Goal: Task Accomplishment & Management: Use online tool/utility

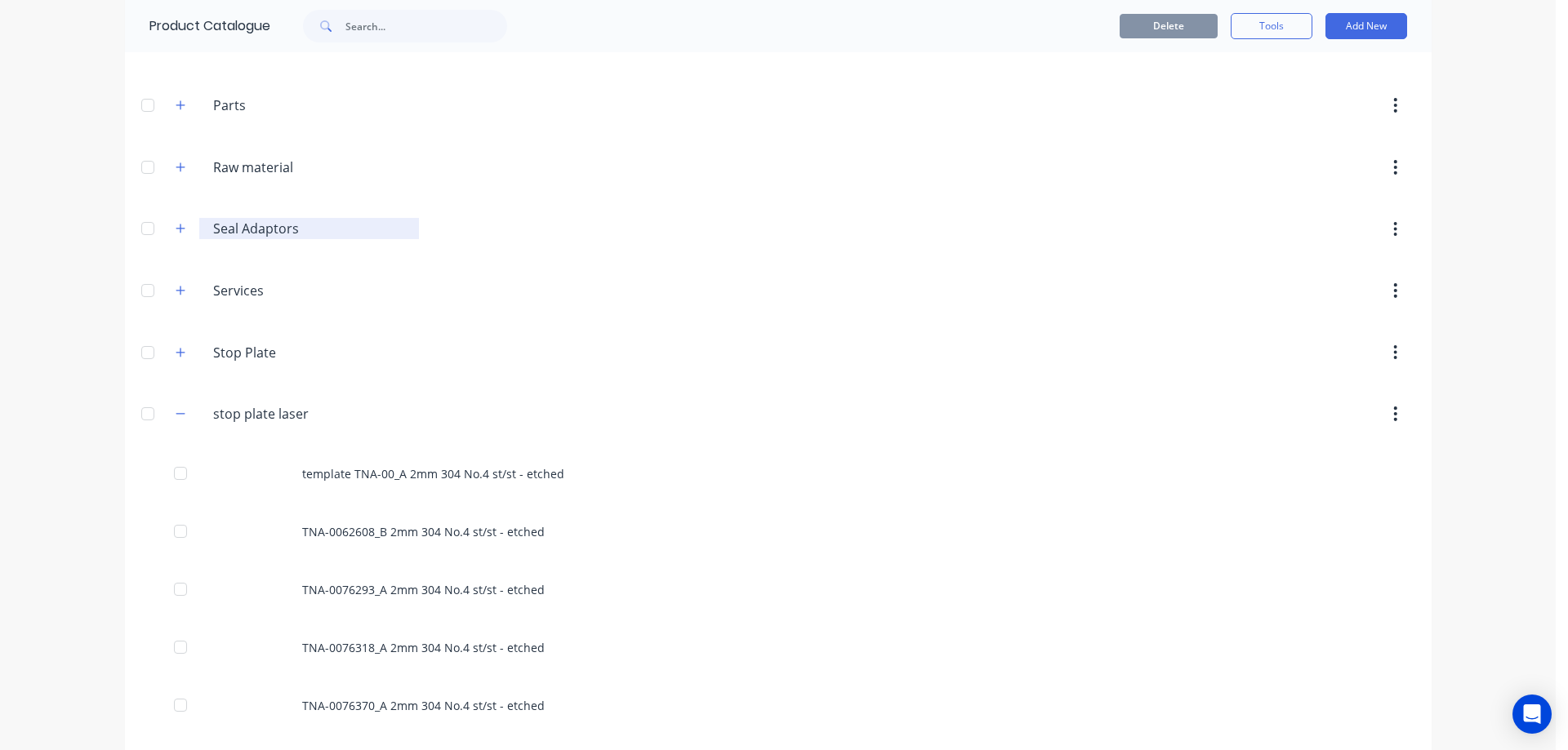
scroll to position [2067, 0]
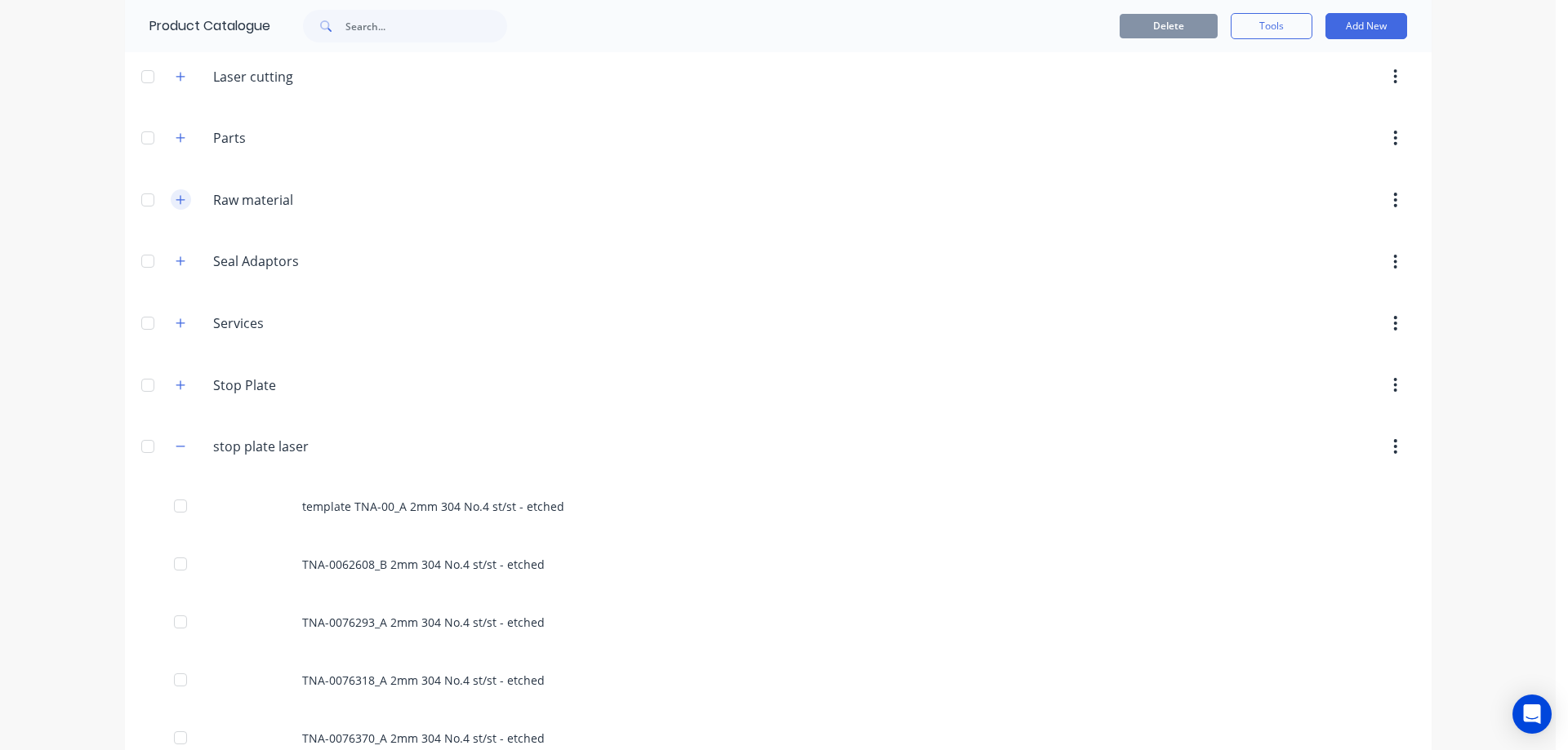
click at [176, 198] on icon "button" at bounding box center [180, 199] width 10 height 11
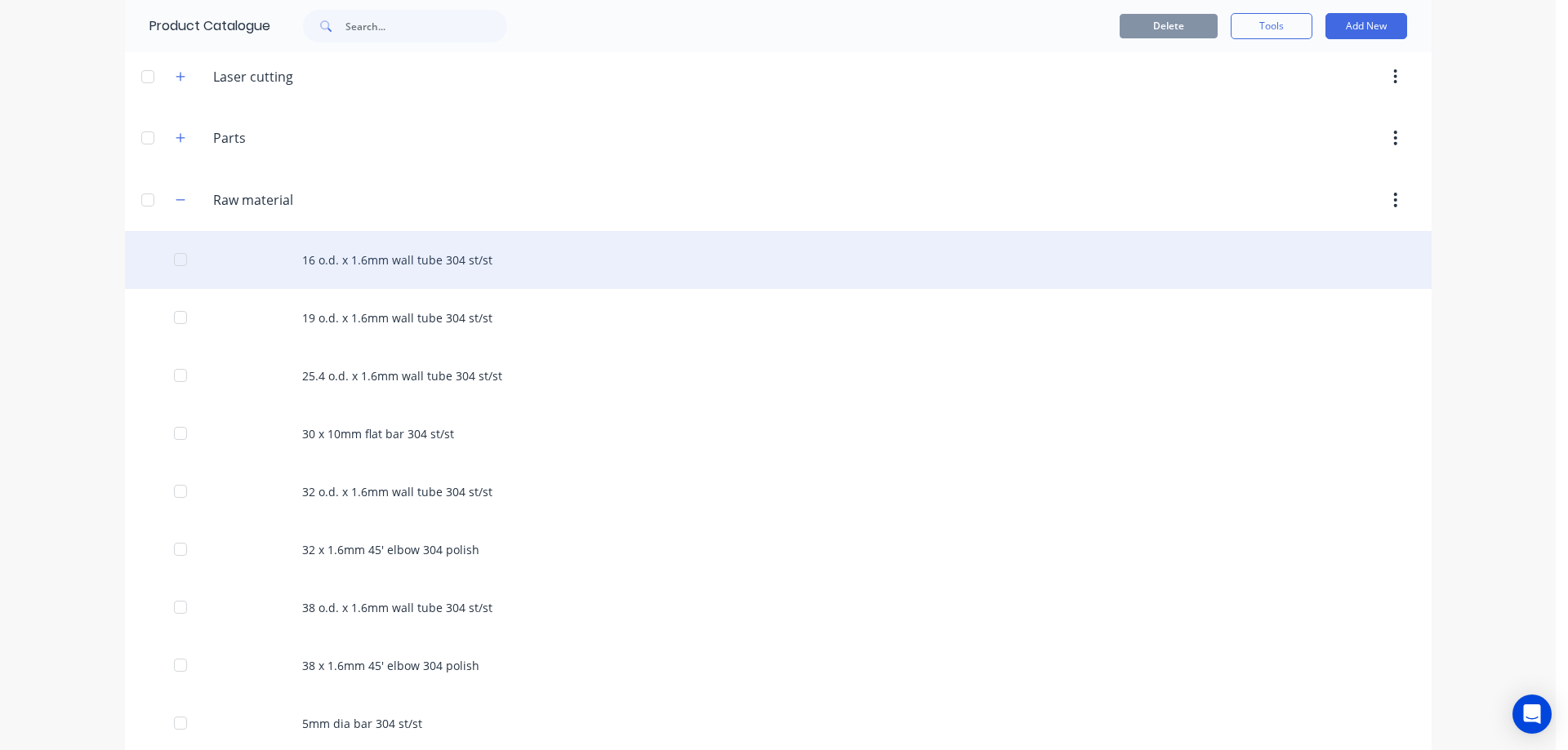
drag, startPoint x: 502, startPoint y: 261, endPoint x: 404, endPoint y: 259, distance: 98.0
click at [404, 259] on div "16 o.d. x 1.6mm wall tube 304 st/st" at bounding box center [778, 259] width 1307 height 58
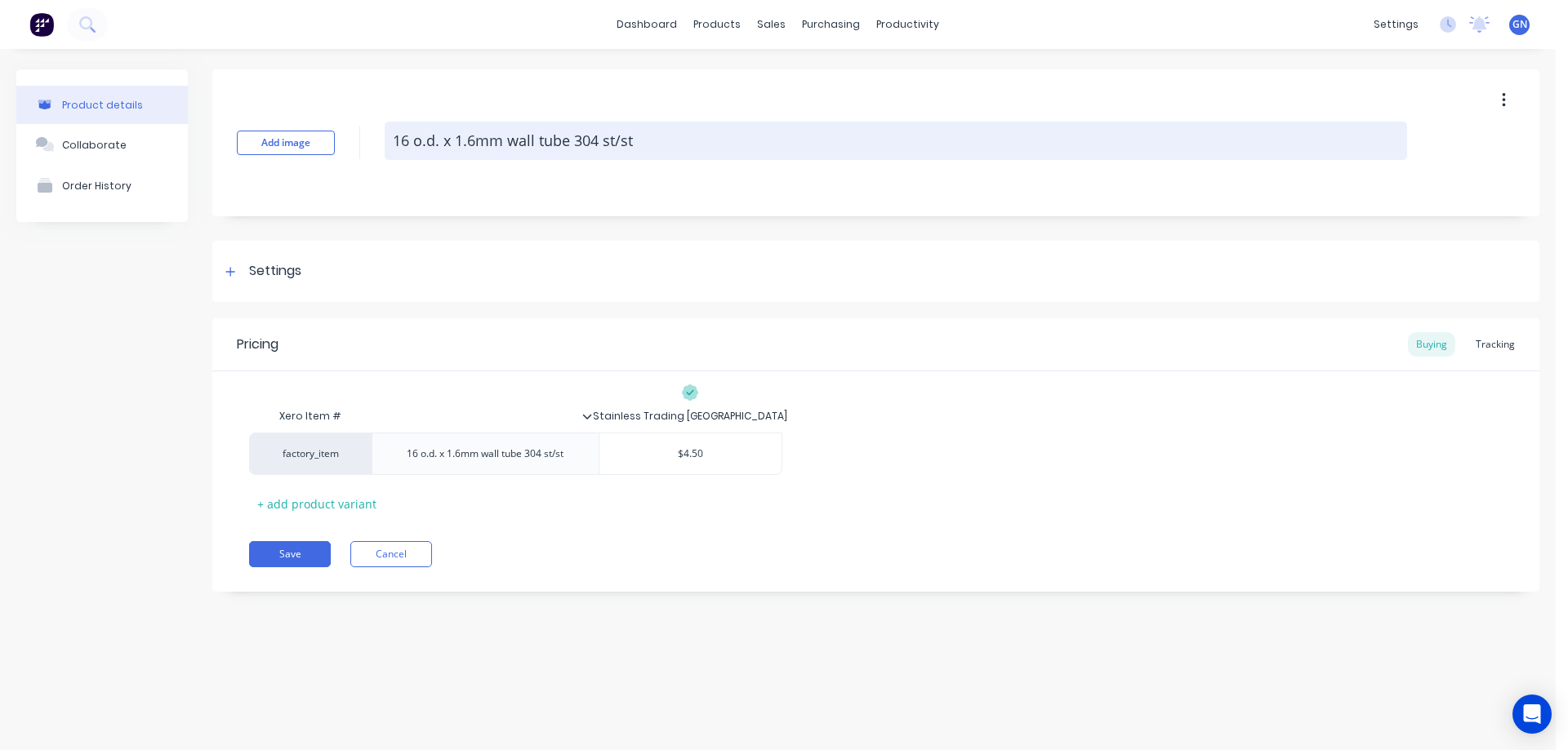
drag, startPoint x: 646, startPoint y: 145, endPoint x: 388, endPoint y: 143, distance: 258.0
click at [388, 143] on textarea "16 o.d. x 1.6mm wall tube 304 st/st" at bounding box center [896, 141] width 1023 height 39
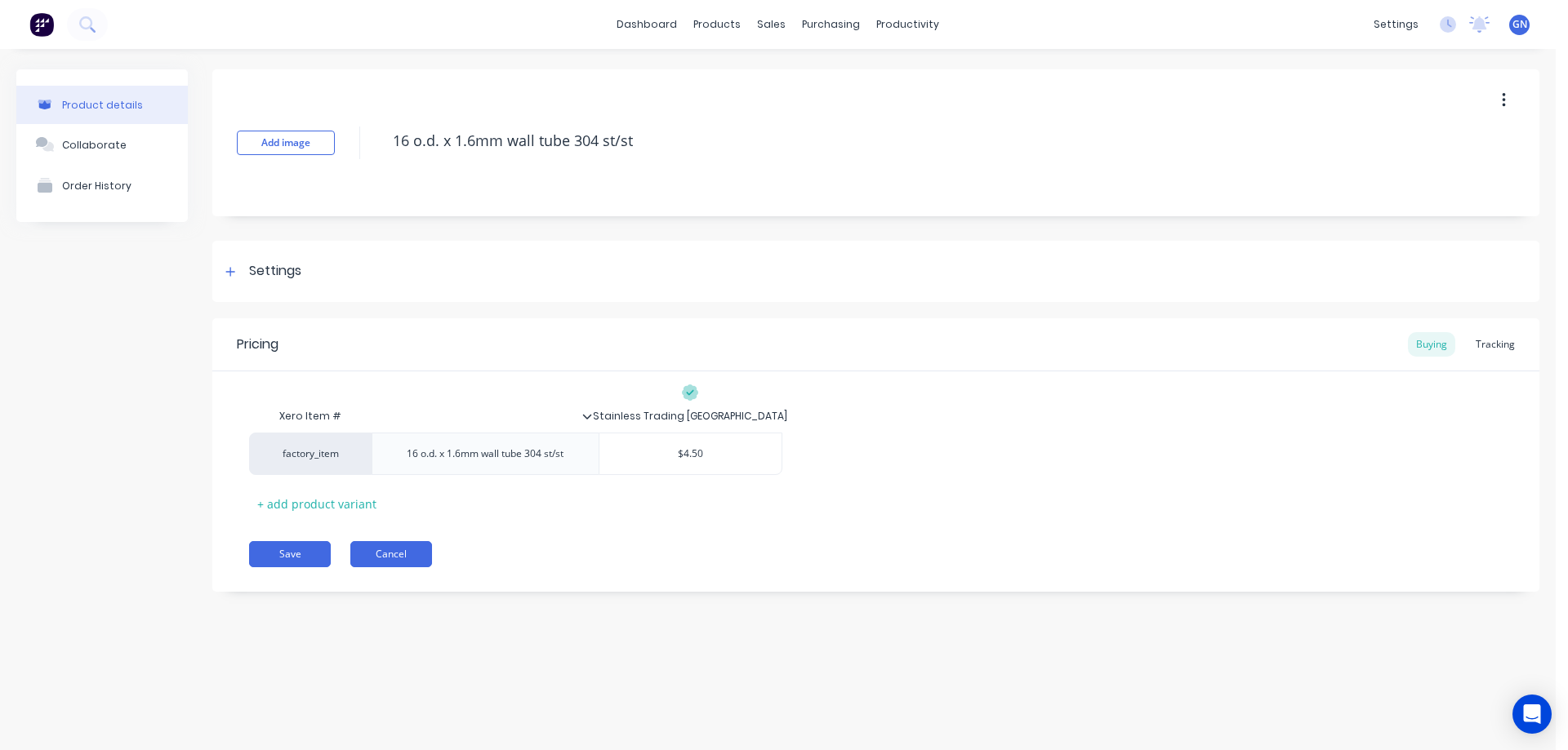
click at [399, 551] on button "Cancel" at bounding box center [391, 554] width 82 height 26
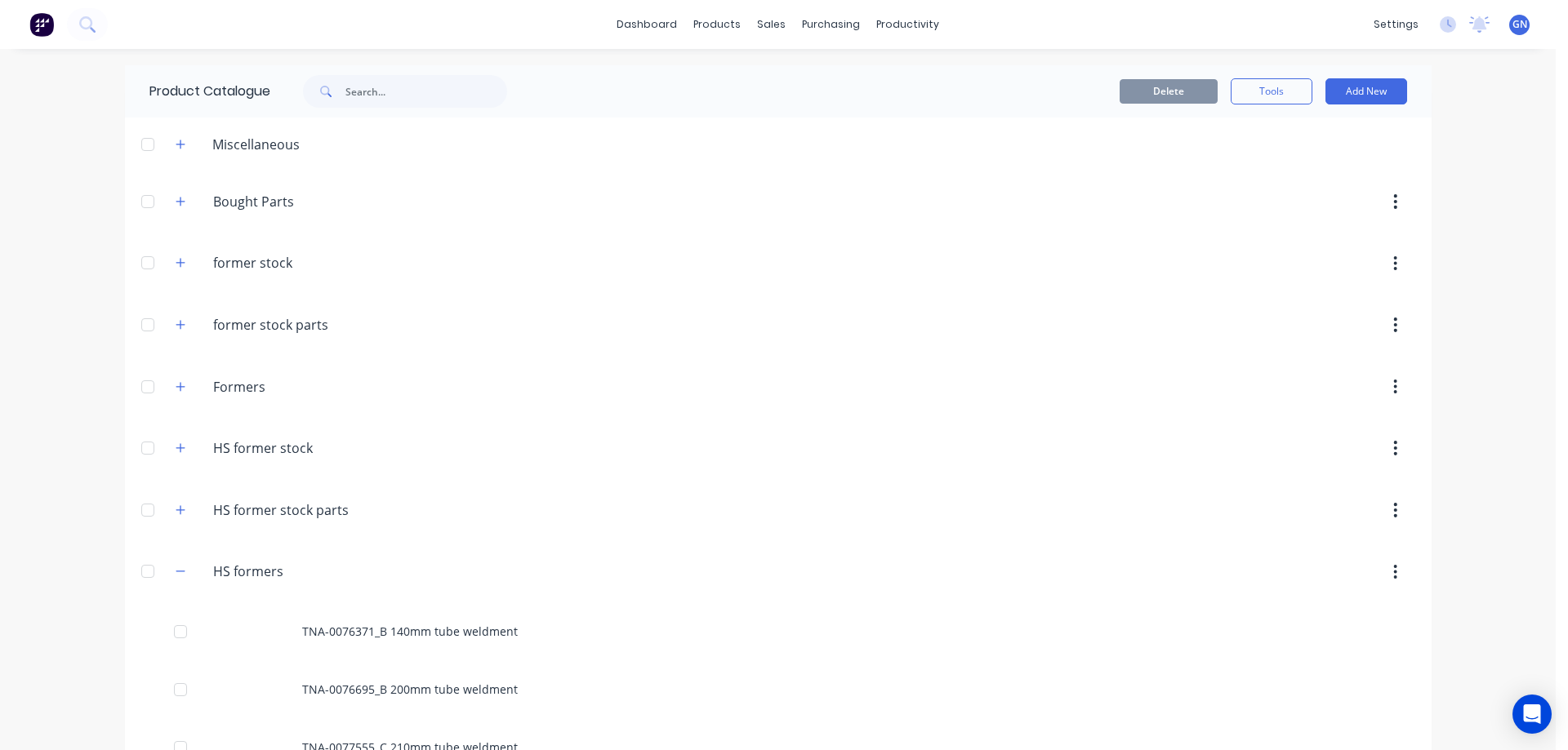
click at [48, 667] on div "dashboard products sales purchasing productivity dashboard products Product Cat…" at bounding box center [778, 375] width 1556 height 750
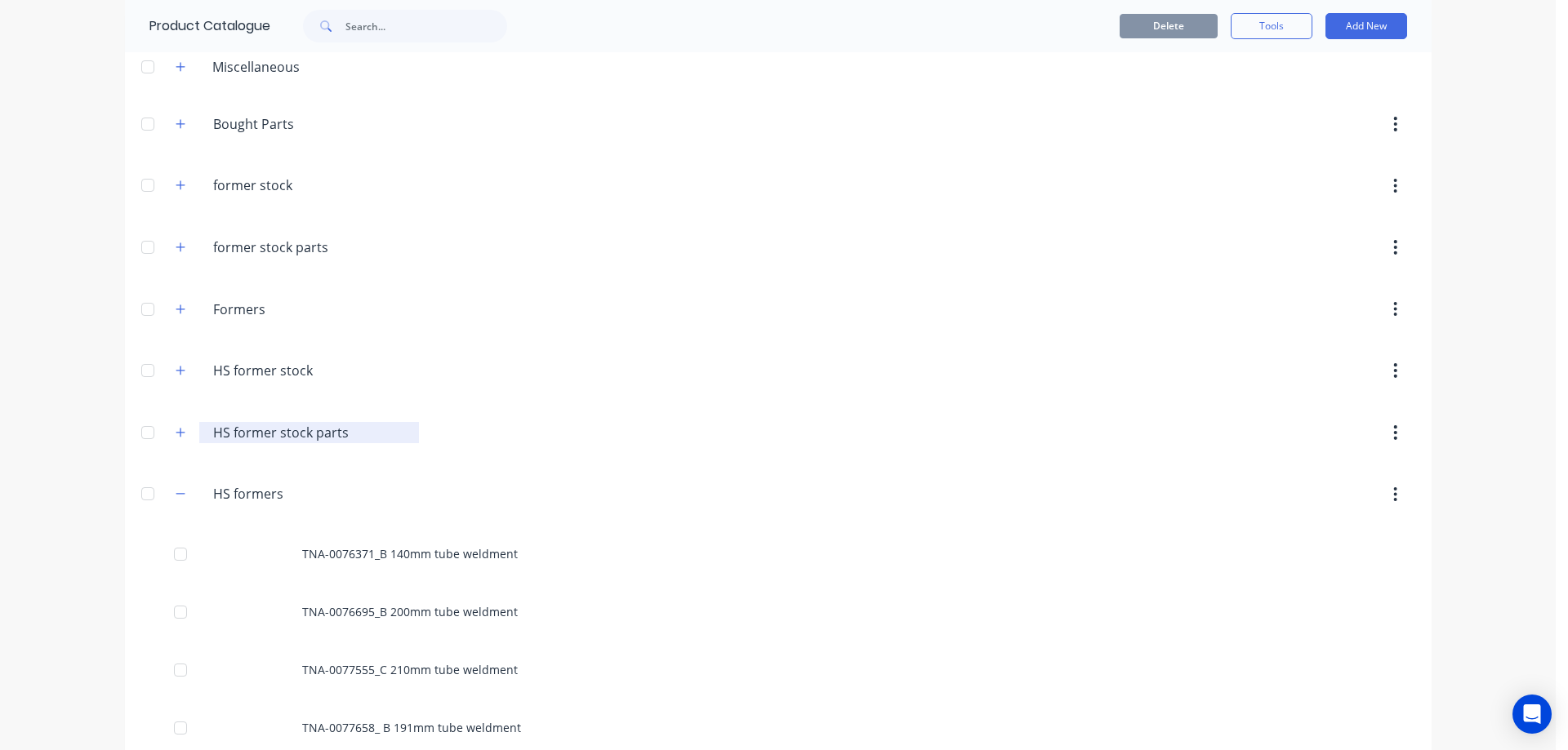
scroll to position [54, 0]
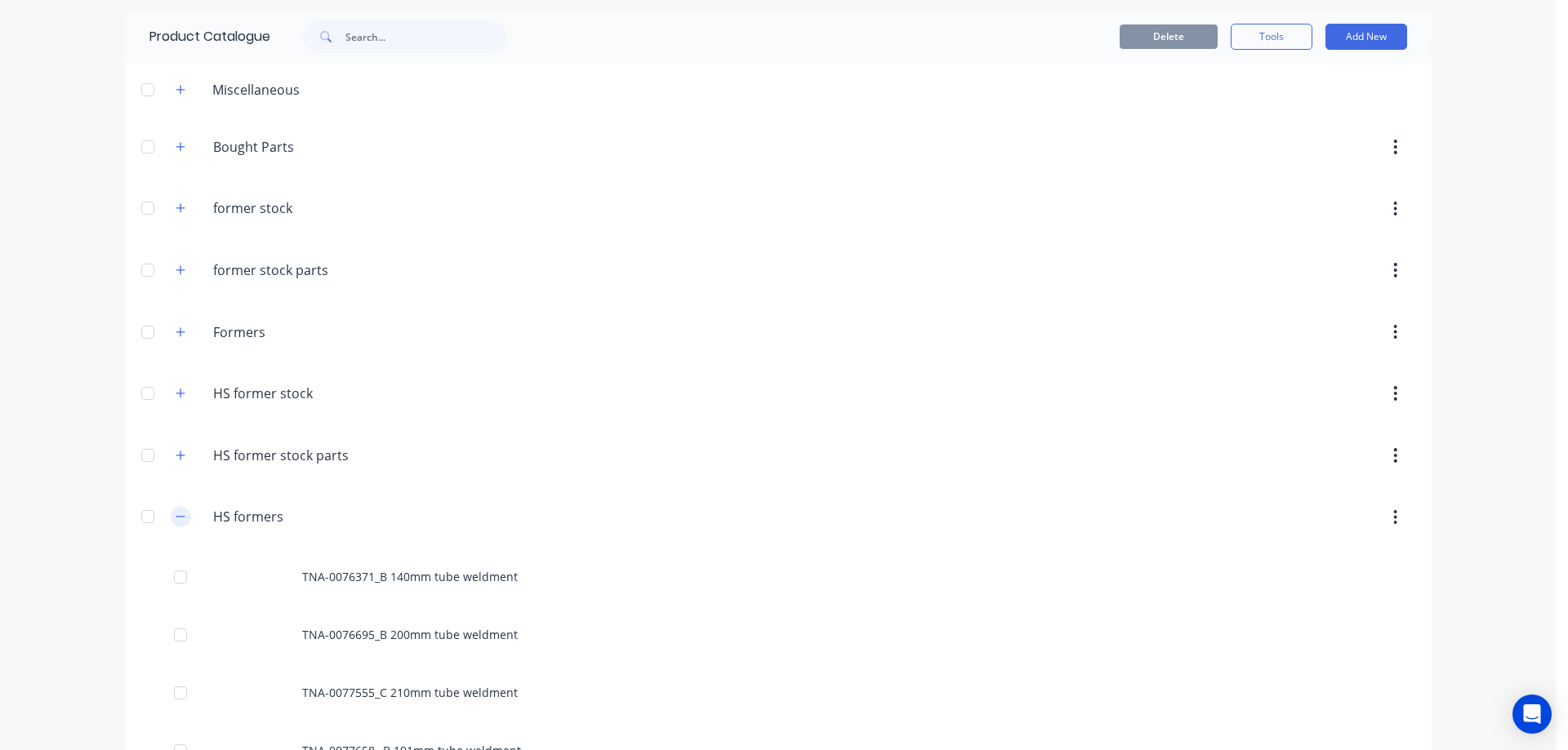
click at [176, 513] on icon "button" at bounding box center [180, 517] width 10 height 11
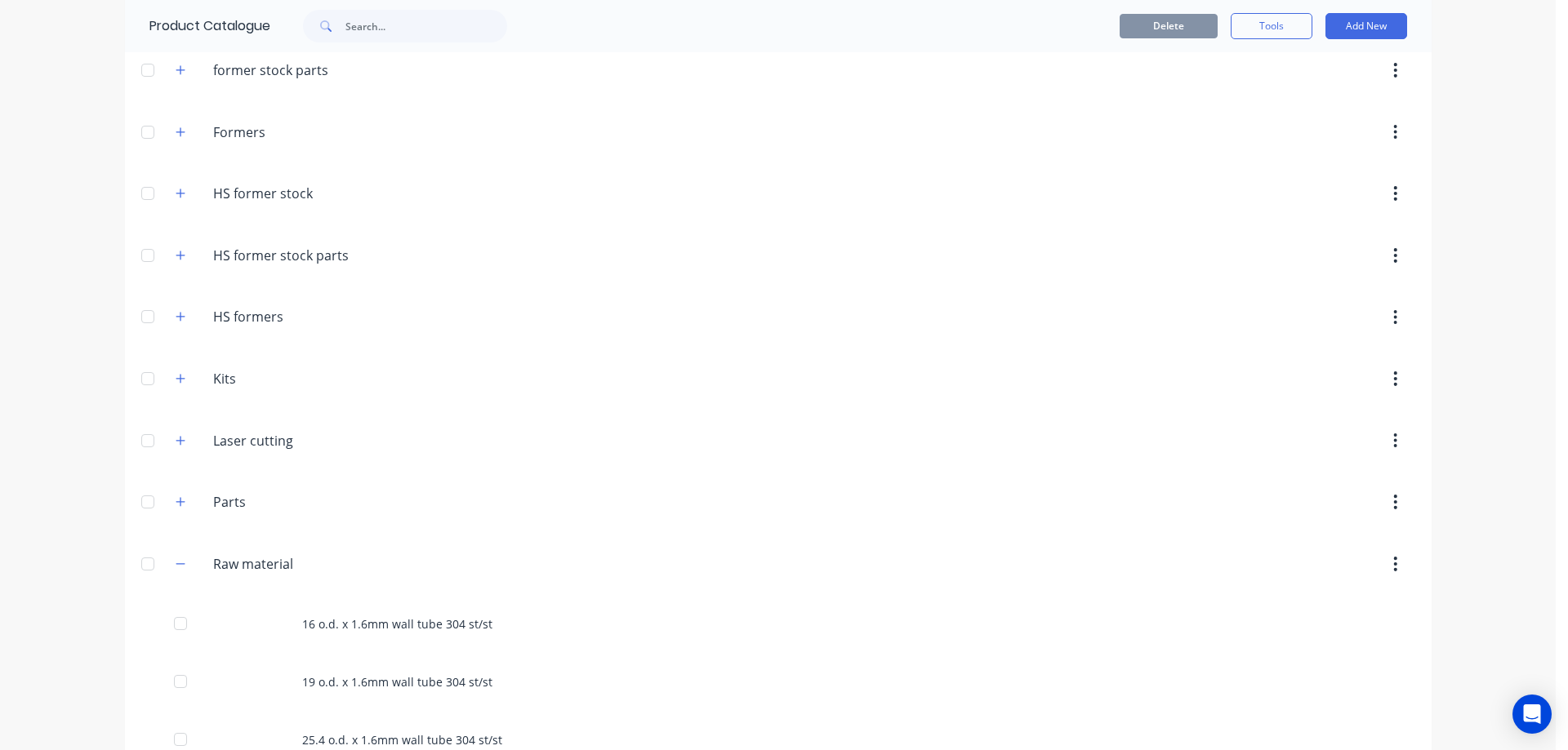
scroll to position [300, 0]
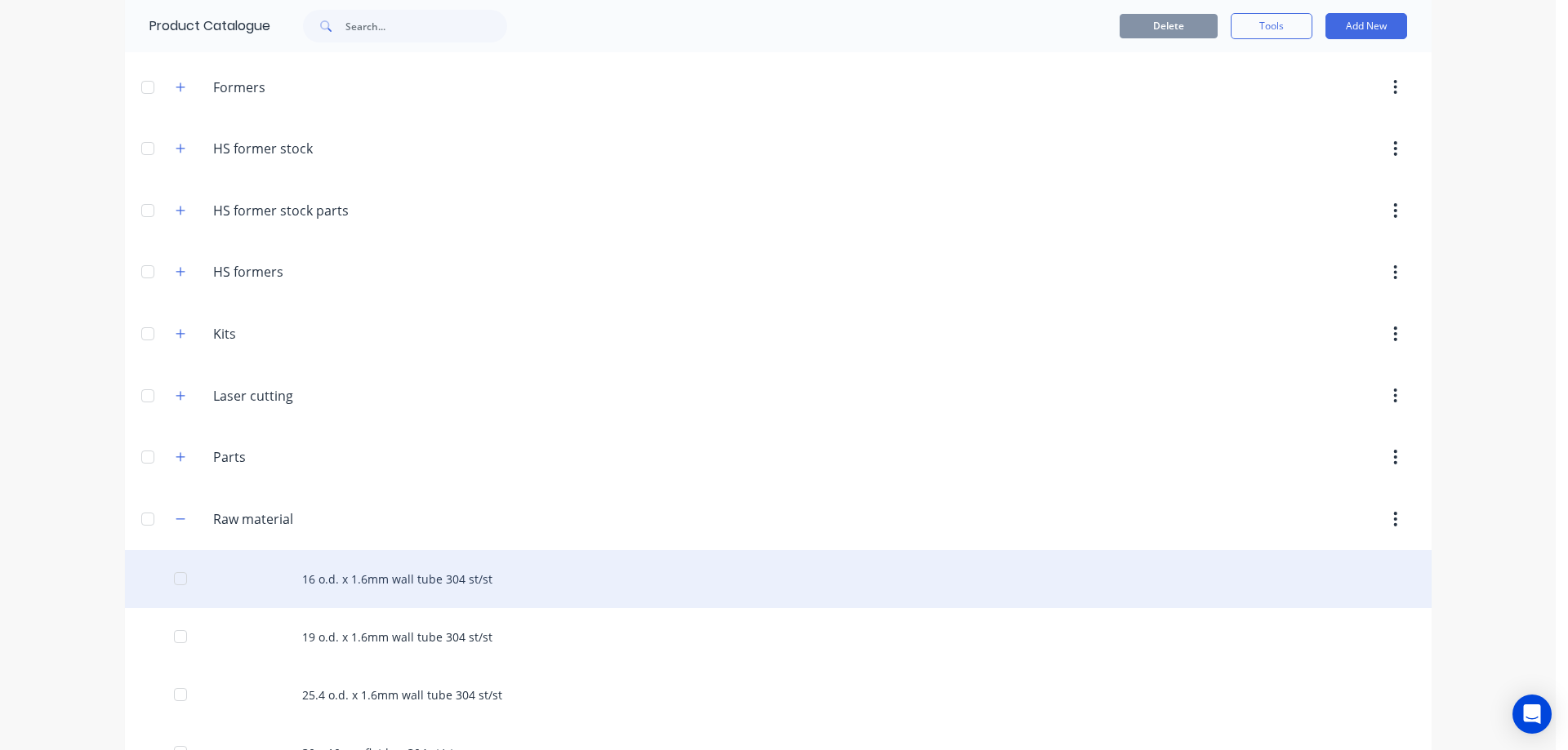
click at [366, 580] on div "16 o.d. x 1.6mm wall tube 304 st/st" at bounding box center [778, 579] width 1307 height 58
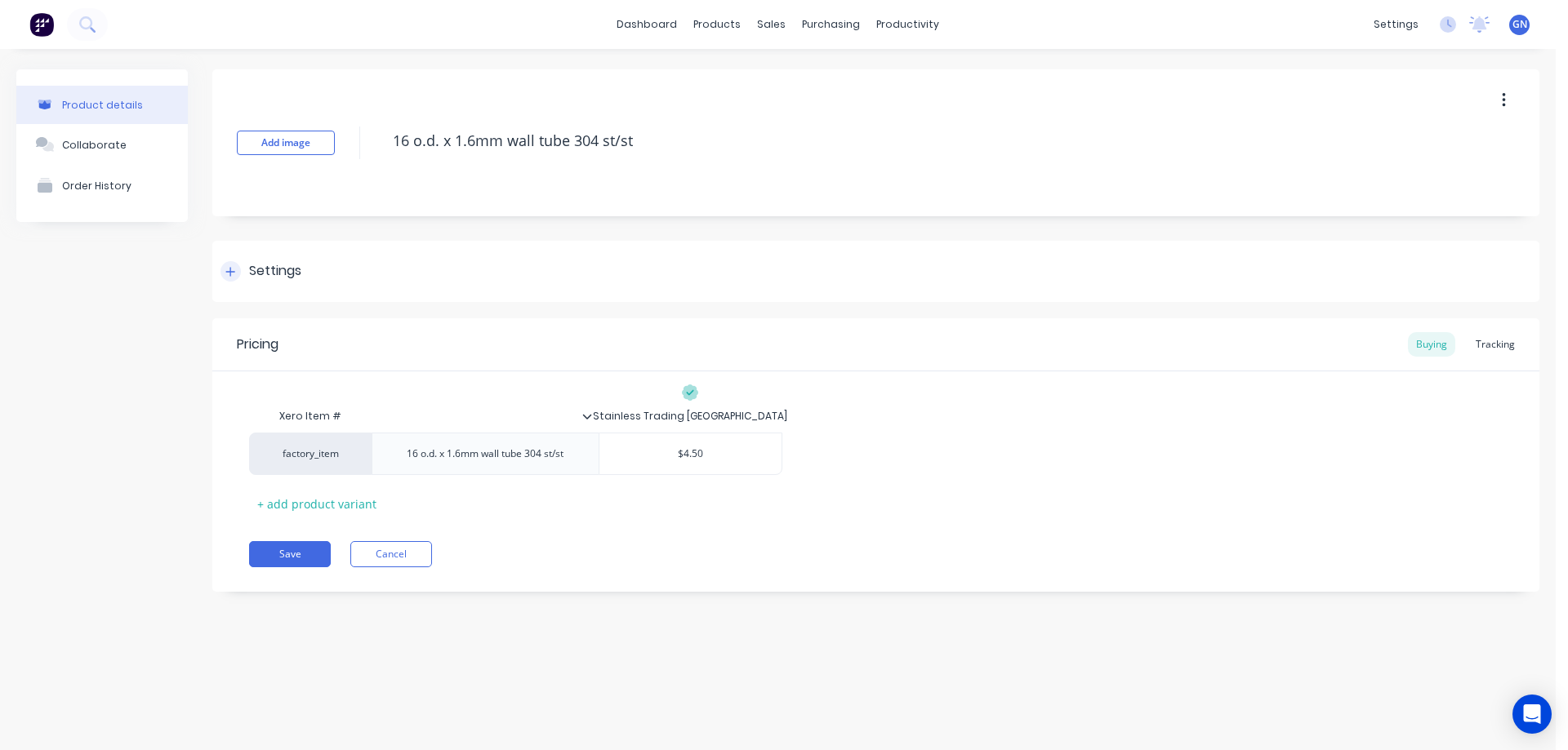
click at [229, 270] on icon at bounding box center [230, 271] width 10 height 11
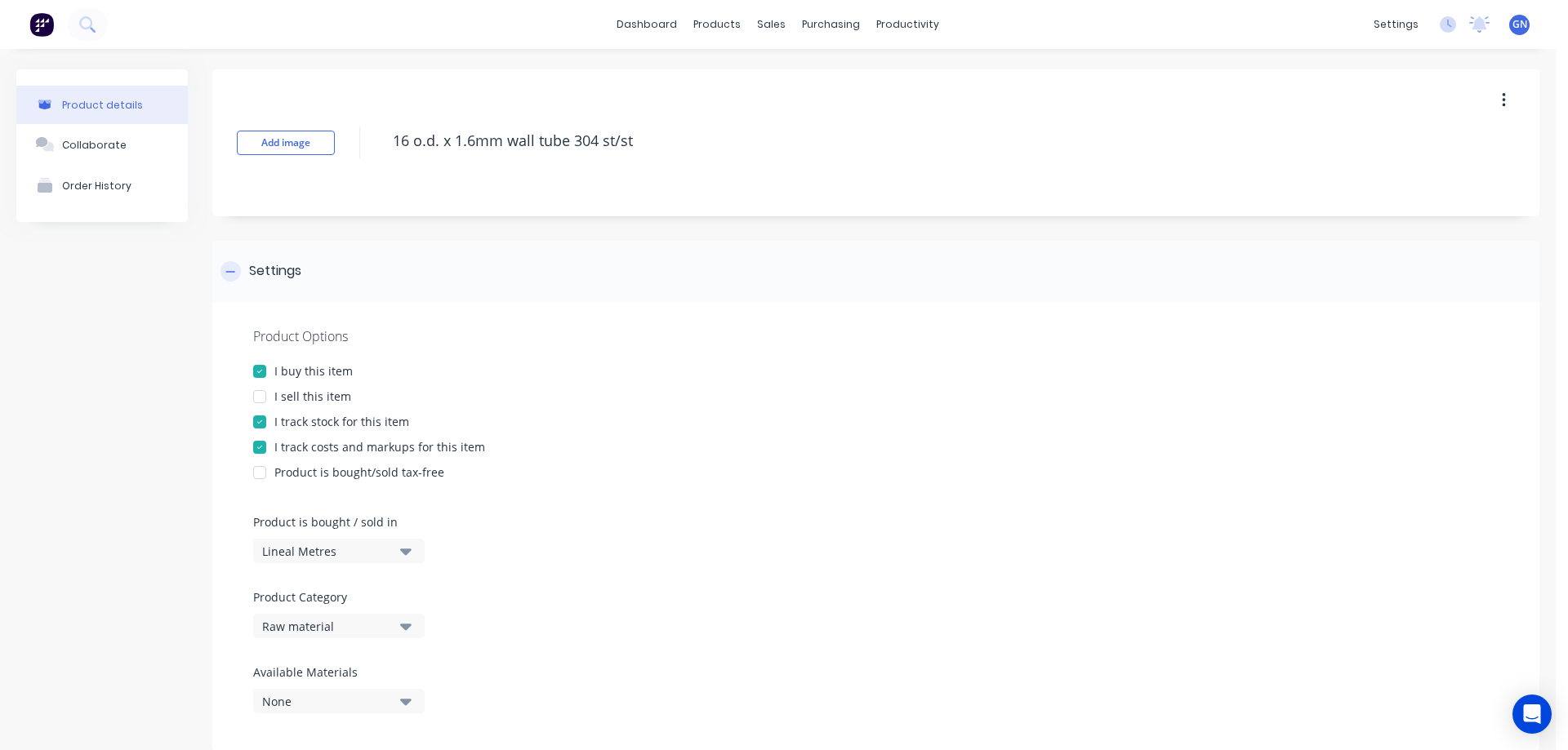
click at [229, 270] on icon at bounding box center [230, 271] width 10 height 11
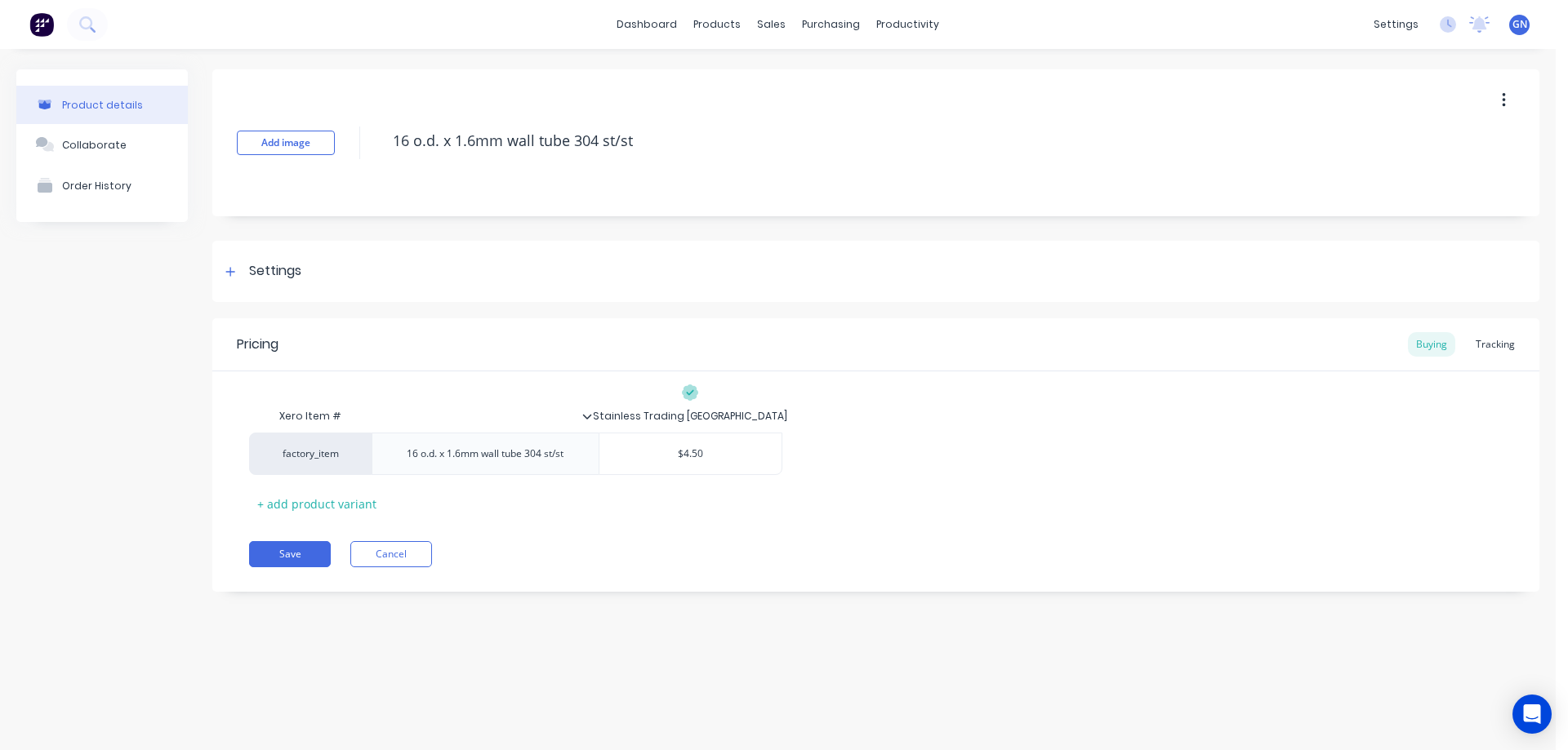
click at [1505, 106] on icon "button" at bounding box center [1504, 100] width 4 height 15
click at [1416, 141] on span "Duplicate" at bounding box center [1443, 143] width 122 height 17
click at [401, 556] on button "Cancel" at bounding box center [391, 554] width 82 height 26
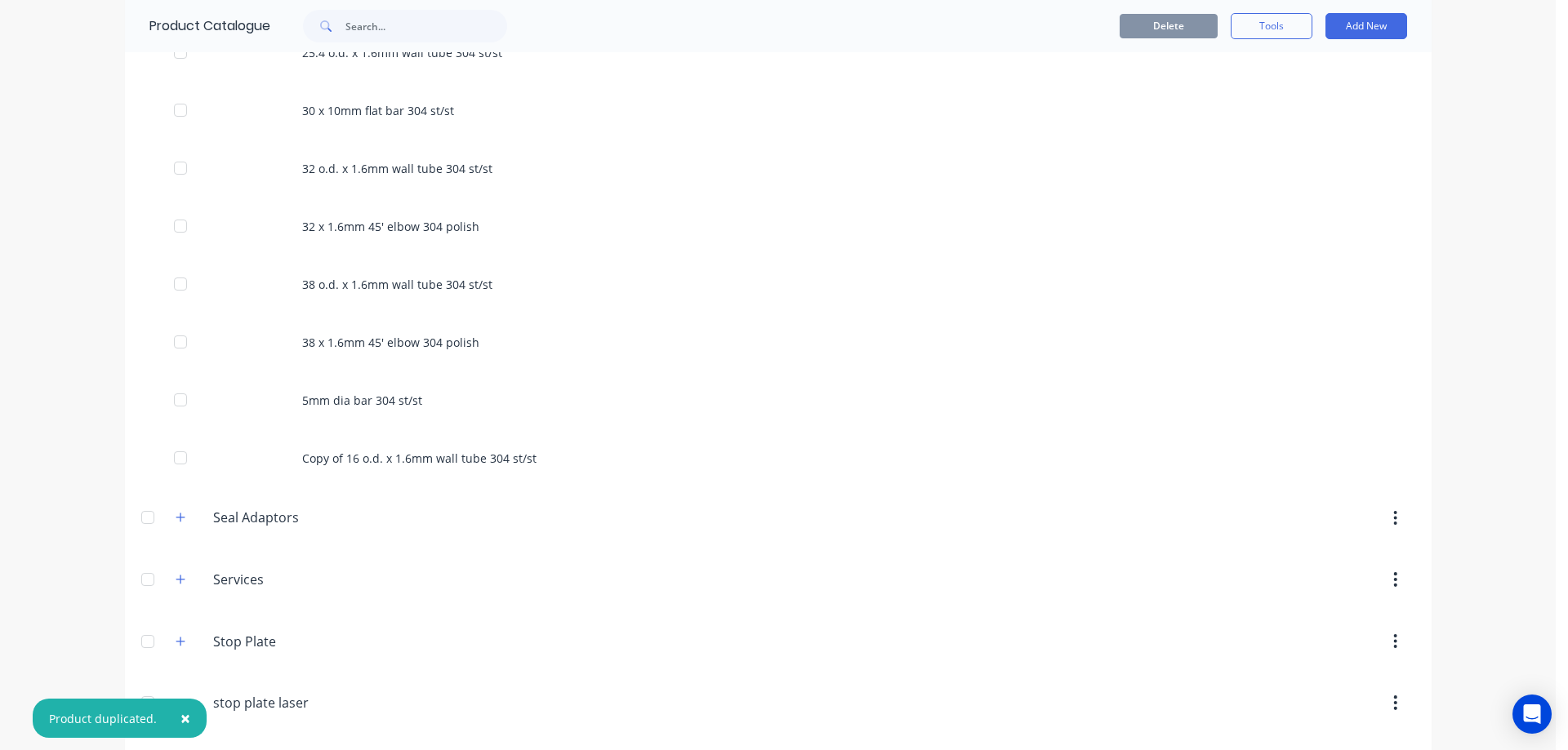
scroll to position [952, 0]
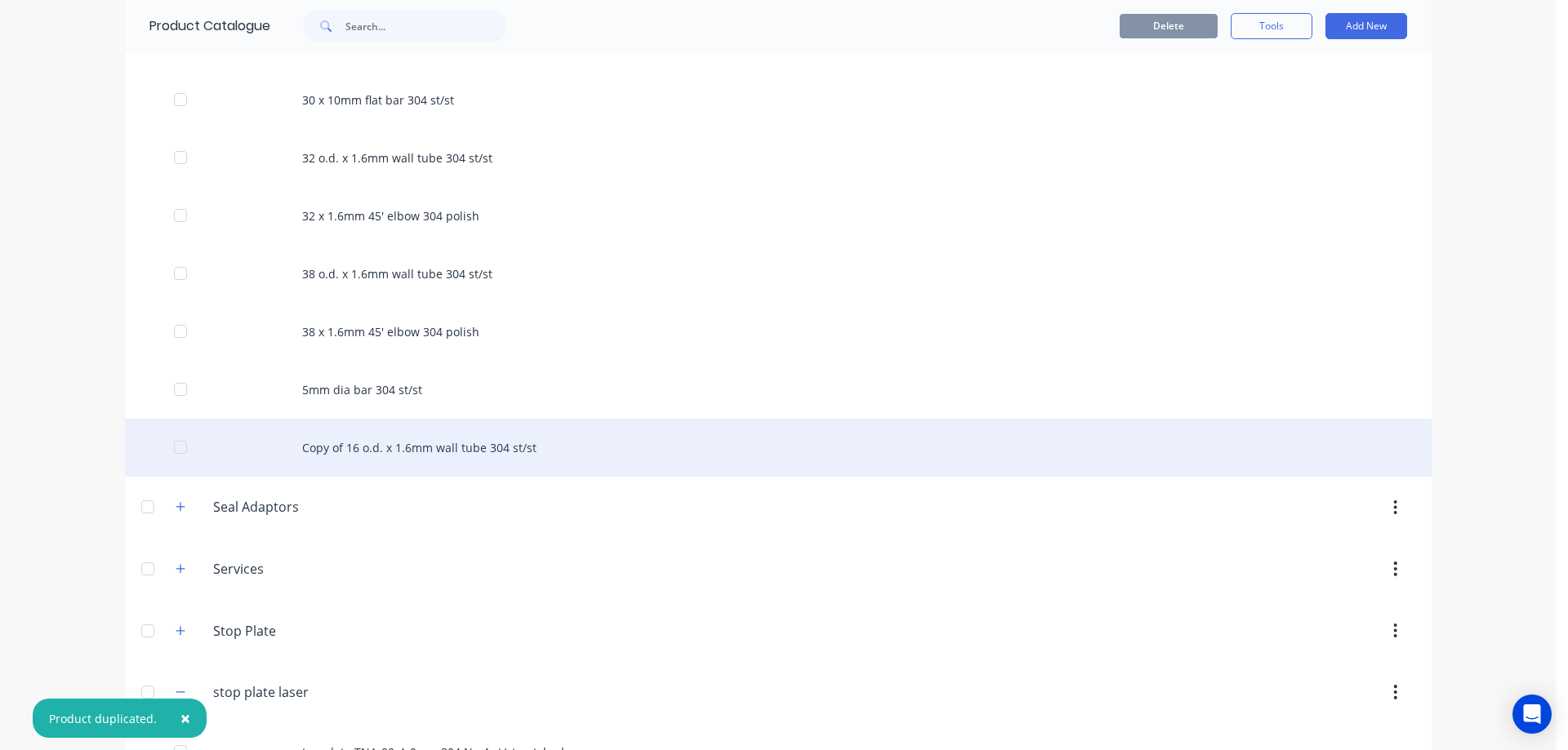
click at [403, 449] on div "Copy of 16 o.d. x 1.6mm wall tube 304 st/st" at bounding box center [778, 448] width 1307 height 58
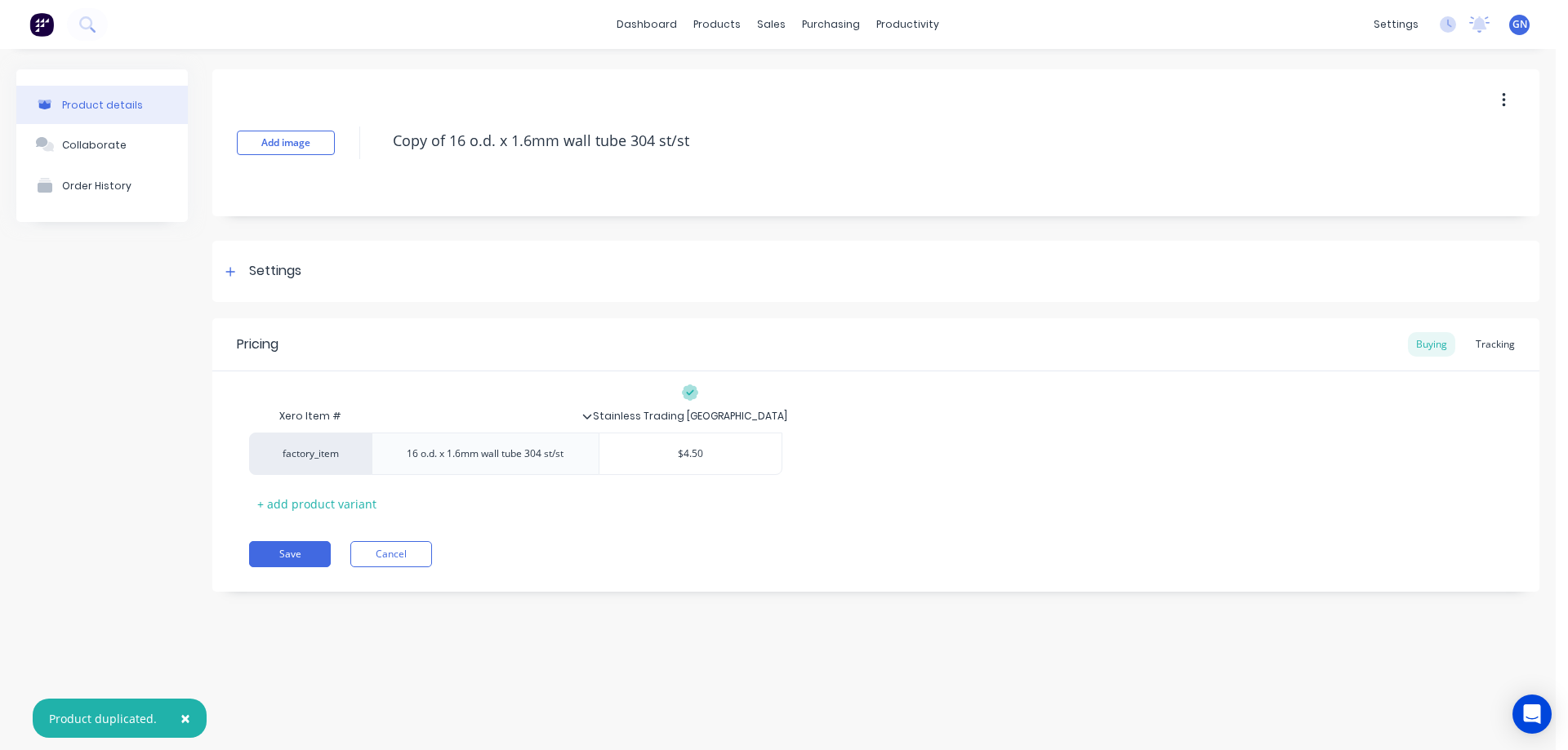
drag, startPoint x: 587, startPoint y: 135, endPoint x: 383, endPoint y: 136, distance: 204.0
click at [383, 136] on div "Add image Copy of 16 o.d. x 1.6mm wall tube 304 st/st" at bounding box center [876, 142] width 1327 height 147
paste textarea "12.7 o.d. x 1.2"
type textarea "x"
type textarea "12.7 o.d. x 1.2mm wall tube 304 st/st"
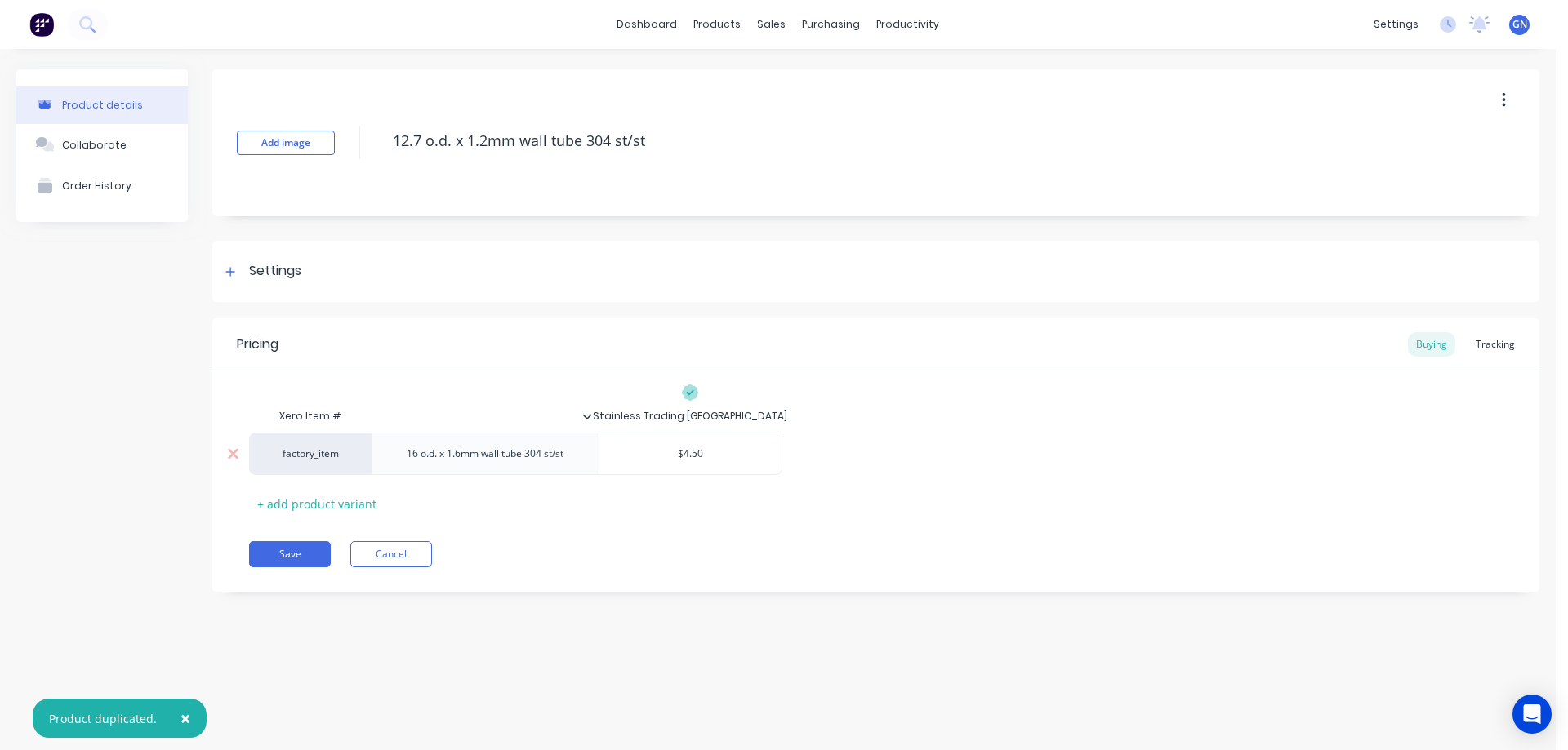
type textarea "x"
type textarea "12.7 o.d. x 1.2mm wall tube 304 st/st"
click at [572, 460] on div "16 o.d. x 1.6mm wall tube 304 st/st" at bounding box center [485, 453] width 183 height 21
drag, startPoint x: 574, startPoint y: 459, endPoint x: 395, endPoint y: 455, distance: 179.0
click at [395, 455] on div "16 o.d. x 1.6mm wall tube 304 st/st" at bounding box center [485, 453] width 183 height 21
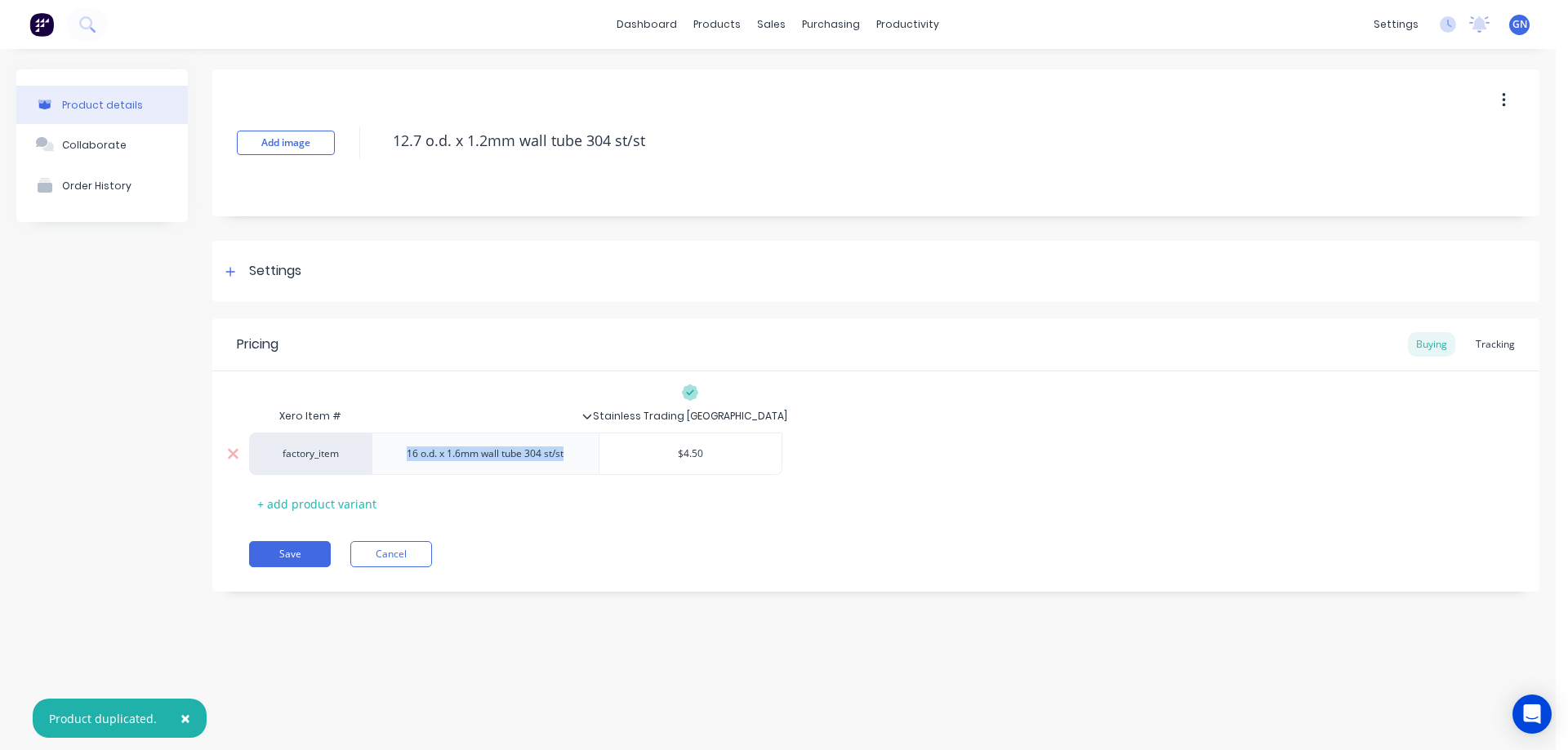
paste div
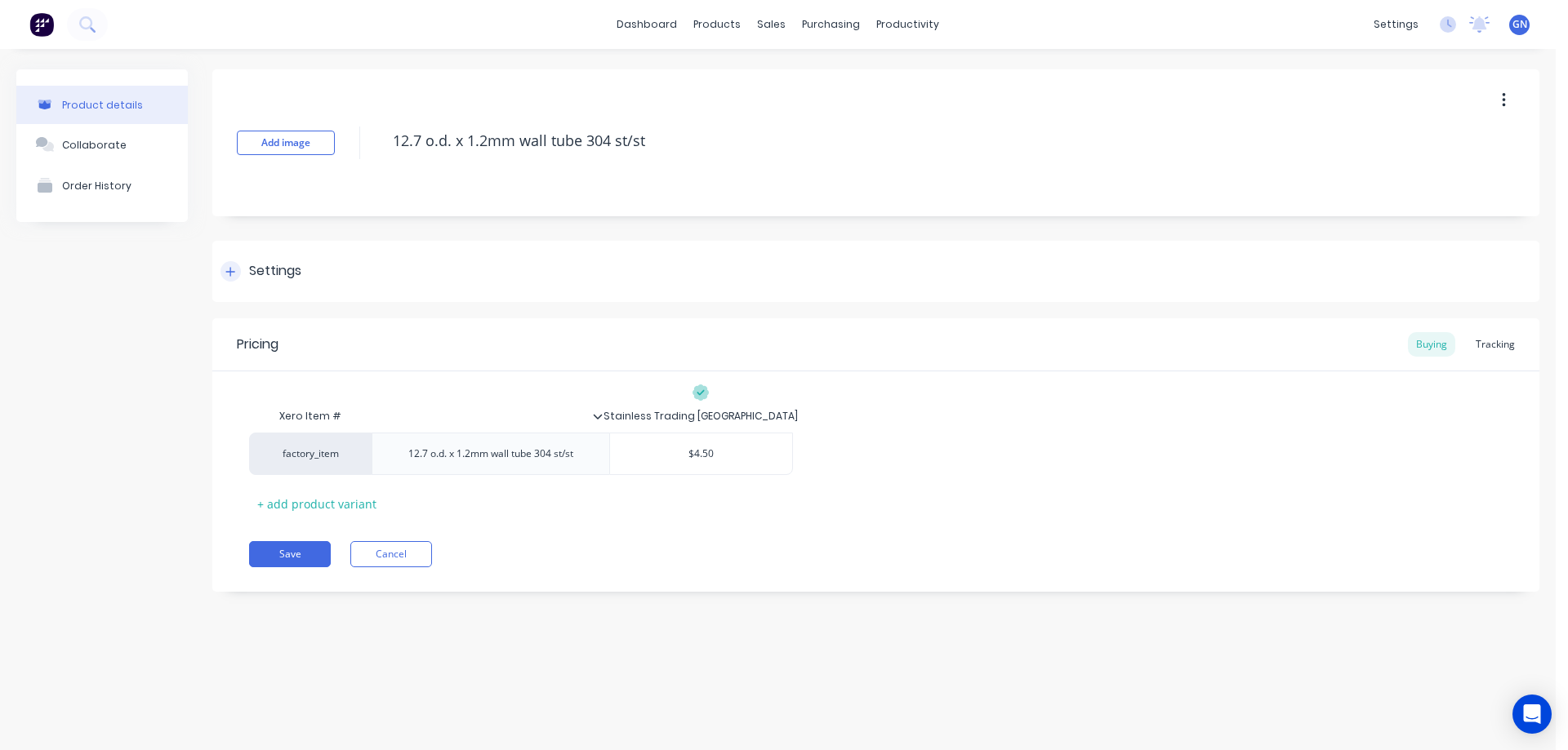
click at [229, 272] on icon at bounding box center [231, 271] width 9 height 9
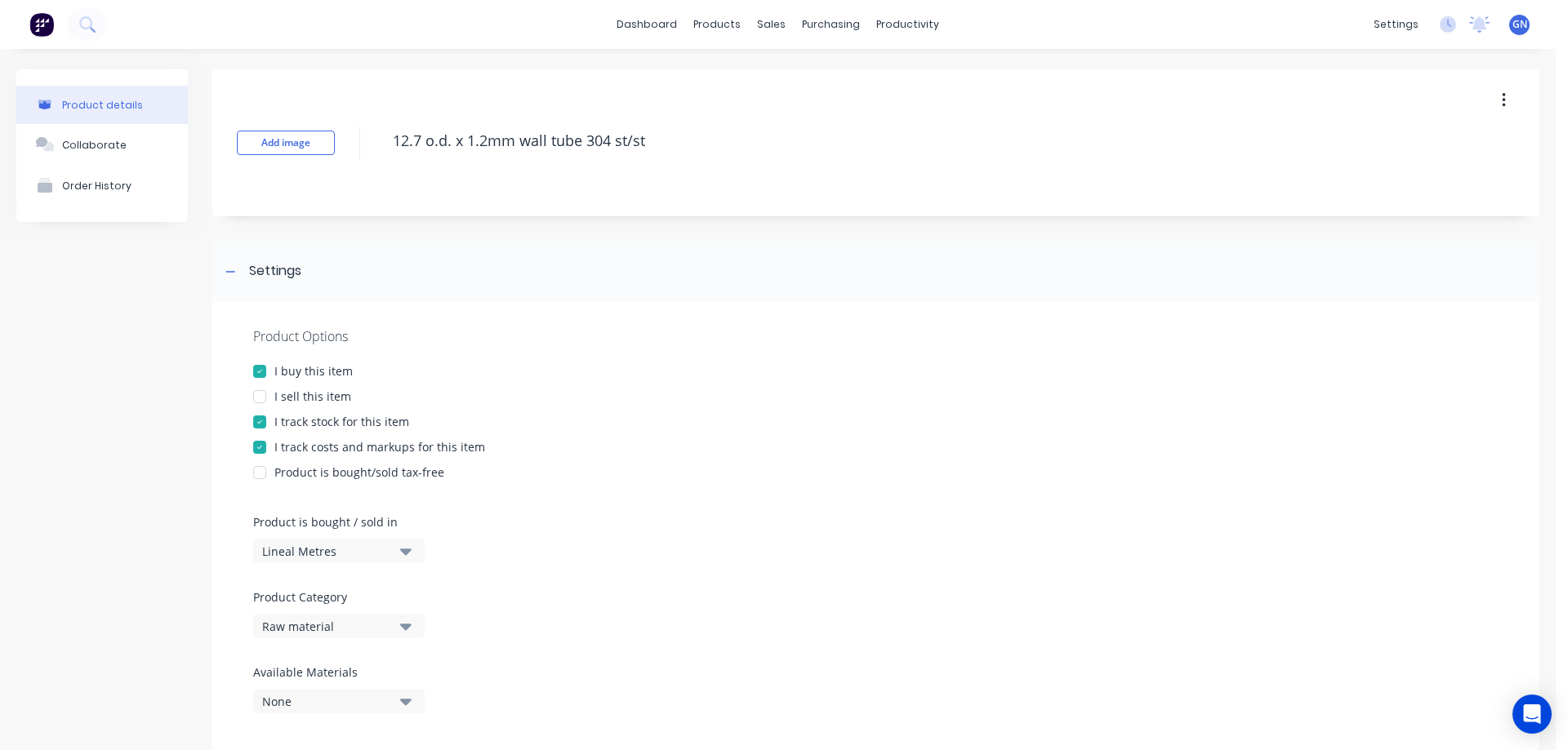
click at [260, 400] on div at bounding box center [260, 397] width 33 height 33
type textarea "x"
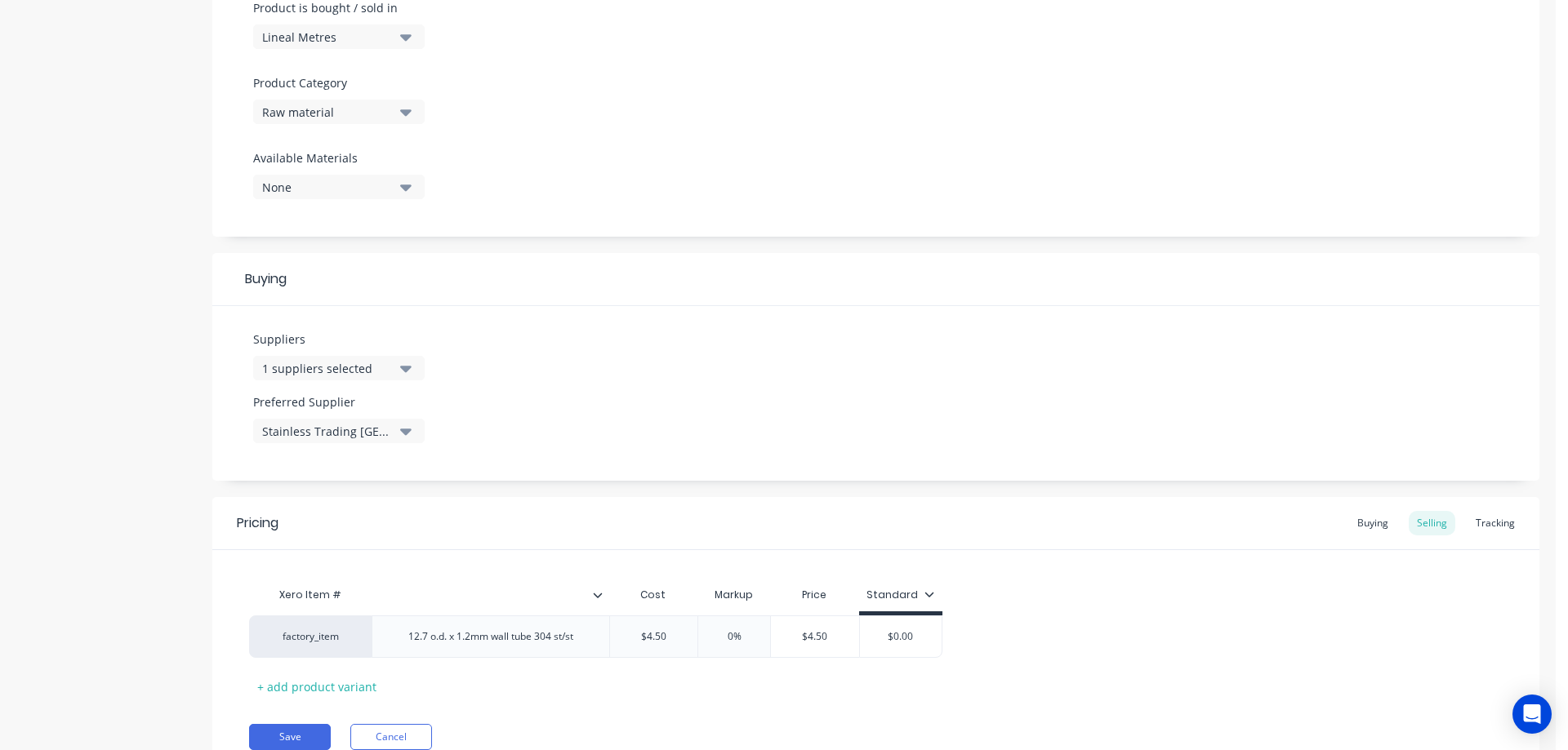
scroll to position [517, 0]
type input "$4.50"
drag, startPoint x: 677, startPoint y: 635, endPoint x: 635, endPoint y: 628, distance: 42.6
click at [635, 631] on input "$4.50" at bounding box center [654, 634] width 88 height 15
type input "$4.50"
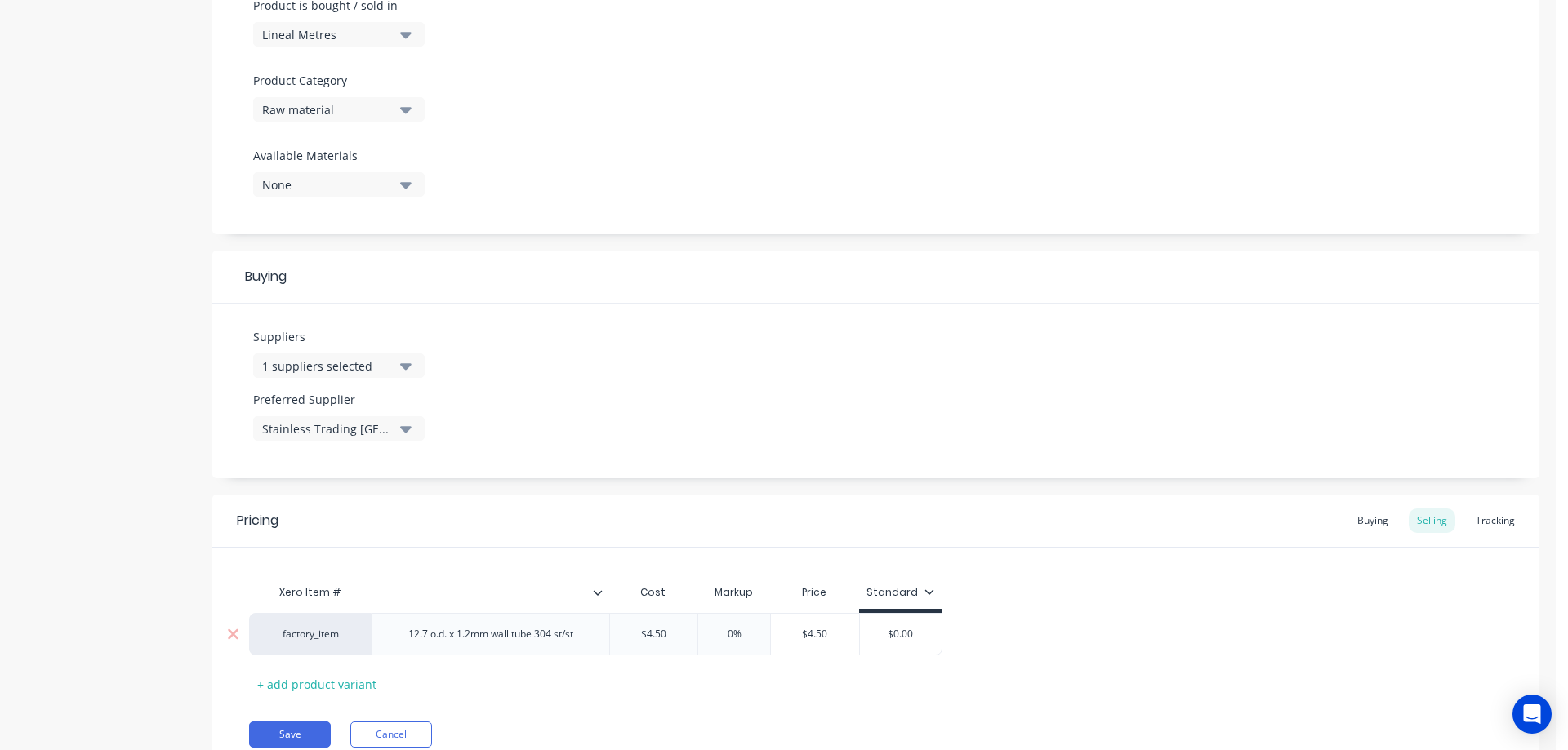
drag, startPoint x: 839, startPoint y: 631, endPoint x: 800, endPoint y: 630, distance: 39.0
click at [800, 630] on input "$4.50" at bounding box center [815, 634] width 88 height 15
drag, startPoint x: 676, startPoint y: 631, endPoint x: 634, endPoint y: 629, distance: 42.0
click at [634, 630] on input "$4.50" at bounding box center [654, 634] width 88 height 15
click at [113, 54] on div "Product details Collaborate Order History" at bounding box center [102, 174] width 171 height 1244
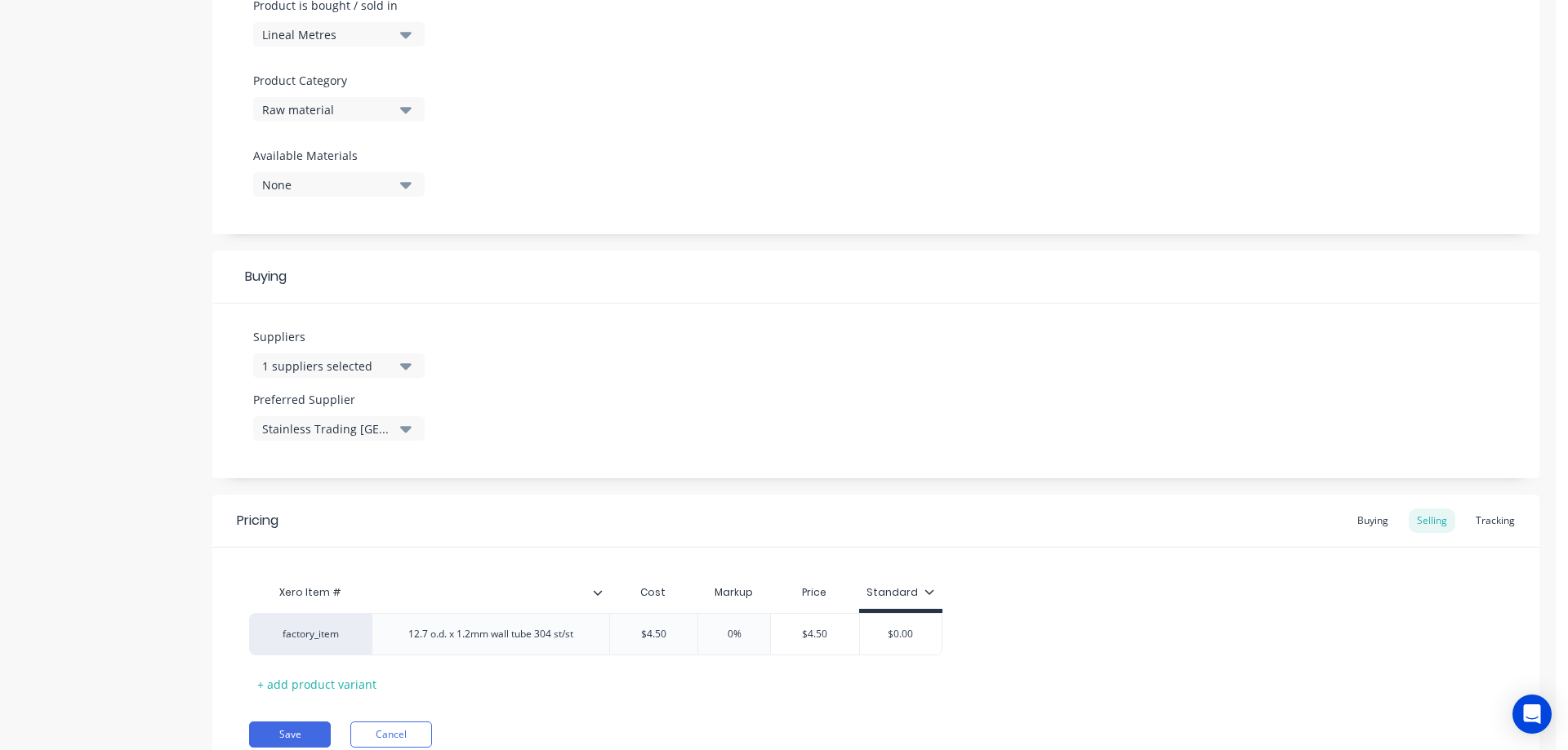
click at [72, 341] on div "Product details Collaborate Order History" at bounding box center [102, 174] width 171 height 1244
drag, startPoint x: 682, startPoint y: 635, endPoint x: 631, endPoint y: 631, distance: 51.2
click at [631, 631] on input "$4.50" at bounding box center [654, 634] width 88 height 15
type textarea "x"
type input "3."
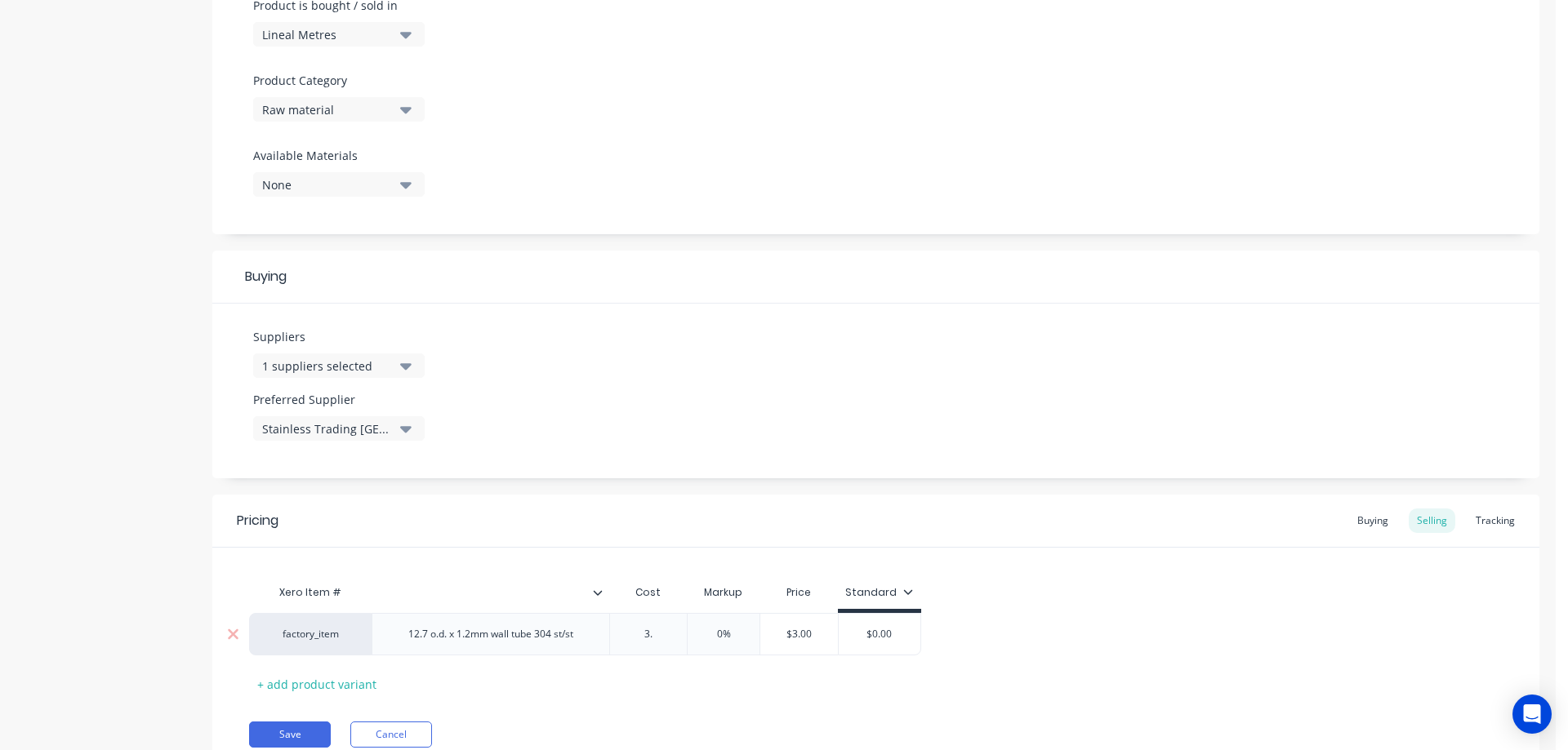
type textarea "x"
type input "3.50"
type input "0%"
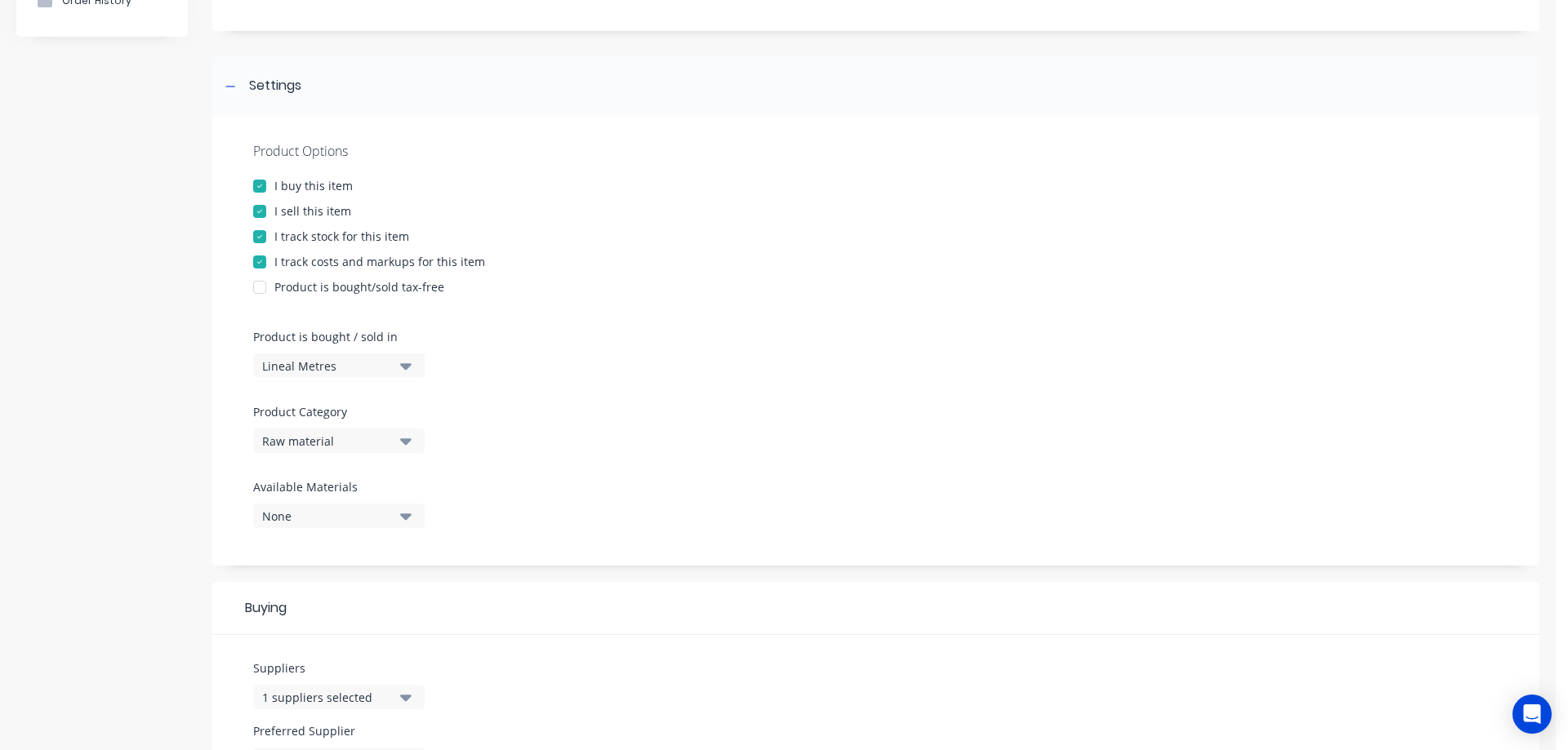
scroll to position [136, 0]
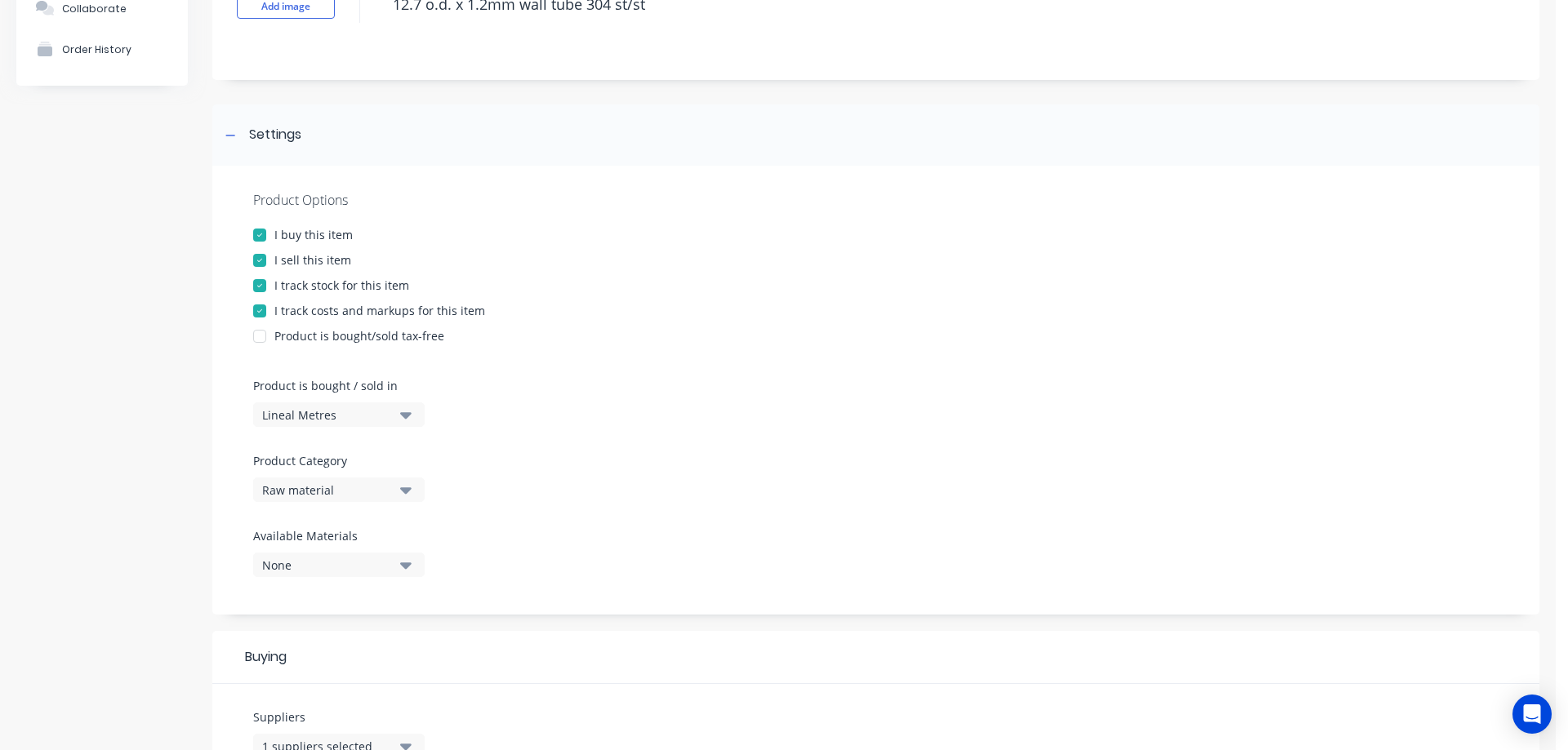
click at [257, 259] on div at bounding box center [260, 261] width 33 height 33
type textarea "x"
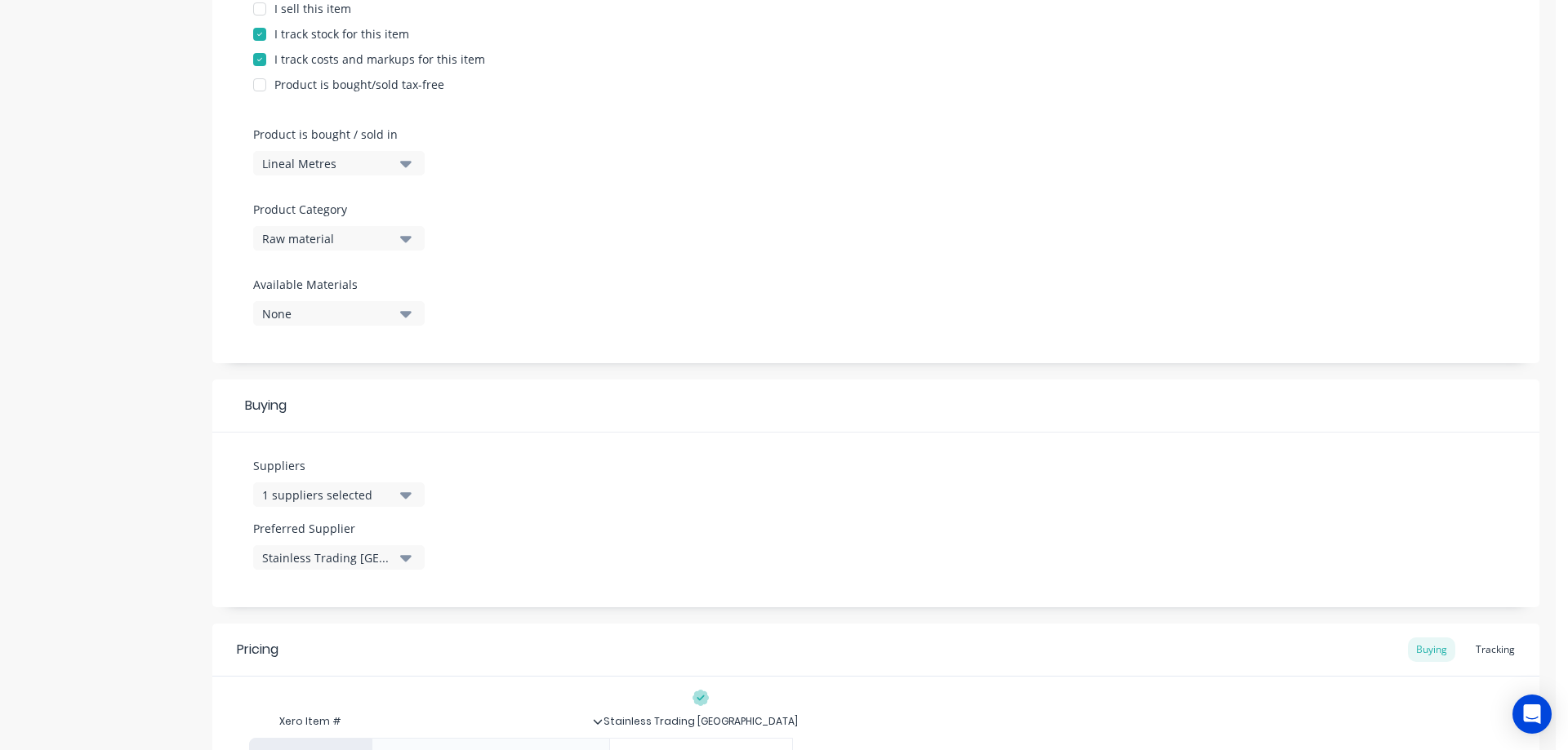
scroll to position [572, 0]
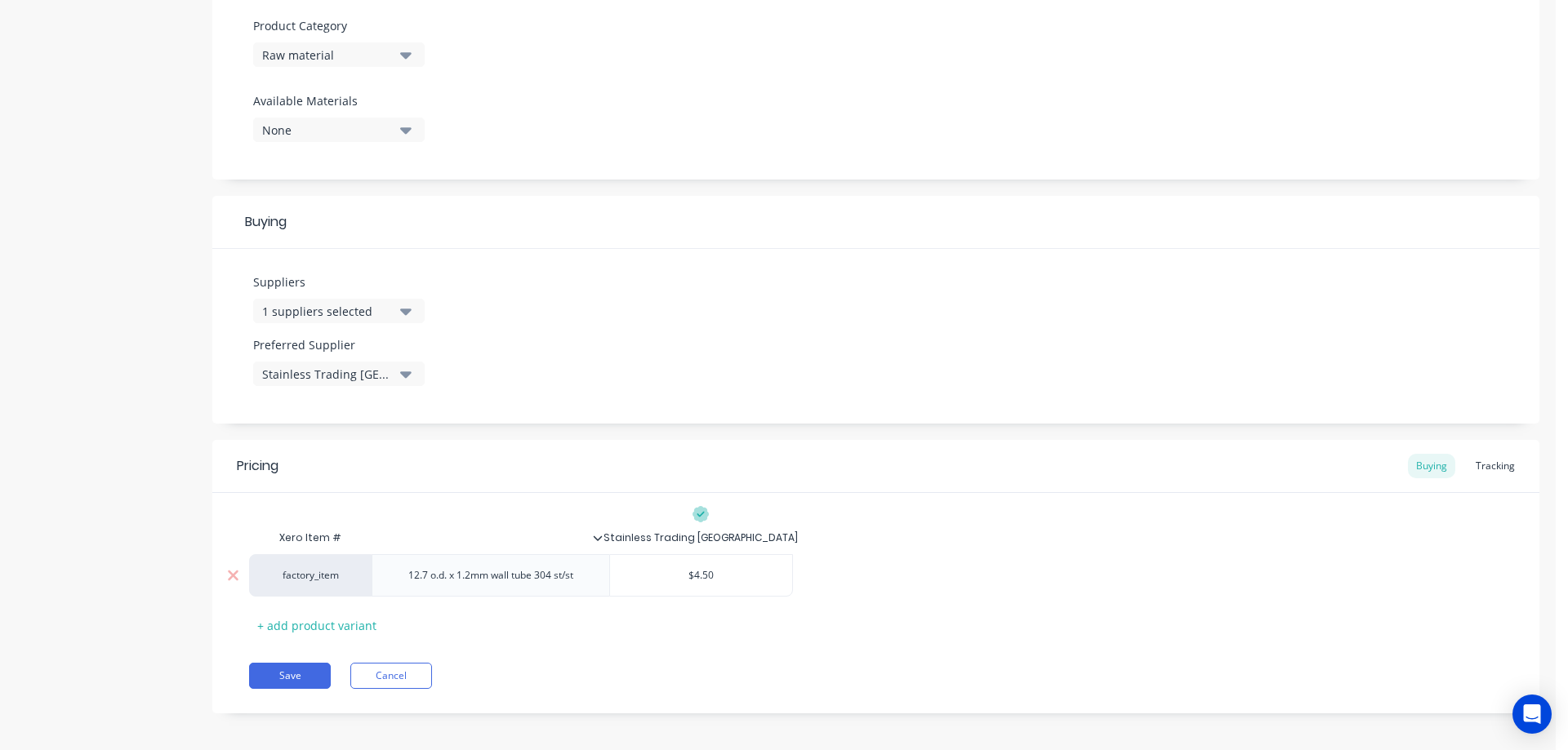
type input "$4.50"
drag, startPoint x: 725, startPoint y: 579, endPoint x: 674, endPoint y: 571, distance: 51.6
click at [674, 571] on input "$4.50" at bounding box center [701, 575] width 183 height 15
type textarea "x"
type input "3"
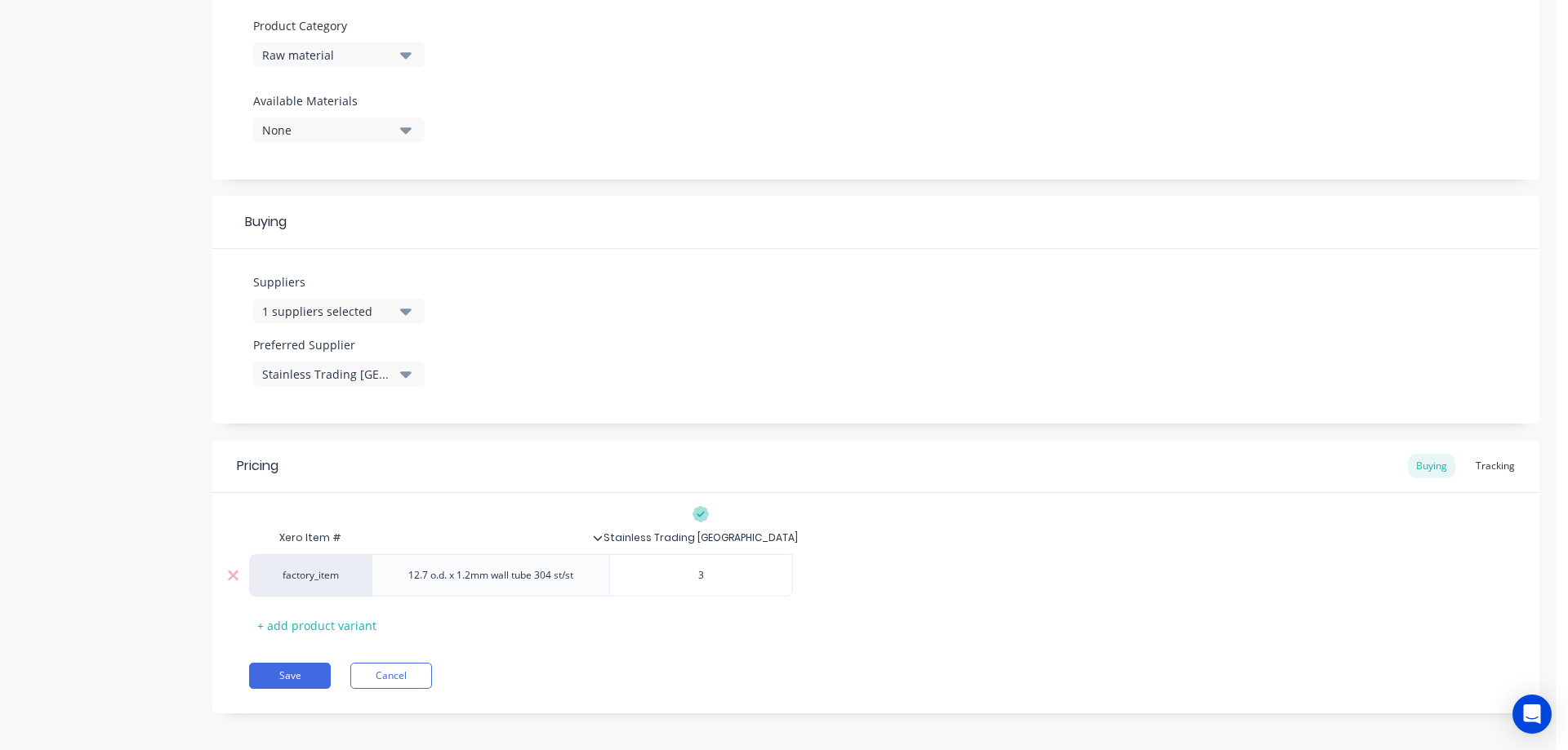
type textarea "x"
type input "3."
type textarea "x"
type input "3.5"
type textarea "x"
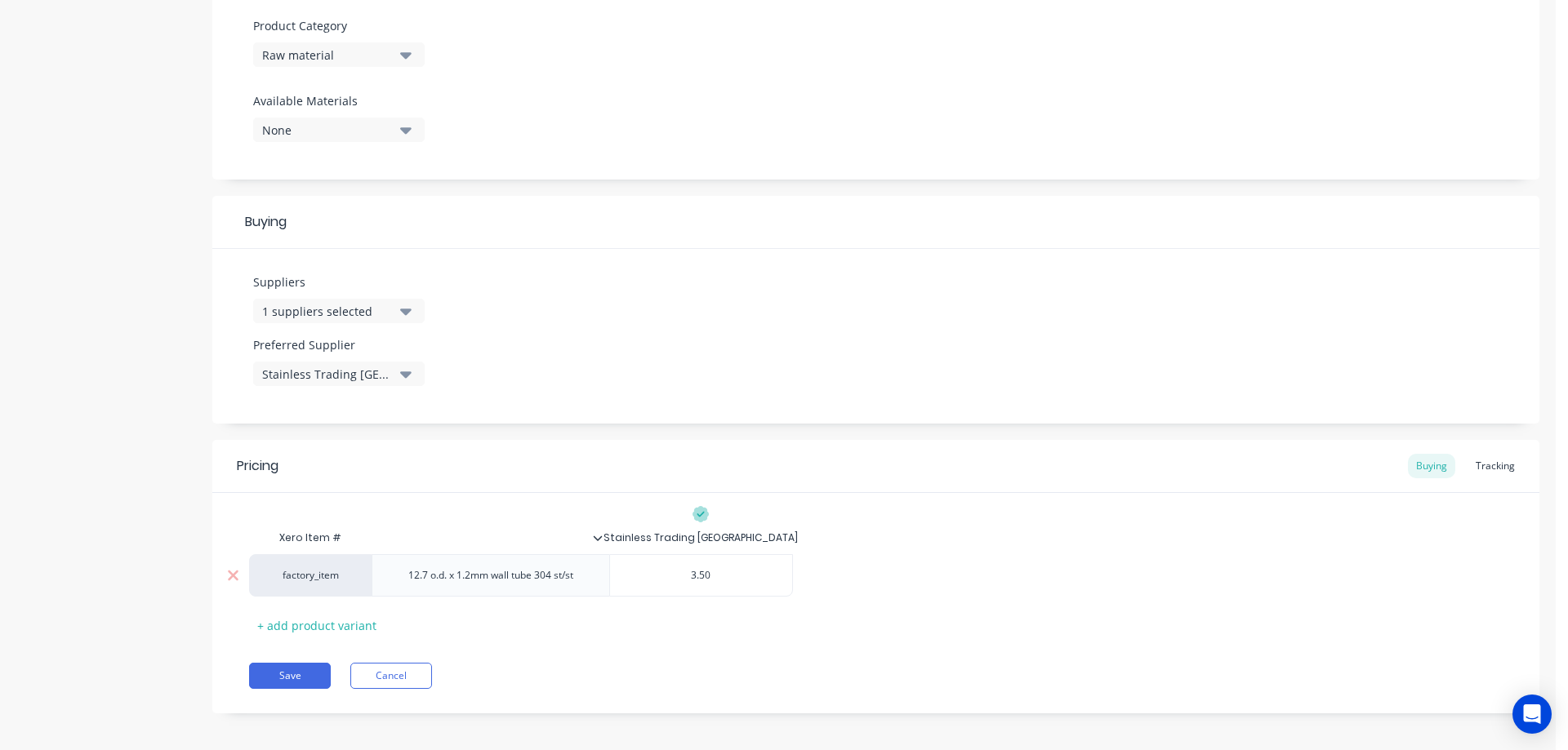
type input "3.50"
click at [291, 677] on button "Save" at bounding box center [290, 676] width 82 height 26
type textarea "x"
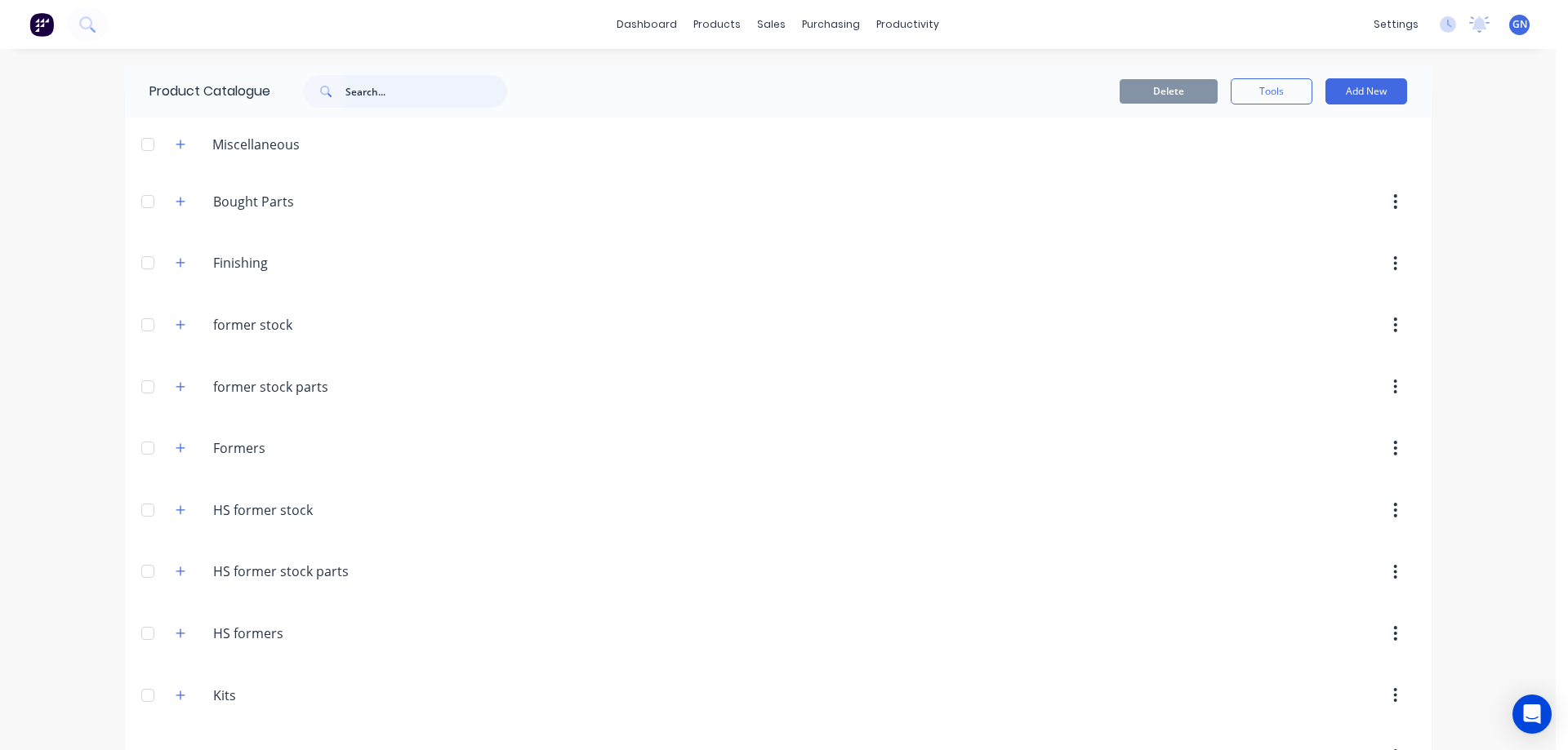
click at [389, 92] on input "text" at bounding box center [427, 92] width 162 height 33
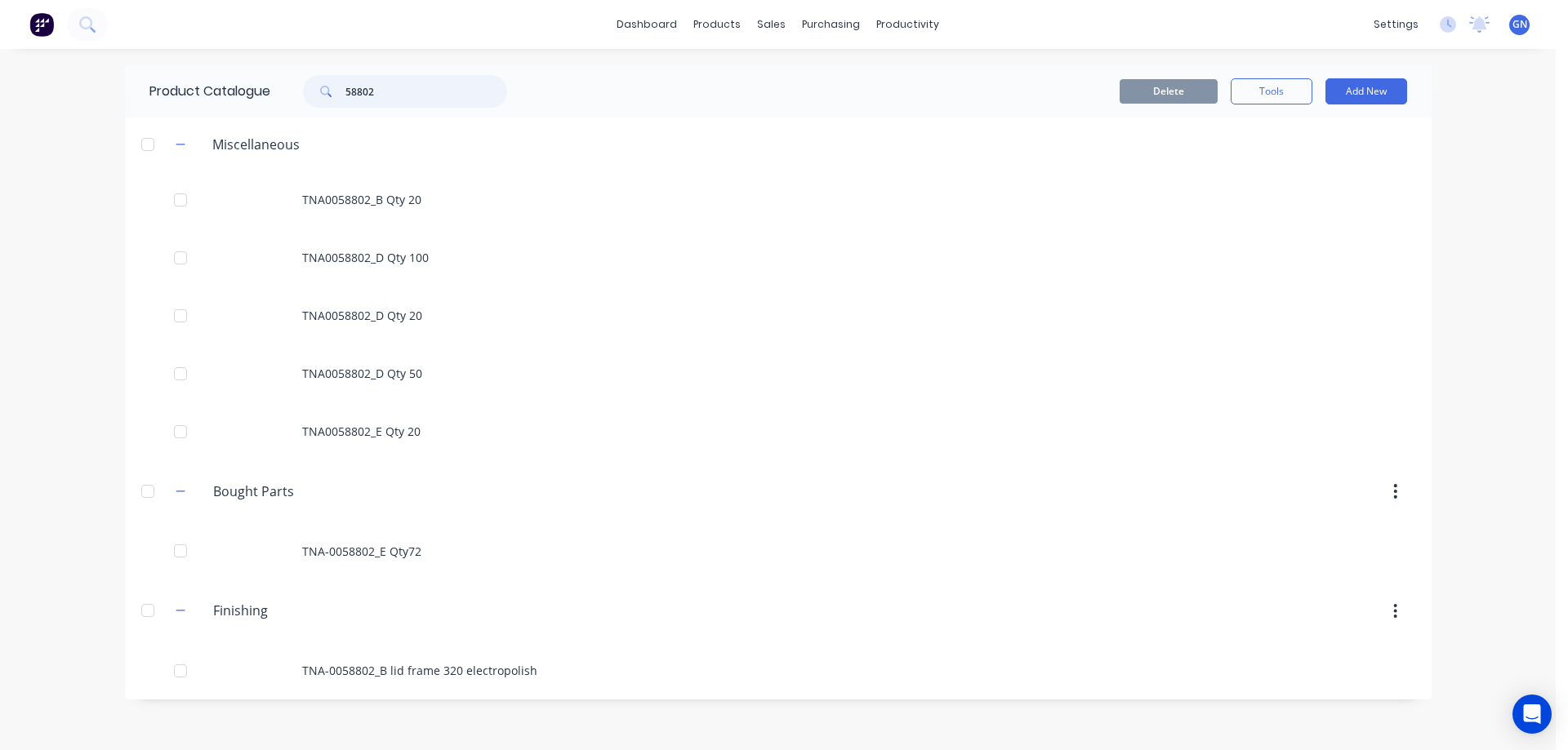
type input "58802"
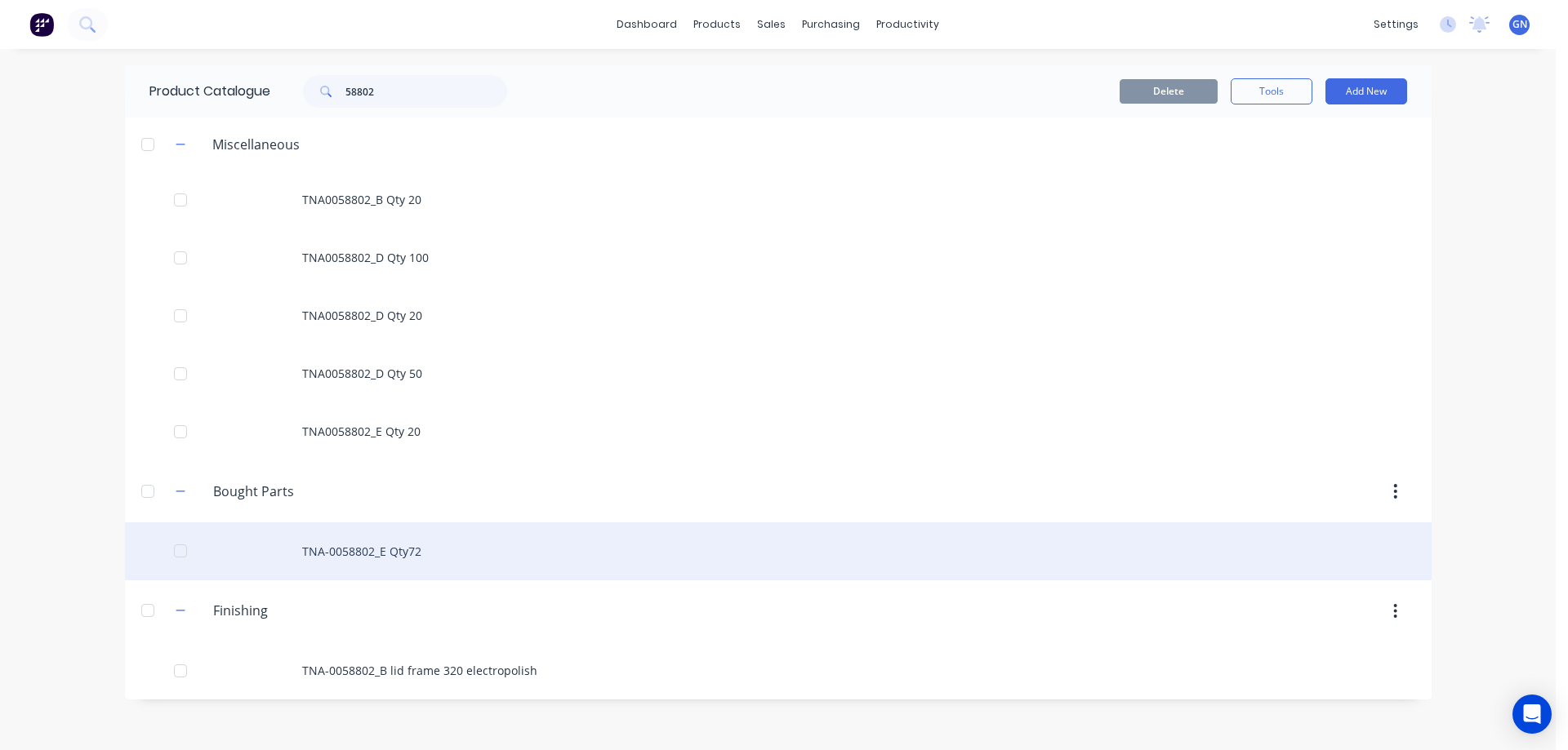
click at [408, 555] on div "TNA-0058802_E Qty72" at bounding box center [778, 551] width 1307 height 58
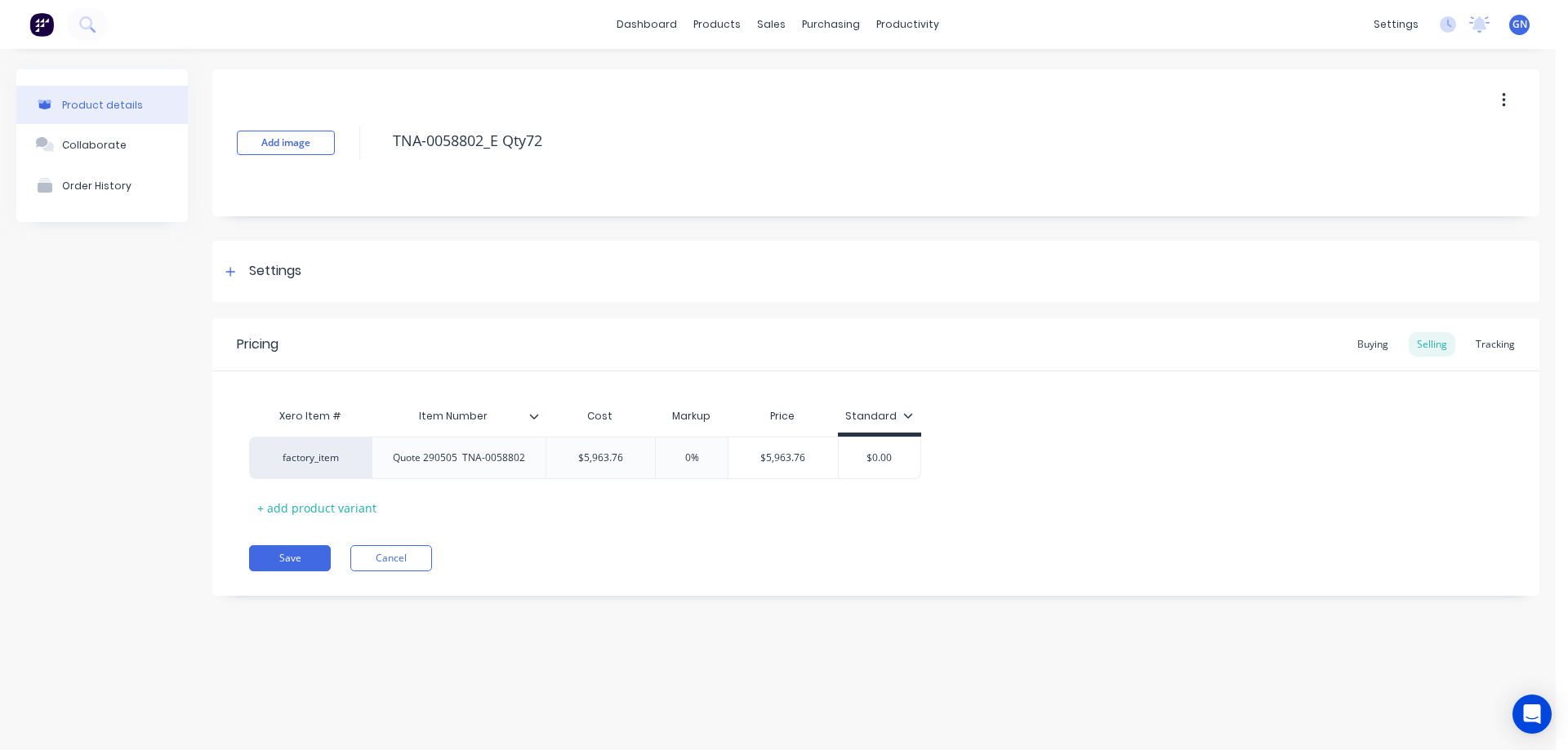
type textarea "x"
click at [401, 554] on button "Cancel" at bounding box center [391, 558] width 82 height 26
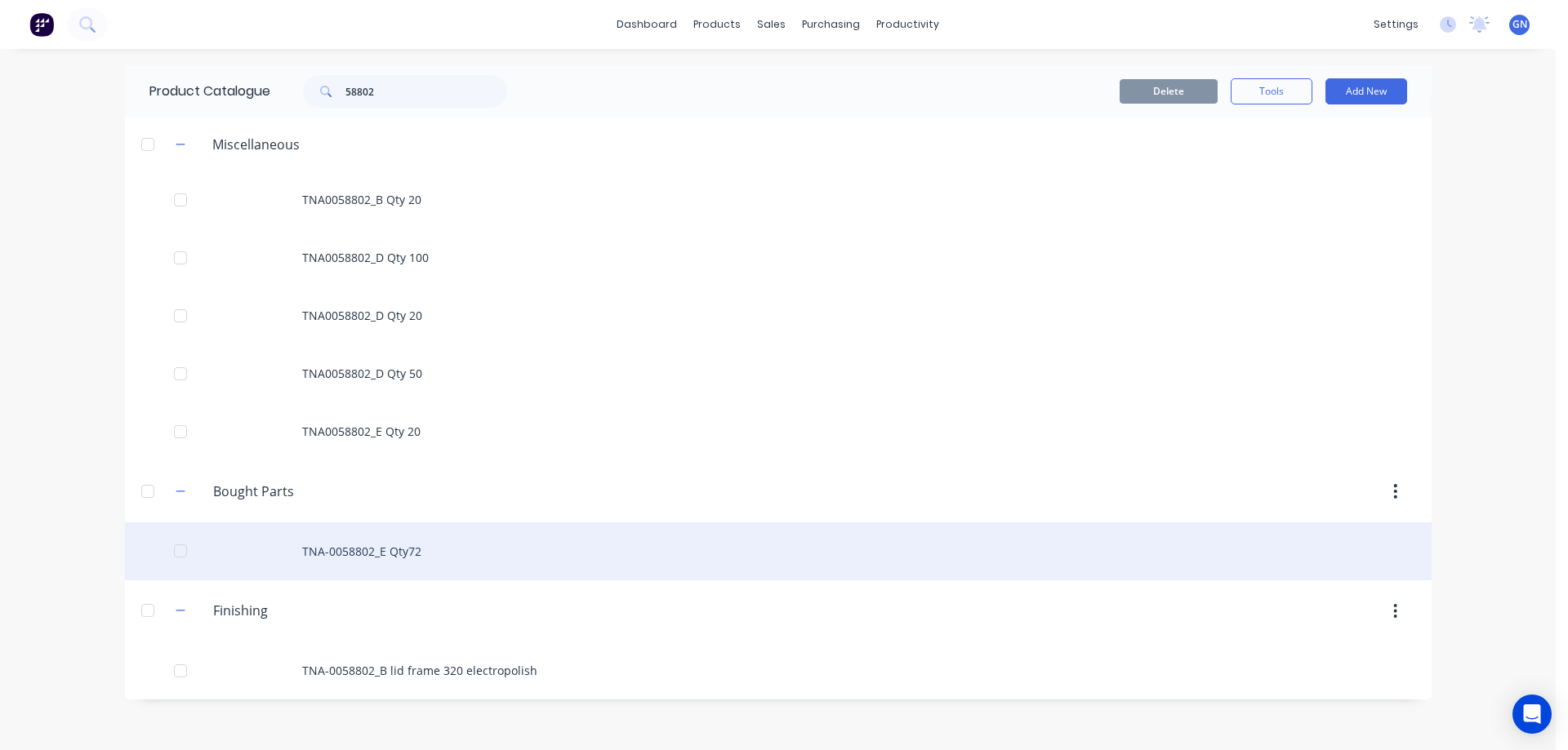
click at [180, 551] on div at bounding box center [180, 551] width 33 height 33
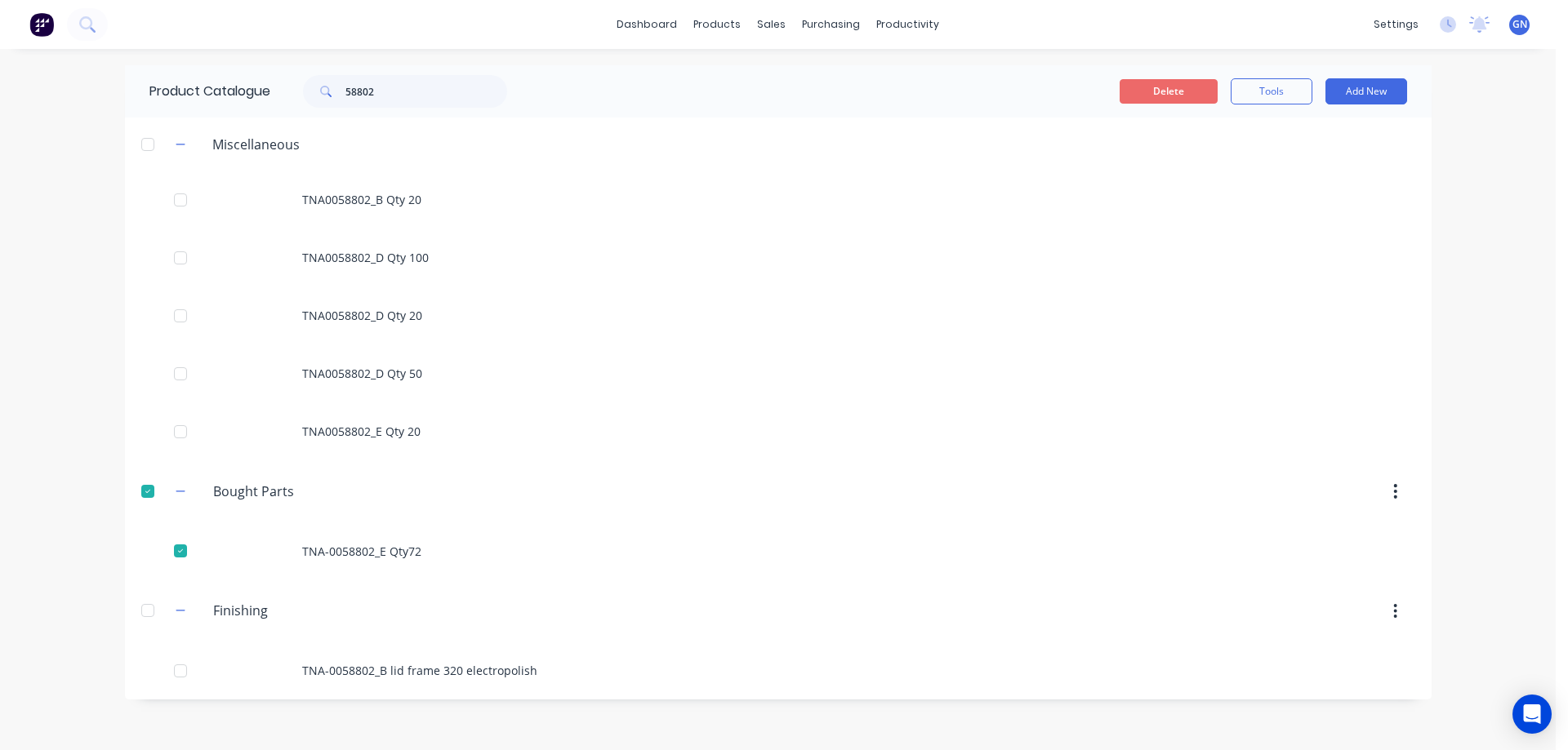
click at [1155, 91] on button "Delete" at bounding box center [1168, 91] width 98 height 25
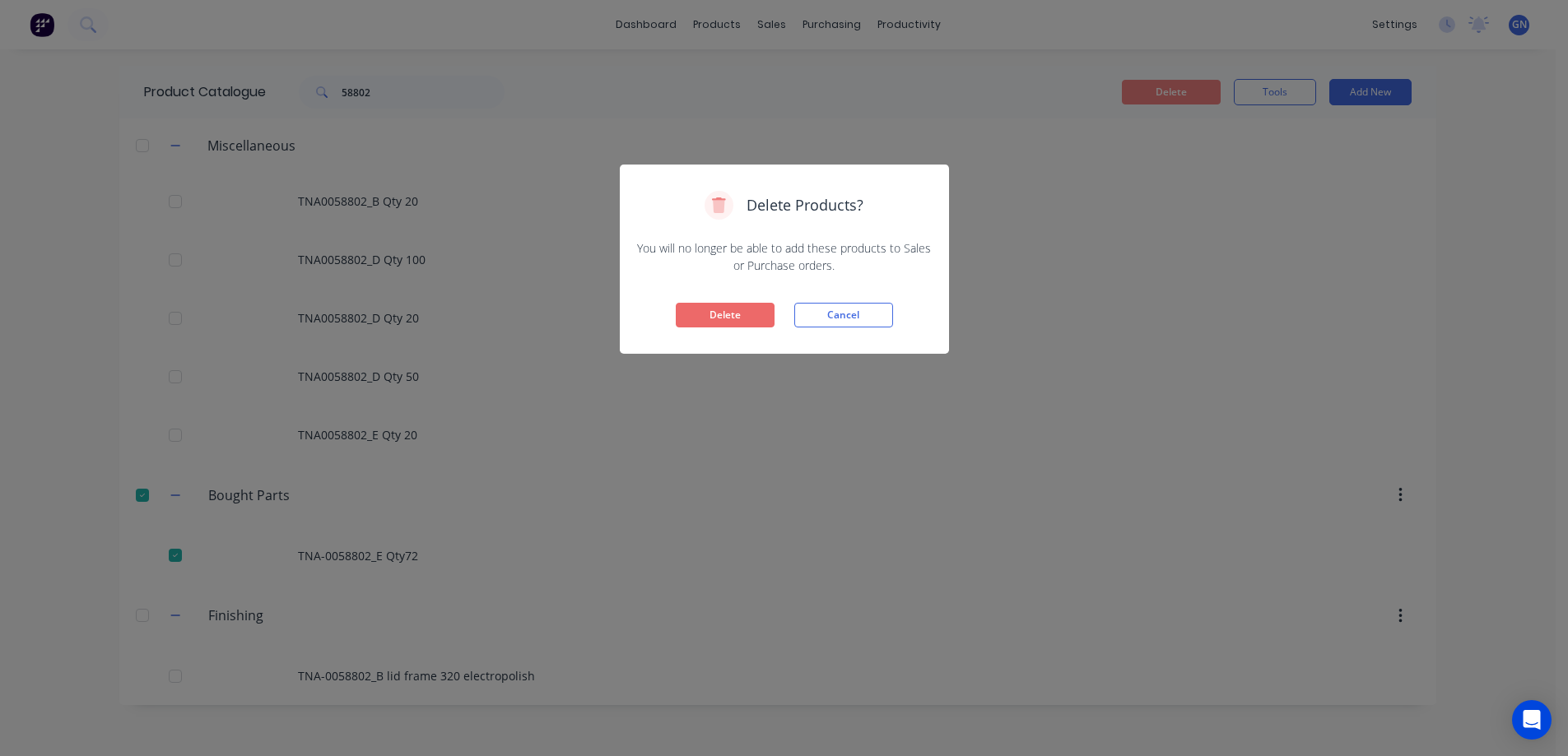
click at [721, 312] on button "Delete" at bounding box center [725, 315] width 99 height 25
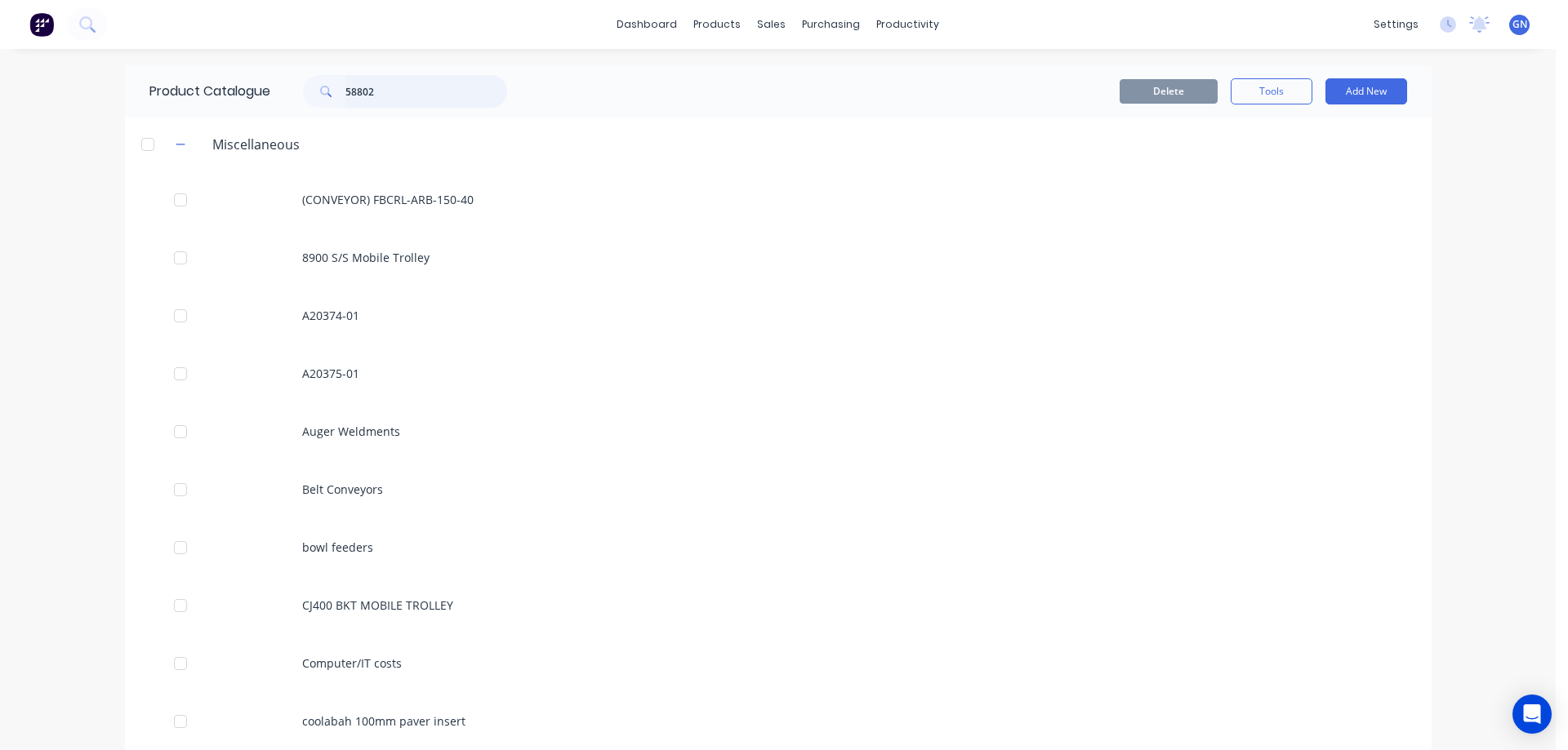
click at [411, 91] on input "58802" at bounding box center [427, 92] width 162 height 33
type input "58802"
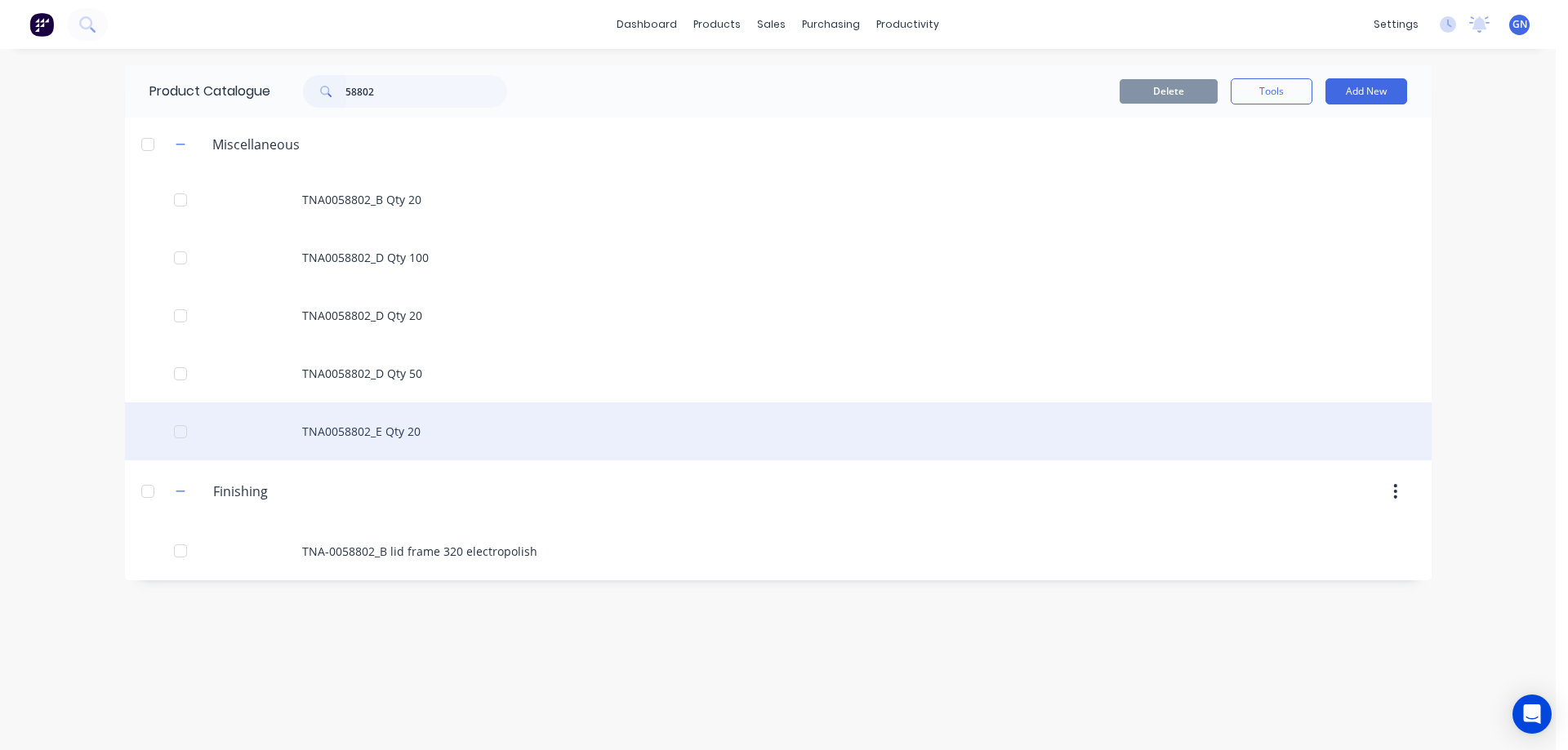
click at [402, 428] on div "TNA0058802_E Qty 20" at bounding box center [778, 431] width 1307 height 58
click at [400, 433] on div "TNA0058802_E Qty 20" at bounding box center [778, 431] width 1307 height 58
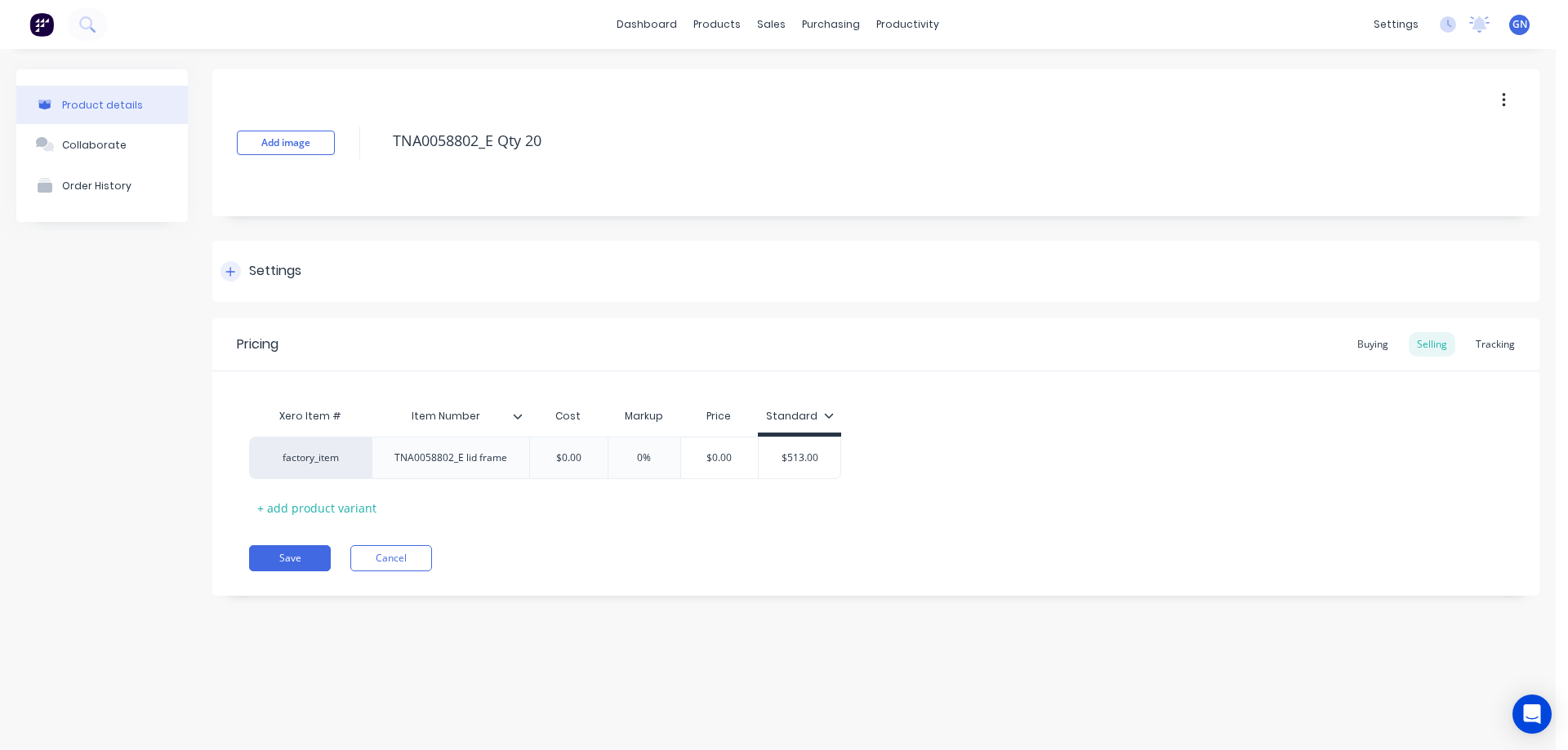
click at [234, 270] on icon at bounding box center [230, 271] width 10 height 11
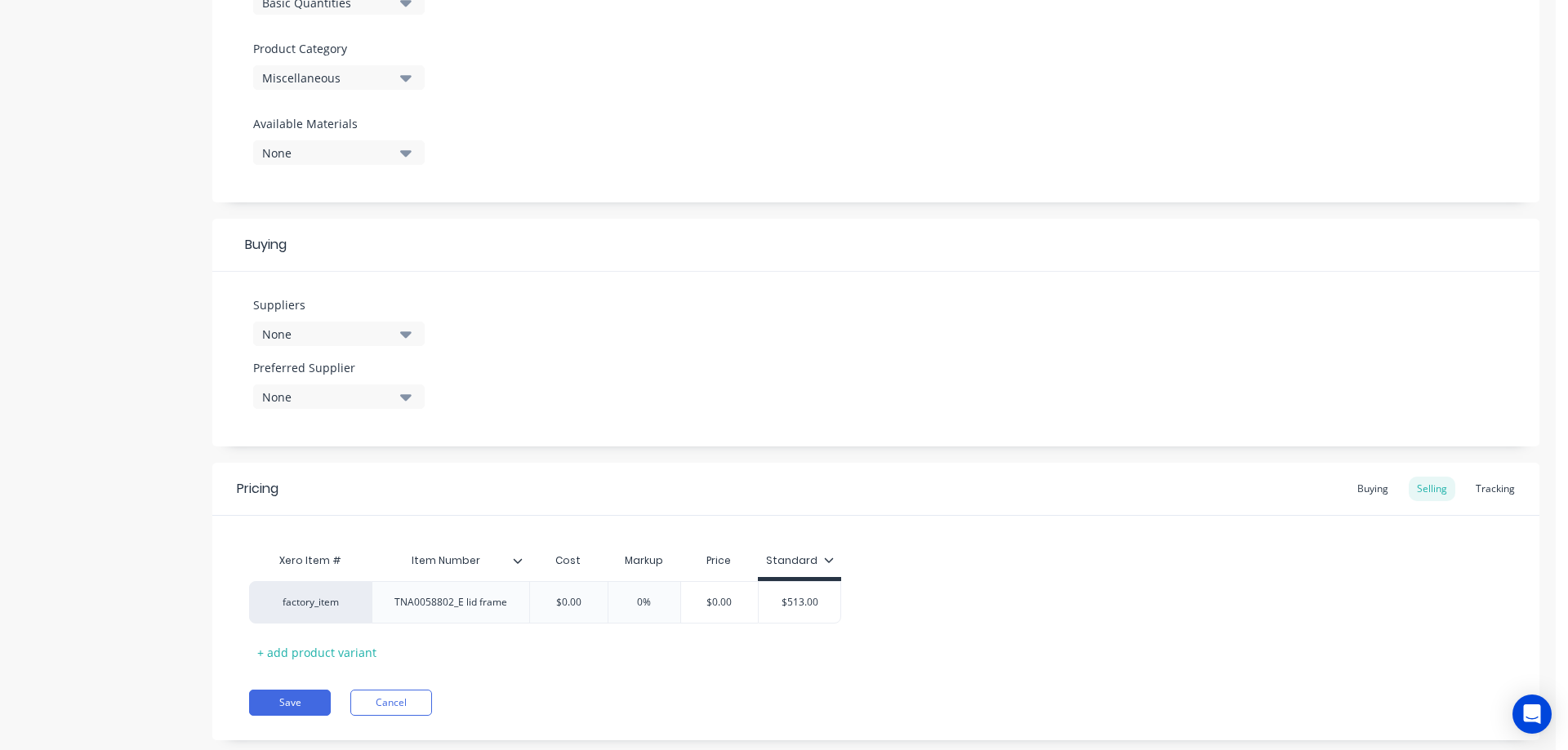
scroll to position [584, 0]
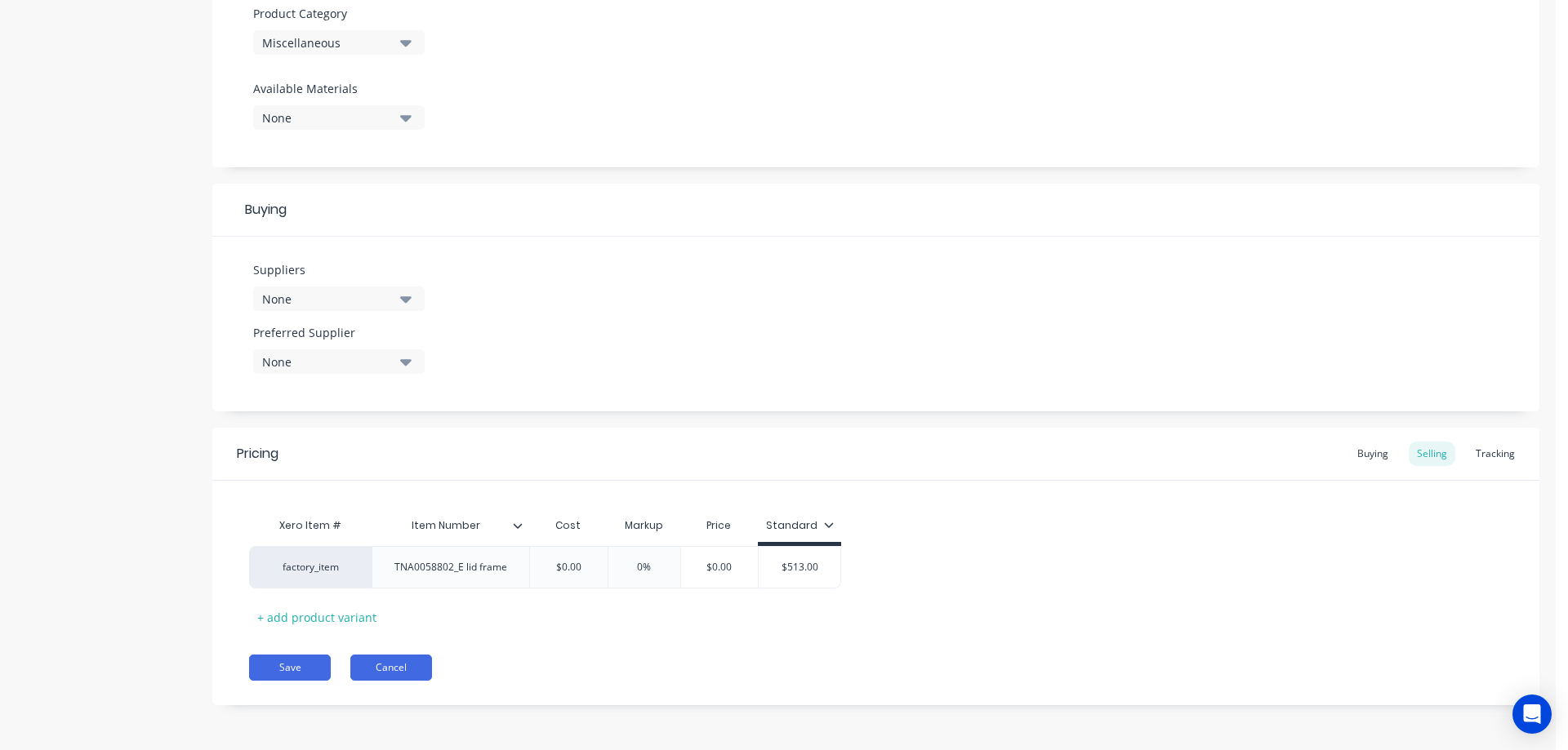
click at [381, 667] on button "Cancel" at bounding box center [391, 667] width 82 height 26
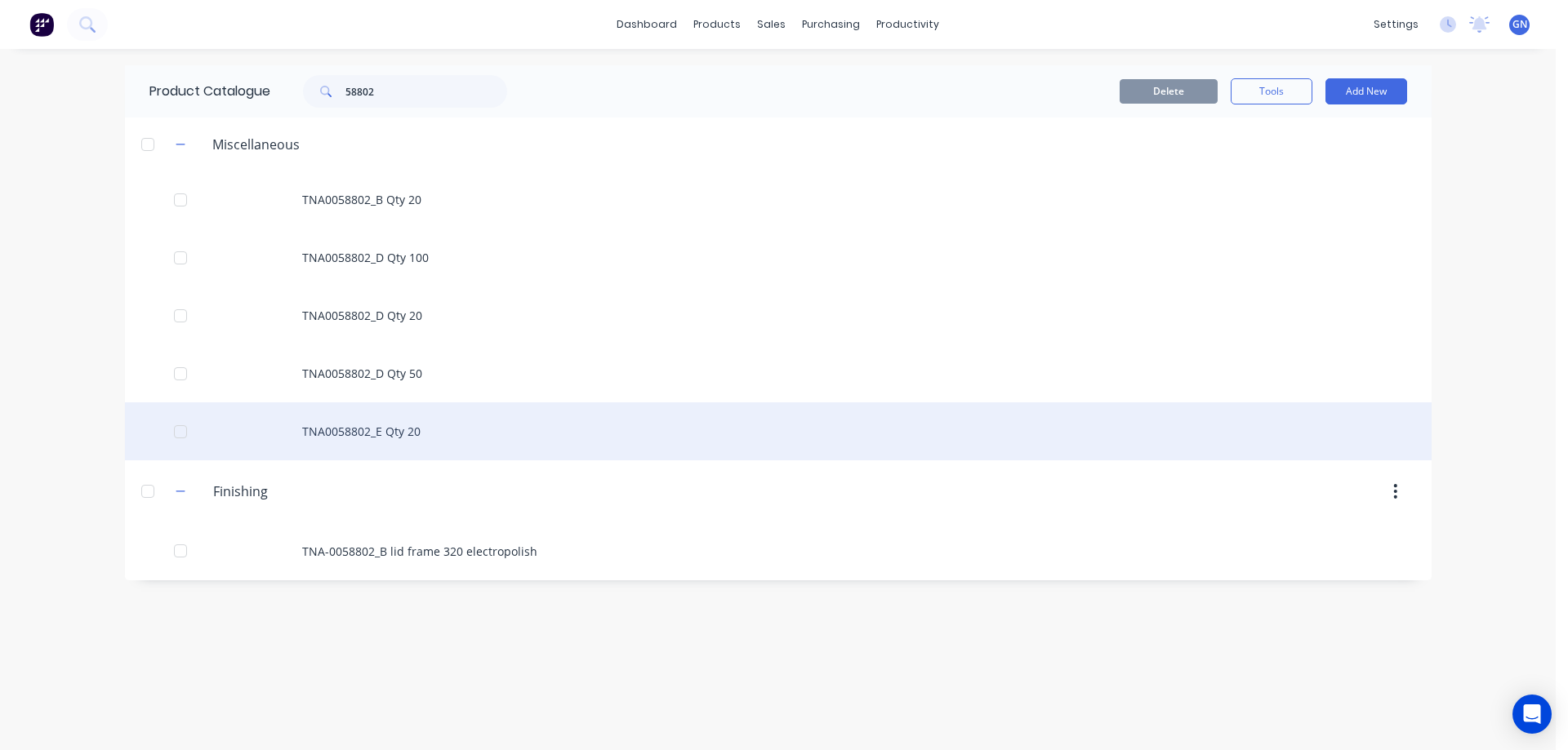
click at [403, 426] on div "TNA0058802_E Qty 20" at bounding box center [778, 431] width 1307 height 58
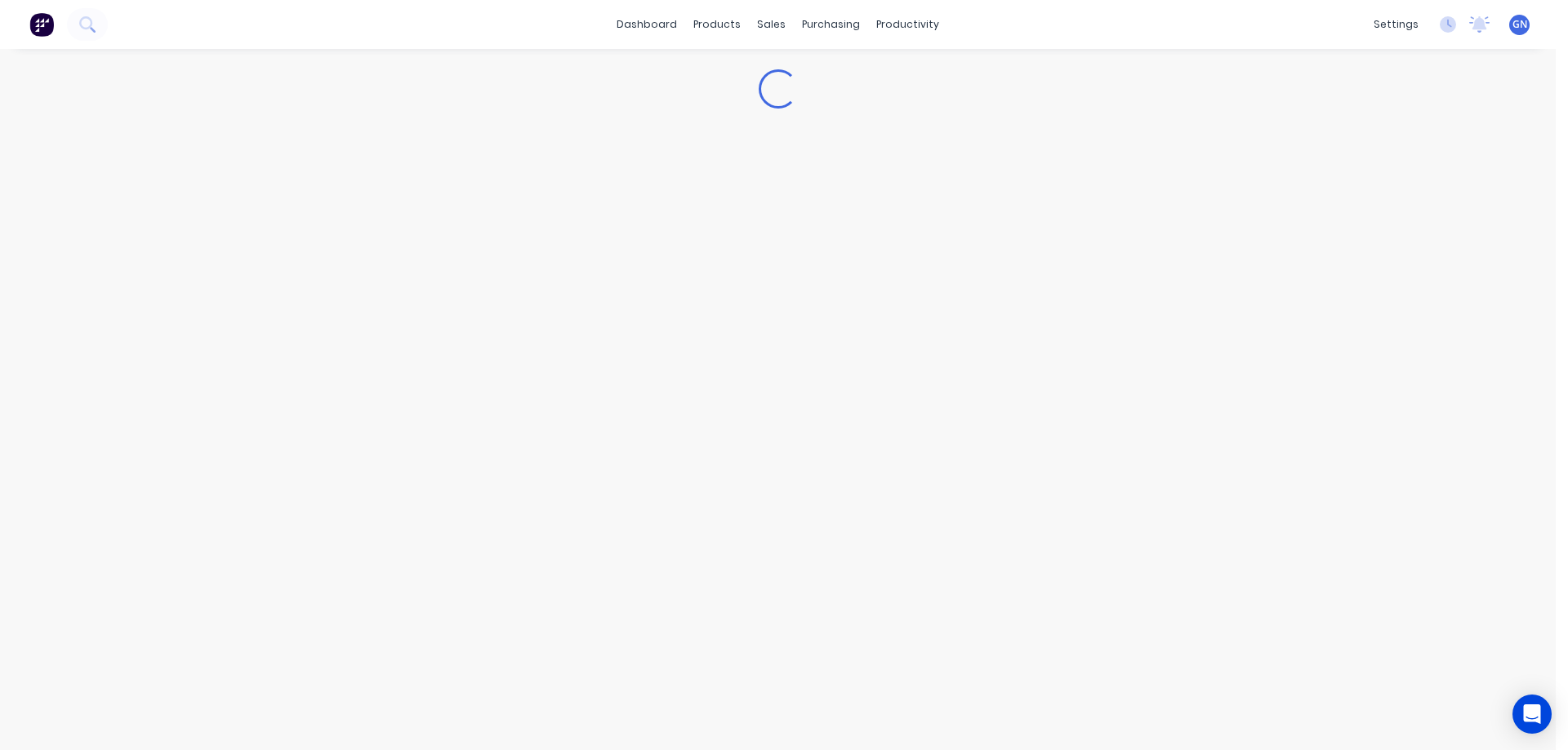
type textarea "x"
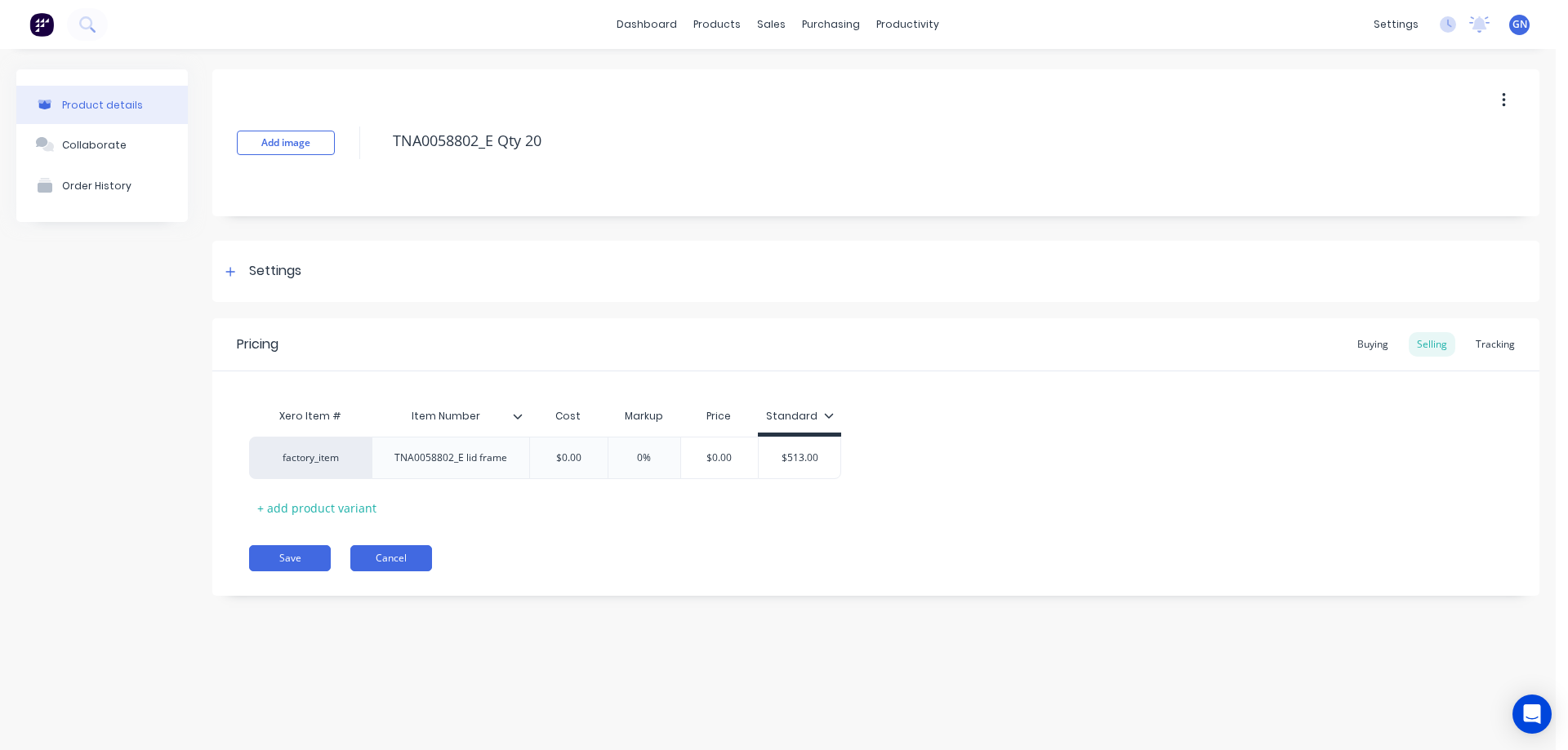
click at [389, 558] on button "Cancel" at bounding box center [391, 558] width 82 height 26
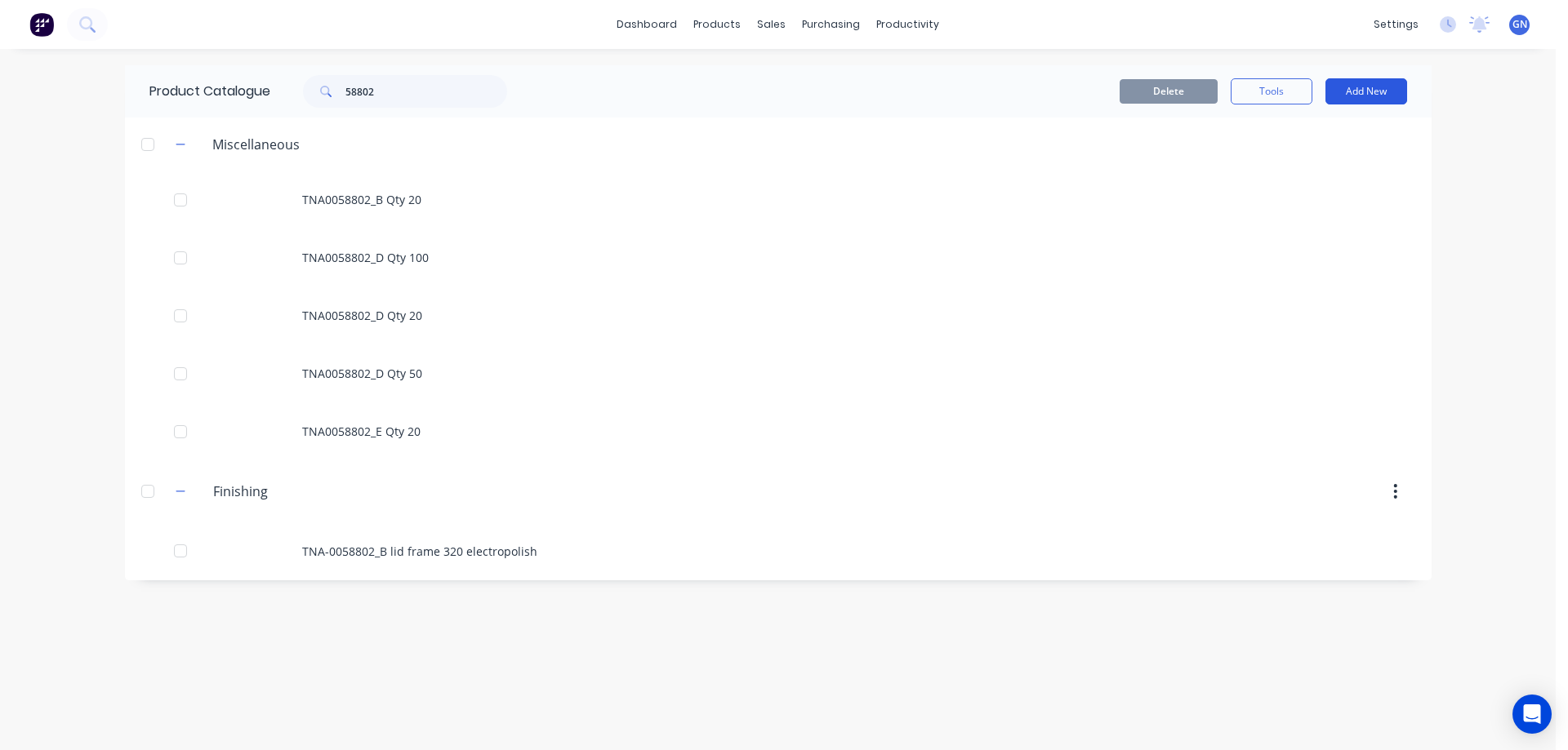
click at [1369, 93] on button "Add New" at bounding box center [1366, 91] width 82 height 26
click at [1305, 200] on div "Product Kit" at bounding box center [1329, 199] width 126 height 24
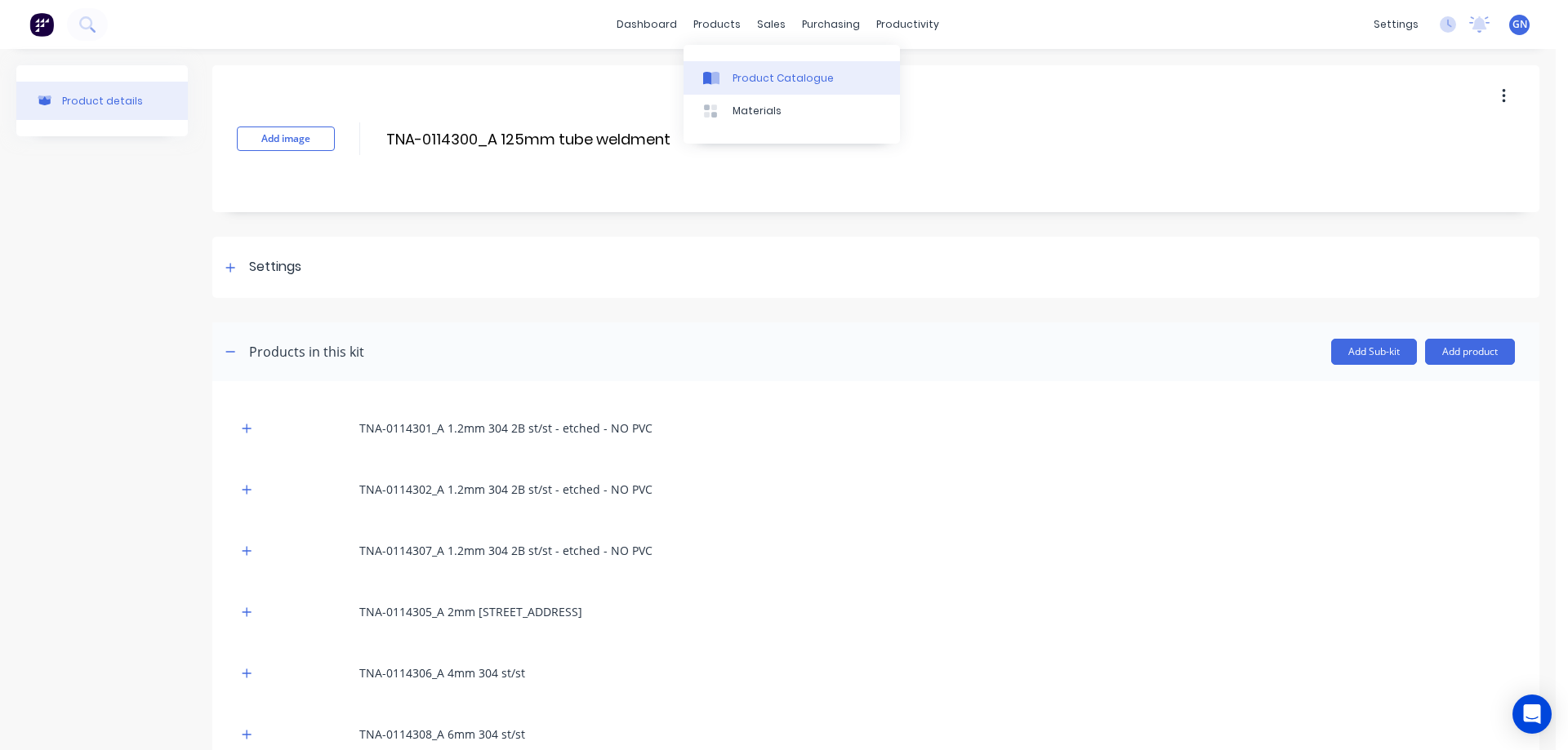
click at [753, 76] on div "Product Catalogue" at bounding box center [784, 78] width 101 height 15
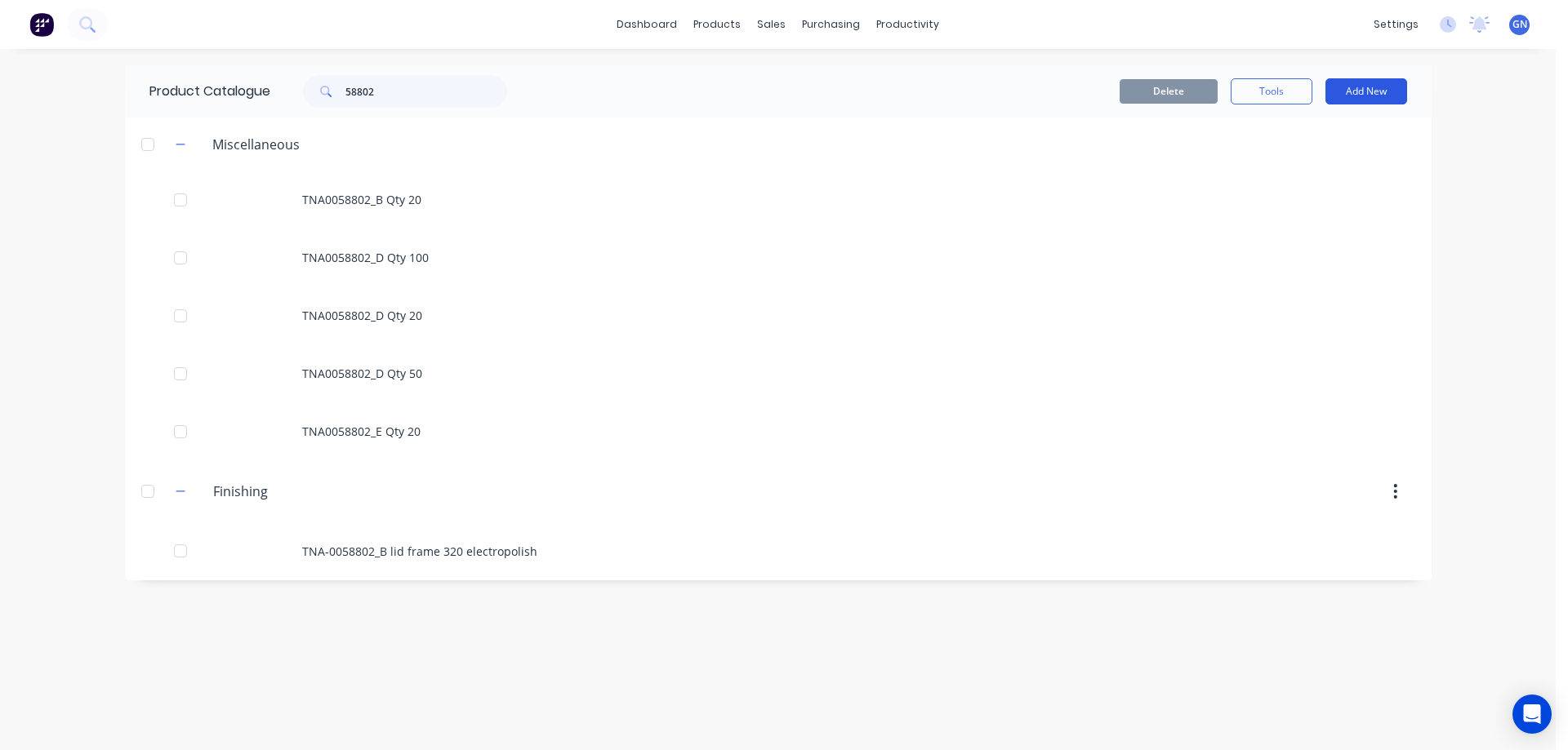
click at [1351, 94] on button "Add New" at bounding box center [1366, 91] width 82 height 26
click at [1313, 198] on div "Product Kit" at bounding box center [1329, 199] width 126 height 24
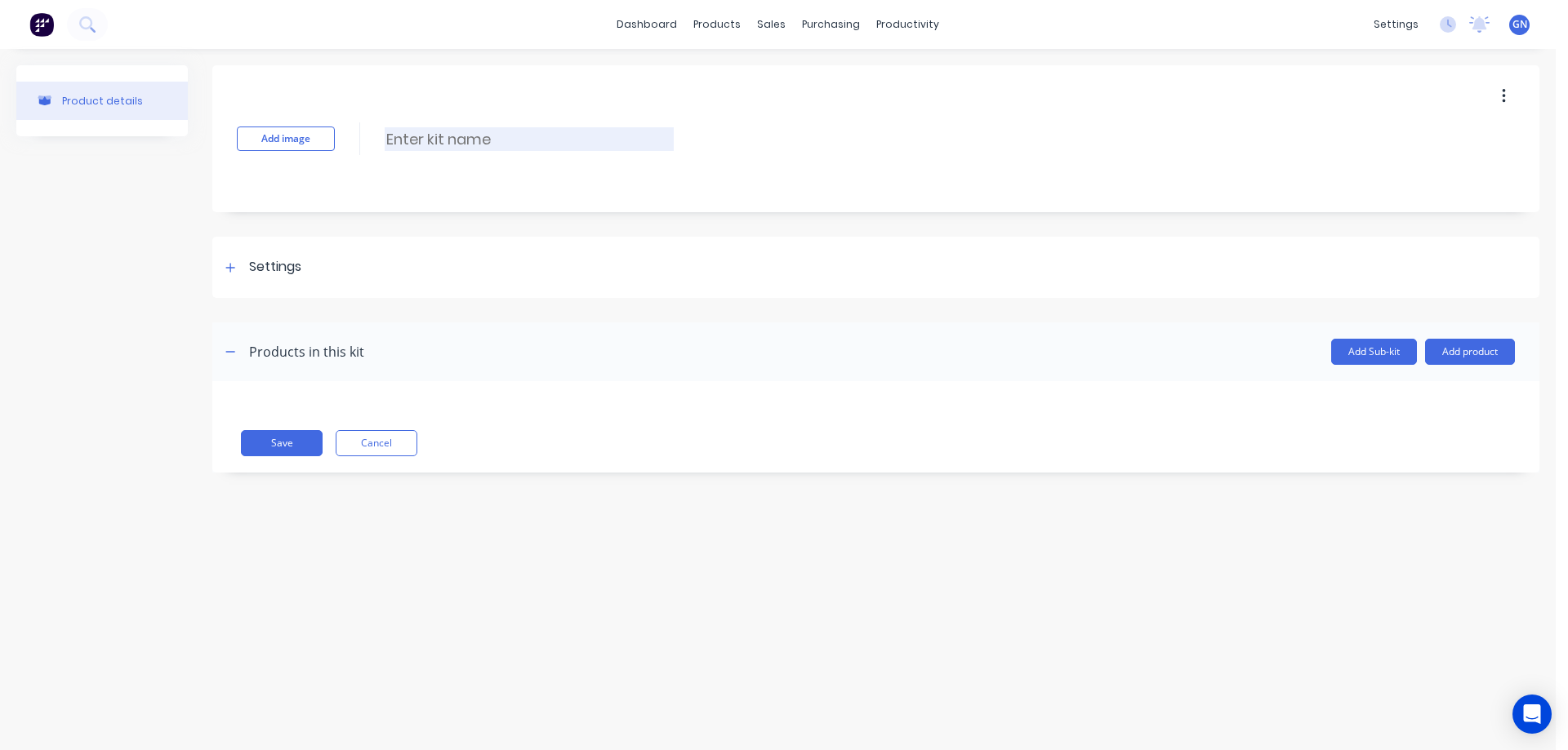
click at [445, 142] on input at bounding box center [529, 140] width 289 height 24
paste input "TNA0058802_E lid frame"
click at [414, 138] on input "TNA0058802_E lid frame" at bounding box center [529, 140] width 289 height 24
click at [578, 137] on input "TNA-0058802_E lid frame" at bounding box center [529, 140] width 289 height 24
type input "TNA-0058802_E lid frame, 320"
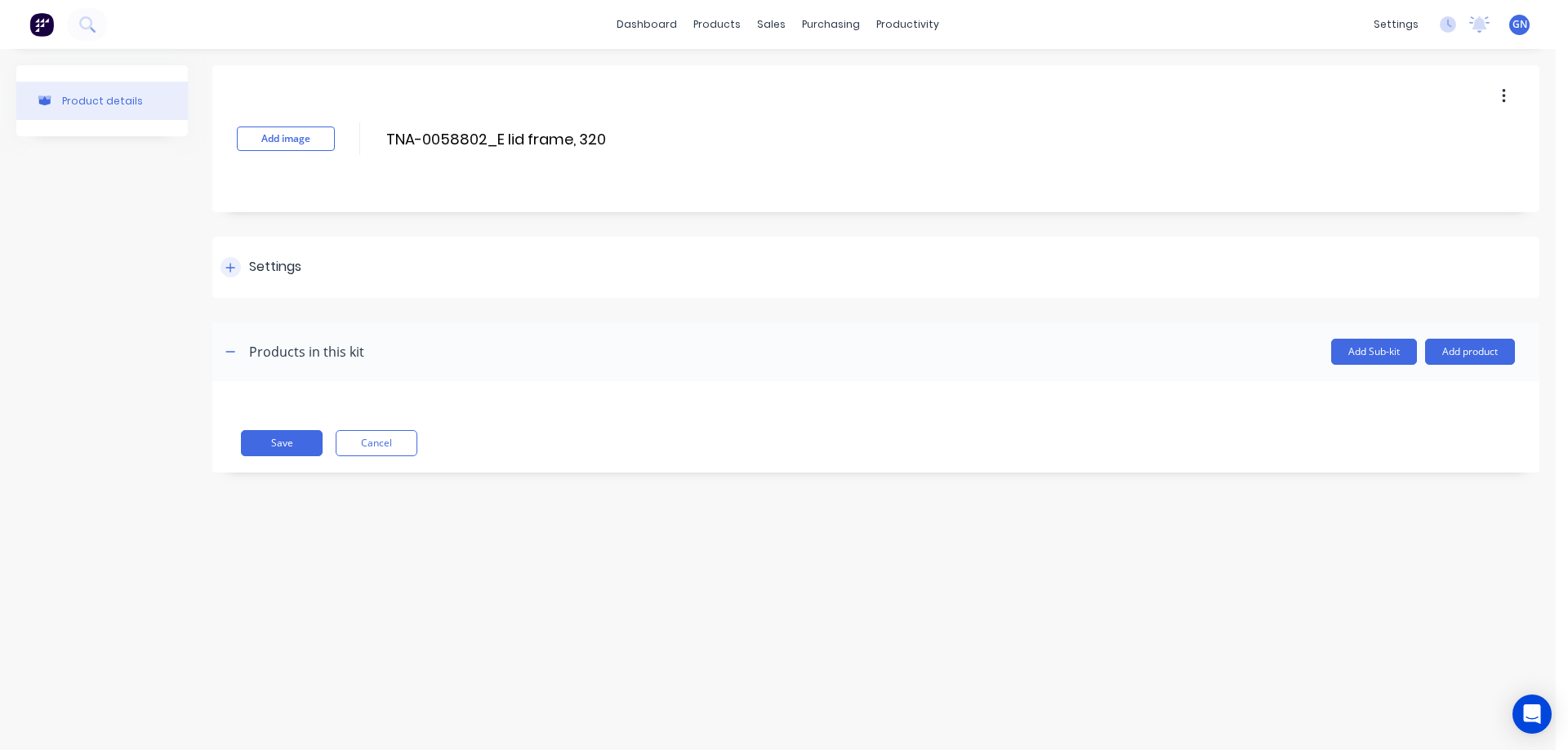
click at [232, 267] on icon at bounding box center [231, 267] width 9 height 9
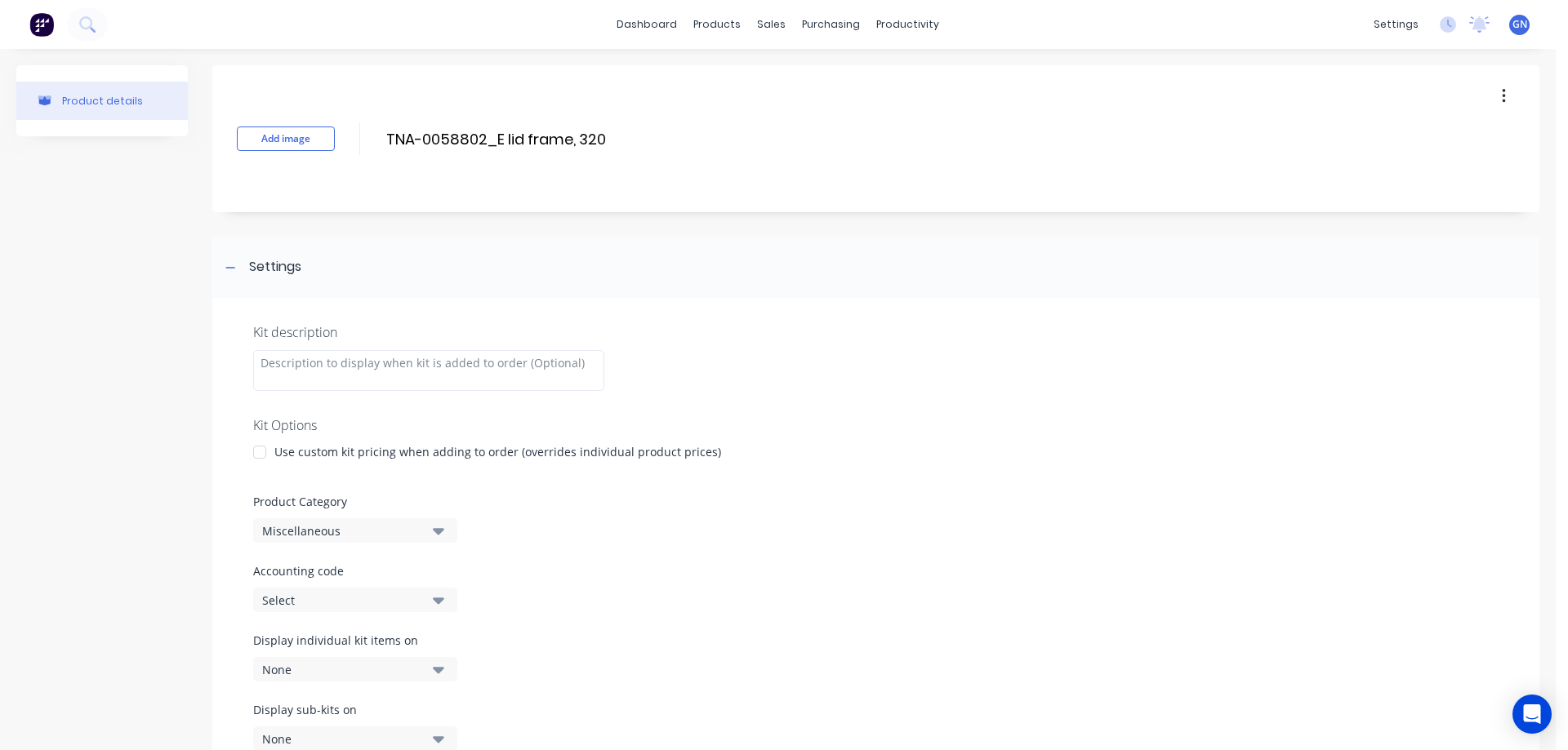
click at [261, 454] on div at bounding box center [260, 452] width 33 height 33
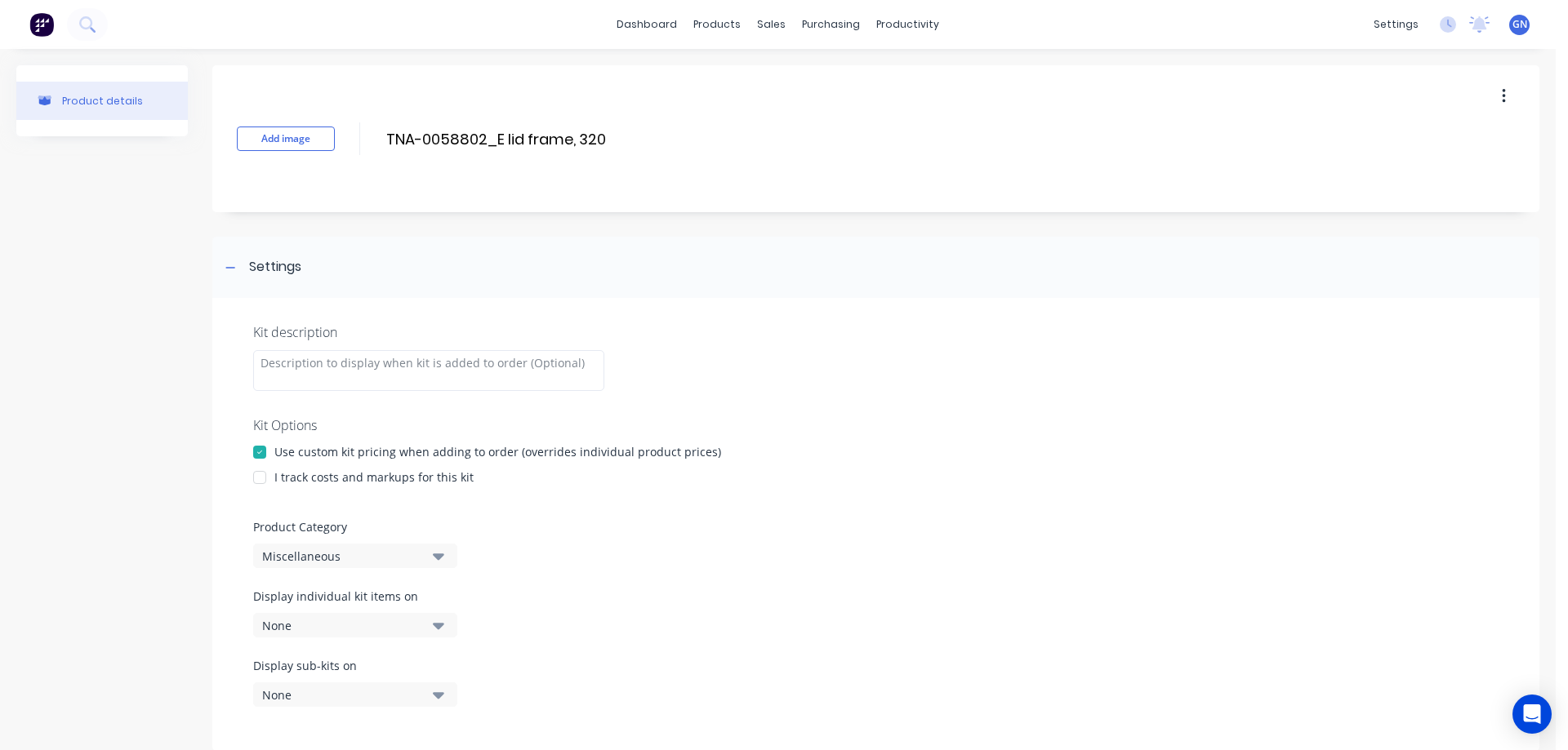
click at [258, 480] on div at bounding box center [260, 478] width 33 height 33
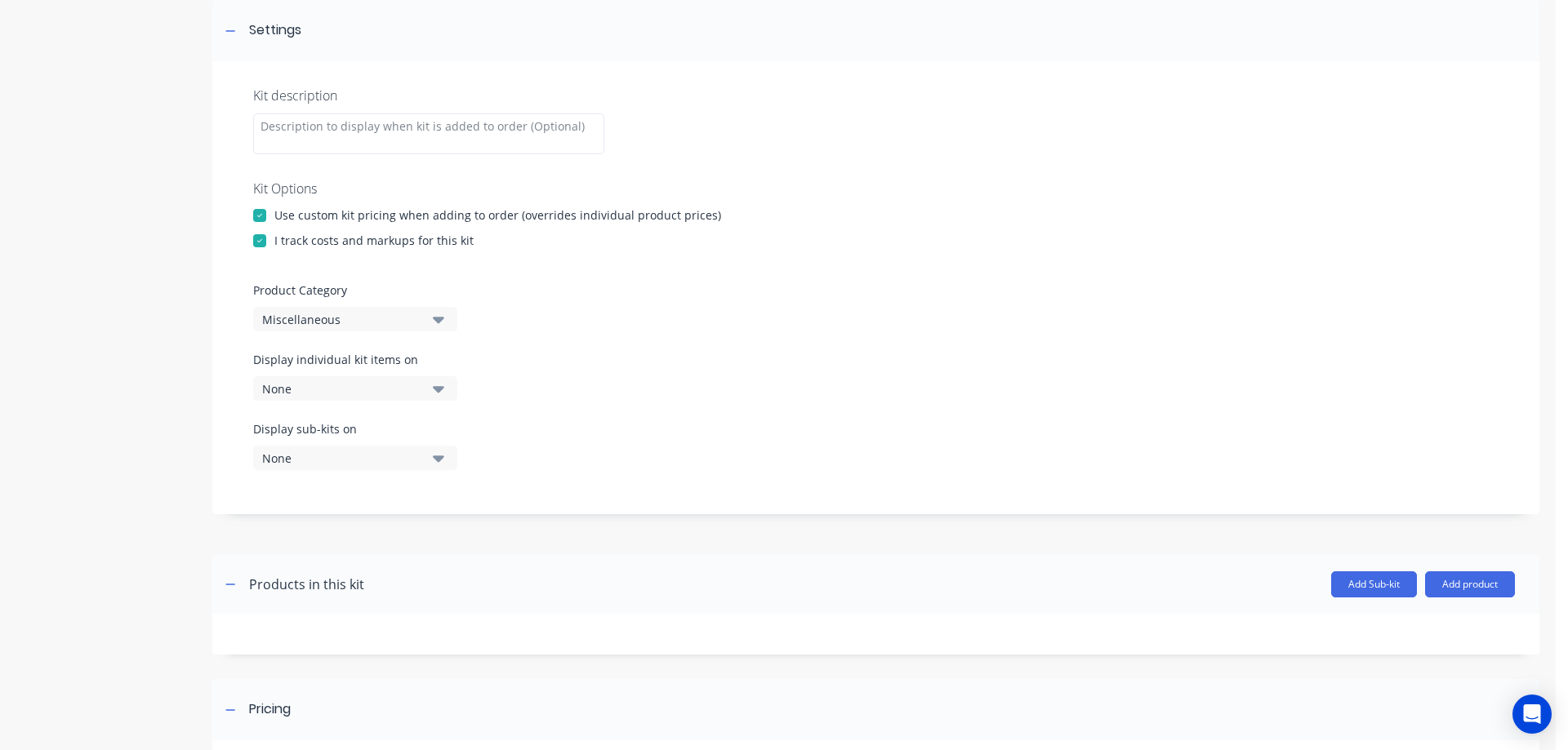
scroll to position [244, 0]
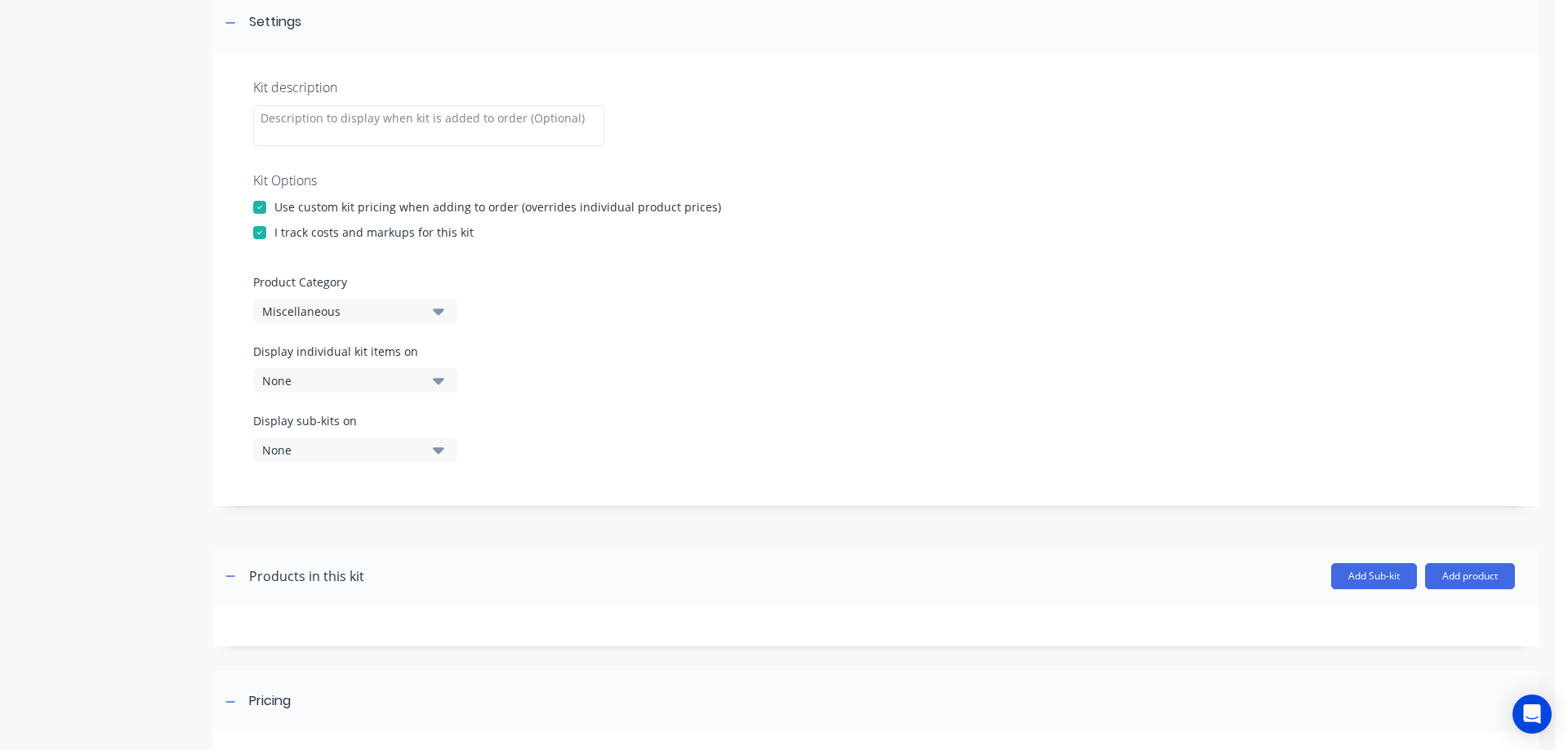
click at [303, 310] on div "Miscellaneous" at bounding box center [341, 311] width 158 height 17
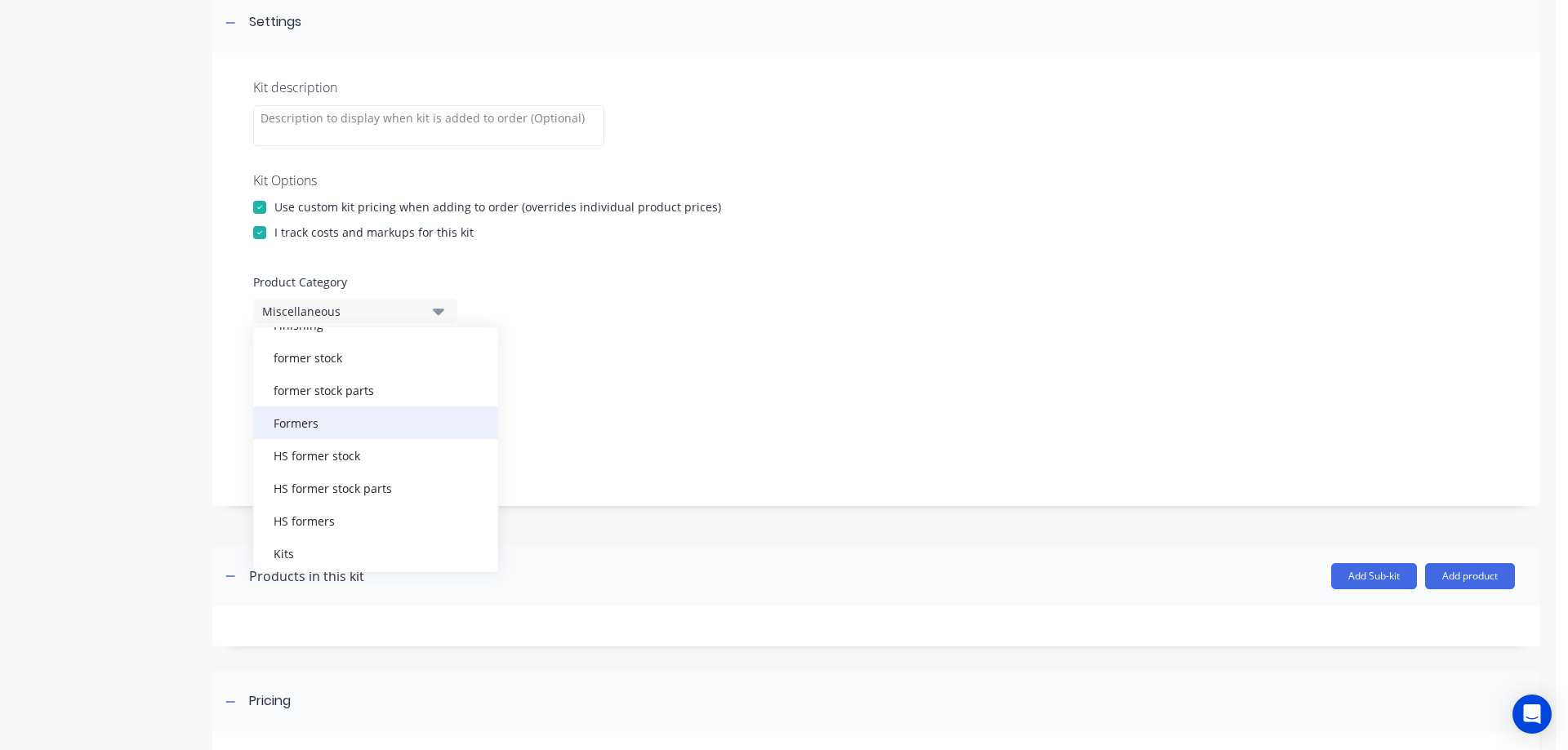
scroll to position [0, 0]
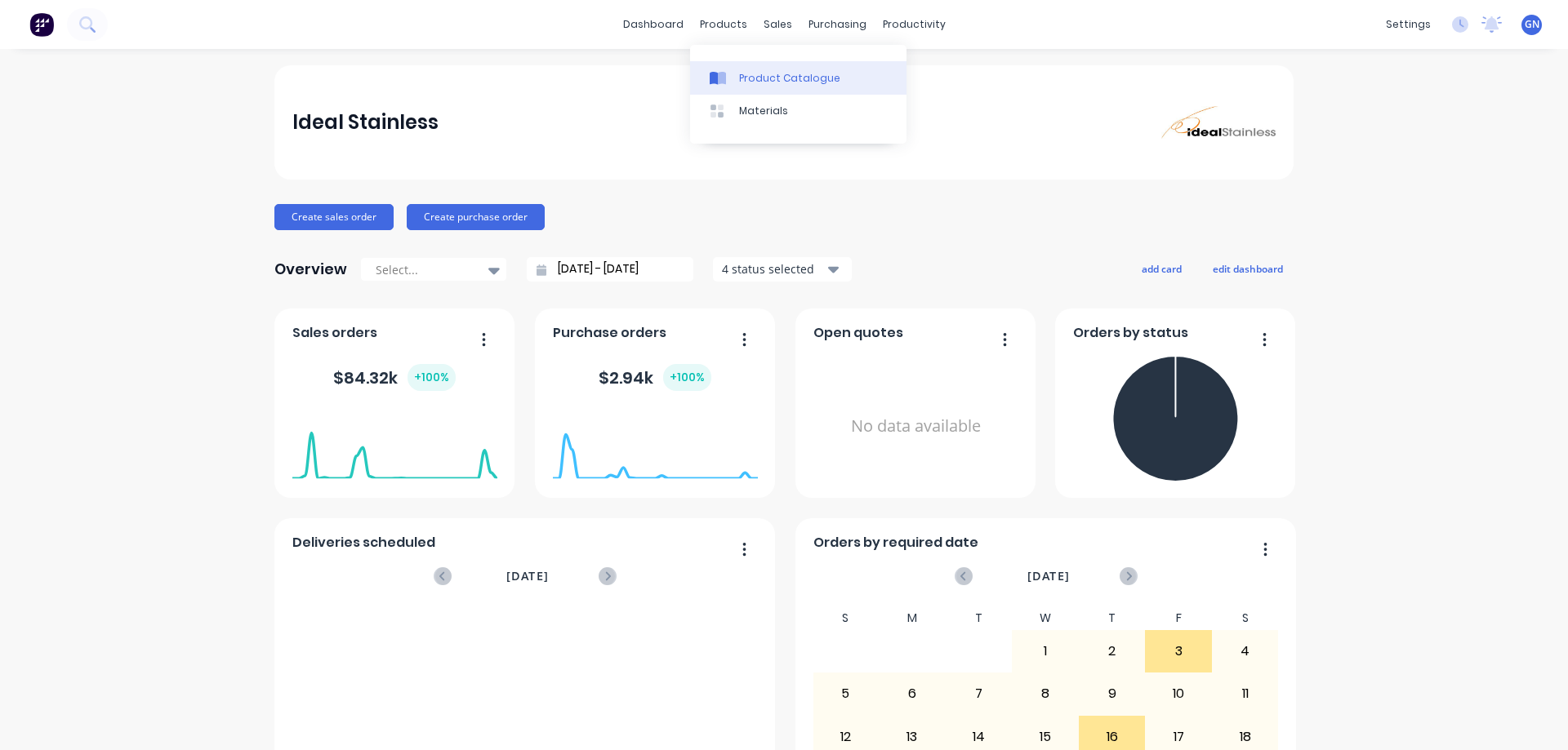
click at [761, 73] on div "Product Catalogue" at bounding box center [790, 78] width 101 height 15
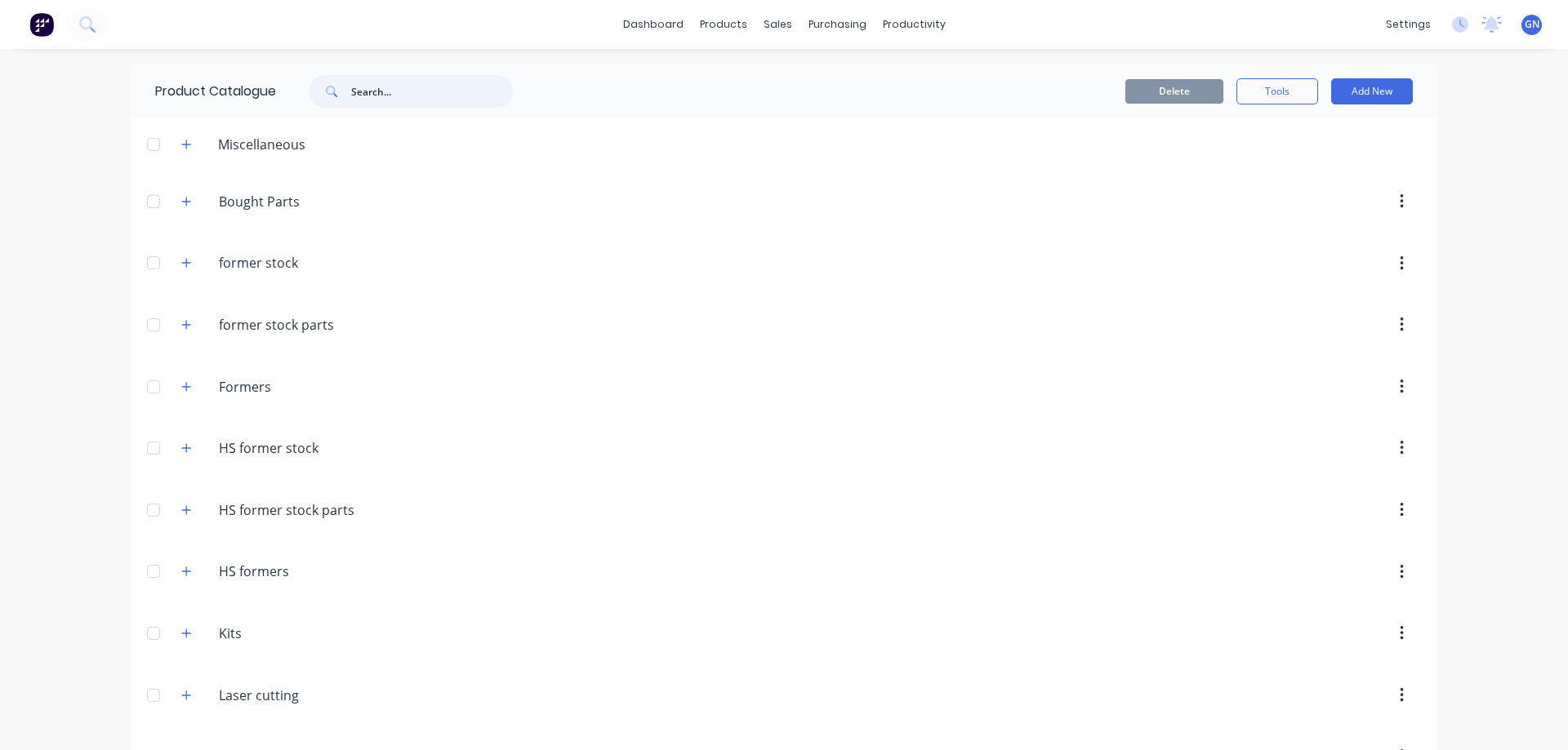
click at [389, 95] on input "text" at bounding box center [432, 92] width 162 height 33
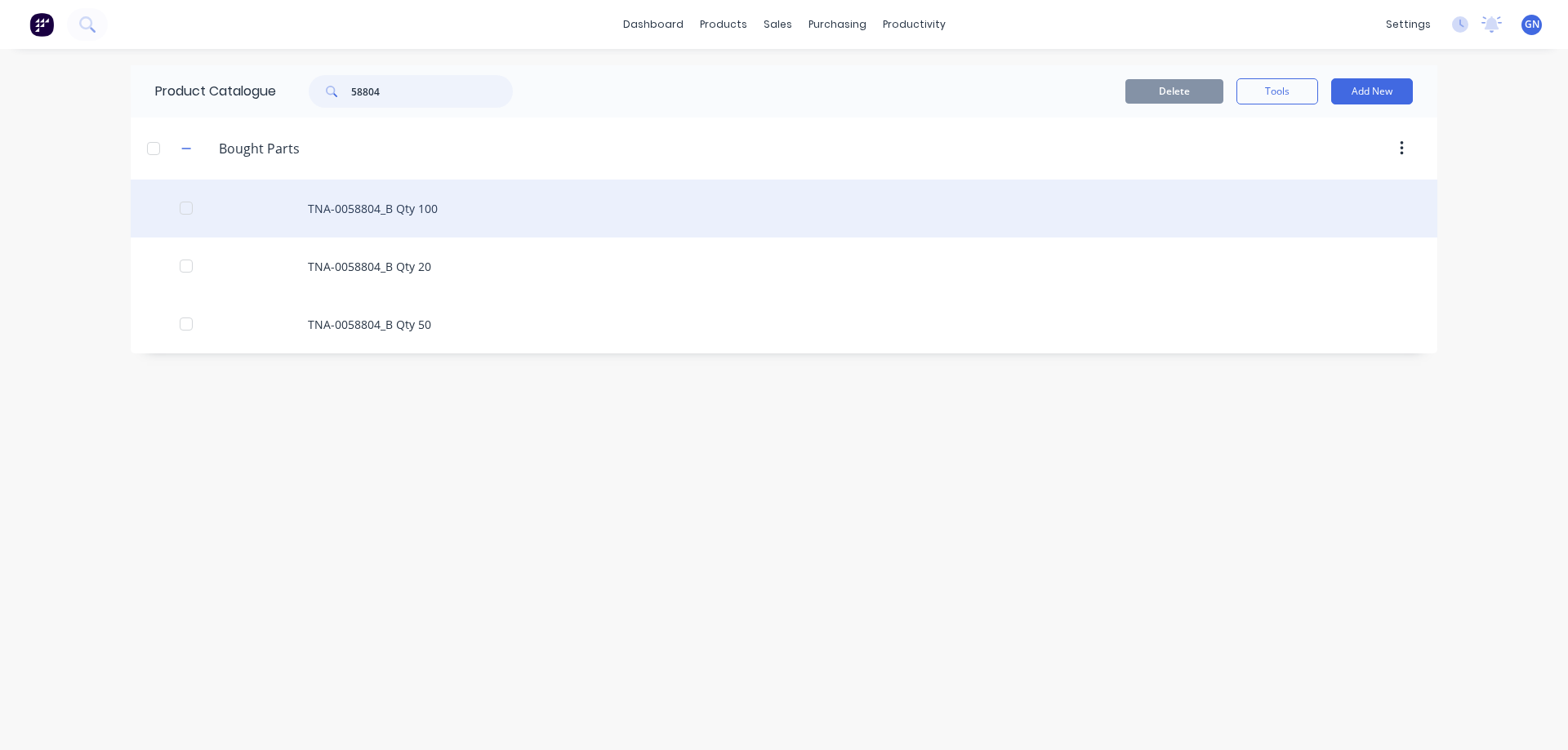
type input "58804"
click at [424, 212] on div "TNA-0058804_B Qty 100" at bounding box center [784, 208] width 1307 height 58
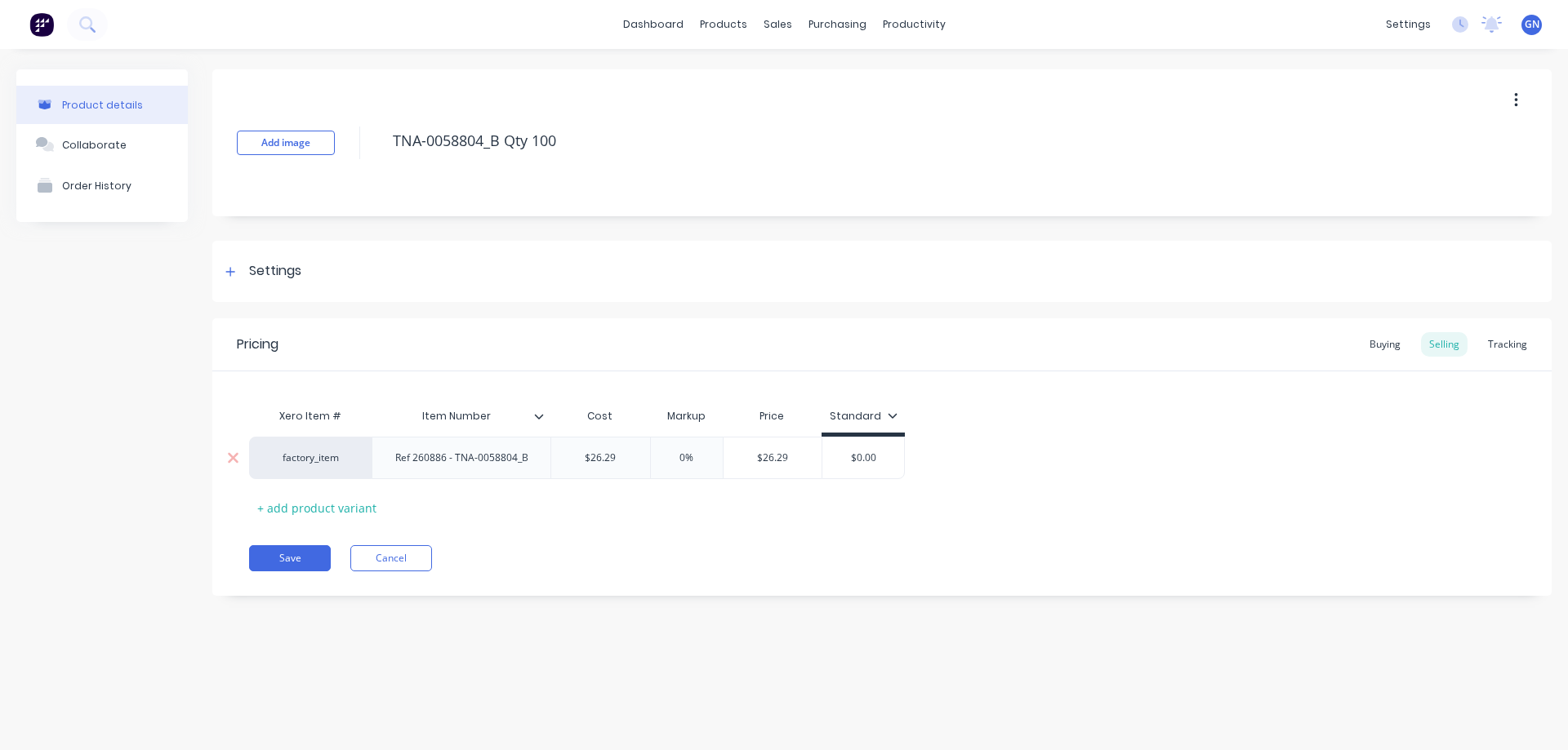
click at [535, 459] on div "Ref 260886 - TNA-0058804_B" at bounding box center [462, 458] width 159 height 21
drag, startPoint x: 535, startPoint y: 459, endPoint x: 393, endPoint y: 459, distance: 142.0
click at [393, 459] on div "Ref 260886 - TNA-0058804_B" at bounding box center [462, 458] width 159 height 21
copy div "Ref 260886 - TNA-0058804_B"
drag, startPoint x: 587, startPoint y: 142, endPoint x: 380, endPoint y: 143, distance: 207.0
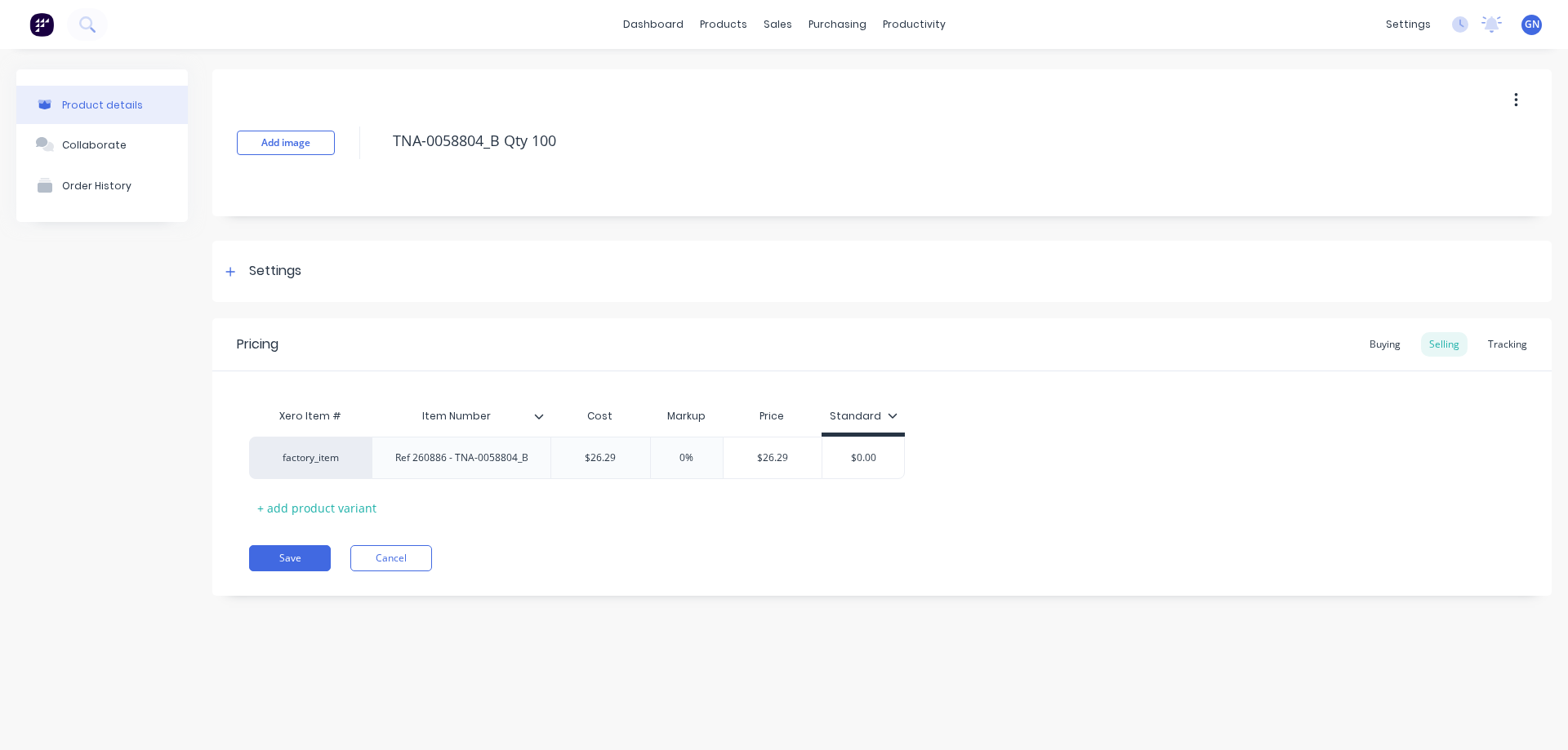
click at [380, 143] on div "Add image TNA-0058804_B Qty 100" at bounding box center [882, 142] width 1339 height 147
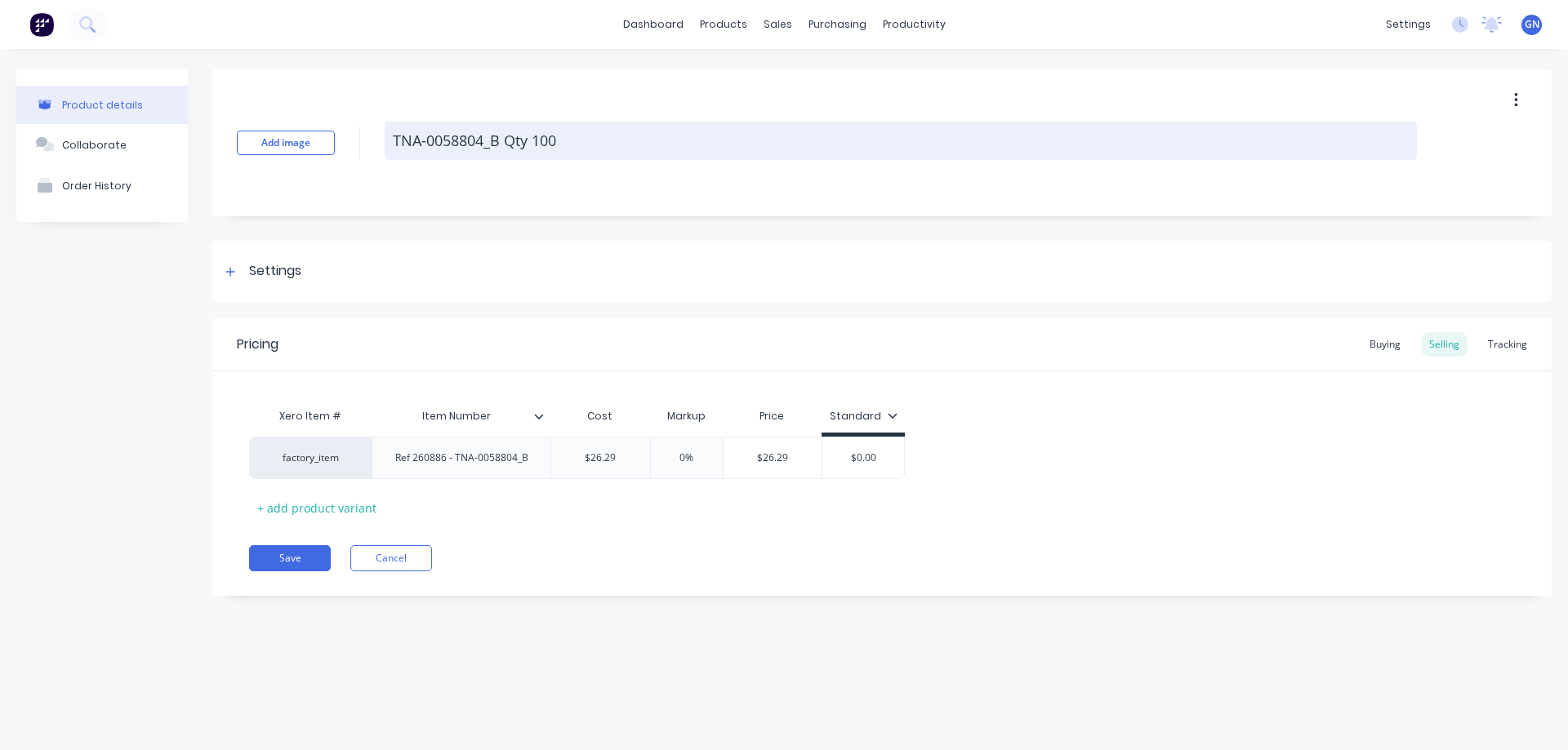
click at [594, 142] on textarea "TNA-0058804_B Qty 100" at bounding box center [900, 141] width 1032 height 39
paste textarea "Ref 260886 - TNA-0058804_B"
type textarea "x"
type textarea "Ref 260886 - TNA-0058804_B"
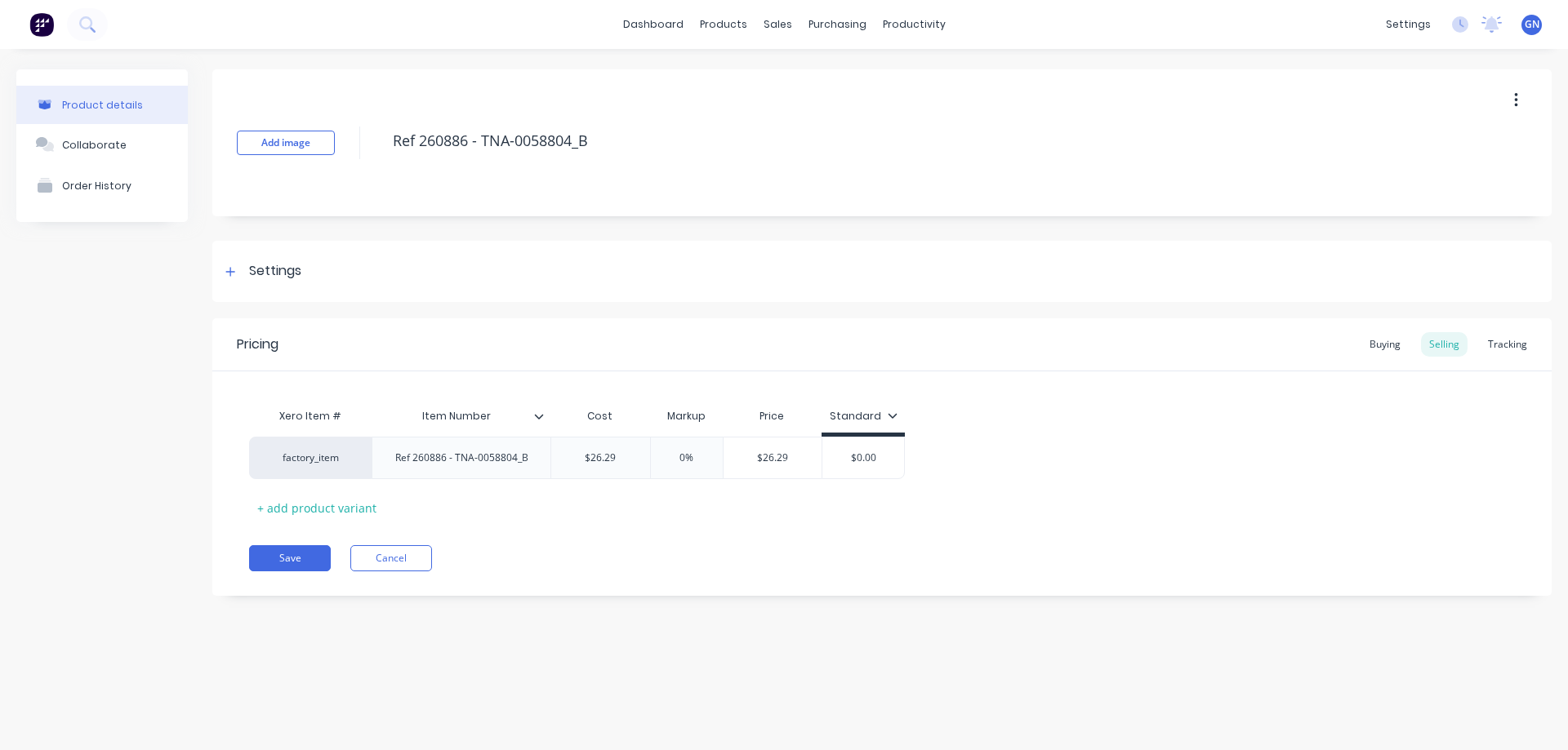
click at [541, 414] on icon at bounding box center [539, 416] width 10 height 10
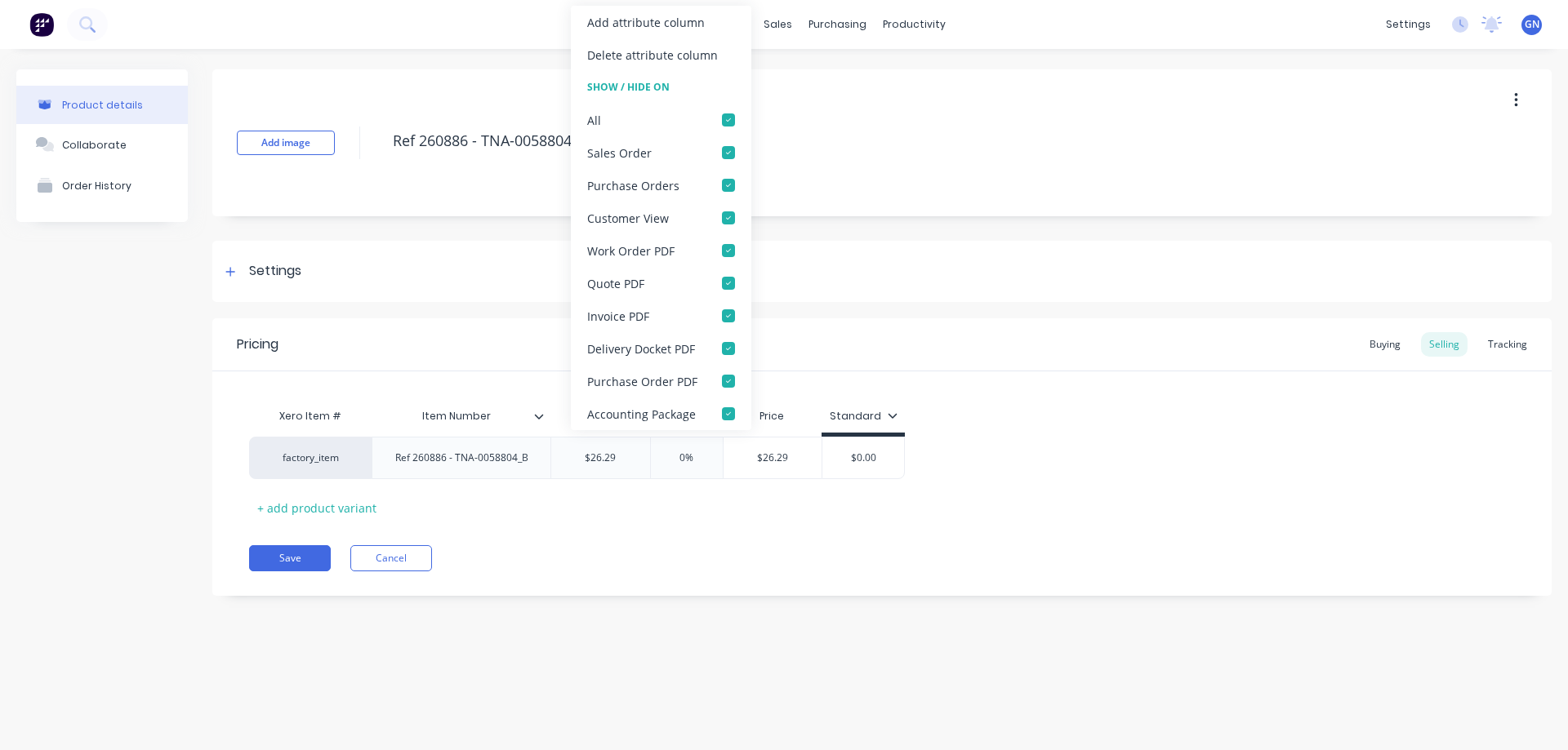
type textarea "x"
drag, startPoint x: 723, startPoint y: 118, endPoint x: 728, endPoint y: 130, distance: 13.0
click at [723, 119] on div at bounding box center [728, 120] width 33 height 33
type textarea "Ref 260886 - TNA-0058804_B"
type textarea "x"
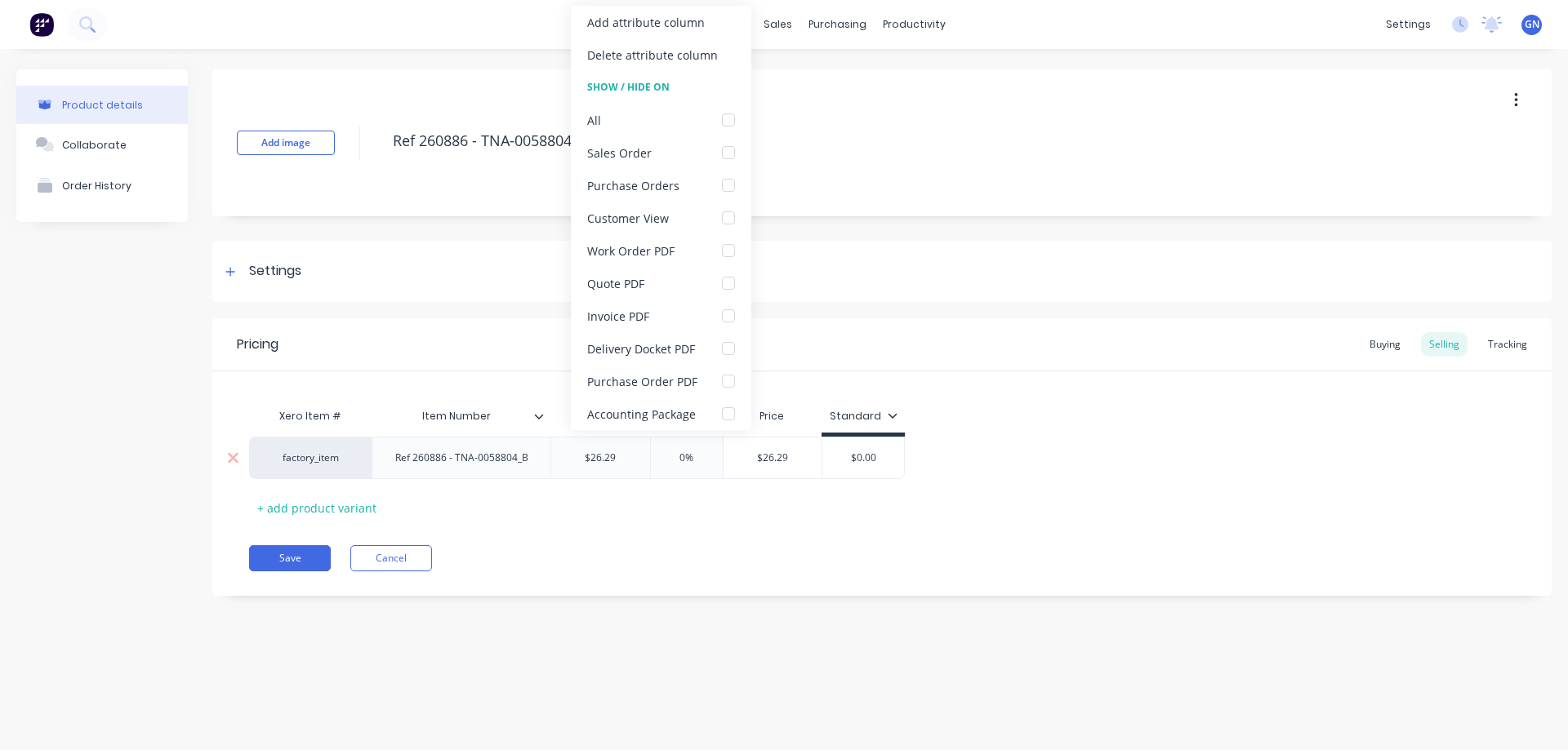
type textarea "Ref 260886 - TNA-0058804_B"
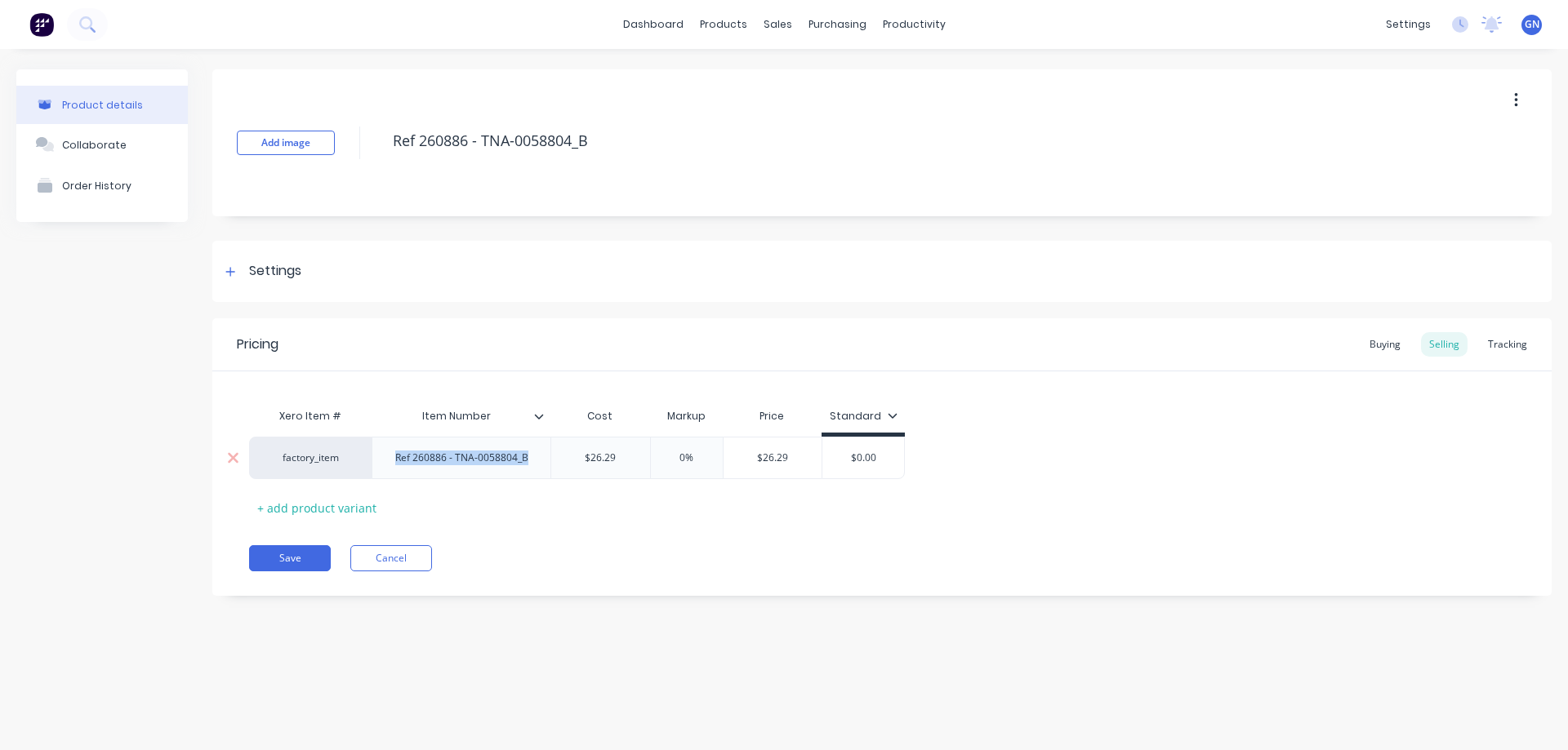
drag, startPoint x: 536, startPoint y: 456, endPoint x: 387, endPoint y: 457, distance: 149.0
click at [387, 457] on div "Ref 260886 - TNA-0058804_B" at bounding box center [462, 458] width 159 height 21
type textarea "x"
type input "$26.29"
click at [232, 272] on icon at bounding box center [231, 271] width 9 height 9
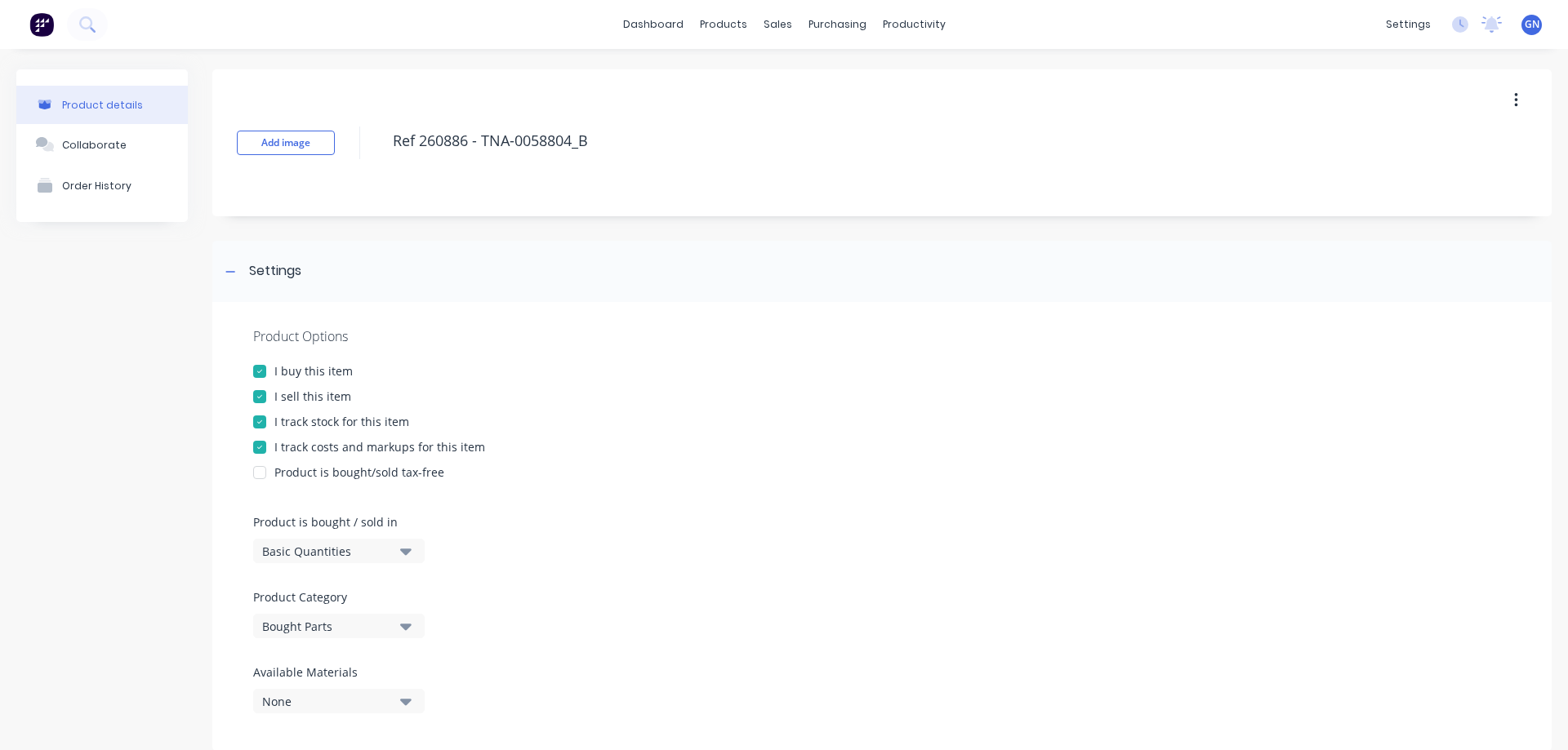
click at [268, 395] on div at bounding box center [260, 397] width 33 height 33
type textarea "x"
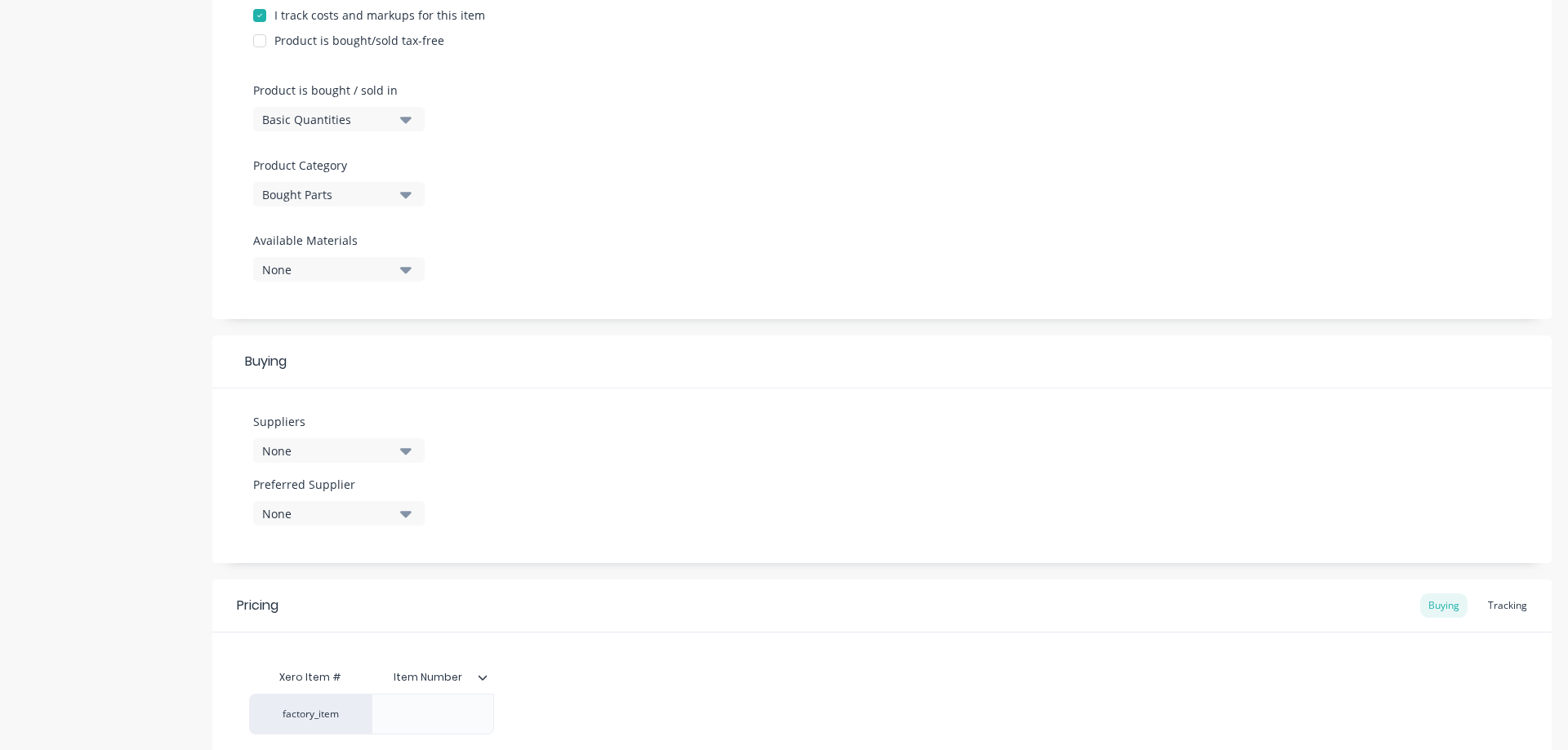
scroll to position [415, 0]
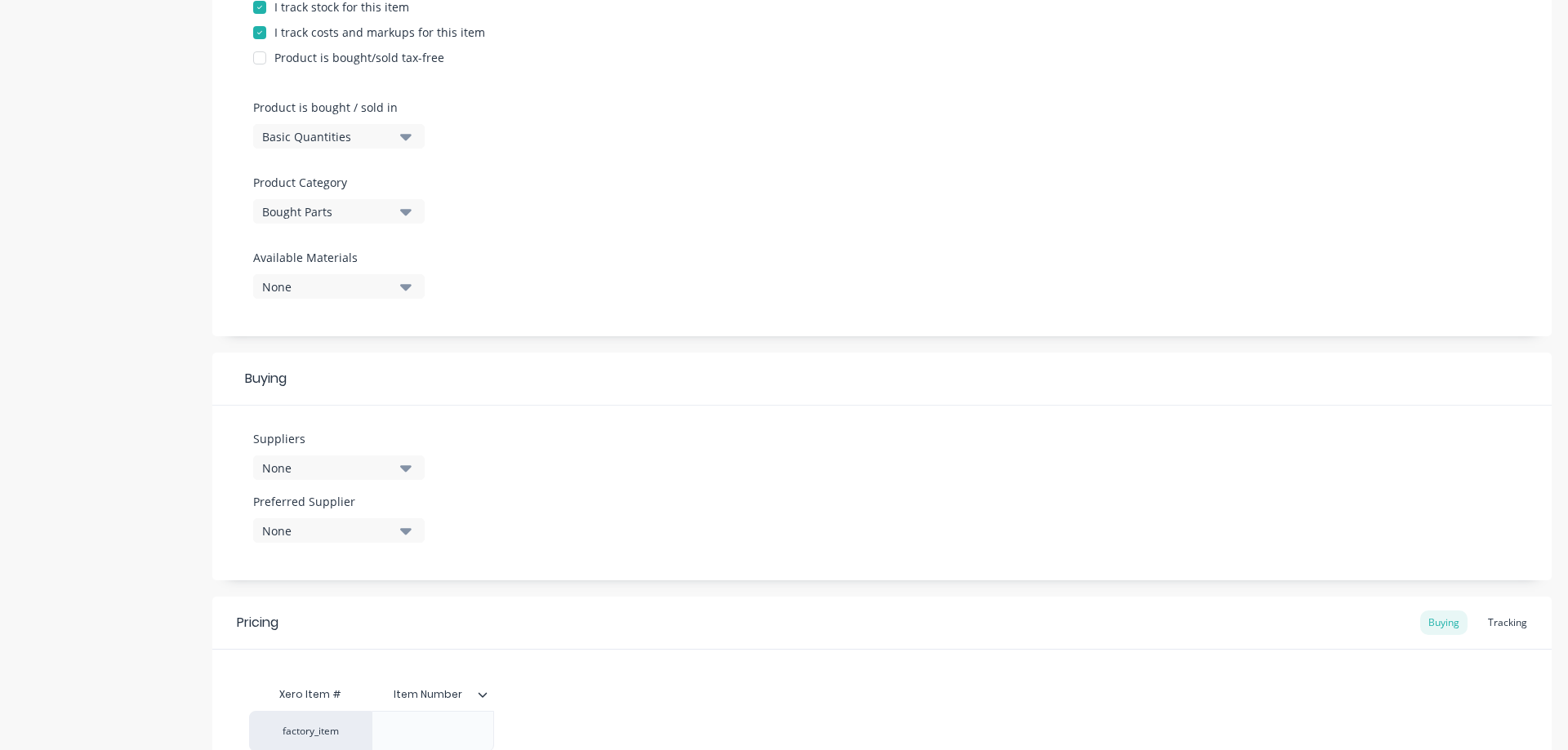
click at [297, 473] on div "None" at bounding box center [327, 468] width 131 height 17
click at [324, 517] on input "text" at bounding box center [387, 517] width 173 height 33
type input "ul"
click at [343, 558] on div "Ultimate Laser" at bounding box center [384, 557] width 164 height 17
click at [619, 488] on div "Suppliers 1 suppliers selected ul Ultimate Laser zzzzUltimate Laser Preferred S…" at bounding box center [882, 493] width 1339 height 175
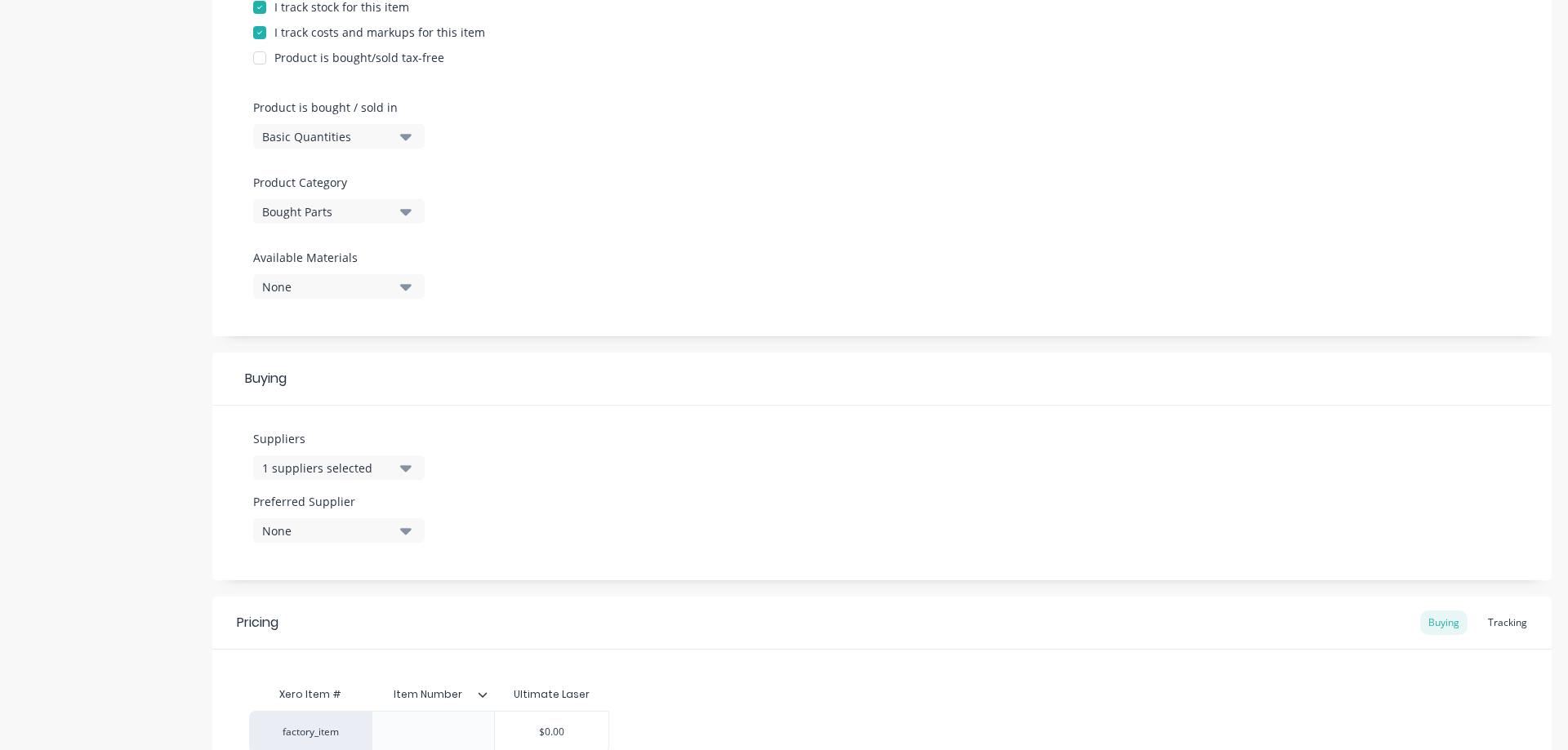
click at [308, 531] on div "None" at bounding box center [327, 530] width 131 height 17
drag, startPoint x: 331, startPoint y: 621, endPoint x: 436, endPoint y: 565, distance: 119.0
click at [331, 622] on div "Ultimate Laser" at bounding box center [384, 619] width 164 height 17
type textarea "x"
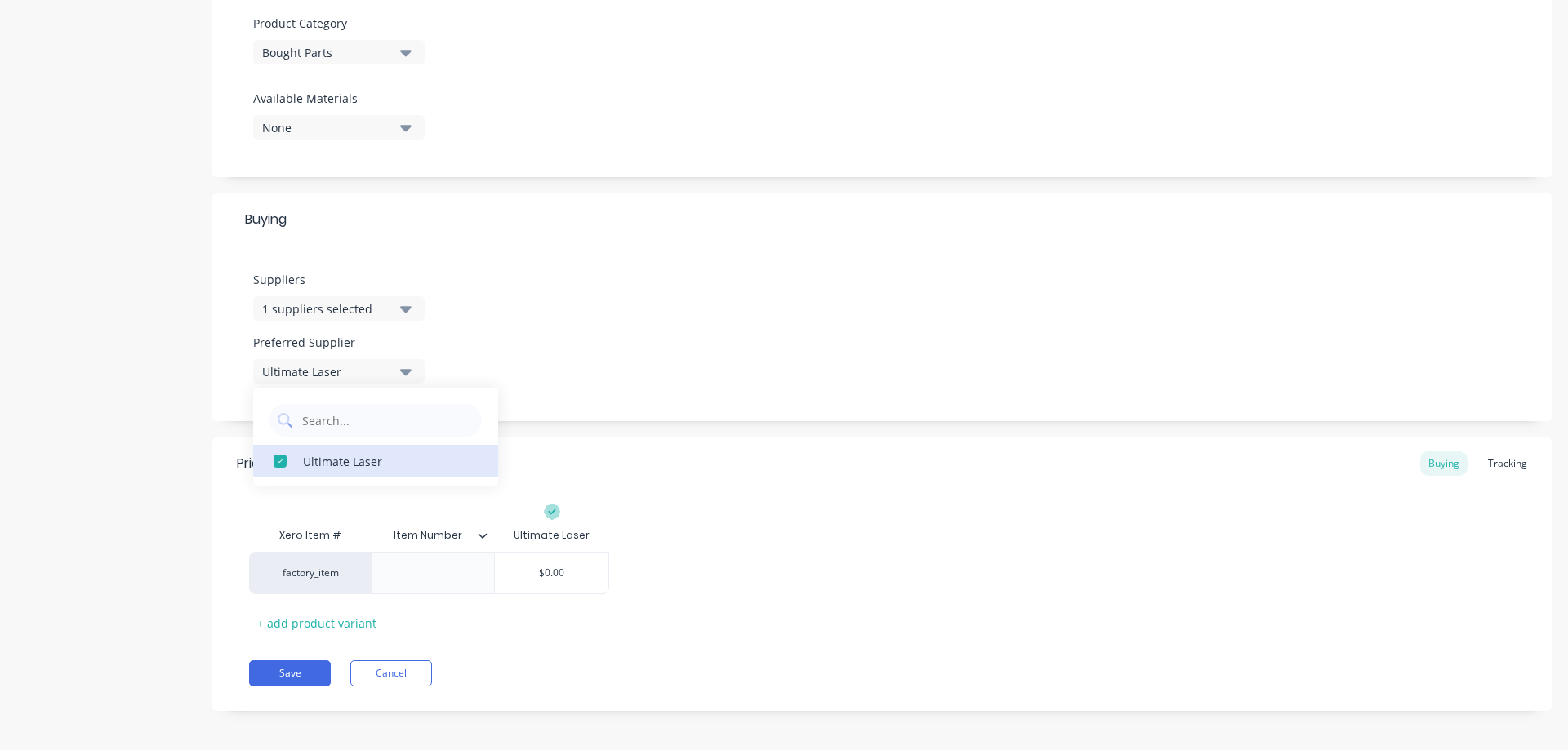
scroll to position [579, 0]
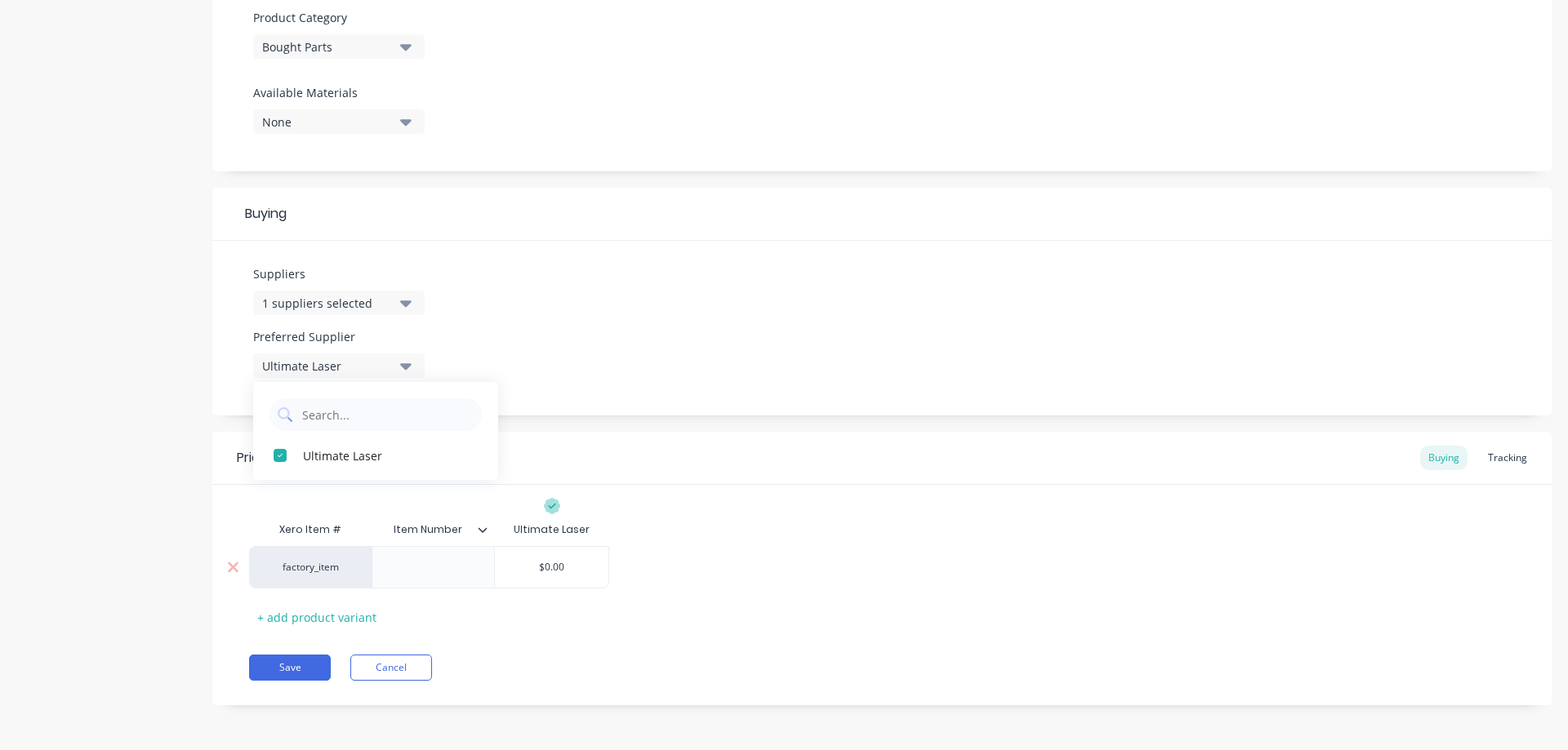
type input "$0.00"
drag, startPoint x: 571, startPoint y: 566, endPoint x: 524, endPoint y: 572, distance: 47.4
click at [524, 572] on input "$0.00" at bounding box center [551, 567] width 113 height 15
drag, startPoint x: 586, startPoint y: 565, endPoint x: 512, endPoint y: 562, distance: 74.1
click at [512, 562] on input "$0.00" at bounding box center [551, 567] width 113 height 15
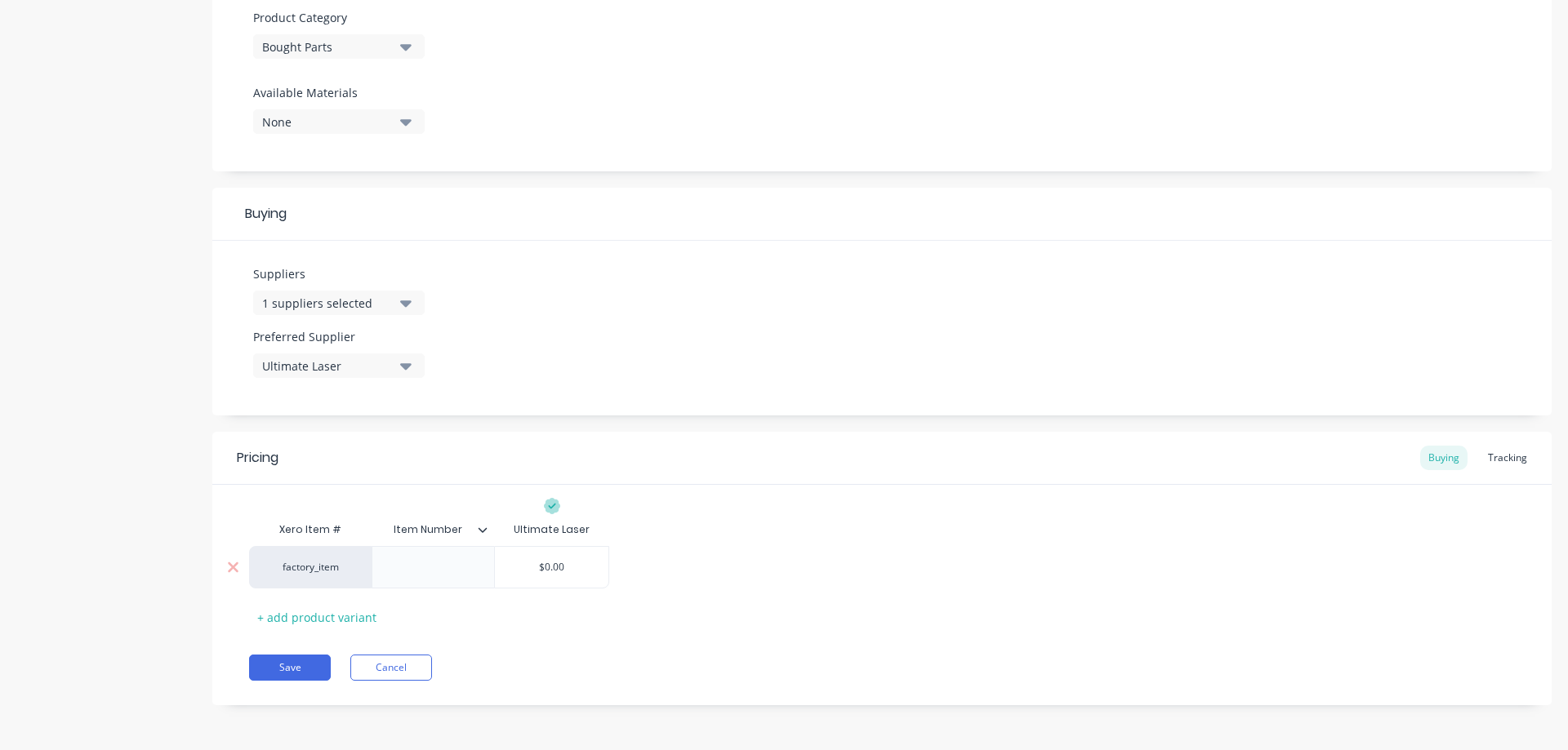
type textarea "x"
type input "2"
type textarea "x"
type input "26"
type textarea "x"
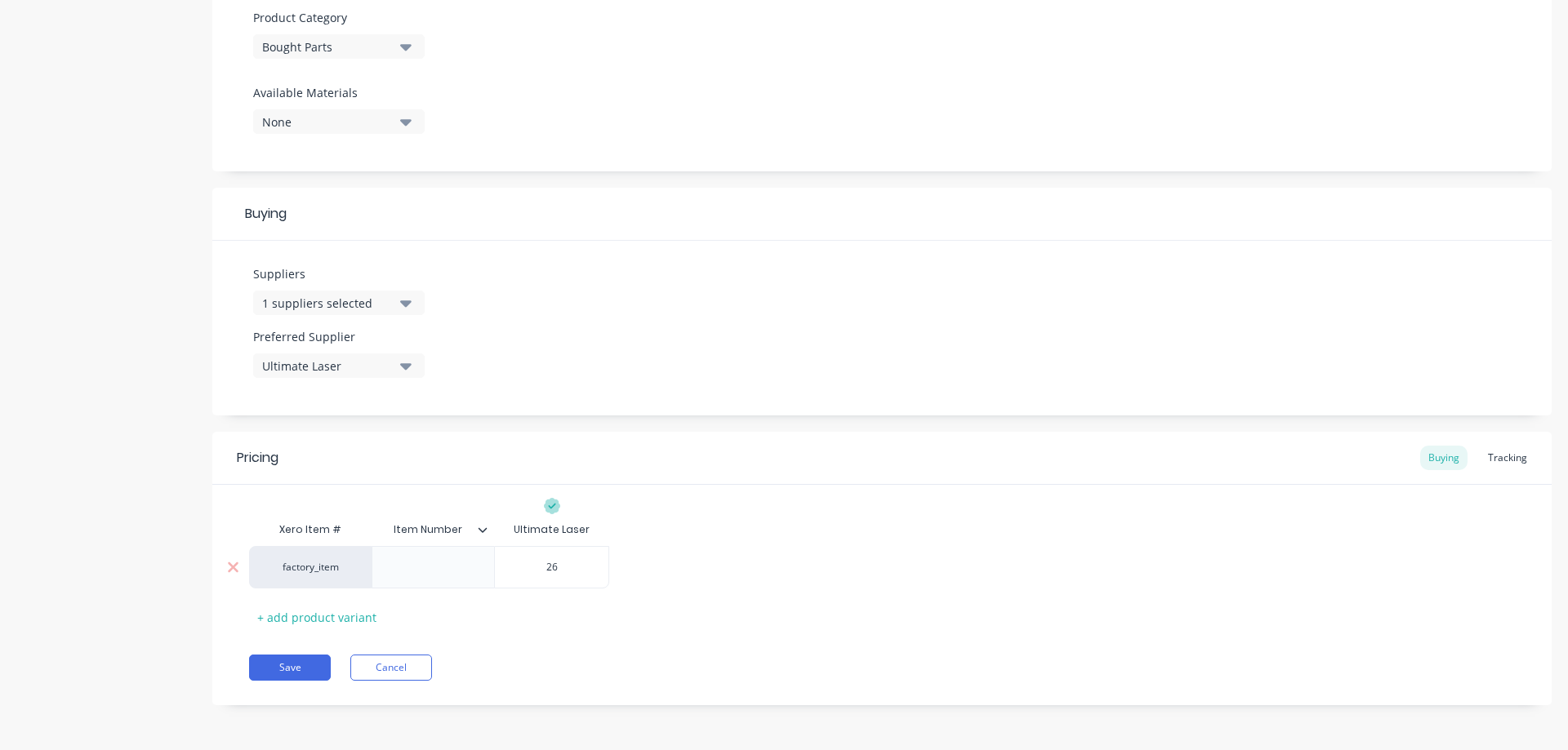
type input "26."
type textarea "x"
type input "26.2"
type textarea "x"
type input "26.29"
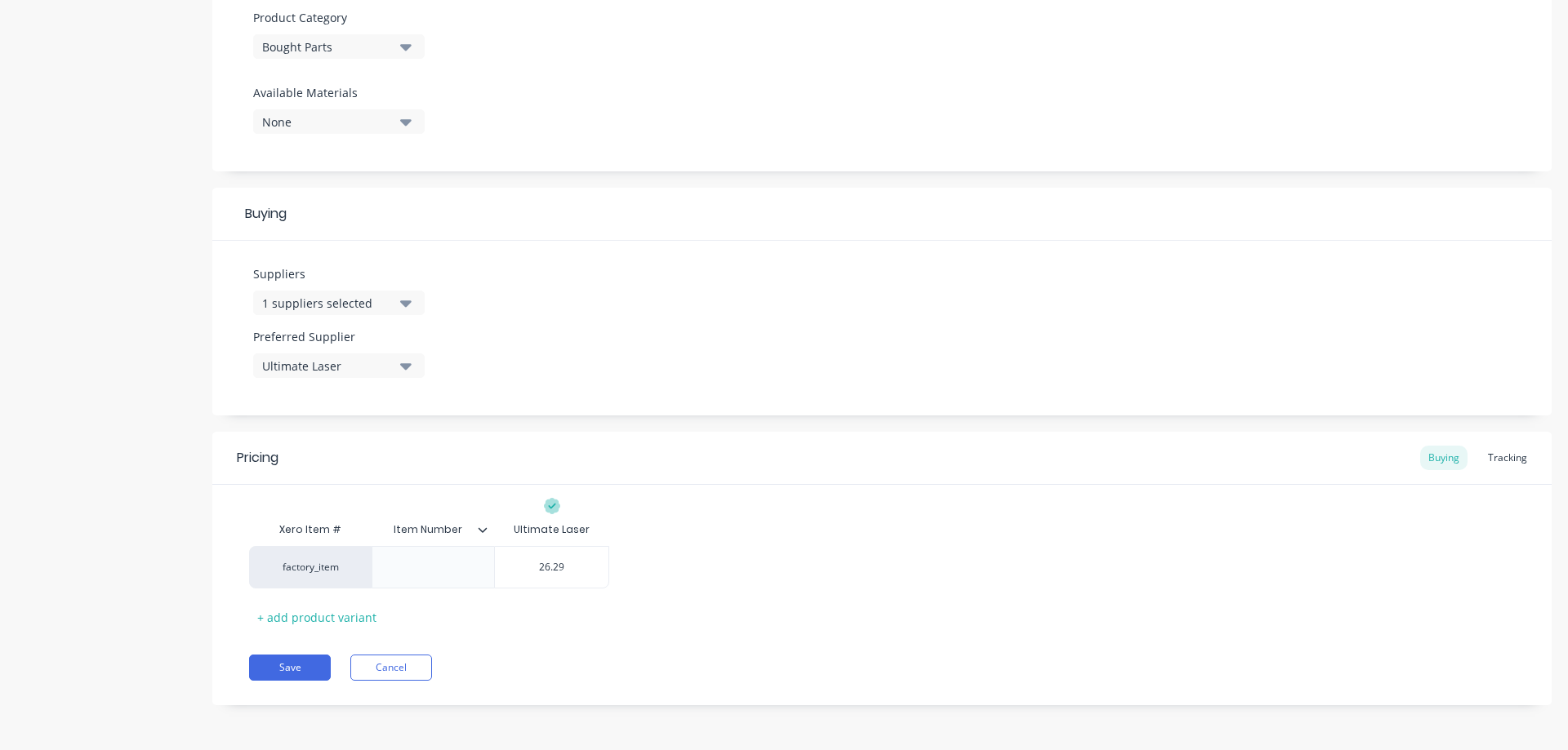
click at [483, 532] on icon at bounding box center [483, 529] width 9 height 5
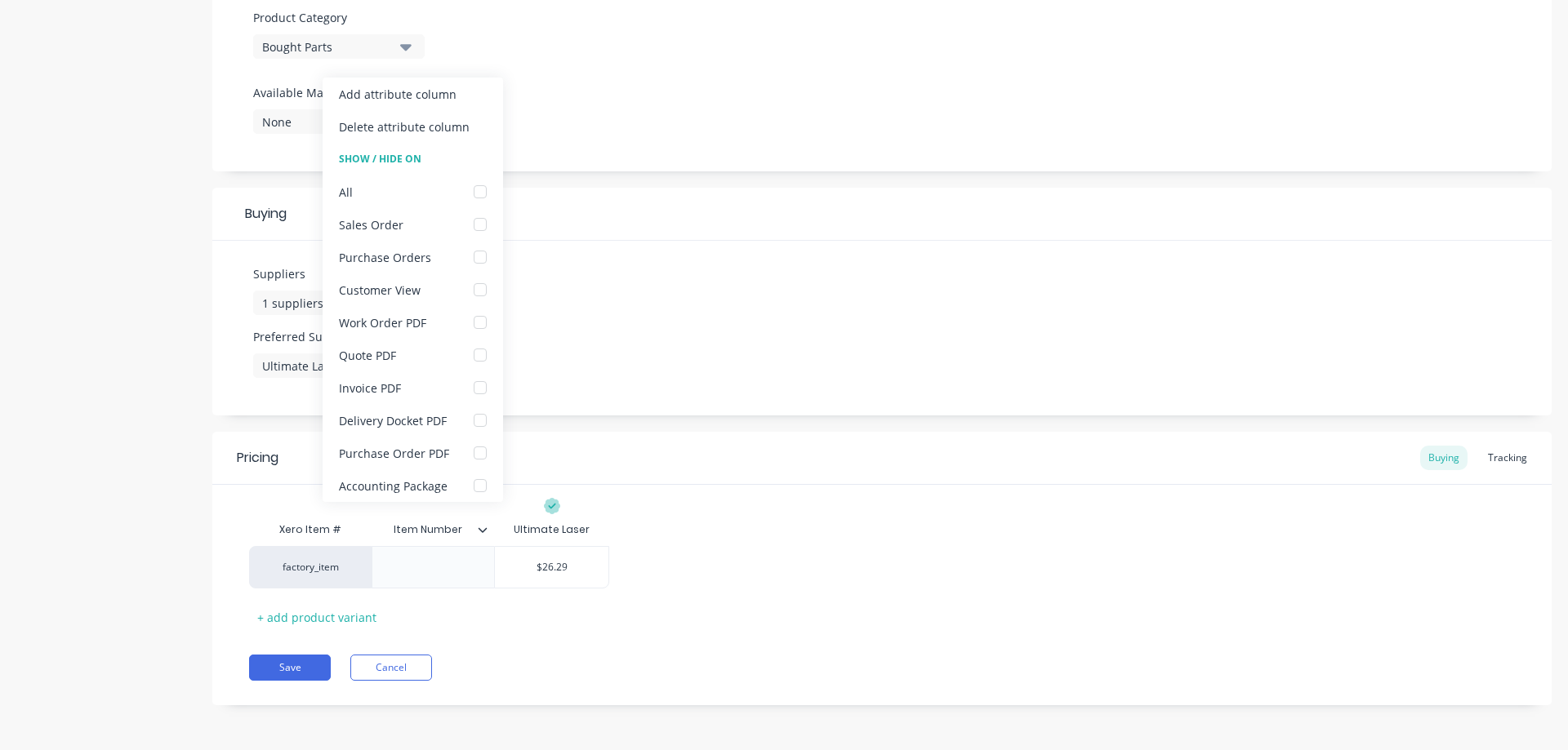
click at [484, 532] on icon at bounding box center [482, 529] width 10 height 10
type textarea "x"
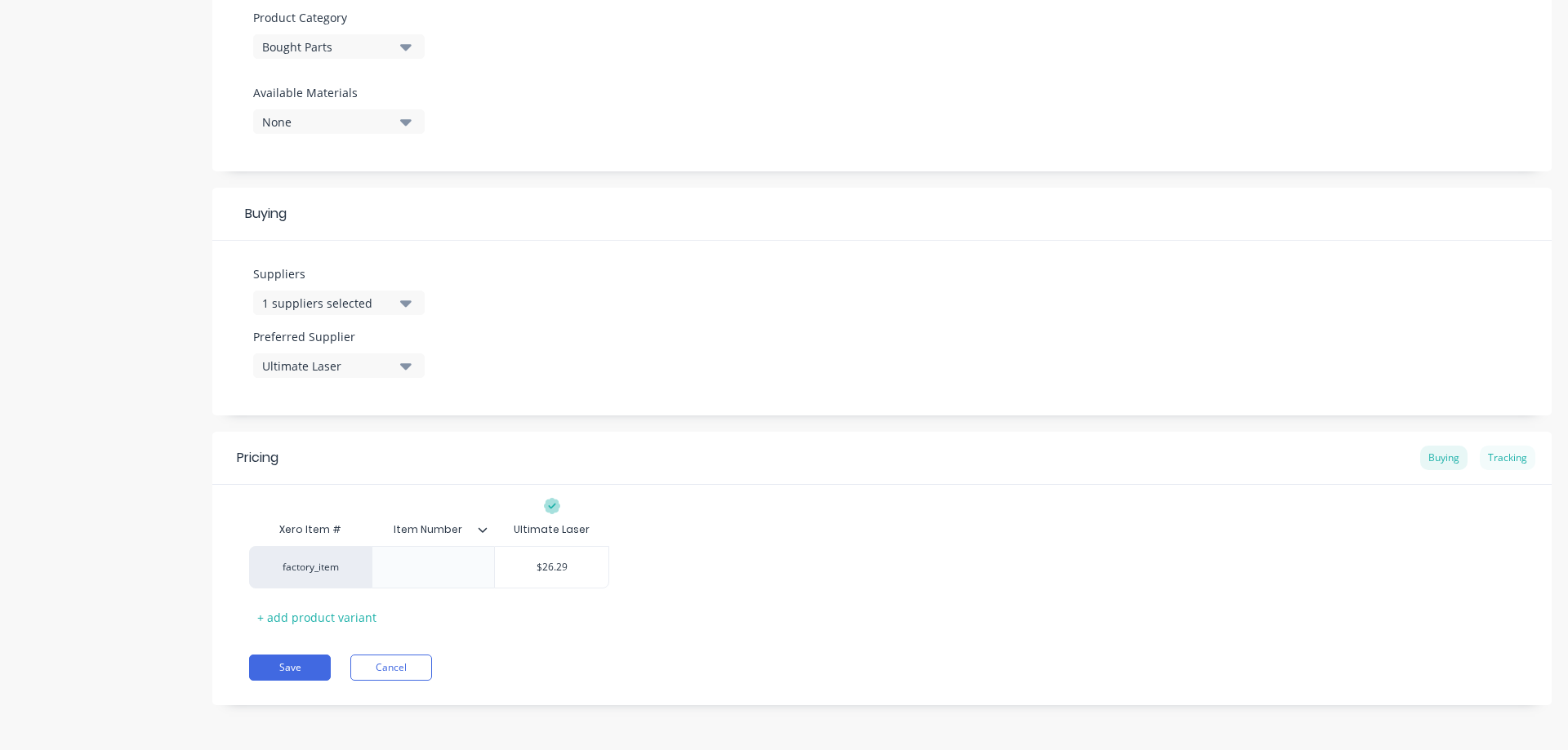
type input "26.29"
click at [1498, 459] on div "Tracking" at bounding box center [1507, 458] width 55 height 25
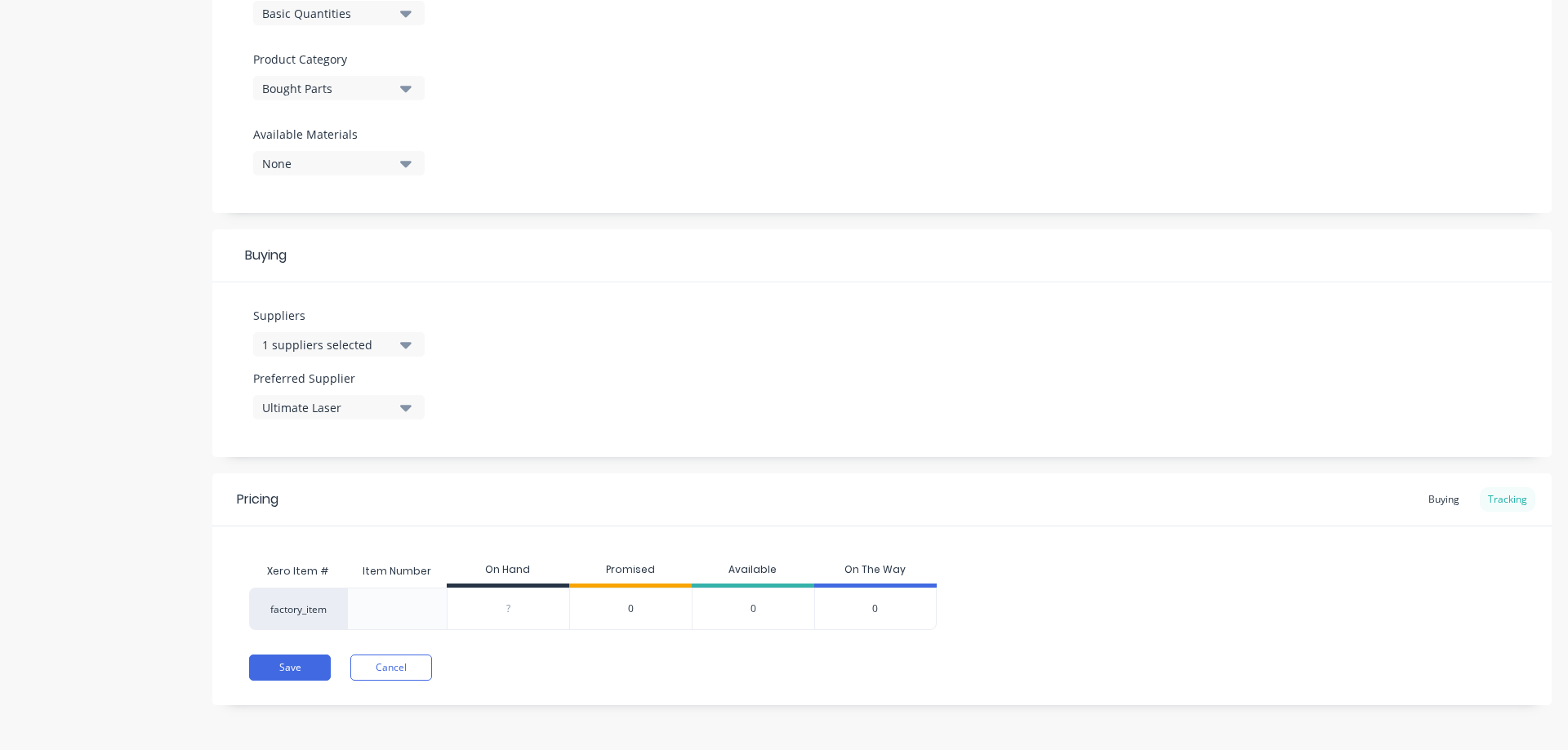
scroll to position [538, 0]
click at [1427, 498] on div "Buying" at bounding box center [1444, 499] width 48 height 25
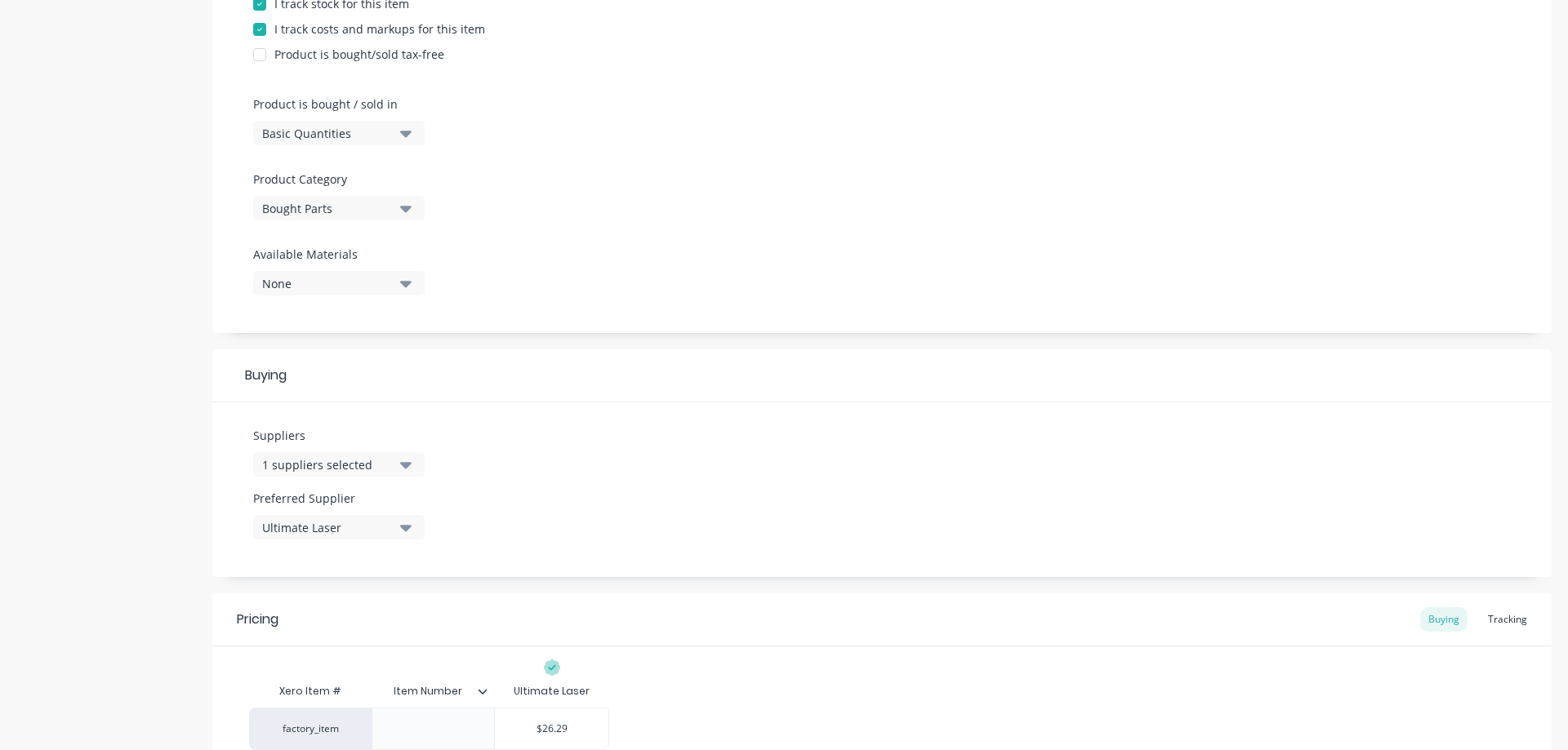
scroll to position [390, 0]
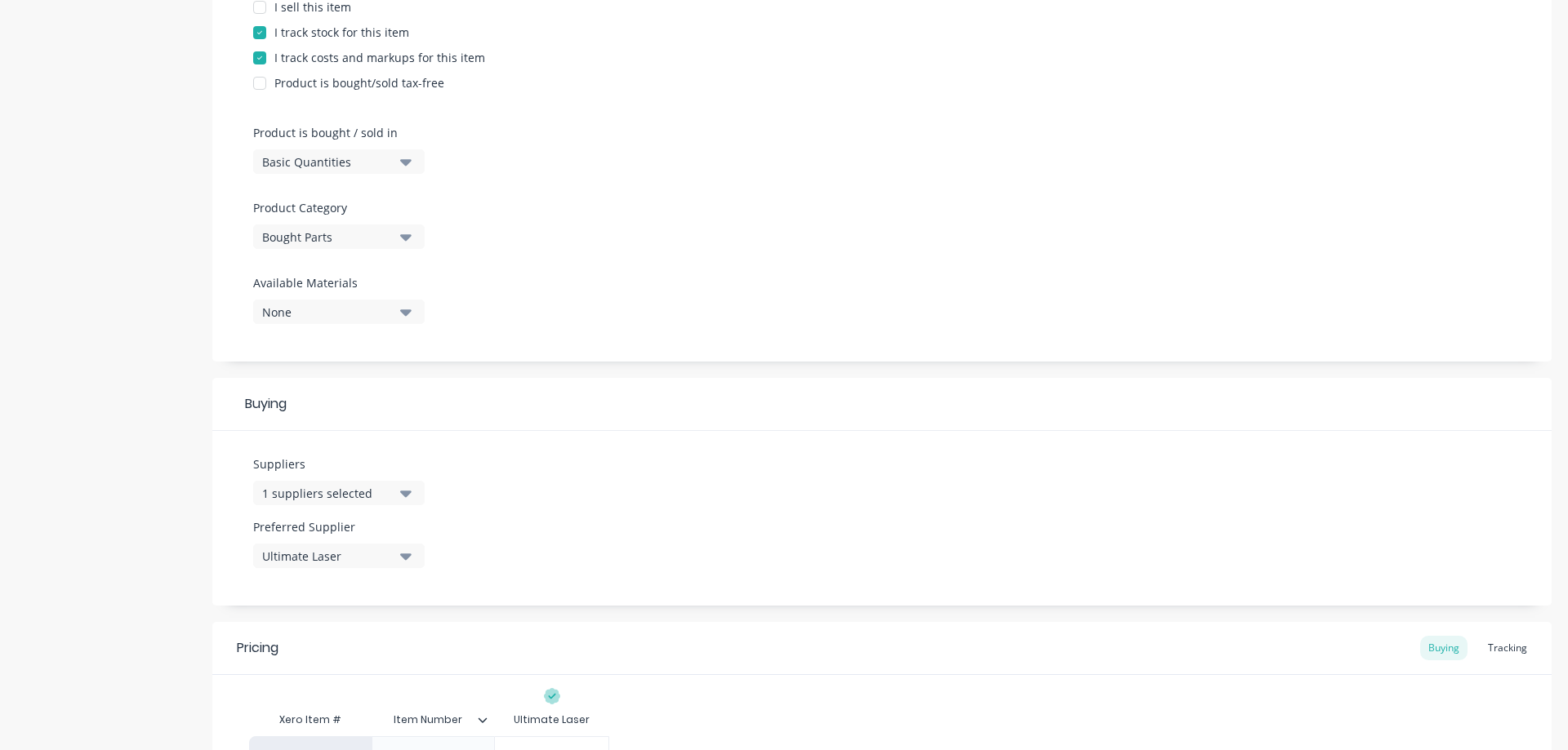
click at [405, 237] on icon "button" at bounding box center [406, 237] width 11 height 6
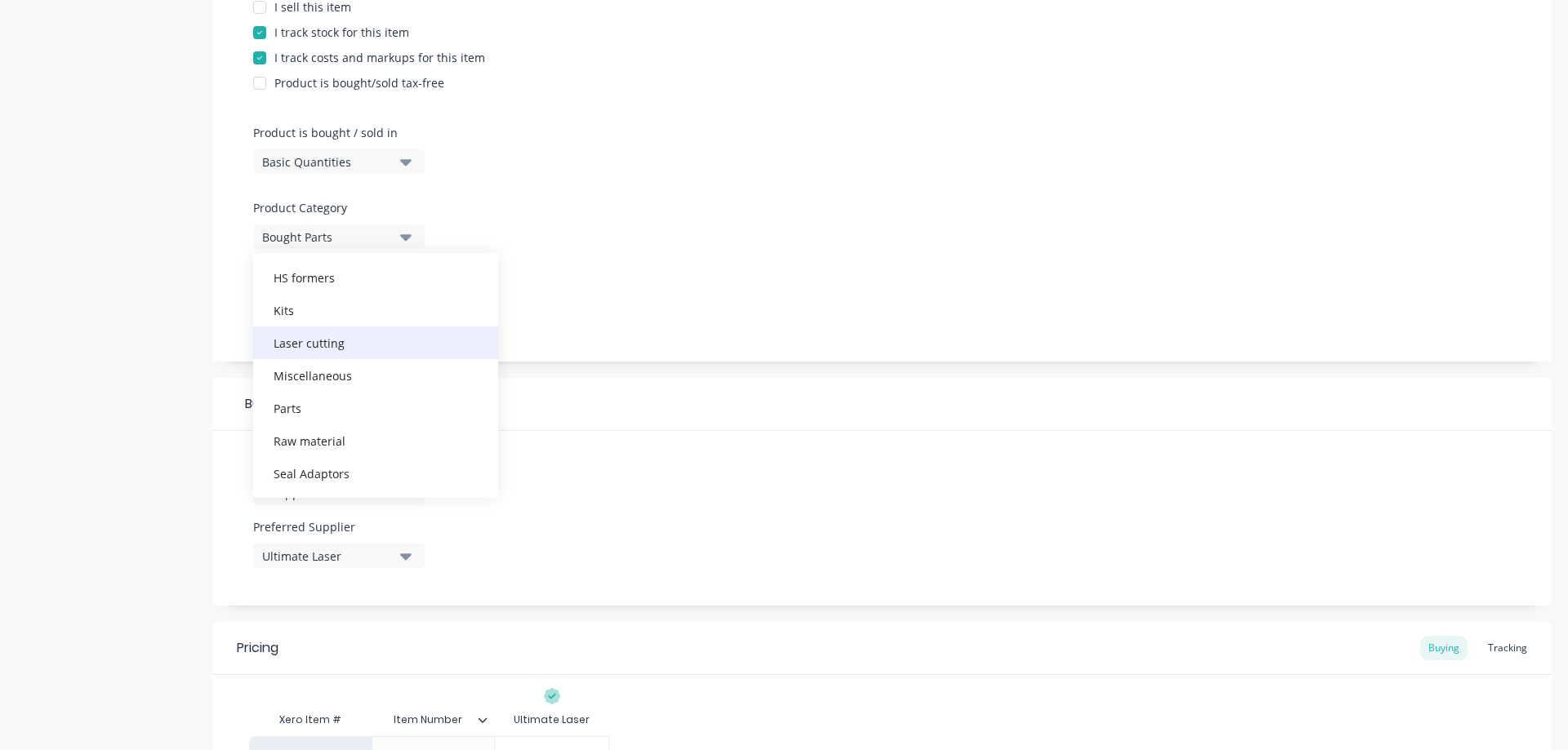
click at [308, 344] on div "Laser cutting" at bounding box center [375, 343] width 245 height 33
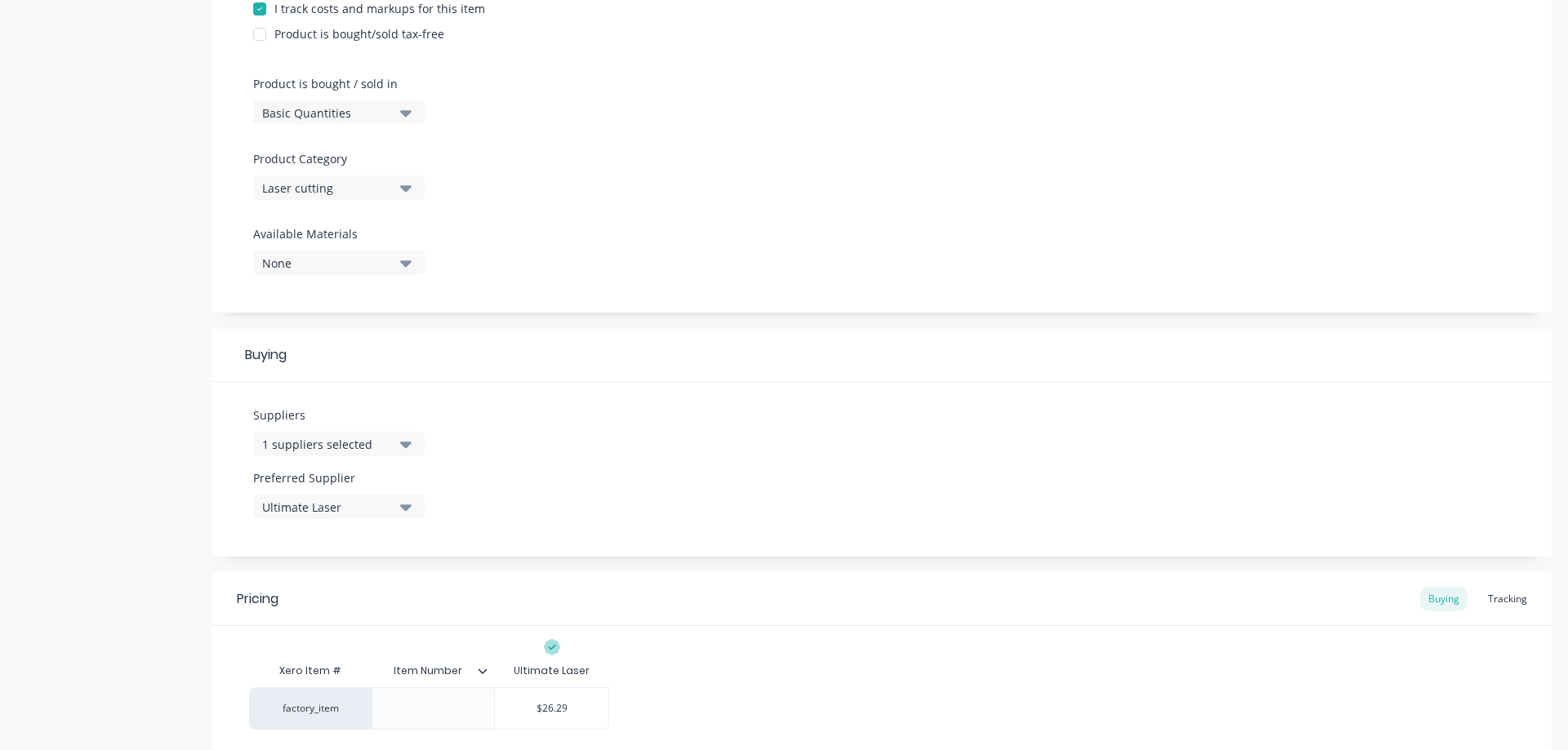
scroll to position [579, 0]
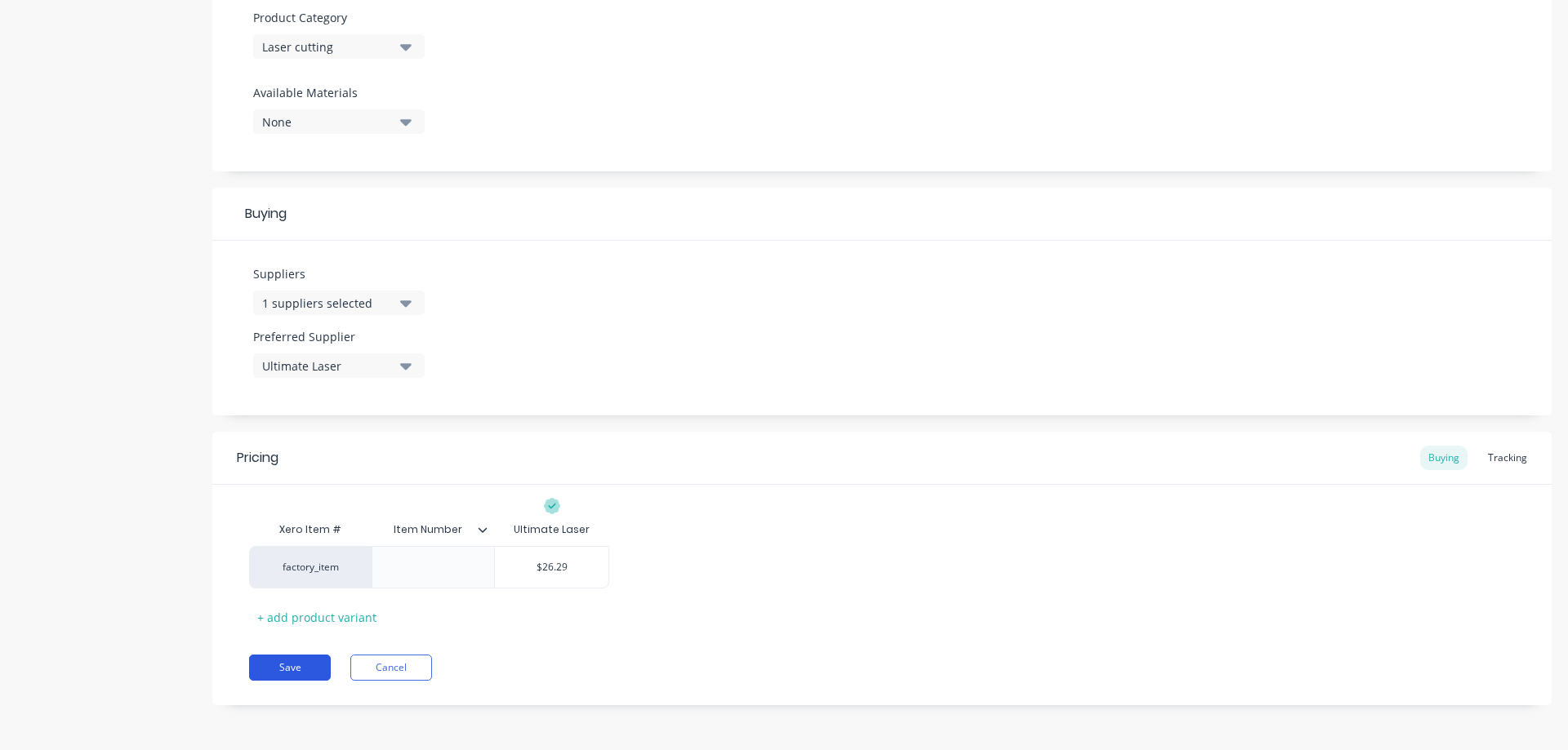
click at [292, 666] on button "Save" at bounding box center [290, 667] width 82 height 26
type textarea "x"
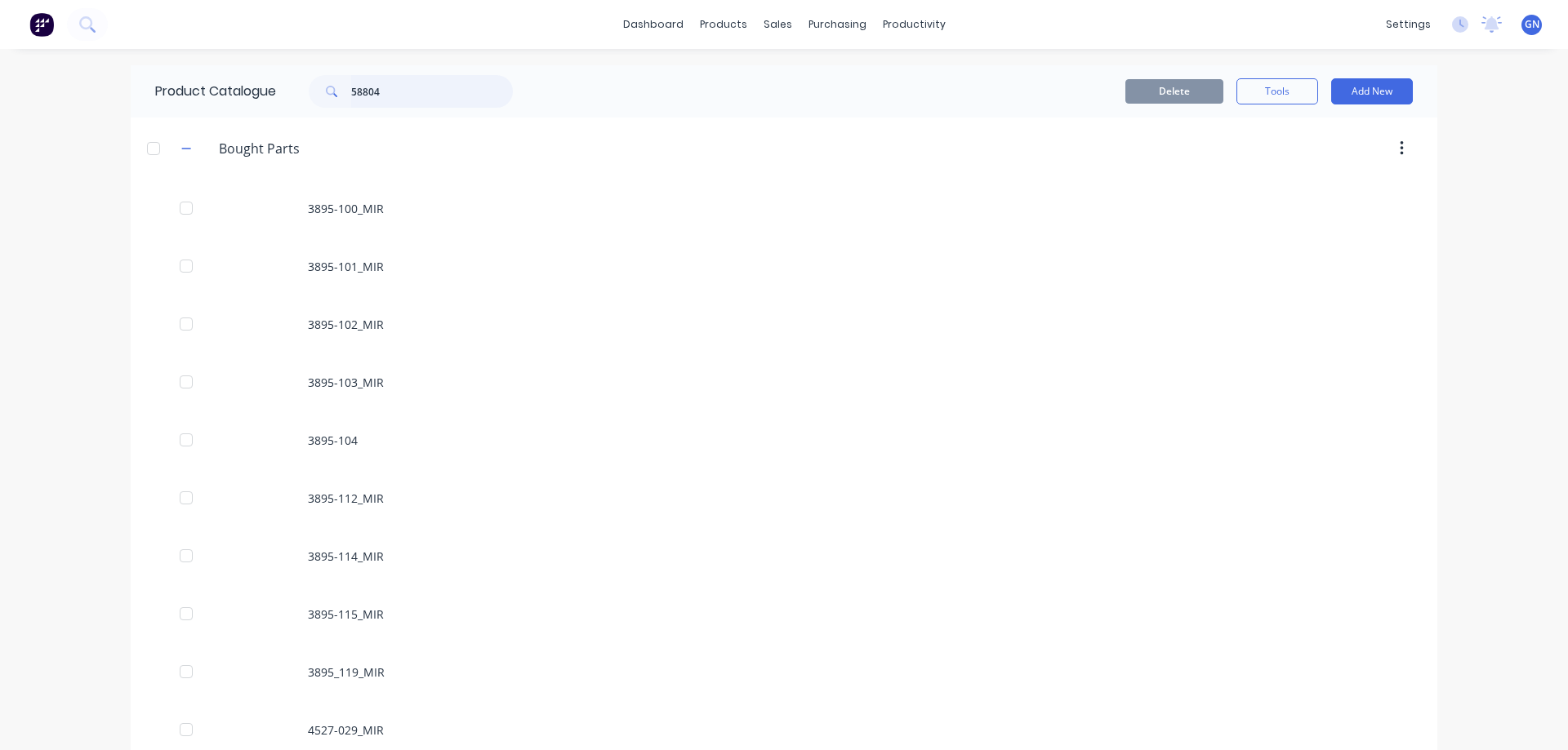
click at [396, 91] on input "58804" at bounding box center [432, 92] width 162 height 33
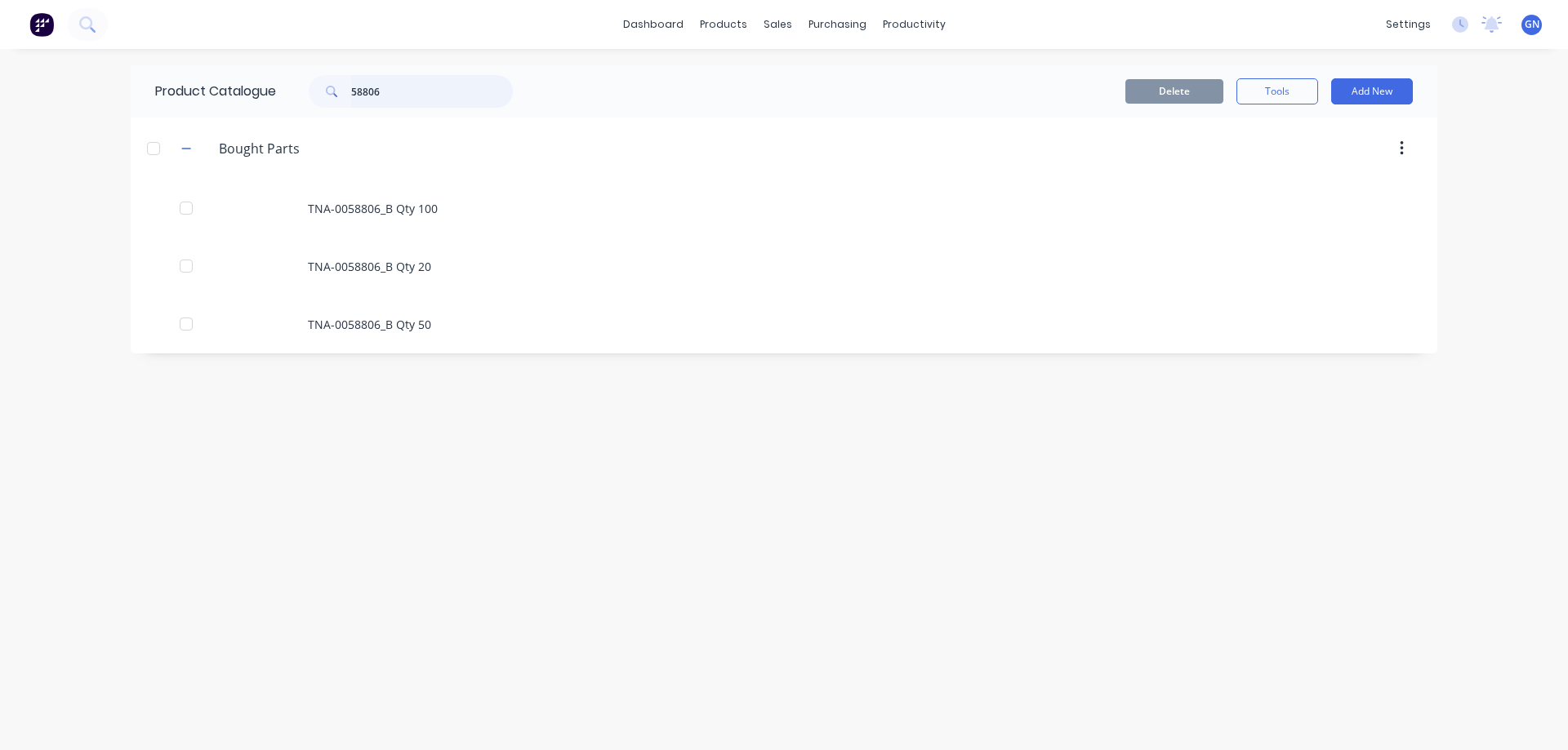
click at [406, 90] on input "58806" at bounding box center [432, 92] width 162 height 33
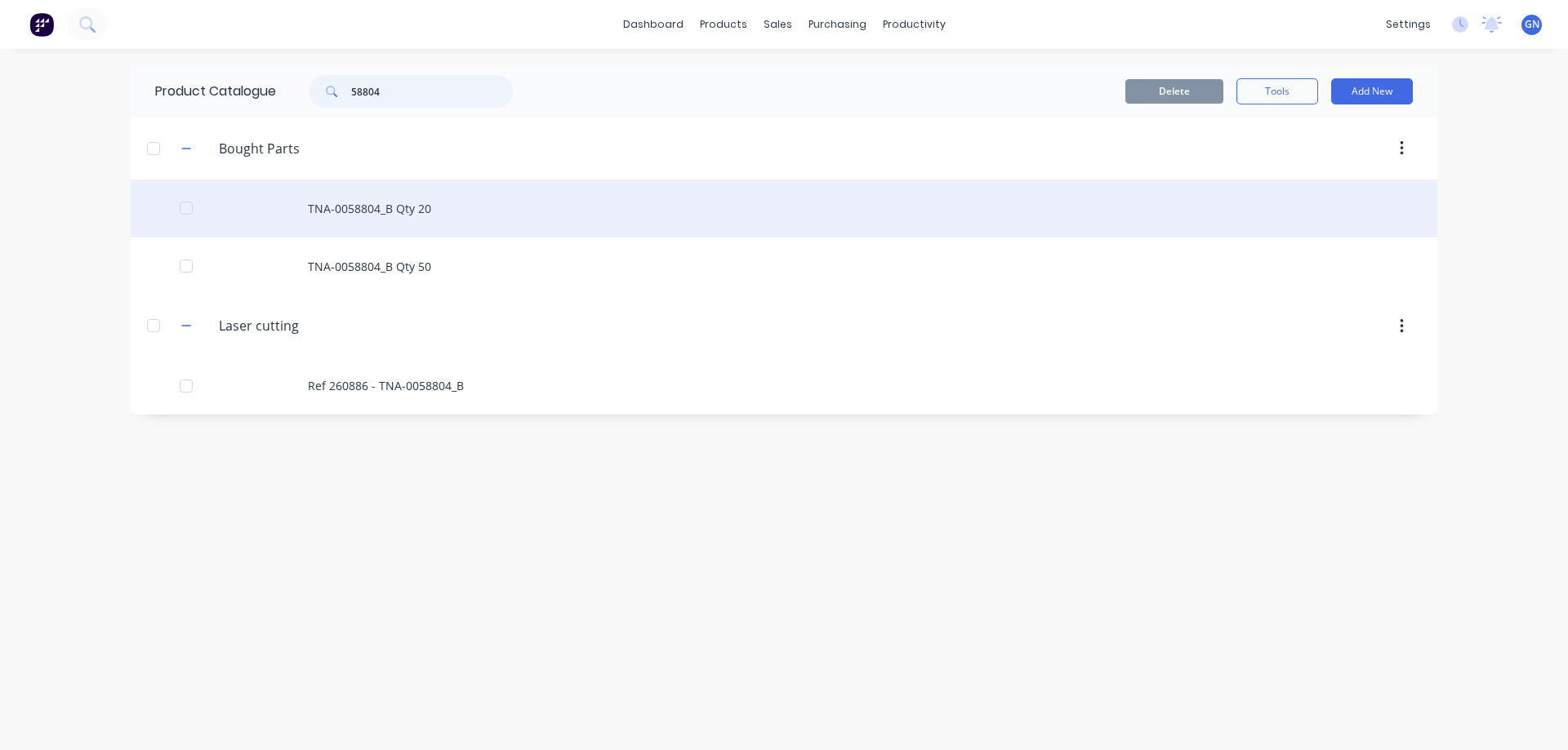
type input "58804"
click at [339, 211] on div "TNA-0058804_B Qty 20" at bounding box center [784, 208] width 1307 height 58
type textarea "x"
click at [189, 206] on div at bounding box center [187, 209] width 33 height 33
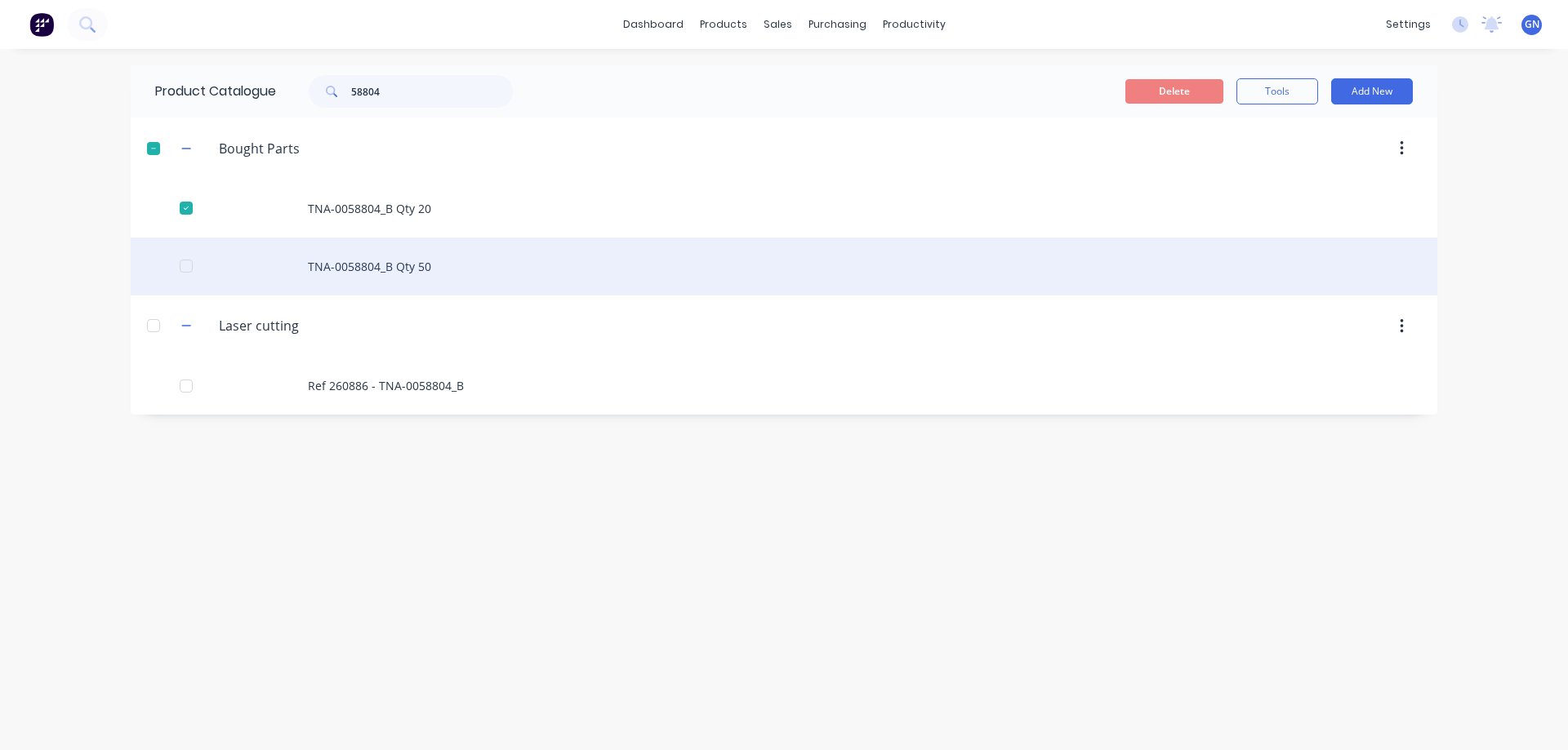
click at [186, 273] on div at bounding box center [187, 267] width 33 height 33
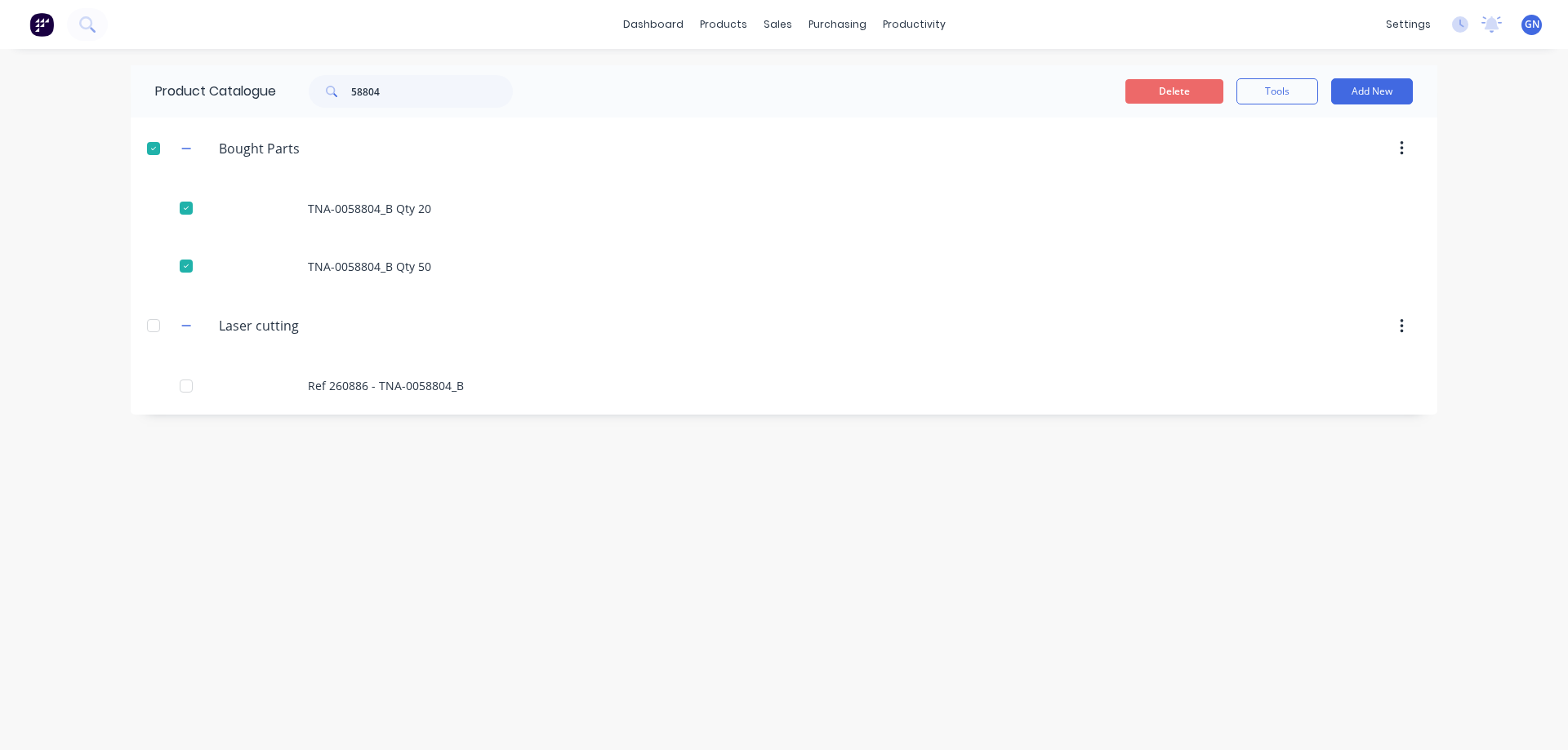
click at [1187, 89] on button "Delete" at bounding box center [1174, 91] width 98 height 25
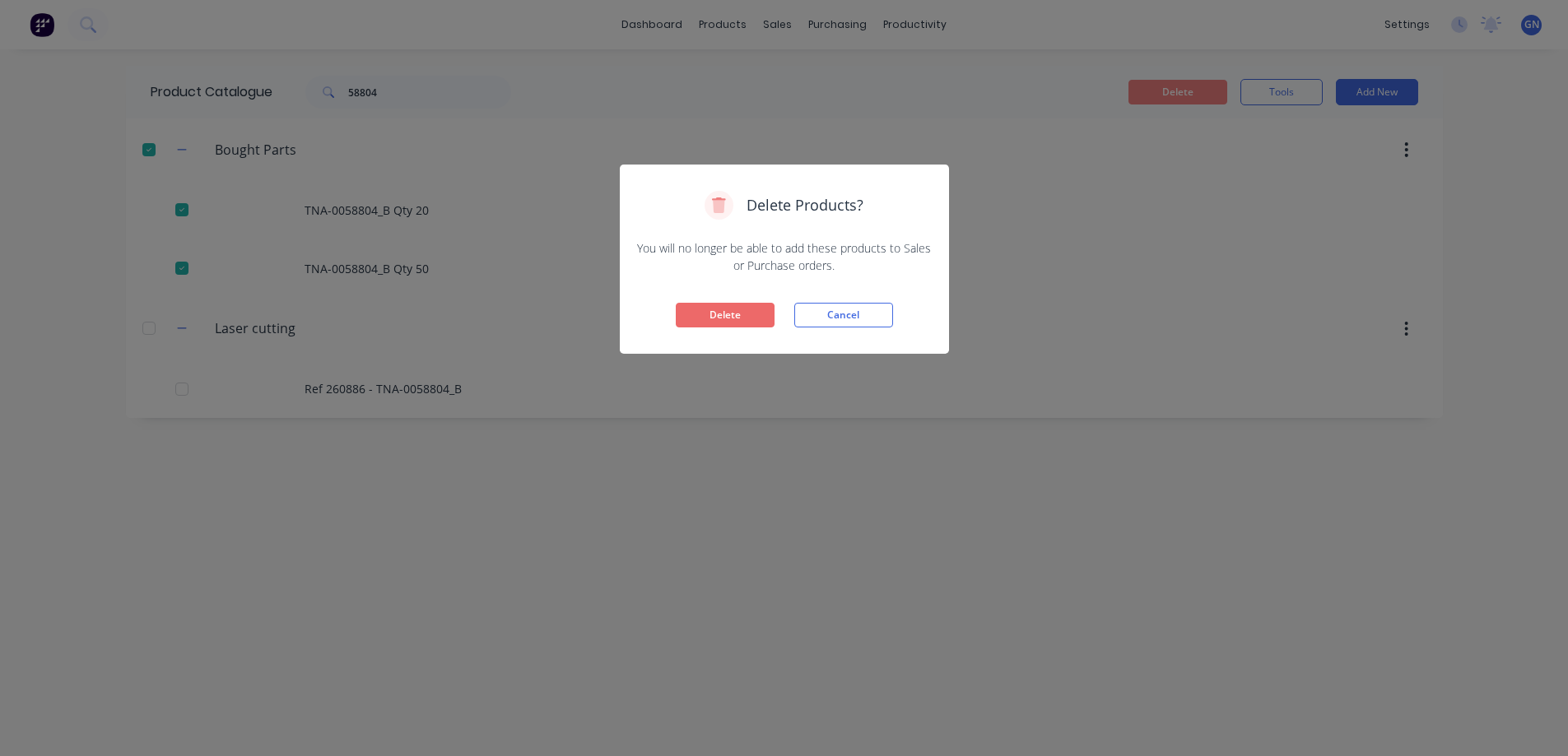
click at [724, 315] on button "Delete" at bounding box center [725, 315] width 99 height 25
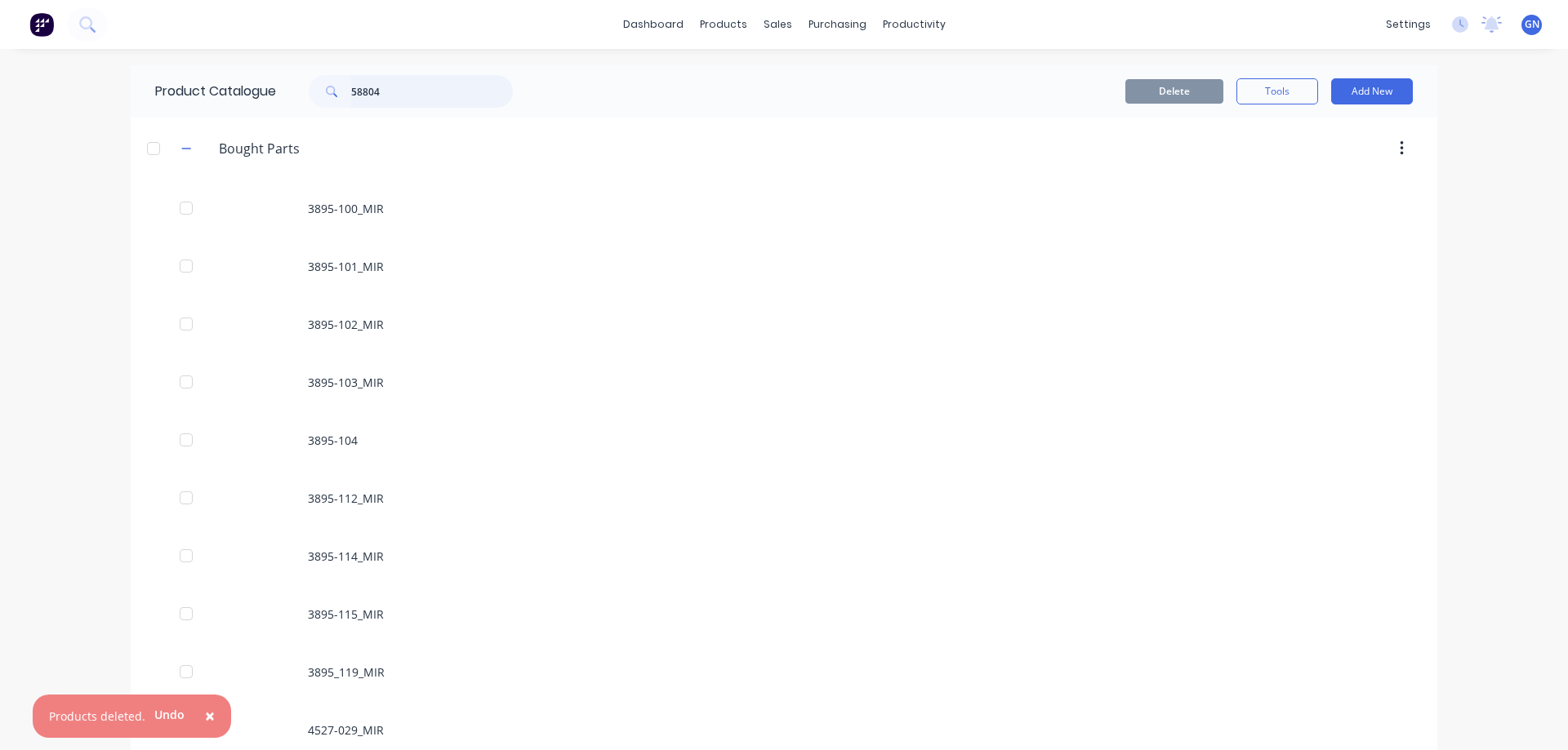
click at [399, 85] on input "58804" at bounding box center [432, 92] width 162 height 33
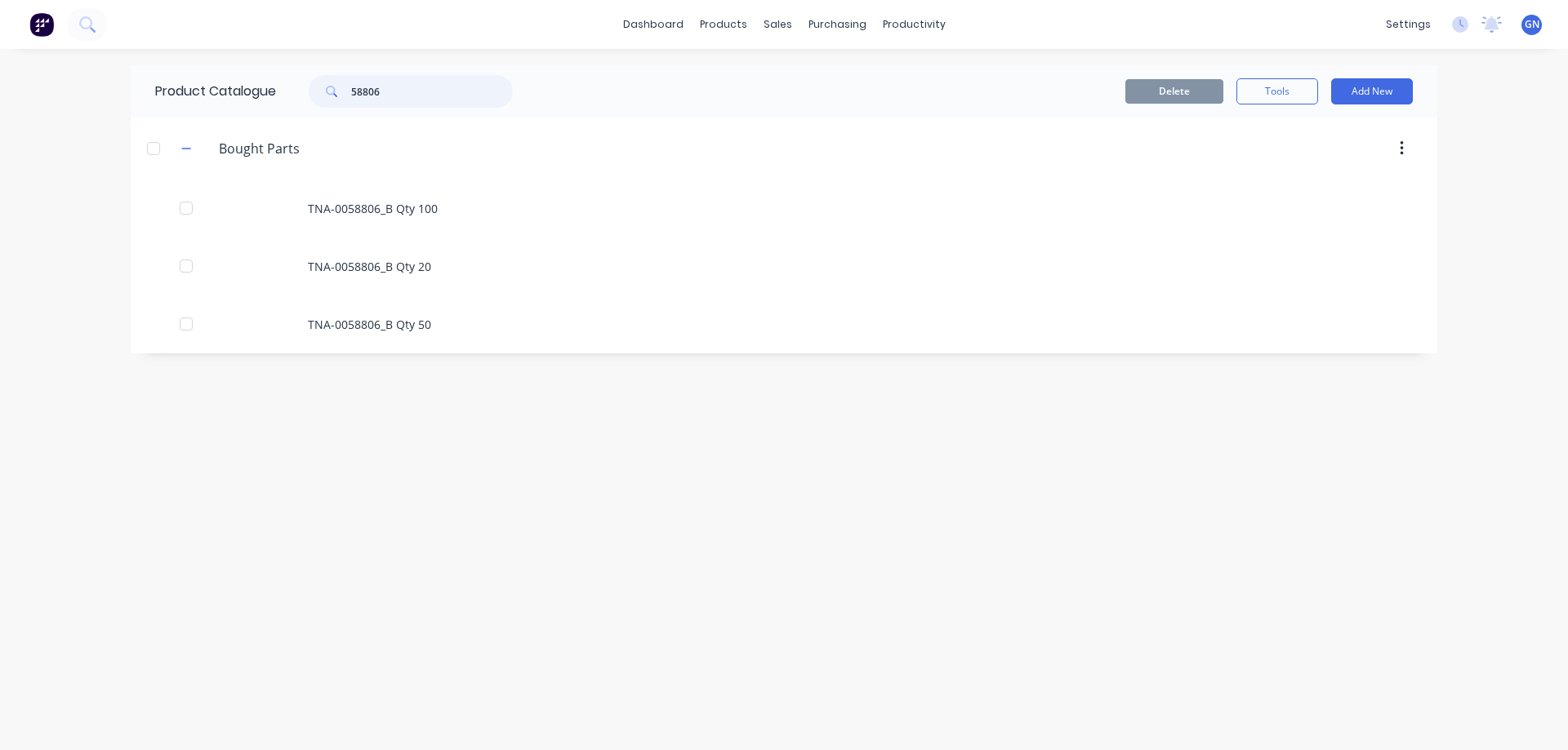
type input "58806"
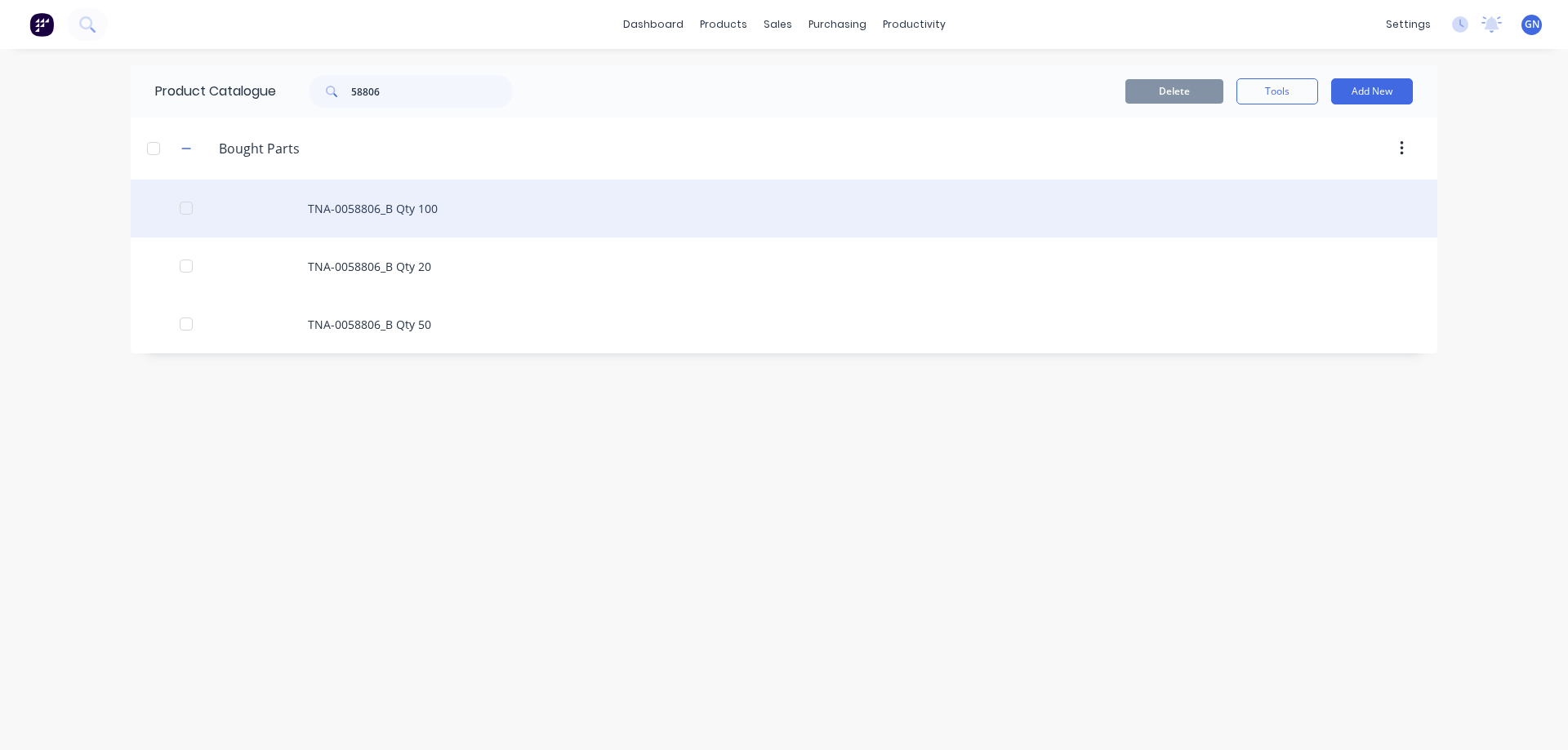
click at [380, 201] on div "TNA-0058806_B Qty 100" at bounding box center [784, 208] width 1307 height 58
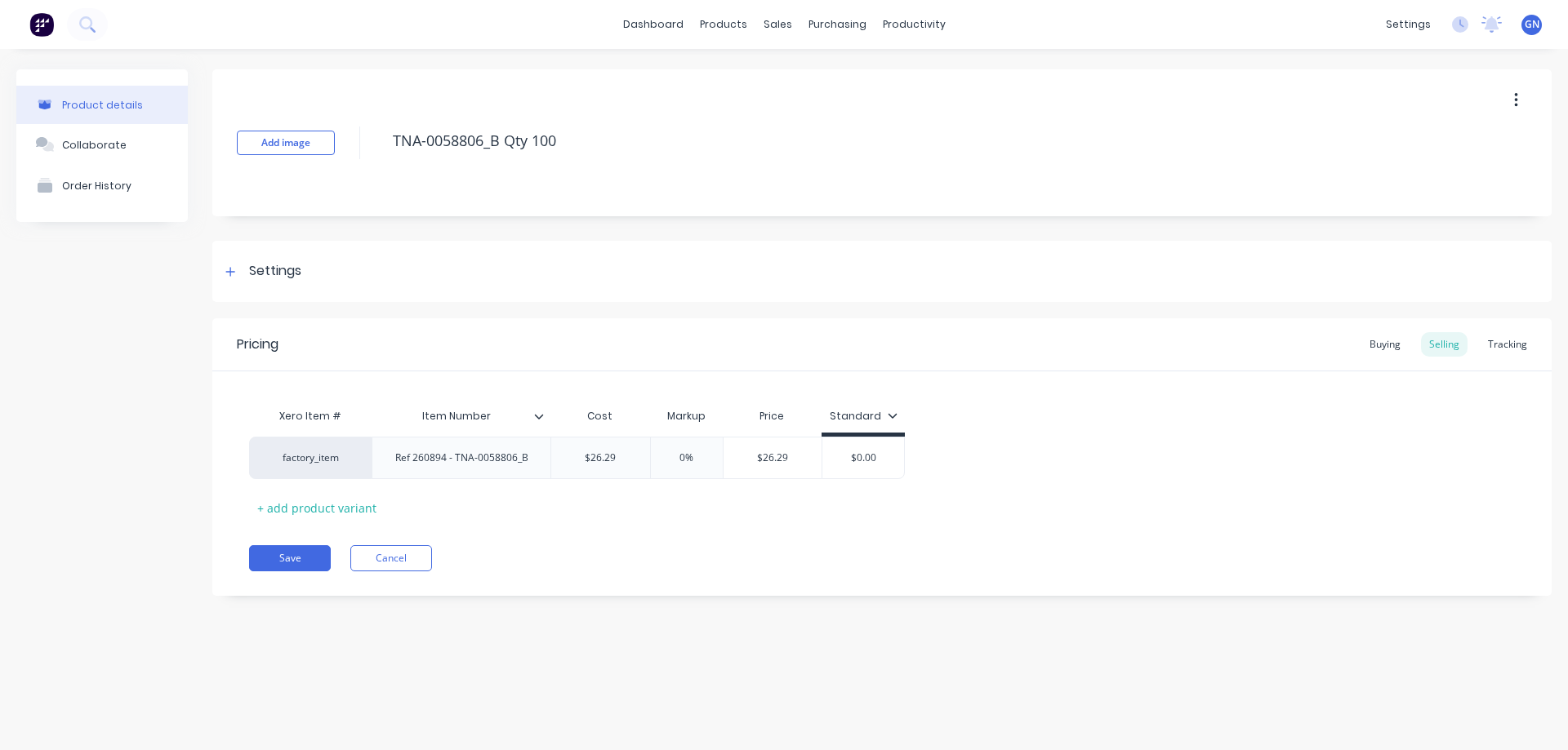
type textarea "x"
click at [536, 461] on div "Ref 260894 - TNA-0058806_B" at bounding box center [462, 458] width 159 height 21
drag, startPoint x: 527, startPoint y: 461, endPoint x: 390, endPoint y: 459, distance: 137.0
click at [390, 459] on div "Ref 260894 - TNA-0058806_B" at bounding box center [462, 458] width 159 height 21
type textarea "x"
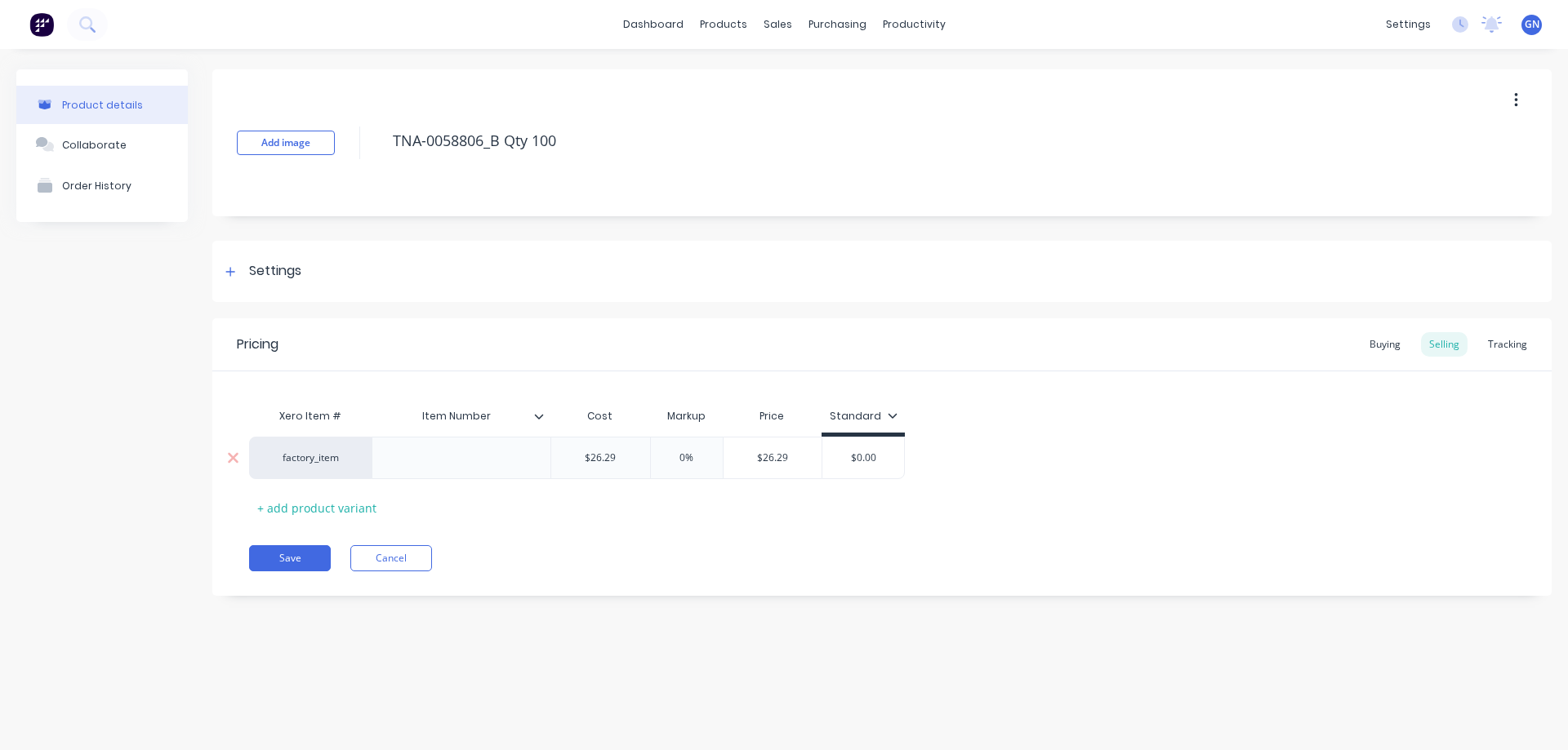
type input "$26.29"
drag, startPoint x: 588, startPoint y: 135, endPoint x: 377, endPoint y: 135, distance: 211.0
click at [377, 135] on div "Add image TNA-0058806_B Qty 100" at bounding box center [882, 142] width 1339 height 147
paste textarea "Ref 260894 - TNA-0058806_B"
type textarea "x"
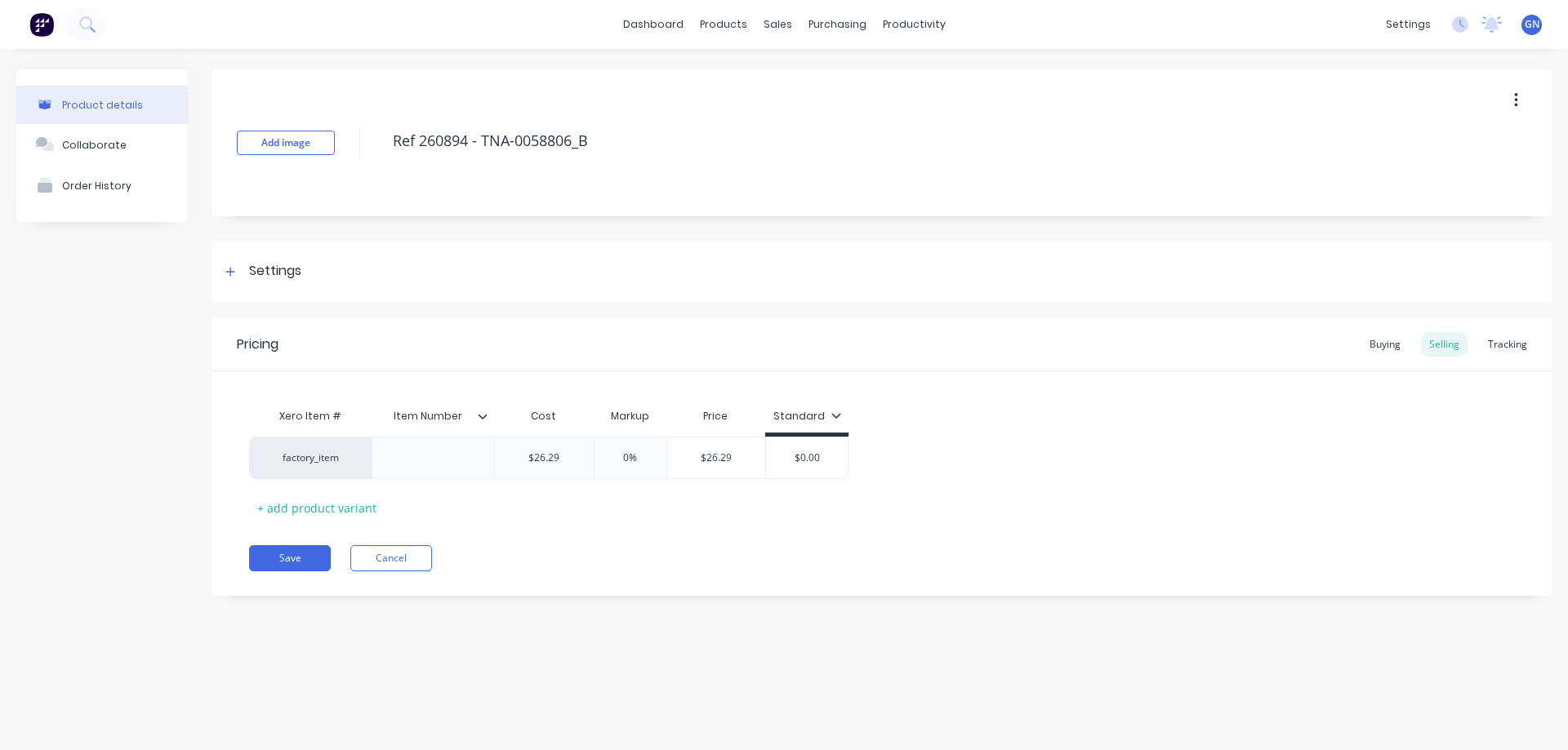
type textarea "Ref 260894 - TNA-0058806_B"
type textarea "x"
type textarea "Ref 260894 - TNA-0058806_B"
click at [233, 272] on icon at bounding box center [231, 271] width 9 height 9
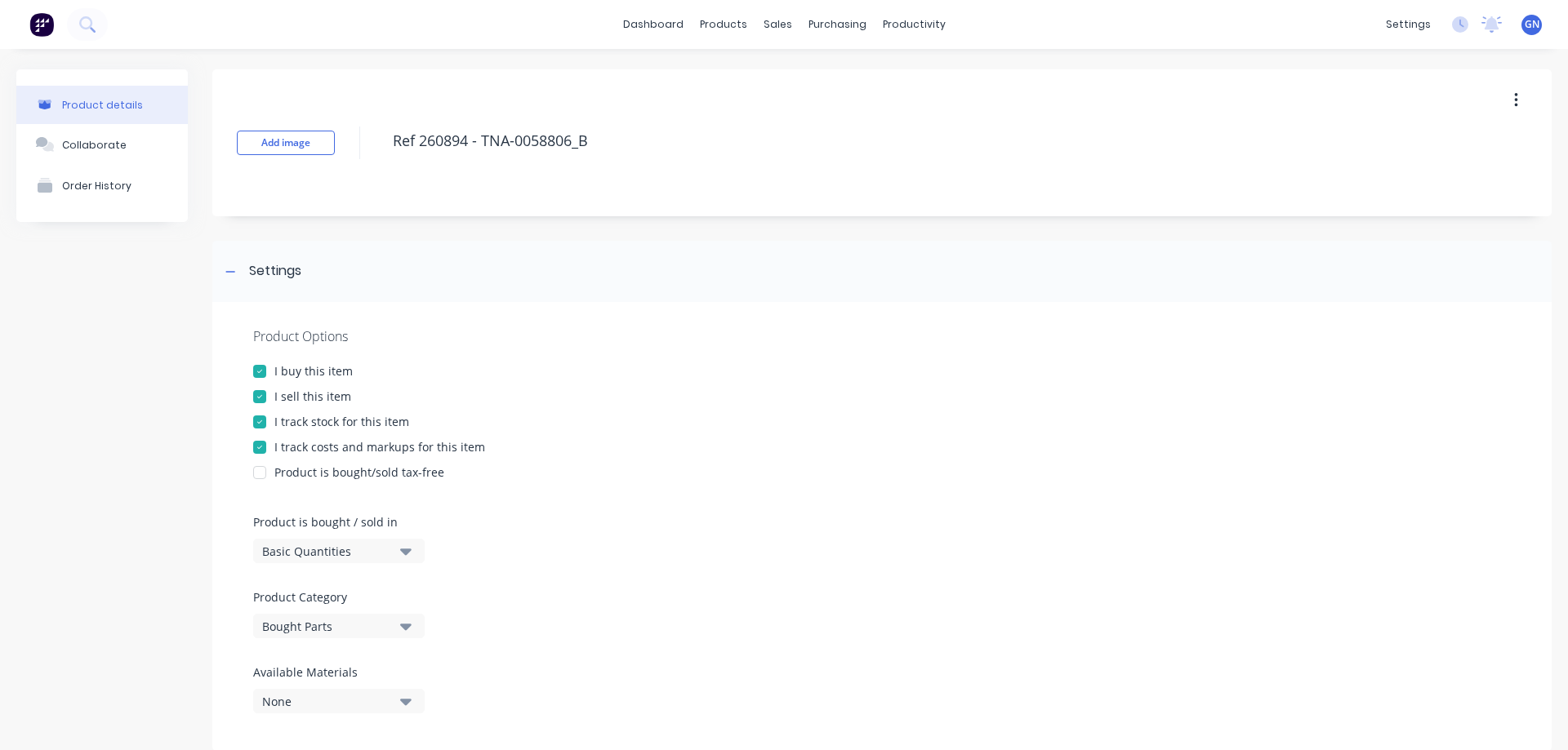
click at [258, 398] on div at bounding box center [260, 397] width 33 height 33
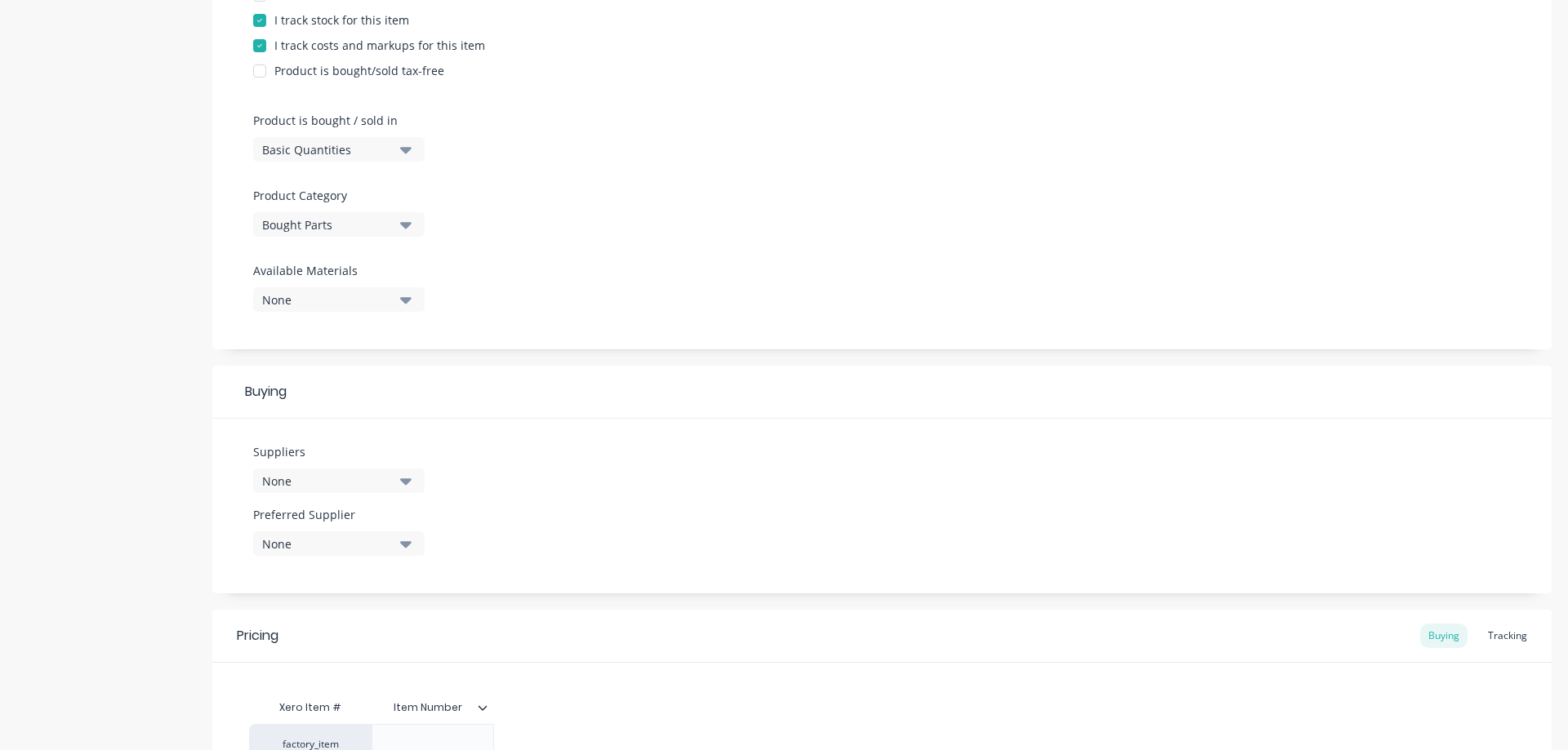
scroll to position [435, 0]
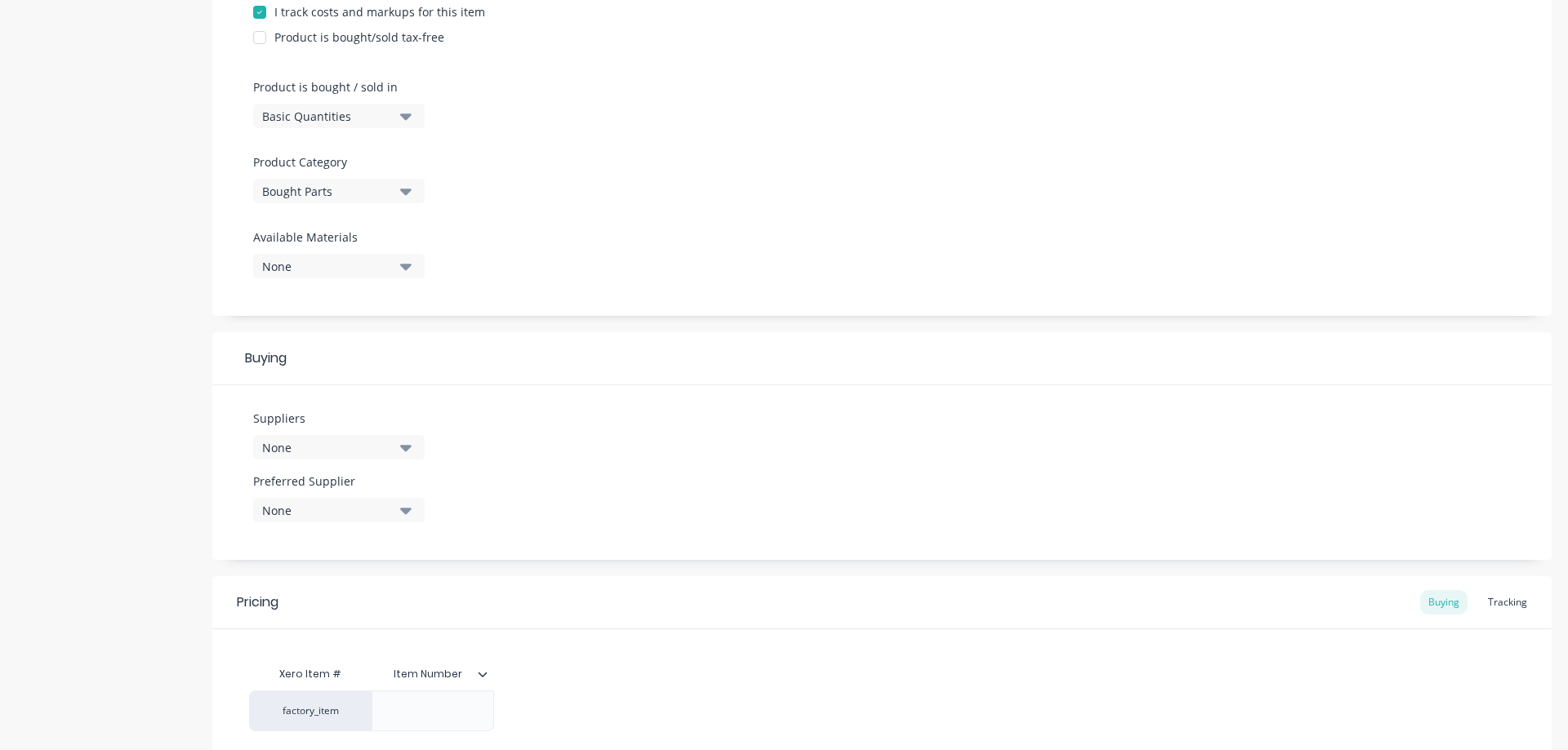
click at [314, 197] on div "Bought Parts" at bounding box center [327, 191] width 131 height 17
click at [312, 296] on div "Laser cutting" at bounding box center [375, 297] width 245 height 33
type textarea "x"
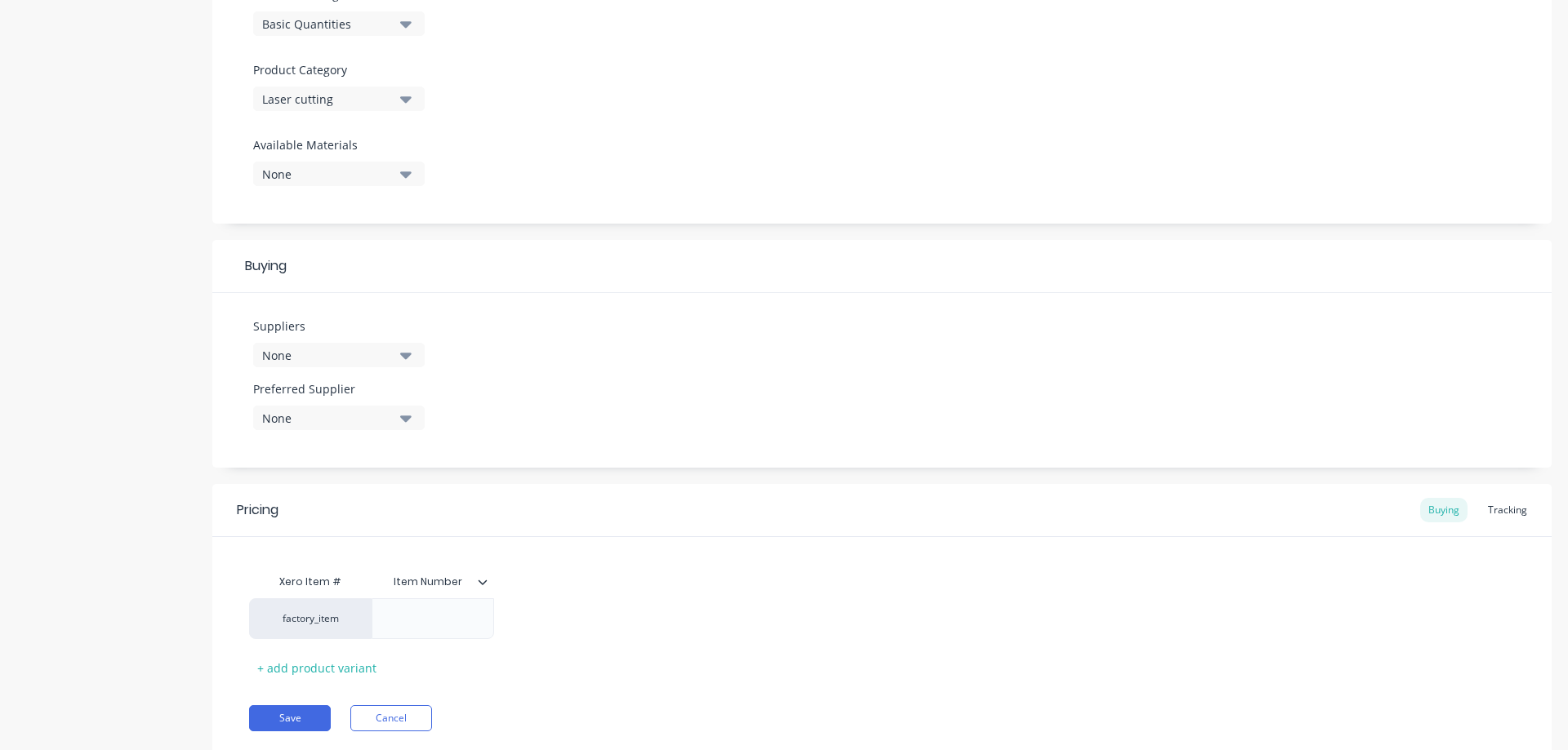
scroll to position [578, 0]
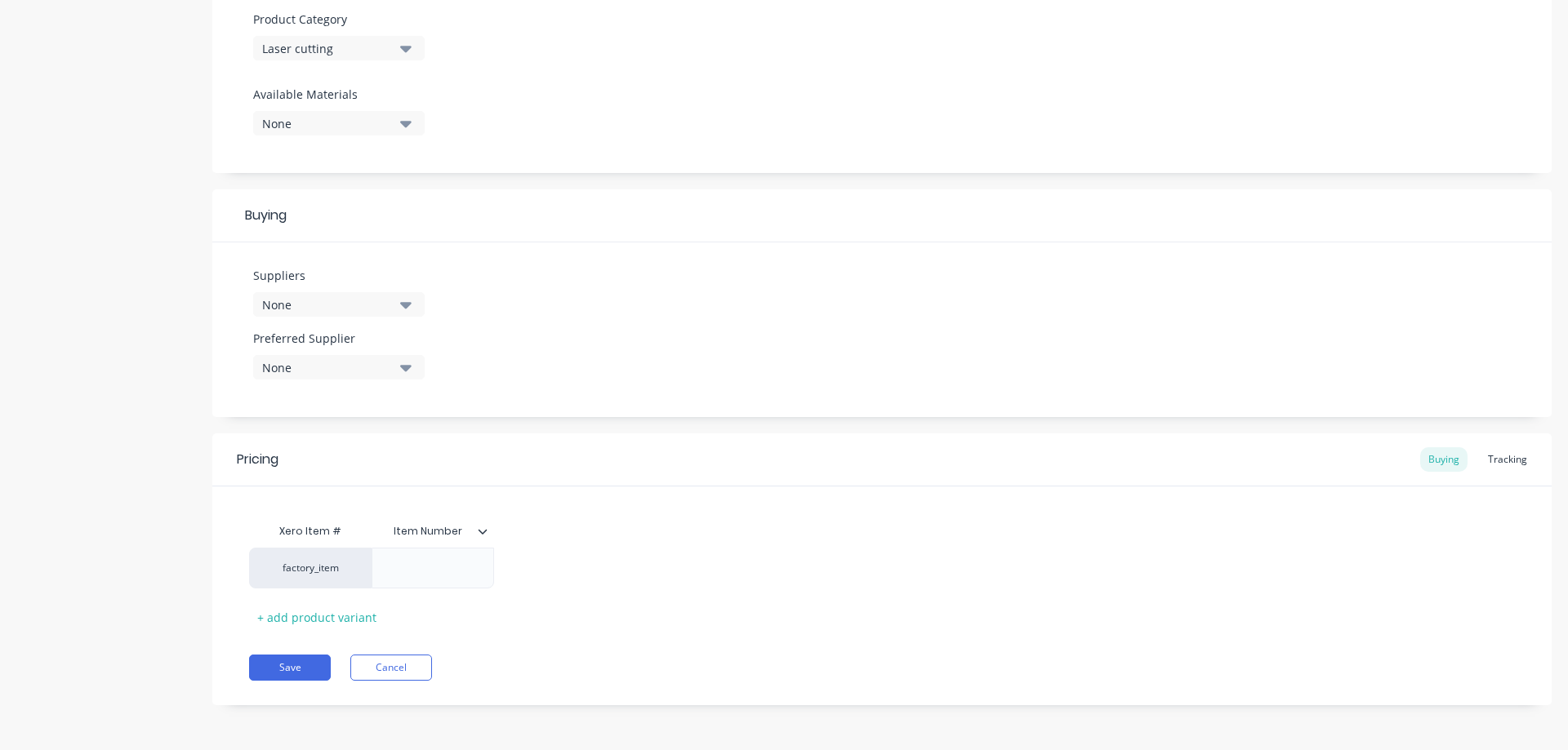
click at [305, 302] on div "None" at bounding box center [327, 304] width 131 height 17
click at [337, 352] on input "text" at bounding box center [387, 354] width 173 height 33
type input "ul"
click at [361, 397] on div "Ultimate Laser" at bounding box center [384, 393] width 164 height 17
click at [653, 336] on div "Suppliers 1 suppliers selected ul Ultimate Laser zzzzUltimate Laser Preferred S…" at bounding box center [882, 330] width 1339 height 175
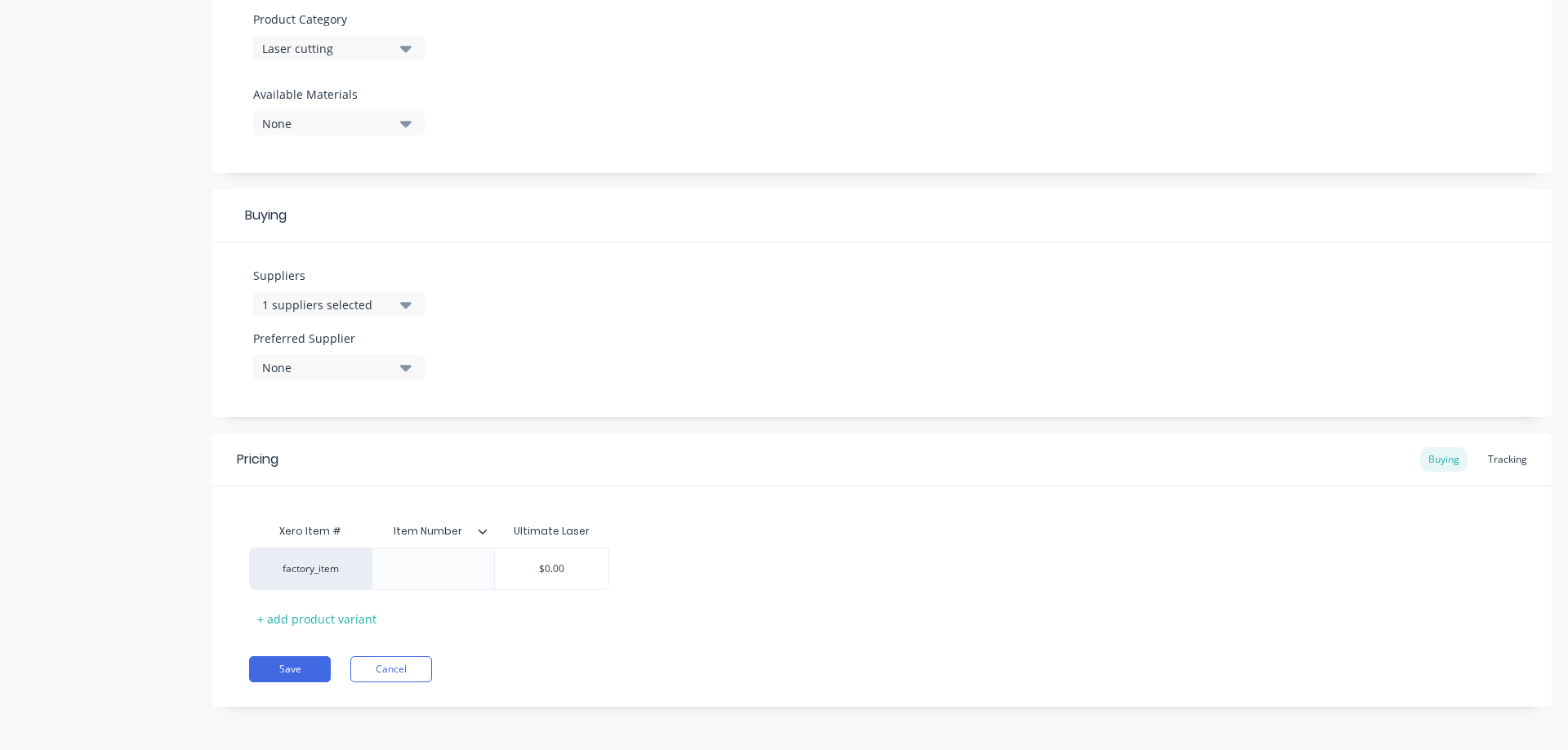
click at [349, 368] on div "None" at bounding box center [327, 368] width 131 height 17
click at [346, 461] on div "Ultimate Laser" at bounding box center [384, 457] width 164 height 17
type textarea "x"
click at [568, 327] on div "Suppliers 1 suppliers selected ul Preferred Supplier Ultimate Laser Ultimate La…" at bounding box center [882, 330] width 1339 height 175
type input "$0.00"
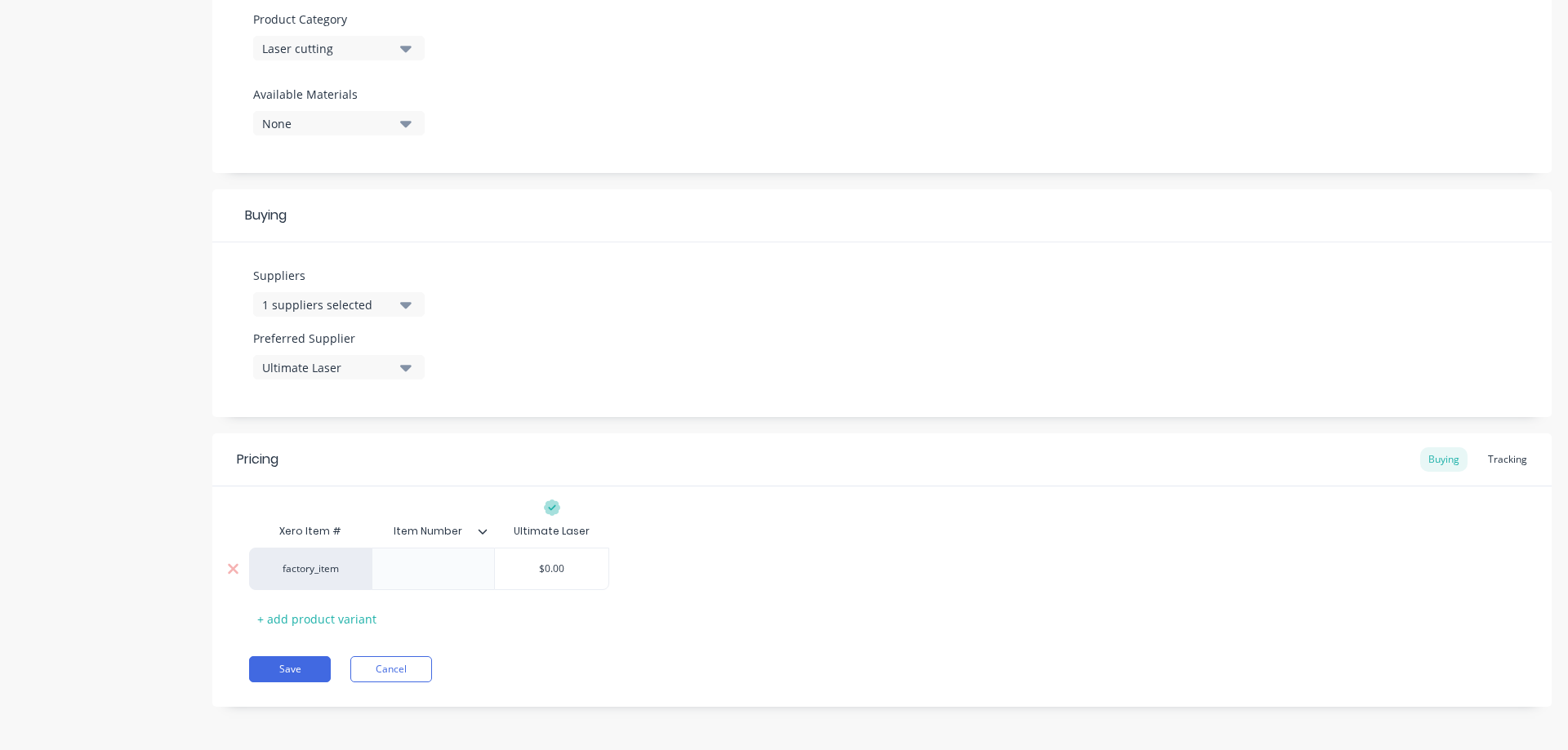
drag, startPoint x: 570, startPoint y: 563, endPoint x: 524, endPoint y: 562, distance: 46.0
click at [524, 562] on input "$0.00" at bounding box center [551, 569] width 113 height 15
type textarea "x"
type input "2"
type textarea "x"
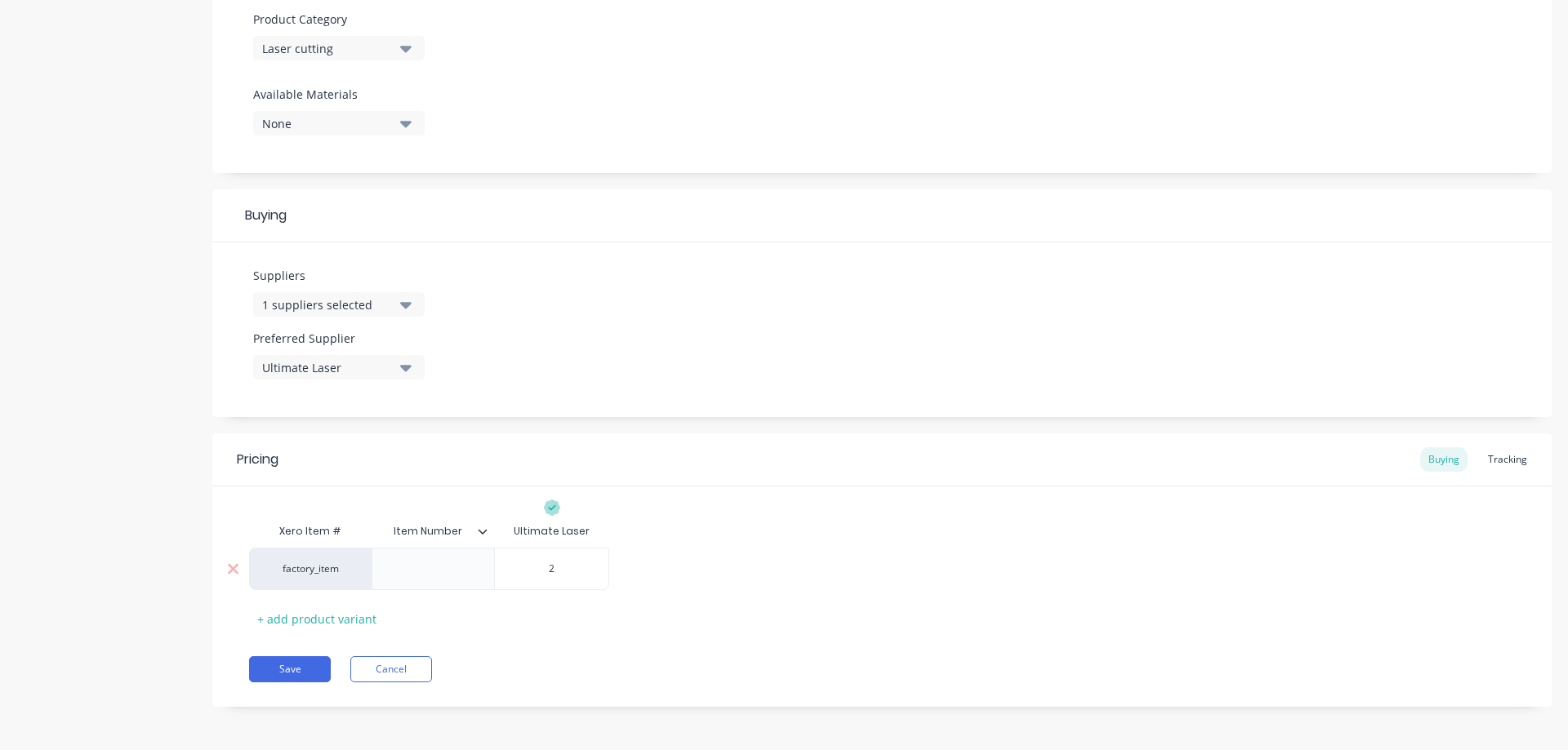
type input "26"
type textarea "x"
type input "26."
type textarea "x"
type input "26.2"
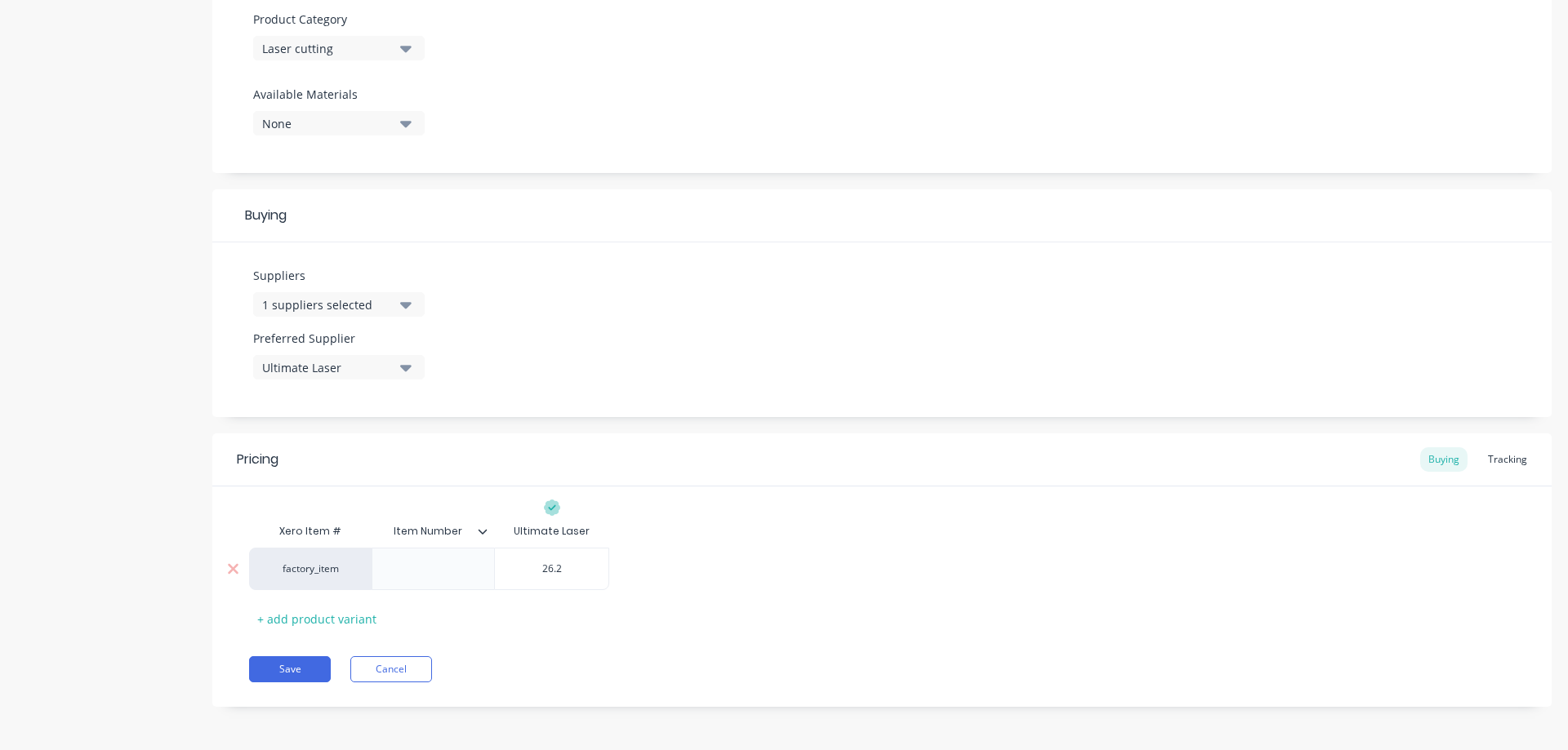
type textarea "x"
type input "26.29"
click at [479, 528] on icon at bounding box center [482, 531] width 10 height 10
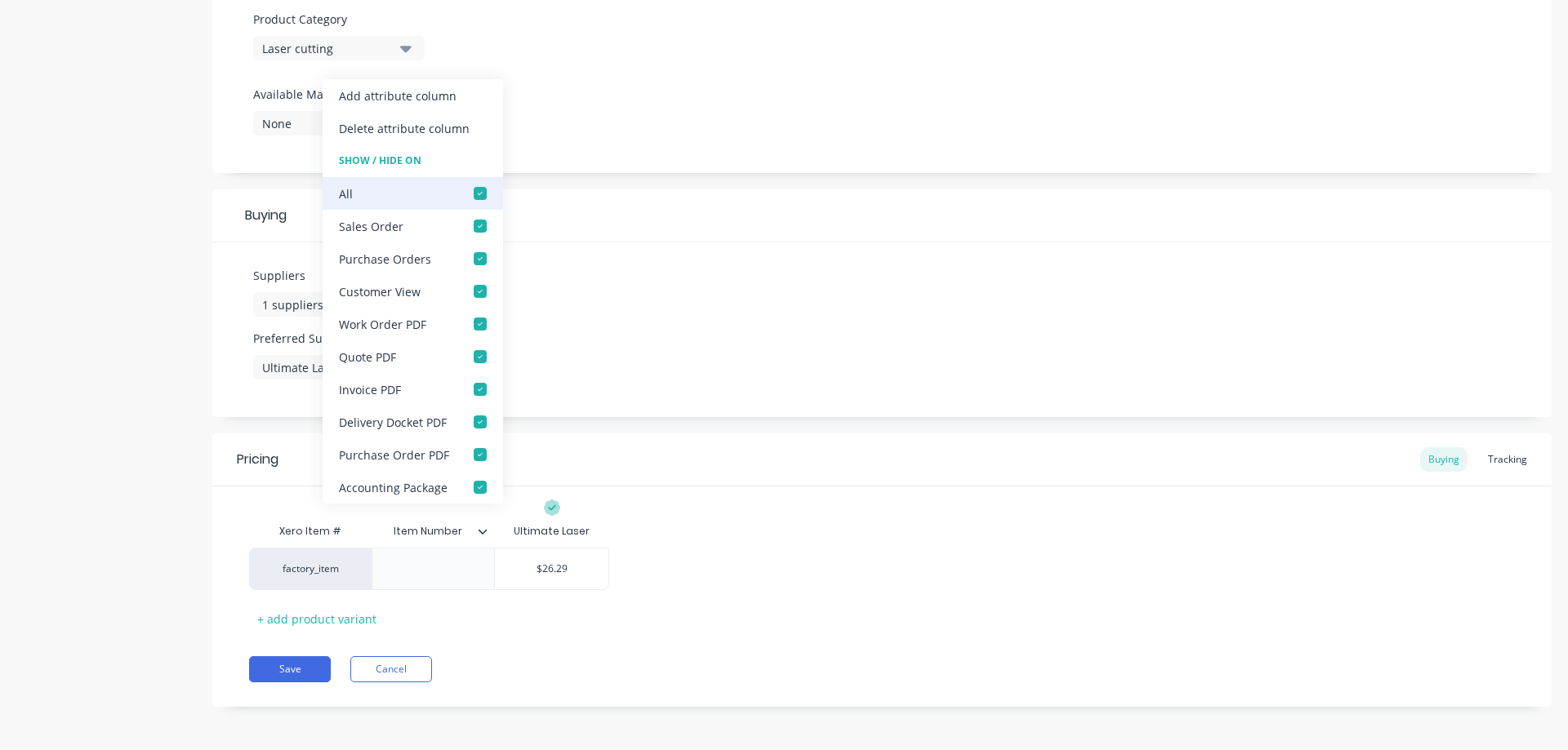
click at [478, 192] on div at bounding box center [480, 194] width 33 height 33
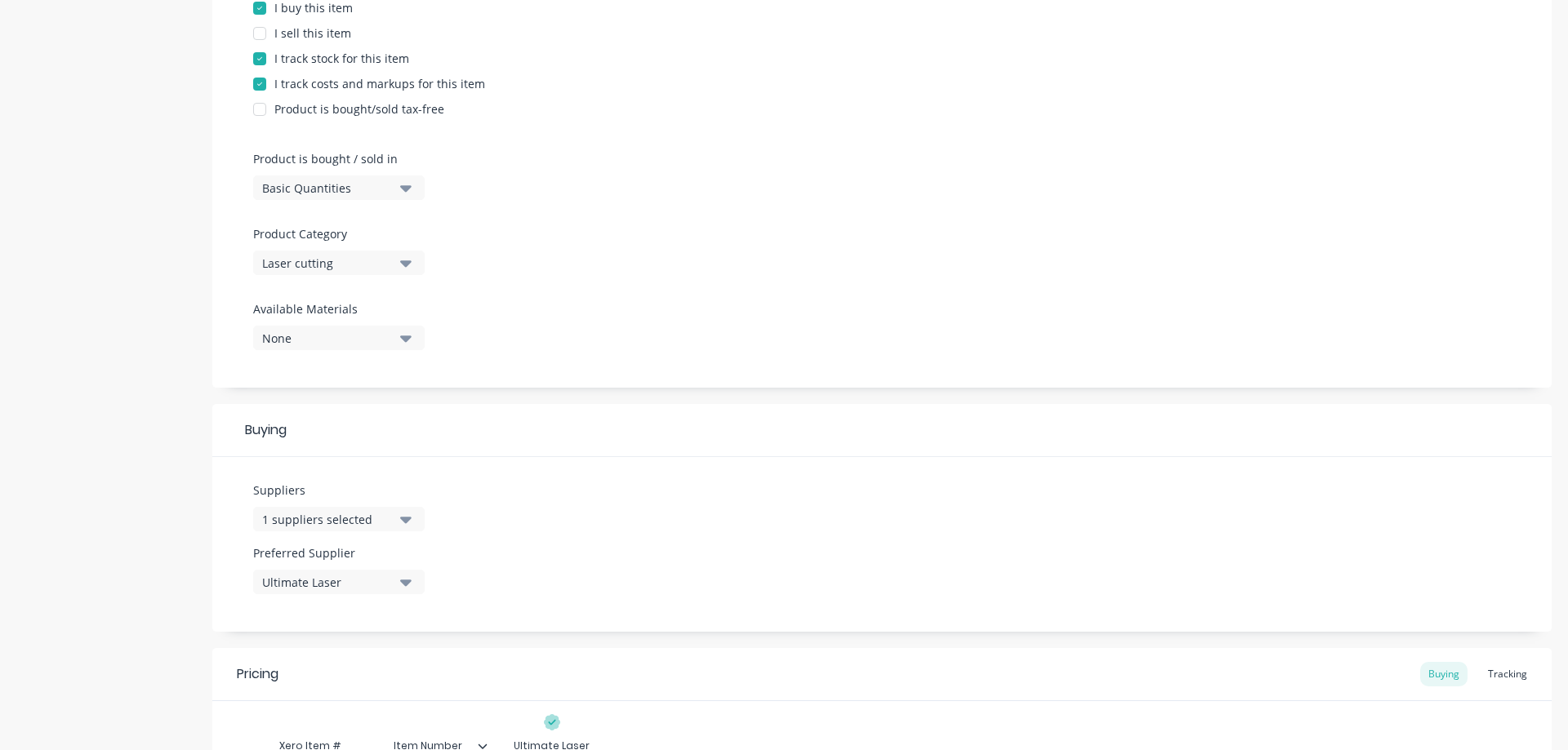
scroll to position [333, 0]
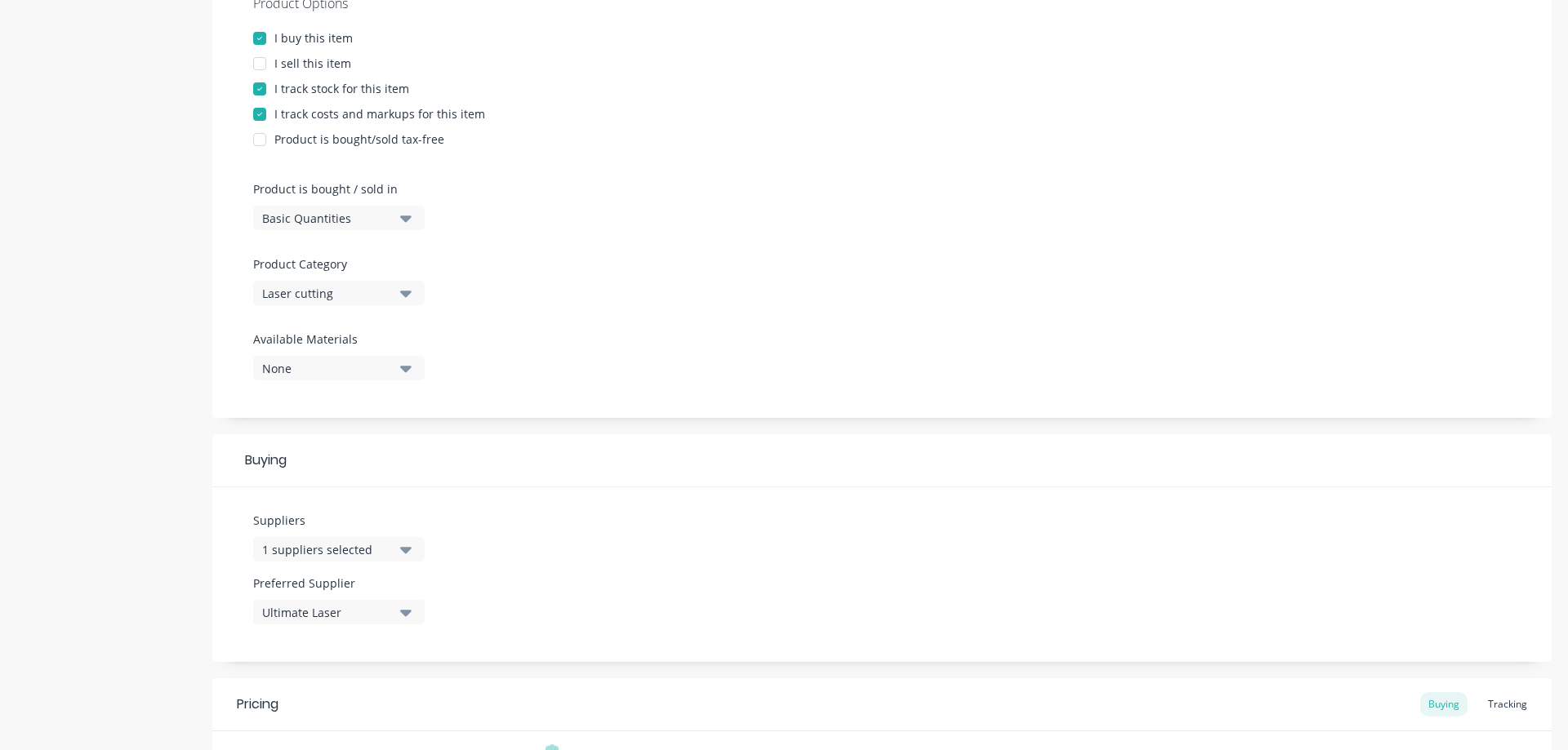
click at [256, 62] on div at bounding box center [260, 64] width 33 height 33
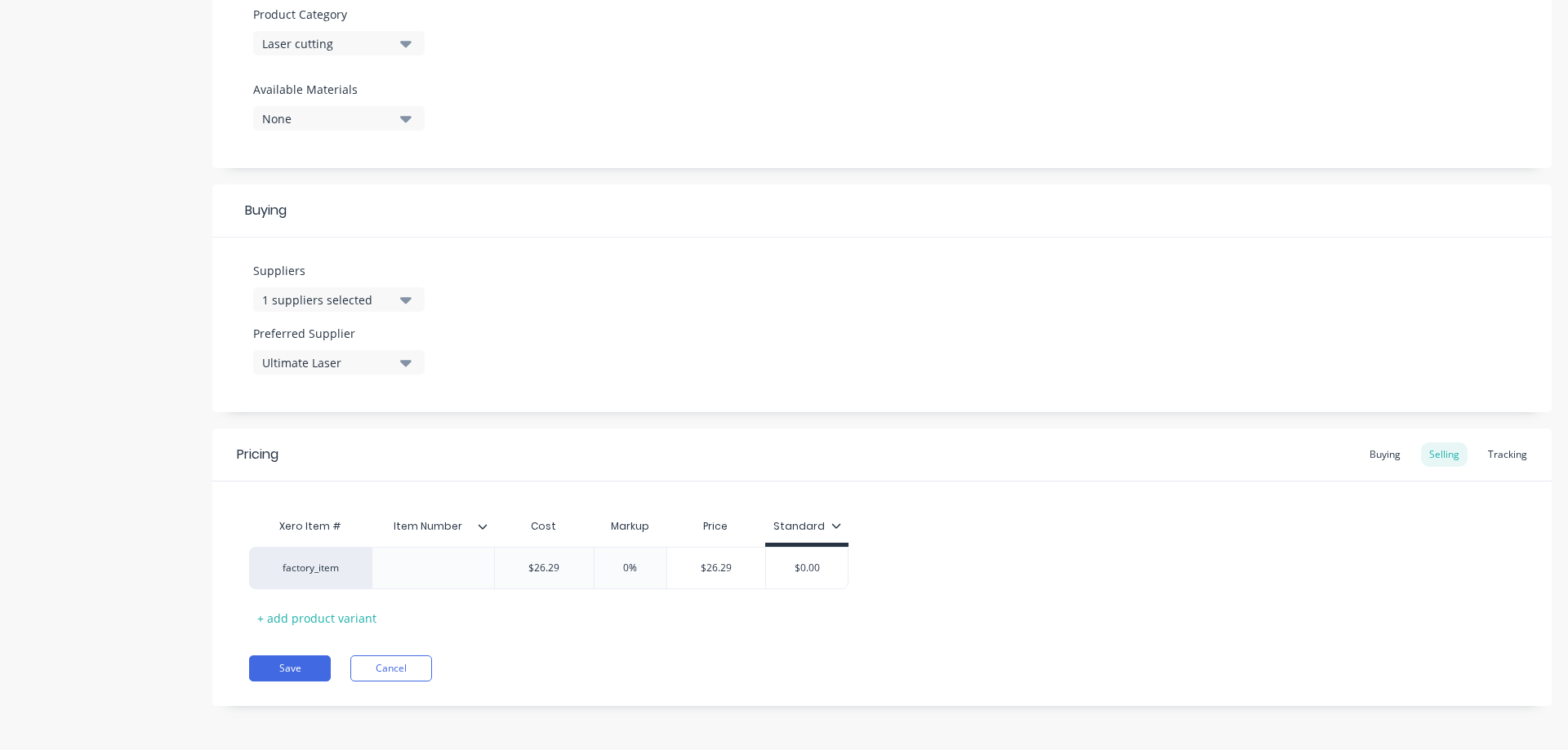
scroll to position [584, 0]
click at [484, 522] on icon at bounding box center [482, 526] width 10 height 10
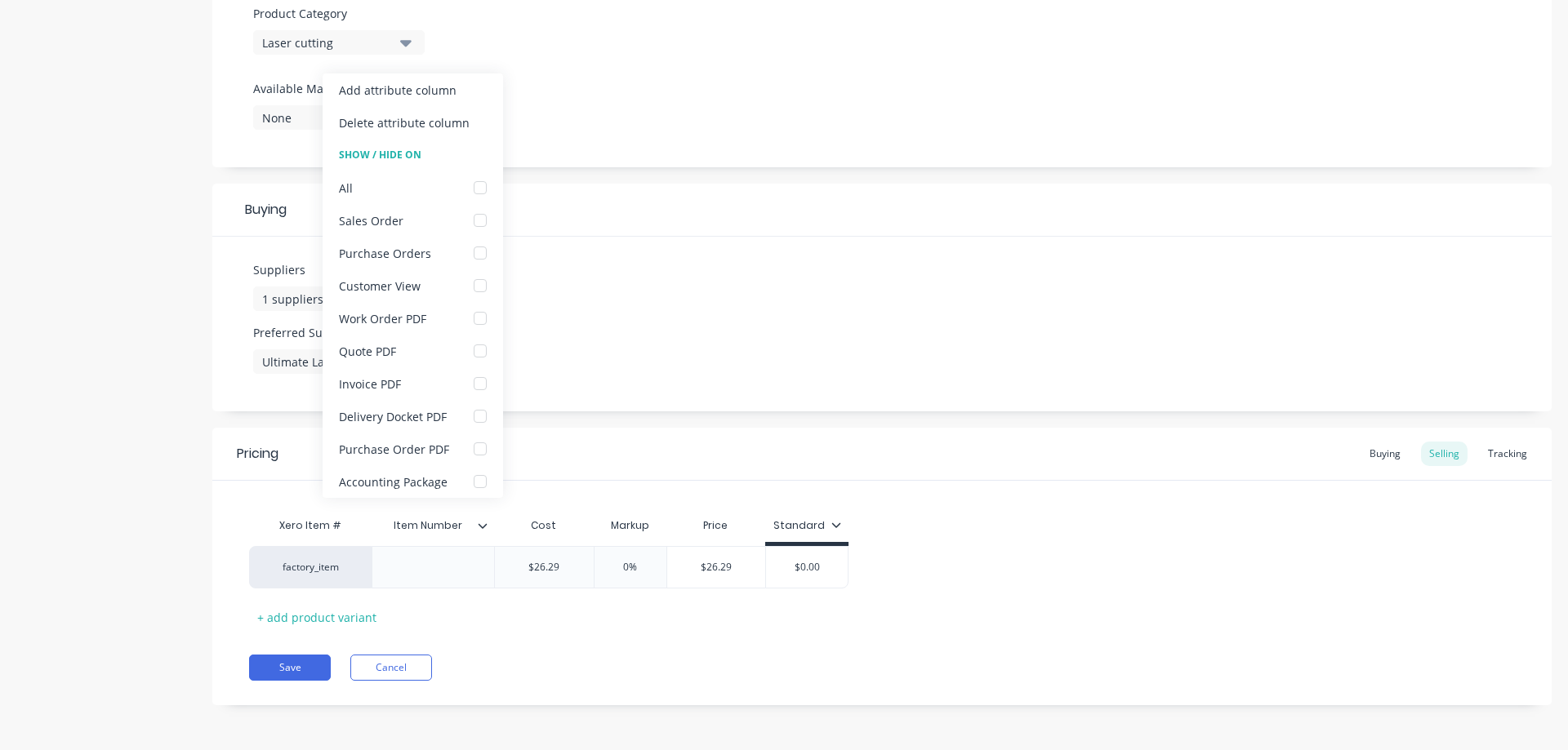
click at [485, 528] on icon at bounding box center [482, 526] width 10 height 10
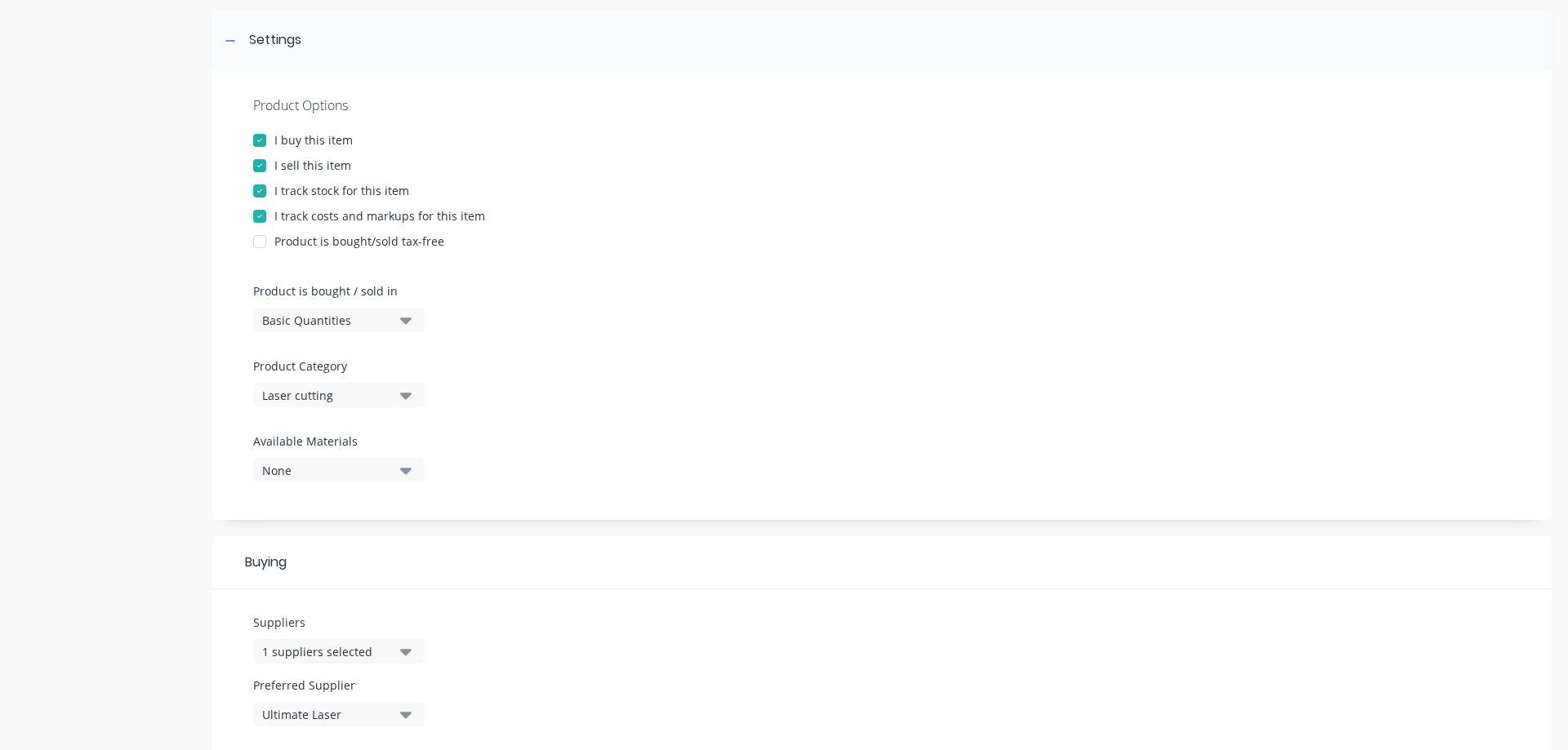
scroll to position [230, 0]
click at [258, 169] on div at bounding box center [260, 166] width 33 height 33
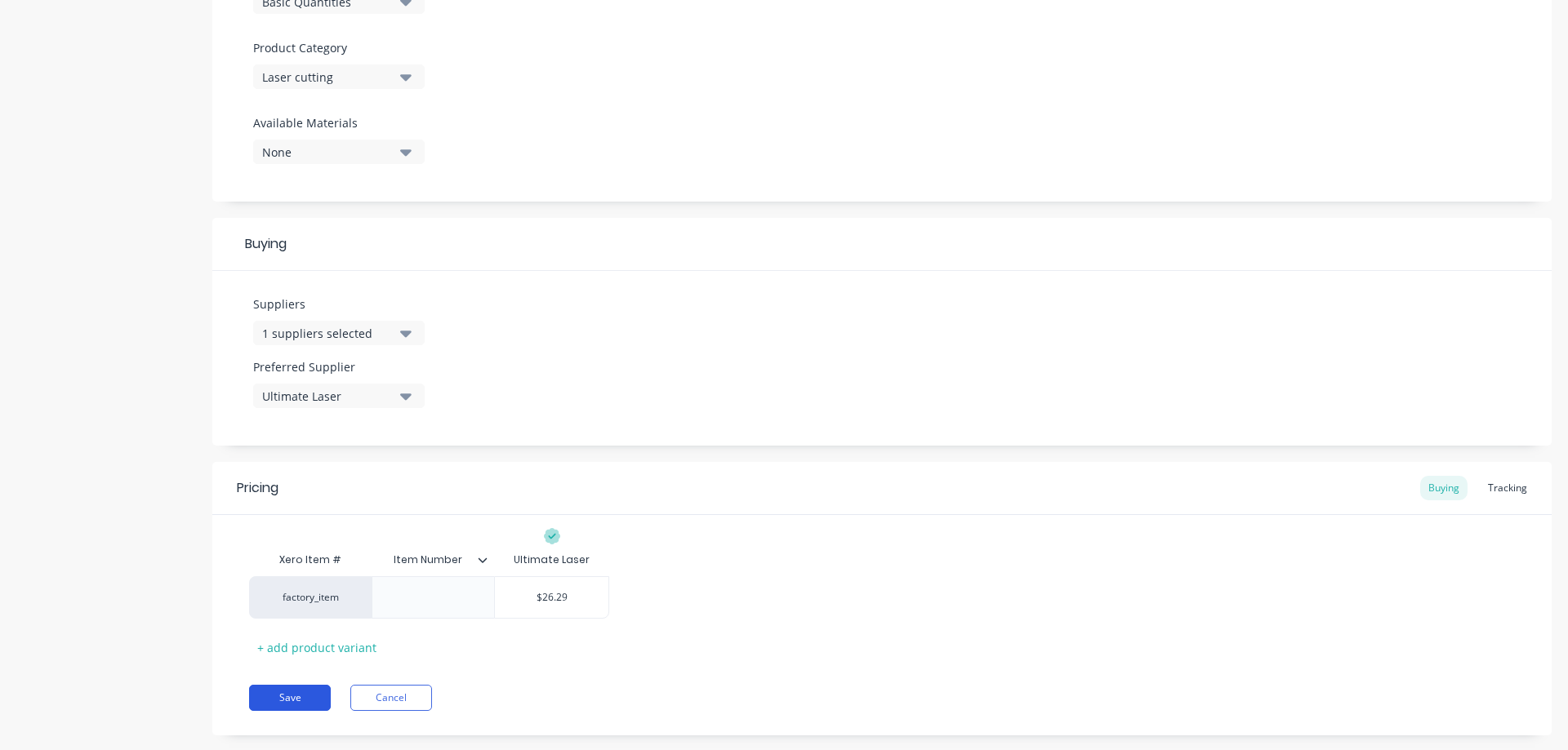
scroll to position [579, 0]
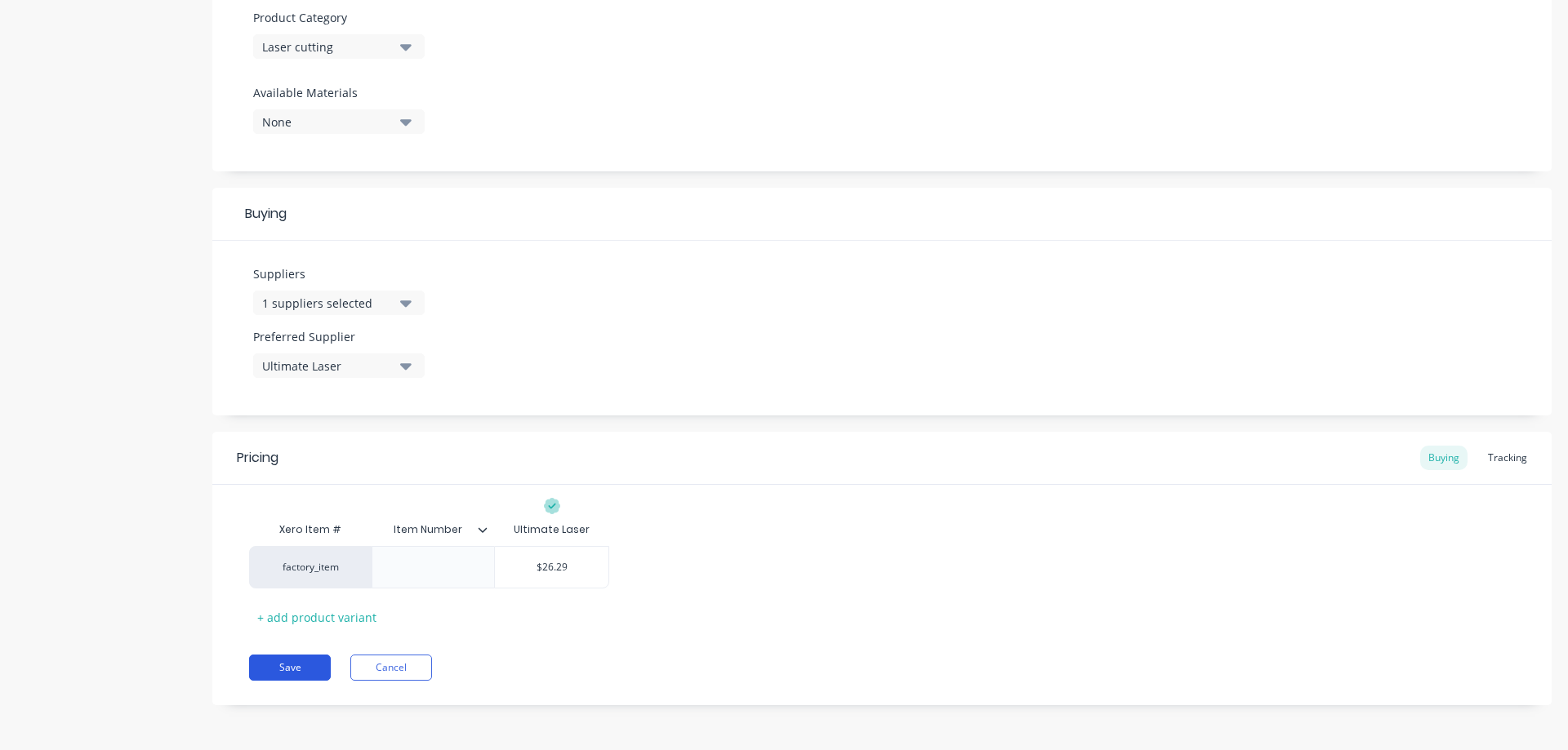
click at [298, 667] on button "Save" at bounding box center [290, 667] width 82 height 26
type textarea "x"
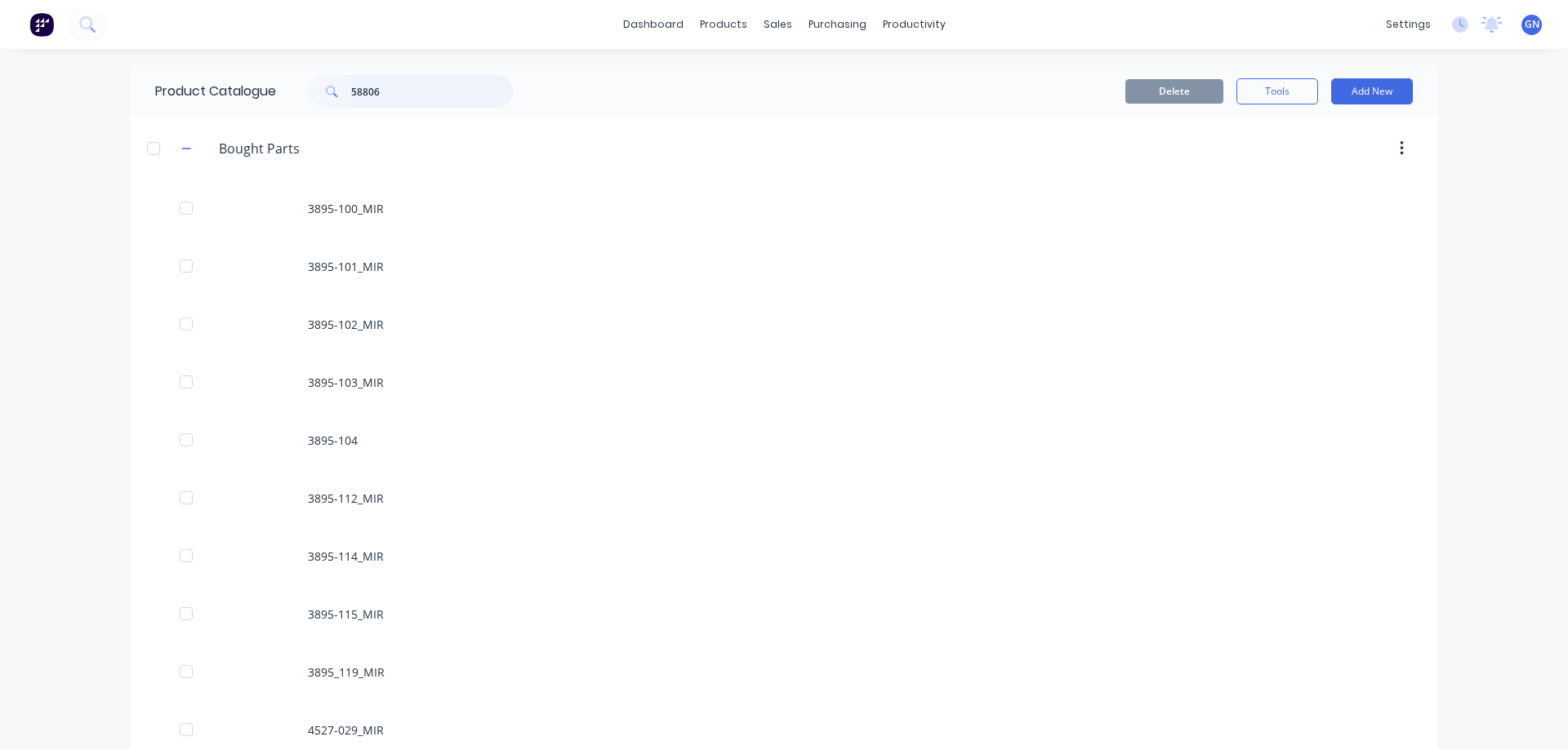
click at [418, 88] on input "58806" at bounding box center [432, 92] width 162 height 33
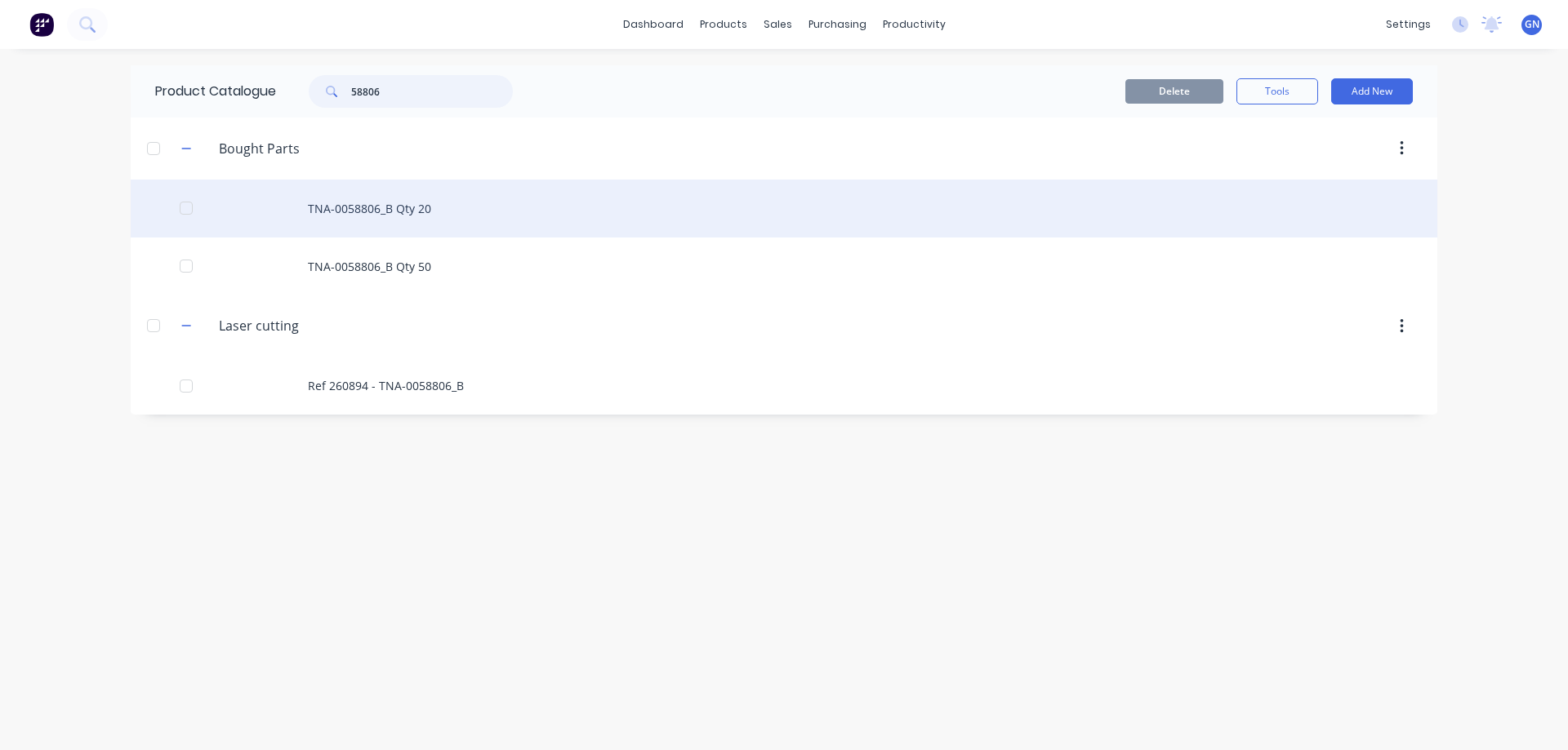
drag, startPoint x: 189, startPoint y: 208, endPoint x: 191, endPoint y: 233, distance: 25.1
click at [188, 209] on div at bounding box center [187, 209] width 33 height 33
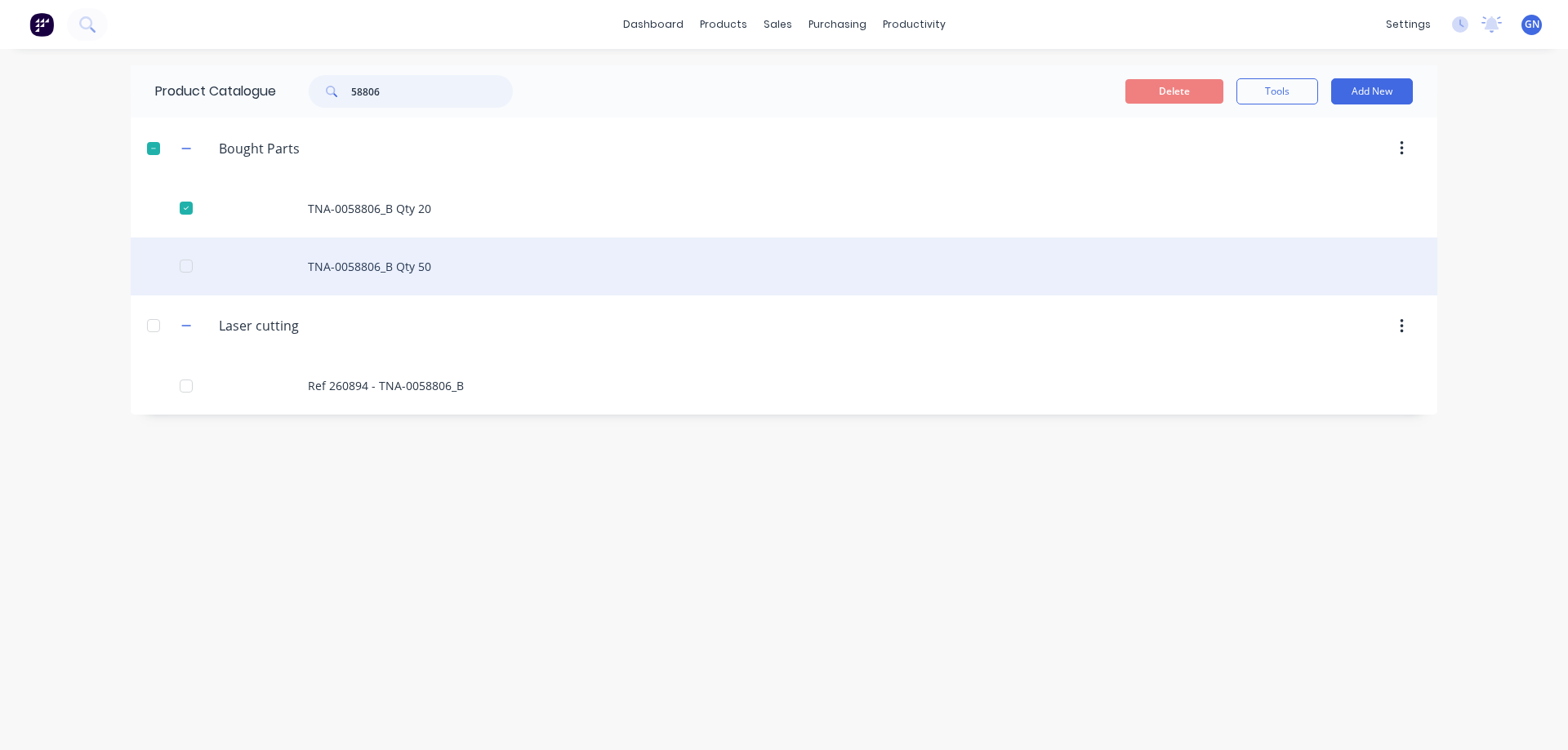
click at [181, 265] on div at bounding box center [187, 267] width 33 height 33
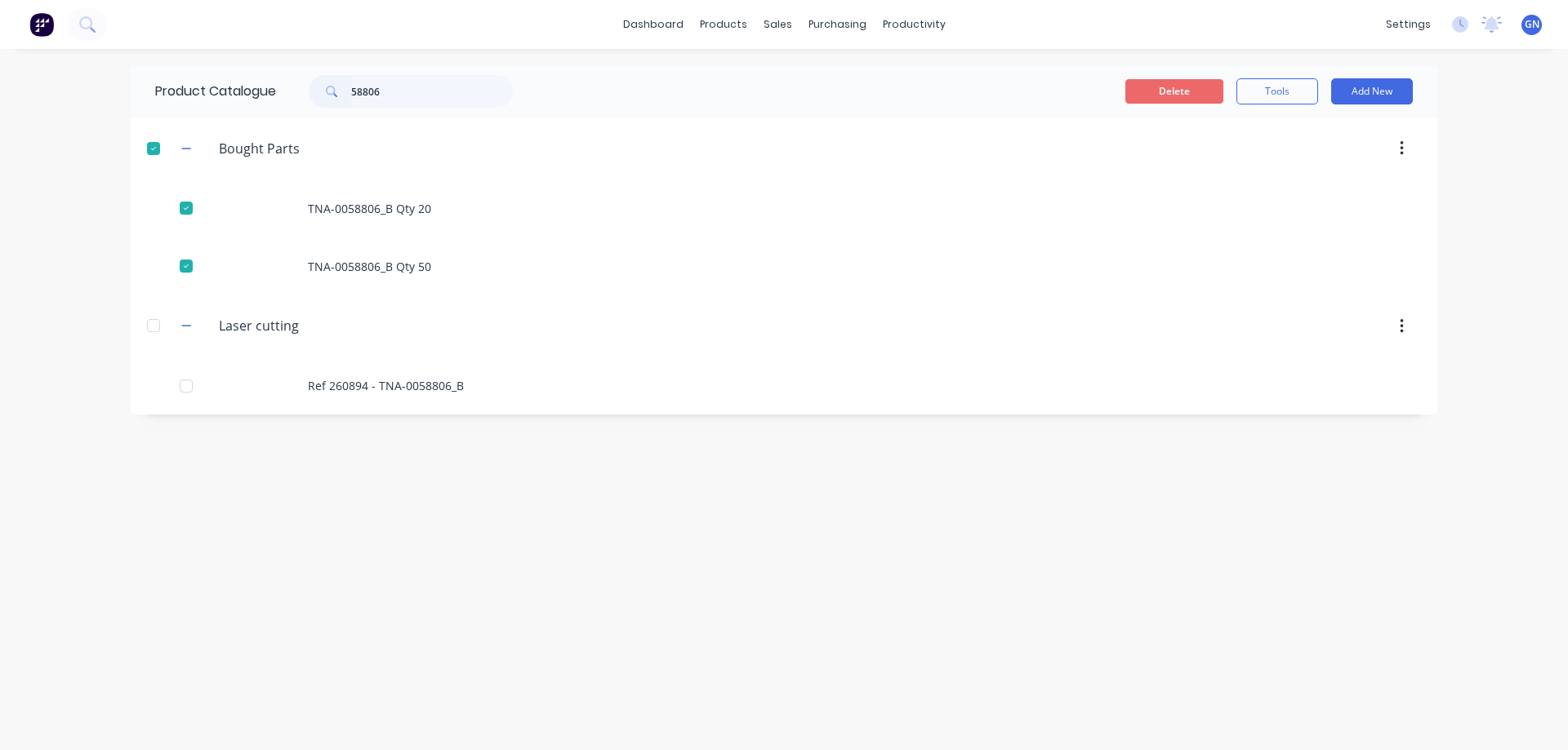
click at [1171, 91] on button "Delete" at bounding box center [1174, 91] width 98 height 25
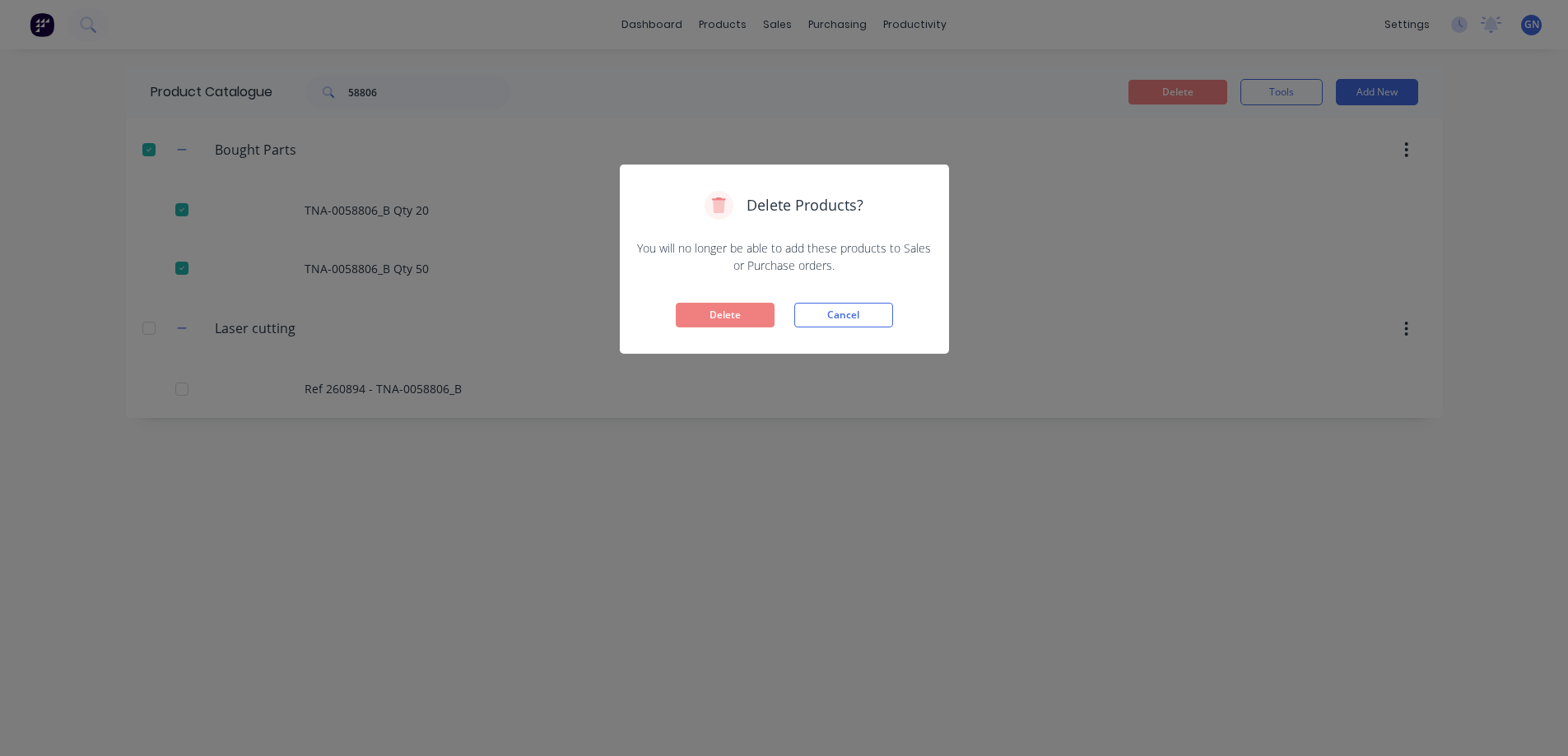
click at [722, 316] on button "Delete" at bounding box center [725, 315] width 99 height 25
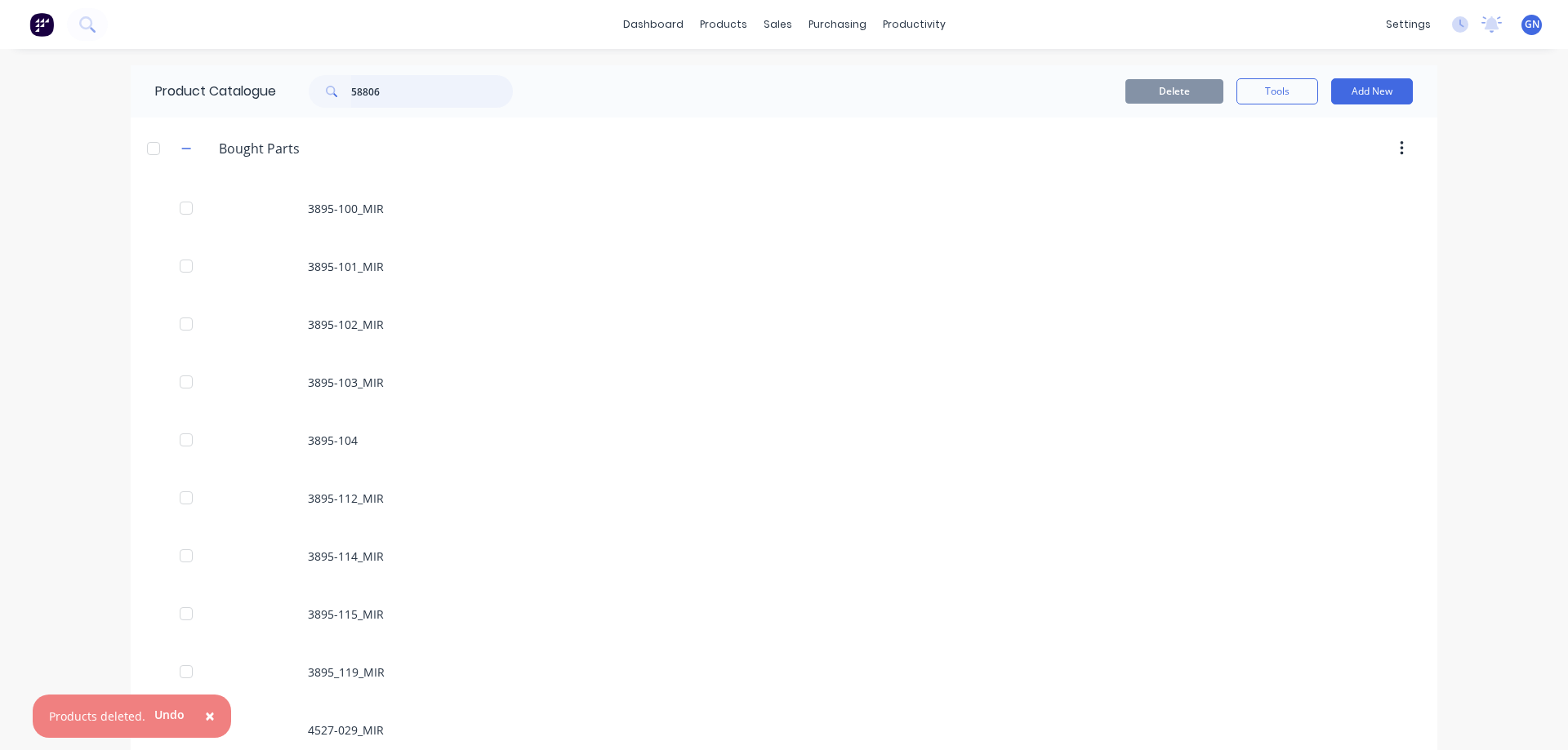
click at [394, 91] on input "58806" at bounding box center [432, 92] width 162 height 33
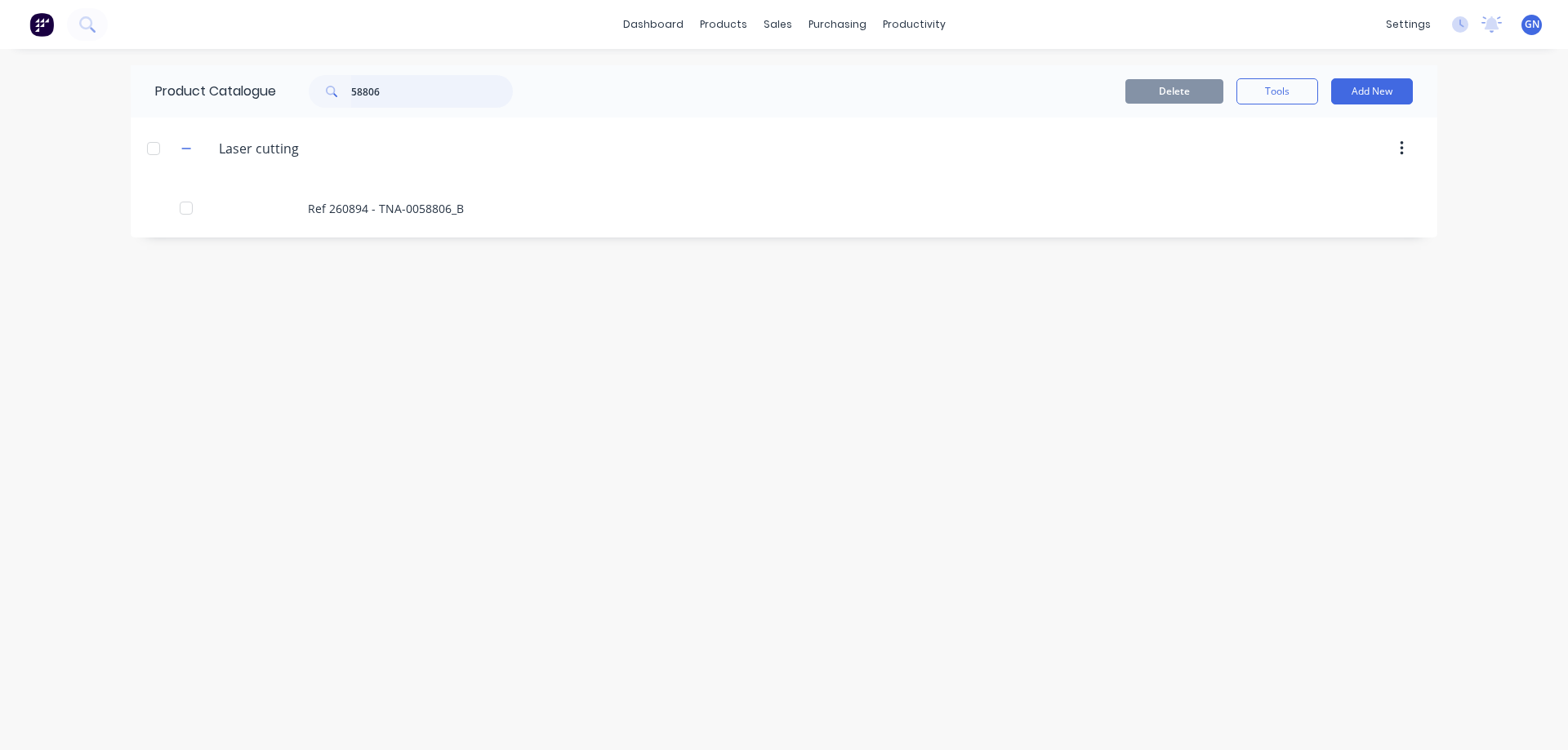
click at [410, 80] on input "58806" at bounding box center [432, 92] width 162 height 33
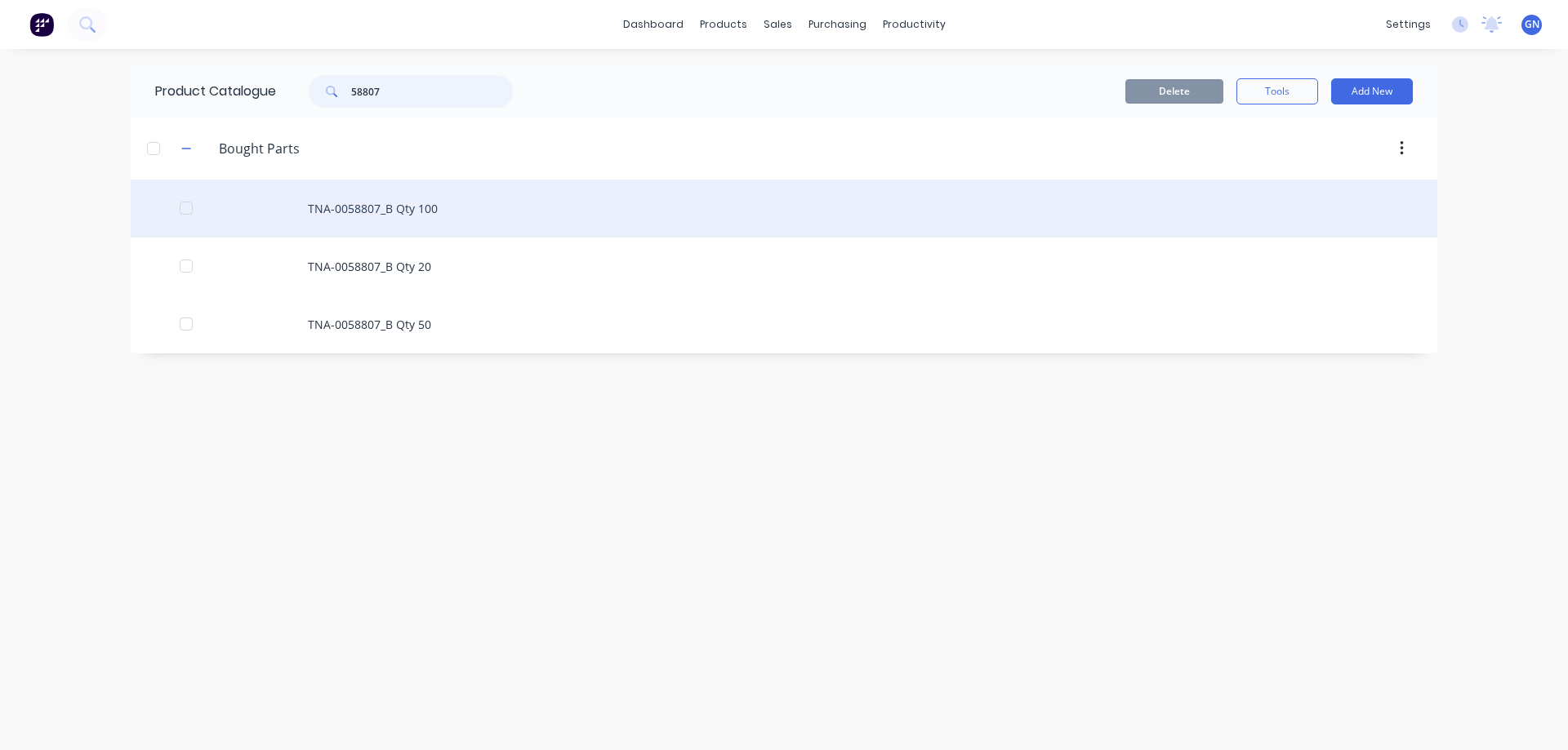
type input "58807"
click at [383, 202] on div "TNA-0058807_B Qty 100" at bounding box center [784, 208] width 1307 height 58
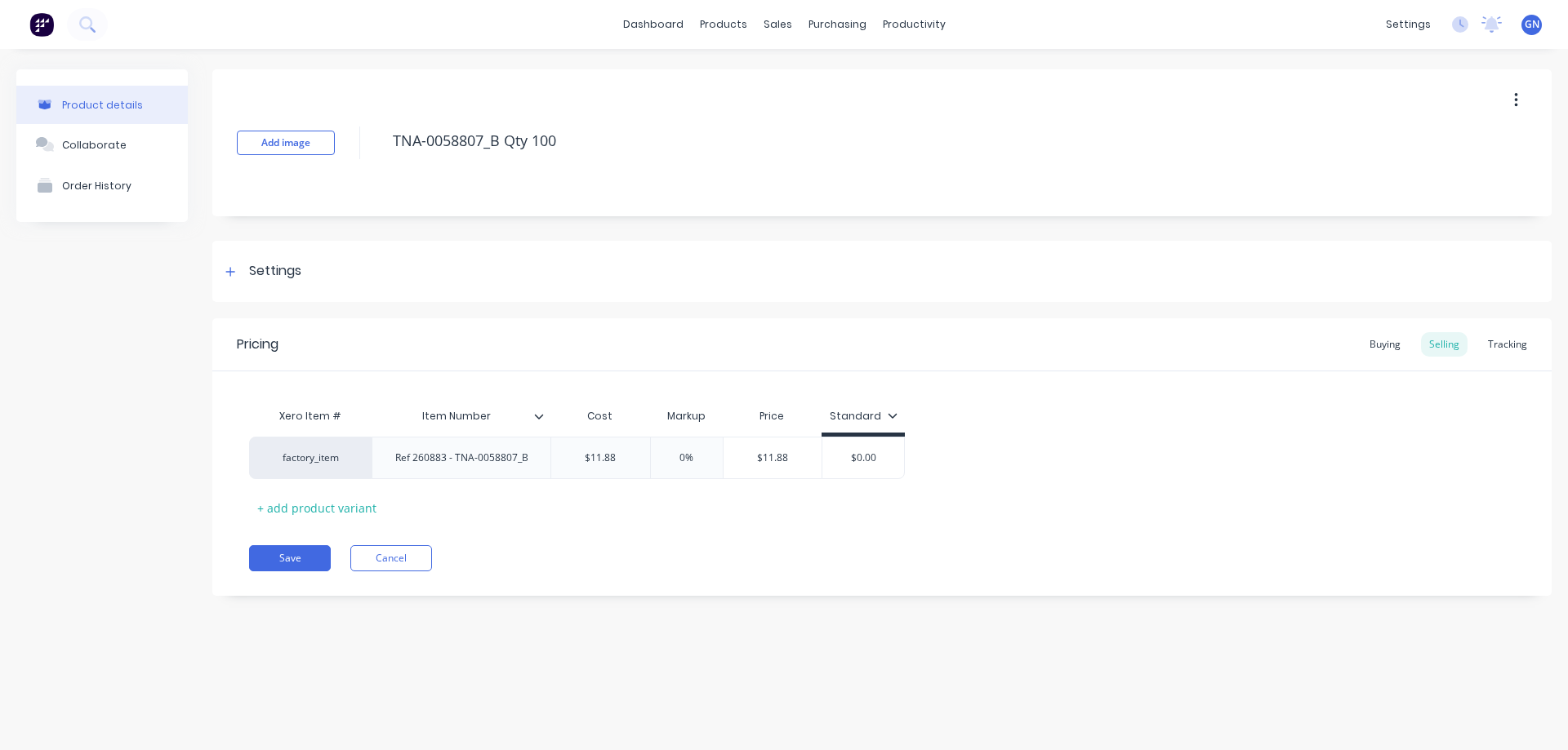
type textarea "x"
click at [536, 457] on div "Ref 260883 - TNA-0058807_B" at bounding box center [462, 458] width 159 height 21
drag, startPoint x: 535, startPoint y: 460, endPoint x: 390, endPoint y: 453, distance: 145.2
click at [384, 452] on div "Ref 260883 - TNA-0058807_B" at bounding box center [462, 458] width 159 height 21
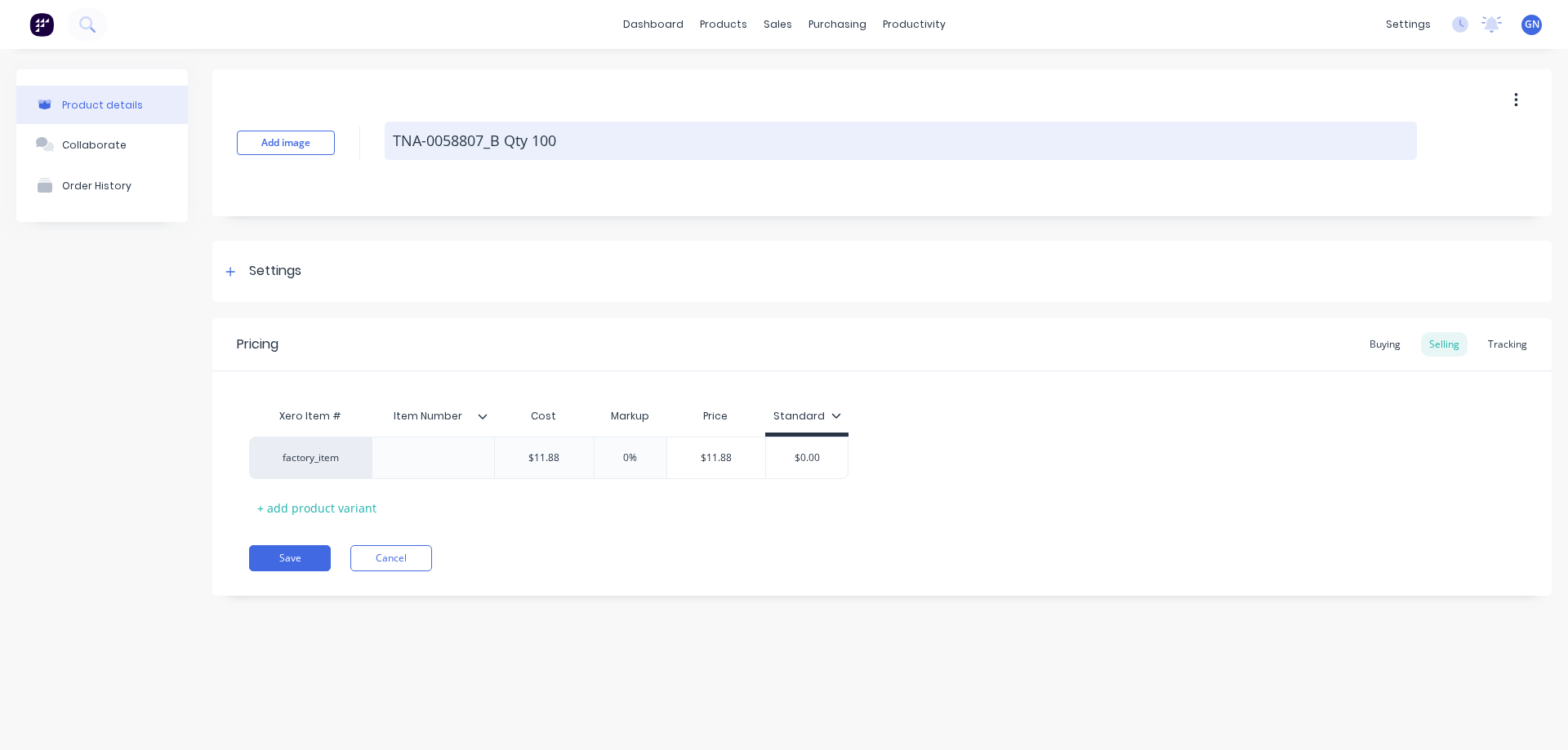
drag, startPoint x: 587, startPoint y: 124, endPoint x: 581, endPoint y: 136, distance: 13.4
click at [584, 132] on textarea "TNA-0058807_B Qty 100" at bounding box center [900, 141] width 1032 height 39
click at [578, 136] on textarea "TNA-0058807_B Qty 100" at bounding box center [900, 141] width 1032 height 39
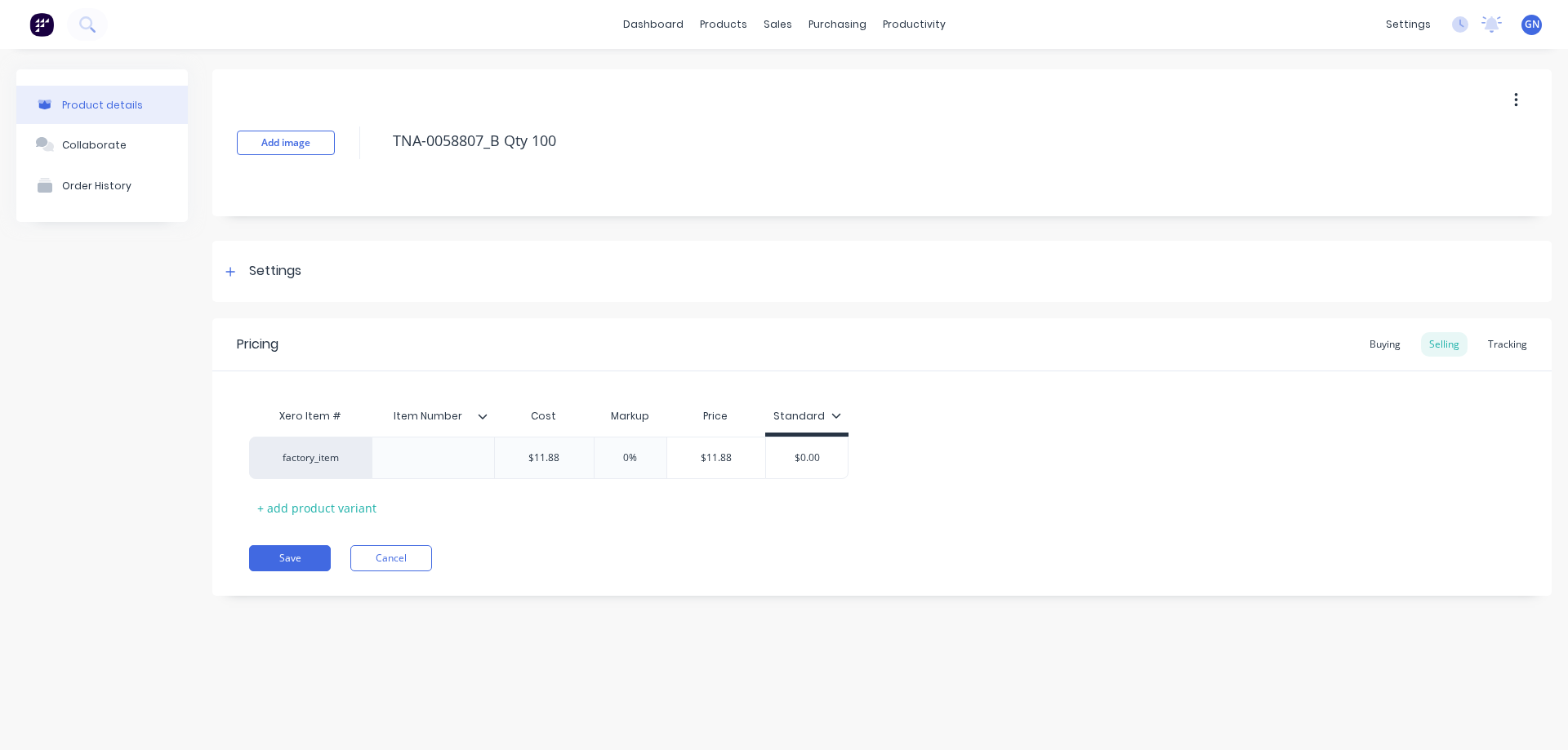
drag, startPoint x: 593, startPoint y: 135, endPoint x: 374, endPoint y: 131, distance: 219.0
click at [374, 131] on div "Add image TNA-0058807_B Qty 100" at bounding box center [882, 142] width 1339 height 147
paste textarea "Ref 260883 - TNA-0058807_B"
type textarea "x"
click at [482, 419] on icon at bounding box center [482, 416] width 10 height 10
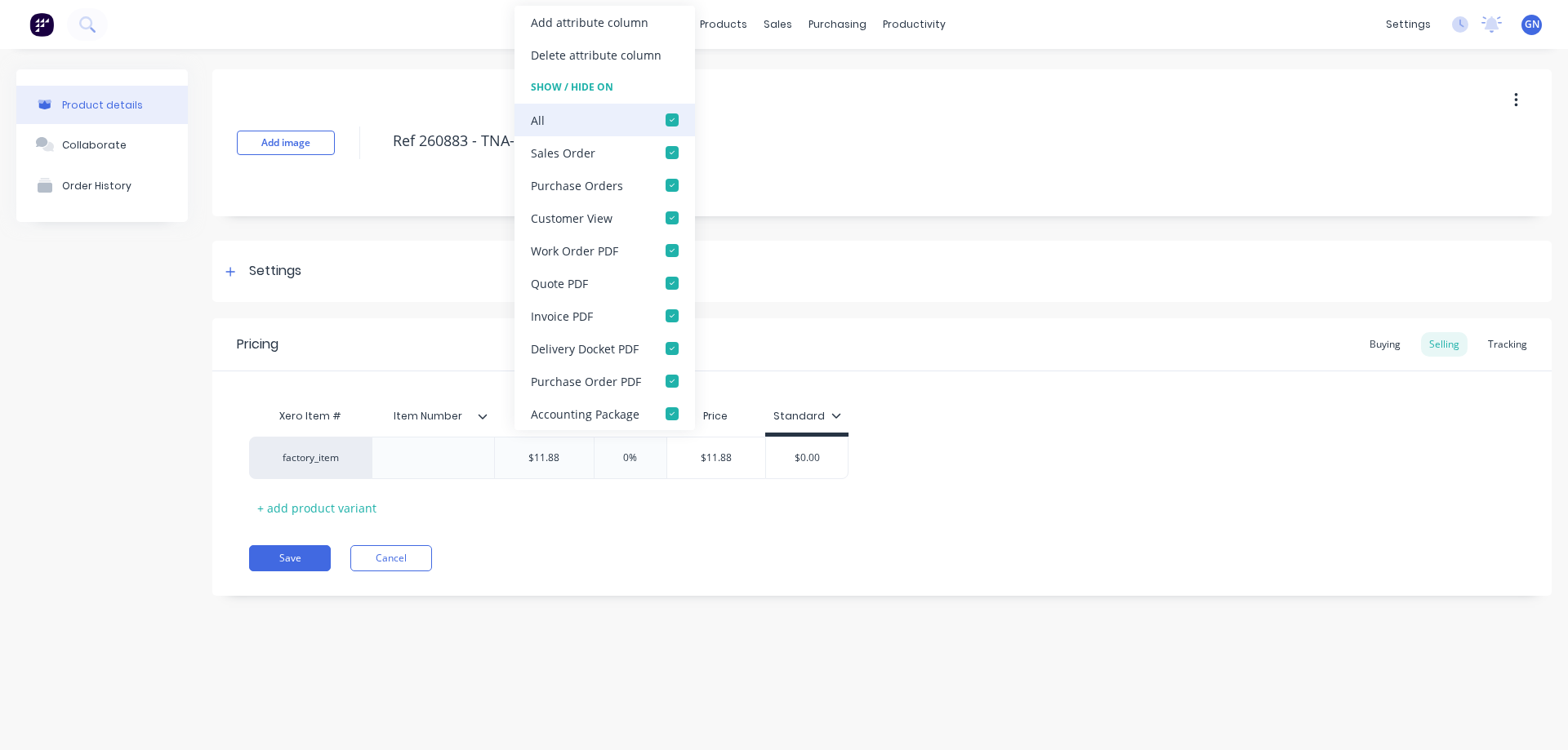
click at [670, 119] on div at bounding box center [672, 120] width 33 height 33
type textarea "Ref 260883 - TNA-0058807_B"
type textarea "x"
type textarea "Ref 260883 - TNA-0058807_B"
click at [841, 171] on div "Add image Ref 260883 - TNA-0058807_B" at bounding box center [882, 142] width 1339 height 147
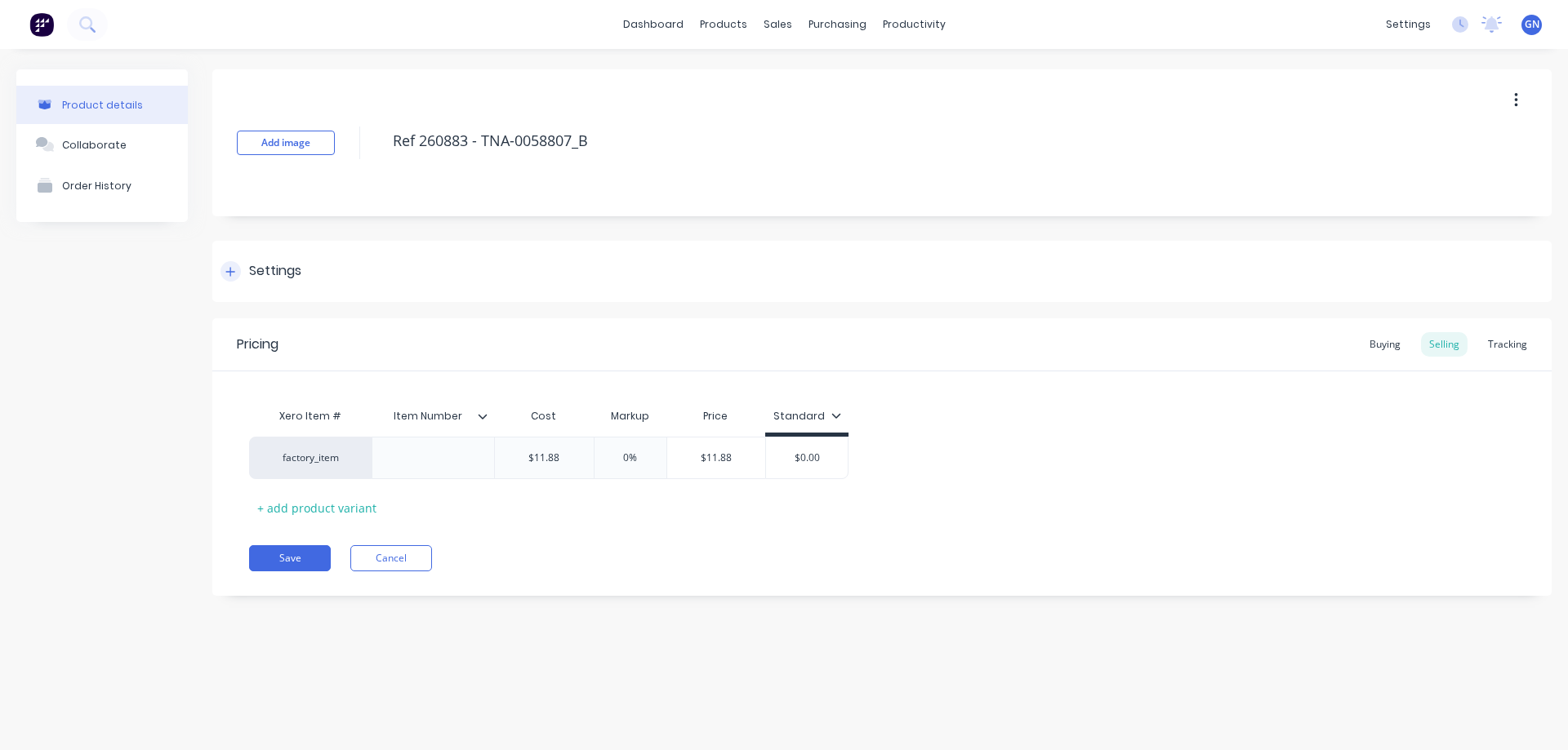
click at [228, 273] on icon at bounding box center [230, 271] width 10 height 11
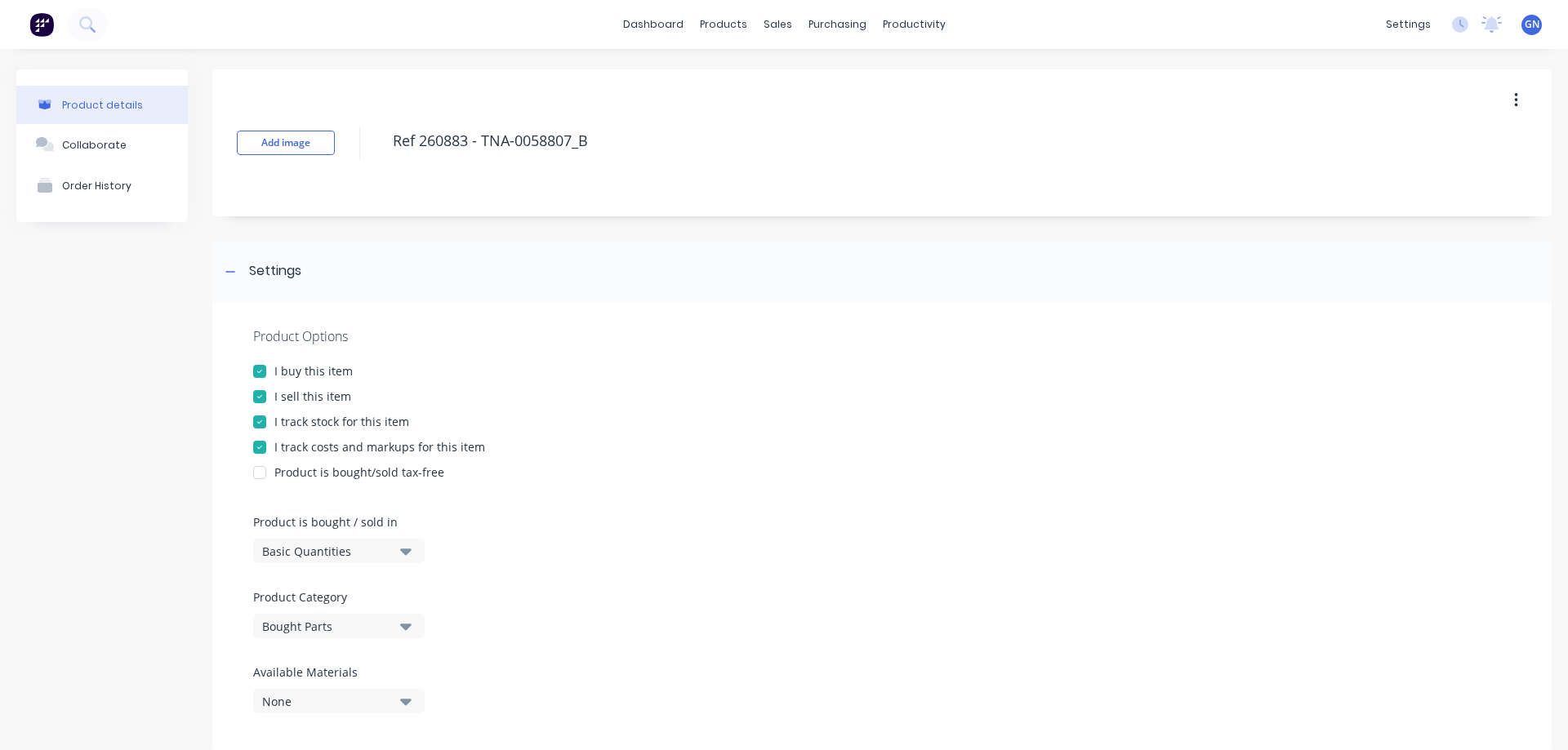
click at [261, 397] on div at bounding box center [260, 397] width 33 height 33
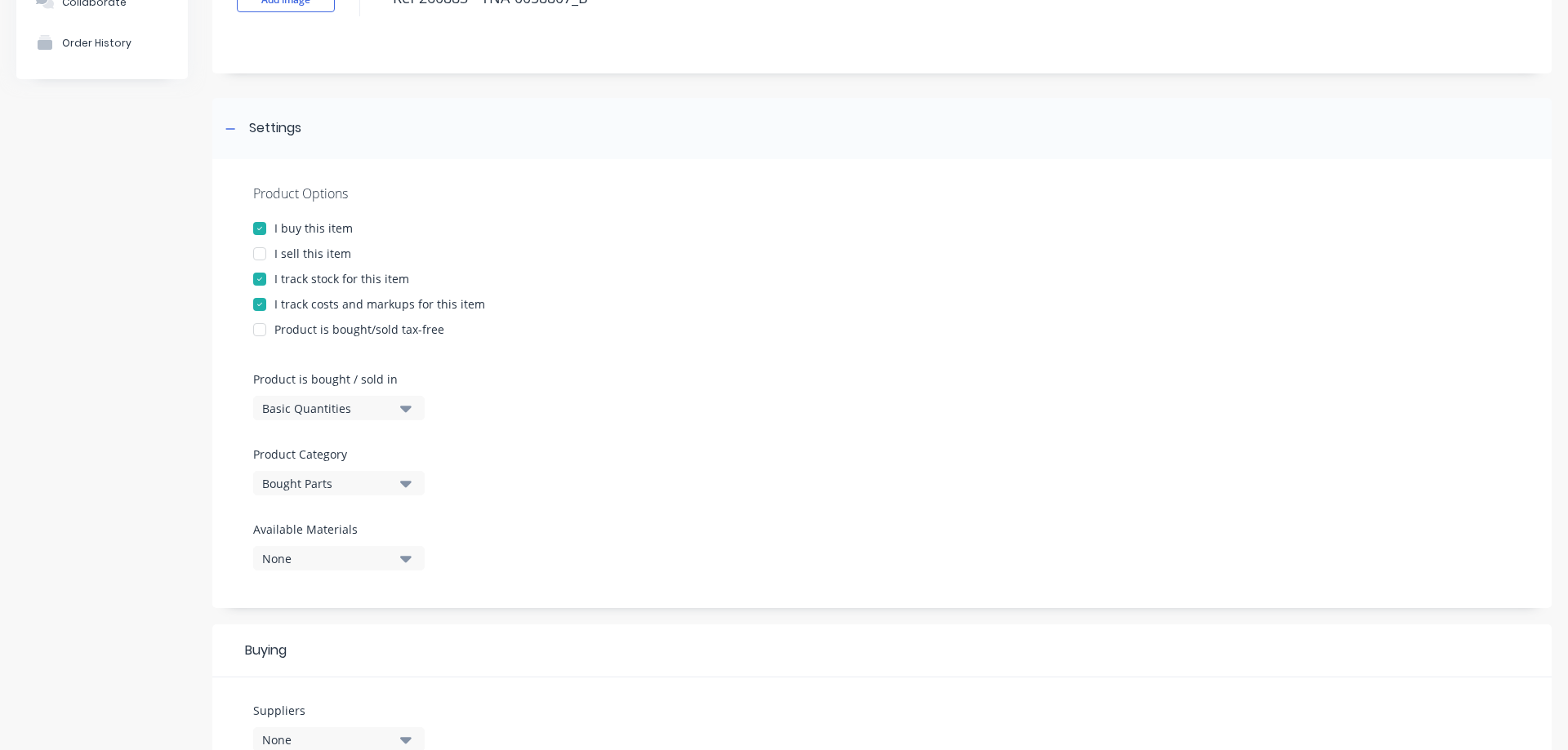
scroll to position [218, 0]
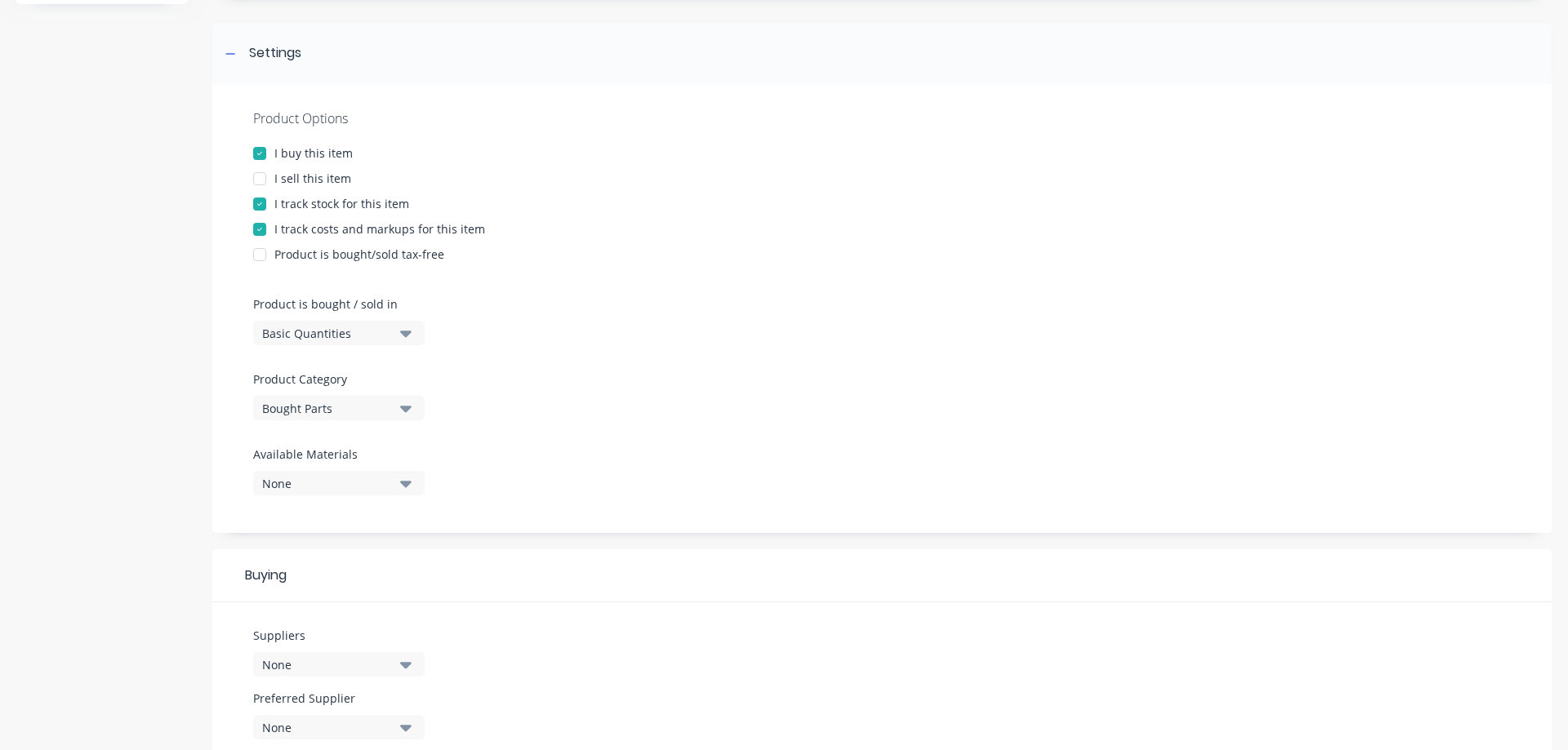
click at [324, 407] on div "Bought Parts" at bounding box center [327, 408] width 131 height 17
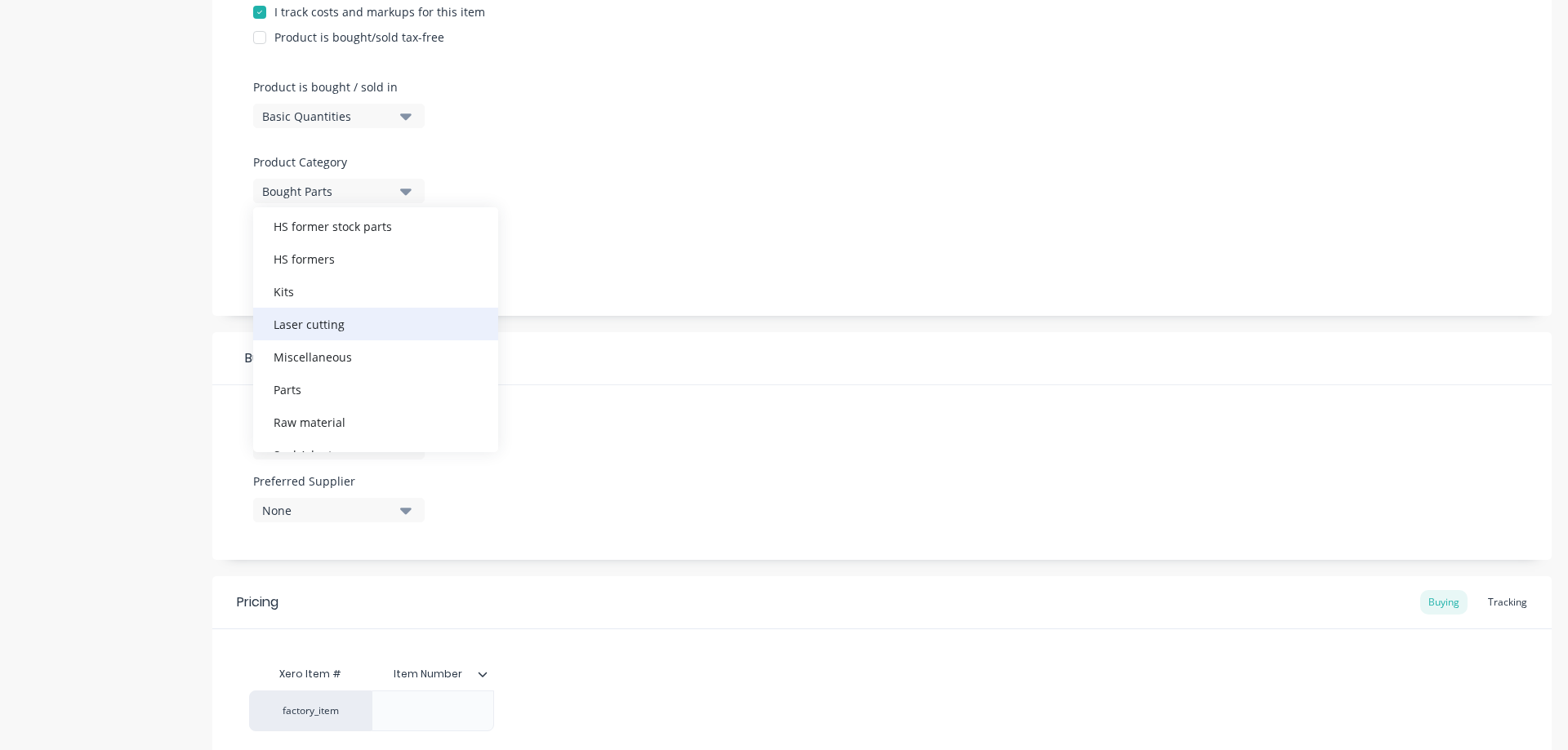
click at [317, 326] on div "Laser cutting" at bounding box center [375, 324] width 245 height 33
type textarea "x"
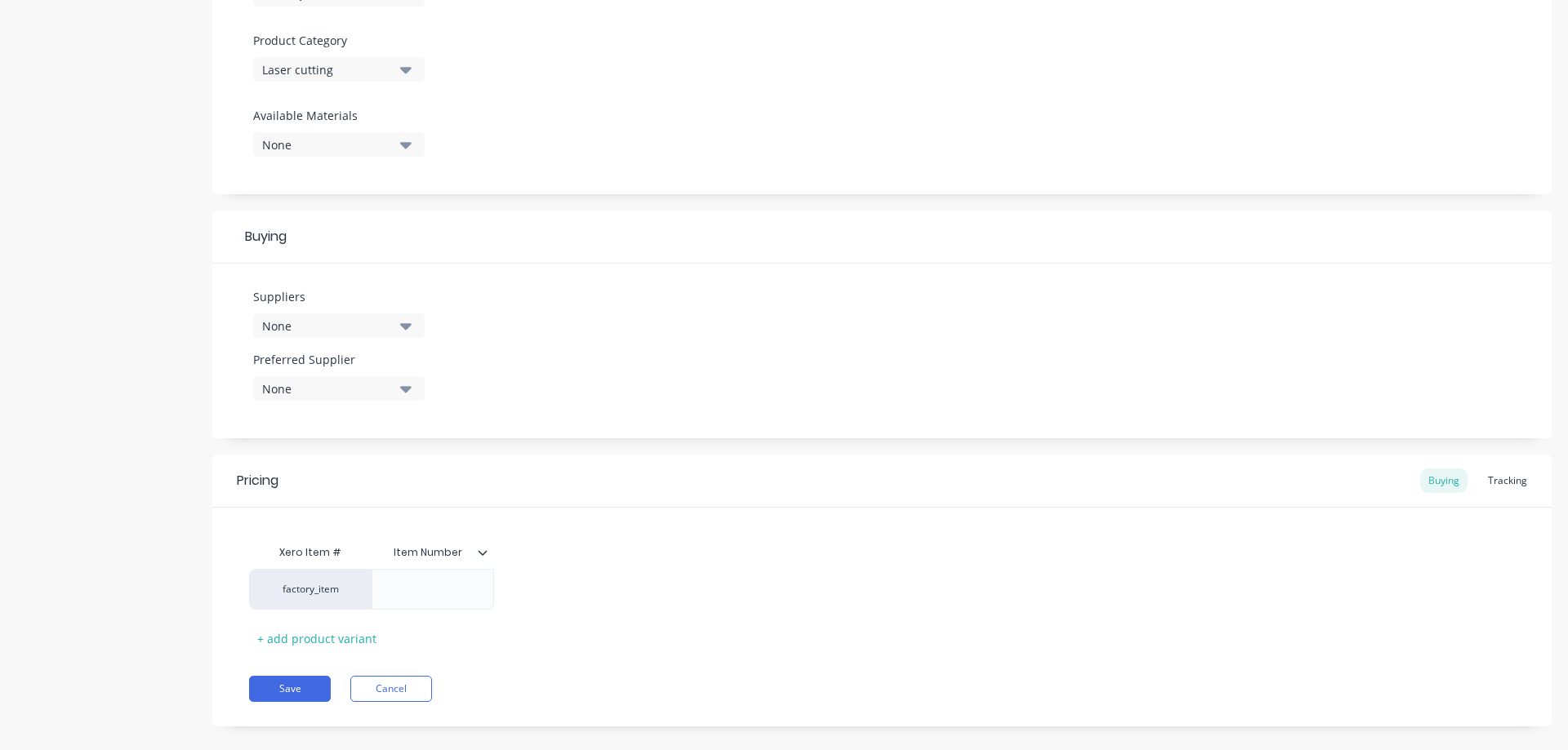
scroll to position [578, 0]
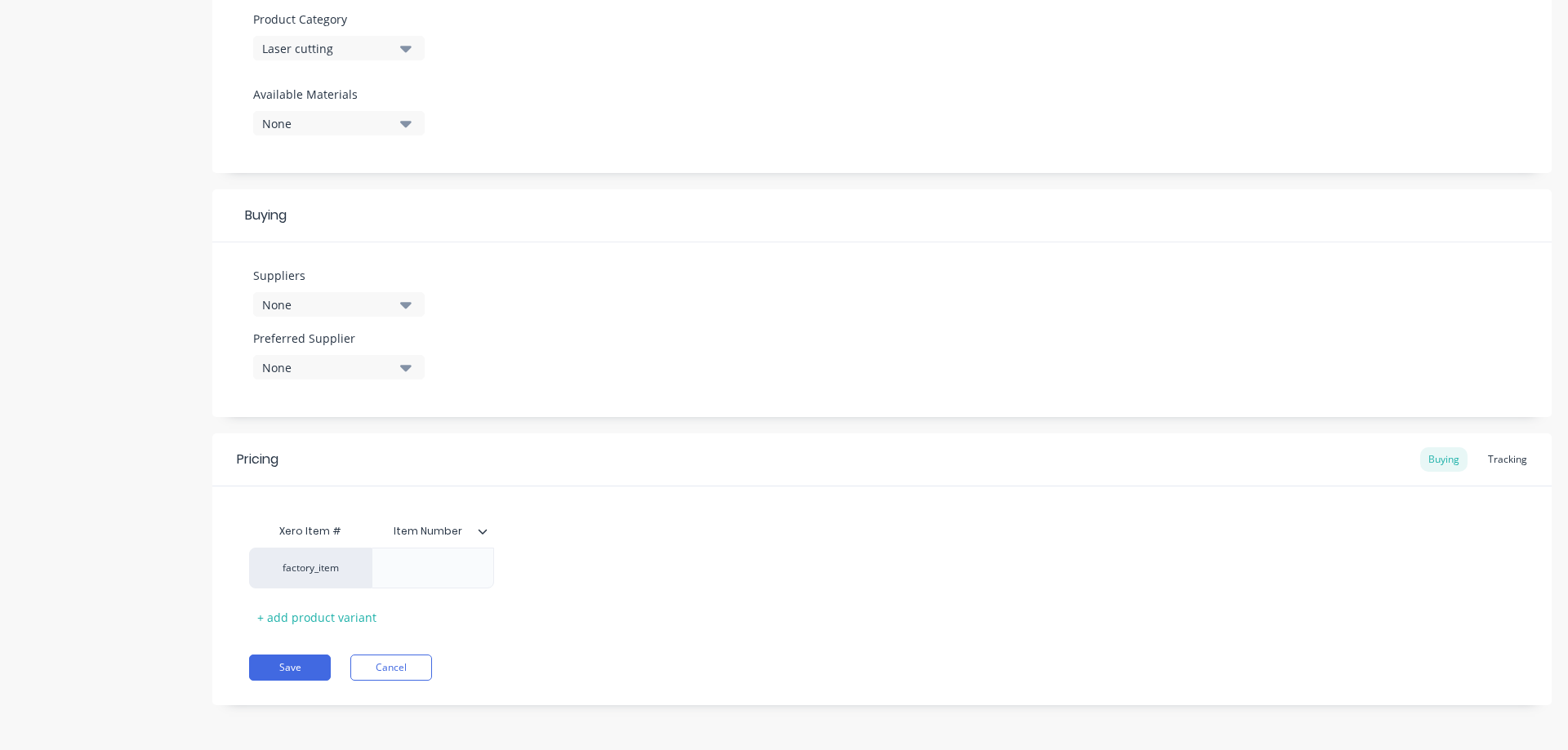
click at [318, 305] on div "None" at bounding box center [327, 304] width 131 height 17
click at [360, 359] on input "text" at bounding box center [387, 354] width 173 height 33
type input "ul"
drag, startPoint x: 344, startPoint y: 399, endPoint x: 353, endPoint y: 402, distance: 9.5
click at [346, 401] on div "Ultimate Laser" at bounding box center [384, 393] width 164 height 17
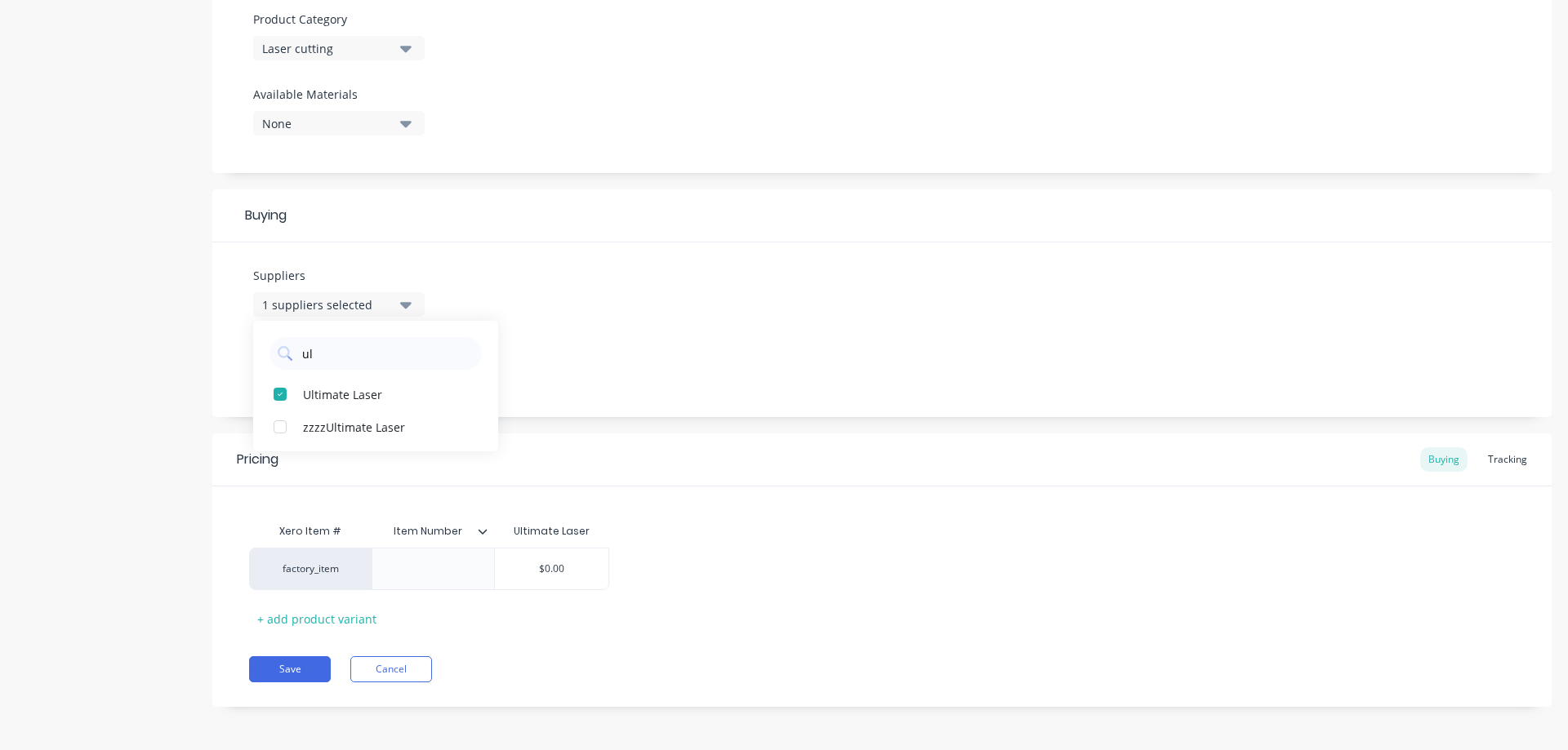
click at [556, 358] on div "Suppliers 1 suppliers selected ul Ultimate Laser zzzzUltimate Laser Preferred S…" at bounding box center [882, 330] width 1339 height 175
click at [328, 368] on div "None" at bounding box center [327, 368] width 131 height 17
click at [334, 461] on div "Ultimate Laser" at bounding box center [384, 457] width 164 height 17
type textarea "x"
click at [559, 330] on div "Suppliers 1 suppliers selected ul Preferred Supplier Ultimate Laser Ultimate La…" at bounding box center [882, 330] width 1339 height 175
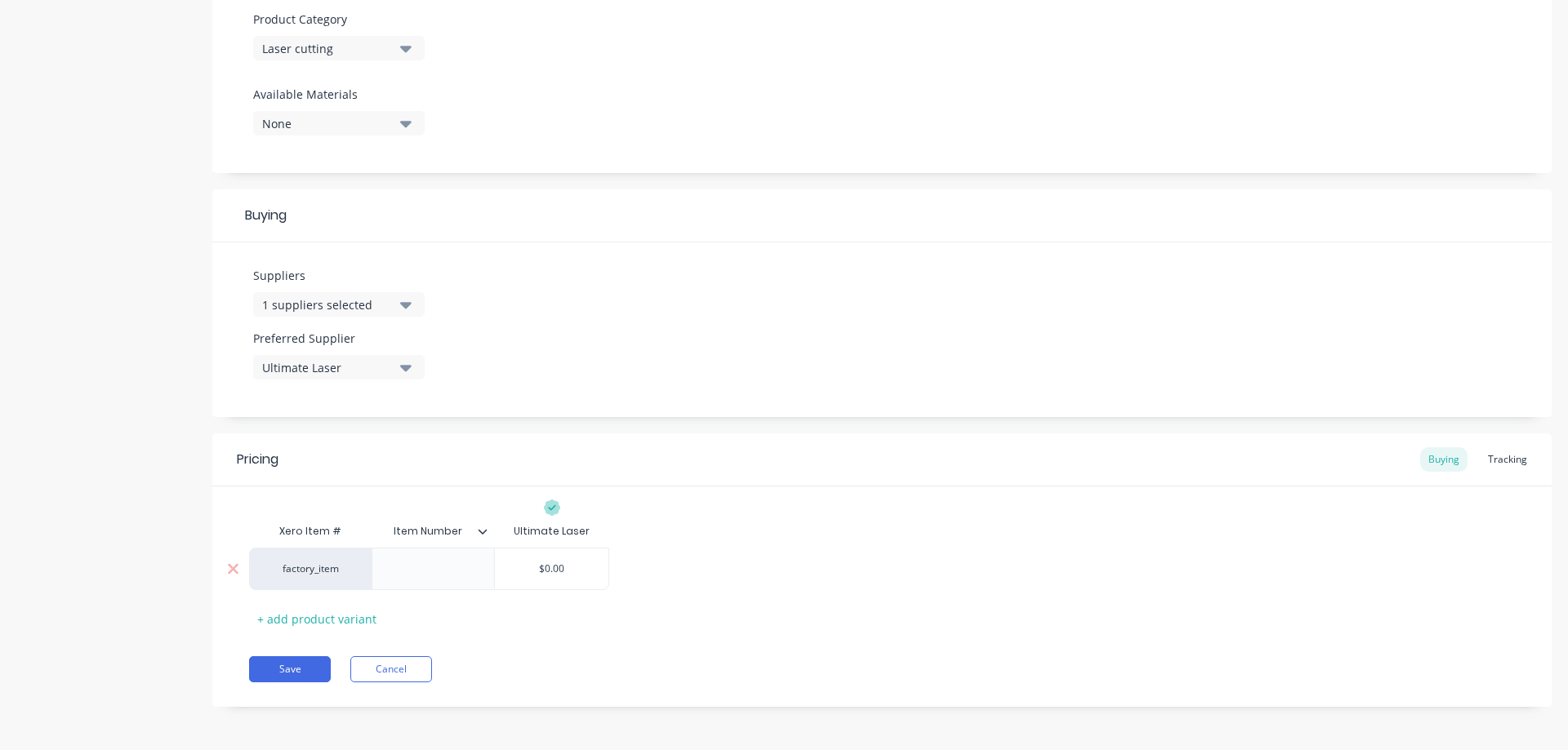
type input "$0.00"
drag, startPoint x: 558, startPoint y: 565, endPoint x: 520, endPoint y: 562, distance: 38.1
click at [520, 562] on input "$0.00" at bounding box center [551, 569] width 113 height 15
click at [485, 530] on icon at bounding box center [482, 531] width 10 height 10
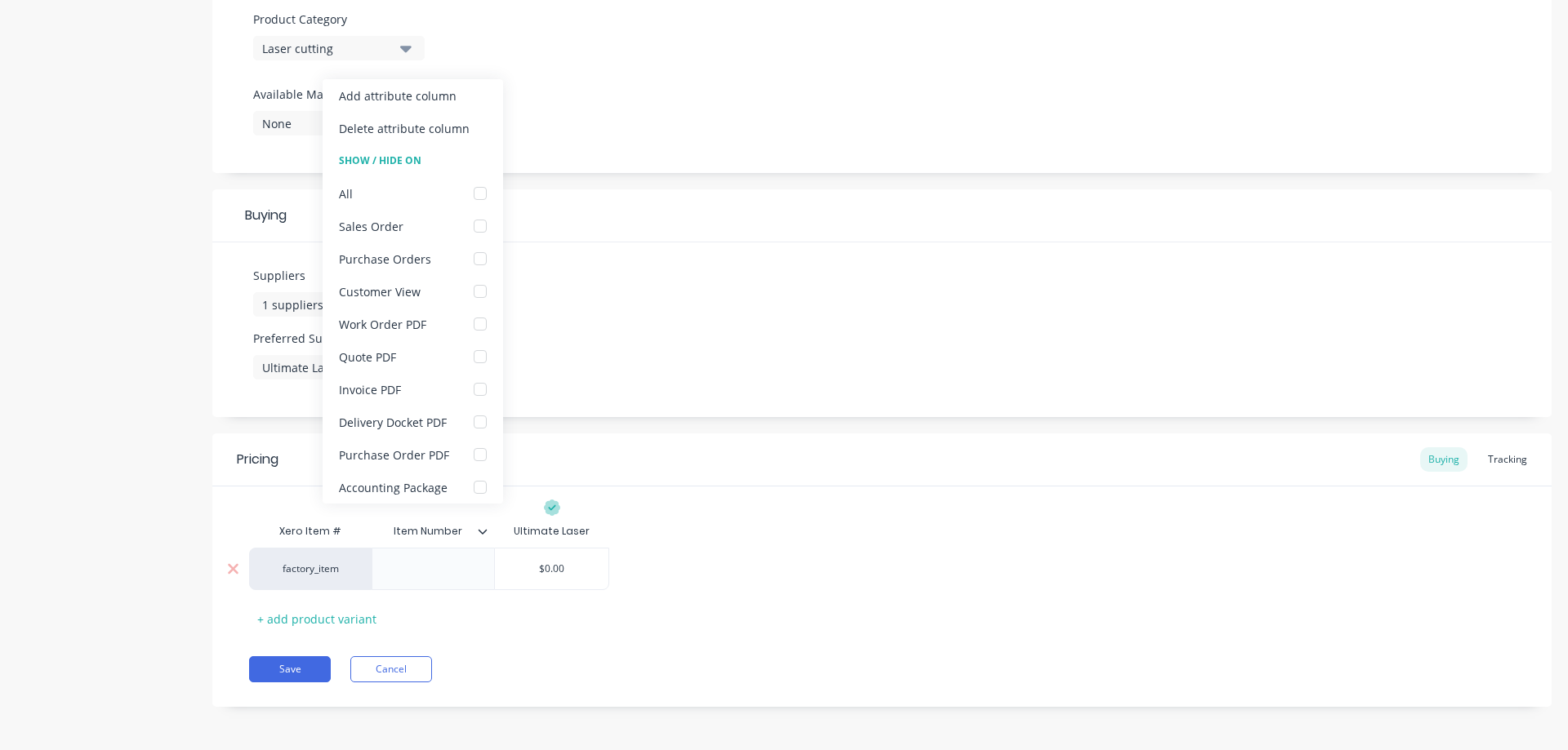
click at [574, 574] on input "$0.00" at bounding box center [551, 569] width 113 height 15
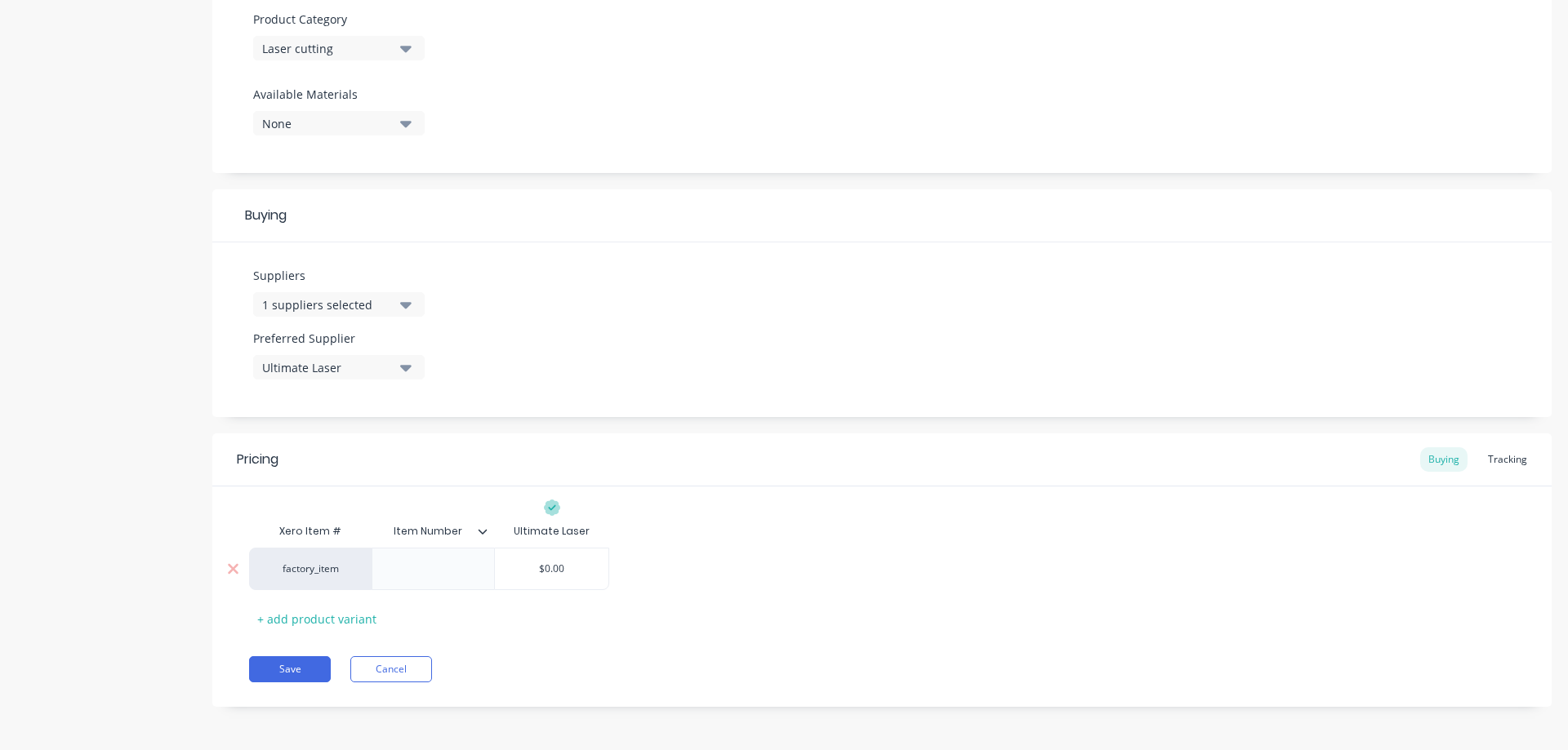
drag, startPoint x: 577, startPoint y: 573, endPoint x: 531, endPoint y: 566, distance: 46.5
click at [531, 566] on input "$0.00" at bounding box center [551, 569] width 113 height 15
drag, startPoint x: 578, startPoint y: 565, endPoint x: 485, endPoint y: 568, distance: 93.0
click at [485, 568] on div "factory_item $0.00 $0.00" at bounding box center [429, 569] width 361 height 42
click at [569, 571] on input "$0.00" at bounding box center [551, 569] width 113 height 15
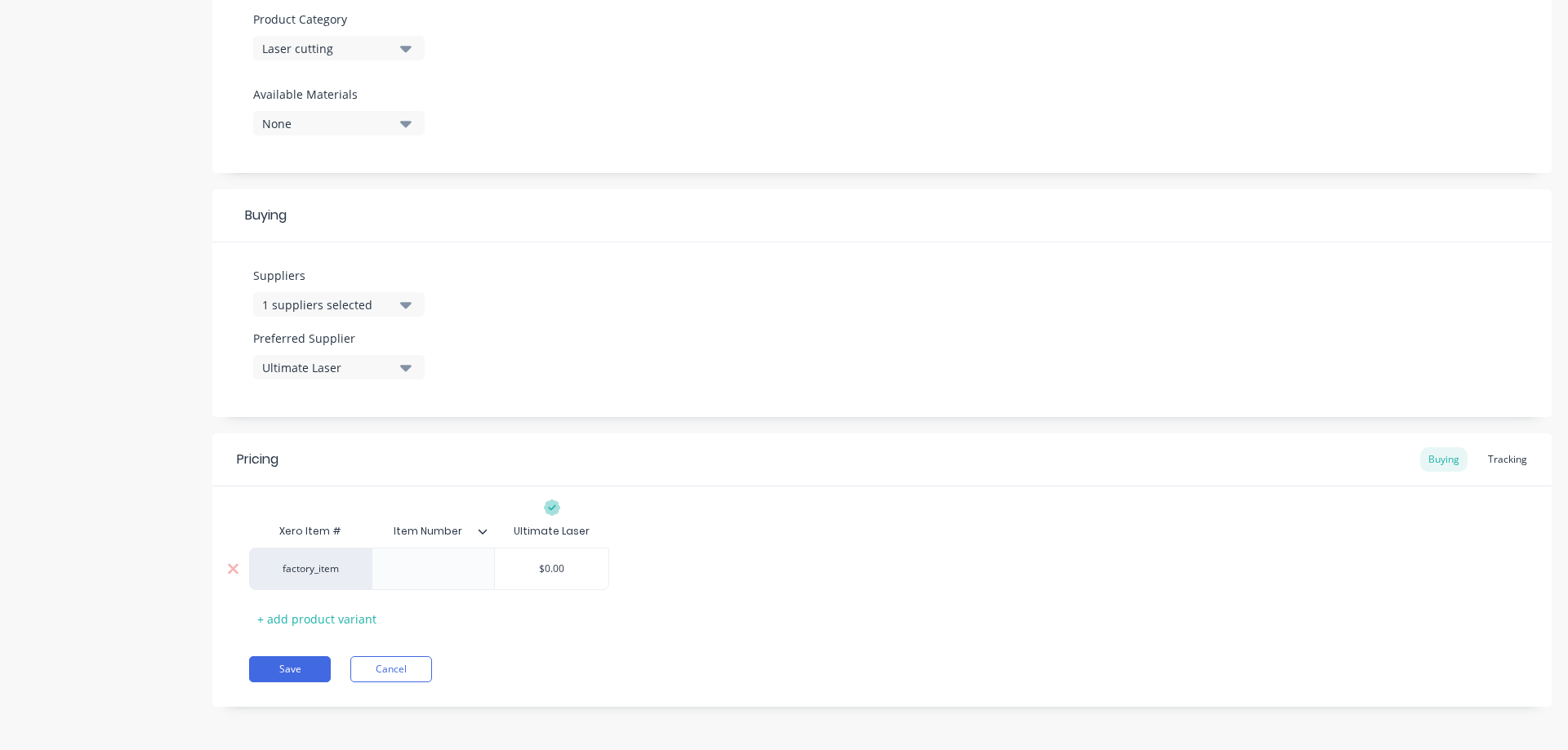
click at [558, 565] on input "$0.00" at bounding box center [551, 569] width 113 height 15
drag, startPoint x: 567, startPoint y: 568, endPoint x: 544, endPoint y: 572, distance: 23.3
click at [544, 572] on input "$0.00" at bounding box center [551, 569] width 113 height 15
click at [485, 533] on icon at bounding box center [482, 531] width 10 height 10
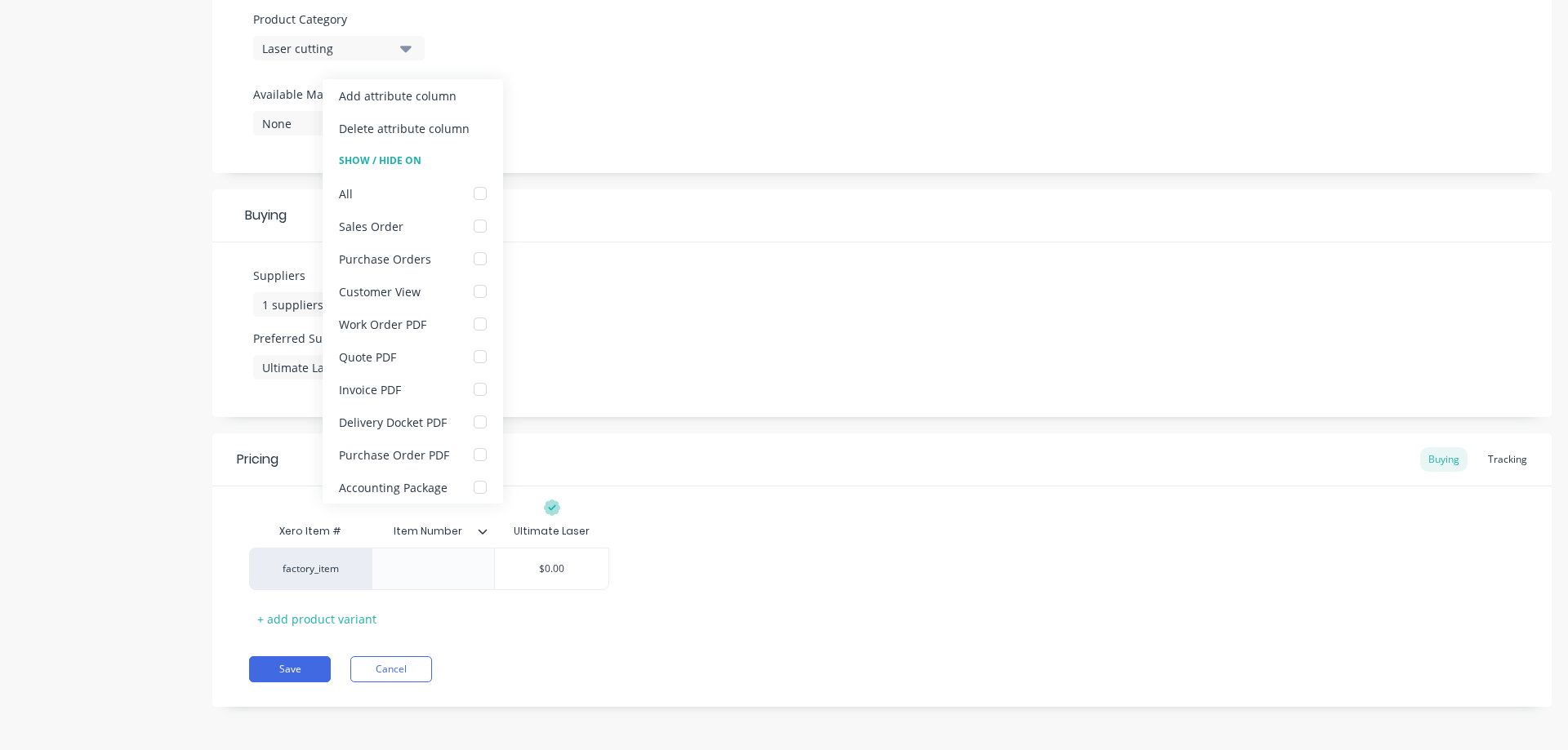
click at [483, 535] on icon at bounding box center [482, 531] width 10 height 10
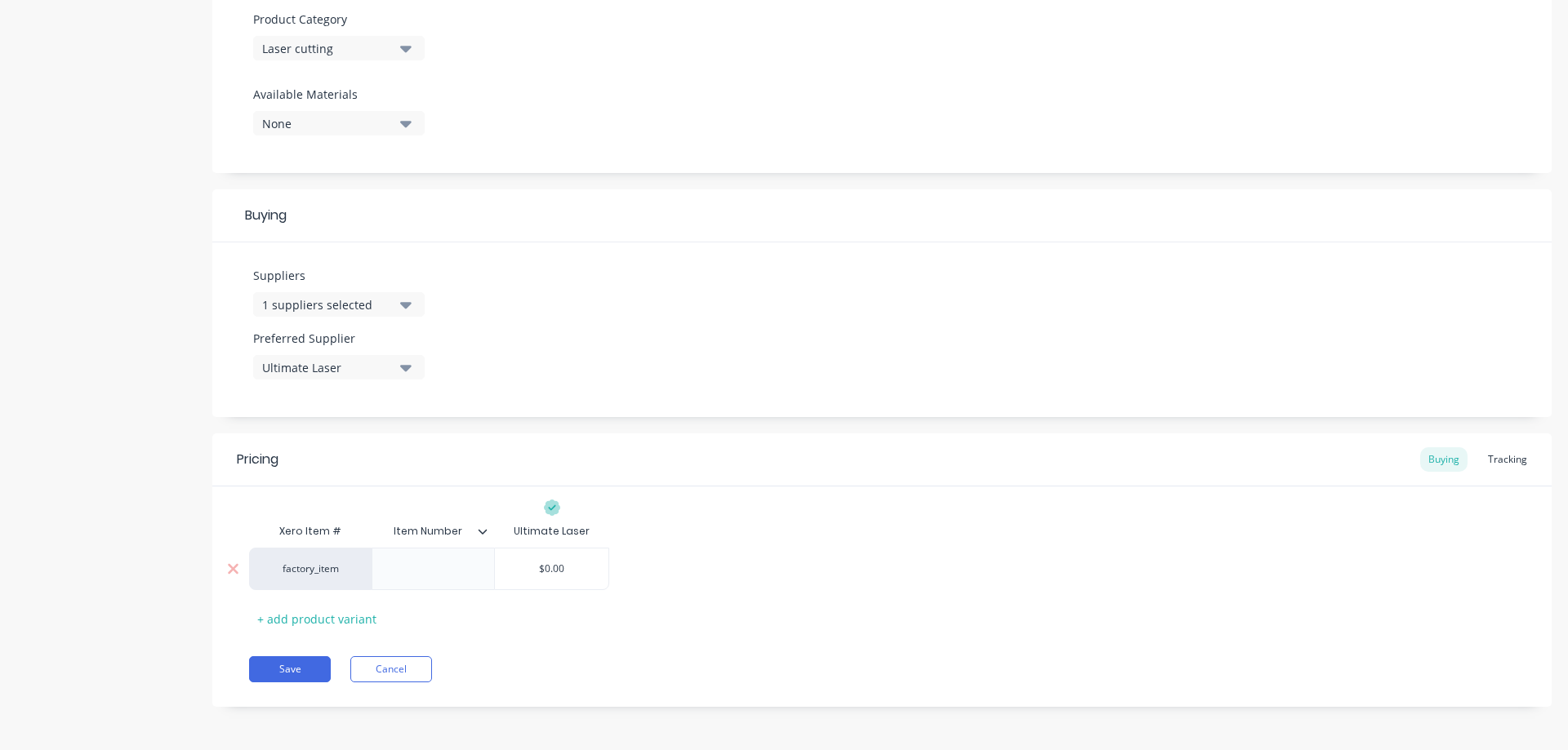
drag, startPoint x: 532, startPoint y: 565, endPoint x: 577, endPoint y: 568, distance: 45.1
click at [577, 568] on input "$0.00" at bounding box center [551, 569] width 113 height 15
click at [556, 572] on input "$0.00" at bounding box center [551, 569] width 113 height 15
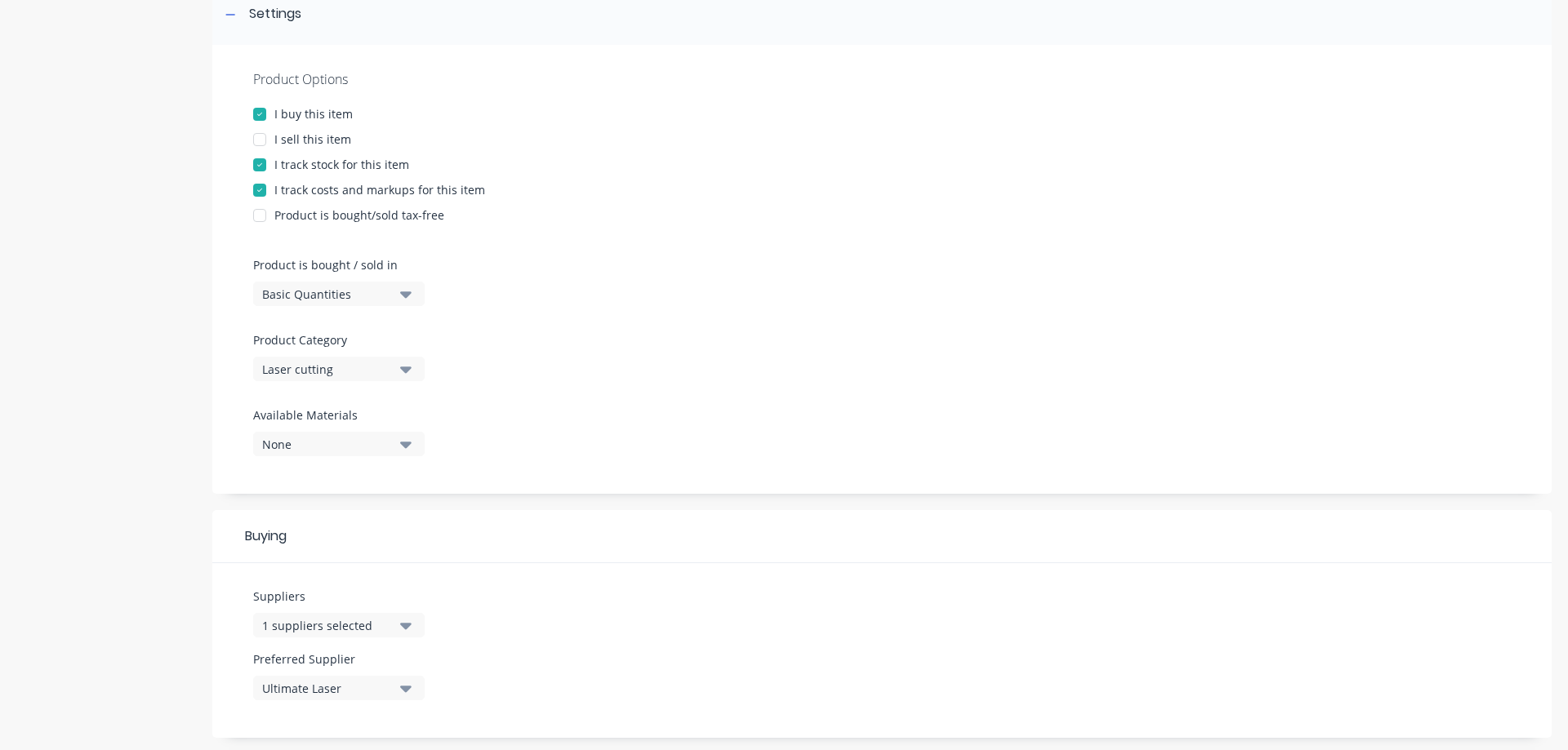
scroll to position [197, 0]
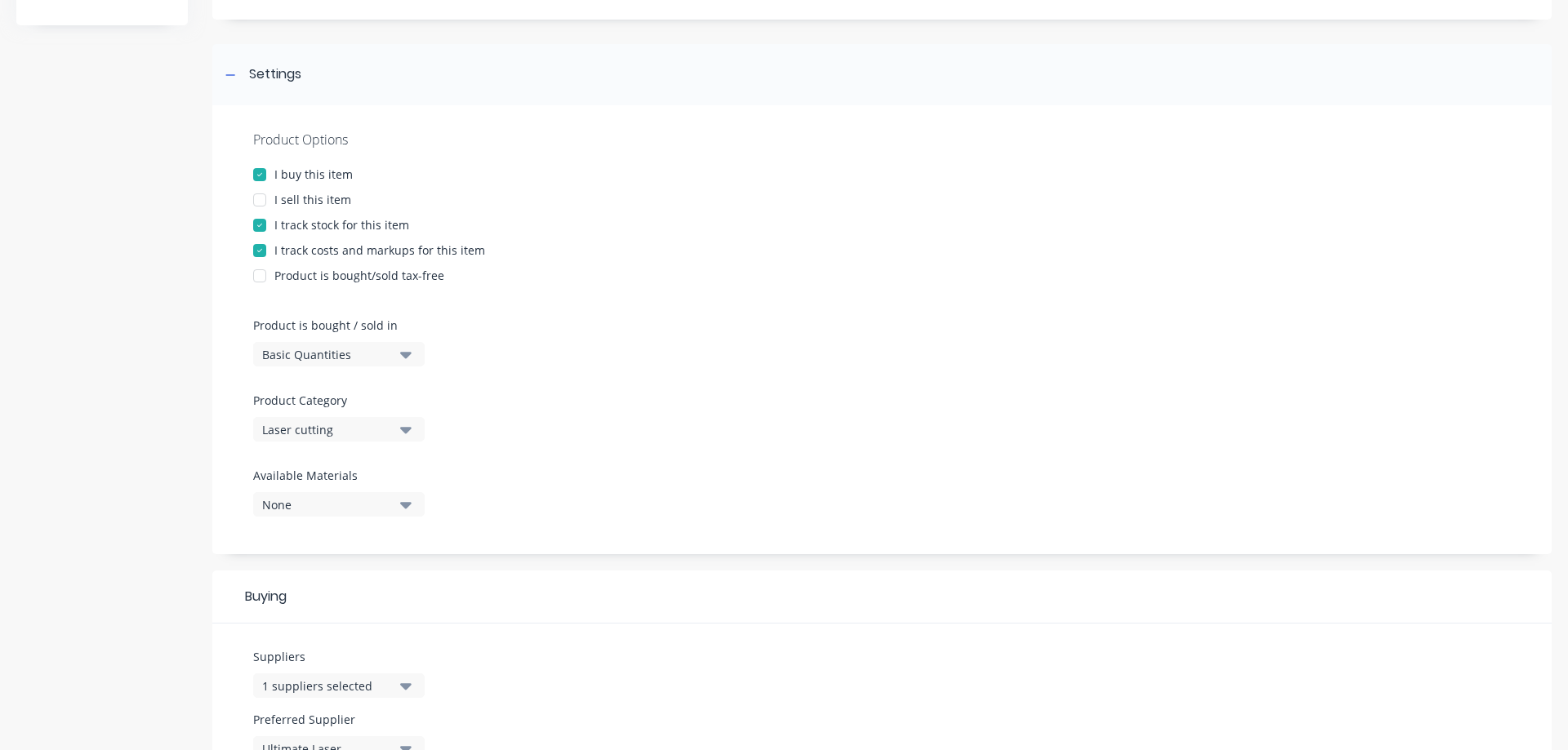
click at [260, 200] on div at bounding box center [260, 200] width 33 height 33
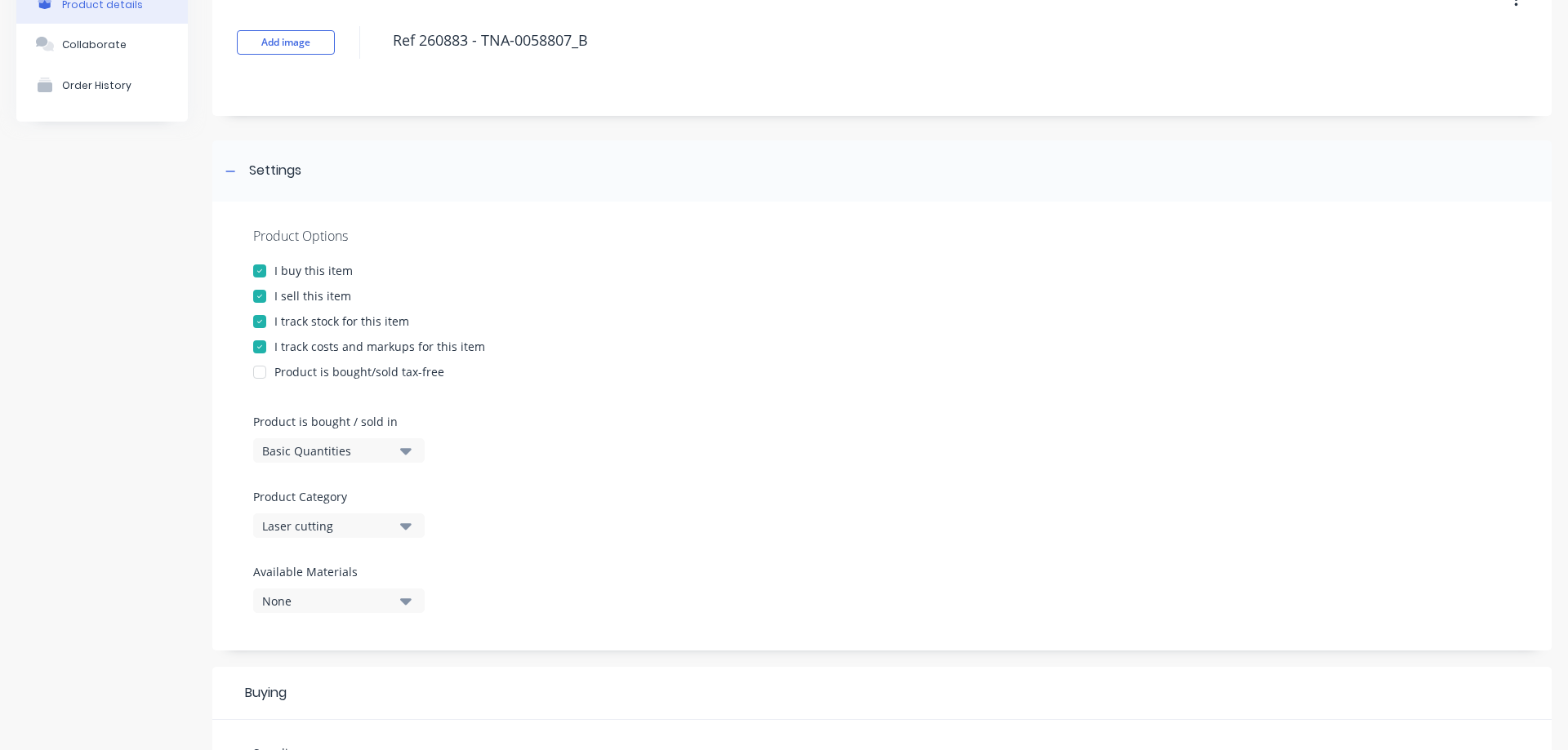
scroll to position [94, 0]
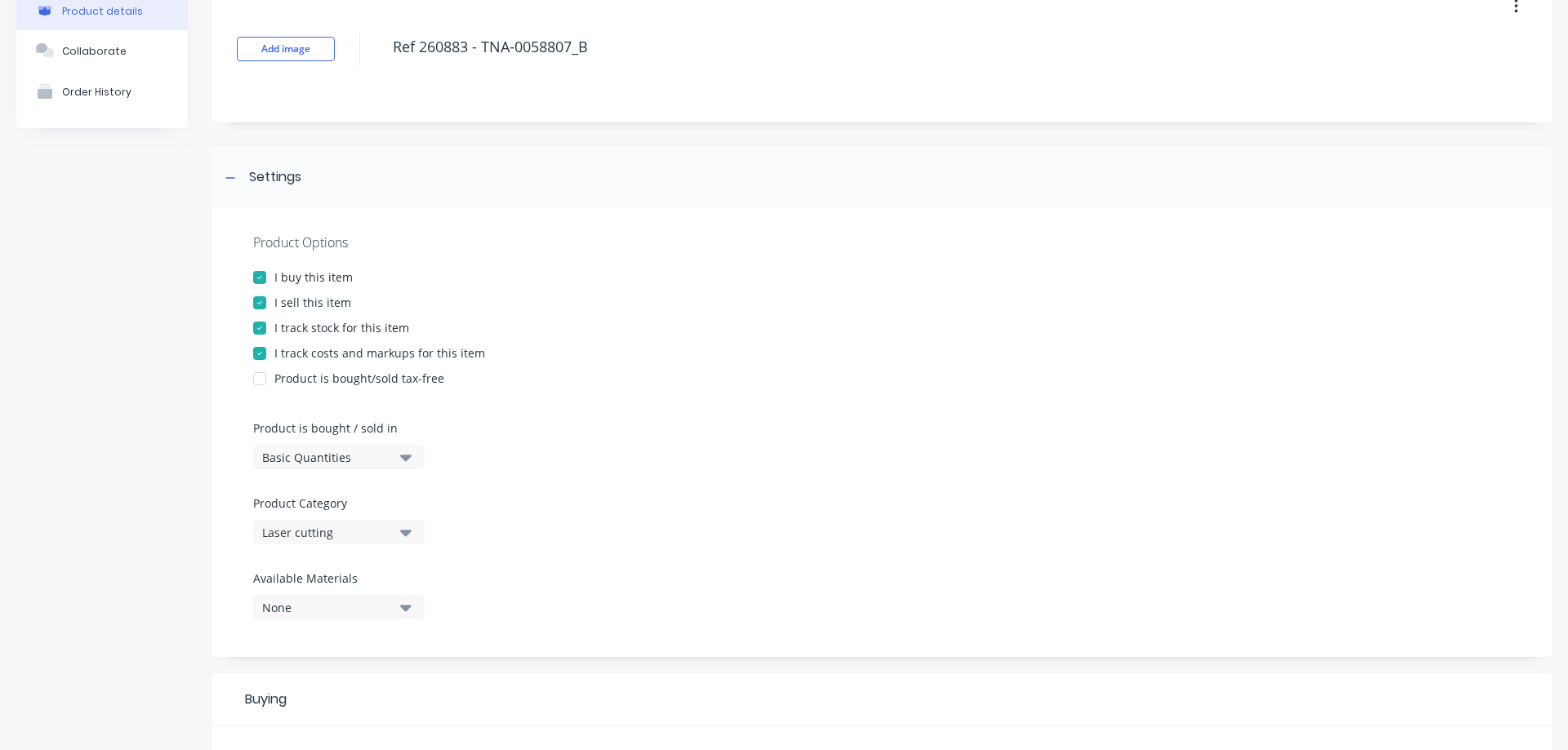
click at [258, 300] on div at bounding box center [260, 303] width 33 height 33
type textarea "x"
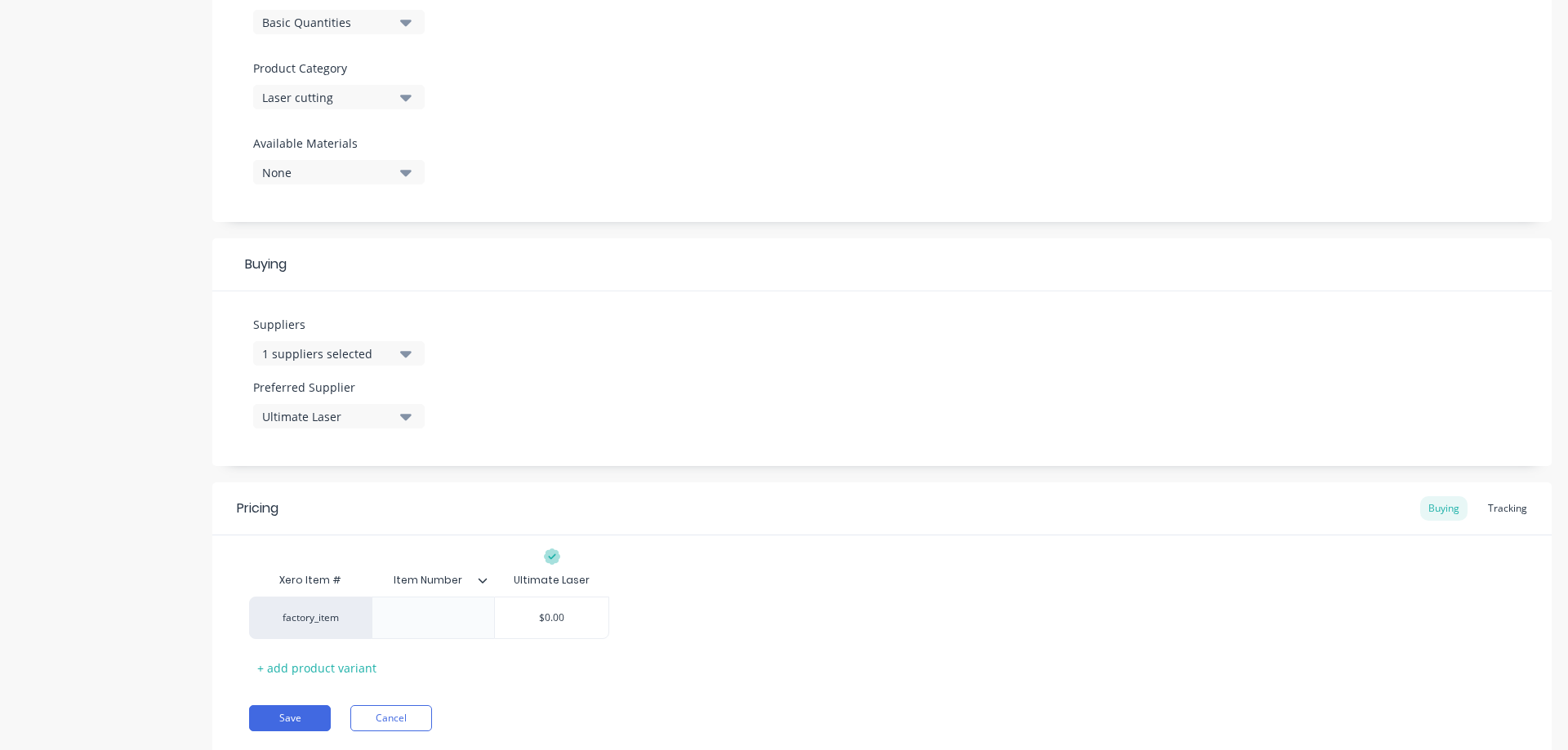
scroll to position [579, 0]
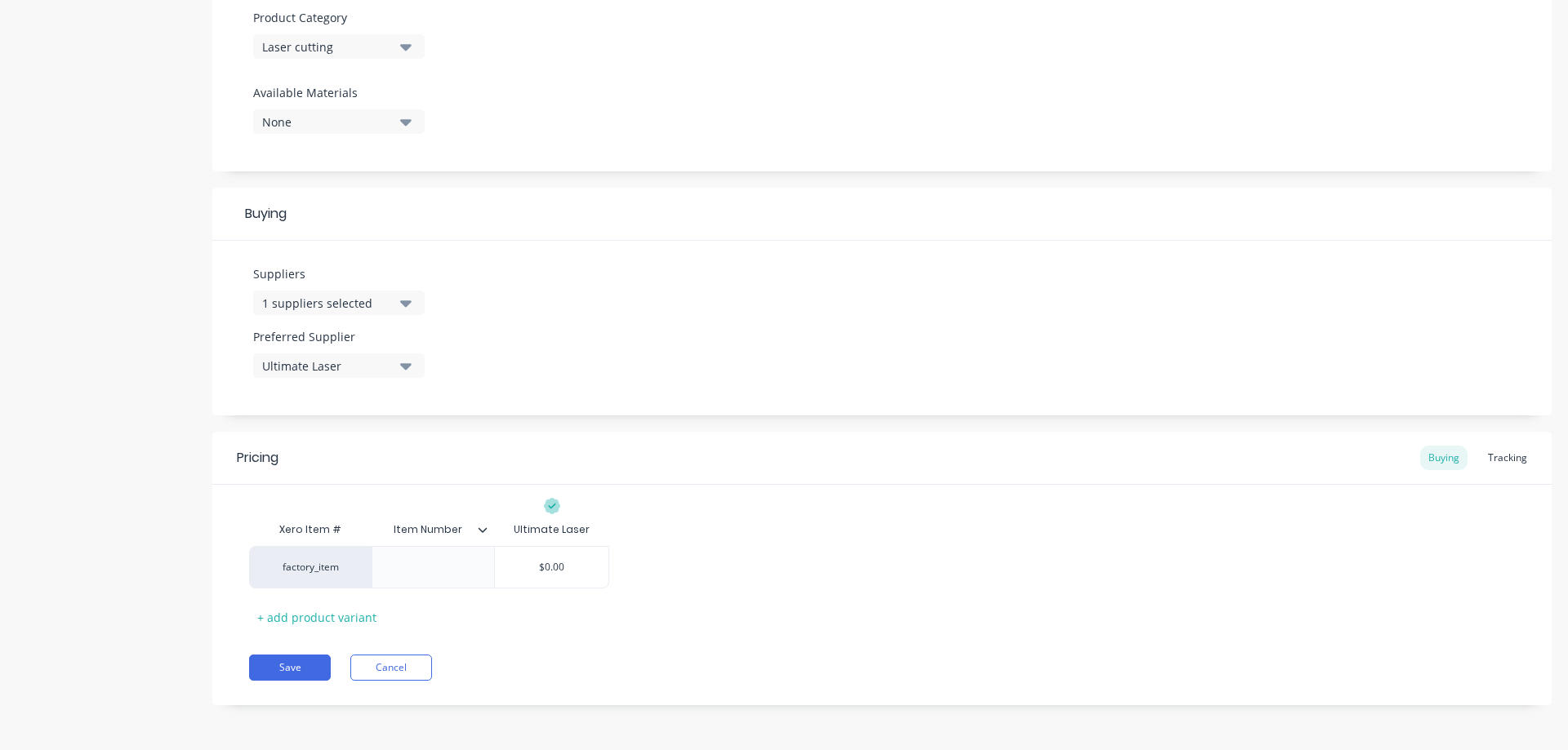
drag, startPoint x: 554, startPoint y: 506, endPoint x: 558, endPoint y: 525, distance: 19.4
click at [554, 506] on g at bounding box center [552, 506] width 17 height 17
type input "$0.00"
click at [562, 565] on input "$0.00" at bounding box center [551, 567] width 113 height 15
drag, startPoint x: 563, startPoint y: 565, endPoint x: 535, endPoint y: 566, distance: 28.0
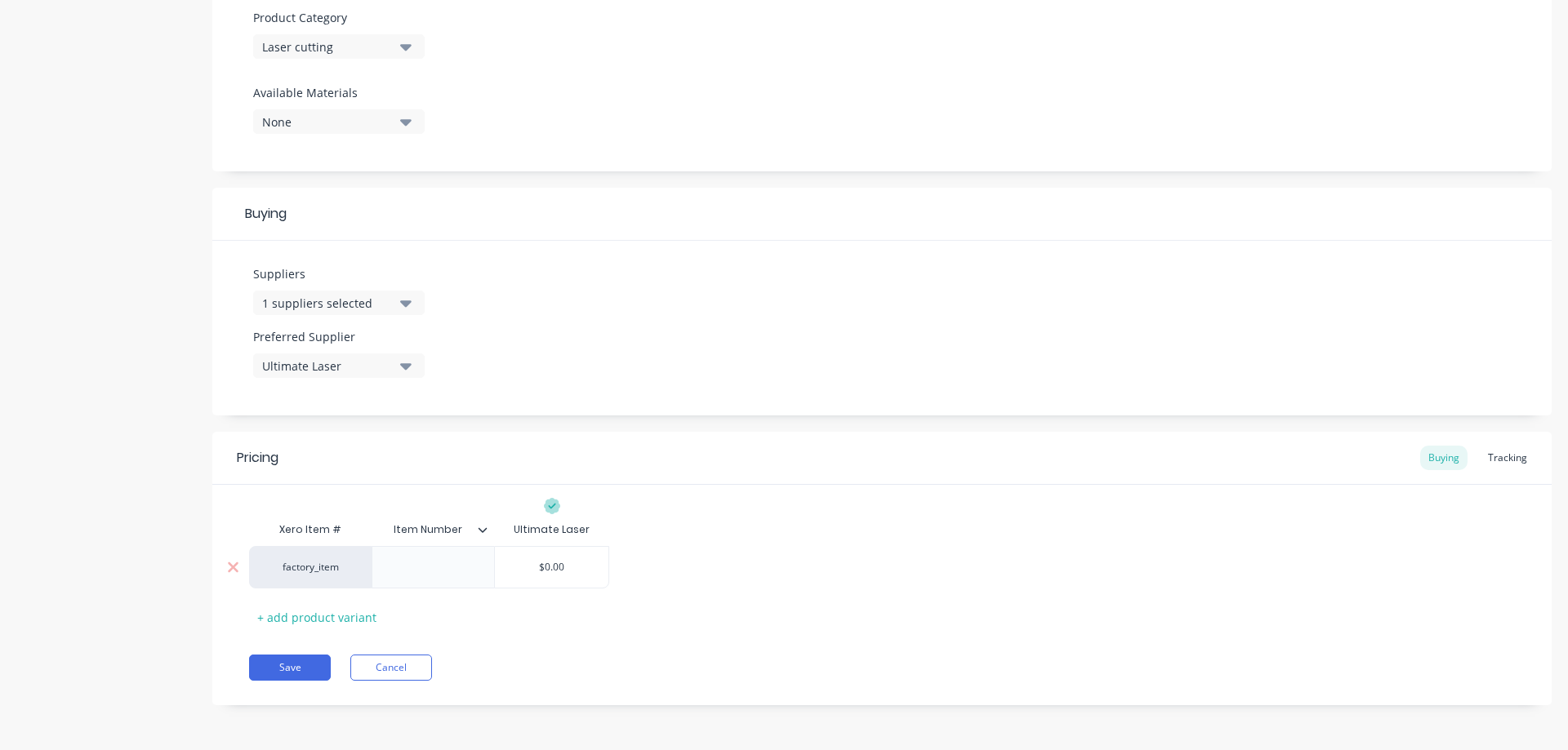
click at [535, 566] on input "$0.00" at bounding box center [551, 567] width 113 height 15
type textarea "x"
type input "1"
type textarea "x"
type input "11"
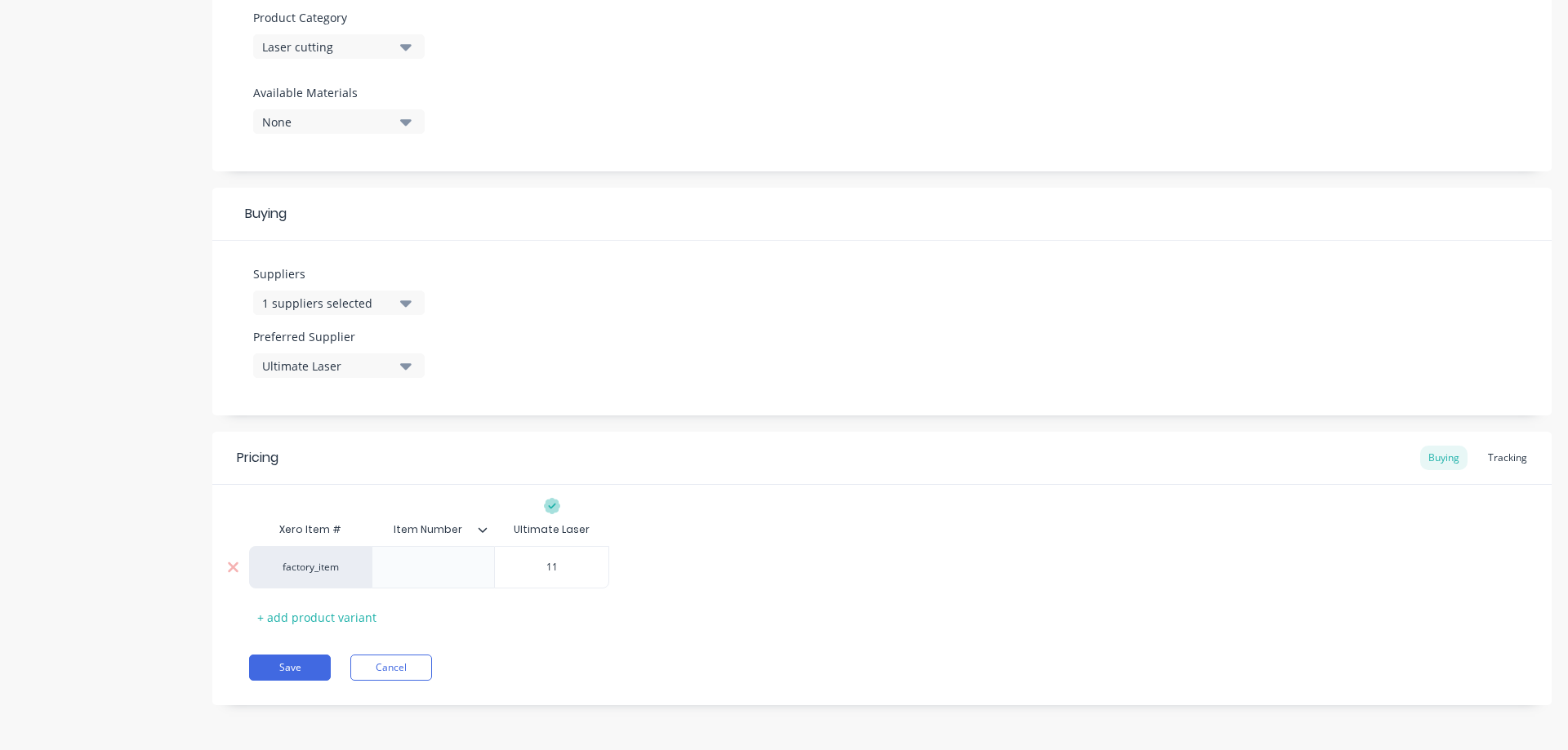
type textarea "x"
type input "11."
type textarea "x"
type input "11.8"
type textarea "x"
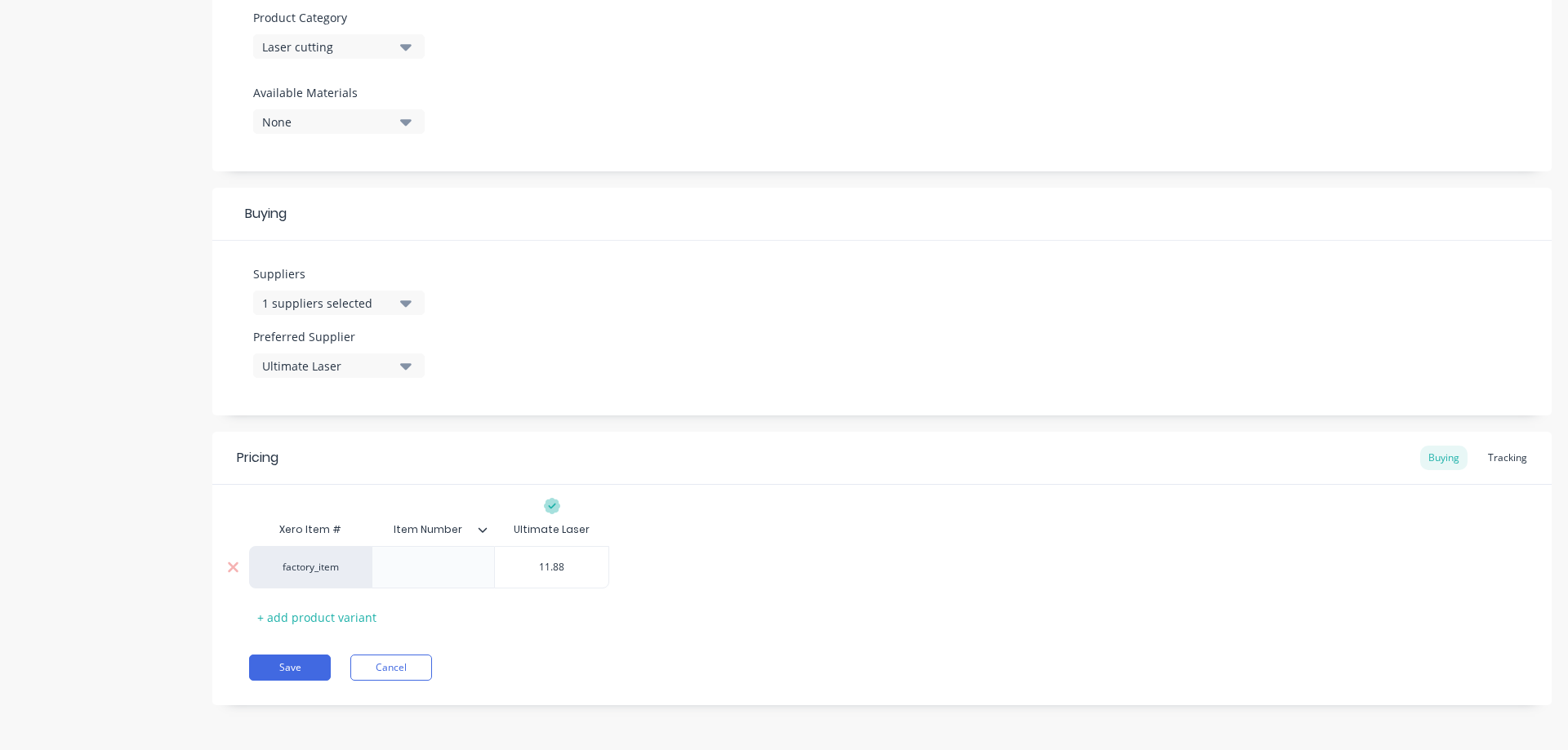
type input "11.88"
click at [303, 669] on button "Save" at bounding box center [290, 667] width 82 height 26
type textarea "x"
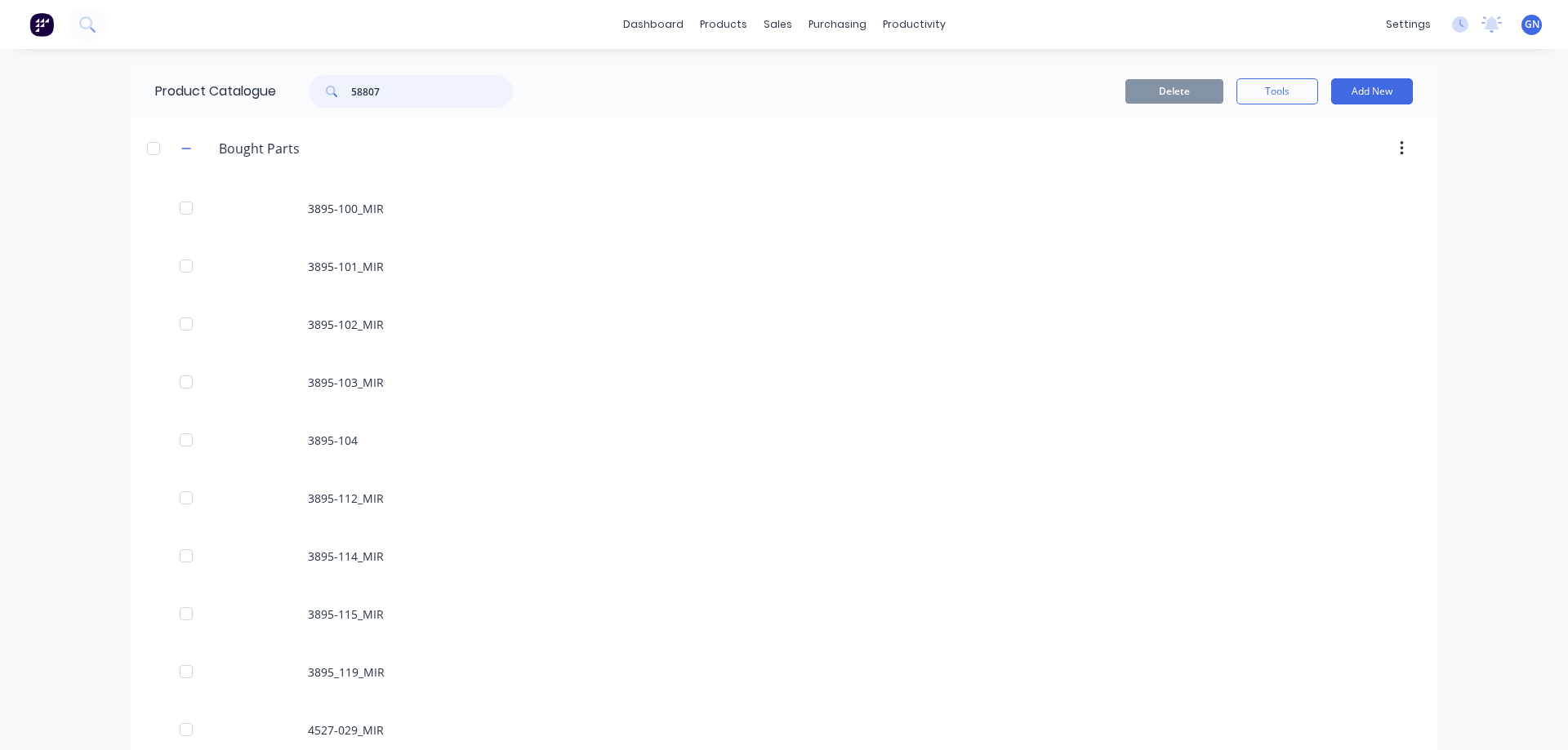
click at [403, 83] on input "58807" at bounding box center [432, 92] width 162 height 33
type input "58807"
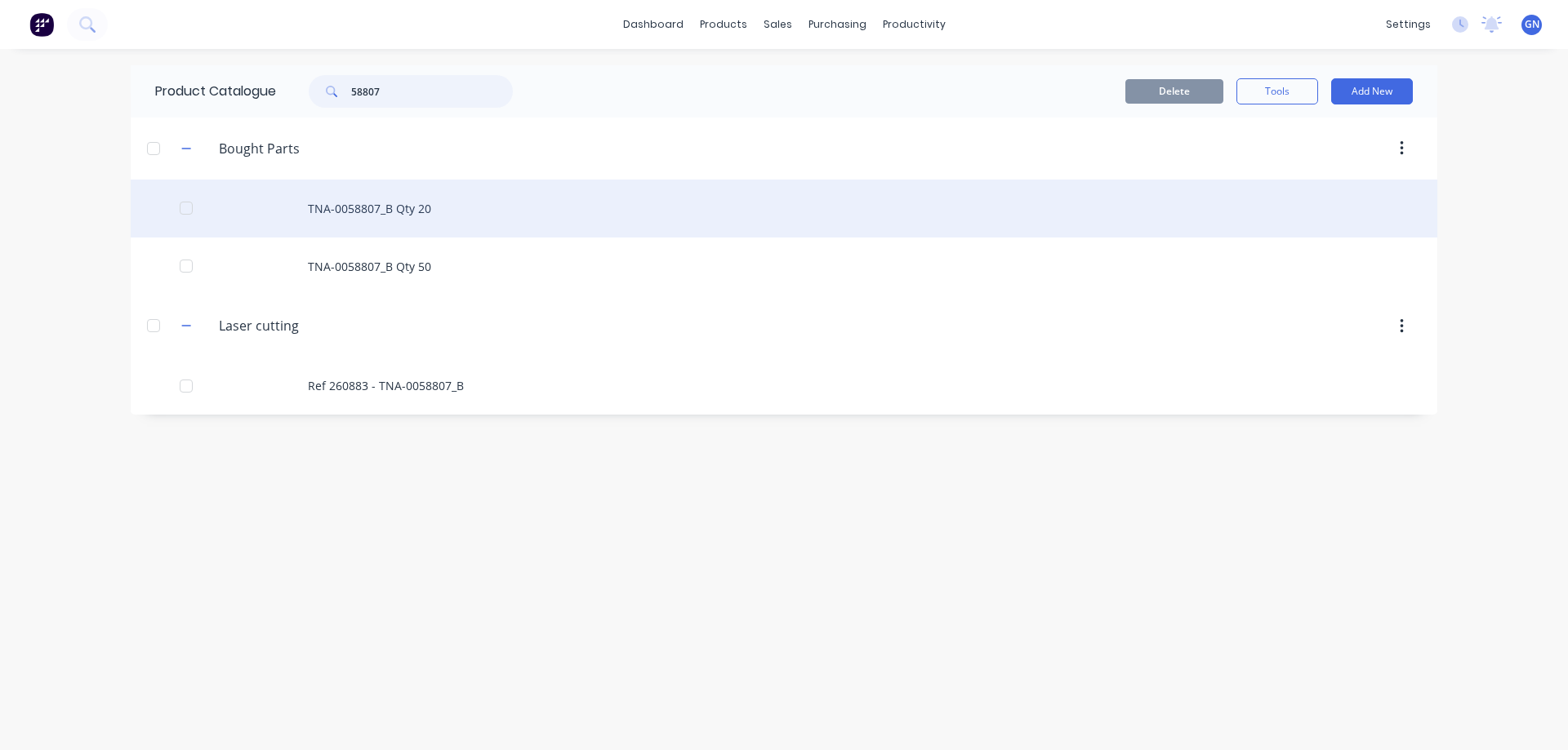
click at [186, 207] on div at bounding box center [187, 209] width 33 height 33
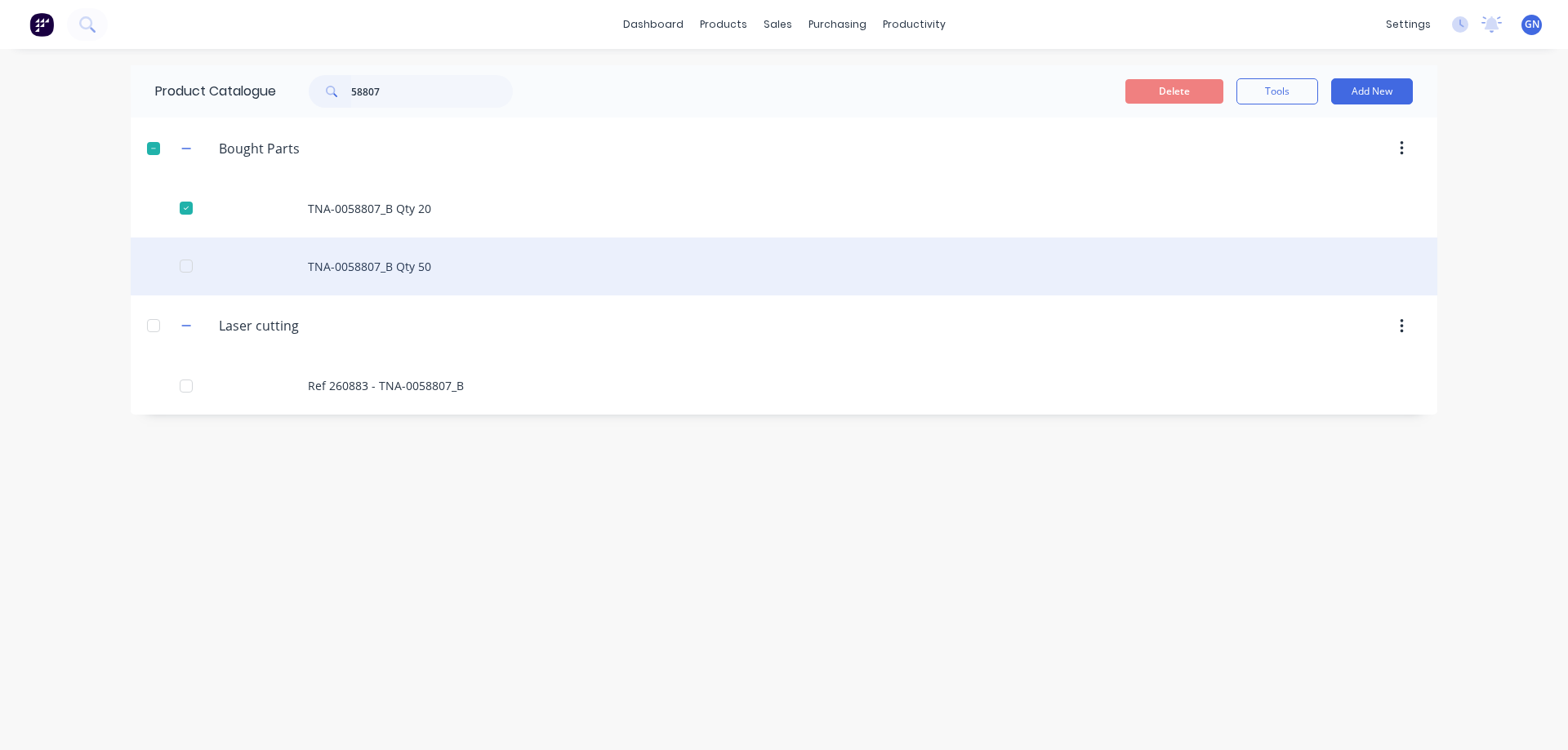
click at [331, 254] on div "TNA-0058807_B Qty 50" at bounding box center [784, 266] width 1307 height 58
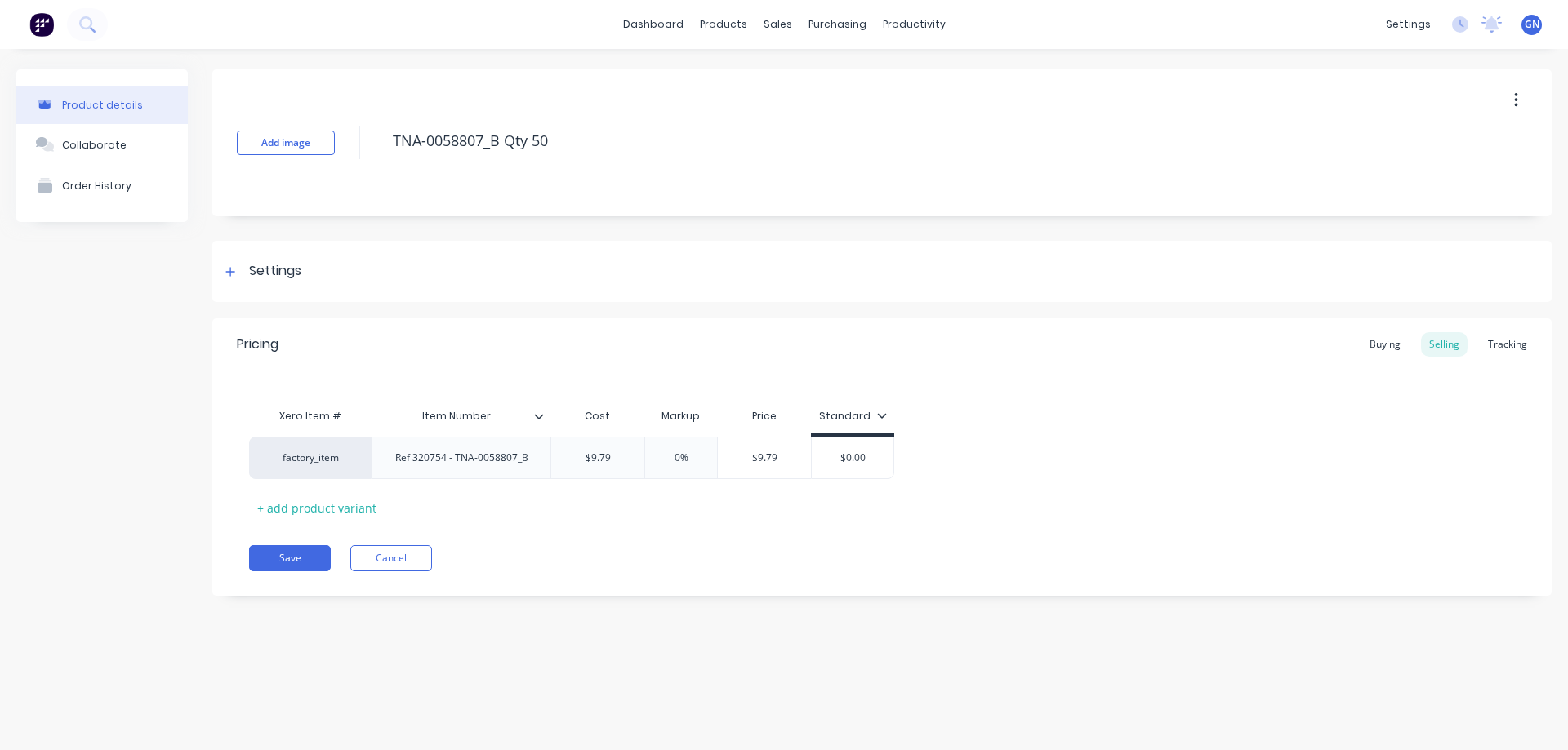
type textarea "x"
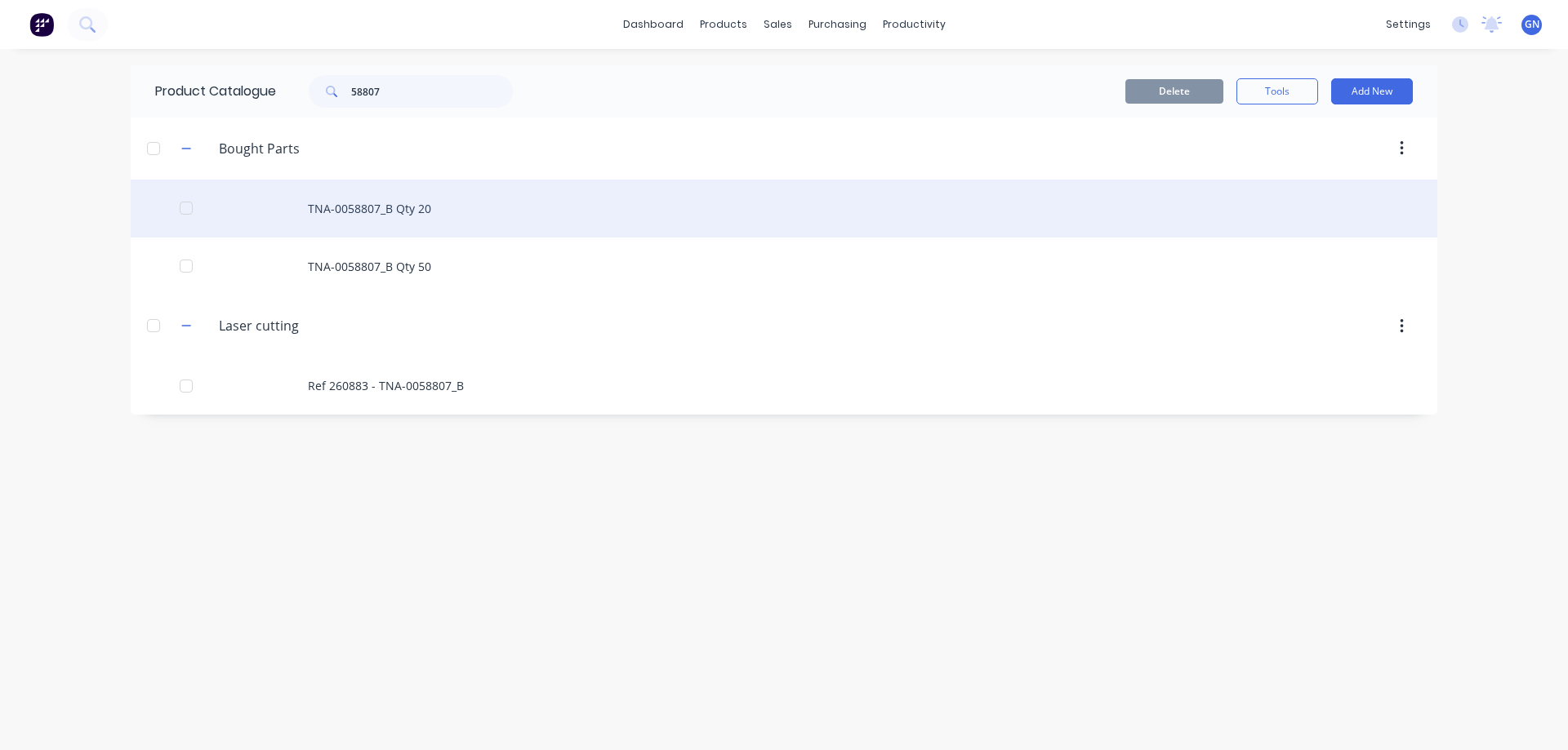
drag, startPoint x: 179, startPoint y: 199, endPoint x: 180, endPoint y: 212, distance: 13.0
click at [178, 199] on div at bounding box center [187, 209] width 33 height 33
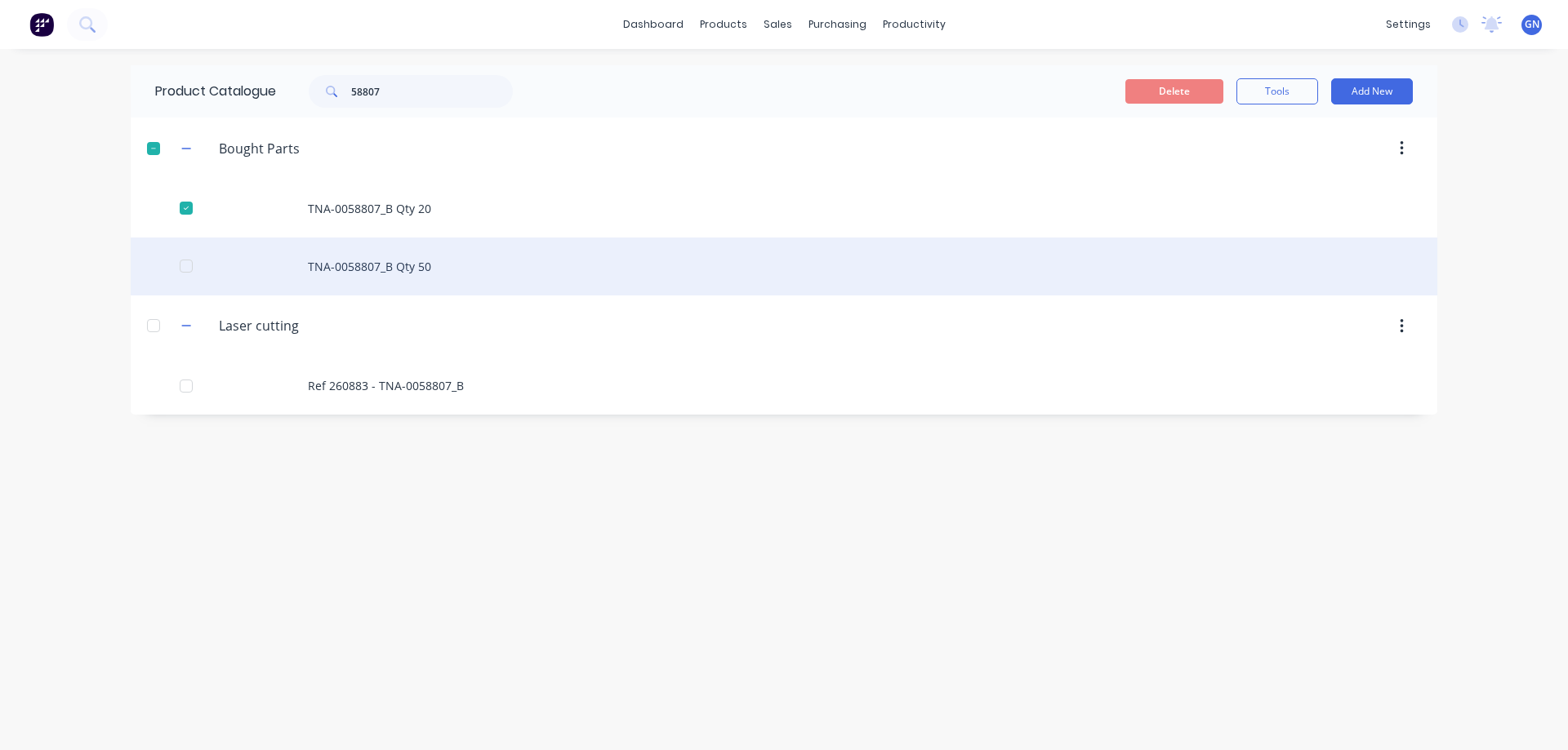
click at [187, 261] on div at bounding box center [187, 267] width 33 height 33
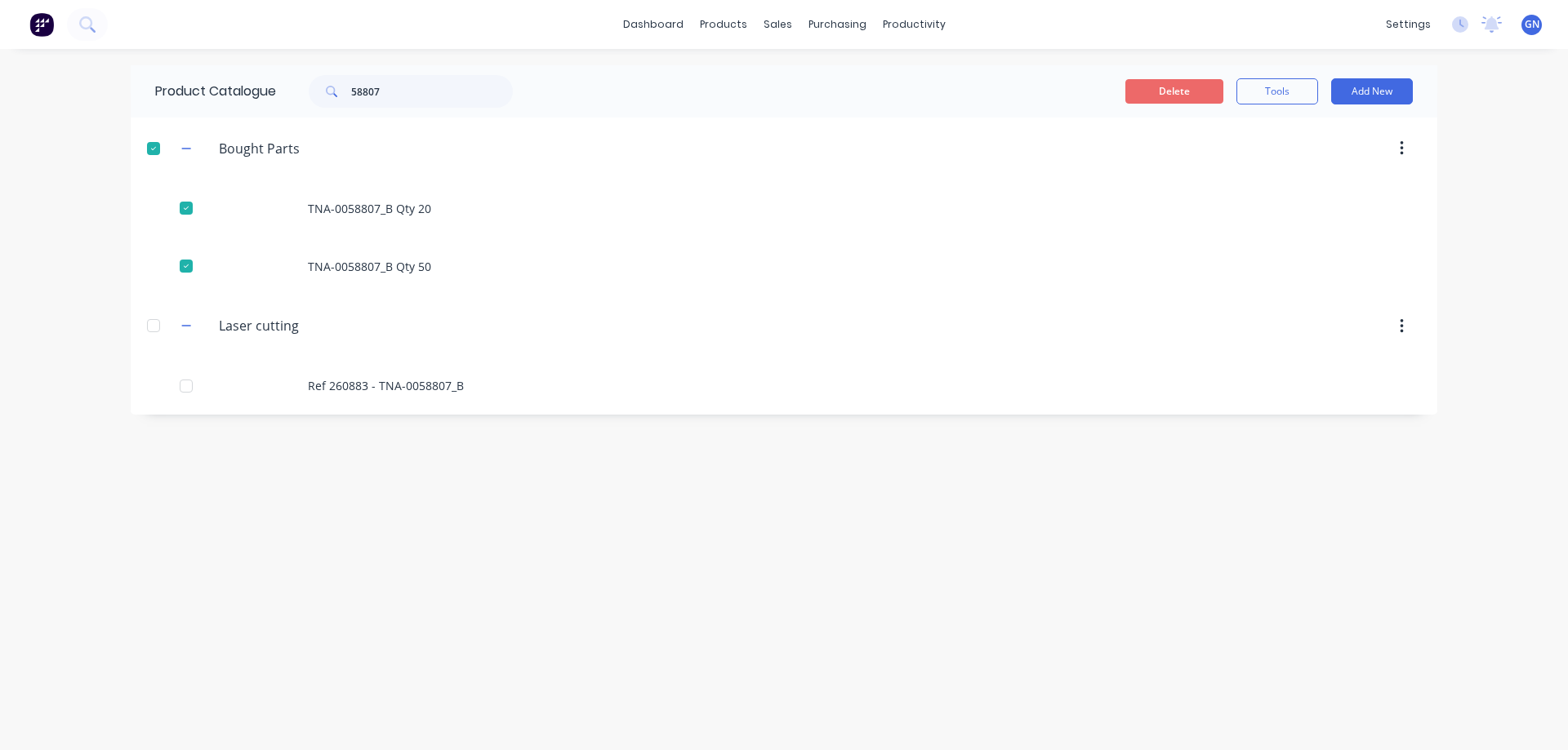
click at [1171, 96] on button "Delete" at bounding box center [1174, 91] width 98 height 25
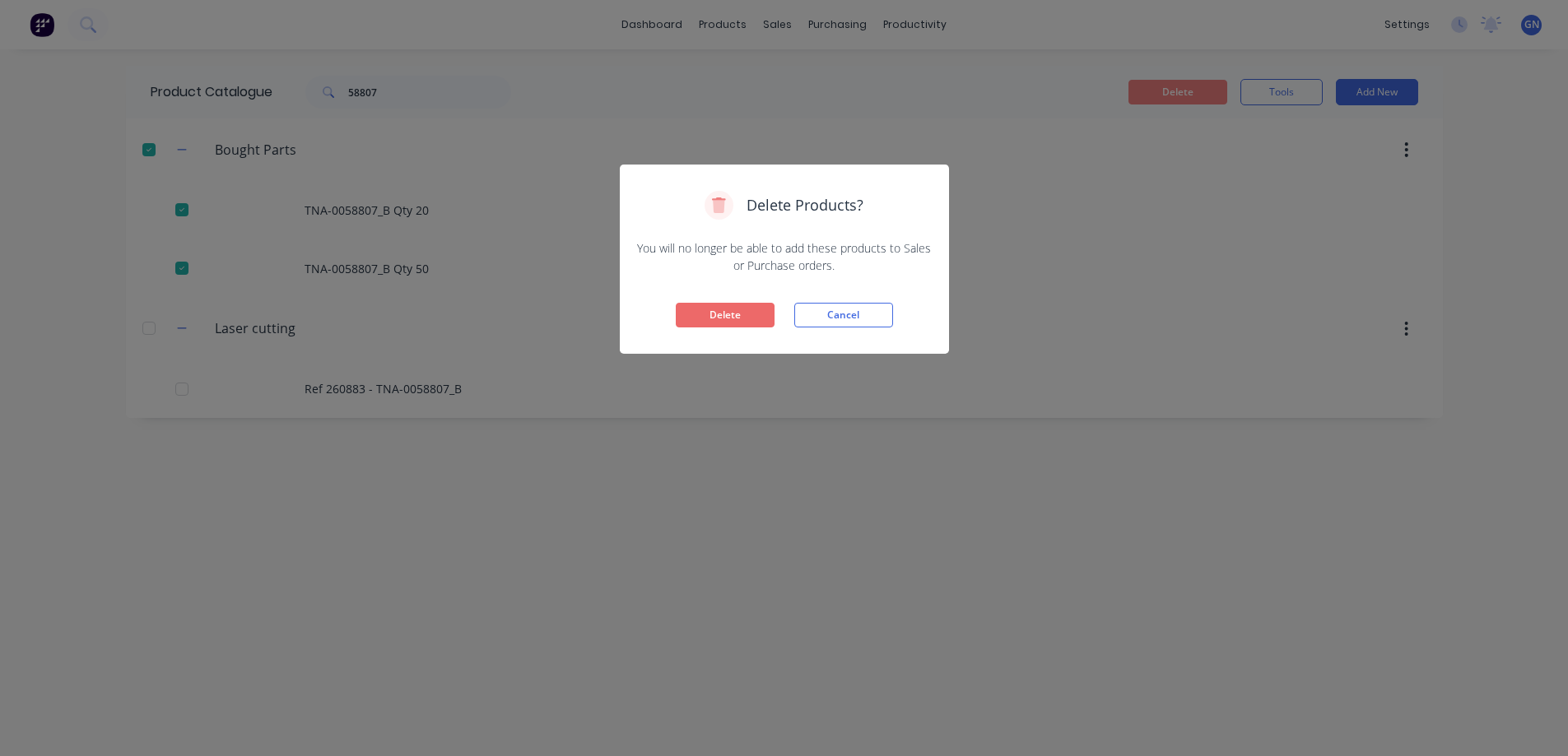
click at [731, 313] on button "Delete" at bounding box center [725, 315] width 99 height 25
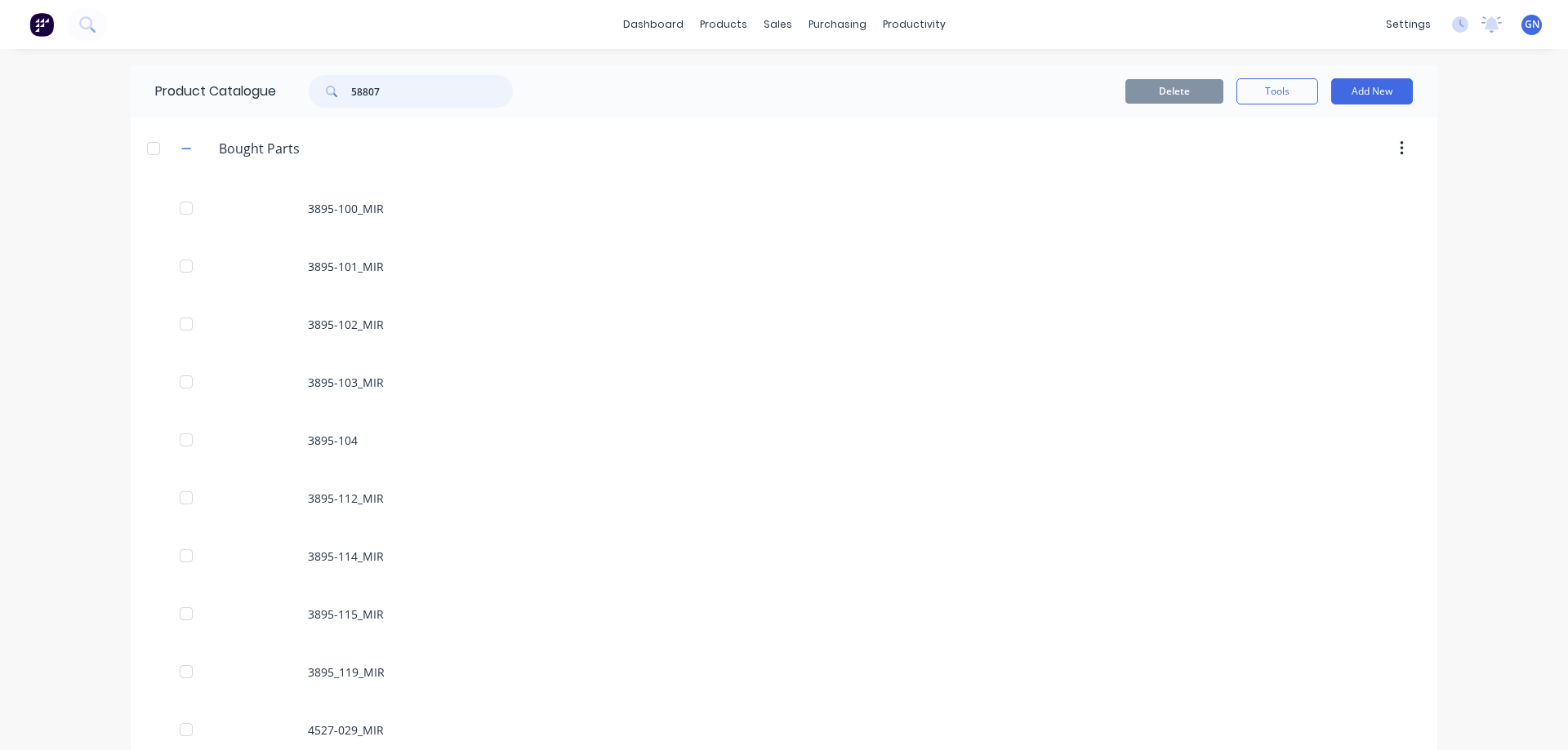
drag, startPoint x: 319, startPoint y: 89, endPoint x: 307, endPoint y: 90, distance: 12.0
click at [309, 89] on div "58807" at bounding box center [411, 92] width 204 height 33
click at [397, 84] on input "58807" at bounding box center [432, 92] width 162 height 33
drag, startPoint x: 413, startPoint y: 94, endPoint x: 325, endPoint y: 81, distance: 89.0
click at [325, 81] on div "58807" at bounding box center [411, 92] width 204 height 33
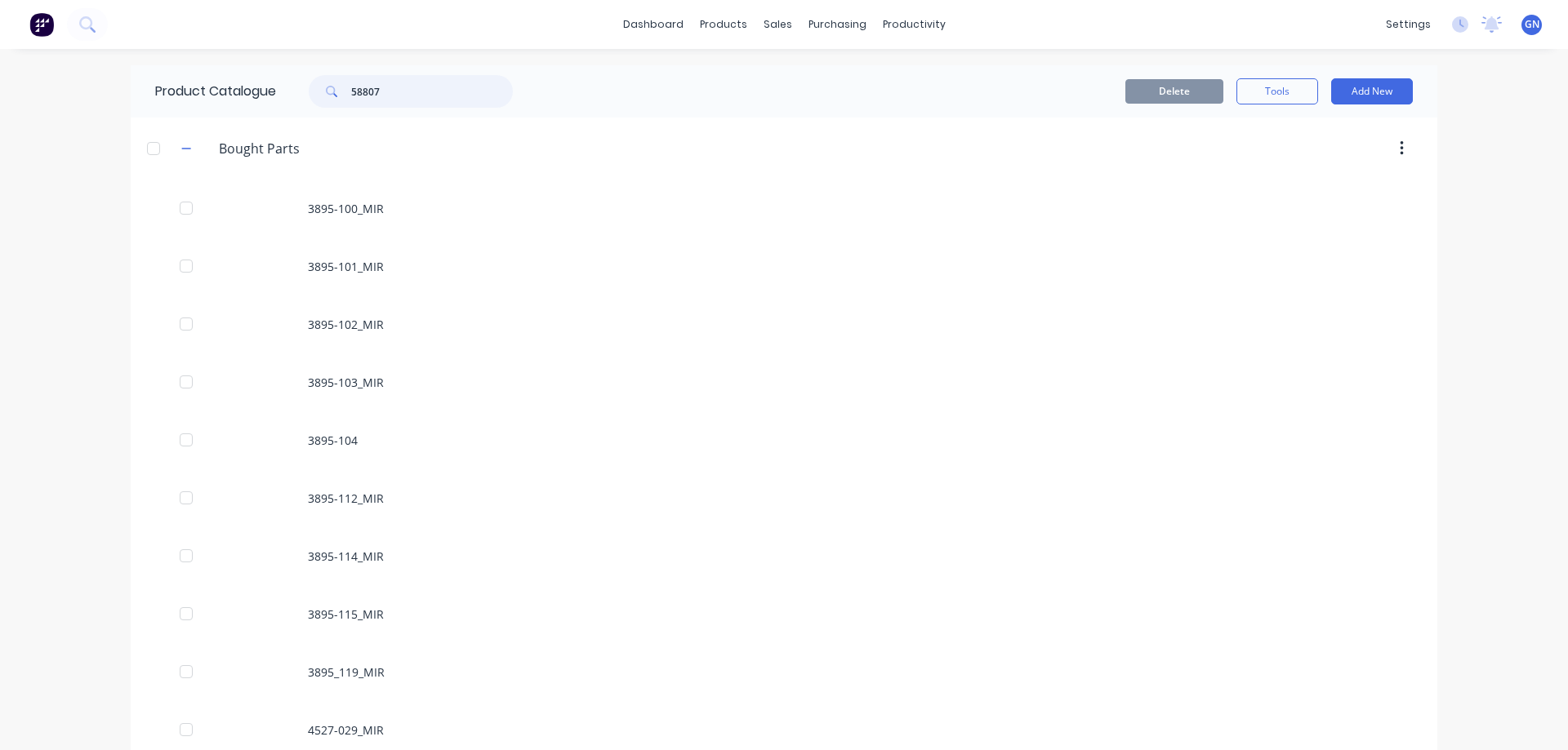
paste input "64572"
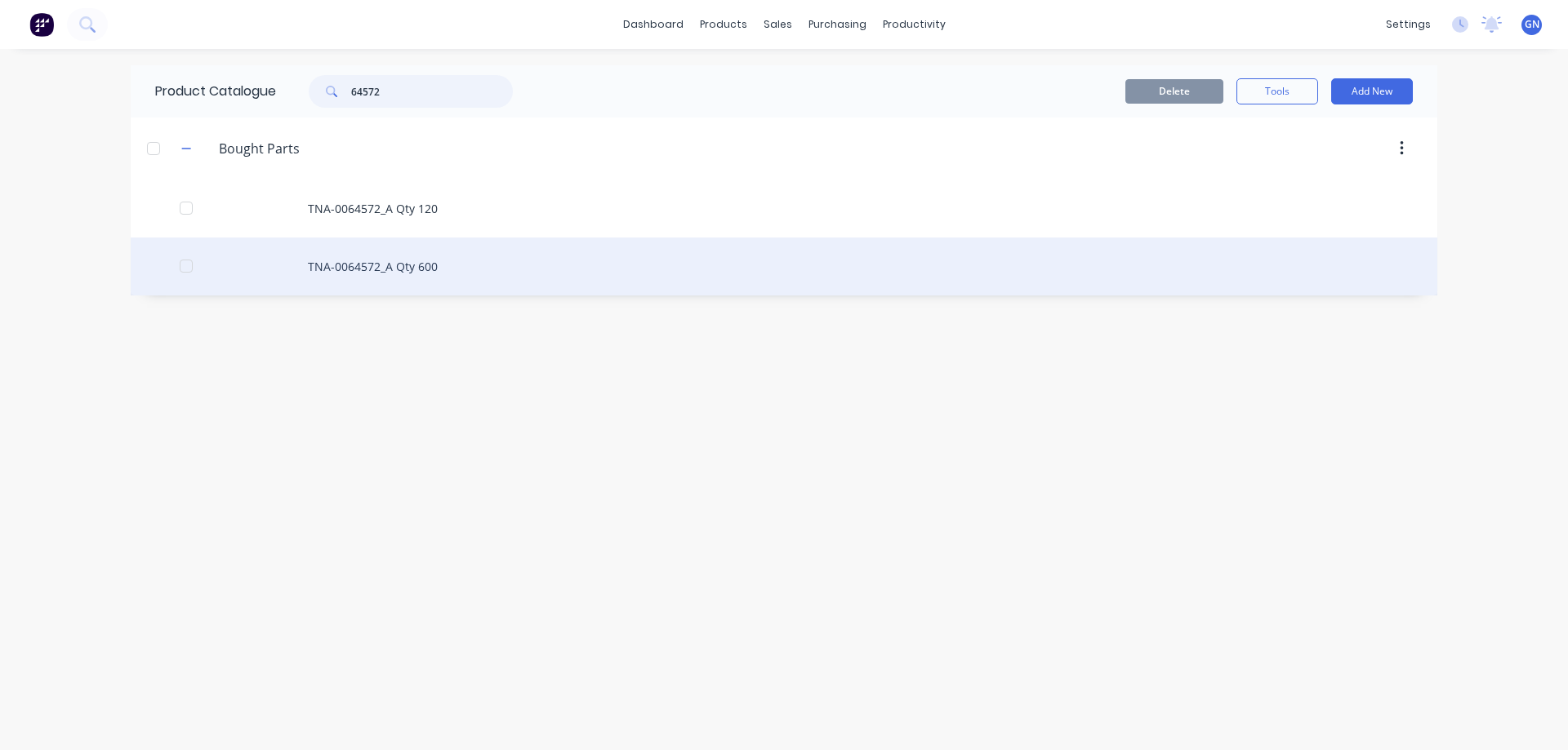
type input "64572"
click at [351, 268] on div "TNA-0064572_A Qty 600" at bounding box center [784, 266] width 1307 height 58
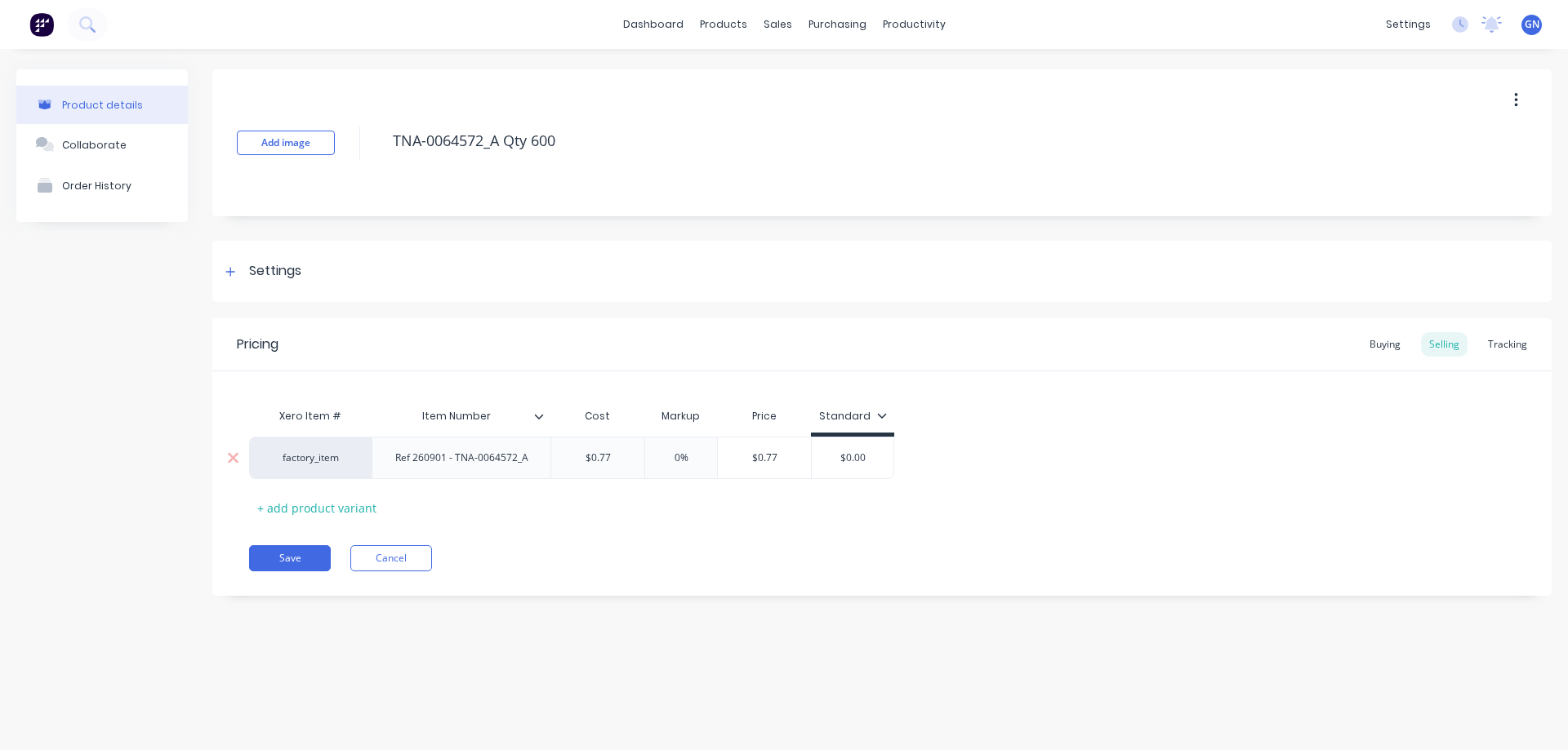
click at [532, 463] on div "Ref 260901 - TNA-0064572_A" at bounding box center [462, 458] width 159 height 21
drag, startPoint x: 535, startPoint y: 460, endPoint x: 372, endPoint y: 465, distance: 163.1
click at [372, 465] on div "Ref 260901 - TNA-0064572_A" at bounding box center [461, 458] width 178 height 42
copy div "Ref 260901 - TNA-0064572_A"
drag, startPoint x: 578, startPoint y: 142, endPoint x: 356, endPoint y: 165, distance: 223.2
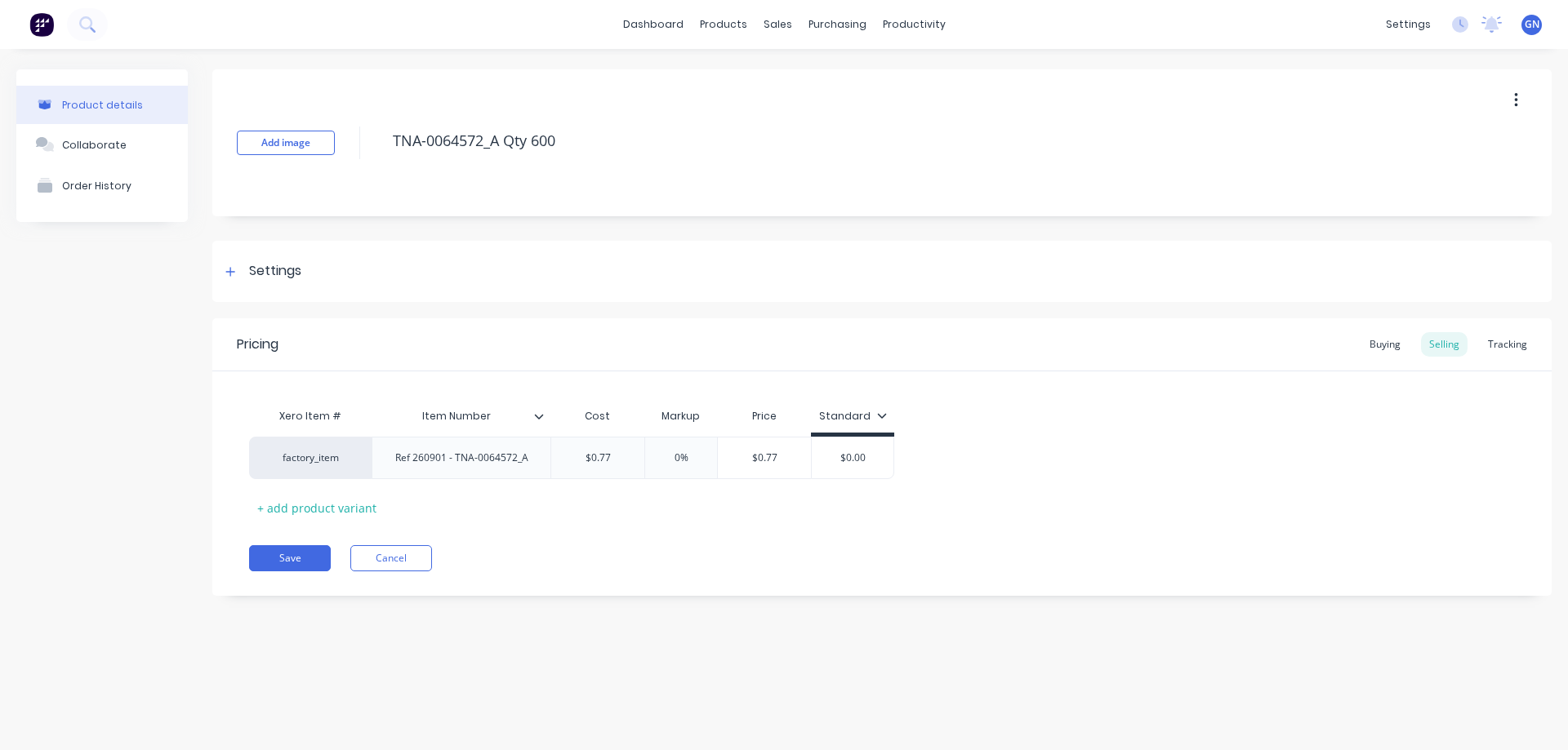
click at [363, 144] on div "Add image TNA-0064572_A Qty 600" at bounding box center [882, 142] width 1339 height 147
paste textarea "Ref 260901 - TNA-0064572_A"
type textarea "x"
click at [537, 414] on icon at bounding box center [539, 416] width 10 height 10
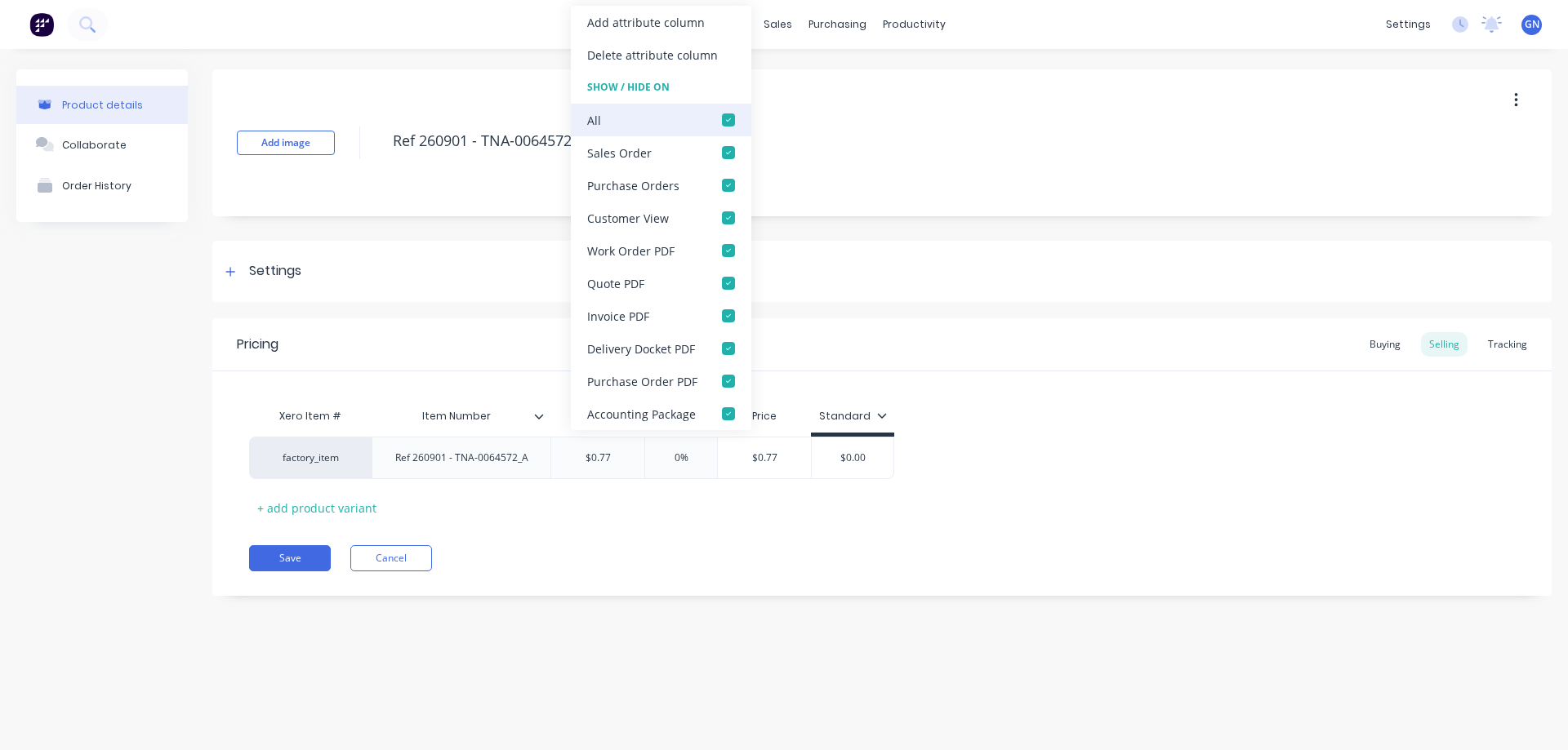
click at [721, 117] on div at bounding box center [728, 120] width 33 height 33
type textarea "Ref 260901 - TNA-0064572_A"
type textarea "x"
type textarea "Ref 260901 - TNA-0064572_A"
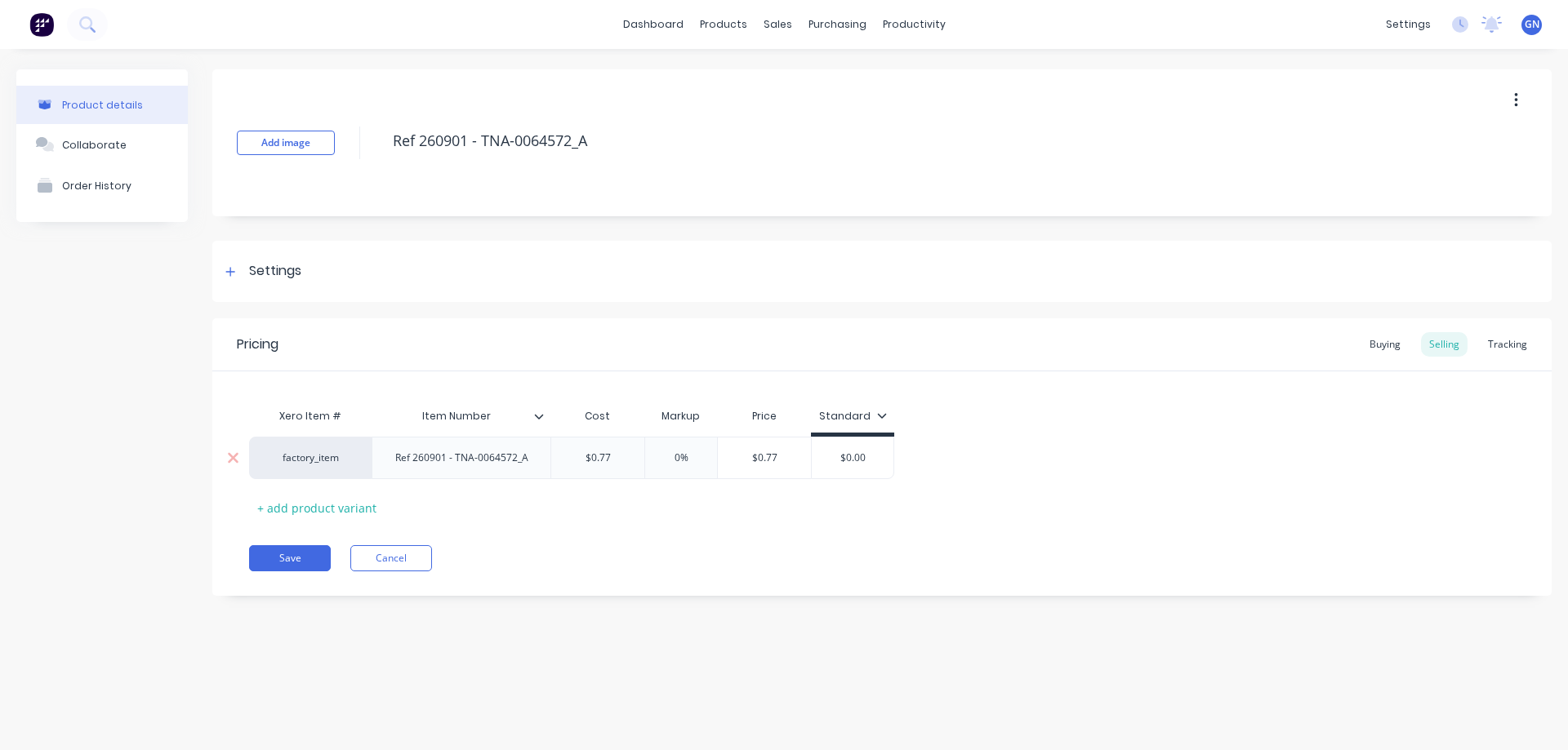
click at [528, 462] on div "Ref 260901 - TNA-0064572_A" at bounding box center [462, 458] width 159 height 21
drag, startPoint x: 529, startPoint y: 462, endPoint x: 389, endPoint y: 463, distance: 140.0
click at [389, 463] on div "Ref 260901 - TNA-0064572_A" at bounding box center [462, 458] width 159 height 21
type textarea "x"
type input "$0.77"
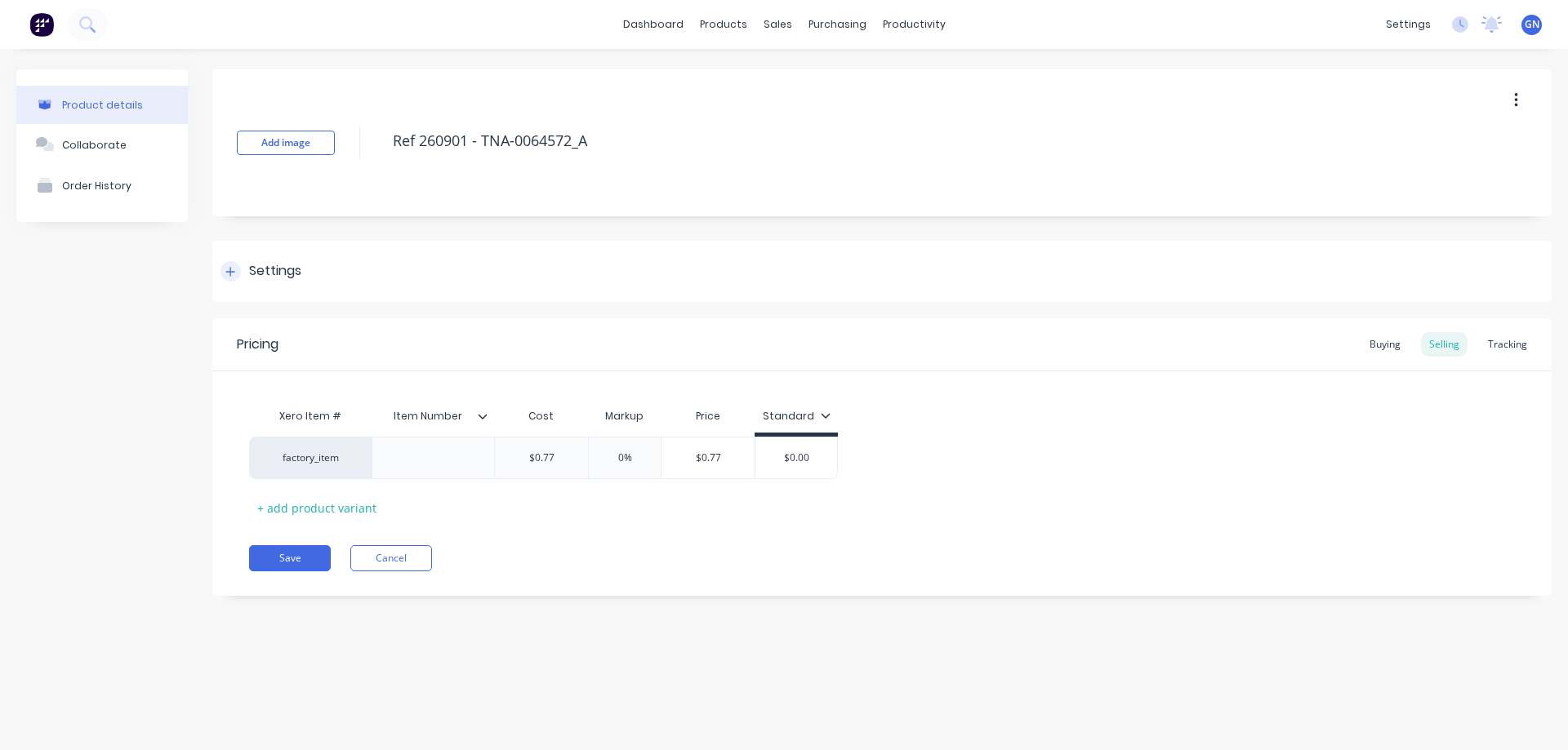
click at [232, 268] on icon at bounding box center [230, 271] width 10 height 11
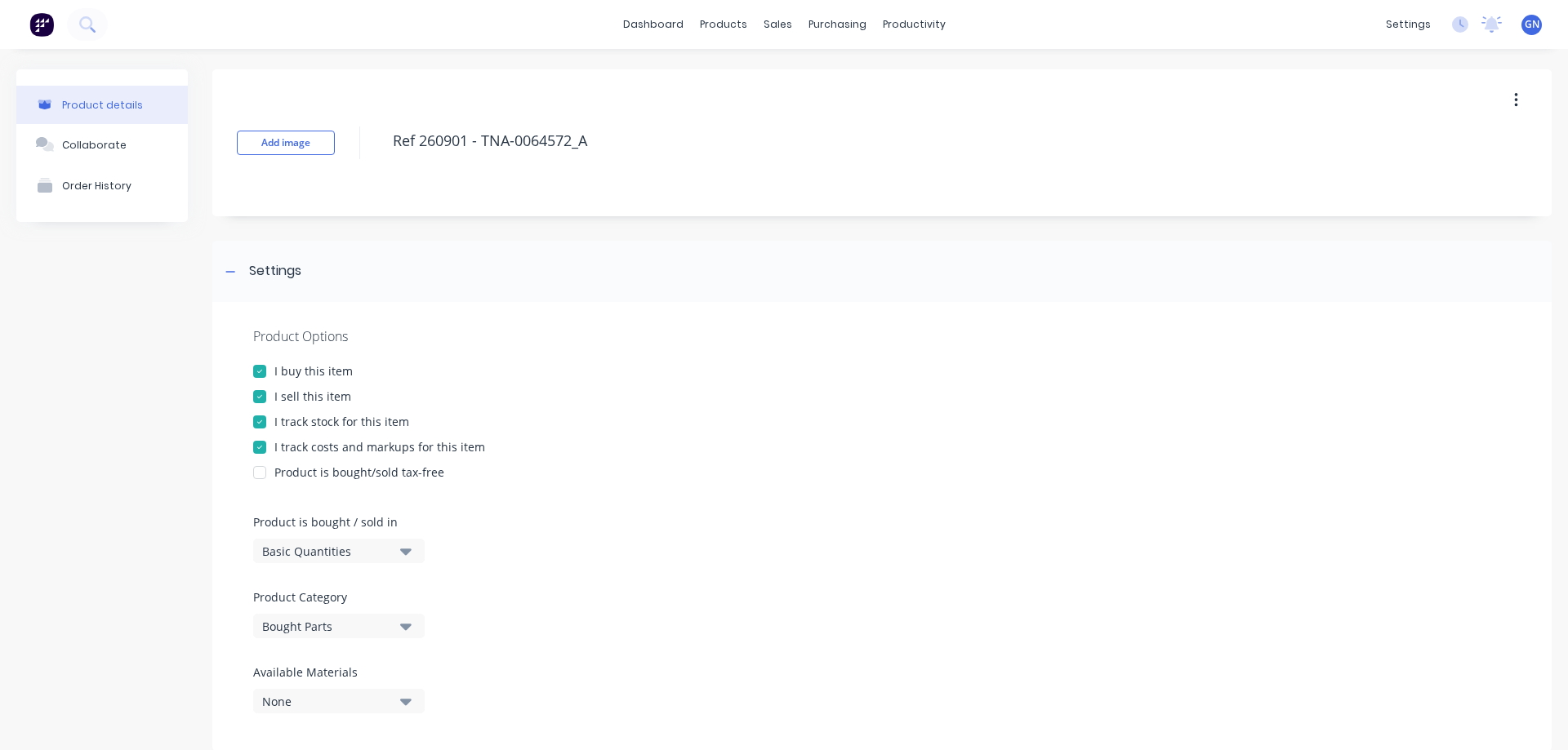
click at [260, 396] on div at bounding box center [260, 397] width 33 height 33
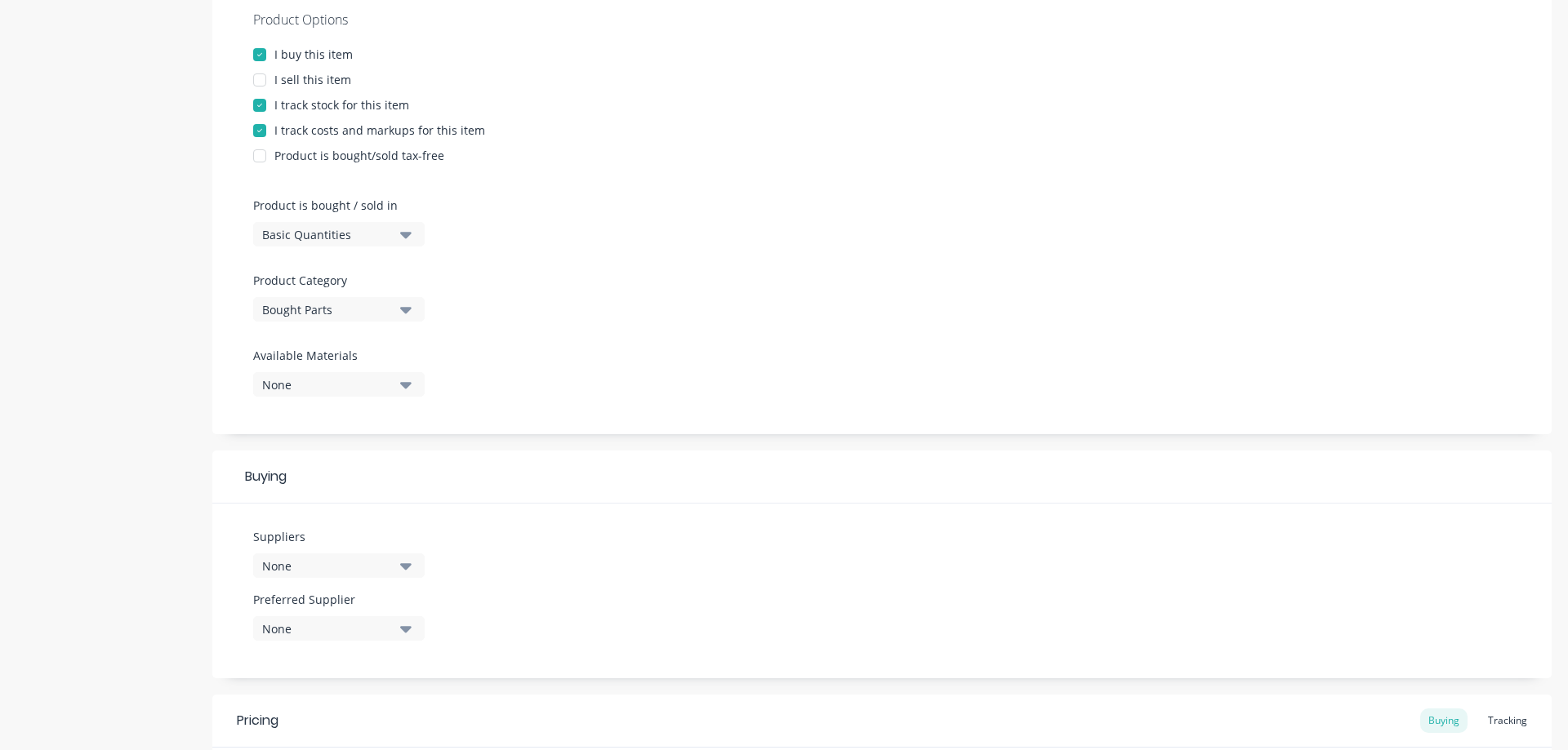
scroll to position [354, 0]
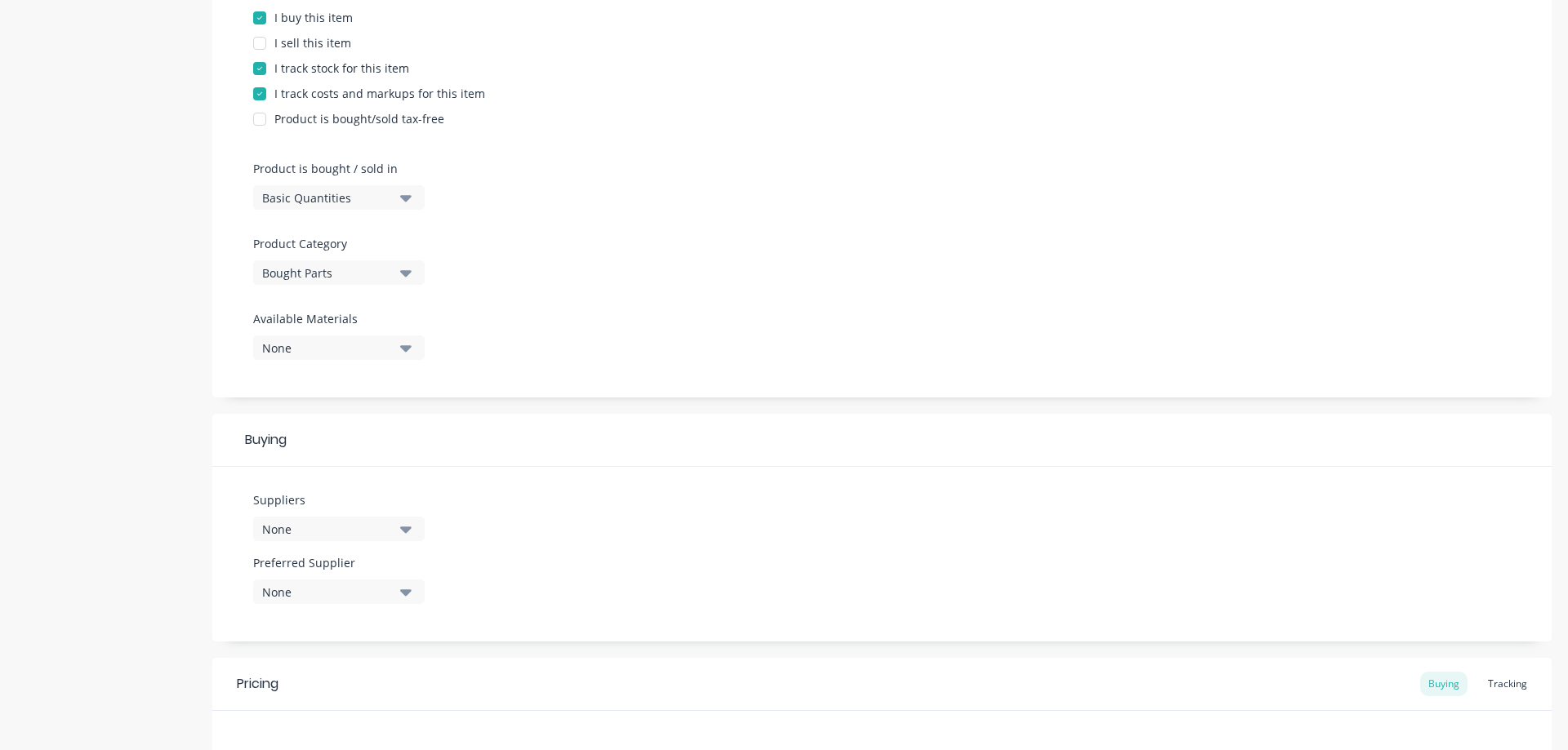
click at [296, 278] on div "Bought Parts" at bounding box center [327, 273] width 131 height 17
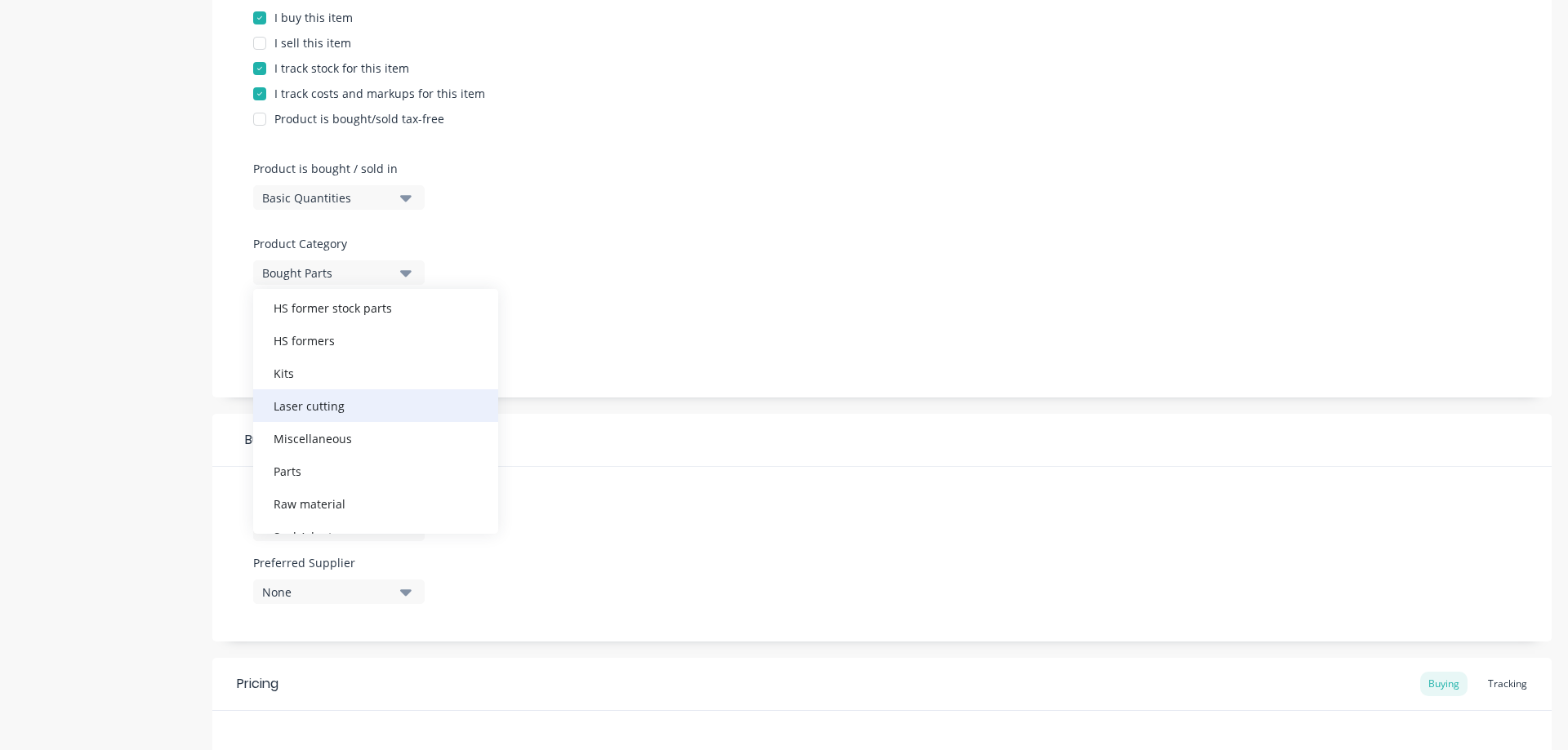
click at [301, 406] on div "Laser cutting" at bounding box center [375, 406] width 245 height 33
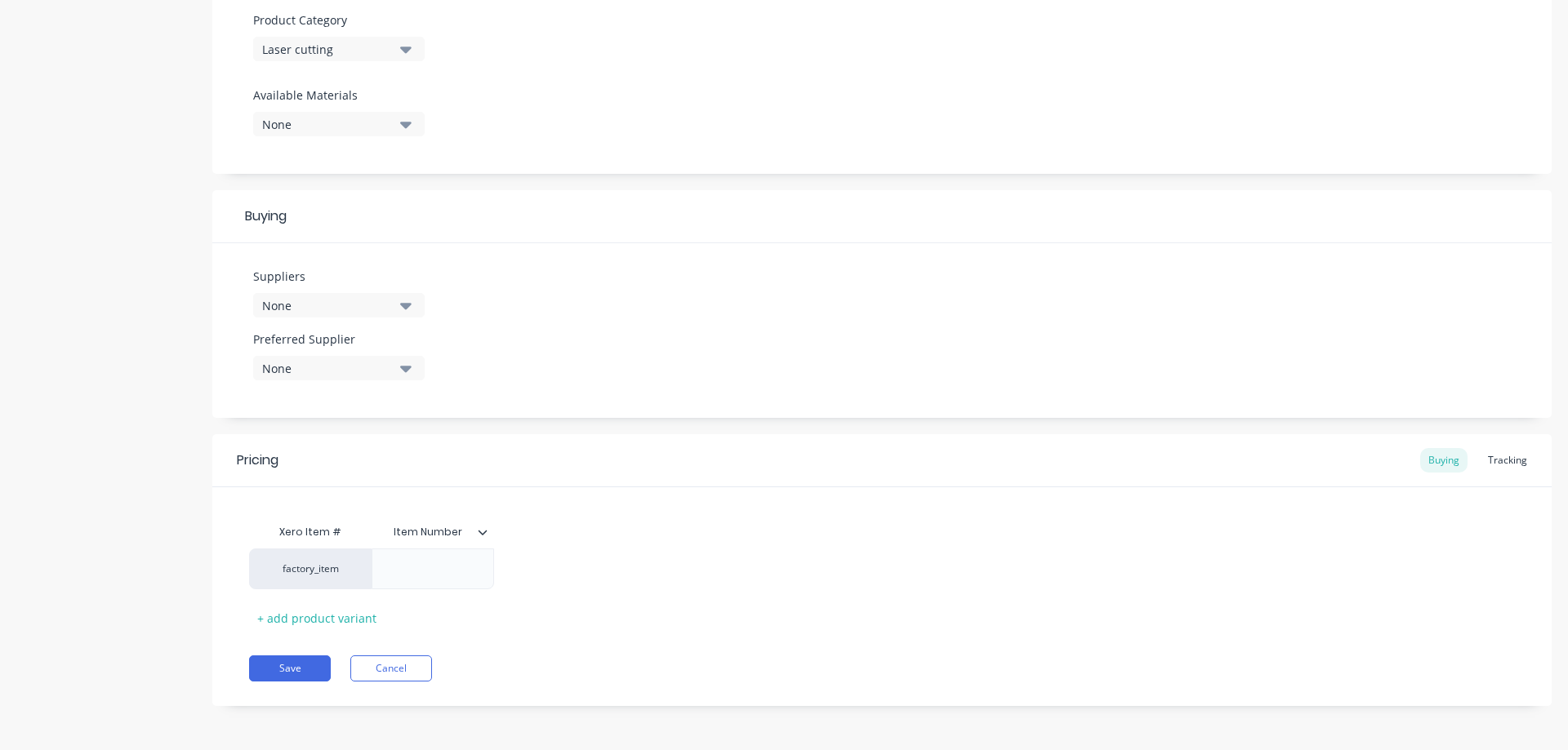
scroll to position [578, 0]
click at [294, 301] on div "None" at bounding box center [327, 304] width 131 height 17
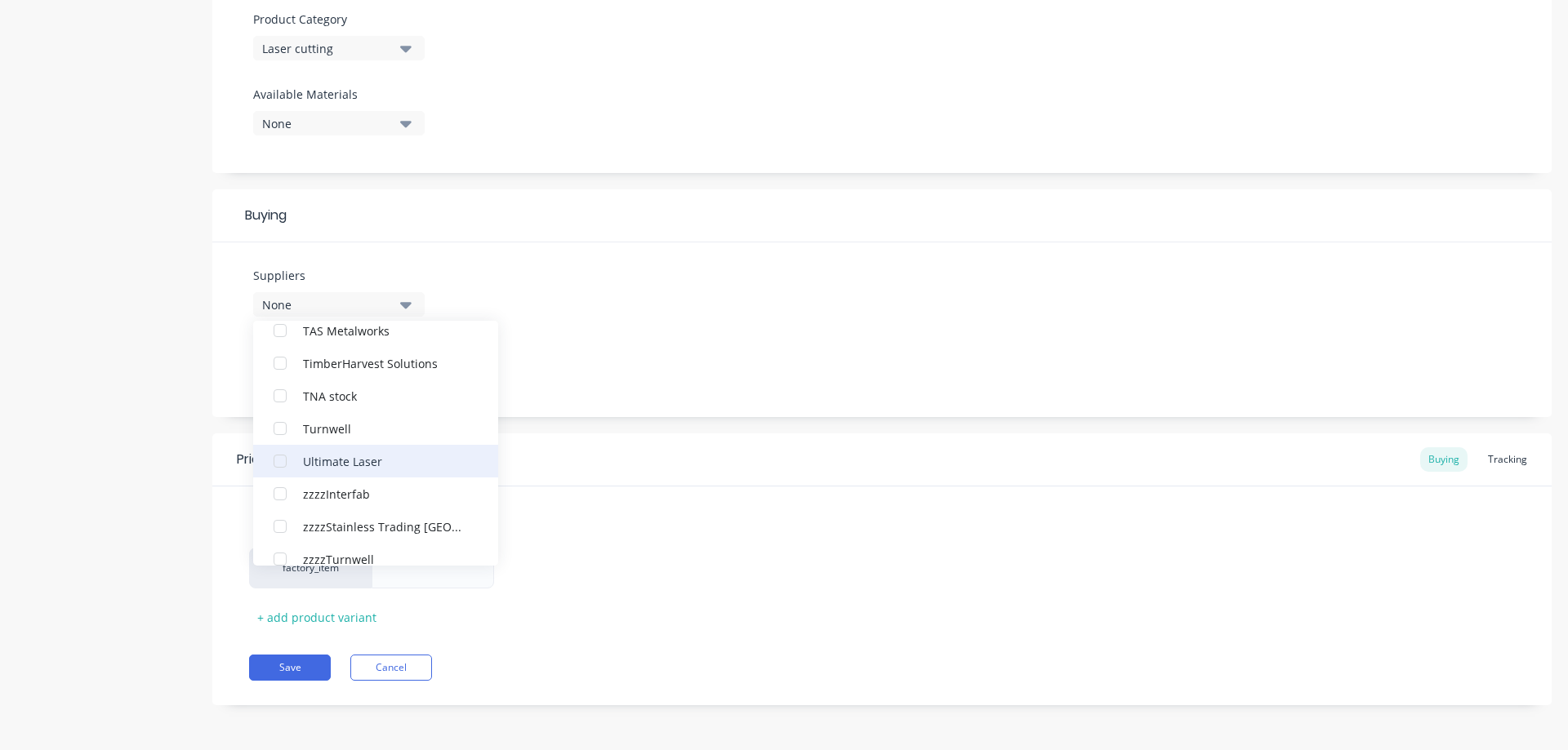
scroll to position [218, 0]
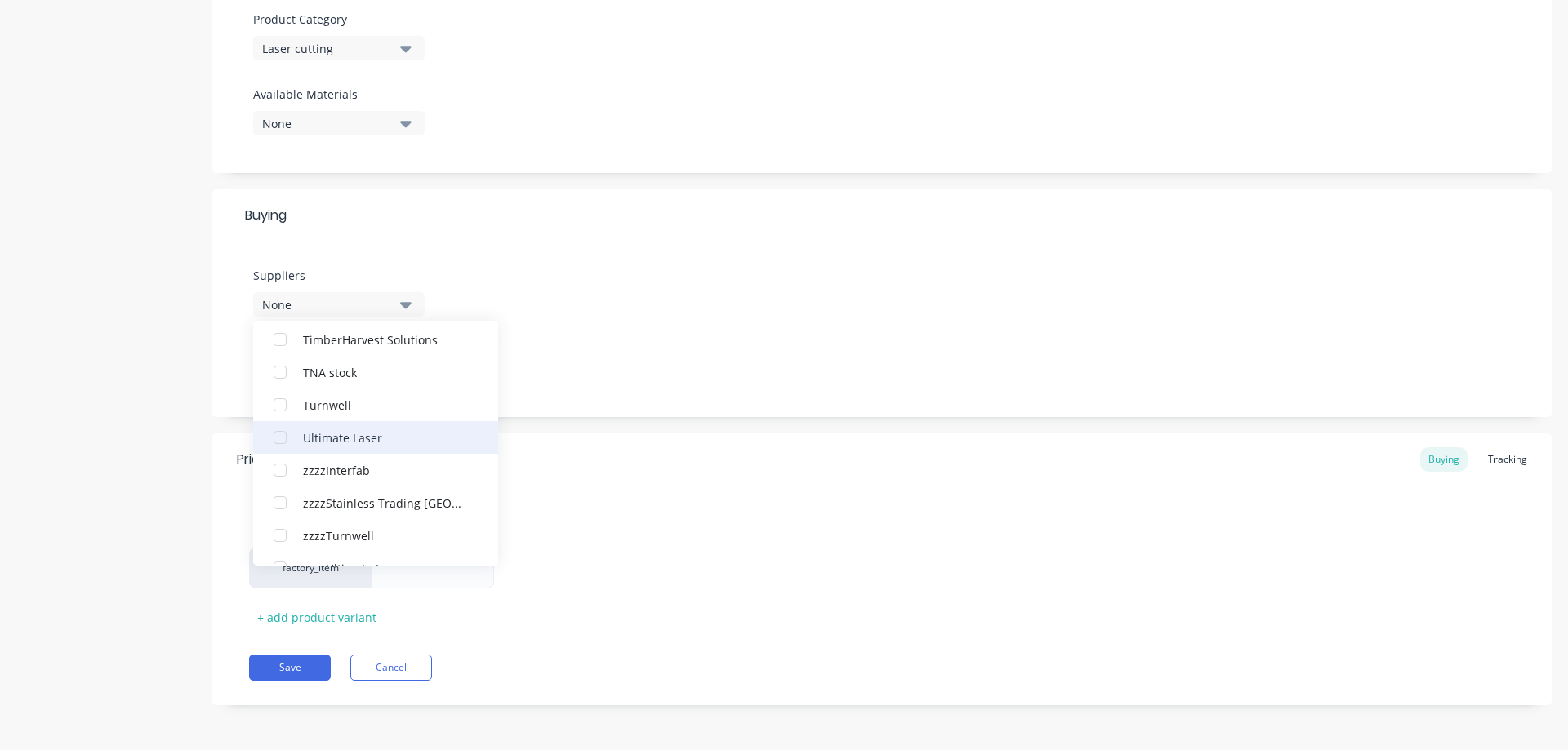
click at [331, 440] on div "Ultimate Laser" at bounding box center [384, 437] width 164 height 17
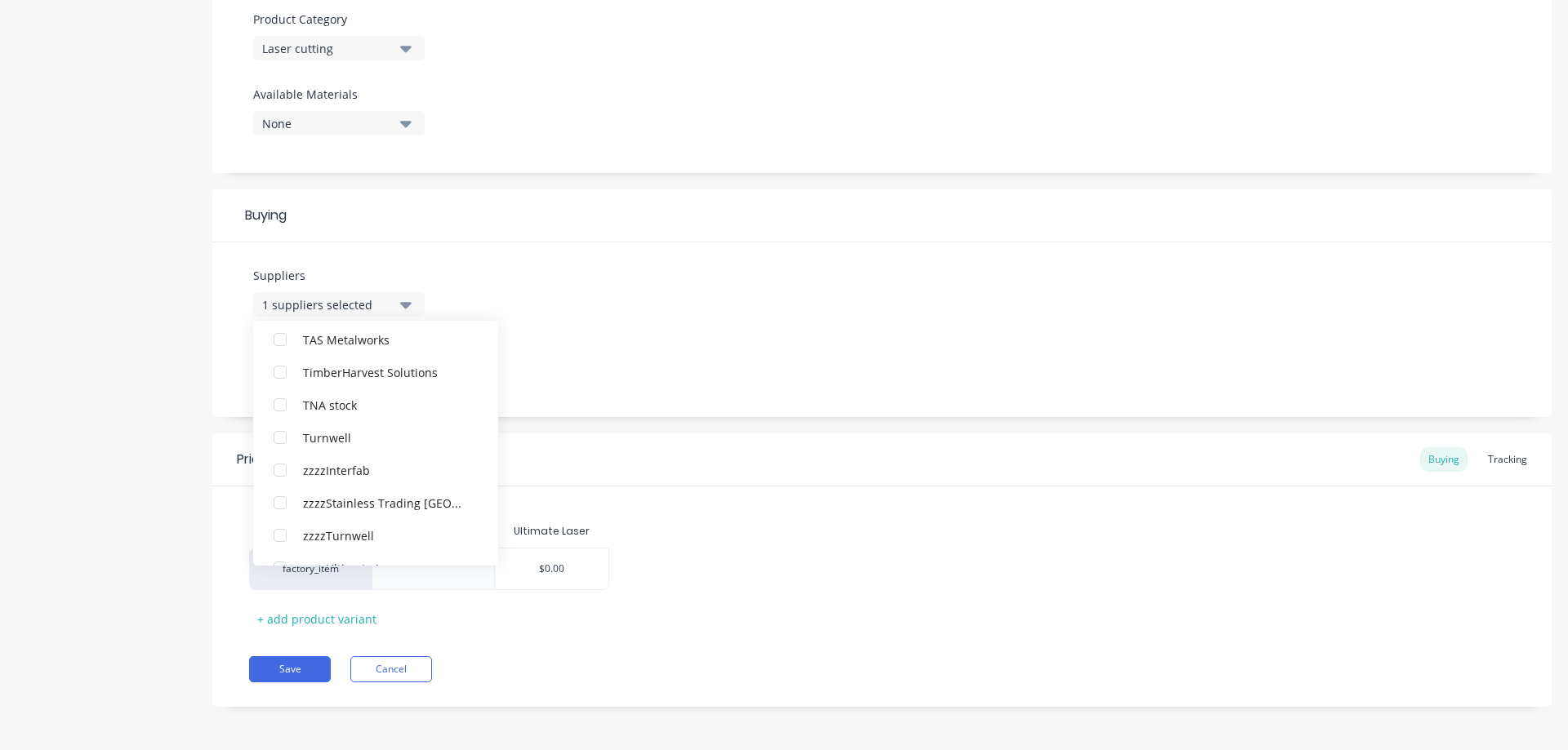
click at [606, 325] on div "Suppliers 1 suppliers selected Ultimate Laser .1a Test Supplier Interfab Stainl…" at bounding box center [882, 330] width 1339 height 175
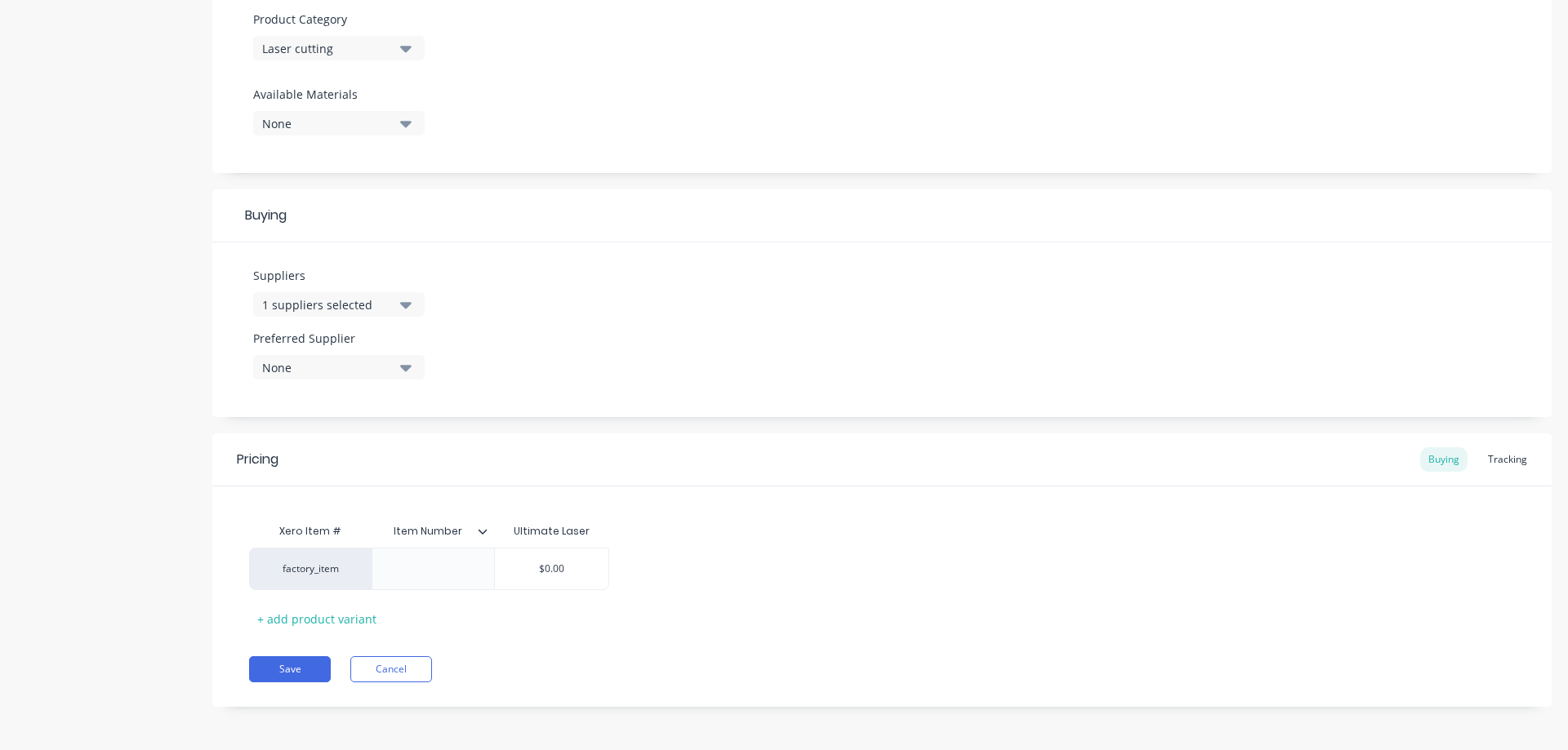
click at [335, 368] on div "None" at bounding box center [327, 368] width 131 height 17
click at [342, 464] on div "Ultimate Laser" at bounding box center [384, 457] width 164 height 17
type textarea "x"
click at [589, 320] on div "Suppliers 1 suppliers selected Preferred Supplier Ultimate Laser Ultimate Laser" at bounding box center [882, 330] width 1339 height 175
type input "$0.00"
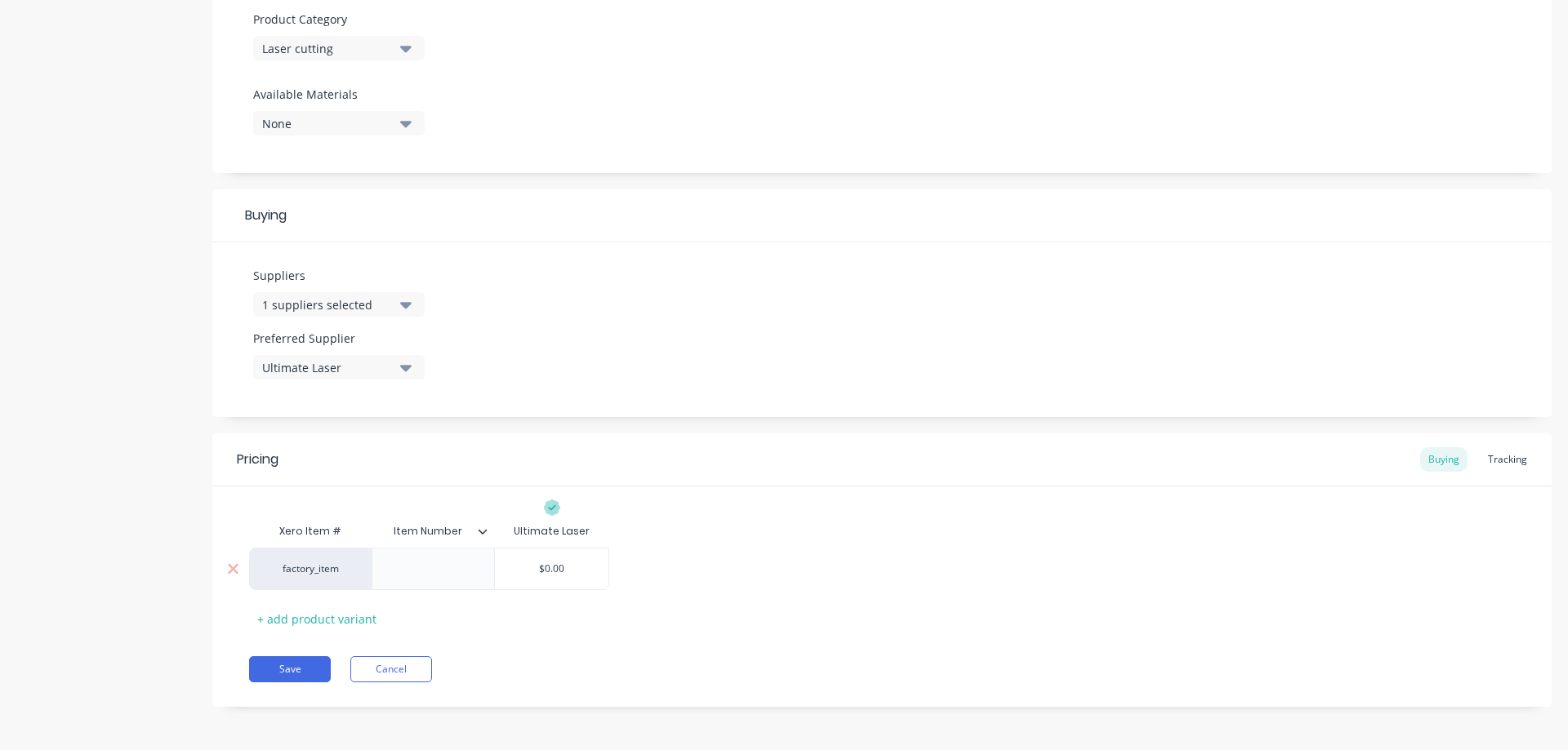
drag, startPoint x: 570, startPoint y: 569, endPoint x: 535, endPoint y: 570, distance: 35.0
click at [535, 570] on input "$0.00" at bounding box center [551, 569] width 113 height 15
click at [578, 574] on input "$0.00" at bounding box center [551, 569] width 113 height 15
drag, startPoint x: 575, startPoint y: 571, endPoint x: 555, endPoint y: 570, distance: 20.0
click at [555, 570] on input "$0.00" at bounding box center [551, 569] width 113 height 15
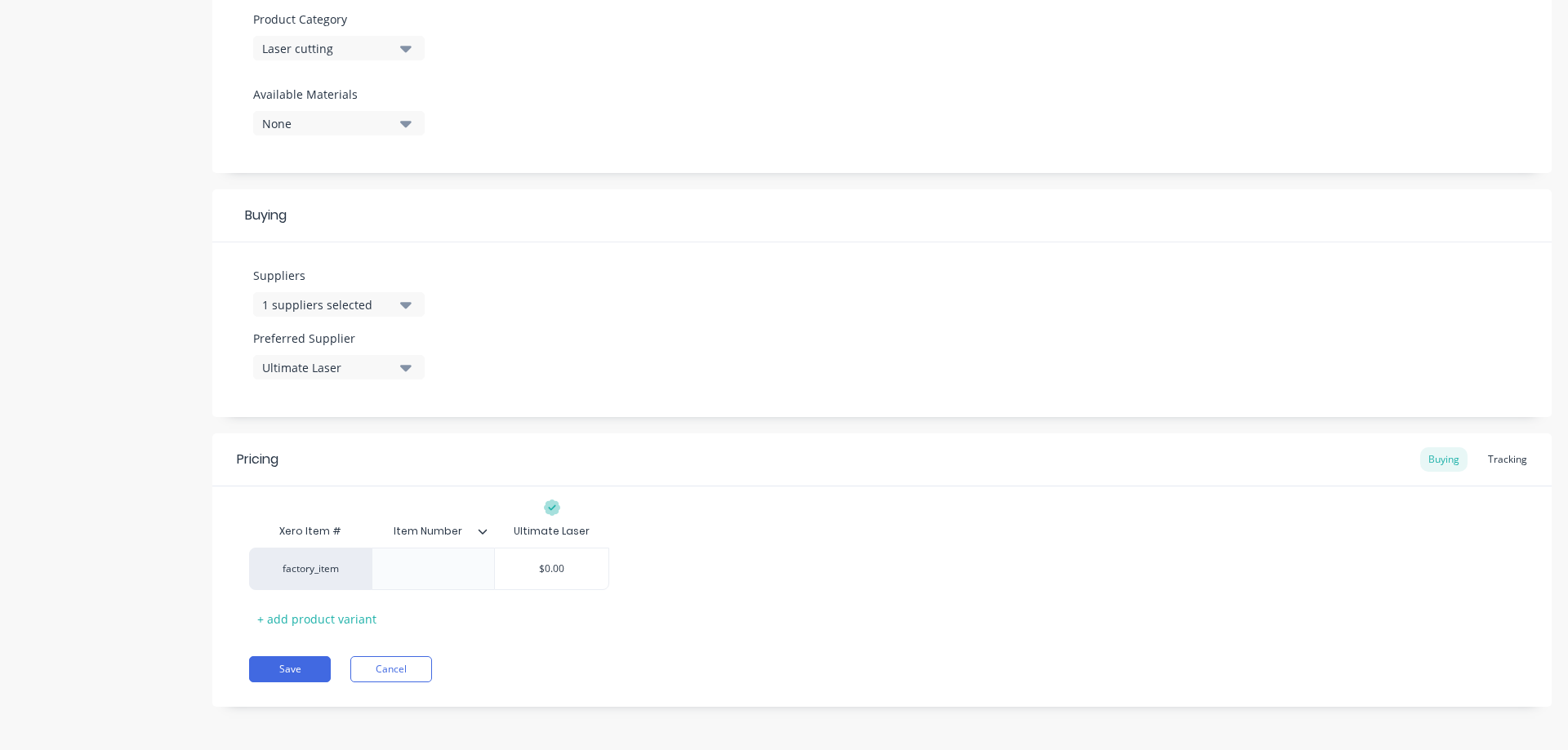
type textarea "x"
type input "$0.7"
type textarea "x"
type input "$0.77"
click at [299, 667] on button "Save" at bounding box center [290, 669] width 82 height 26
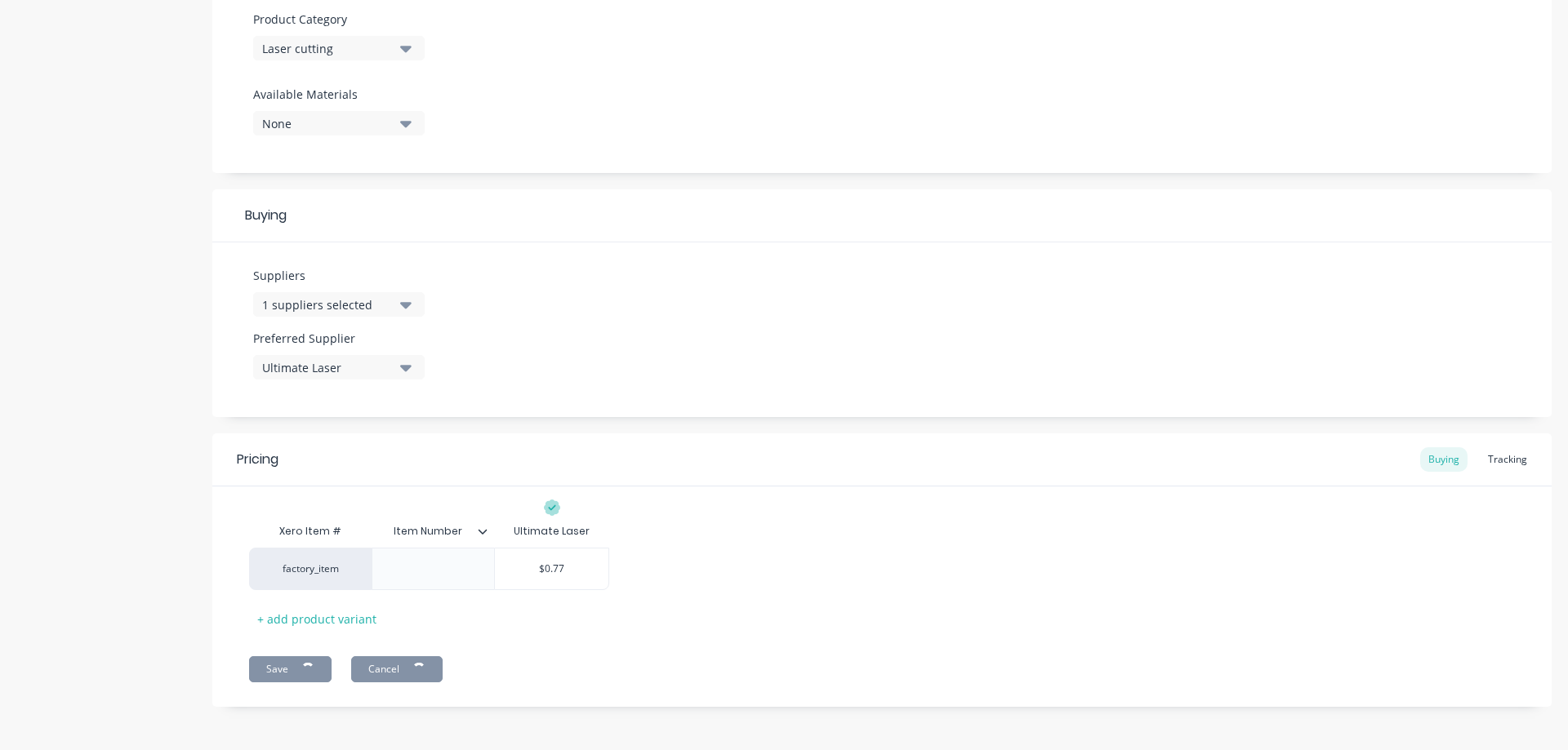
type textarea "x"
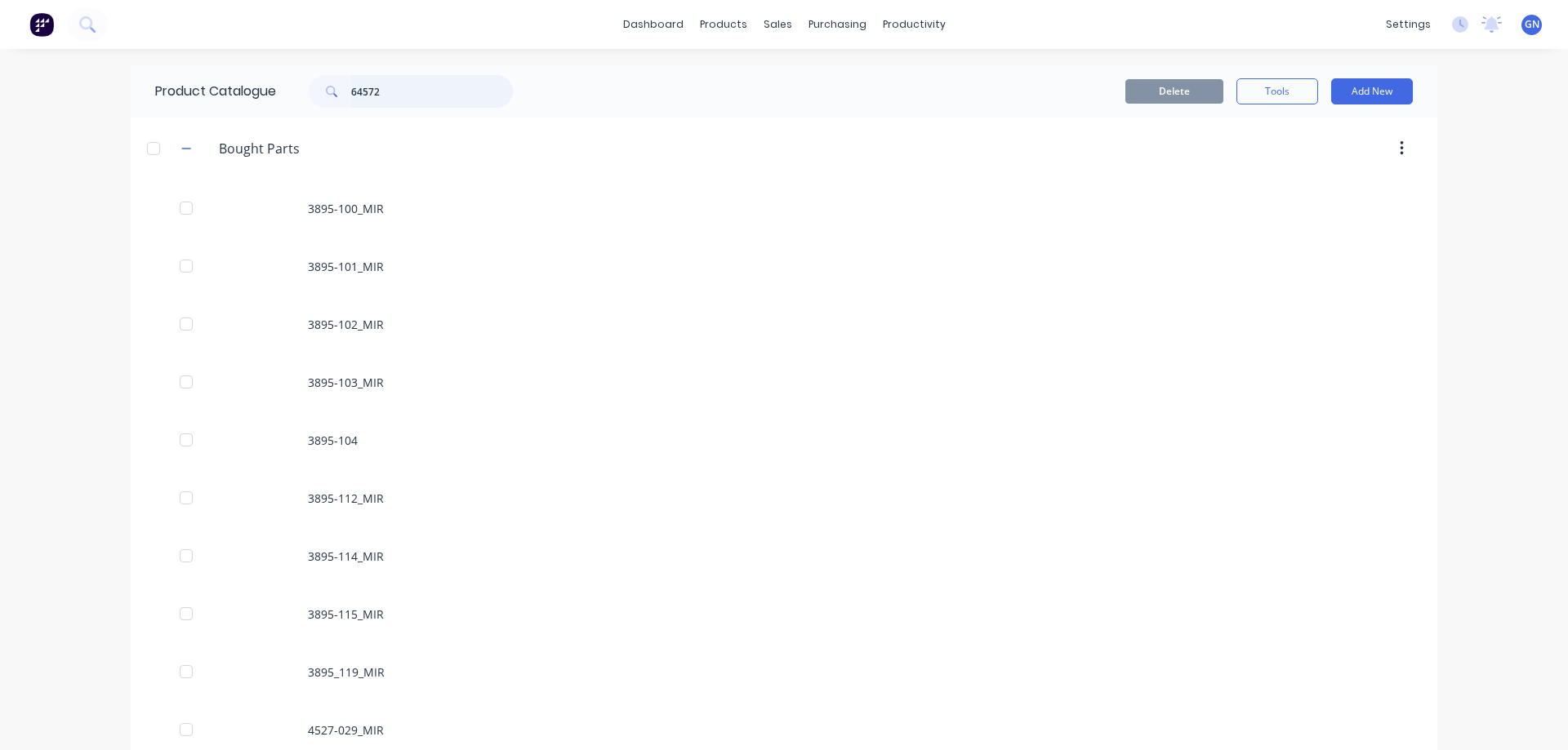
click at [408, 96] on input "64572" at bounding box center [432, 92] width 162 height 33
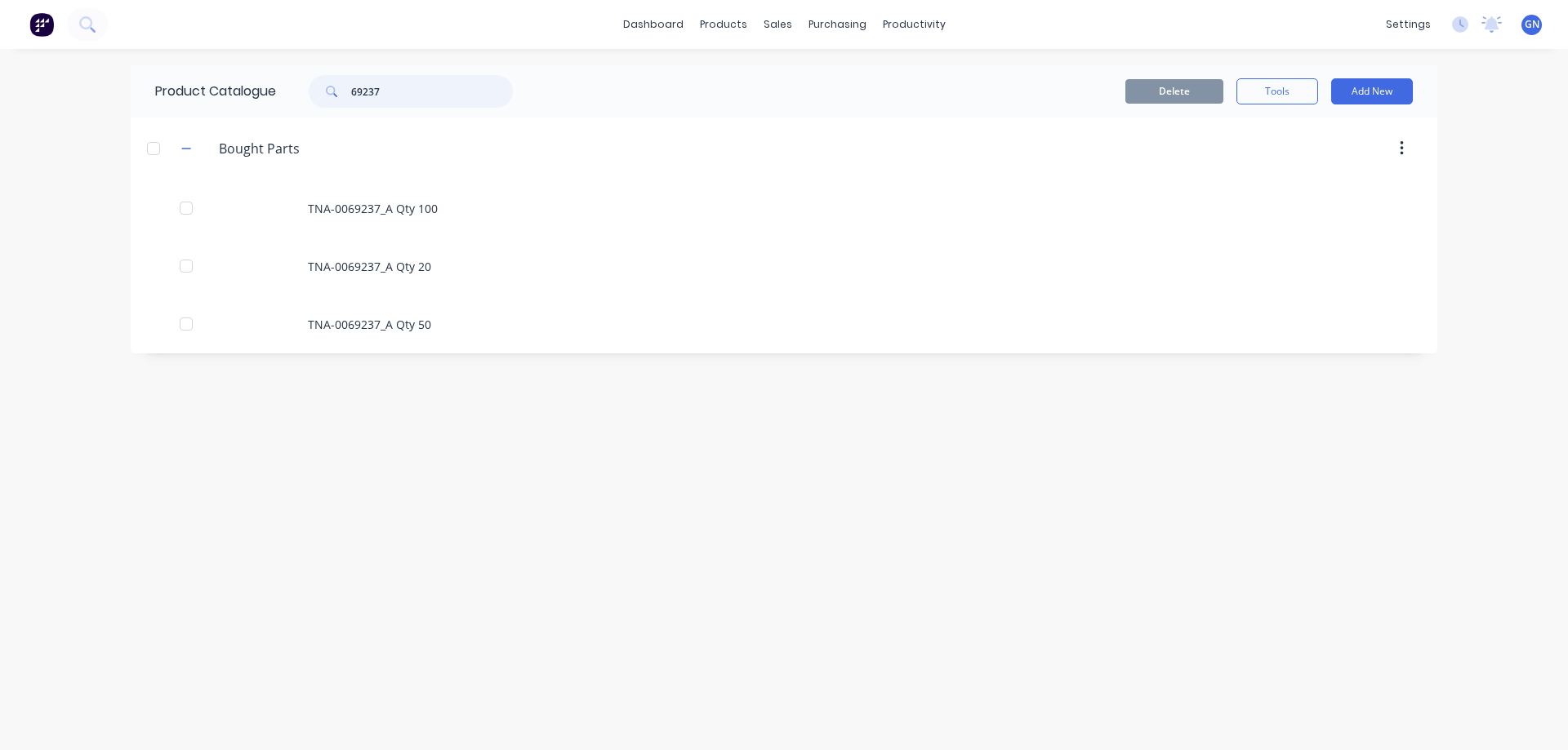
drag, startPoint x: 411, startPoint y: 98, endPoint x: 318, endPoint y: 88, distance: 93.5
click at [318, 88] on div "69237" at bounding box center [411, 92] width 204 height 33
click at [405, 99] on input "69237" at bounding box center [432, 92] width 162 height 33
drag, startPoint x: 361, startPoint y: 91, endPoint x: 413, endPoint y: 86, distance: 52.2
click at [413, 86] on input "69237" at bounding box center [432, 92] width 162 height 33
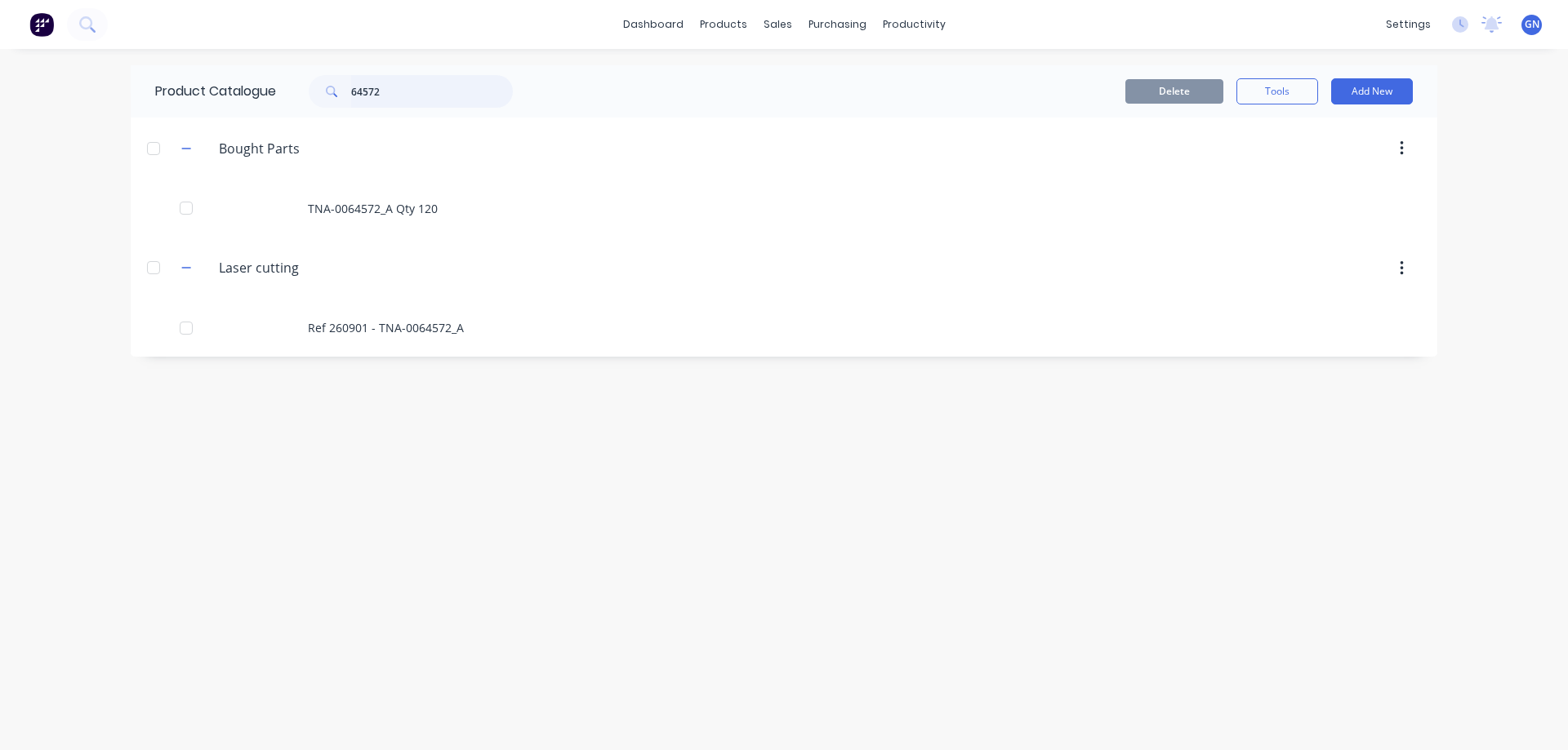
click at [392, 98] on input "64572" at bounding box center [432, 92] width 162 height 33
drag, startPoint x: 397, startPoint y: 89, endPoint x: 338, endPoint y: 84, distance: 59.2
click at [338, 84] on div "64572" at bounding box center [411, 92] width 204 height 33
paste input "9237"
type input "69237"
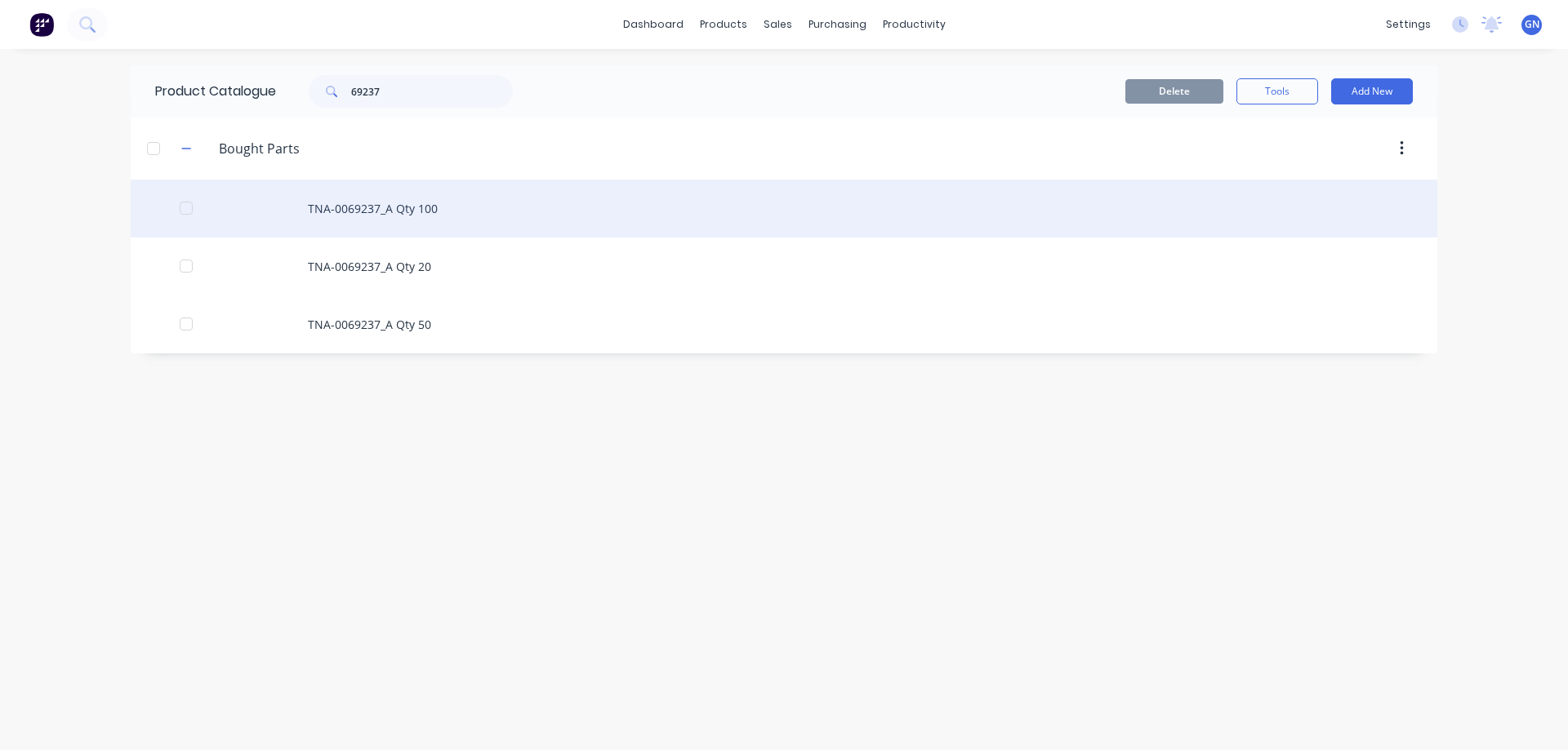
click at [387, 203] on div "TNA-0069237_A Qty 100" at bounding box center [784, 208] width 1307 height 58
type textarea "x"
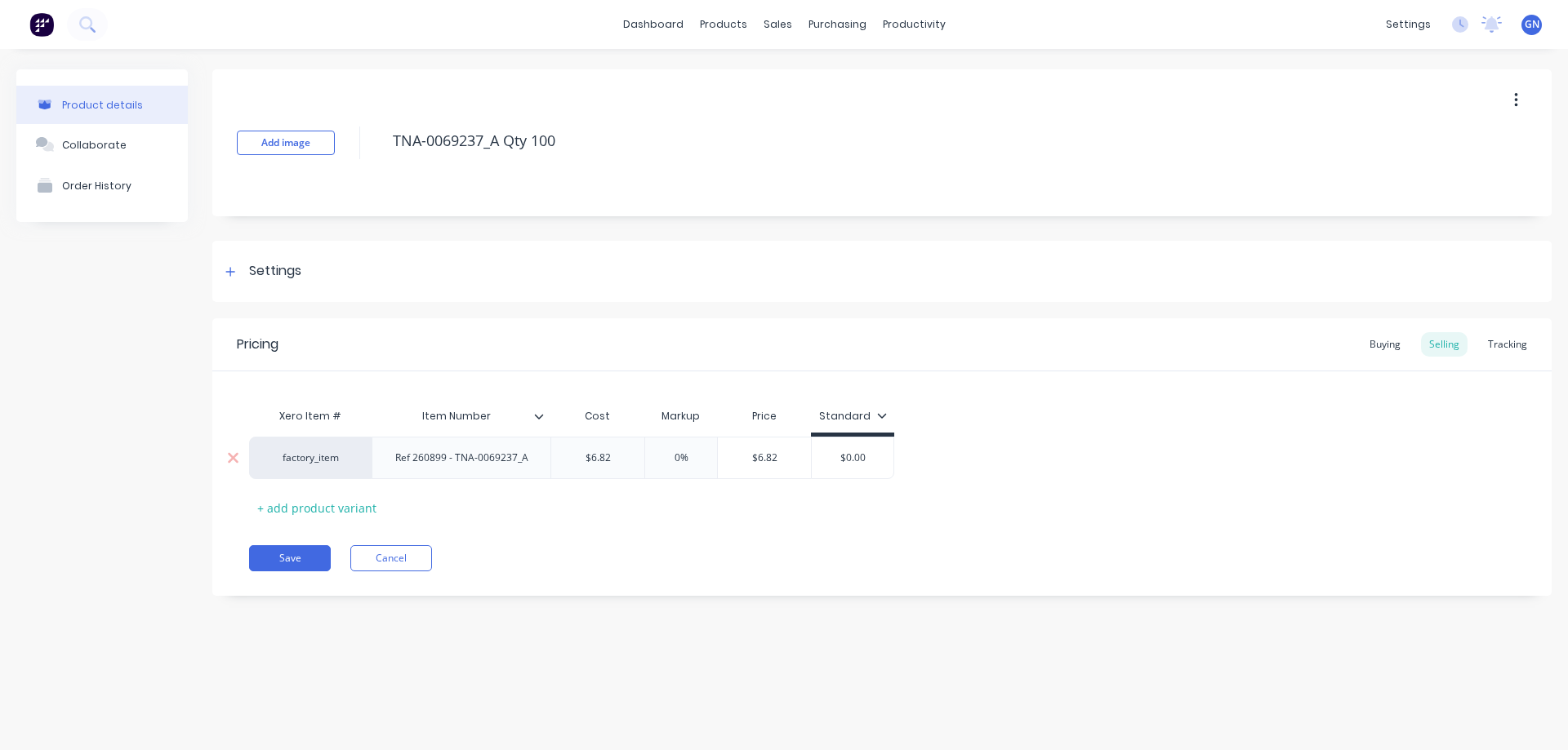
click at [535, 460] on div "Ref 260899 - TNA-0069237_A" at bounding box center [462, 458] width 159 height 21
drag, startPoint x: 535, startPoint y: 462, endPoint x: 383, endPoint y: 455, distance: 152.2
click at [383, 455] on div "Ref 260899 - TNA-0069237_A" at bounding box center [462, 458] width 159 height 21
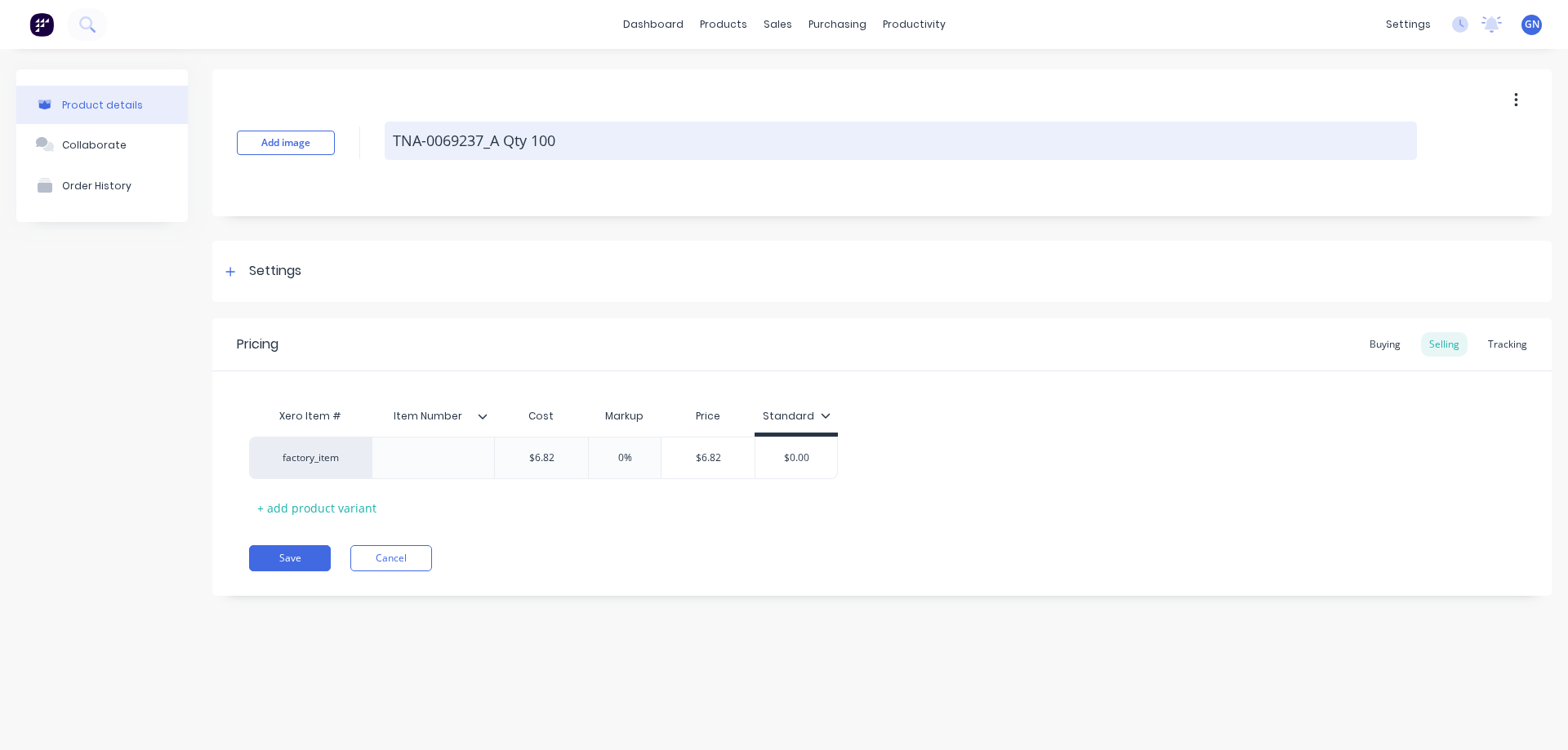
drag, startPoint x: 570, startPoint y: 137, endPoint x: 390, endPoint y: 135, distance: 180.0
click at [390, 135] on textarea "TNA-0069237_A Qty 100" at bounding box center [900, 141] width 1032 height 39
paste textarea "Ref 260899 - TNA-0069237_A"
type textarea "x"
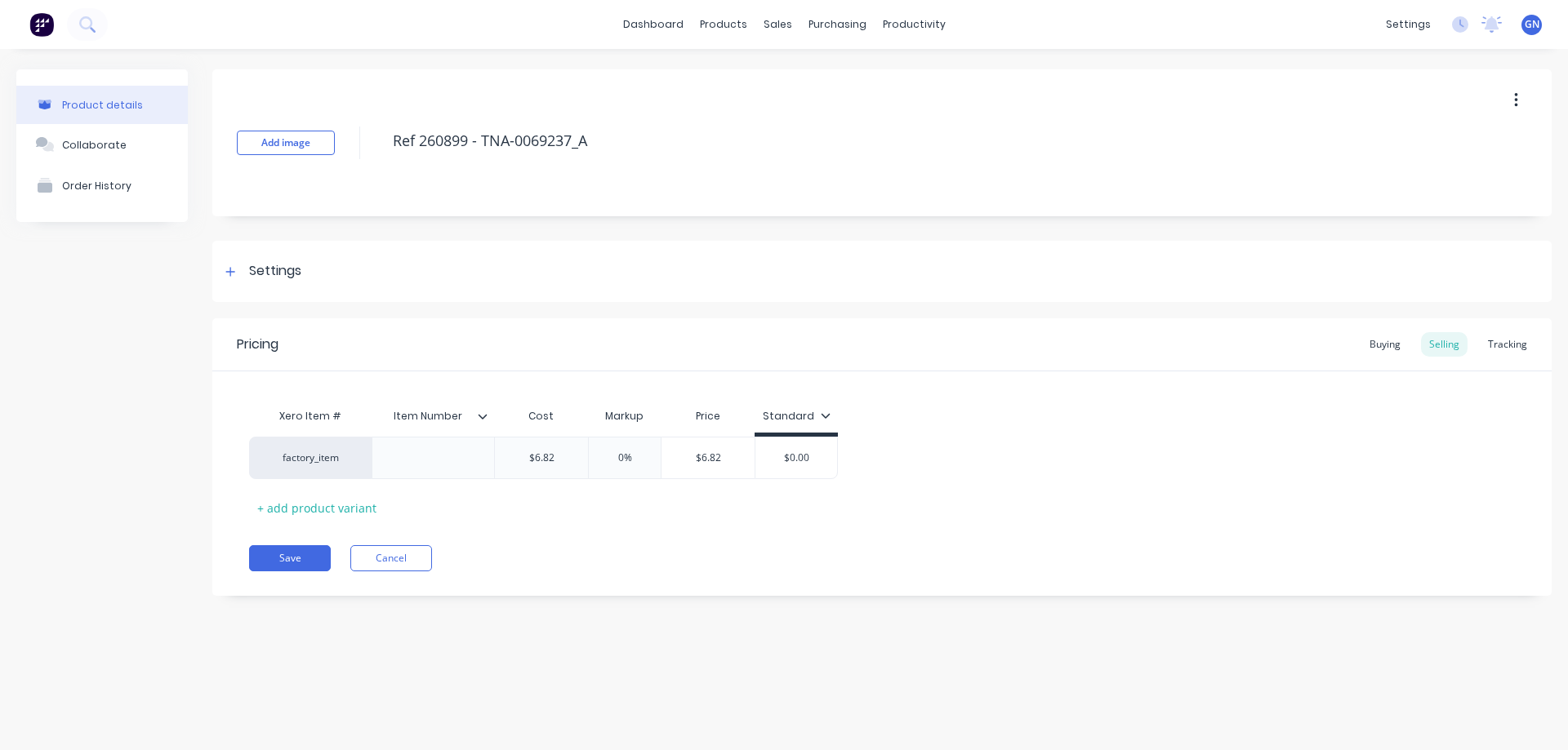
type textarea "Ref 260899 - TNA-0069237_A"
type textarea "x"
type textarea "Ref 260899 - TNA-0069237_A"
click at [432, 458] on div at bounding box center [433, 458] width 82 height 21
click at [418, 460] on div at bounding box center [433, 458] width 82 height 21
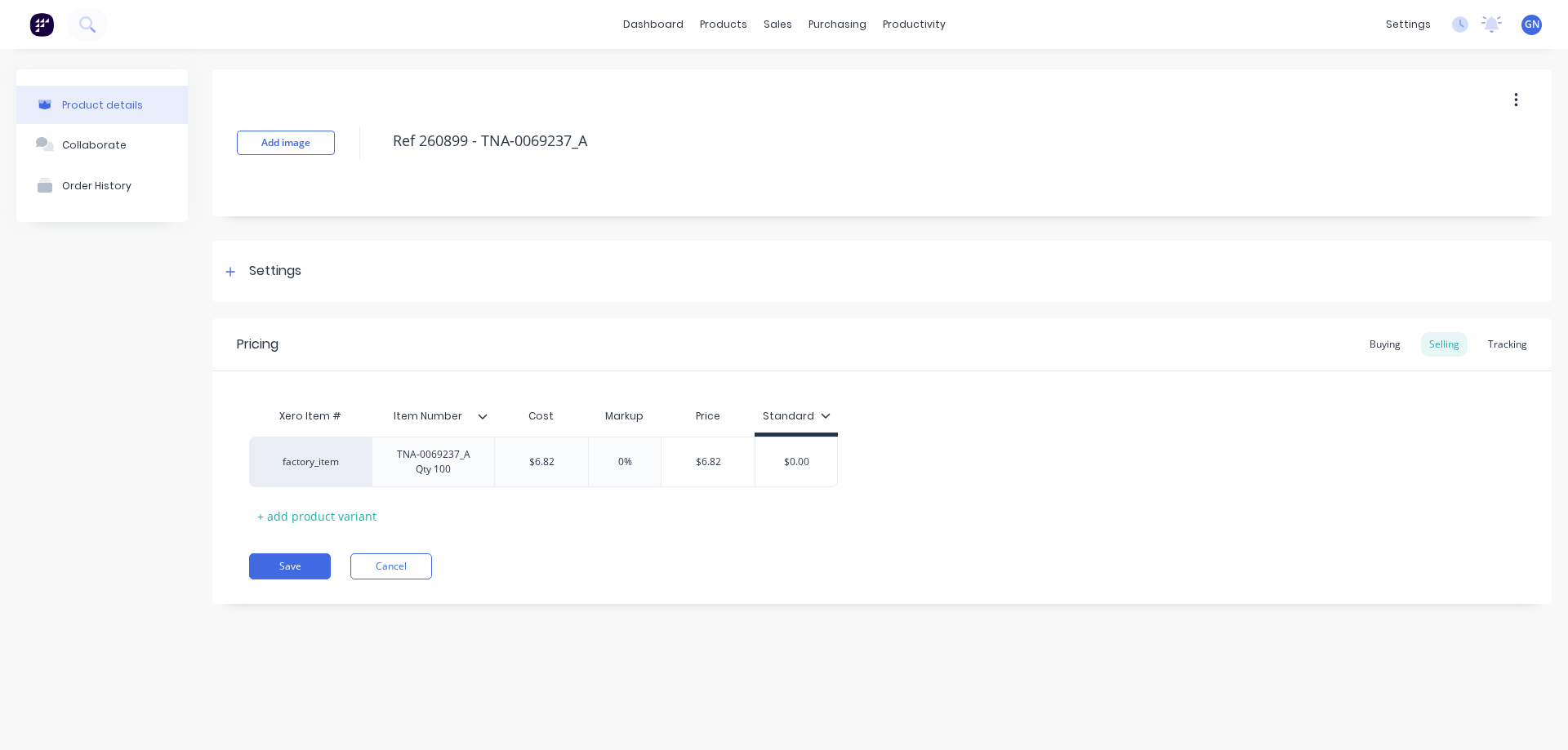
click at [486, 419] on icon at bounding box center [482, 416] width 10 height 10
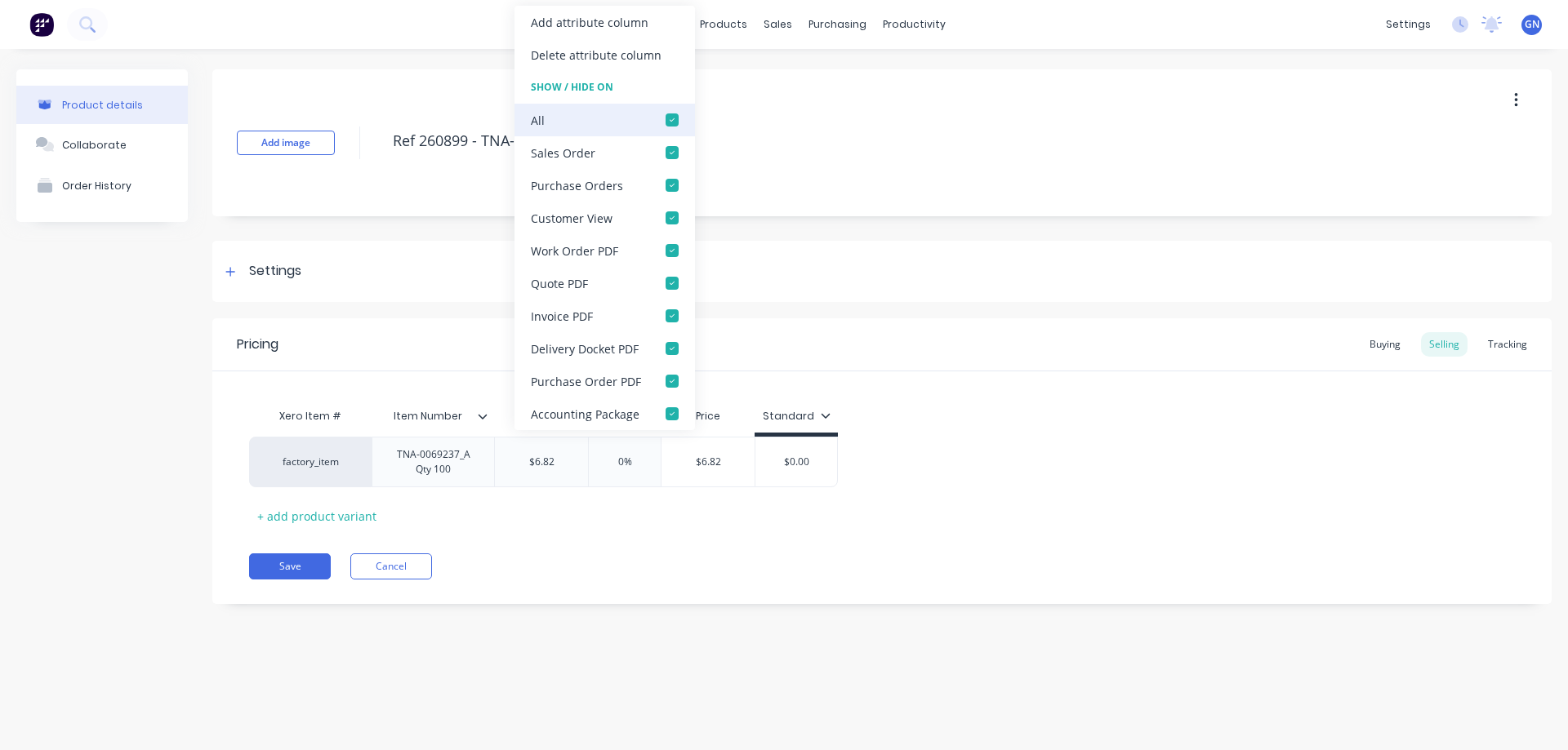
click at [670, 120] on div at bounding box center [672, 120] width 33 height 33
click at [852, 165] on div "Add image Ref 260899 - TNA-0069237_A" at bounding box center [882, 142] width 1339 height 147
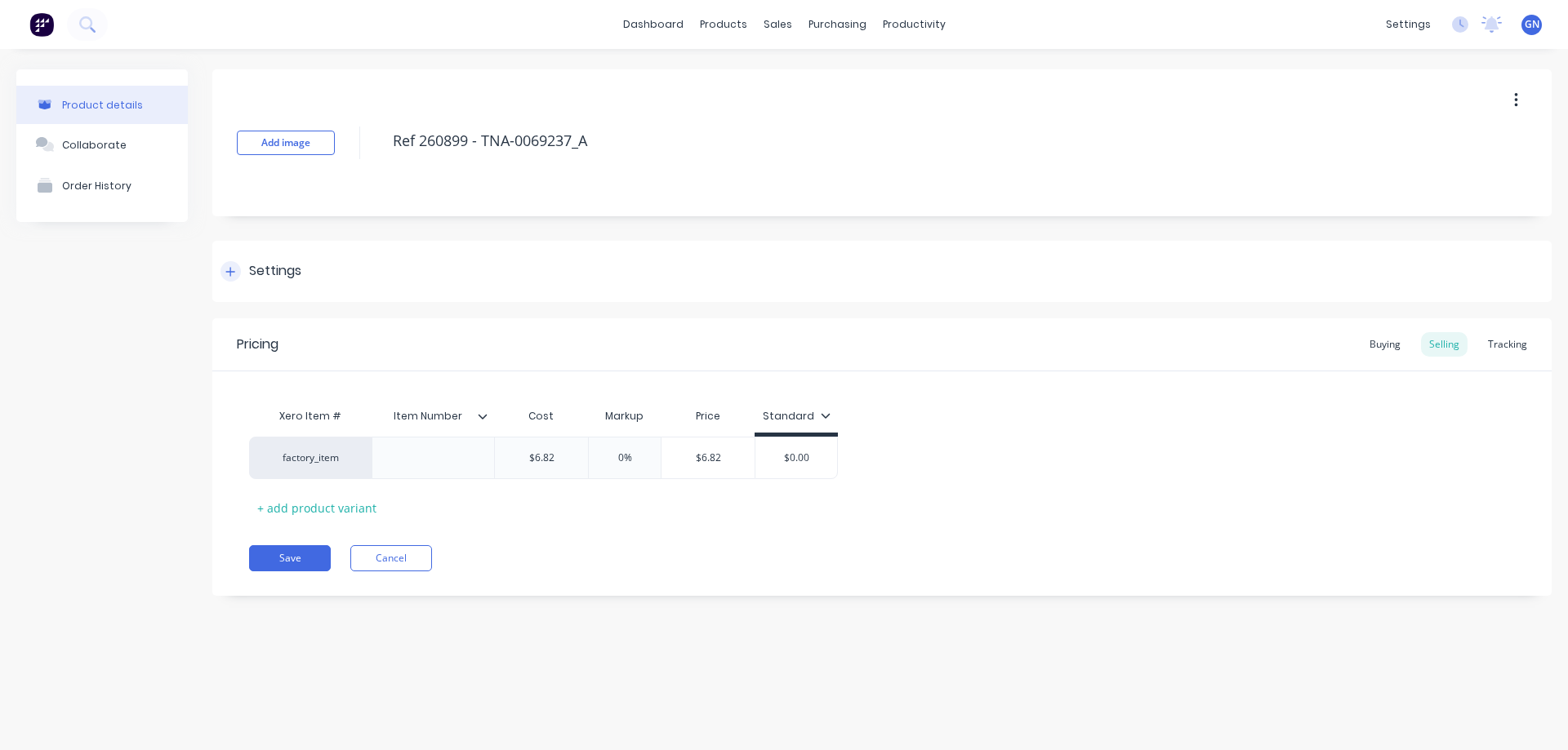
click at [231, 271] on icon at bounding box center [231, 271] width 9 height 9
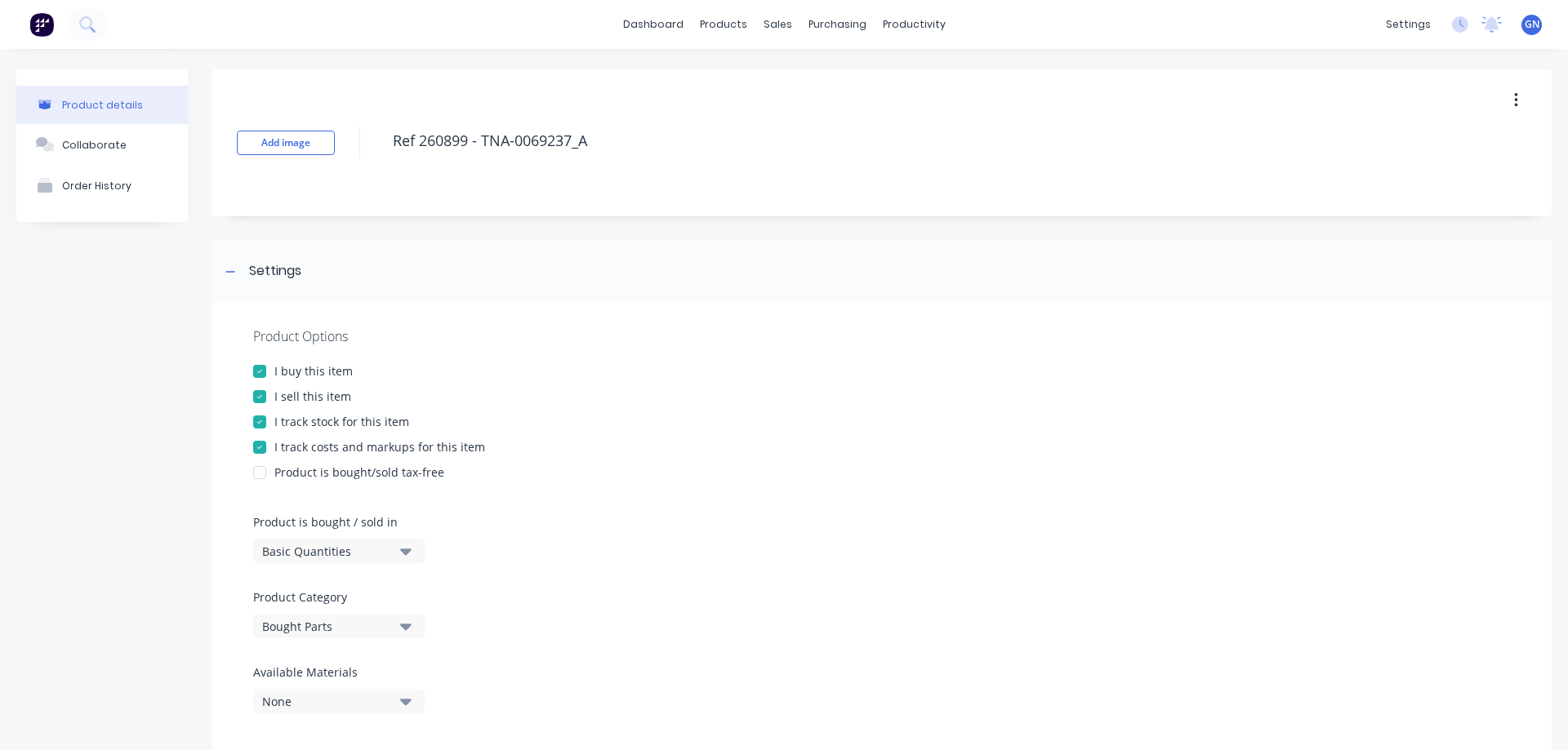
click at [258, 397] on div at bounding box center [260, 397] width 33 height 33
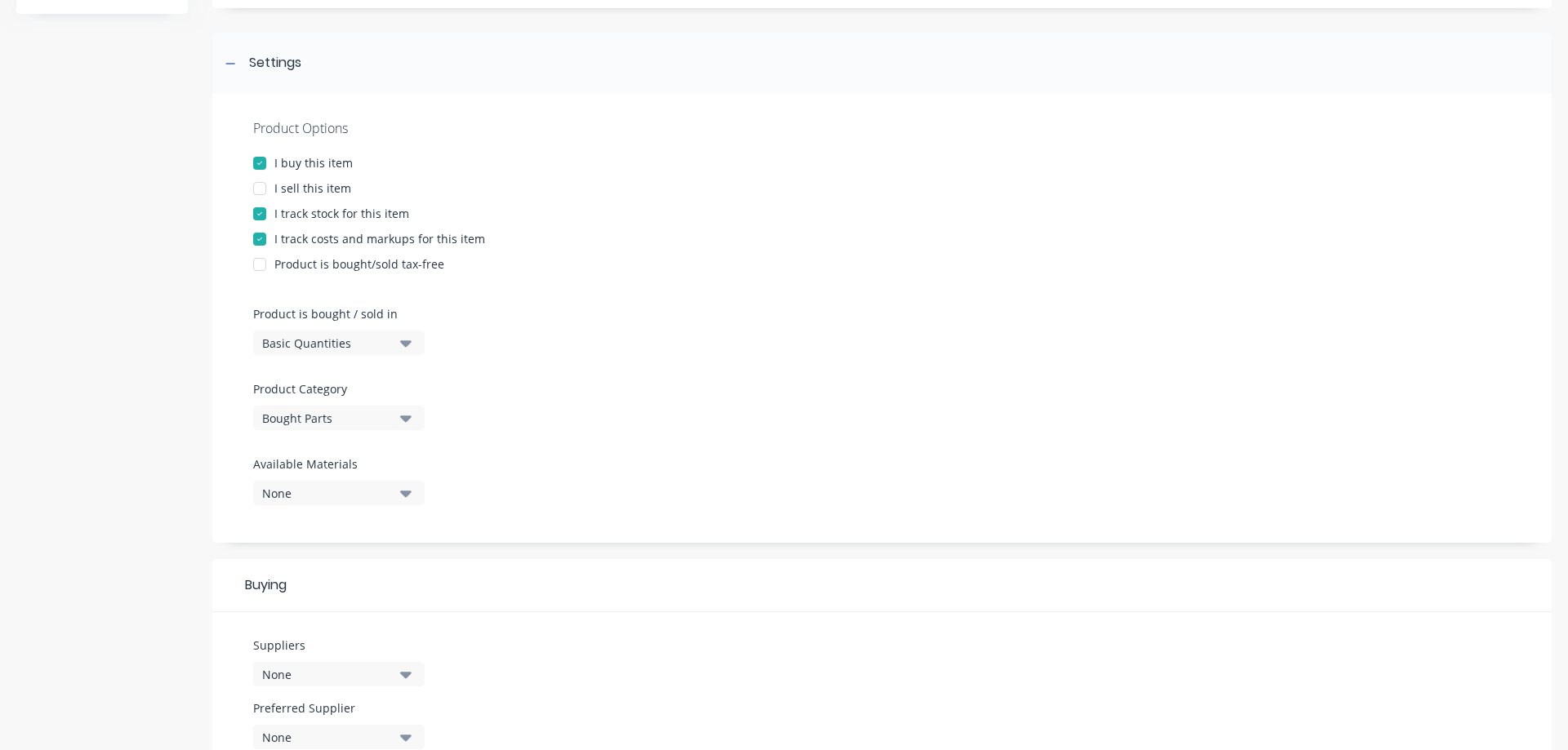
scroll to position [218, 0]
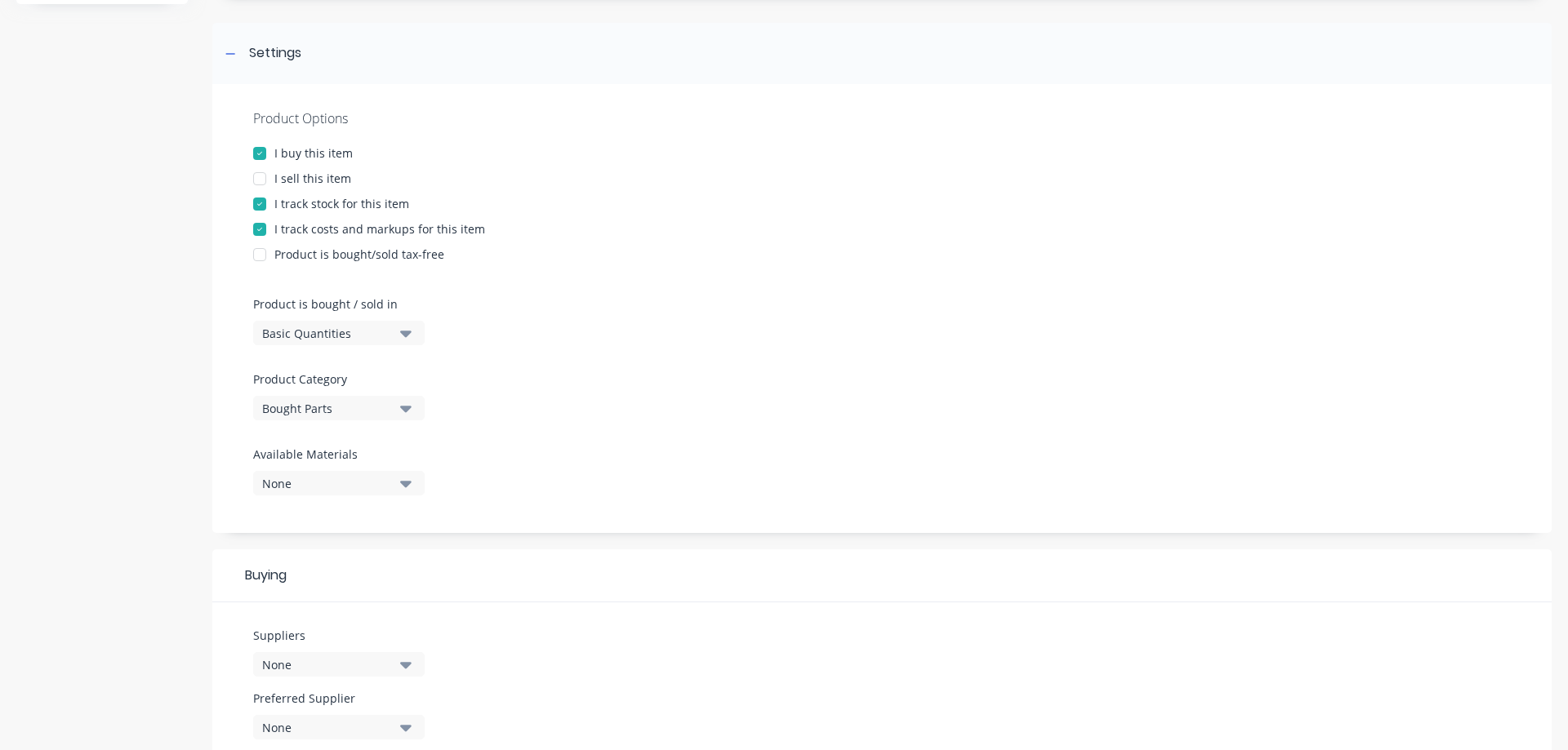
click at [303, 410] on div "Bought Parts" at bounding box center [327, 408] width 131 height 17
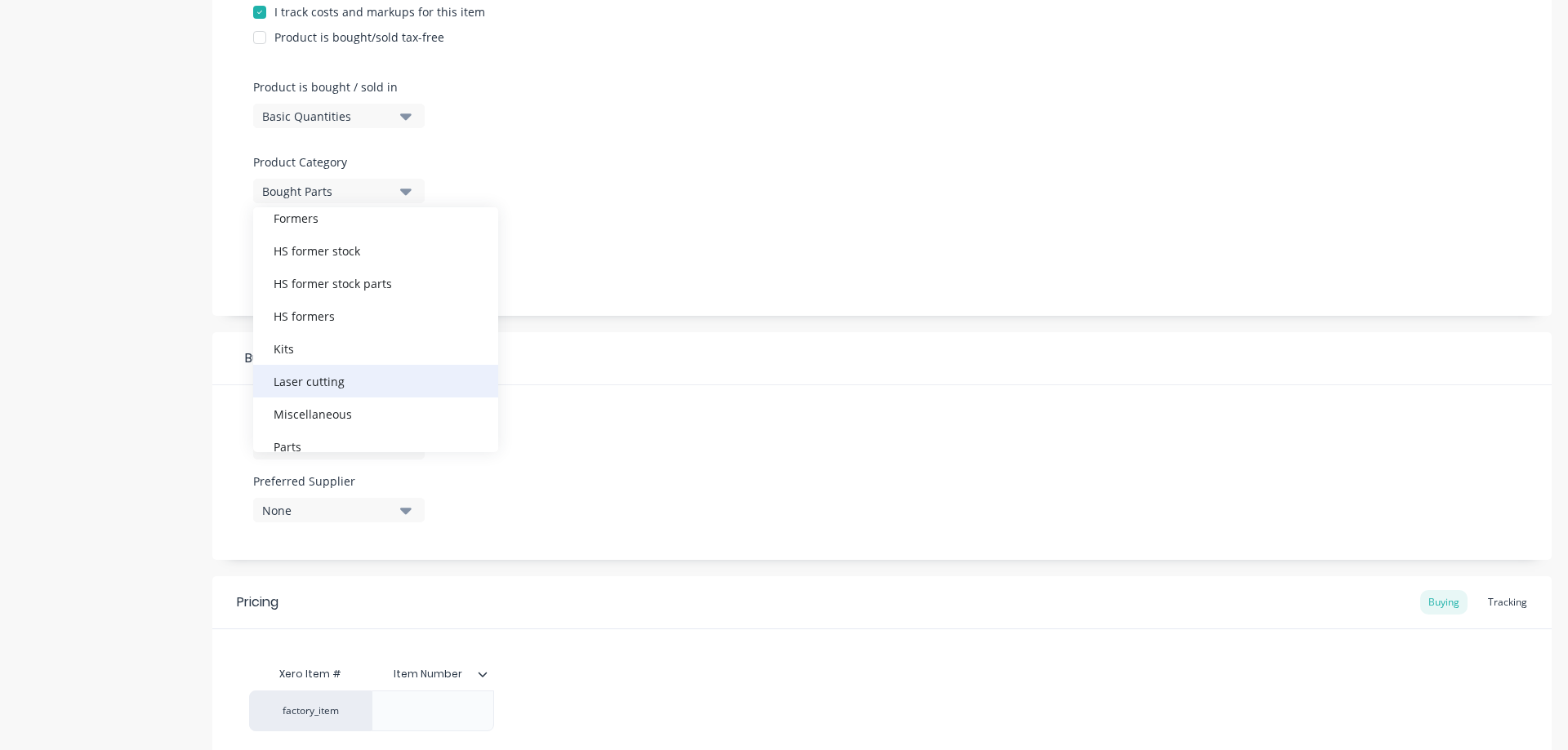
scroll to position [164, 0]
click at [322, 381] on div "Laser cutting" at bounding box center [375, 379] width 245 height 33
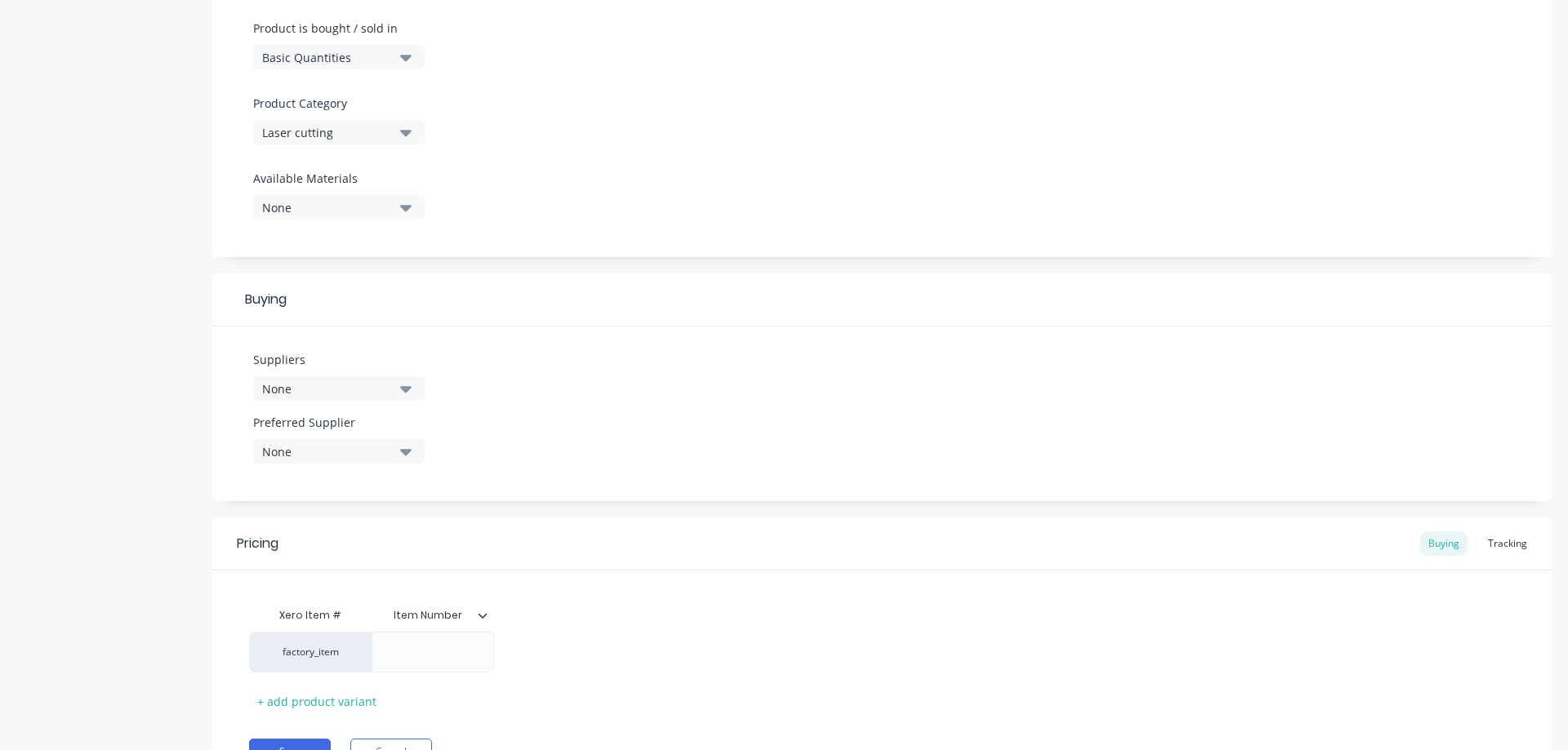
scroll to position [517, 0]
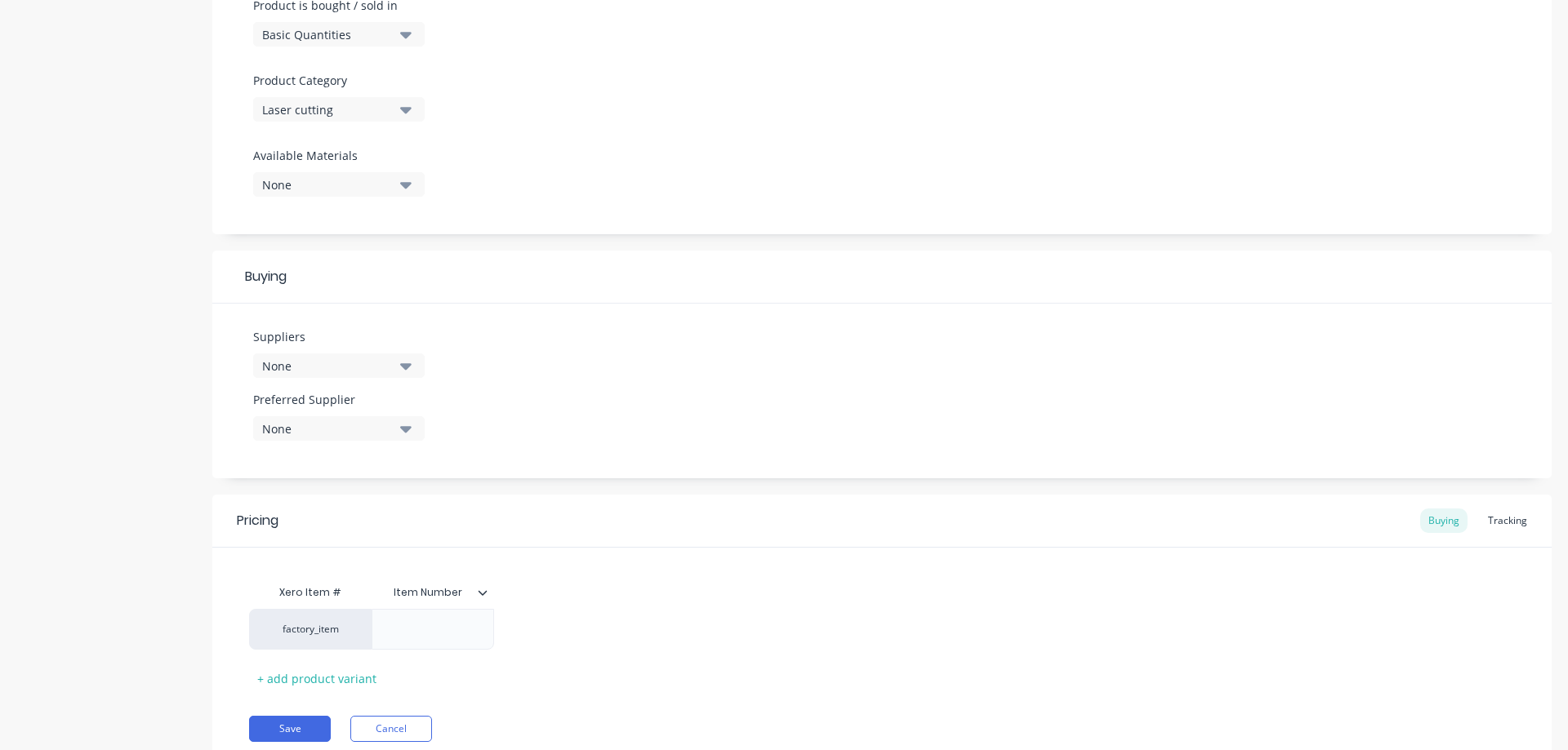
click at [345, 368] on div "None" at bounding box center [327, 366] width 131 height 17
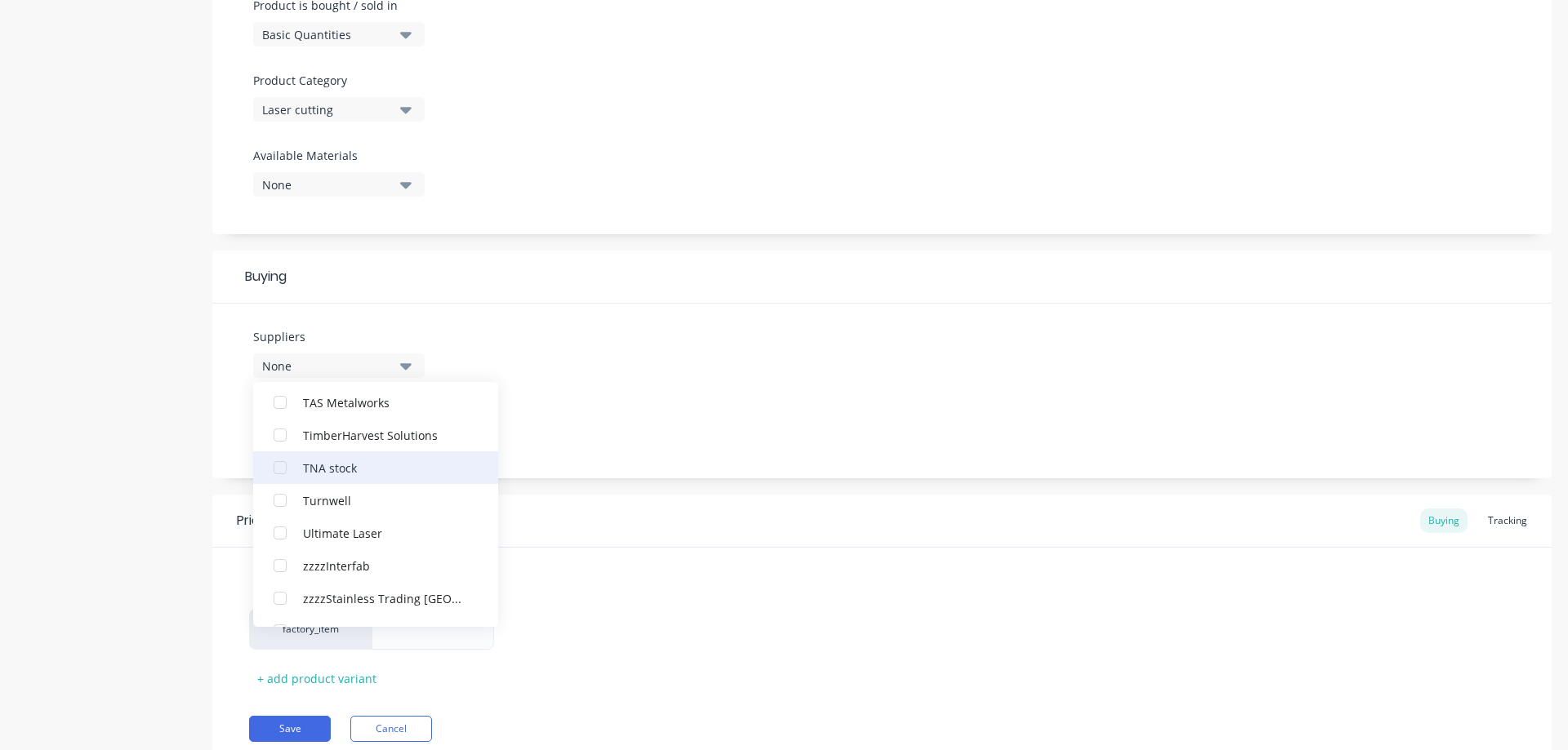
scroll to position [190, 0]
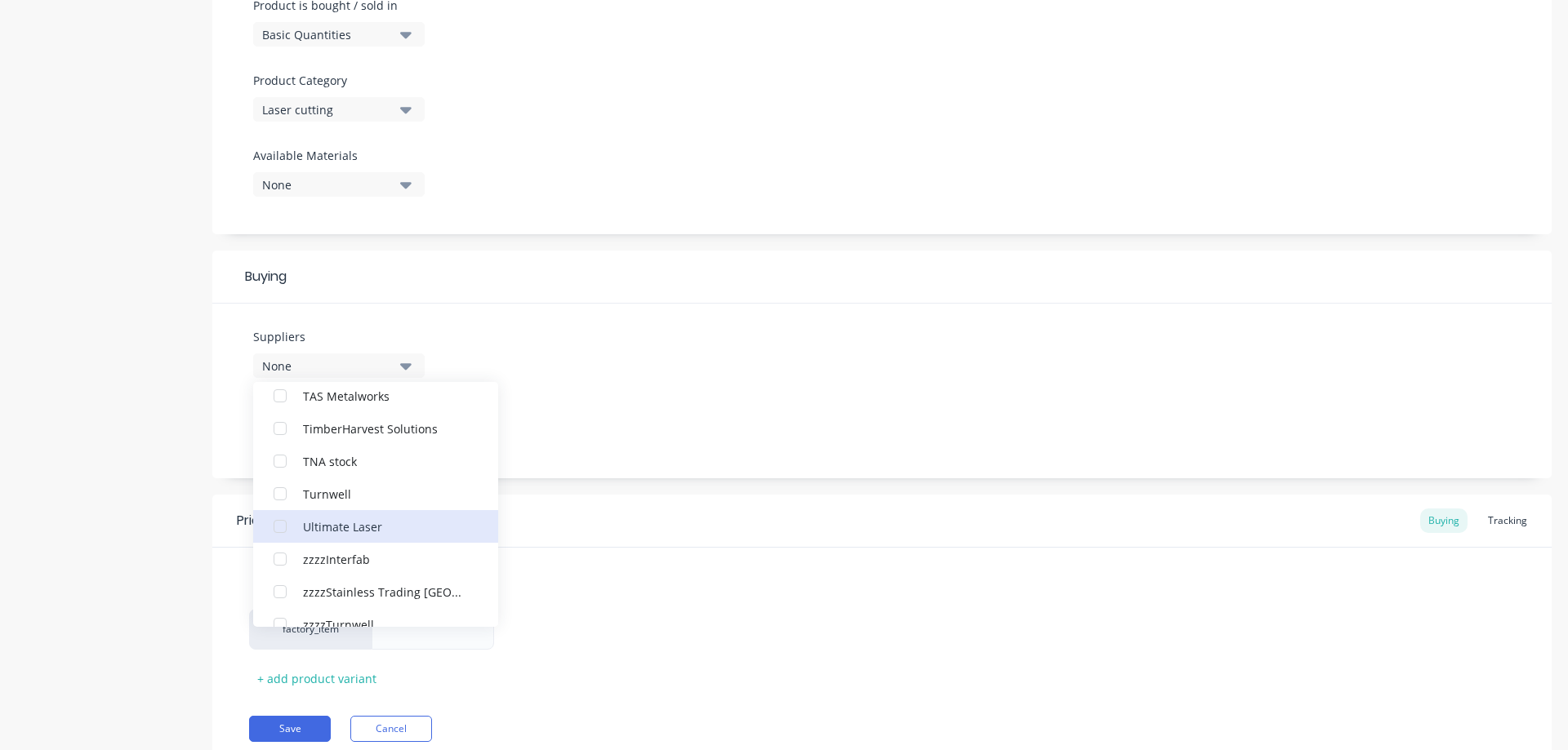
drag, startPoint x: 345, startPoint y: 530, endPoint x: 437, endPoint y: 528, distance: 92.0
click at [352, 530] on div "Ultimate Laser" at bounding box center [384, 526] width 164 height 17
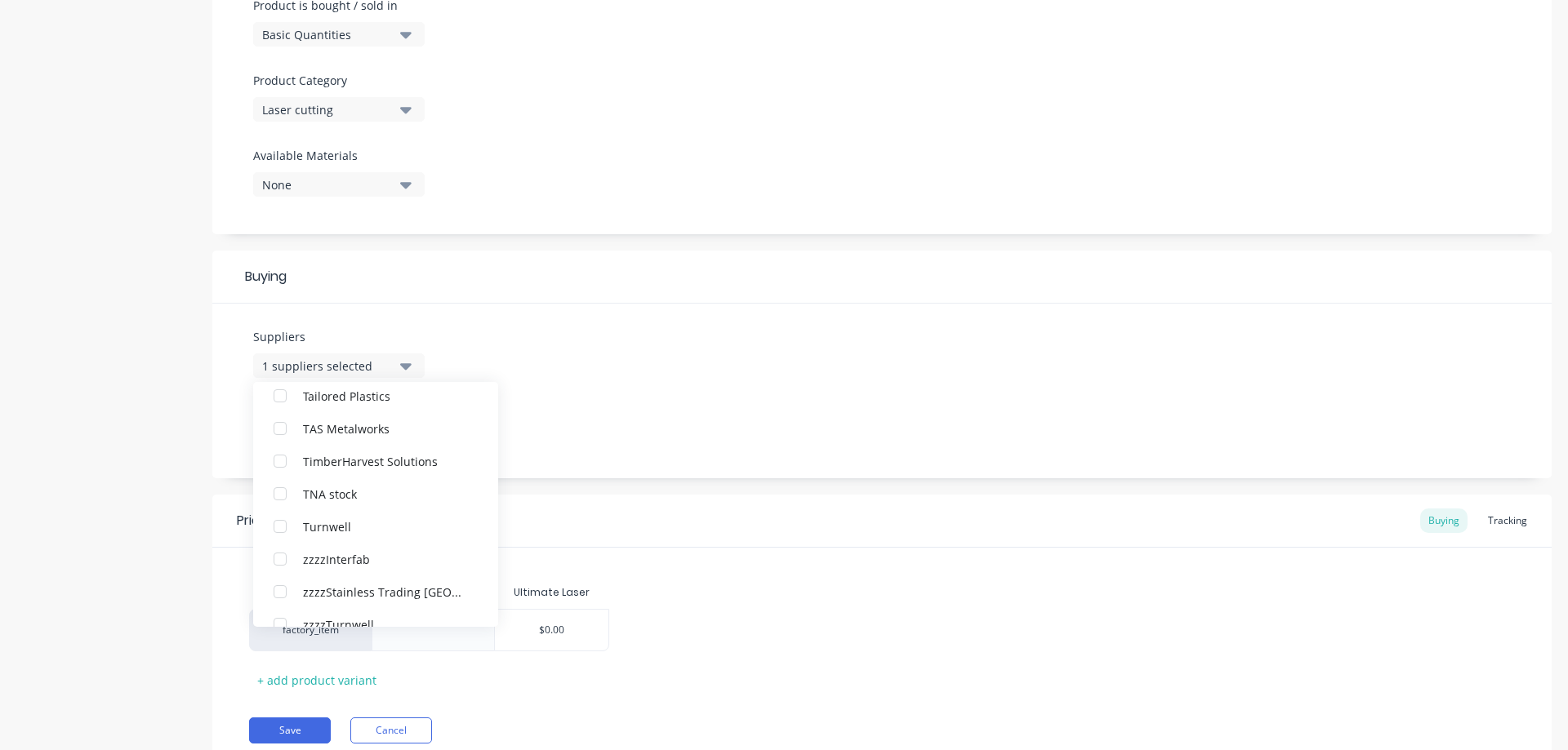
scroll to position [0, 0]
click at [551, 376] on div "Suppliers 1 suppliers selected Ultimate Laser .1a Test Supplier Interfab Stainl…" at bounding box center [882, 391] width 1339 height 175
click at [331, 426] on div "None" at bounding box center [327, 428] width 131 height 17
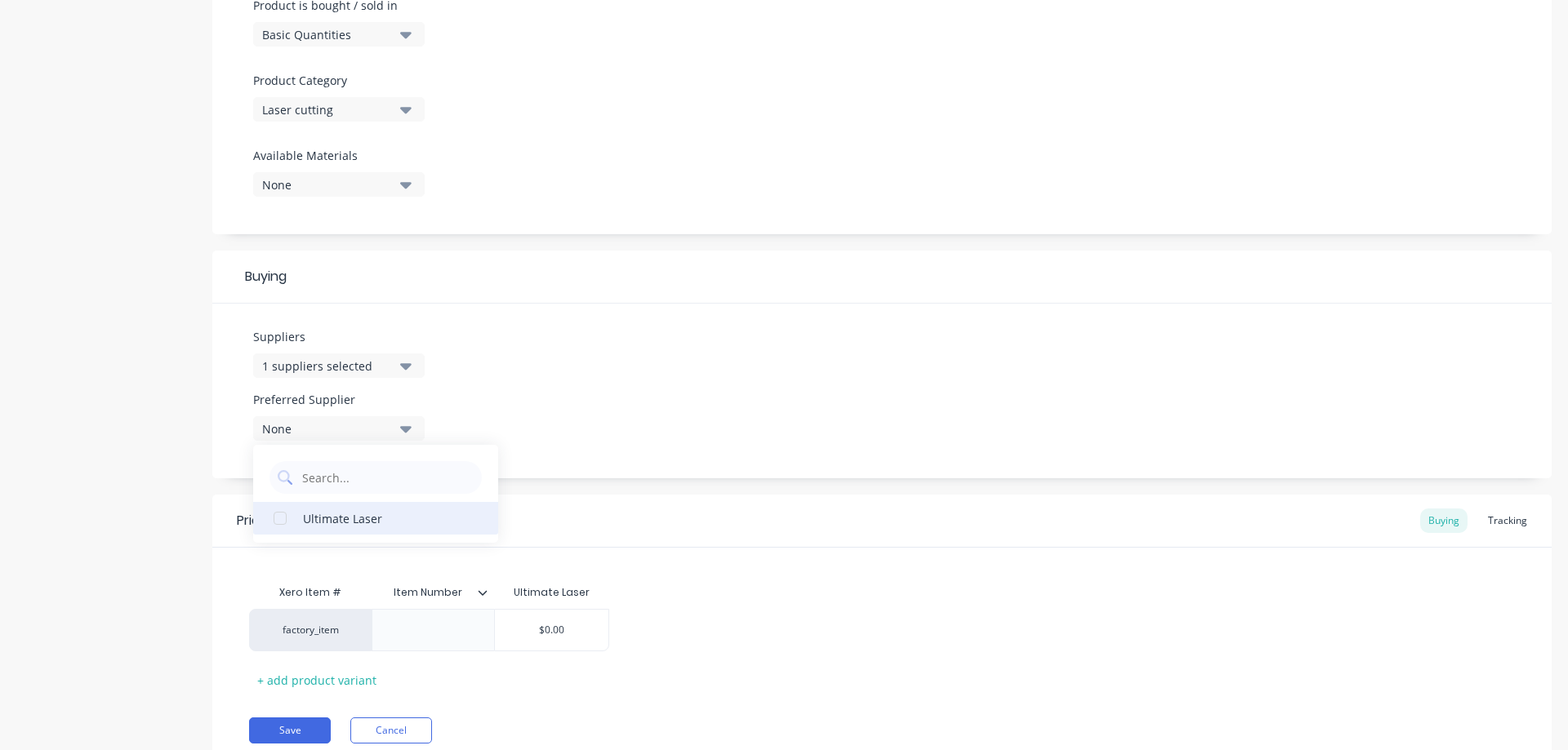
click at [348, 519] on div "Ultimate Laser" at bounding box center [384, 517] width 164 height 17
click at [524, 385] on div "Suppliers 1 suppliers selected Preferred Supplier Ultimate Laser Ultimate Laser" at bounding box center [882, 391] width 1339 height 175
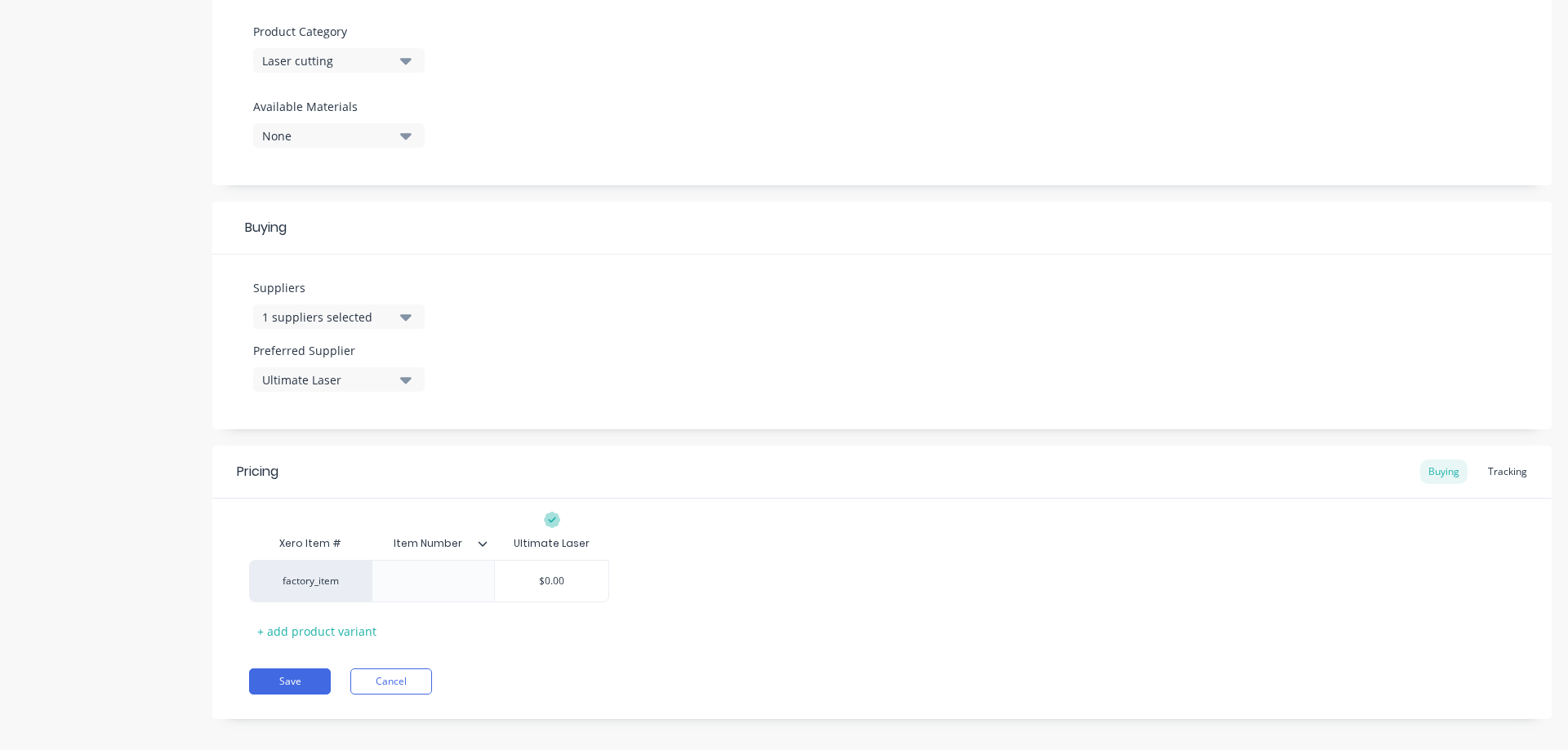
scroll to position [579, 0]
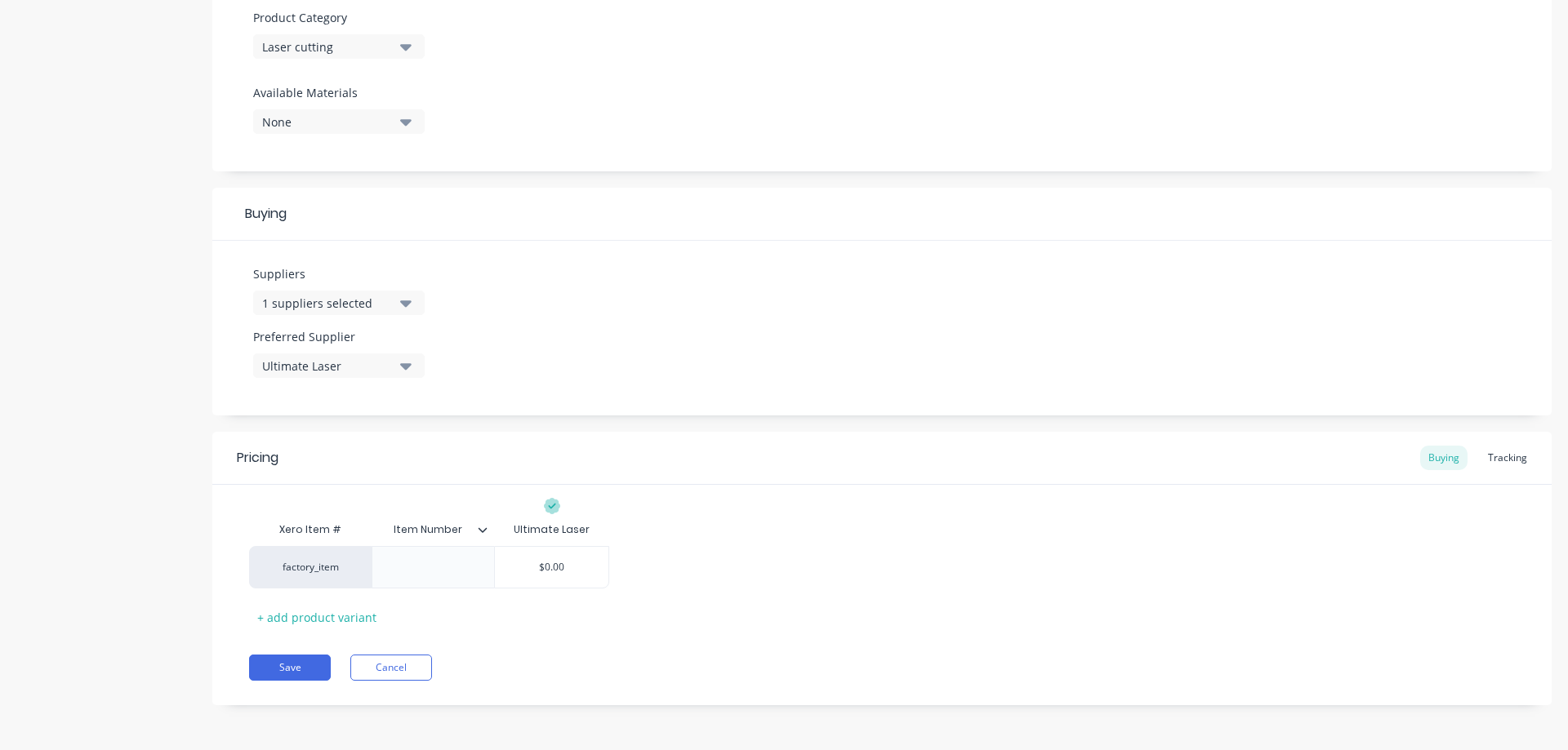
click at [482, 527] on icon at bounding box center [482, 529] width 10 height 10
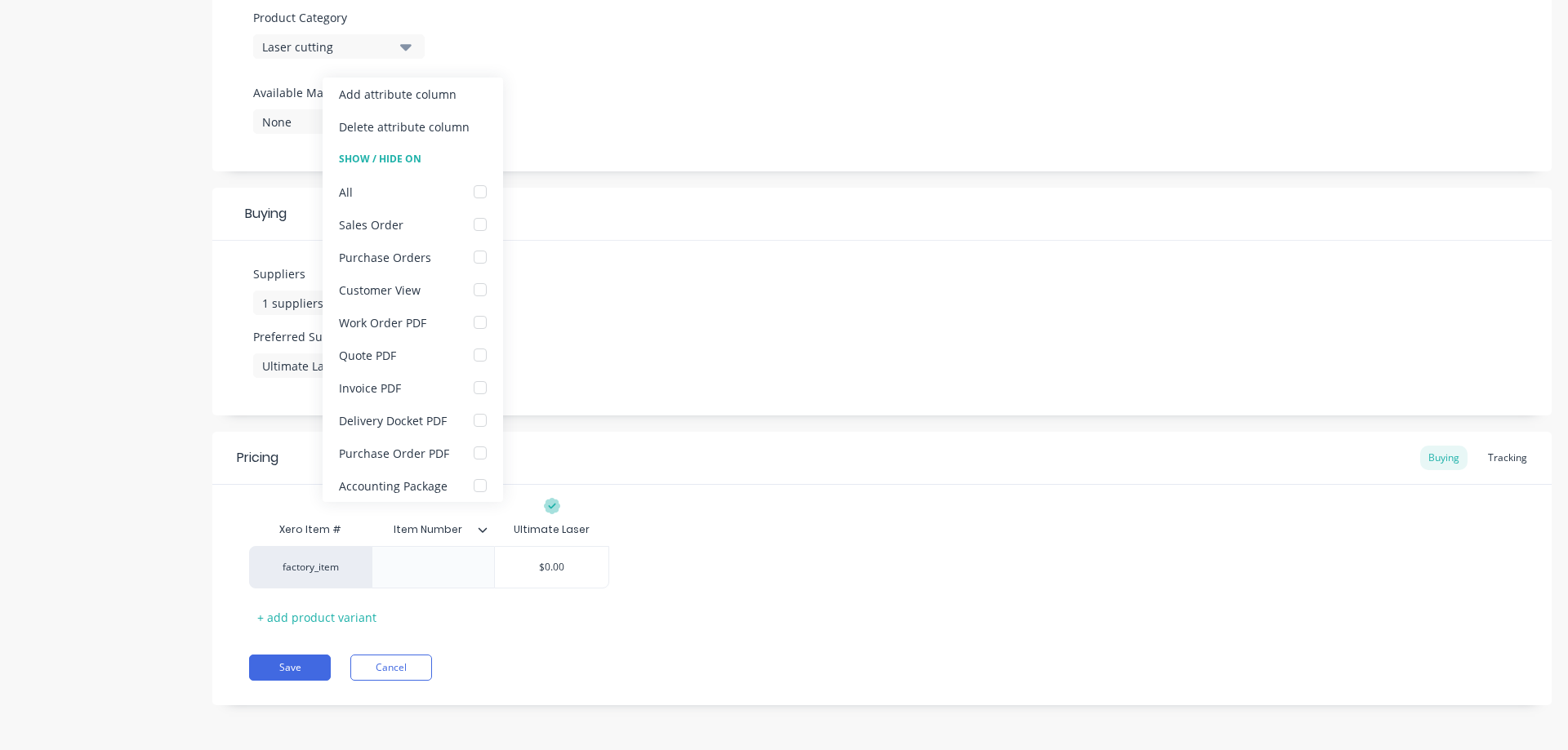
type textarea "x"
click at [643, 517] on div "Xero Item # Item Number Ultimate Laser factory_item $0.00 + add product variant" at bounding box center [882, 572] width 1265 height 117
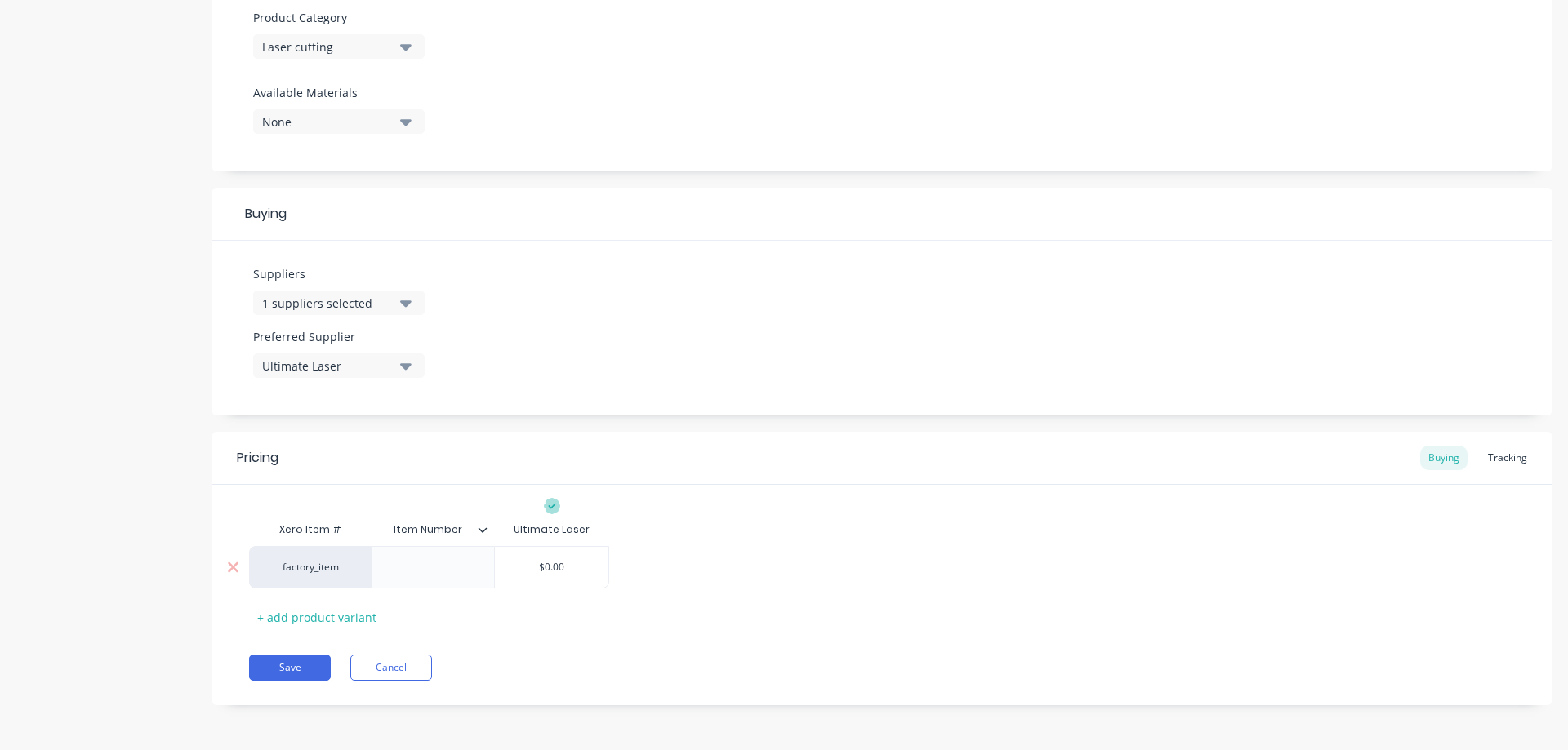
type input "$0.00"
drag, startPoint x: 567, startPoint y: 566, endPoint x: 536, endPoint y: 566, distance: 31.0
click at [536, 566] on input "$0.00" at bounding box center [551, 567] width 113 height 15
type textarea "x"
type input "6"
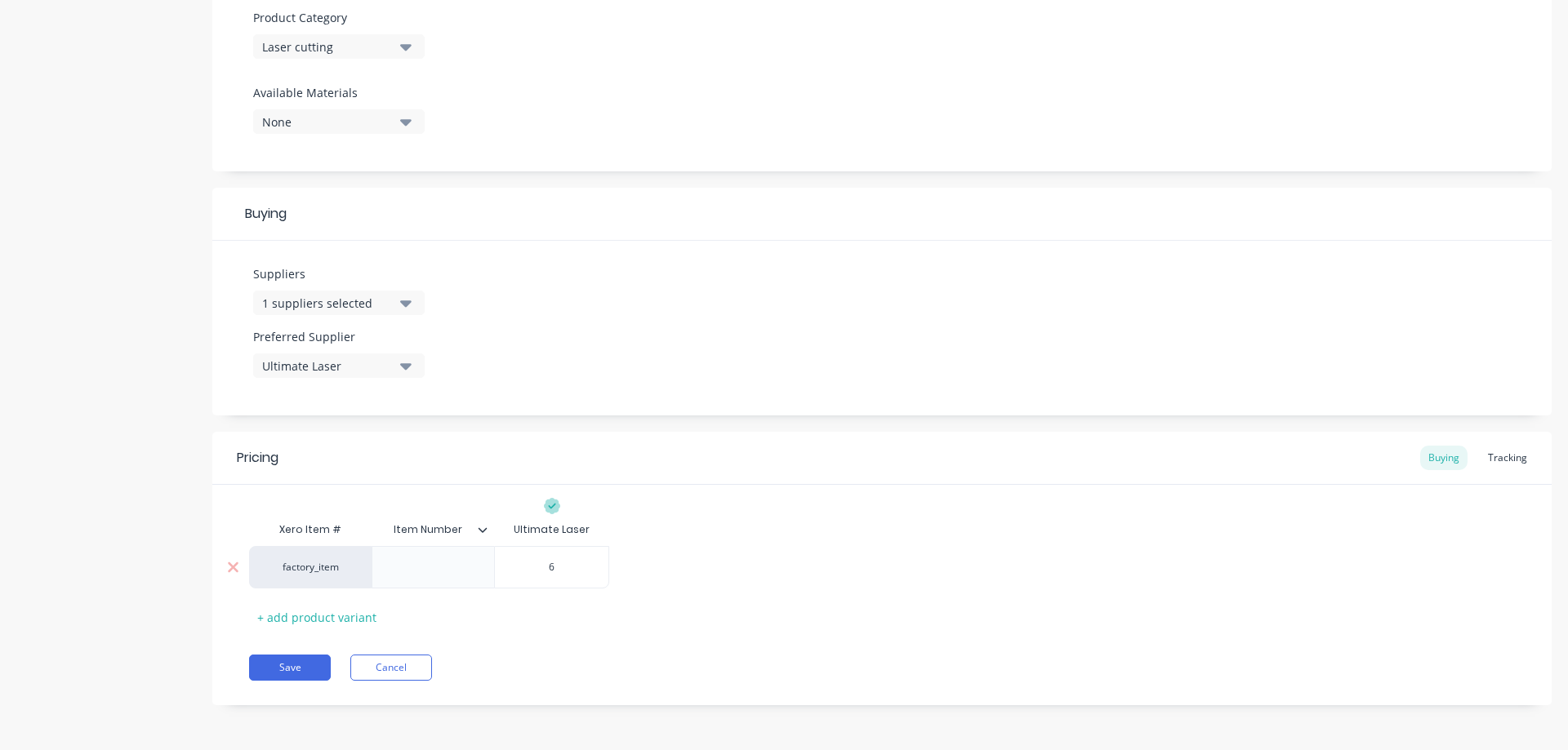
type textarea "x"
type input "6."
type textarea "x"
type input "6.8"
type textarea "x"
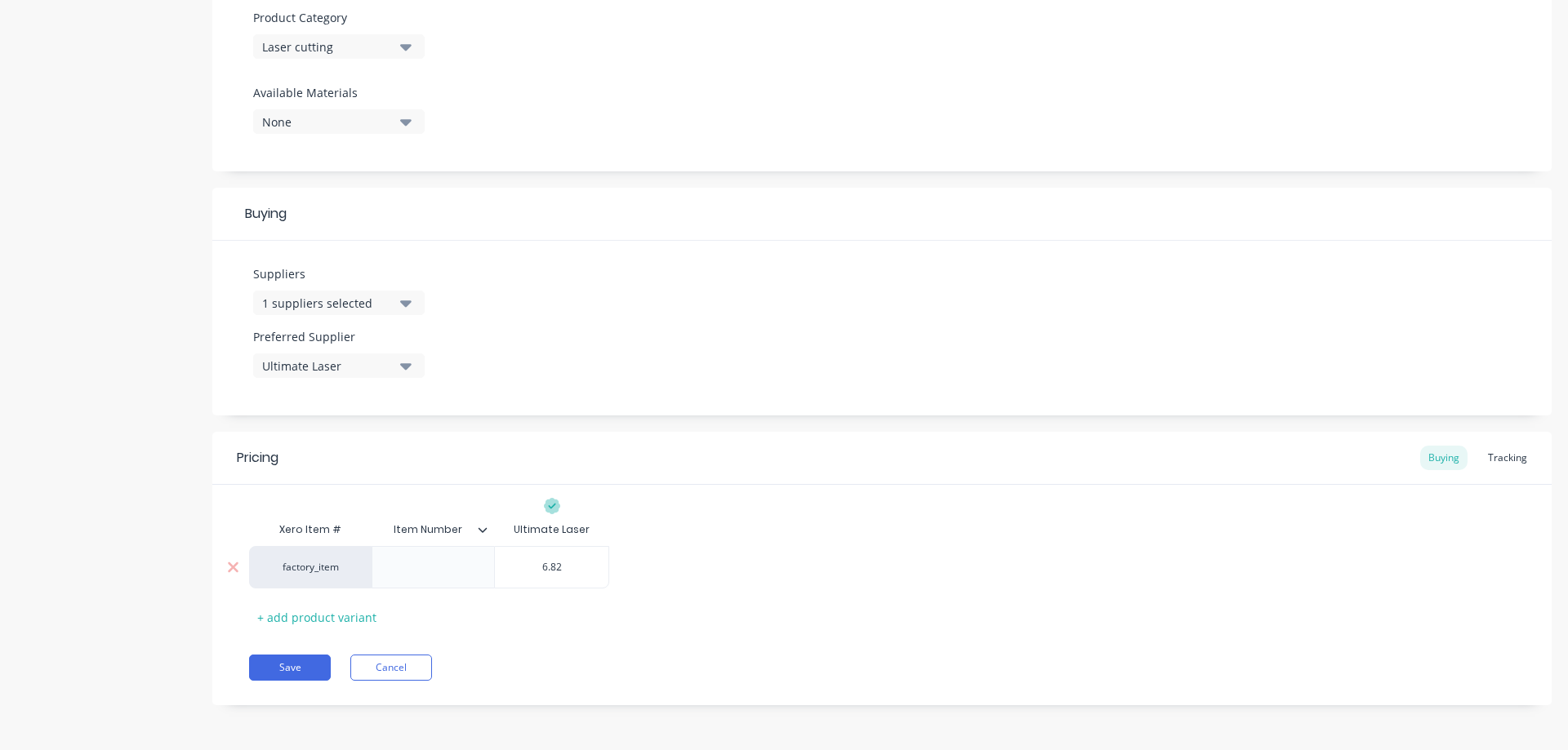
type input "6.82"
click at [294, 669] on button "Save" at bounding box center [290, 667] width 82 height 26
type textarea "x"
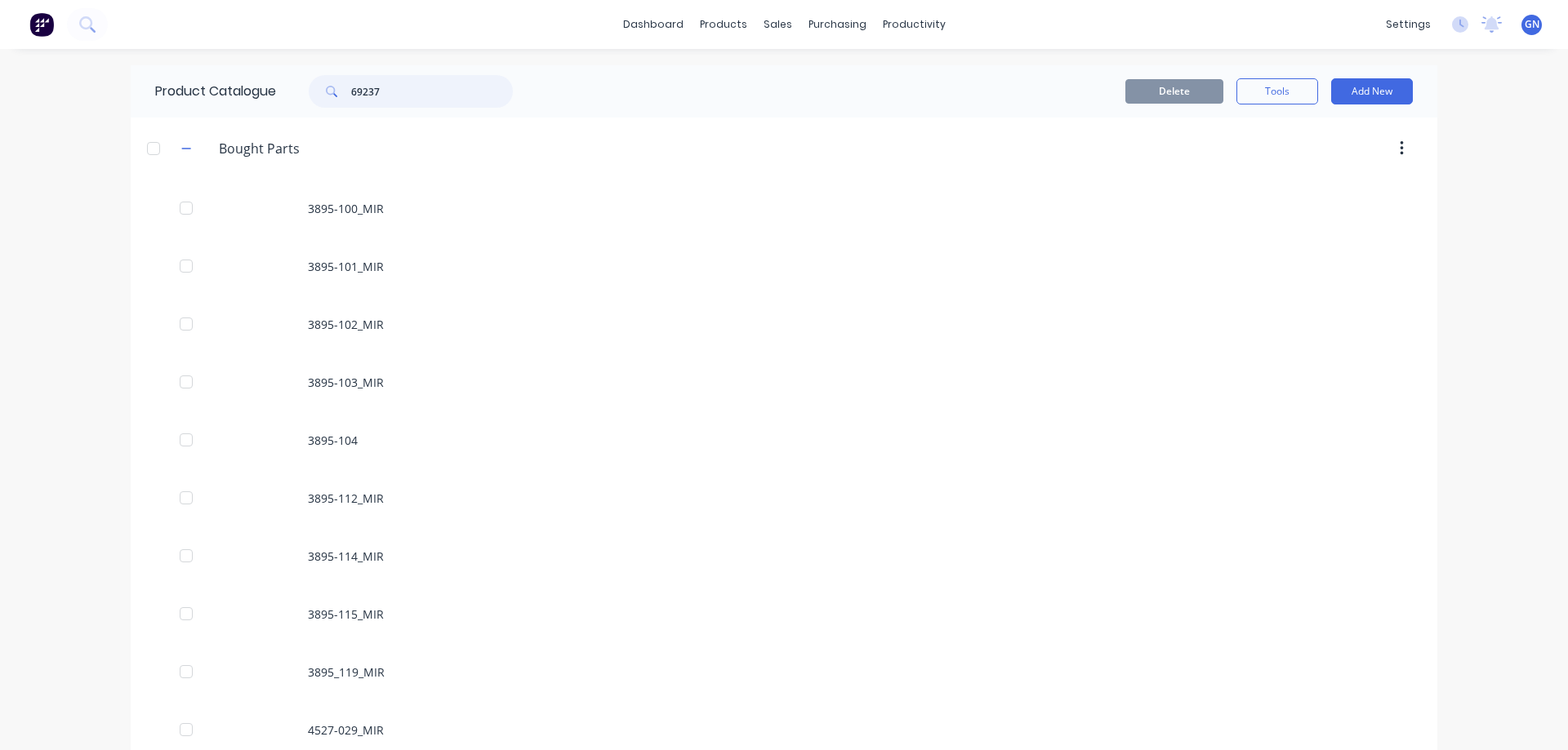
drag, startPoint x: 412, startPoint y: 92, endPoint x: 403, endPoint y: 85, distance: 11.4
click at [403, 85] on input "69237" at bounding box center [432, 92] width 162 height 33
type input "69237"
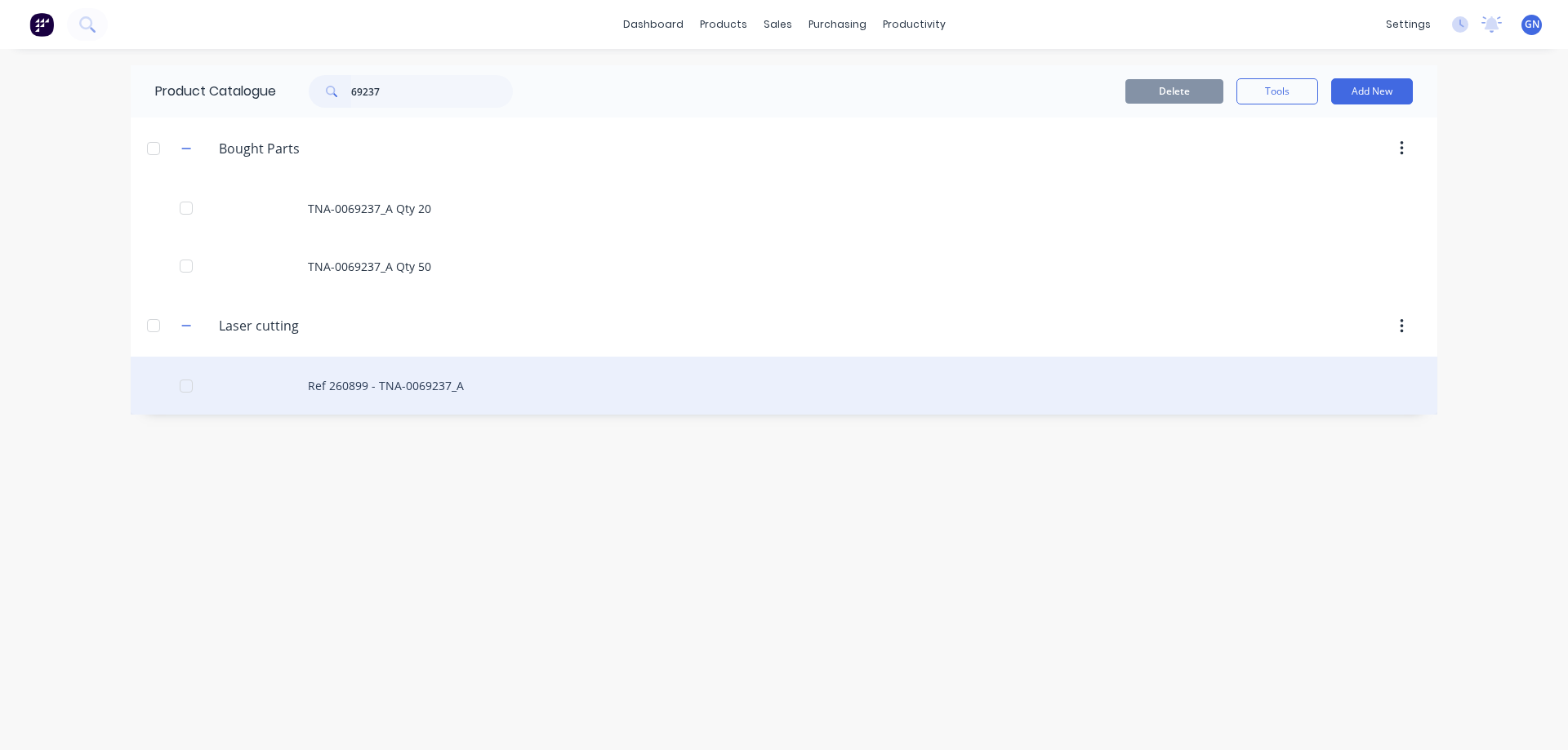
click at [436, 382] on div "Ref 260899 - TNA-0069237_A" at bounding box center [784, 385] width 1307 height 58
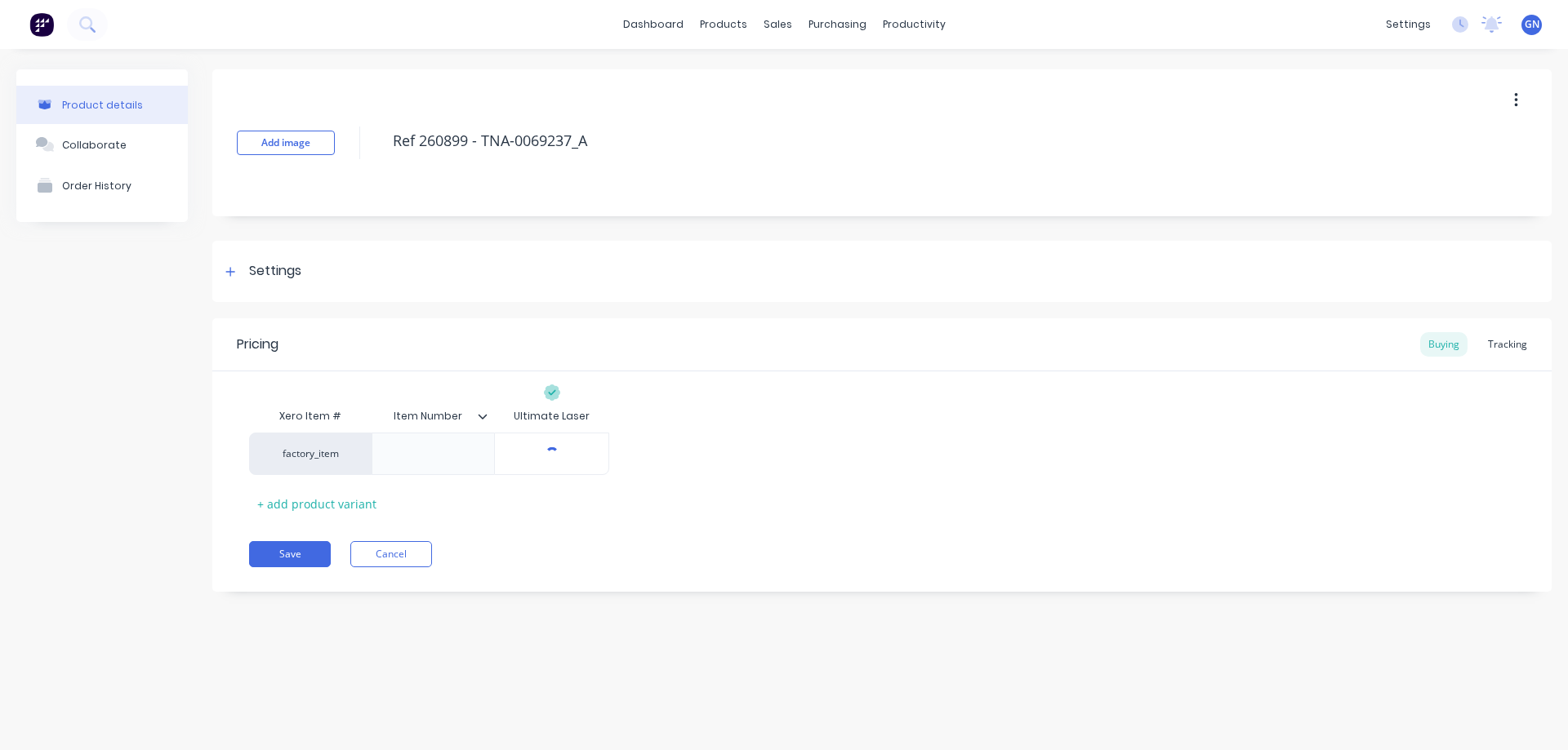
type textarea "x"
click at [391, 551] on button "Cancel" at bounding box center [391, 554] width 82 height 26
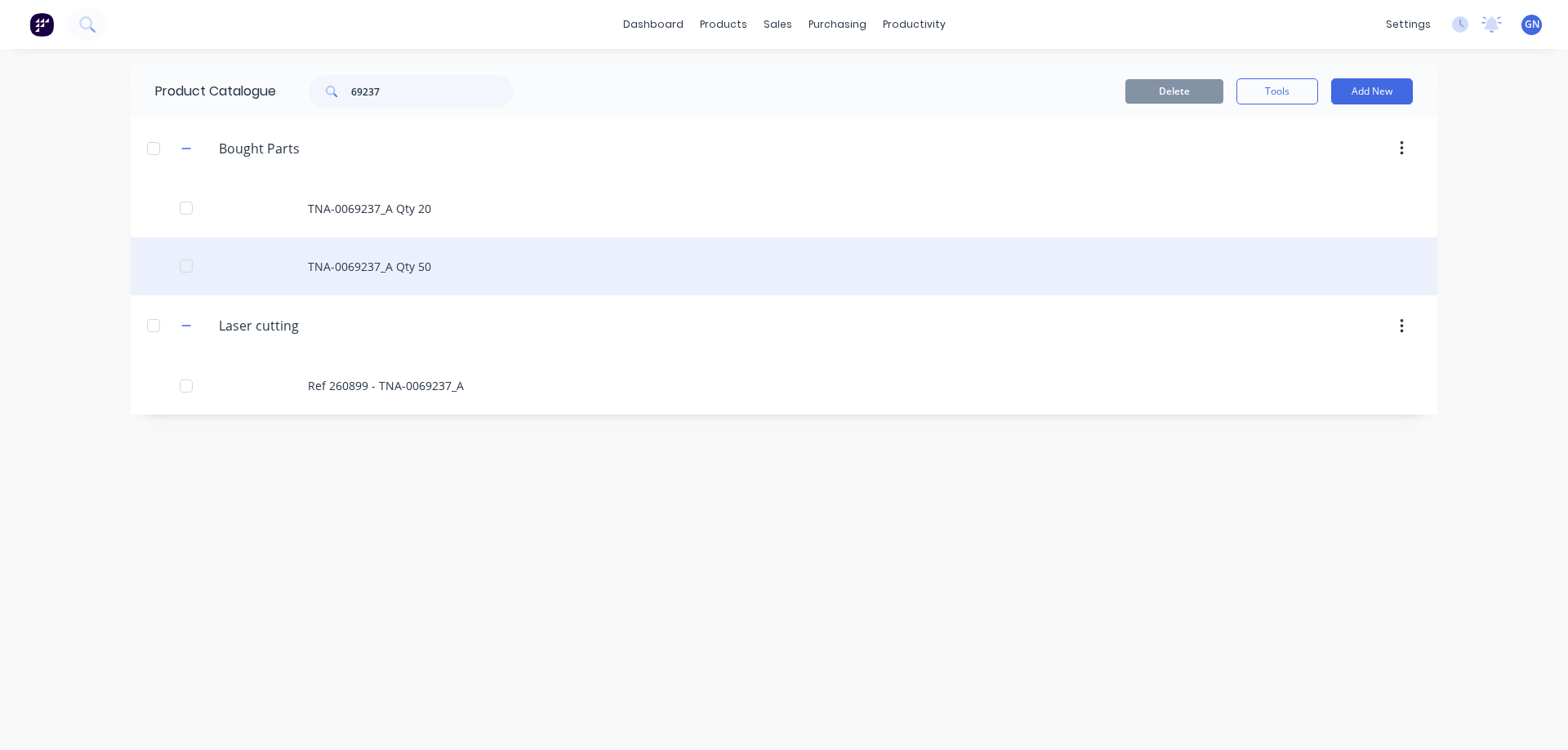
drag, startPoint x: 178, startPoint y: 204, endPoint x: 198, endPoint y: 280, distance: 78.6
click at [181, 208] on div at bounding box center [187, 209] width 33 height 33
drag, startPoint x: 185, startPoint y: 271, endPoint x: 230, endPoint y: 272, distance: 45.0
click at [186, 271] on div at bounding box center [187, 267] width 33 height 33
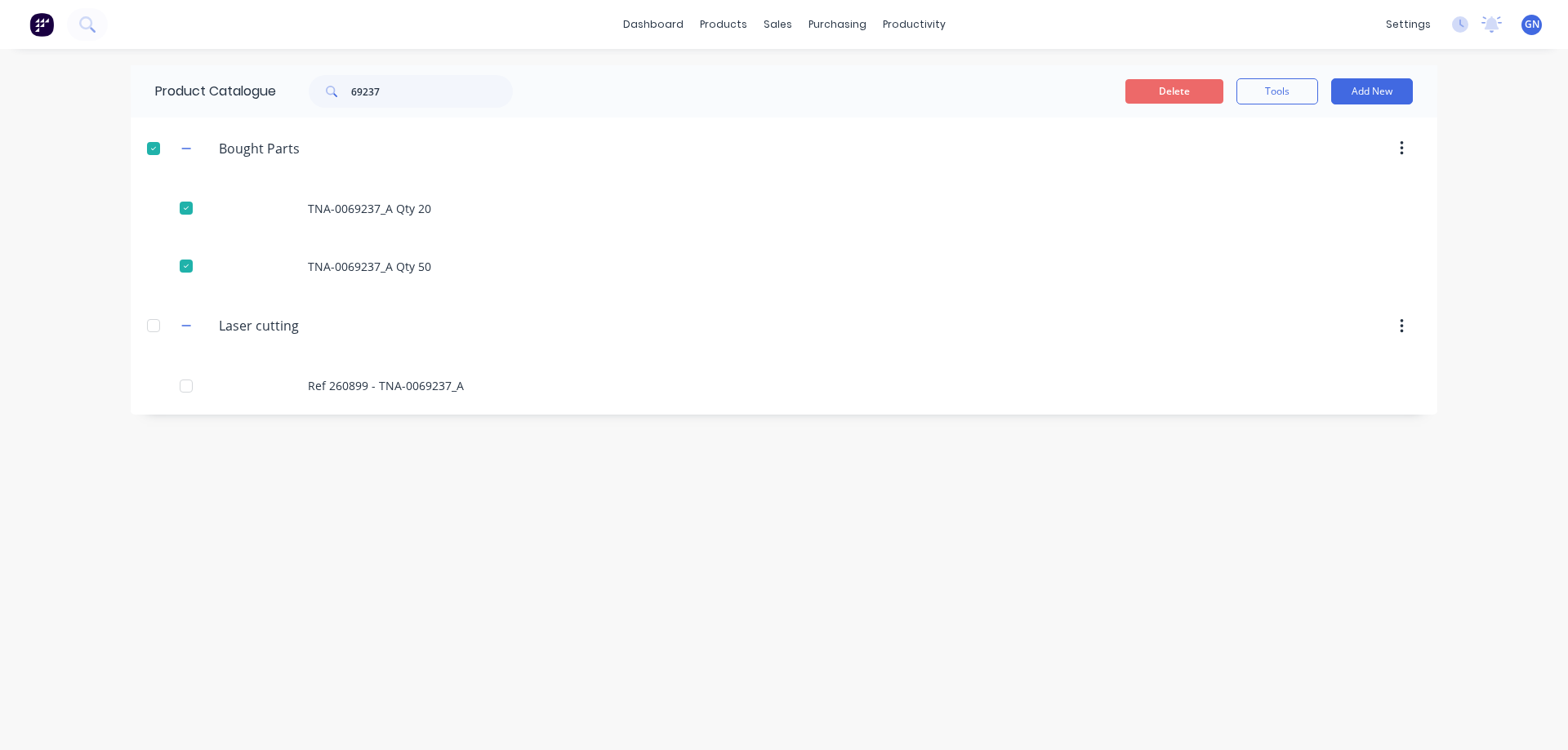
click at [1171, 93] on button "Delete" at bounding box center [1174, 91] width 98 height 25
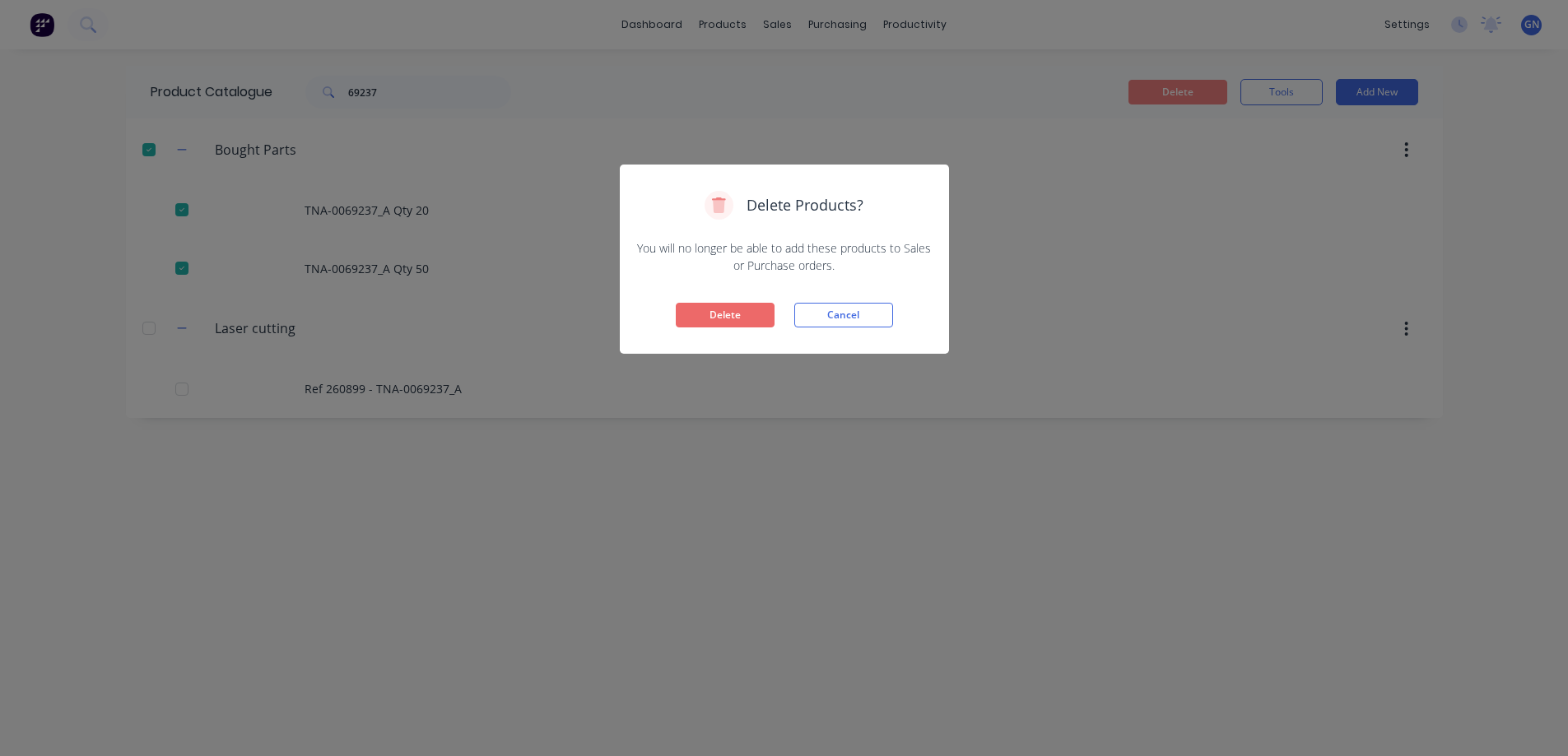
click at [712, 312] on button "Delete" at bounding box center [725, 315] width 99 height 25
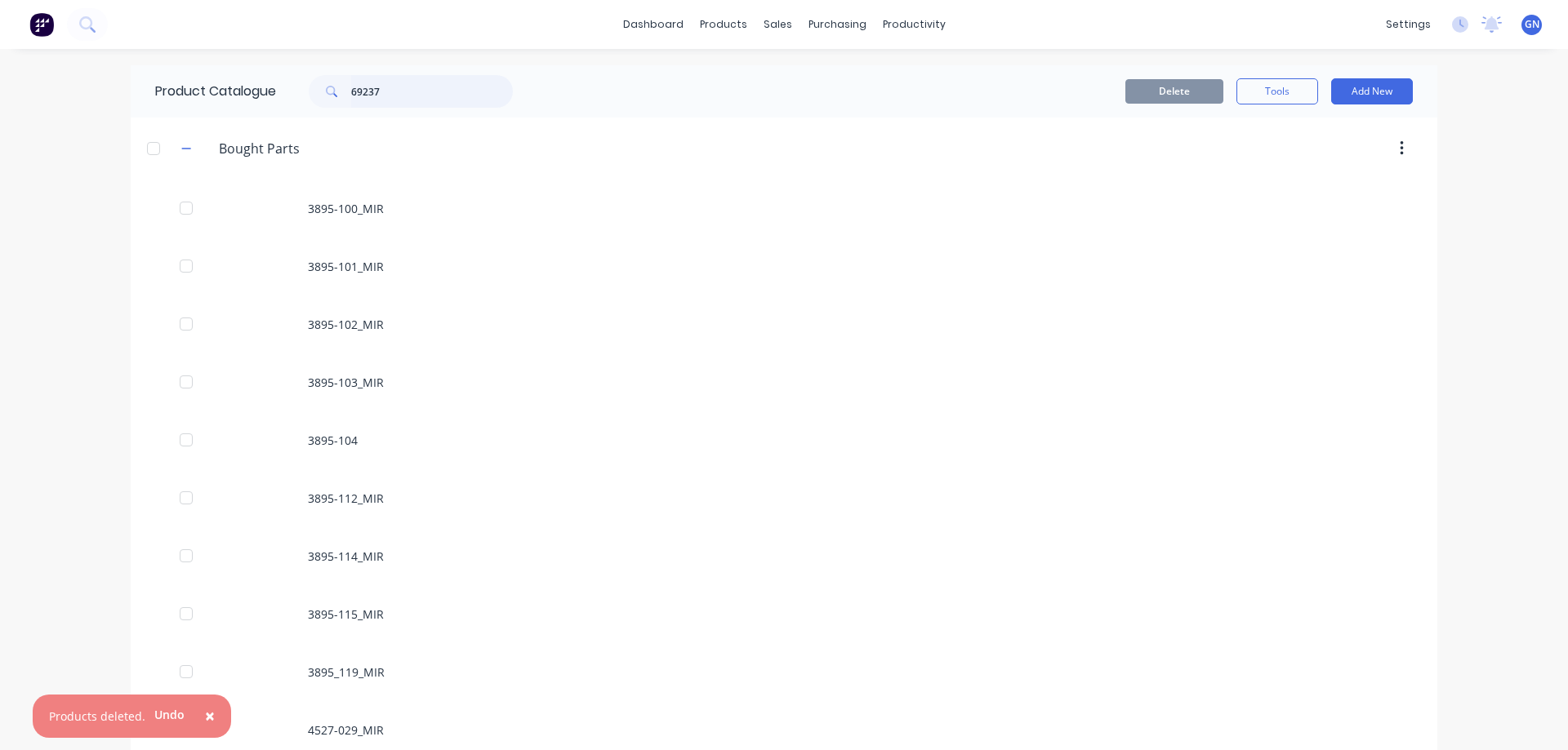
click at [397, 97] on input "69237" at bounding box center [432, 92] width 162 height 33
type input "69237"
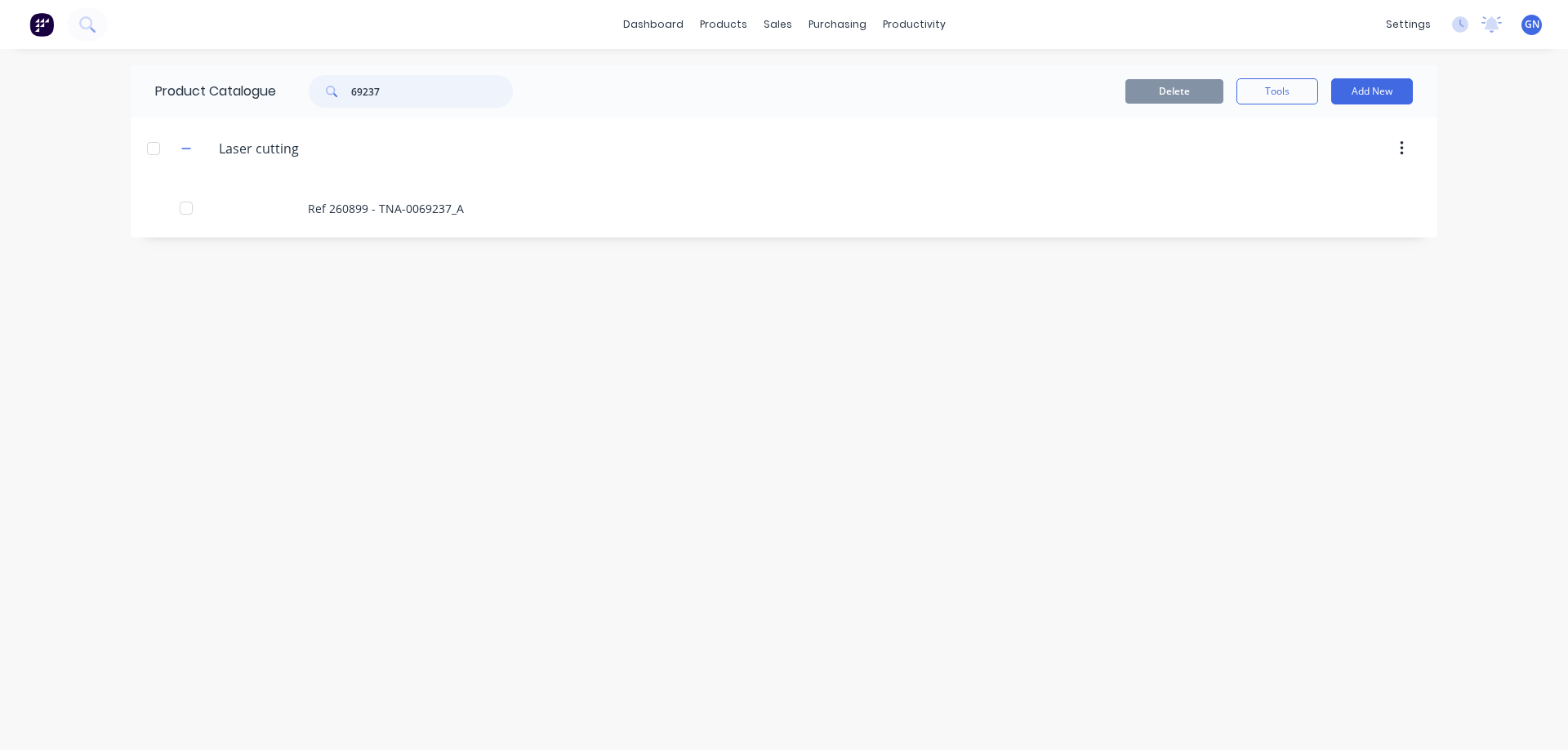
drag, startPoint x: 395, startPoint y: 94, endPoint x: 332, endPoint y: 94, distance: 63.0
click at [332, 94] on div "69237" at bounding box center [411, 92] width 204 height 33
click at [388, 91] on input "text" at bounding box center [432, 92] width 162 height 33
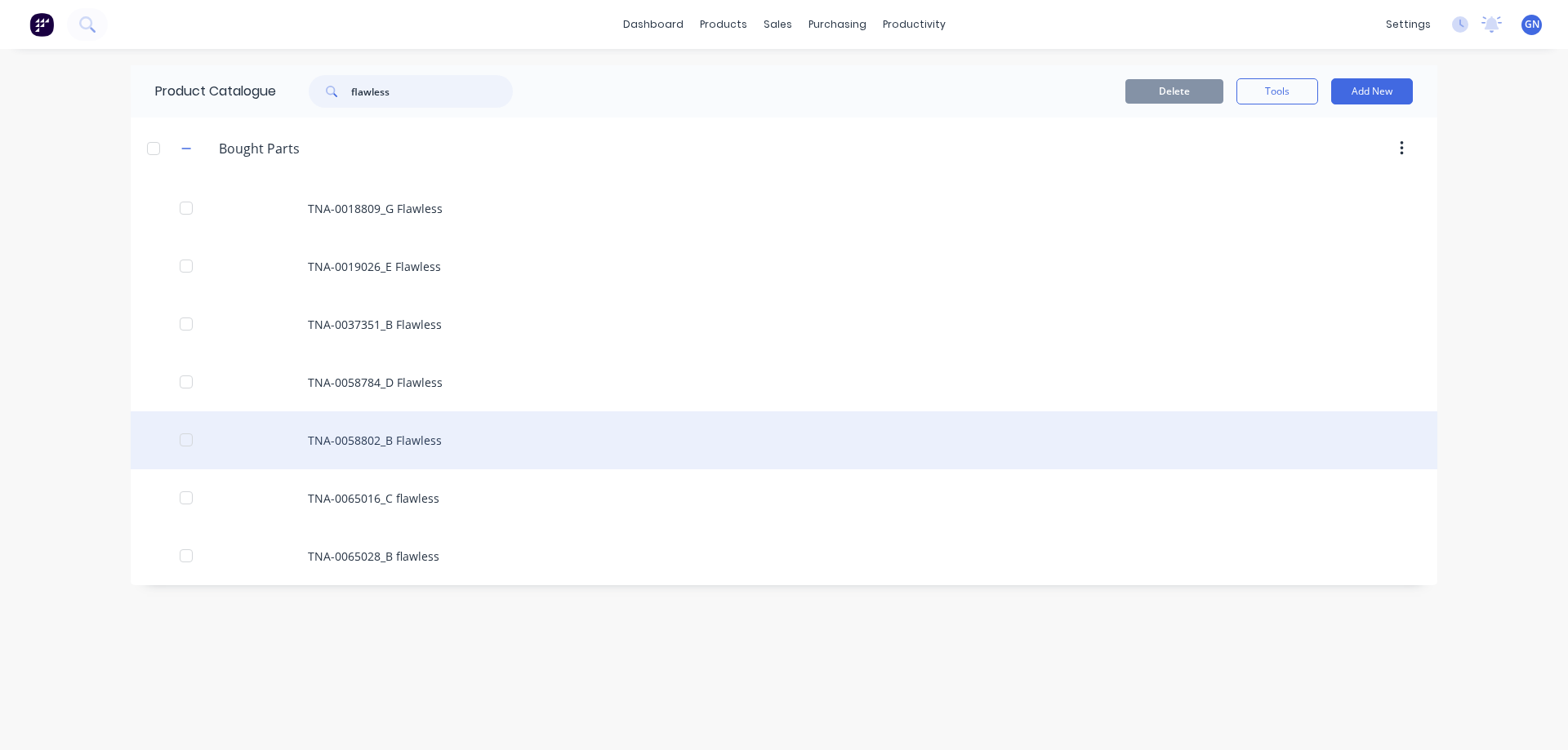
type input "flawless"
click at [417, 438] on div "TNA-0058802_B Flawless" at bounding box center [784, 440] width 1307 height 58
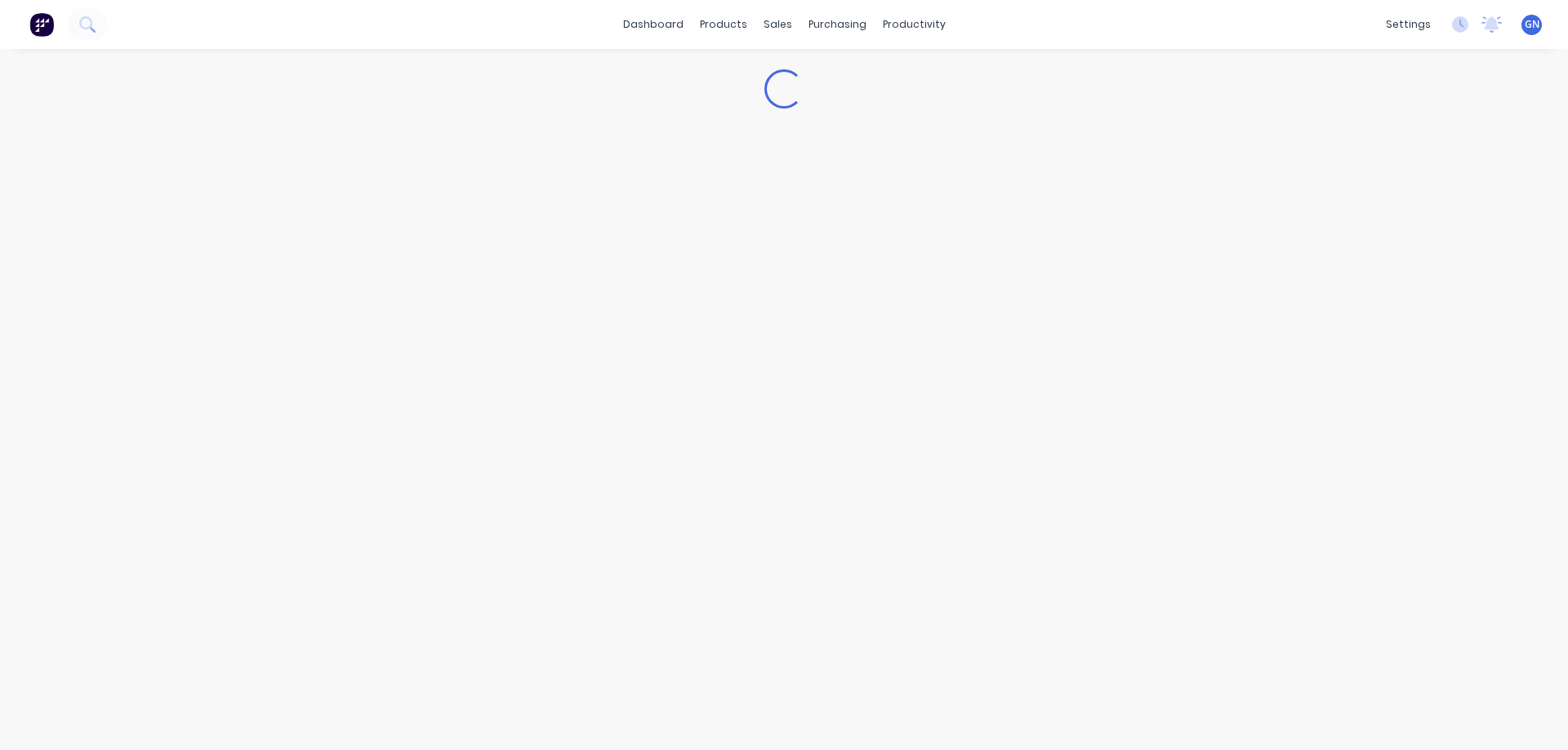
type textarea "x"
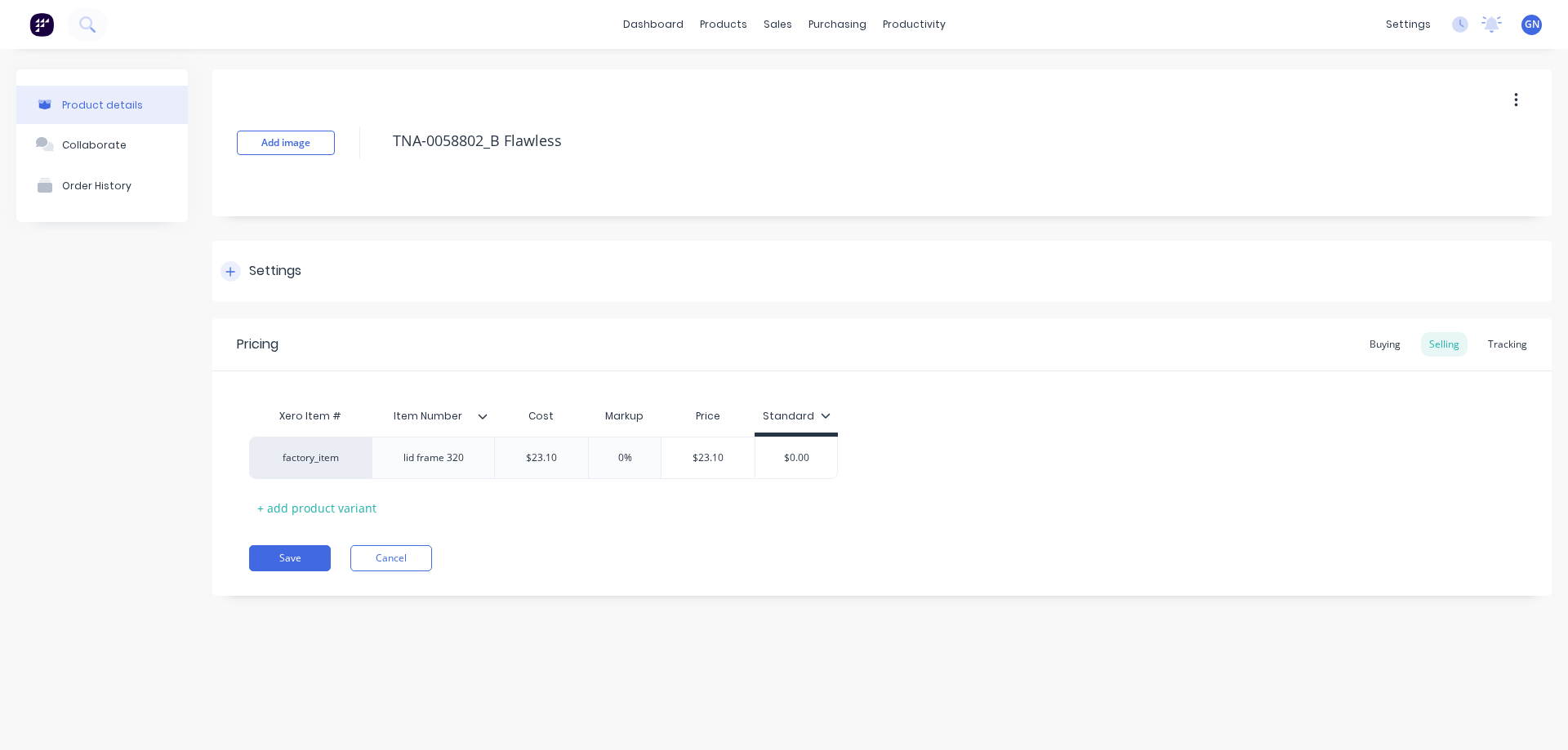
click at [225, 267] on div at bounding box center [231, 271] width 20 height 20
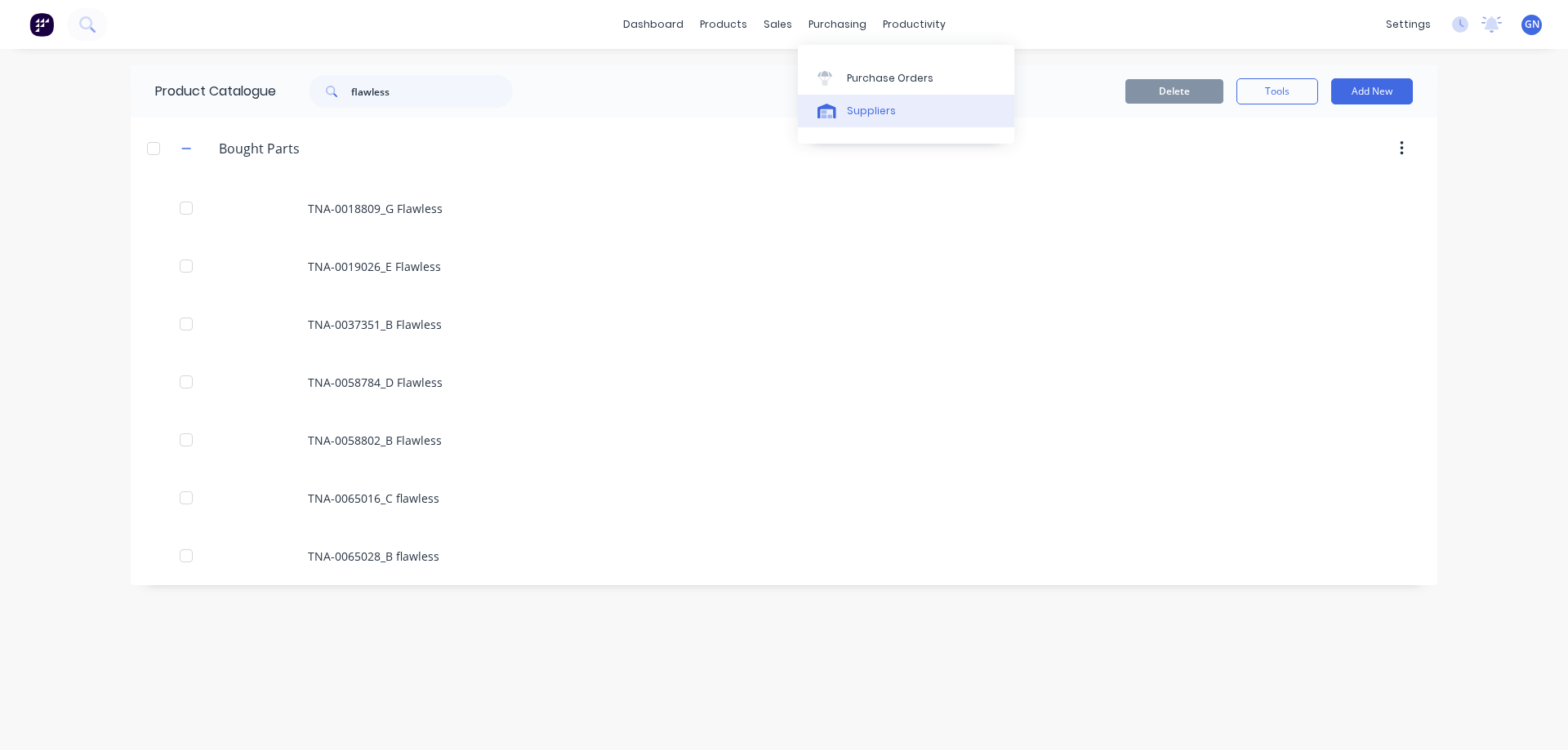
click at [867, 109] on div "Suppliers" at bounding box center [871, 111] width 49 height 15
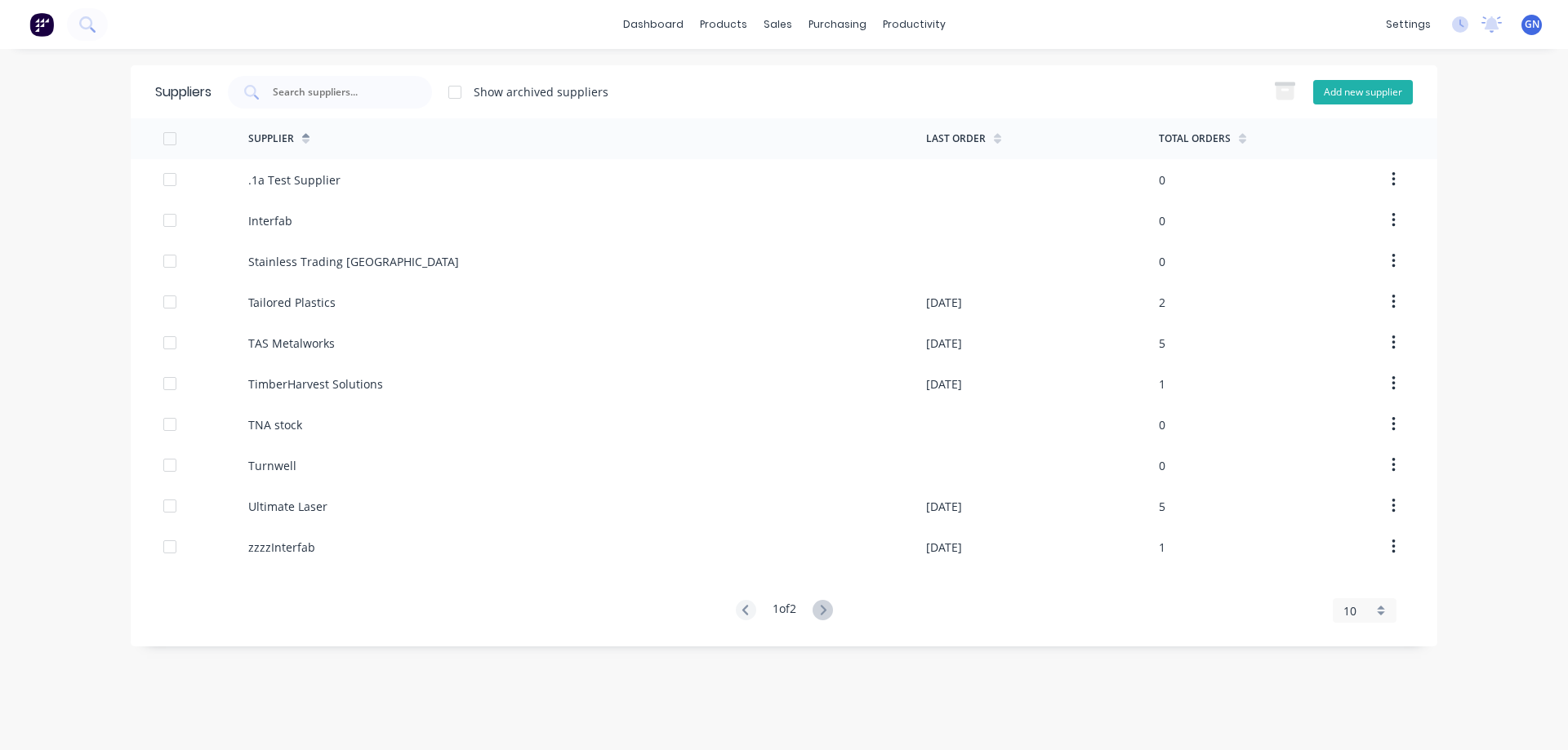
click at [1345, 85] on button "Add new supplier" at bounding box center [1363, 92] width 99 height 25
select select "AU"
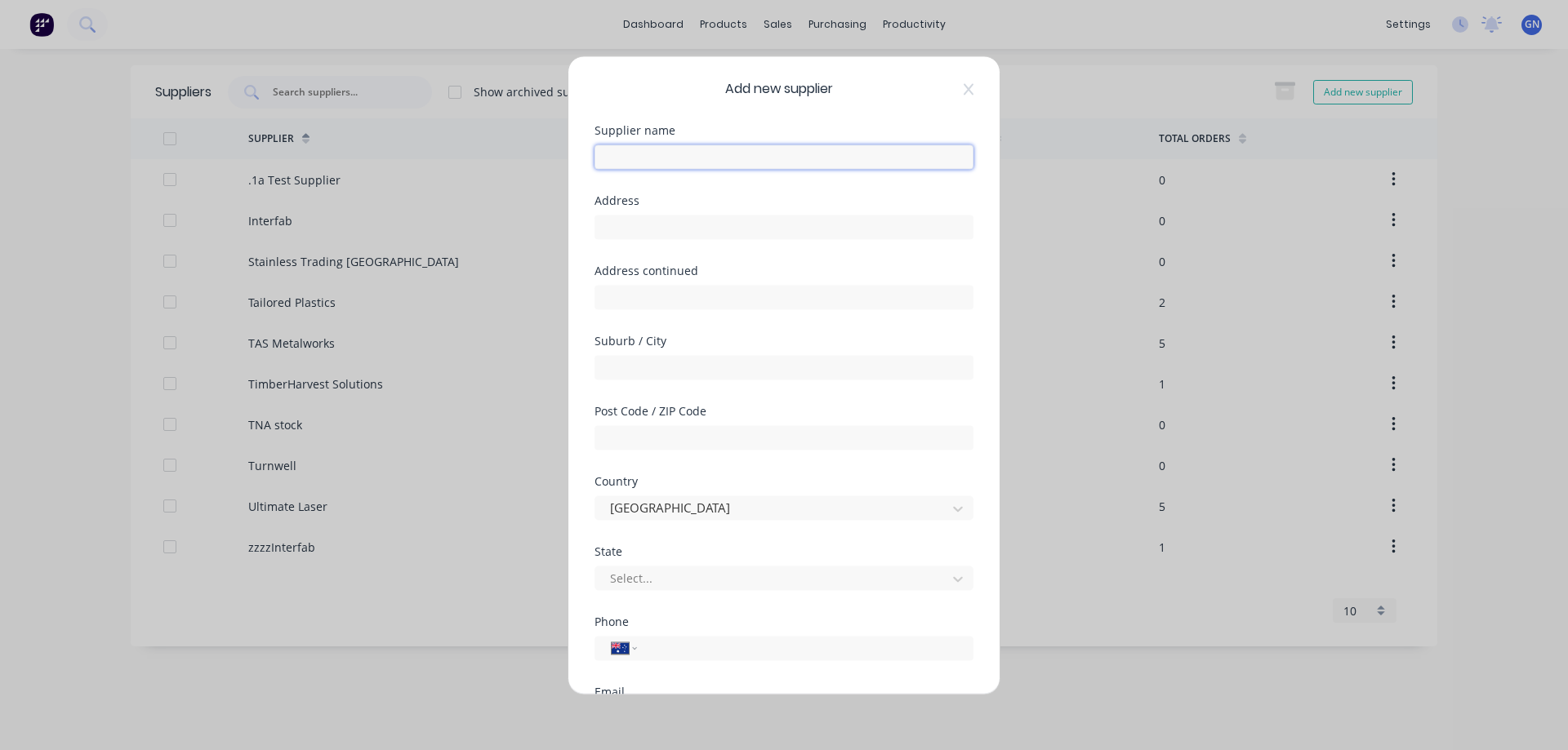
click at [698, 154] on input "text" at bounding box center [784, 156] width 379 height 25
paste input "flawless electropolishing"
click at [602, 155] on input "flawless electropolishing" at bounding box center [784, 156] width 379 height 25
type input "Flawless Electropolishing"
click at [684, 231] on input "text" at bounding box center [784, 227] width 379 height 25
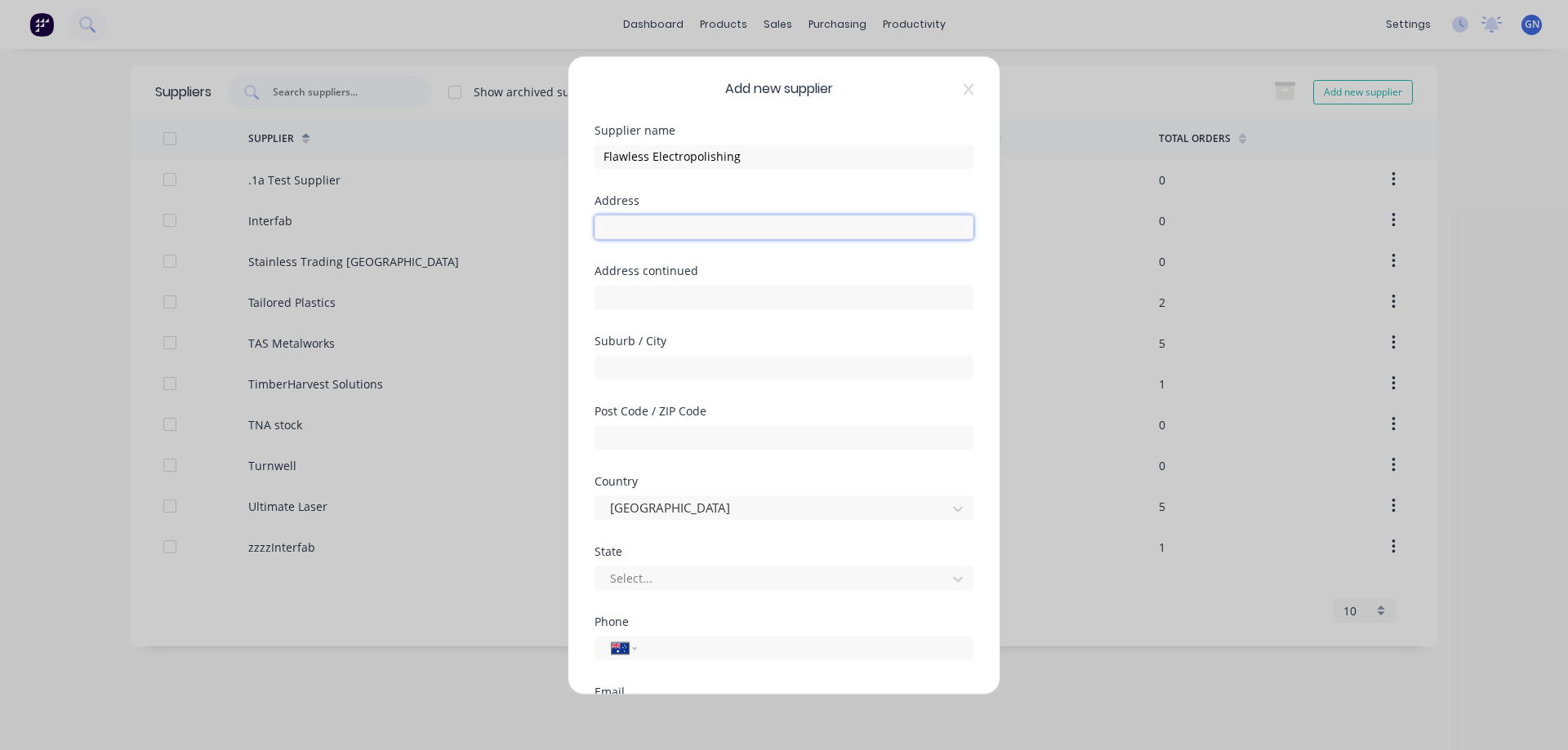
paste input "31 Stephen Rd"
type input "31 Stephen Rd"
click at [681, 364] on input "text" at bounding box center [784, 367] width 379 height 25
paste input "Dandenong South"
type input "Dandenong South"
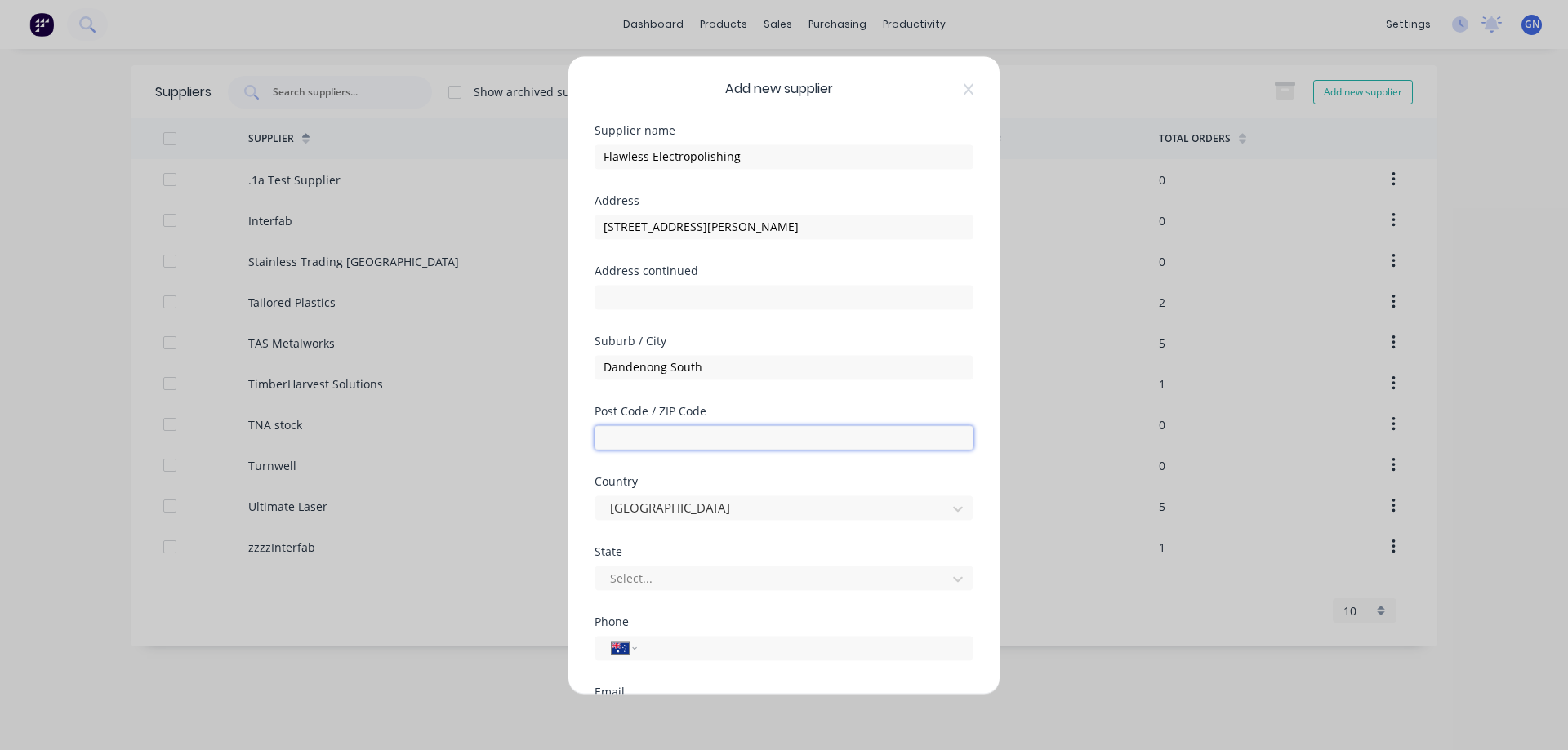
click at [678, 435] on input "text" at bounding box center [784, 438] width 379 height 25
type input "3175"
click at [693, 574] on div at bounding box center [773, 578] width 330 height 20
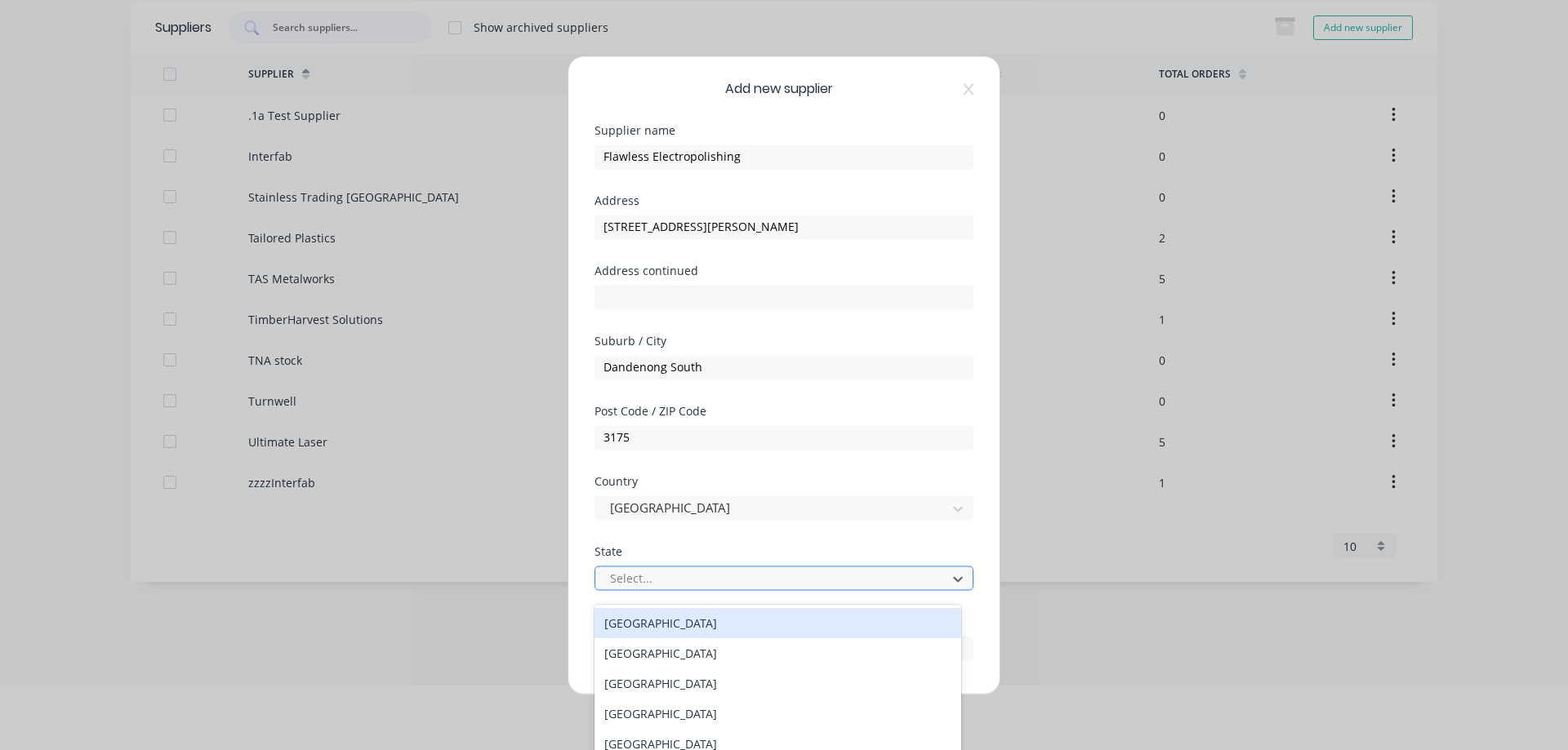
scroll to position [74, 0]
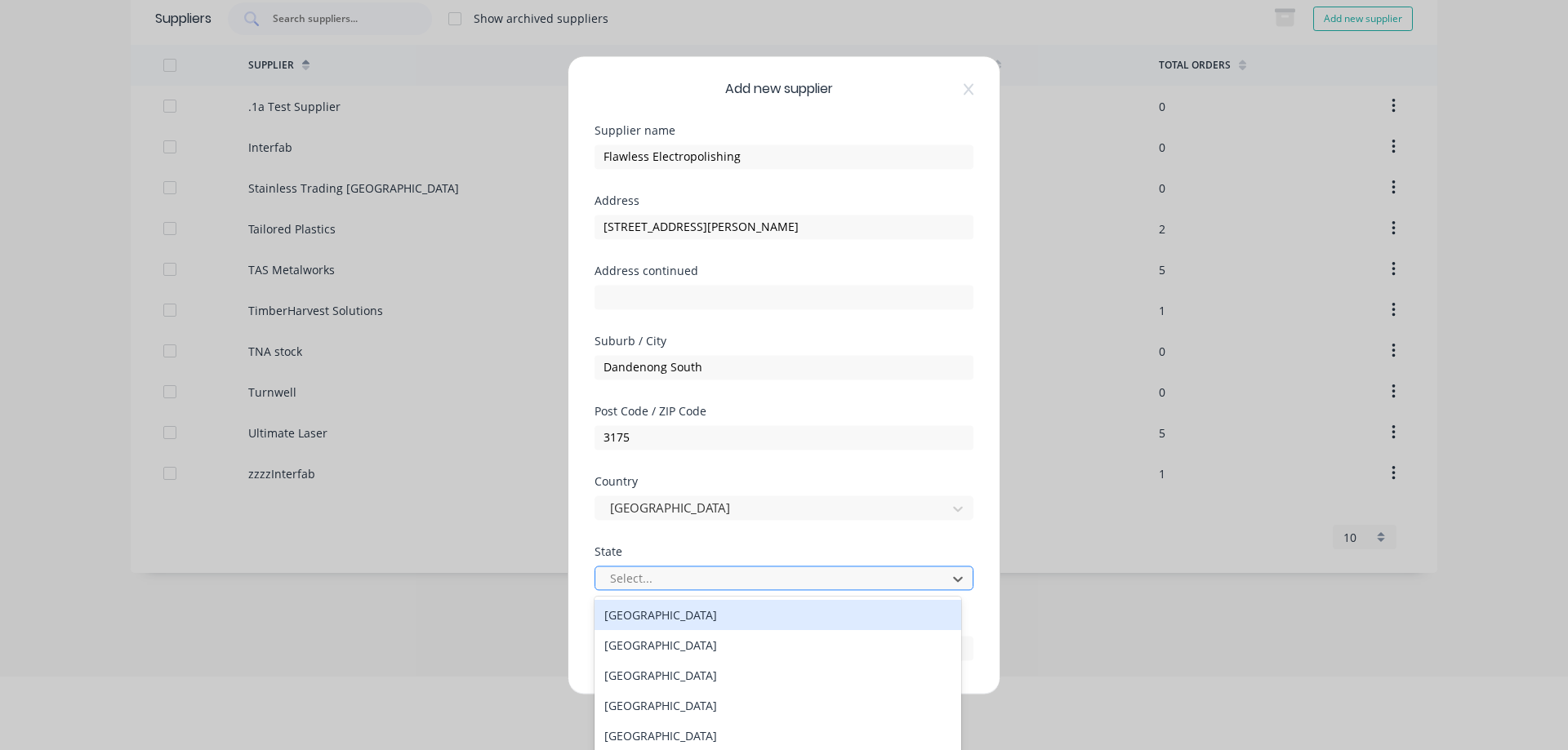
type input "v"
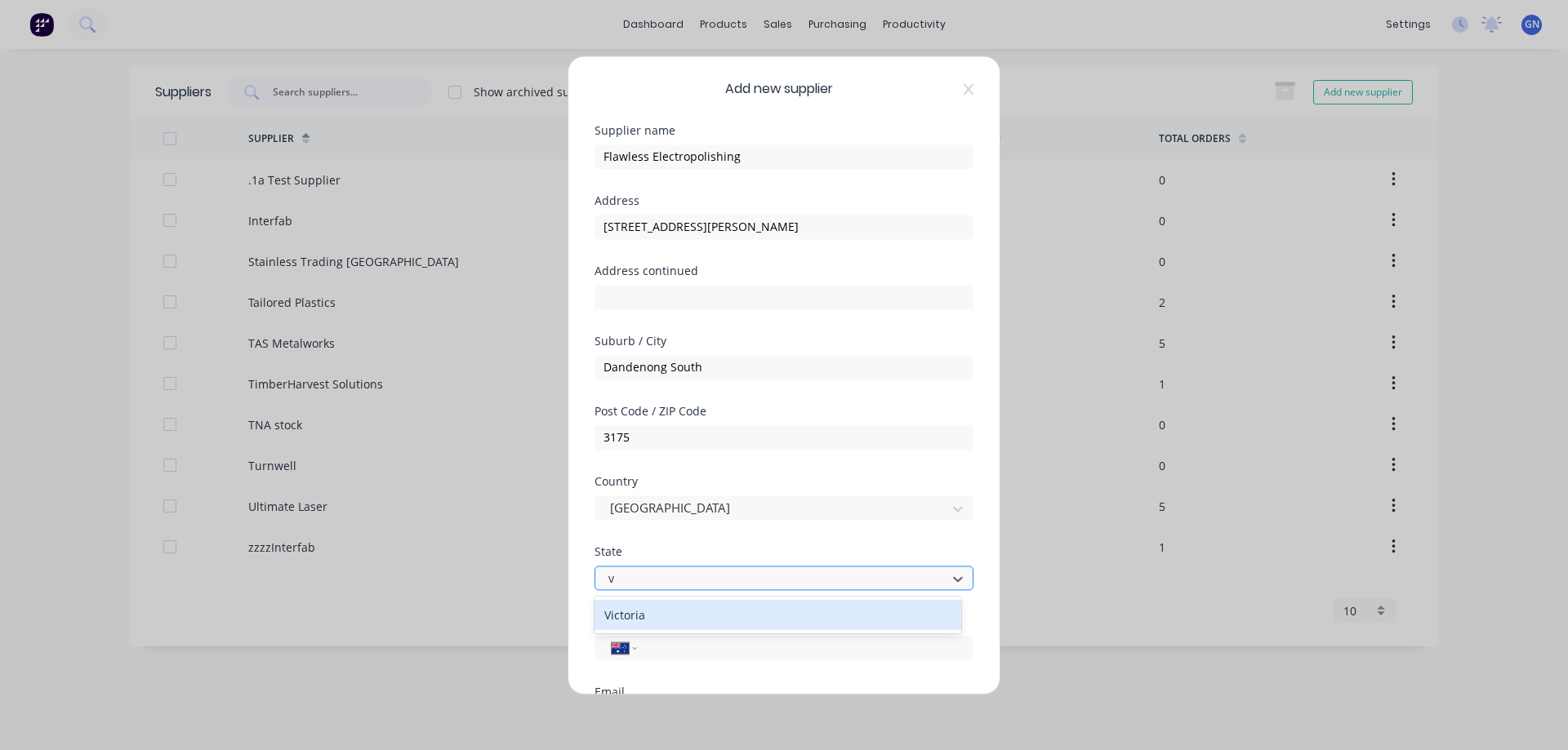
scroll to position [0, 0]
click at [699, 583] on div at bounding box center [773, 578] width 330 height 20
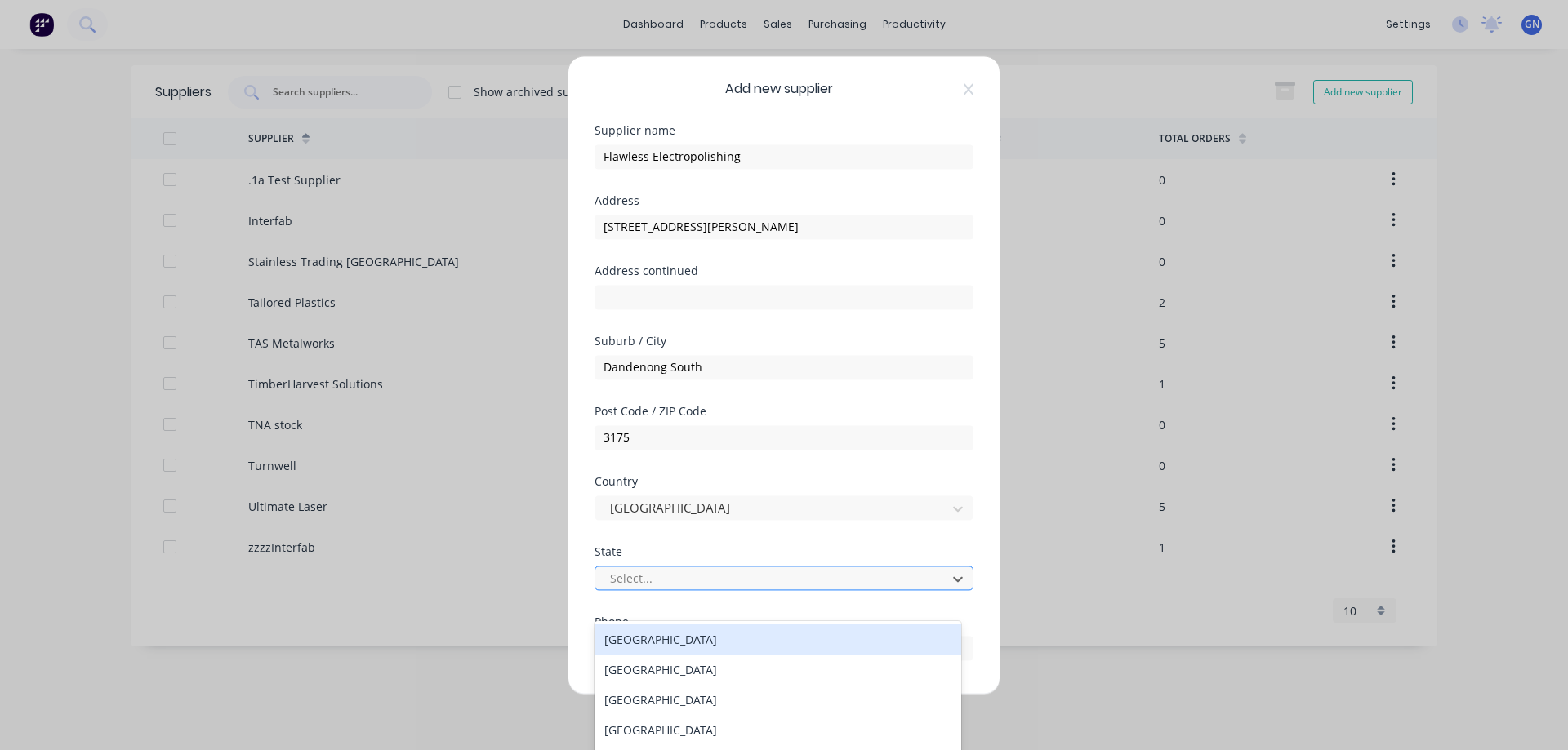
click at [702, 583] on div at bounding box center [773, 578] width 330 height 20
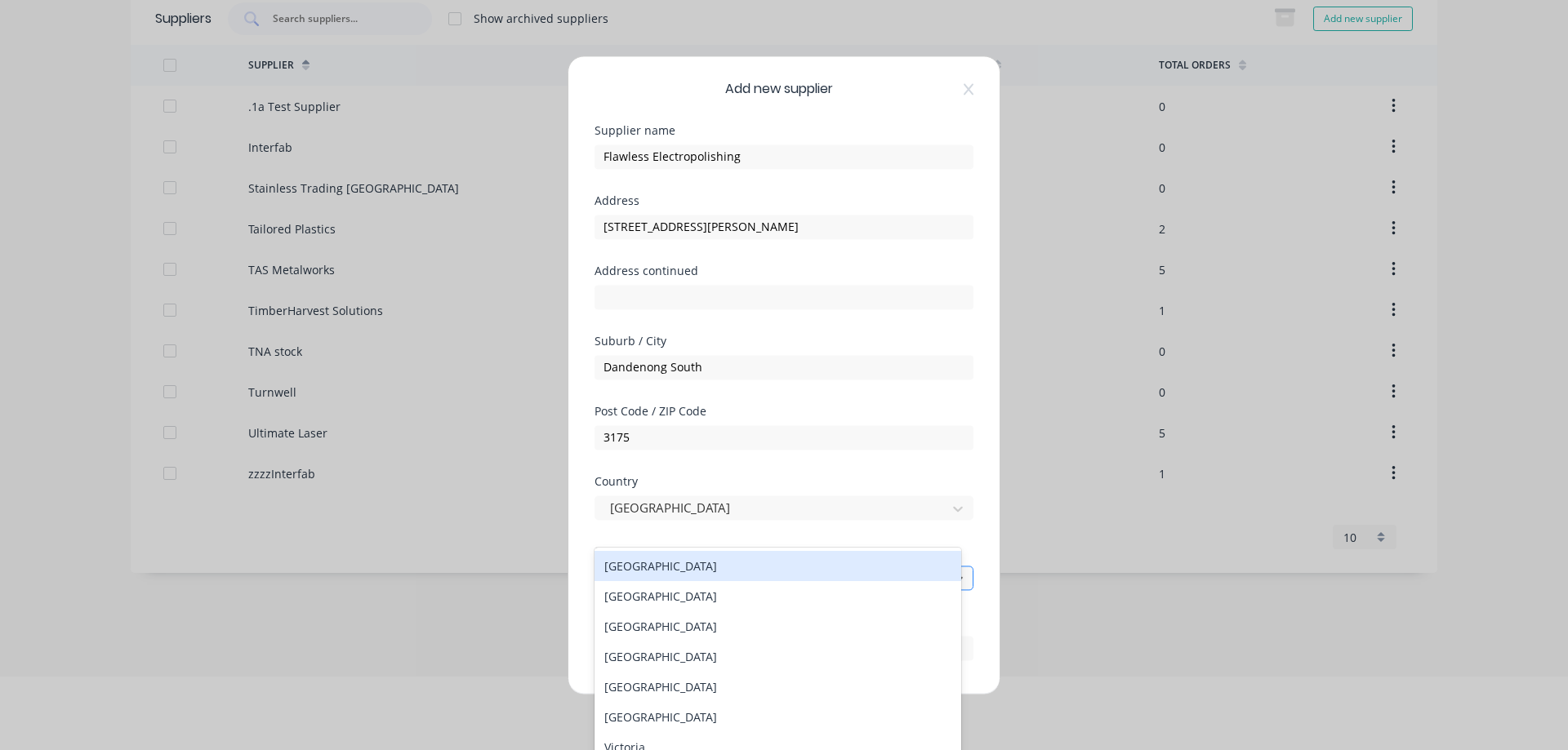
type input "v"
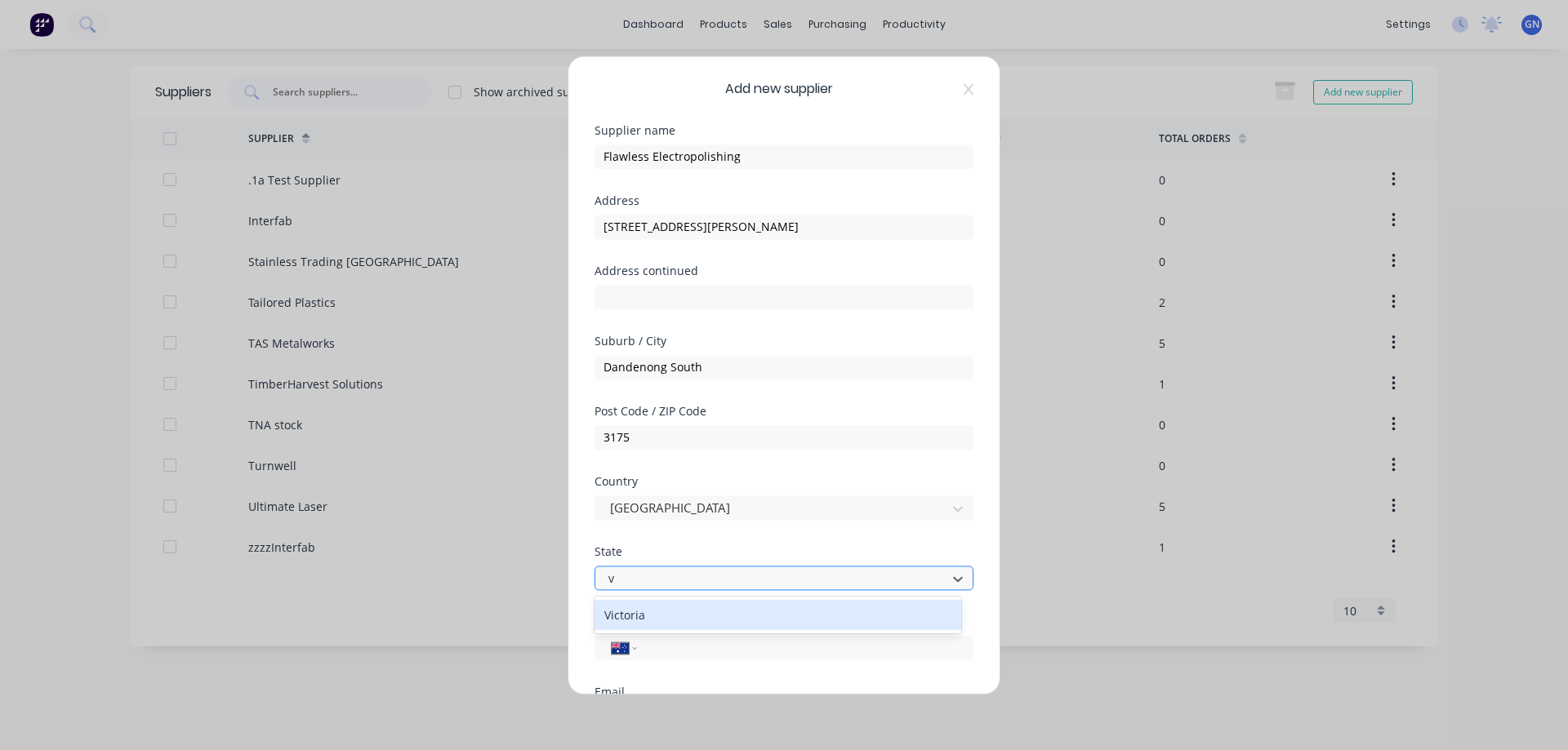
scroll to position [0, 0]
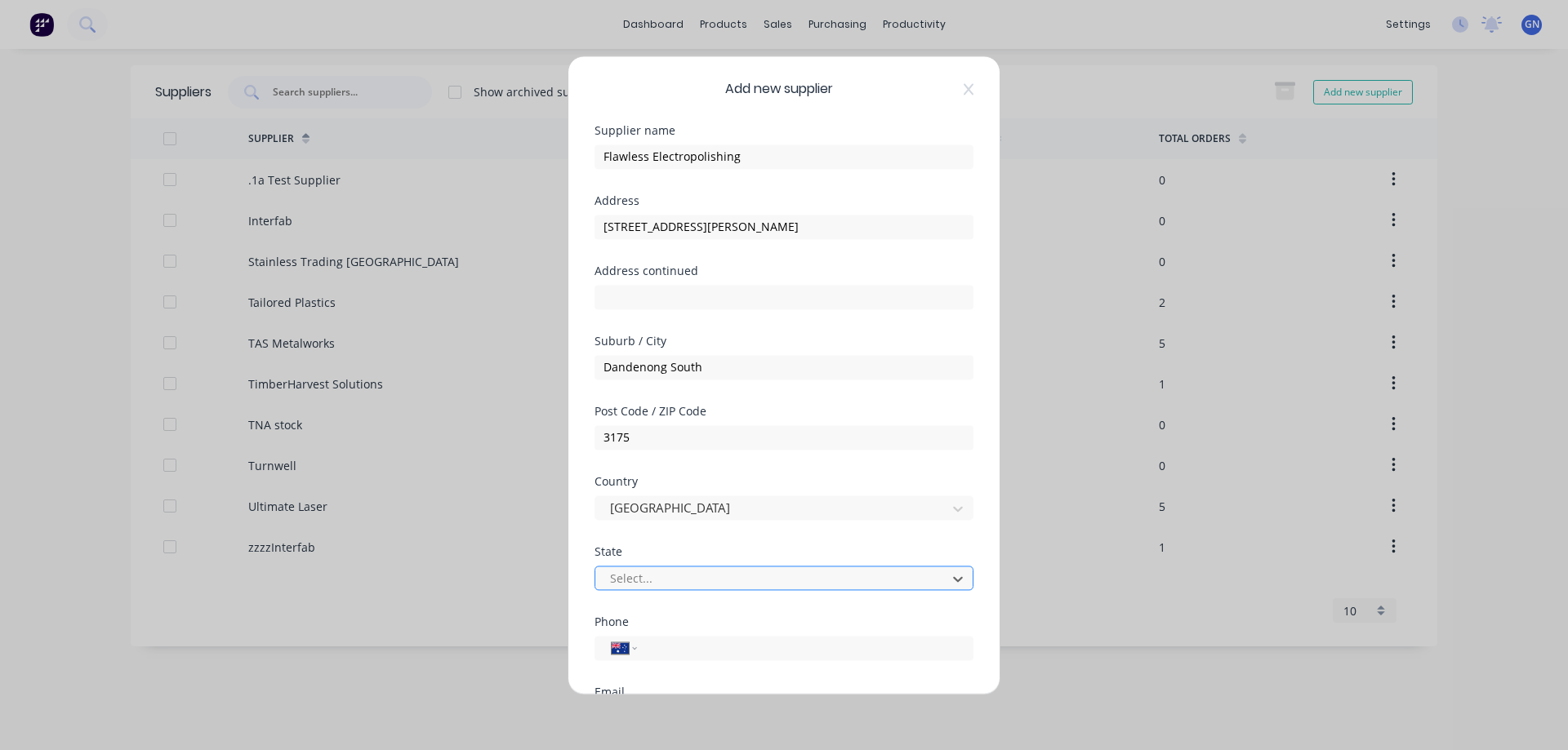
click at [702, 577] on div at bounding box center [773, 578] width 330 height 20
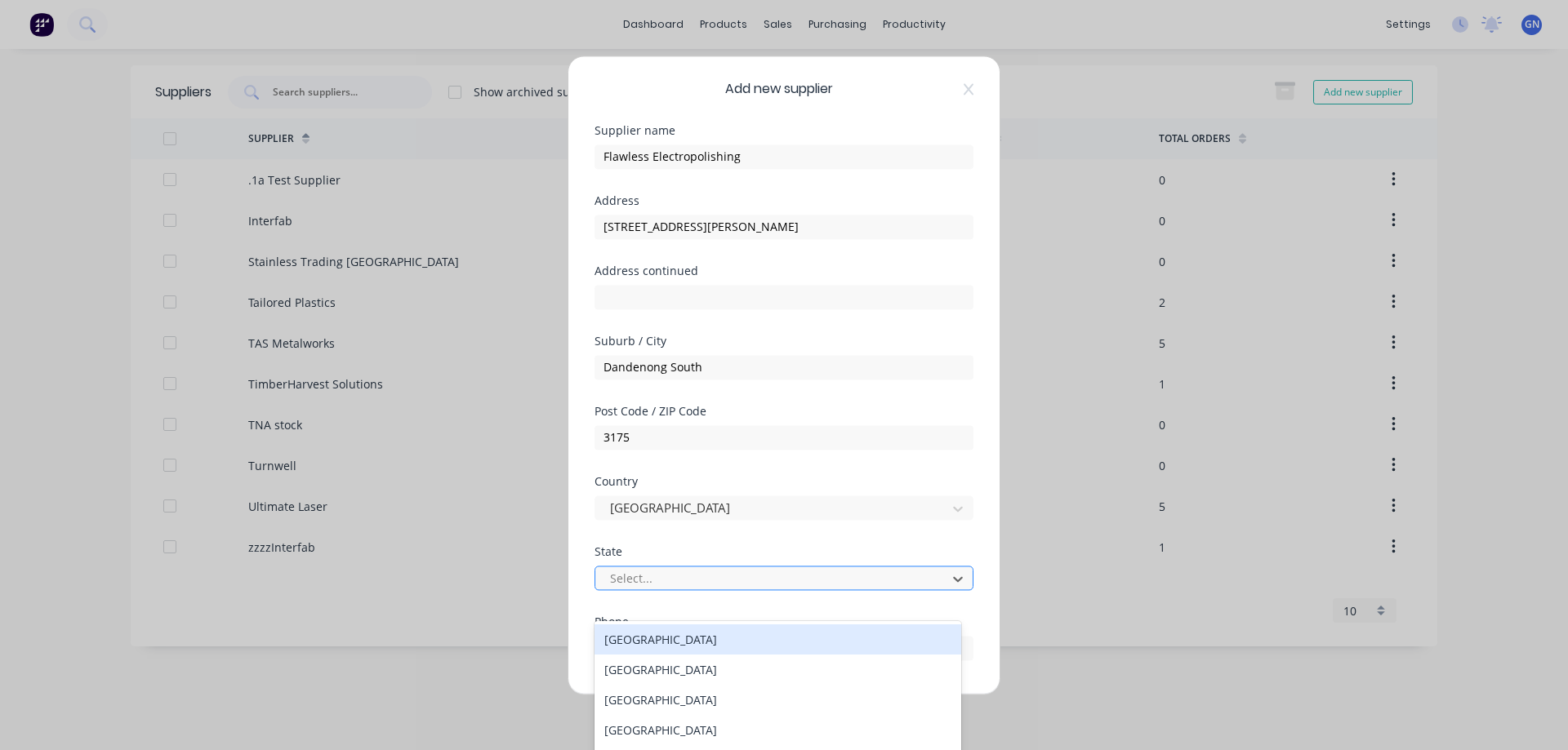
scroll to position [73, 0]
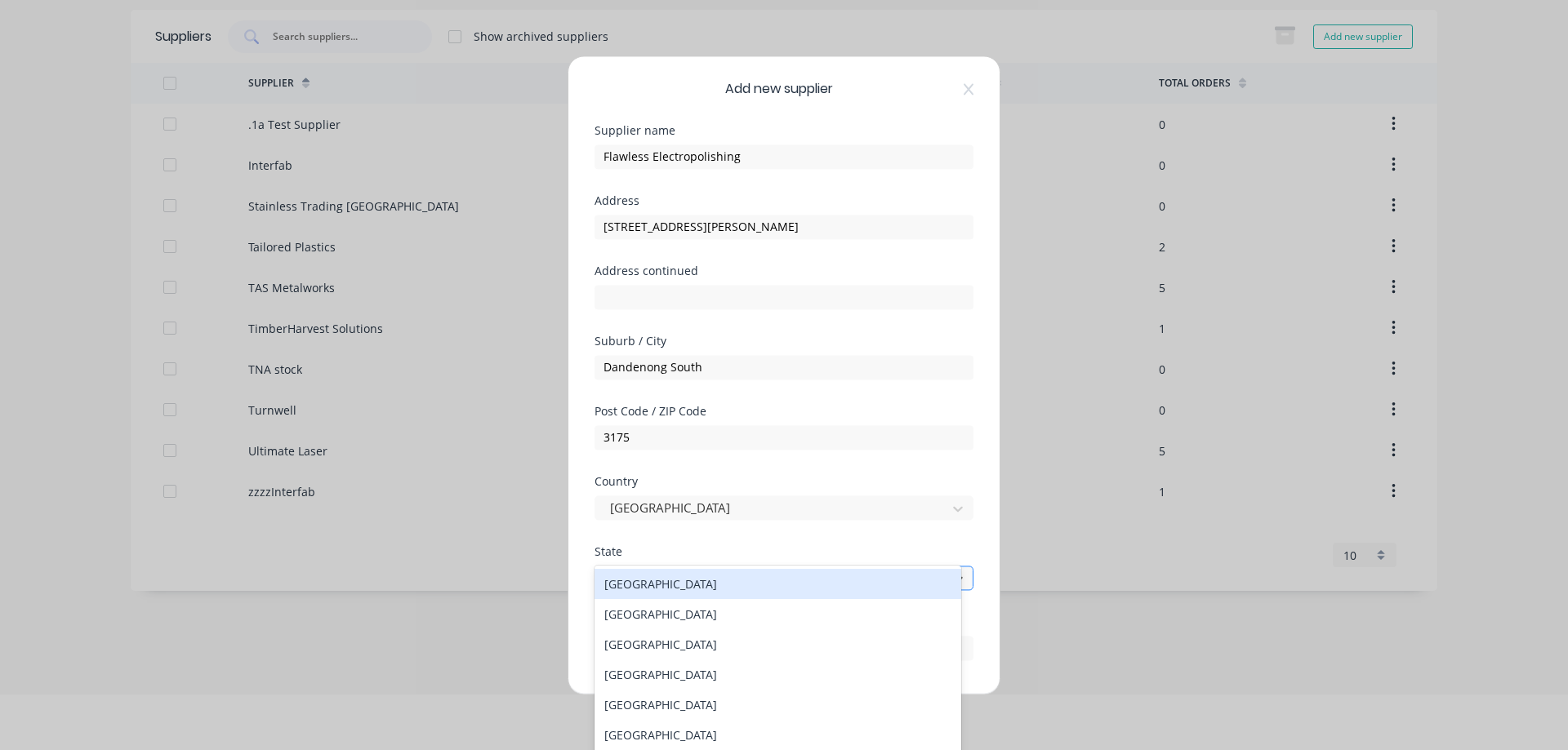
click at [702, 577] on div at bounding box center [773, 578] width 330 height 20
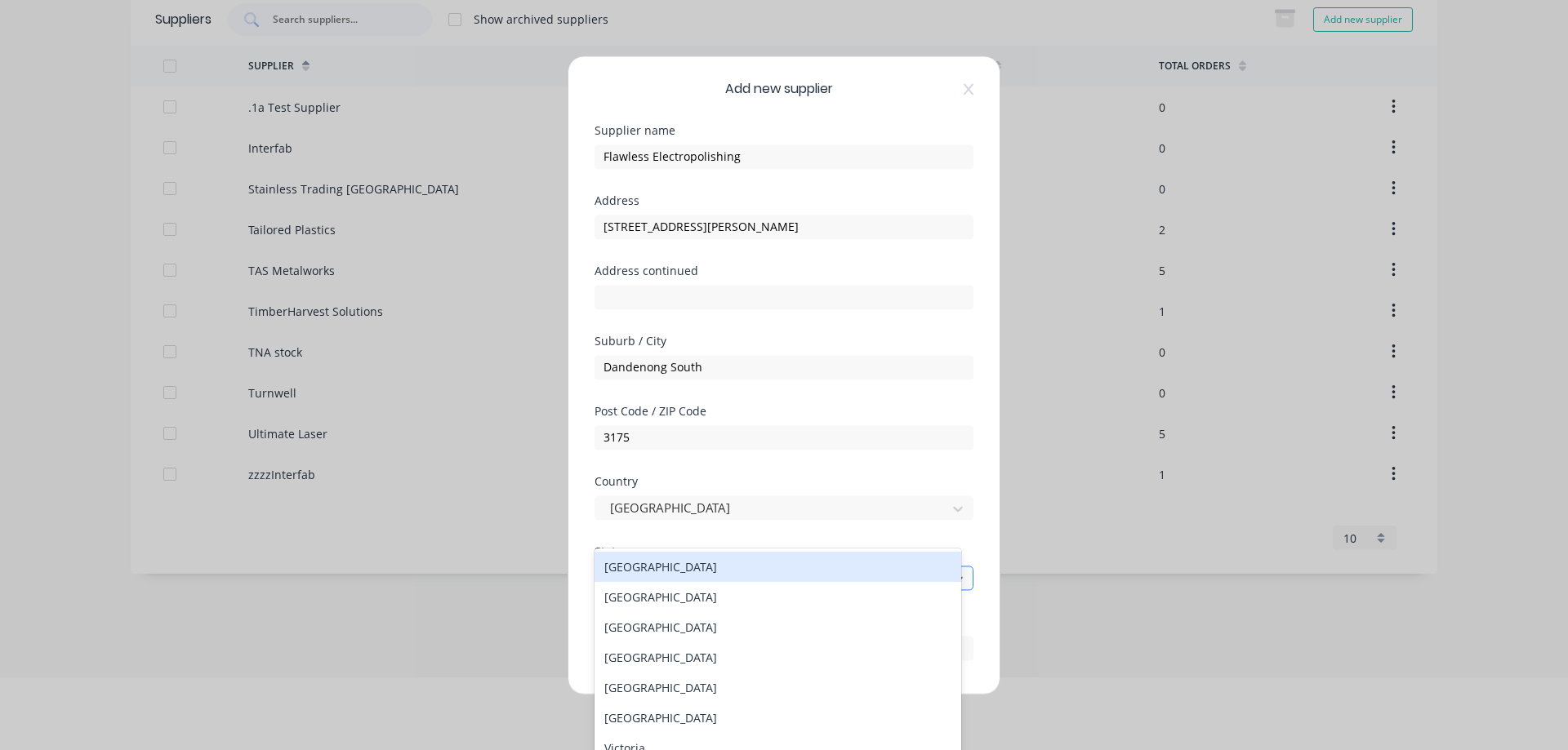
type input "v"
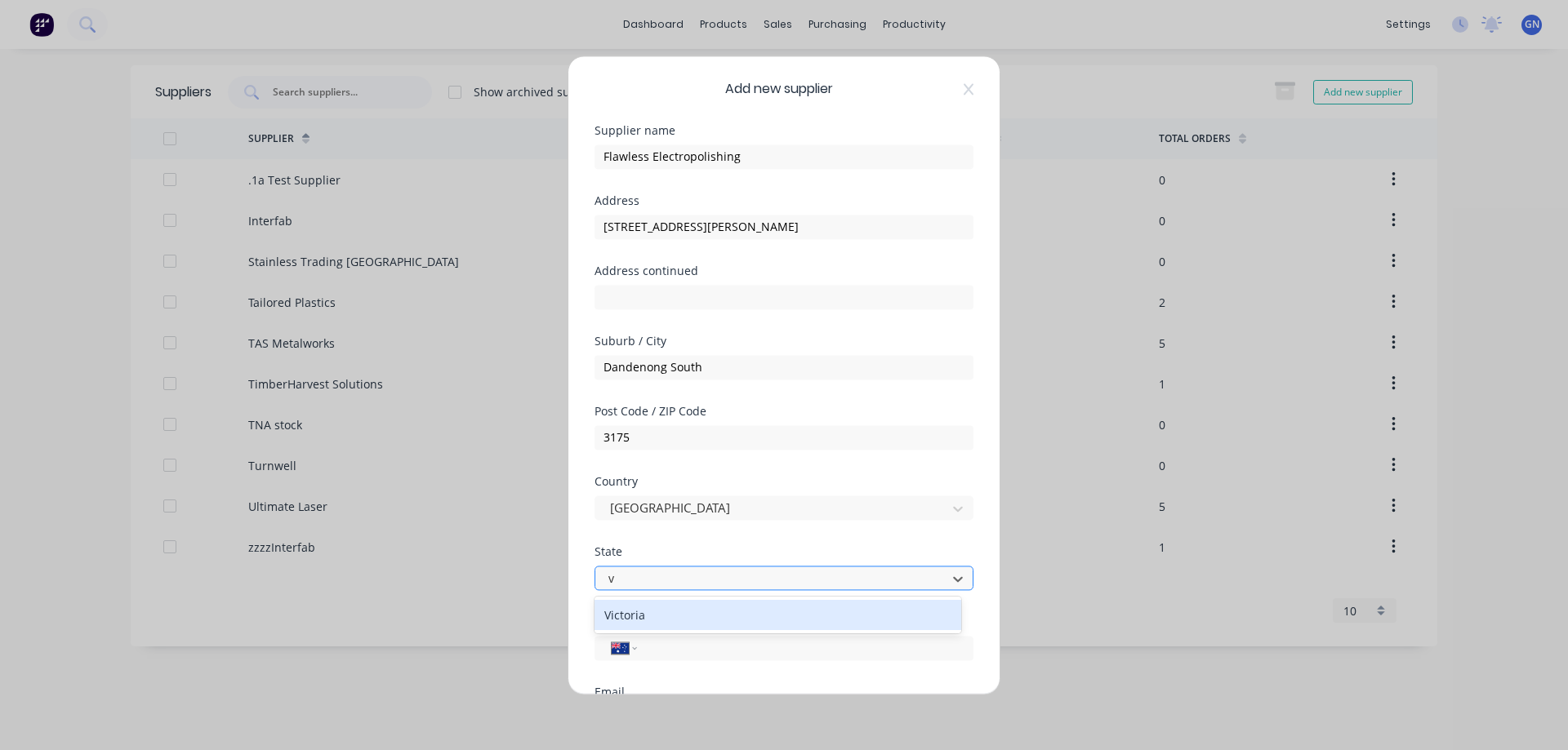
scroll to position [0, 0]
click at [695, 615] on div "Victoria" at bounding box center [777, 615] width 367 height 30
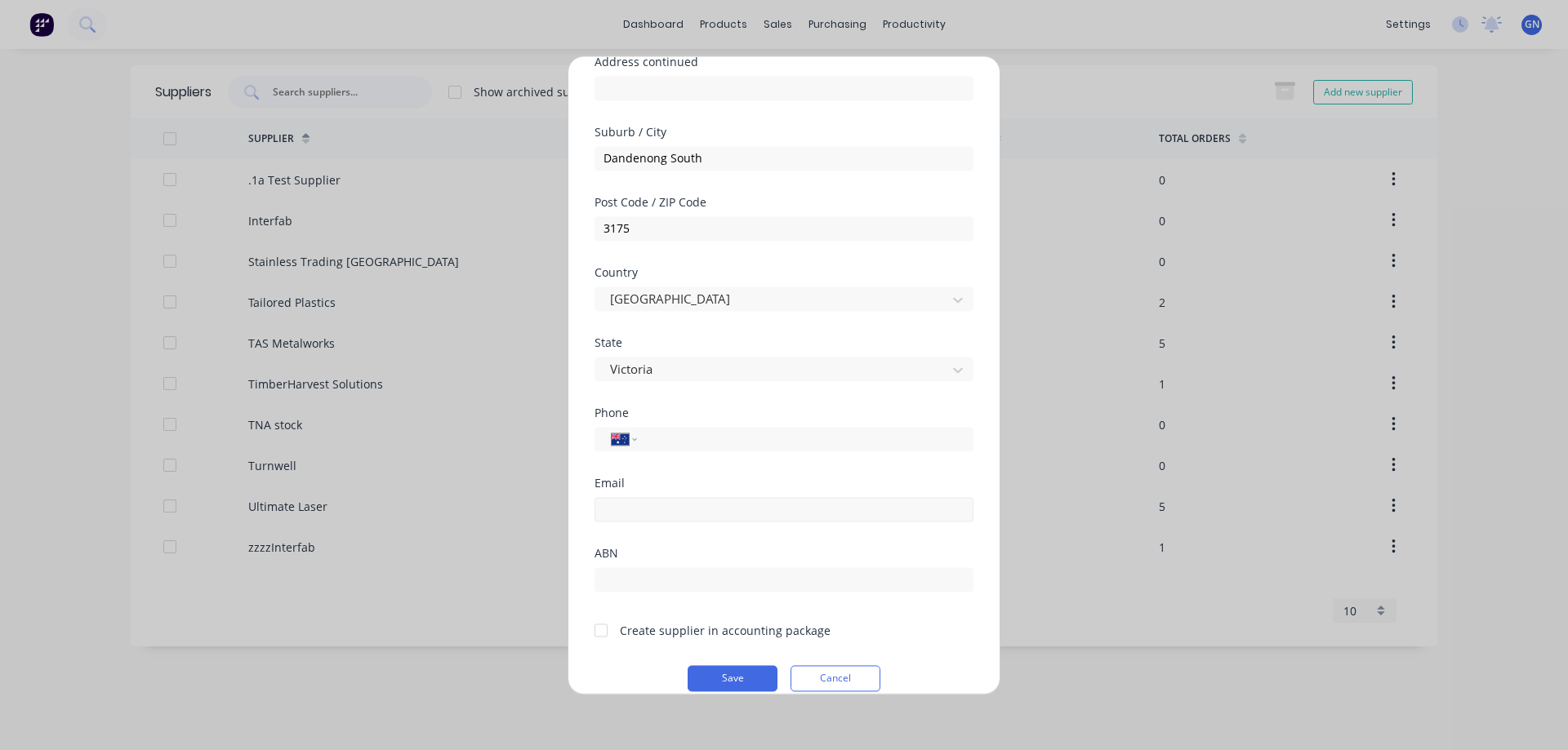
scroll to position [230, 0]
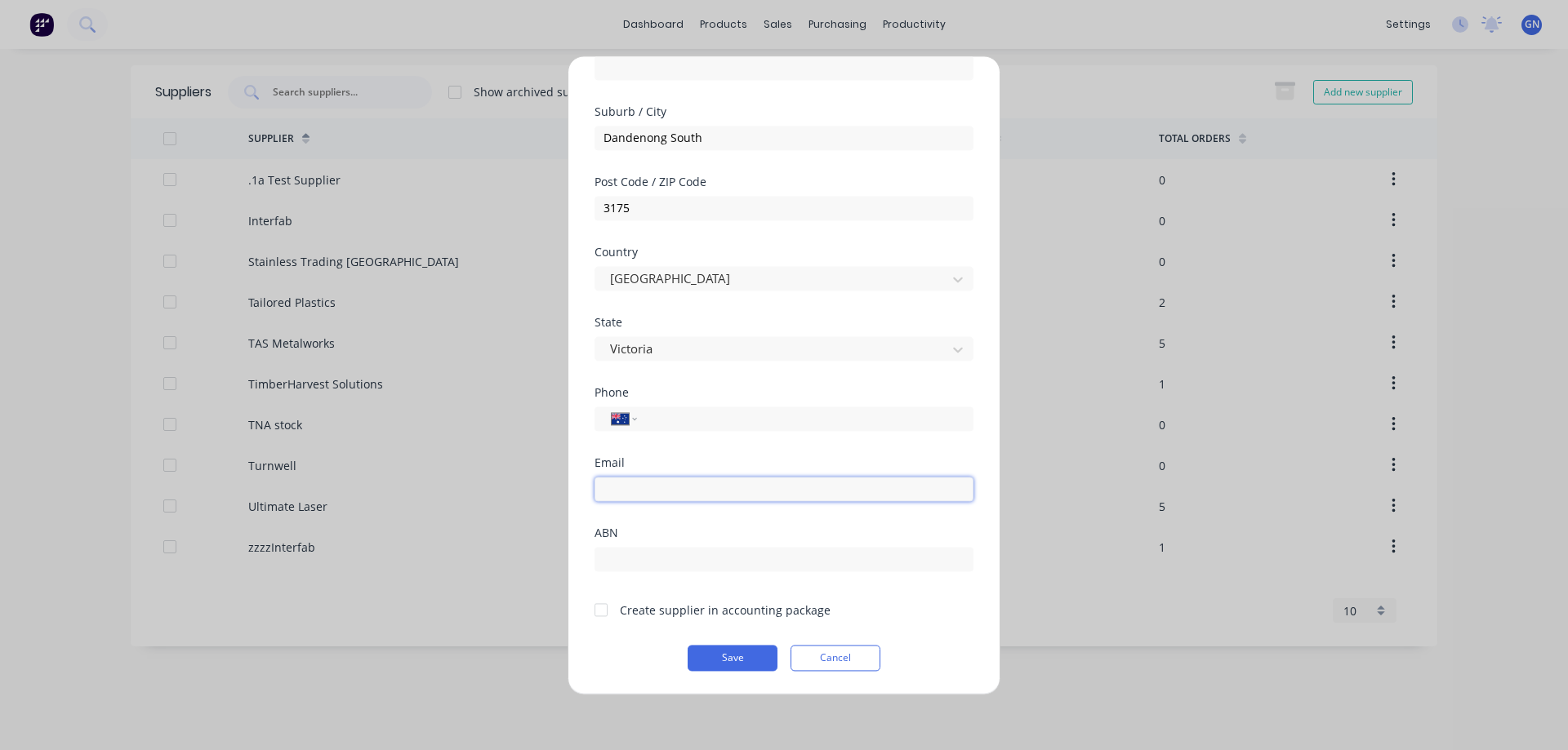
click at [636, 497] on input "email" at bounding box center [784, 489] width 379 height 25
paste input "FLAWLESSP@LIVE.COM.AU"
type input "FLAWLESSP@LIVE.COM.AU"
drag, startPoint x: 779, startPoint y: 483, endPoint x: 600, endPoint y: 495, distance: 179.4
click at [600, 495] on input "FLAWLESSP@LIVE.COM.AU" at bounding box center [784, 489] width 379 height 25
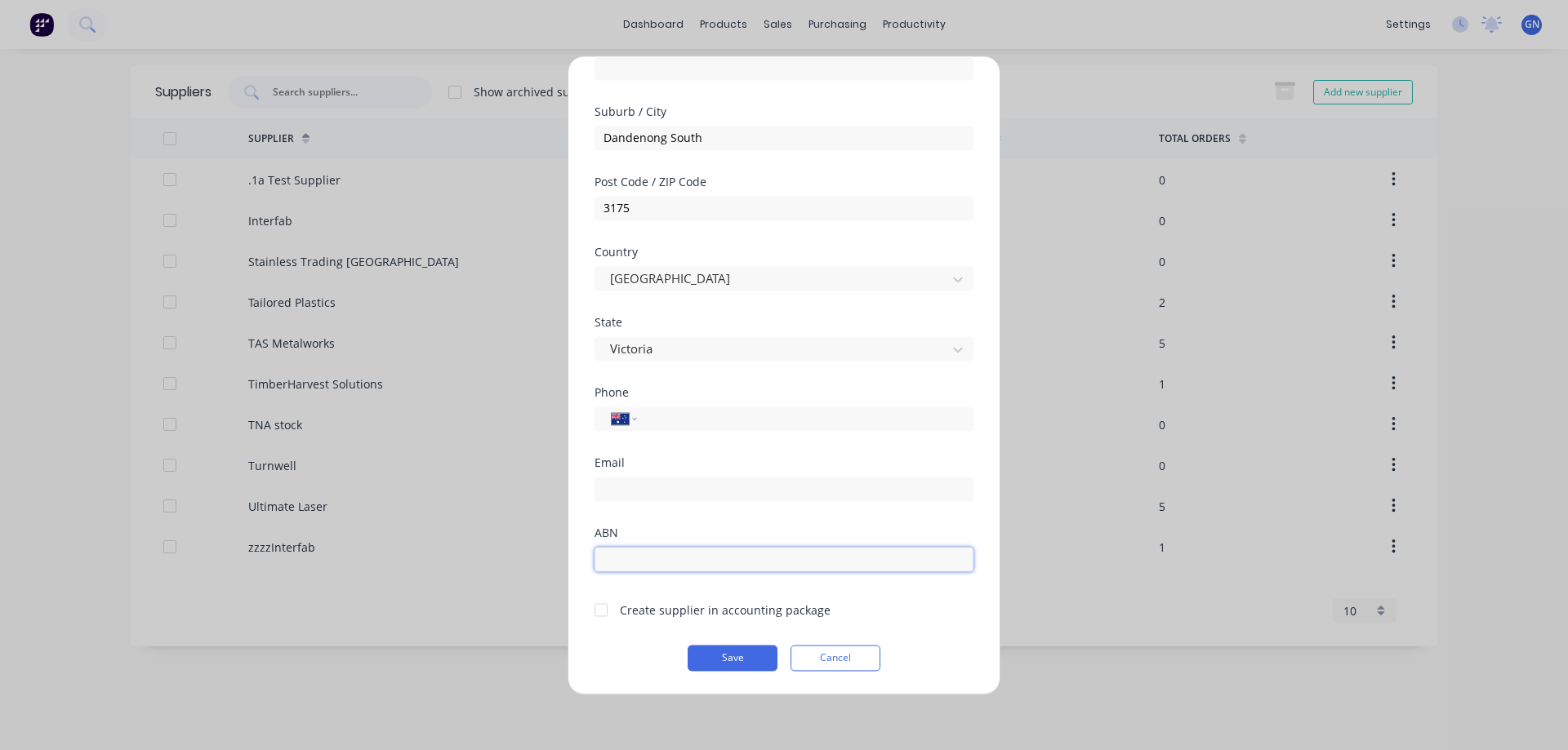
click at [648, 559] on input "text" at bounding box center [784, 559] width 379 height 25
paste input "63 153 869 722"
type input "63 153 869 722"
click at [658, 487] on input "email" at bounding box center [784, 489] width 379 height 25
paste input "flawlessep@live.com.au"
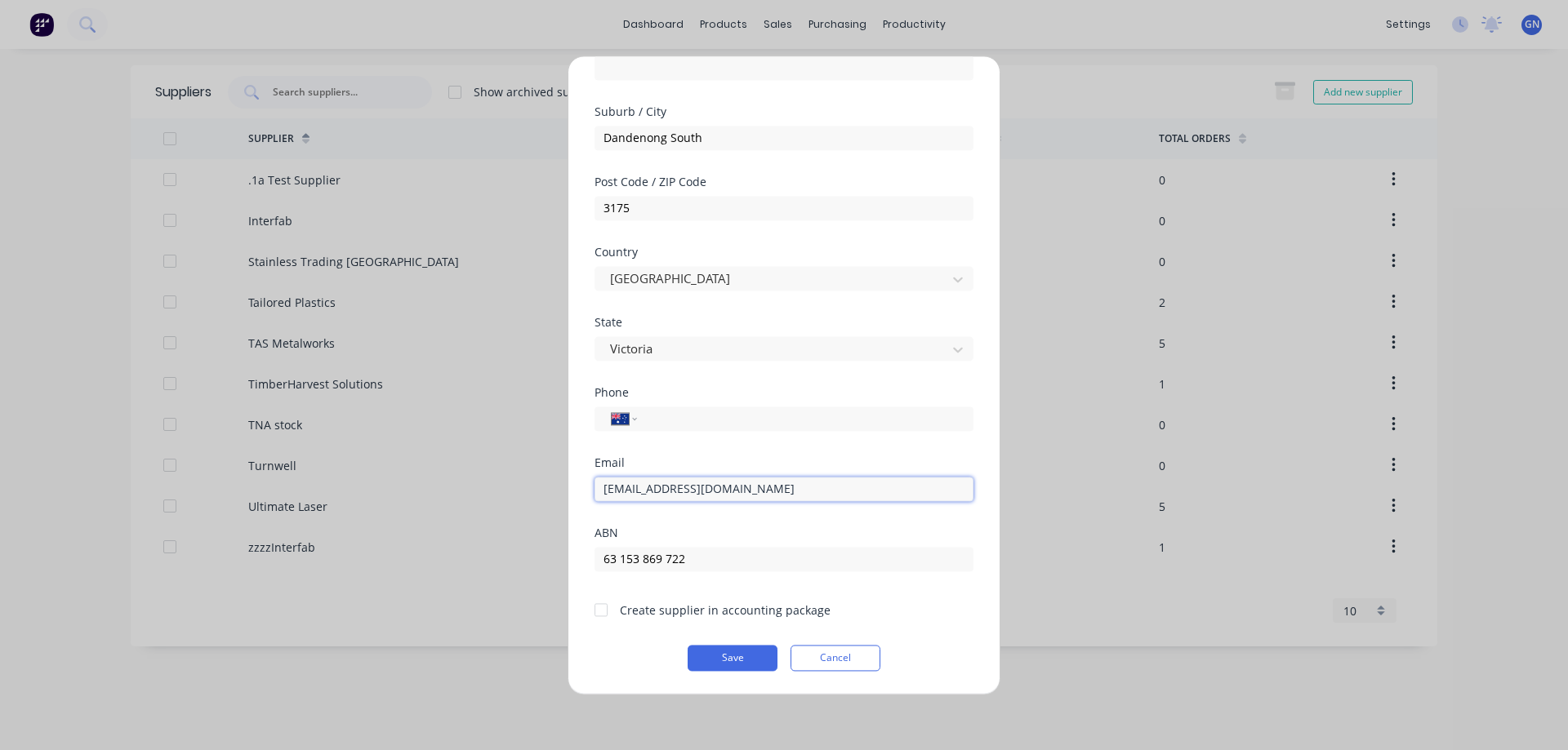
type input "flawlessep@live.com.au"
click at [601, 611] on div at bounding box center [601, 610] width 33 height 33
click at [690, 419] on input "tel" at bounding box center [802, 418] width 308 height 18
paste input "0435 585 202"
type input "0435 585 202"
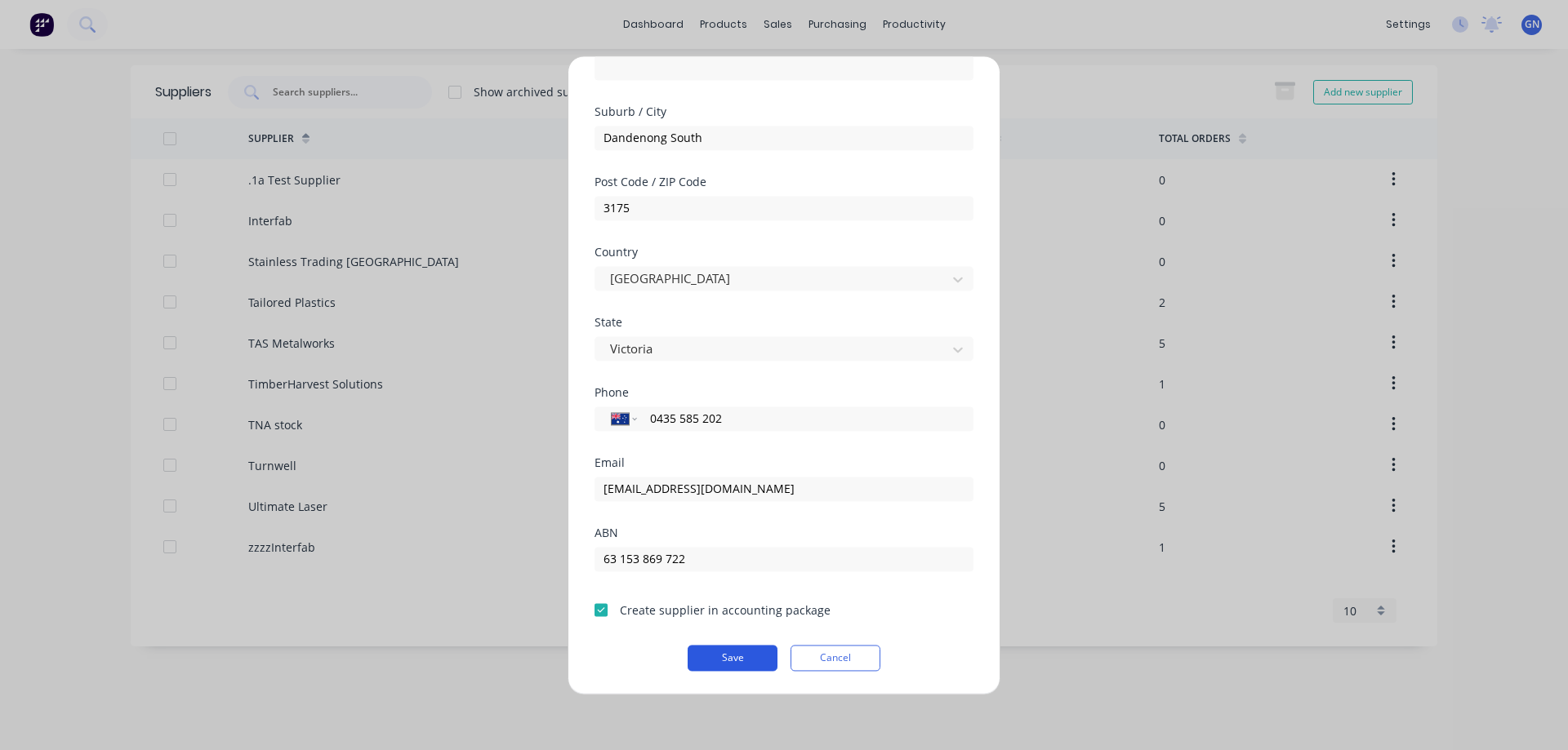
click at [727, 662] on button "Save" at bounding box center [733, 658] width 90 height 26
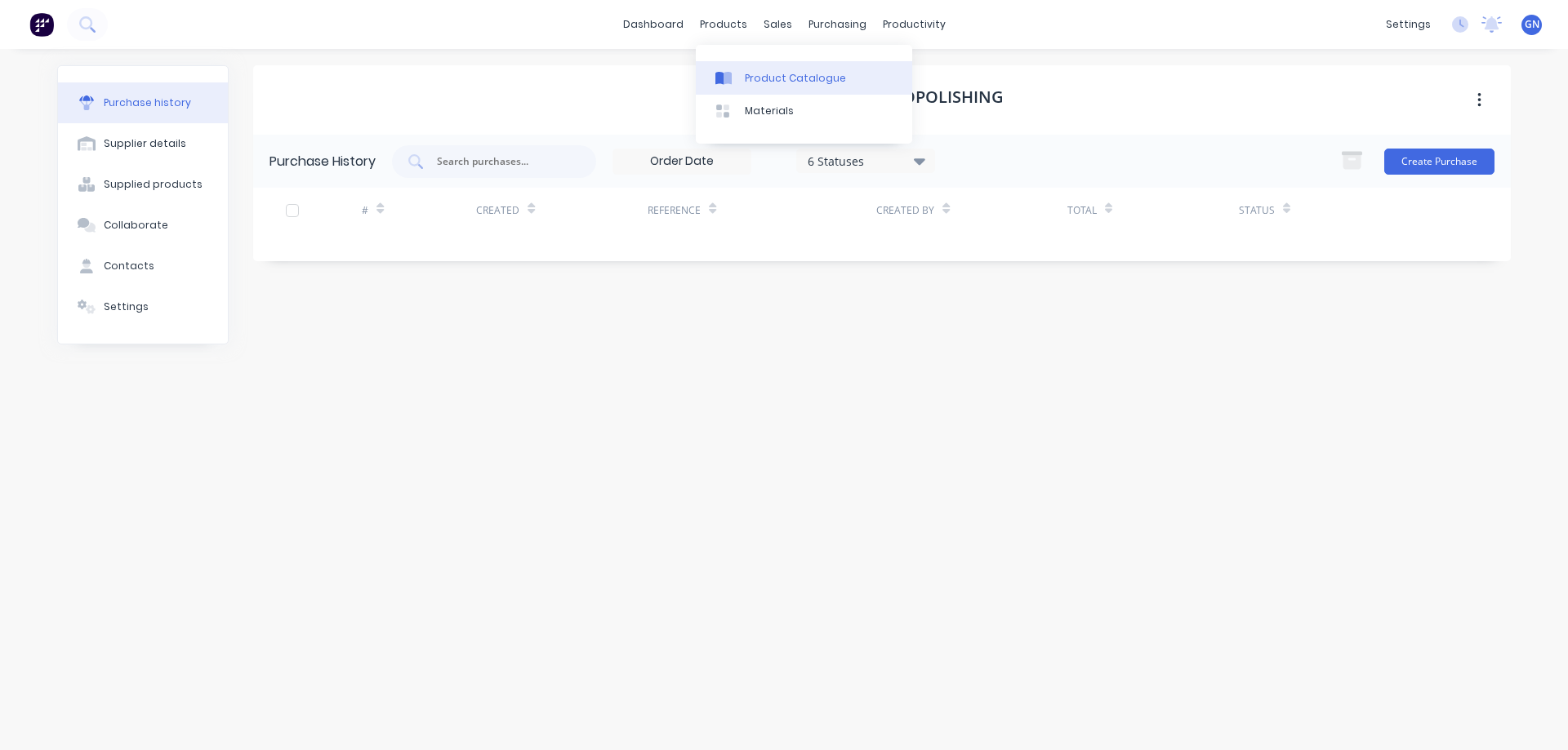
click at [752, 77] on div "Product Catalogue" at bounding box center [795, 78] width 101 height 15
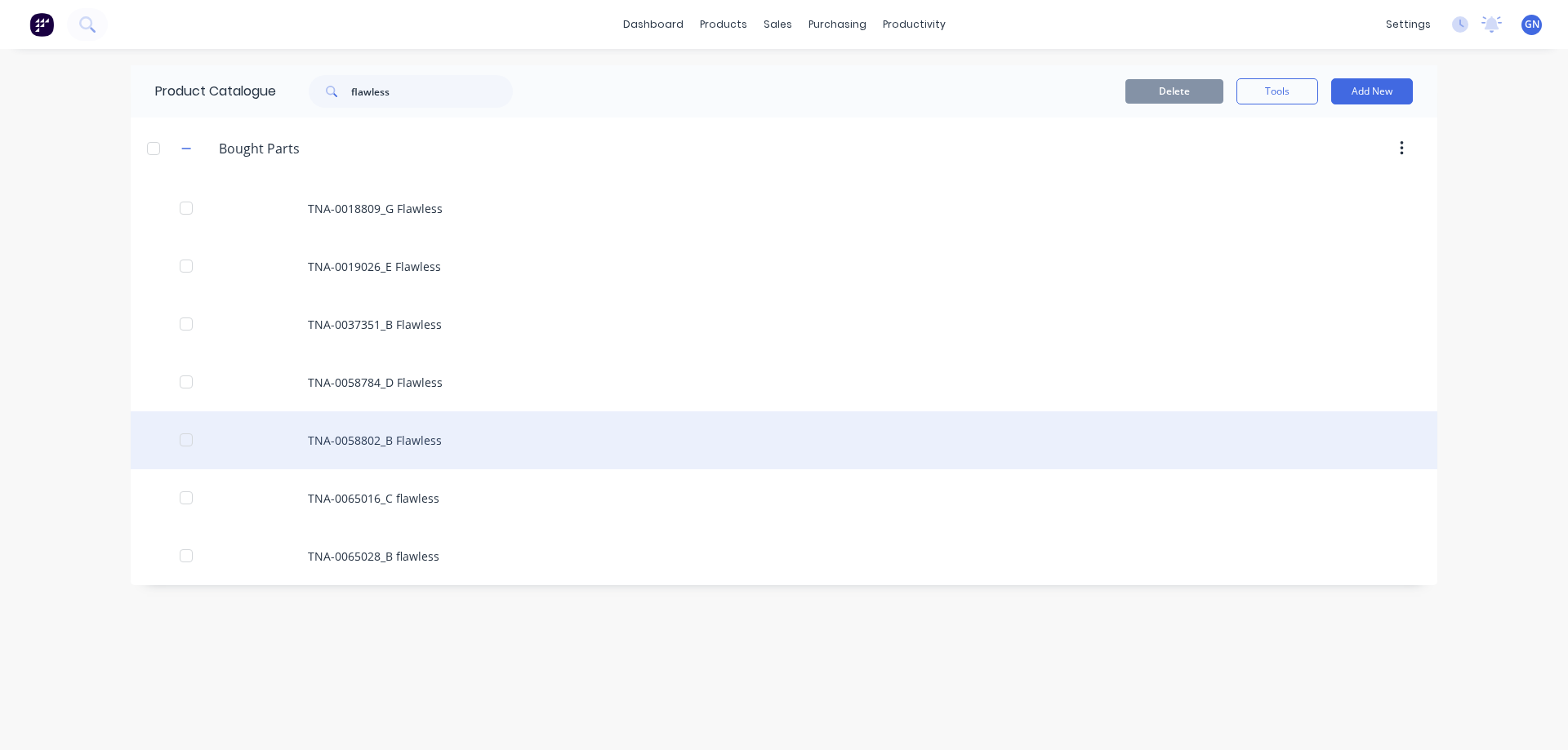
click at [405, 439] on div "TNA-0058802_B Flawless" at bounding box center [784, 440] width 1307 height 58
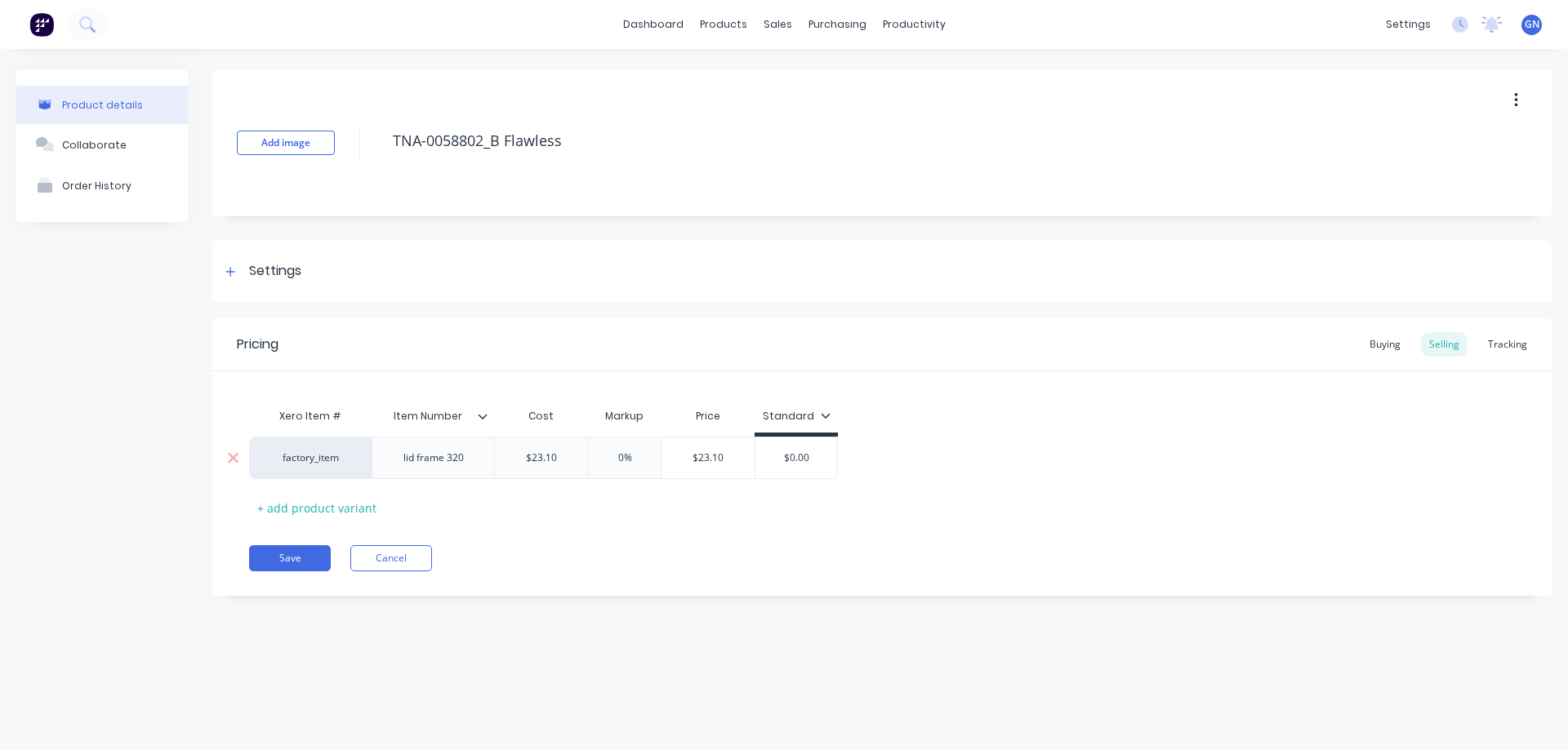
click at [475, 463] on div "lid frame 320" at bounding box center [433, 458] width 86 height 21
drag, startPoint x: 473, startPoint y: 463, endPoint x: 386, endPoint y: 463, distance: 87.0
click at [386, 463] on div "lid frame 320" at bounding box center [432, 458] width 122 height 42
copy div "lid frame 320"
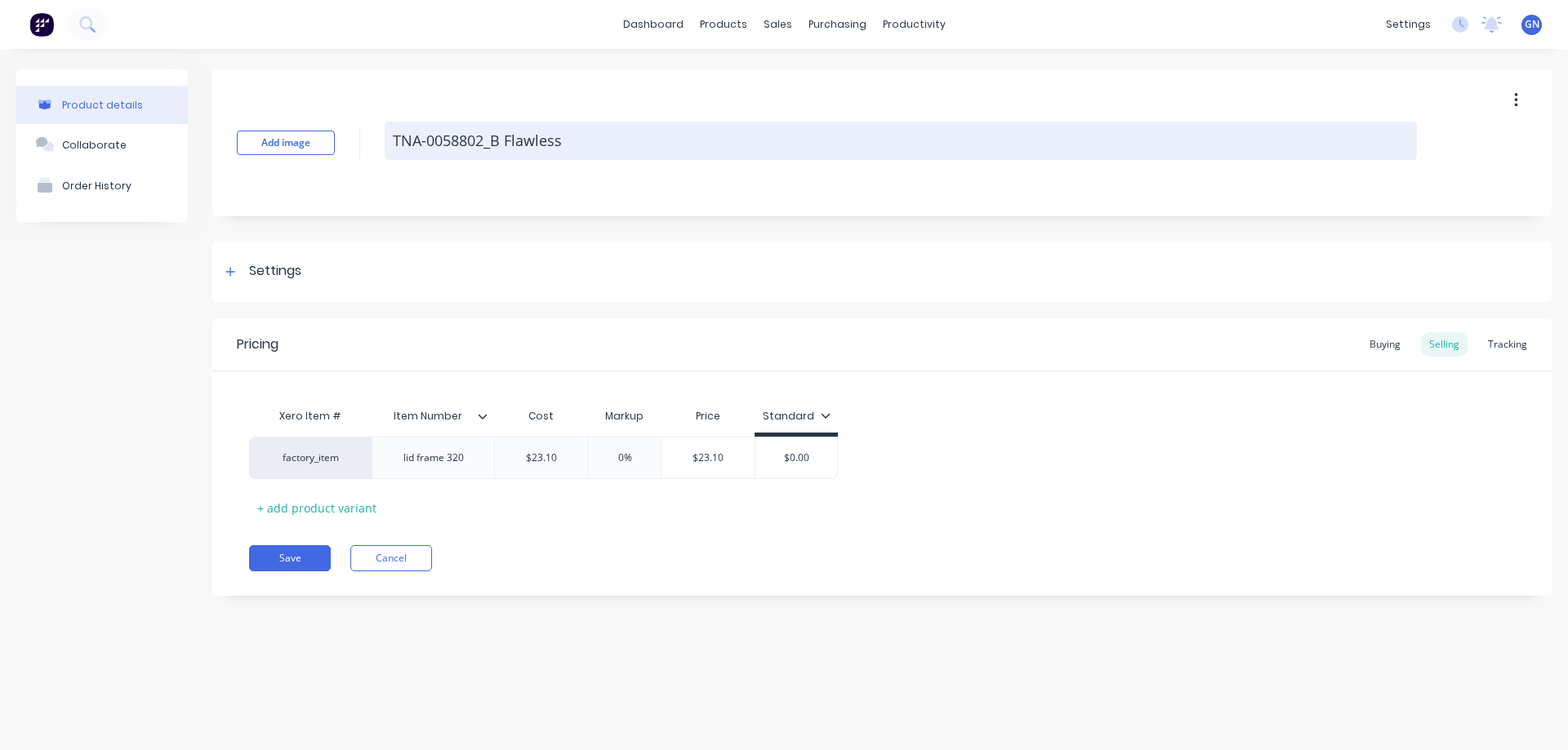
click at [598, 138] on textarea "TNA-0058802_B Flawless" at bounding box center [900, 141] width 1032 height 39
drag, startPoint x: 585, startPoint y: 140, endPoint x: 505, endPoint y: 135, distance: 80.2
click at [505, 135] on textarea "TNA-0058802_B Flawless" at bounding box center [900, 141] width 1032 height 39
paste textarea "lid frame 320"
type textarea "x"
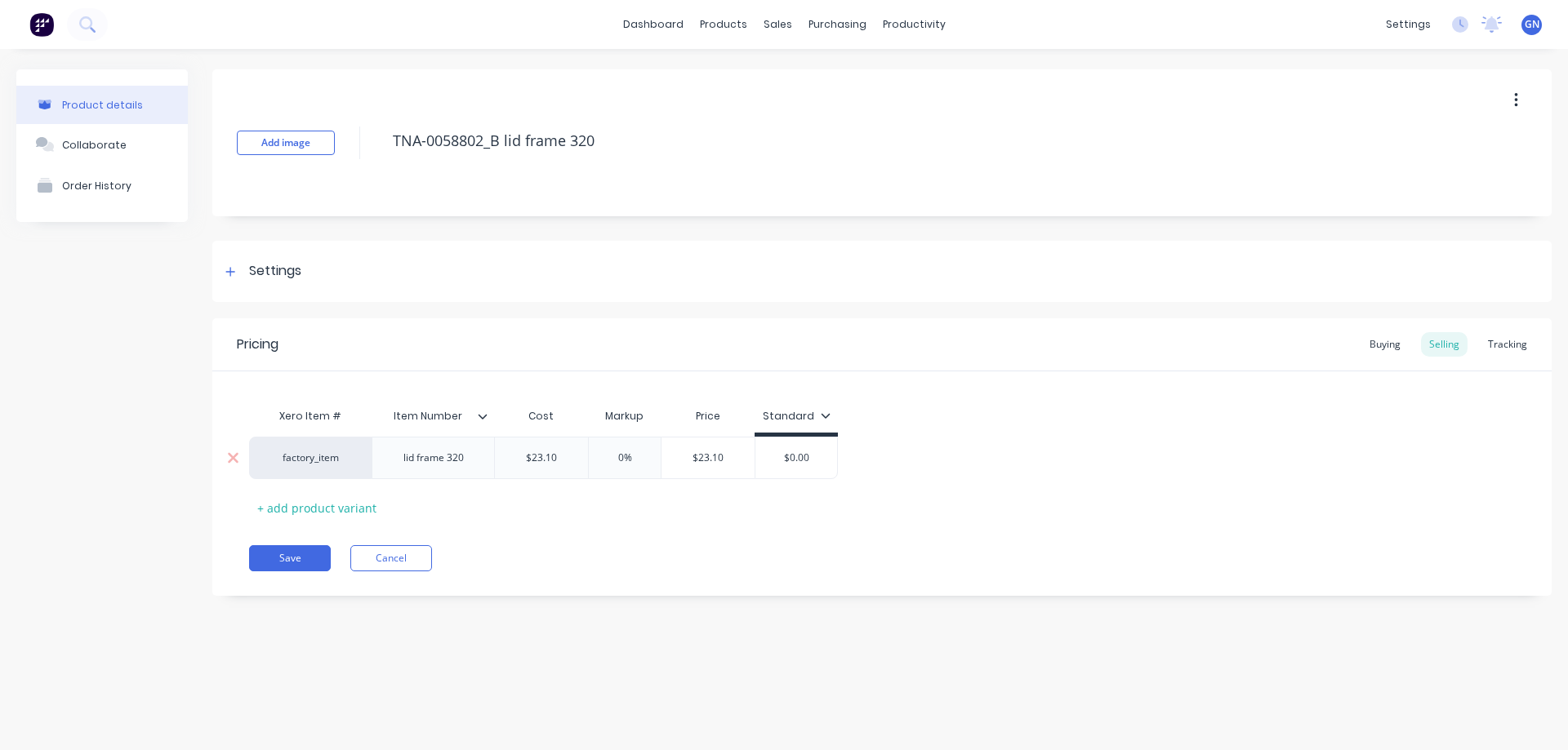
type textarea "TNA-0058802_B lid frame 320"
type textarea "x"
type textarea "TNA-0058802_B lid frame 320"
type input "$23.10"
drag, startPoint x: 553, startPoint y: 456, endPoint x: 527, endPoint y: 459, distance: 26.2
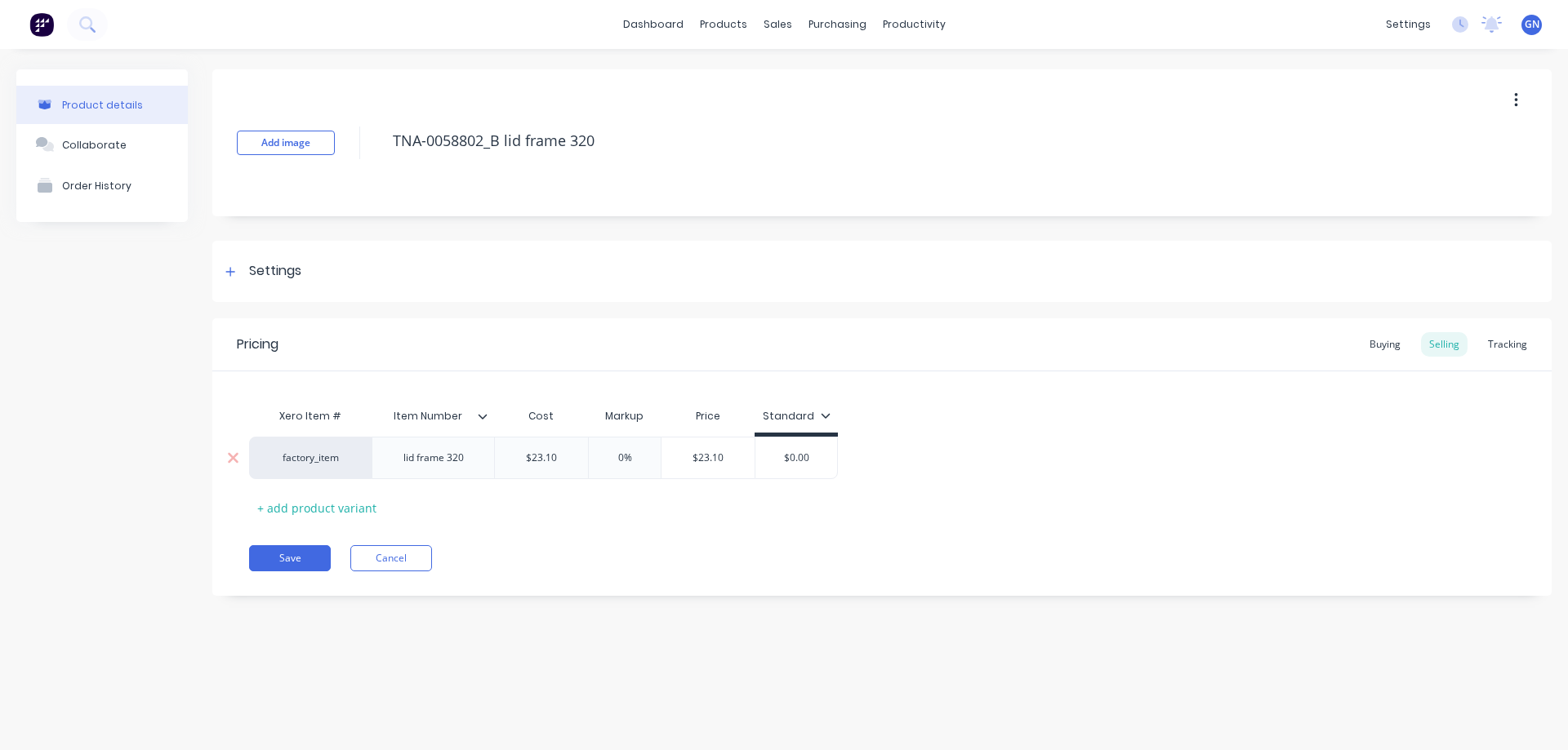
click at [527, 459] on input "$23.10" at bounding box center [541, 458] width 93 height 15
click at [235, 272] on icon at bounding box center [231, 271] width 9 height 9
type textarea "x"
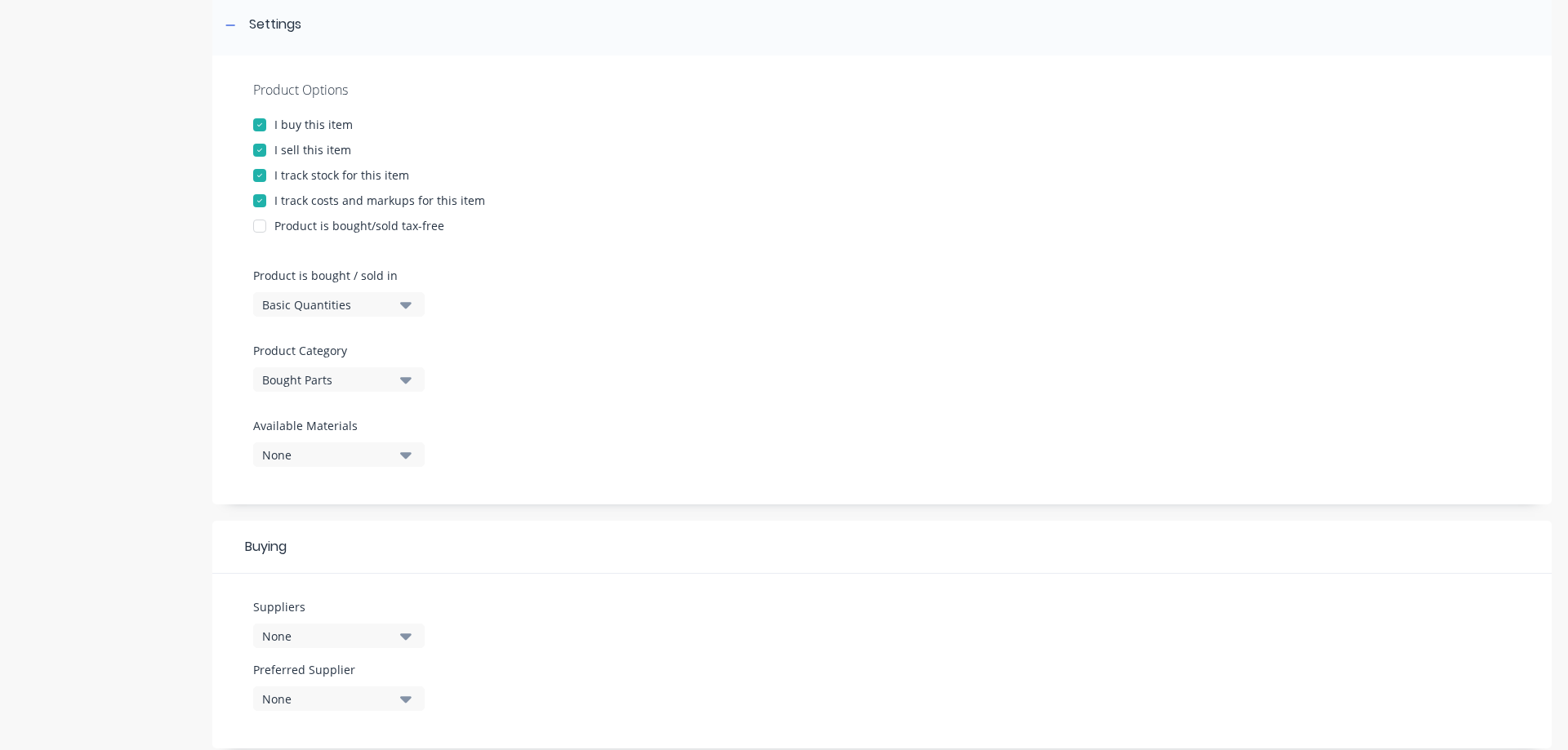
scroll to position [326, 0]
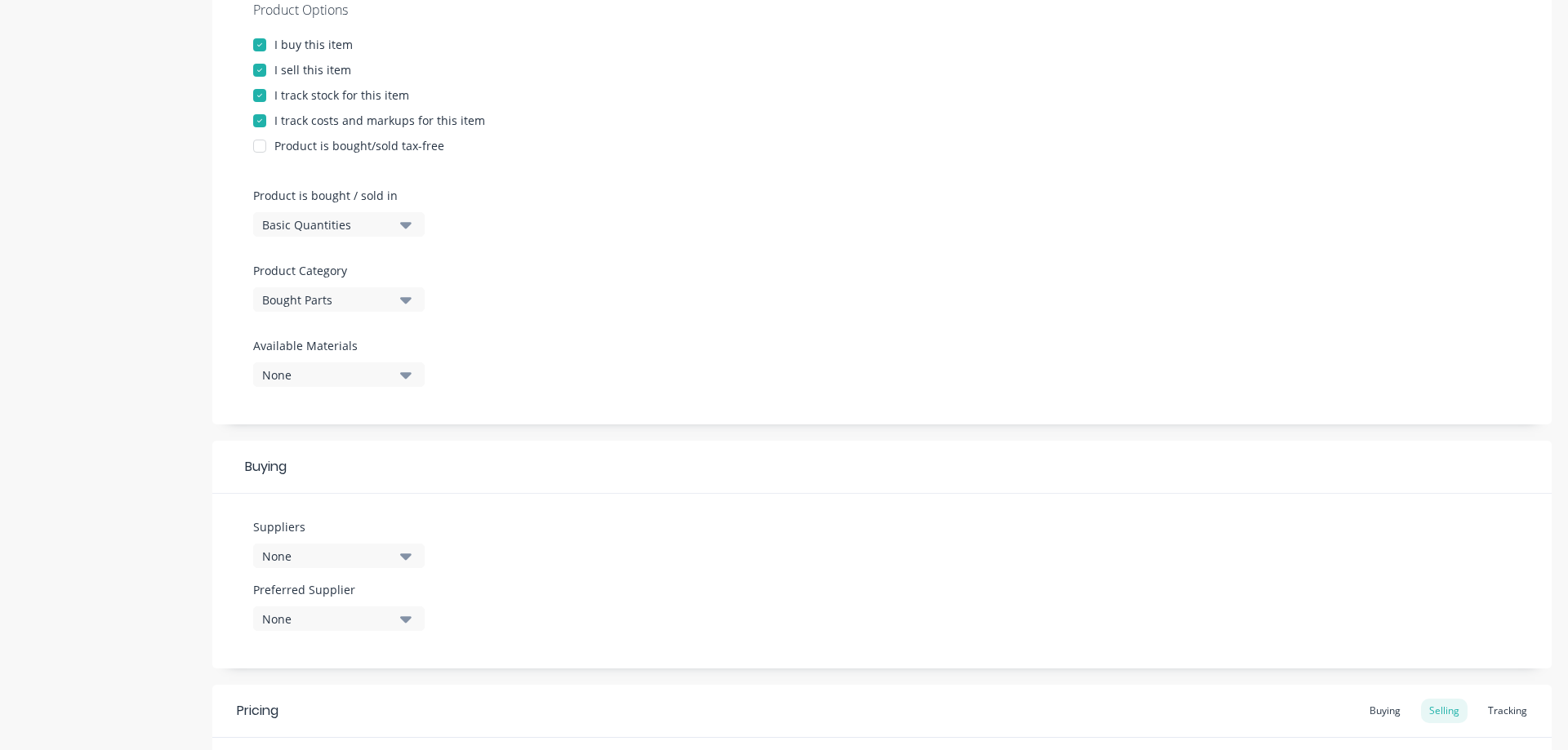
click at [301, 295] on div "Bought Parts" at bounding box center [327, 300] width 131 height 17
click at [638, 284] on div "Product Options I buy this item I sell this item I track stock for this item I …" at bounding box center [882, 199] width 1339 height 449
click at [341, 302] on div "Bought Parts" at bounding box center [327, 300] width 131 height 17
click at [700, 186] on div at bounding box center [882, 175] width 1258 height 25
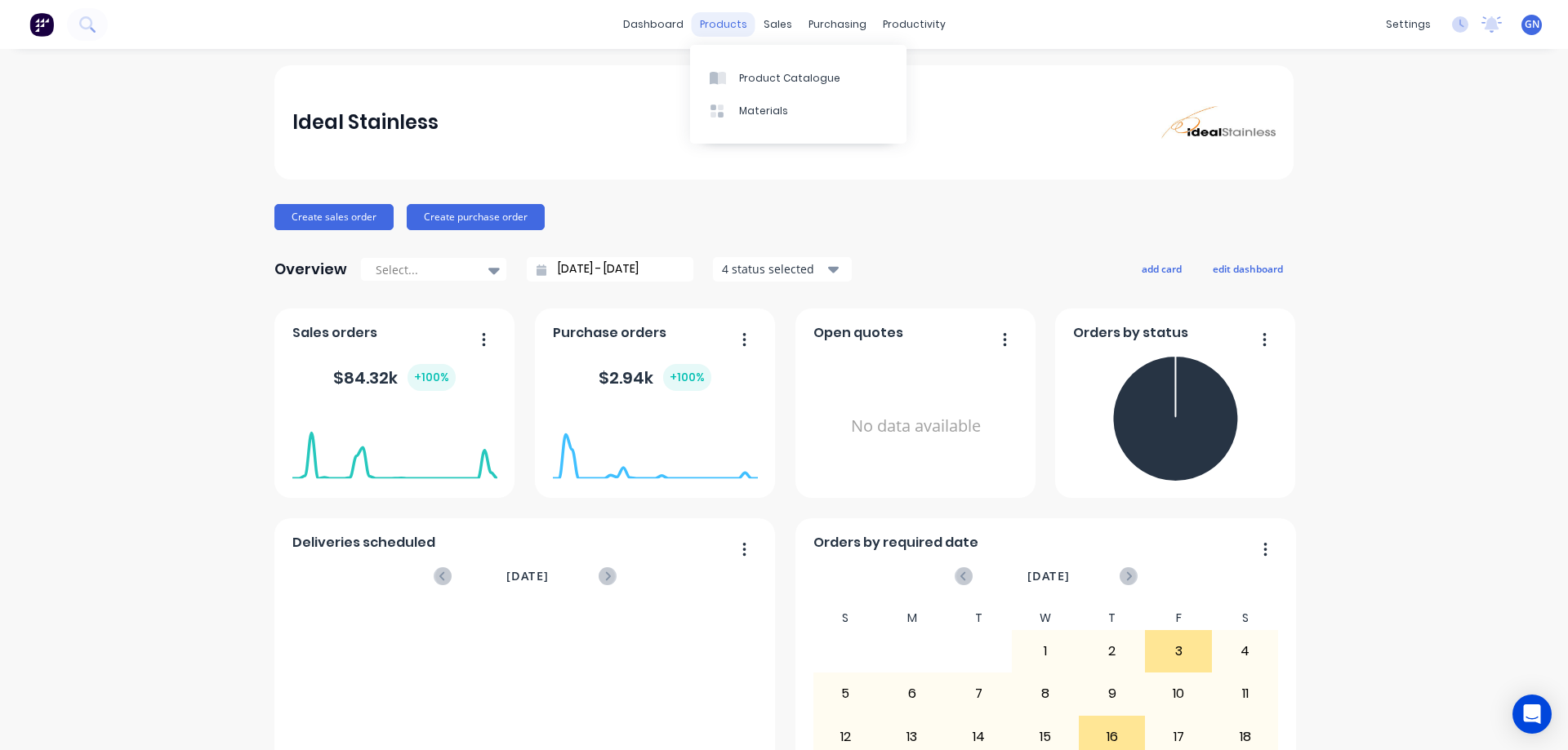
click at [726, 25] on div "products" at bounding box center [723, 24] width 63 height 25
click at [765, 74] on div "Product Catalogue" at bounding box center [790, 78] width 101 height 15
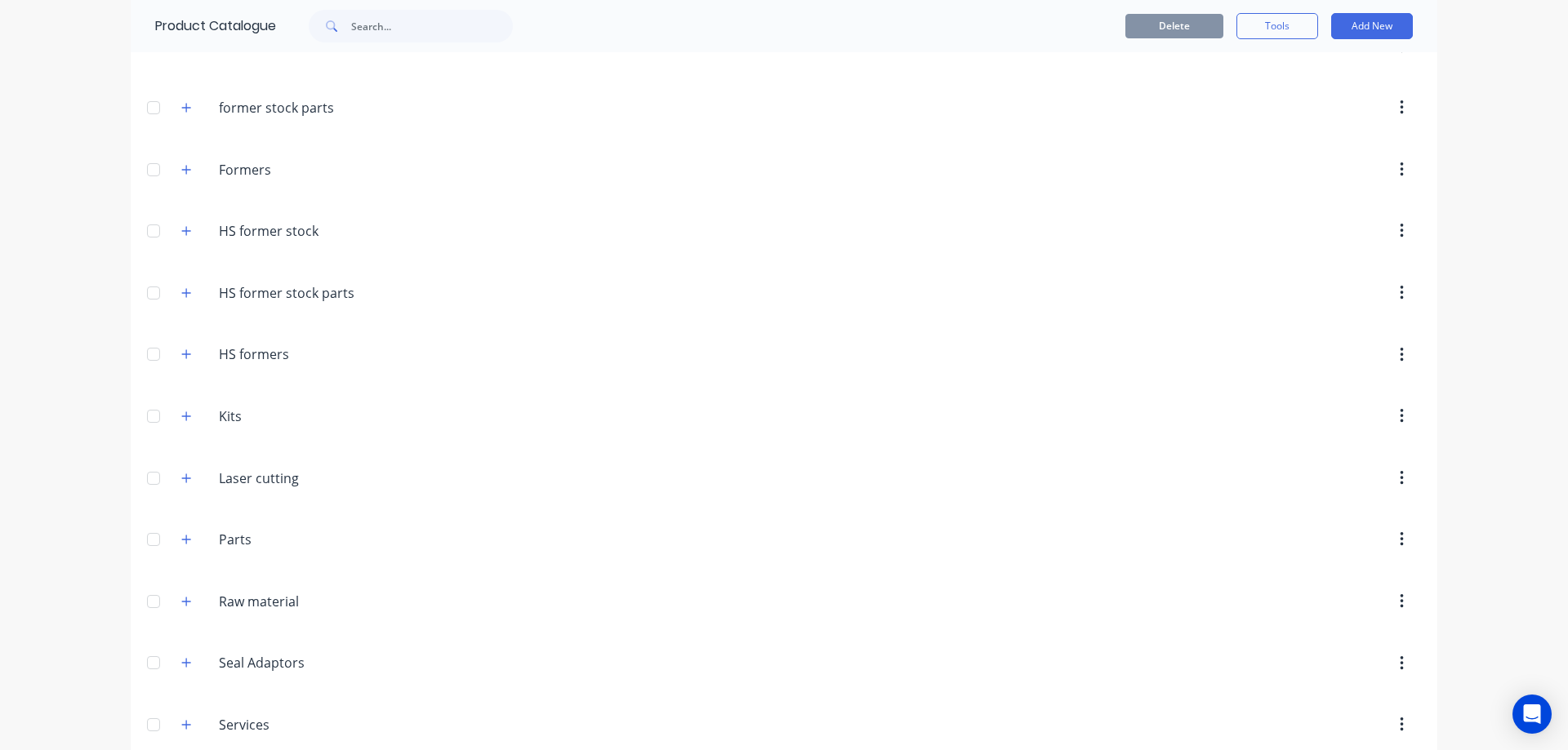
scroll to position [218, 0]
click at [181, 478] on icon "button" at bounding box center [186, 477] width 10 height 11
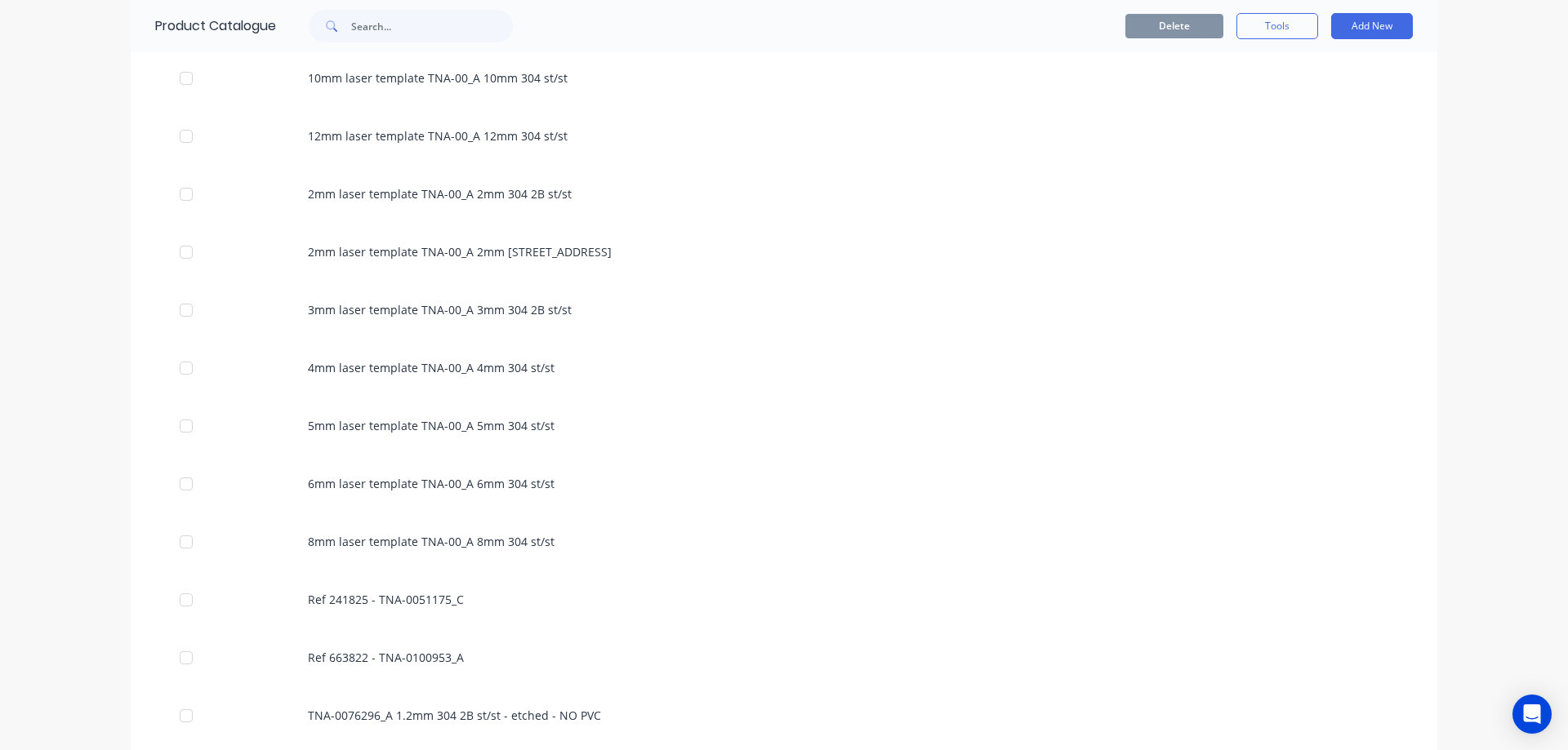
scroll to position [898, 0]
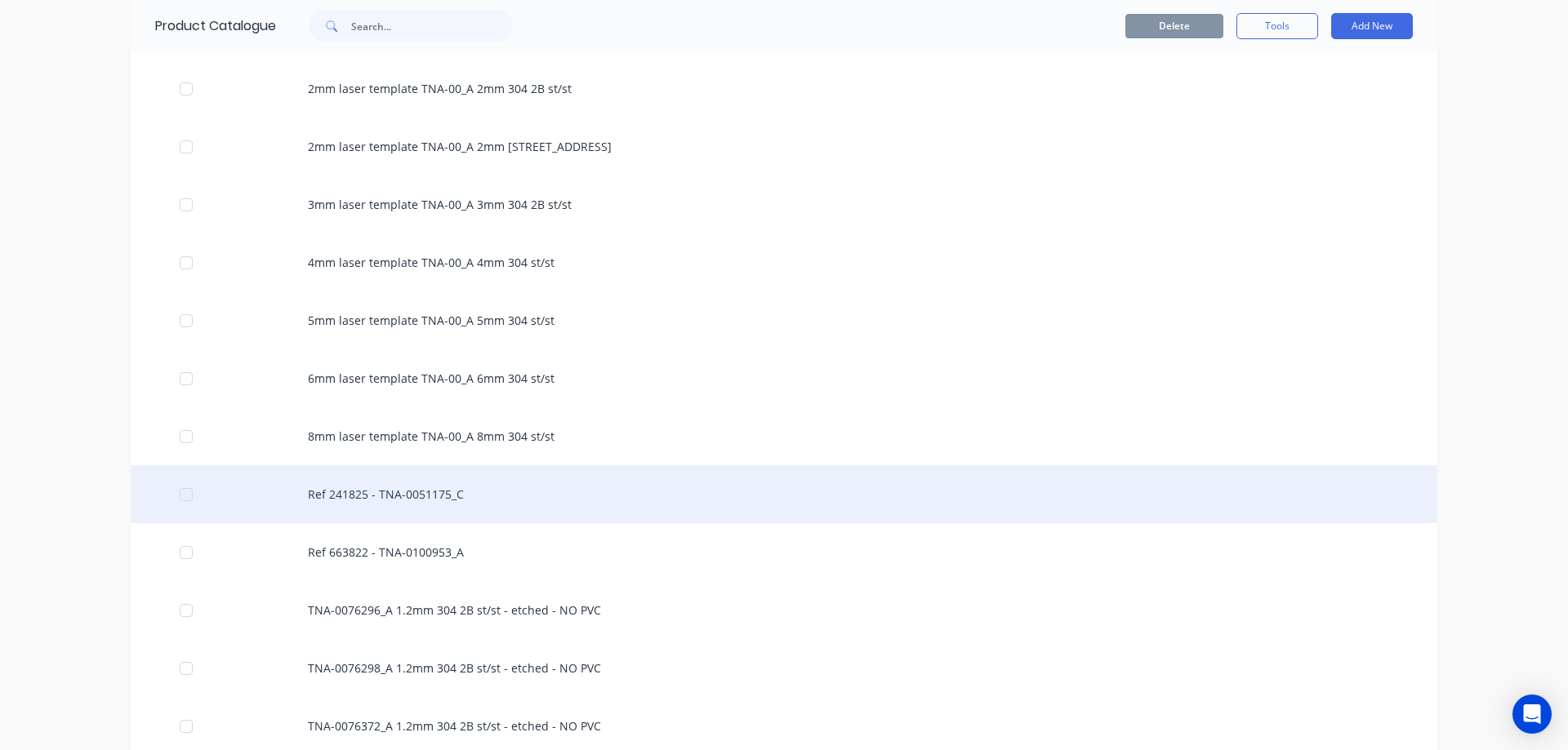
click at [430, 495] on div "Ref 241825 - TNA-0051175_C" at bounding box center [784, 494] width 1307 height 58
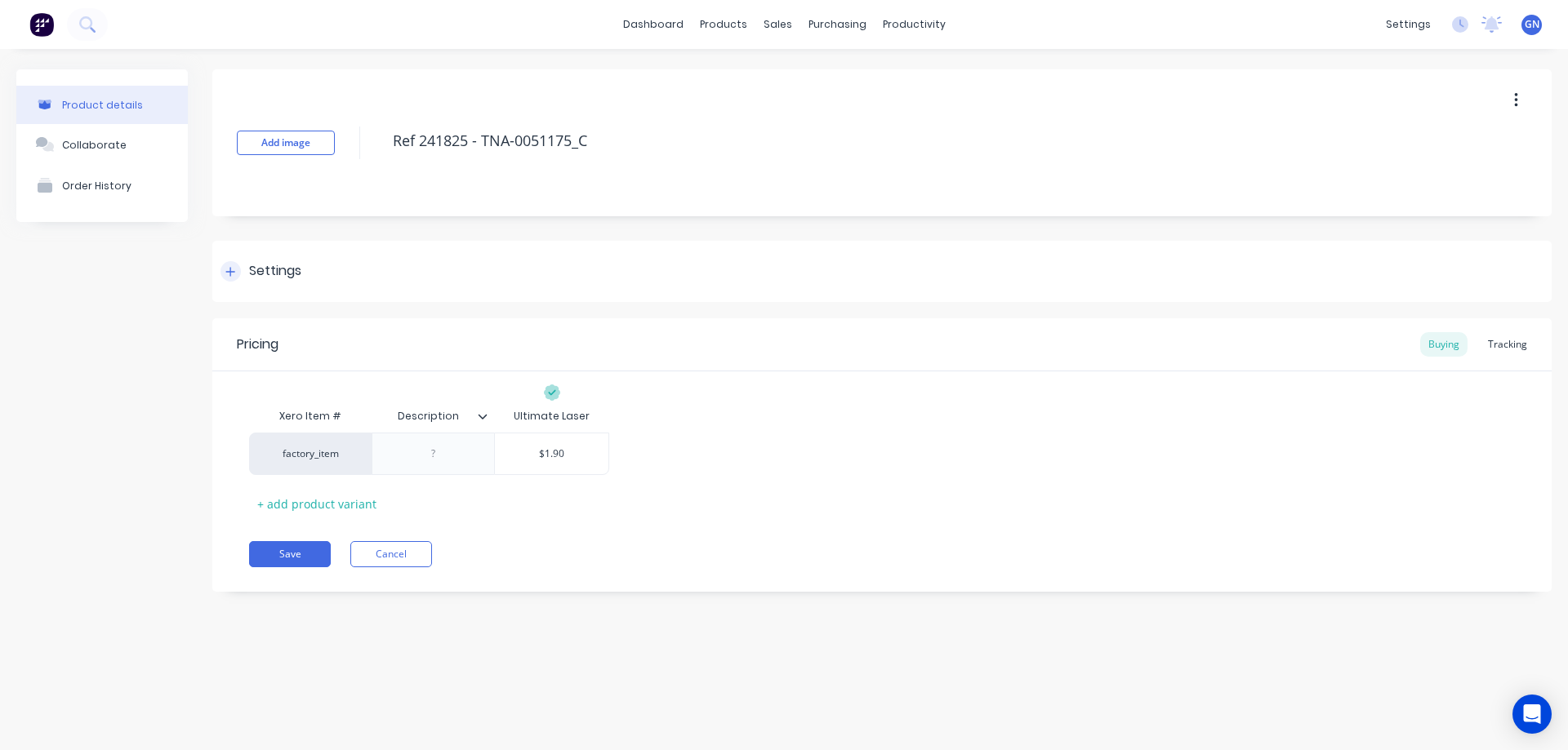
click at [234, 270] on icon at bounding box center [230, 271] width 10 height 11
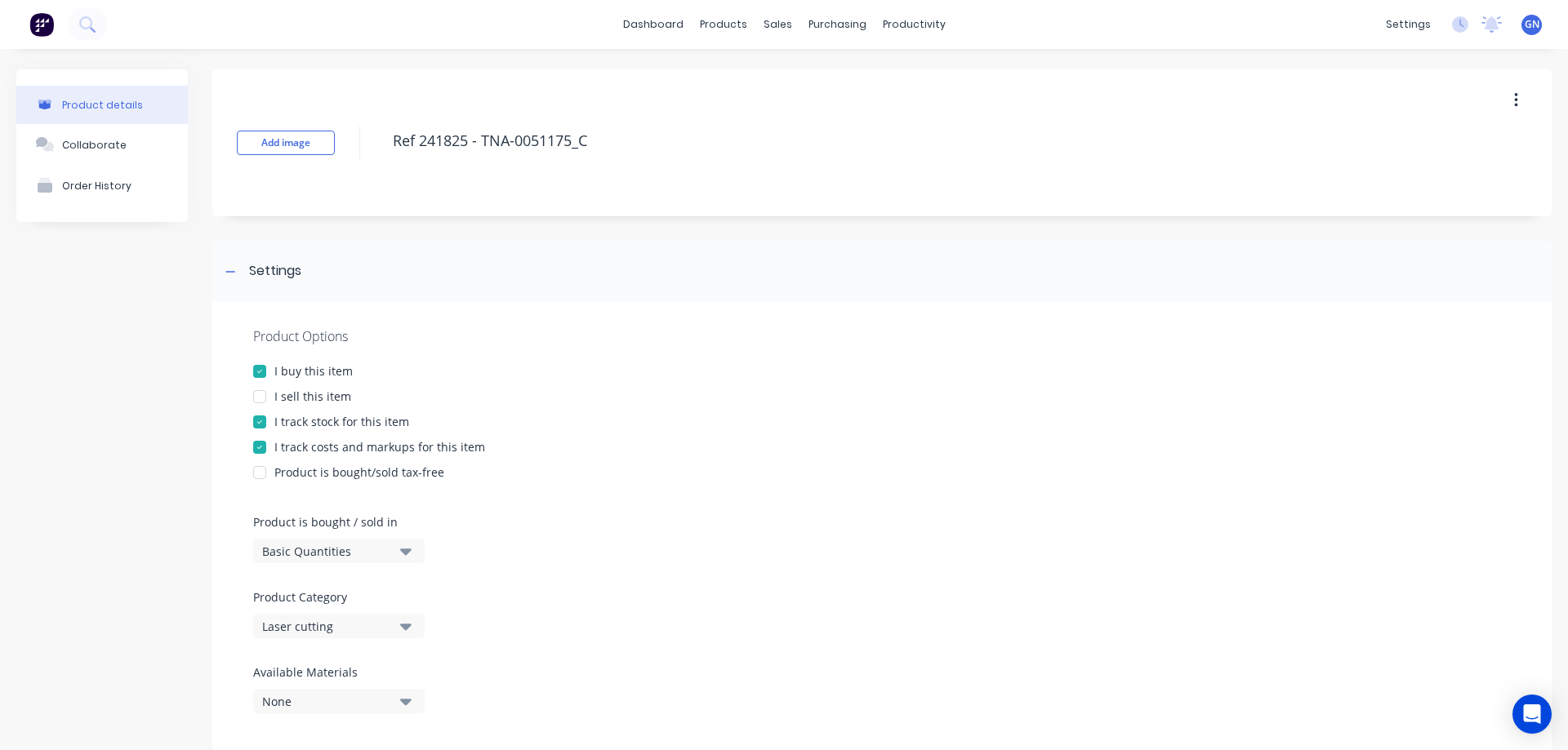
click at [281, 394] on div "I sell this item" at bounding box center [312, 396] width 76 height 17
type textarea "x"
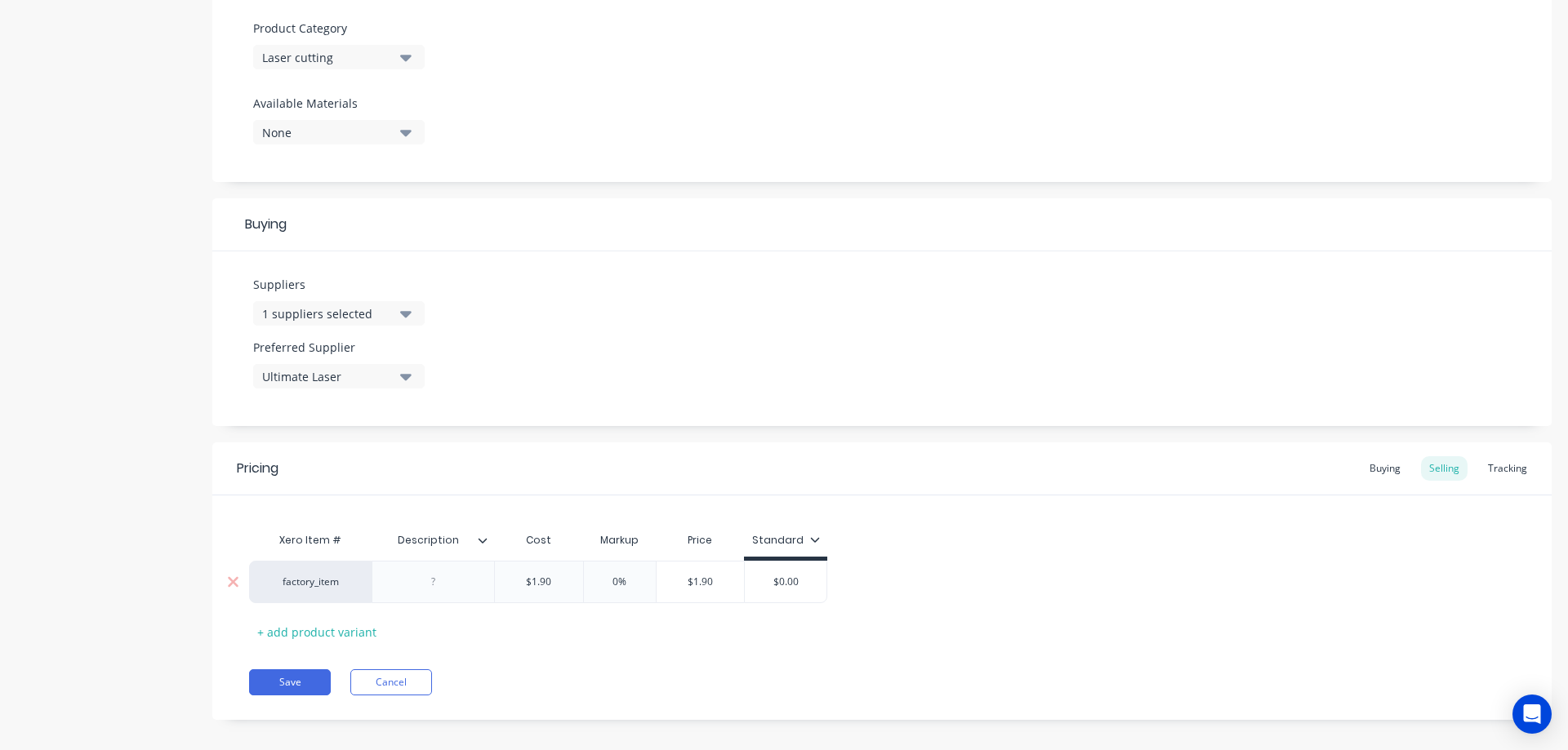
scroll to position [584, 0]
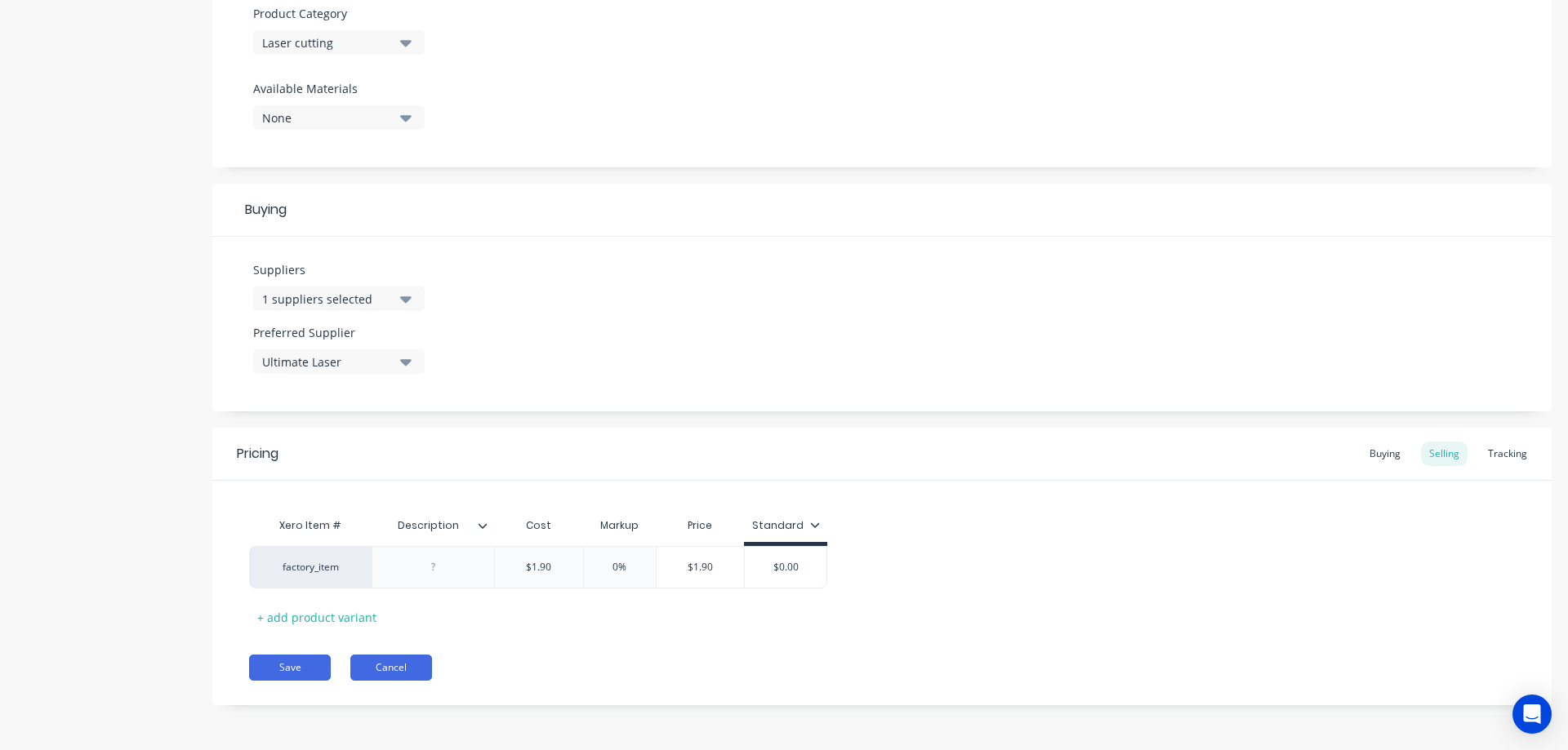
click at [390, 672] on button "Cancel" at bounding box center [391, 667] width 82 height 26
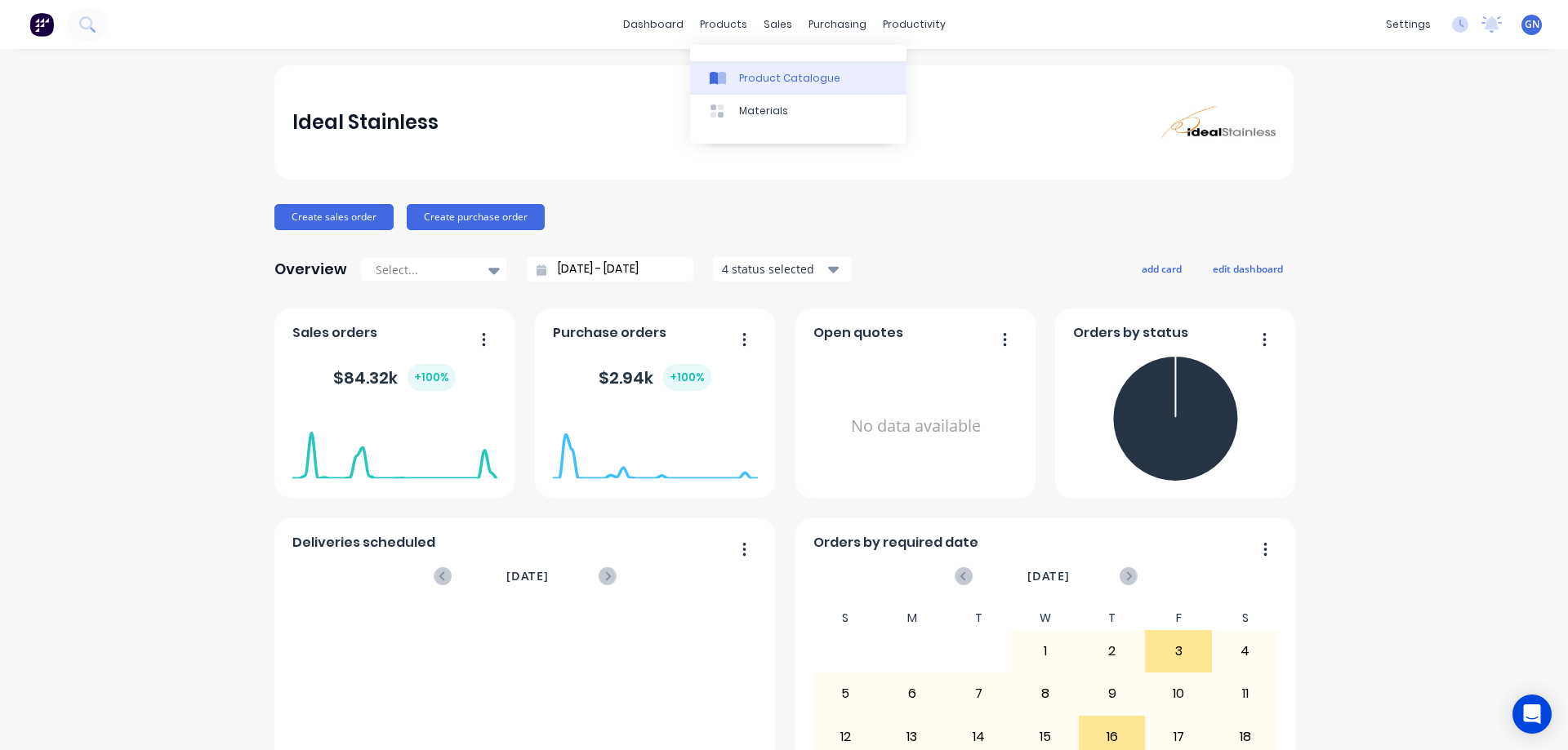
click at [757, 83] on div "Product Catalogue" at bounding box center [790, 78] width 101 height 15
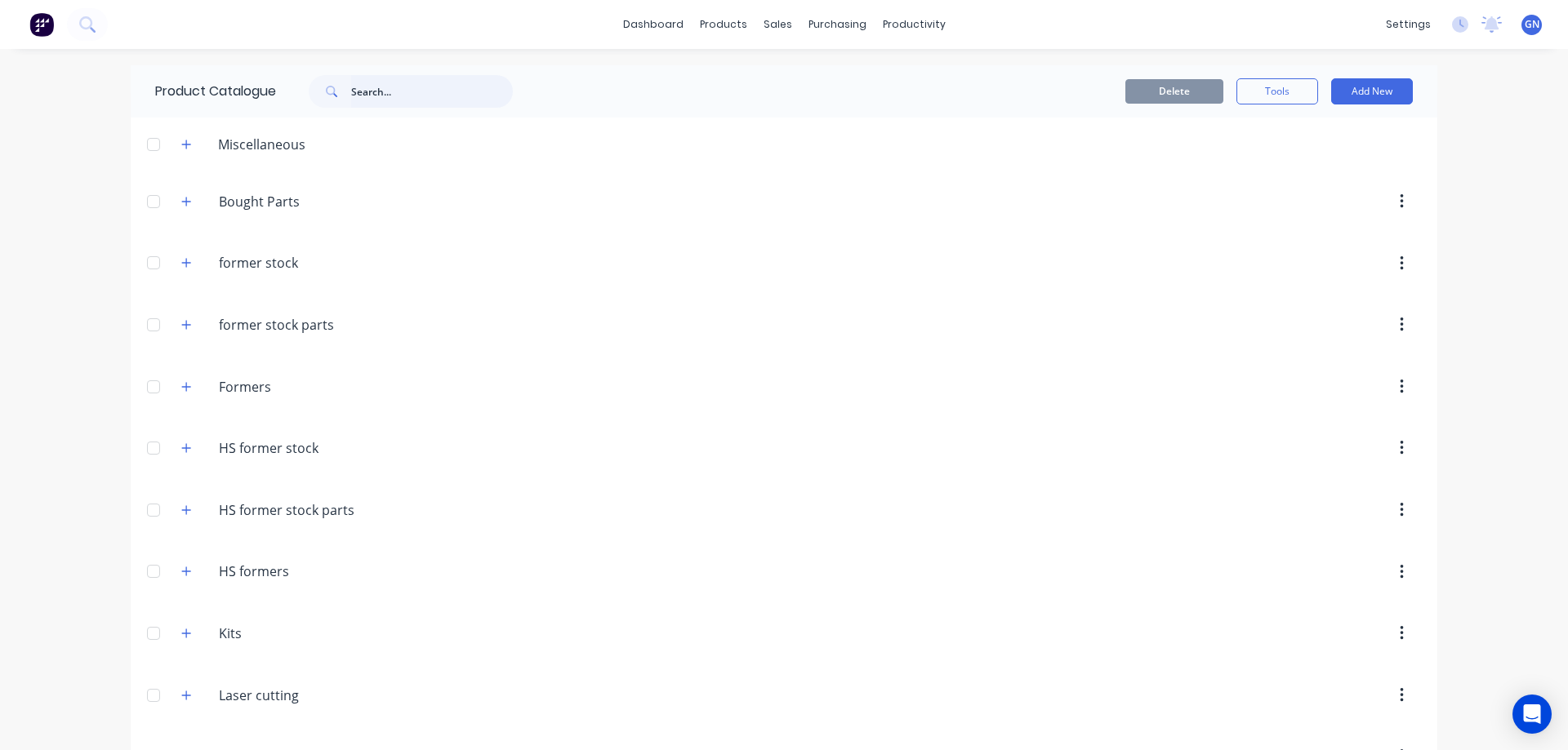
click at [375, 92] on input "text" at bounding box center [432, 92] width 162 height 33
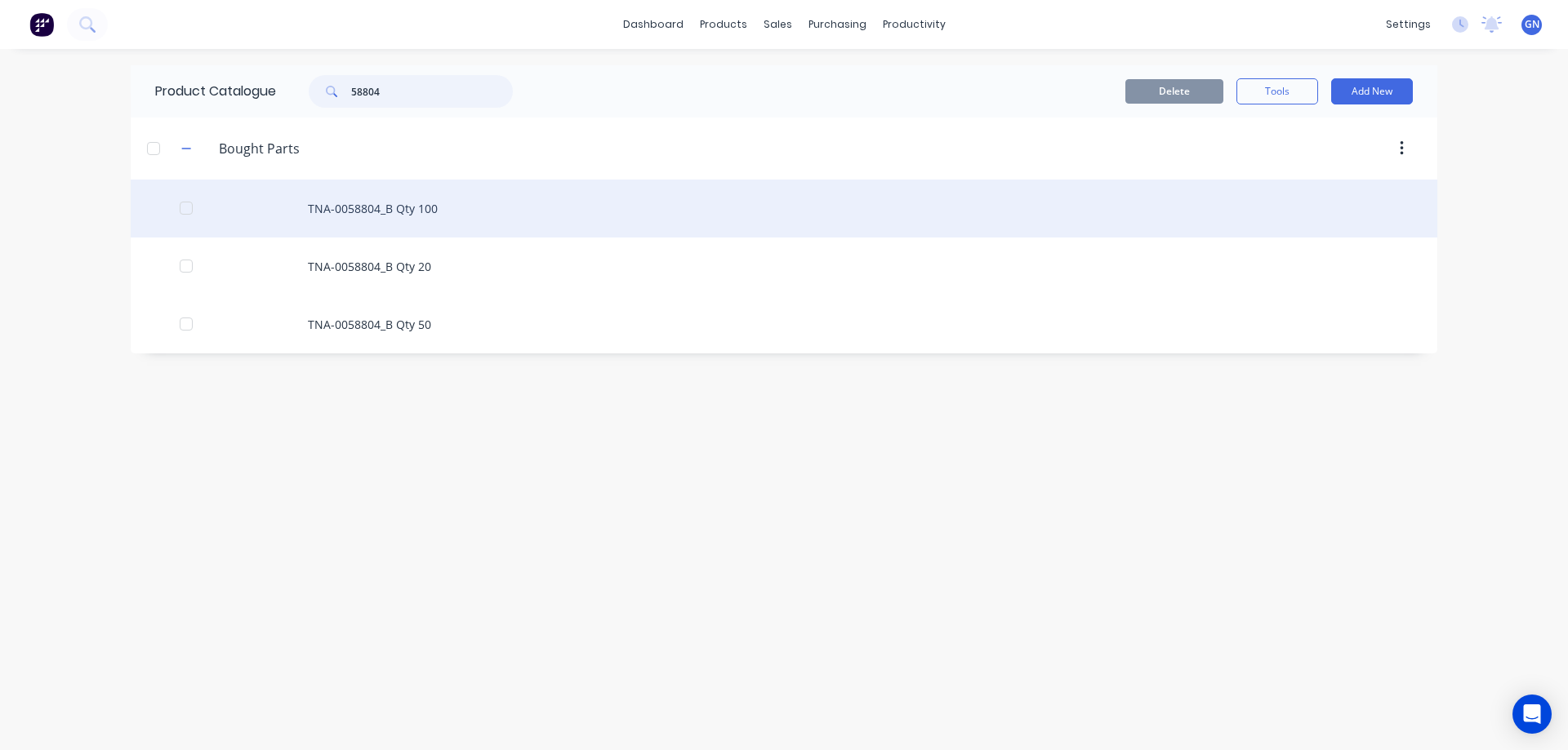
type input "58804"
click at [336, 208] on div "TNA-0058804_B Qty 100" at bounding box center [784, 208] width 1307 height 58
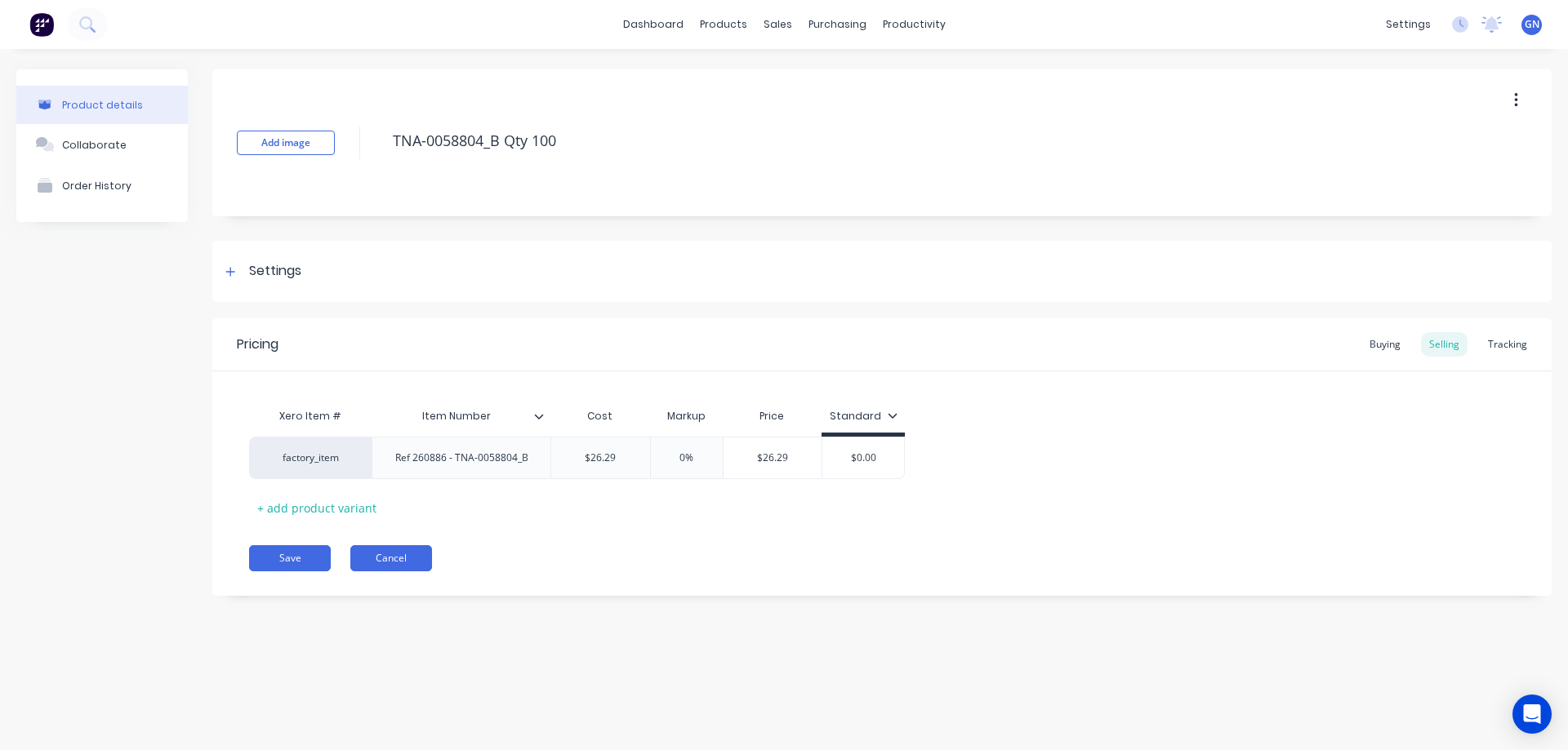
click at [390, 558] on button "Cancel" at bounding box center [391, 558] width 82 height 26
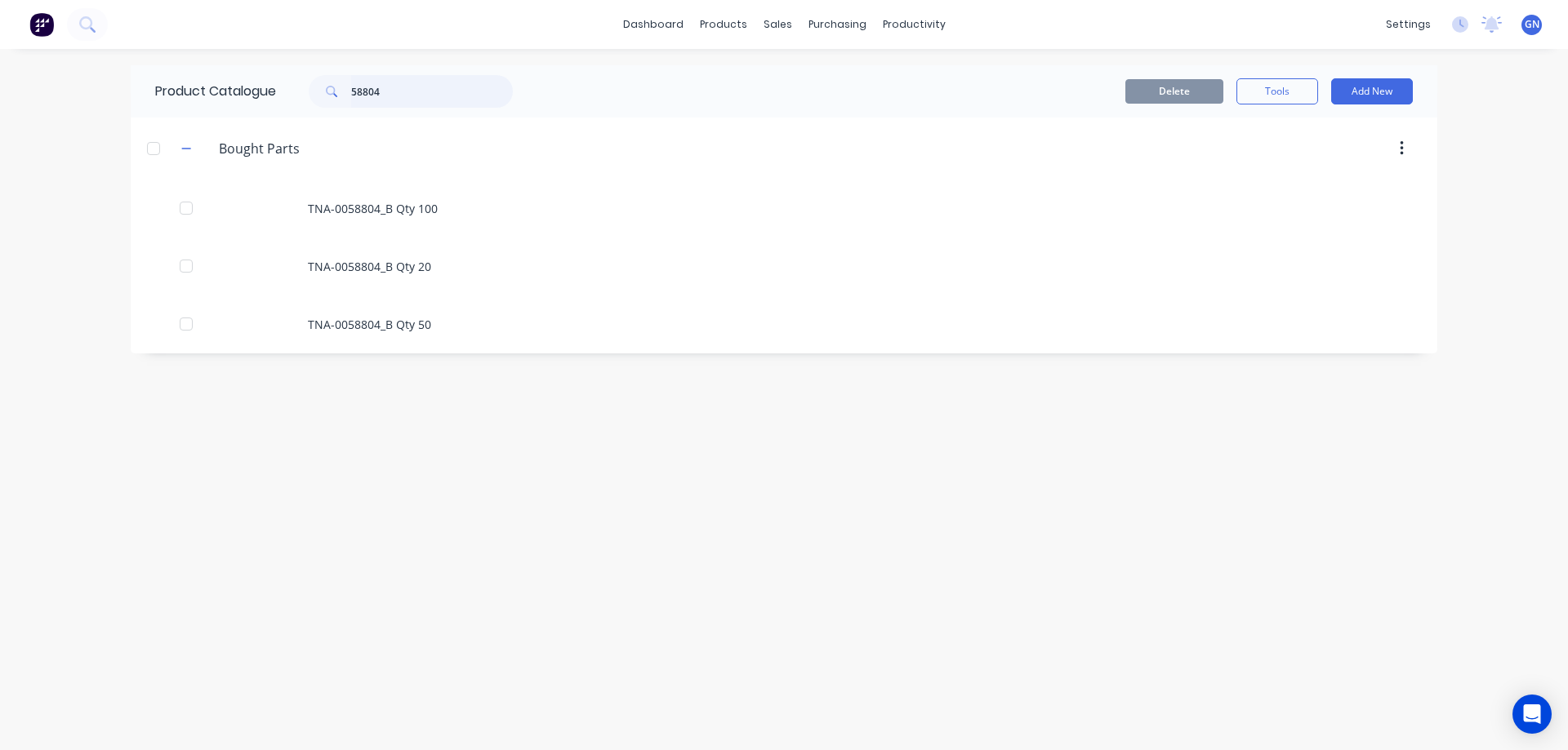
click at [413, 91] on input "58804" at bounding box center [432, 92] width 162 height 33
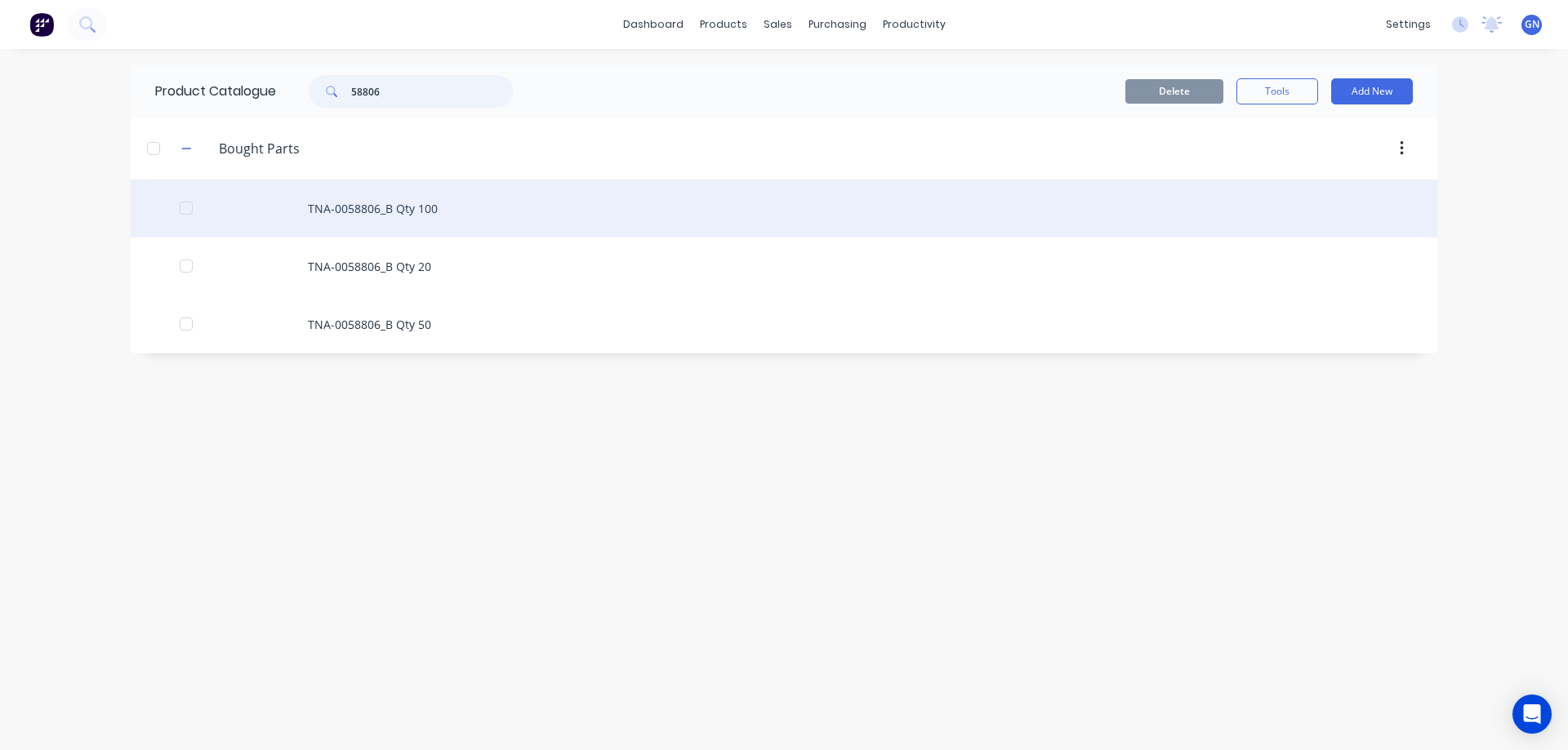
type input "58806"
click at [368, 201] on div "TNA-0058806_B Qty 100" at bounding box center [784, 208] width 1307 height 58
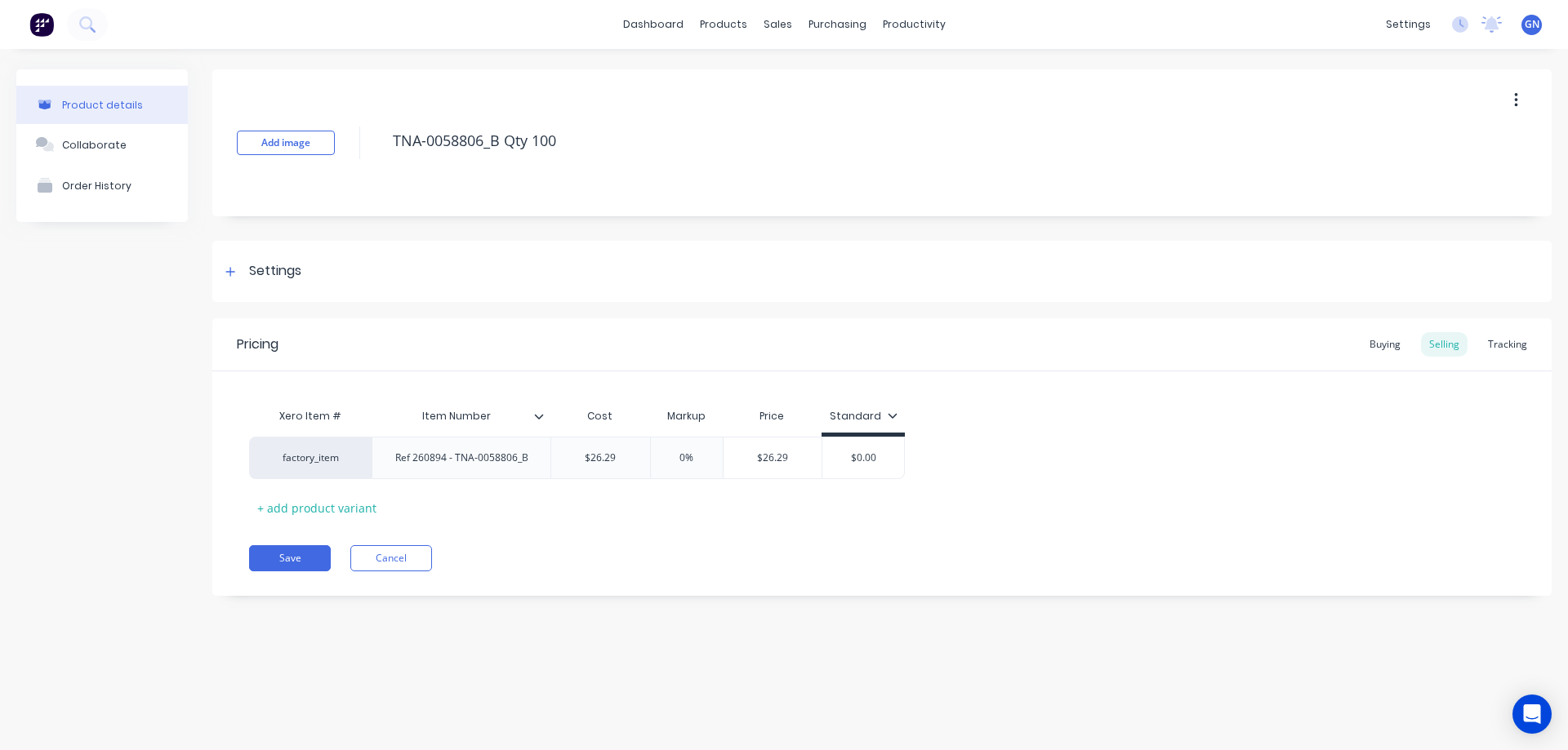
type textarea "x"
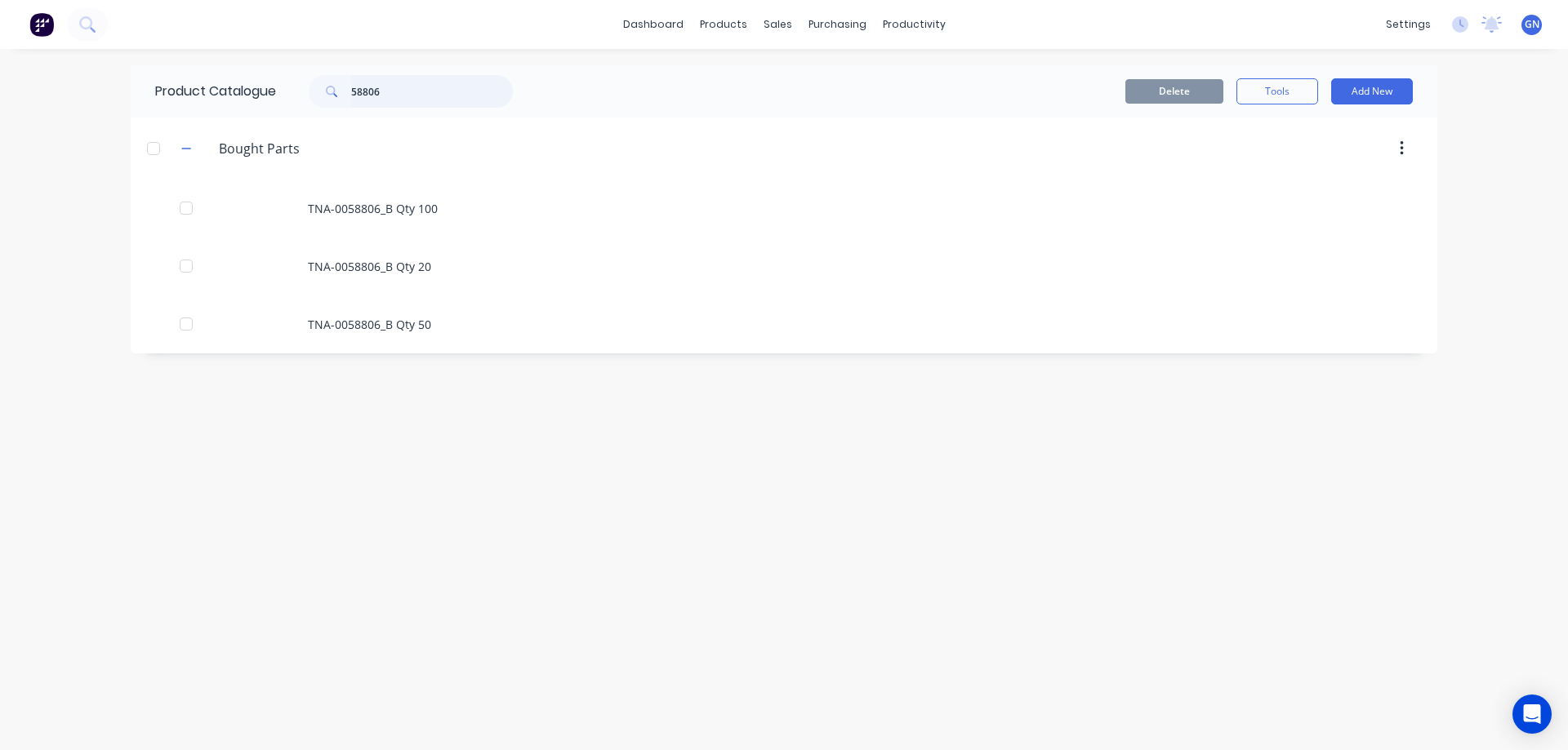
click at [405, 86] on input "58806" at bounding box center [432, 92] width 162 height 33
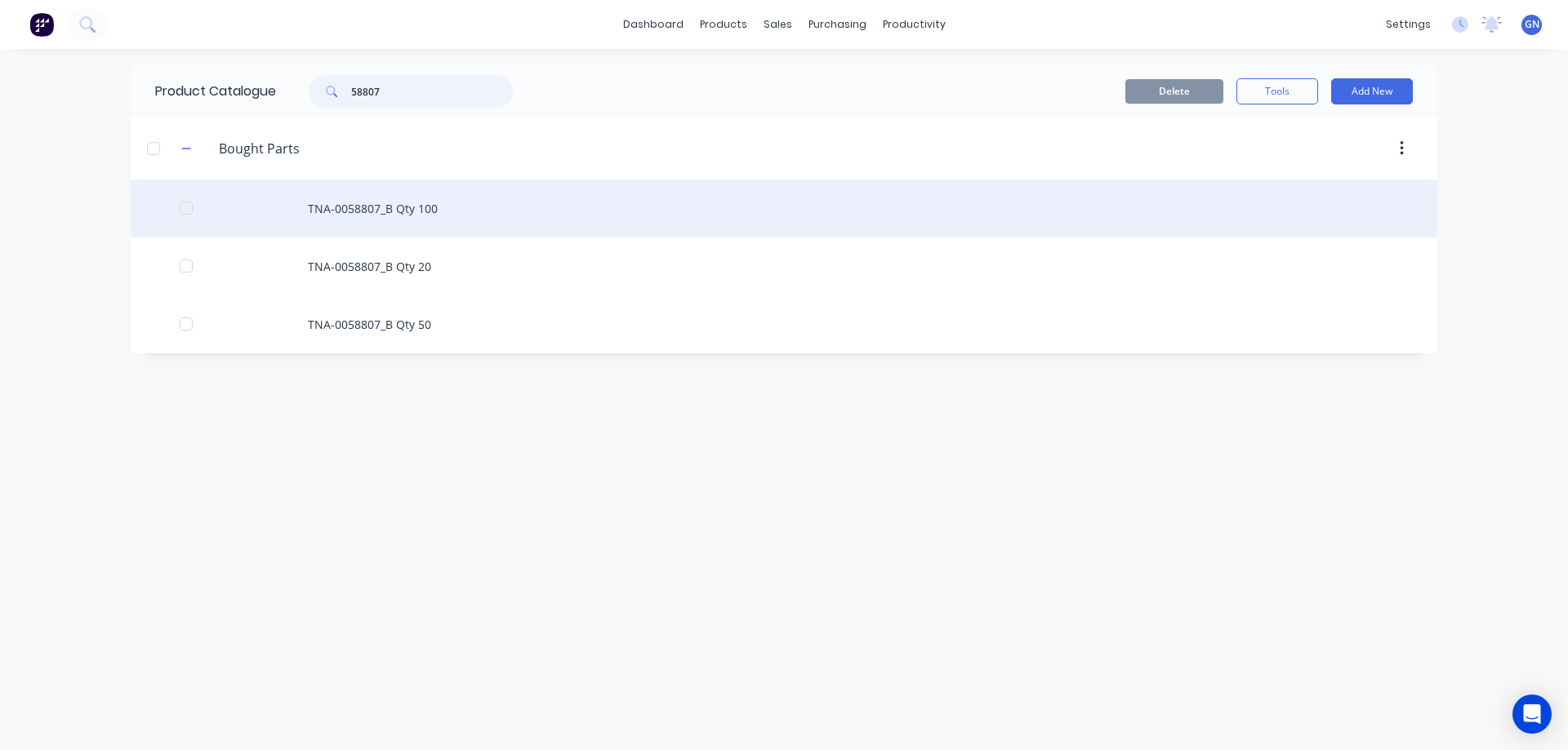
type input "58807"
click at [389, 211] on div "TNA-0058807_B Qty 100" at bounding box center [784, 208] width 1307 height 58
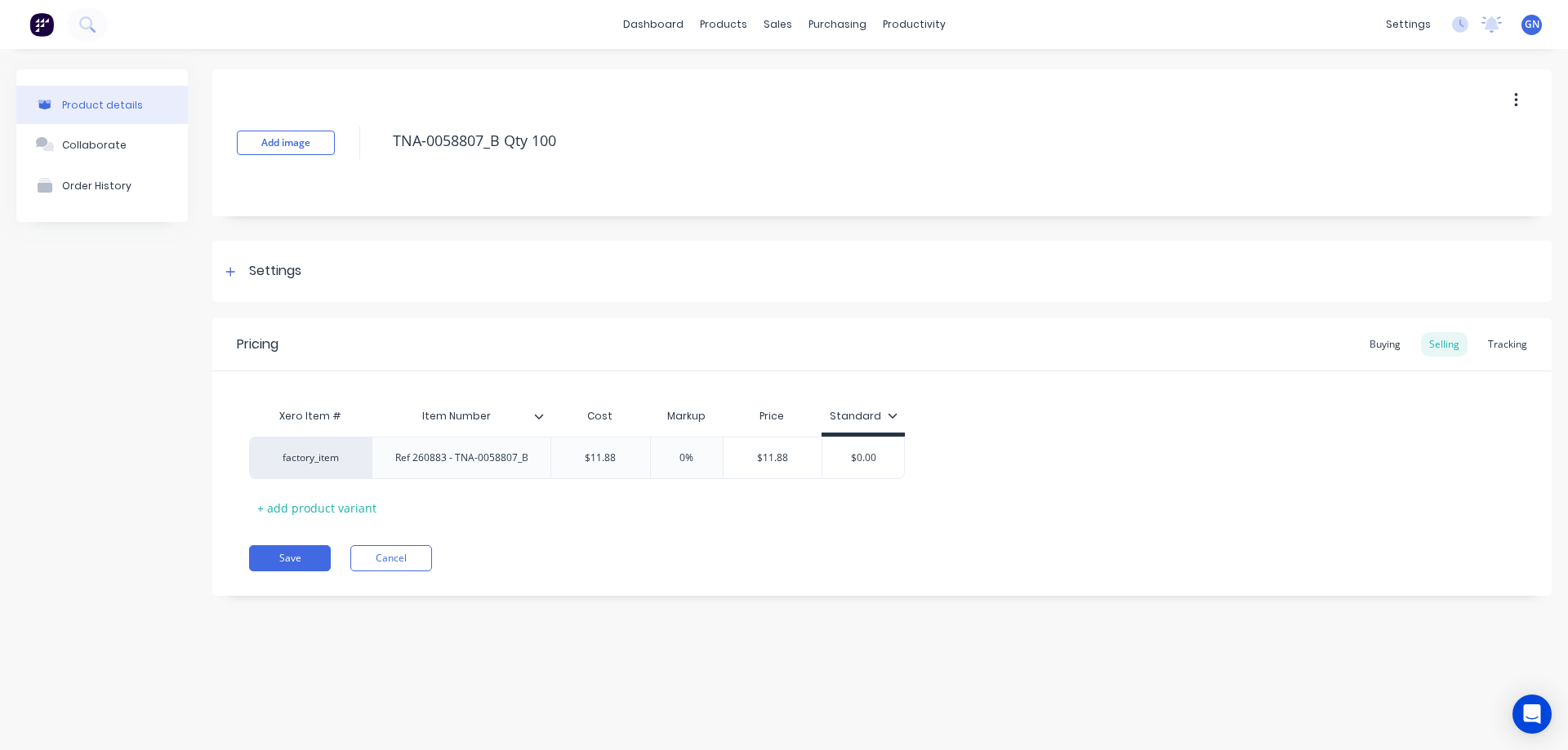
type textarea "x"
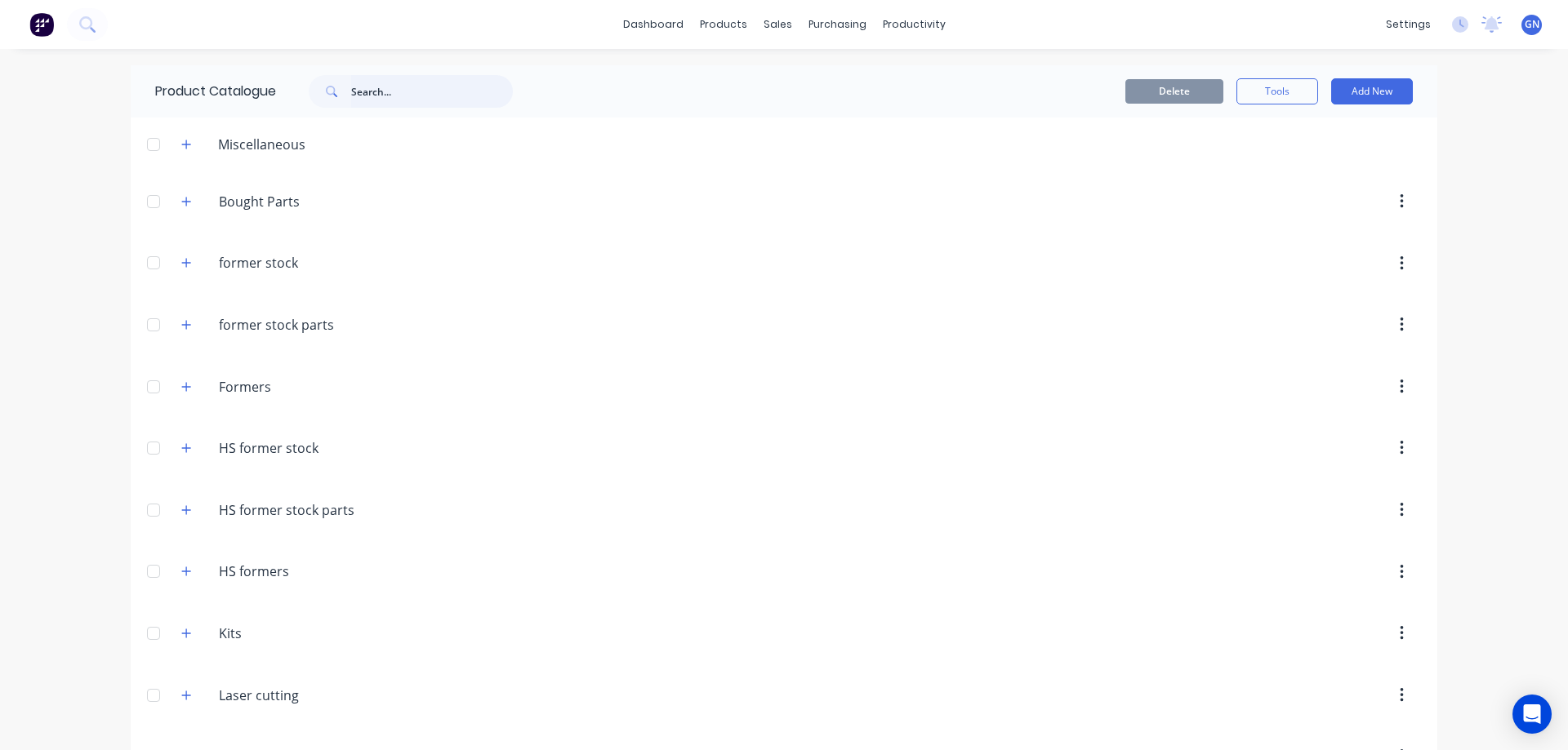
click at [390, 91] on input "text" at bounding box center [432, 92] width 162 height 33
drag, startPoint x: 390, startPoint y: 91, endPoint x: 329, endPoint y: 84, distance: 61.4
click at [329, 84] on div "58807" at bounding box center [411, 92] width 204 height 33
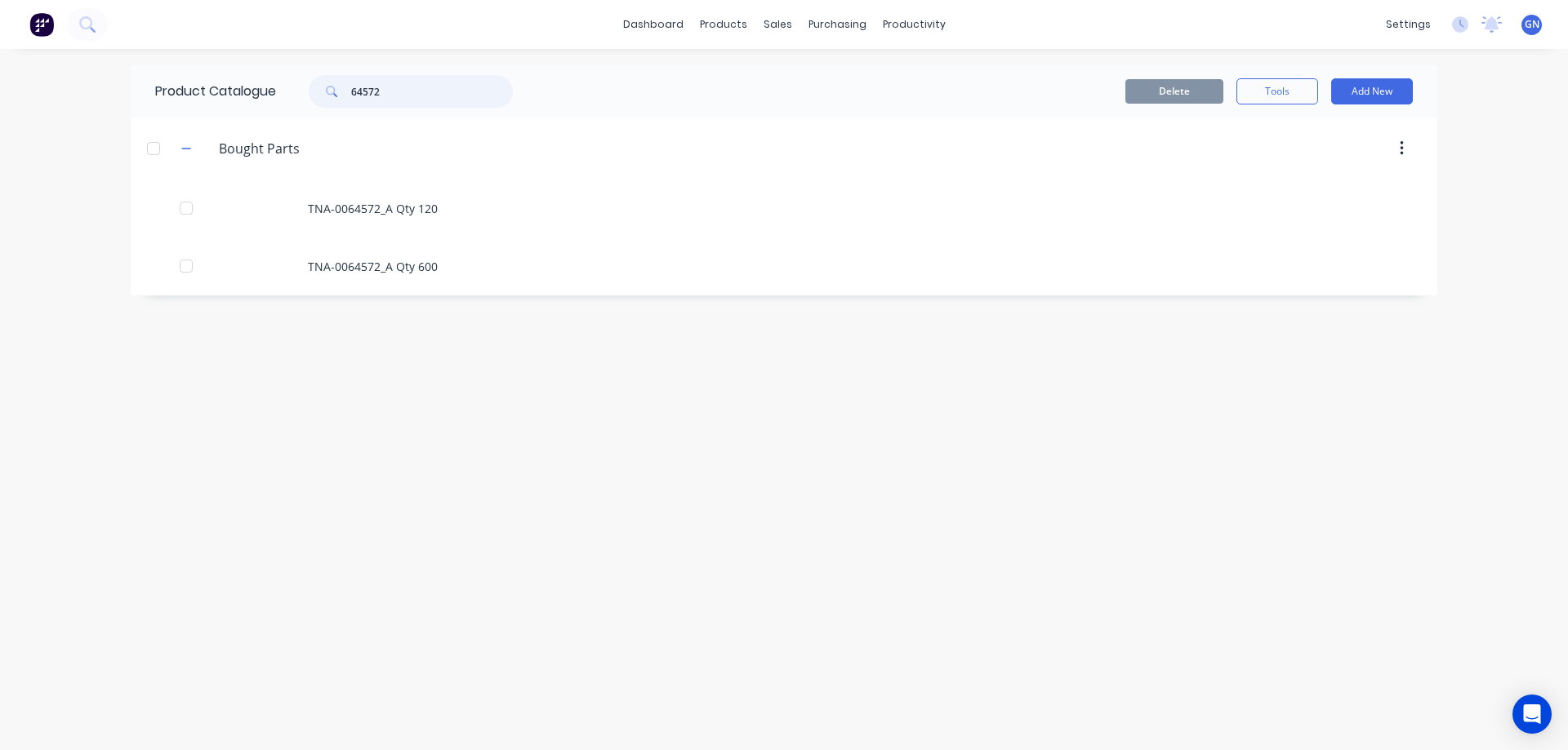
type input "64572"
click at [333, 93] on div "64572" at bounding box center [411, 92] width 204 height 33
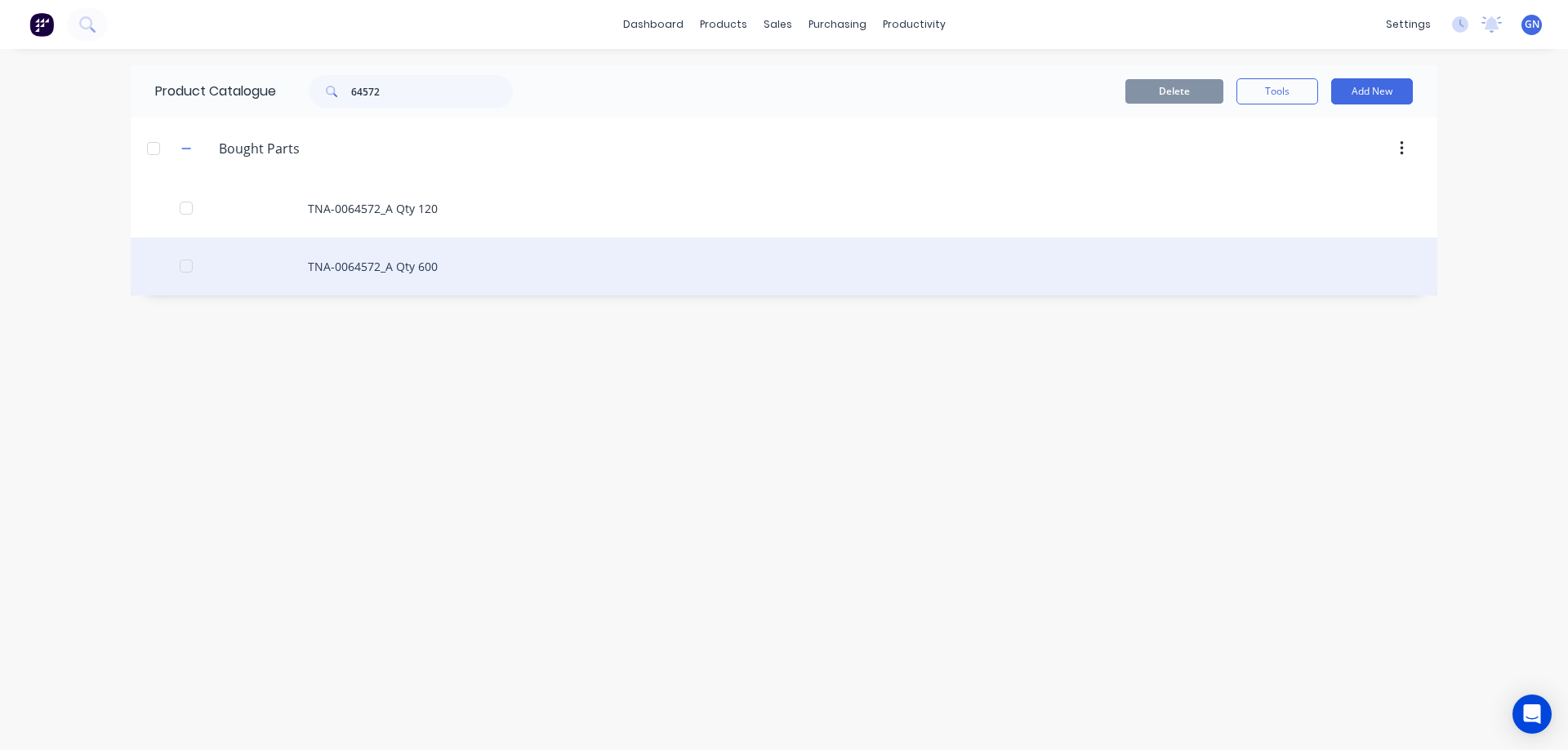
click at [349, 268] on div "TNA-0064572_A Qty 600" at bounding box center [784, 266] width 1307 height 58
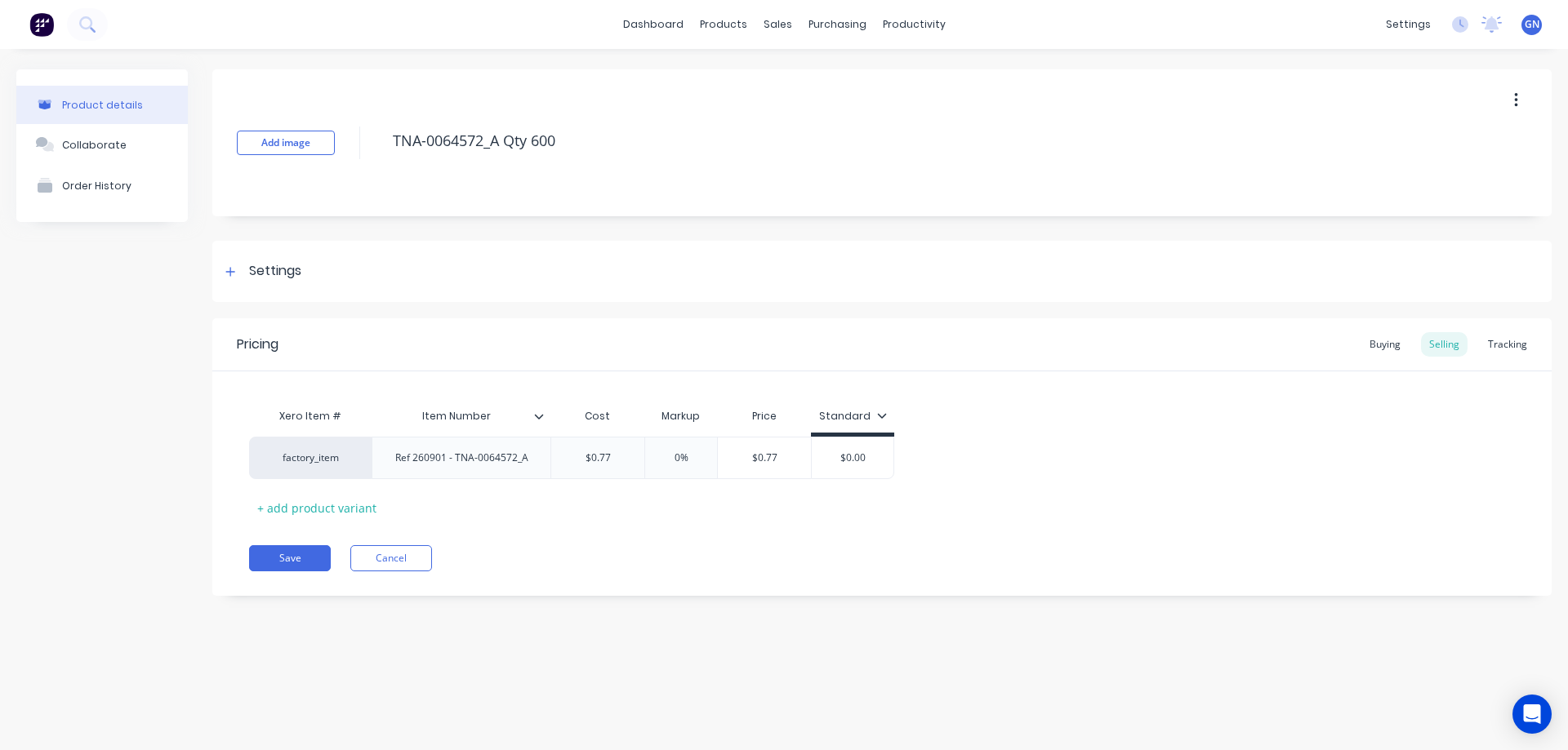
type textarea "x"
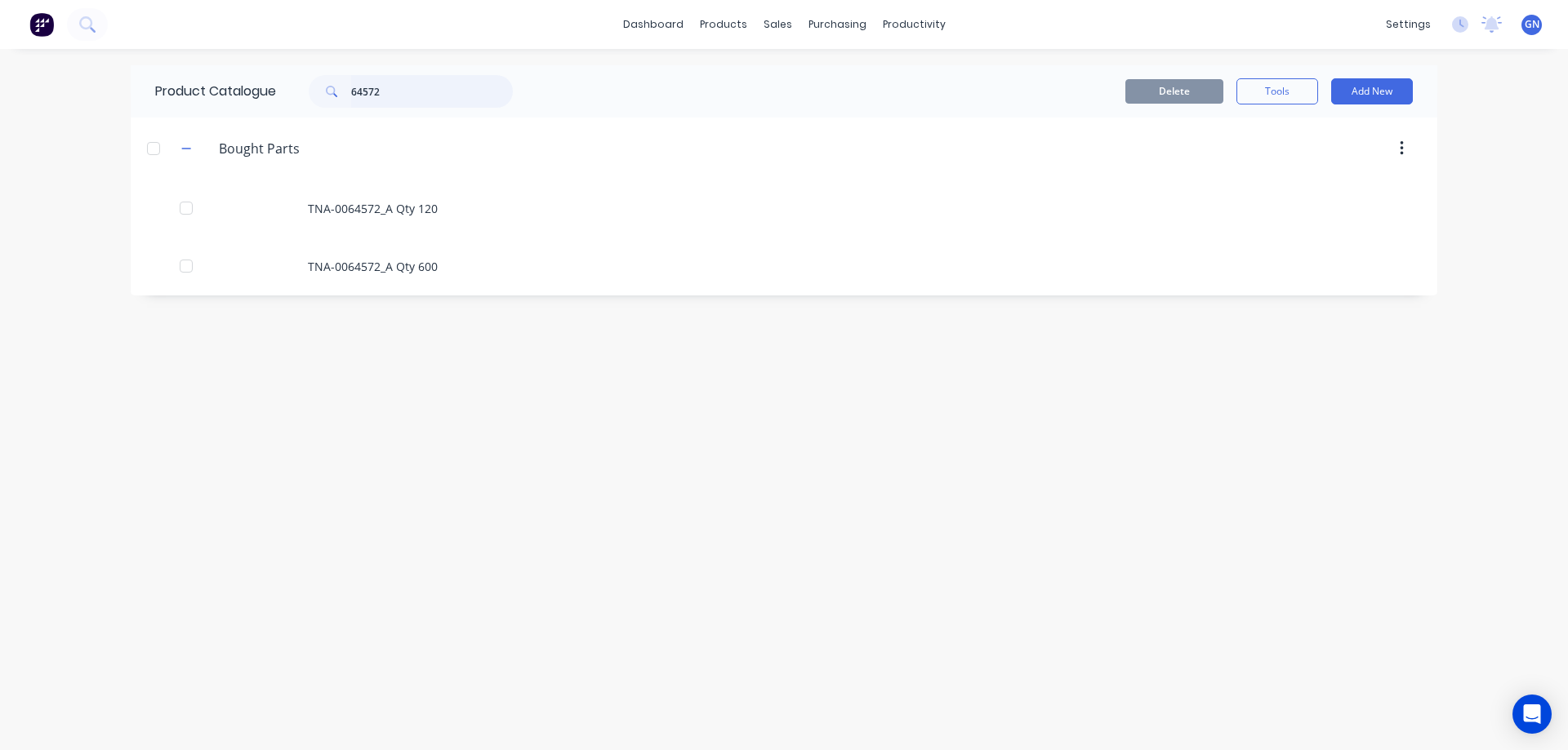
click at [390, 94] on input "64572" at bounding box center [432, 92] width 162 height 33
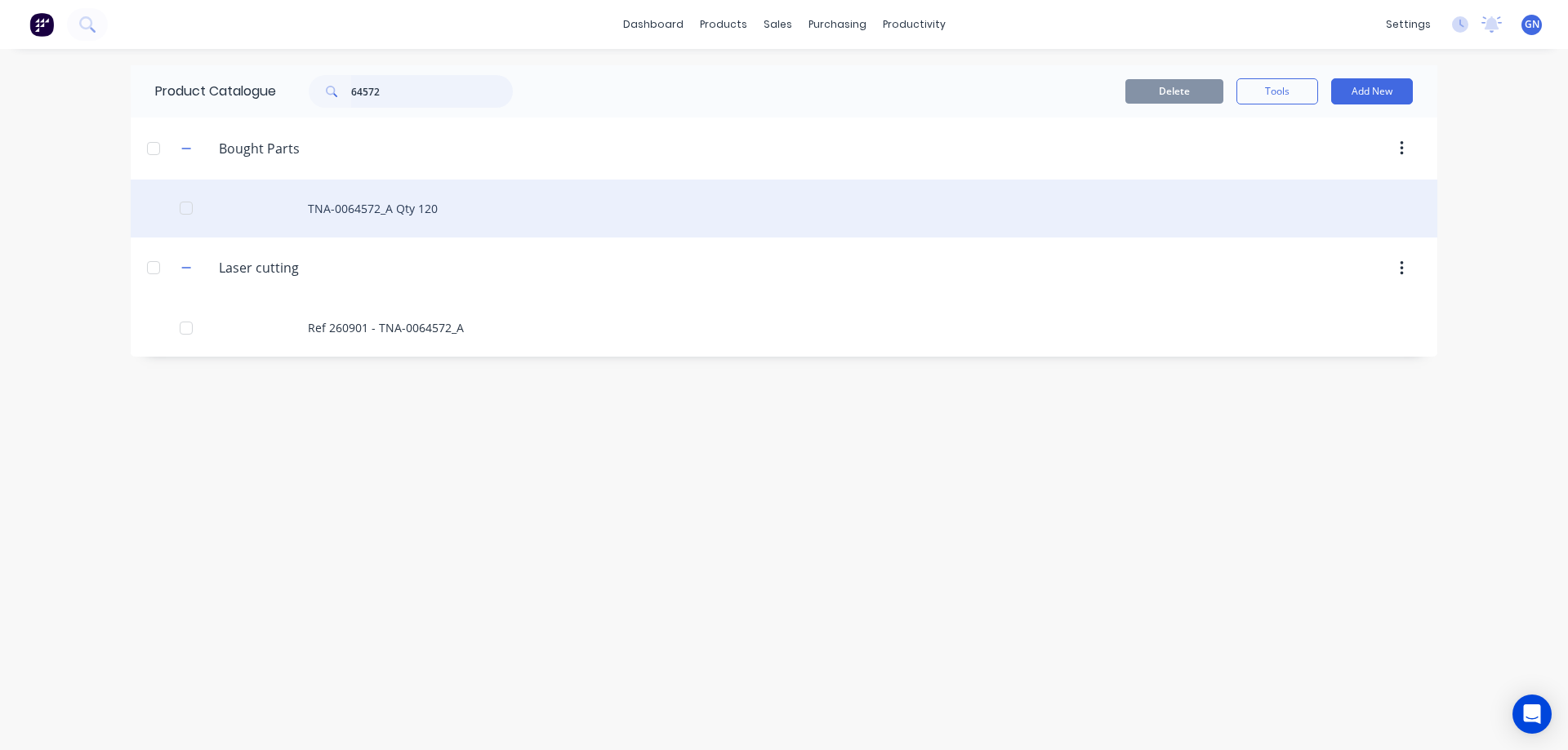
click at [188, 210] on div at bounding box center [187, 209] width 33 height 33
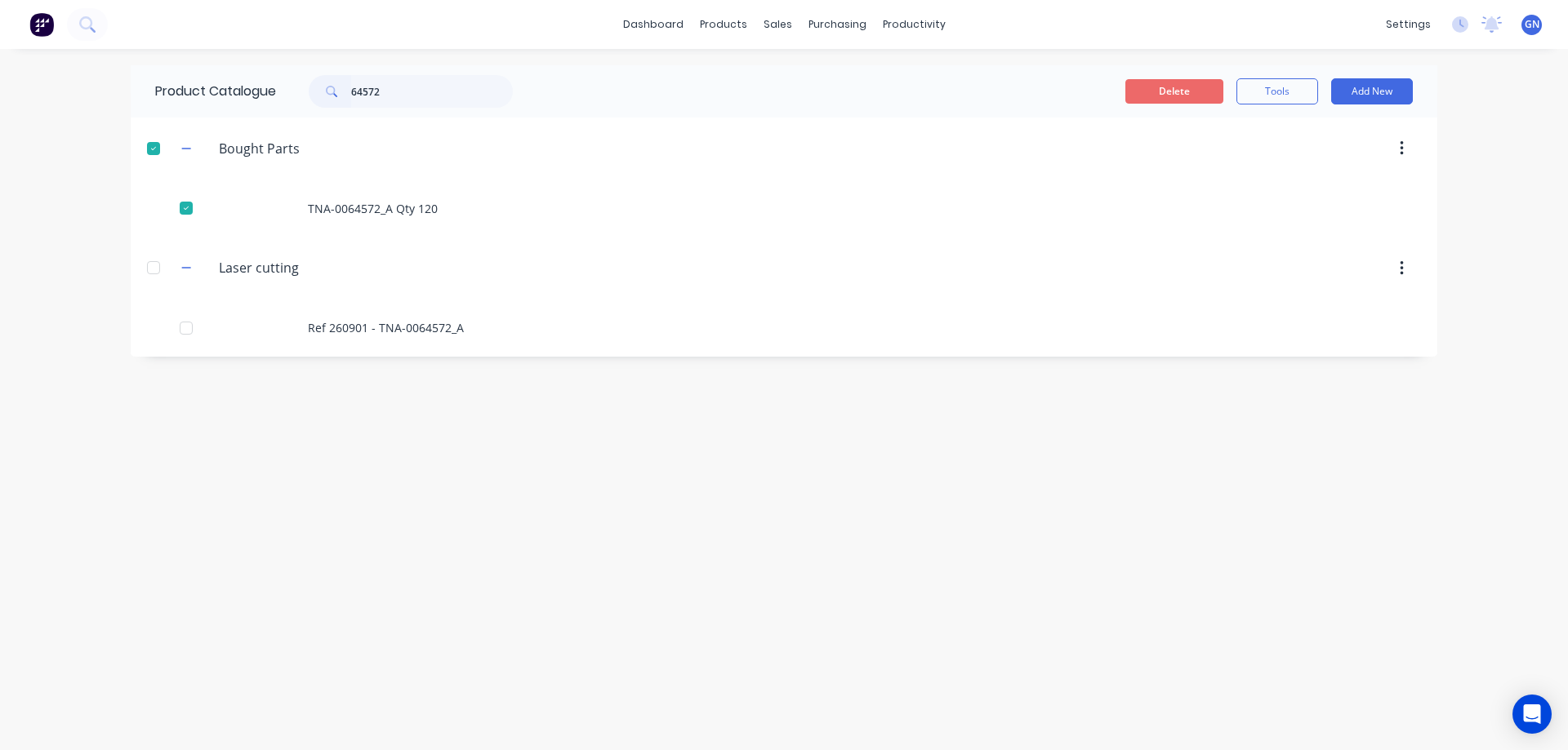
click at [1165, 88] on button "Delete" at bounding box center [1174, 91] width 98 height 25
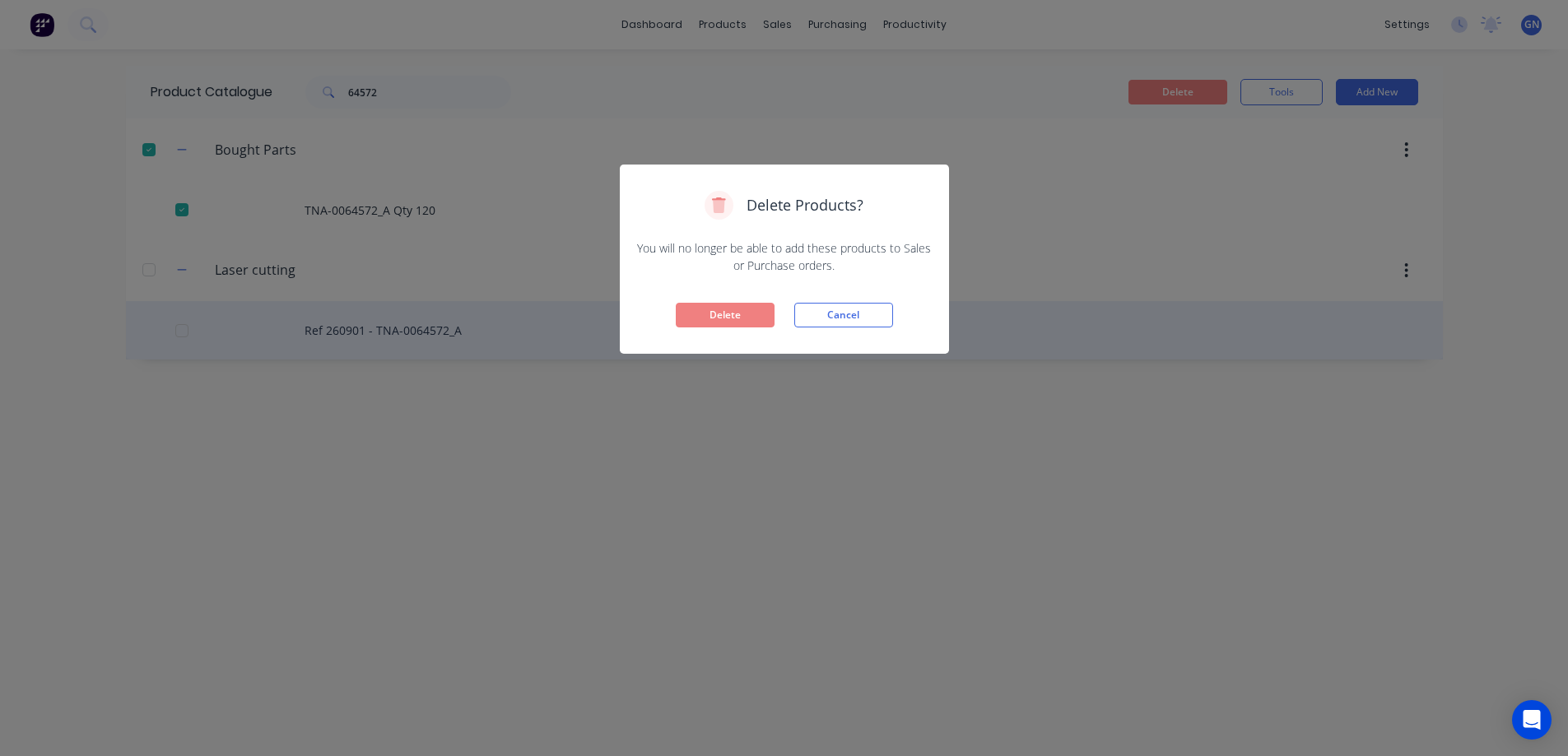
click at [741, 316] on button "Delete" at bounding box center [725, 315] width 99 height 25
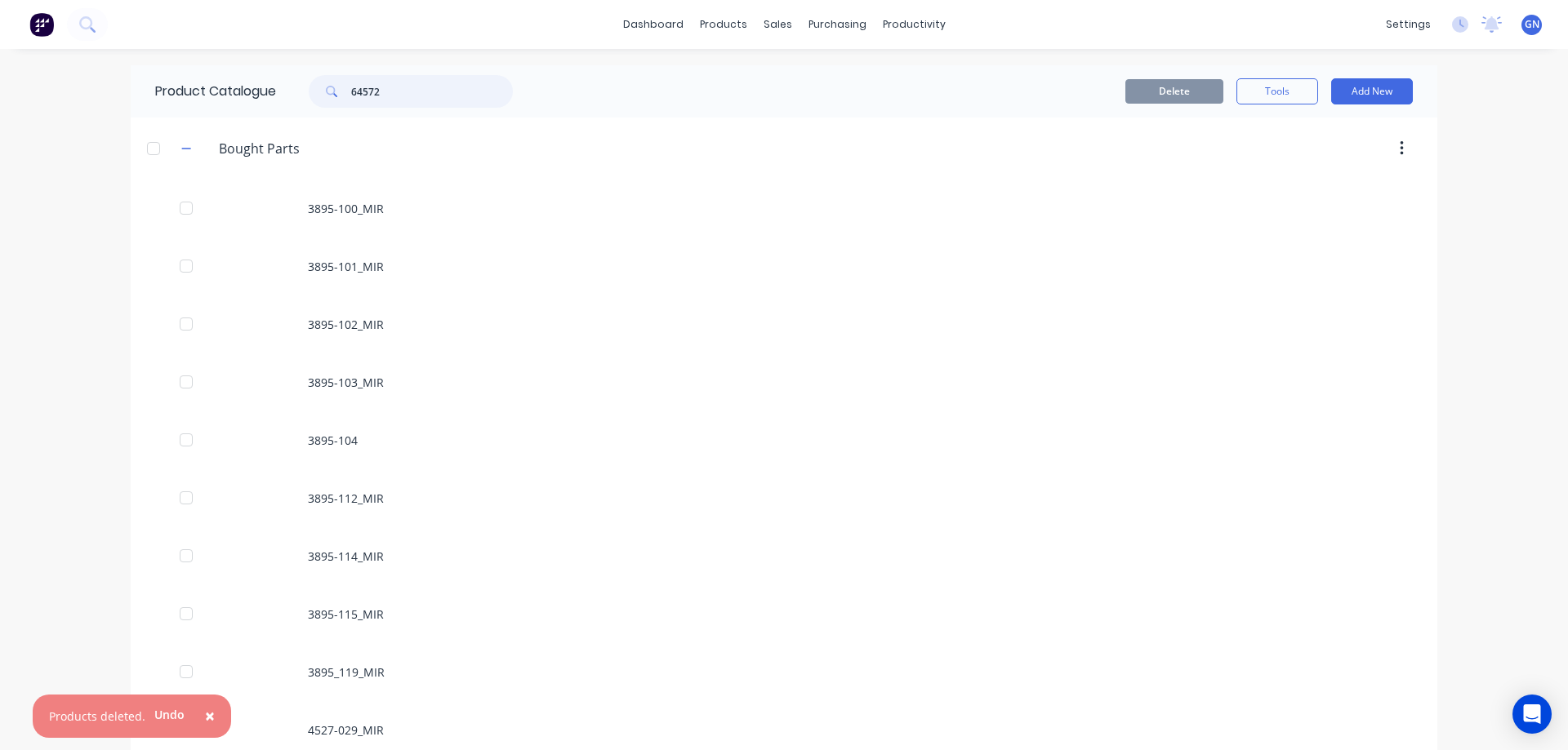
drag, startPoint x: 412, startPoint y: 95, endPoint x: 311, endPoint y: 96, distance: 101.0
click at [311, 96] on div "64572" at bounding box center [411, 92] width 204 height 33
paste input "9237"
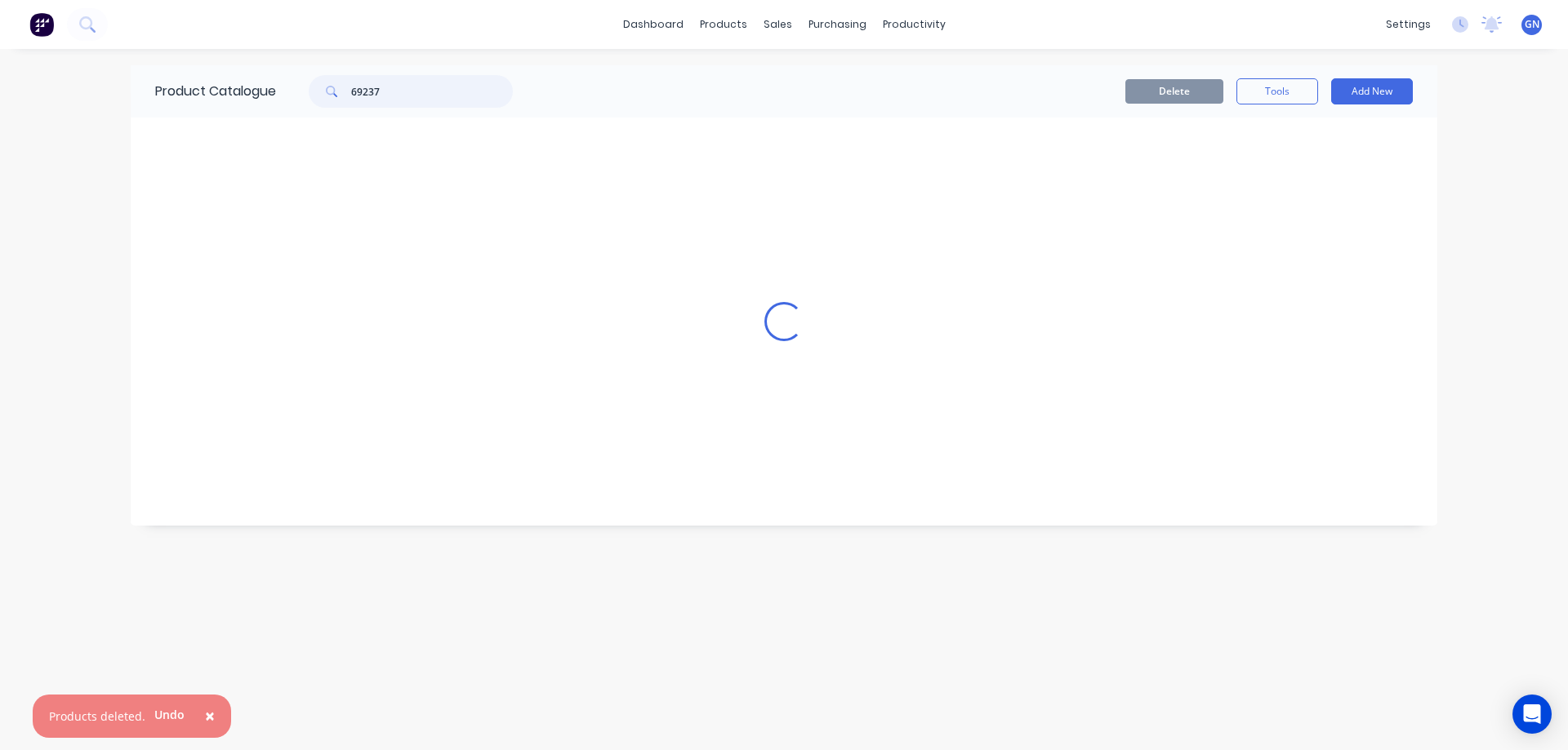
type input "69237"
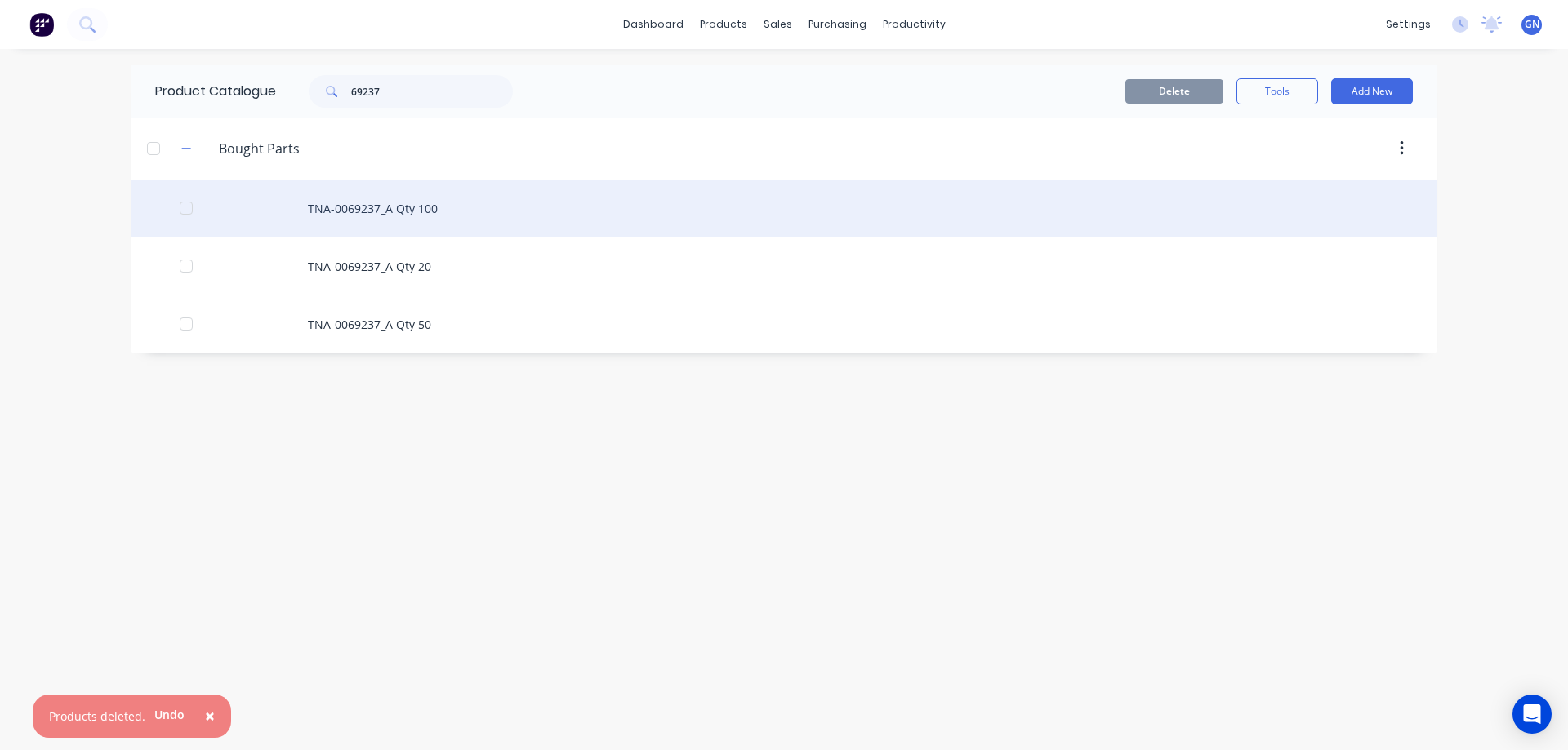
click at [368, 208] on div "TNA-0069237_A Qty 100" at bounding box center [784, 208] width 1307 height 58
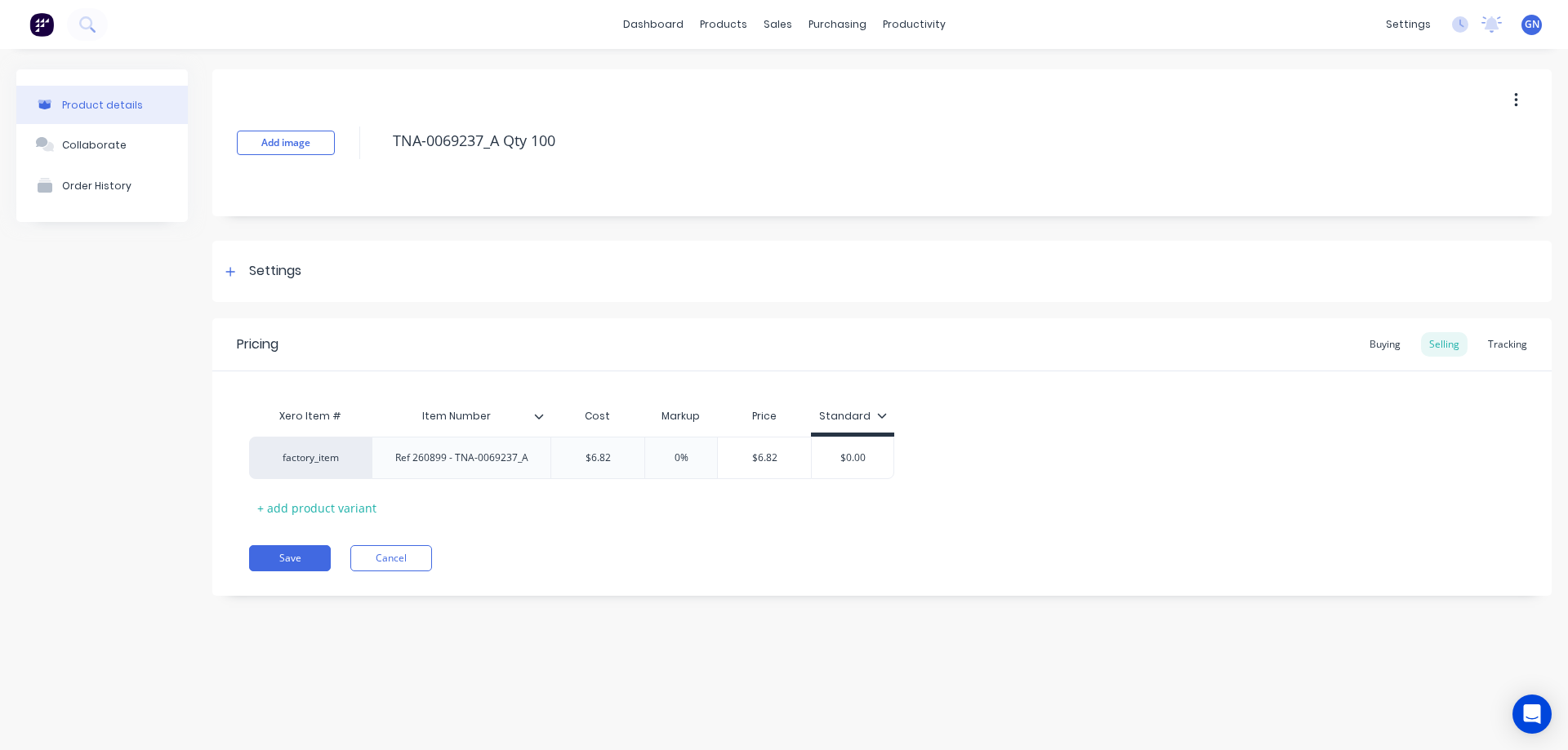
drag, startPoint x: 562, startPoint y: 142, endPoint x: 365, endPoint y: 137, distance: 197.1
click at [365, 137] on div "Add image TNA-0069237_A Qty 100" at bounding box center [882, 142] width 1339 height 147
type textarea "x"
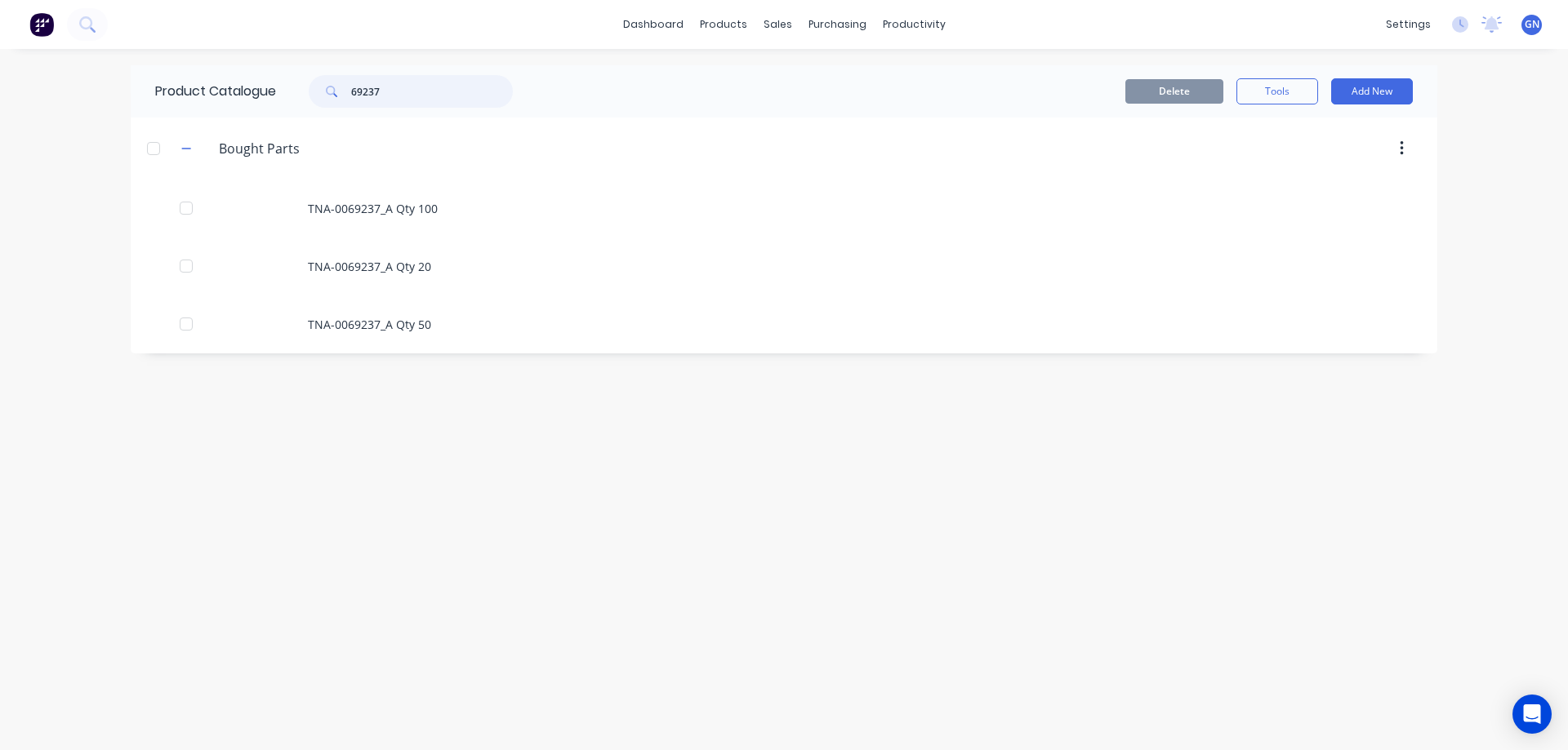
drag, startPoint x: 396, startPoint y: 98, endPoint x: 342, endPoint y: 89, distance: 54.7
click at [342, 89] on div "69237" at bounding box center [411, 92] width 204 height 33
click at [410, 96] on input "69237" at bounding box center [432, 92] width 162 height 33
type input "69237"
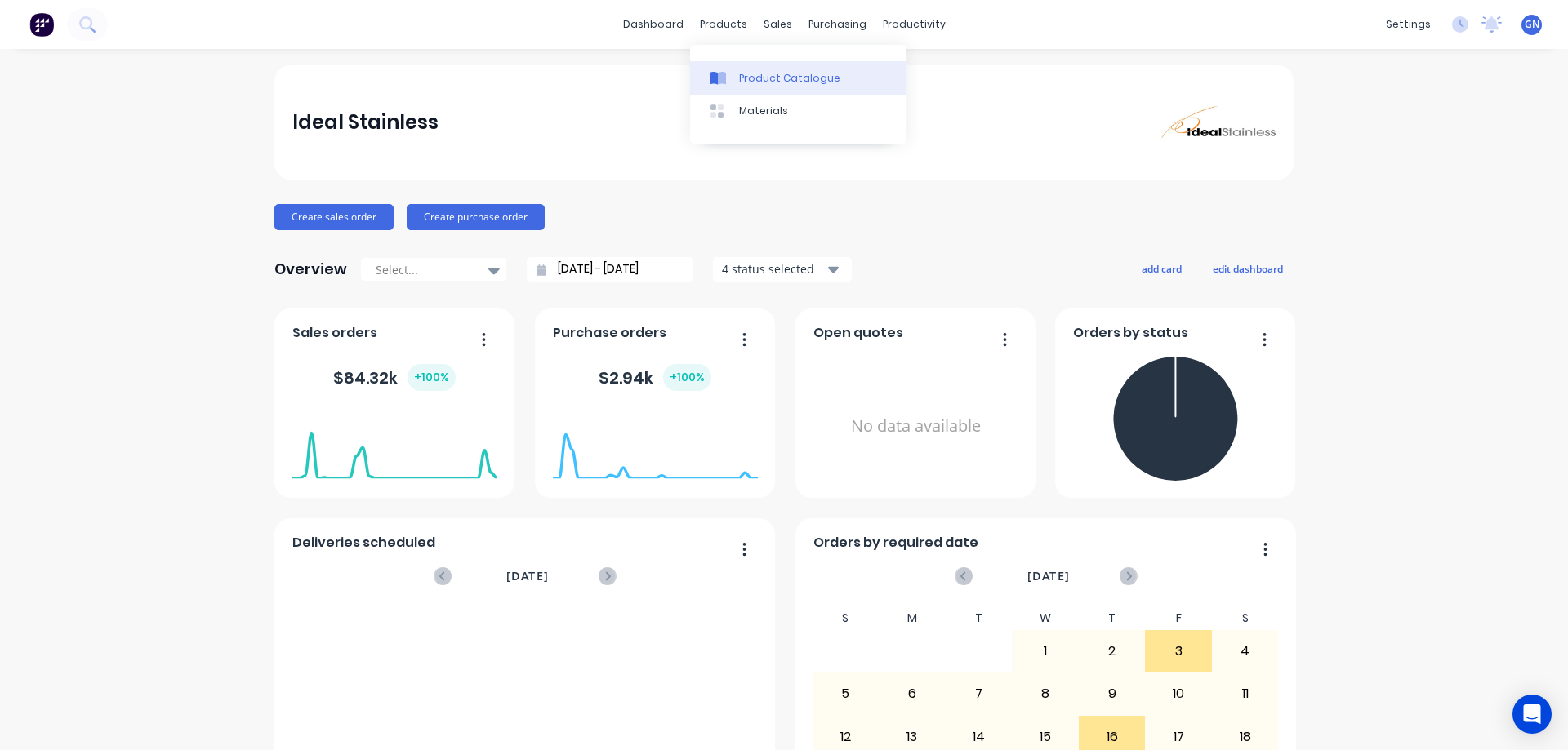
click at [769, 71] on div "Product Catalogue" at bounding box center [790, 78] width 101 height 15
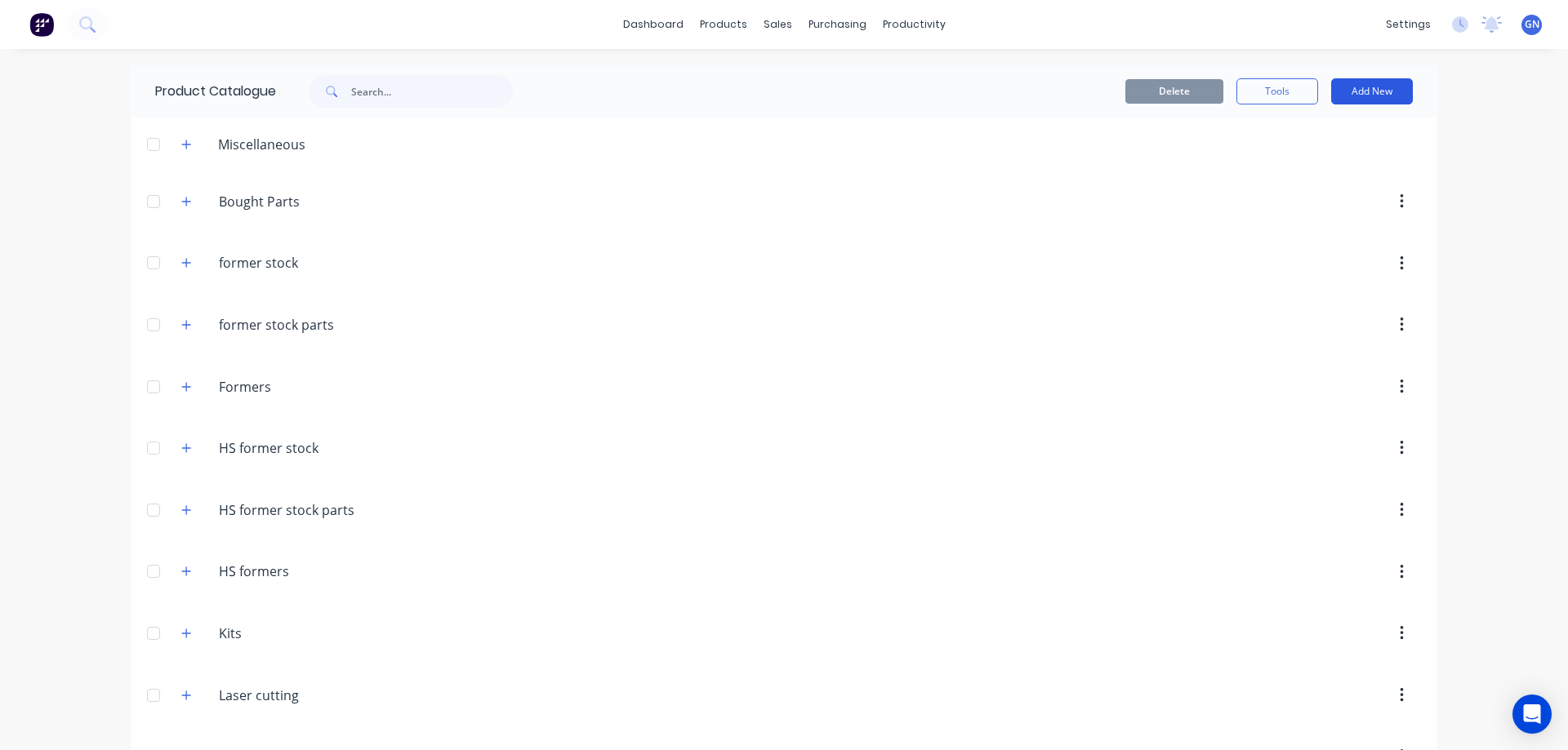
click at [1345, 93] on button "Add New" at bounding box center [1371, 91] width 82 height 26
click at [1289, 135] on div "Category" at bounding box center [1335, 133] width 126 height 24
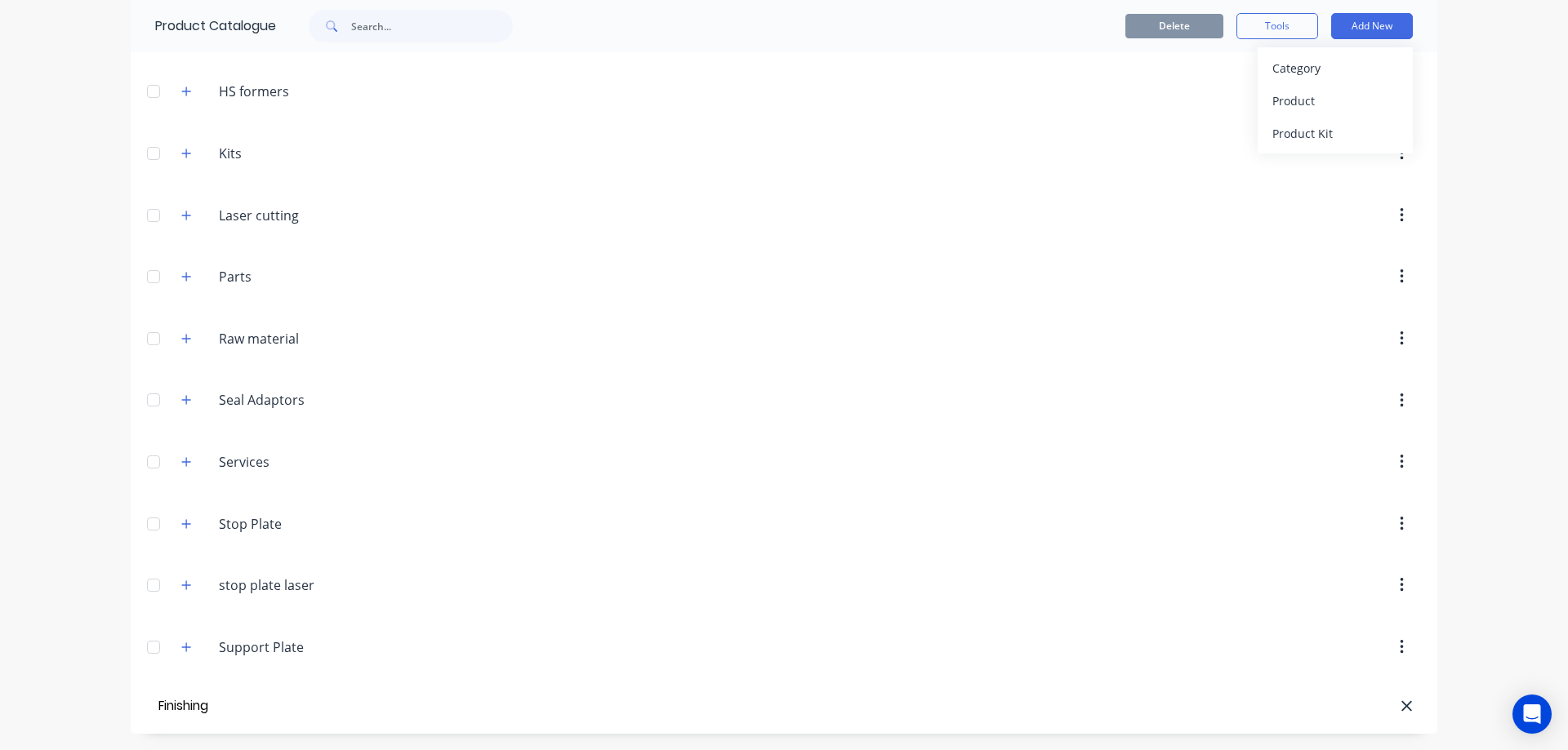
type input "Finishing"
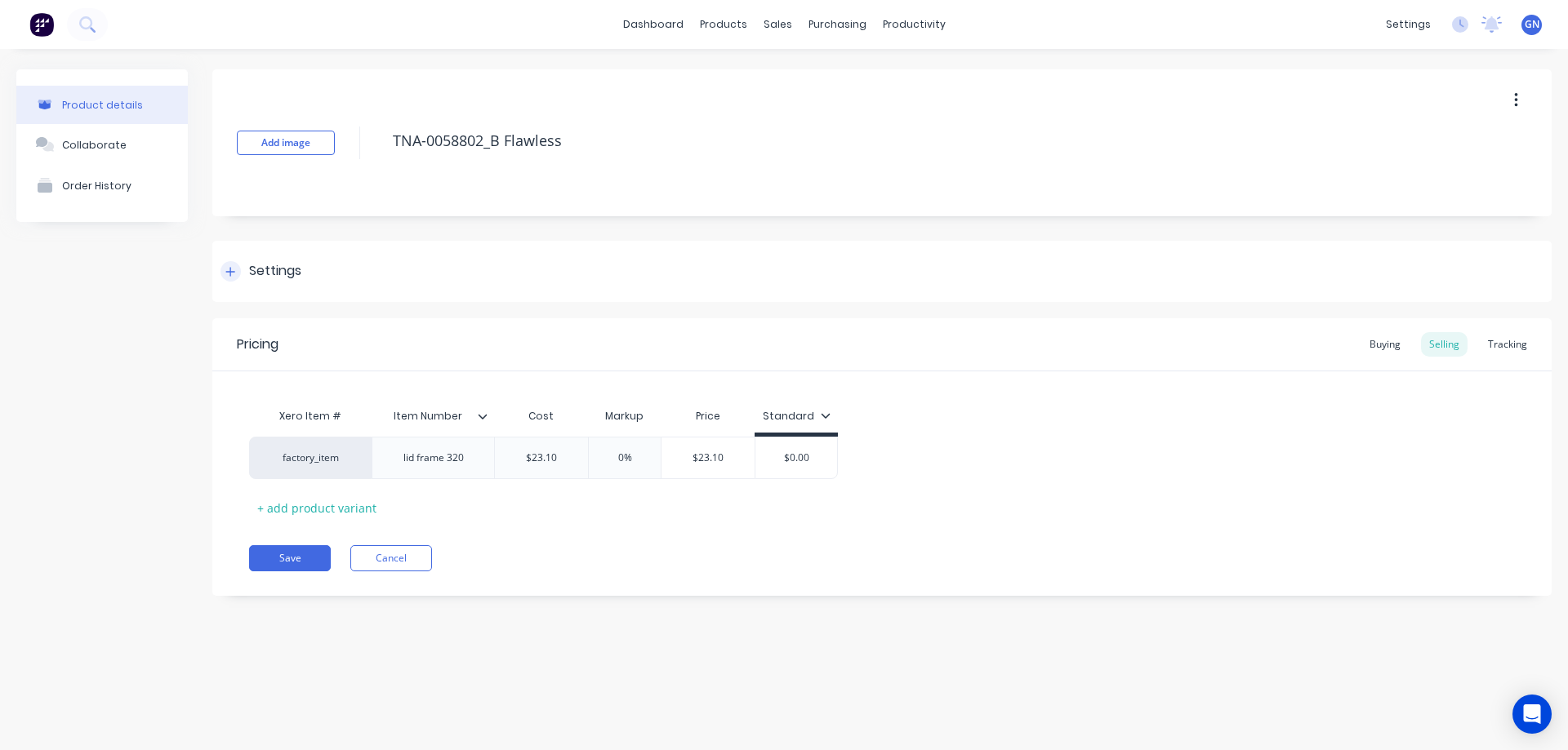
click at [235, 266] on div at bounding box center [231, 271] width 20 height 20
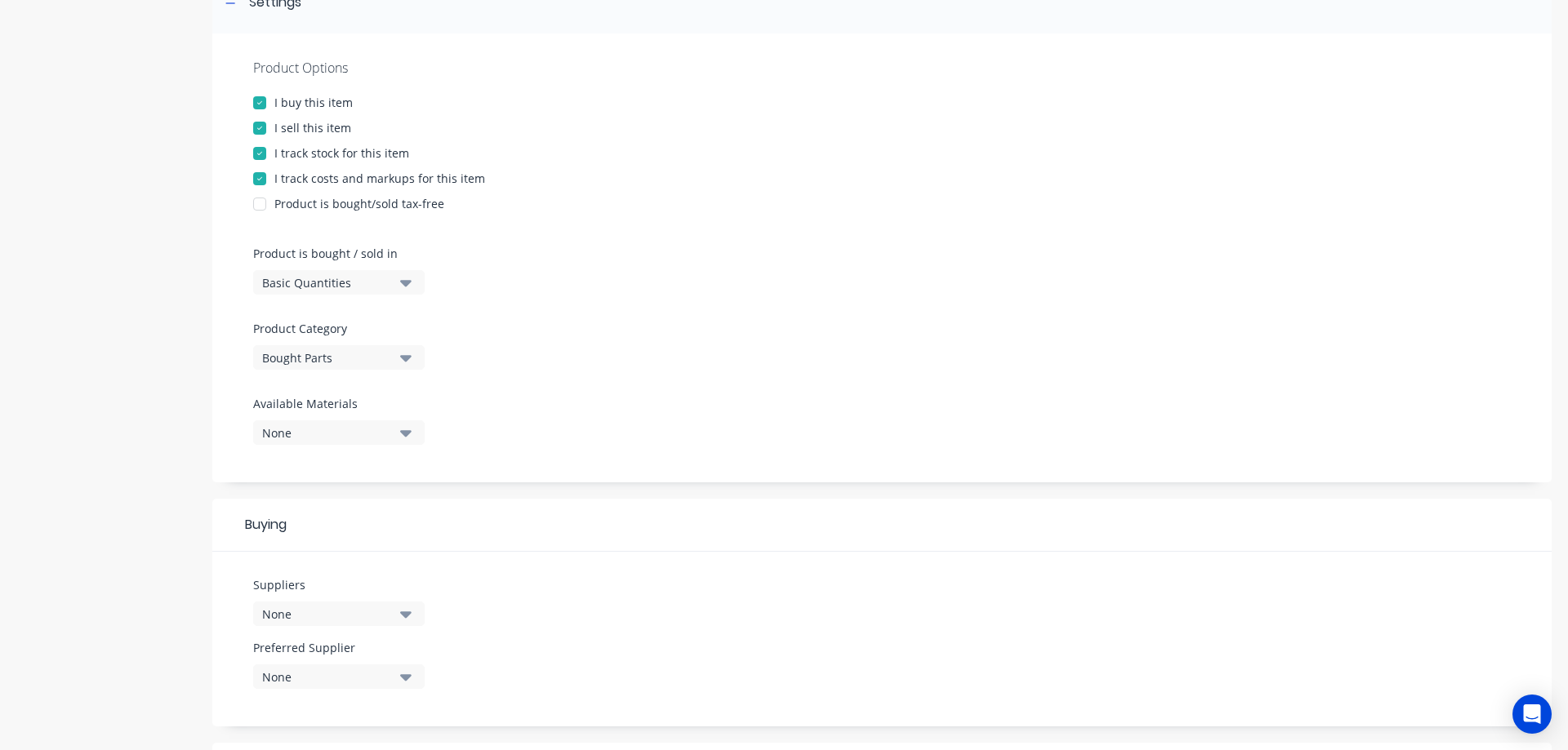
scroll to position [300, 0]
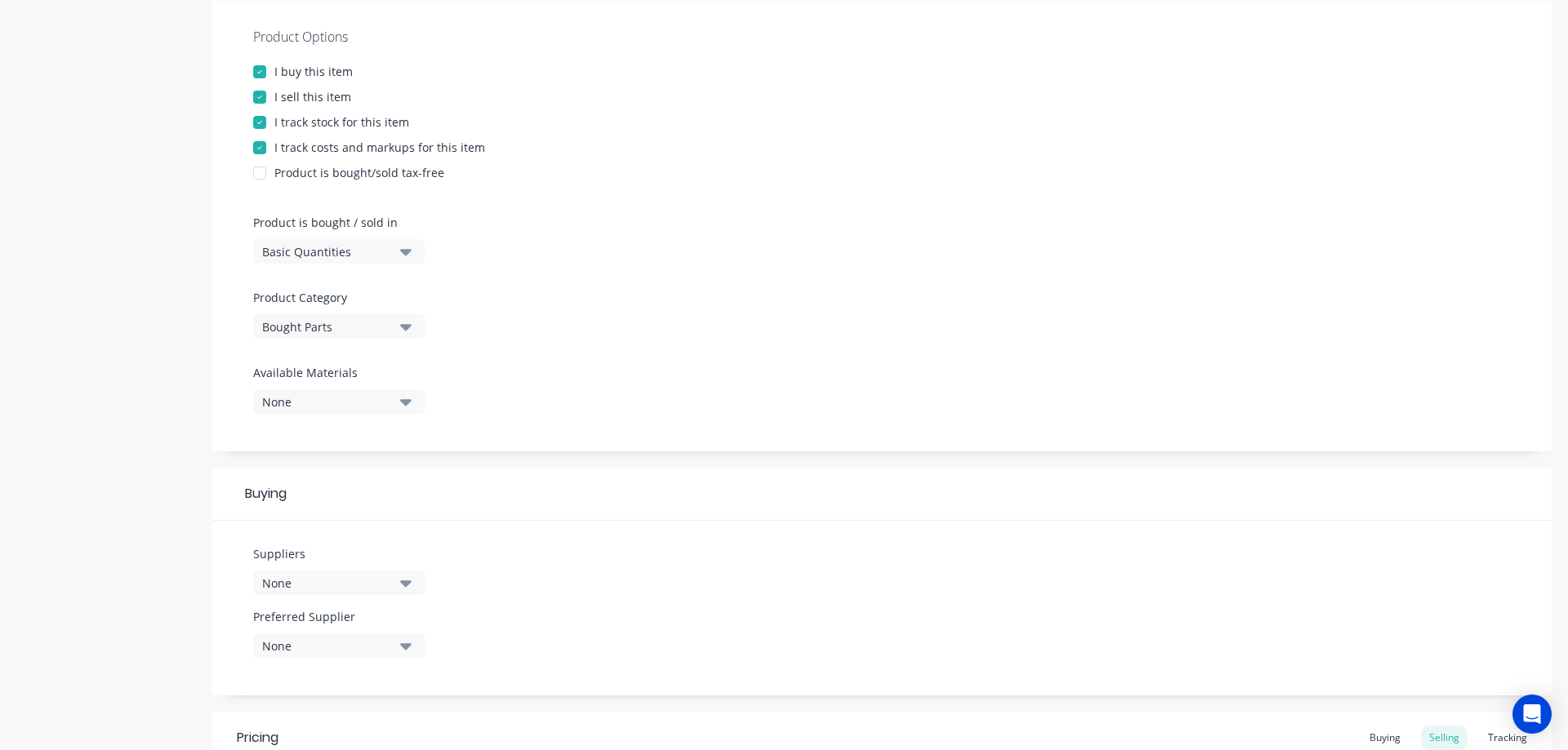
click at [310, 324] on div "Bought Parts" at bounding box center [327, 326] width 131 height 17
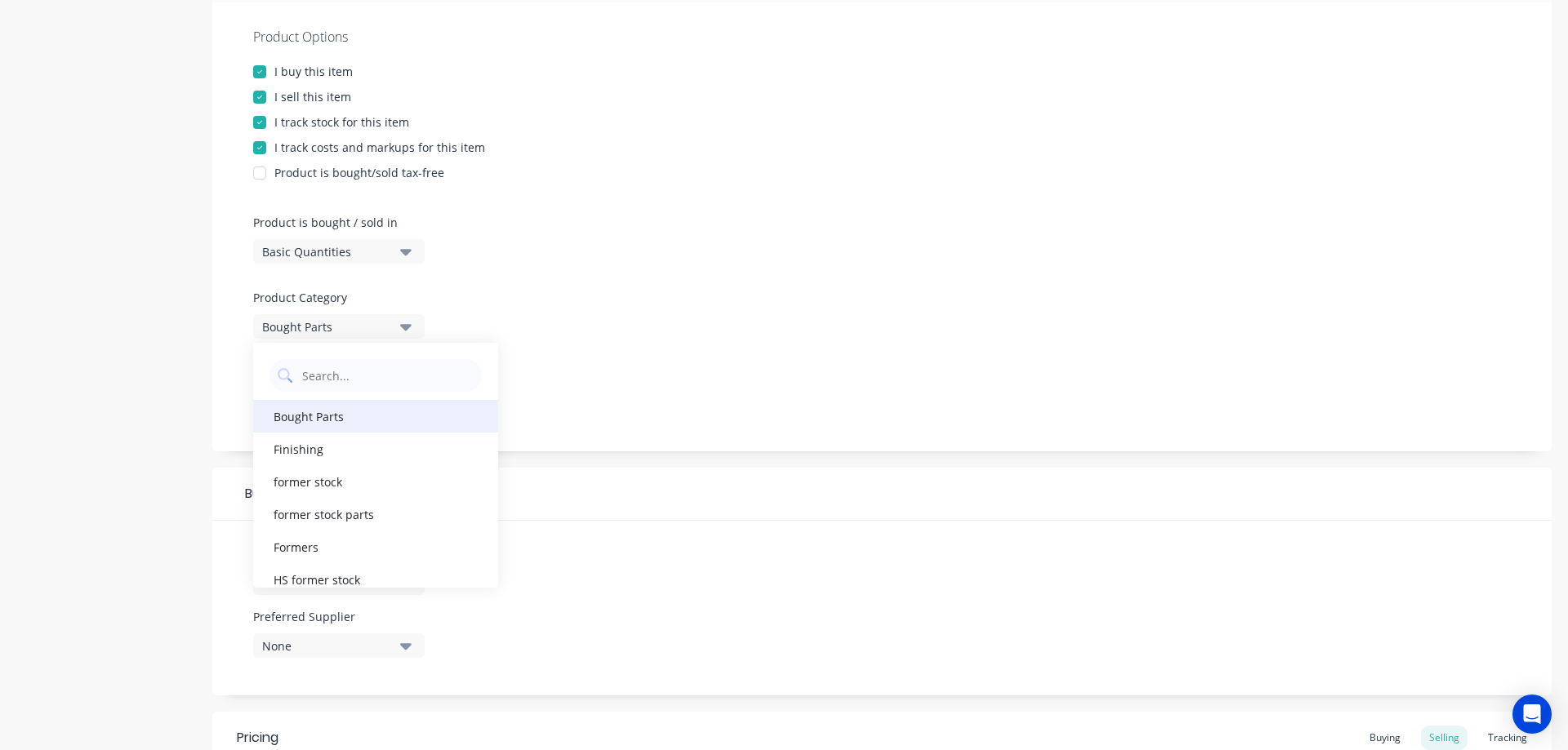
scroll to position [27, 0]
click at [318, 426] on div "Finishing" at bounding box center [375, 422] width 245 height 33
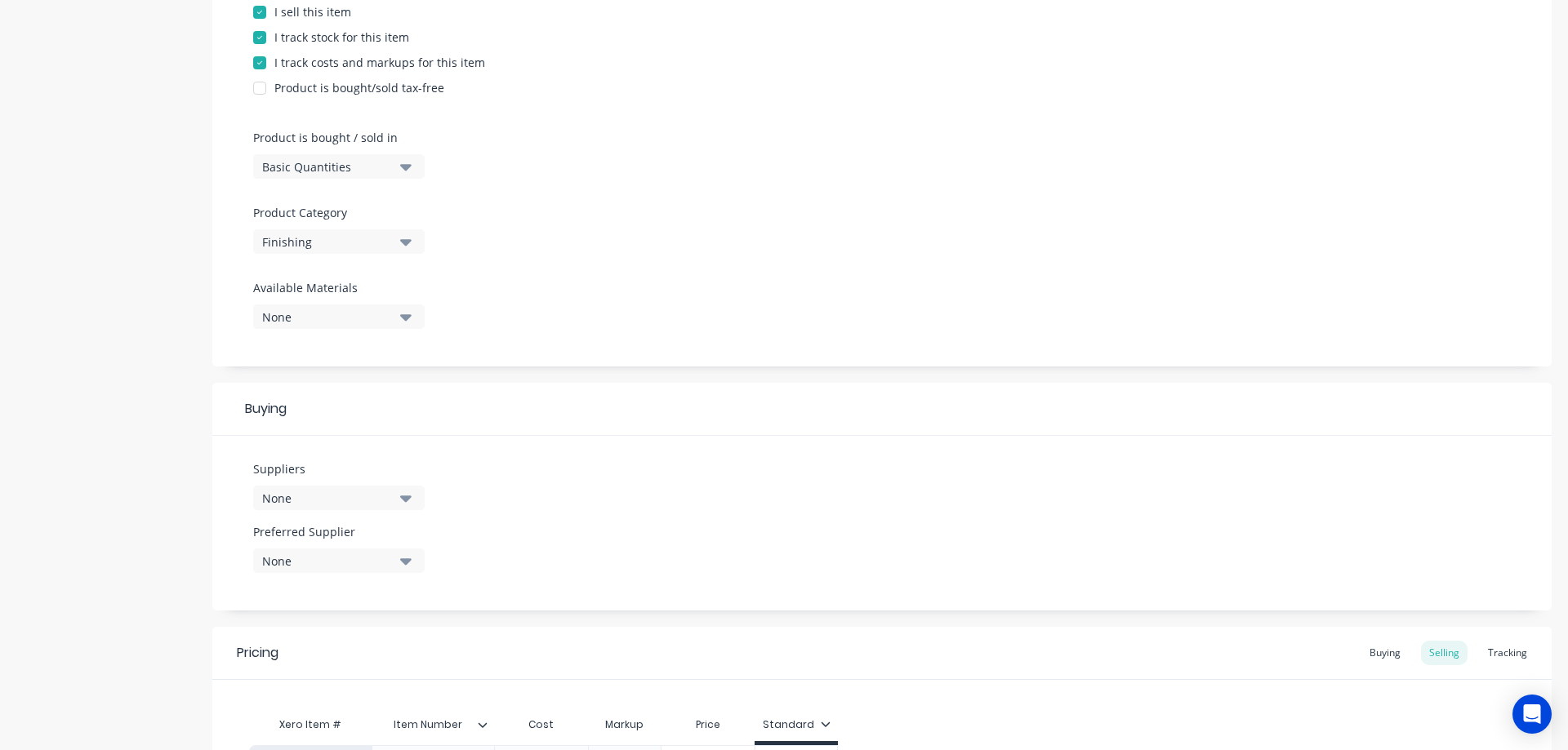
scroll to position [408, 0]
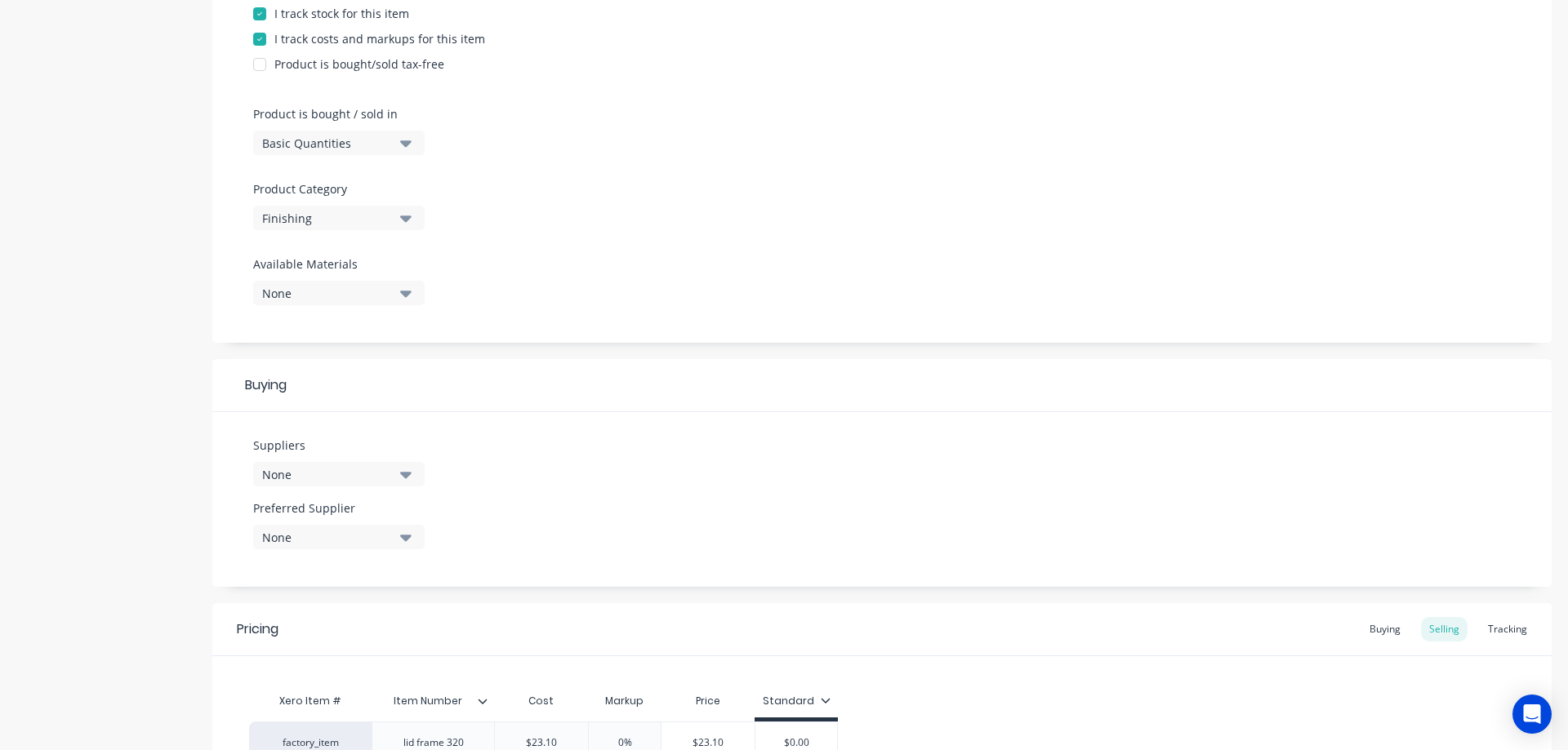
click at [309, 473] on div "None" at bounding box center [327, 474] width 131 height 17
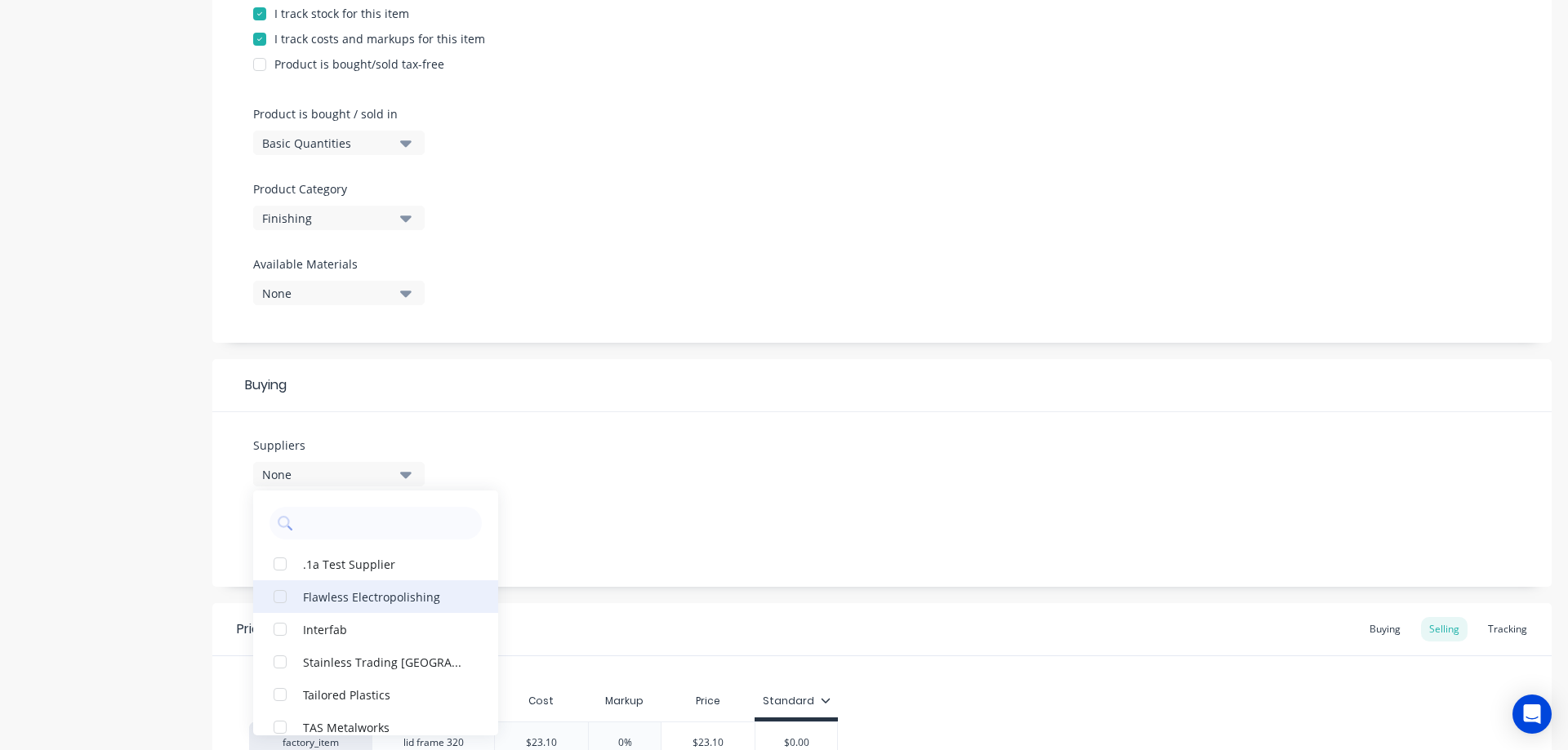
click at [345, 594] on div "Flawless Electropolishing" at bounding box center [384, 596] width 164 height 17
click at [610, 437] on div "Suppliers 1 suppliers selected Flawless Electropolishing .1a Test Supplier Inte…" at bounding box center [882, 499] width 1339 height 175
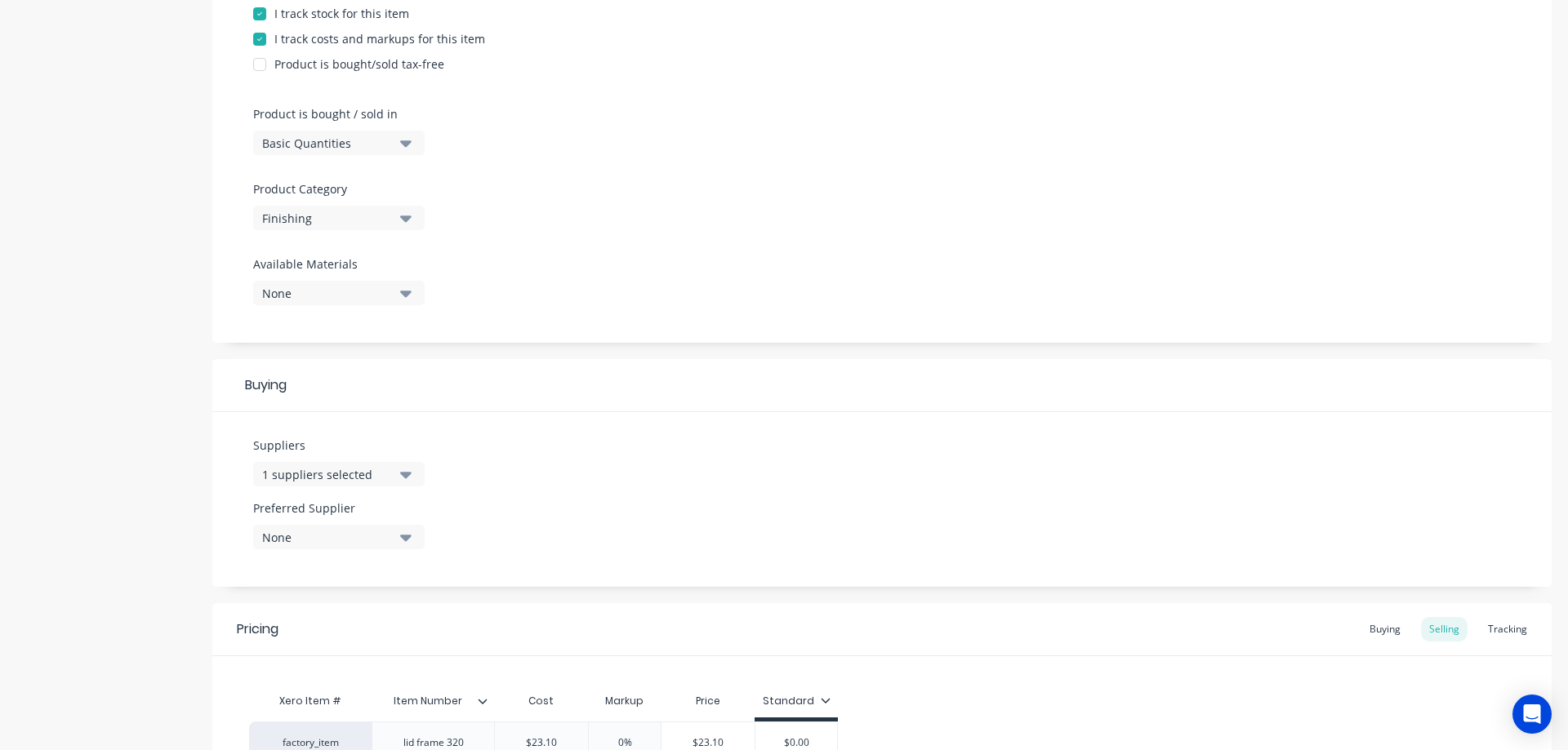
click at [344, 545] on div "None" at bounding box center [327, 537] width 131 height 17
click at [345, 629] on div "Flawless Electropolishing" at bounding box center [384, 626] width 164 height 17
click at [579, 449] on div "Suppliers 1 suppliers selected Preferred Supplier Flawless Electropolishing Fla…" at bounding box center [882, 499] width 1339 height 175
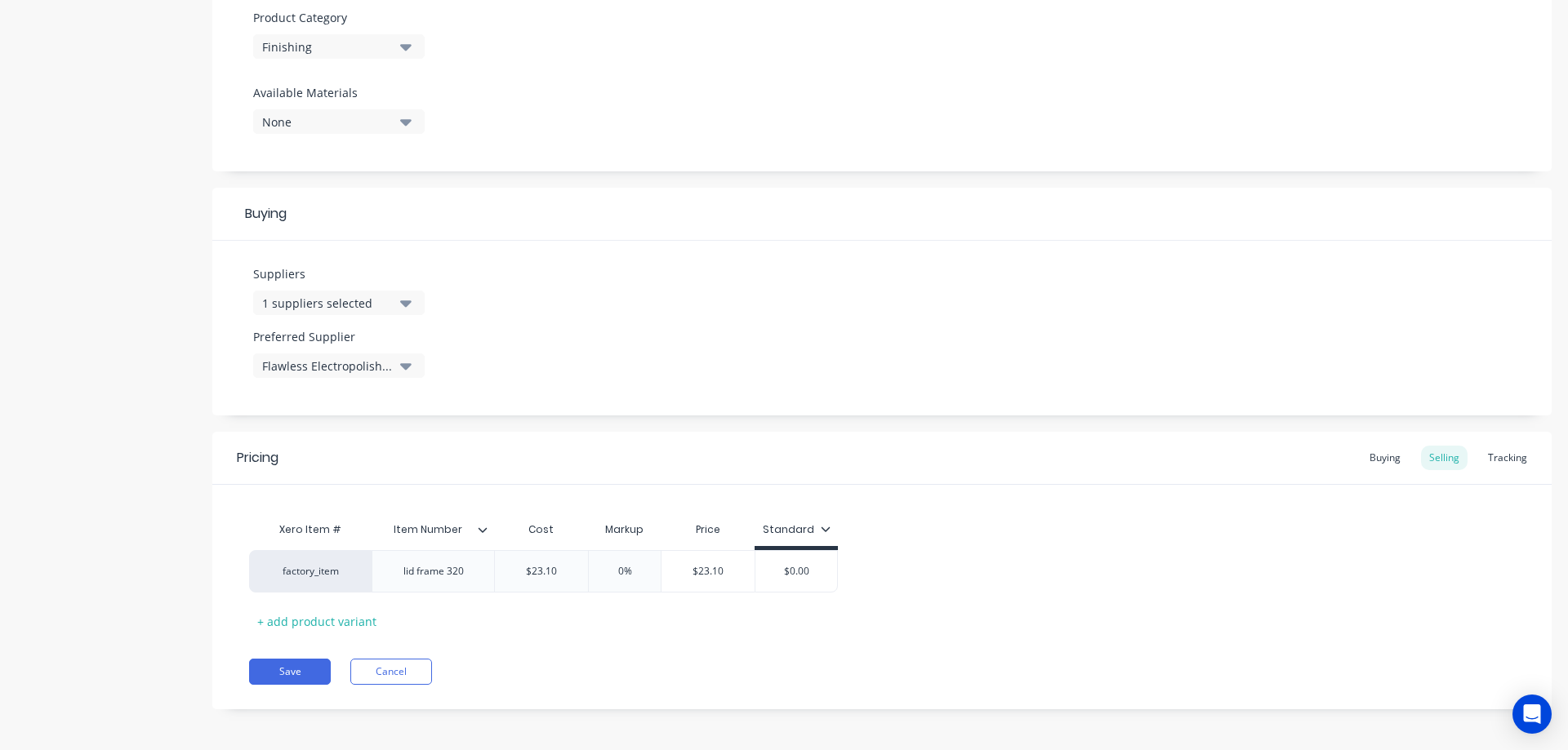
scroll to position [584, 0]
click at [485, 521] on div at bounding box center [489, 526] width 10 height 15
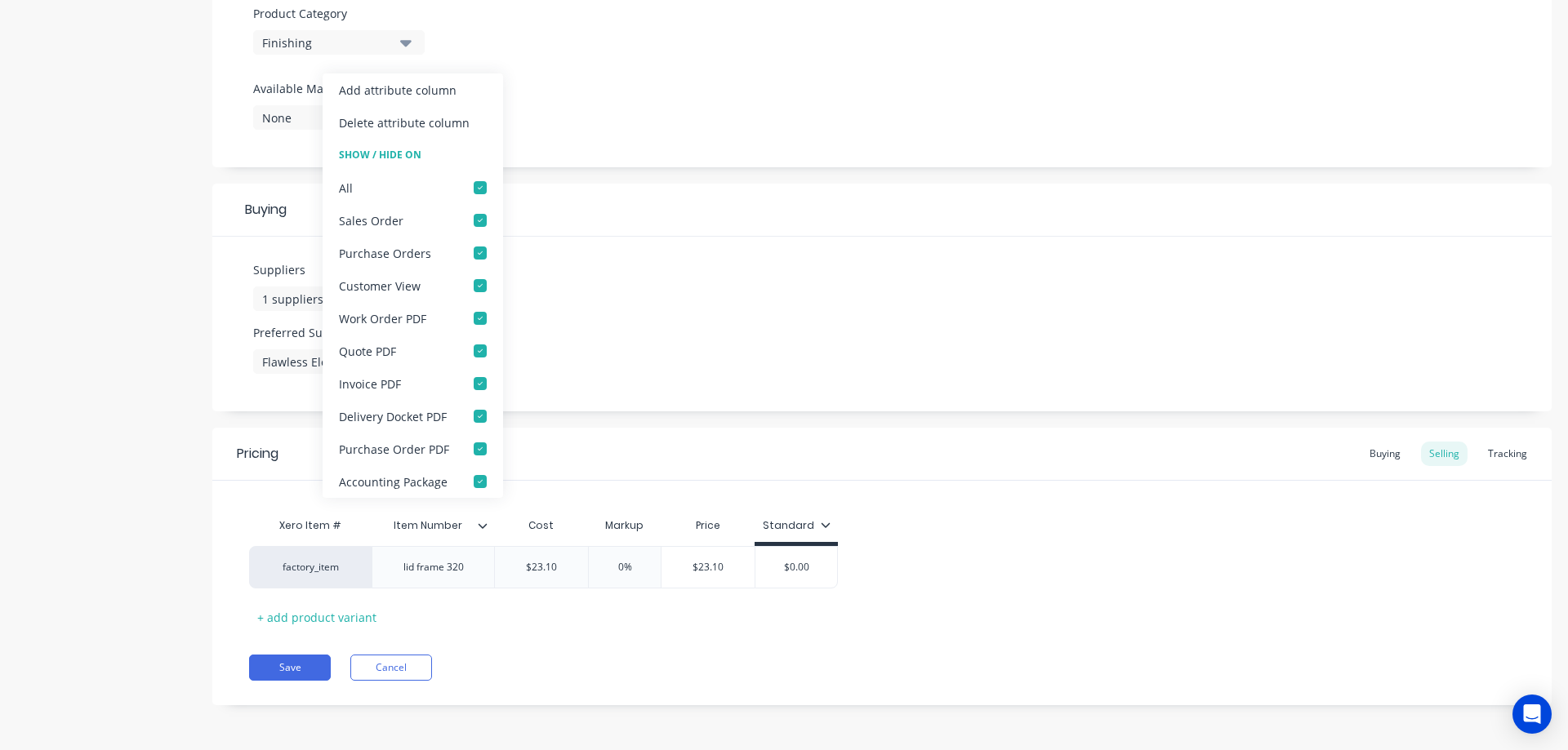
drag, startPoint x: 478, startPoint y: 187, endPoint x: 688, endPoint y: 273, distance: 226.9
click at [479, 187] on div at bounding box center [480, 188] width 33 height 33
type textarea "x"
click at [1375, 455] on div "Buying" at bounding box center [1385, 453] width 48 height 25
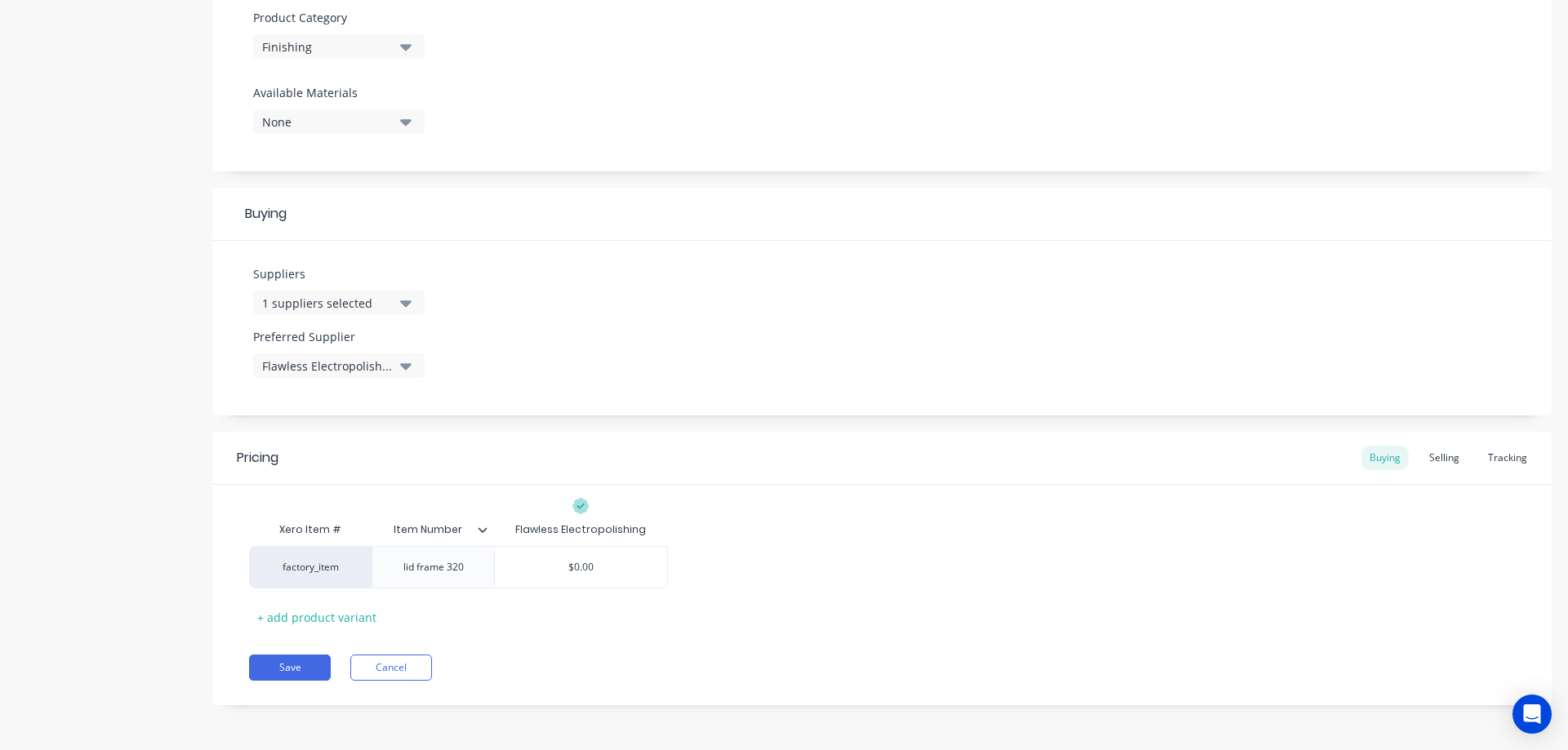
scroll to position [579, 0]
type input "$0.00"
drag, startPoint x: 613, startPoint y: 567, endPoint x: 549, endPoint y: 558, distance: 64.6
click at [549, 558] on div "$0.00 $0.00" at bounding box center [580, 567] width 172 height 40
paste input "23.1"
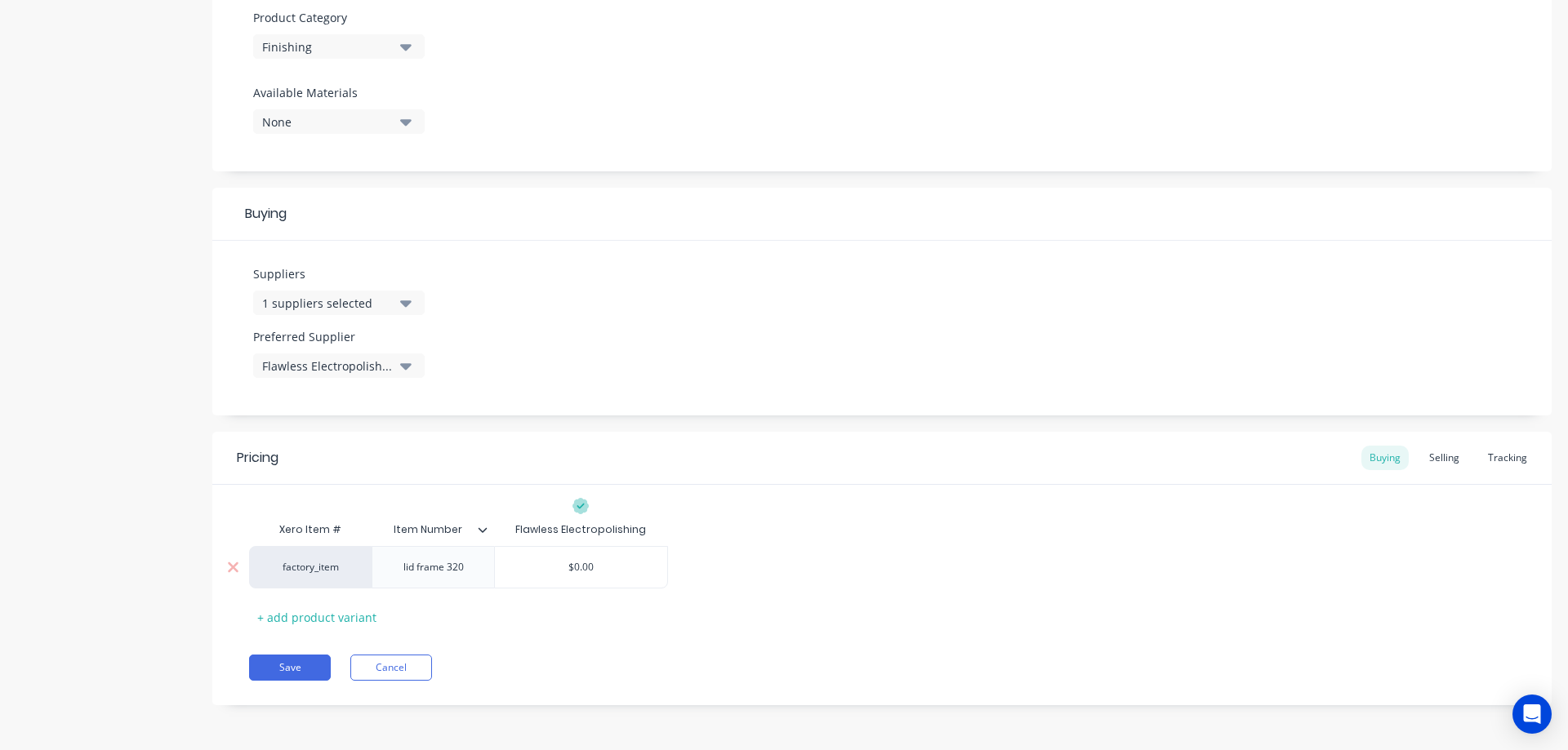
type textarea "x"
type input "$23.10"
click at [475, 572] on div "lid frame 320" at bounding box center [433, 567] width 86 height 21
drag, startPoint x: 476, startPoint y: 570, endPoint x: 405, endPoint y: 568, distance: 71.0
click at [405, 568] on div "lid frame 320" at bounding box center [433, 567] width 86 height 21
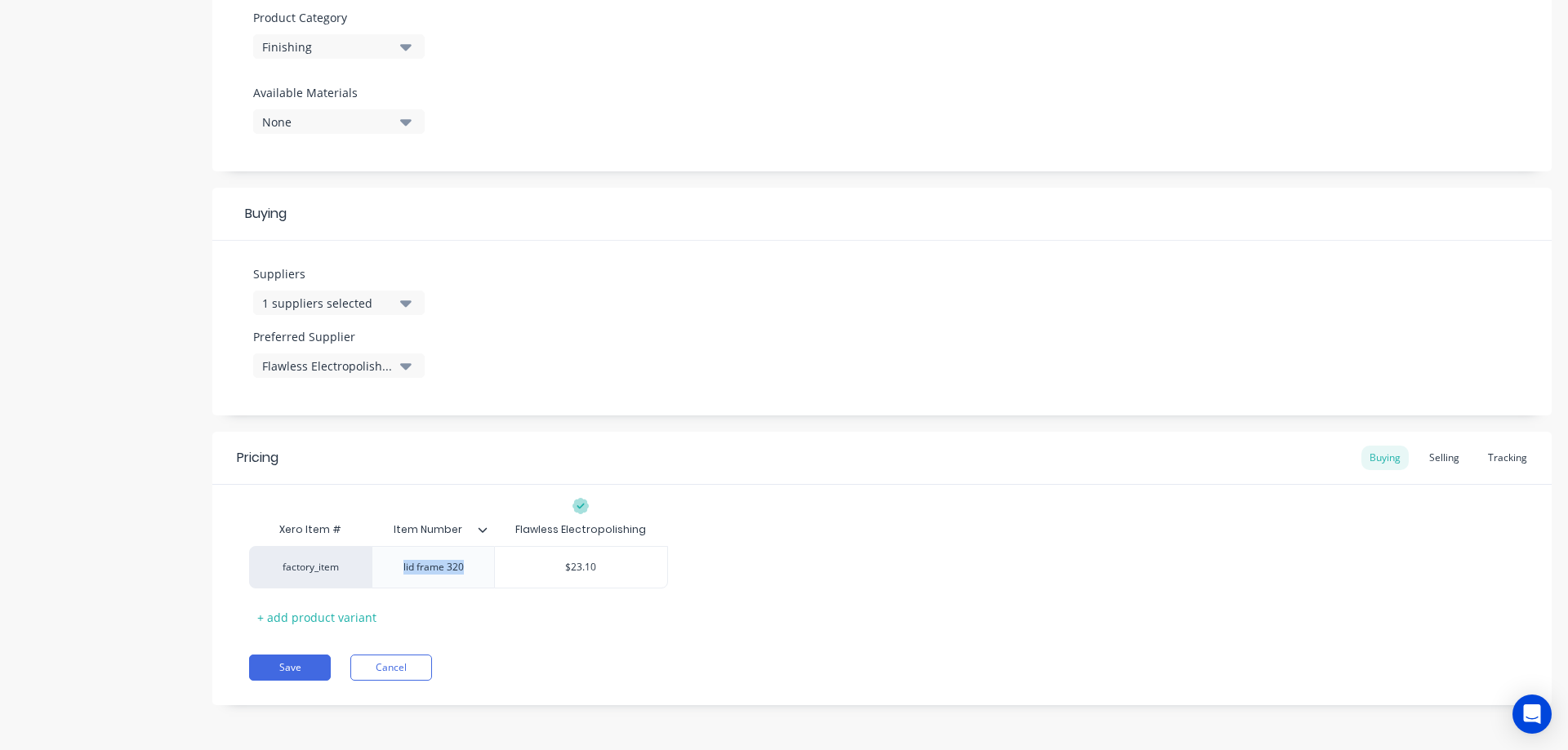
copy div "lid frame 320"
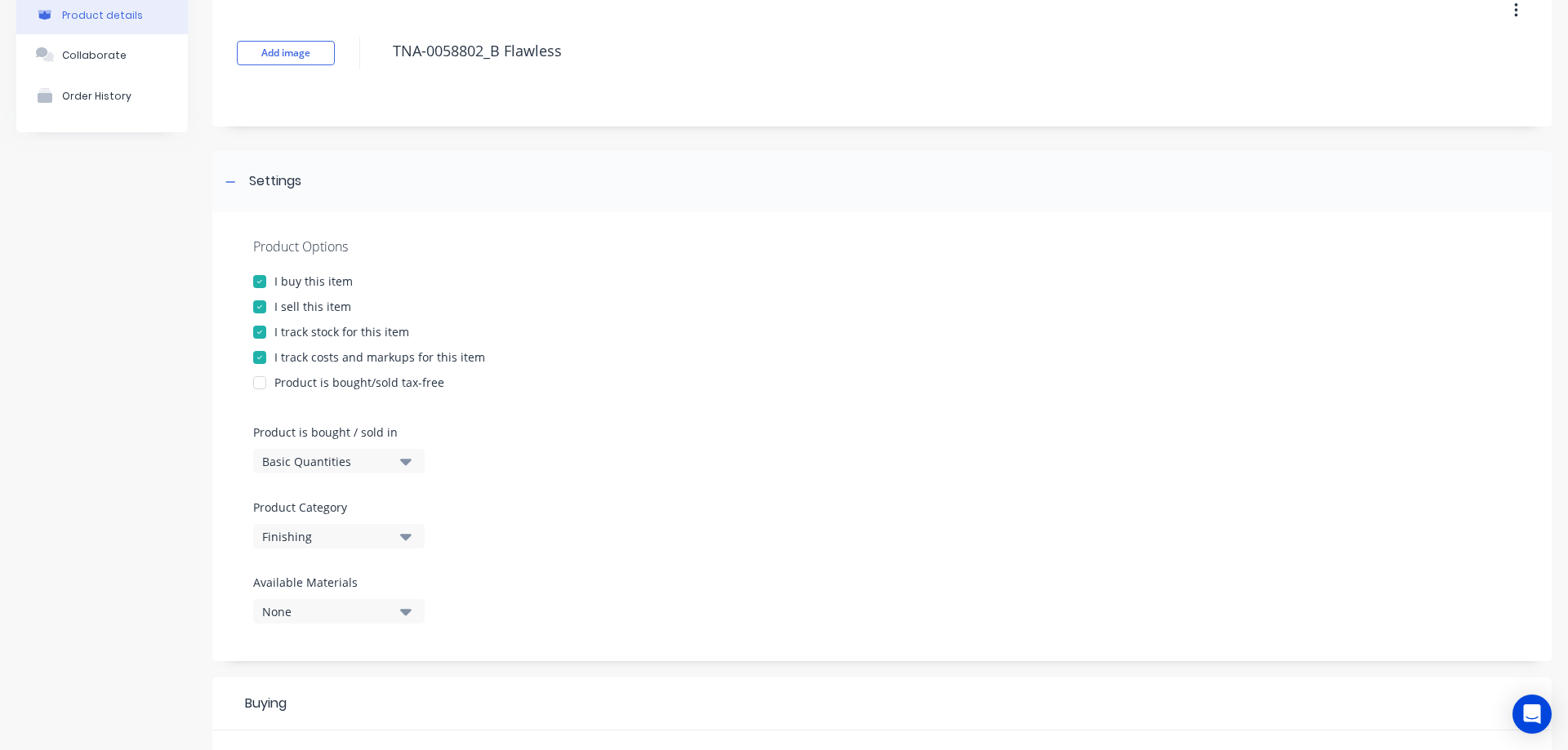
scroll to position [0, 0]
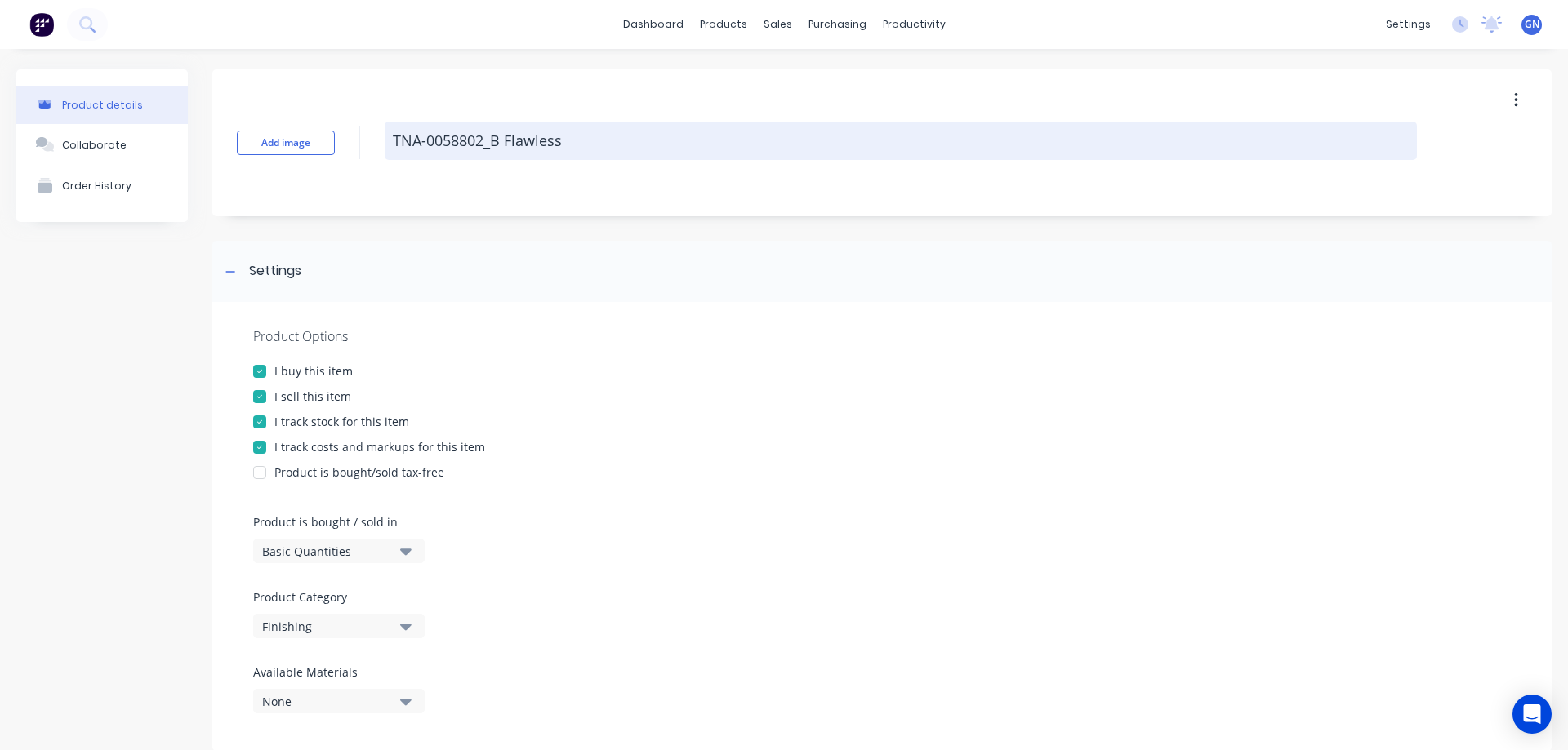
type textarea "x"
drag, startPoint x: 591, startPoint y: 137, endPoint x: 506, endPoint y: 135, distance: 85.0
click at [506, 135] on textarea "TNA-0058802_B Flawless" at bounding box center [900, 141] width 1032 height 39
paste textarea "lid frame 320"
type textarea "TNA-0058802_B lid frame 320"
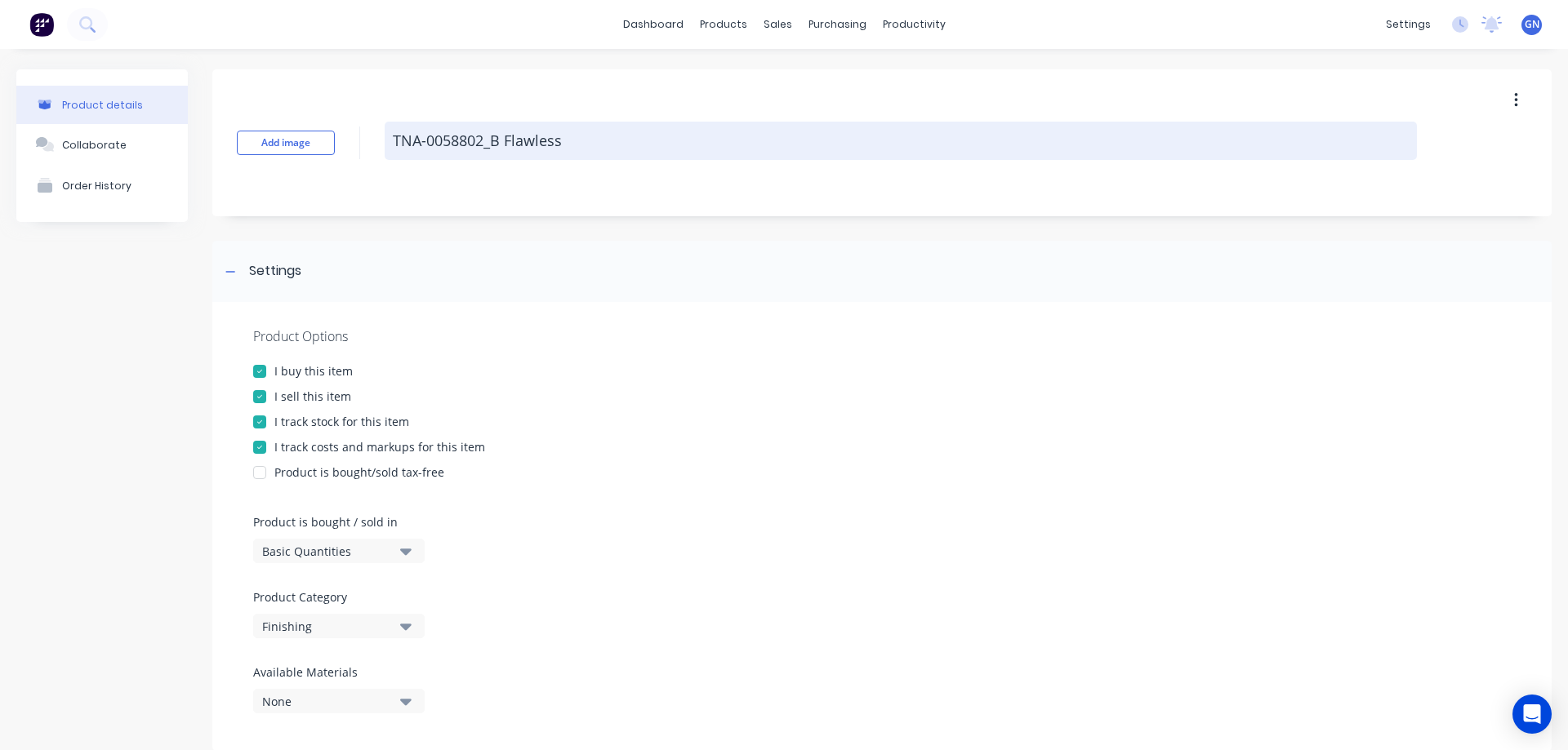
type textarea "x"
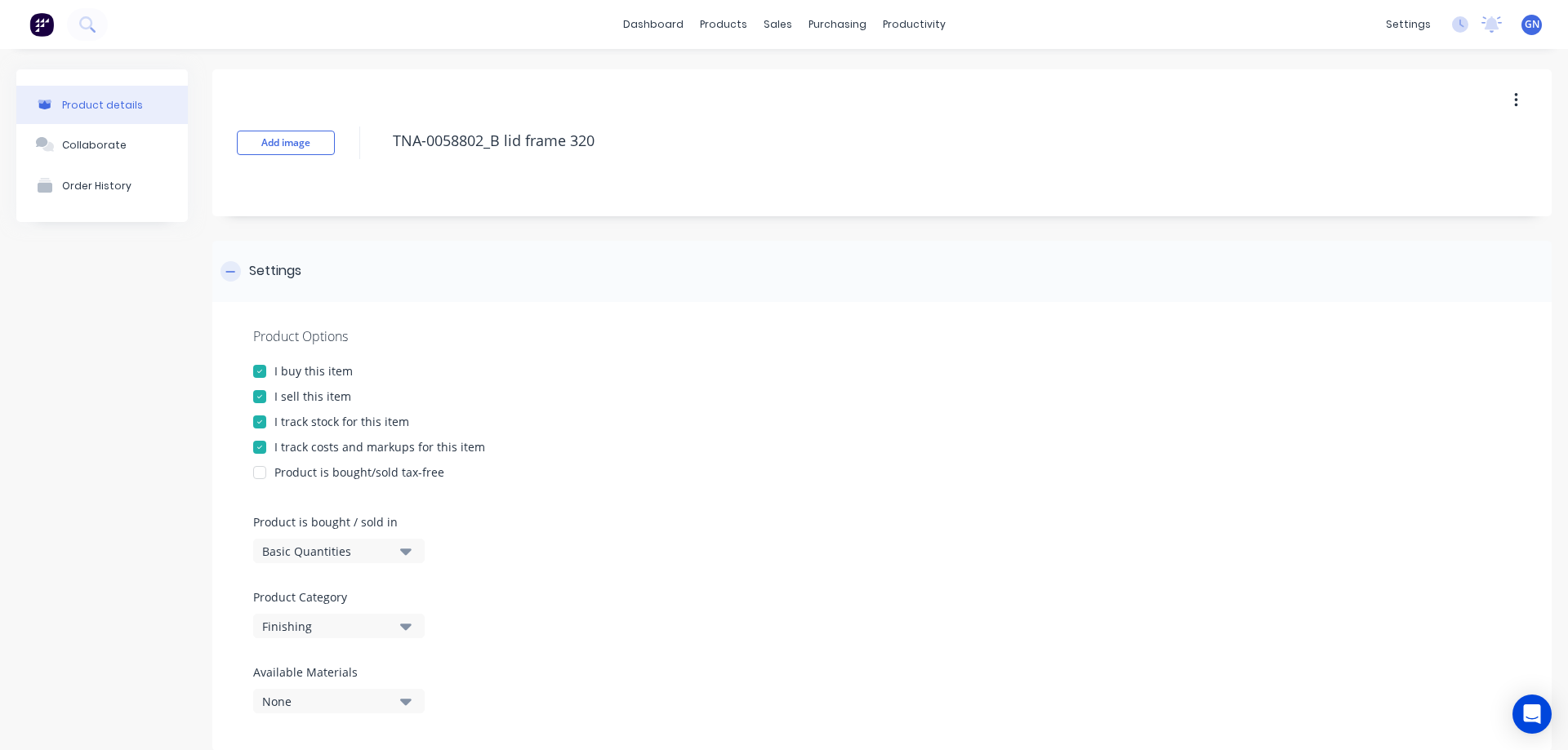
type textarea "TNA-0058802_B lid frame 320"
type textarea "x"
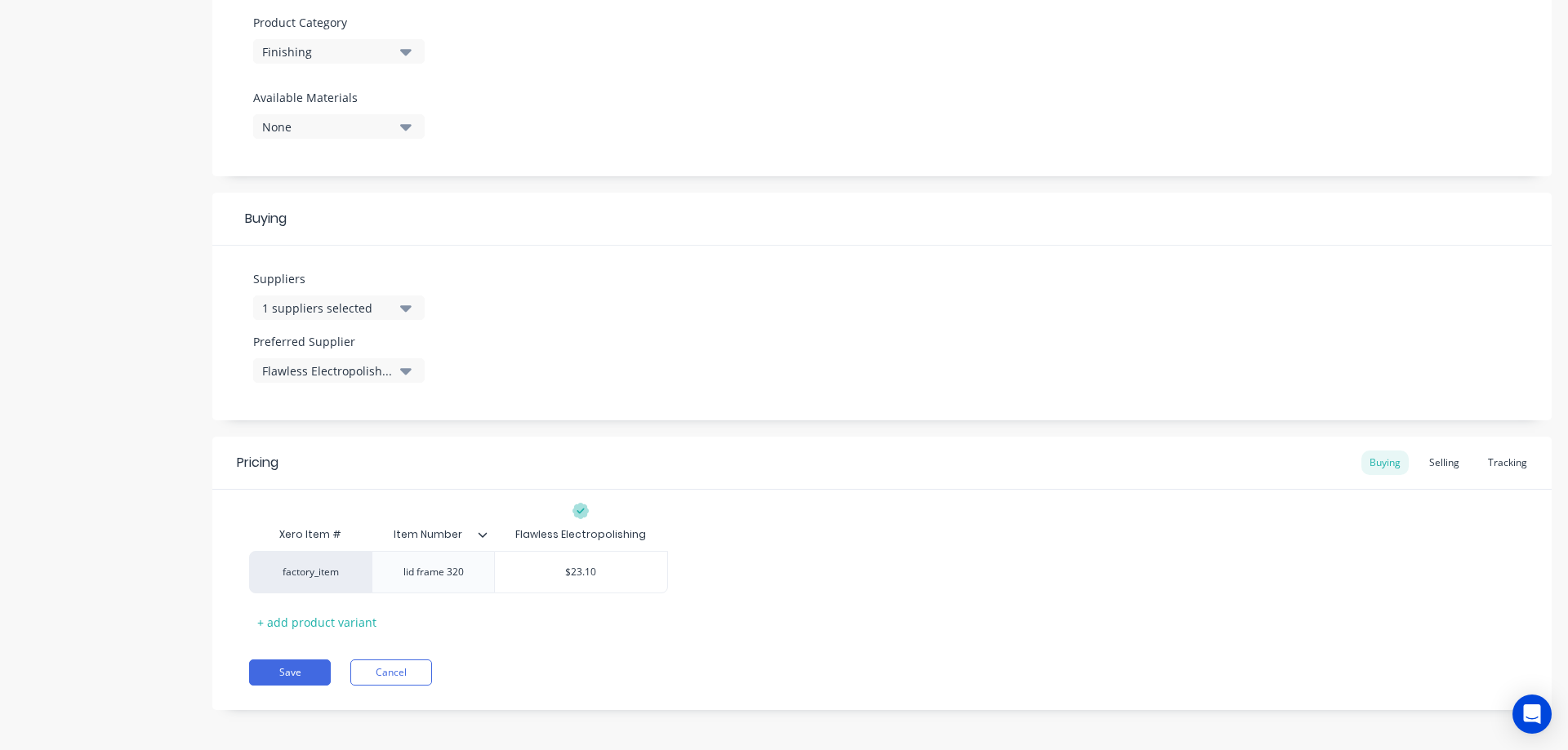
scroll to position [579, 0]
click at [1429, 457] on div "Selling" at bounding box center [1444, 458] width 47 height 25
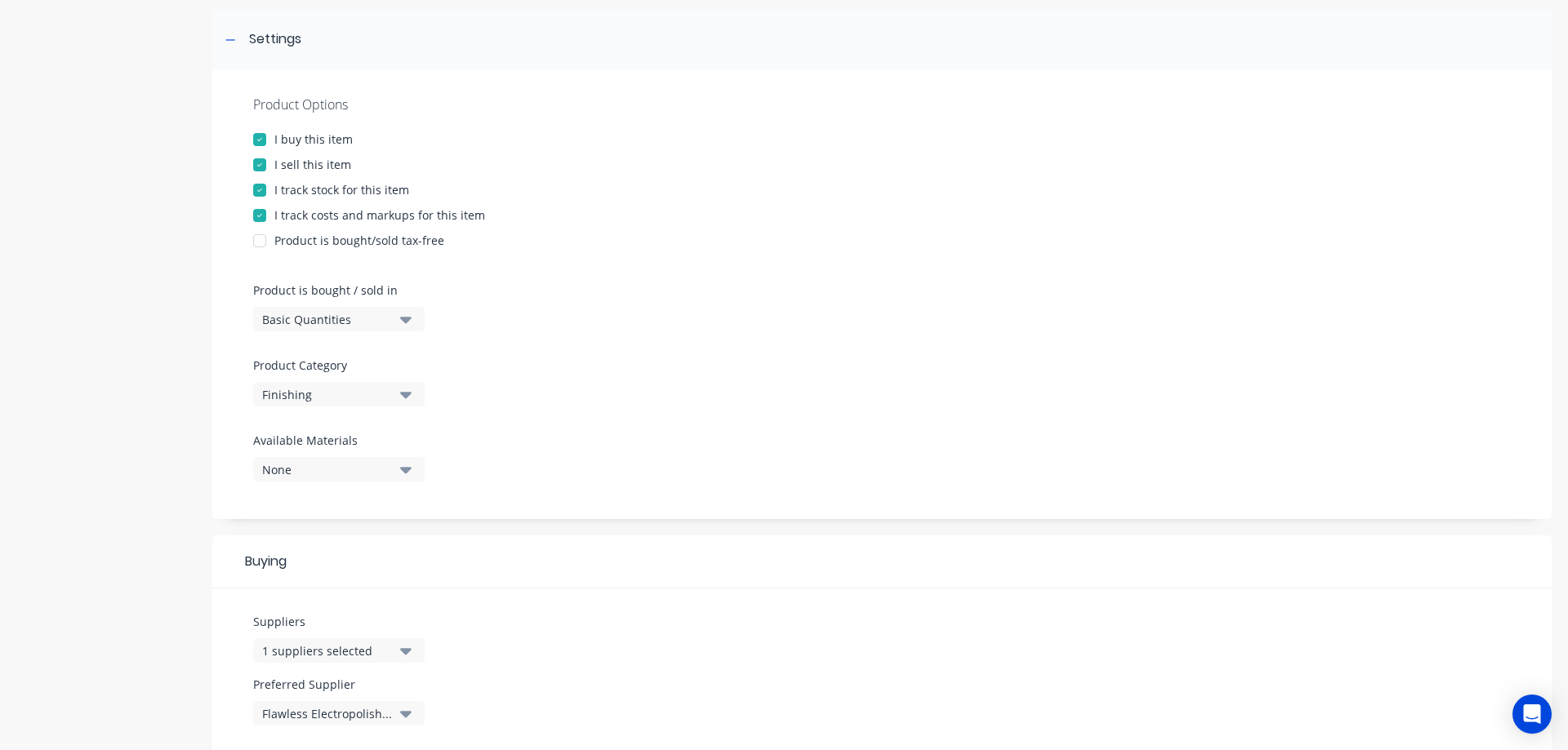
scroll to position [230, 0]
click at [261, 166] on div at bounding box center [260, 166] width 33 height 33
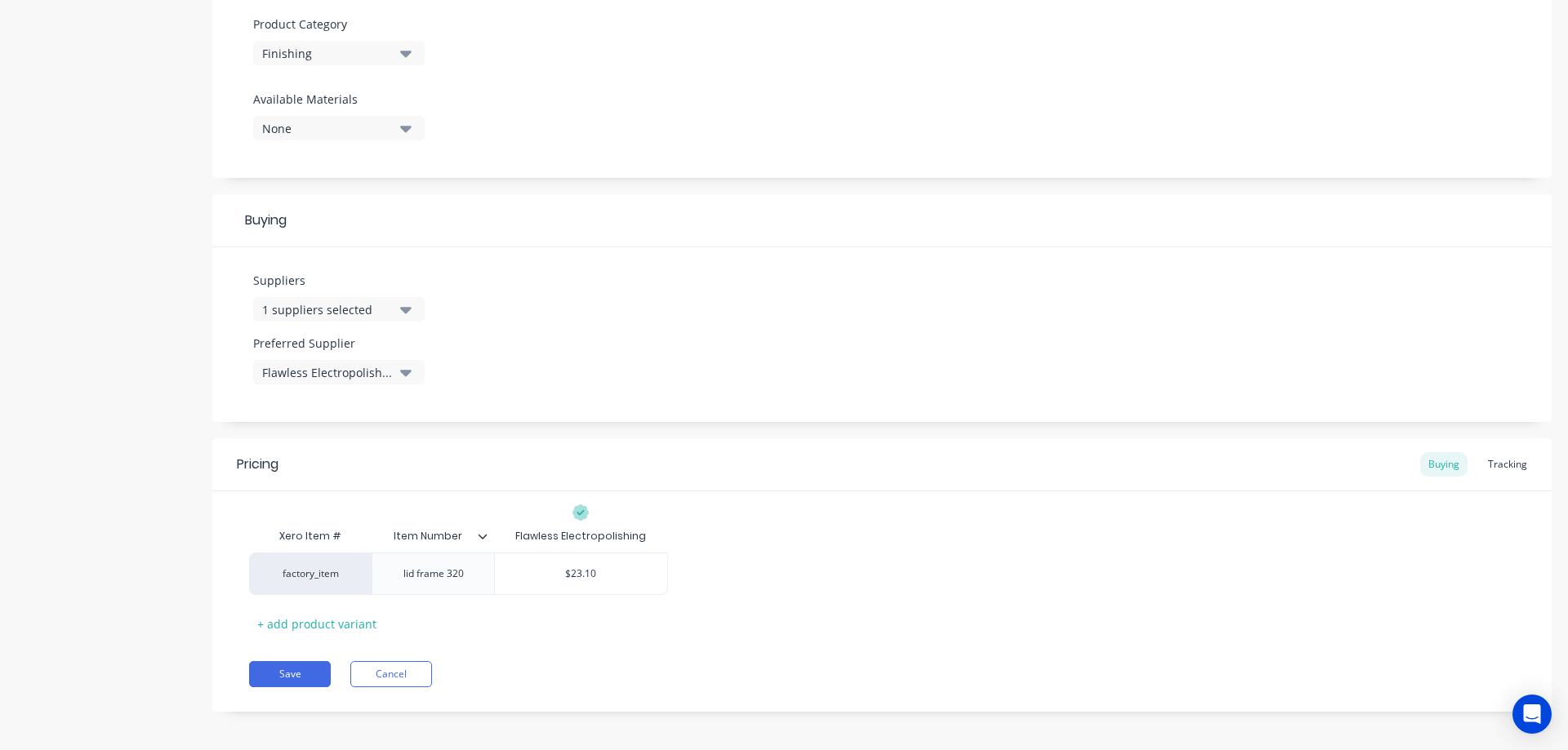
scroll to position [579, 0]
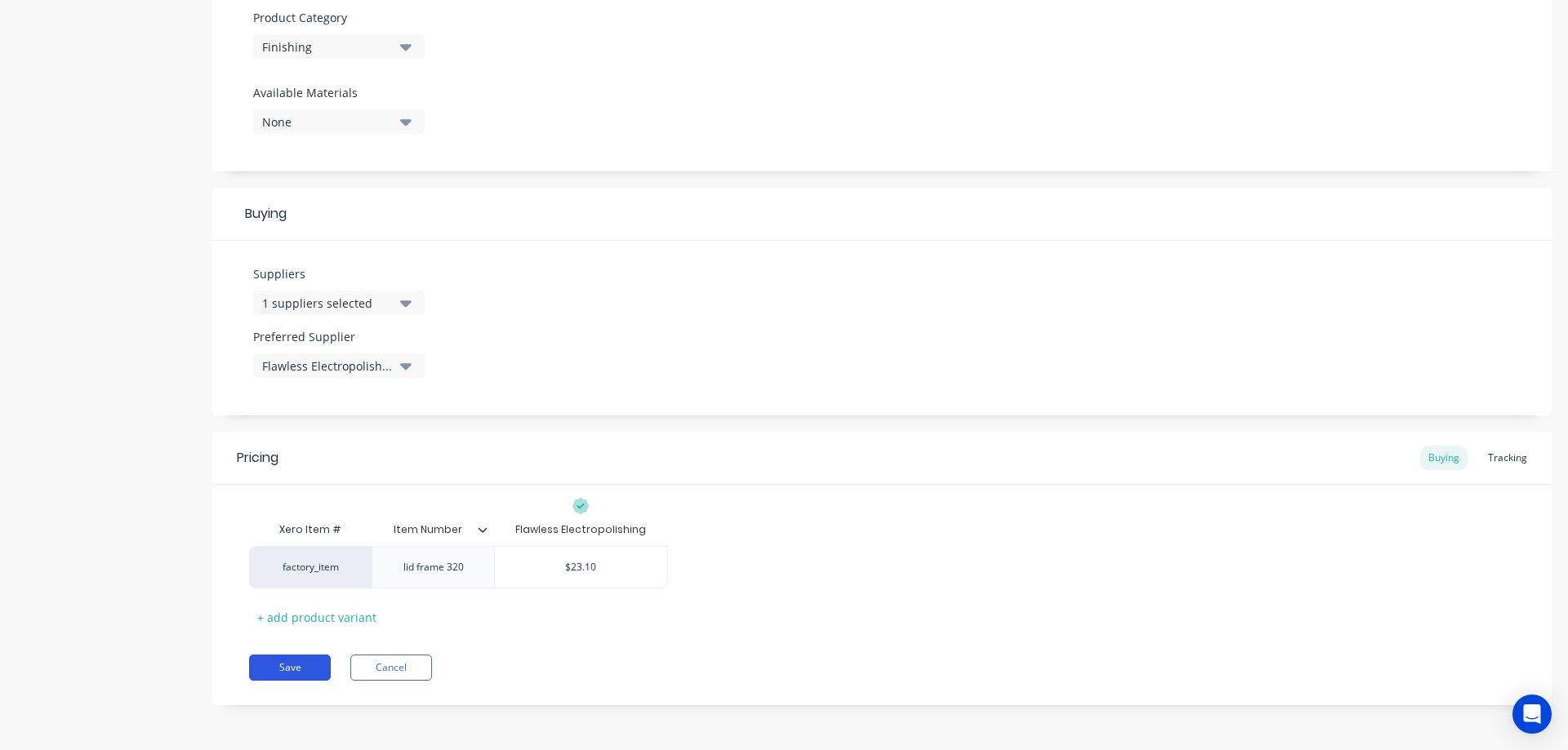
click at [297, 669] on button "Save" at bounding box center [290, 667] width 82 height 26
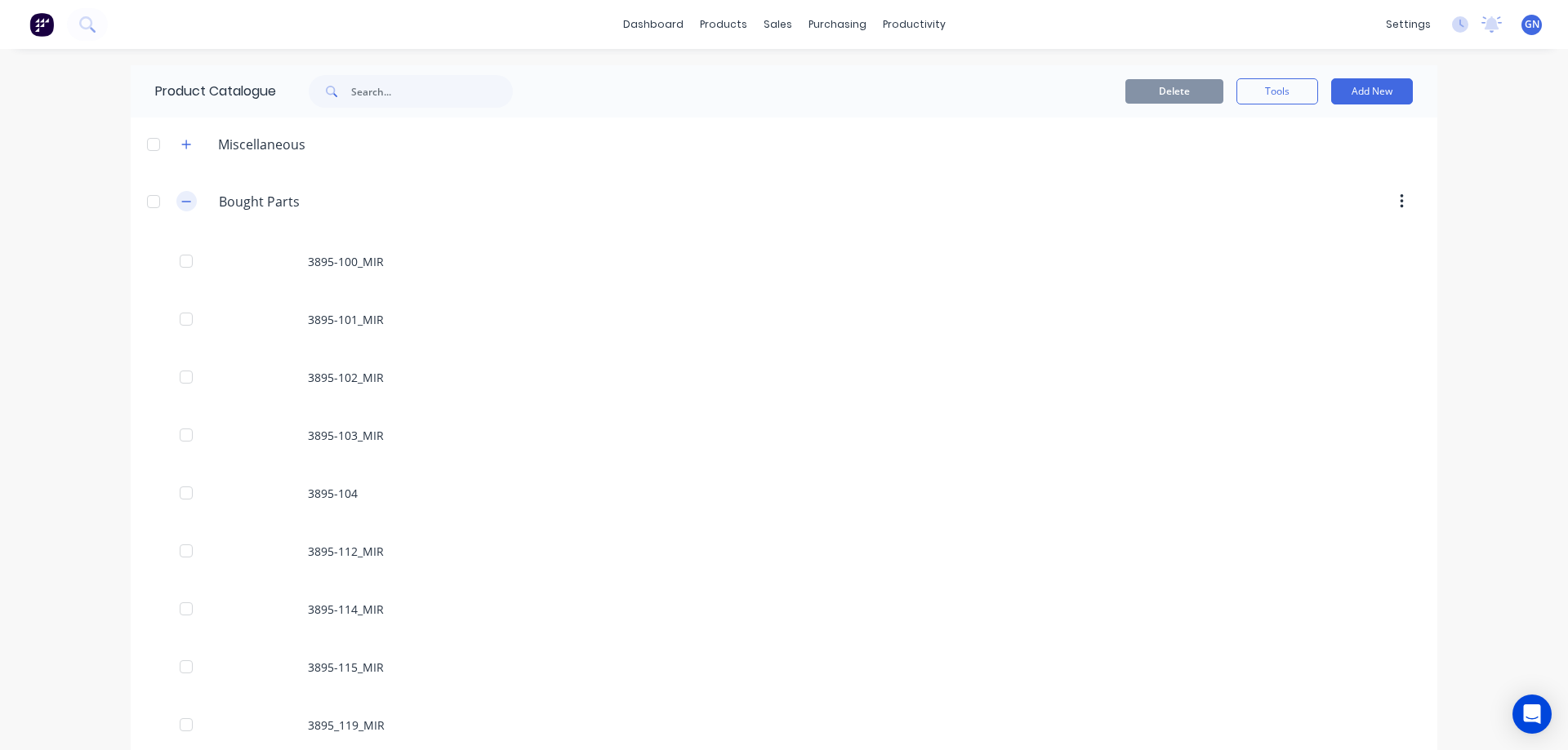
click at [186, 206] on button "button" at bounding box center [187, 201] width 20 height 20
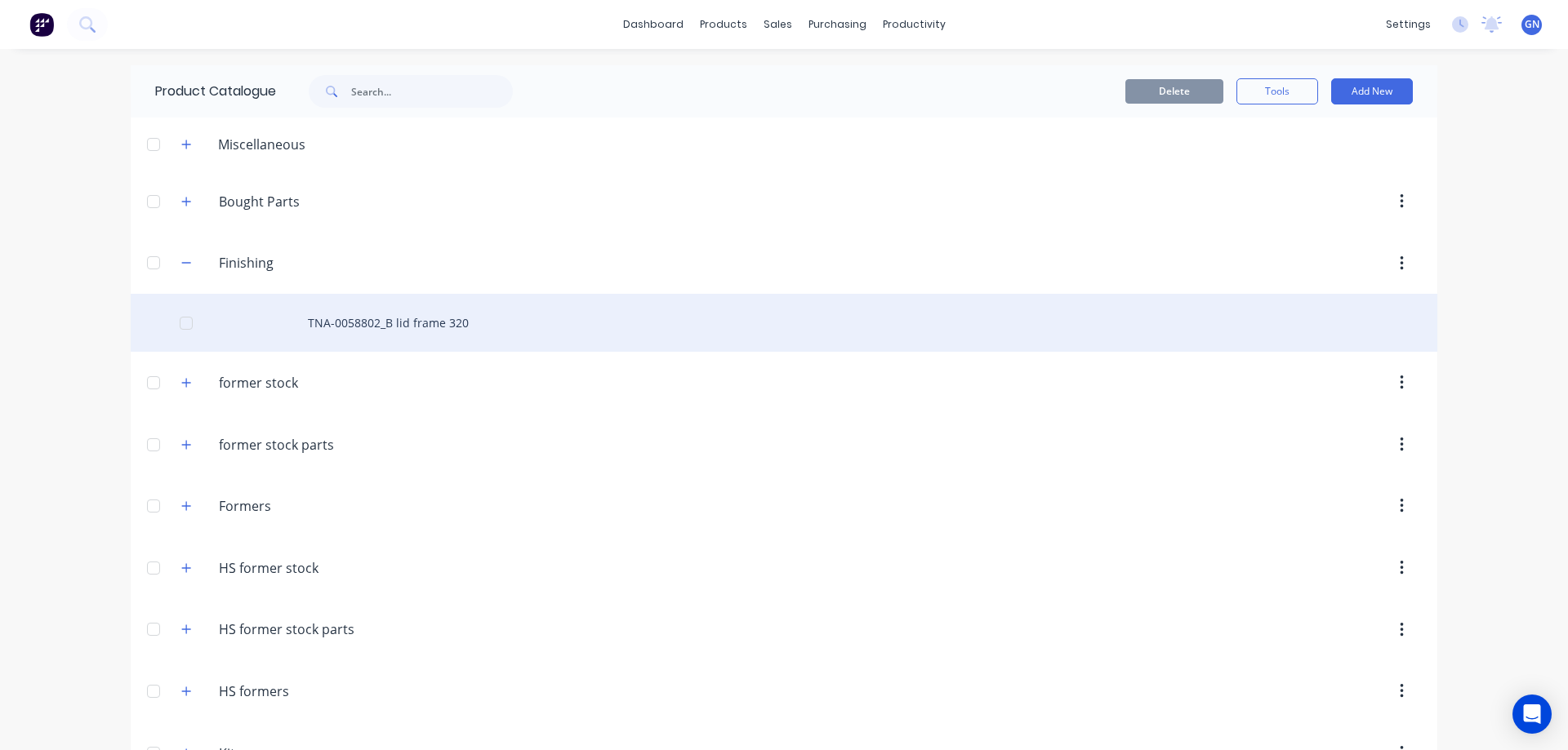
click at [370, 325] on div "TNA-0058802_B lid frame 320" at bounding box center [784, 323] width 1307 height 58
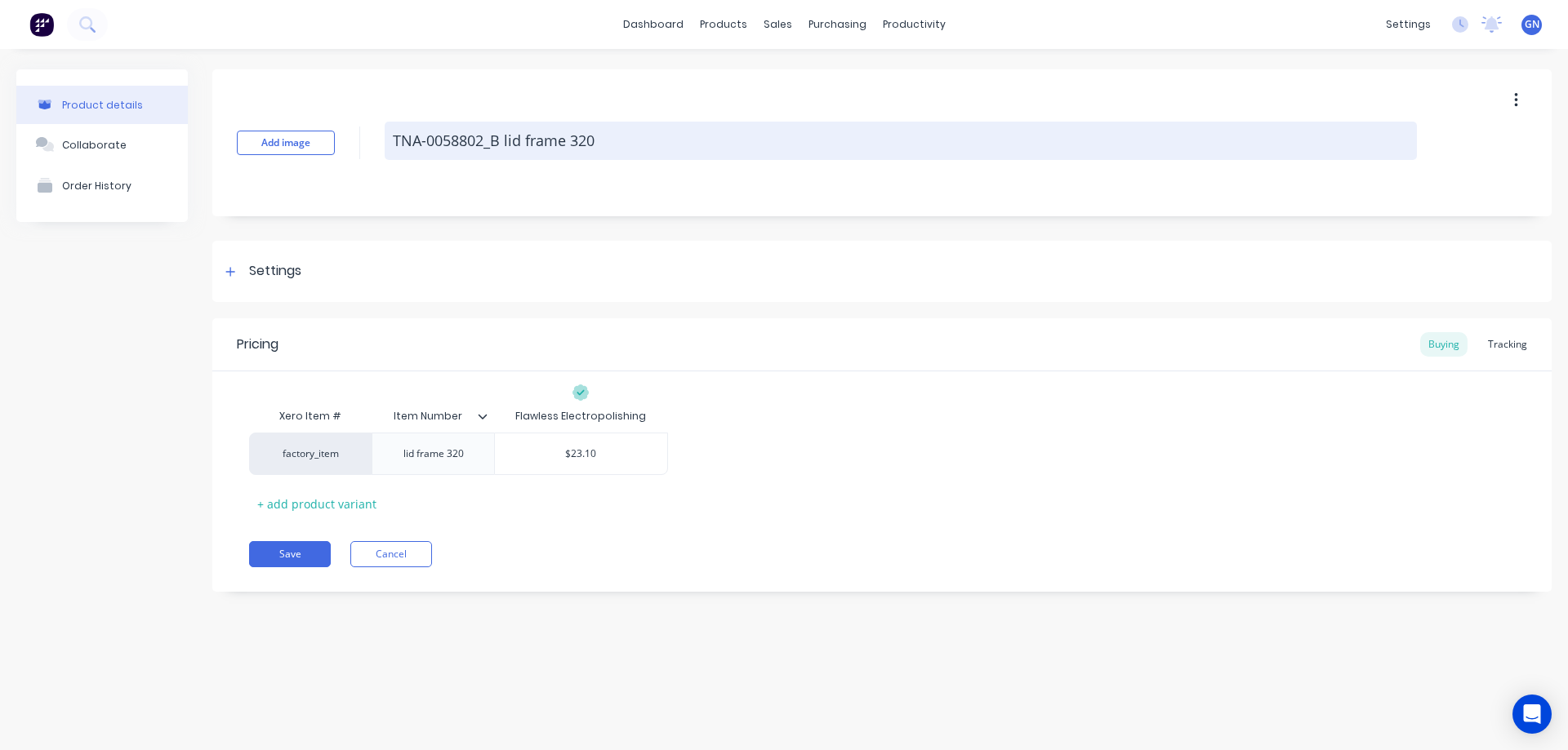
click at [621, 144] on textarea "TNA-0058802_B lid frame 320" at bounding box center [900, 141] width 1032 height 39
type textarea "x"
type textarea "TNA-0058802_B lid frame 320"
type textarea "x"
type textarea "TNA-0058802_B lid frame 320 e"
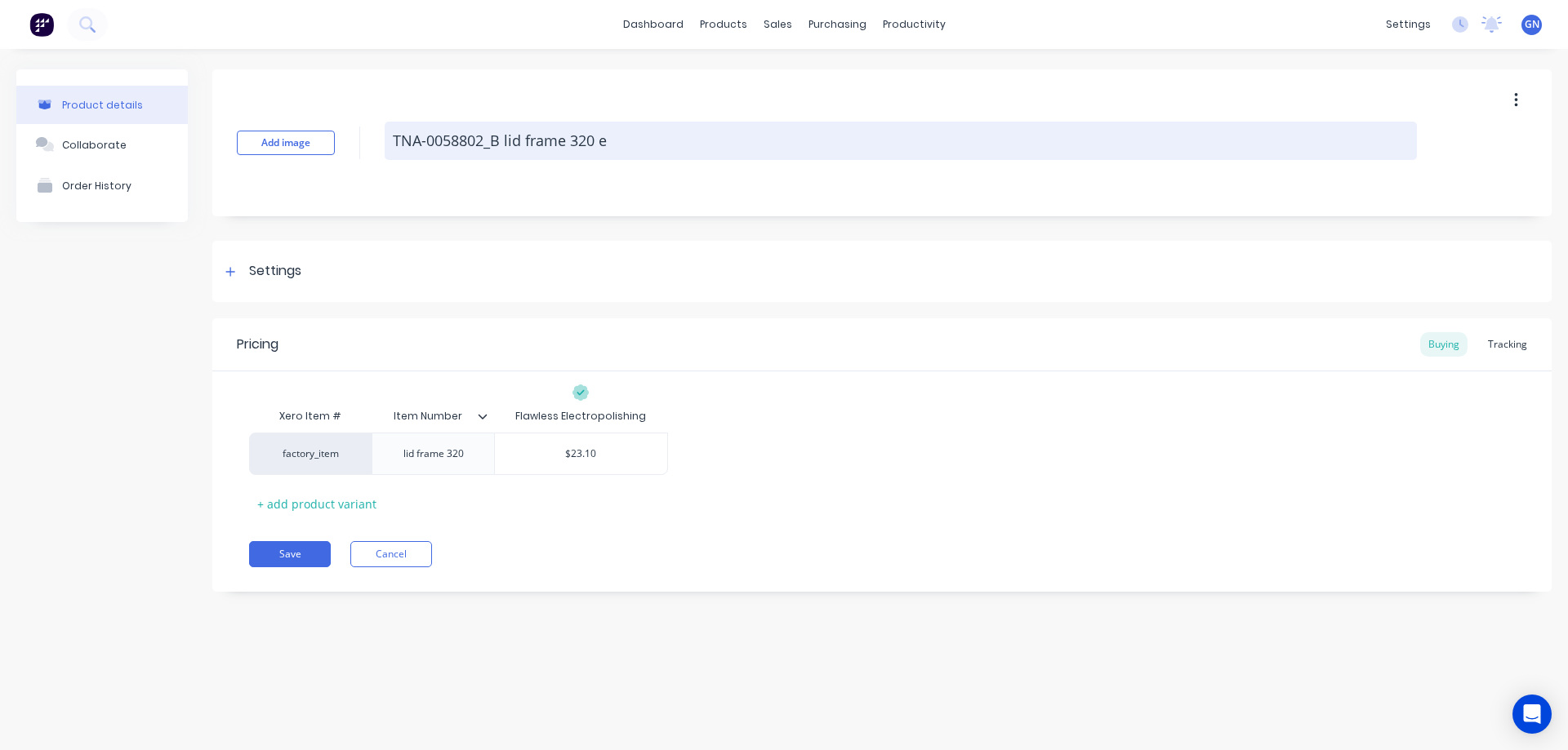
type textarea "x"
type textarea "TNA-0058802_B lid frame 320 el"
type textarea "x"
type textarea "TNA-0058802_B lid frame 320 ele"
type textarea "x"
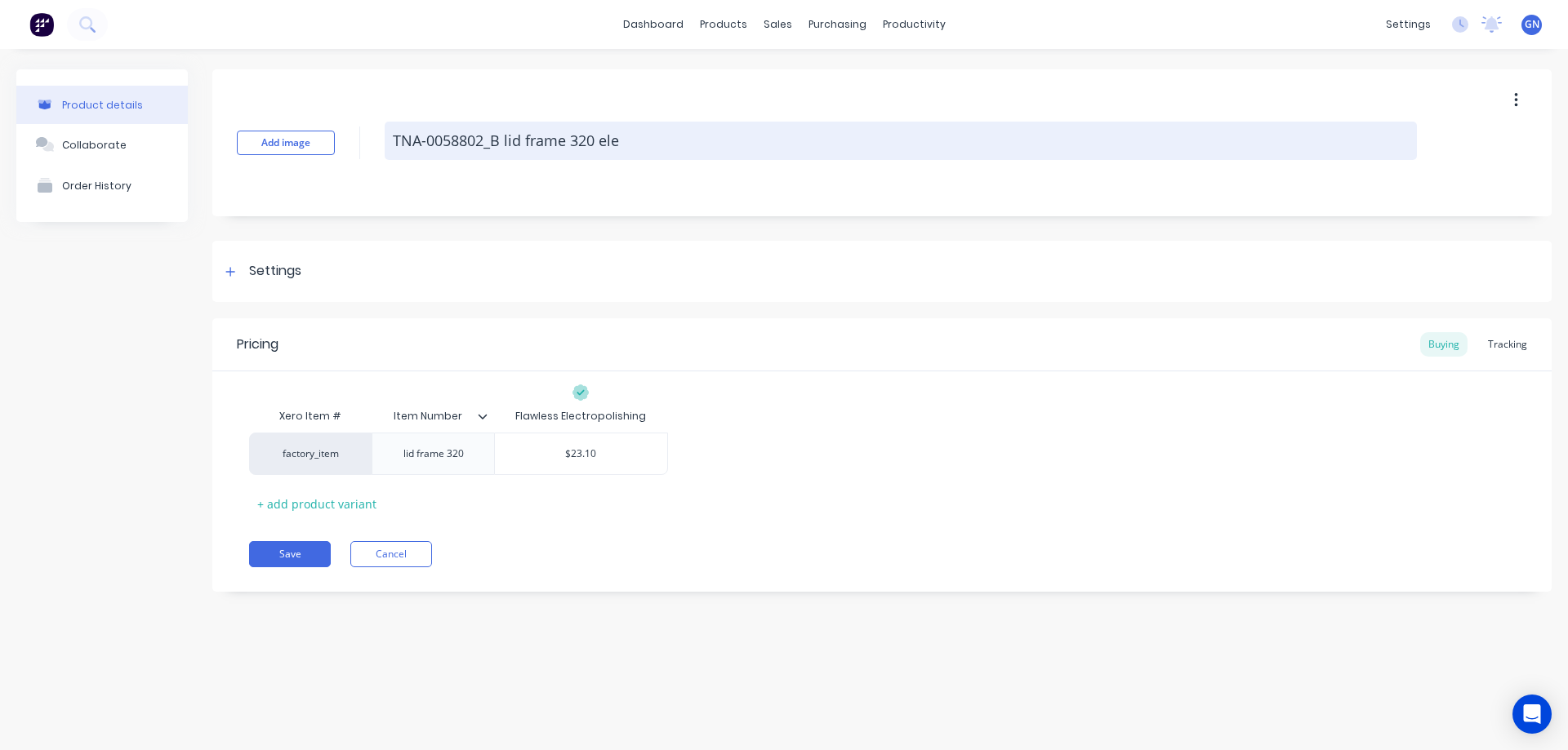
type textarea "TNA-0058802_B lid frame 320 elec"
type textarea "x"
type textarea "TNA-0058802_B lid frame 320 elect"
type textarea "x"
type textarea "TNA-0058802_B lid frame 320 electr"
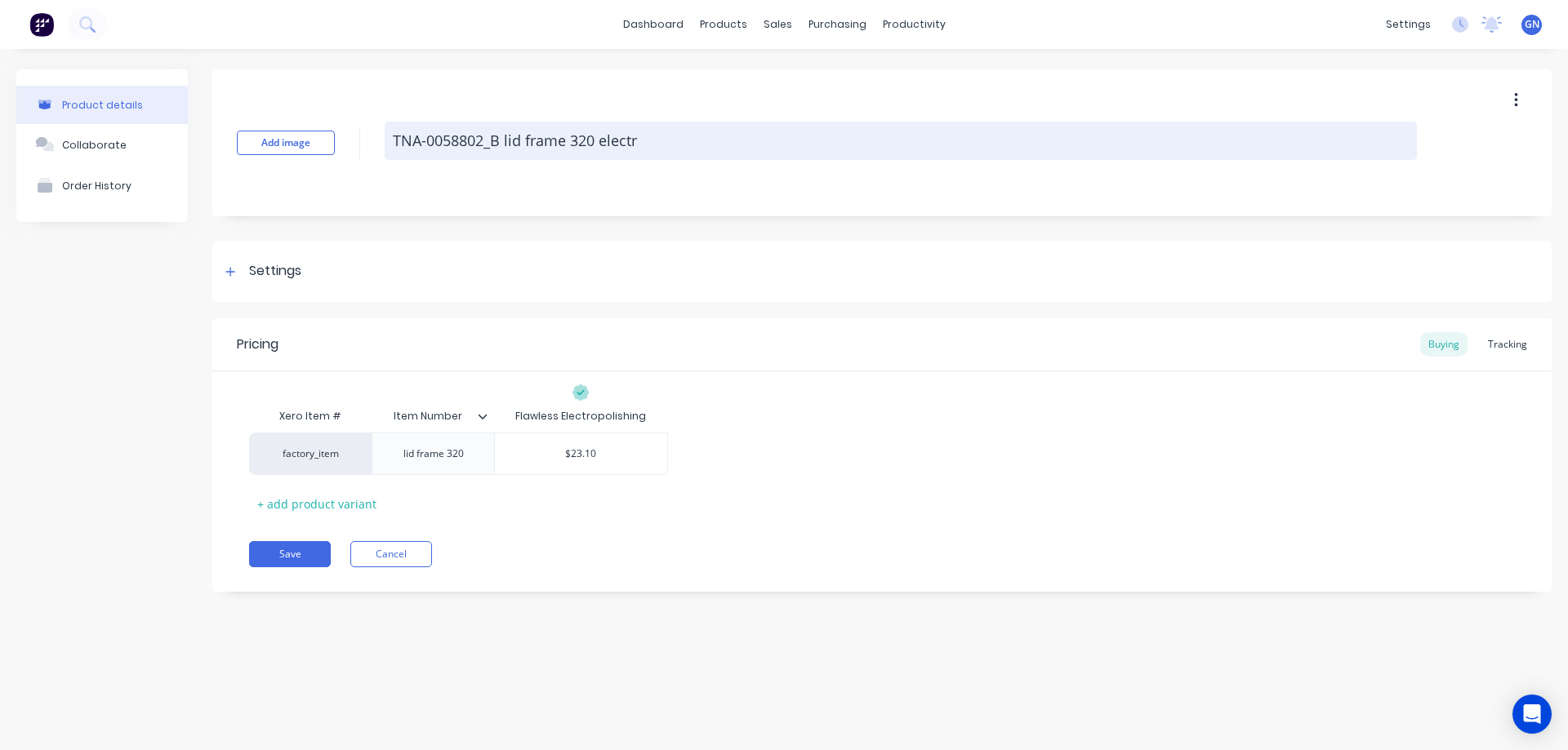
type textarea "x"
type textarea "TNA-0058802_B lid frame 320 electro"
type textarea "x"
type textarea "TNA-0058802_B lid frame 320 electrop"
type textarea "x"
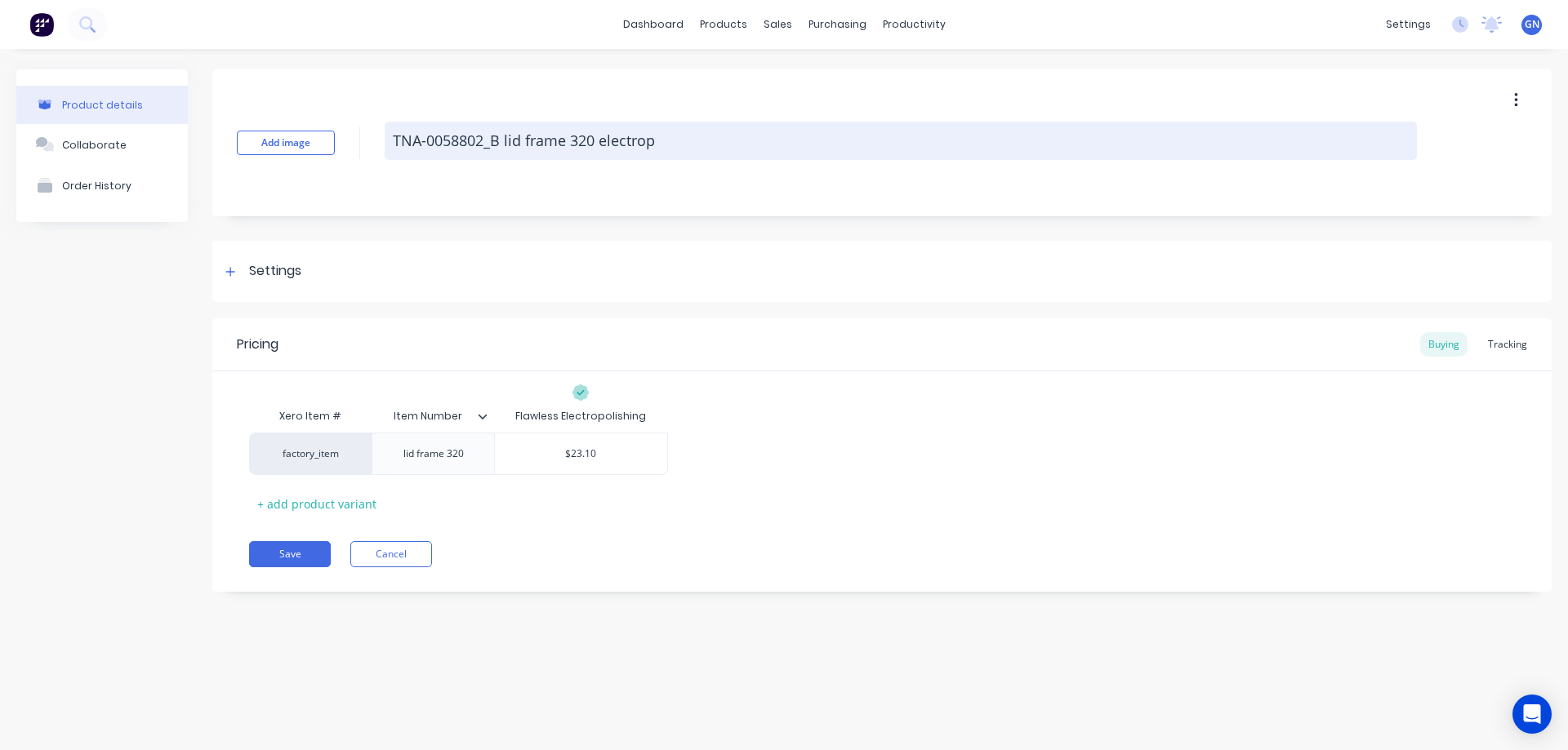
type textarea "TNA-0058802_B lid frame 320 electropo"
type textarea "x"
type textarea "TNA-0058802_B lid frame 320 electropol"
type textarea "x"
type textarea "TNA-0058802_B lid frame 320 electropoli"
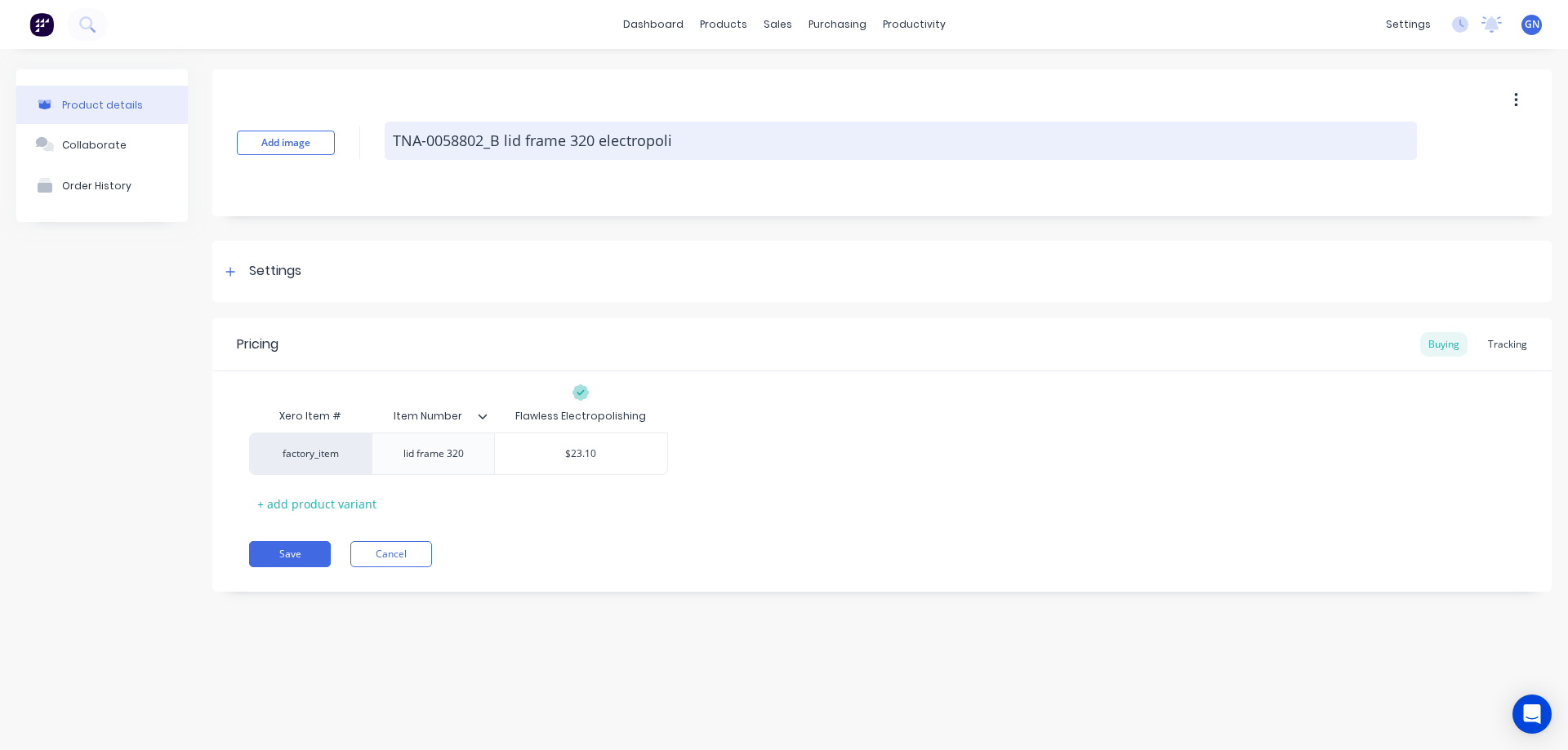
type textarea "x"
type textarea "TNA-0058802_B lid frame 320 electropolis"
type textarea "x"
type textarea "TNA-0058802_B lid frame 320 electropolish"
click at [646, 138] on textarea "TNA-0058802_B lid frame 320 electropolish" at bounding box center [900, 141] width 1032 height 39
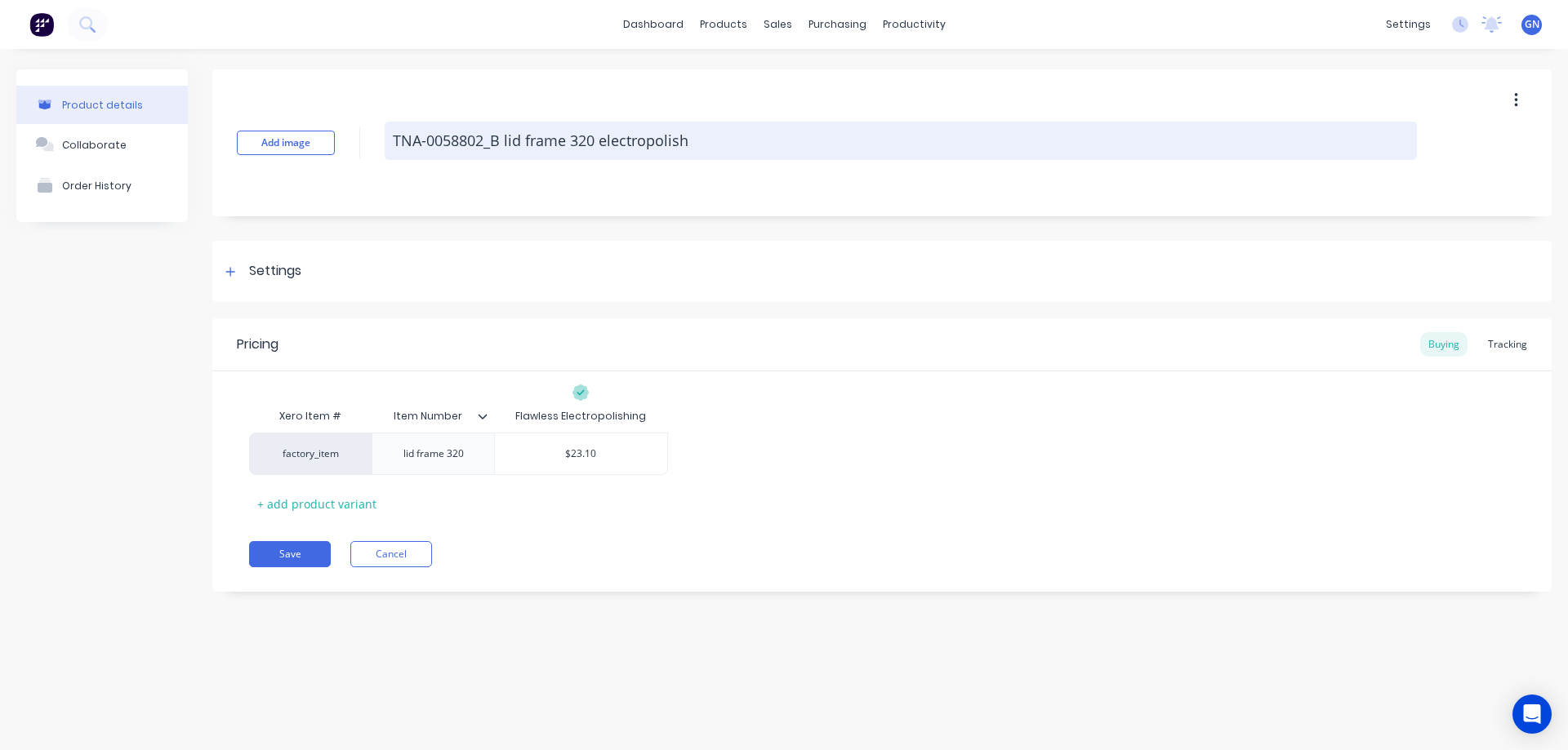
type textarea "x"
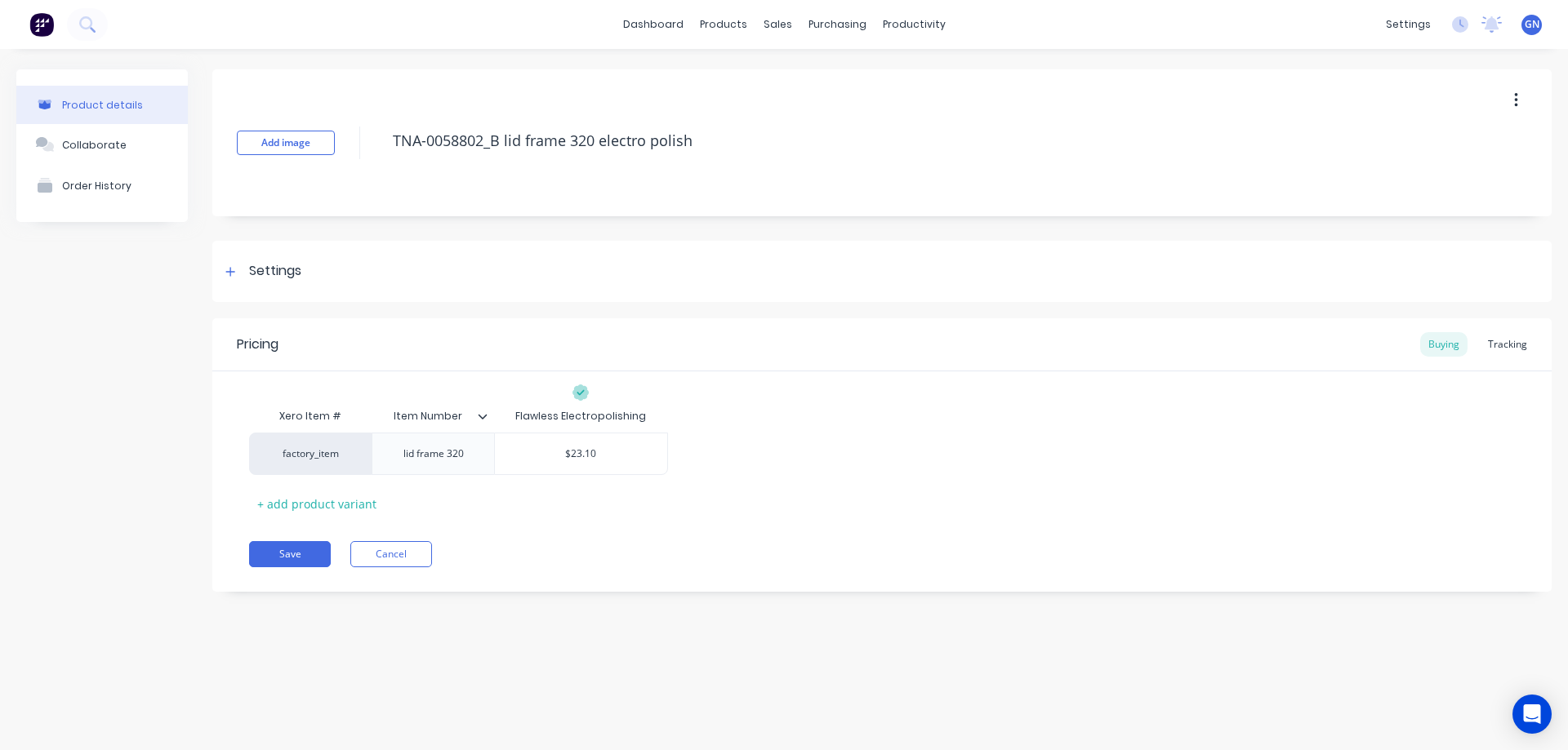
type textarea "TNA-0058802_B lid frame 320 electro polish"
type textarea "x"
type textarea "TNA-0058802_B lid frame 320 electro polish"
click at [295, 553] on button "Save" at bounding box center [290, 554] width 82 height 26
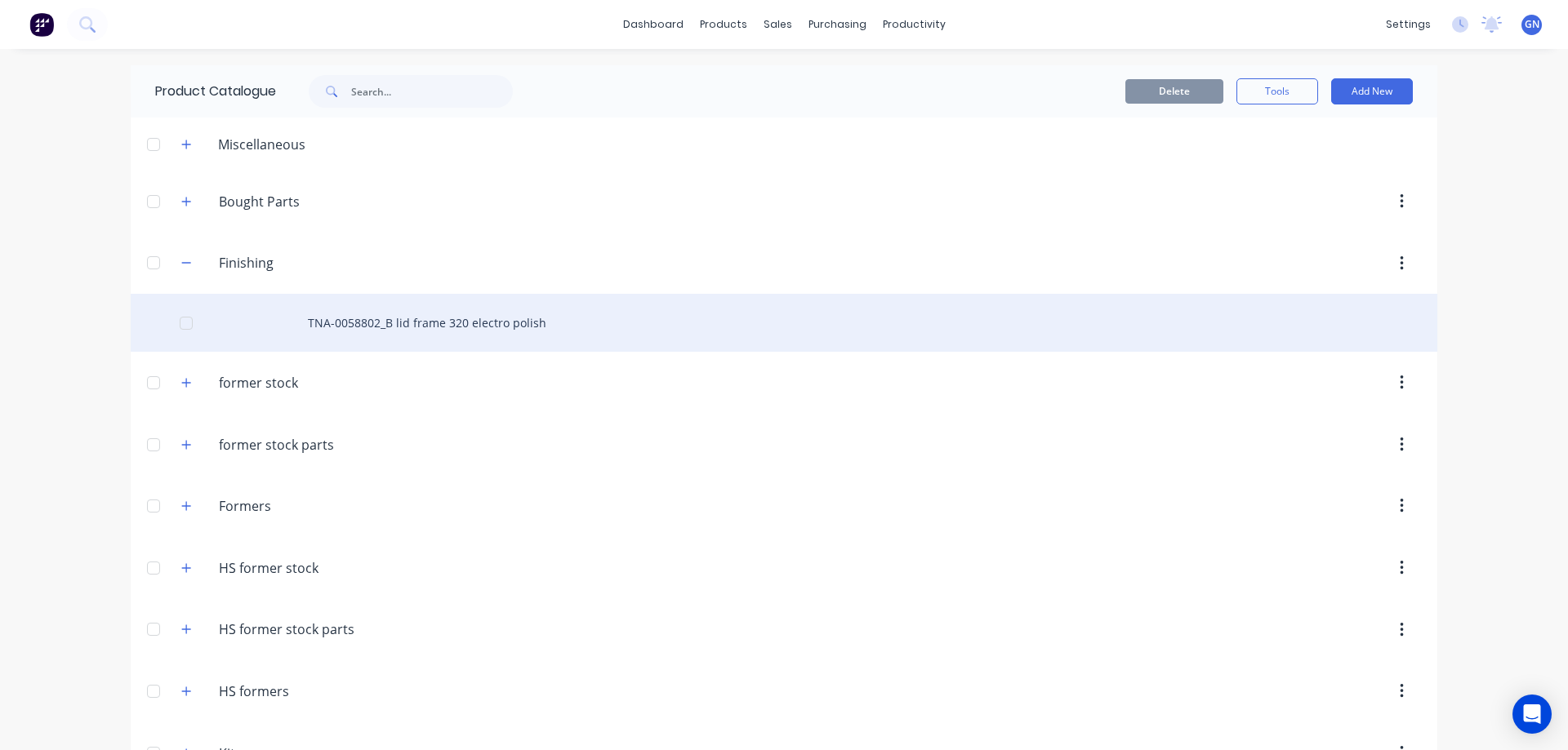
click at [416, 328] on div "TNA-0058802_B lid frame 320 electro polish" at bounding box center [784, 323] width 1307 height 58
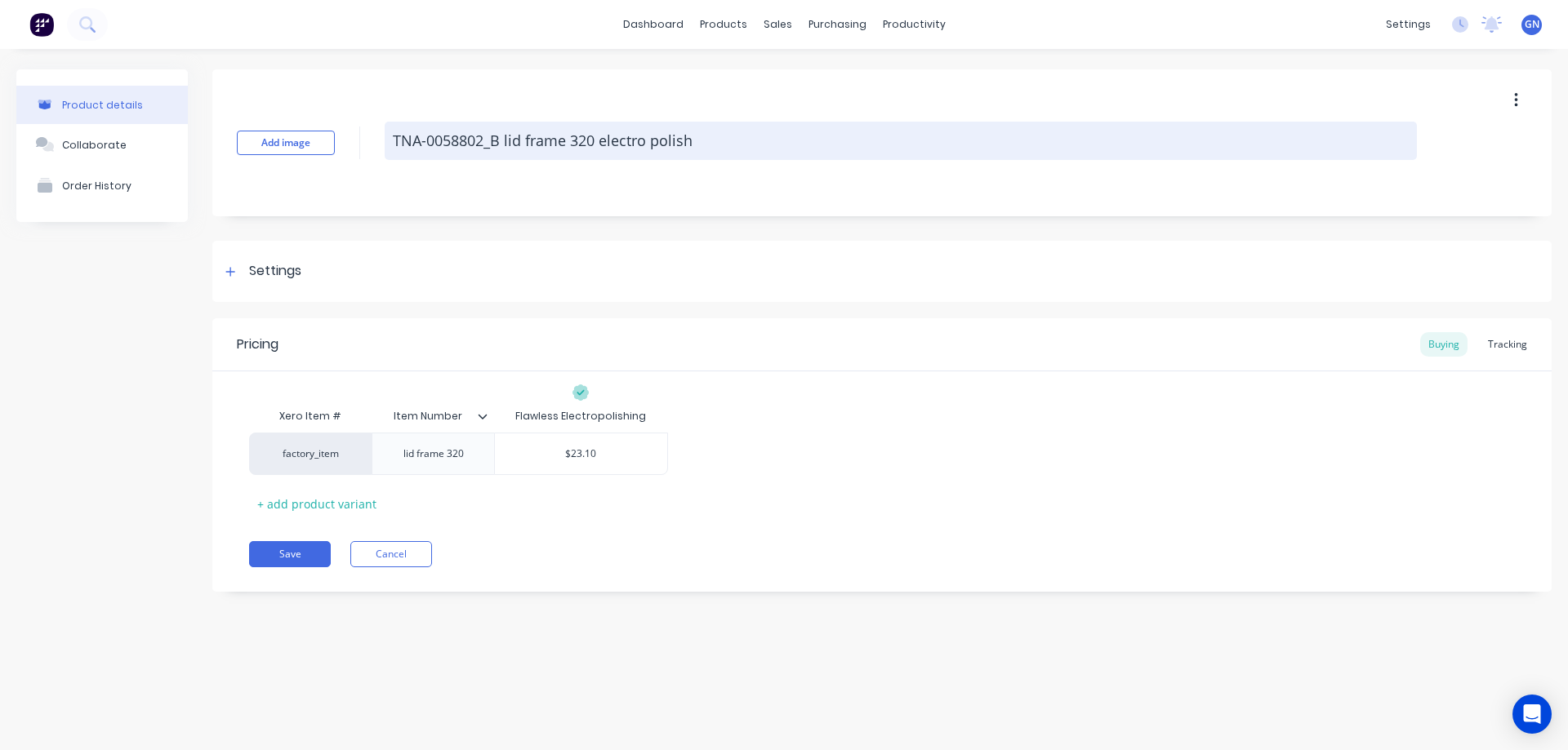
click at [652, 141] on textarea "TNA-0058802_B lid frame 320 electro polish" at bounding box center [900, 141] width 1032 height 39
type textarea "x"
type textarea "TNA-0058802_B lid frame 320 electropolish"
type textarea "x"
type textarea "TNA-0058802_B lid frame 320 electropolish"
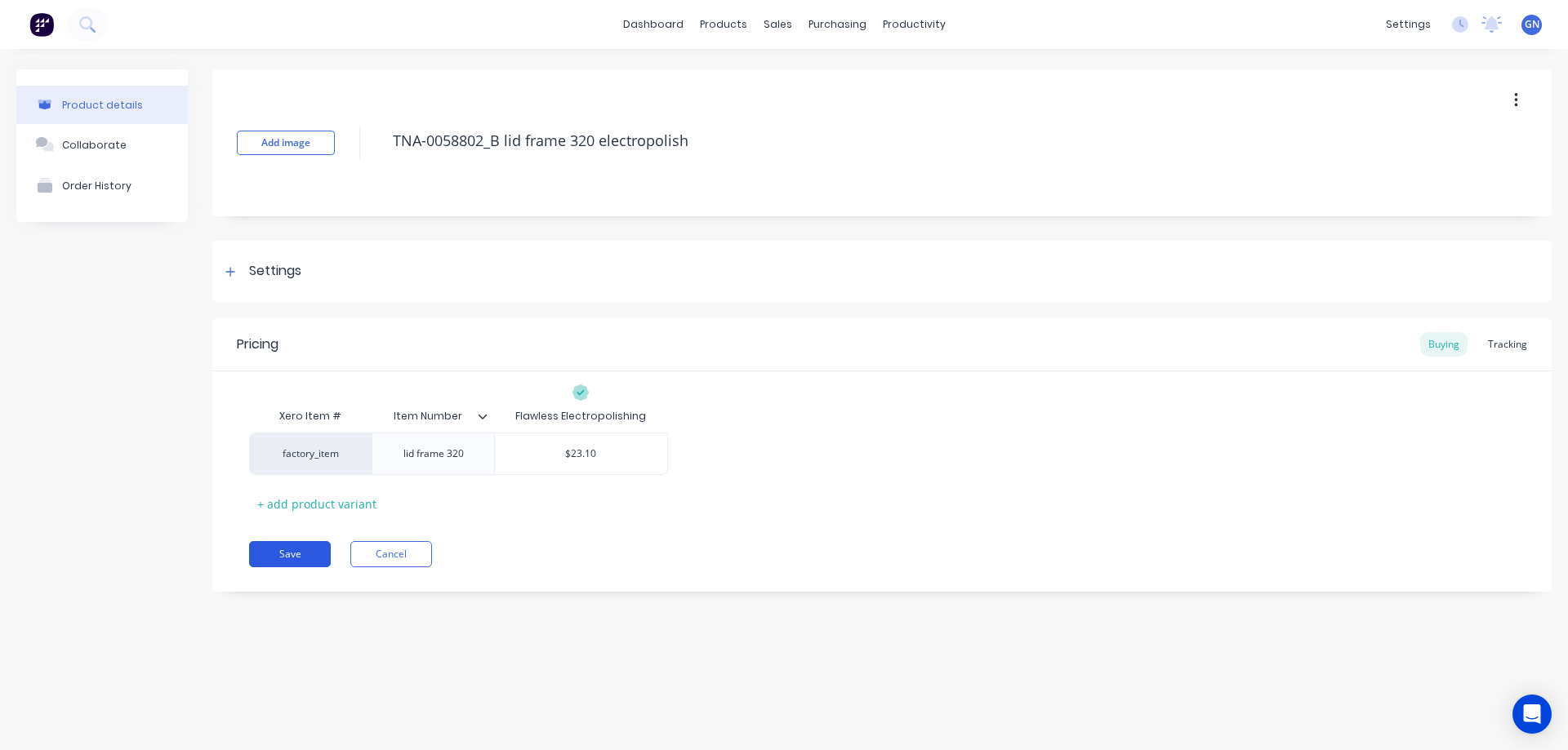
click at [311, 552] on button "Save" at bounding box center [290, 554] width 82 height 26
type textarea "x"
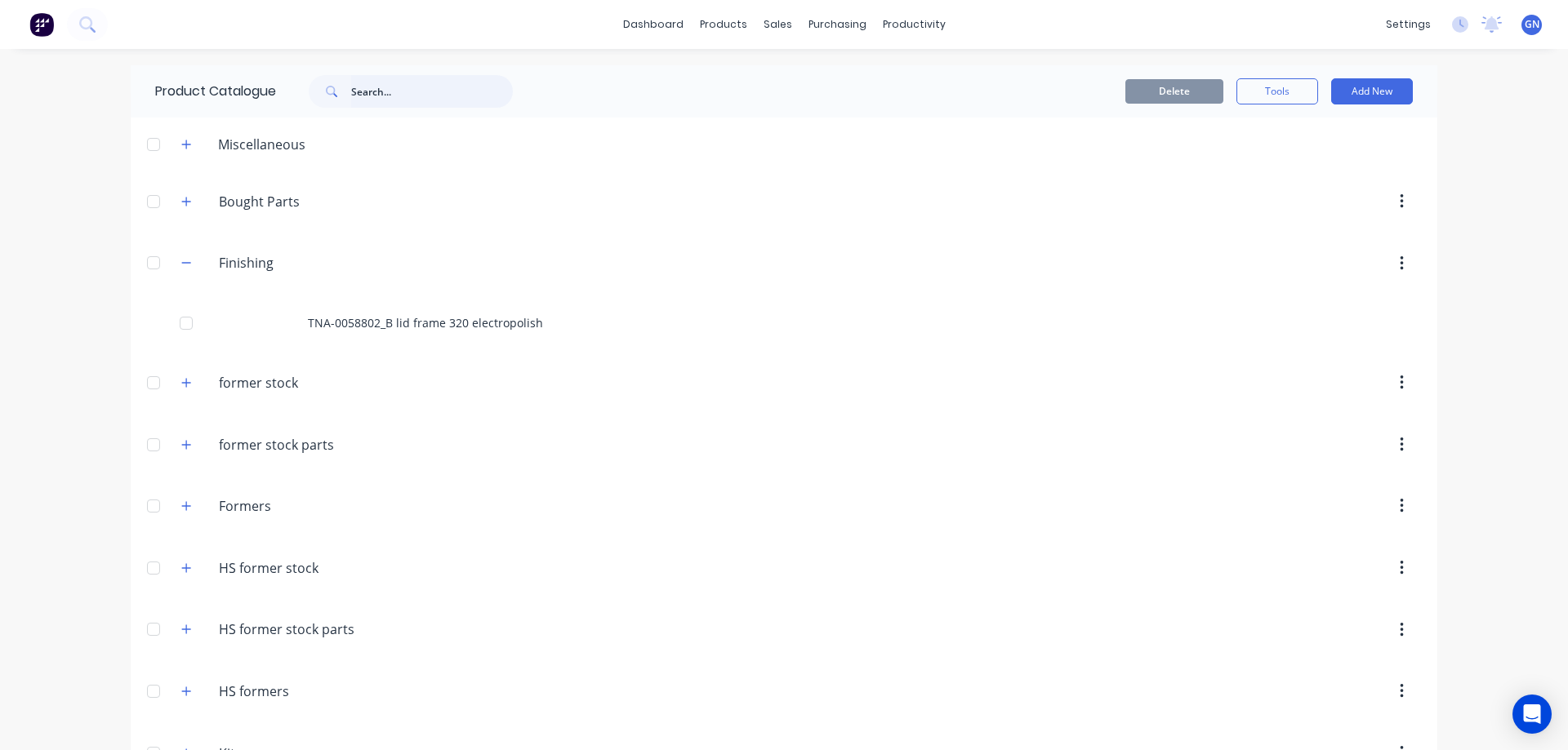
click at [405, 94] on input "text" at bounding box center [432, 92] width 162 height 33
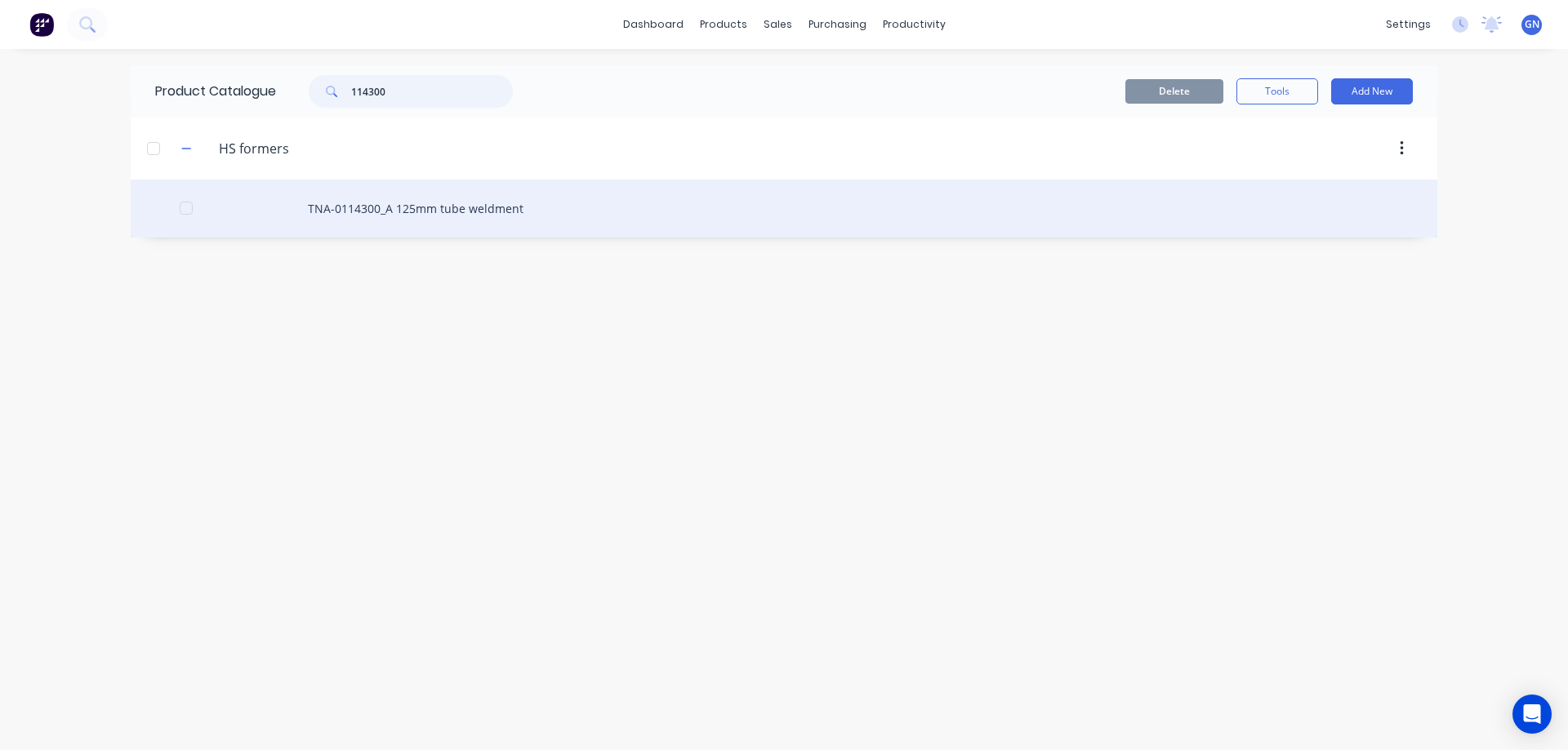
type input "114300"
click at [441, 215] on div "TNA-0114300_A 125mm tube weldment" at bounding box center [784, 208] width 1307 height 58
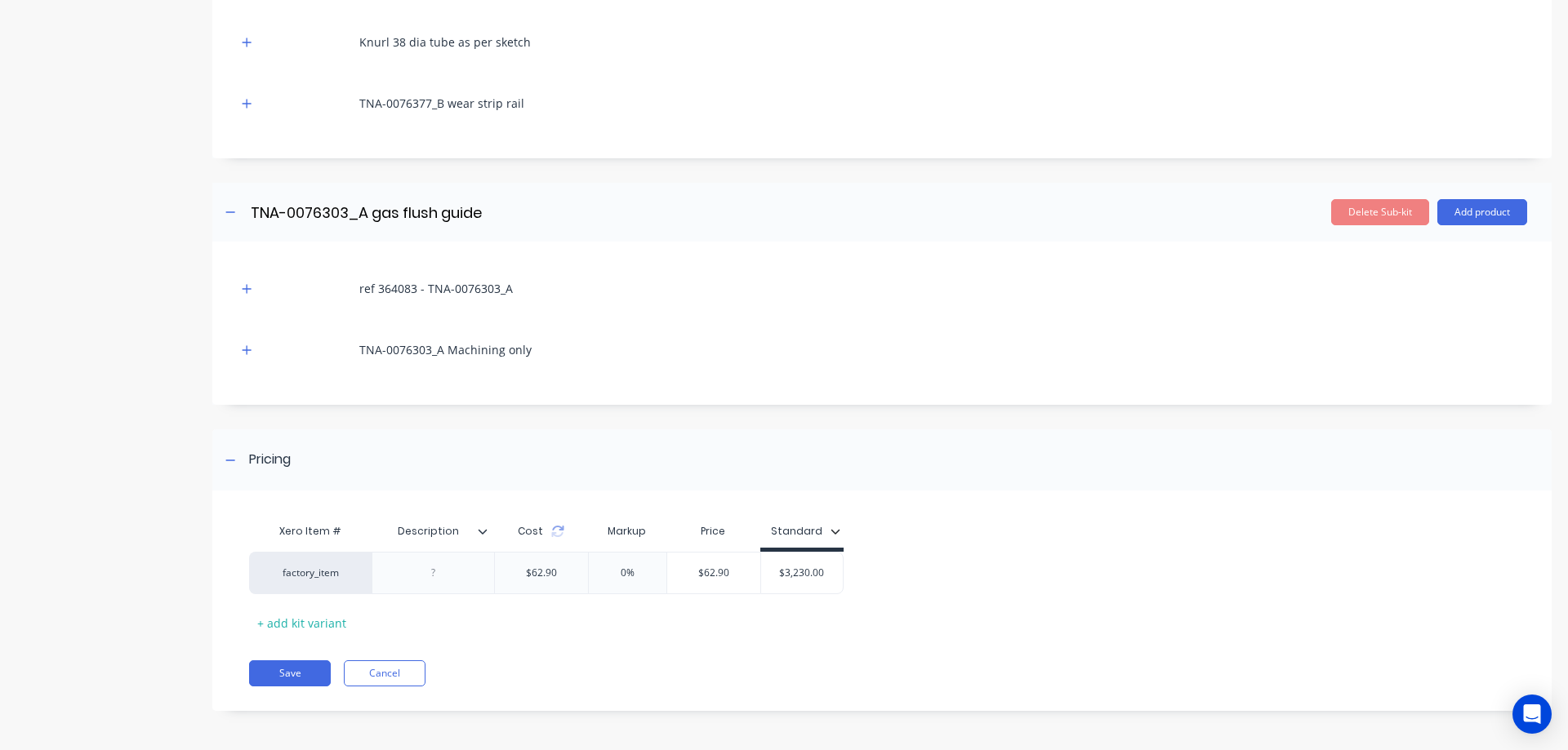
scroll to position [938, 0]
click at [389, 674] on button "Cancel" at bounding box center [384, 672] width 82 height 26
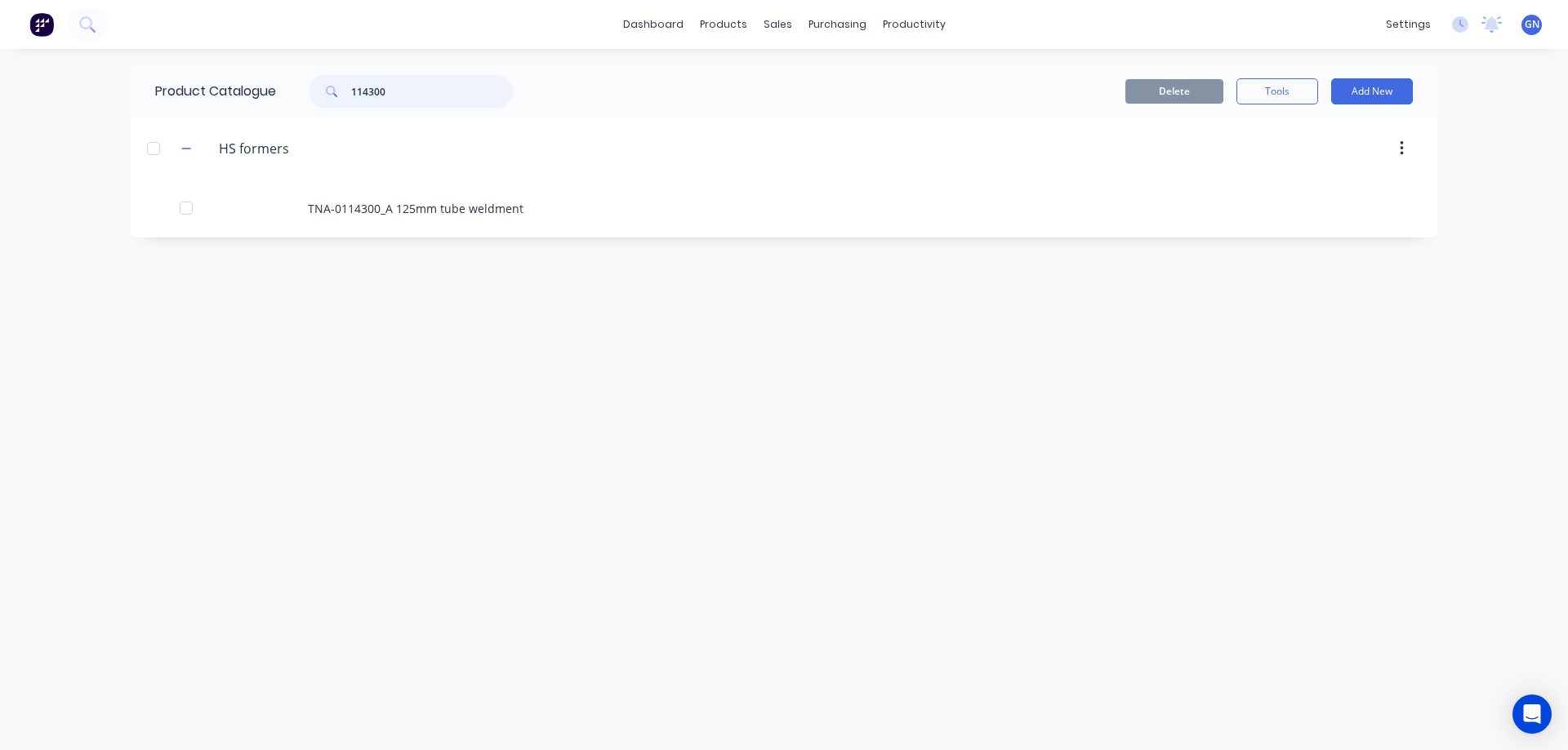
drag, startPoint x: 418, startPoint y: 92, endPoint x: 349, endPoint y: 92, distance: 69.0
click at [349, 92] on div "114300" at bounding box center [411, 92] width 204 height 33
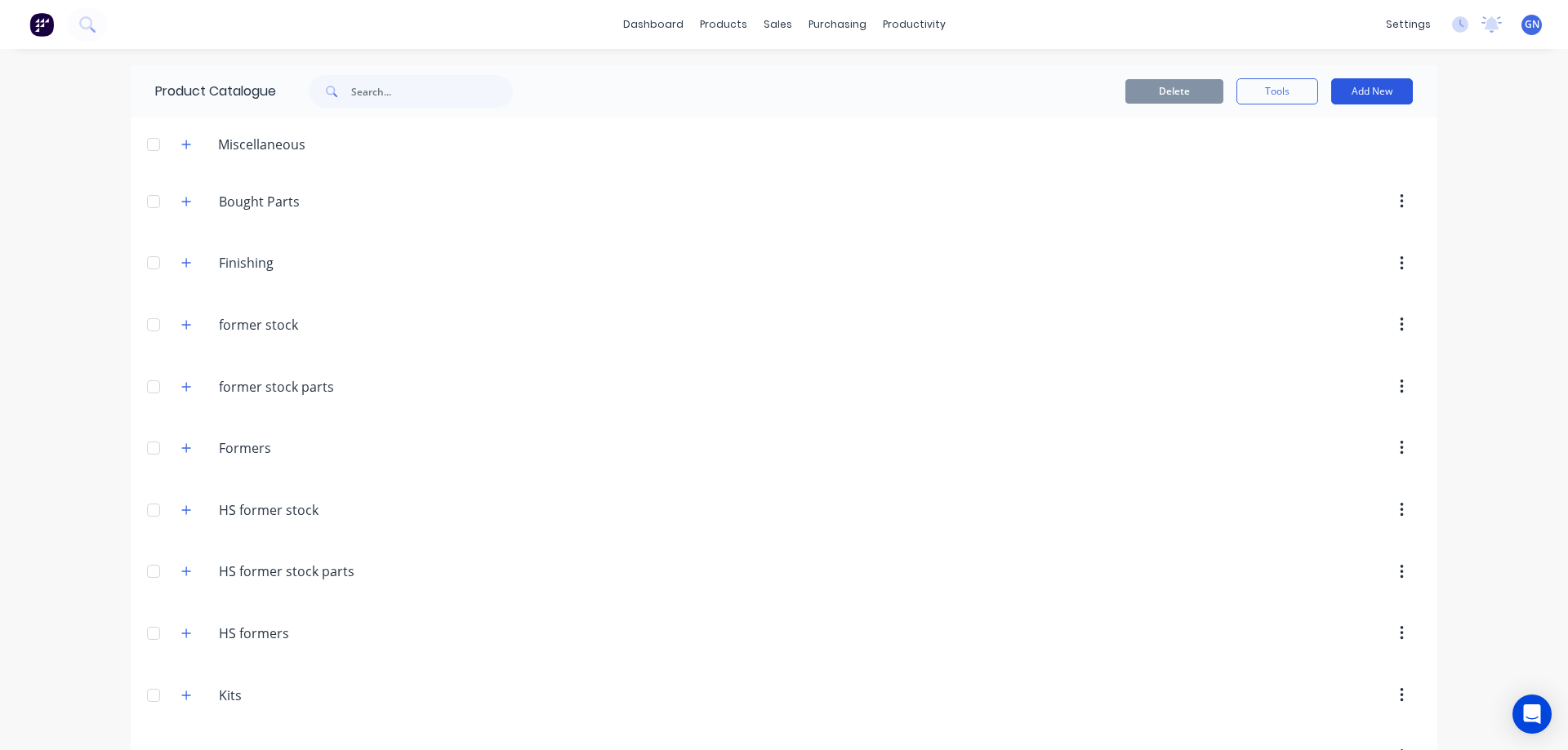
click at [1349, 87] on button "Add New" at bounding box center [1371, 91] width 82 height 26
click at [1299, 129] on div "Category" at bounding box center [1335, 133] width 126 height 24
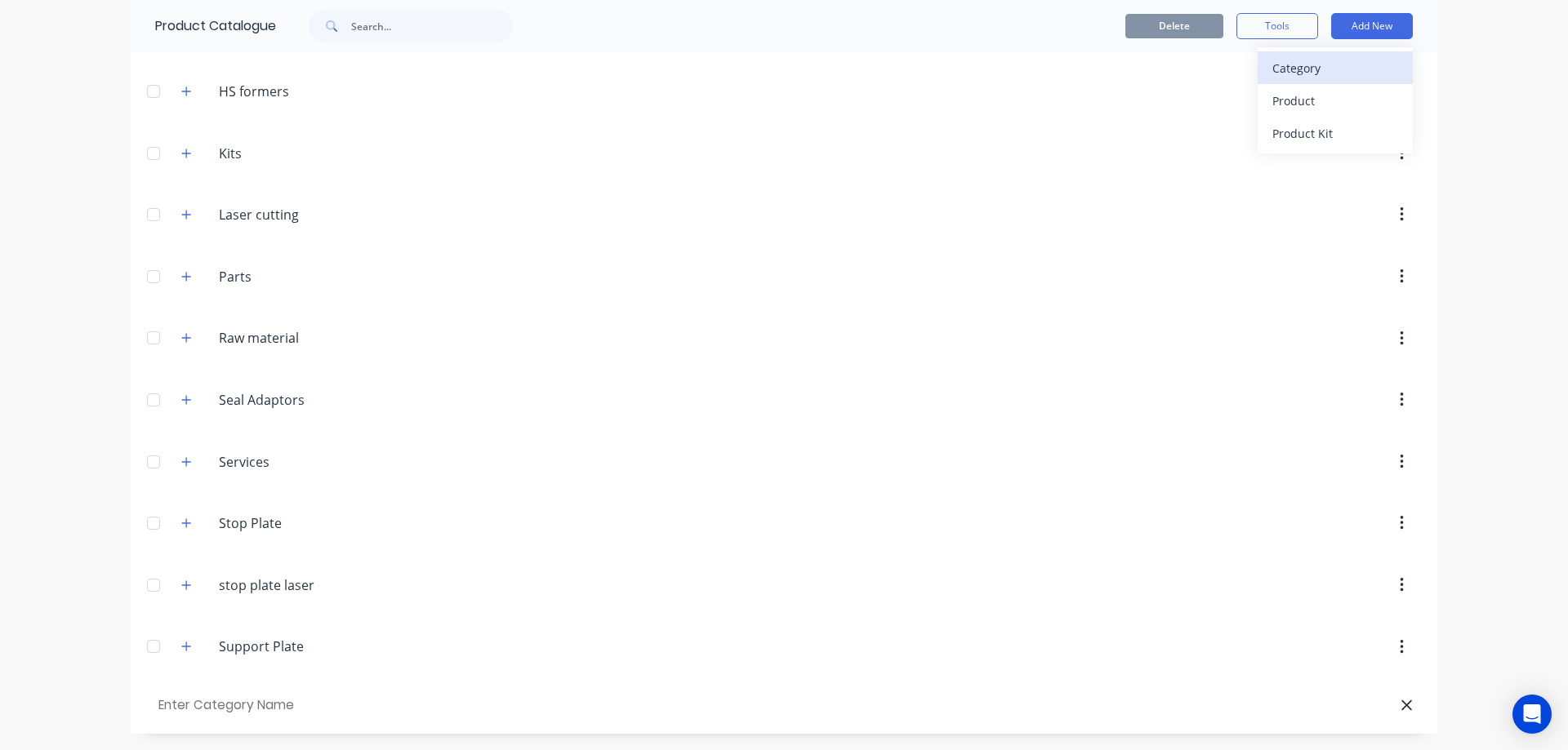
click at [1294, 69] on div "Category" at bounding box center [1335, 68] width 126 height 24
type input "l"
type input "Lid frames"
click at [372, 28] on input "text" at bounding box center [432, 27] width 162 height 33
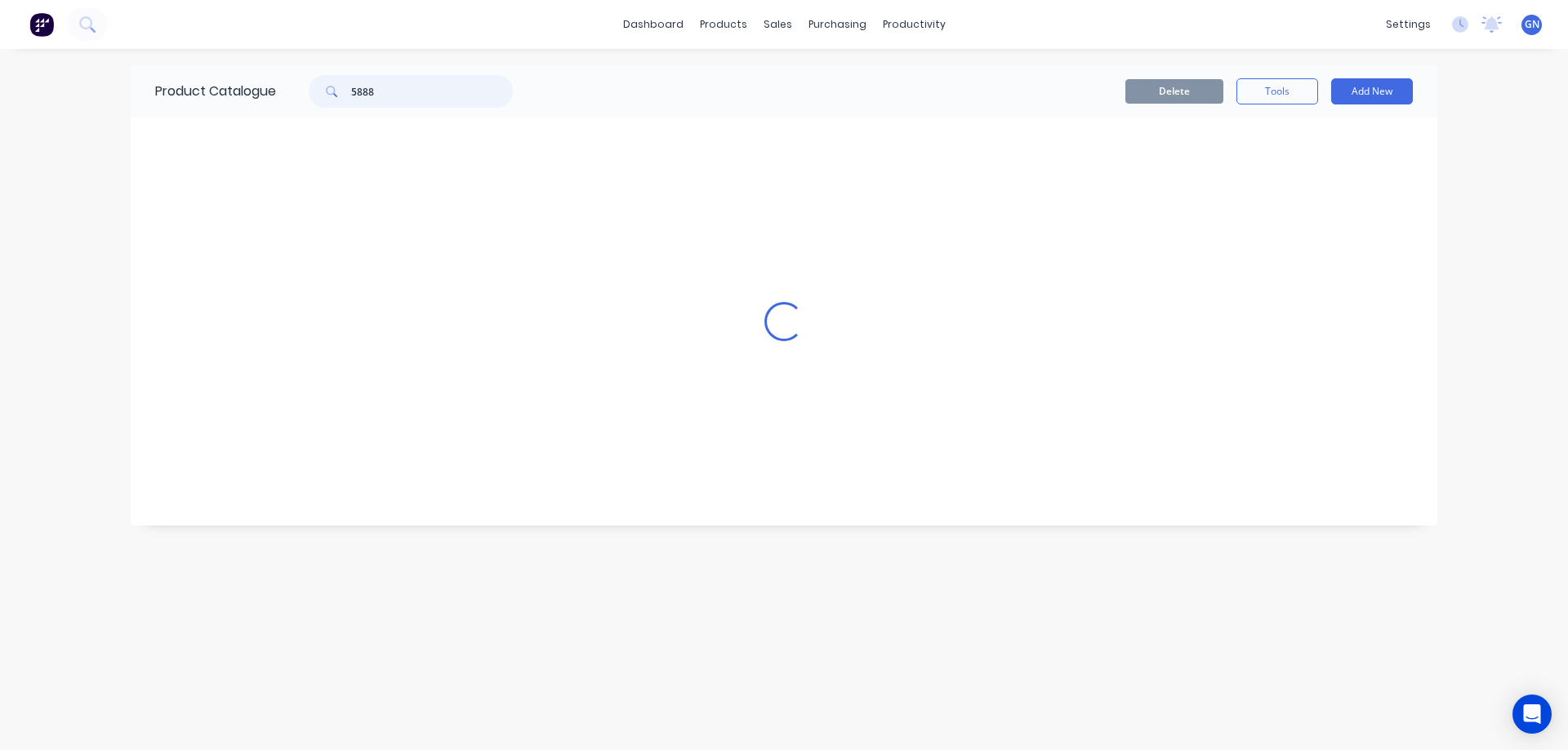
scroll to position [0, 0]
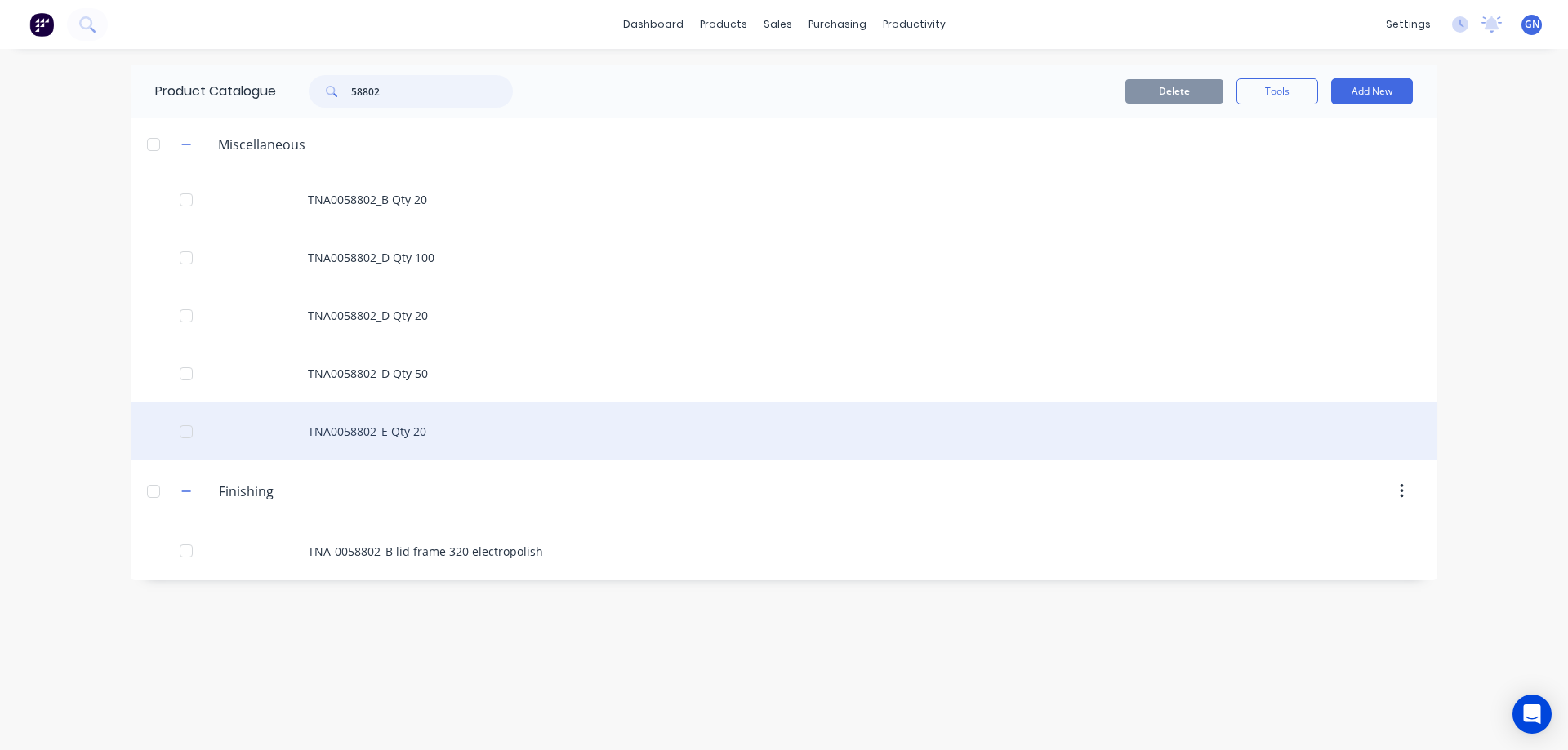
type input "58802"
click at [405, 434] on div "TNA0058802_E Qty 20" at bounding box center [784, 431] width 1307 height 58
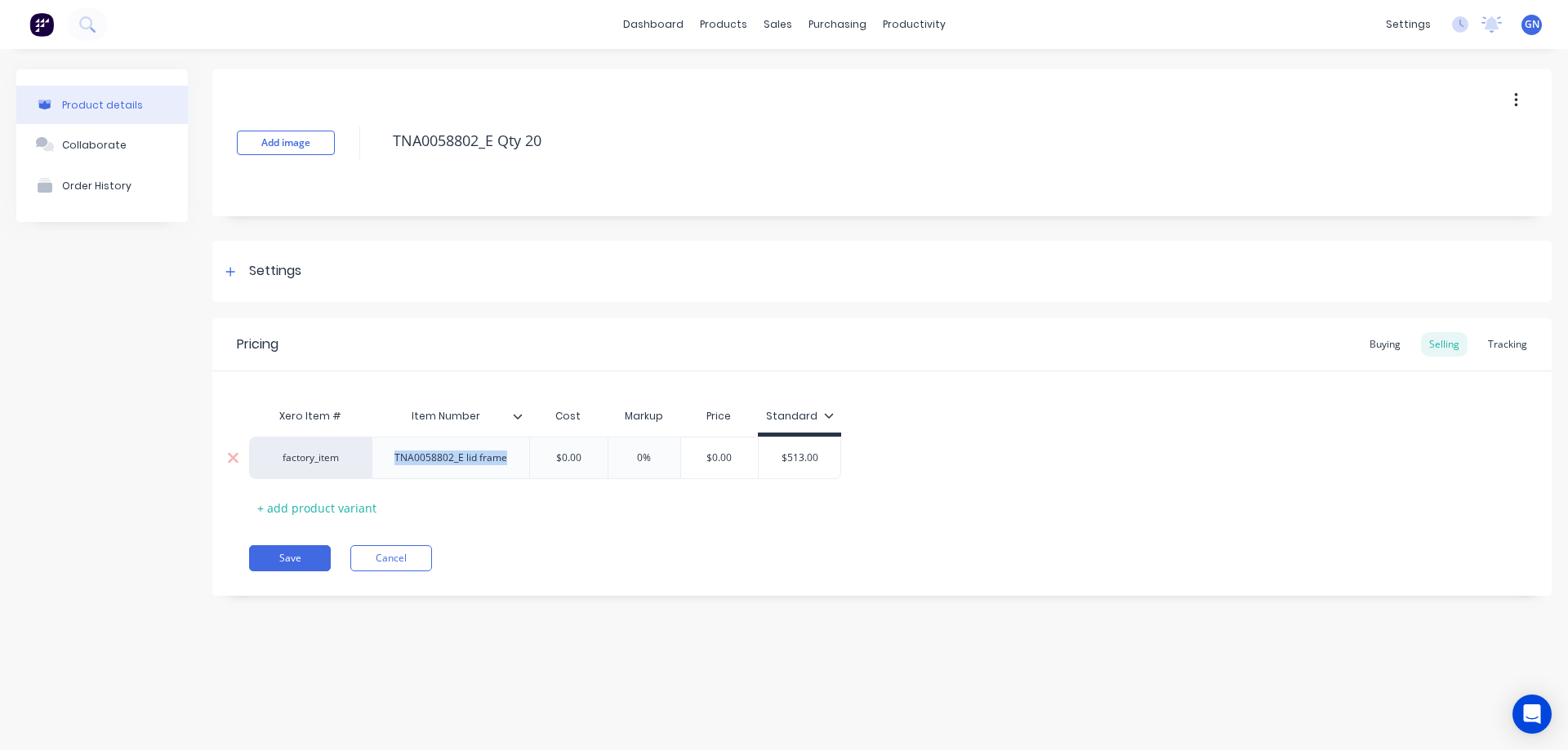
drag, startPoint x: 515, startPoint y: 457, endPoint x: 373, endPoint y: 456, distance: 142.0
click at [373, 456] on div "TNA0058802_E lid frame" at bounding box center [450, 458] width 157 height 42
copy div "TNA0058802_E lid frame"
type textarea "x"
click at [397, 556] on button "Cancel" at bounding box center [391, 558] width 82 height 26
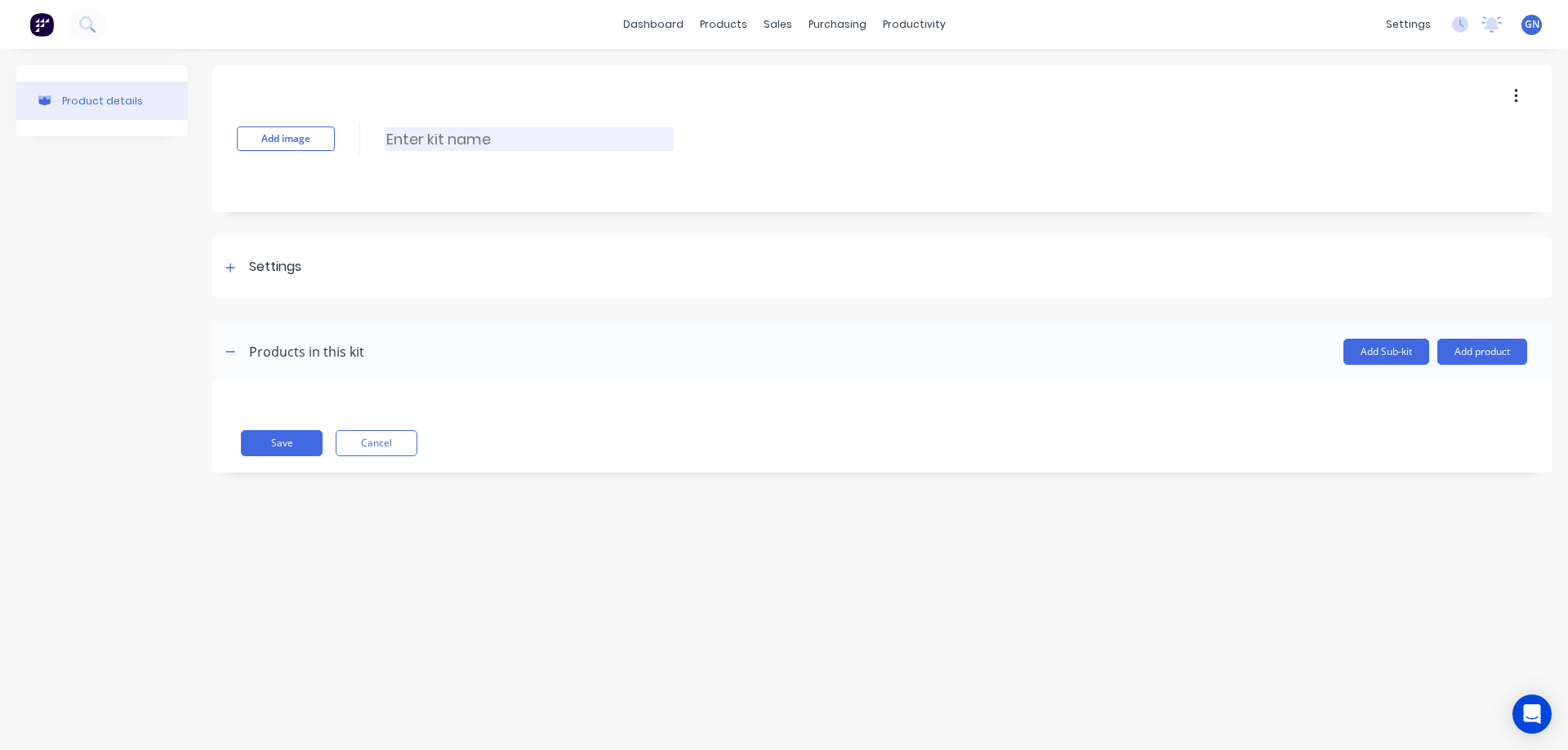
click at [434, 138] on input at bounding box center [529, 140] width 289 height 24
click at [230, 266] on icon at bounding box center [230, 267] width 10 height 11
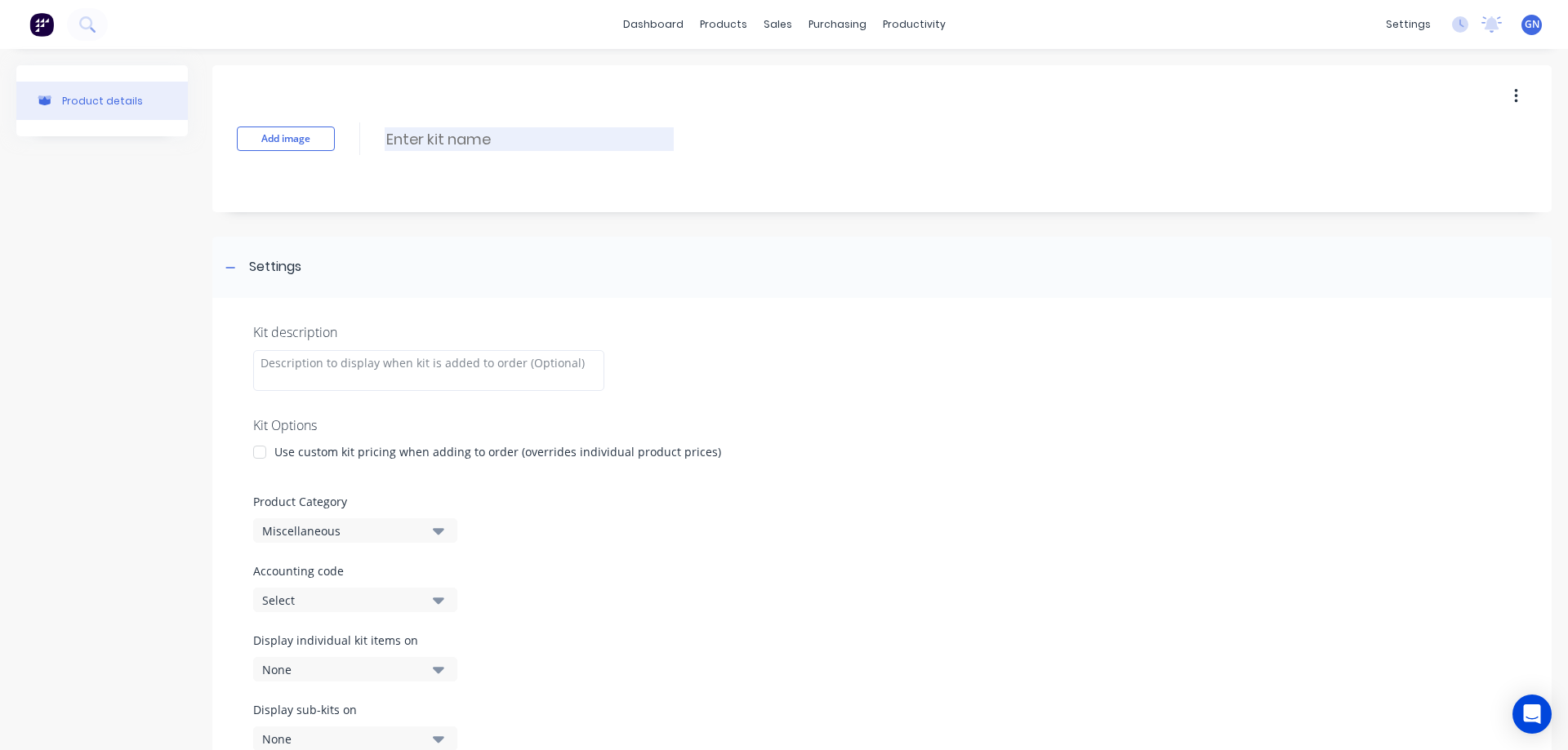
click at [423, 137] on input at bounding box center [529, 140] width 289 height 24
paste input "TNA0058802_E lid frame"
click at [418, 135] on input "TNA0058802_E lid frame" at bounding box center [529, 140] width 289 height 24
click at [580, 138] on input "TNA-0058802_E lid frame" at bounding box center [529, 140] width 289 height 24
click at [259, 449] on div at bounding box center [260, 452] width 33 height 33
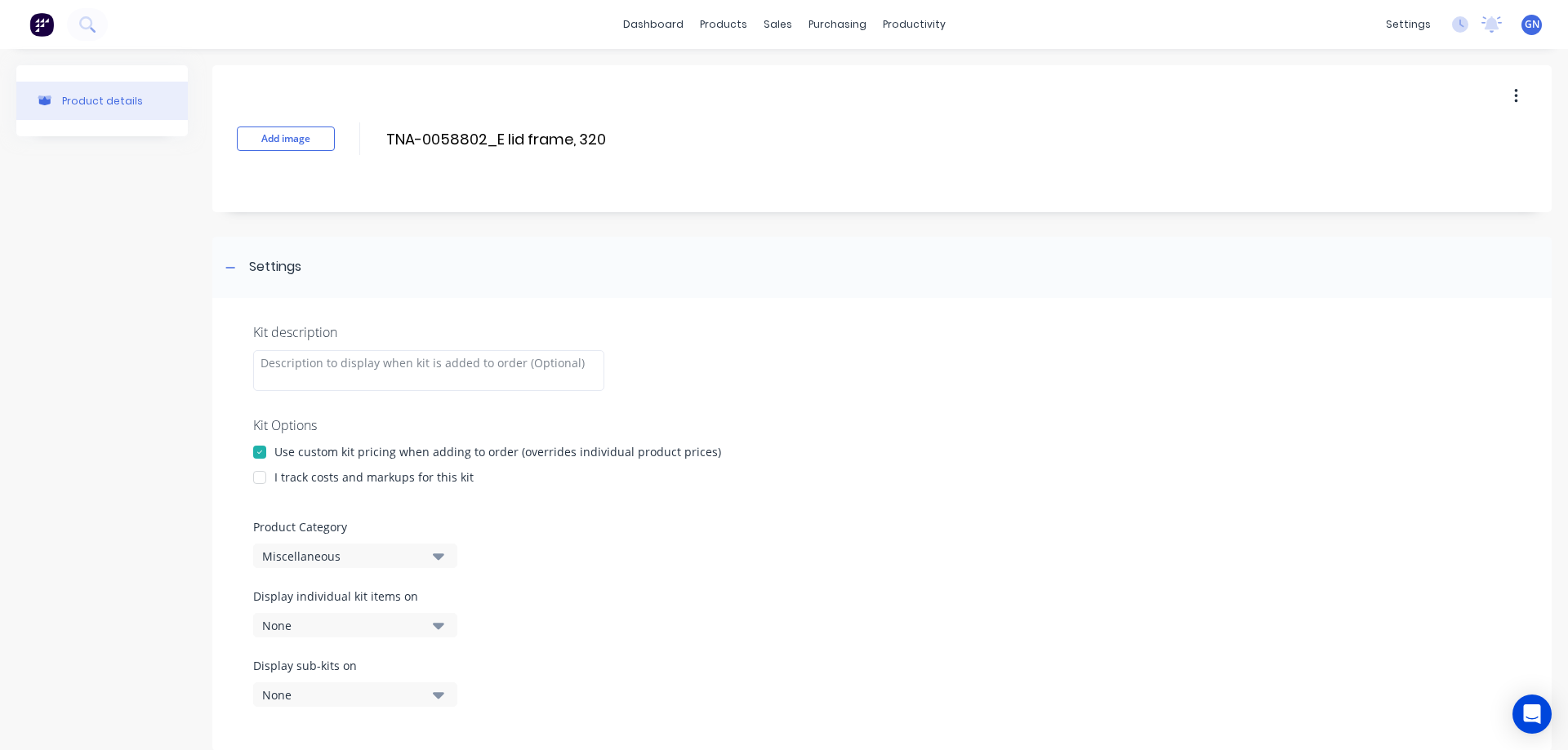
click at [260, 477] on div at bounding box center [260, 478] width 33 height 33
type input "TNA-0058802_E lid frame, 320"
click at [293, 558] on div "Miscellaneous" at bounding box center [341, 556] width 158 height 17
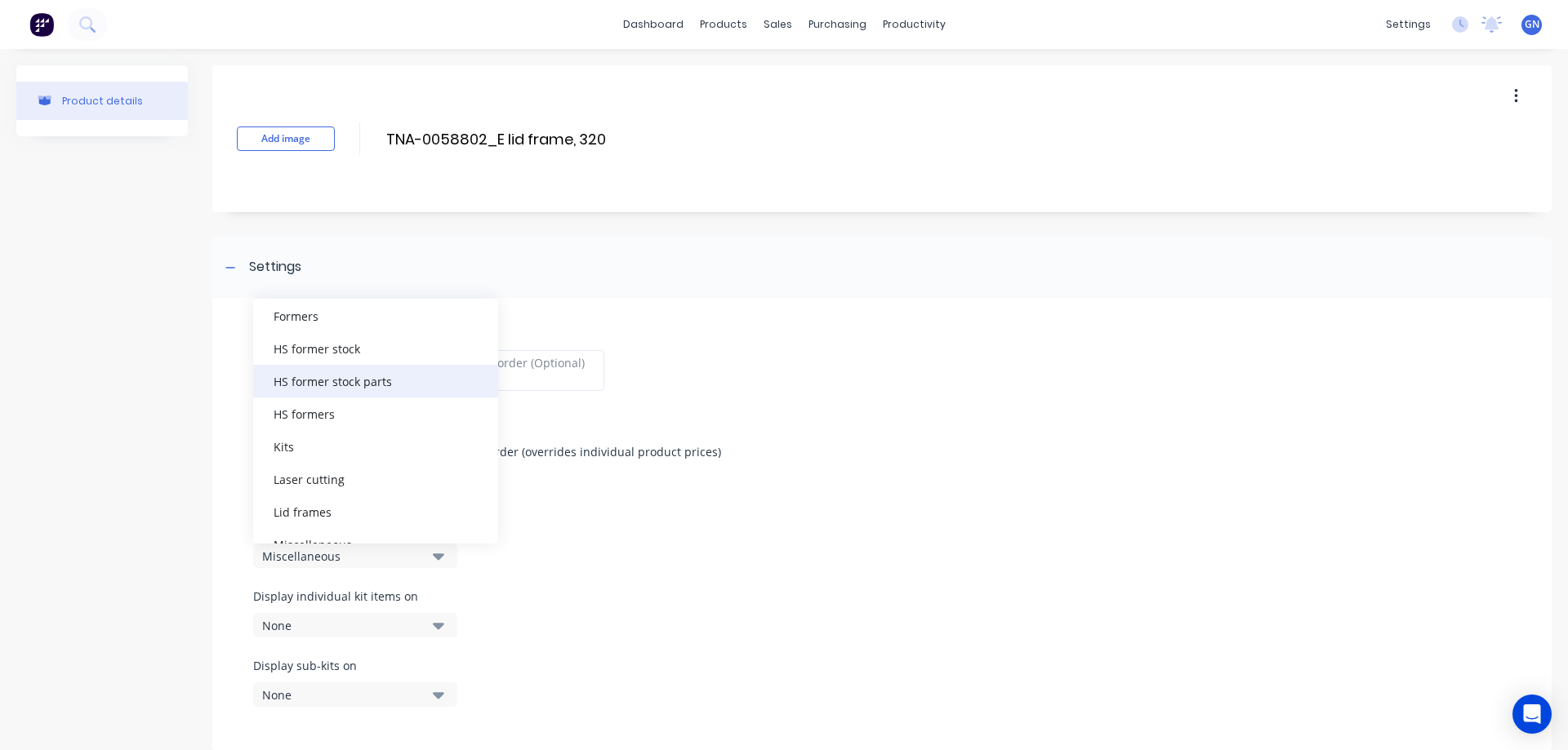
scroll to position [218, 0]
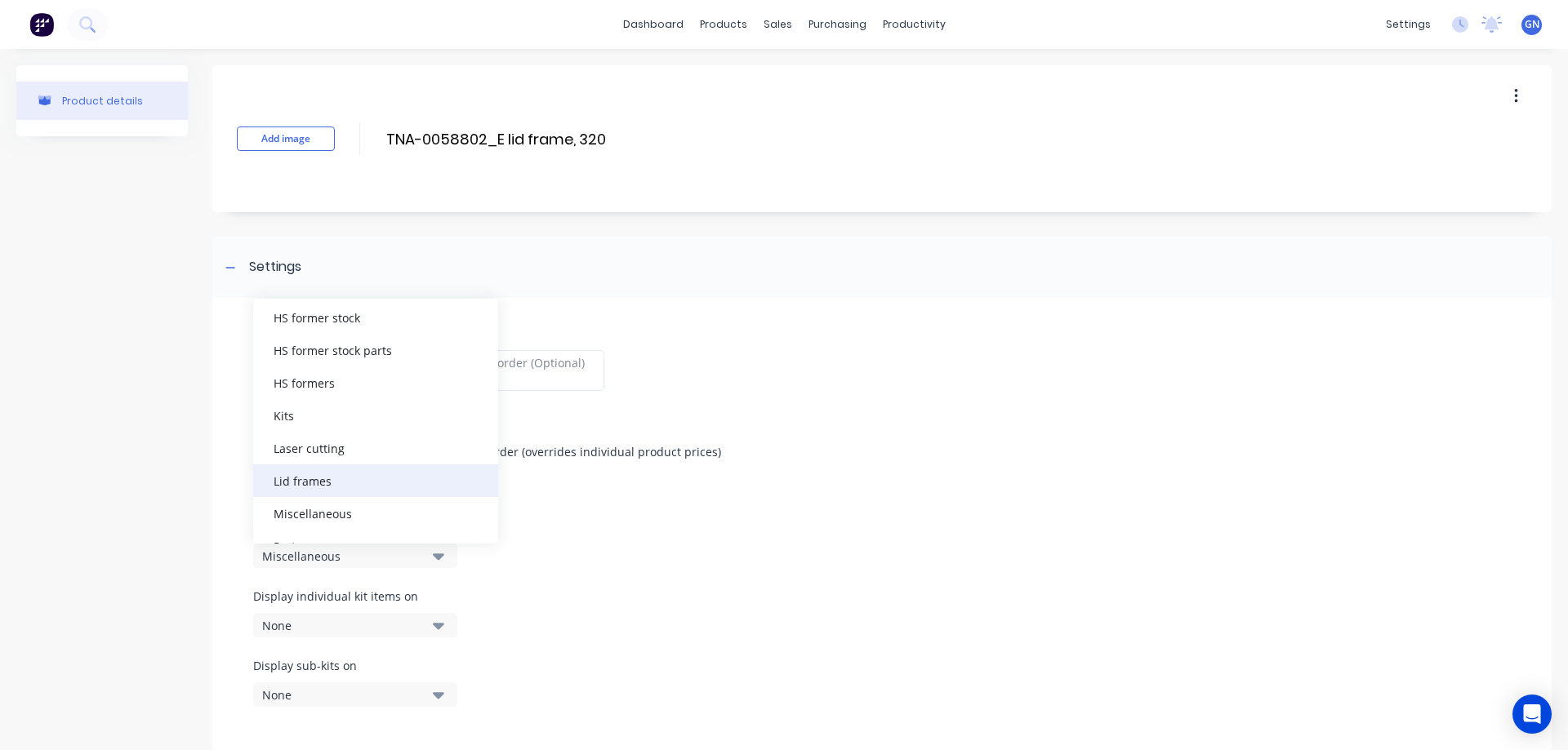
click at [320, 482] on div "Lid frames" at bounding box center [375, 481] width 245 height 33
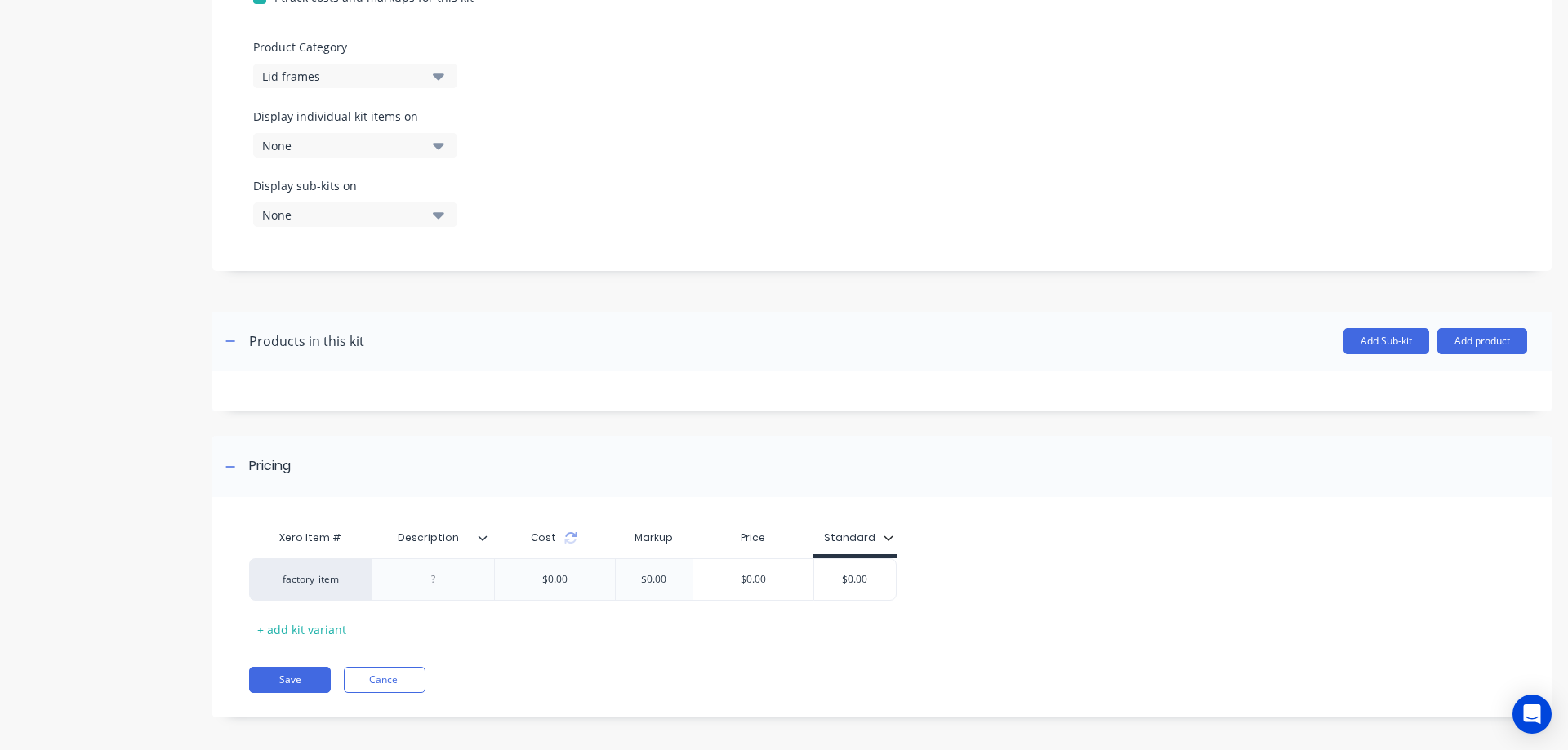
scroll to position [488, 0]
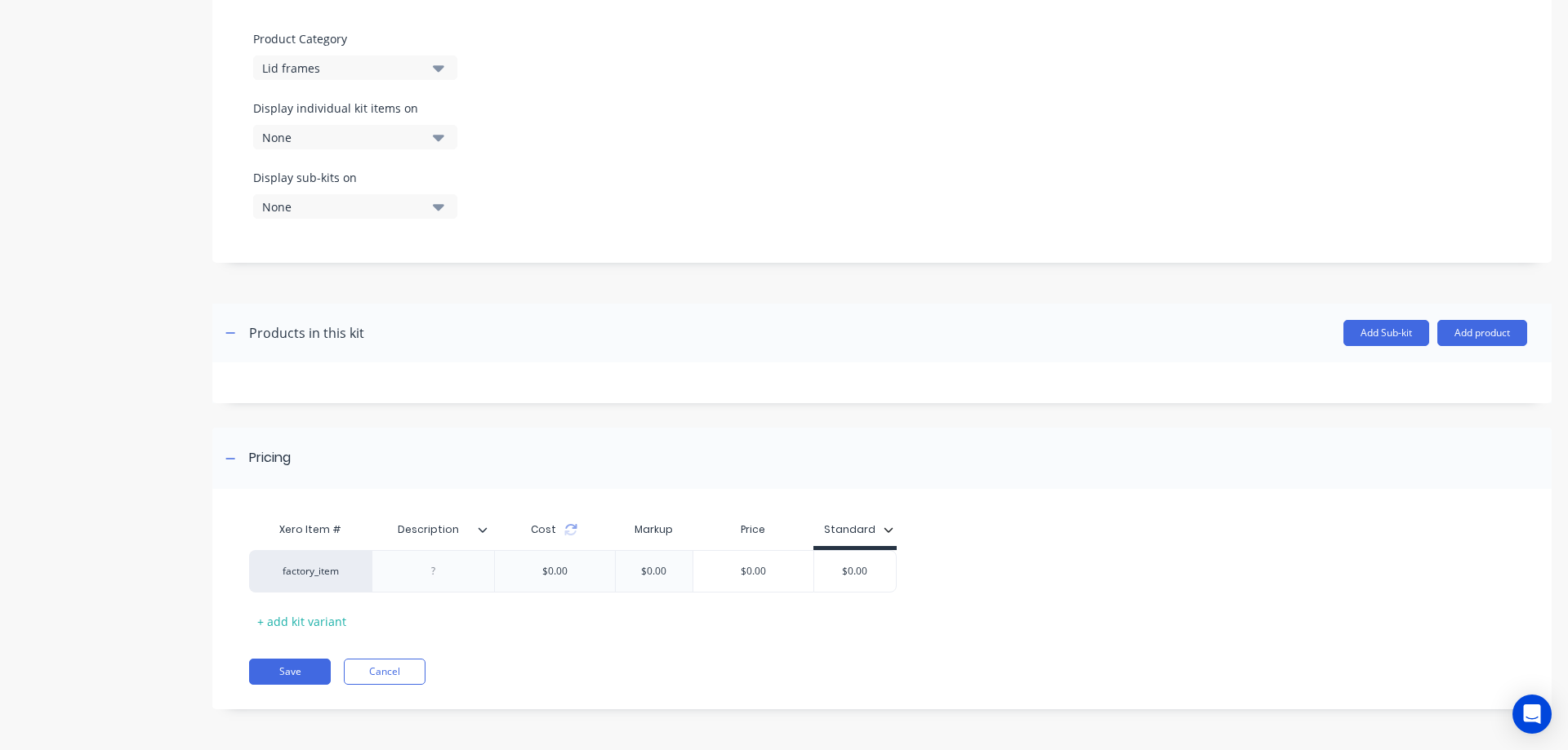
click at [484, 531] on icon at bounding box center [483, 529] width 9 height 5
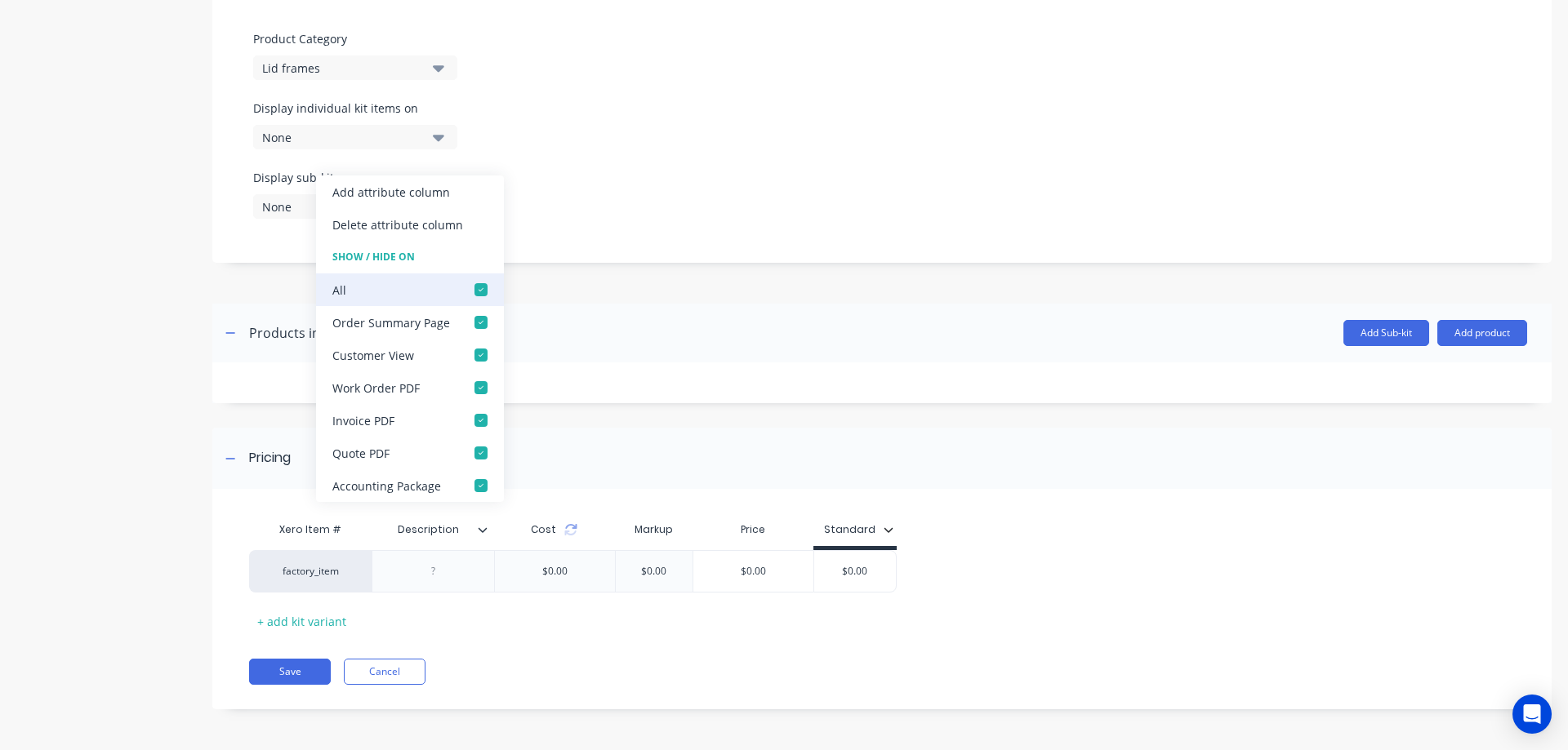
click at [475, 288] on div at bounding box center [481, 290] width 33 height 33
click at [613, 178] on div "Display sub-kits on None" at bounding box center [882, 203] width 1258 height 69
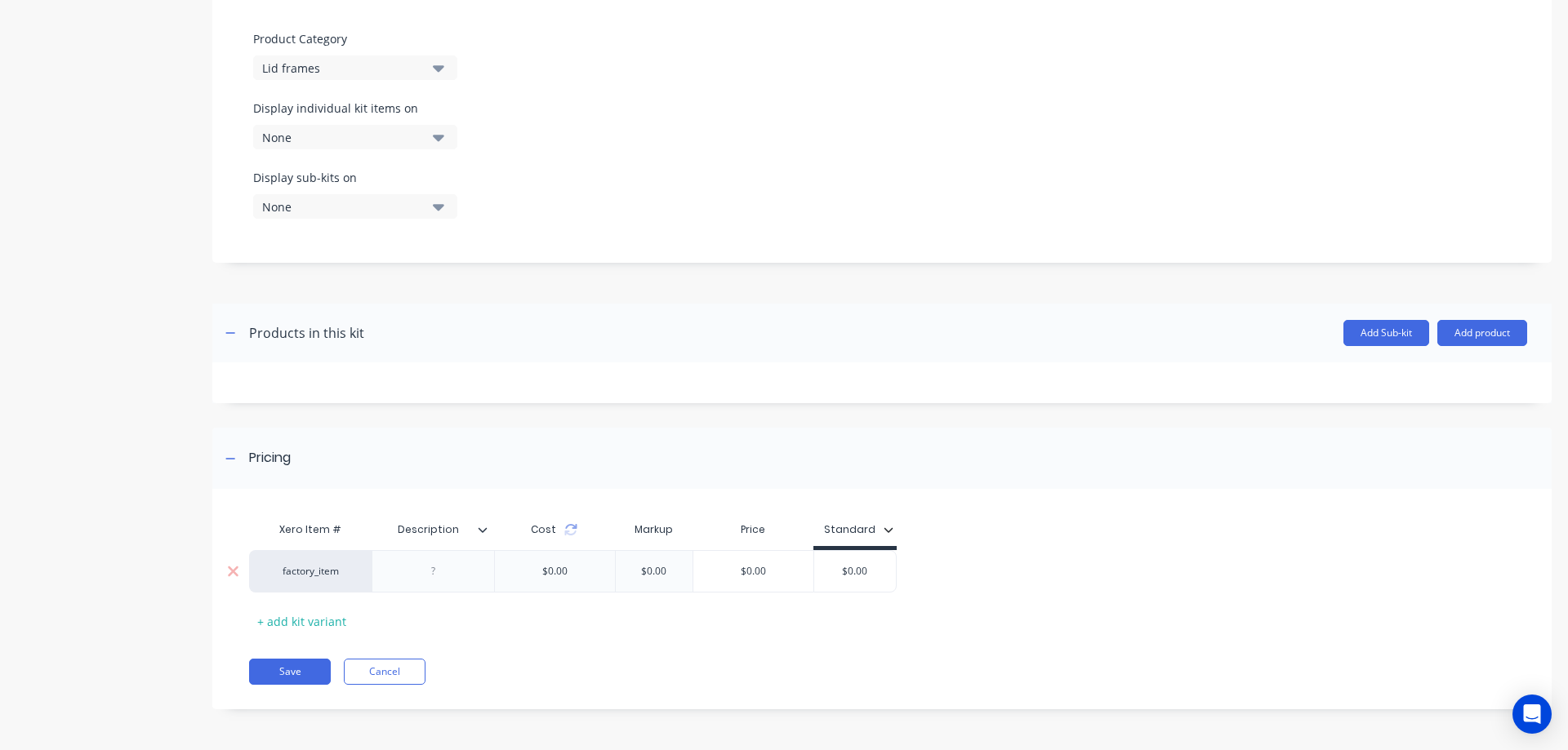
drag, startPoint x: 878, startPoint y: 570, endPoint x: 828, endPoint y: 571, distance: 50.0
click at [828, 571] on input "$0.00" at bounding box center [854, 572] width 82 height 15
drag, startPoint x: 877, startPoint y: 571, endPoint x: 834, endPoint y: 572, distance: 43.0
click at [834, 572] on input "$0.00" at bounding box center [854, 572] width 82 height 15
type input "568"
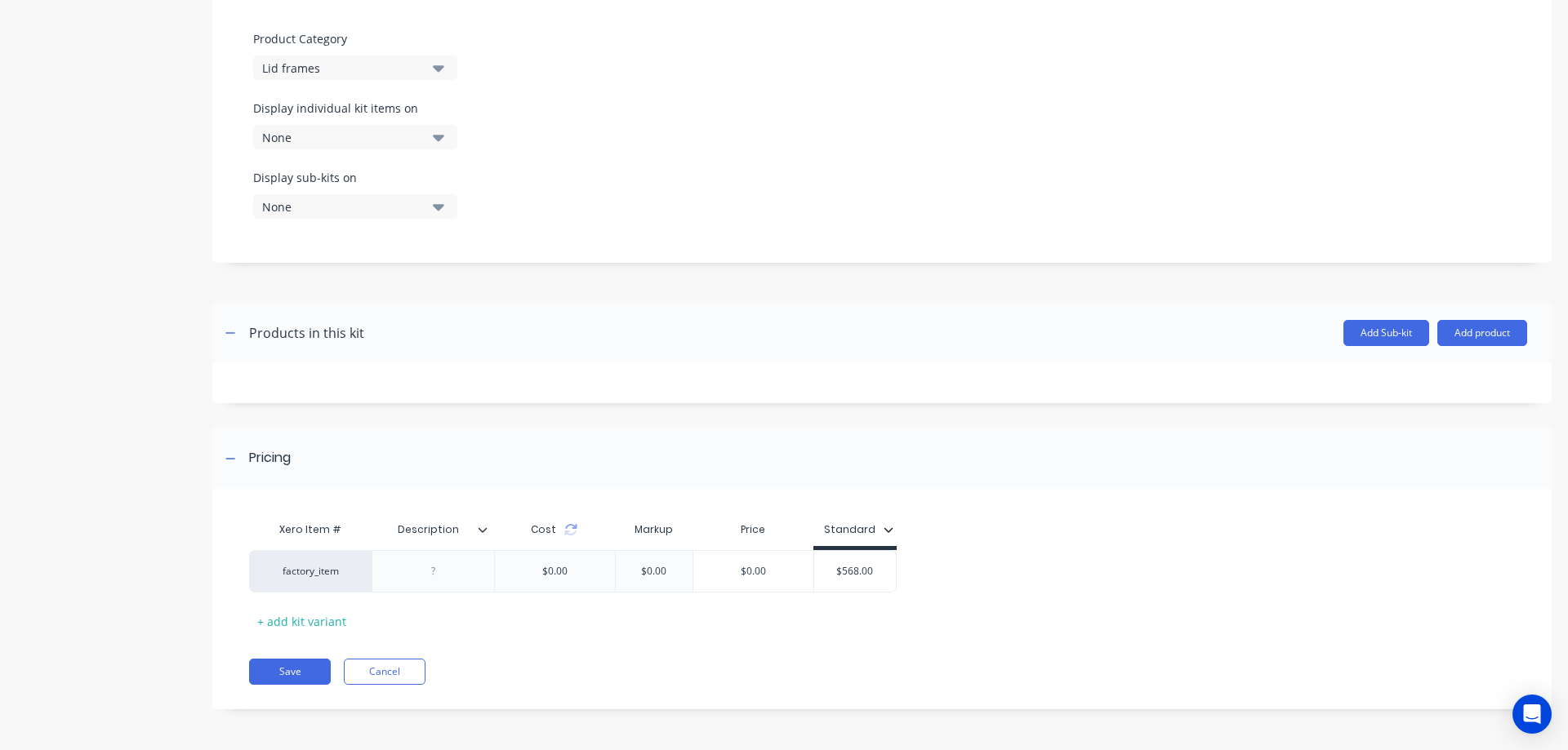
click at [481, 531] on icon at bounding box center [482, 529] width 10 height 10
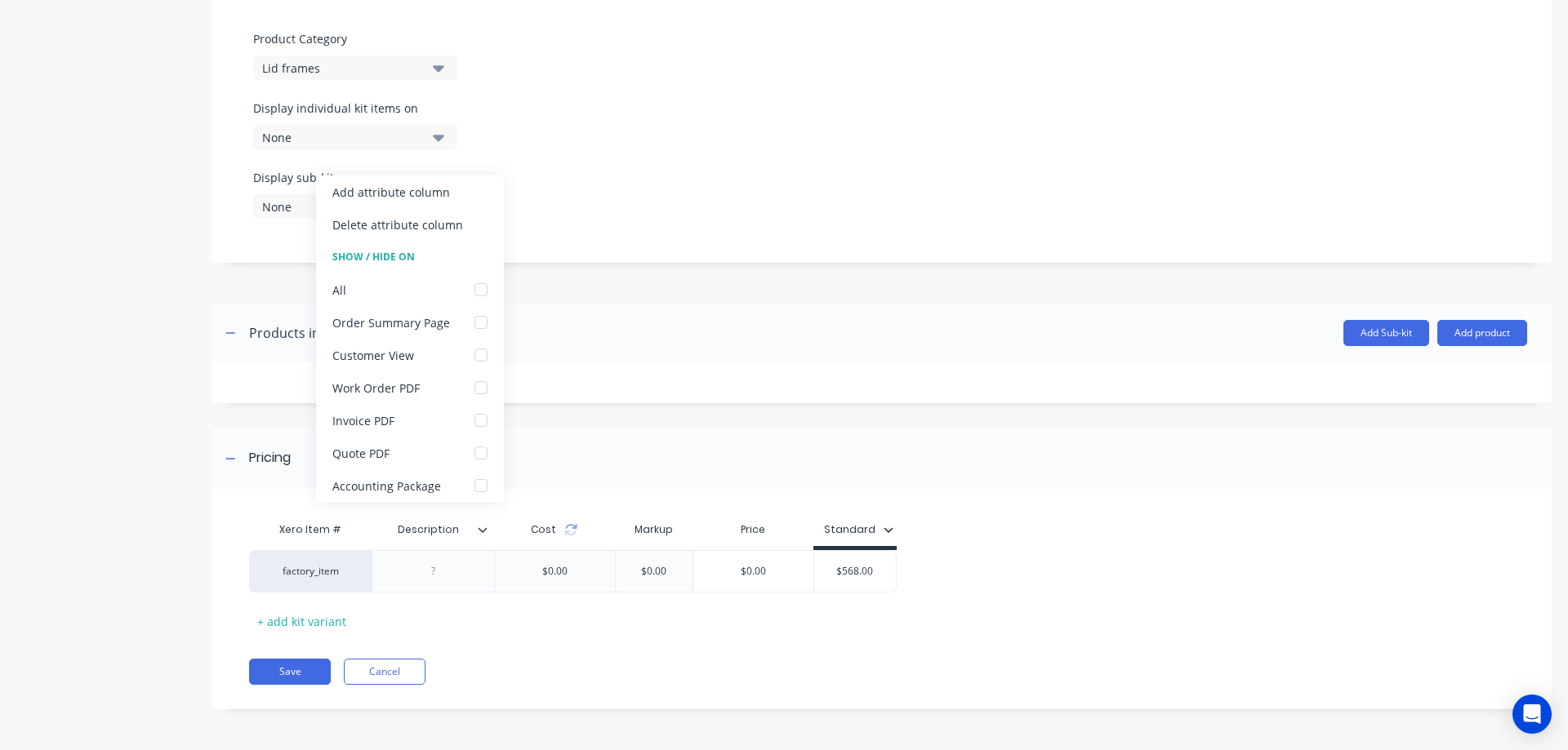
click at [483, 530] on icon at bounding box center [482, 529] width 10 height 10
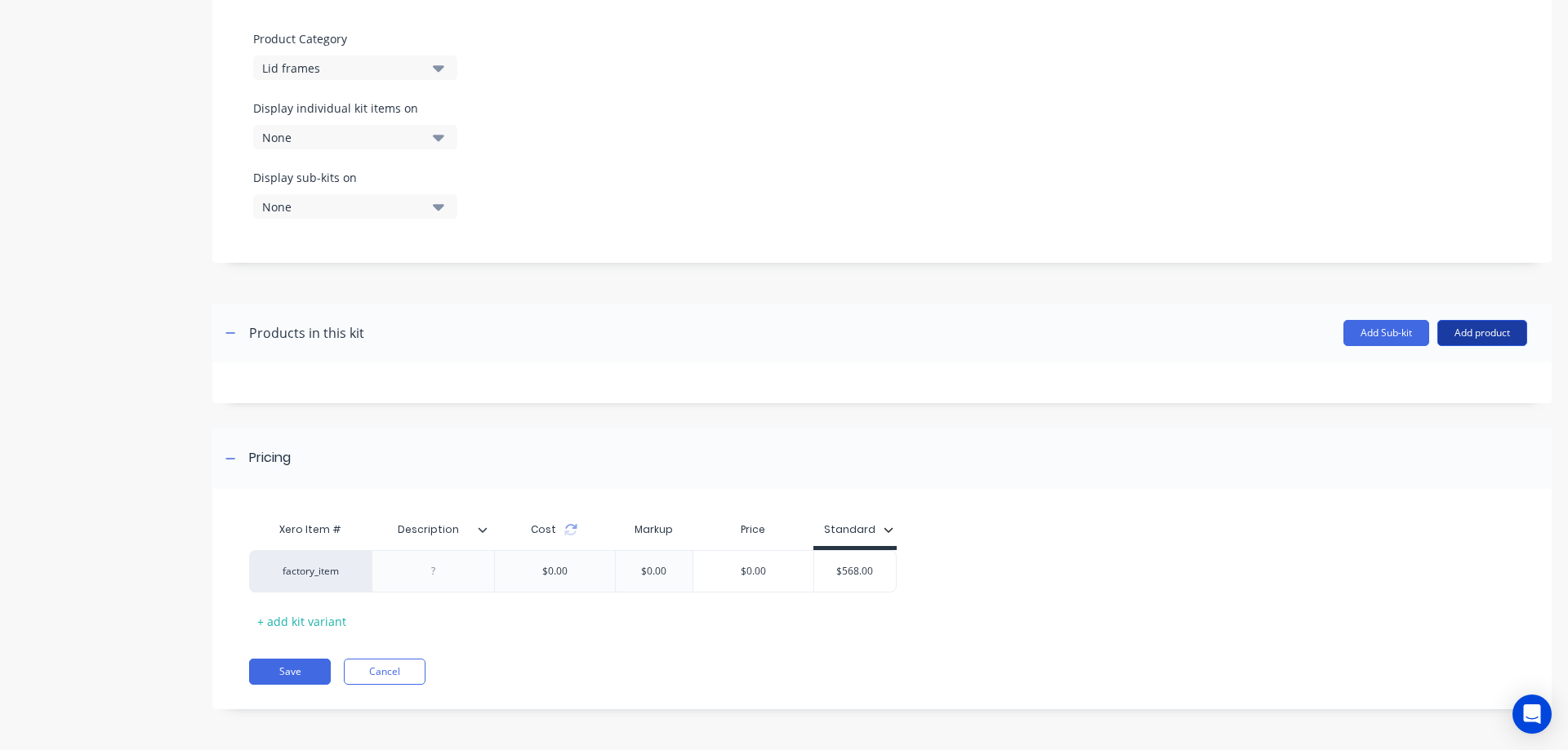
click at [1459, 337] on button "Add product" at bounding box center [1482, 333] width 90 height 26
click at [1453, 376] on div "Product catalogue" at bounding box center [1449, 375] width 126 height 24
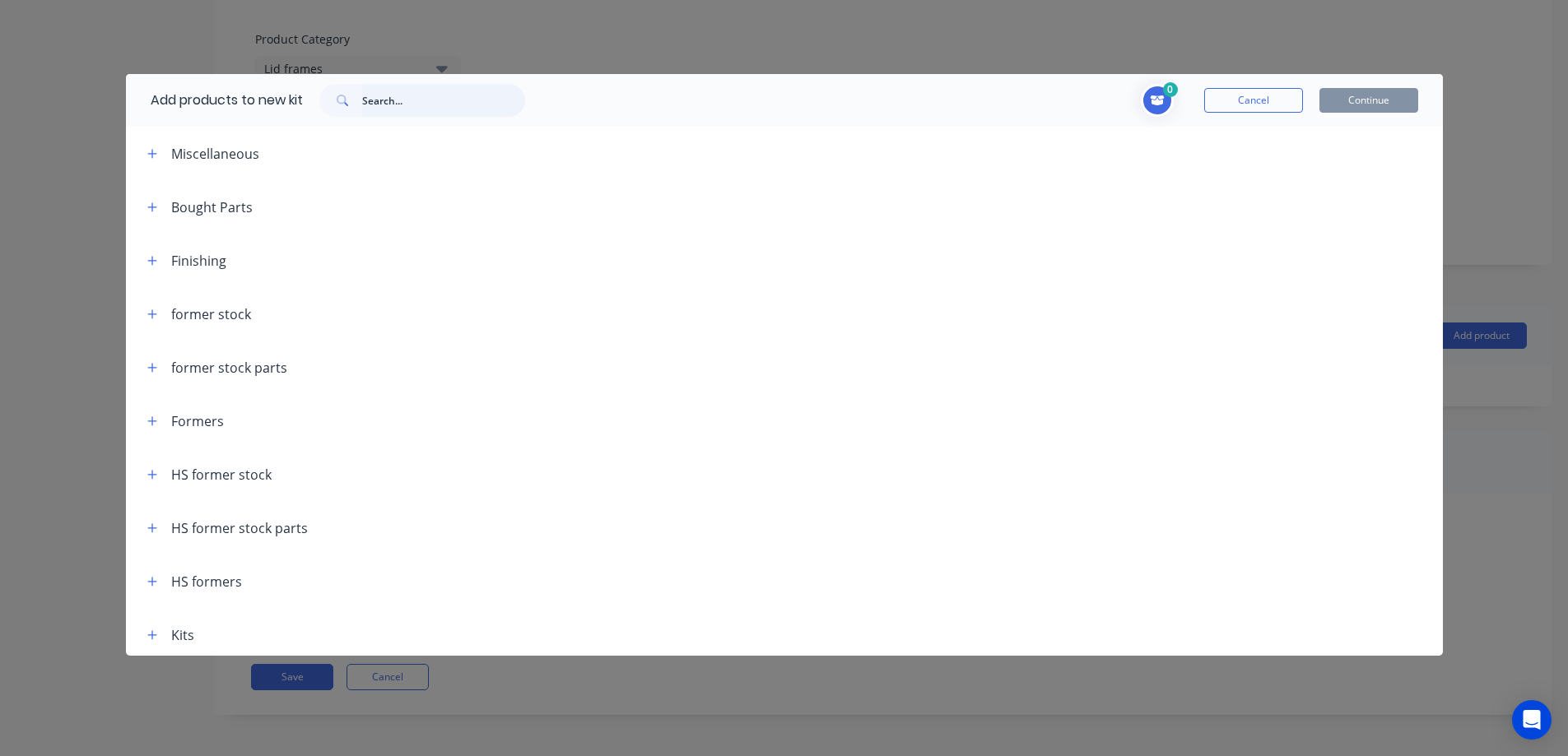
click at [420, 95] on input "text" at bounding box center [444, 101] width 163 height 33
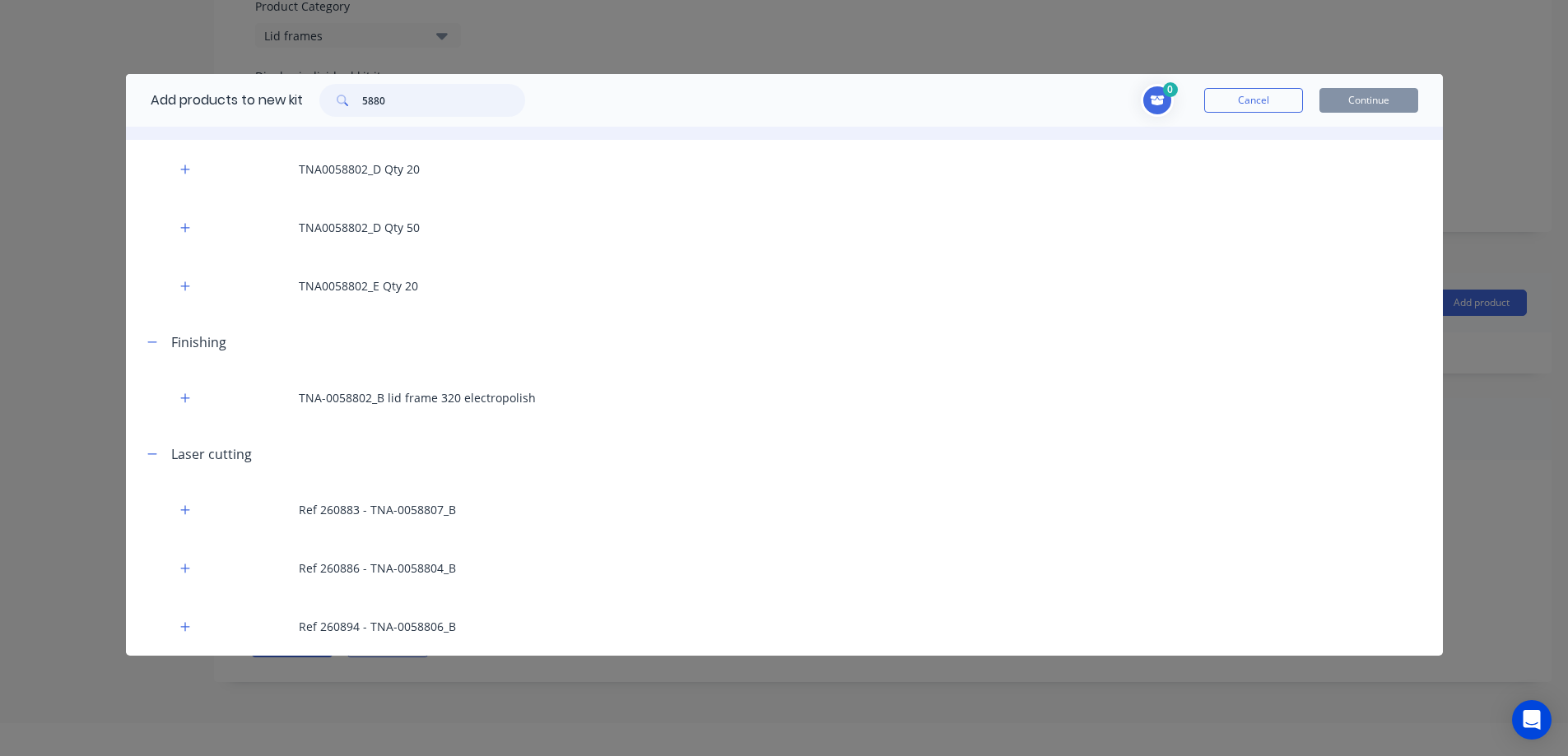
scroll to position [82, 0]
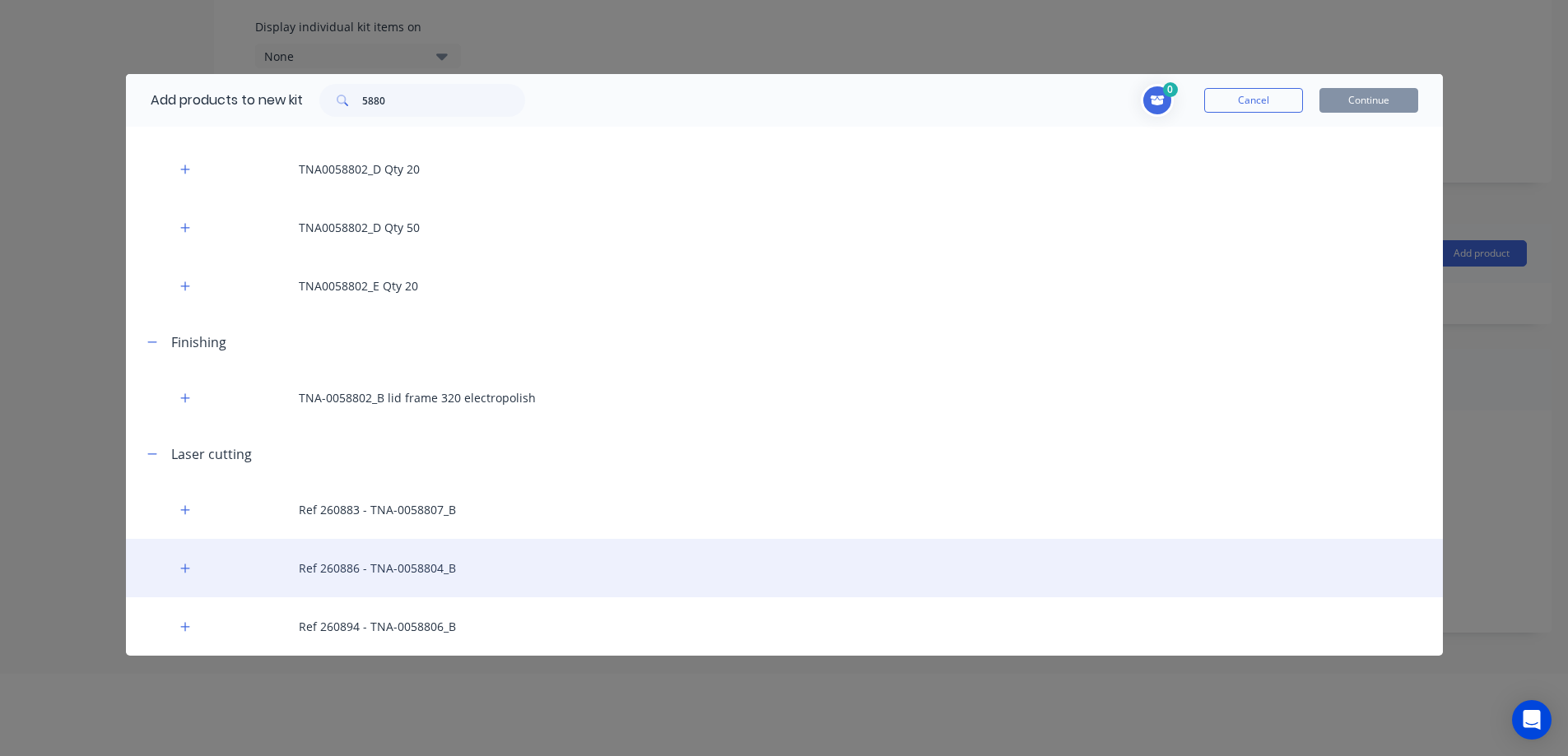
click at [381, 568] on div "Ref 260886 - TNA-0058804_B" at bounding box center [784, 568] width 1317 height 58
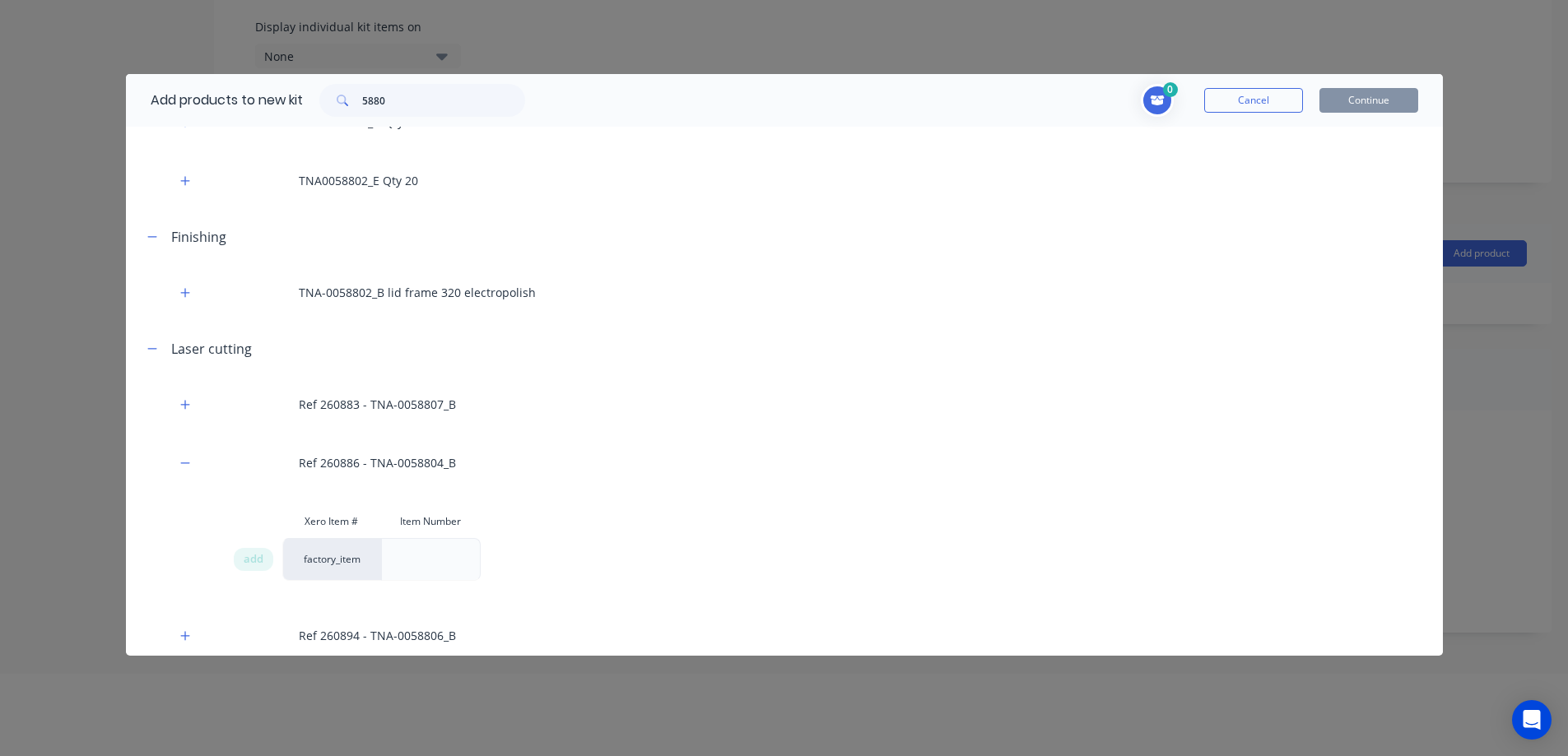
scroll to position [330, 0]
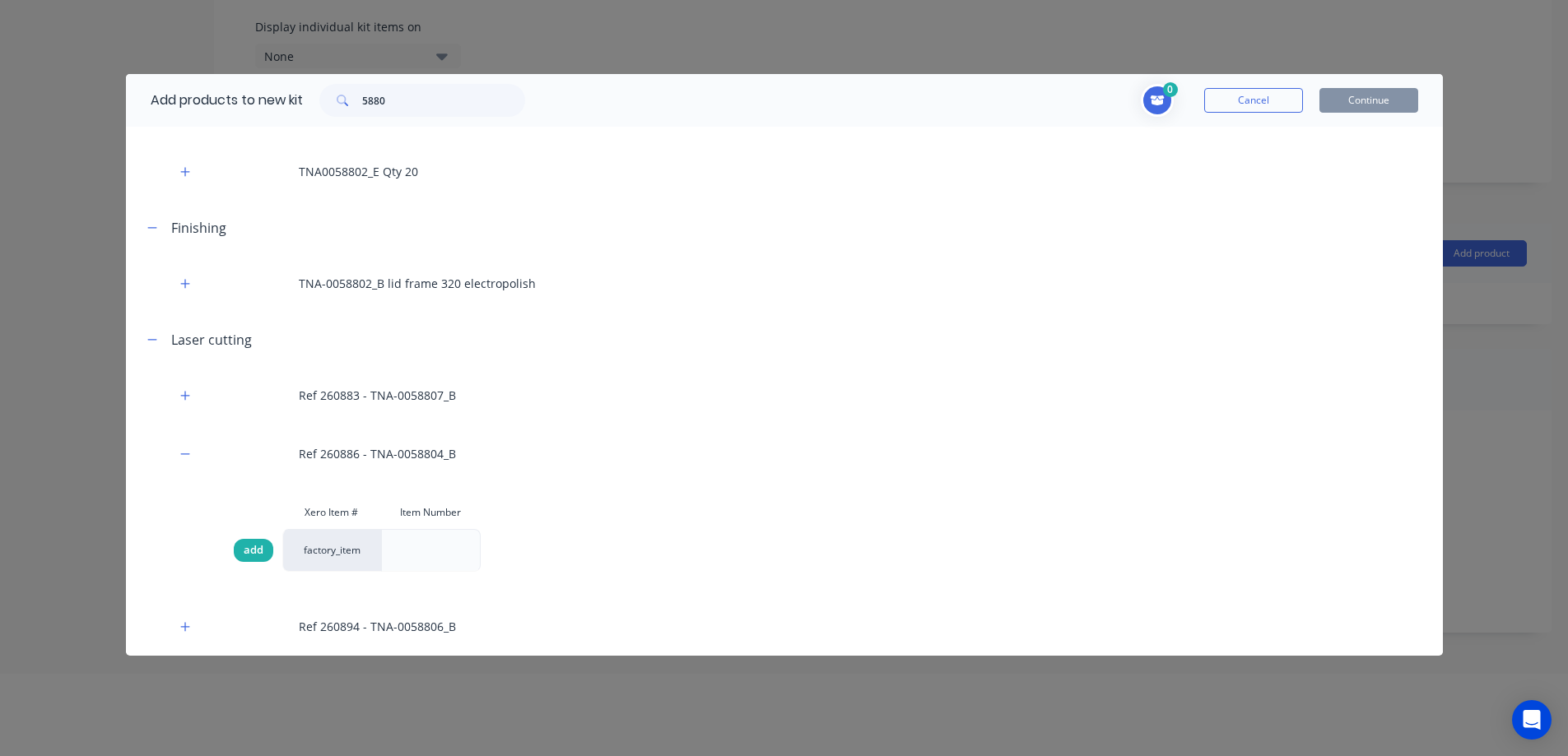
click at [258, 554] on span "add" at bounding box center [253, 550] width 19 height 17
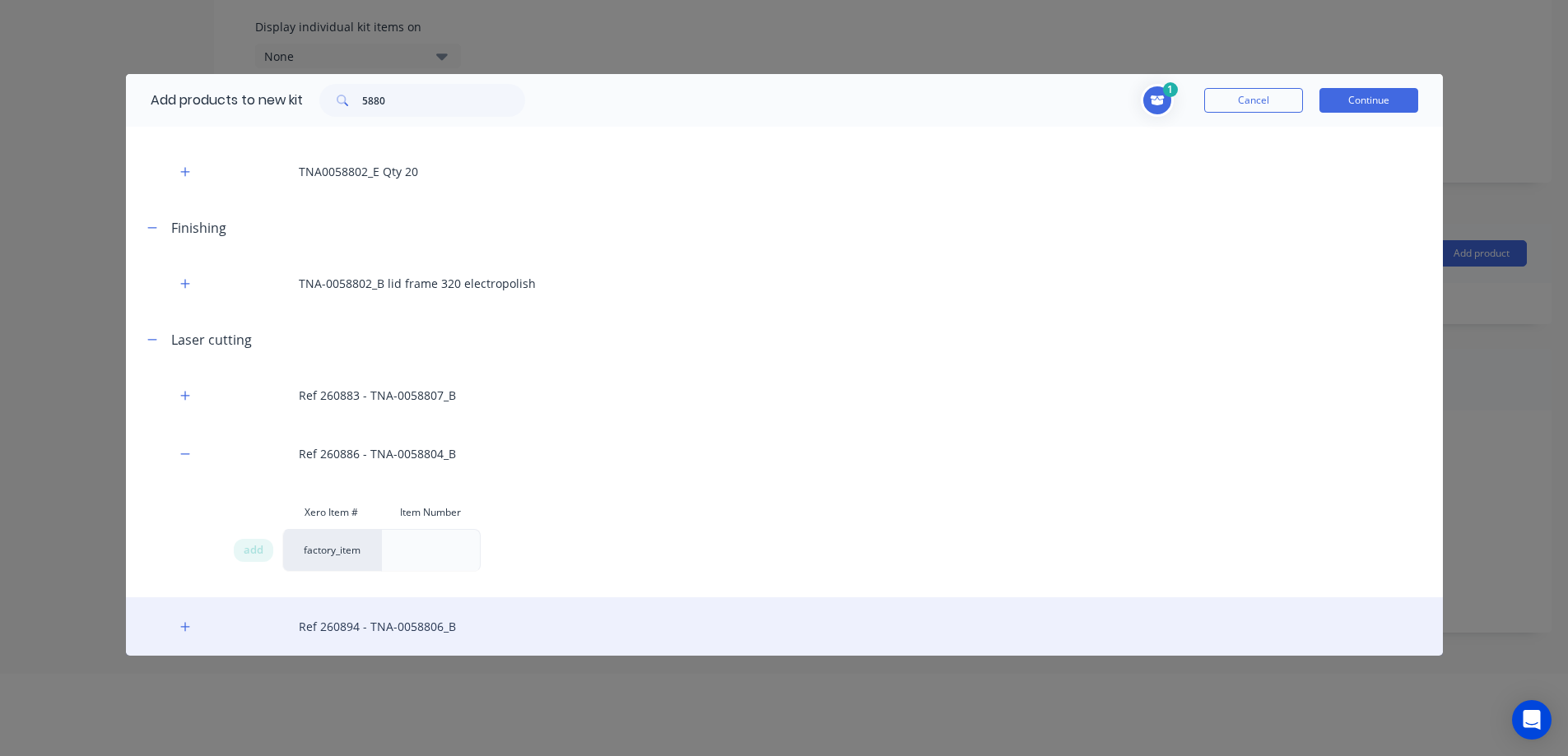
click at [415, 640] on div "Ref 260894 - TNA-0058806_B" at bounding box center [784, 626] width 1317 height 58
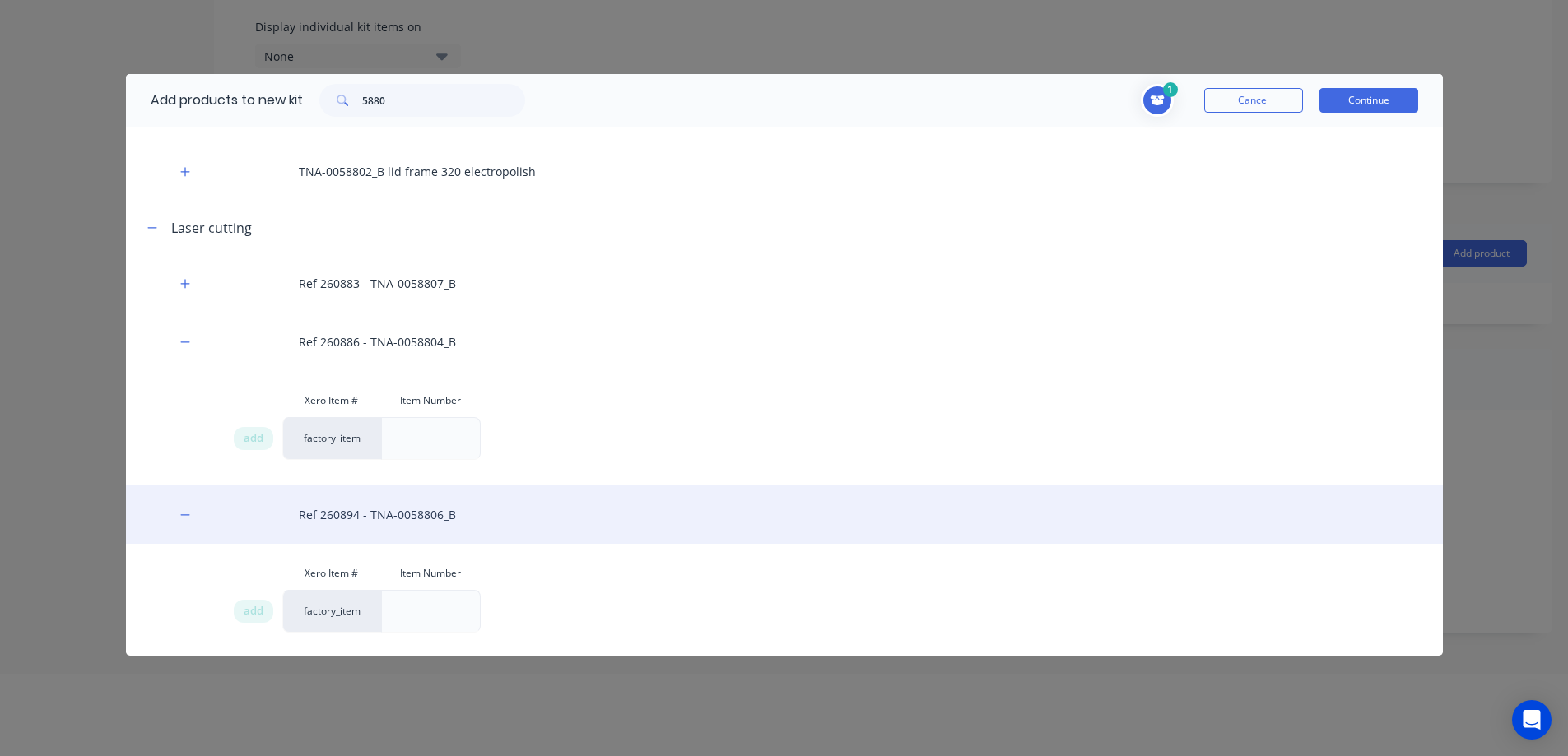
scroll to position [445, 0]
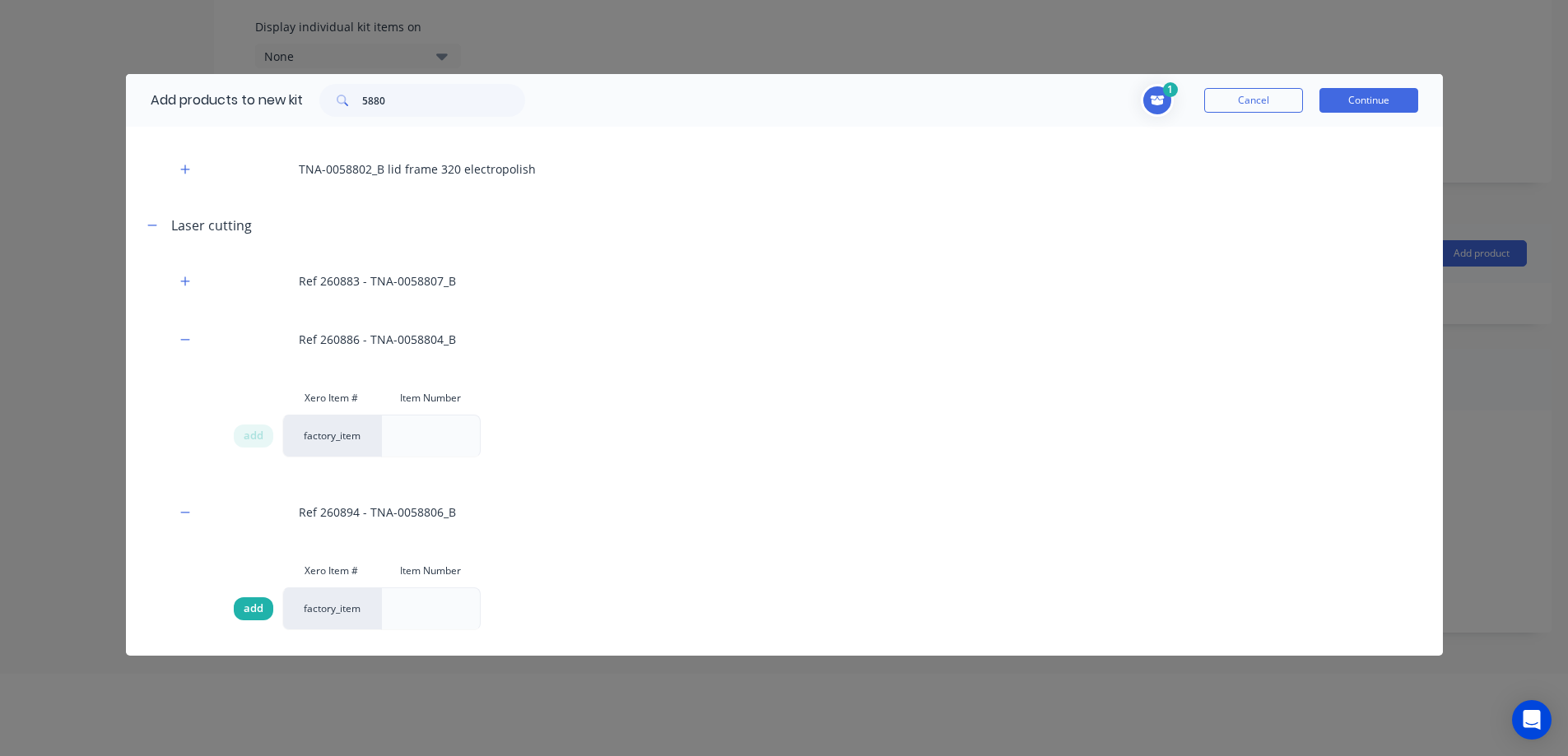
click at [254, 611] on span "add" at bounding box center [253, 609] width 19 height 17
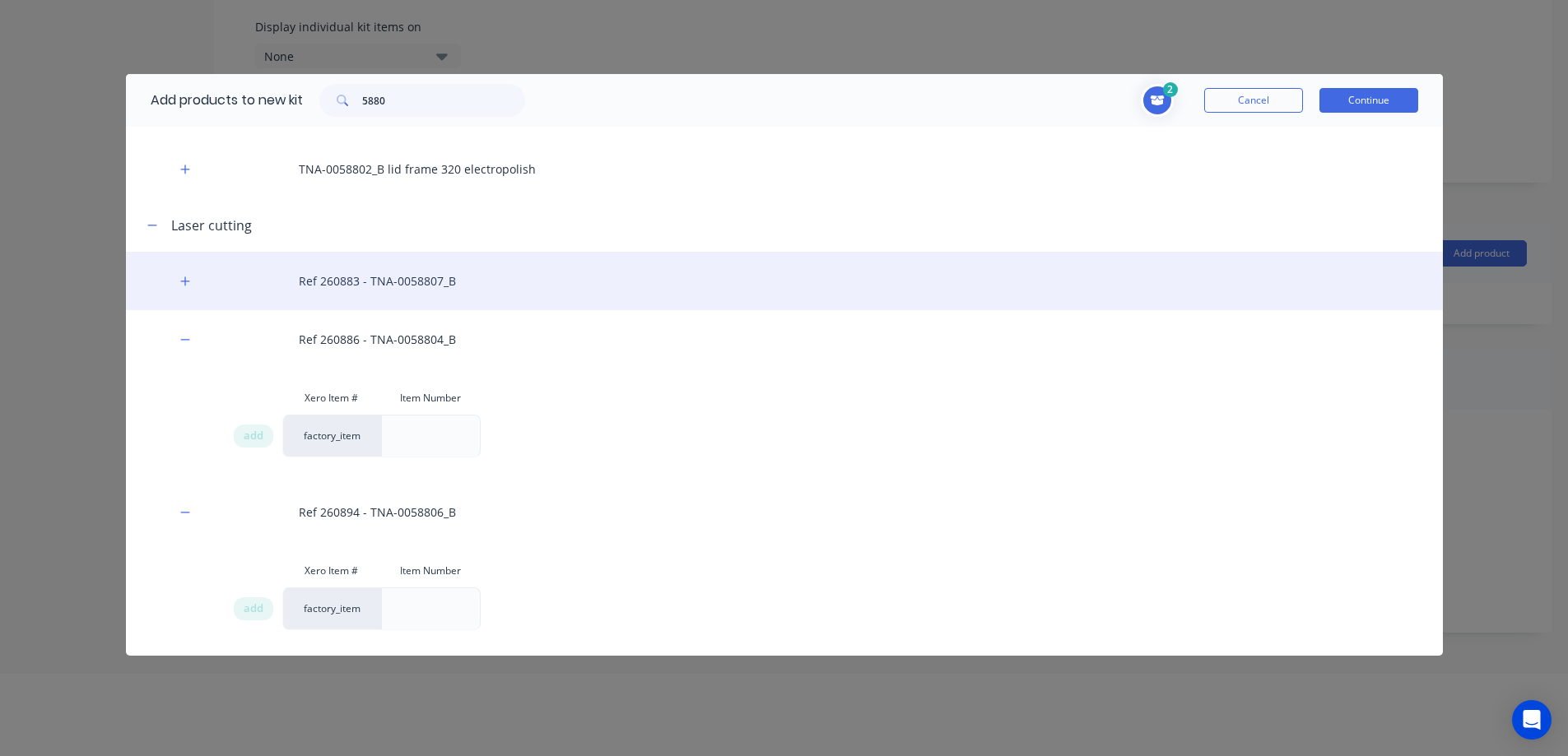
click at [390, 271] on div "Ref 260883 - TNA-0058807_B" at bounding box center [784, 281] width 1317 height 58
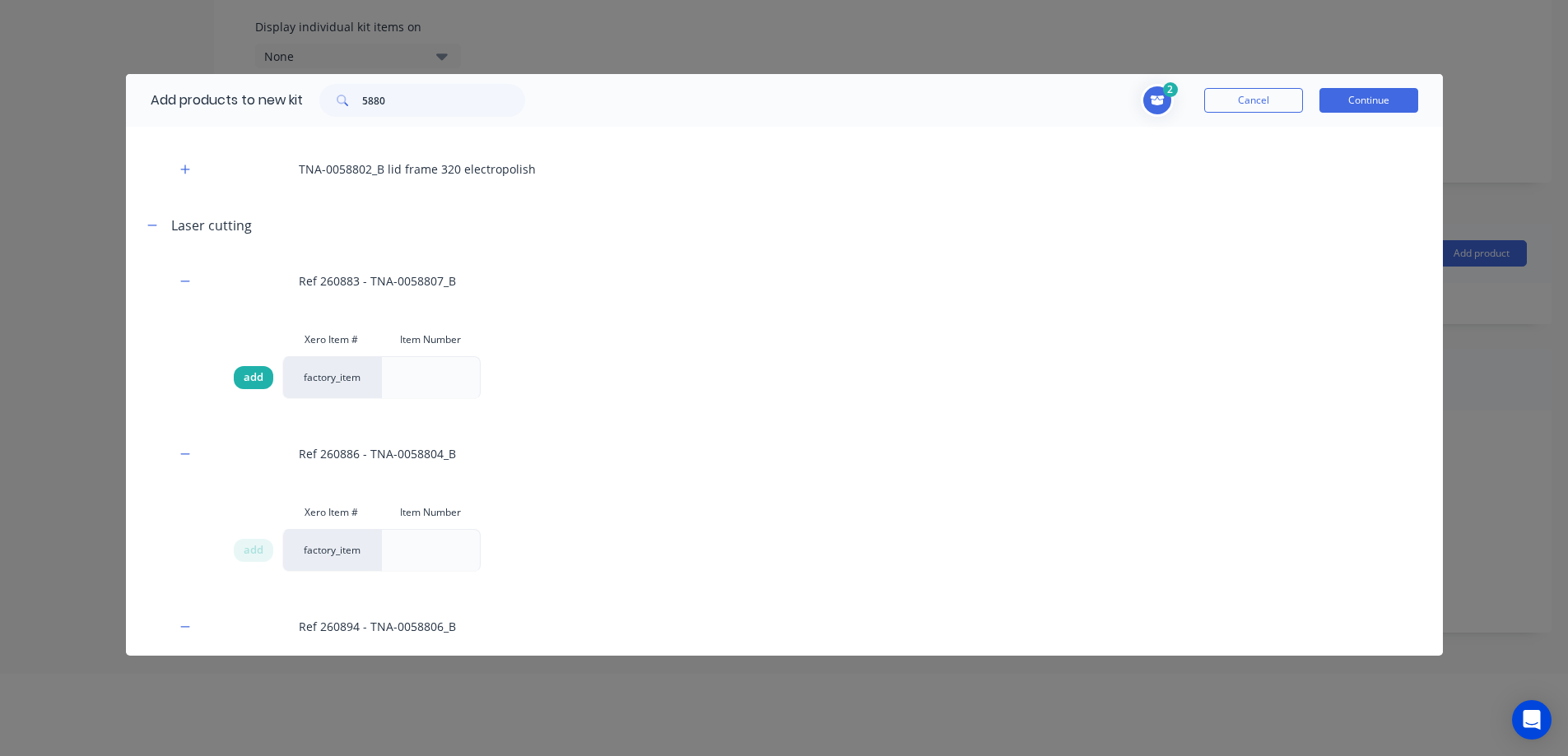
click at [259, 378] on span "add" at bounding box center [253, 378] width 19 height 17
drag, startPoint x: 406, startPoint y: 104, endPoint x: 362, endPoint y: 103, distance: 44.0
click at [362, 103] on div "5880" at bounding box center [423, 101] width 206 height 33
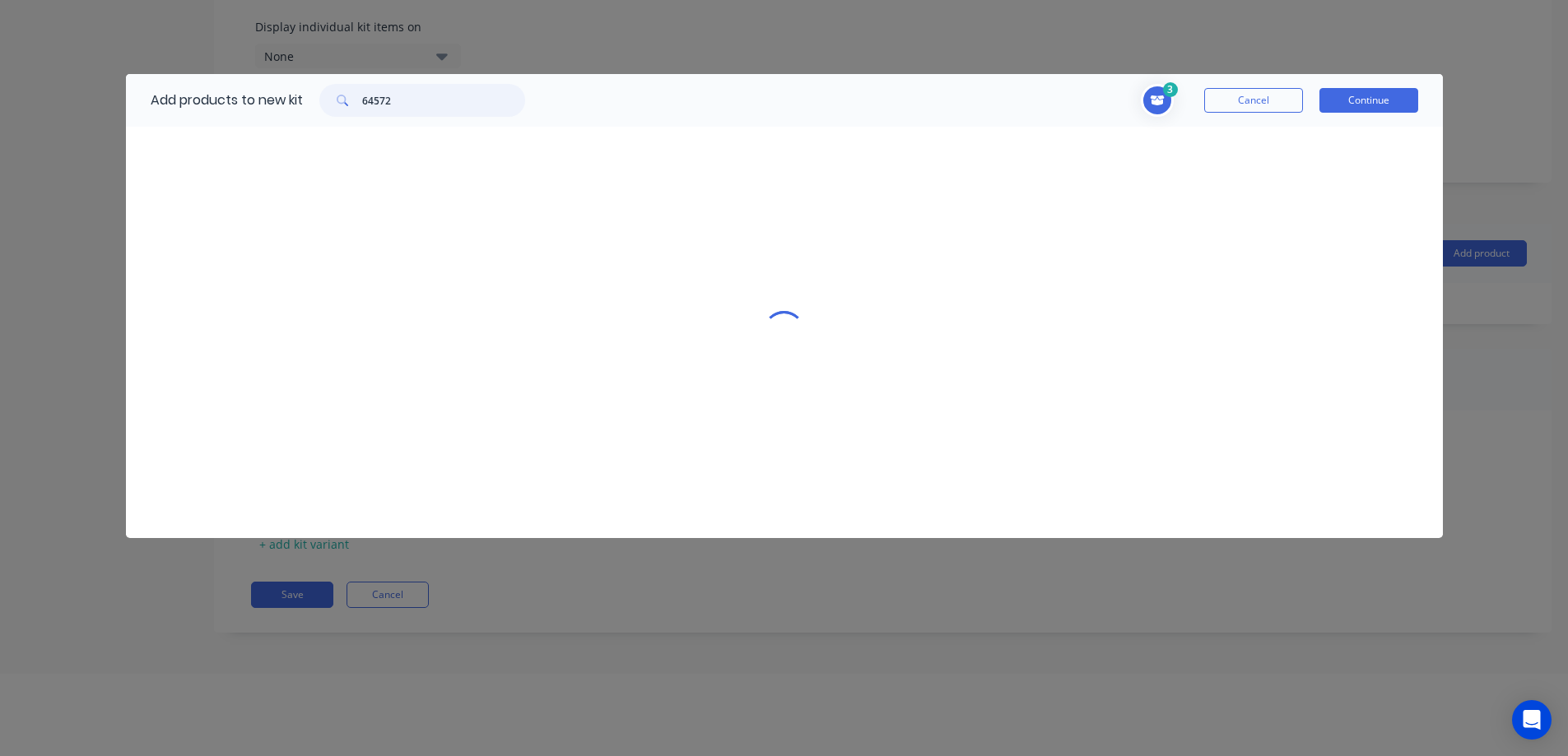
scroll to position [0, 0]
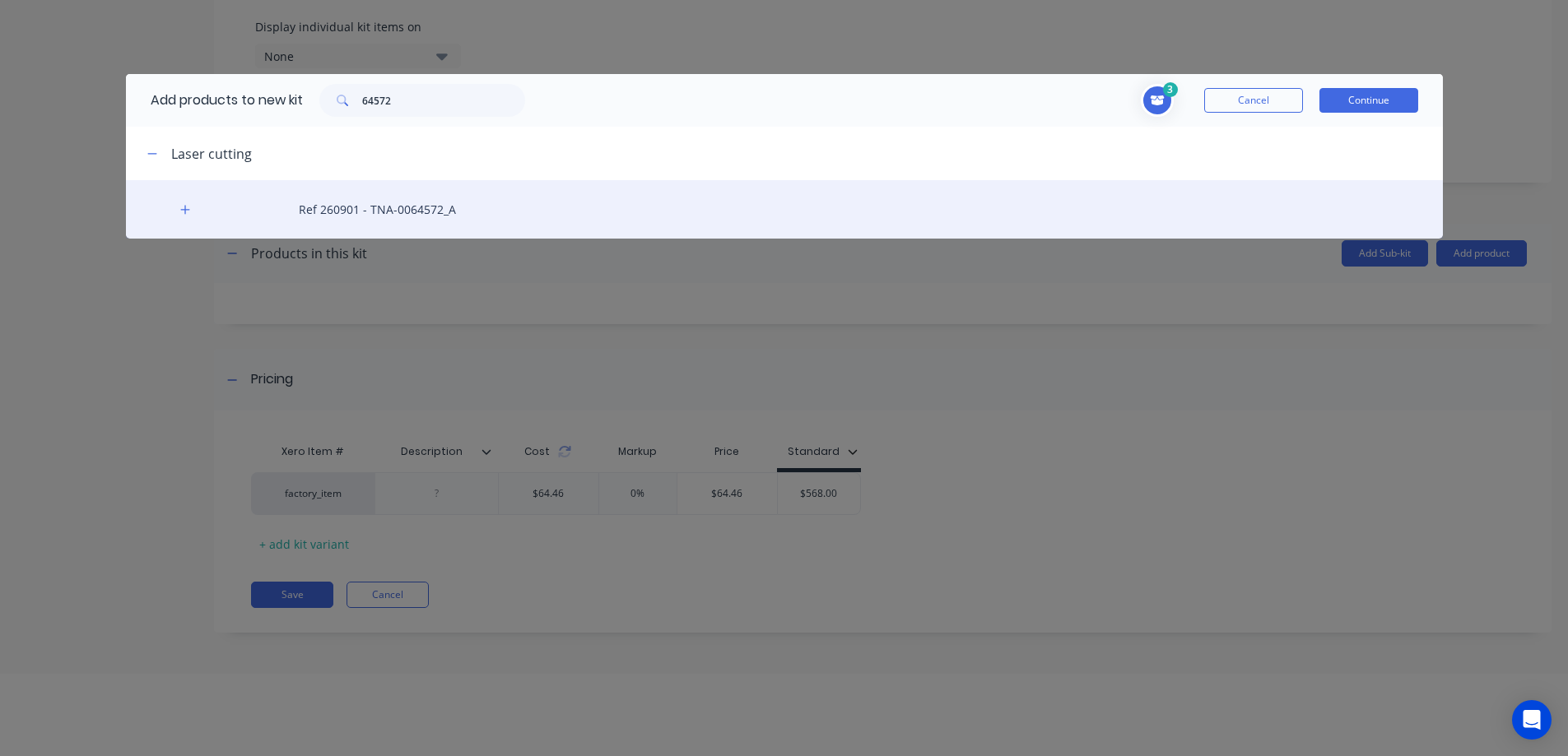
click at [380, 208] on div "Ref 260901 - TNA-0064572_A" at bounding box center [784, 208] width 1317 height 58
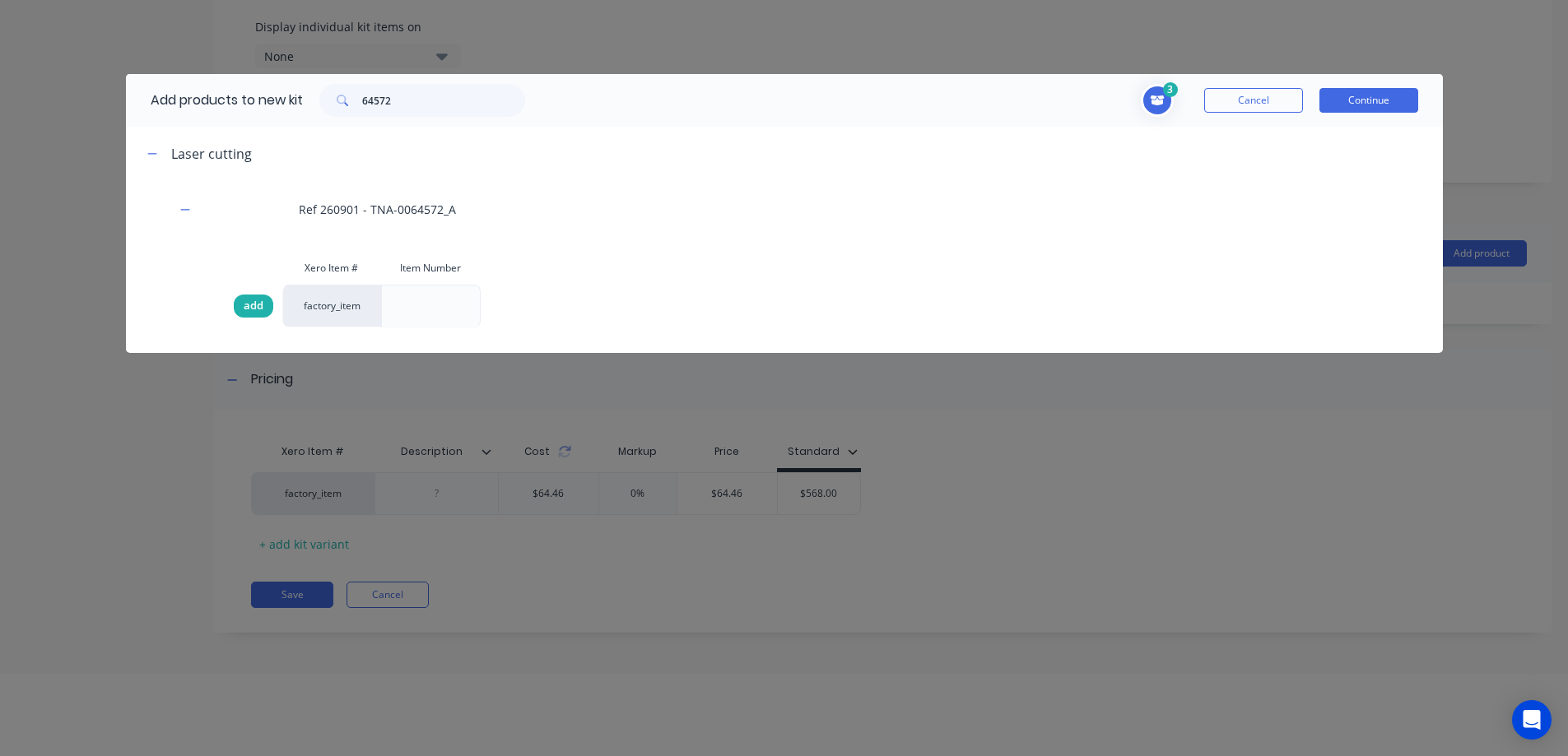
click at [254, 304] on span "add" at bounding box center [253, 306] width 19 height 17
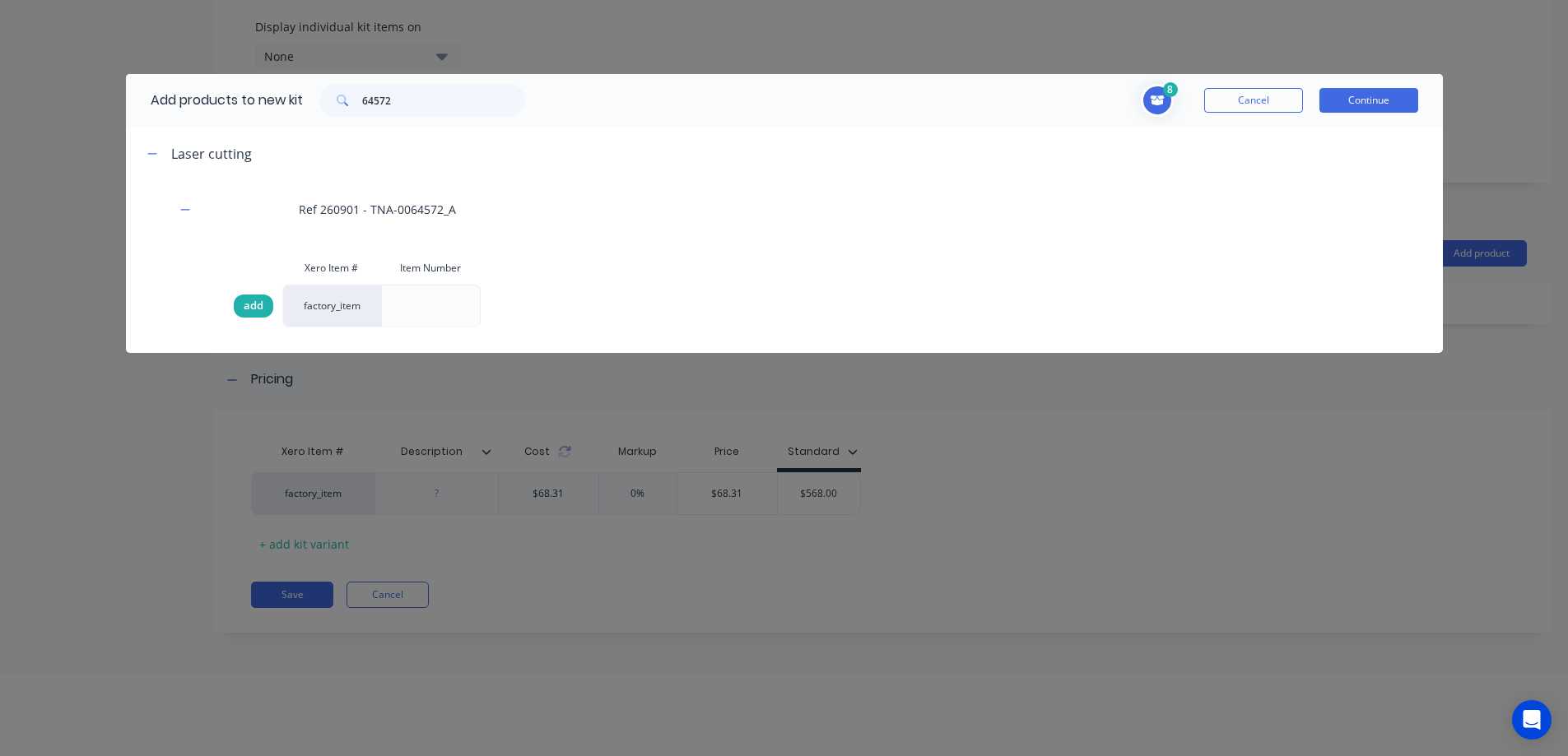
click at [254, 304] on span "add" at bounding box center [253, 306] width 19 height 17
drag, startPoint x: 428, startPoint y: 110, endPoint x: 346, endPoint y: 97, distance: 83.0
click at [346, 97] on div "64572" at bounding box center [423, 101] width 206 height 33
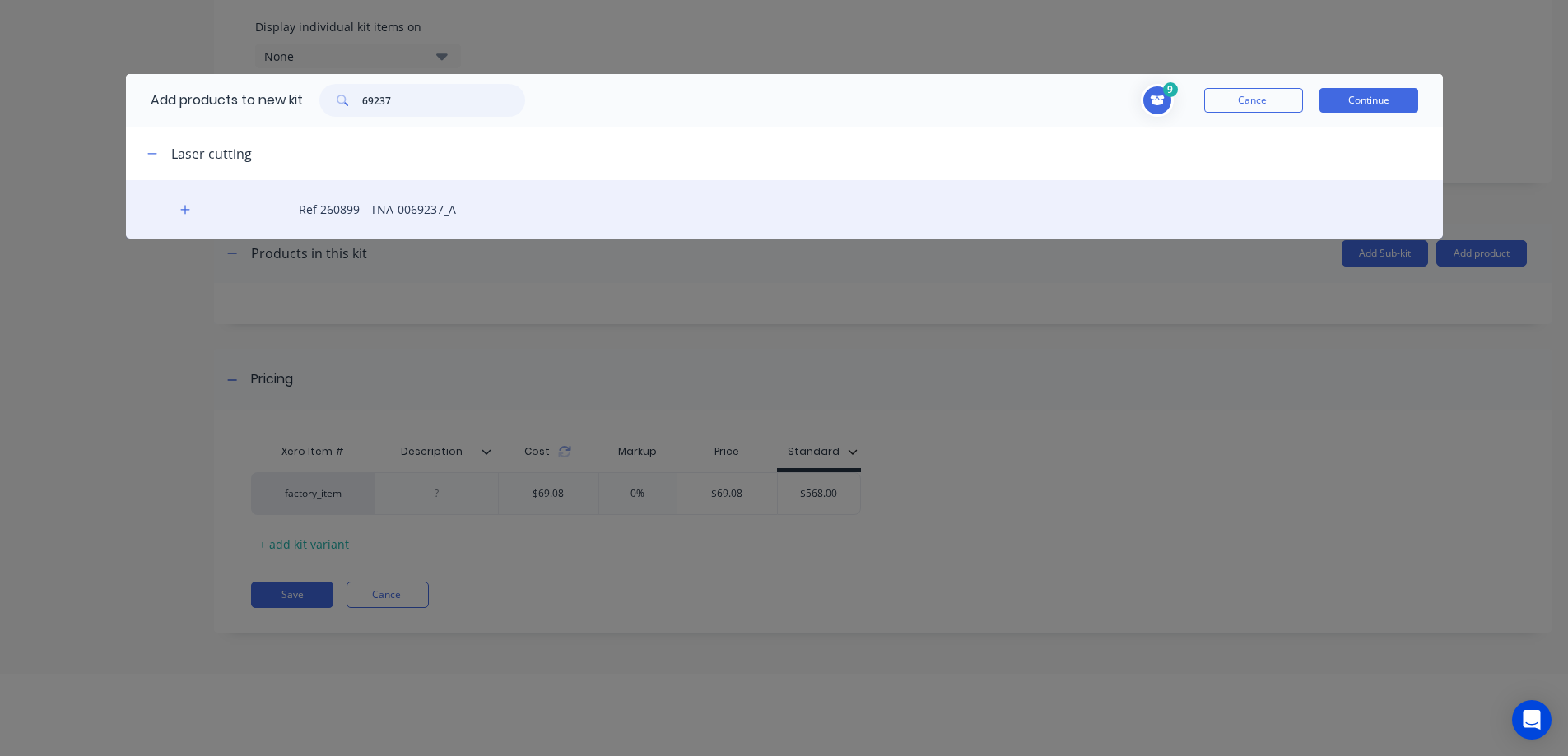
type input "69237"
click at [400, 202] on div "Ref 260899 - TNA-0069237_A" at bounding box center [784, 208] width 1317 height 58
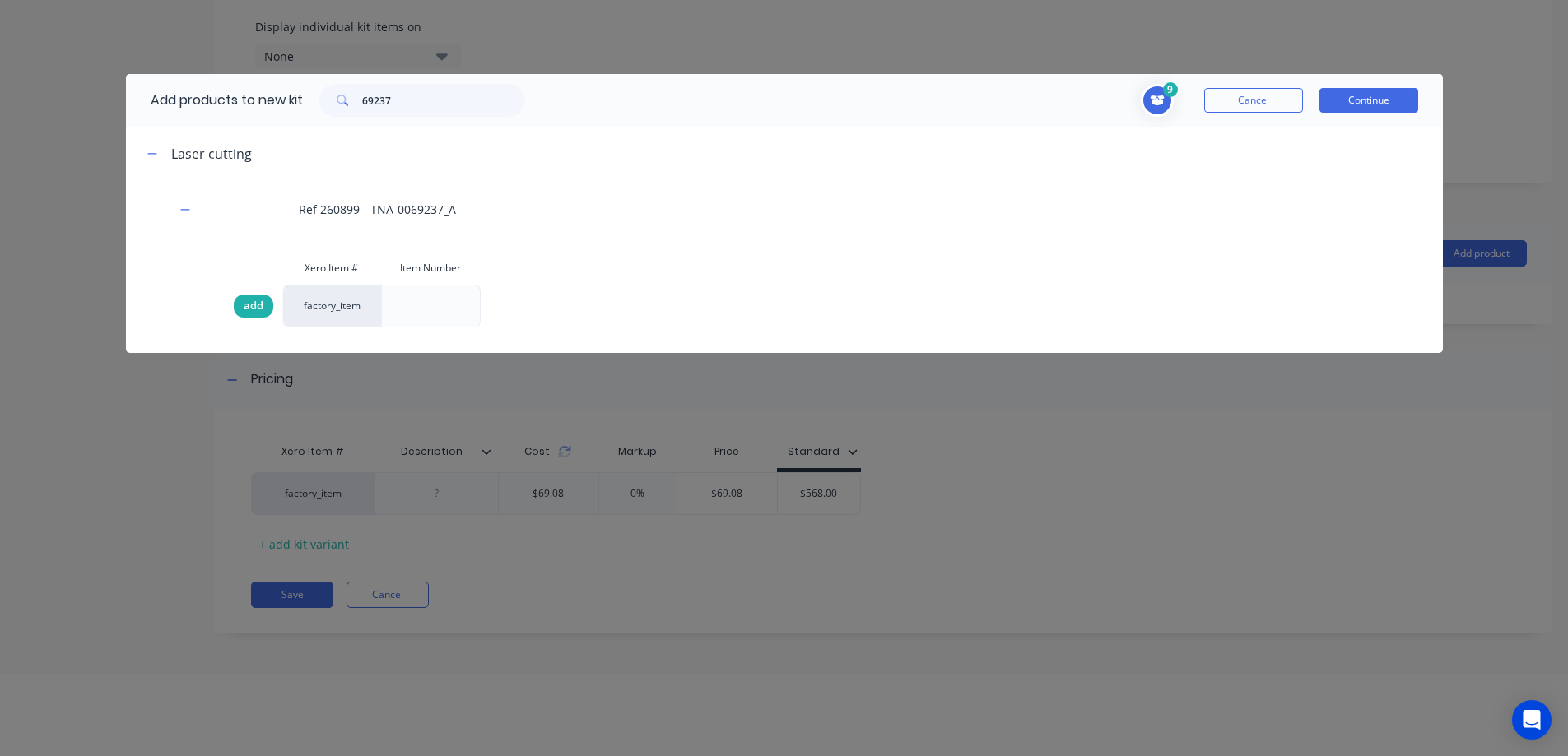
click at [257, 309] on span "add" at bounding box center [253, 306] width 19 height 17
drag, startPoint x: 448, startPoint y: 104, endPoint x: 352, endPoint y: 95, distance: 96.4
click at [352, 96] on div "69237" at bounding box center [423, 101] width 206 height 33
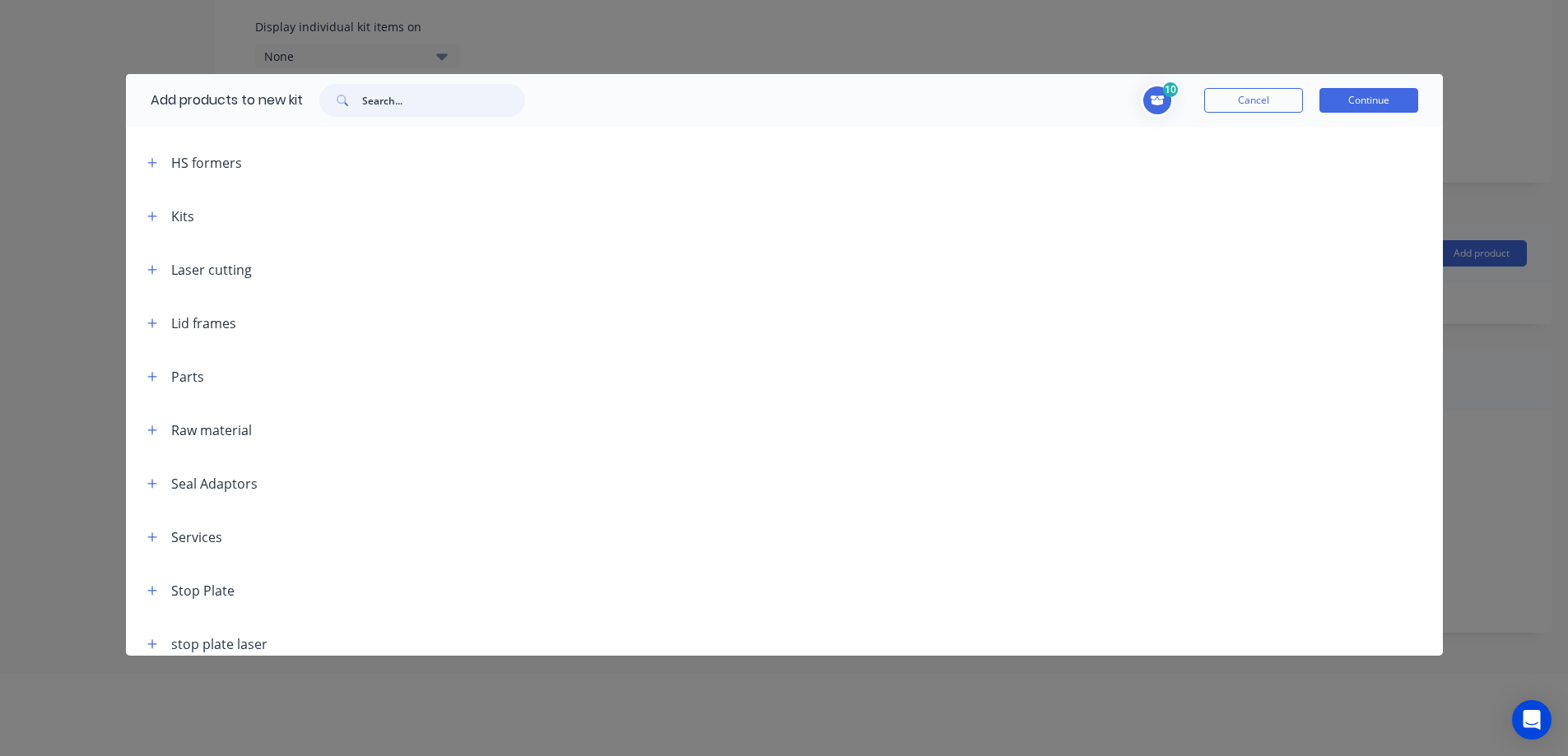
scroll to position [487, 0]
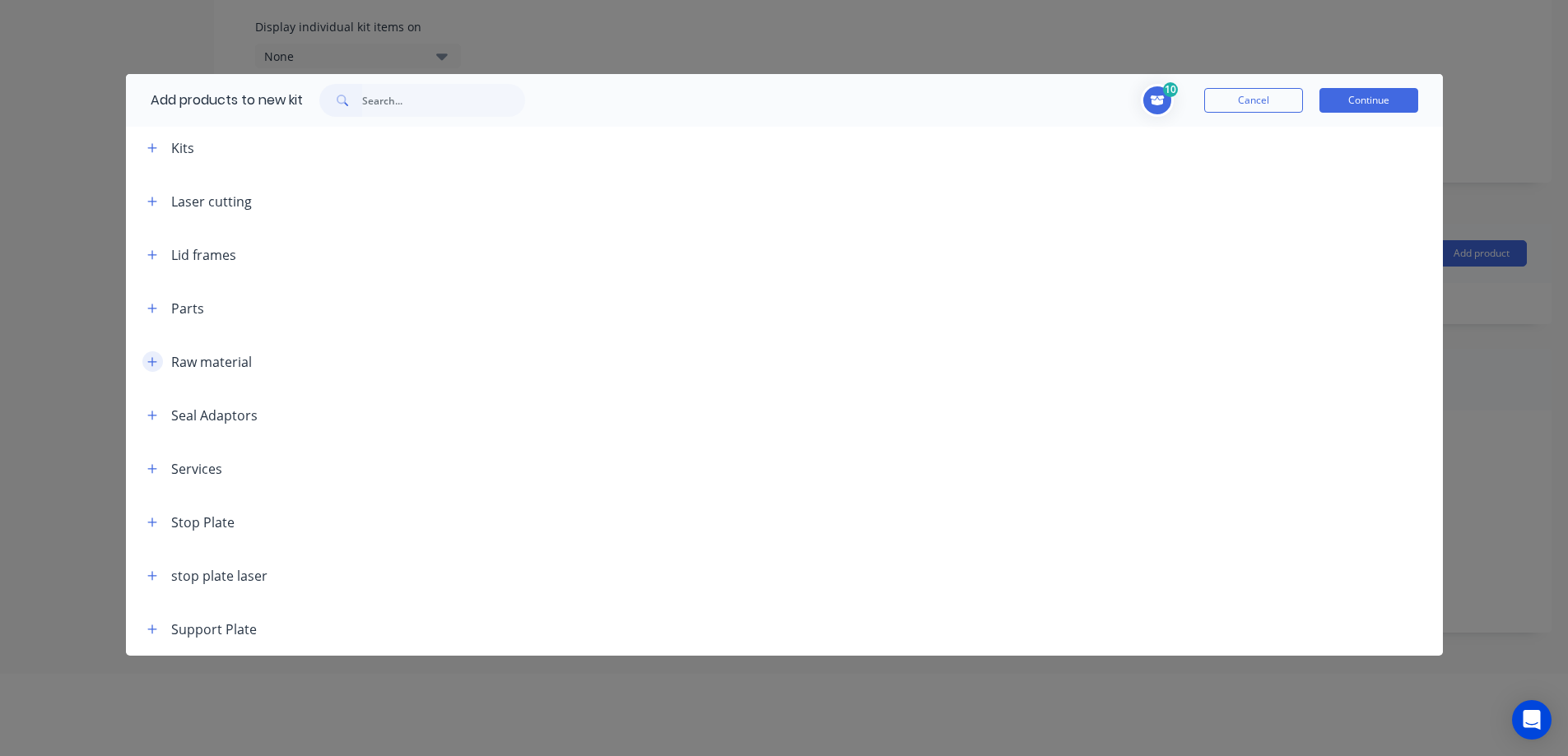
click at [151, 359] on icon "button" at bounding box center [152, 362] width 10 height 11
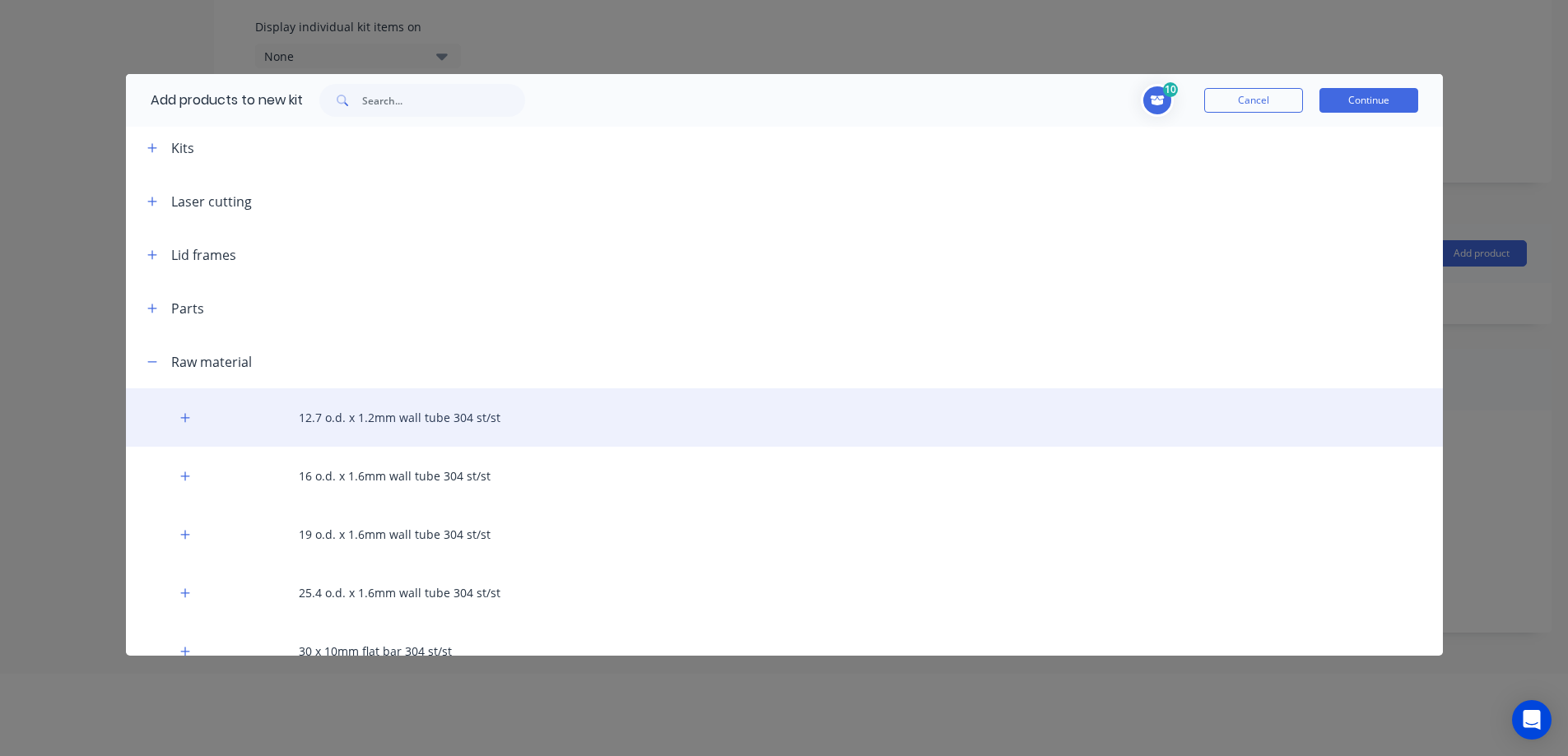
click at [360, 410] on div "12.7 o.d. x 1.2mm wall tube 304 st/st" at bounding box center [784, 417] width 1317 height 58
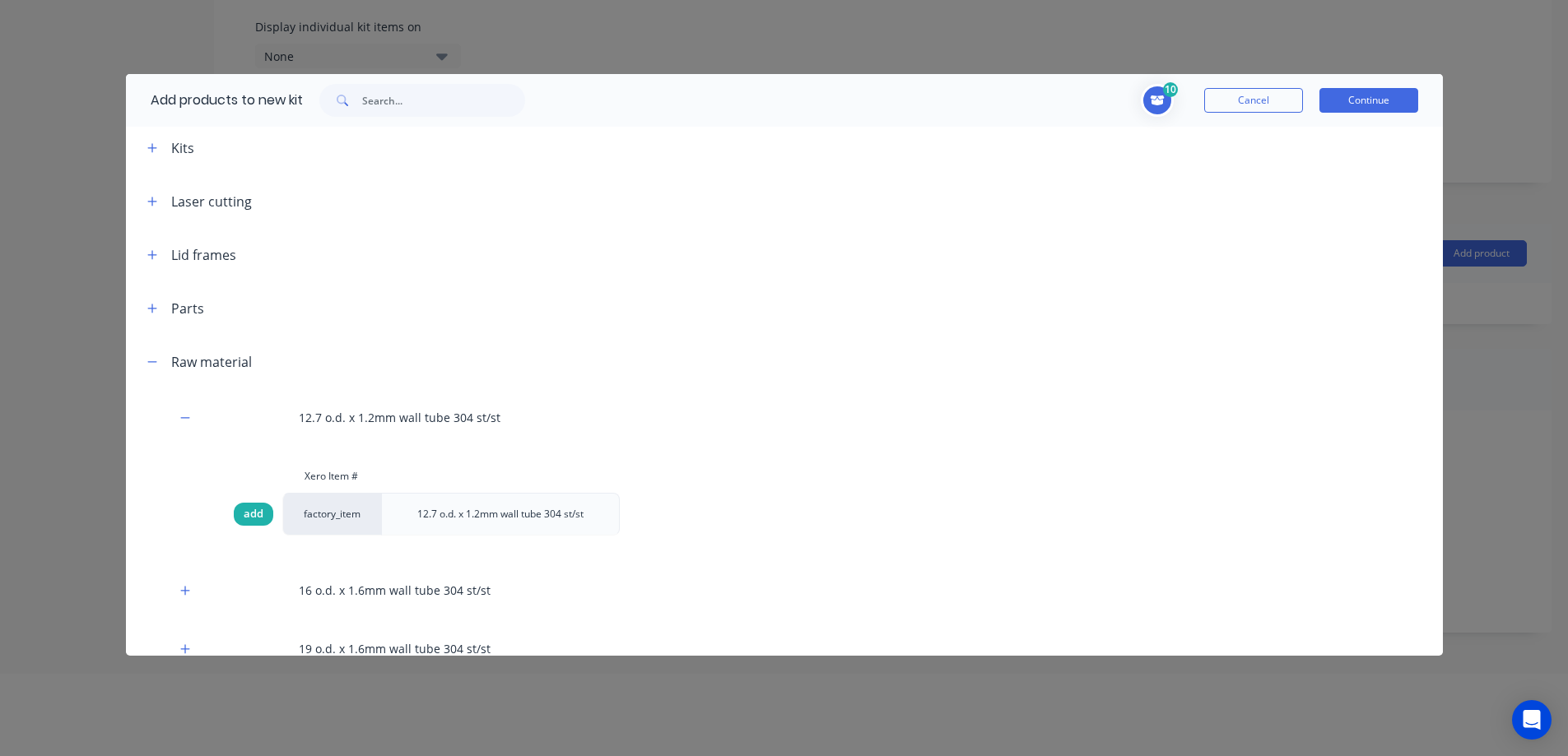
click at [251, 514] on span "add" at bounding box center [253, 514] width 19 height 17
click at [1352, 99] on button "Continue" at bounding box center [1368, 100] width 99 height 25
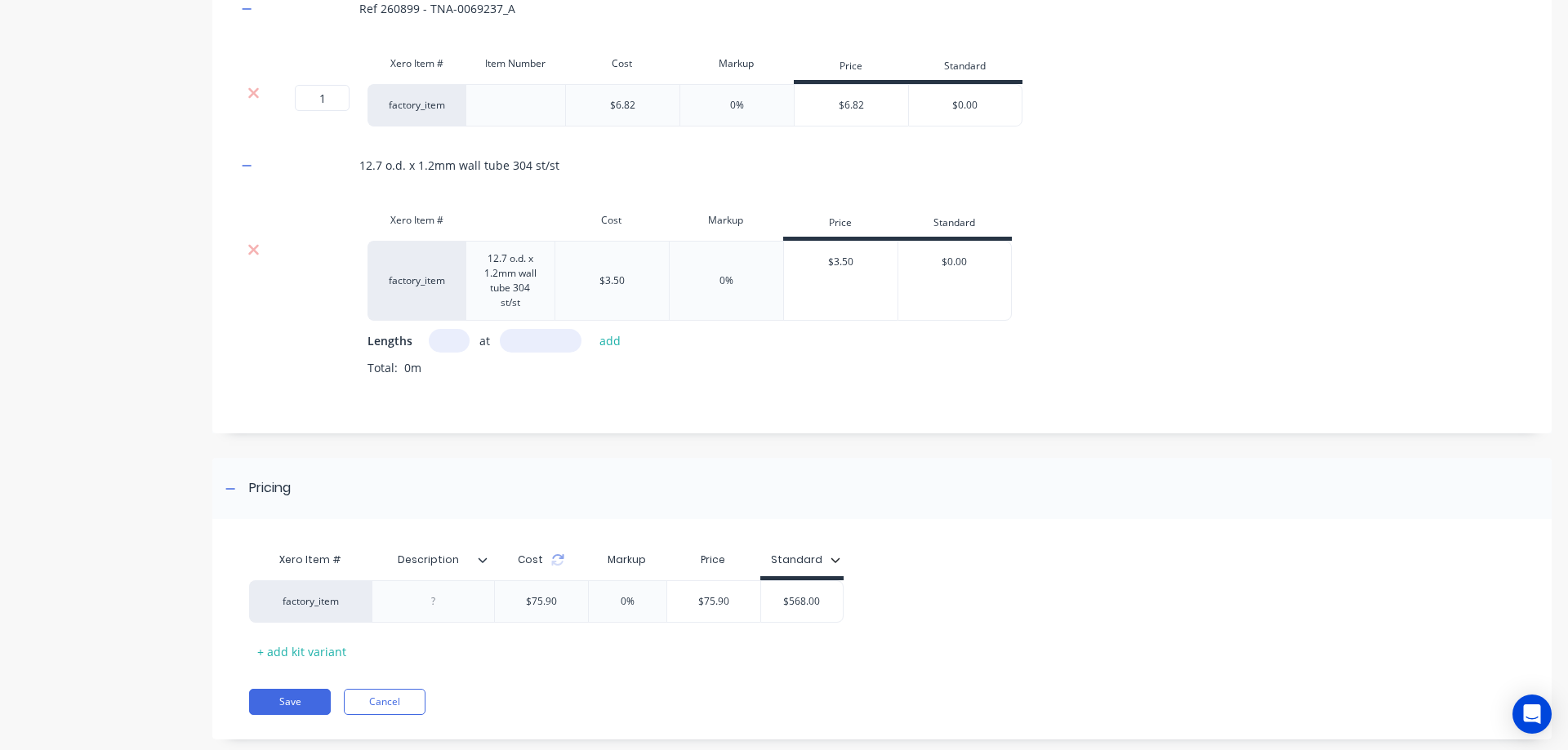
scroll to position [1522, 0]
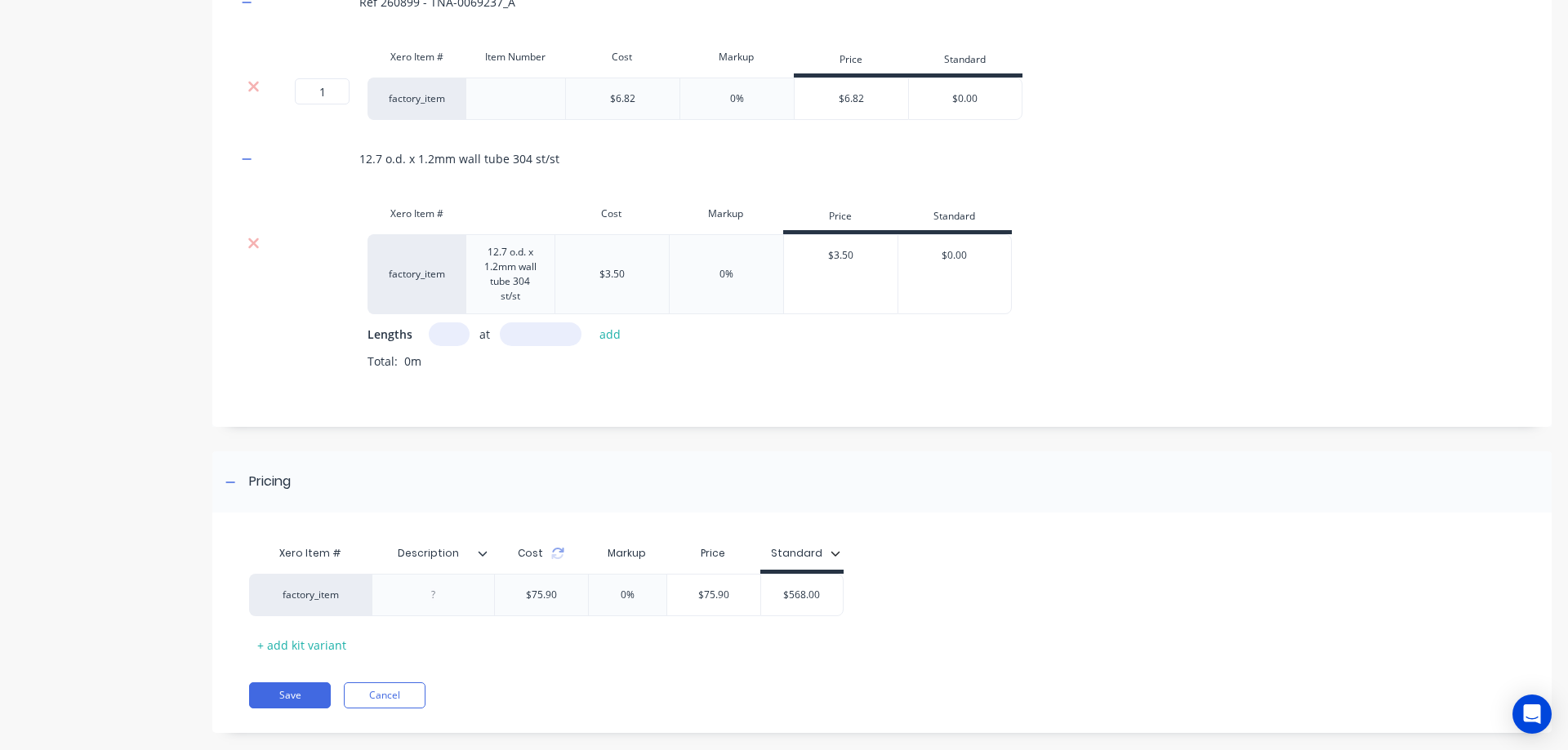
click at [439, 332] on input "text" at bounding box center [449, 335] width 40 height 24
type input "1"
type input "3000"
click at [614, 336] on button "add" at bounding box center [611, 335] width 39 height 22
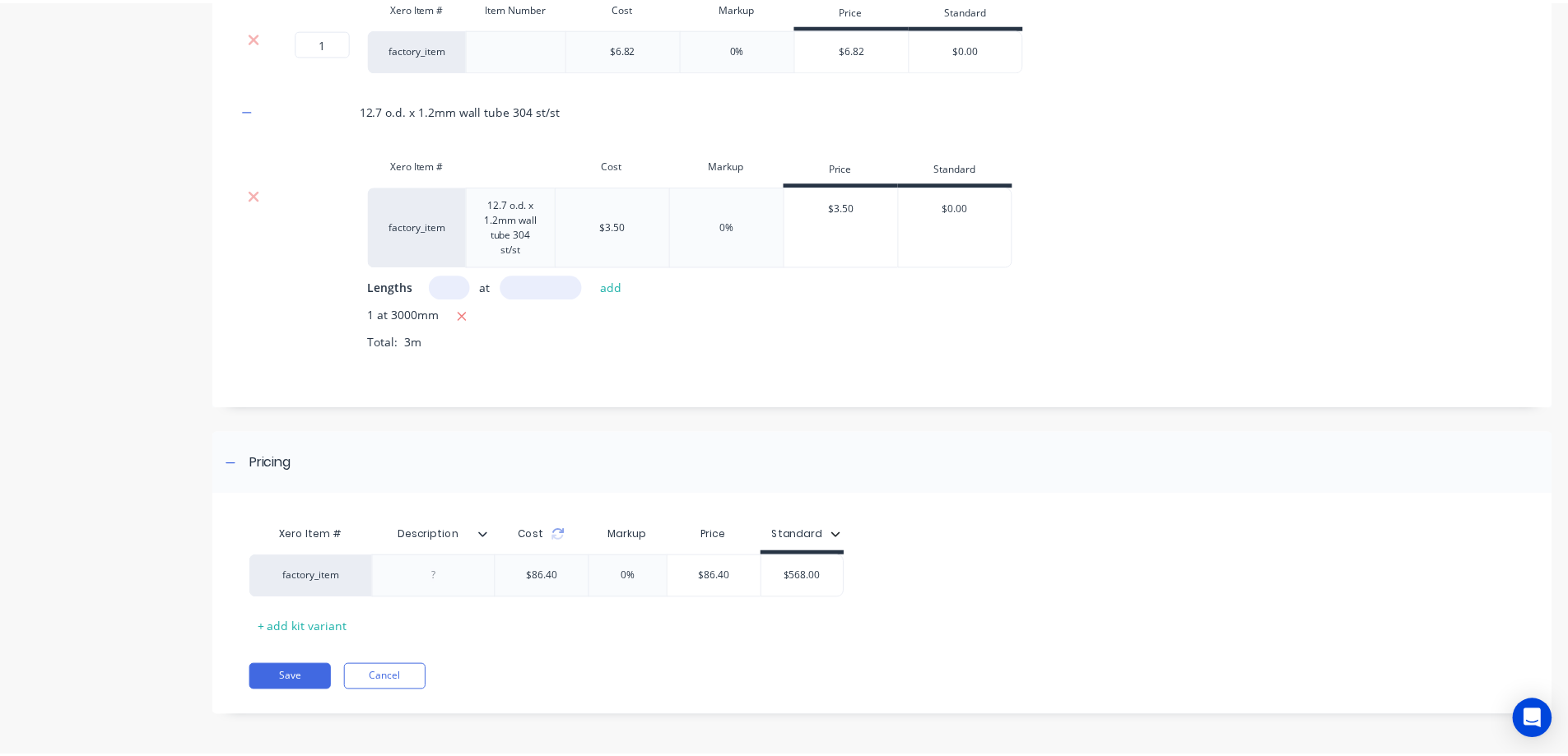
scroll to position [1585, 0]
click at [302, 676] on button "Save" at bounding box center [292, 677] width 82 height 26
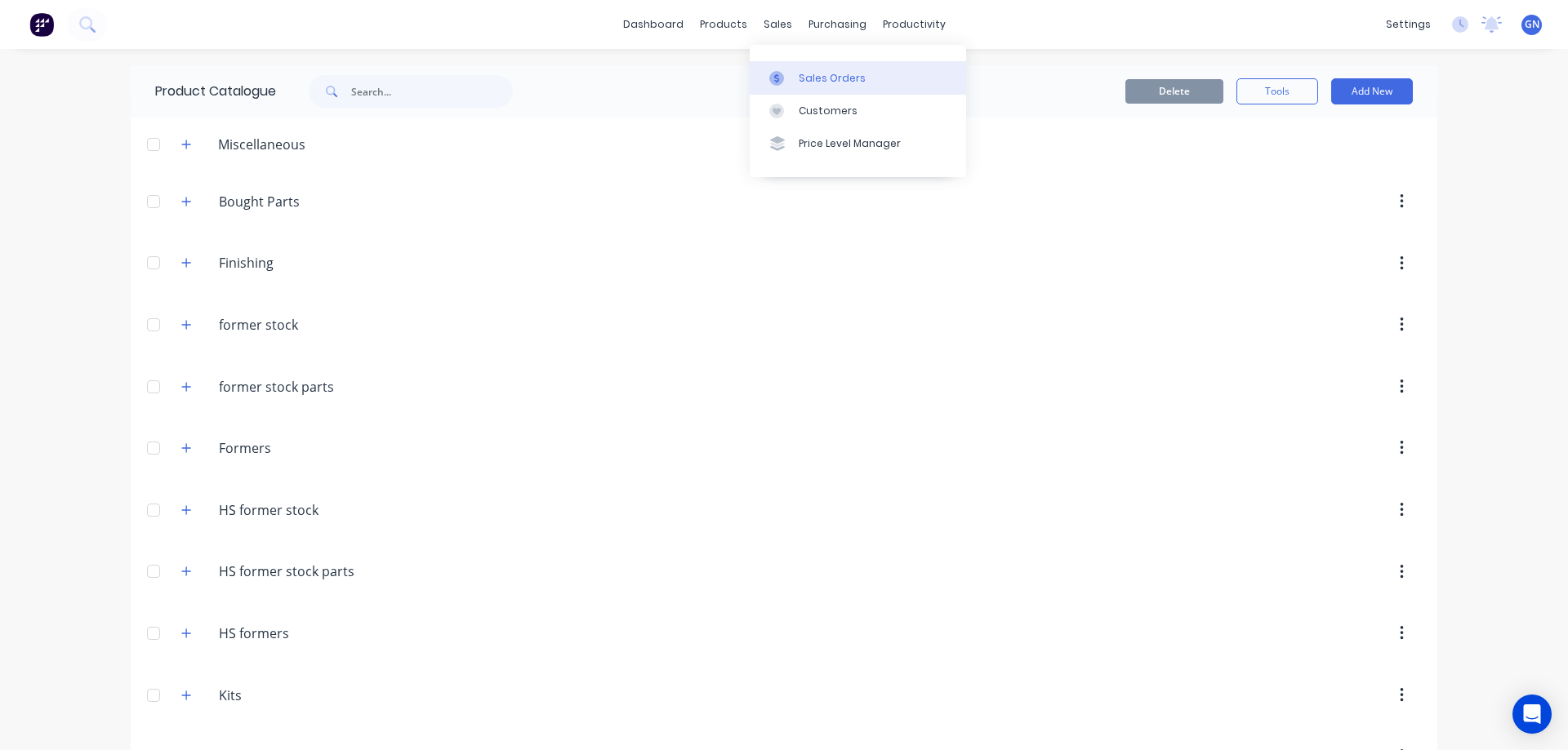
click at [825, 77] on div "Sales Orders" at bounding box center [831, 78] width 67 height 15
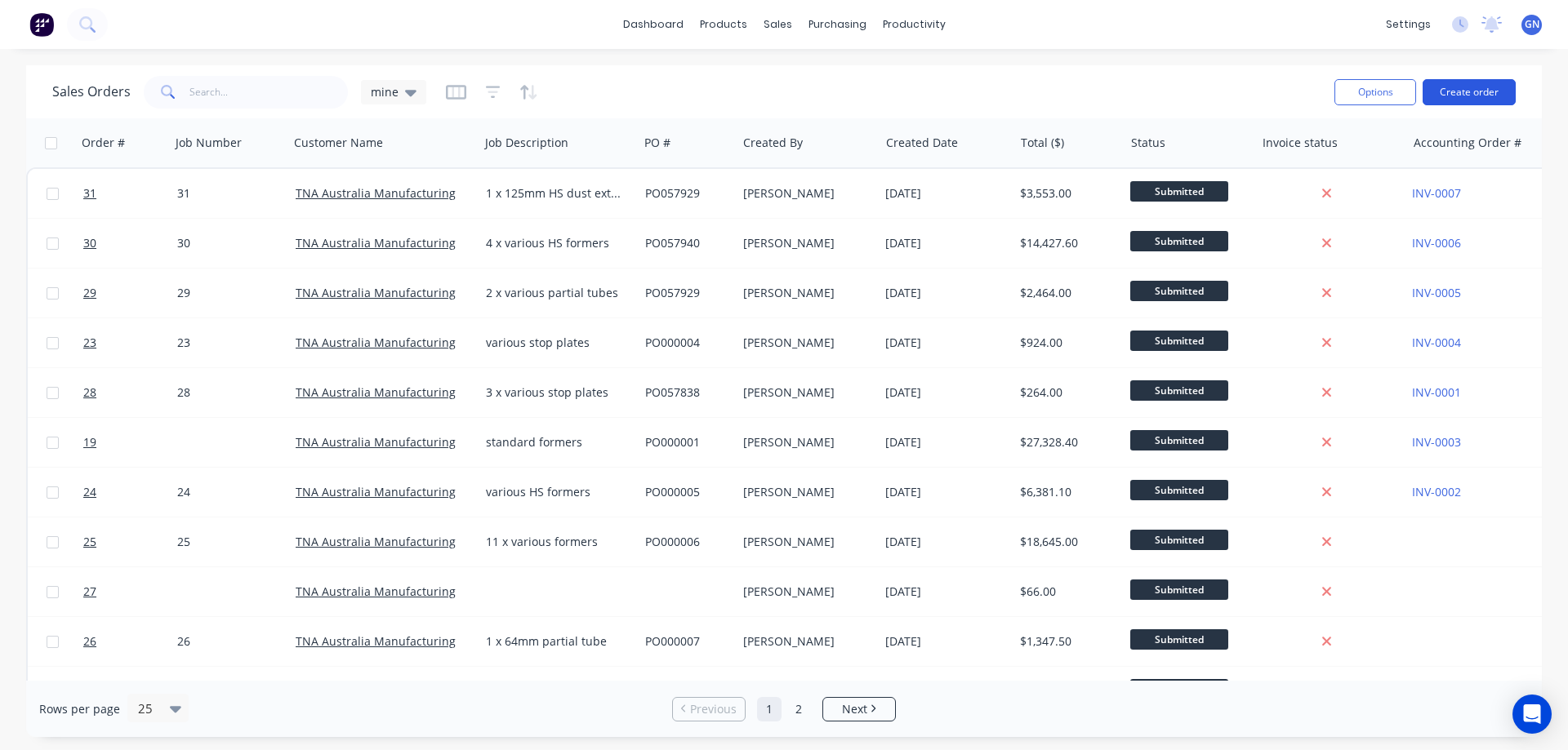
click at [1462, 91] on button "Create order" at bounding box center [1469, 92] width 93 height 26
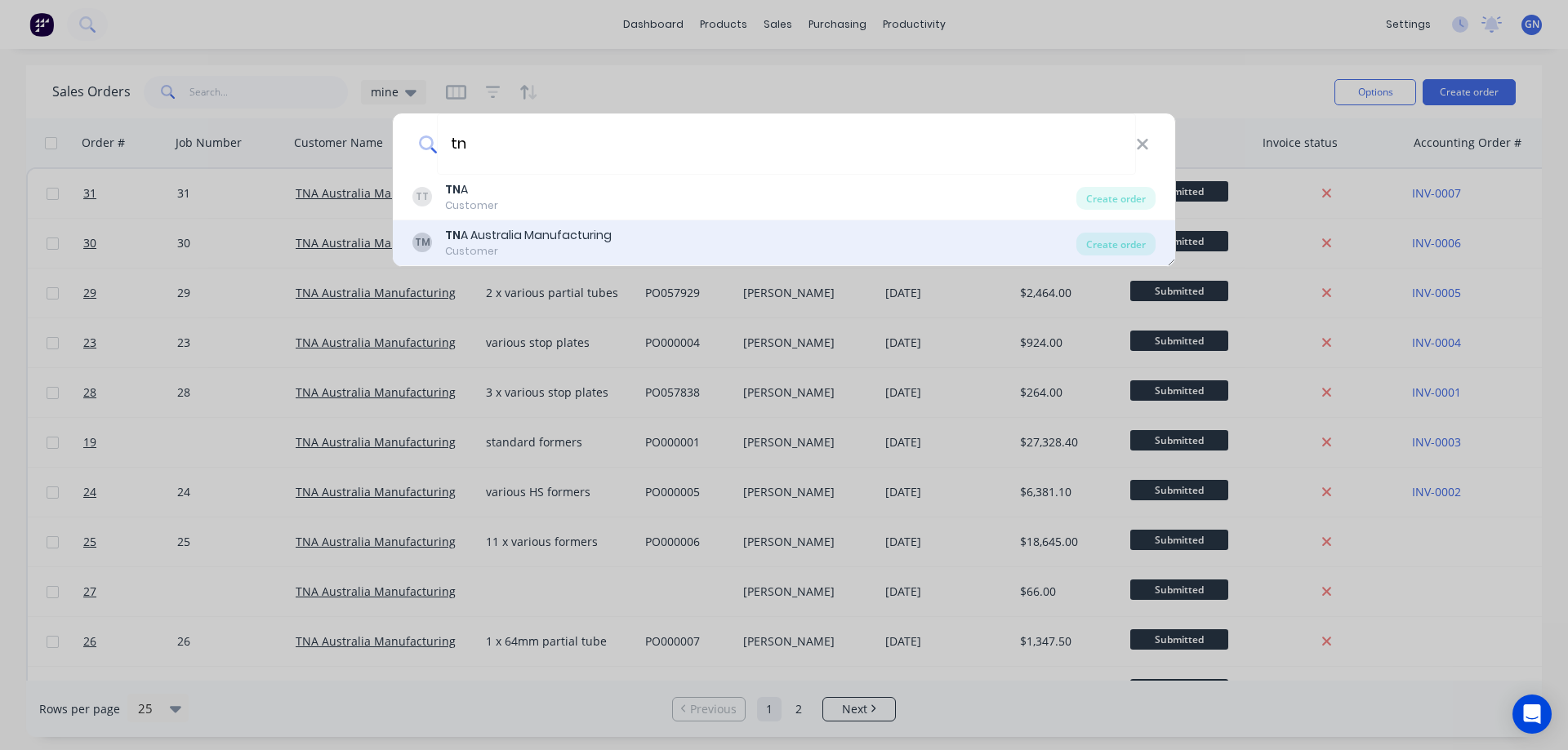
type input "tn"
click at [600, 237] on div "TN A Australia Manufacturing" at bounding box center [528, 235] width 166 height 17
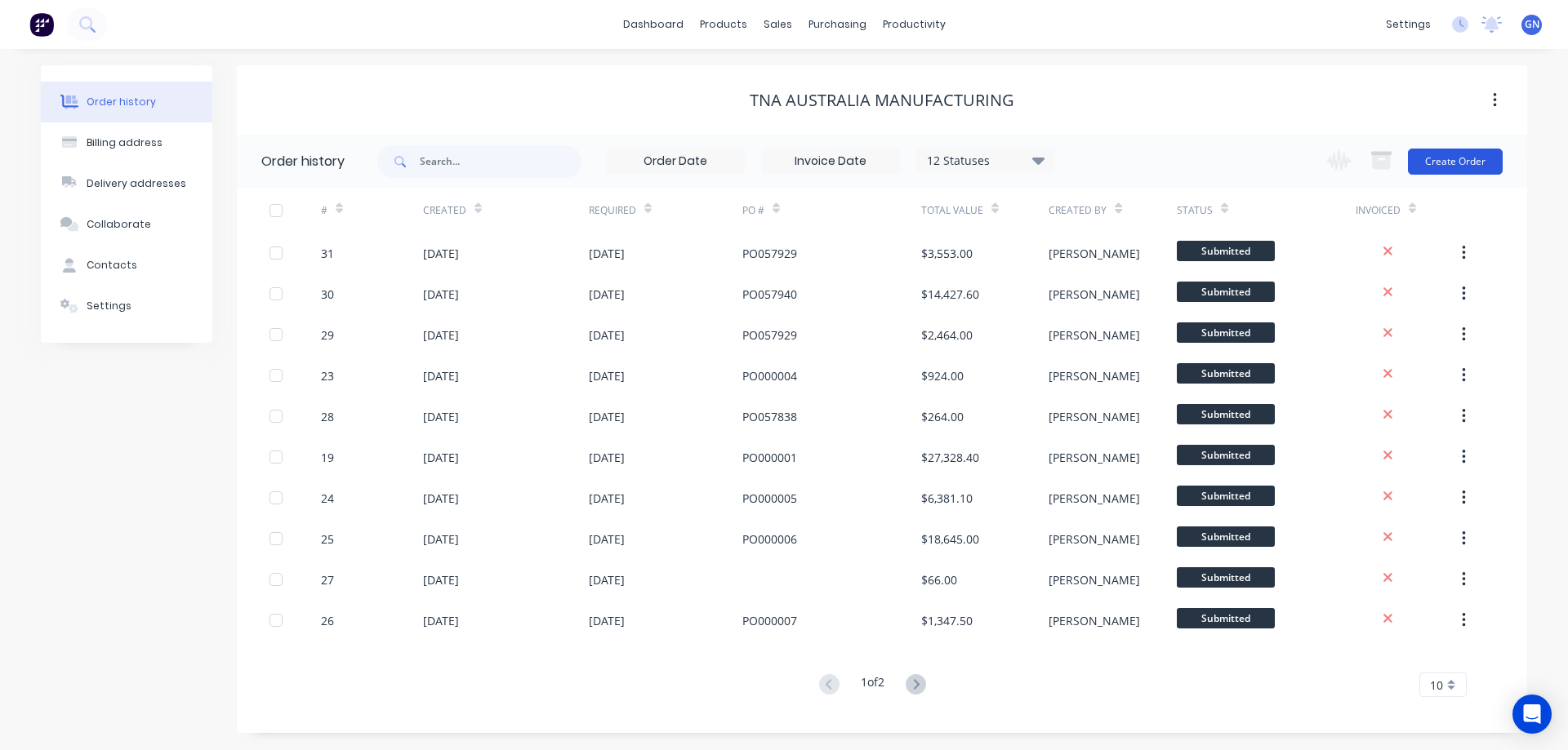
click at [1448, 157] on button "Create Order" at bounding box center [1455, 162] width 95 height 26
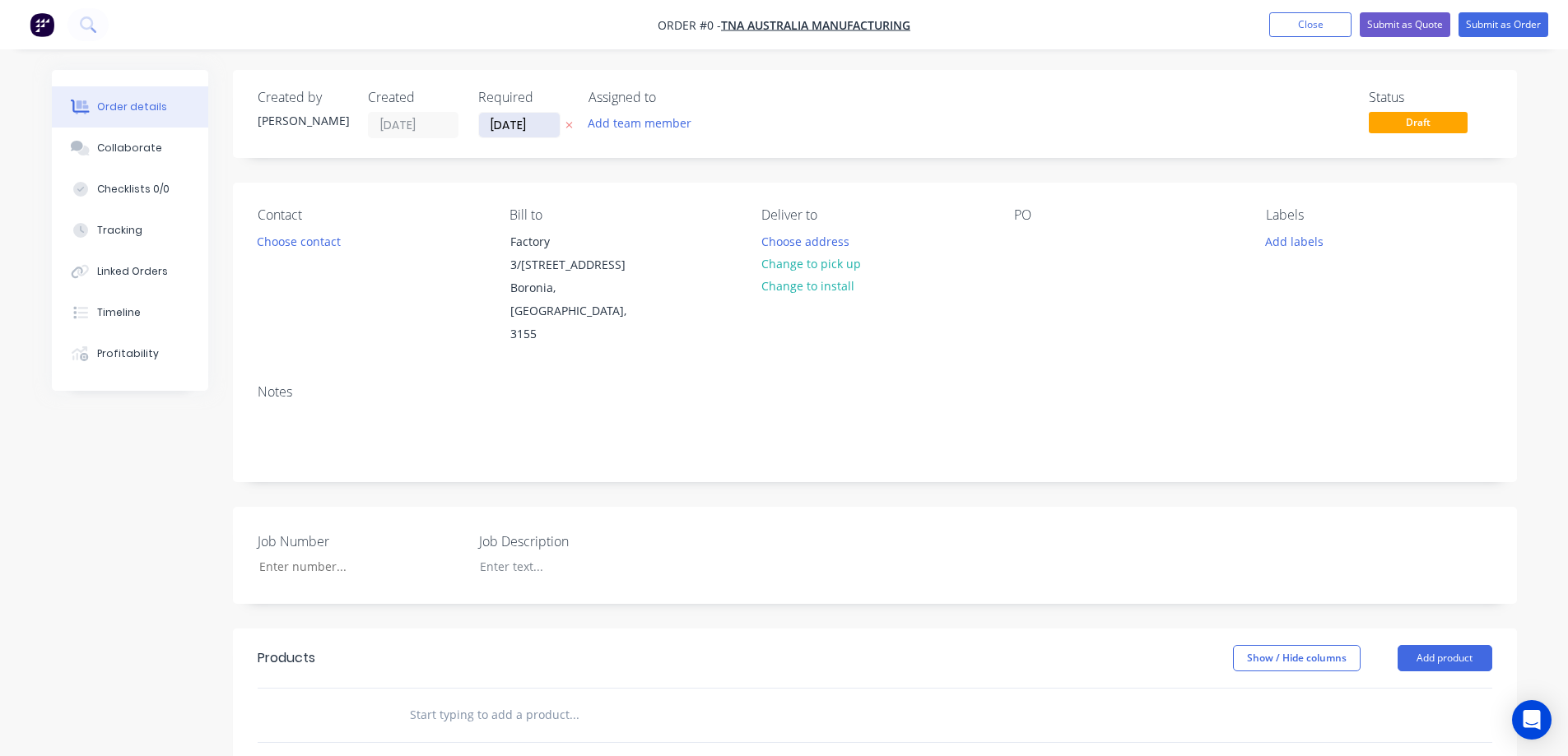
click at [545, 120] on input "[DATE]" at bounding box center [519, 125] width 81 height 25
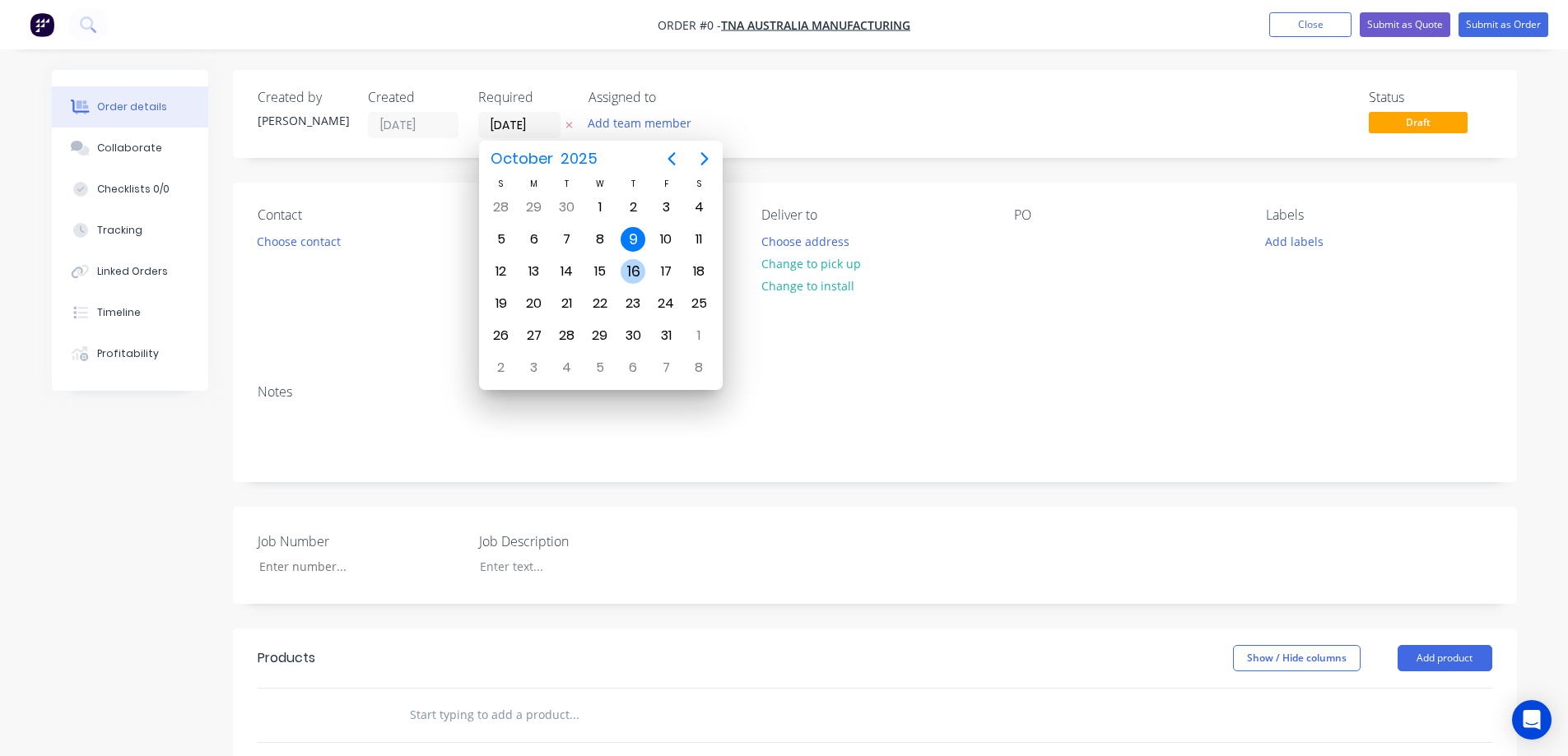
click at [634, 273] on div "16" at bounding box center [633, 271] width 25 height 25
type input "[DATE]"
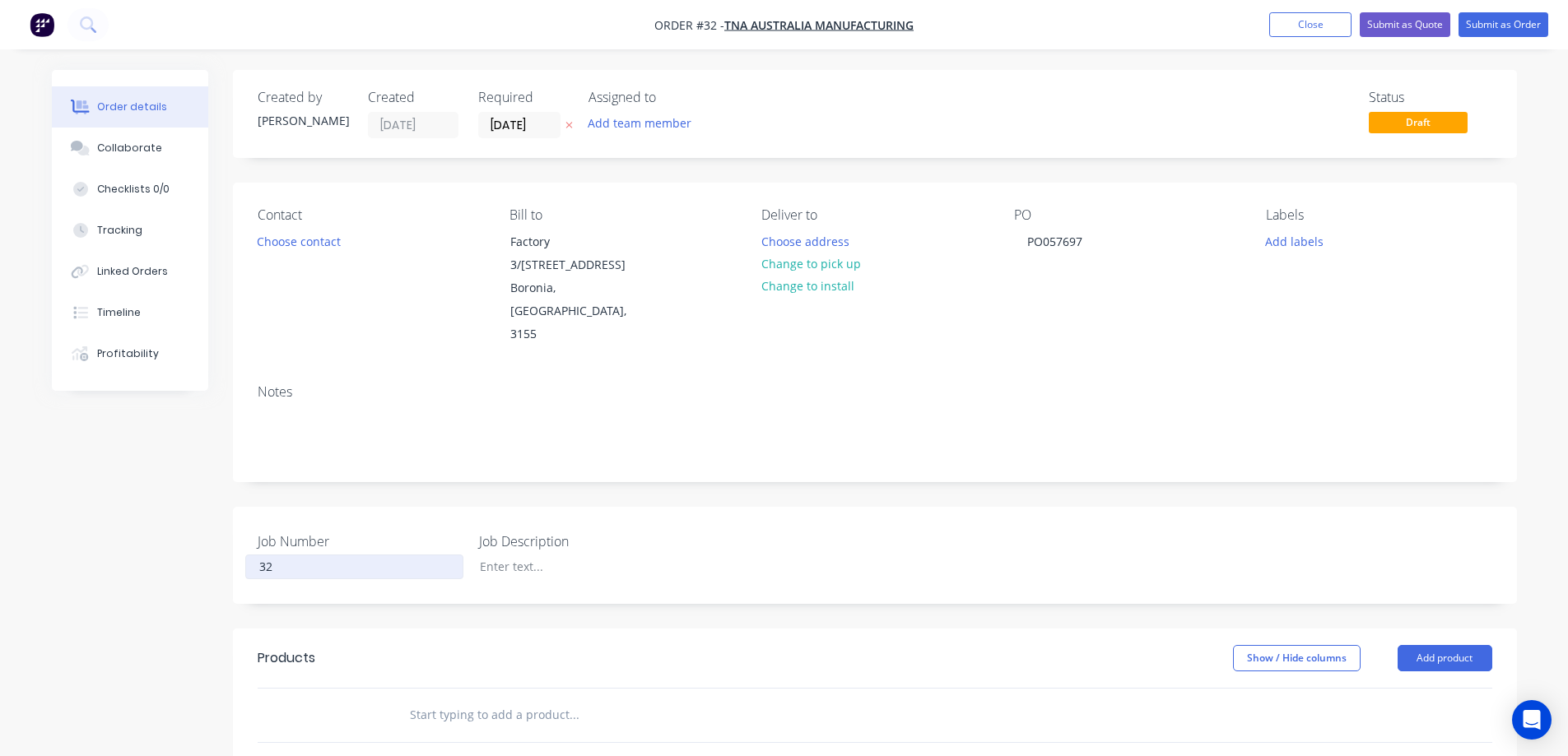
type input "32"
click at [1424, 645] on button "Add product" at bounding box center [1445, 658] width 95 height 26
click at [1416, 687] on div "Product catalogue" at bounding box center [1413, 699] width 127 height 24
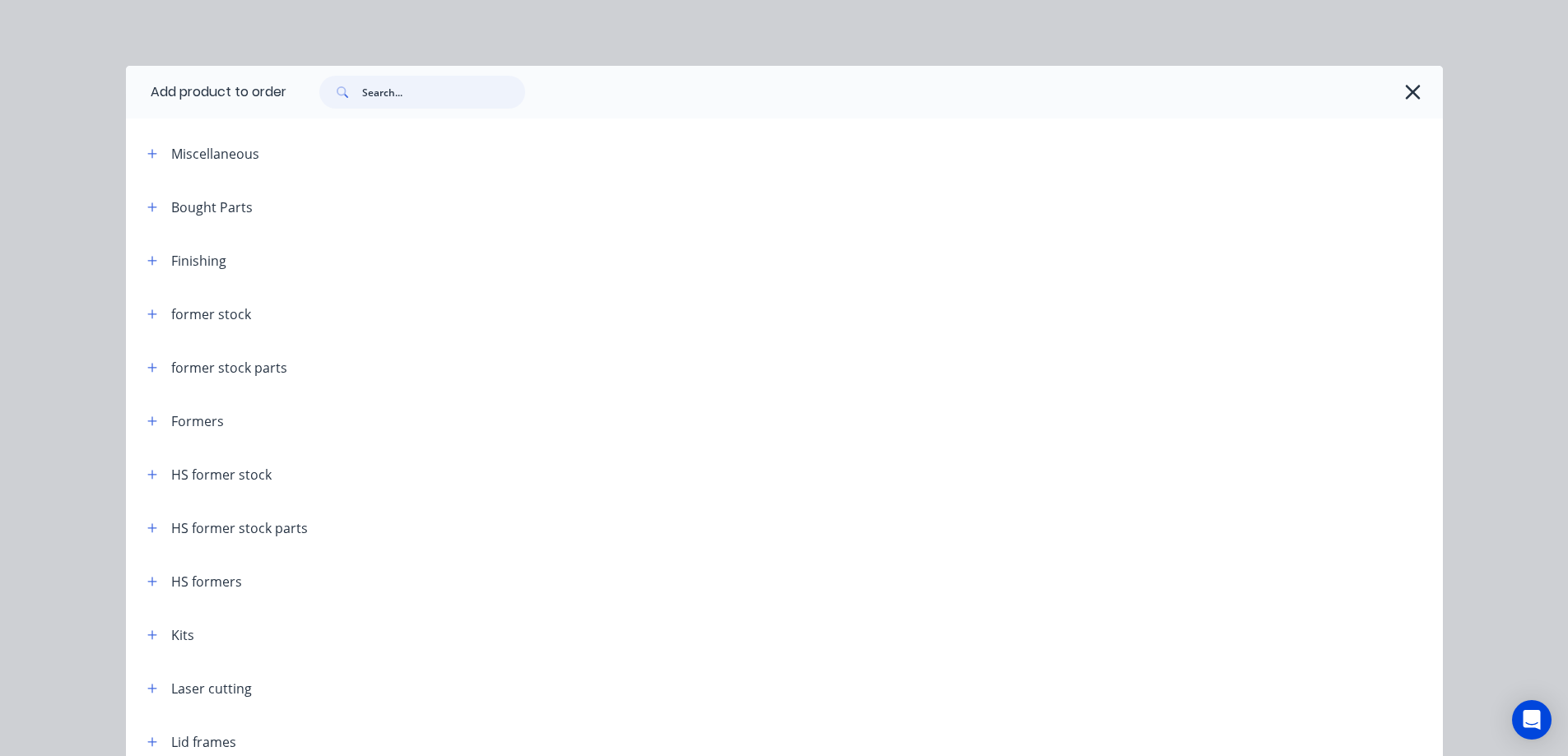
click at [389, 96] on input "text" at bounding box center [444, 93] width 163 height 33
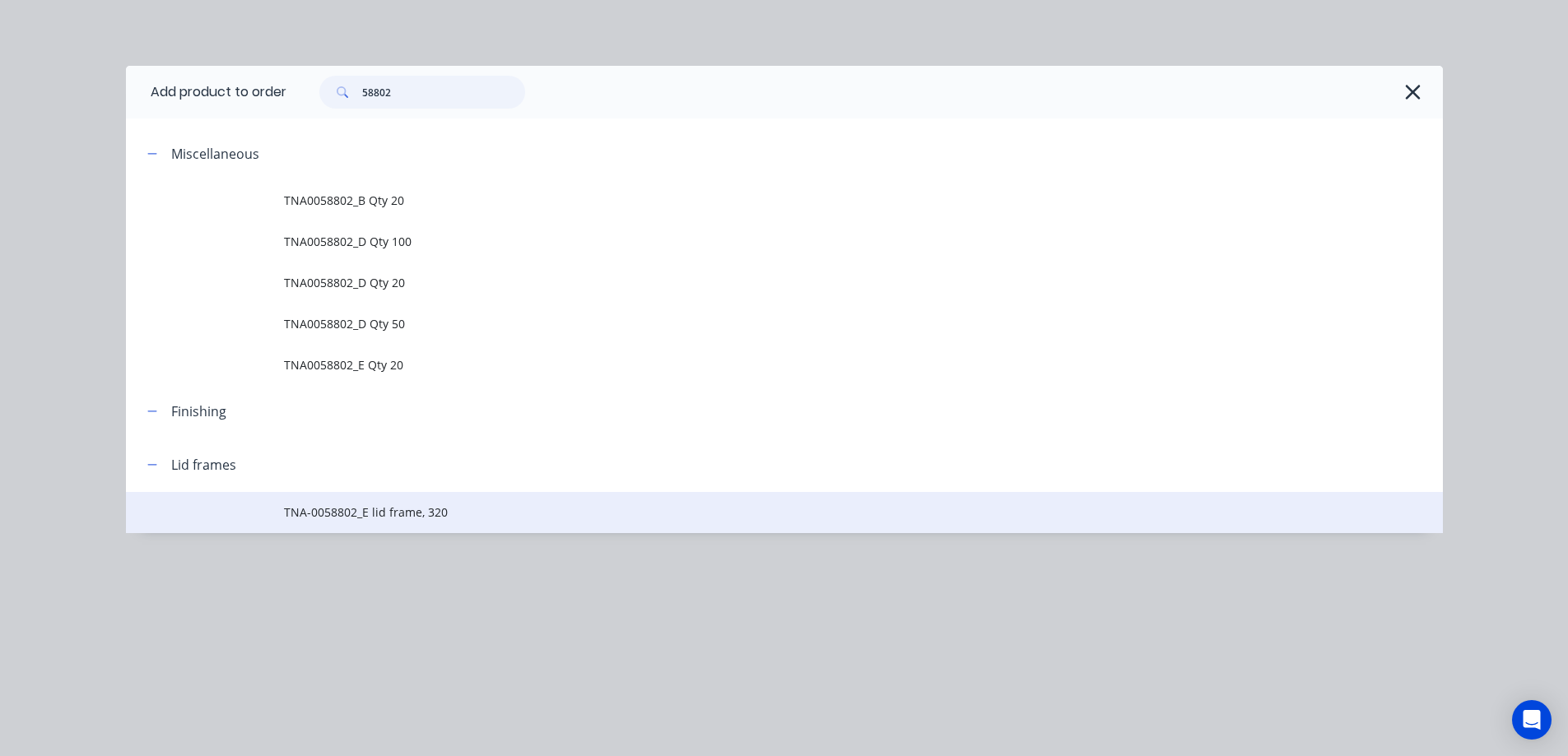
type input "58802"
click at [374, 513] on span "TNA-0058802_E lid frame, 320" at bounding box center [747, 511] width 927 height 18
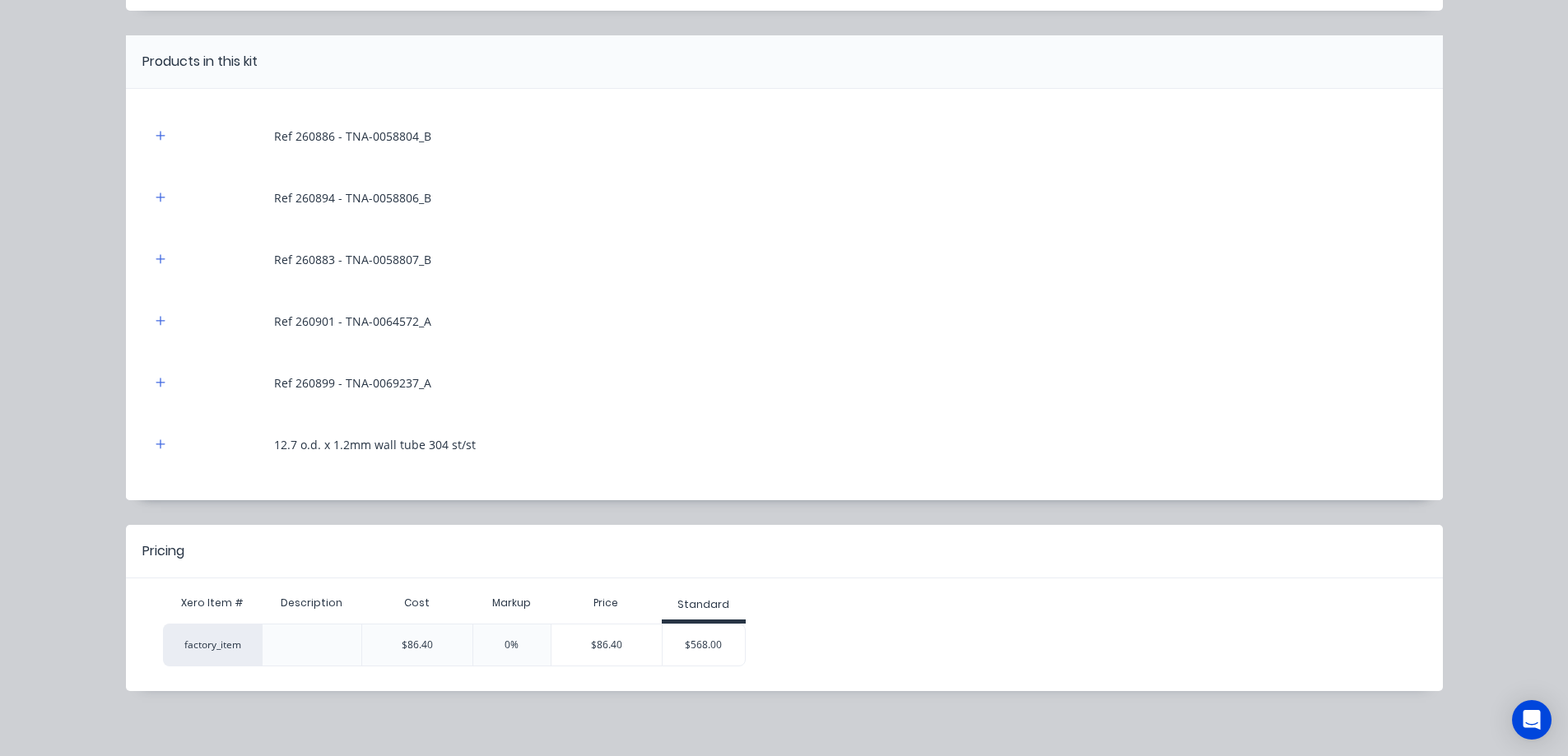
scroll to position [127, 0]
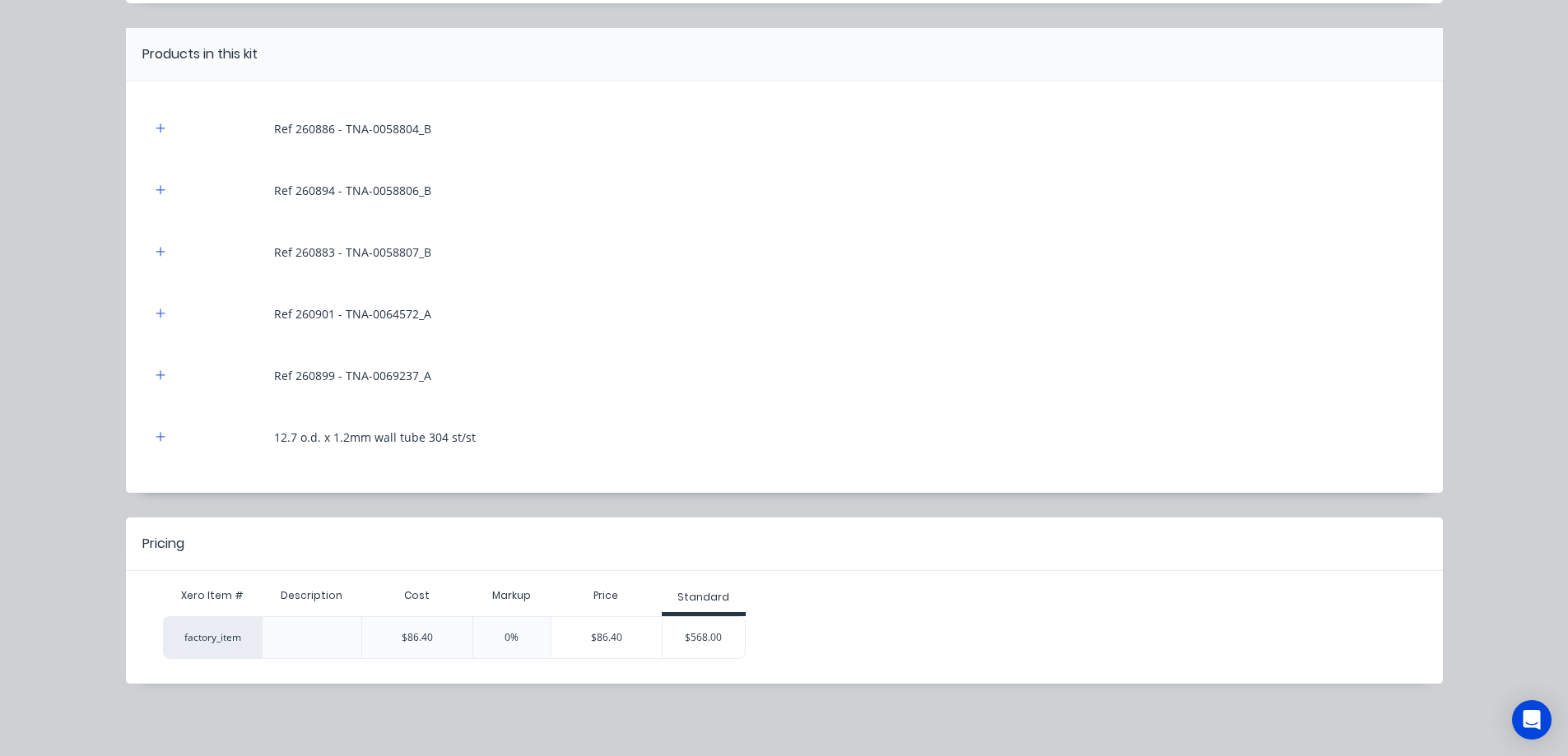
click at [708, 638] on div "$568.00" at bounding box center [703, 637] width 82 height 41
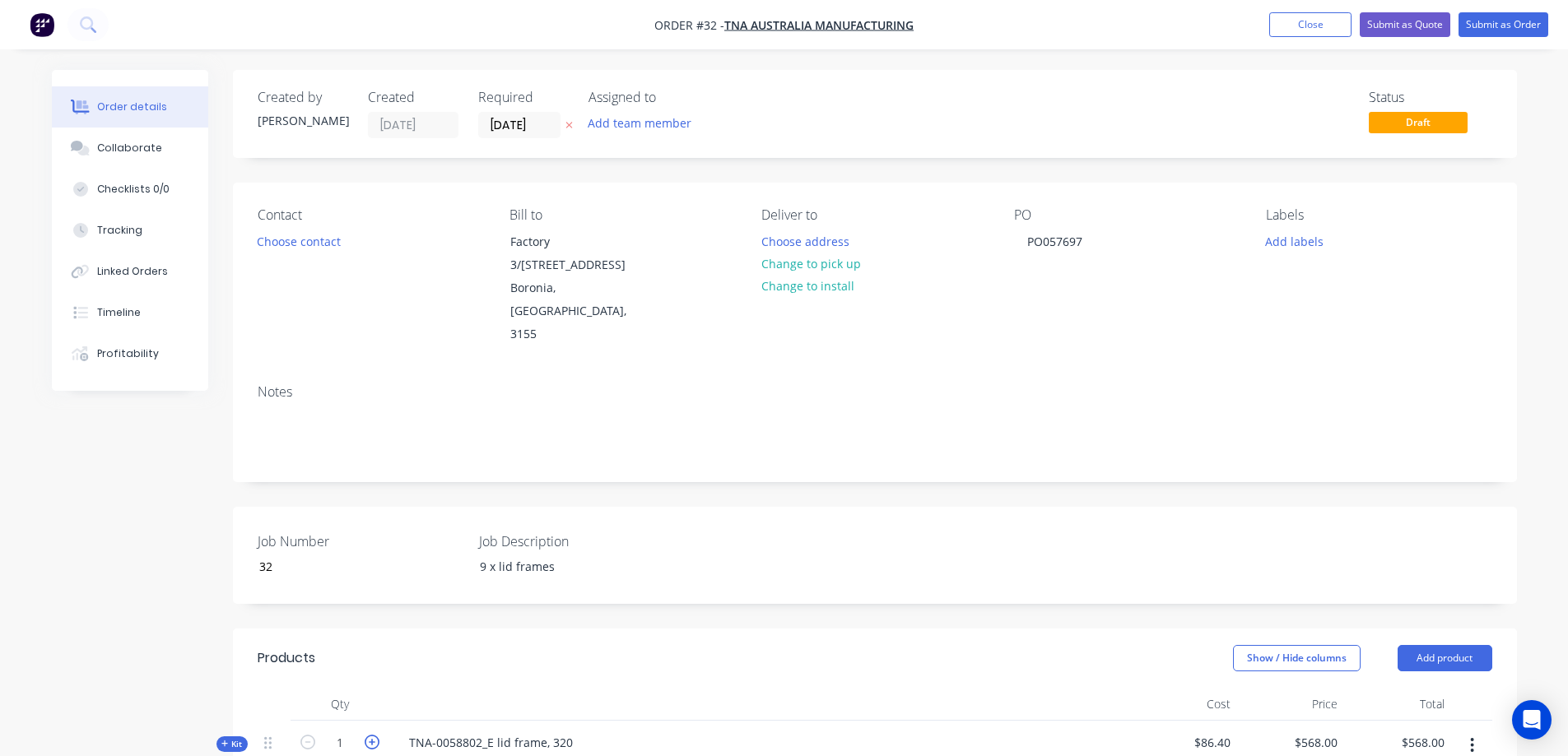
click at [370, 735] on icon "button" at bounding box center [372, 742] width 15 height 15
type input "2"
type input "$1,136.00"
click at [370, 735] on icon "button" at bounding box center [372, 742] width 15 height 15
type input "3"
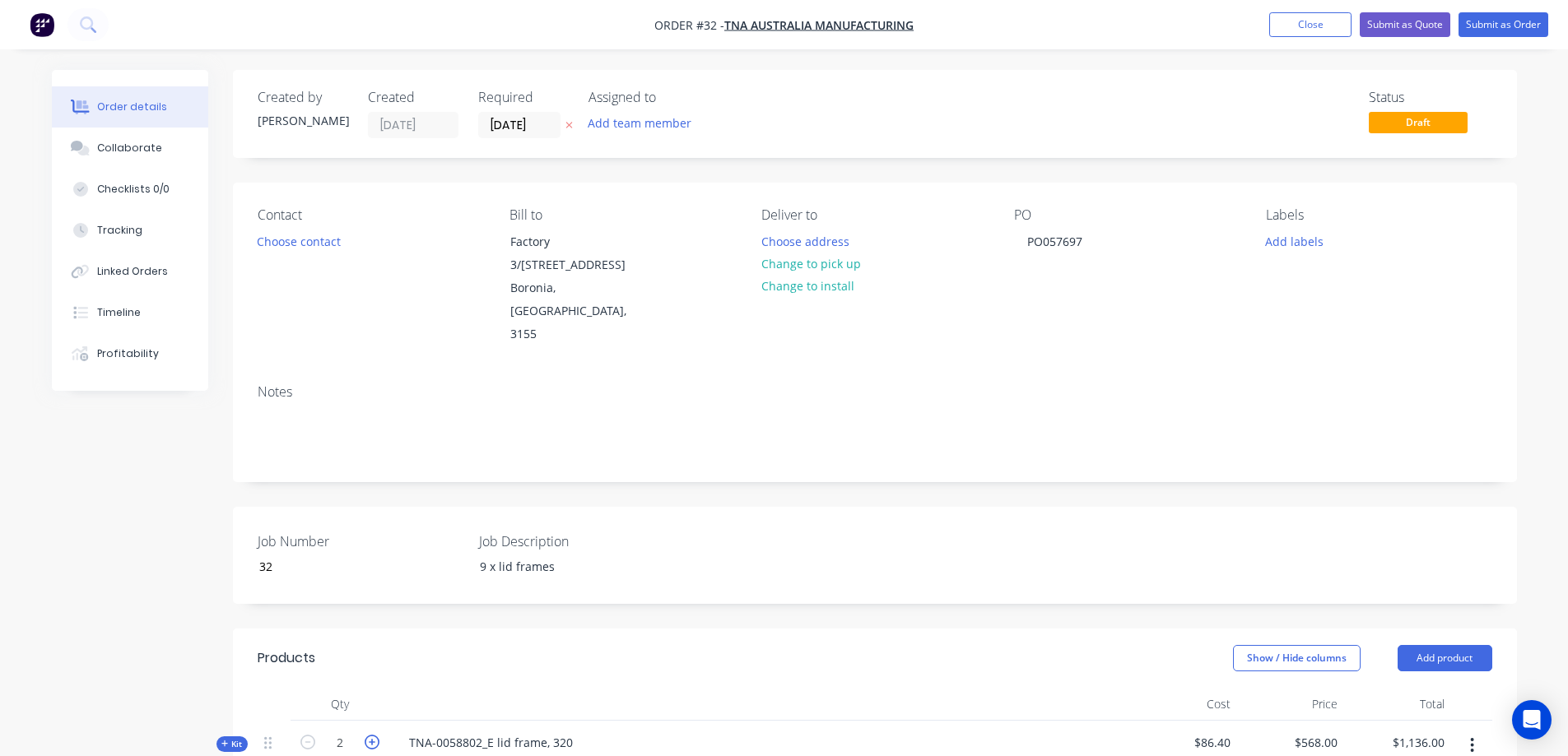
type input "$1,704.00"
click at [370, 735] on icon "button" at bounding box center [372, 742] width 15 height 15
type input "4"
type input "$2,272.00"
click at [370, 735] on icon "button" at bounding box center [372, 742] width 15 height 15
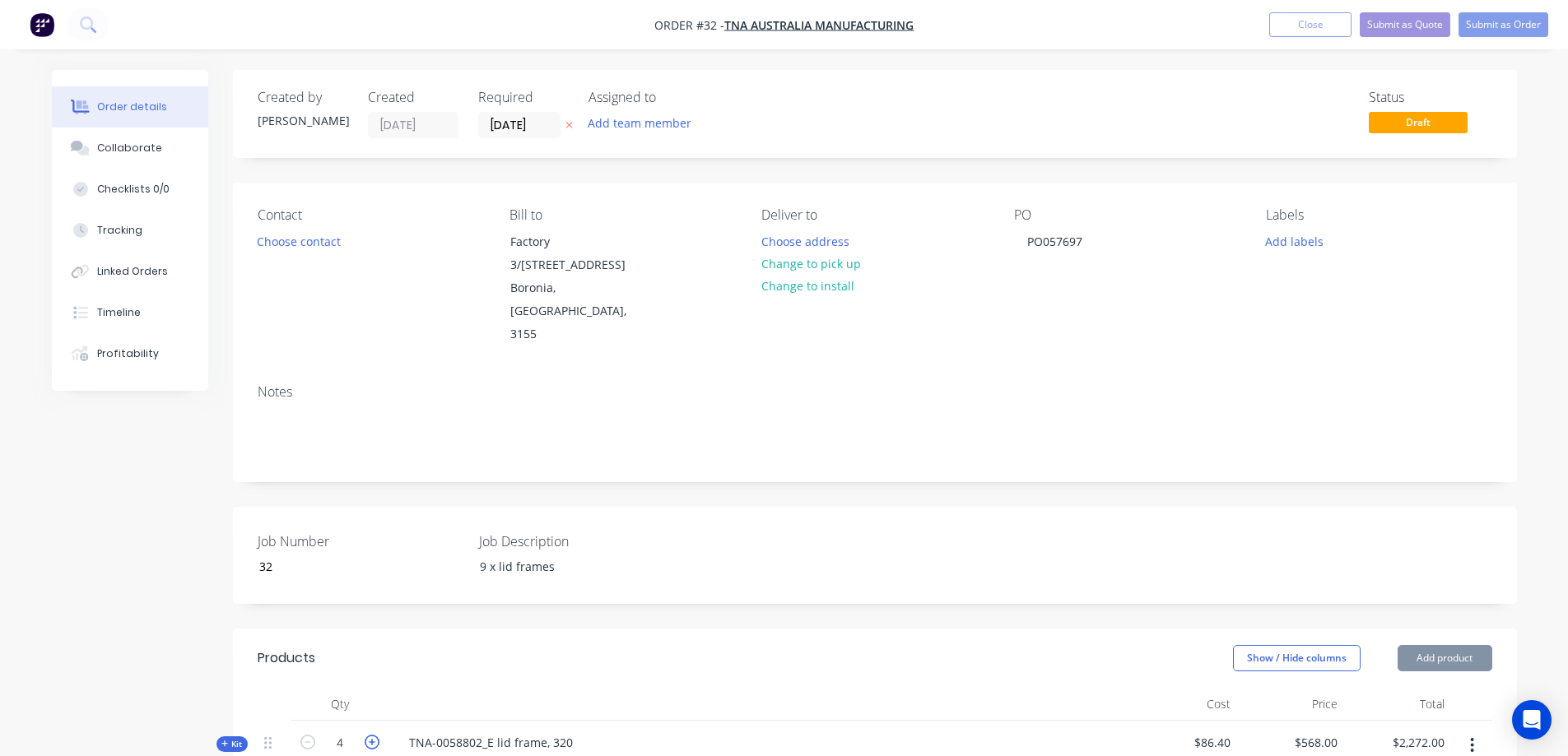
type input "5"
type input "$2,840.00"
click at [370, 735] on icon "button" at bounding box center [372, 742] width 15 height 15
type input "6"
type input "$3,408.00"
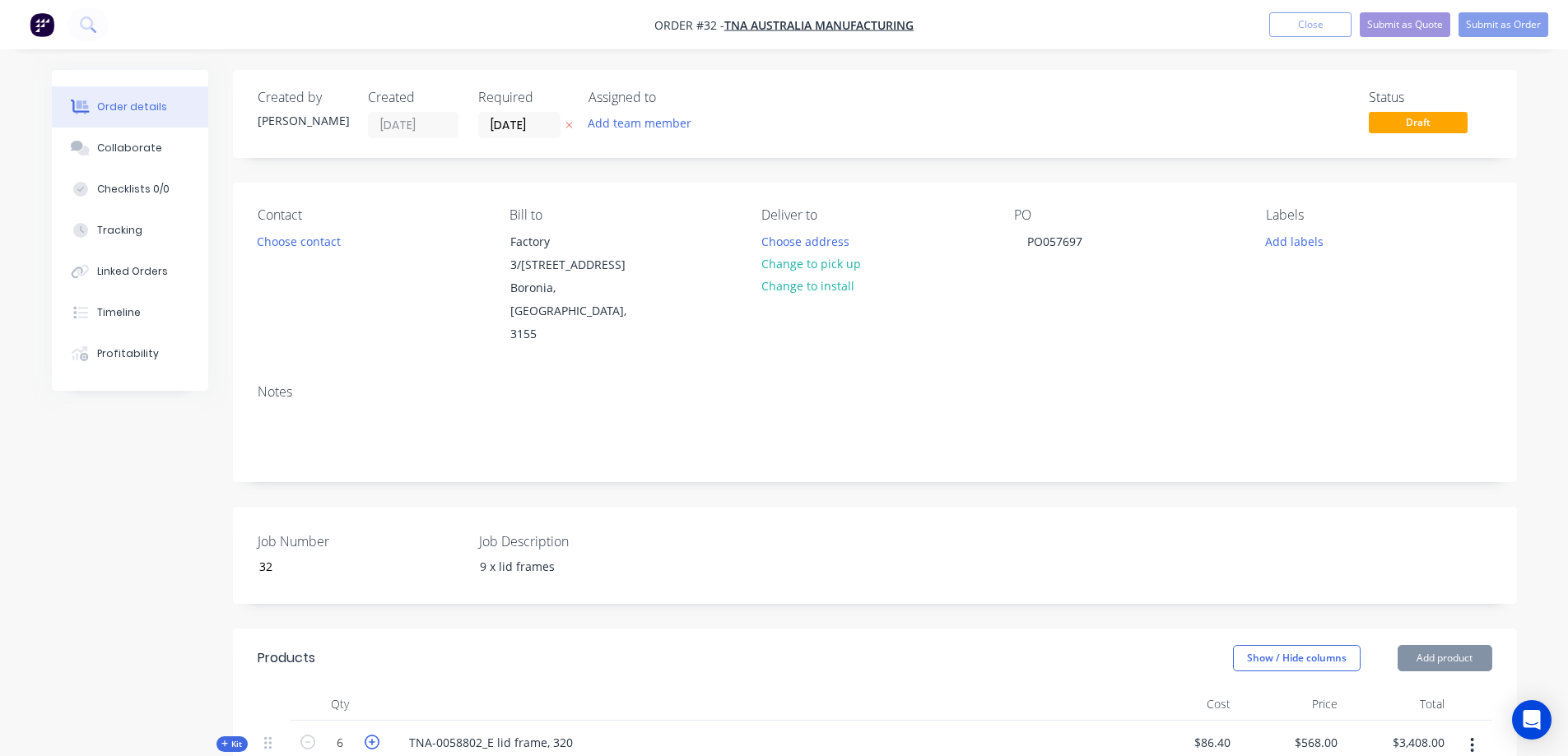
click at [370, 735] on icon "button" at bounding box center [372, 742] width 15 height 15
type input "7"
type input "$3,976.00"
click at [370, 735] on icon "button" at bounding box center [372, 742] width 15 height 15
type input "8"
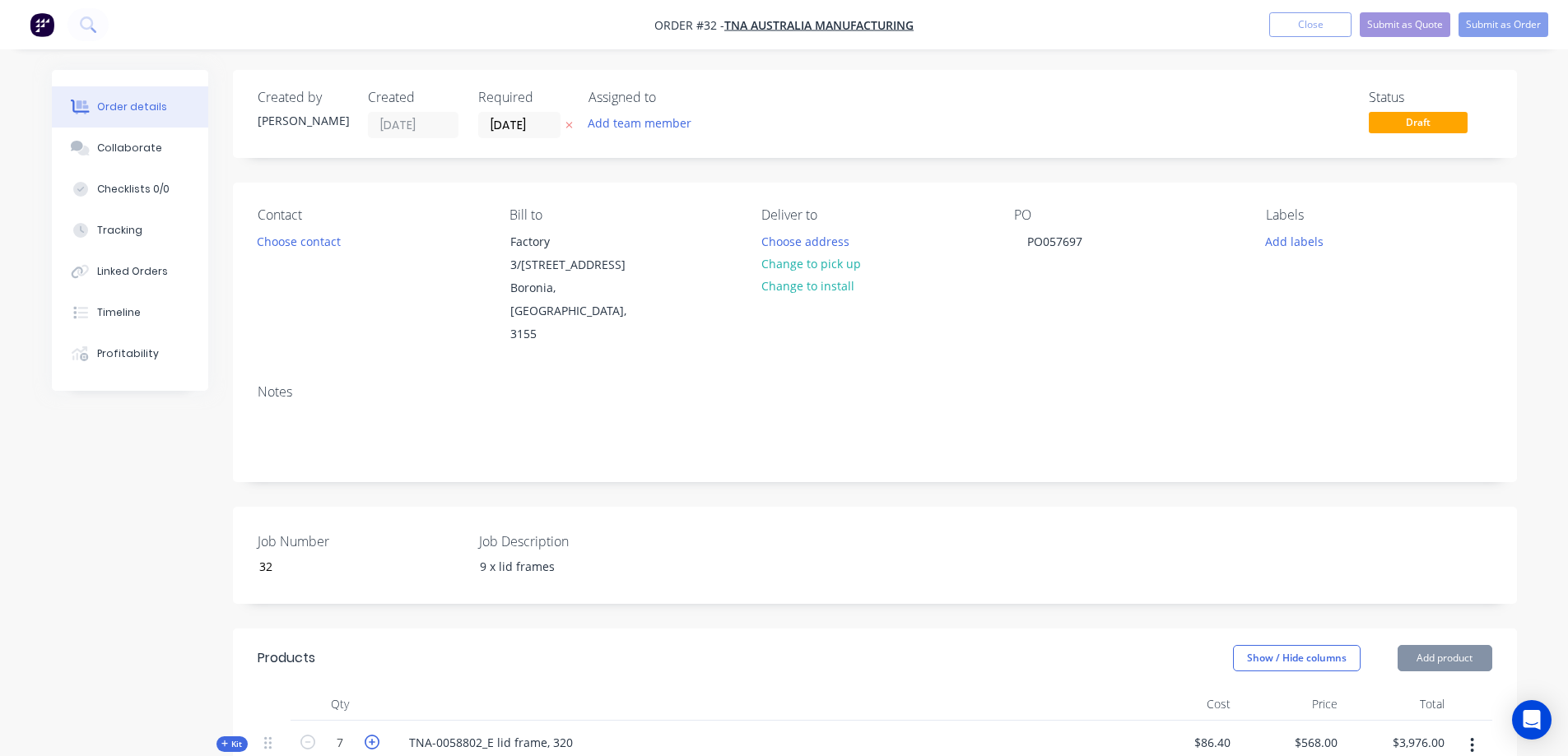
type input "$4,544.00"
click at [370, 735] on icon "button" at bounding box center [372, 742] width 15 height 15
type input "9"
type input "$5,112.00"
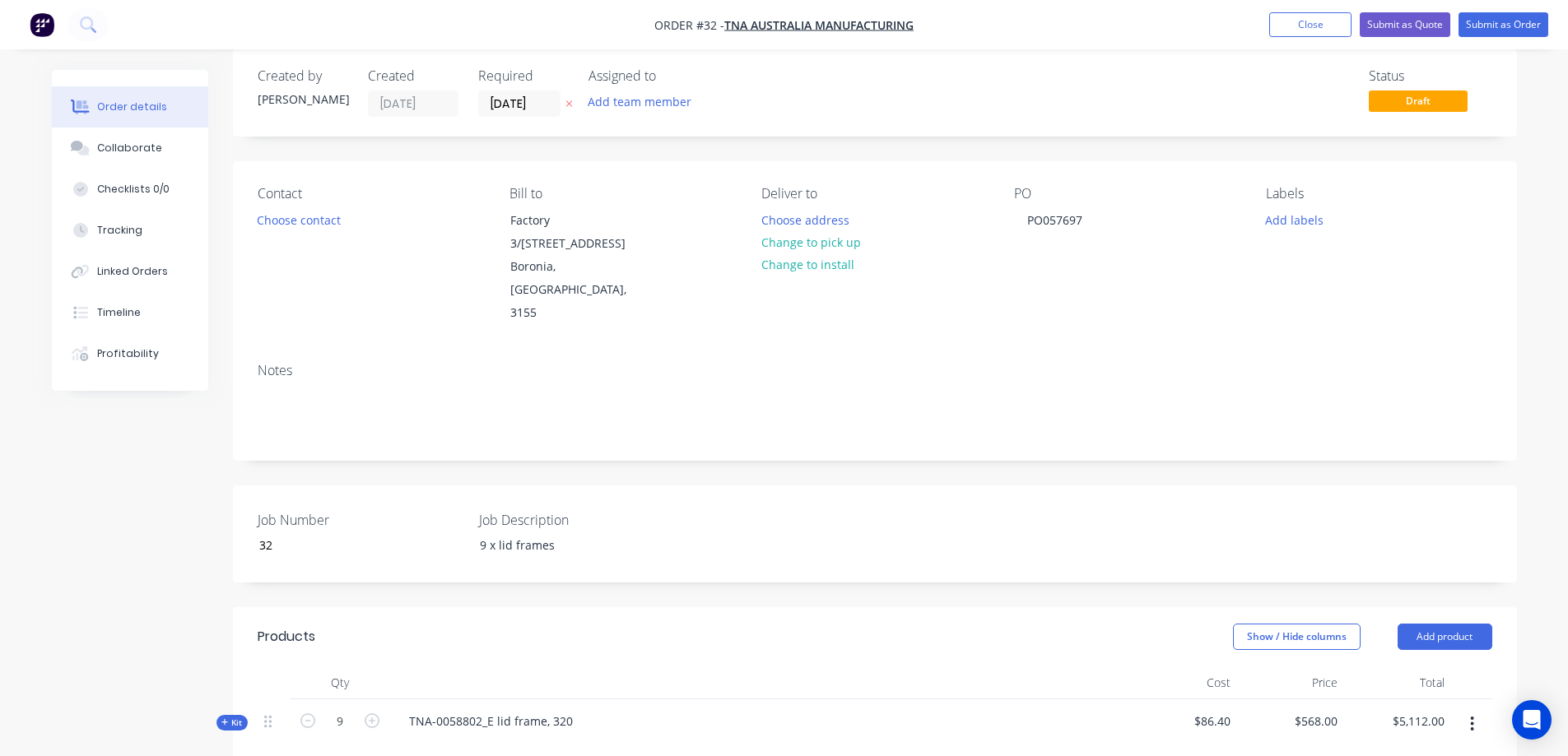
scroll to position [27, 0]
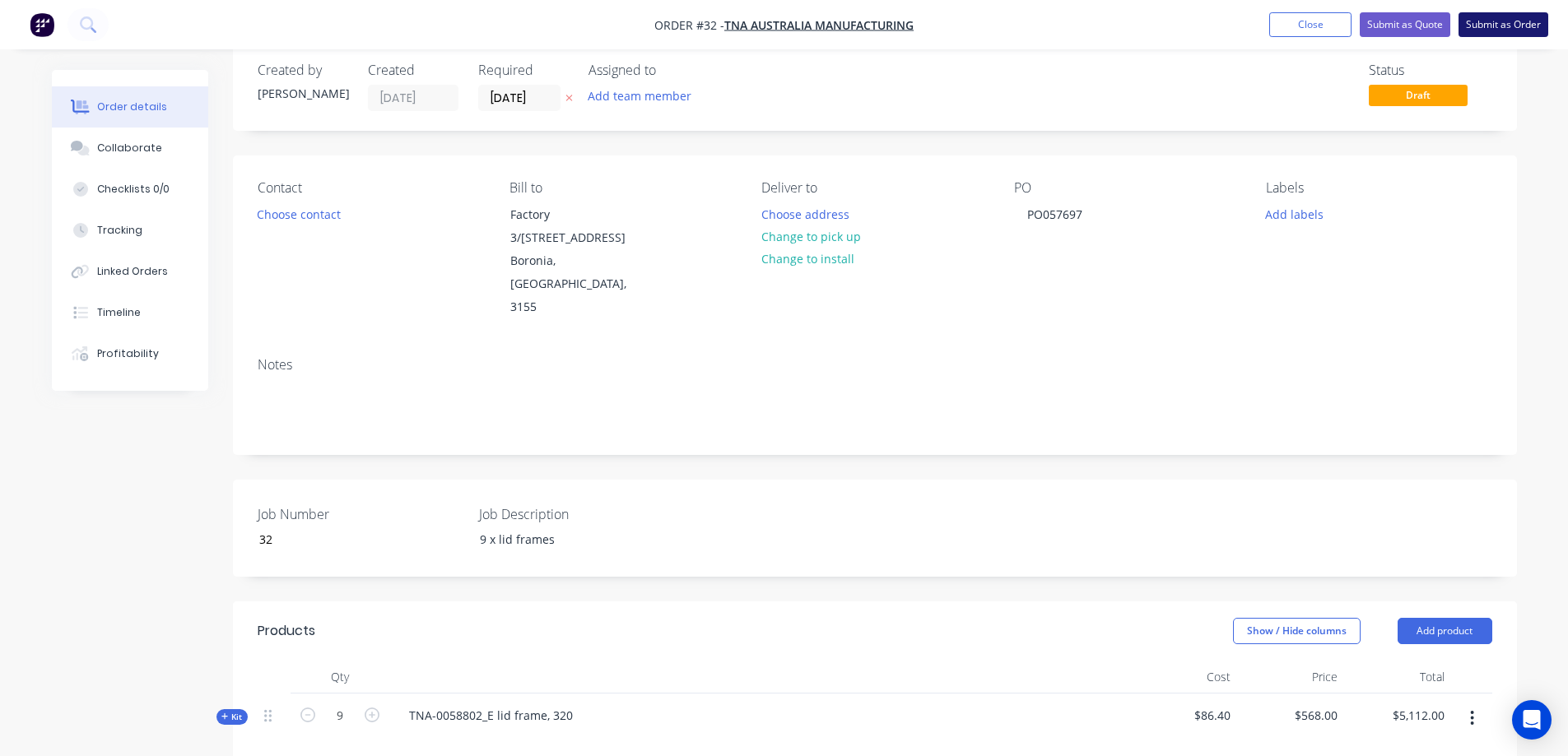
click at [1498, 26] on button "Submit as Order" at bounding box center [1503, 24] width 90 height 25
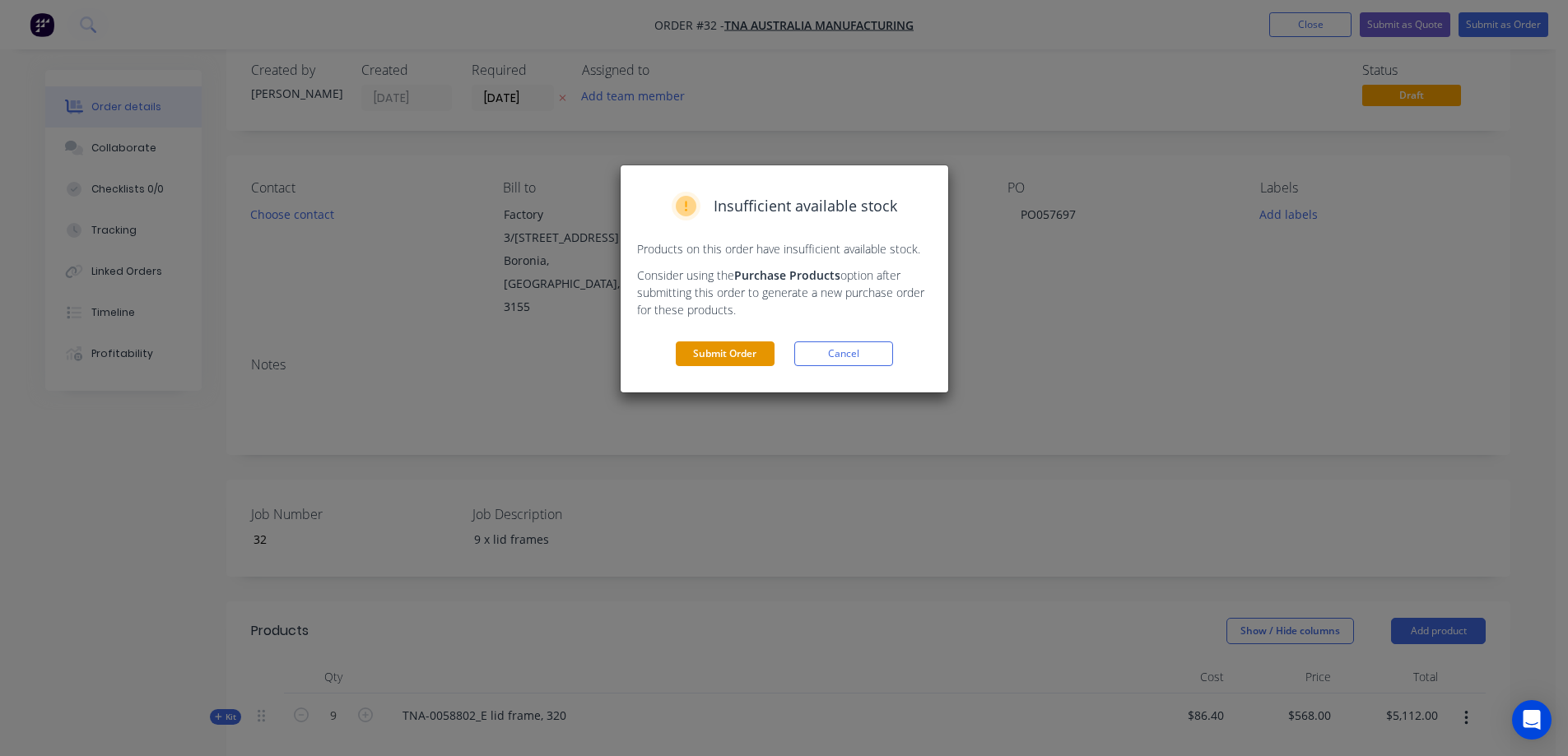
click at [740, 349] on button "Submit Order" at bounding box center [725, 354] width 99 height 25
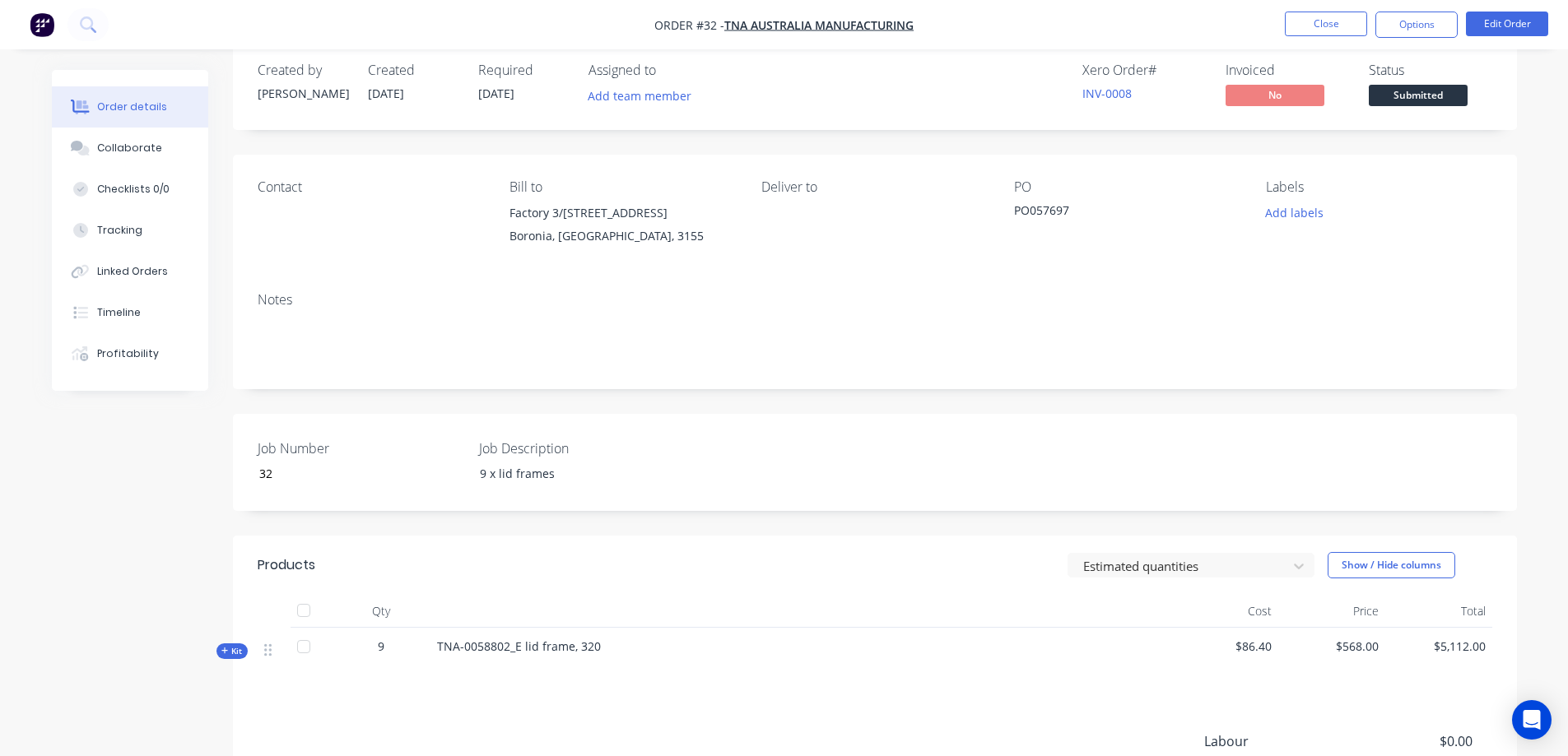
click at [234, 646] on span "Kit" at bounding box center [232, 650] width 21 height 12
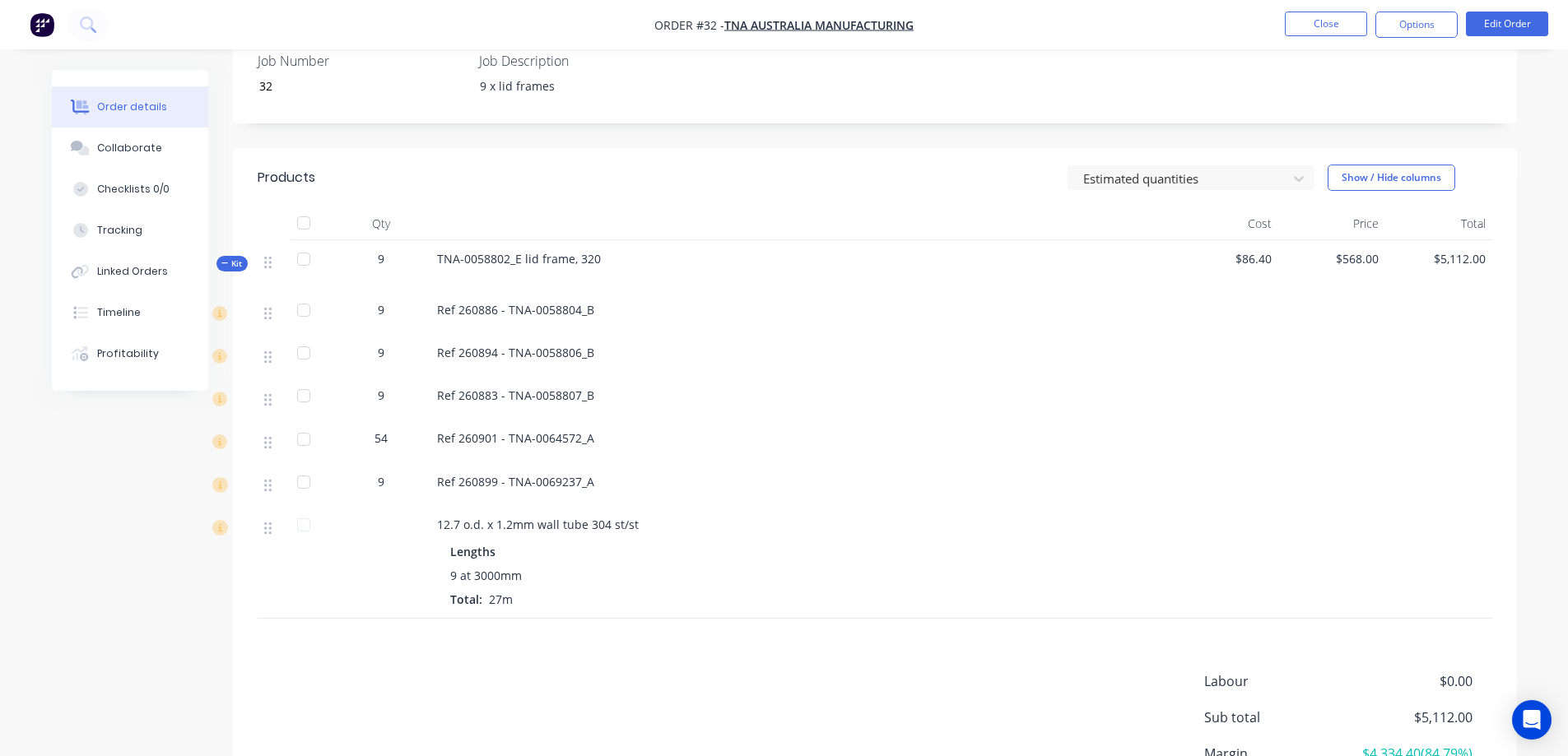
scroll to position [438, 0]
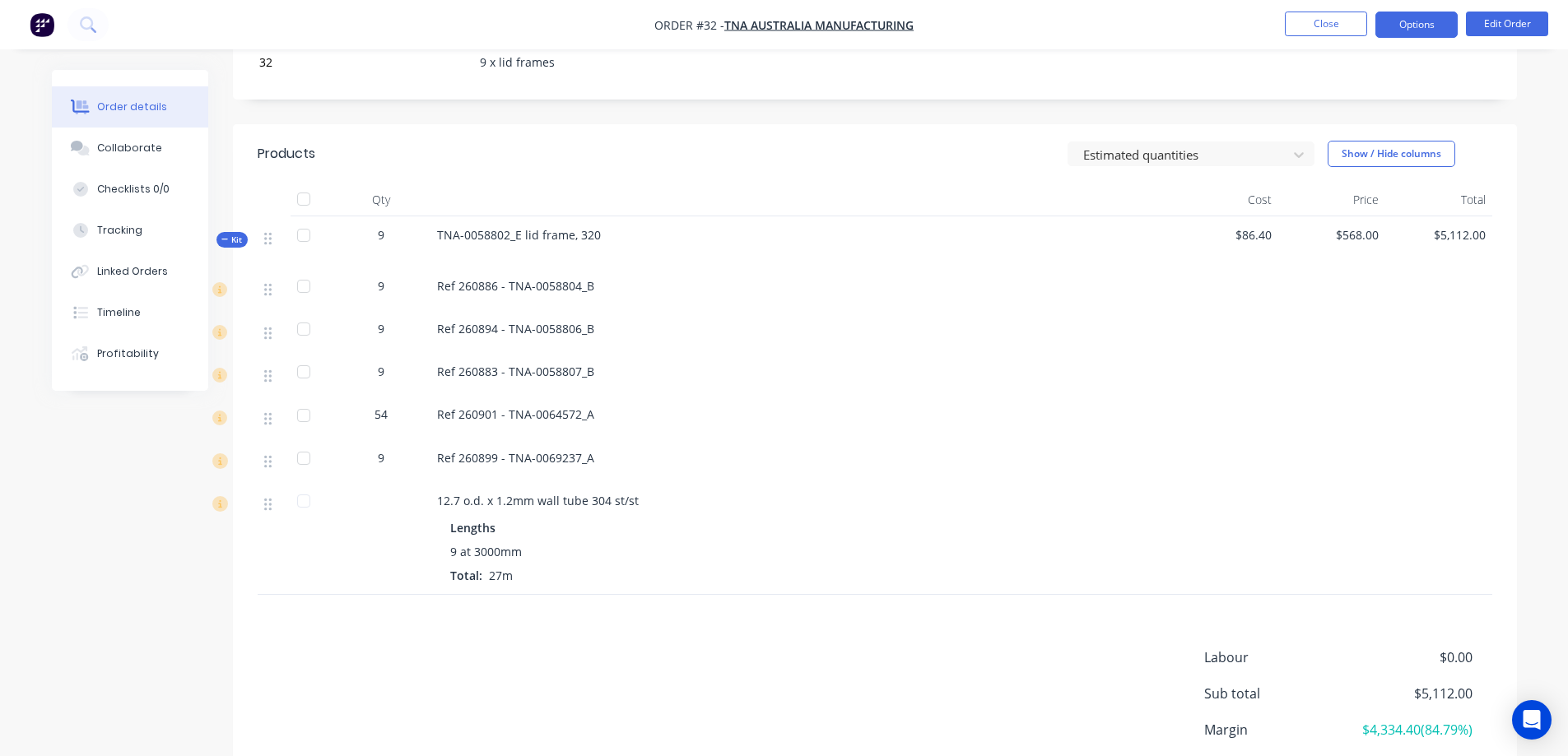
click at [1408, 16] on button "Options" at bounding box center [1416, 24] width 82 height 26
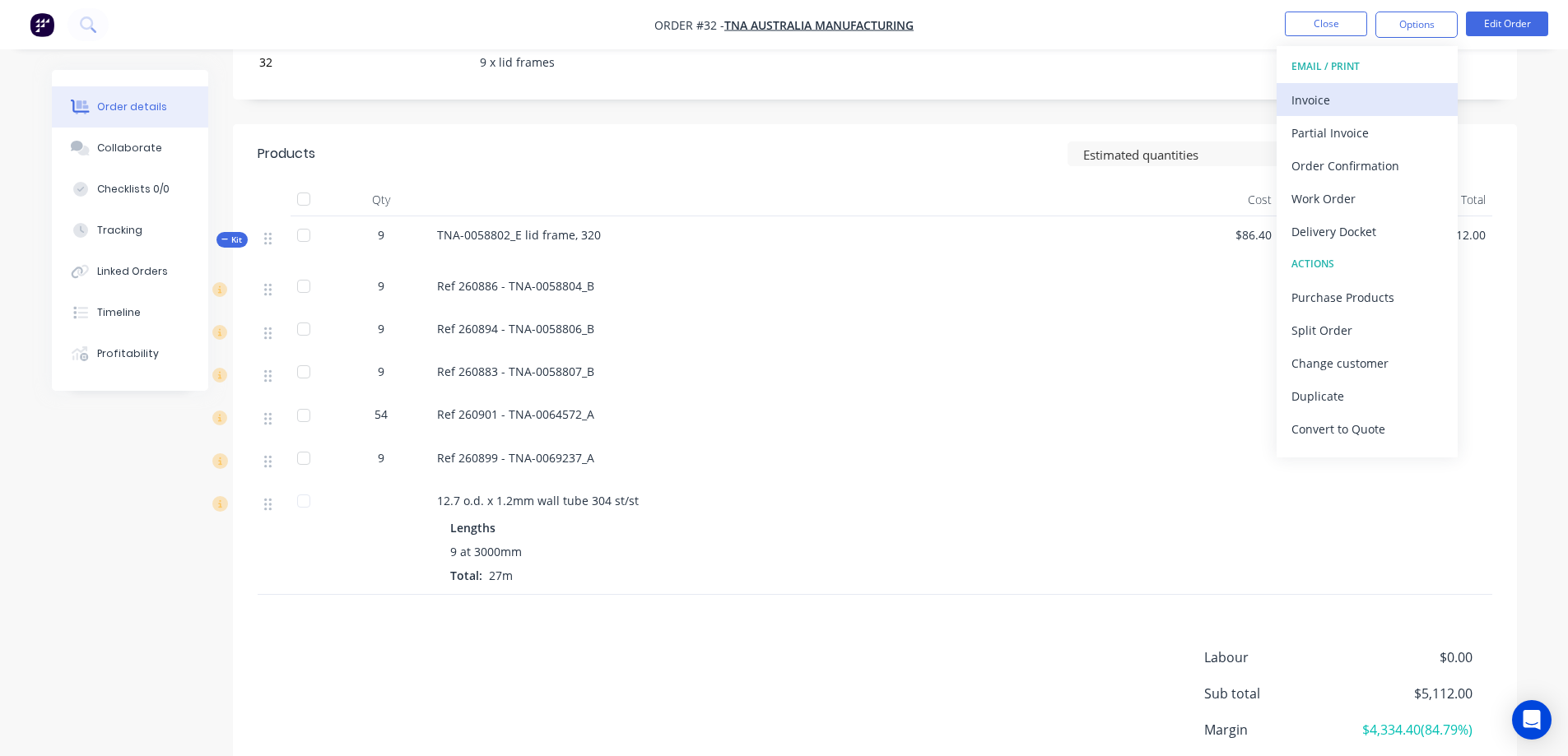
click at [1337, 96] on div "Invoice" at bounding box center [1366, 100] width 151 height 24
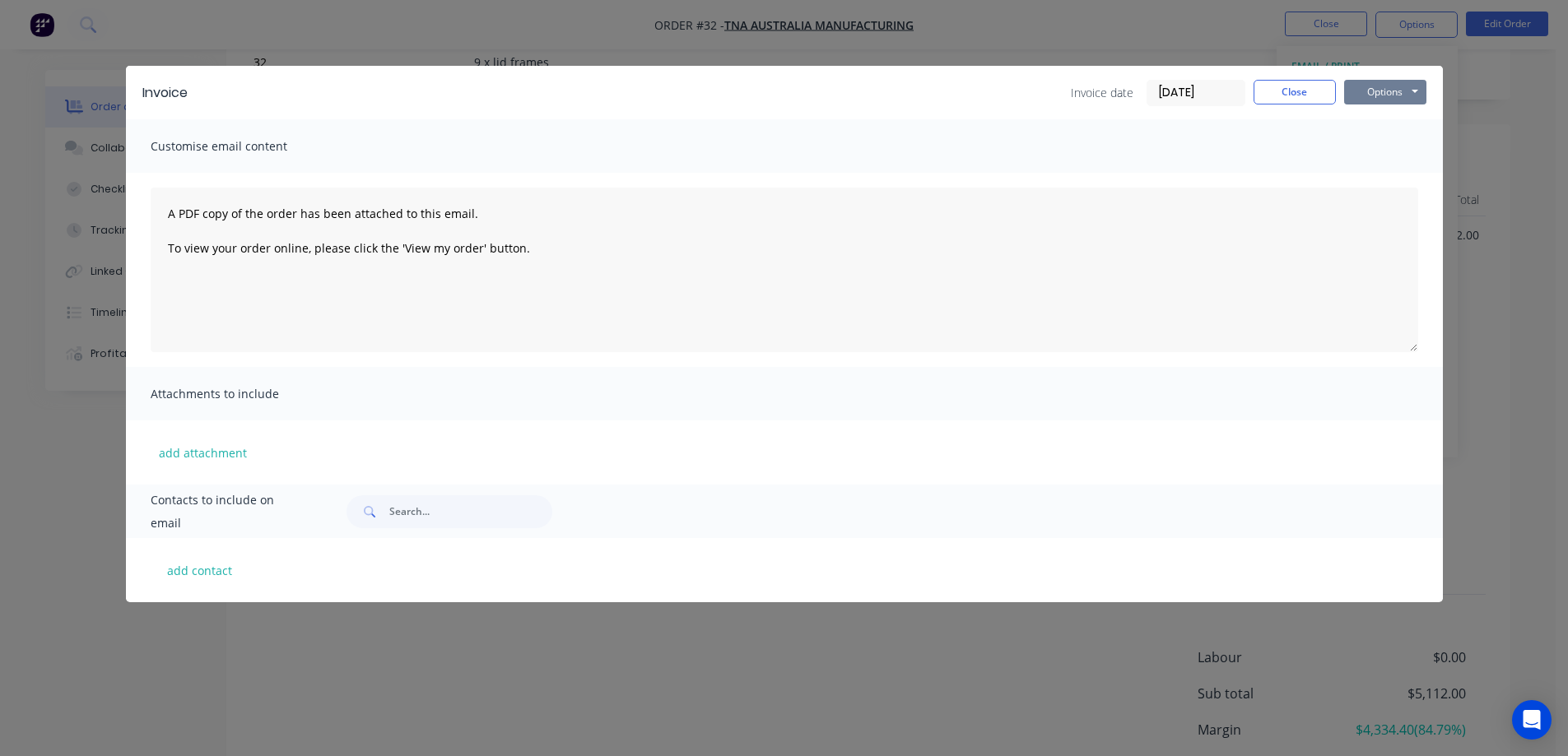
click at [1379, 94] on button "Options" at bounding box center [1385, 92] width 82 height 25
click at [1380, 118] on button "Preview" at bounding box center [1397, 120] width 106 height 27
click at [1308, 93] on button "Close" at bounding box center [1294, 92] width 82 height 25
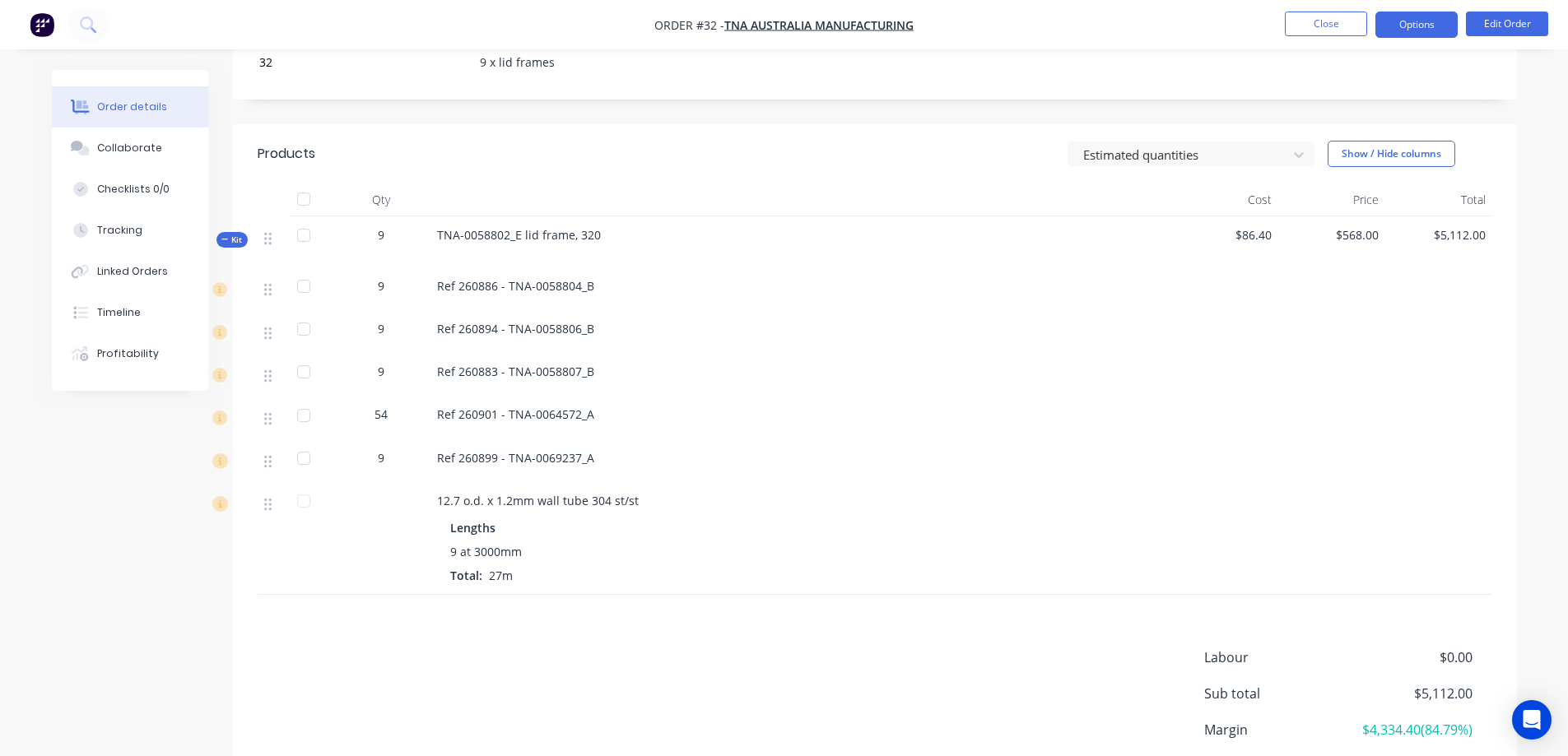
click at [1439, 22] on button "Options" at bounding box center [1416, 24] width 82 height 26
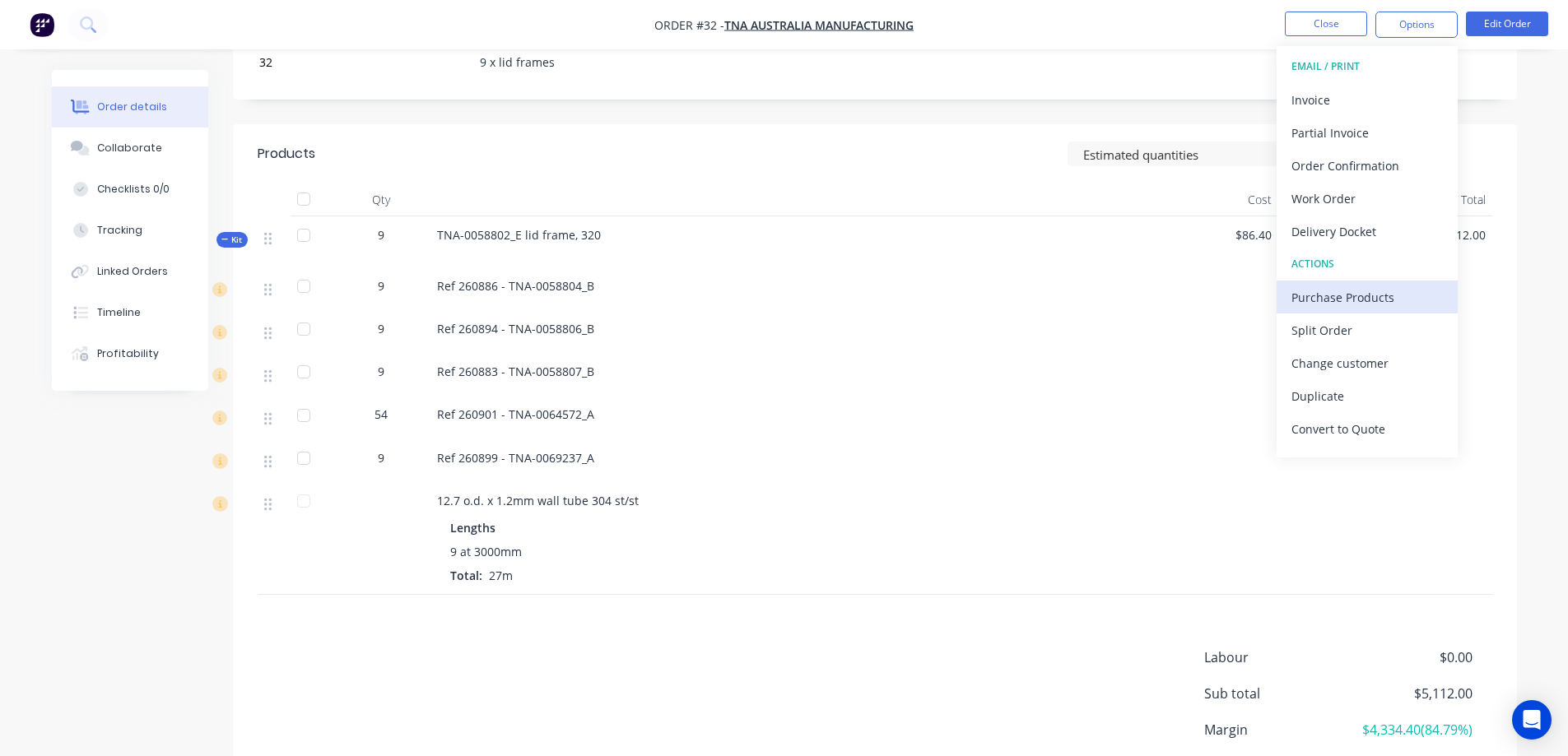
click at [1360, 297] on div "Purchase Products" at bounding box center [1366, 297] width 151 height 24
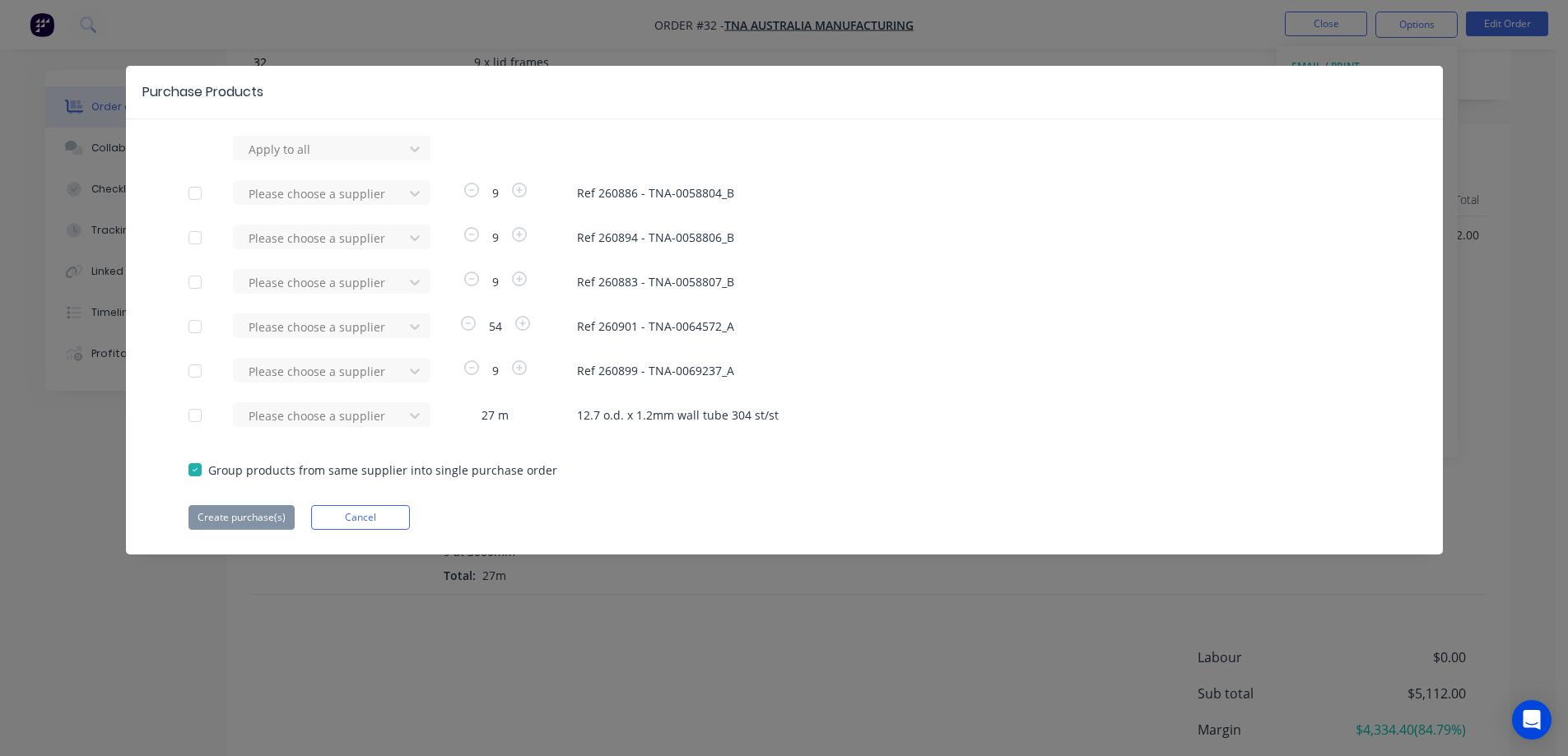
click at [1322, 20] on div "Purchase Products Apply to all Please choose a supplier 9 Ref 260886 - TNA-0058…" at bounding box center [784, 378] width 1568 height 756
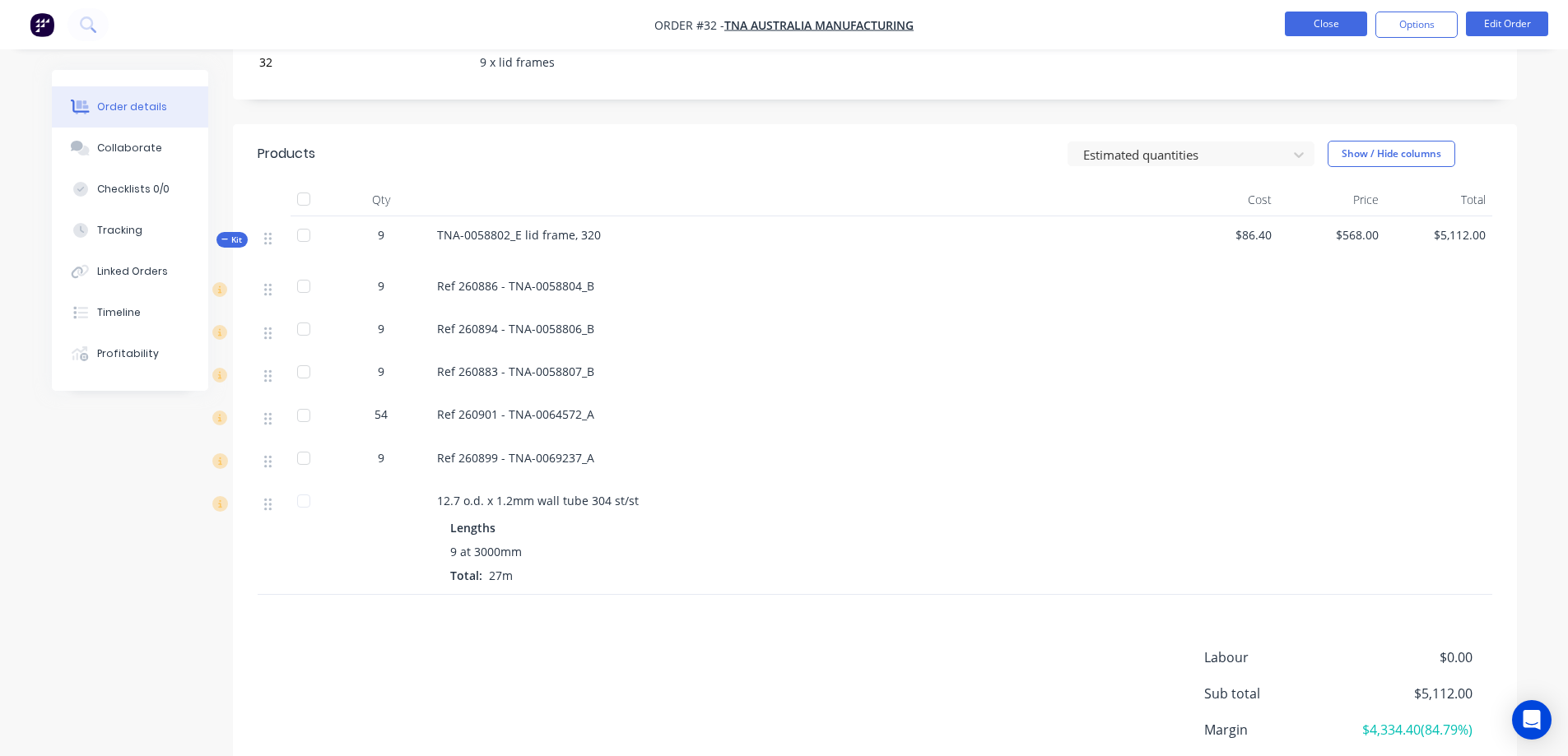
click at [1327, 23] on button "Close" at bounding box center [1325, 23] width 82 height 25
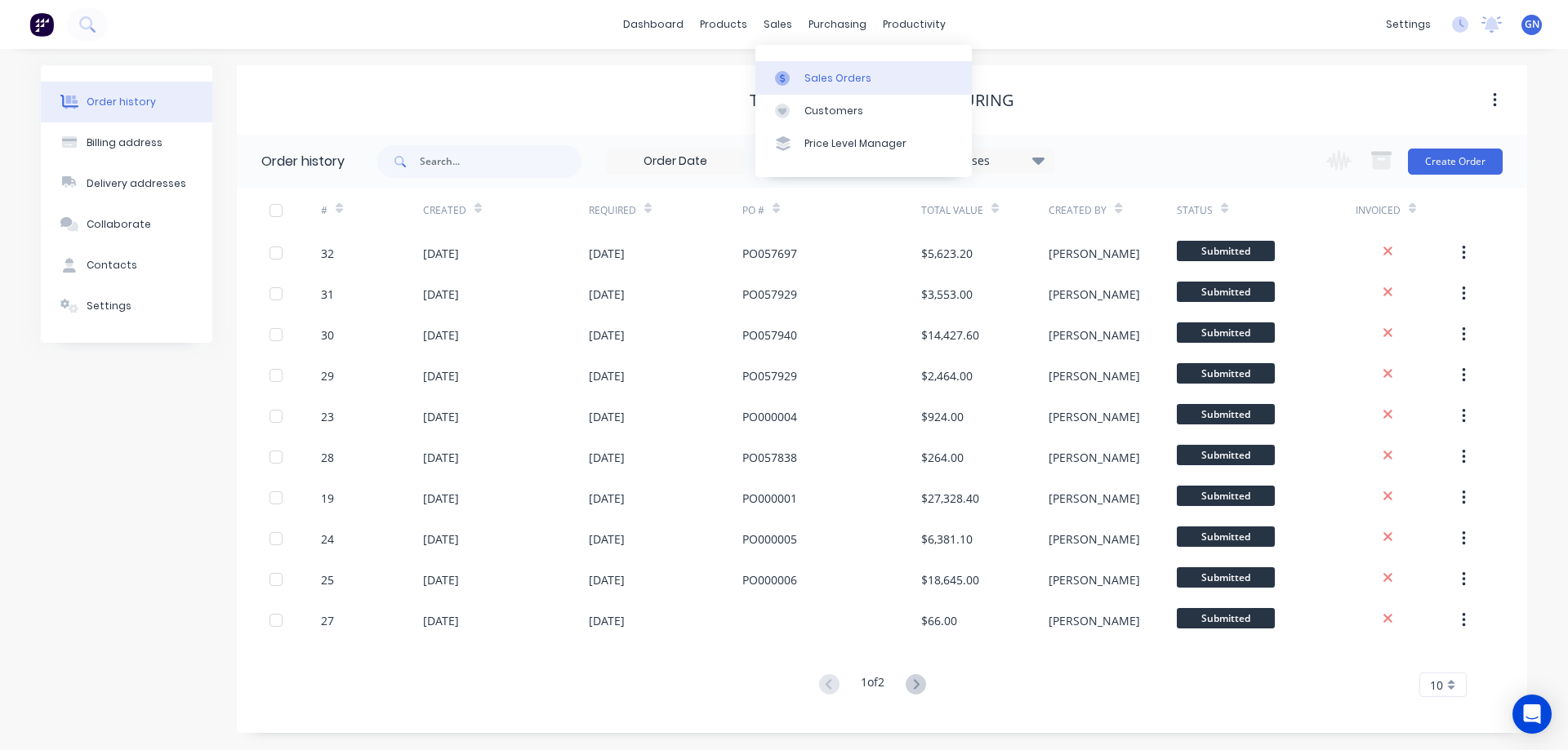
click at [814, 71] on div "Sales Orders" at bounding box center [838, 78] width 67 height 15
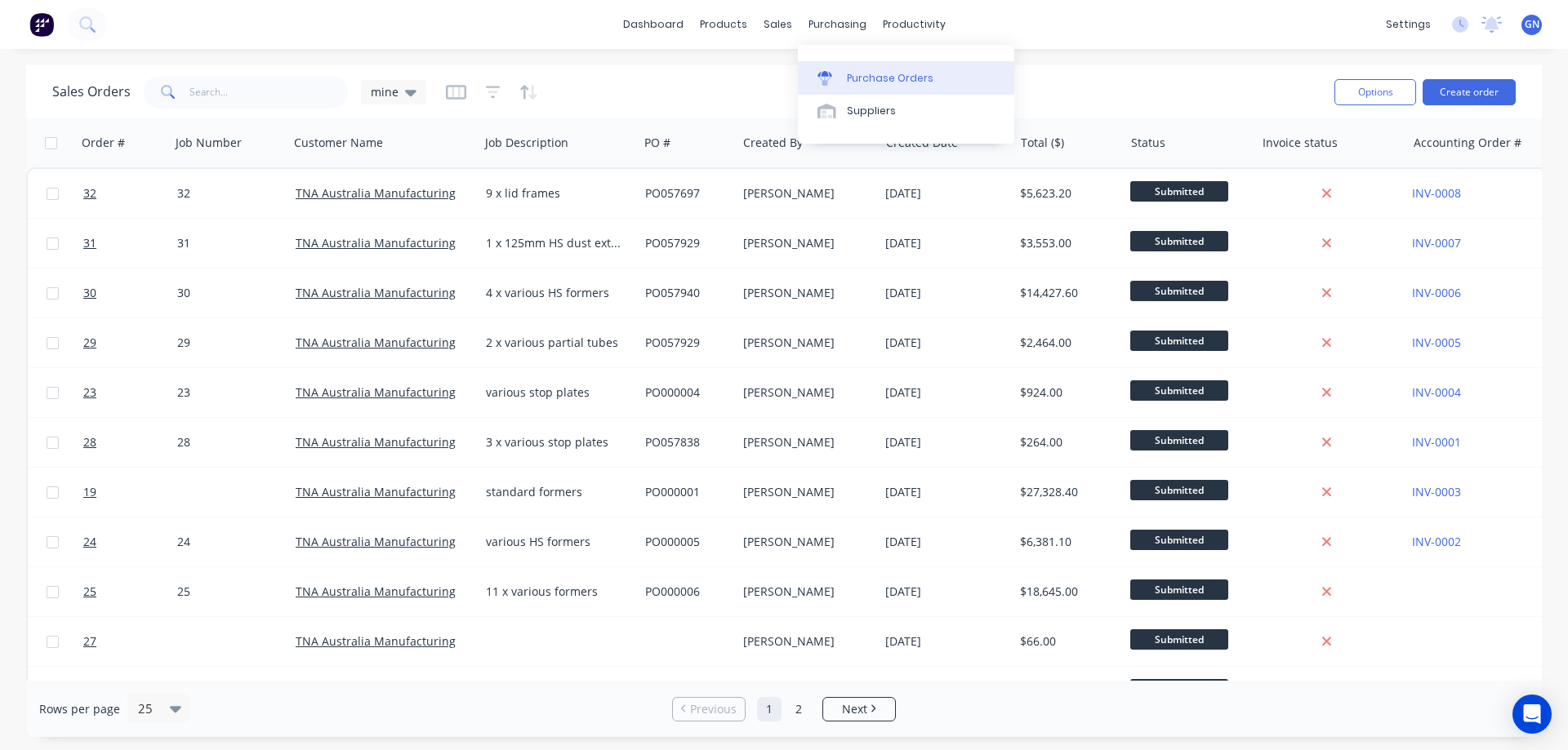
click at [876, 75] on div "Purchase Orders" at bounding box center [890, 78] width 86 height 15
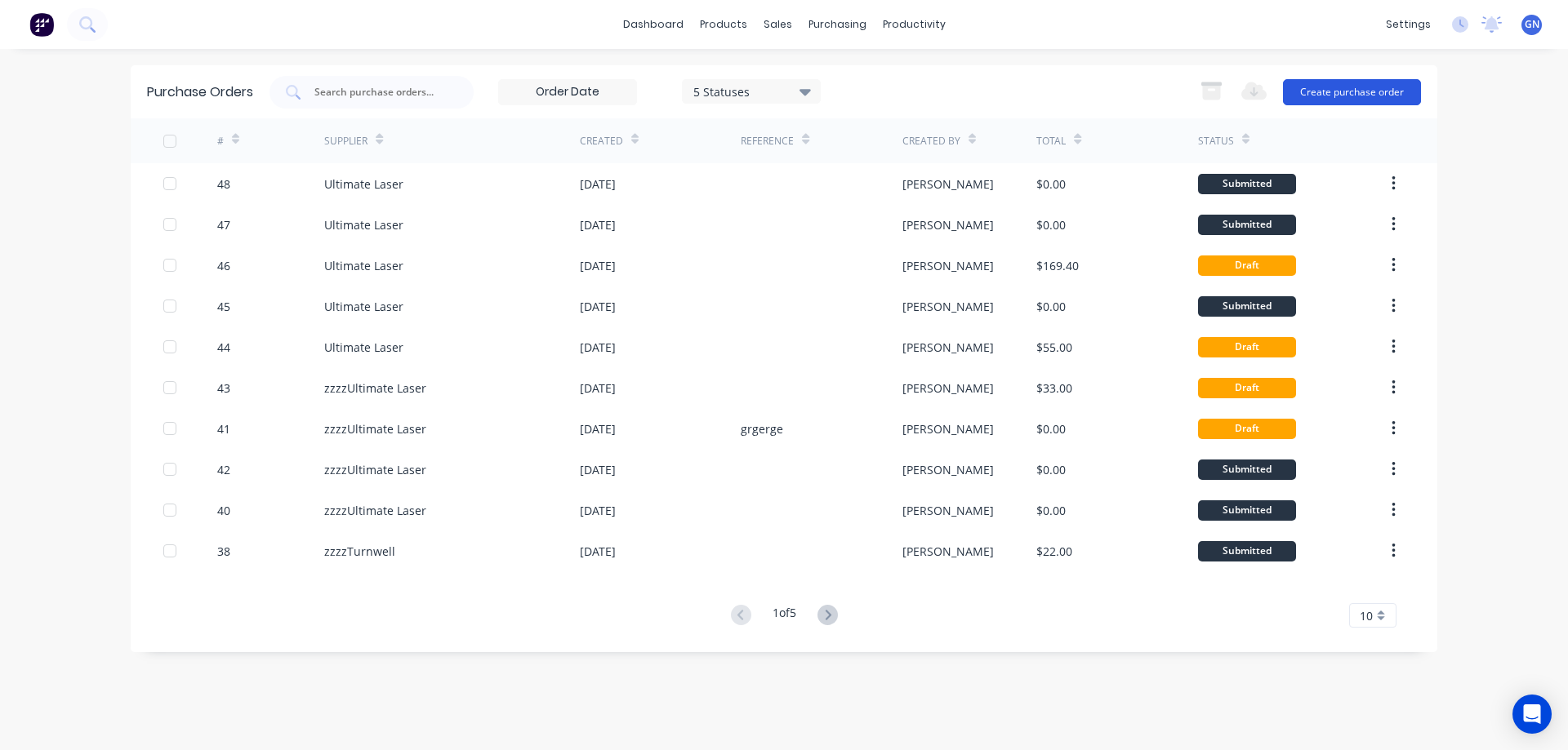
click at [1347, 89] on button "Create purchase order" at bounding box center [1352, 92] width 138 height 26
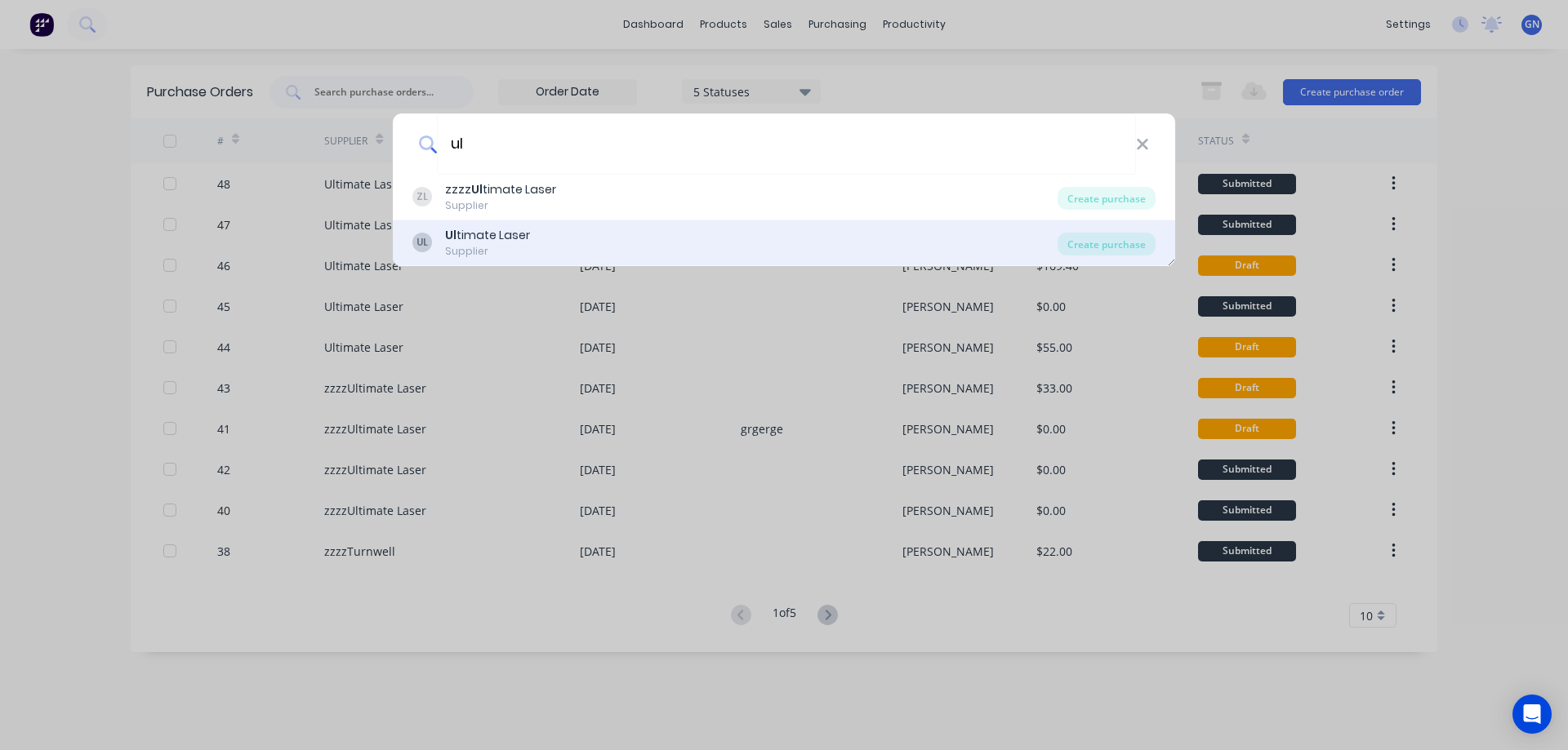
type input "ul"
click at [553, 238] on div "UL Ul timate Laser Supplier" at bounding box center [735, 243] width 646 height 32
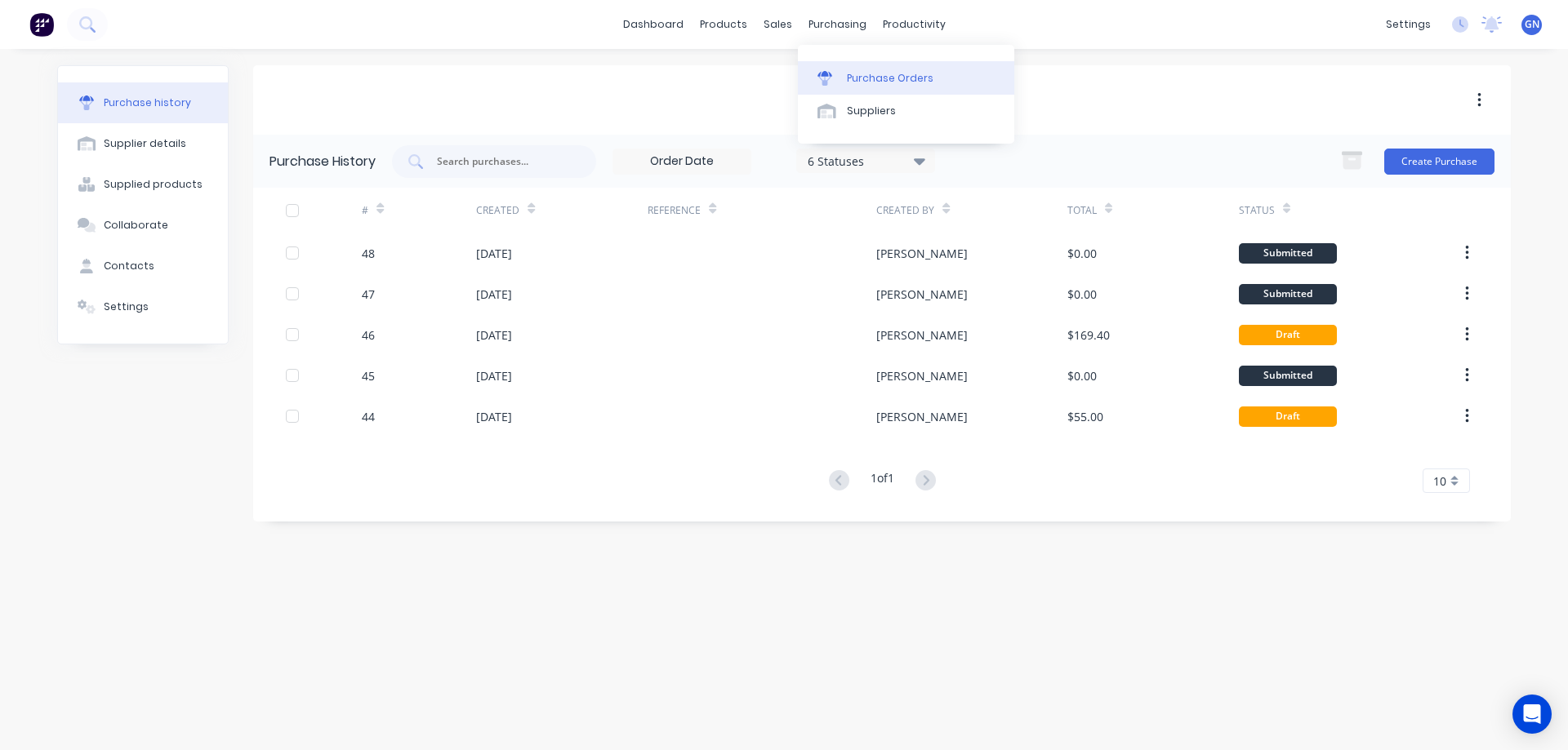
click at [864, 77] on div "Purchase Orders" at bounding box center [890, 78] width 86 height 15
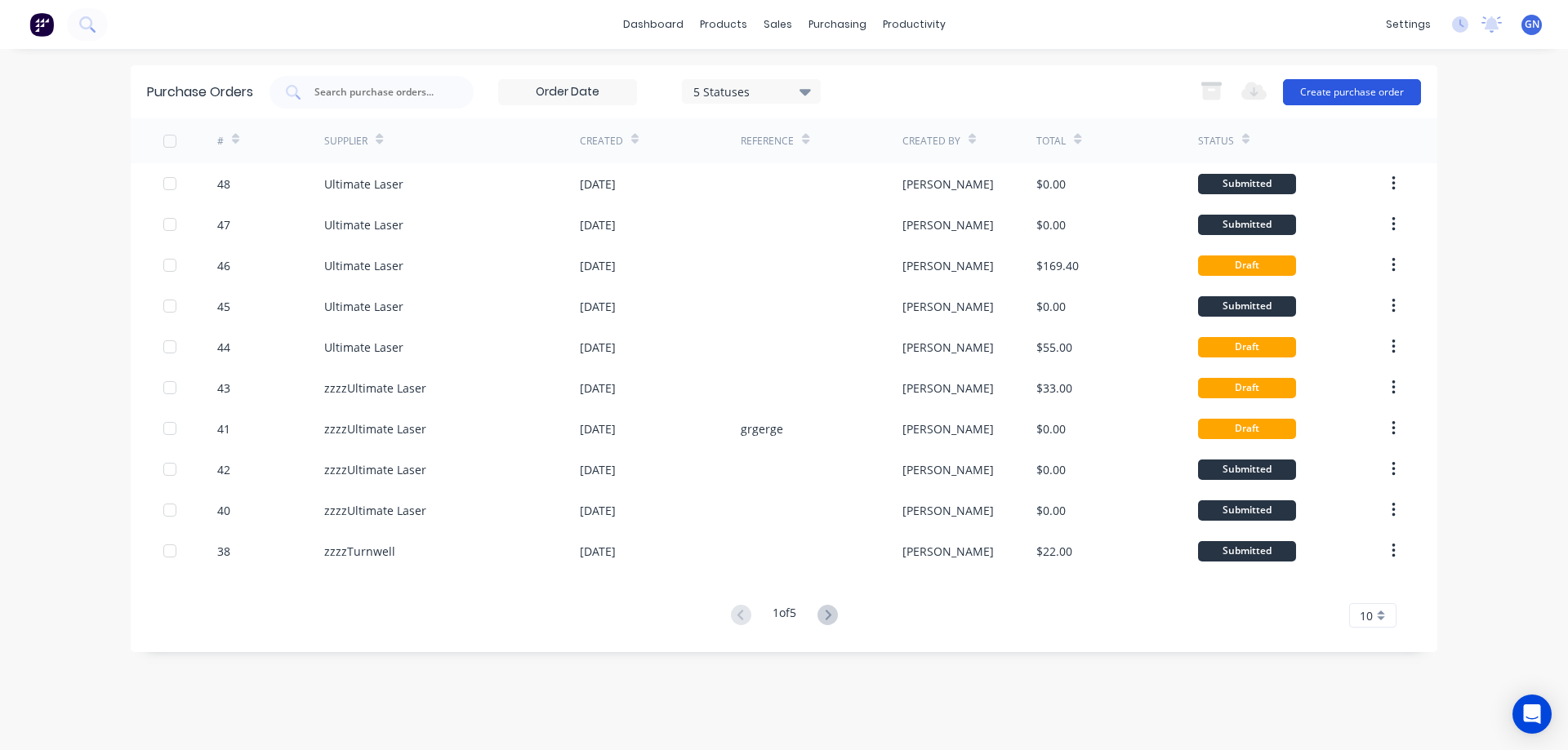
click at [1326, 90] on button "Create purchase order" at bounding box center [1352, 92] width 138 height 26
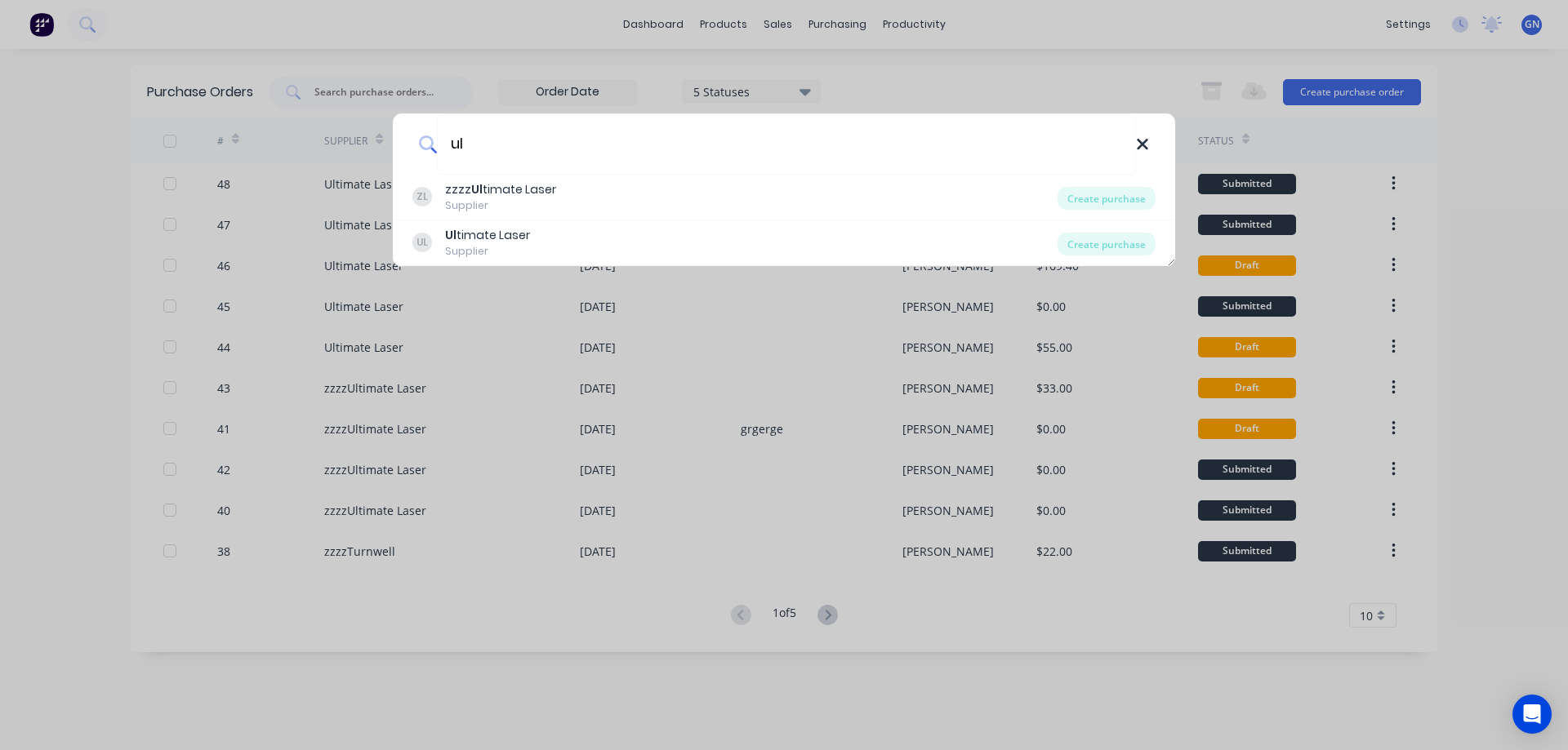
type input "ul"
click at [1141, 149] on icon at bounding box center [1142, 144] width 13 height 18
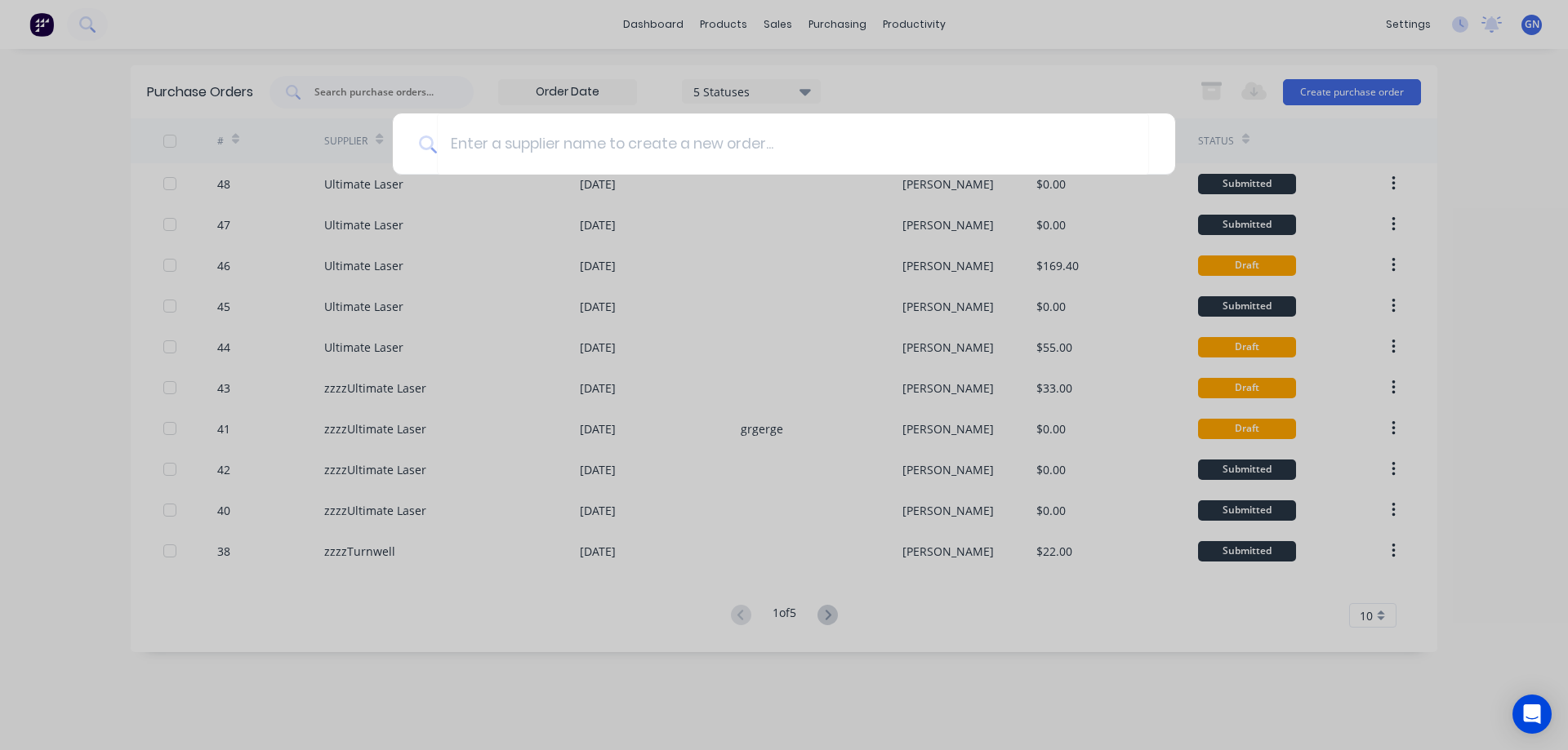
click at [777, 25] on div at bounding box center [784, 375] width 1568 height 750
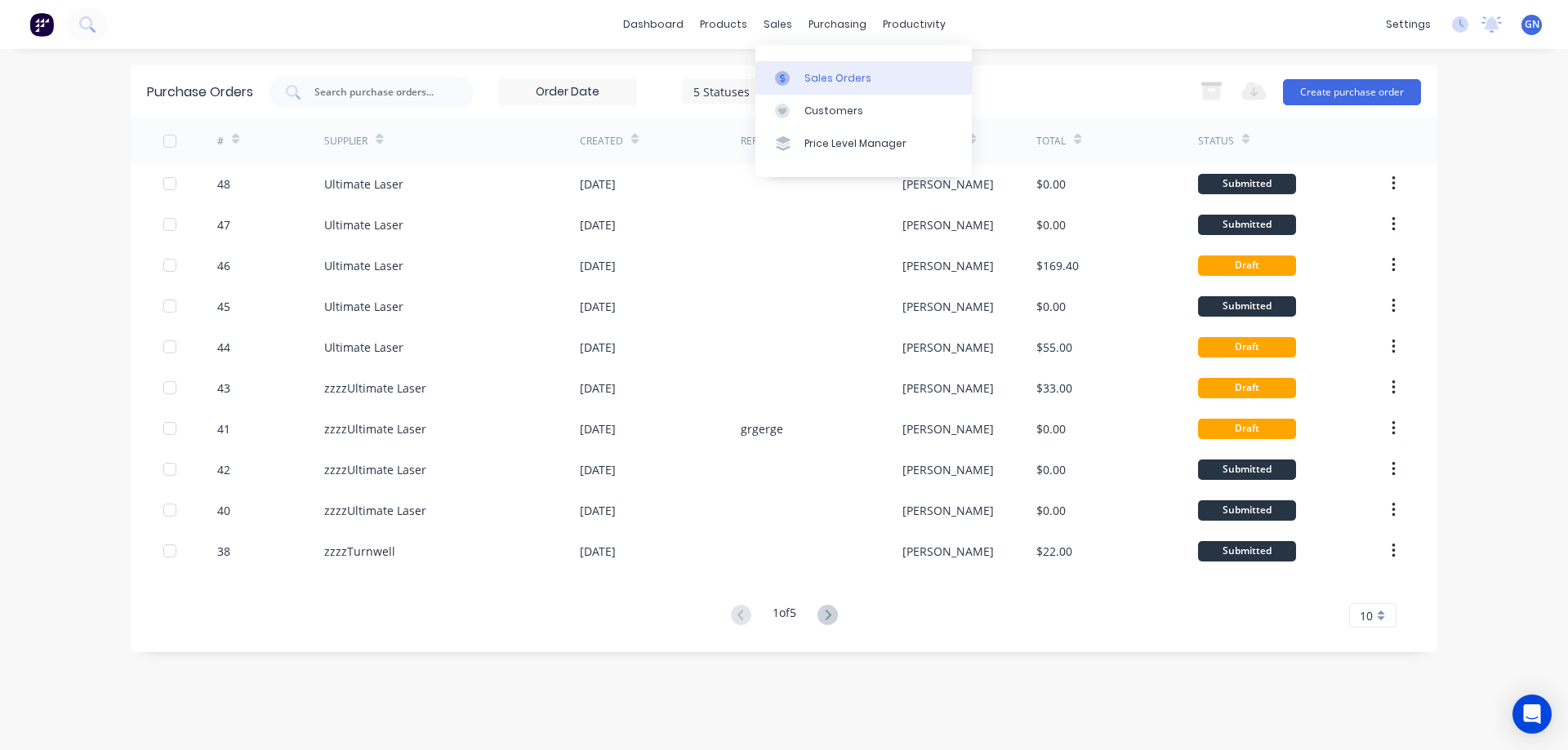
click at [825, 77] on div "Sales Orders" at bounding box center [838, 78] width 67 height 15
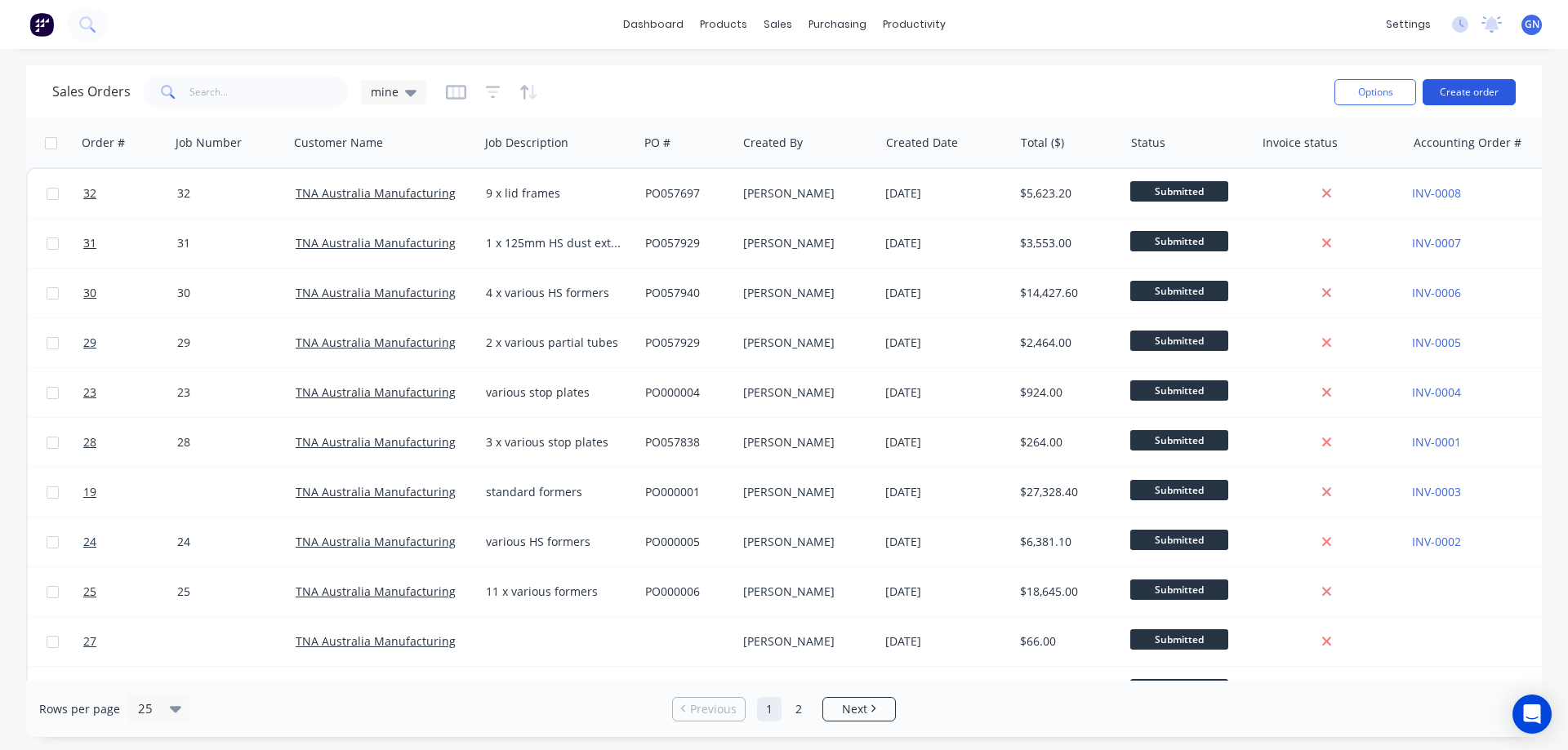
click at [1469, 89] on button "Create order" at bounding box center [1469, 92] width 93 height 26
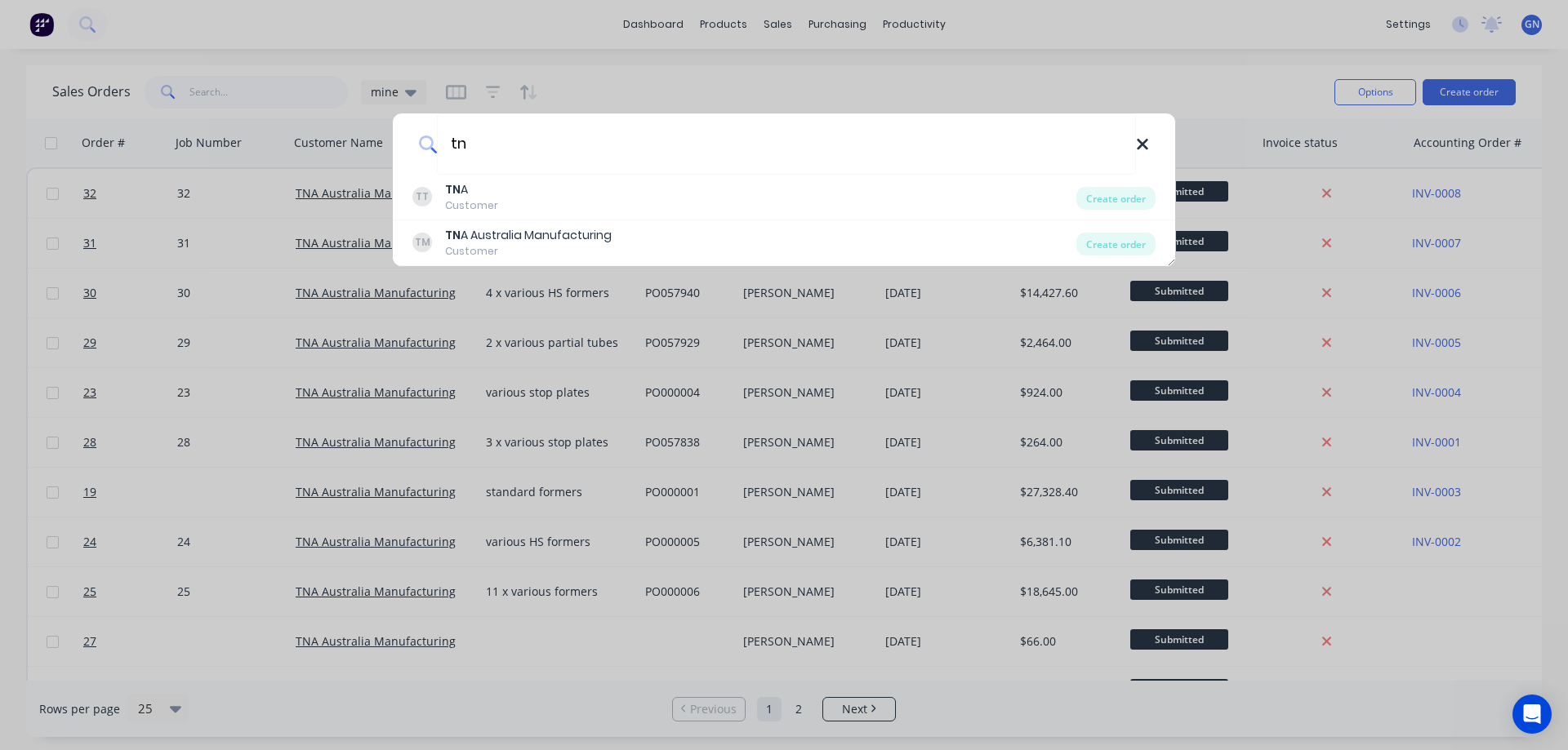
type input "tn"
click at [1143, 147] on icon at bounding box center [1142, 144] width 13 height 18
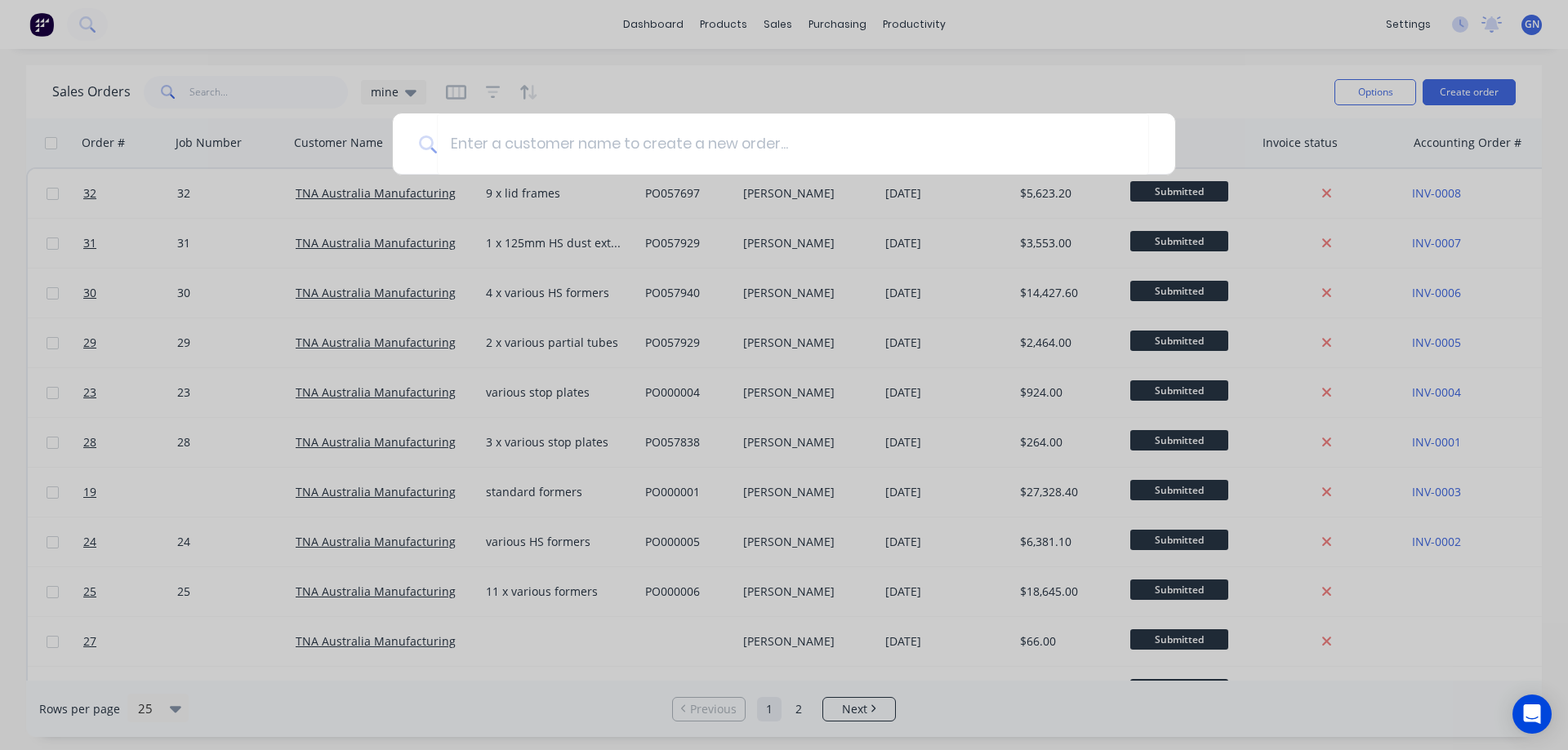
click at [832, 27] on div at bounding box center [784, 375] width 1568 height 750
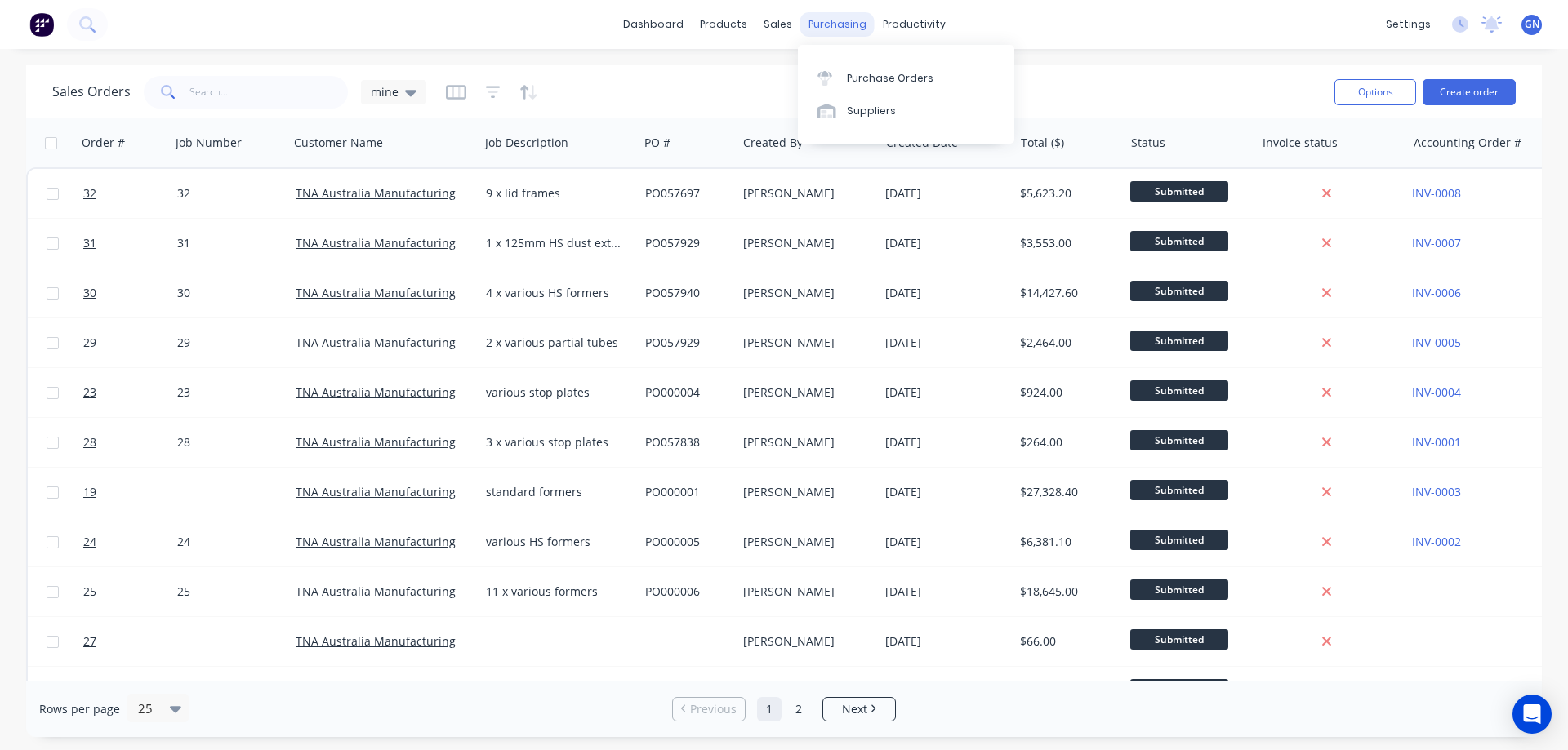
click at [833, 24] on div "purchasing" at bounding box center [837, 24] width 74 height 25
click at [852, 75] on div "Purchase Orders" at bounding box center [890, 78] width 86 height 15
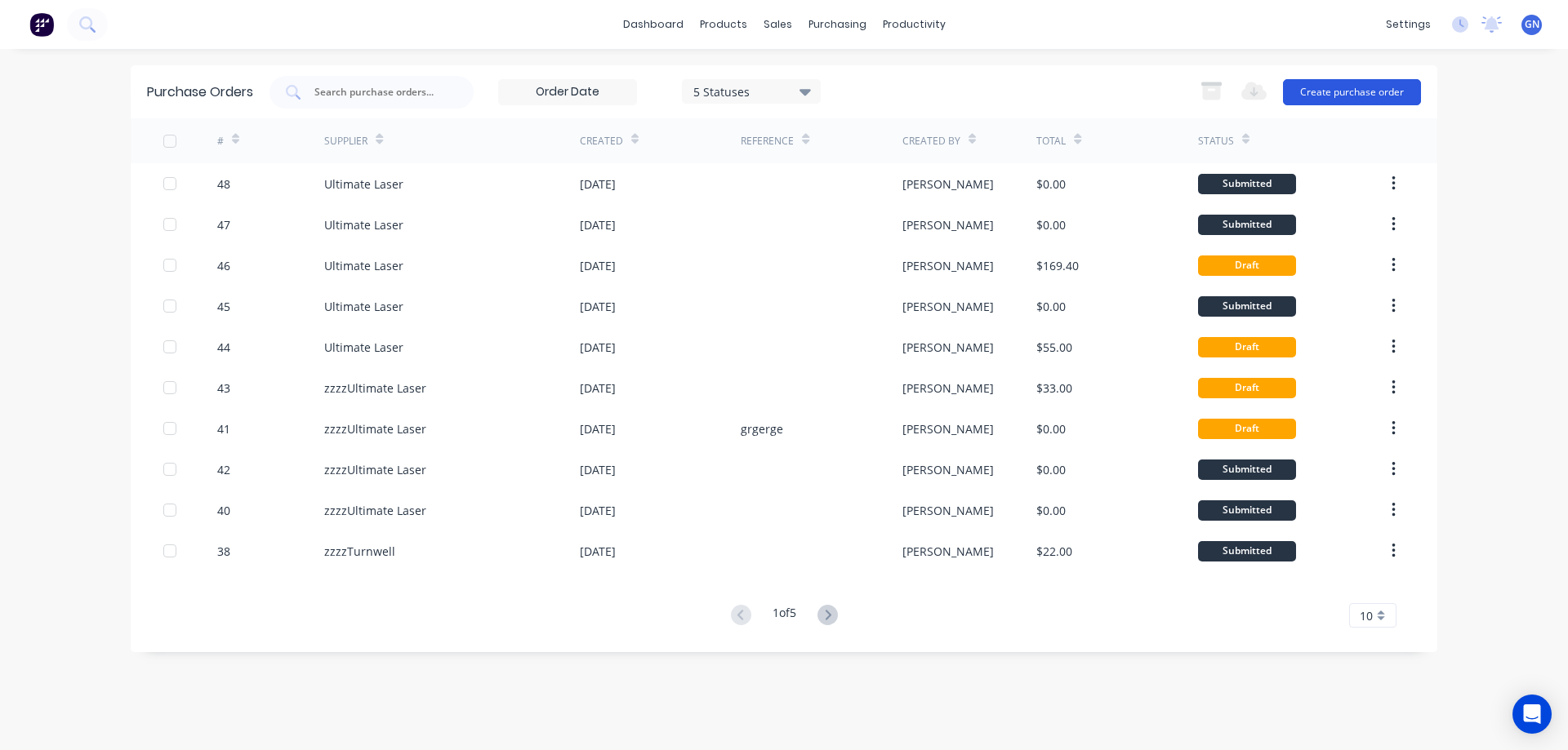
click at [1357, 91] on button "Create purchase order" at bounding box center [1352, 92] width 138 height 26
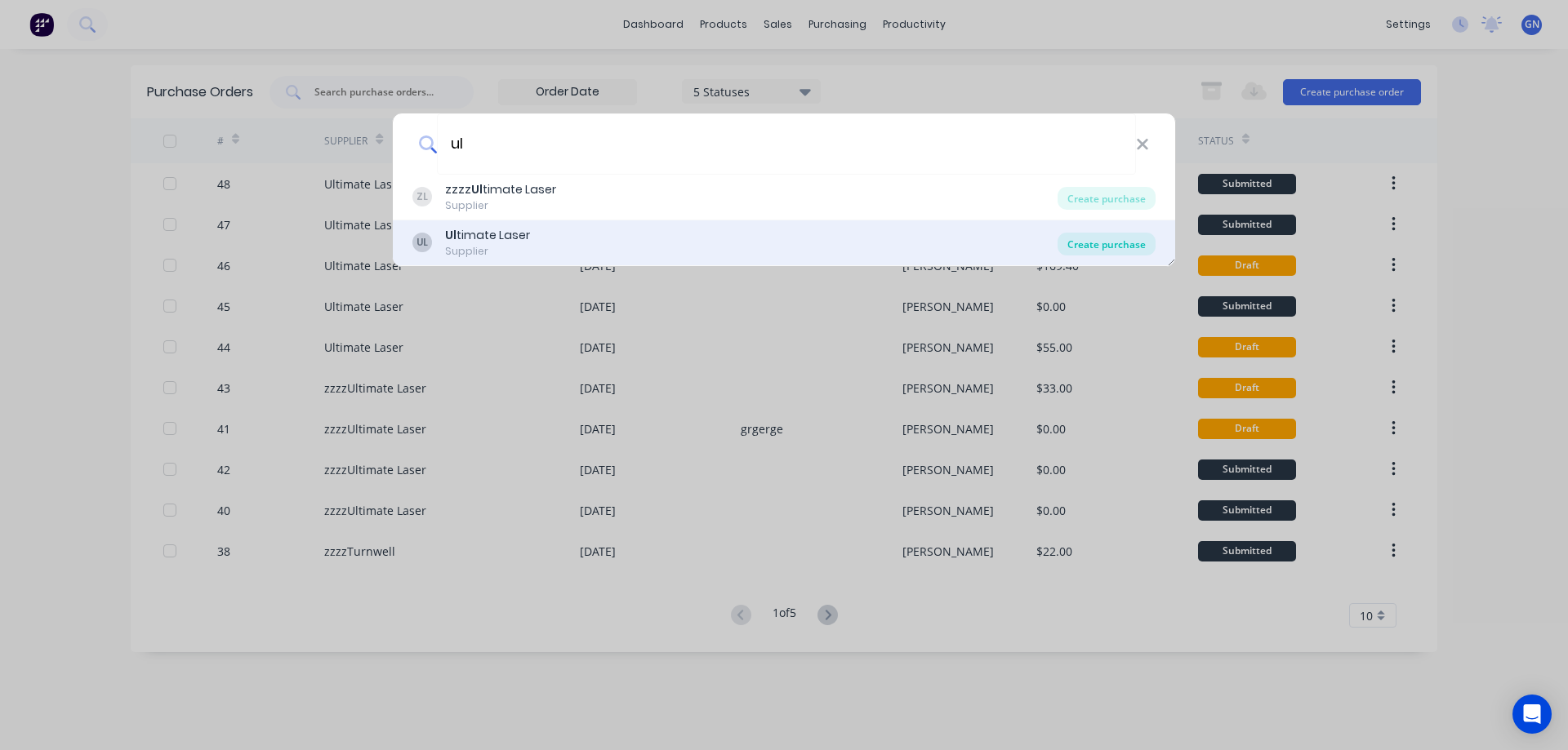
type input "ul"
click at [1098, 236] on div "Create purchase" at bounding box center [1106, 244] width 98 height 23
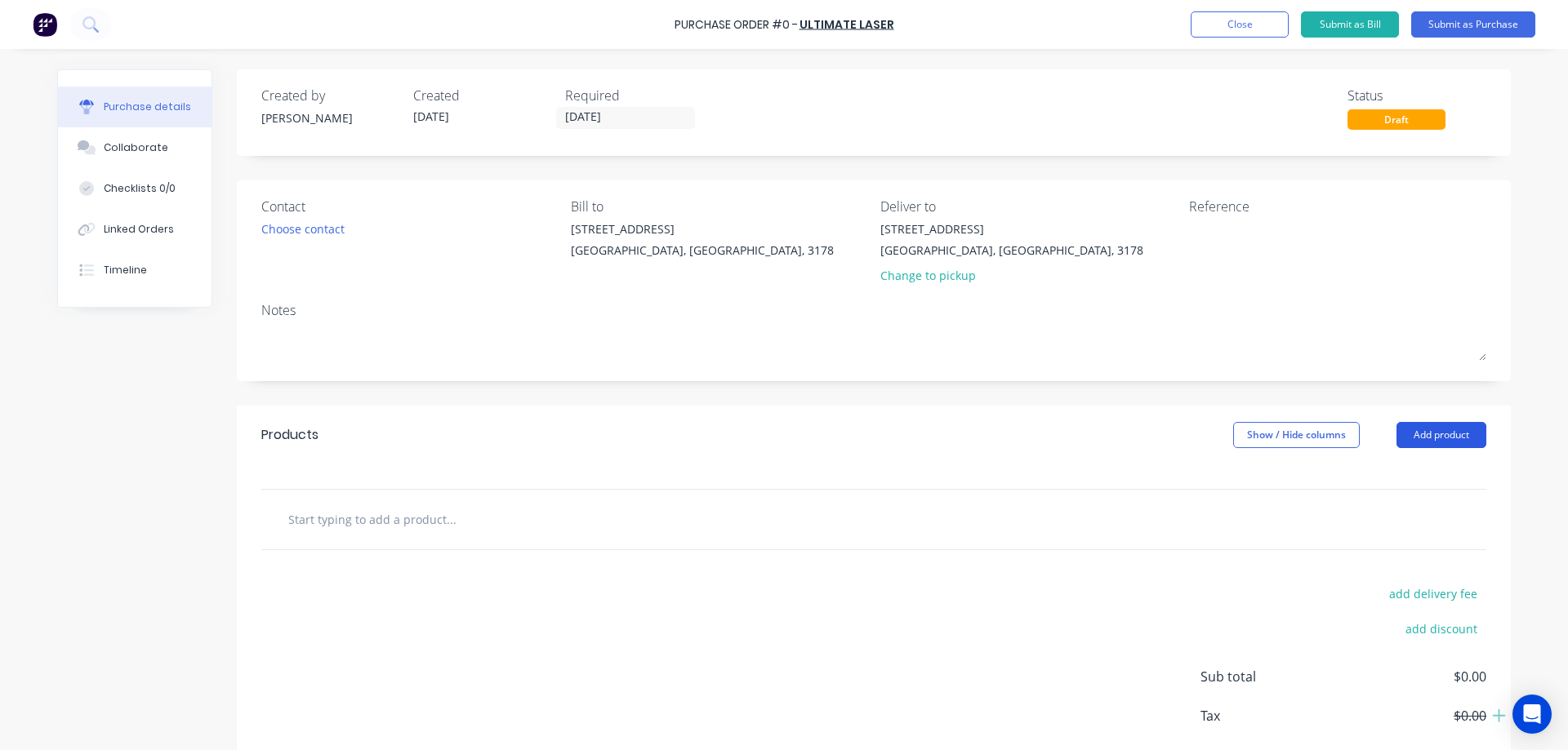
click at [1454, 429] on button "Add product" at bounding box center [1442, 435] width 90 height 26
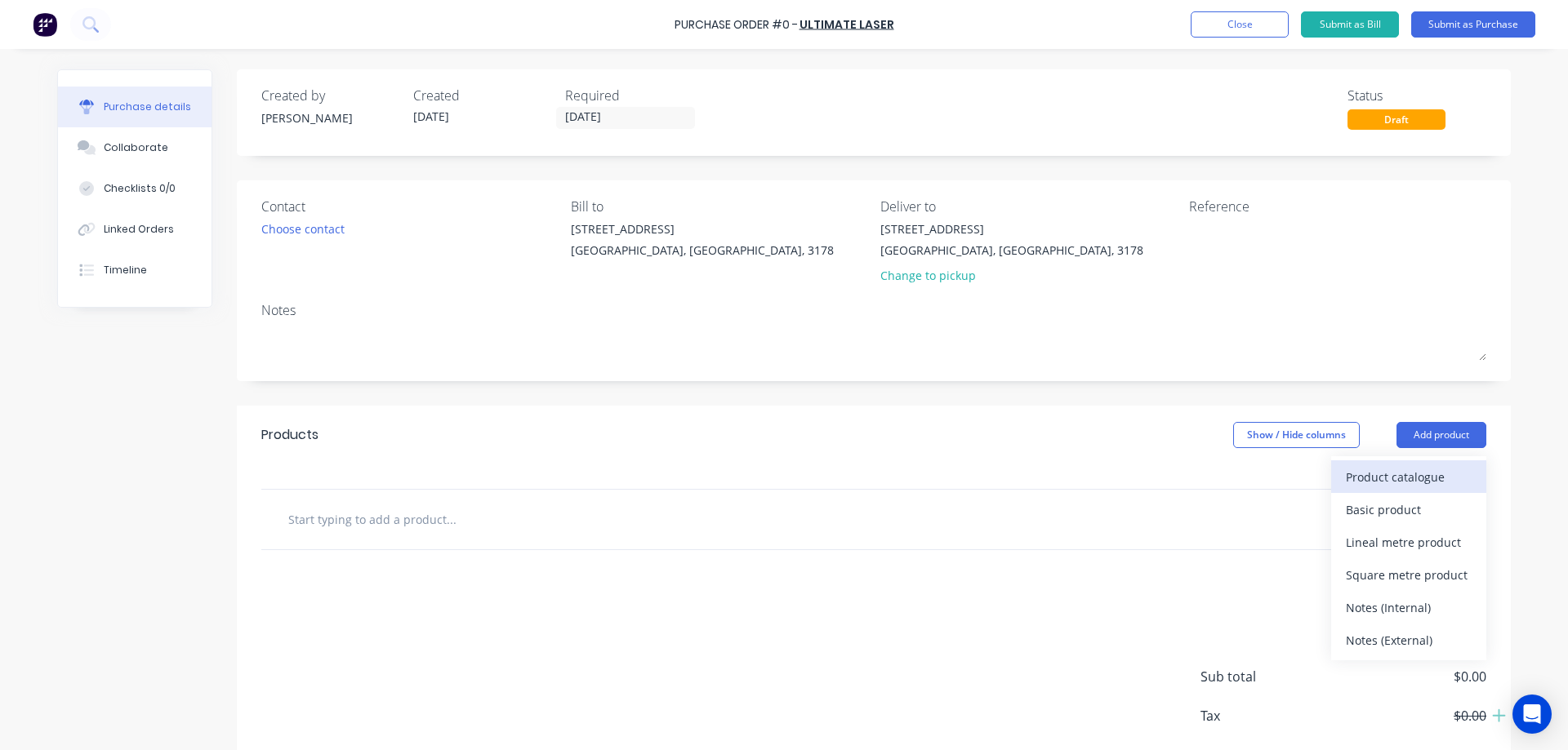
click at [1393, 479] on div "Product catalogue" at bounding box center [1408, 477] width 126 height 24
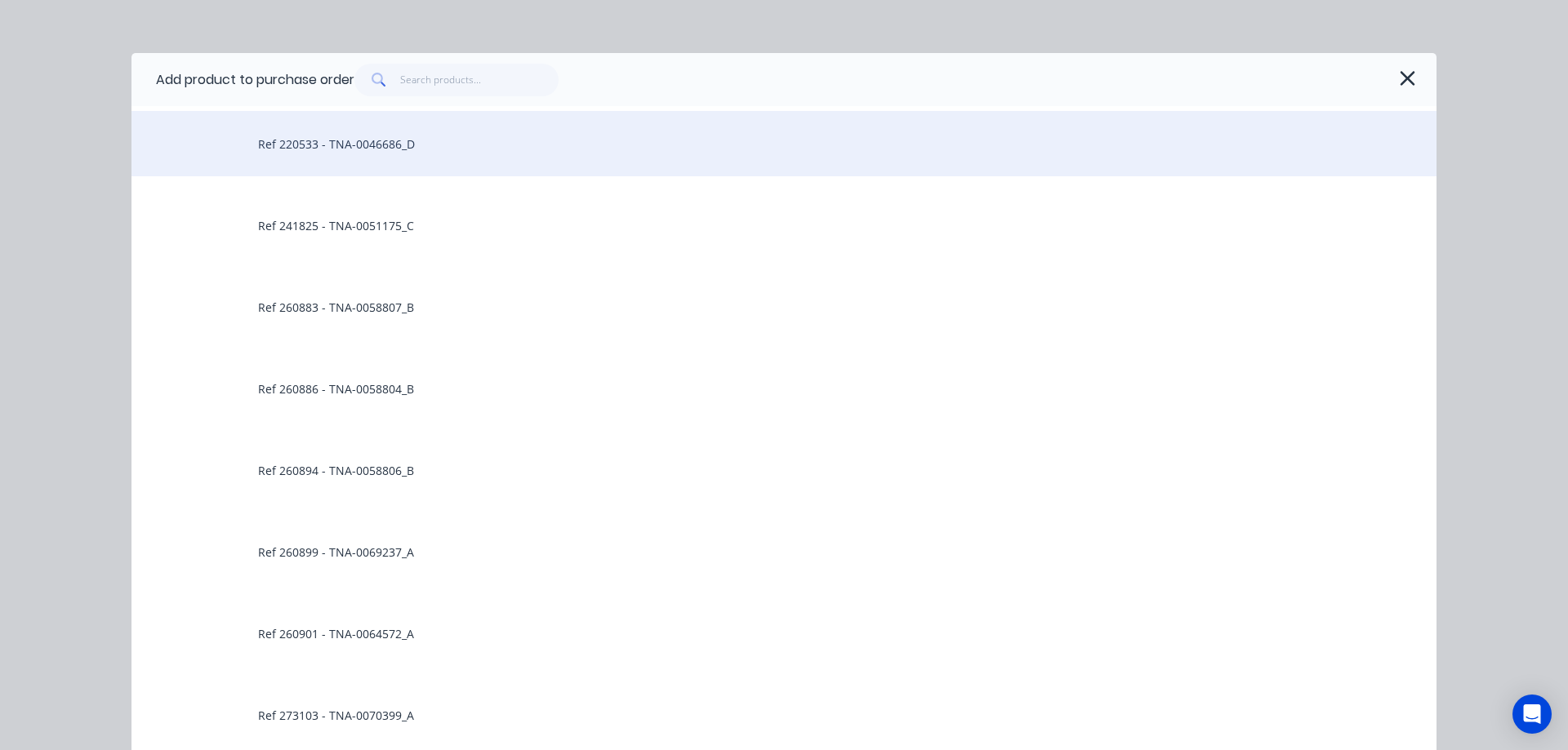
scroll to position [1768, 0]
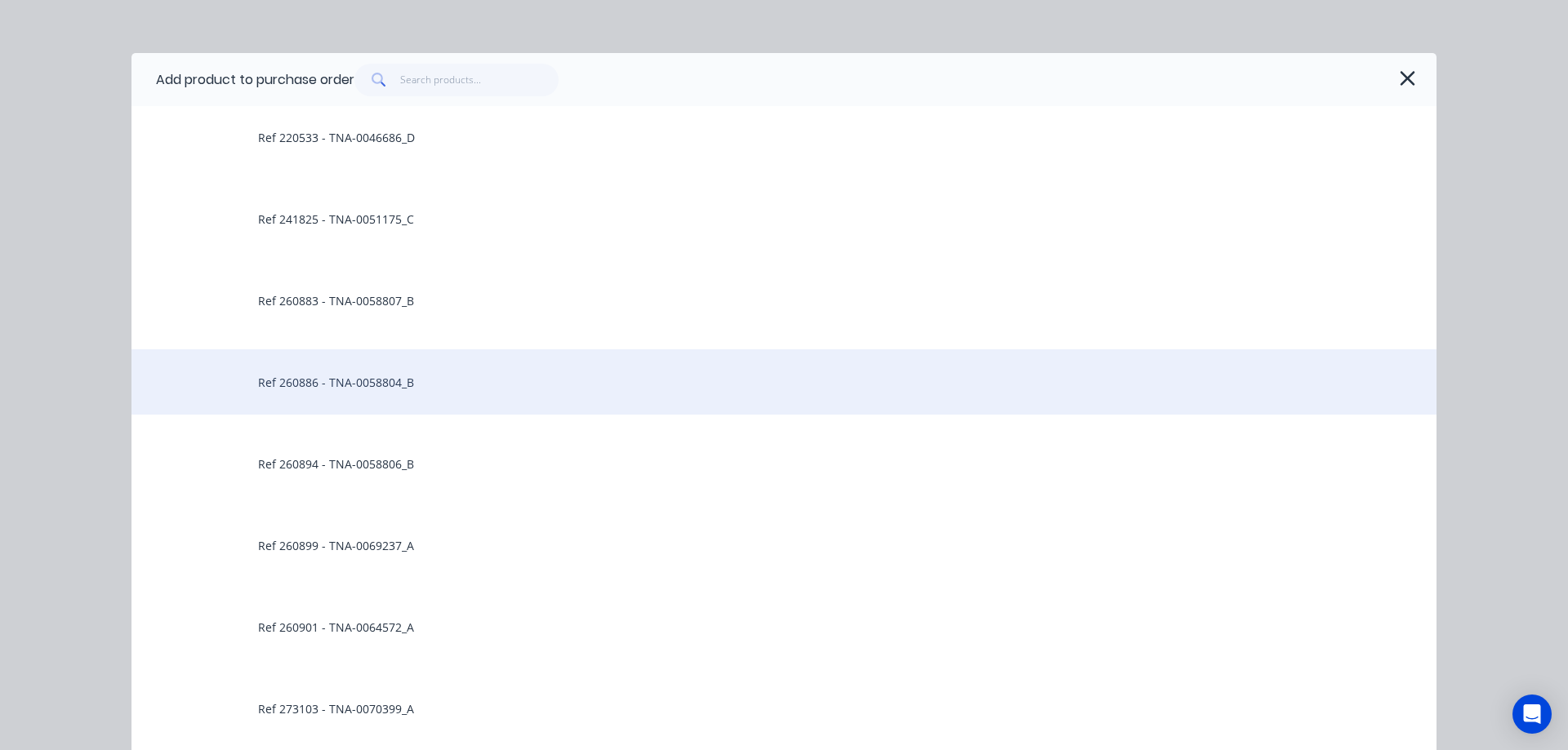
click at [382, 381] on div "Ref 260886 - TNA-0058804_B" at bounding box center [784, 381] width 1305 height 65
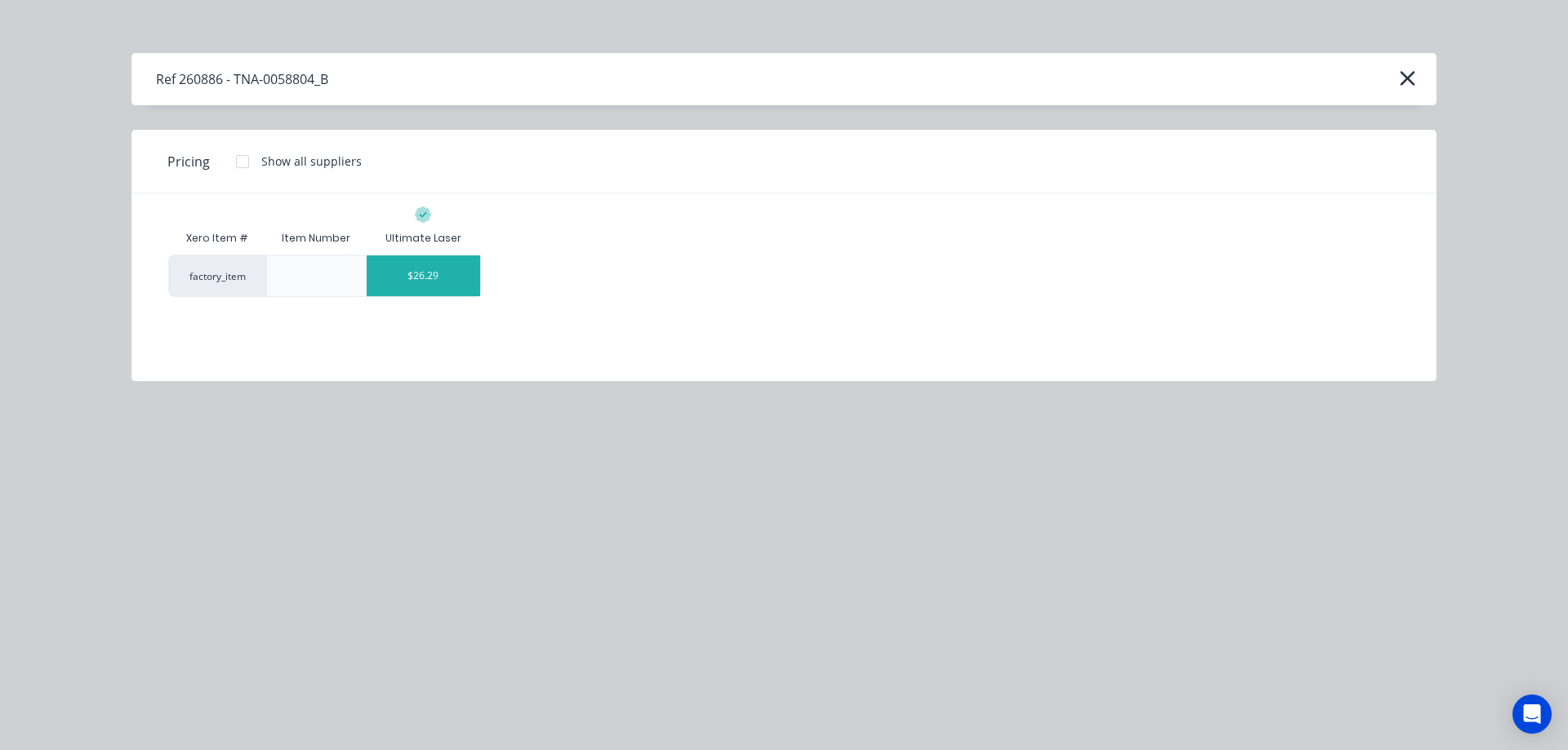
click at [431, 273] on div "$26.29" at bounding box center [423, 276] width 113 height 40
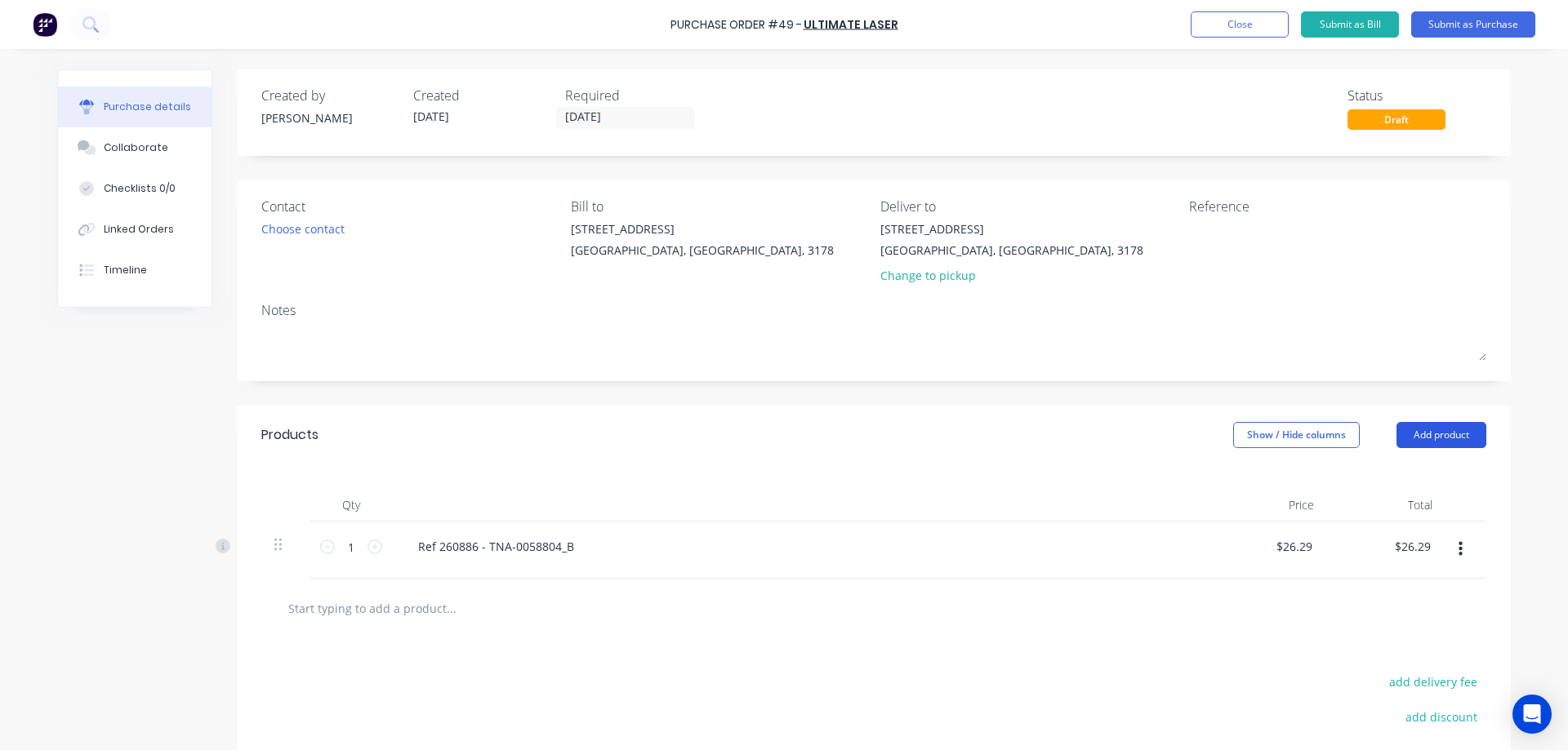
click at [1425, 437] on button "Add product" at bounding box center [1442, 435] width 90 height 26
click at [1403, 474] on div "Product catalogue" at bounding box center [1408, 477] width 126 height 24
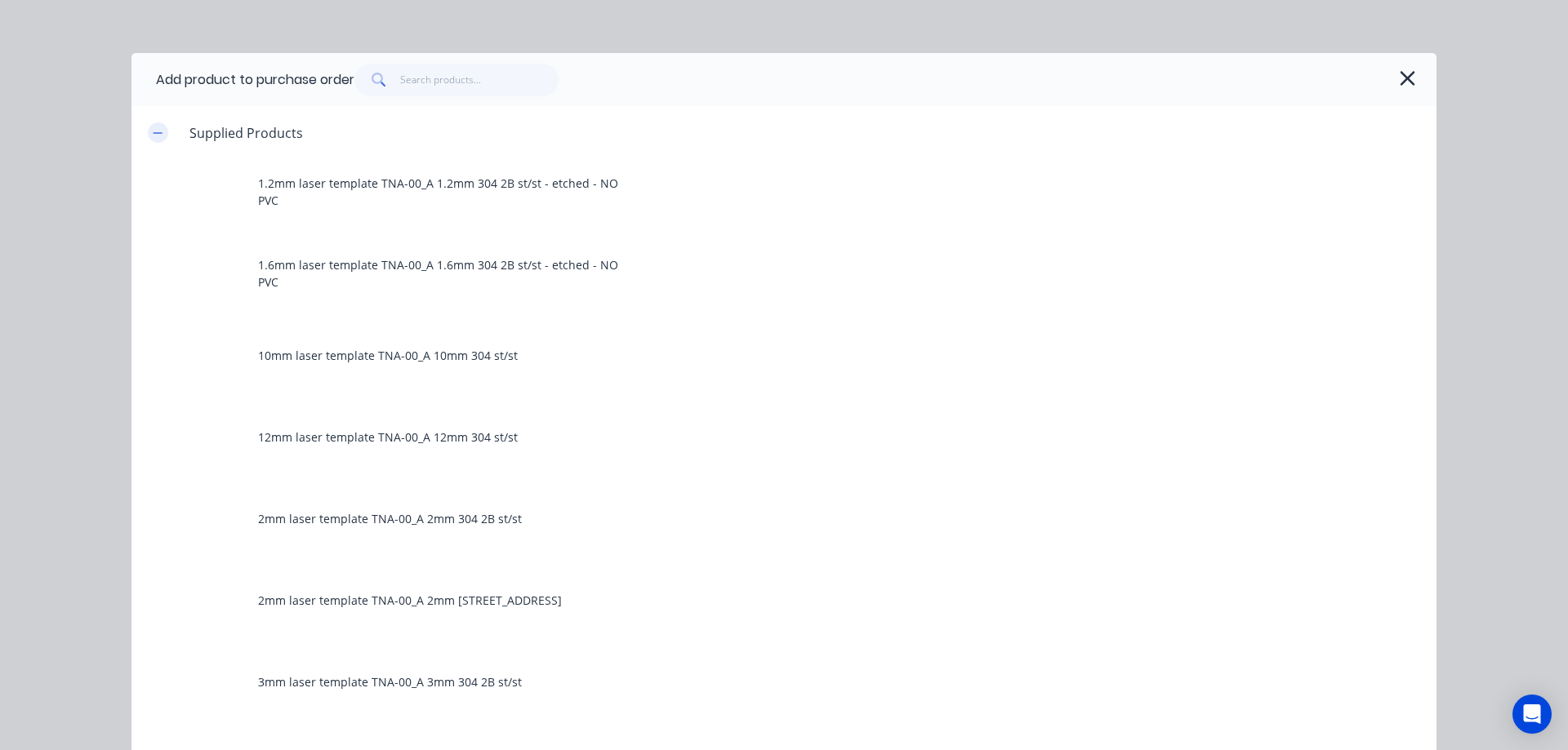
click at [156, 133] on icon "button" at bounding box center [158, 132] width 9 height 1
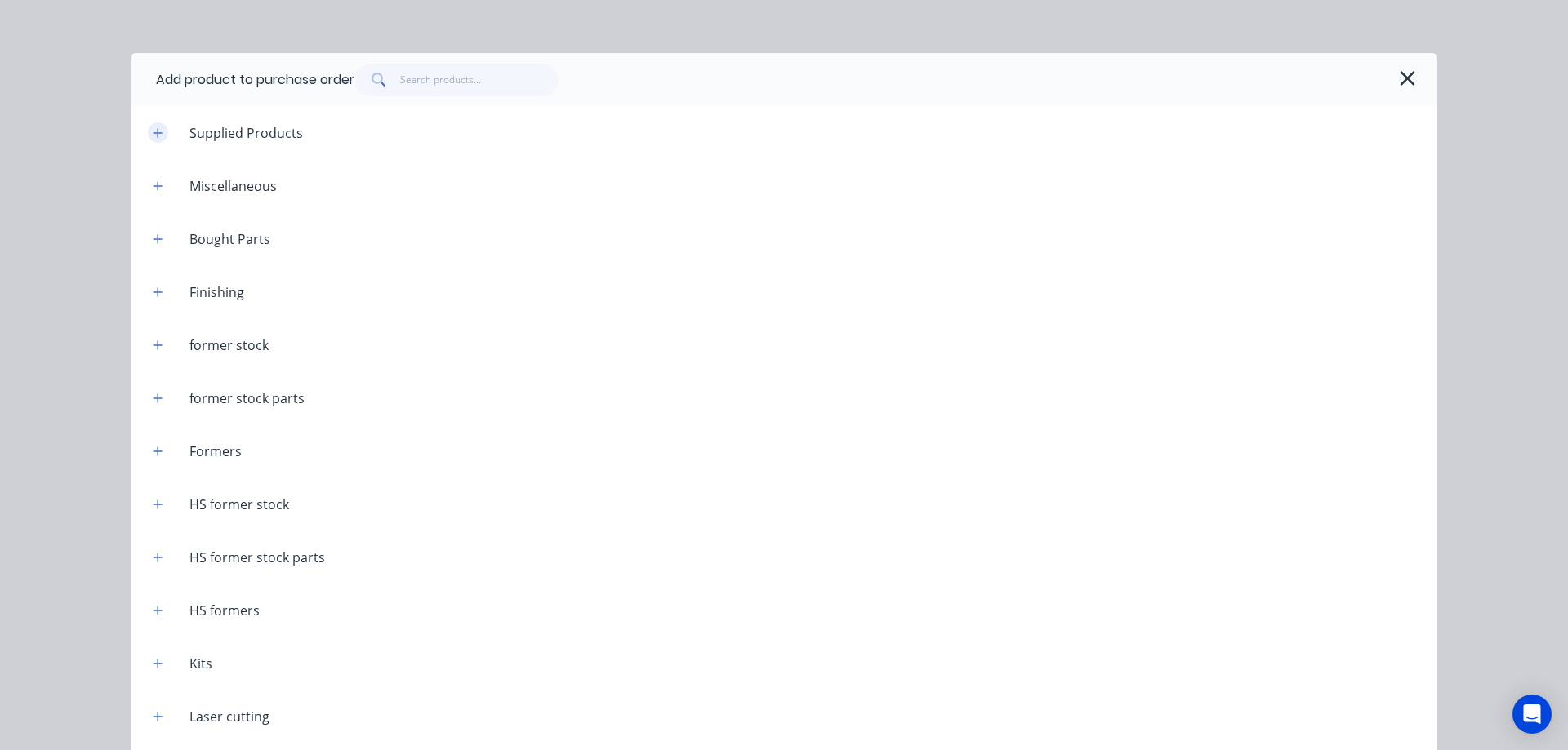
click at [154, 131] on icon "button" at bounding box center [158, 132] width 9 height 9
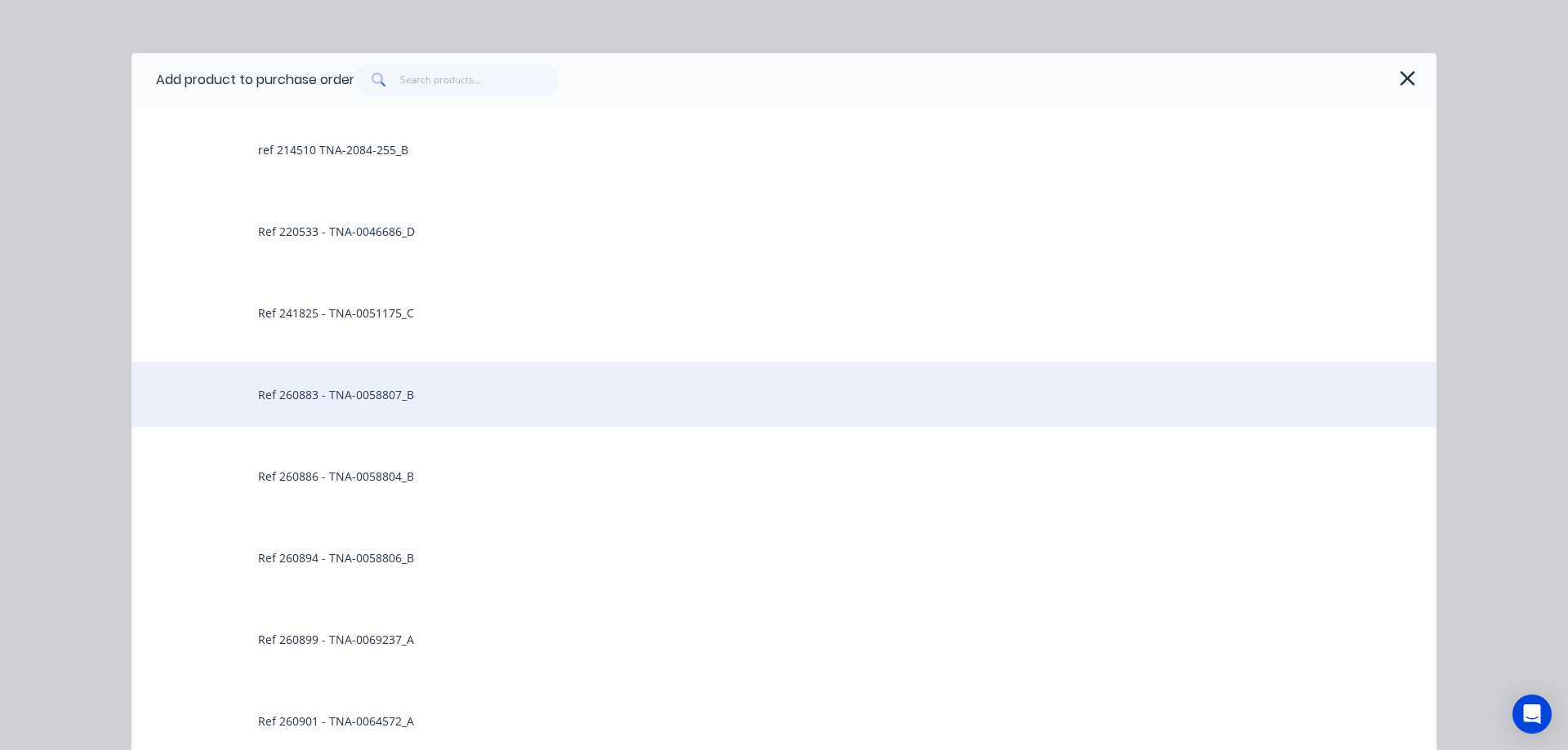
scroll to position [1877, 0]
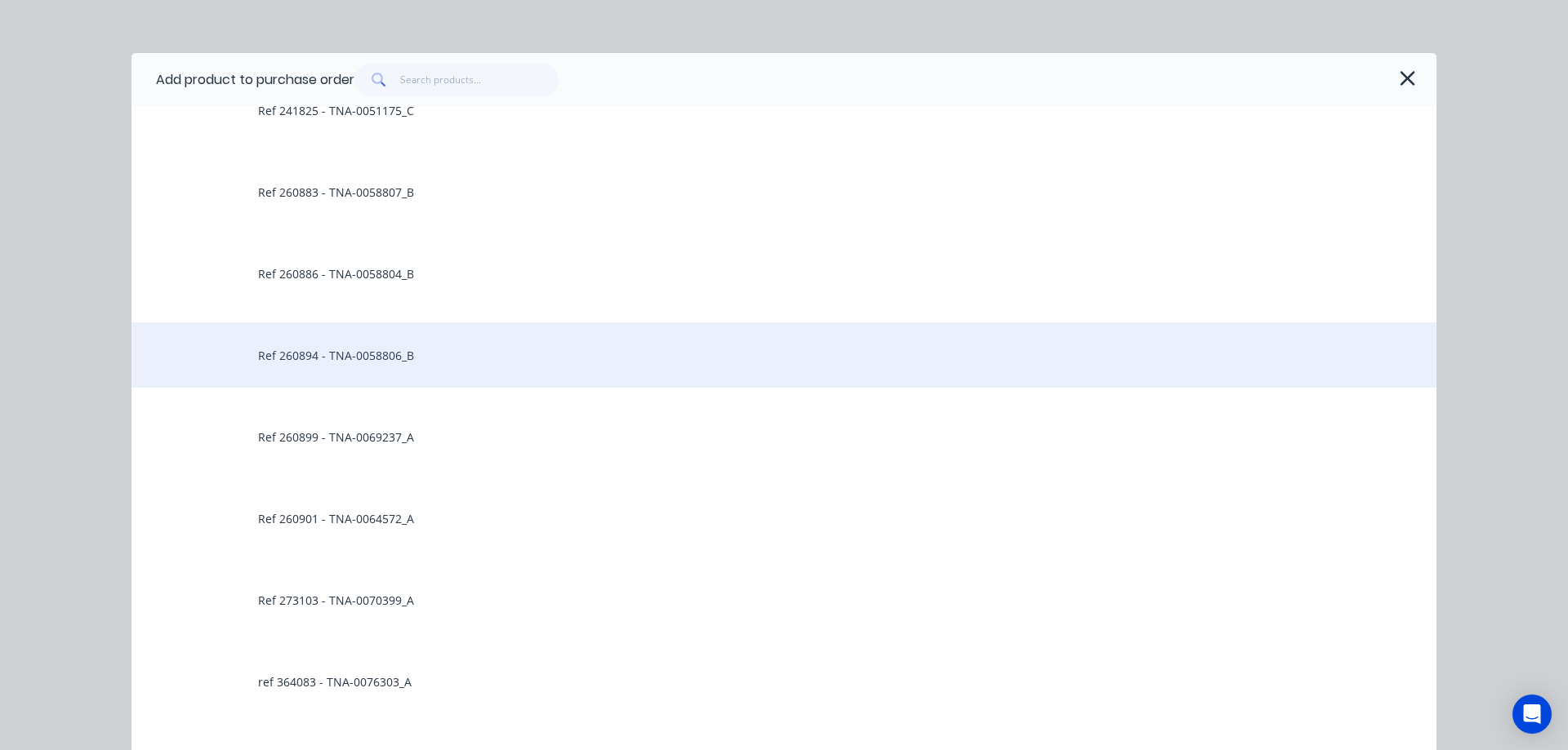
click at [350, 358] on div "Ref 260894 - TNA-0058806_B" at bounding box center [784, 355] width 1305 height 65
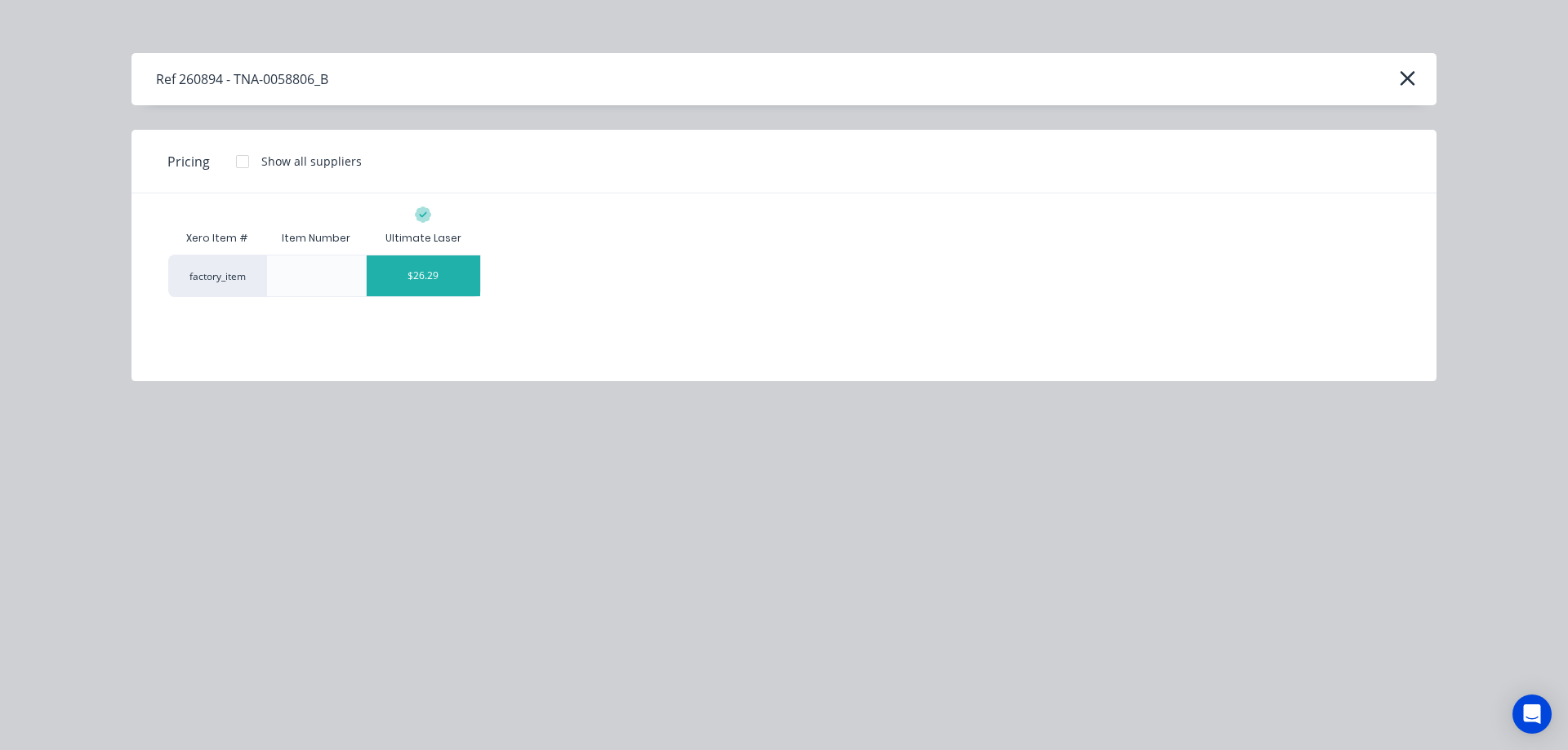
click at [423, 280] on div "$26.29" at bounding box center [423, 276] width 113 height 40
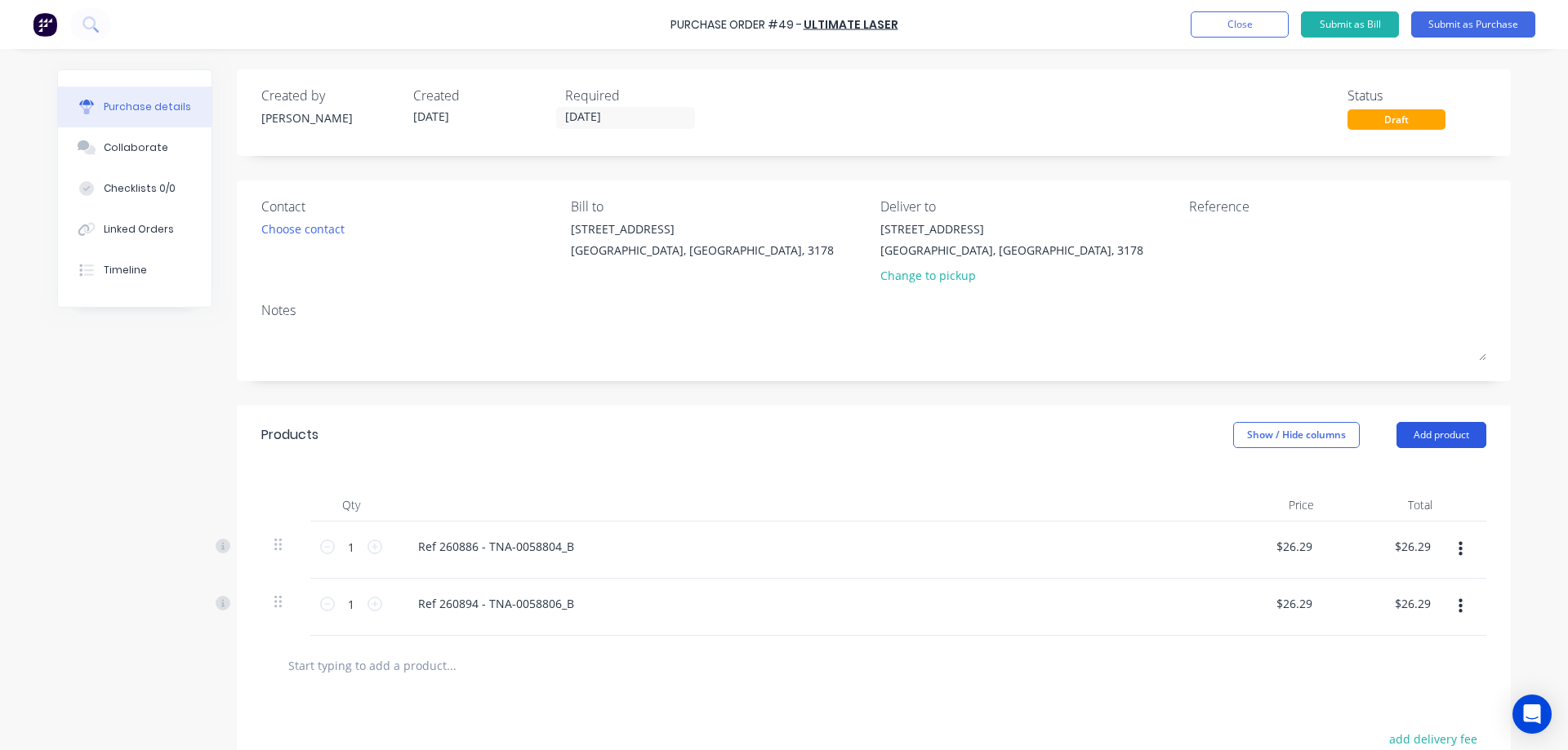
click at [1418, 438] on button "Add product" at bounding box center [1442, 435] width 90 height 26
click at [1373, 472] on div "Product catalogue" at bounding box center [1408, 477] width 126 height 24
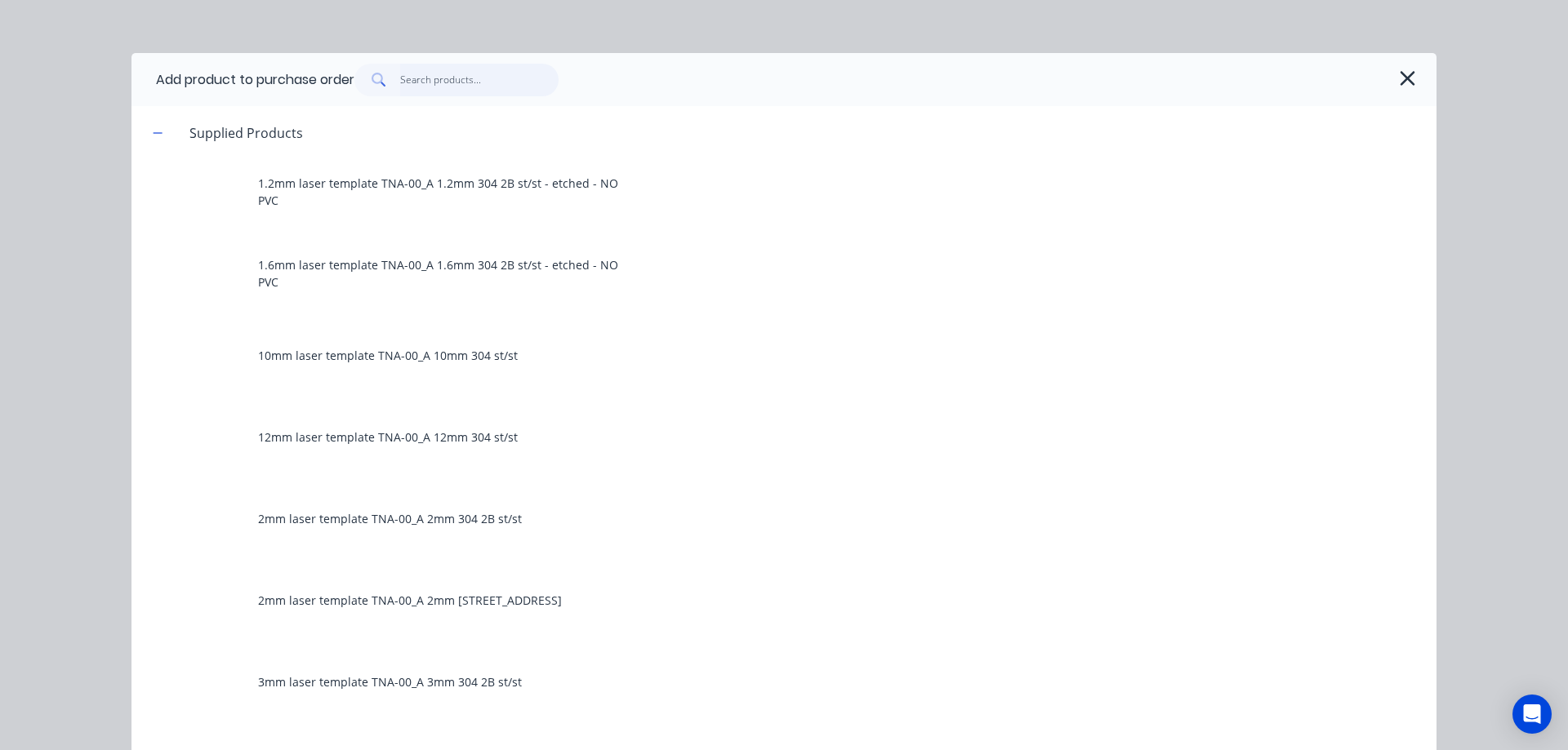
click at [419, 85] on input "text" at bounding box center [479, 80] width 159 height 33
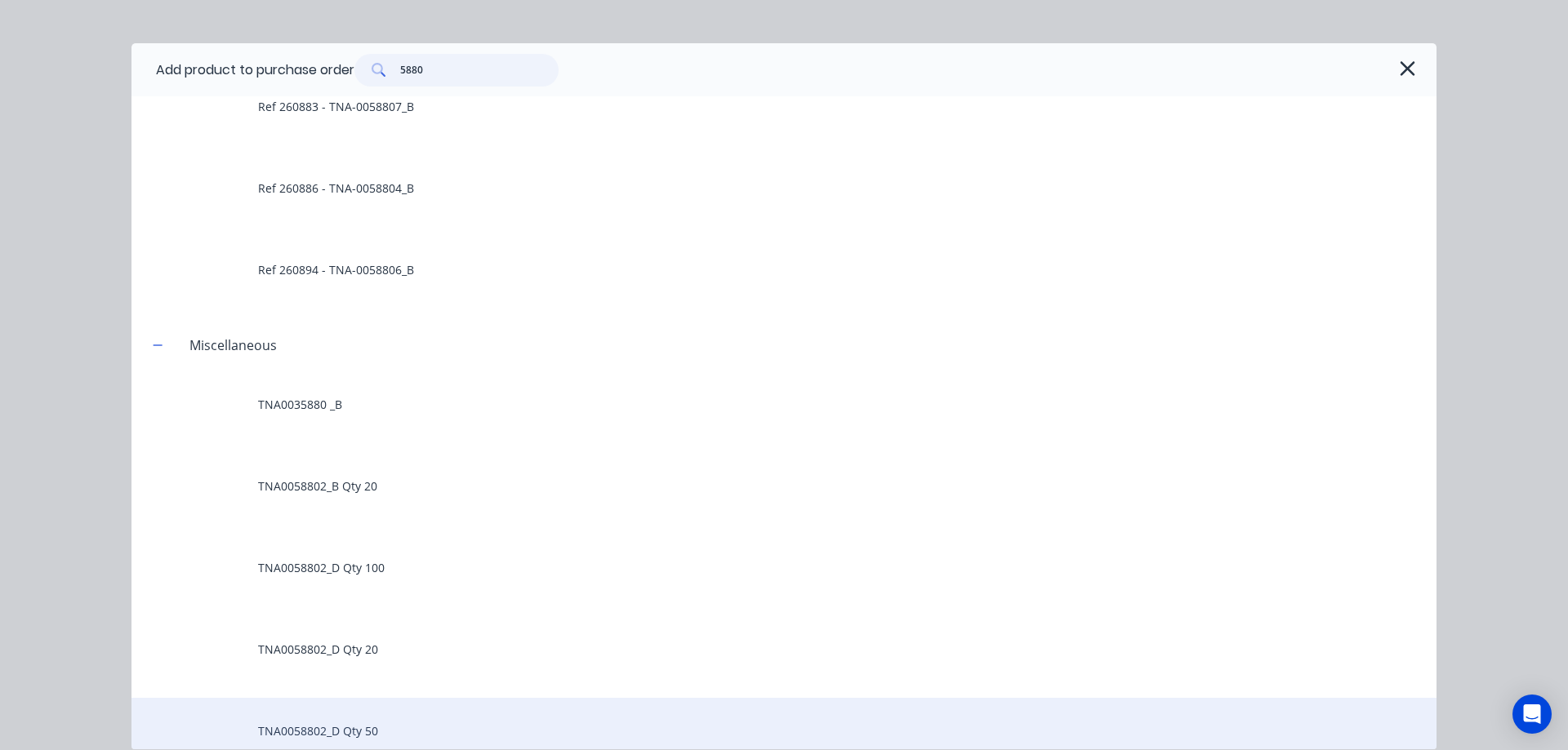
scroll to position [0, 0]
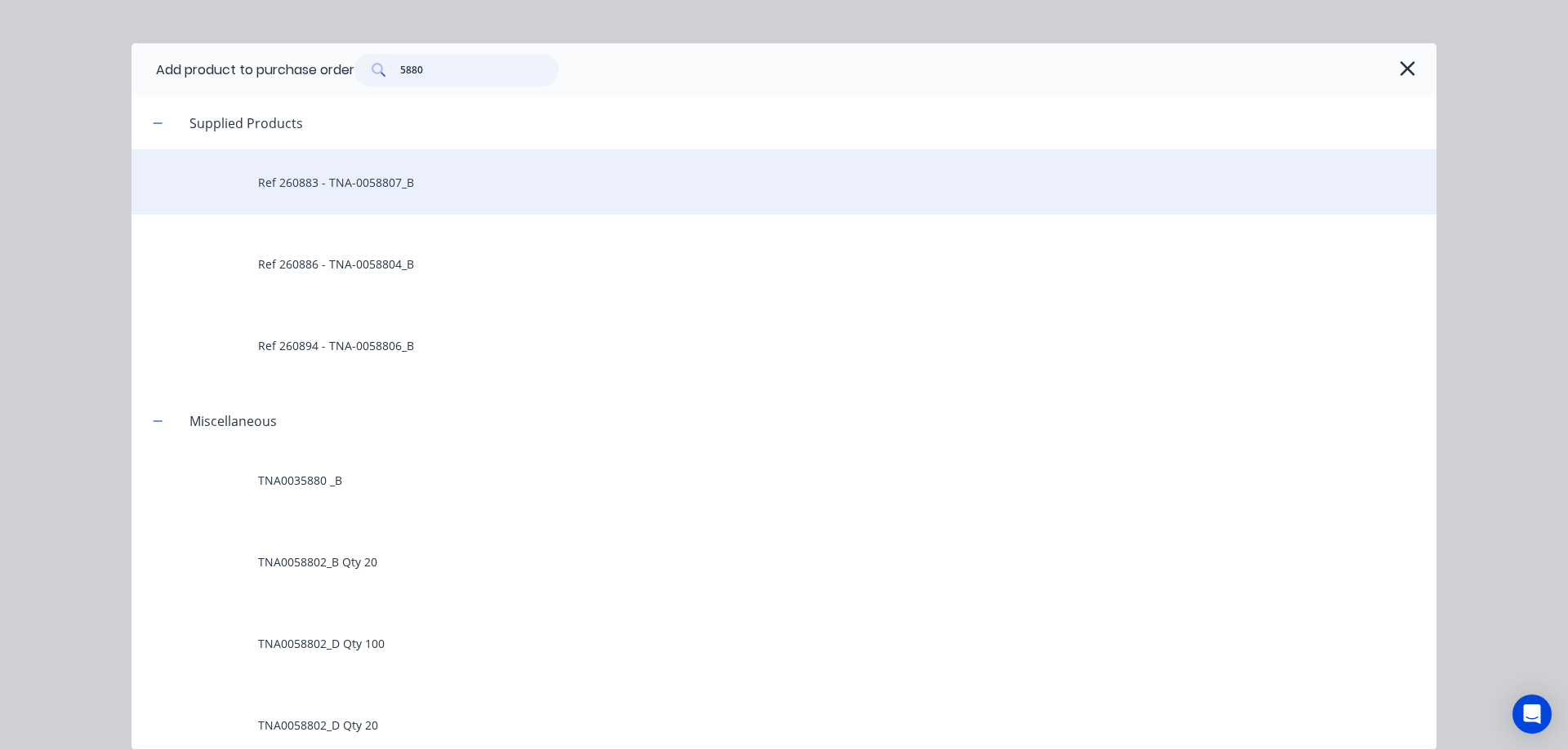
type input "5880"
click at [371, 178] on div "Ref 260883 - TNA-0058807_B" at bounding box center [784, 182] width 1305 height 65
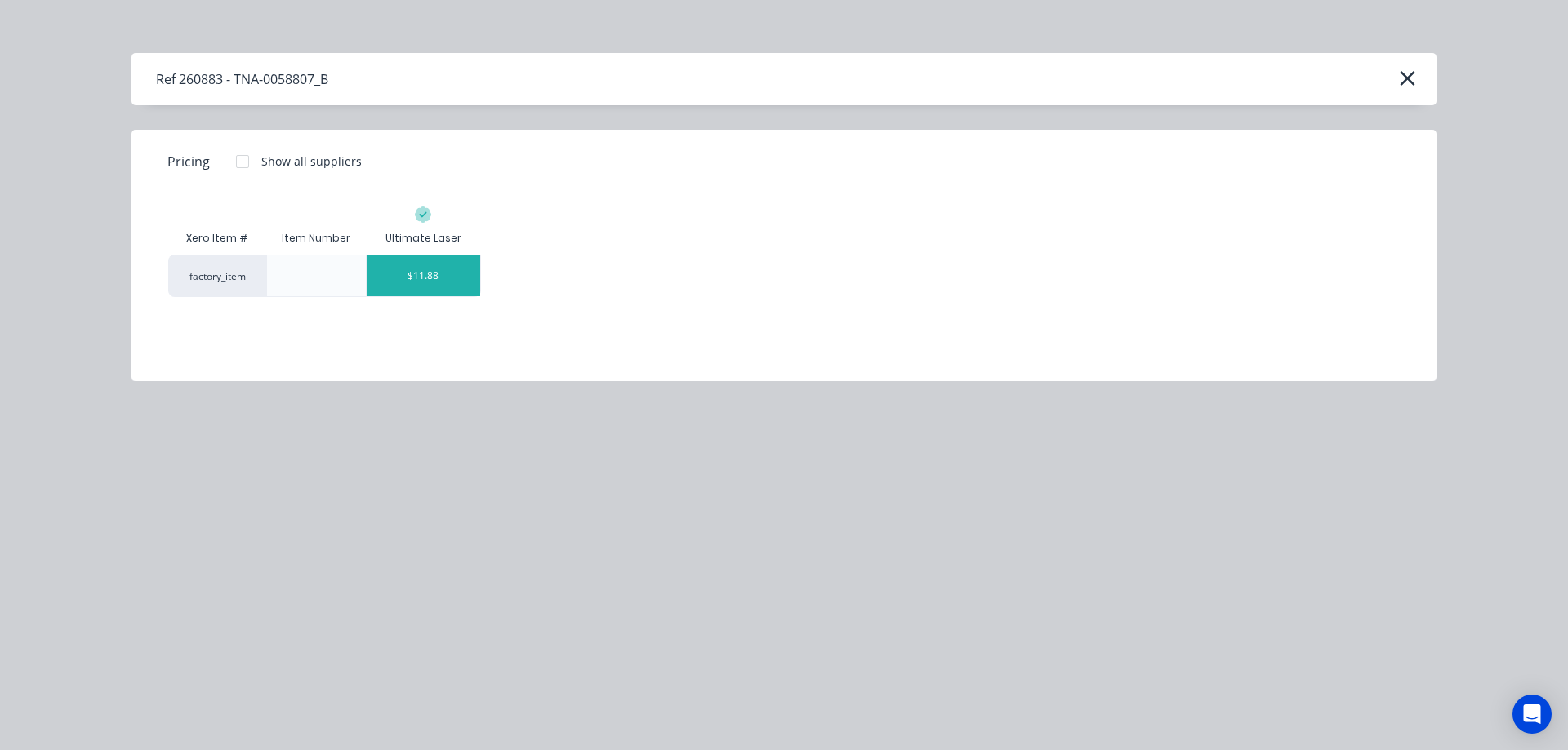
click at [429, 276] on div "$11.88" at bounding box center [423, 276] width 113 height 40
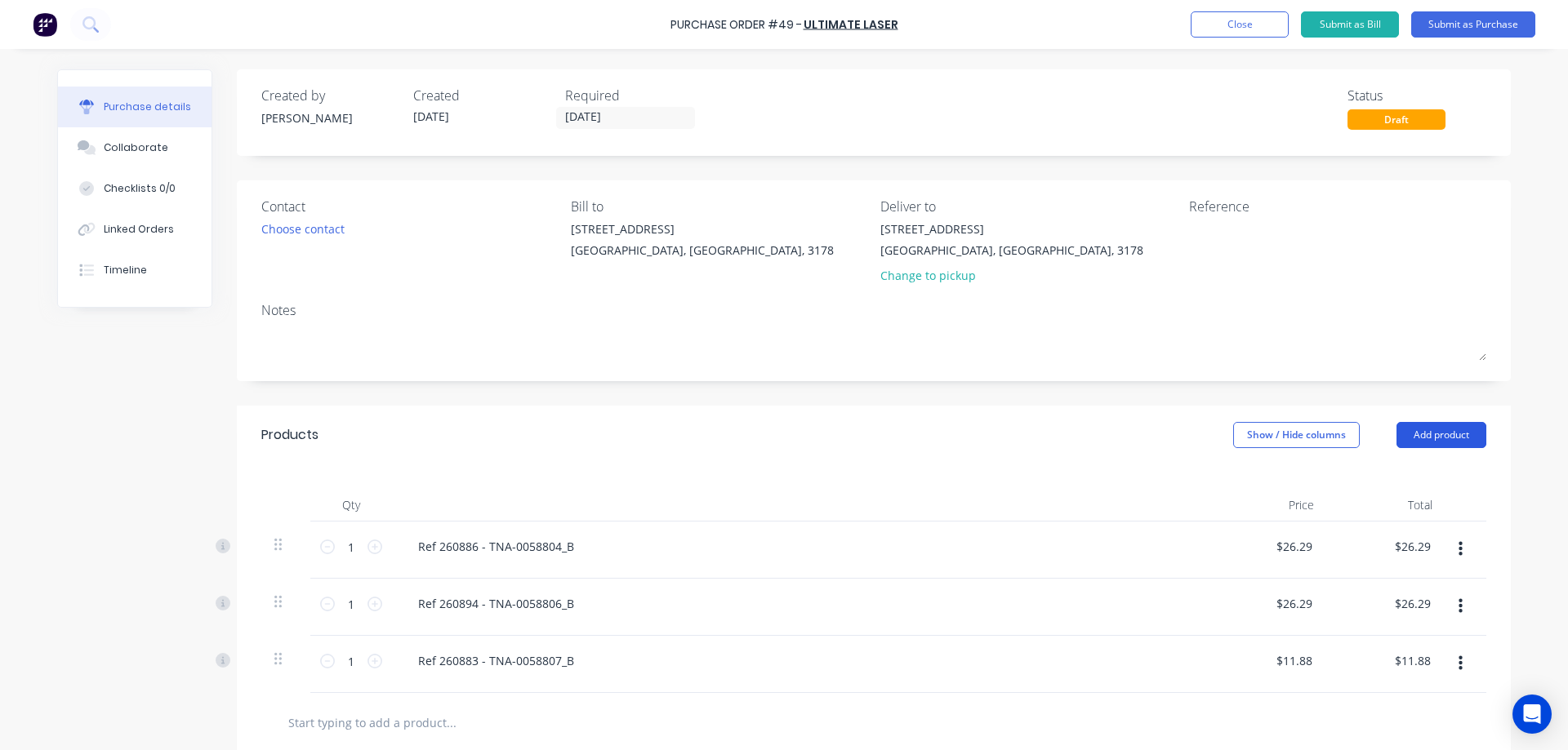
click at [1424, 431] on button "Add product" at bounding box center [1442, 435] width 90 height 26
click at [1397, 477] on div "Product catalogue" at bounding box center [1408, 477] width 126 height 24
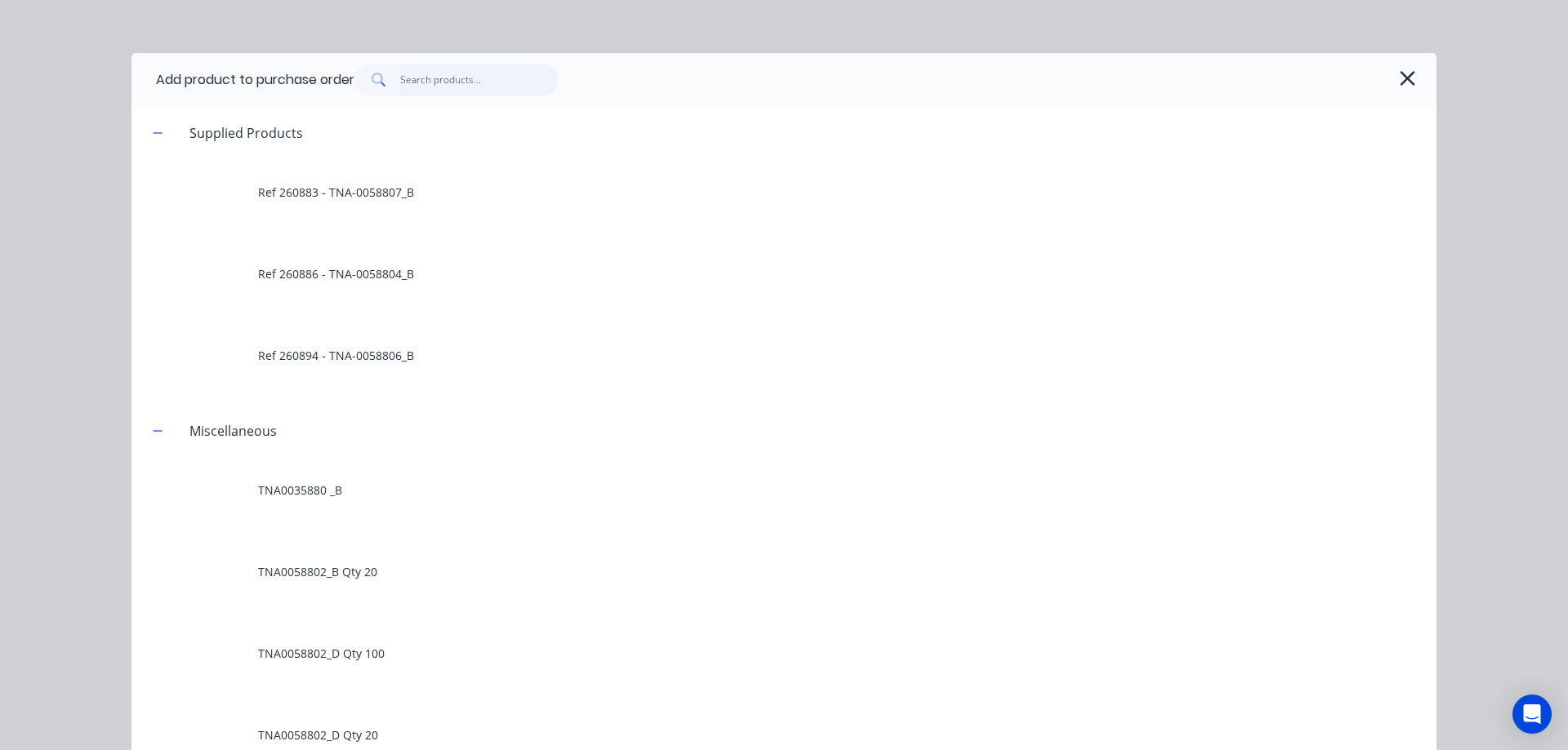
click at [441, 83] on input "text" at bounding box center [479, 80] width 159 height 33
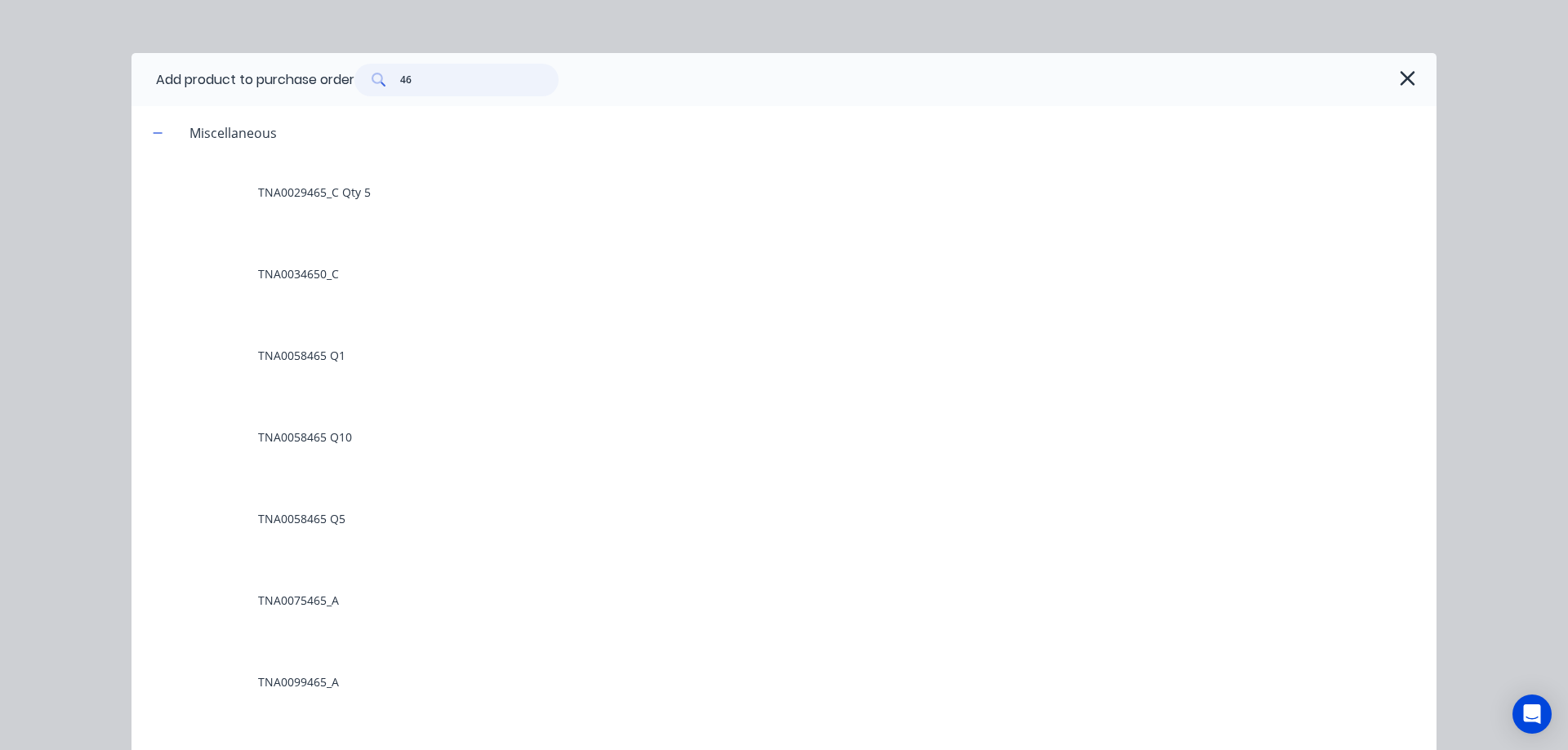
type input "4"
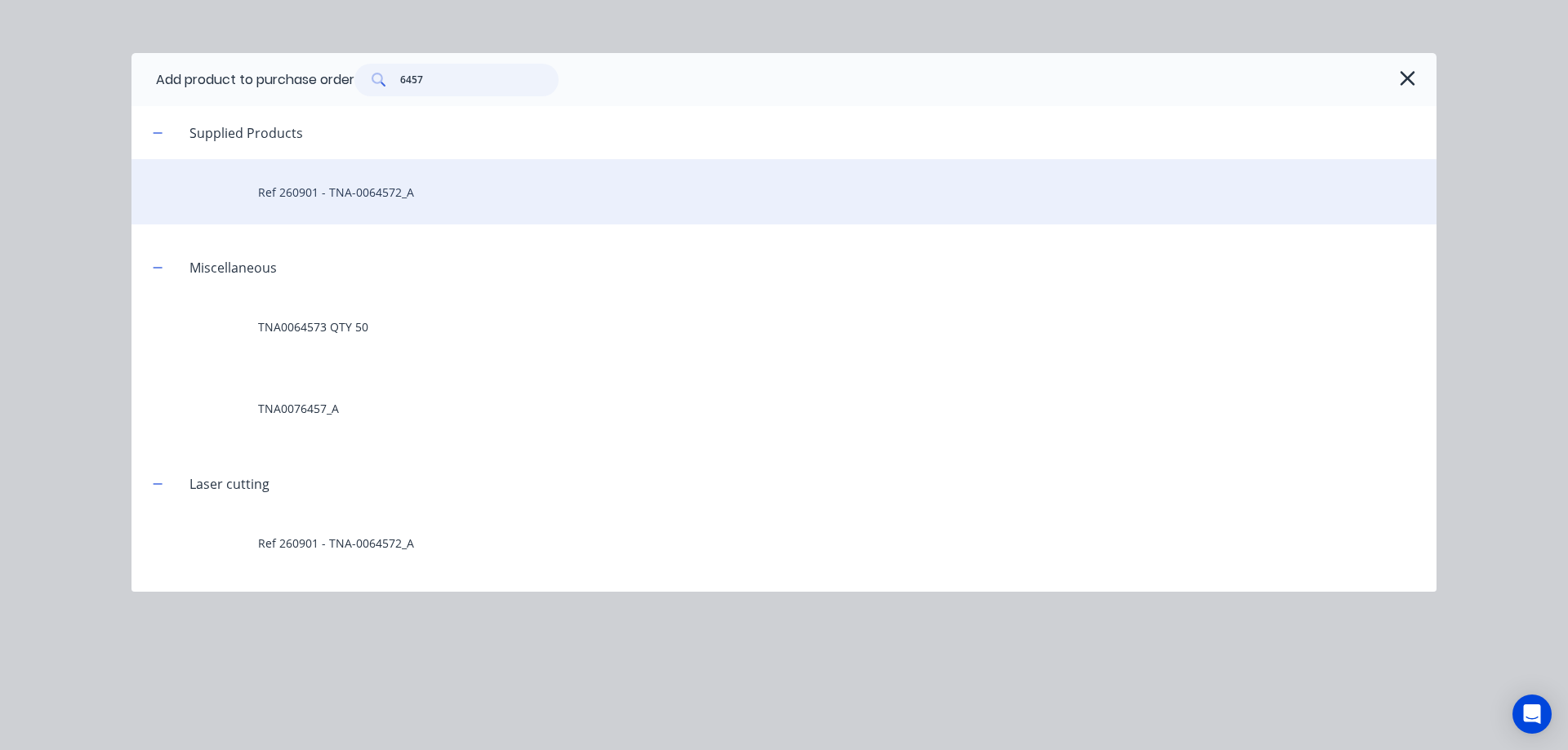
type input "6457"
click at [402, 196] on div "Ref 260901 - TNA-0064572_A" at bounding box center [784, 191] width 1305 height 65
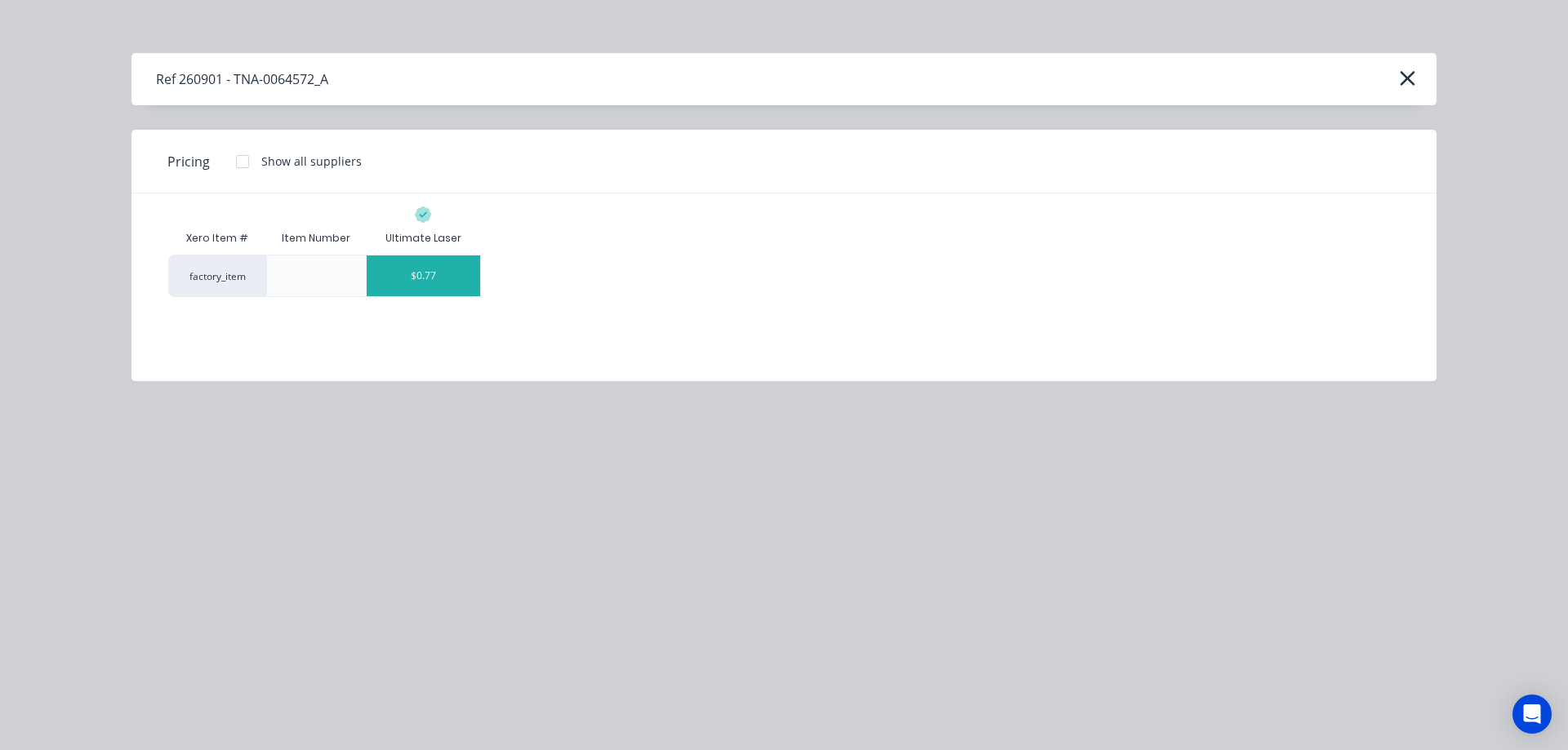
click at [428, 279] on div "$0.77" at bounding box center [423, 276] width 113 height 40
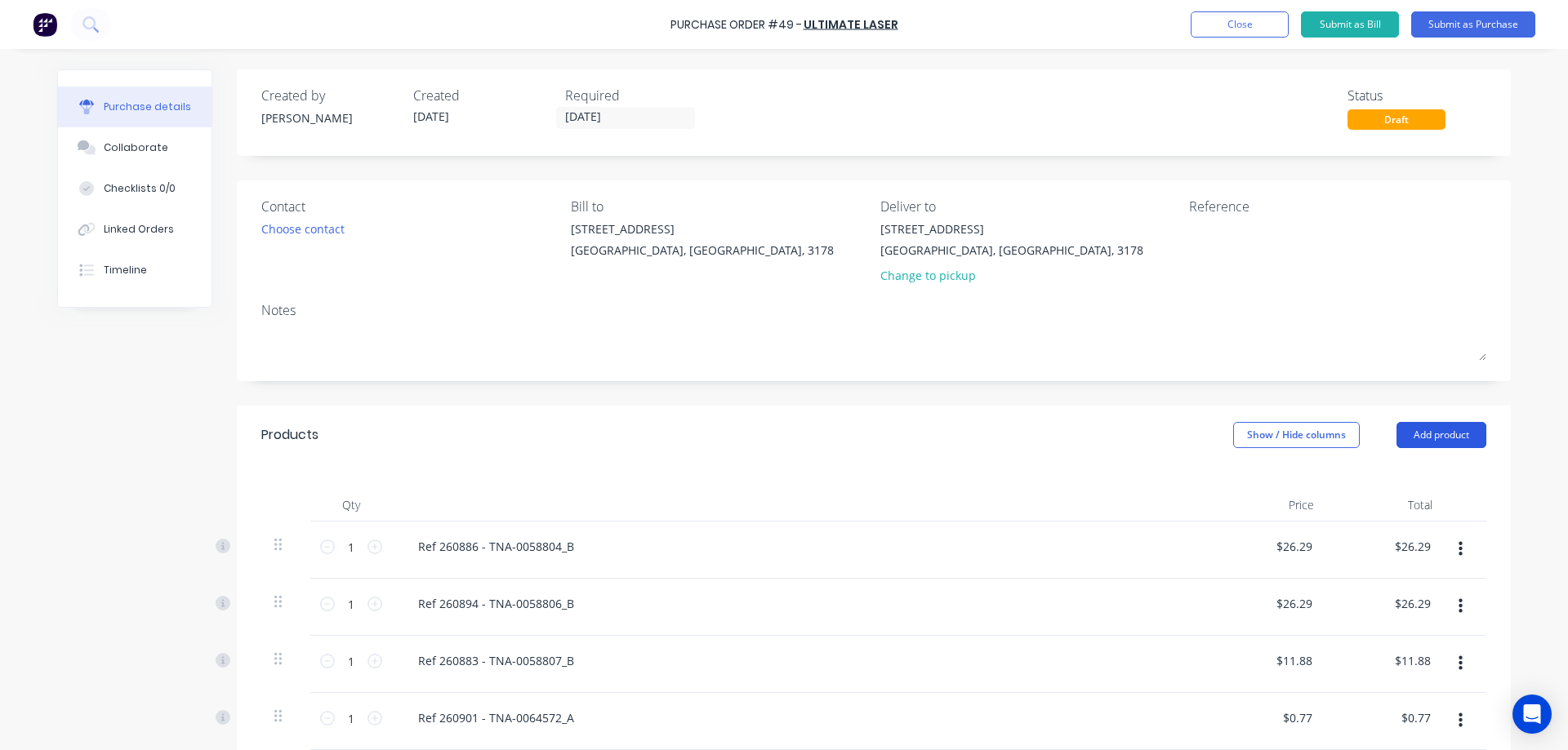
click at [1431, 432] on button "Add product" at bounding box center [1442, 435] width 90 height 26
click at [1412, 478] on div "Product catalogue" at bounding box center [1408, 477] width 126 height 24
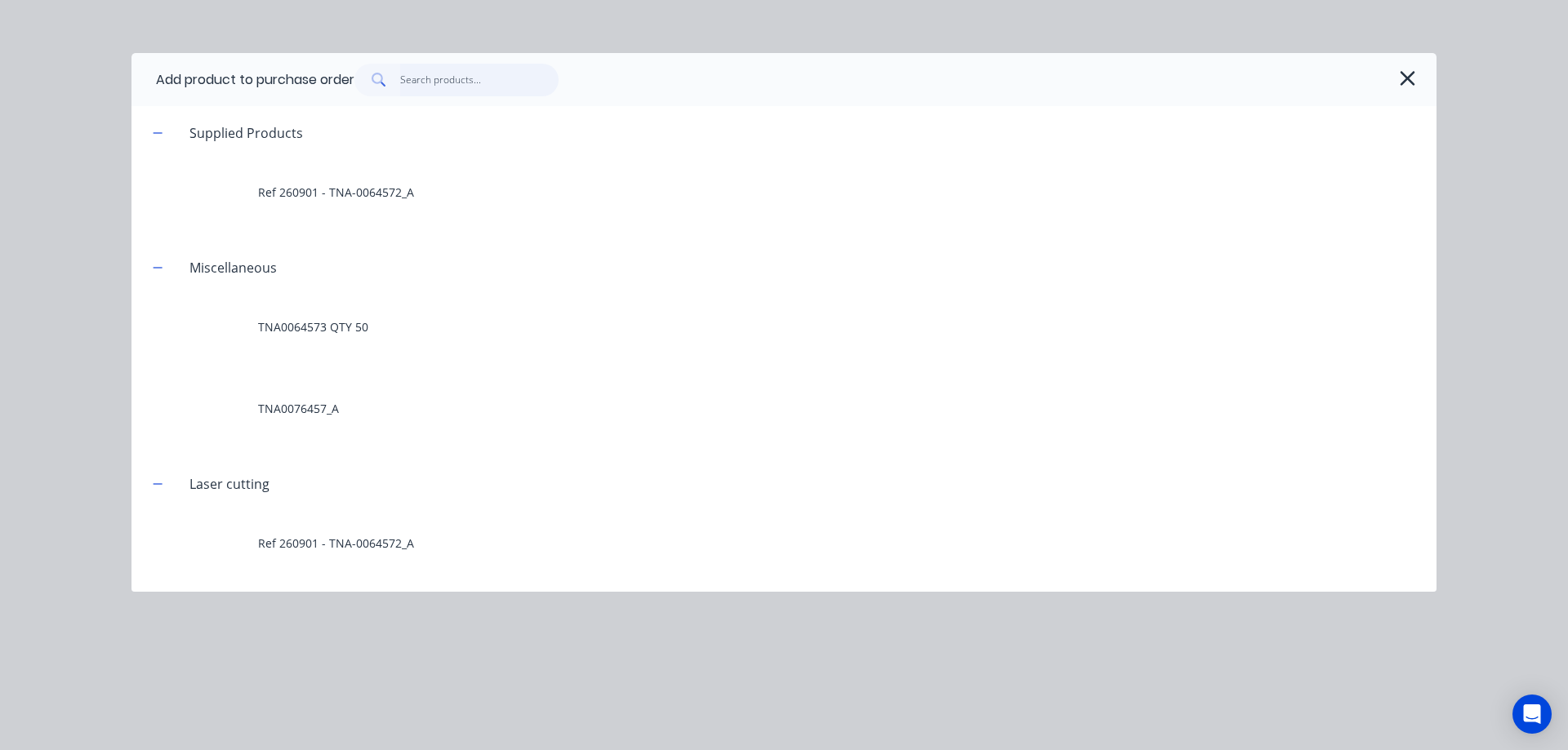
click at [427, 84] on input "text" at bounding box center [479, 80] width 159 height 33
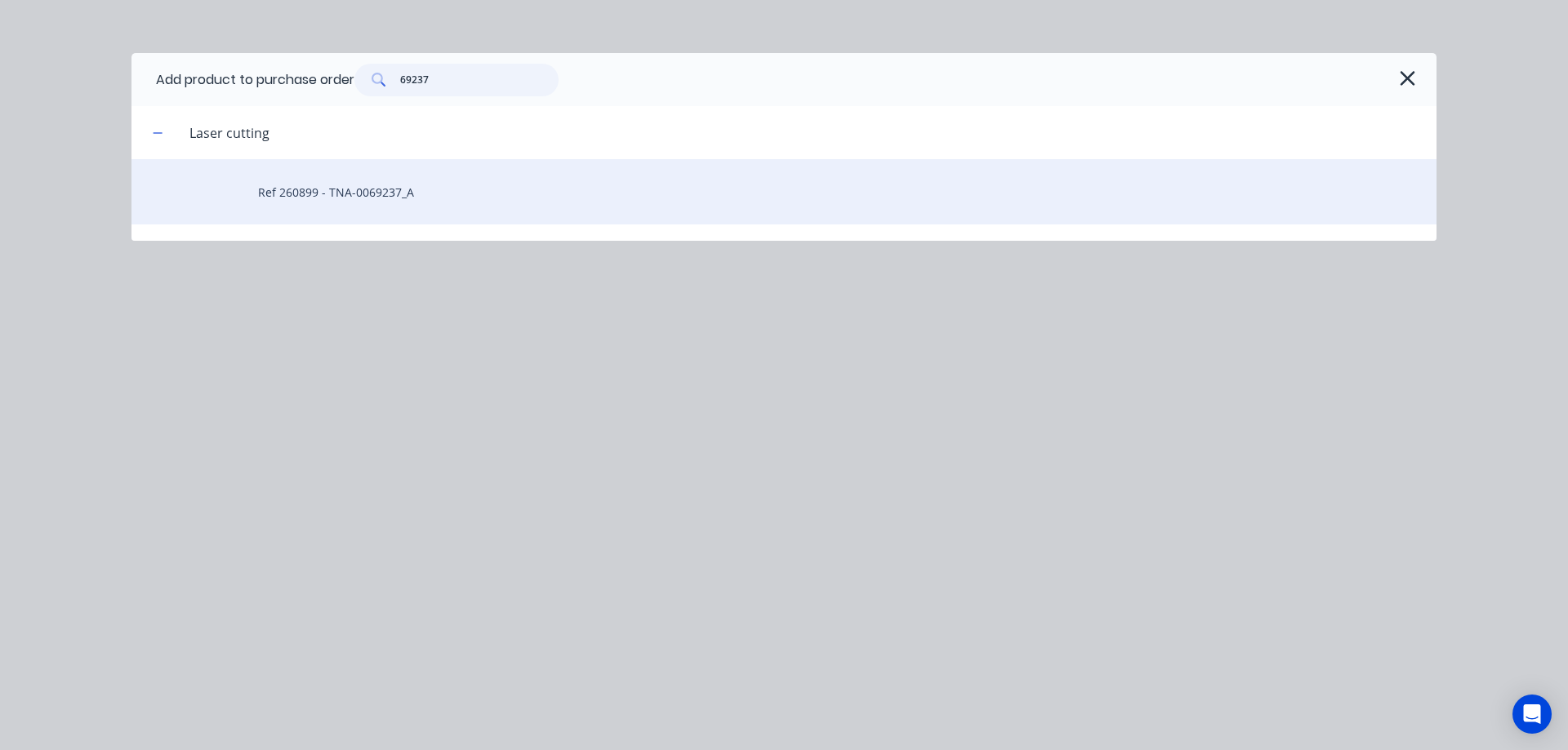
type input "69237"
click at [399, 196] on div "Ref 260899 - TNA-0069237_A" at bounding box center [784, 191] width 1305 height 65
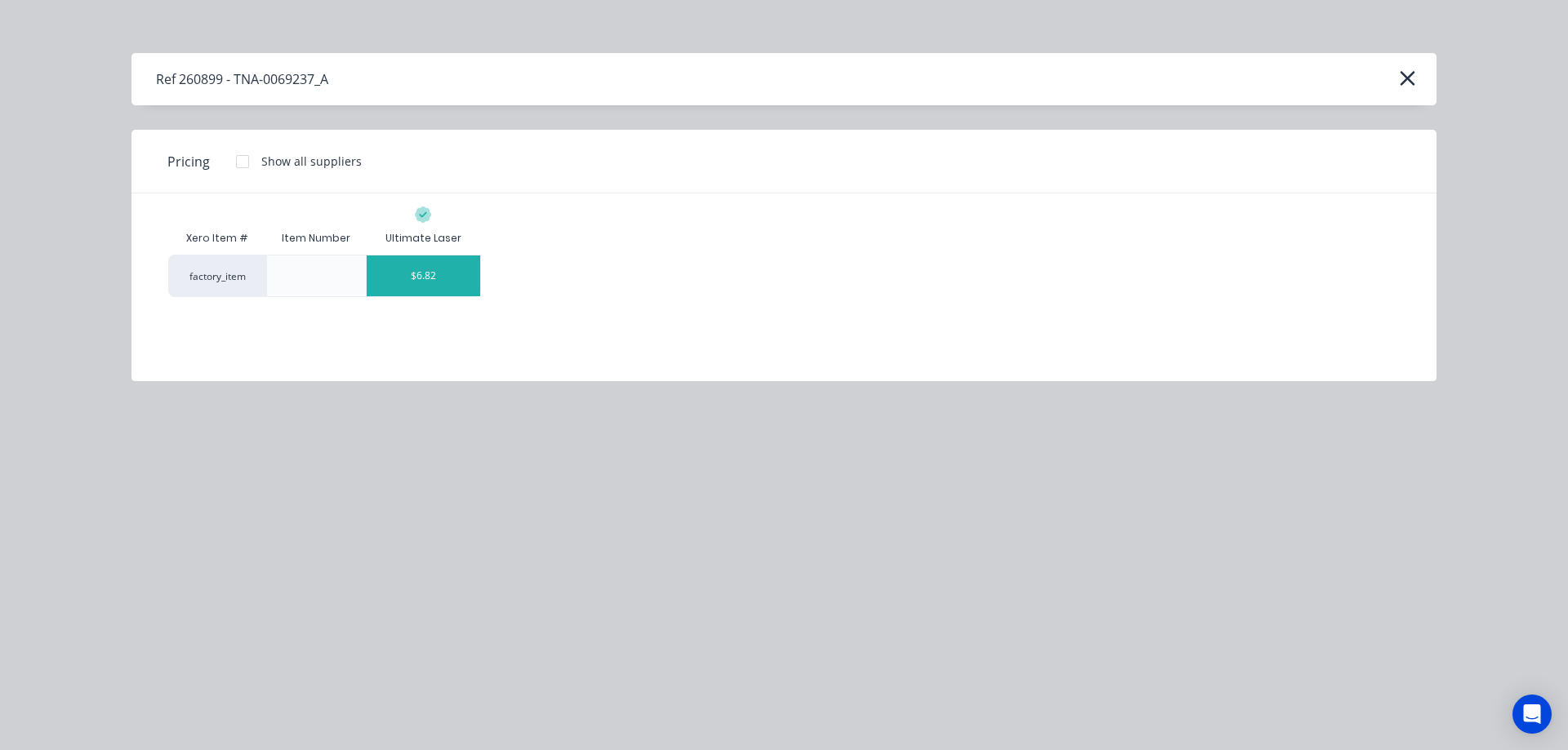
click at [438, 274] on div "$6.82" at bounding box center [423, 276] width 113 height 40
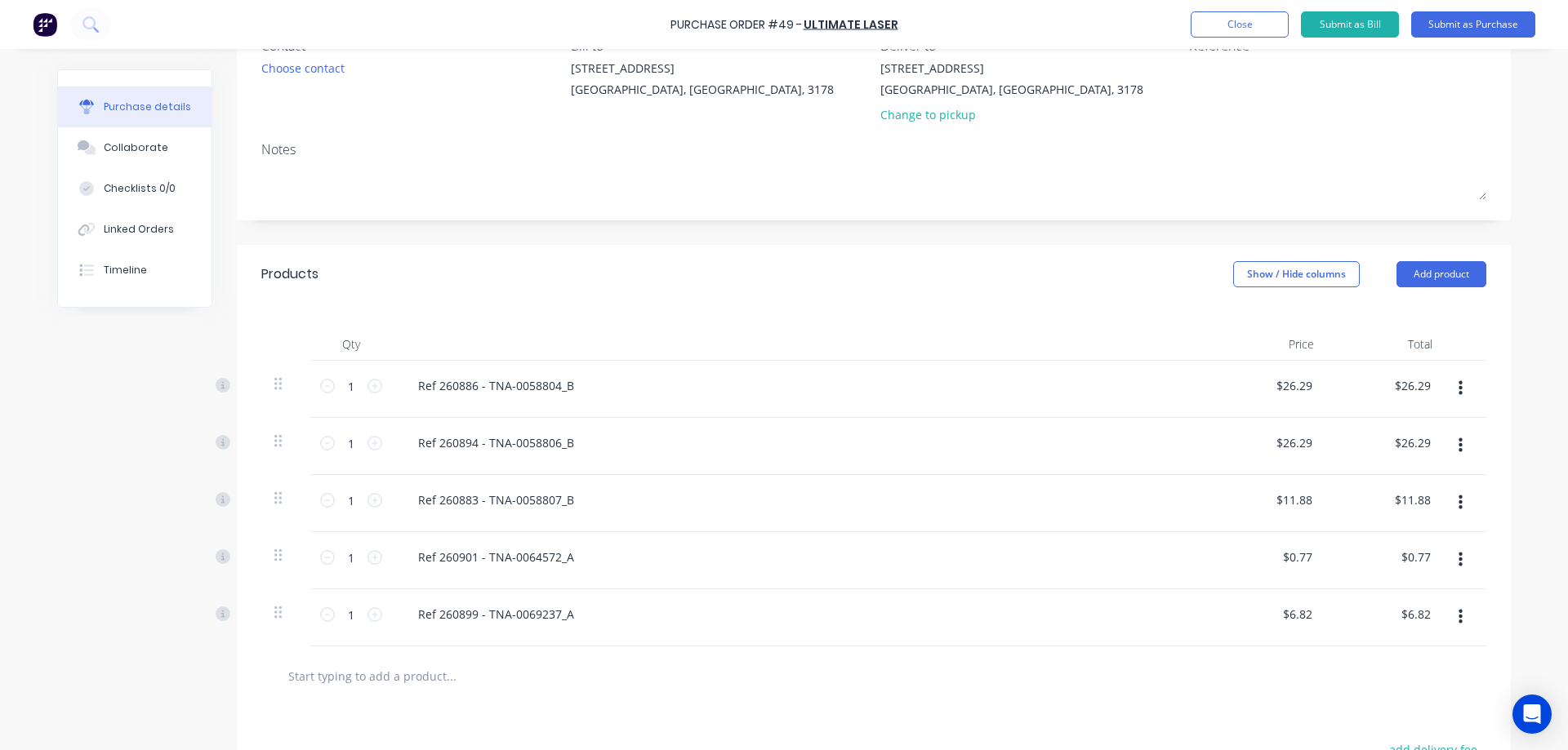
scroll to position [190, 0]
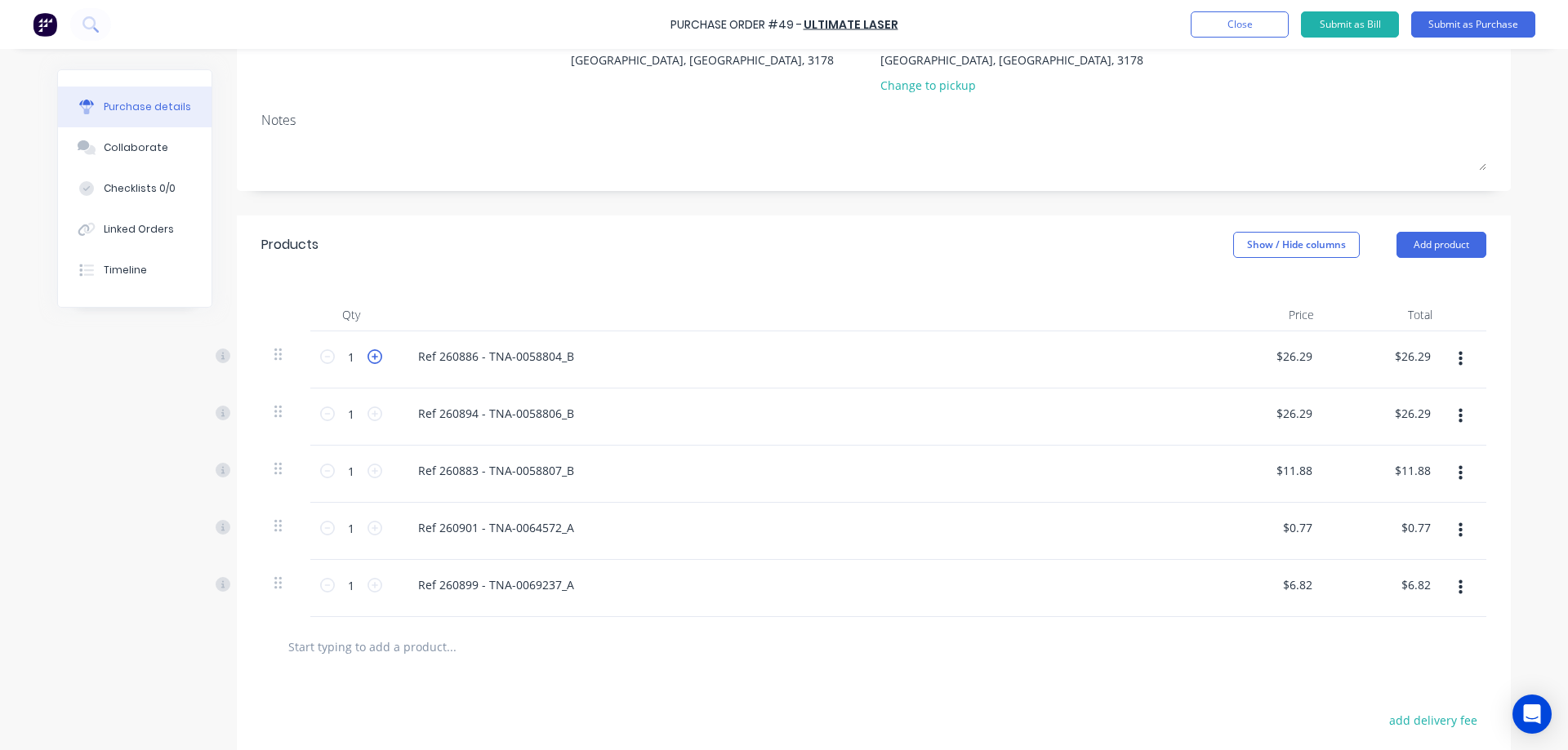
click at [369, 357] on icon at bounding box center [375, 357] width 15 height 15
type input "2"
type input "$52.58"
click at [369, 357] on icon at bounding box center [375, 357] width 15 height 15
type input "3"
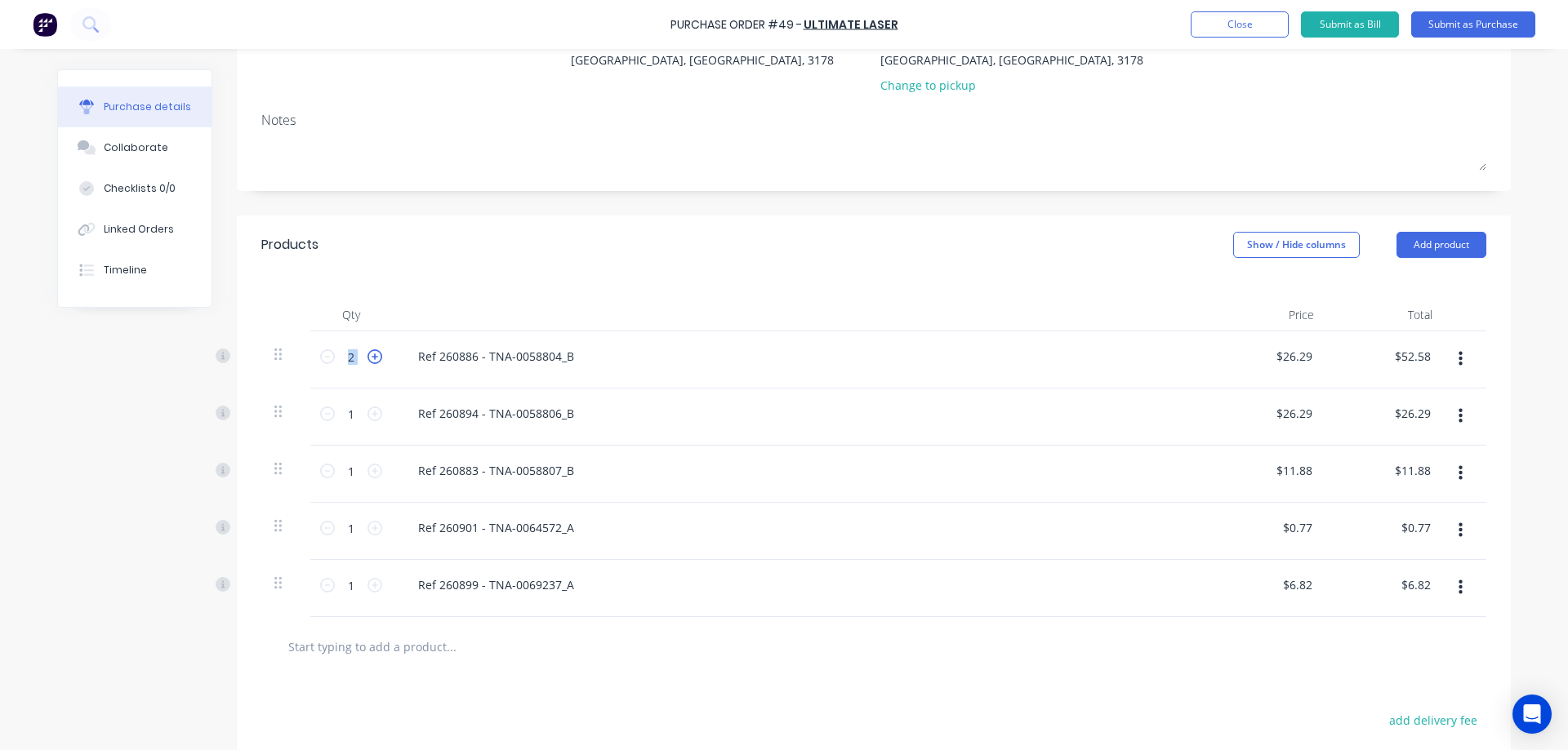
type input "$78.87"
click at [369, 357] on icon at bounding box center [375, 357] width 15 height 15
type input "4"
type input "$105.16"
click at [369, 357] on icon at bounding box center [375, 357] width 15 height 15
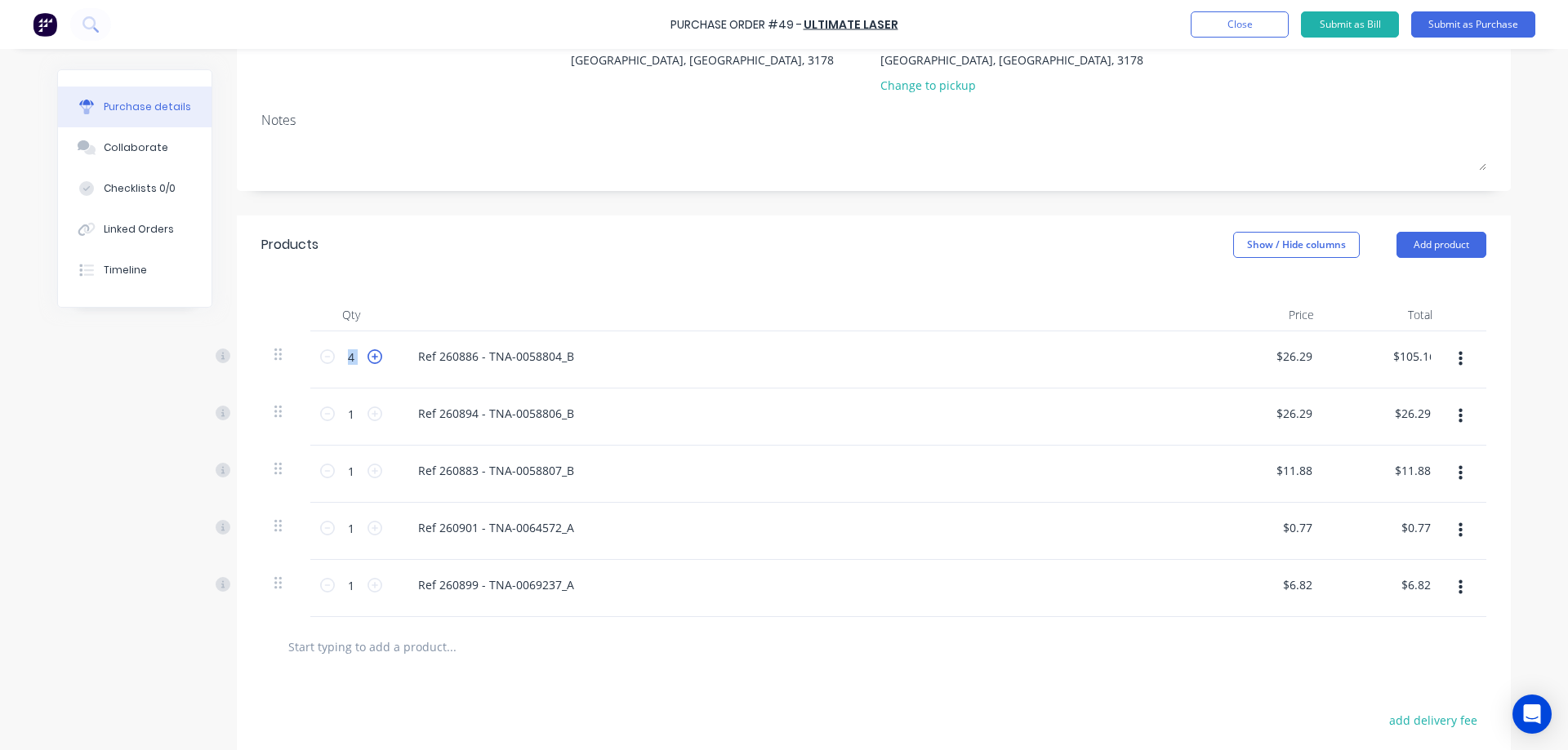
type input "5"
type input "$131.45"
click at [369, 357] on icon at bounding box center [375, 357] width 15 height 15
type input "6"
type input "$157.74"
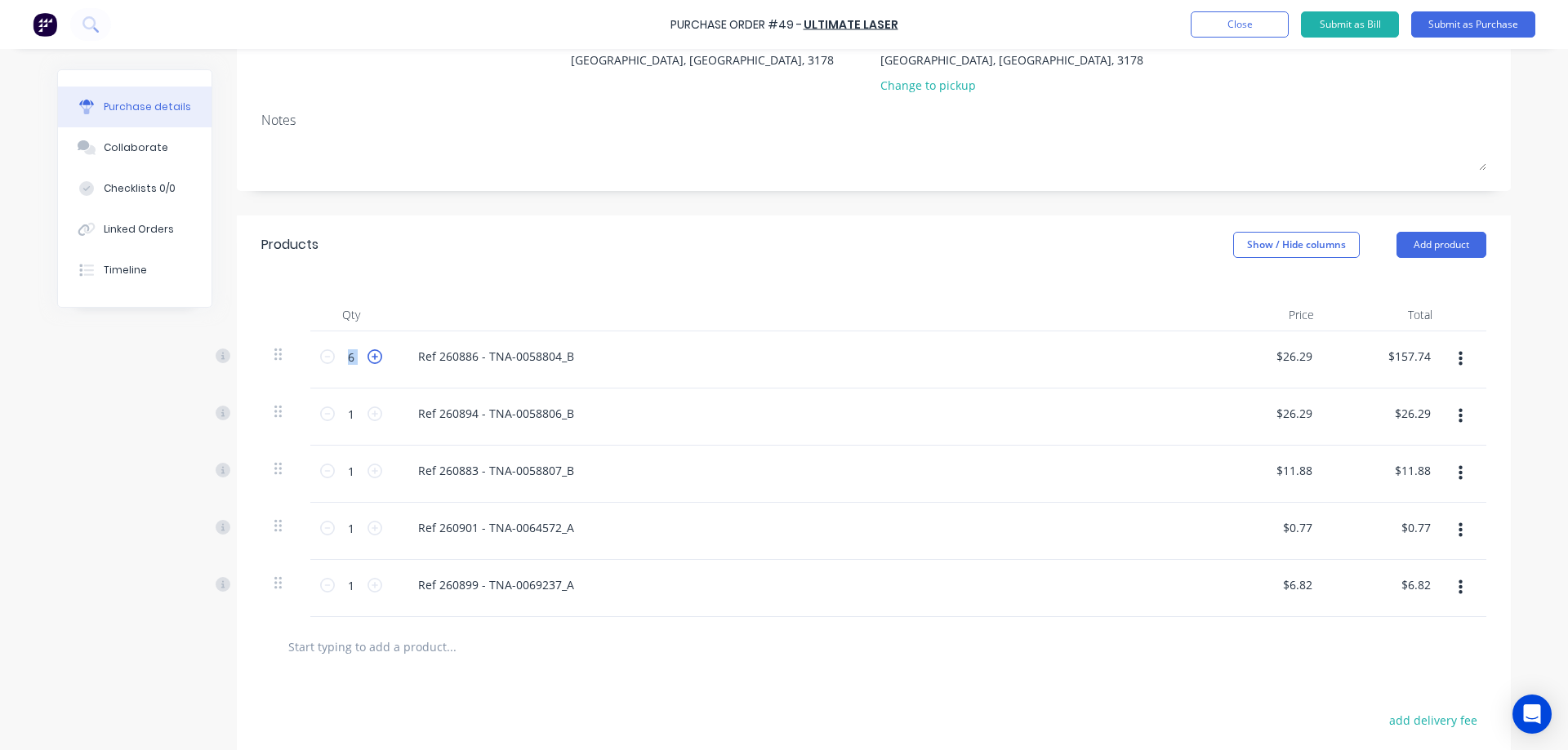
click at [369, 357] on icon at bounding box center [375, 357] width 15 height 15
type input "7"
type input "$184.03"
click at [369, 357] on icon at bounding box center [375, 357] width 15 height 15
type input "8"
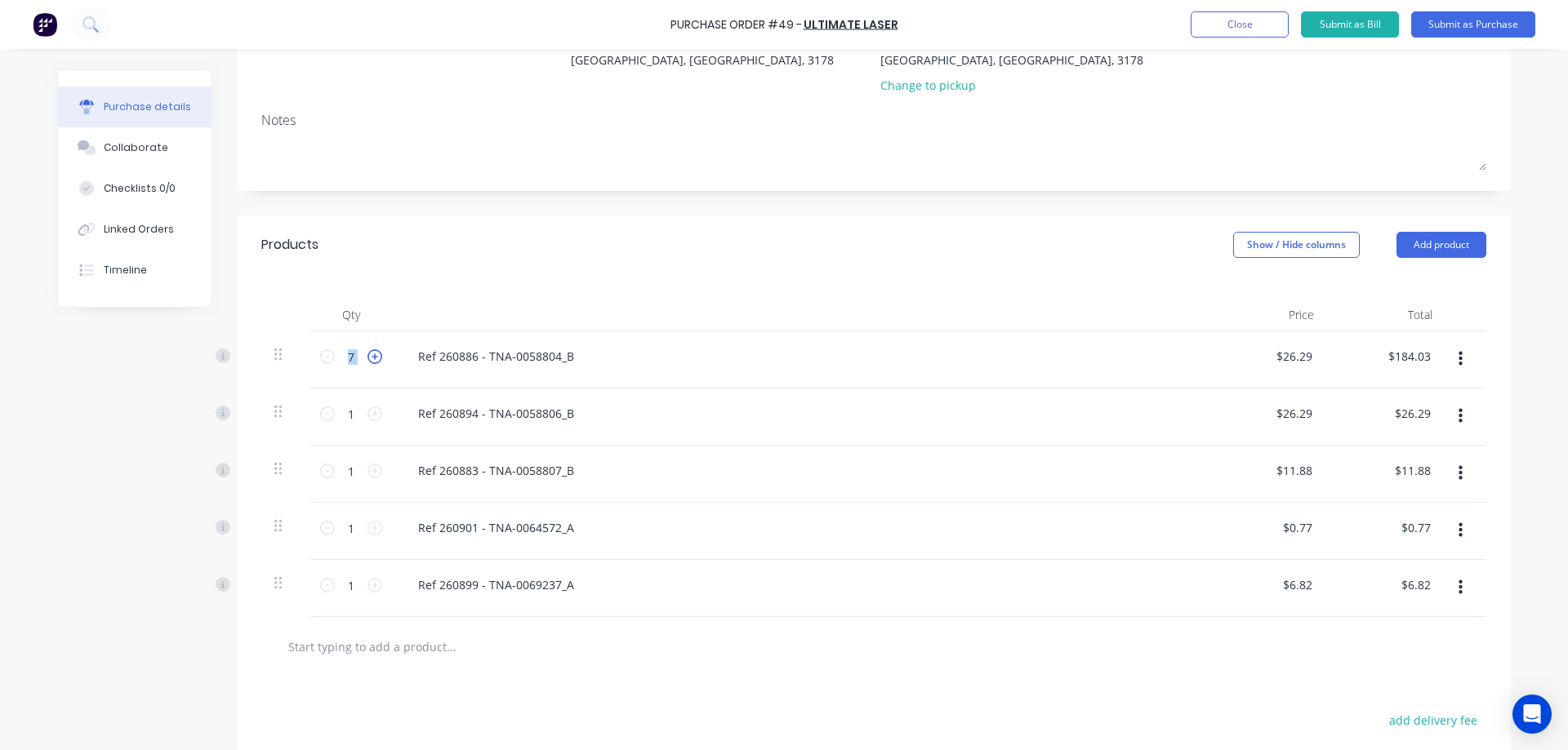
type input "$210.32"
click at [369, 357] on icon at bounding box center [375, 357] width 15 height 15
type input "9"
type input "$236.61"
click at [369, 357] on icon at bounding box center [375, 357] width 15 height 15
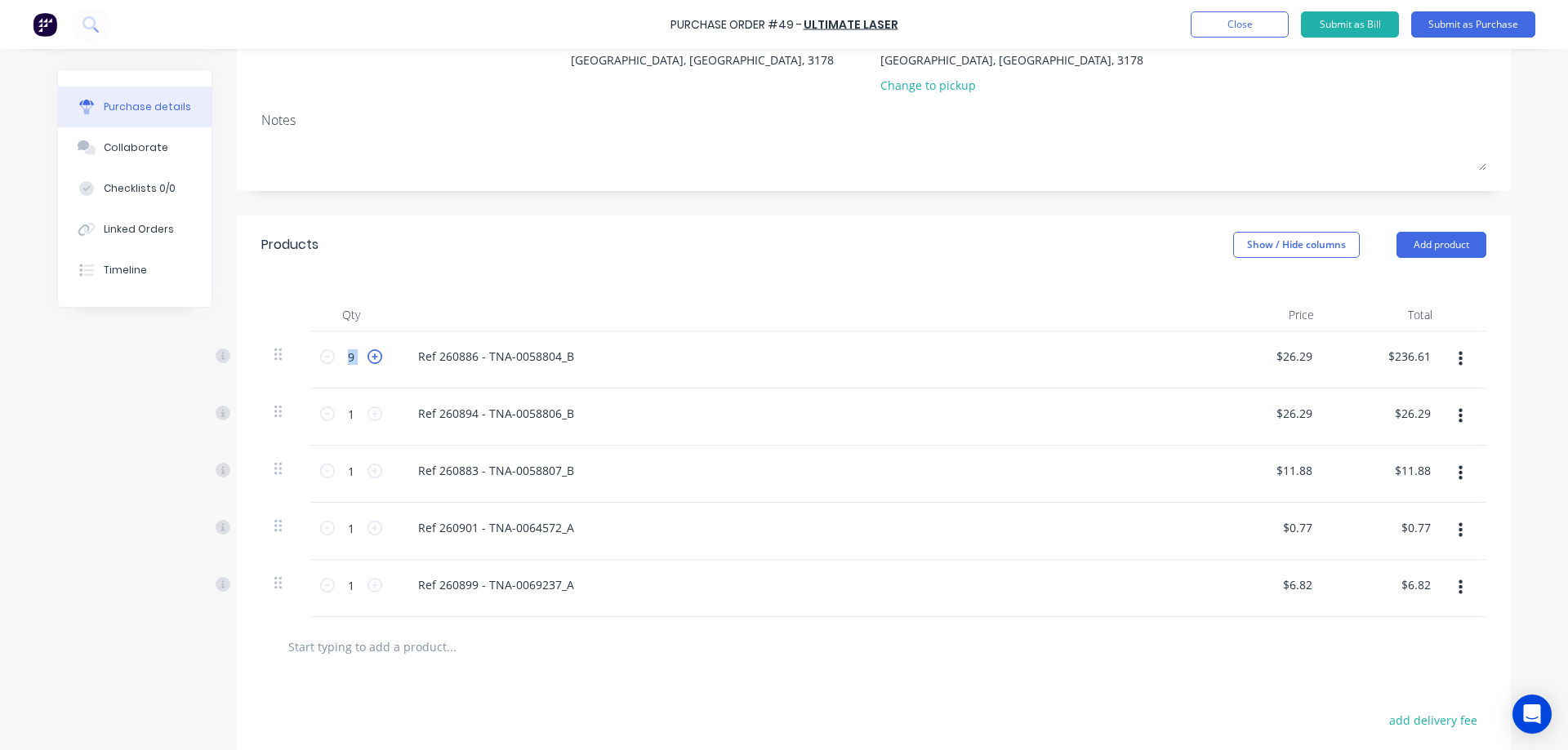
type input "10"
type input "$262.90"
click at [369, 357] on icon at bounding box center [375, 357] width 15 height 15
type input "11"
type input "$289.19"
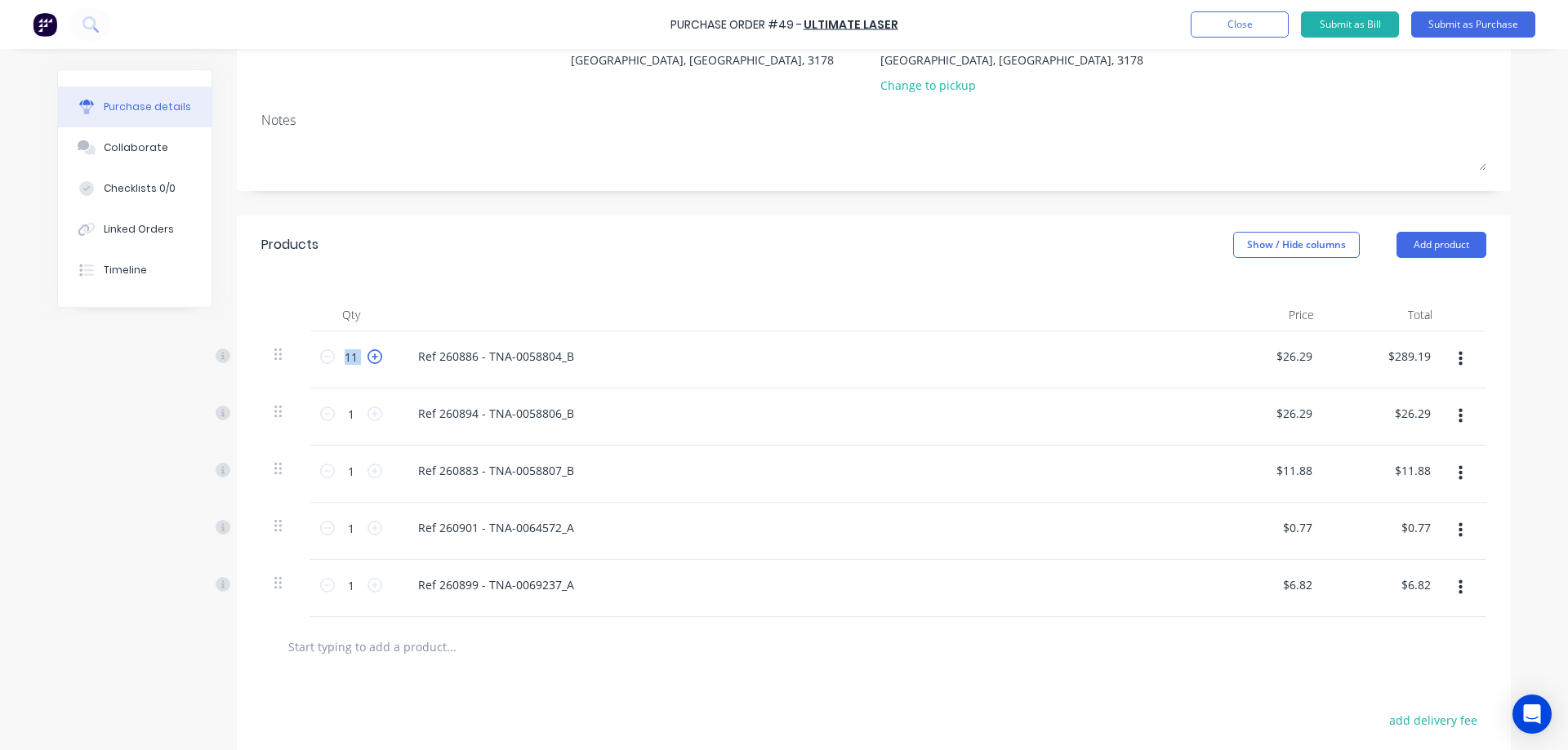
click at [369, 357] on icon at bounding box center [375, 357] width 15 height 15
type input "12"
type input "$315.48"
click at [369, 357] on icon at bounding box center [375, 357] width 15 height 15
type input "13"
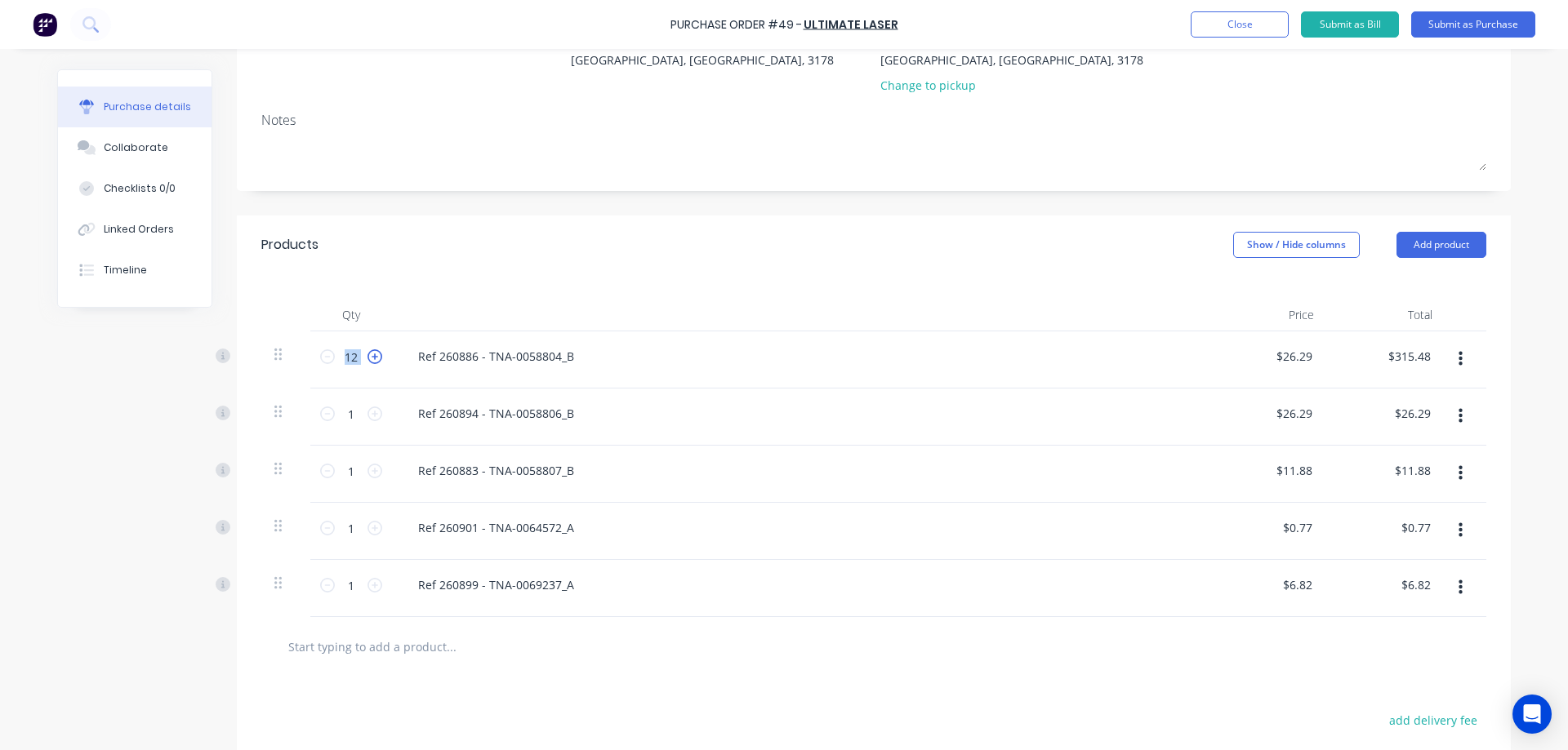
type input "$341.77"
click at [369, 357] on icon at bounding box center [375, 357] width 15 height 15
type input "14"
type input "$368.06"
click at [369, 357] on icon at bounding box center [375, 357] width 15 height 15
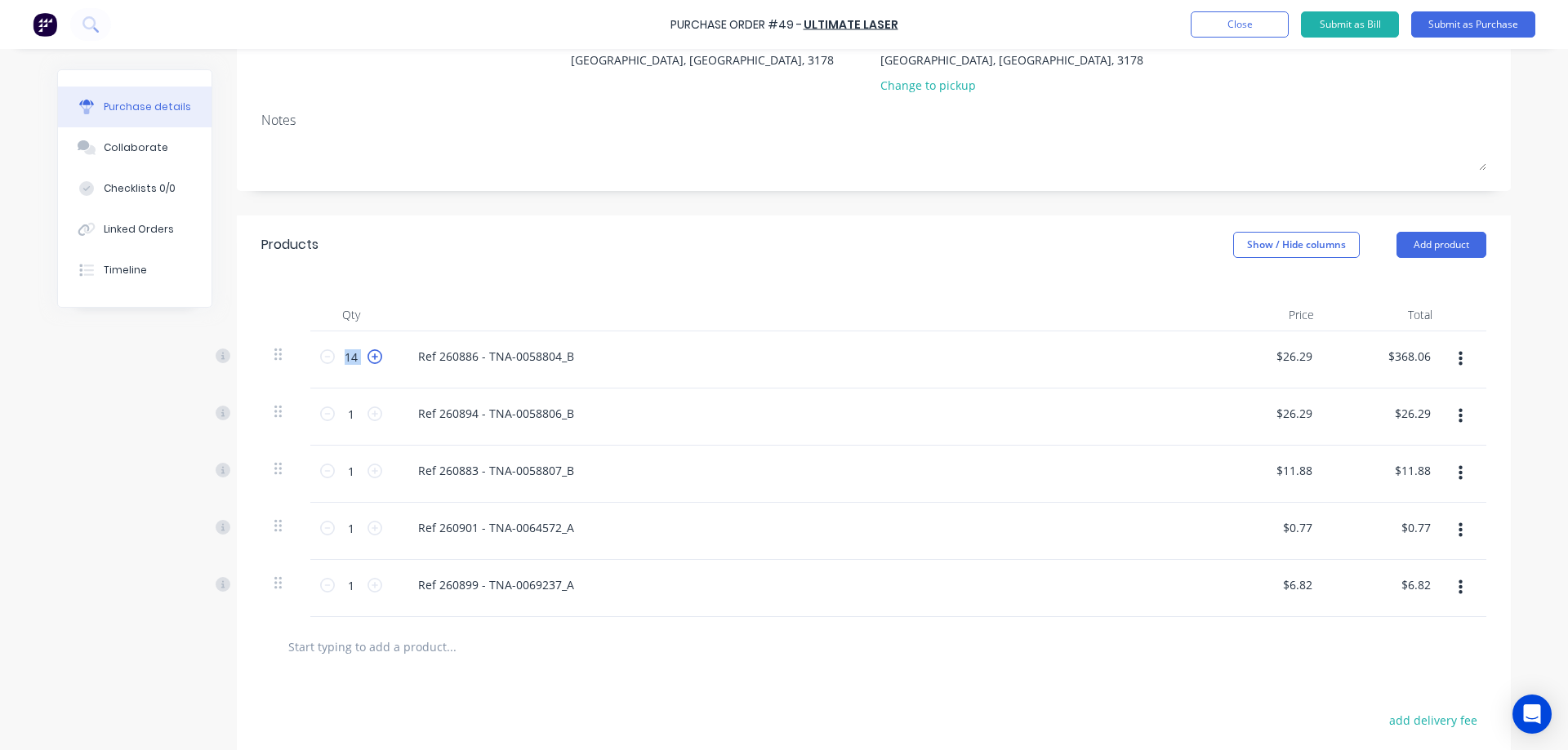
type input "15"
type input "$394.35"
click at [369, 357] on icon at bounding box center [375, 357] width 15 height 15
type input "16"
type input "$420.64"
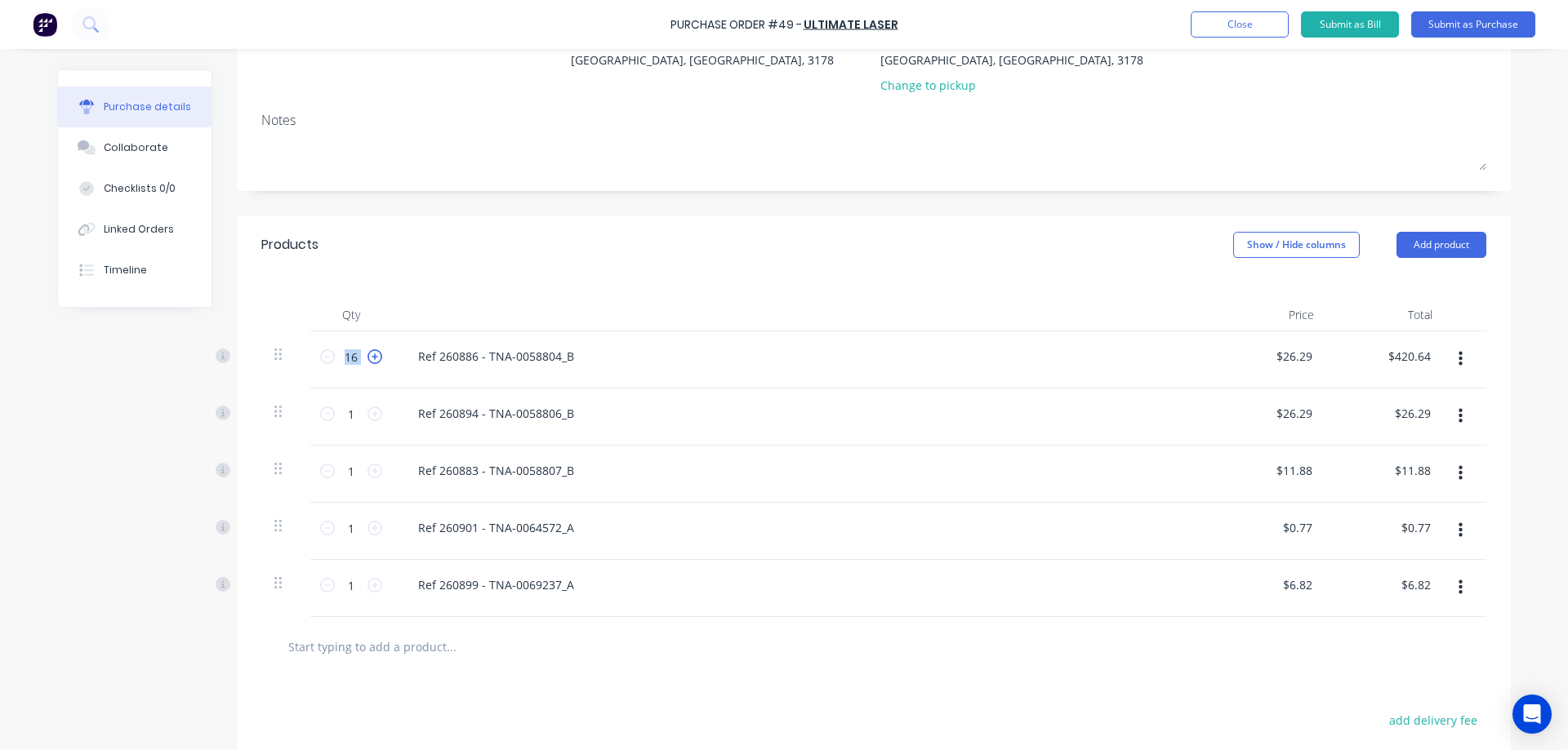
click at [369, 357] on icon at bounding box center [375, 357] width 15 height 15
type input "17"
type input "$446.93"
click at [369, 357] on icon at bounding box center [375, 357] width 15 height 15
type input "18"
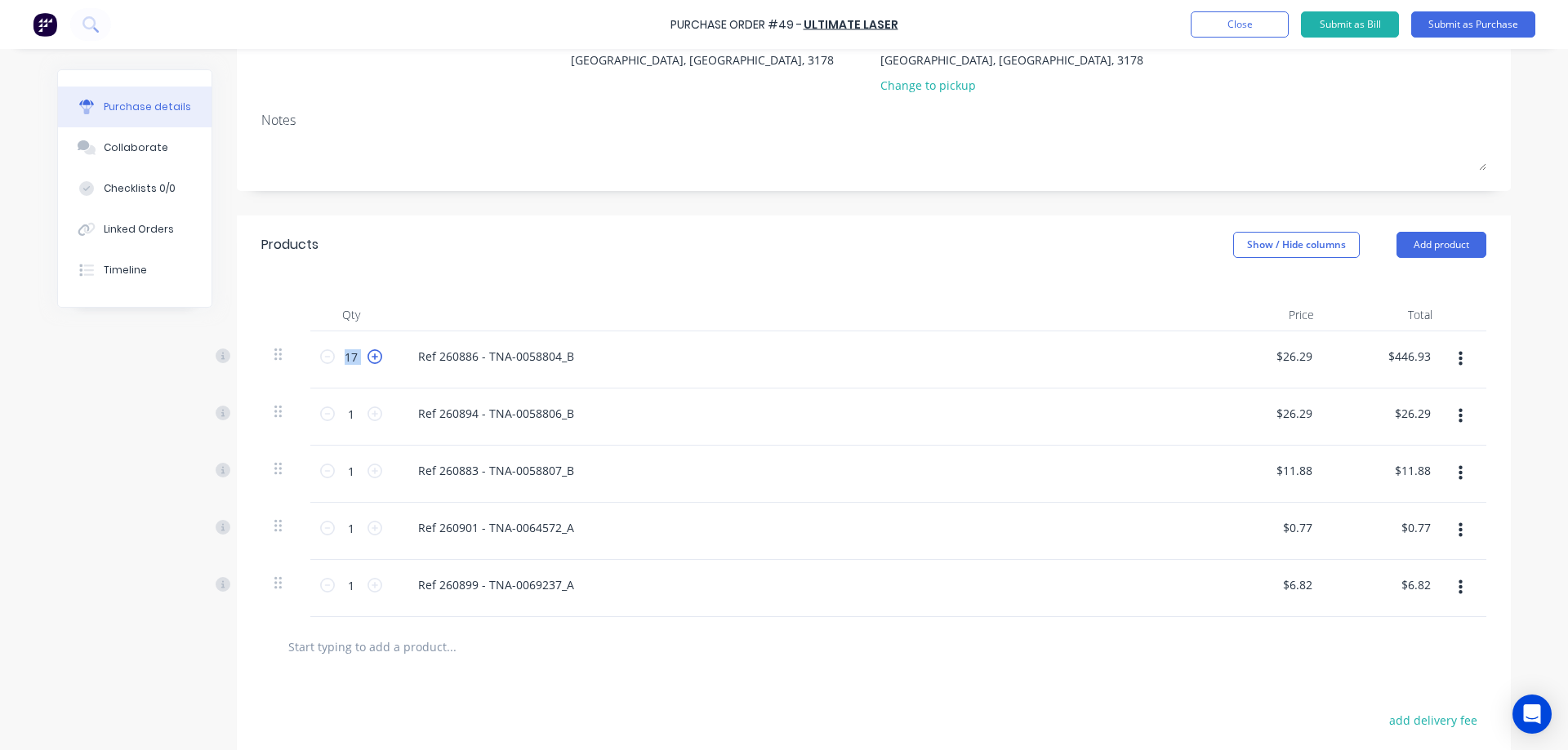
type input "$473.22"
click at [368, 415] on icon at bounding box center [375, 414] width 15 height 15
type input "2"
type input "$52.58"
click at [368, 415] on icon at bounding box center [375, 414] width 15 height 15
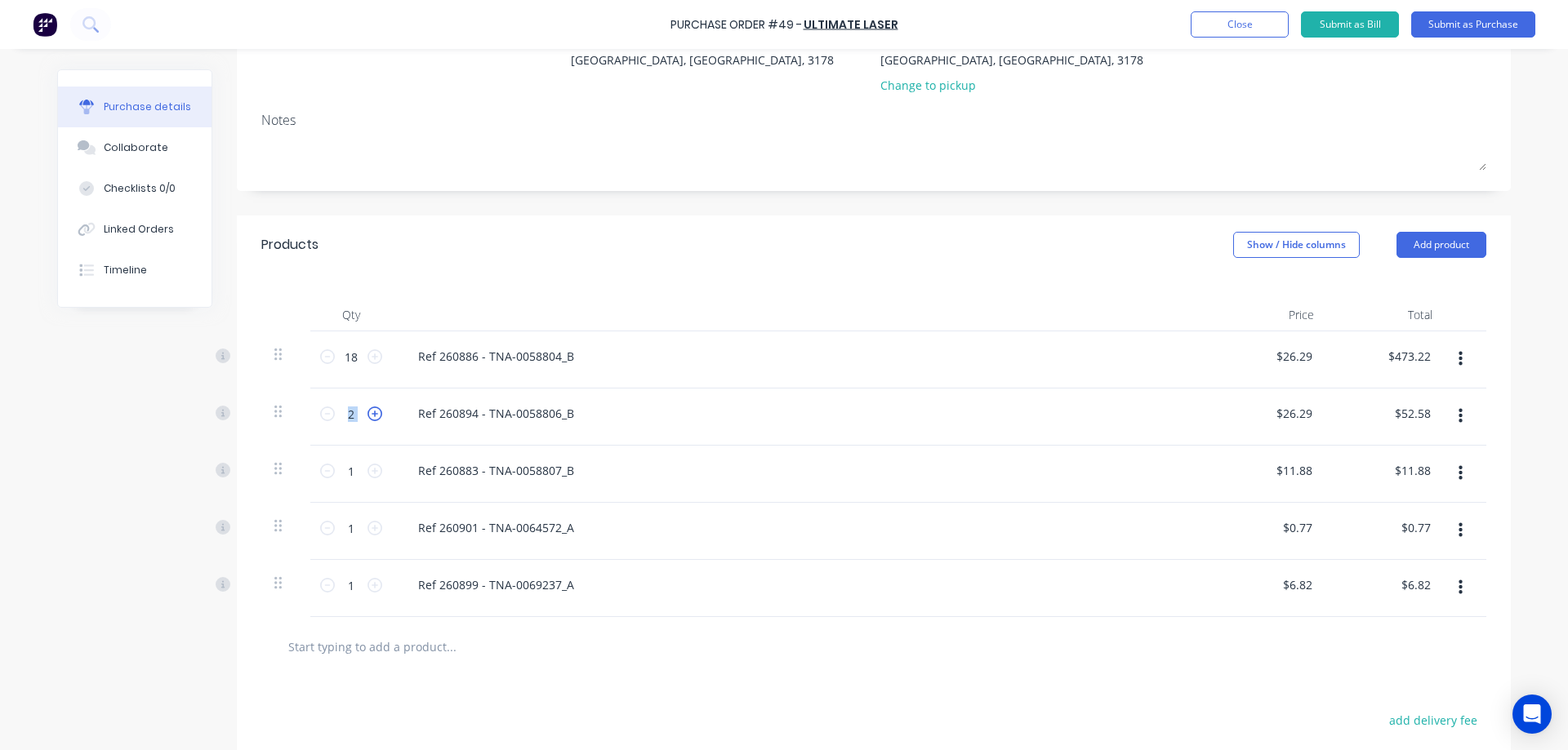
type input "3"
type input "$78.87"
click at [368, 415] on icon at bounding box center [375, 414] width 15 height 15
type input "4"
type input "$105.16"
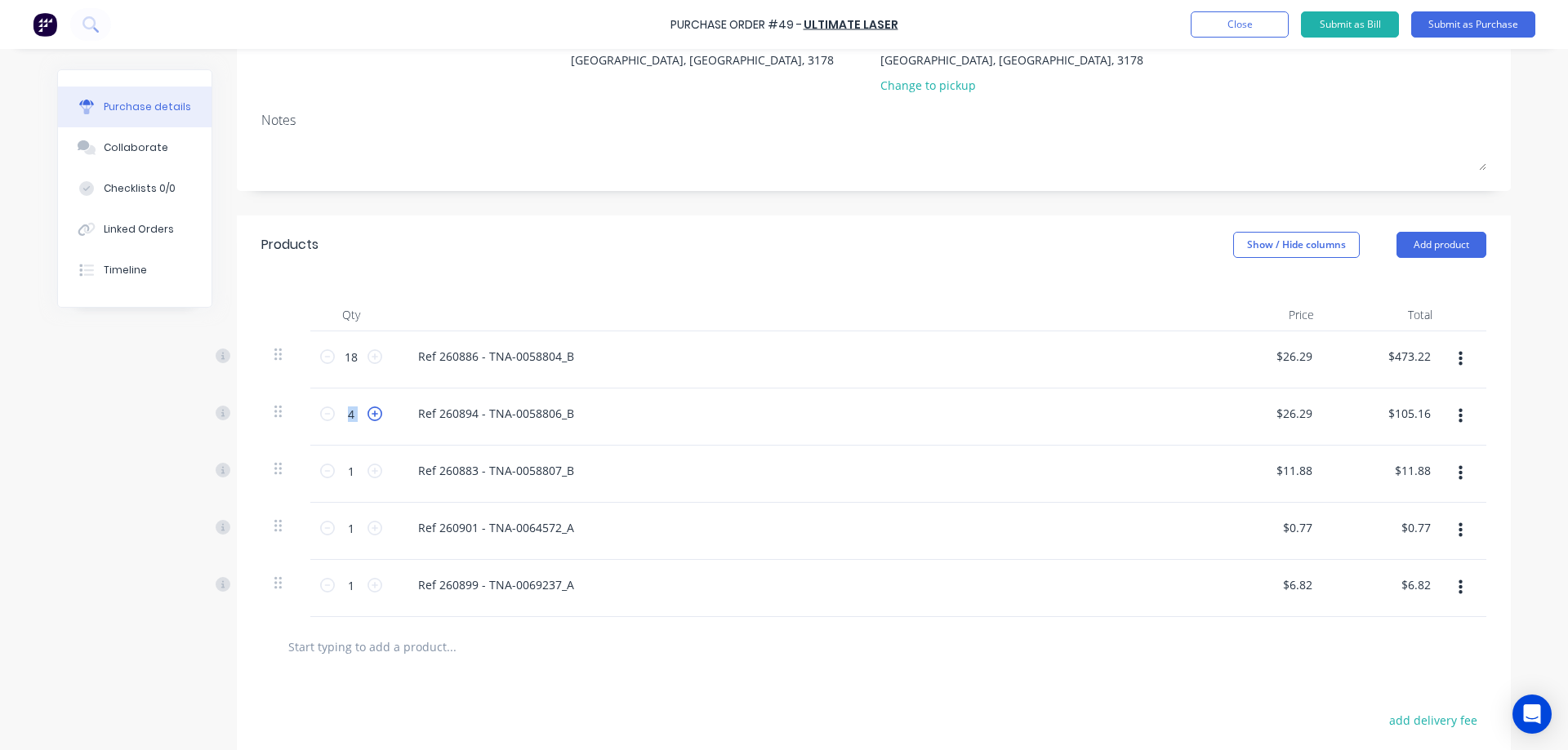
click at [368, 415] on icon at bounding box center [375, 414] width 15 height 15
type input "5"
type input "$131.45"
click at [368, 415] on icon at bounding box center [375, 414] width 15 height 15
type input "6"
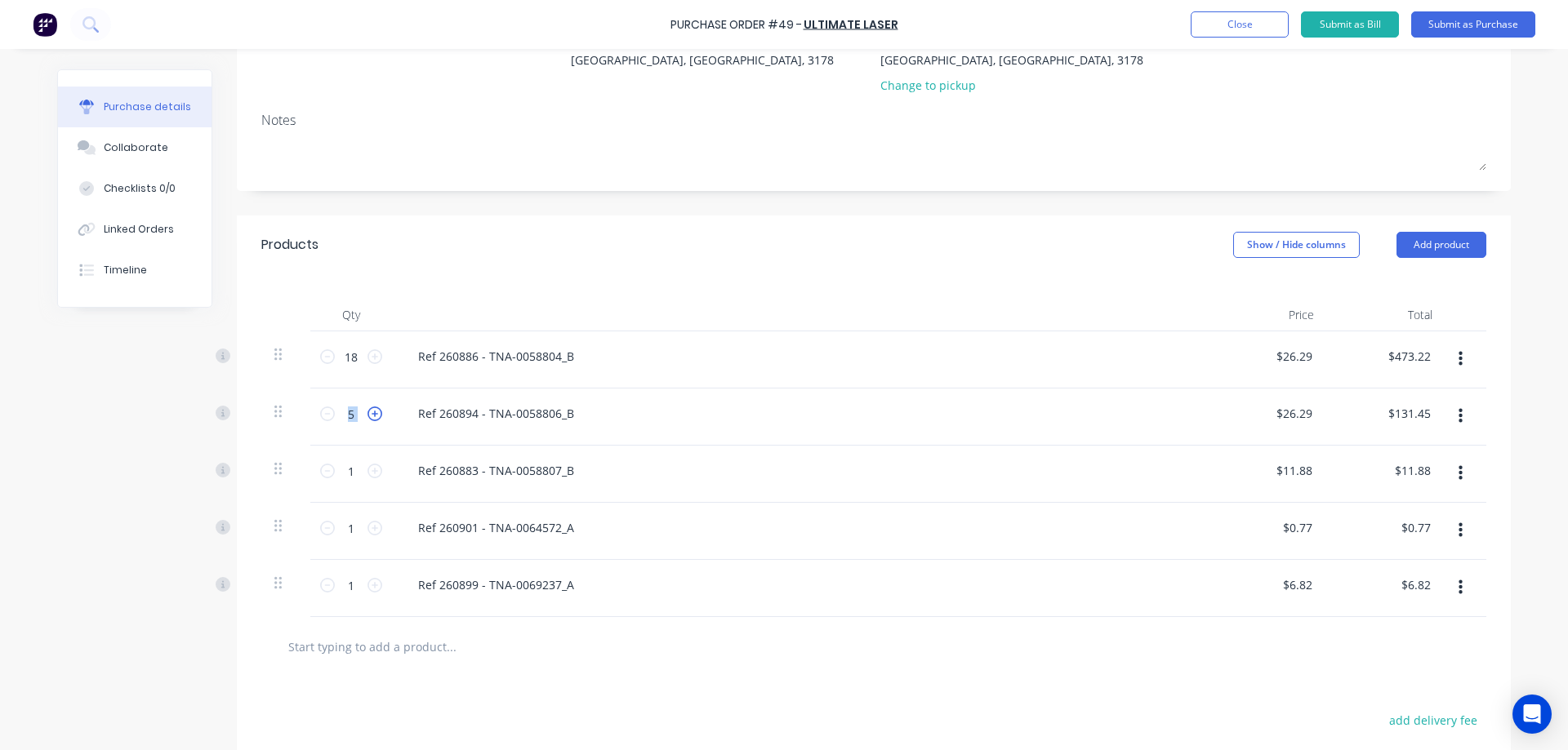
type input "$157.74"
click at [368, 414] on icon at bounding box center [375, 414] width 15 height 15
type input "7"
type input "$184.03"
click at [368, 414] on icon at bounding box center [375, 414] width 15 height 15
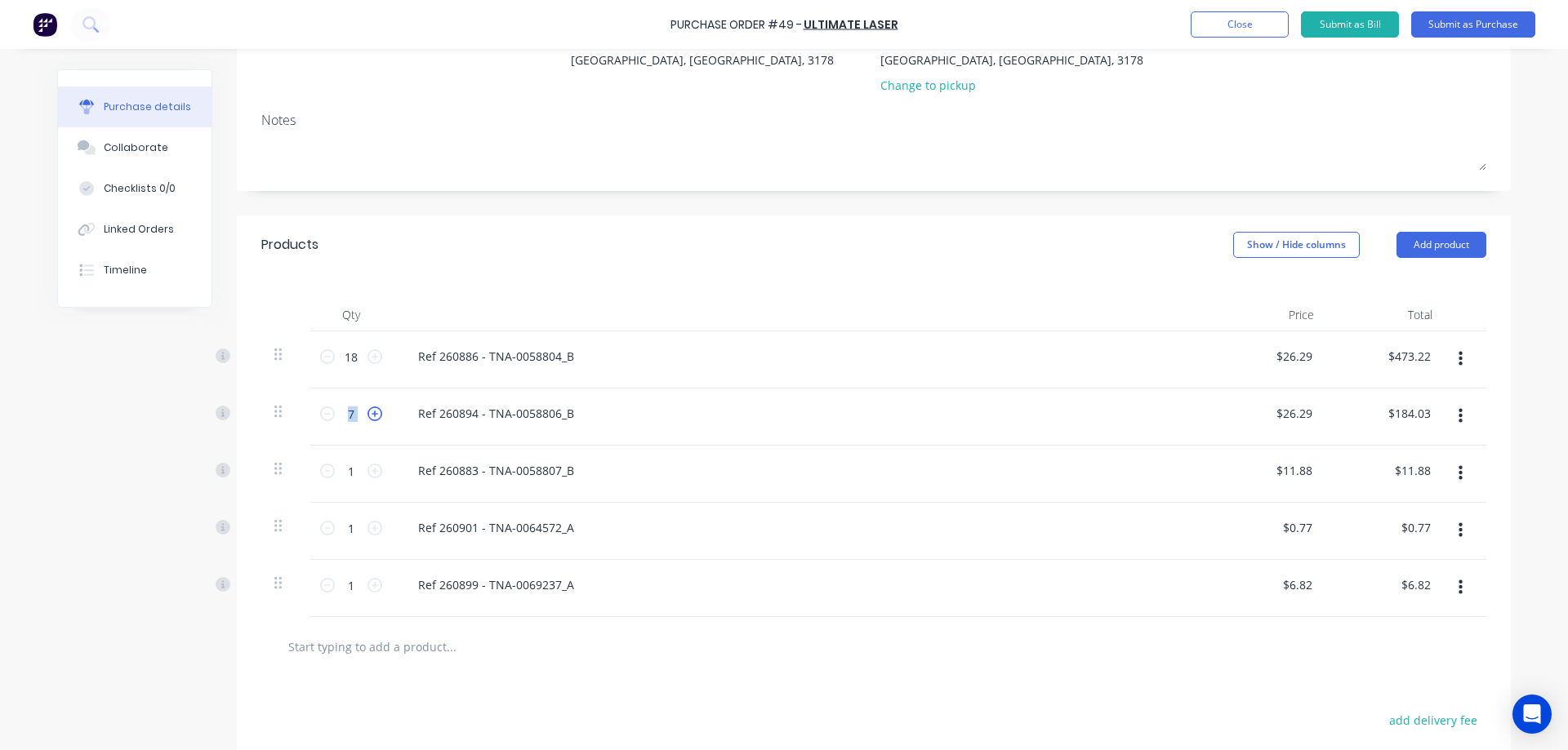
type input "8"
type input "$210.32"
click at [368, 413] on icon at bounding box center [375, 414] width 15 height 15
type input "9"
type input "$236.61"
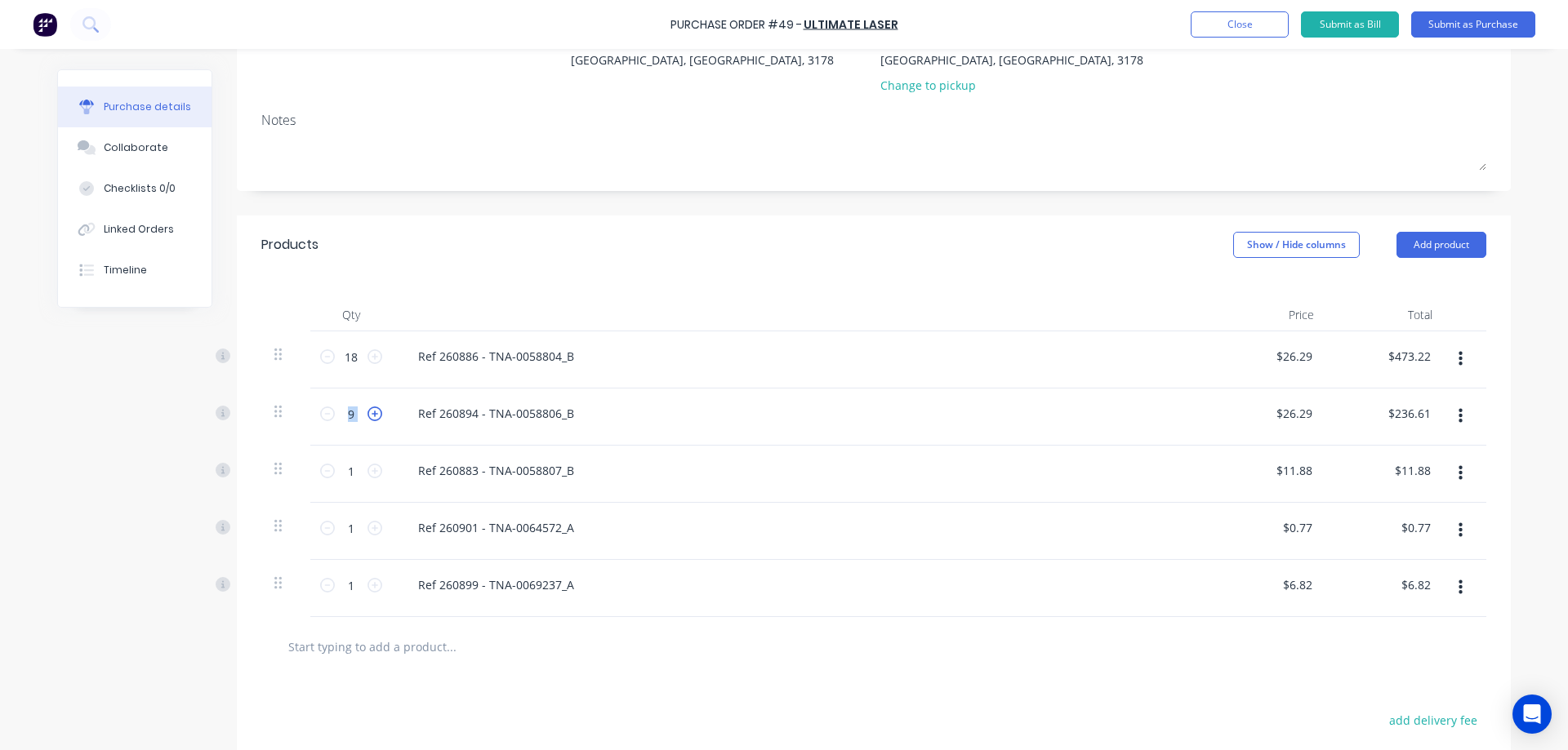
click at [368, 413] on icon at bounding box center [375, 414] width 15 height 15
type input "10"
type input "$262.90"
click at [373, 412] on icon at bounding box center [375, 414] width 15 height 15
type input "11"
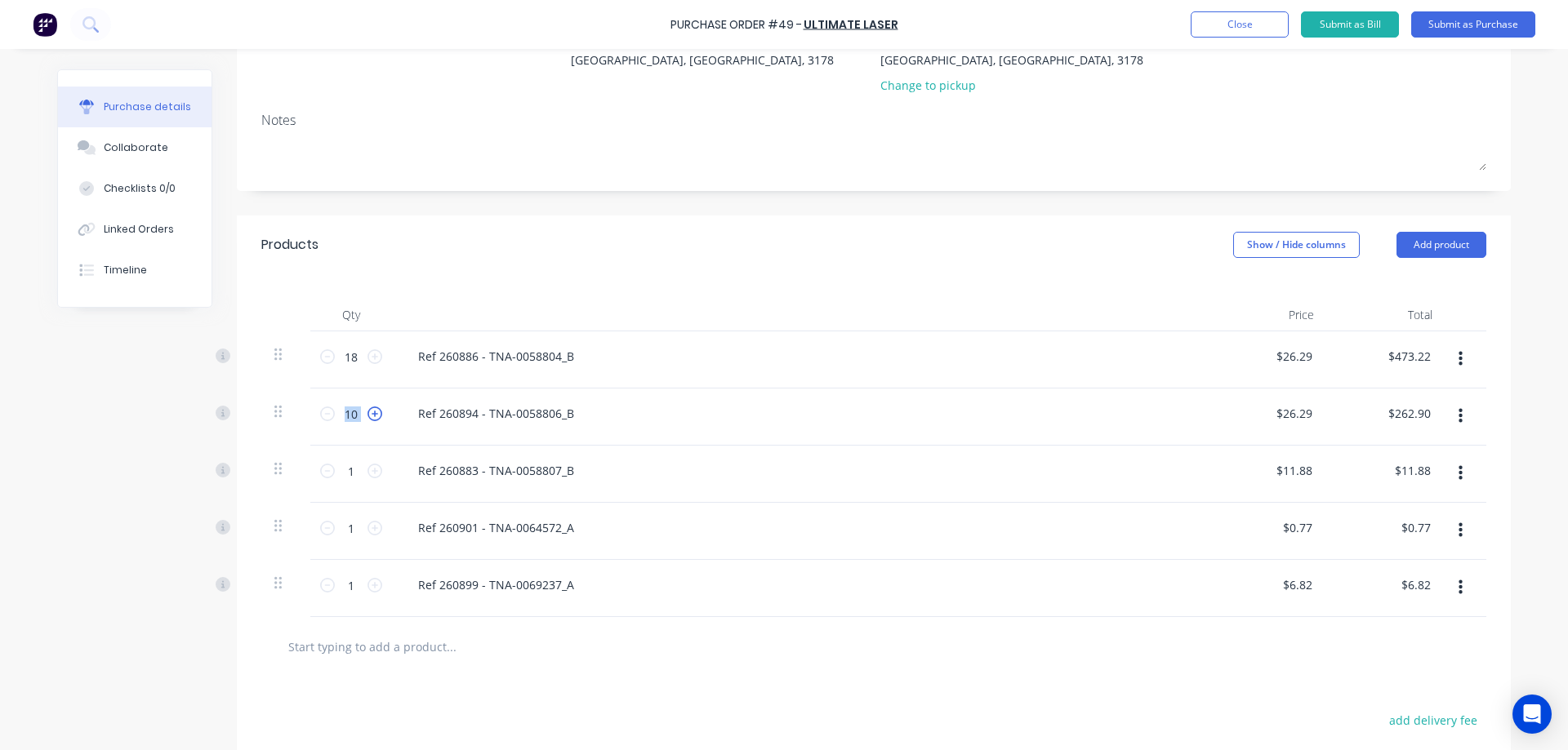
type input "$289.19"
click at [372, 412] on icon at bounding box center [375, 414] width 15 height 15
type input "12"
type input "$315.48"
click at [372, 412] on icon at bounding box center [375, 414] width 15 height 15
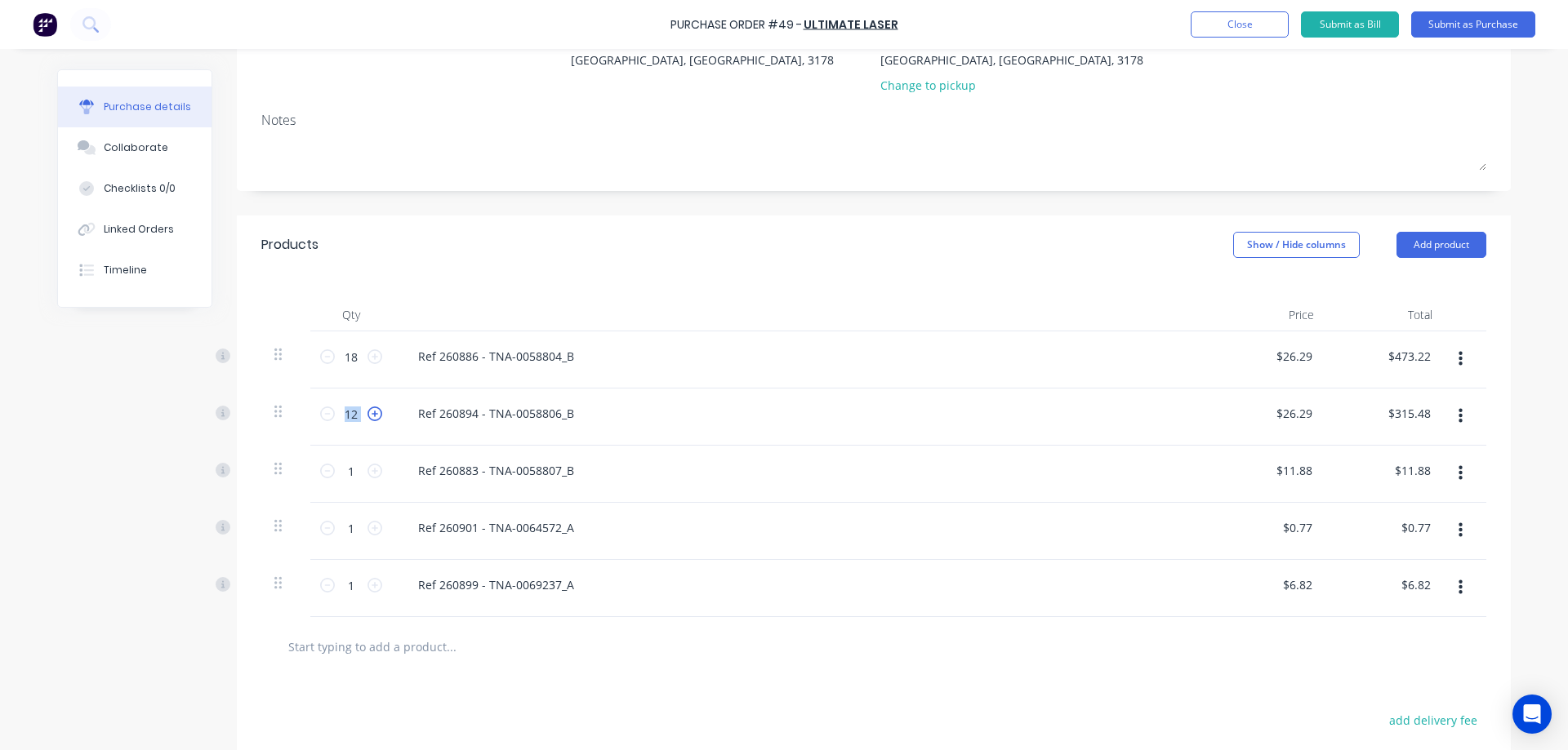
type input "13"
type input "$341.77"
click at [372, 412] on icon at bounding box center [375, 414] width 15 height 15
type input "14"
type input "$368.06"
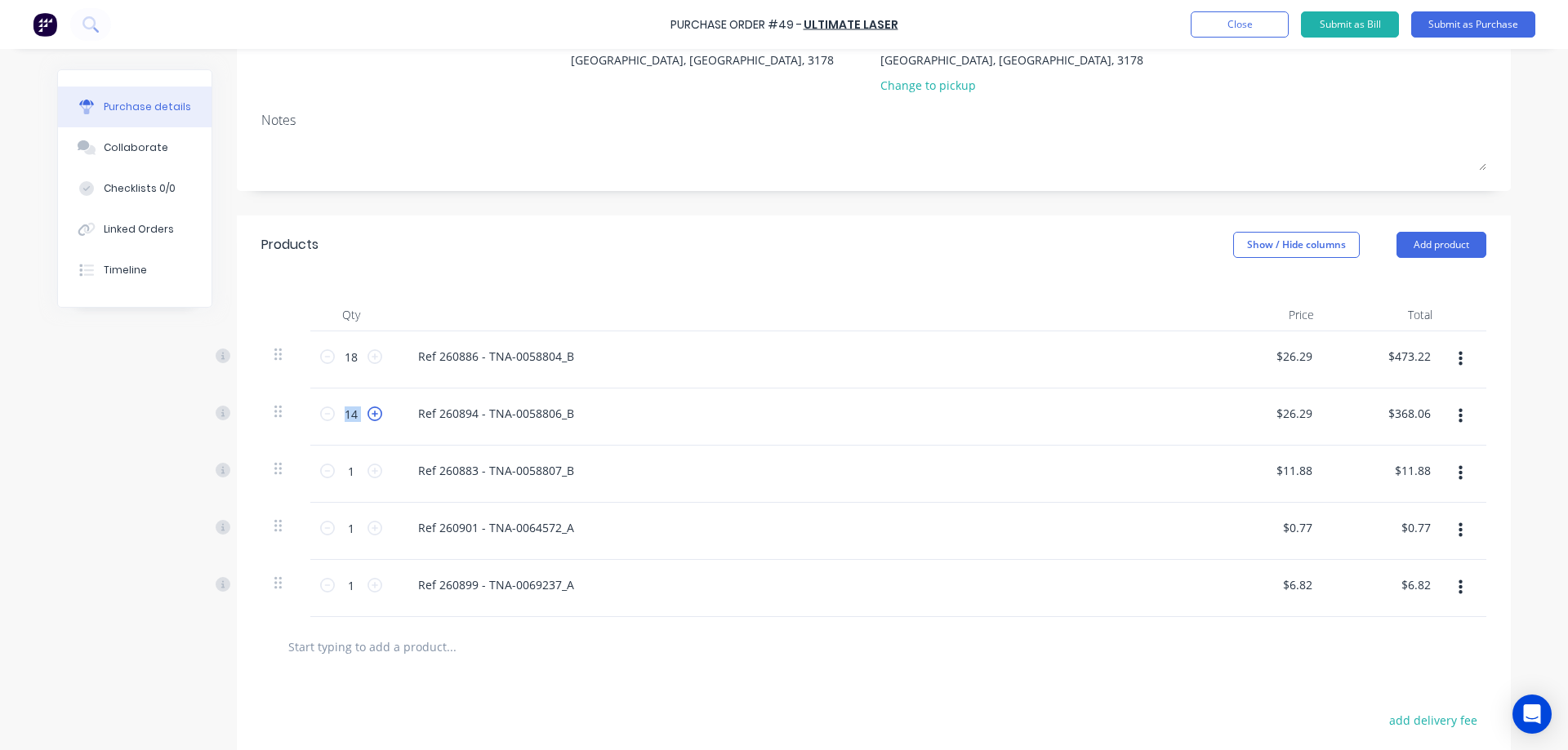
click at [372, 412] on icon at bounding box center [375, 414] width 15 height 15
type input "15"
type input "$394.35"
click at [372, 412] on icon at bounding box center [375, 414] width 15 height 15
type input "16"
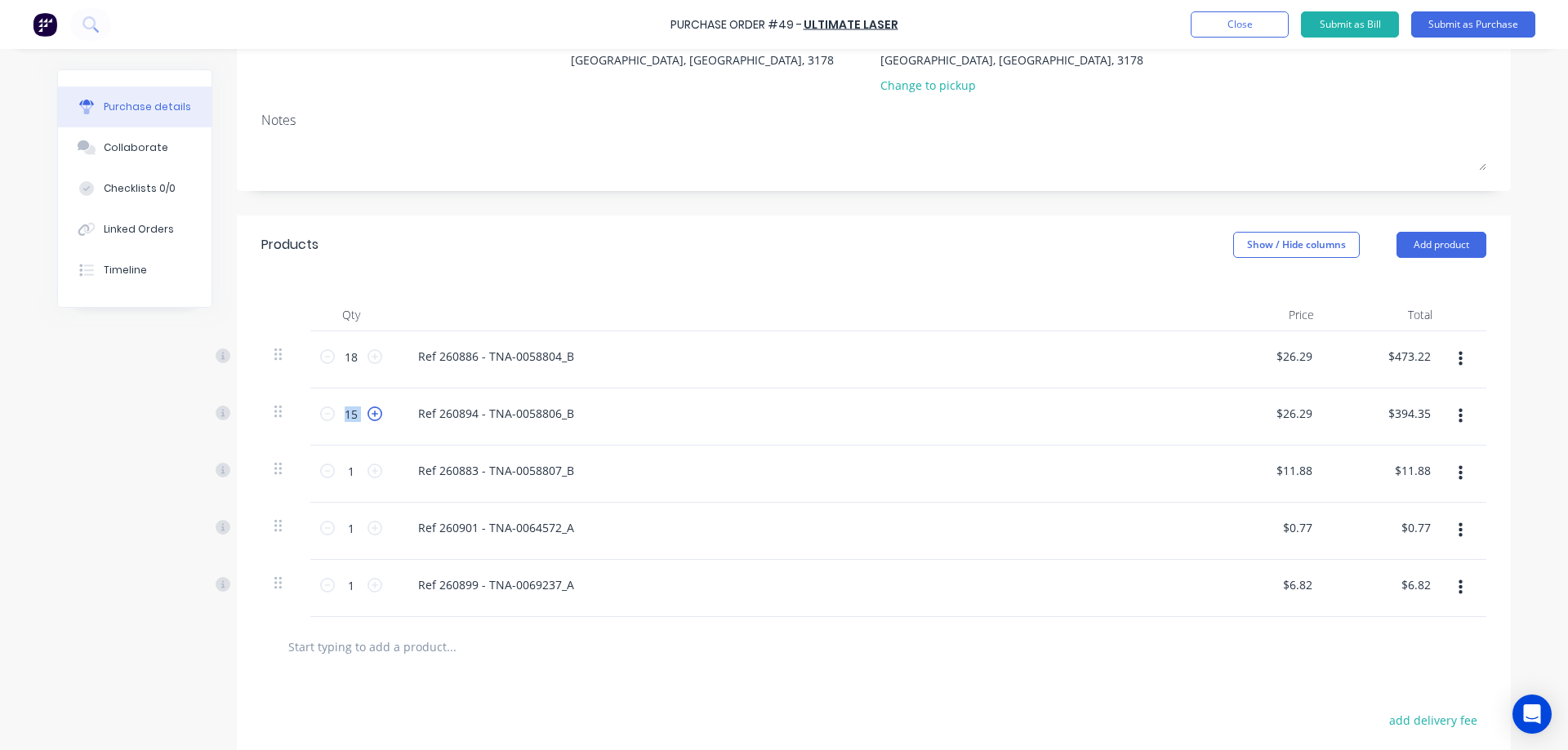
type input "$420.64"
click at [372, 412] on icon at bounding box center [375, 414] width 15 height 15
type input "17"
type input "$446.93"
click at [372, 412] on icon at bounding box center [375, 414] width 15 height 15
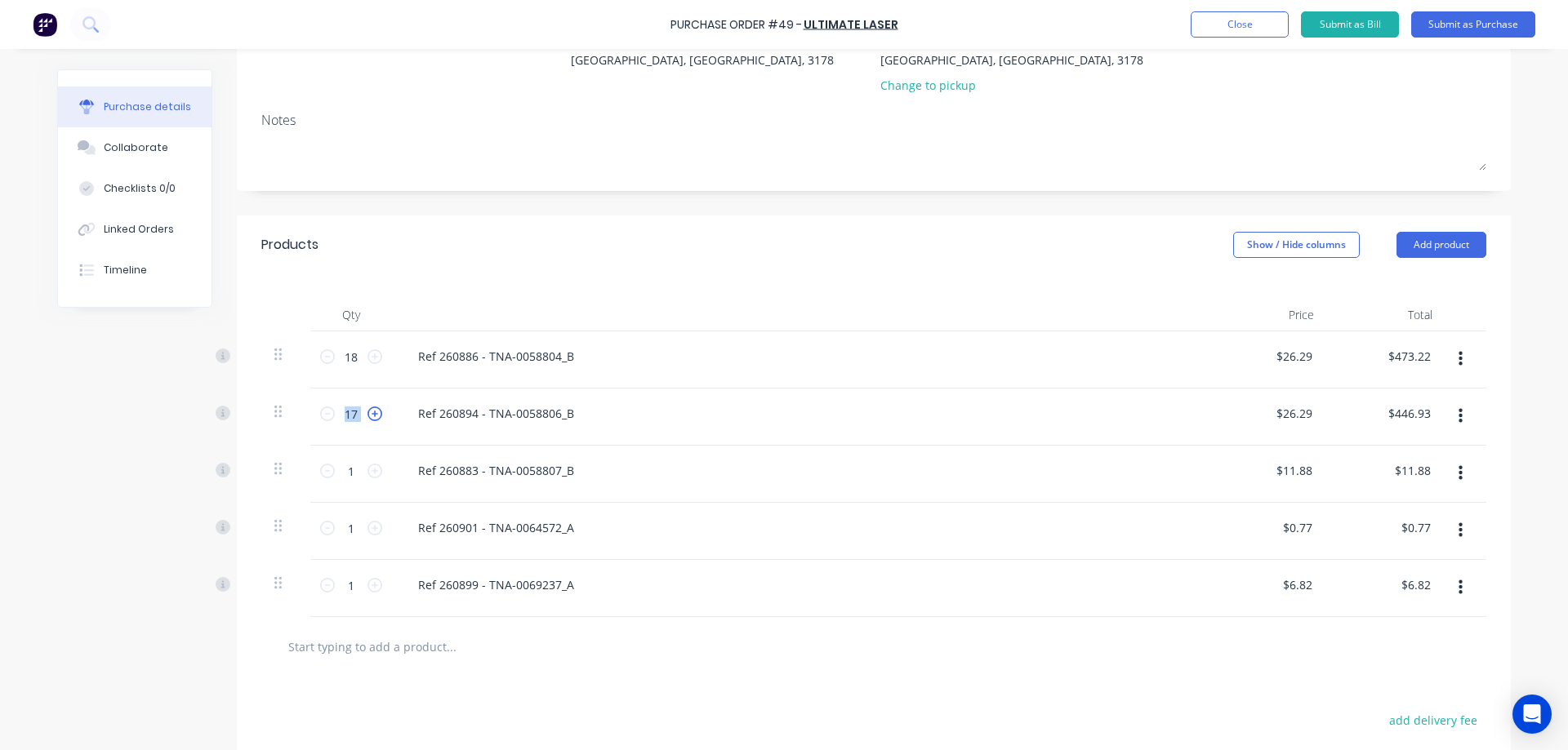
type input "18"
type input "$473.22"
click at [347, 470] on input "1" at bounding box center [351, 471] width 33 height 25
click at [348, 470] on input "1" at bounding box center [351, 471] width 33 height 25
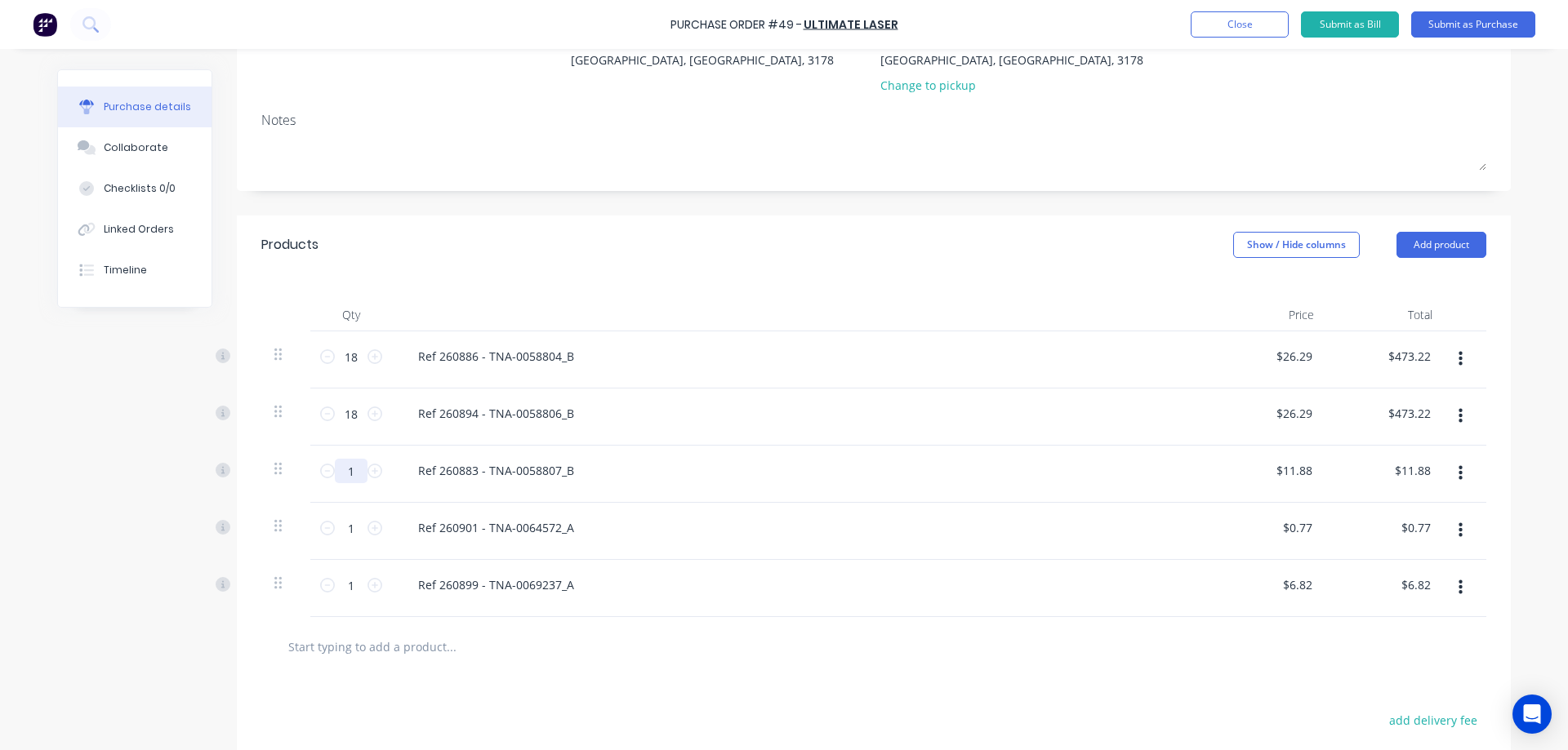
type input "18"
type input "$213.84"
type input "18"
type input "$11.88"
type input "$213.84"
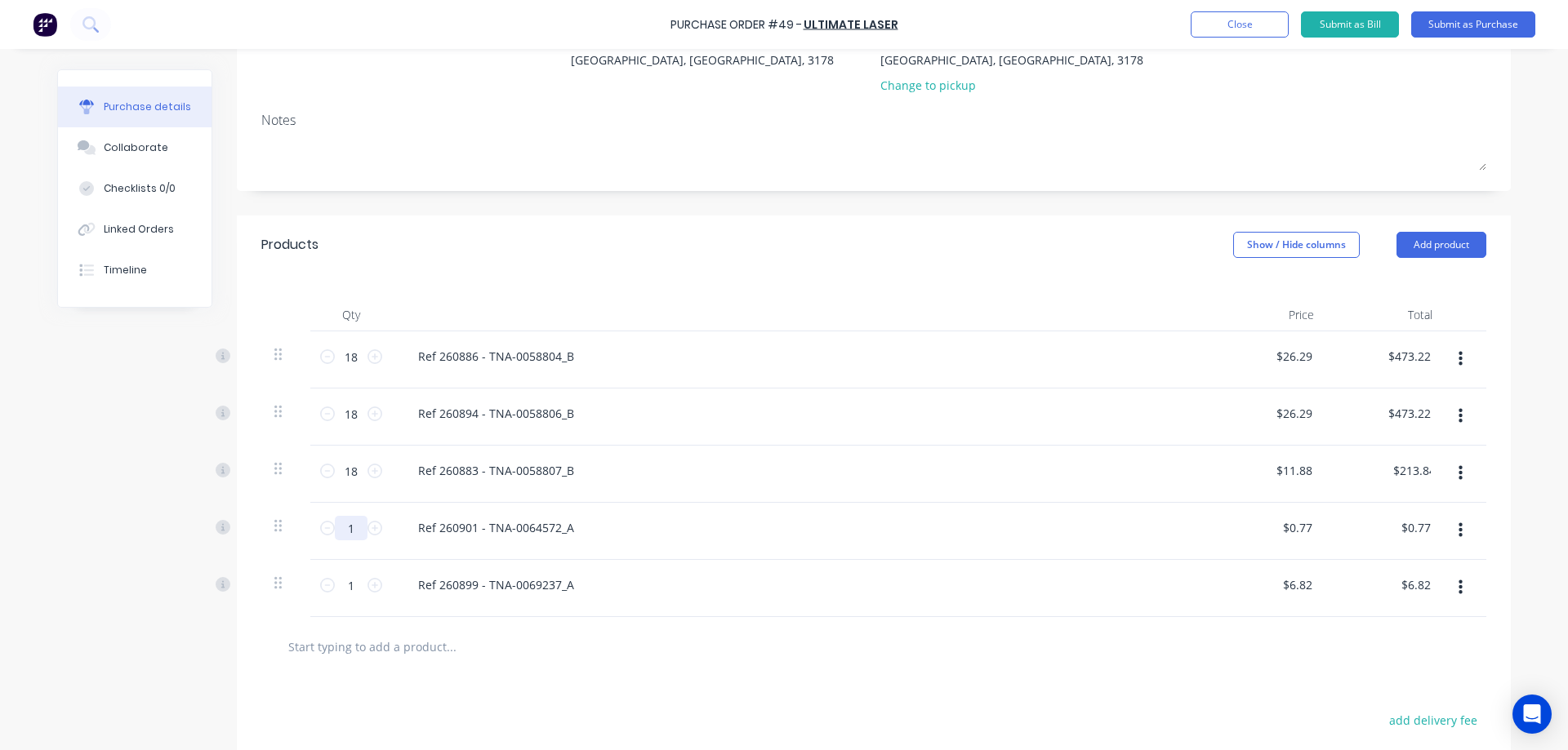
click at [353, 531] on input "1" at bounding box center [351, 528] width 33 height 25
click at [352, 531] on input "1" at bounding box center [351, 528] width 33 height 25
type input "10"
type input "$7.70"
type input "108"
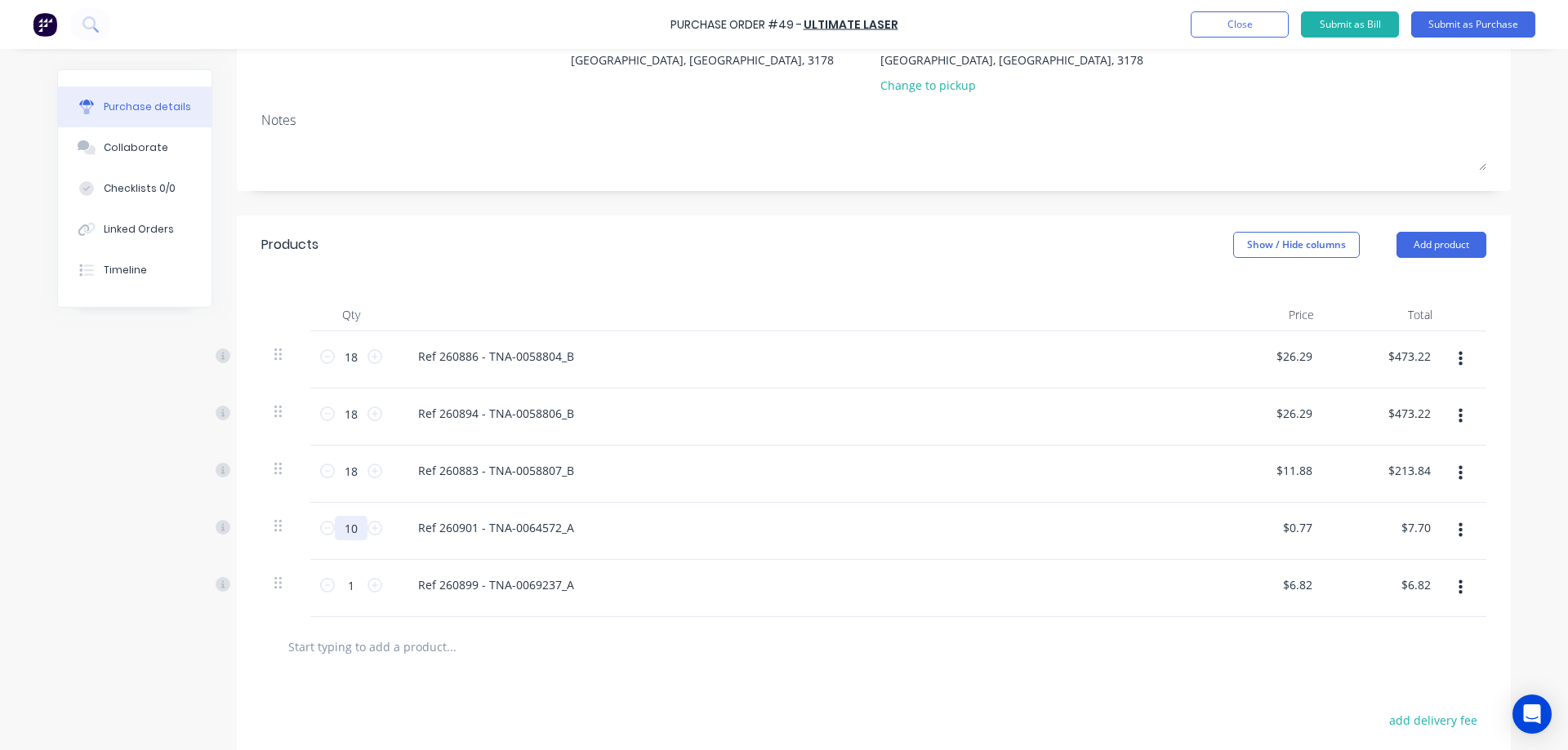
type input "$83.16"
type input "108"
type input "$0.77"
type input "$83.16"
type input "18"
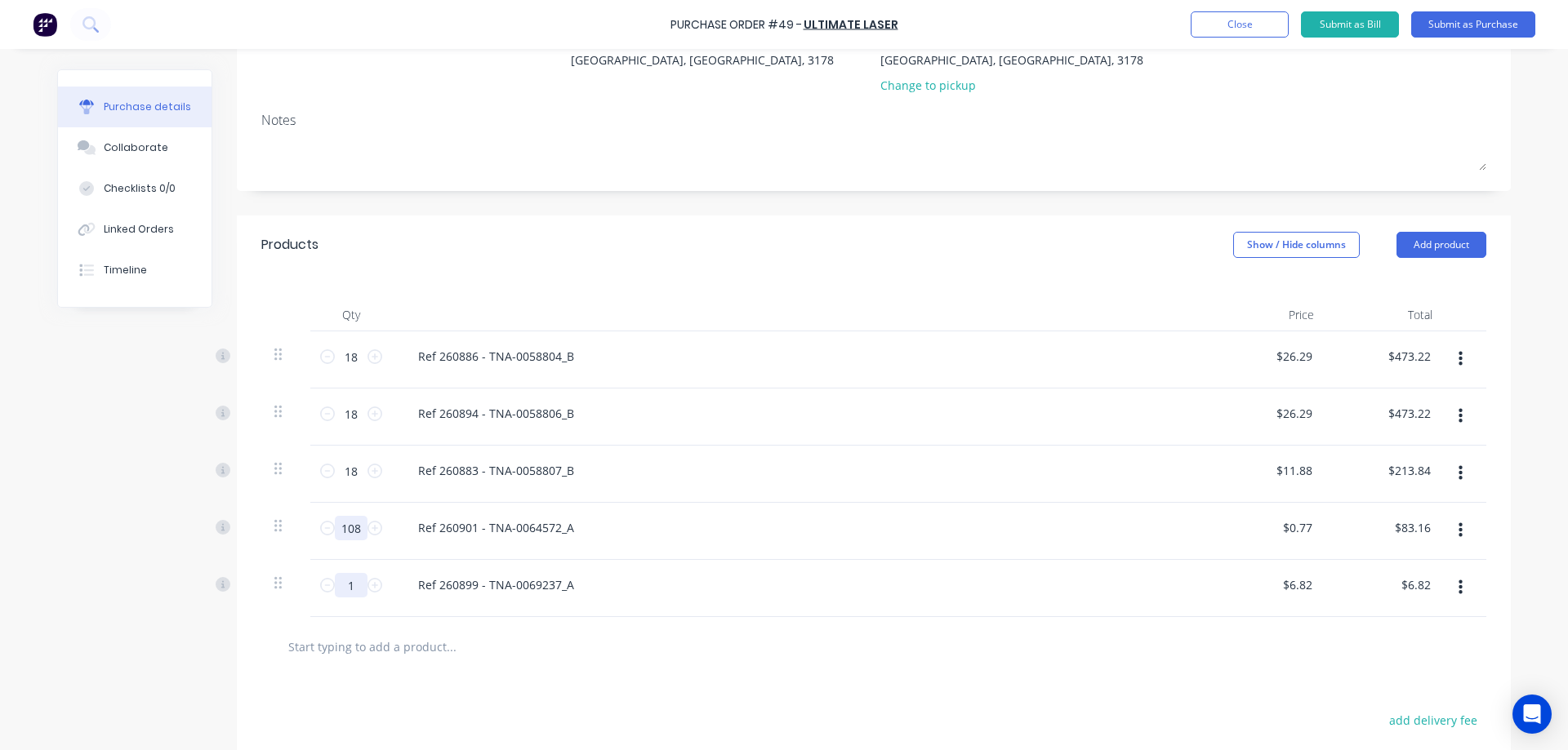
type input "$122.76"
type input "18"
click at [1459, 26] on button "Submit as Purchase" at bounding box center [1472, 24] width 124 height 26
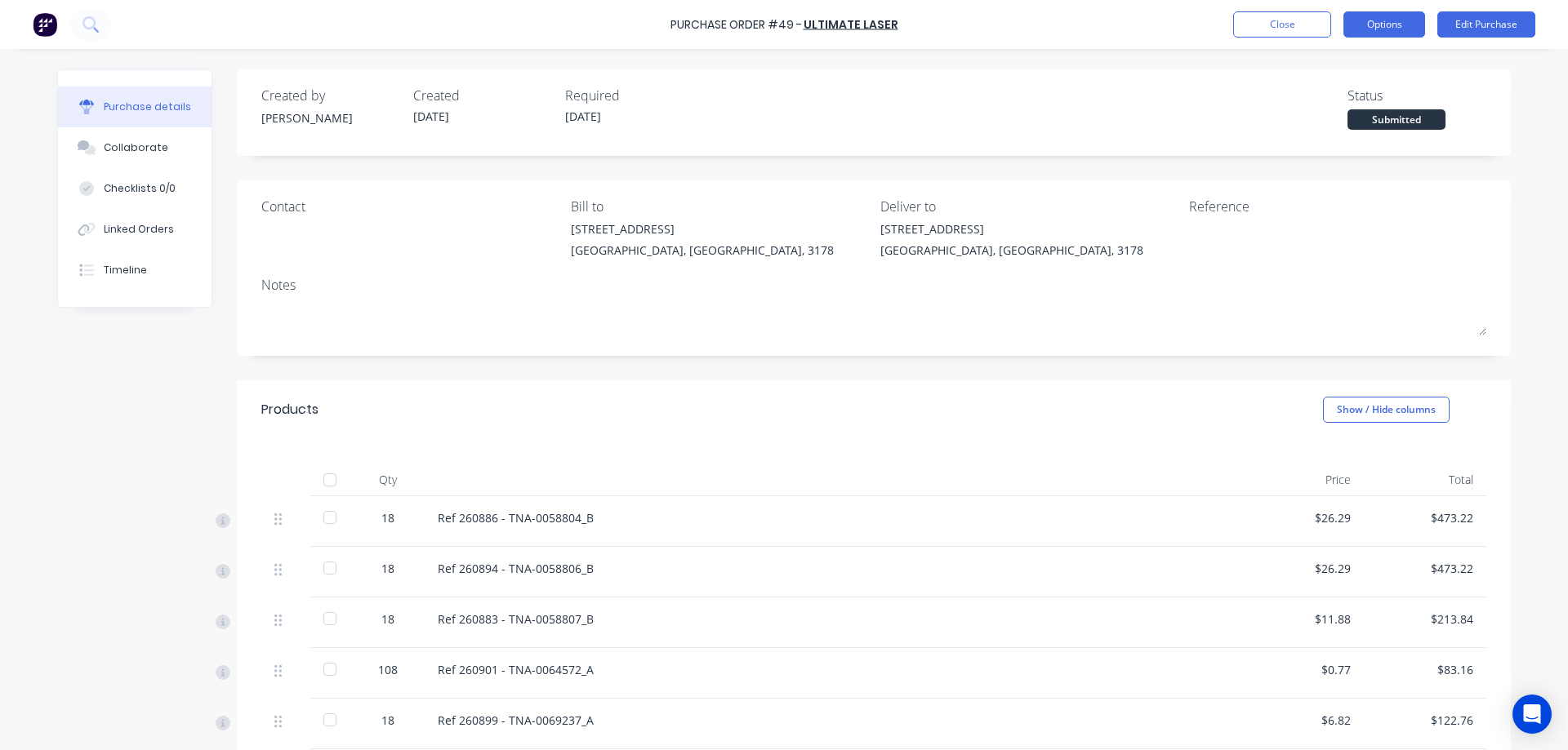
click at [1401, 26] on button "Options" at bounding box center [1384, 24] width 82 height 26
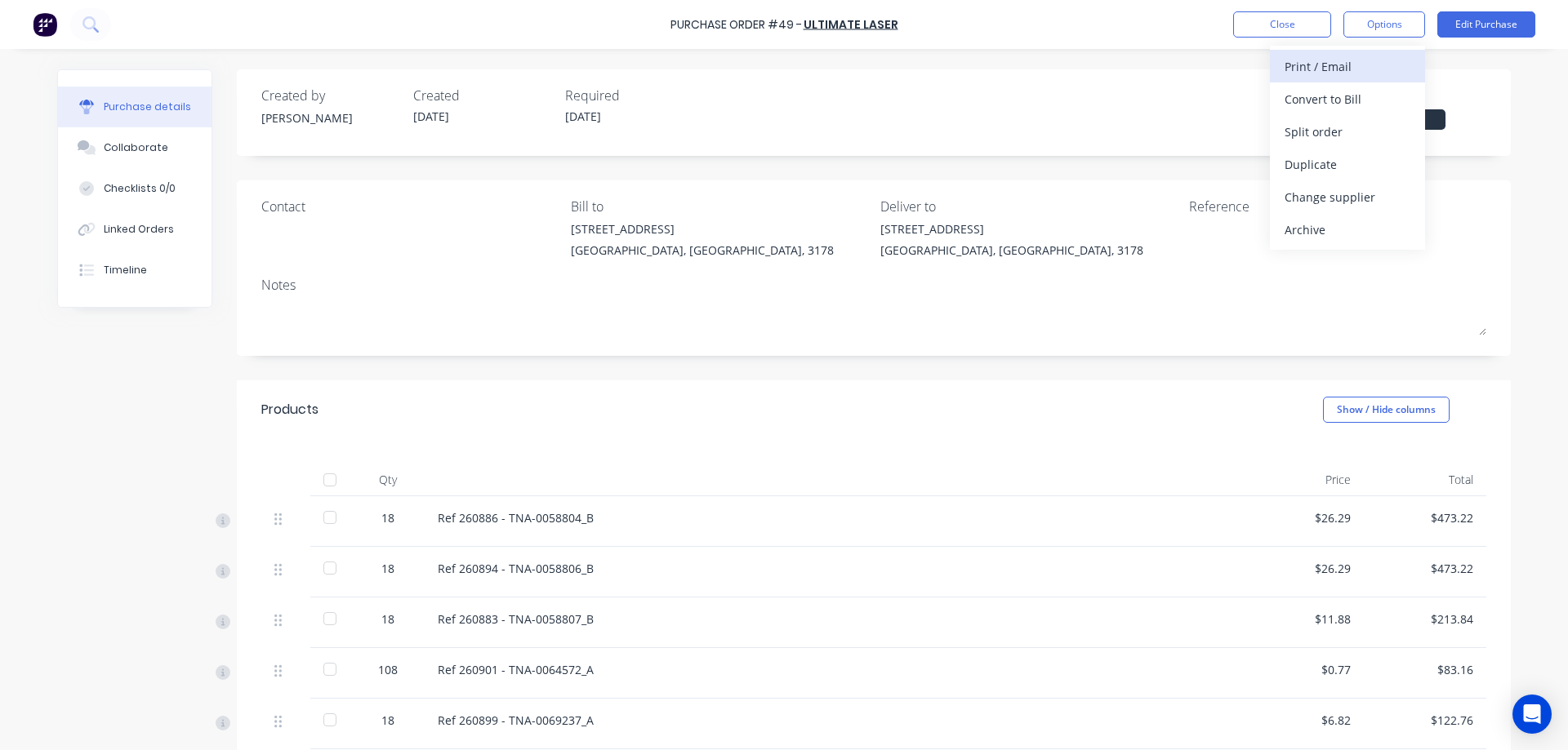
click at [1353, 70] on div "Print / Email" at bounding box center [1347, 66] width 126 height 24
click at [1341, 98] on div "With pricing" at bounding box center [1347, 99] width 126 height 24
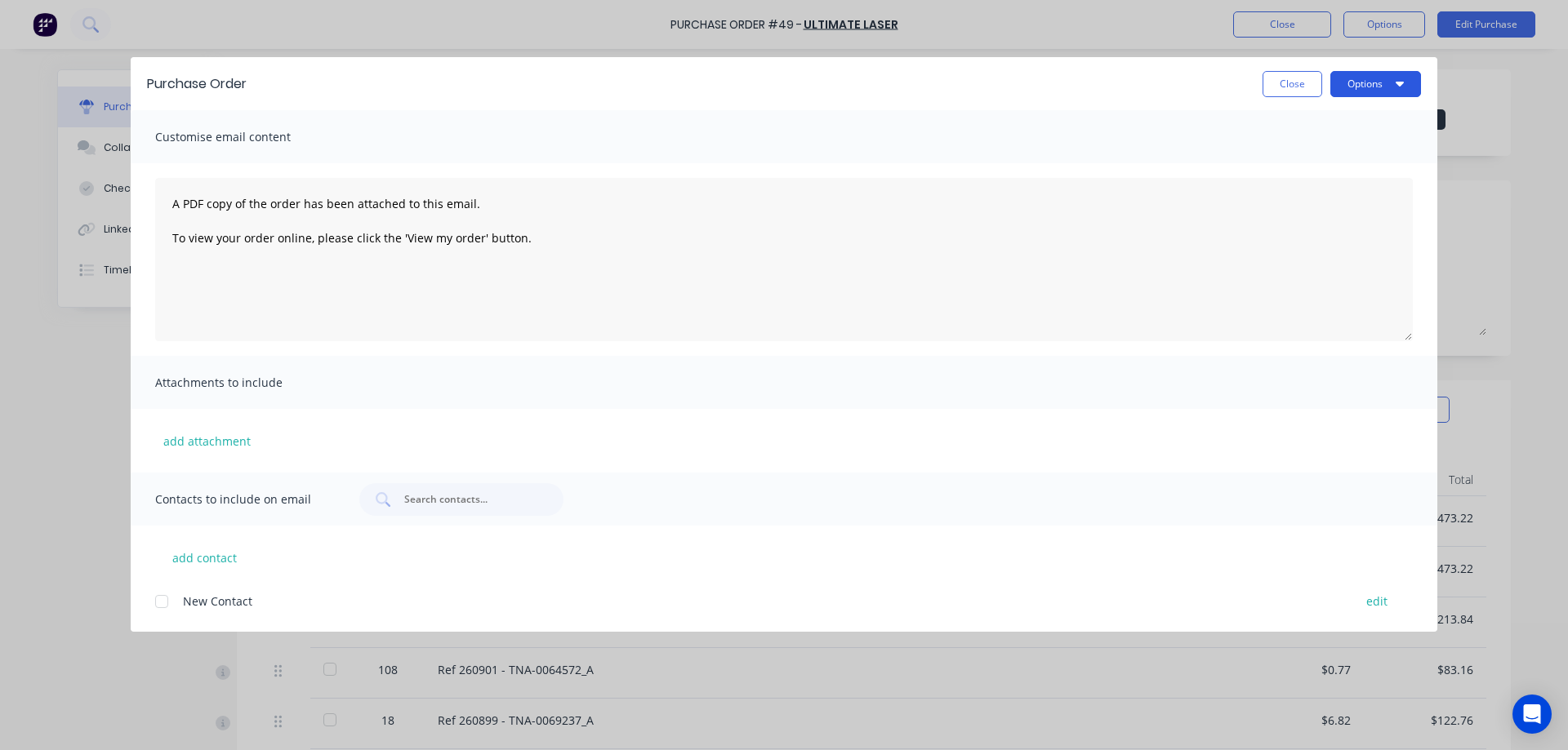
click at [1353, 76] on button "Options" at bounding box center [1376, 84] width 91 height 26
click at [1319, 121] on div "Preview" at bounding box center [1343, 125] width 126 height 24
click at [1278, 98] on div "Purchase Order Close Options" at bounding box center [784, 84] width 1307 height 53
click at [1291, 79] on button "Close" at bounding box center [1292, 84] width 60 height 26
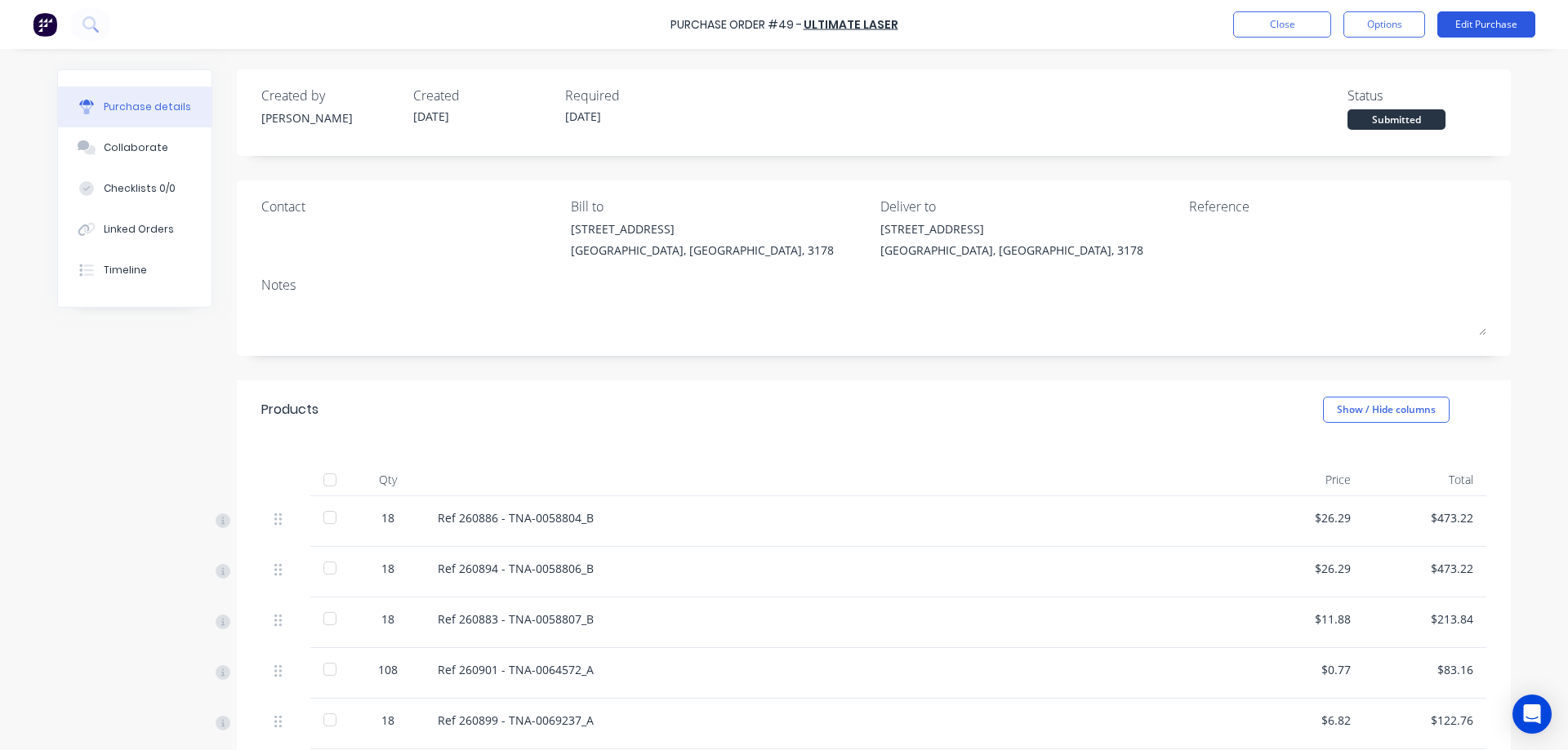
click at [1477, 18] on button "Edit Purchase" at bounding box center [1486, 24] width 98 height 26
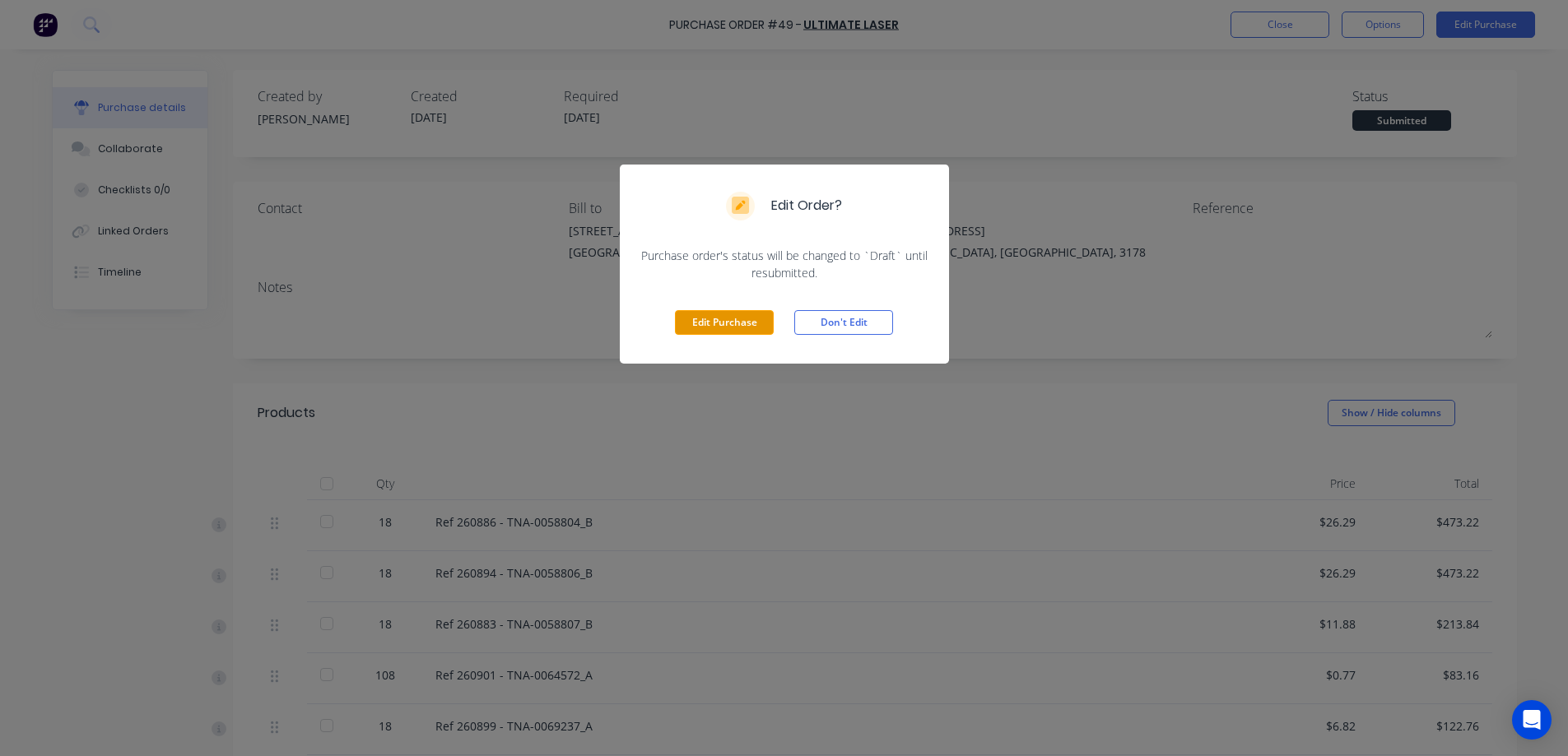
click at [724, 325] on button "Edit Purchase" at bounding box center [724, 322] width 99 height 25
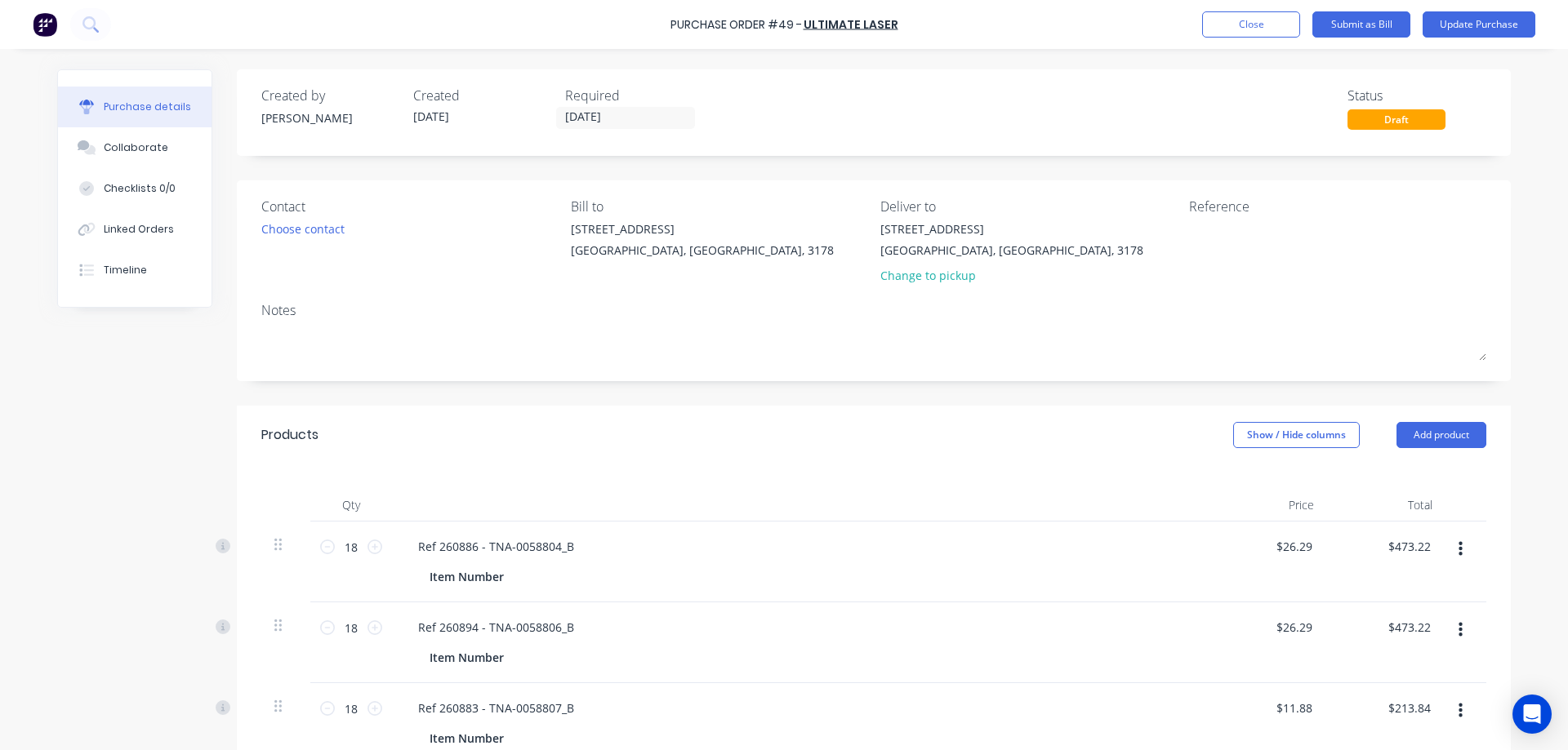
click at [1459, 551] on icon "button" at bounding box center [1460, 550] width 4 height 15
click at [1370, 696] on button "Delete" at bounding box center [1410, 690] width 139 height 33
click at [1459, 548] on icon "button" at bounding box center [1460, 550] width 4 height 15
click at [1386, 695] on button "Delete" at bounding box center [1410, 690] width 139 height 33
click at [1459, 551] on icon "button" at bounding box center [1460, 550] width 4 height 15
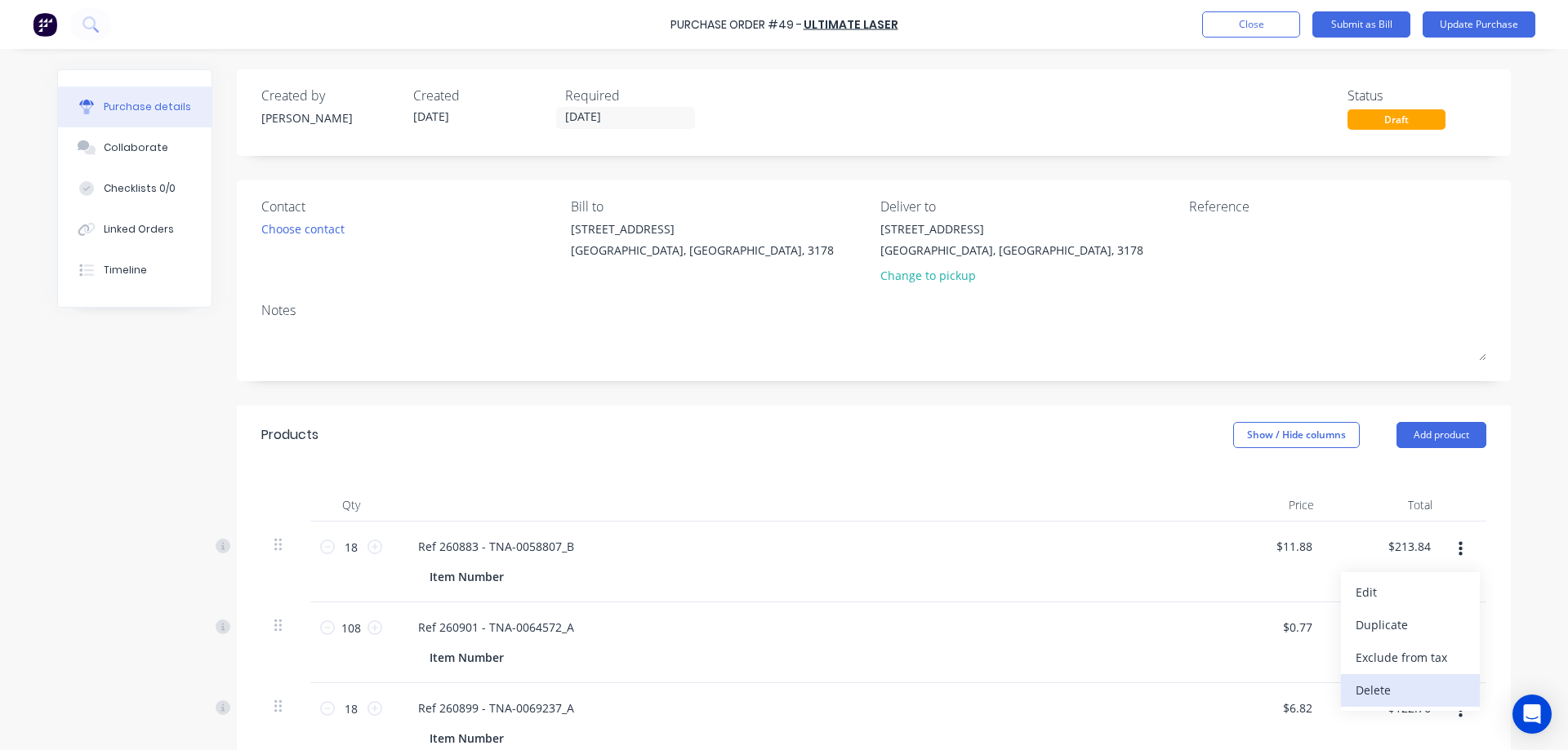
click at [1384, 689] on button "Delete" at bounding box center [1410, 690] width 139 height 33
click at [1459, 554] on icon "button" at bounding box center [1460, 550] width 4 height 18
click at [1380, 691] on button "Delete" at bounding box center [1410, 690] width 139 height 33
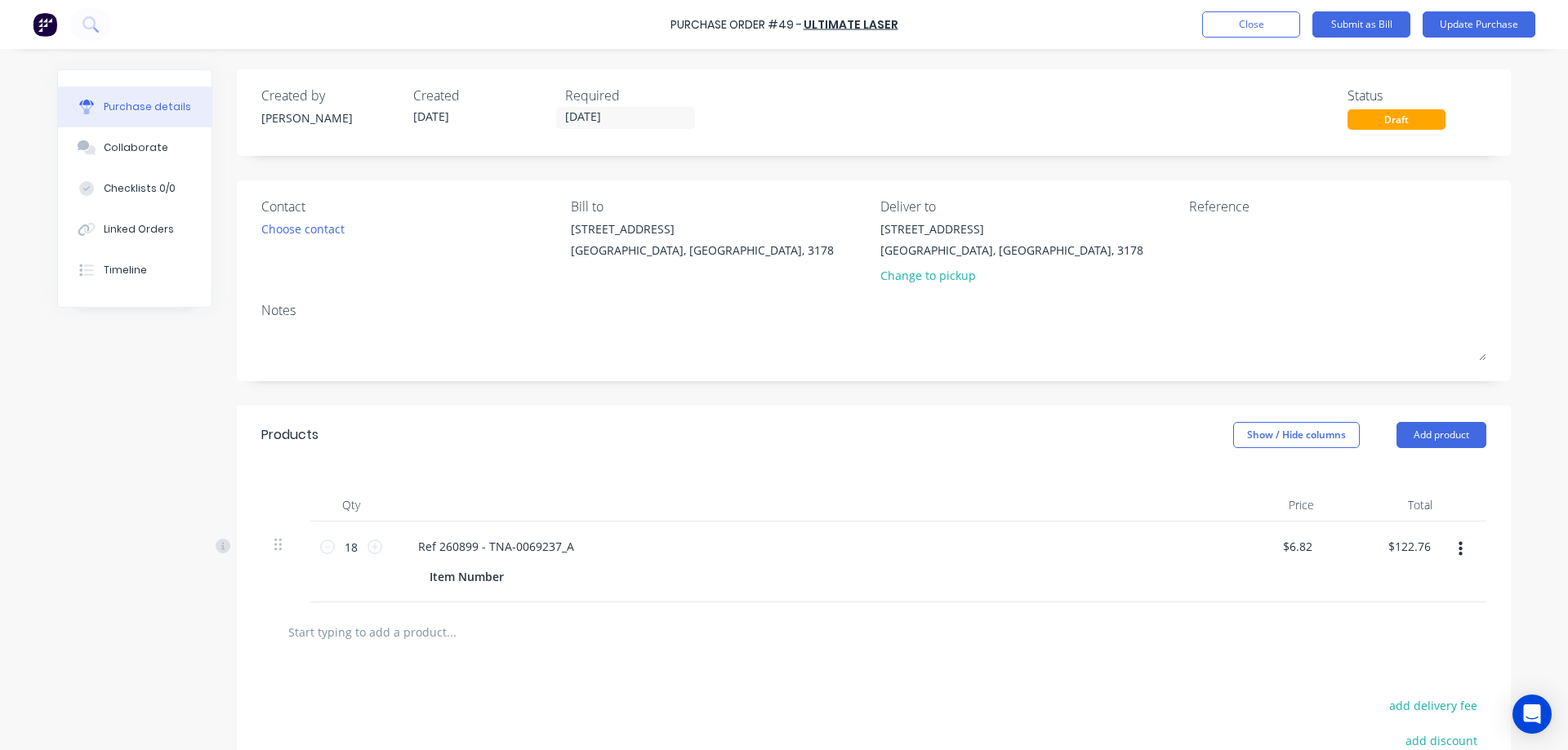
click at [1458, 551] on button "button" at bounding box center [1460, 550] width 39 height 29
click at [1372, 688] on button "Delete" at bounding box center [1410, 690] width 139 height 33
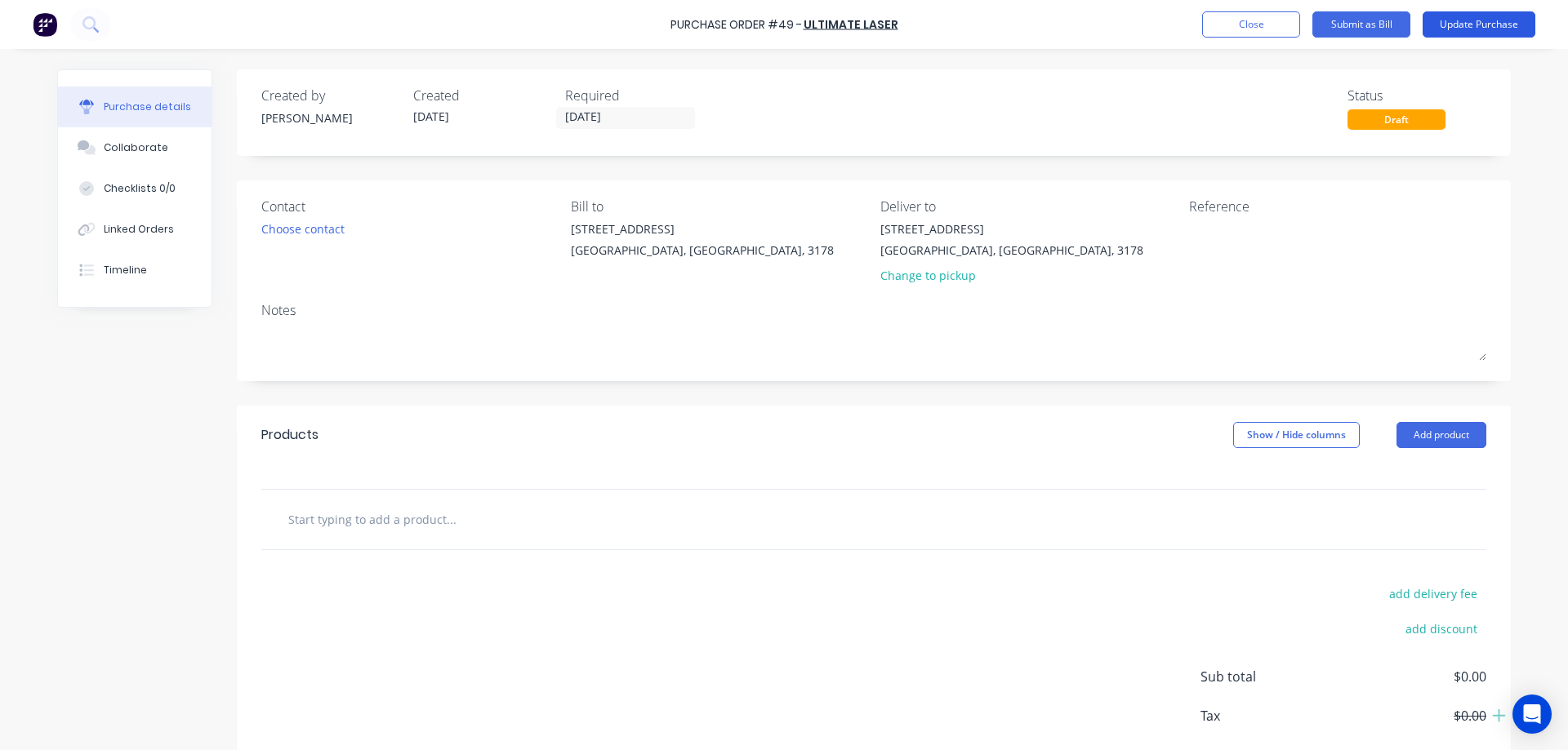
click at [1458, 24] on button "Update Purchase" at bounding box center [1479, 24] width 113 height 26
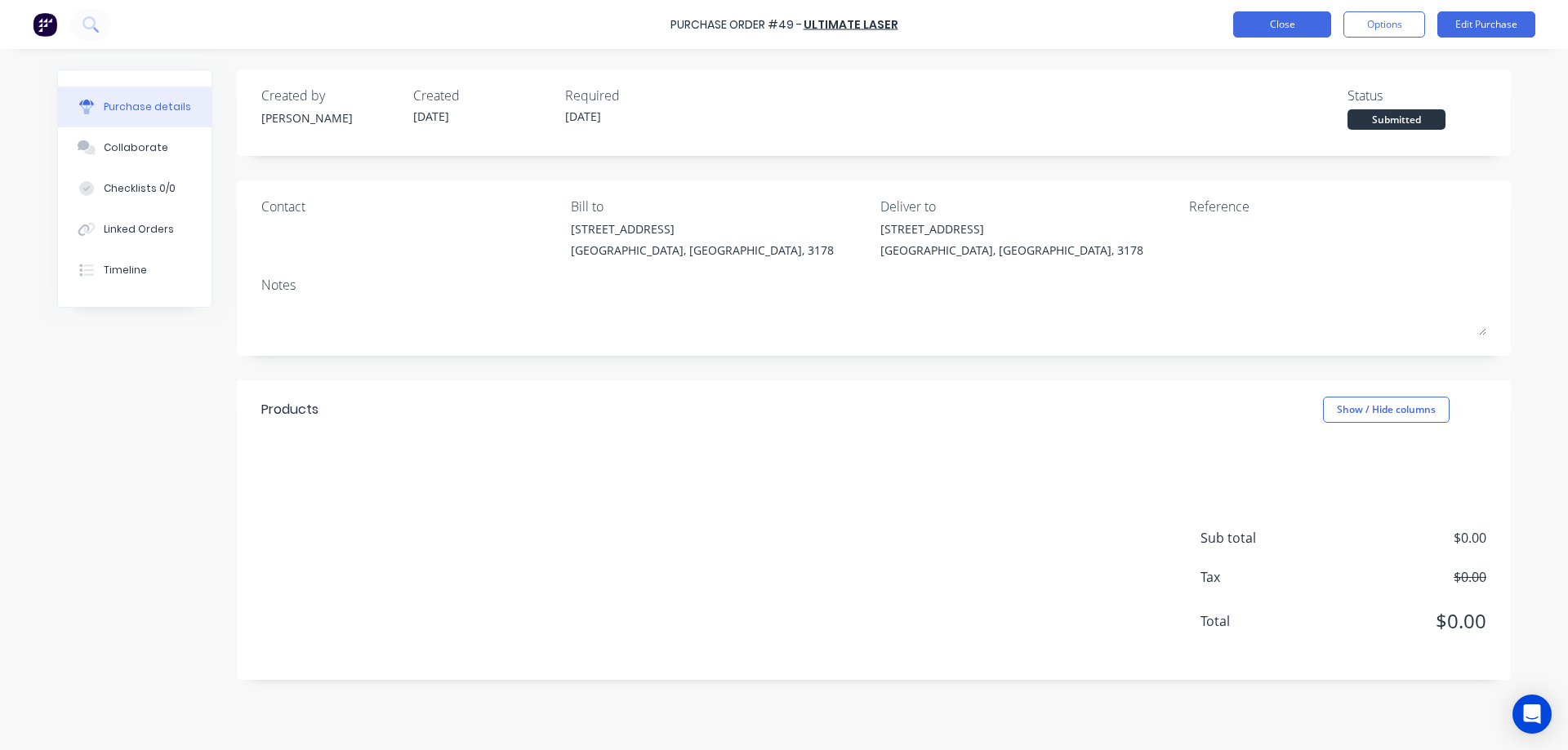
click at [1276, 15] on button "Close" at bounding box center [1282, 24] width 98 height 26
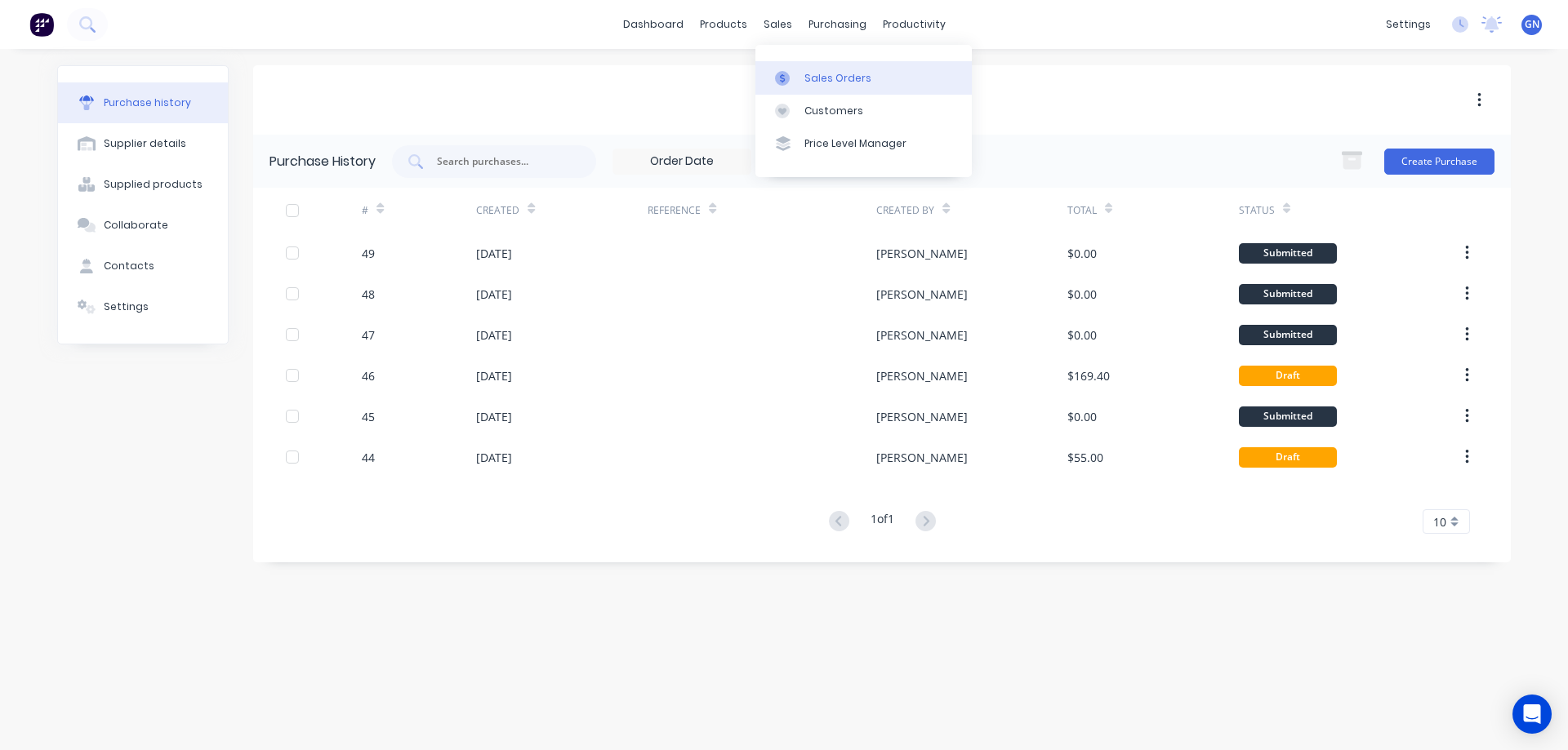
click at [834, 74] on div "Sales Orders" at bounding box center [838, 78] width 67 height 15
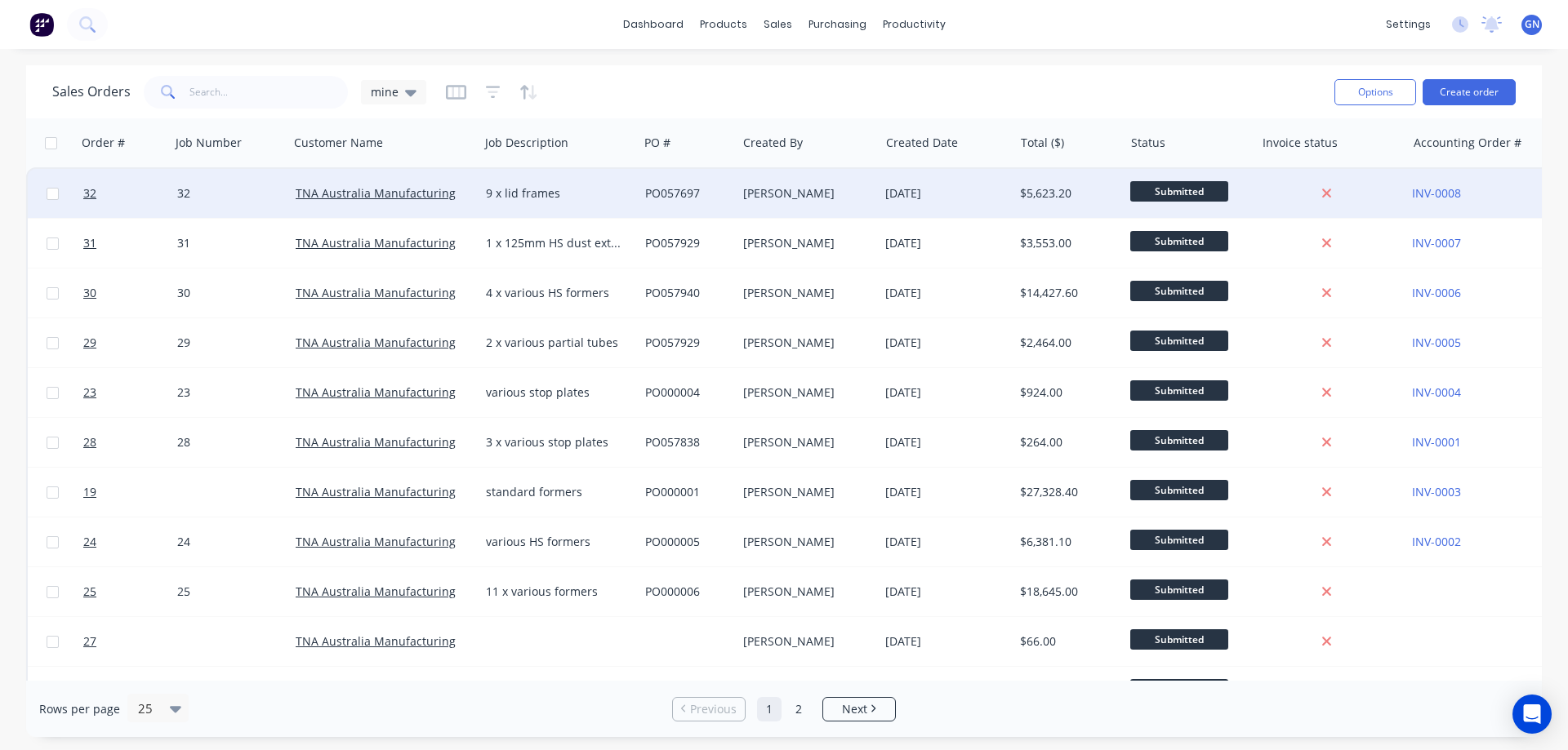
click at [807, 190] on div "[PERSON_NAME]" at bounding box center [804, 194] width 122 height 17
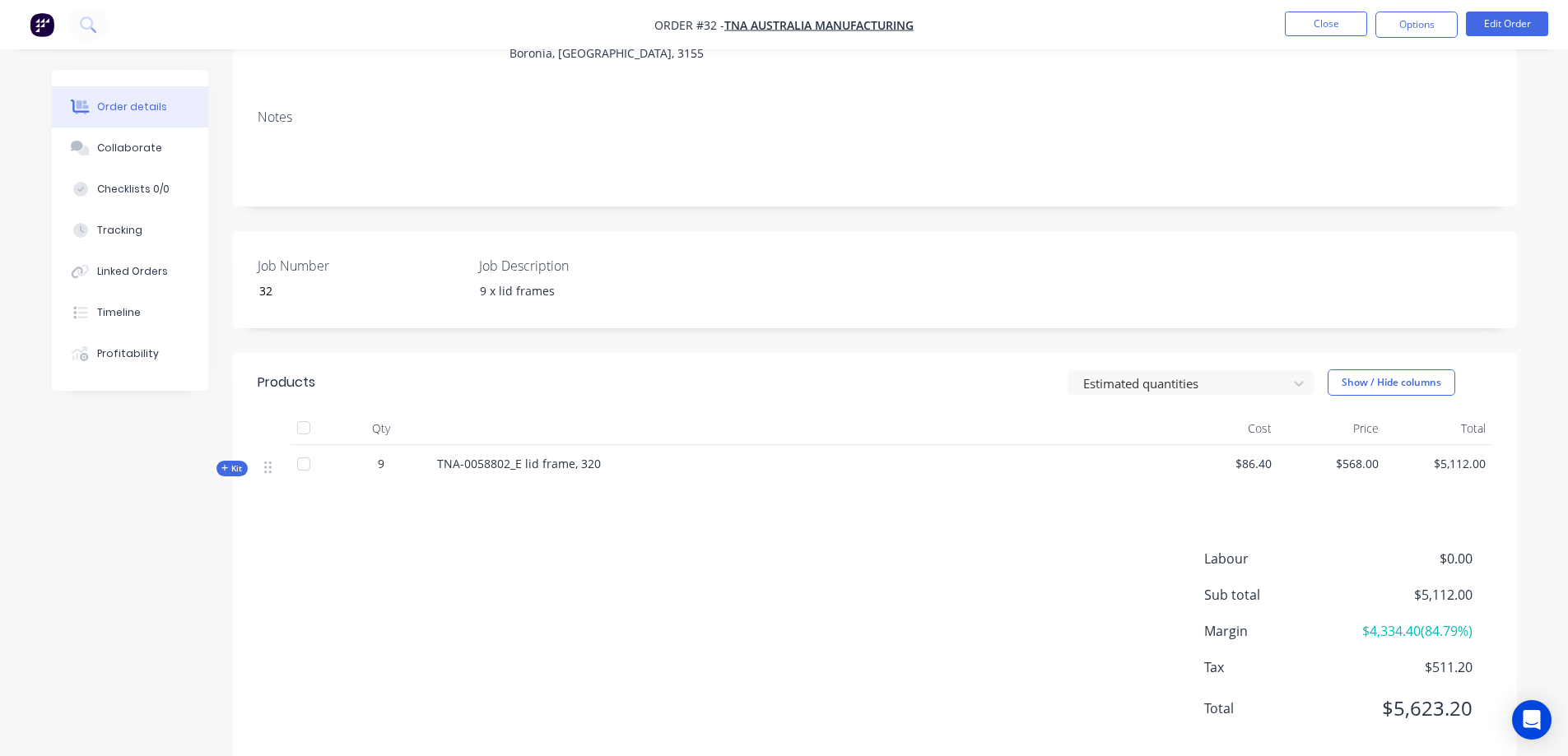
scroll to position [220, 0]
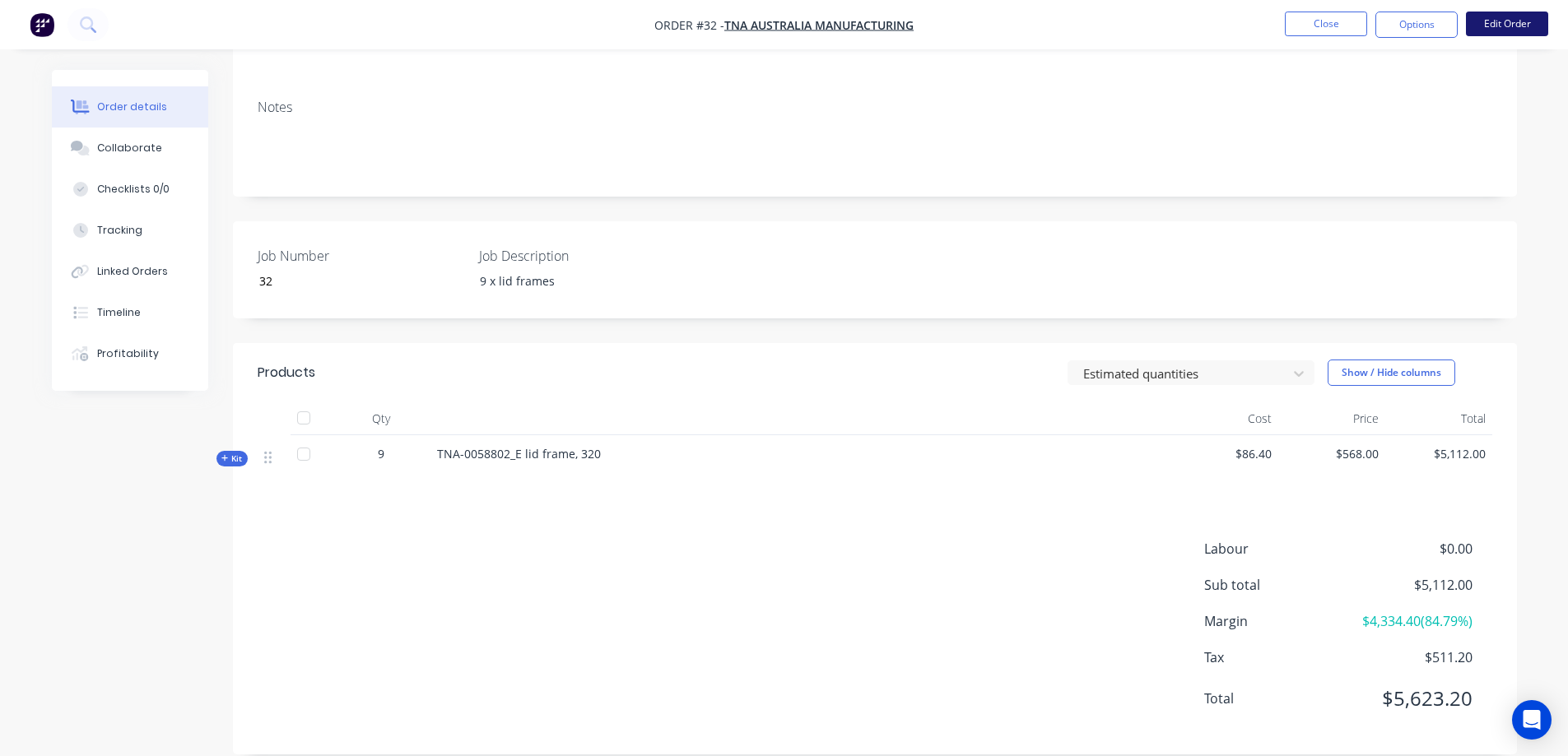
click at [1500, 24] on button "Edit Order" at bounding box center [1507, 23] width 82 height 25
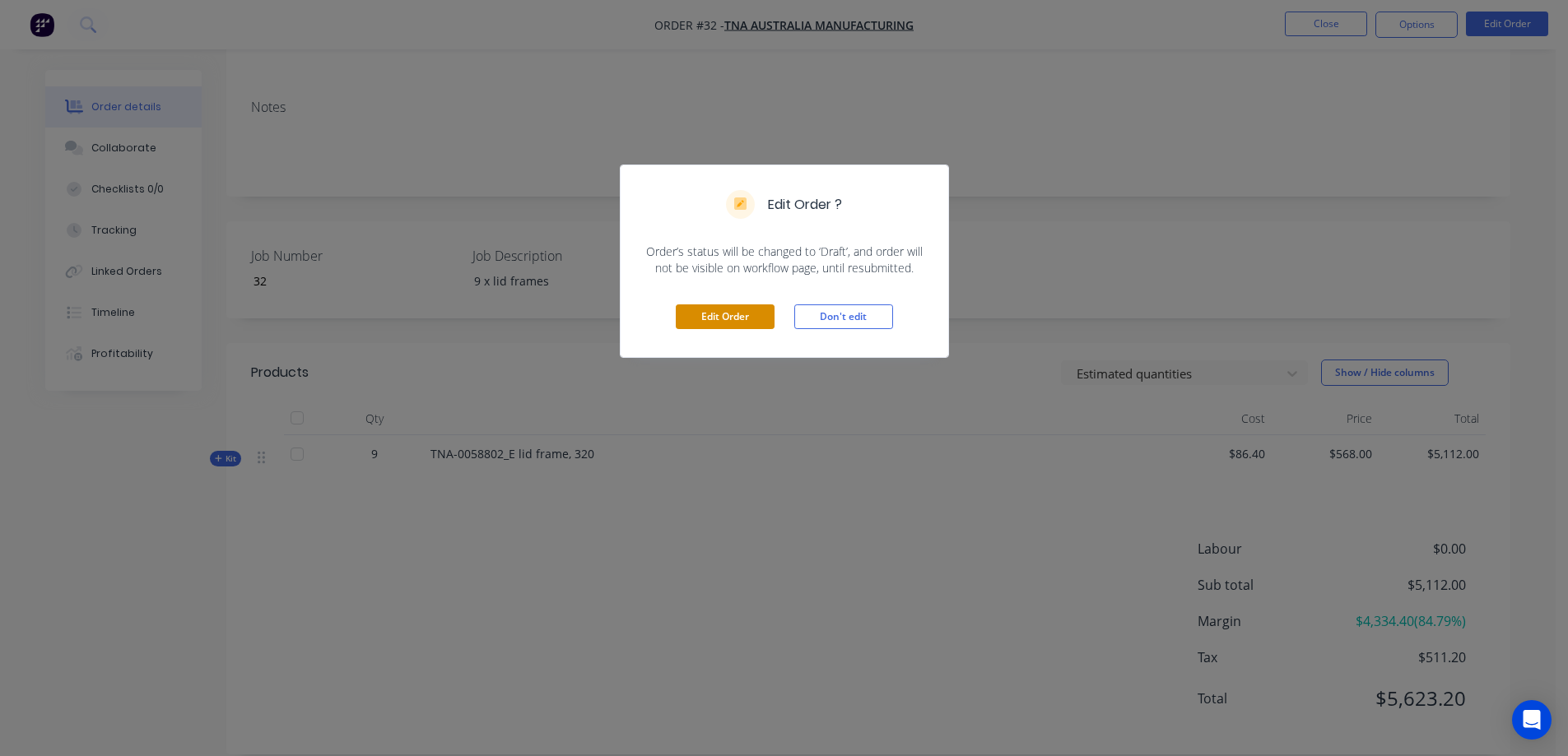
click at [731, 316] on button "Edit Order" at bounding box center [725, 317] width 99 height 25
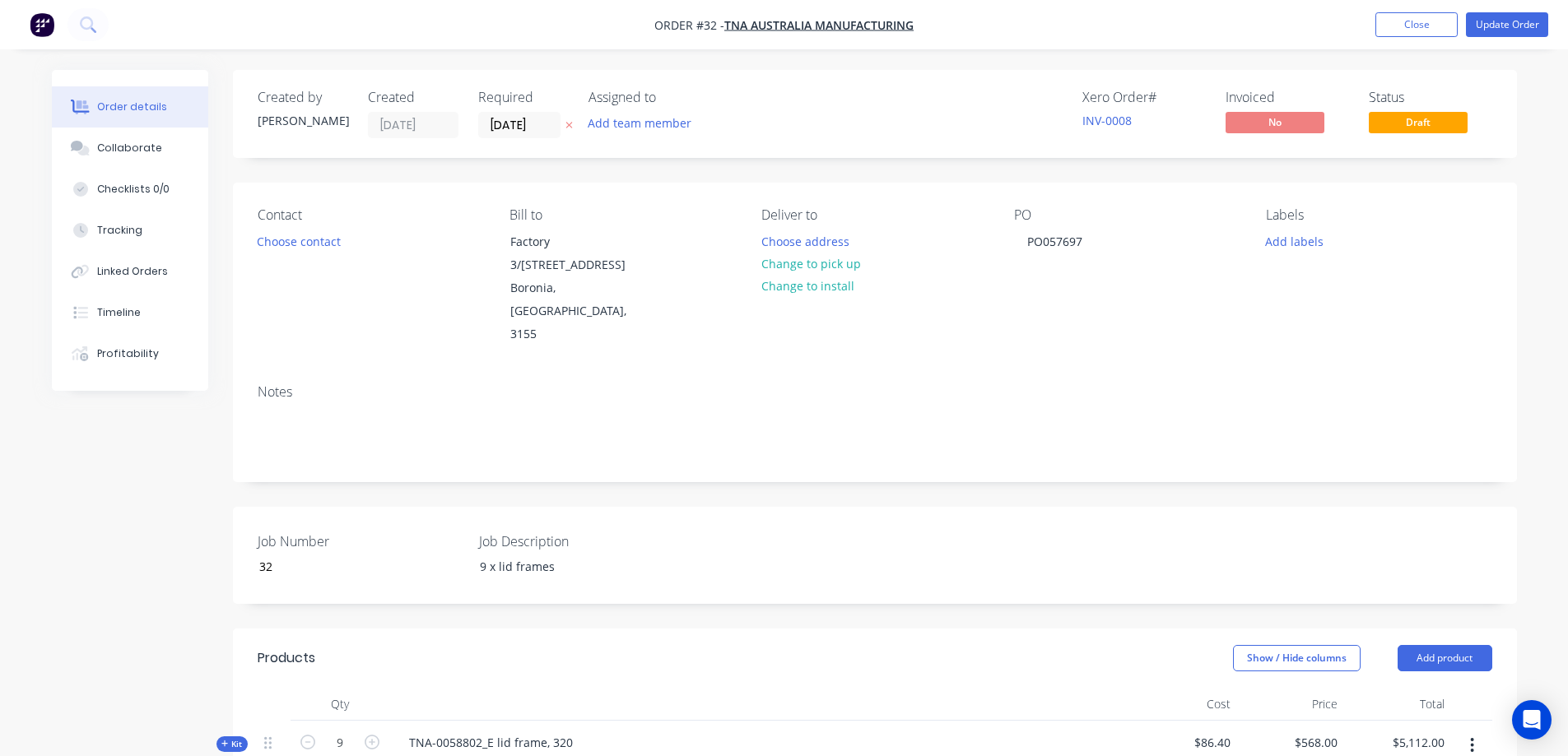
click at [1464, 731] on button "button" at bounding box center [1472, 746] width 39 height 30
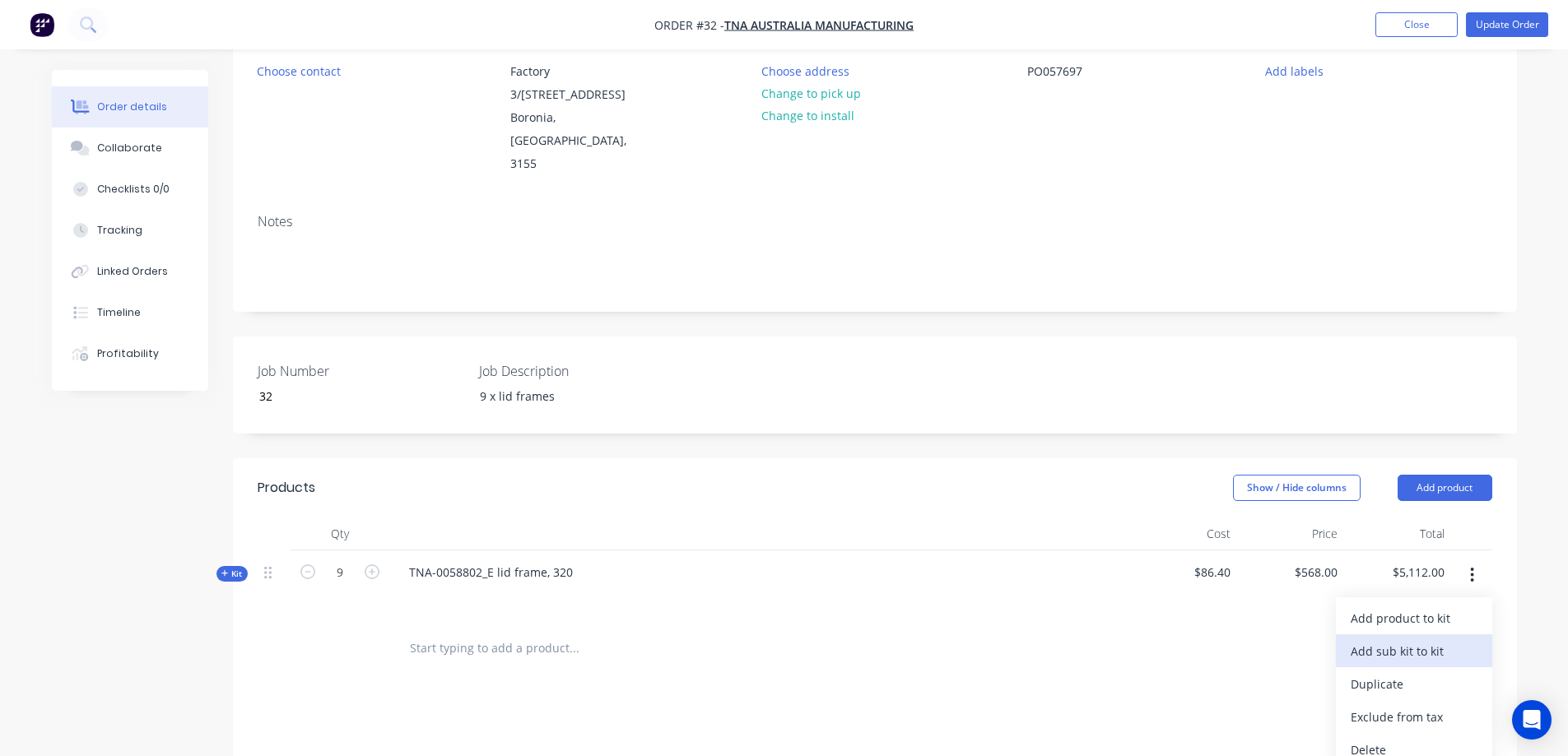
scroll to position [220, 0]
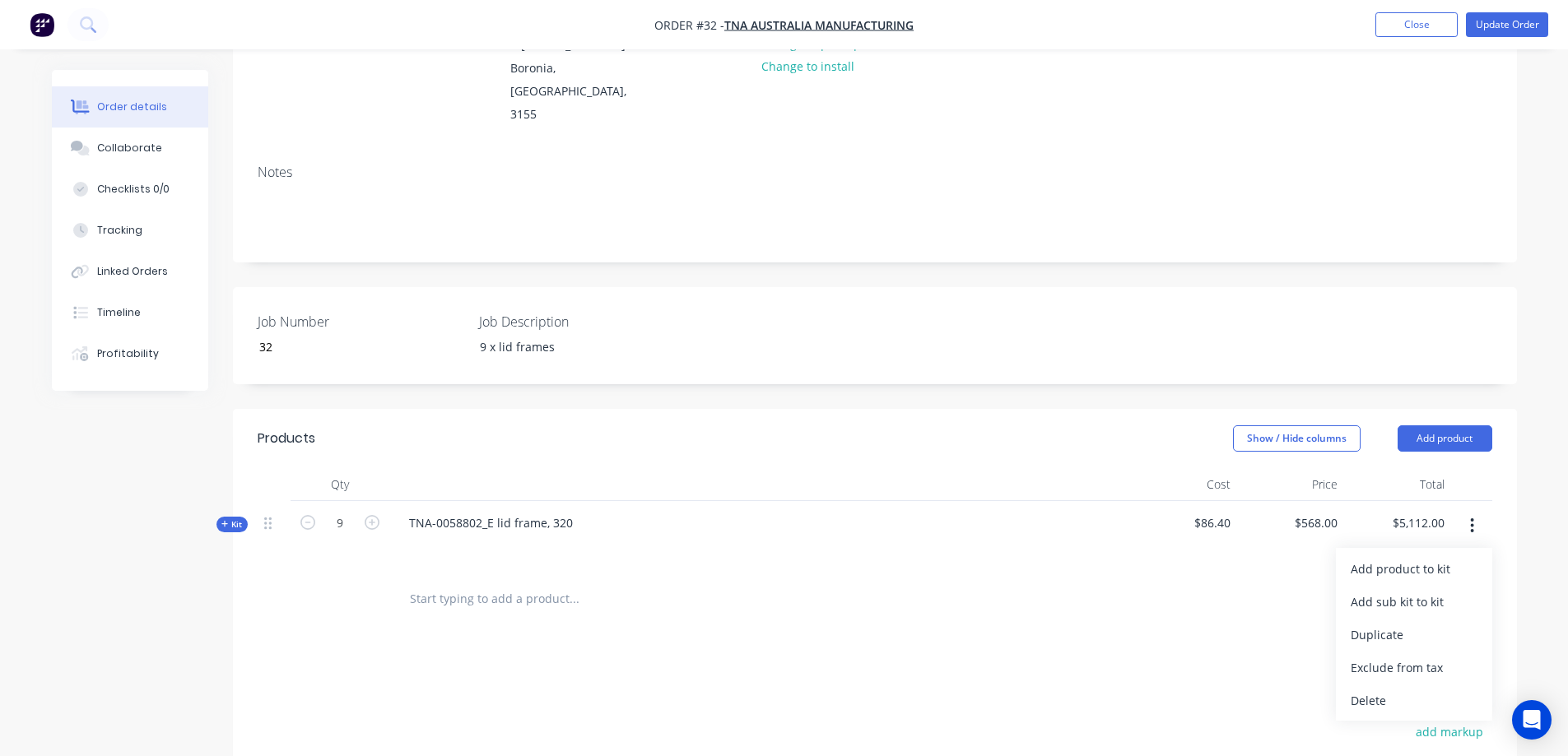
click at [1378, 688] on div "Delete" at bounding box center [1413, 700] width 127 height 24
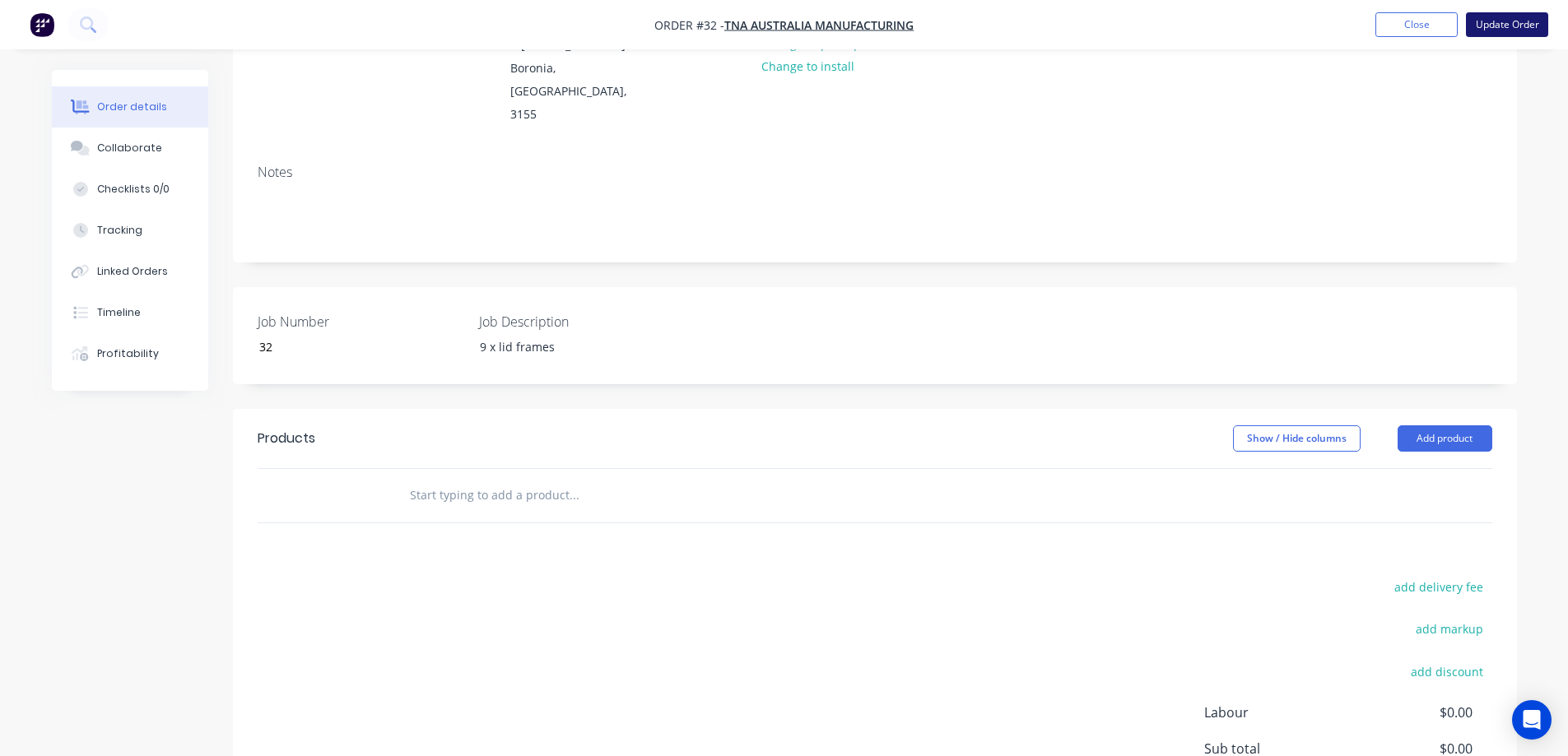
click at [1499, 26] on button "Update Order" at bounding box center [1507, 24] width 82 height 25
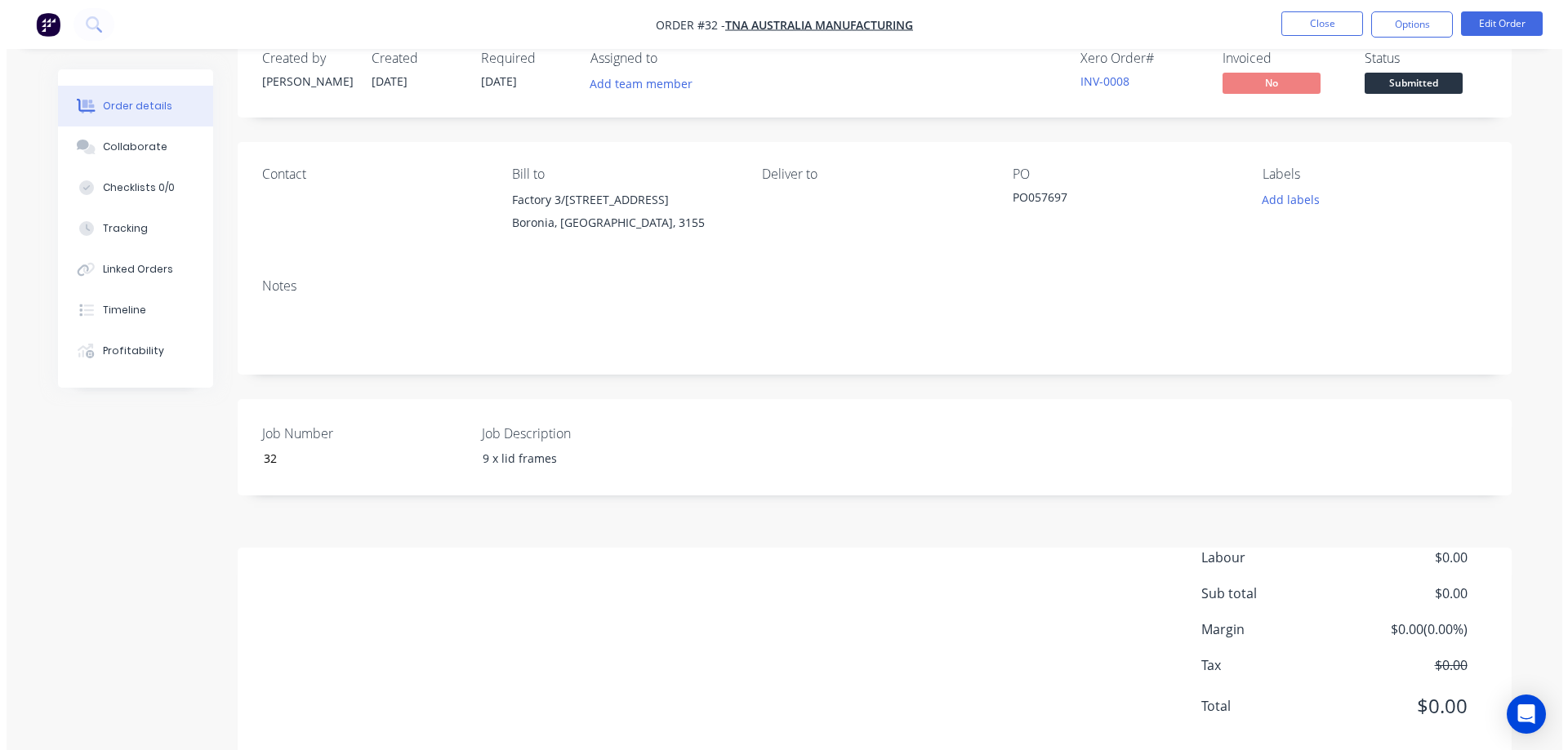
scroll to position [0, 0]
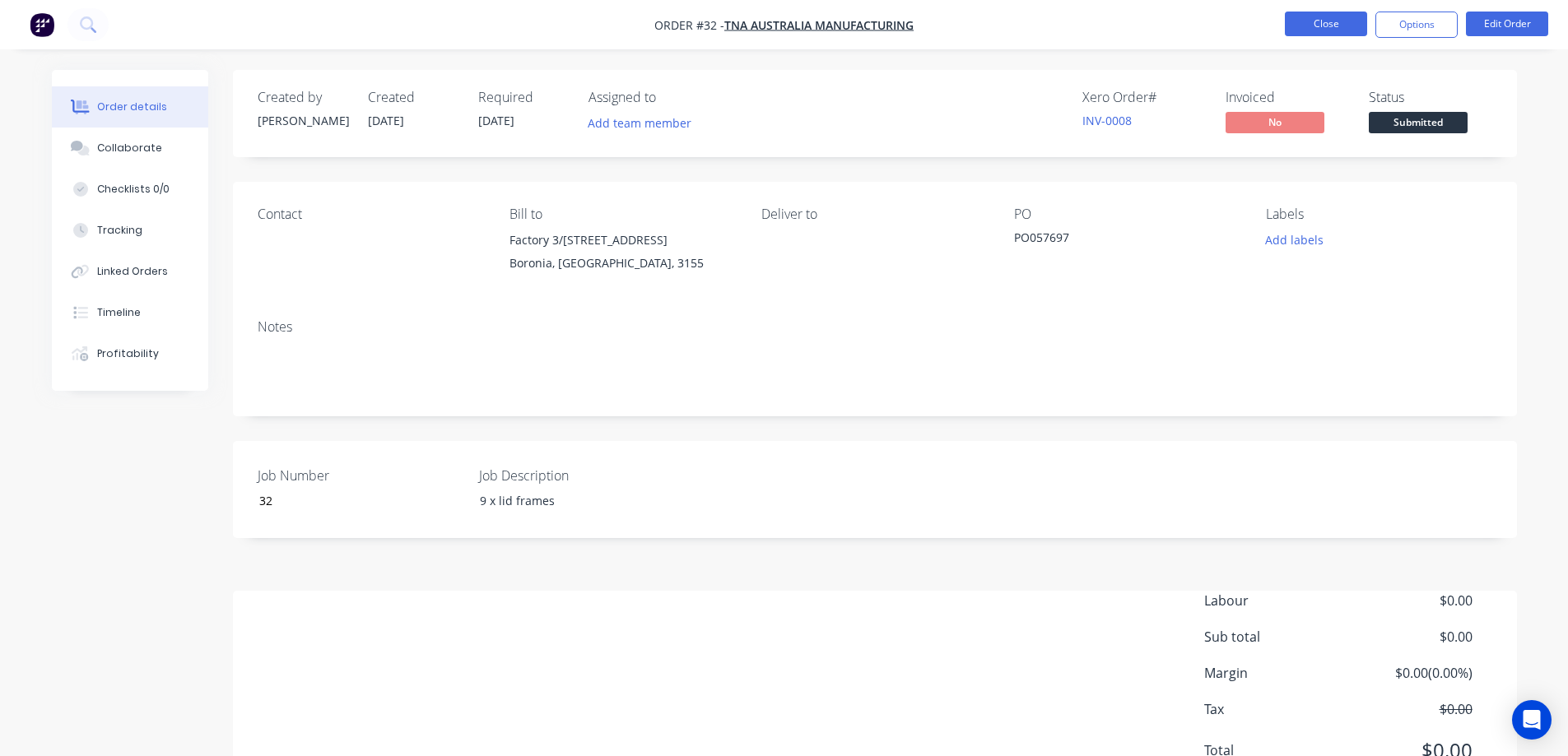
click at [1311, 22] on button "Close" at bounding box center [1325, 23] width 82 height 25
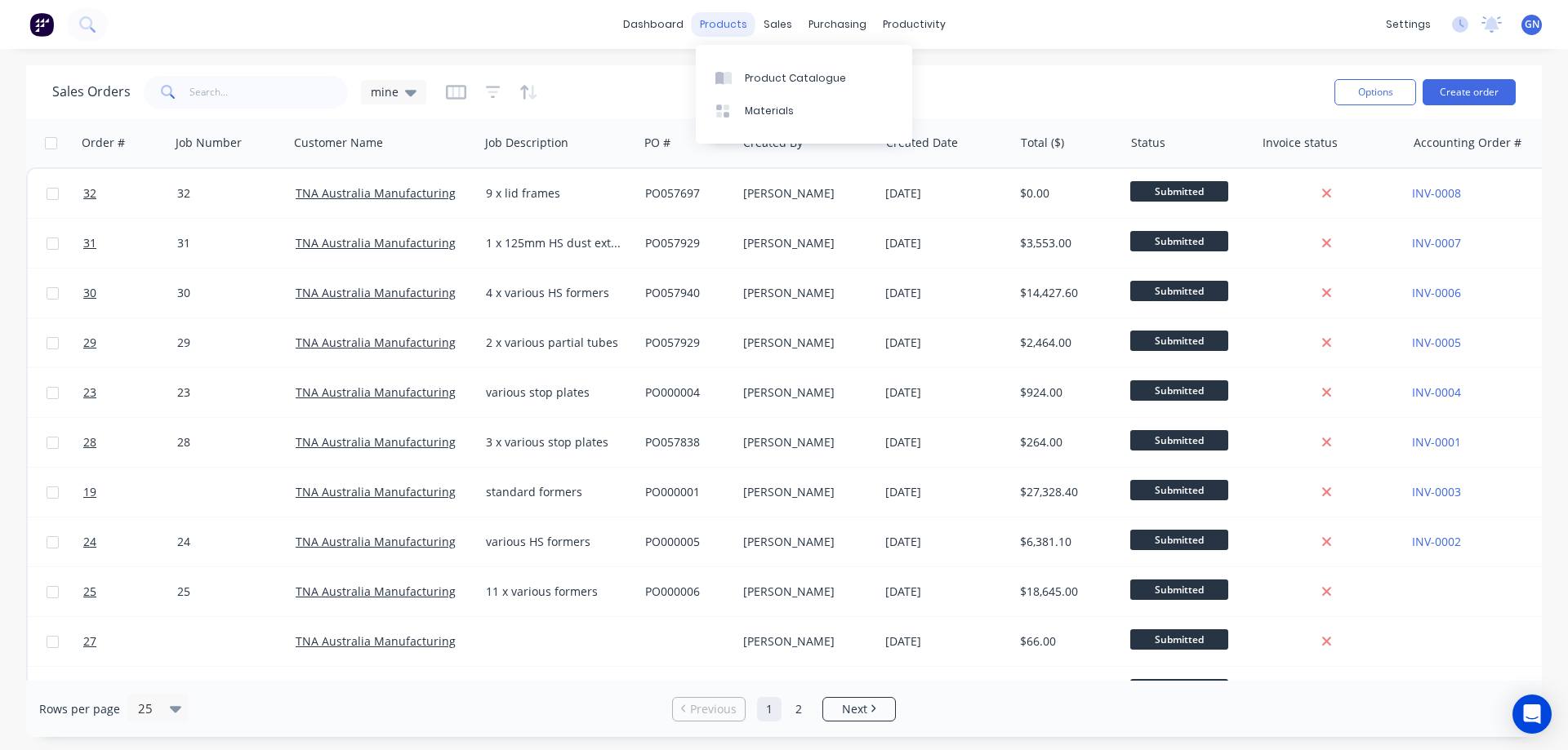
click at [725, 27] on div "products" at bounding box center [723, 24] width 63 height 25
click at [757, 77] on div "Product Catalogue" at bounding box center [795, 78] width 101 height 15
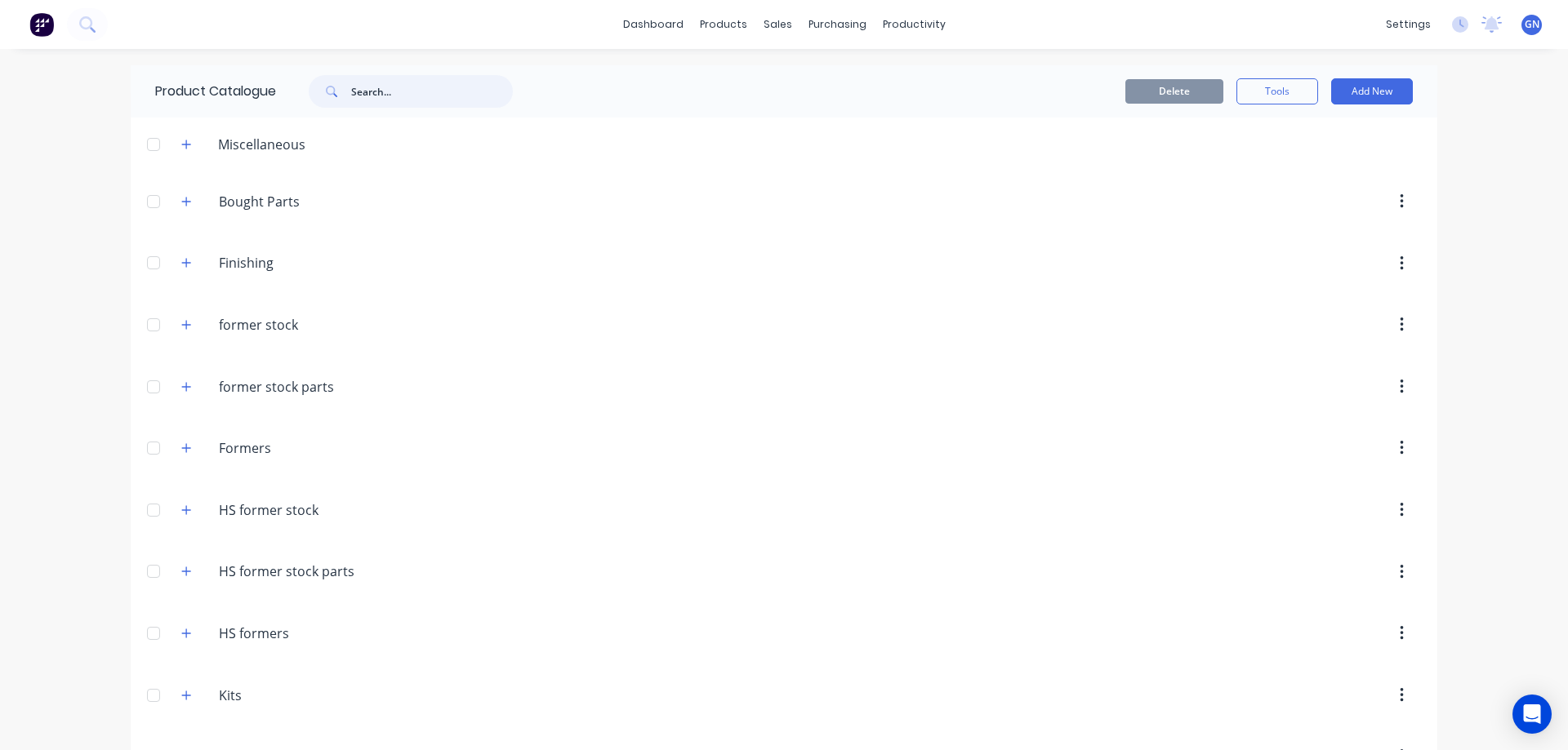
click at [391, 95] on input "text" at bounding box center [432, 92] width 162 height 33
type input "58804"
drag, startPoint x: 414, startPoint y: 93, endPoint x: 341, endPoint y: 87, distance: 73.2
click at [341, 87] on div "58804" at bounding box center [411, 92] width 204 height 33
click at [864, 107] on div "Suppliers" at bounding box center [871, 111] width 49 height 15
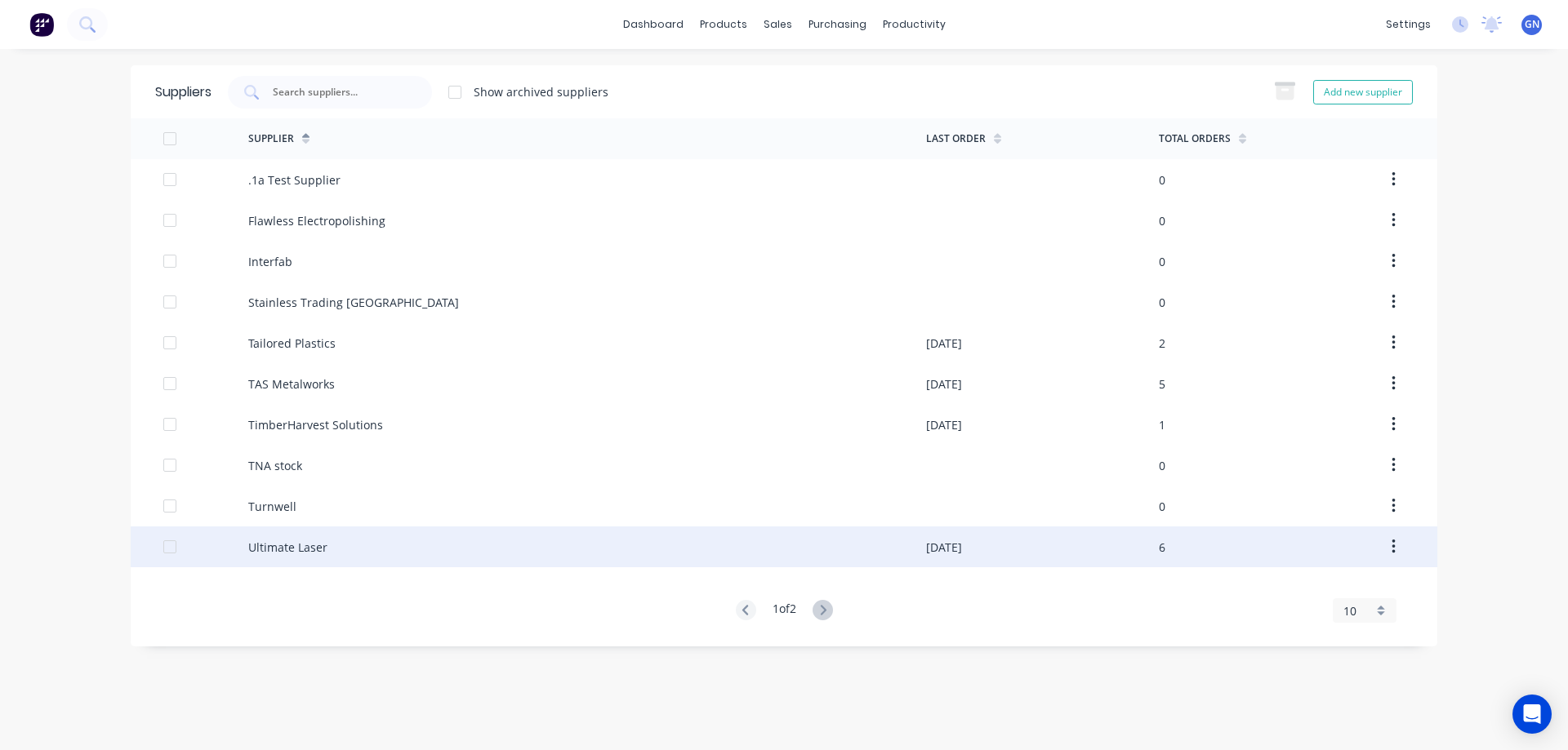
click at [313, 550] on div "Ultimate Laser" at bounding box center [288, 547] width 79 height 17
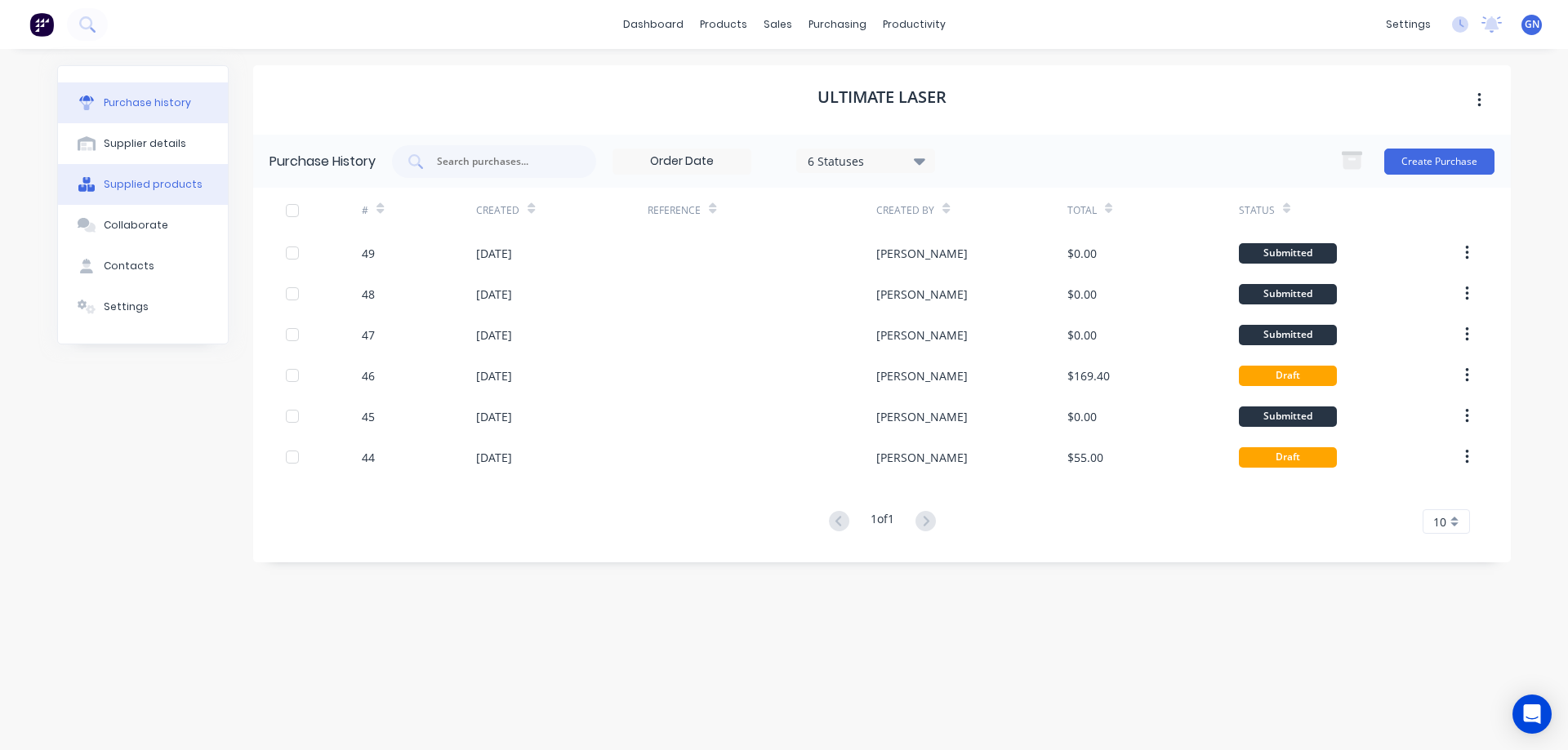
click at [158, 187] on div "Supplied products" at bounding box center [153, 185] width 98 height 15
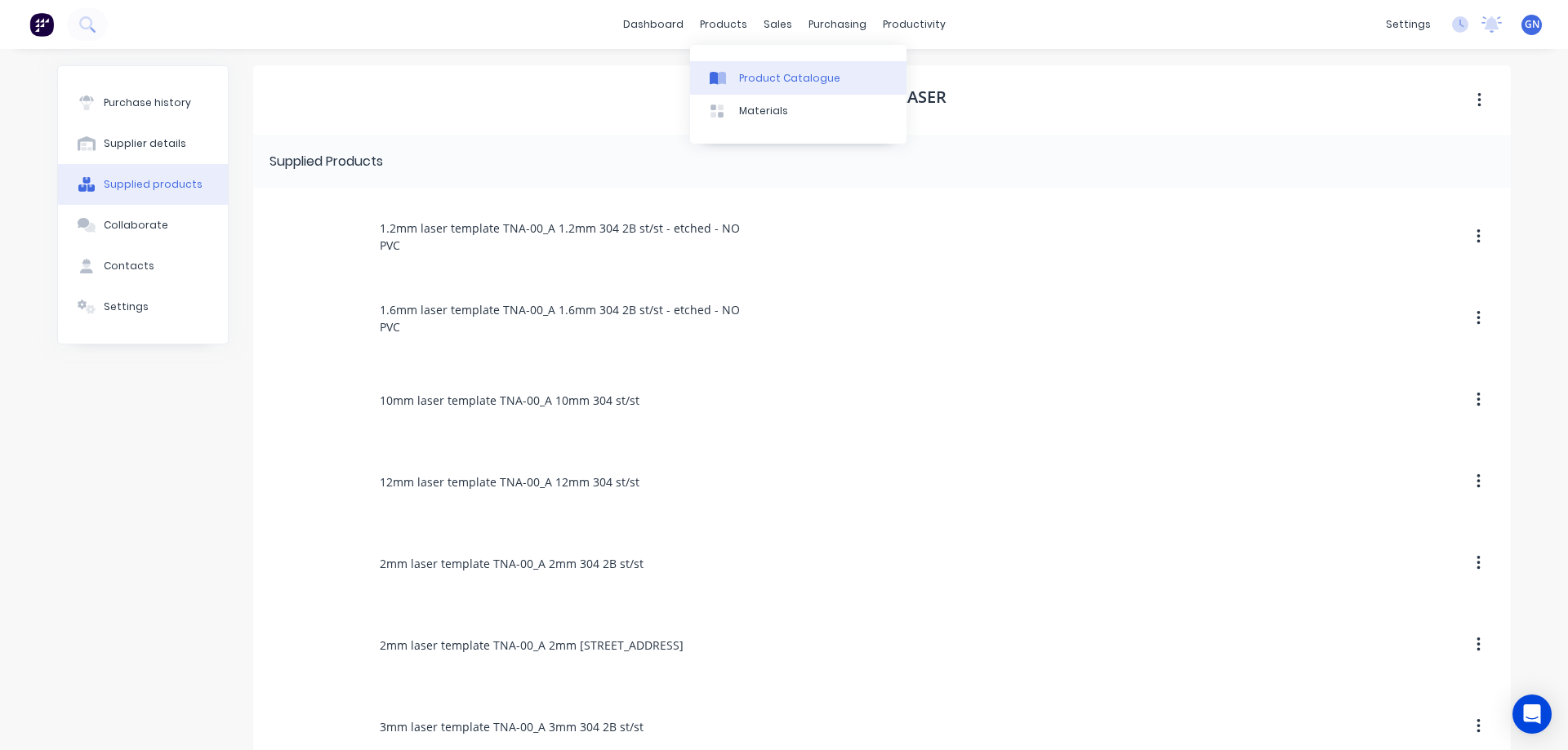
click at [762, 72] on div "Product Catalogue" at bounding box center [790, 78] width 101 height 15
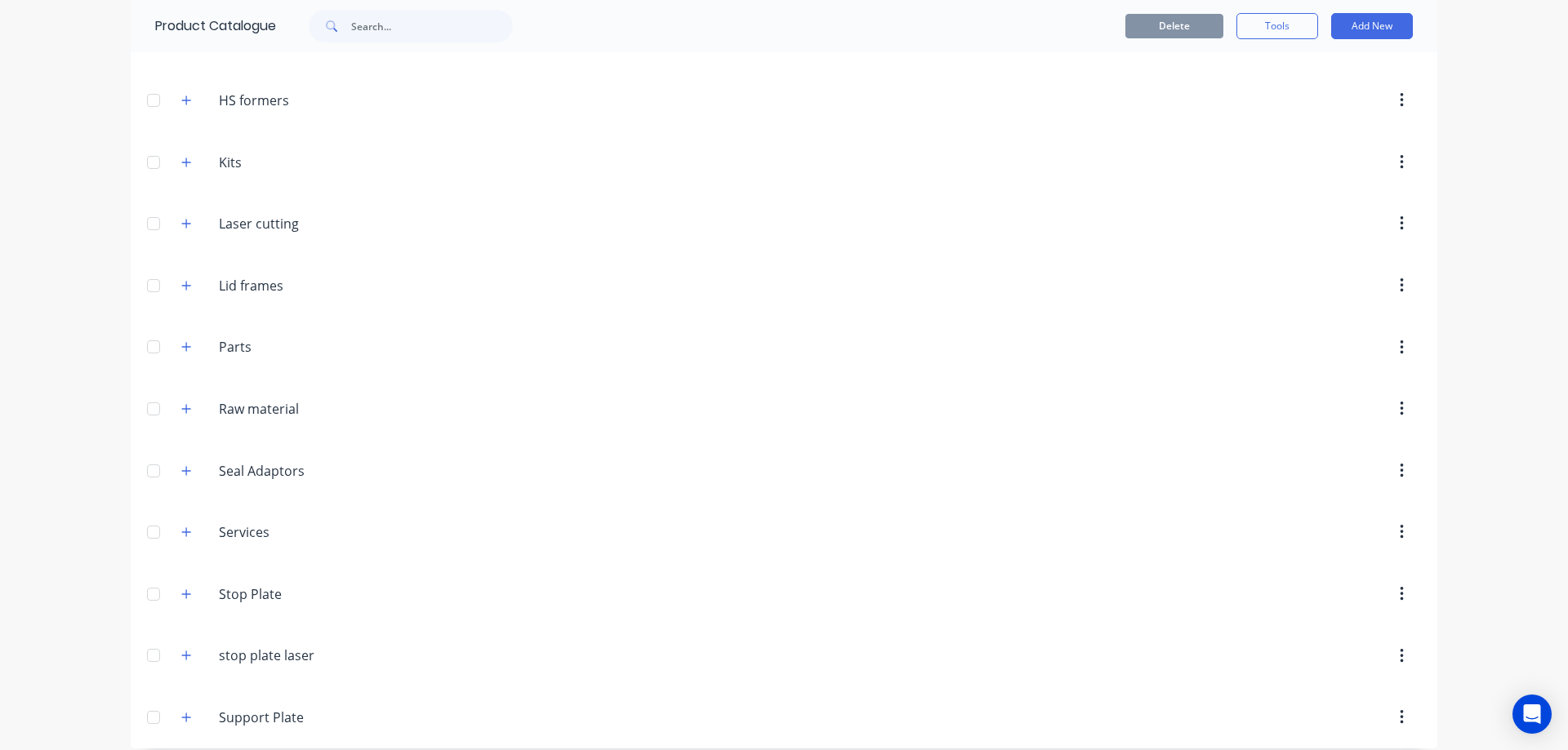
scroll to position [548, 0]
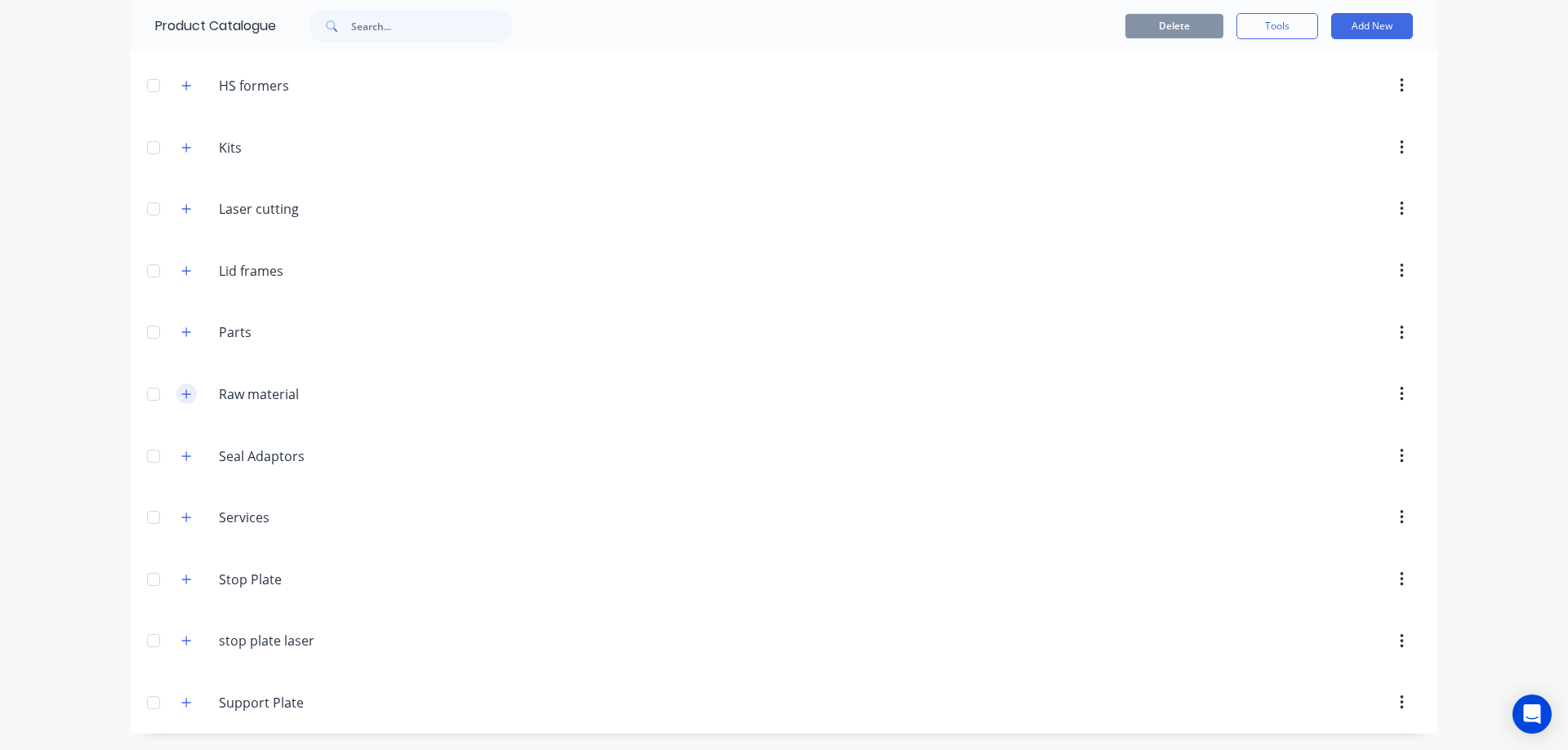
click at [182, 393] on icon "button" at bounding box center [187, 394] width 9 height 9
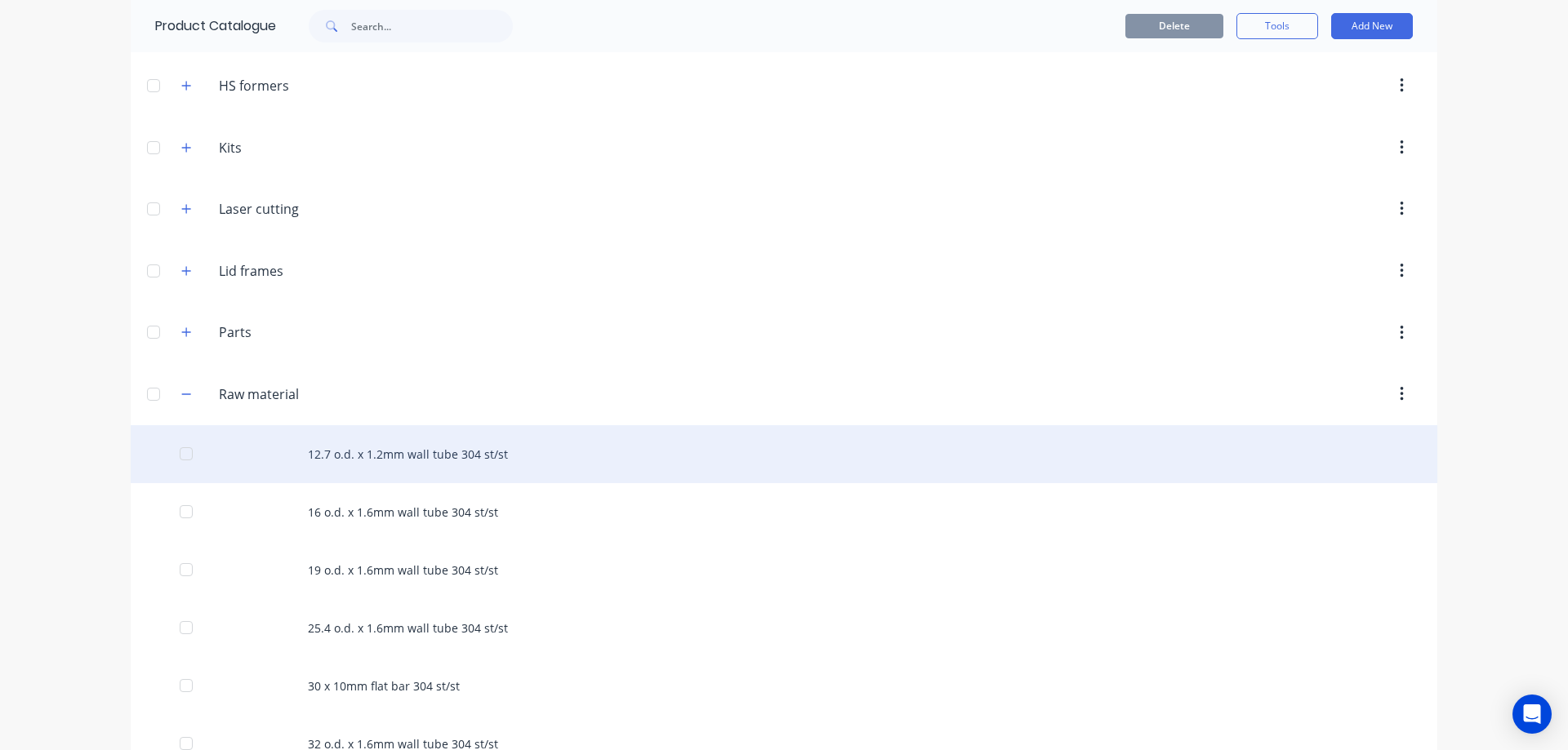
click at [452, 447] on div "12.7 o.d. x 1.2mm wall tube 304 st/st" at bounding box center [784, 454] width 1307 height 58
type textarea "x"
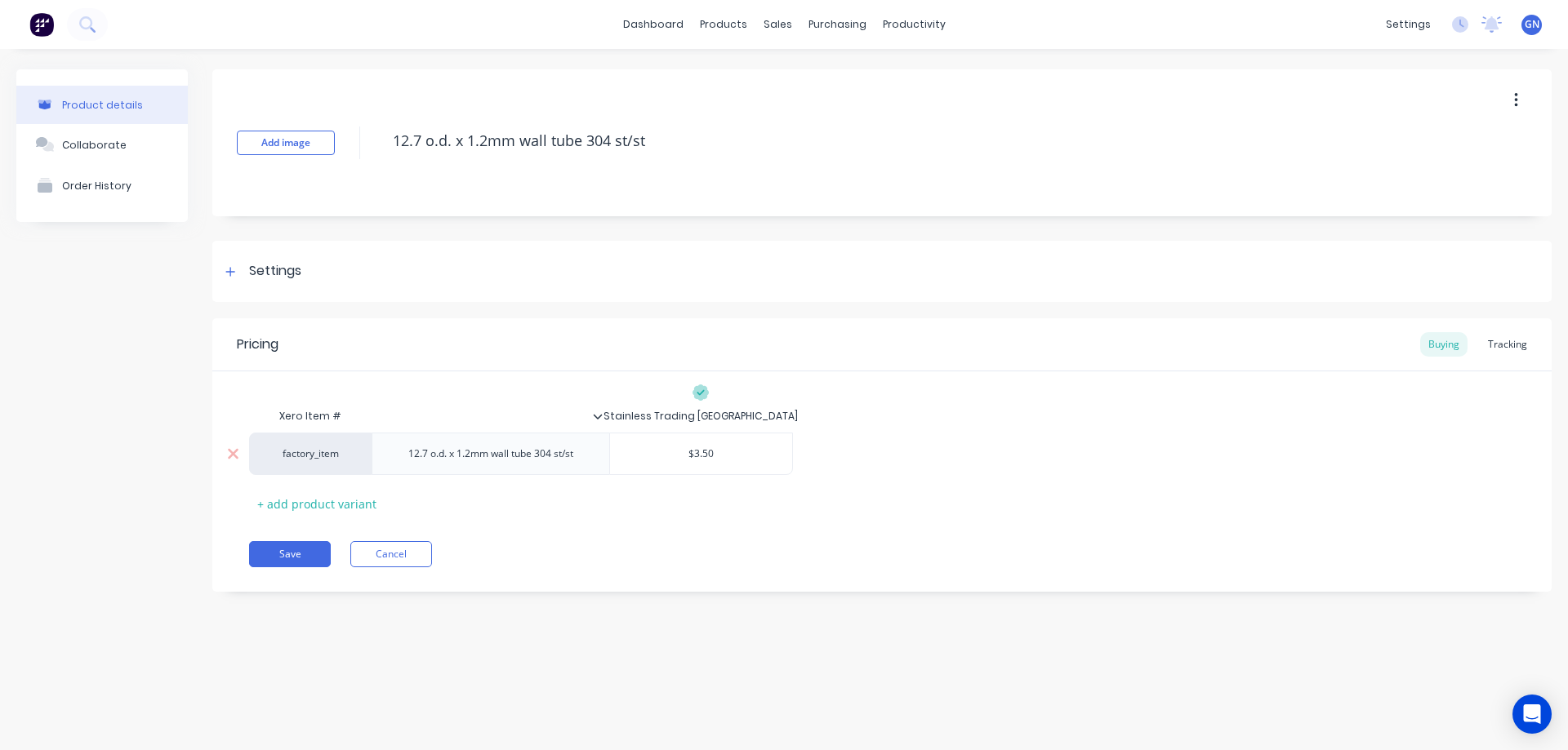
type input "$3.50"
drag, startPoint x: 729, startPoint y: 456, endPoint x: 666, endPoint y: 449, distance: 63.4
click at [666, 449] on input "$3.50" at bounding box center [701, 454] width 183 height 15
type textarea "x"
type input "3"
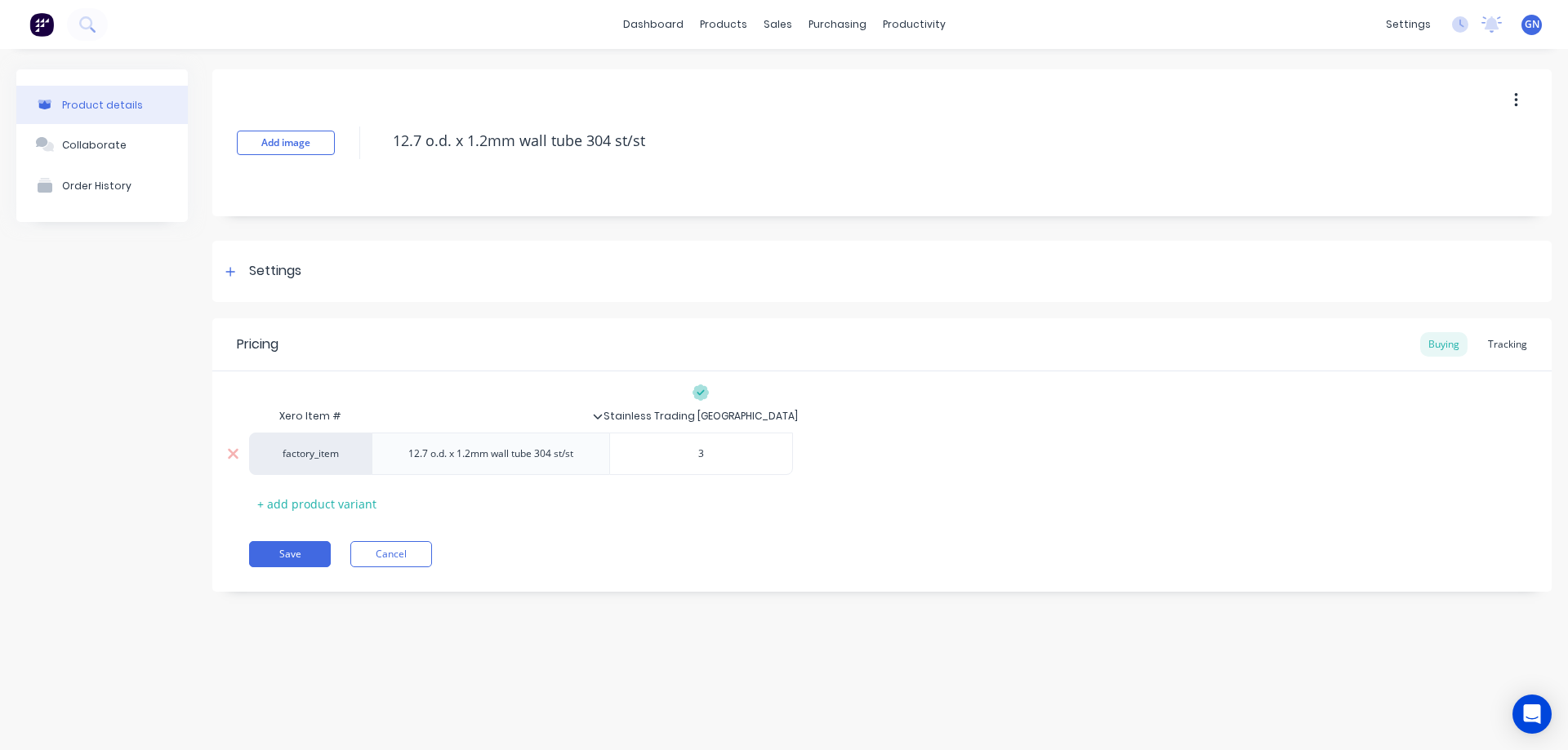
type textarea "x"
type input "3."
type textarea "x"
type input "3.0"
type textarea "x"
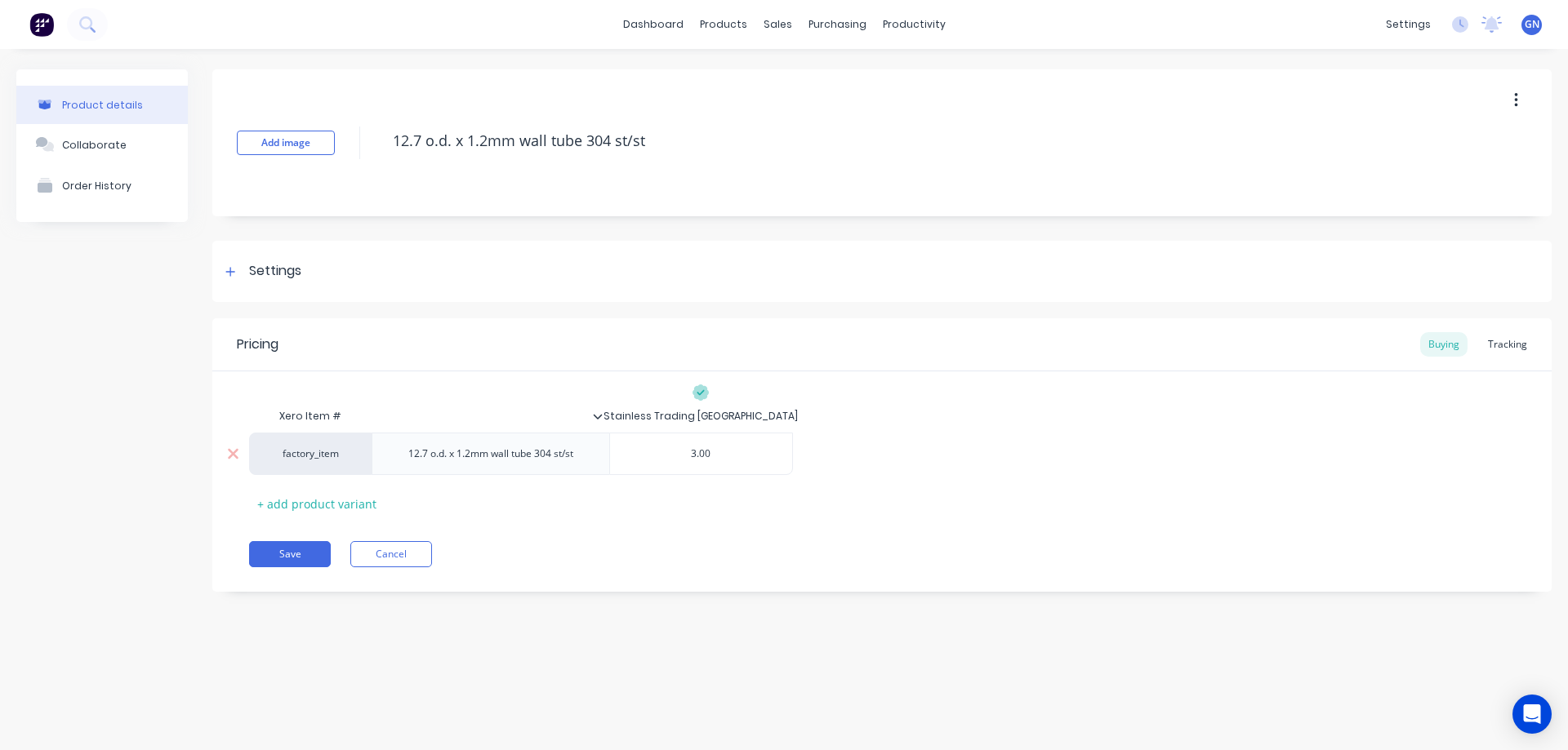
type input "3.00"
click at [237, 271] on div at bounding box center [231, 271] width 20 height 20
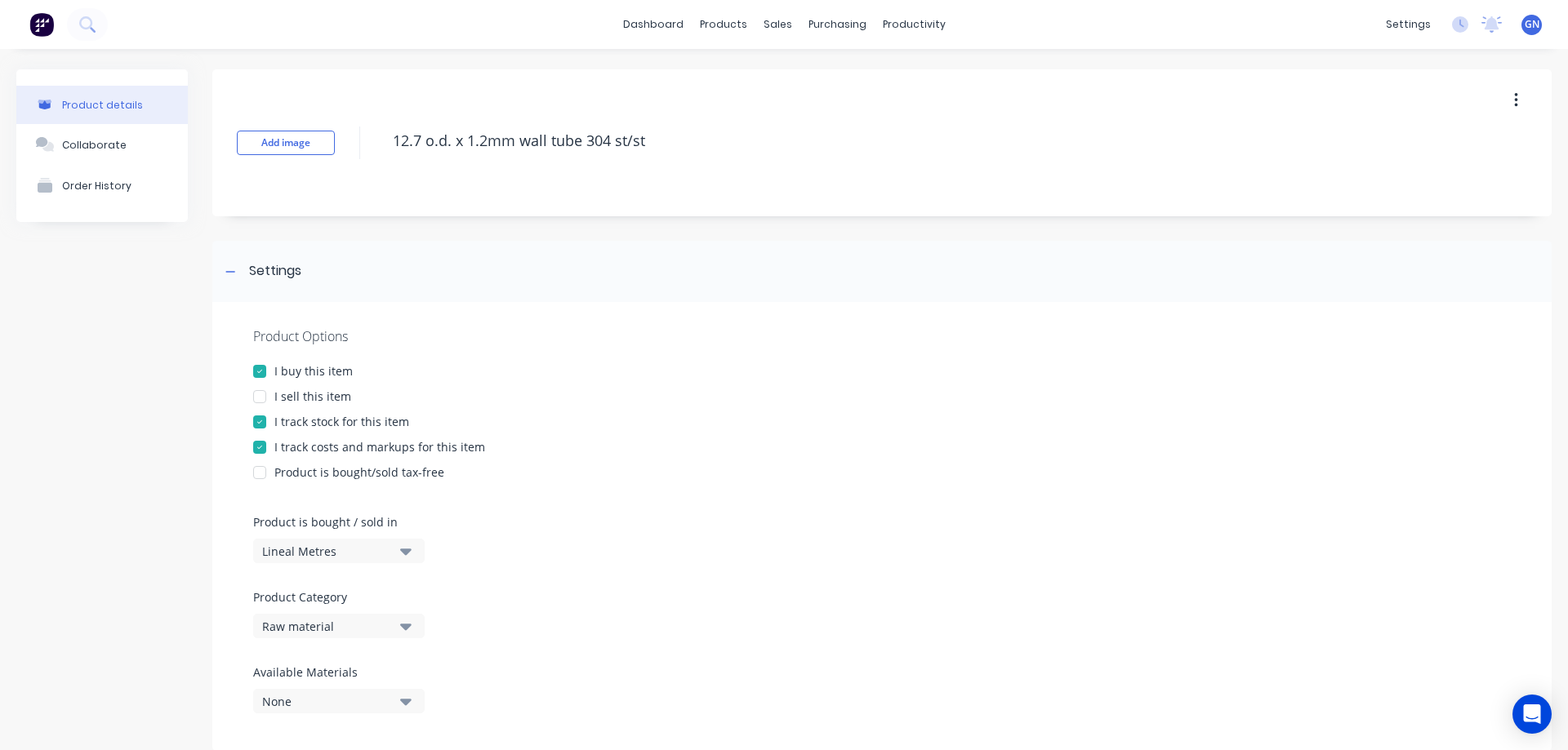
click at [258, 396] on div at bounding box center [260, 397] width 33 height 33
type textarea "x"
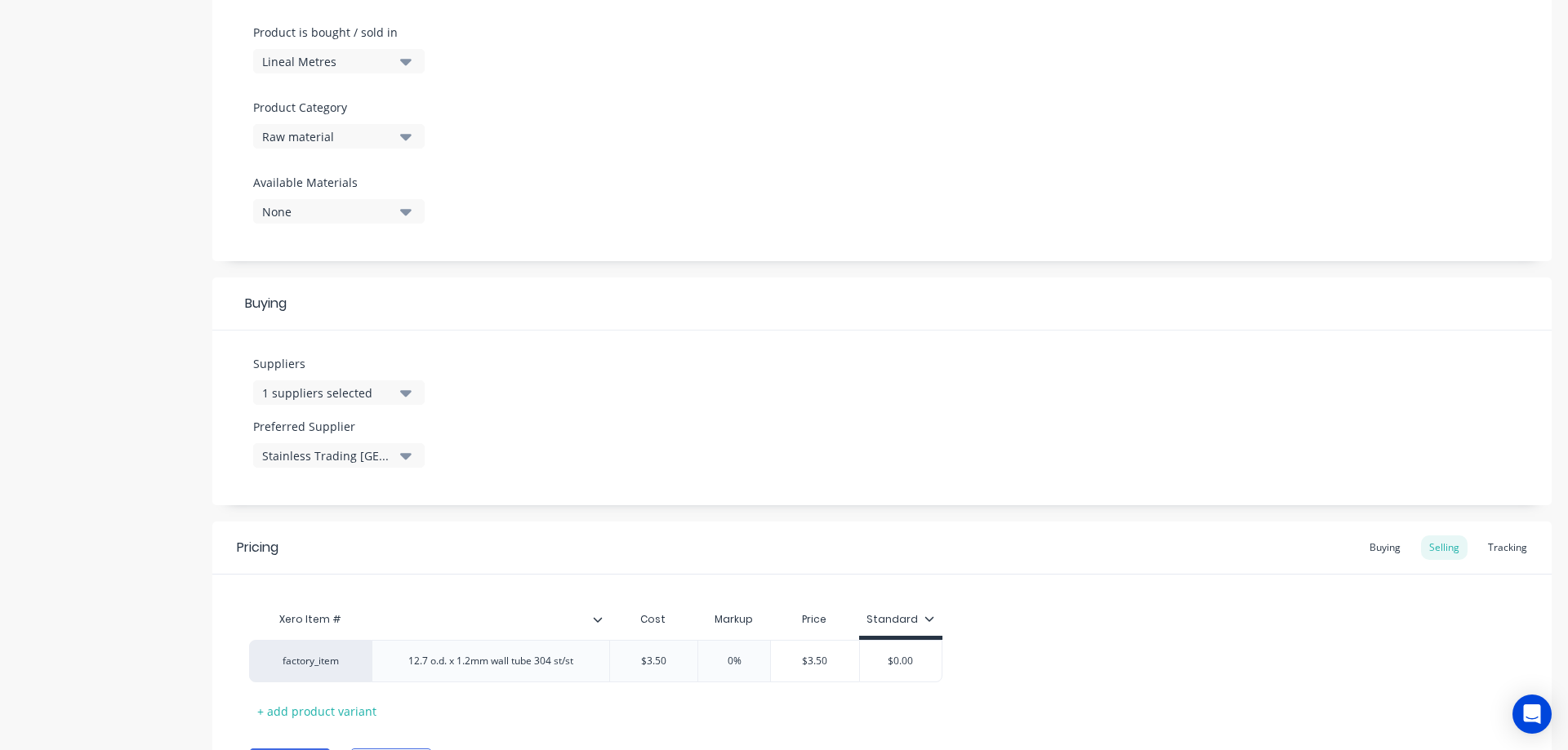
scroll to position [584, 0]
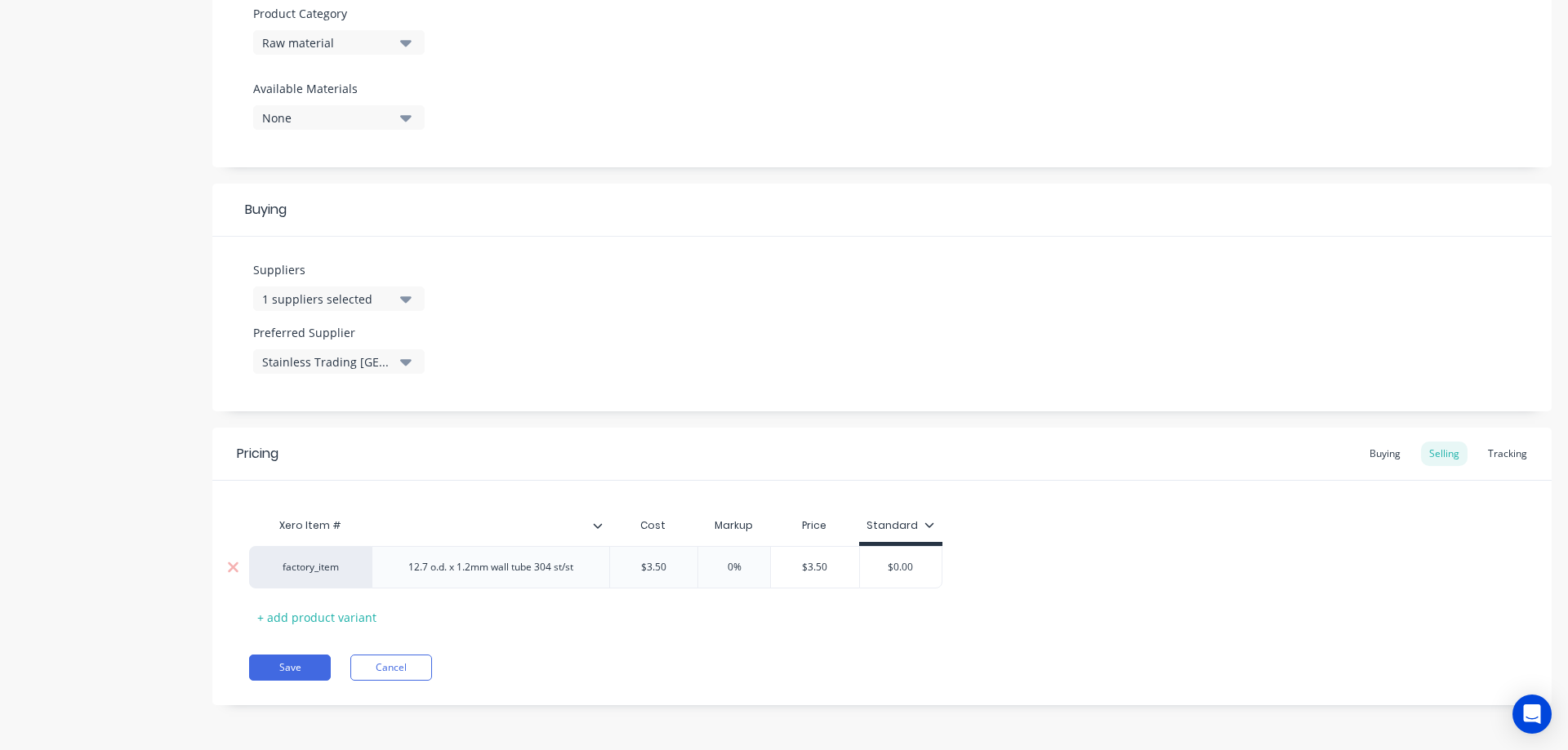
type input "$3.50"
drag, startPoint x: 684, startPoint y: 574, endPoint x: 635, endPoint y: 568, distance: 49.4
click at [635, 568] on input "$3.50" at bounding box center [654, 567] width 88 height 15
type textarea "x"
type input "3.00"
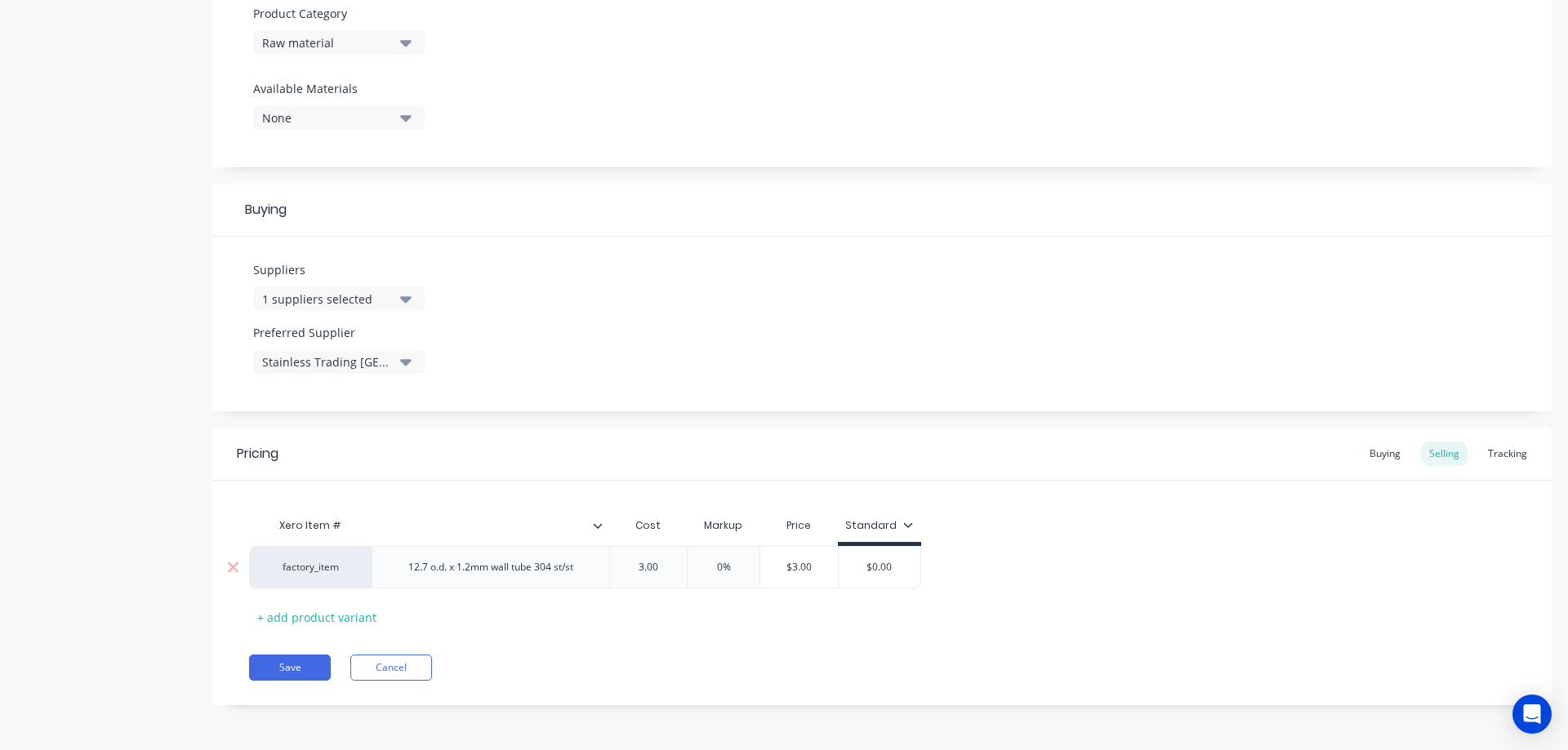
type input "0%"
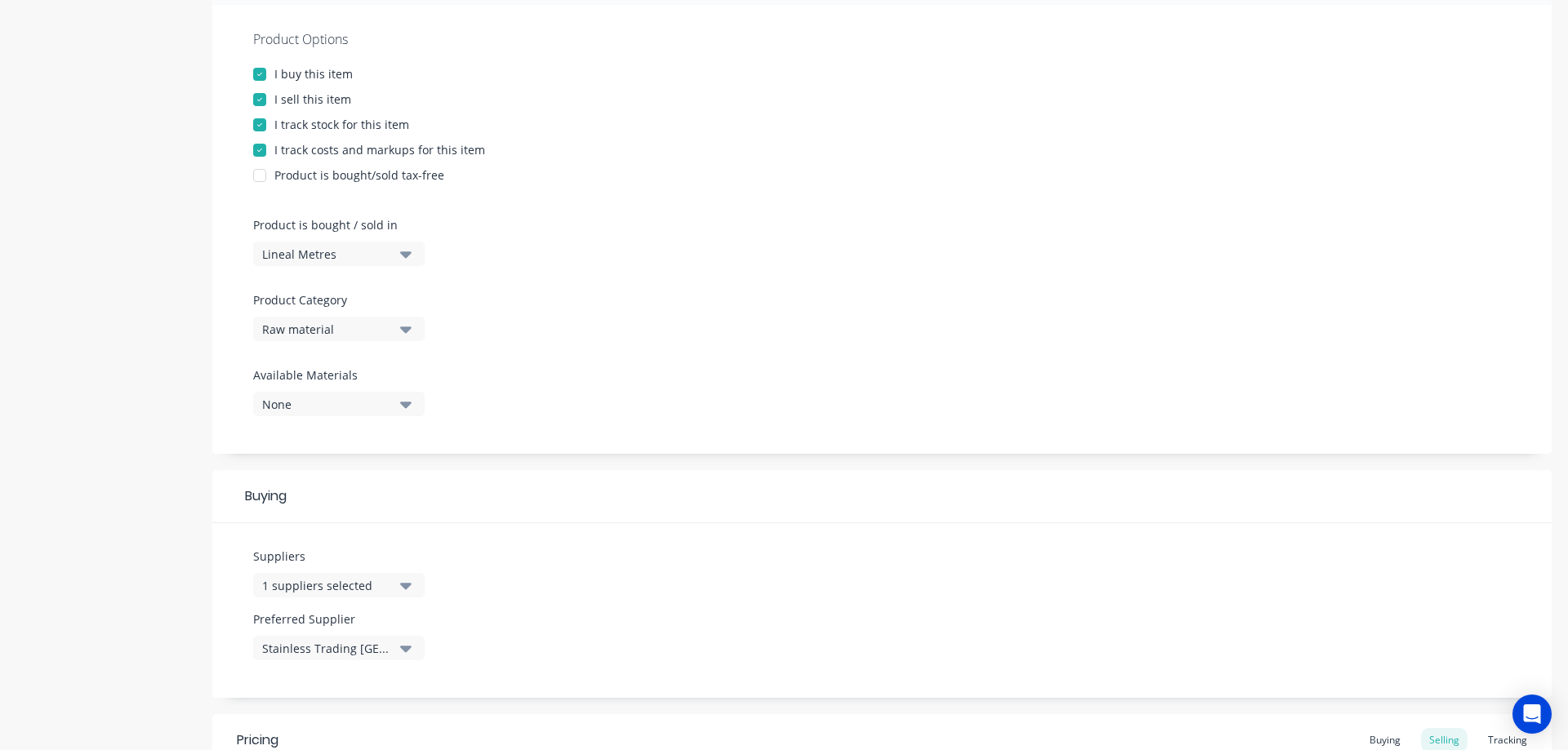
scroll to position [284, 0]
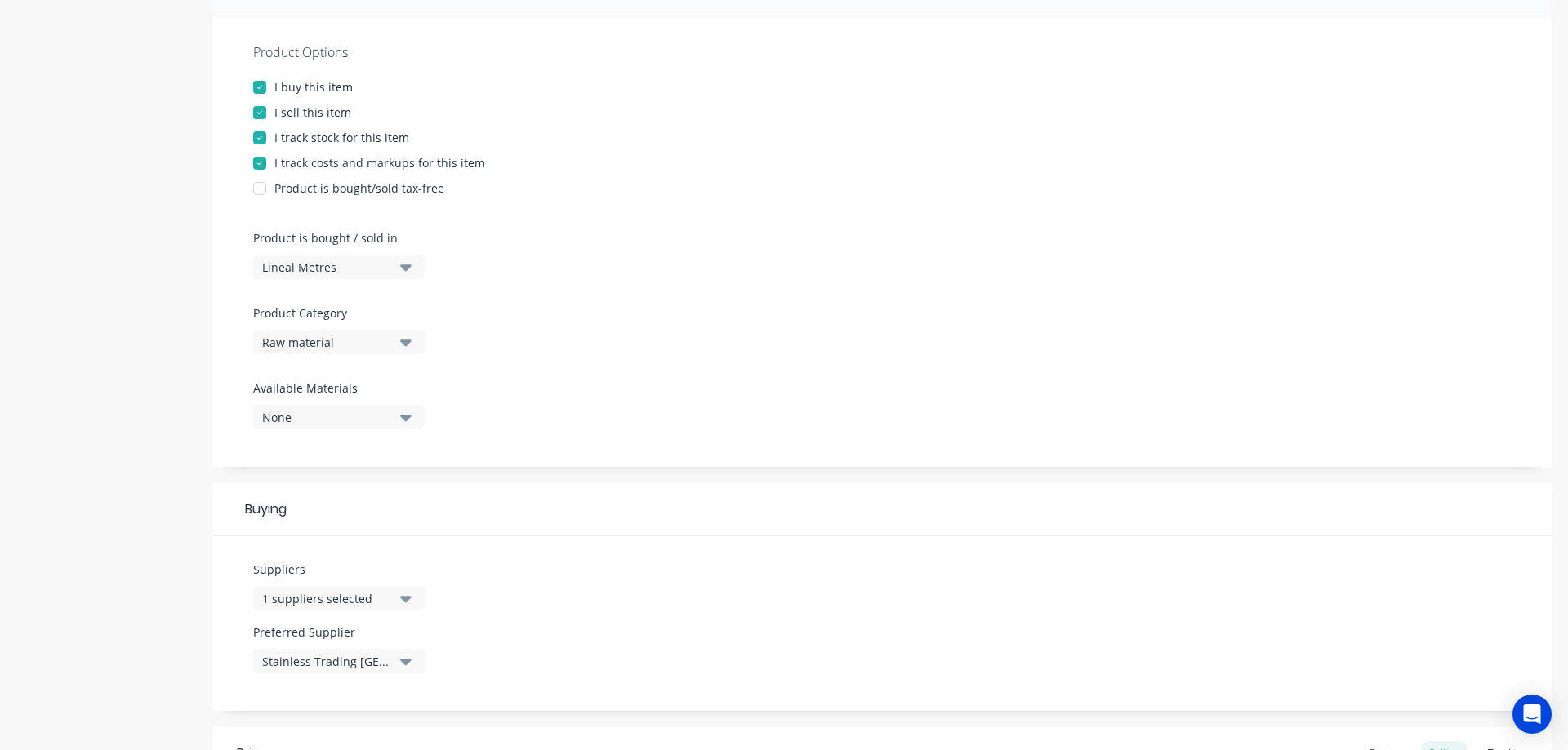
click at [254, 109] on div at bounding box center [260, 113] width 33 height 33
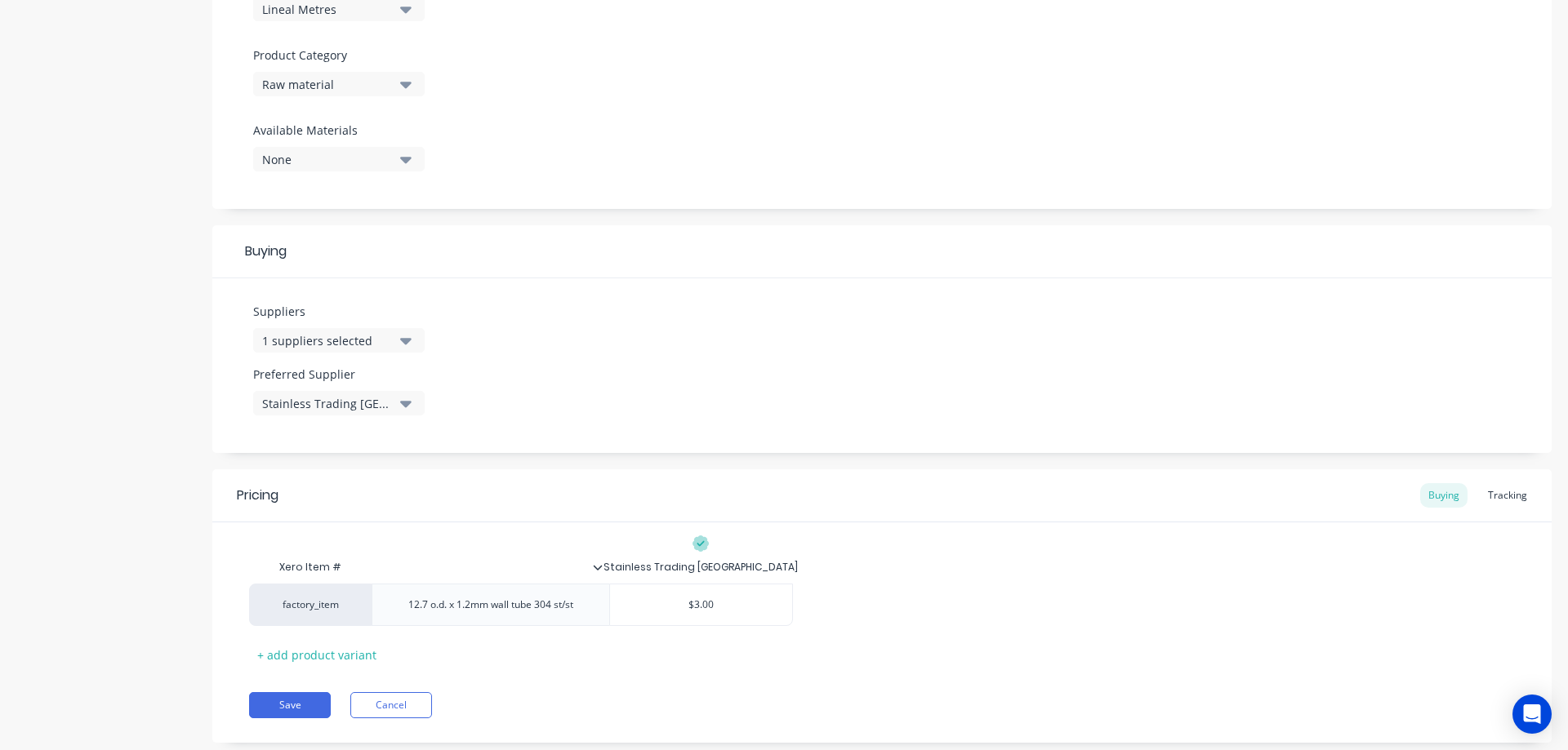
scroll to position [579, 0]
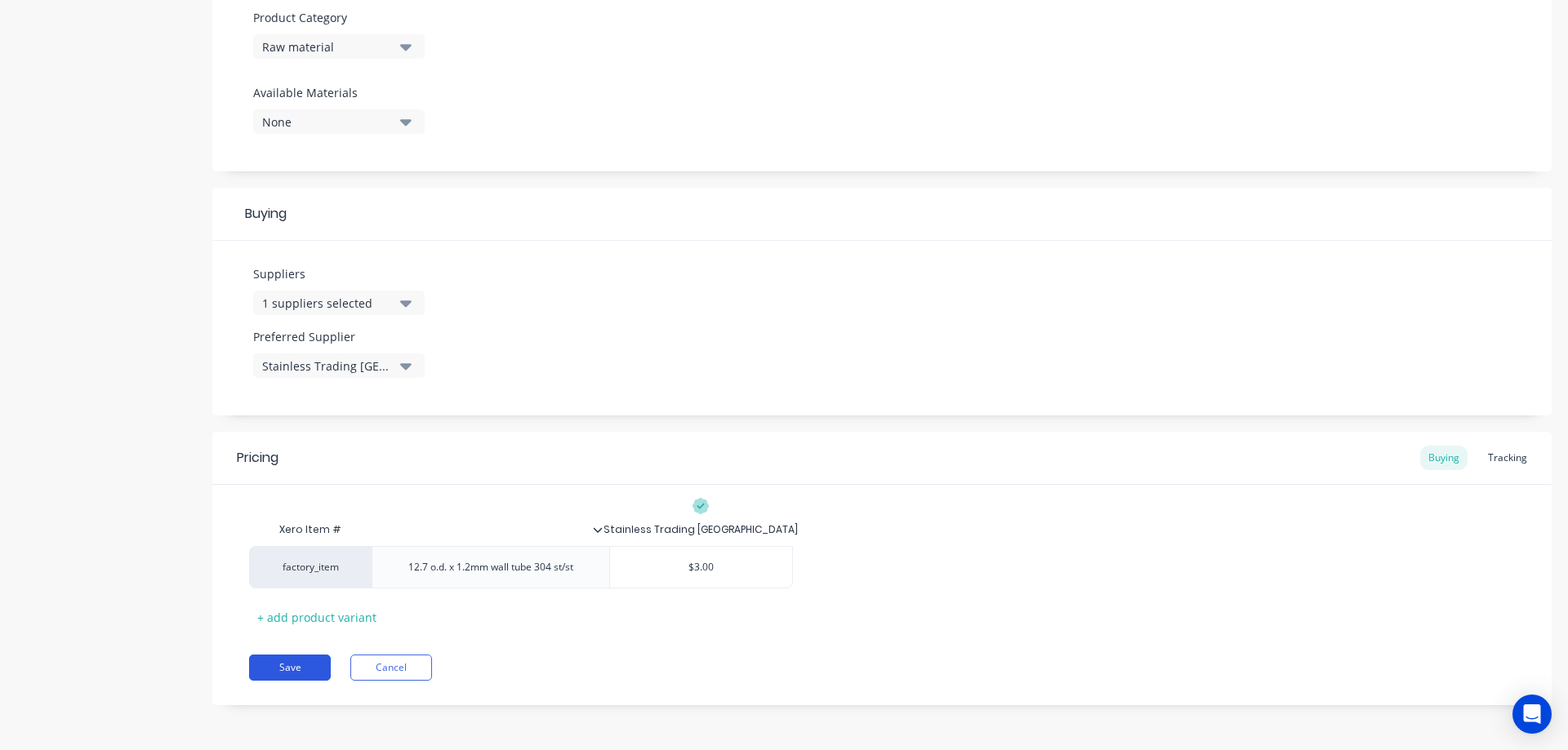
click at [289, 666] on button "Save" at bounding box center [290, 667] width 82 height 26
type textarea "x"
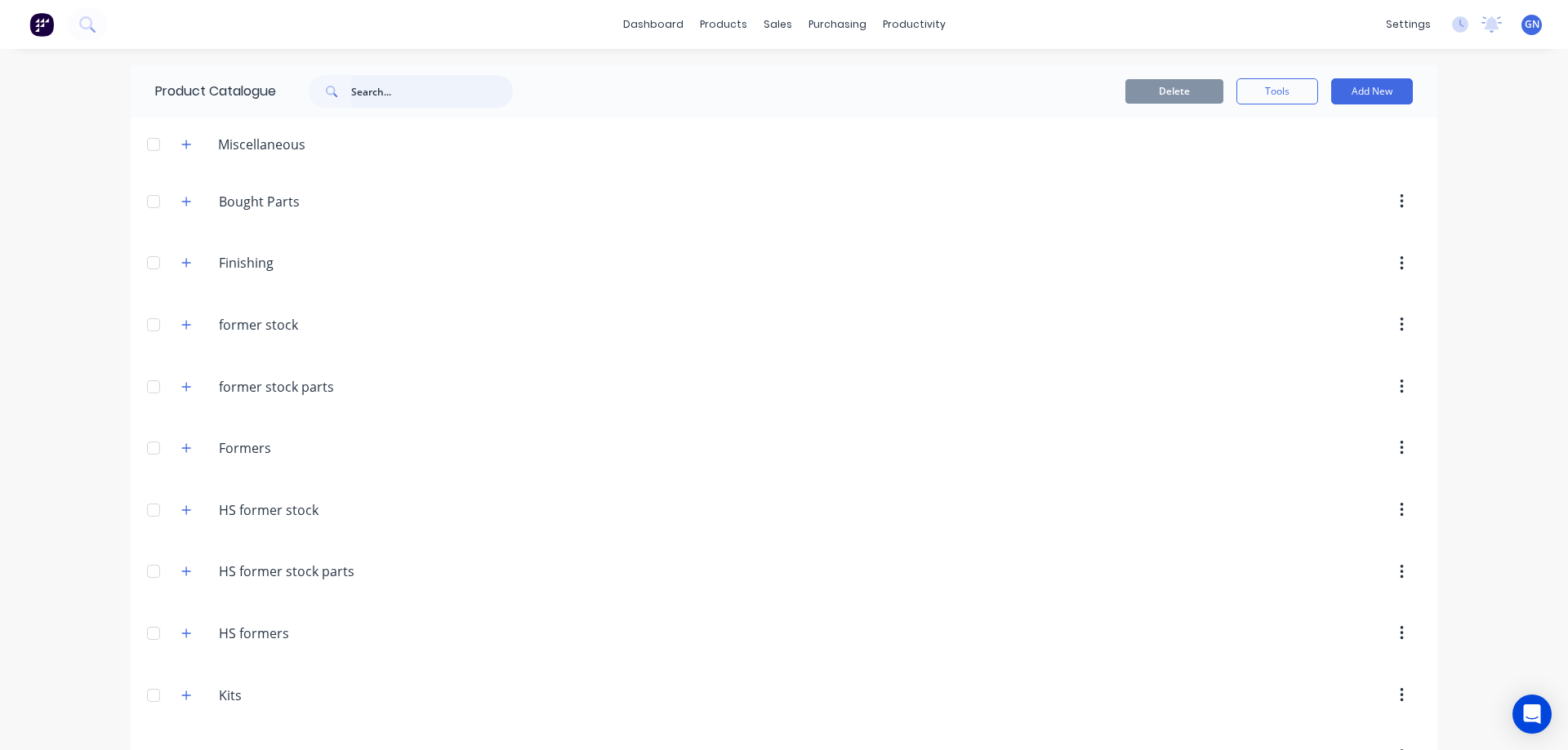
click at [384, 94] on input "text" at bounding box center [432, 92] width 162 height 33
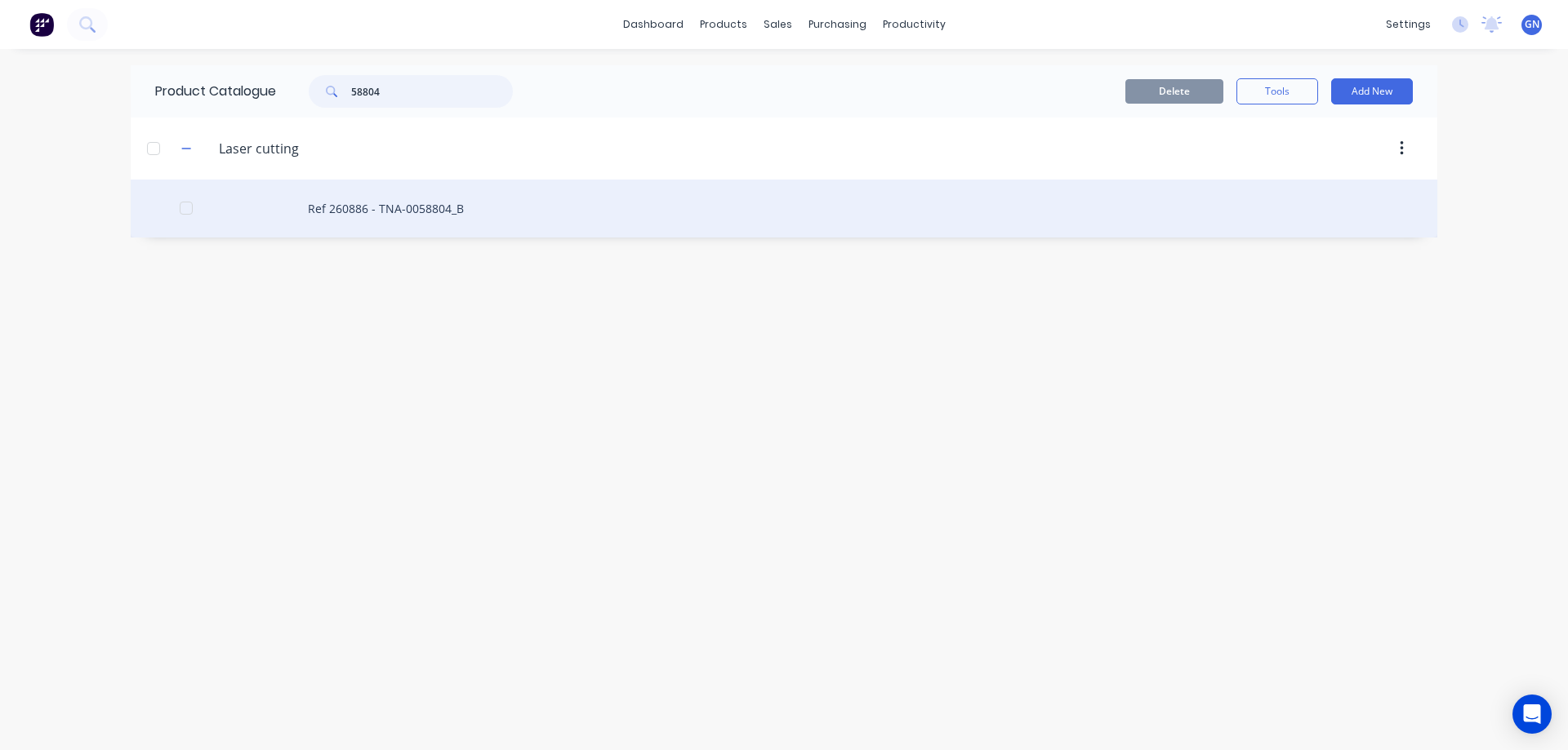
type input "58804"
click at [395, 210] on div "Ref 260886 - TNA-0058804_B" at bounding box center [784, 208] width 1307 height 58
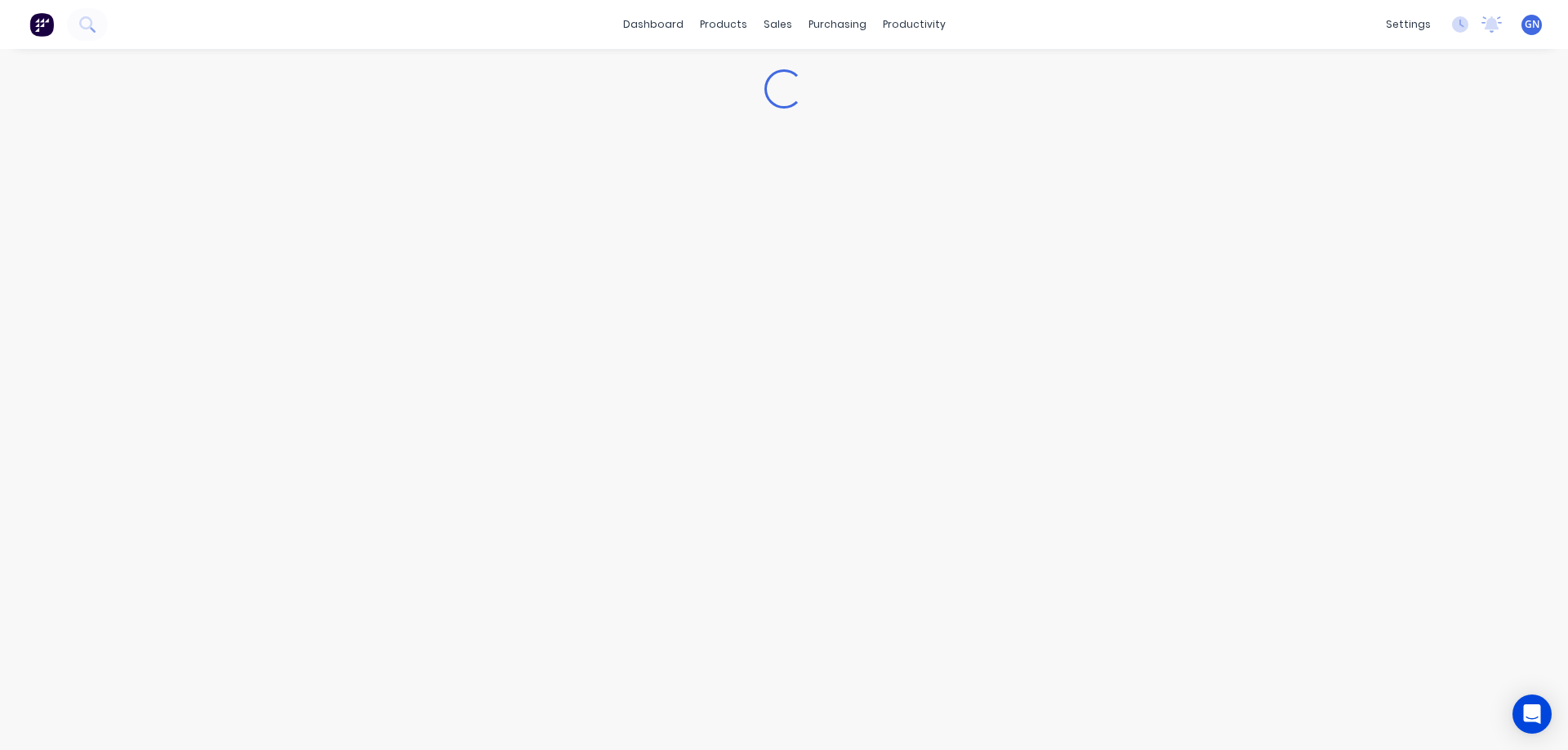
type textarea "x"
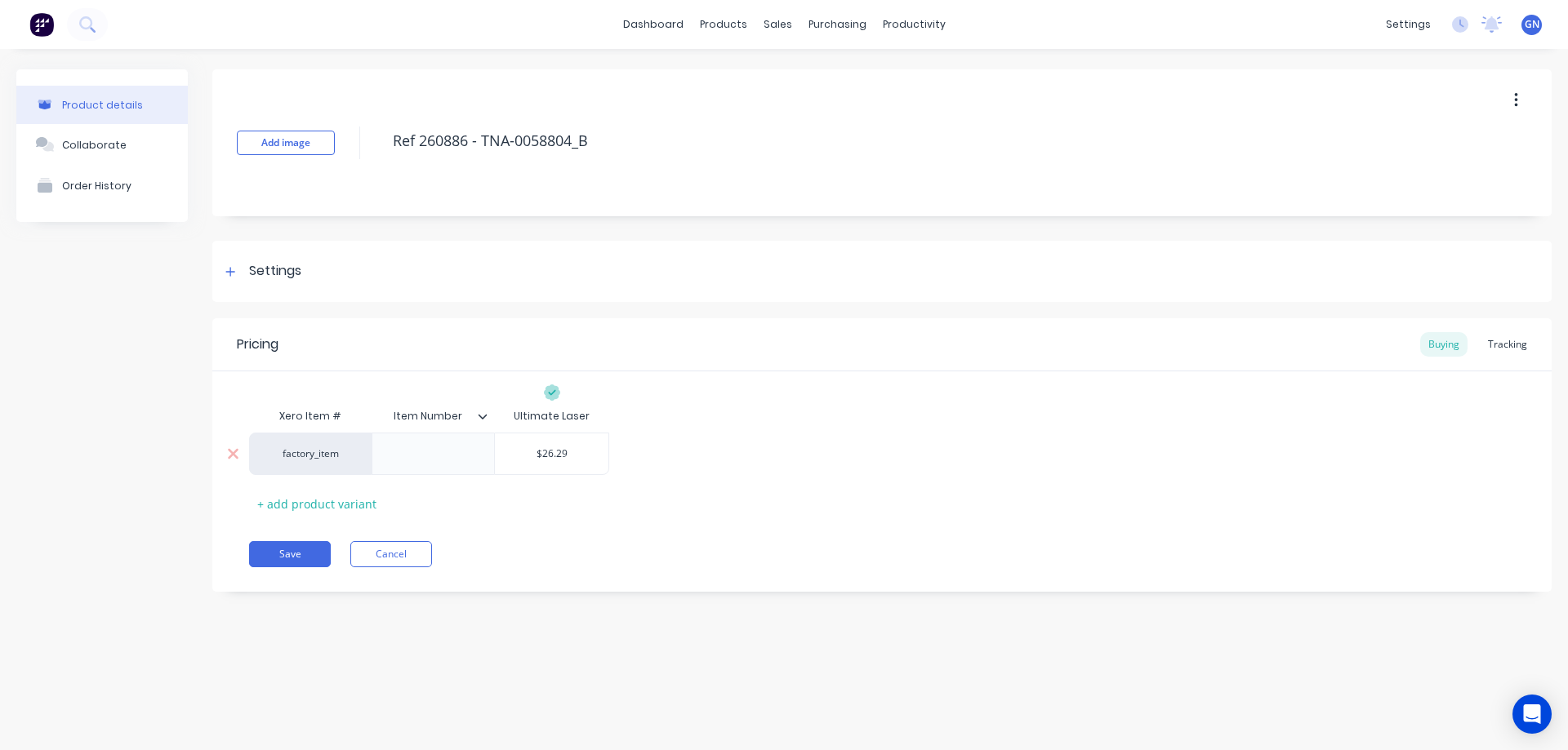
type input "$26.29"
drag, startPoint x: 578, startPoint y: 457, endPoint x: 533, endPoint y: 452, distance: 45.3
click at [533, 452] on input "$26.29" at bounding box center [551, 454] width 113 height 15
drag, startPoint x: 578, startPoint y: 459, endPoint x: 530, endPoint y: 451, distance: 48.7
click at [530, 451] on input "$26.29" at bounding box center [551, 454] width 113 height 15
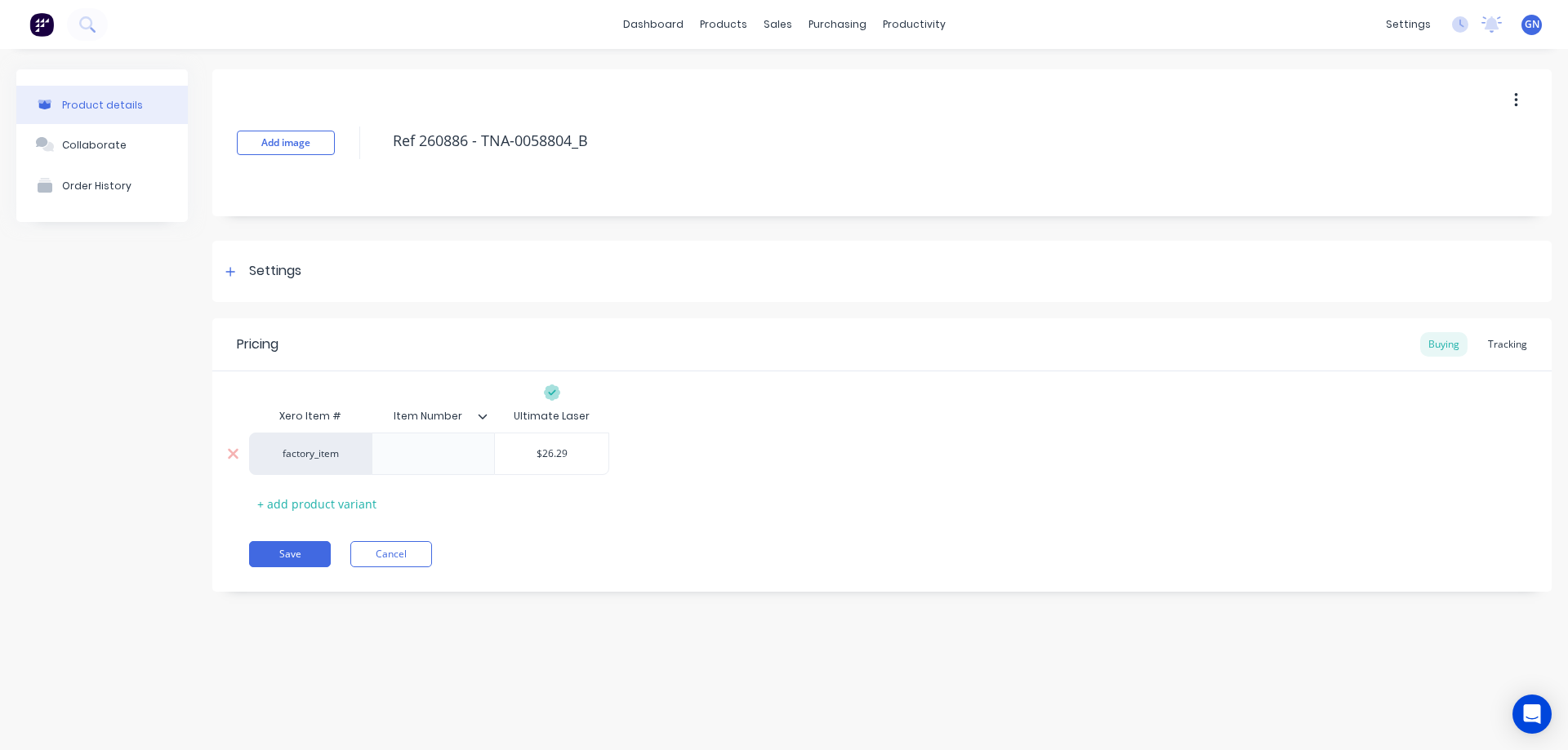
paste input "23."
type textarea "x"
type input "23.9"
click at [234, 272] on icon at bounding box center [231, 271] width 9 height 9
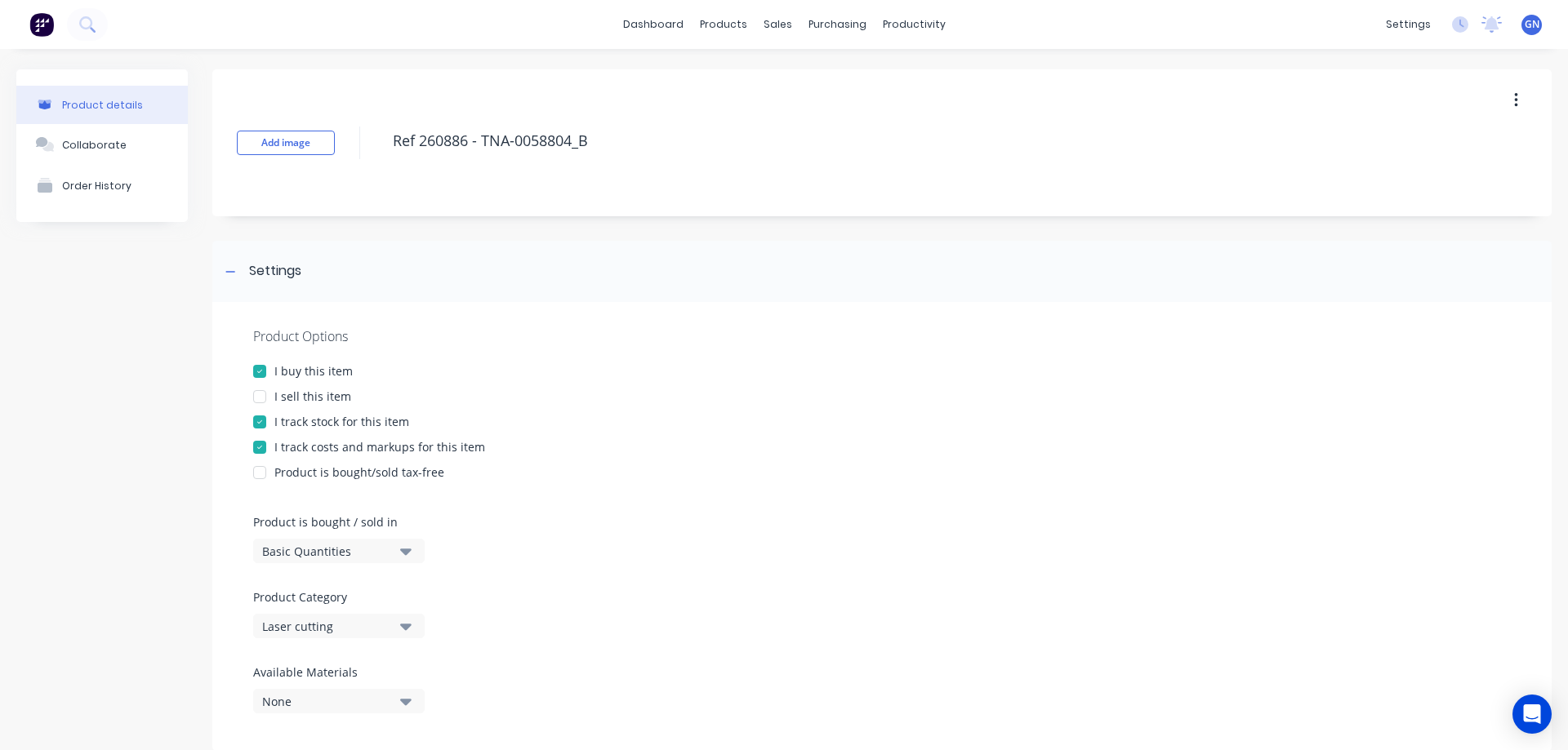
click at [265, 399] on div at bounding box center [260, 397] width 33 height 33
type textarea "x"
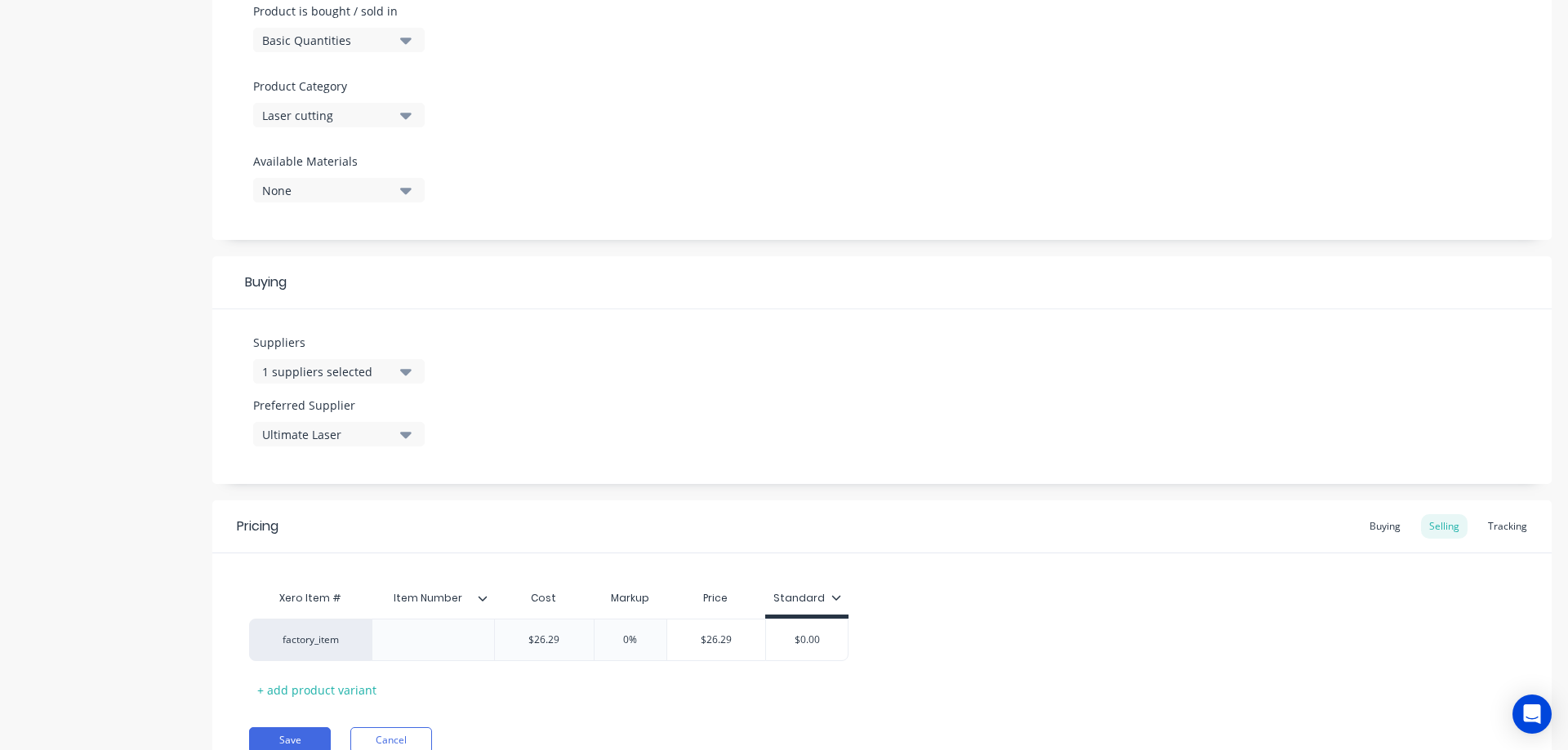
scroll to position [517, 0]
type input "$26.29"
drag, startPoint x: 573, startPoint y: 639, endPoint x: 529, endPoint y: 633, distance: 44.4
click at [529, 633] on input "$26.29" at bounding box center [544, 634] width 98 height 15
paste input "23."
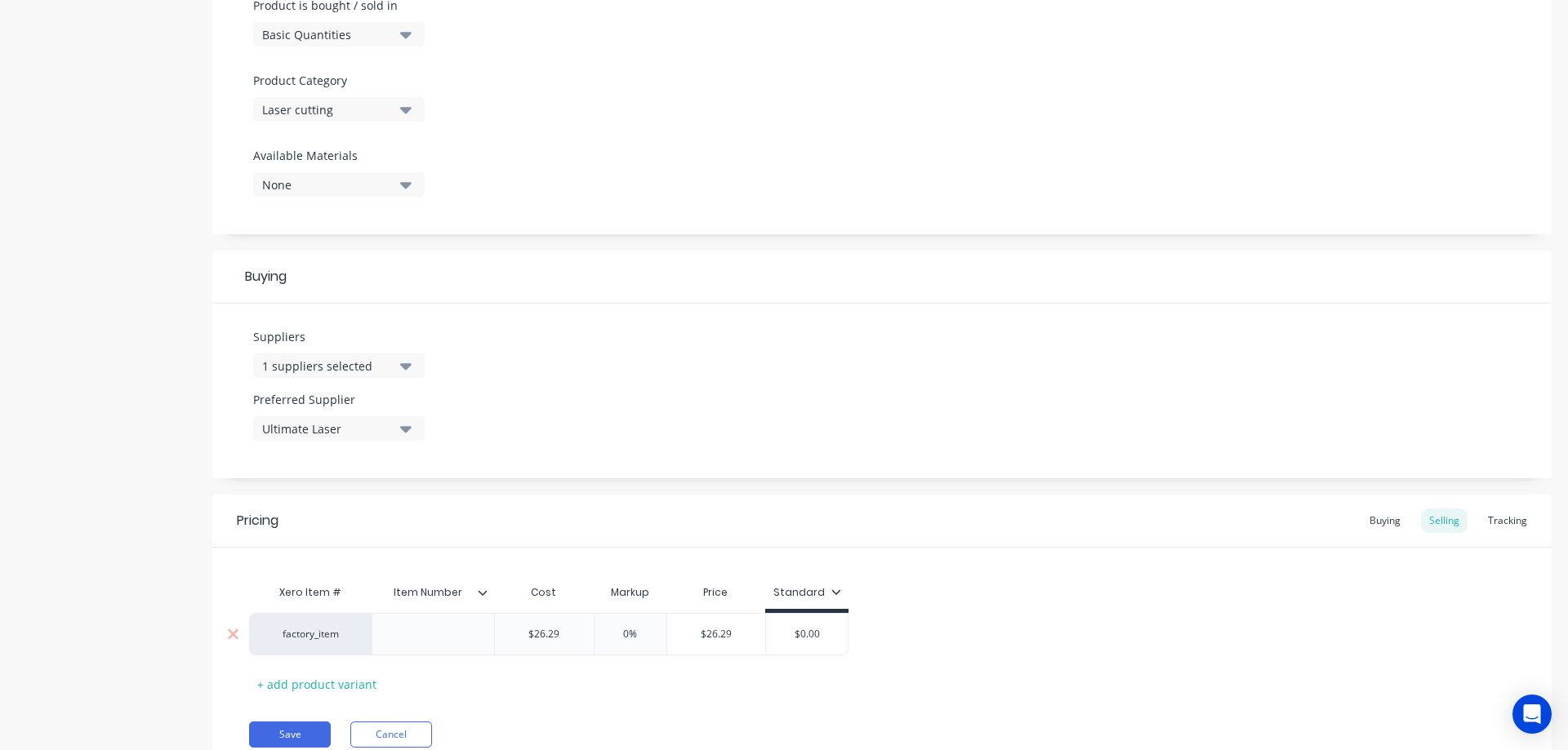
type textarea "x"
type input "23.9"
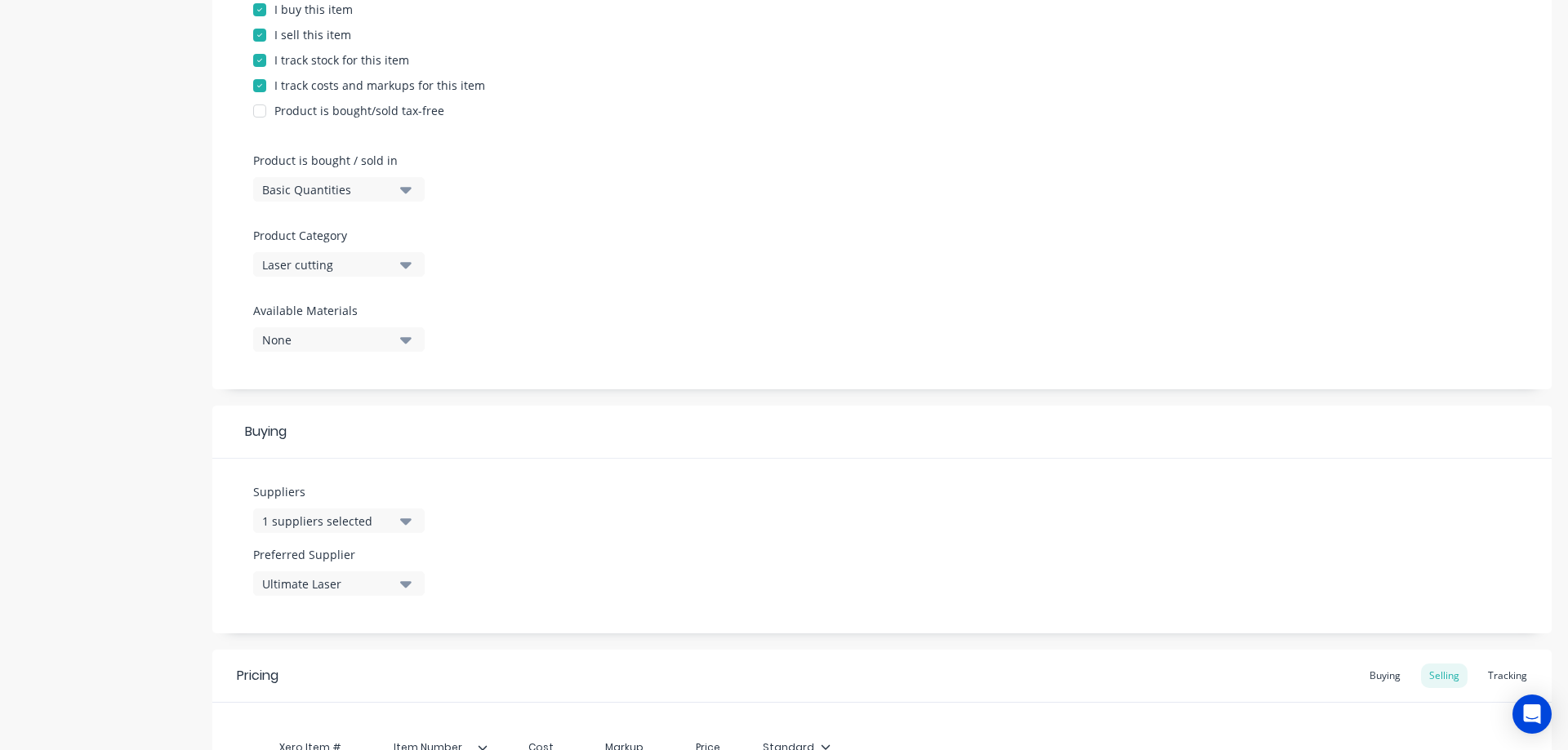
scroll to position [326, 0]
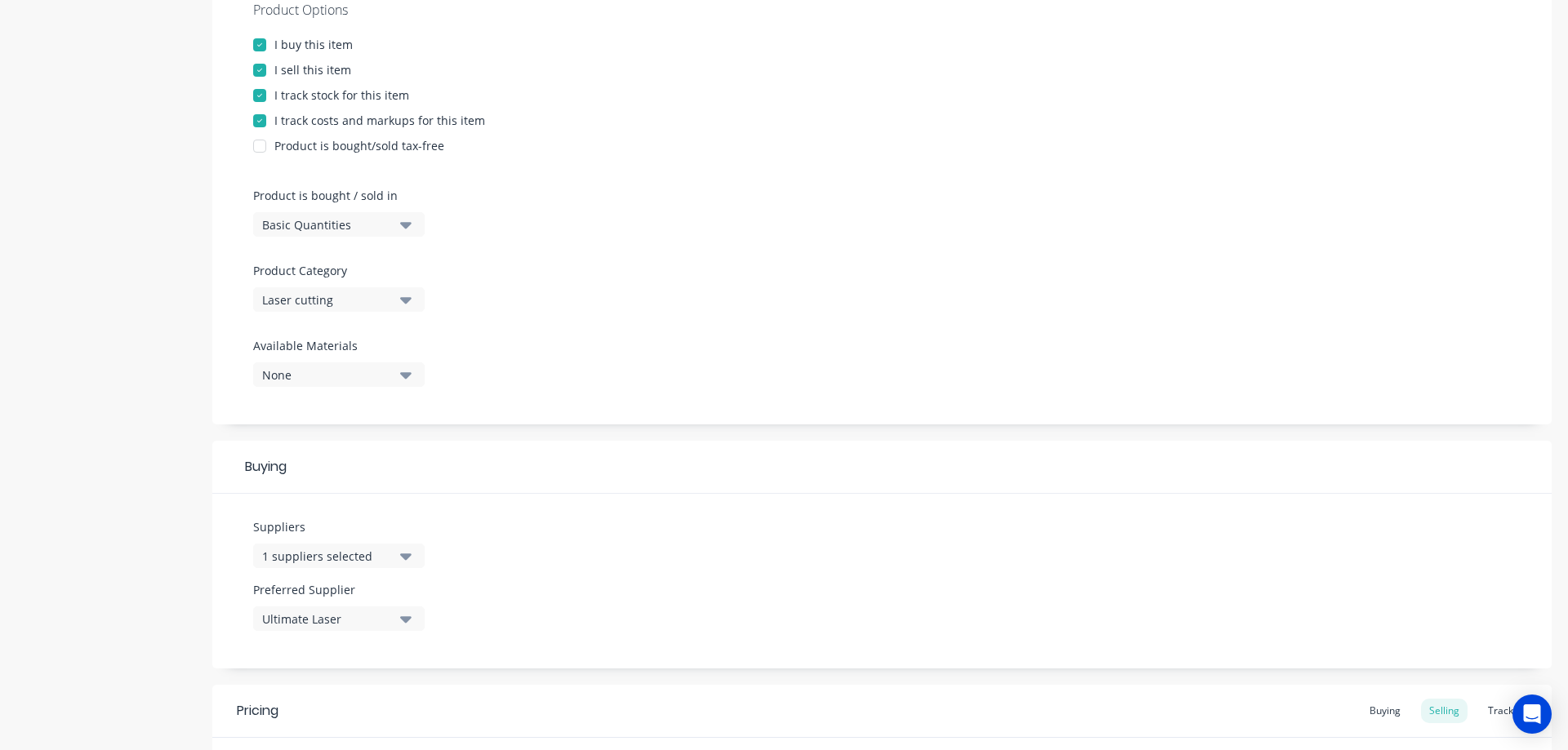
click at [259, 69] on div at bounding box center [260, 71] width 33 height 33
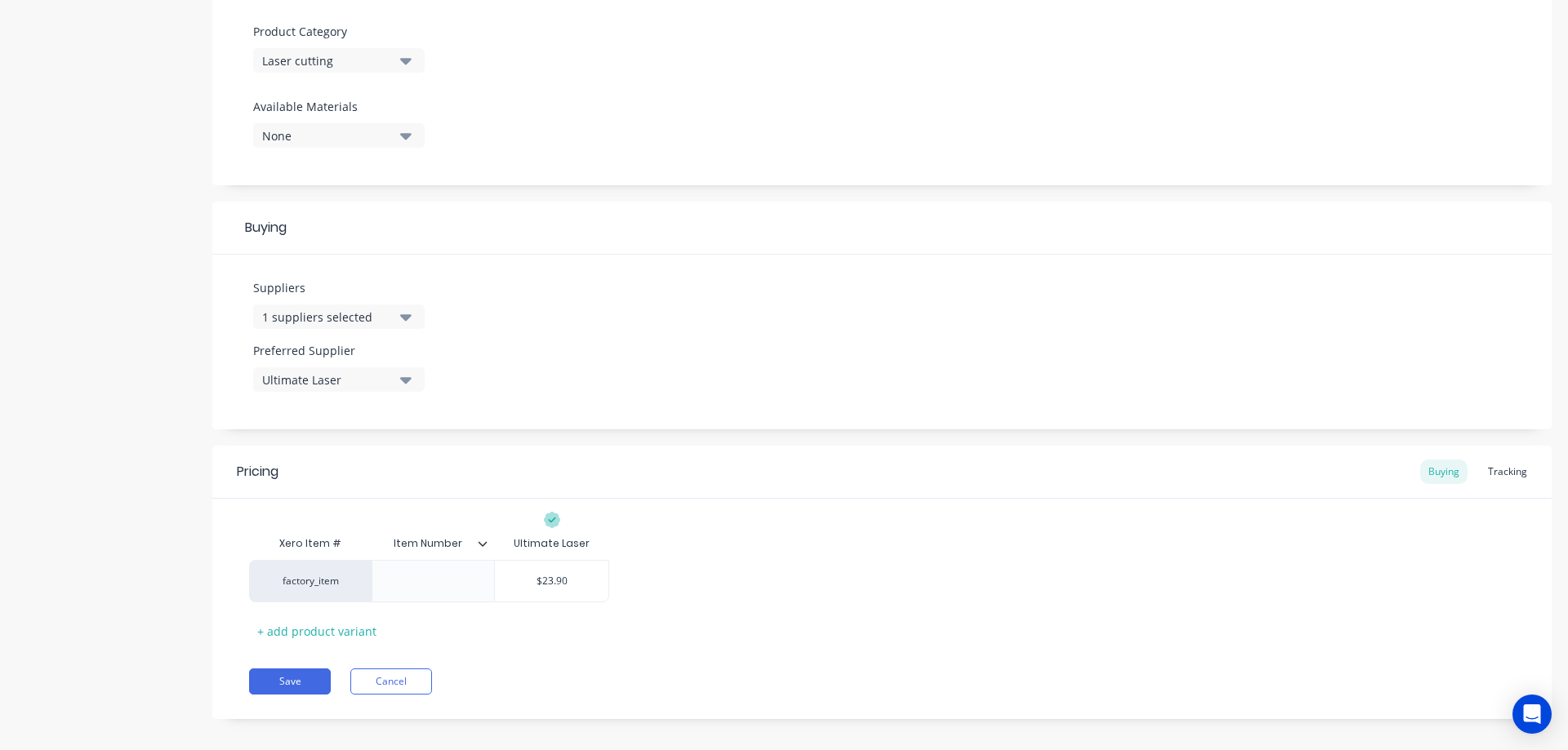
scroll to position [579, 0]
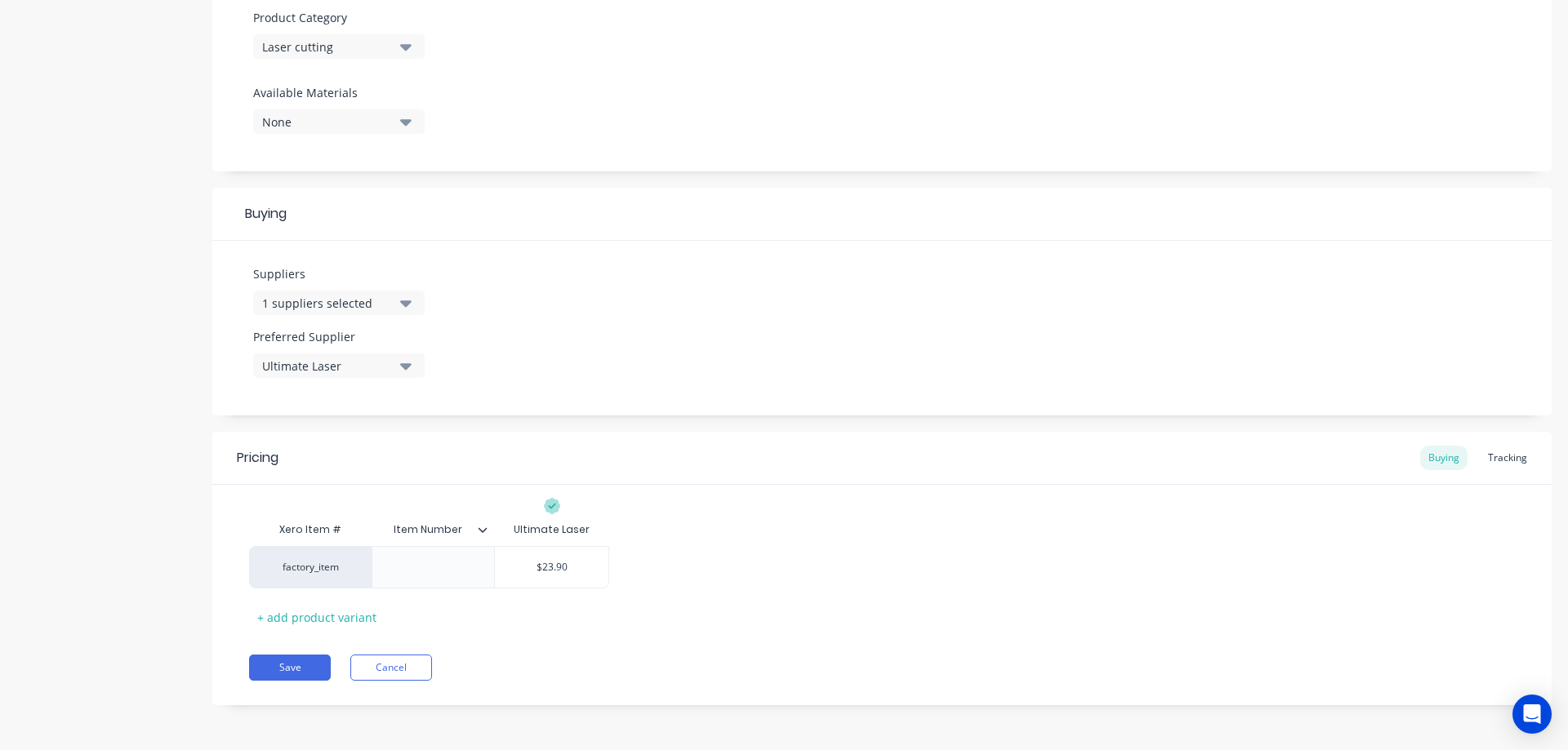
click at [486, 531] on icon at bounding box center [482, 529] width 10 height 10
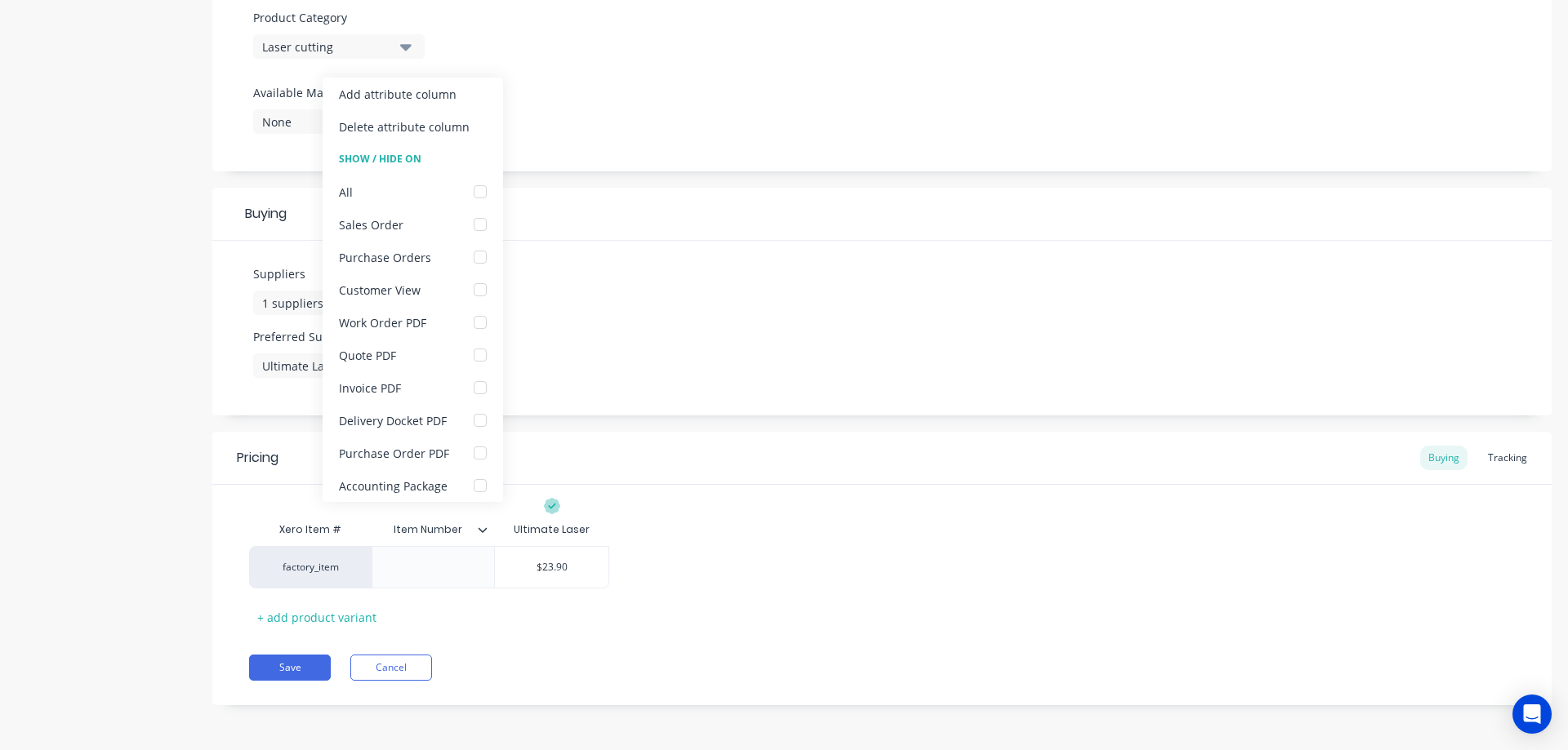
click at [484, 531] on icon at bounding box center [483, 529] width 9 height 5
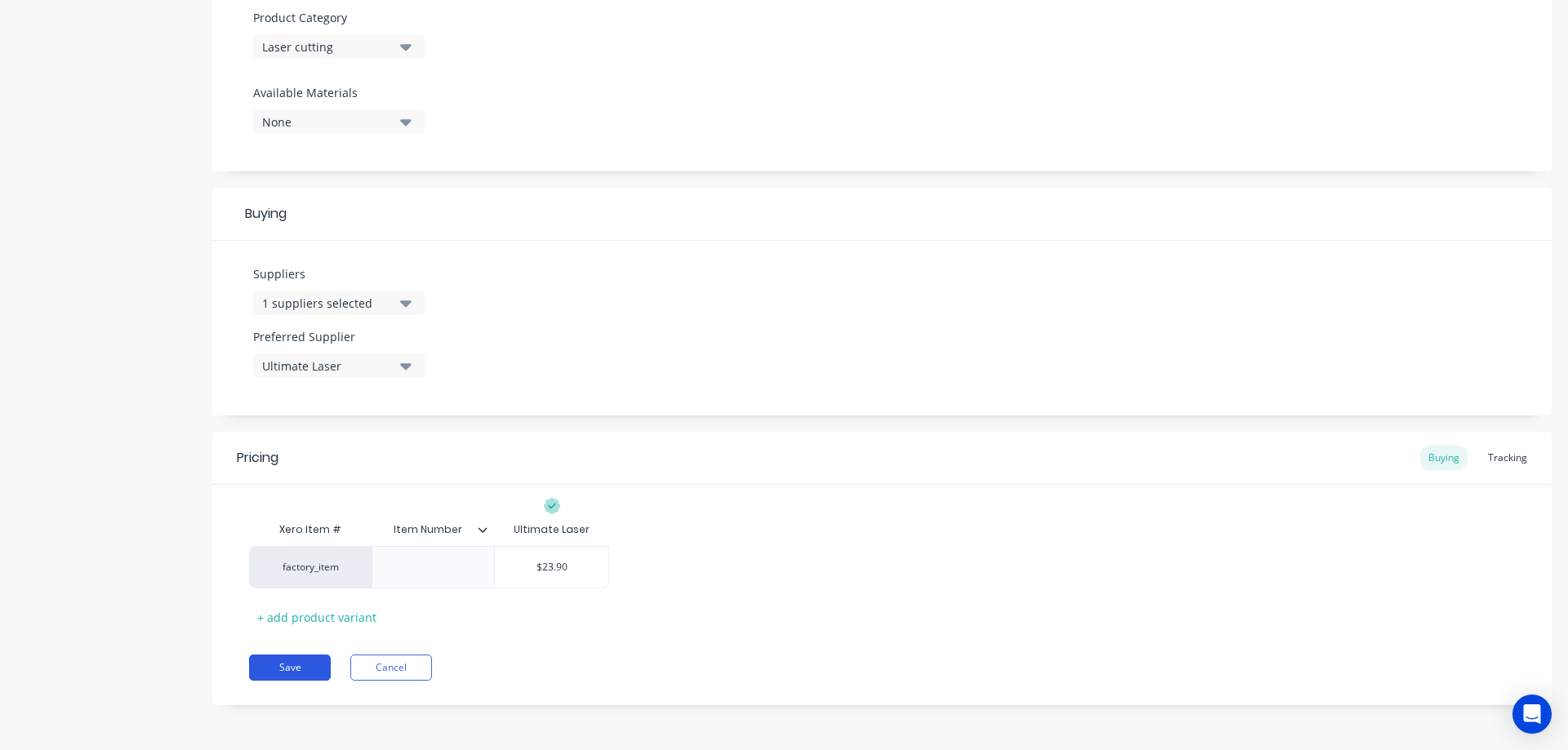
click at [305, 665] on button "Save" at bounding box center [290, 667] width 82 height 26
type textarea "x"
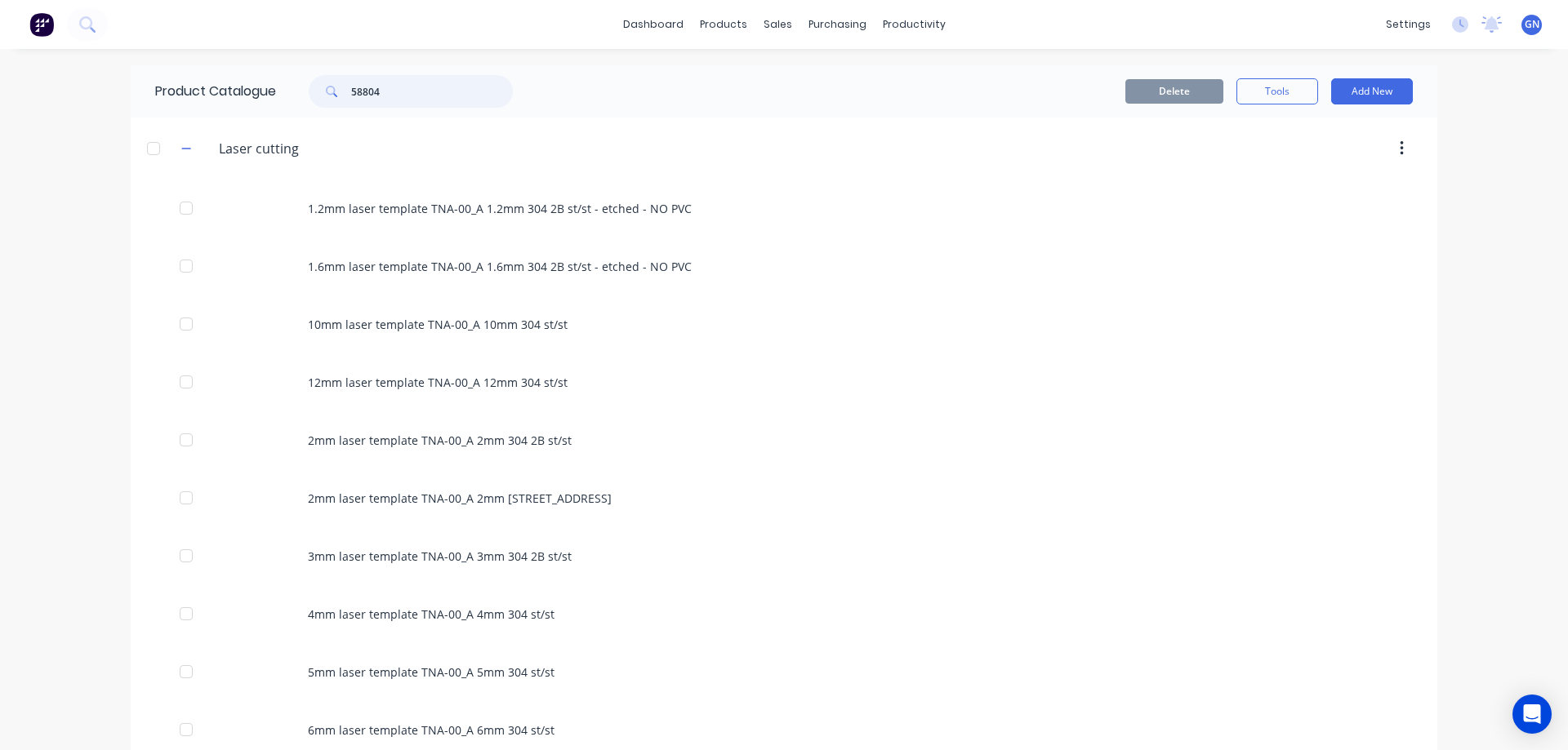
click at [396, 95] on input "58804" at bounding box center [432, 92] width 162 height 33
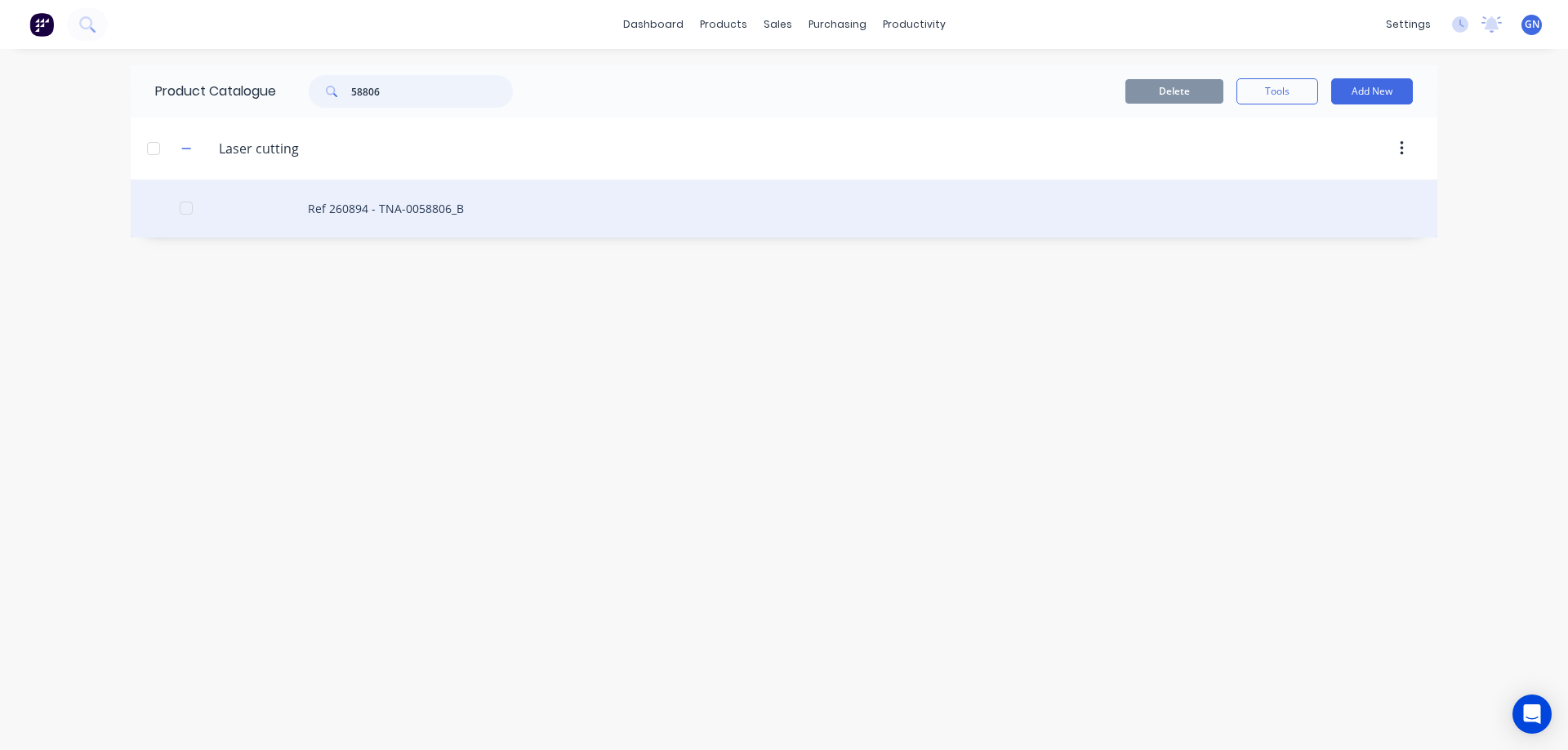
type input "58806"
click at [390, 207] on div "Ref 260894 - TNA-0058806_B" at bounding box center [784, 208] width 1307 height 58
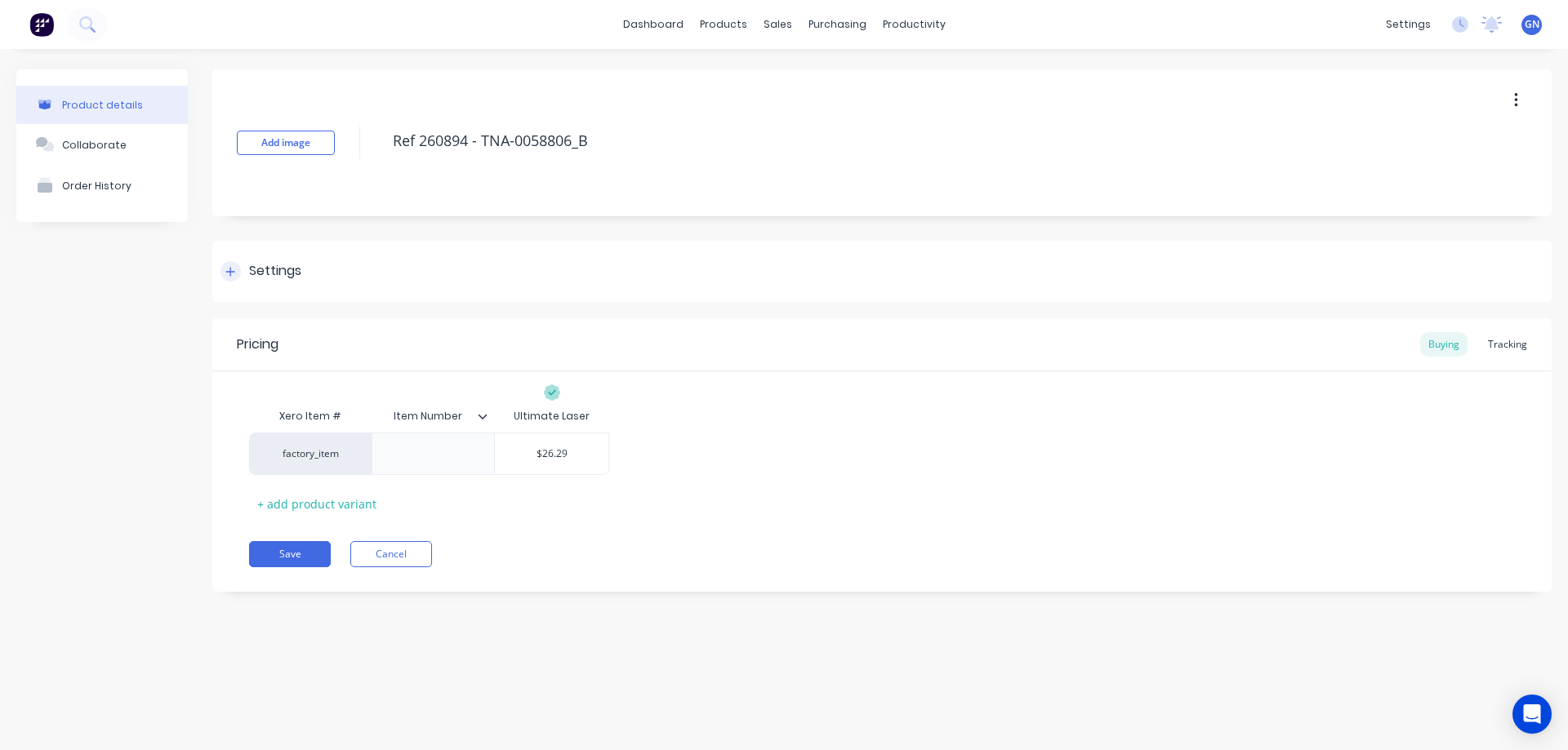
click at [229, 269] on icon at bounding box center [230, 271] width 10 height 11
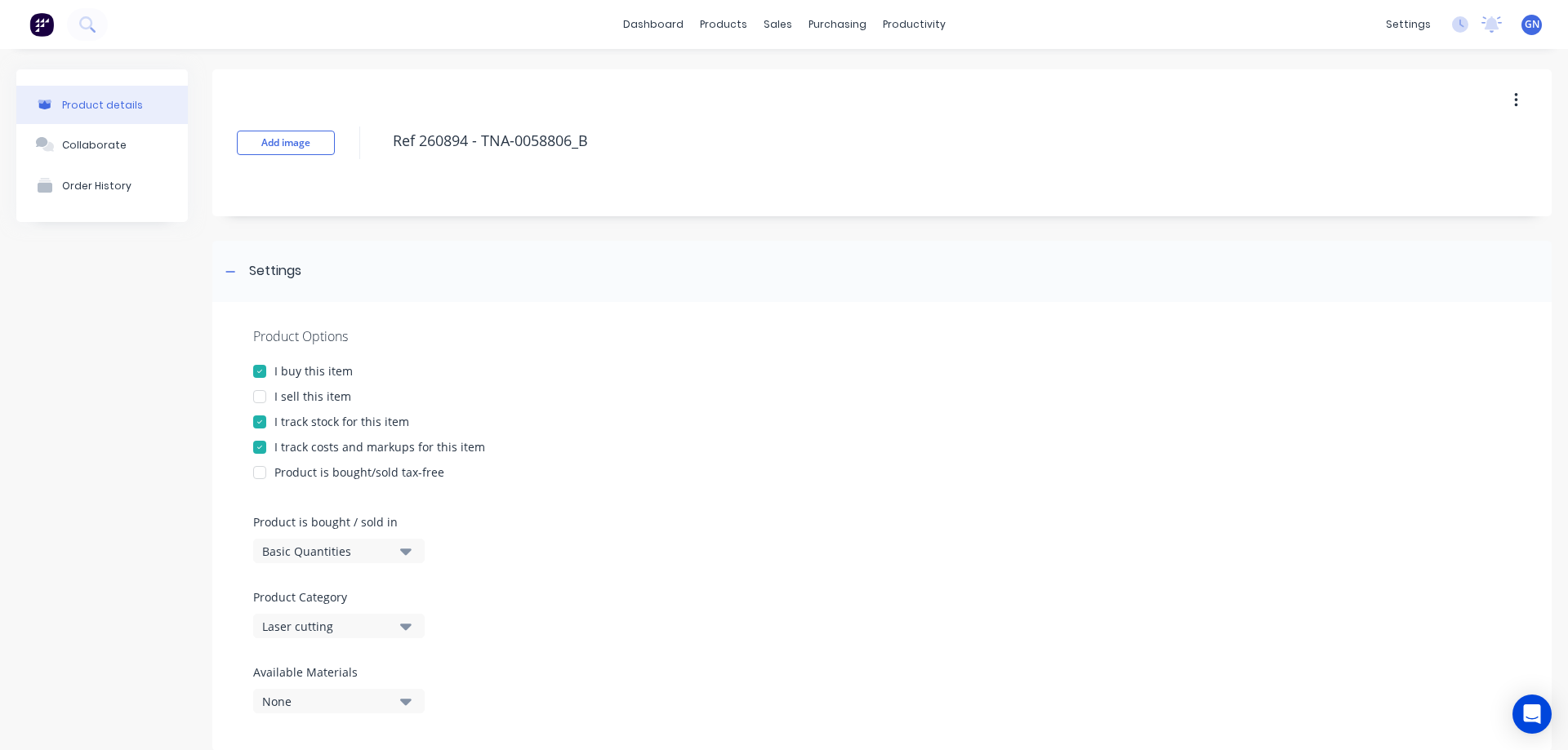
click at [261, 397] on div at bounding box center [260, 397] width 33 height 33
type textarea "x"
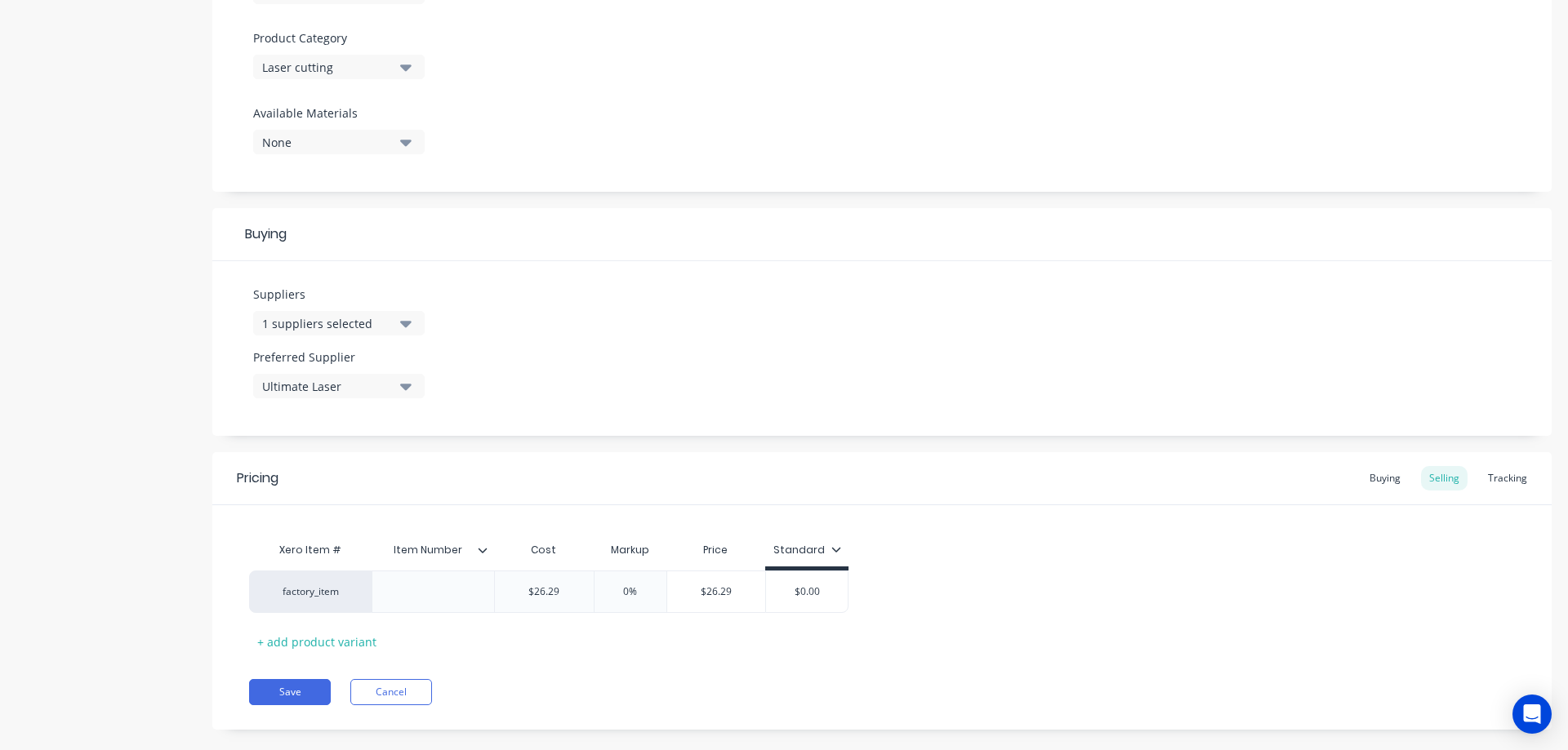
scroll to position [572, 0]
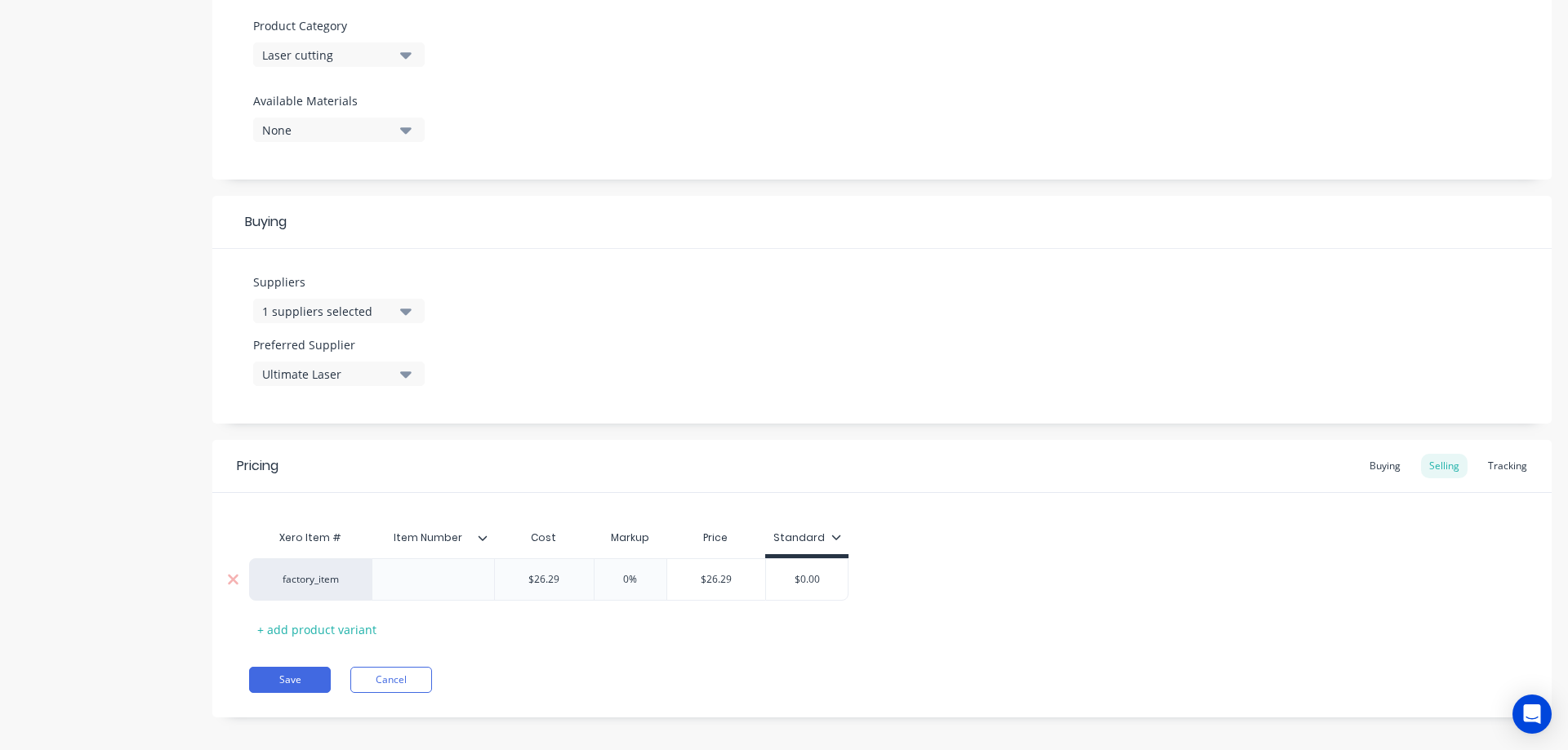
type input "$26.29"
drag, startPoint x: 544, startPoint y: 578, endPoint x: 523, endPoint y: 576, distance: 21.1
click at [523, 576] on input "$26.29" at bounding box center [544, 579] width 98 height 15
paste input "23."
type textarea "x"
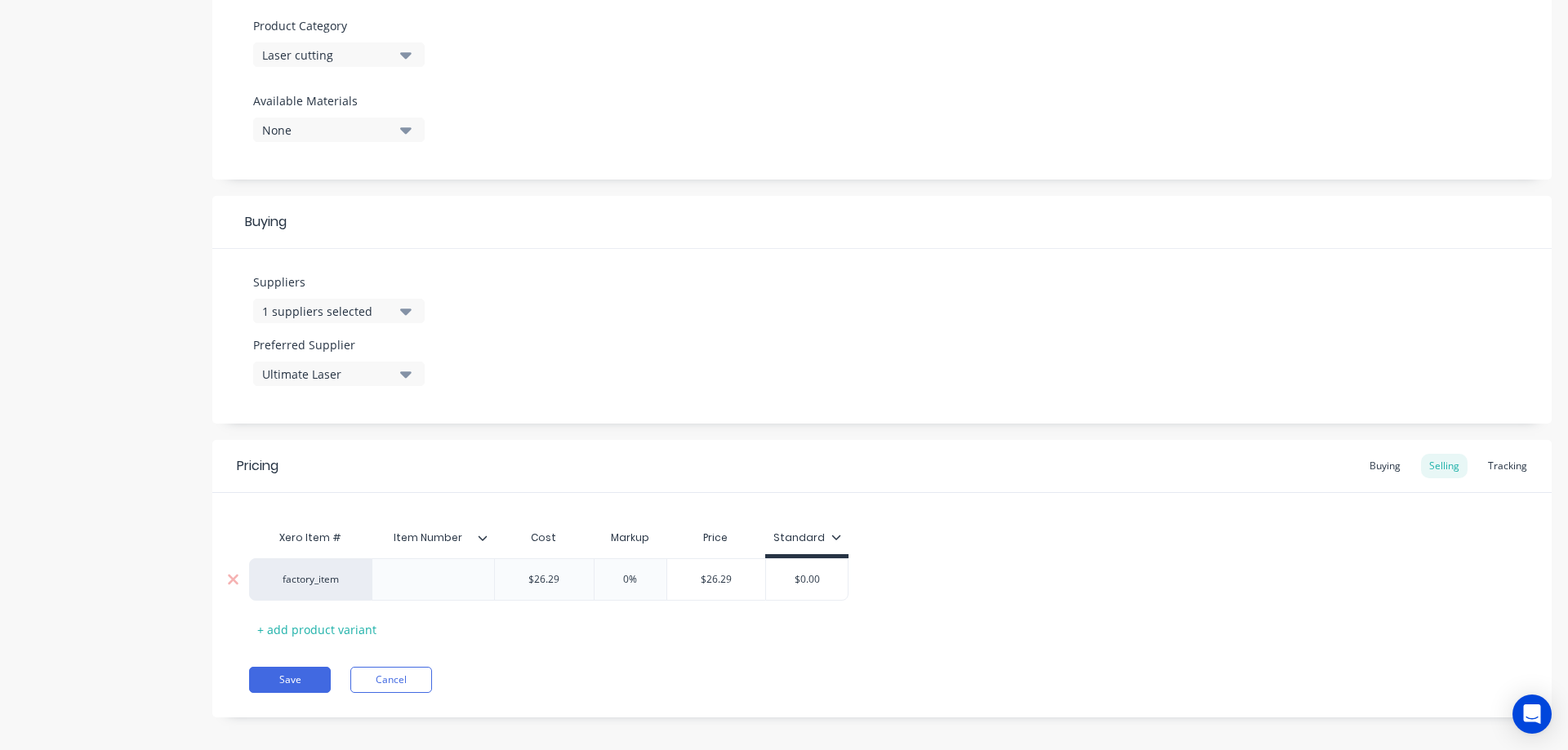
type input "23.9"
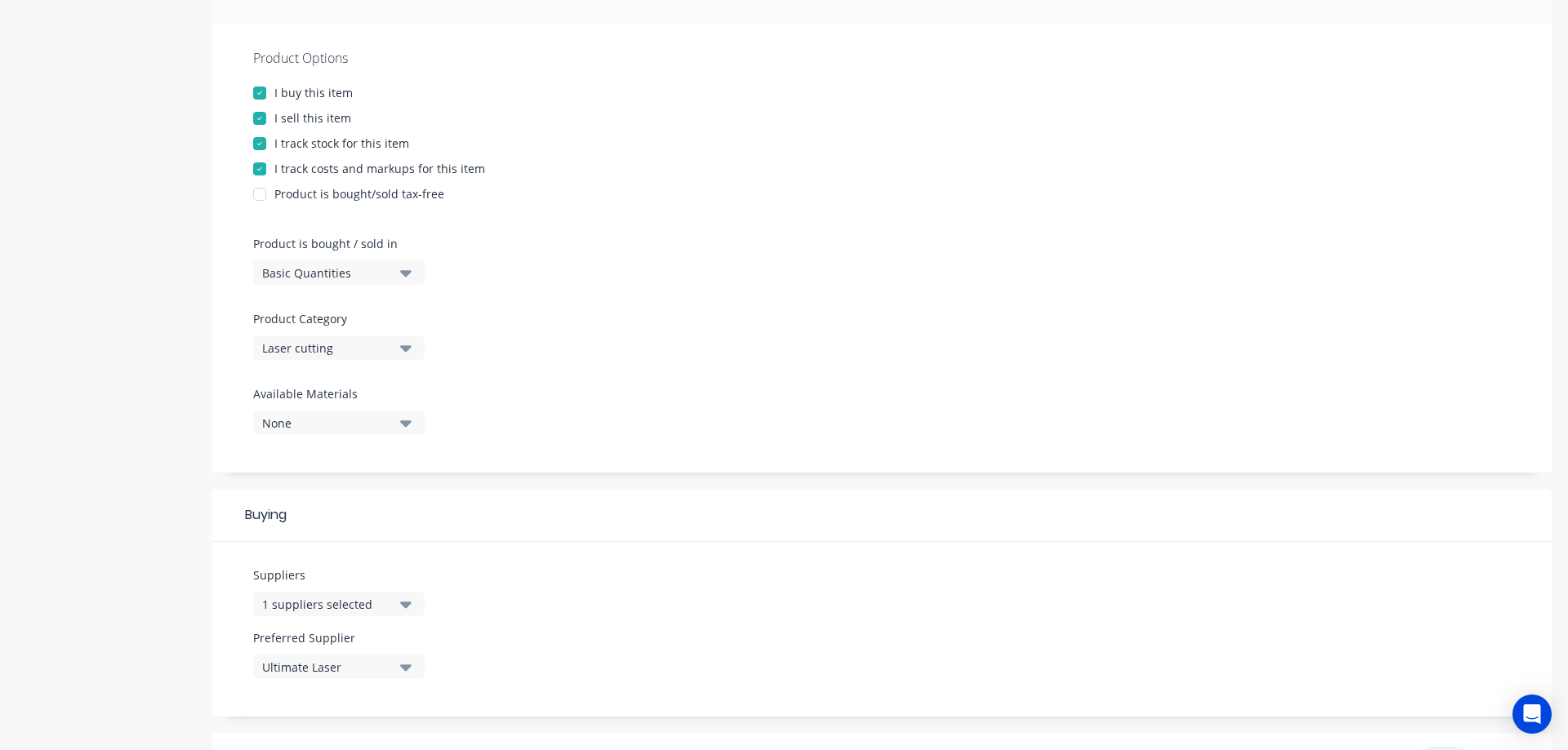
scroll to position [272, 0]
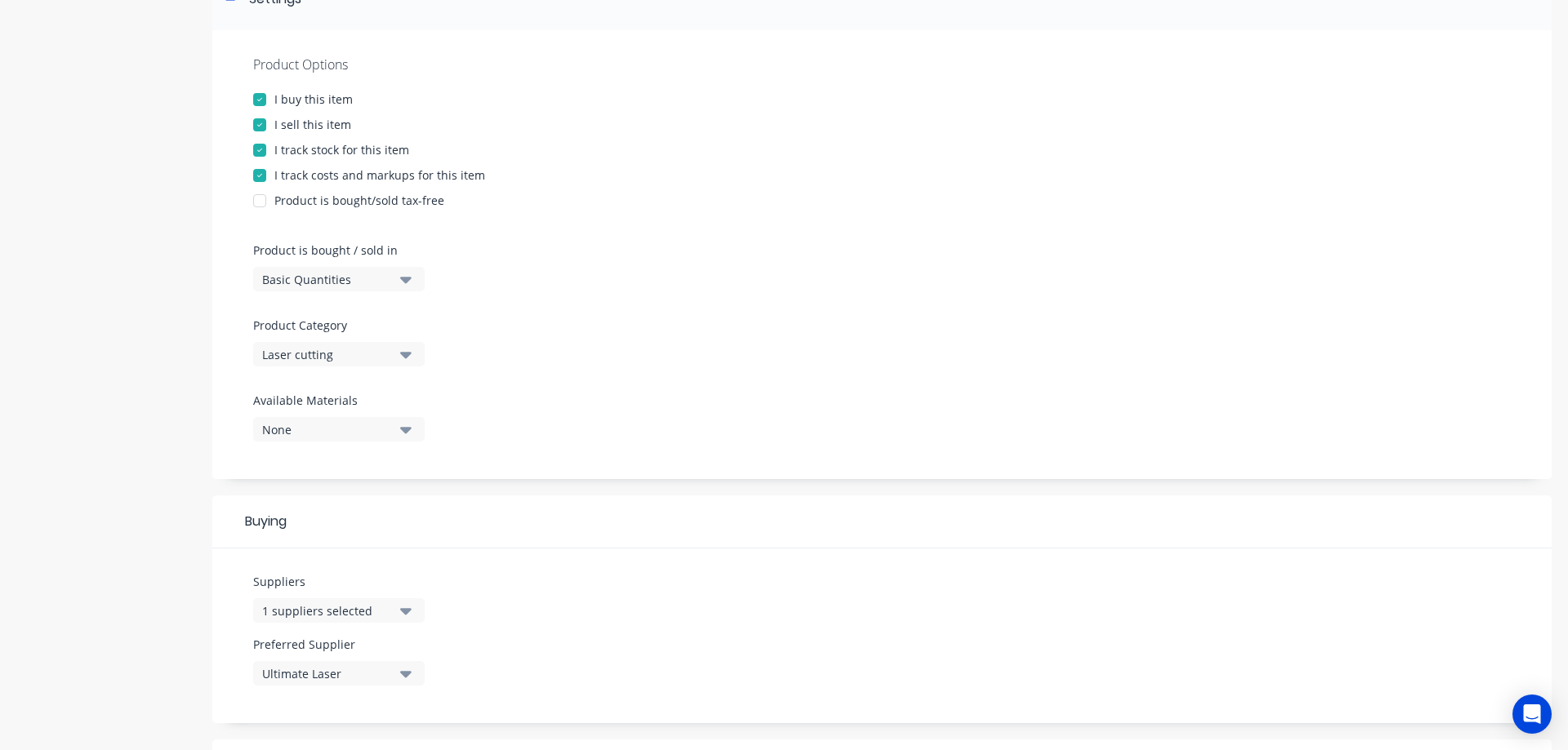
click at [258, 123] on div at bounding box center [260, 125] width 33 height 33
type textarea "x"
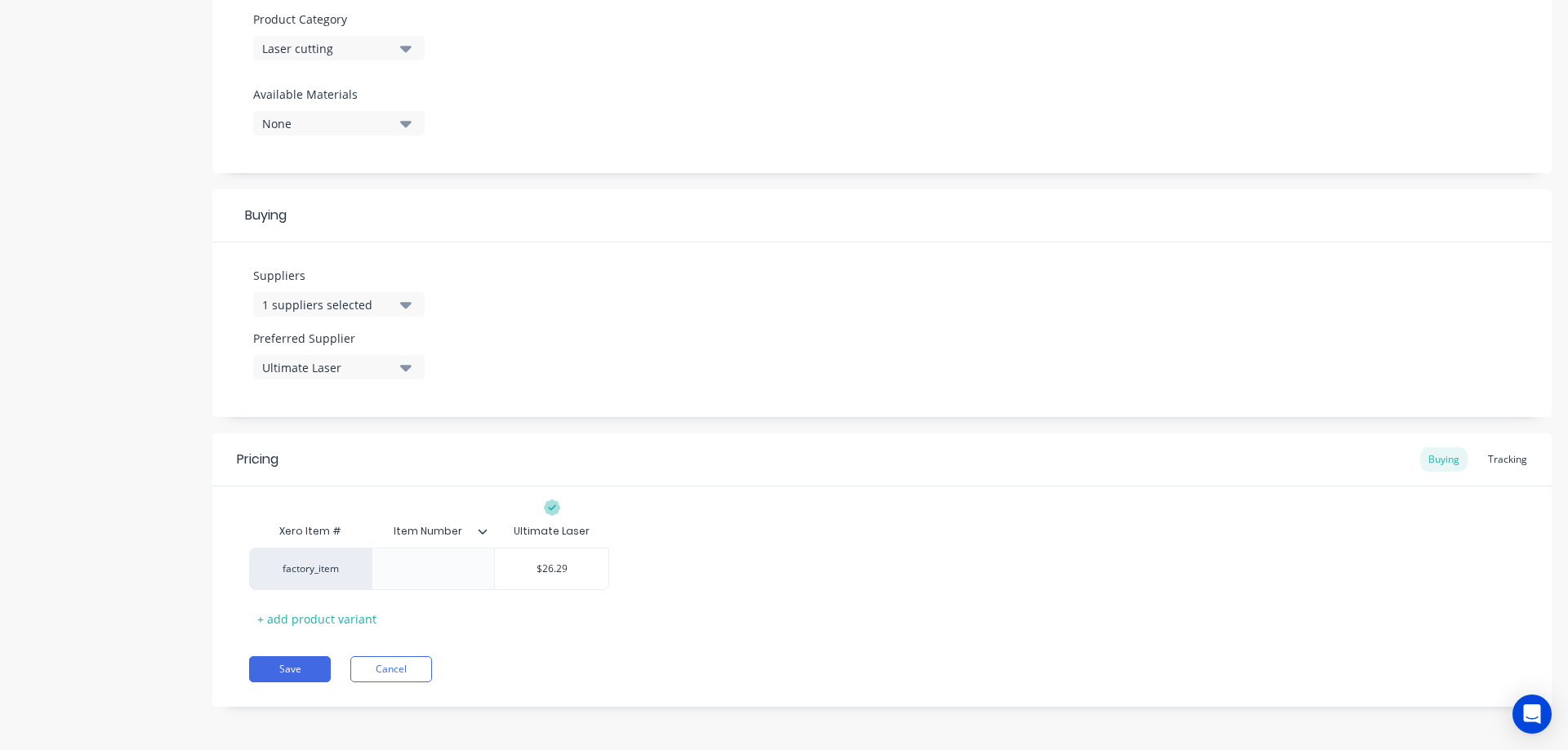
scroll to position [579, 0]
type input "$26.29"
drag, startPoint x: 540, startPoint y: 562, endPoint x: 521, endPoint y: 561, distance: 19.0
click at [521, 561] on input "$26.29" at bounding box center [551, 567] width 113 height 15
paste input "23."
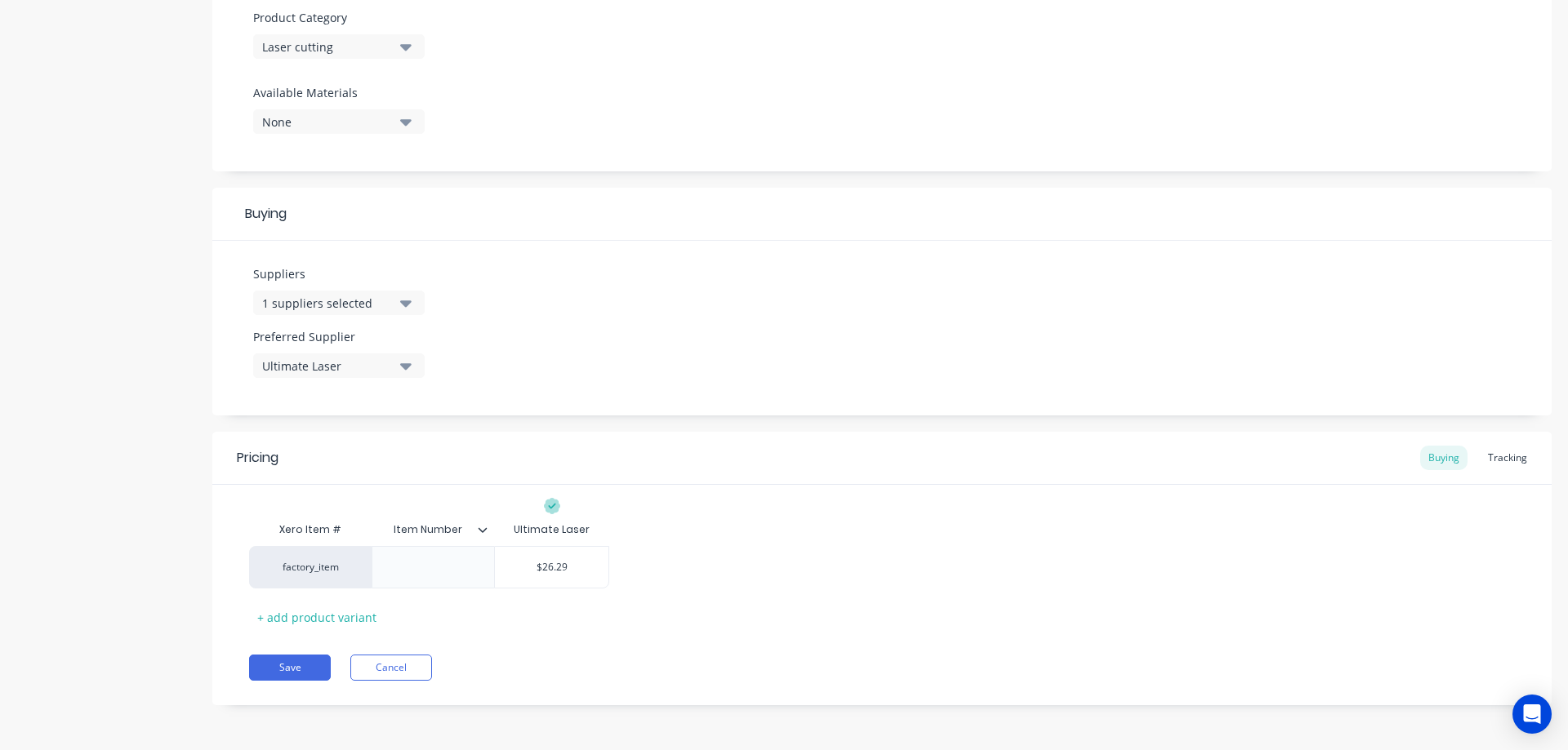
type textarea "x"
type input "23.9"
click at [304, 668] on button "Save" at bounding box center [290, 667] width 82 height 26
type textarea "x"
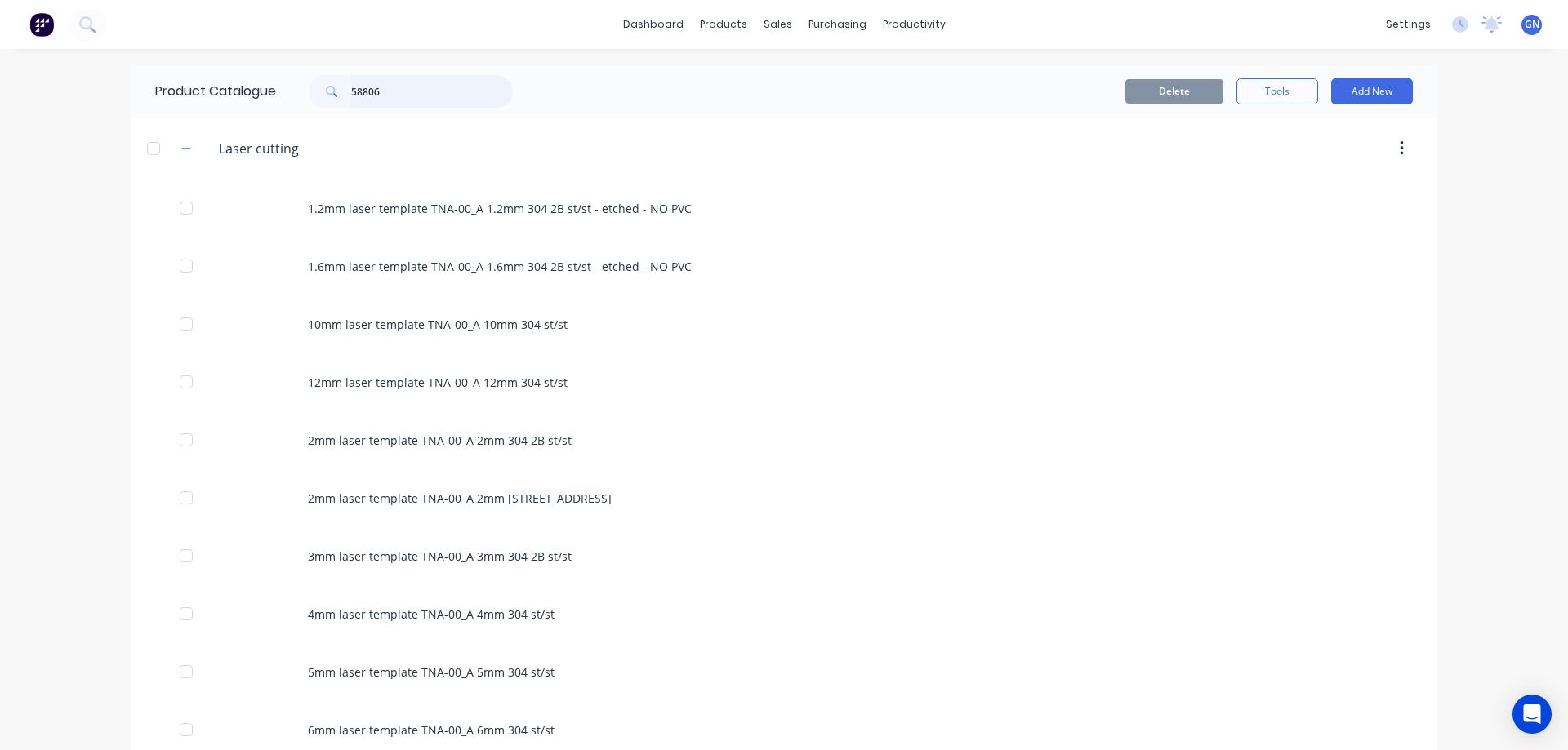
click at [407, 94] on input "58806" at bounding box center [432, 92] width 162 height 33
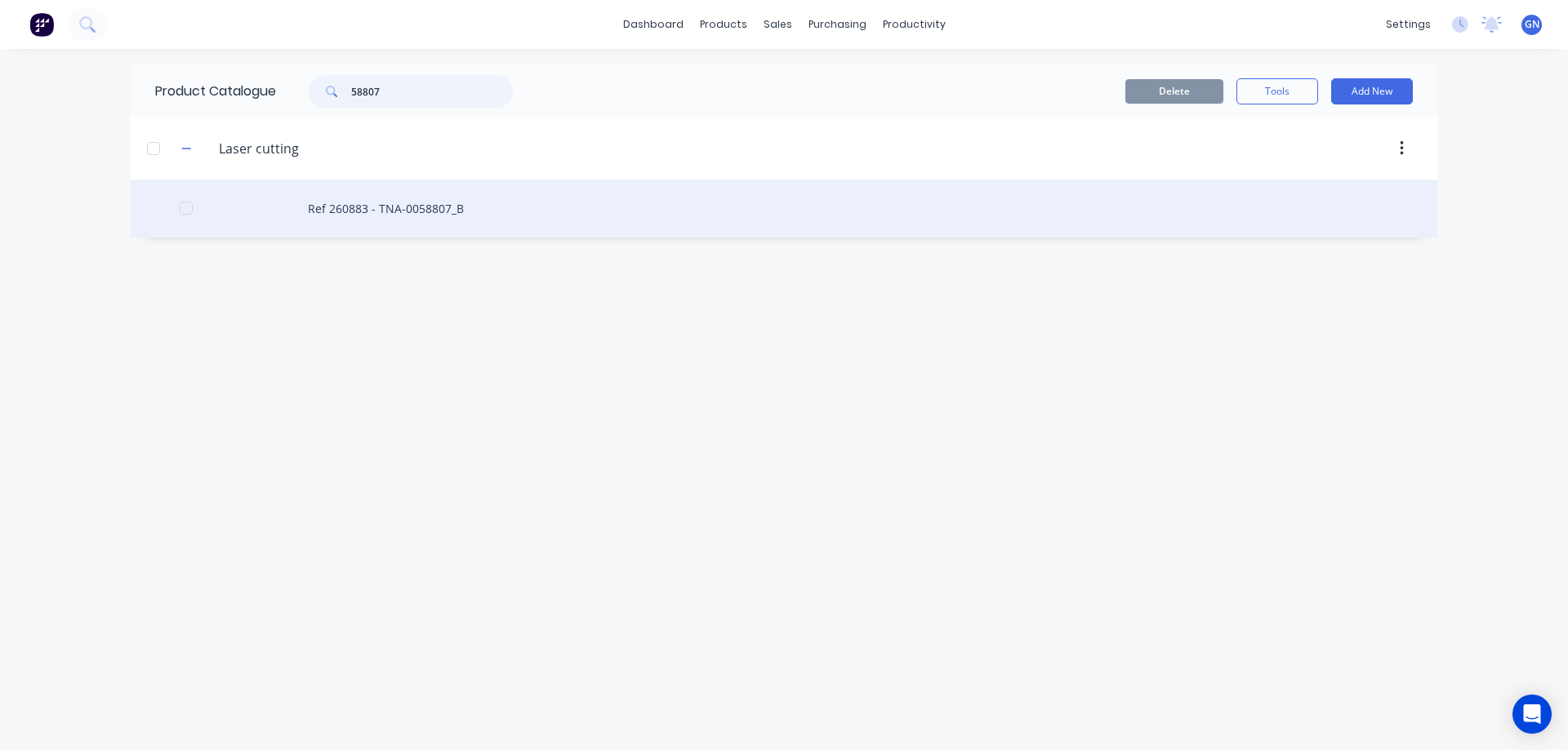
type input "58807"
click at [393, 213] on div "Ref 260883 - TNA-0058807_B" at bounding box center [784, 208] width 1307 height 58
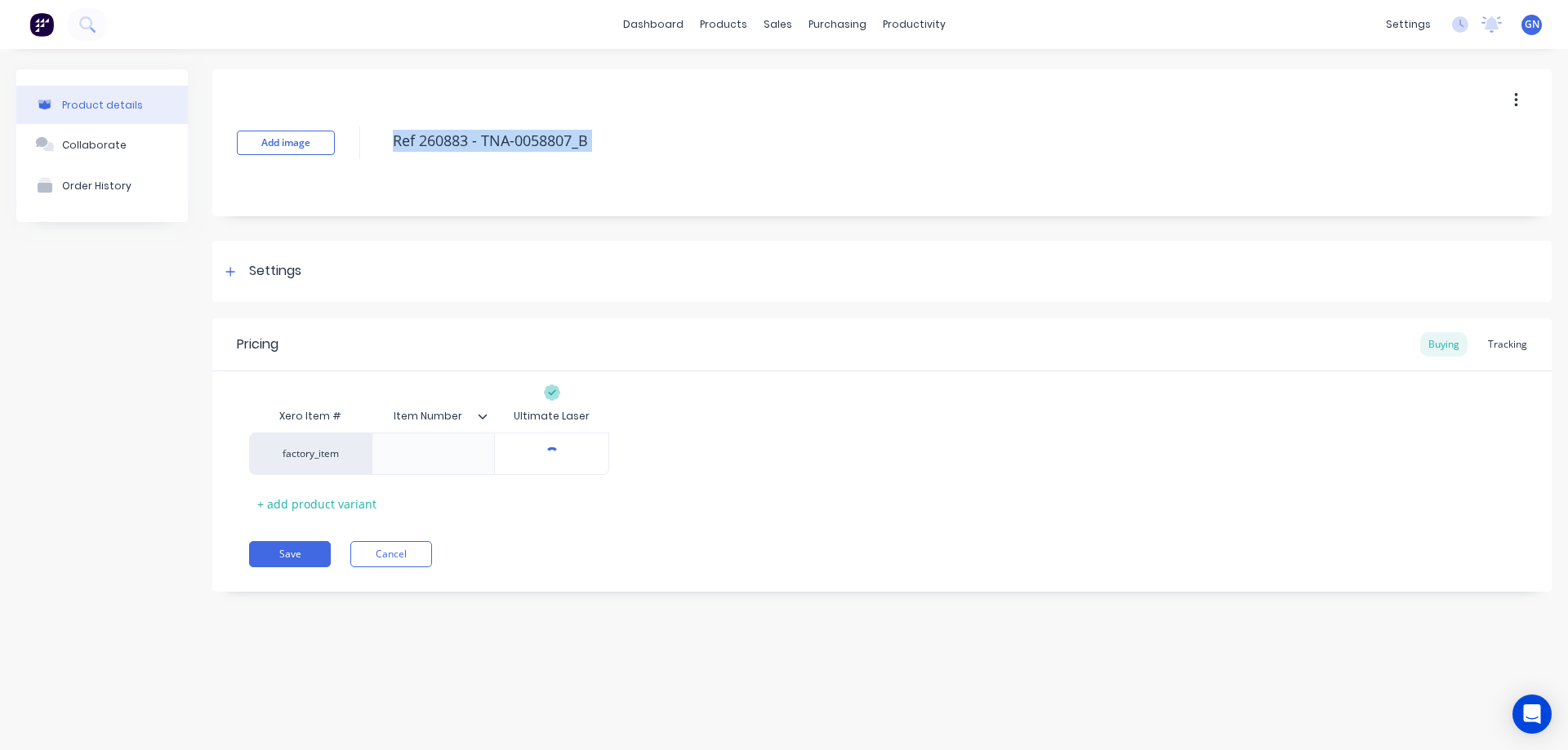
click at [393, 213] on div "Add image Ref 260883 - TNA-0058807_B" at bounding box center [882, 142] width 1339 height 147
click at [233, 273] on icon at bounding box center [230, 271] width 10 height 11
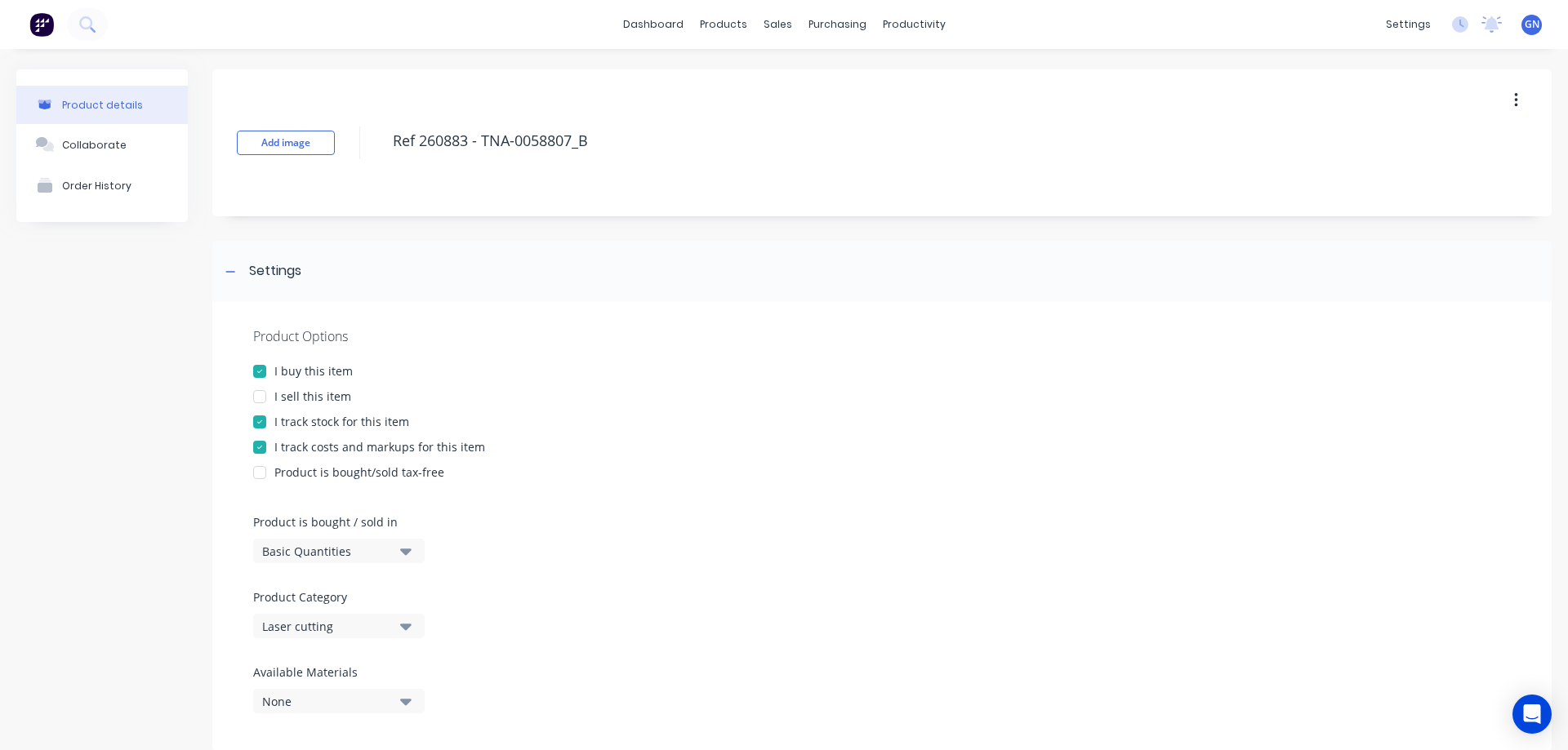
click at [258, 397] on div at bounding box center [260, 397] width 33 height 33
type textarea "x"
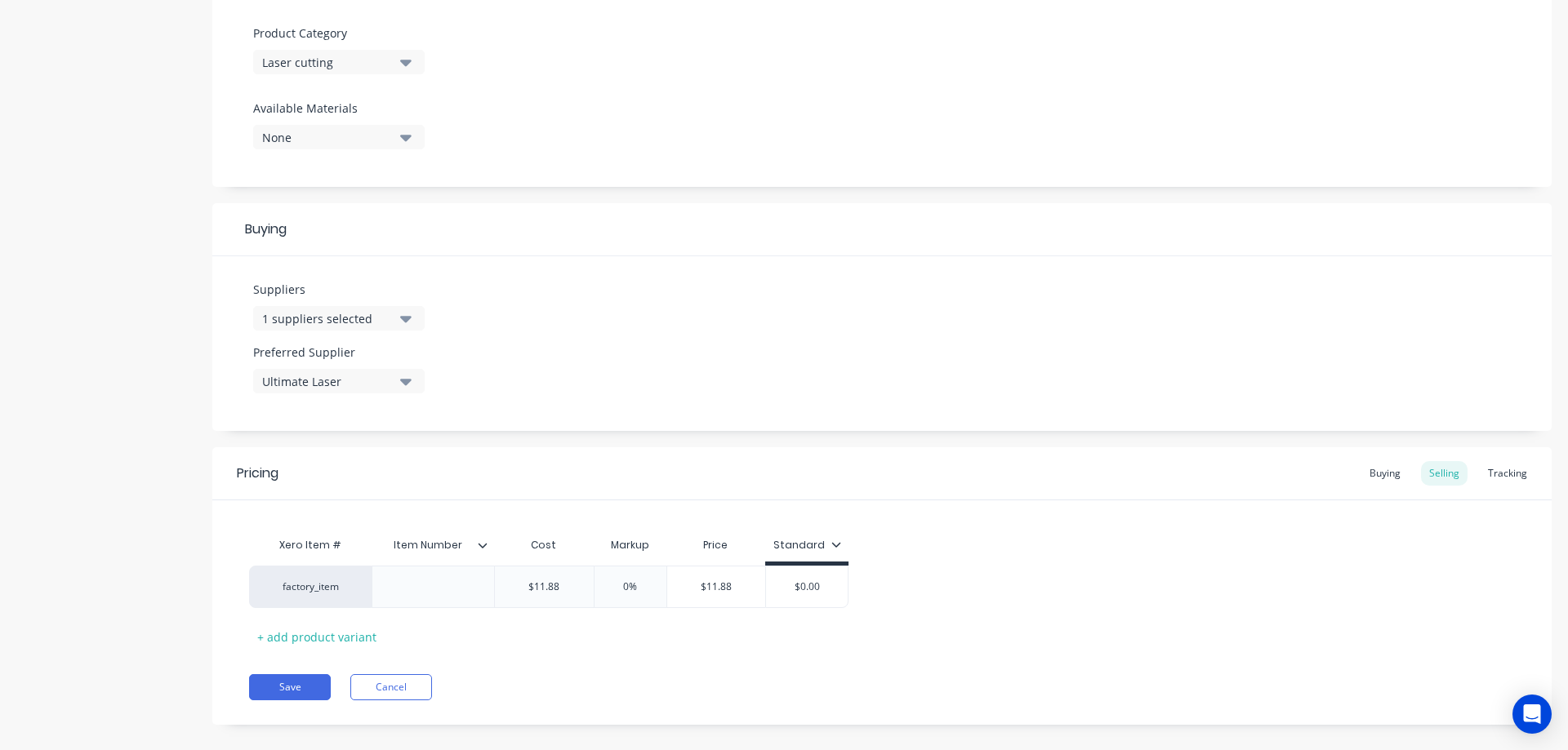
scroll to position [584, 0]
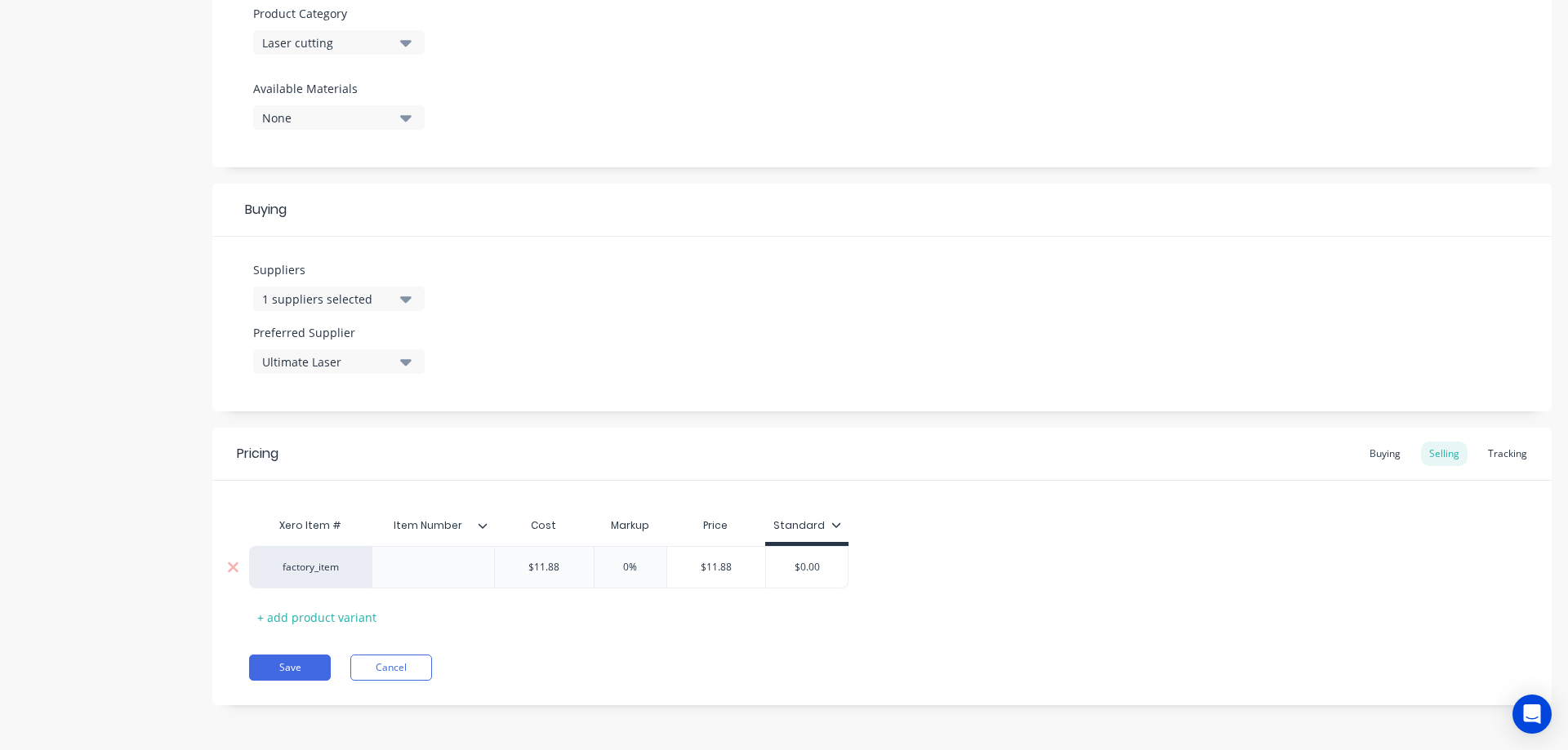
type input "0%"
drag, startPoint x: 590, startPoint y: 572, endPoint x: 522, endPoint y: 569, distance: 68.1
click at [522, 569] on div "factory_item $11.88 0% 0% $11.88 $0.00" at bounding box center [549, 567] width 600 height 42
type input "$11.88"
drag, startPoint x: 568, startPoint y: 568, endPoint x: 518, endPoint y: 566, distance: 50.0
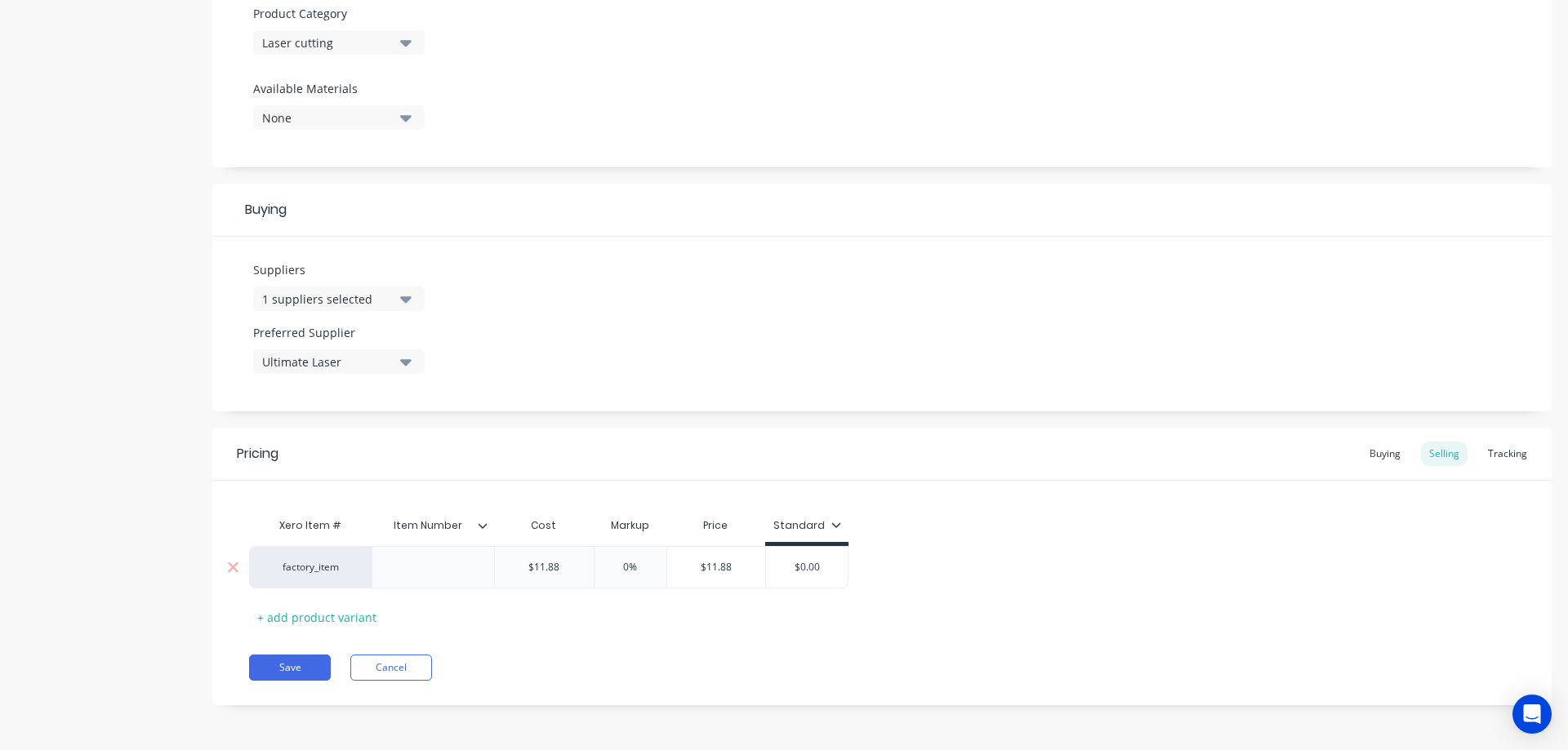
click at [518, 566] on input "$11.88" at bounding box center [544, 567] width 98 height 15
paste input "10."
type textarea "x"
type input "10.8"
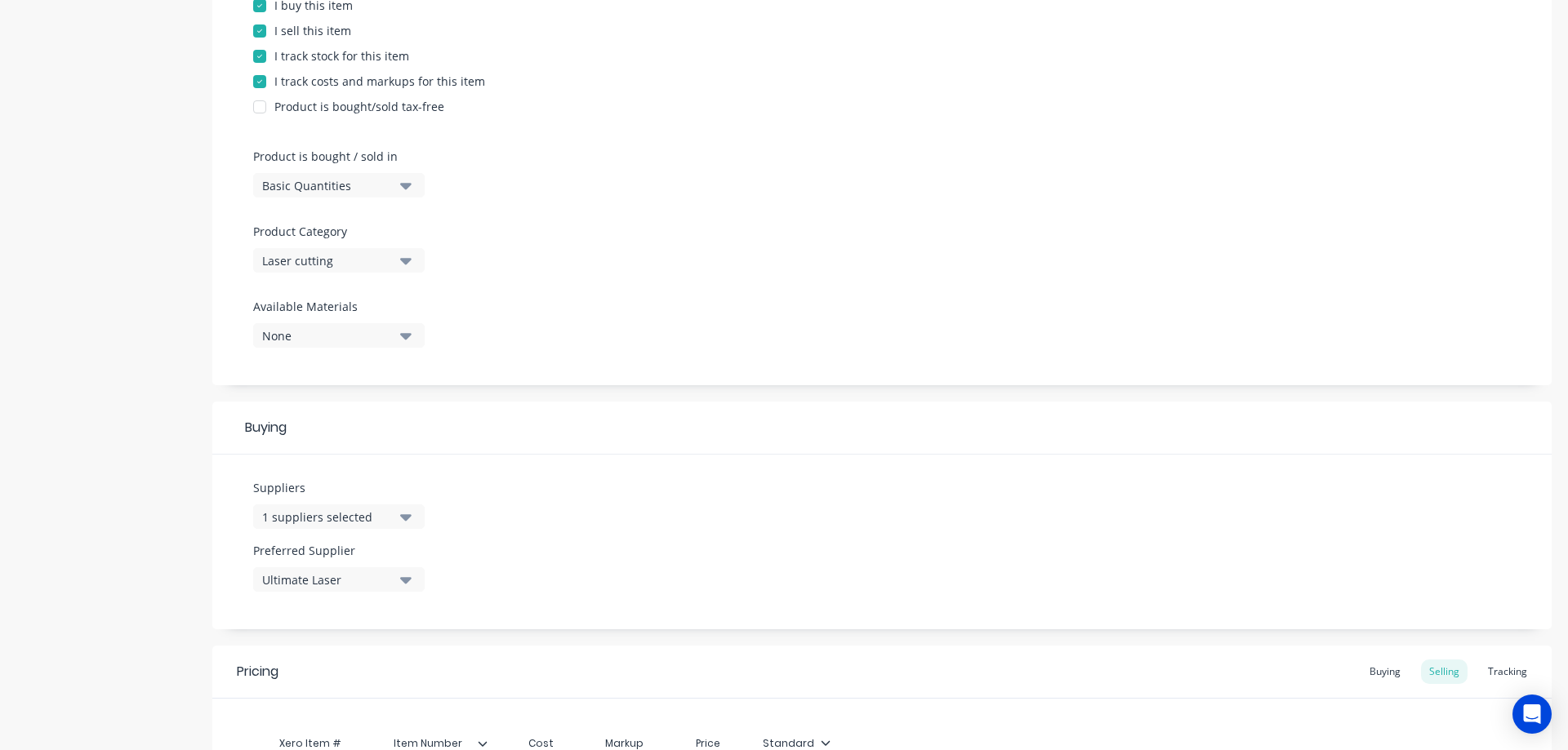
scroll to position [176, 0]
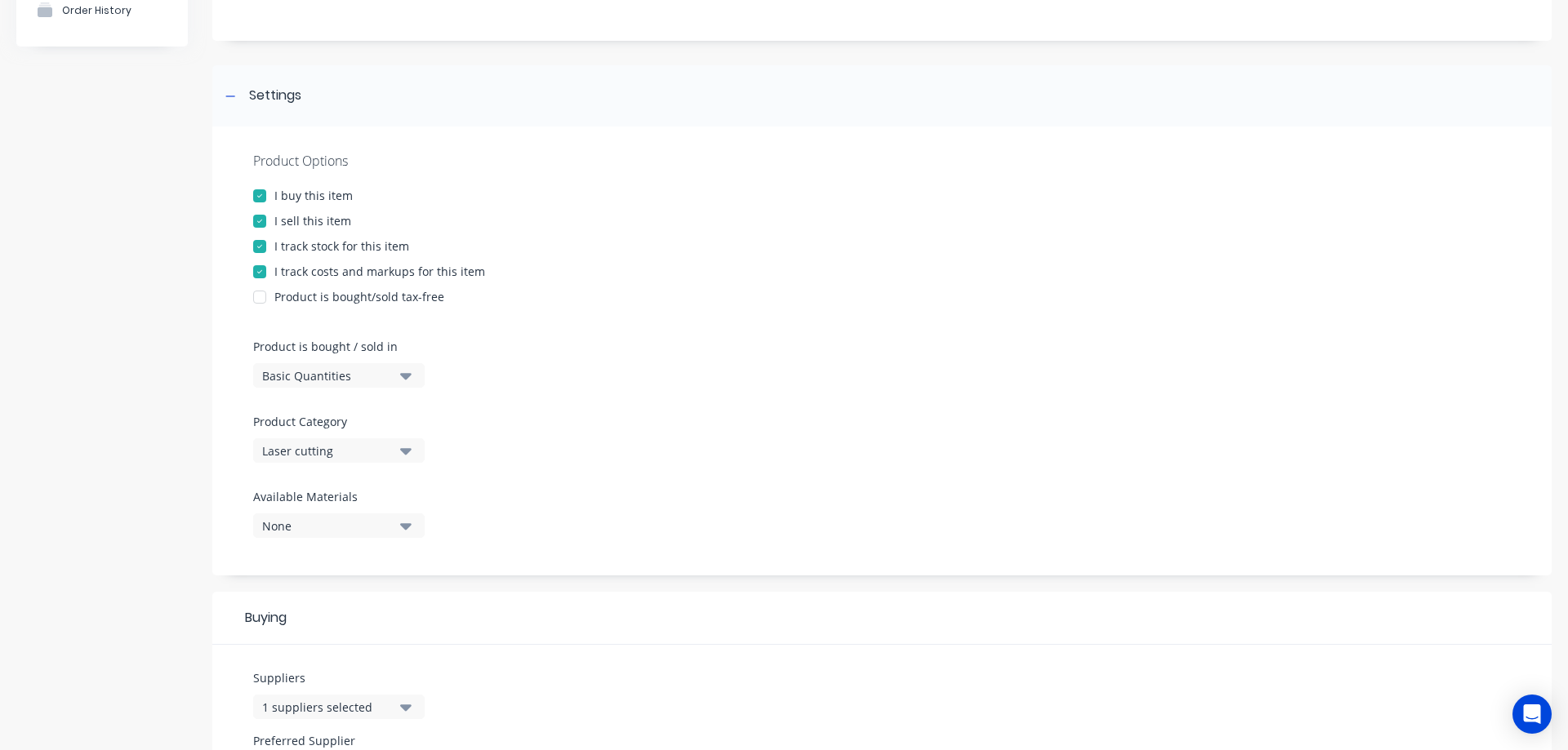
click at [261, 212] on div at bounding box center [260, 222] width 33 height 33
type textarea "x"
click at [232, 98] on icon at bounding box center [230, 97] width 10 height 11
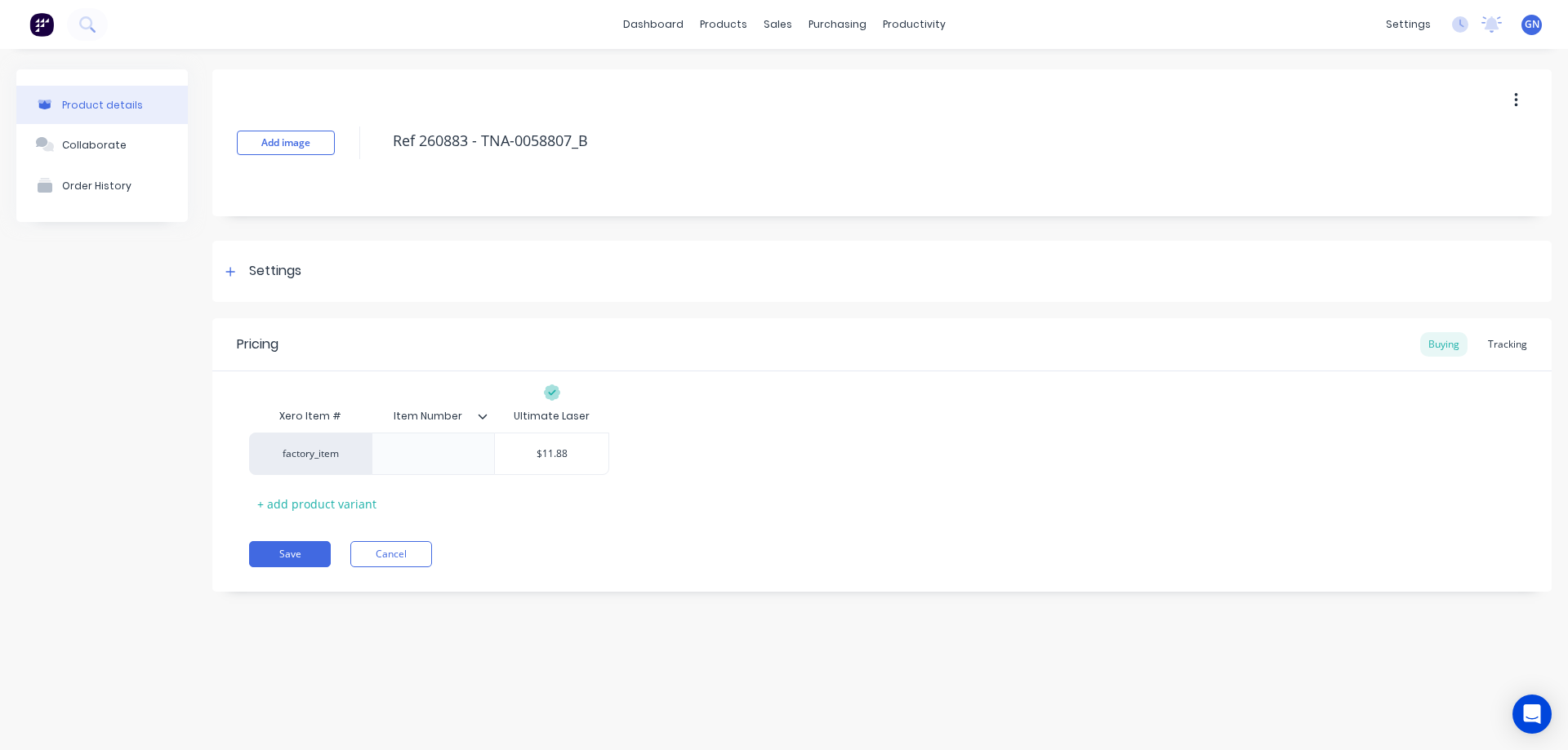
scroll to position [0, 0]
type input "$11.88"
drag, startPoint x: 579, startPoint y: 453, endPoint x: 528, endPoint y: 447, distance: 51.4
click at [528, 447] on input "$11.88" at bounding box center [551, 454] width 113 height 15
paste input "10."
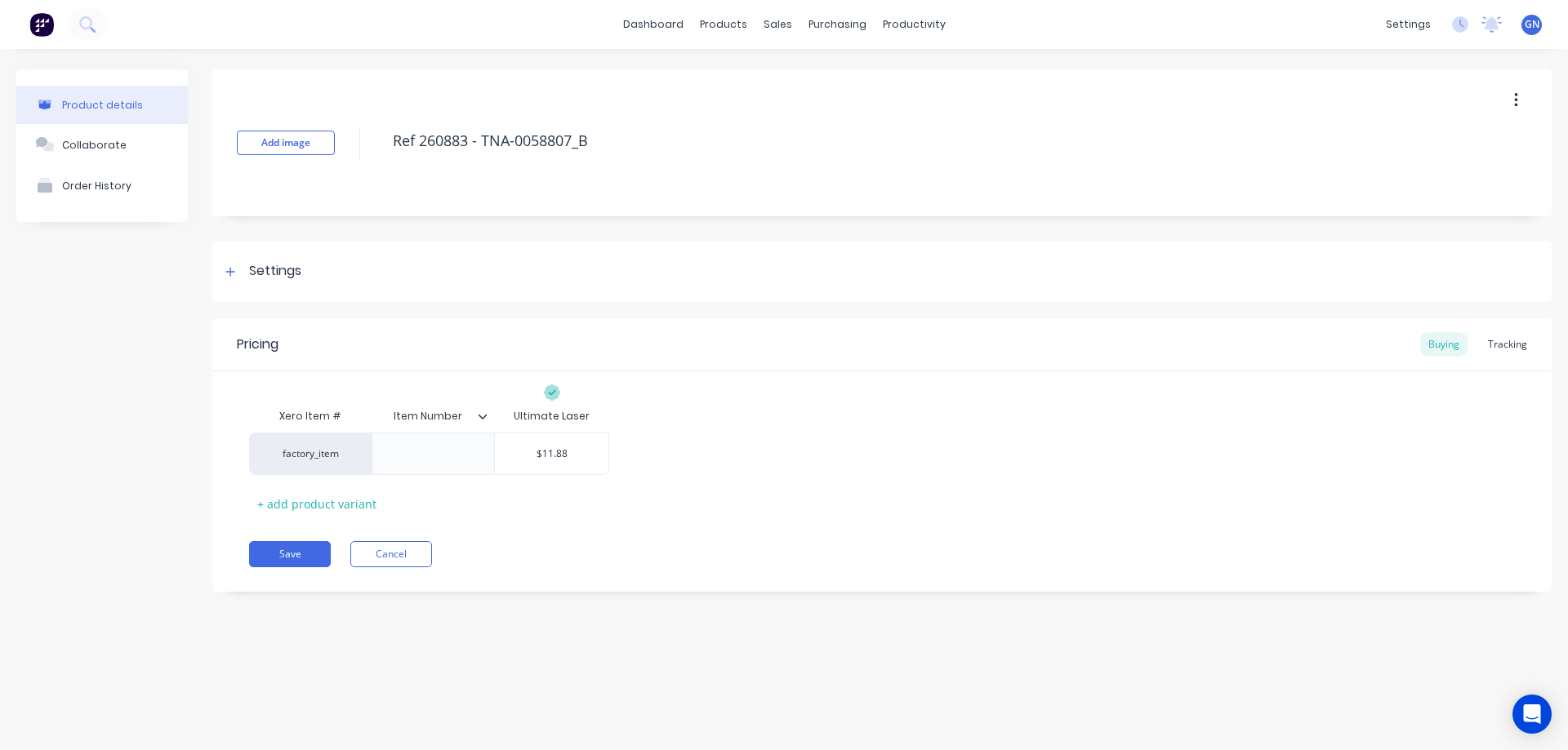
type textarea "x"
type input "10.8"
click at [293, 557] on button "Save" at bounding box center [290, 554] width 82 height 26
type textarea "x"
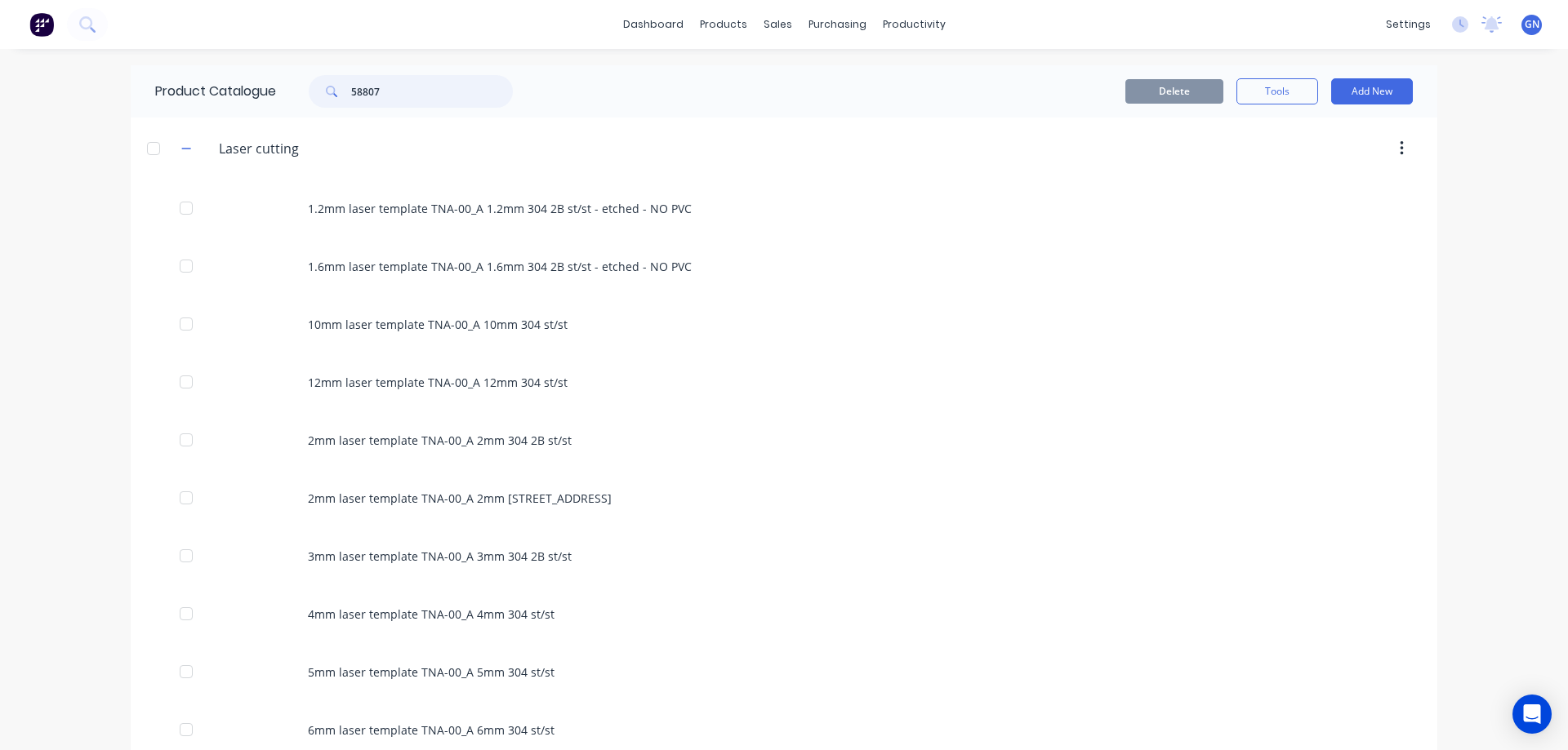
drag, startPoint x: 394, startPoint y: 90, endPoint x: 348, endPoint y: 91, distance: 46.0
click at [351, 91] on input "58807" at bounding box center [432, 92] width 162 height 33
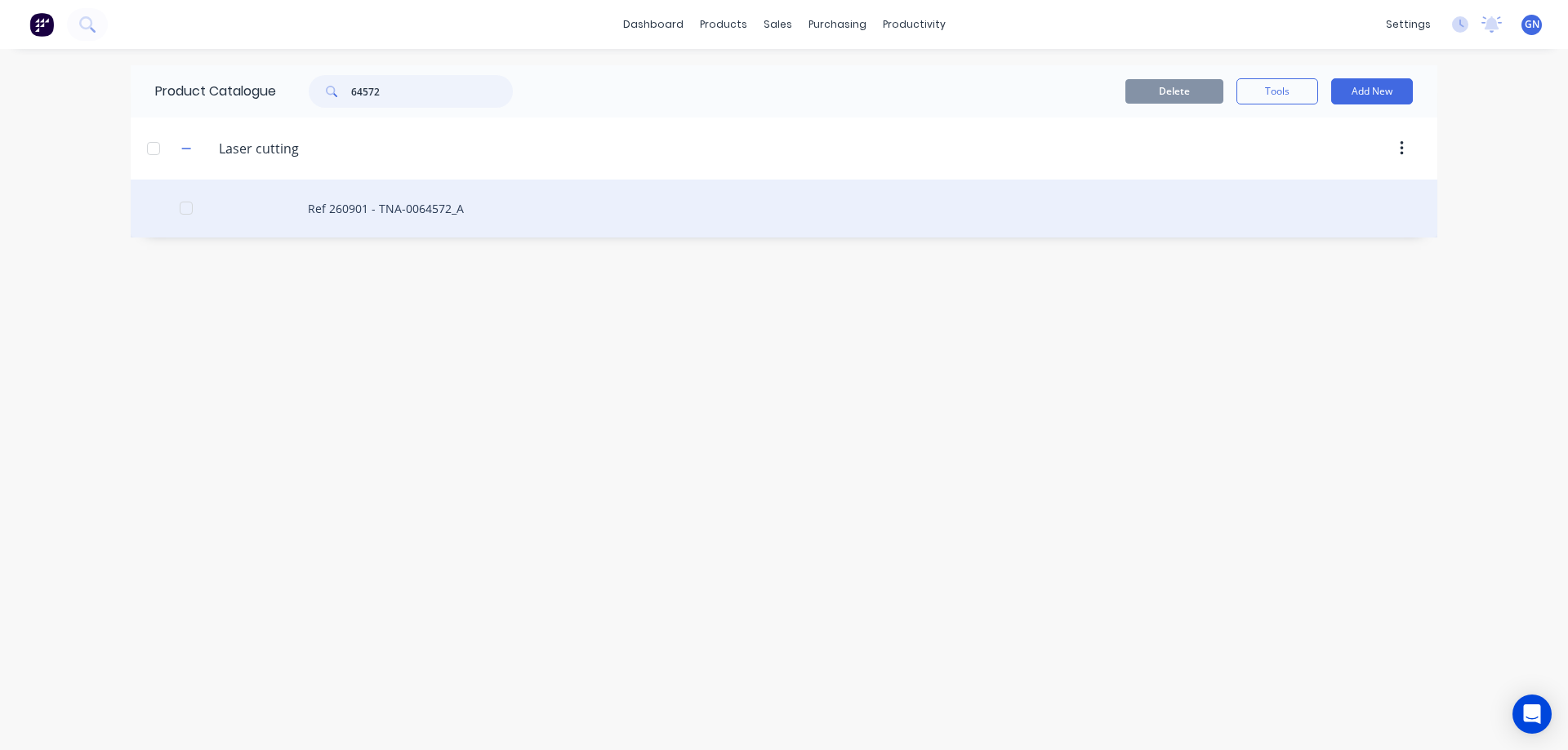
type input "64572"
click at [376, 214] on div "Ref 260901 - TNA-0064572_A" at bounding box center [784, 208] width 1307 height 58
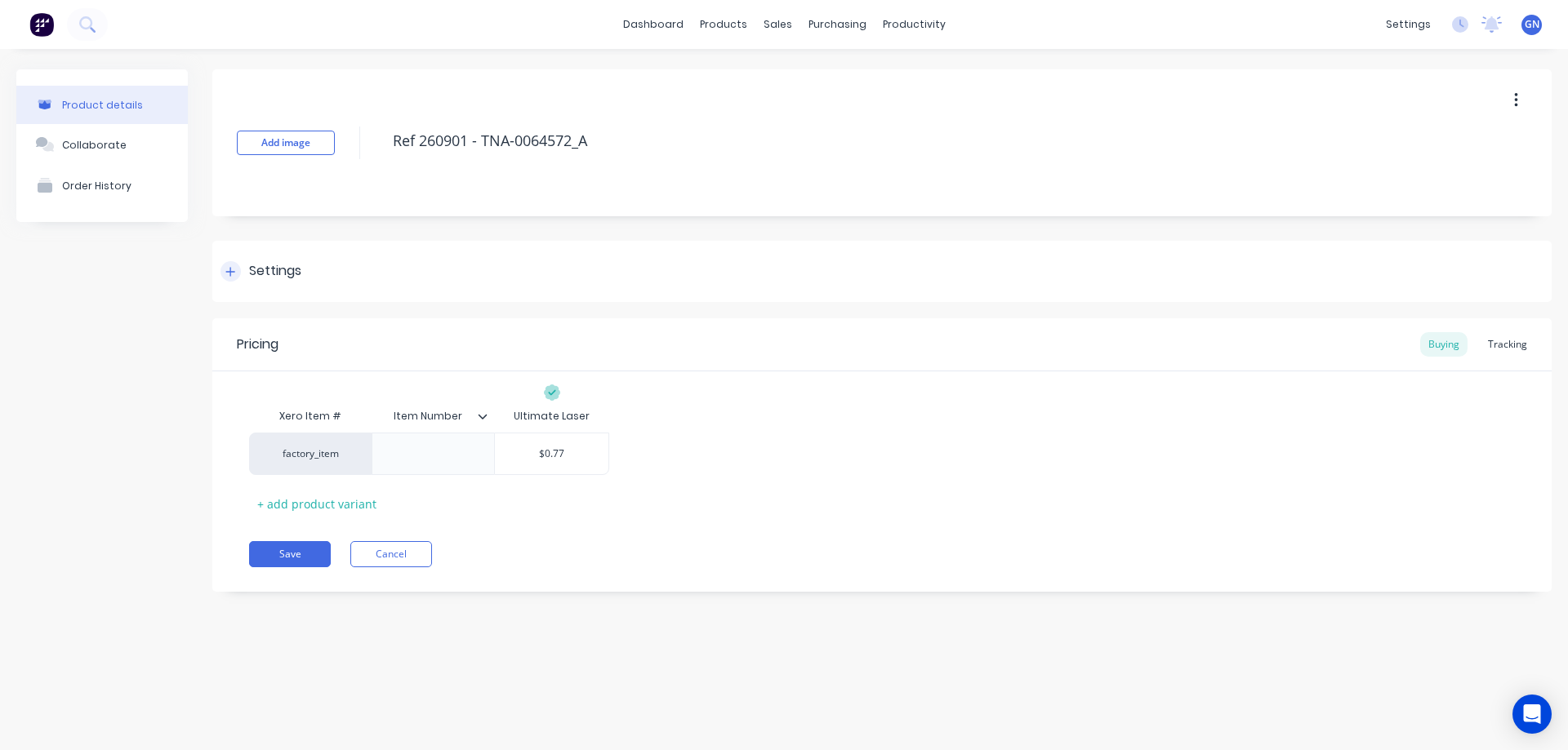
click at [230, 274] on icon at bounding box center [230, 271] width 10 height 11
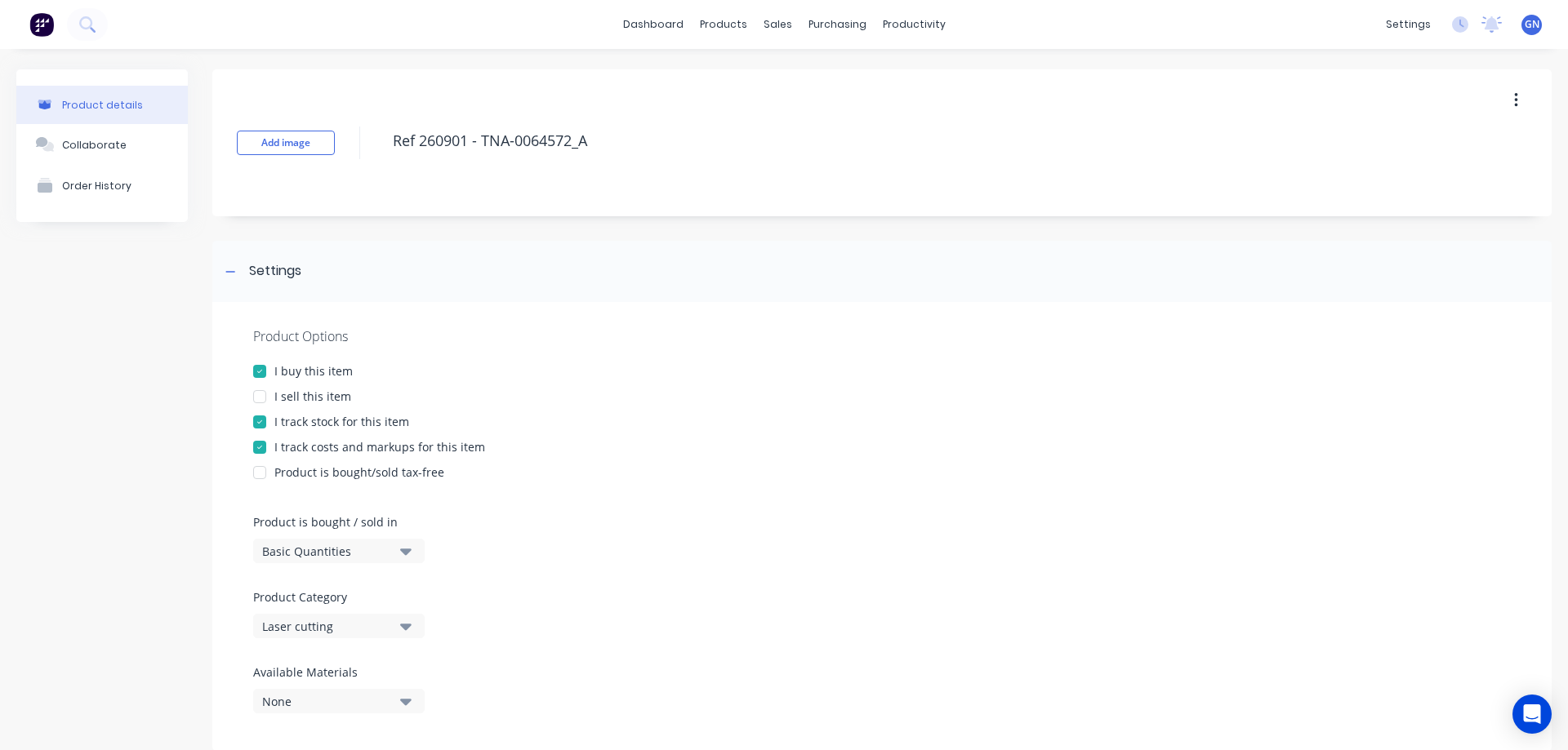
click at [262, 395] on div at bounding box center [260, 397] width 33 height 33
type textarea "x"
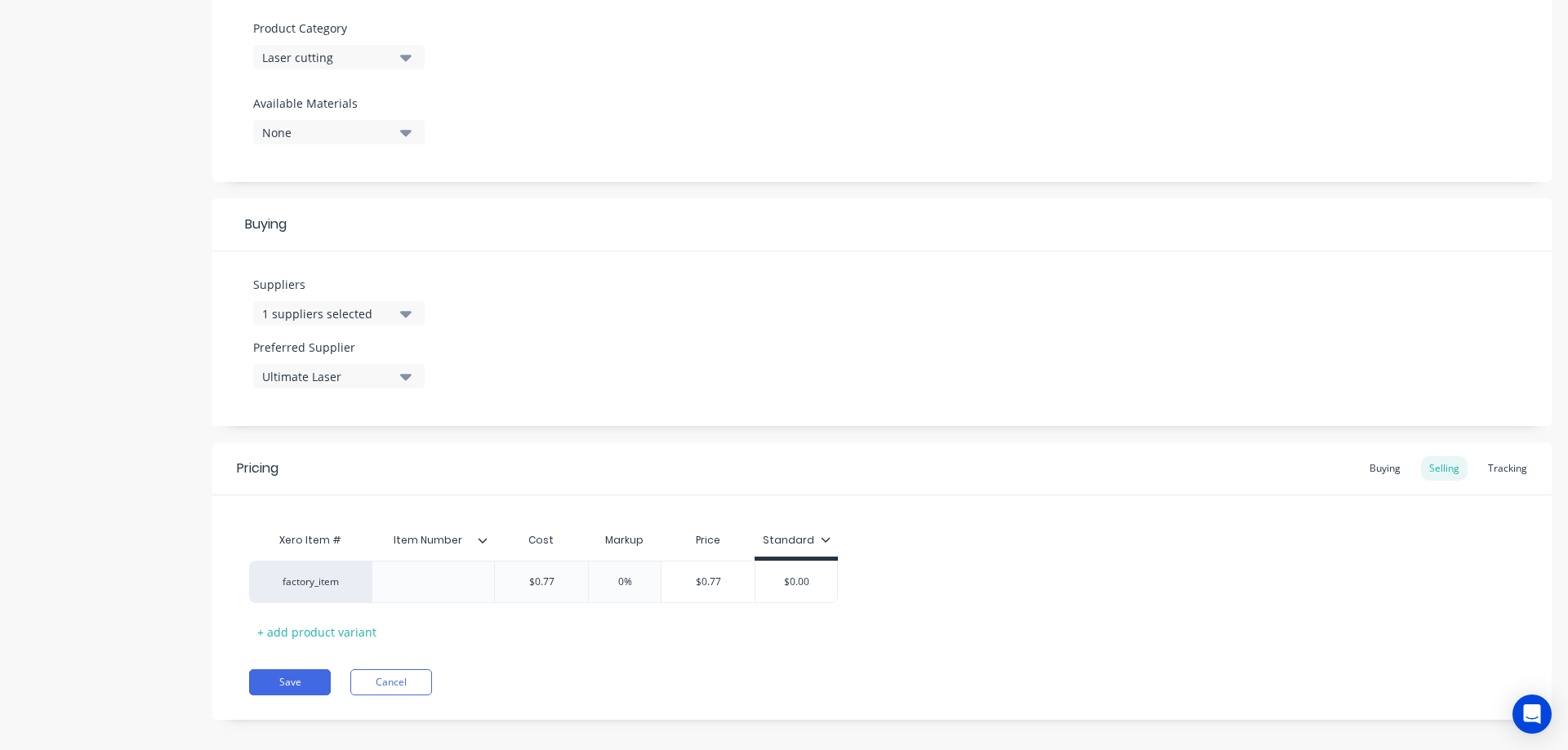
scroll to position [572, 0]
type input "0%"
drag, startPoint x: 584, startPoint y: 582, endPoint x: 509, endPoint y: 575, distance: 75.3
click at [509, 575] on div "factory_item $0.77 0% 0% $0.77 $0.00" at bounding box center [544, 579] width 589 height 42
type input "$0.77"
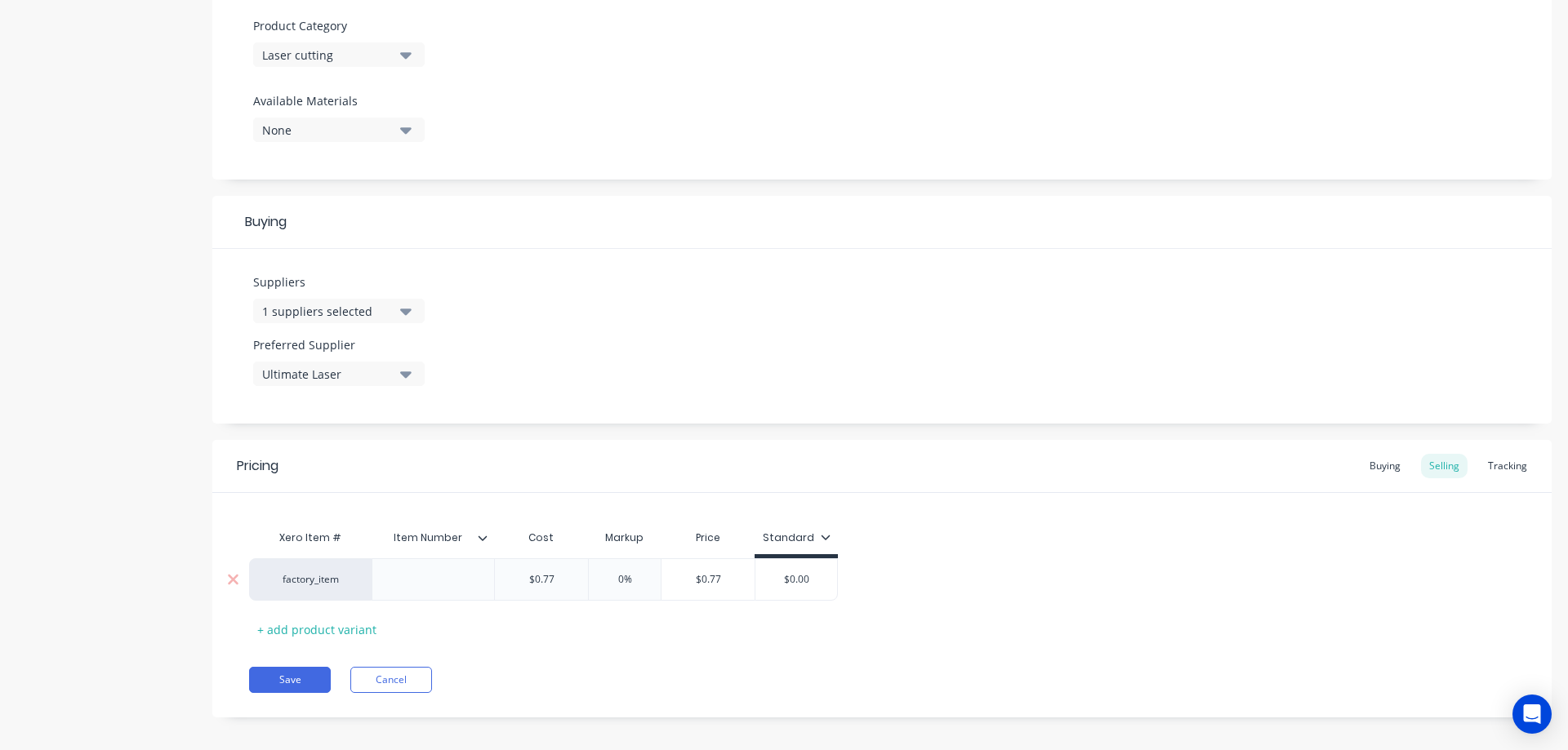
drag, startPoint x: 563, startPoint y: 574, endPoint x: 511, endPoint y: 575, distance: 52.0
click at [511, 575] on input "$0.77" at bounding box center [541, 579] width 93 height 15
type textarea "x"
type input "1"
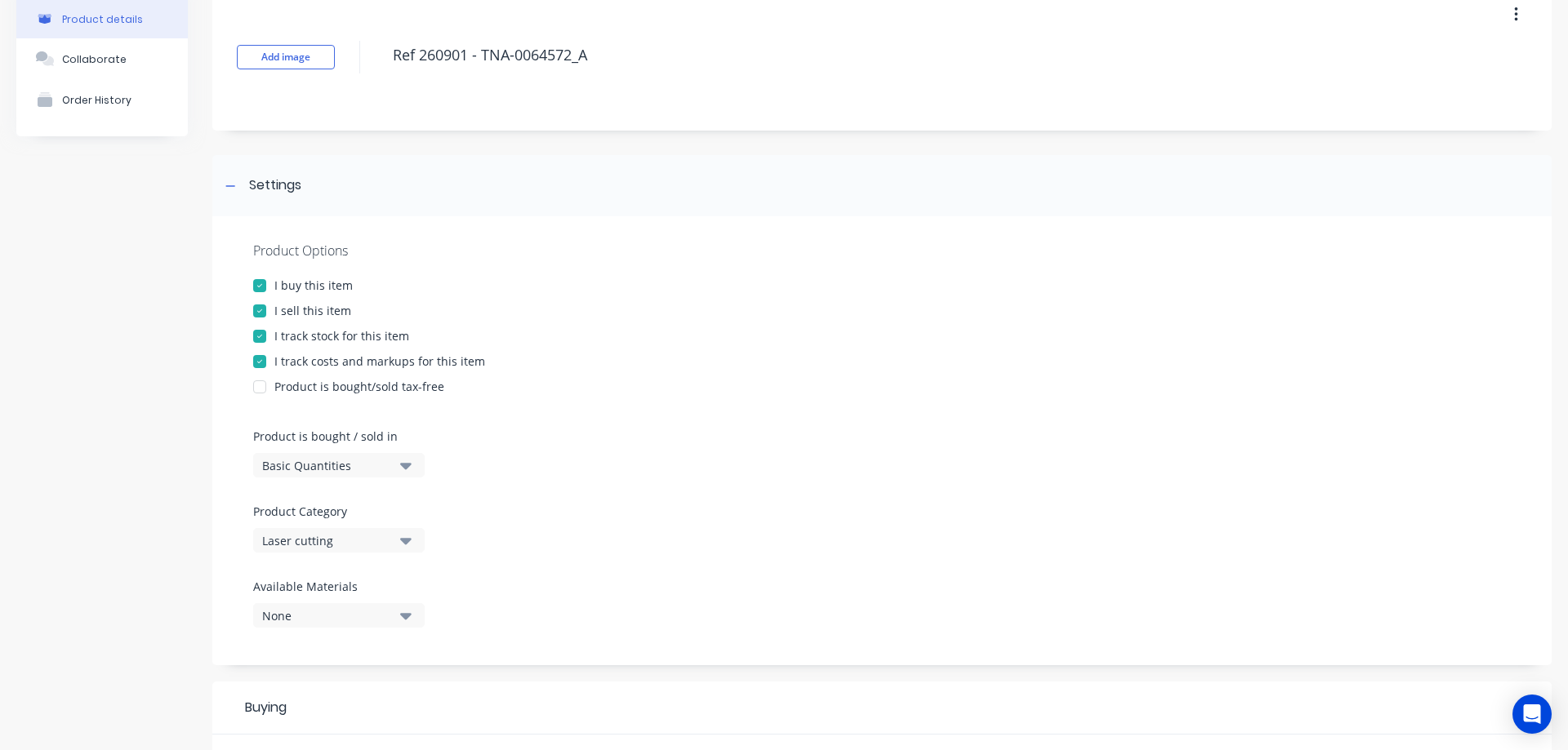
scroll to position [82, 0]
click at [258, 312] on div at bounding box center [260, 315] width 33 height 33
type textarea "x"
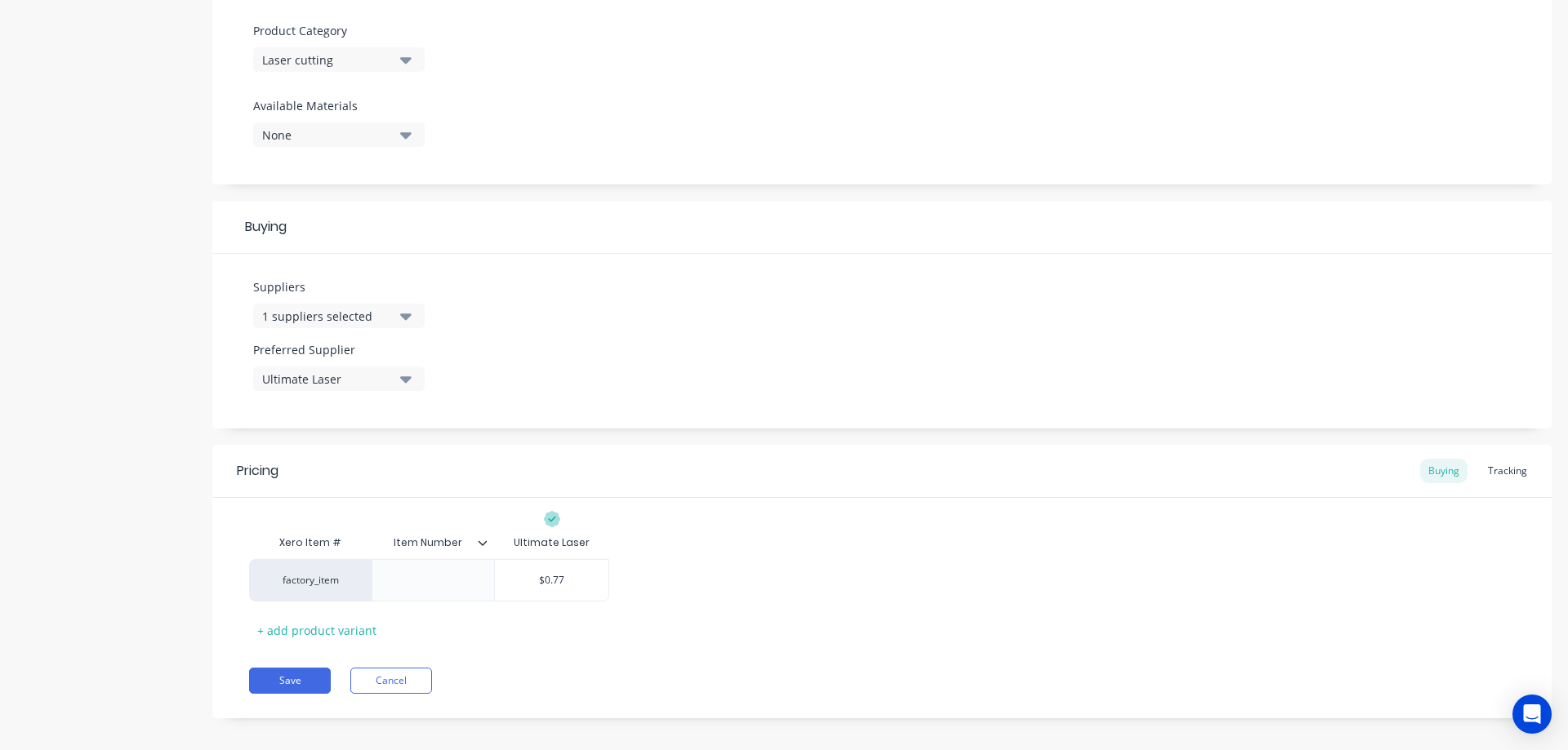
scroll to position [579, 0]
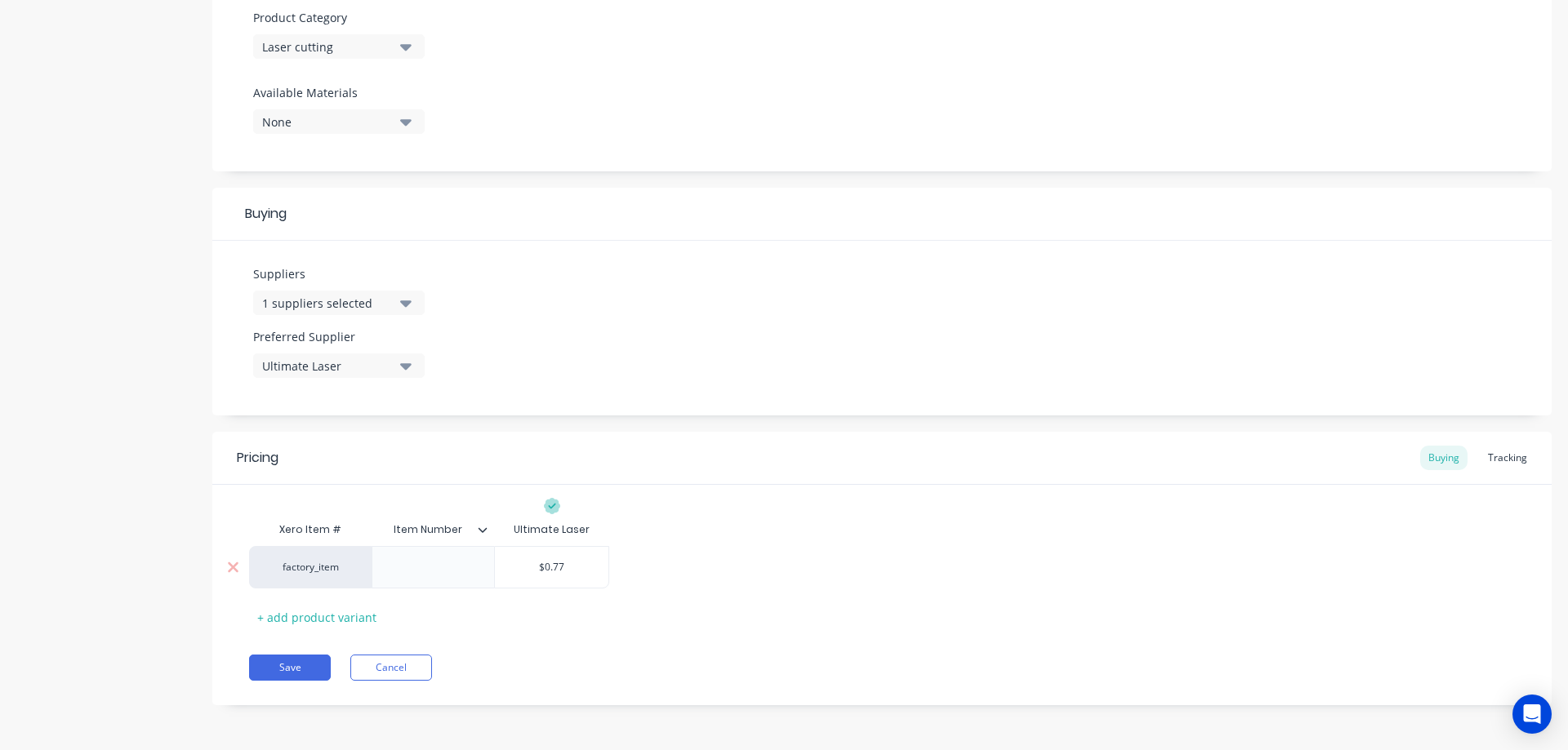
type input "$0.77"
drag, startPoint x: 572, startPoint y: 571, endPoint x: 533, endPoint y: 564, distance: 39.6
click at [533, 564] on input "$0.77" at bounding box center [551, 567] width 113 height 15
type textarea "x"
type input "1"
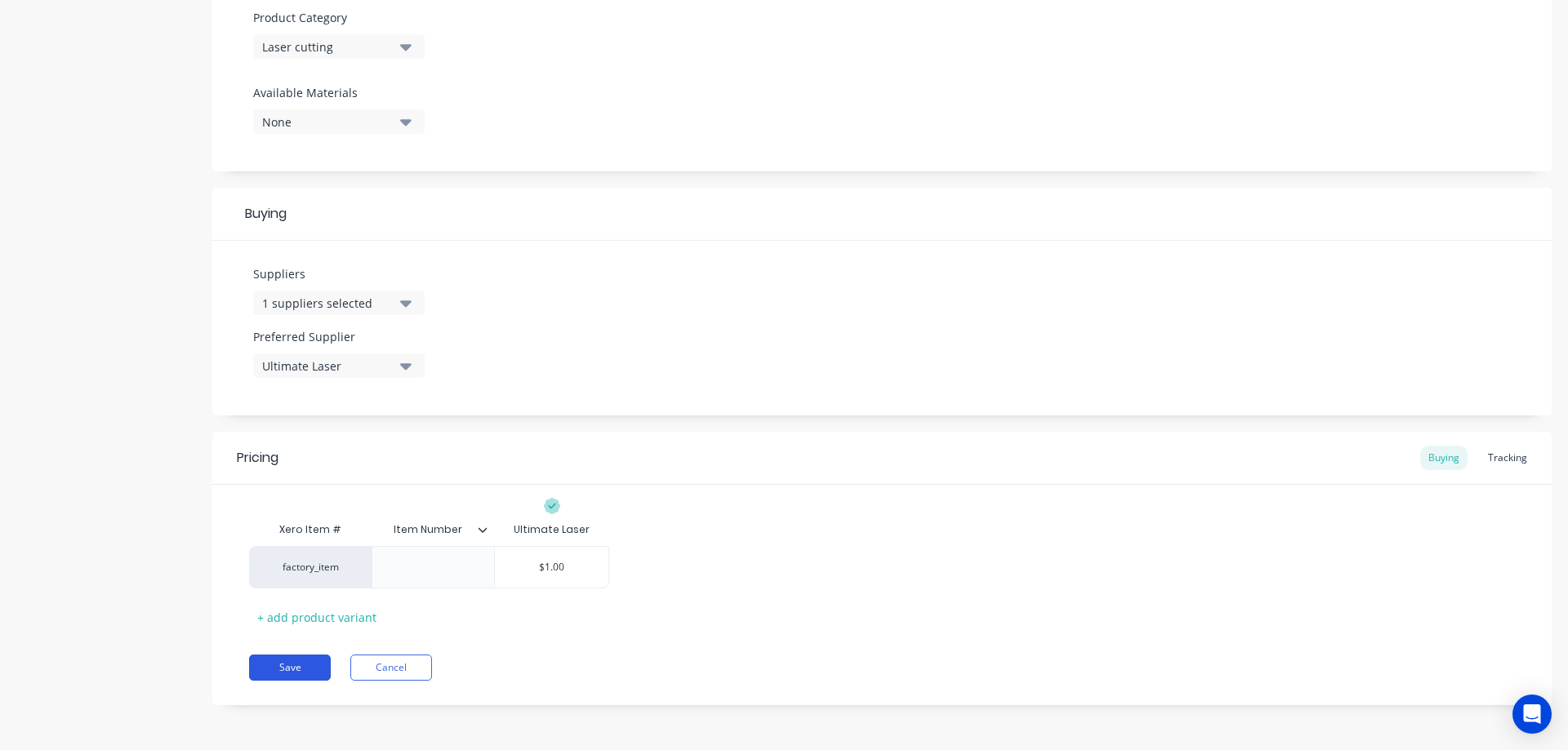
click at [299, 665] on button "Save" at bounding box center [290, 667] width 82 height 26
type textarea "x"
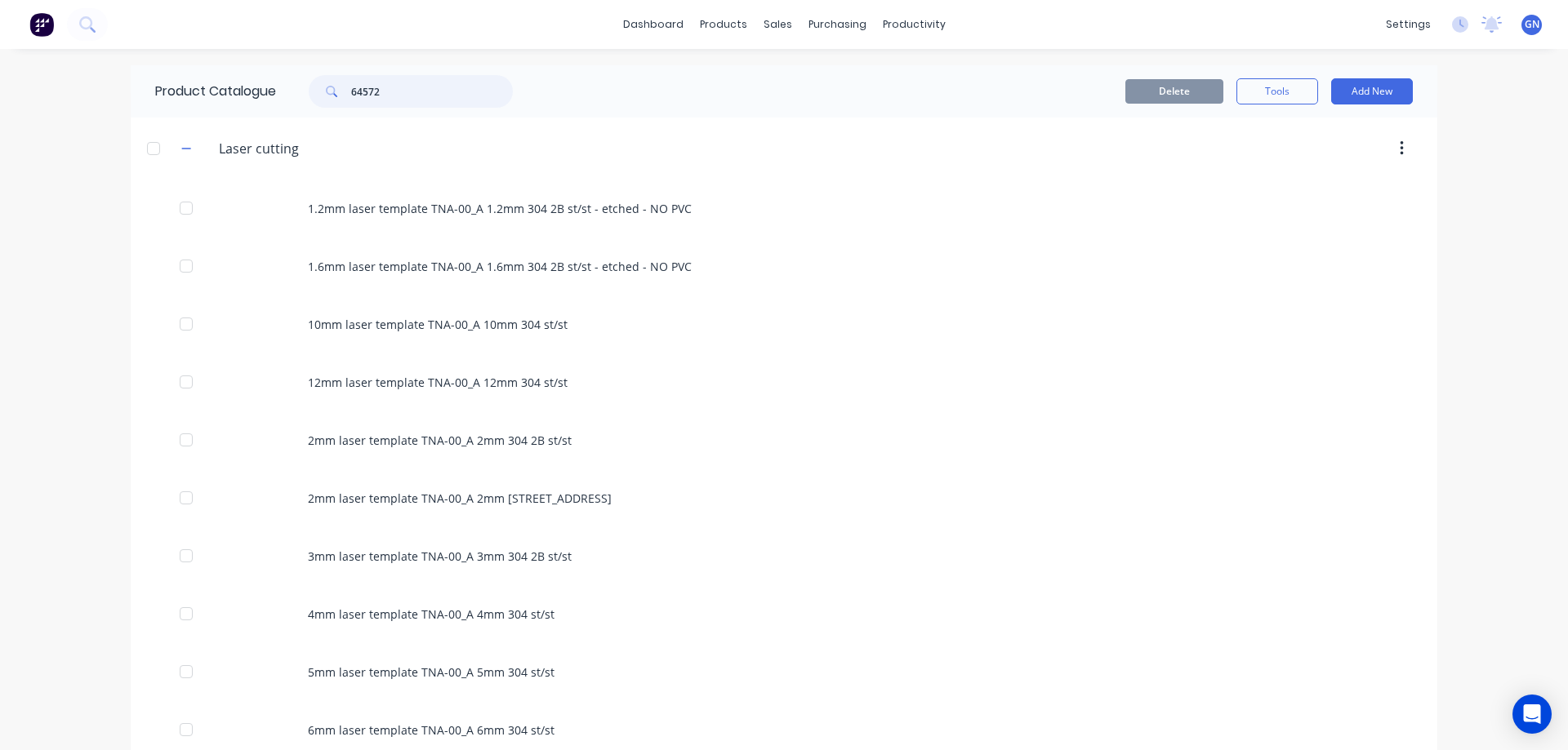
drag, startPoint x: 385, startPoint y: 88, endPoint x: 352, endPoint y: 84, distance: 33.2
click at [352, 84] on input "64572" at bounding box center [432, 92] width 162 height 33
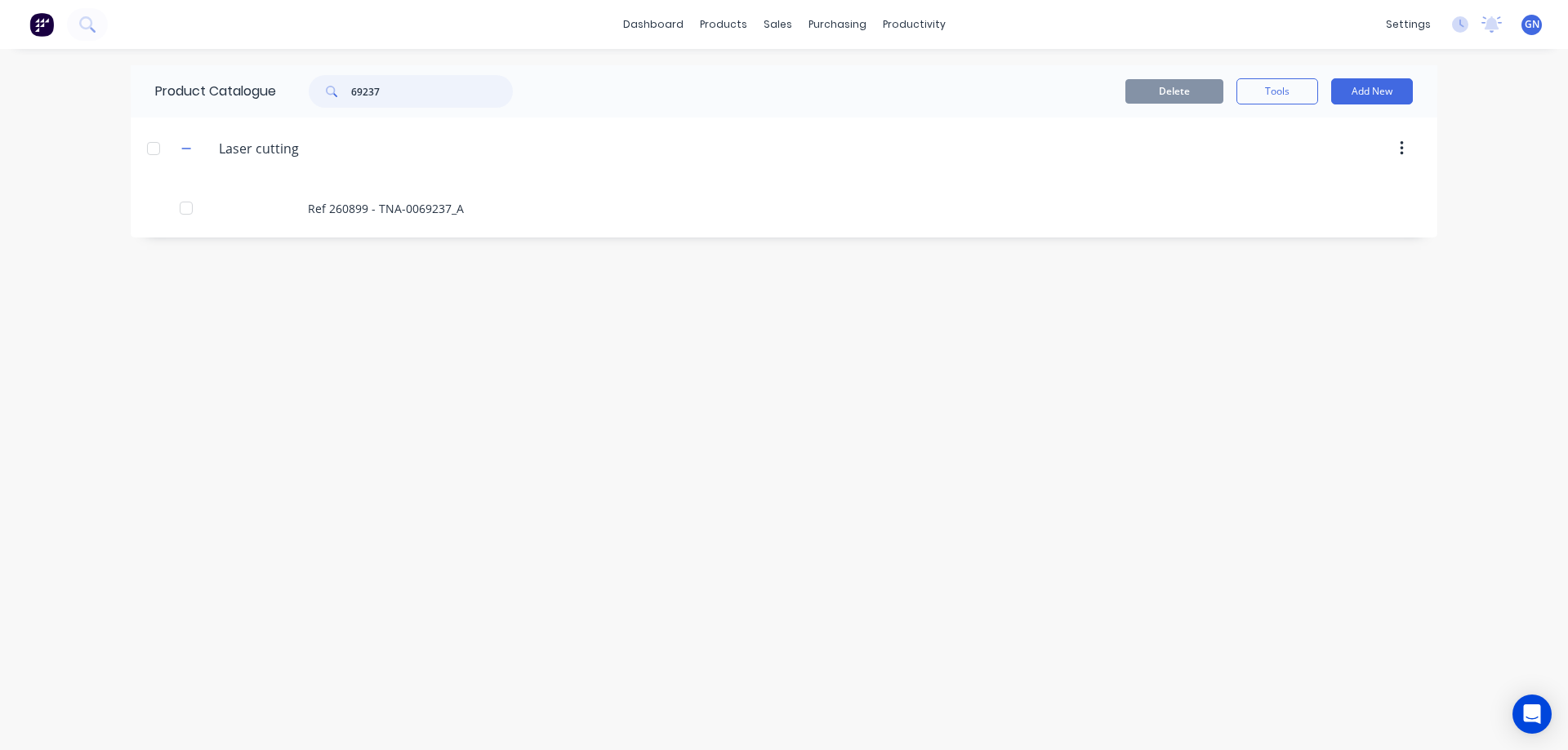
type input "69237"
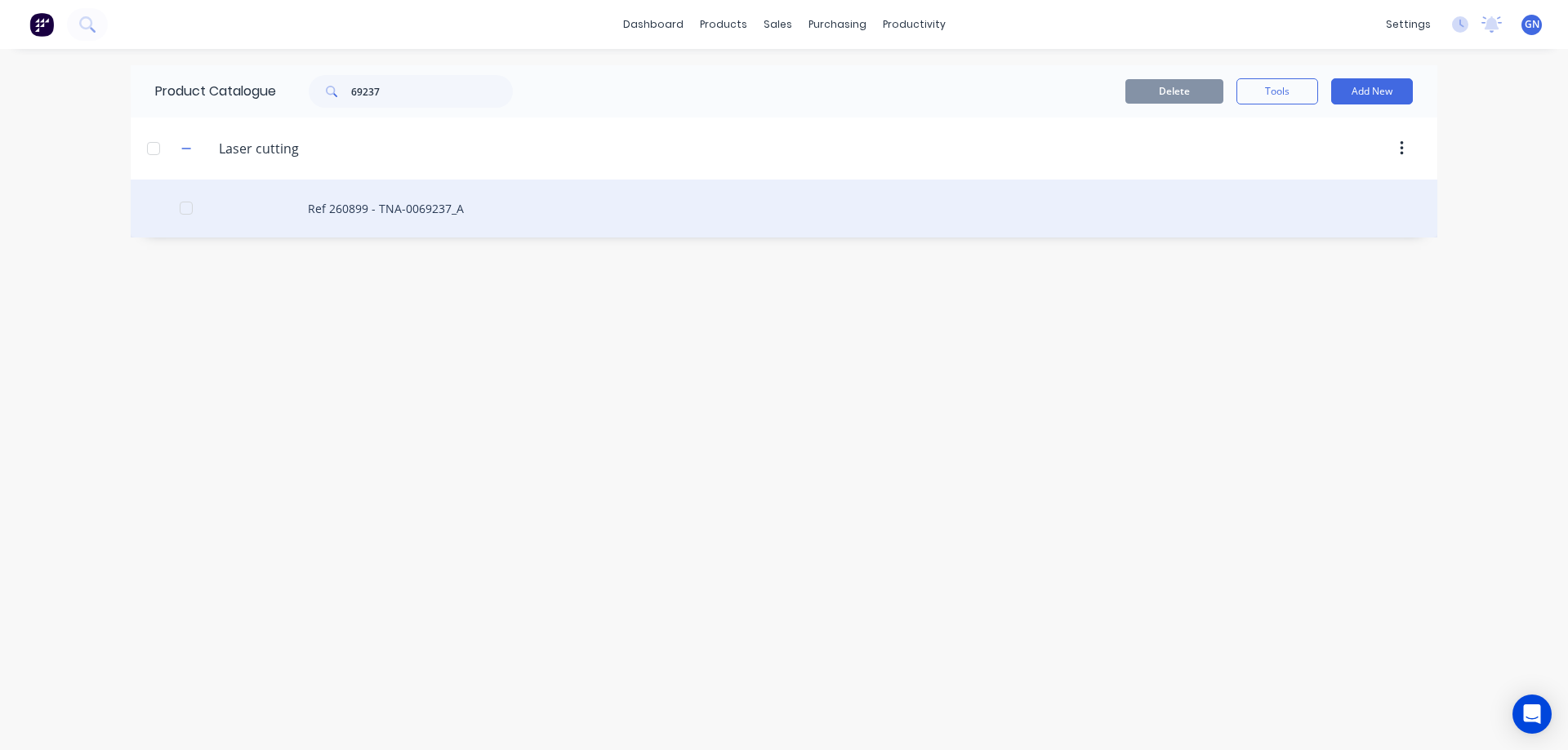
click at [429, 203] on div "Ref 260899 - TNA-0069237_A" at bounding box center [784, 208] width 1307 height 58
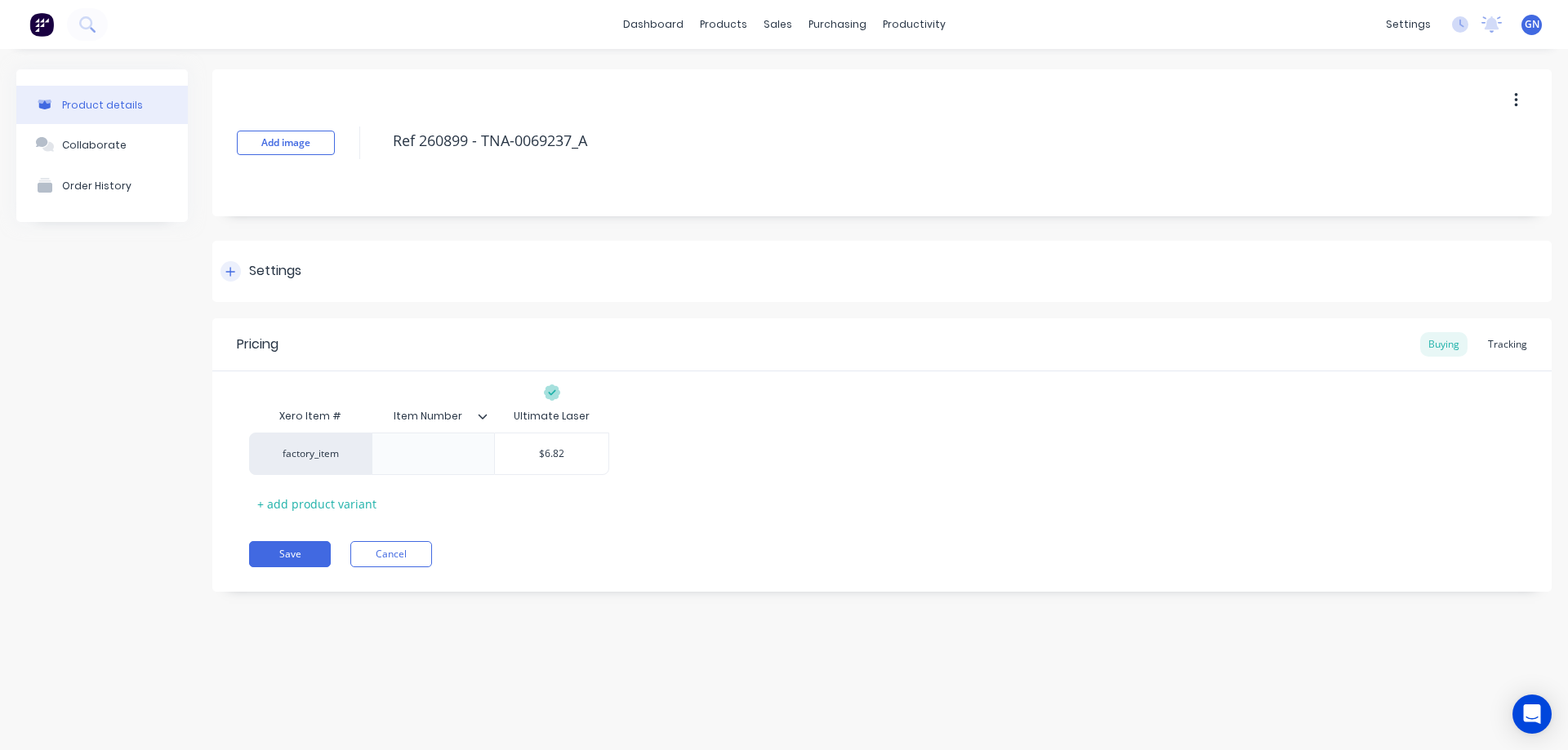
click at [227, 273] on icon at bounding box center [230, 271] width 10 height 11
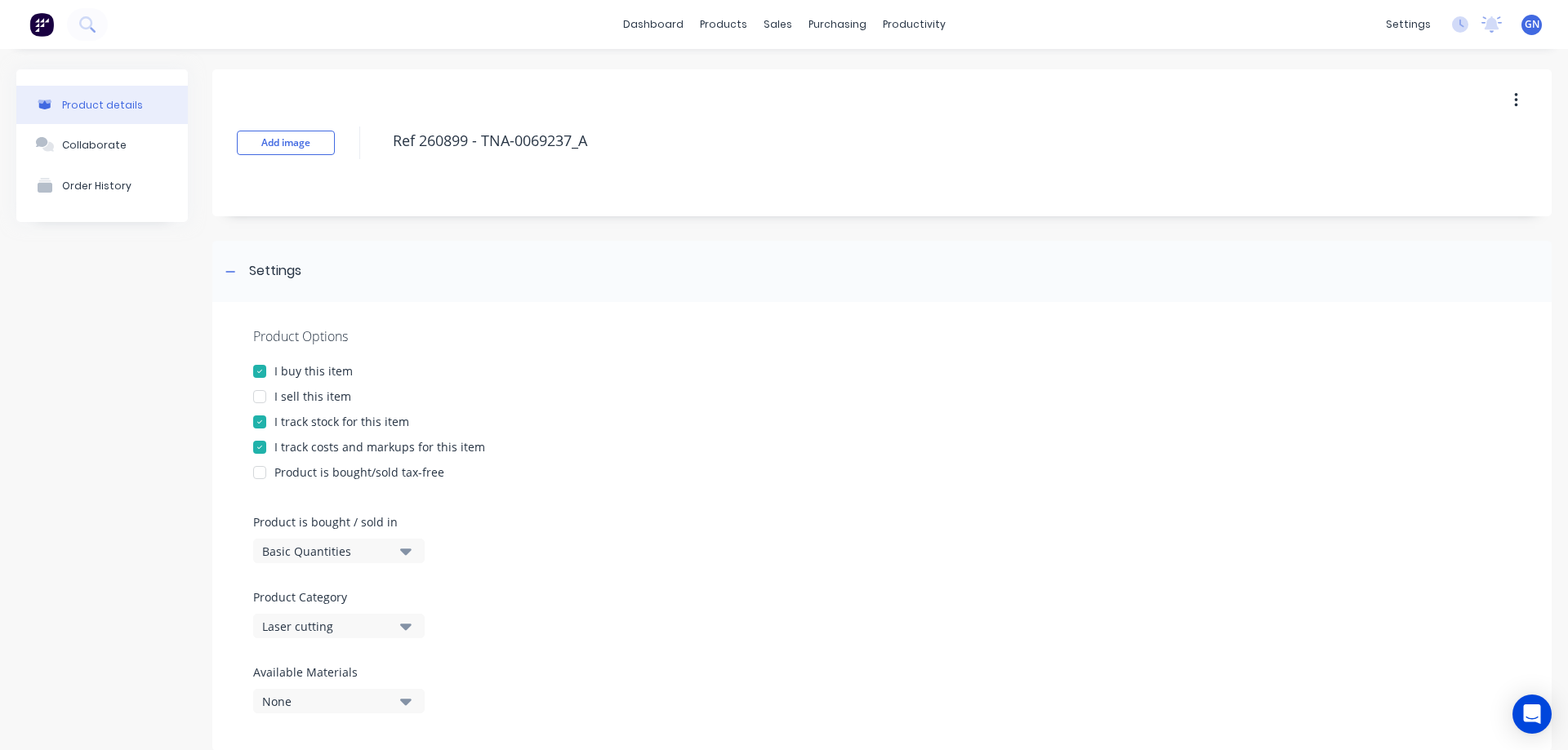
click at [261, 397] on div at bounding box center [260, 397] width 33 height 33
type textarea "x"
click at [233, 268] on icon at bounding box center [230, 271] width 10 height 11
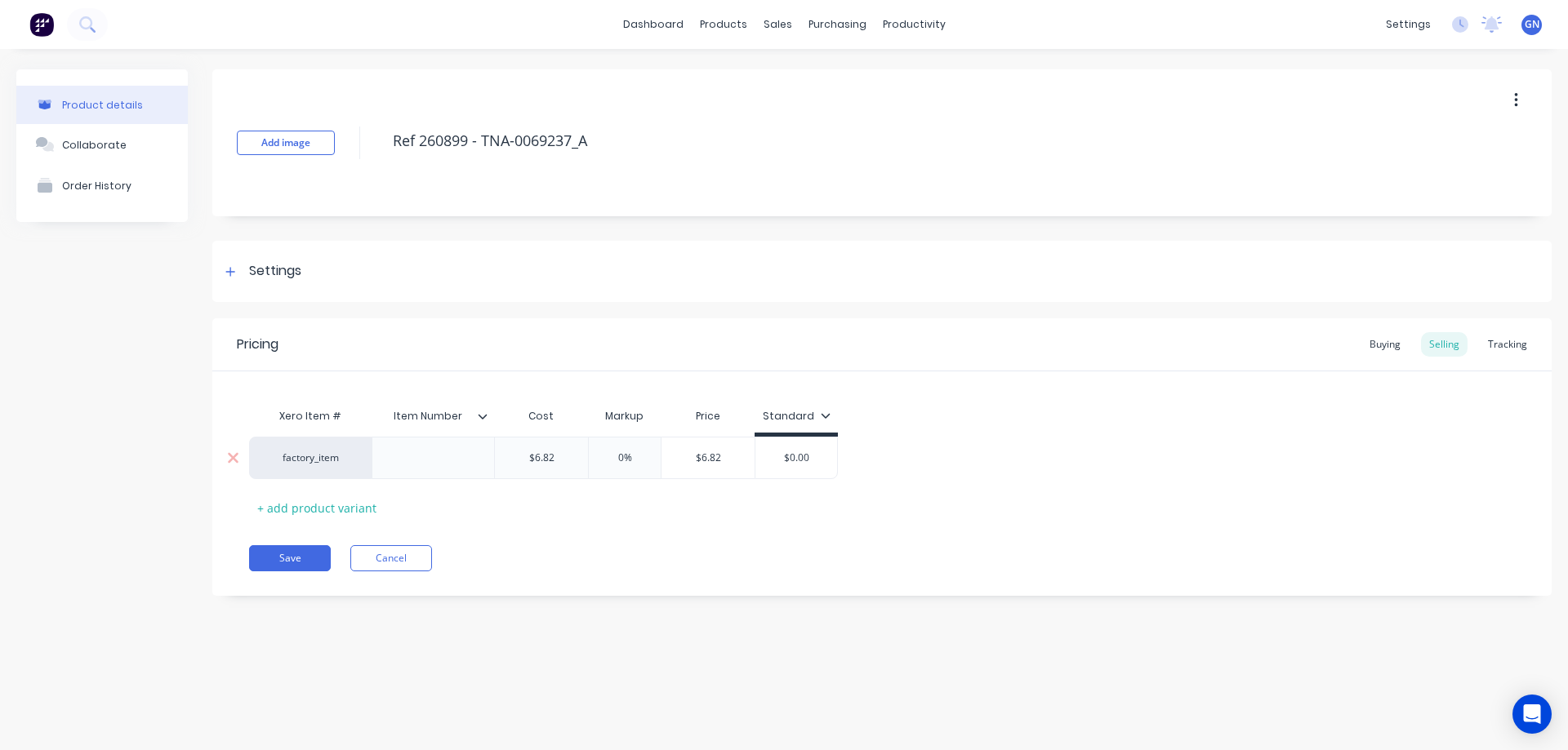
type input "$6.82"
drag, startPoint x: 570, startPoint y: 463, endPoint x: 509, endPoint y: 461, distance: 61.0
click at [509, 461] on input "$6.82" at bounding box center [541, 458] width 93 height 15
paste input "6."
type textarea "x"
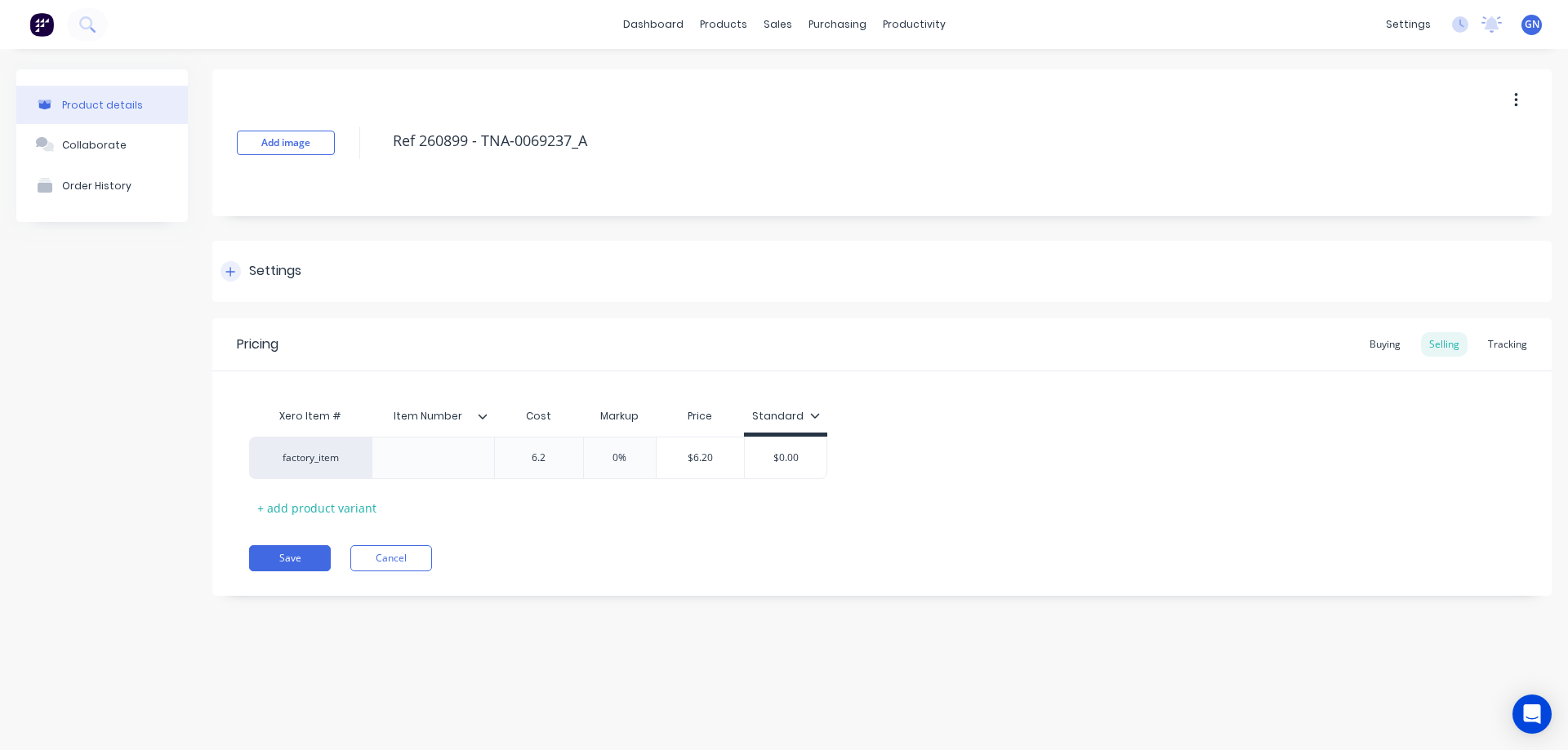
type input "6.2"
click at [230, 273] on icon at bounding box center [230, 271] width 10 height 11
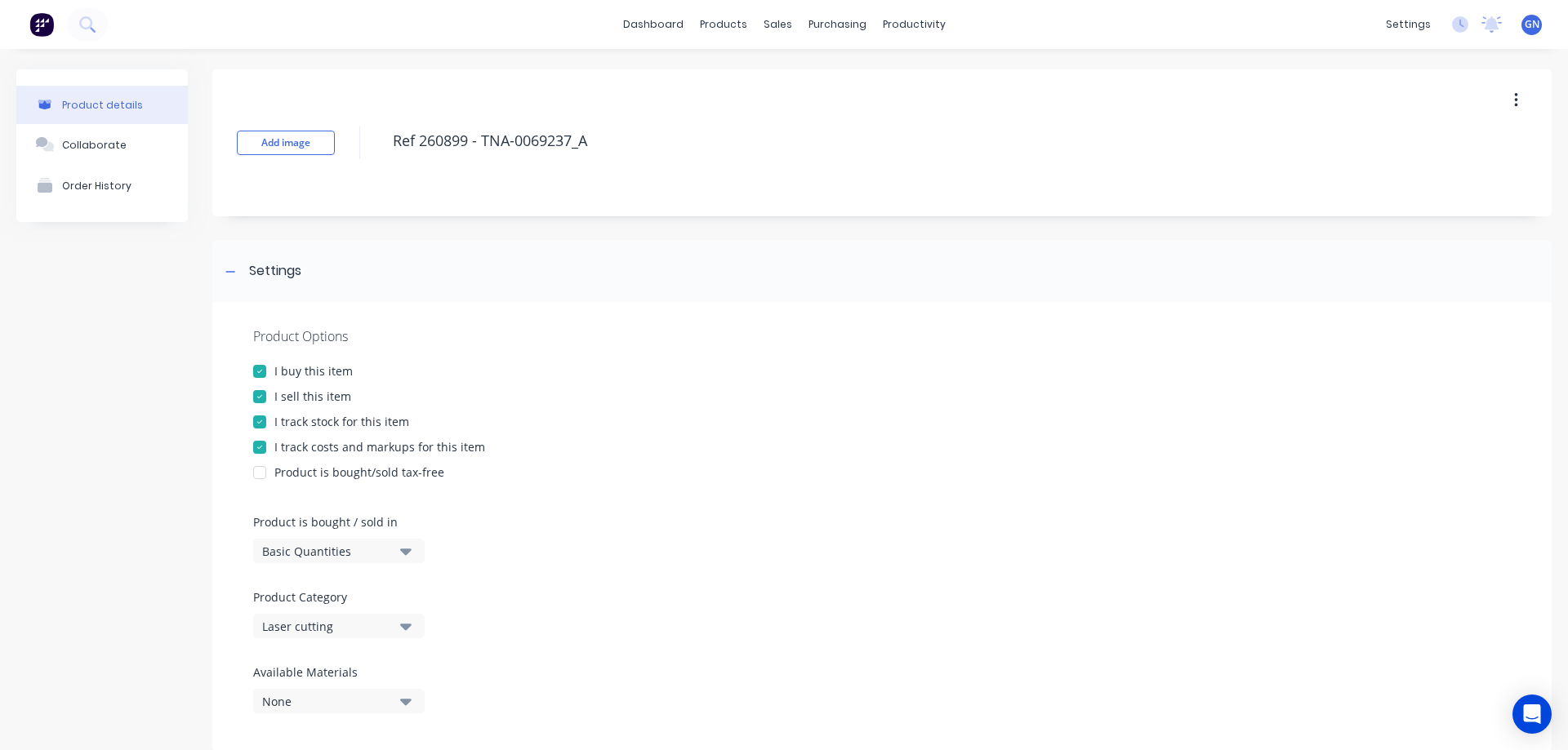
click at [263, 392] on div at bounding box center [260, 397] width 33 height 33
click at [230, 268] on icon at bounding box center [230, 271] width 10 height 11
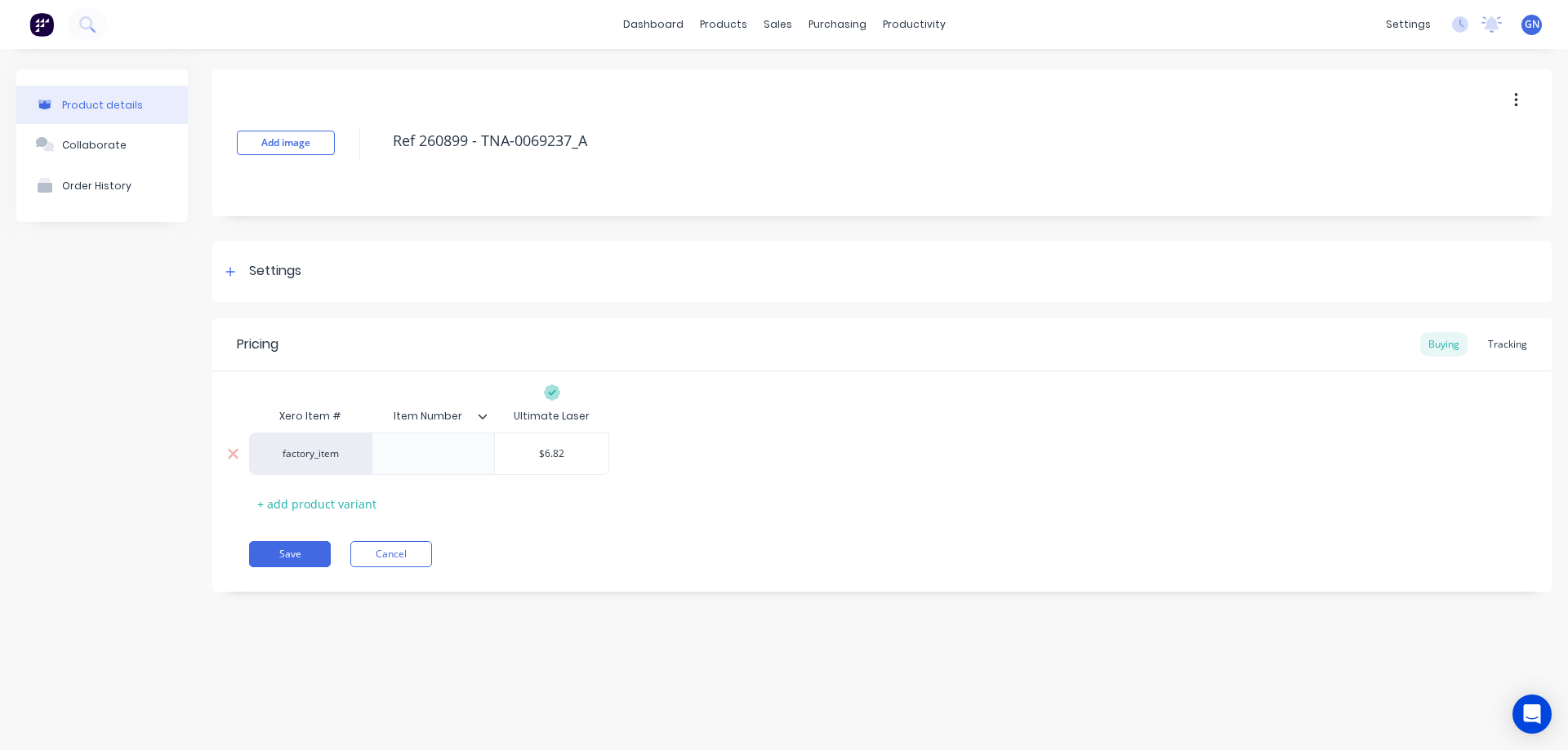
drag, startPoint x: 532, startPoint y: 459, endPoint x: 587, endPoint y: 451, distance: 55.6
click at [587, 451] on input "$6.82" at bounding box center [551, 454] width 113 height 15
paste input "6."
click at [304, 556] on button "Save" at bounding box center [290, 554] width 82 height 26
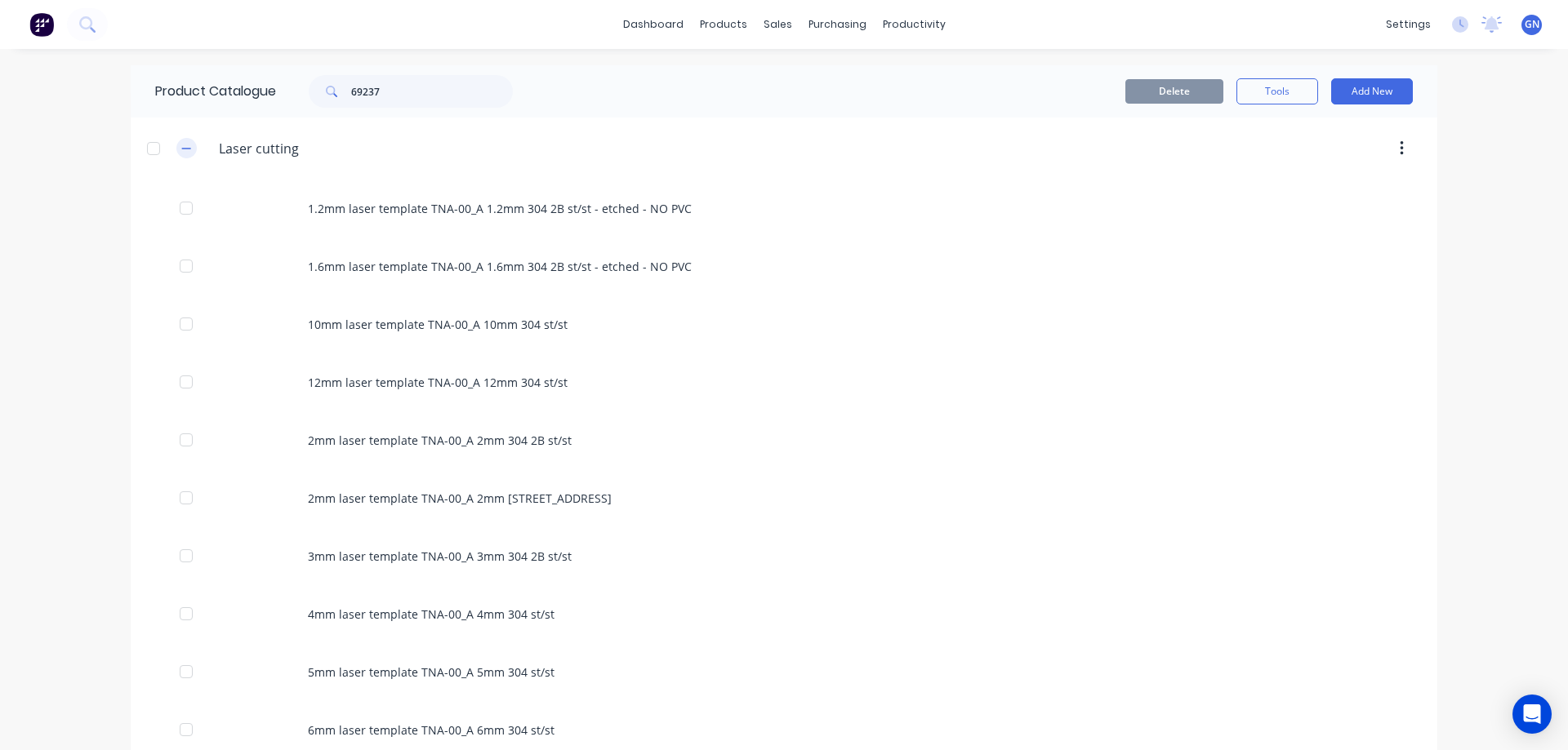
click at [181, 148] on icon "button" at bounding box center [186, 148] width 10 height 11
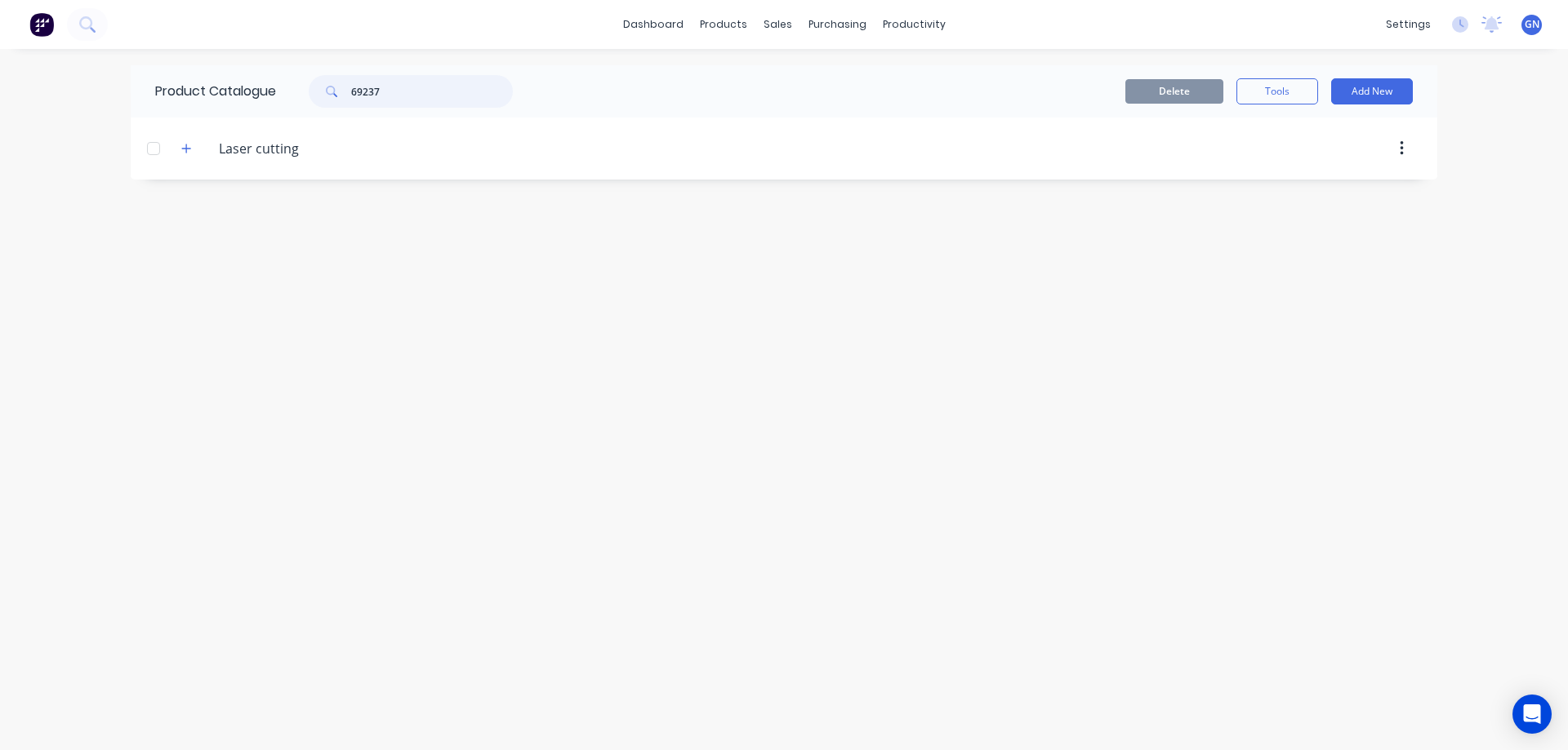
drag, startPoint x: 408, startPoint y: 91, endPoint x: 330, endPoint y: 87, distance: 78.1
click at [330, 87] on div "69237" at bounding box center [411, 92] width 204 height 33
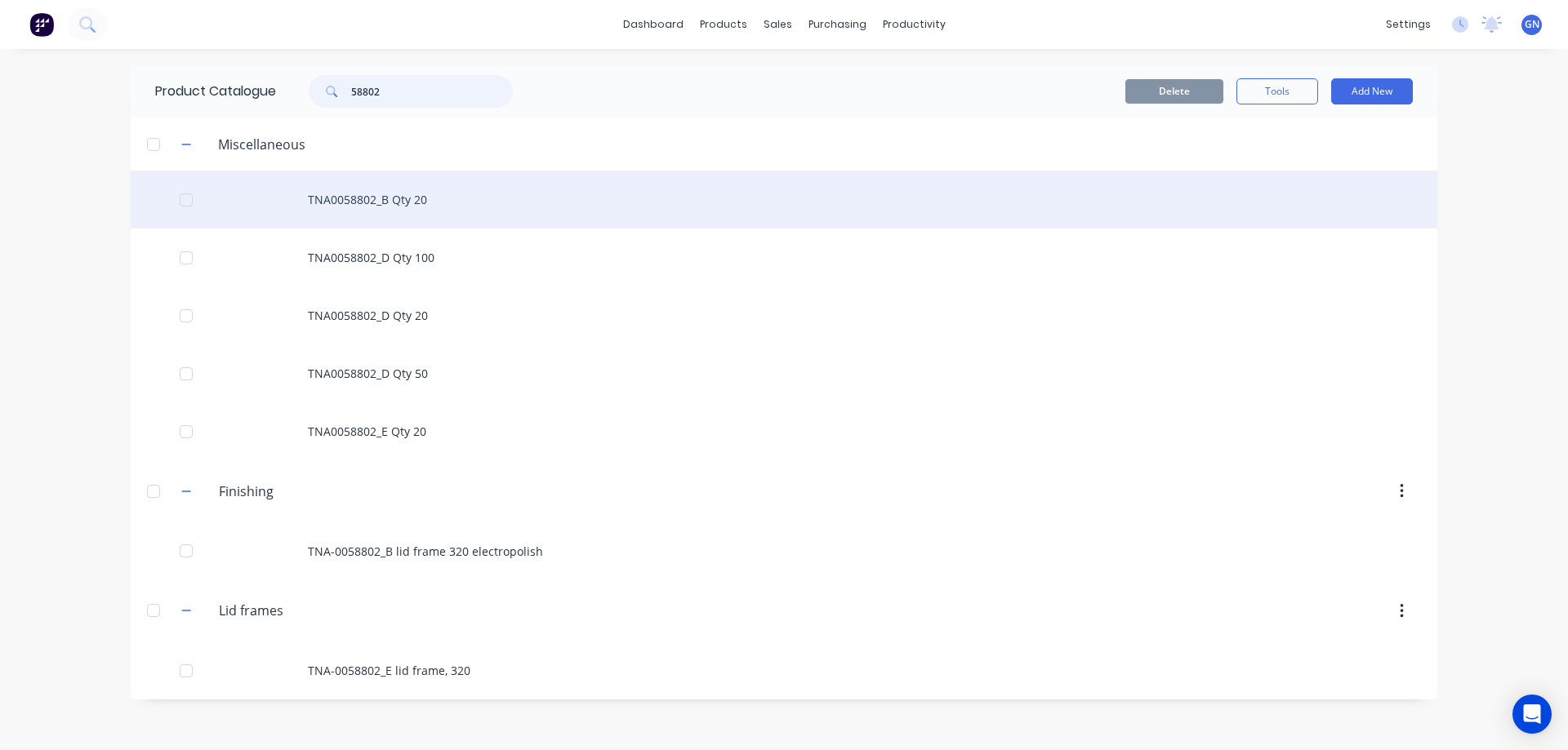
click at [189, 199] on div at bounding box center [187, 200] width 33 height 33
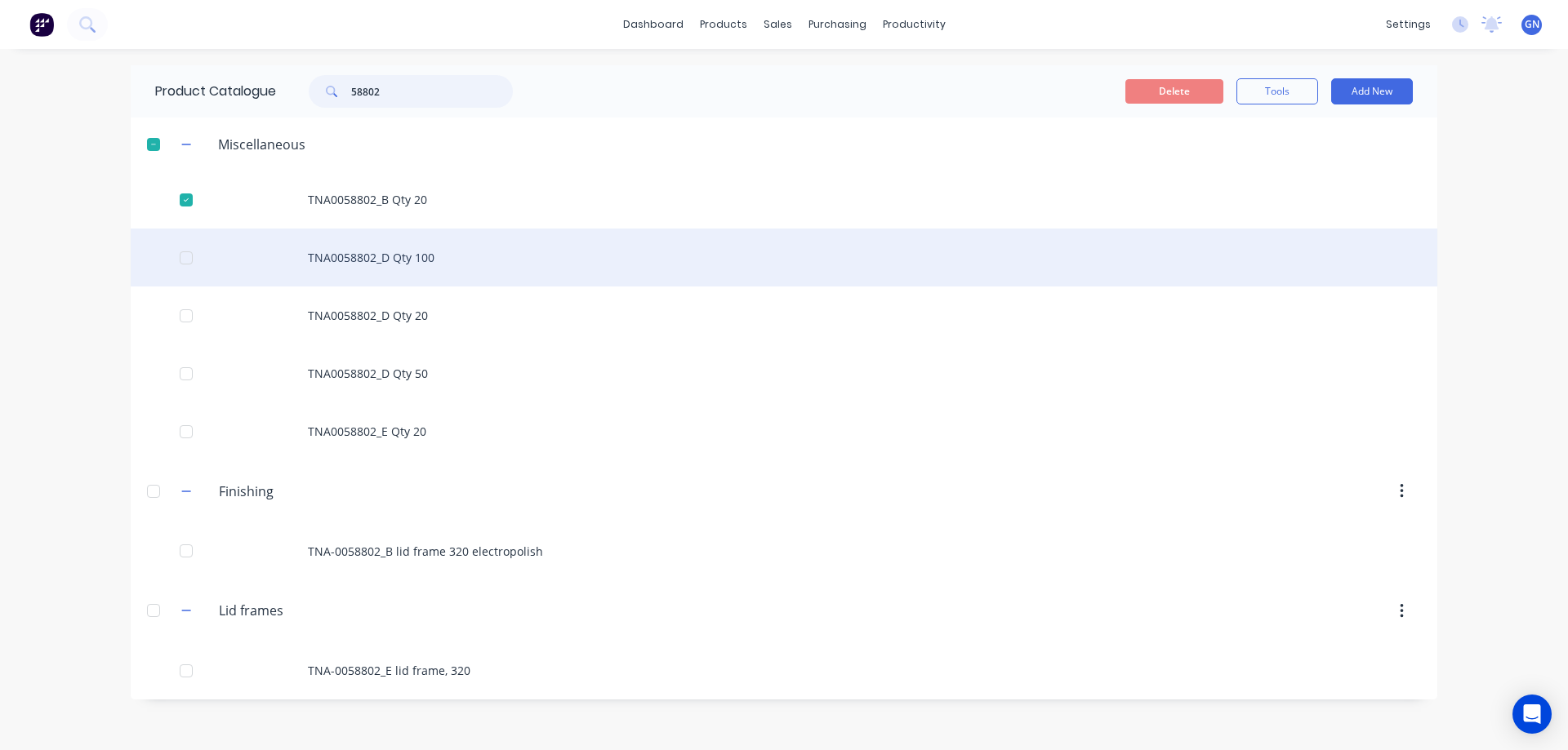
click at [189, 257] on div at bounding box center [187, 258] width 33 height 33
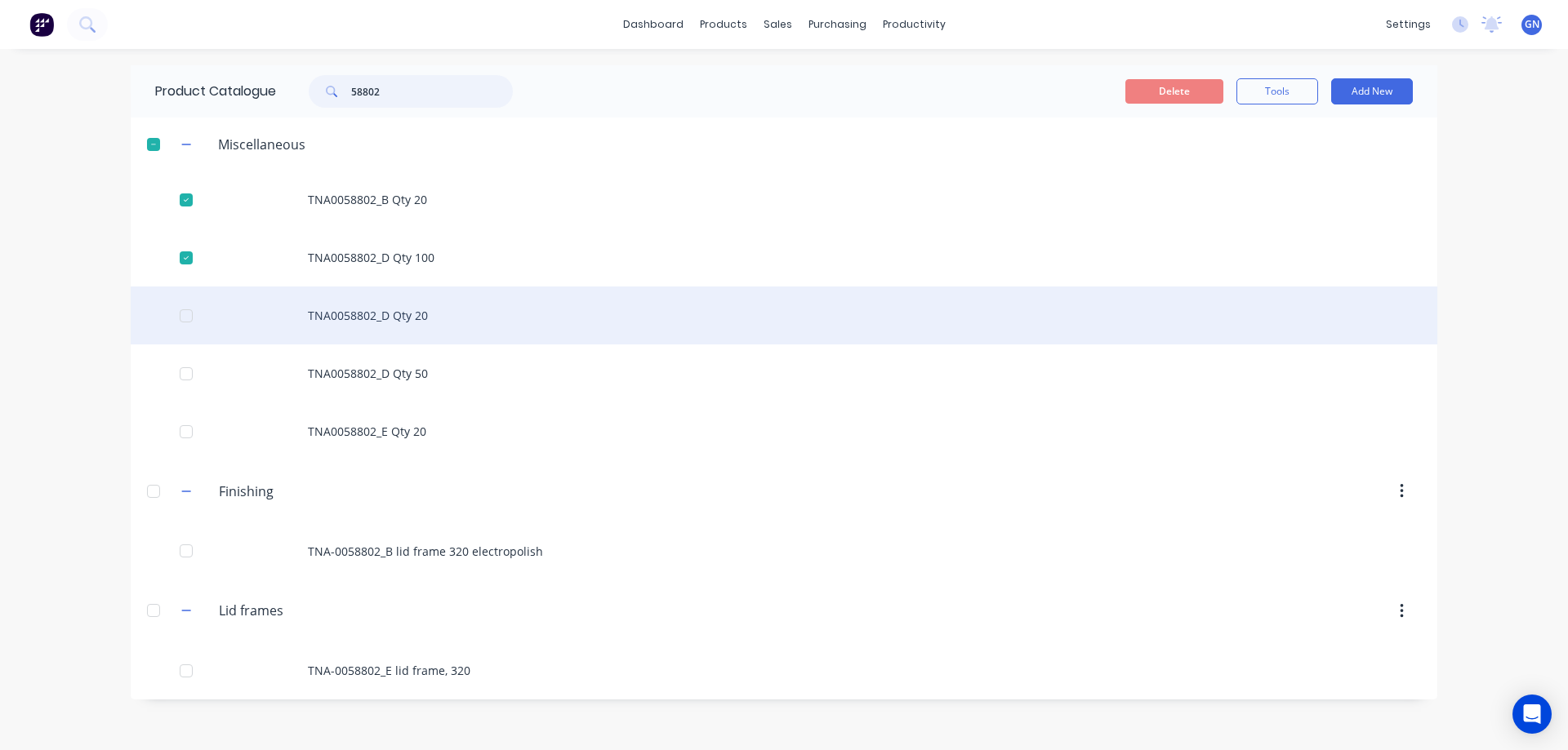
click at [188, 320] on div at bounding box center [187, 316] width 33 height 33
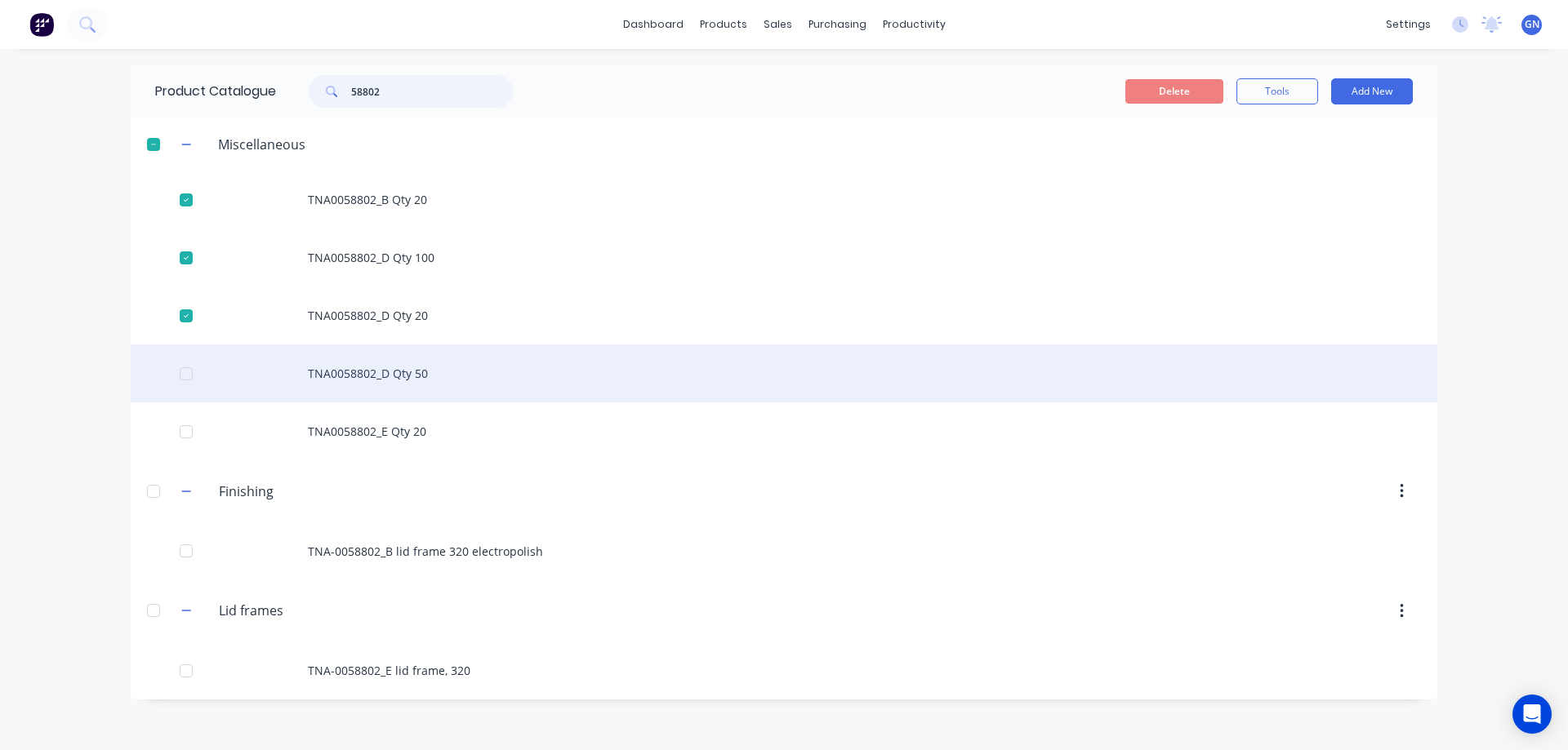
click at [186, 373] on div at bounding box center [187, 374] width 33 height 33
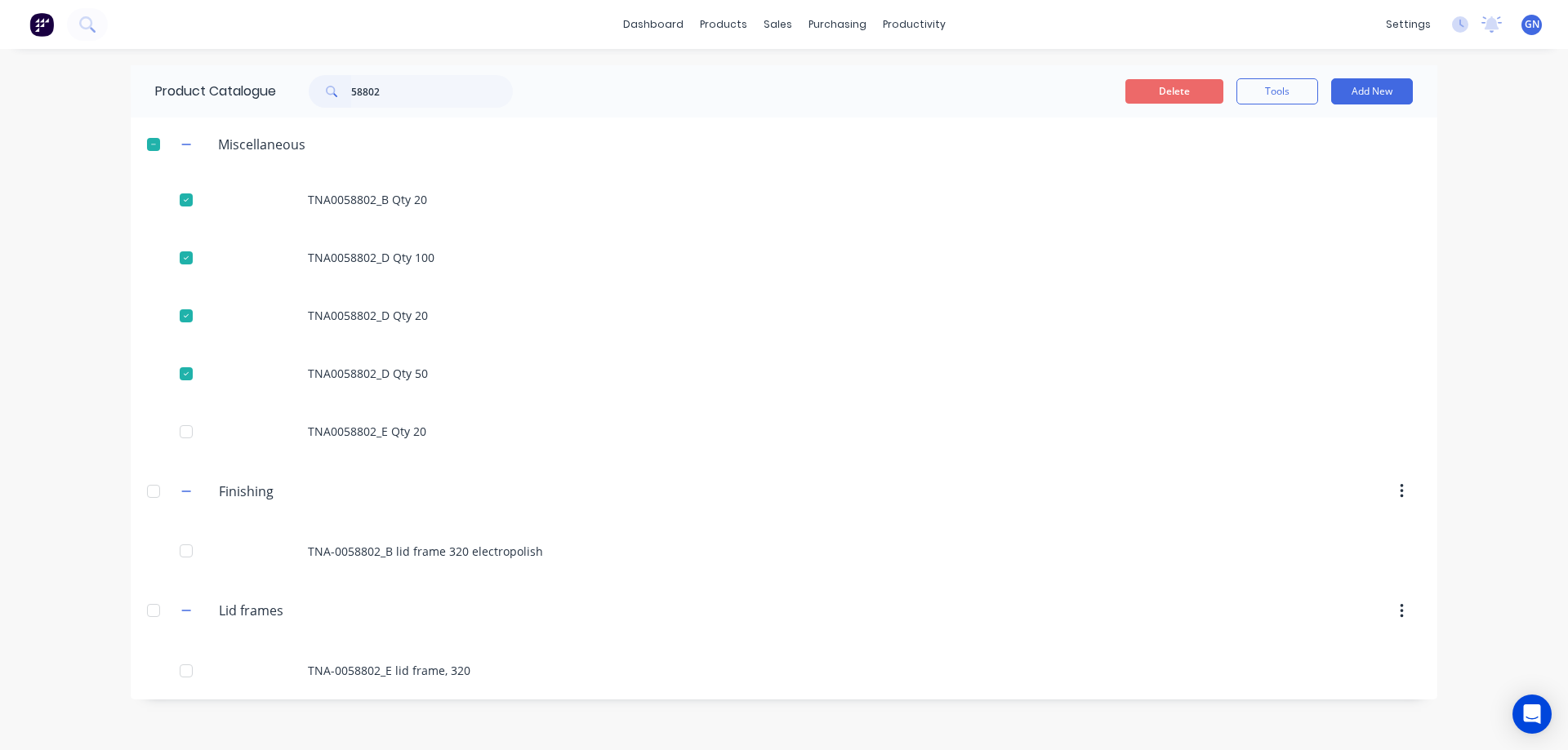
click at [1174, 91] on button "Delete" at bounding box center [1174, 91] width 98 height 25
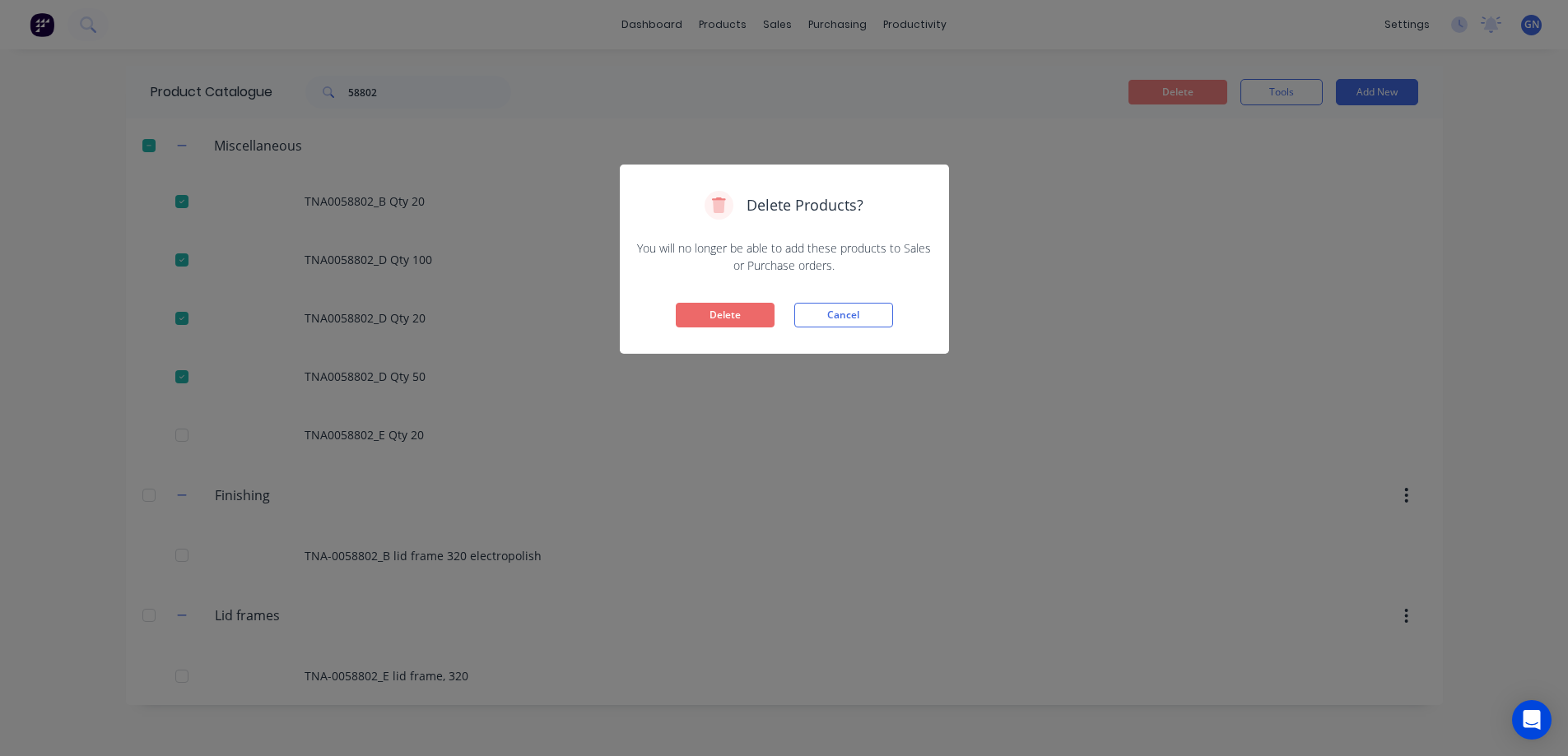
click at [740, 310] on button "Delete" at bounding box center [725, 315] width 99 height 25
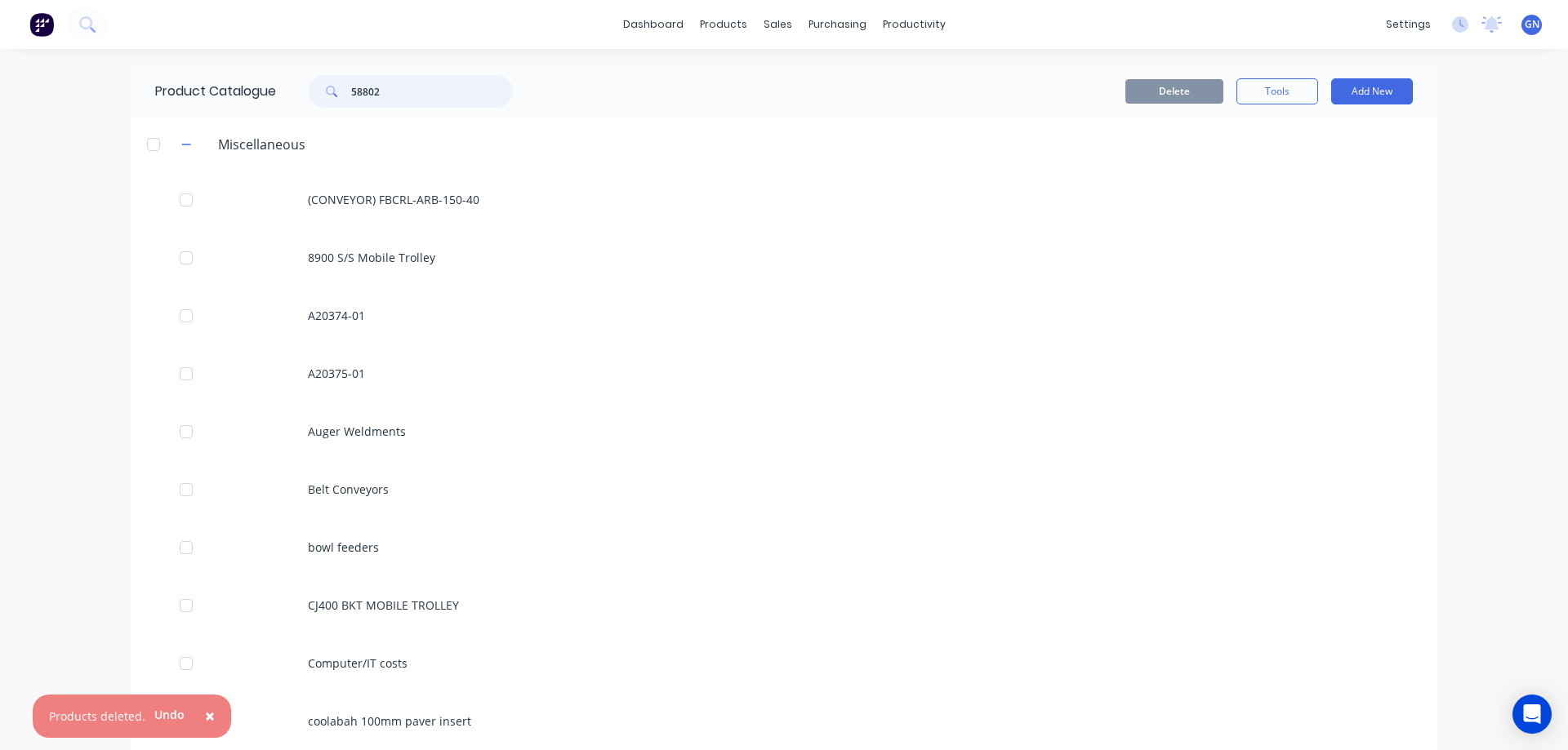
click at [399, 91] on input "58802" at bounding box center [432, 92] width 162 height 33
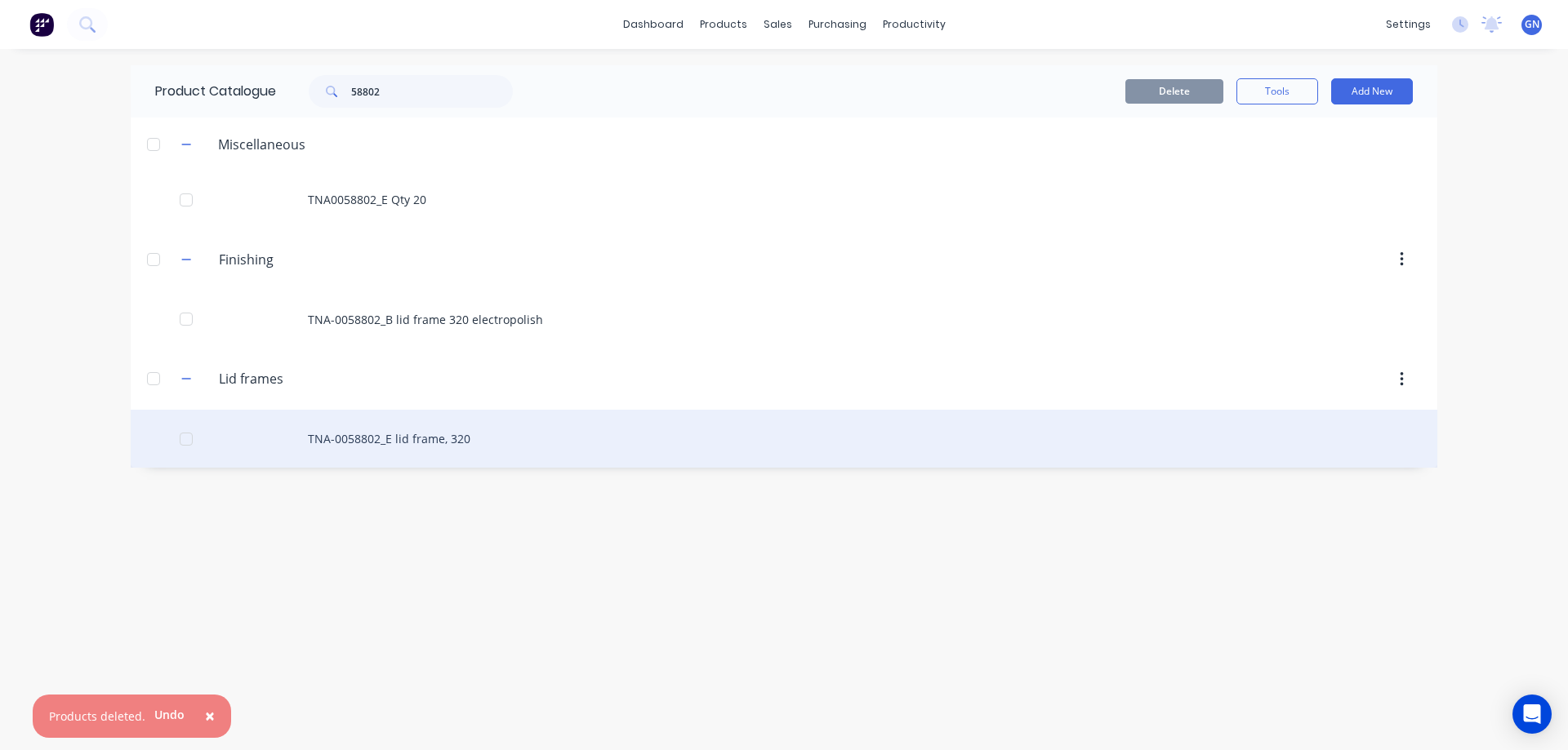
click at [414, 437] on div "TNA-0058802_E lid frame, 320" at bounding box center [784, 438] width 1307 height 58
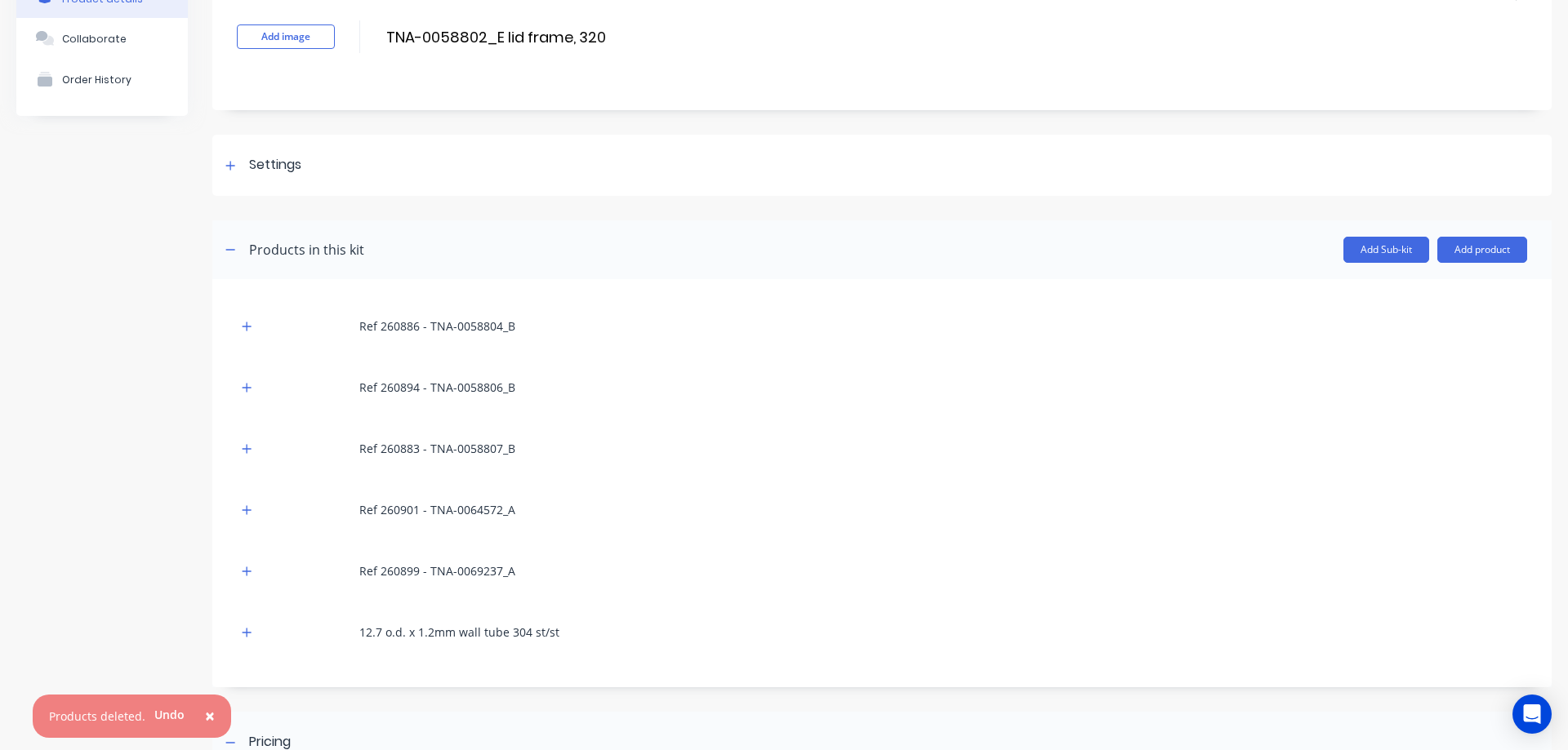
scroll to position [108, 0]
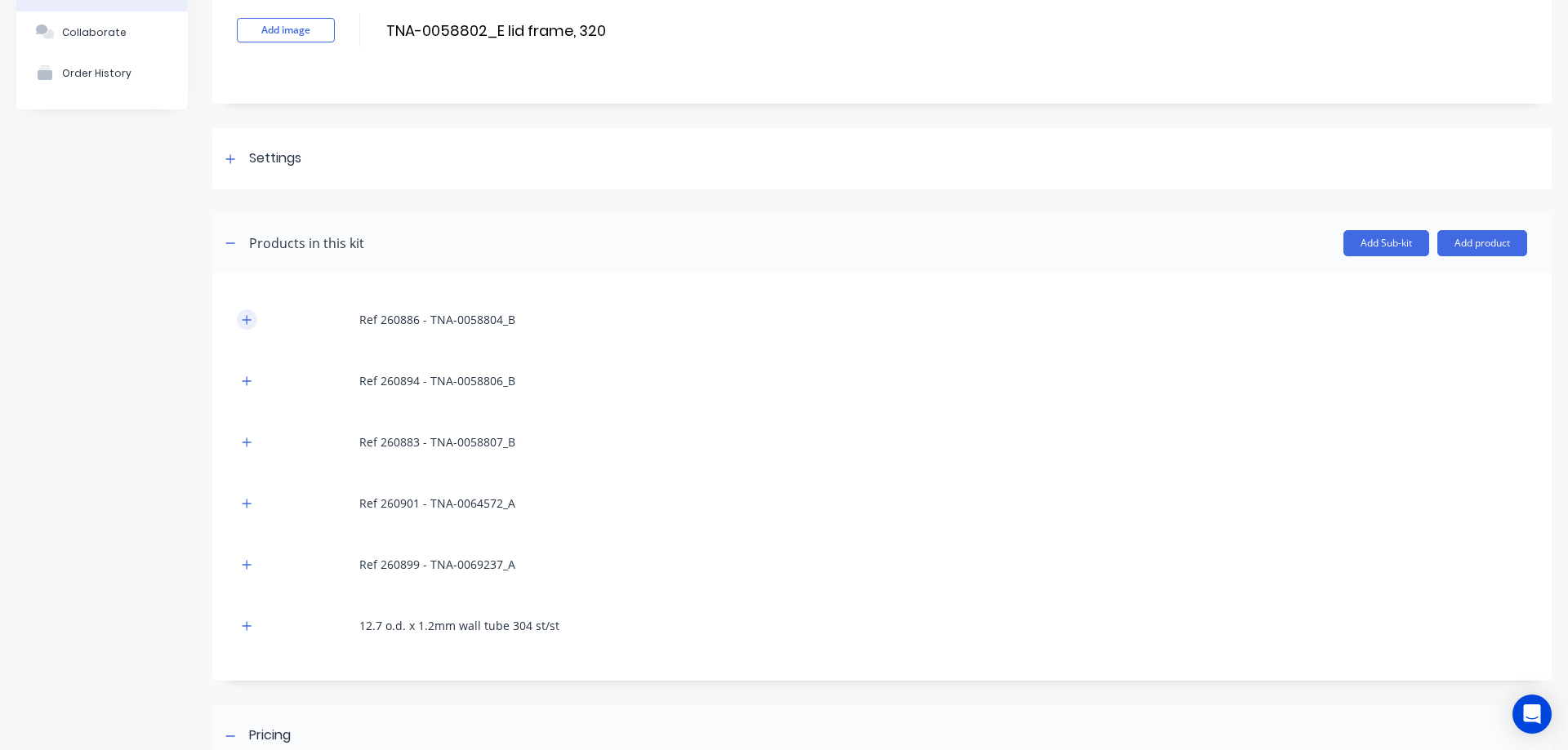
click at [245, 320] on icon "button" at bounding box center [247, 320] width 9 height 9
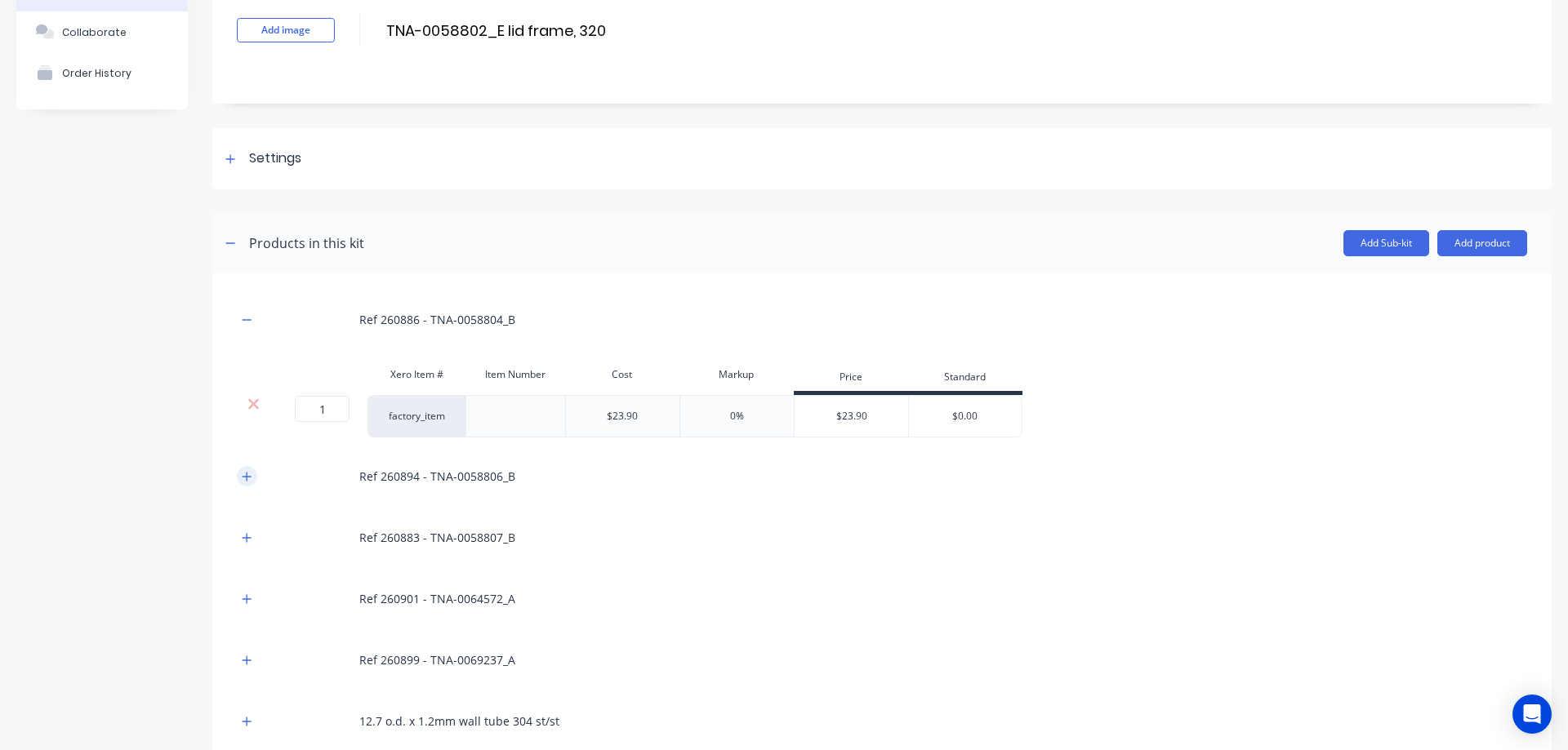
click at [248, 472] on icon "button" at bounding box center [246, 476] width 10 height 11
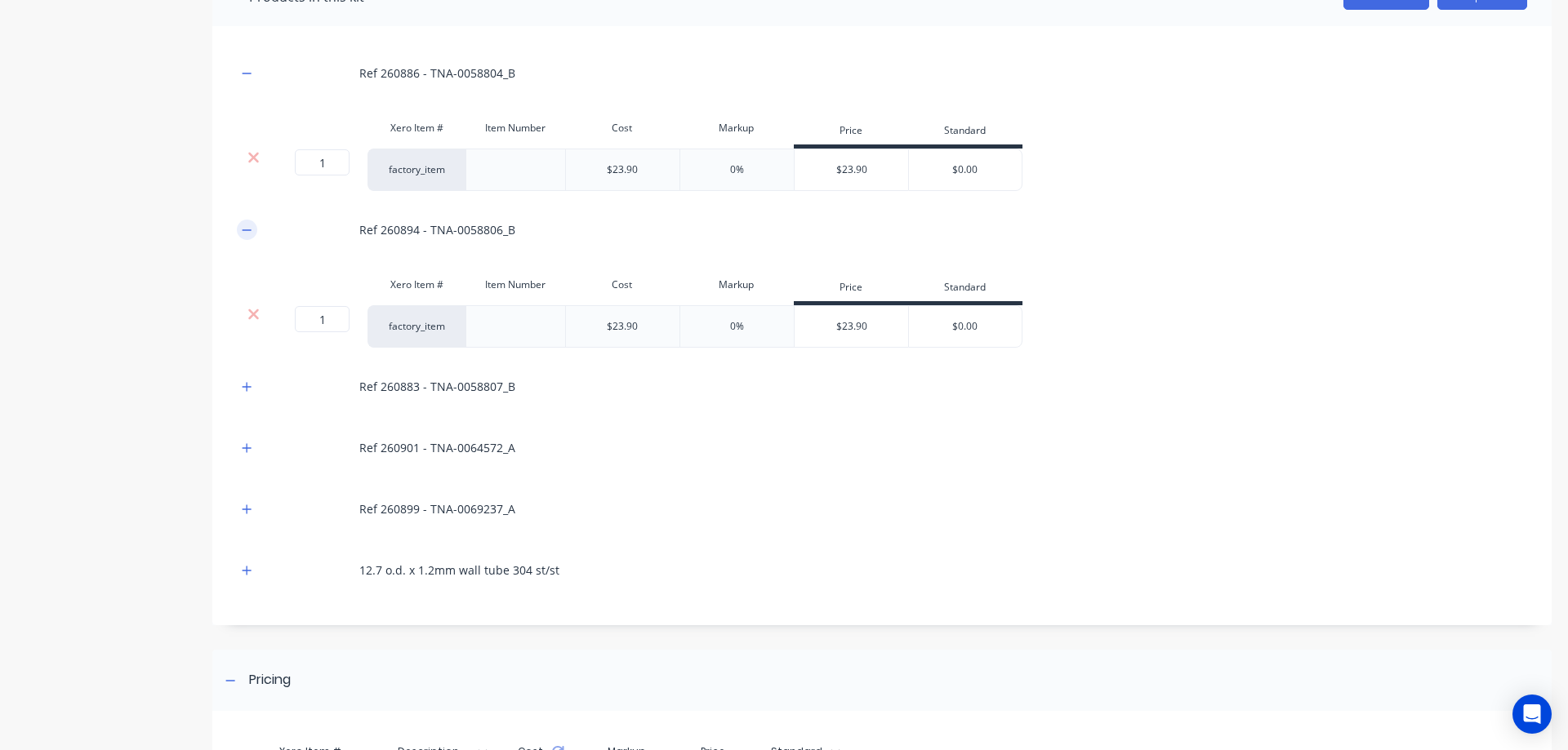
scroll to position [381, 0]
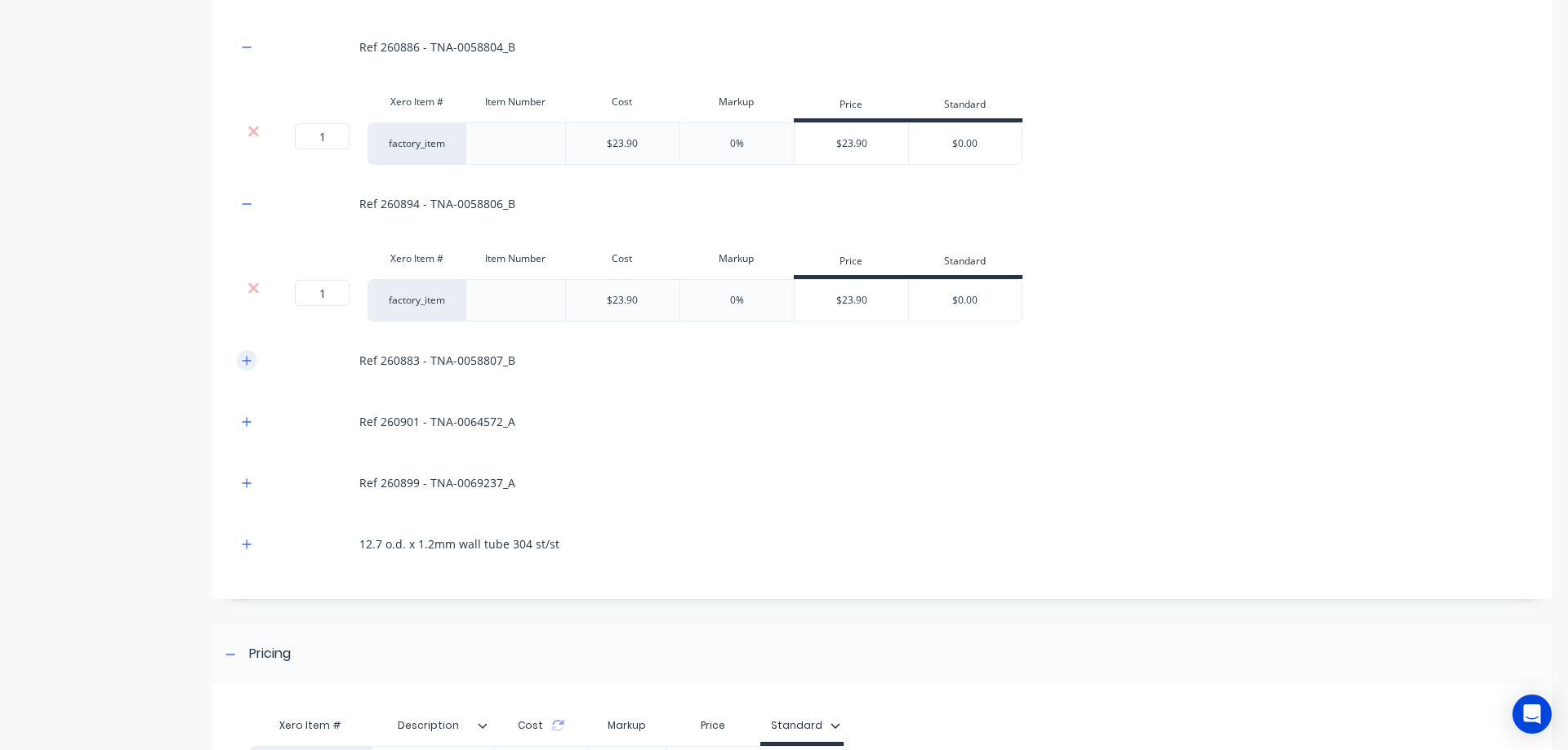
click at [243, 364] on icon "button" at bounding box center [246, 360] width 10 height 11
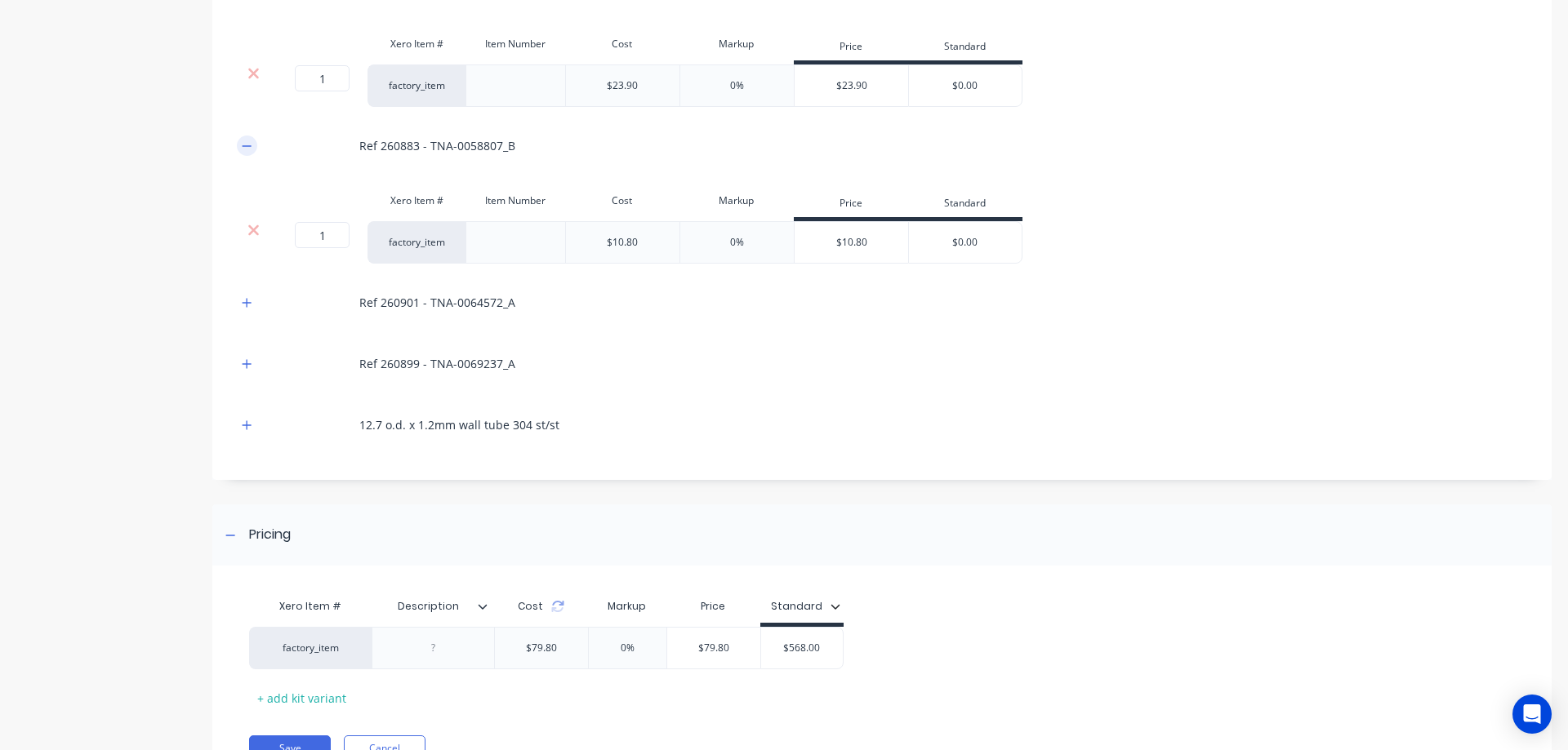
scroll to position [626, 0]
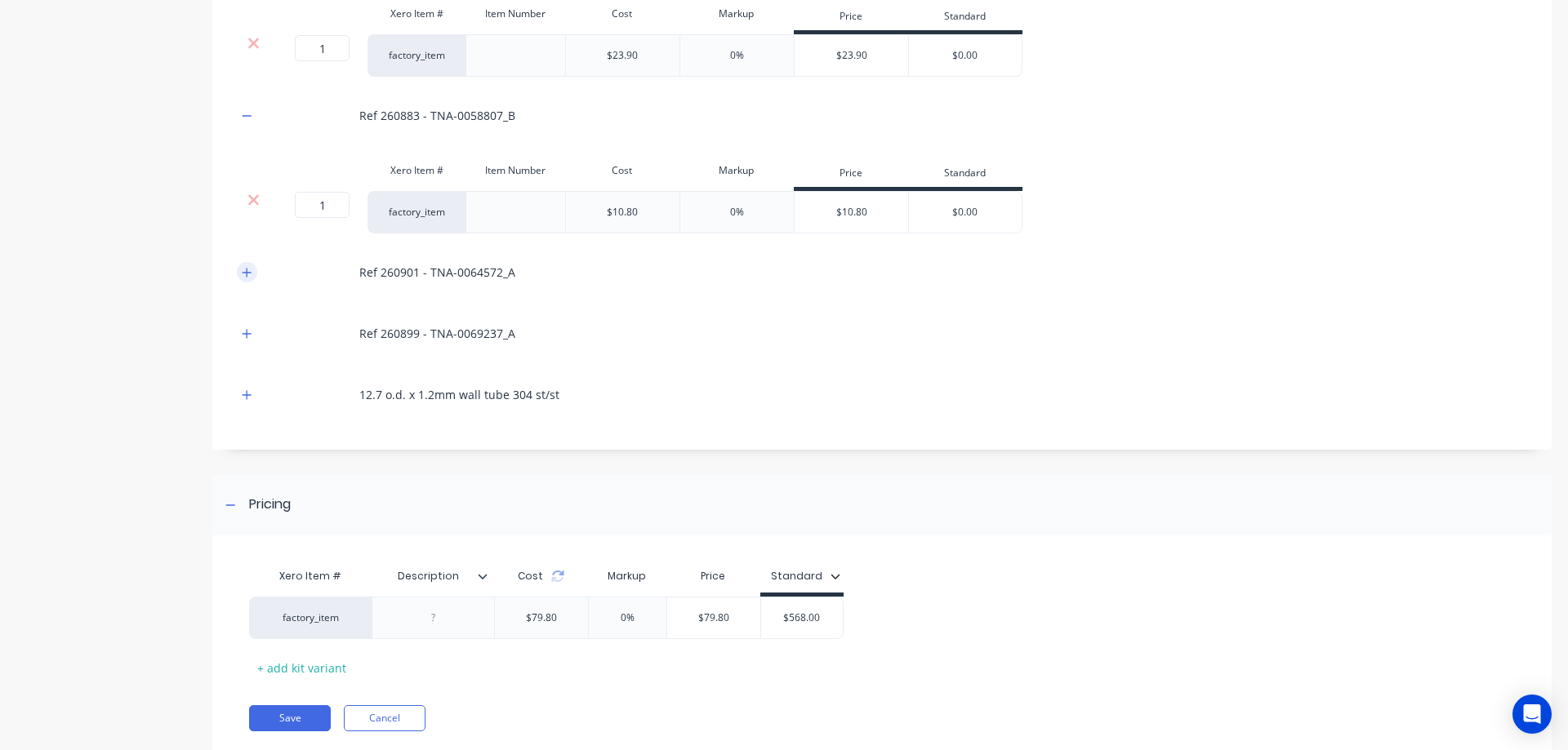
click at [246, 273] on icon "button" at bounding box center [247, 272] width 9 height 9
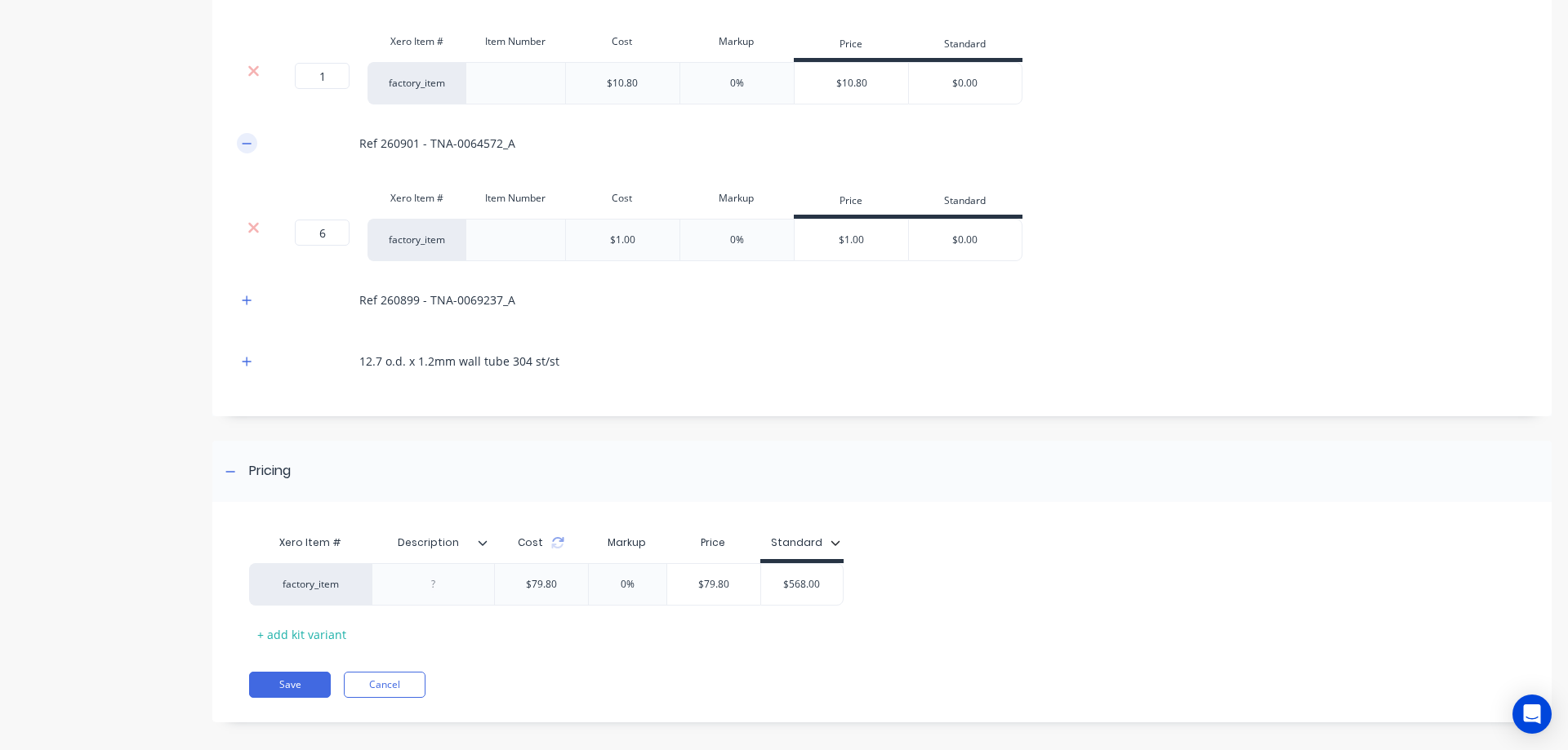
scroll to position [768, 0]
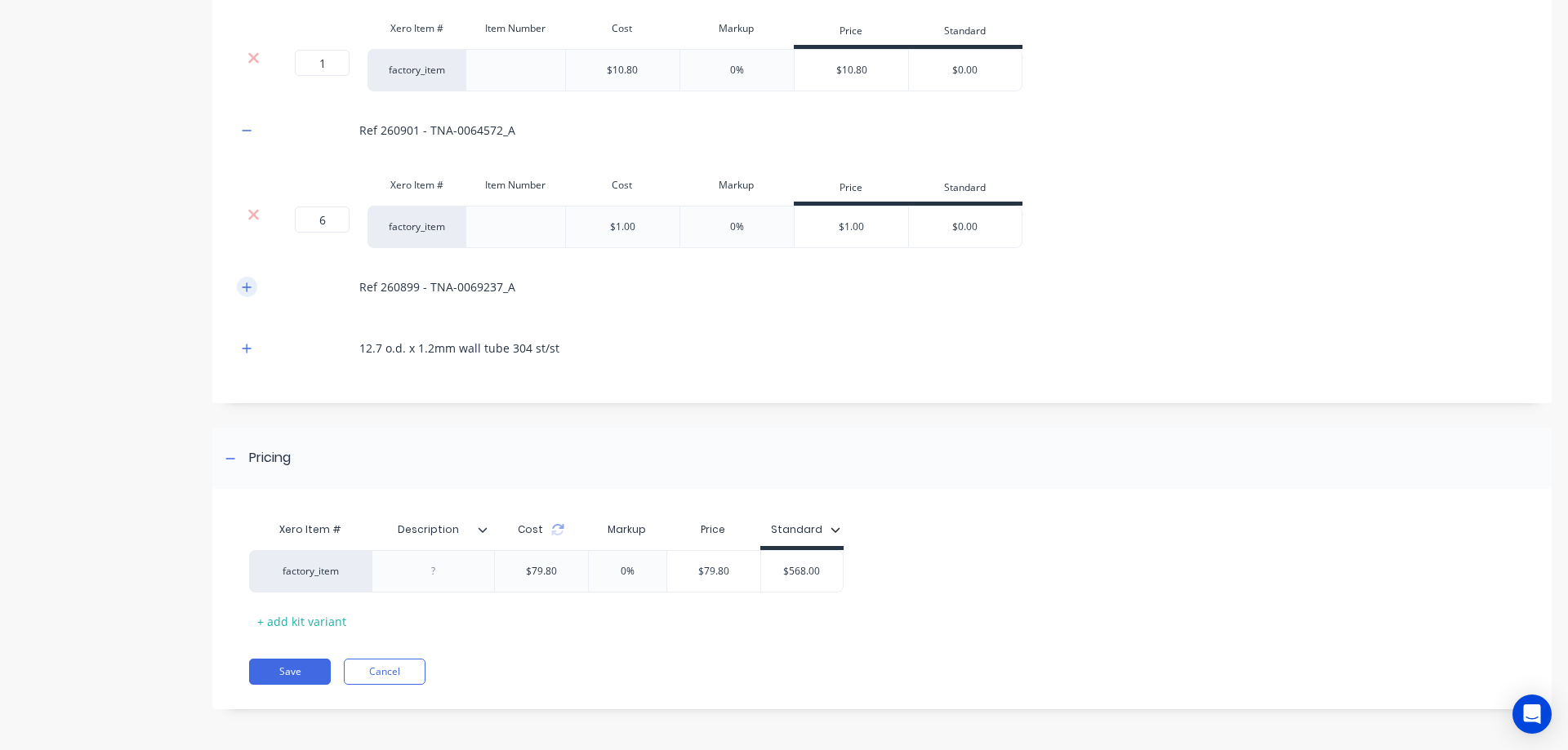
click at [246, 284] on icon "button" at bounding box center [246, 287] width 10 height 11
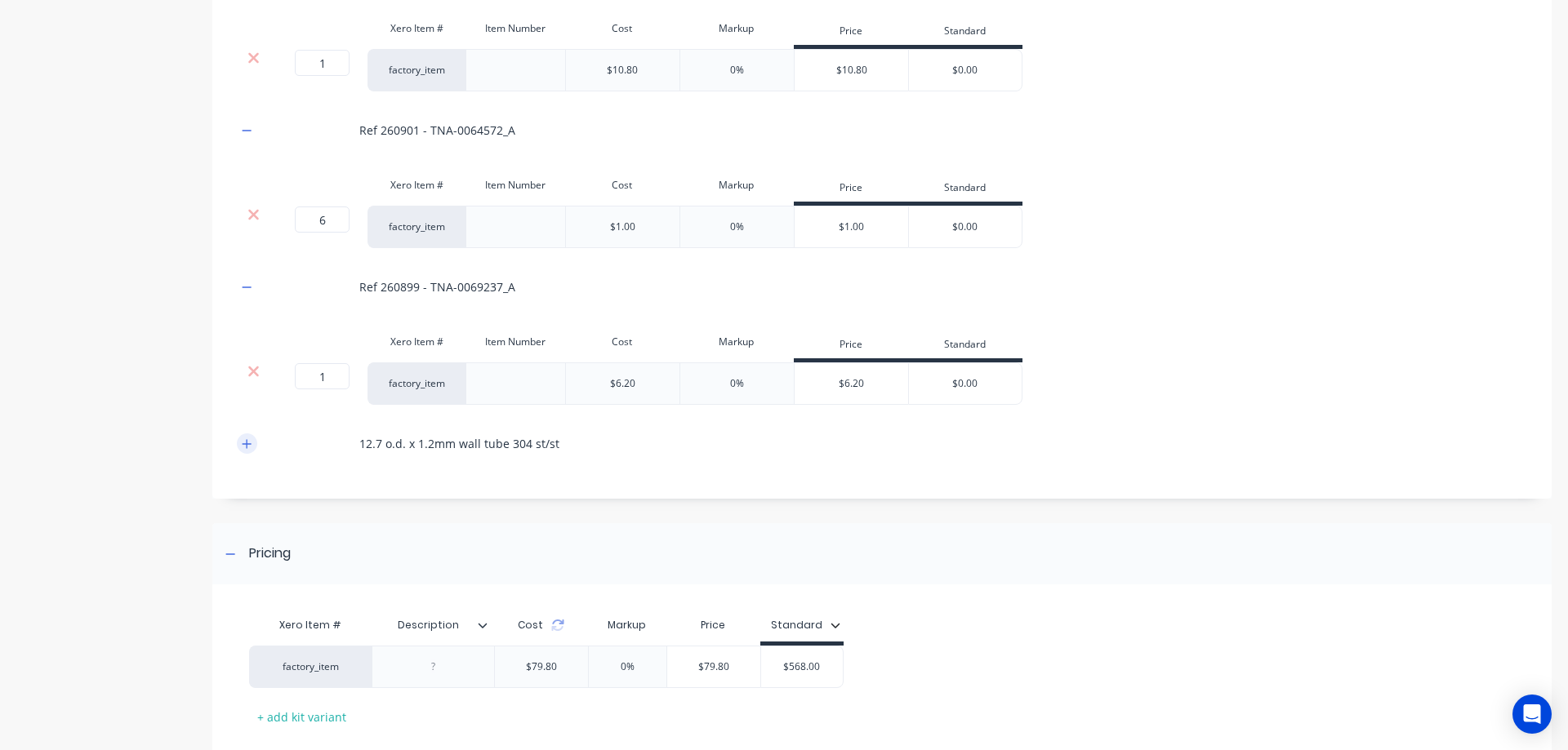
click at [245, 445] on icon "button" at bounding box center [246, 444] width 10 height 11
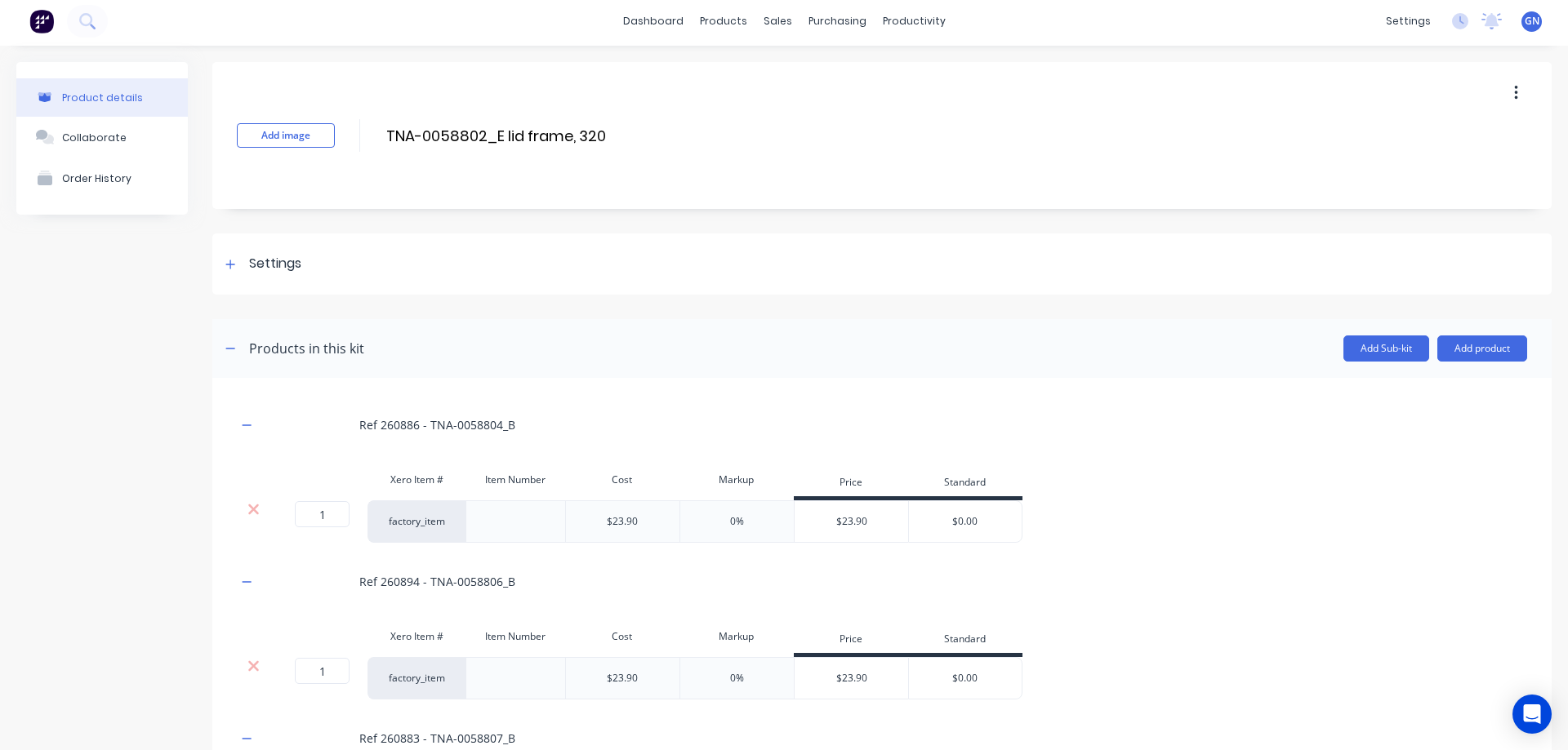
scroll to position [0, 0]
click at [1459, 349] on button "Add product" at bounding box center [1482, 352] width 90 height 26
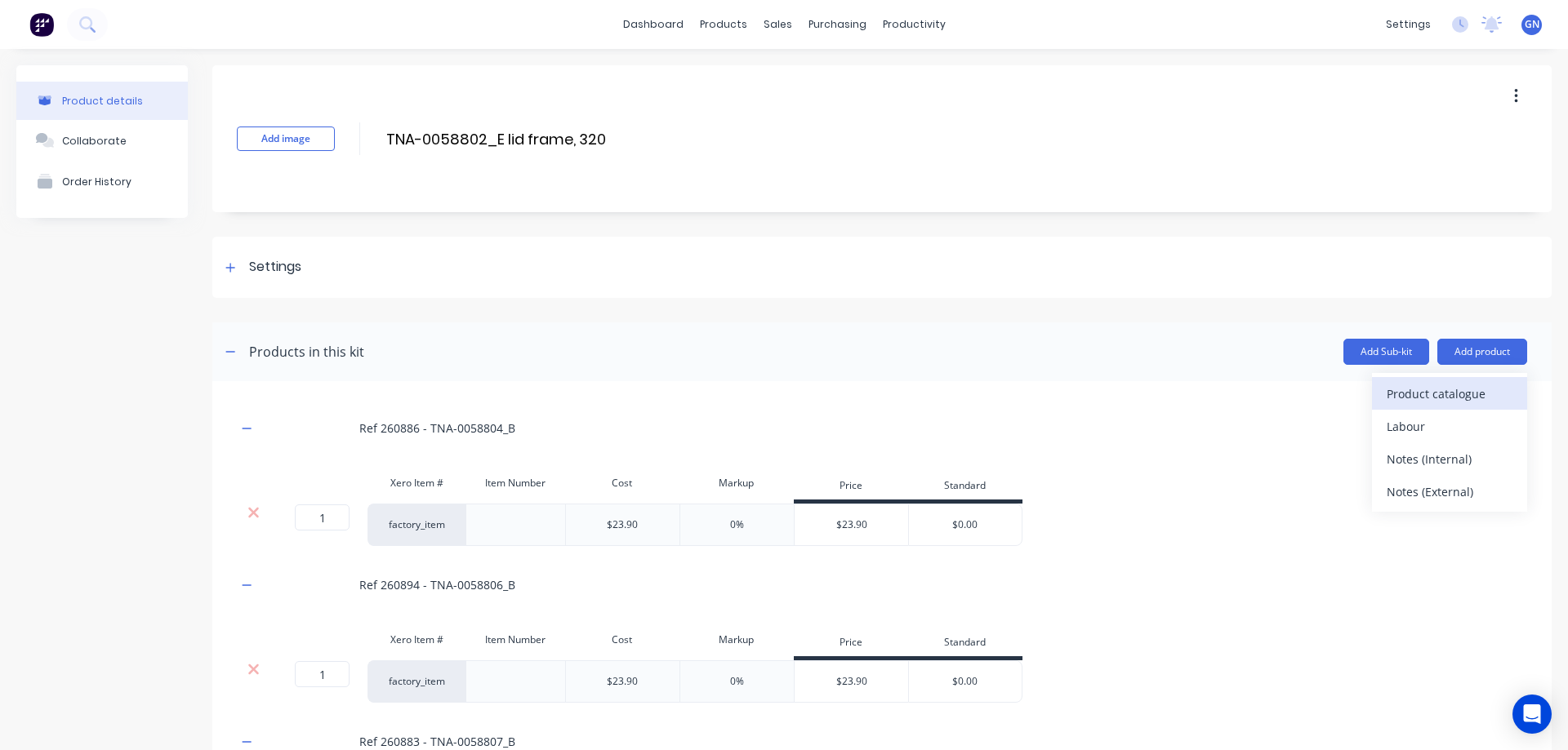
click at [1457, 392] on div "Product catalogue" at bounding box center [1449, 394] width 126 height 24
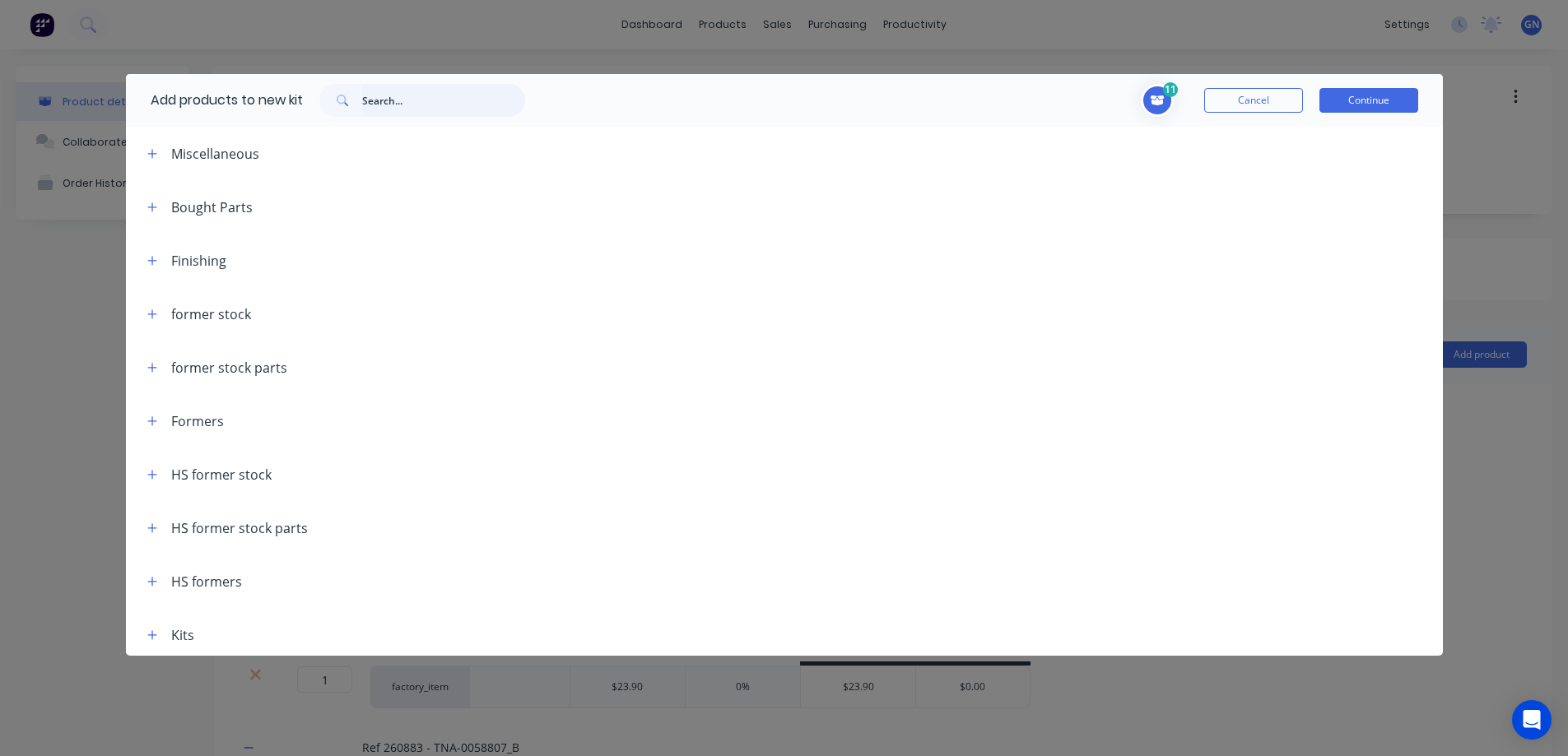
click at [414, 105] on input "text" at bounding box center [444, 101] width 163 height 33
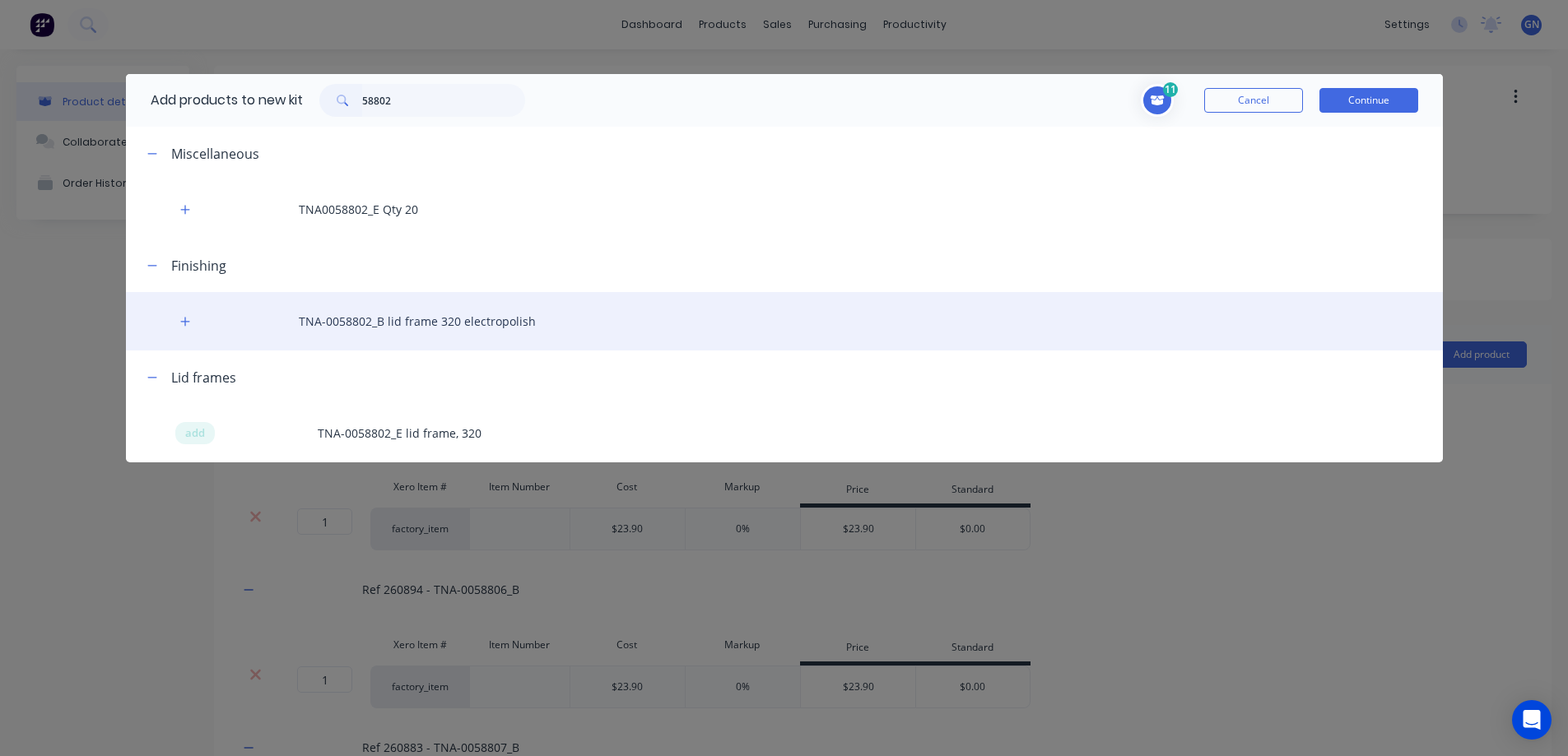
click at [393, 323] on div "TNA-0058802_B lid frame 320 electropolish" at bounding box center [784, 321] width 1317 height 58
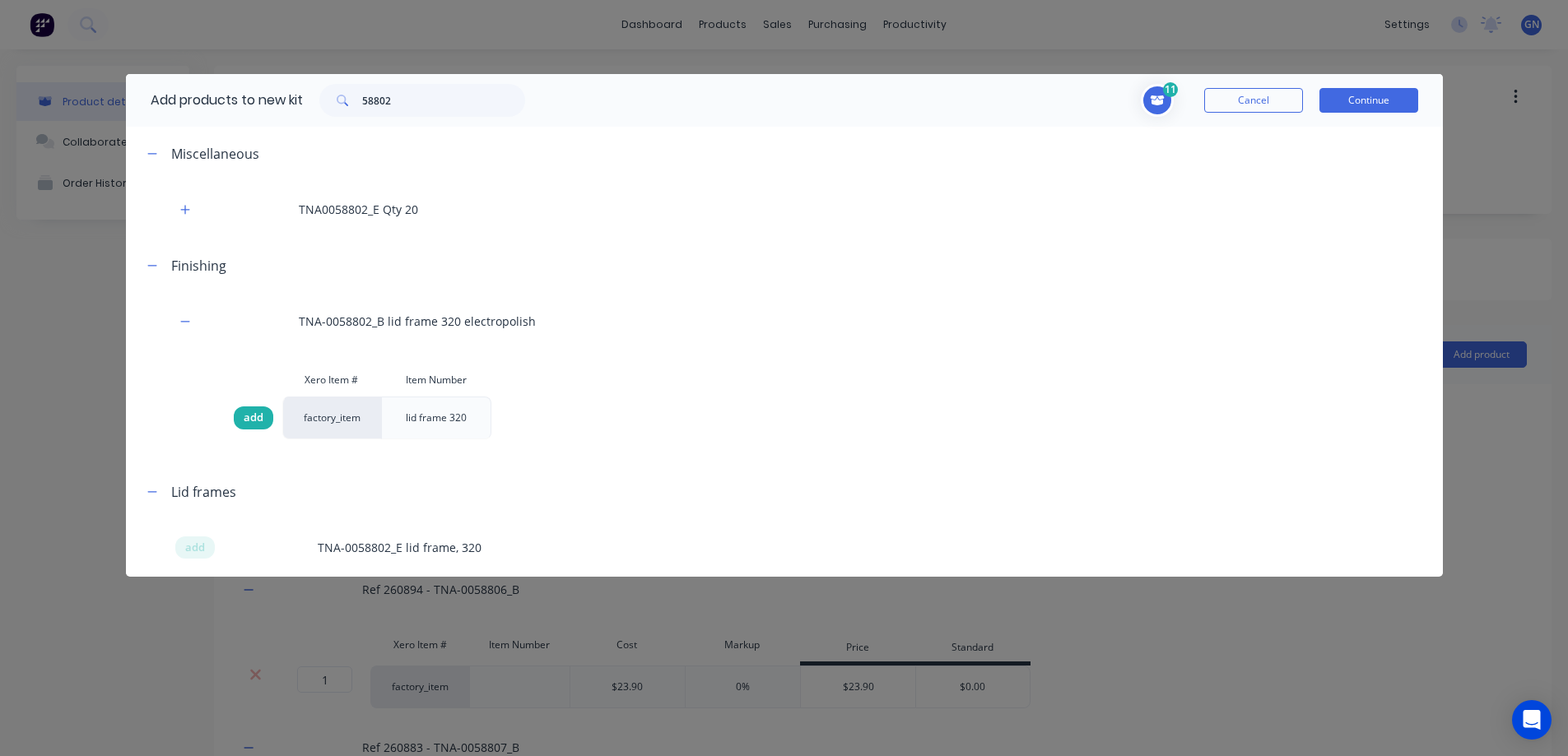
click at [254, 421] on span "add" at bounding box center [253, 418] width 19 height 17
click at [1372, 96] on button "Continue" at bounding box center [1368, 100] width 99 height 25
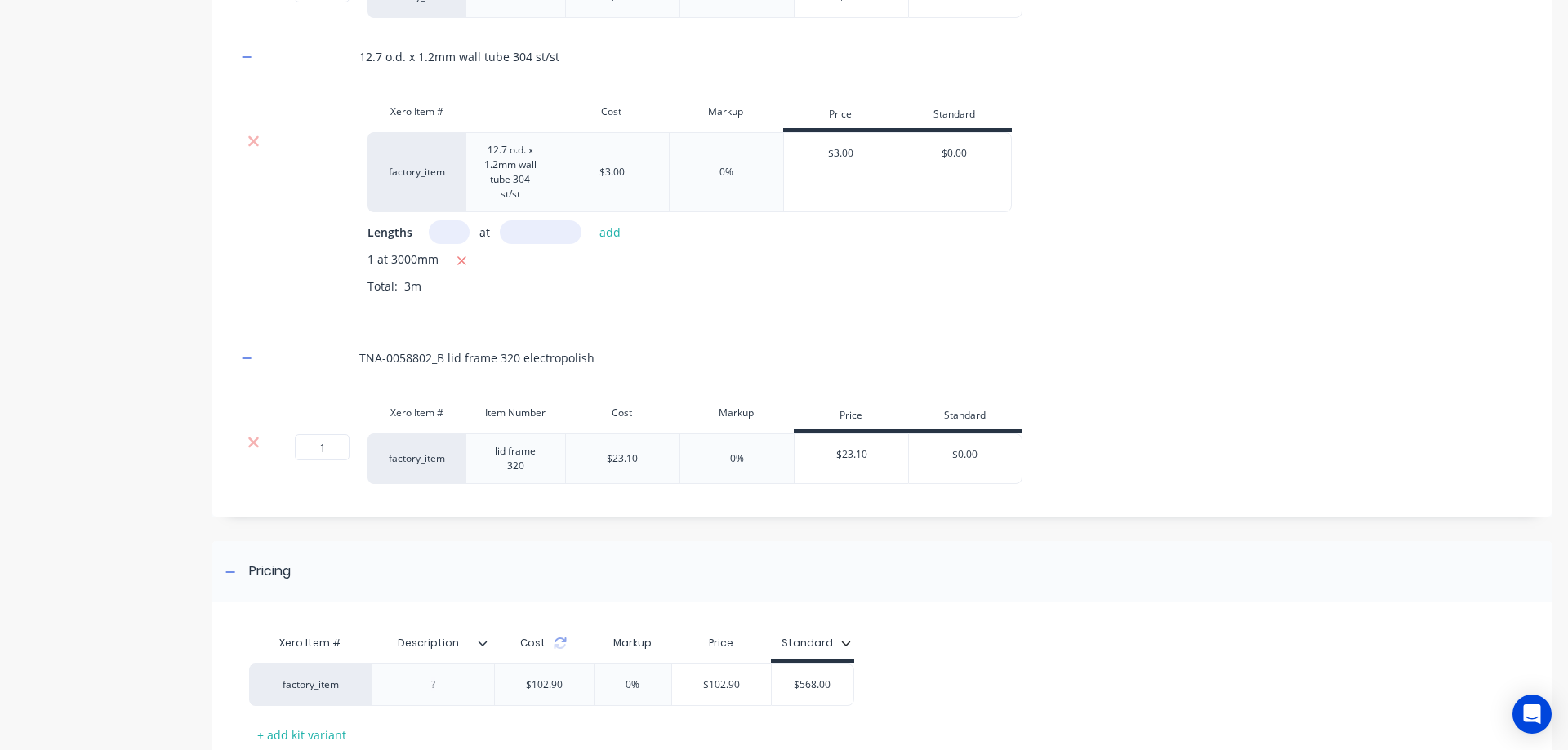
scroll to position [1268, 0]
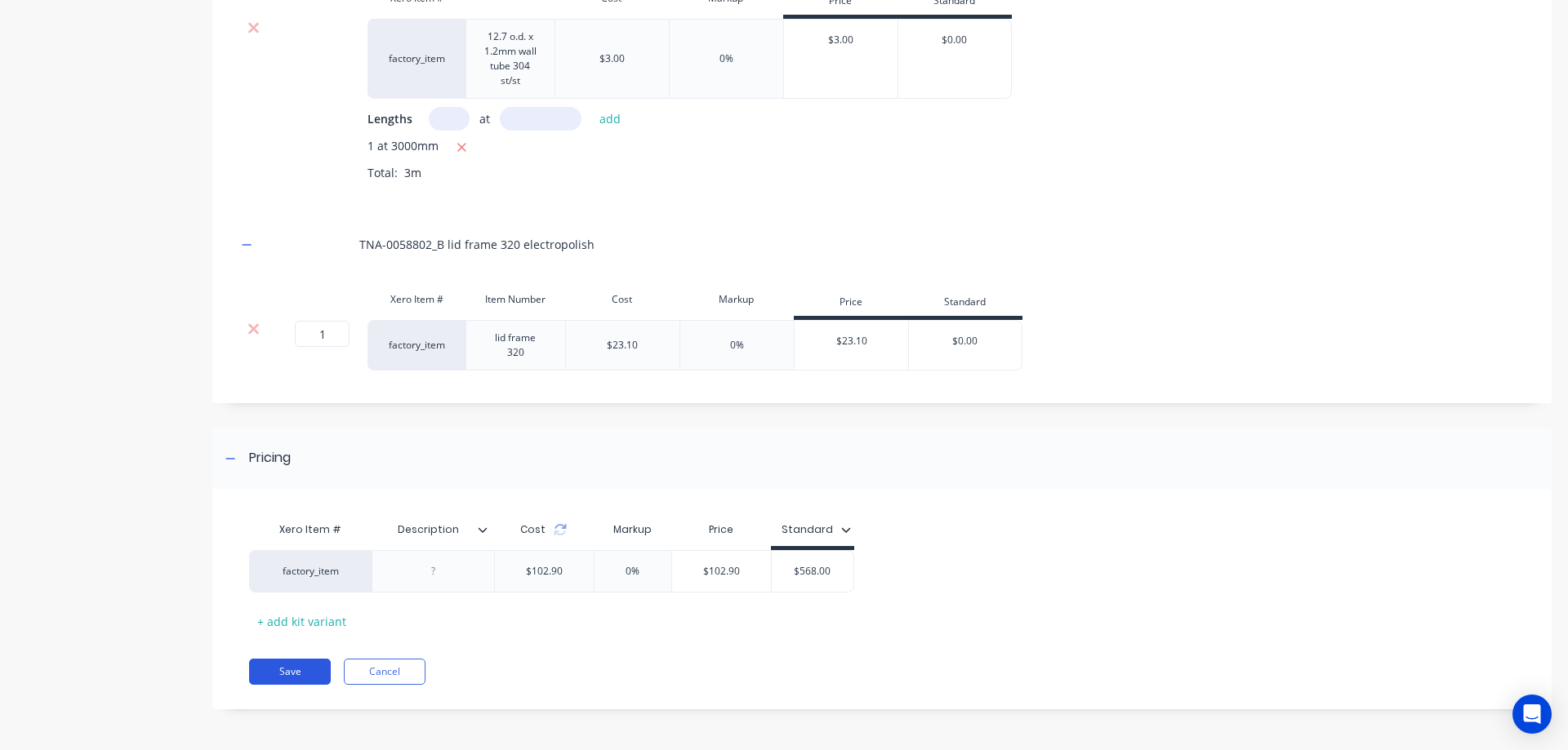
click at [301, 674] on button "Save" at bounding box center [290, 672] width 82 height 26
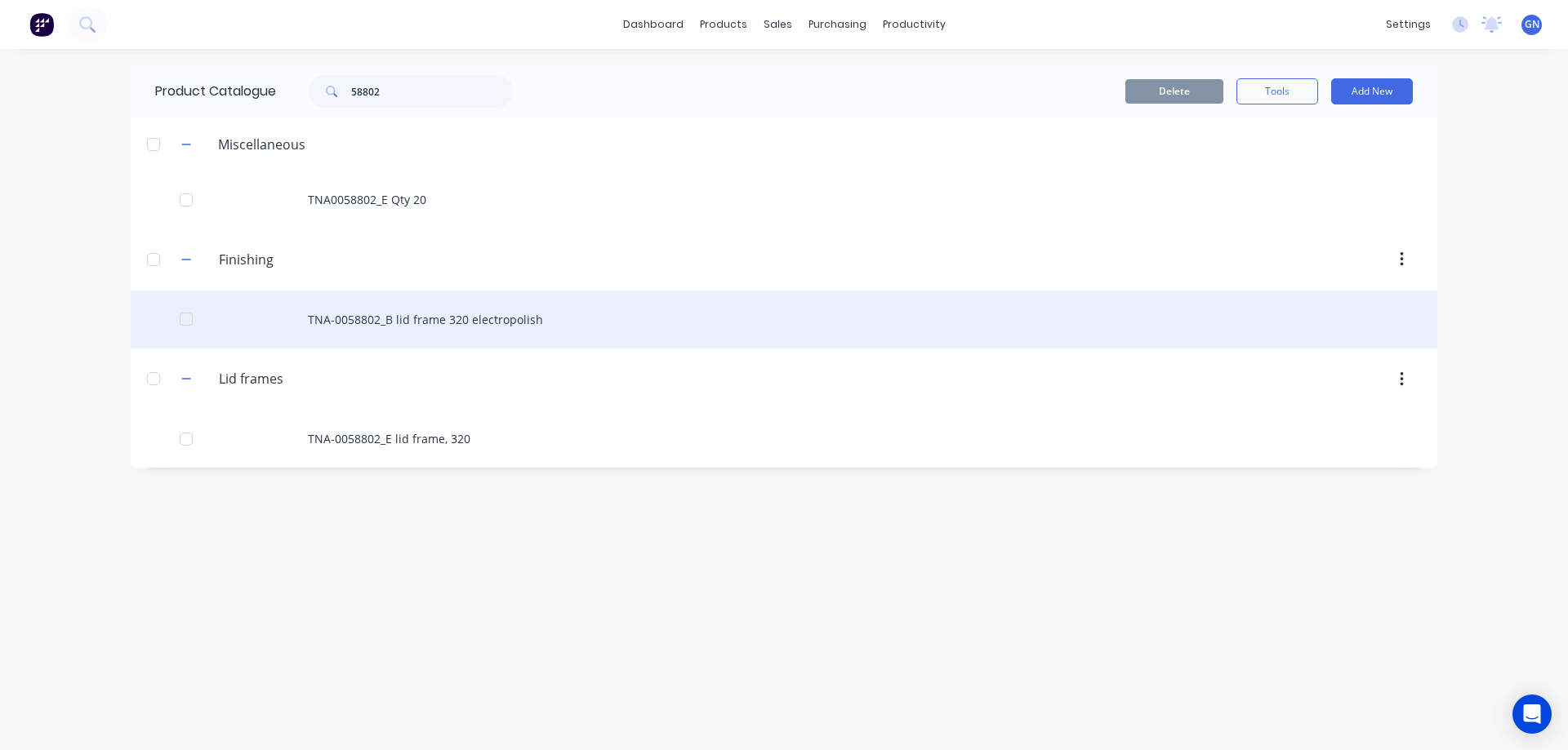
click at [412, 312] on div "TNA-0058802_B lid frame 320 electropolish" at bounding box center [784, 319] width 1307 height 58
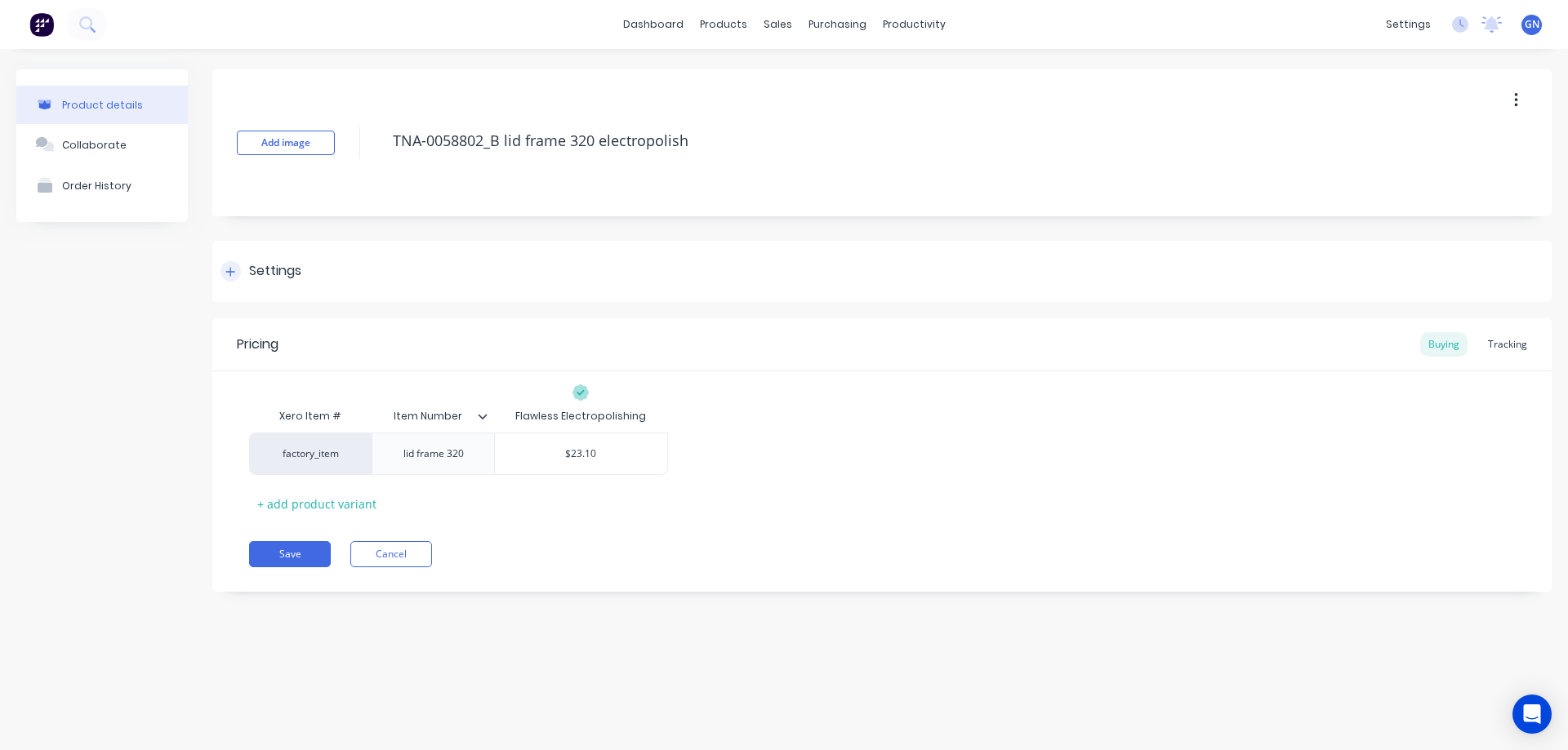
click at [229, 269] on icon at bounding box center [230, 271] width 10 height 11
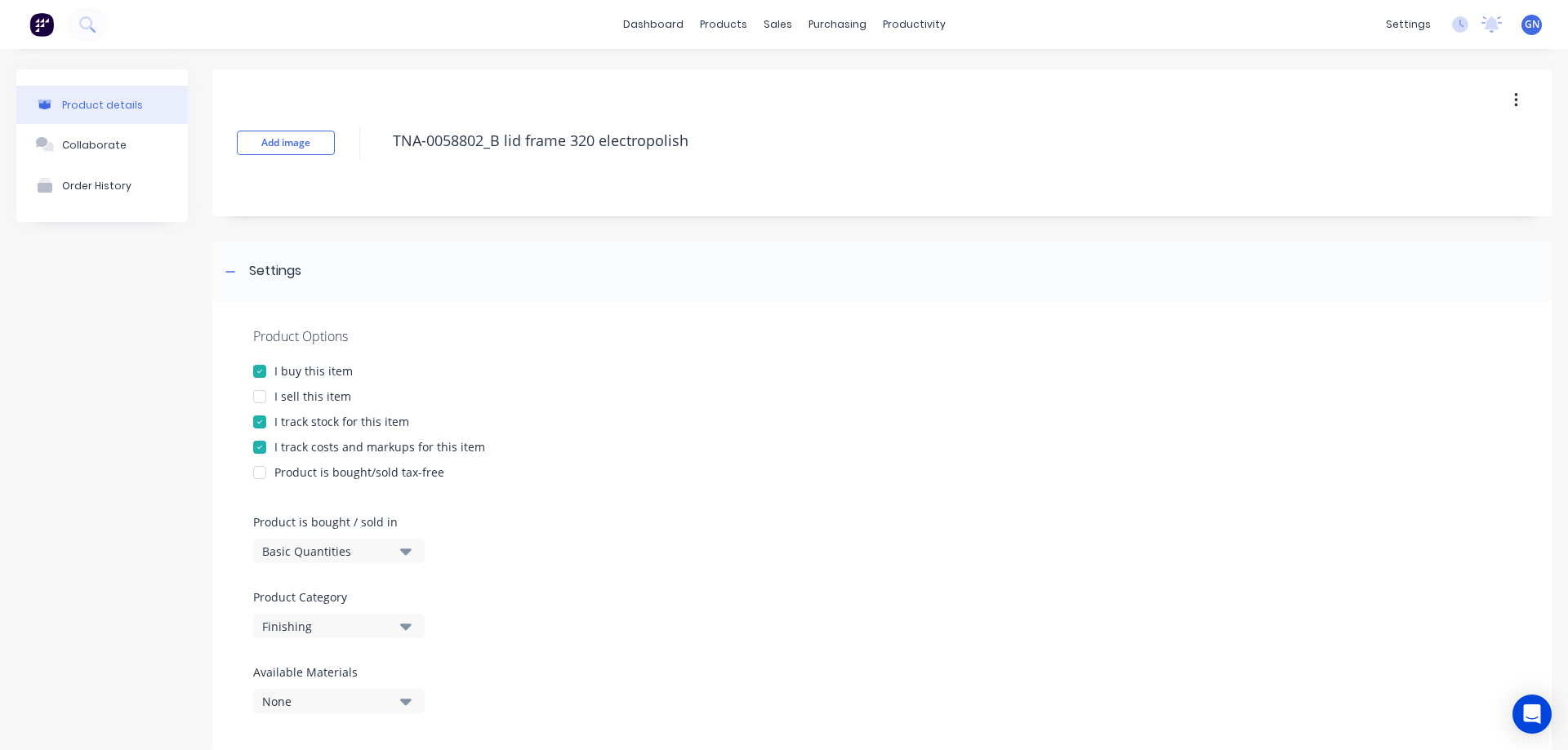
click at [257, 395] on div at bounding box center [260, 397] width 33 height 33
click at [237, 267] on div at bounding box center [231, 271] width 20 height 20
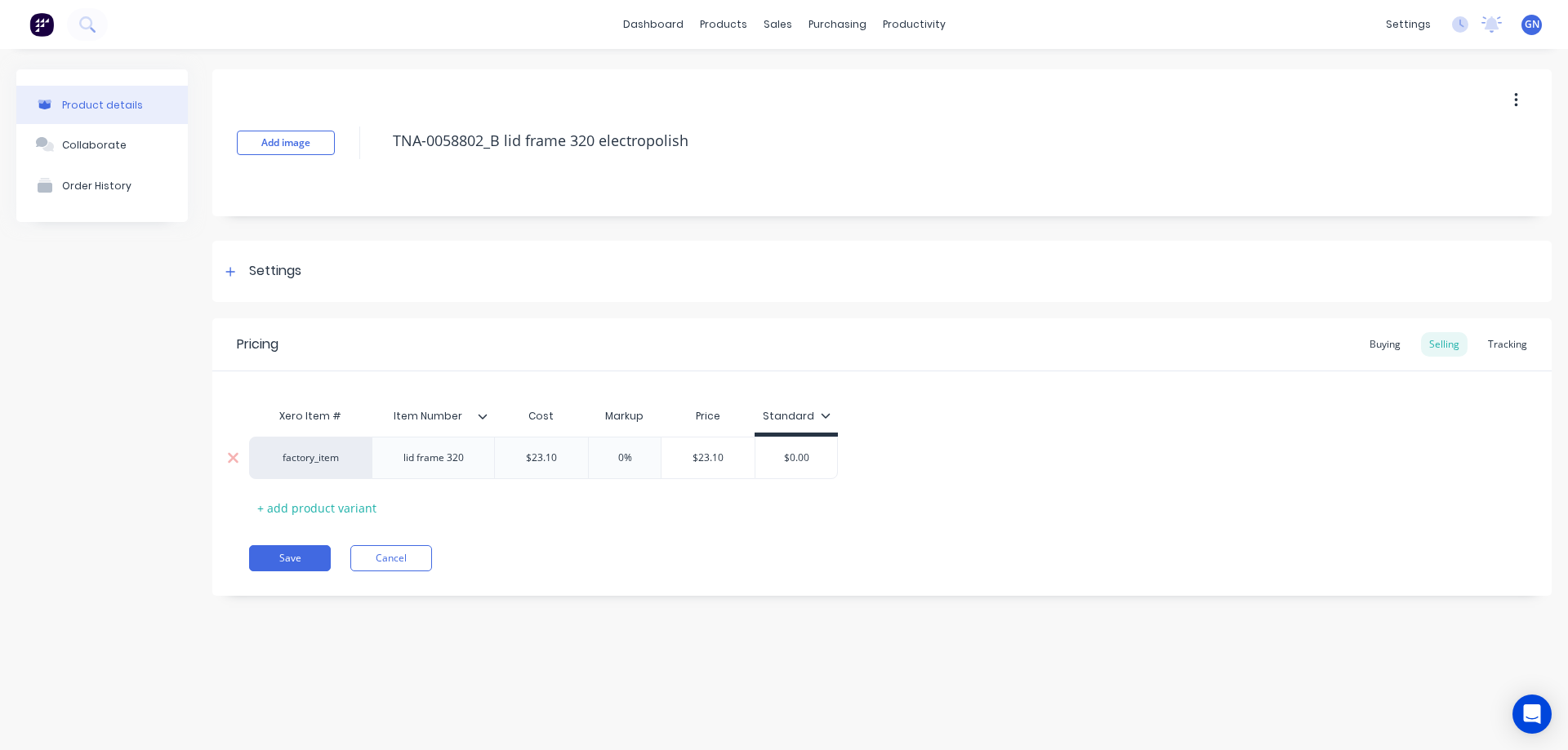
drag, startPoint x: 566, startPoint y: 461, endPoint x: 521, endPoint y: 453, distance: 45.7
click at [521, 453] on input "$23.10" at bounding box center [541, 458] width 93 height 15
click at [234, 275] on icon at bounding box center [230, 271] width 10 height 11
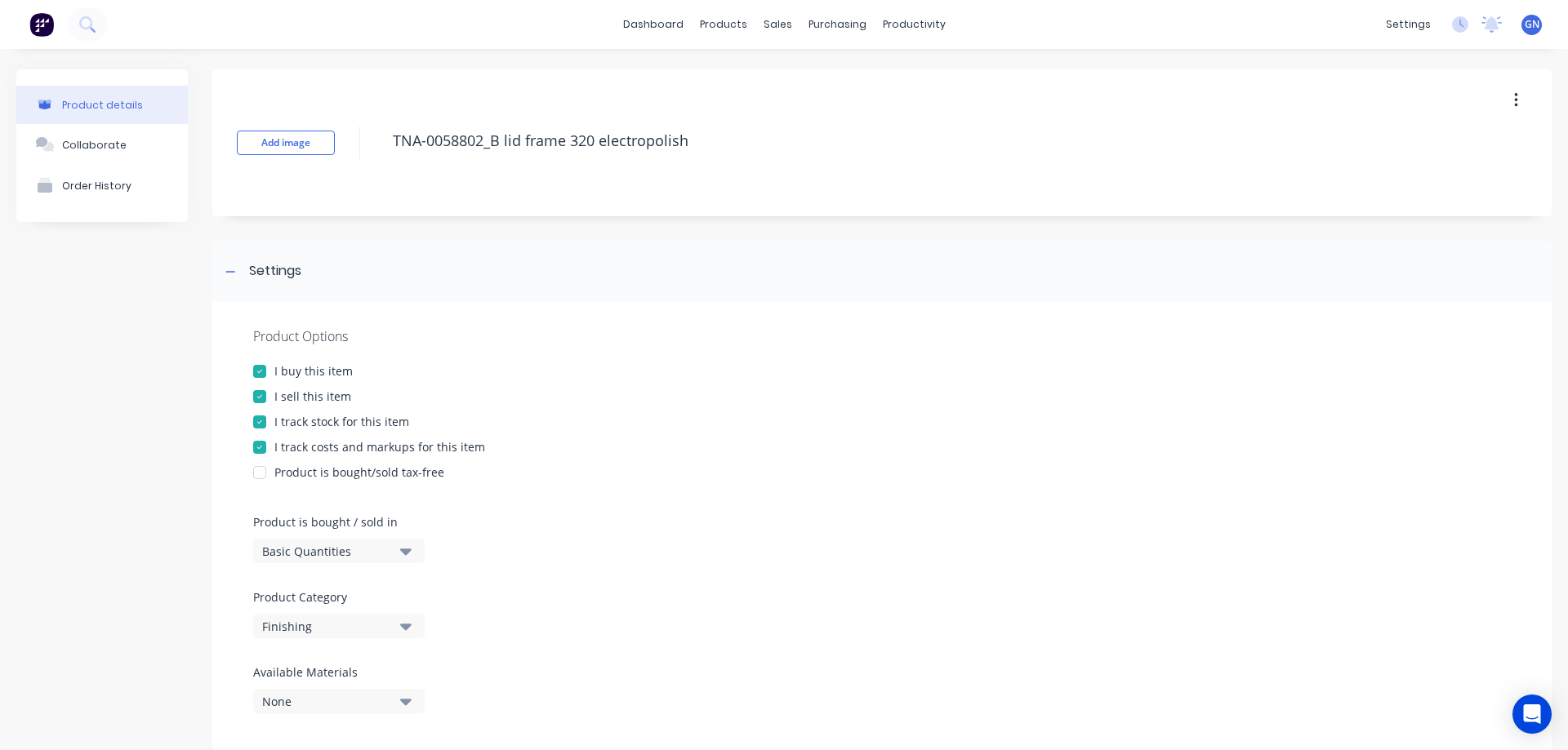
drag, startPoint x: 258, startPoint y: 393, endPoint x: 257, endPoint y: 382, distance: 11.0
click at [258, 394] on div at bounding box center [260, 397] width 33 height 33
click at [230, 276] on icon at bounding box center [230, 271] width 10 height 11
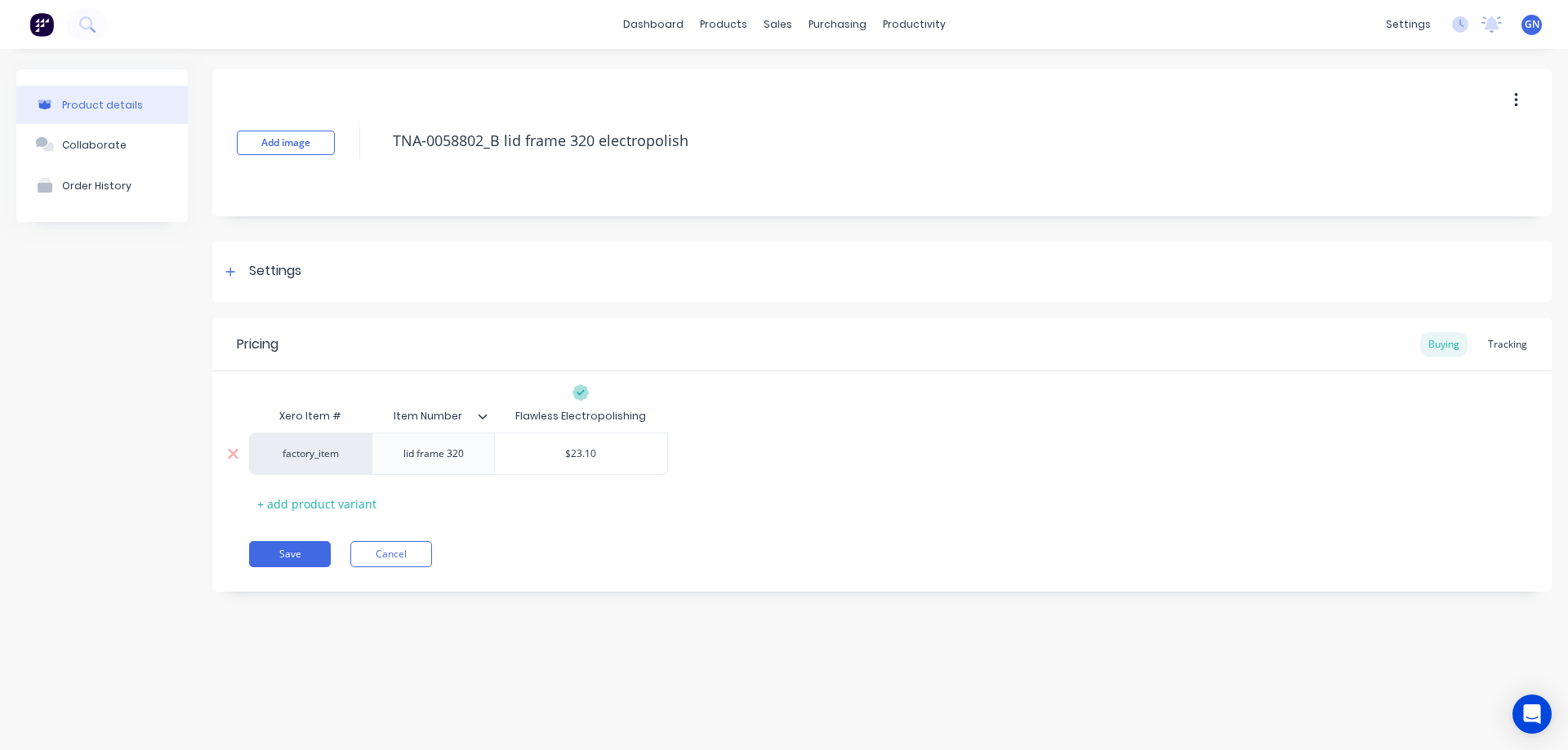
drag, startPoint x: 549, startPoint y: 460, endPoint x: 660, endPoint y: 464, distance: 111.1
click at [660, 464] on div "$23.10 $23.10" at bounding box center [580, 454] width 172 height 40
click at [296, 557] on button "Save" at bounding box center [290, 554] width 82 height 26
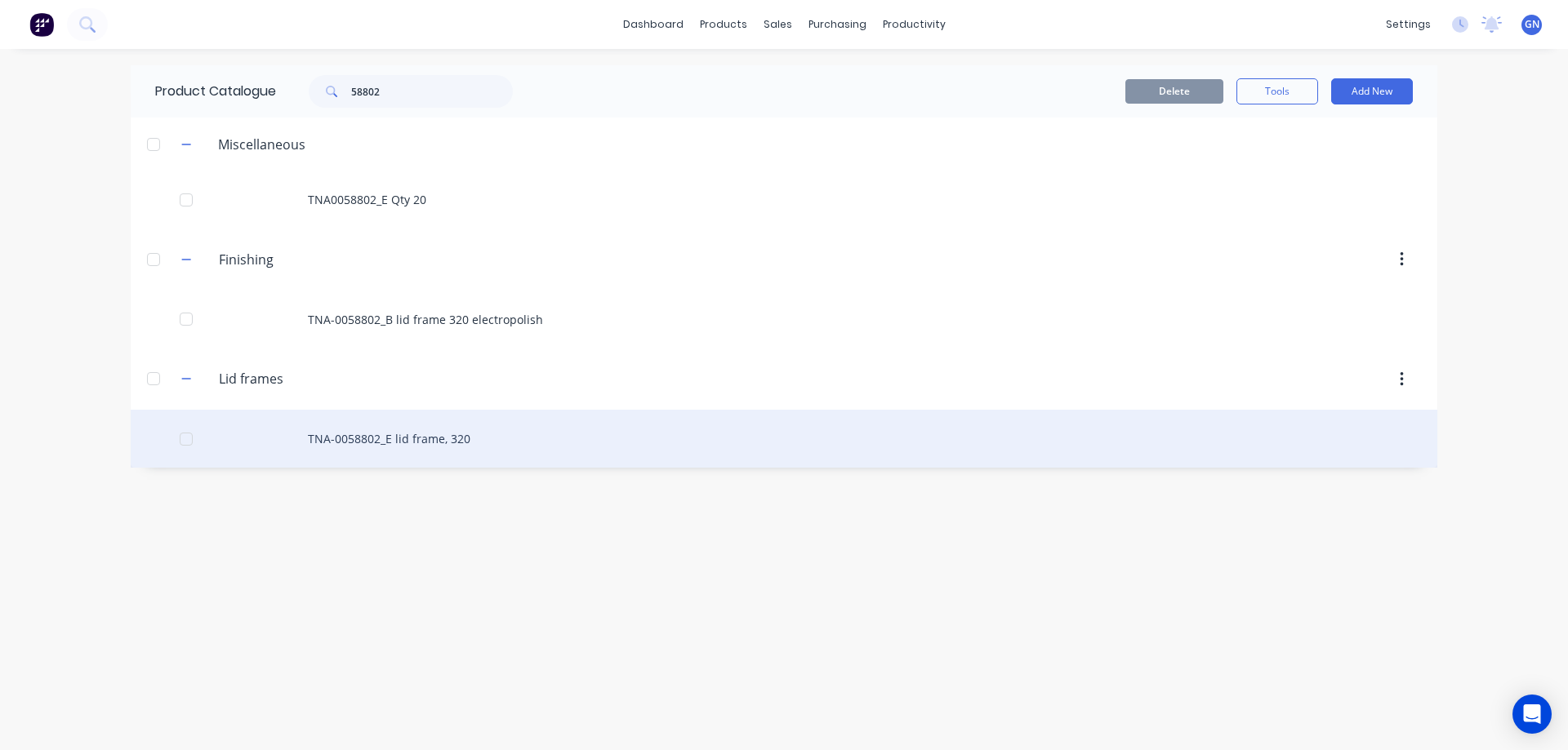
click at [405, 435] on div "TNA-0058802_E lid frame, 320" at bounding box center [784, 438] width 1307 height 58
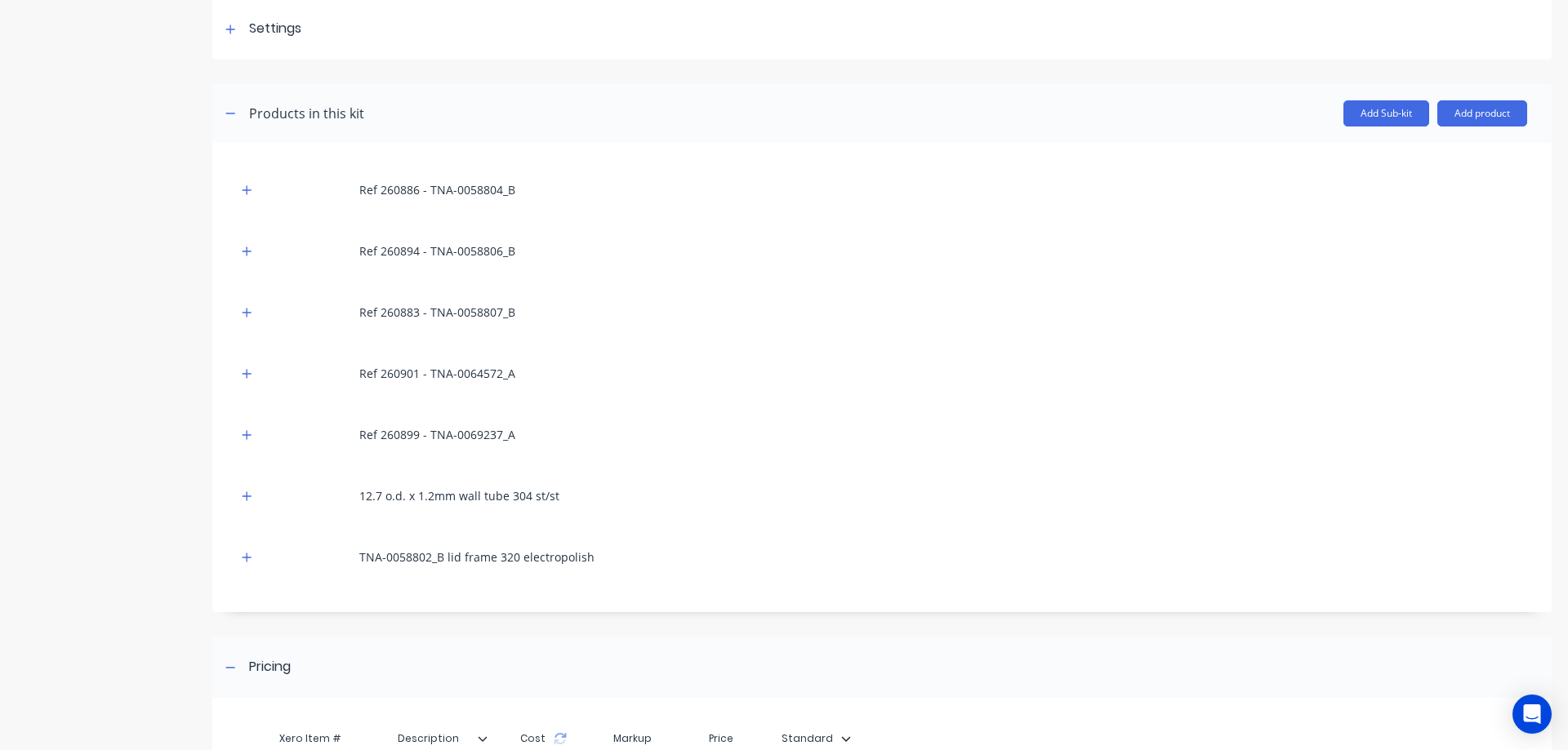
scroll to position [435, 0]
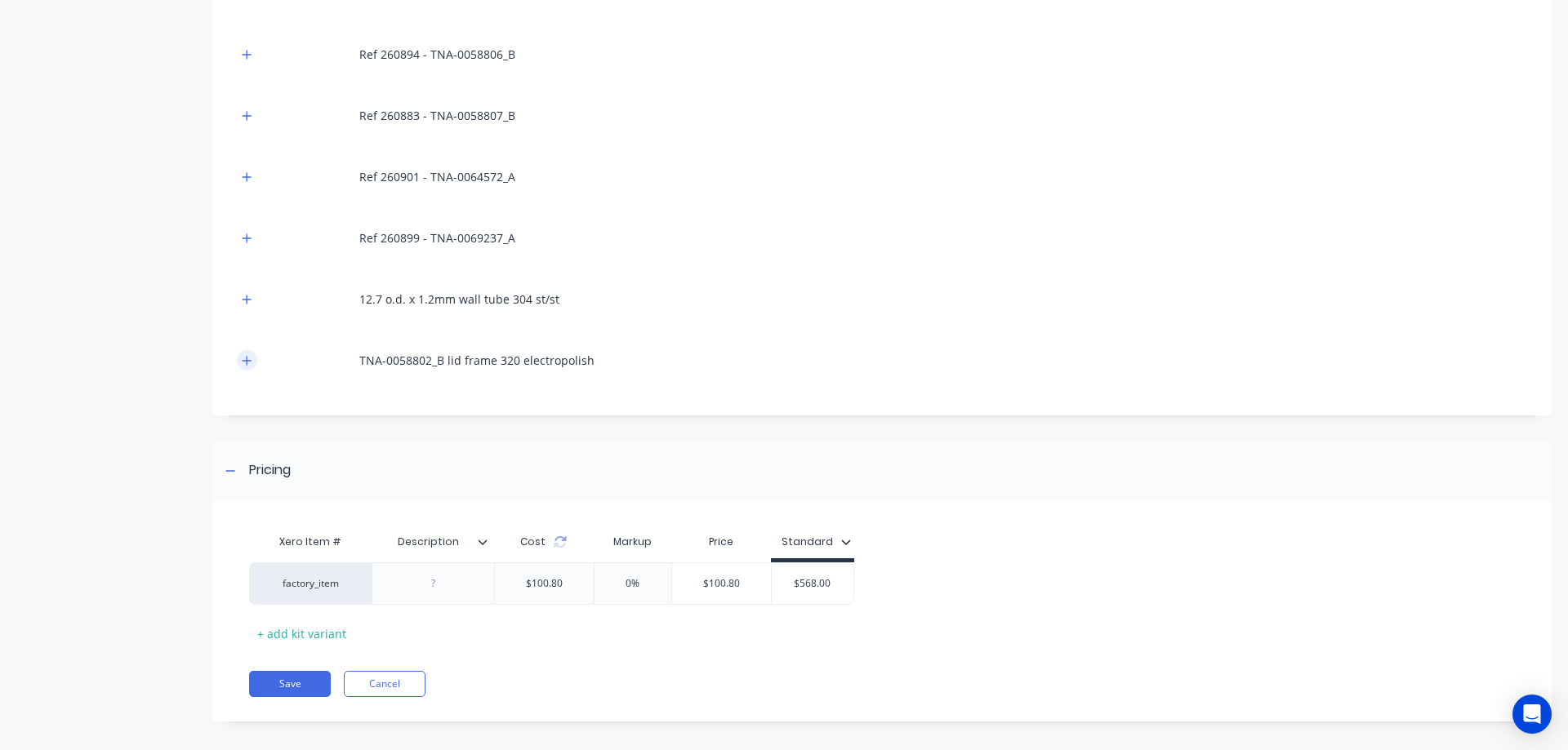
click at [245, 361] on icon "button" at bounding box center [247, 360] width 9 height 9
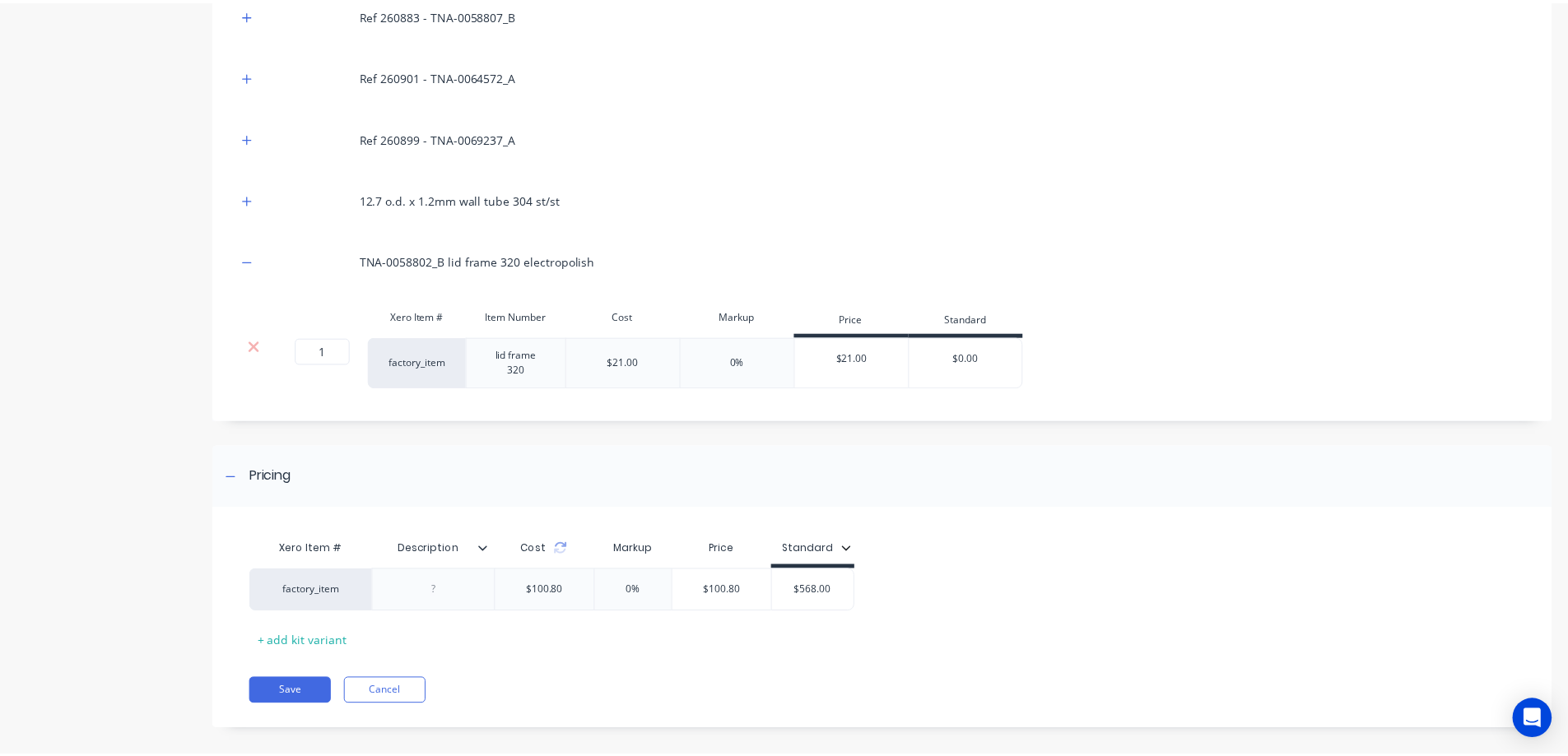
scroll to position [555, 0]
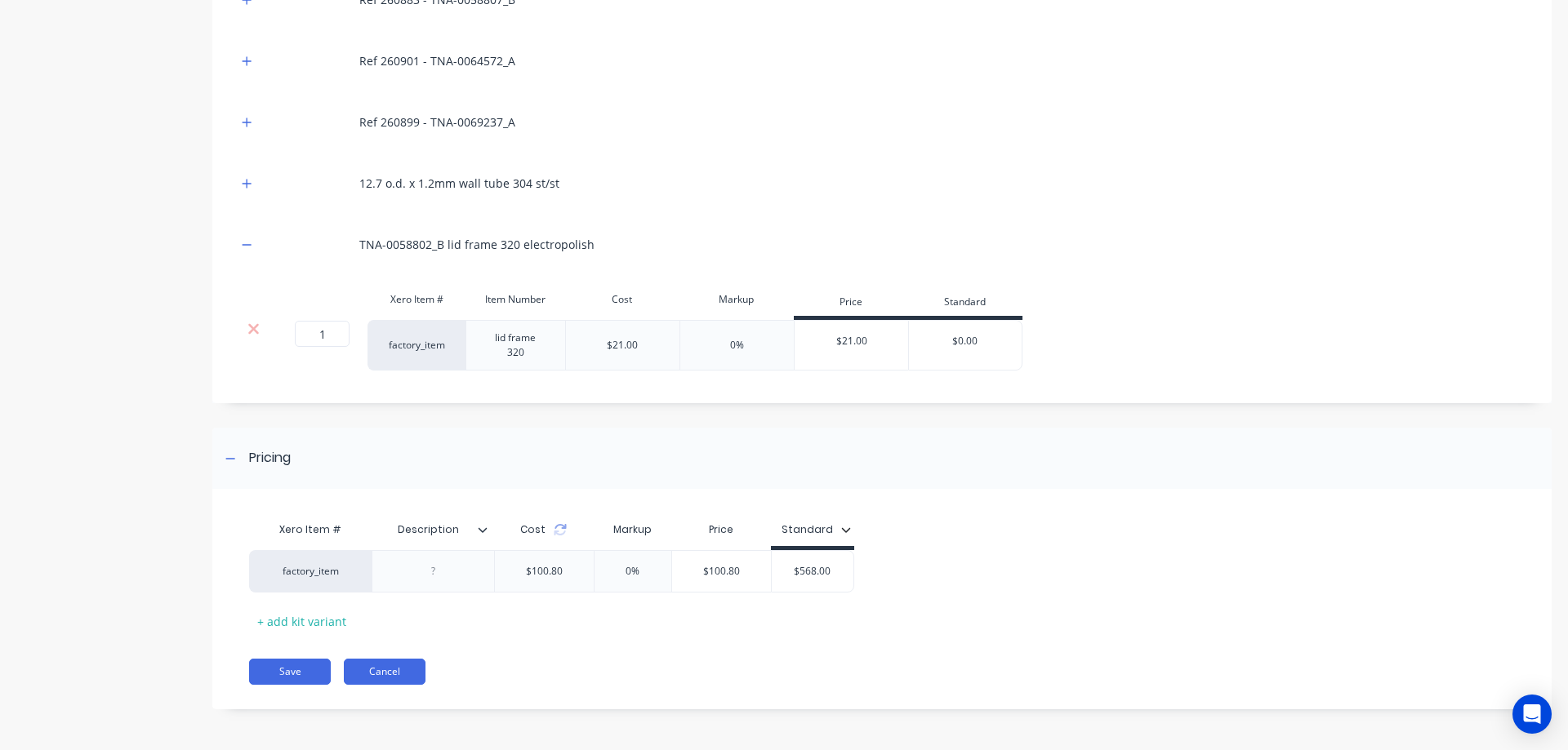
click at [381, 672] on button "Cancel" at bounding box center [384, 672] width 82 height 26
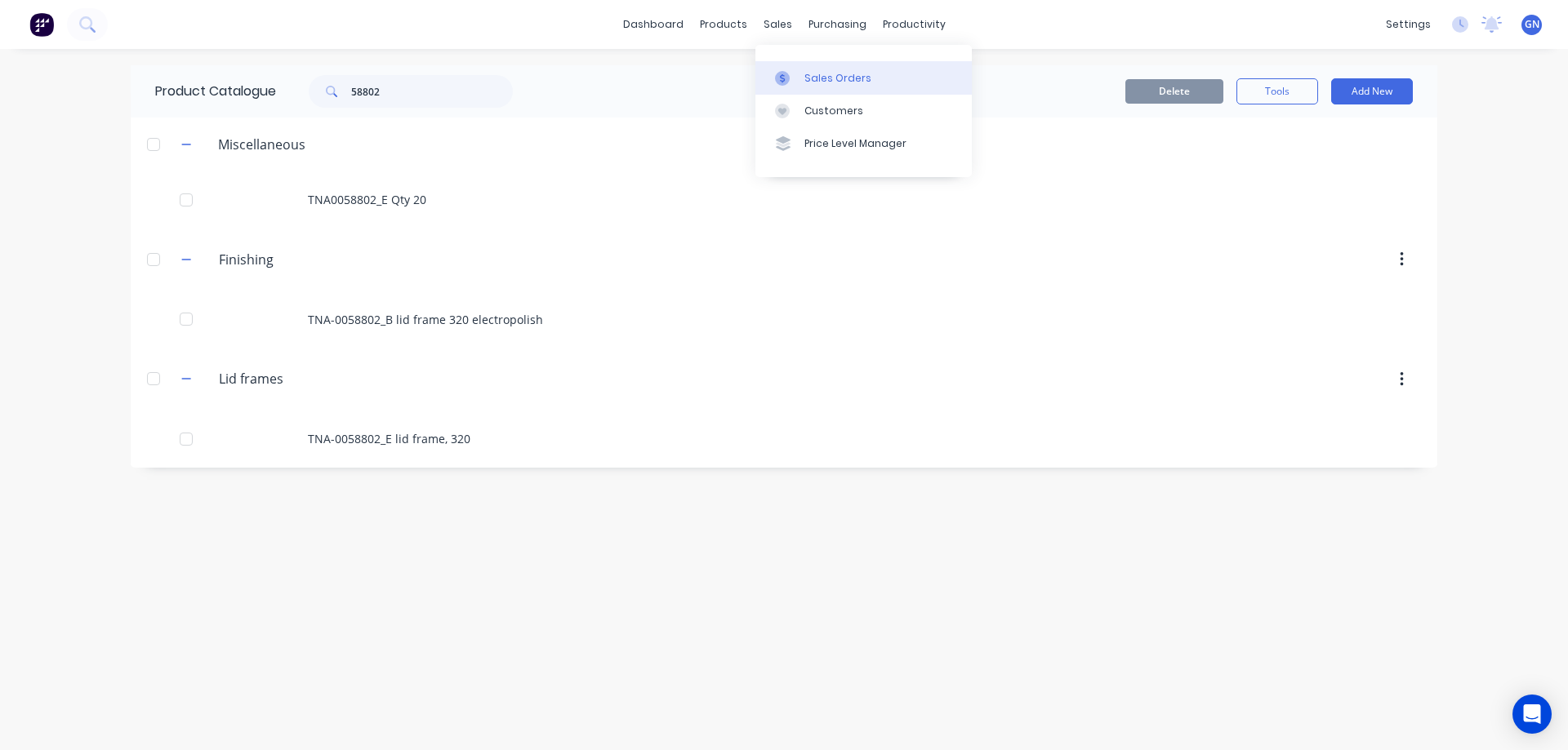
click at [838, 77] on div "Sales Orders" at bounding box center [838, 78] width 67 height 15
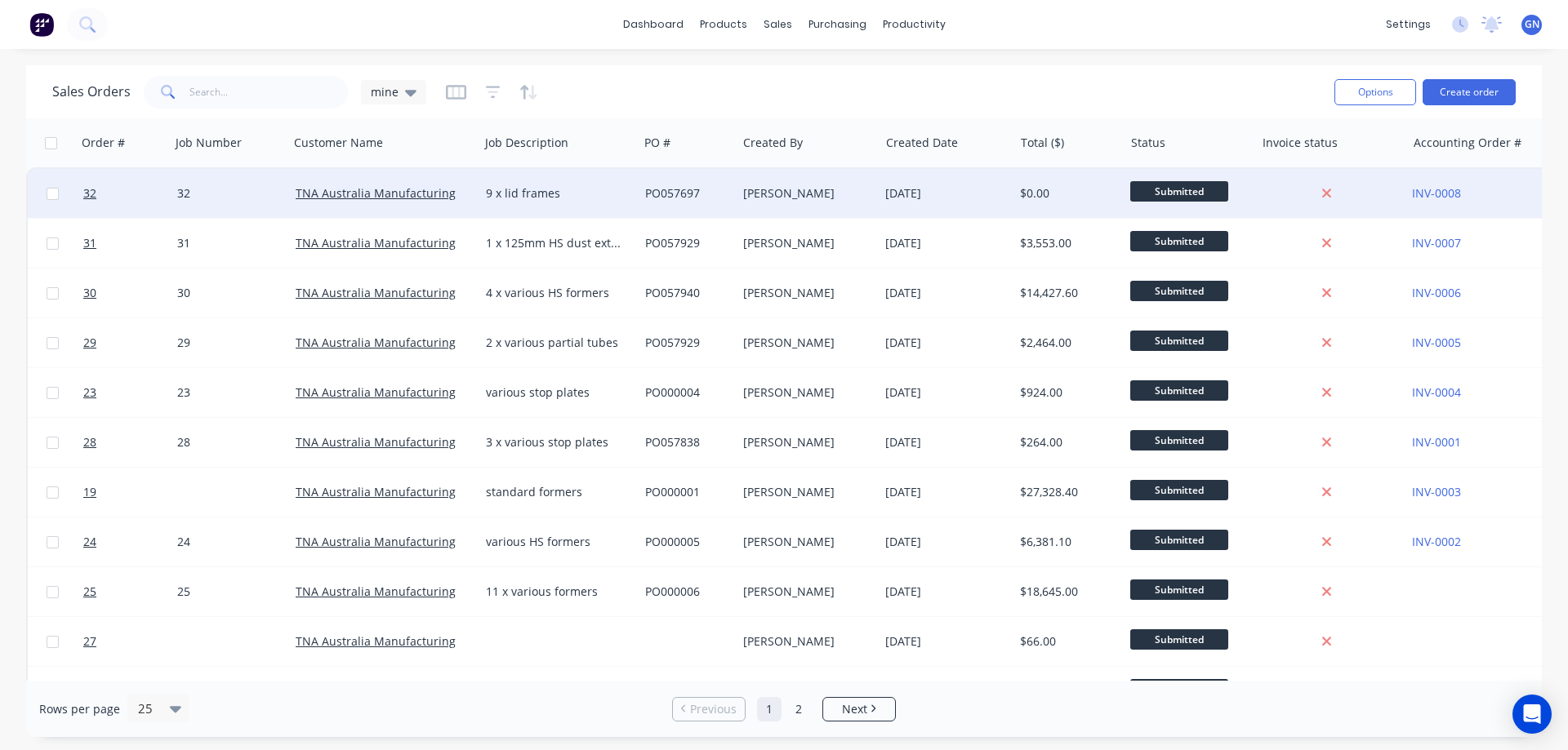
click at [785, 196] on div "[PERSON_NAME]" at bounding box center [804, 194] width 122 height 17
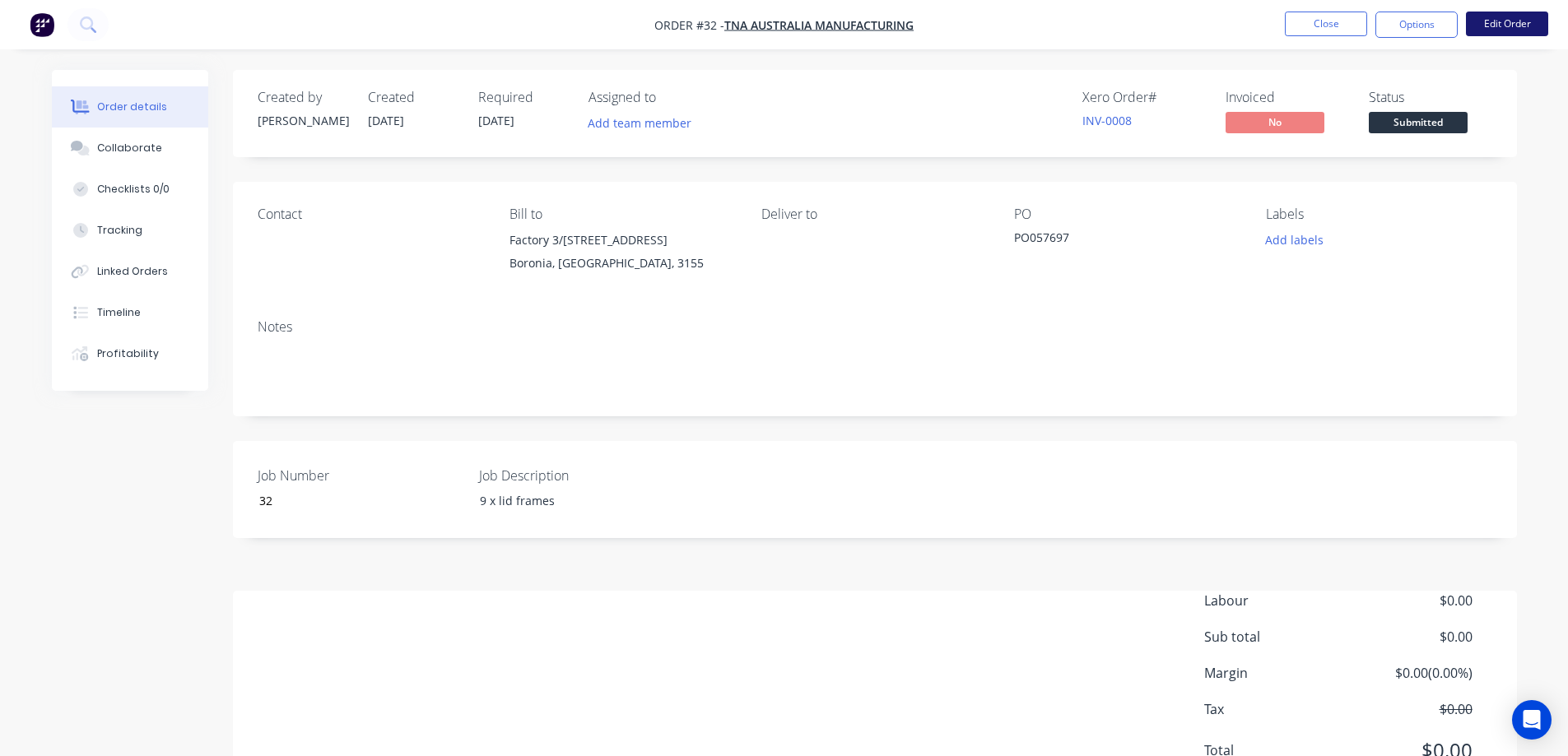
click at [1511, 22] on button "Edit Order" at bounding box center [1507, 23] width 82 height 25
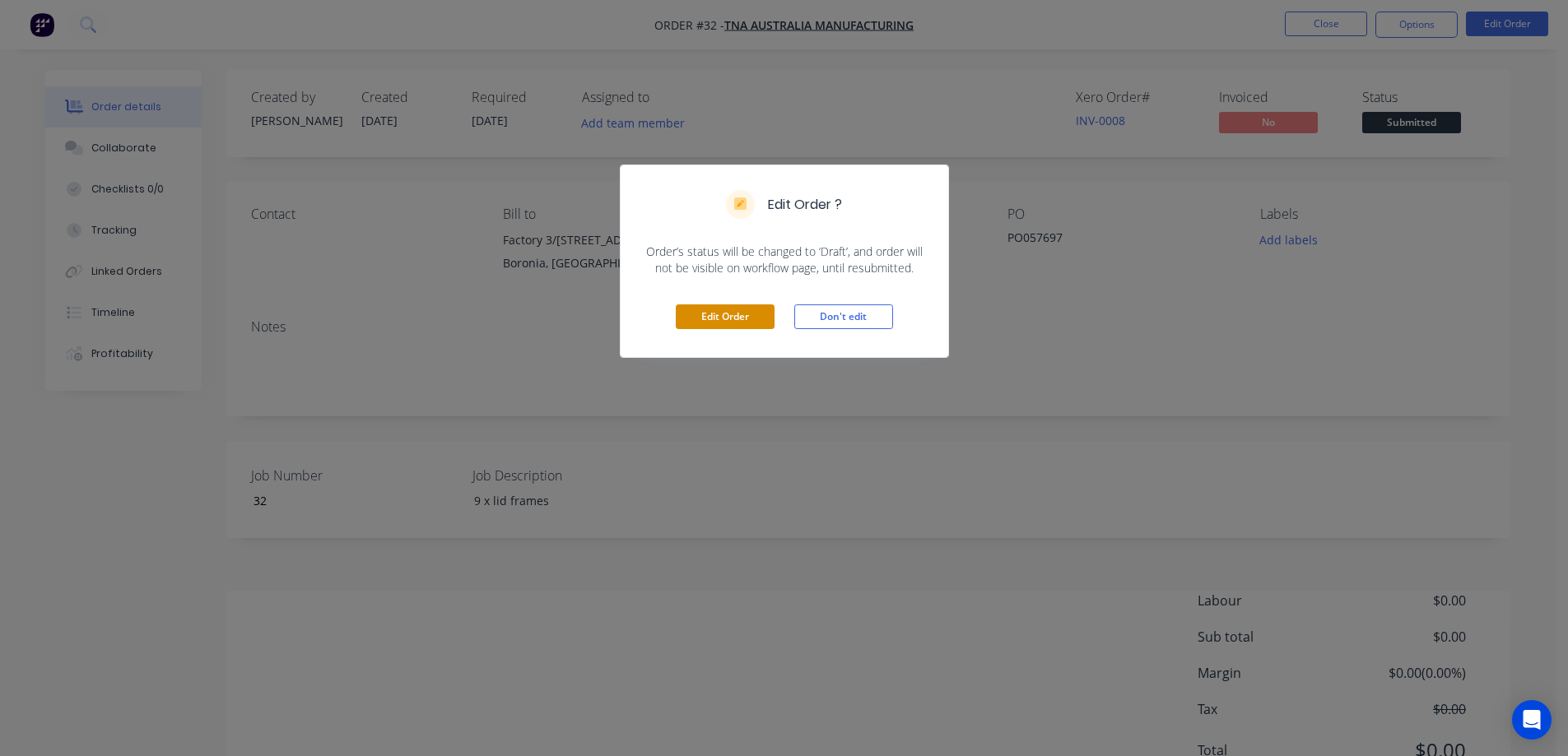
click at [737, 317] on button "Edit Order" at bounding box center [725, 317] width 99 height 25
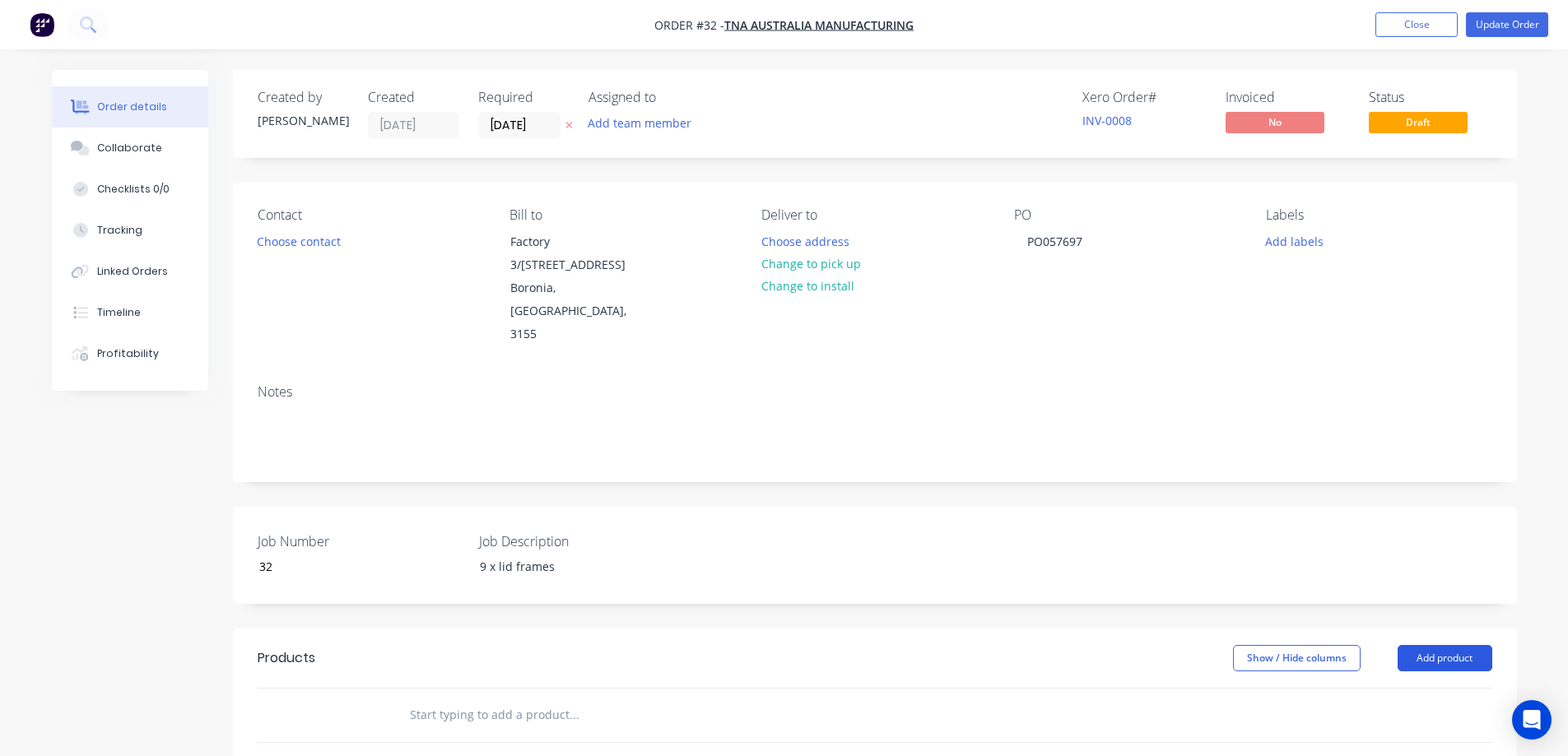
click at [1438, 645] on button "Add product" at bounding box center [1445, 658] width 95 height 26
click at [1377, 687] on div "Product catalogue" at bounding box center [1413, 699] width 127 height 24
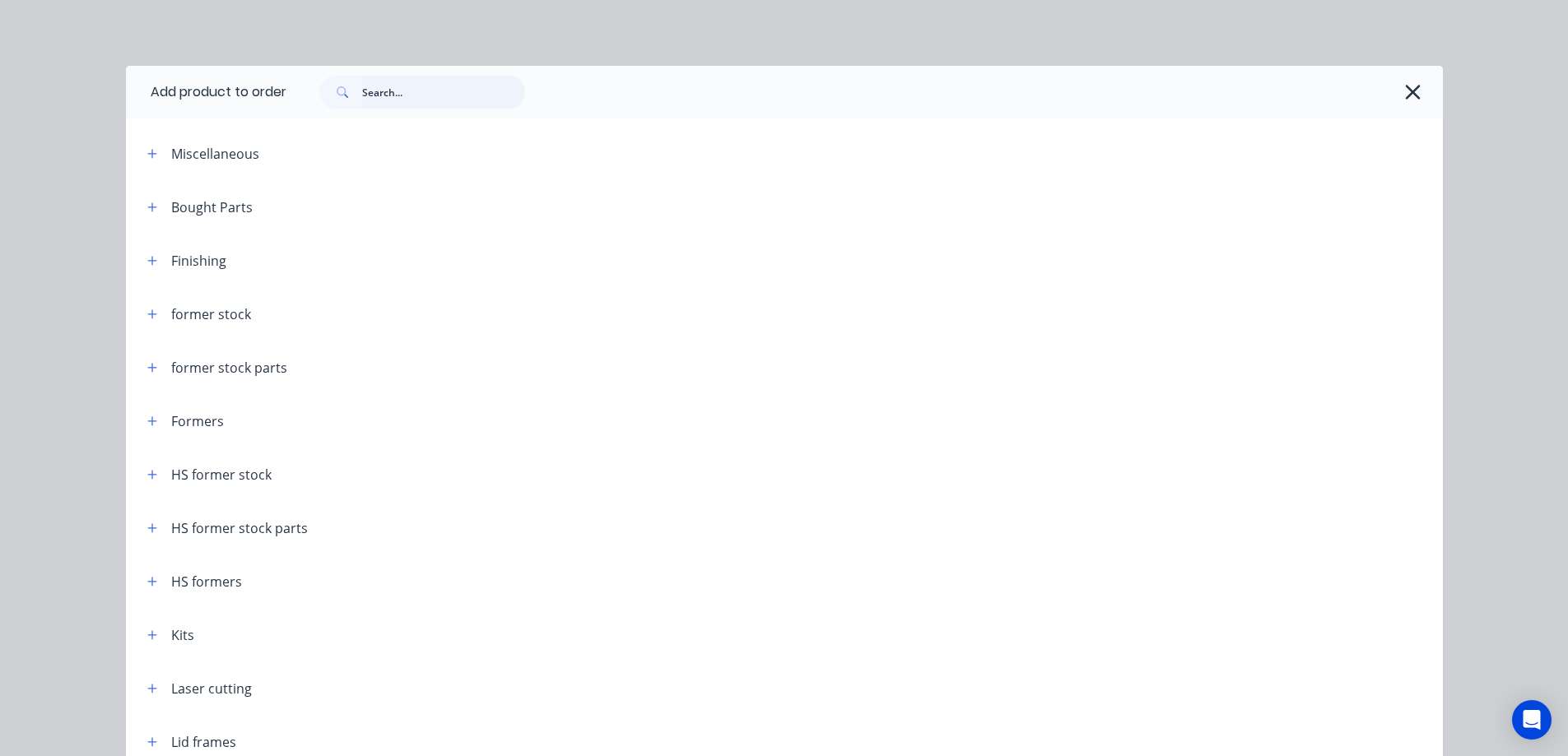
click at [412, 98] on input "text" at bounding box center [444, 93] width 163 height 33
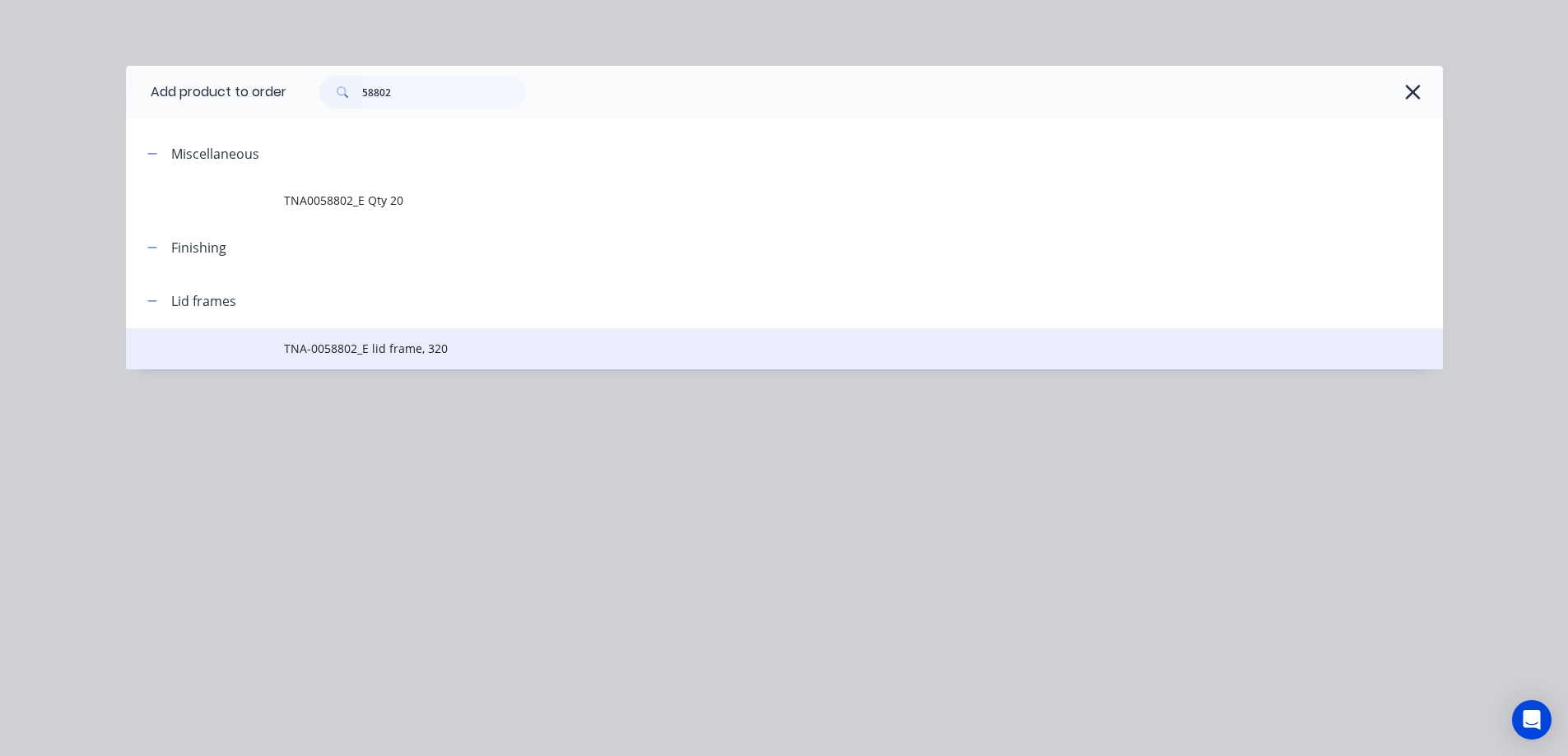
click at [404, 344] on span "TNA-0058802_E lid frame, 320" at bounding box center [747, 348] width 927 height 18
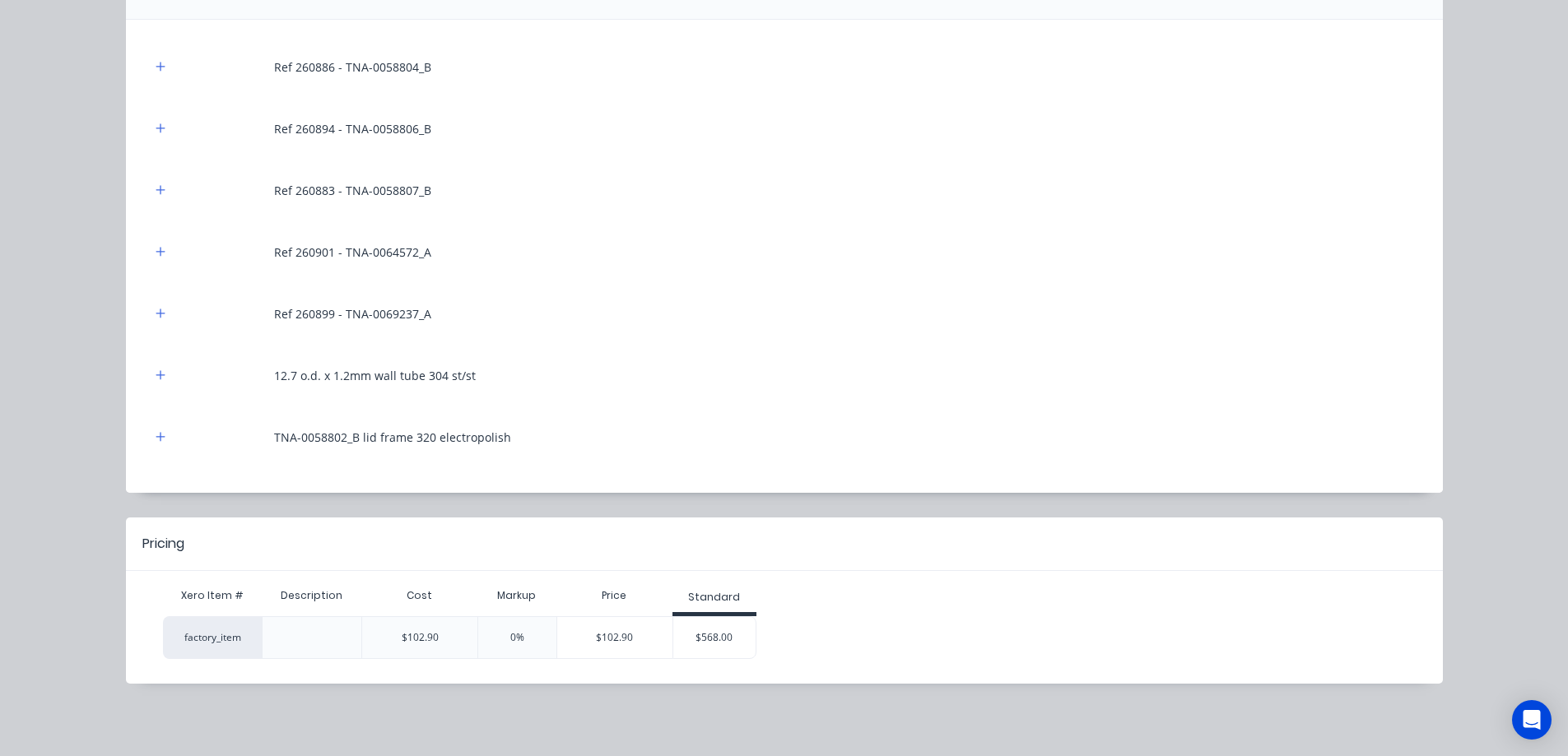
scroll to position [109, 0]
click at [708, 634] on div "$568.00" at bounding box center [714, 637] width 82 height 41
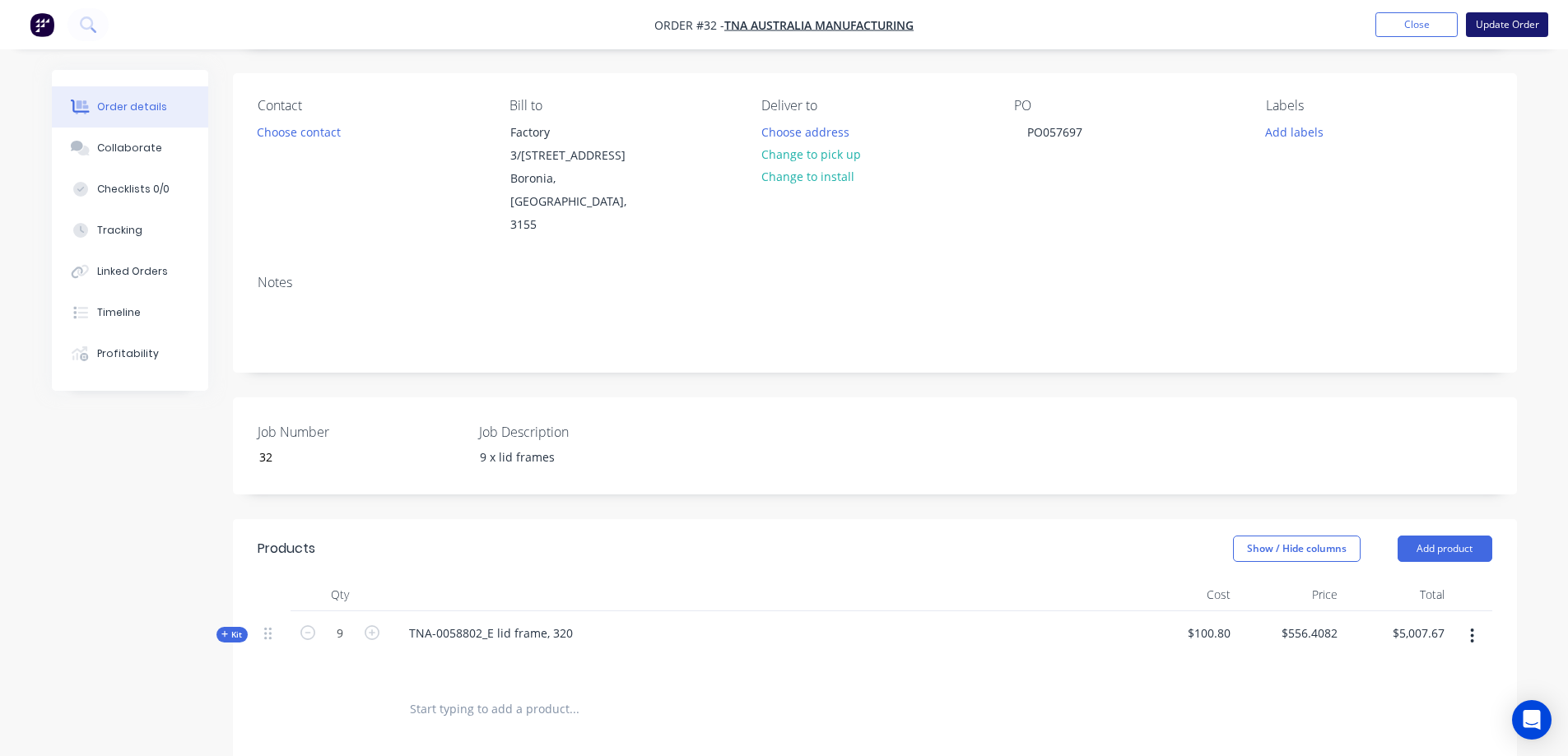
click at [1517, 19] on button "Update Order" at bounding box center [1507, 24] width 82 height 25
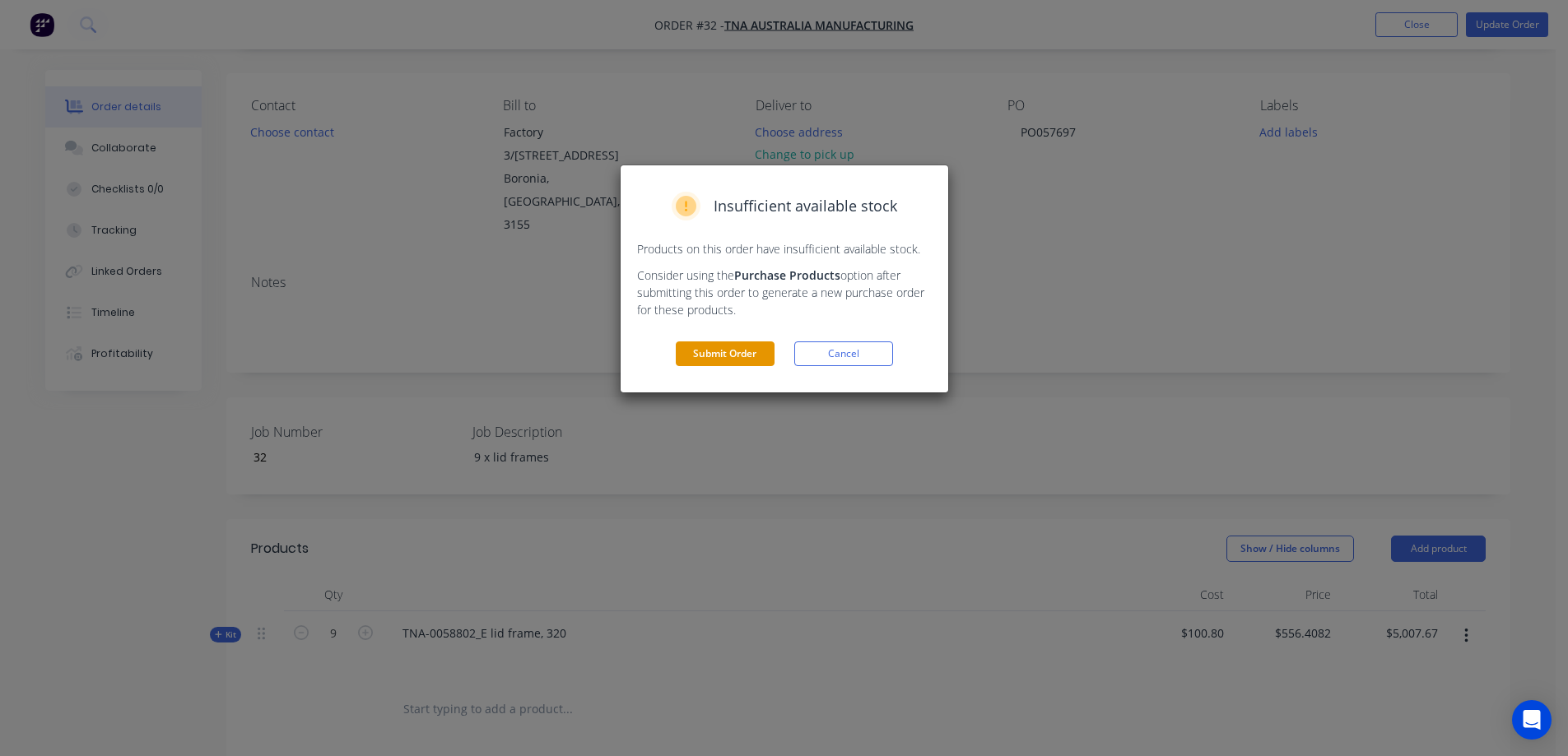
click at [727, 349] on button "Submit Order" at bounding box center [725, 354] width 99 height 25
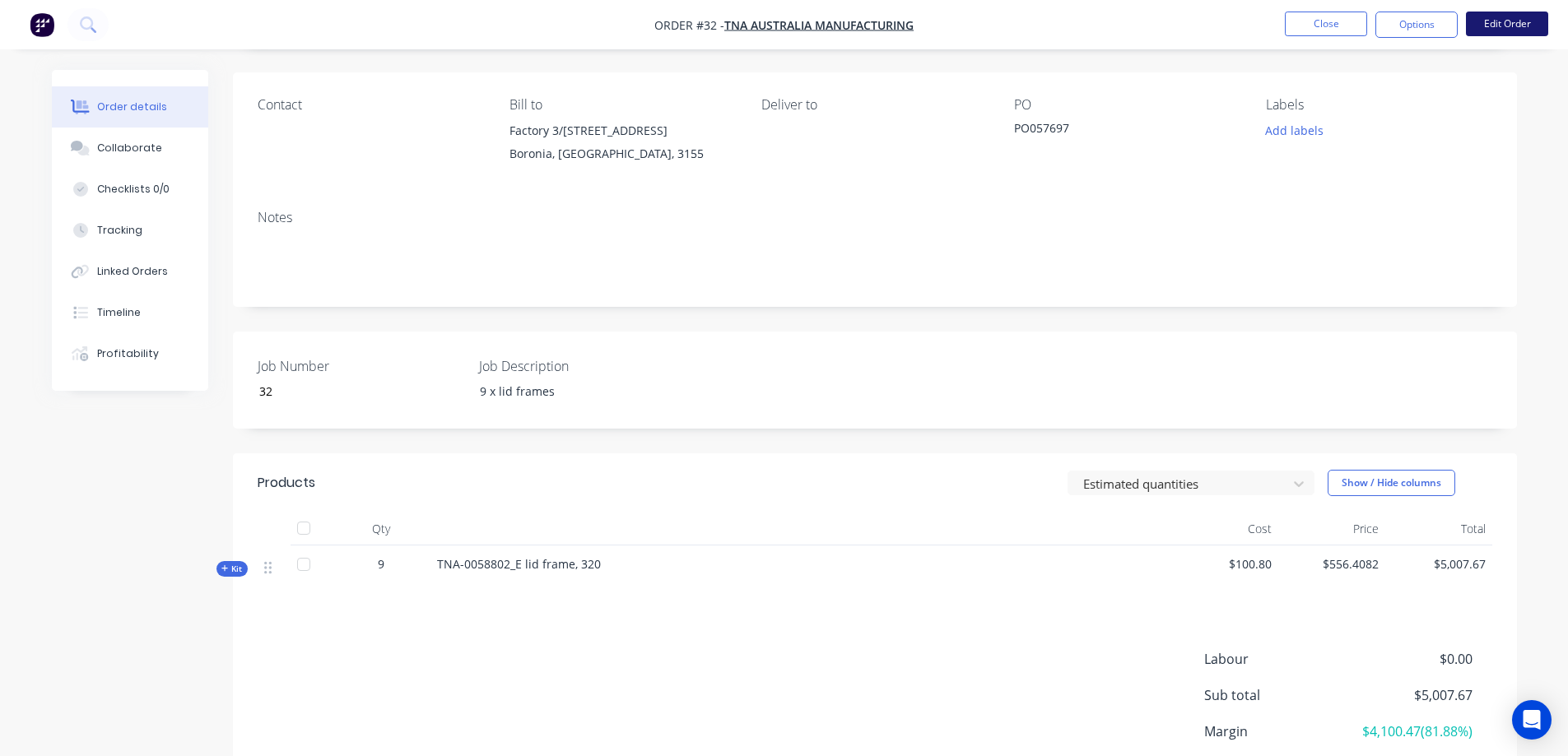
click at [1495, 25] on button "Edit Order" at bounding box center [1507, 23] width 82 height 25
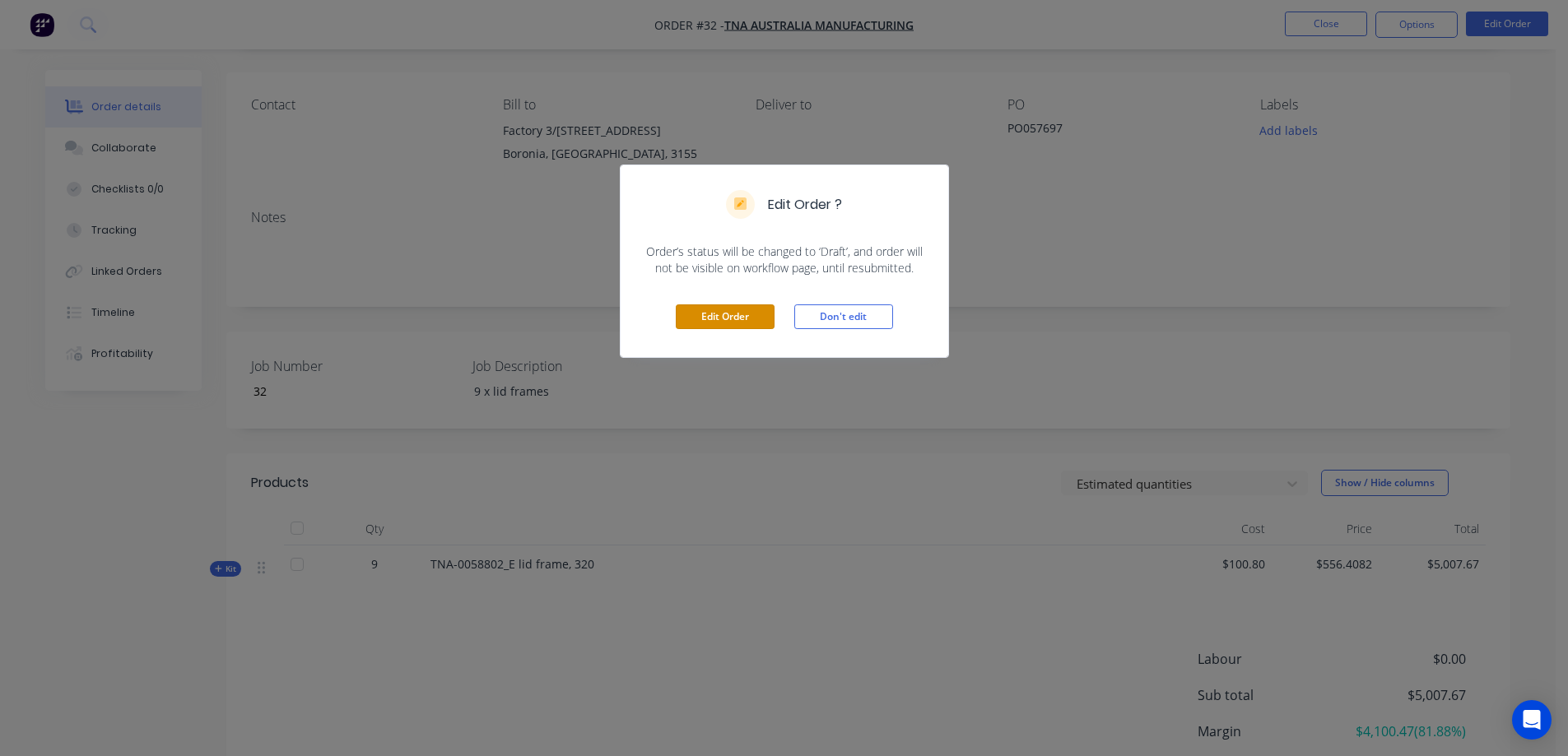
drag, startPoint x: 740, startPoint y: 311, endPoint x: 765, endPoint y: 324, distance: 28.2
click at [739, 311] on button "Edit Order" at bounding box center [725, 317] width 99 height 25
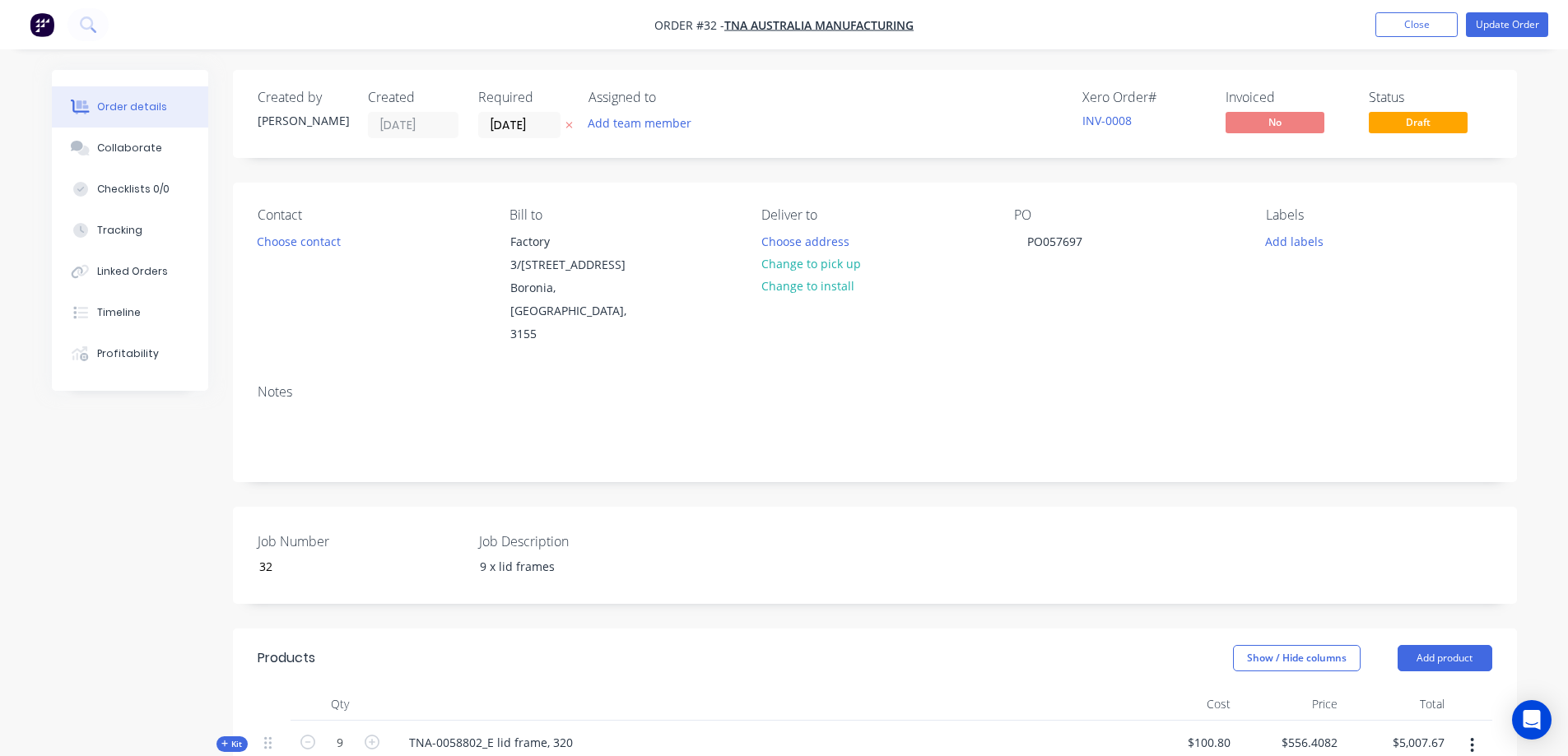
drag, startPoint x: 1474, startPoint y: 699, endPoint x: 1473, endPoint y: 710, distance: 11.0
click at [1474, 731] on button "button" at bounding box center [1472, 746] width 39 height 30
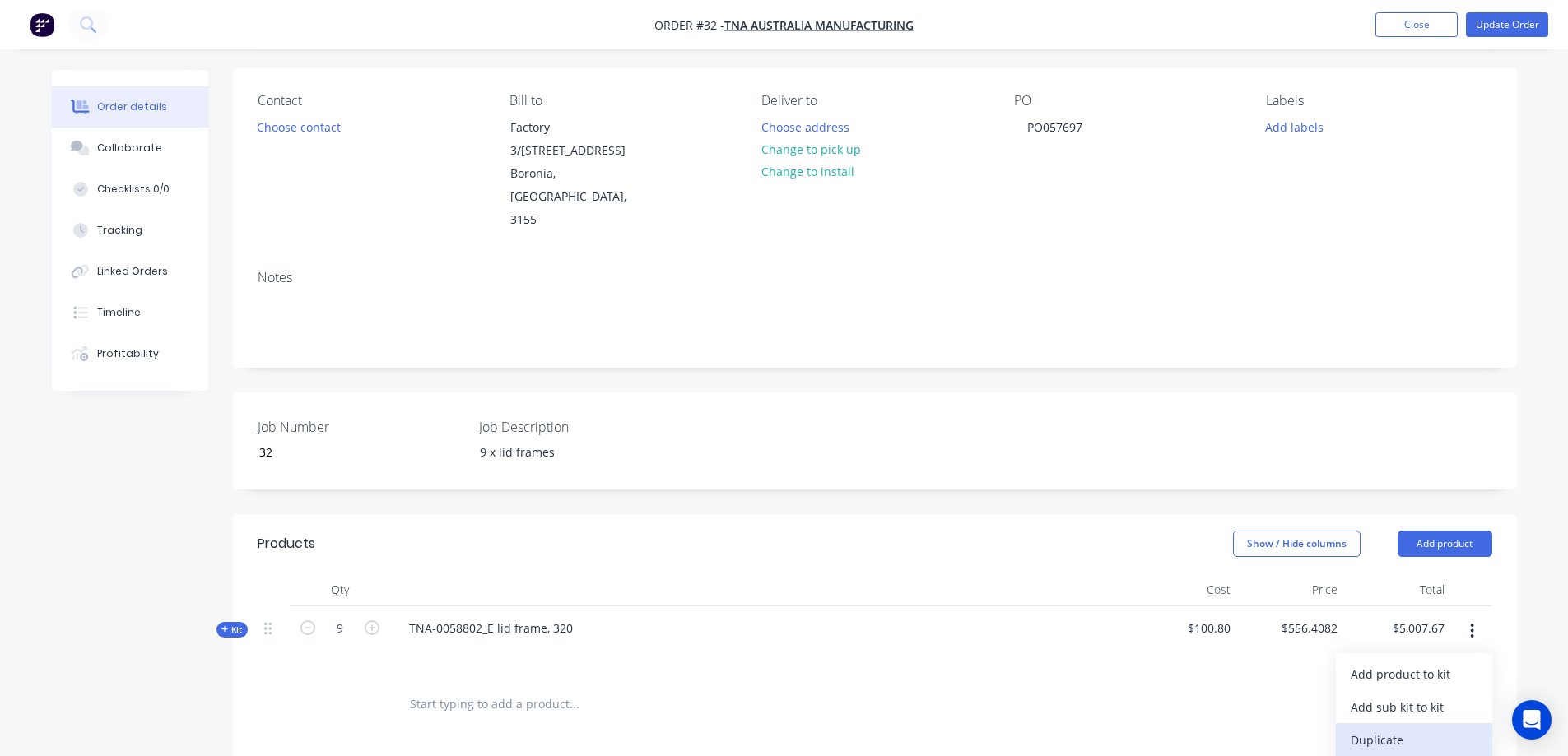
scroll to position [165, 0]
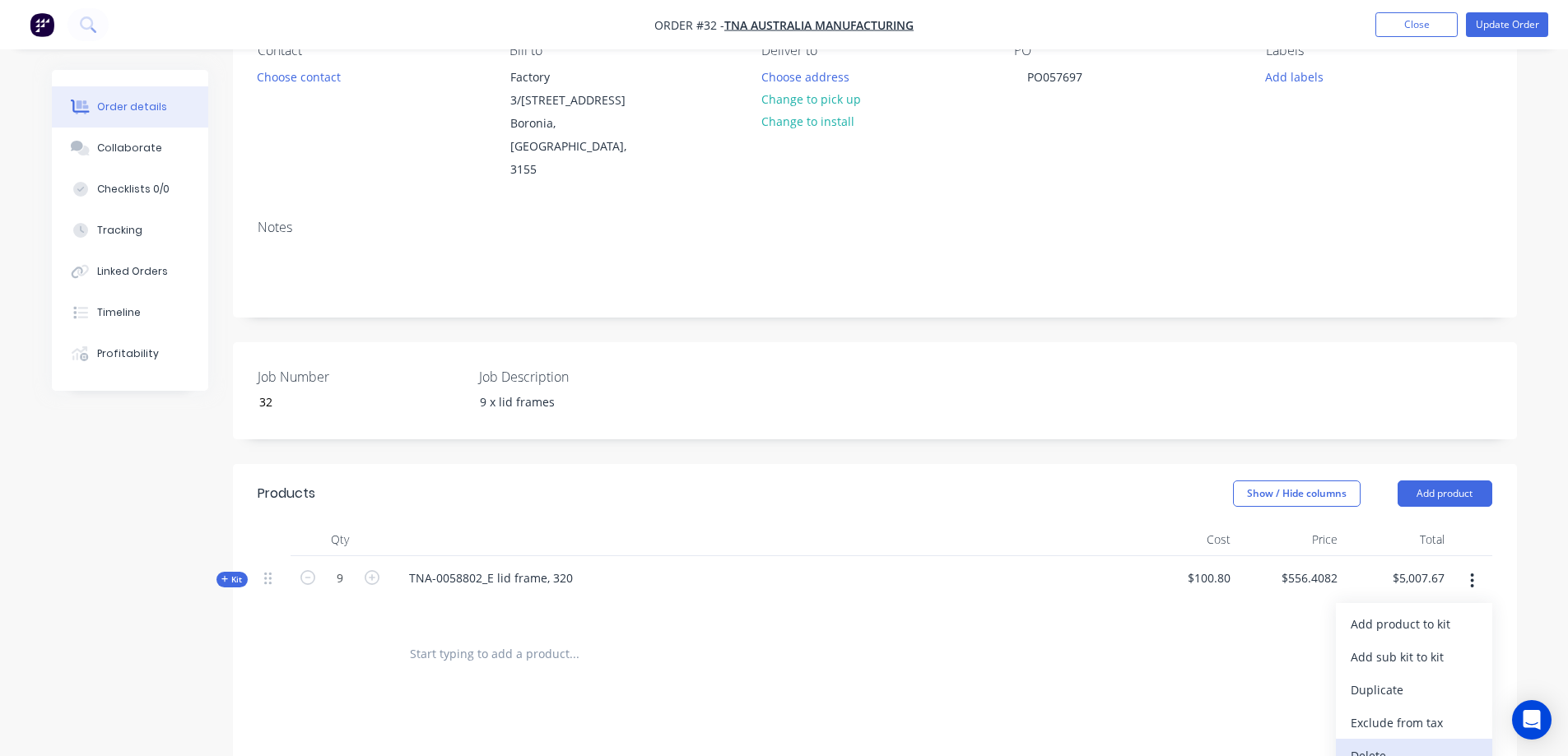
click at [1381, 744] on div "Delete" at bounding box center [1413, 756] width 127 height 24
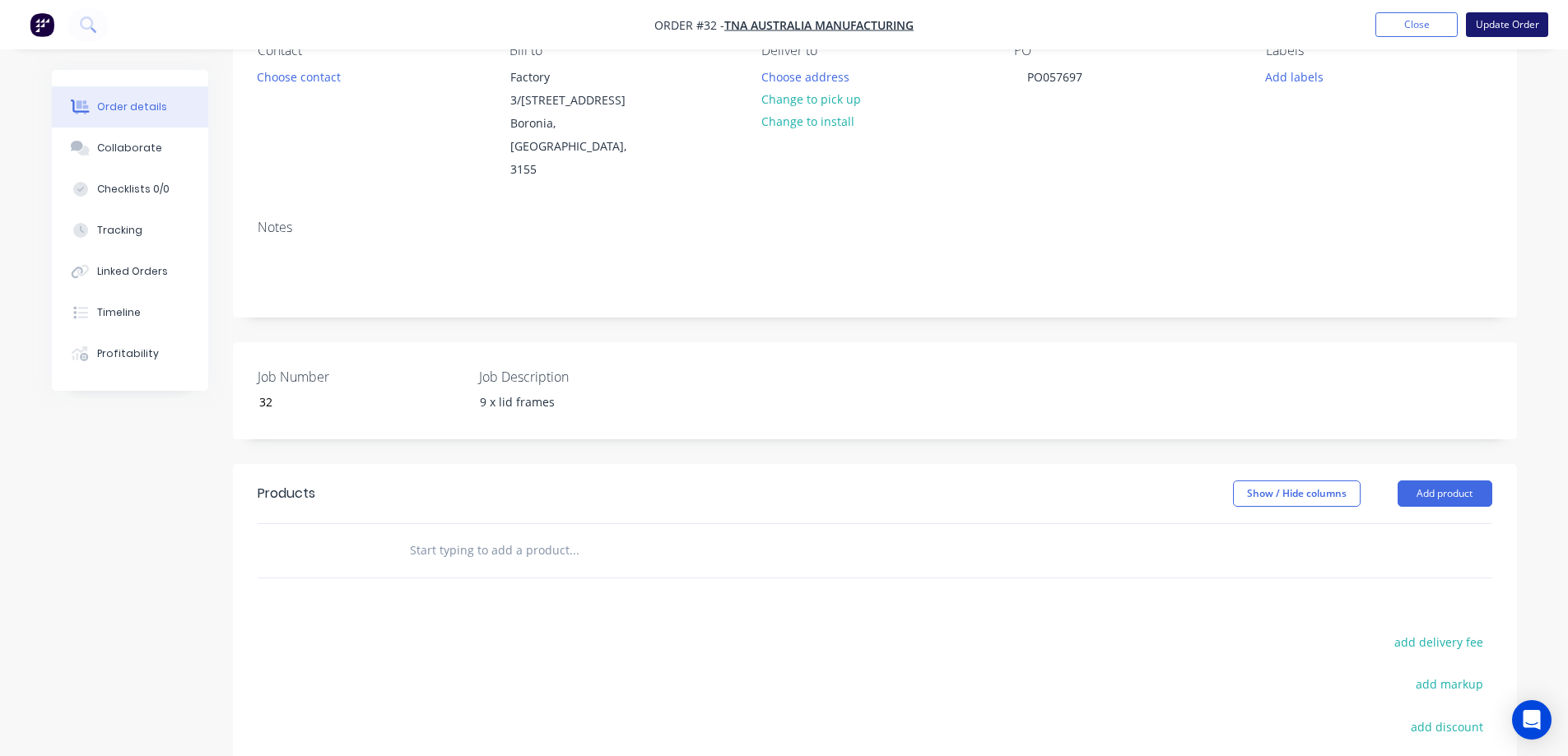
click at [1511, 19] on button "Update Order" at bounding box center [1507, 24] width 82 height 25
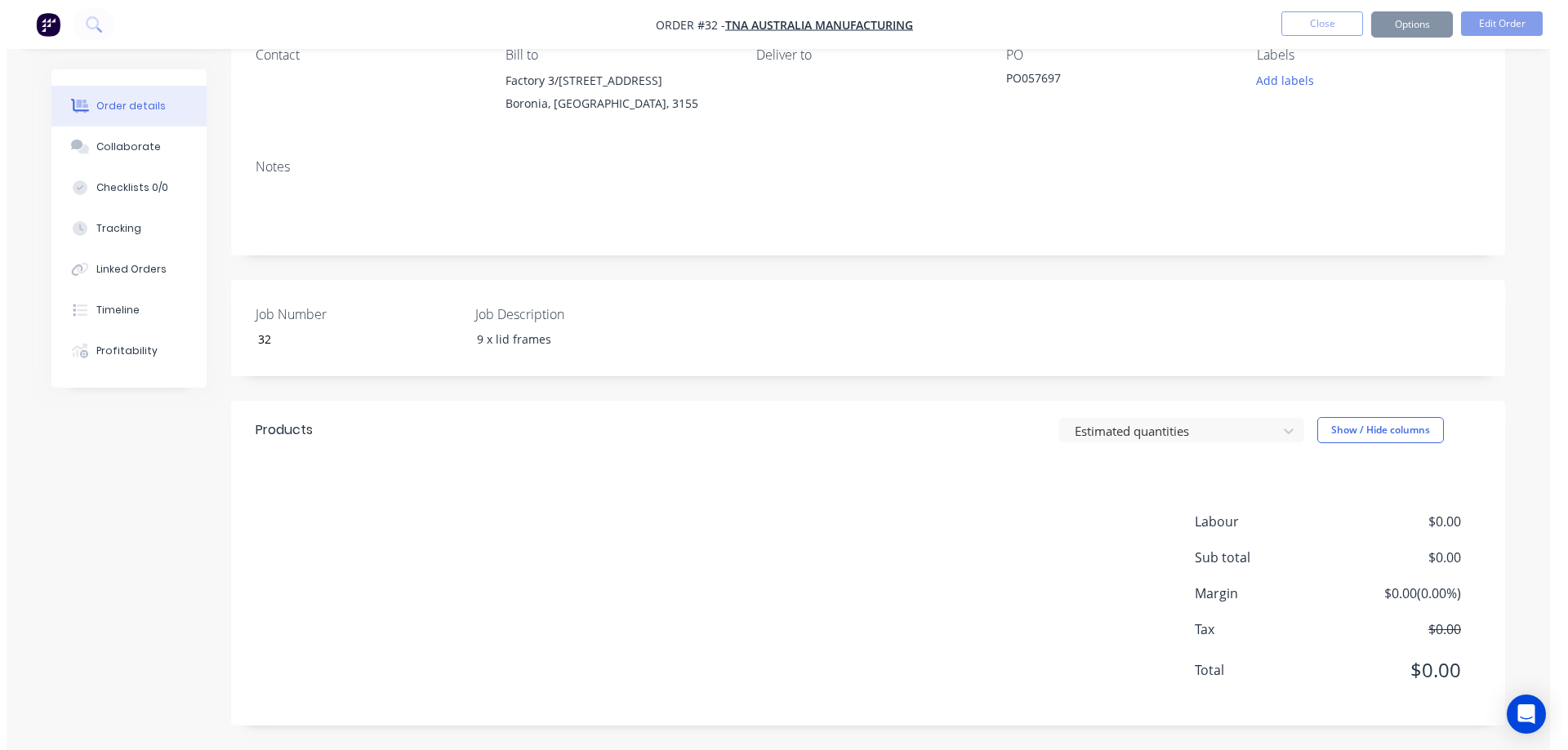
scroll to position [0, 0]
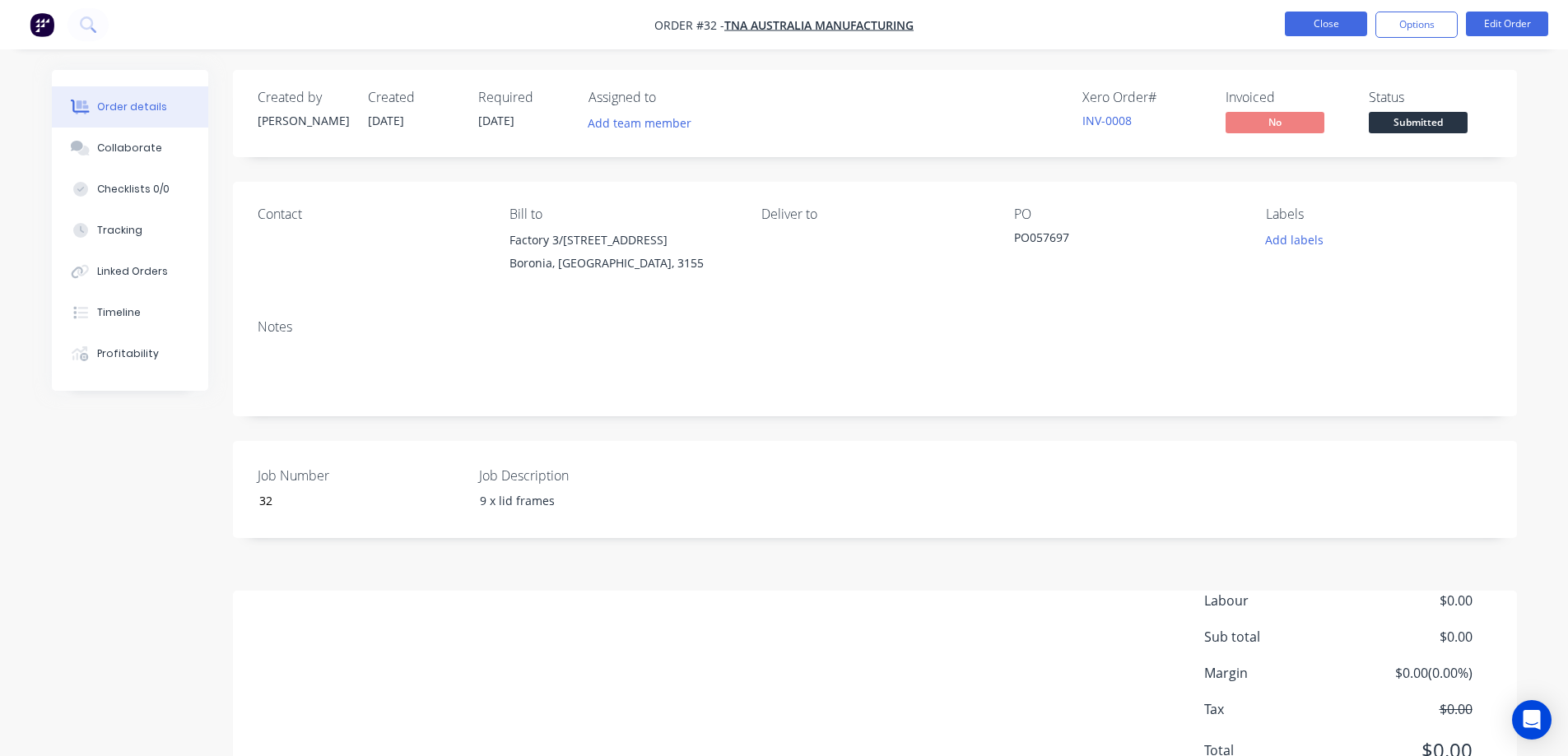
click at [1320, 19] on button "Close" at bounding box center [1325, 23] width 82 height 25
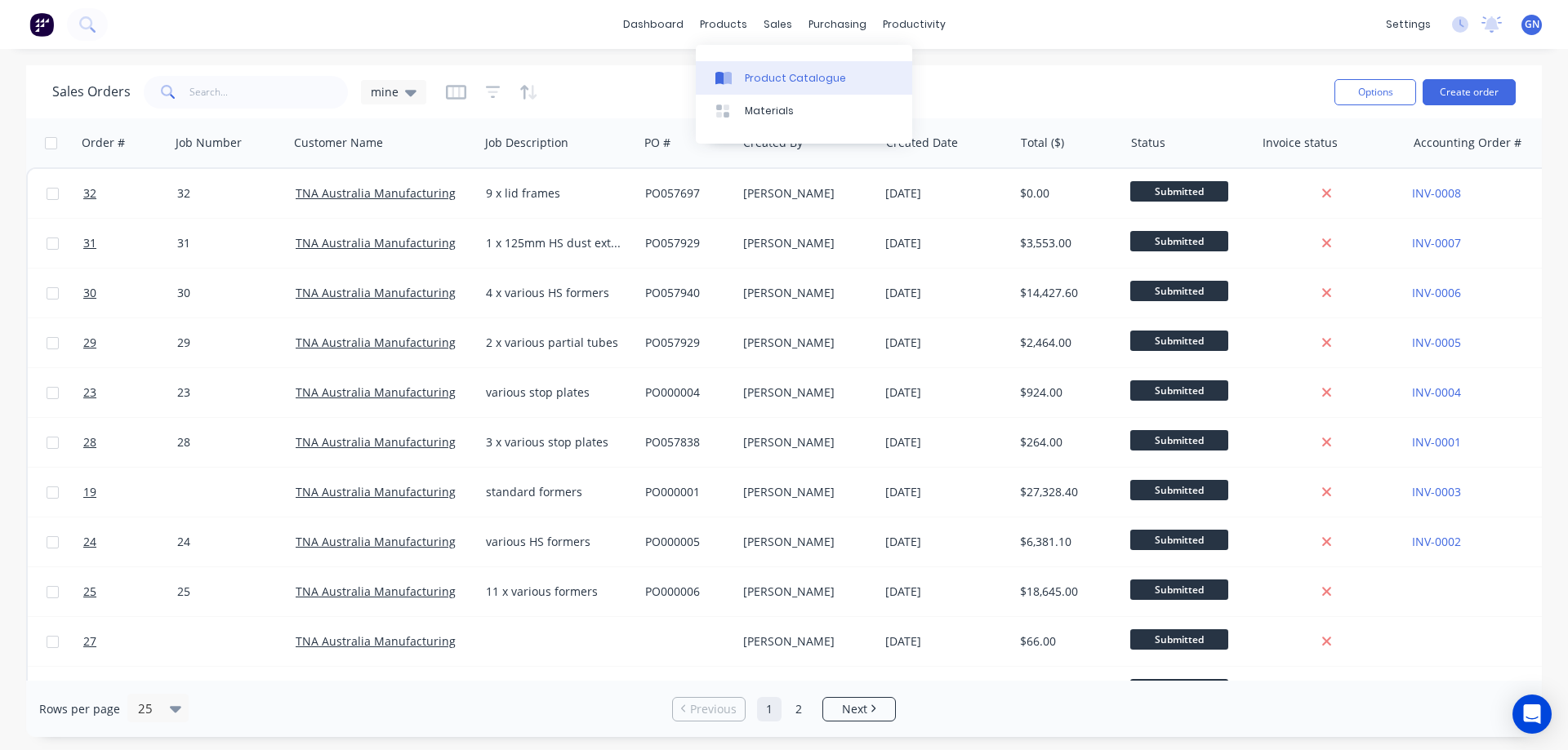
click at [763, 73] on div "Product Catalogue" at bounding box center [795, 78] width 101 height 15
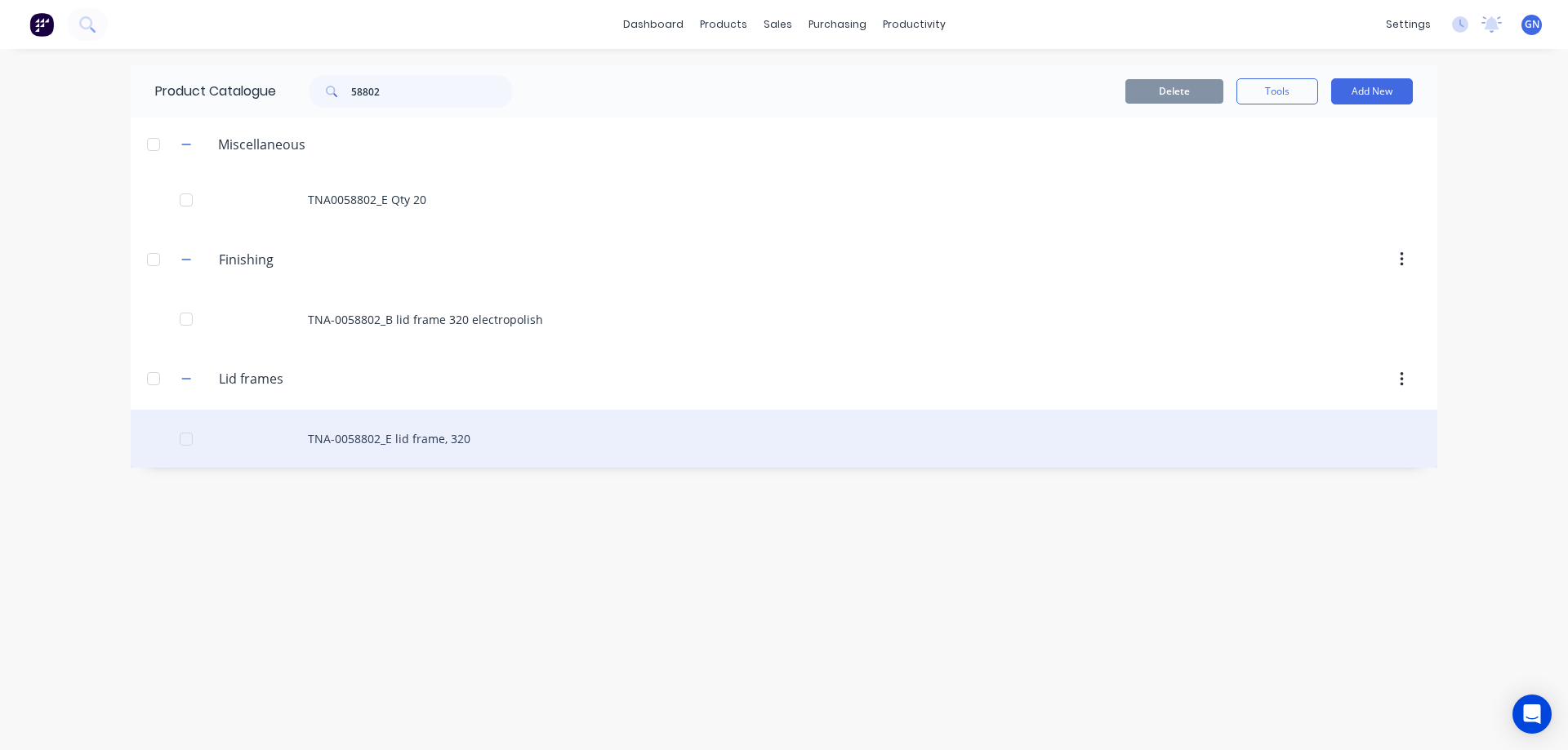
click at [402, 441] on div "TNA-0058802_E lid frame, 320" at bounding box center [784, 438] width 1307 height 58
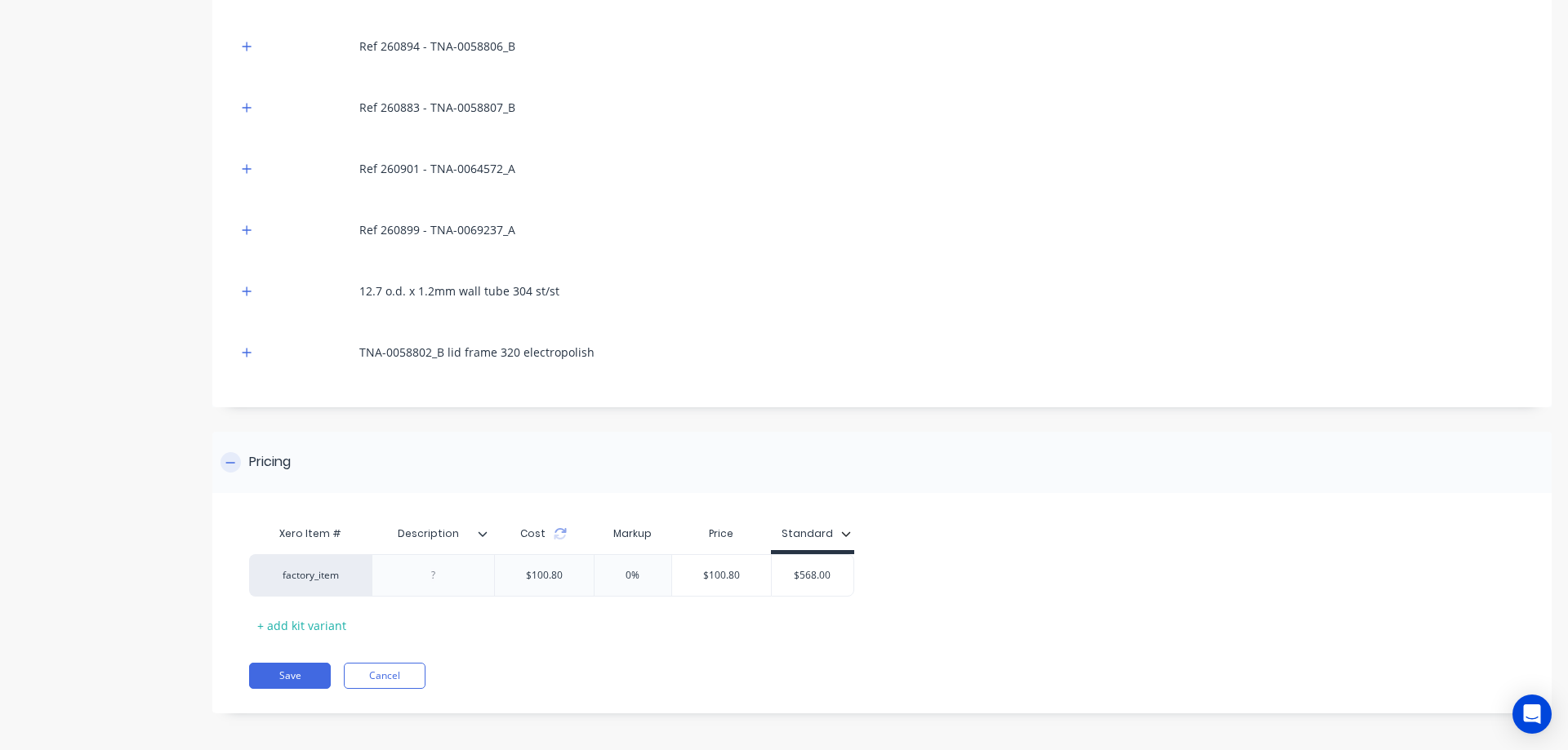
scroll to position [448, 0]
drag, startPoint x: 838, startPoint y: 572, endPoint x: 795, endPoint y: 571, distance: 43.0
click at [795, 571] on input "$568.00" at bounding box center [812, 572] width 82 height 15
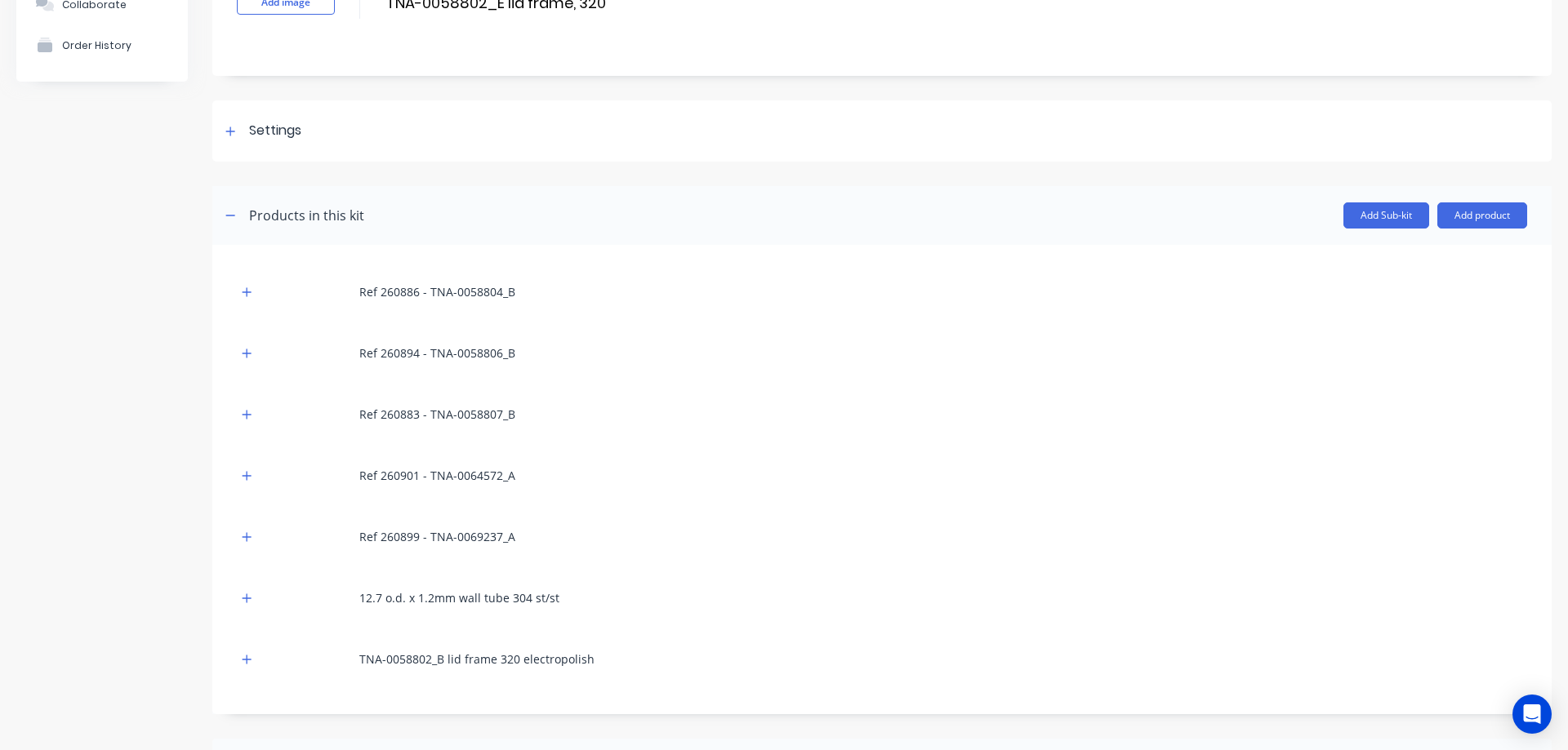
scroll to position [94, 0]
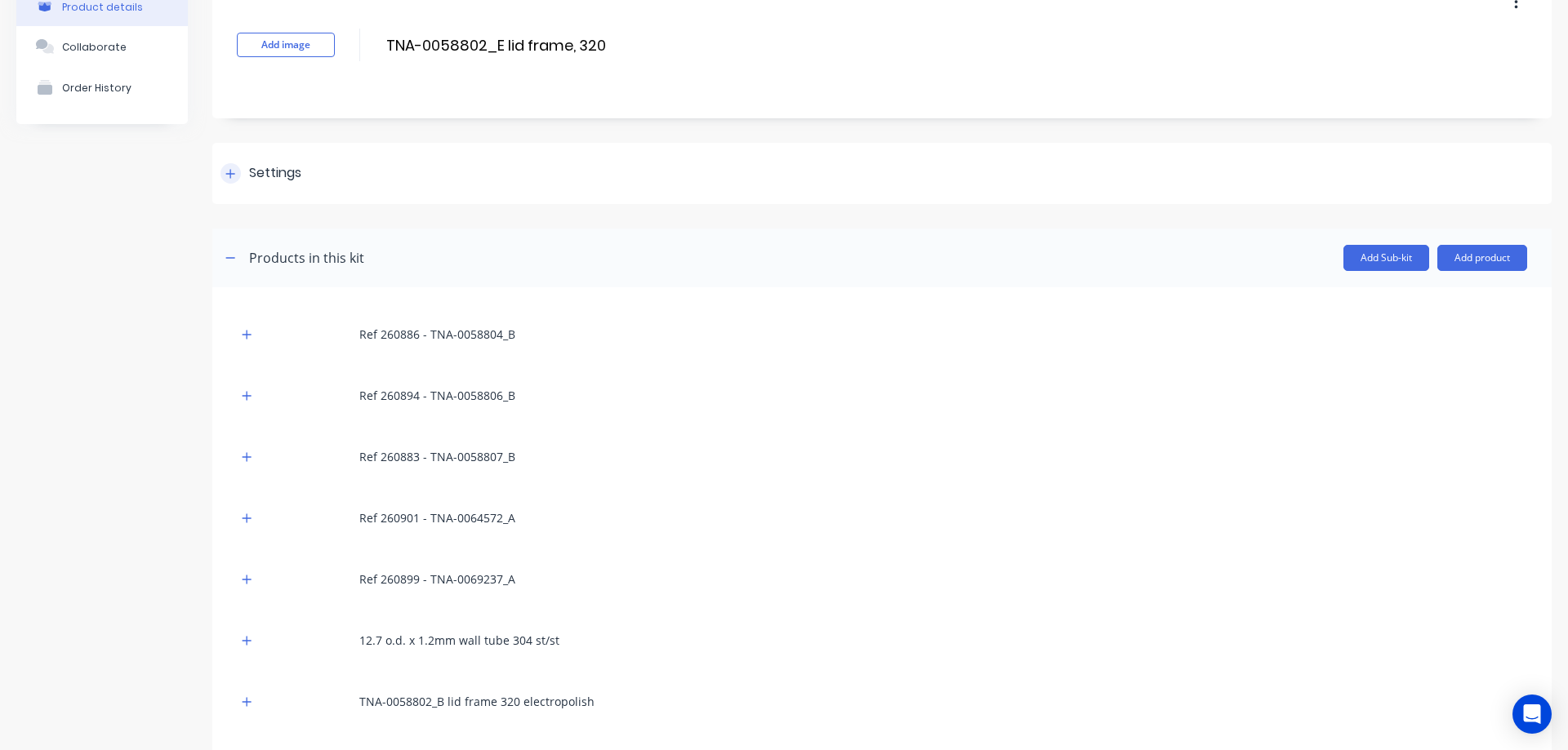
click at [225, 178] on div at bounding box center [231, 174] width 20 height 20
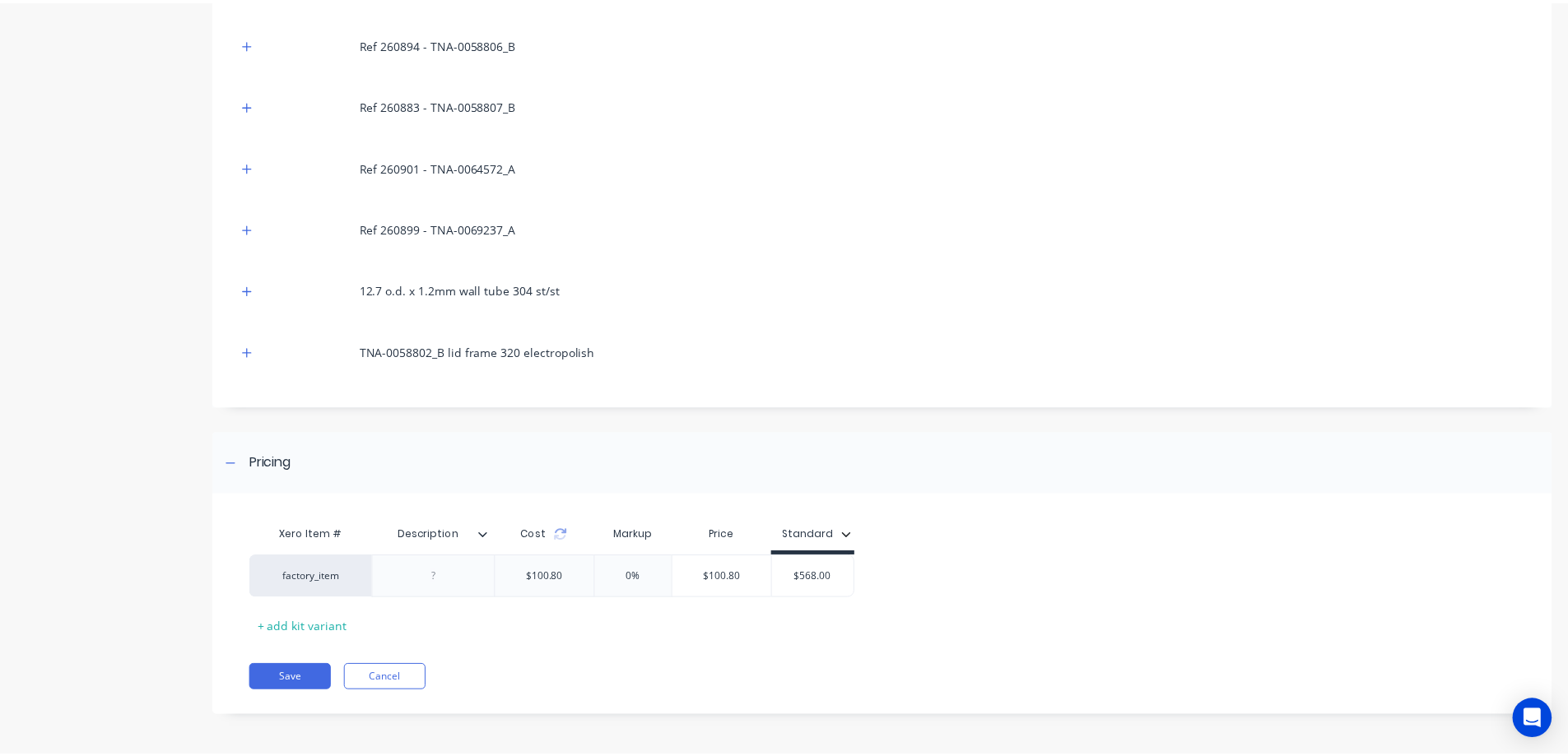
scroll to position [924, 0]
click at [286, 676] on button "Save" at bounding box center [292, 677] width 82 height 26
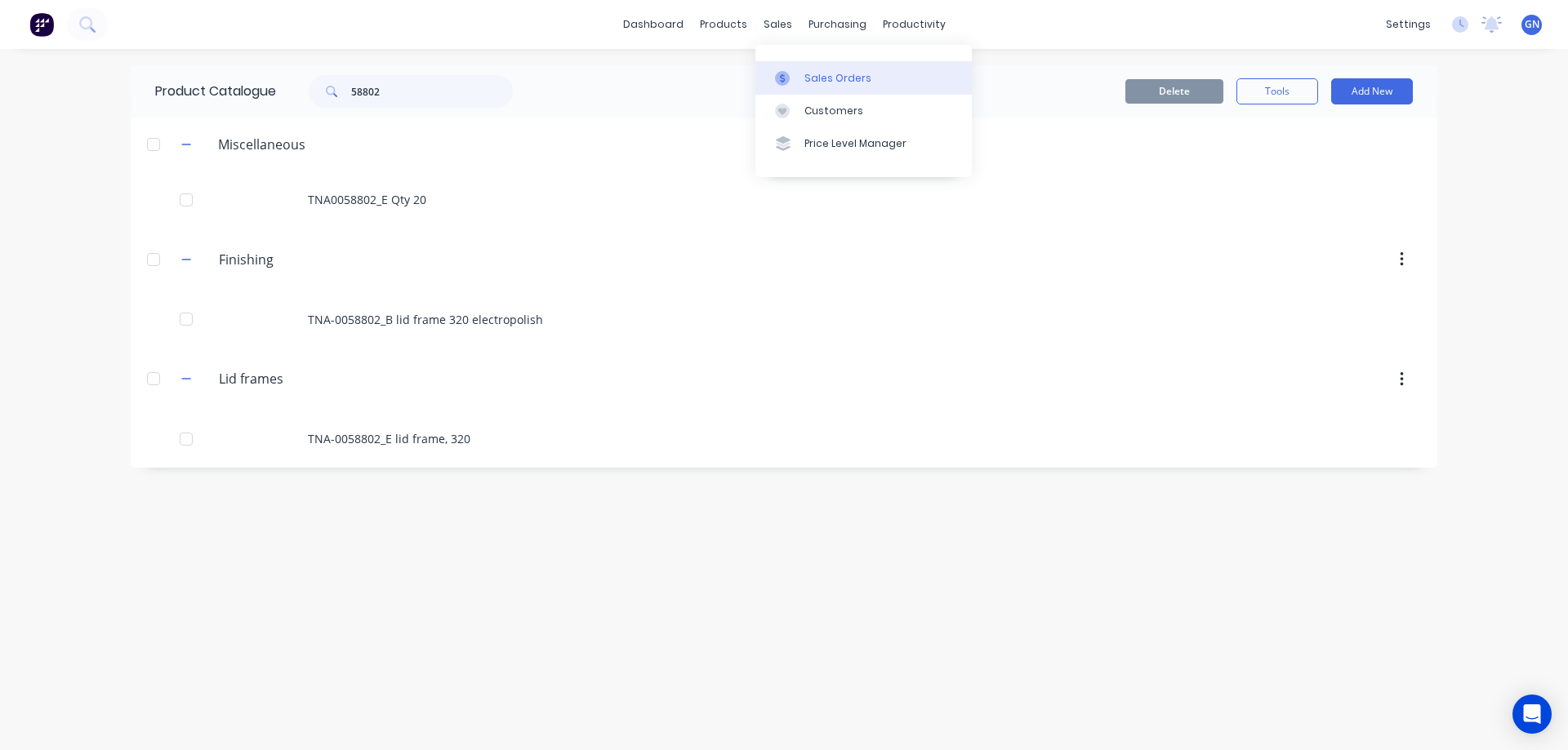
click at [824, 77] on div "Sales Orders" at bounding box center [838, 78] width 67 height 15
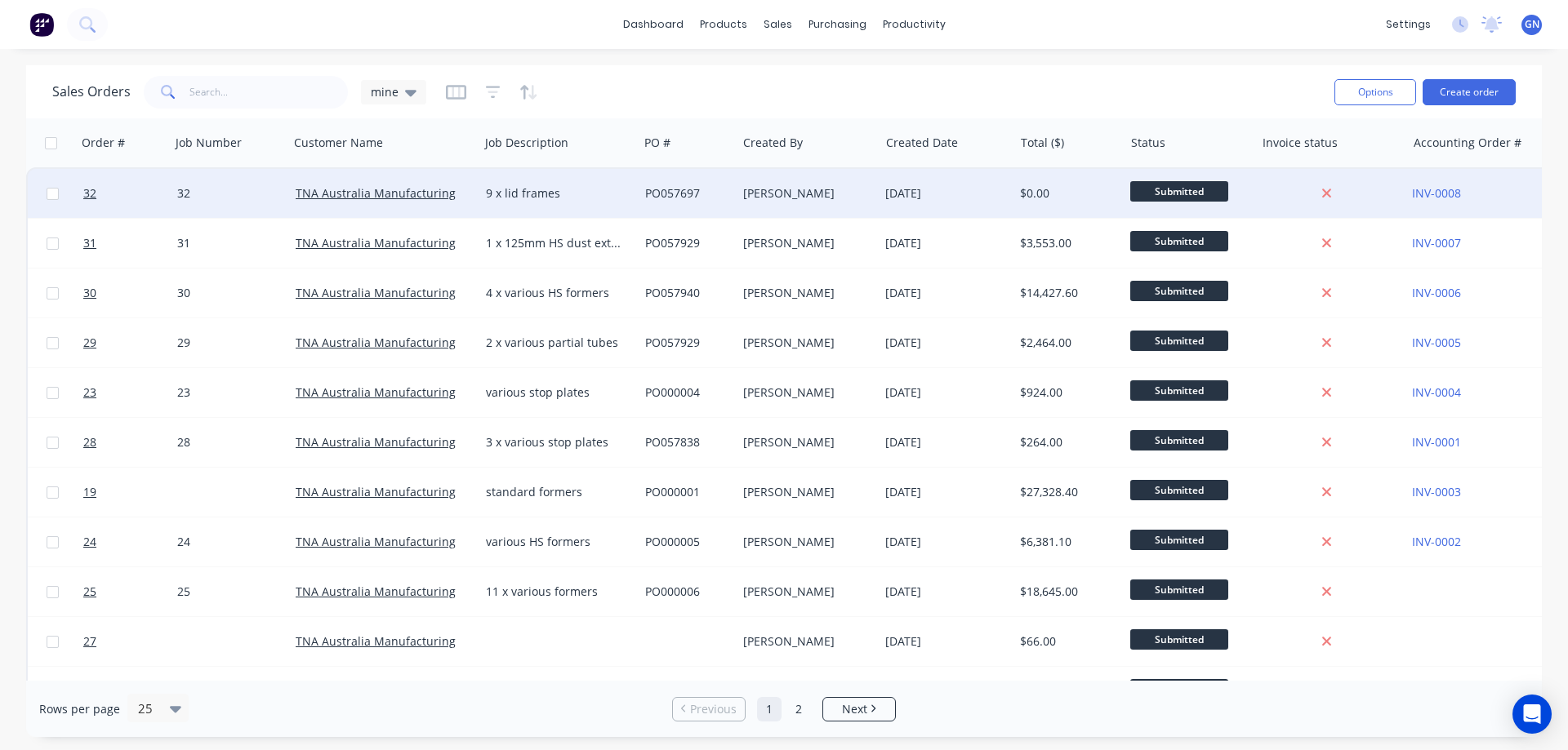
click at [806, 192] on div "[PERSON_NAME]" at bounding box center [804, 194] width 122 height 17
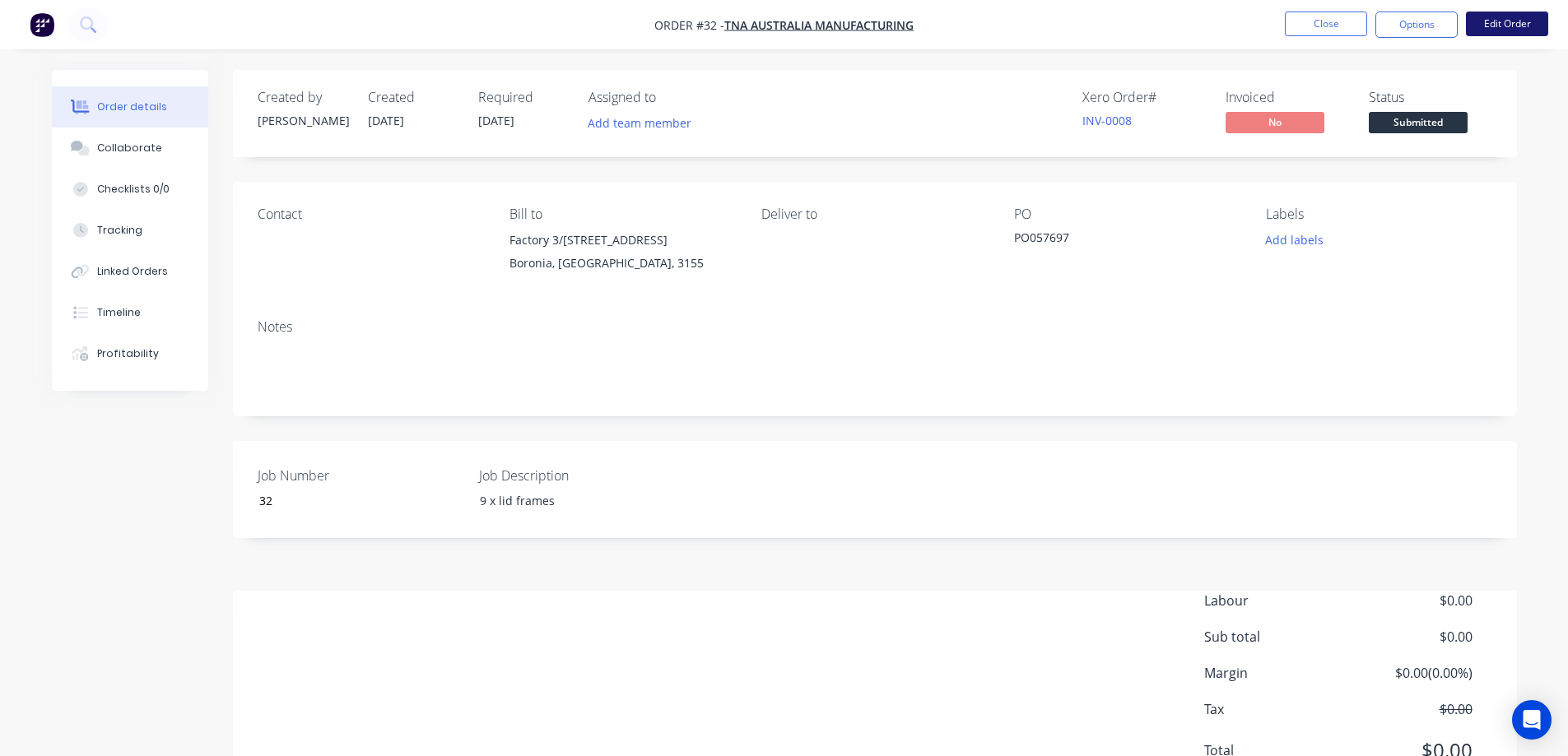
click at [1506, 16] on button "Edit Order" at bounding box center [1507, 23] width 82 height 25
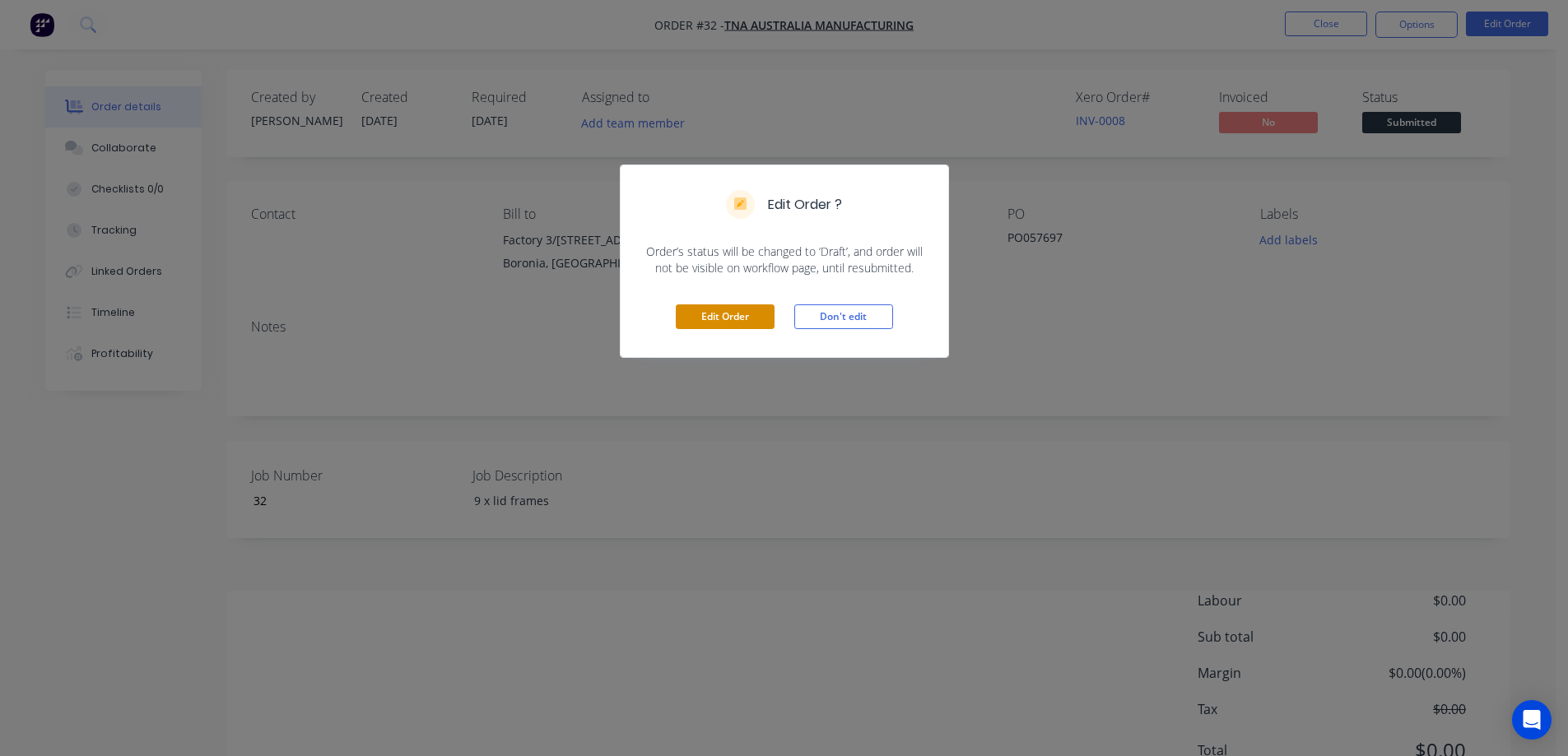
click at [727, 313] on button "Edit Order" at bounding box center [725, 317] width 99 height 25
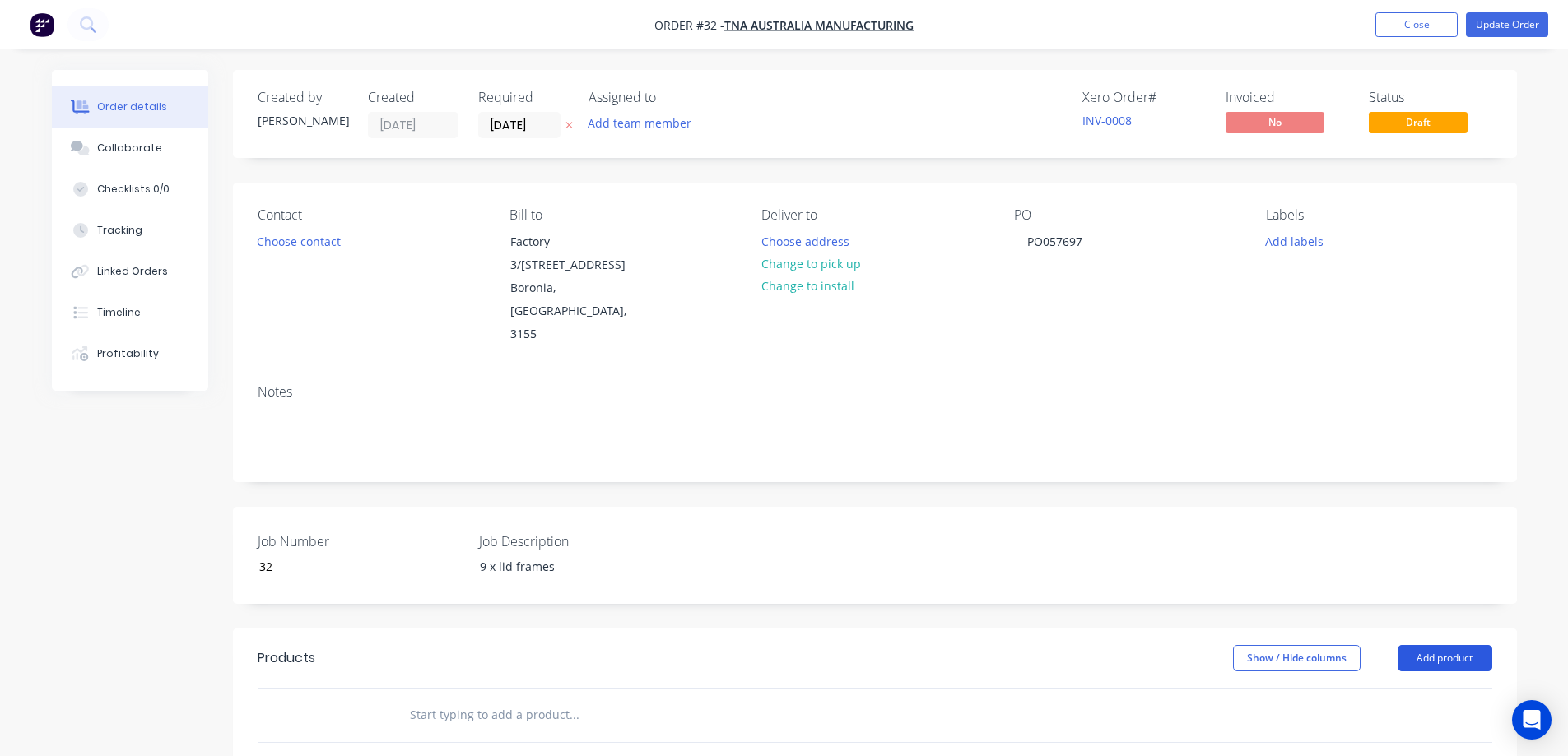
click at [1425, 645] on button "Add product" at bounding box center [1445, 658] width 95 height 26
click at [1383, 687] on div "Product catalogue" at bounding box center [1413, 699] width 127 height 24
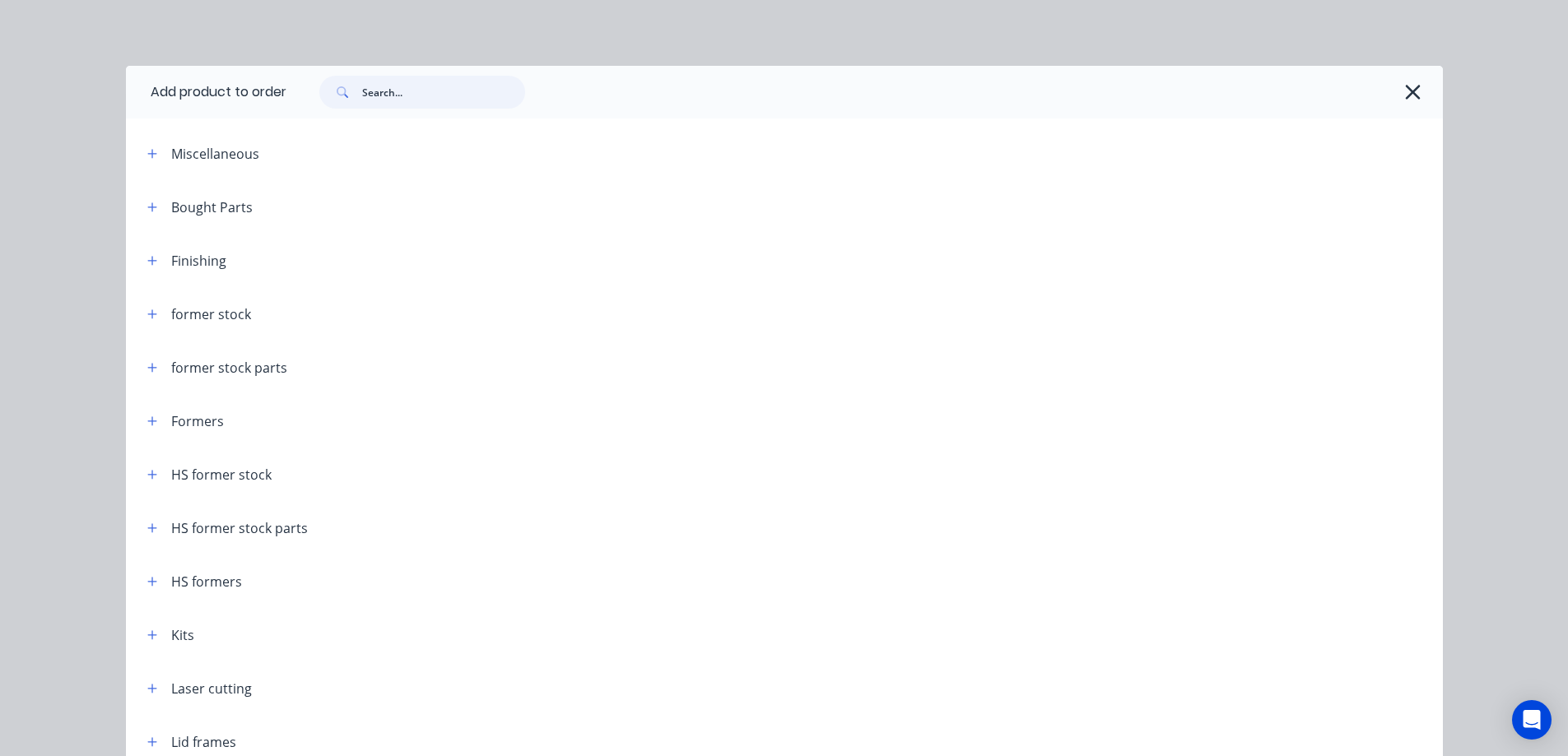
click at [404, 86] on input "text" at bounding box center [444, 93] width 163 height 33
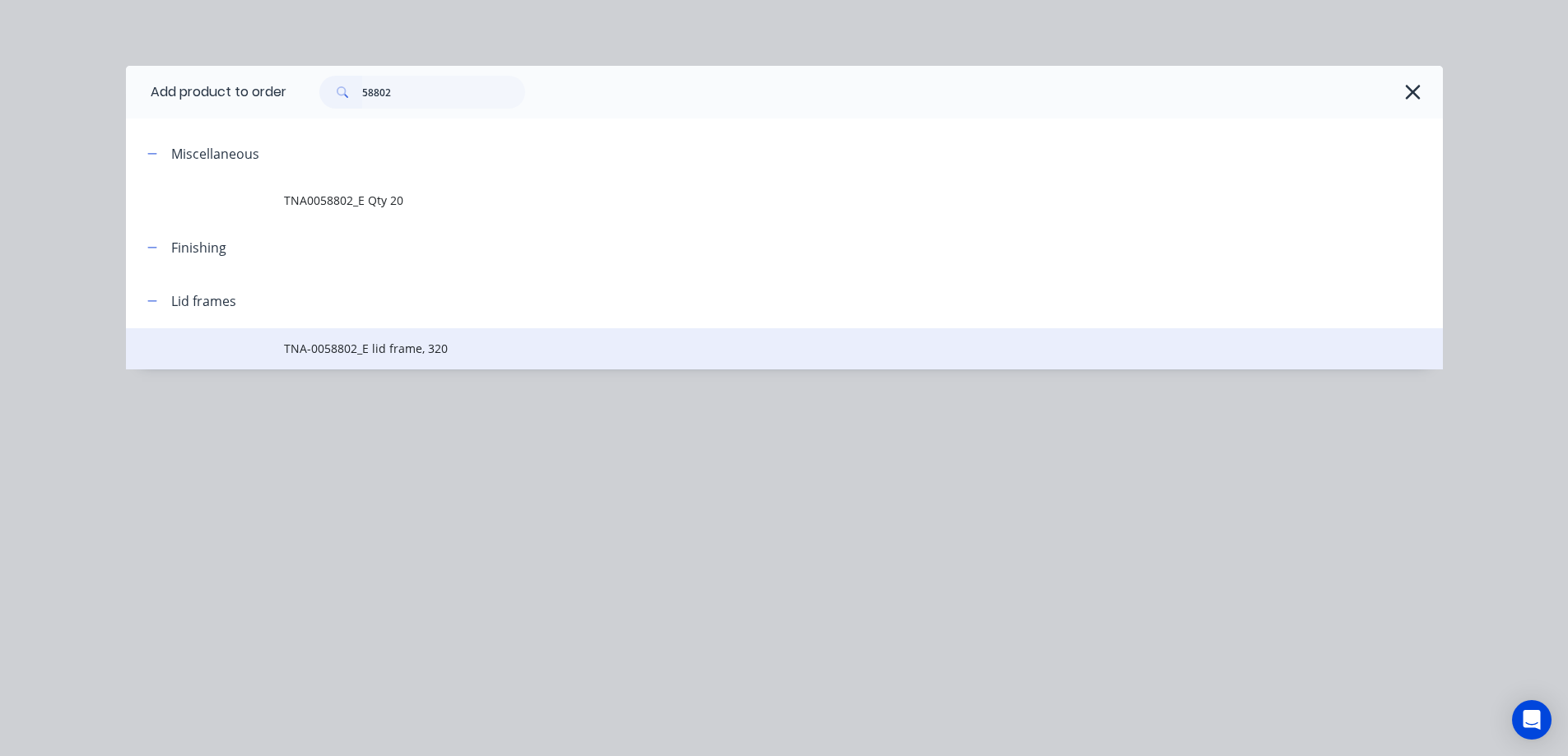
click at [392, 353] on span "TNA-0058802_E lid frame, 320" at bounding box center [747, 348] width 927 height 18
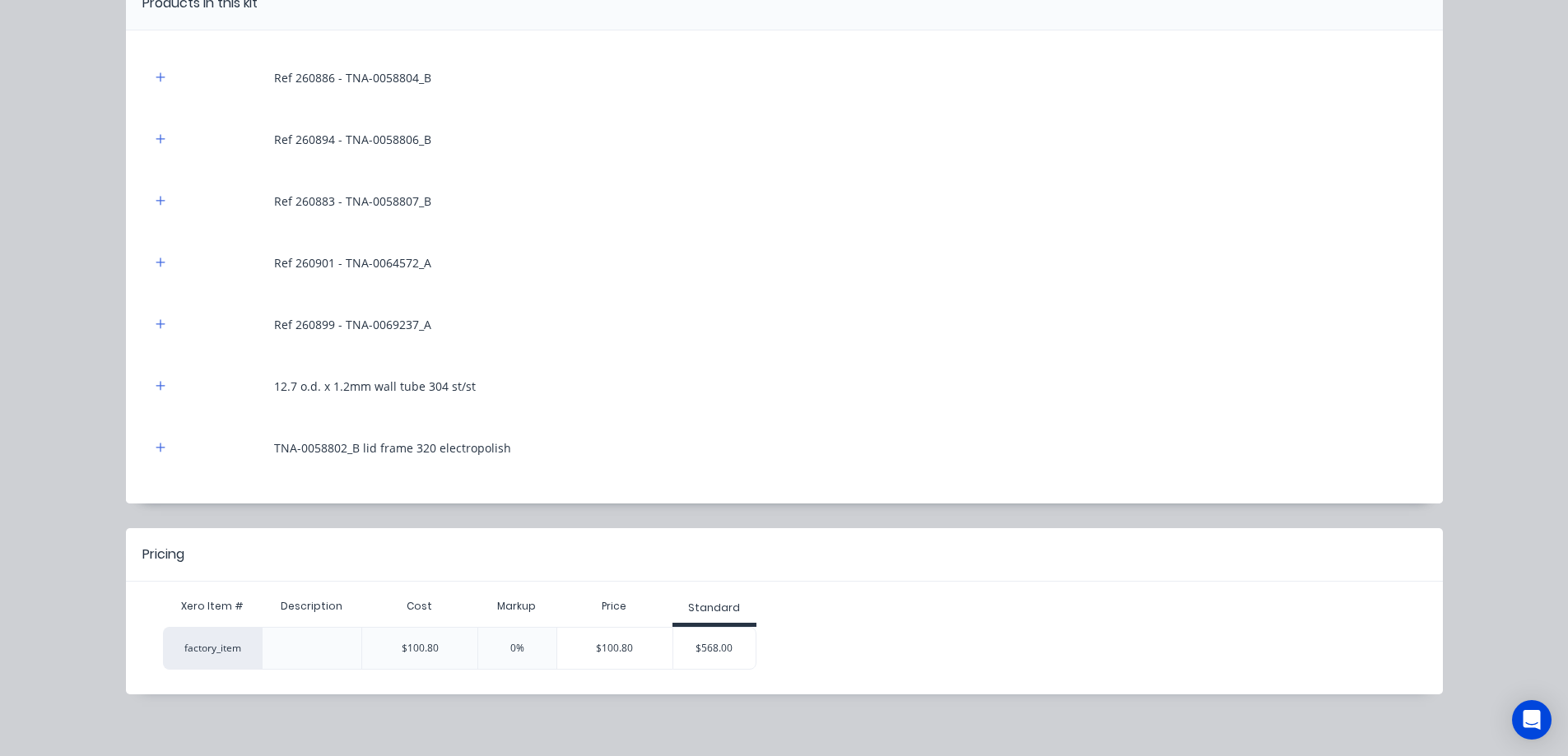
scroll to position [188, 0]
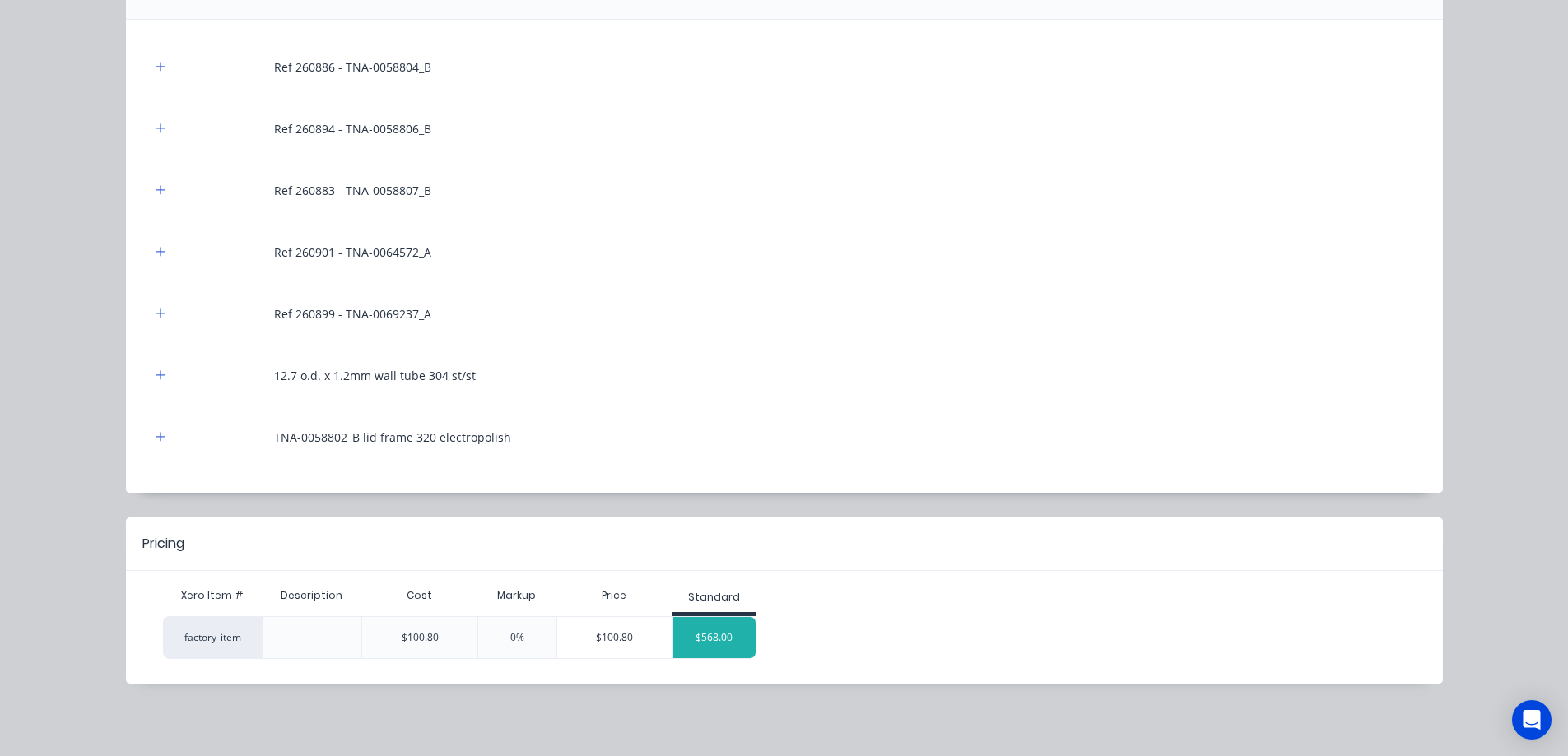
click at [704, 640] on div "$568.00" at bounding box center [714, 637] width 82 height 41
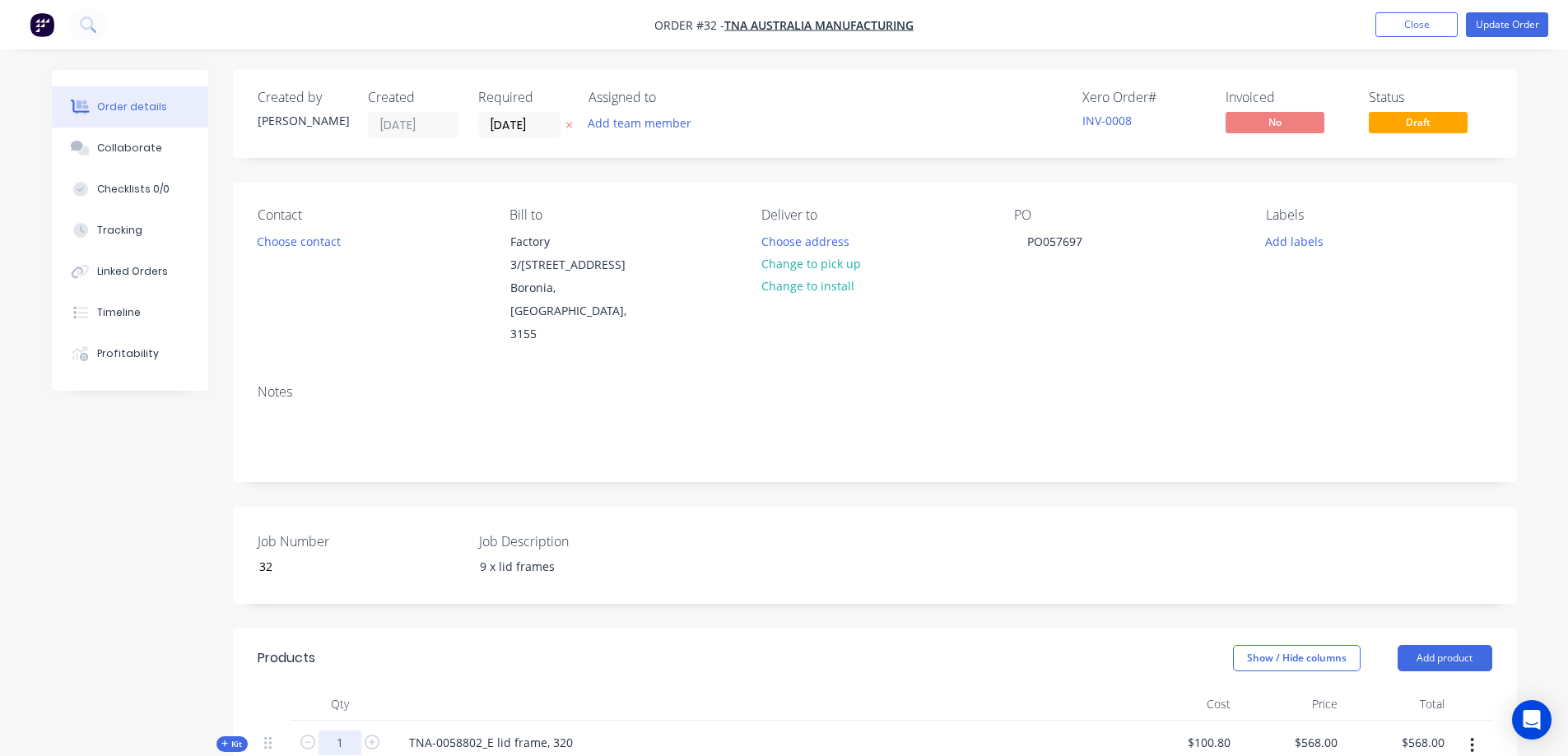
click at [349, 731] on input "1" at bounding box center [340, 743] width 43 height 25
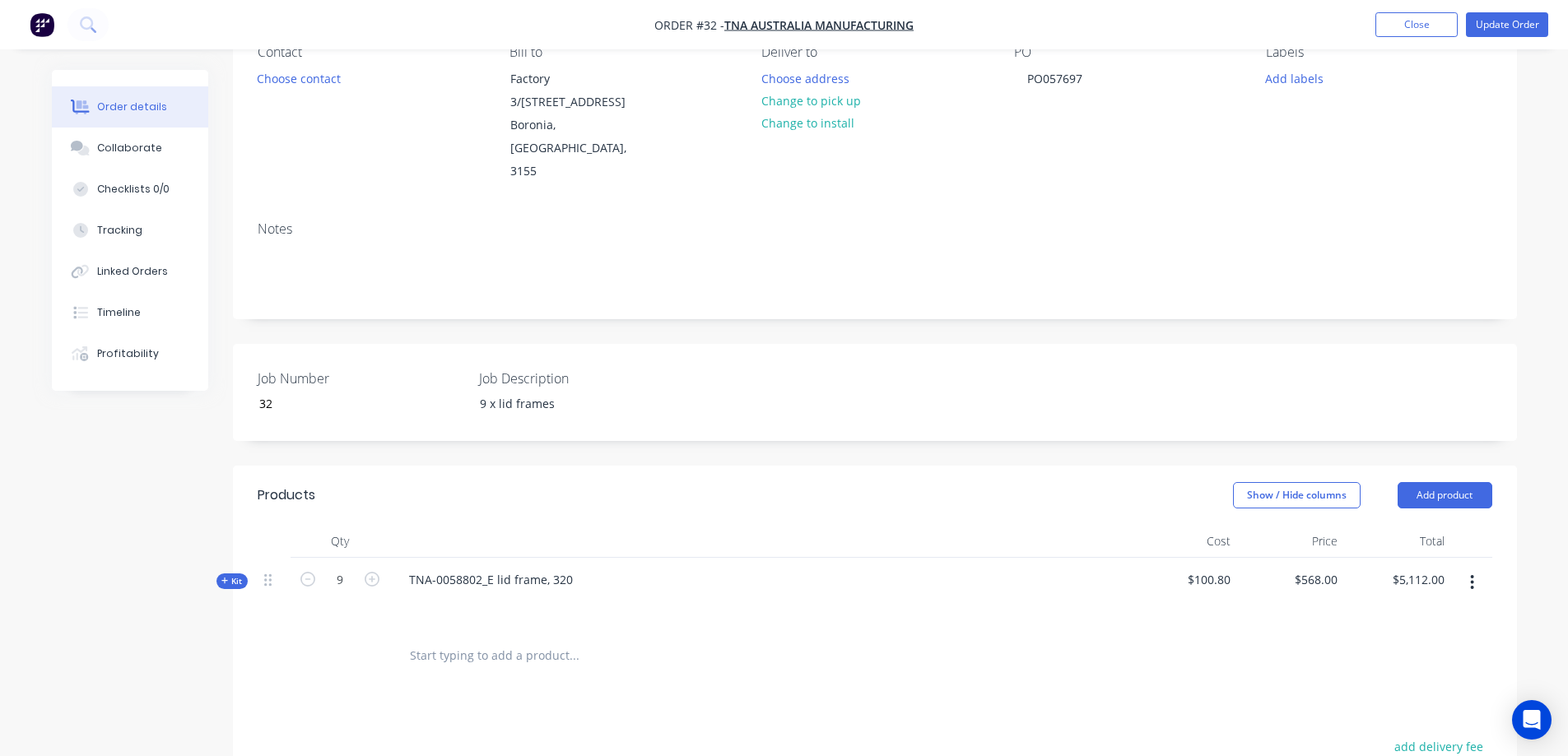
scroll to position [165, 0]
click at [1499, 26] on button "Update Order" at bounding box center [1507, 24] width 82 height 25
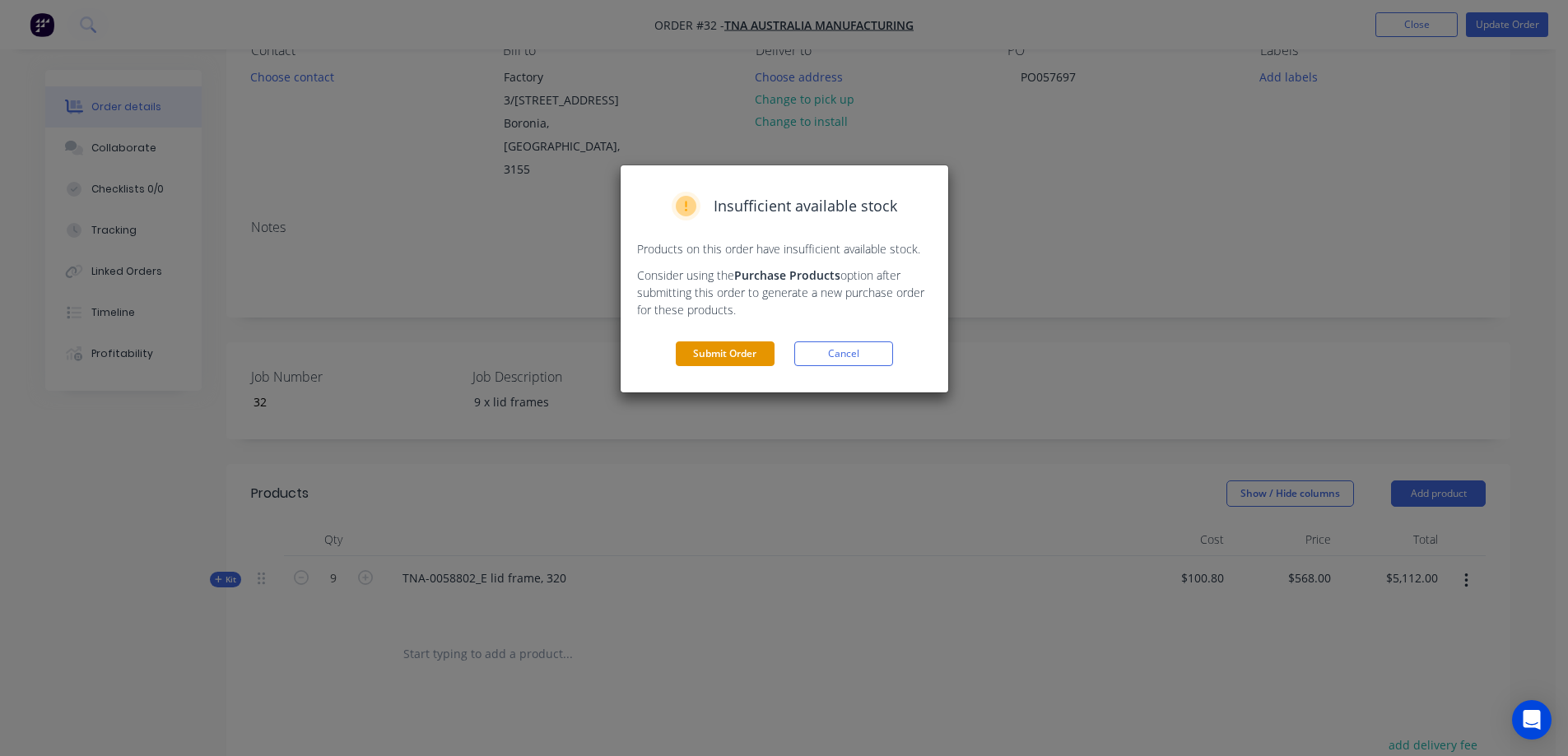
click at [704, 351] on button "Submit Order" at bounding box center [725, 354] width 99 height 25
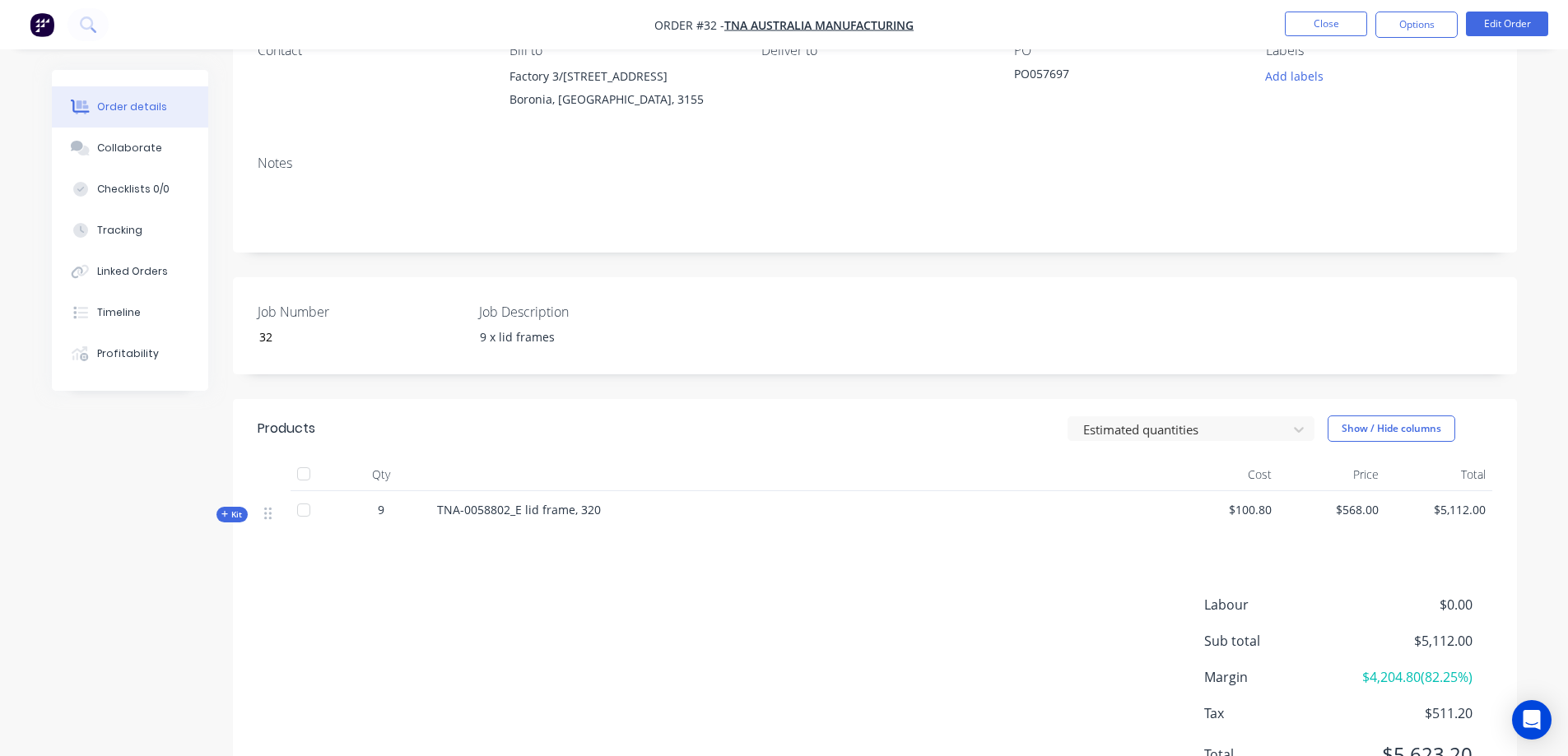
click at [232, 511] on span "Kit" at bounding box center [232, 514] width 21 height 12
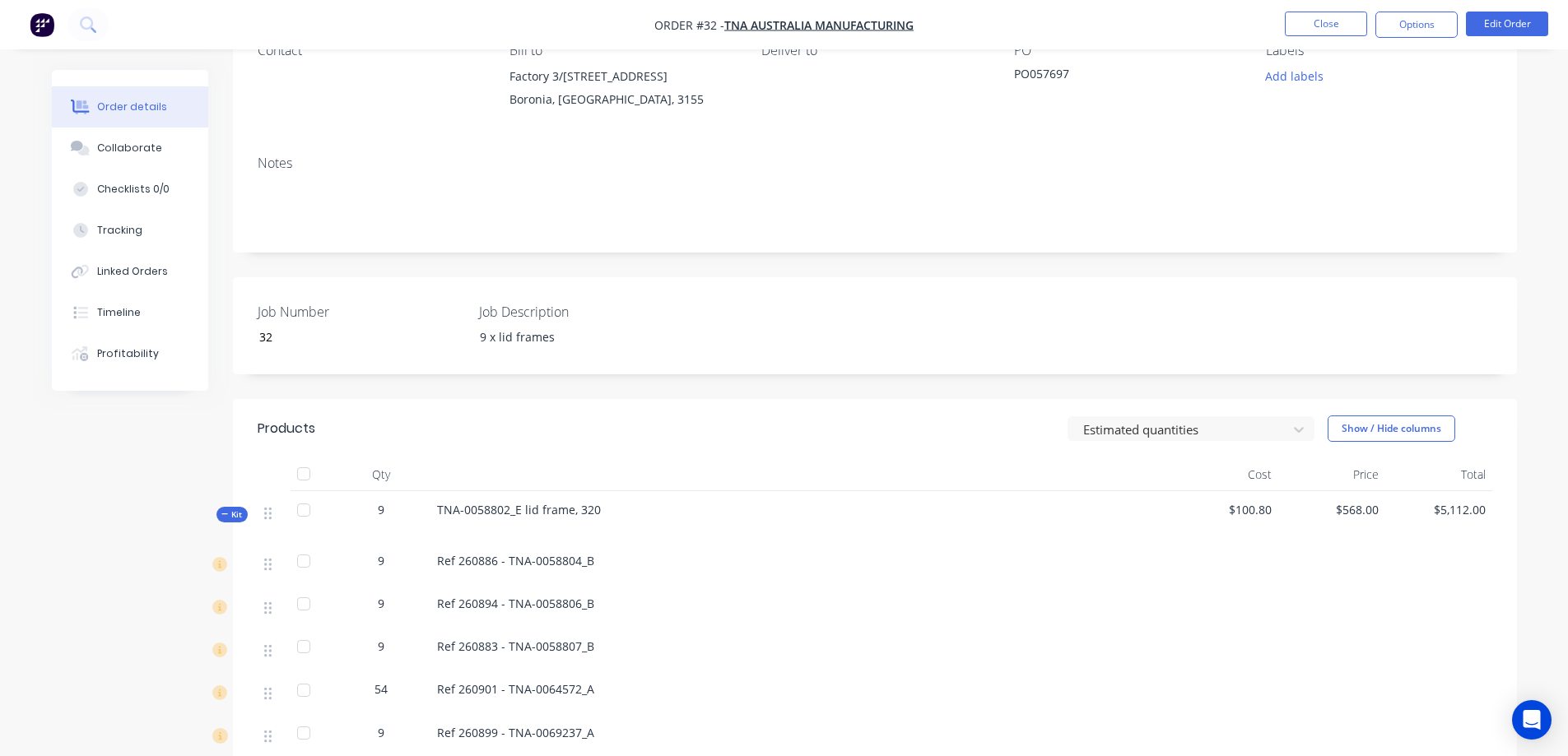
click at [232, 511] on span "Kit" at bounding box center [232, 514] width 21 height 12
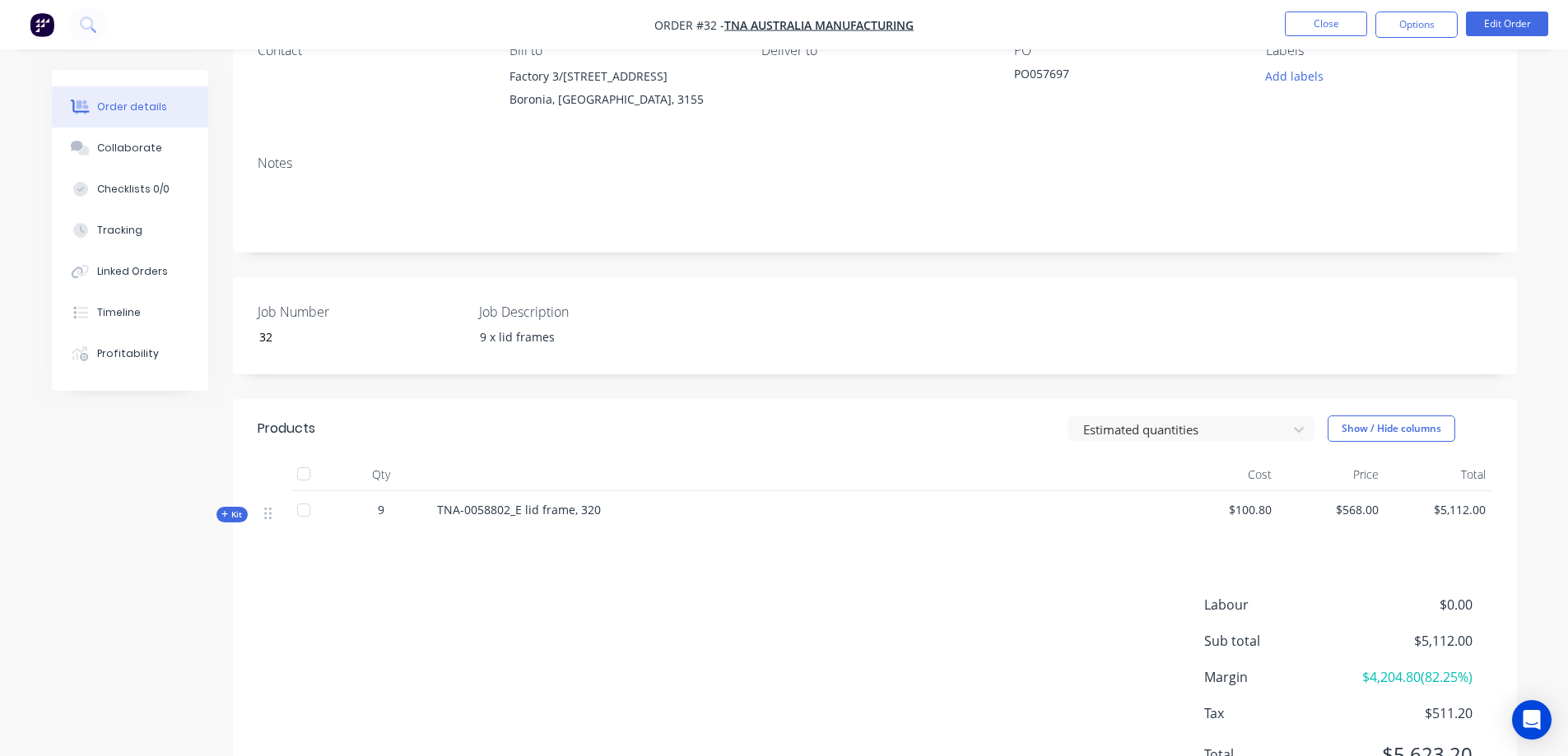
click at [232, 511] on span "Kit" at bounding box center [232, 514] width 21 height 12
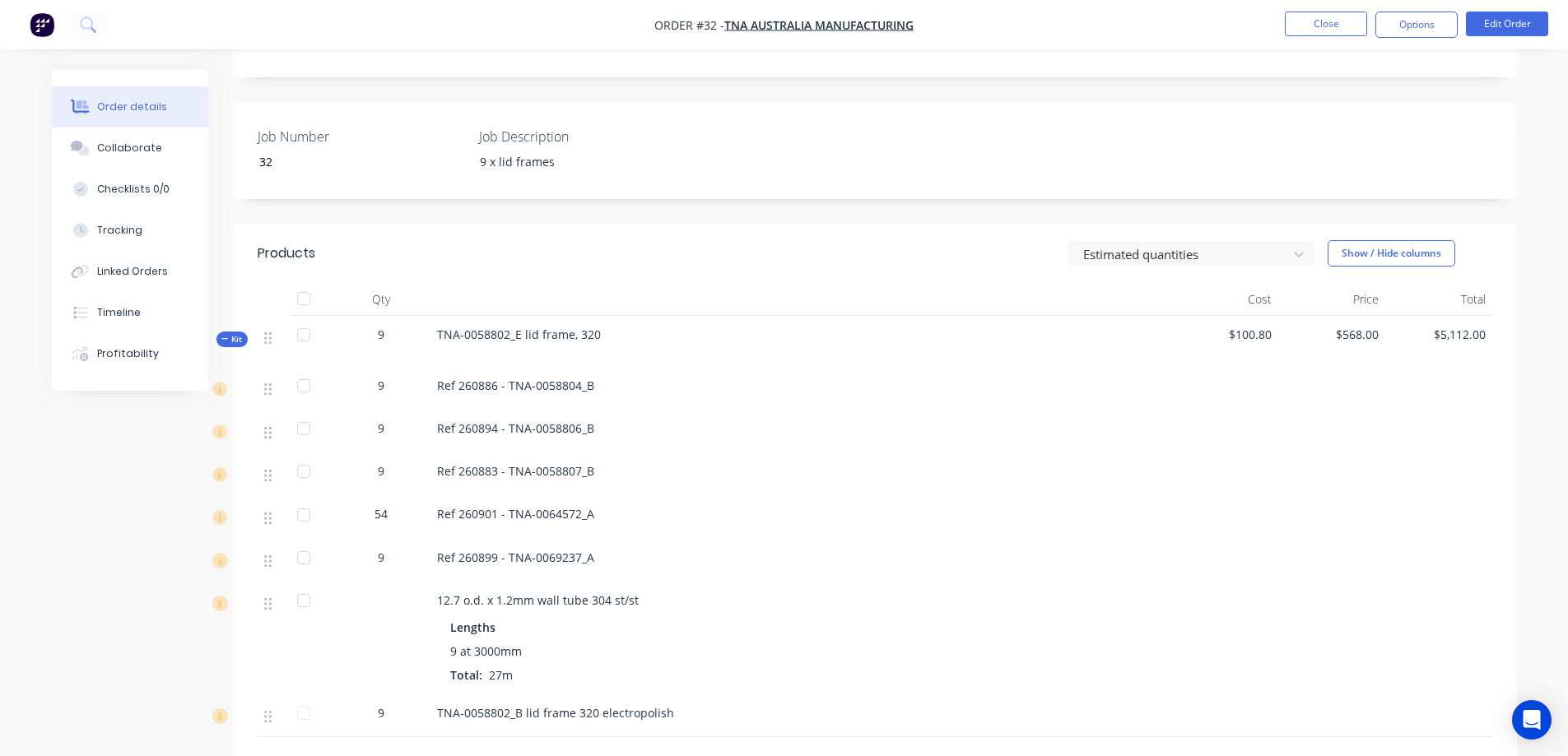
scroll to position [384, 0]
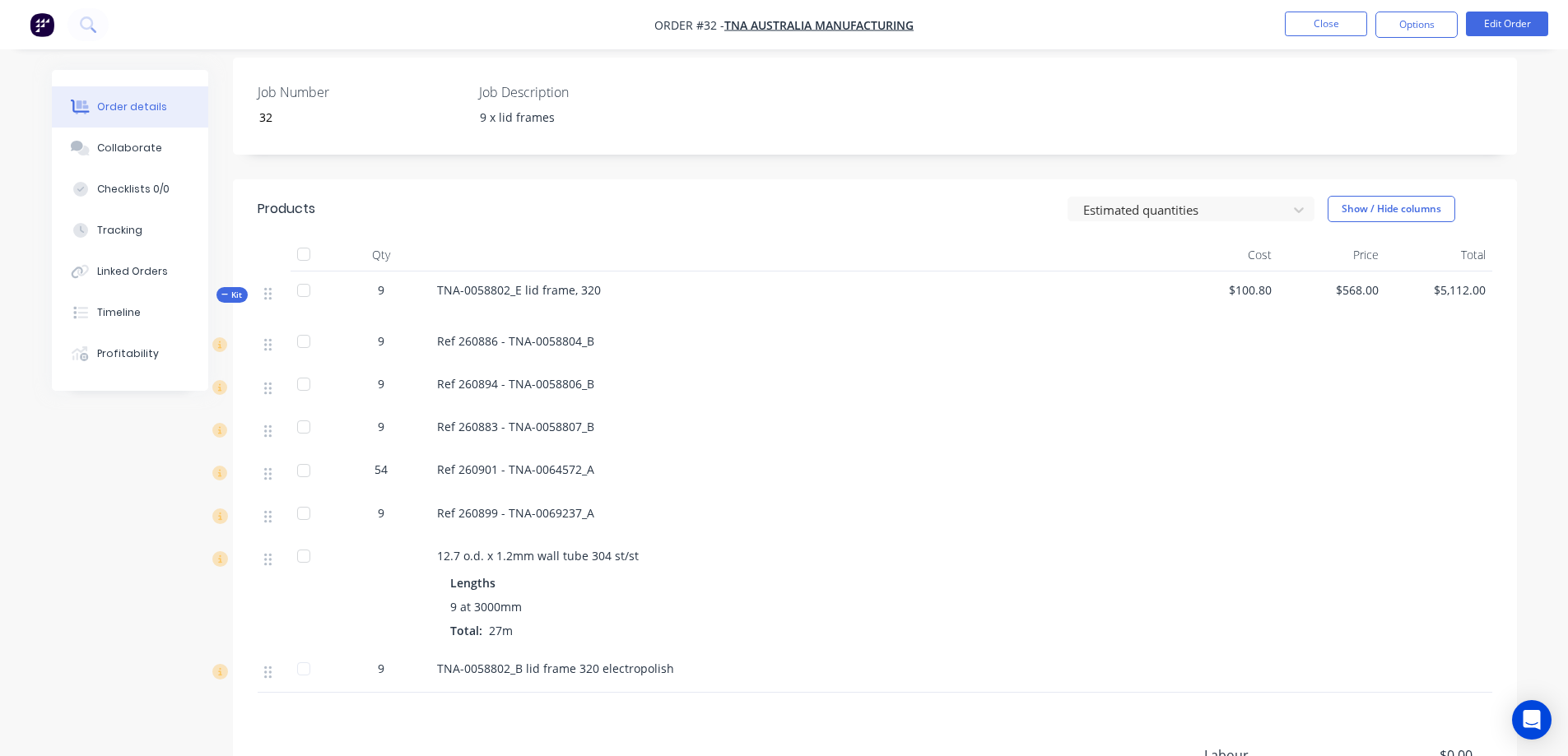
click at [232, 293] on span "Kit" at bounding box center [232, 295] width 21 height 12
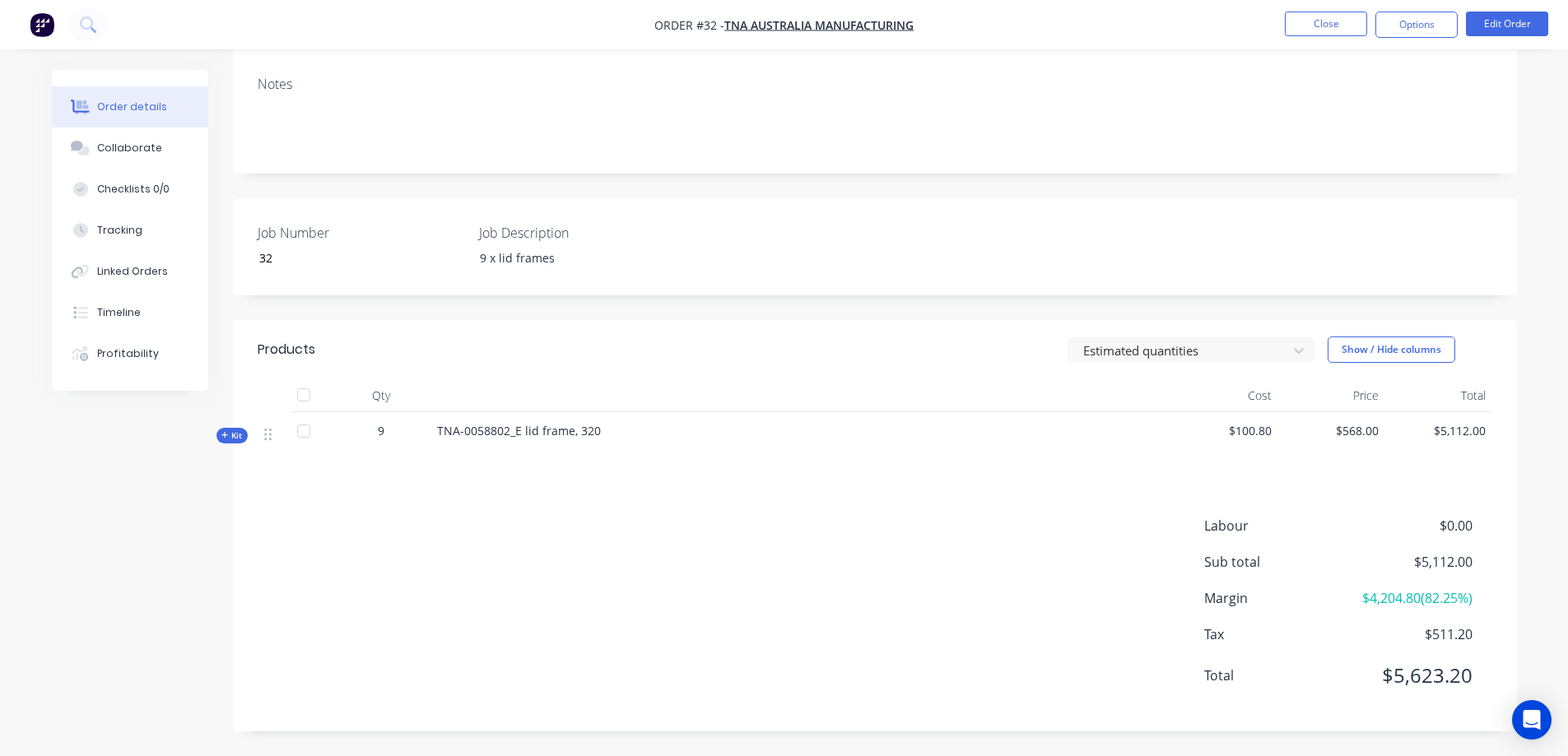
scroll to position [243, 0]
click at [234, 437] on span "Kit" at bounding box center [232, 435] width 21 height 12
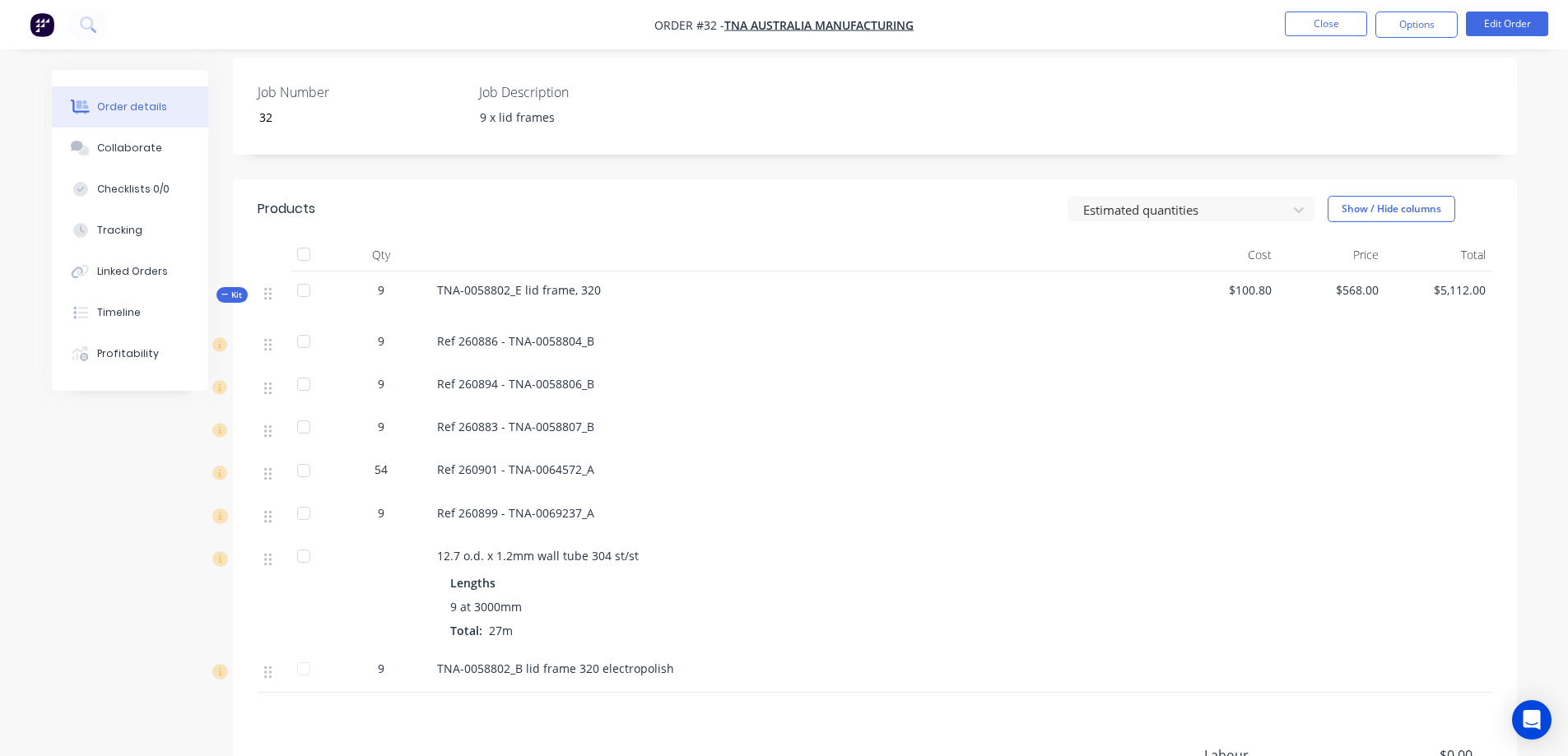
click at [228, 294] on icon "button" at bounding box center [225, 294] width 7 height 8
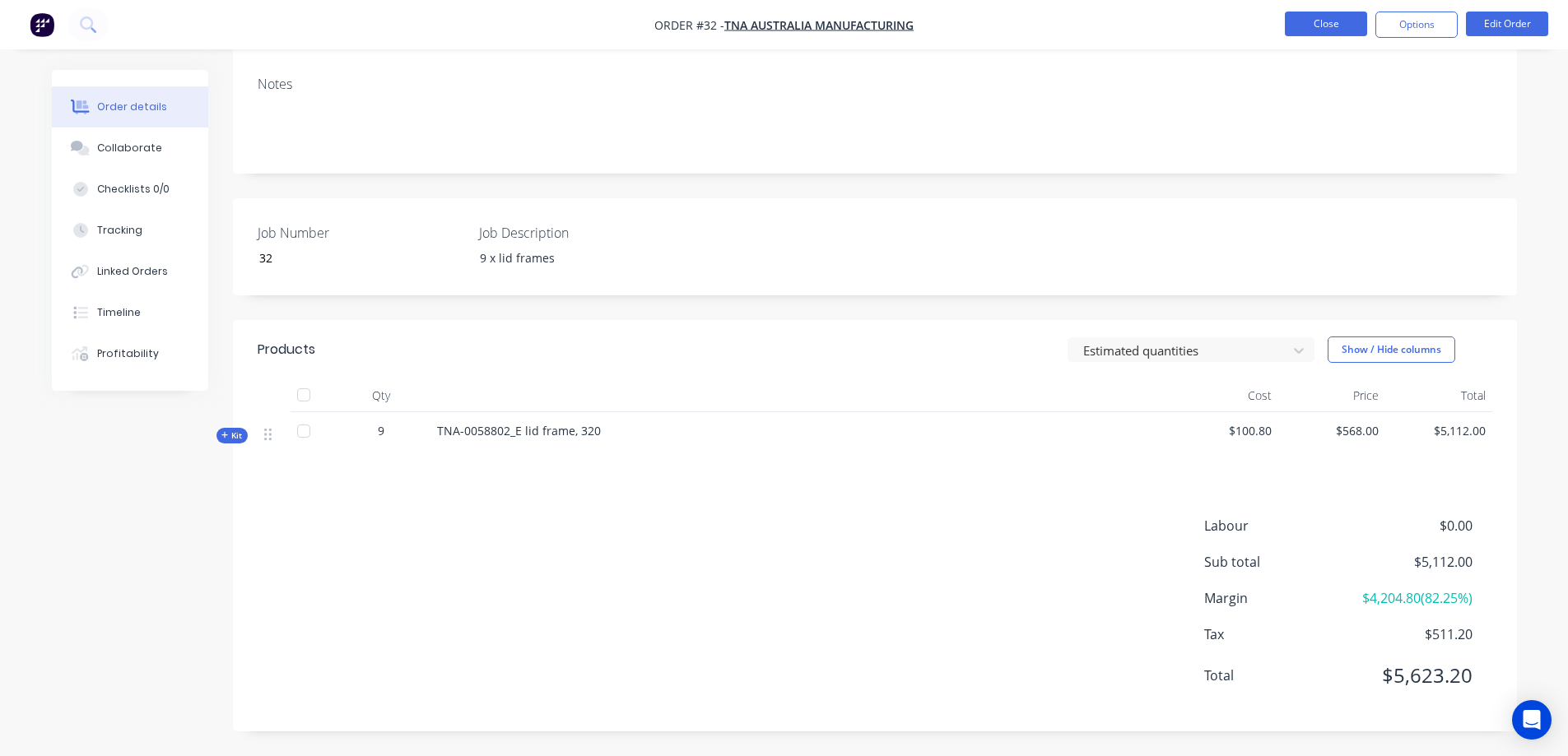
click at [1320, 18] on button "Close" at bounding box center [1325, 23] width 82 height 25
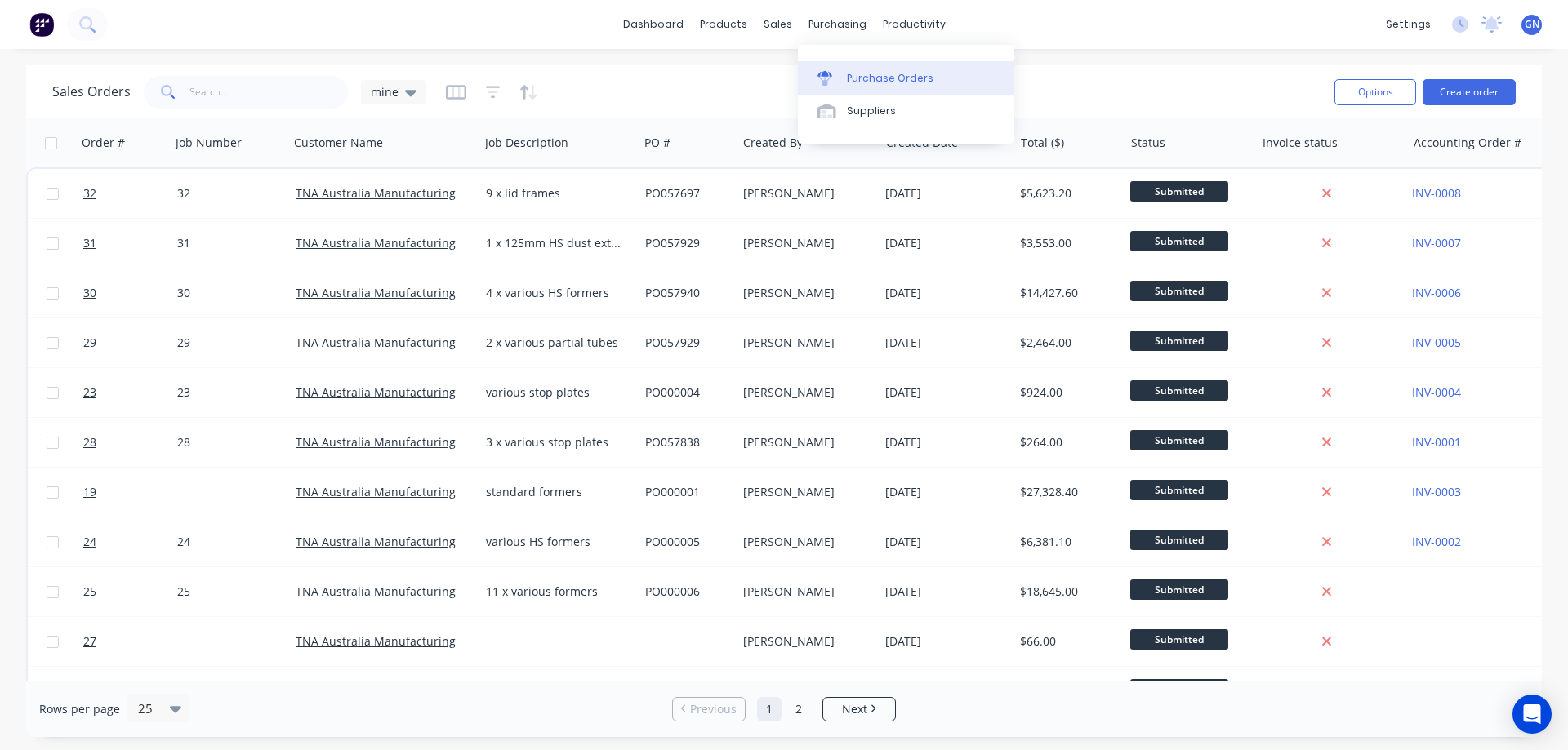
click at [886, 74] on div "Purchase Orders" at bounding box center [890, 78] width 86 height 15
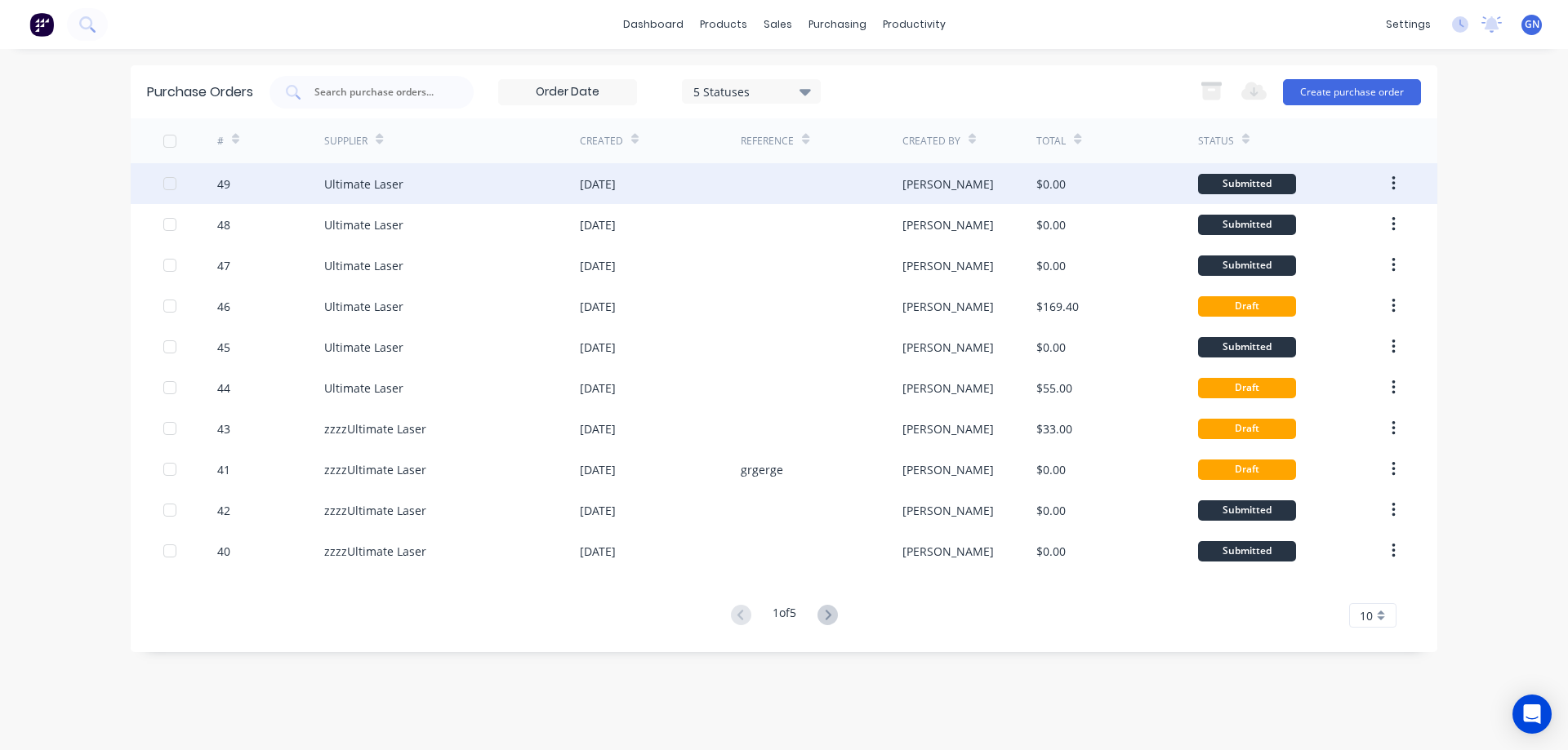
click at [919, 182] on div "Greg" at bounding box center [947, 184] width 91 height 17
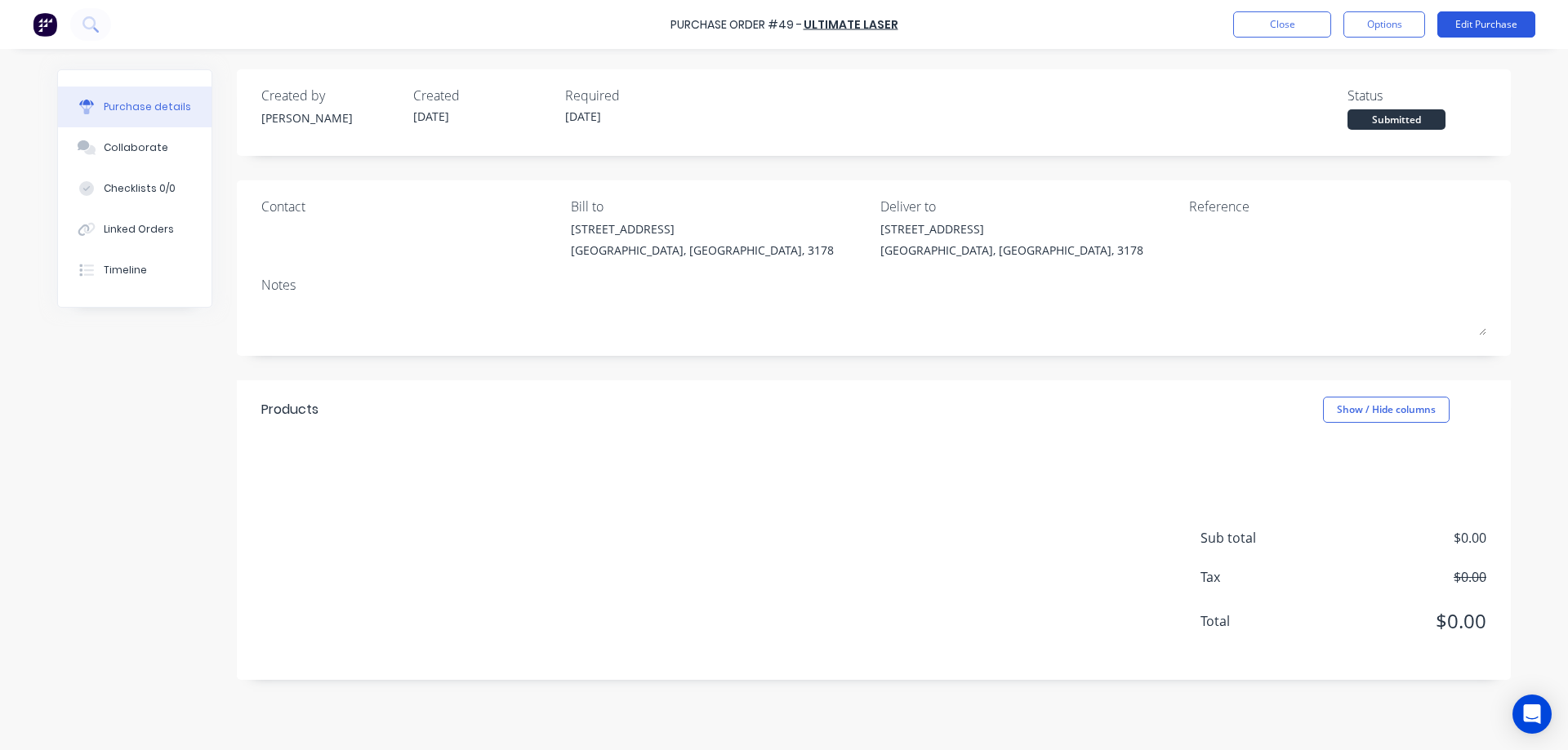
click at [1484, 24] on button "Edit Purchase" at bounding box center [1486, 24] width 98 height 26
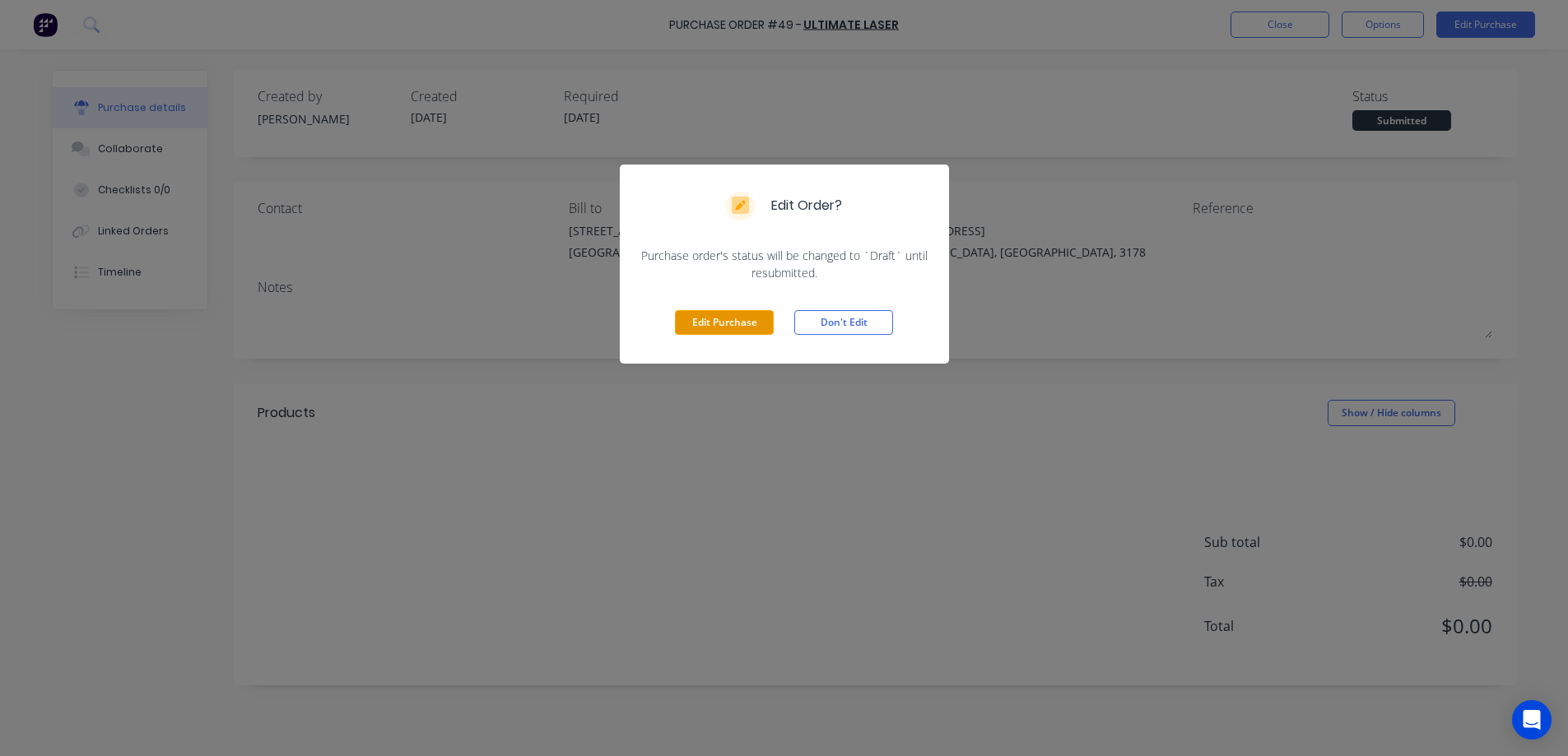
click at [745, 320] on button "Edit Purchase" at bounding box center [724, 322] width 99 height 25
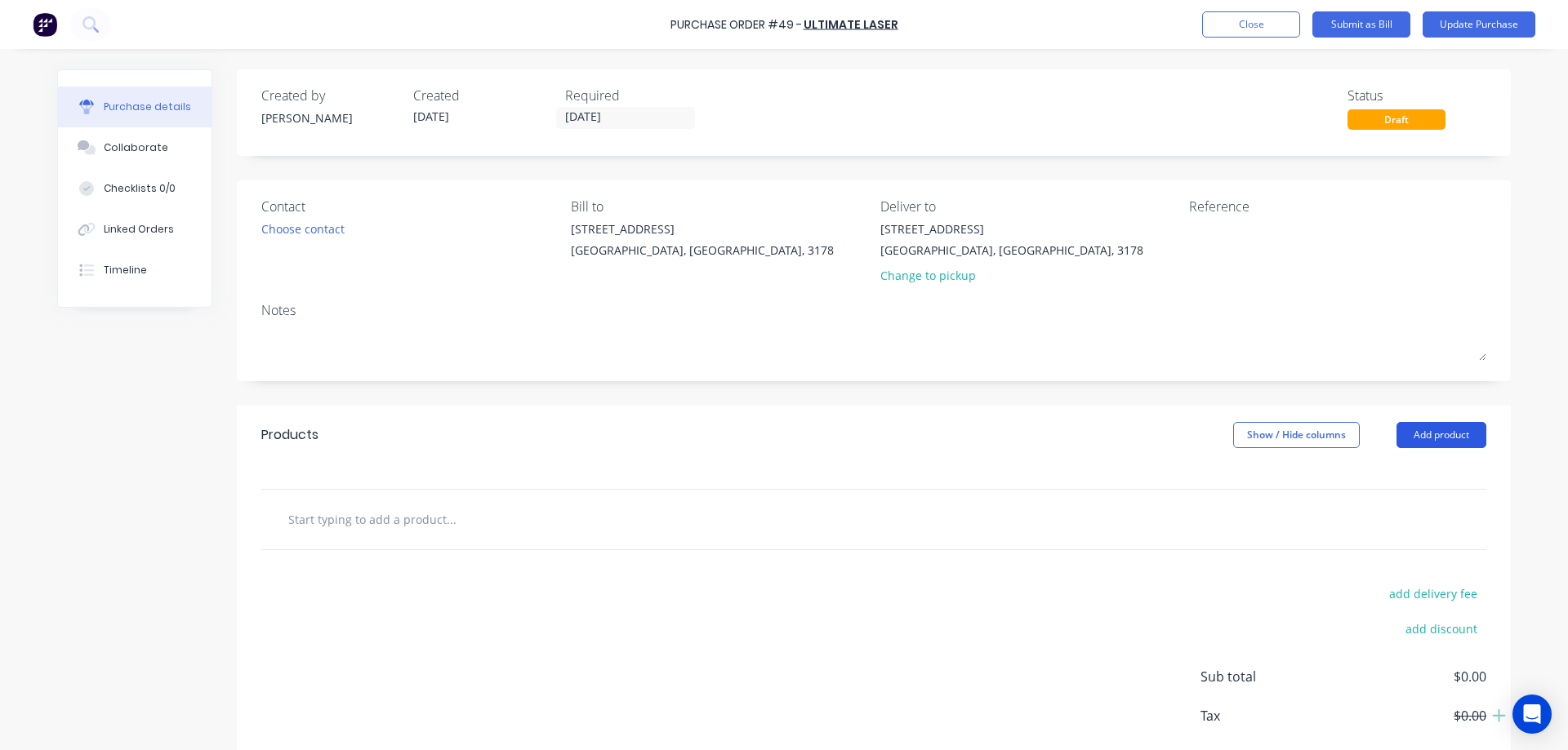
click at [1427, 436] on button "Add product" at bounding box center [1442, 435] width 90 height 26
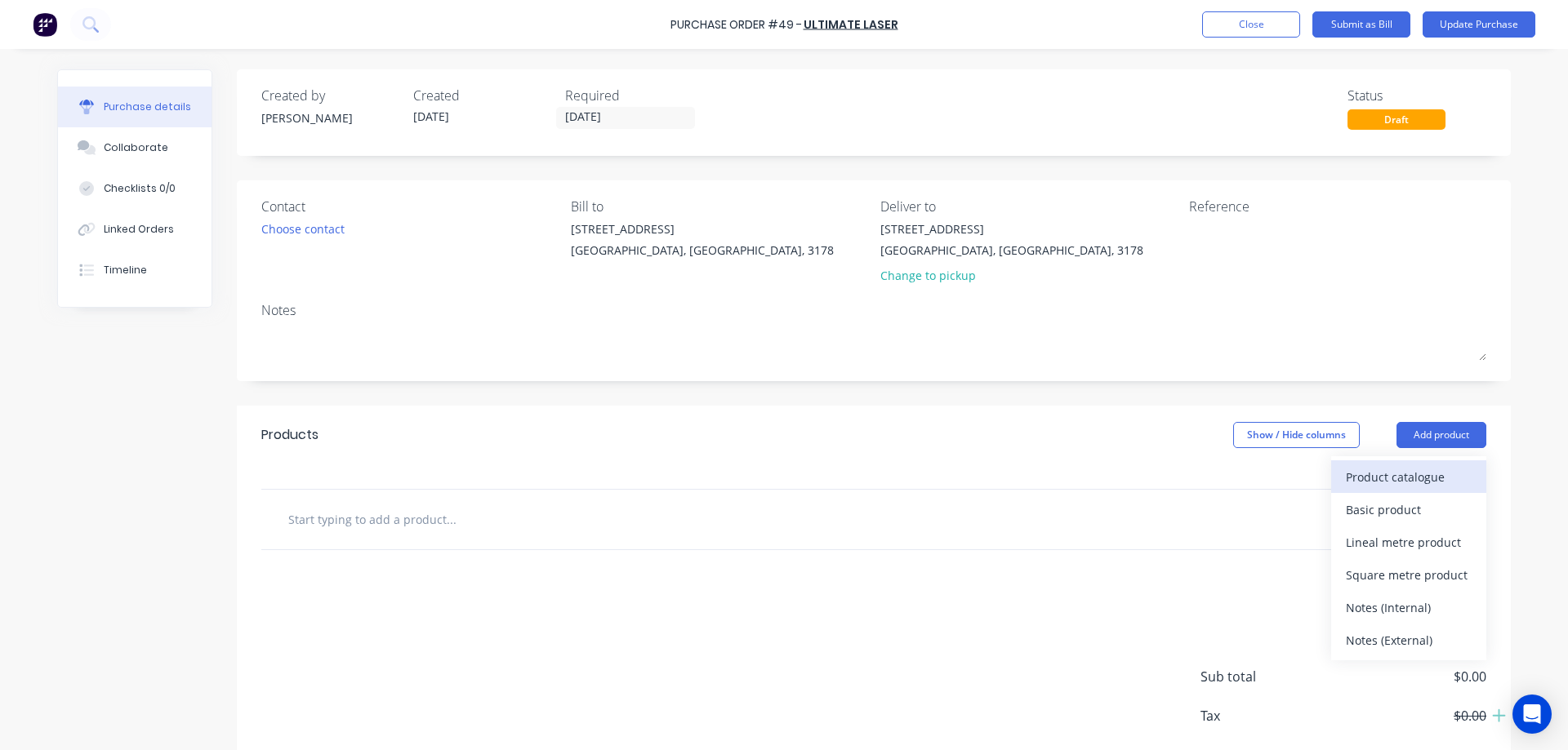
click at [1418, 477] on div "Product catalogue" at bounding box center [1408, 477] width 126 height 24
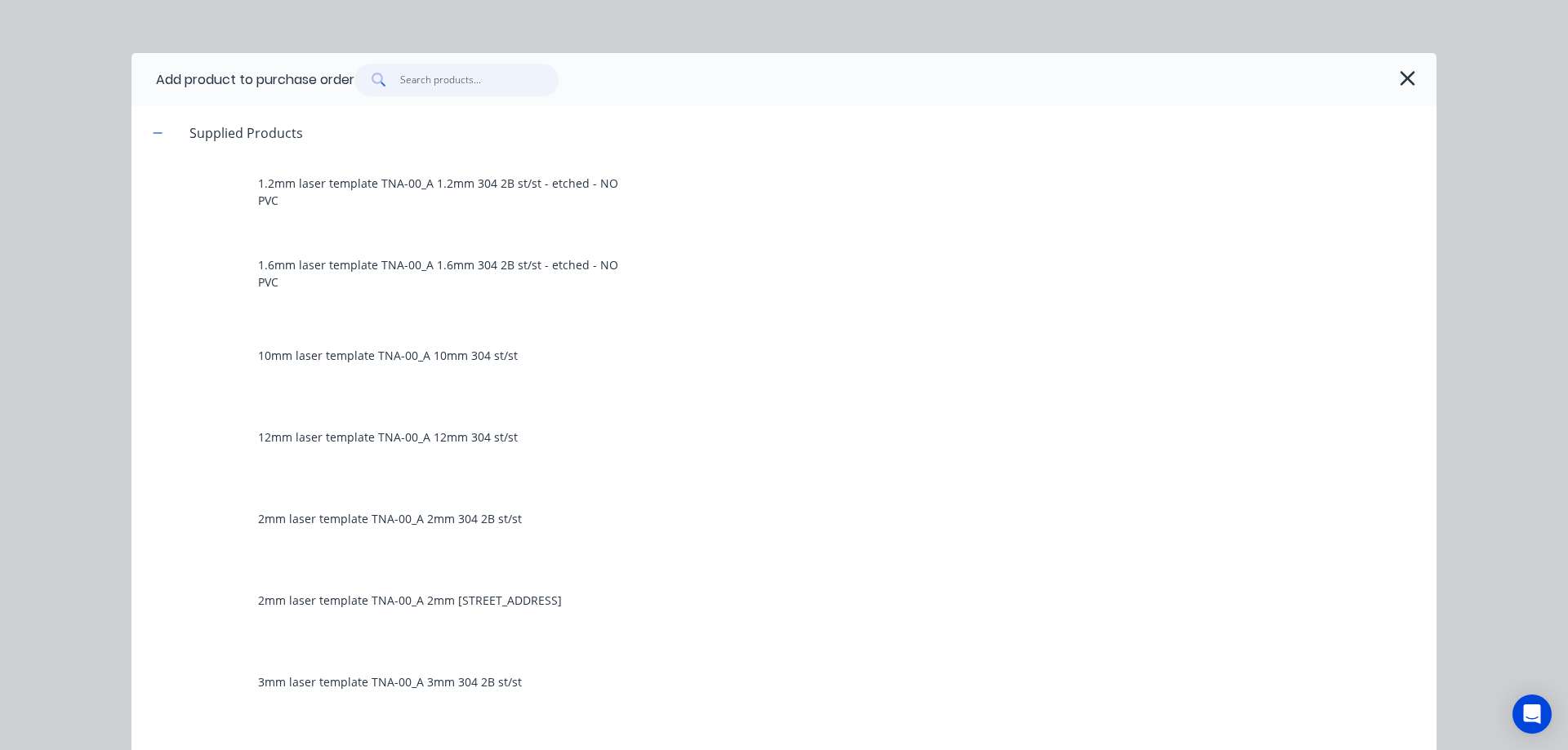
click at [463, 76] on input "text" at bounding box center [479, 80] width 159 height 33
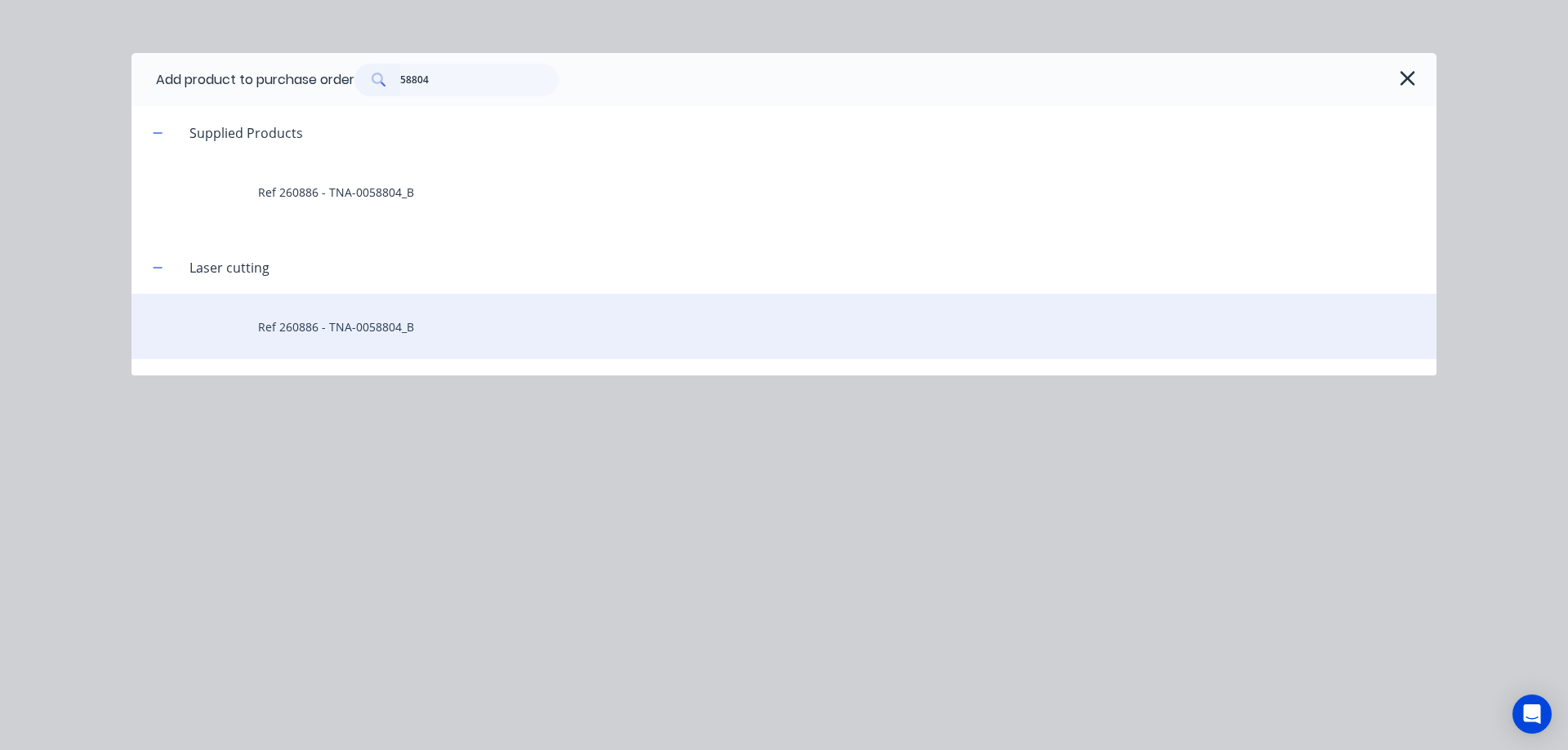
click at [355, 323] on div "Ref 260886 - TNA-0058804_B" at bounding box center [784, 326] width 1305 height 65
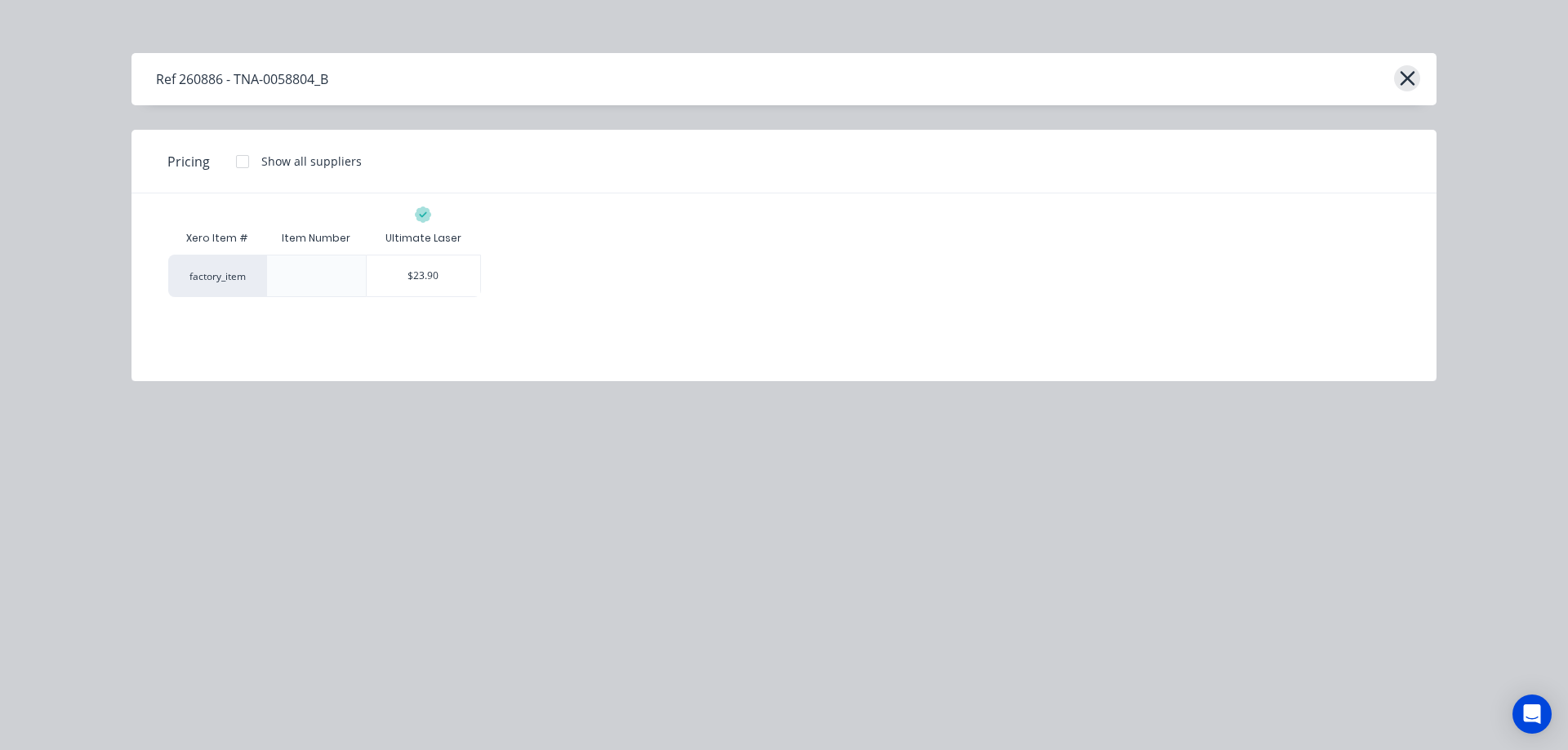
click at [1408, 76] on icon "button" at bounding box center [1407, 78] width 17 height 23
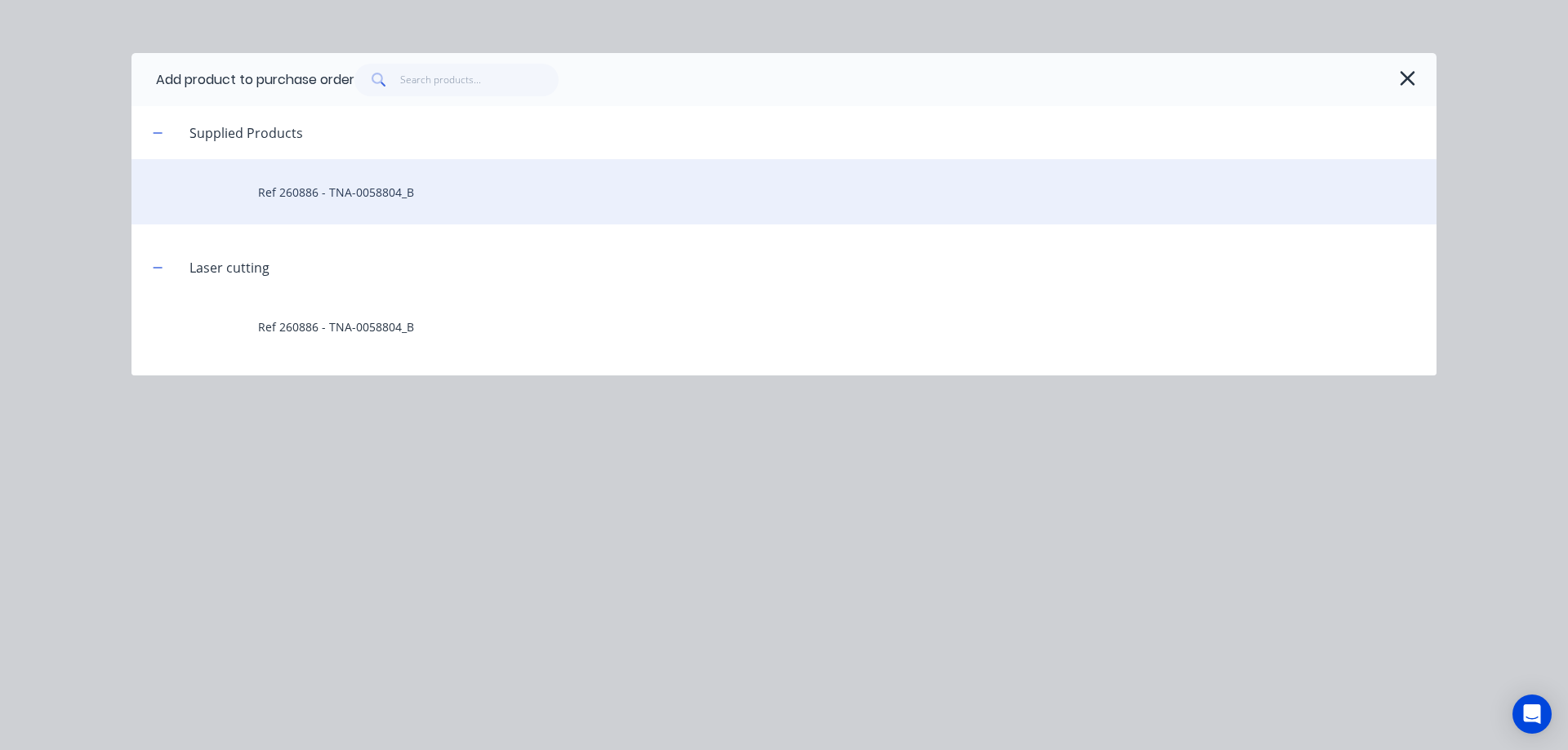
click at [367, 191] on div "Ref 260886 - TNA-0058804_B" at bounding box center [784, 191] width 1305 height 65
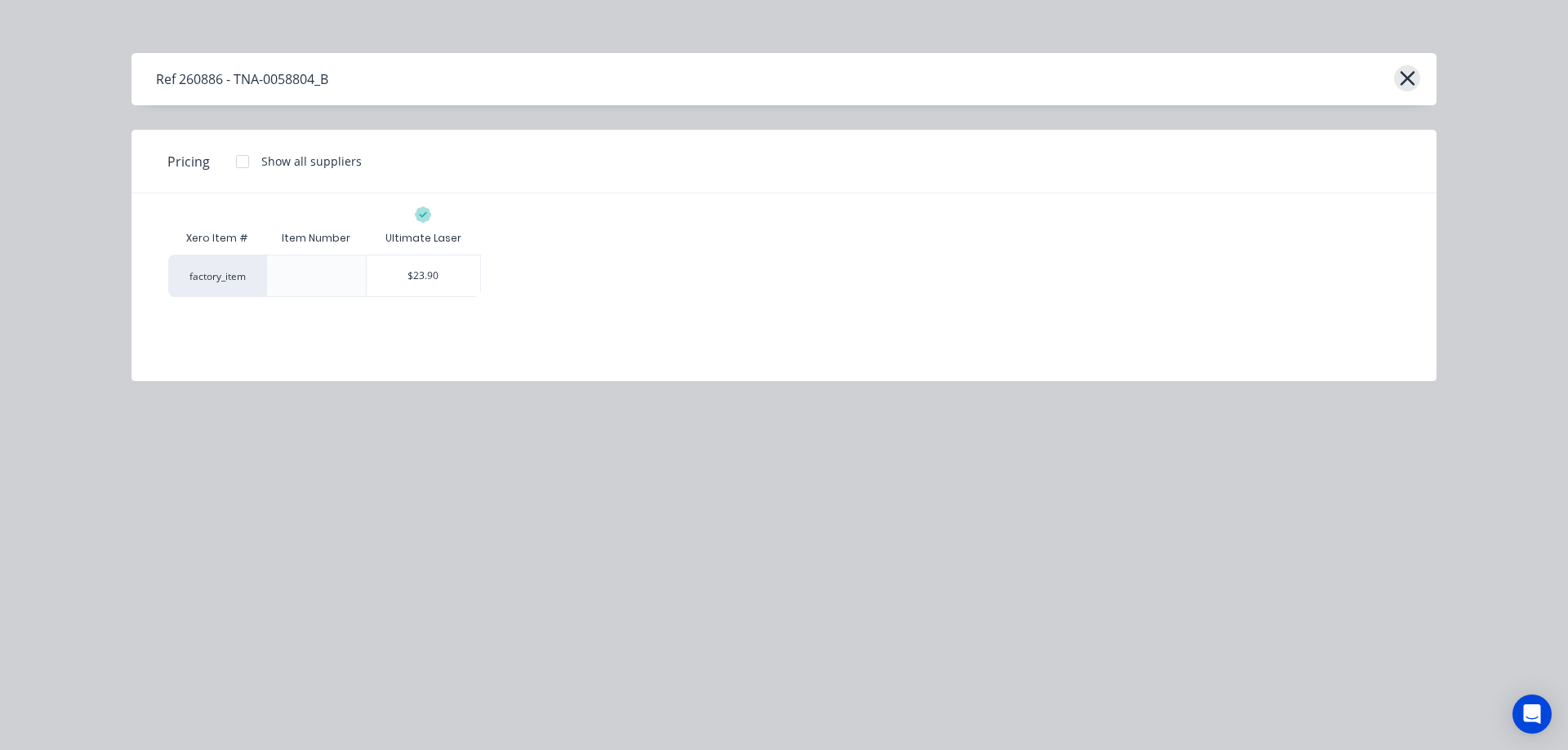
click at [1397, 77] on button "button" at bounding box center [1407, 78] width 26 height 26
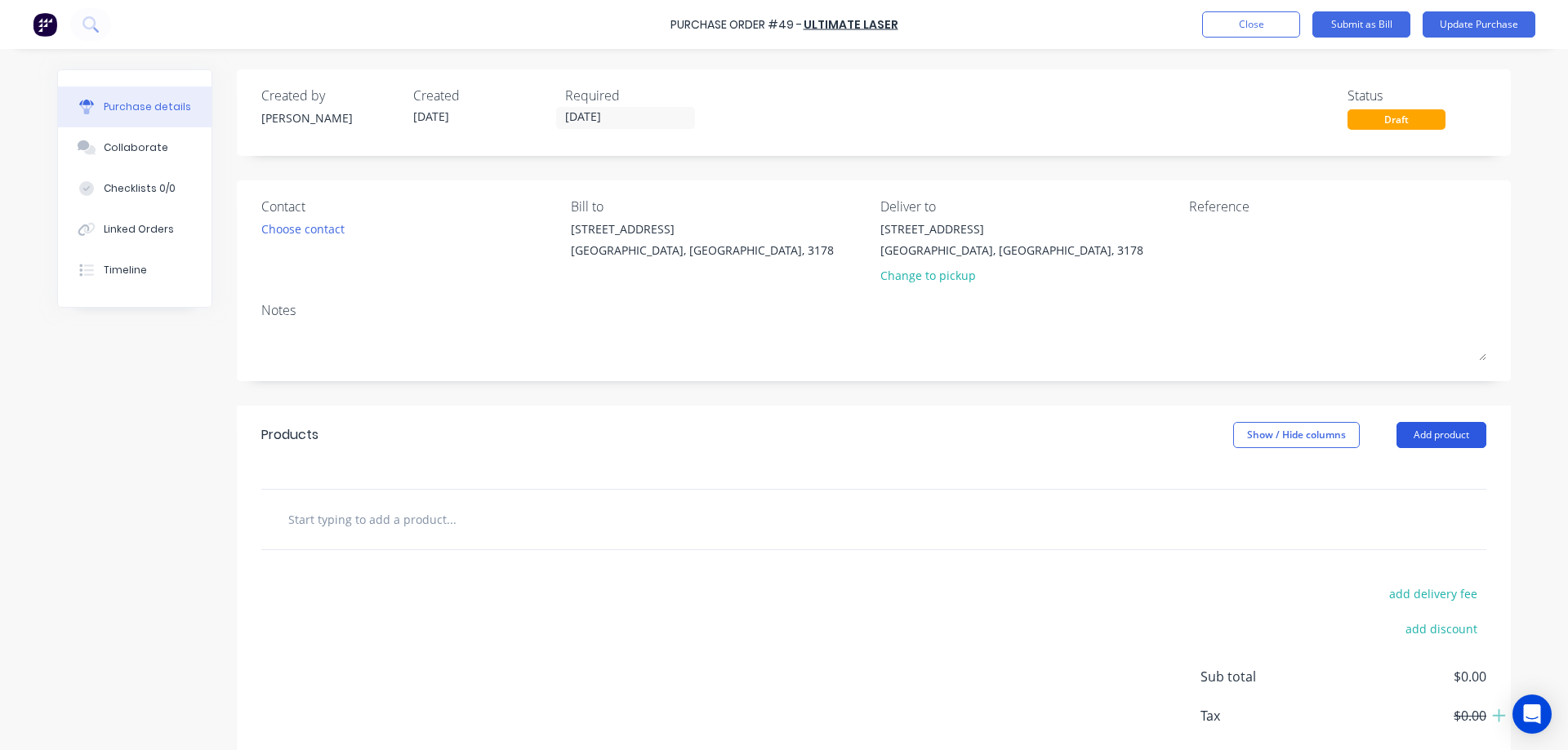
click at [1448, 438] on button "Add product" at bounding box center [1442, 435] width 90 height 26
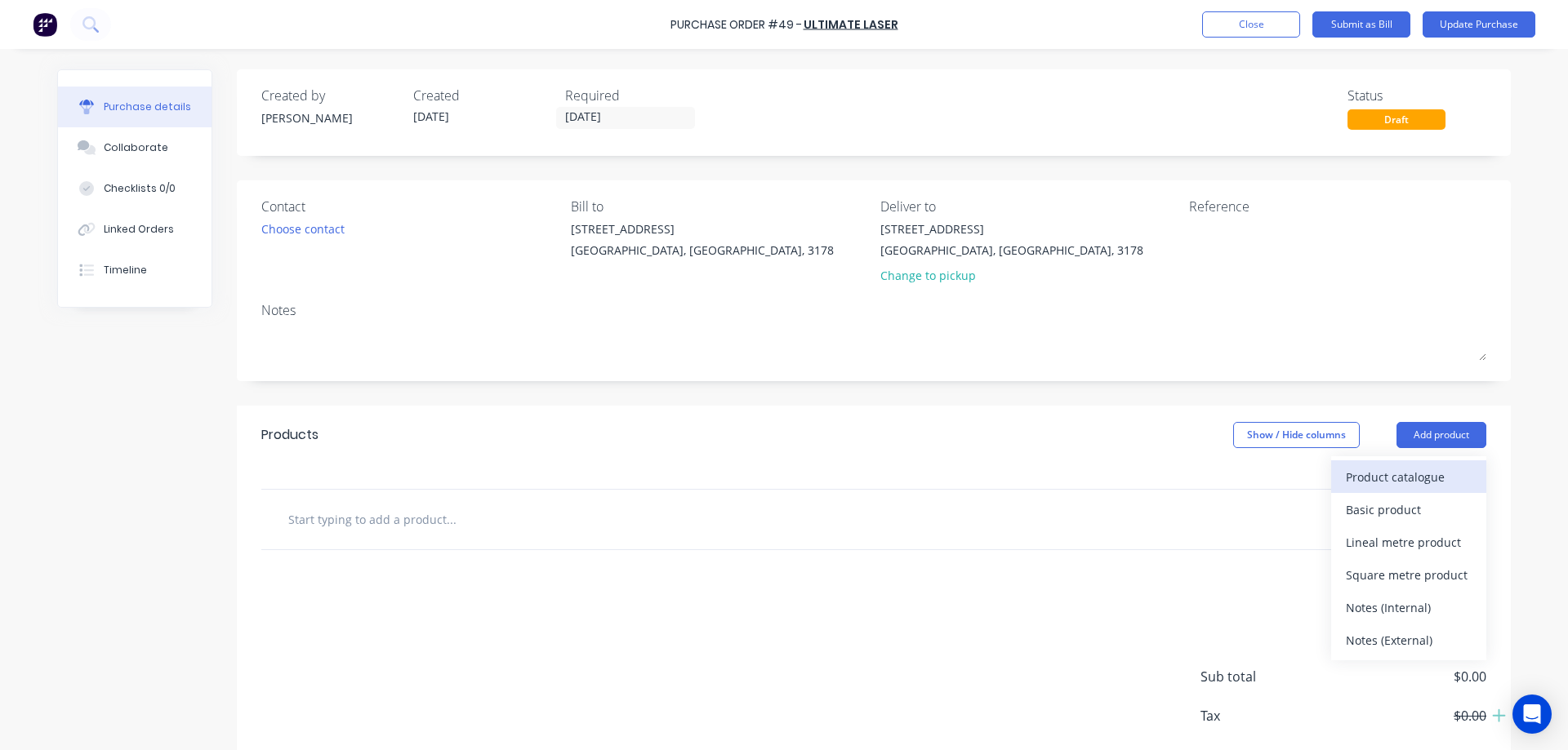
click at [1401, 477] on div "Product catalogue" at bounding box center [1408, 477] width 126 height 24
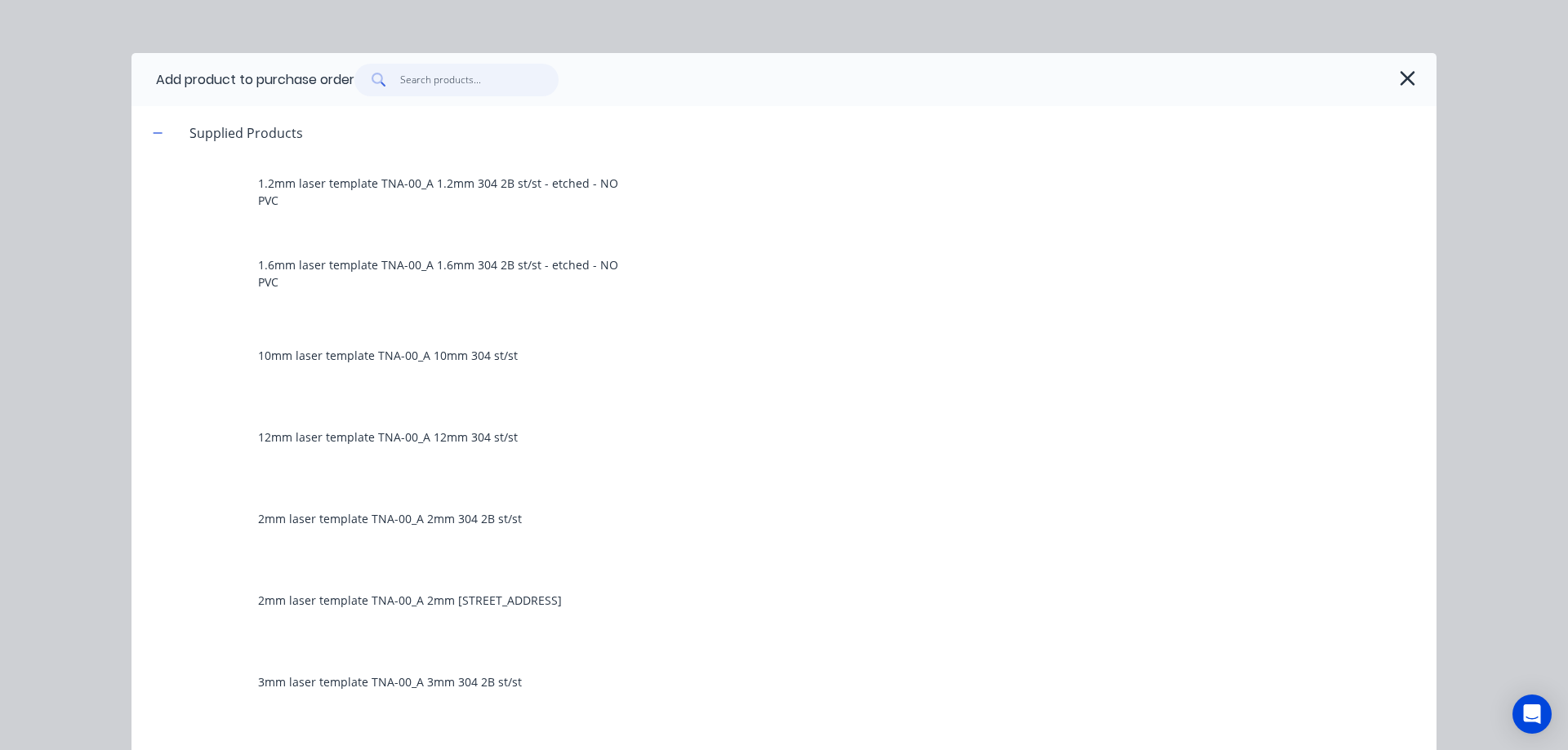
click at [400, 79] on input "text" at bounding box center [479, 80] width 159 height 33
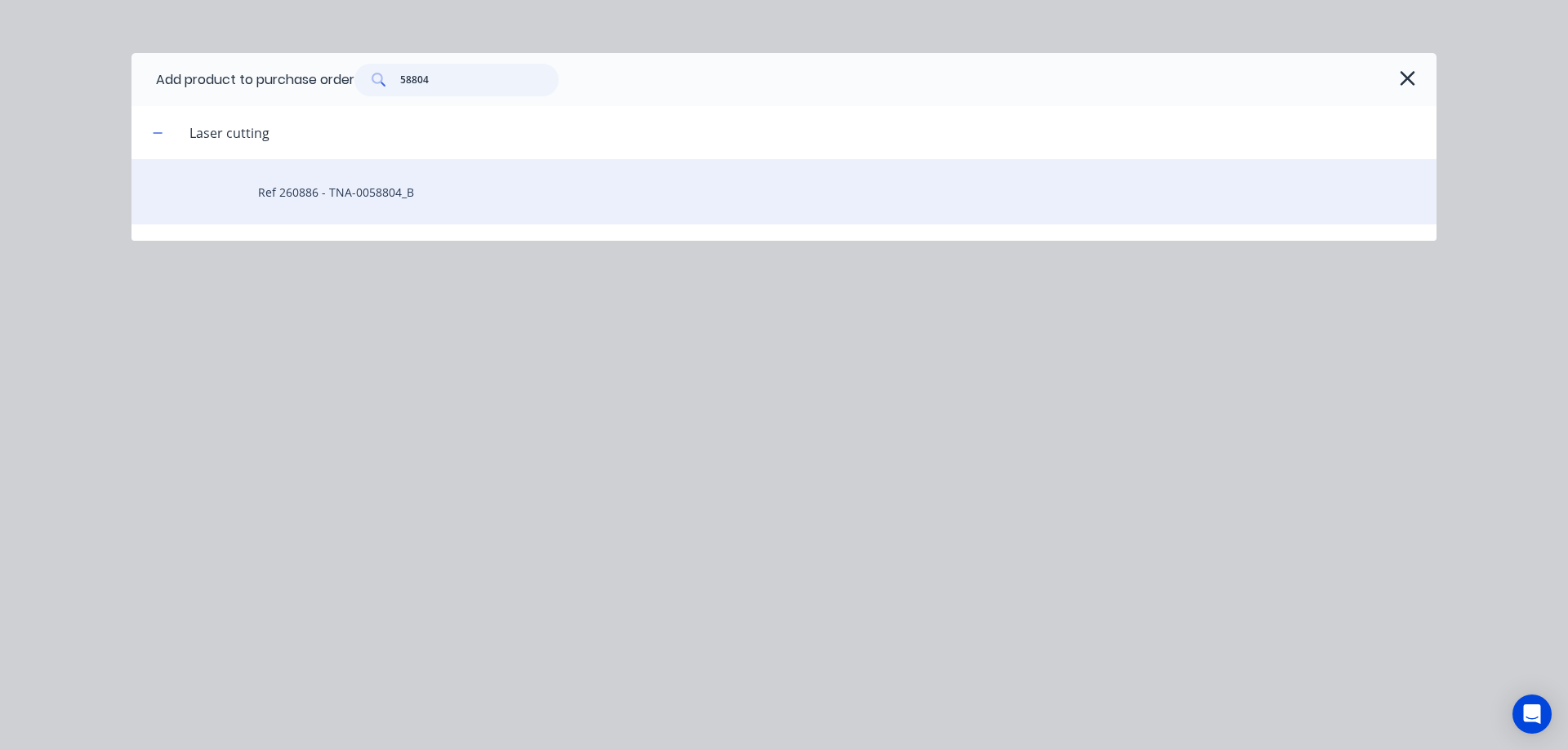
type input "58804"
click at [363, 200] on div "Ref 260886 - TNA-0058804_B" at bounding box center [784, 191] width 1305 height 65
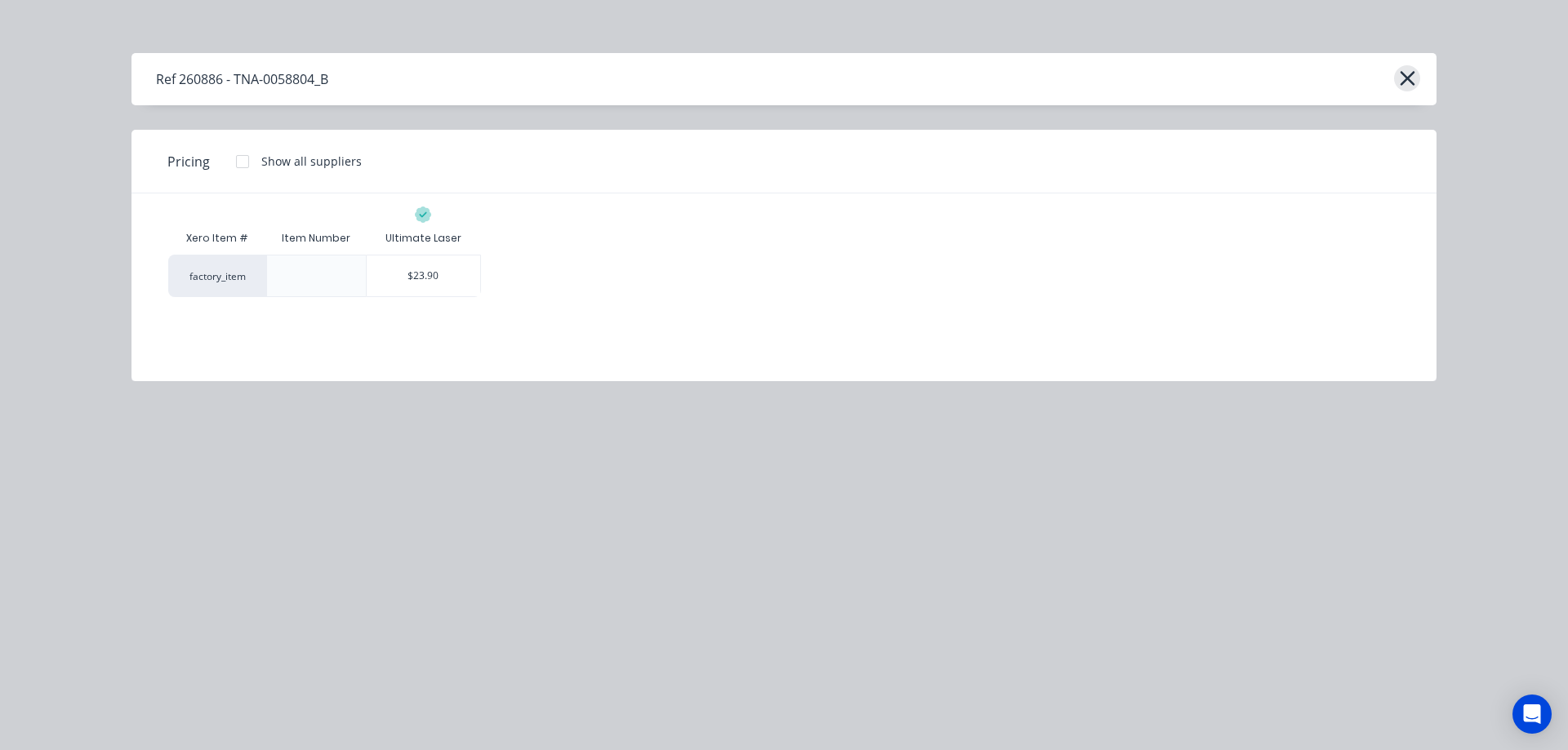
click at [1406, 74] on icon "button" at bounding box center [1407, 78] width 17 height 23
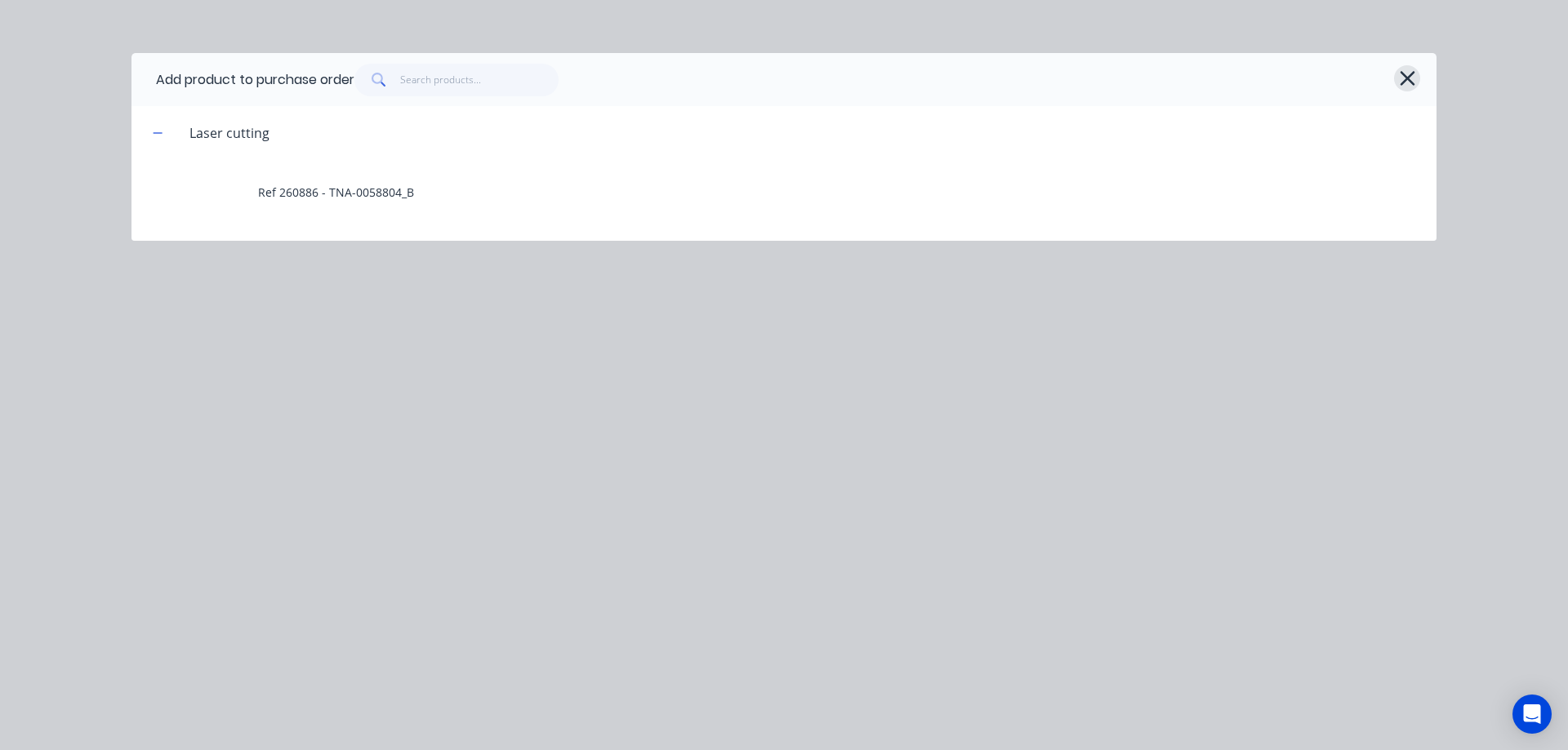
click at [1415, 67] on icon "button" at bounding box center [1407, 78] width 17 height 23
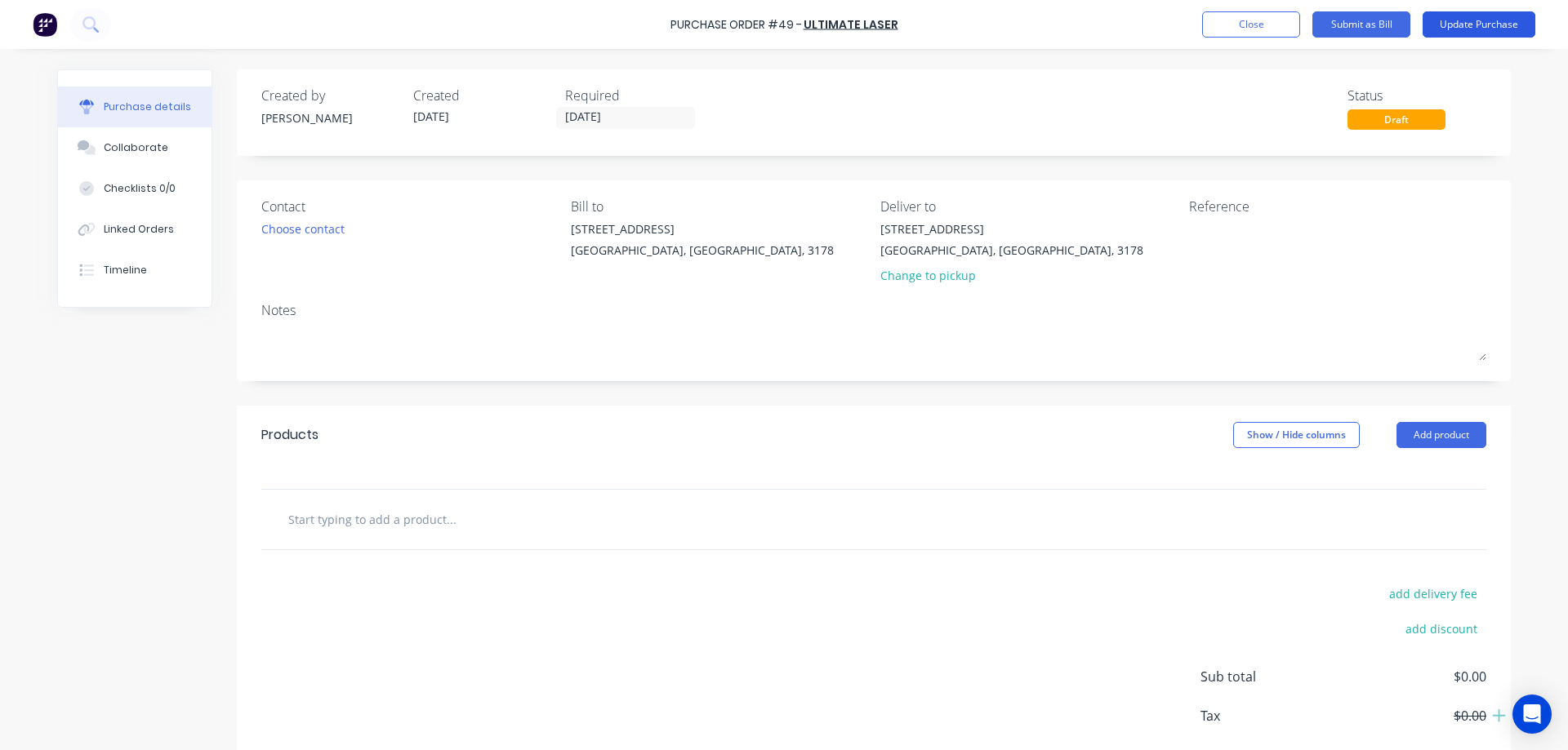
click at [1473, 26] on button "Update Purchase" at bounding box center [1479, 24] width 113 height 26
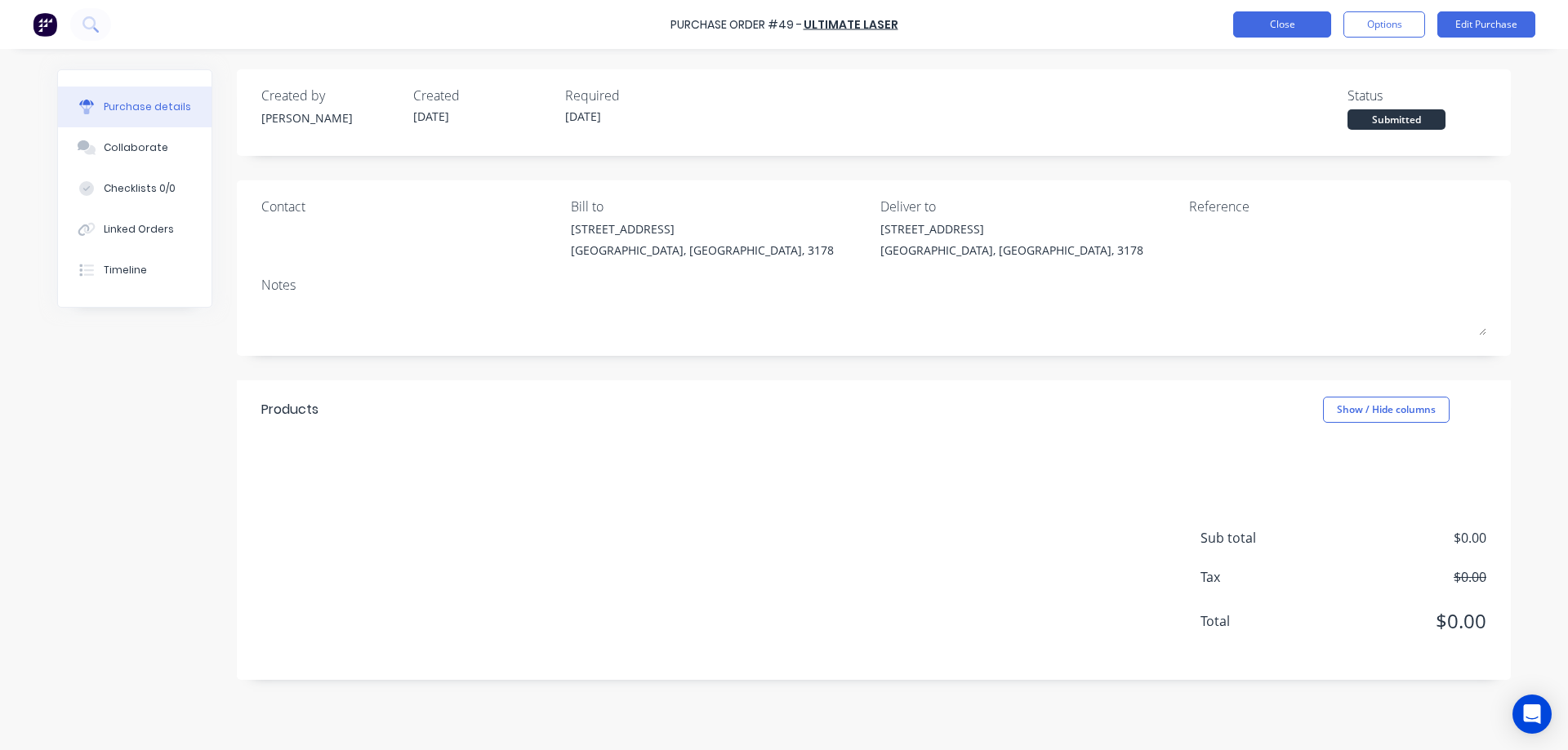
click at [1289, 25] on button "Close" at bounding box center [1282, 24] width 98 height 26
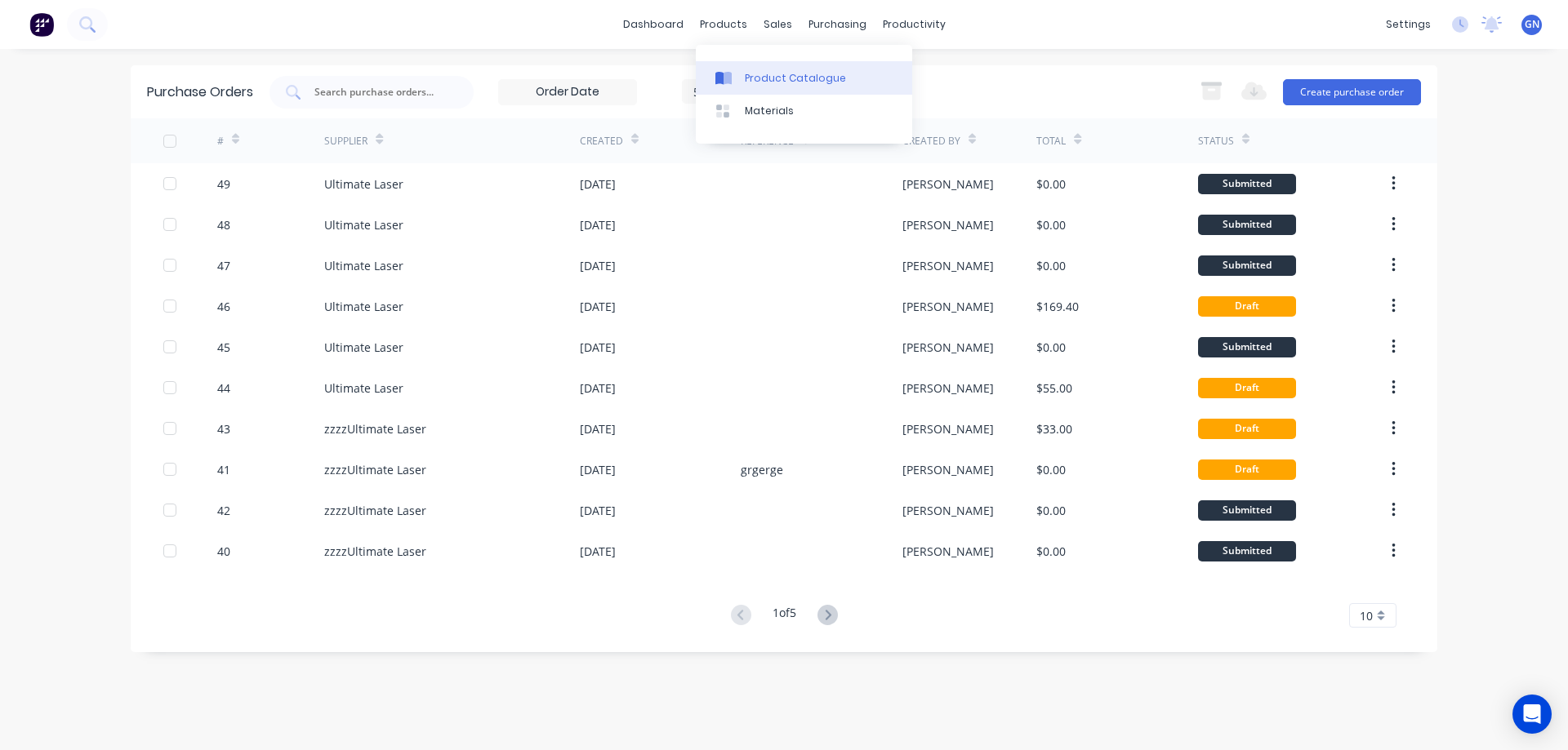
click at [767, 76] on div "Product Catalogue" at bounding box center [795, 78] width 101 height 15
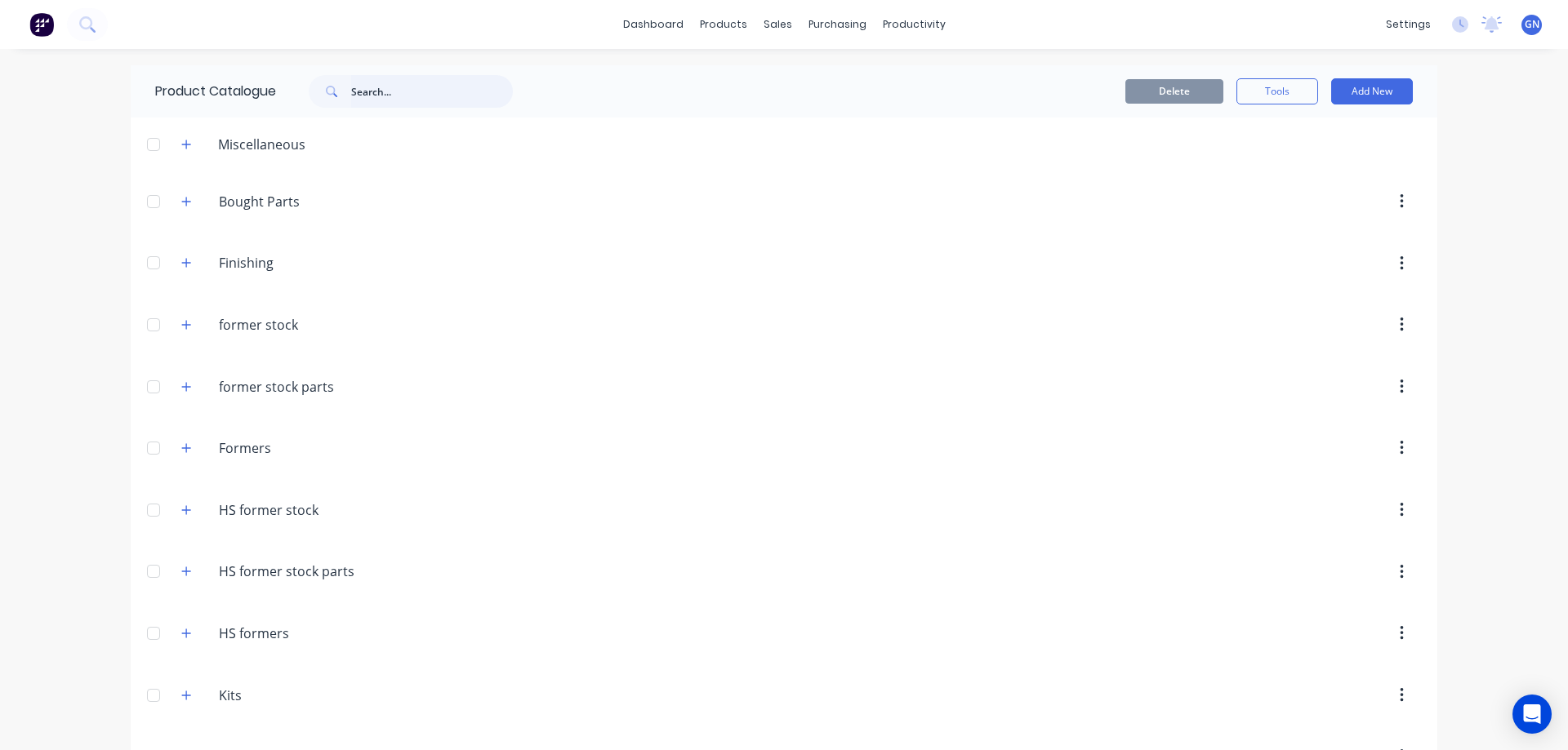
click at [403, 99] on input "text" at bounding box center [432, 92] width 162 height 33
type input "2"
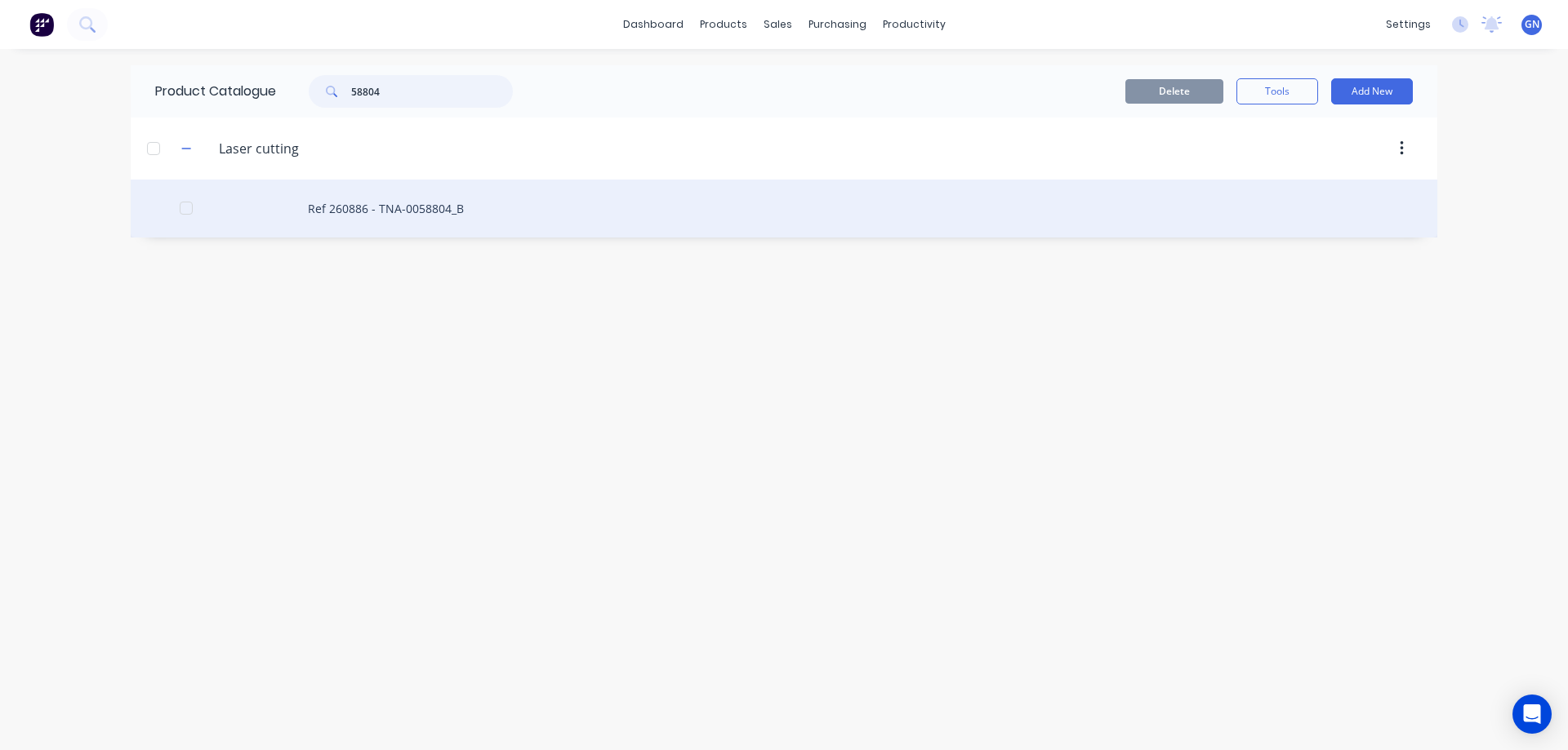
type input "58804"
click at [383, 225] on div "Ref 260886 - TNA-0058804_B" at bounding box center [784, 208] width 1307 height 58
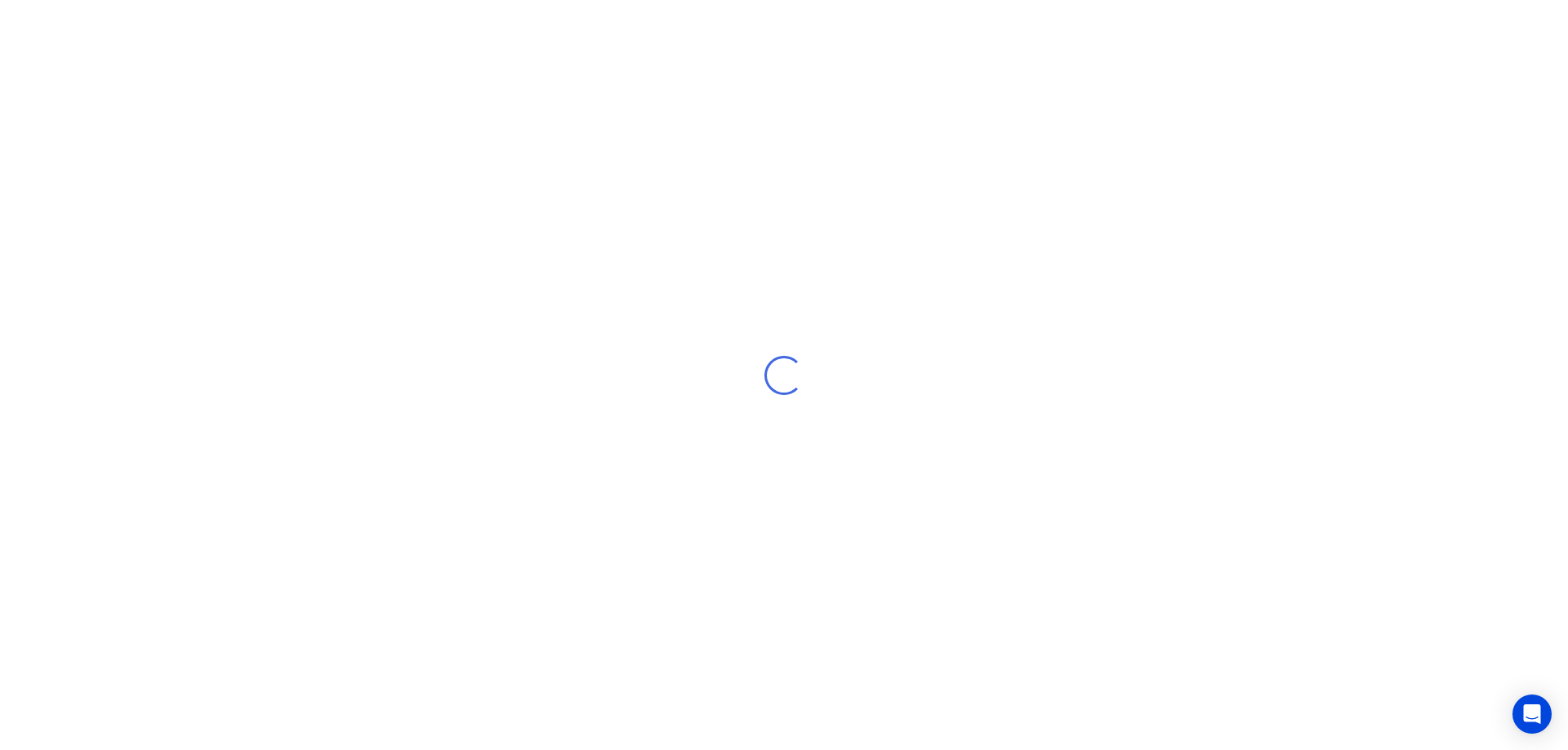
type textarea "x"
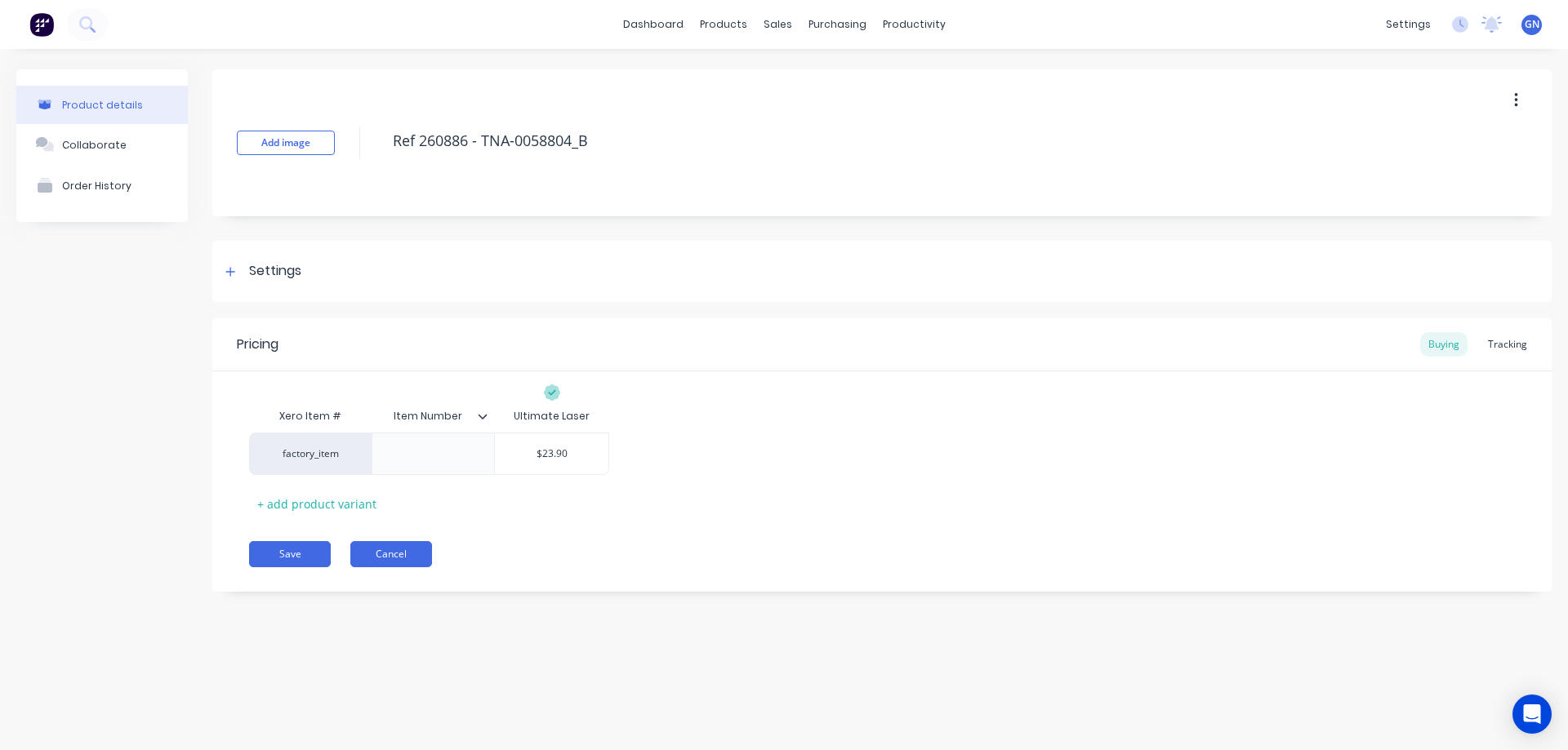
click at [391, 554] on button "Cancel" at bounding box center [391, 554] width 82 height 26
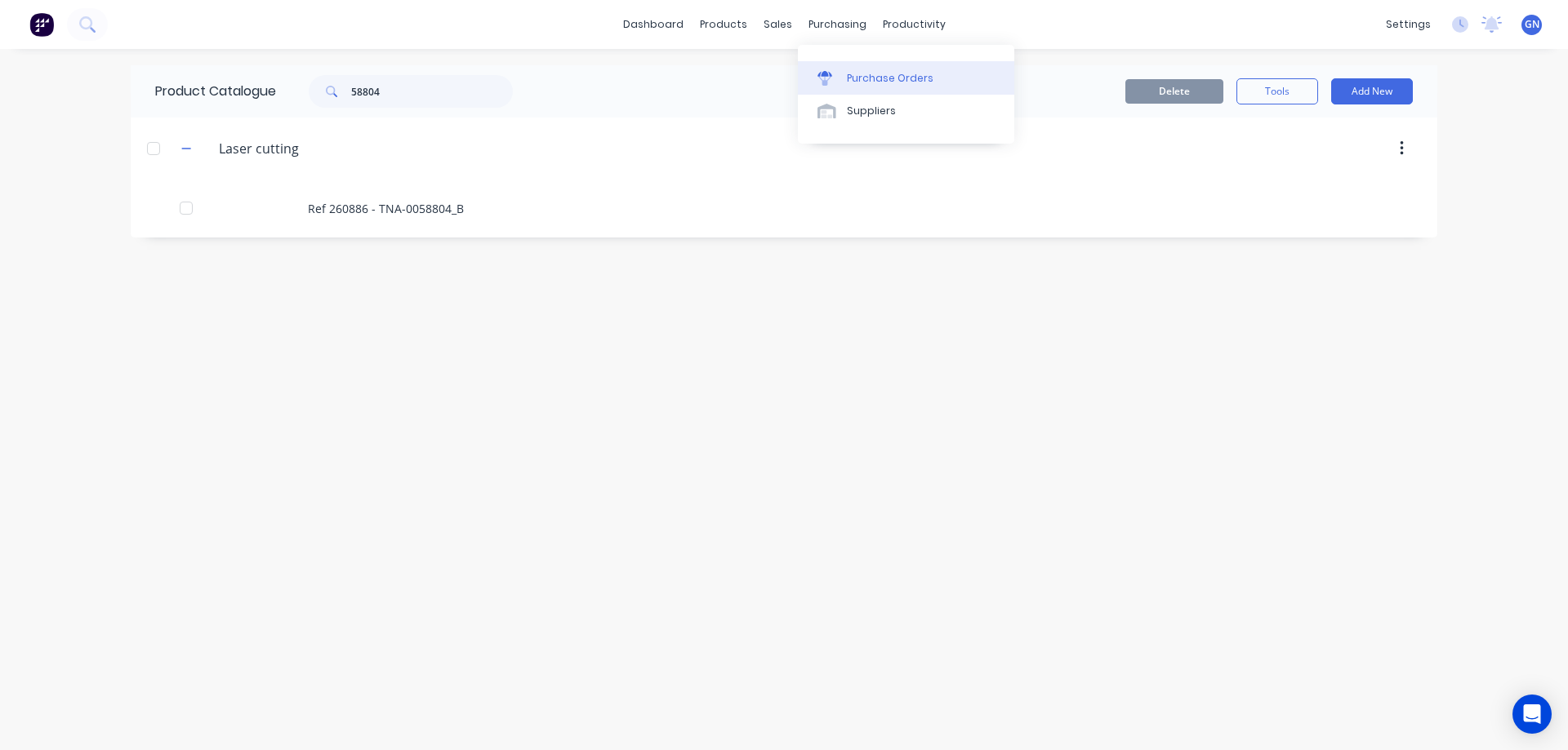
click at [883, 80] on div "Purchase Orders" at bounding box center [890, 78] width 86 height 15
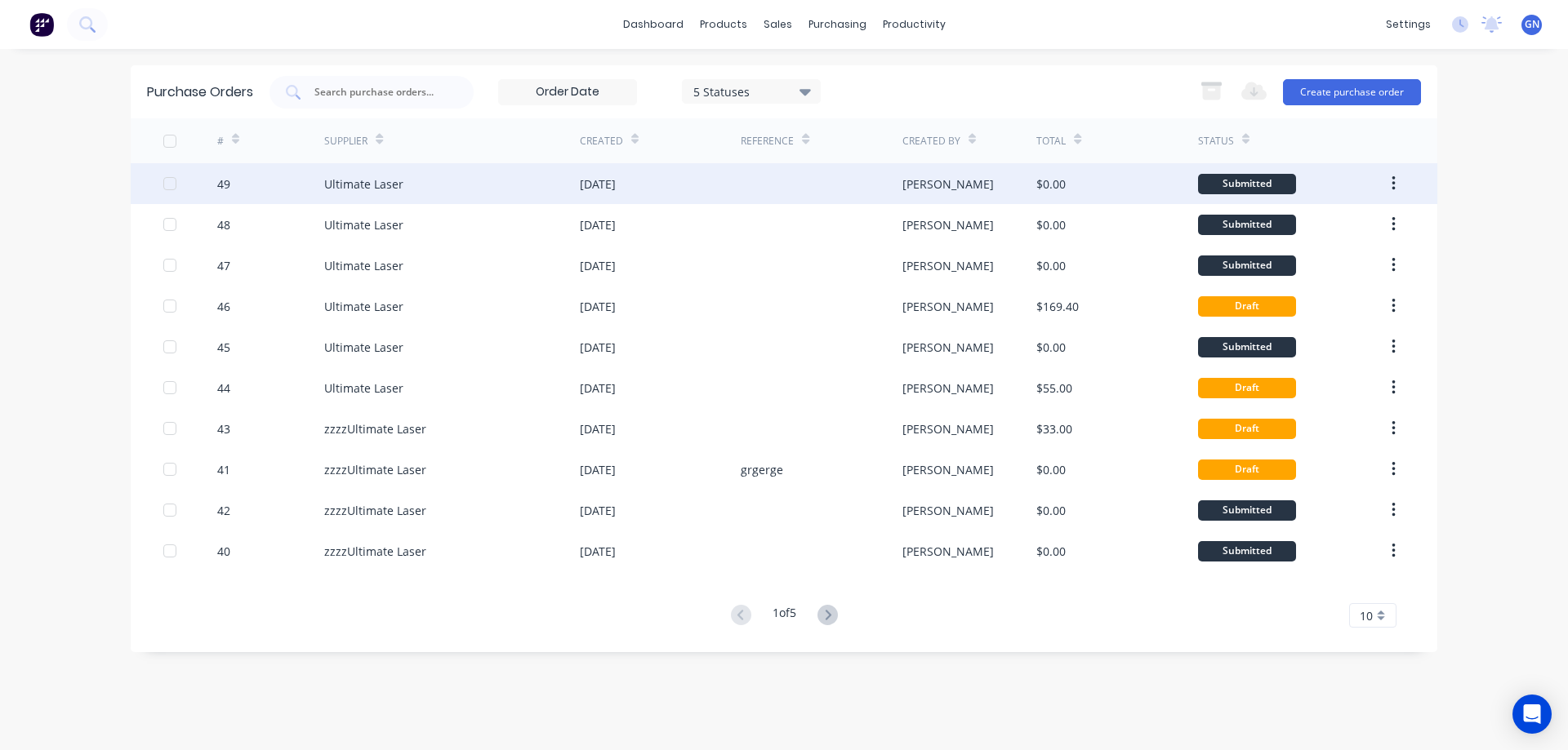
click at [911, 186] on div "[PERSON_NAME]" at bounding box center [947, 184] width 91 height 17
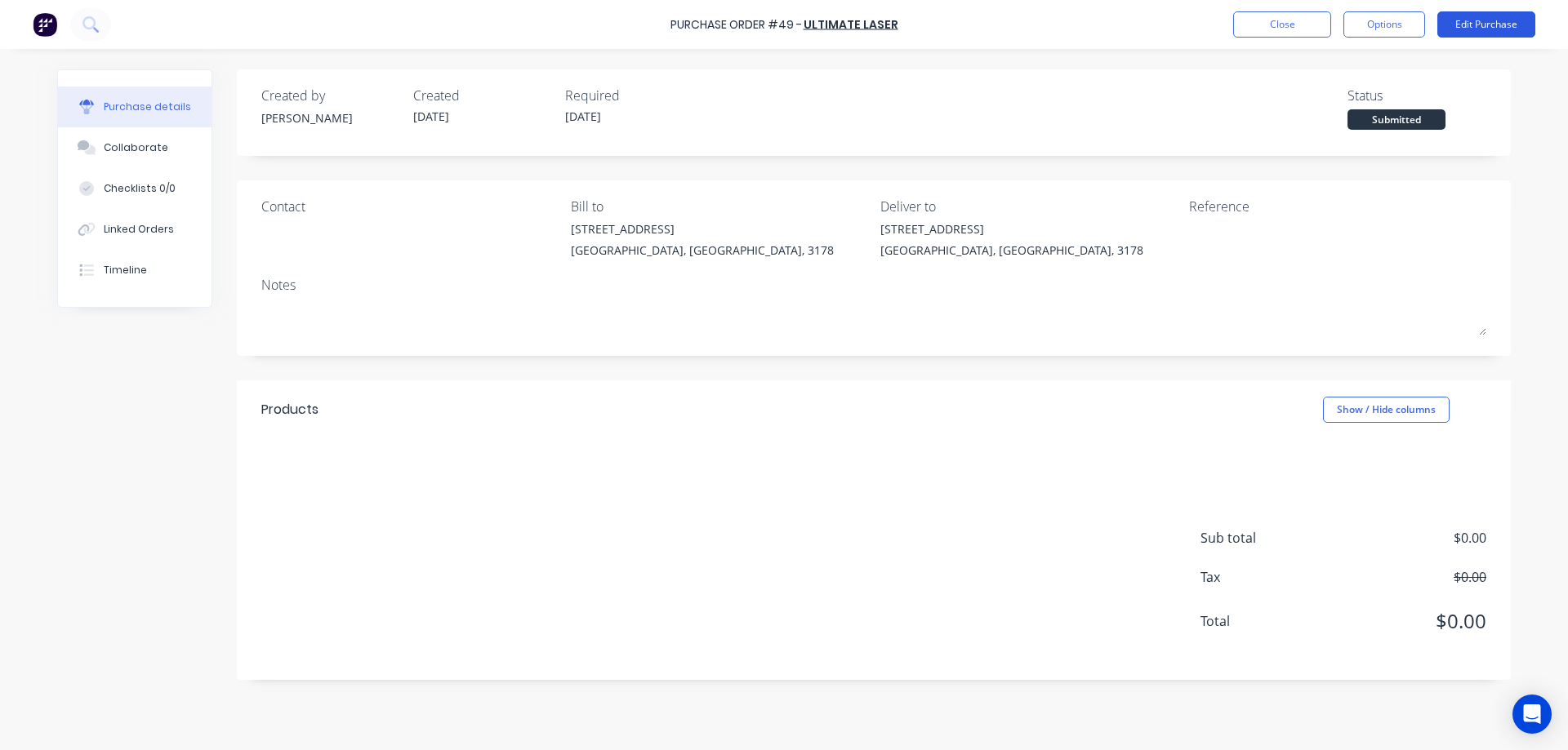
click at [1482, 24] on button "Edit Purchase" at bounding box center [1486, 24] width 98 height 26
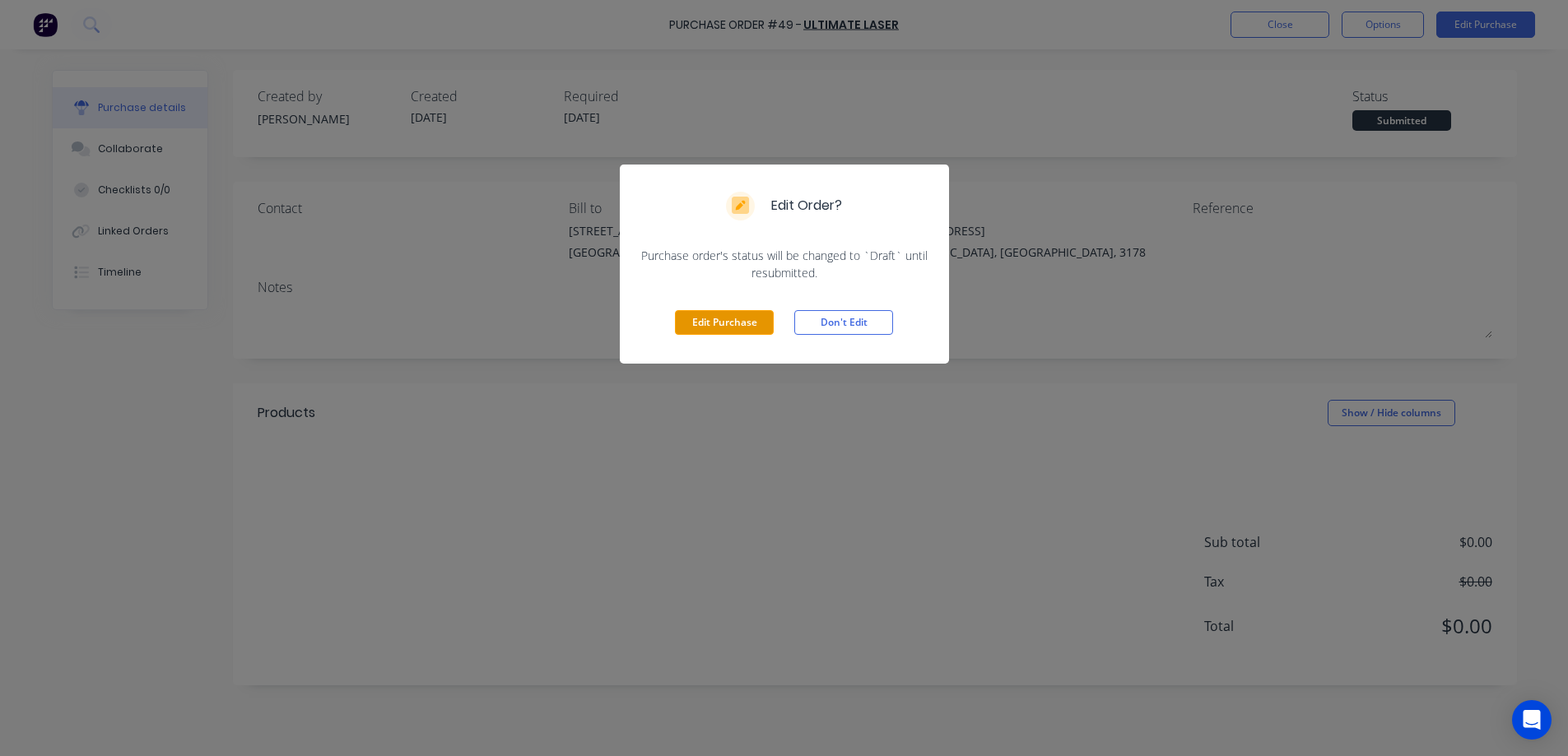
click at [739, 327] on button "Edit Purchase" at bounding box center [724, 322] width 99 height 25
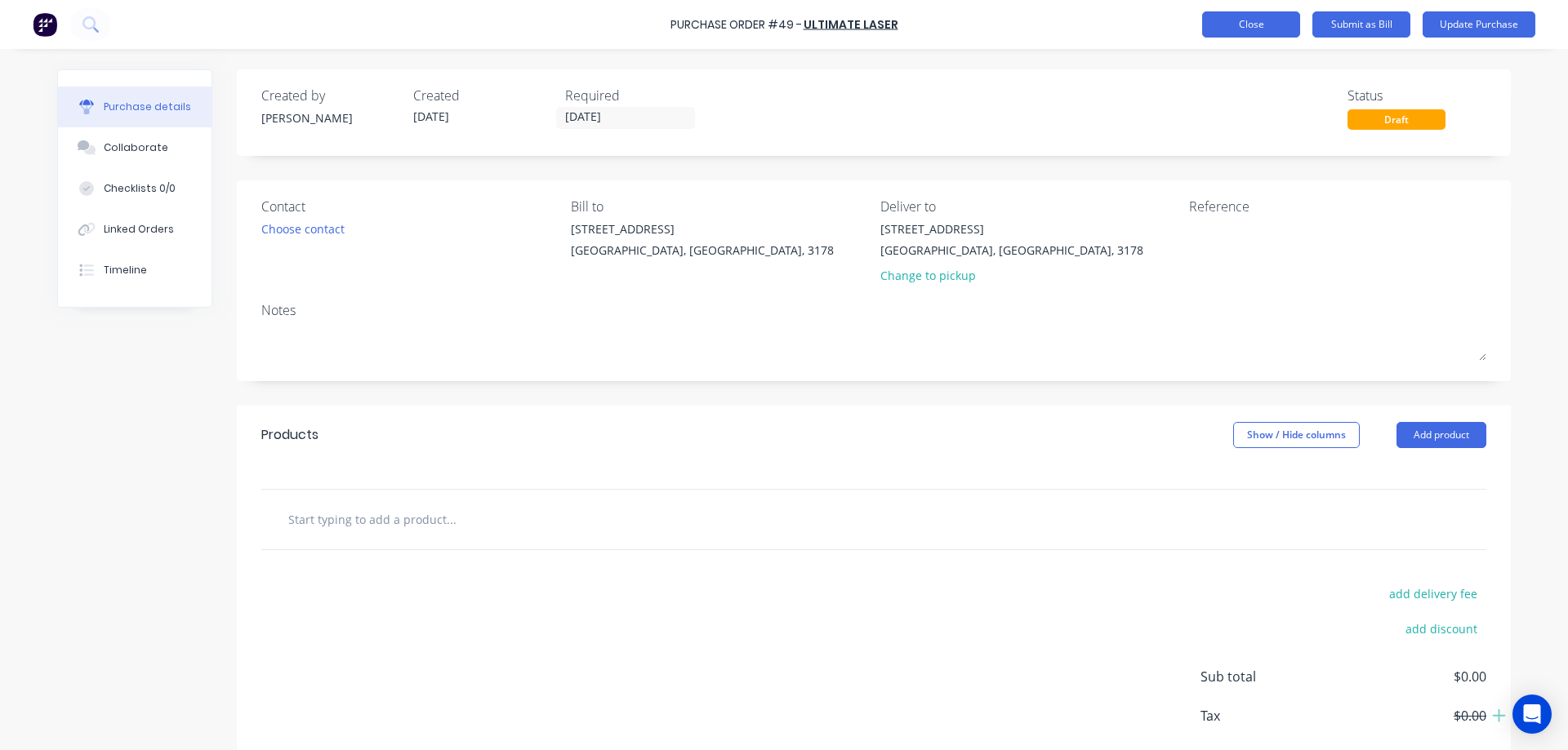
click at [1252, 28] on button "Close" at bounding box center [1251, 24] width 98 height 26
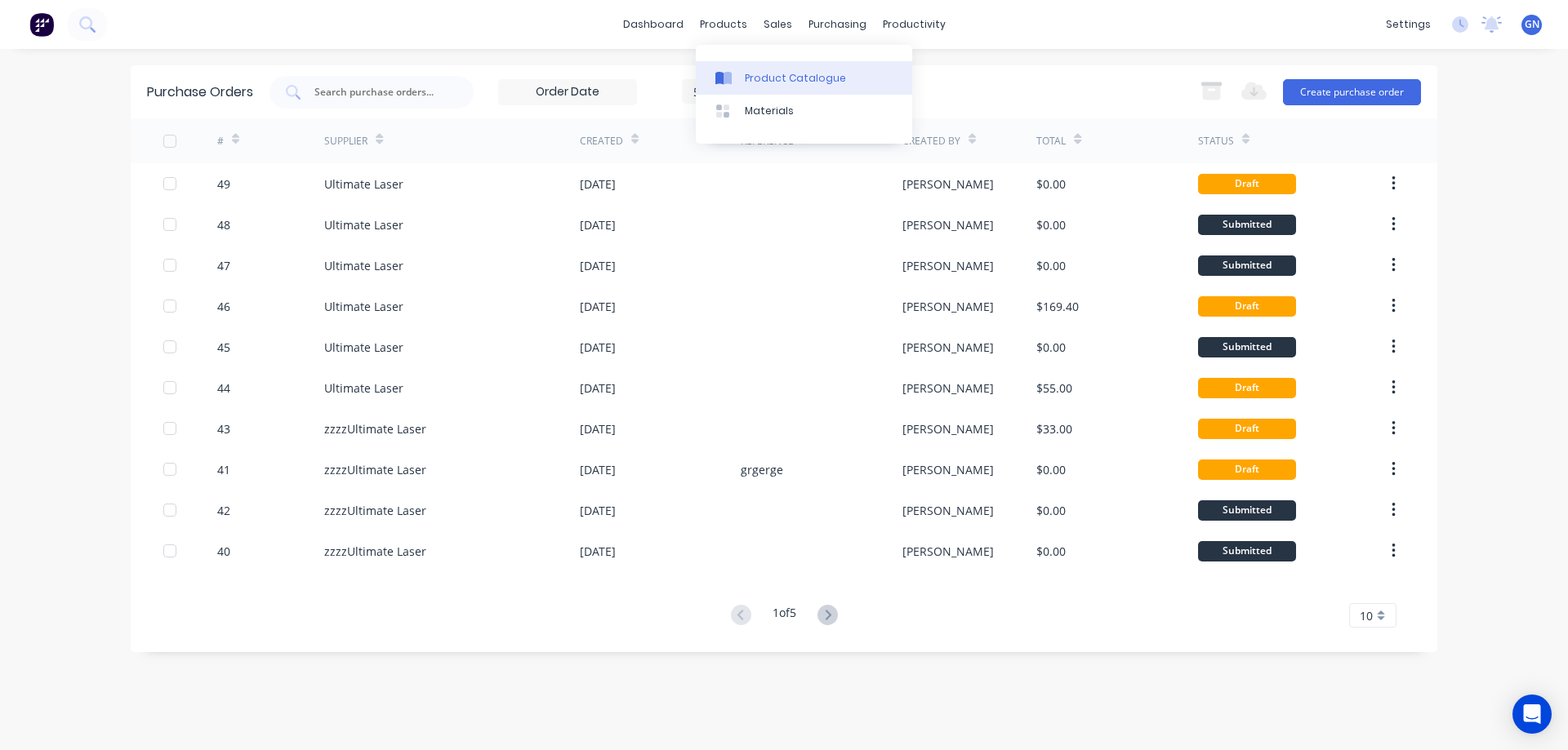
click at [762, 81] on div "Product Catalogue" at bounding box center [795, 78] width 101 height 15
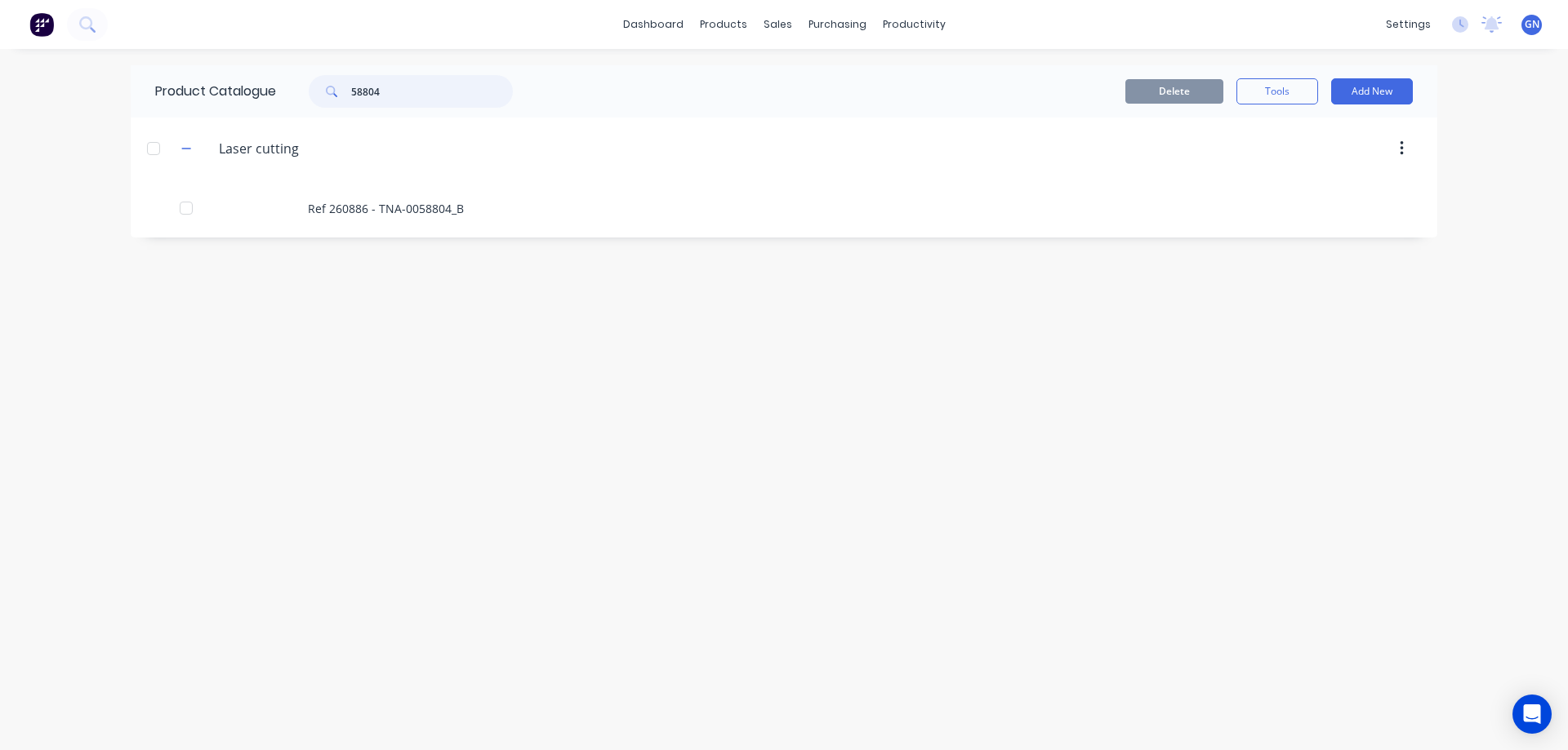
drag, startPoint x: 404, startPoint y: 87, endPoint x: 345, endPoint y: 90, distance: 59.1
click at [345, 90] on div "58804" at bounding box center [411, 92] width 204 height 33
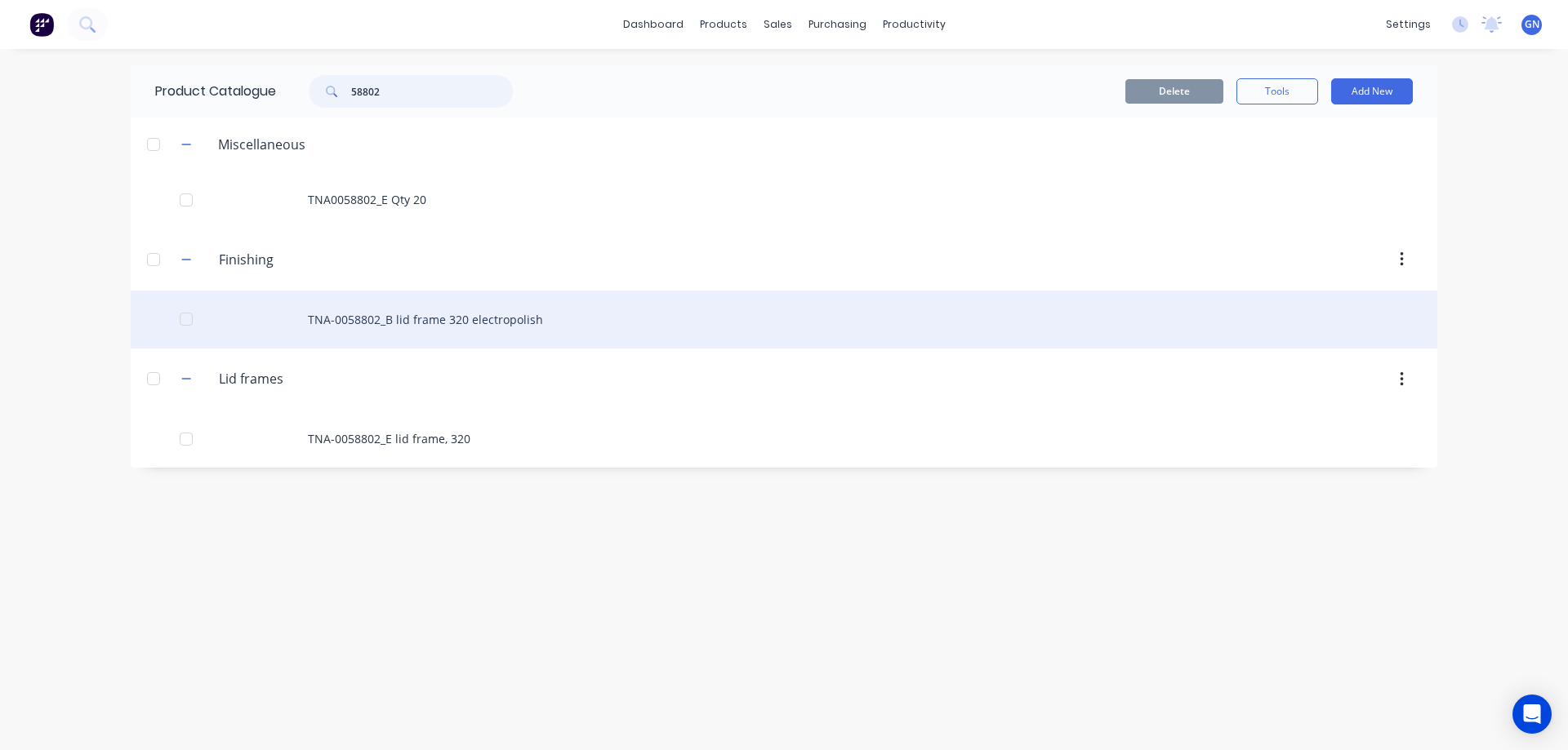
type input "58802"
click at [402, 318] on div "TNA-0058802_B lid frame 320 electropolish" at bounding box center [784, 319] width 1307 height 58
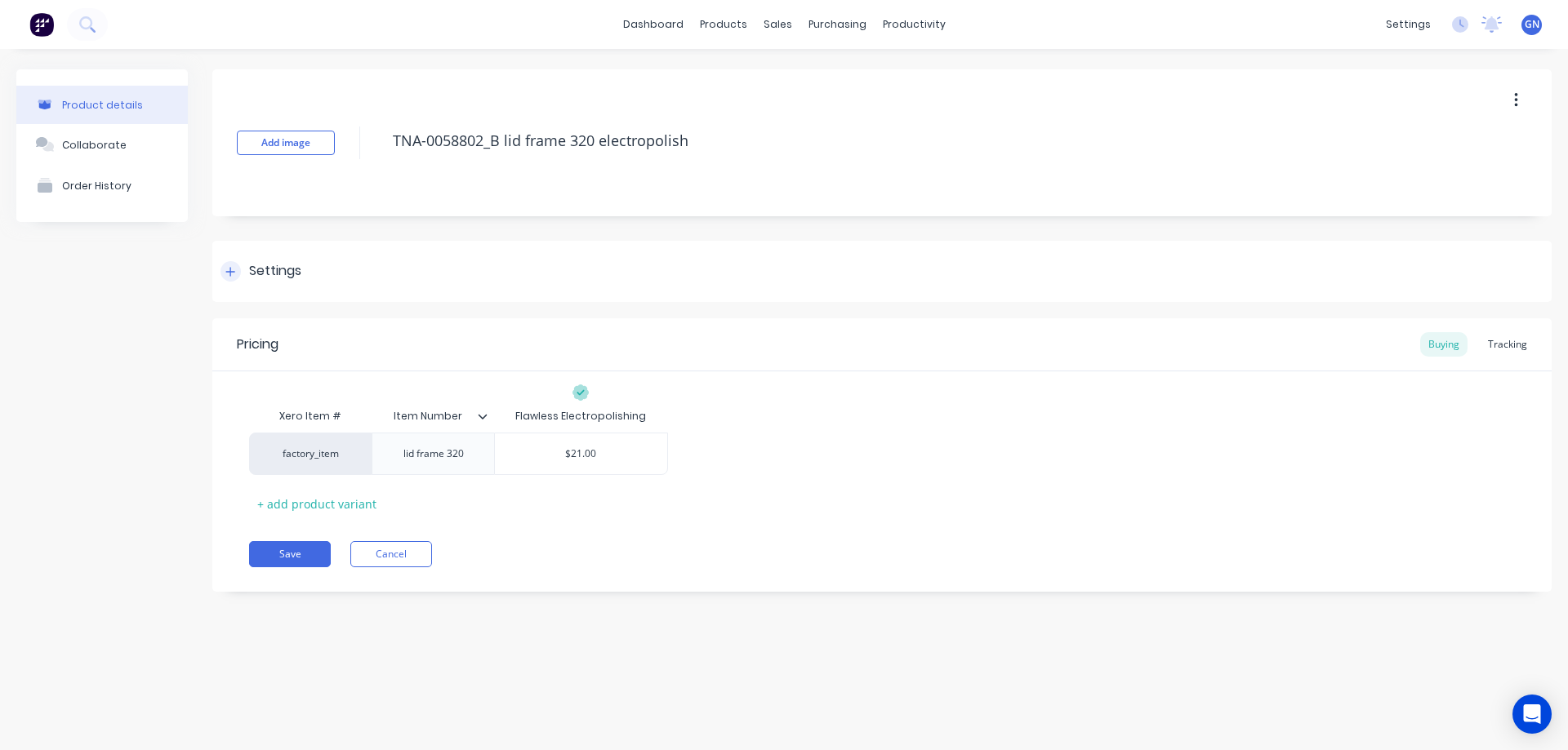
click at [231, 276] on icon at bounding box center [230, 271] width 10 height 11
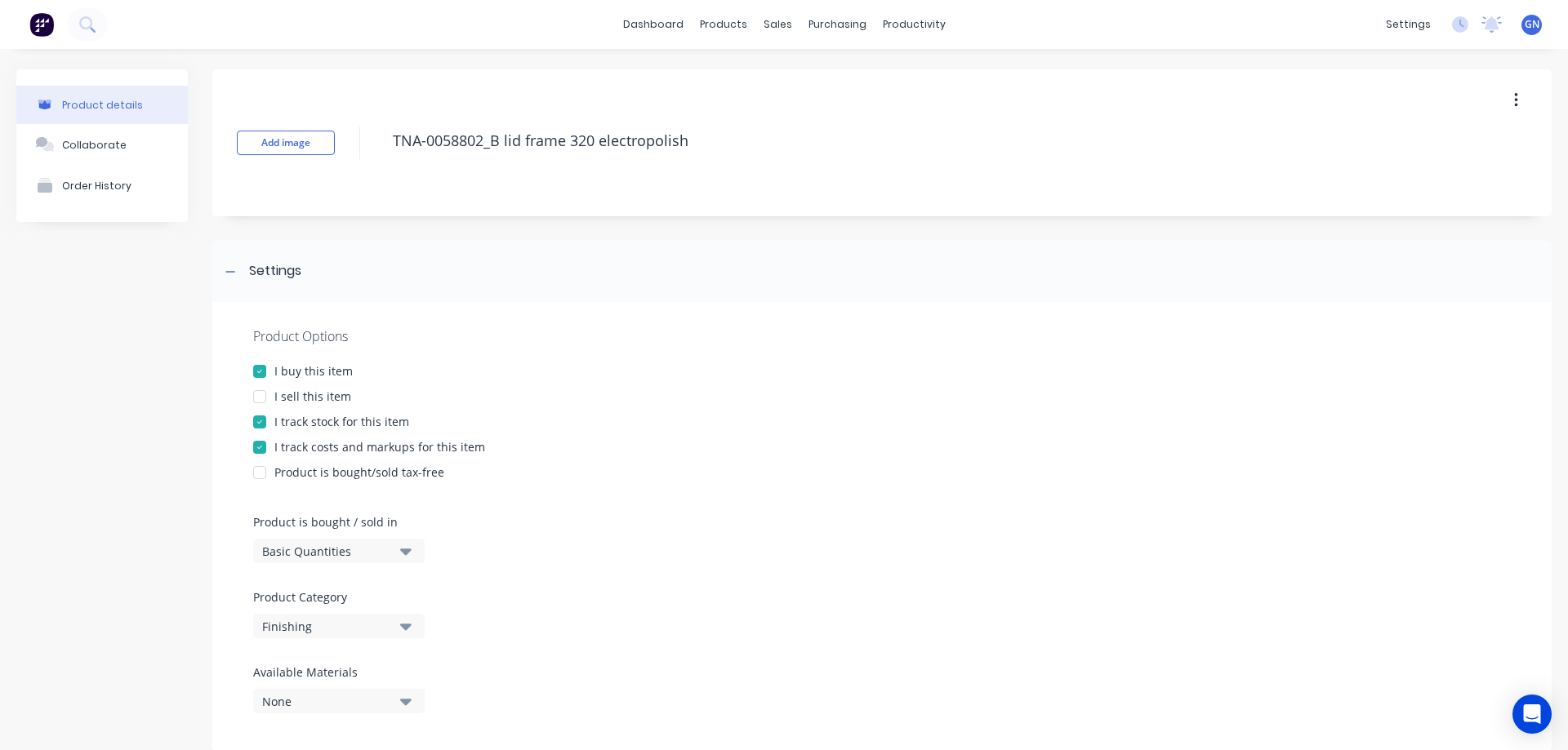
click at [258, 418] on div at bounding box center [260, 422] width 33 height 33
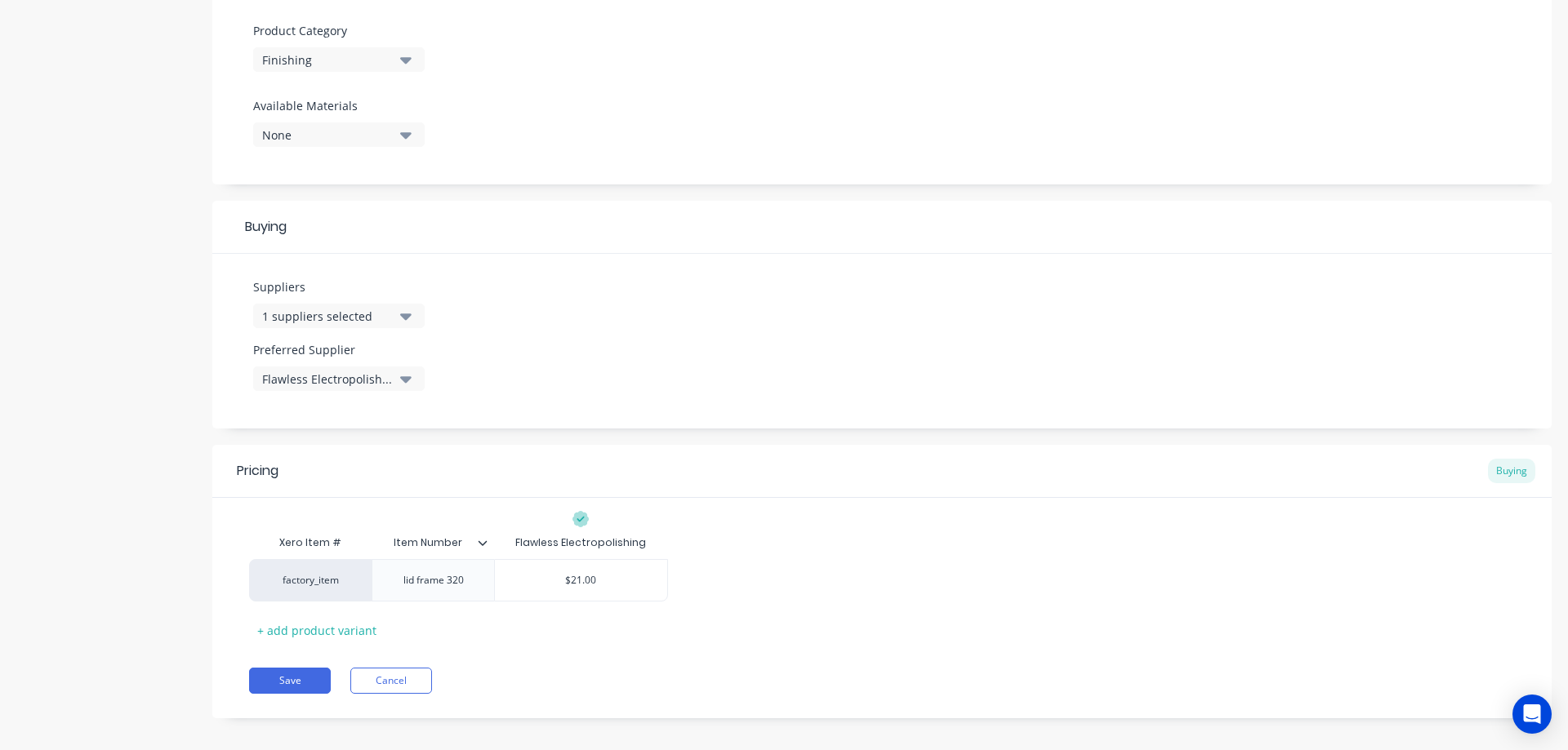
scroll to position [572, 0]
click at [297, 674] on button "Save" at bounding box center [290, 676] width 82 height 26
type textarea "x"
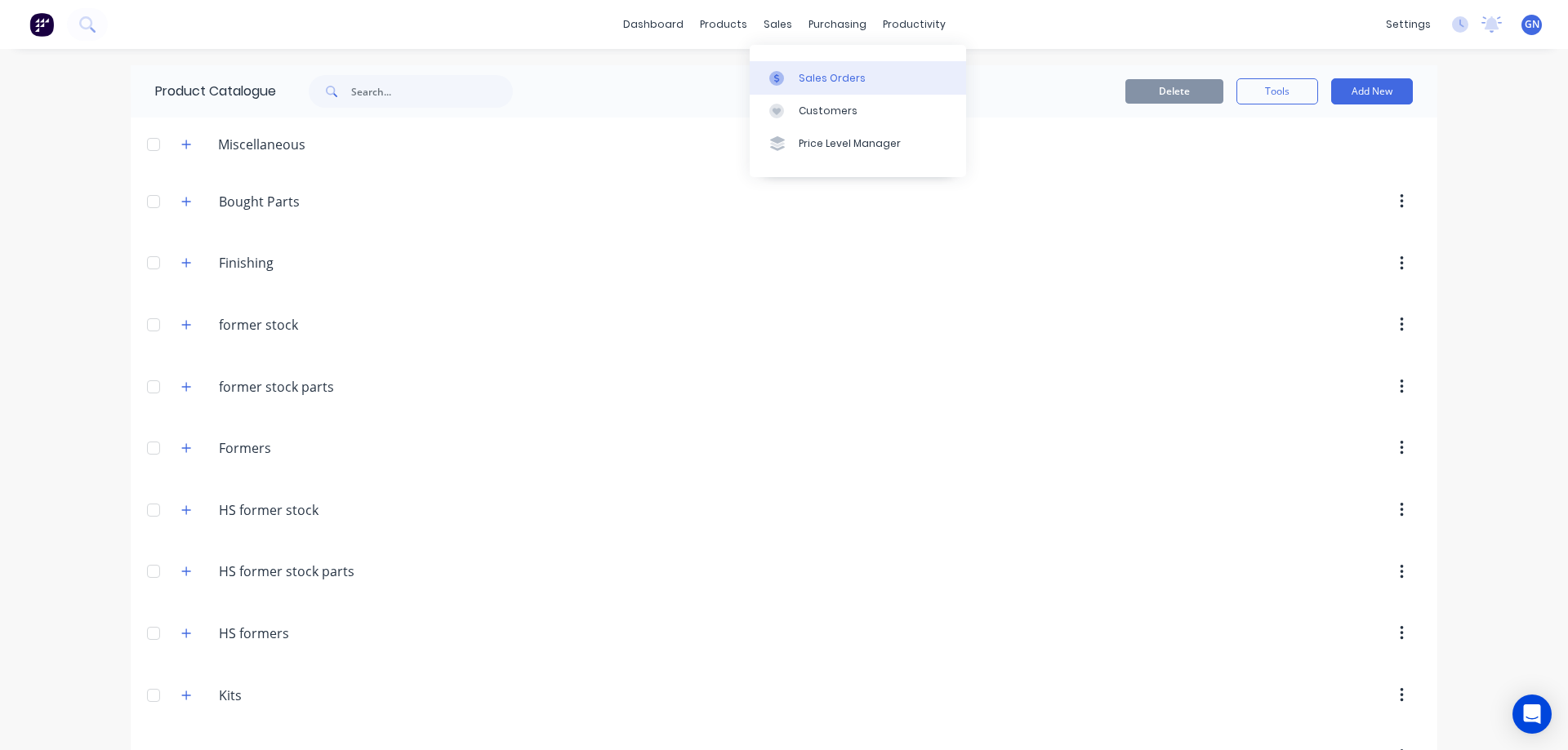
click at [815, 75] on div "Sales Orders" at bounding box center [831, 78] width 67 height 15
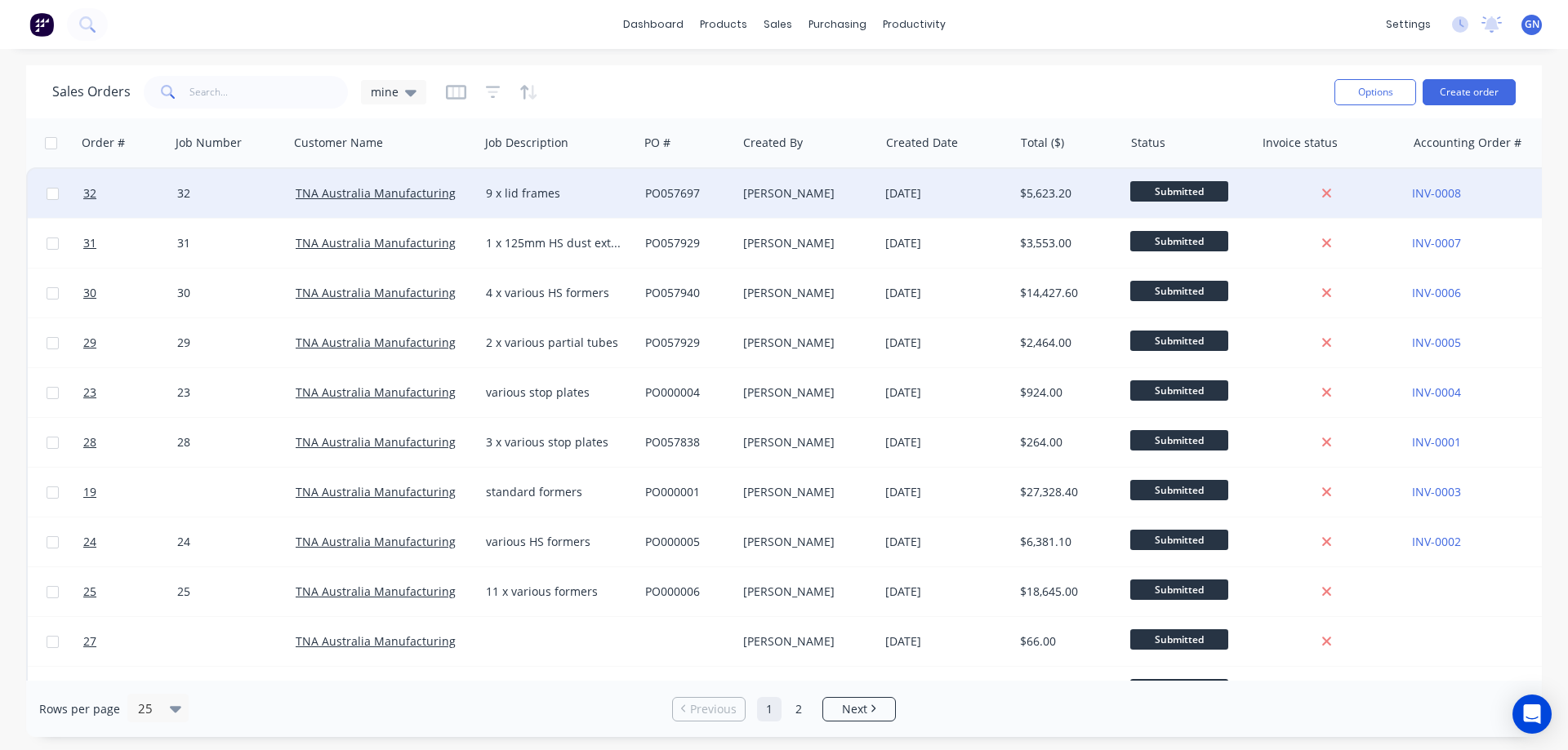
click at [922, 185] on div "[DATE]" at bounding box center [946, 193] width 135 height 49
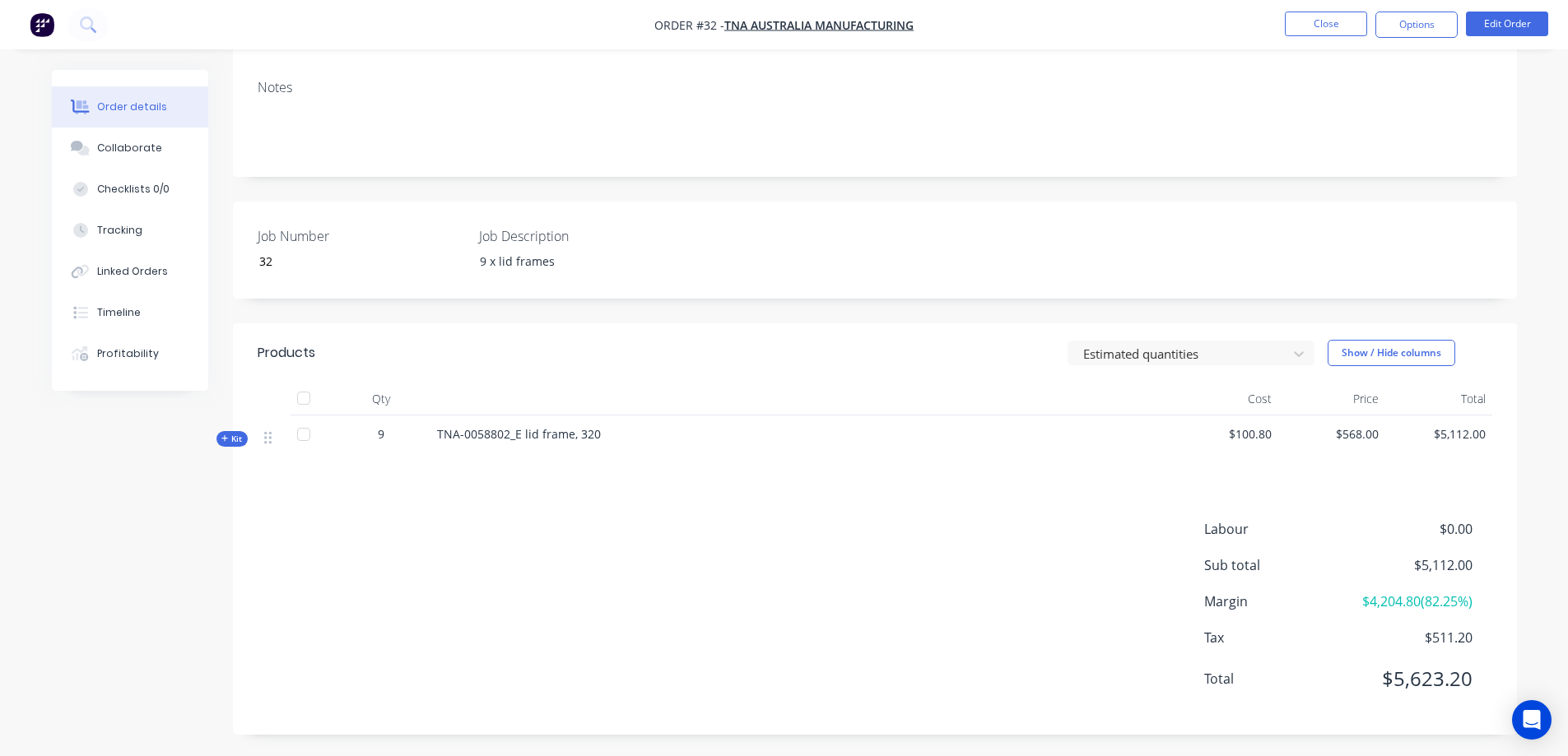
scroll to position [243, 0]
click at [235, 439] on span "Kit" at bounding box center [232, 435] width 21 height 12
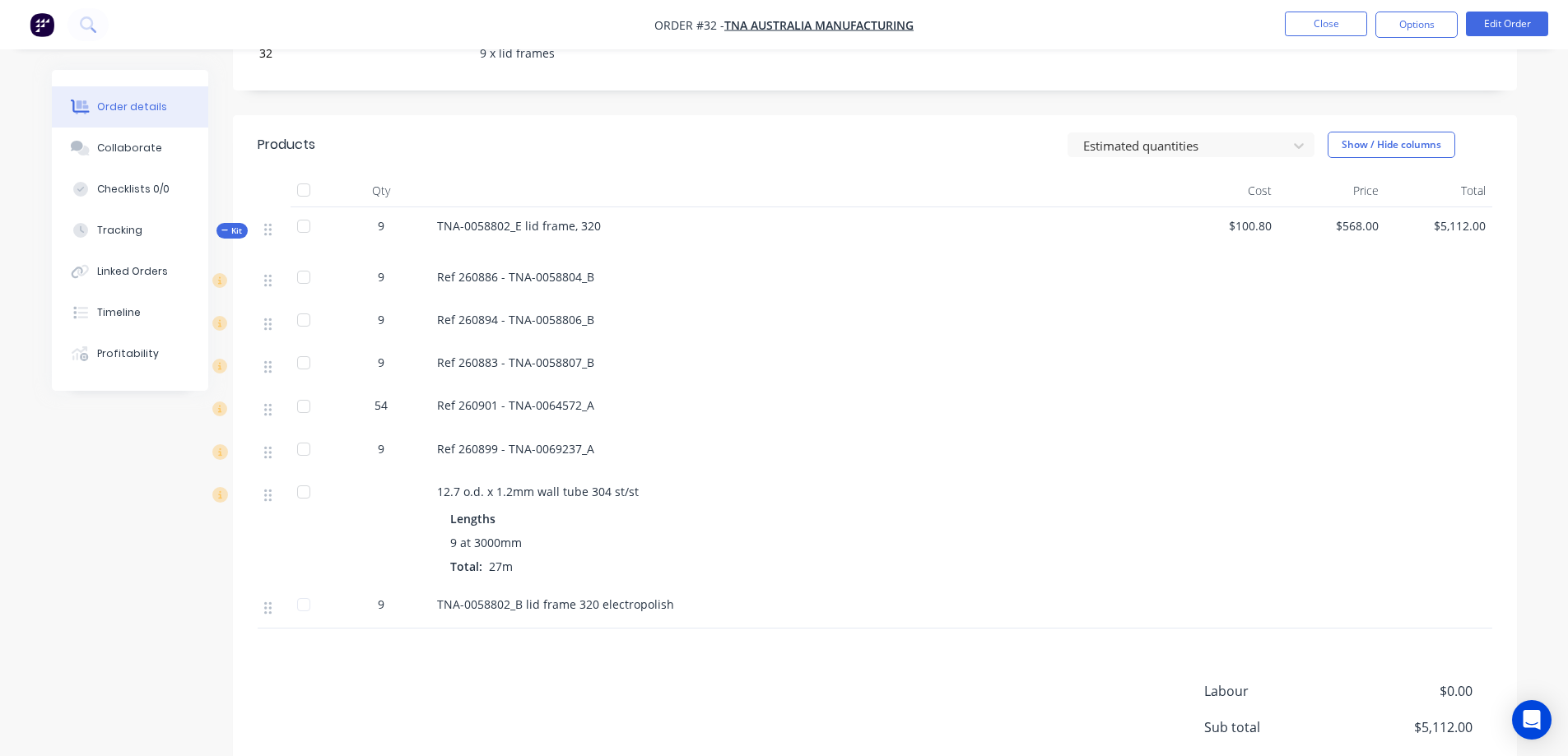
scroll to position [380, 0]
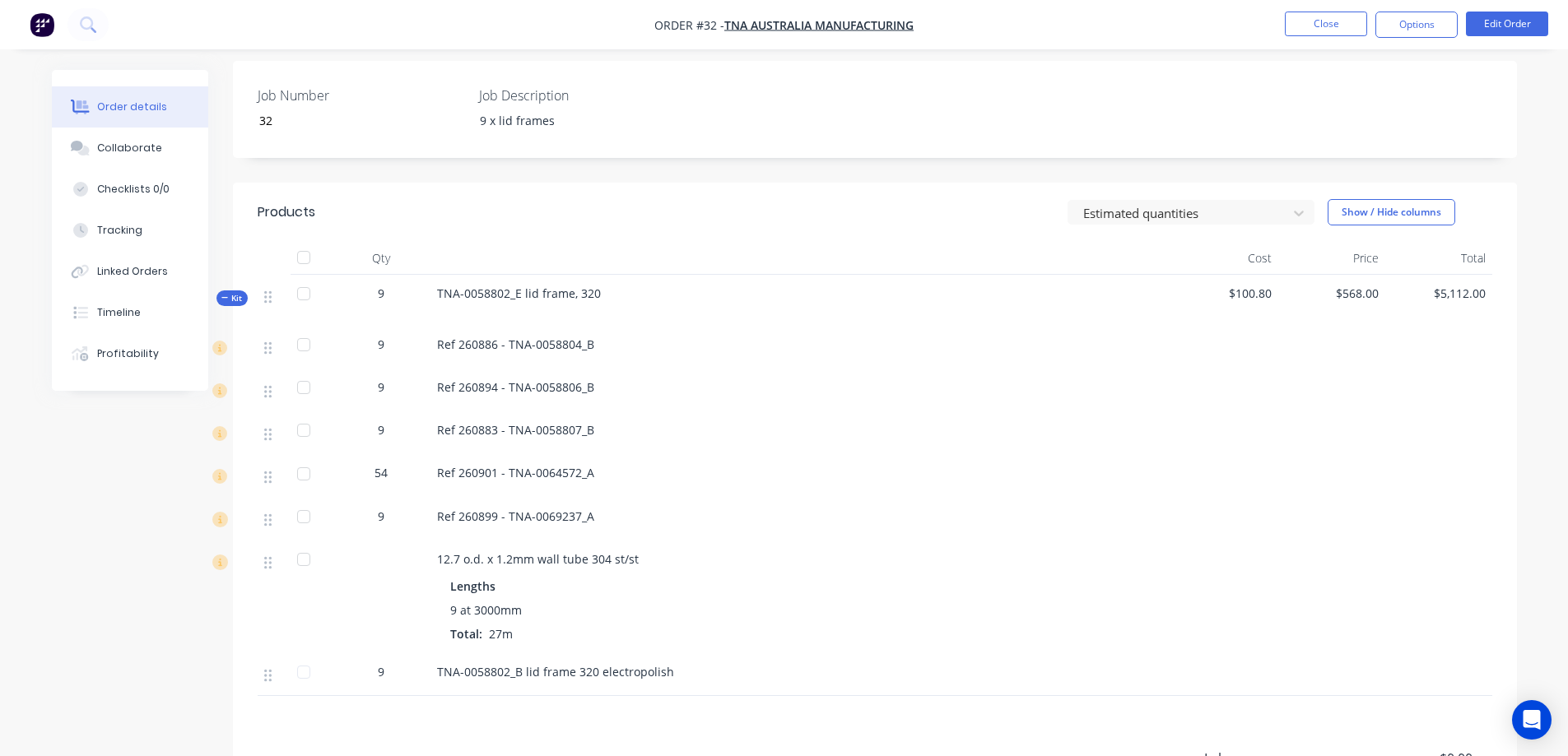
click at [230, 297] on span "Kit" at bounding box center [232, 297] width 21 height 12
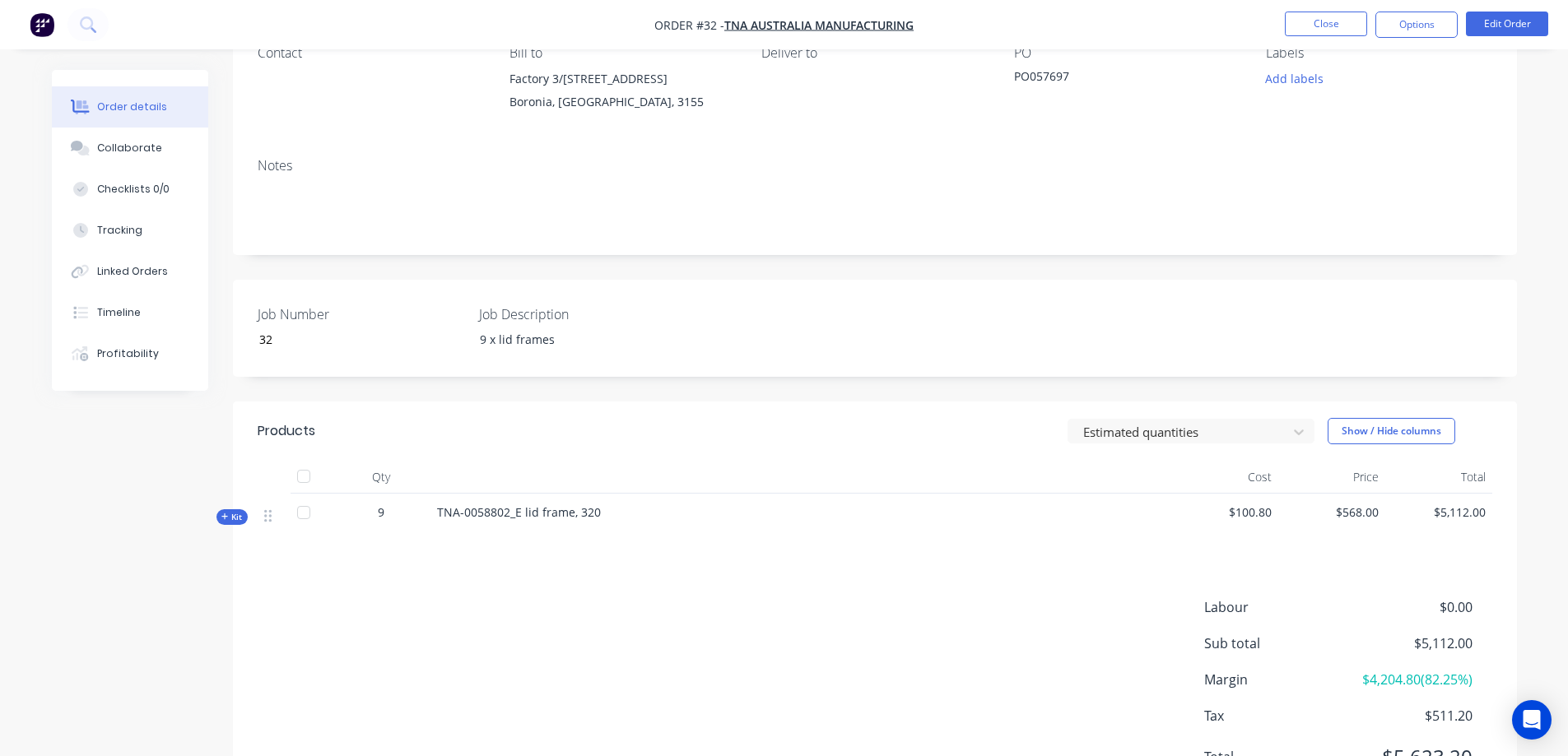
scroll to position [160, 0]
click at [1428, 21] on button "Options" at bounding box center [1416, 24] width 82 height 26
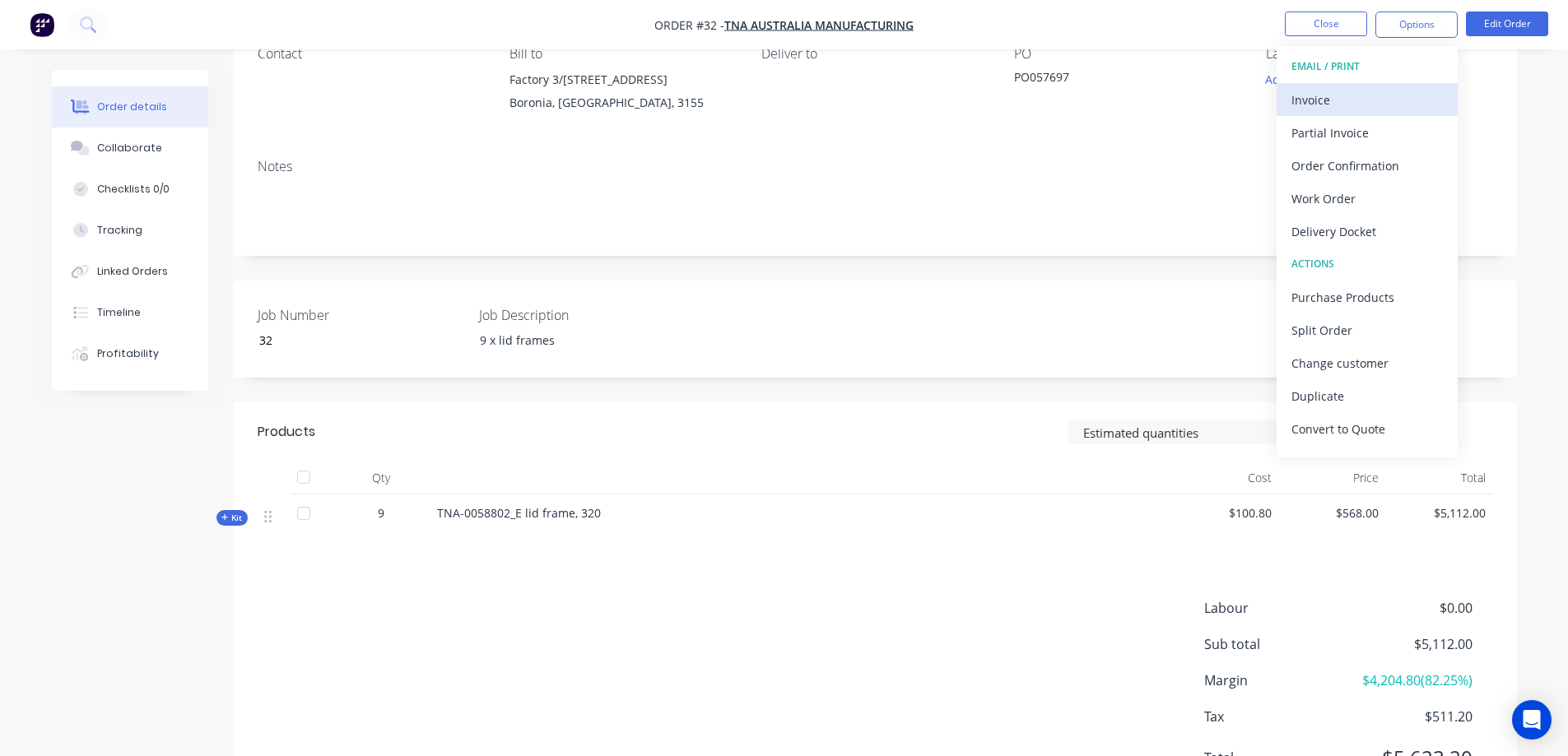
click at [1329, 96] on div "Invoice" at bounding box center [1366, 100] width 151 height 24
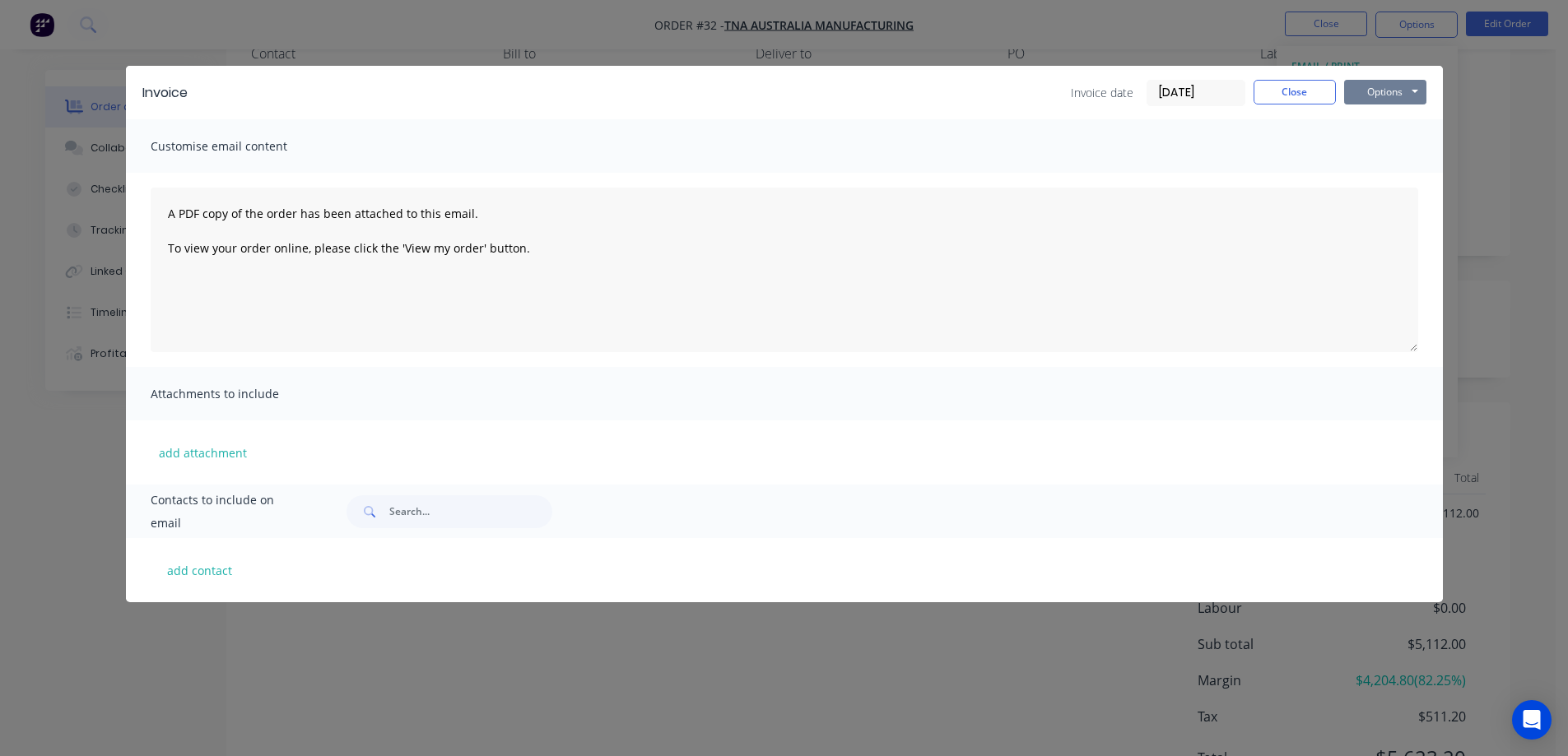
click at [1371, 87] on button "Options" at bounding box center [1385, 92] width 82 height 25
click at [1383, 121] on button "Preview" at bounding box center [1397, 120] width 106 height 27
click at [1290, 85] on button "Close" at bounding box center [1294, 92] width 82 height 25
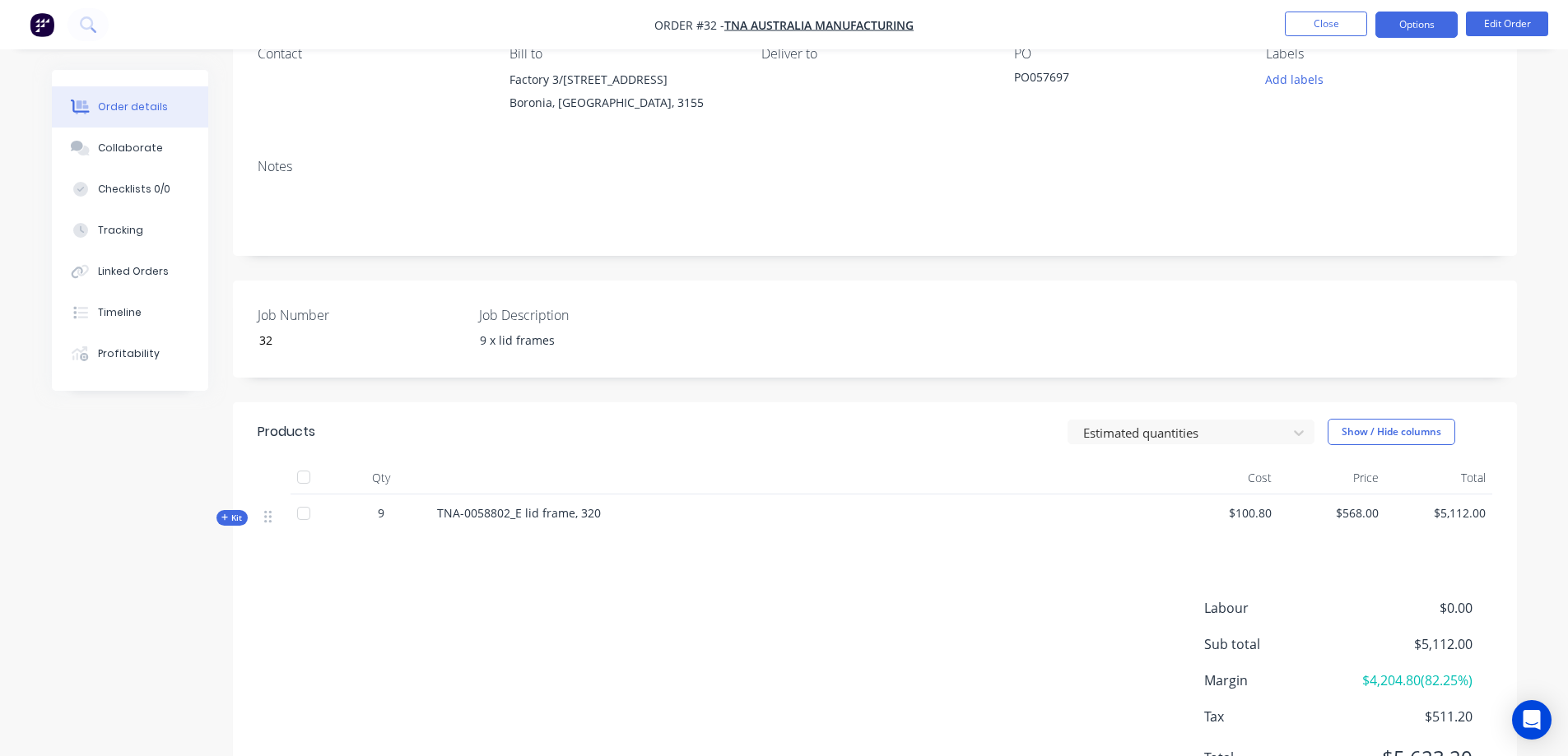
click at [1408, 26] on button "Options" at bounding box center [1416, 24] width 82 height 26
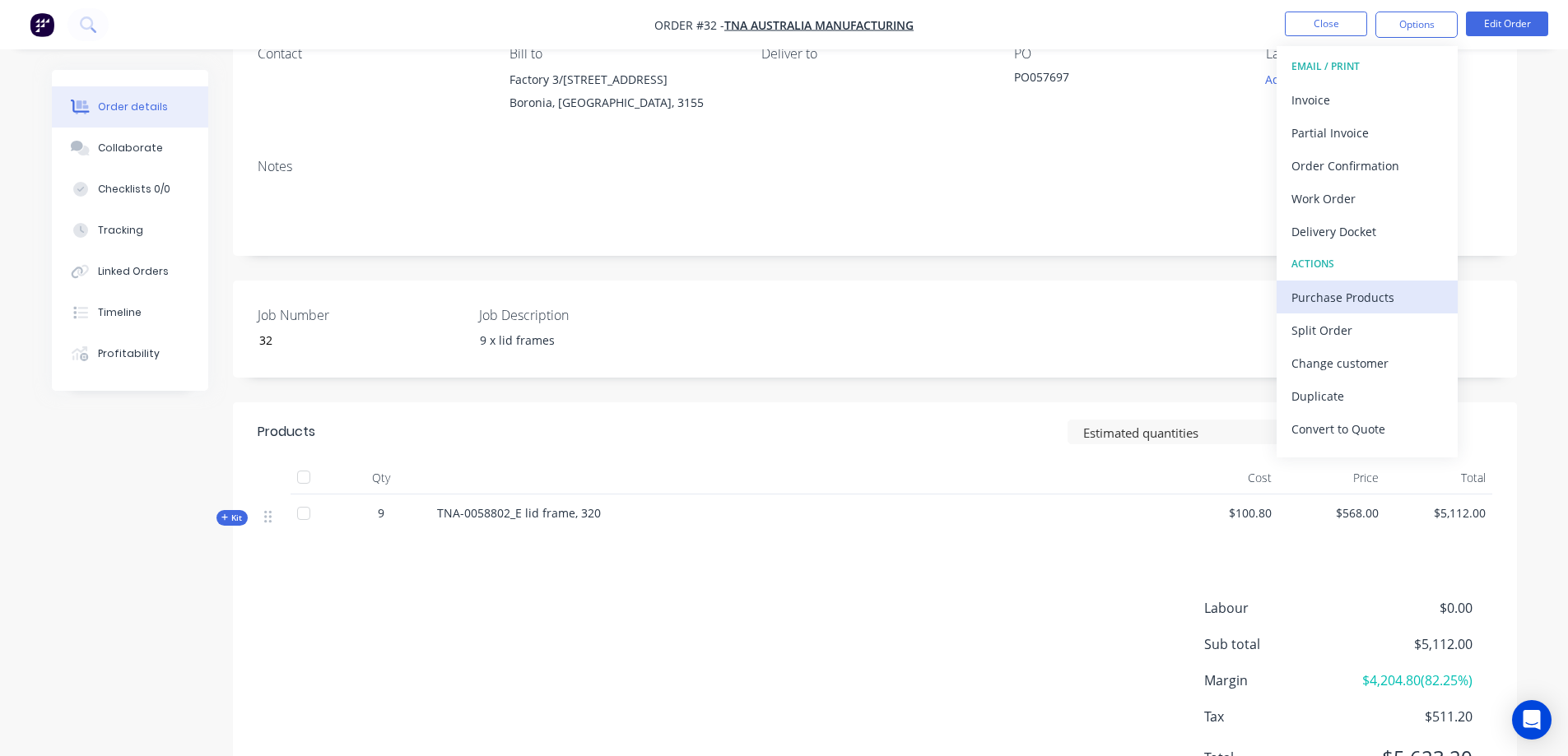
click at [1348, 292] on div "Purchase Products" at bounding box center [1366, 297] width 151 height 24
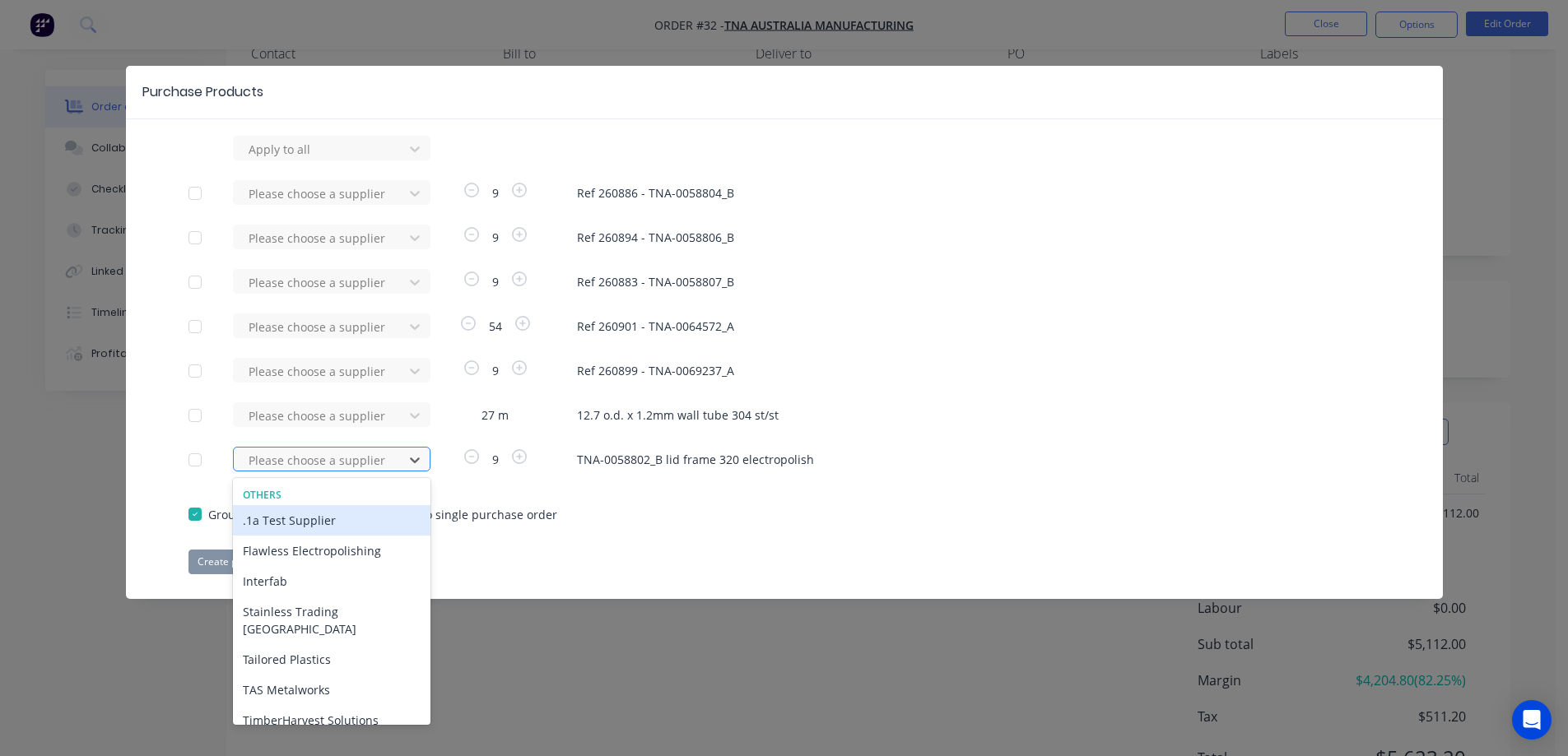
click at [303, 461] on div at bounding box center [321, 460] width 148 height 20
click at [298, 552] on div "Flawless Electropolishing" at bounding box center [331, 550] width 197 height 31
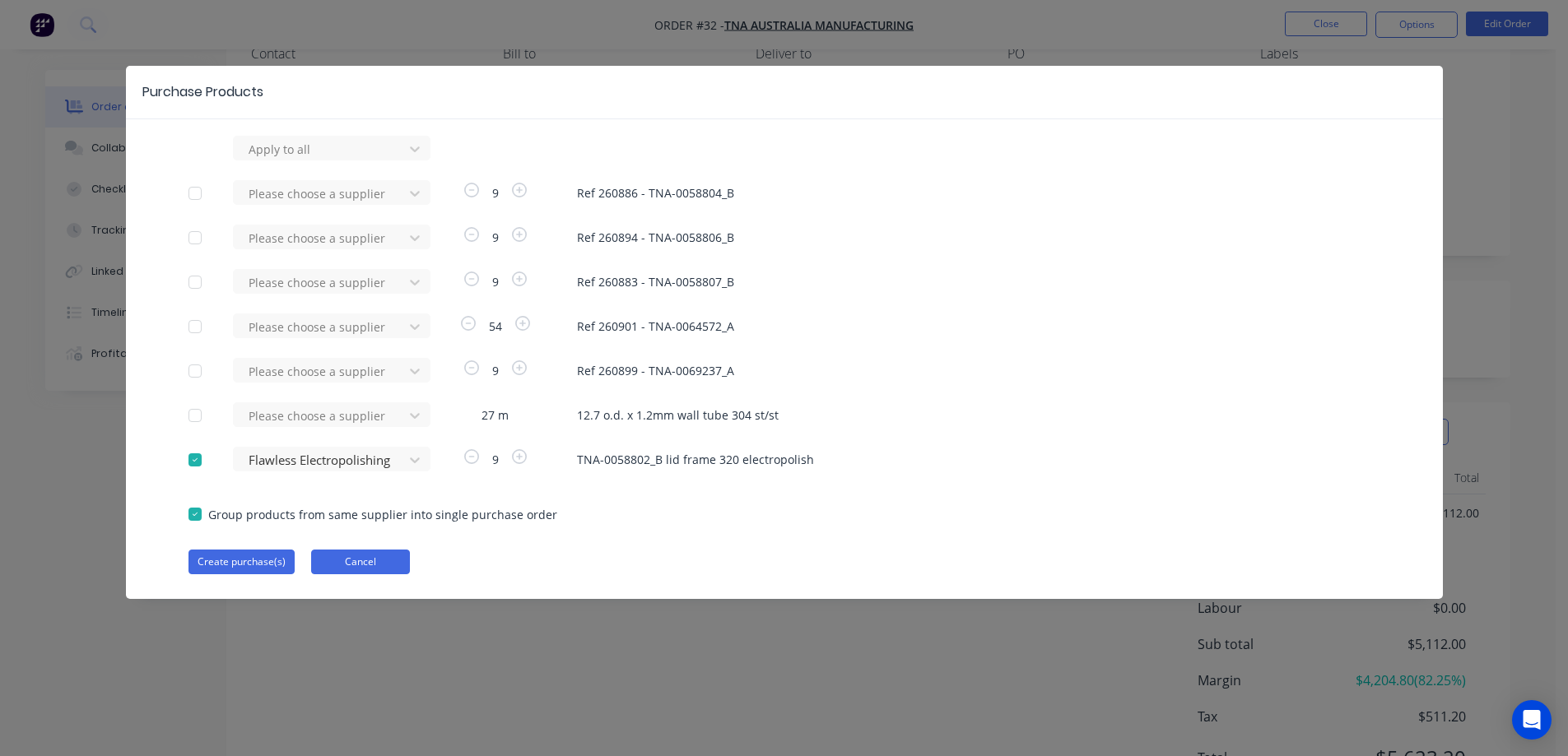
click at [360, 563] on button "Cancel" at bounding box center [360, 561] width 99 height 25
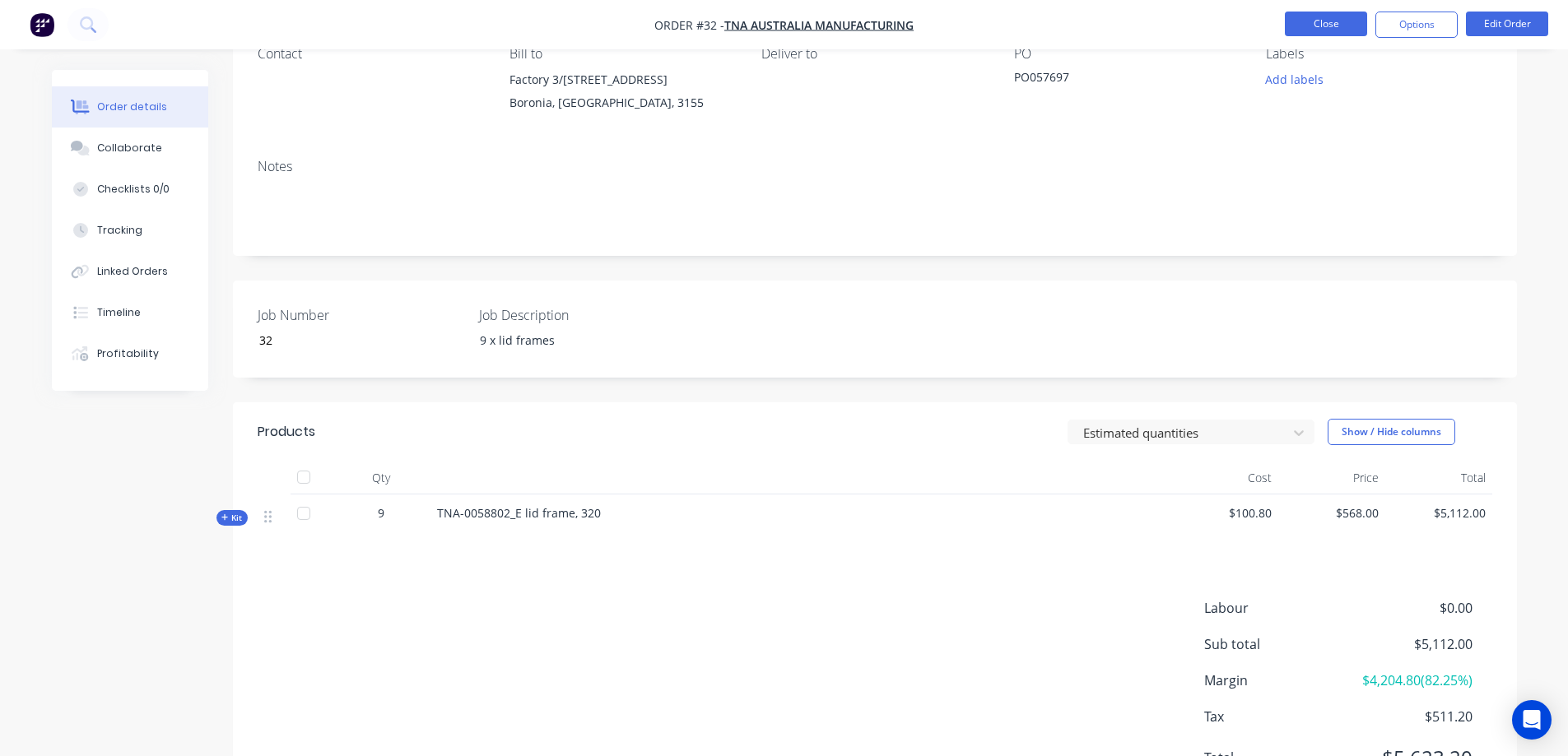
click at [1339, 21] on button "Close" at bounding box center [1325, 23] width 82 height 25
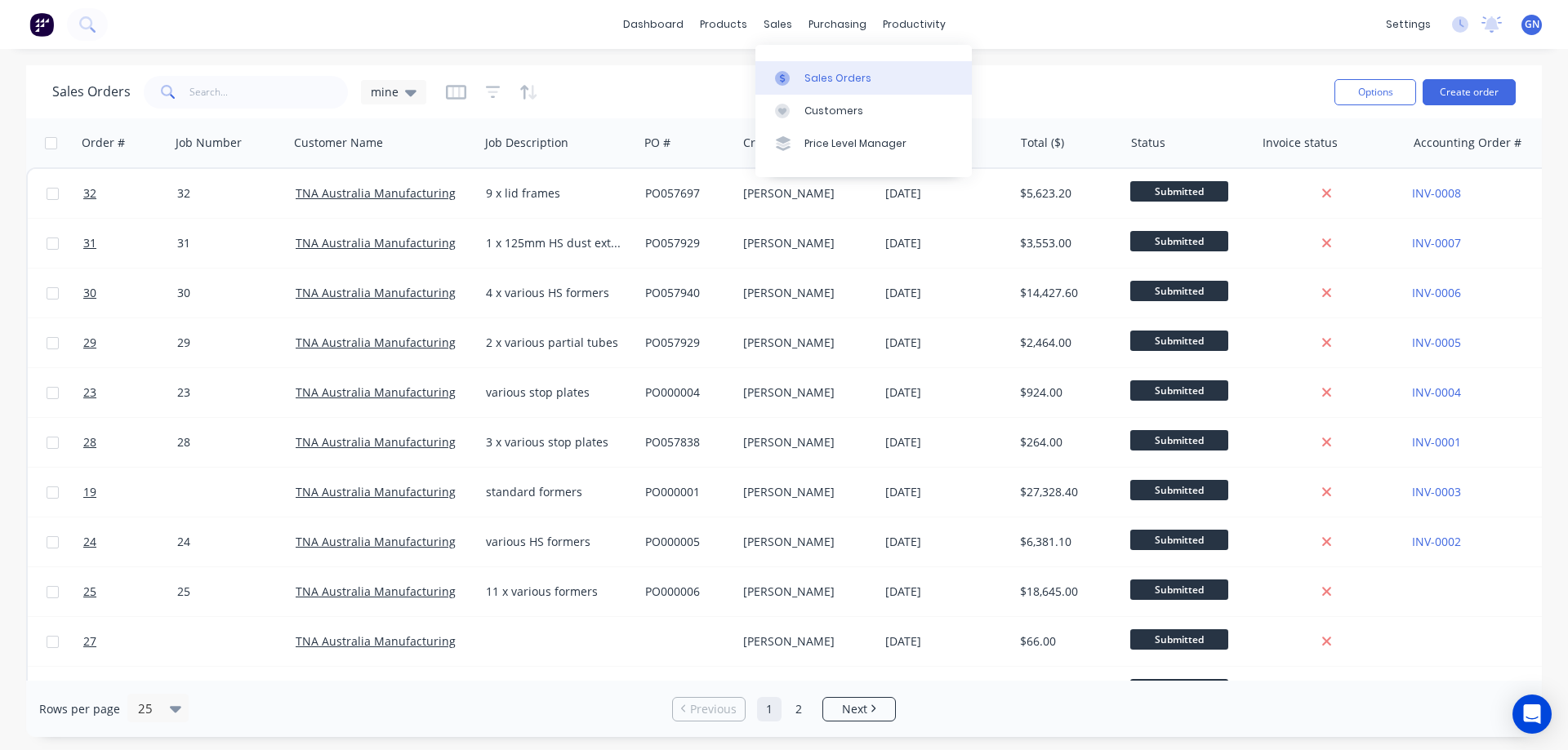
click at [838, 80] on div "Sales Orders" at bounding box center [838, 78] width 67 height 15
click at [830, 25] on div "purchasing" at bounding box center [837, 24] width 74 height 25
click at [872, 81] on div "Purchase Orders" at bounding box center [890, 78] width 86 height 15
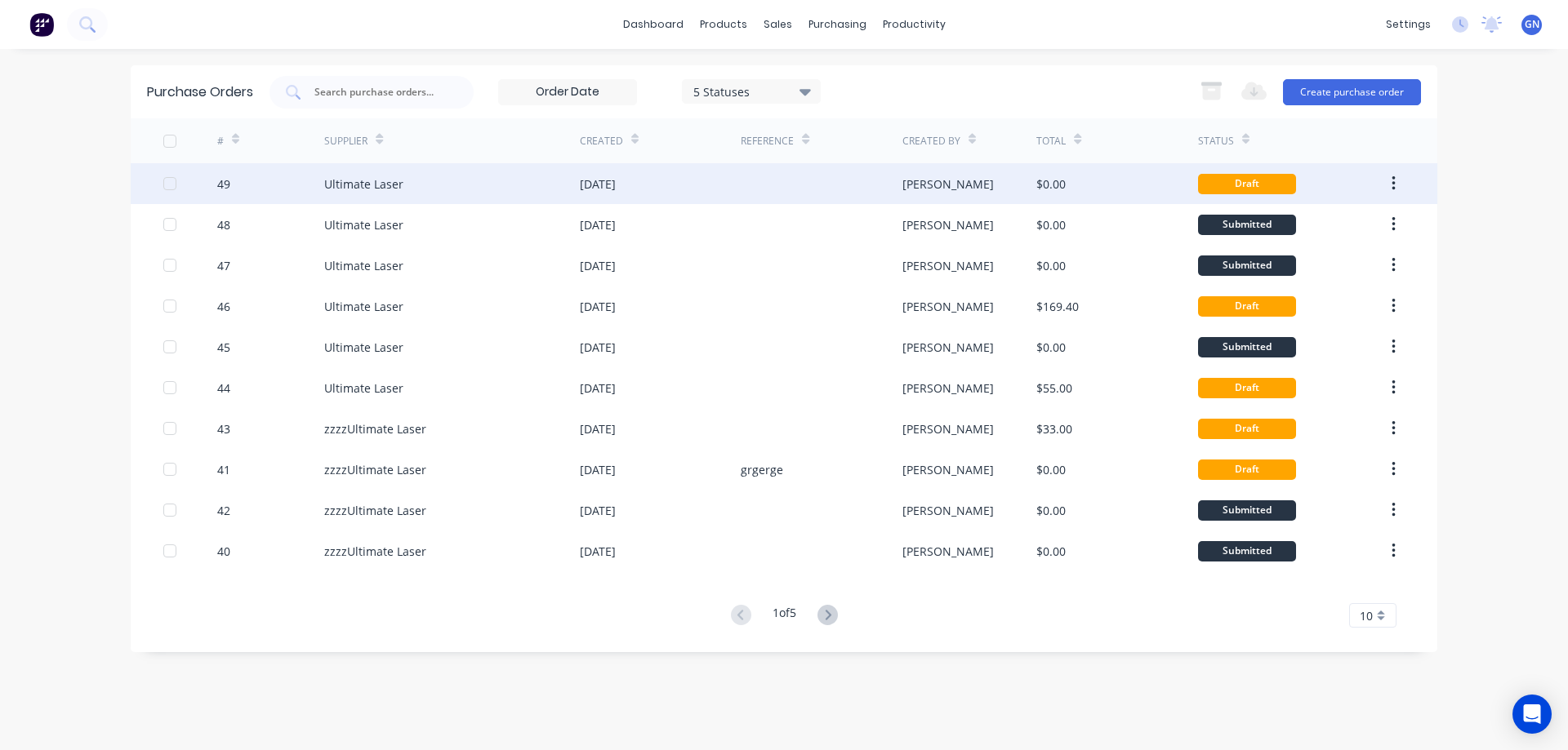
click at [912, 183] on div "[PERSON_NAME]" at bounding box center [947, 184] width 91 height 17
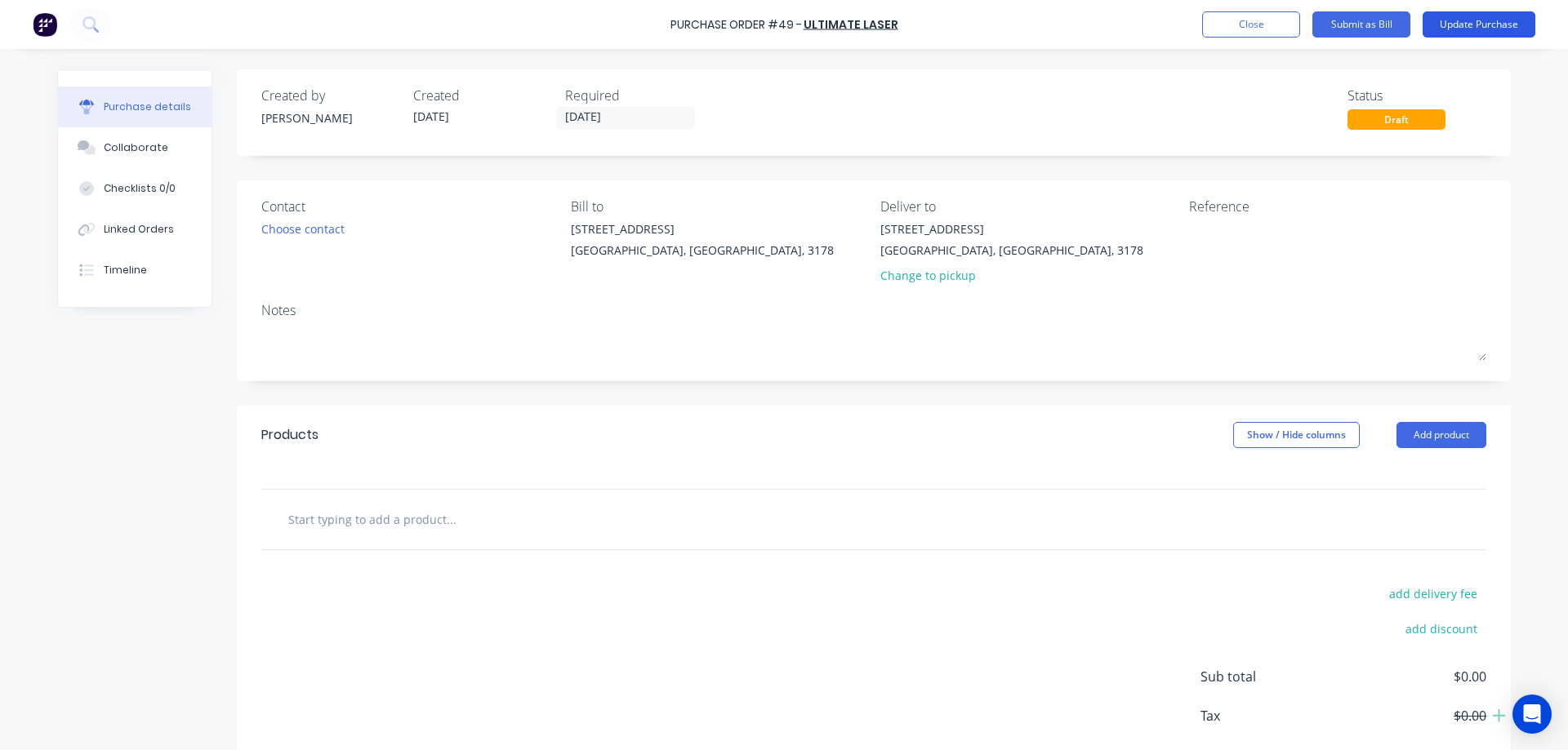
click at [1467, 23] on button "Update Purchase" at bounding box center [1479, 24] width 113 height 26
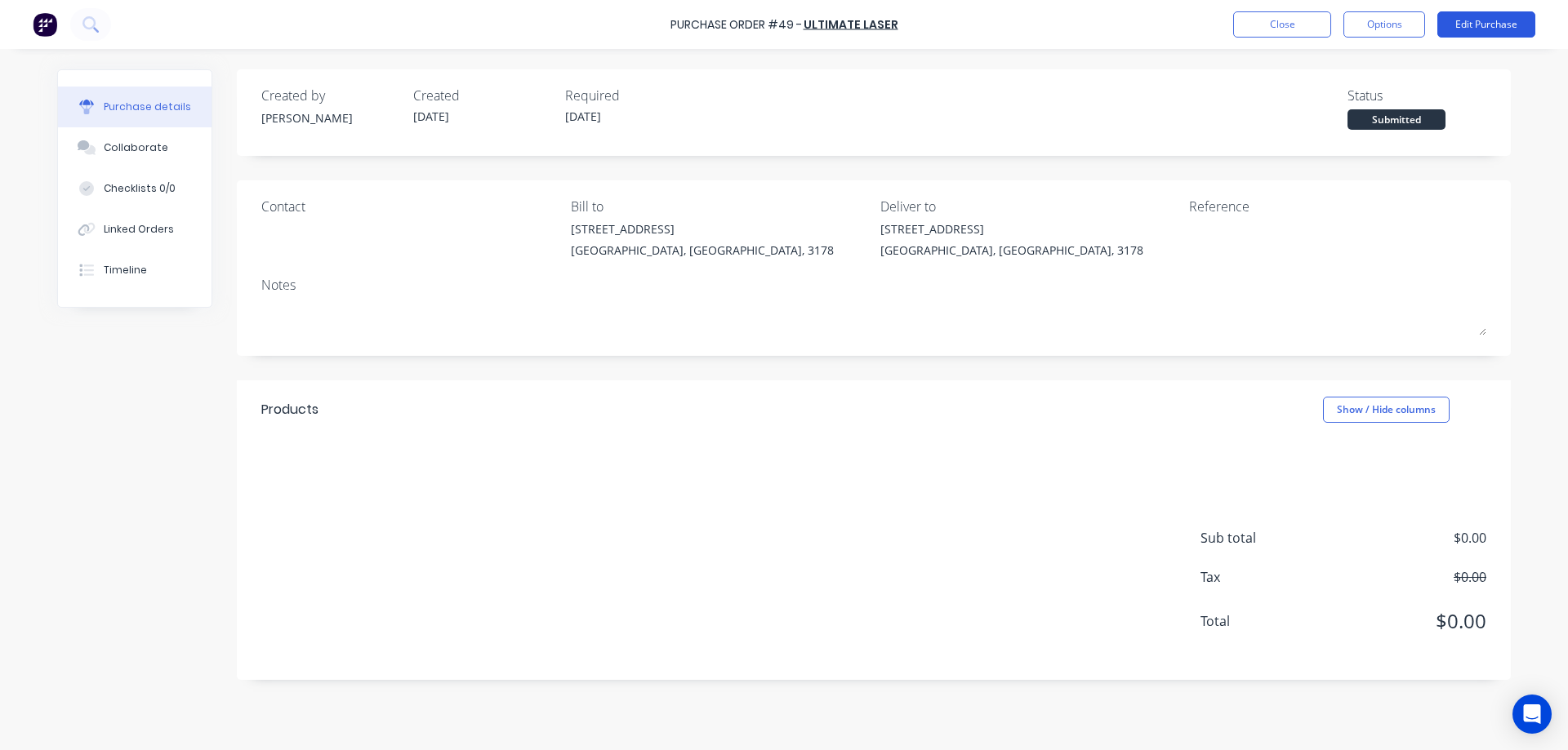
click at [1467, 23] on button "Edit Purchase" at bounding box center [1486, 24] width 98 height 26
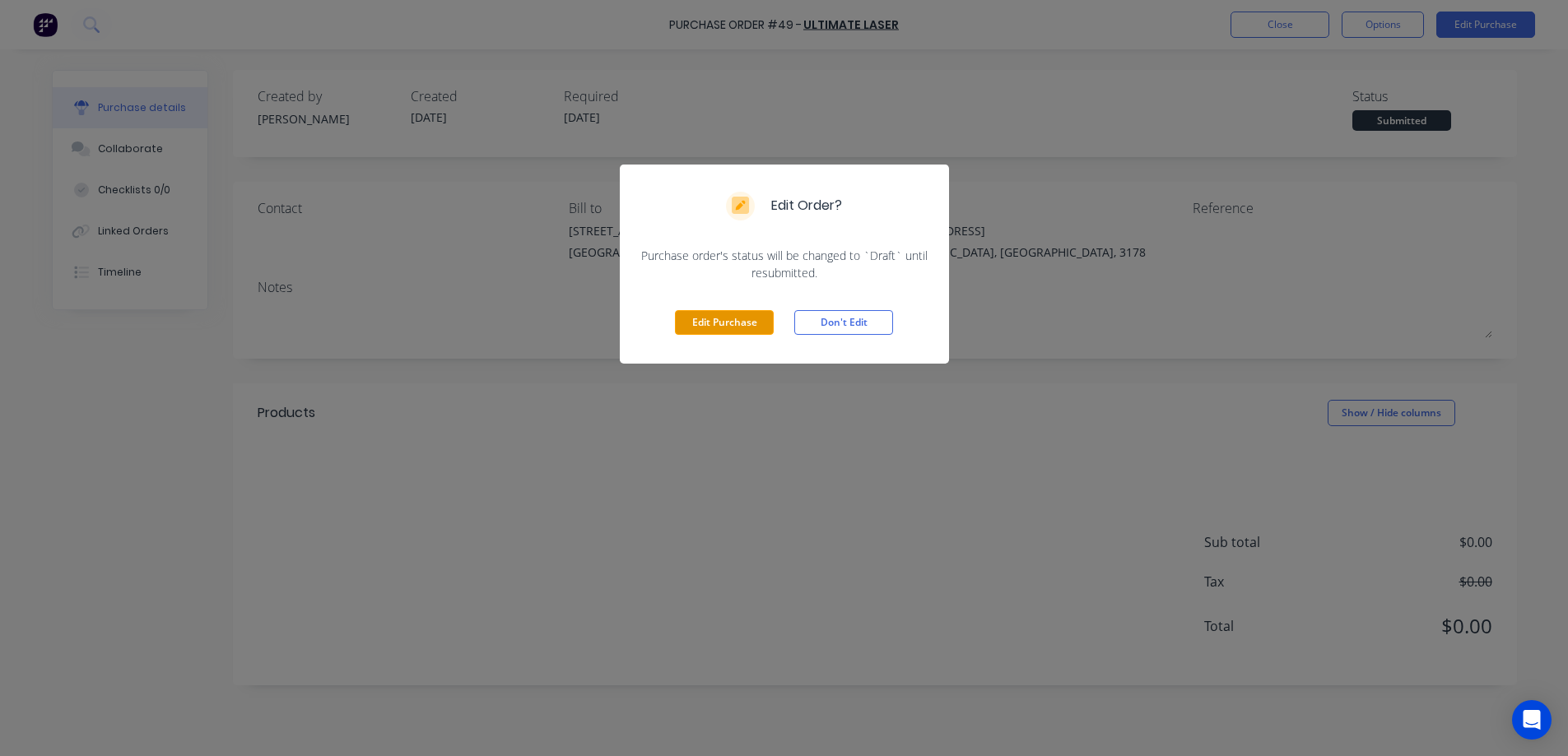
click at [729, 322] on button "Edit Purchase" at bounding box center [724, 322] width 99 height 25
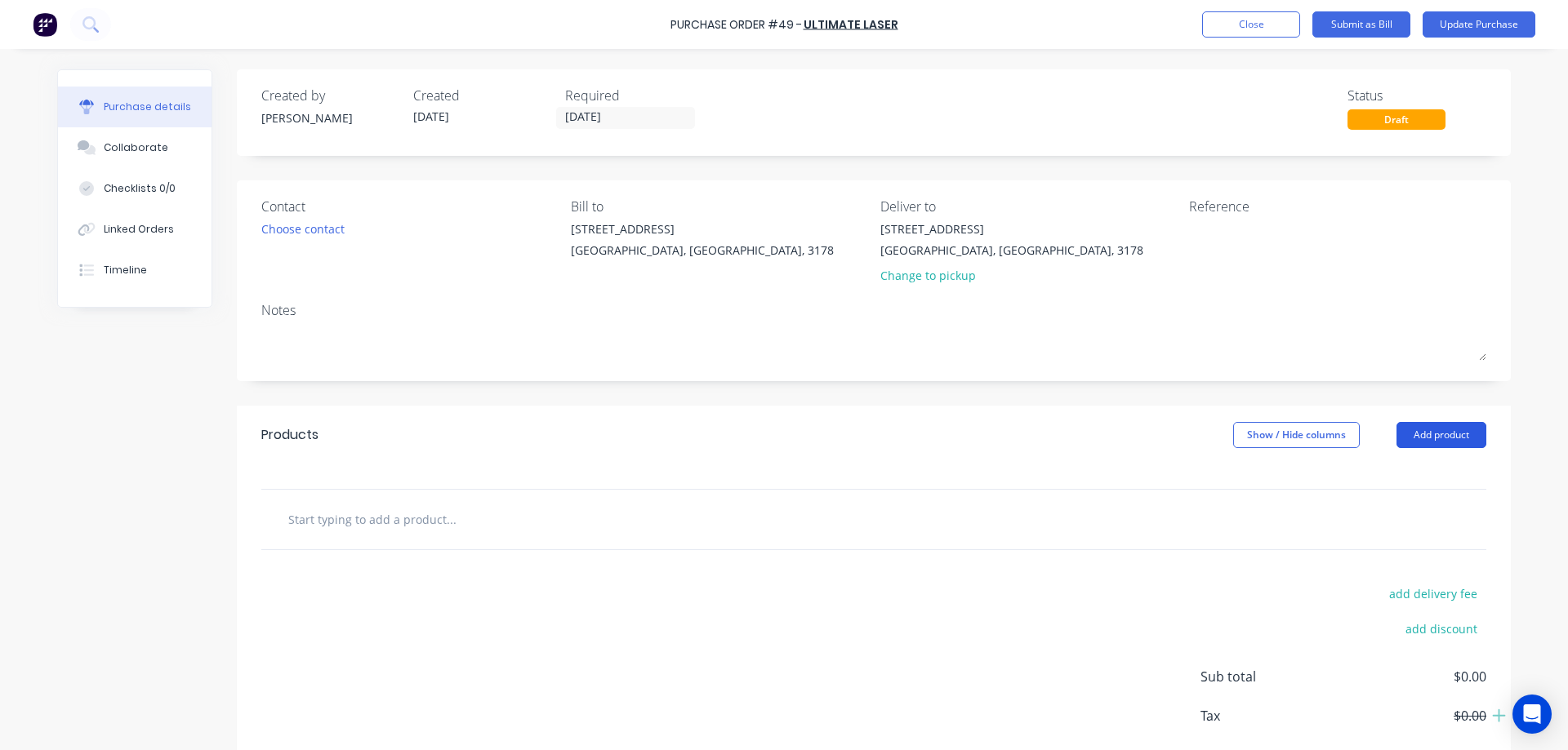
click at [1430, 437] on button "Add product" at bounding box center [1442, 435] width 90 height 26
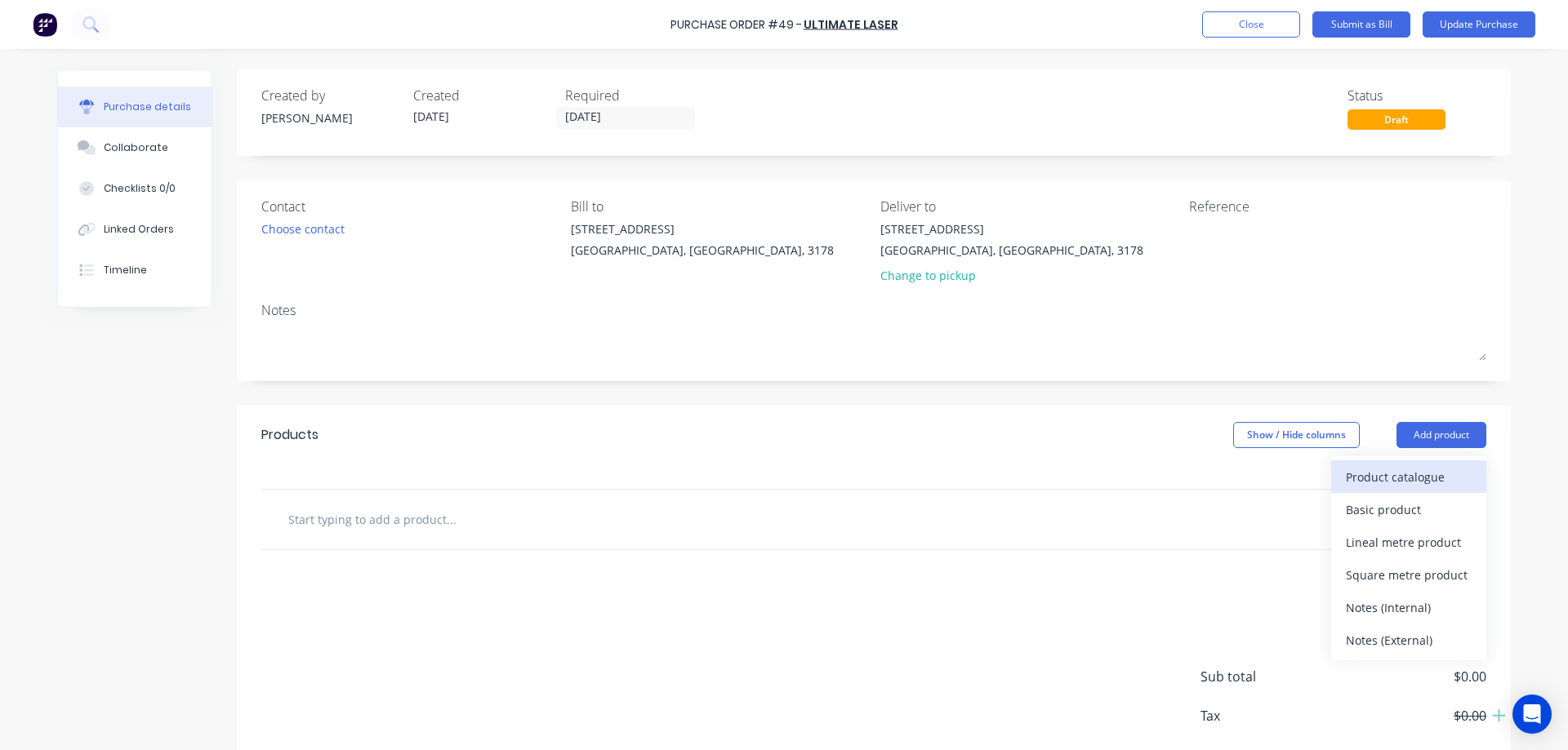
click at [1391, 474] on div "Product catalogue" at bounding box center [1408, 477] width 126 height 24
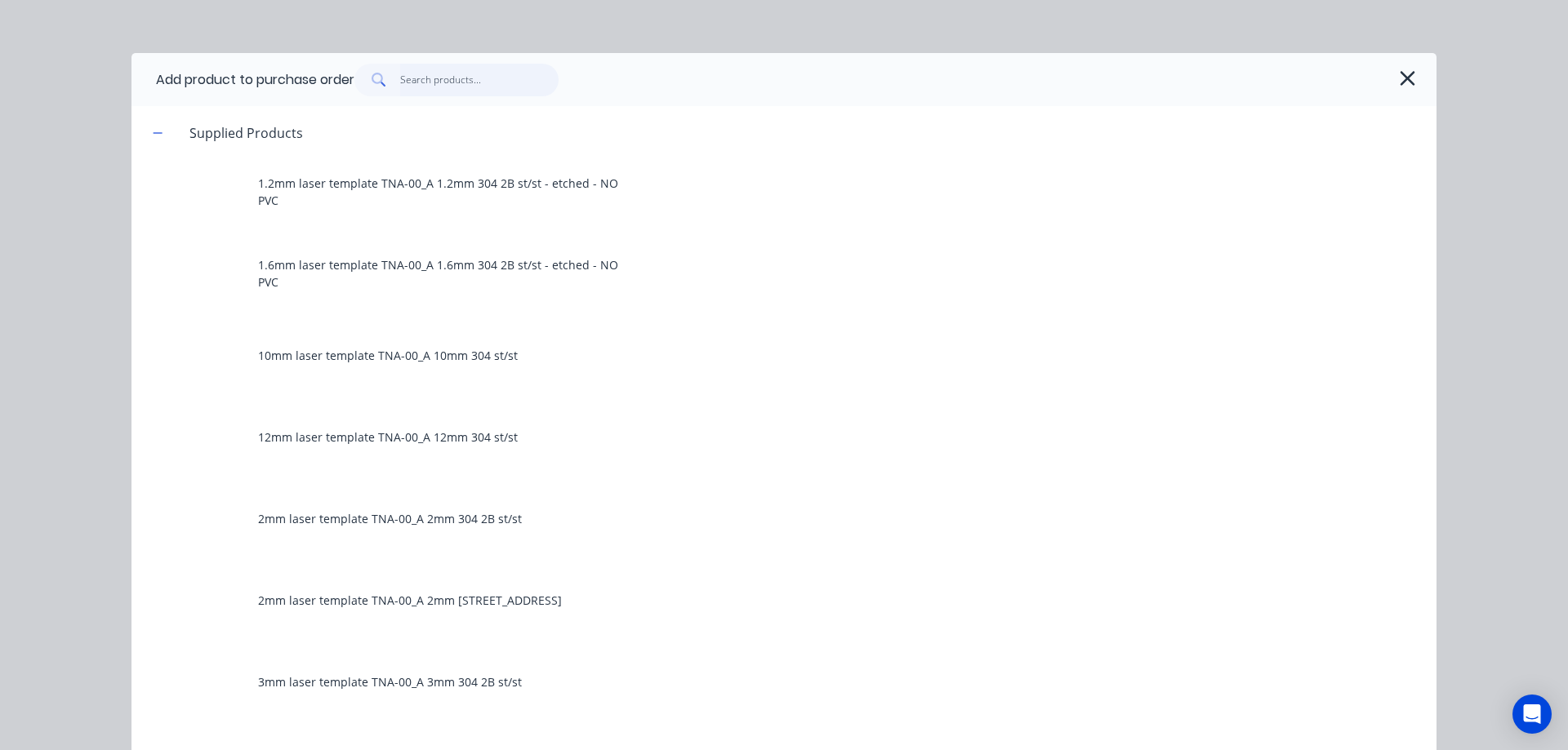
click at [420, 81] on input "text" at bounding box center [479, 80] width 159 height 33
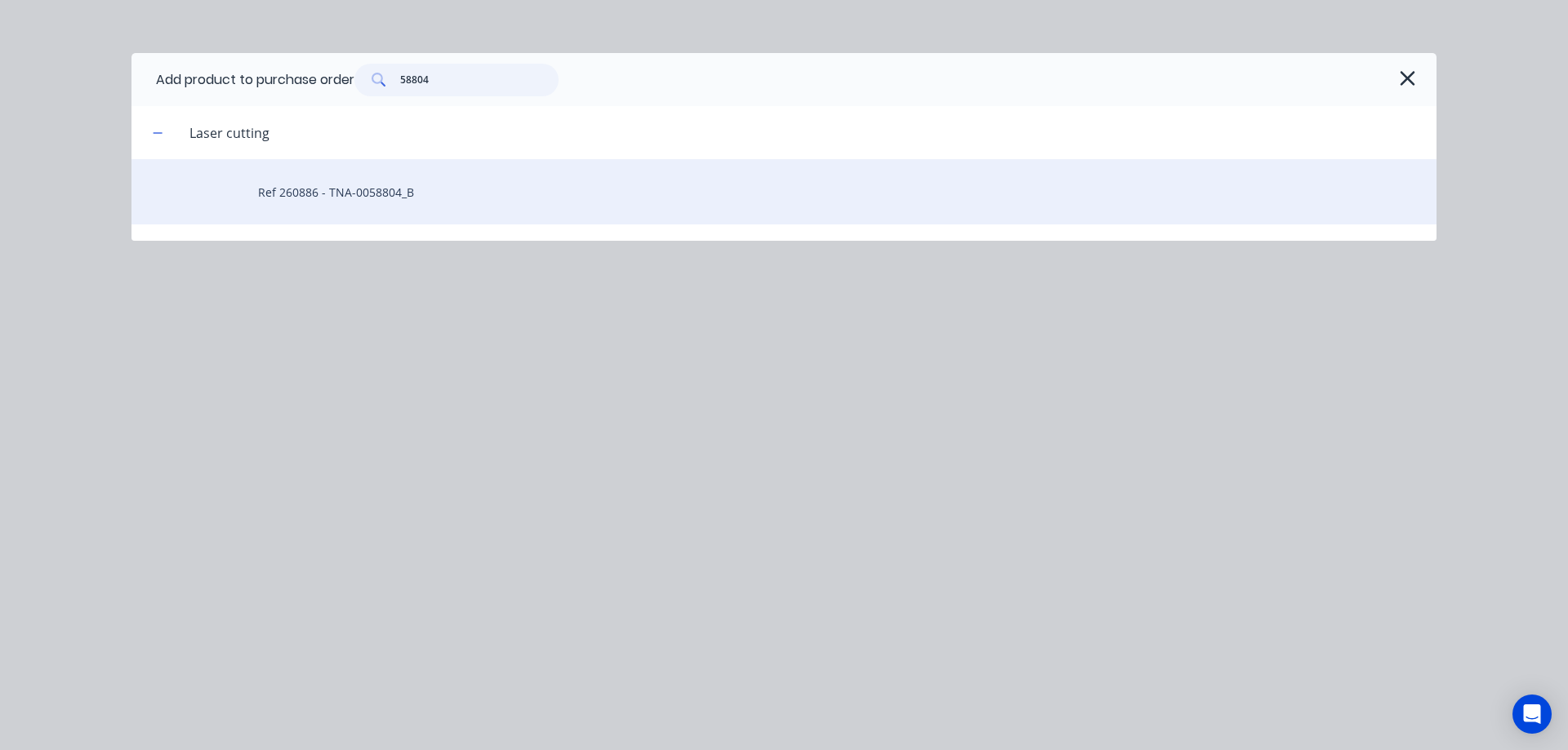
type input "58804"
click at [390, 186] on div "Ref 260886 - TNA-0058804_B" at bounding box center [784, 191] width 1305 height 65
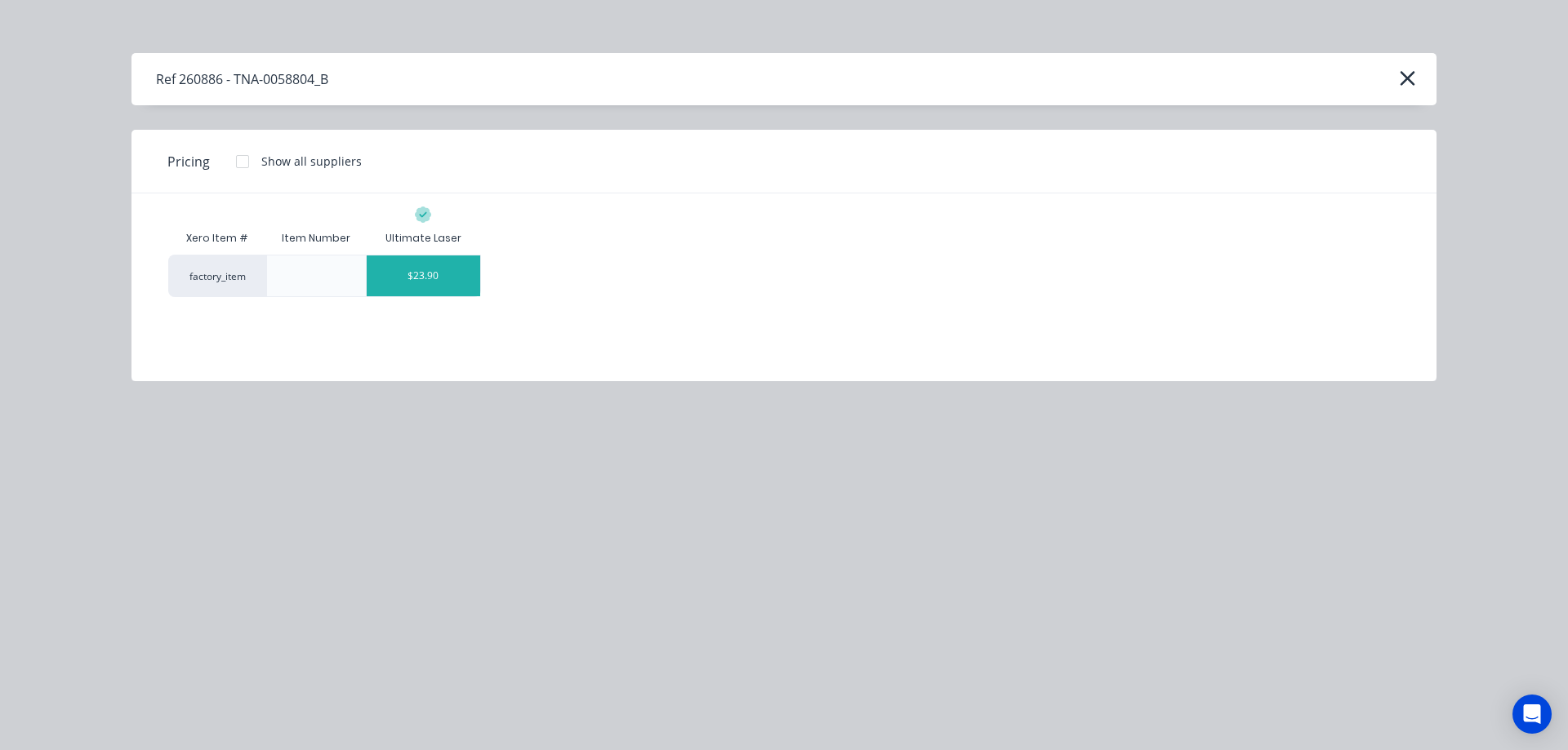
click at [436, 280] on div "$23.90" at bounding box center [423, 276] width 113 height 40
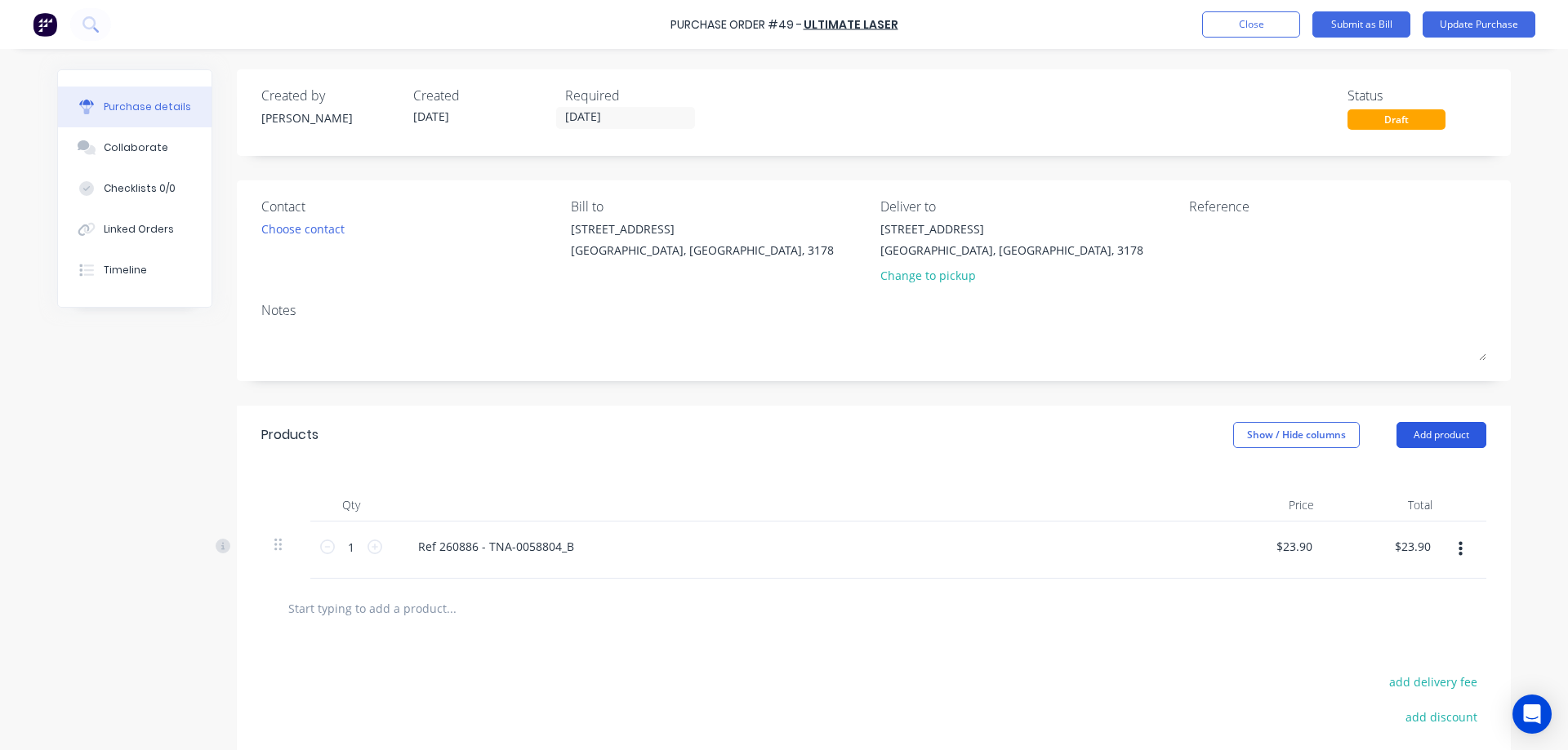
click at [1416, 431] on button "Add product" at bounding box center [1442, 435] width 90 height 26
click at [1414, 481] on div "Product catalogue" at bounding box center [1408, 477] width 126 height 24
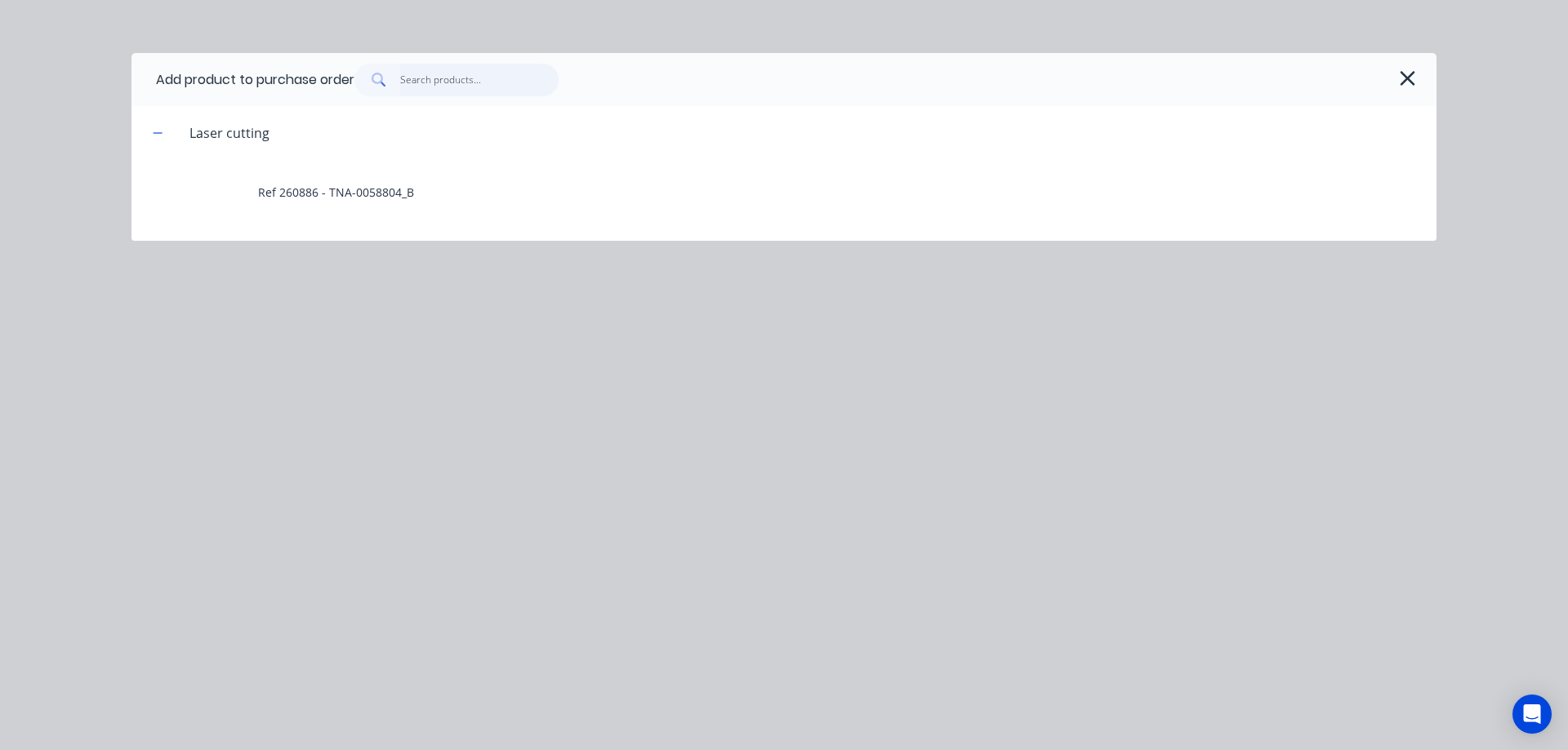
click at [452, 81] on input "text" at bounding box center [479, 80] width 159 height 33
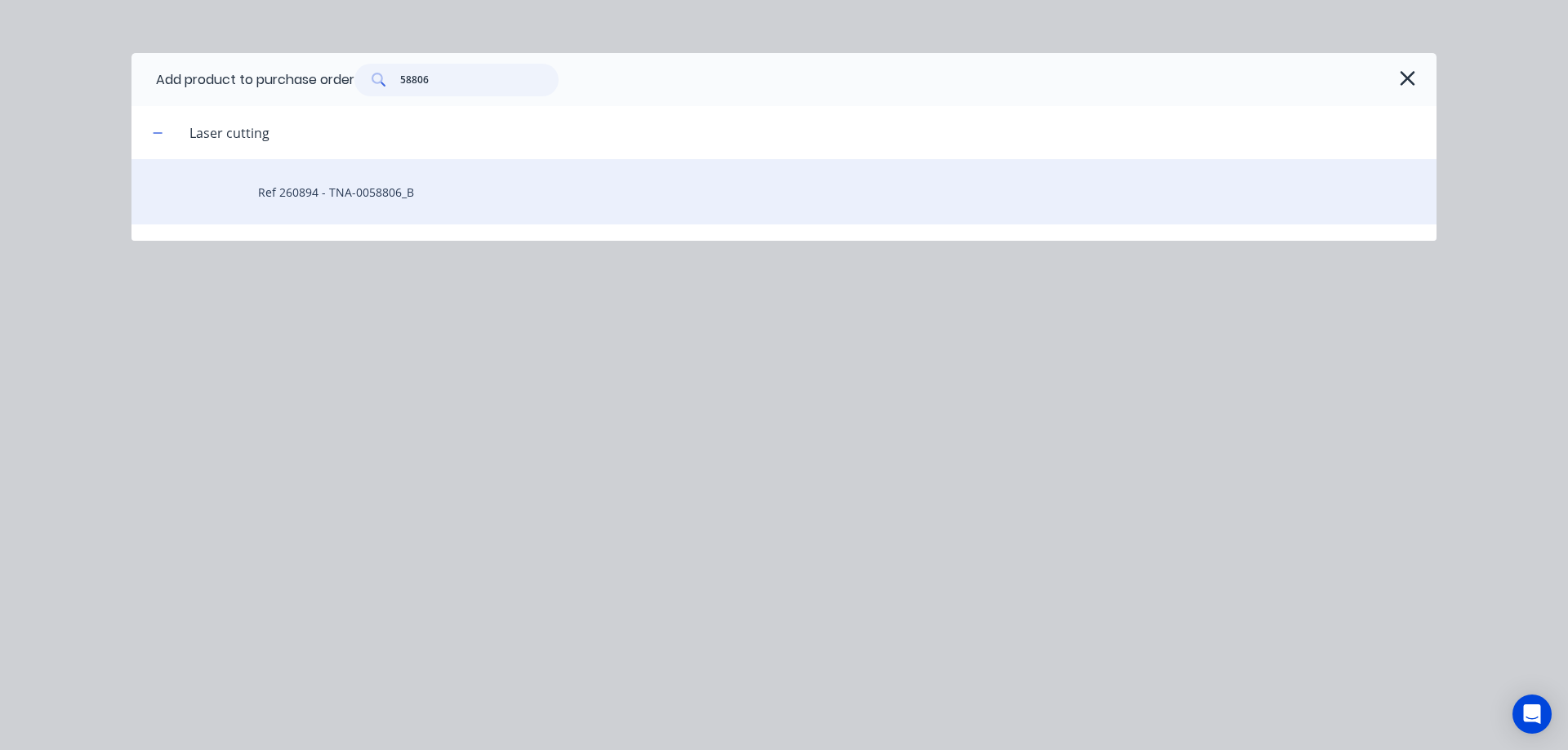
type input "58806"
click at [395, 190] on div "Ref 260894 - TNA-0058806_B" at bounding box center [784, 191] width 1305 height 65
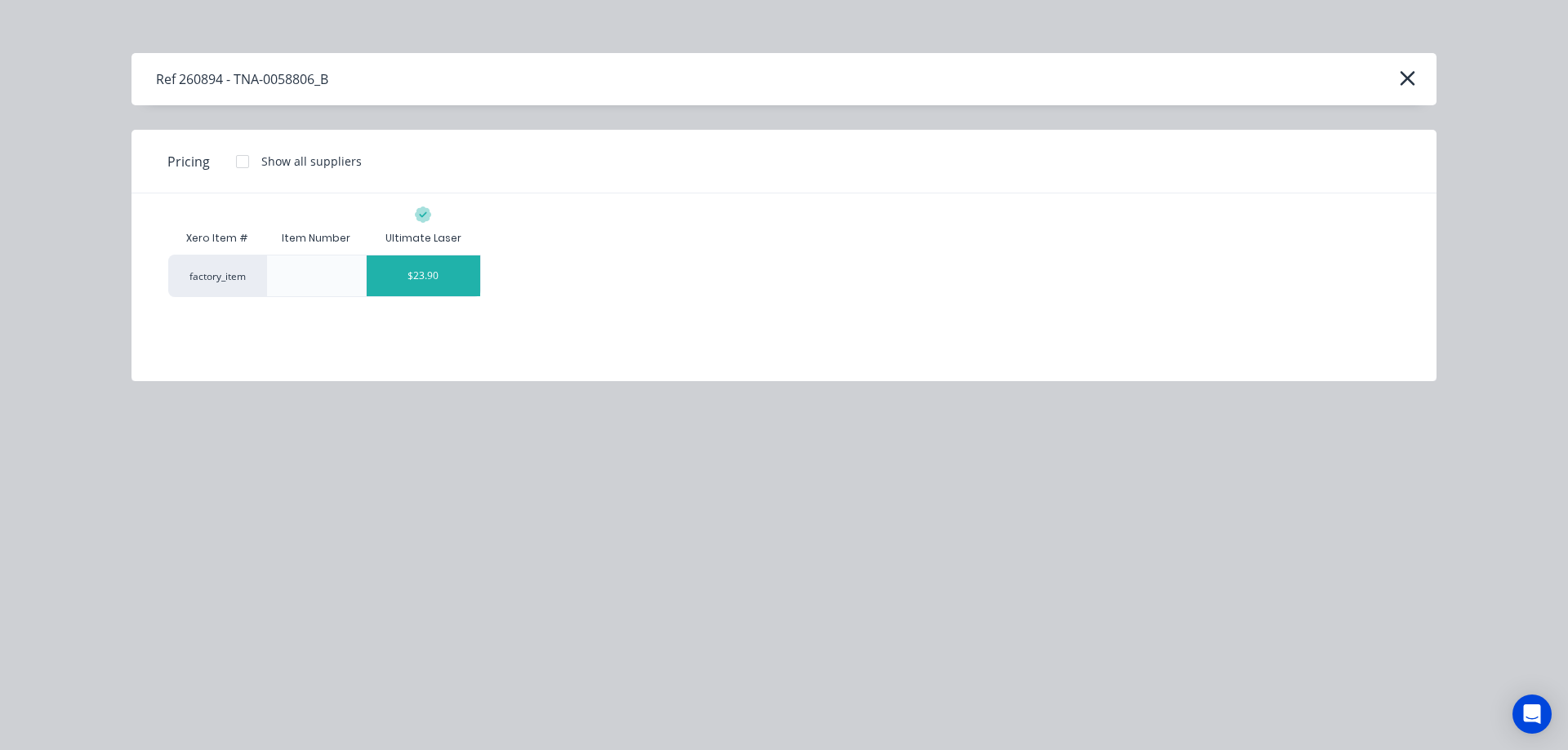
click at [432, 280] on div "$23.90" at bounding box center [423, 276] width 113 height 40
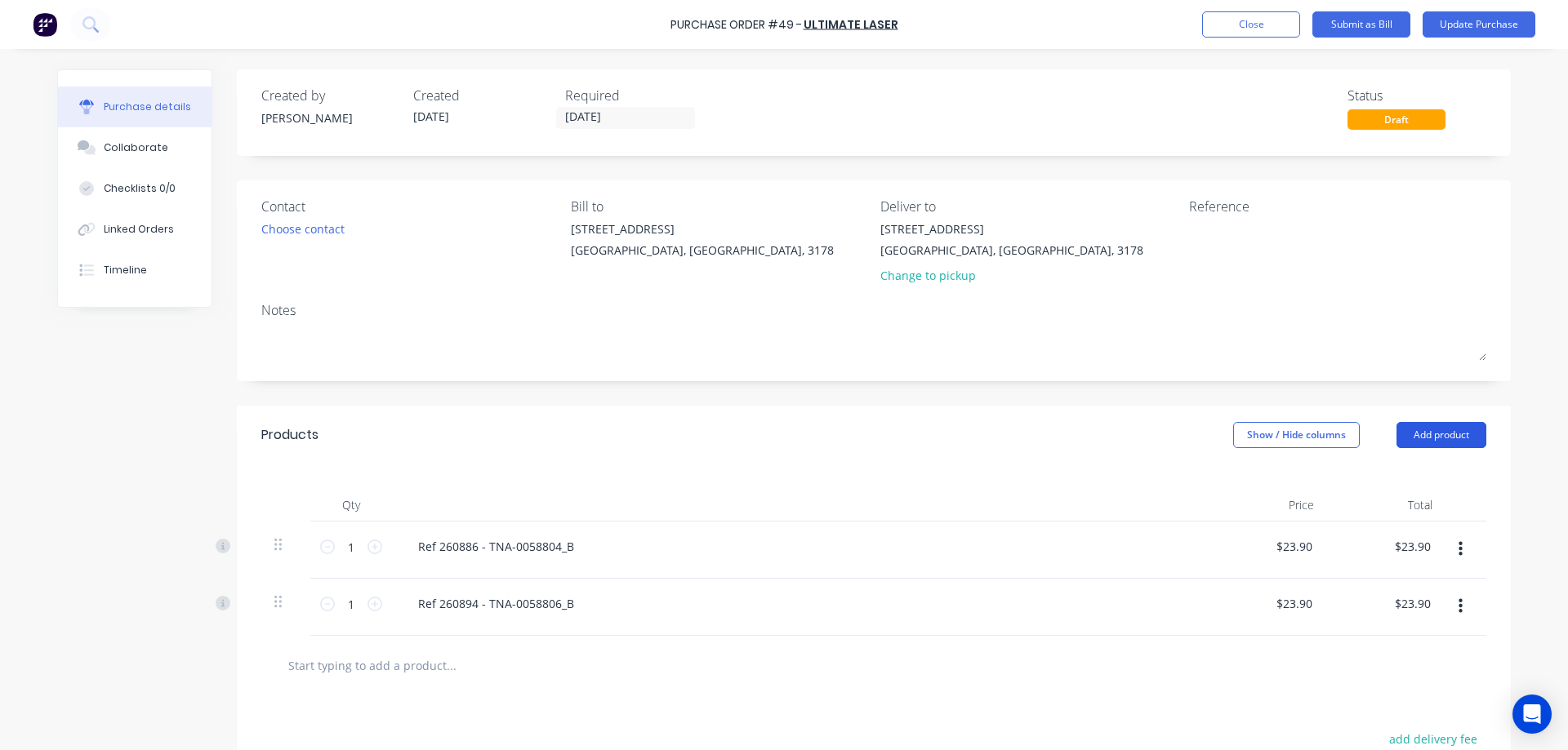
click at [1425, 434] on button "Add product" at bounding box center [1442, 435] width 90 height 26
click at [1393, 483] on div "Product catalogue" at bounding box center [1408, 477] width 126 height 24
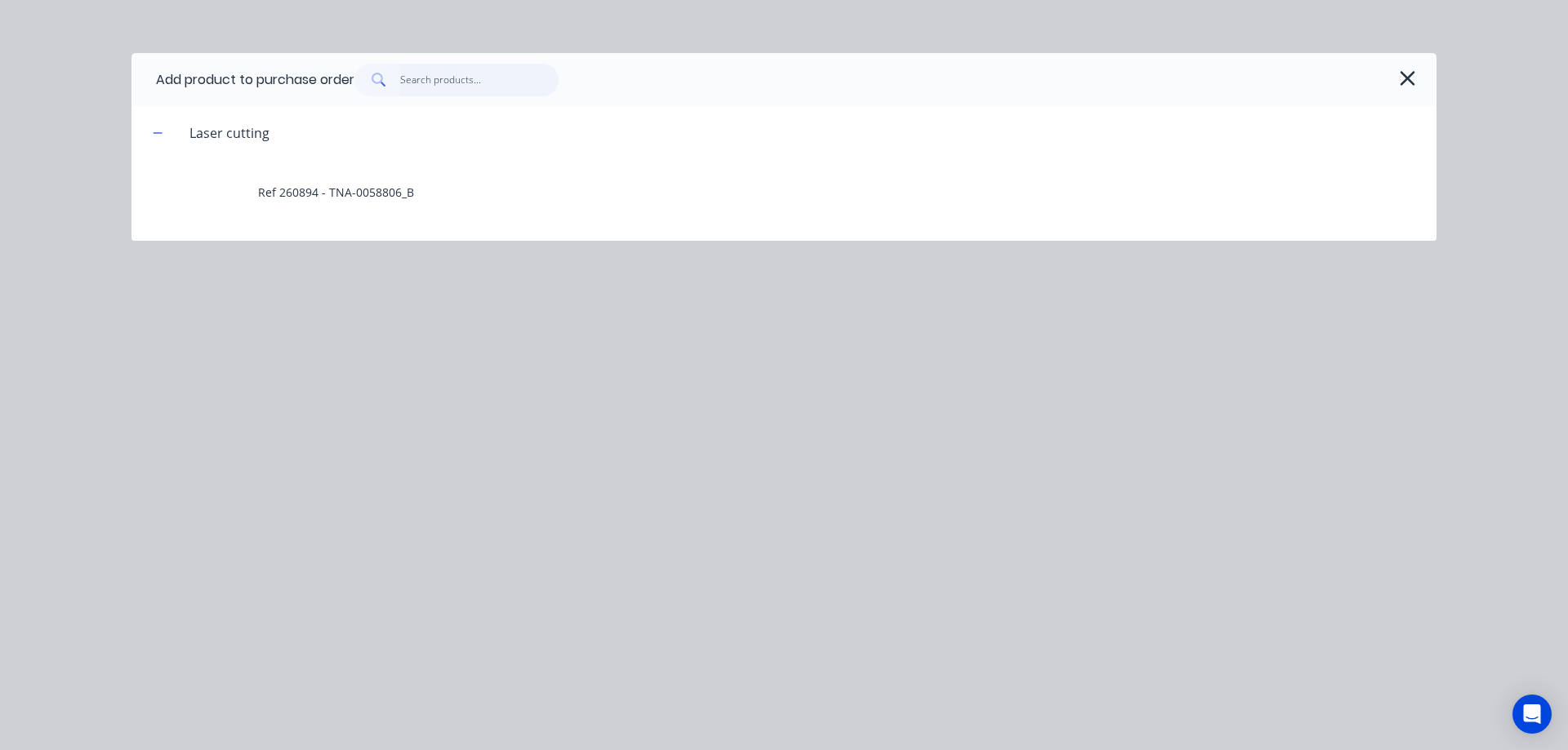
click at [449, 75] on input "text" at bounding box center [479, 80] width 159 height 33
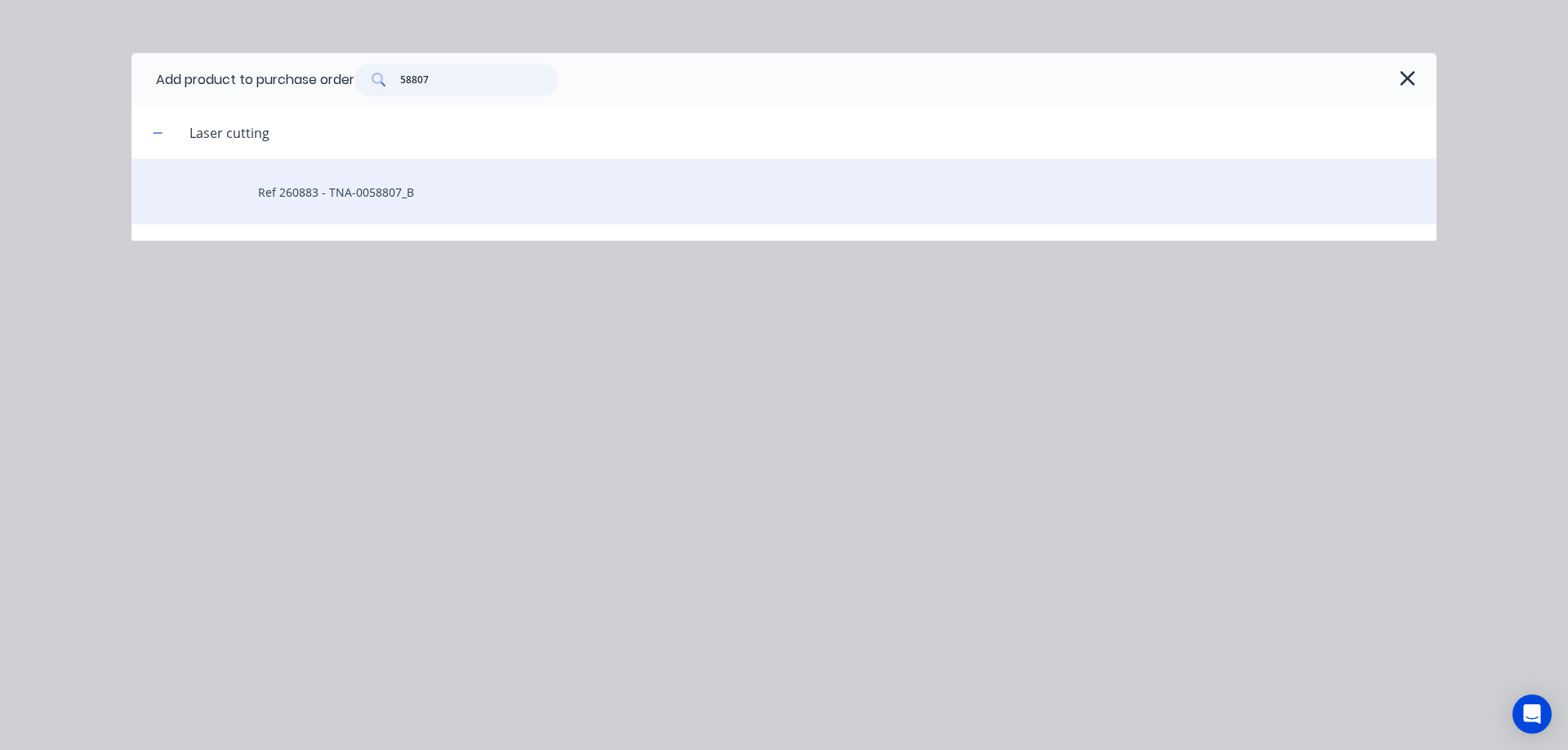
type input "58807"
click at [414, 195] on div "Ref 260883 - TNA-0058807_B" at bounding box center [784, 191] width 1305 height 65
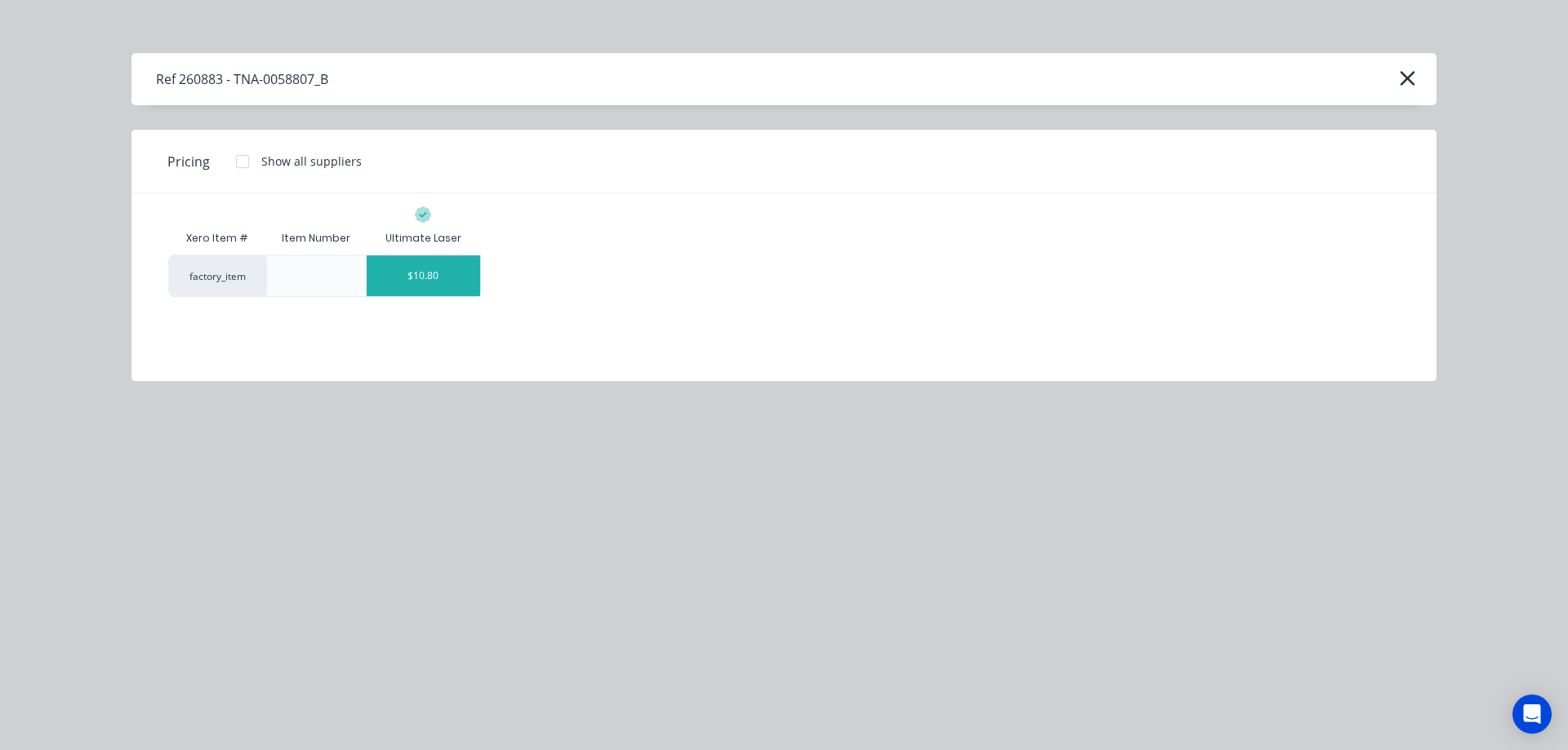
click at [441, 273] on div "$10.80" at bounding box center [423, 276] width 113 height 40
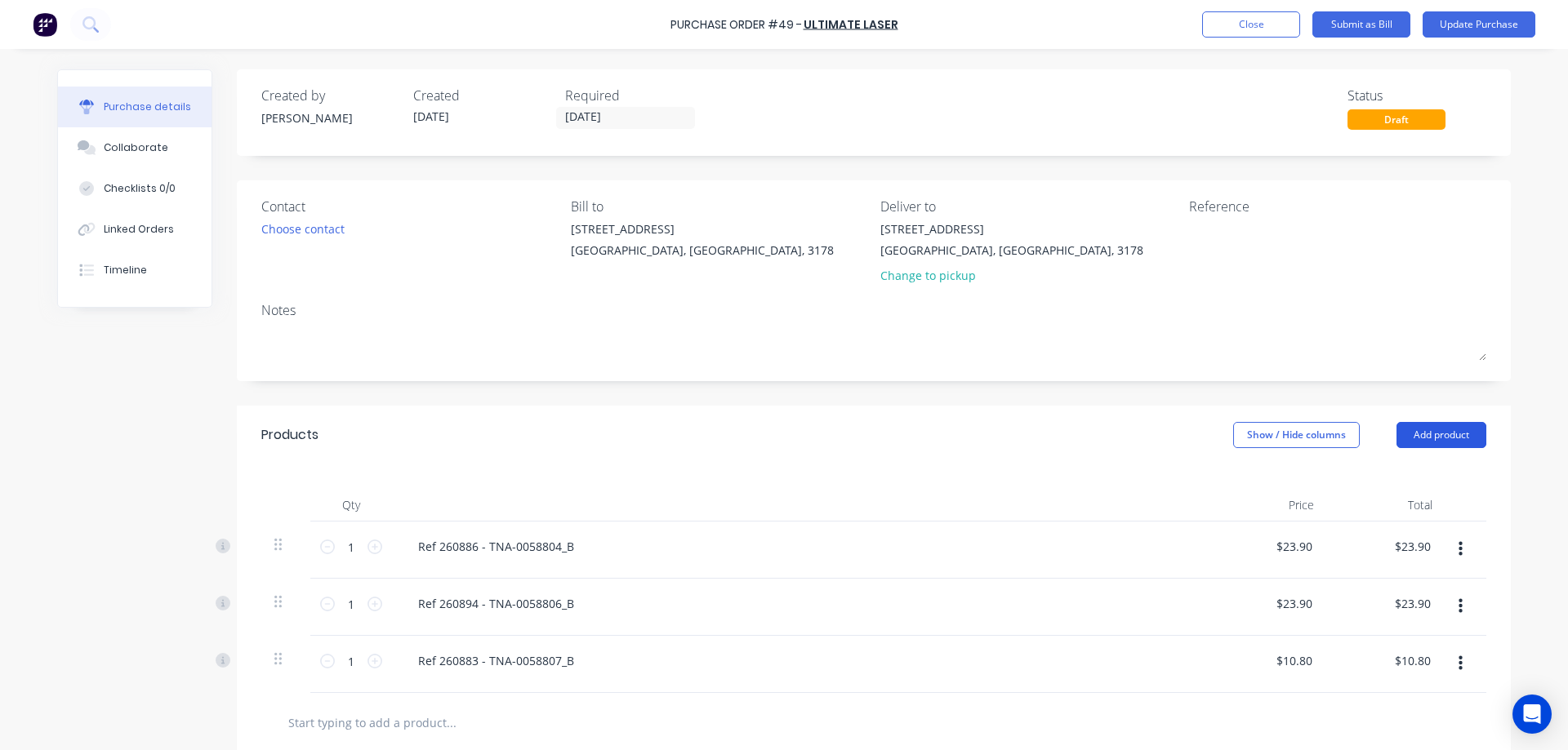
click at [1433, 430] on button "Add product" at bounding box center [1442, 435] width 90 height 26
click at [1385, 478] on div "Product catalogue" at bounding box center [1408, 477] width 126 height 24
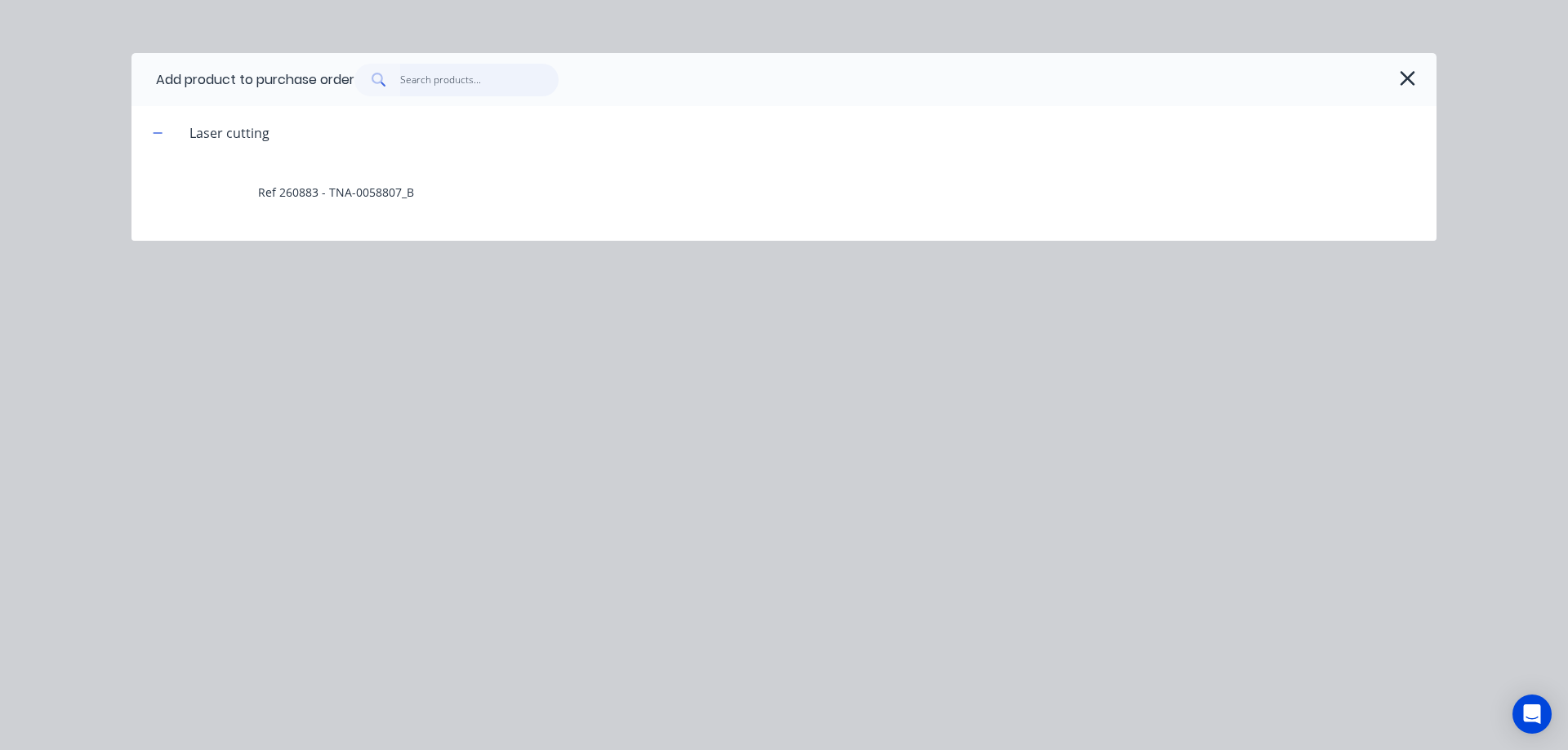
click at [452, 85] on input "text" at bounding box center [479, 80] width 159 height 33
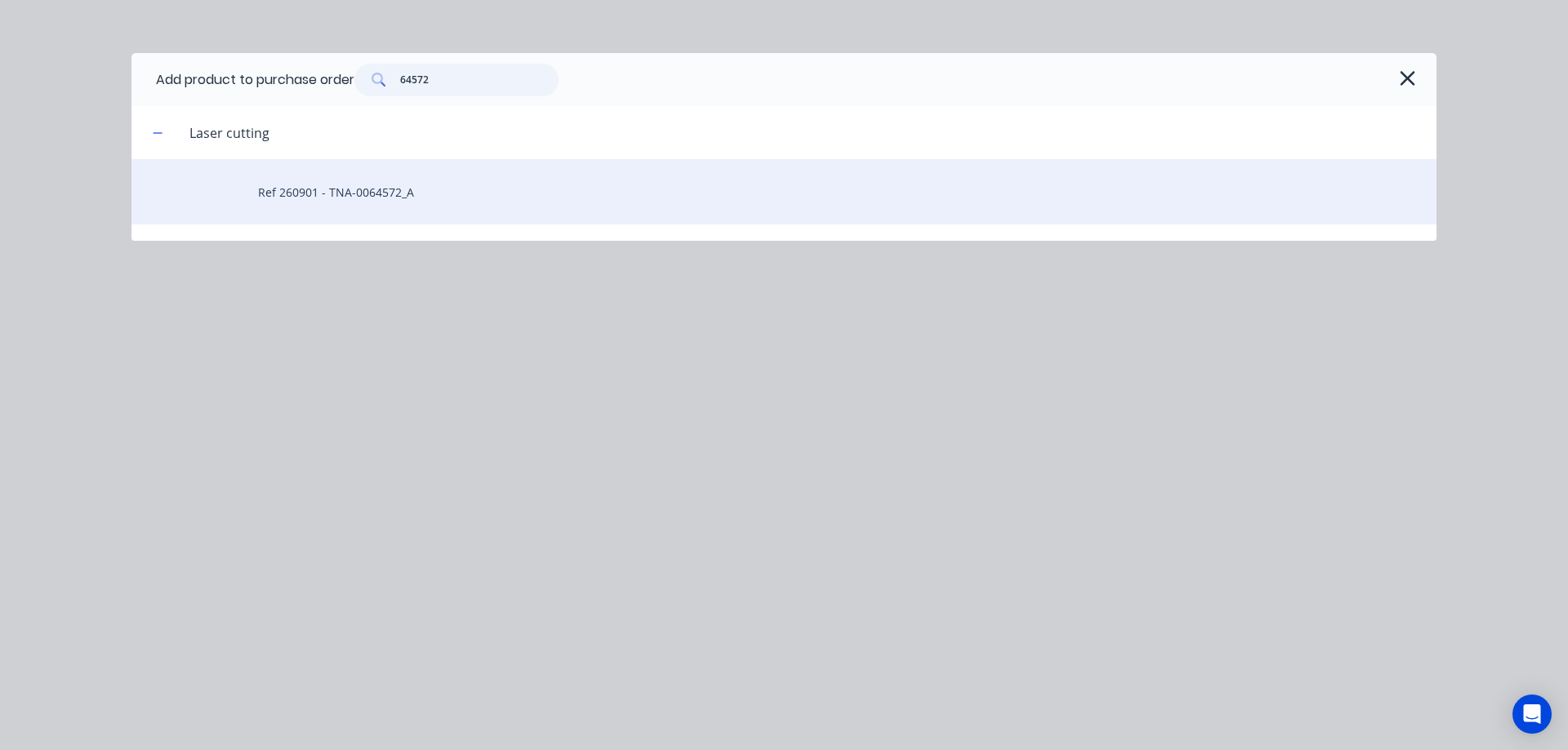
type input "64572"
click at [417, 195] on div "Ref 260901 - TNA-0064572_A" at bounding box center [784, 191] width 1305 height 65
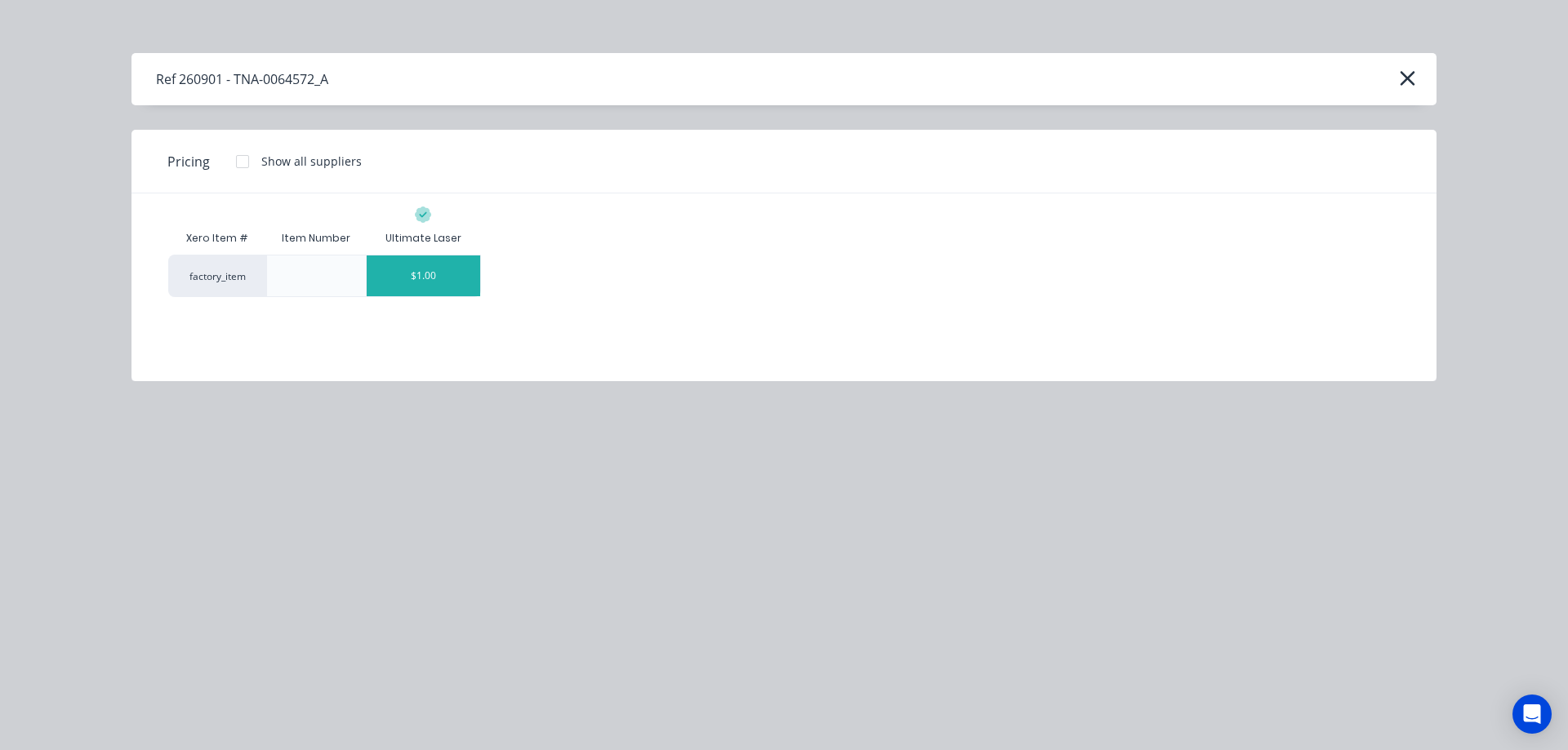
click at [427, 268] on div "$1.00" at bounding box center [423, 276] width 113 height 40
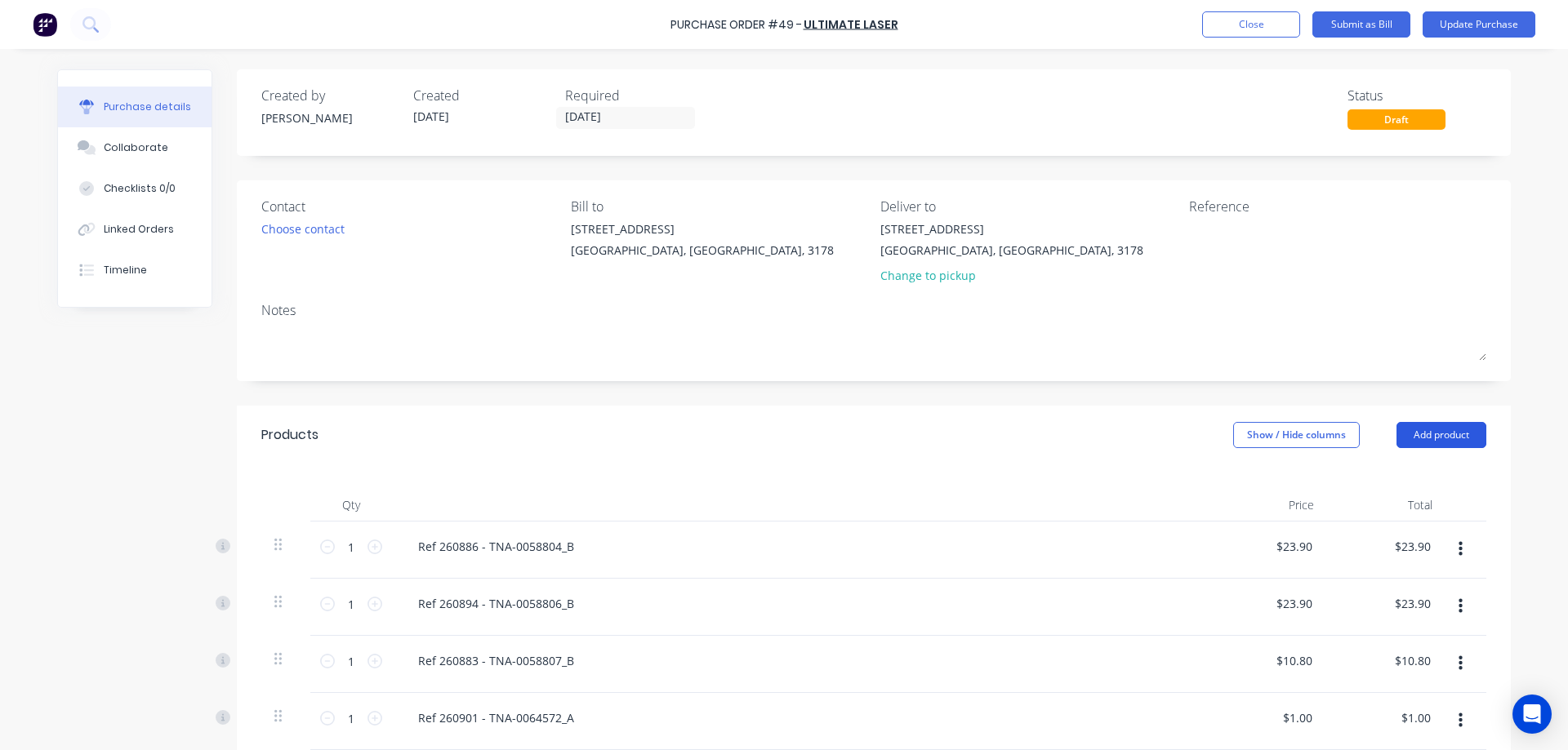
click at [1417, 436] on button "Add product" at bounding box center [1442, 435] width 90 height 26
click at [1382, 475] on div "Product catalogue" at bounding box center [1408, 477] width 126 height 24
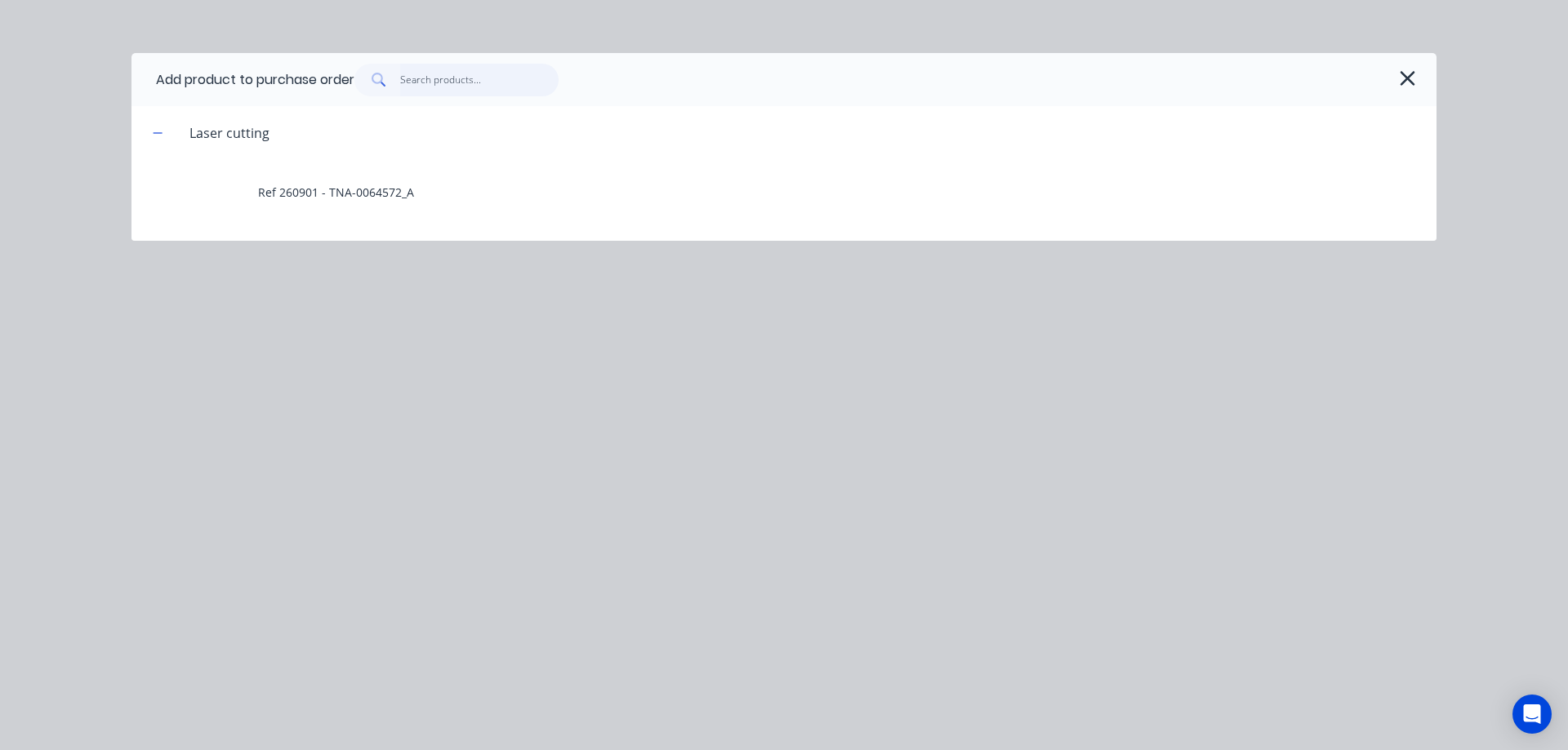
click at [442, 79] on input "text" at bounding box center [479, 80] width 159 height 33
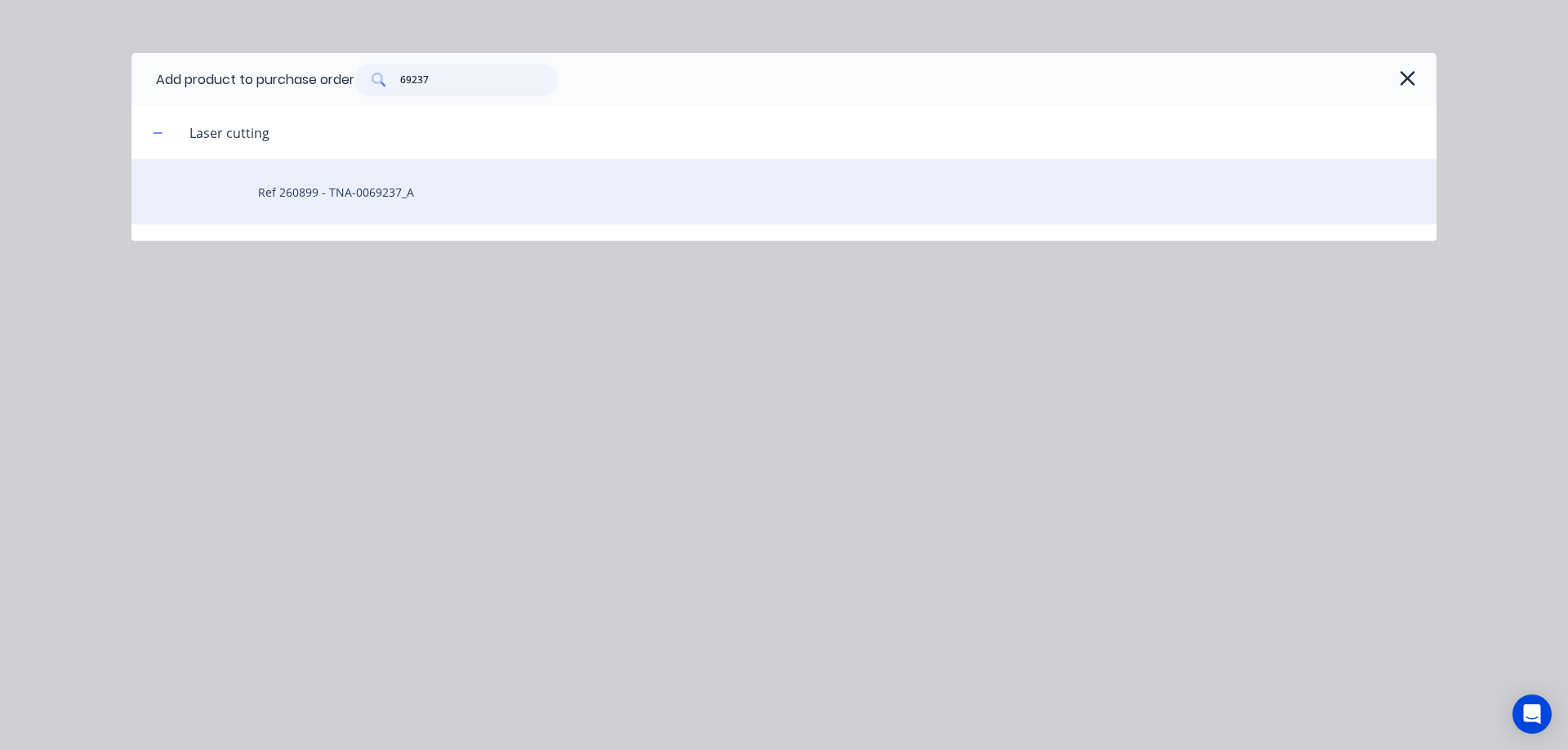
type input "69237"
click at [360, 196] on div "Ref 260899 - TNA-0069237_A" at bounding box center [784, 191] width 1305 height 65
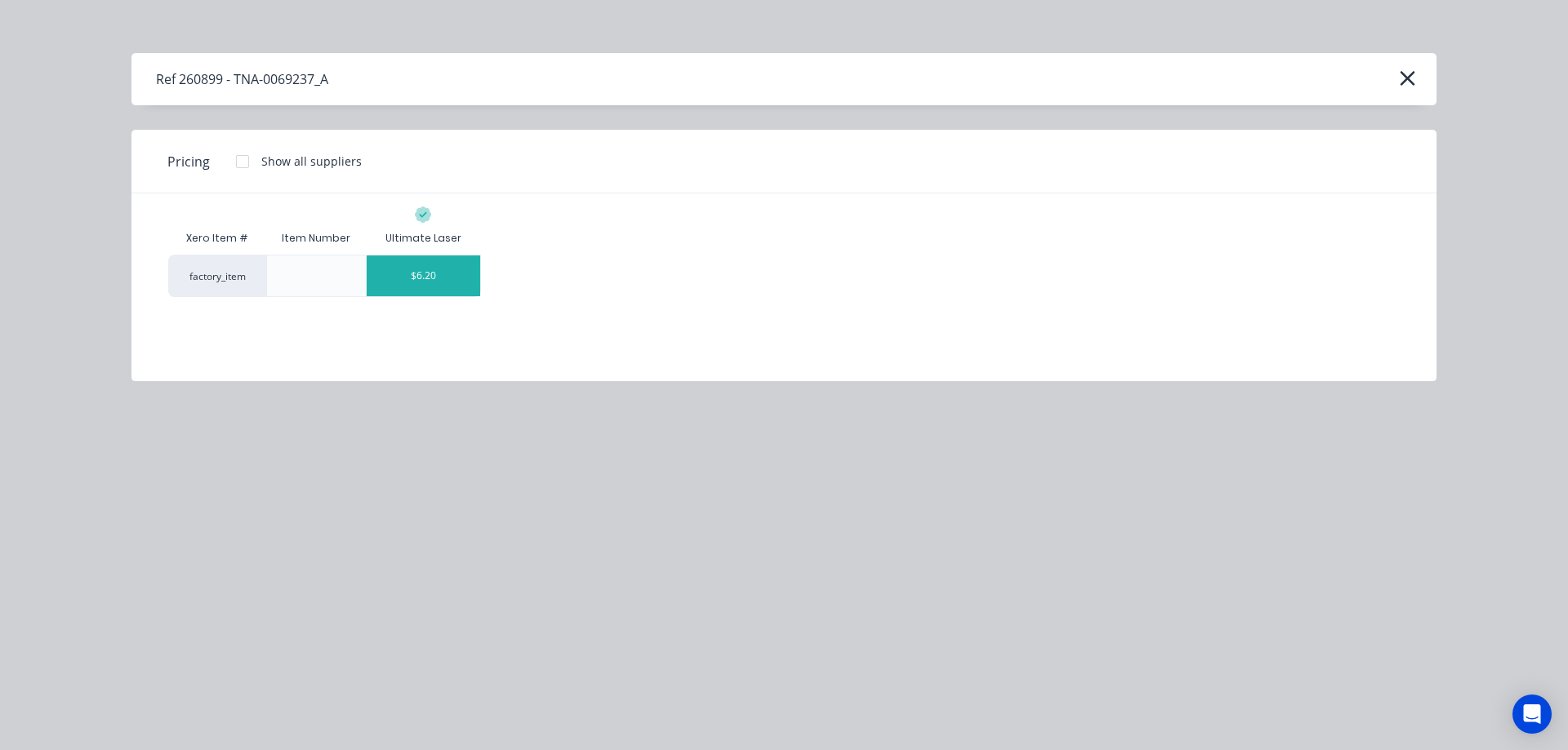
click at [433, 277] on div "$6.20" at bounding box center [423, 276] width 113 height 40
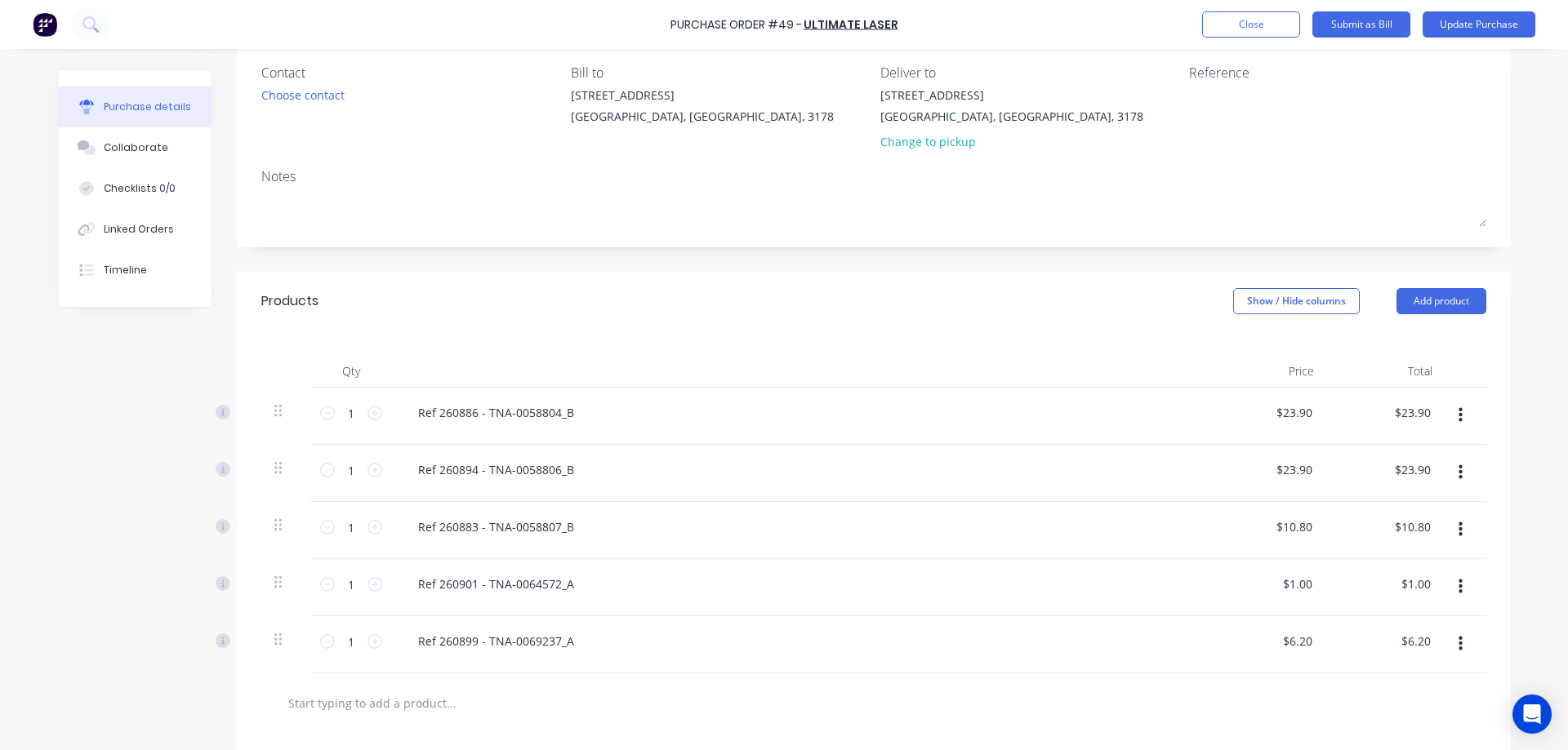
scroll to position [136, 0]
click at [353, 412] on input "1" at bounding box center [351, 410] width 33 height 25
type input "18"
type input "$430.20"
type input "18"
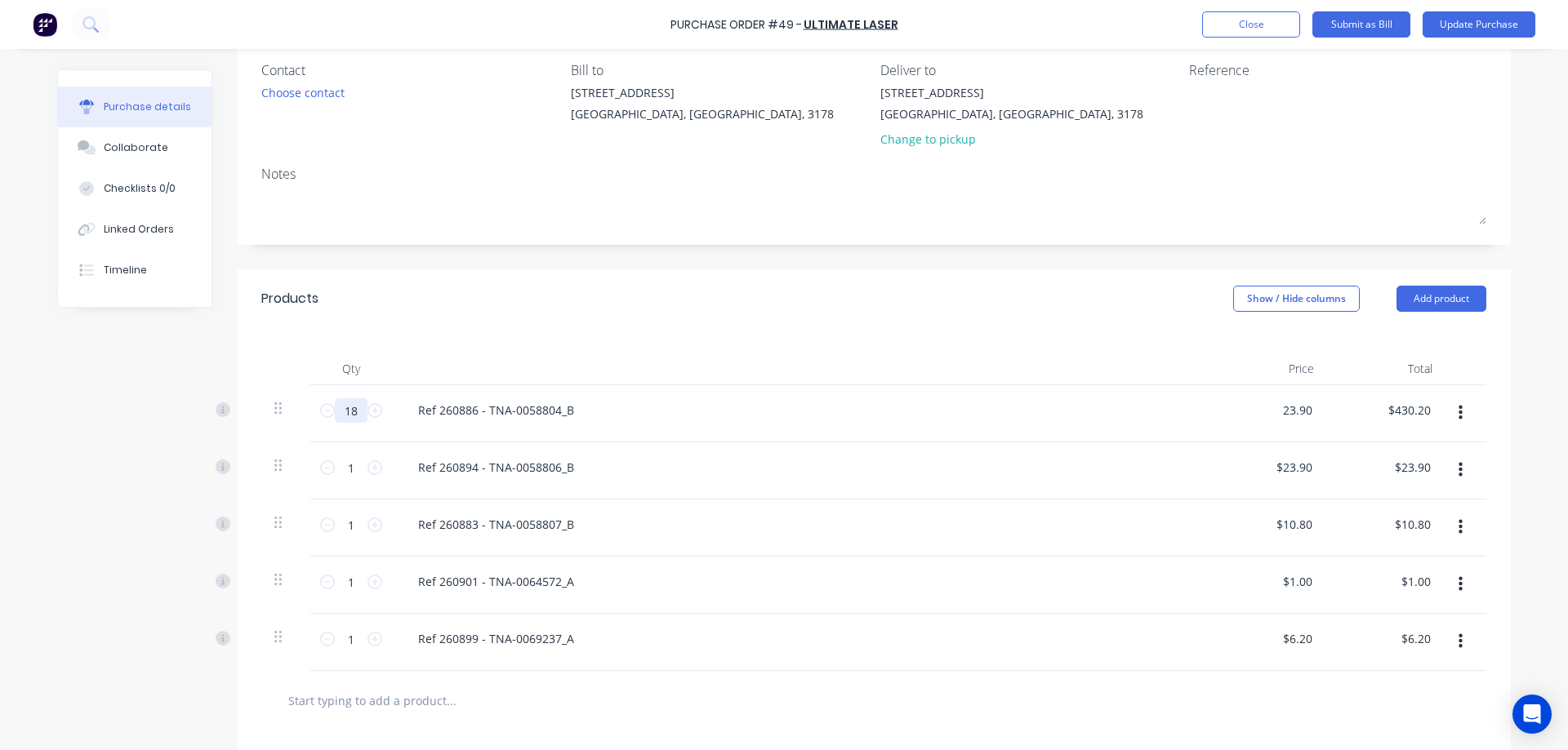
type input "$23.90"
type input "$430.20"
type input "18"
type input "$430.20"
type input "18"
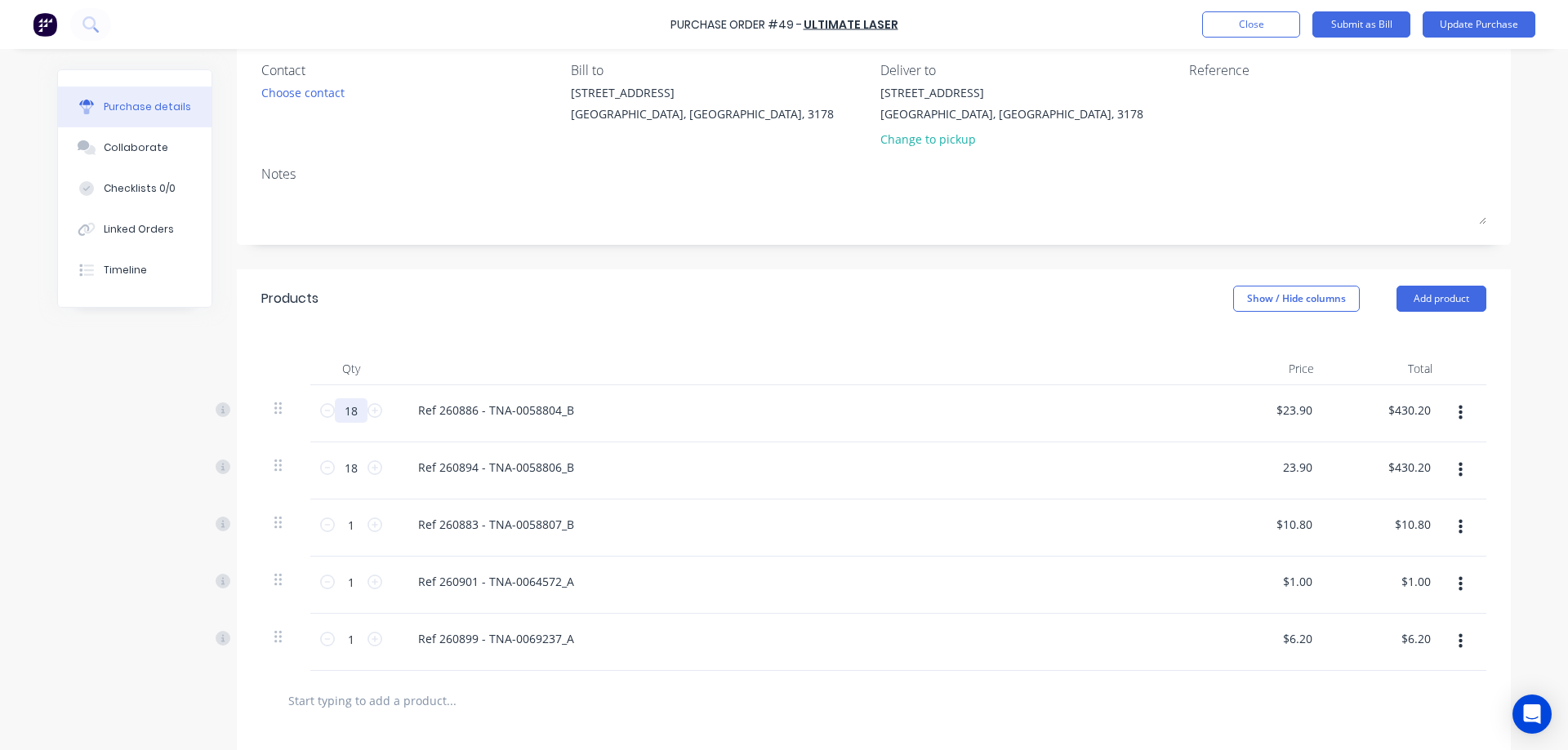
type input "$23.90"
type input "$430.20"
type input "18"
type input "$194.40"
type input "18"
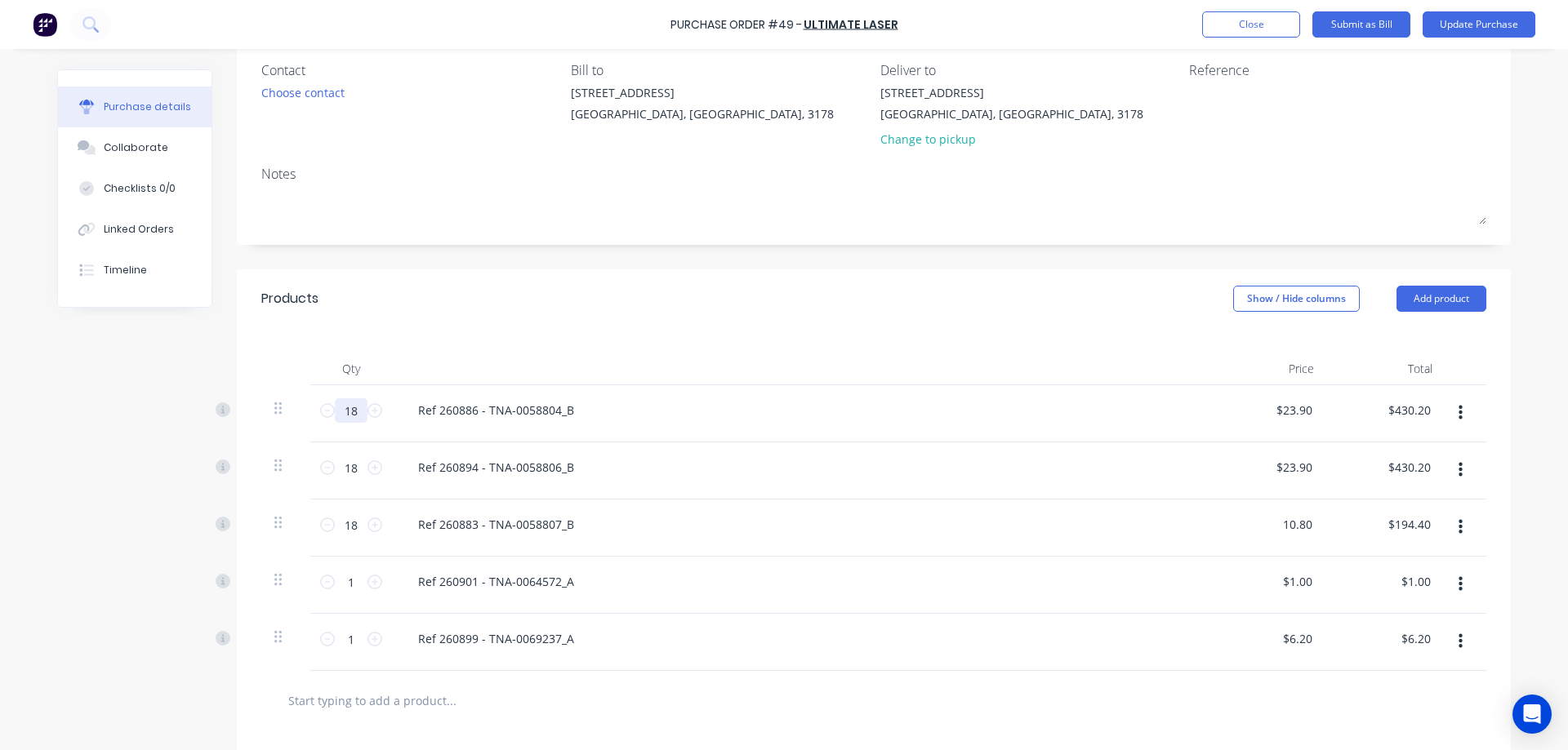
type input "$10.80"
type input "$194.40"
type input "5"
type input "$5.00"
type input "54"
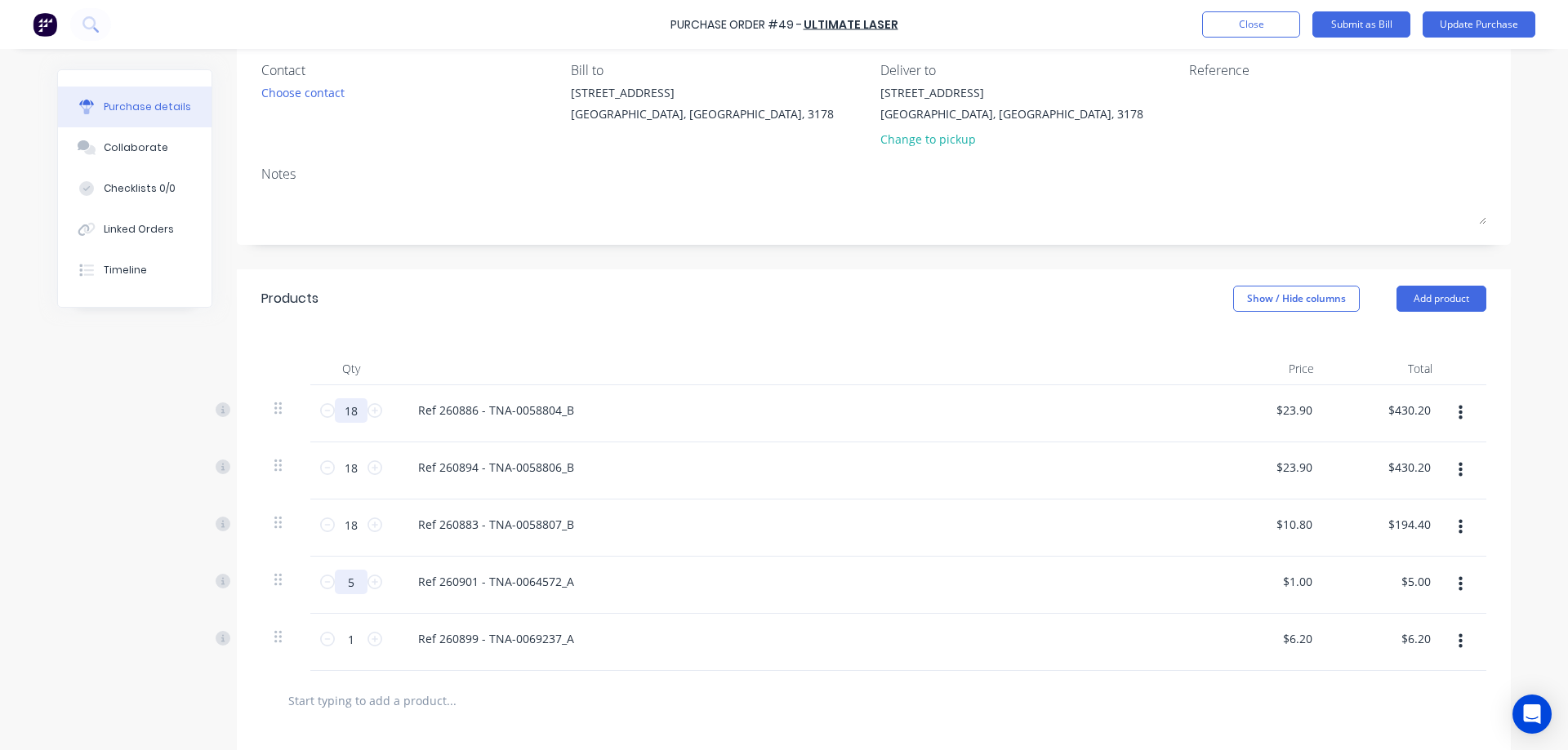
type input "$54.00"
type input "54"
type input "$1.00"
type input "$54.00"
type input "18"
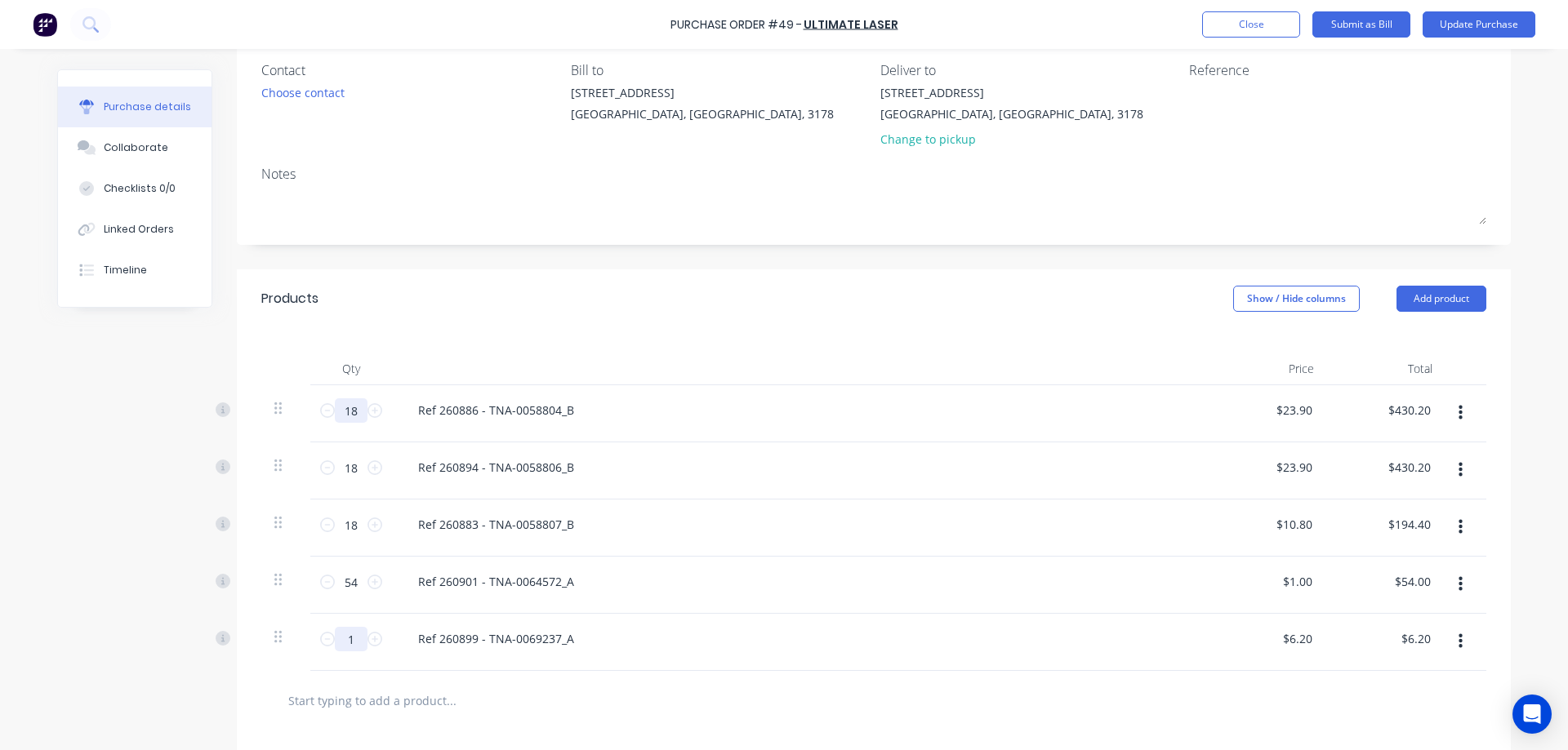
type input "$111.60"
type input "18"
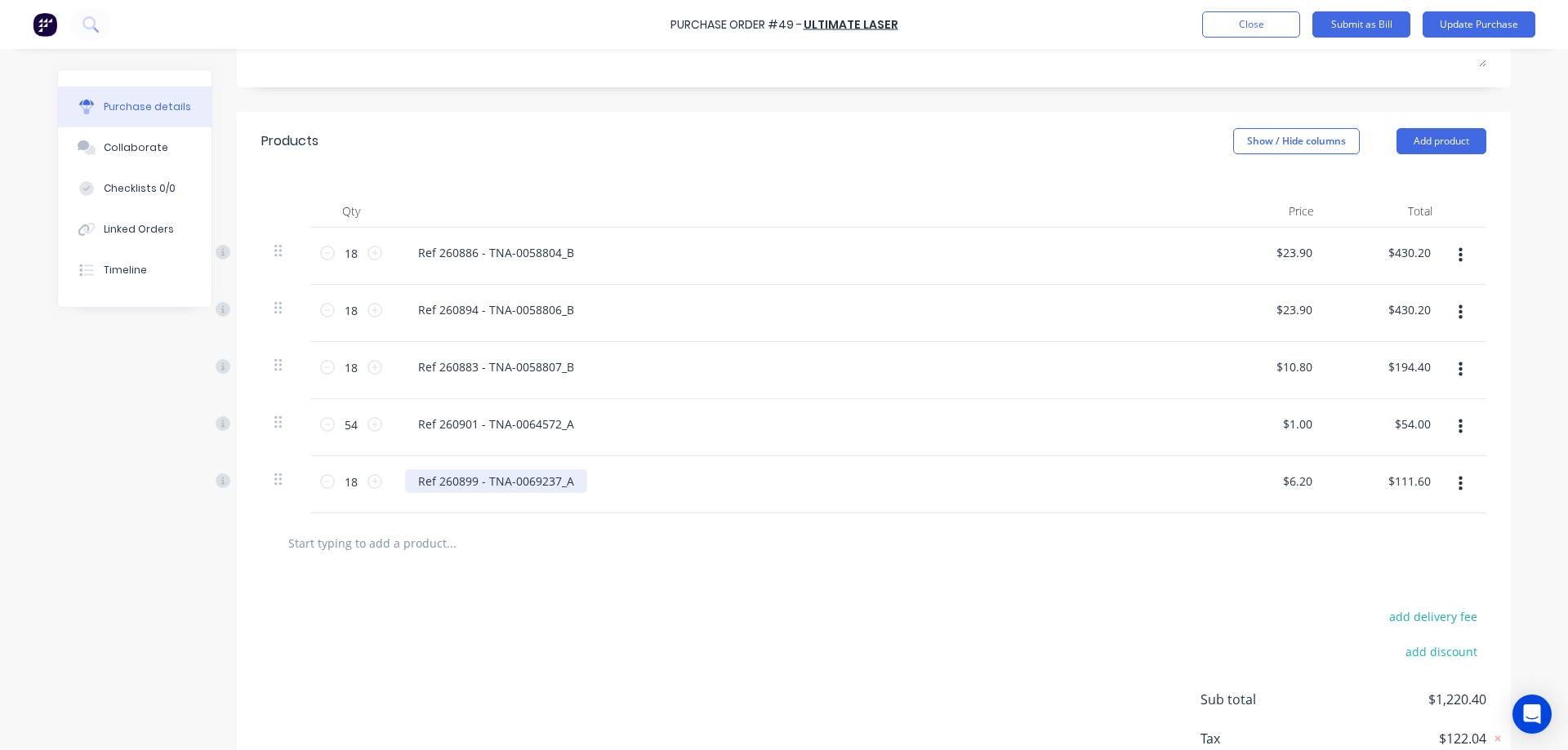
scroll to position [293, 0]
click at [1455, 26] on button "Update Purchase" at bounding box center [1479, 24] width 113 height 26
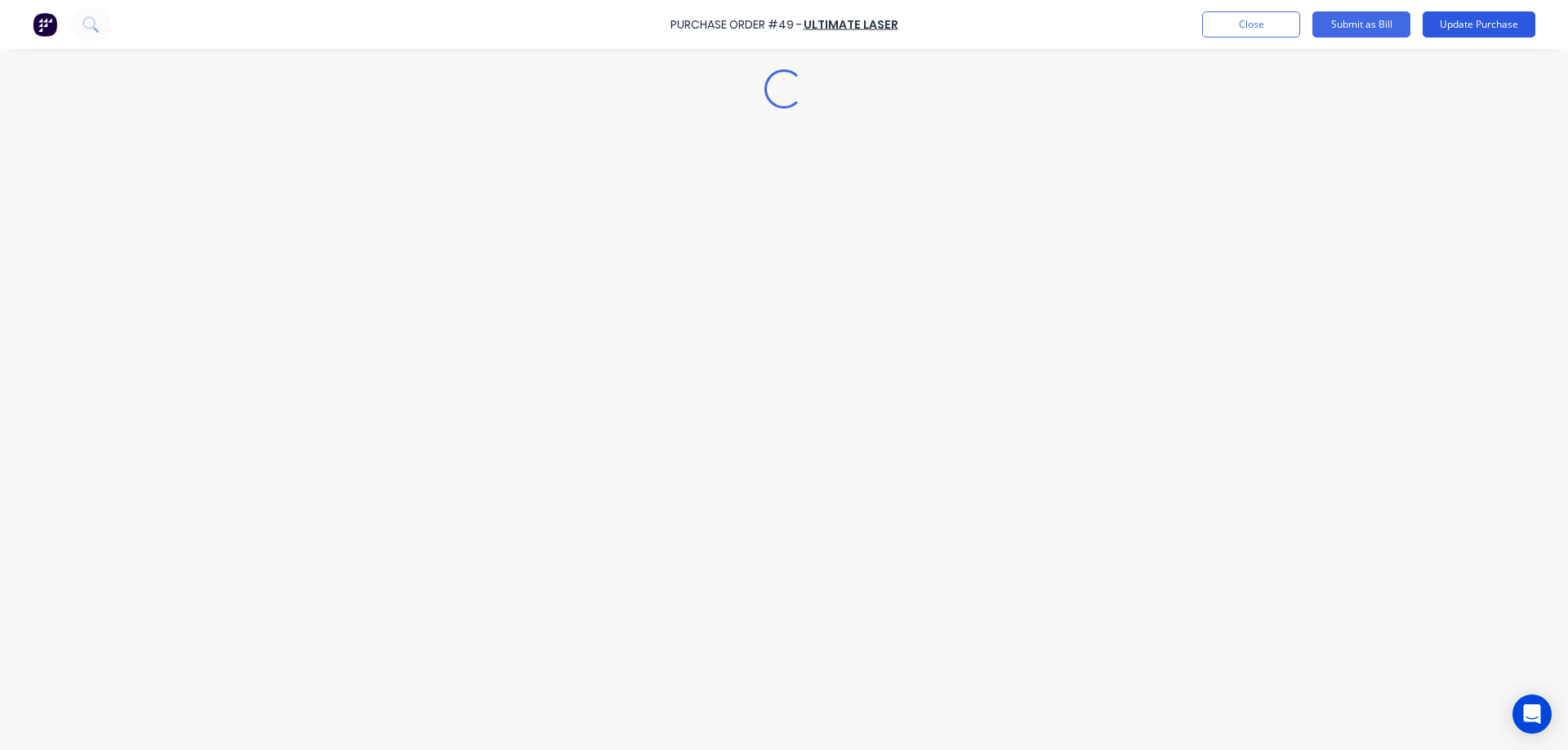
scroll to position [0, 0]
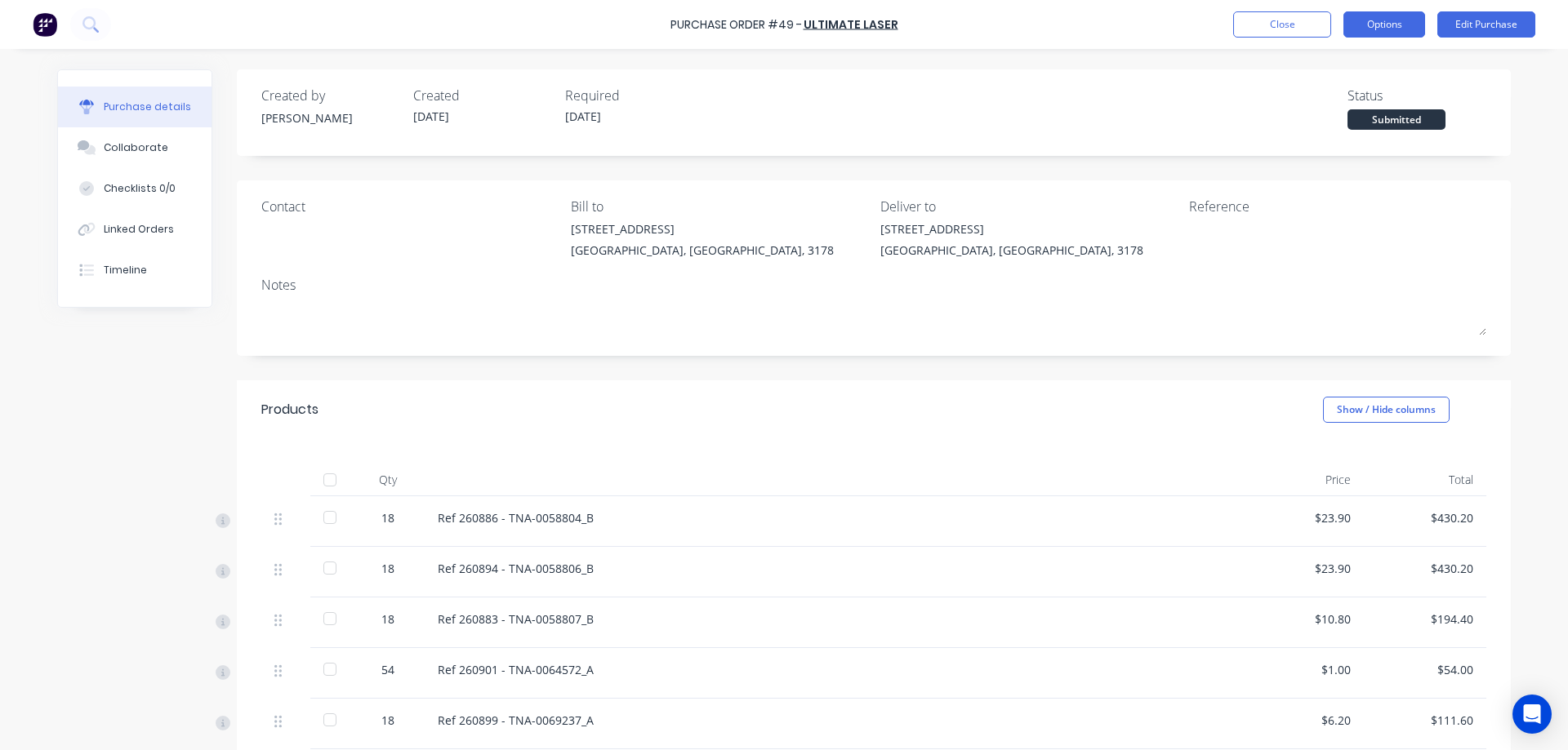
click at [1391, 25] on button "Options" at bounding box center [1384, 24] width 82 height 26
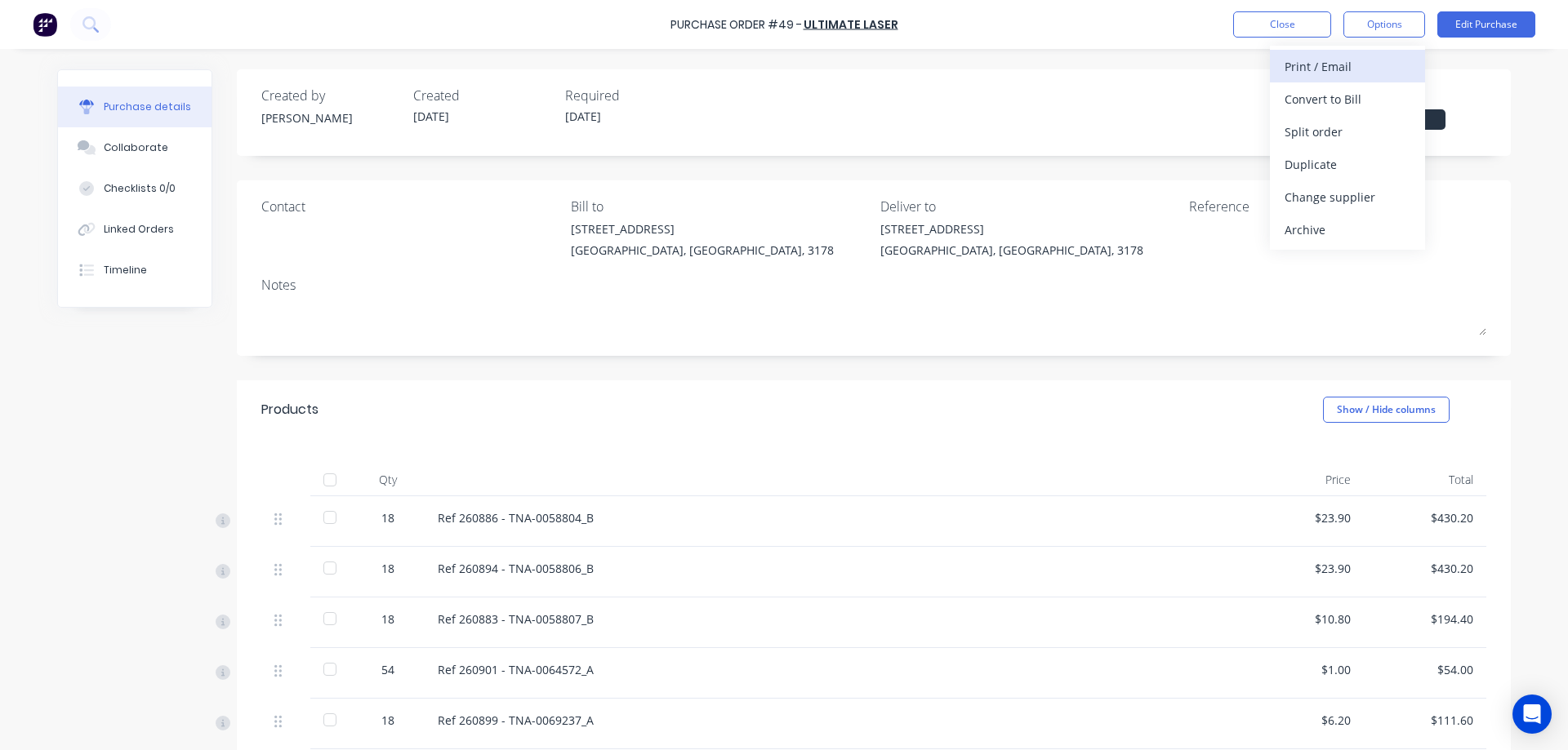
click at [1331, 67] on div "Print / Email" at bounding box center [1347, 66] width 126 height 24
click at [1325, 97] on div "With pricing" at bounding box center [1347, 99] width 126 height 24
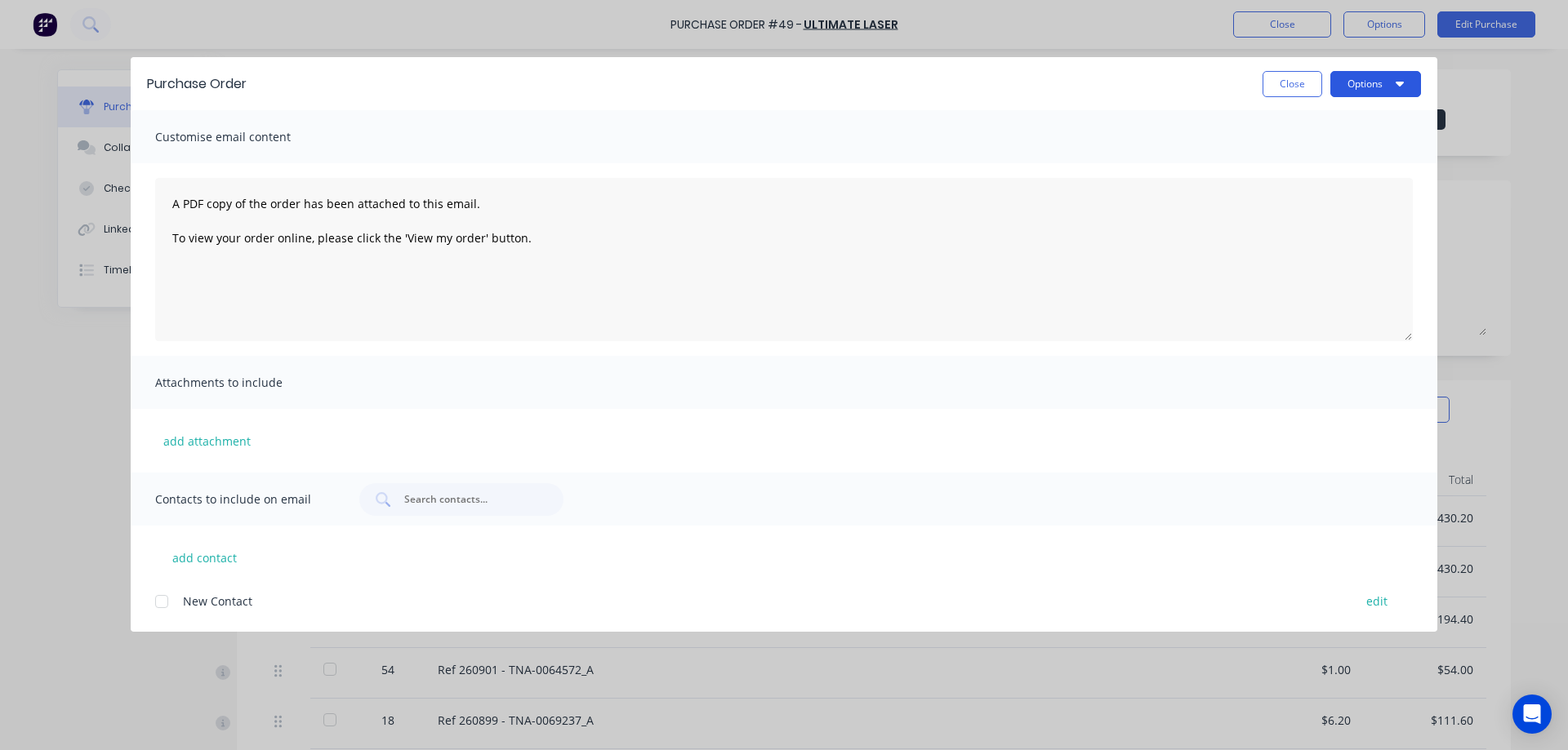
click at [1346, 80] on button "Options" at bounding box center [1376, 84] width 91 height 26
click at [1294, 122] on div "Preview" at bounding box center [1343, 125] width 126 height 24
click at [1299, 83] on button "Close" at bounding box center [1292, 84] width 60 height 26
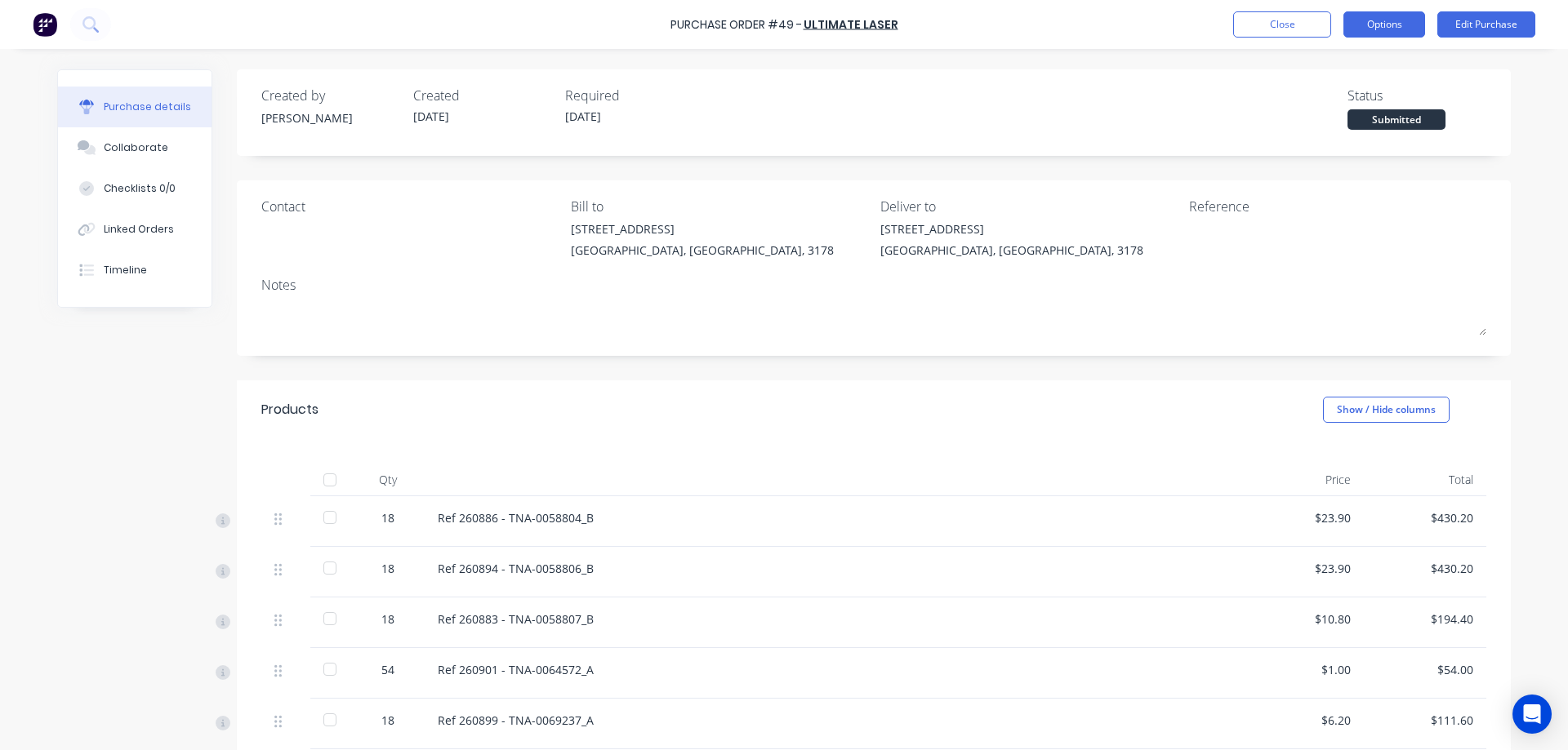
click at [1402, 14] on button "Options" at bounding box center [1384, 24] width 82 height 26
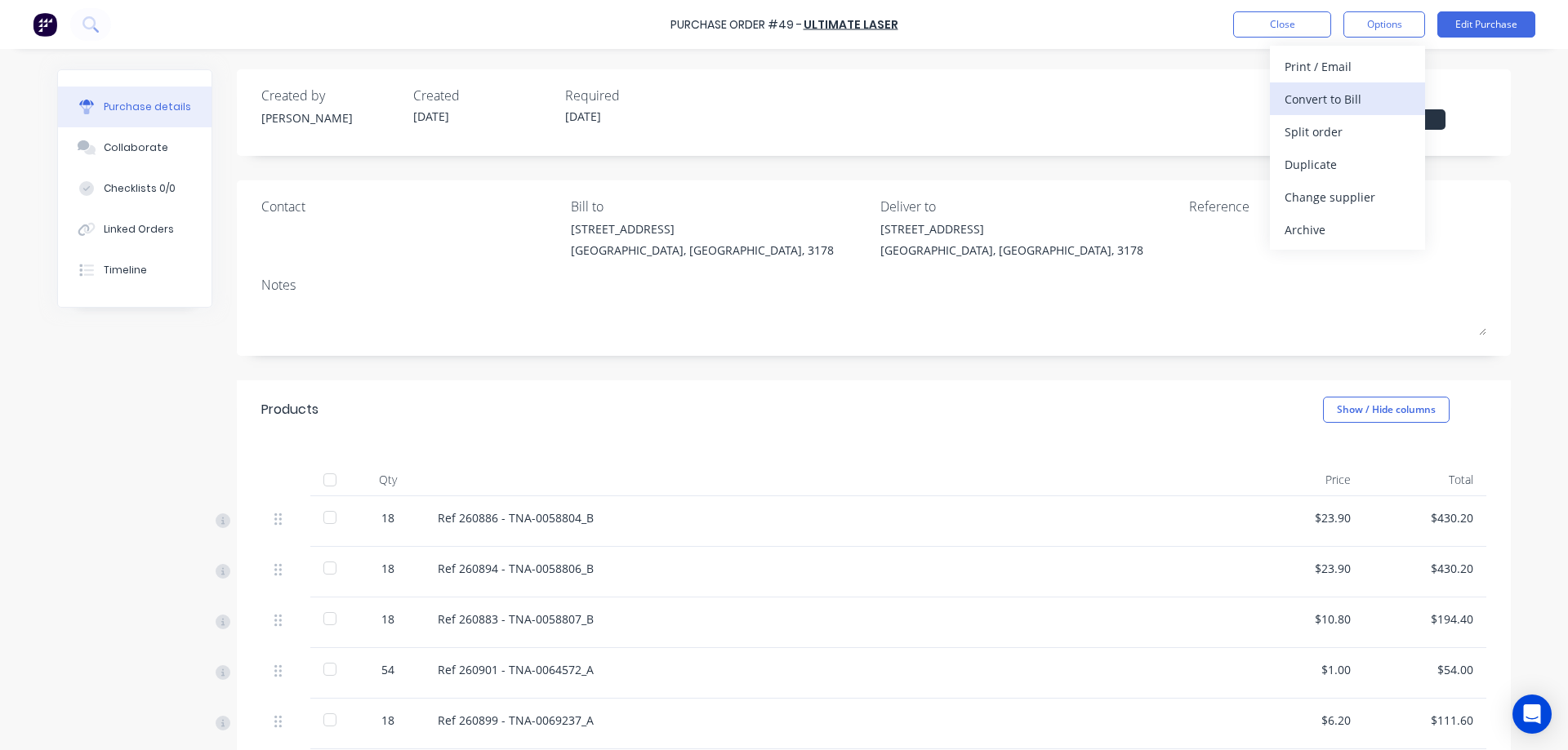
click at [1348, 98] on div "Convert to Bill" at bounding box center [1347, 99] width 126 height 24
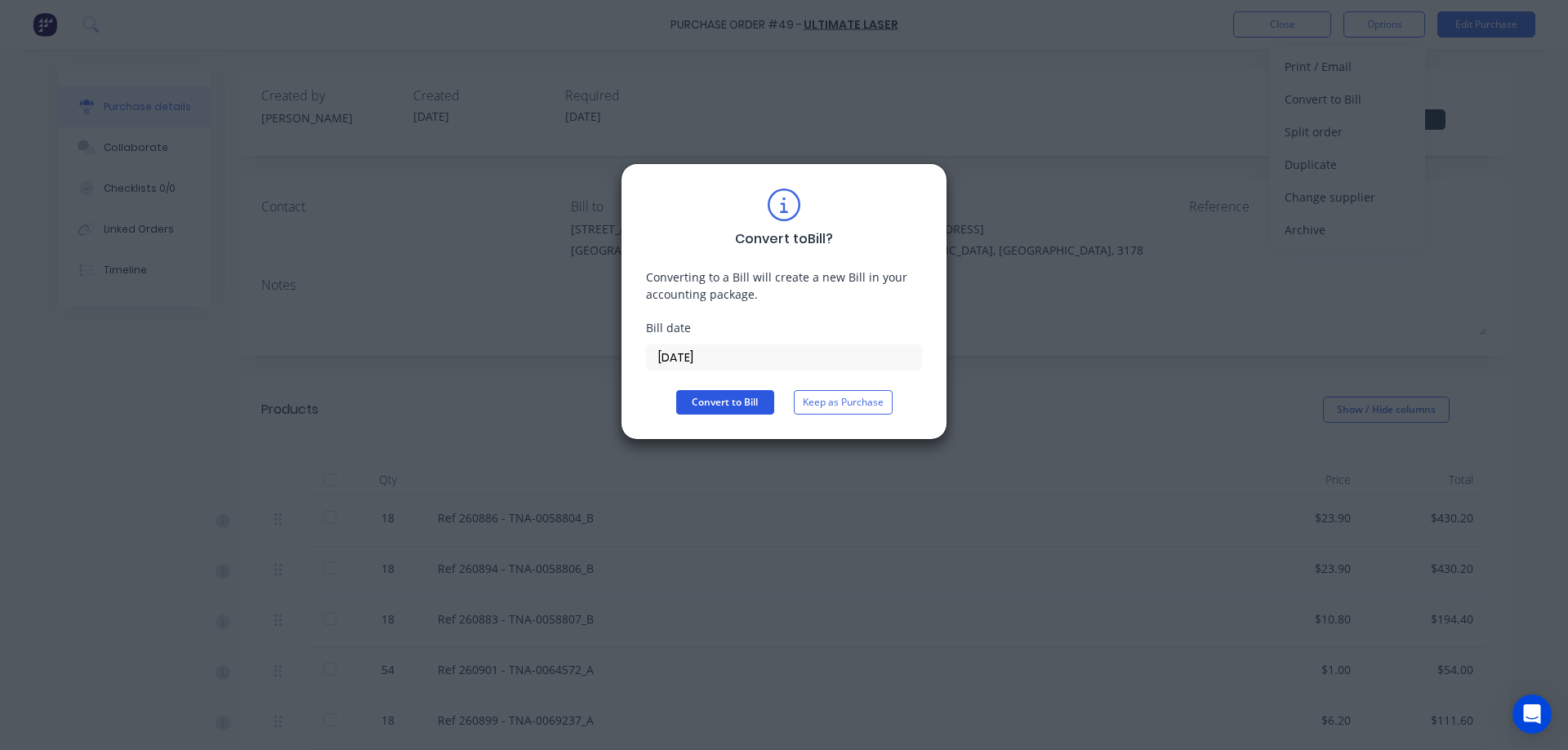
click at [736, 405] on button "Convert to Bill" at bounding box center [725, 402] width 98 height 25
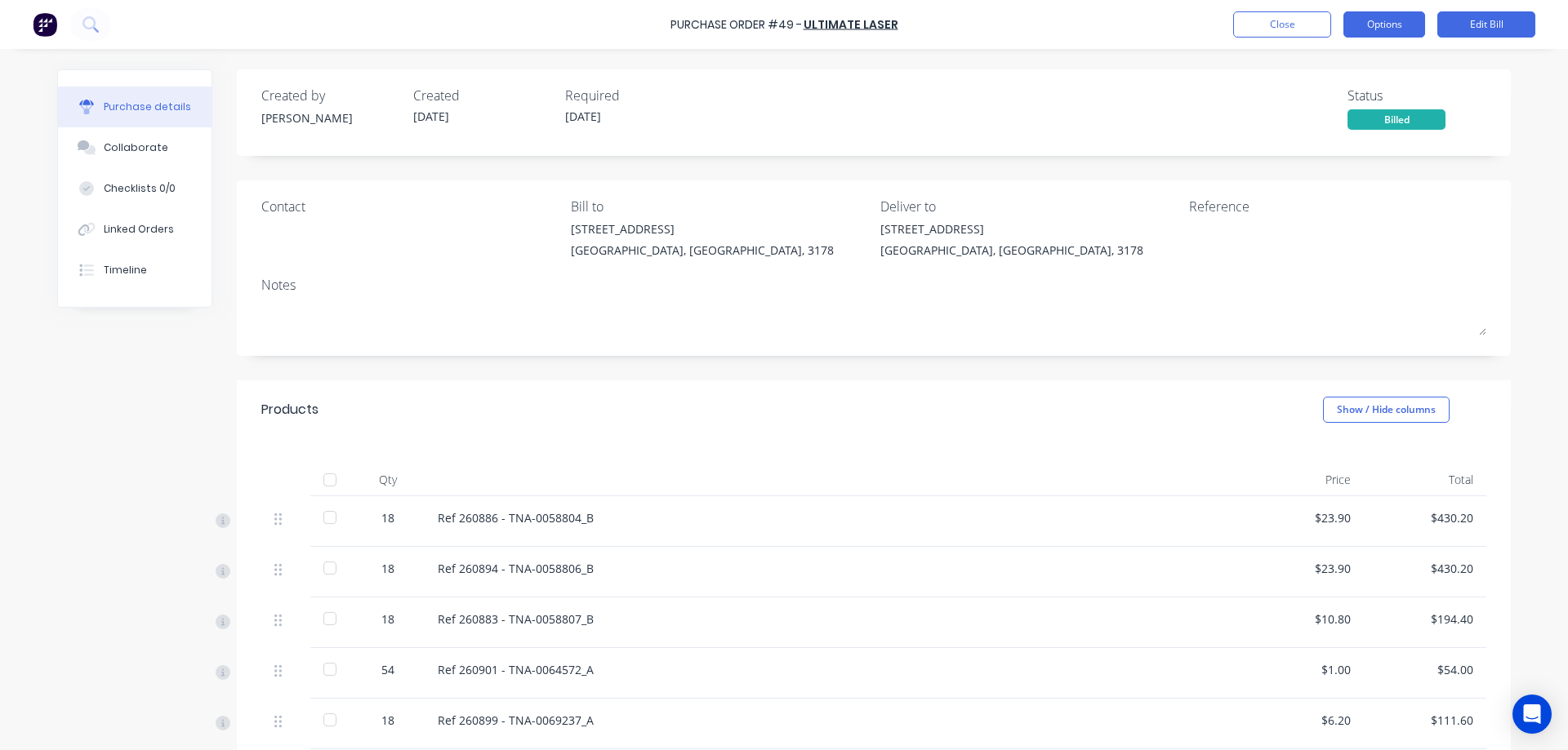
click at [1392, 26] on button "Options" at bounding box center [1384, 24] width 82 height 26
click at [1471, 98] on div "Status" at bounding box center [1416, 95] width 139 height 19
click at [1390, 122] on div "Billed" at bounding box center [1396, 119] width 98 height 20
click at [1293, 27] on button "Close" at bounding box center [1282, 24] width 98 height 26
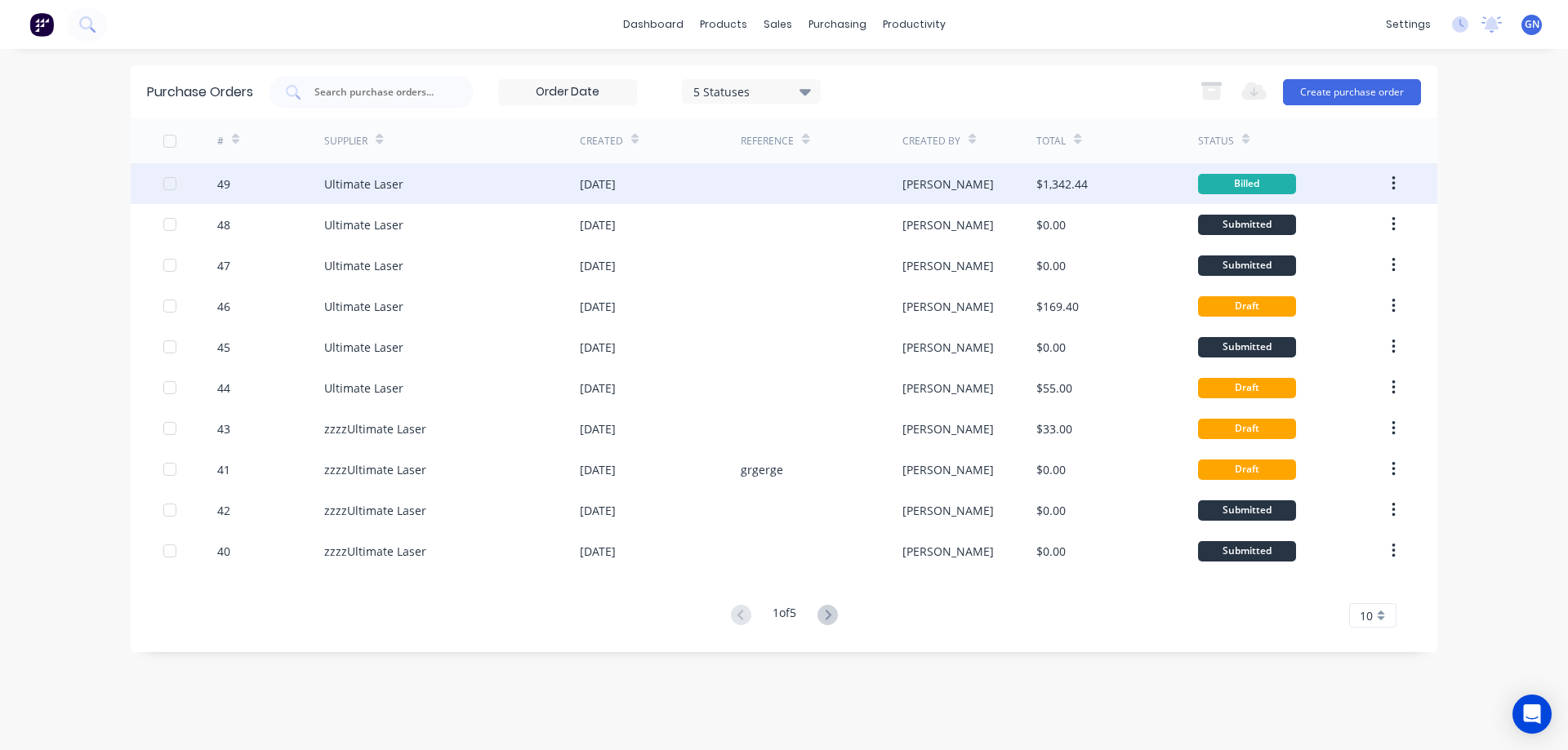
click at [1391, 181] on icon "button" at bounding box center [1393, 184] width 4 height 18
click at [1333, 185] on div "Billed" at bounding box center [1292, 184] width 188 height 40
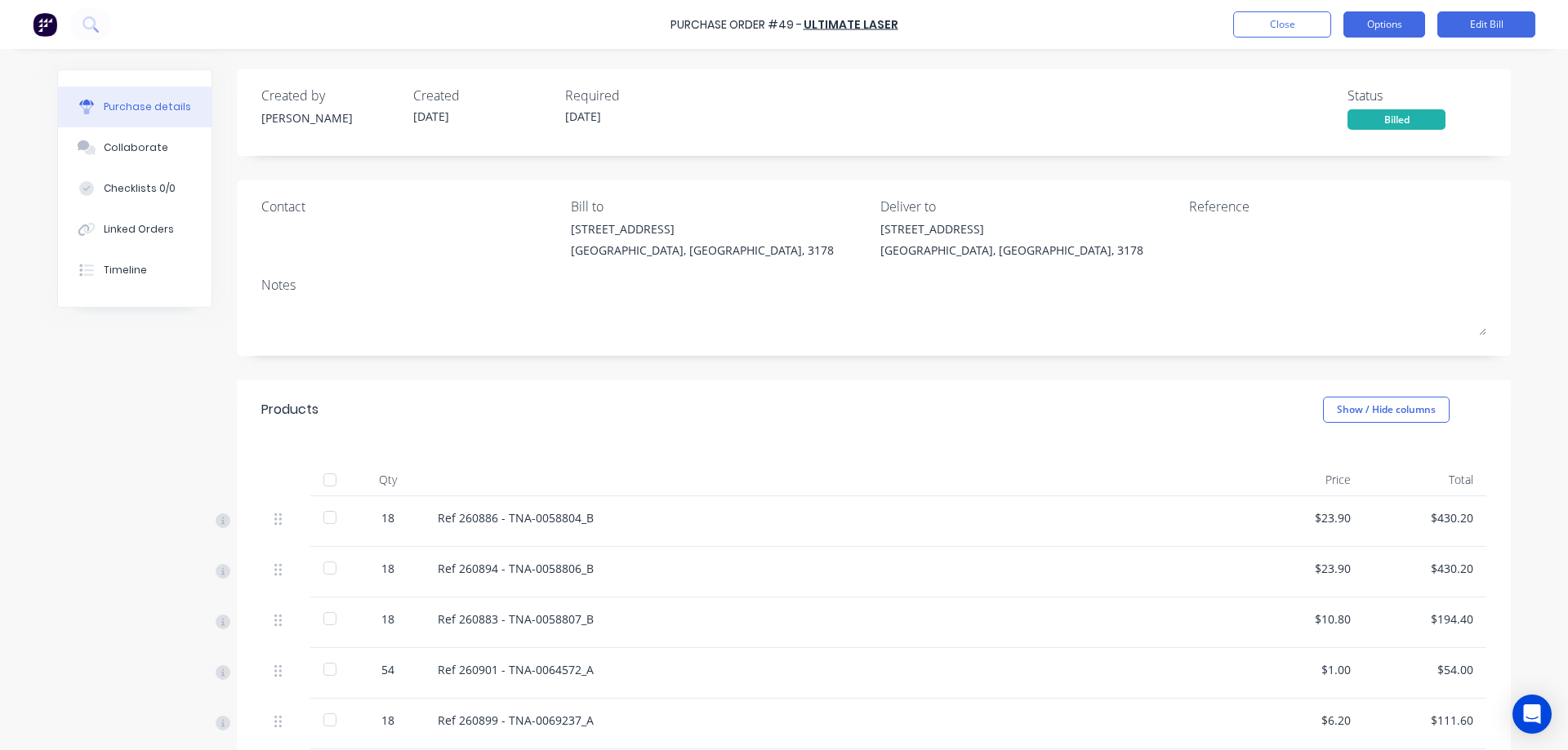
click at [1384, 20] on button "Options" at bounding box center [1384, 24] width 82 height 26
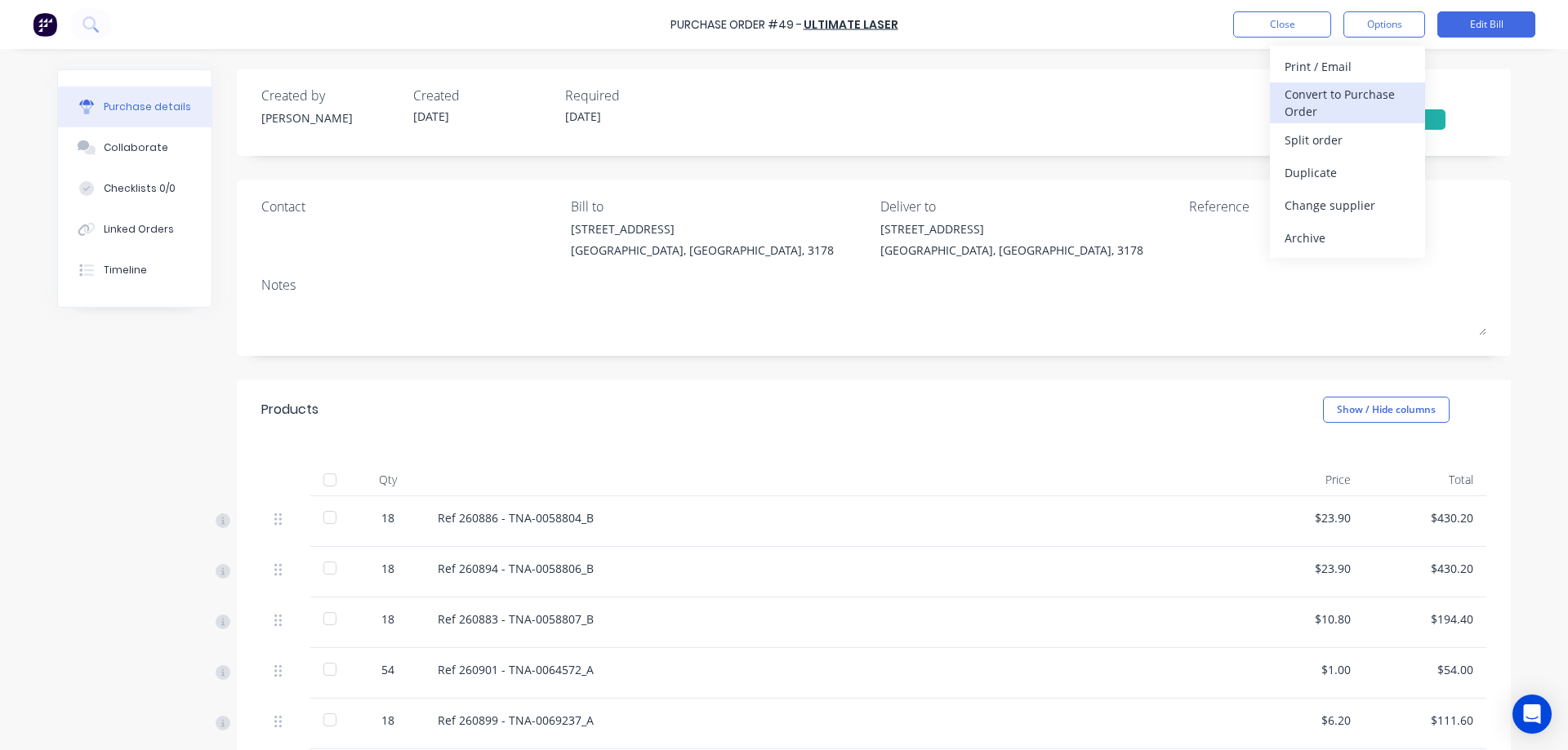
click at [1341, 97] on div "Convert to Purchase Order" at bounding box center [1347, 103] width 126 height 40
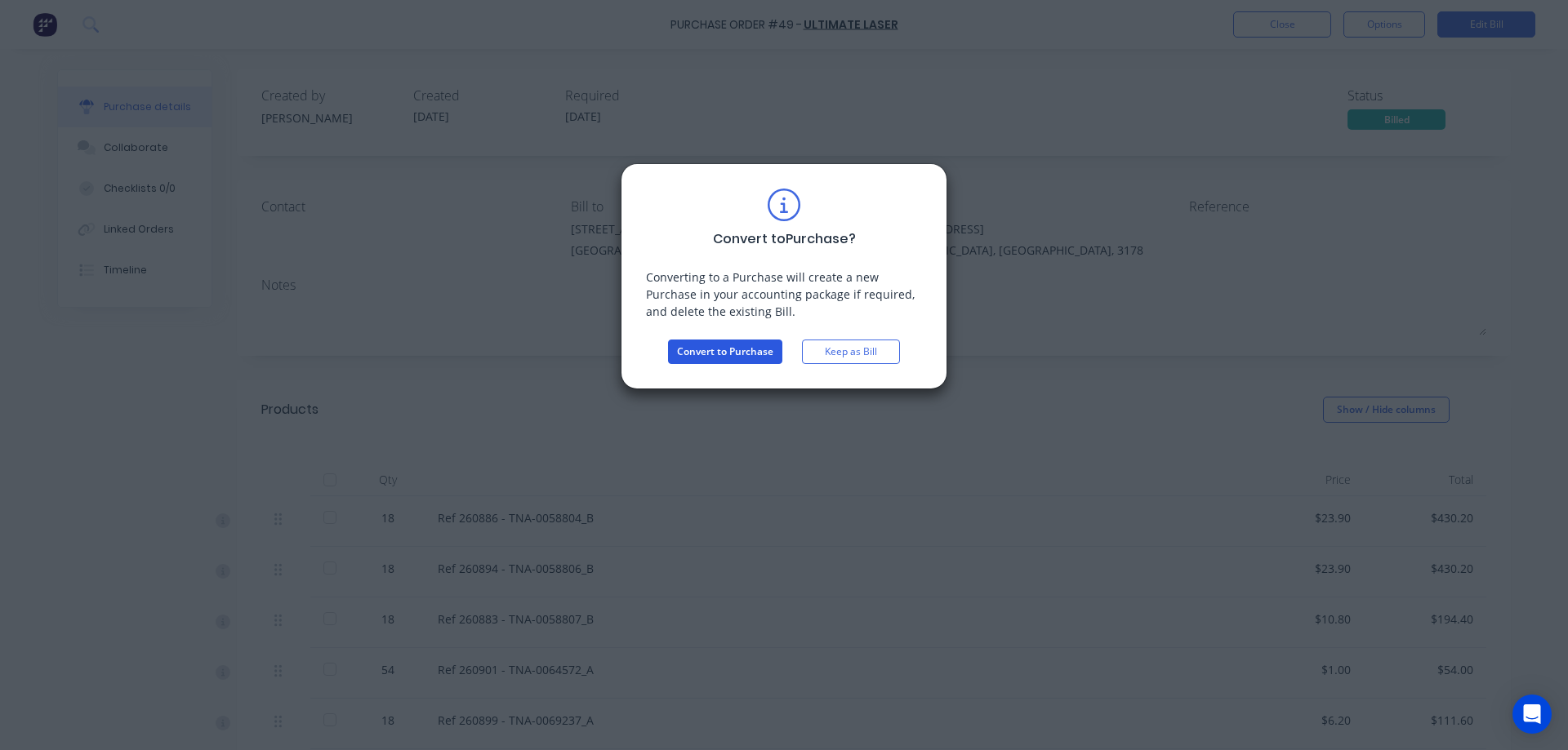
click at [706, 354] on button "Convert to Purchase" at bounding box center [725, 351] width 114 height 25
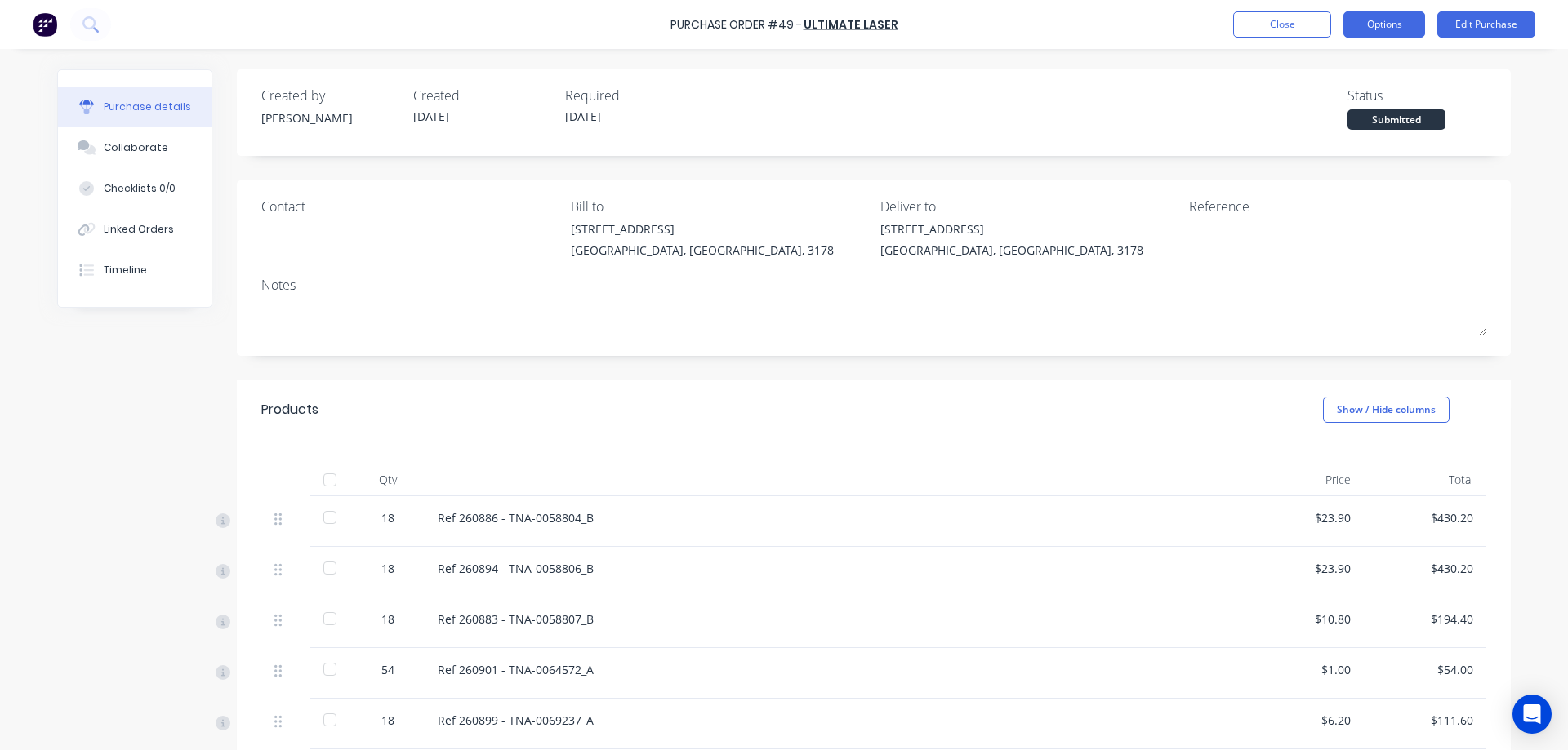
click at [1401, 26] on button "Options" at bounding box center [1384, 24] width 82 height 26
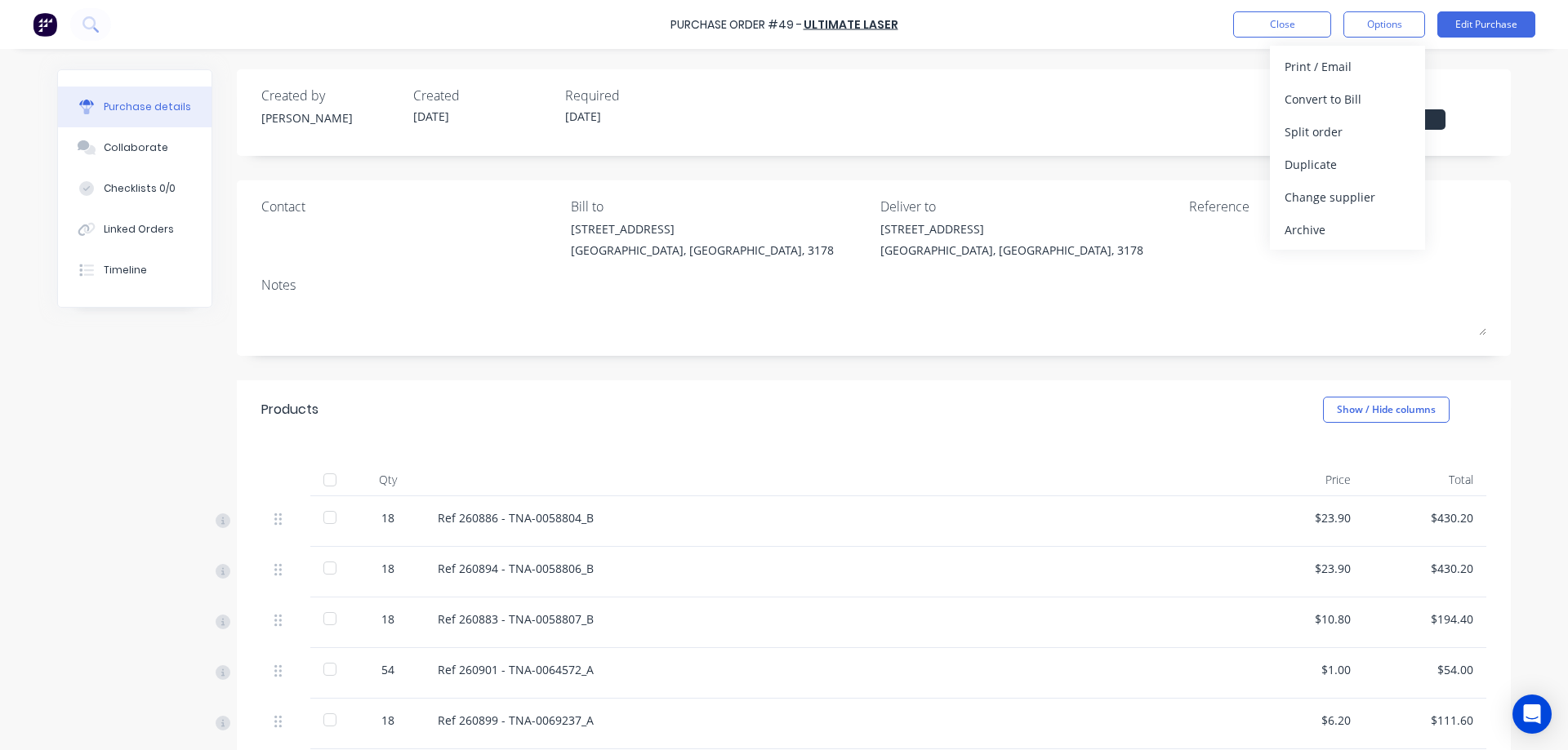
click at [1192, 135] on div "Created by [PERSON_NAME] Created [DATE] Required [DATE] Status Submitted" at bounding box center [874, 112] width 1274 height 86
click at [1376, 118] on div "Submitted" at bounding box center [1396, 119] width 98 height 20
click at [1402, 120] on div "Submitted" at bounding box center [1396, 119] width 98 height 20
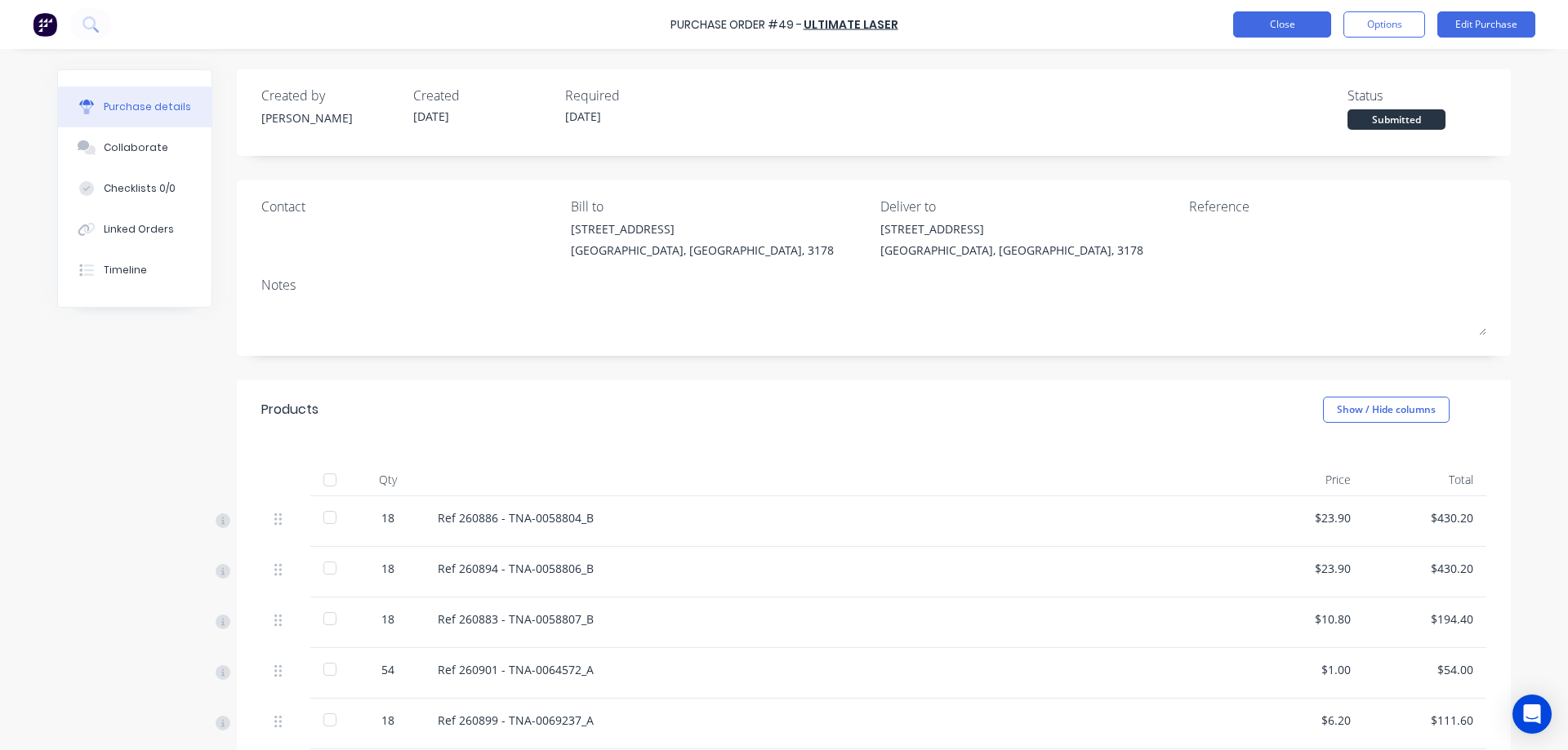
click at [1302, 31] on button "Close" at bounding box center [1282, 24] width 98 height 26
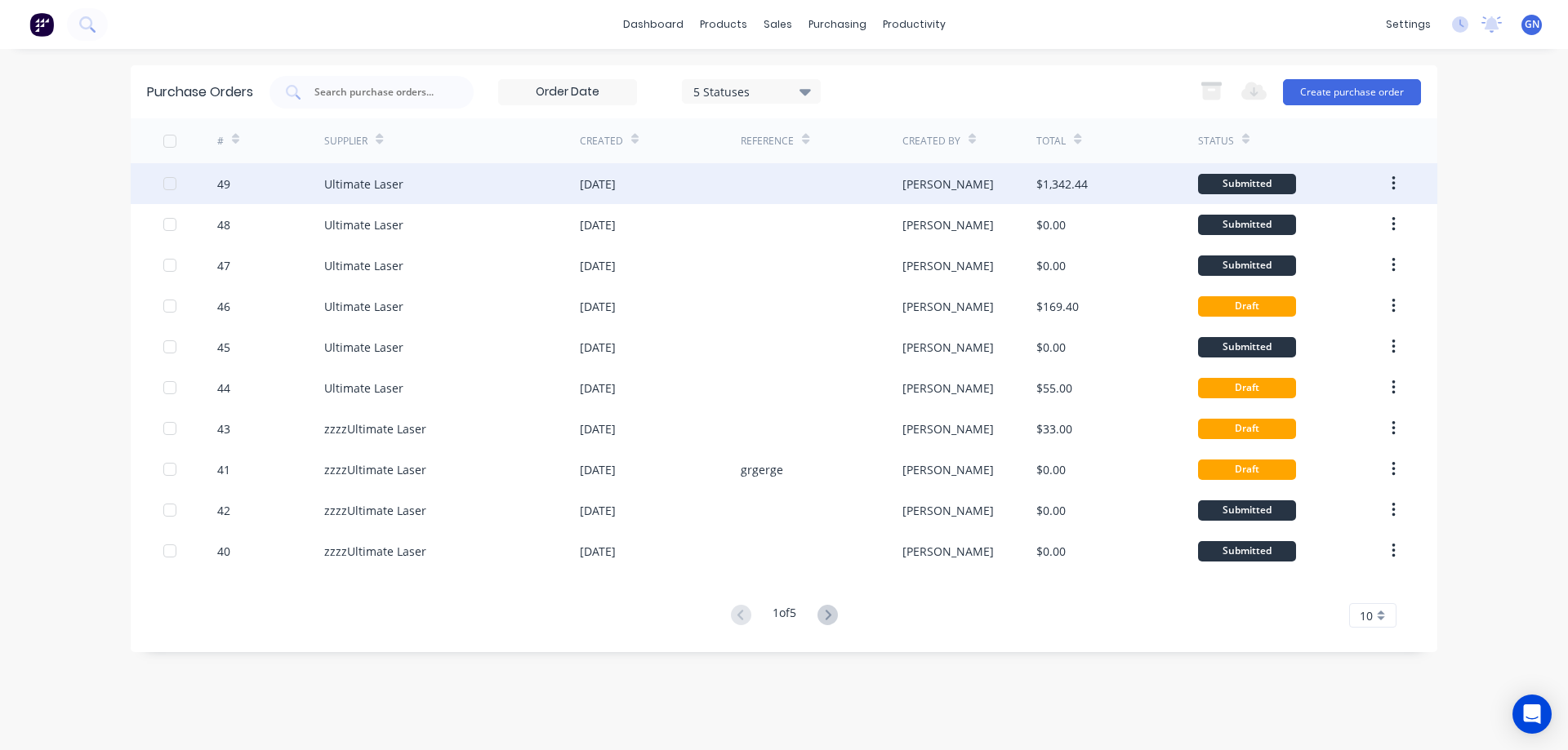
click at [1236, 185] on div "Submitted" at bounding box center [1247, 184] width 98 height 20
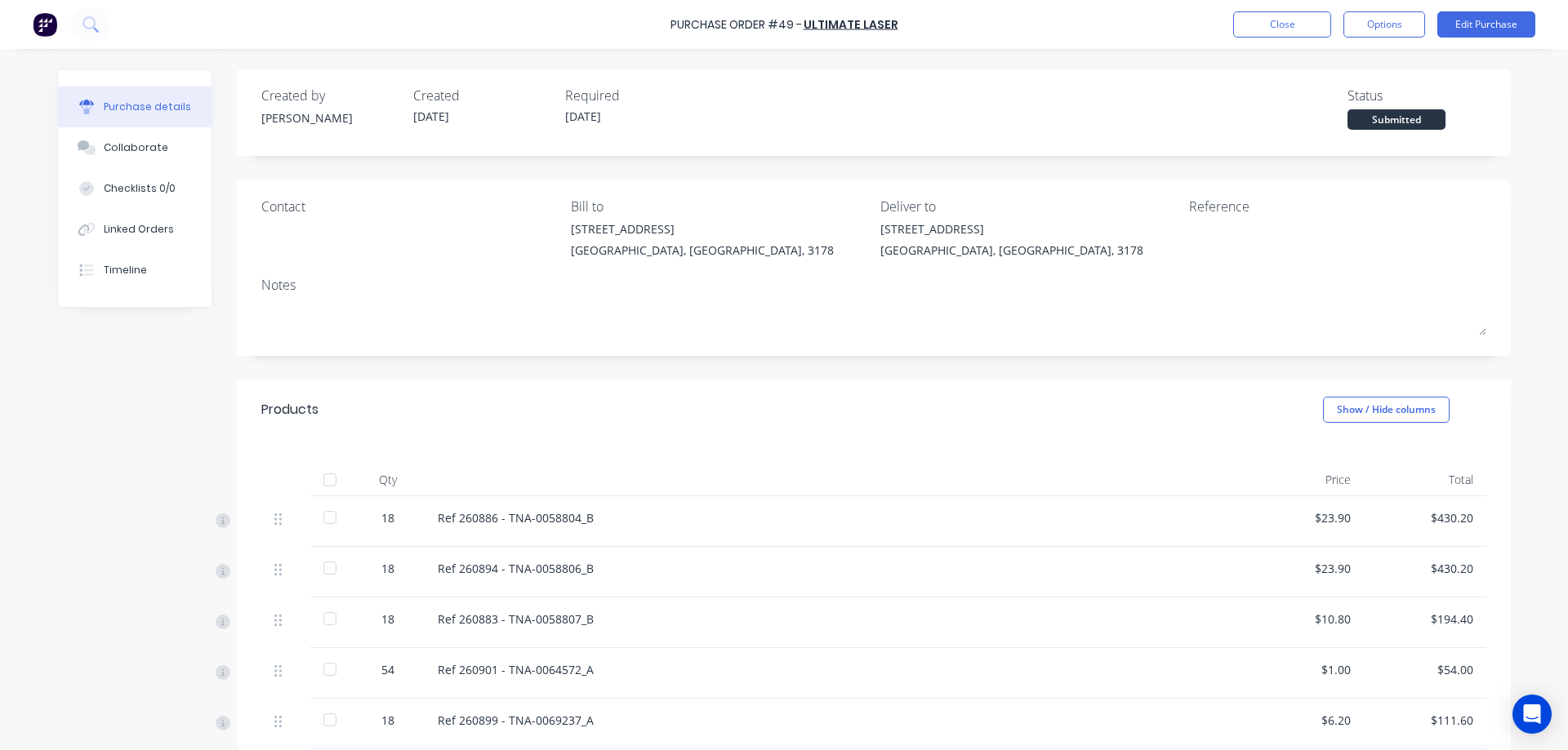
click at [1390, 120] on div "Submitted" at bounding box center [1396, 119] width 98 height 20
drag, startPoint x: 1390, startPoint y: 120, endPoint x: 1403, endPoint y: 120, distance: 13.0
click at [1403, 120] on div "Submitted" at bounding box center [1396, 119] width 98 height 20
click at [1354, 27] on button "Options" at bounding box center [1384, 24] width 82 height 26
click at [1341, 66] on div "Print / Email" at bounding box center [1347, 66] width 126 height 24
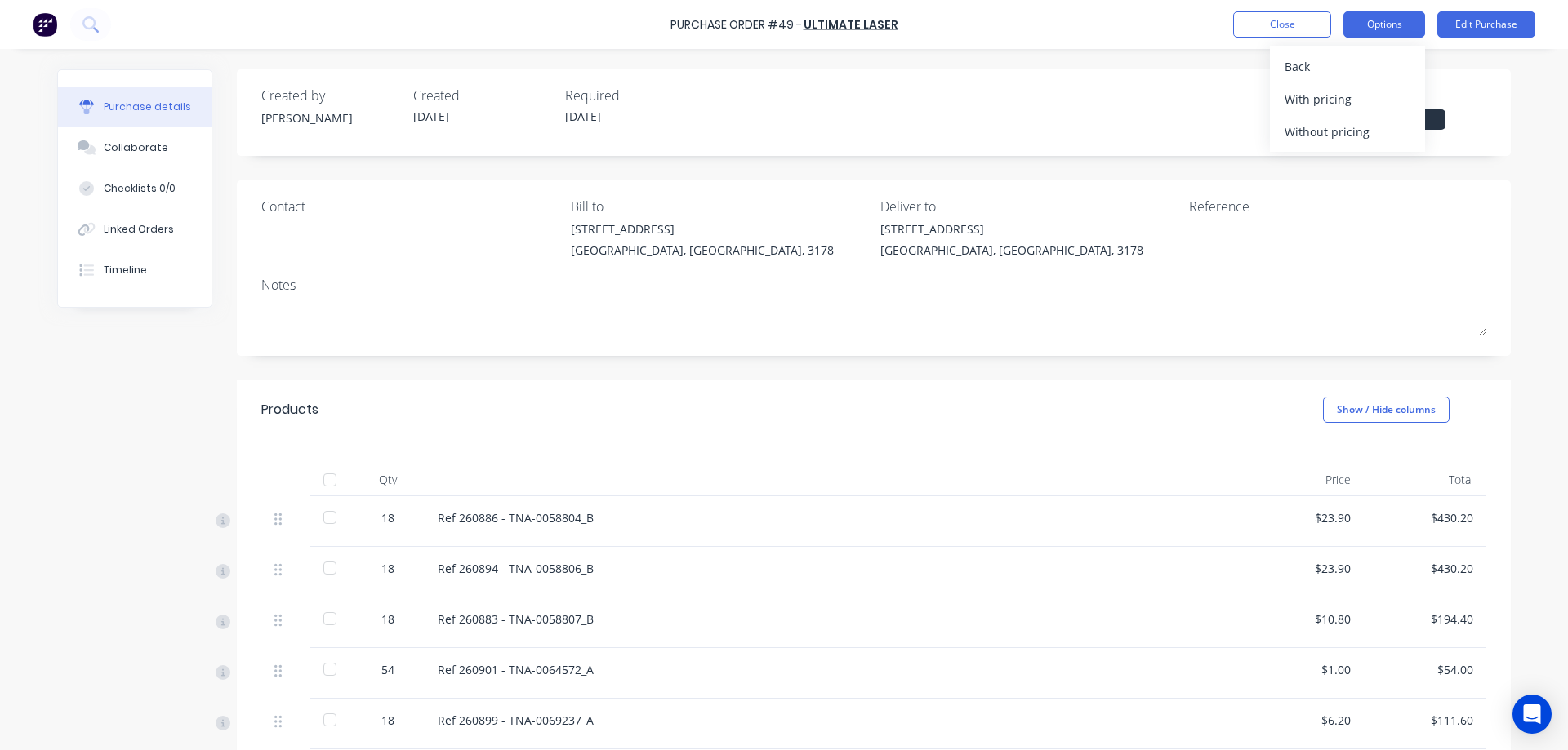
click at [1384, 18] on button "Options" at bounding box center [1384, 24] width 82 height 26
click at [1385, 22] on button "Options" at bounding box center [1384, 24] width 82 height 26
click at [1280, 21] on button "Close" at bounding box center [1282, 24] width 98 height 26
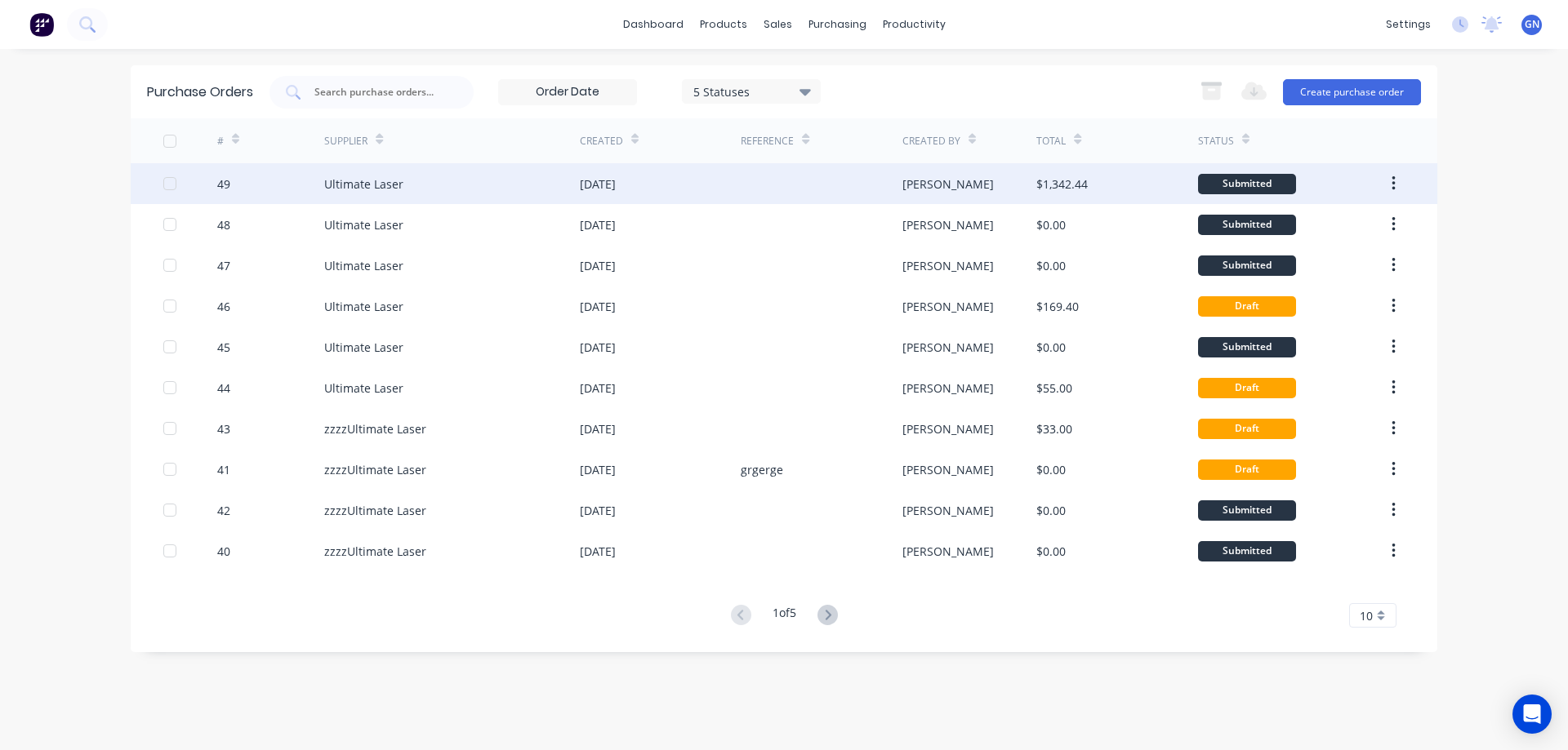
click at [915, 190] on div "[PERSON_NAME]" at bounding box center [947, 184] width 91 height 17
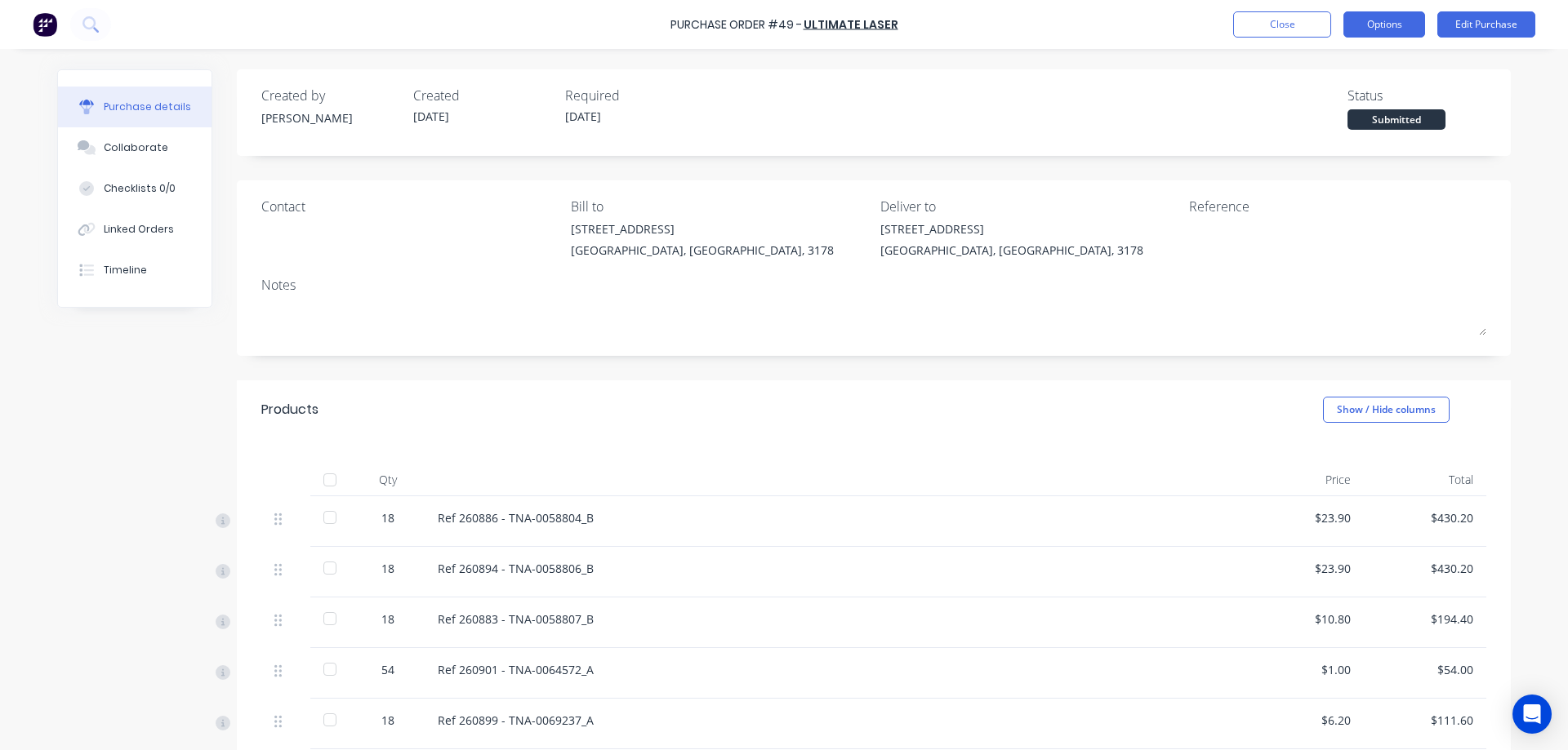
click at [1378, 25] on button "Options" at bounding box center [1384, 24] width 82 height 26
click at [145, 190] on div "Checklists 0/0" at bounding box center [140, 188] width 72 height 15
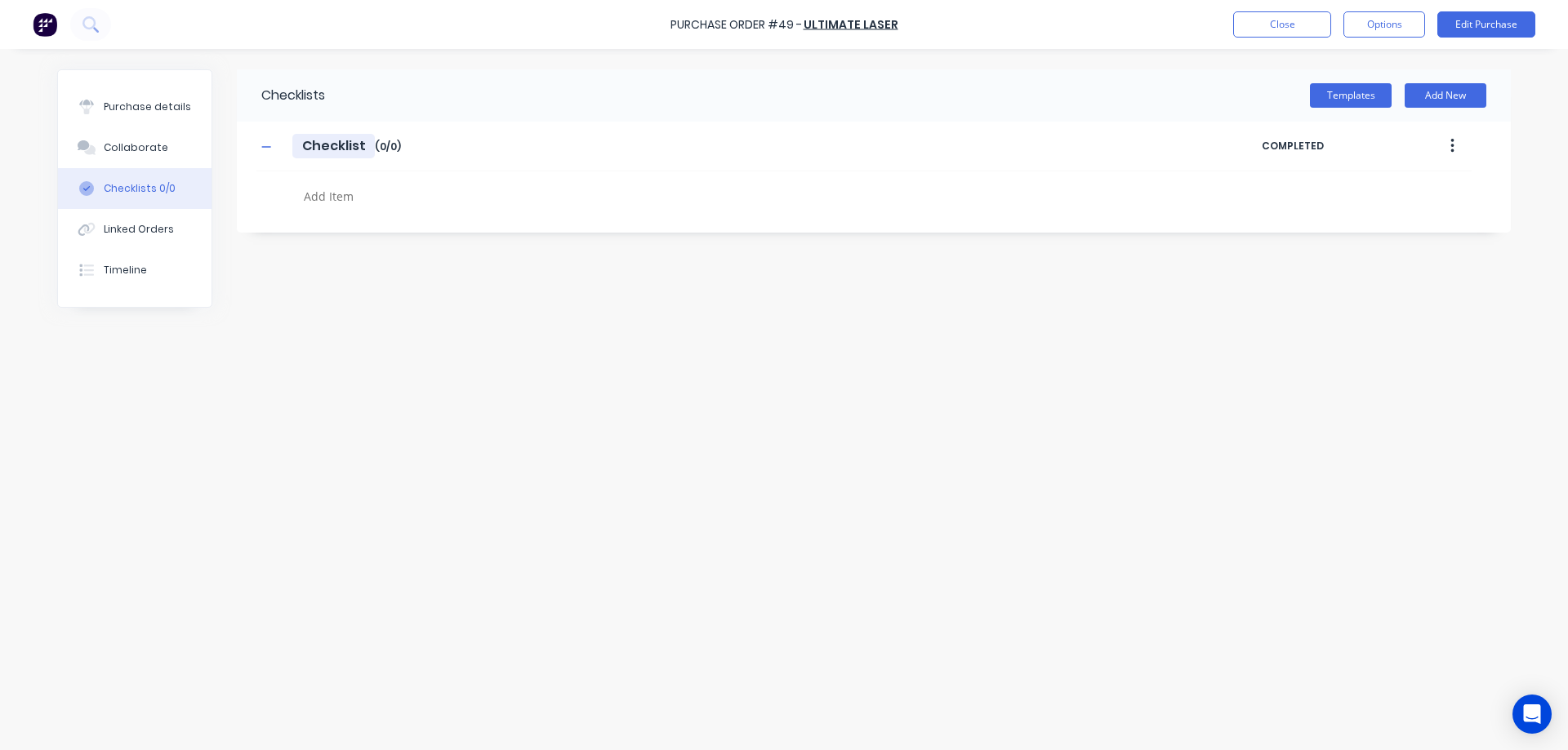
click at [317, 145] on input "Checklist" at bounding box center [334, 146] width 83 height 25
click at [1448, 147] on button "button" at bounding box center [1452, 146] width 39 height 29
click at [637, 158] on div "Checklist Checklist Enter Checklist name ( 0 / 0 )" at bounding box center [759, 146] width 1005 height 29
click at [322, 202] on textarea at bounding box center [690, 197] width 785 height 24
type textarea "x"
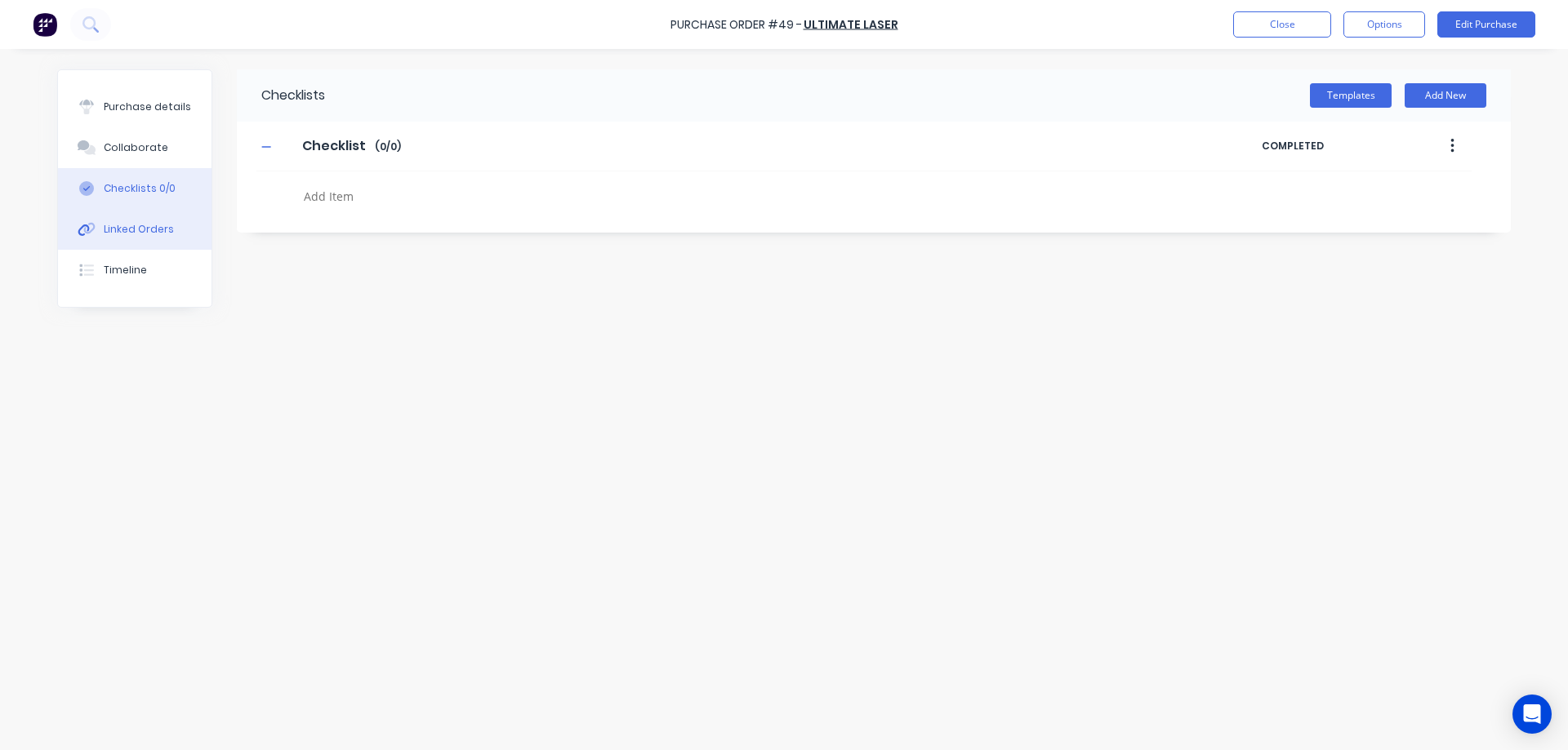
click at [143, 226] on div "Linked Orders" at bounding box center [139, 230] width 70 height 15
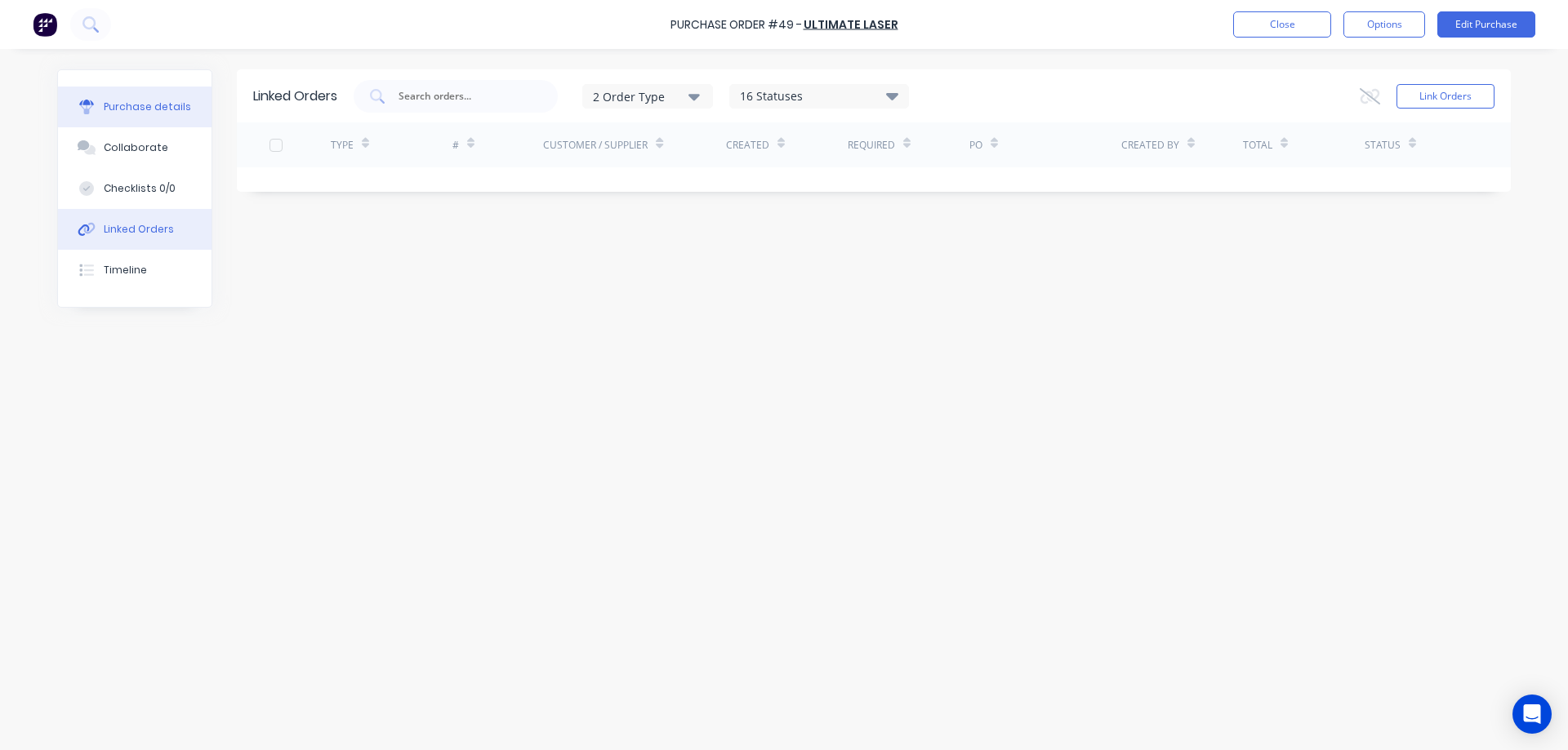
click at [157, 108] on div "Purchase details" at bounding box center [147, 107] width 87 height 15
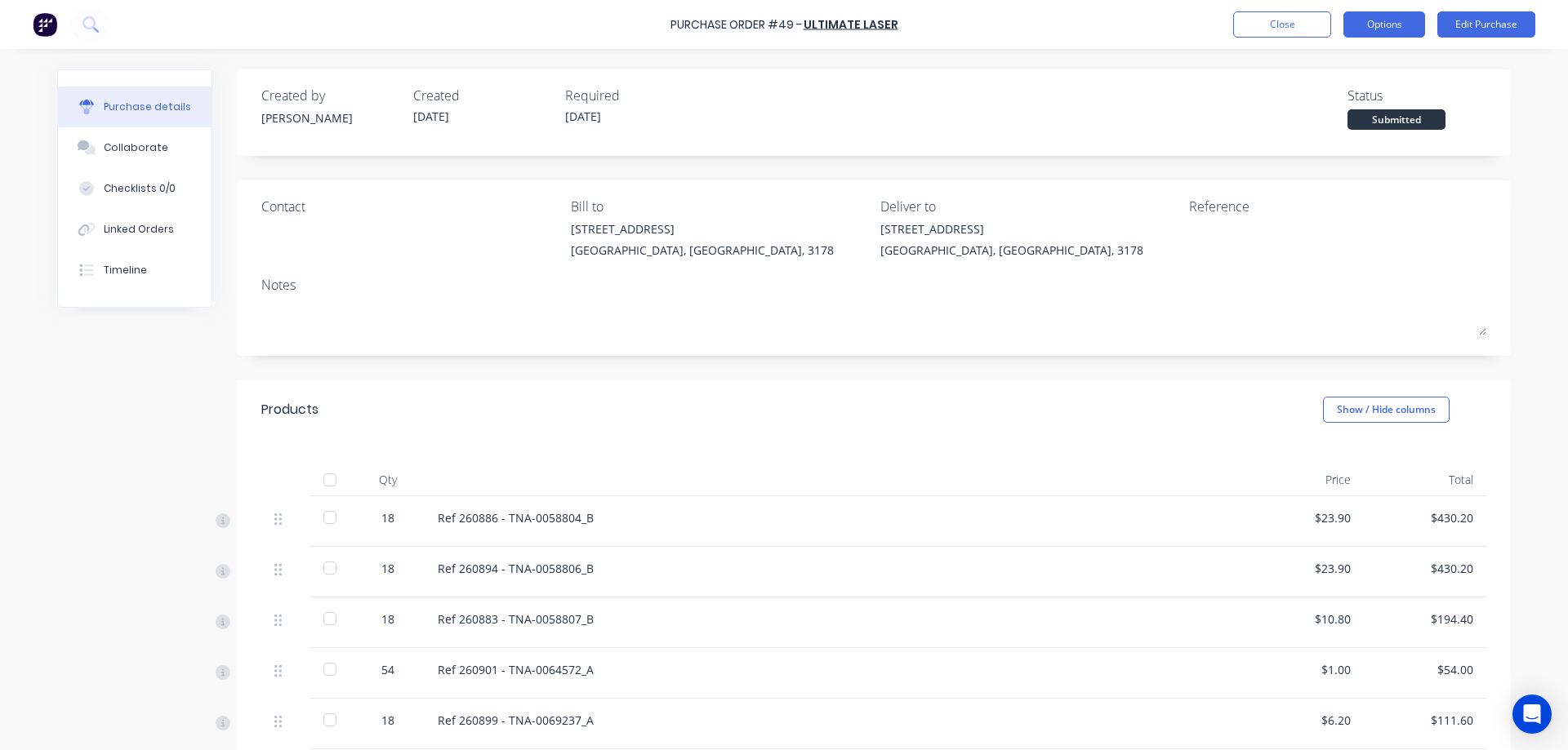
click at [1418, 23] on button "Options" at bounding box center [1384, 24] width 82 height 26
click at [1469, 23] on button "Edit Purchase" at bounding box center [1486, 24] width 98 height 26
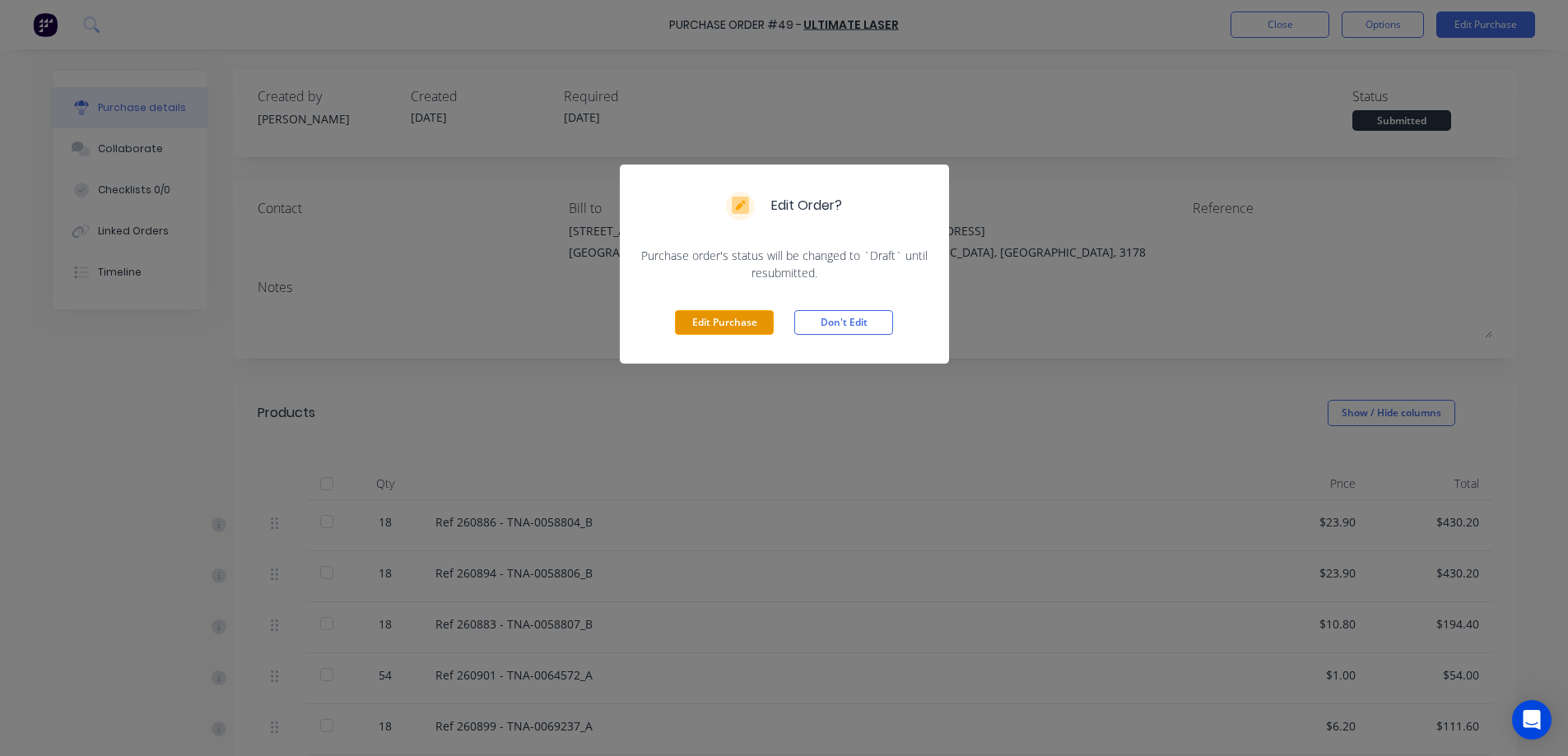
click at [723, 327] on button "Edit Purchase" at bounding box center [724, 322] width 99 height 25
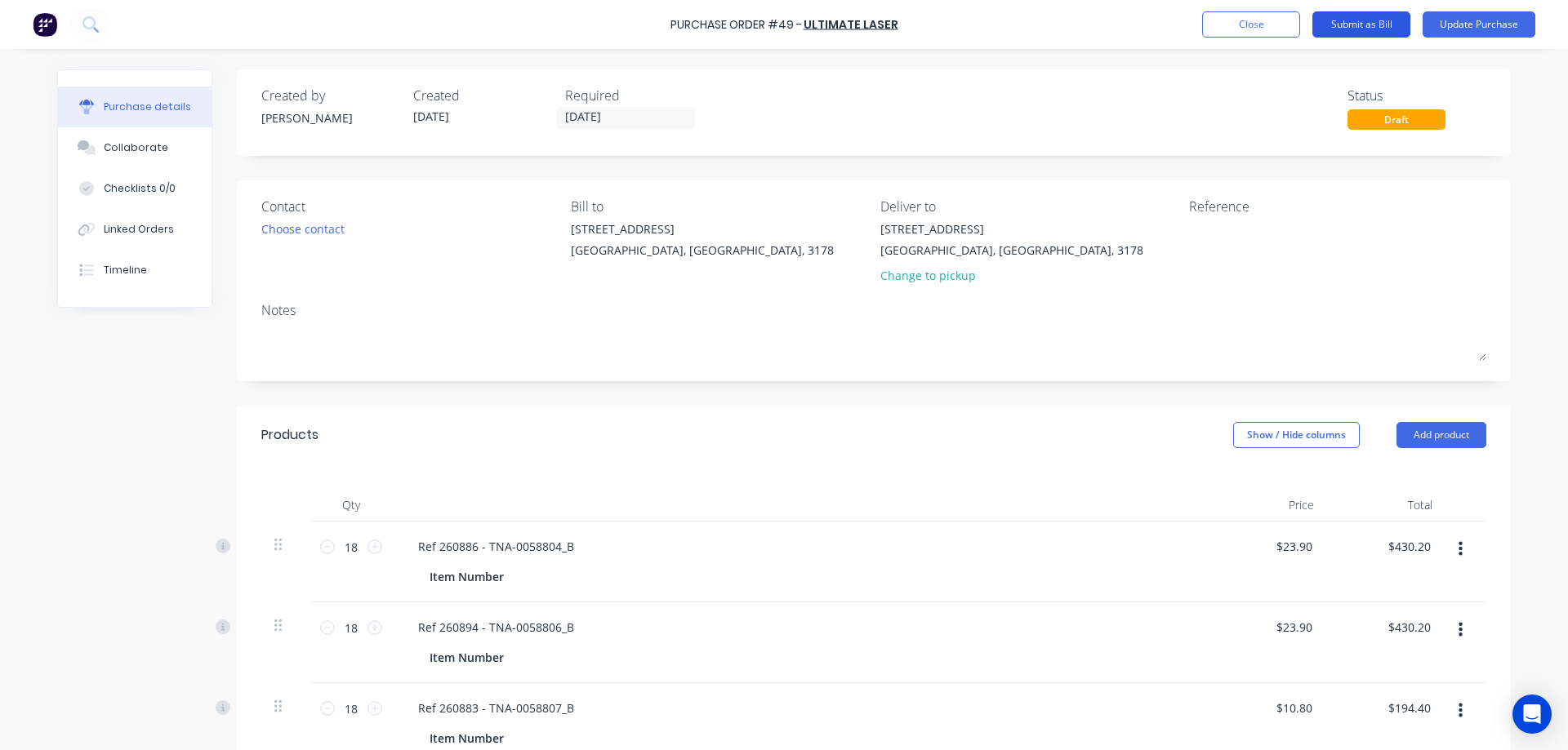
click at [1394, 28] on button "Submit as Bill" at bounding box center [1361, 24] width 98 height 26
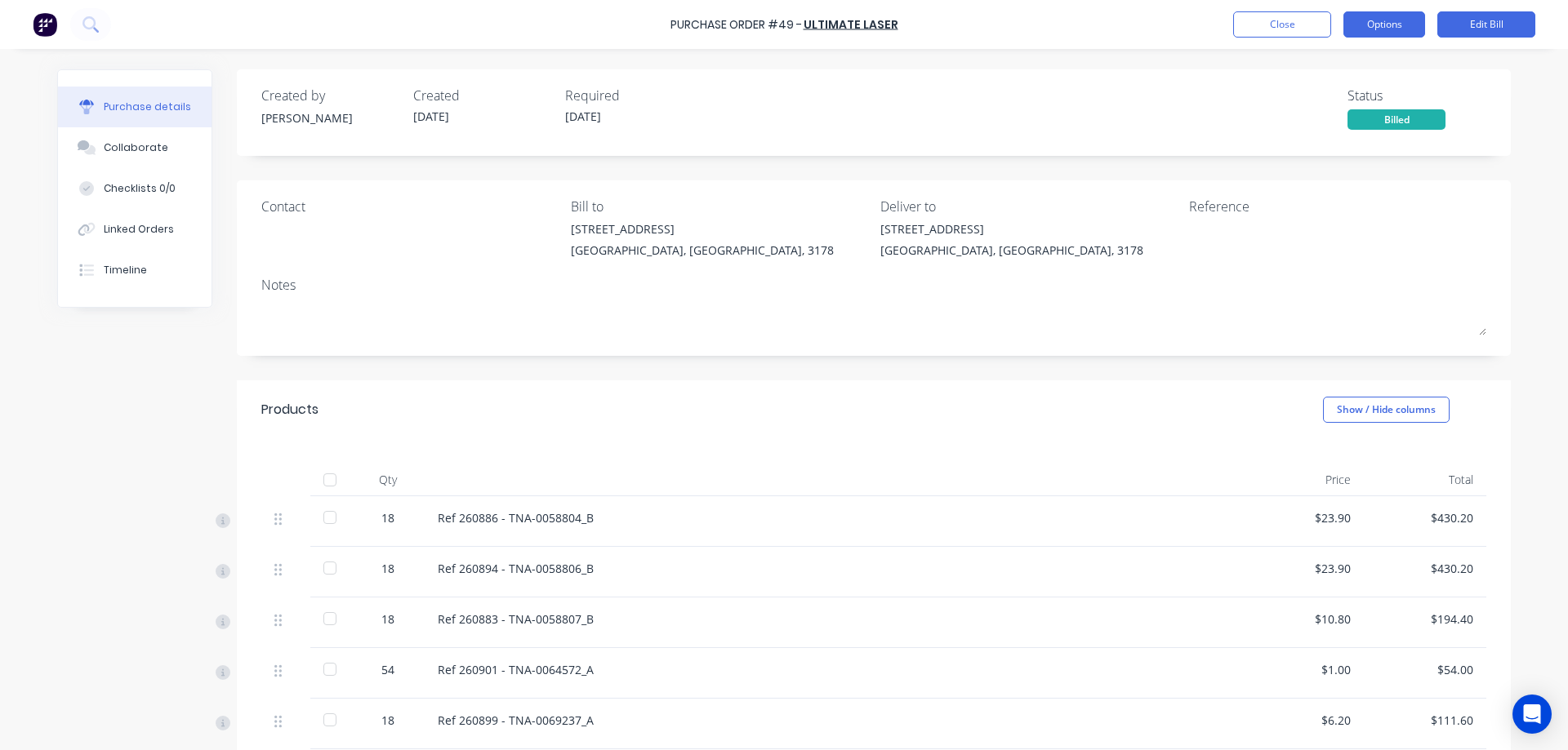
click at [1390, 21] on button "Options" at bounding box center [1384, 24] width 82 height 26
click at [1379, 18] on button "Options" at bounding box center [1384, 24] width 82 height 26
click at [1300, 26] on button "Close" at bounding box center [1282, 24] width 98 height 26
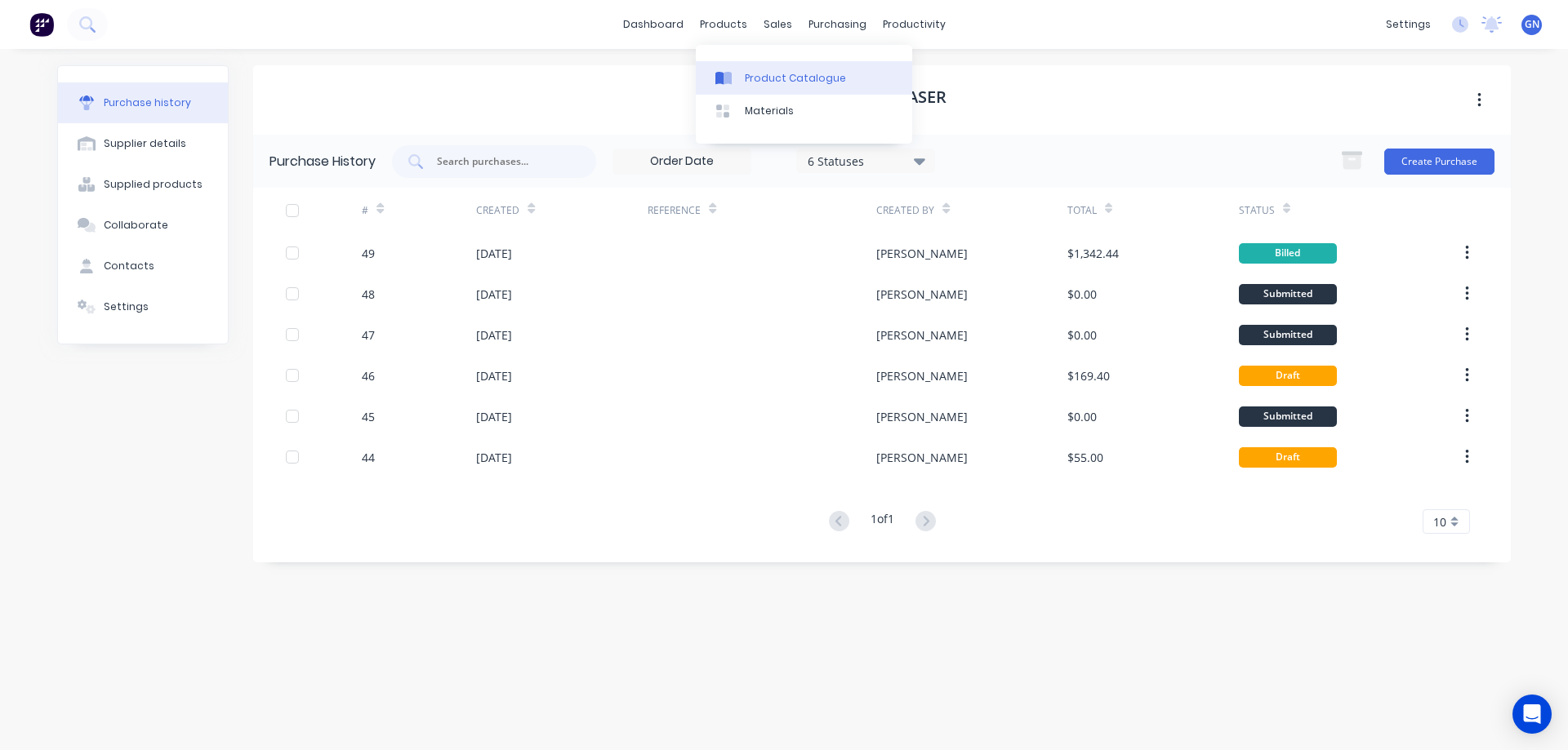
click at [764, 74] on div "Product Catalogue" at bounding box center [795, 78] width 101 height 15
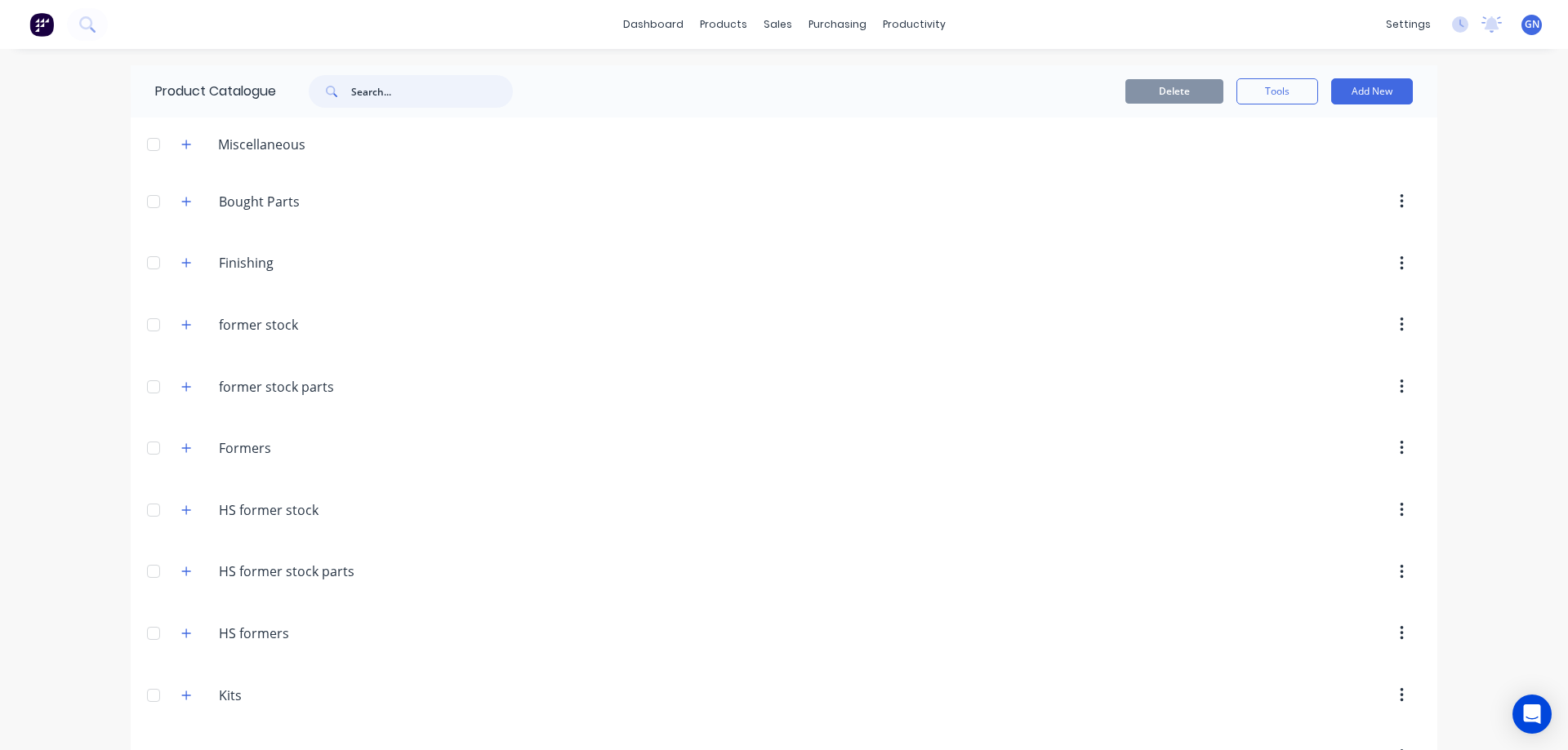
click at [395, 94] on input "text" at bounding box center [432, 92] width 162 height 33
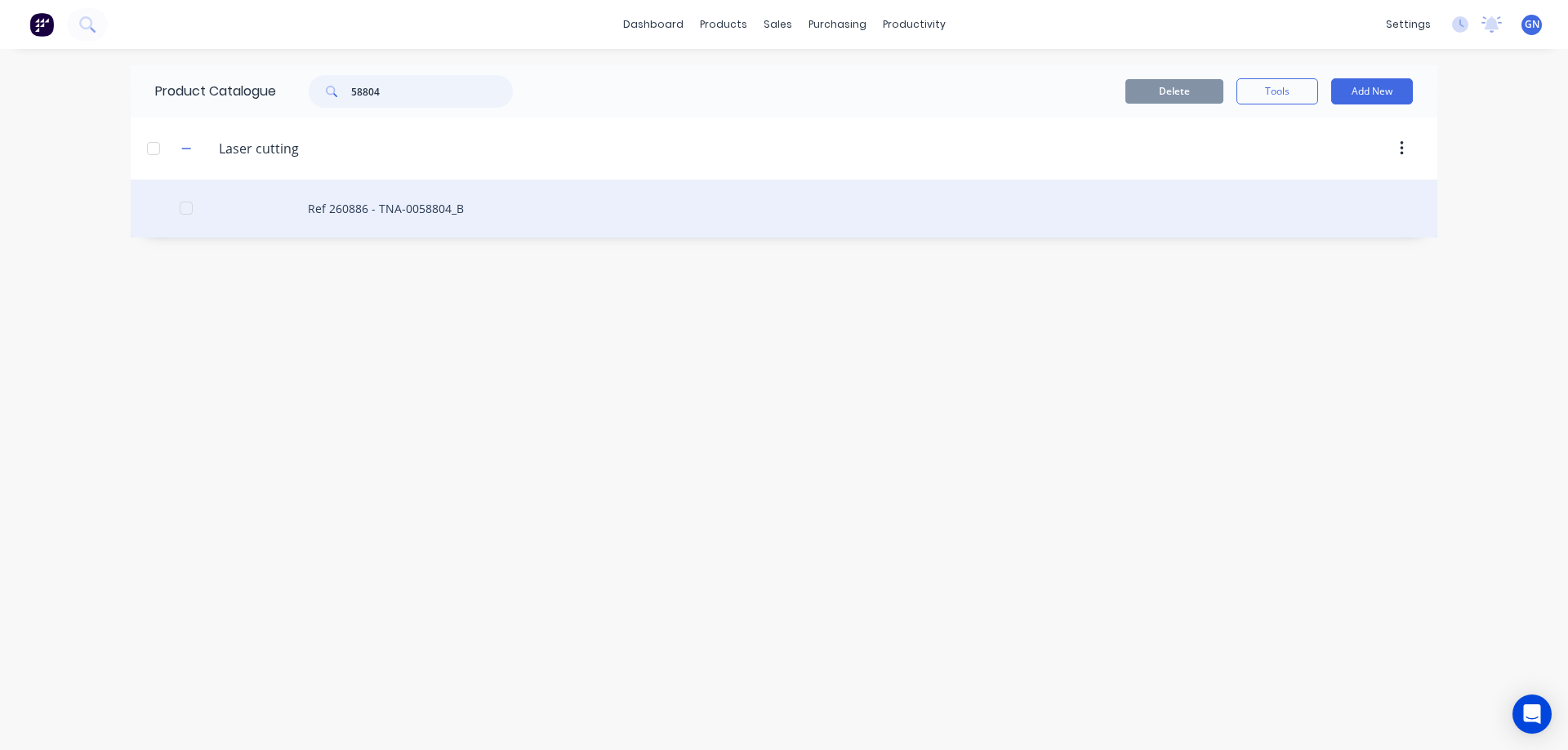
type input "58804"
click at [354, 213] on div "Ref 260886 - TNA-0058804_B" at bounding box center [784, 208] width 1307 height 58
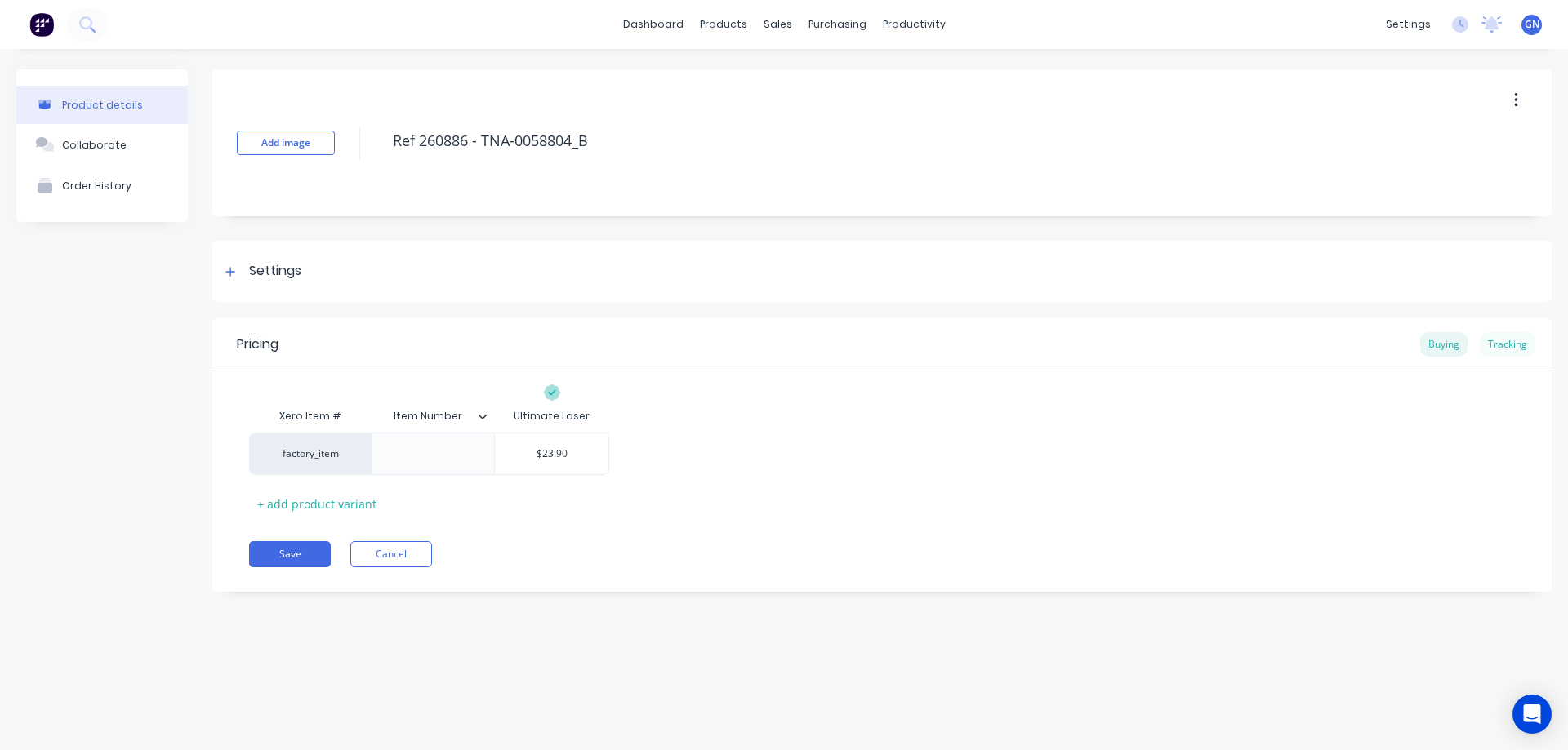
click at [1508, 342] on div "Tracking" at bounding box center [1507, 344] width 55 height 25
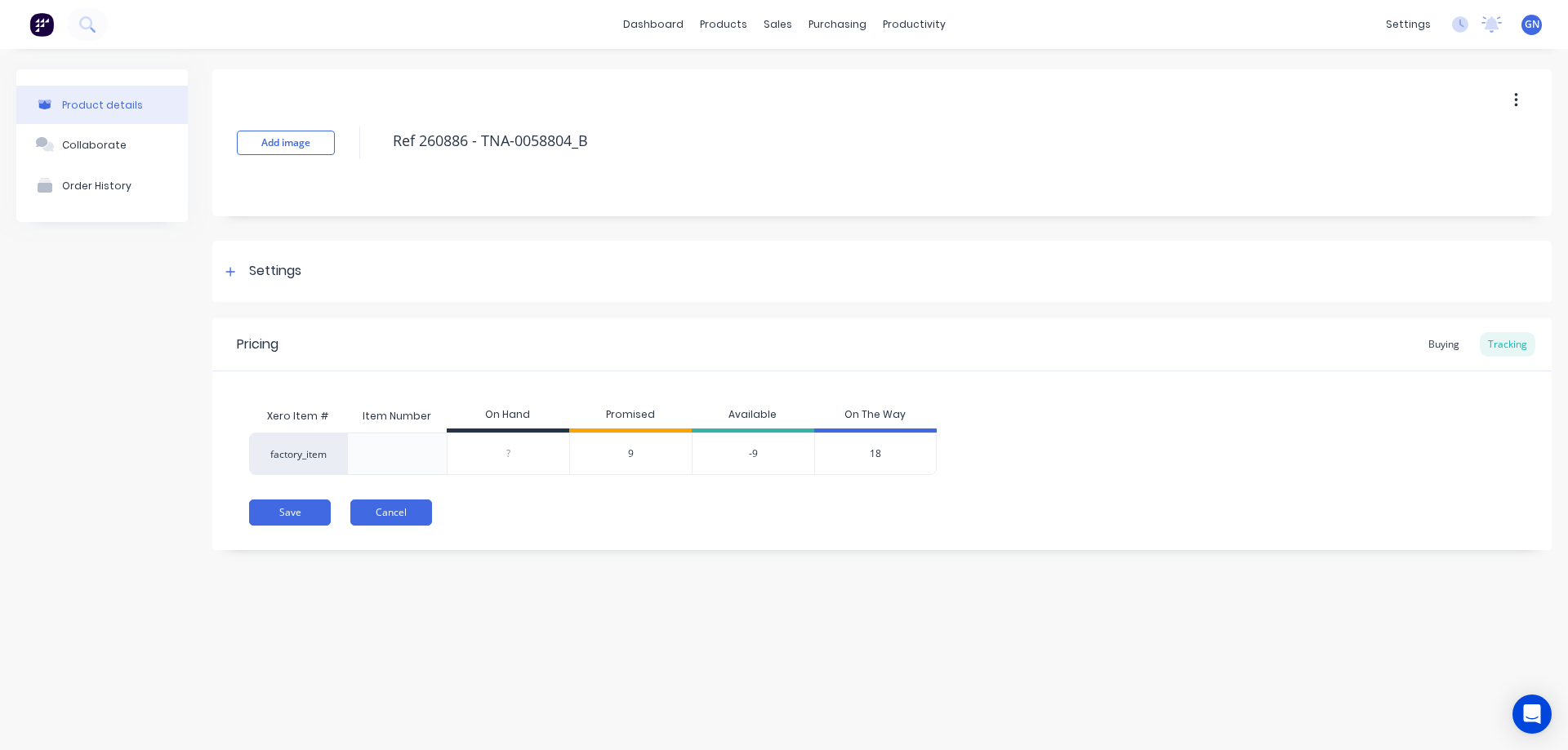
click at [389, 516] on button "Cancel" at bounding box center [391, 512] width 82 height 26
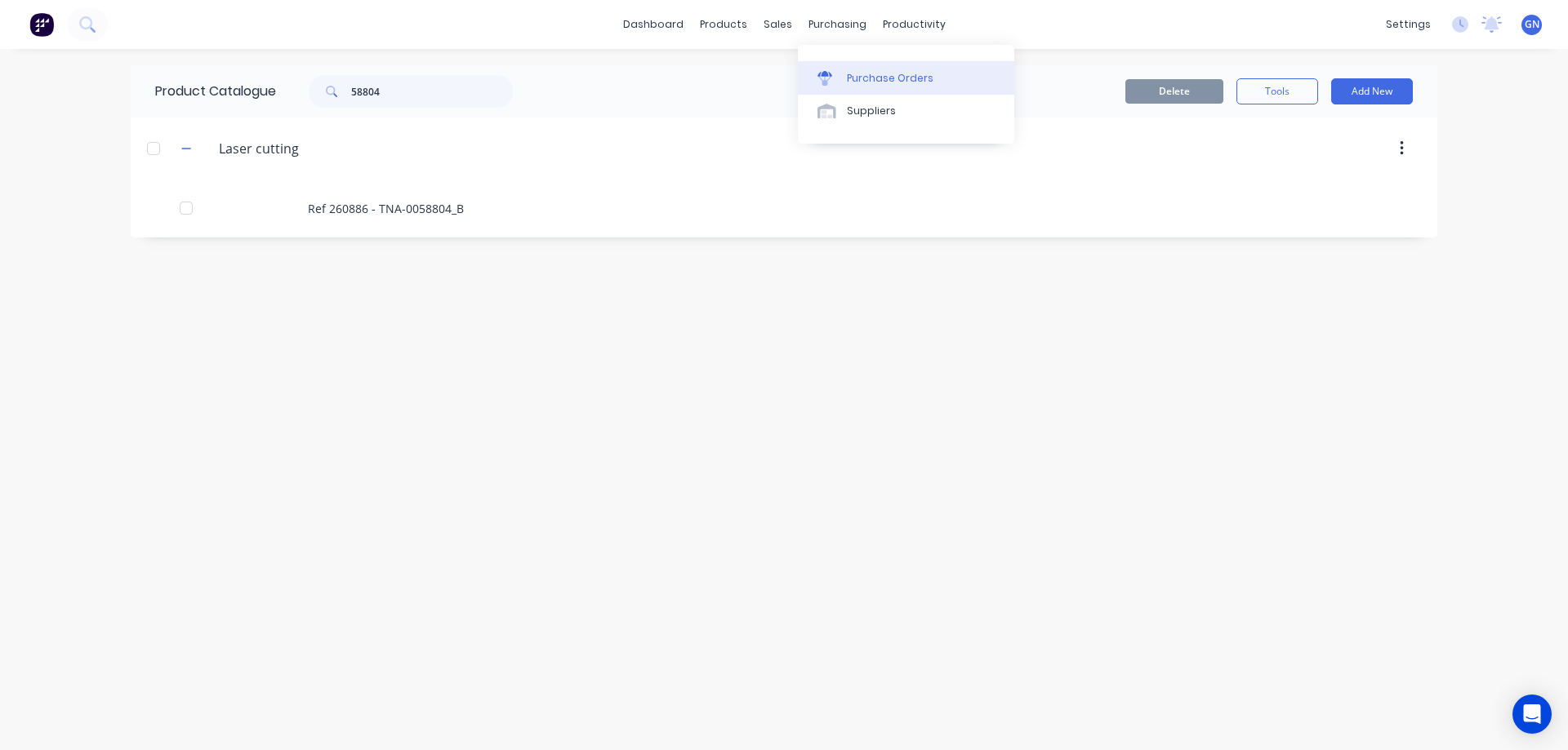
click at [872, 74] on div "Purchase Orders" at bounding box center [890, 78] width 86 height 15
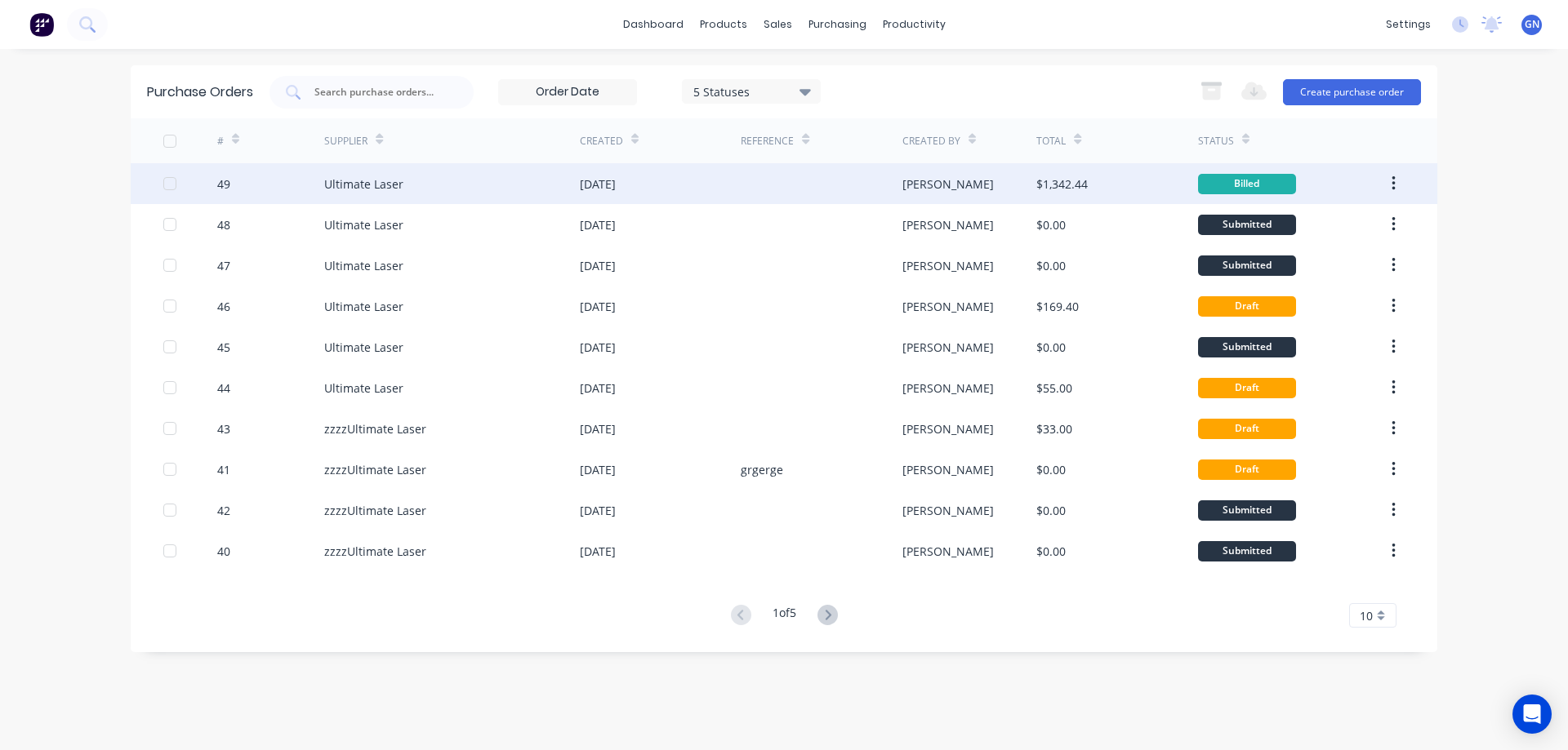
click at [1239, 183] on div "Billed" at bounding box center [1247, 184] width 98 height 20
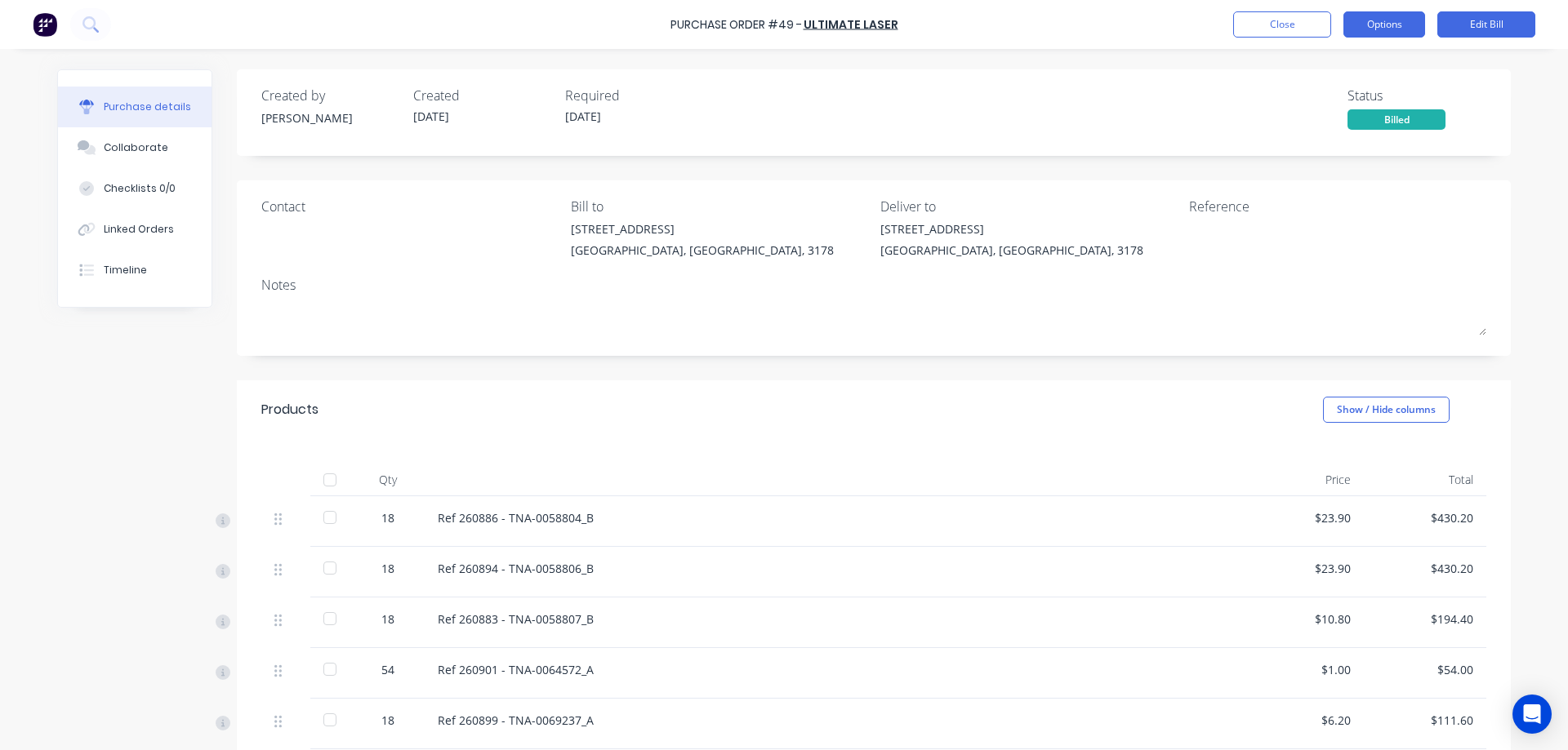
click at [1382, 24] on button "Options" at bounding box center [1384, 24] width 82 height 26
click at [1060, 235] on div "[STREET_ADDRESS]" at bounding box center [1028, 244] width 297 height 47
click at [1402, 20] on button "Options" at bounding box center [1384, 24] width 82 height 26
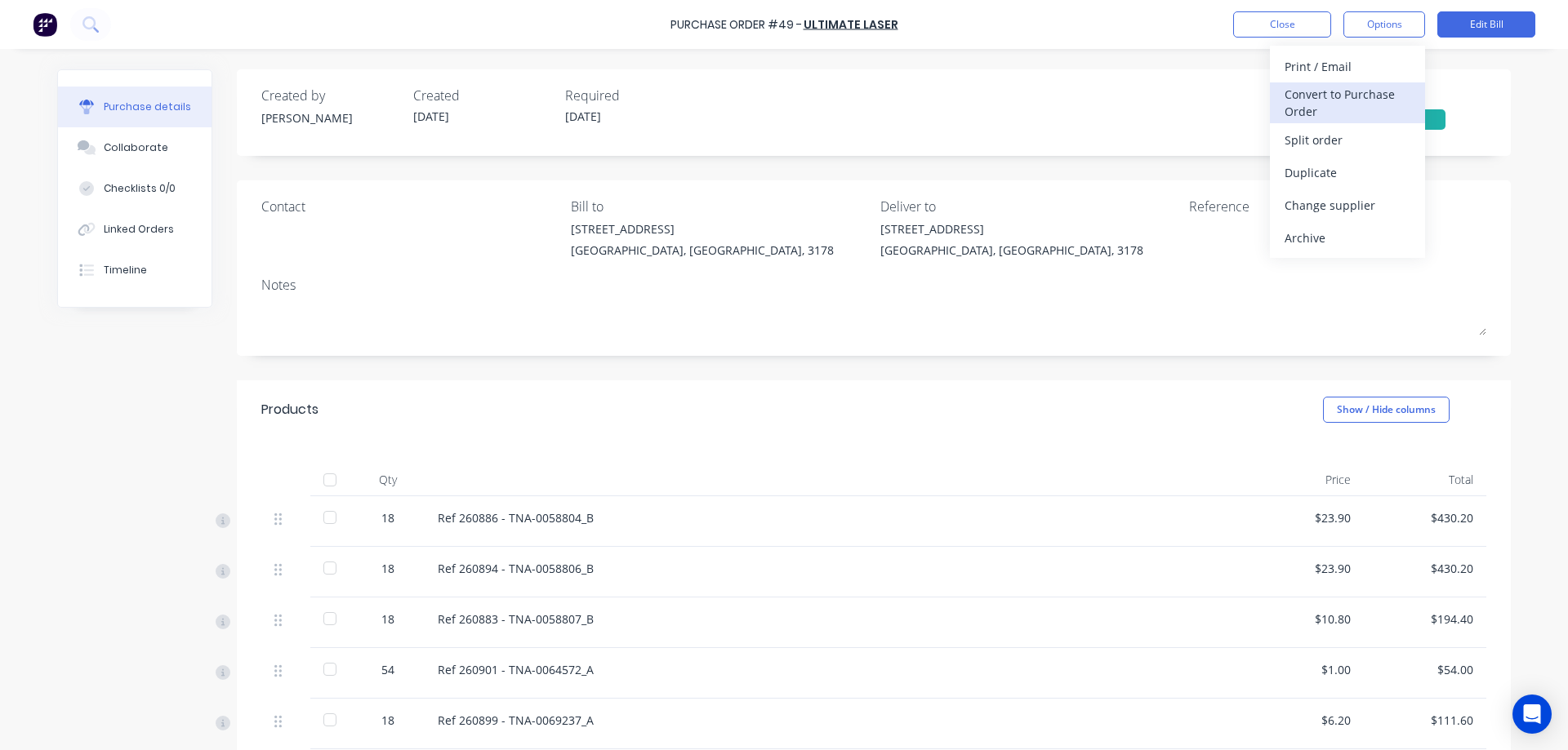
click at [1341, 91] on div "Convert to Purchase Order" at bounding box center [1347, 103] width 126 height 40
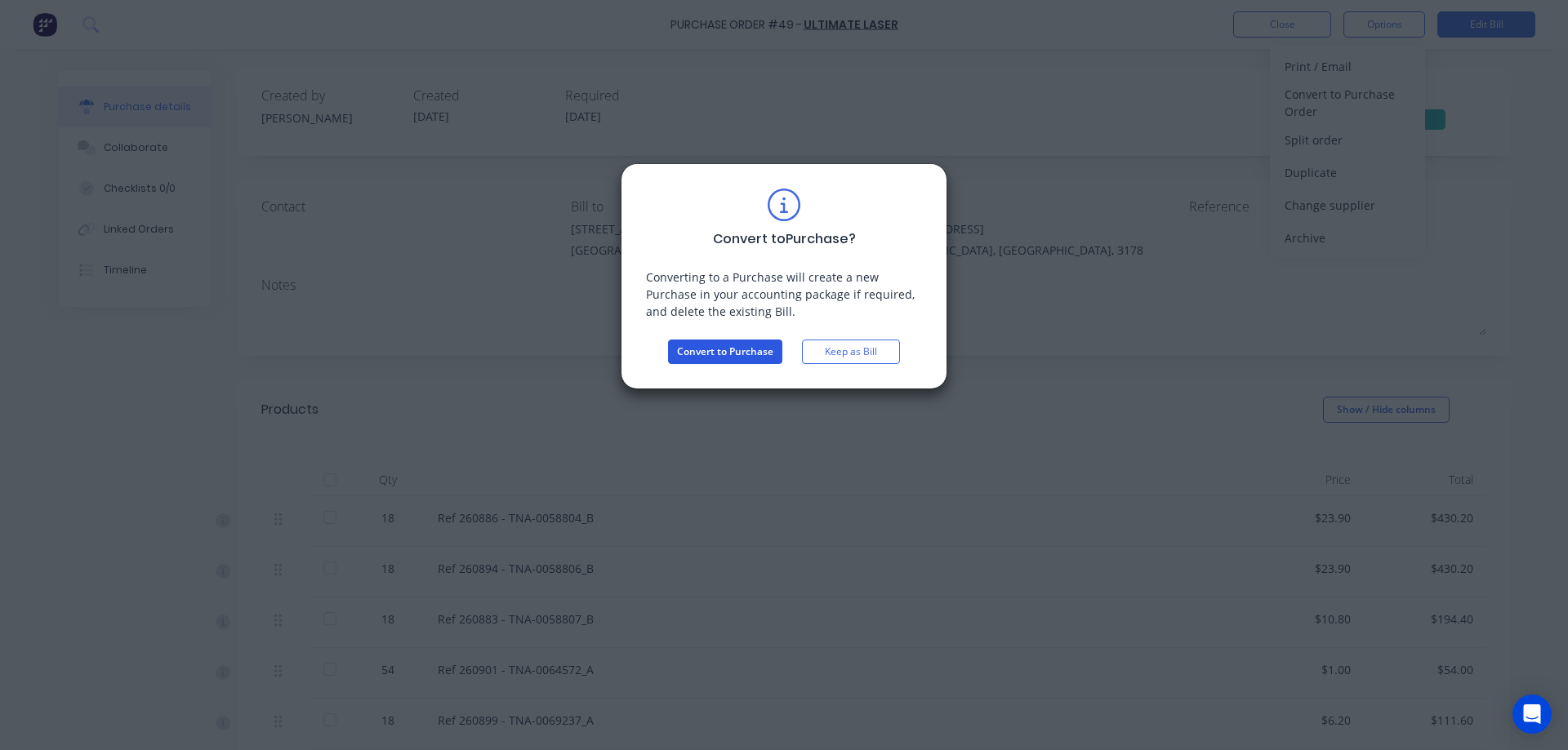
click at [743, 353] on button "Convert to Purchase" at bounding box center [725, 351] width 114 height 25
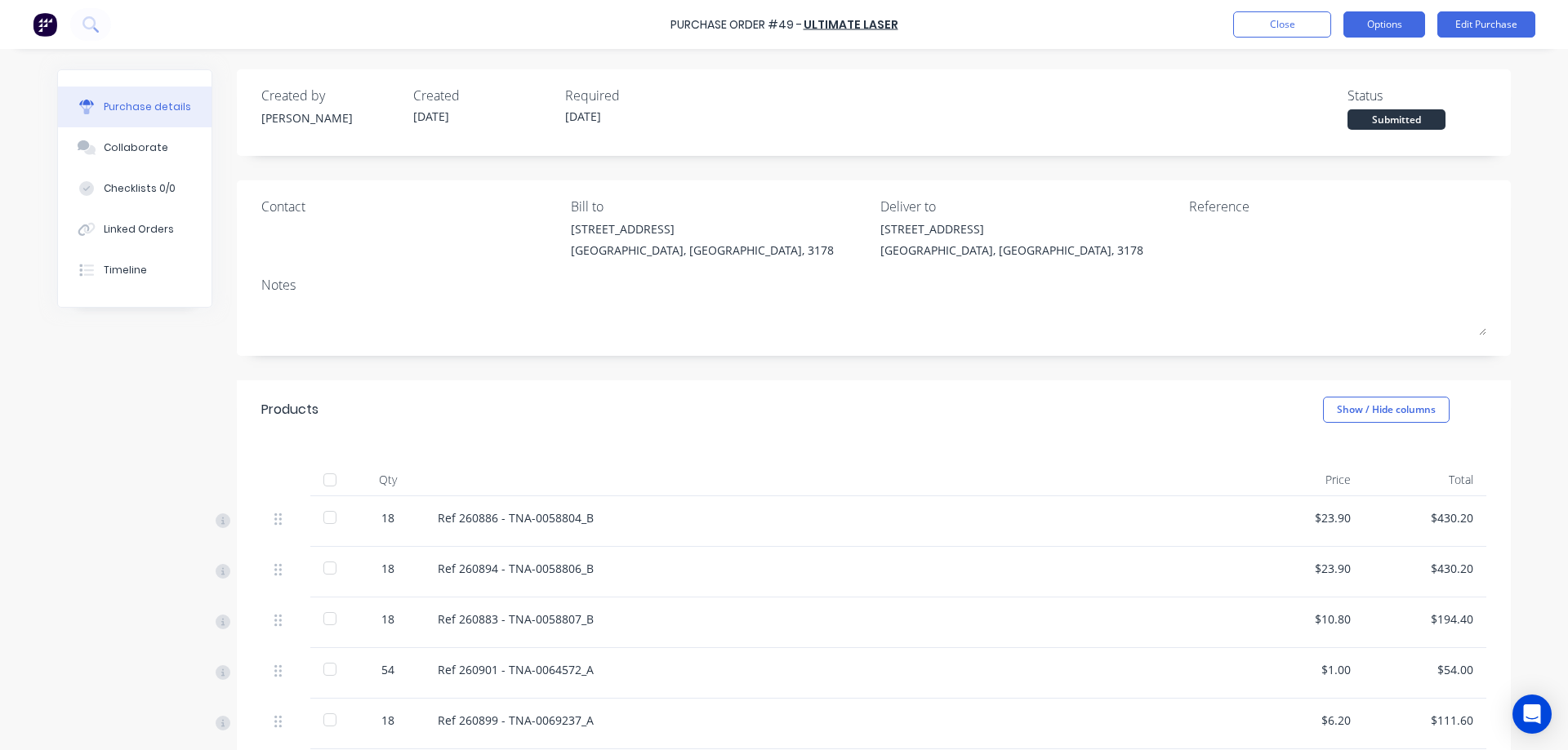
click at [1381, 27] on button "Options" at bounding box center [1384, 24] width 82 height 26
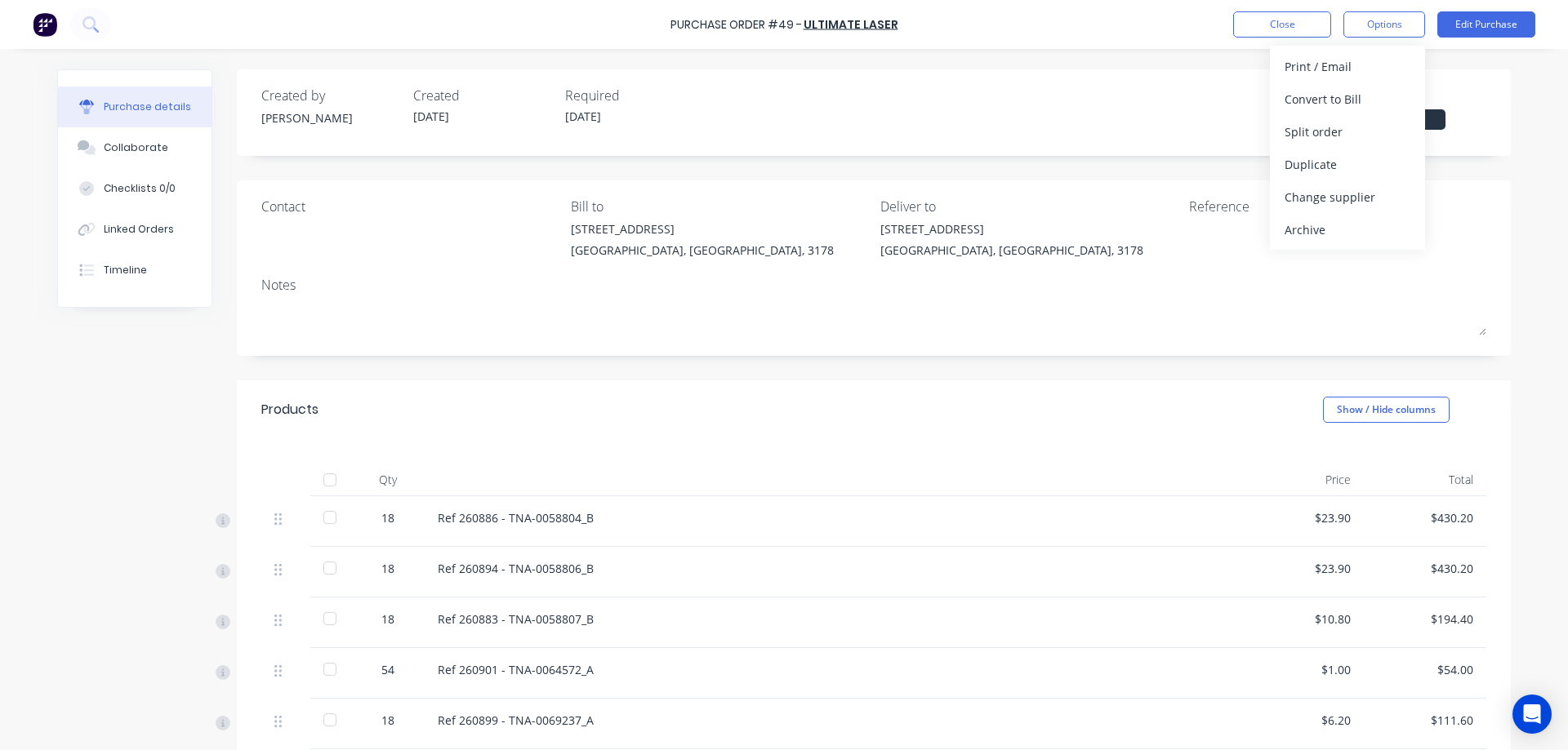
click at [1082, 102] on div "Created by [PERSON_NAME] Created [DATE] Required [DATE] Status Submitted" at bounding box center [874, 108] width 1225 height 44
click at [1389, 122] on div "Submitted" at bounding box center [1396, 119] width 98 height 20
click at [1395, 120] on div "Submitted" at bounding box center [1396, 119] width 98 height 20
drag, startPoint x: 1402, startPoint y: 119, endPoint x: 1375, endPoint y: 119, distance: 27.0
click at [1375, 119] on div "Submitted" at bounding box center [1396, 119] width 98 height 20
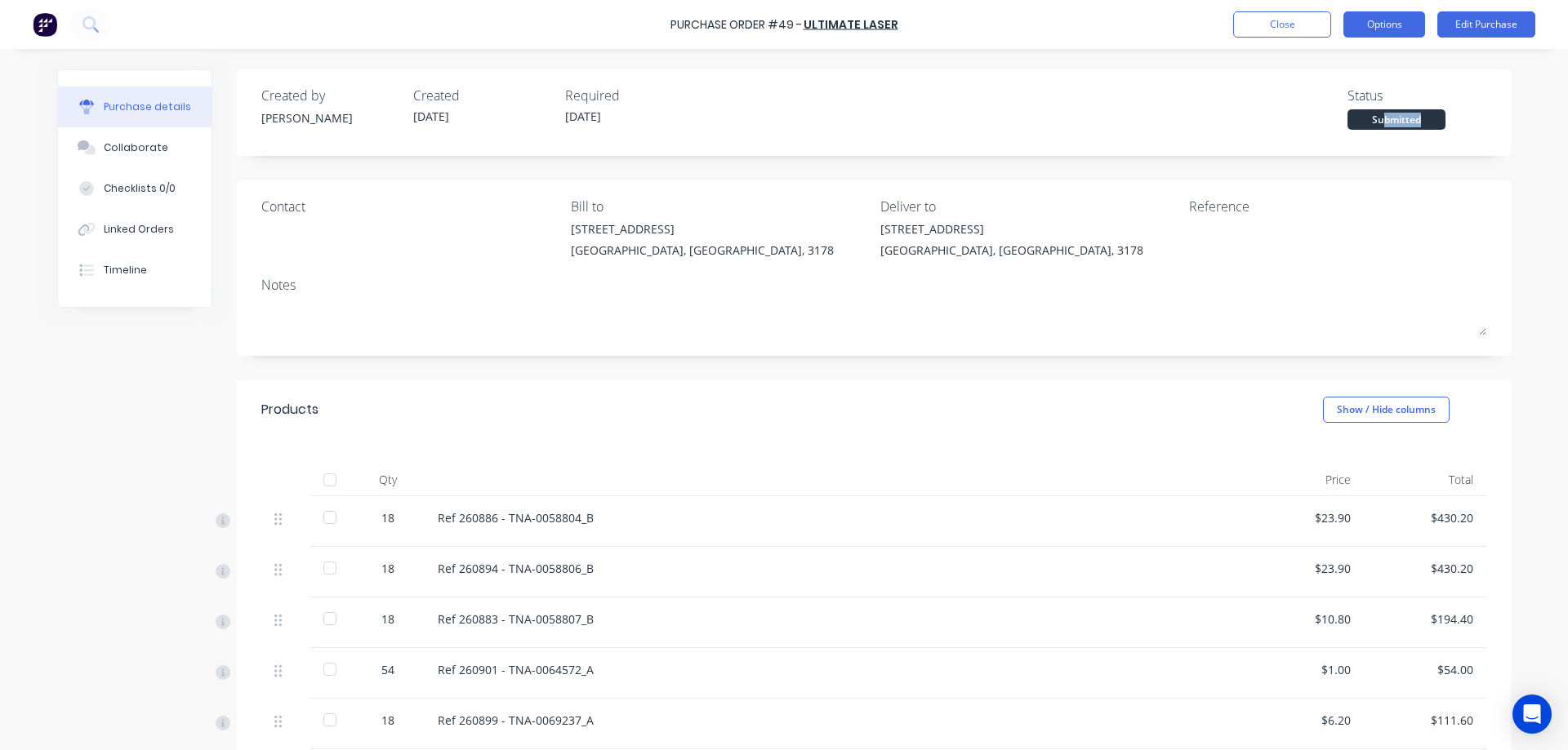
click at [1385, 21] on button "Options" at bounding box center [1384, 24] width 82 height 26
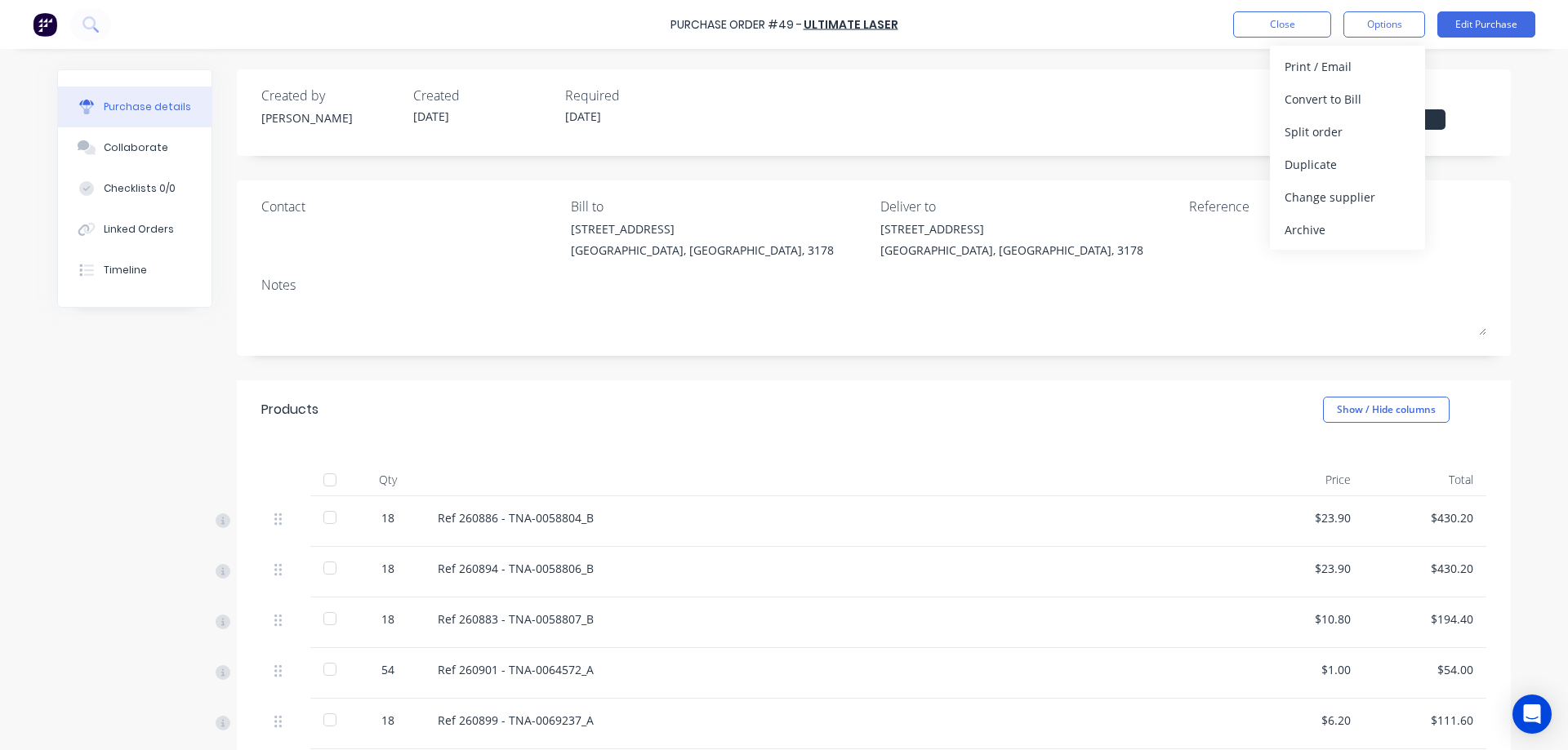
click at [1134, 124] on div "Created by [PERSON_NAME] Created [DATE] Required [DATE] Status Submitted" at bounding box center [874, 108] width 1225 height 44
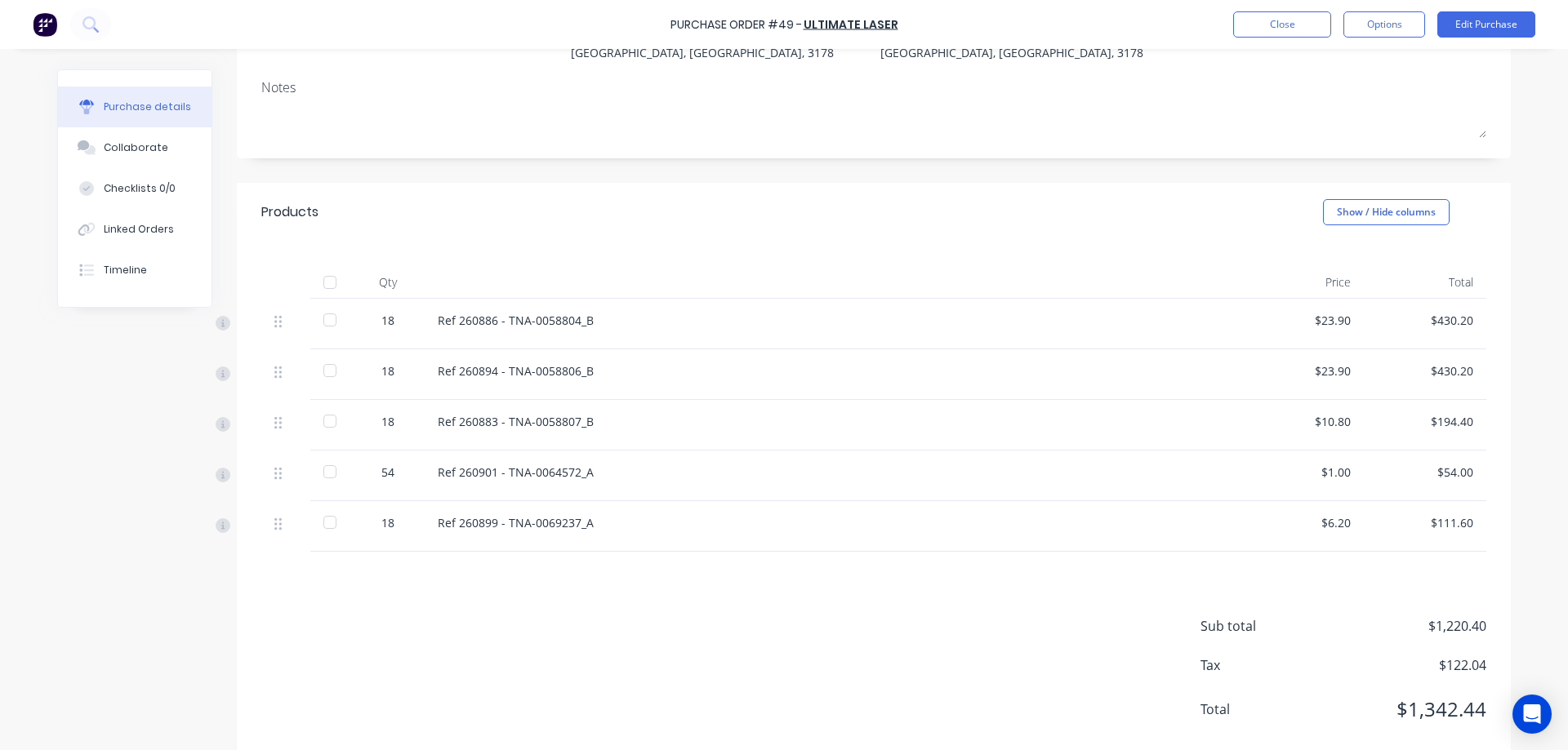
scroll to position [218, 0]
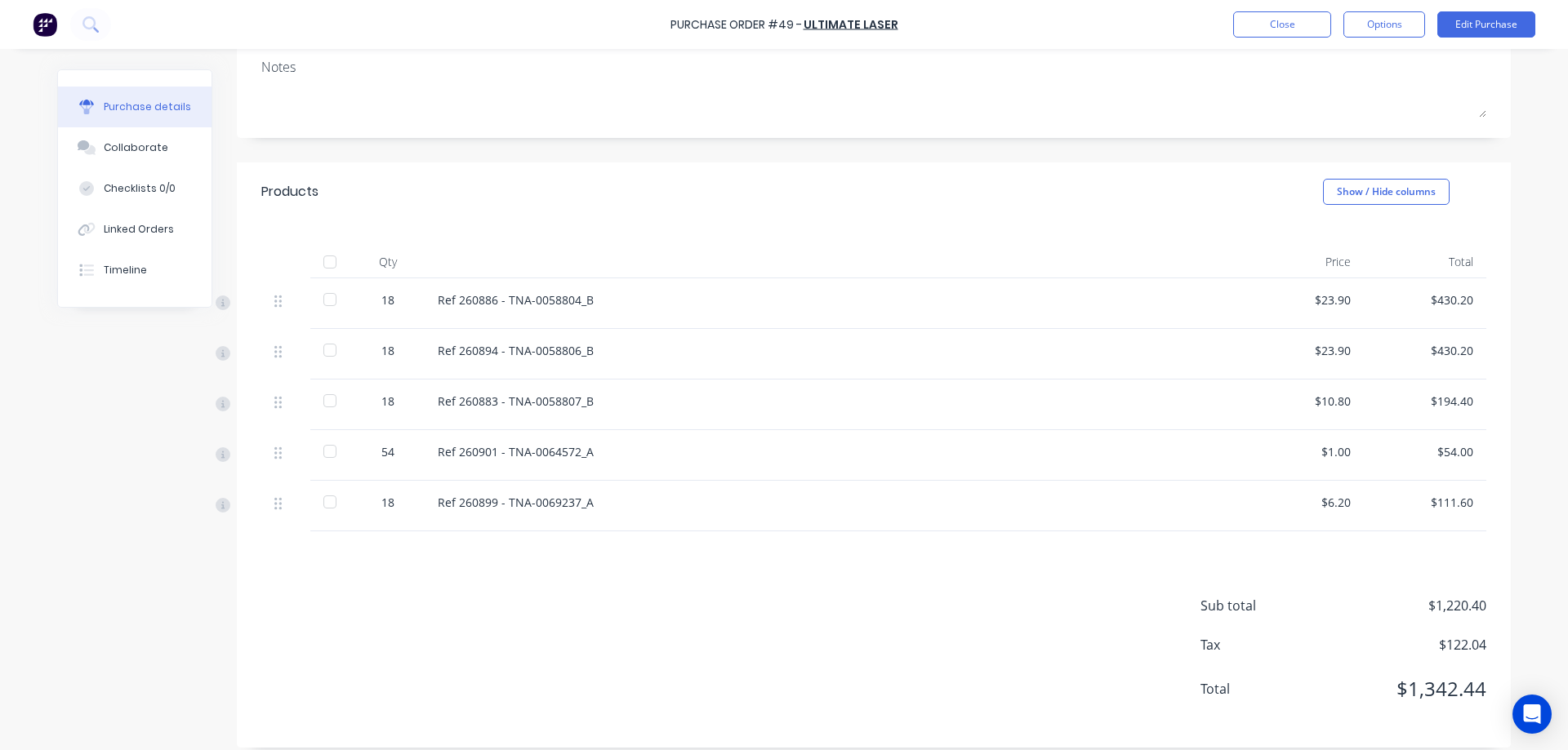
click at [326, 303] on div at bounding box center [330, 300] width 33 height 33
click at [325, 347] on div at bounding box center [330, 350] width 33 height 33
click at [324, 262] on div at bounding box center [330, 262] width 33 height 33
click at [326, 264] on div at bounding box center [330, 262] width 33 height 33
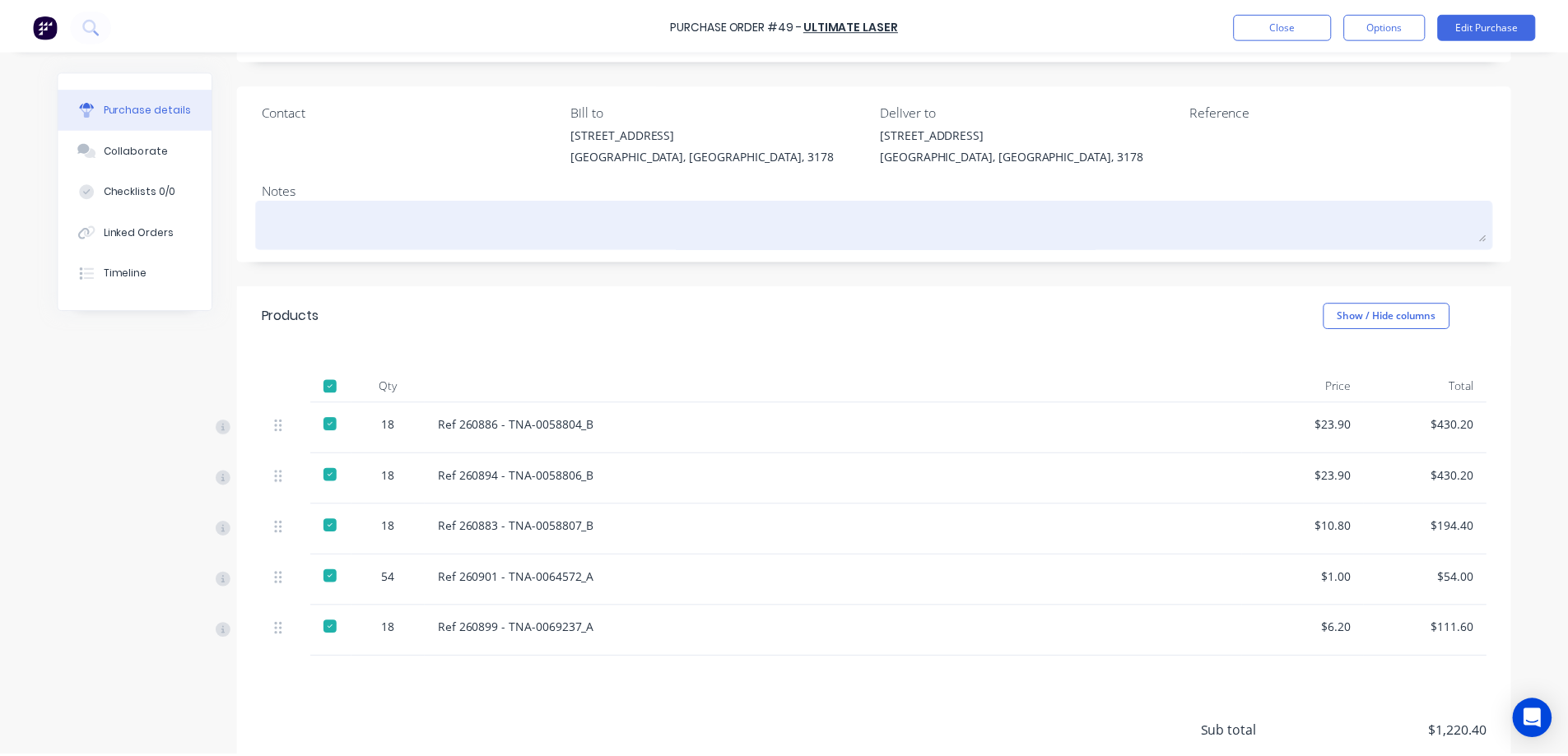
scroll to position [109, 0]
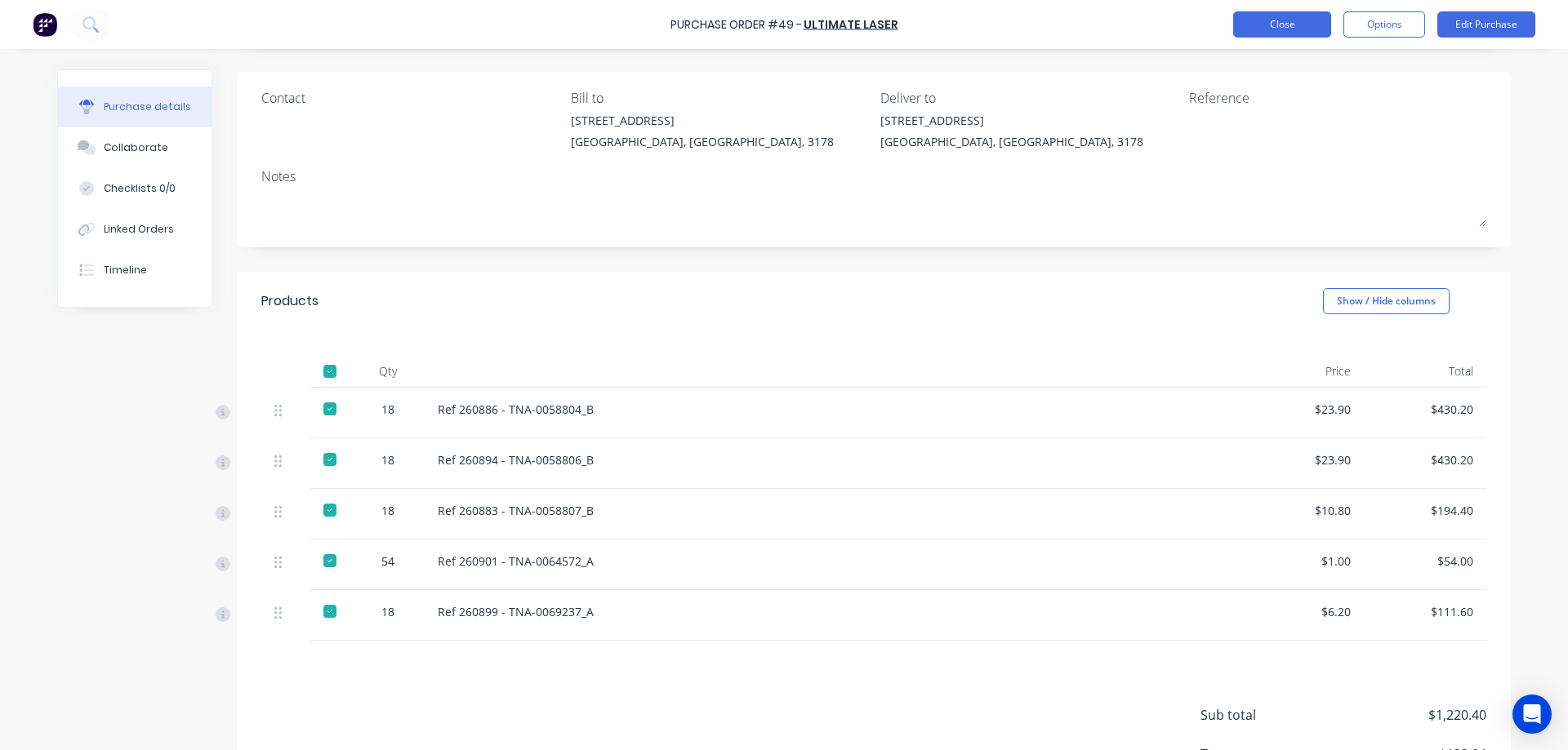
click at [1306, 26] on button "Close" at bounding box center [1282, 24] width 98 height 26
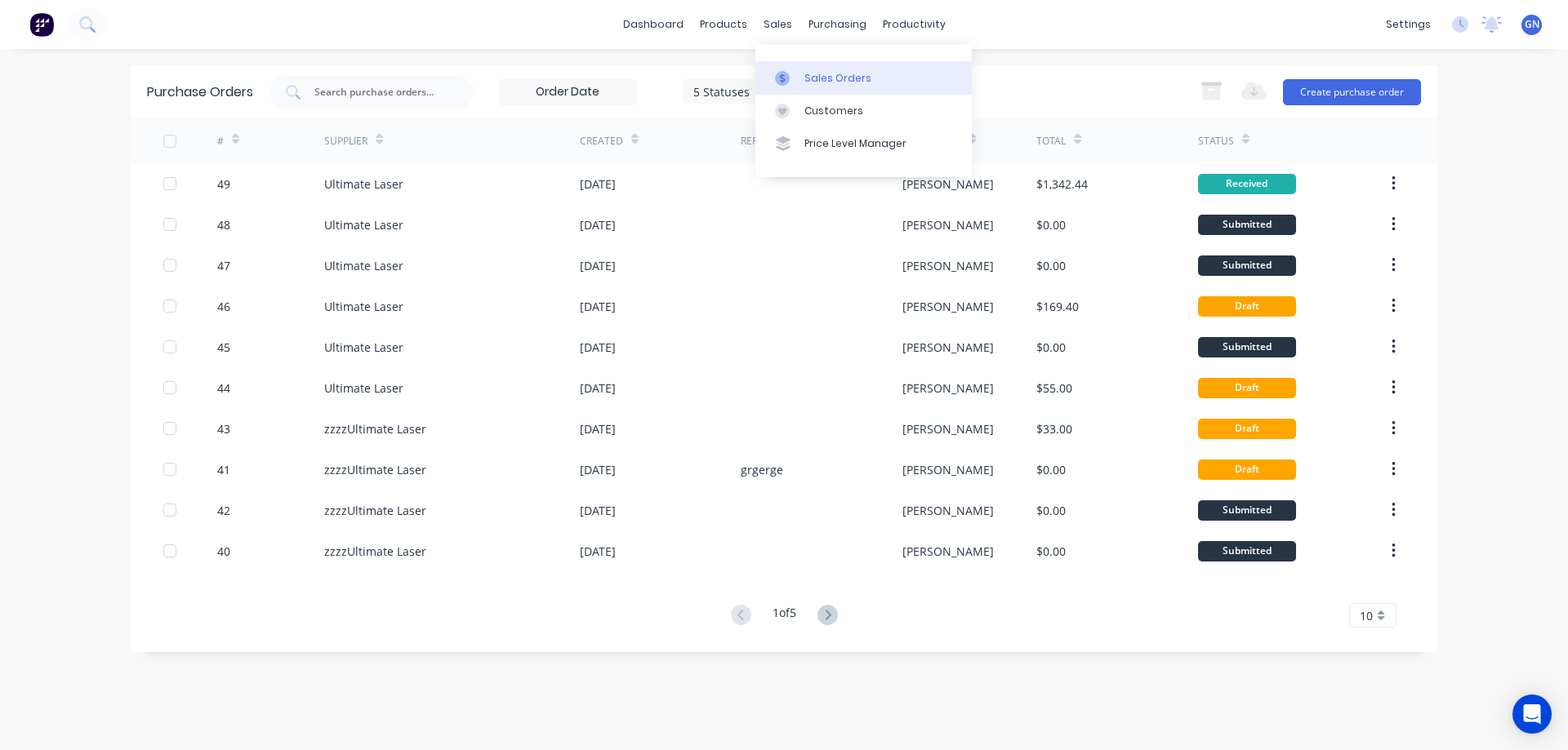
drag, startPoint x: 822, startPoint y: 80, endPoint x: 823, endPoint y: 91, distance: 11.0
click at [822, 80] on div "Sales Orders" at bounding box center [838, 78] width 67 height 15
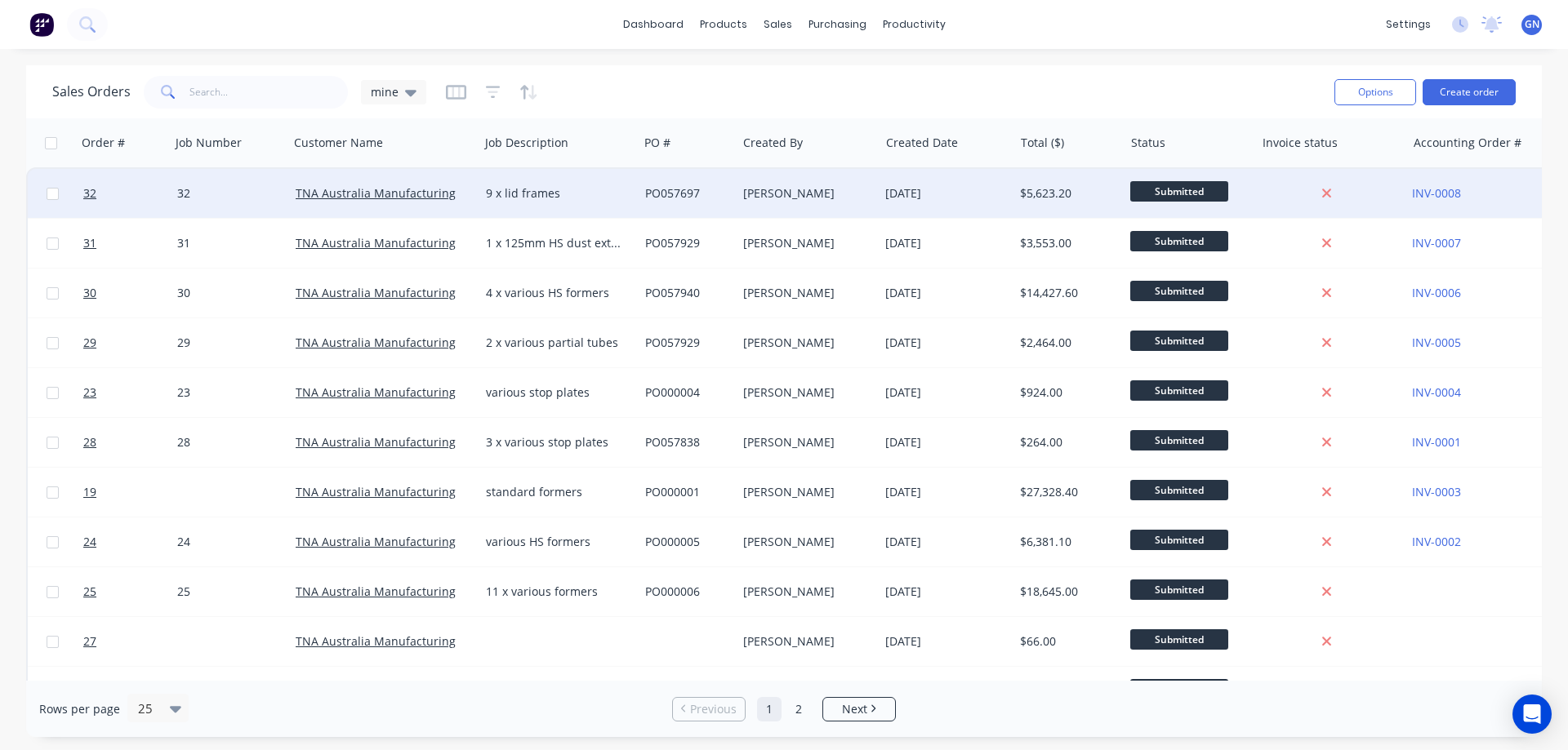
click at [822, 198] on div "[PERSON_NAME]" at bounding box center [804, 194] width 122 height 17
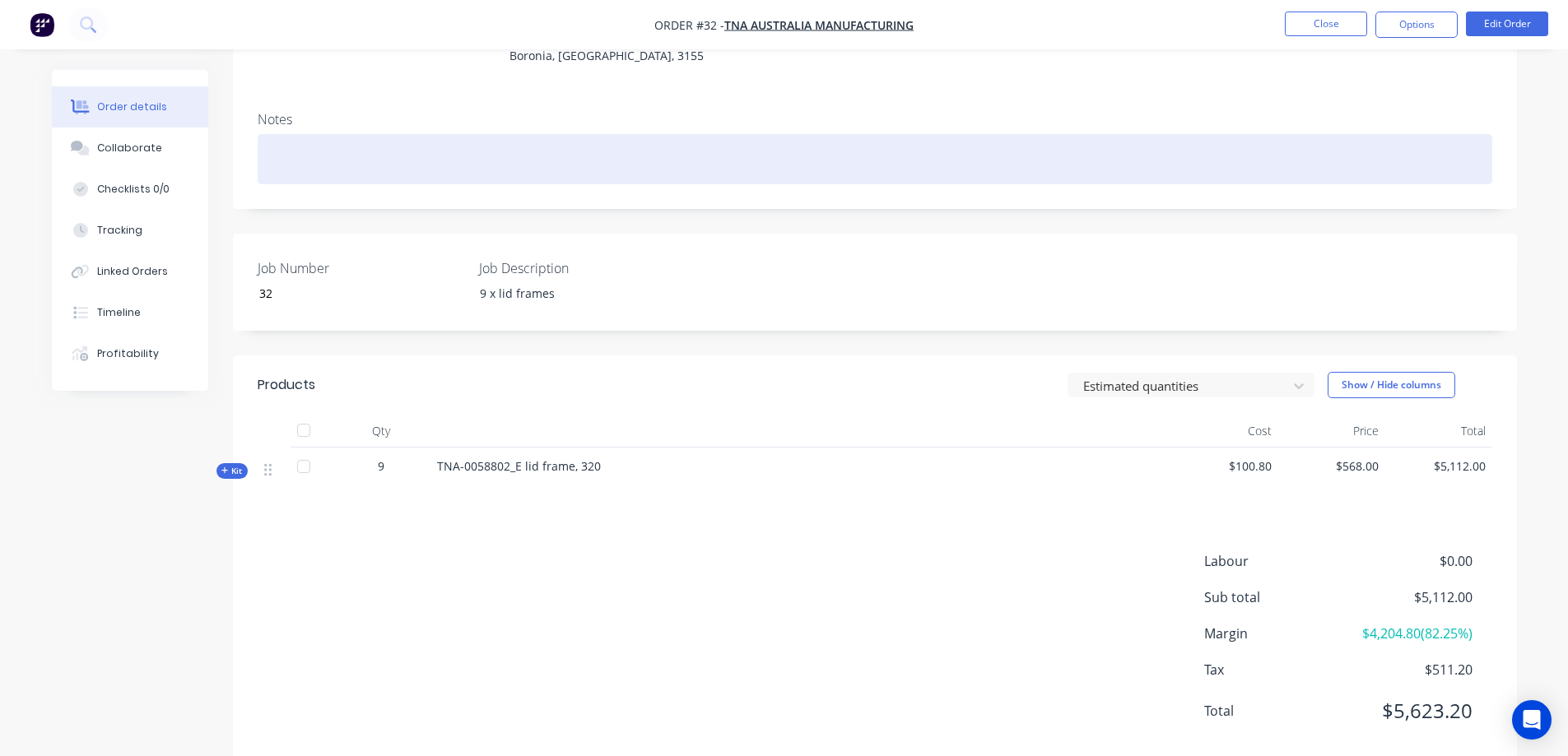
scroll to position [220, 0]
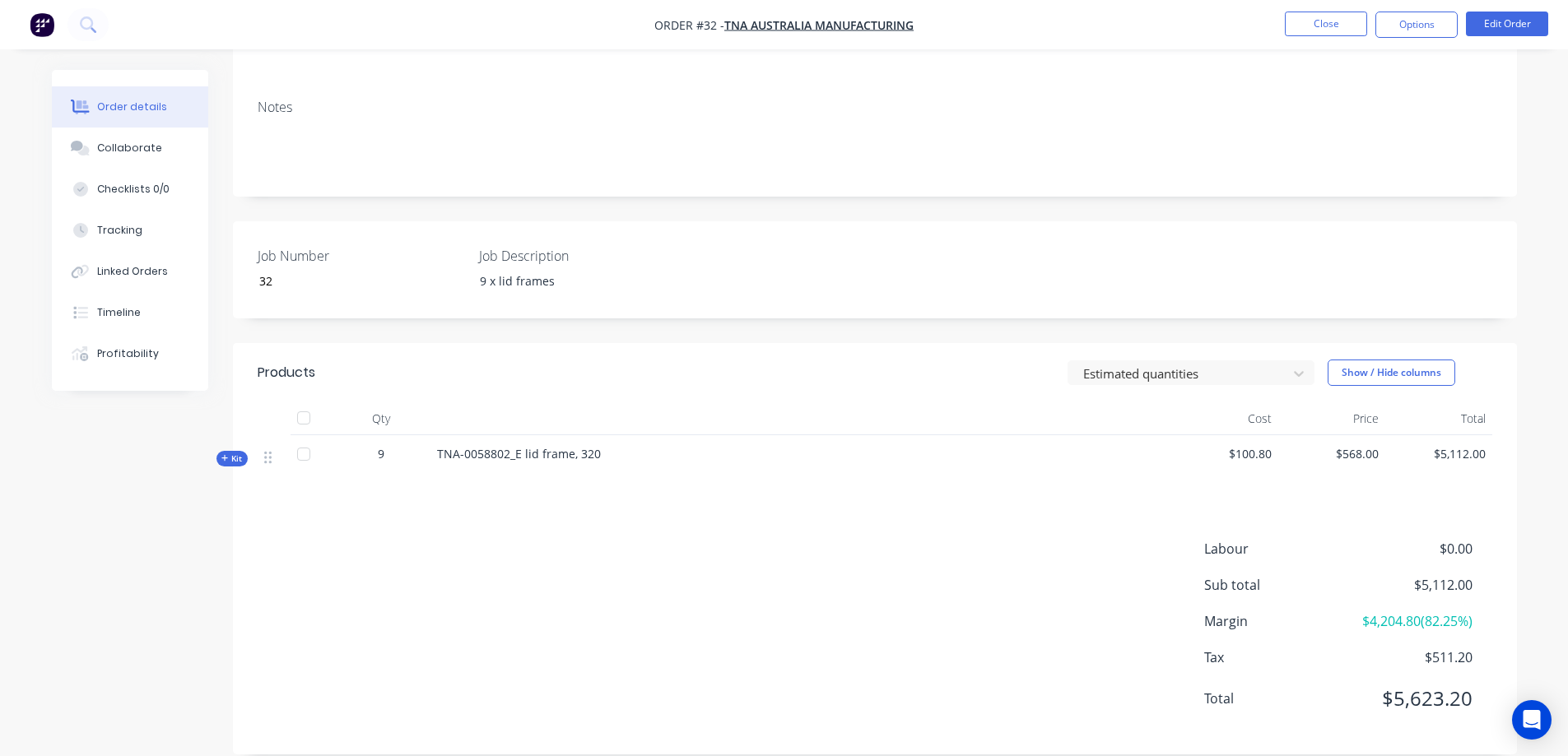
click at [232, 460] on span "Kit" at bounding box center [232, 458] width 21 height 12
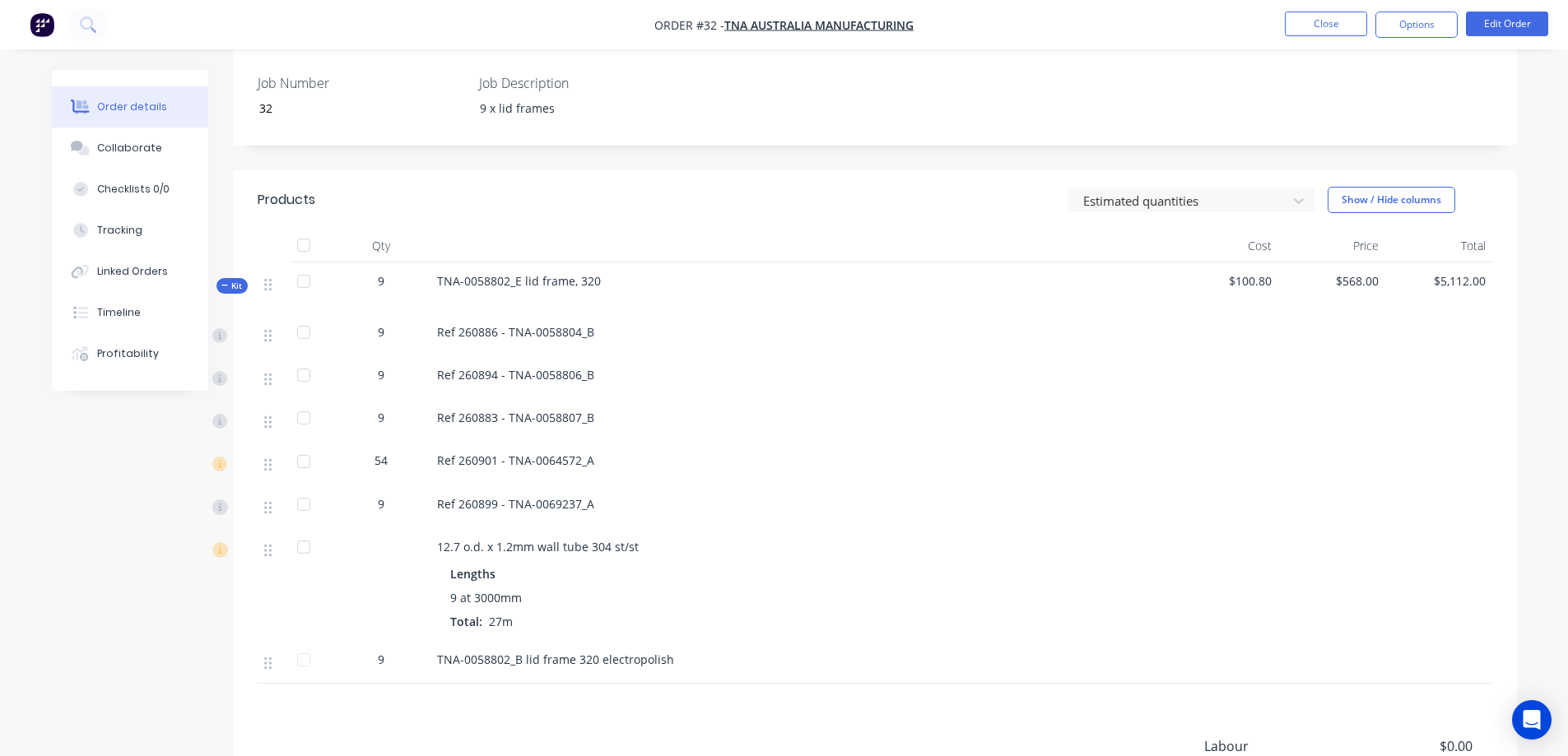
scroll to position [411, 0]
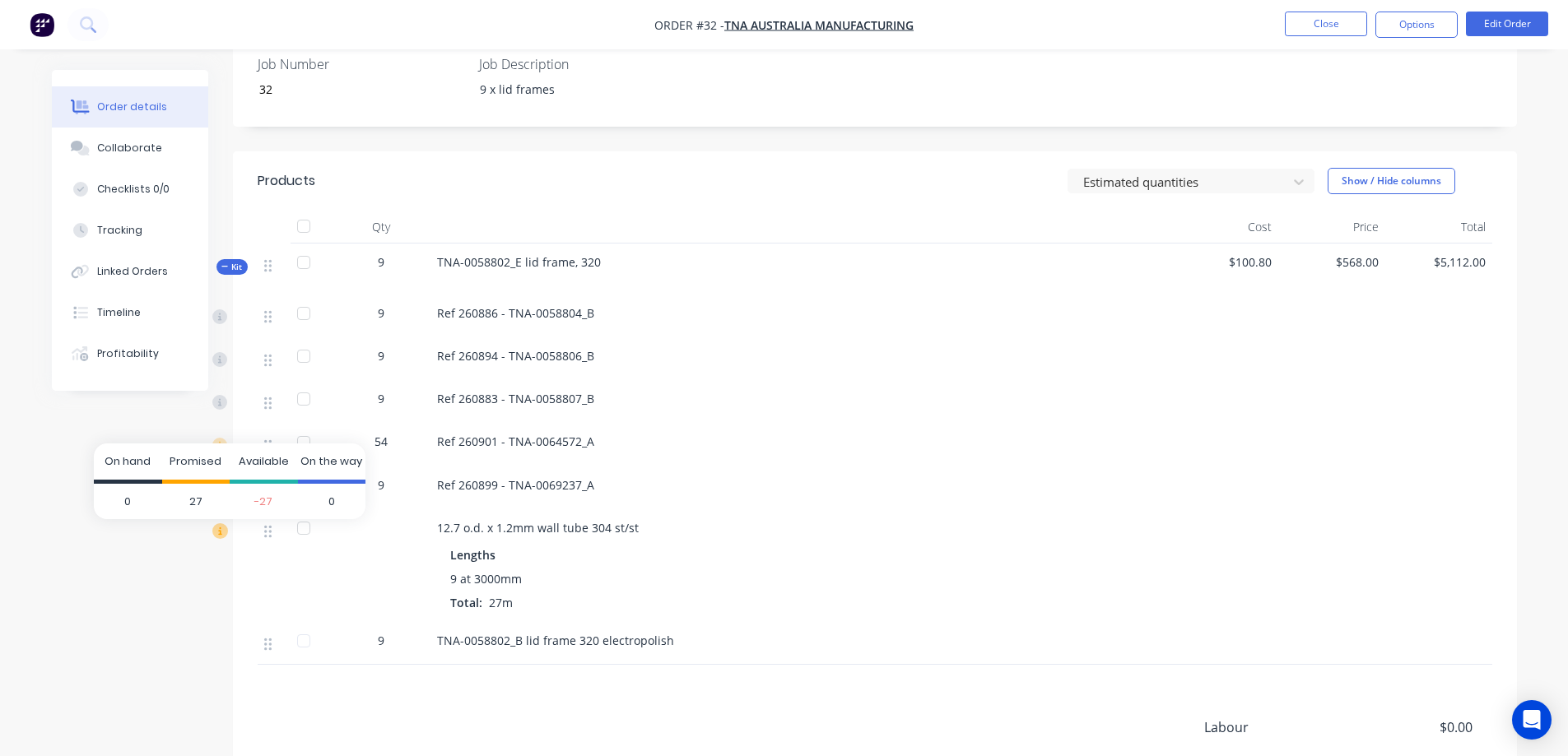
click at [223, 531] on icon at bounding box center [220, 531] width 15 height 15
click at [1292, 18] on button "Close" at bounding box center [1325, 23] width 82 height 25
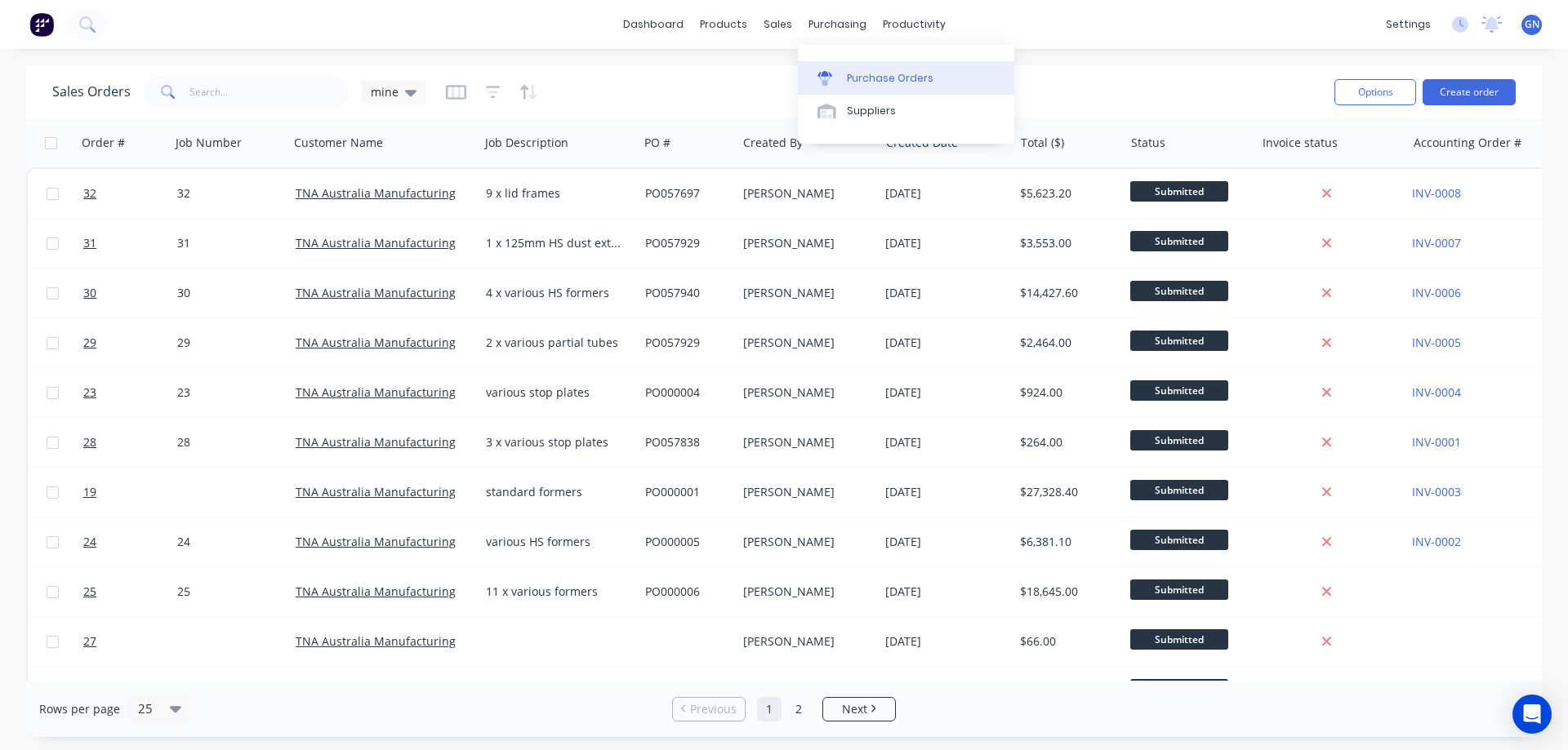
click at [871, 79] on div "Purchase Orders" at bounding box center [890, 78] width 86 height 15
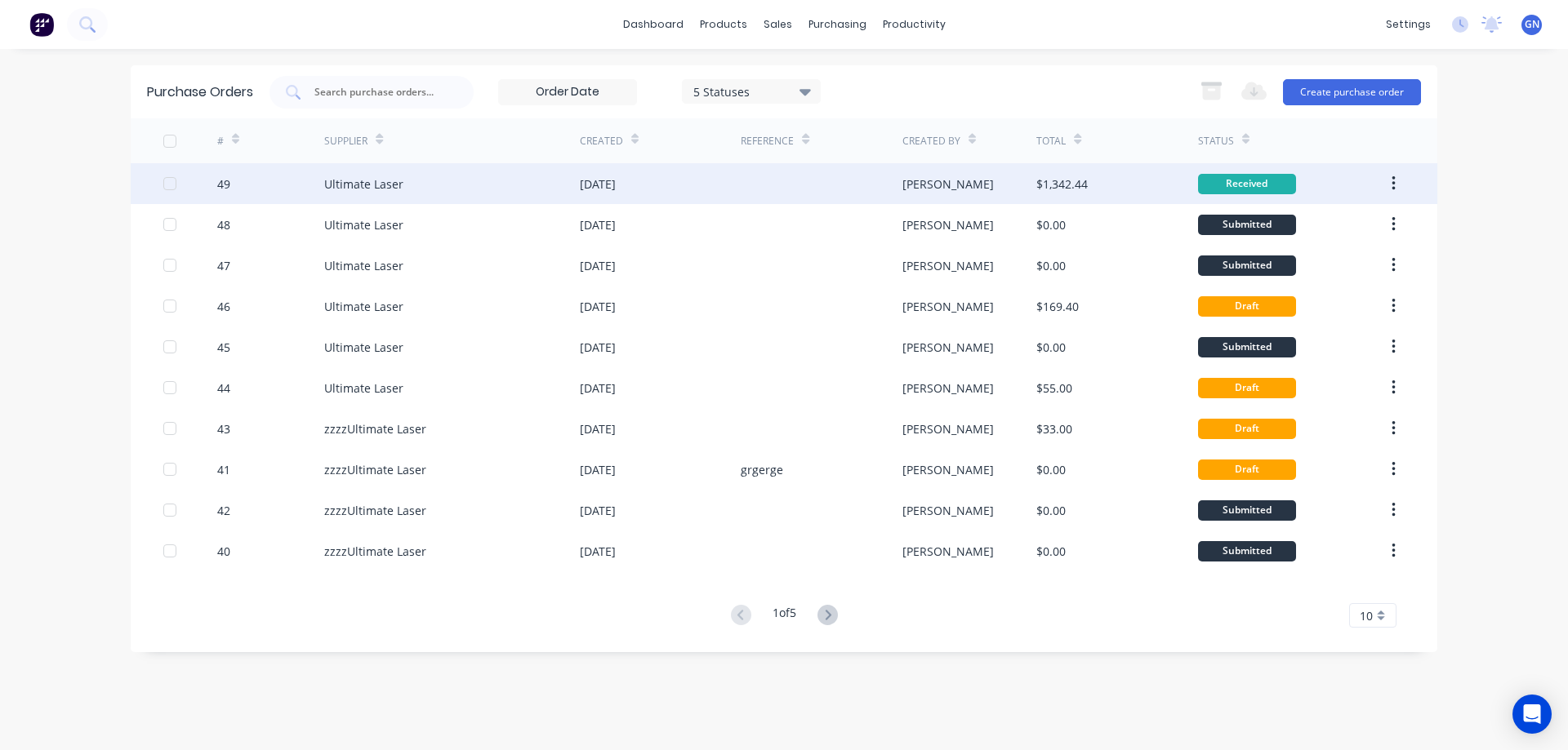
click at [950, 182] on div "[PERSON_NAME]" at bounding box center [969, 184] width 135 height 40
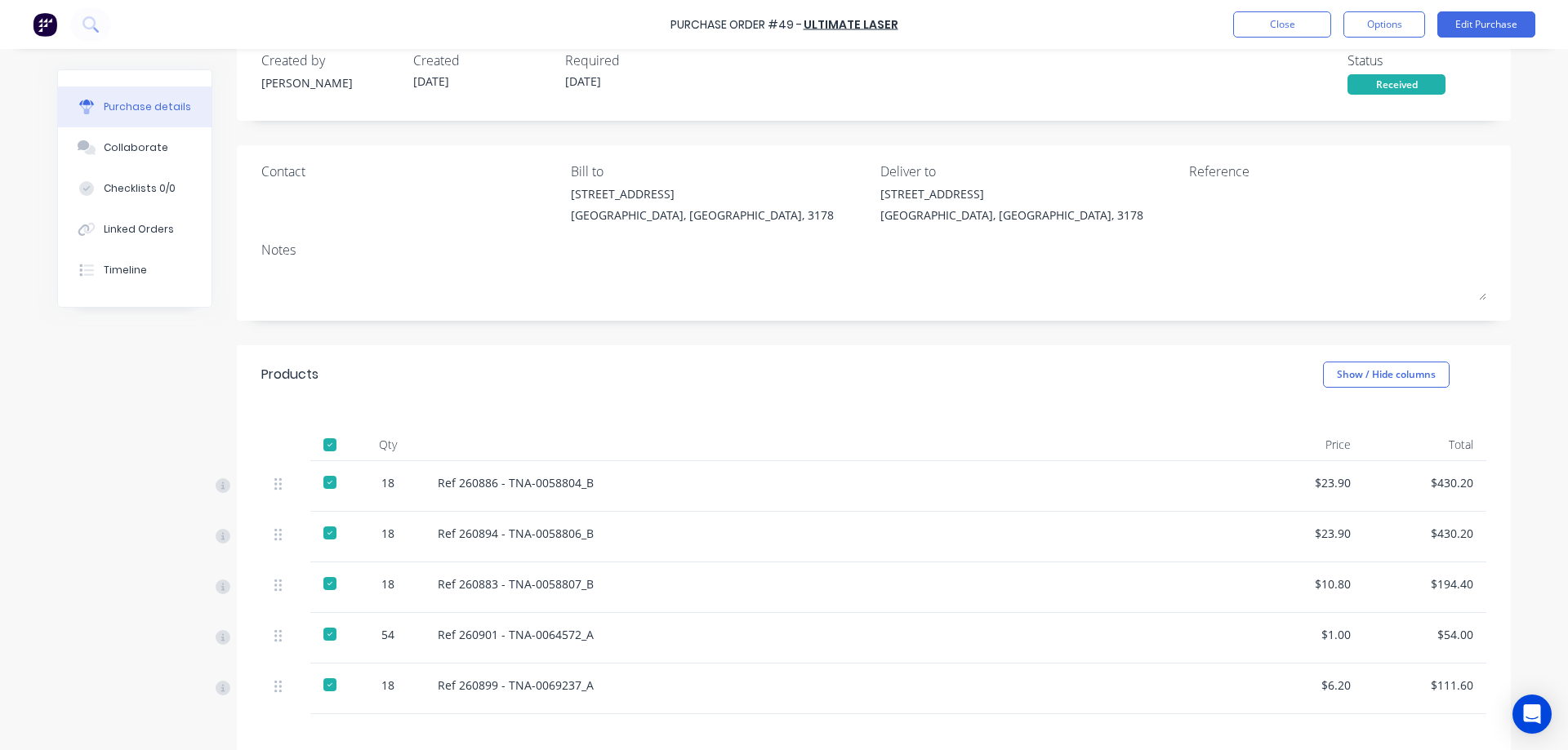
scroll to position [218, 0]
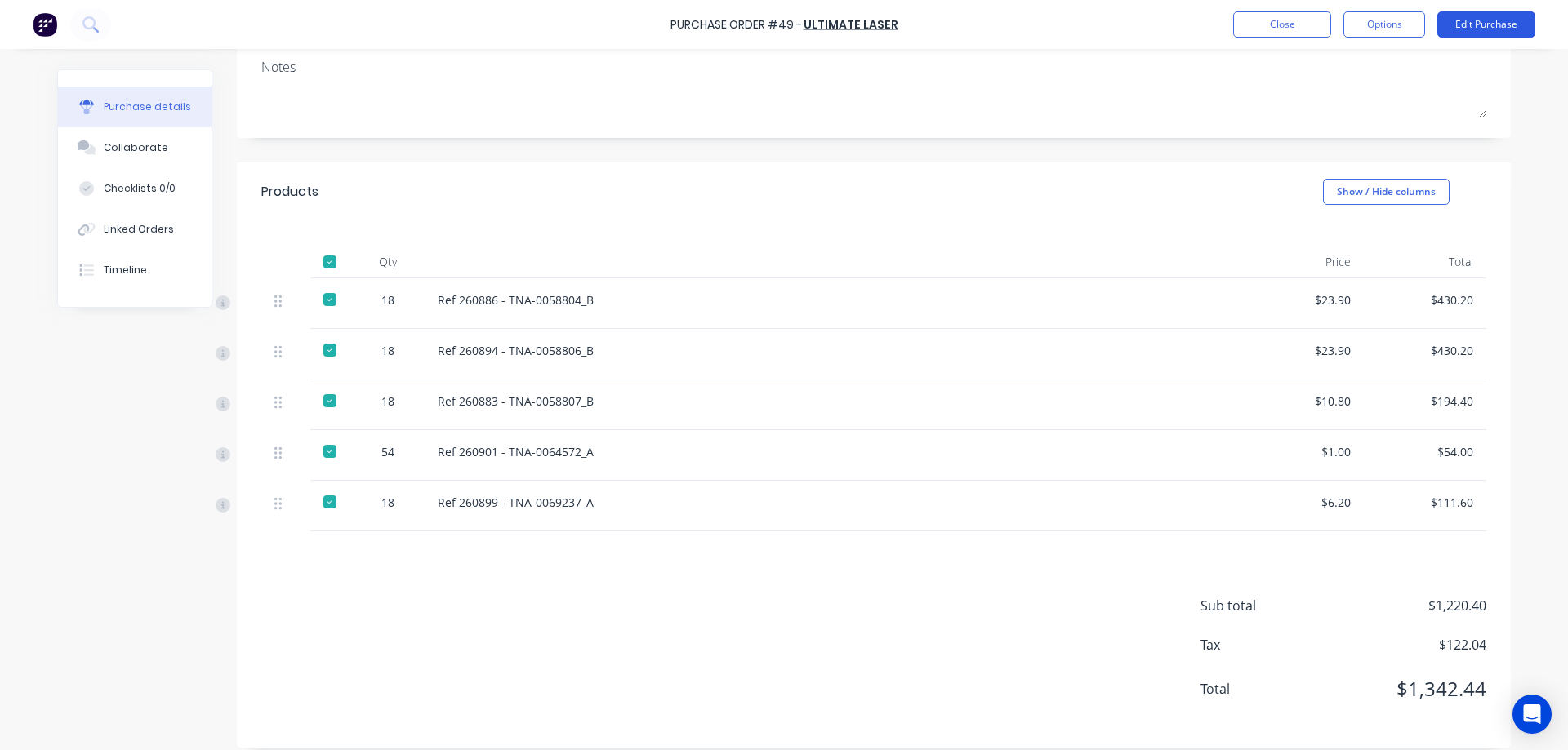
click at [1470, 26] on button "Edit Purchase" at bounding box center [1486, 24] width 98 height 26
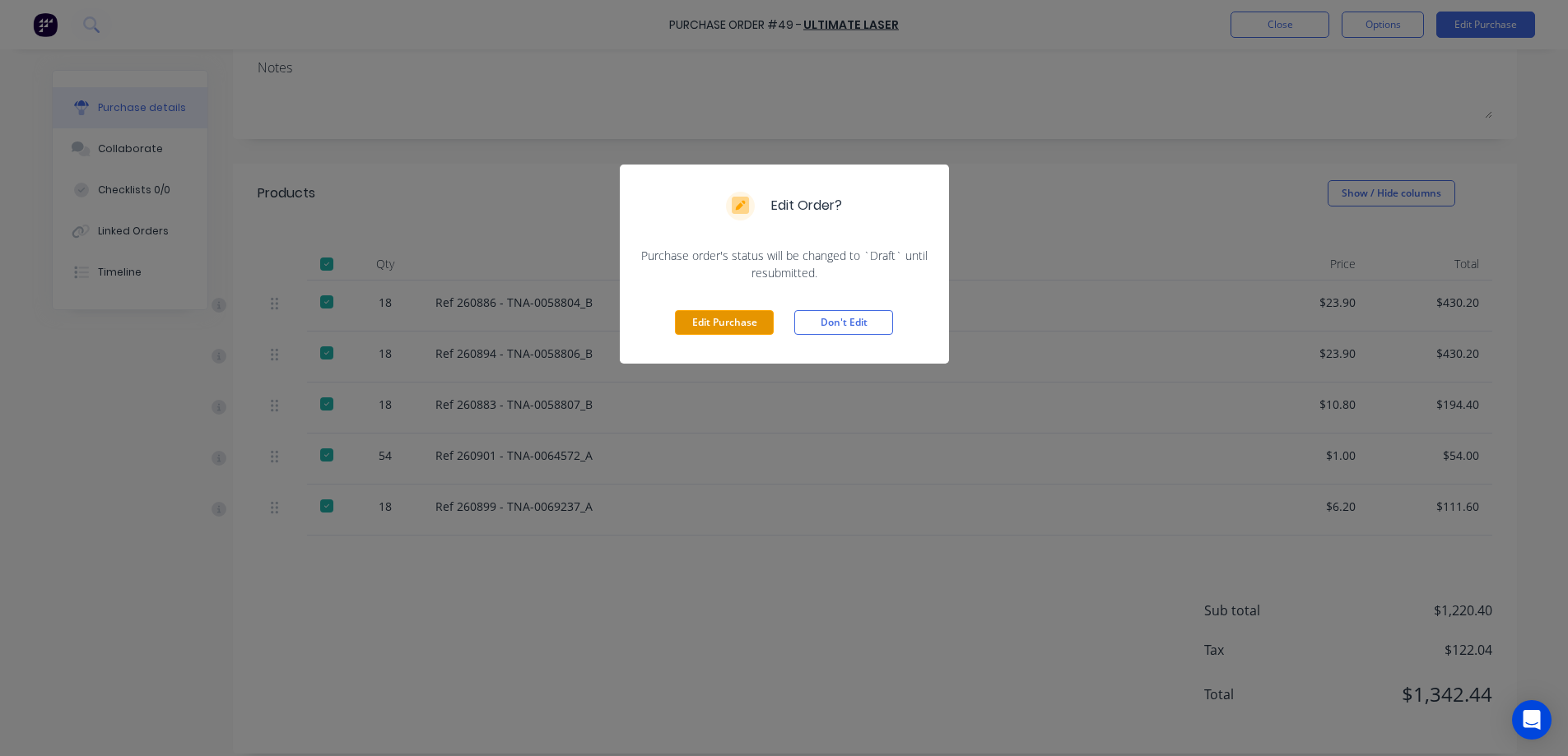
click at [738, 327] on button "Edit Purchase" at bounding box center [724, 322] width 99 height 25
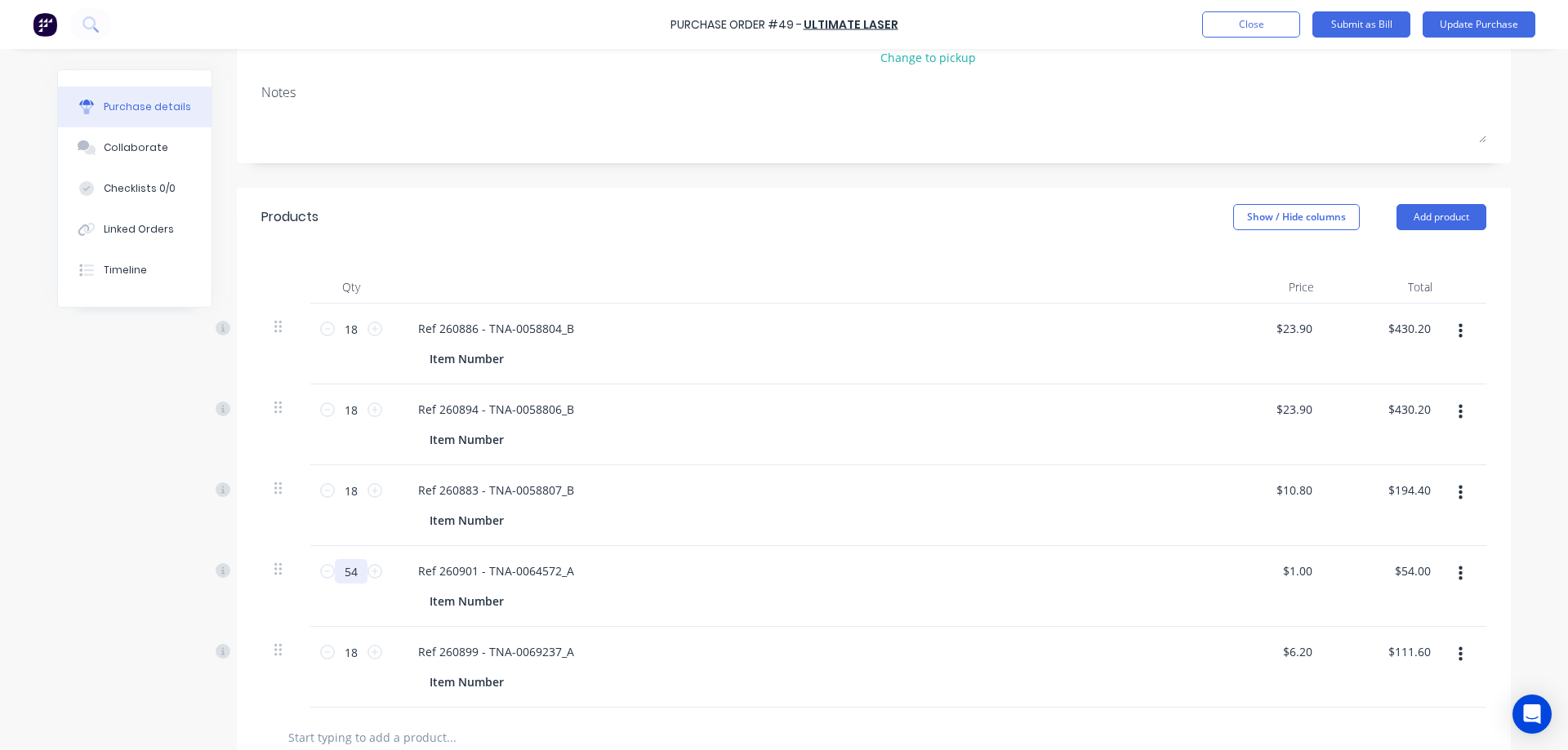
drag, startPoint x: 355, startPoint y: 571, endPoint x: 333, endPoint y: 581, distance: 24.2
click at [335, 581] on input "54" at bounding box center [351, 571] width 33 height 25
type input "1"
type input "$1.00"
type input "10"
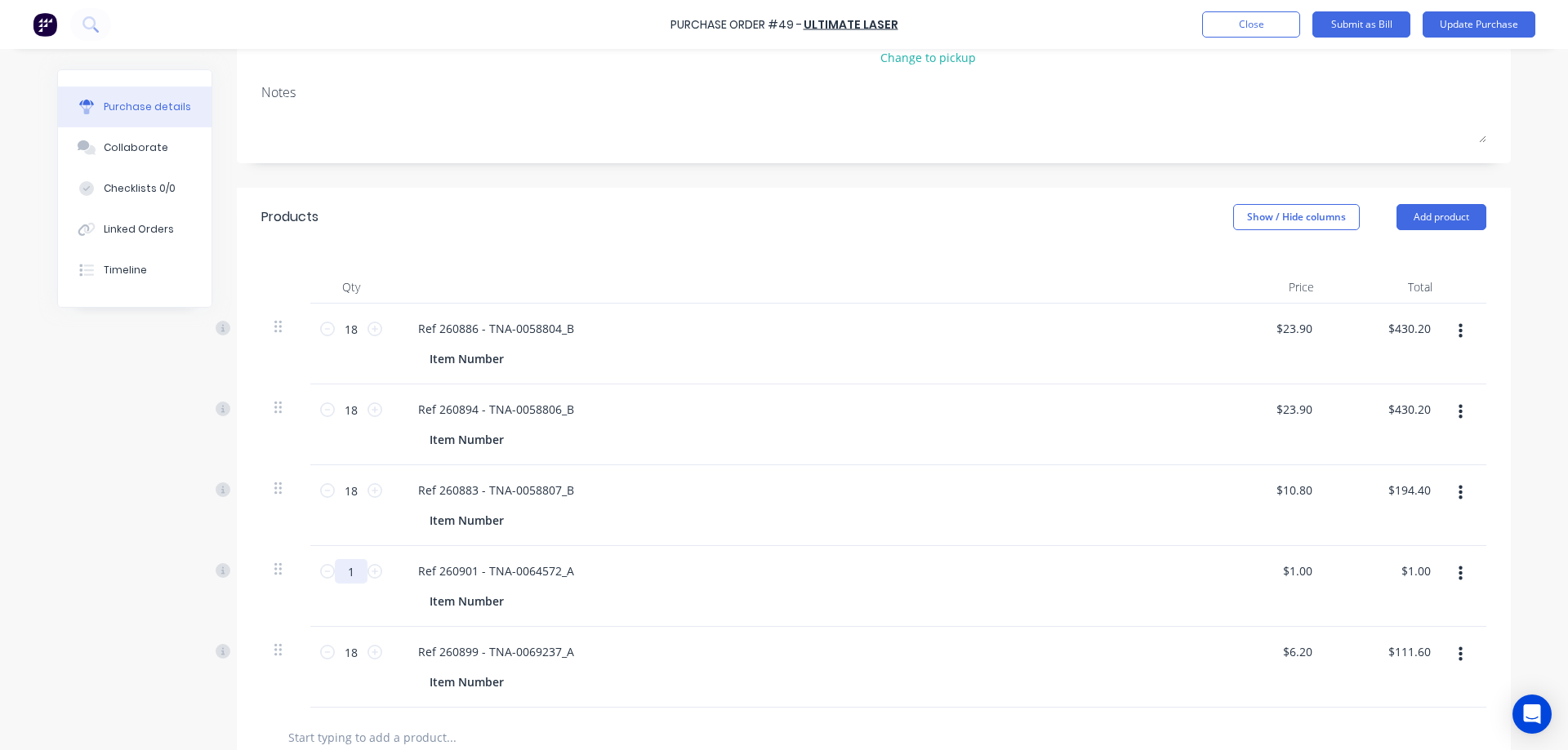
type input "$10.00"
type input "108"
type input "$108.00"
type input "108"
drag, startPoint x: 351, startPoint y: 562, endPoint x: 800, endPoint y: 605, distance: 451.1
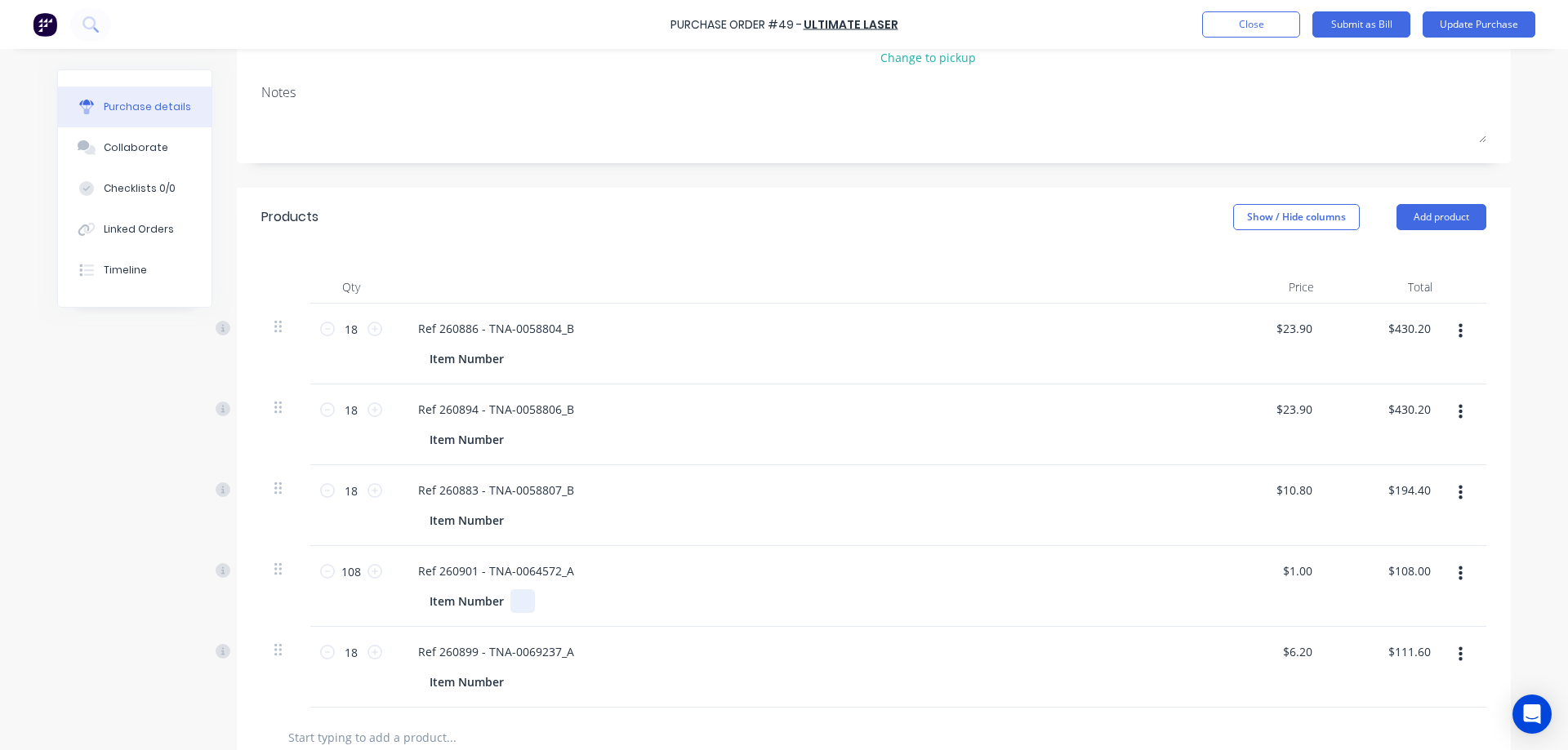
click at [804, 616] on div "Ref 260901 - TNA-0064572_A Item Number" at bounding box center [800, 586] width 817 height 81
click at [1461, 26] on button "Update Purchase" at bounding box center [1479, 24] width 113 height 26
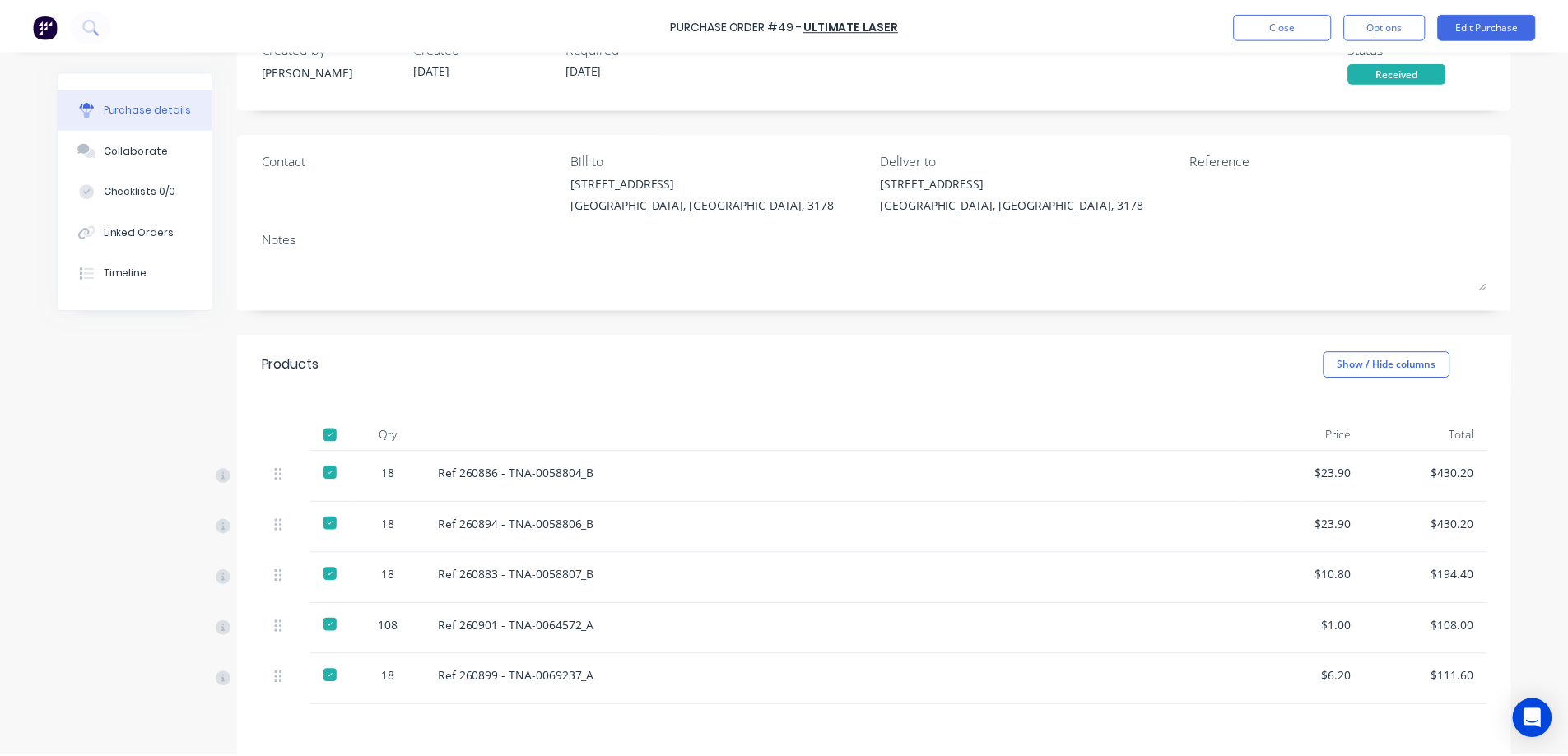
scroll to position [0, 0]
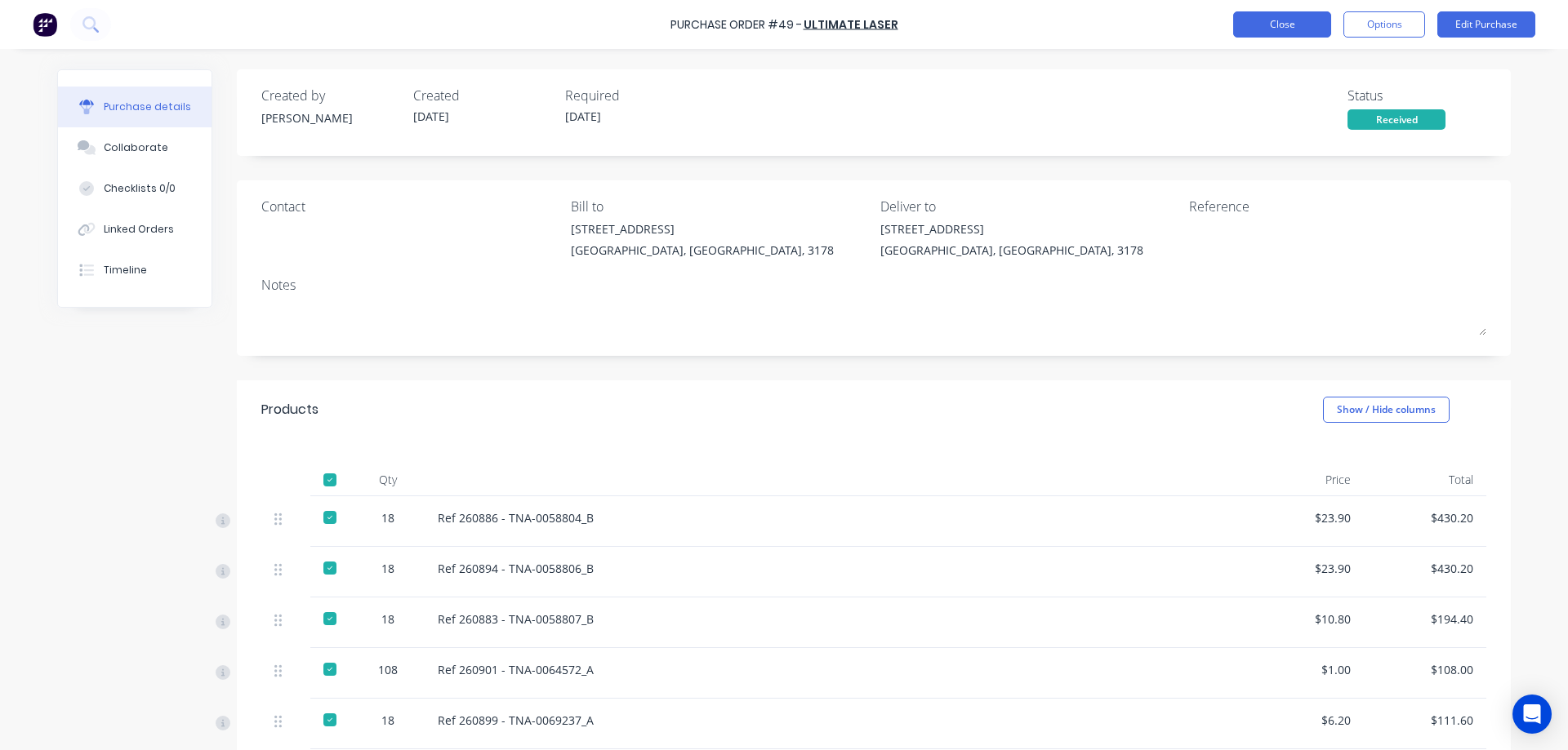
click at [1278, 17] on button "Close" at bounding box center [1282, 24] width 98 height 26
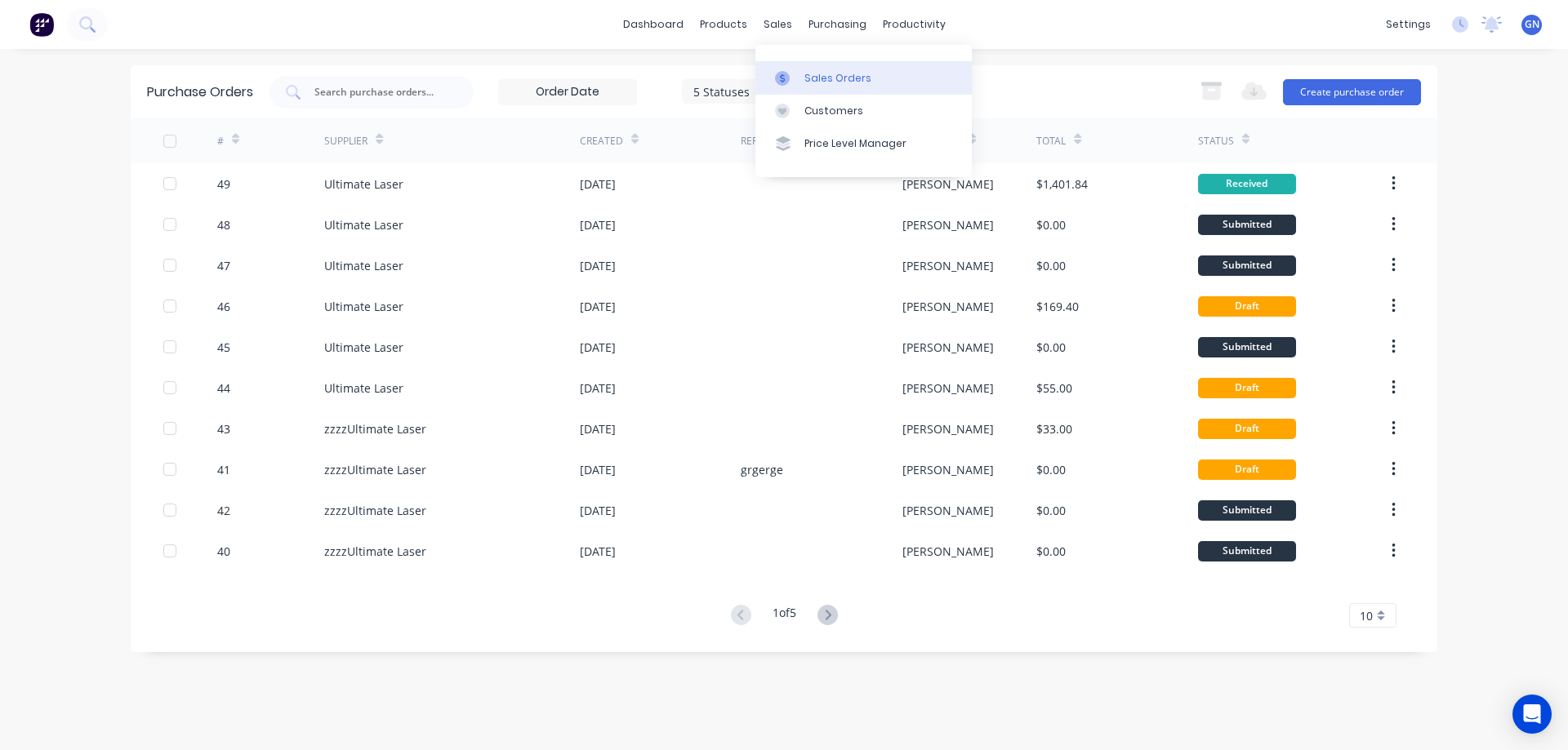
click at [847, 76] on div "Sales Orders" at bounding box center [838, 78] width 67 height 15
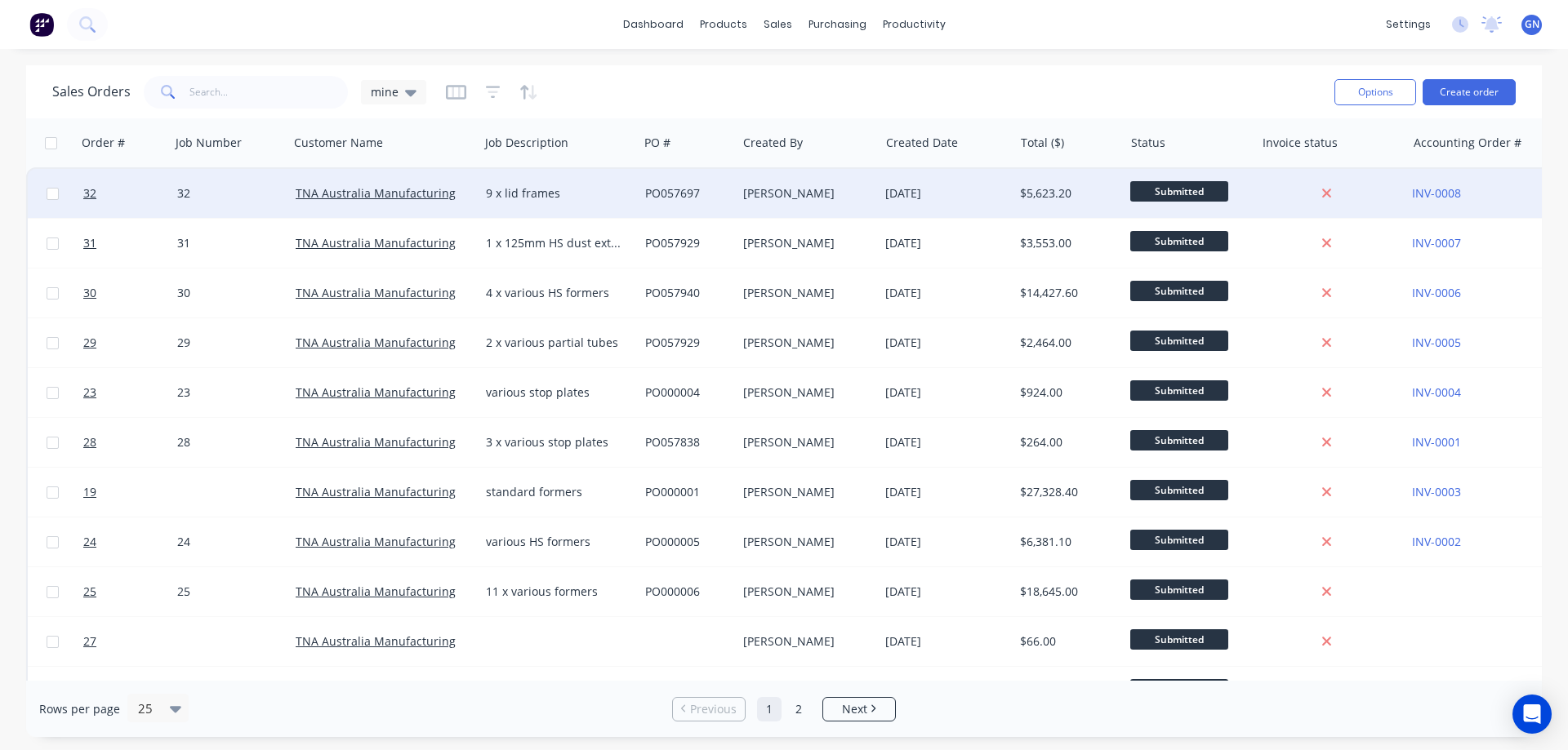
click at [942, 192] on div "[DATE]" at bounding box center [946, 194] width 121 height 17
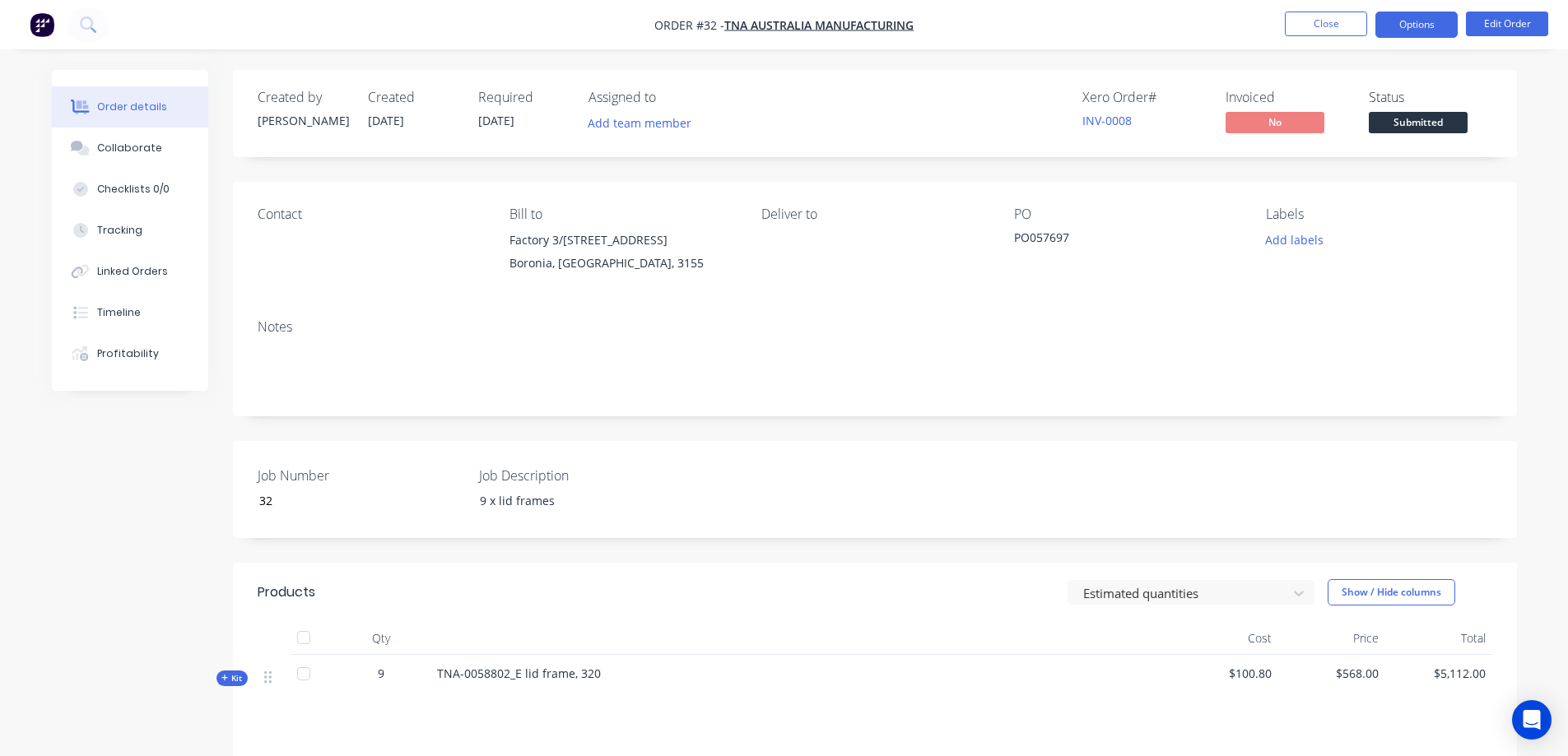
click at [1422, 24] on button "Options" at bounding box center [1416, 24] width 82 height 26
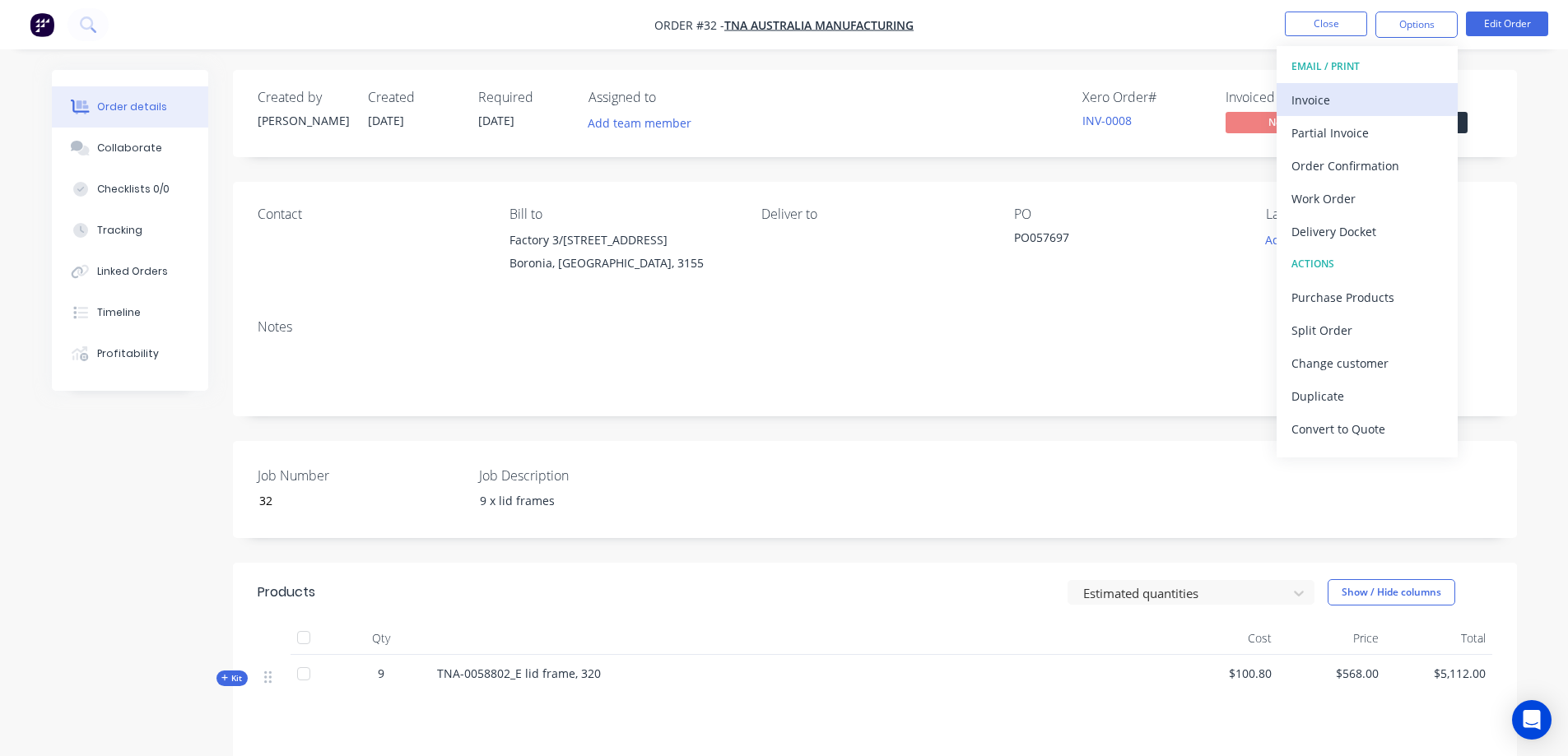
click at [1327, 98] on div "Invoice" at bounding box center [1366, 100] width 151 height 24
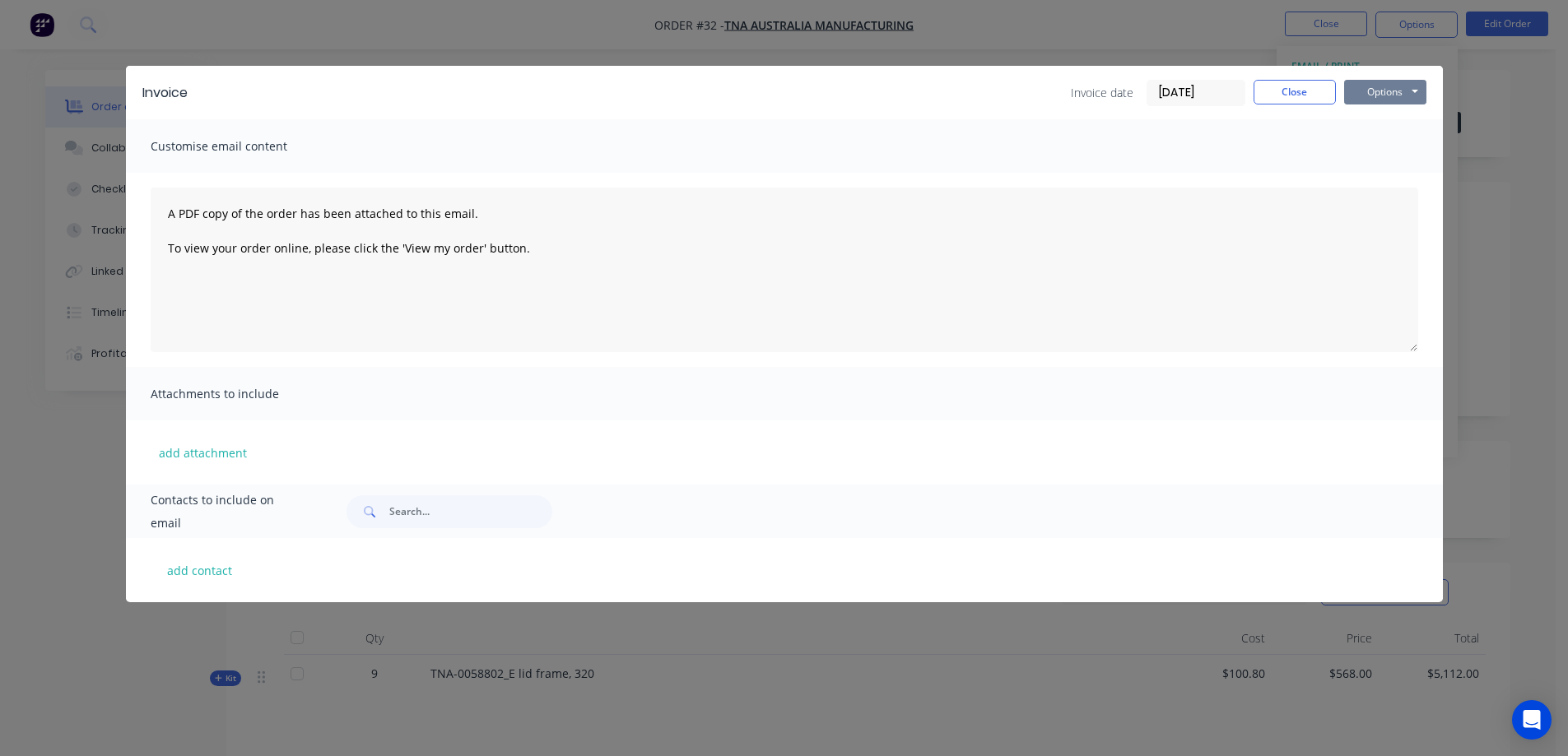
click at [1372, 95] on button "Options" at bounding box center [1385, 92] width 82 height 25
click at [1385, 147] on button "Print" at bounding box center [1397, 148] width 106 height 27
click at [1295, 90] on button "Close" at bounding box center [1294, 92] width 82 height 25
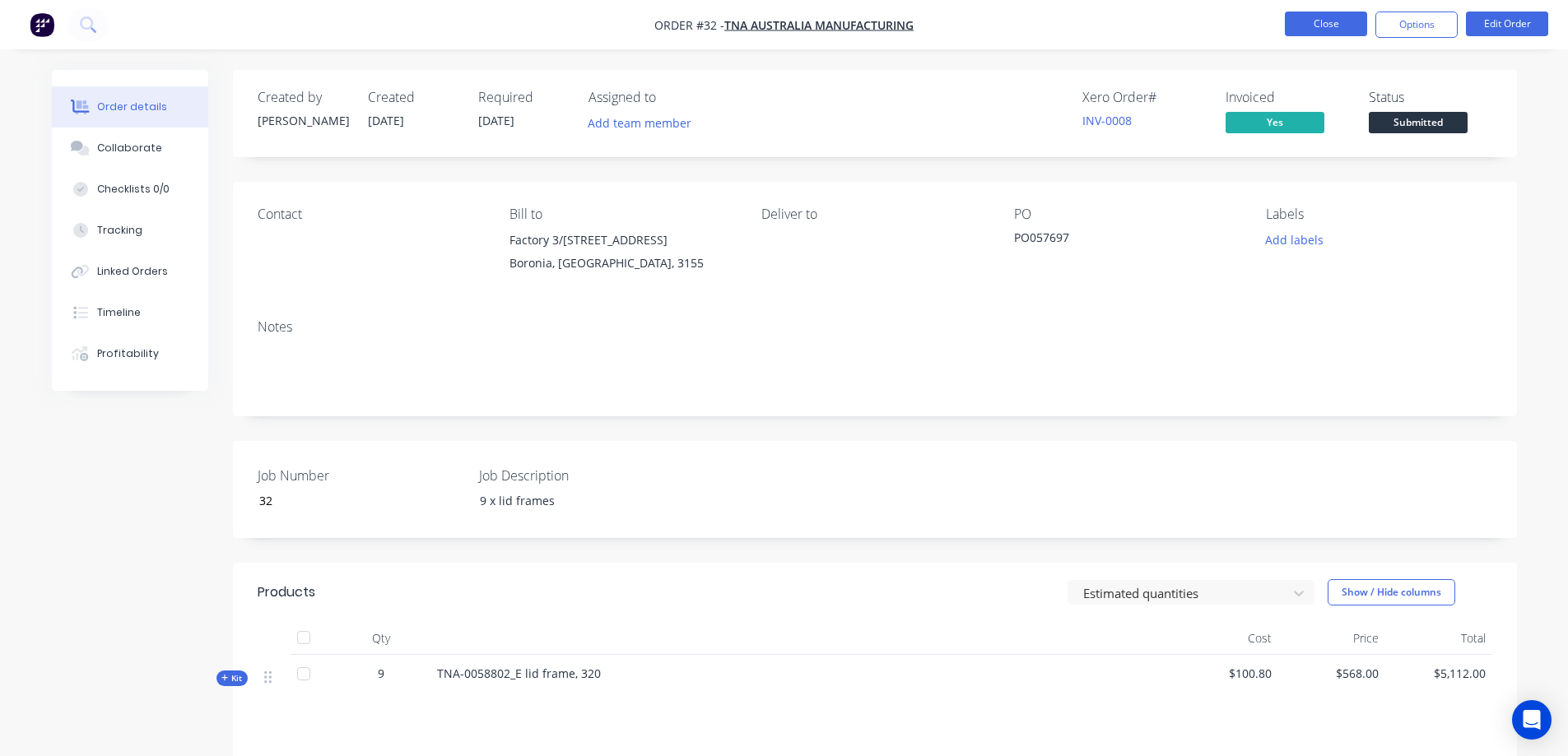
click at [1326, 26] on button "Close" at bounding box center [1325, 23] width 82 height 25
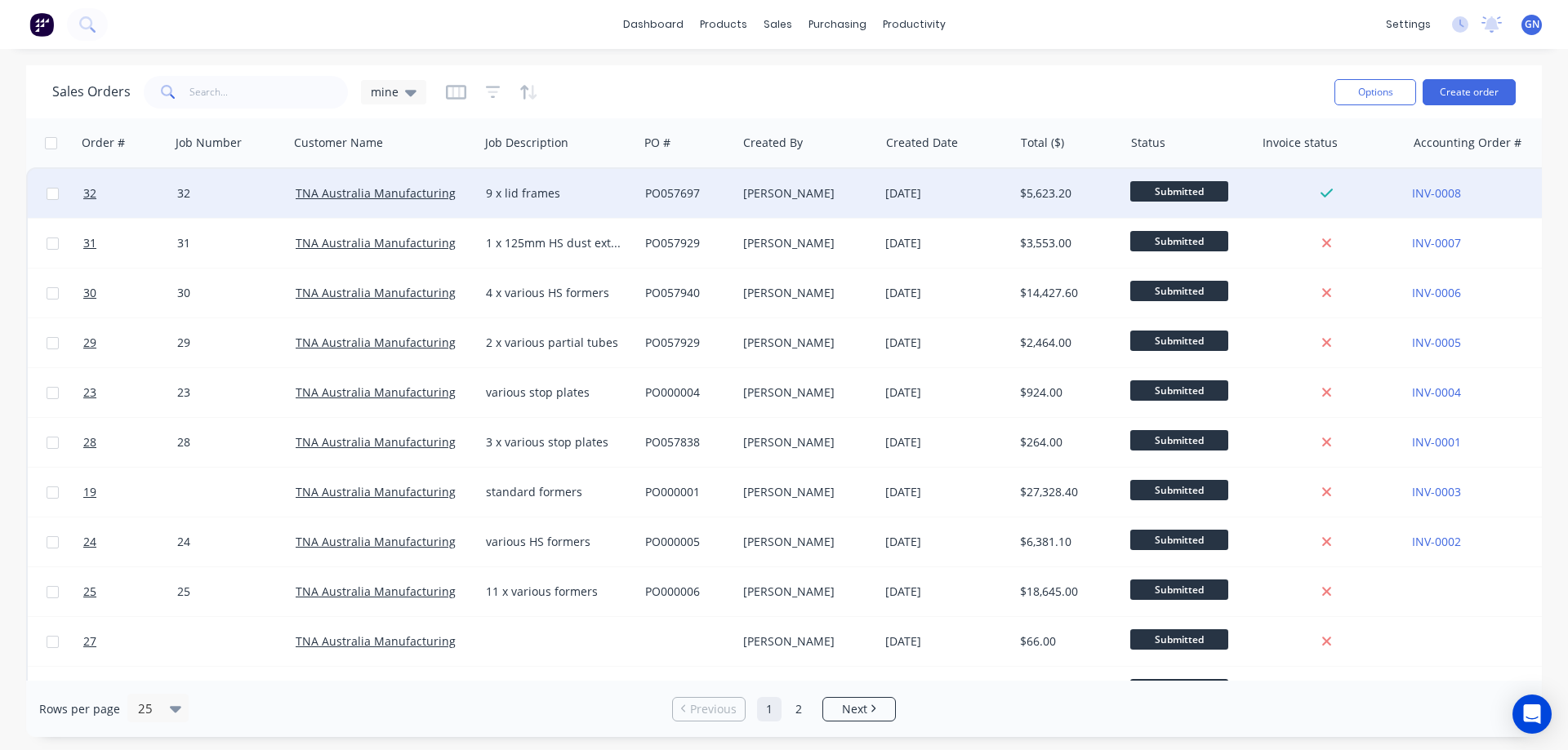
click at [923, 186] on div "09 Oct 2025" at bounding box center [946, 194] width 121 height 17
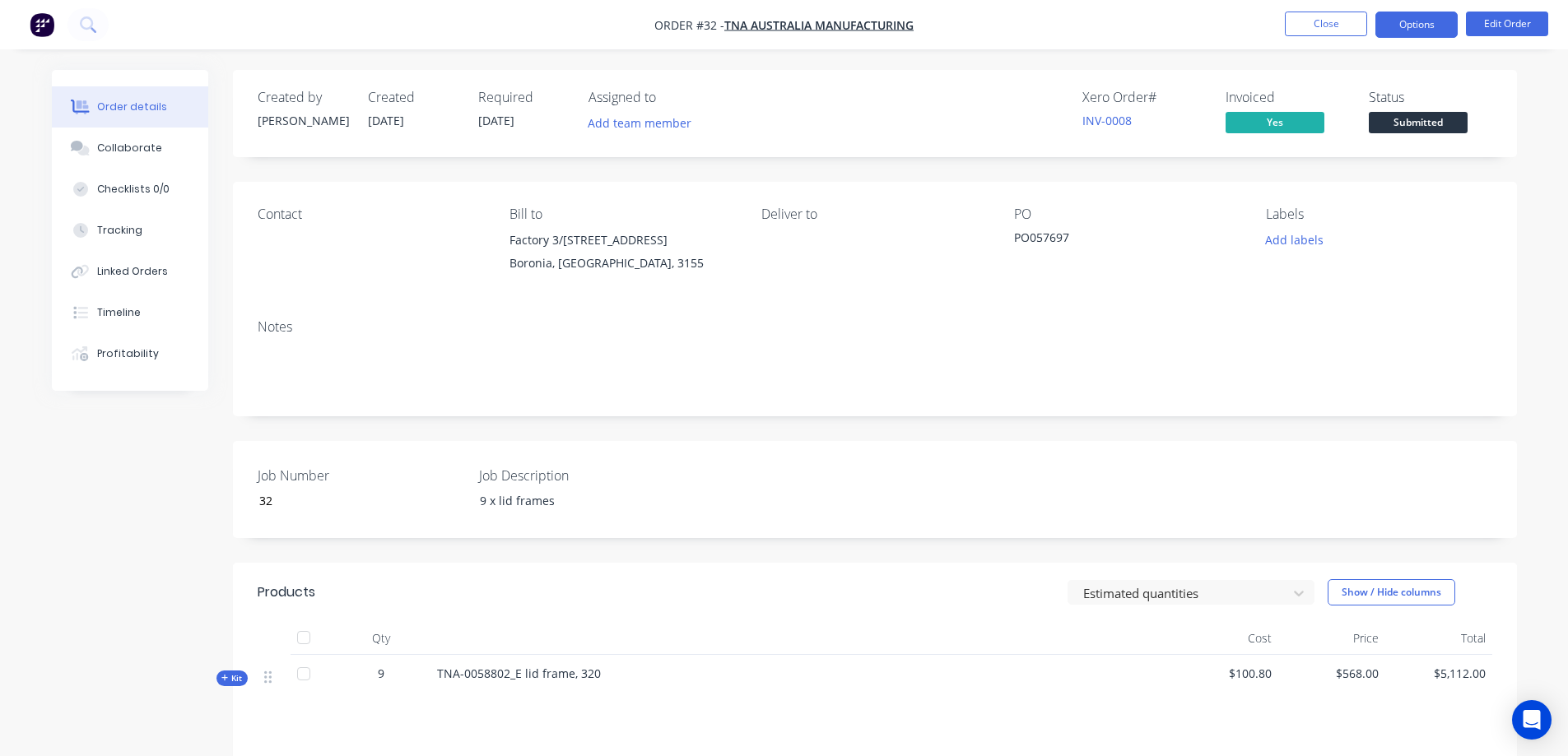
click at [1402, 21] on button "Options" at bounding box center [1416, 24] width 82 height 26
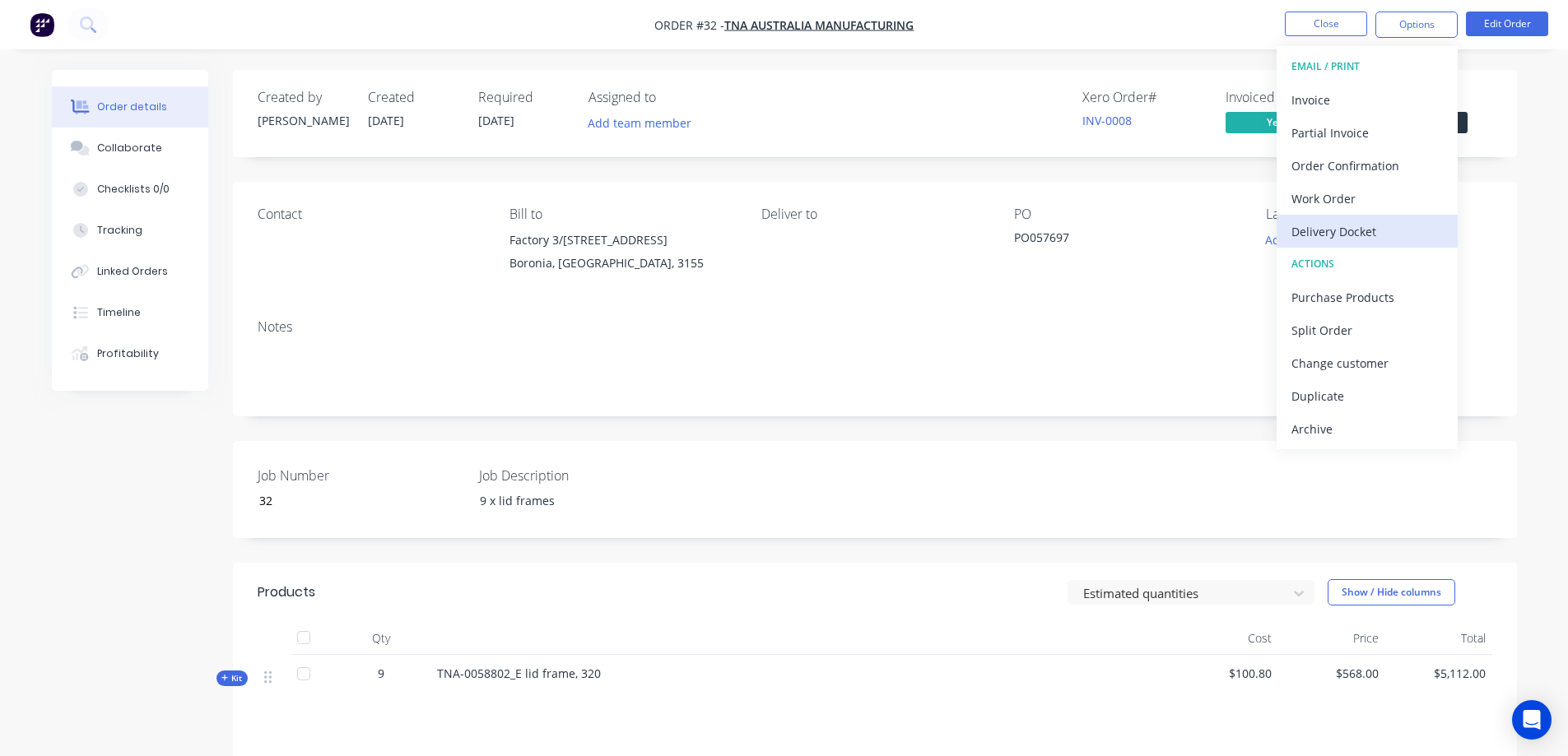
click at [1371, 231] on div "Delivery Docket" at bounding box center [1366, 232] width 151 height 24
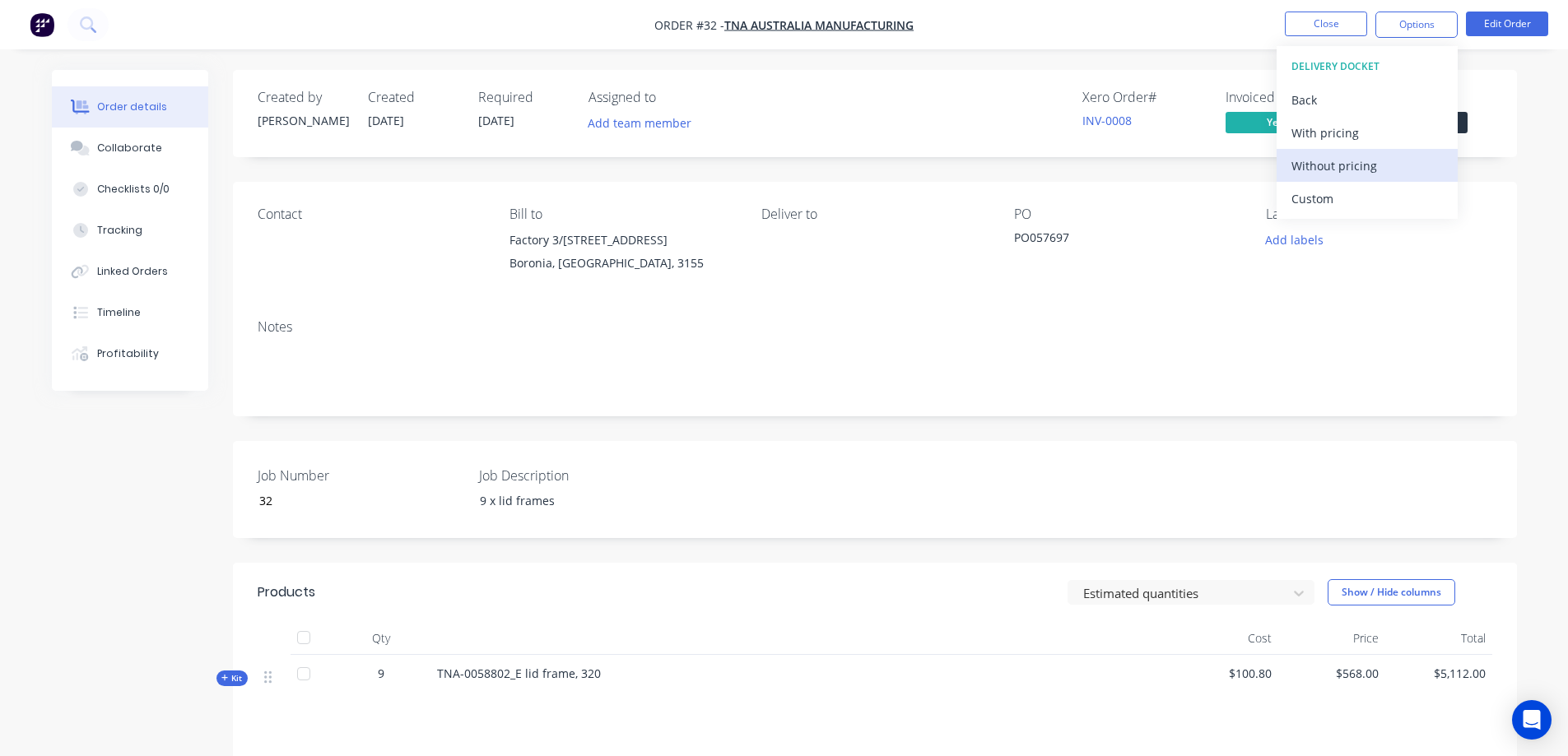
click at [1337, 169] on div "Without pricing" at bounding box center [1366, 166] width 151 height 24
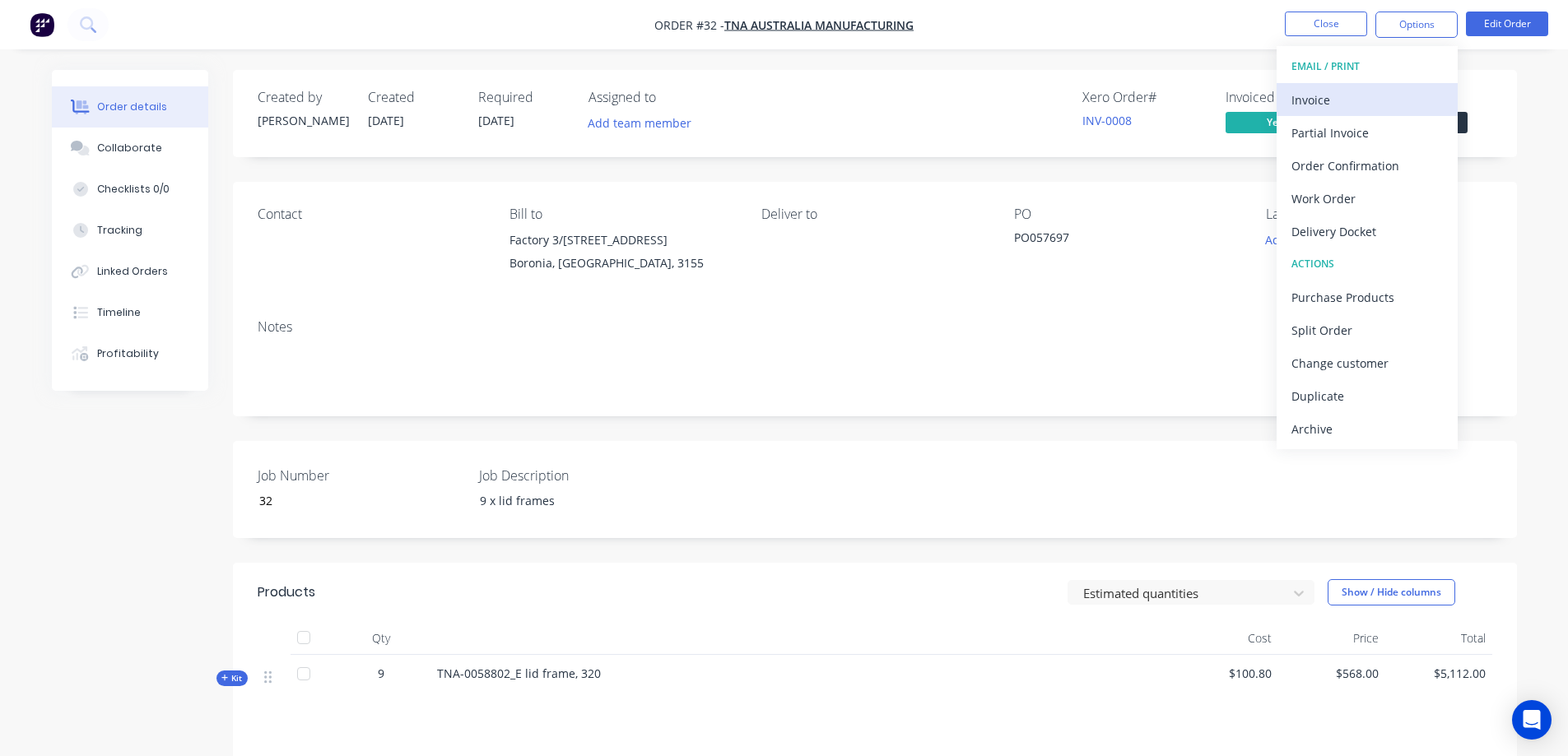
click at [1319, 104] on div "Invoice" at bounding box center [1366, 100] width 151 height 24
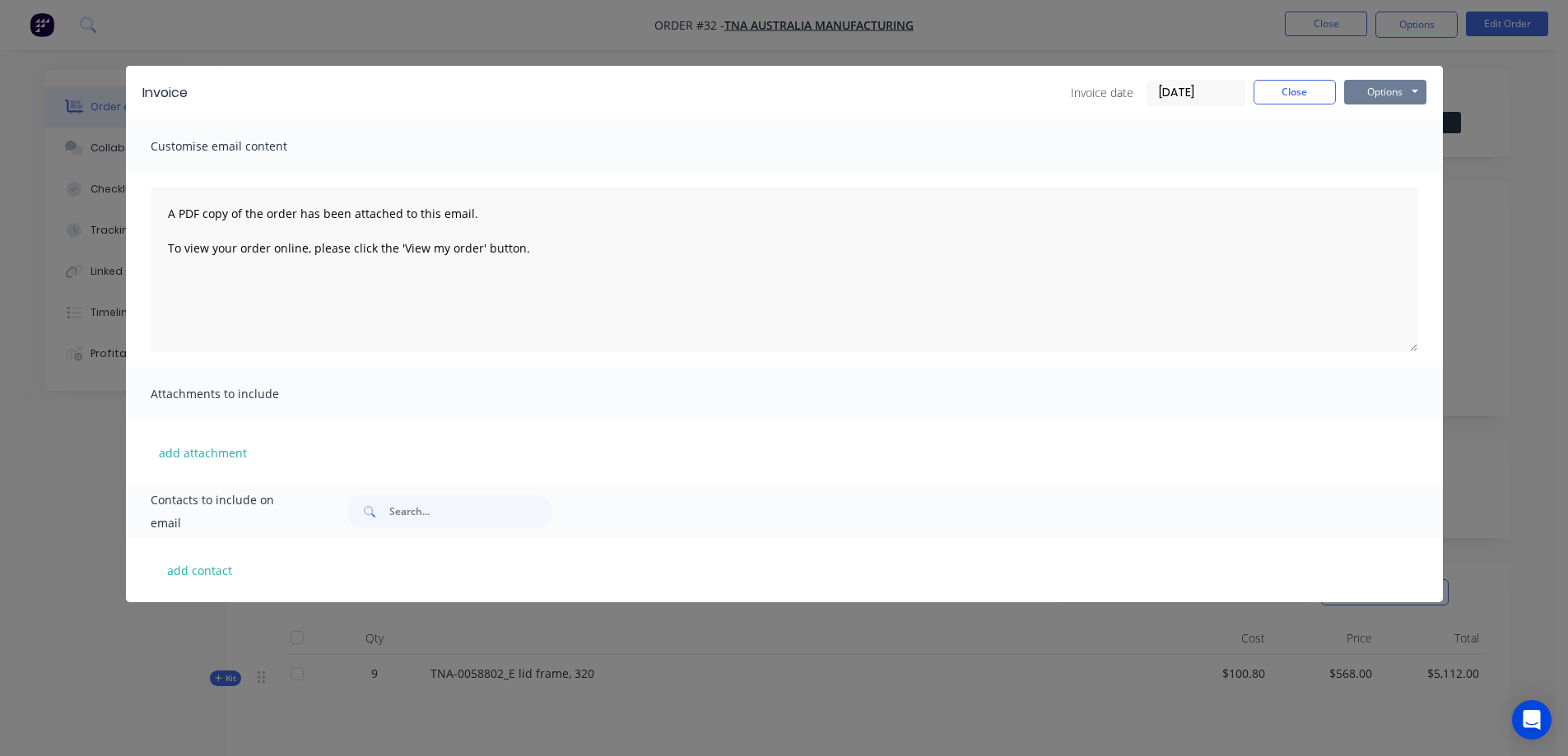
click at [1384, 92] on button "Options" at bounding box center [1385, 92] width 82 height 25
click at [1381, 120] on button "Preview" at bounding box center [1397, 120] width 106 height 27
click at [1376, 91] on button "Options" at bounding box center [1385, 92] width 82 height 25
click at [1290, 92] on button "Close" at bounding box center [1294, 92] width 82 height 25
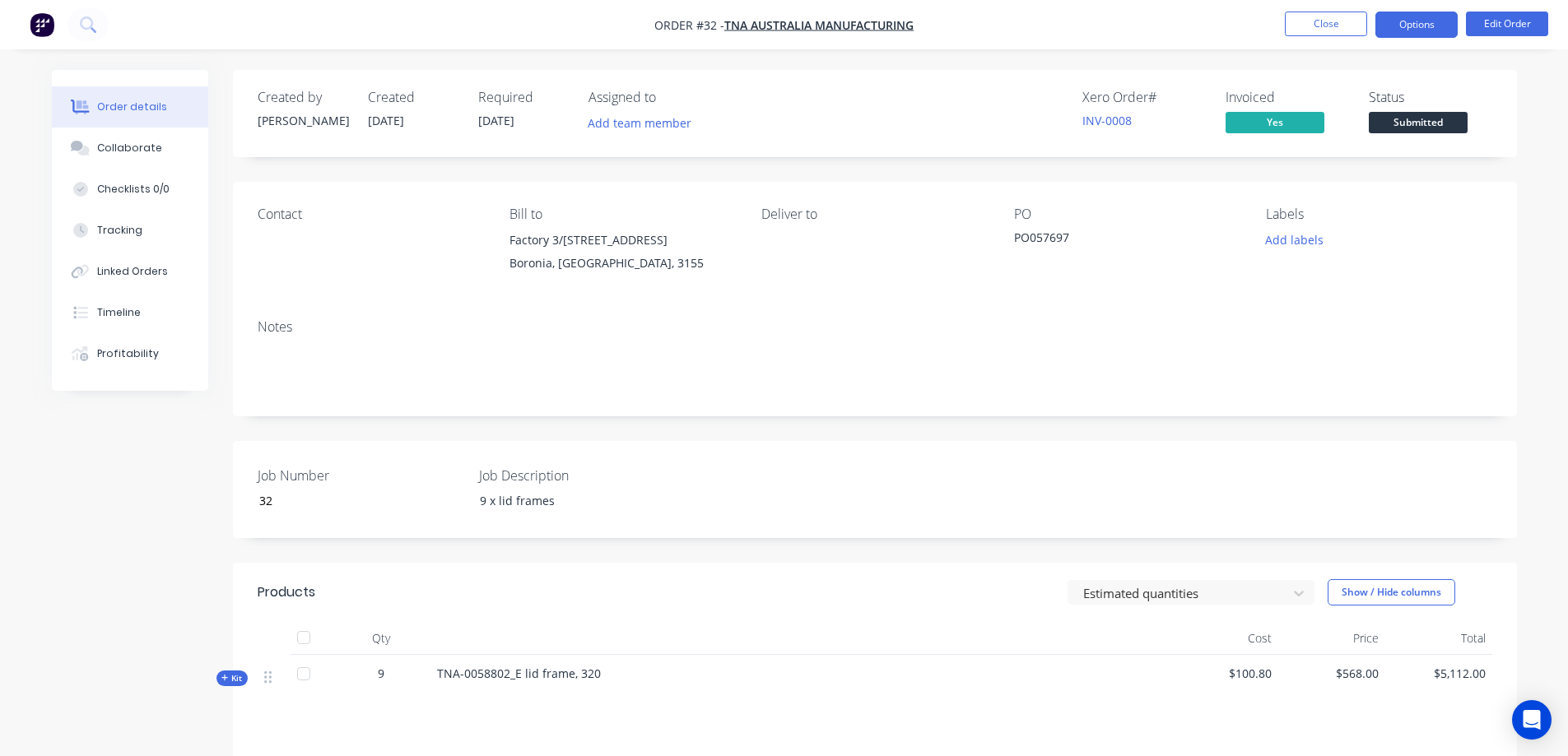
click at [1406, 19] on button "Options" at bounding box center [1416, 24] width 82 height 26
click at [1174, 145] on div "Created by Greg Created 09/10/25 Required 16/10/25 Assigned to Add team member …" at bounding box center [874, 113] width 1283 height 87
click at [1401, 120] on span "Submitted" at bounding box center [1418, 122] width 99 height 20
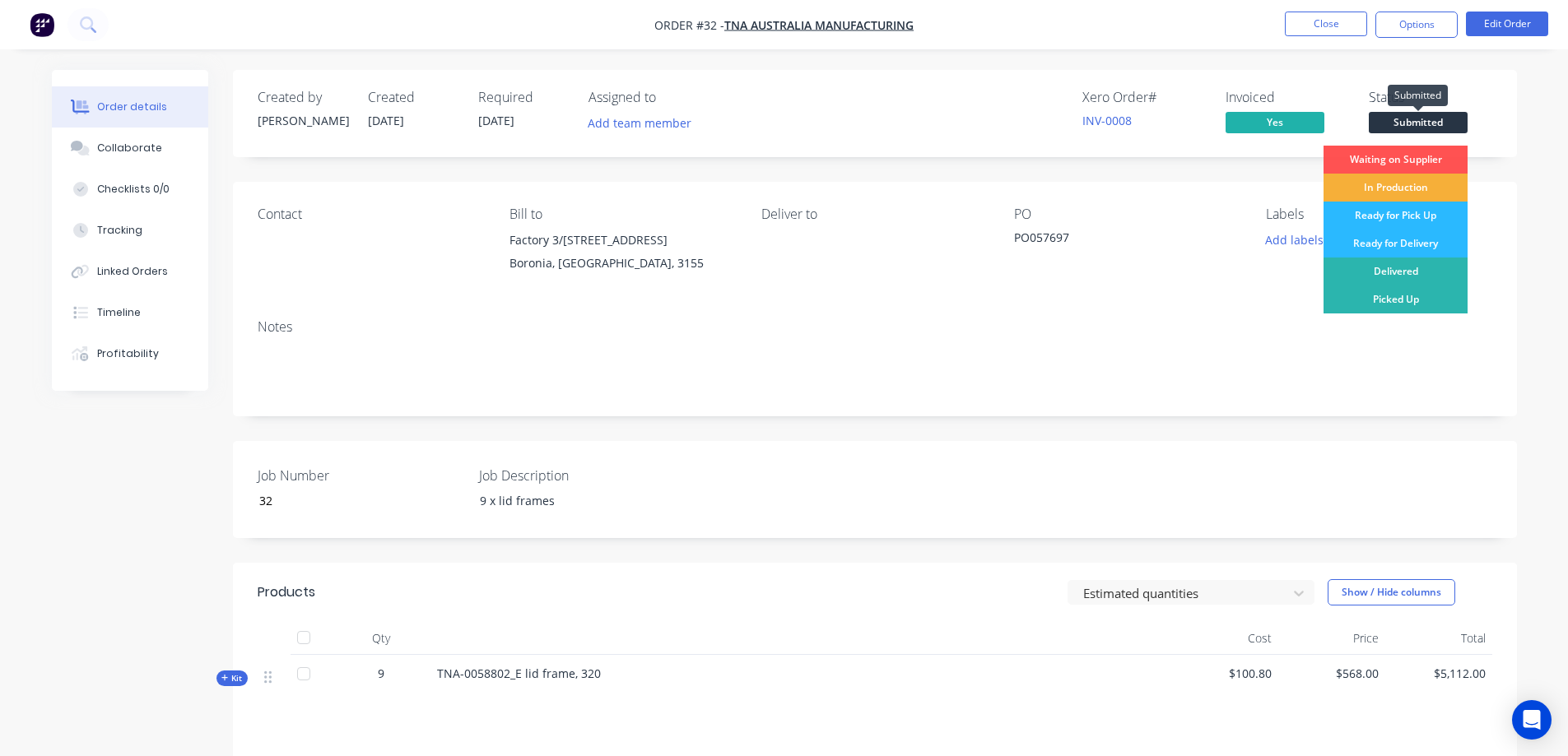
drag, startPoint x: 1401, startPoint y: 120, endPoint x: 1430, endPoint y: 119, distance: 29.0
click at [1431, 114] on span "Submitted" at bounding box center [1418, 122] width 99 height 20
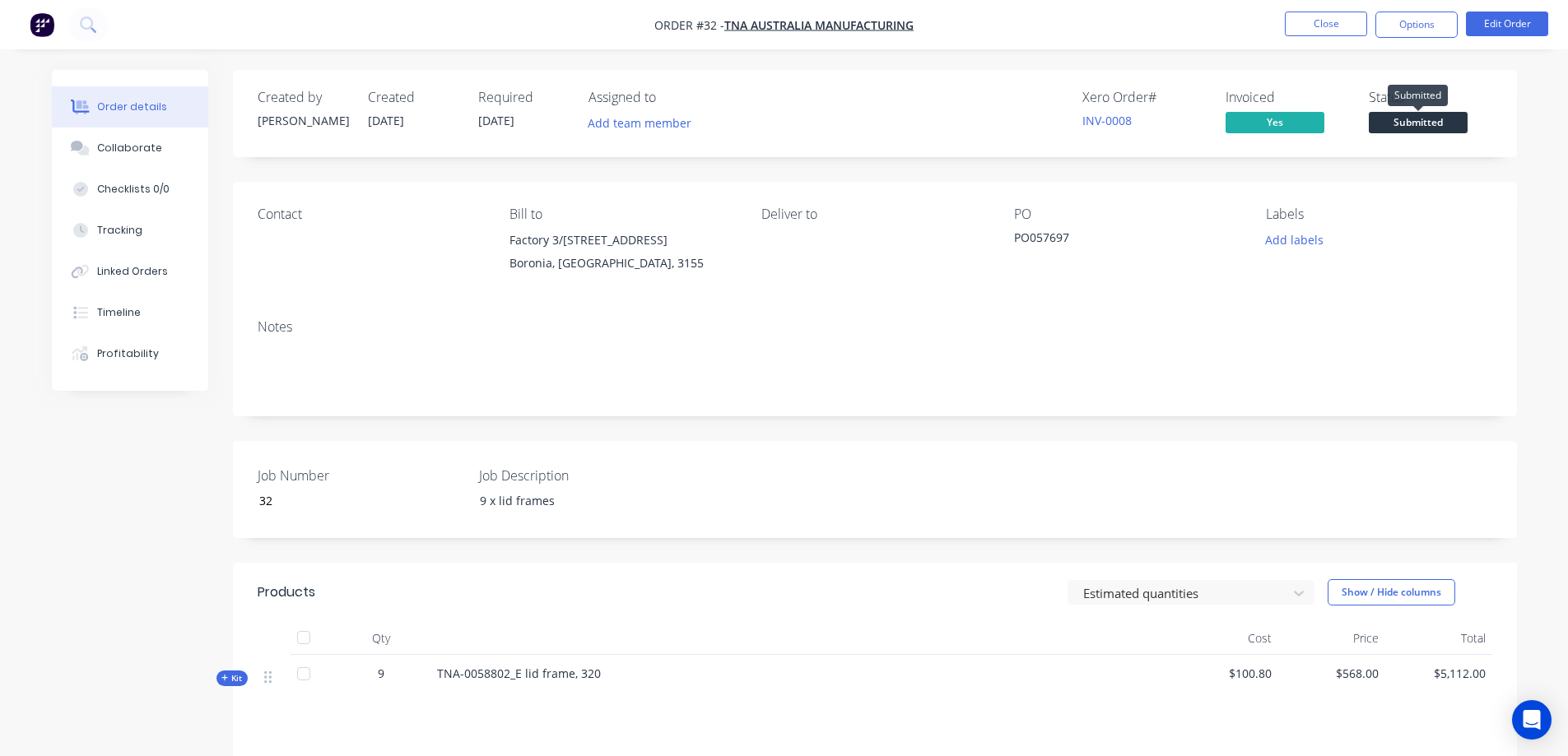
click at [1429, 119] on span "Submitted" at bounding box center [1418, 122] width 99 height 20
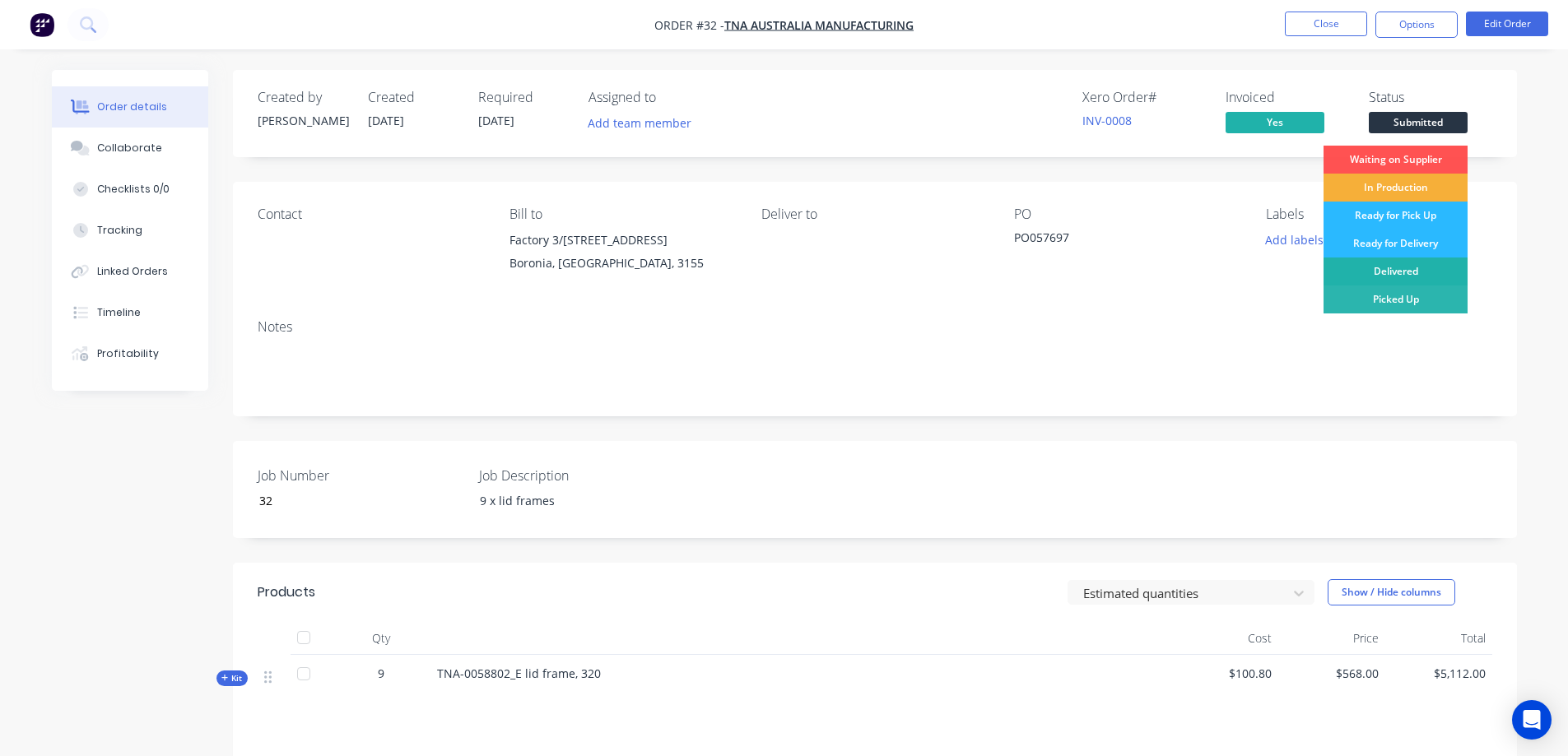
click at [1402, 270] on div "Delivered" at bounding box center [1395, 271] width 144 height 28
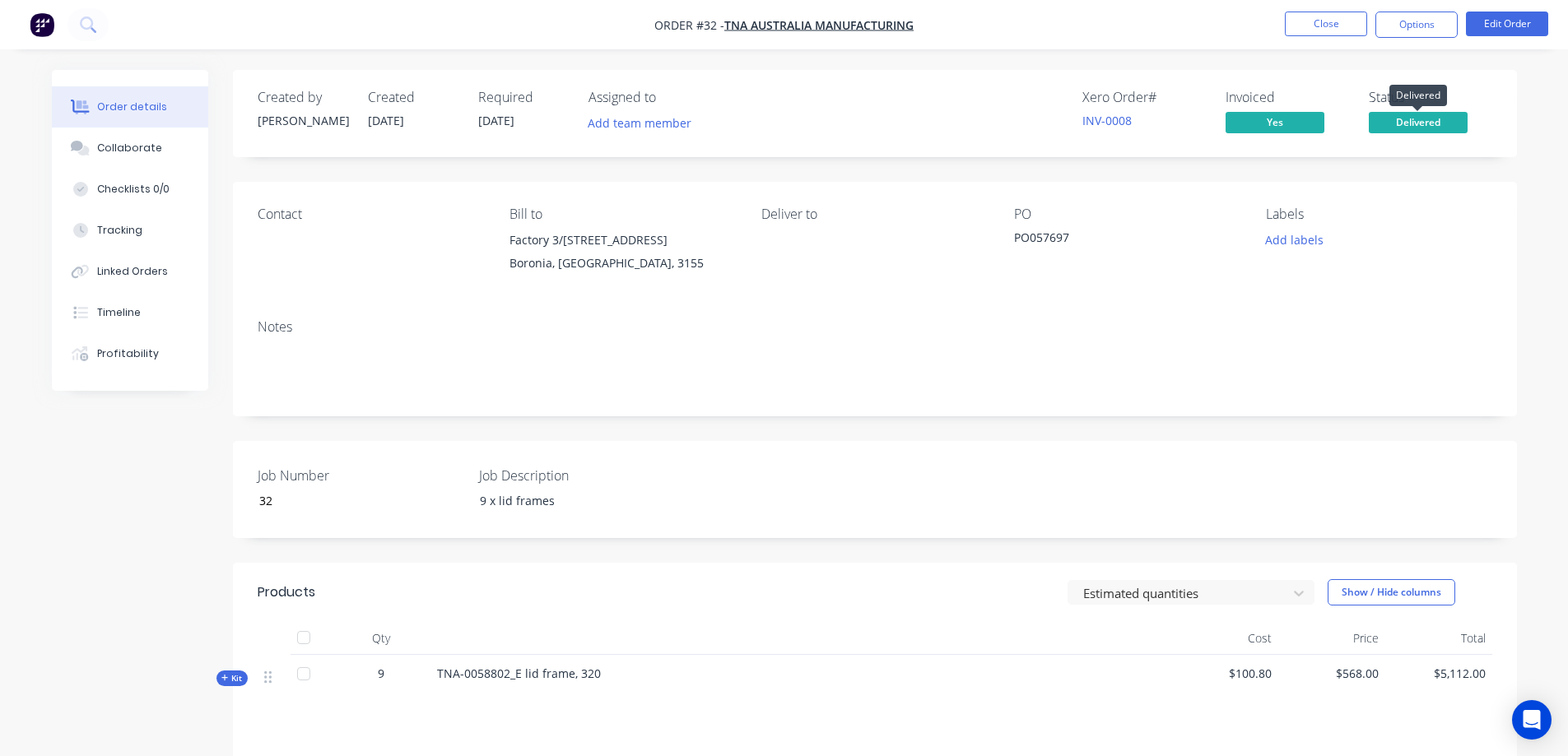
click at [1424, 112] on span "Delivered" at bounding box center [1418, 122] width 99 height 20
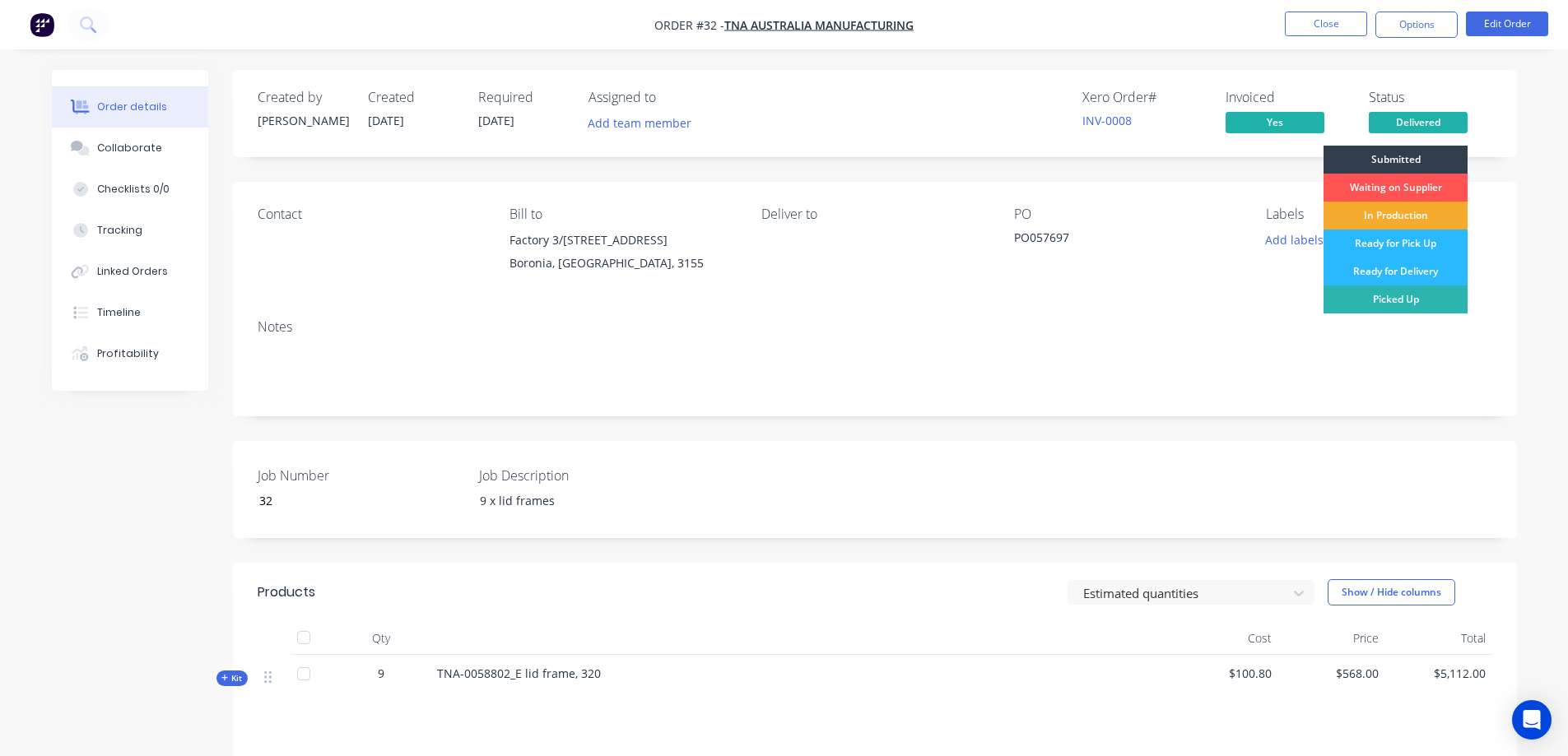
click at [1403, 217] on div "In Production" at bounding box center [1395, 216] width 144 height 28
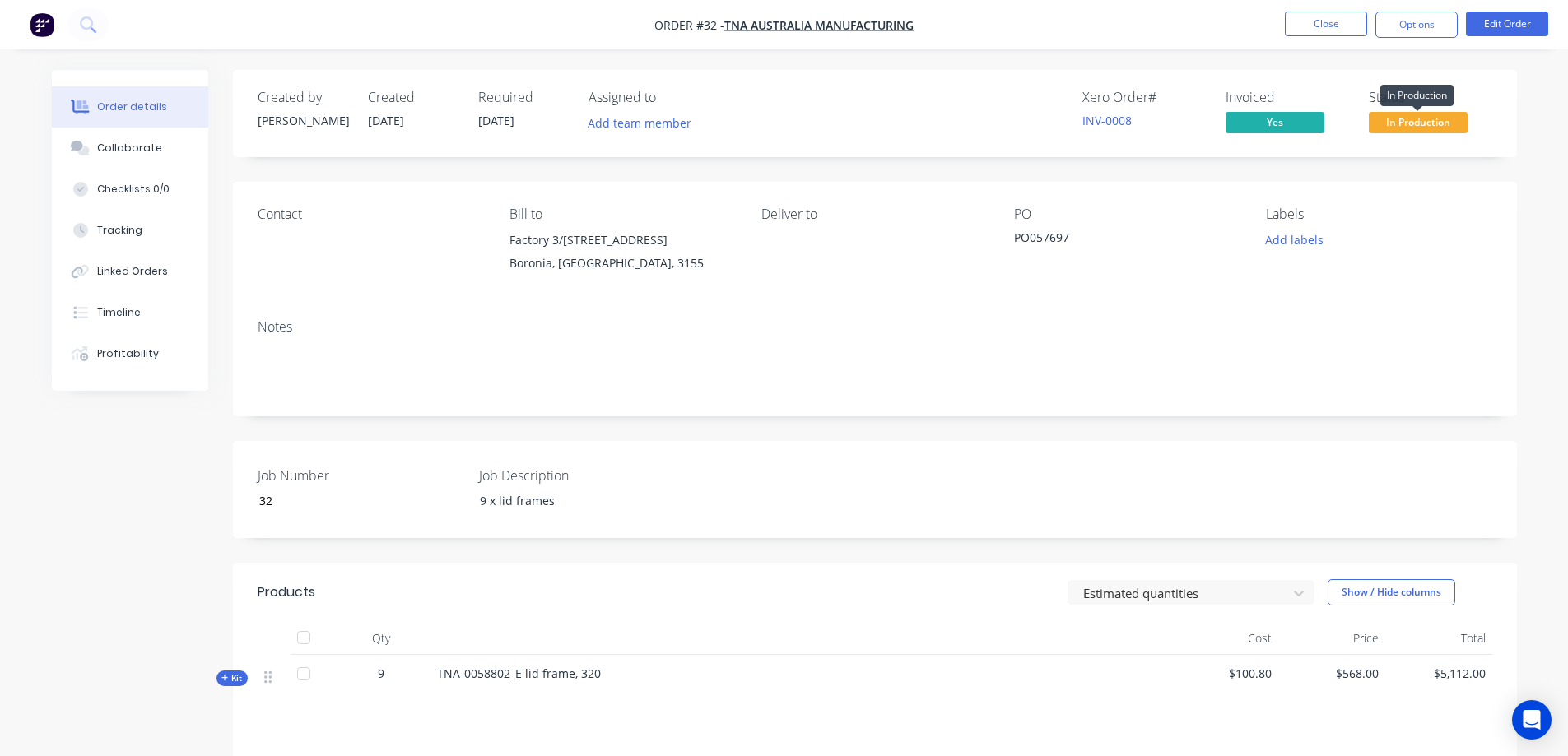
click at [1422, 120] on span "In Production" at bounding box center [1418, 122] width 99 height 20
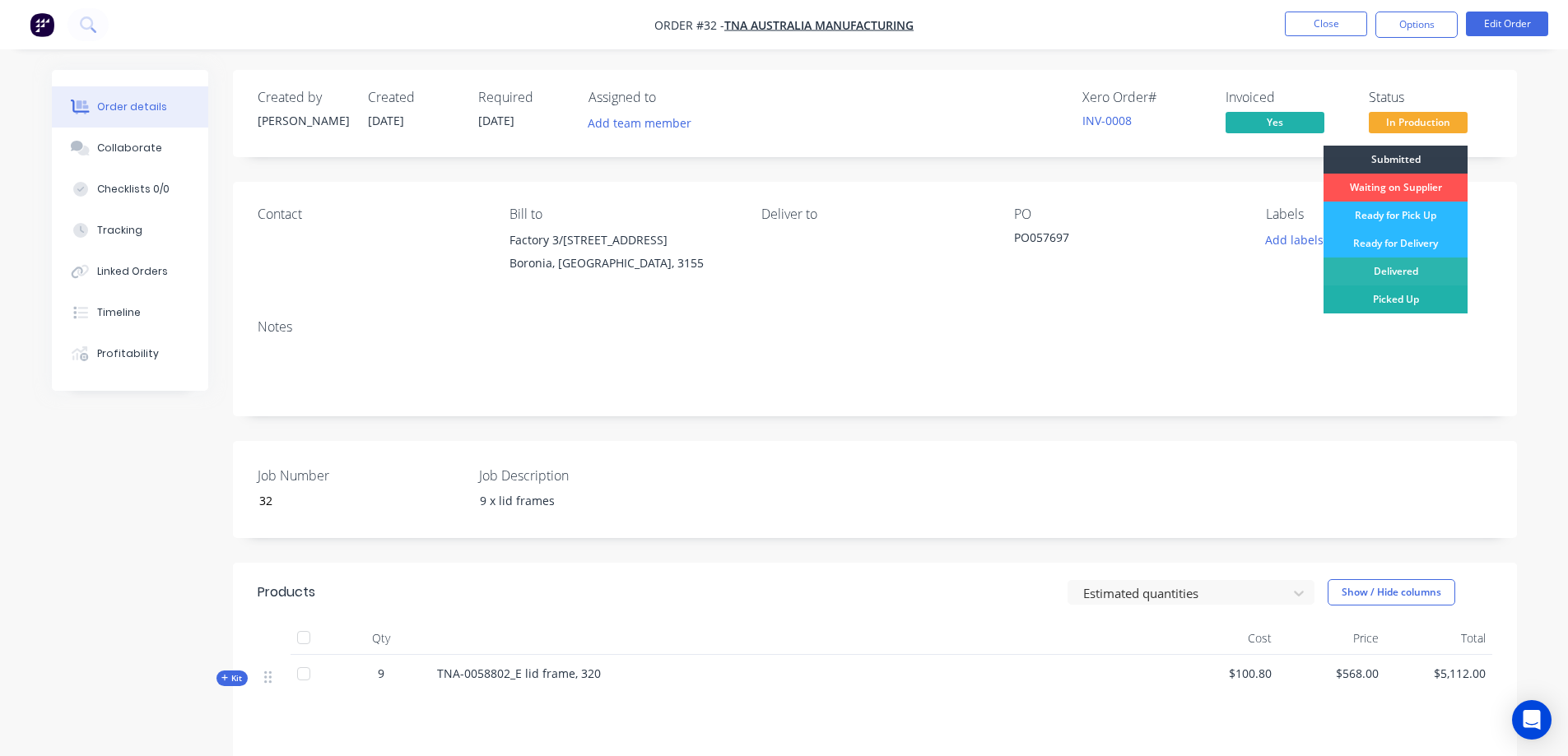
click at [1402, 298] on div "Picked Up" at bounding box center [1395, 299] width 144 height 28
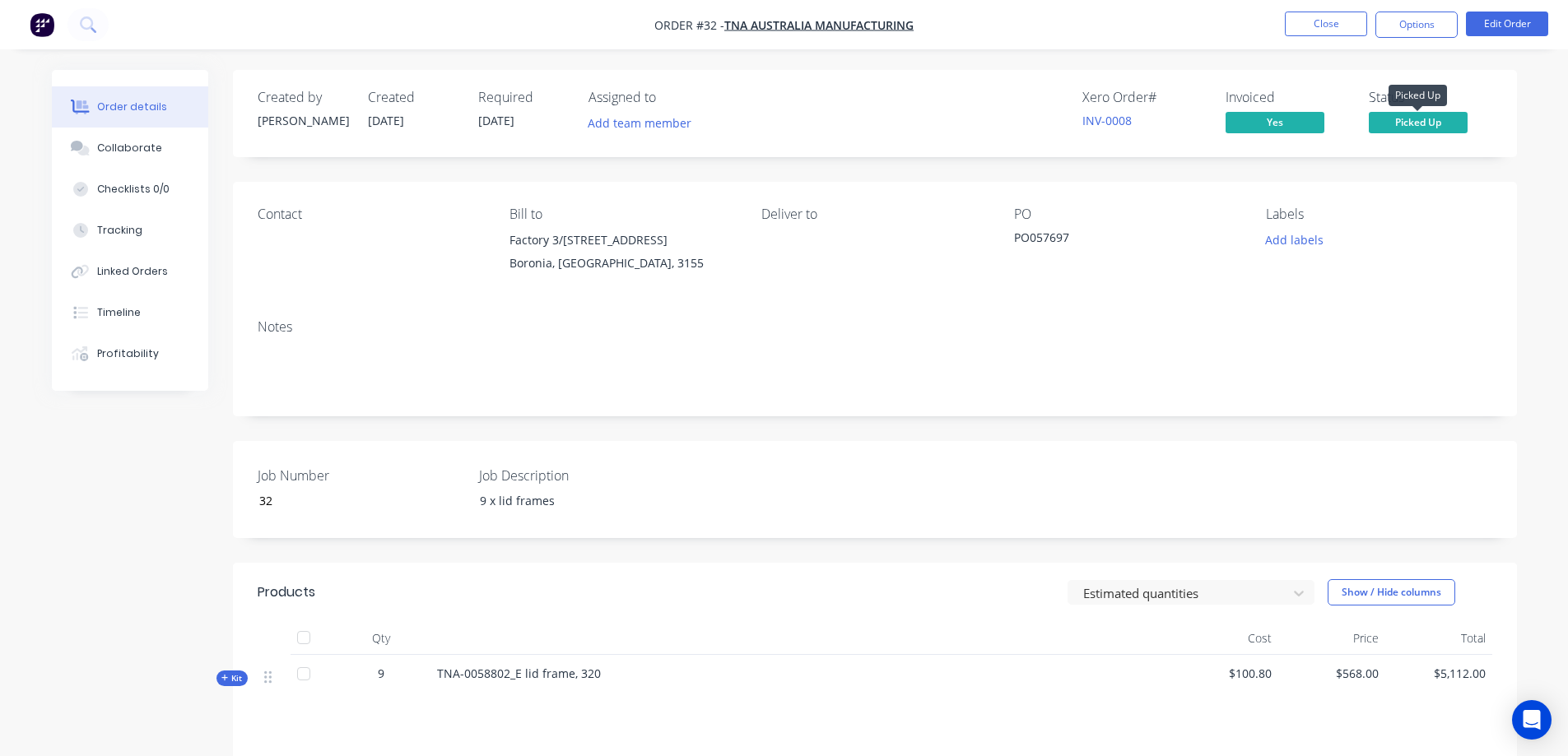
click at [1405, 120] on span "Picked Up" at bounding box center [1418, 122] width 99 height 20
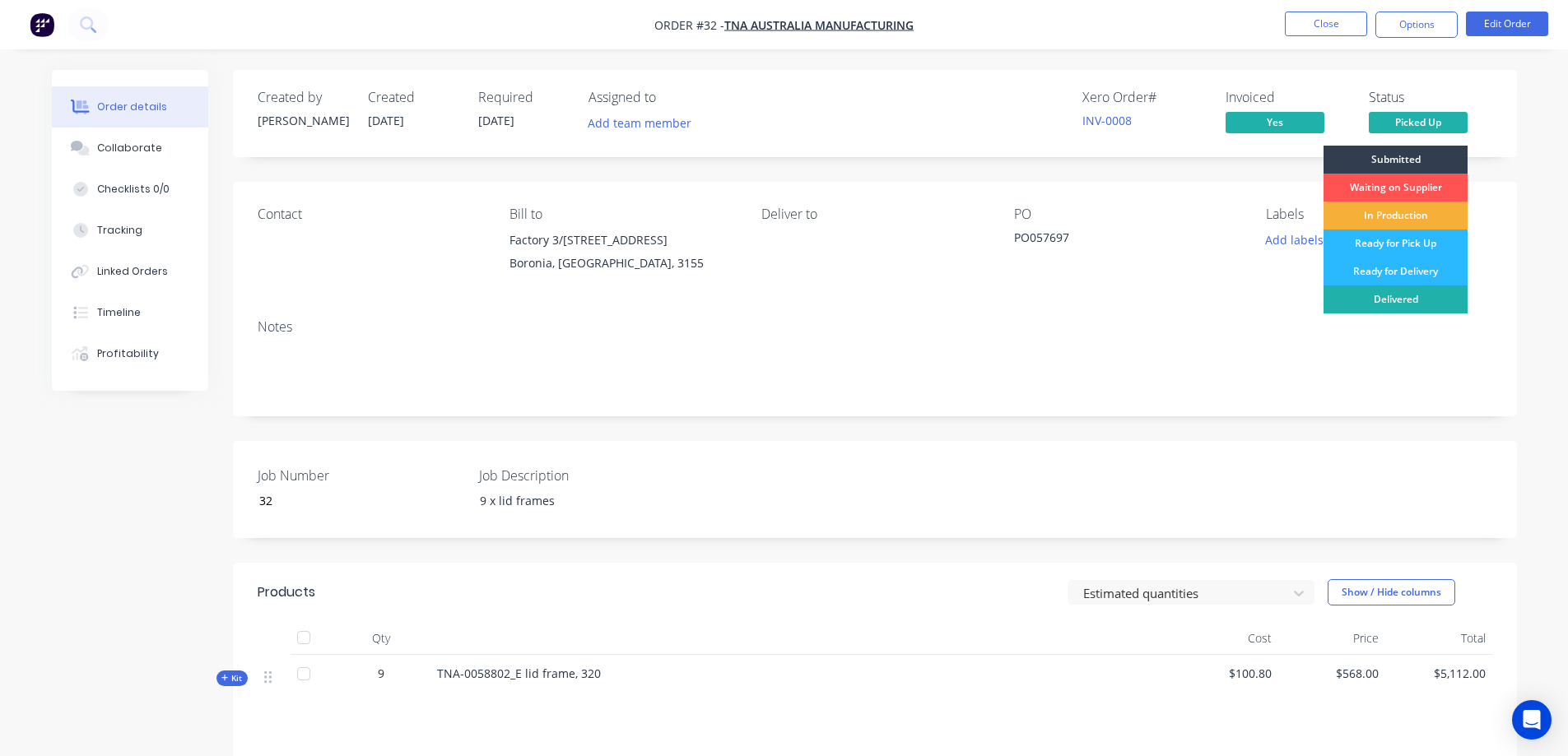
click at [1408, 299] on div "Delivered" at bounding box center [1395, 299] width 144 height 28
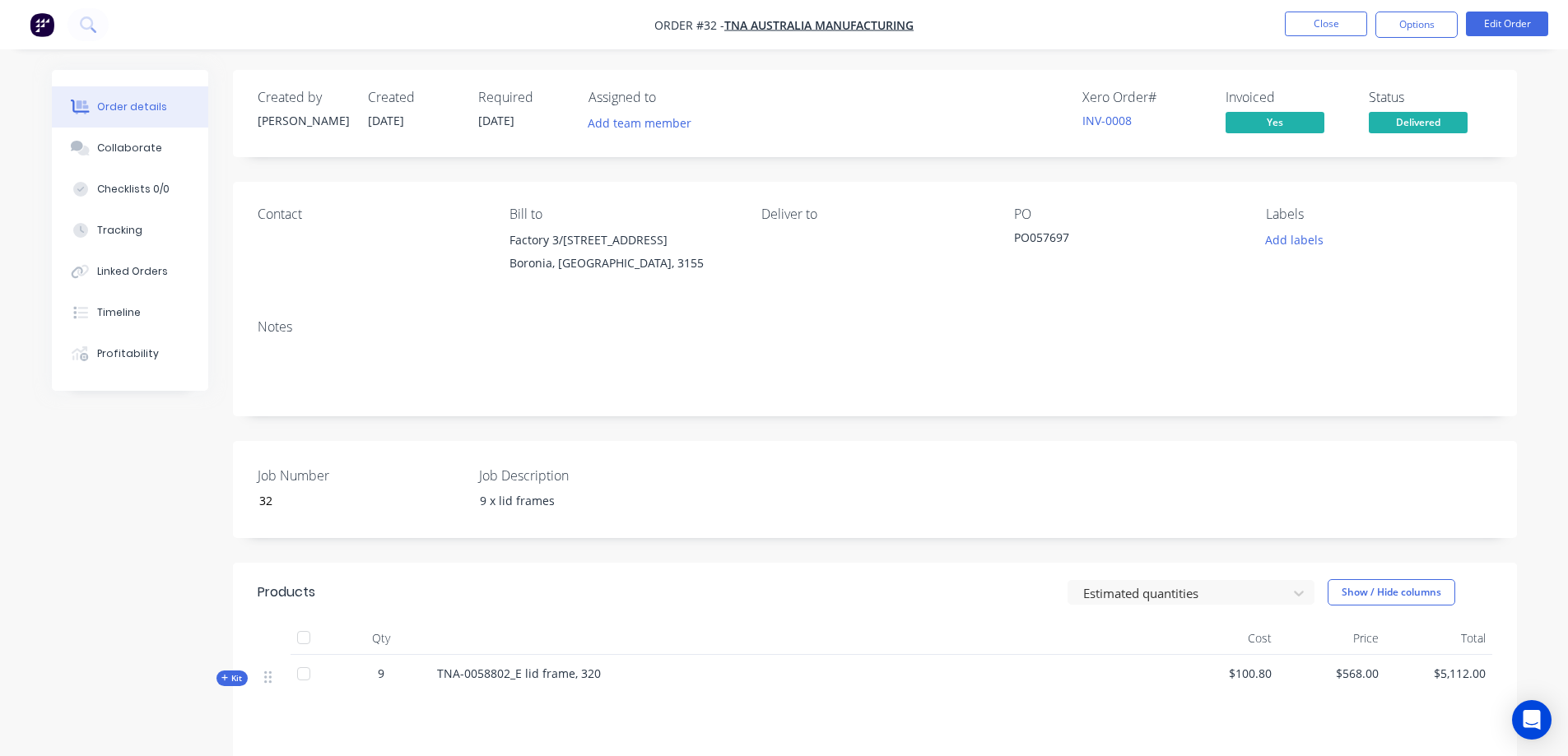
click at [658, 431] on div "Created by Greg Created 09/10/25 Required 16/10/25 Assigned to Add team member …" at bounding box center [874, 522] width 1283 height 904
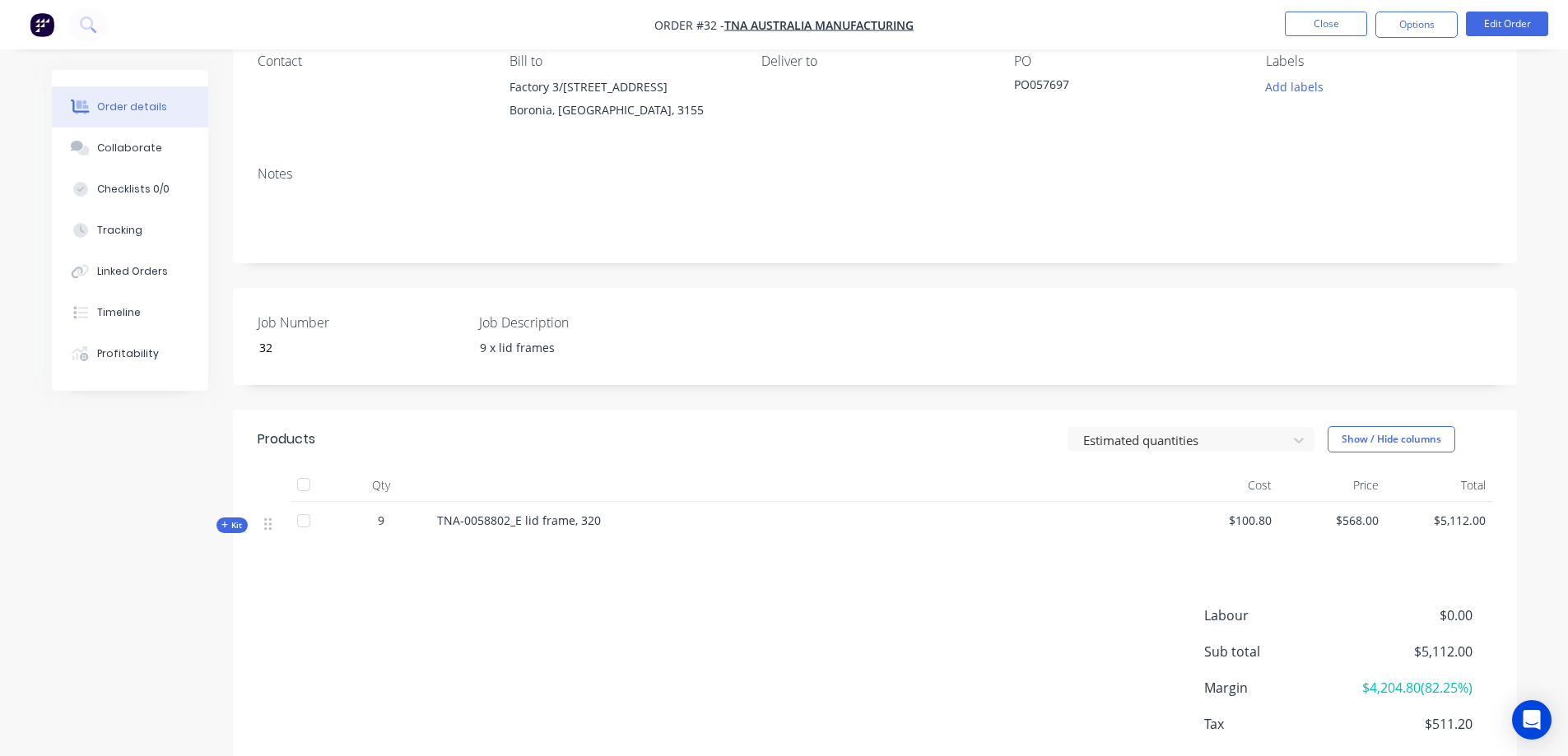
scroll to position [243, 0]
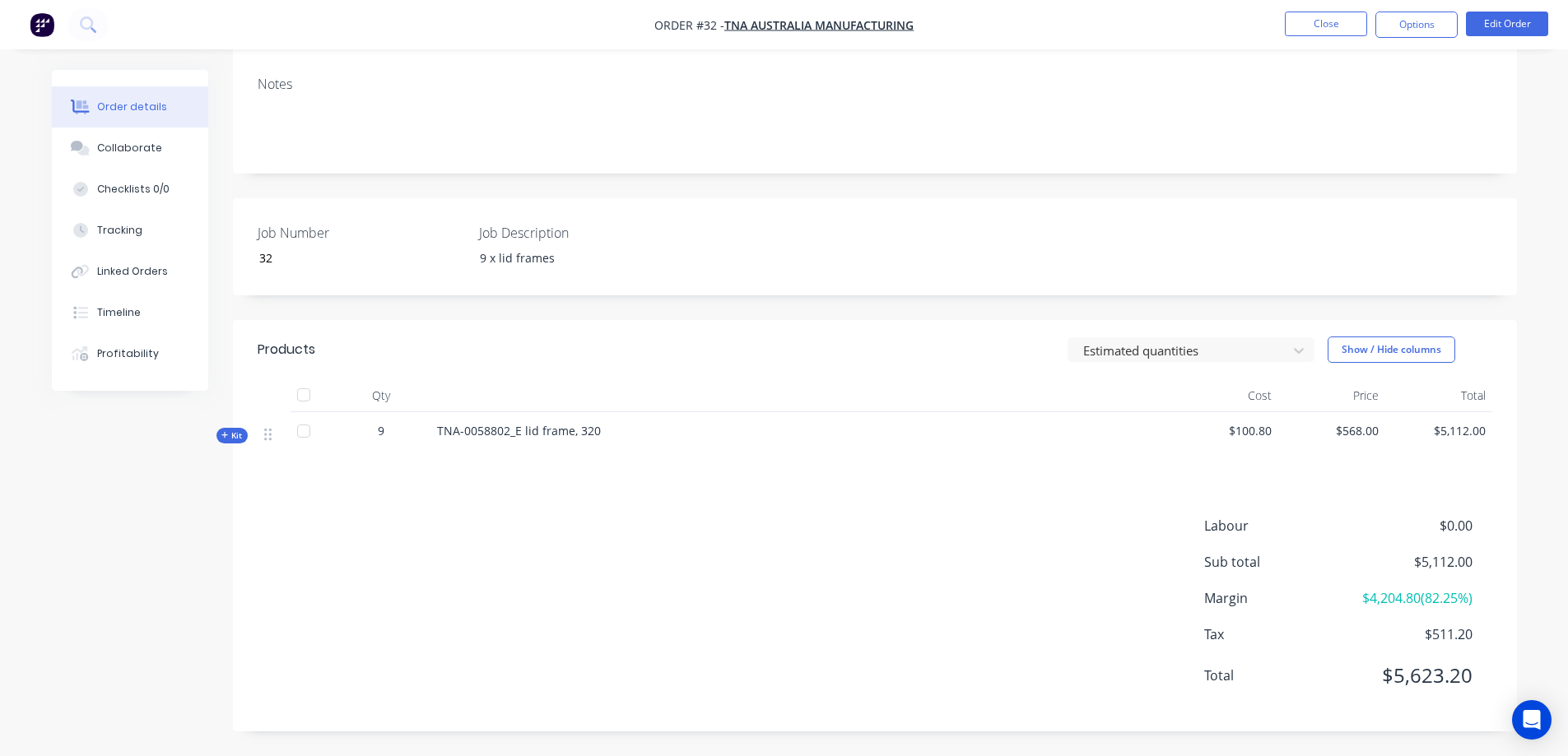
click at [232, 435] on span "Kit" at bounding box center [232, 435] width 21 height 12
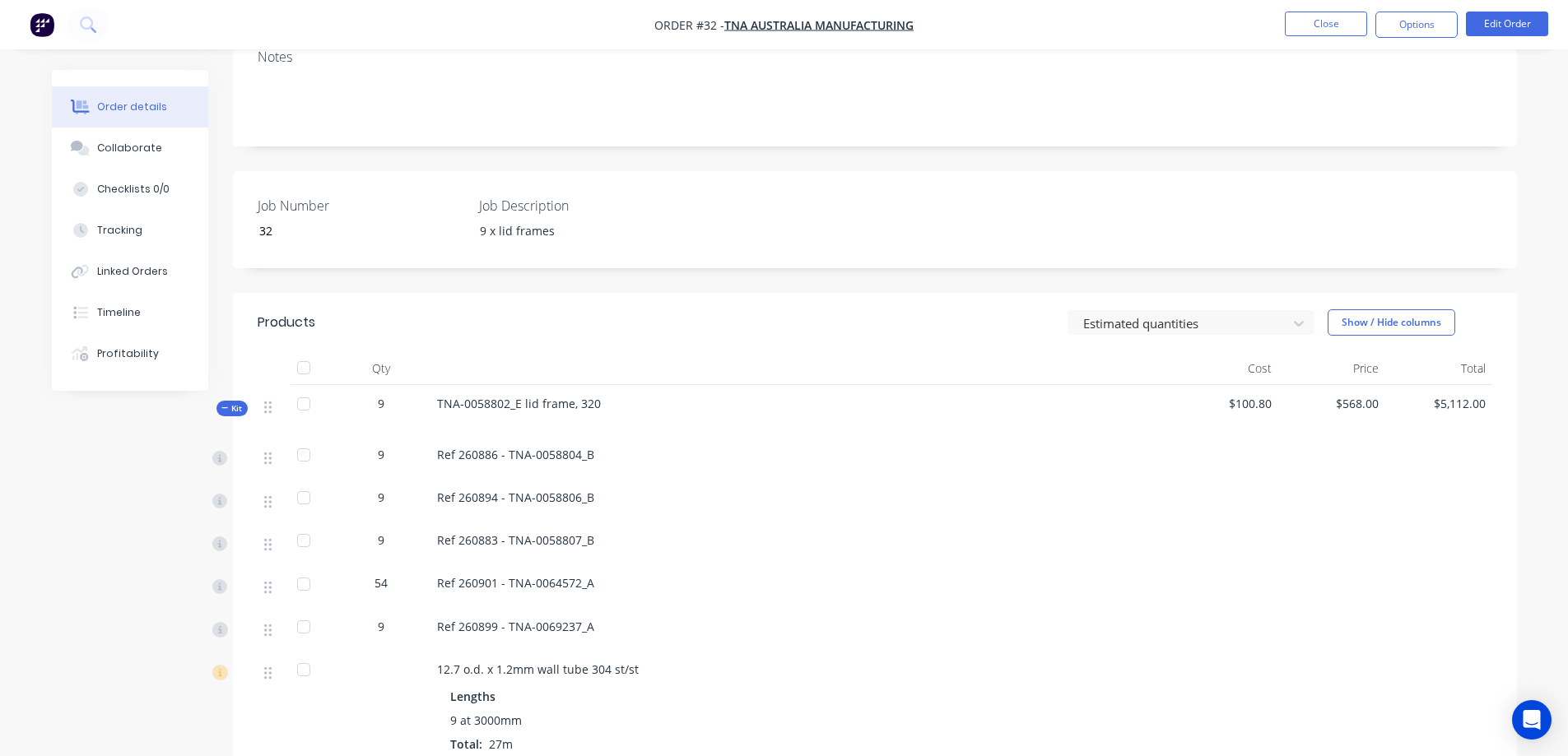
scroll to position [216, 0]
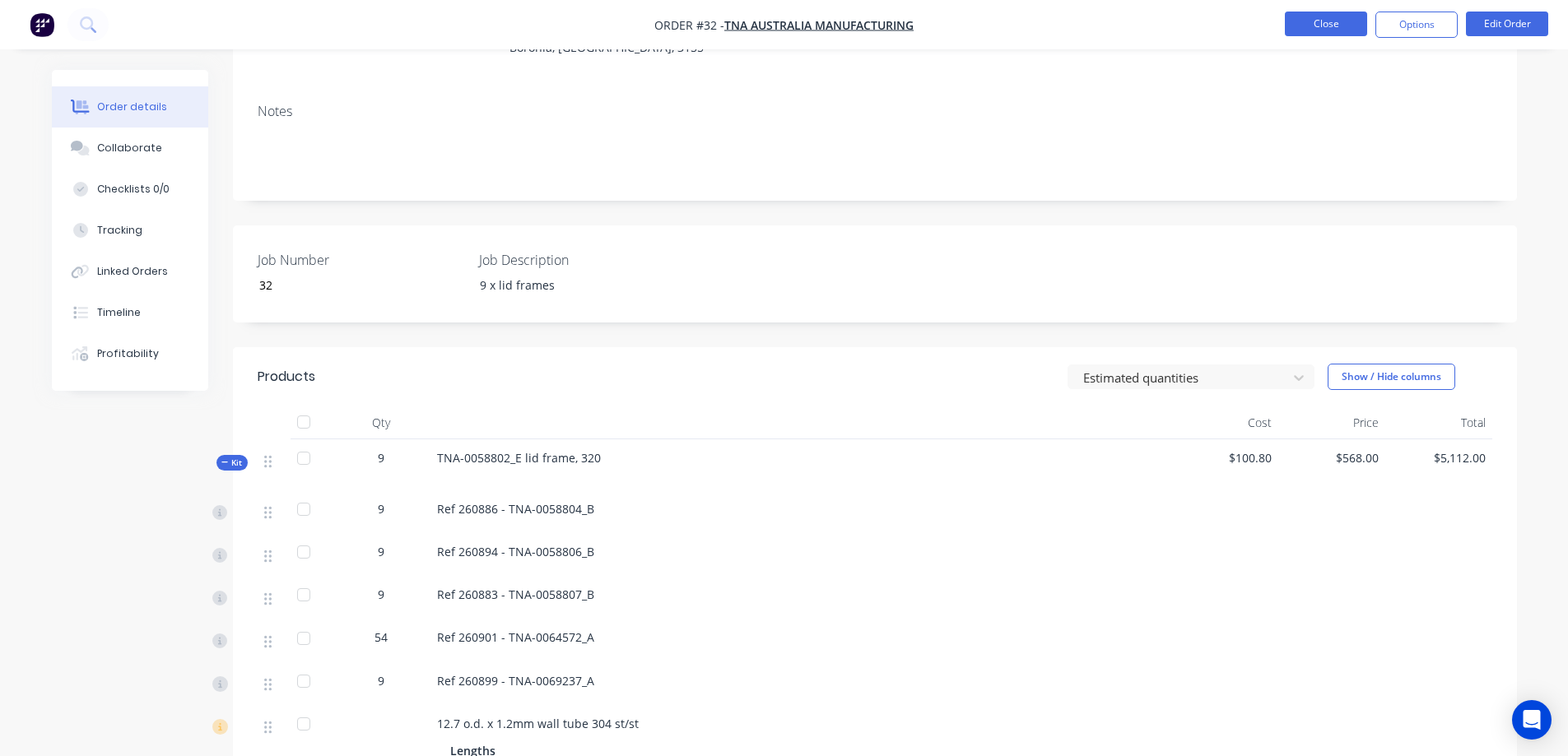
click at [1312, 19] on button "Close" at bounding box center [1325, 23] width 82 height 25
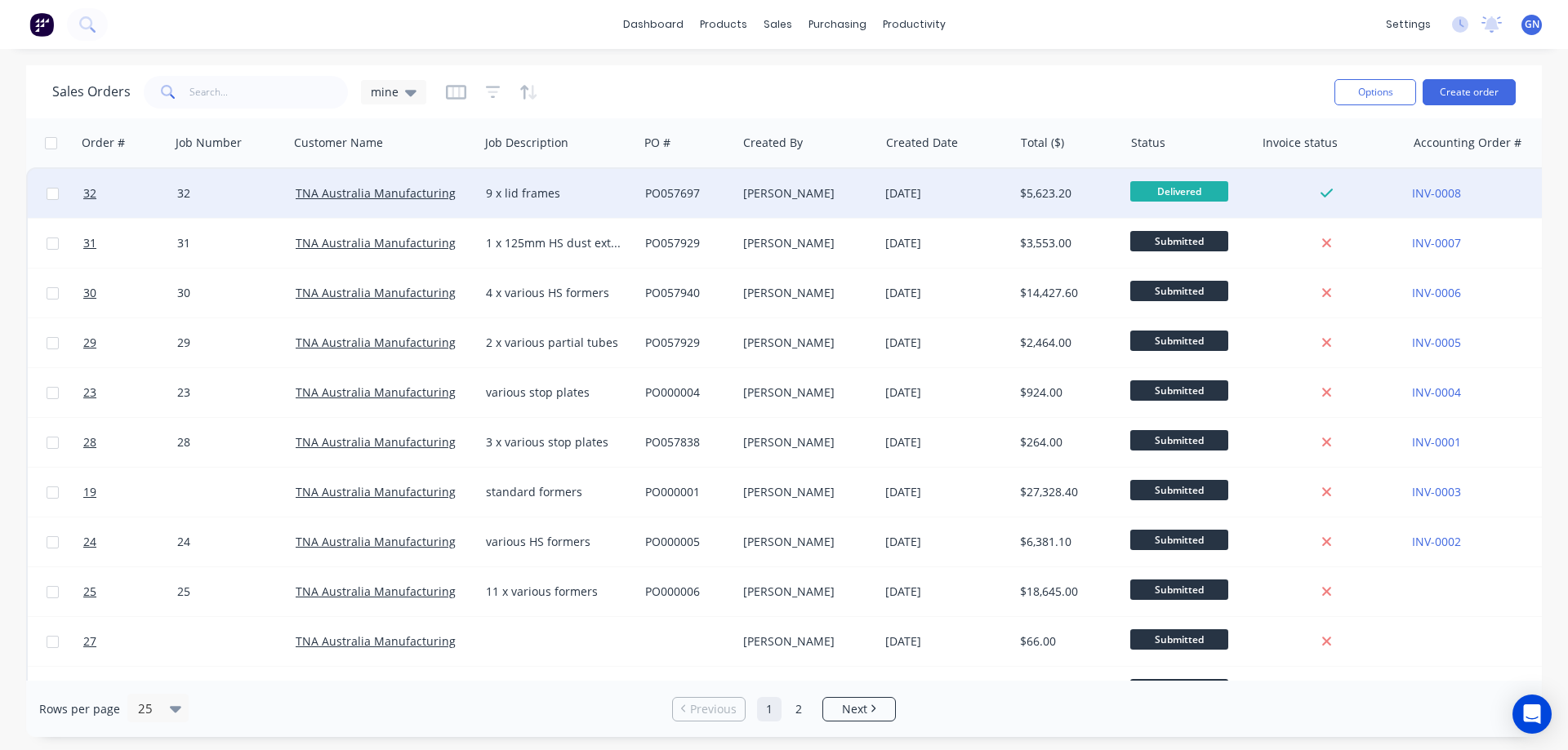
click at [1171, 188] on span "Delivered" at bounding box center [1179, 191] width 98 height 20
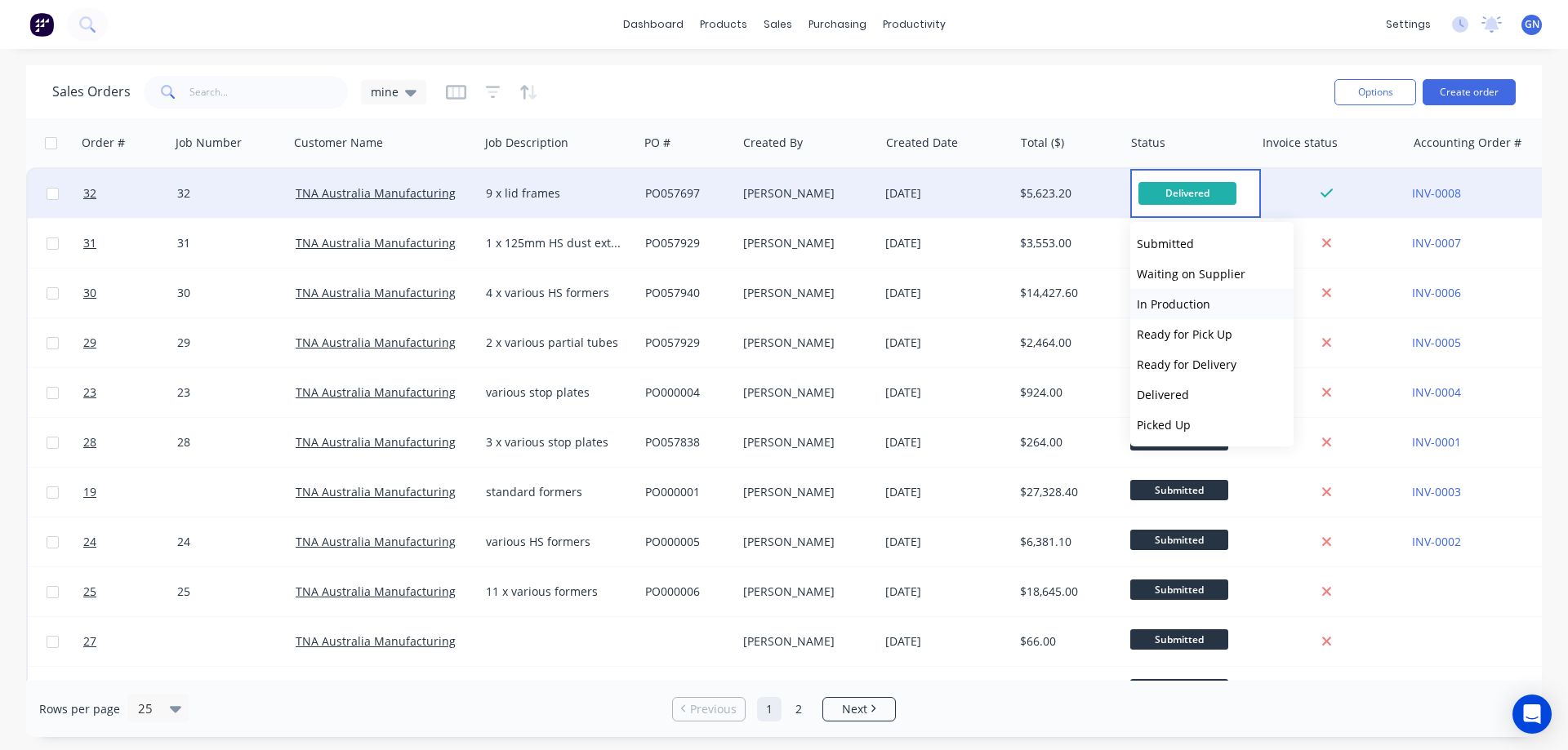
click at [1177, 309] on span "In Production" at bounding box center [1173, 303] width 74 height 16
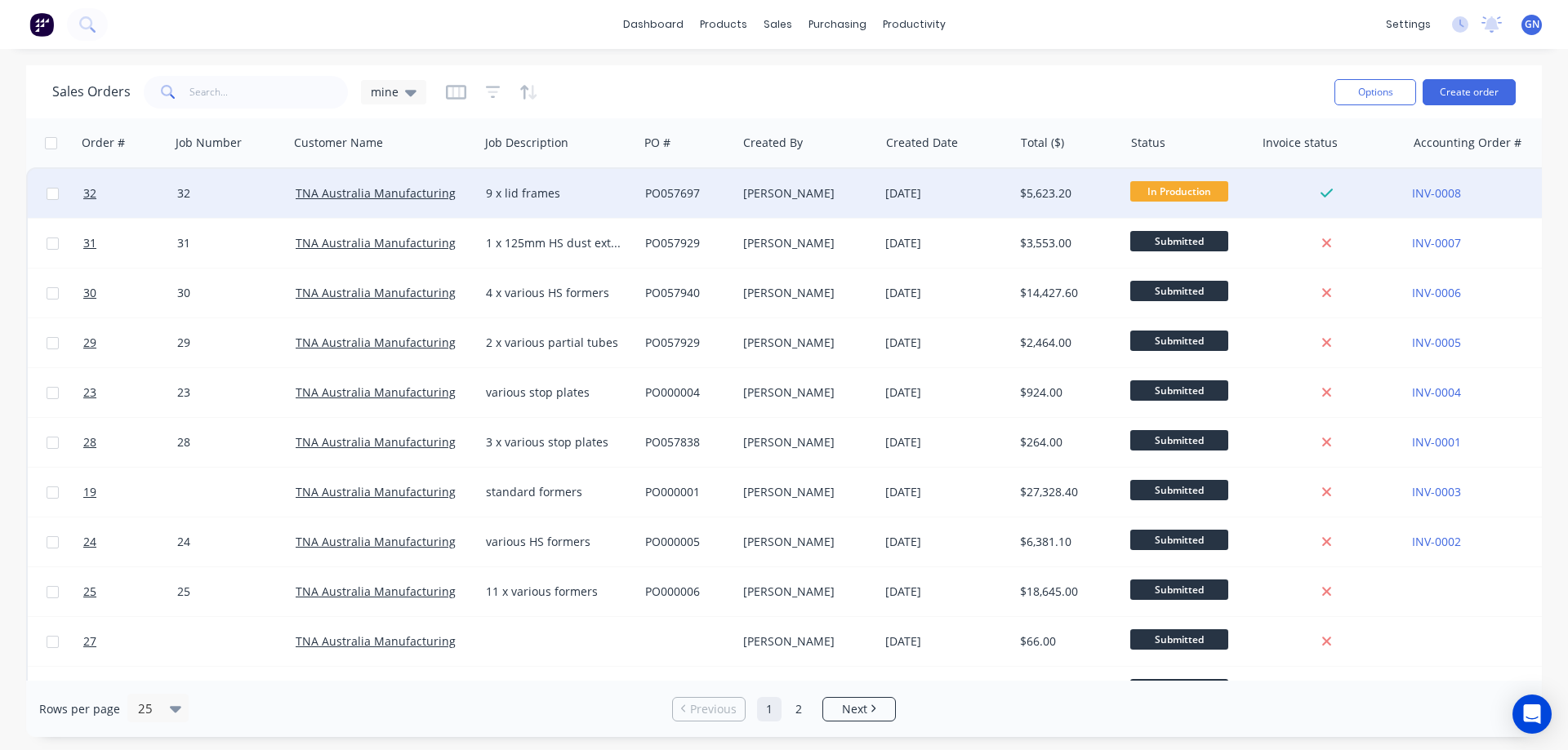
click at [898, 197] on div "[DATE]" at bounding box center [946, 194] width 121 height 17
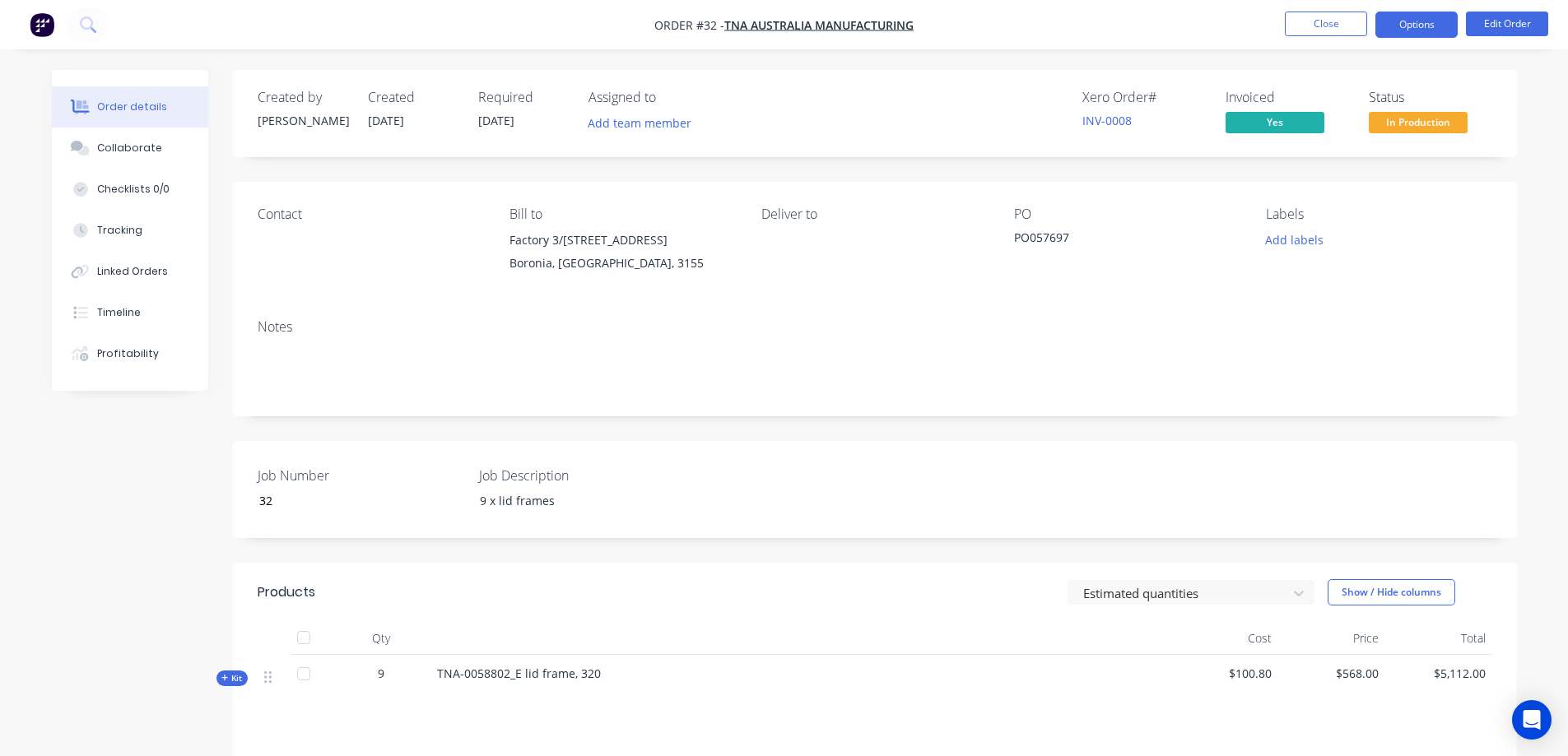
click at [1430, 28] on button "Options" at bounding box center [1416, 24] width 82 height 26
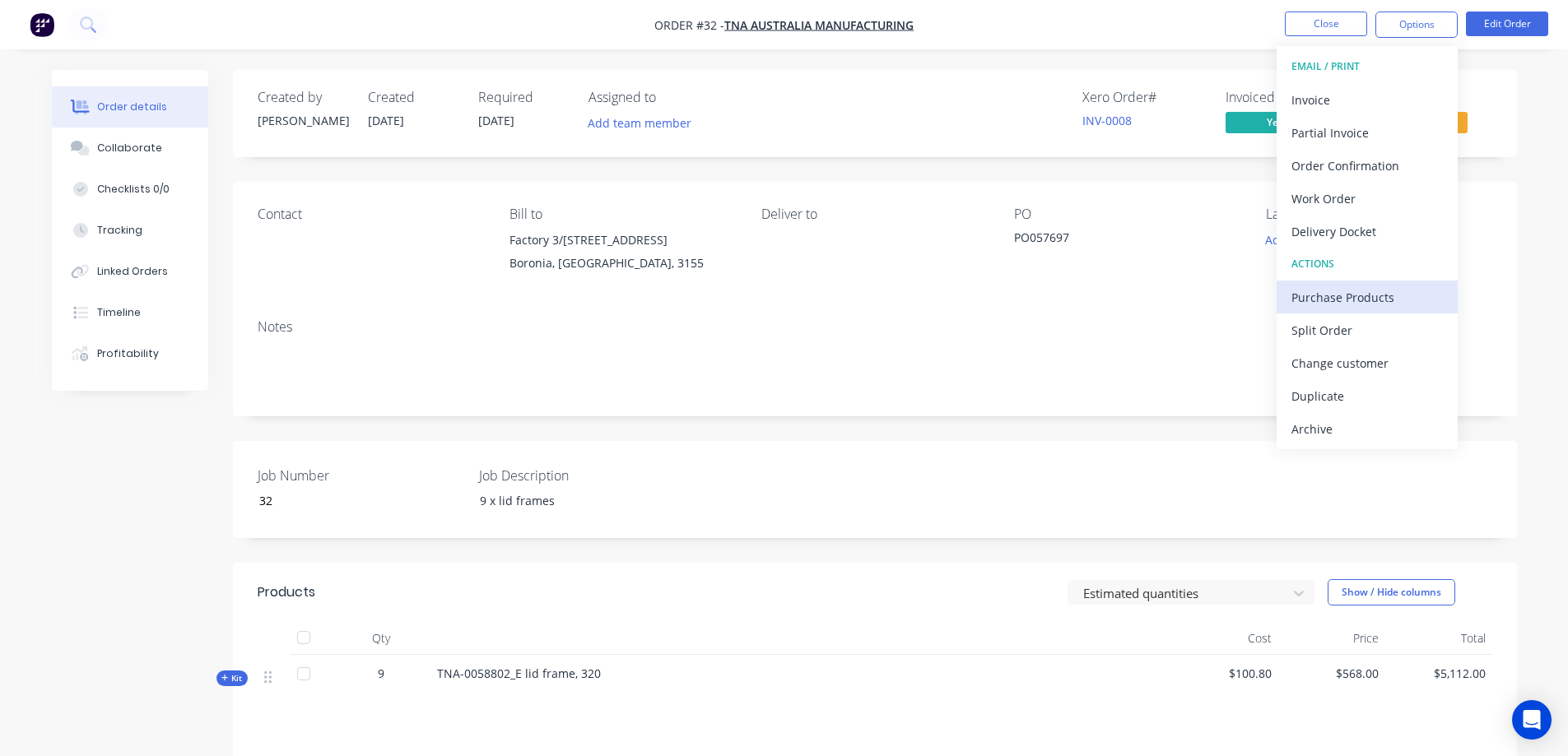
click at [1356, 296] on div "Purchase Products" at bounding box center [1366, 297] width 151 height 24
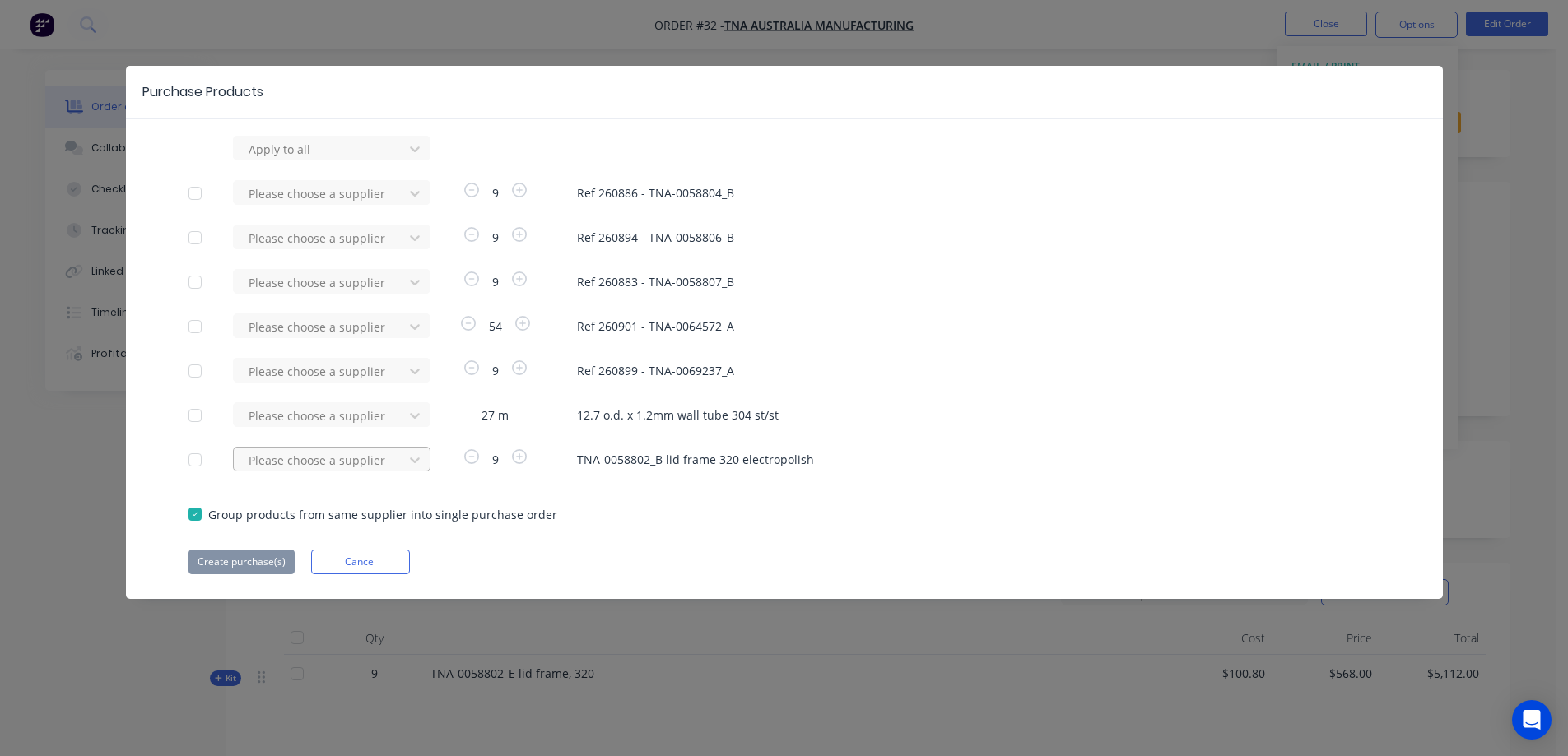
click at [332, 454] on div at bounding box center [321, 460] width 148 height 20
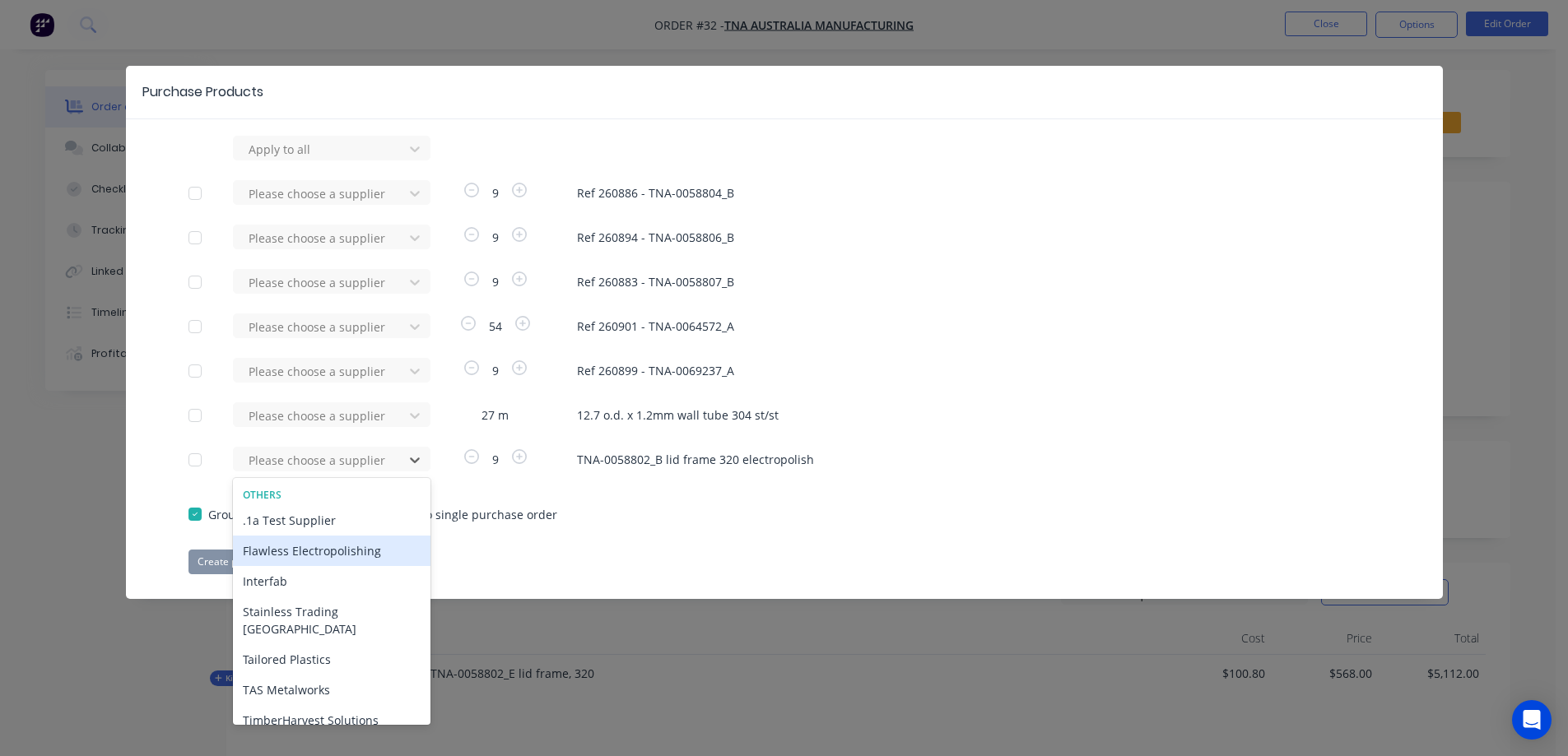
click at [305, 549] on div "Flawless Electropolishing" at bounding box center [331, 550] width 197 height 31
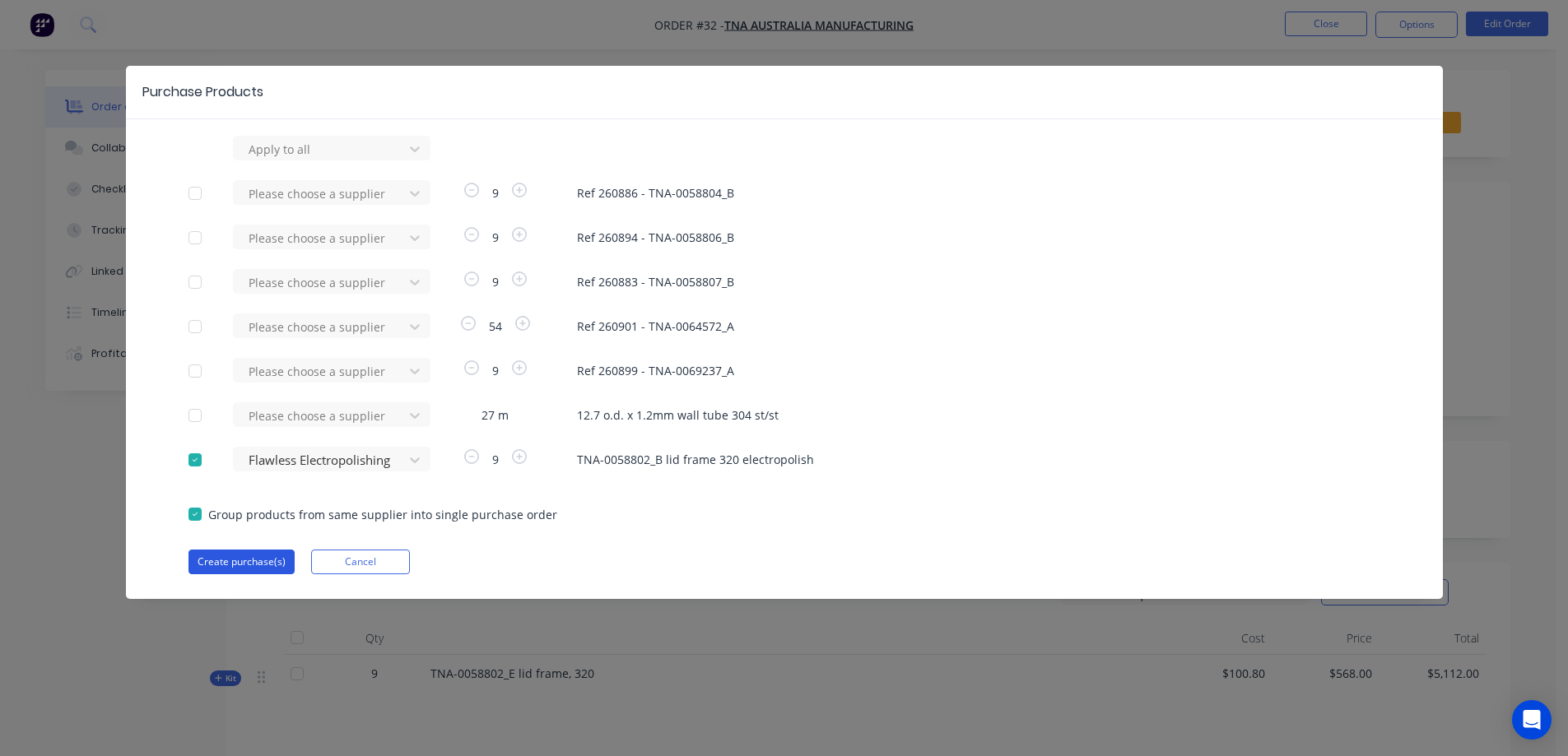
click at [245, 567] on button "Create purchase(s)" at bounding box center [241, 561] width 107 height 25
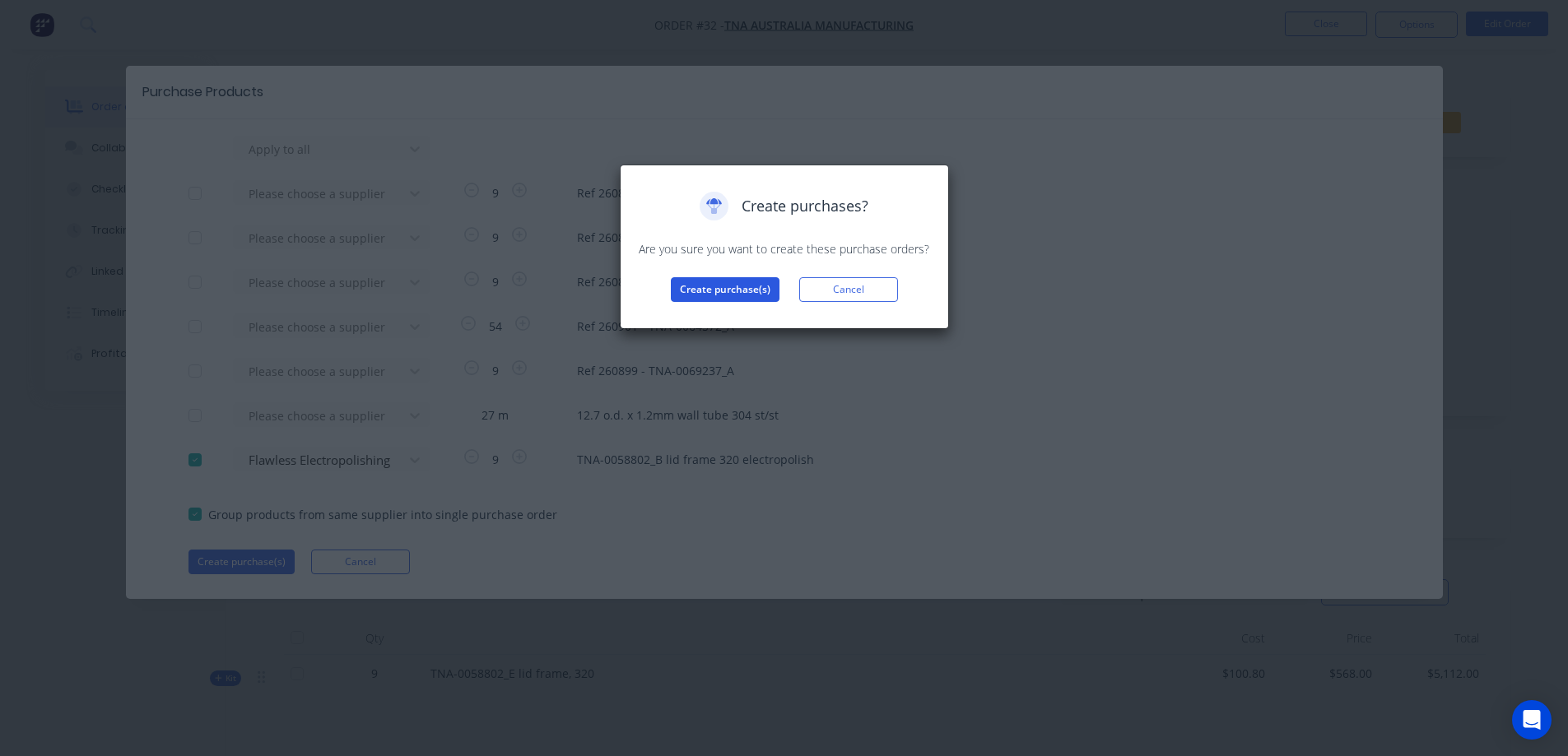
click at [737, 294] on button "Create purchase(s)" at bounding box center [725, 289] width 108 height 25
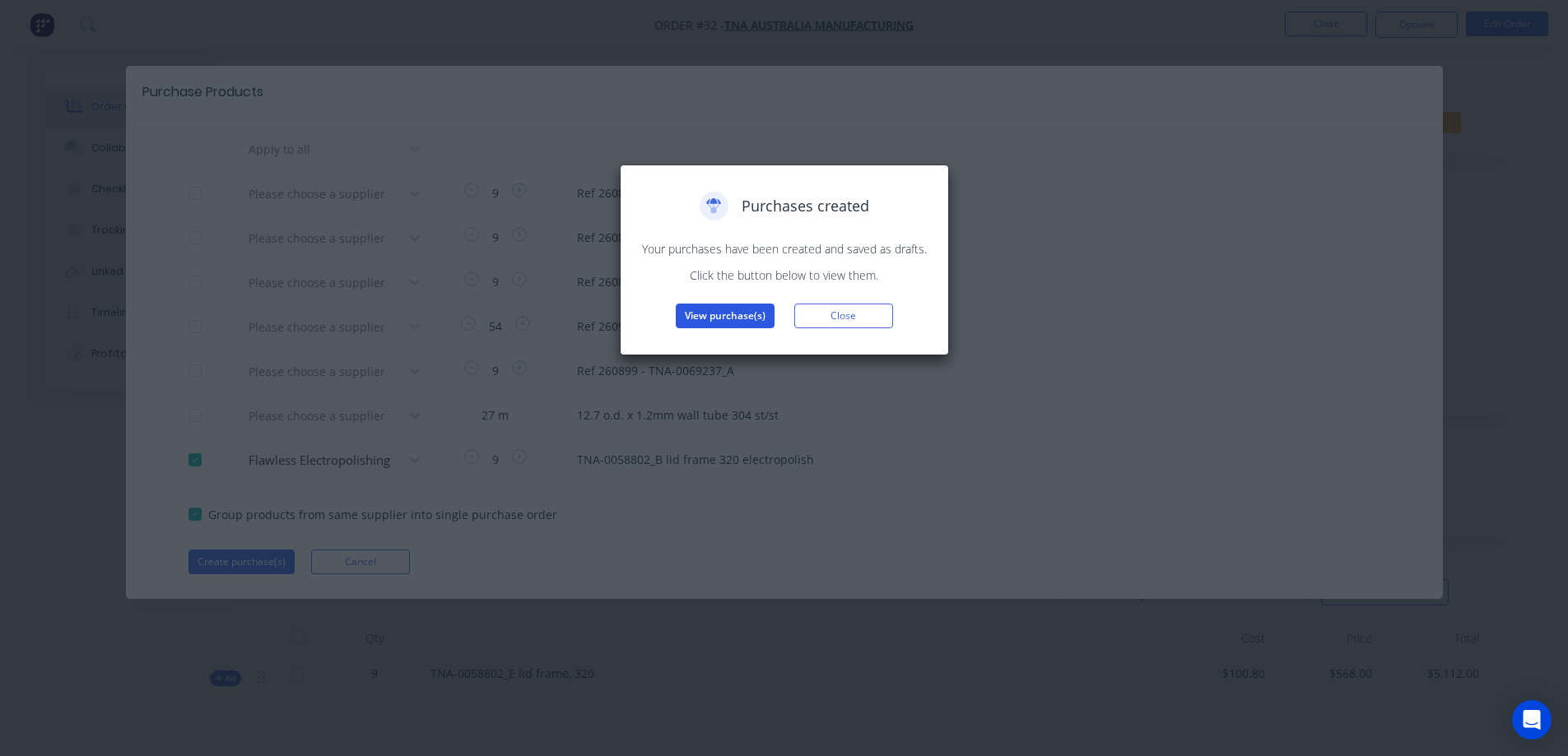
click at [727, 319] on button "View purchase(s)" at bounding box center [725, 316] width 99 height 25
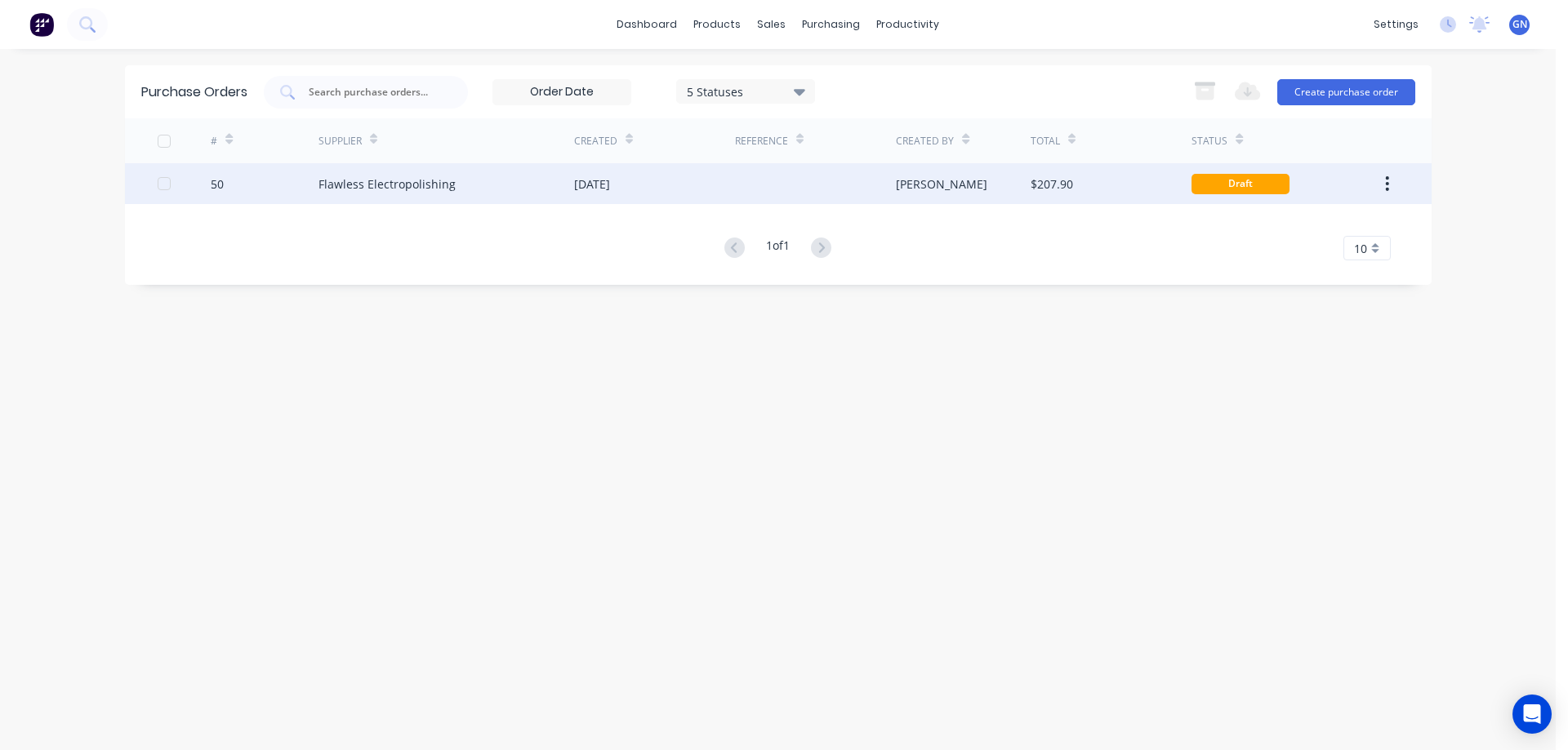
click at [819, 178] on div at bounding box center [815, 184] width 161 height 40
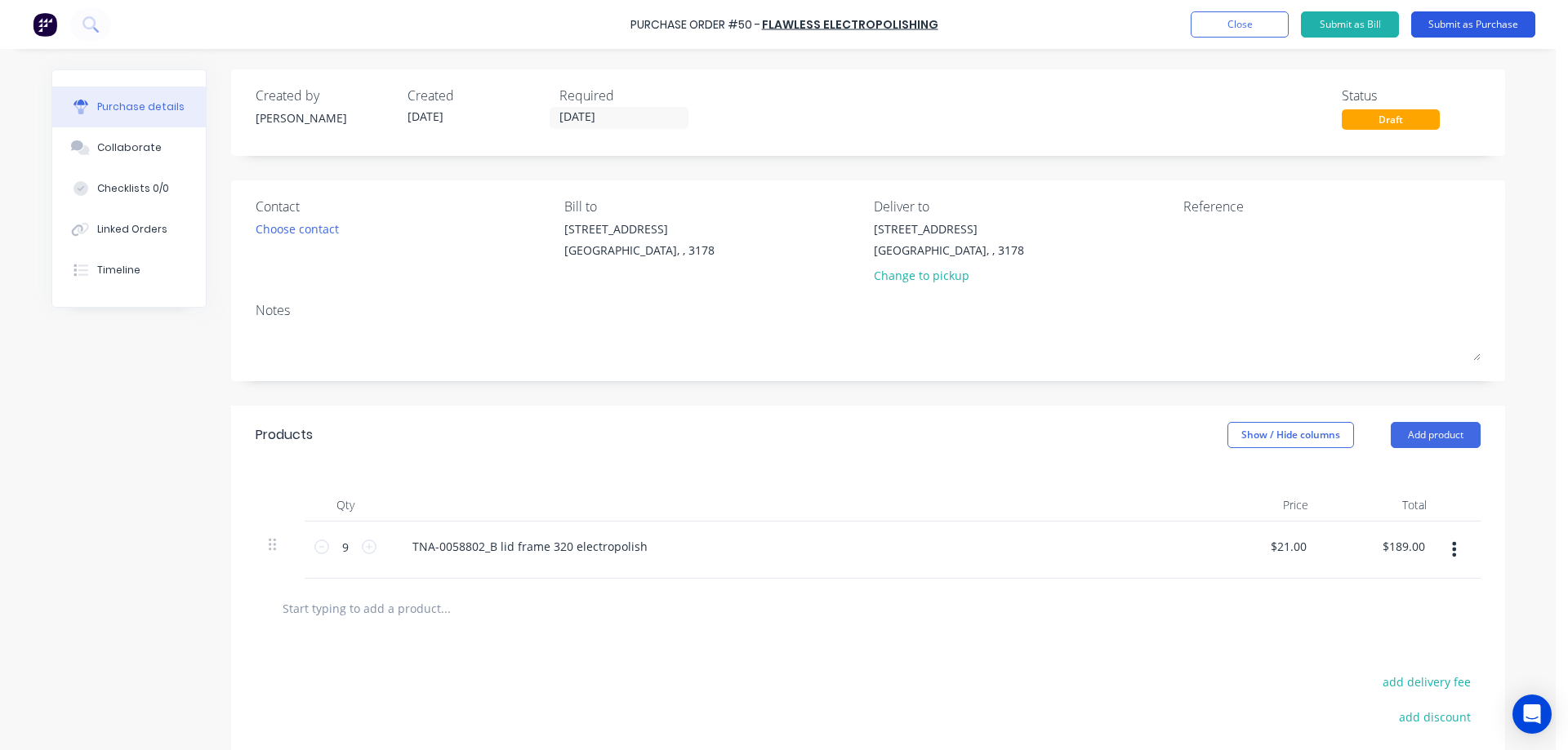
click at [1452, 24] on button "Submit as Purchase" at bounding box center [1472, 24] width 124 height 26
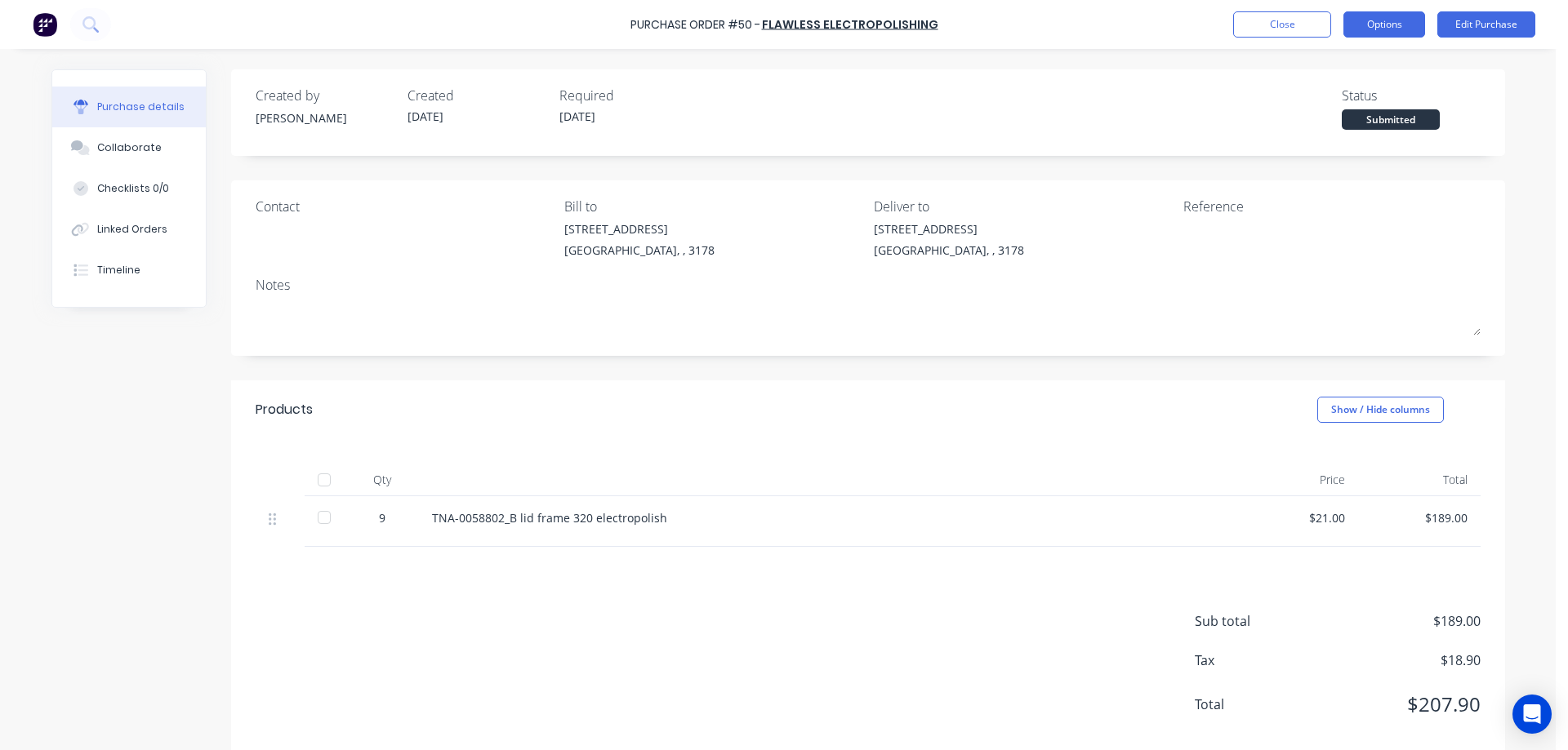
click at [1374, 20] on button "Options" at bounding box center [1384, 24] width 82 height 26
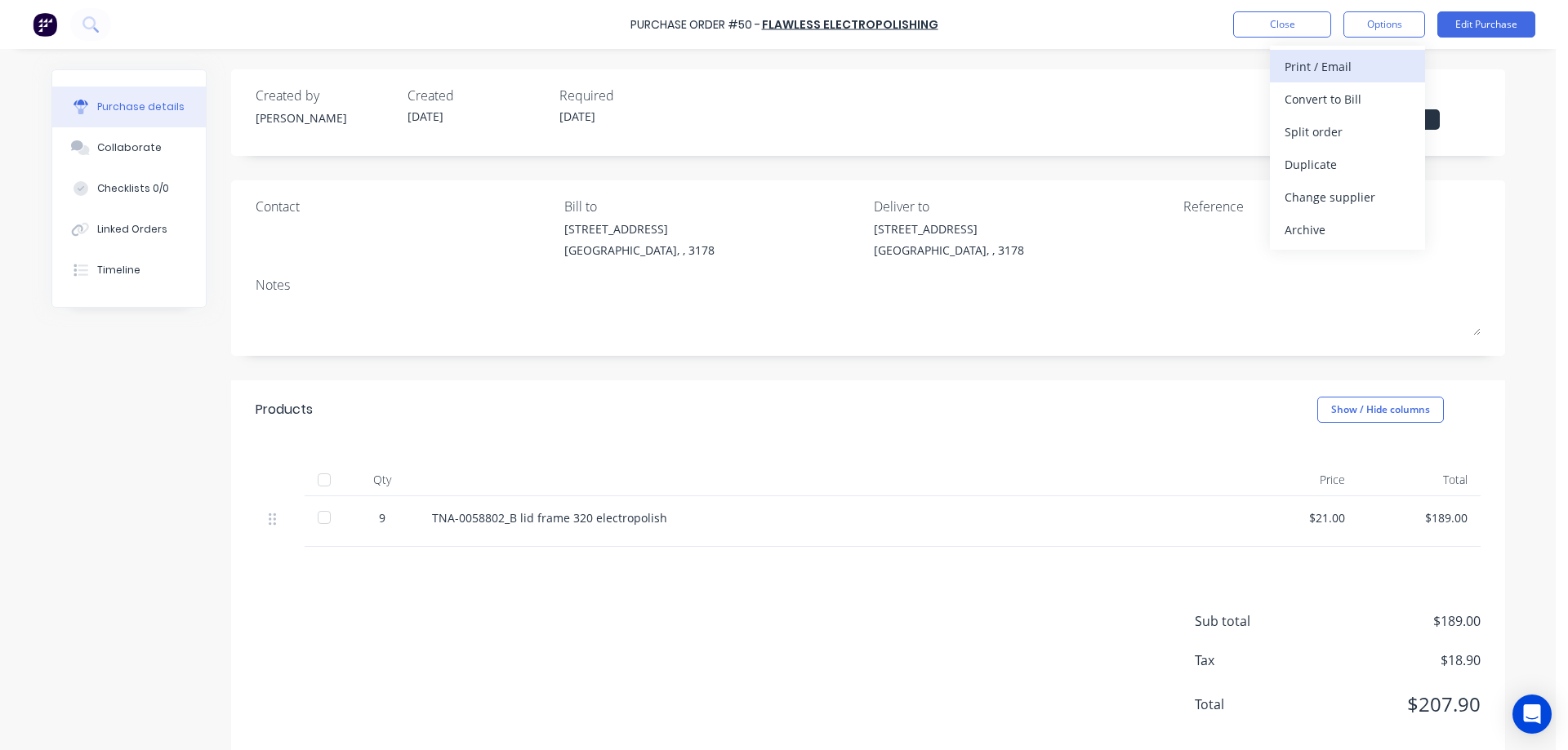
click at [1318, 62] on div "Print / Email" at bounding box center [1347, 66] width 126 height 24
click at [1322, 98] on div "With pricing" at bounding box center [1347, 99] width 126 height 24
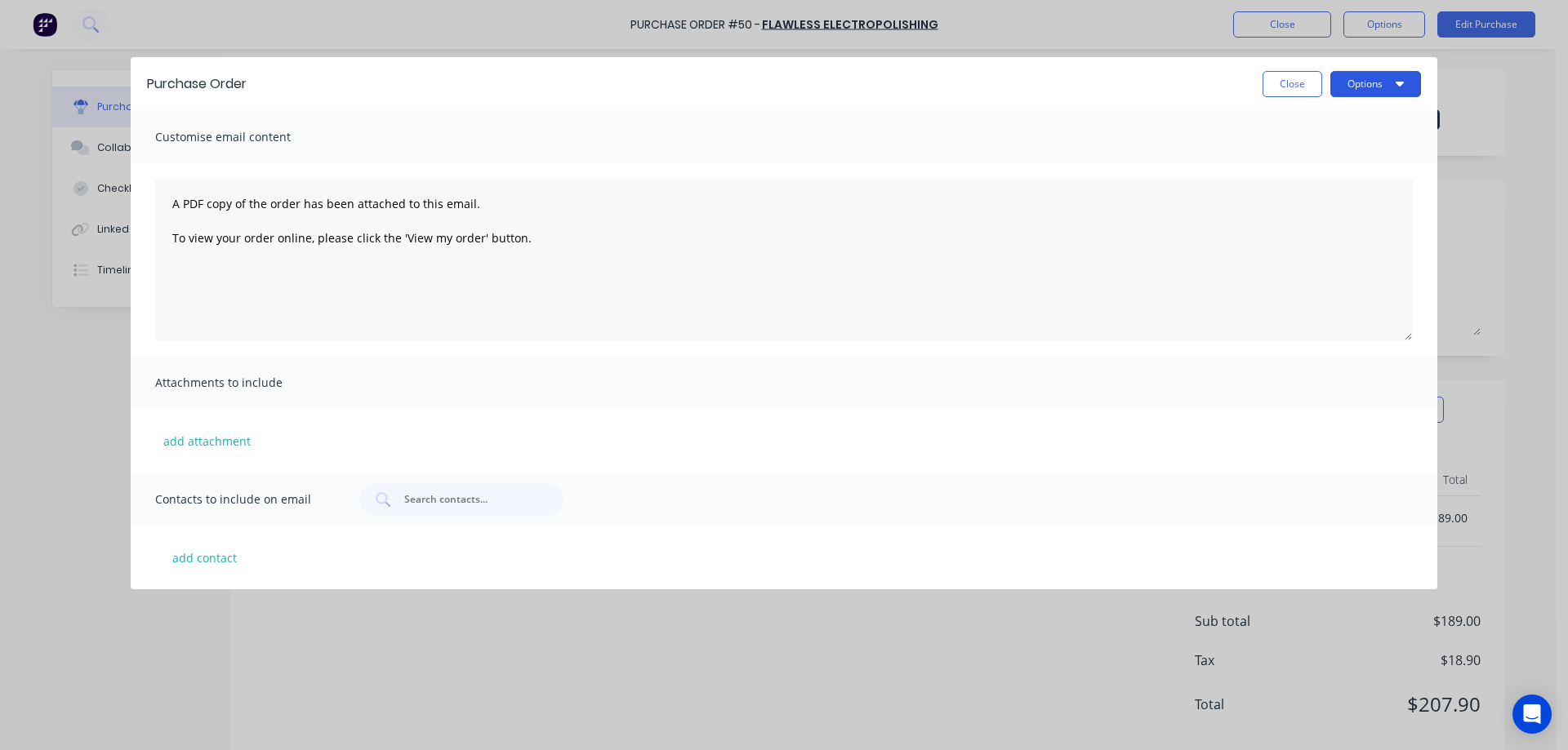
click at [1344, 80] on button "Options" at bounding box center [1376, 84] width 91 height 26
click at [1317, 125] on div "Preview" at bounding box center [1343, 125] width 126 height 24
click at [1287, 75] on button "Close" at bounding box center [1292, 84] width 60 height 26
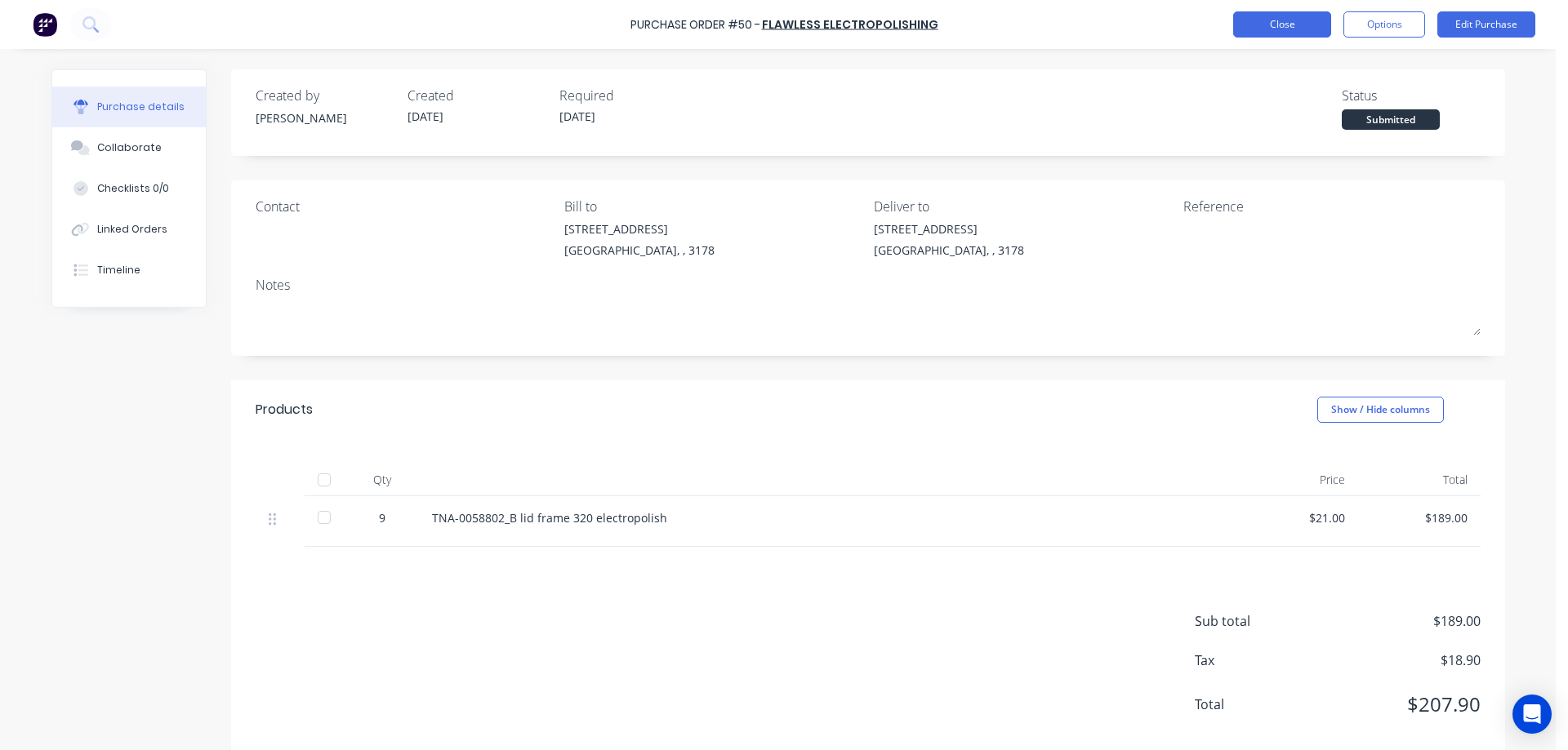
click at [1288, 26] on button "Close" at bounding box center [1282, 24] width 98 height 26
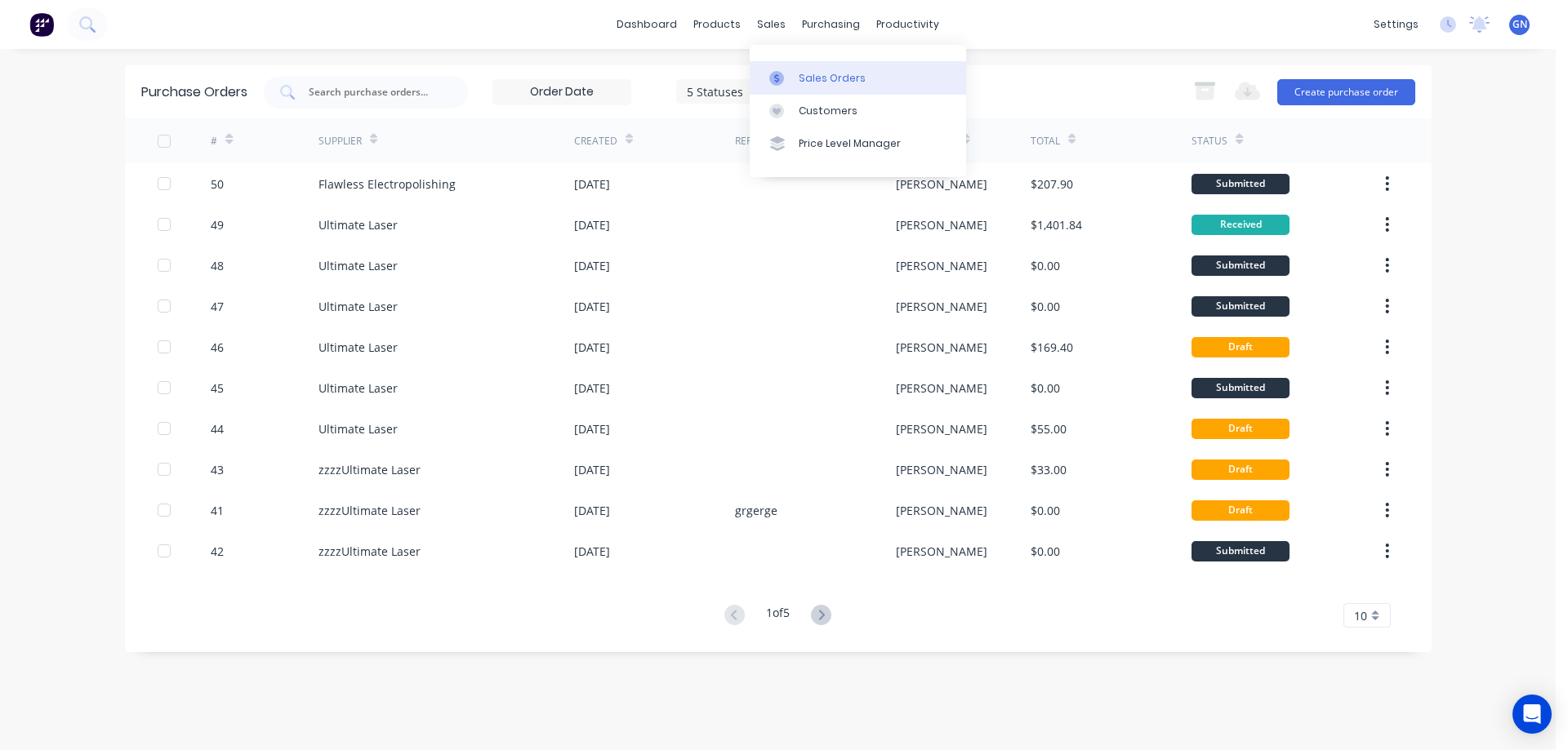
click at [835, 83] on div "Sales Orders" at bounding box center [831, 78] width 67 height 15
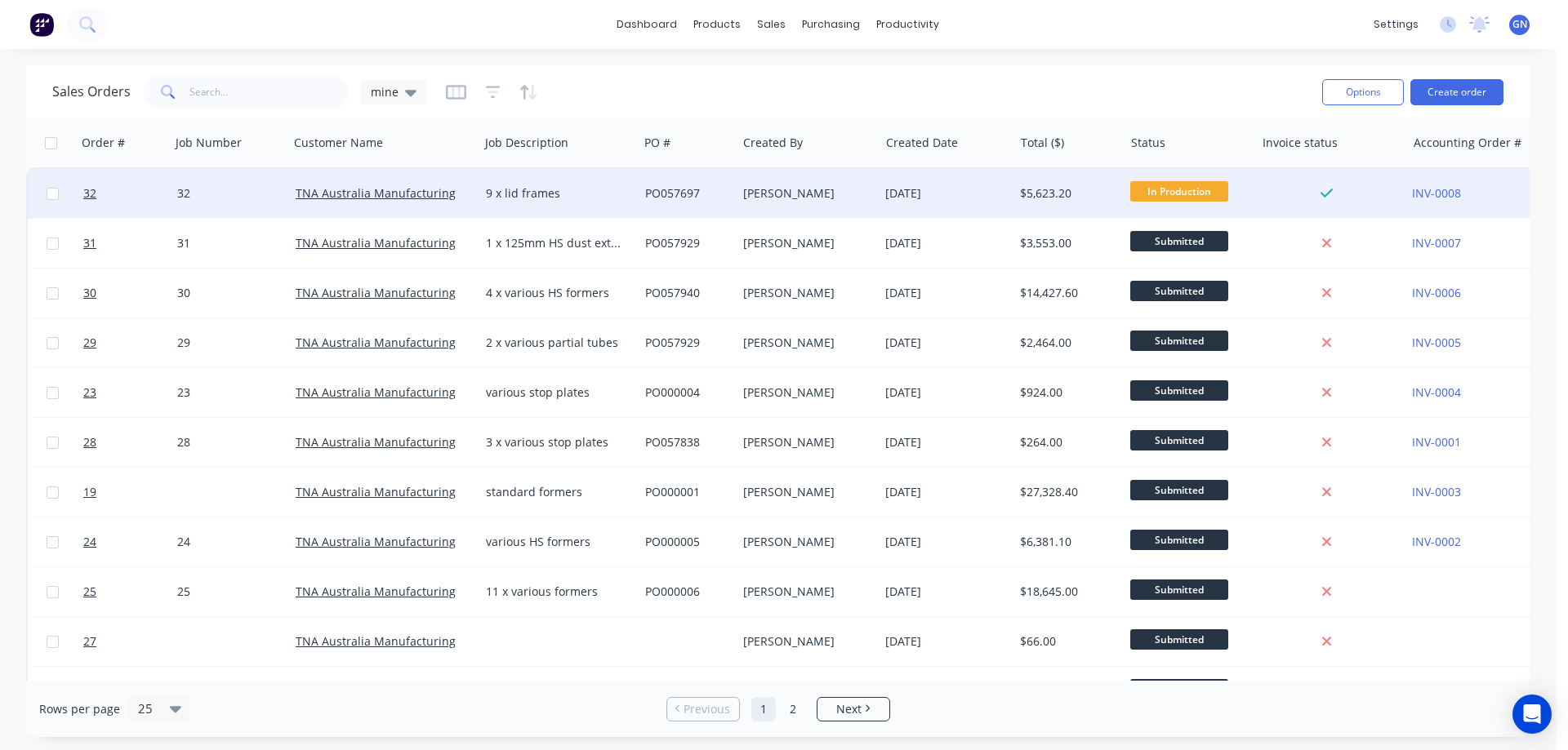
click at [870, 194] on div "Greg Newport" at bounding box center [807, 194] width 129 height 17
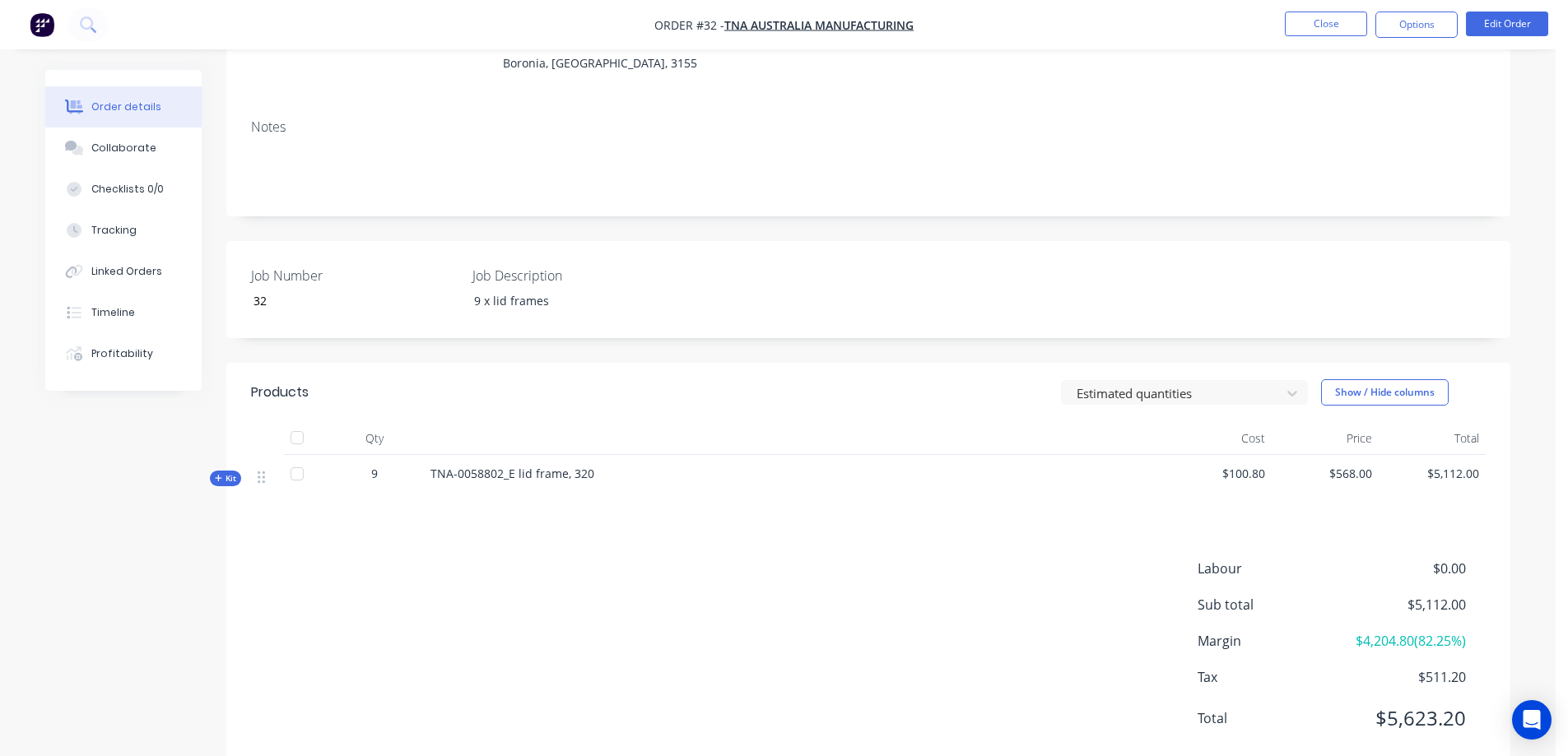
scroll to position [243, 0]
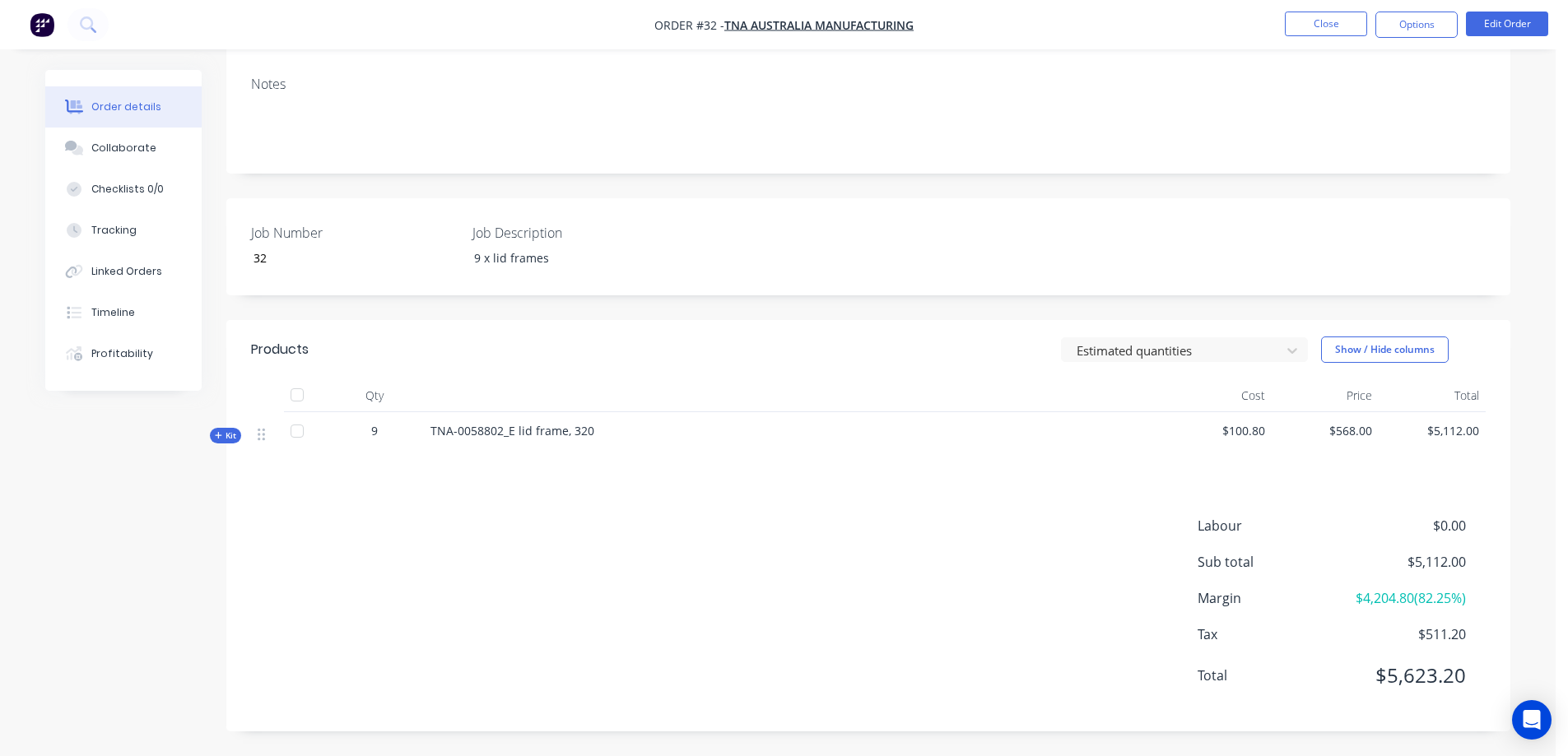
click at [227, 436] on span "Kit" at bounding box center [225, 435] width 21 height 12
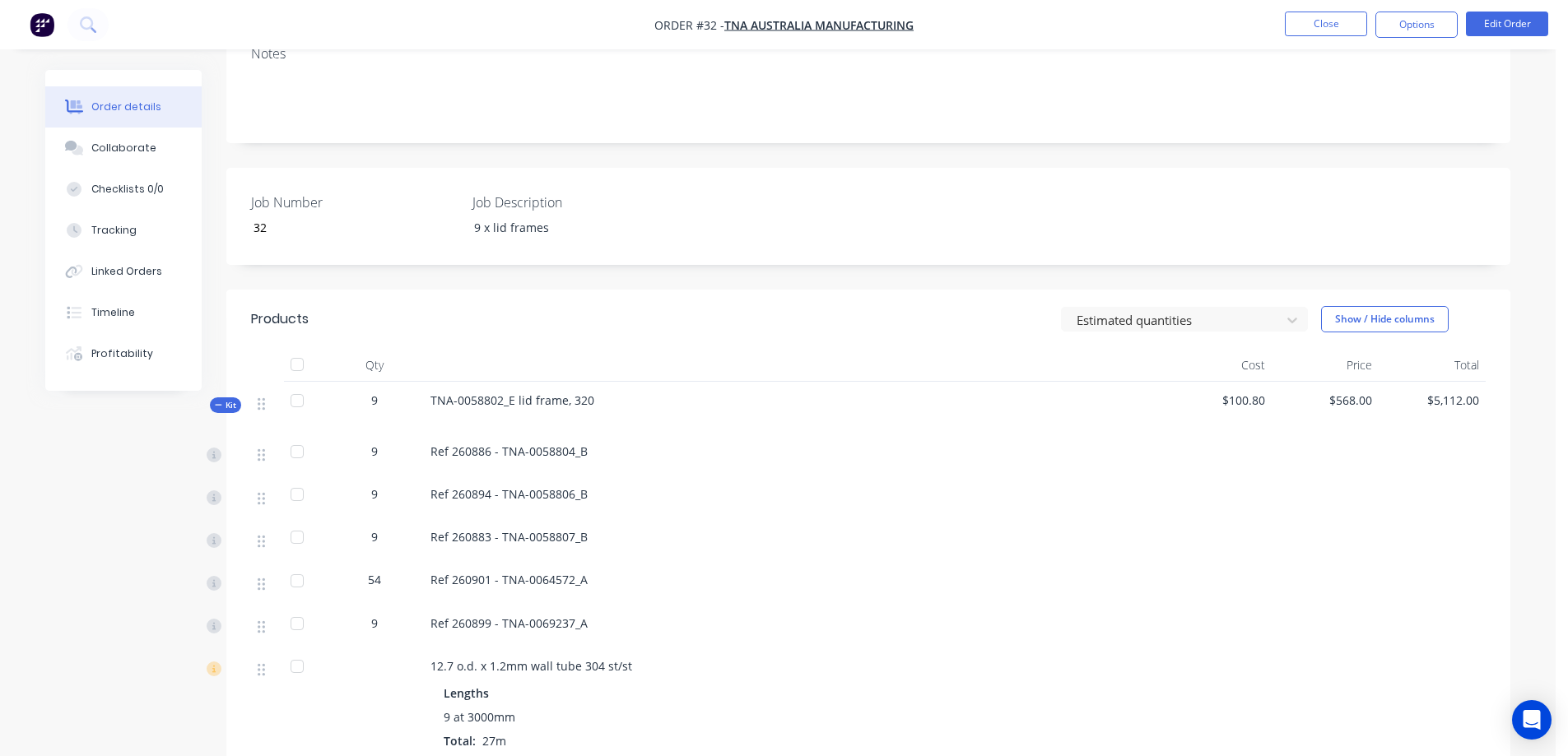
scroll to position [274, 0]
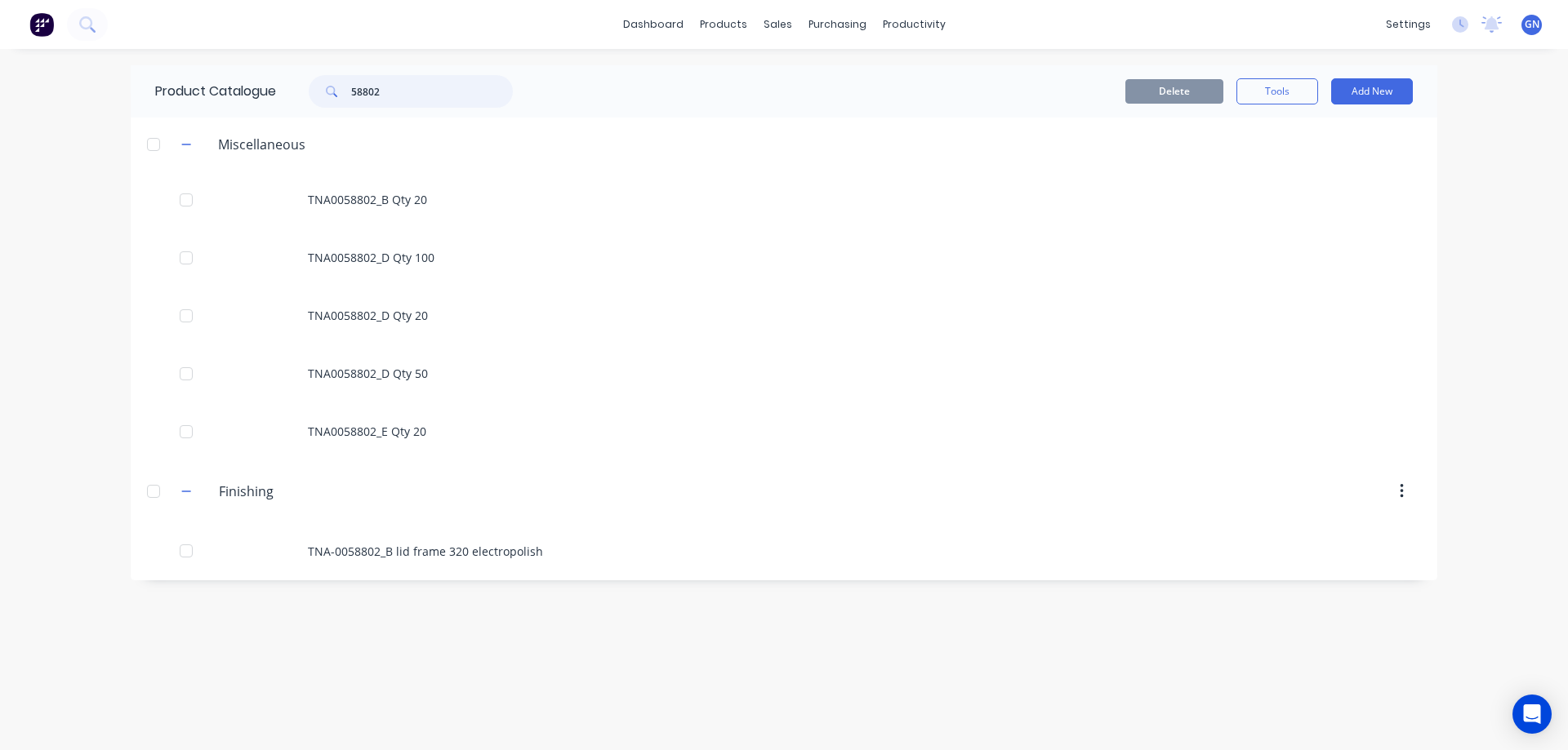
click at [419, 91] on input "58802" at bounding box center [432, 92] width 162 height 33
type input "58804"
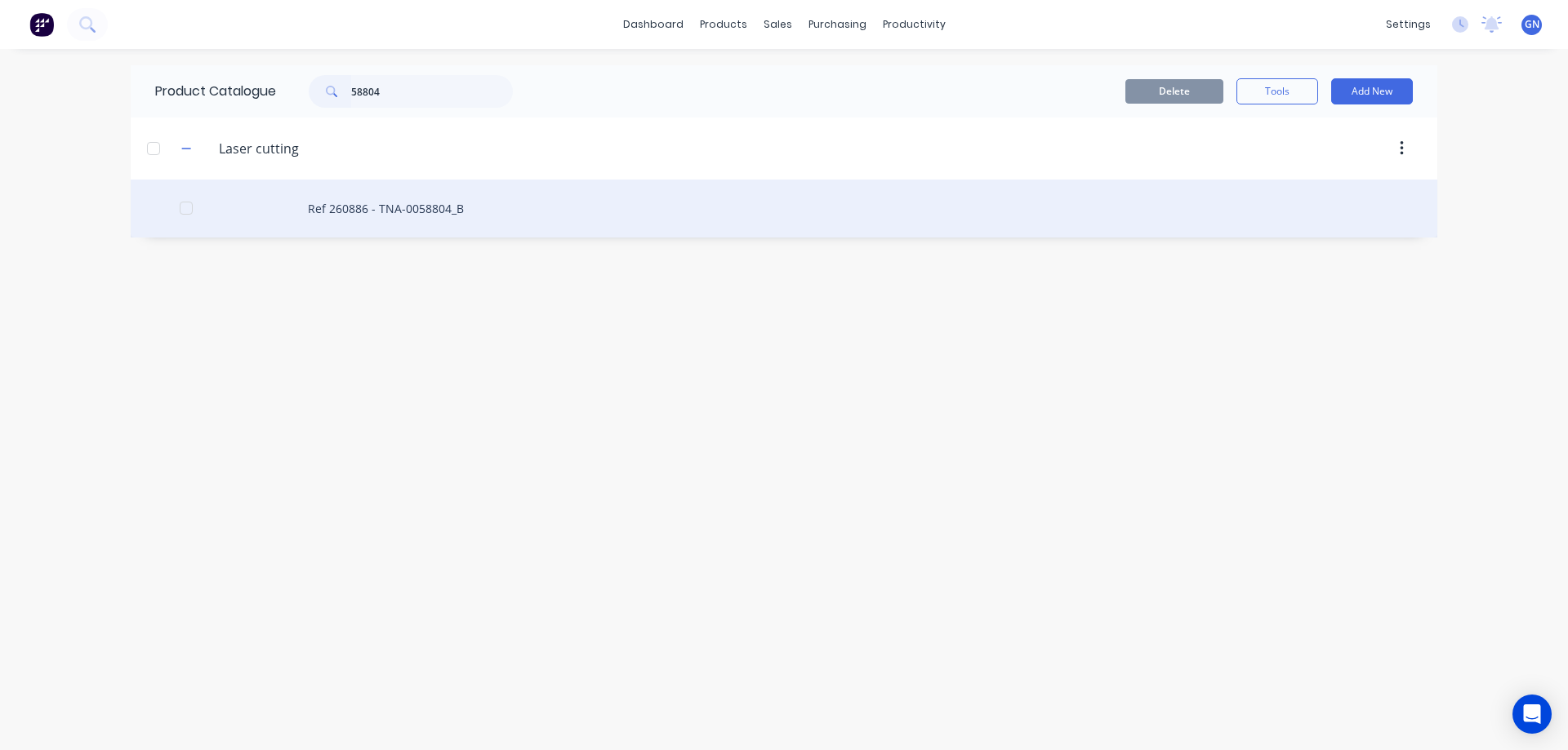
click at [452, 208] on div "Ref 260886 - TNA-0058804_B" at bounding box center [784, 208] width 1307 height 58
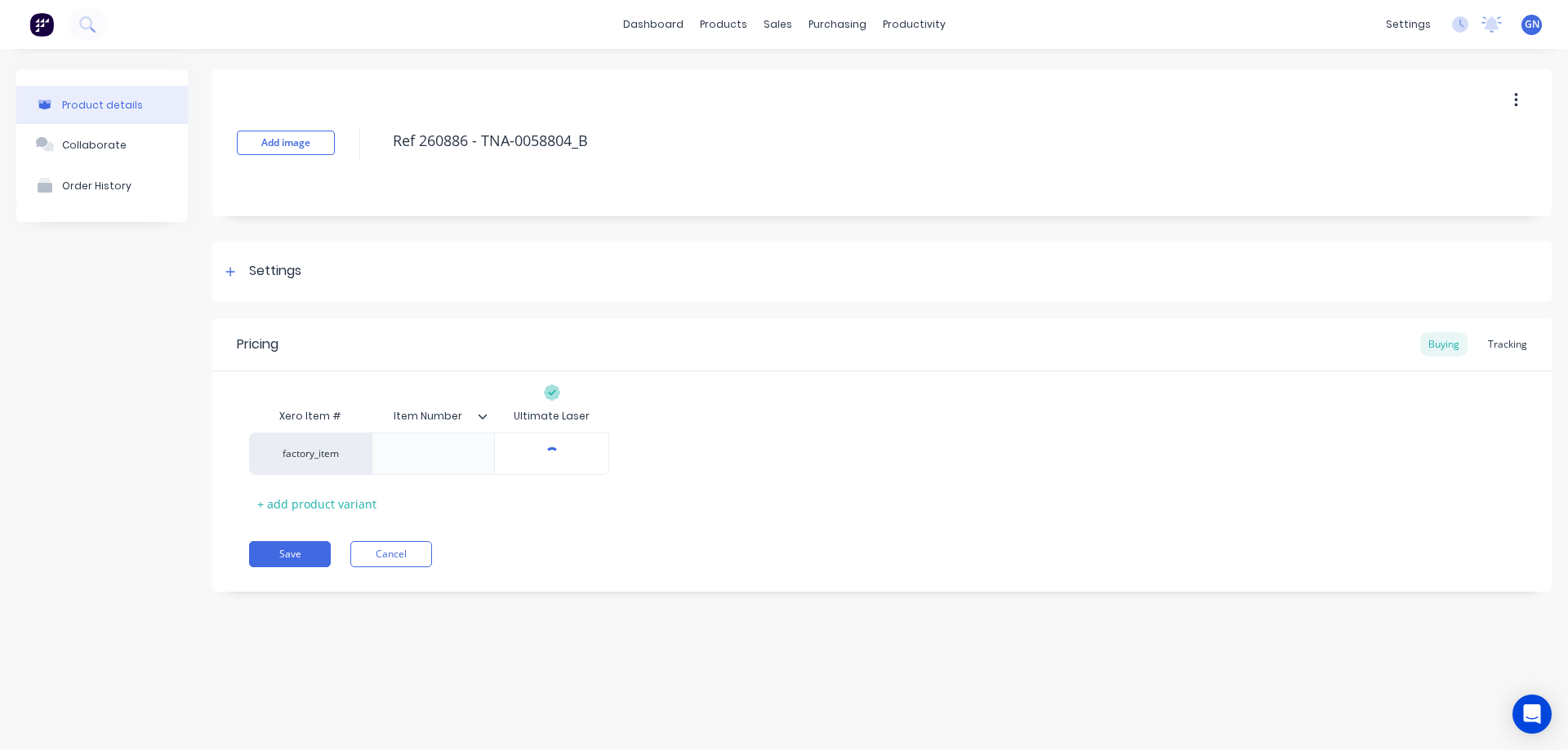
type textarea "x"
click at [1512, 340] on div "Tracking" at bounding box center [1507, 344] width 55 height 25
click at [1513, 343] on div "Tracking" at bounding box center [1507, 344] width 55 height 25
click at [1516, 350] on div "Tracking" at bounding box center [1507, 344] width 55 height 25
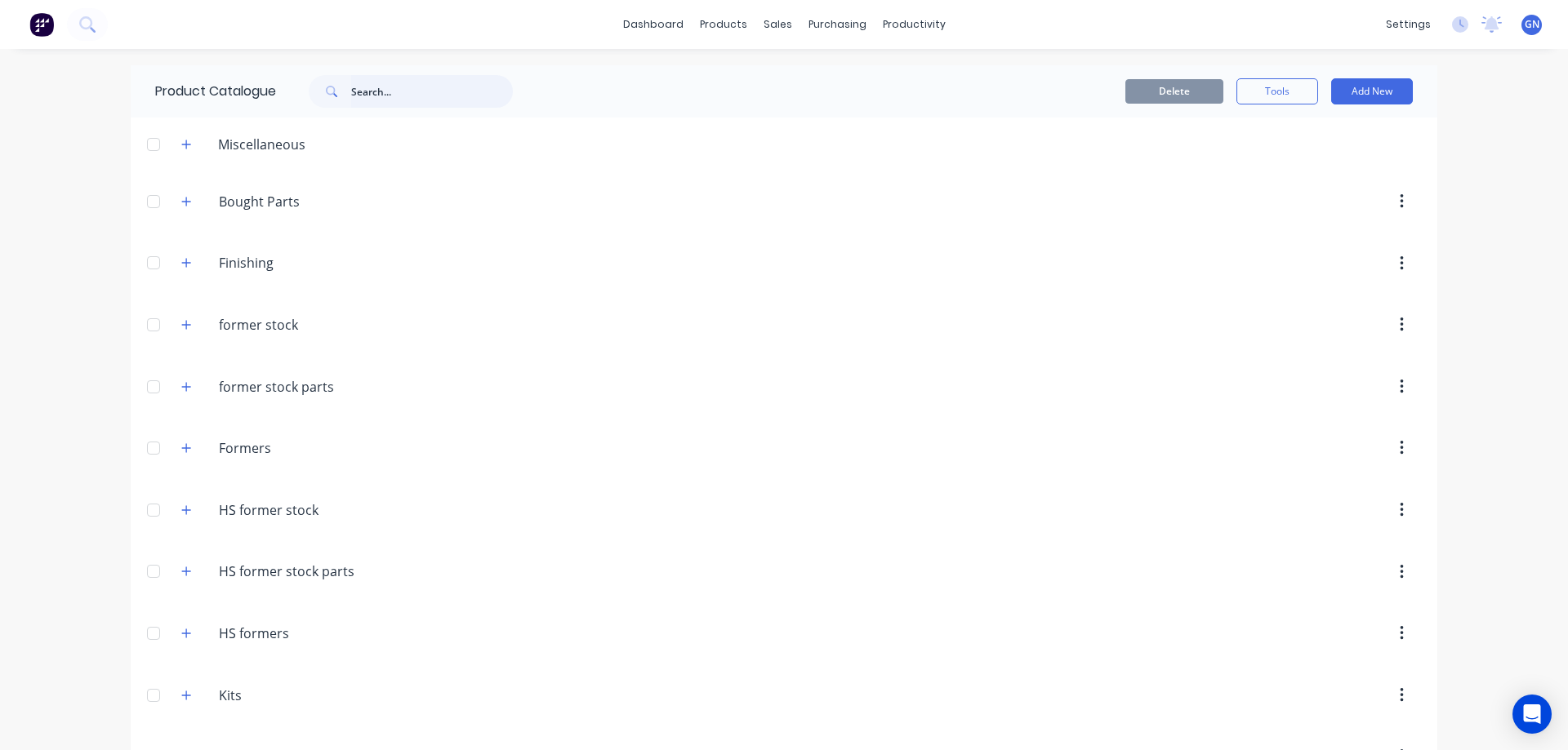
click at [402, 85] on input "text" at bounding box center [432, 92] width 162 height 33
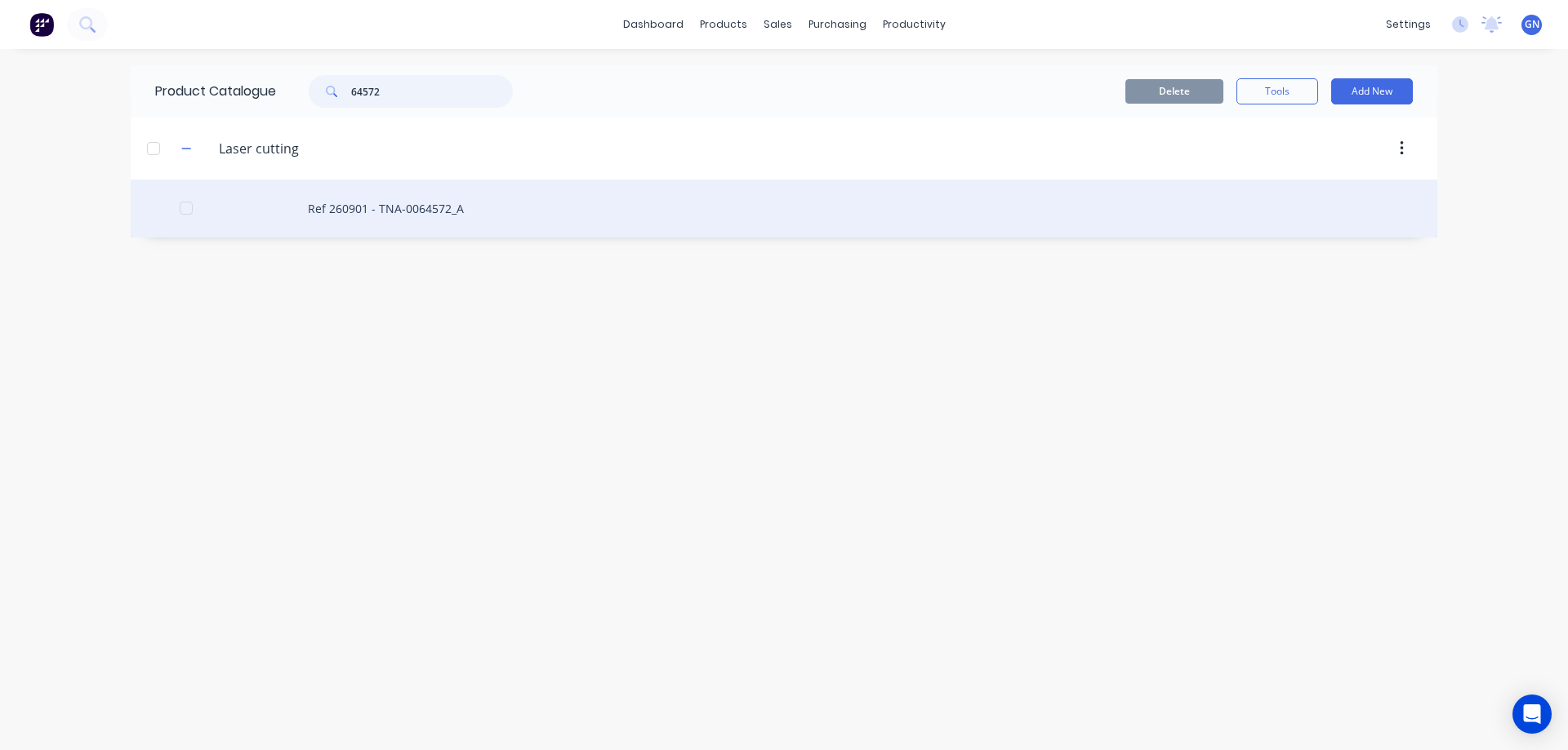
type input "64572"
click at [451, 207] on div "Ref 260901 - TNA-0064572_A" at bounding box center [784, 208] width 1307 height 58
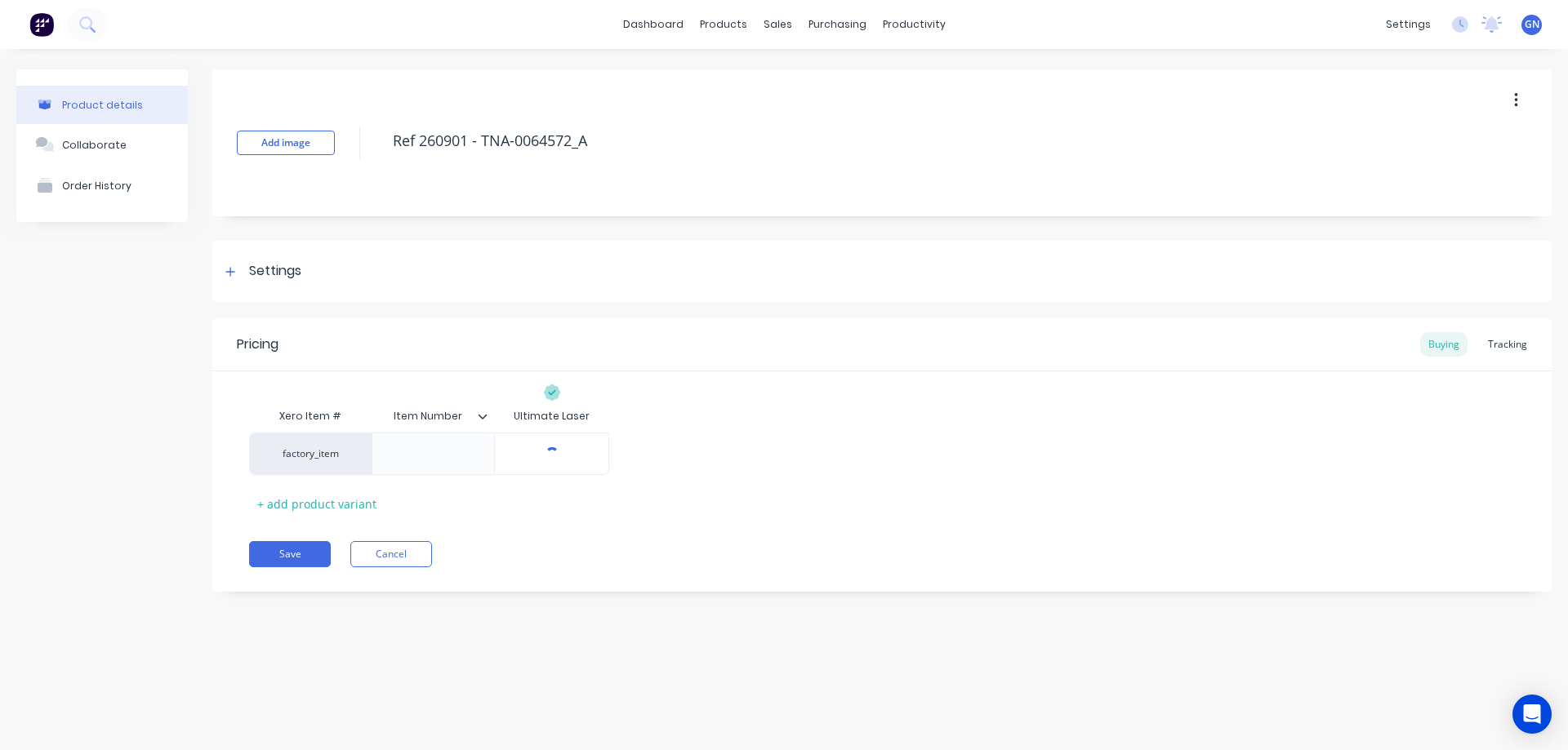
type textarea "x"
click at [1508, 343] on div "Tracking" at bounding box center [1507, 344] width 55 height 25
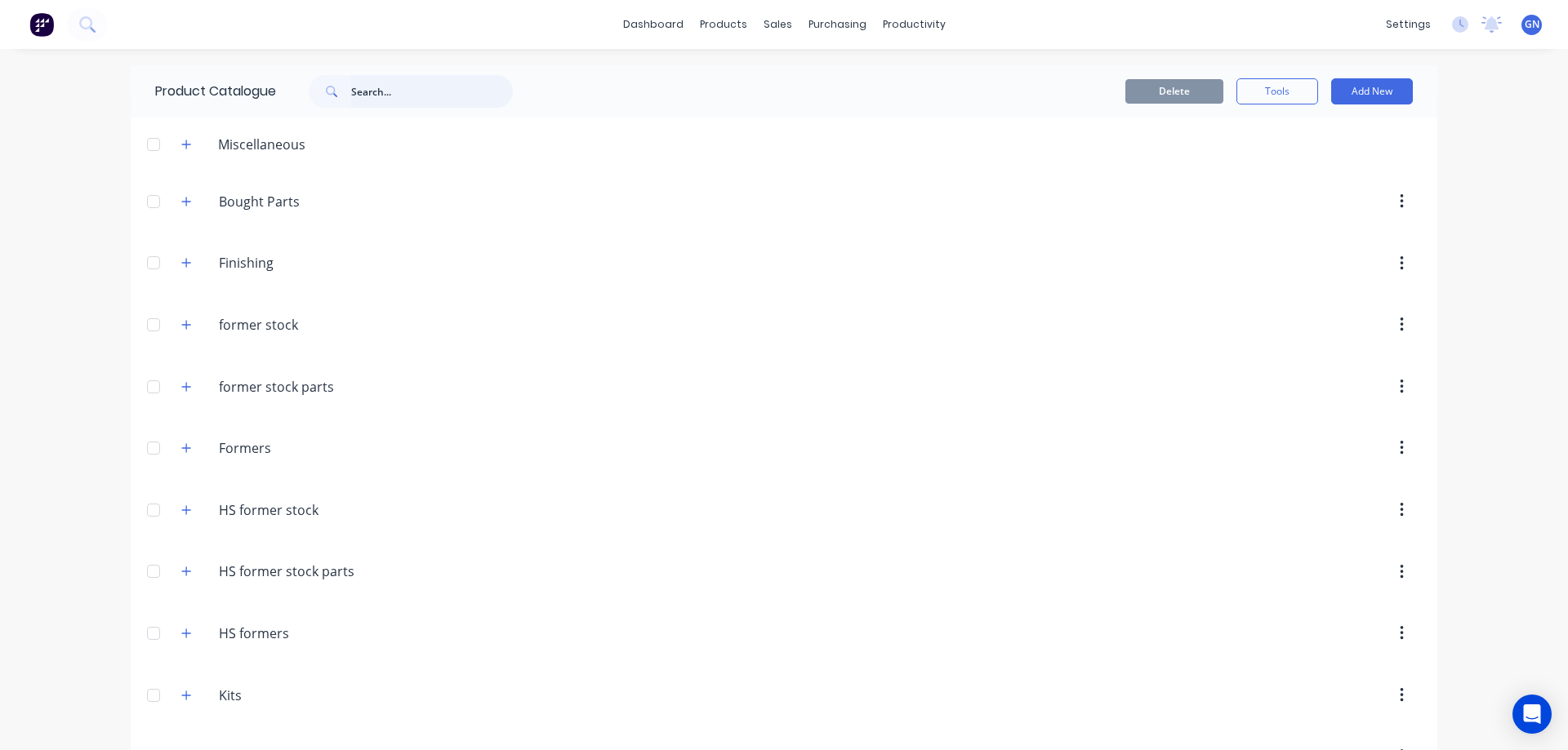
click at [399, 88] on input "text" at bounding box center [432, 92] width 162 height 33
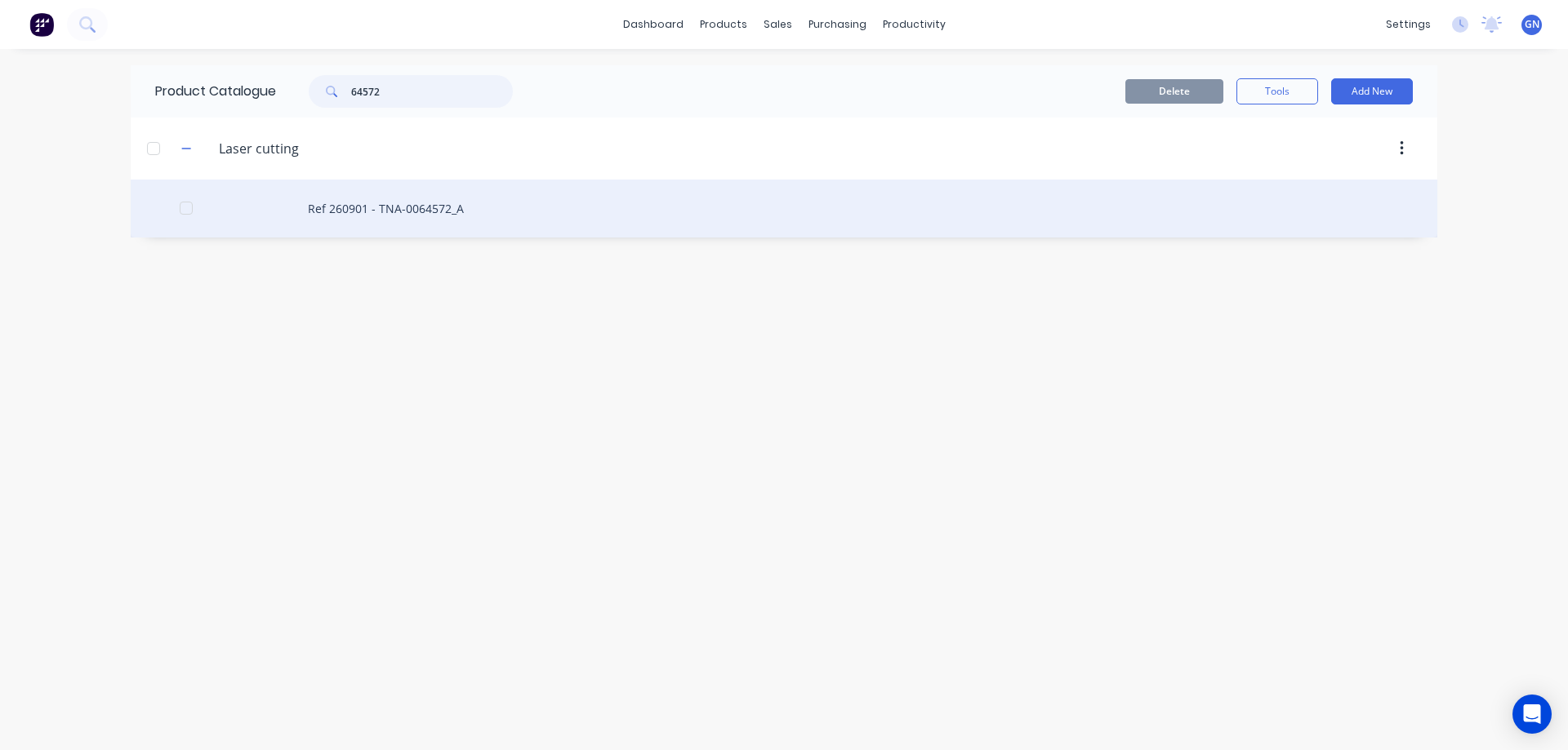
type input "64572"
click at [532, 222] on div "Ref 260901 - TNA-0064572_A" at bounding box center [784, 208] width 1307 height 58
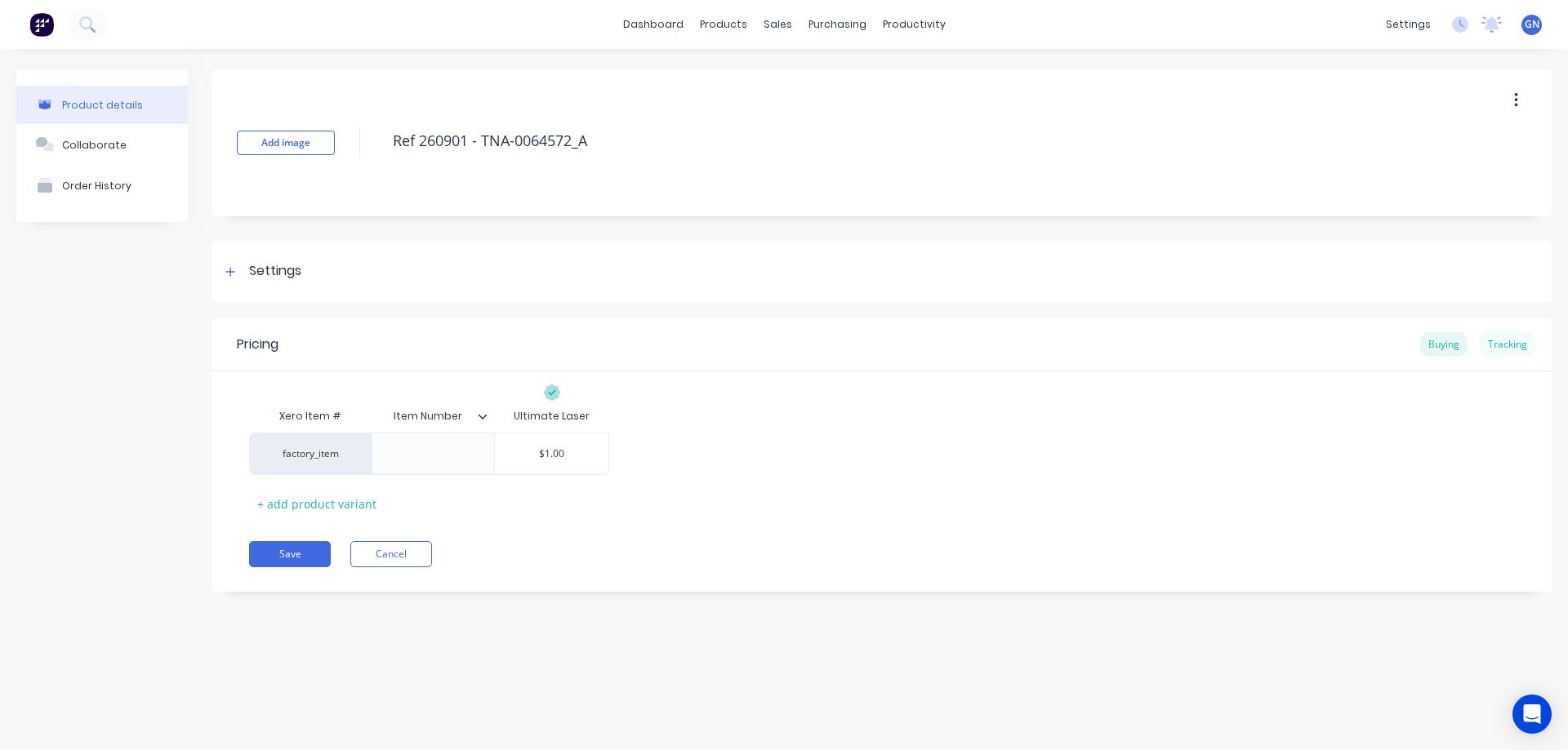
click at [1509, 346] on div "Tracking" at bounding box center [1507, 344] width 55 height 25
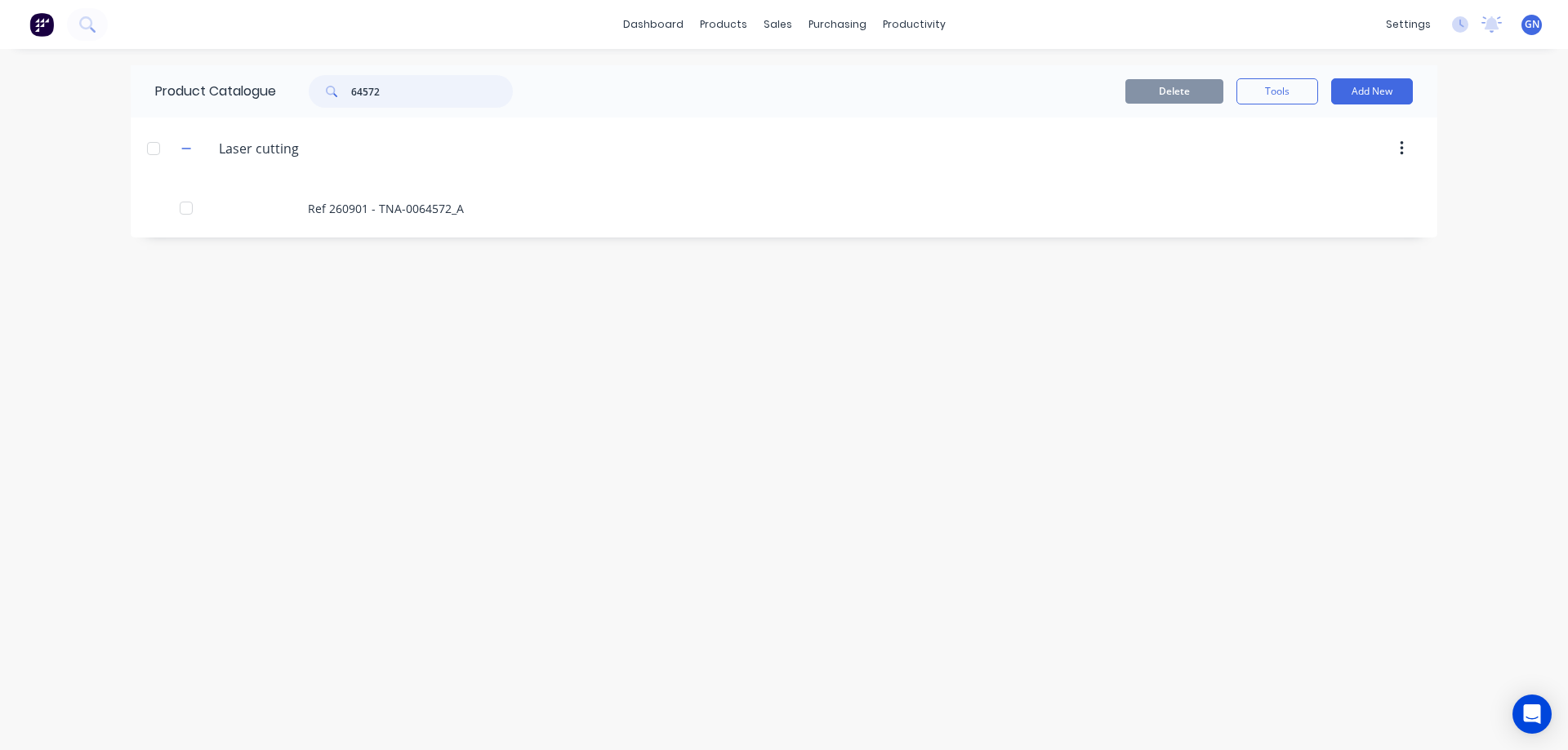
drag, startPoint x: 441, startPoint y: 91, endPoint x: 313, endPoint y: 85, distance: 128.1
click at [313, 85] on div "64572" at bounding box center [411, 92] width 204 height 33
click at [405, 96] on input "text" at bounding box center [432, 92] width 162 height 33
click at [370, 85] on input "text" at bounding box center [432, 92] width 162 height 33
paste input "64572"
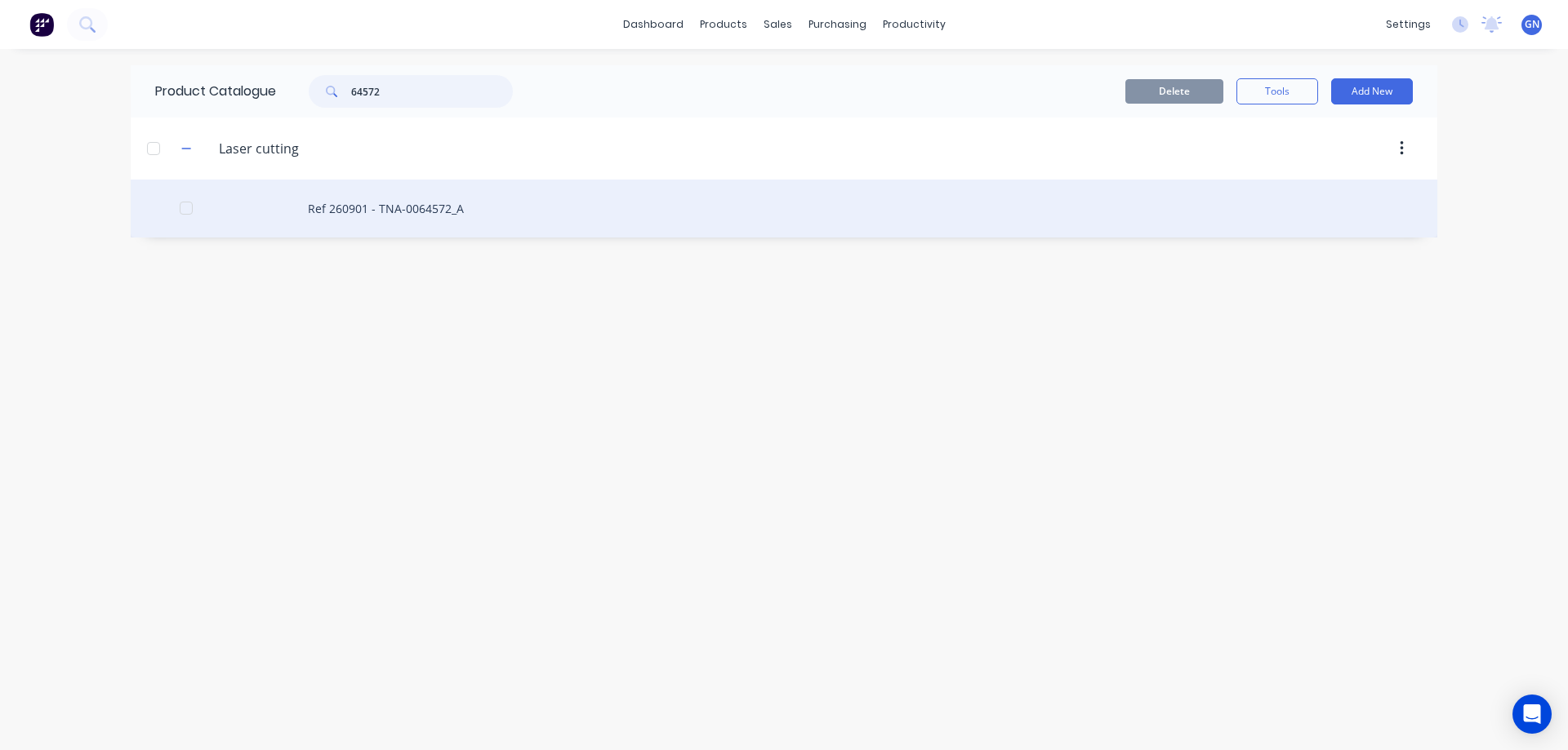
type input "64572"
click at [385, 222] on div "Ref 260901 - TNA-0064572_A" at bounding box center [784, 208] width 1307 height 58
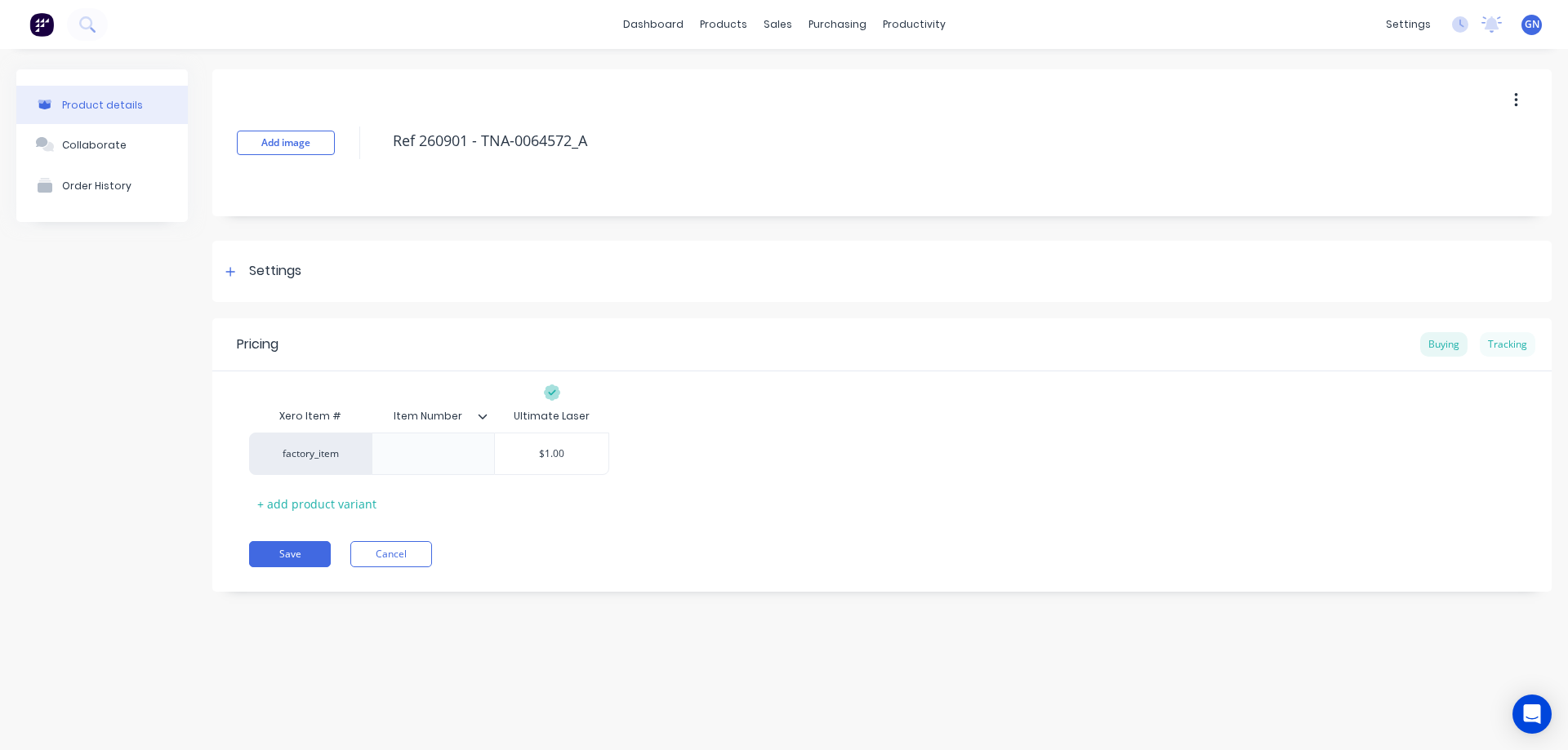
click at [1498, 345] on div "Tracking" at bounding box center [1507, 344] width 55 height 25
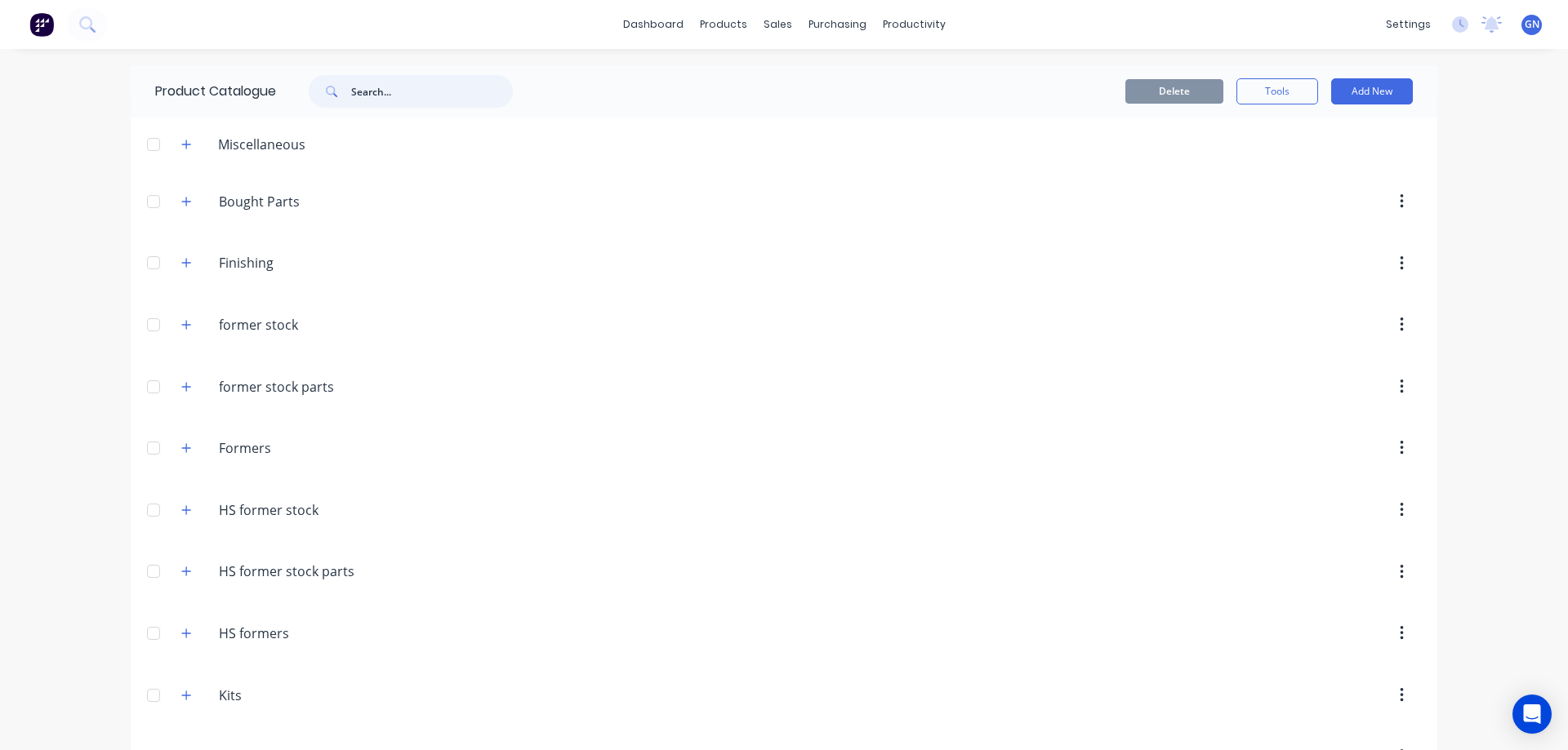
click at [389, 94] on input "text" at bounding box center [432, 92] width 162 height 33
paste input "64572"
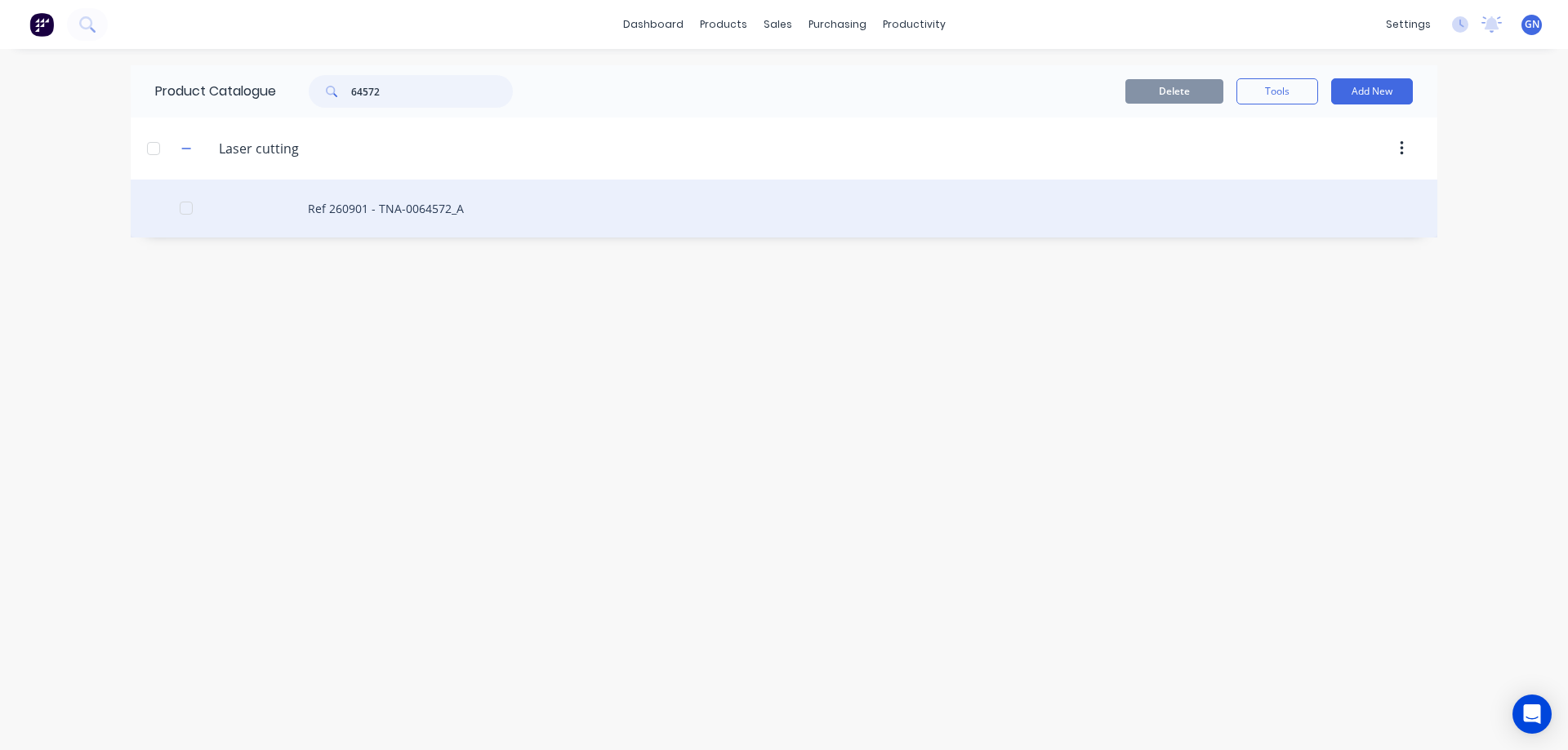
type input "64572"
click at [408, 215] on div "Ref 260901 - TNA-0064572_A" at bounding box center [784, 208] width 1307 height 58
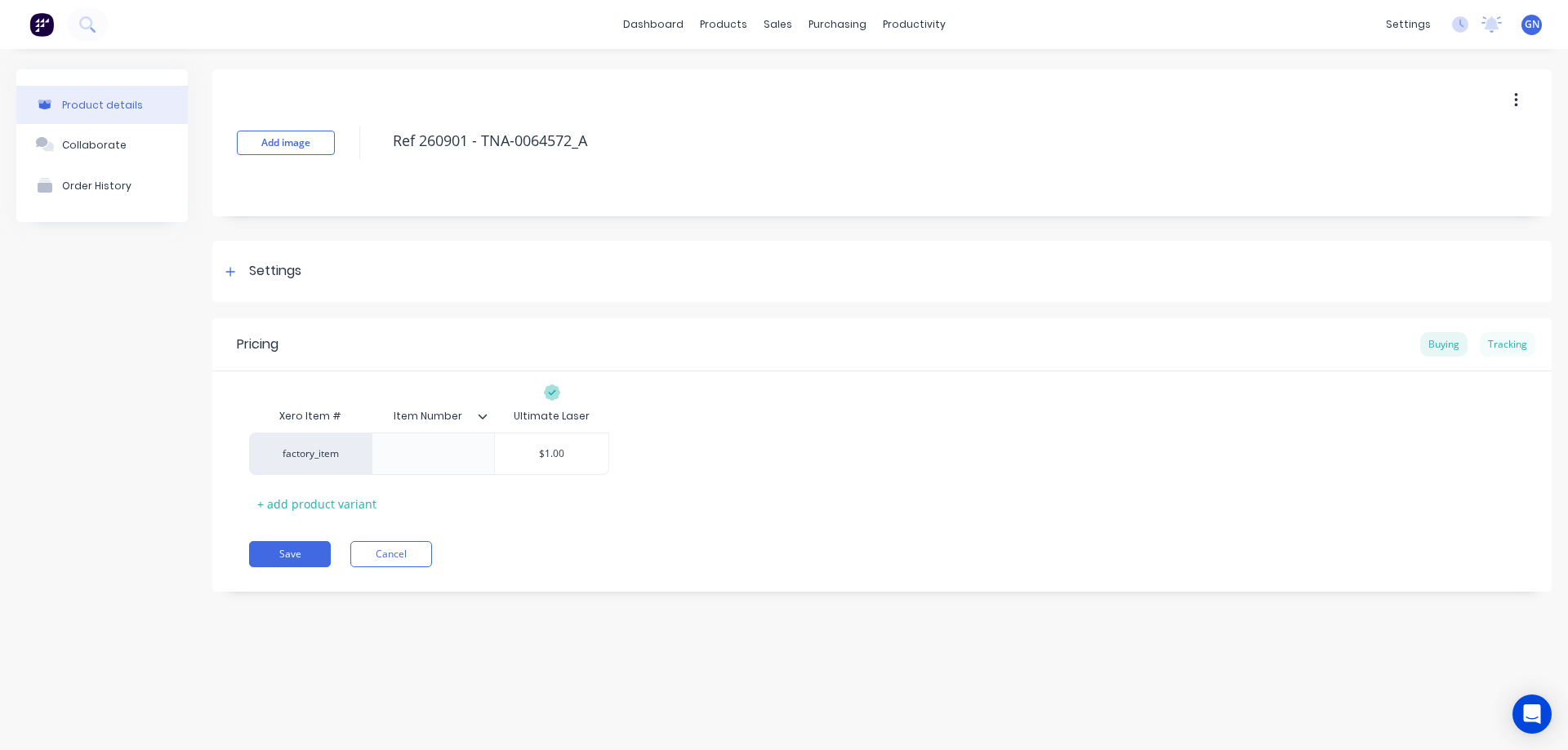
click at [1501, 339] on div "Tracking" at bounding box center [1507, 344] width 55 height 25
click at [1502, 339] on div "Tracking" at bounding box center [1507, 344] width 55 height 25
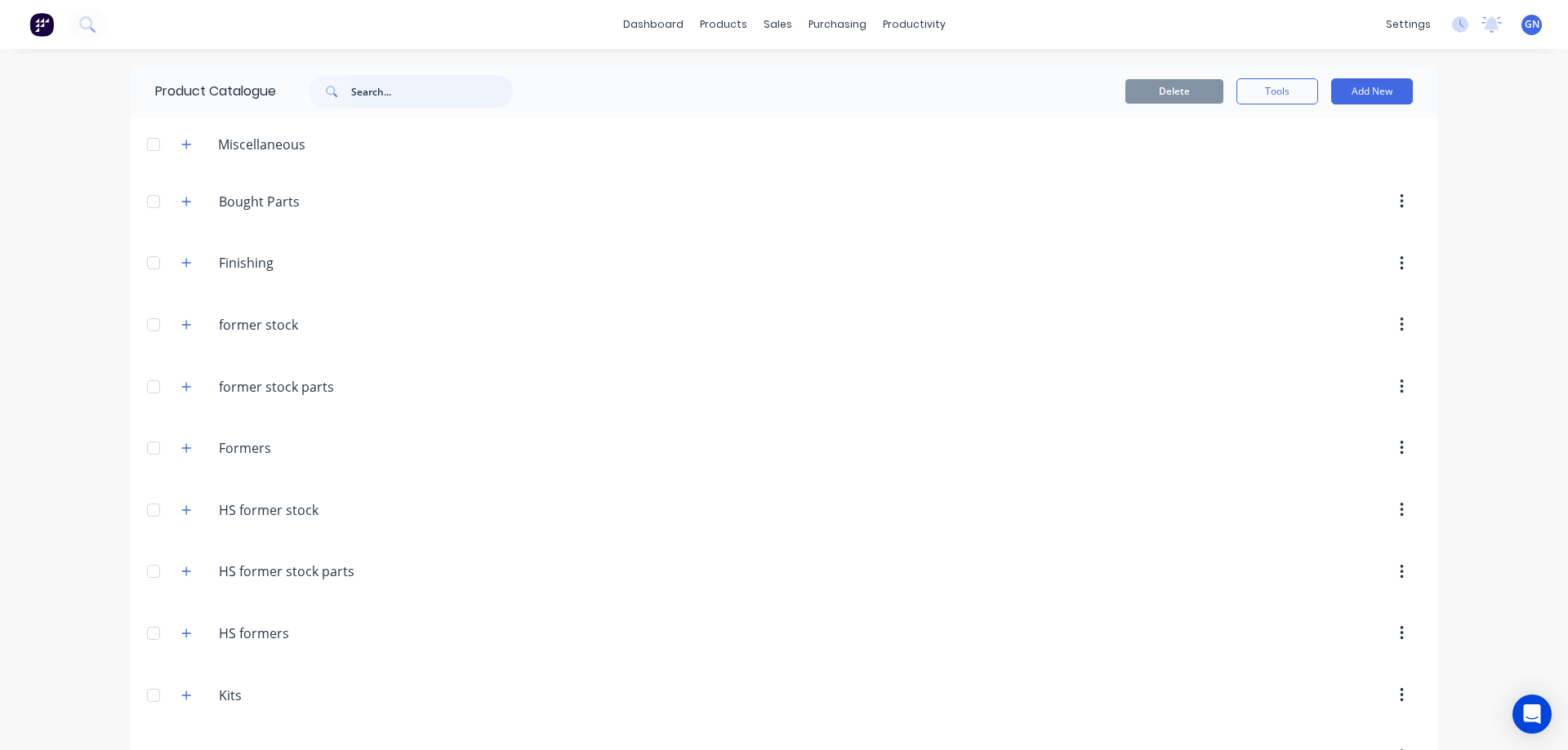
click at [368, 92] on input "text" at bounding box center [432, 92] width 162 height 33
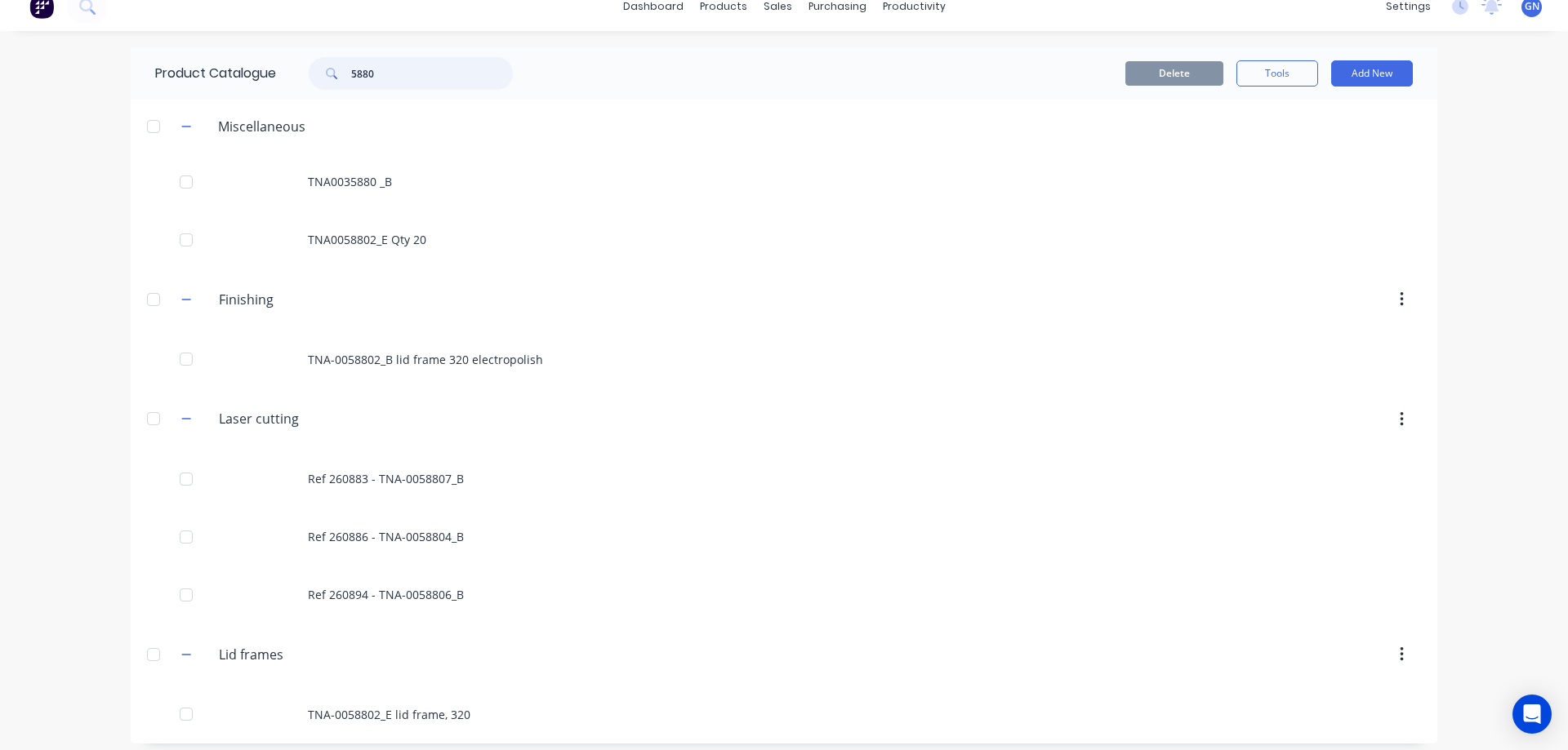
scroll to position [28, 0]
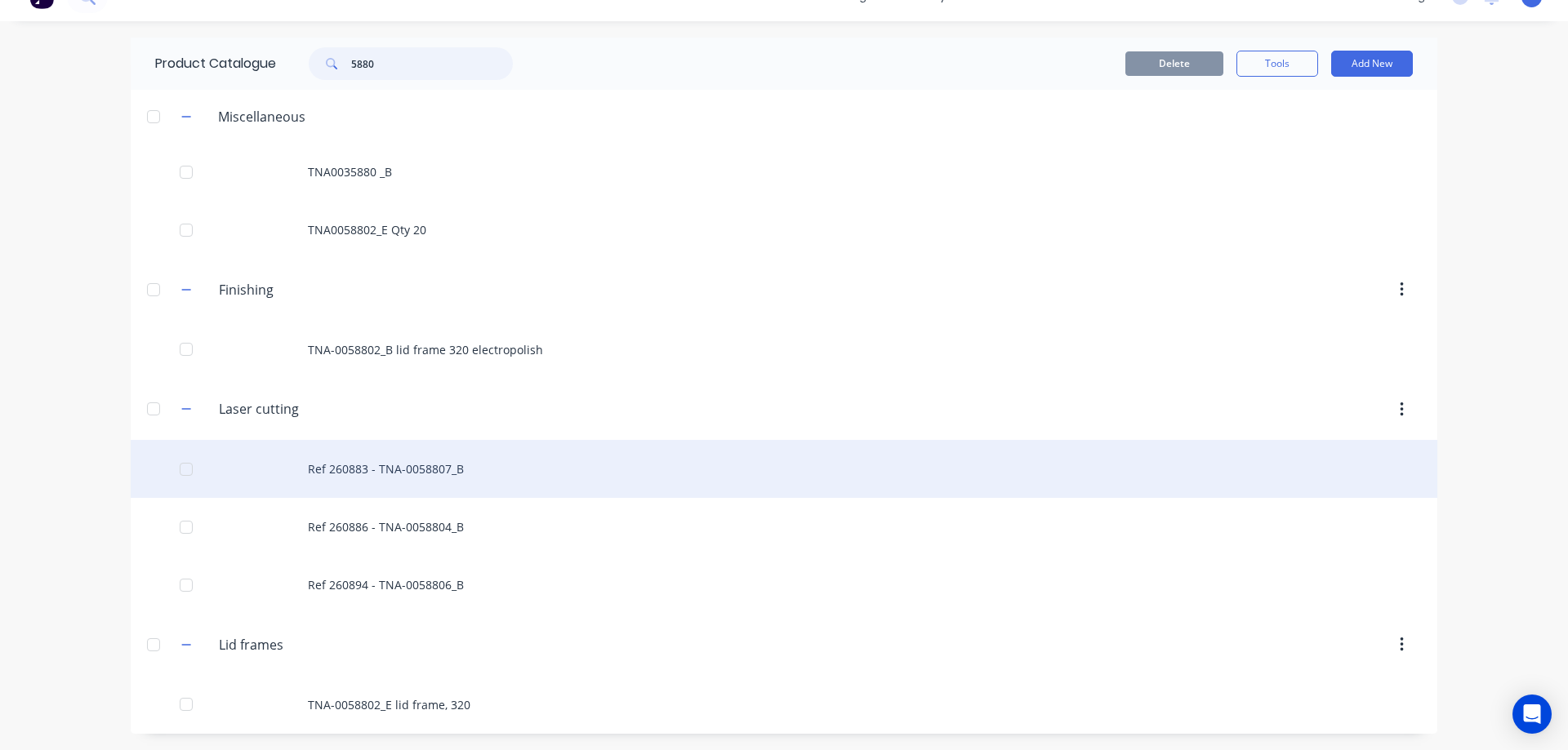
type input "5880"
click at [443, 467] on div "Ref 260883 - TNA-0058807_B" at bounding box center [784, 469] width 1307 height 58
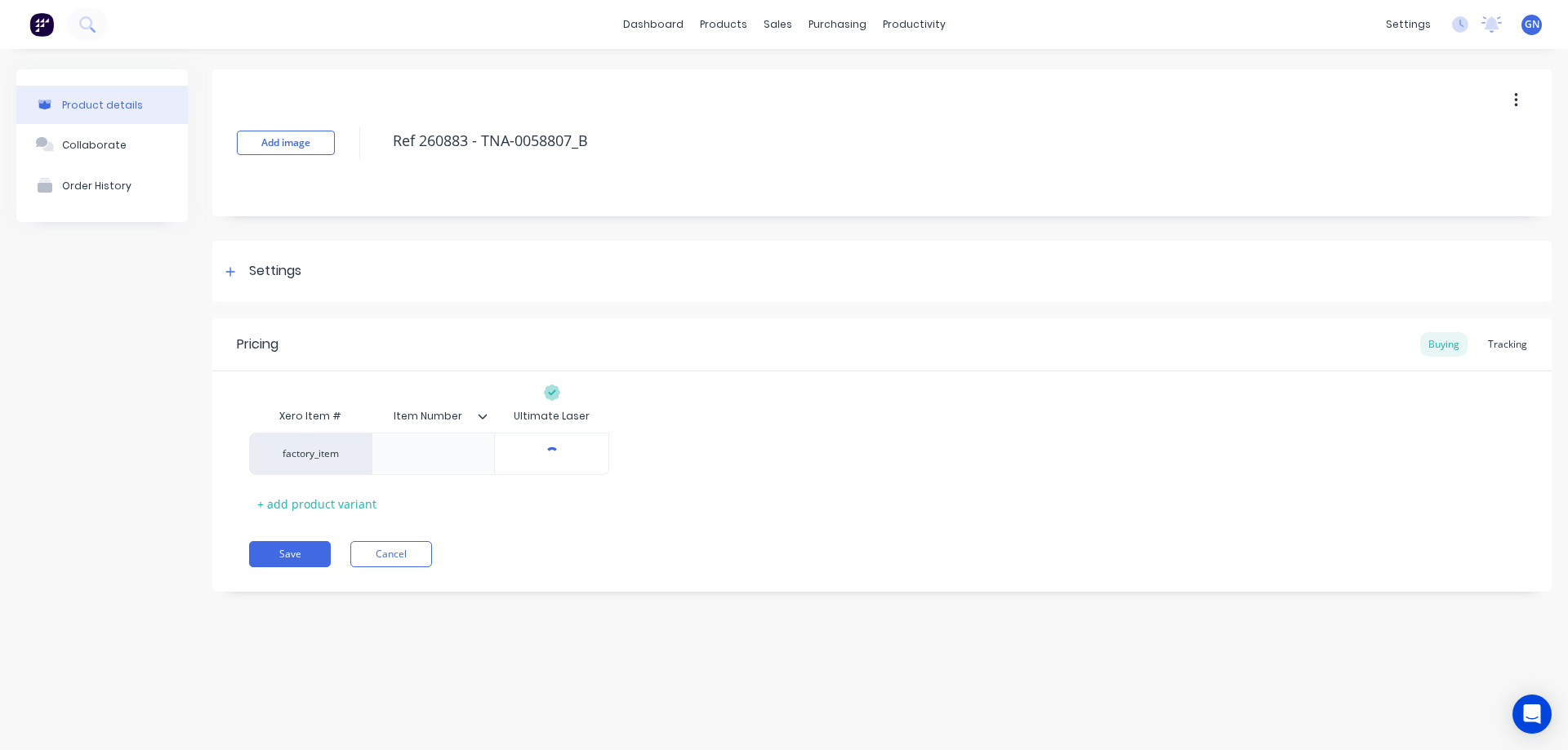
type textarea "x"
click at [1520, 347] on div "Tracking" at bounding box center [1507, 344] width 55 height 25
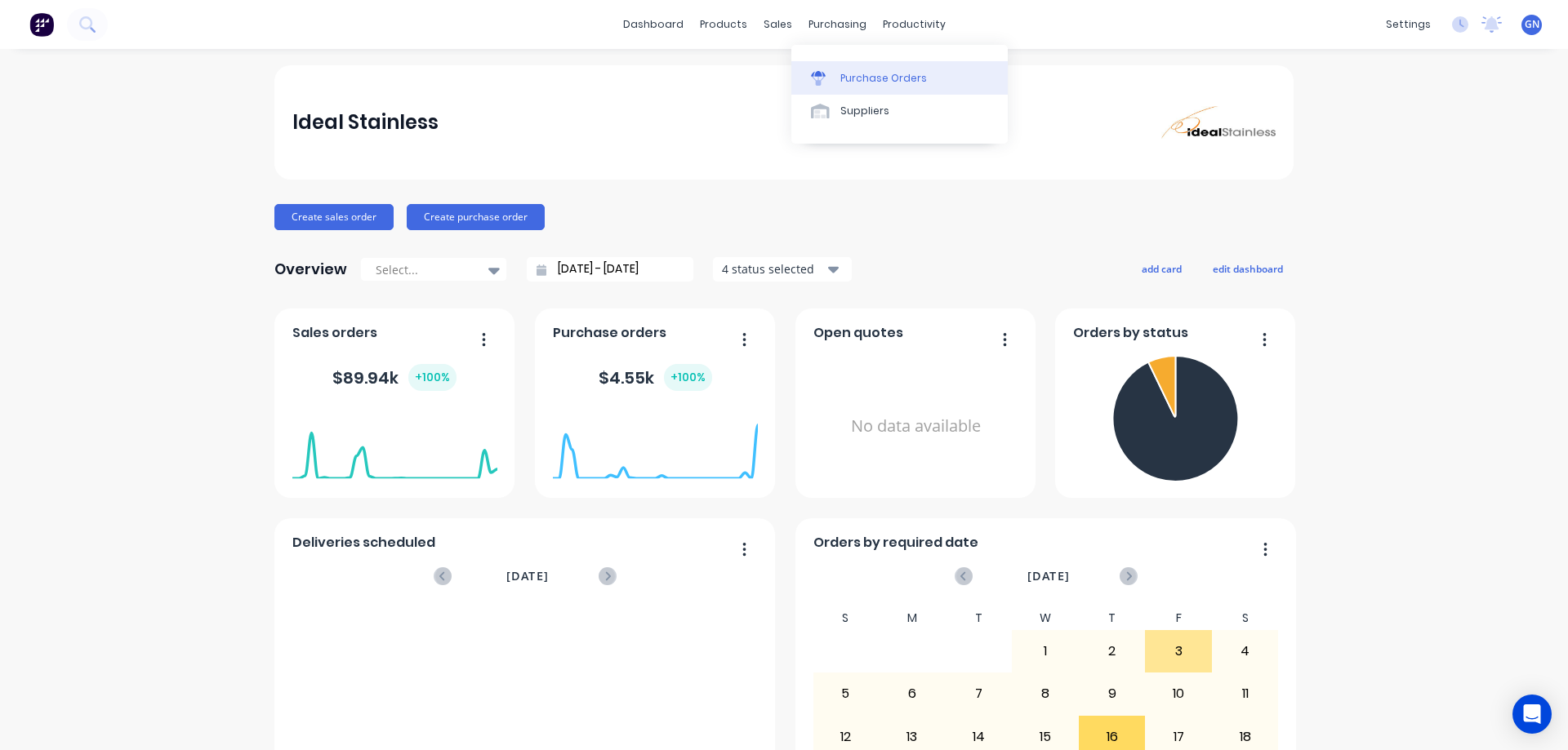
click at [864, 79] on div "Purchase Orders" at bounding box center [884, 78] width 86 height 15
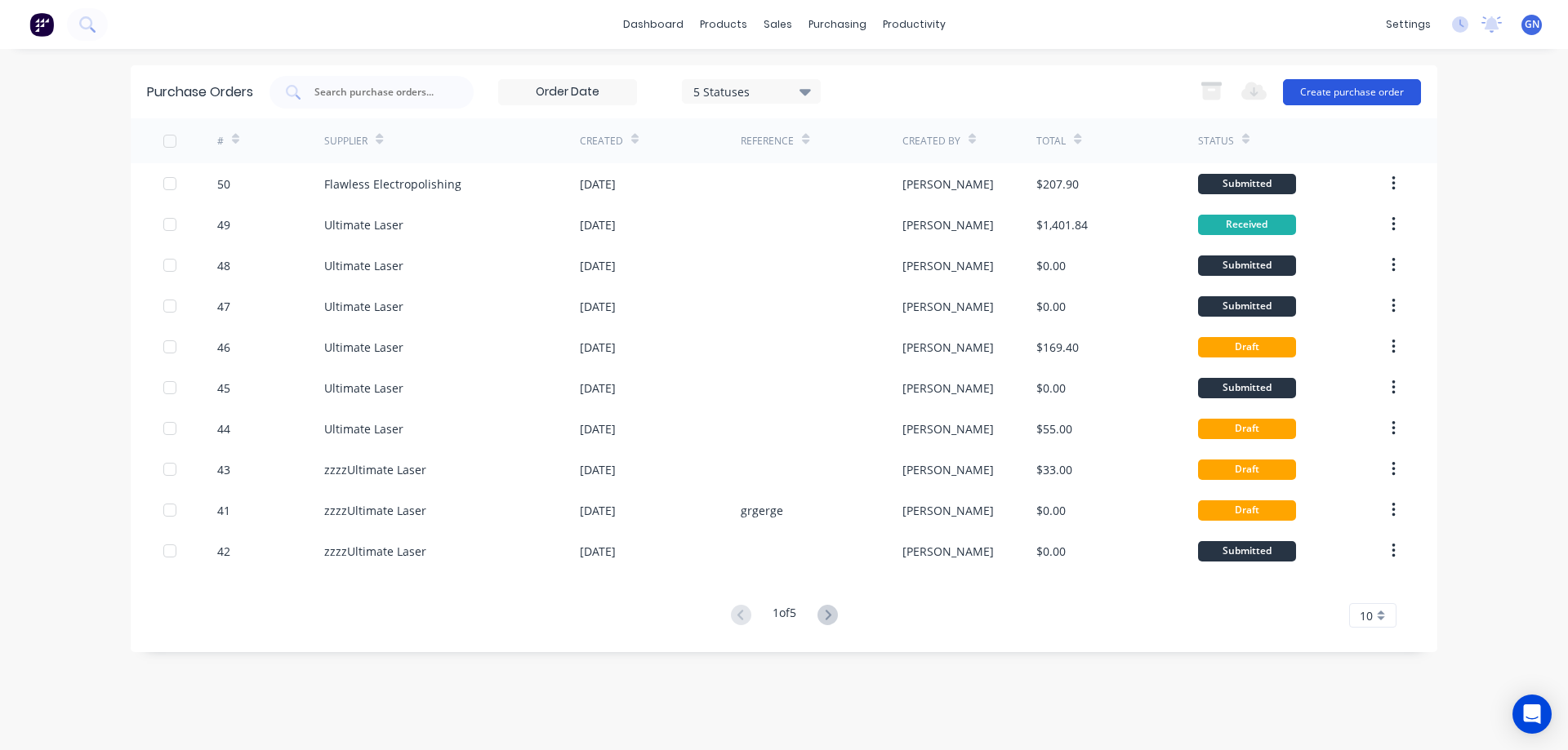
click at [1334, 89] on button "Create purchase order" at bounding box center [1352, 92] width 138 height 26
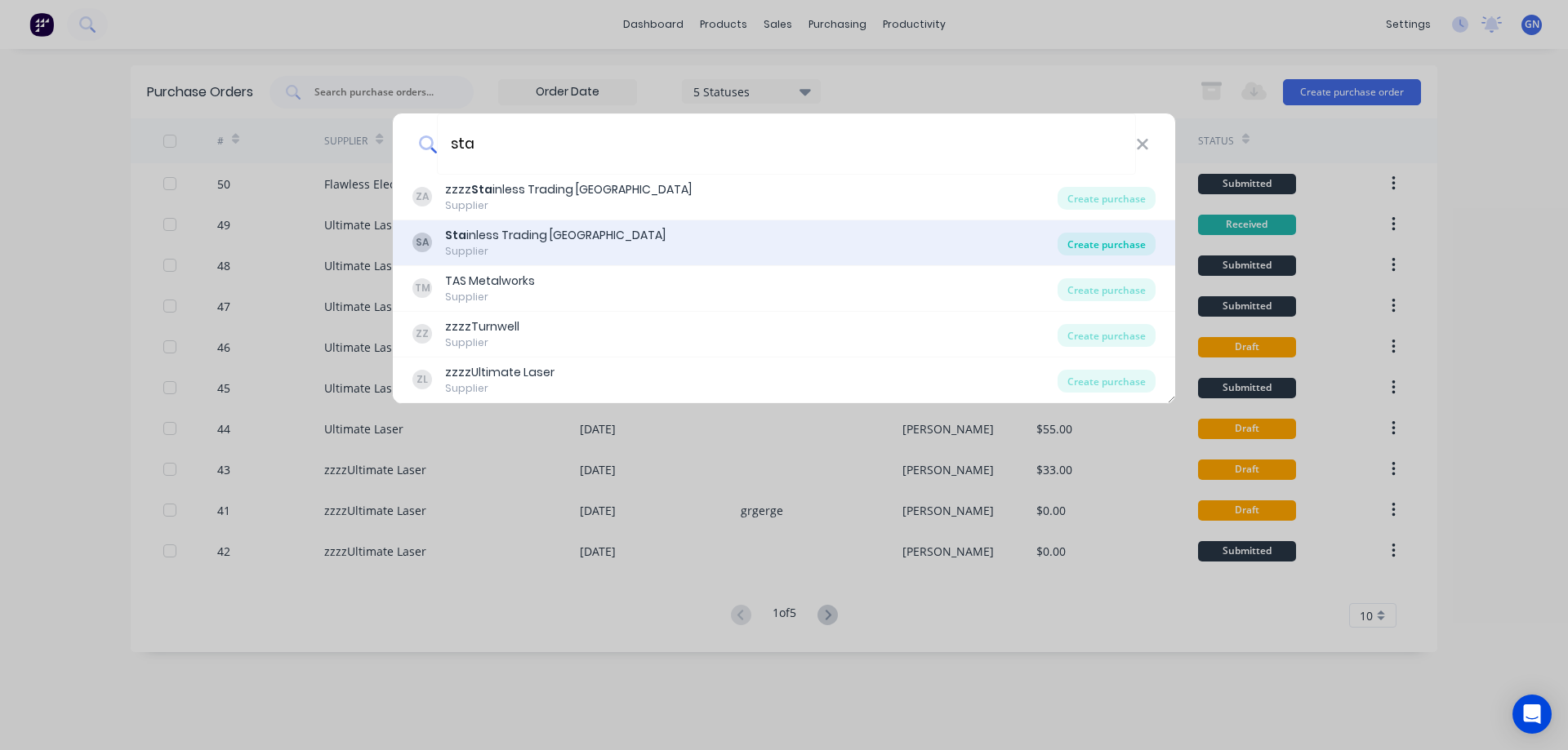
type input "sta"
click at [1089, 242] on div "Create purchase" at bounding box center [1106, 244] width 98 height 23
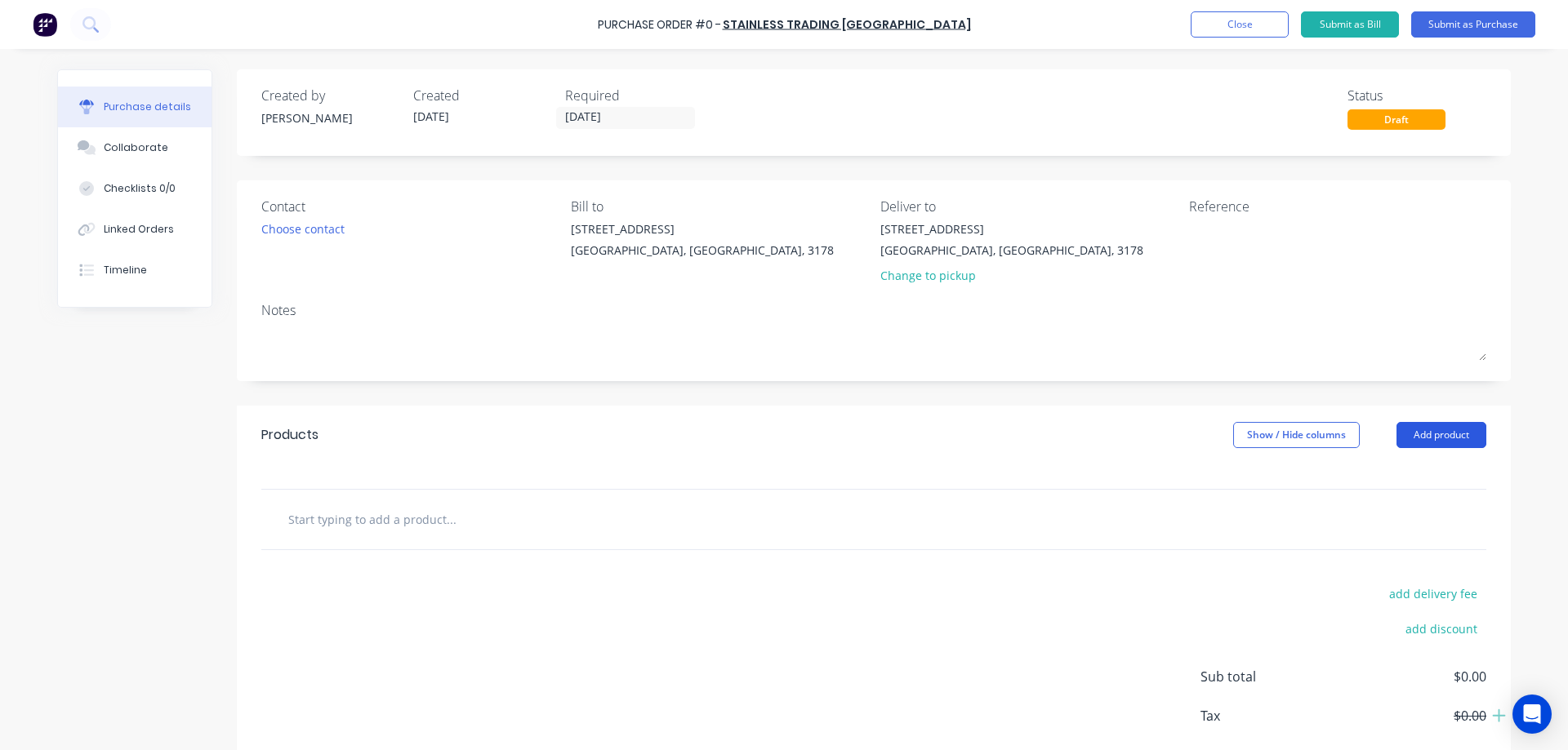
click at [1429, 438] on button "Add product" at bounding box center [1442, 435] width 90 height 26
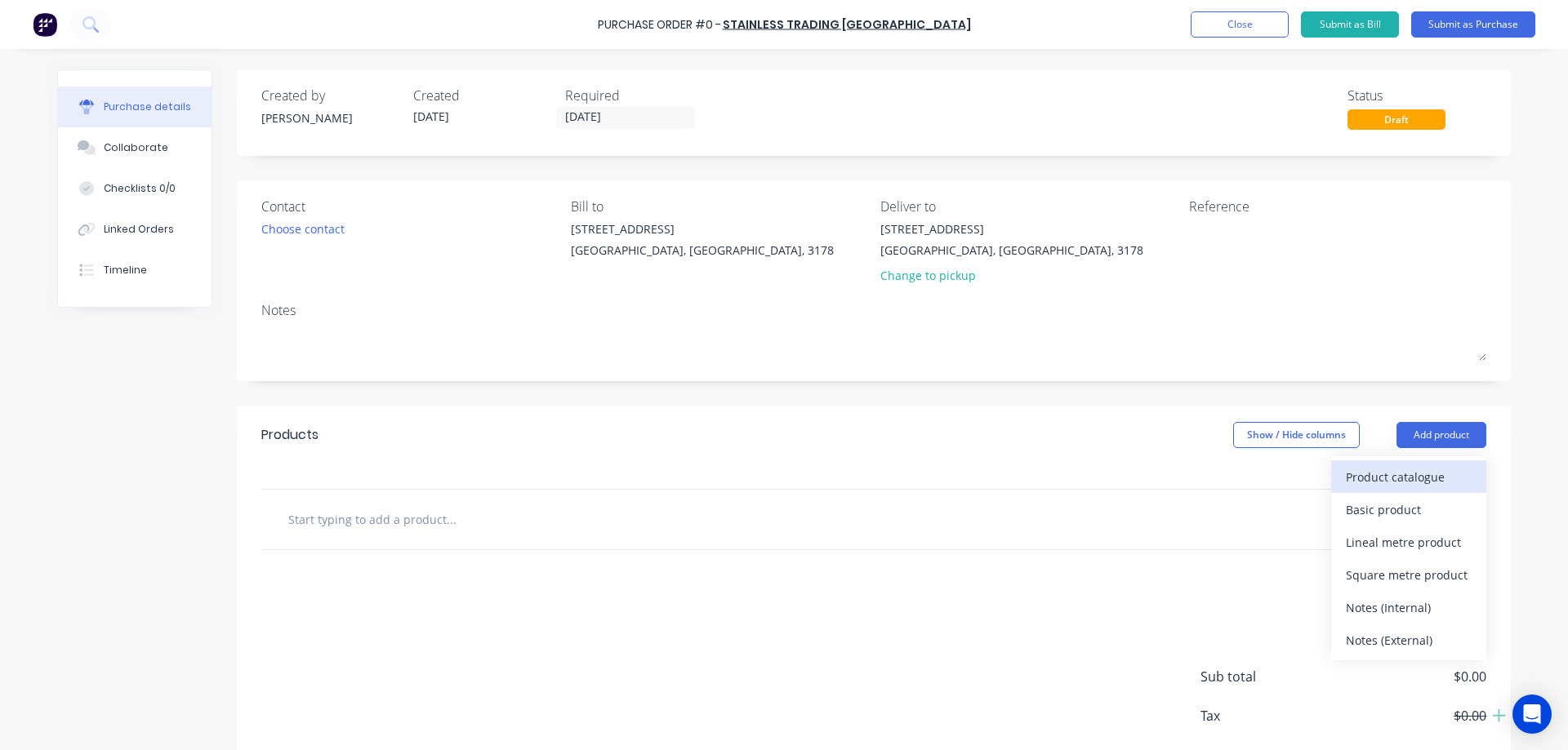
click at [1365, 470] on div "Product catalogue" at bounding box center [1408, 477] width 126 height 24
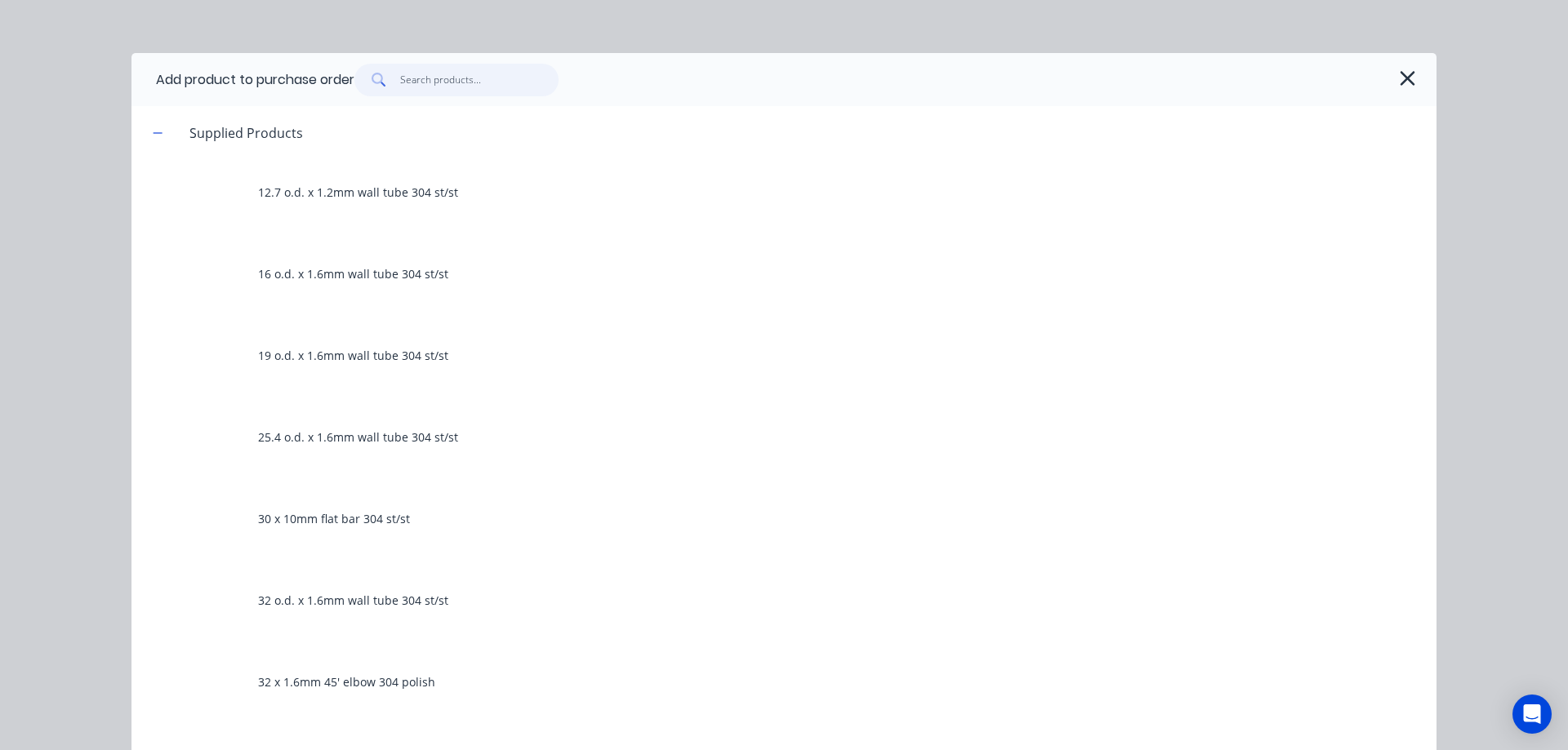
click at [448, 78] on input "text" at bounding box center [479, 80] width 159 height 33
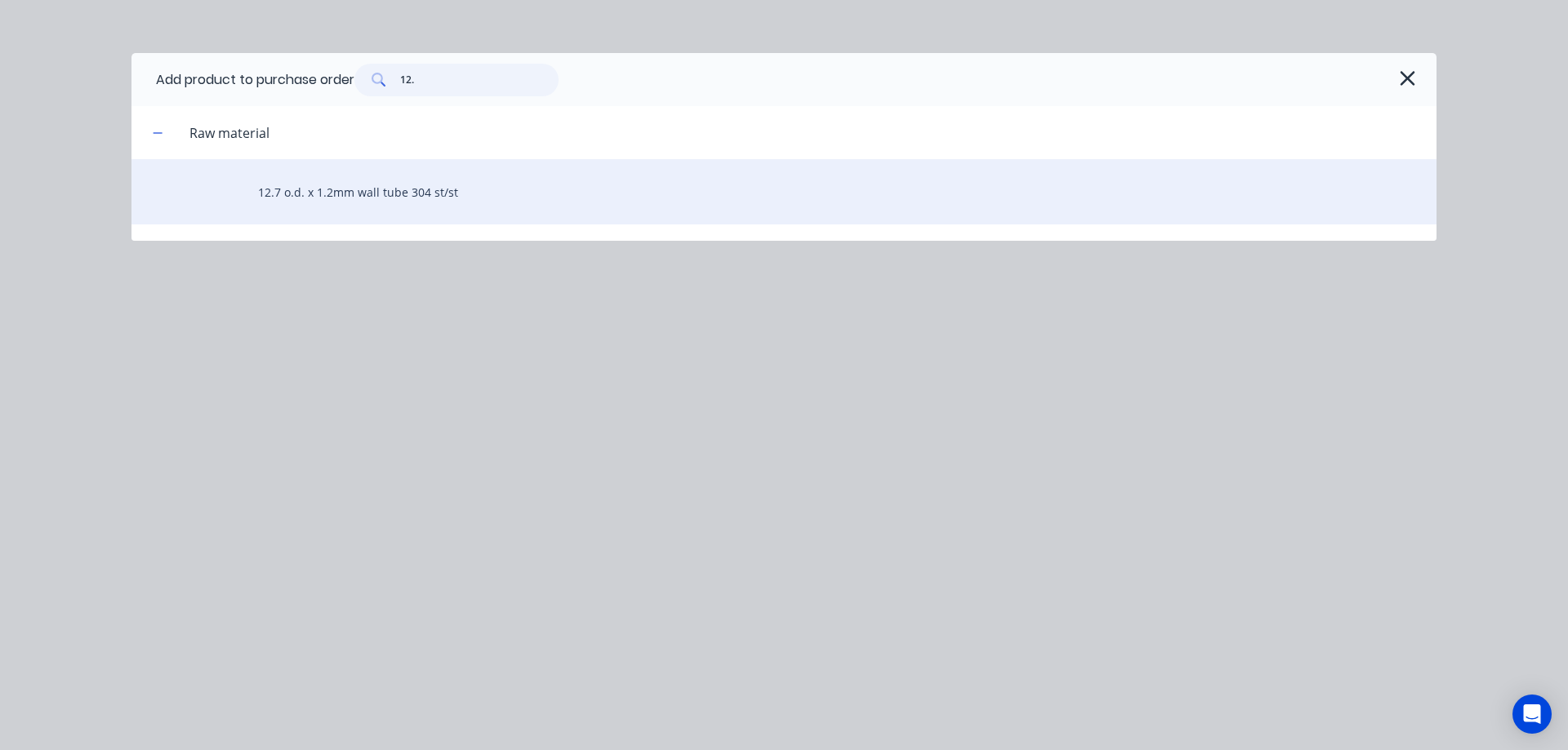
type input "12."
click at [429, 195] on div "12.7 o.d. x 1.2mm wall tube 304 st/st" at bounding box center [784, 191] width 1305 height 65
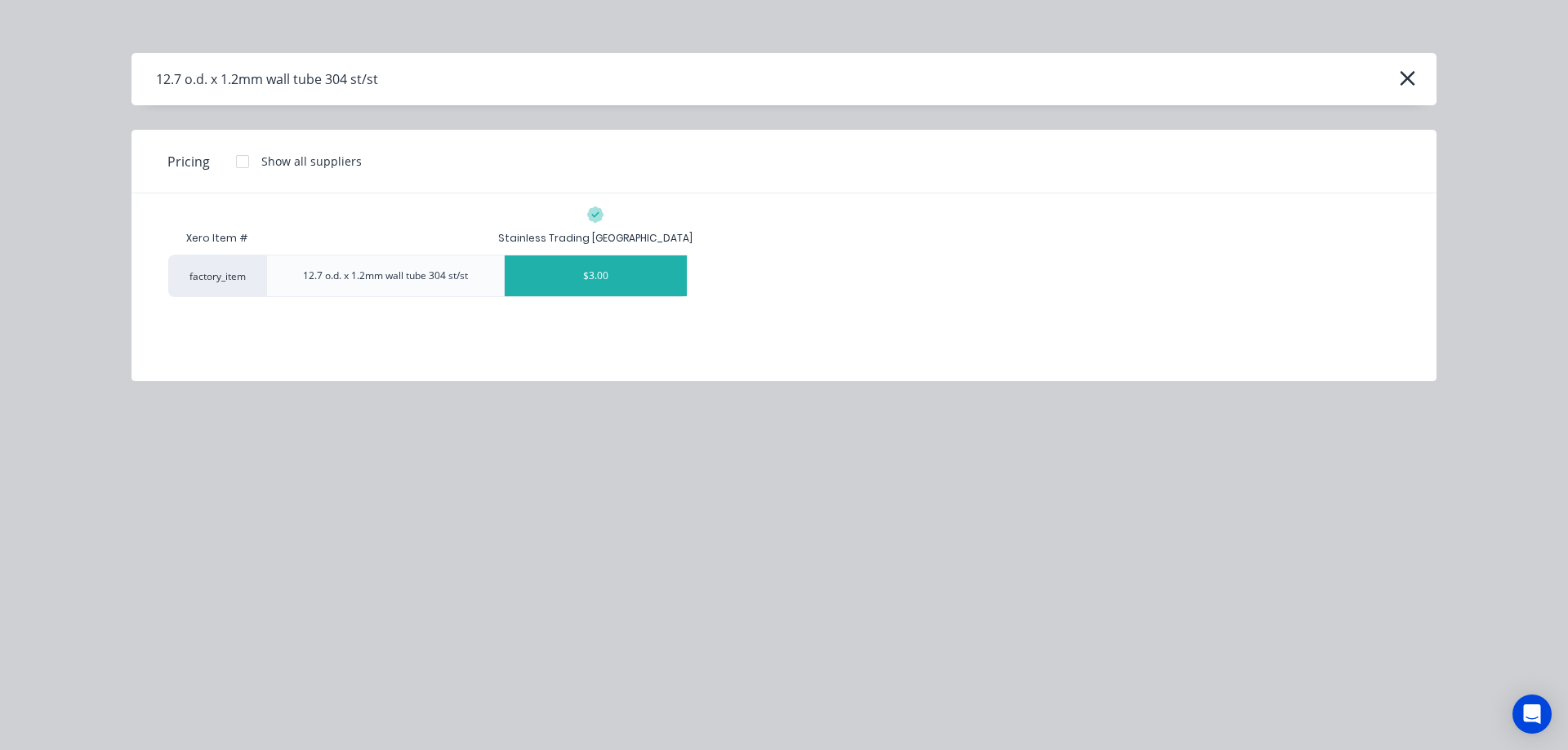
click at [617, 273] on div "$3.00" at bounding box center [596, 276] width 183 height 40
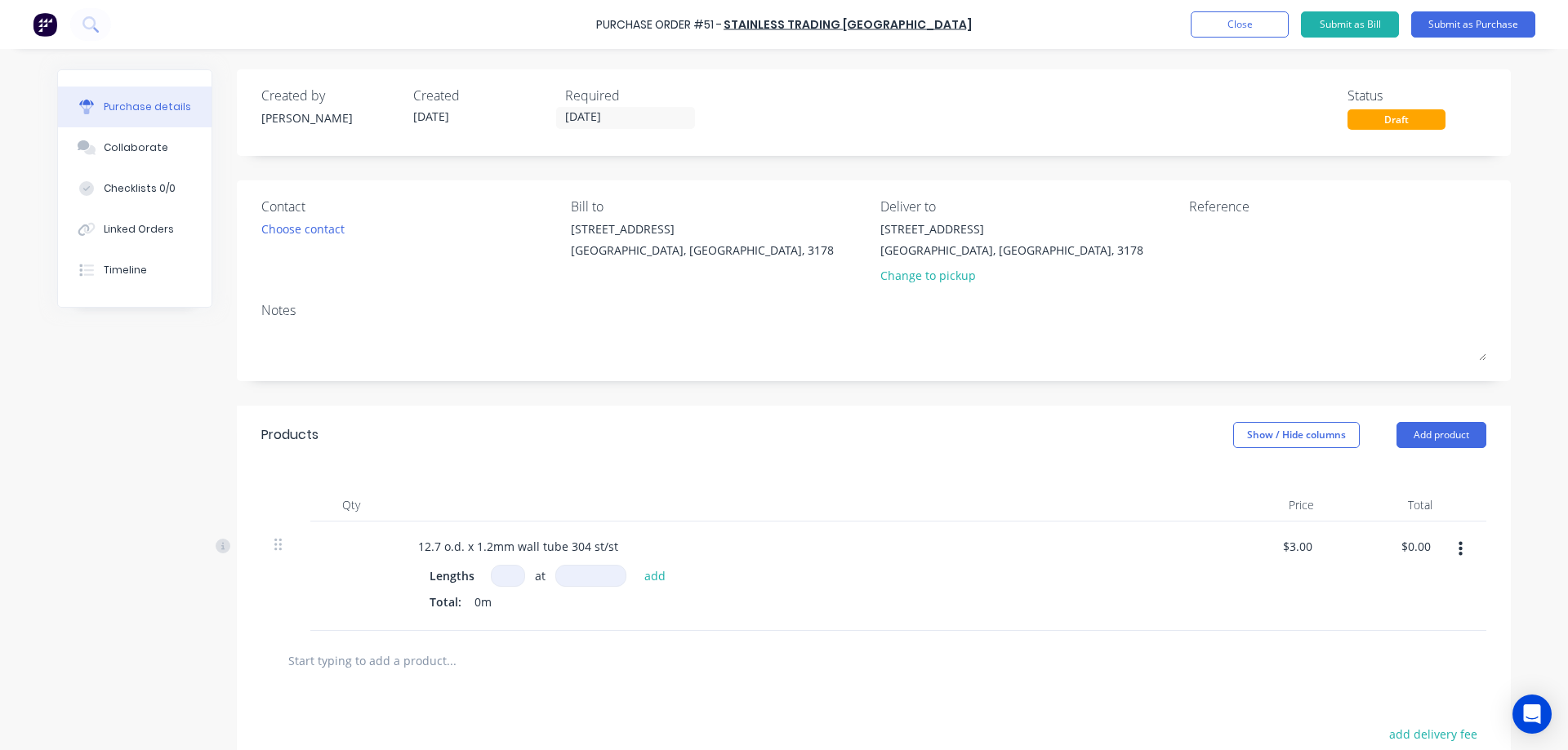
click at [504, 574] on input at bounding box center [508, 576] width 34 height 22
type input "18"
type input "6000mm"
click at [645, 578] on button "add" at bounding box center [656, 574] width 39 height 19
type input "$324.00"
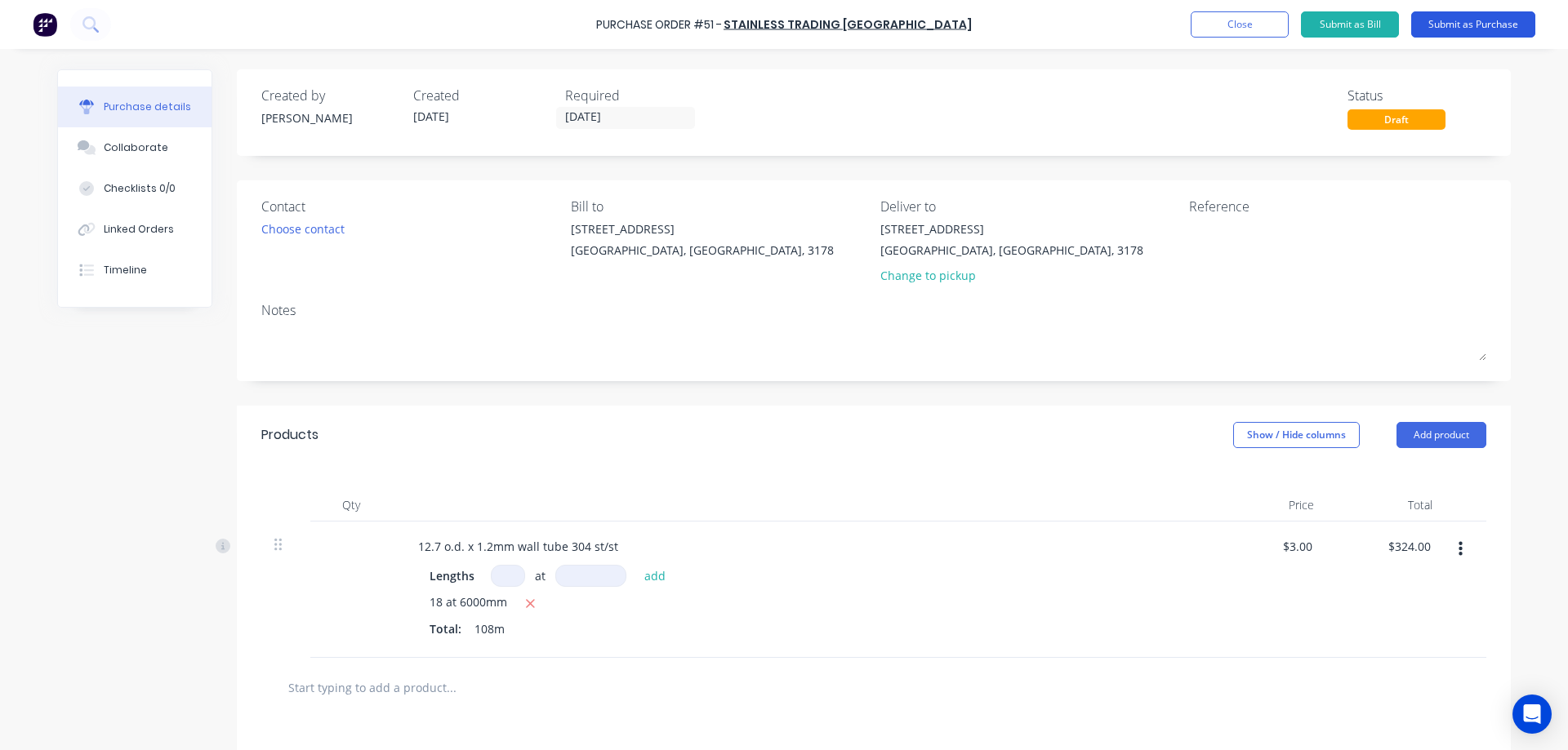
click at [1469, 24] on button "Submit as Purchase" at bounding box center [1472, 24] width 124 height 26
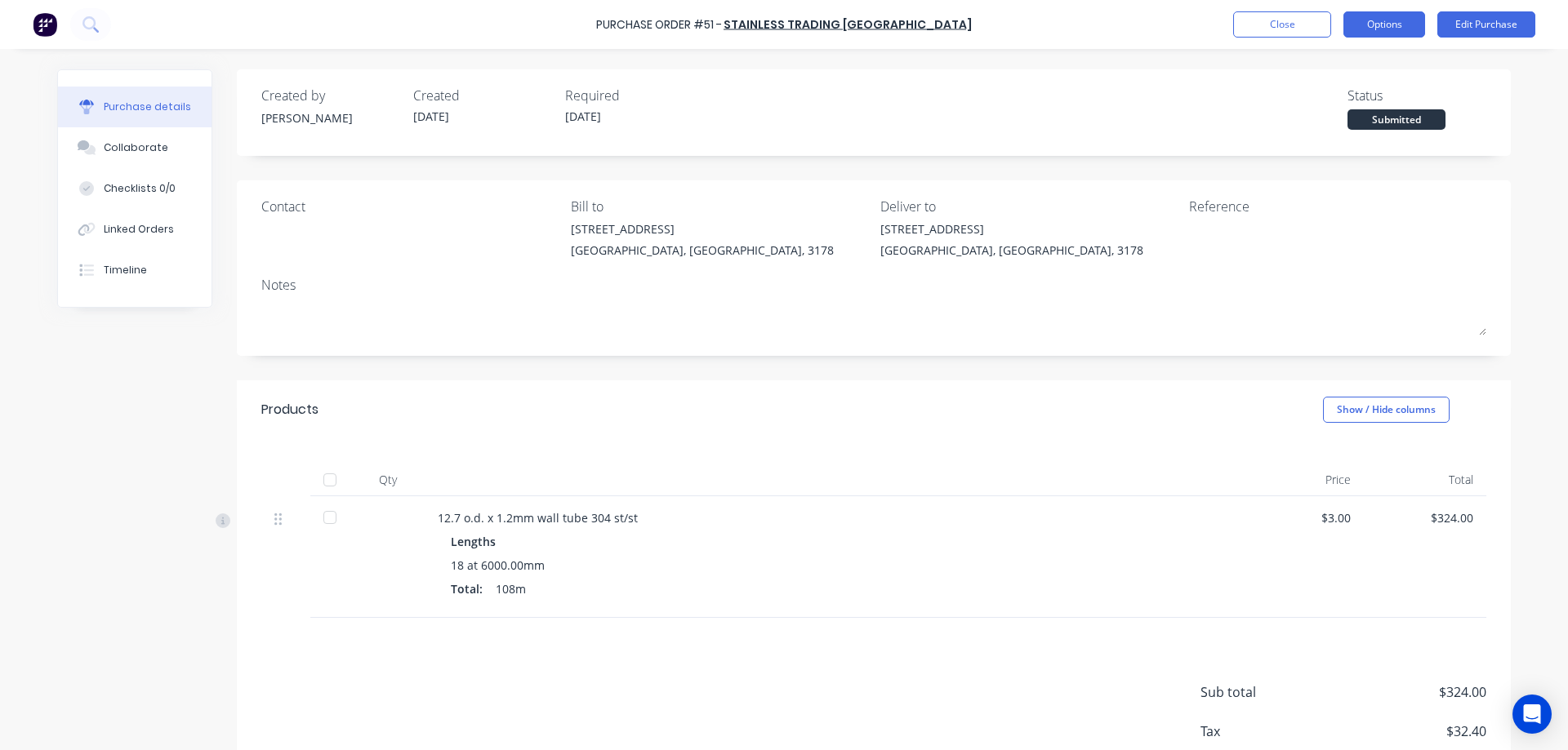
click at [1370, 21] on button "Options" at bounding box center [1384, 24] width 82 height 26
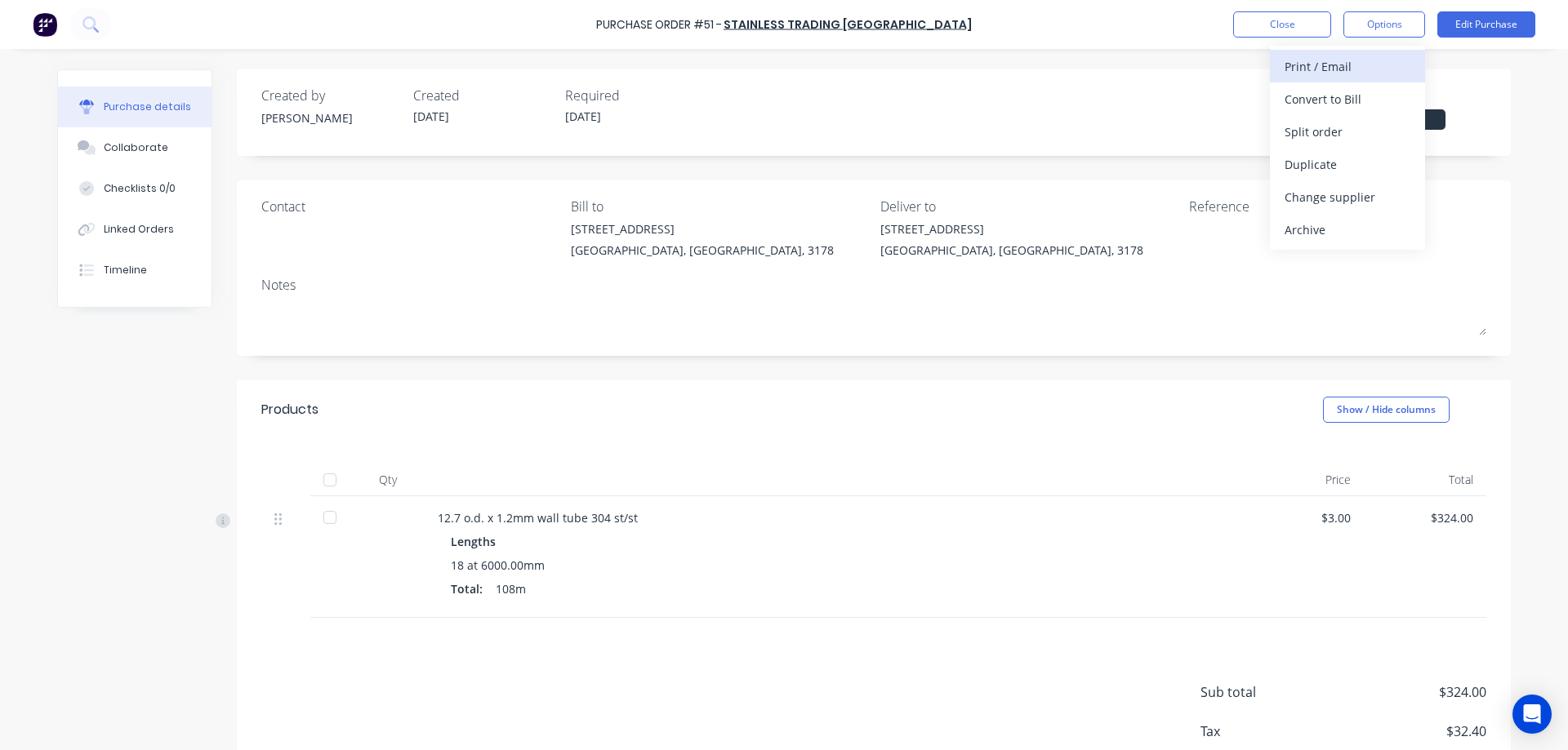
click at [1338, 65] on div "Print / Email" at bounding box center [1347, 66] width 126 height 24
click at [1320, 101] on div "With pricing" at bounding box center [1347, 99] width 126 height 24
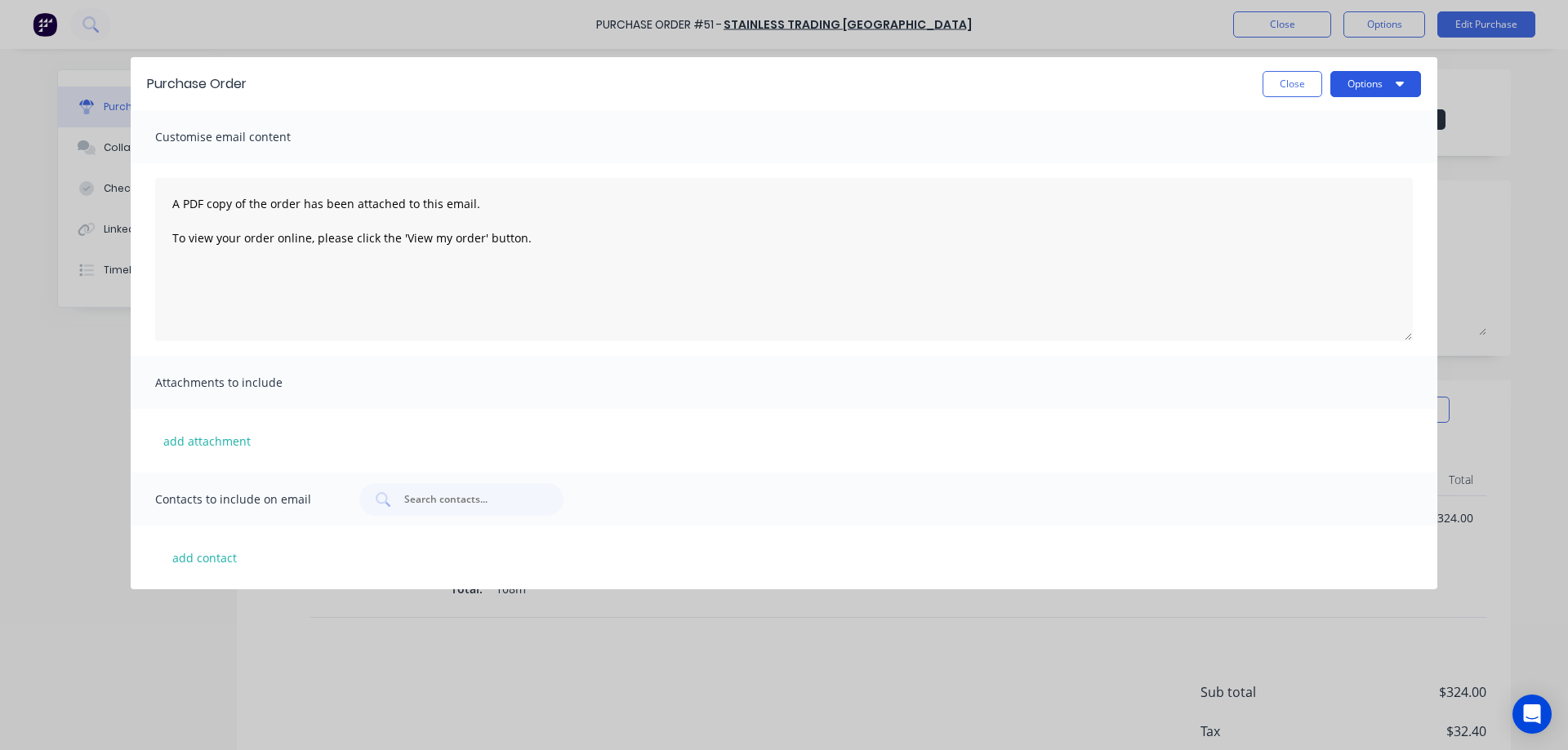
click at [1359, 85] on button "Options" at bounding box center [1376, 84] width 91 height 26
click at [1311, 130] on div "Preview" at bounding box center [1343, 125] width 126 height 24
click at [1299, 84] on button "Close" at bounding box center [1292, 84] width 60 height 26
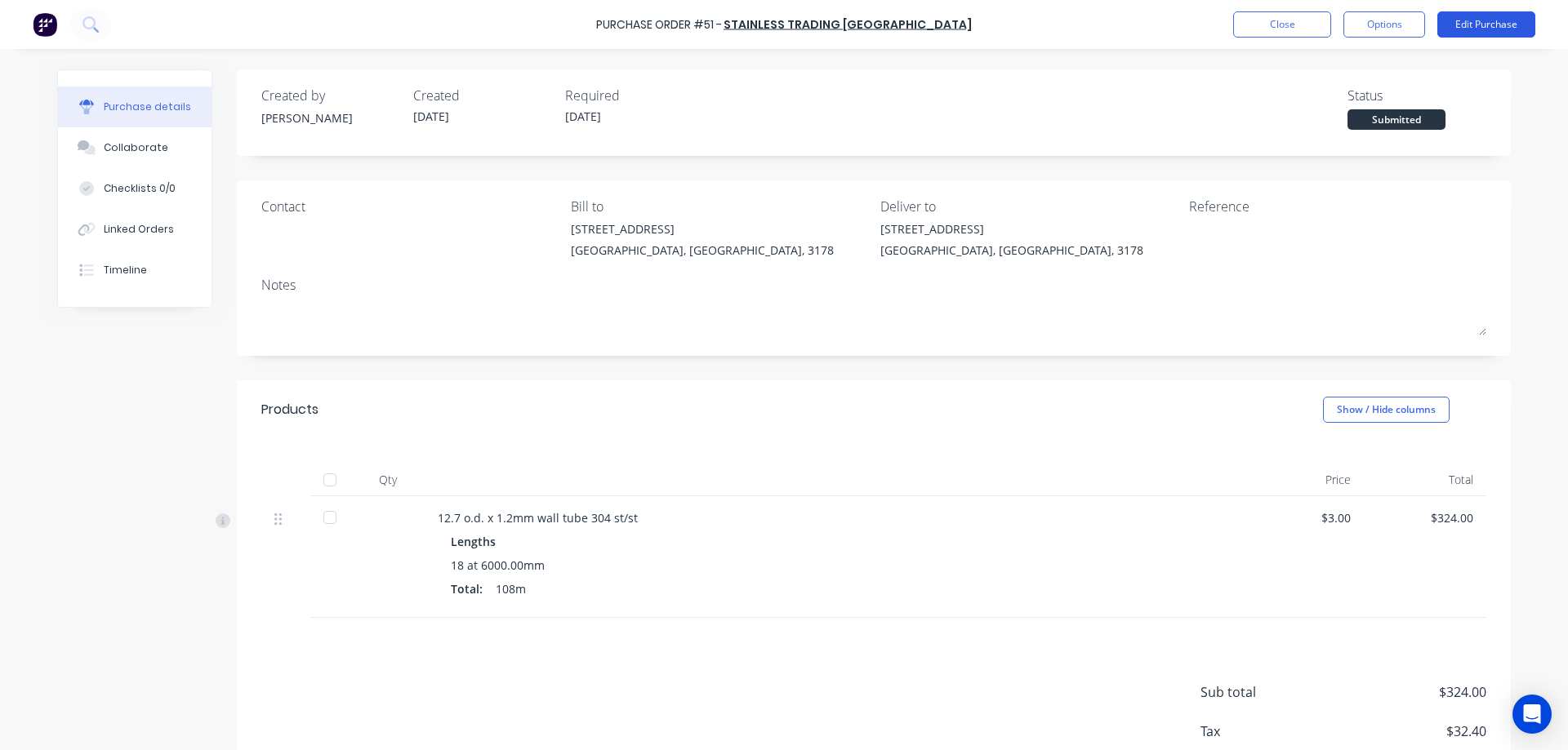
click at [1482, 26] on button "Edit Purchase" at bounding box center [1486, 24] width 98 height 26
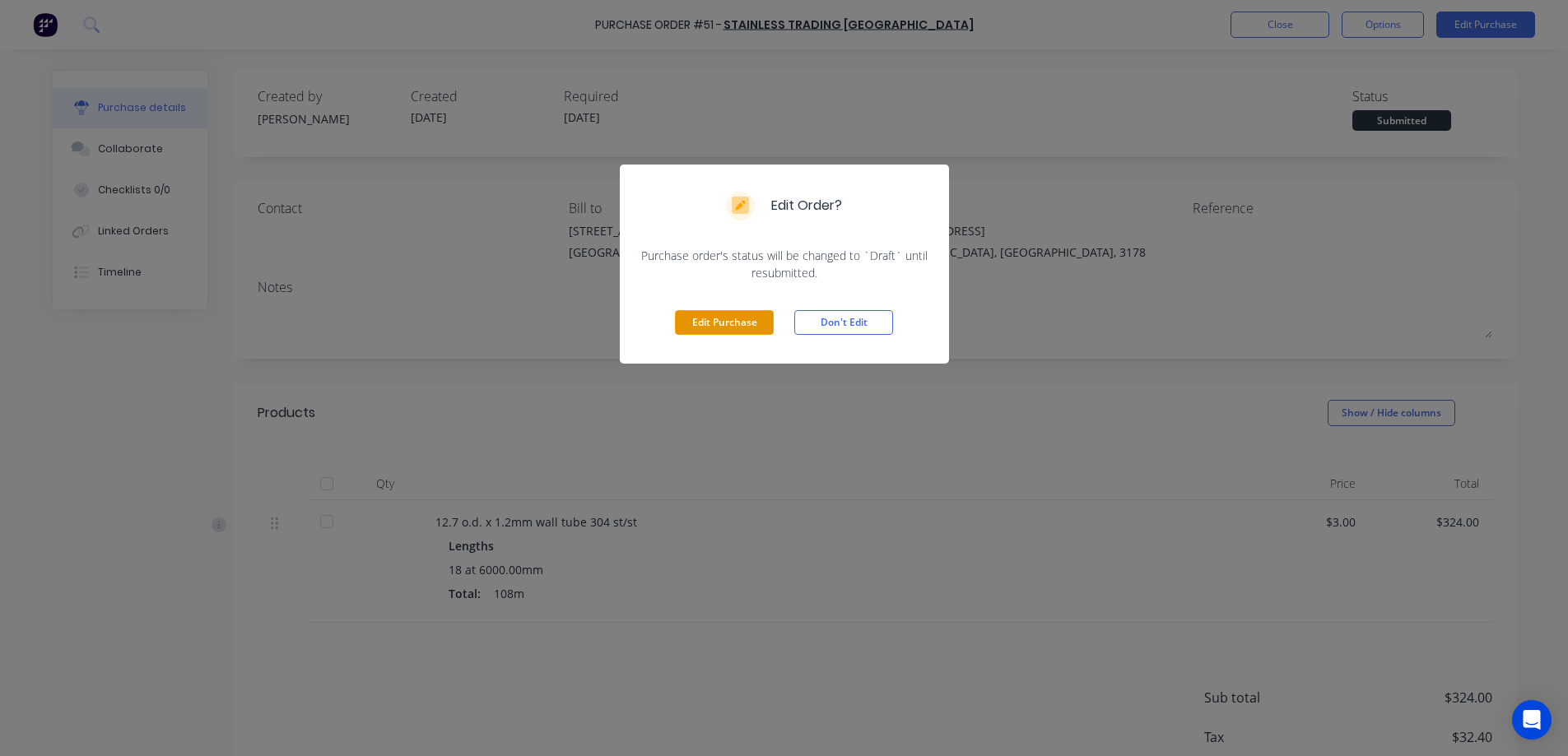
click at [741, 321] on button "Edit Purchase" at bounding box center [724, 322] width 99 height 25
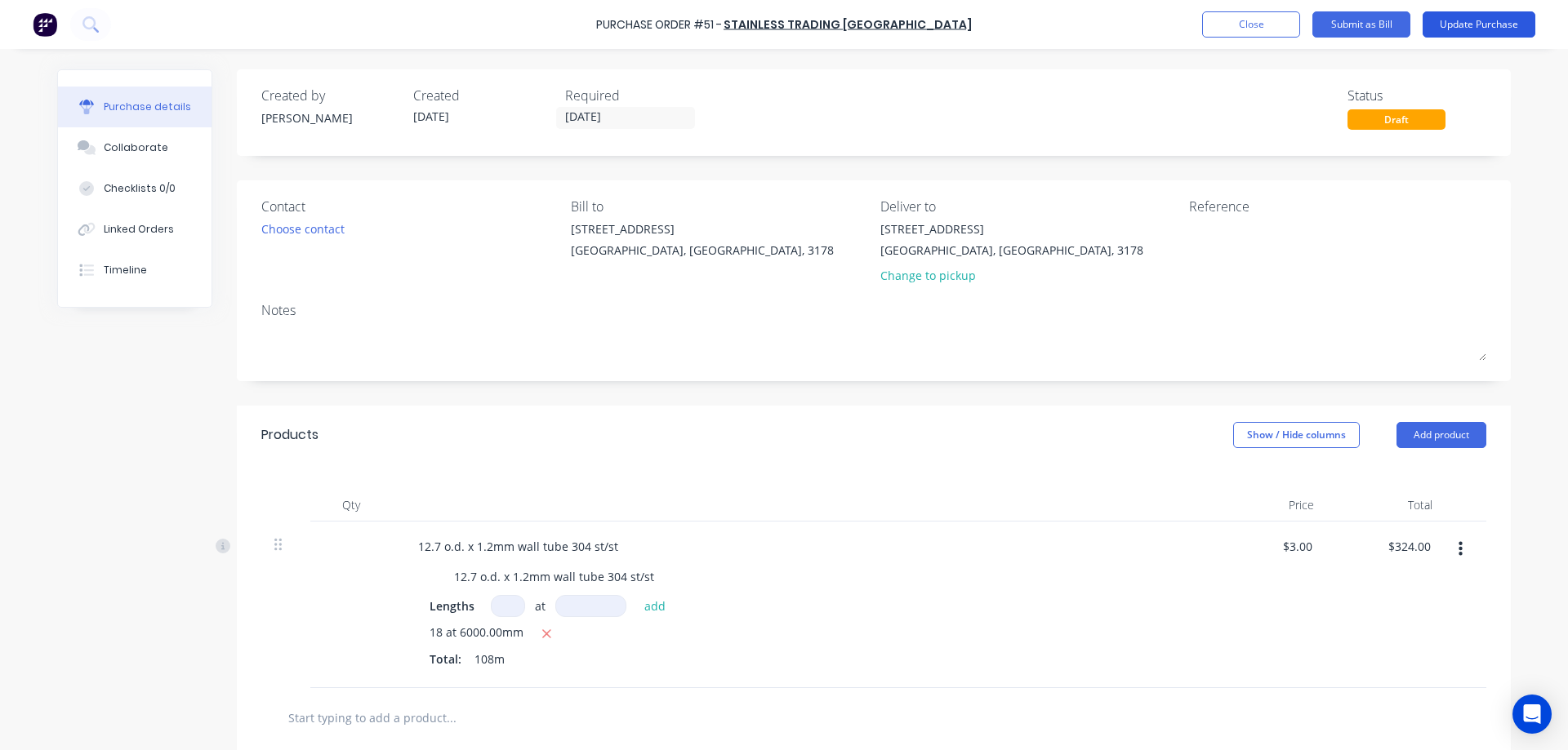
click at [1480, 22] on button "Update Purchase" at bounding box center [1479, 24] width 113 height 26
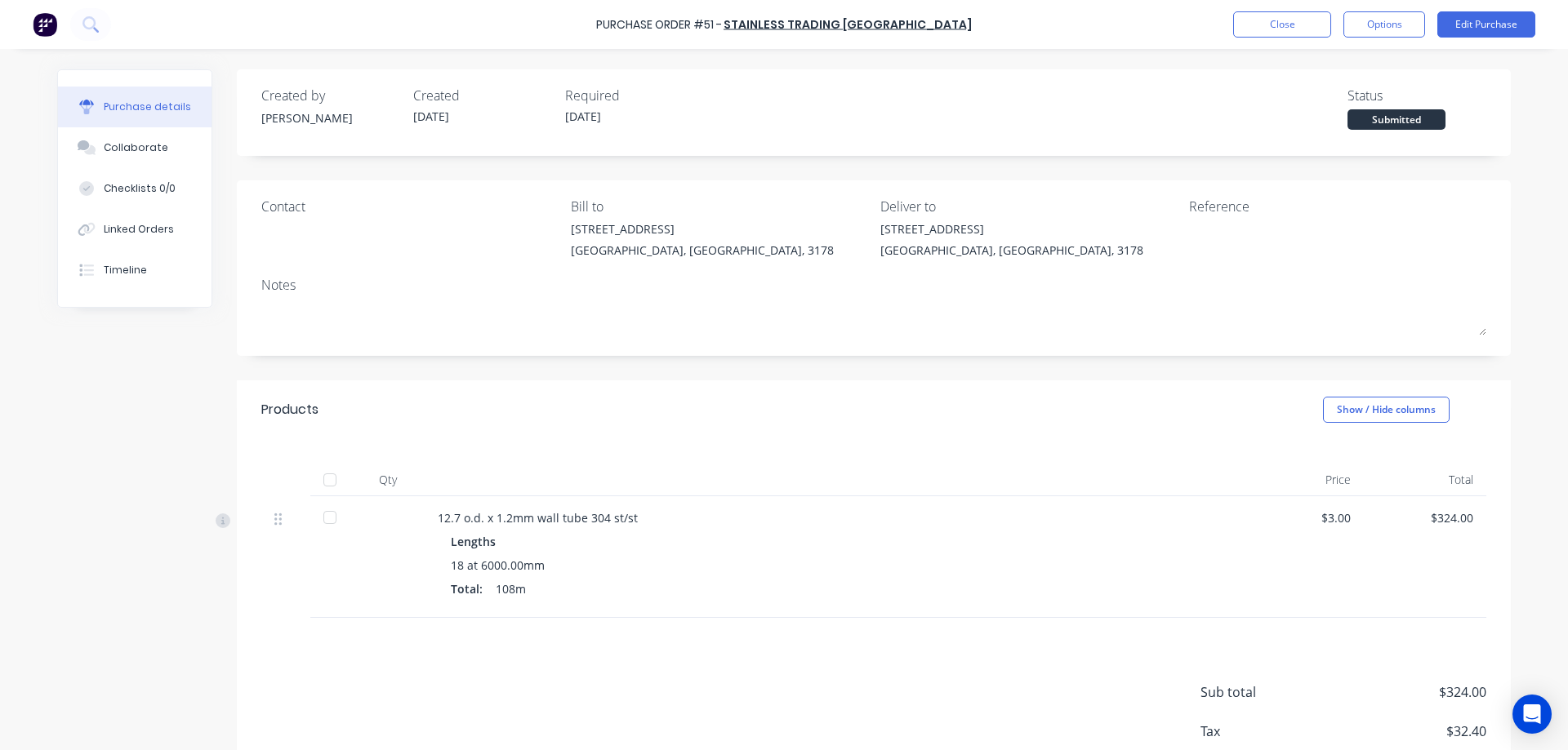
click at [328, 477] on div at bounding box center [330, 480] width 33 height 33
click at [1283, 25] on button "Close" at bounding box center [1282, 24] width 98 height 26
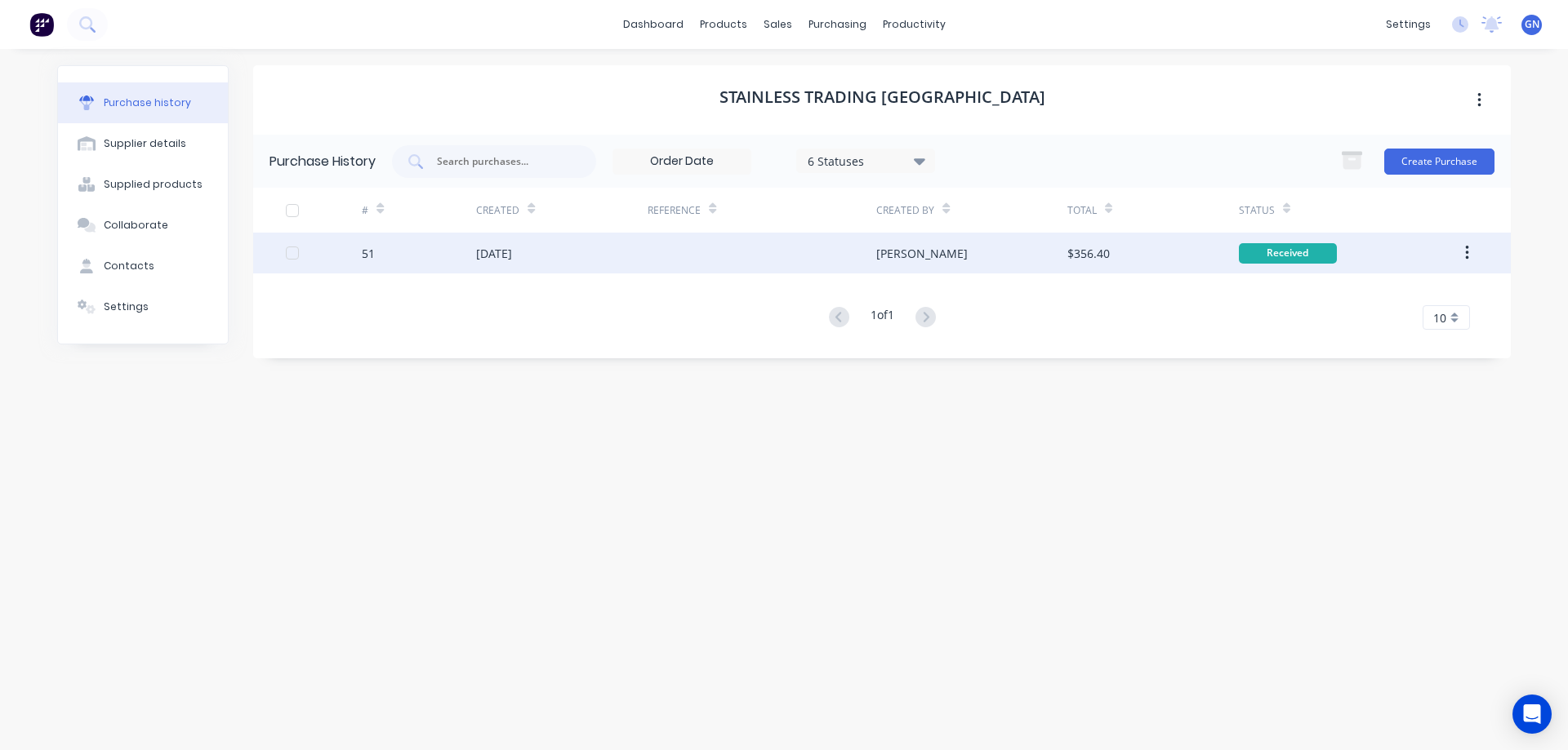
click at [1294, 253] on div "Received" at bounding box center [1288, 254] width 98 height 20
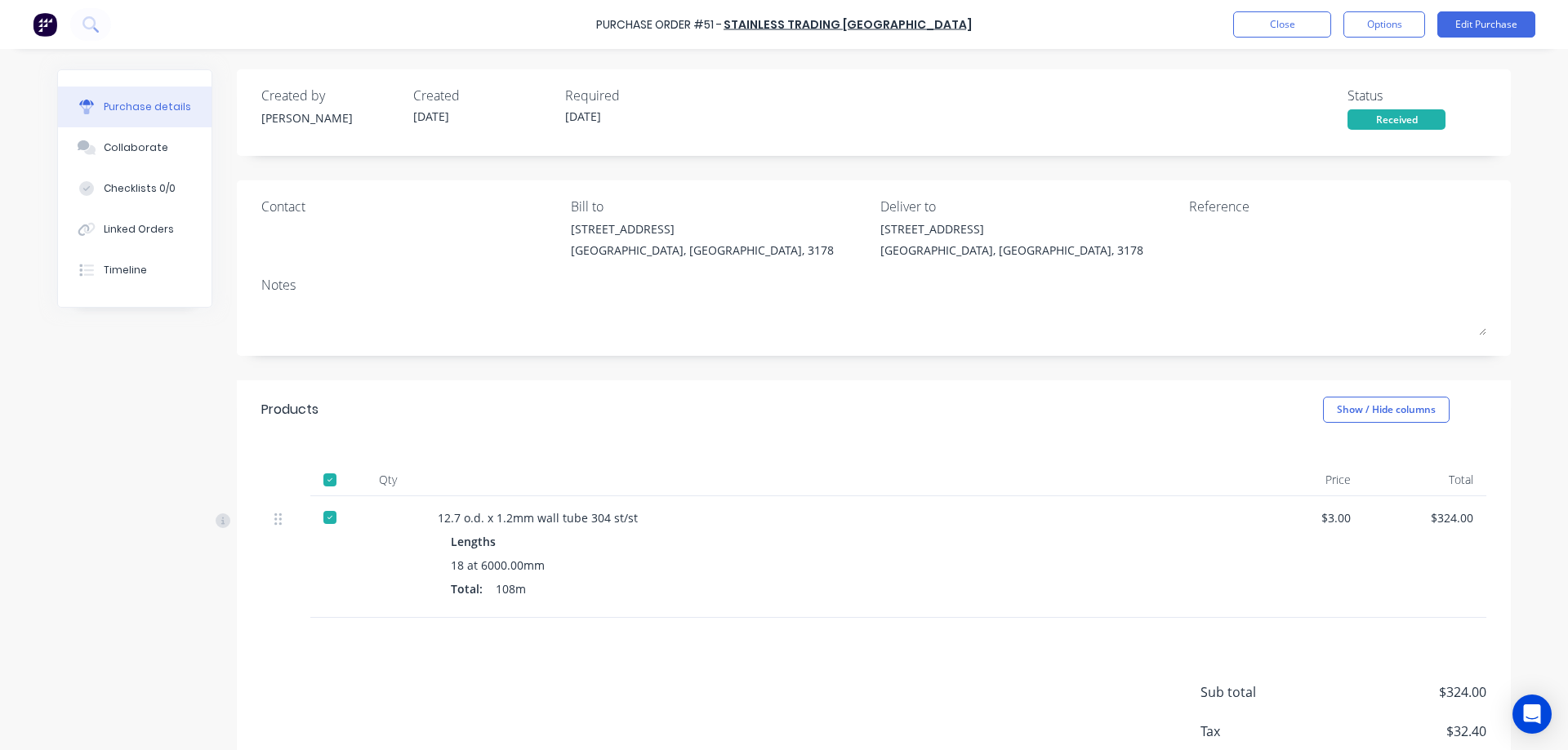
drag, startPoint x: 322, startPoint y: 481, endPoint x: 672, endPoint y: 529, distance: 353.3
click at [323, 481] on div at bounding box center [330, 480] width 33 height 33
click at [1482, 22] on button "Edit Purchase" at bounding box center [1486, 24] width 98 height 26
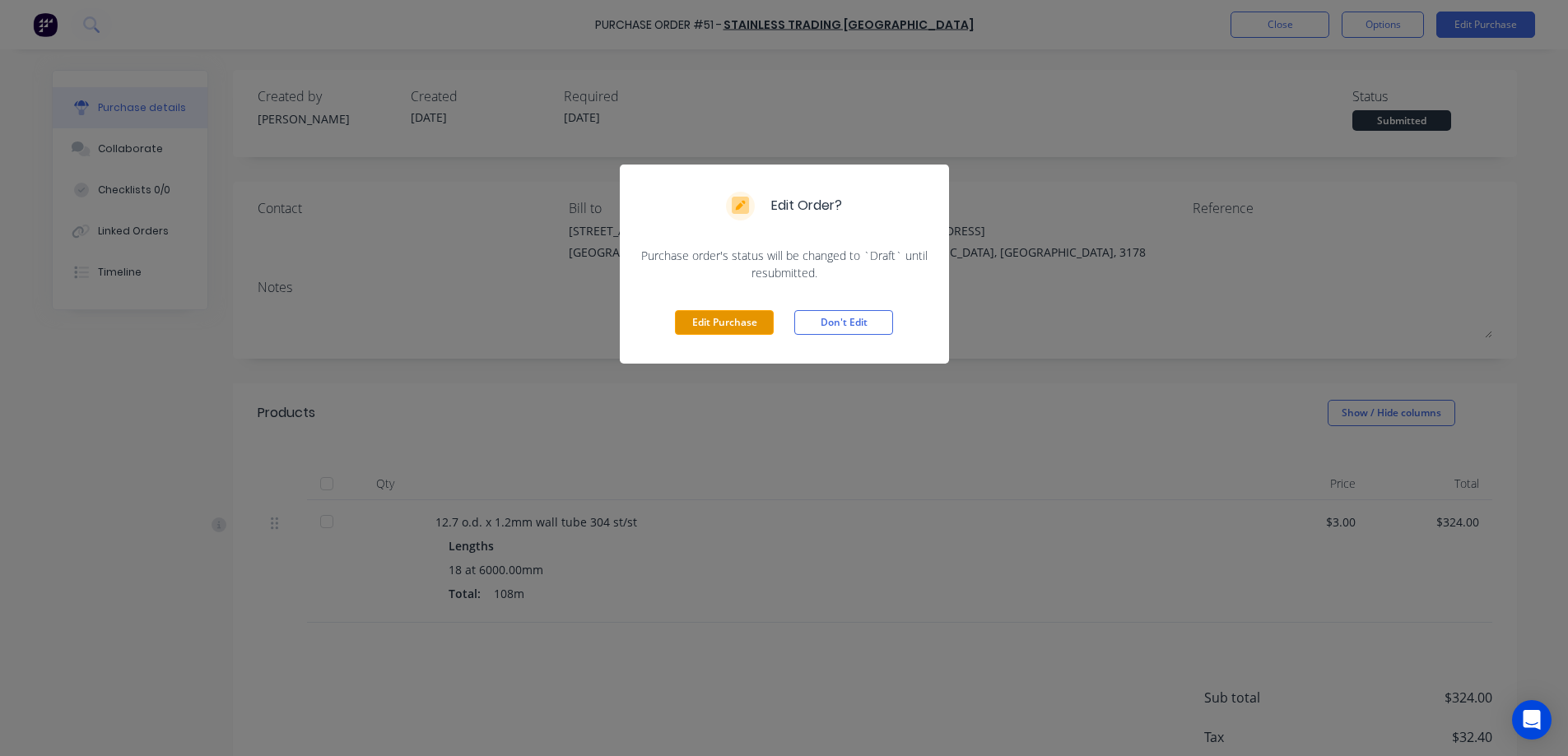
click at [716, 321] on button "Edit Purchase" at bounding box center [724, 322] width 99 height 25
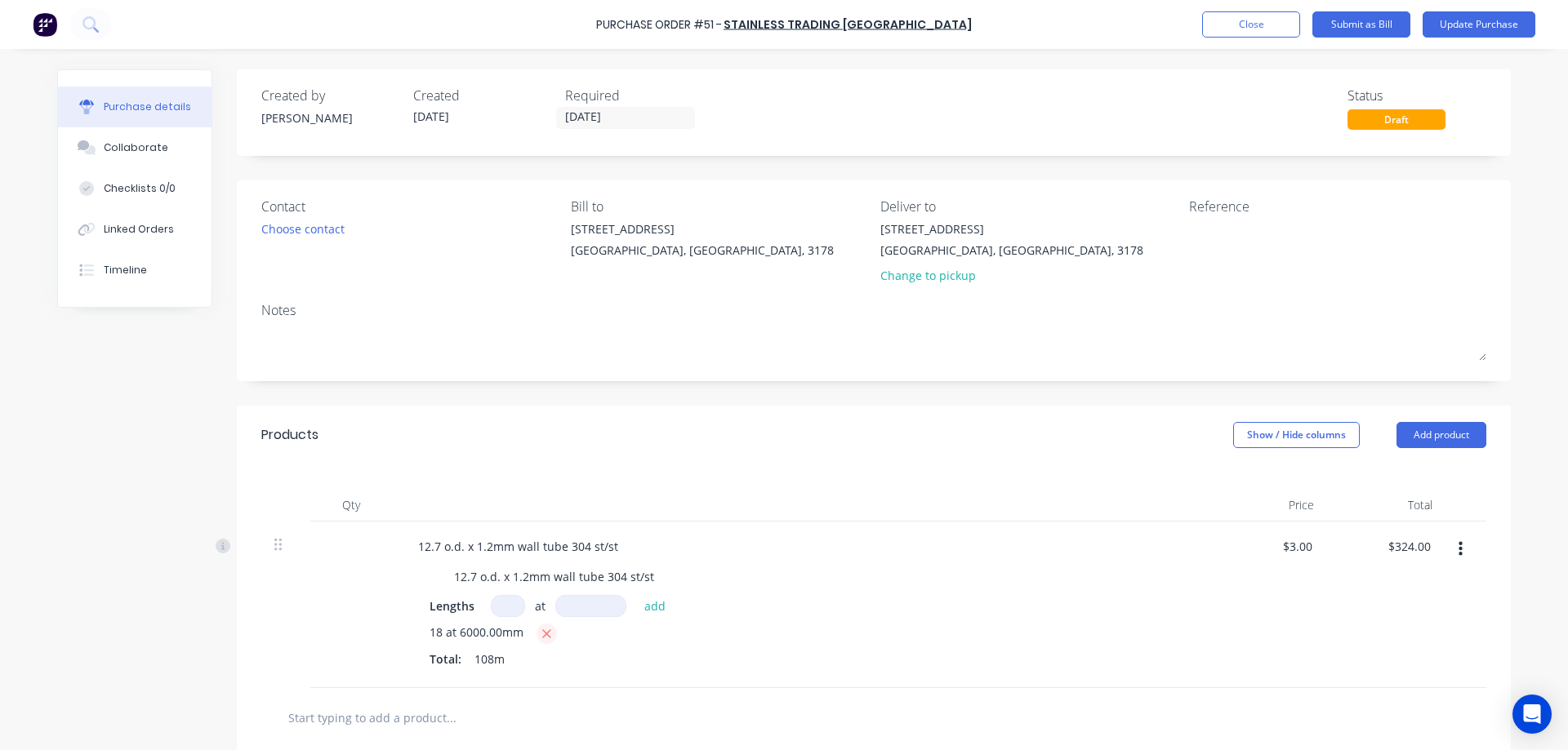
click at [542, 634] on icon "button" at bounding box center [547, 634] width 11 height 15
type input "$0.00"
click at [504, 605] on input at bounding box center [508, 606] width 34 height 22
type input "9"
type input "6000mm"
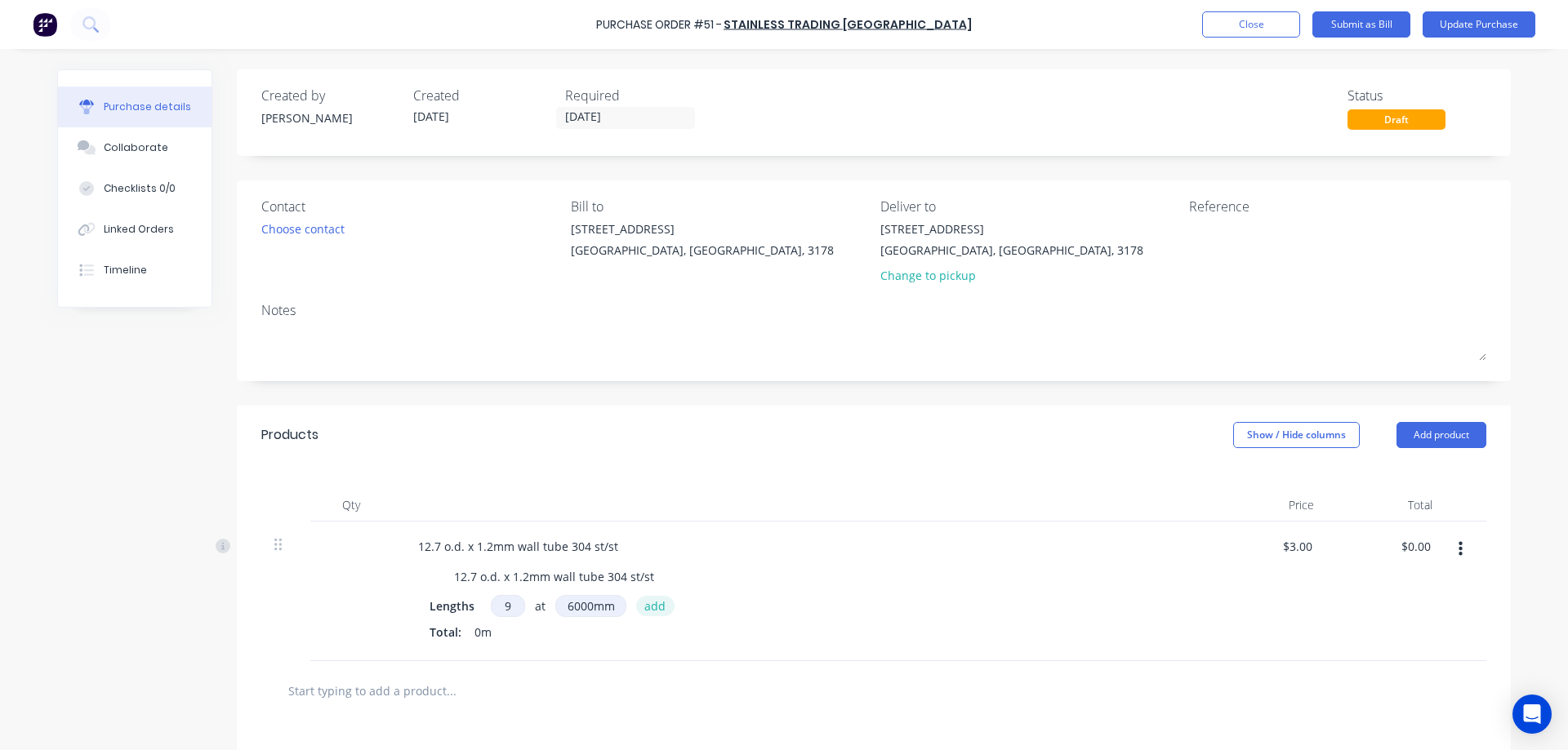
click at [641, 607] on button "add" at bounding box center [656, 605] width 39 height 19
type input "$162.00"
click at [1460, 26] on button "Update Purchase" at bounding box center [1479, 24] width 113 height 26
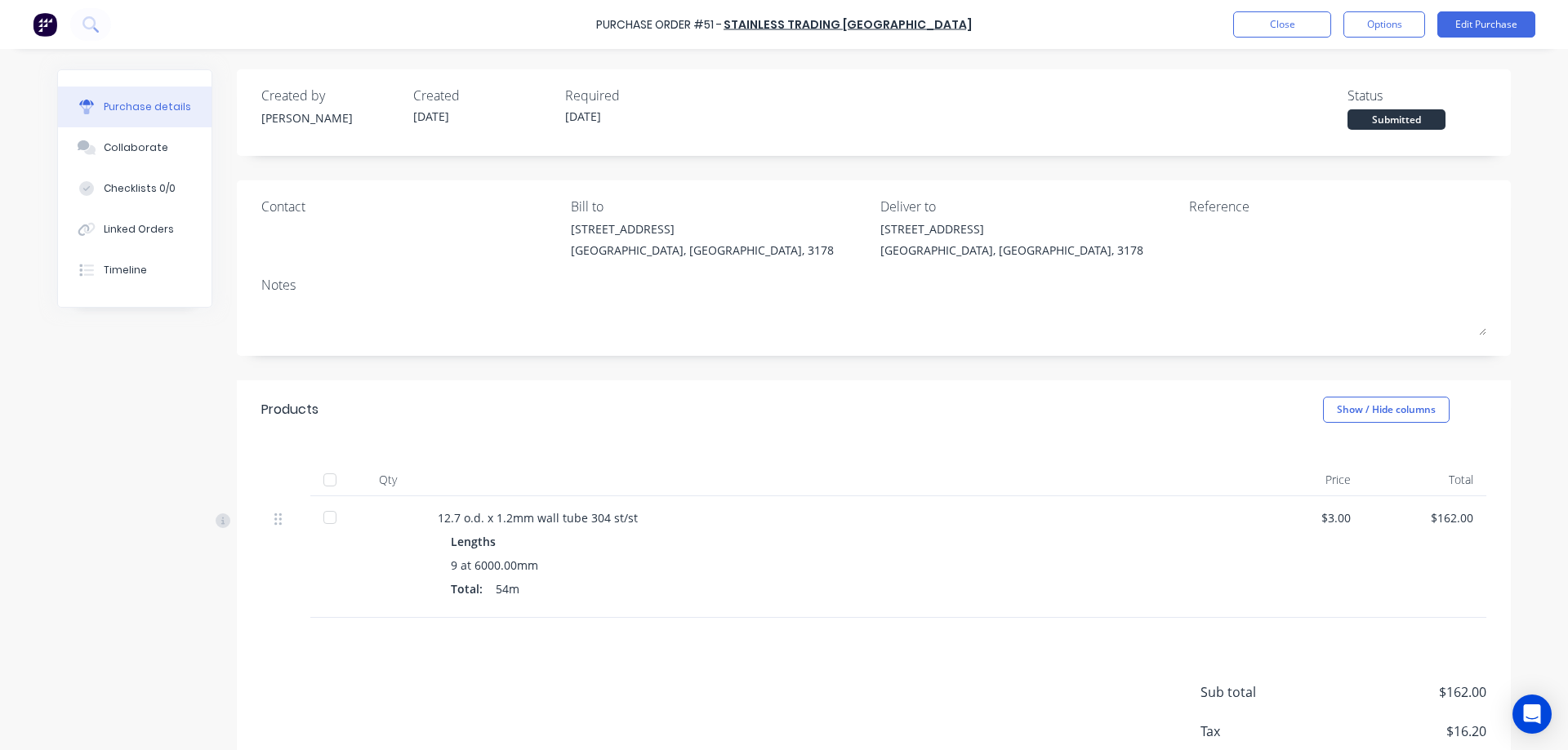
click at [324, 479] on div at bounding box center [330, 480] width 33 height 33
click at [748, 551] on div "Lengths 9 at 6000.00mm Total: 54m" at bounding box center [832, 568] width 764 height 71
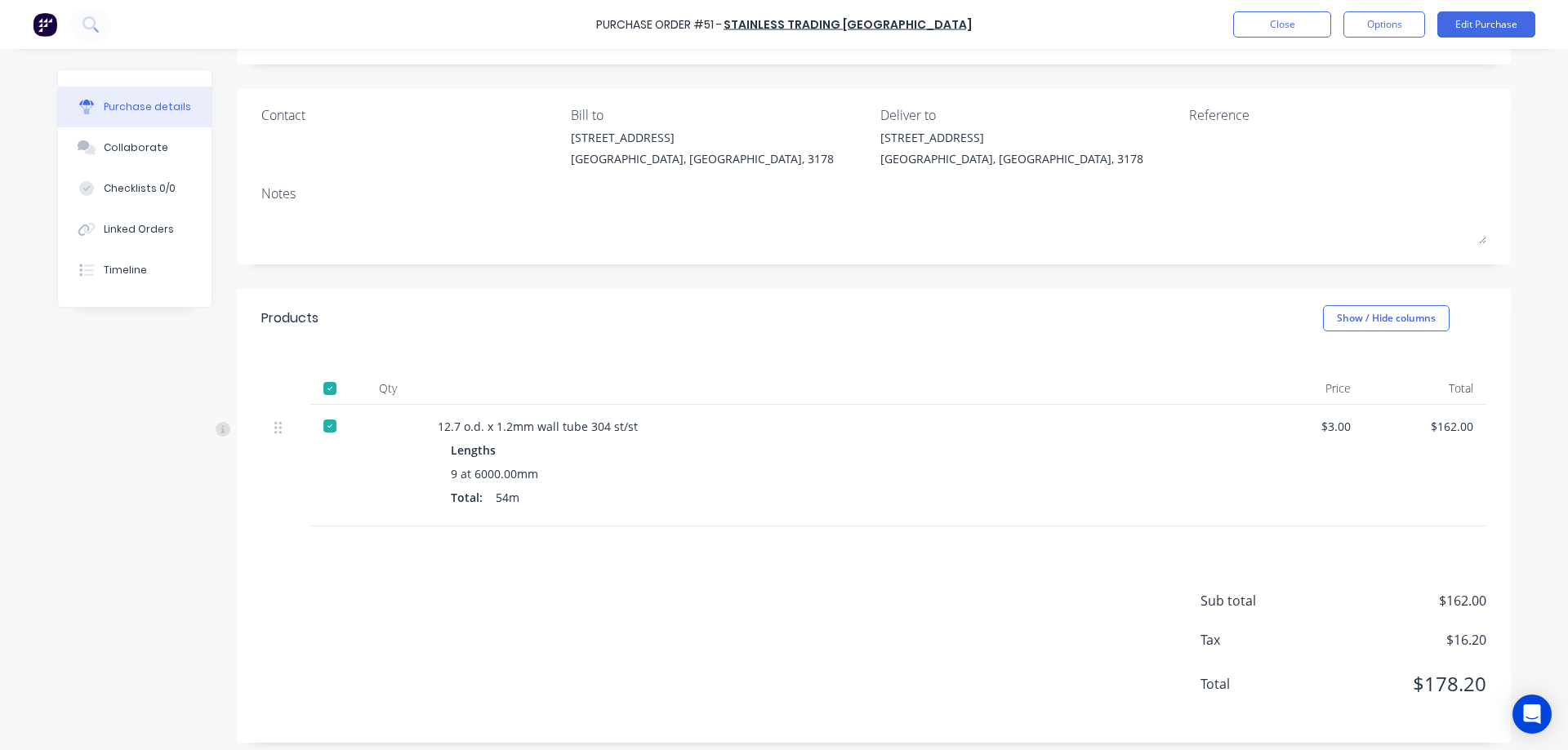
scroll to position [100, 0]
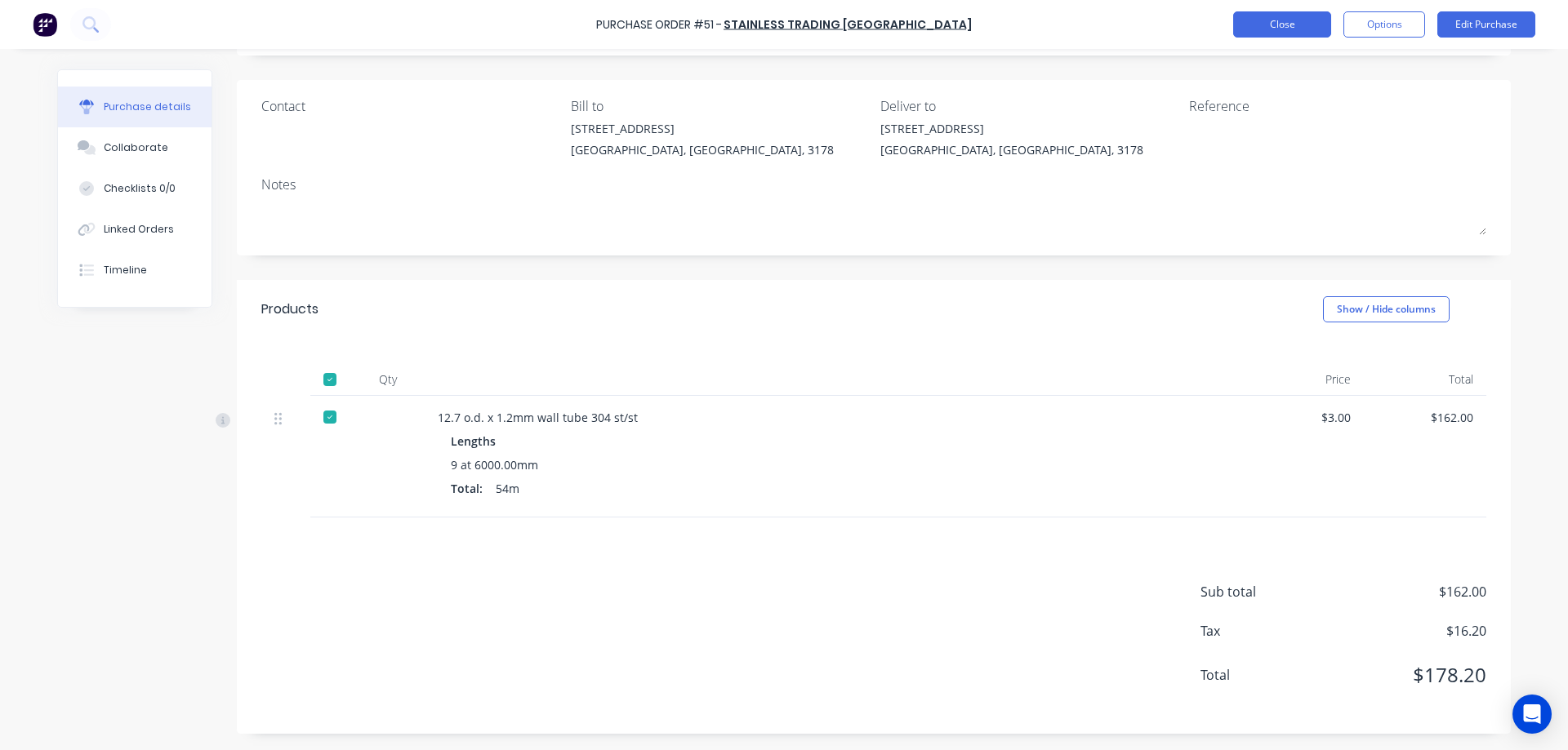
click at [1288, 21] on button "Close" at bounding box center [1282, 24] width 98 height 26
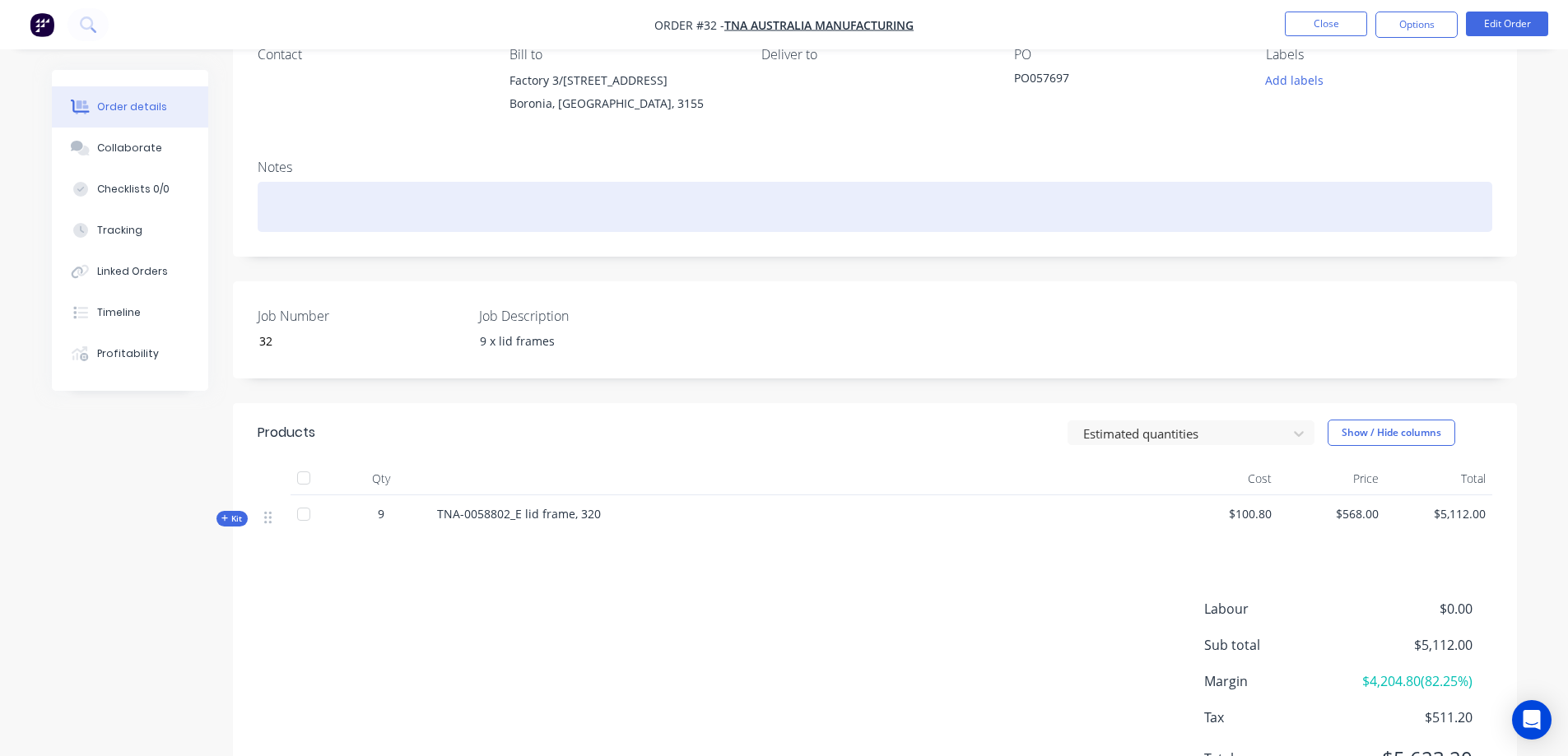
scroll to position [243, 0]
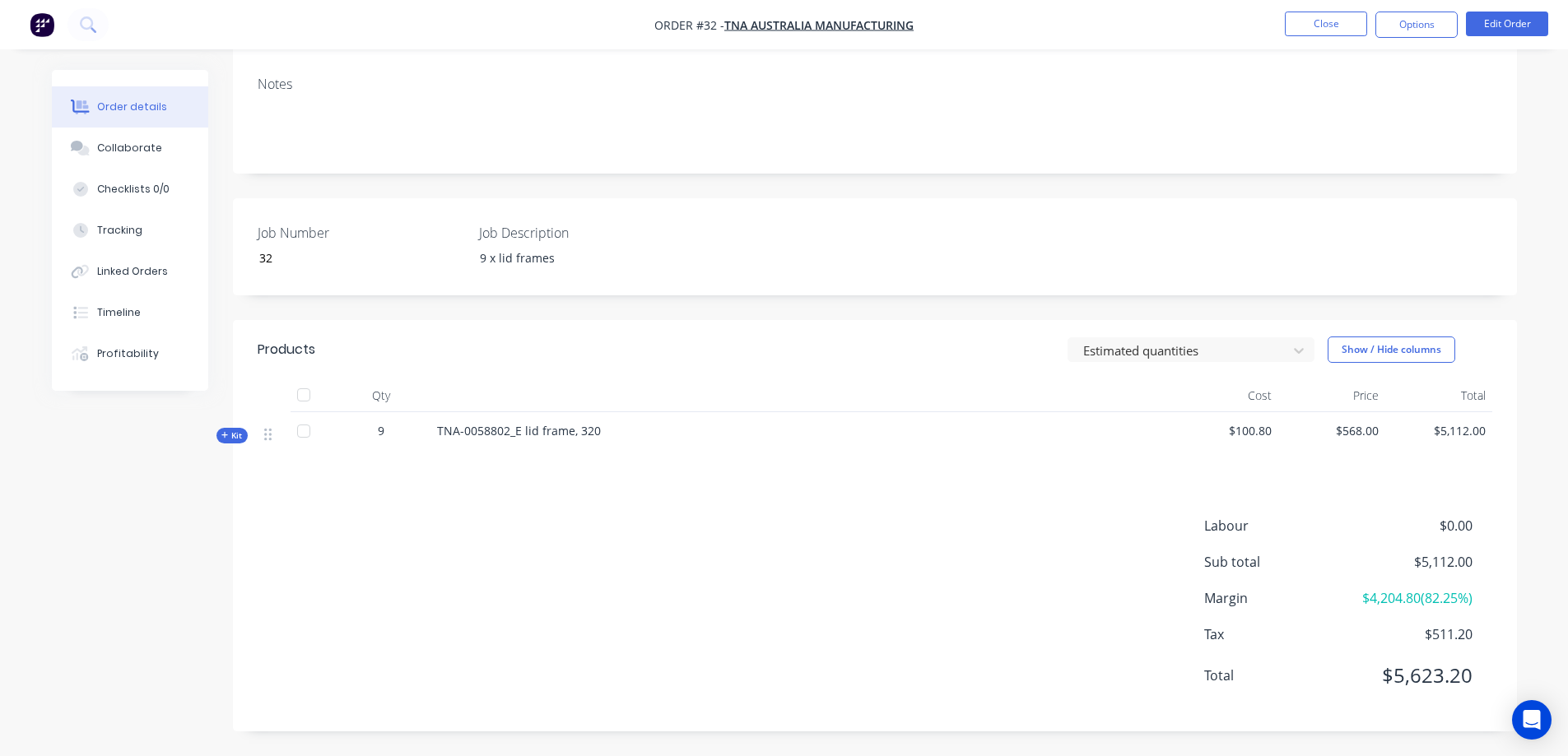
click at [237, 437] on span "Kit" at bounding box center [232, 435] width 21 height 12
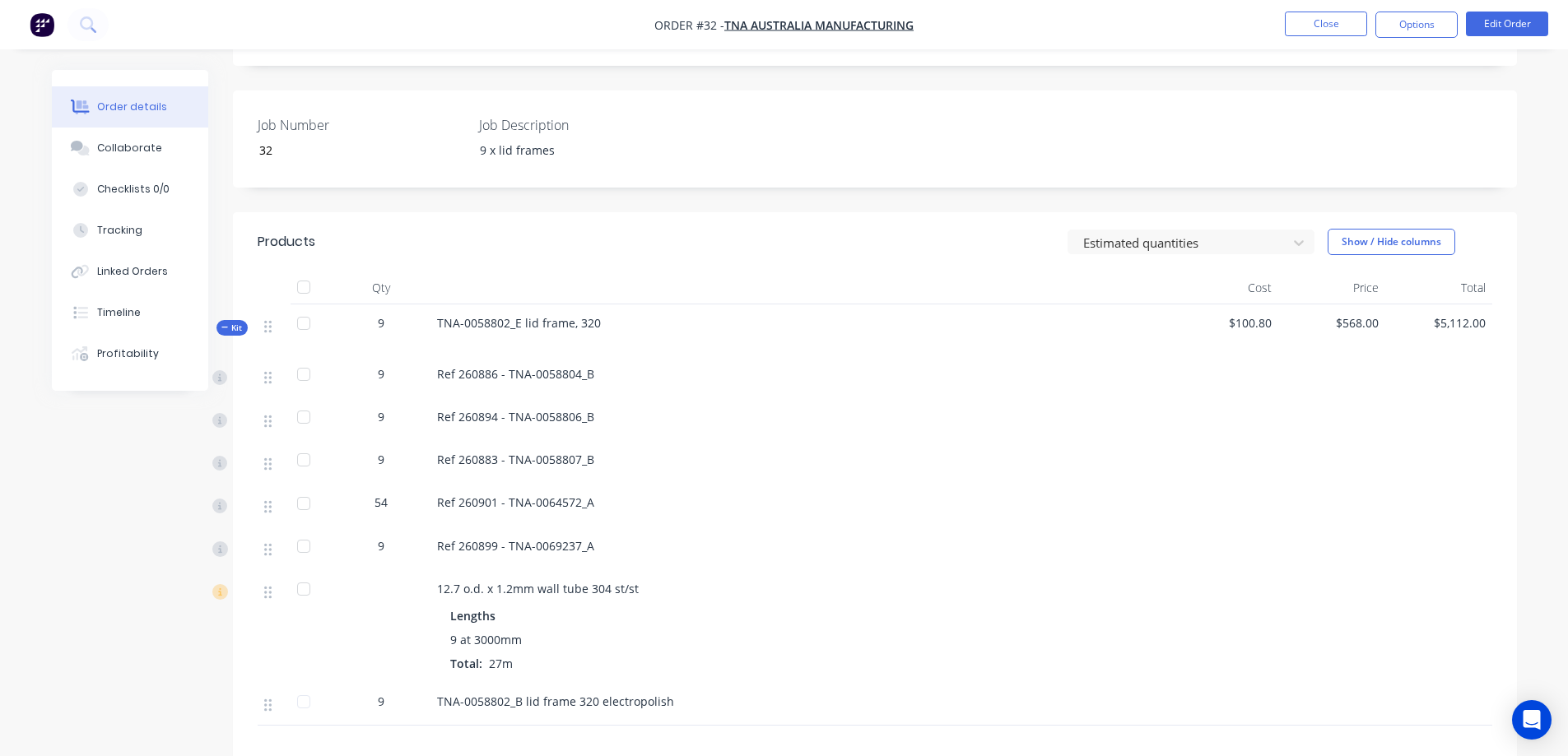
scroll to position [352, 0]
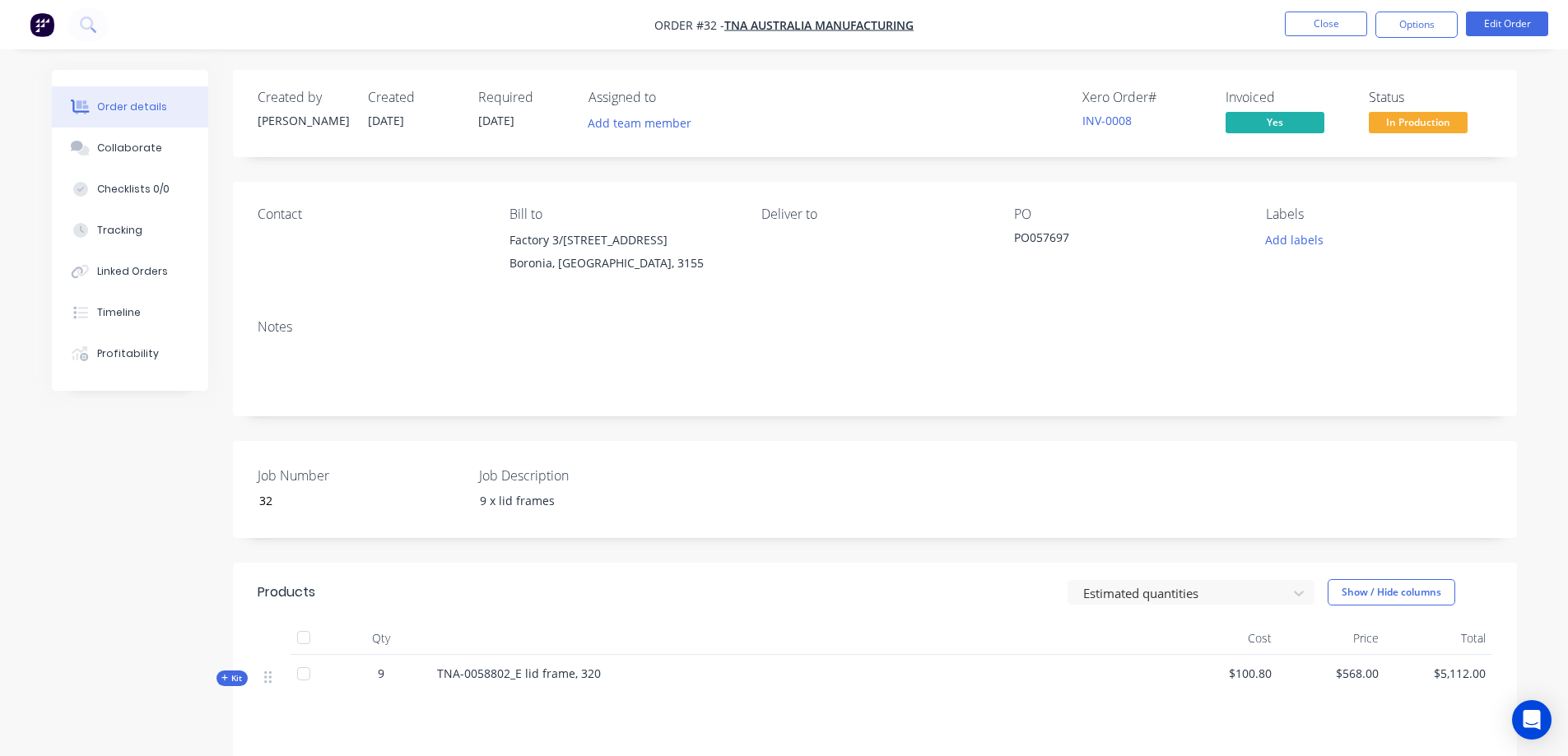
click at [236, 675] on span "Kit" at bounding box center [232, 678] width 21 height 12
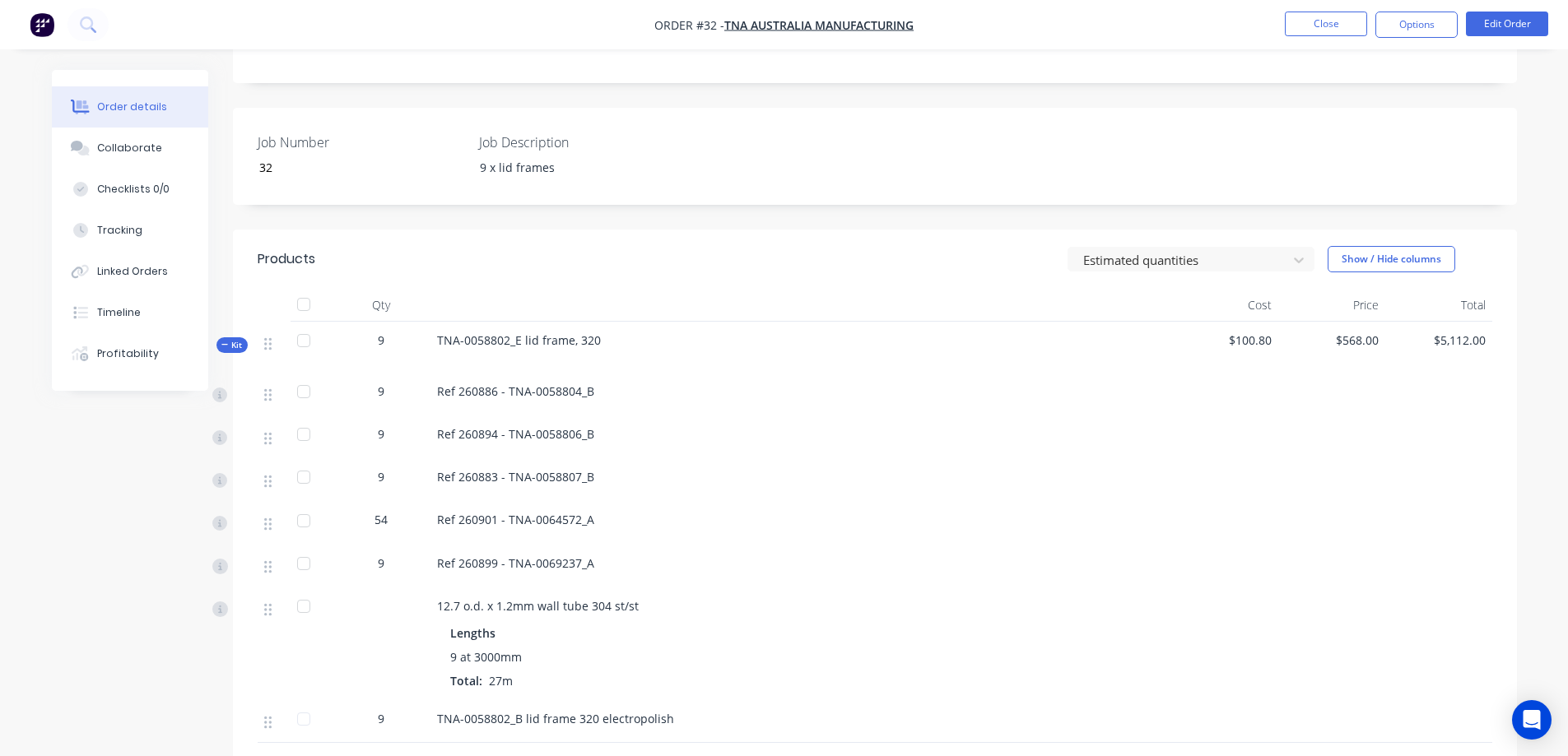
scroll to position [521, 0]
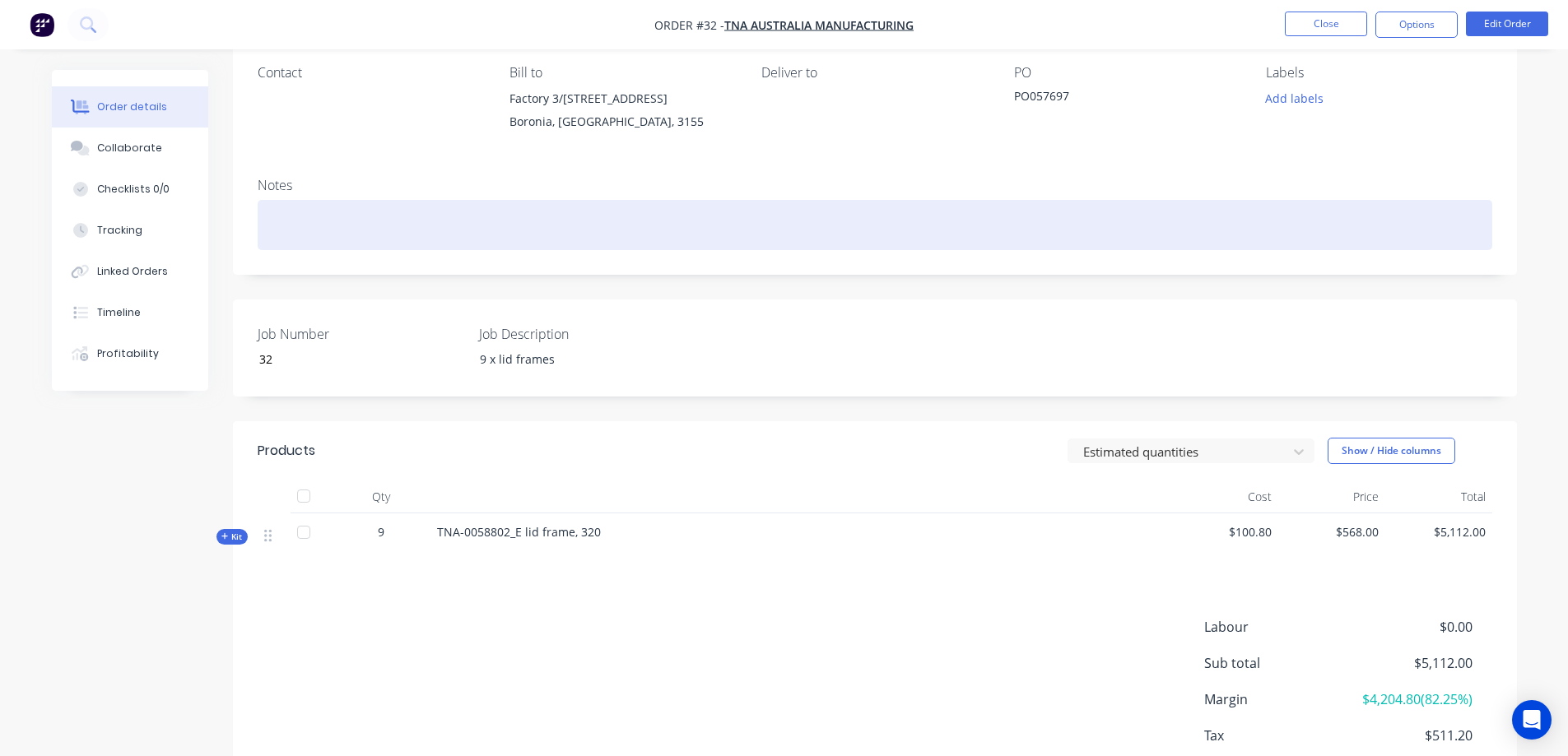
scroll to position [243, 0]
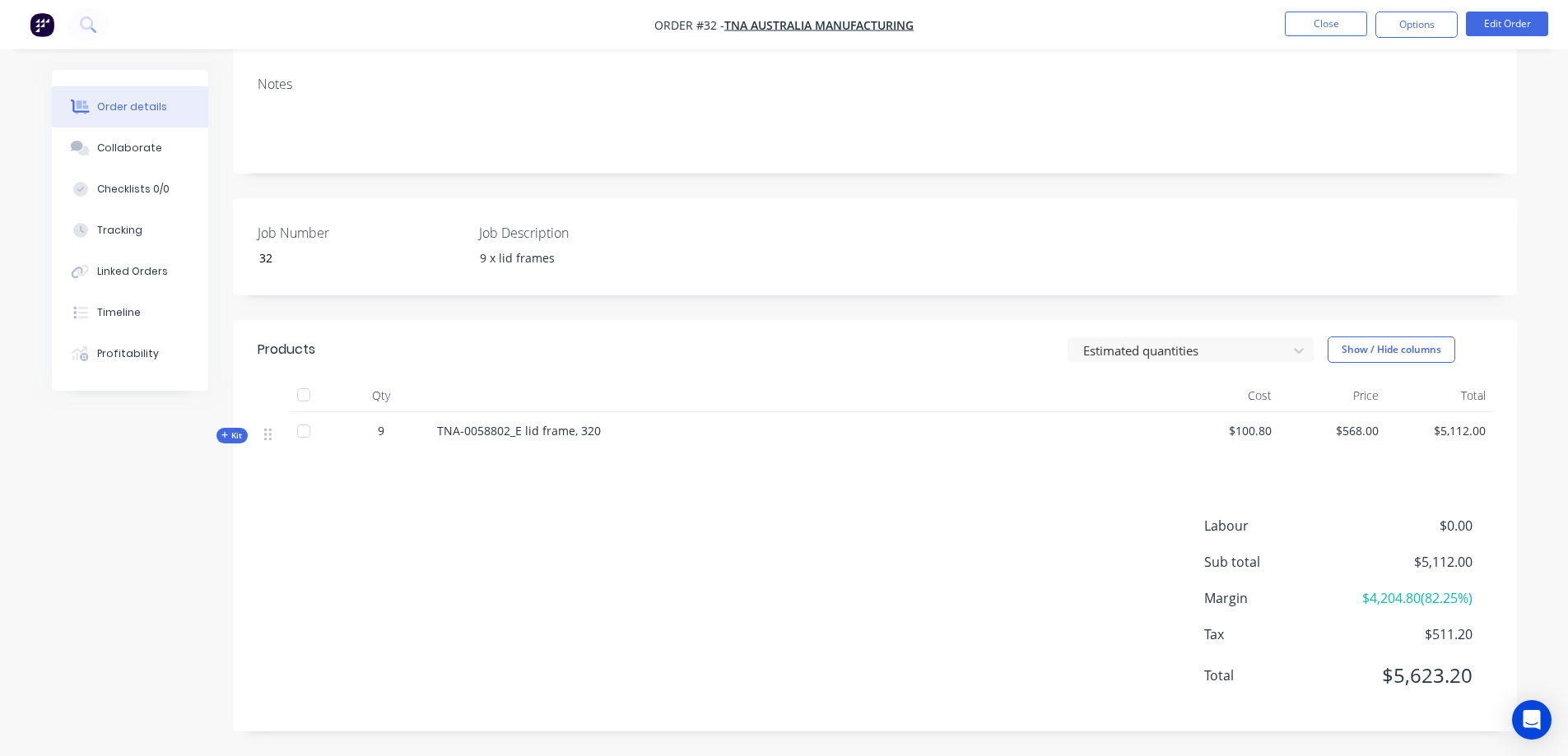
drag, startPoint x: 232, startPoint y: 440, endPoint x: 287, endPoint y: 427, distance: 56.5
click at [232, 442] on button "Kit" at bounding box center [233, 435] width 32 height 16
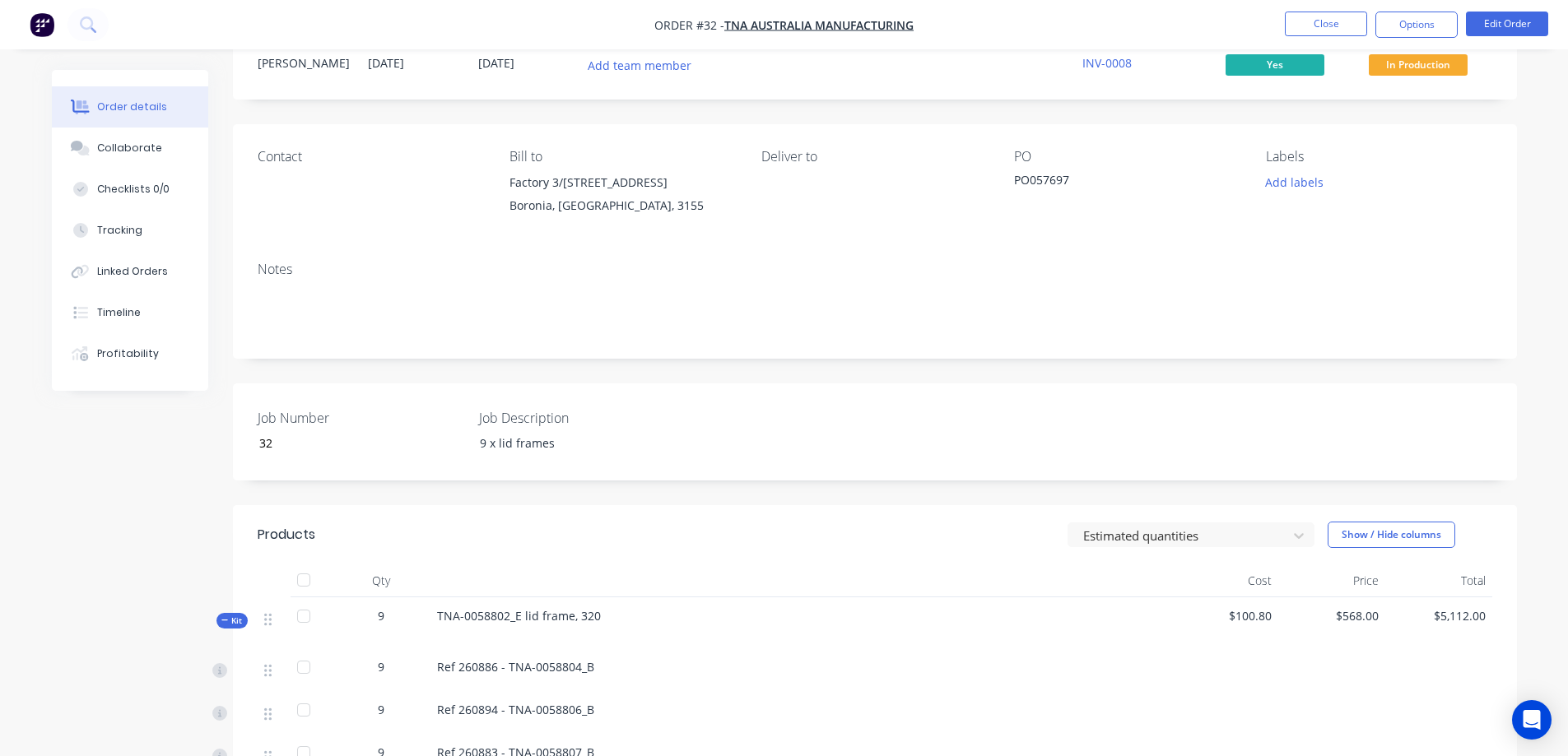
scroll to position [0, 0]
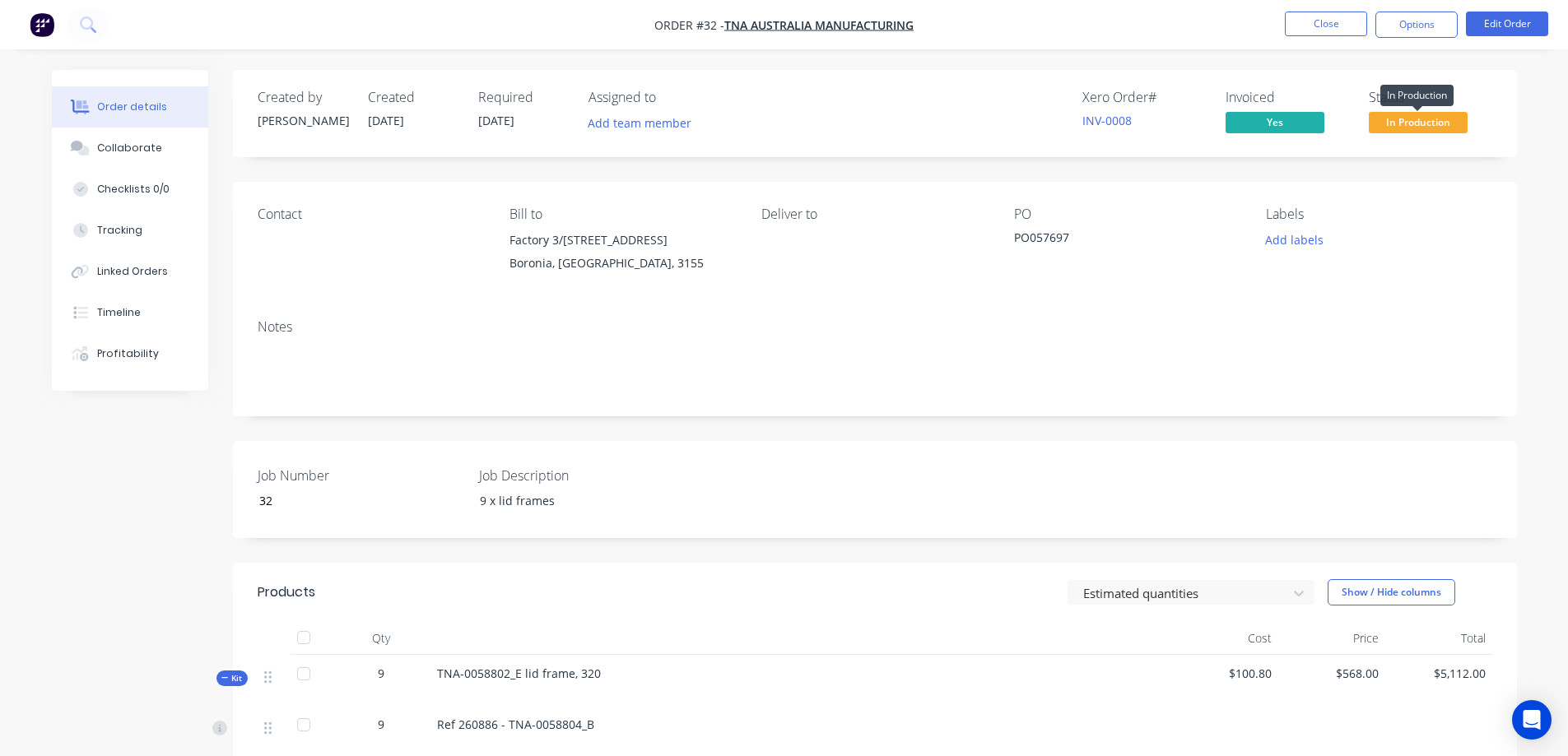
click at [1407, 121] on span "In Production" at bounding box center [1418, 122] width 99 height 20
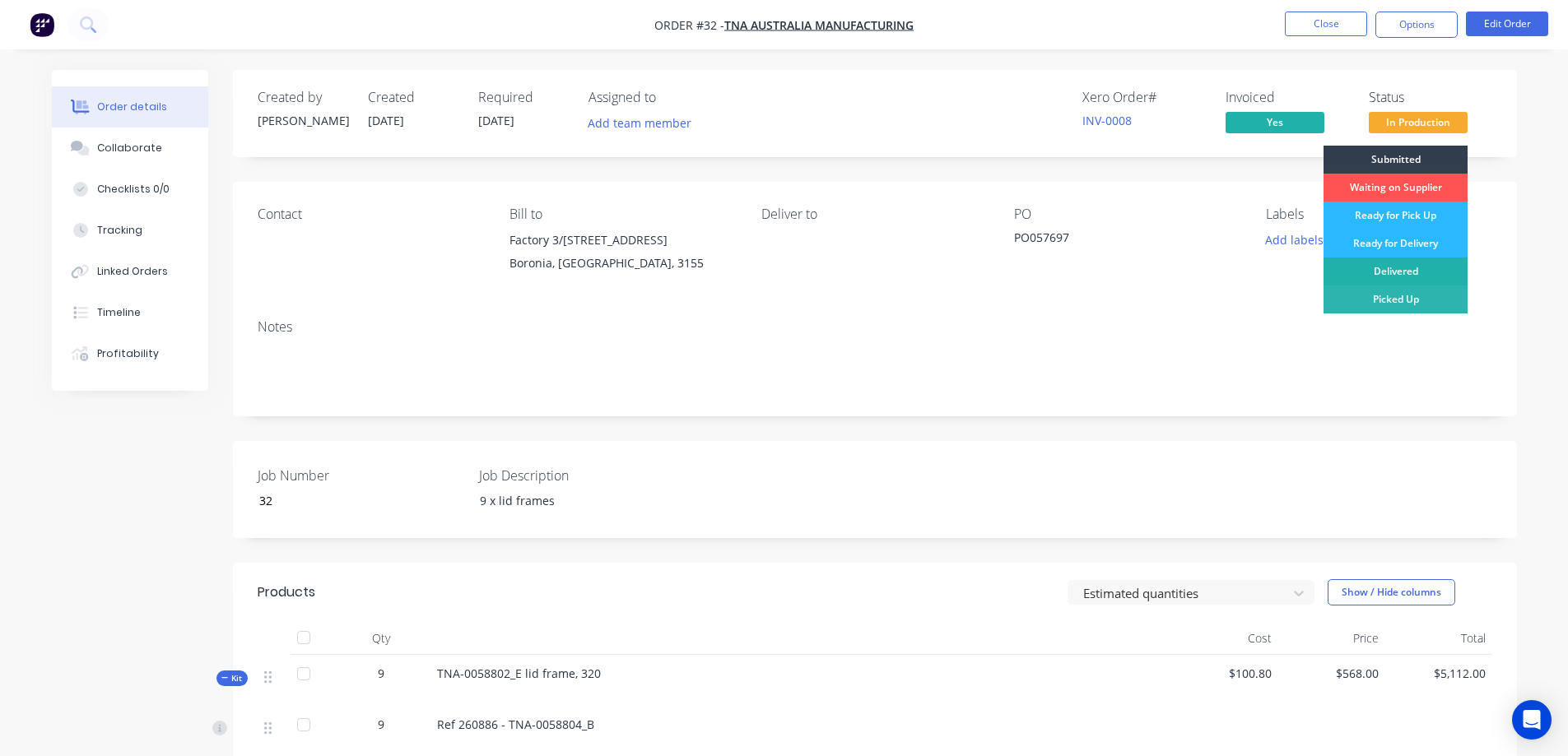
click at [1393, 268] on div "Delivered" at bounding box center [1395, 271] width 144 height 28
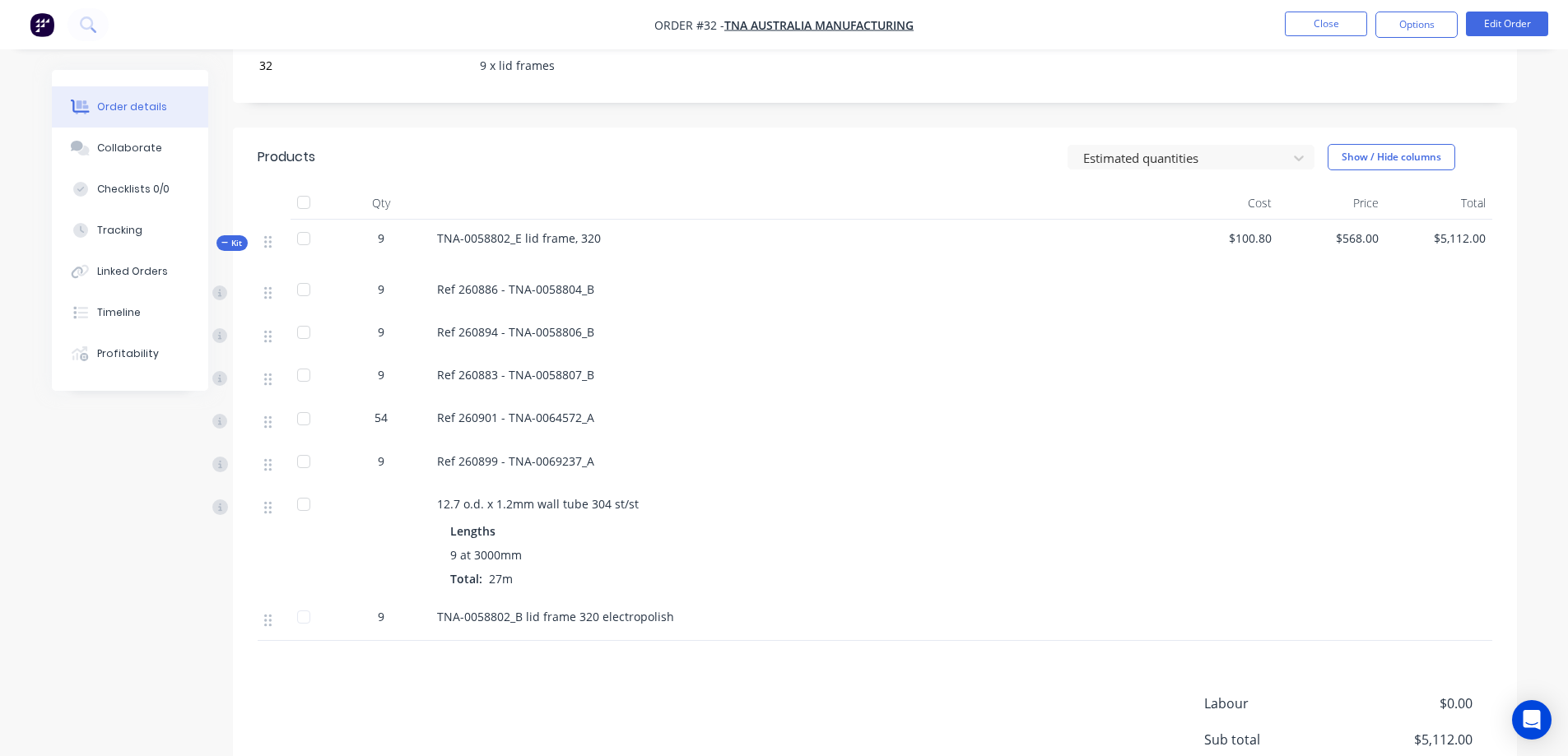
scroll to position [438, 0]
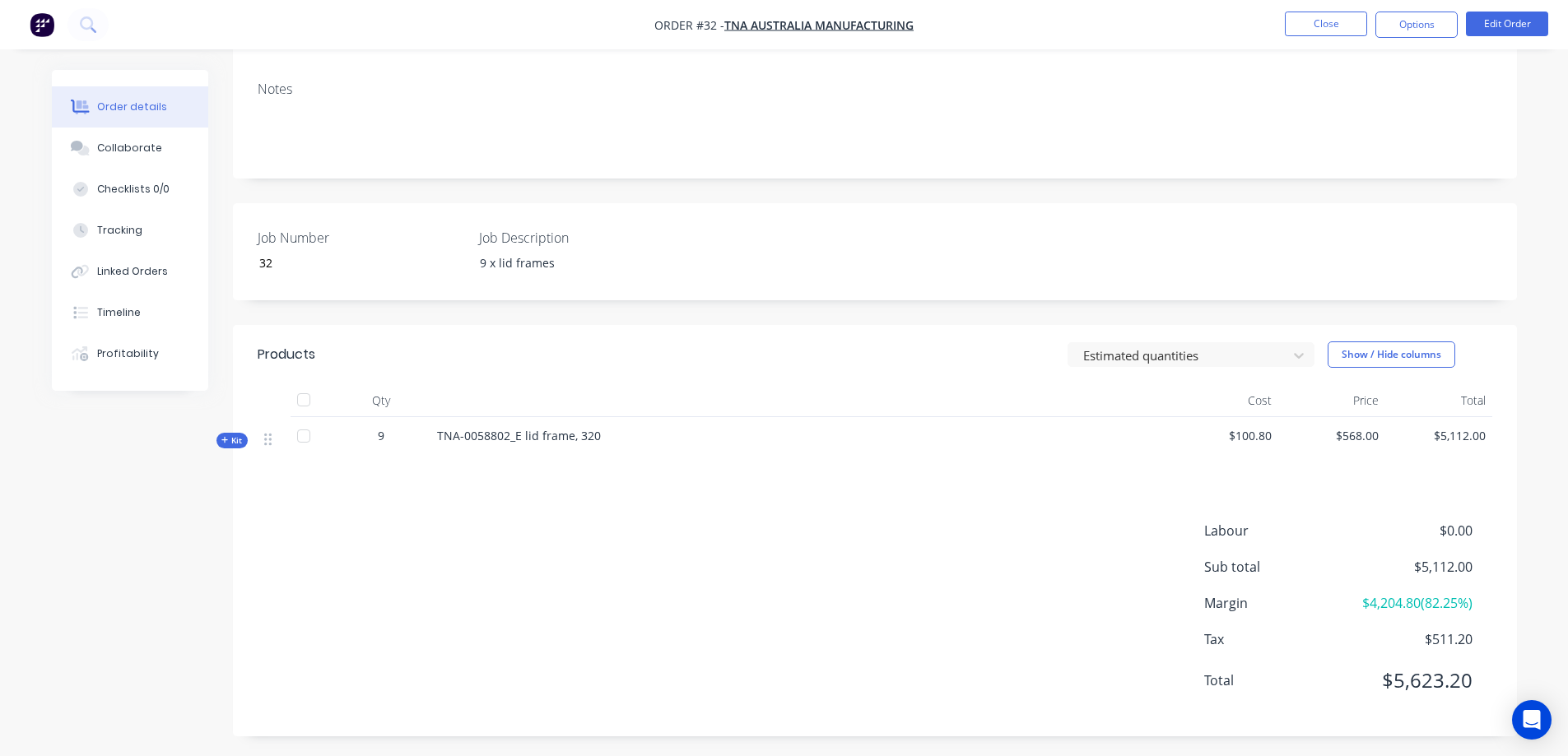
scroll to position [243, 0]
click at [231, 430] on span "Kit" at bounding box center [232, 435] width 21 height 12
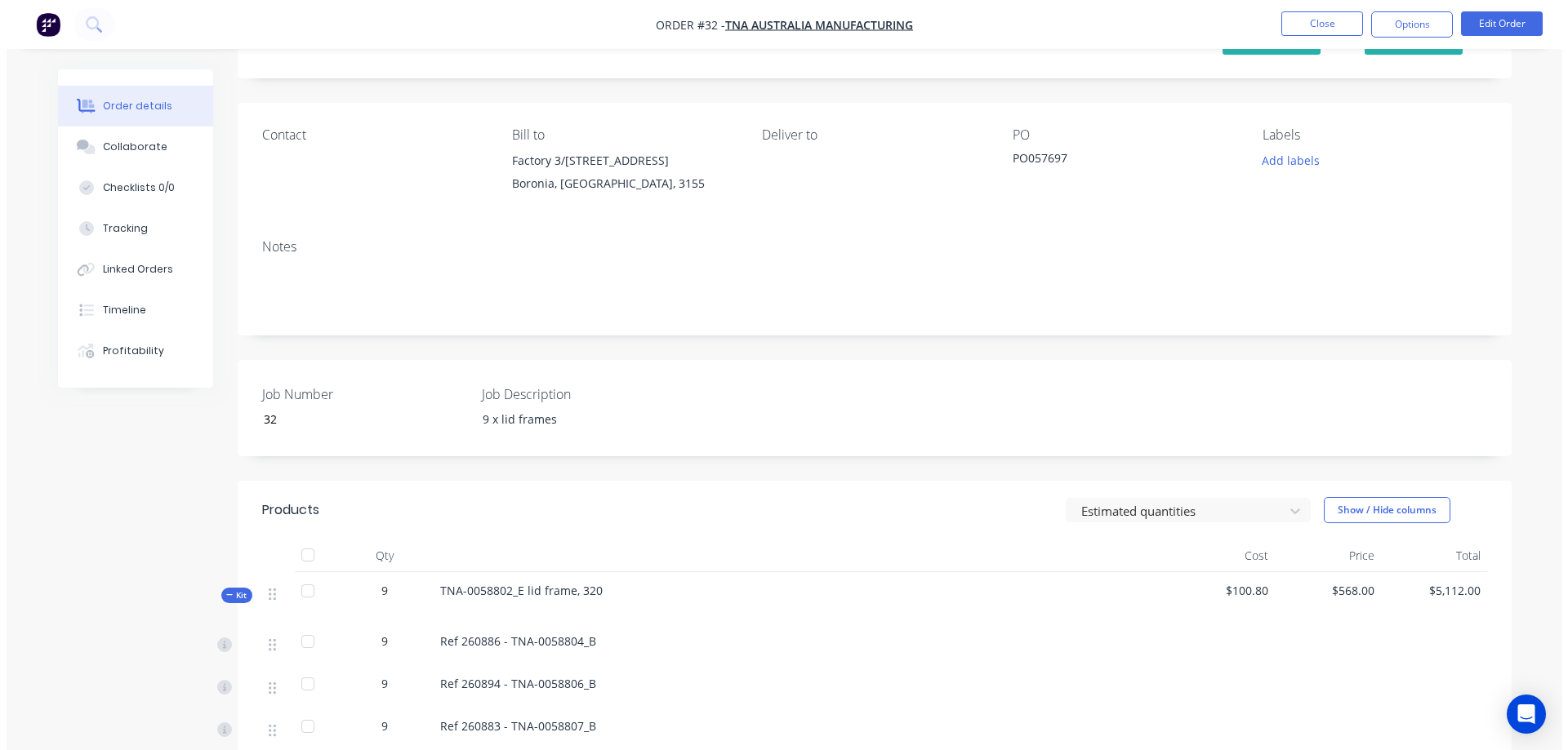
scroll to position [0, 0]
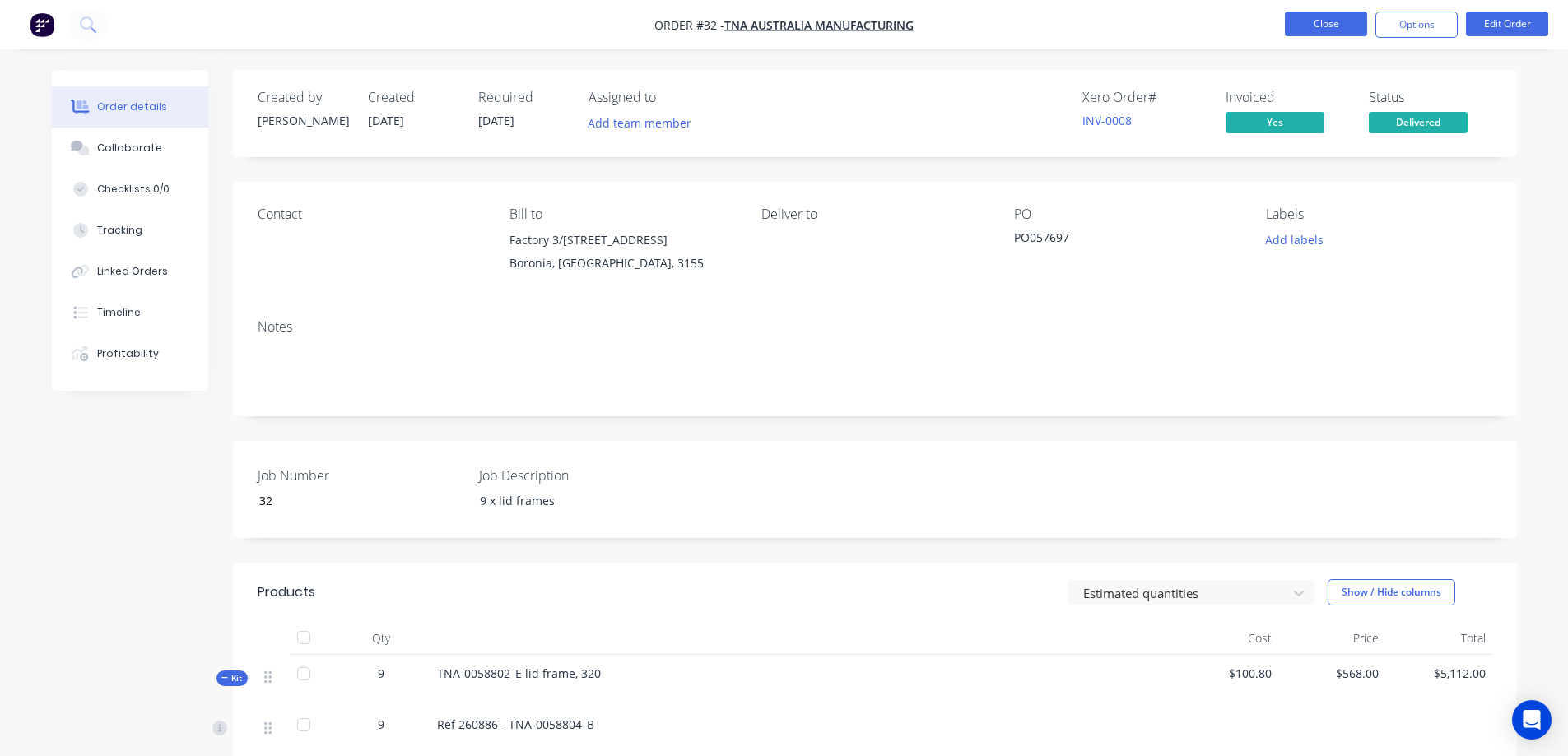
click at [1319, 27] on button "Close" at bounding box center [1325, 23] width 82 height 25
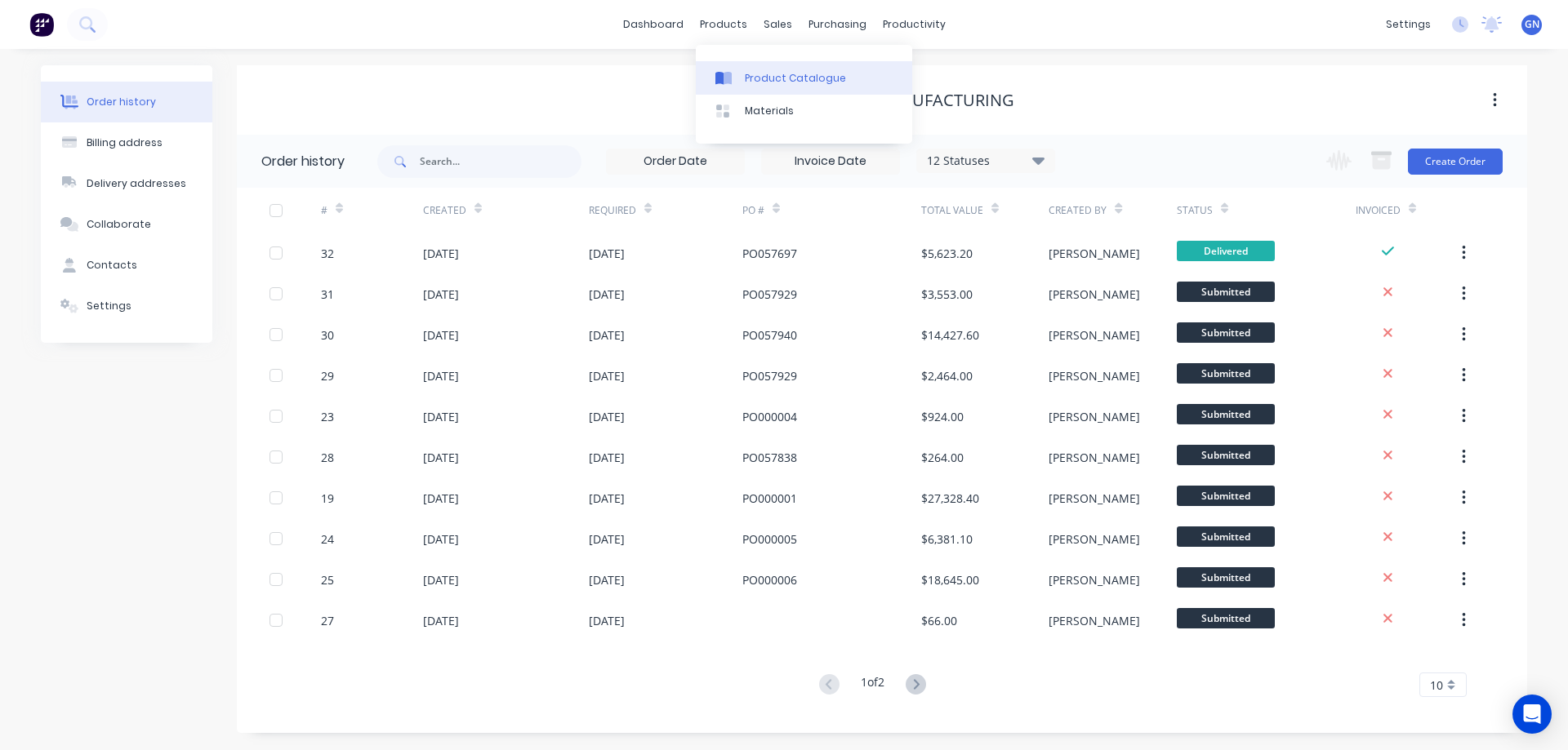
click at [761, 80] on div "Product Catalogue" at bounding box center [795, 78] width 101 height 15
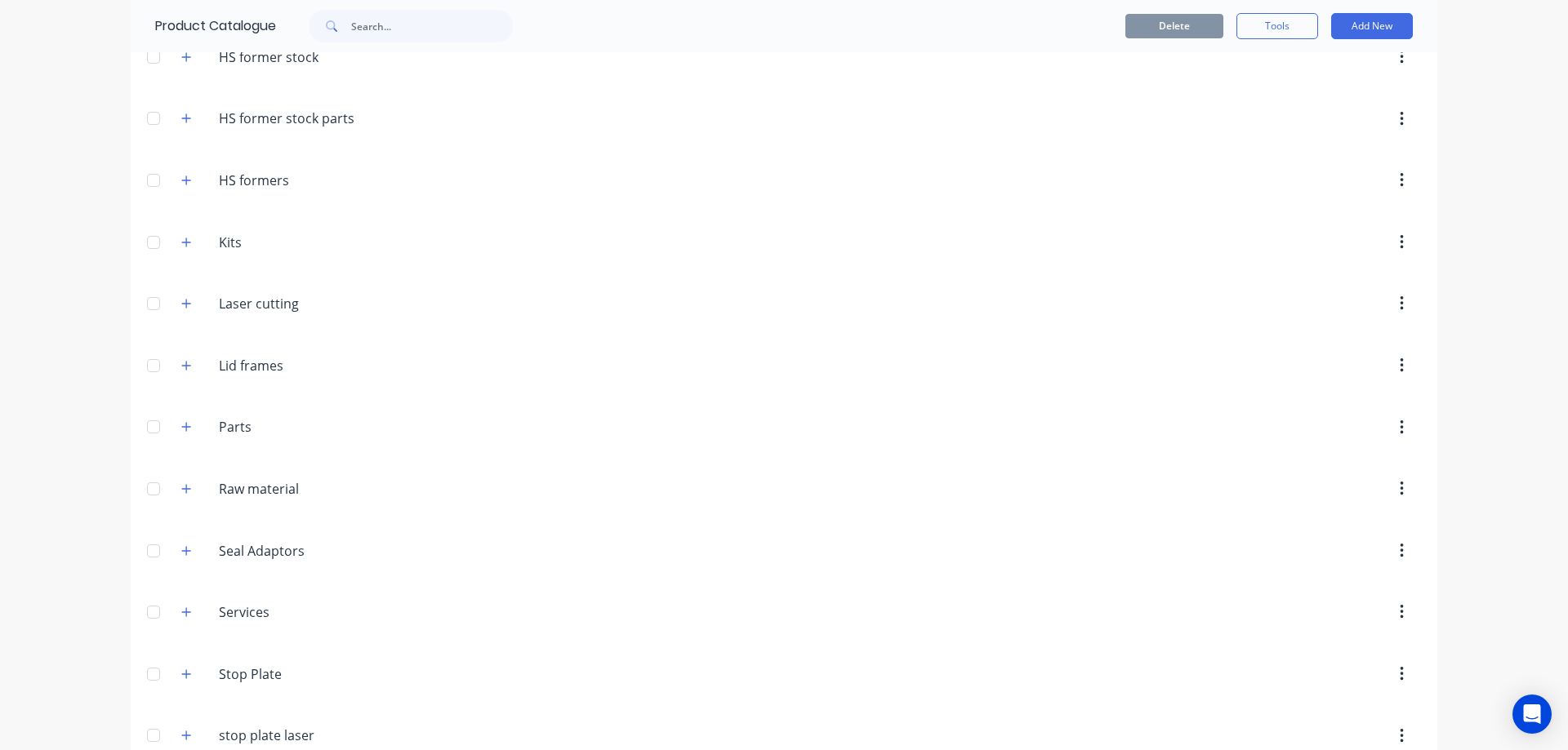
scroll to position [463, 0]
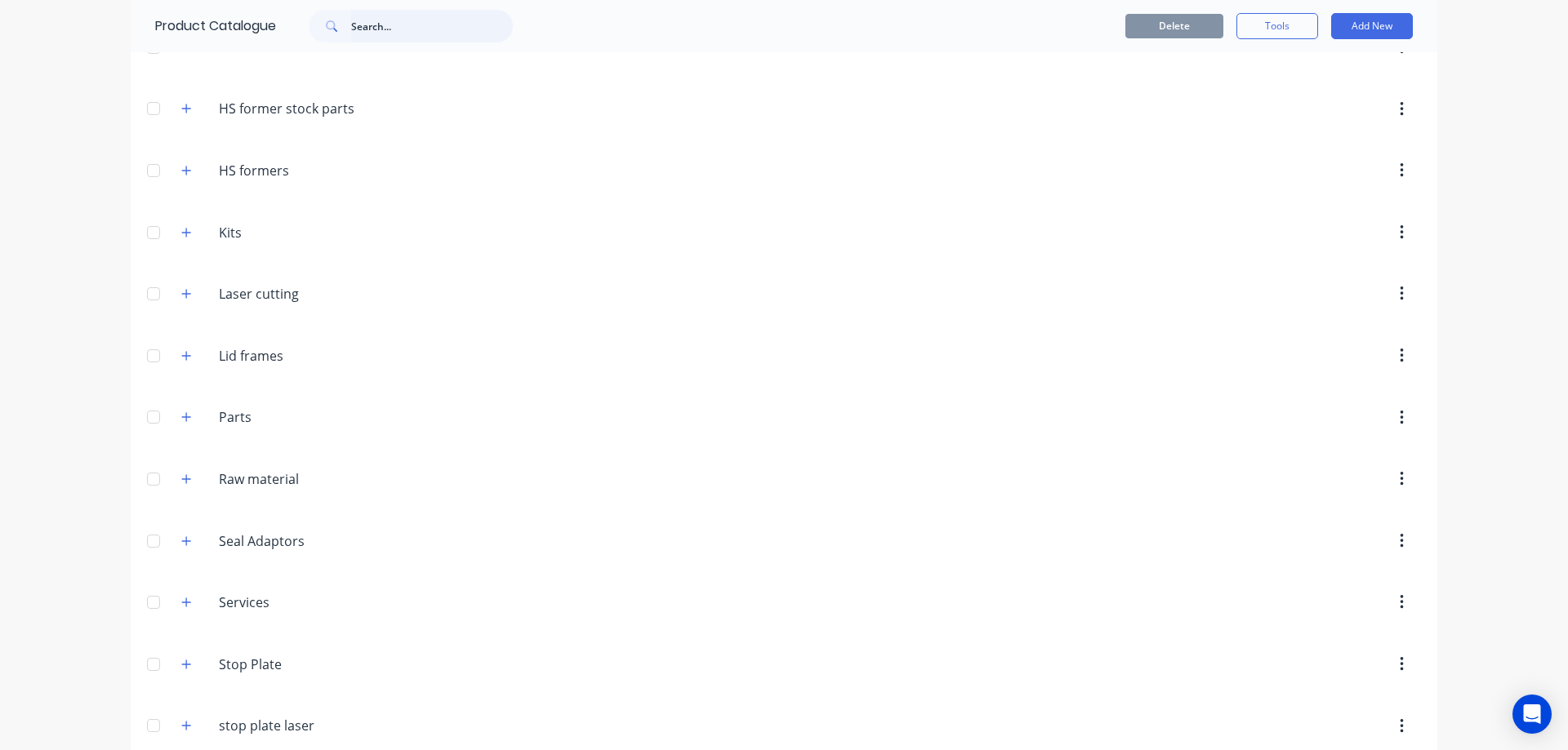
click at [393, 25] on input "text" at bounding box center [432, 27] width 162 height 33
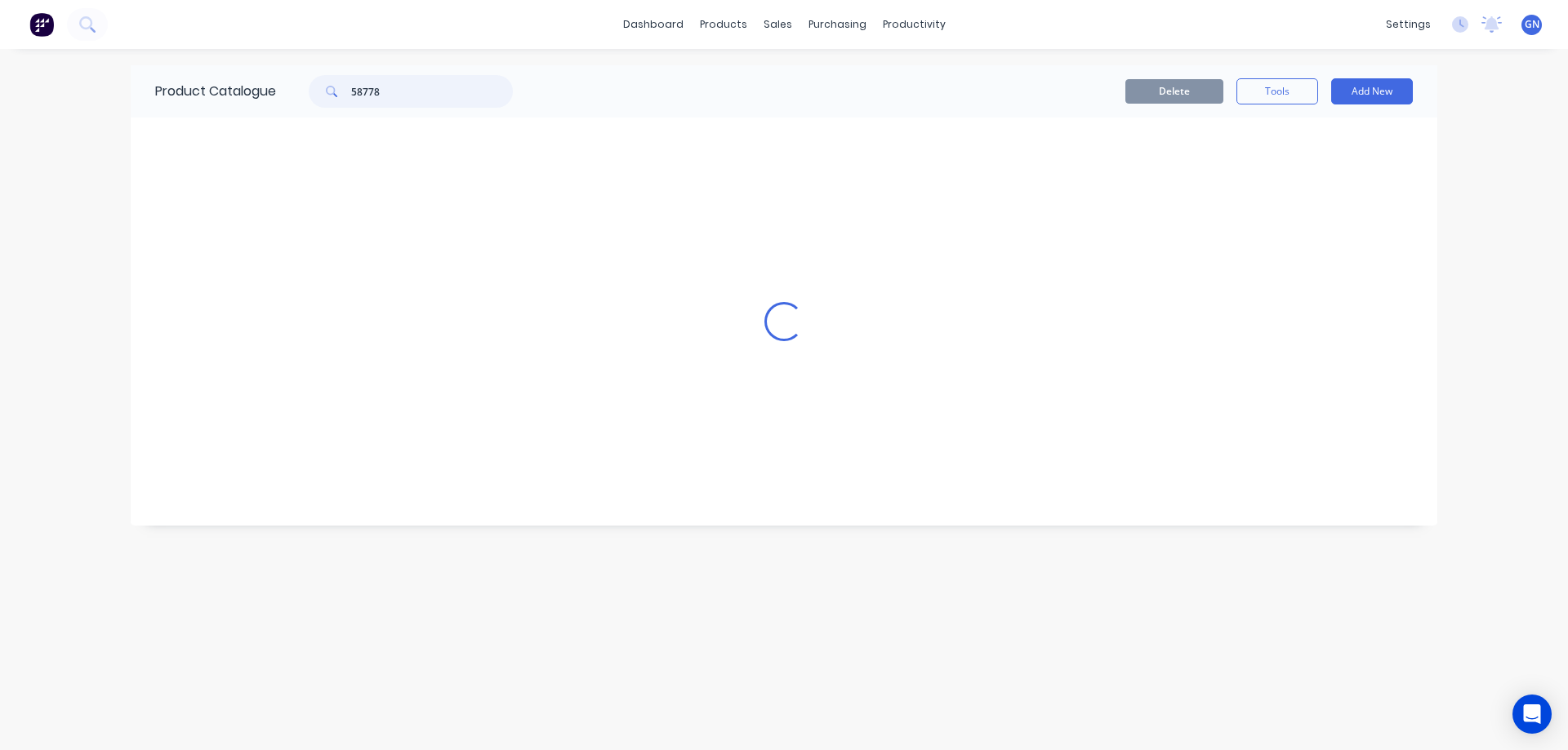
scroll to position [0, 0]
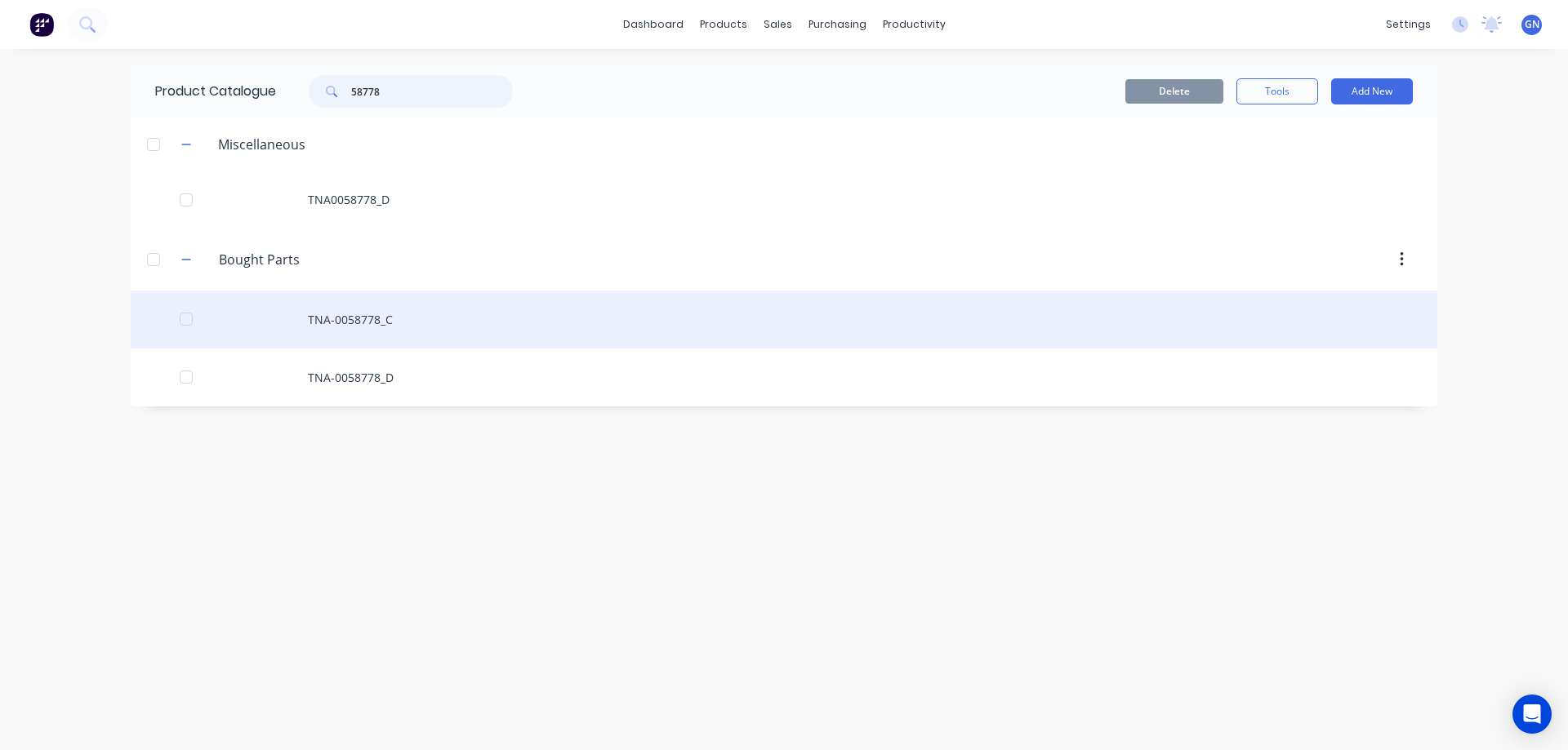
click at [185, 318] on div at bounding box center [187, 319] width 33 height 33
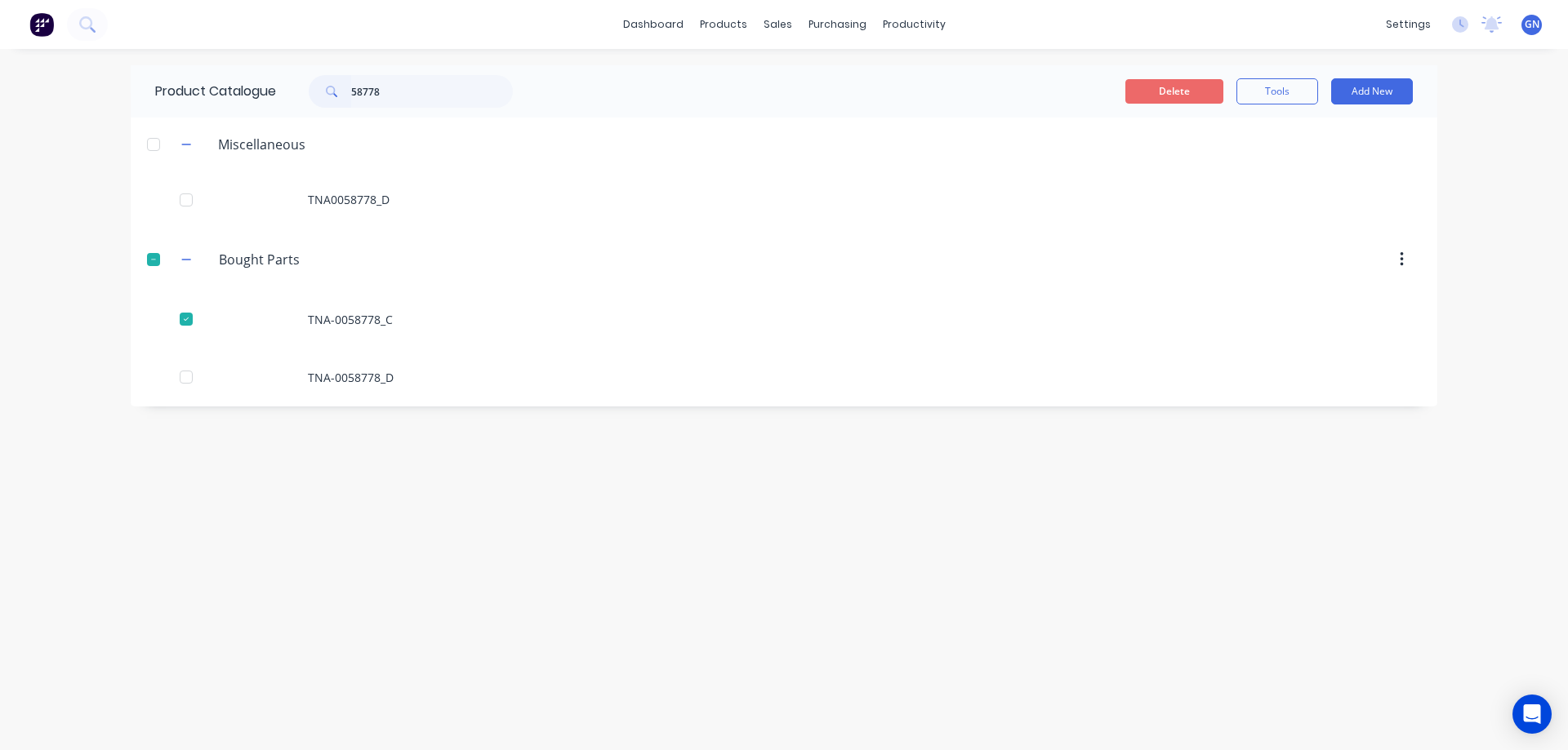
click at [1159, 92] on button "Delete" at bounding box center [1174, 91] width 98 height 25
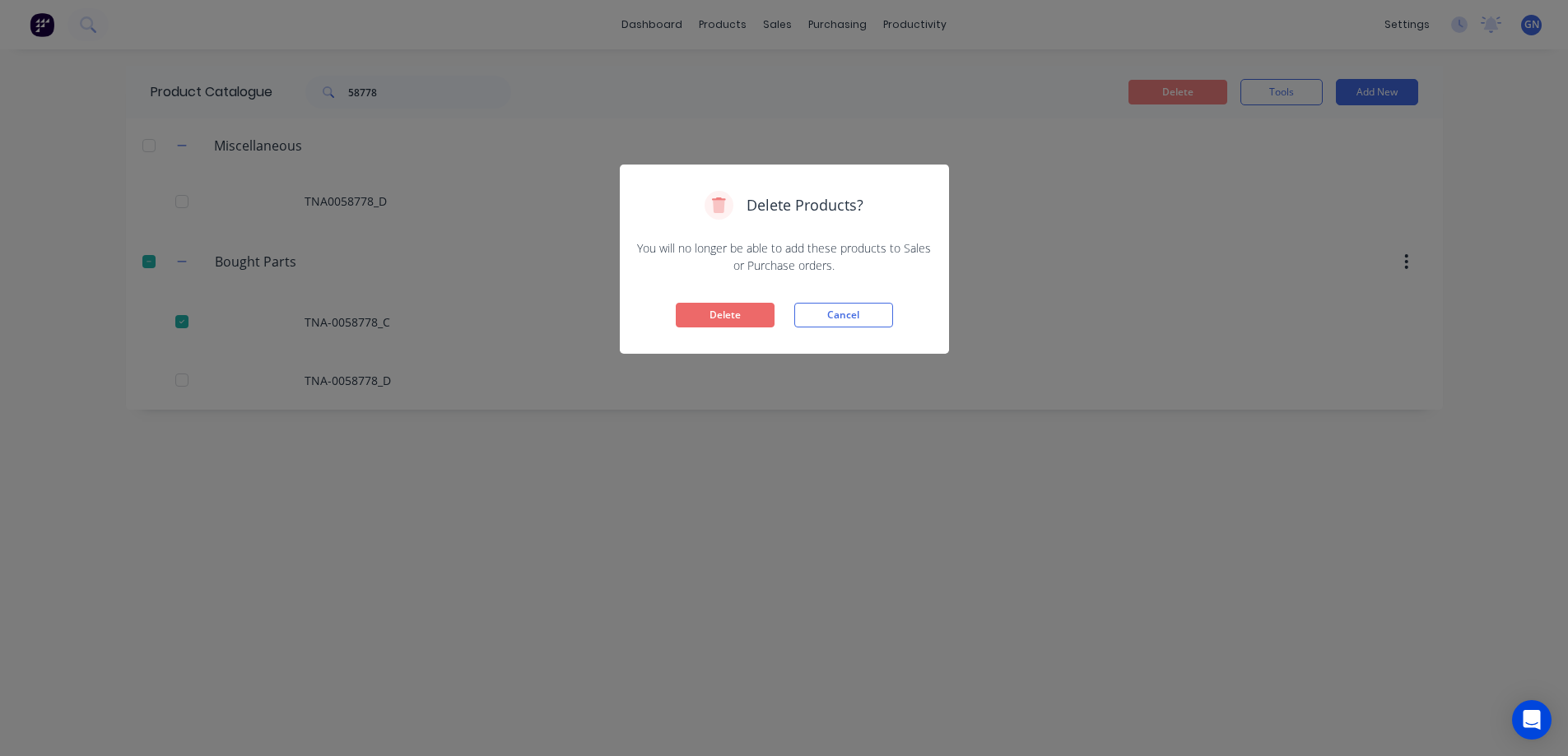
click at [714, 308] on button "Delete" at bounding box center [725, 315] width 99 height 25
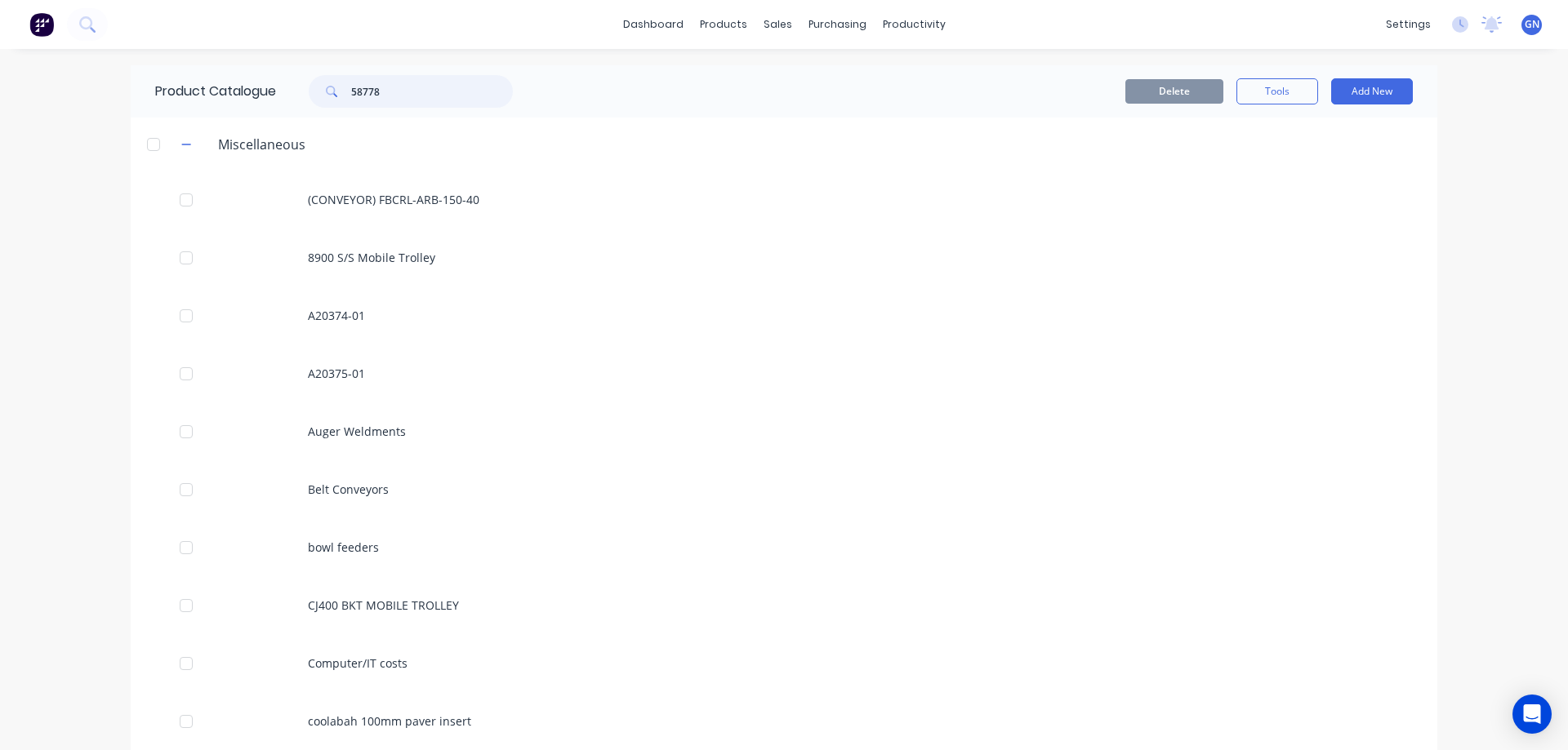
click at [404, 89] on input "58778" at bounding box center [432, 92] width 162 height 33
type input "58778"
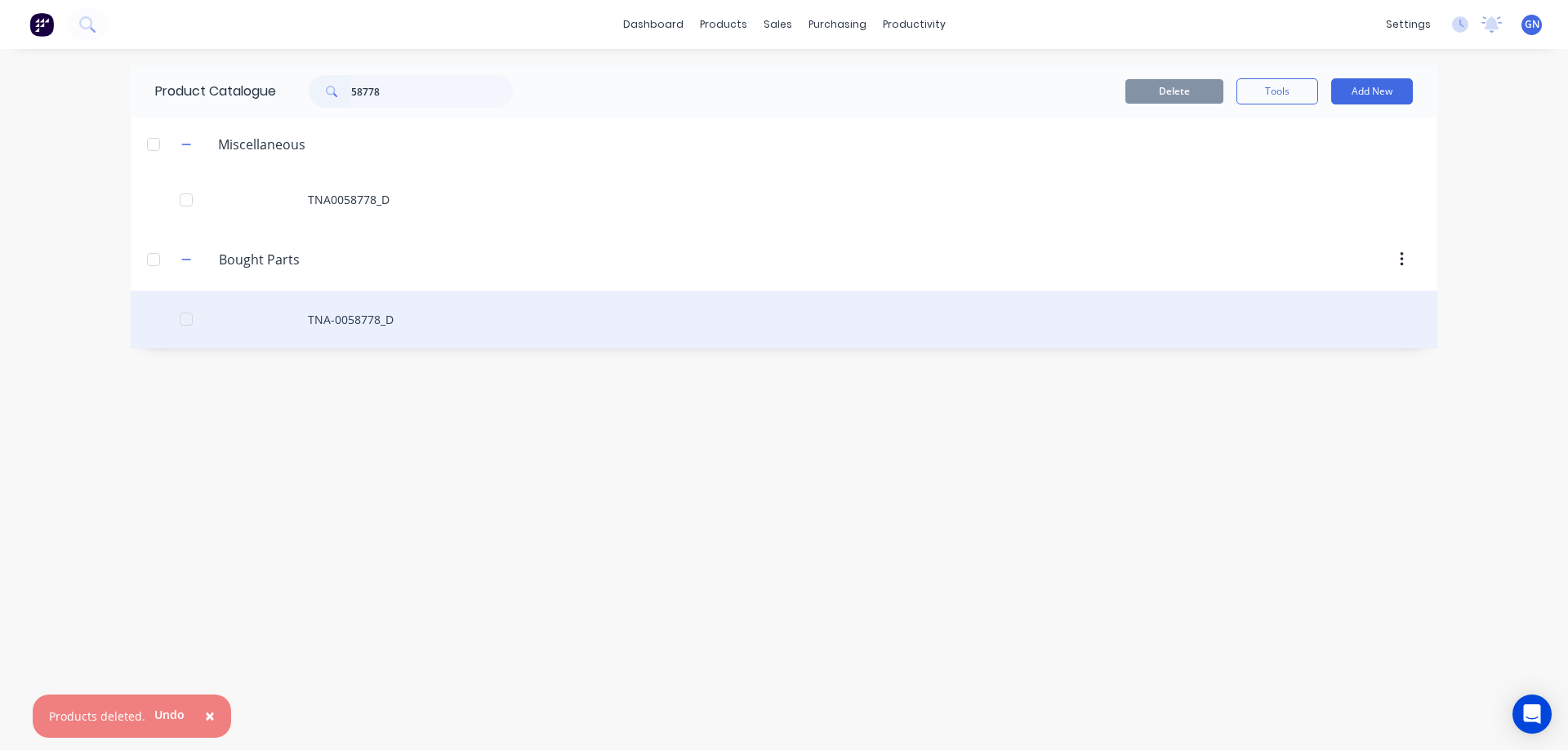
click at [361, 315] on div "TNA-0058778_D" at bounding box center [784, 319] width 1307 height 58
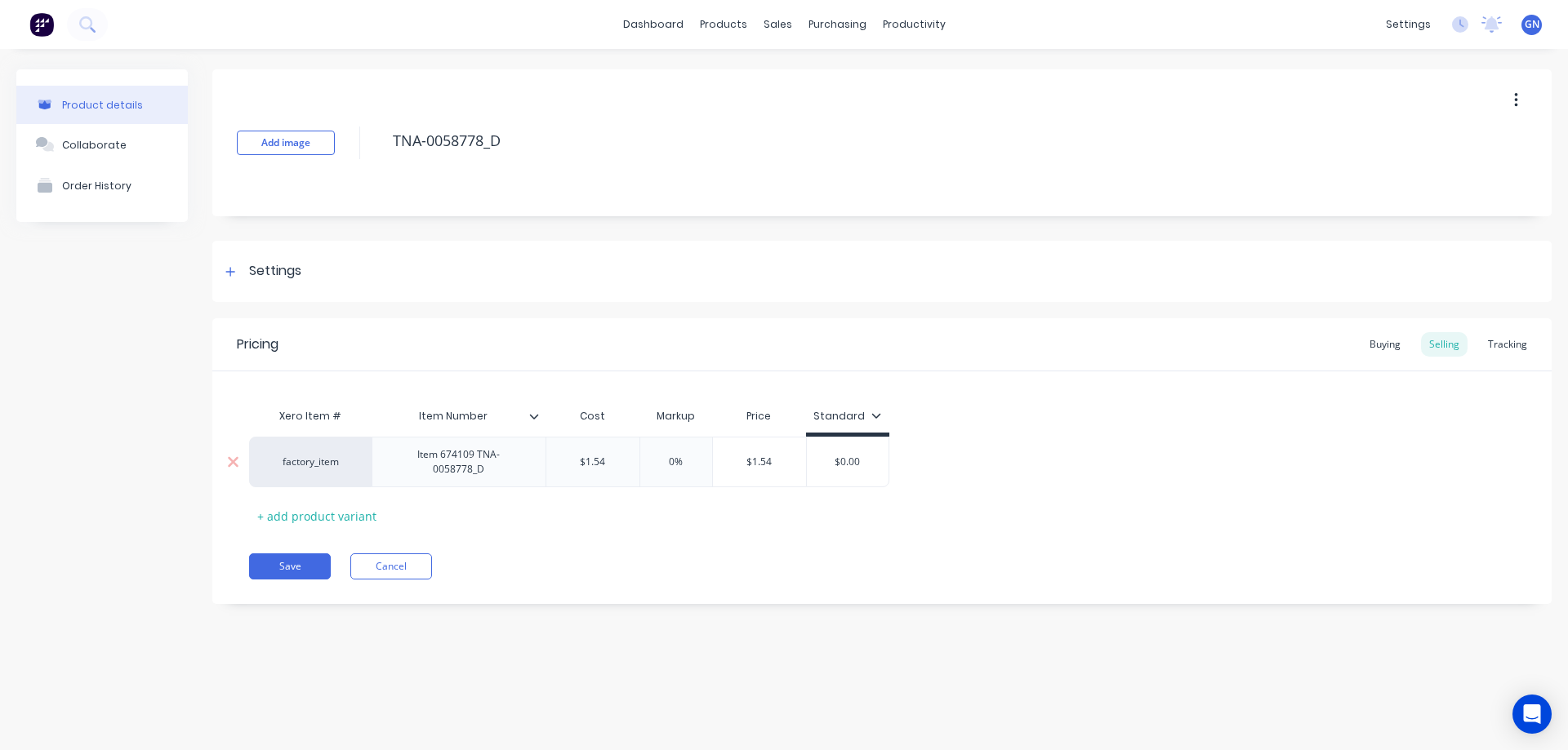
click at [529, 460] on div "Item 674109 TNA-0058778_D" at bounding box center [459, 461] width 160 height 36
drag, startPoint x: 532, startPoint y: 459, endPoint x: 389, endPoint y: 463, distance: 143.1
click at [389, 463] on div "Item 674109 TNA-0058778_D" at bounding box center [459, 461] width 160 height 36
copy div "Item 674109 TNA-0058778_D"
drag, startPoint x: 528, startPoint y: 149, endPoint x: 382, endPoint y: 155, distance: 146.1
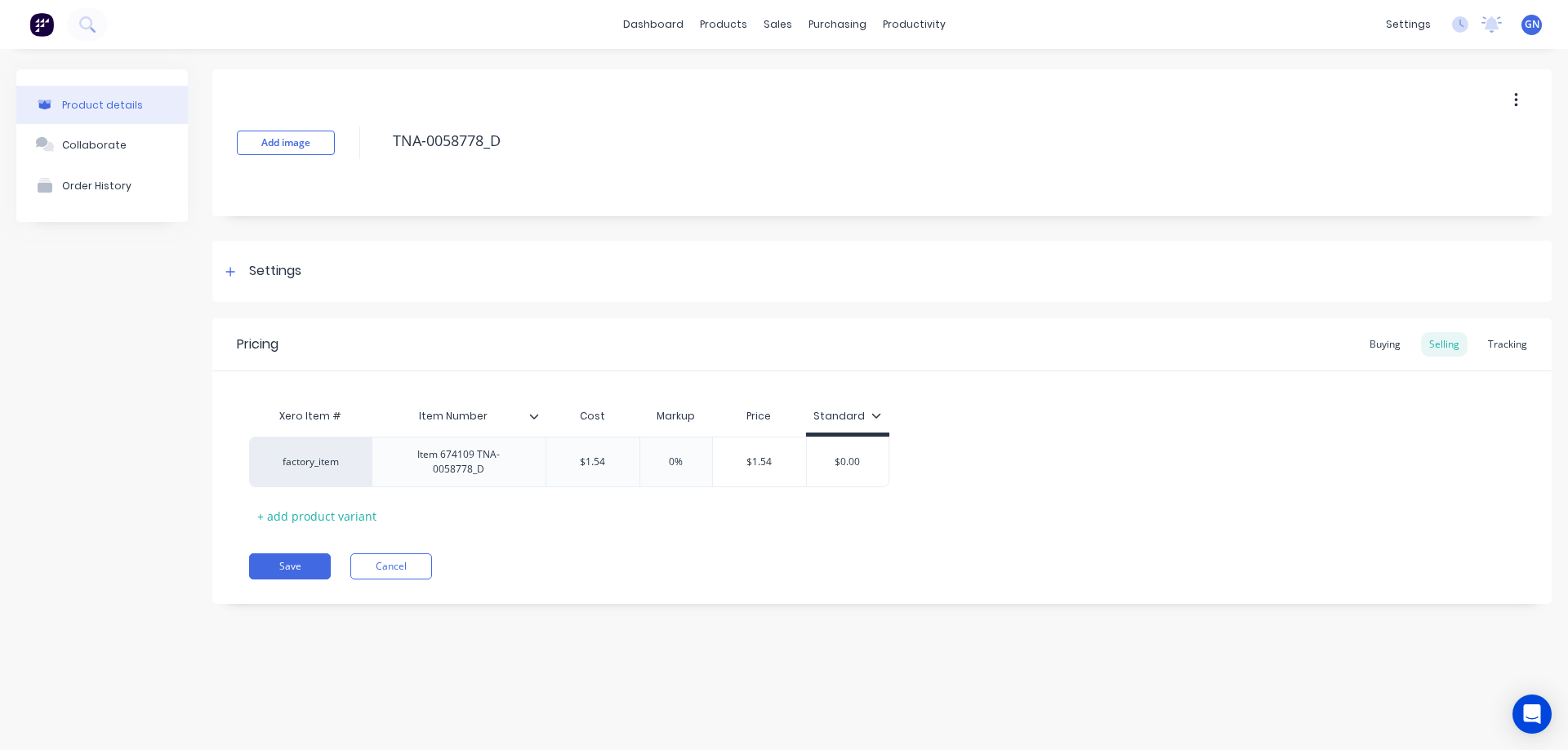
click at [382, 155] on div "Add image TNA-0058778_D" at bounding box center [882, 142] width 1339 height 147
paste textarea "Item 674109"
type textarea "x"
type textarea "Item 674109 TNA-0058778_D"
drag, startPoint x: 422, startPoint y: 138, endPoint x: 375, endPoint y: 139, distance: 47.0
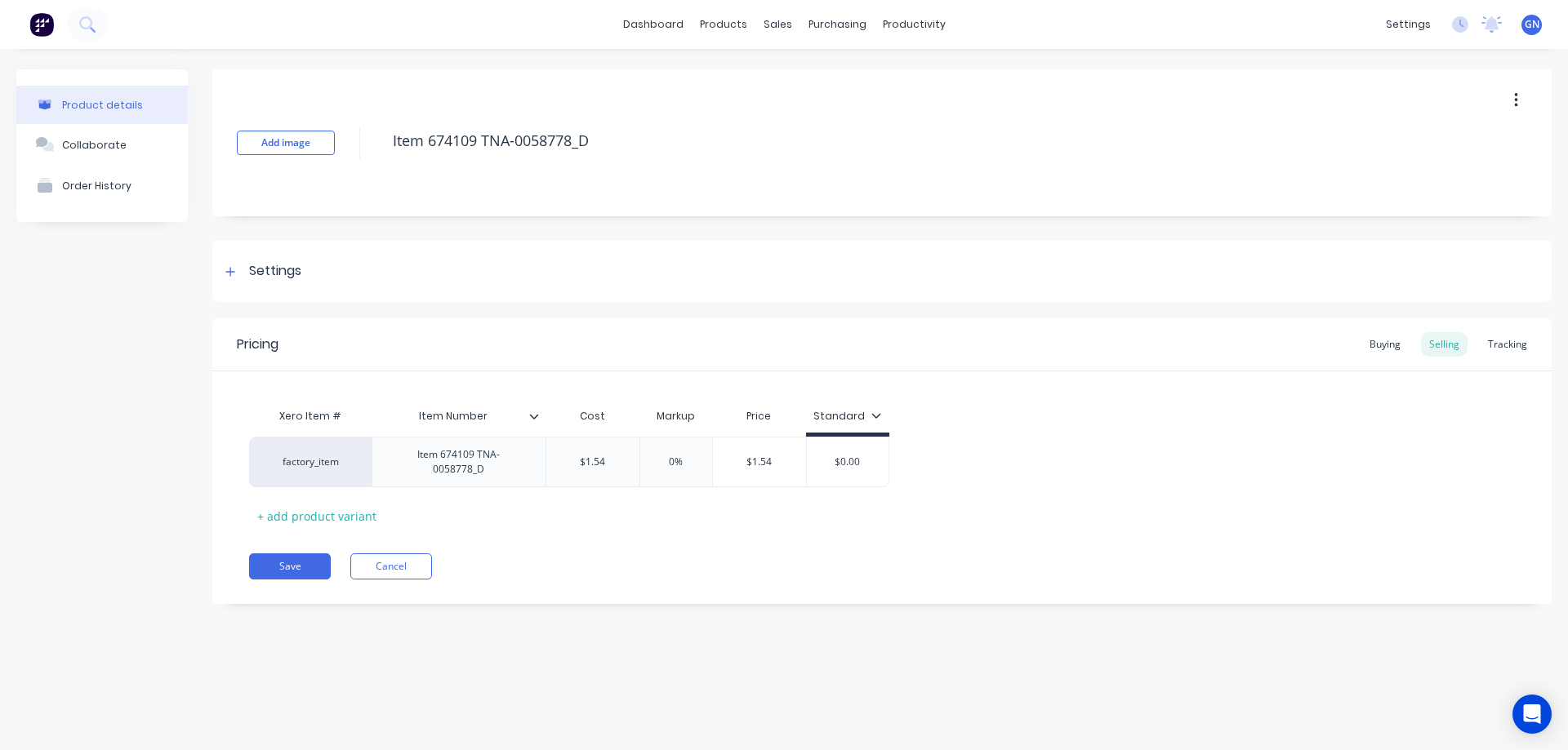
click at [375, 139] on div "Add image Item 674109 TNA-0058778_D" at bounding box center [882, 142] width 1339 height 147
type textarea "x"
type textarea "R 674109 TNA-0058778_D"
type textarea "x"
type textarea "Re 674109 TNA-0058778_D"
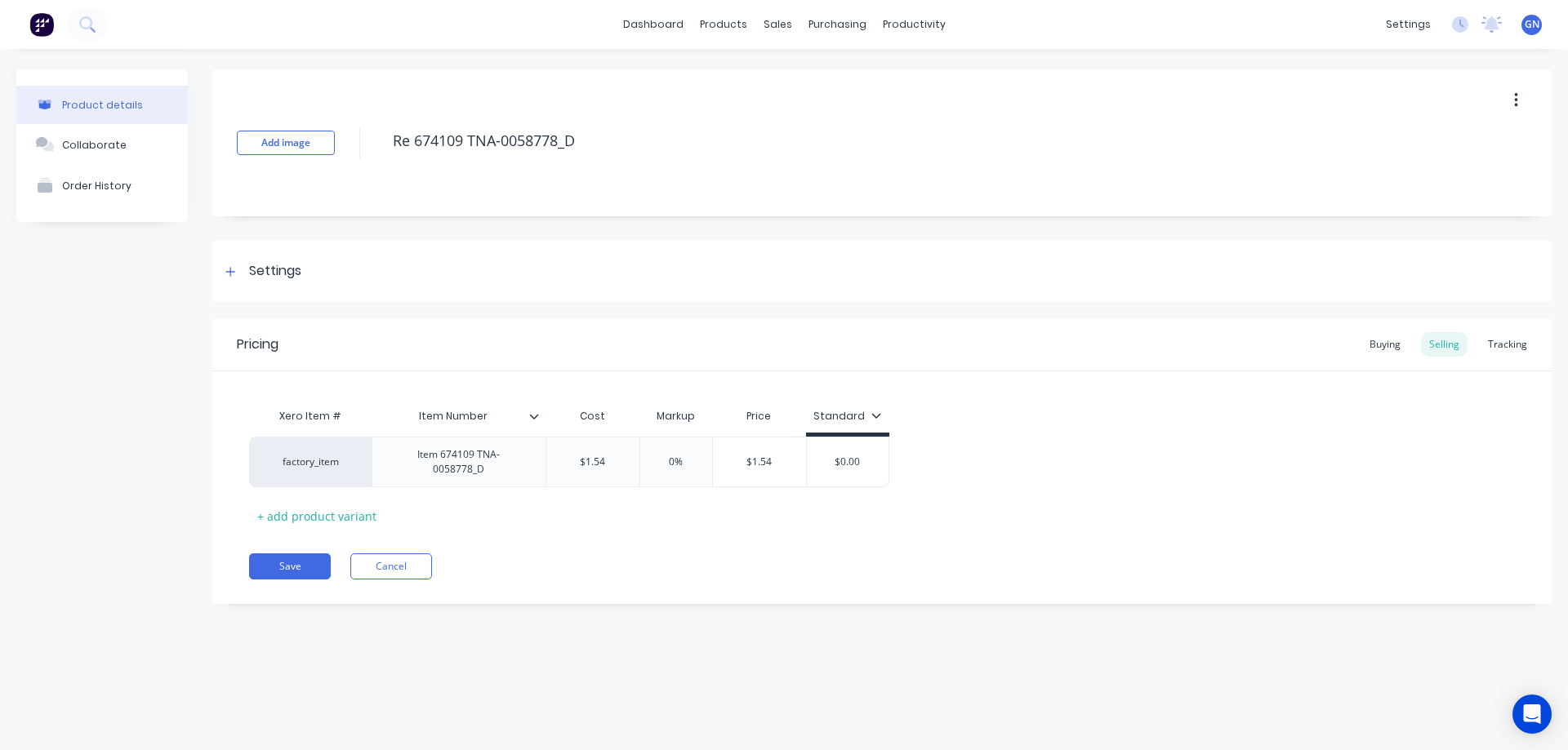
type textarea "x"
type textarea "Ref 674109 TNA-0058778_D"
type textarea "x"
type textarea "Ref 674109 TNA-0058778_D"
type input "$1.54"
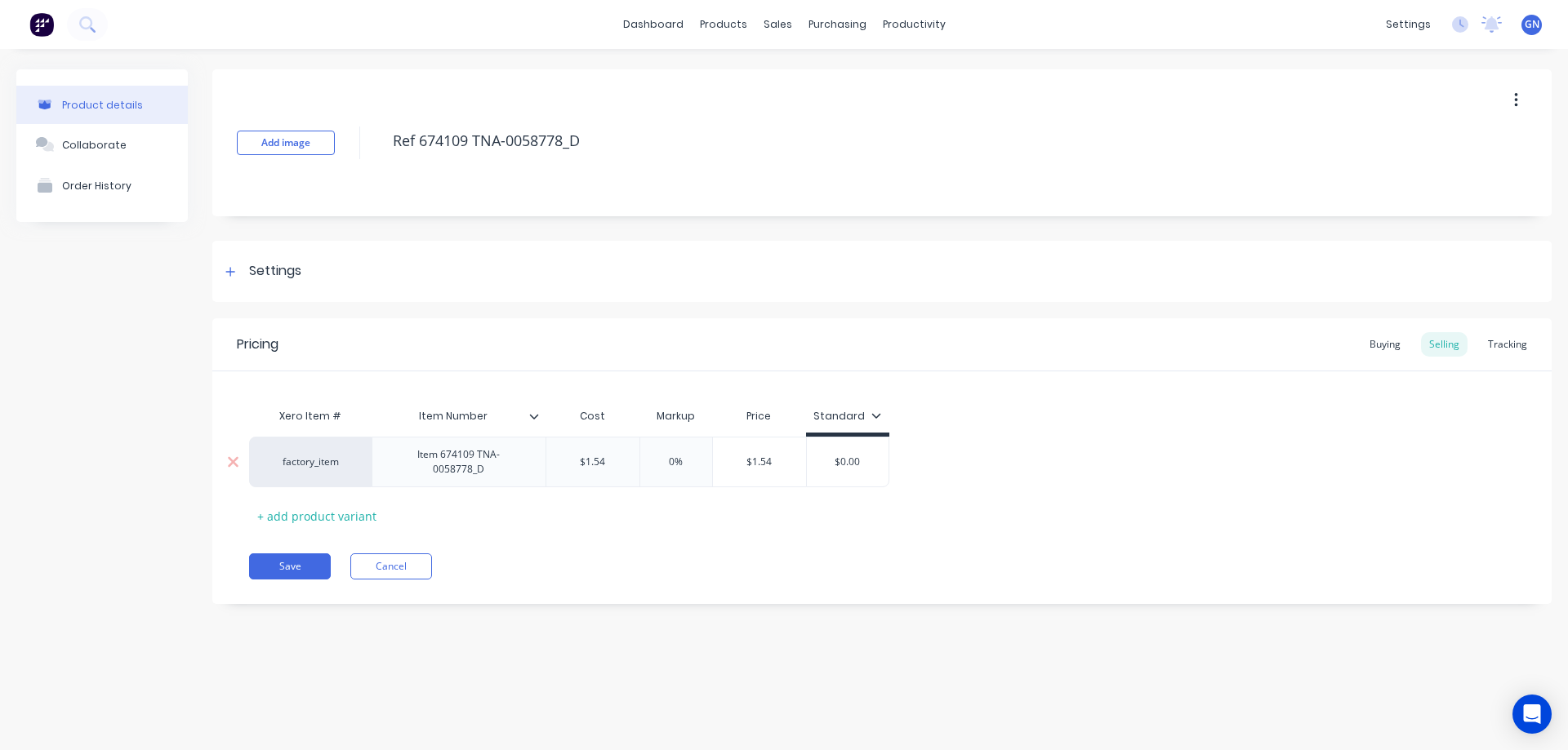
drag, startPoint x: 621, startPoint y: 455, endPoint x: 570, endPoint y: 452, distance: 51.1
click at [570, 455] on input "$1.54" at bounding box center [592, 462] width 93 height 15
click at [233, 273] on icon at bounding box center [230, 271] width 10 height 11
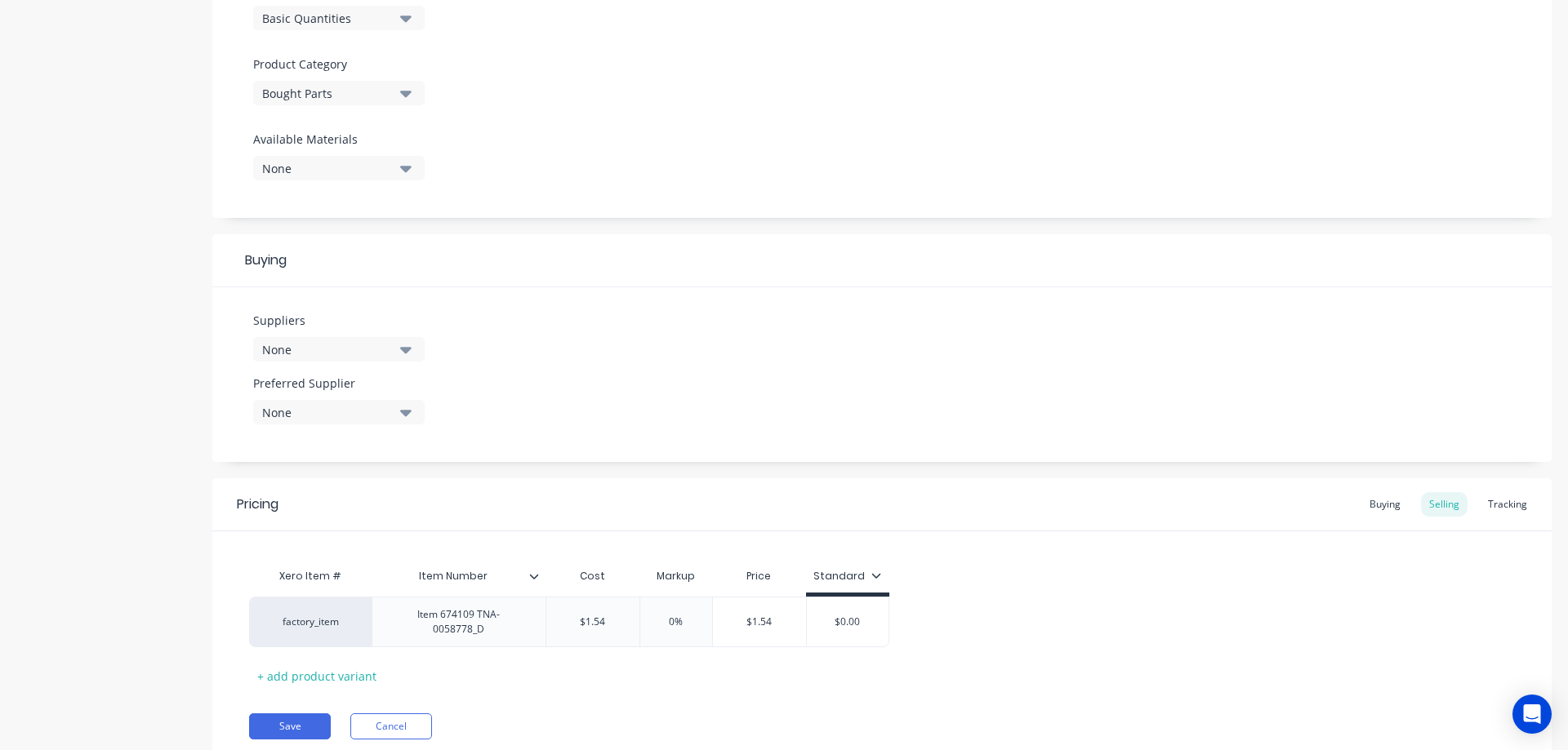
scroll to position [584, 0]
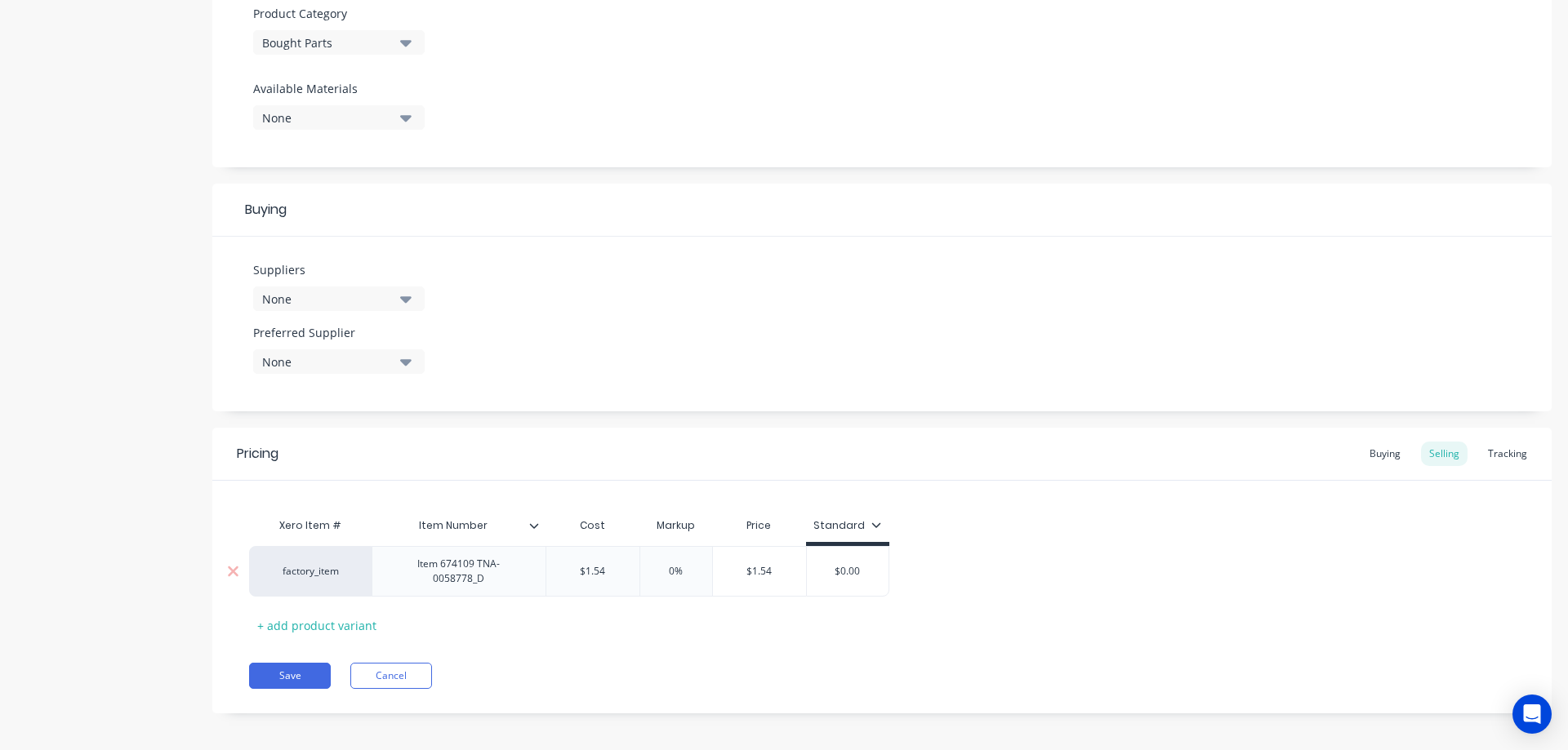
drag, startPoint x: 634, startPoint y: 566, endPoint x: 579, endPoint y: 570, distance: 55.1
click at [579, 570] on input "$1.54" at bounding box center [592, 572] width 93 height 15
type textarea "x"
type input "1."
type textarea "x"
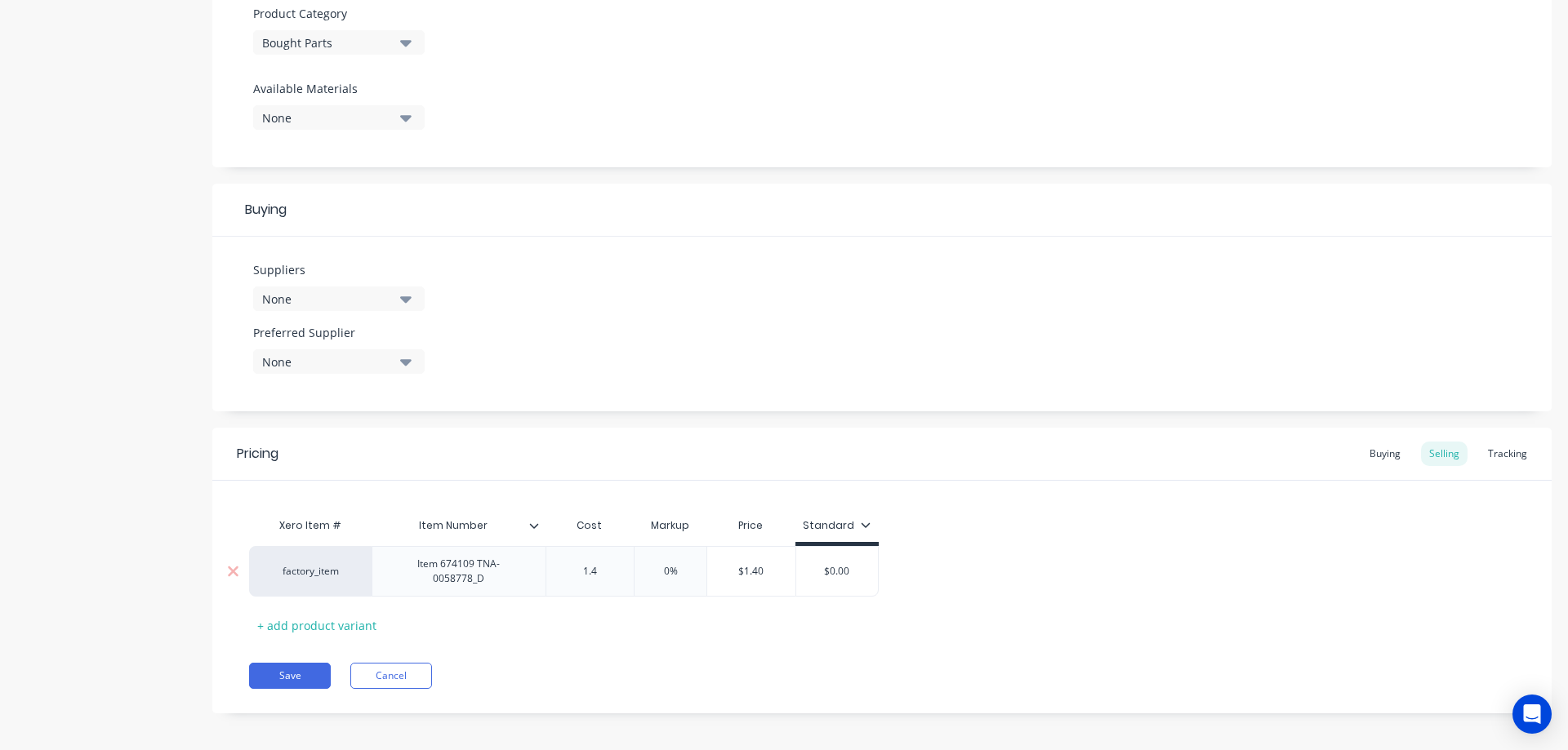
type input "1.4"
type input "0%"
click at [534, 527] on icon at bounding box center [533, 525] width 9 height 5
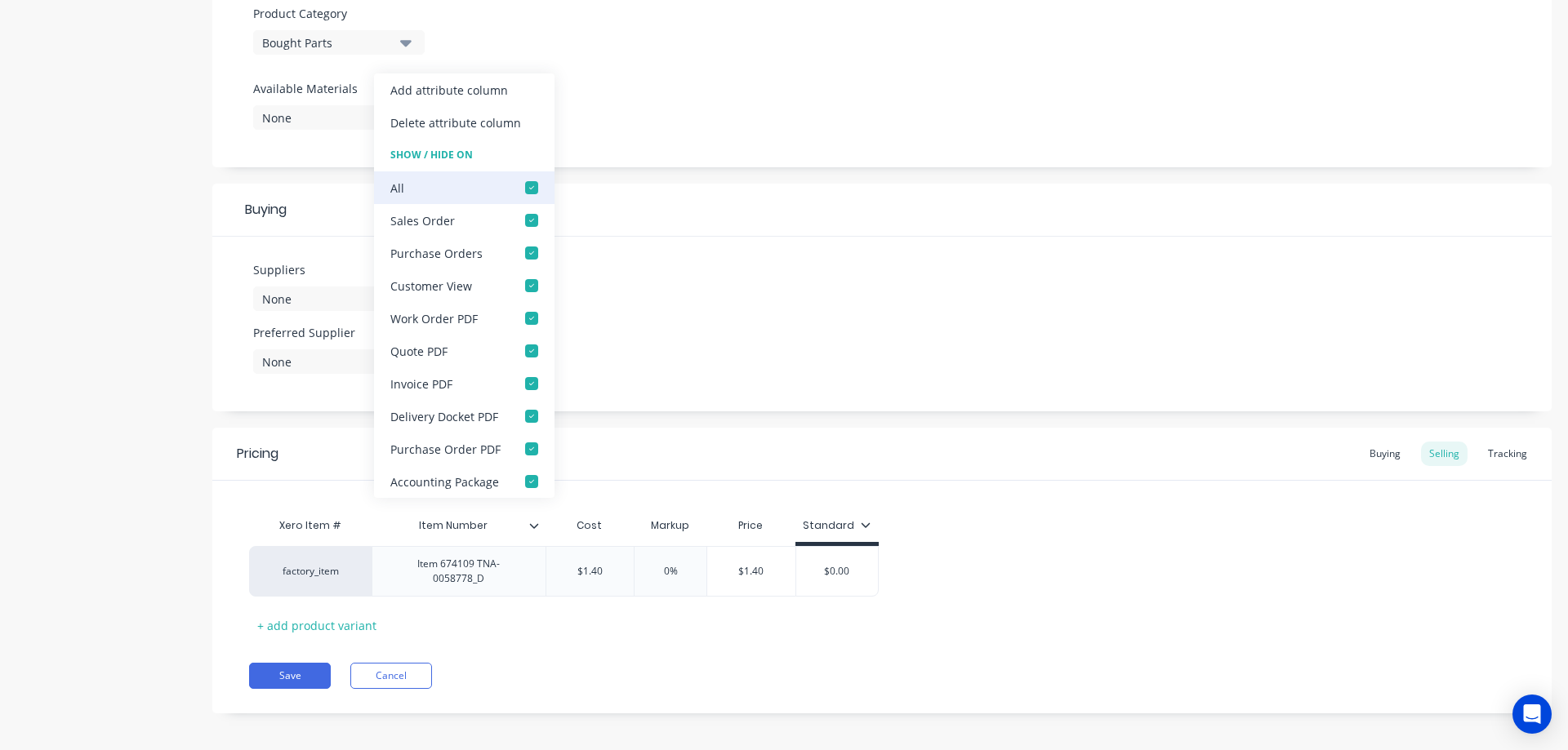
click at [529, 193] on div at bounding box center [532, 188] width 33 height 33
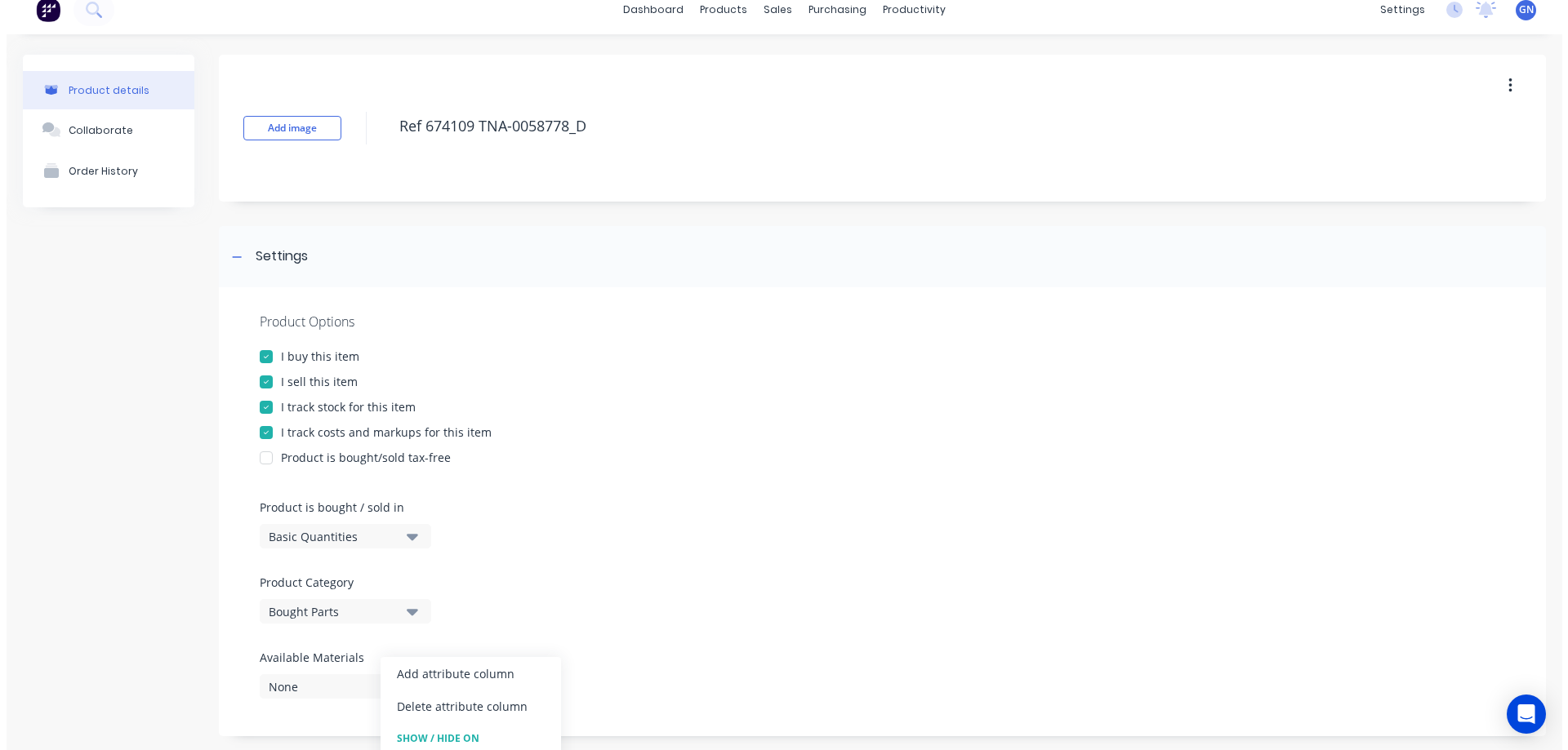
scroll to position [0, 0]
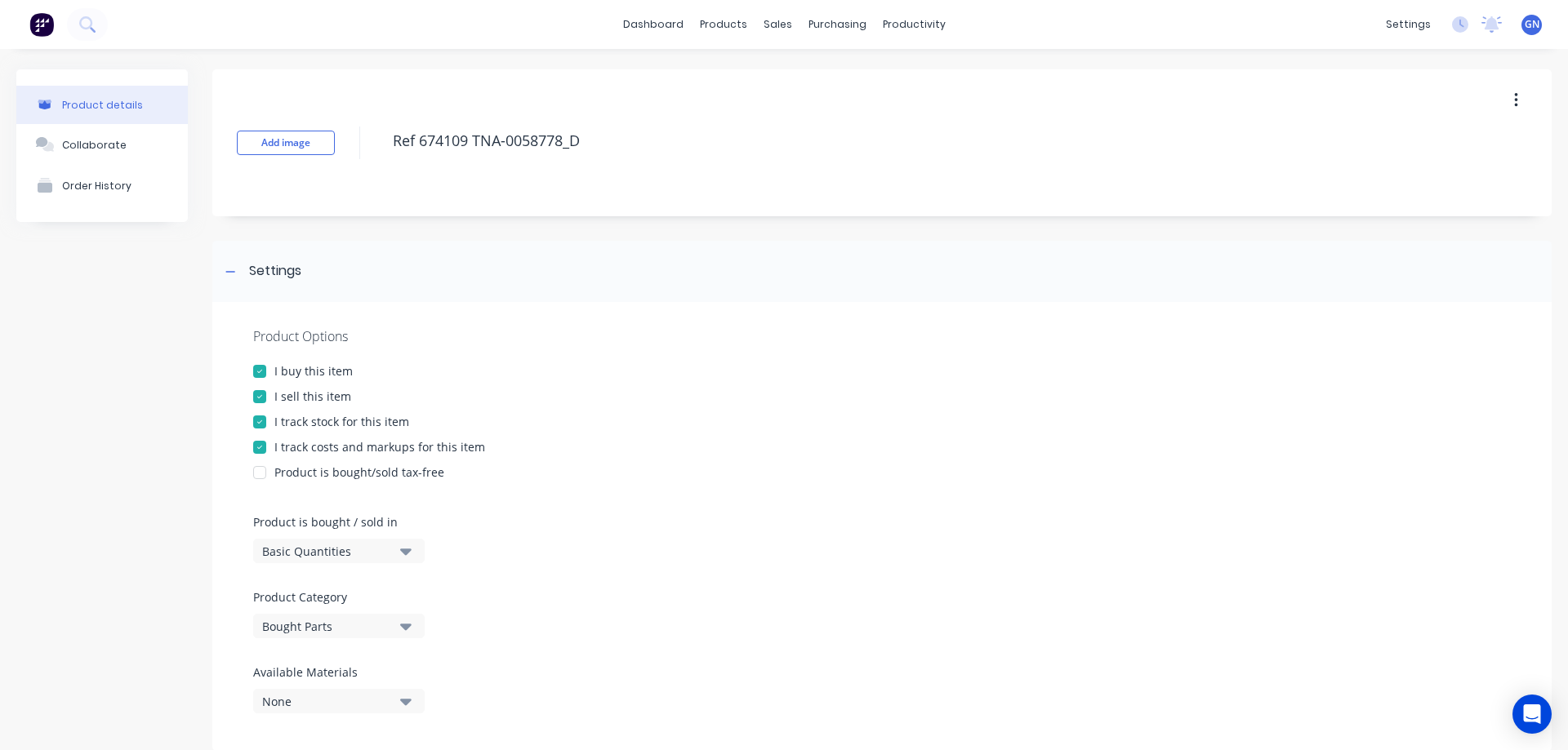
click at [258, 395] on div at bounding box center [260, 397] width 33 height 33
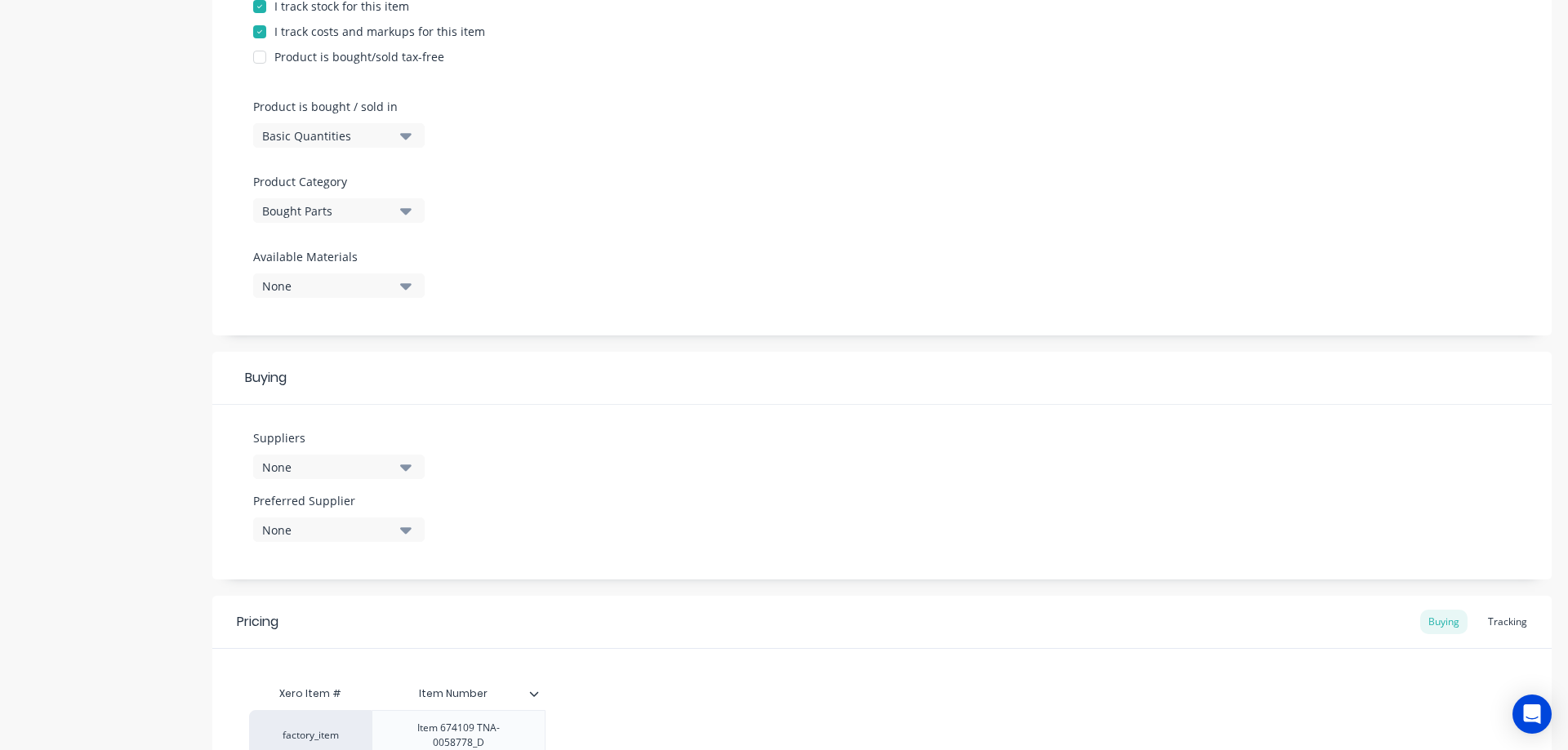
scroll to position [463, 0]
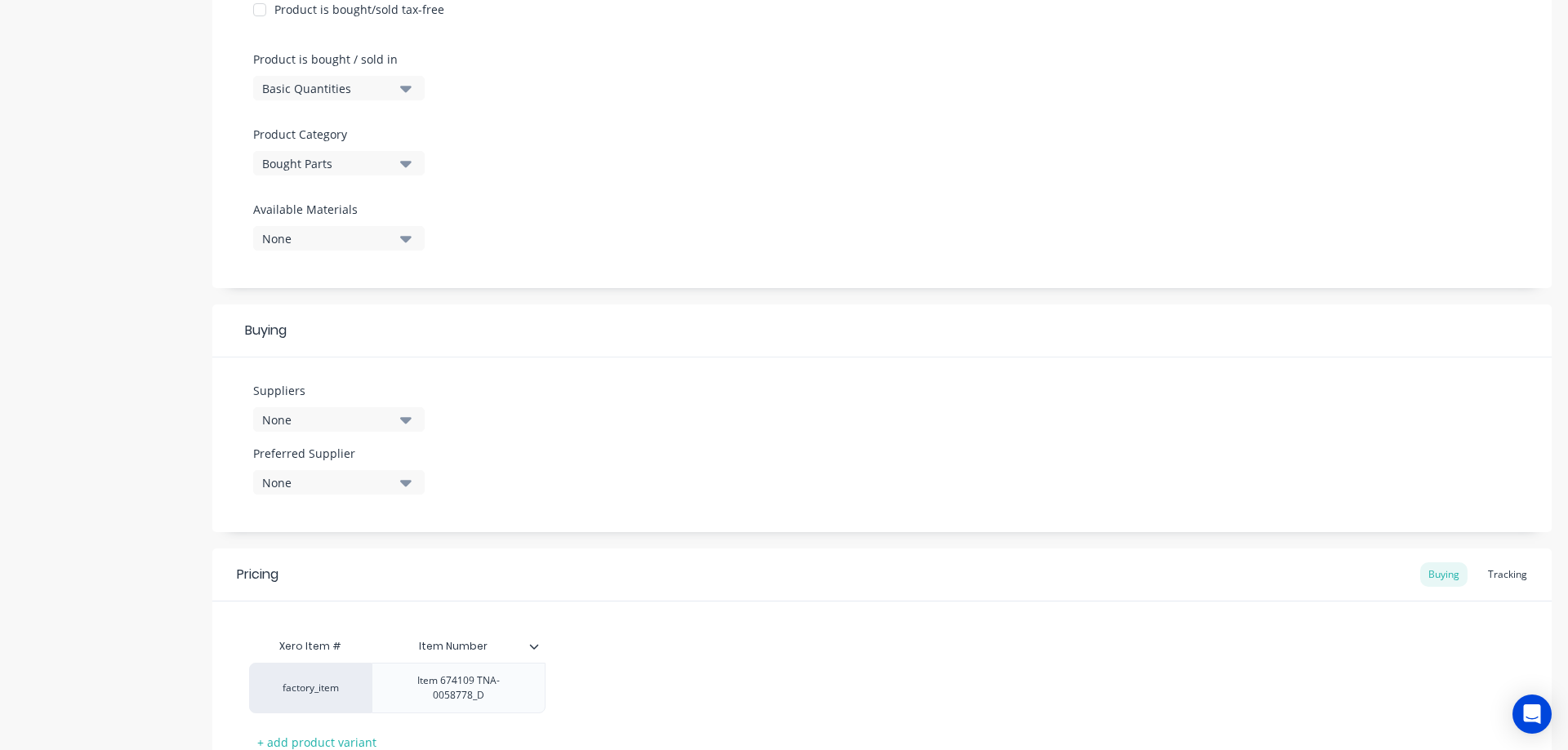
click at [323, 157] on div "Bought Parts" at bounding box center [327, 164] width 131 height 17
click at [317, 328] on div "Laser cutting" at bounding box center [375, 329] width 245 height 33
type textarea "x"
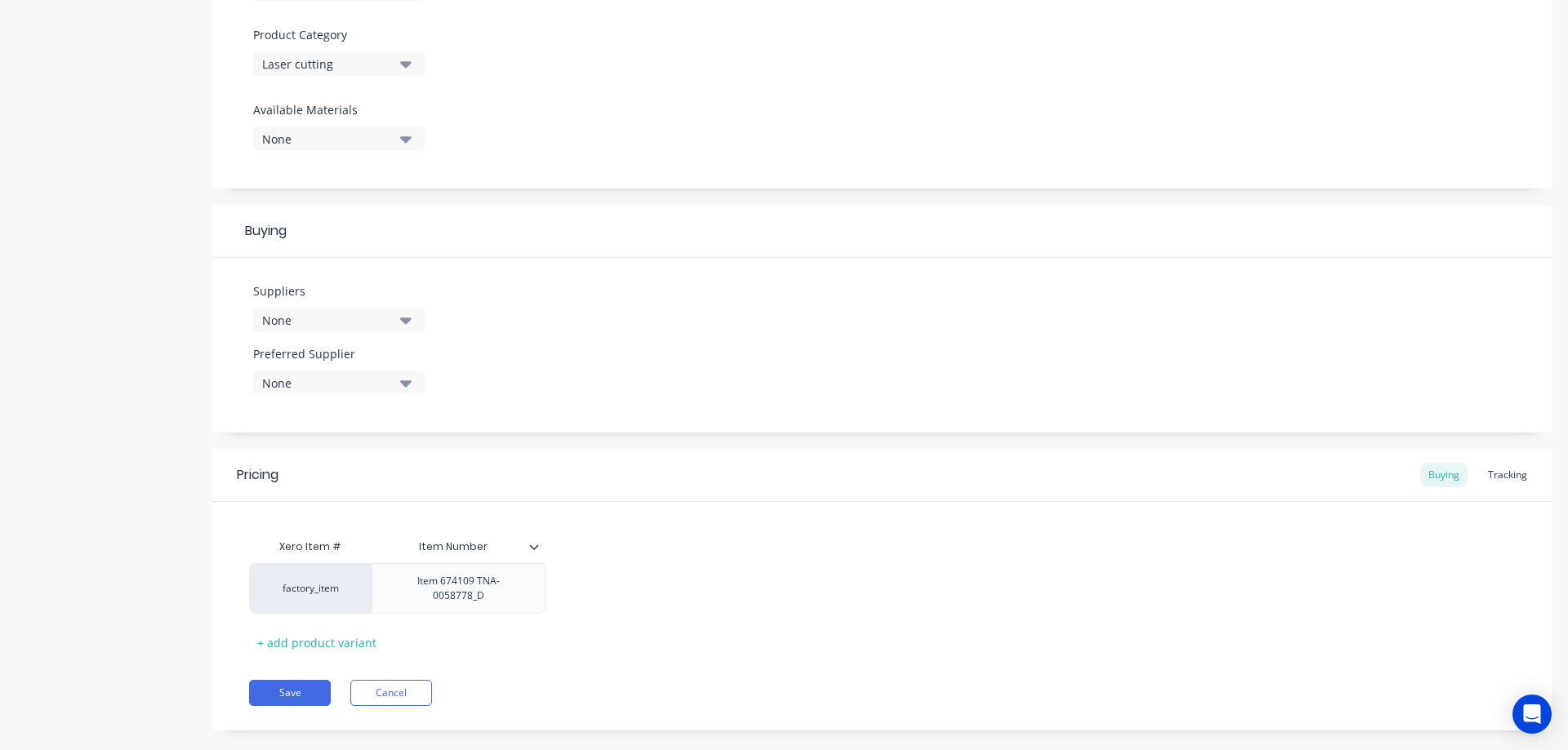
scroll to position [578, 0]
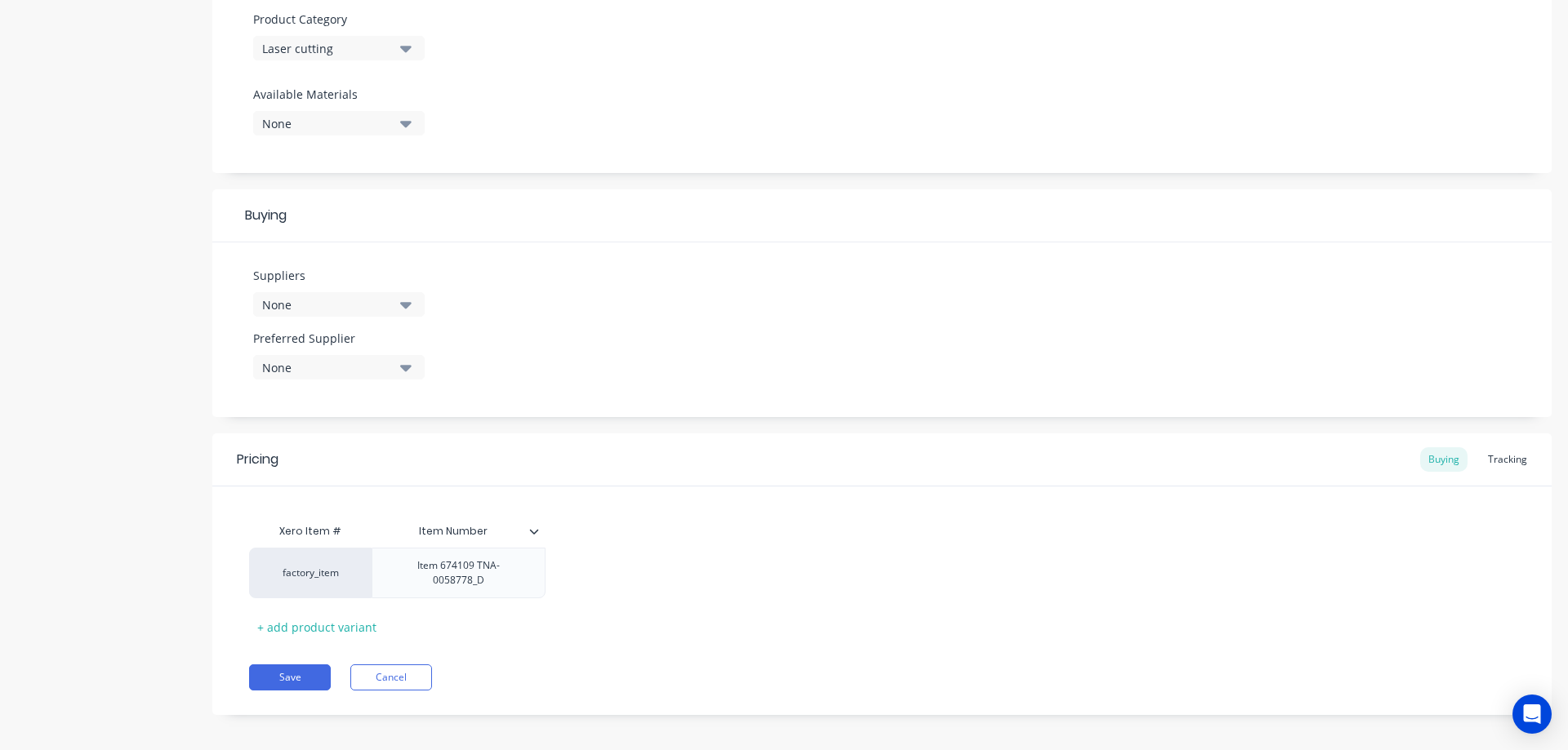
click at [317, 304] on div "None" at bounding box center [327, 304] width 131 height 17
click at [338, 357] on input "text" at bounding box center [387, 354] width 173 height 33
type input "ul"
click at [354, 392] on div "Ultimate Laser" at bounding box center [384, 393] width 164 height 17
click at [671, 356] on div "Suppliers 1 suppliers selected ul Ultimate Laser zzzzUltimate Laser Preferred S…" at bounding box center [882, 330] width 1339 height 175
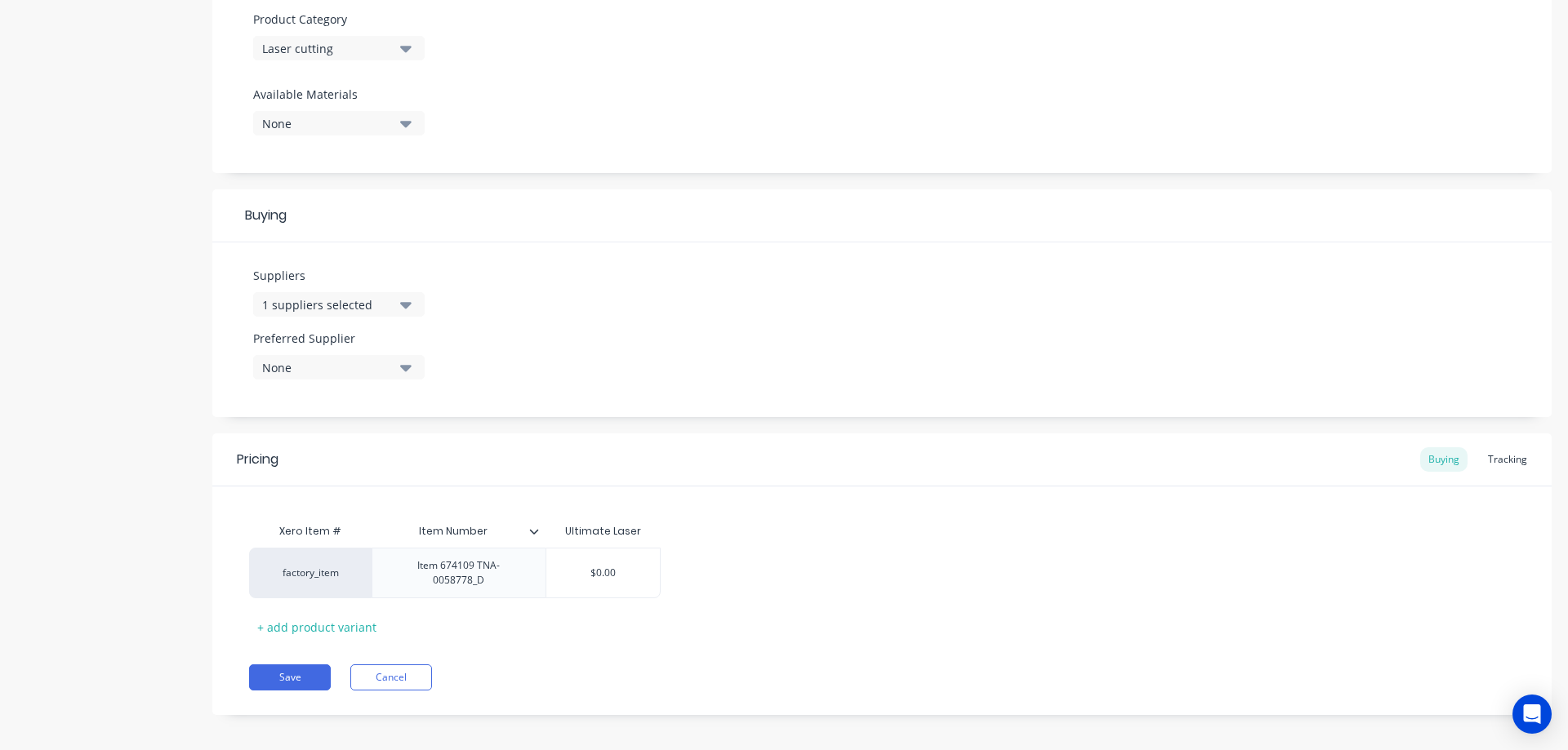
click at [332, 366] on div "None" at bounding box center [327, 368] width 131 height 17
click at [344, 460] on div "Ultimate Laser" at bounding box center [384, 457] width 164 height 17
type textarea "x"
click at [543, 350] on div "Suppliers 1 suppliers selected ul Preferred Supplier Ultimate Laser Ultimate La…" at bounding box center [882, 330] width 1339 height 175
type input "$0.00"
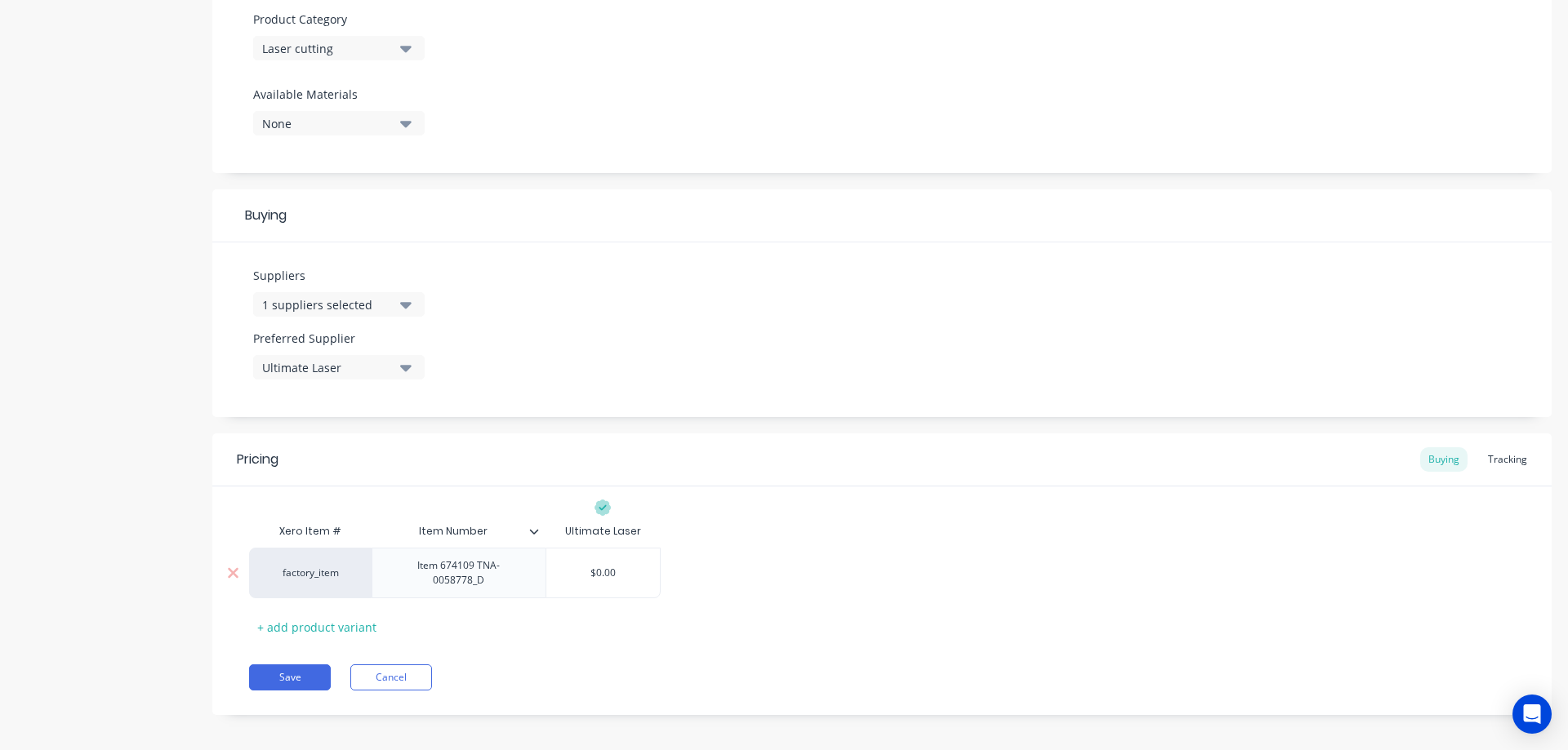
drag, startPoint x: 621, startPoint y: 566, endPoint x: 573, endPoint y: 570, distance: 48.2
click at [573, 570] on input "$0.00" at bounding box center [602, 573] width 113 height 15
type textarea "x"
type input "1"
type textarea "x"
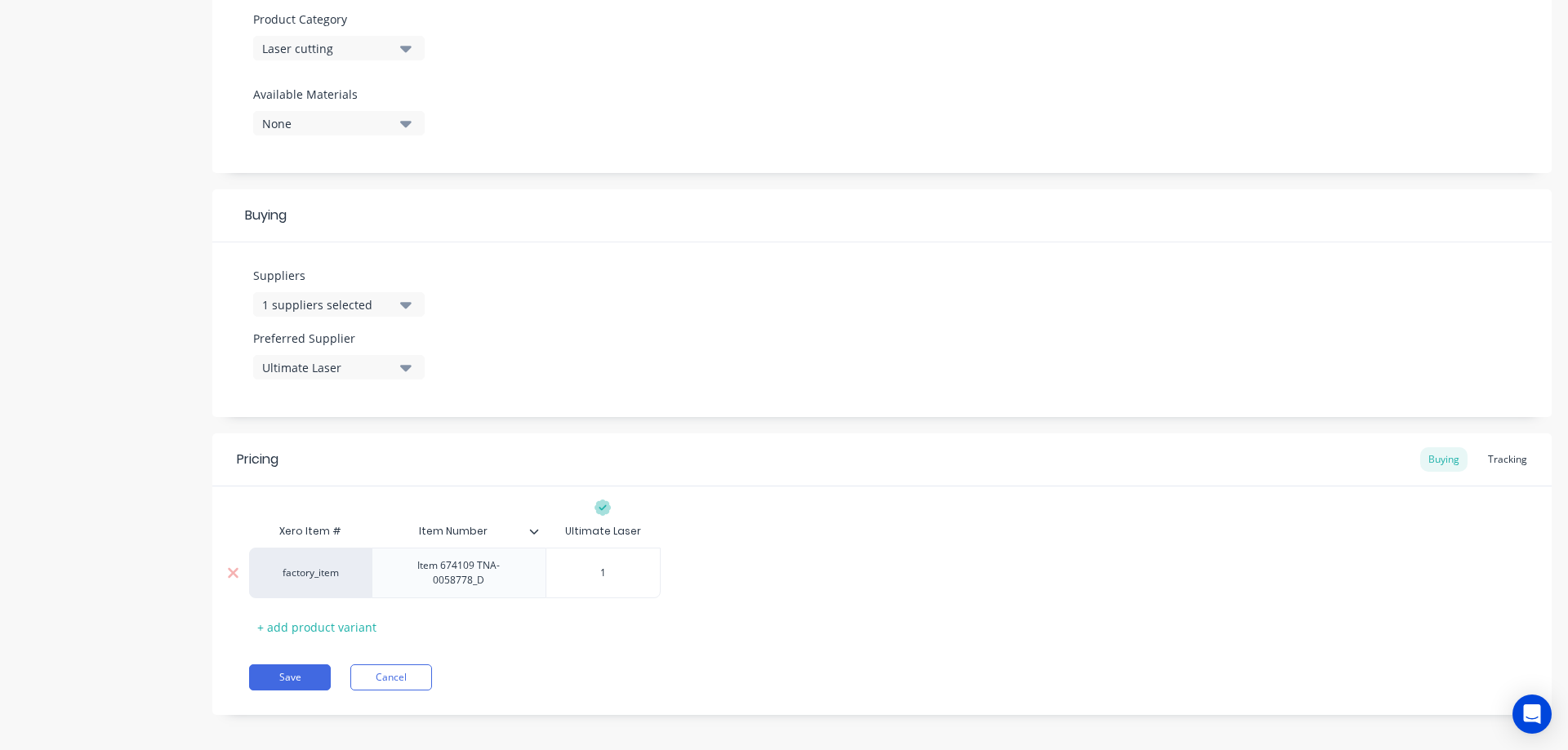
type input "1."
type textarea "x"
type input "1.4"
click at [536, 535] on icon at bounding box center [533, 531] width 10 height 10
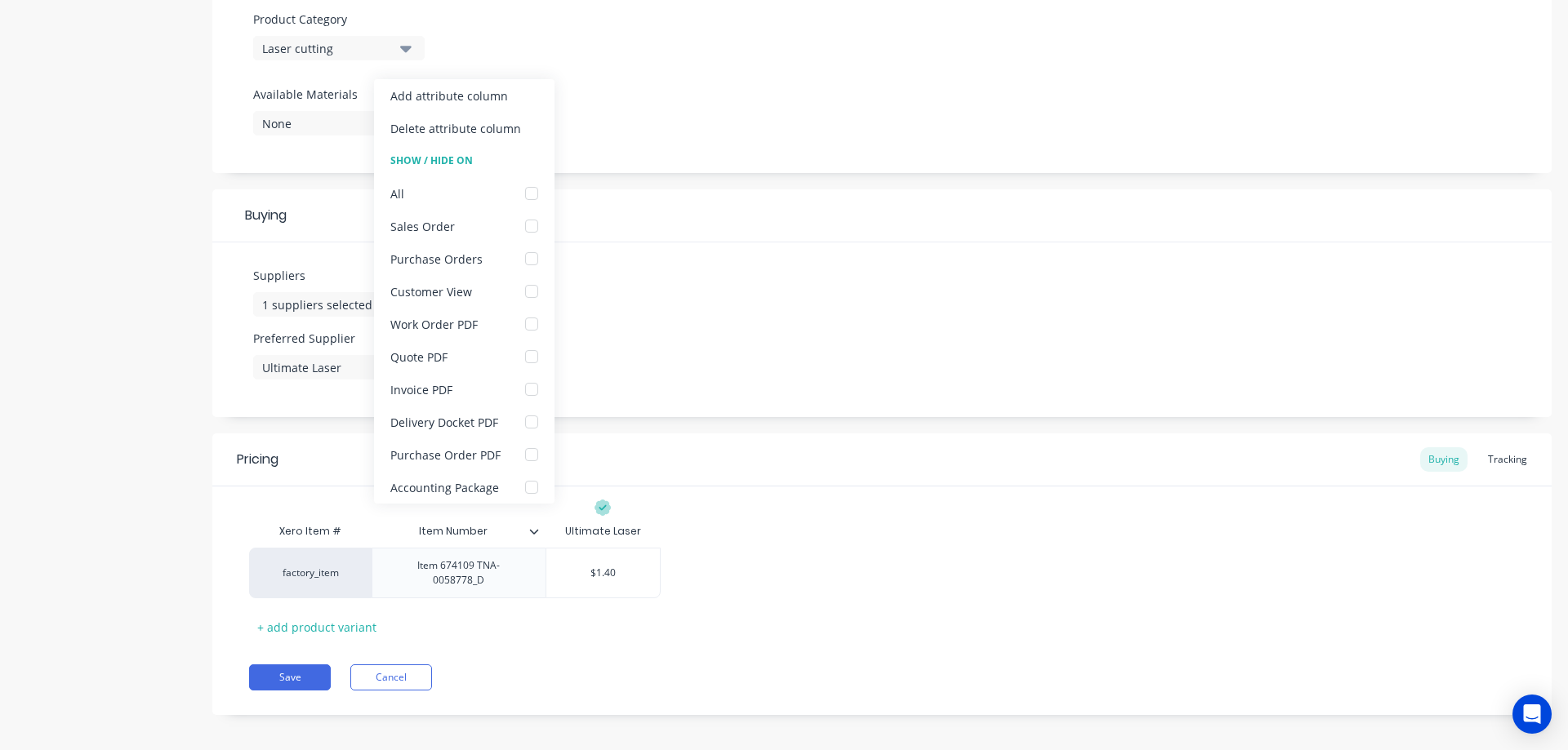
click at [533, 533] on icon at bounding box center [533, 530] width 9 height 5
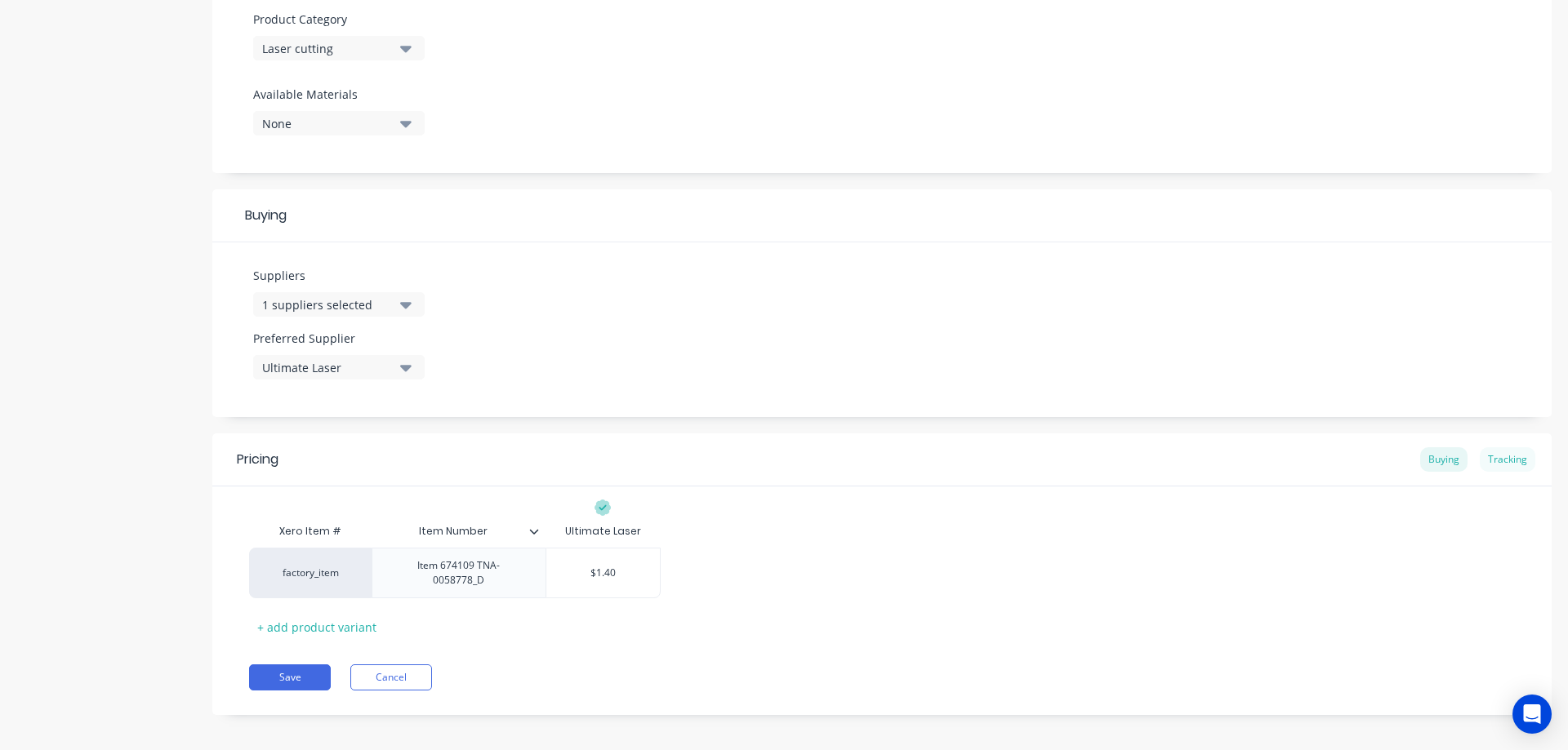
click at [1494, 459] on div "Tracking" at bounding box center [1507, 460] width 55 height 25
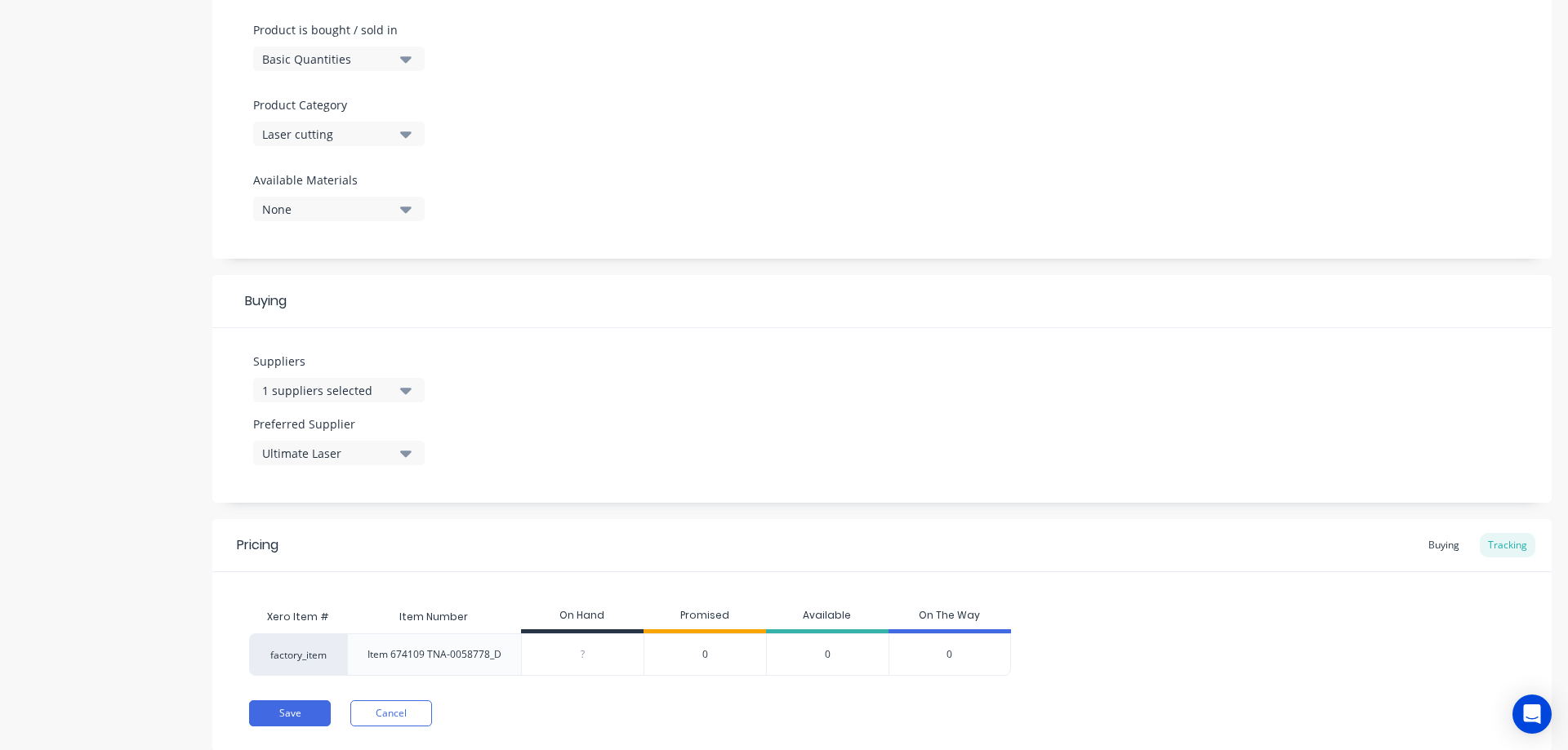
scroll to position [538, 0]
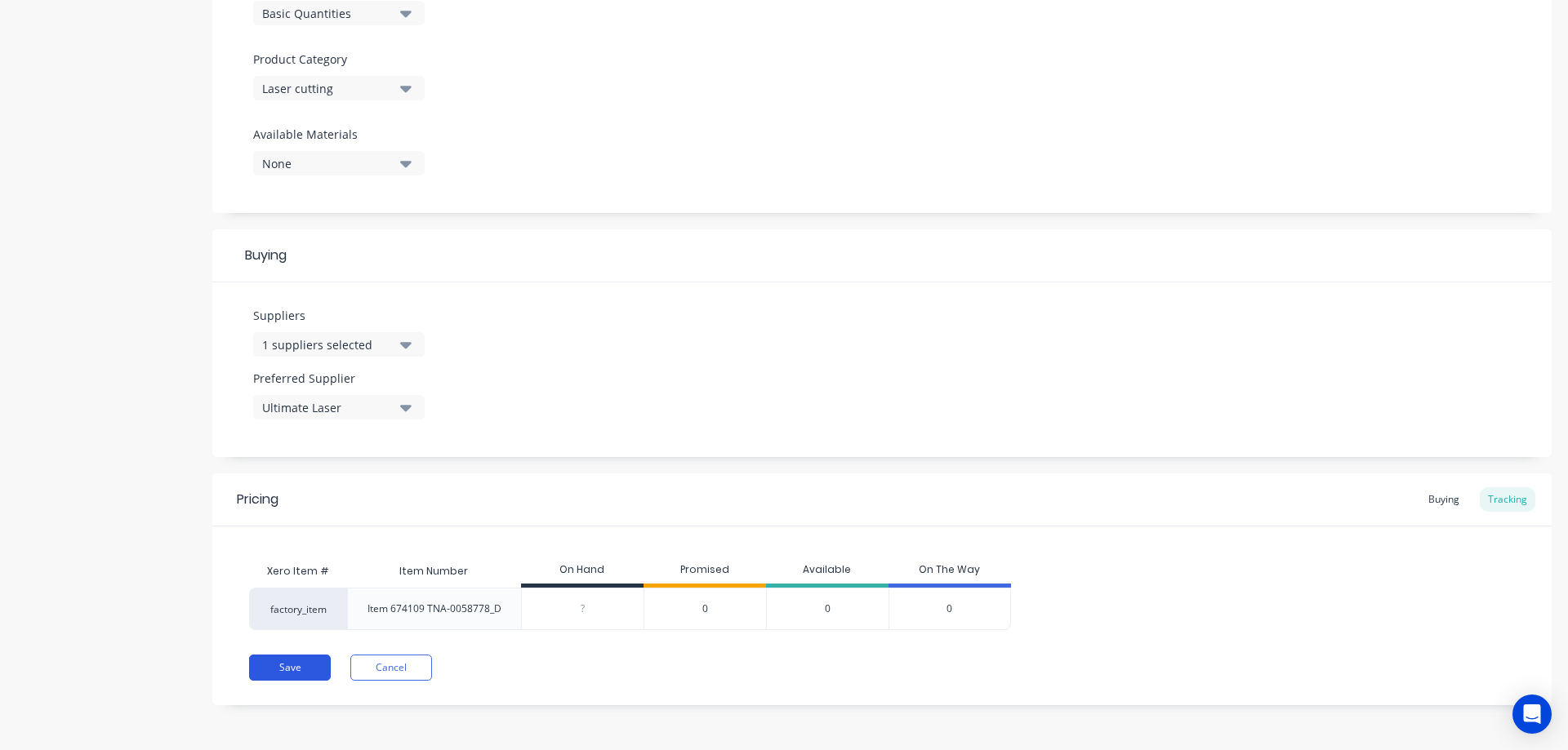
click at [293, 665] on button "Save" at bounding box center [290, 667] width 82 height 26
type textarea "x"
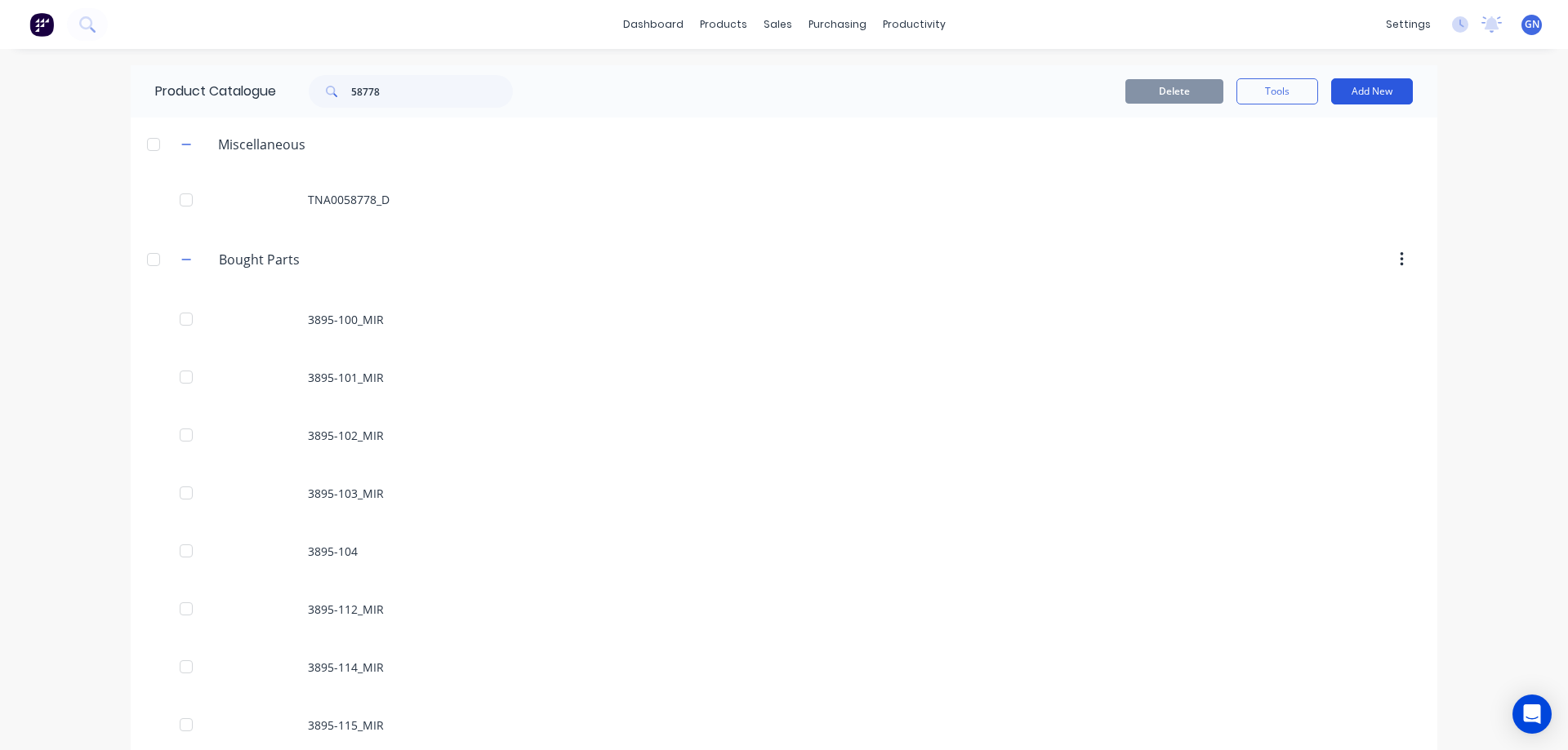
click at [1353, 91] on button "Add New" at bounding box center [1371, 91] width 82 height 26
click at [1310, 198] on div "Product Kit" at bounding box center [1335, 199] width 126 height 24
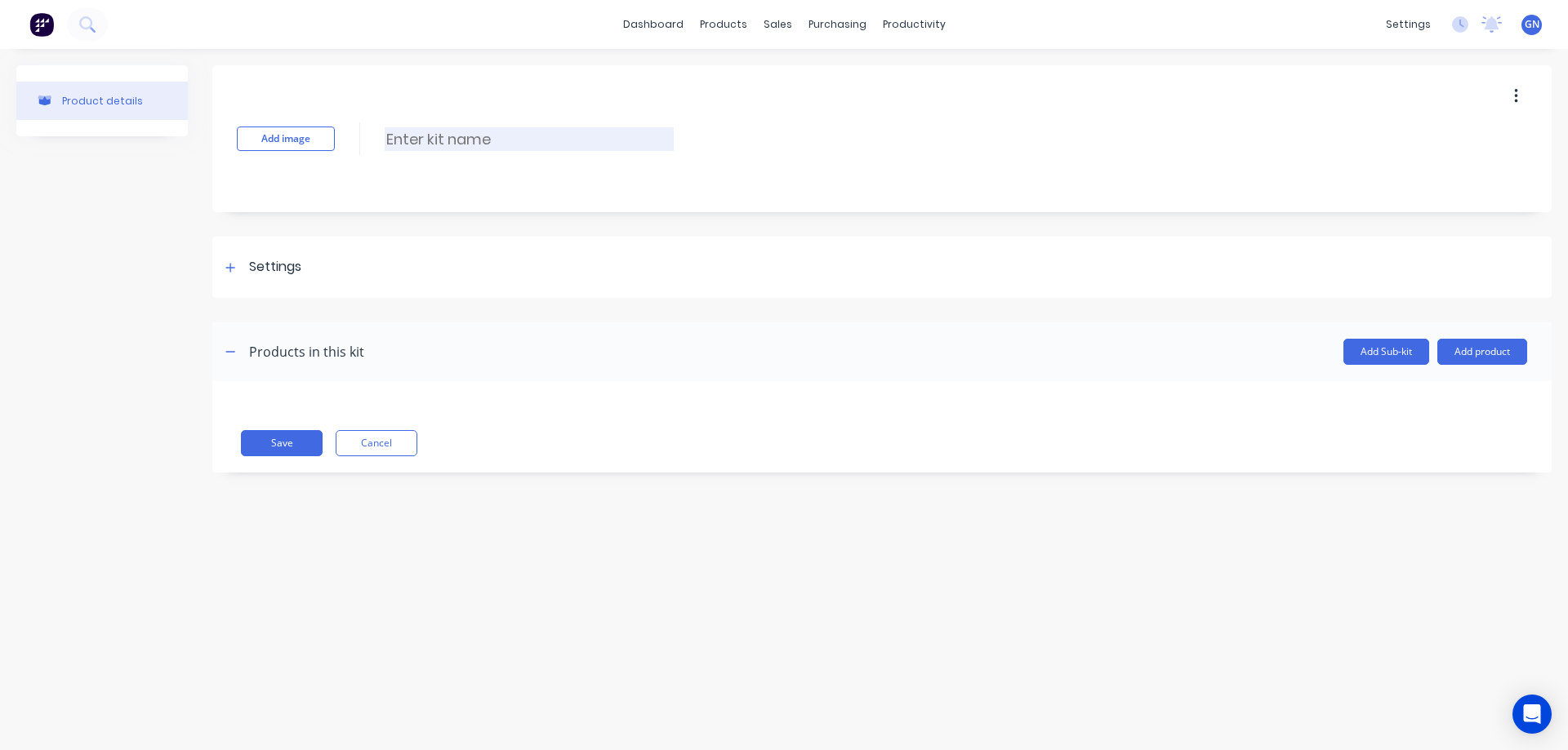
click at [423, 139] on input at bounding box center [529, 140] width 289 height 24
paste input "TNA0058778 semi disc"
click at [412, 141] on input "TNA0058778 semi disc" at bounding box center [529, 140] width 289 height 24
drag, startPoint x: 583, startPoint y: 139, endPoint x: 588, endPoint y: 146, distance: 8.6
click at [584, 139] on input "TNA-0058778_D semi disc" at bounding box center [529, 140] width 289 height 24
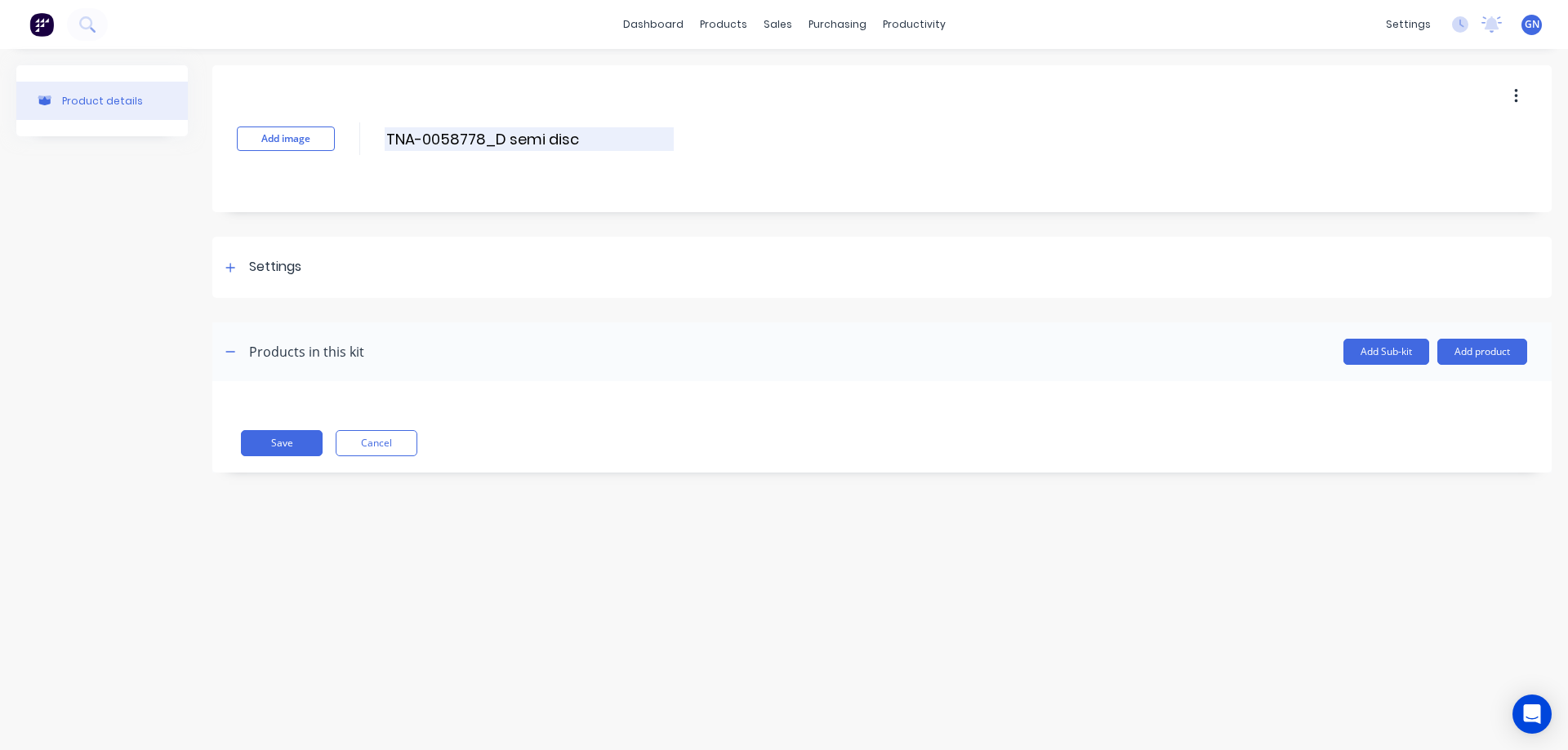
click at [546, 137] on input "TNA-0058778_D semi disc" at bounding box center [529, 140] width 289 height 24
type input "TNA-0058778_D semi-disc, drive roller"
click at [230, 273] on icon at bounding box center [230, 267] width 10 height 11
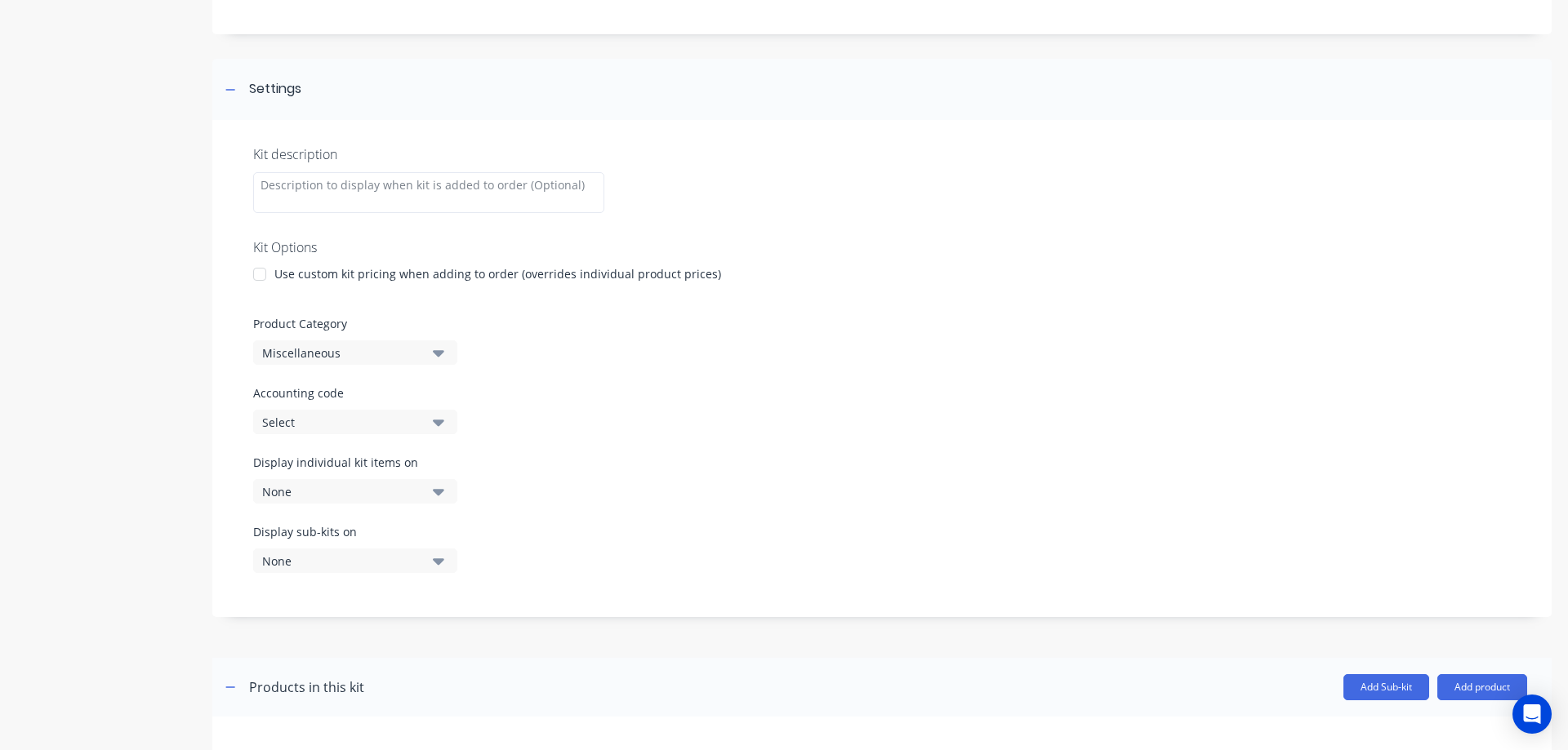
scroll to position [218, 0]
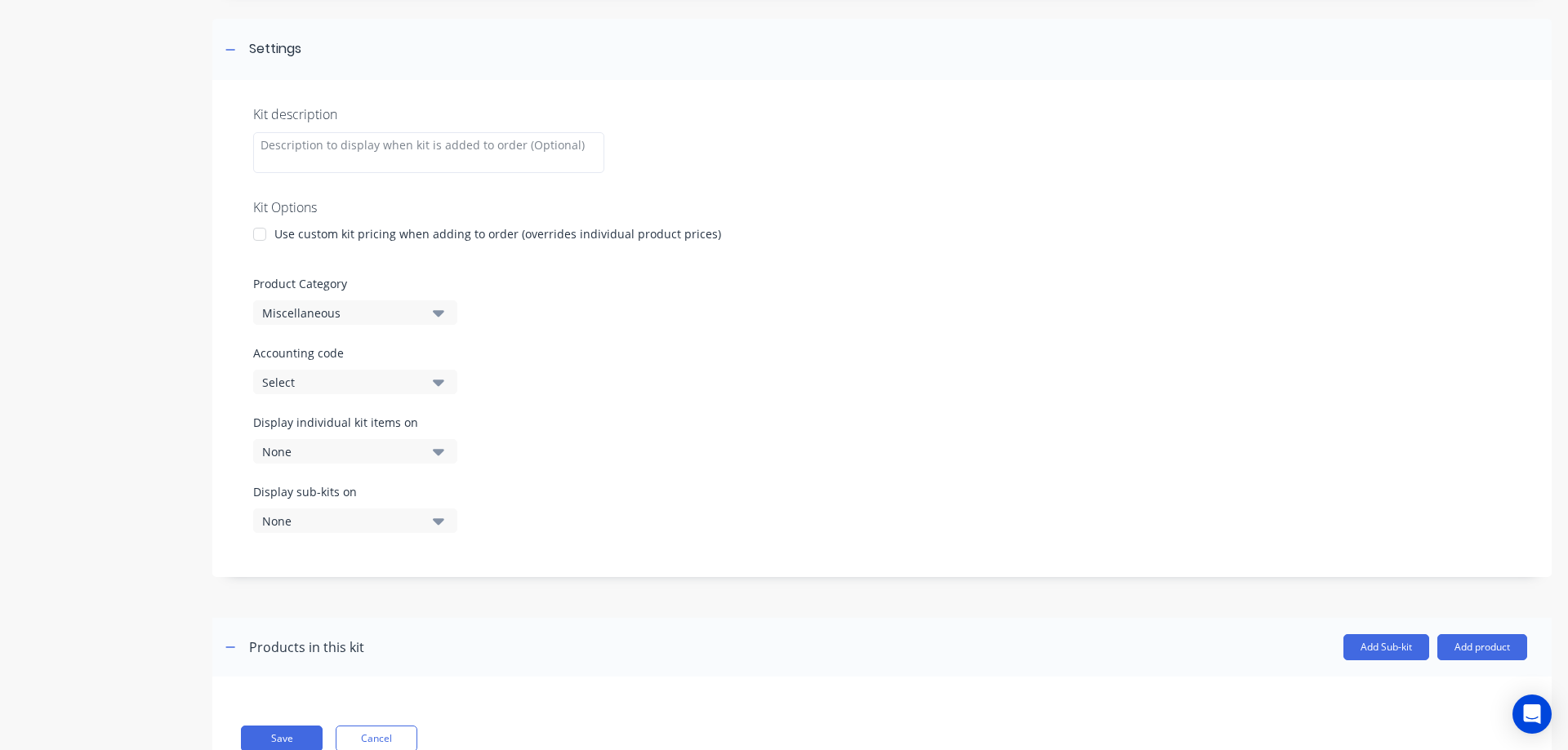
click at [258, 237] on div at bounding box center [260, 234] width 33 height 33
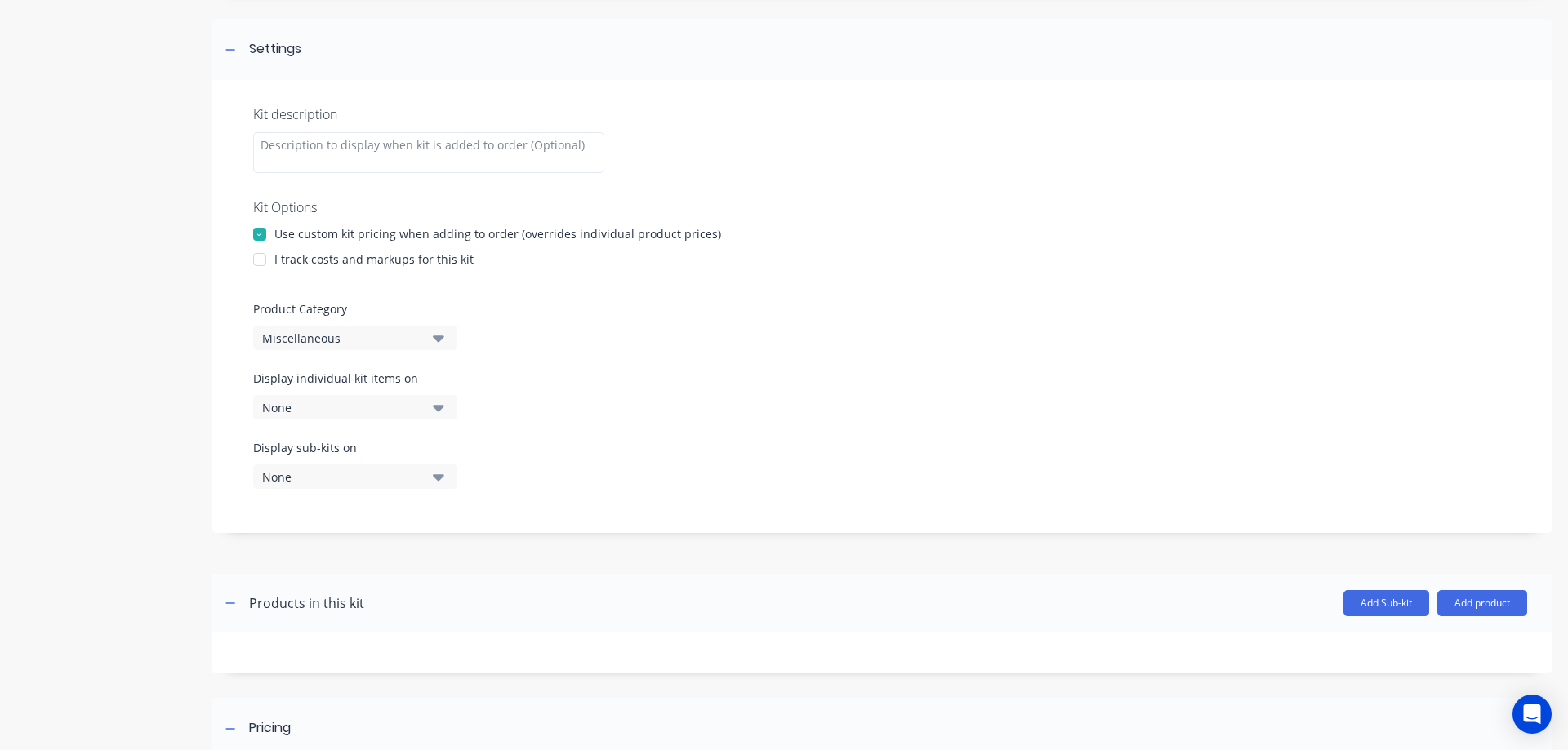
click at [260, 258] on div at bounding box center [260, 260] width 33 height 33
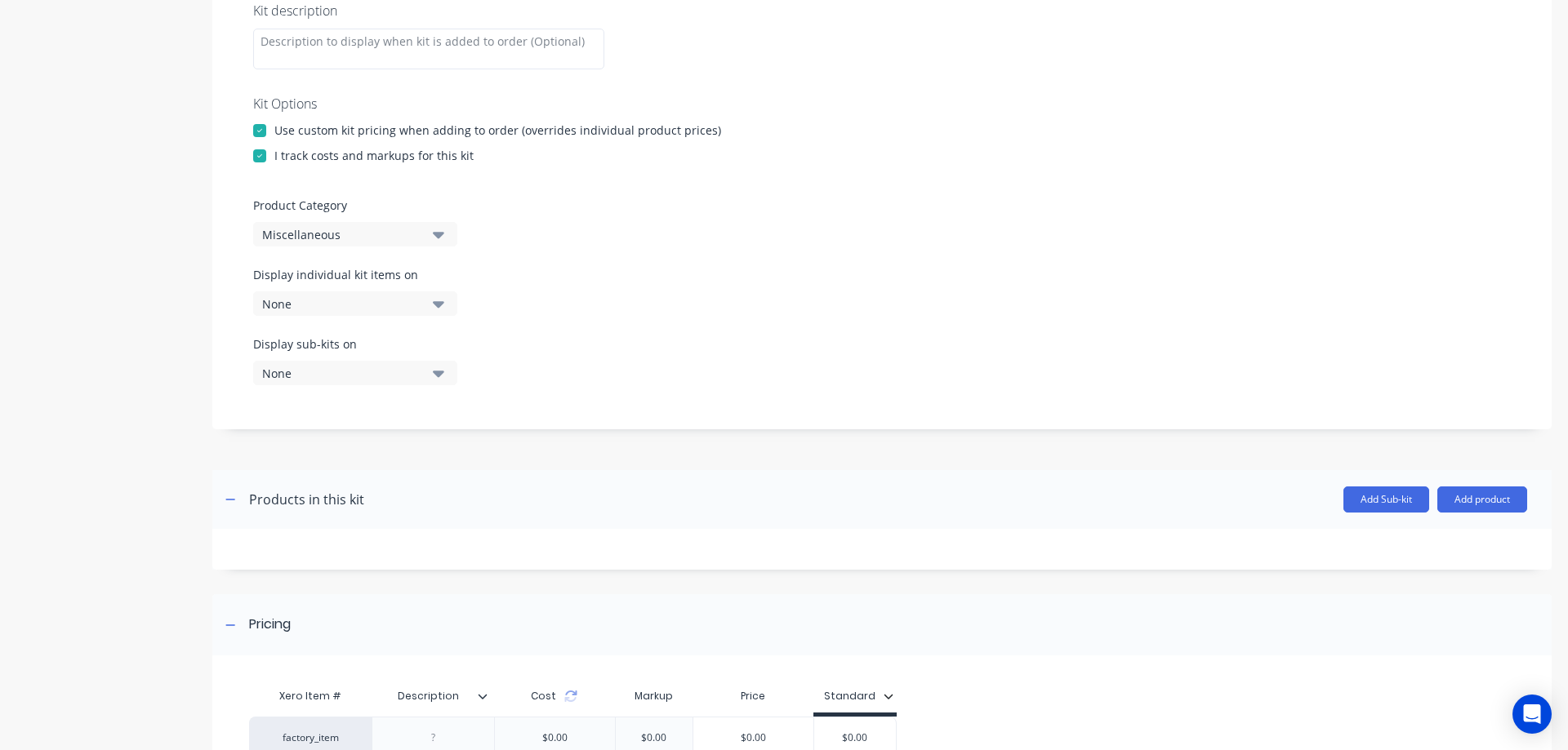
scroll to position [354, 0]
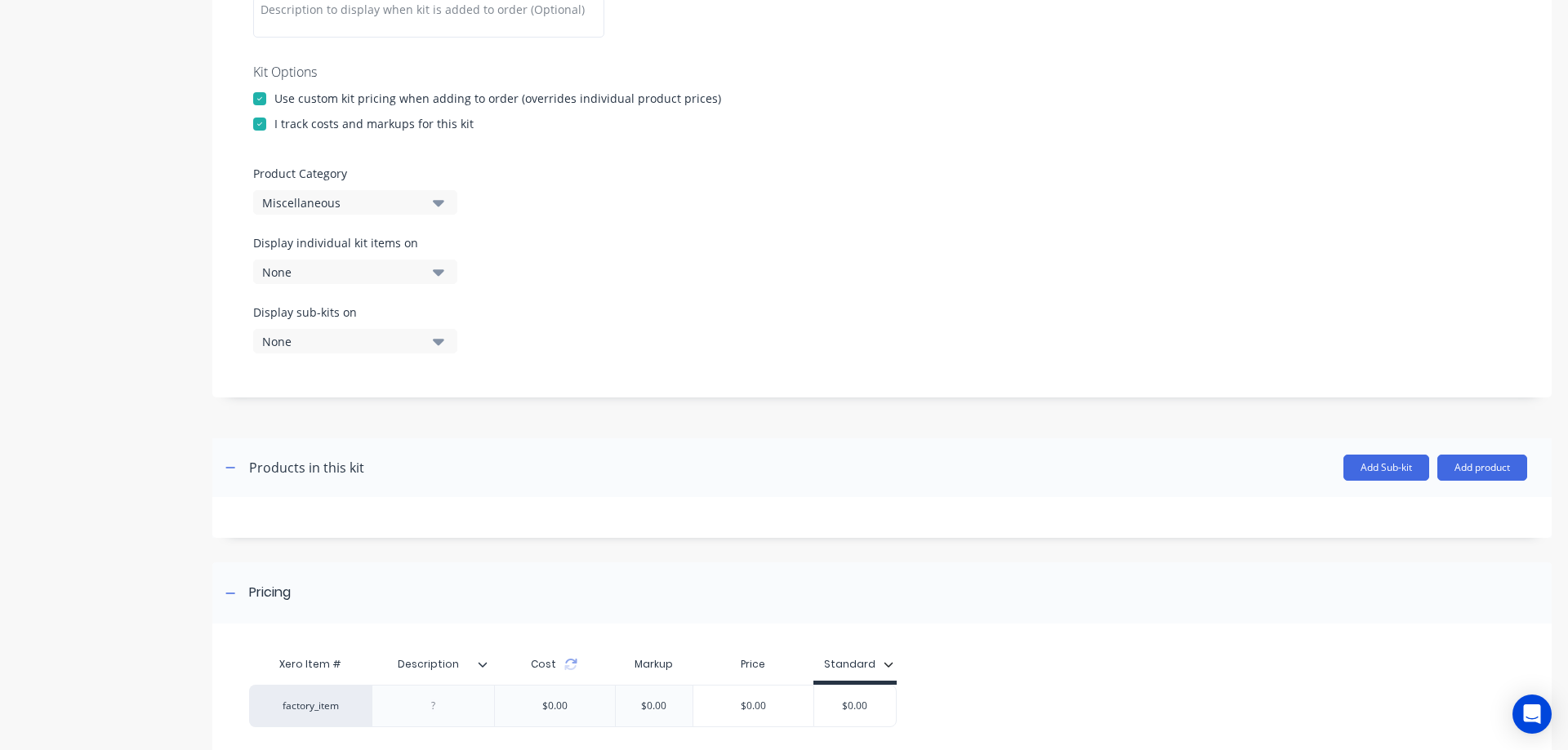
click at [284, 202] on div "Miscellaneous" at bounding box center [341, 202] width 158 height 17
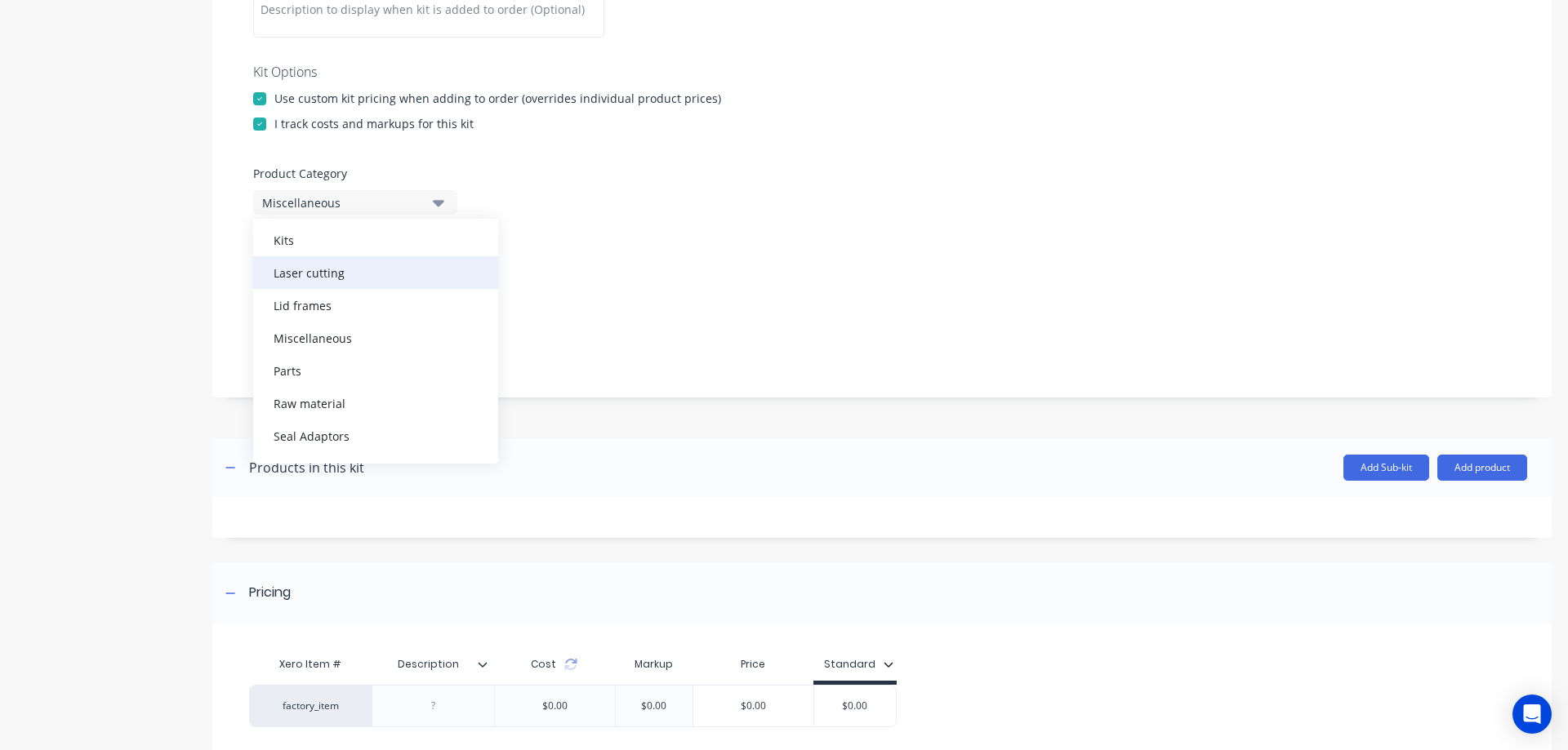
scroll to position [332, 0]
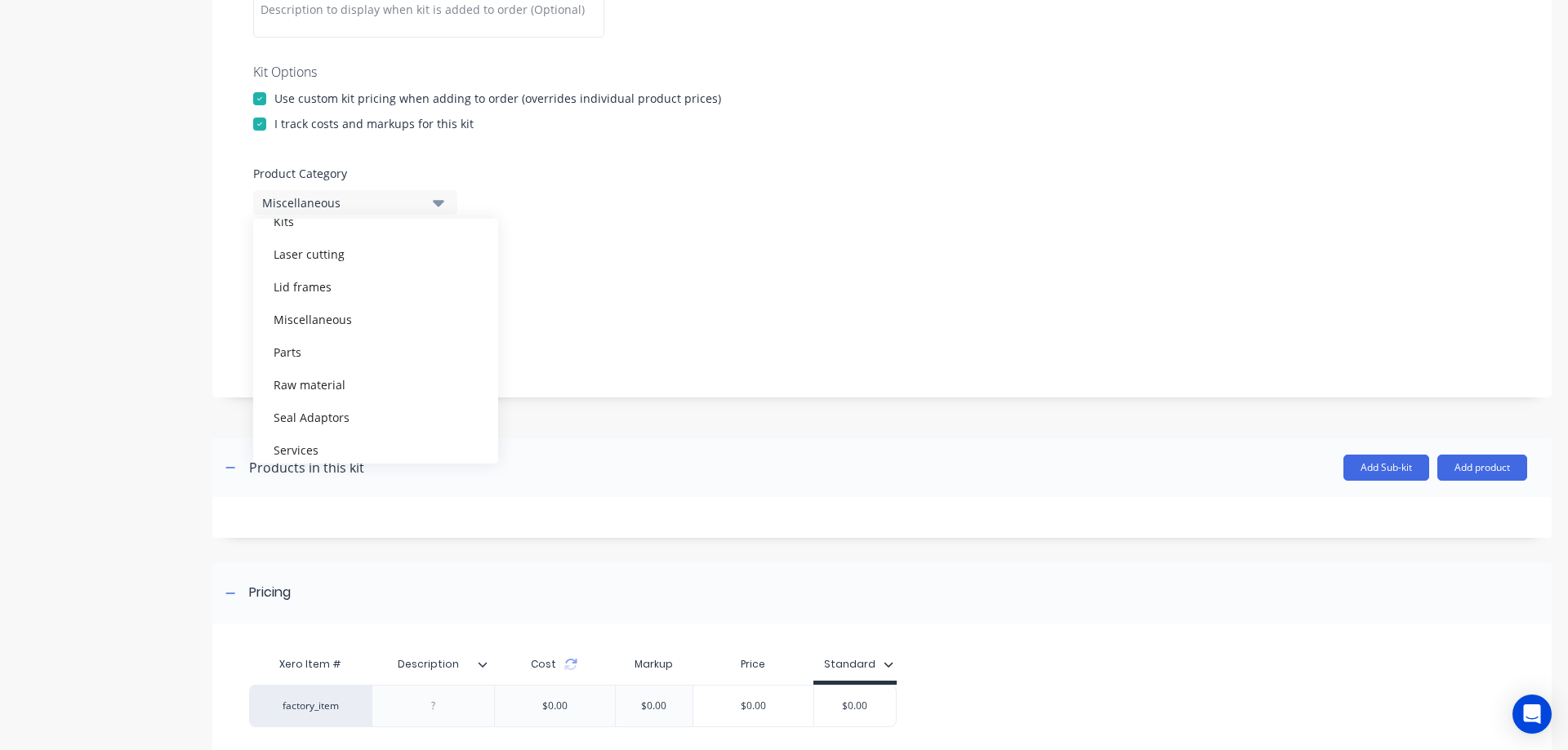
click at [288, 352] on div "Parts" at bounding box center [375, 352] width 245 height 33
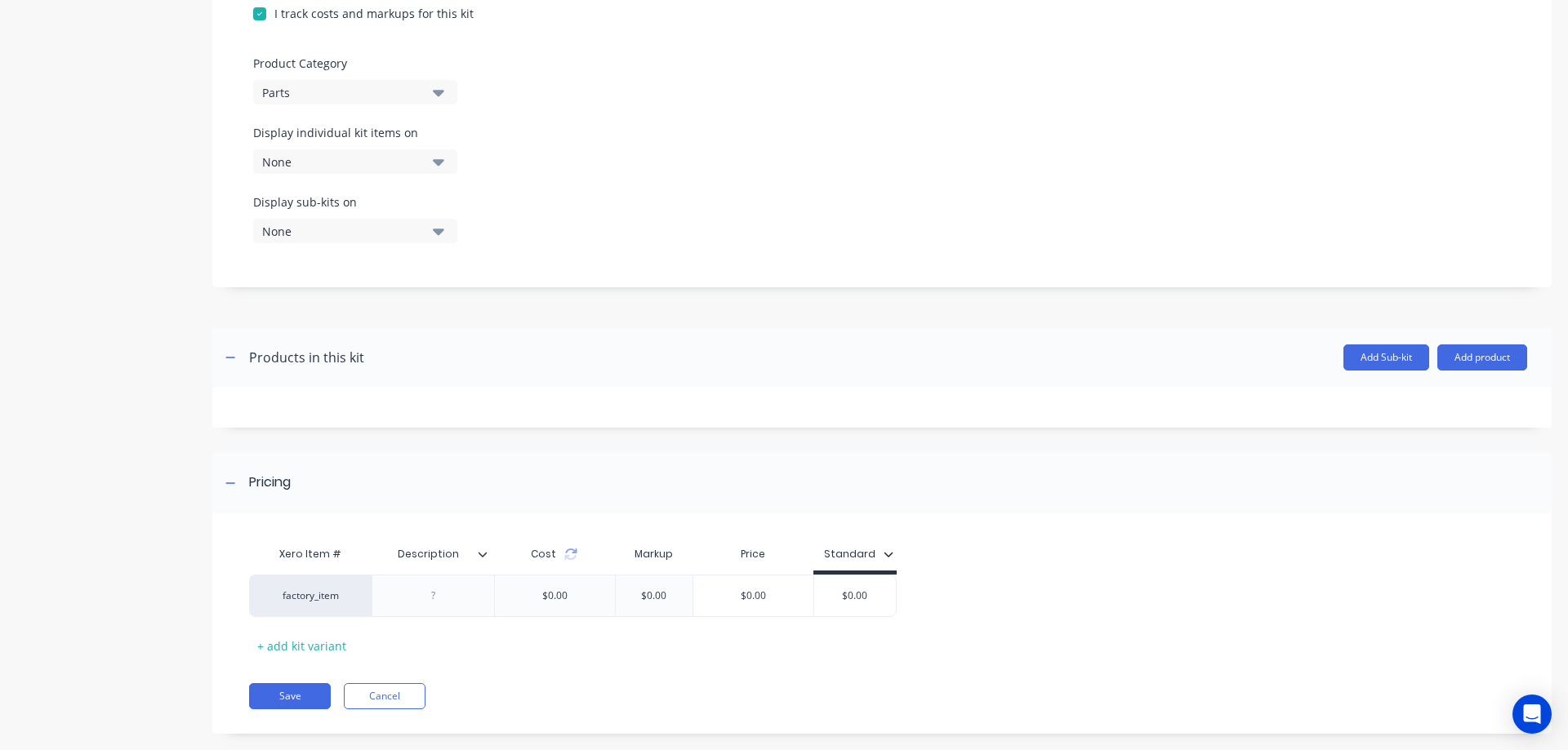
scroll to position [488, 0]
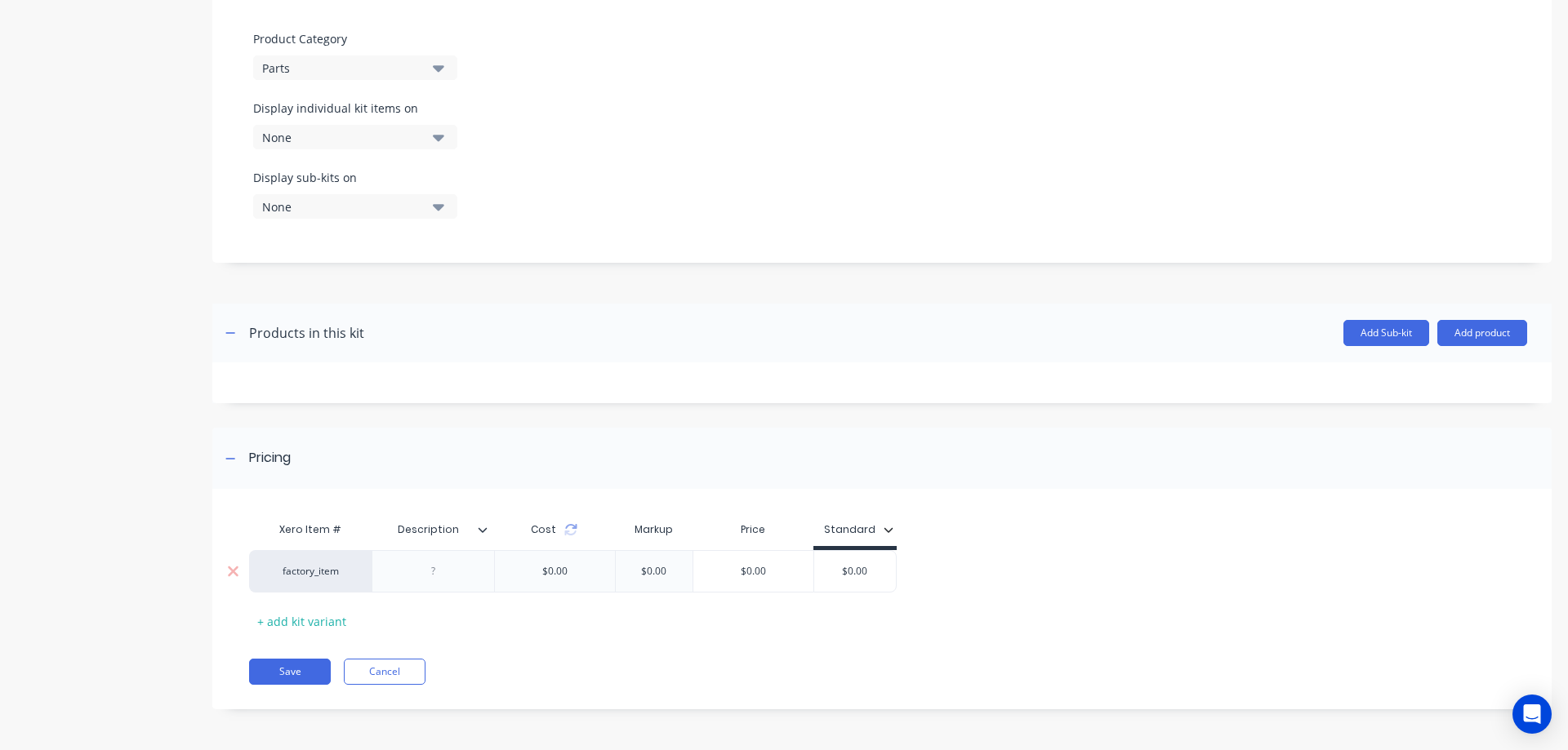
drag, startPoint x: 879, startPoint y: 566, endPoint x: 833, endPoint y: 567, distance: 46.0
click at [833, 567] on input "$0.00" at bounding box center [854, 572] width 82 height 15
drag, startPoint x: 870, startPoint y: 565, endPoint x: 881, endPoint y: 566, distance: 11.0
click at [881, 566] on input "$0.00" at bounding box center [854, 572] width 82 height 15
drag, startPoint x: 878, startPoint y: 570, endPoint x: 838, endPoint y: 569, distance: 40.0
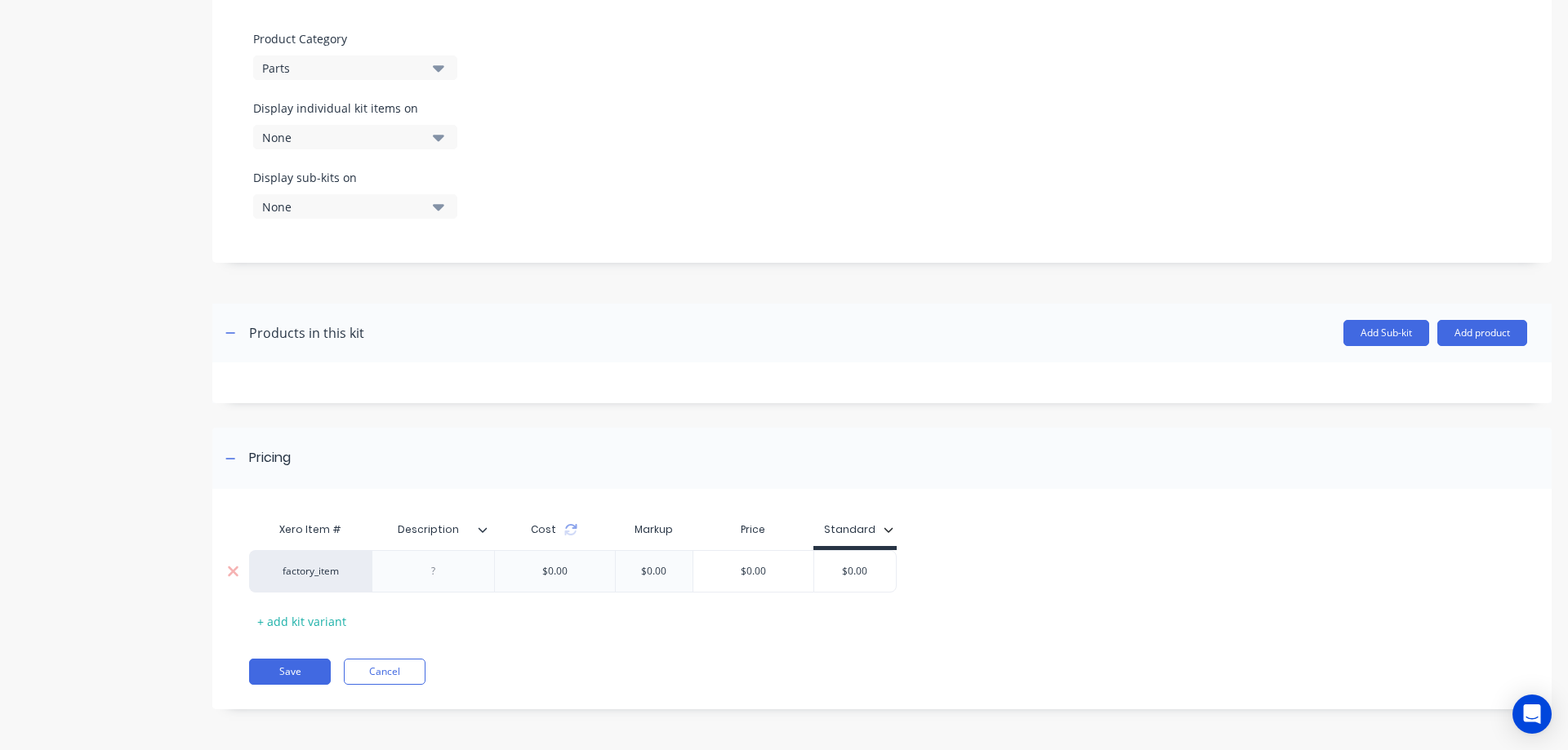
click at [838, 569] on input "$0.00" at bounding box center [854, 572] width 82 height 15
type input "7.9"
click at [485, 532] on icon at bounding box center [482, 529] width 10 height 10
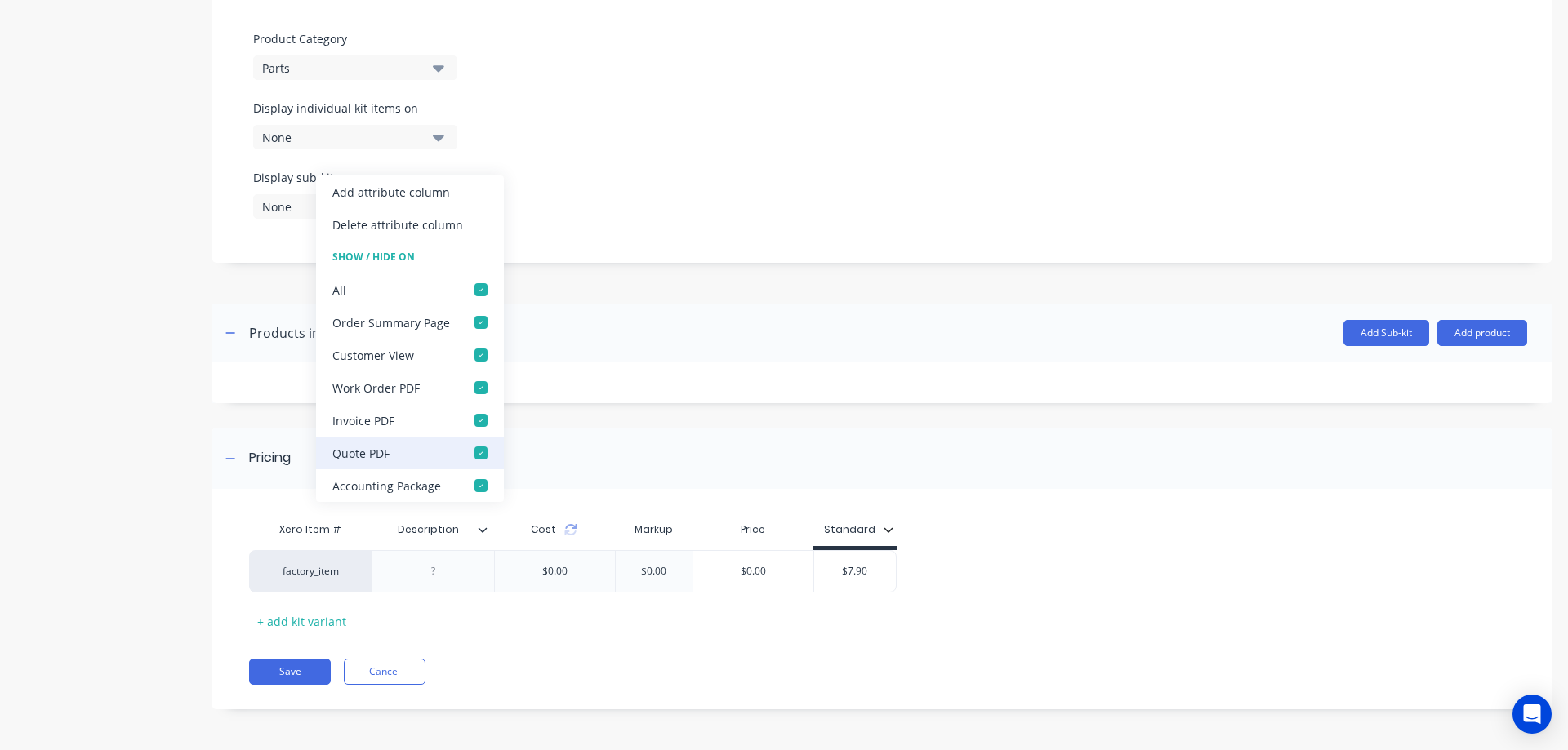
drag, startPoint x: 477, startPoint y: 289, endPoint x: 477, endPoint y: 454, distance: 165.0
click at [478, 289] on div at bounding box center [481, 290] width 33 height 33
click at [484, 529] on icon at bounding box center [482, 529] width 10 height 10
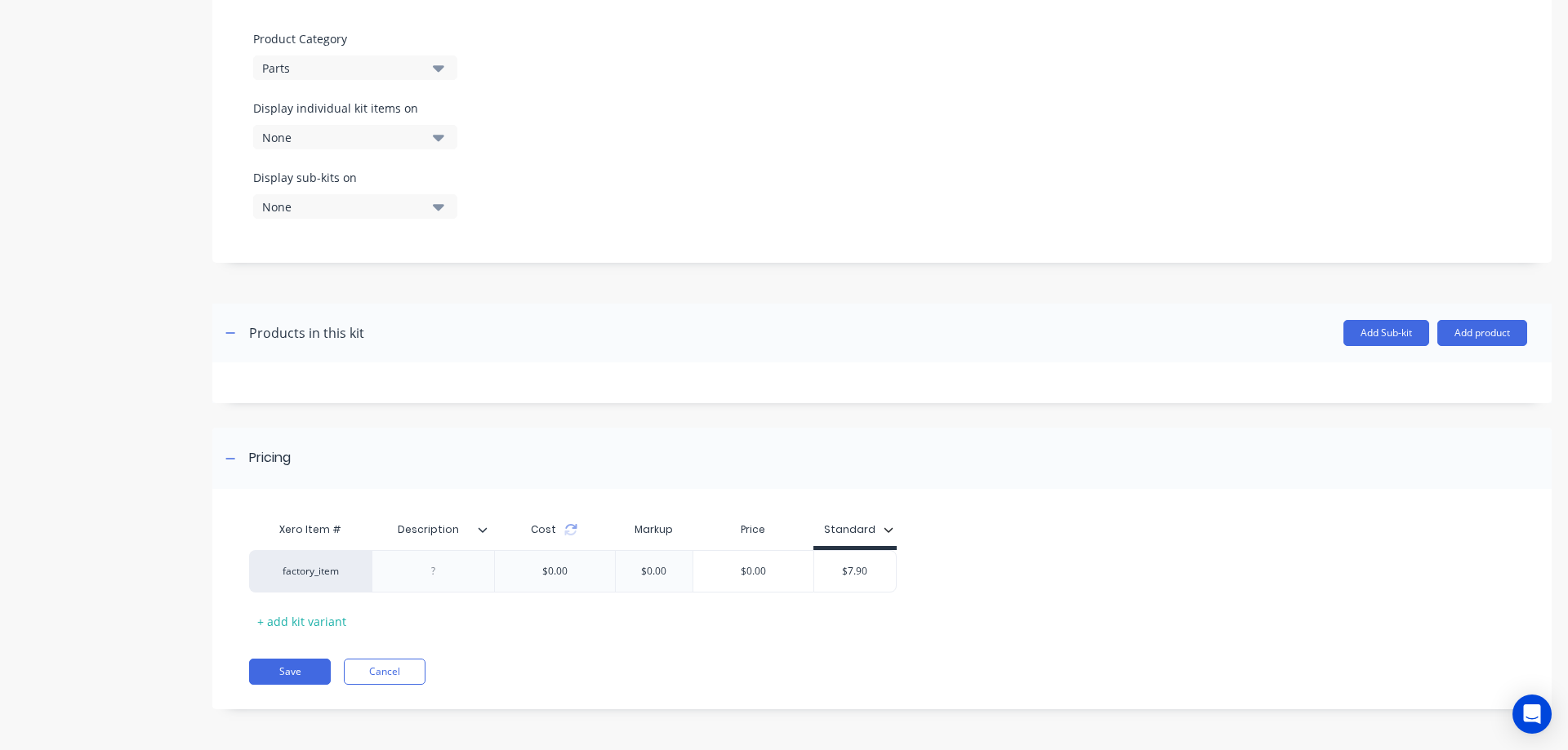
click at [485, 533] on icon at bounding box center [482, 529] width 10 height 10
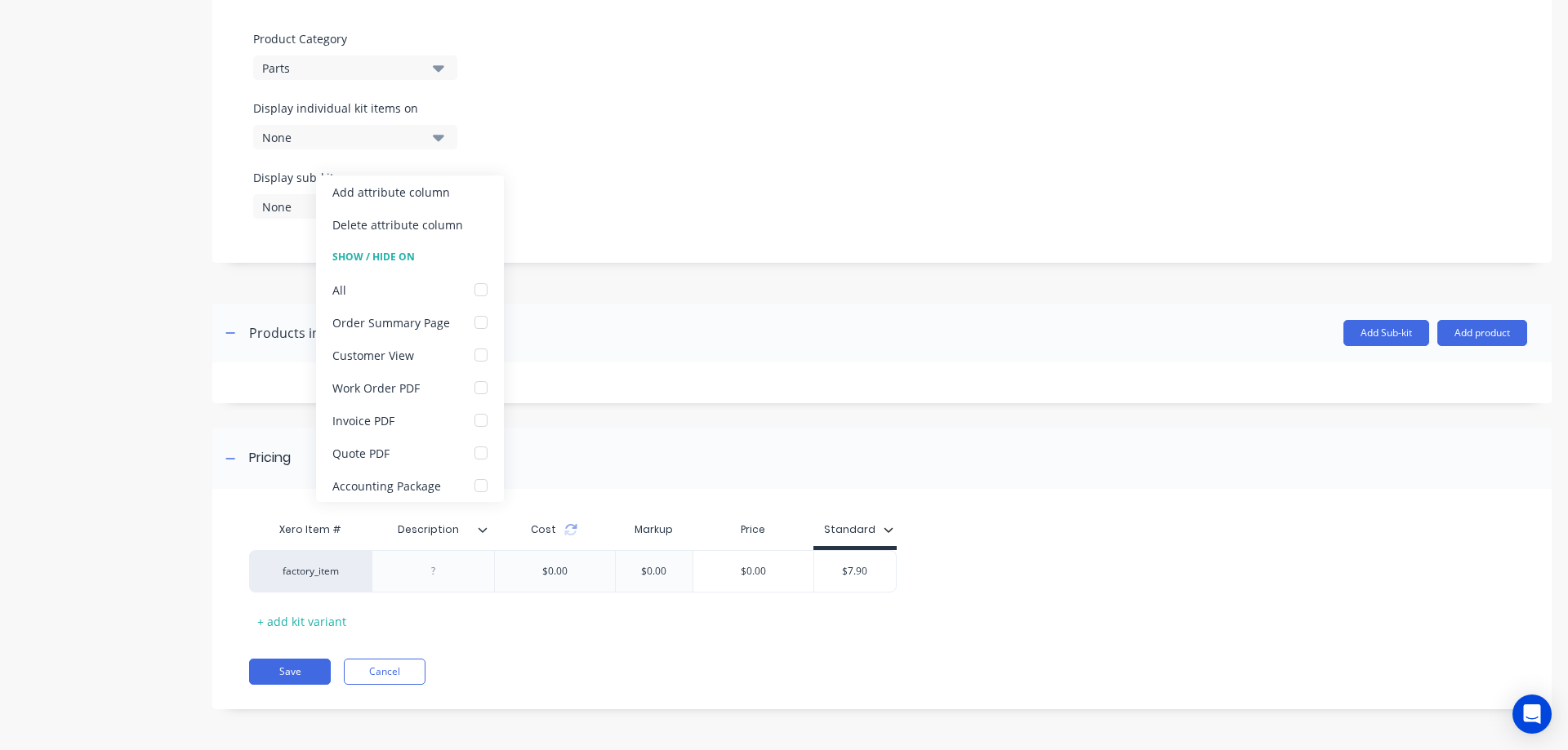
click at [480, 531] on icon at bounding box center [482, 529] width 10 height 10
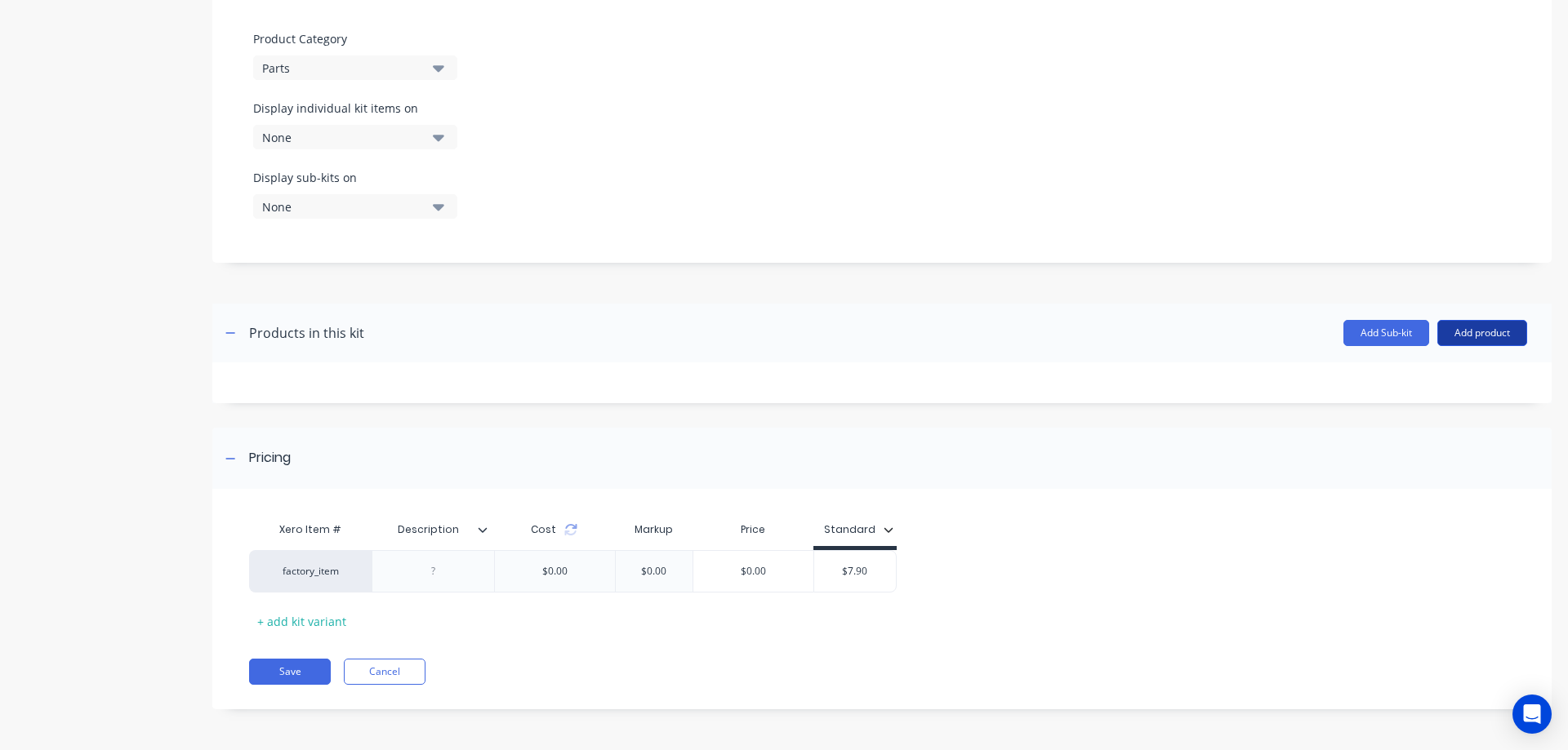
click at [1463, 328] on button "Add product" at bounding box center [1482, 333] width 90 height 26
click at [1415, 375] on div "Product catalogue" at bounding box center [1449, 375] width 126 height 24
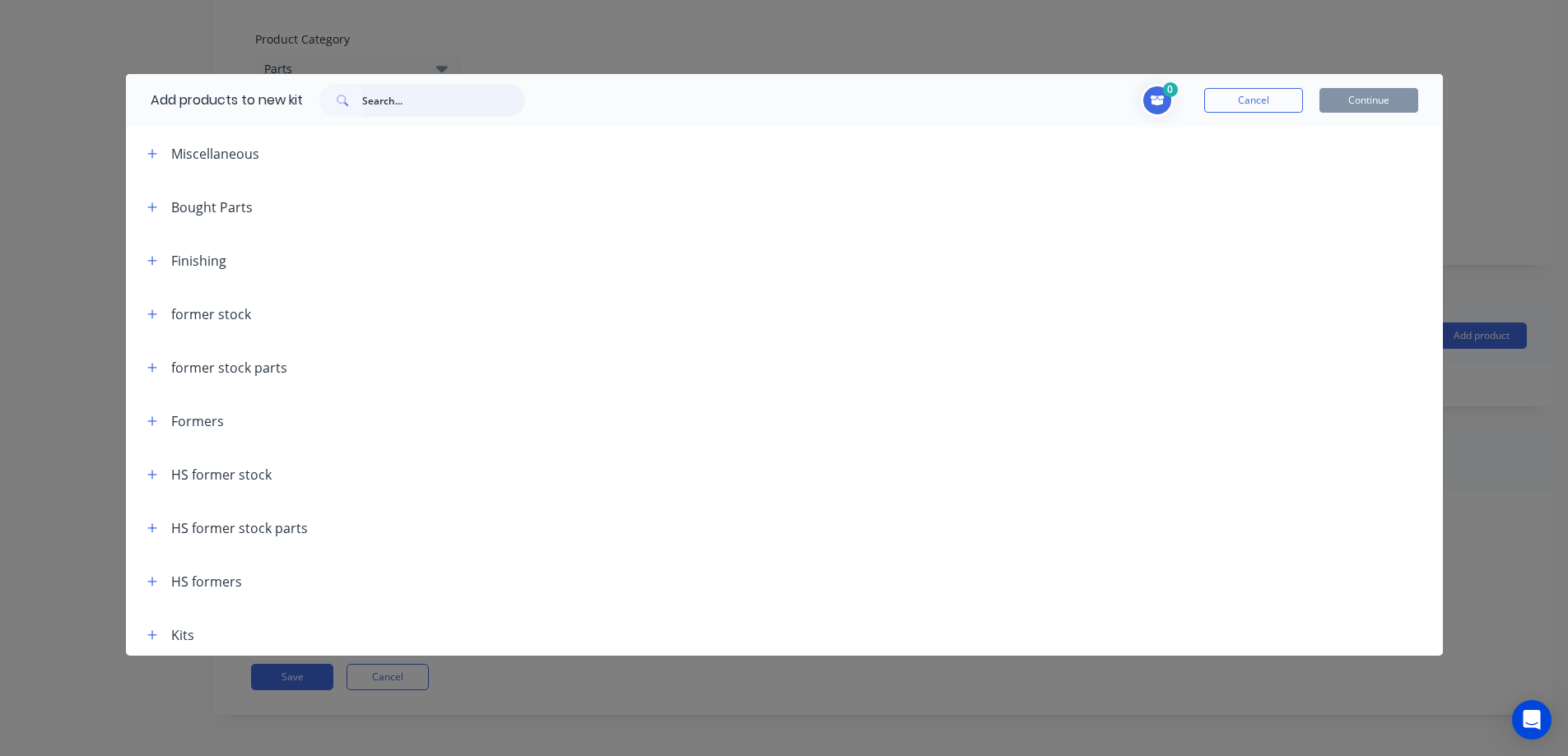
click at [408, 106] on input "text" at bounding box center [444, 101] width 163 height 33
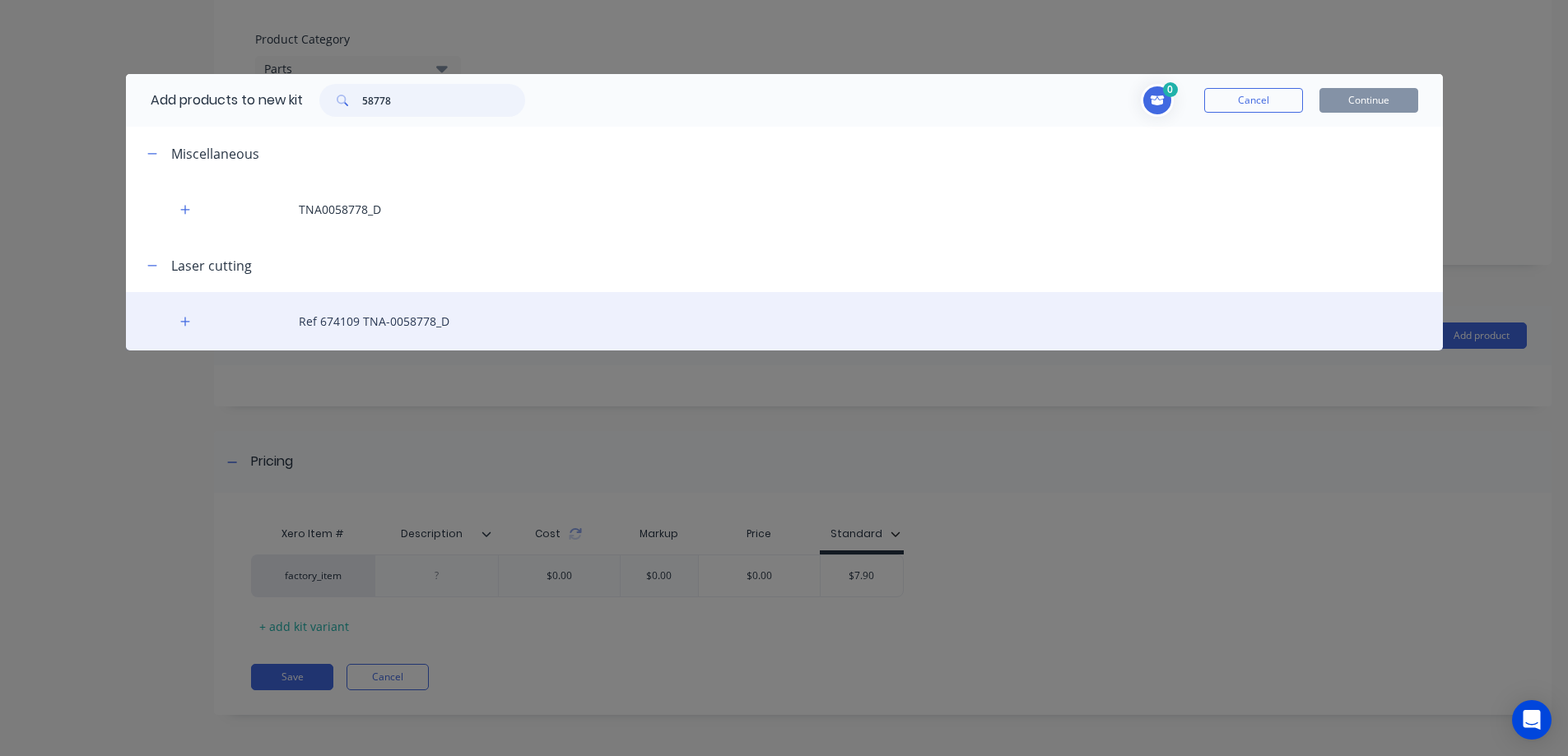
type input "58778"
click at [380, 321] on div "Ref 674109 TNA-0058778_D" at bounding box center [784, 321] width 1317 height 58
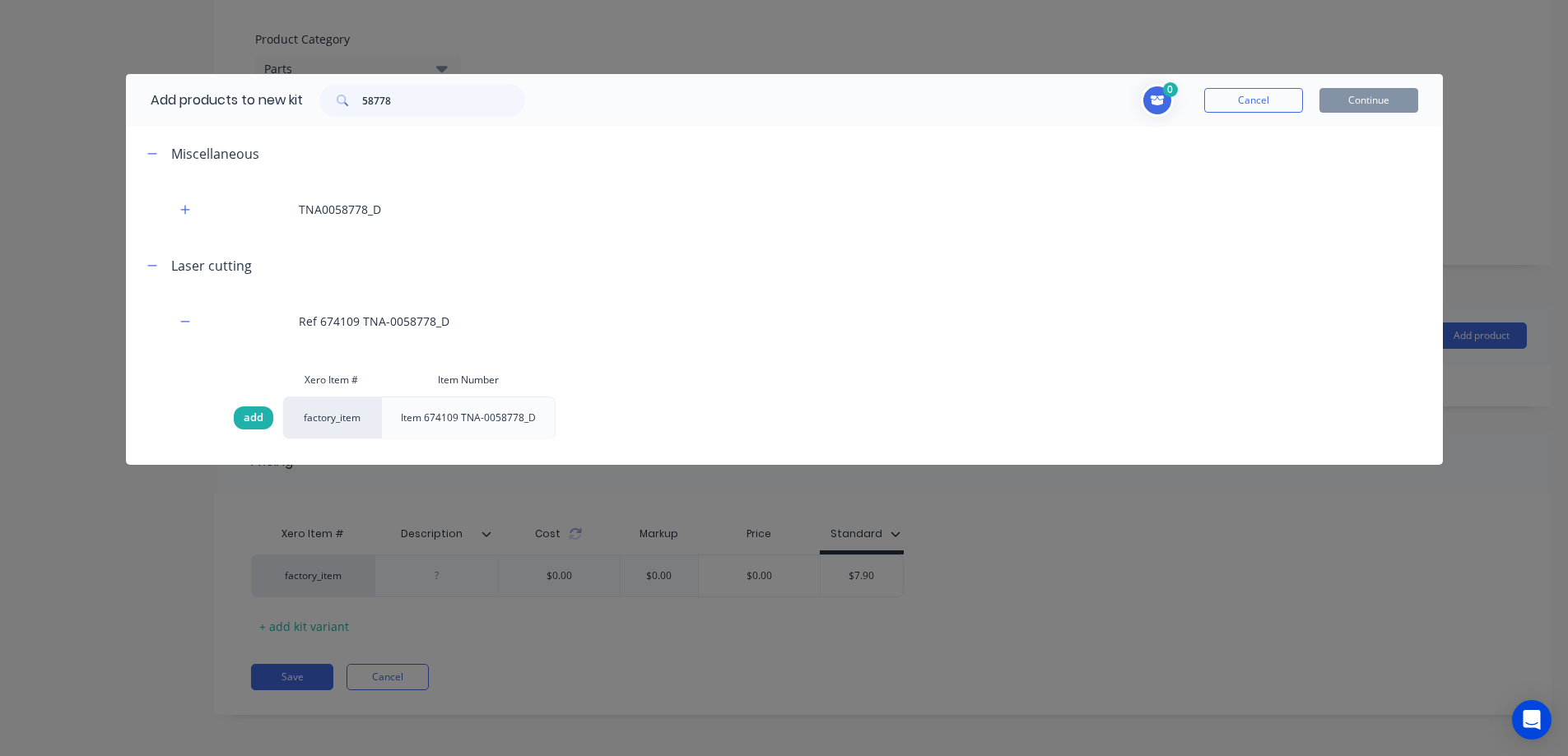
click at [253, 415] on span "add" at bounding box center [253, 418] width 19 height 17
click at [1354, 91] on button "Continue" at bounding box center [1368, 100] width 99 height 25
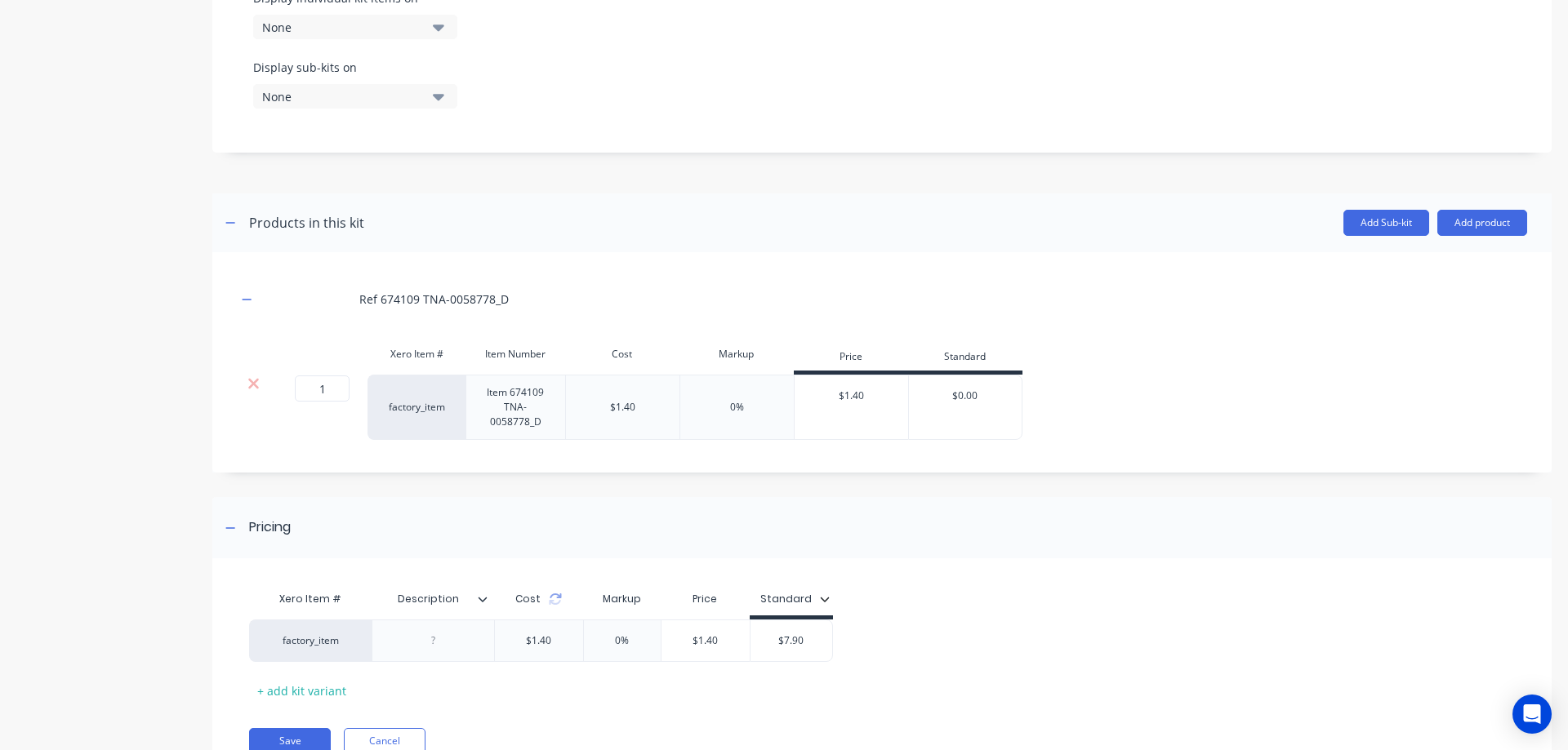
scroll to position [667, 0]
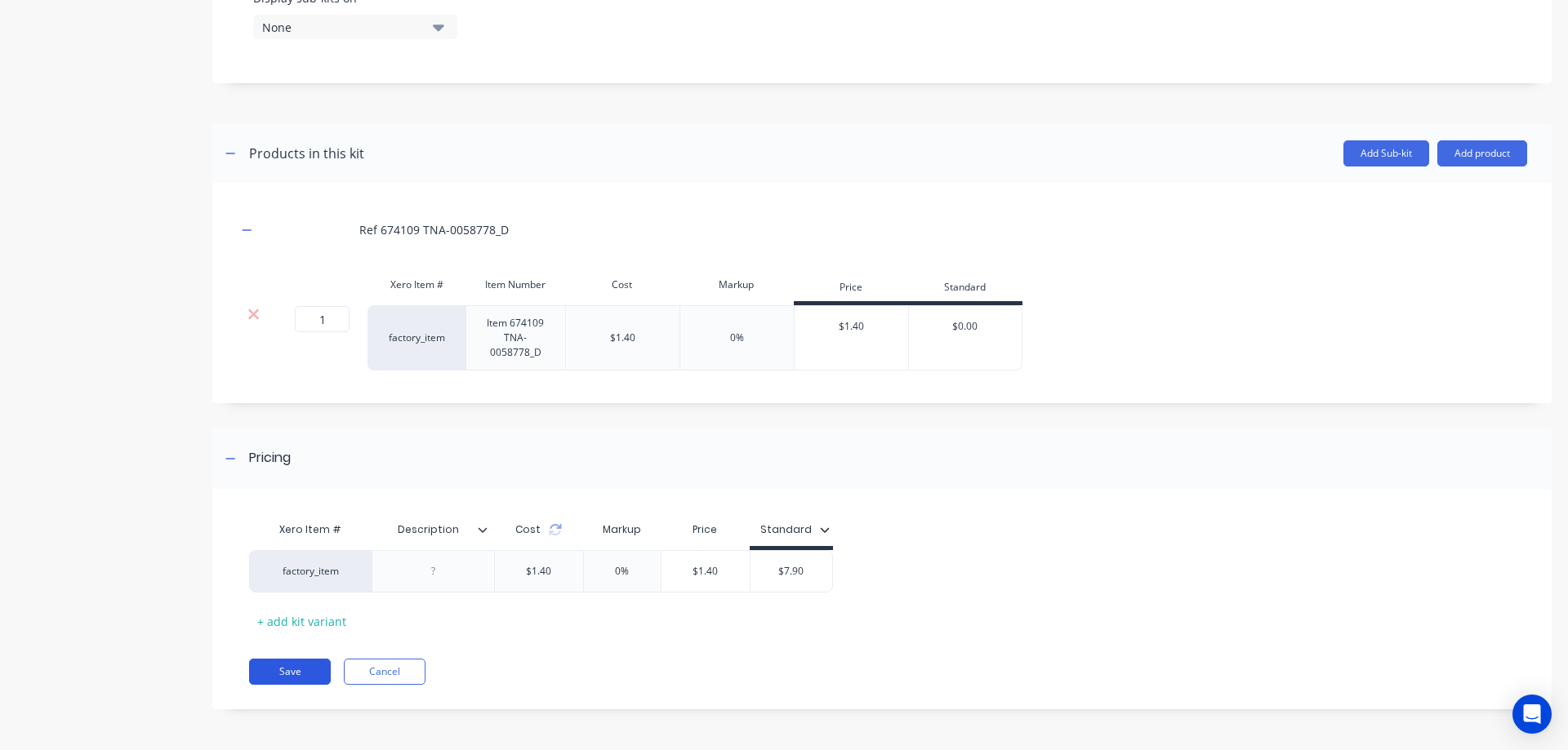
click at [288, 674] on button "Save" at bounding box center [290, 672] width 82 height 26
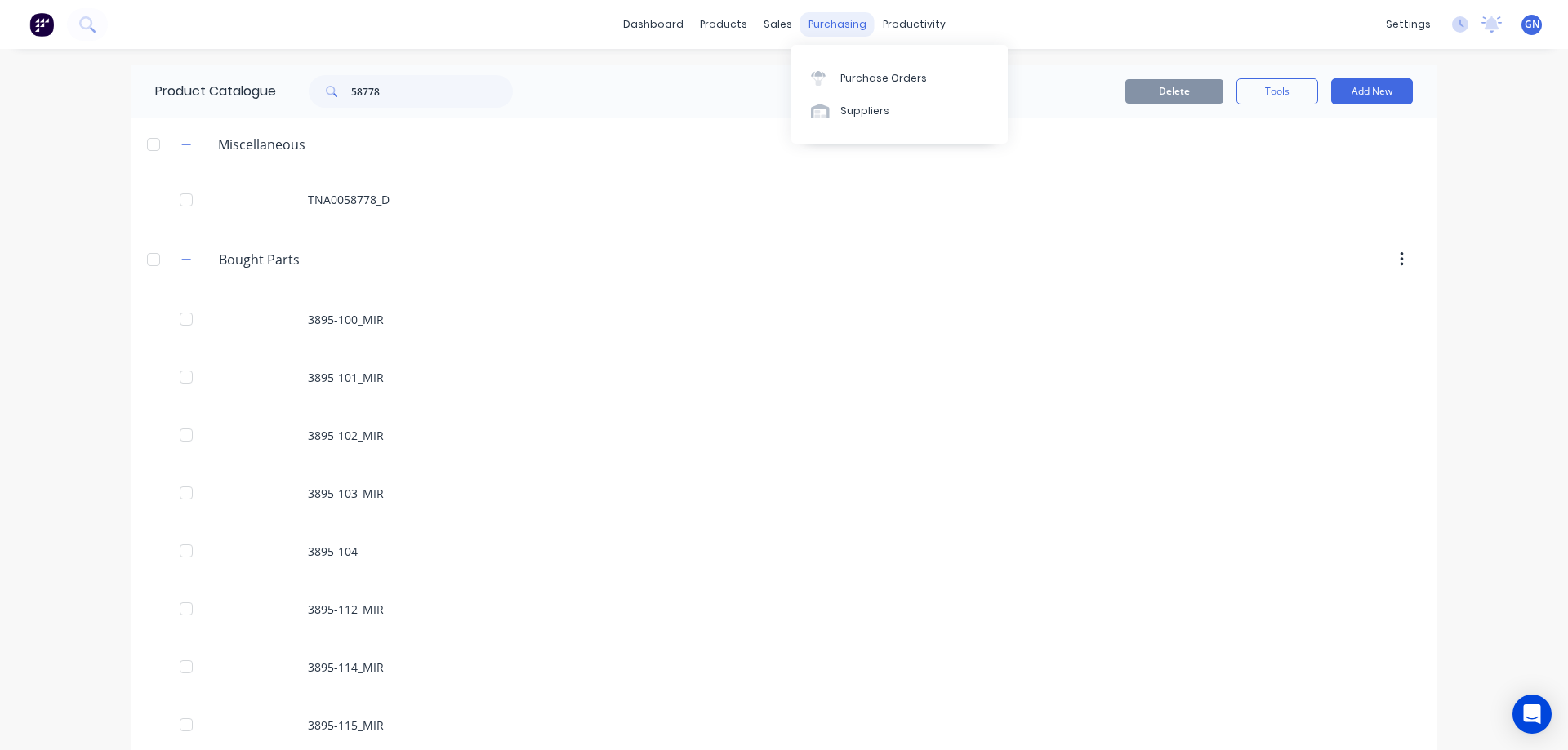
click at [839, 22] on div "purchasing" at bounding box center [837, 24] width 74 height 25
click at [895, 76] on div "Purchase Orders" at bounding box center [884, 78] width 86 height 15
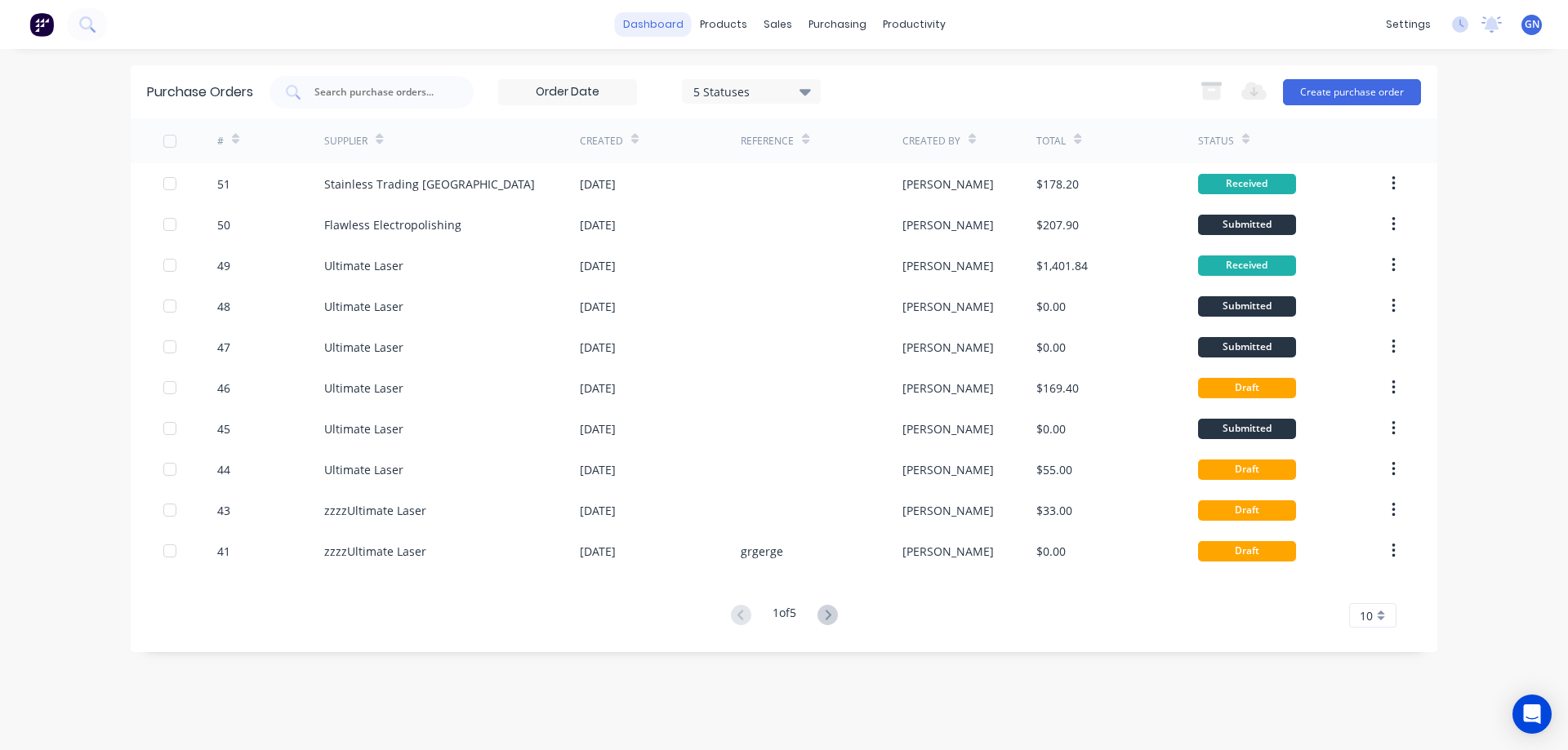
click at [670, 25] on link "dashboard" at bounding box center [653, 24] width 76 height 25
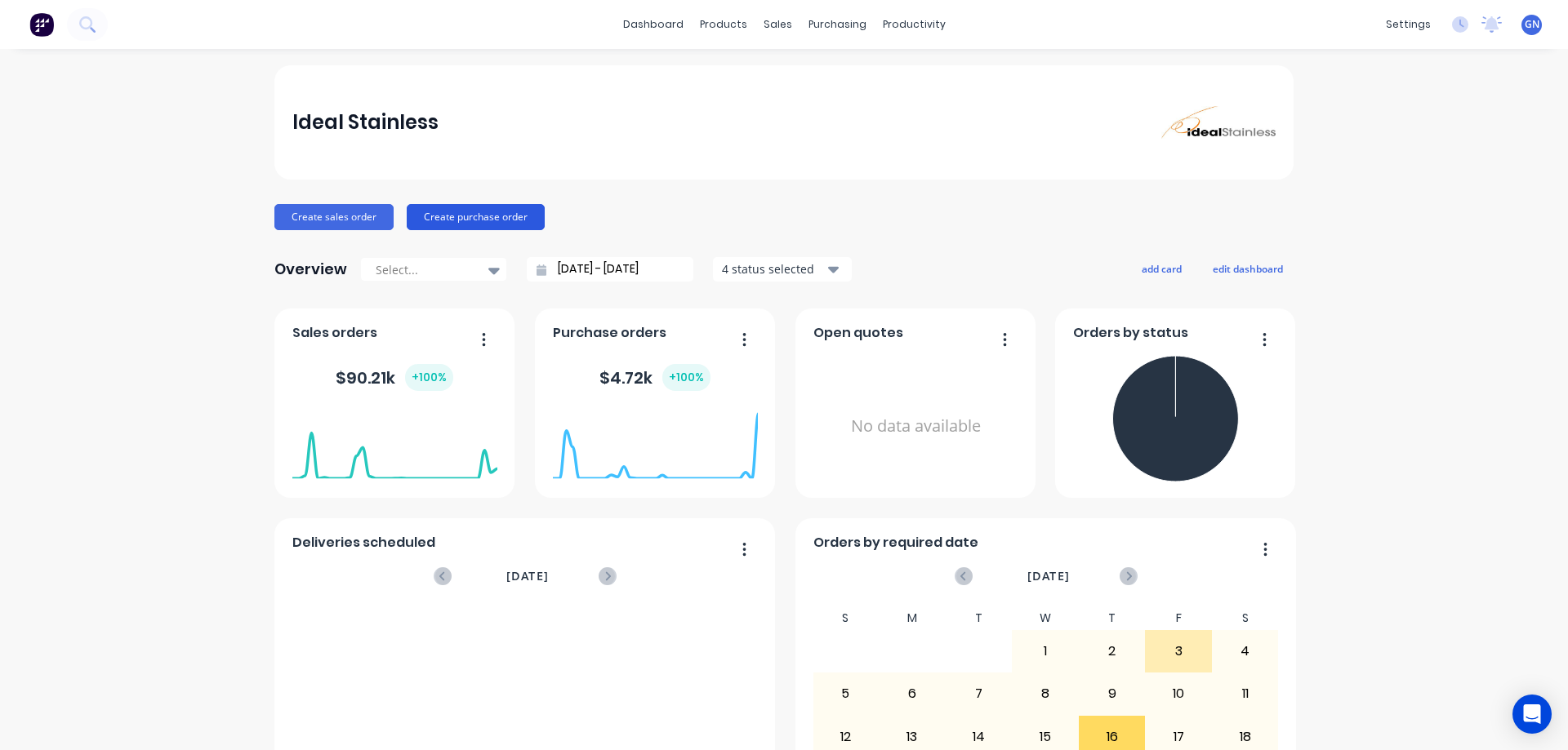
click at [464, 218] on button "Create purchase order" at bounding box center [475, 217] width 138 height 26
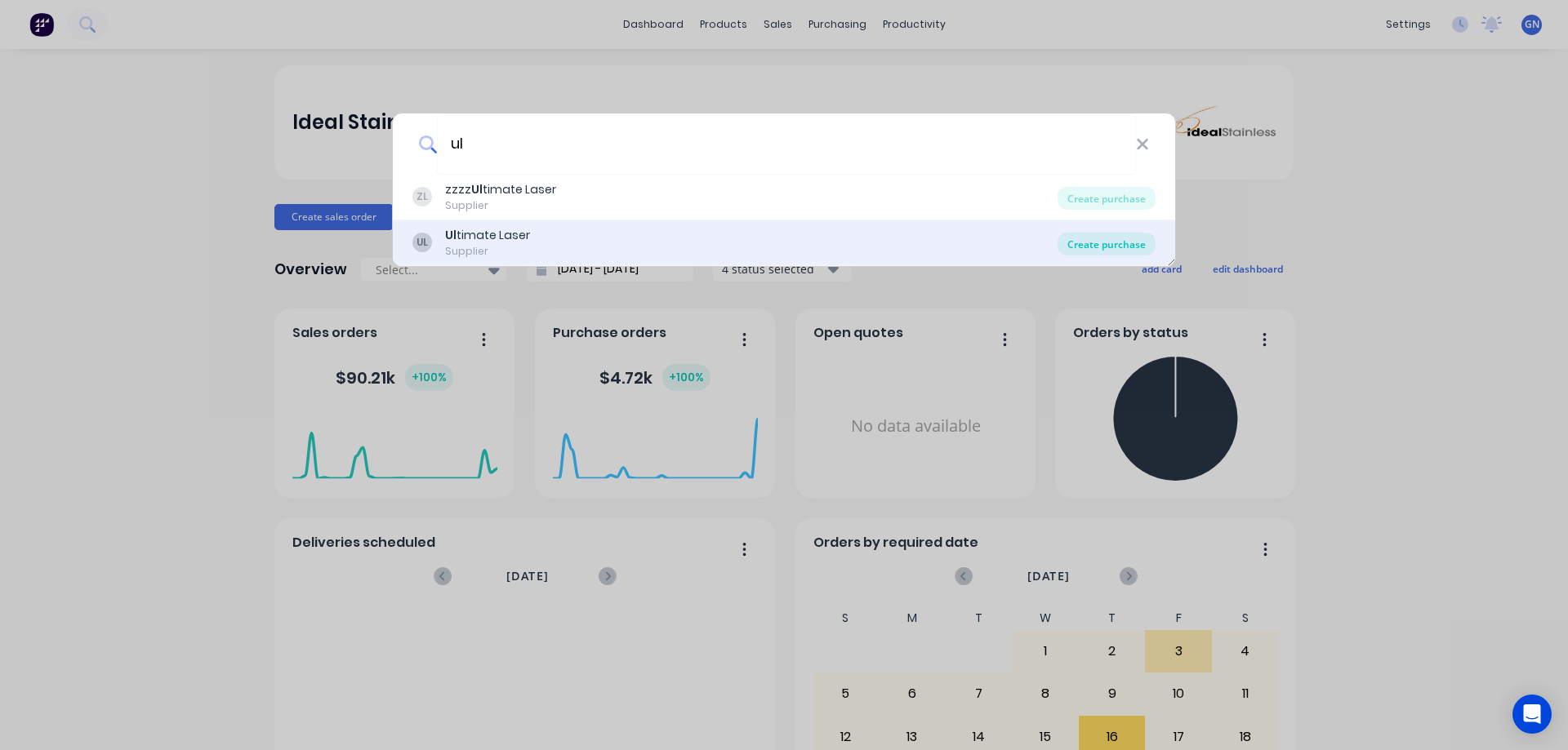
type input "ul"
click at [1122, 244] on div "Create purchase" at bounding box center [1106, 244] width 98 height 23
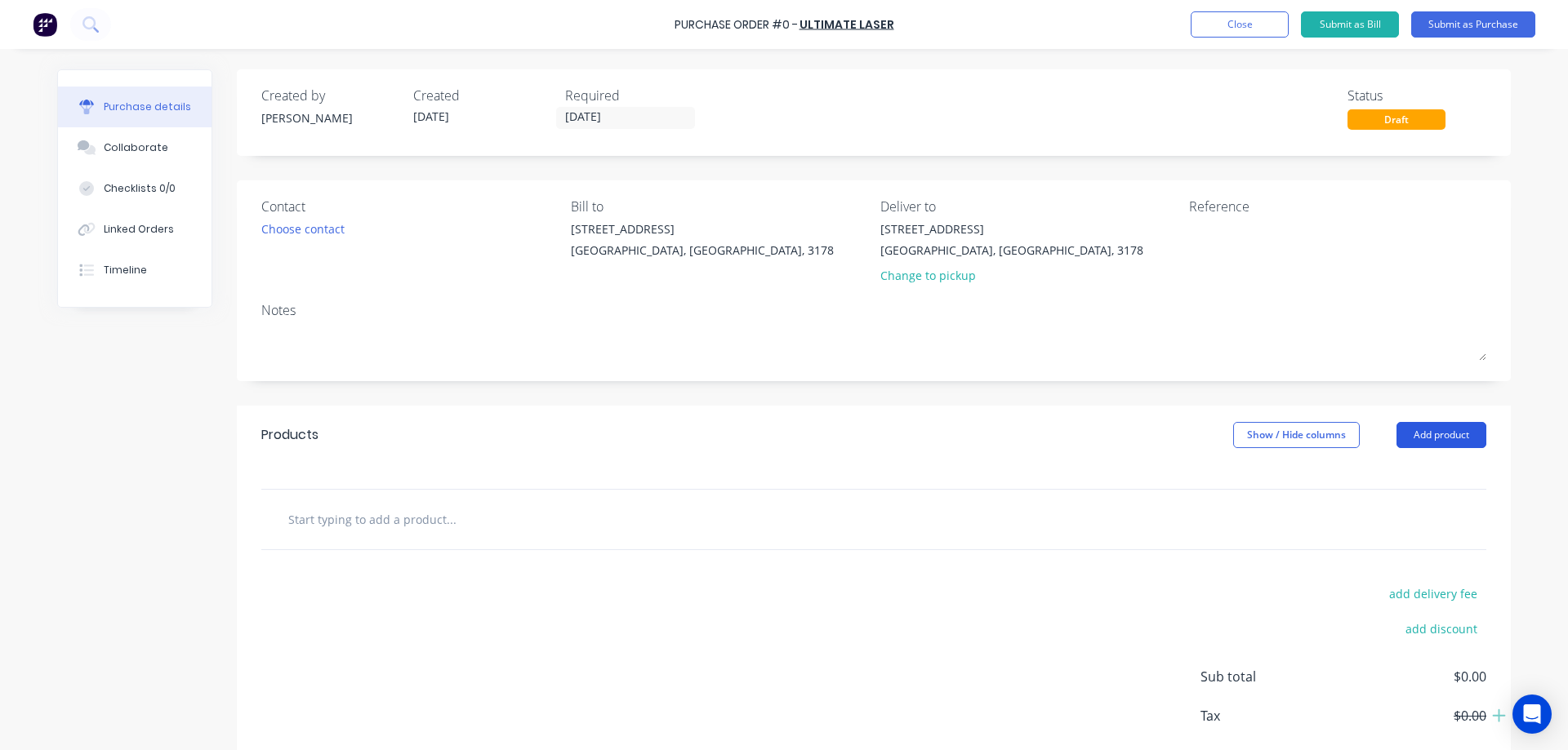
click at [1402, 435] on button "Add product" at bounding box center [1442, 435] width 90 height 26
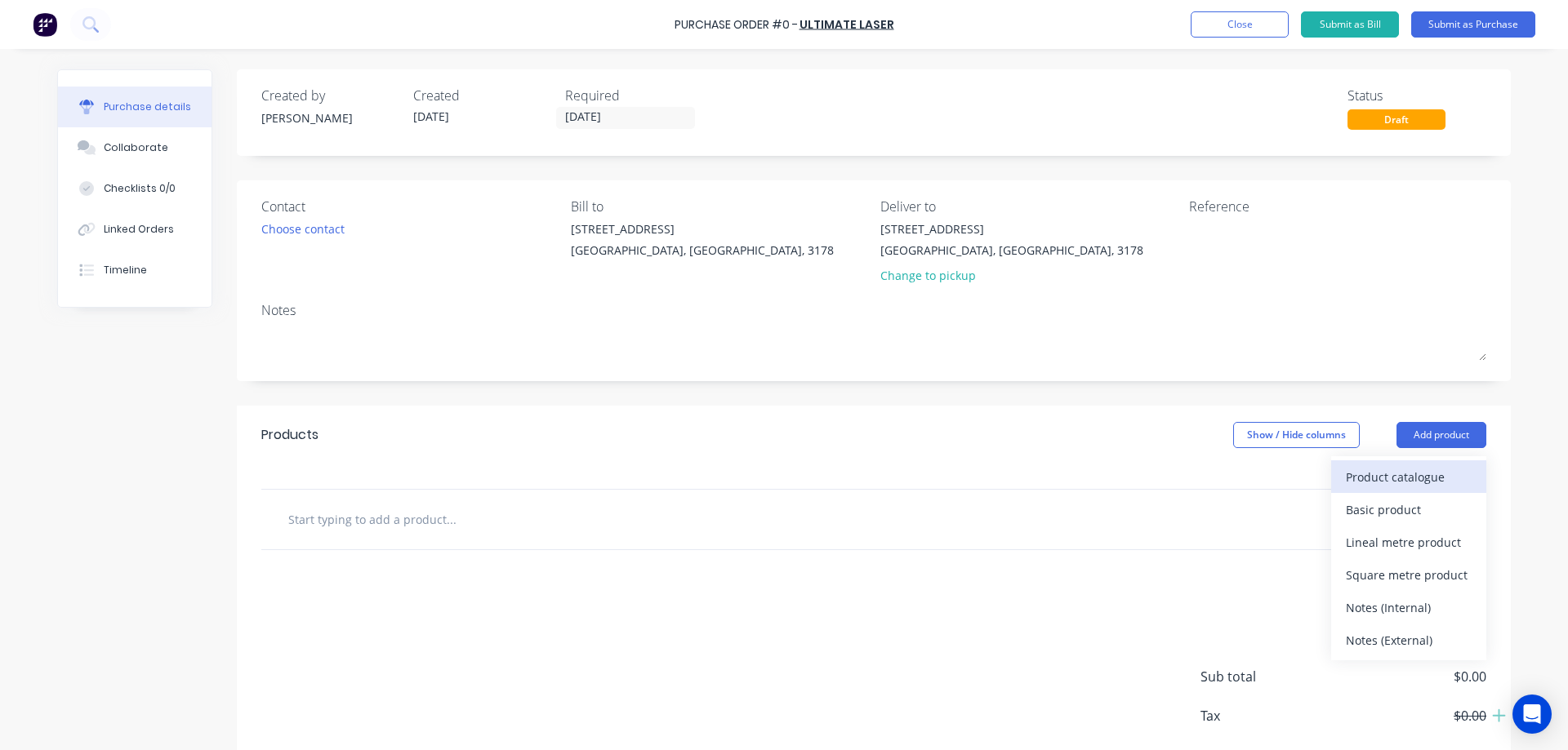
click at [1381, 472] on div "Product catalogue" at bounding box center [1408, 477] width 126 height 24
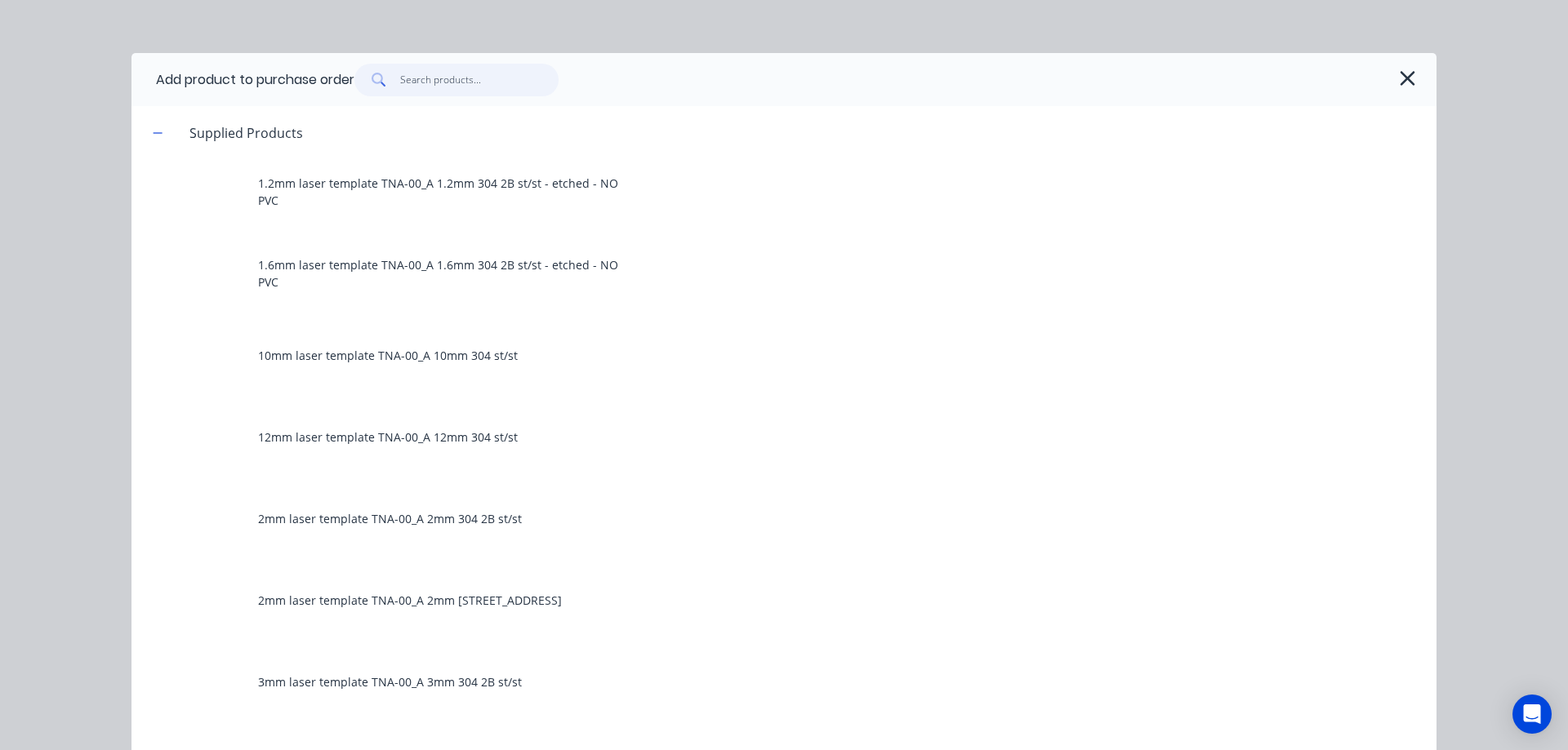
click at [457, 83] on input "text" at bounding box center [479, 80] width 159 height 33
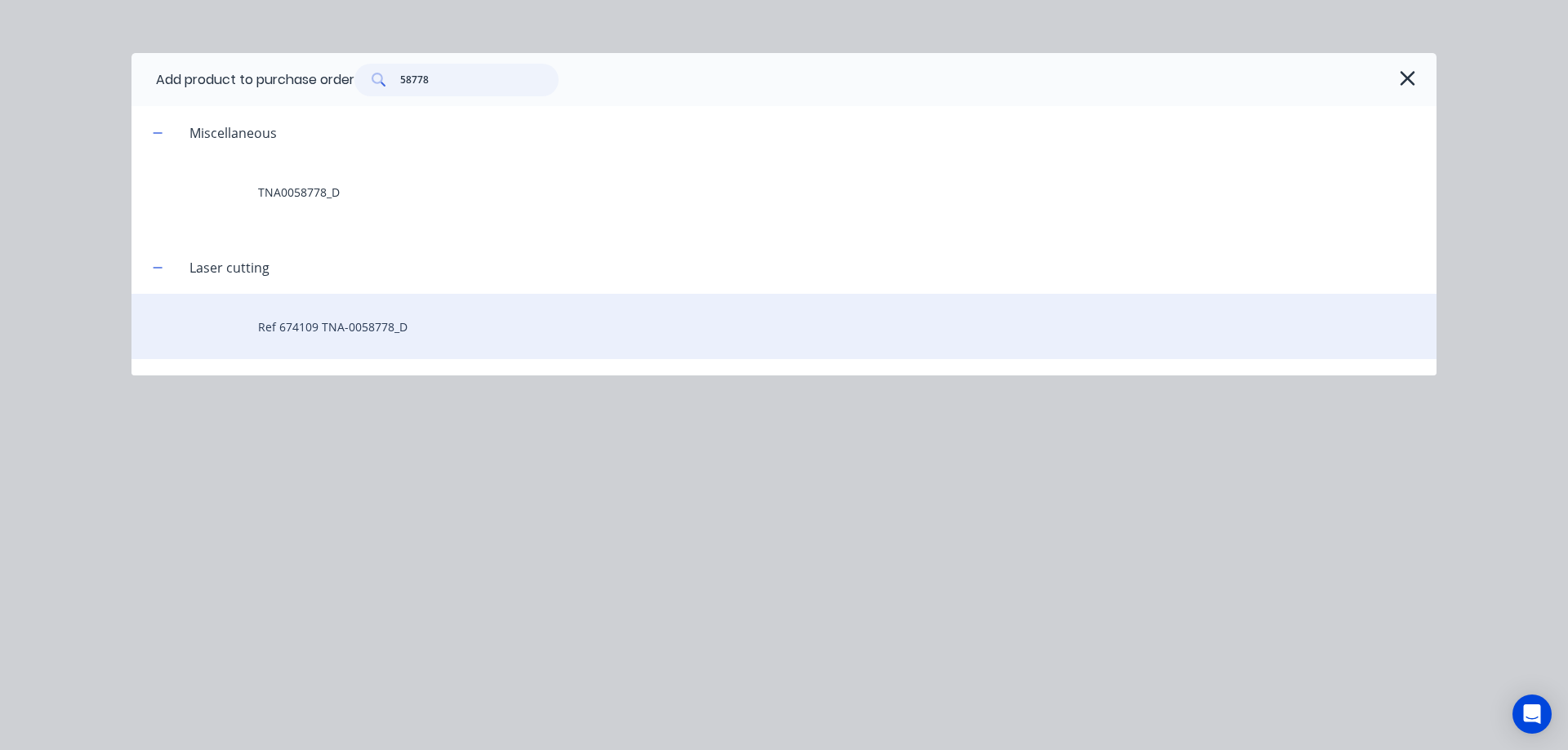
type input "58778"
click at [379, 339] on div "Ref 674109 TNA-0058778_D" at bounding box center [784, 326] width 1305 height 65
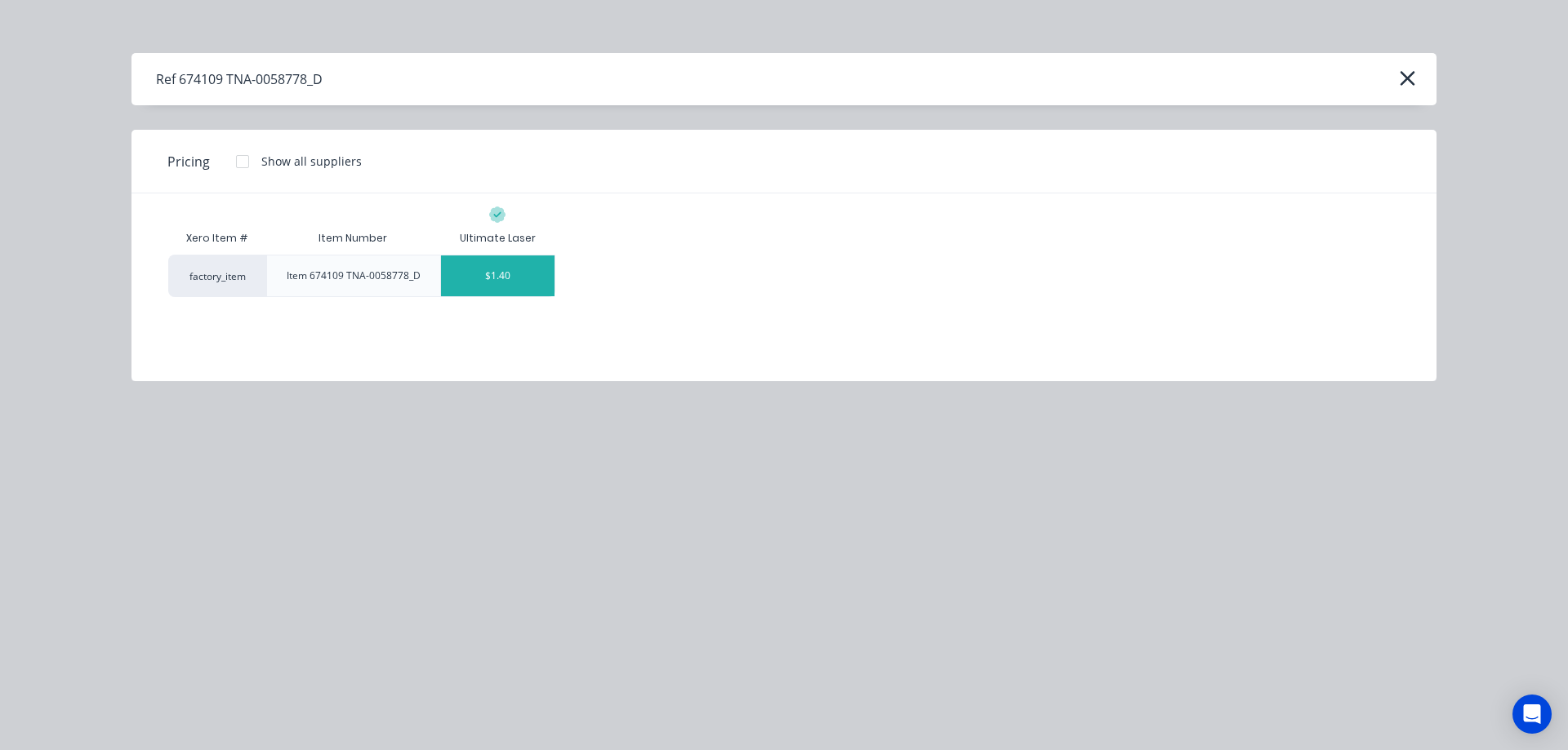
click at [499, 285] on div "$1.40" at bounding box center [498, 276] width 113 height 40
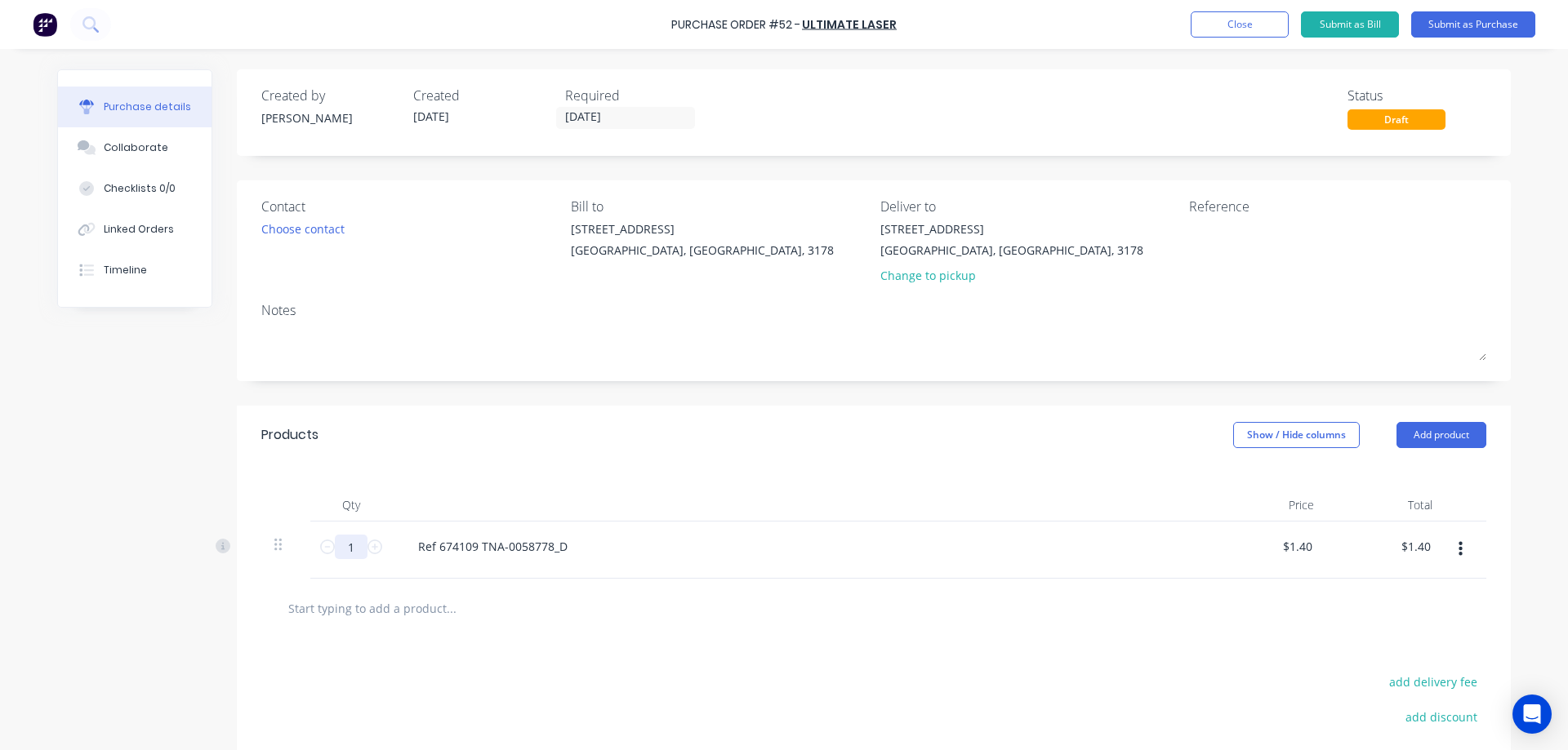
click at [355, 549] on input "1" at bounding box center [351, 547] width 33 height 25
type input "15"
type input "$21.00"
type input "150"
type input "$210.00"
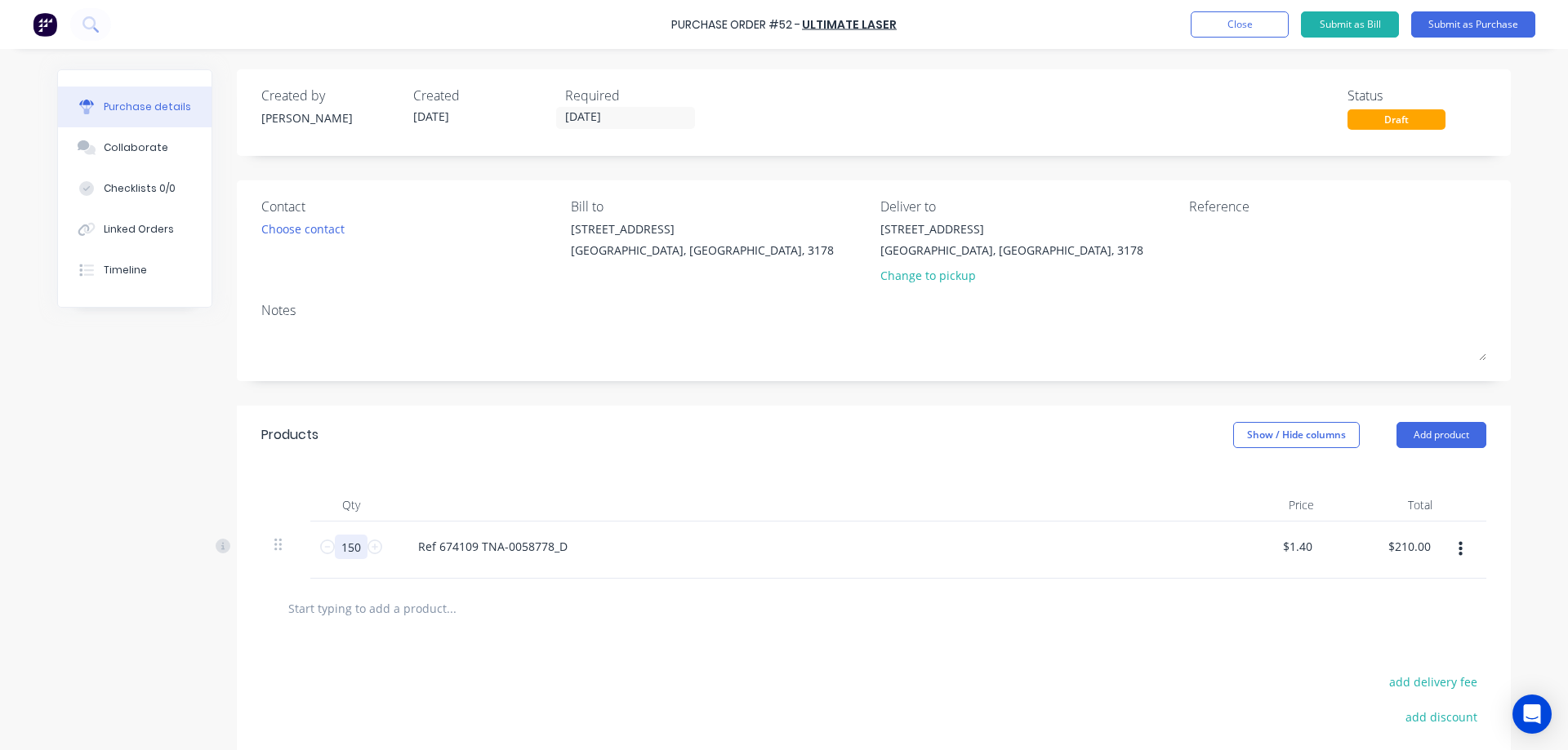
type input "150"
click at [1448, 22] on button "Submit as Purchase" at bounding box center [1472, 24] width 124 height 26
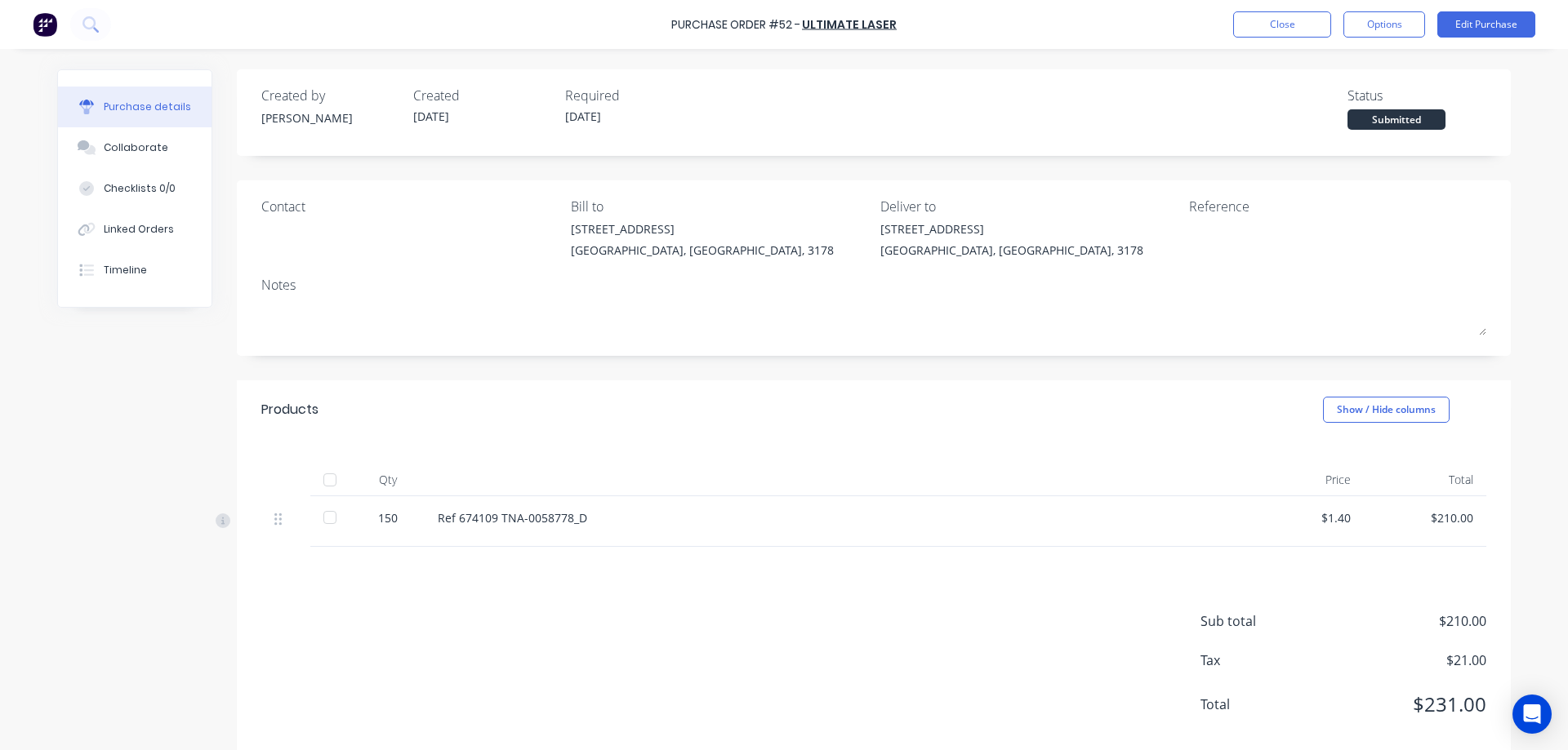
click at [325, 482] on div at bounding box center [330, 480] width 33 height 33
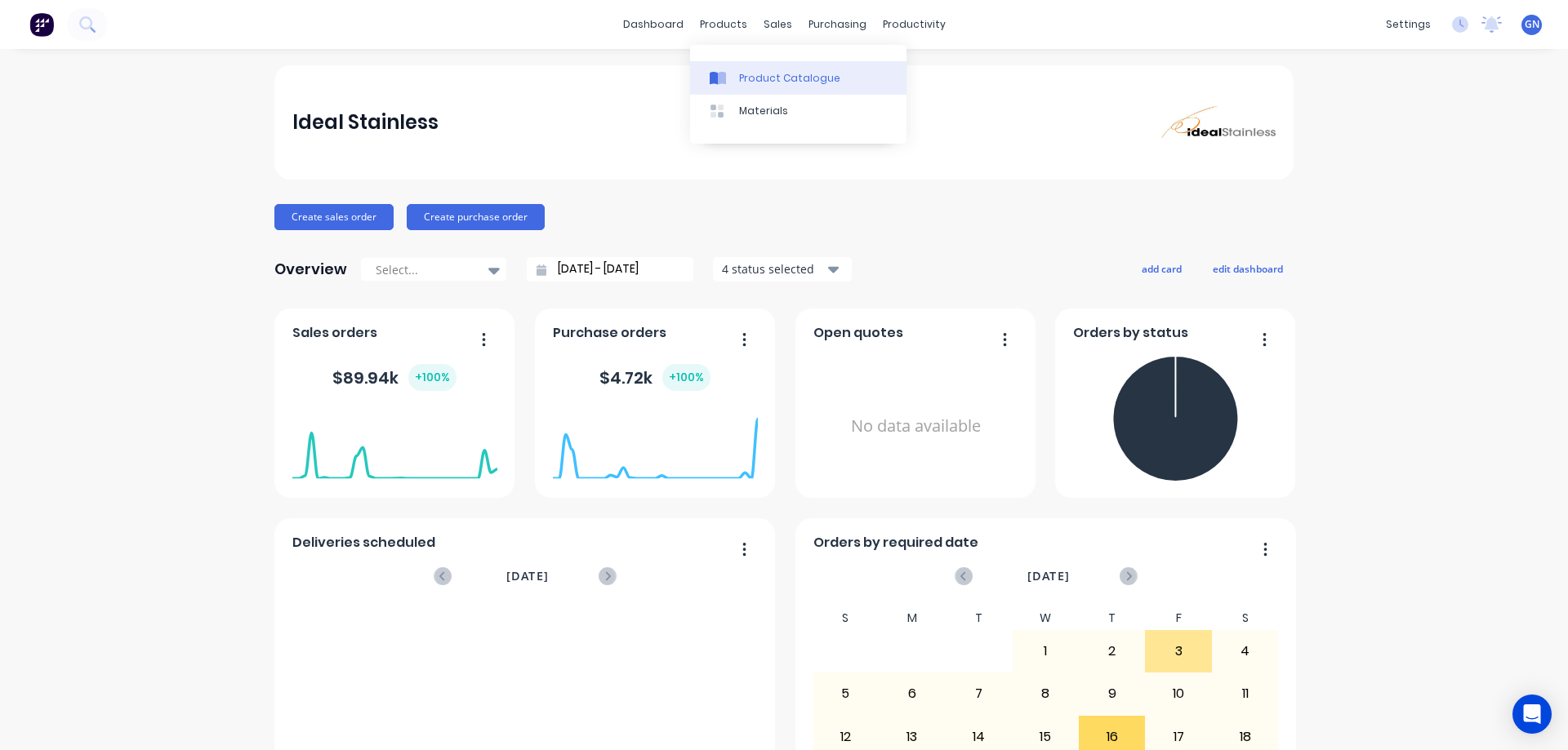
click at [770, 74] on div "Product Catalogue" at bounding box center [790, 78] width 101 height 15
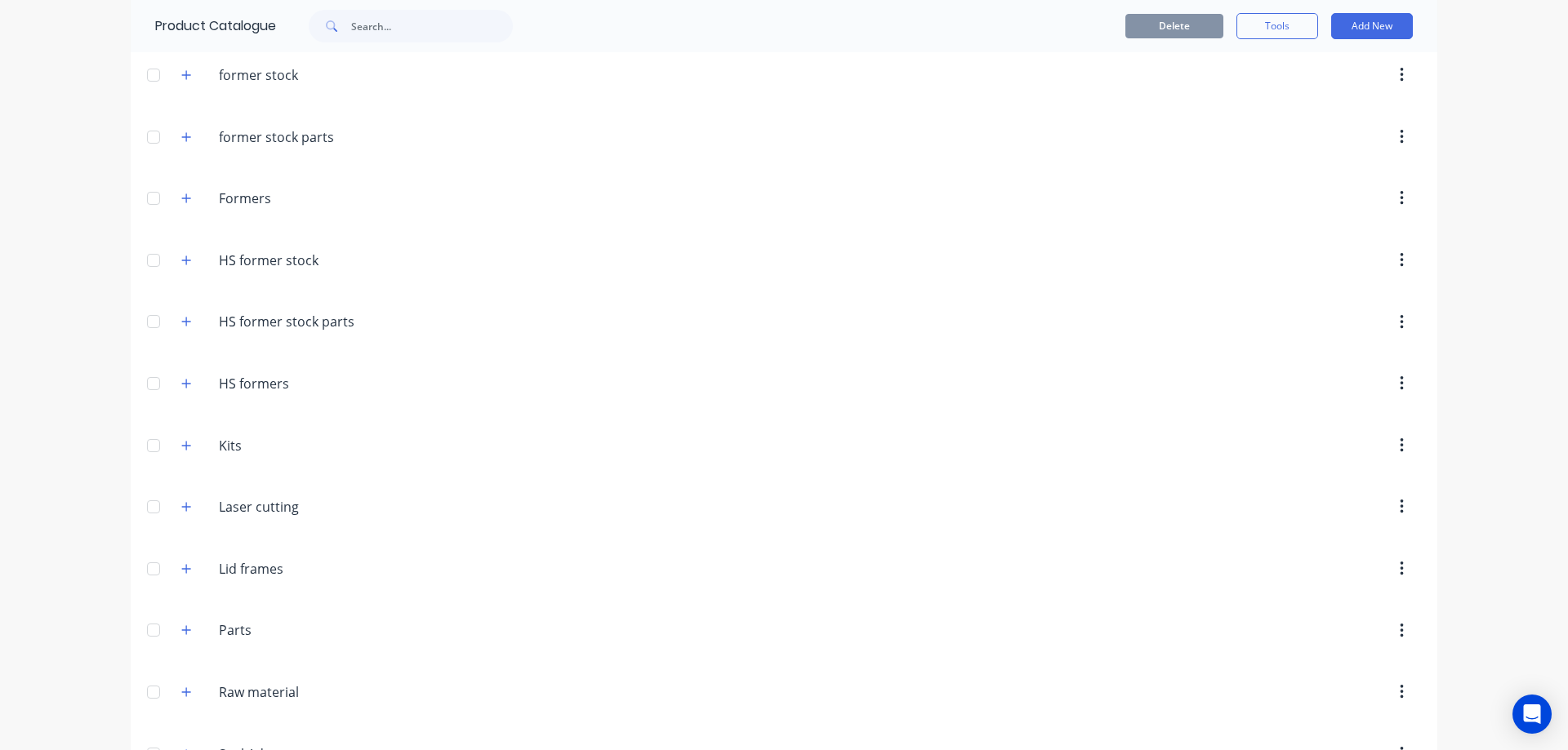
scroll to position [272, 0]
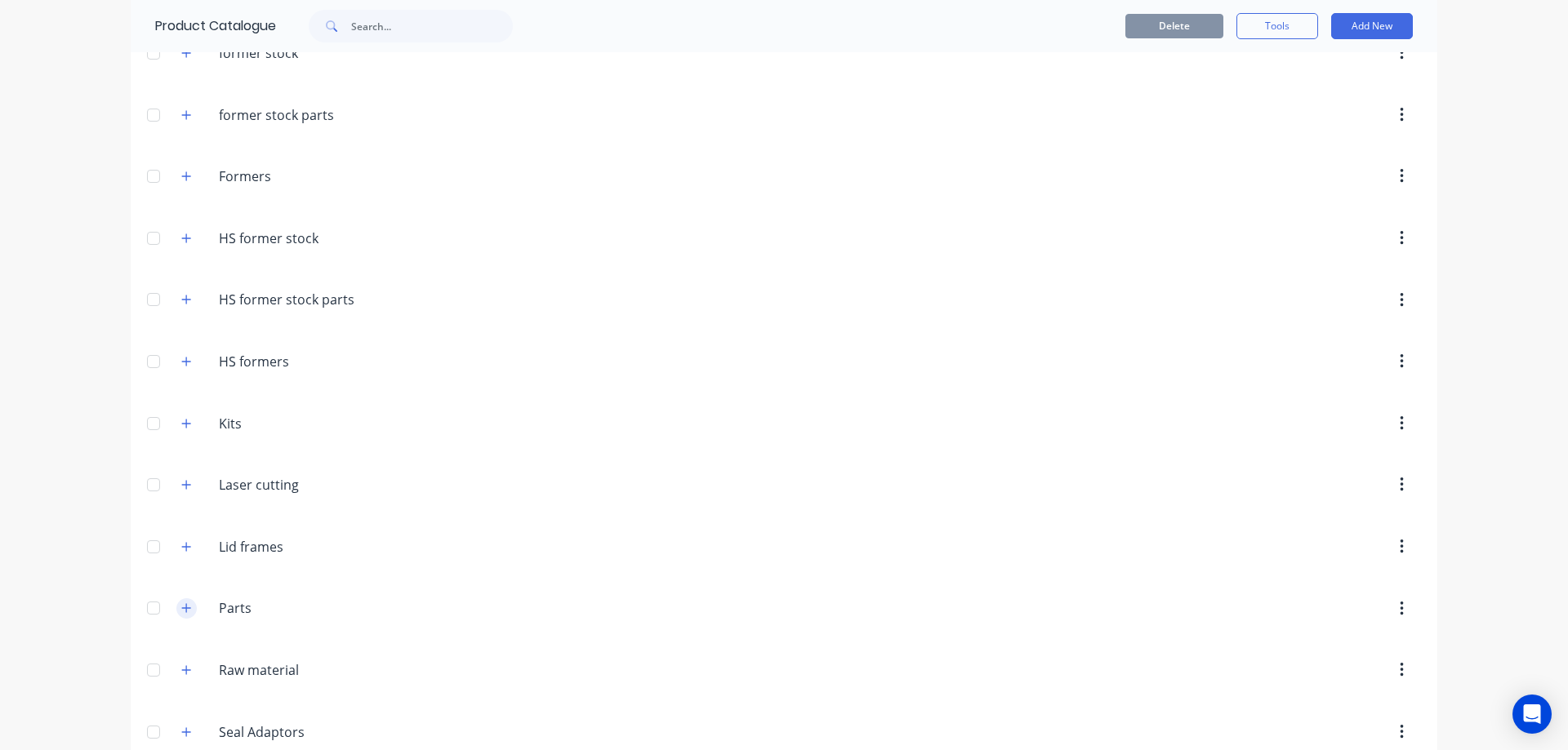
click at [183, 612] on icon "button" at bounding box center [186, 608] width 10 height 11
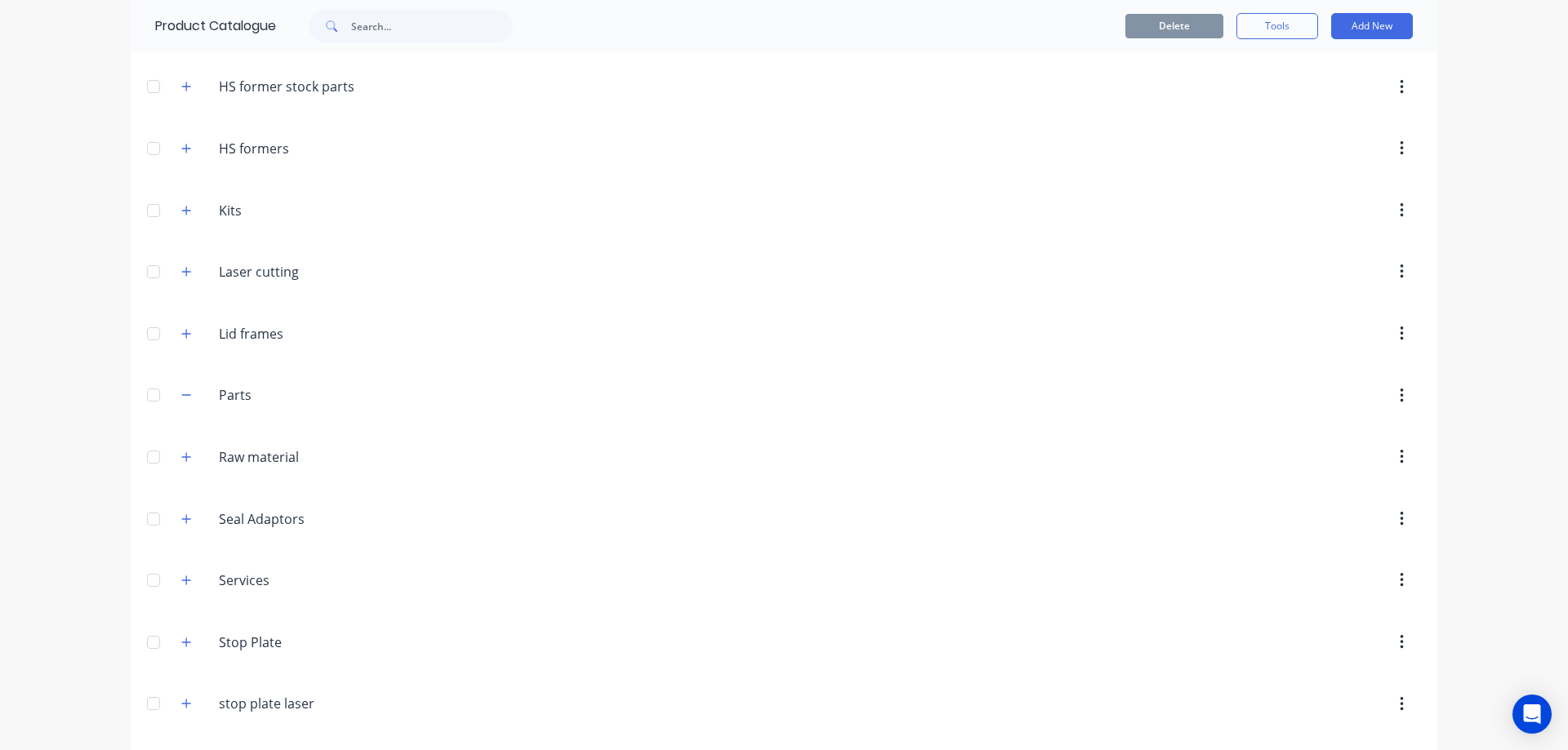
scroll to position [490, 0]
click at [183, 392] on icon "button" at bounding box center [186, 390] width 10 height 11
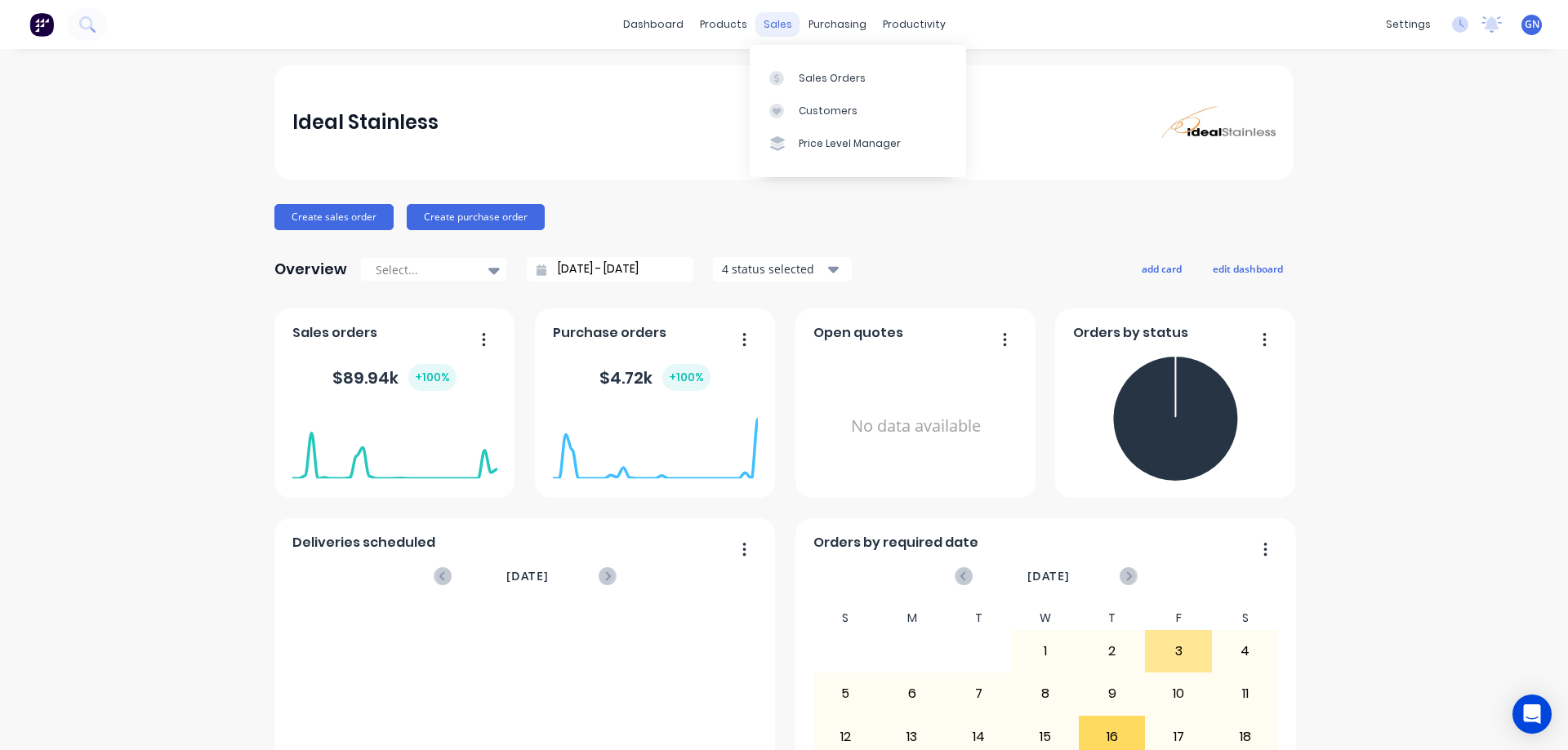
click at [770, 20] on div "sales" at bounding box center [777, 24] width 45 height 25
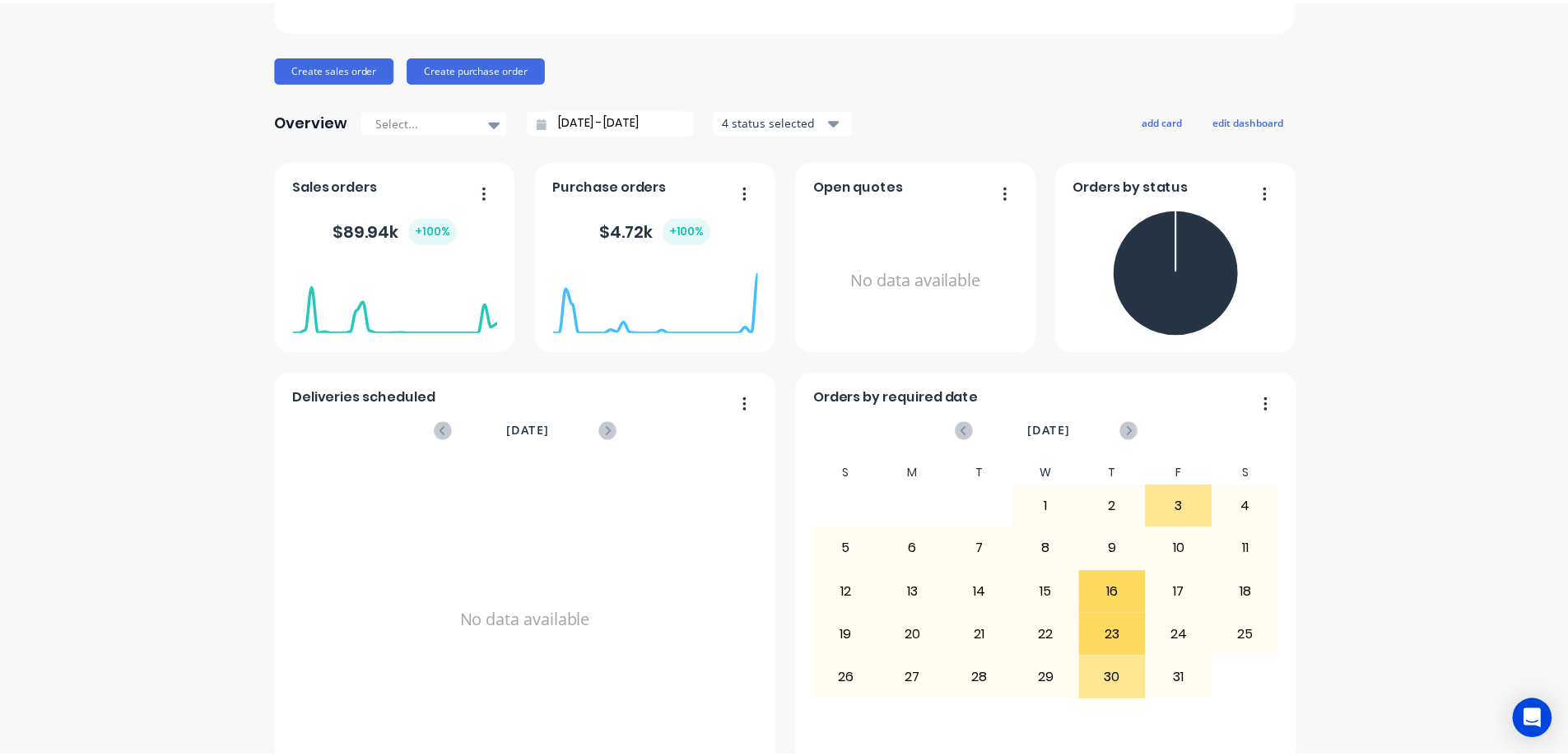
scroll to position [185, 0]
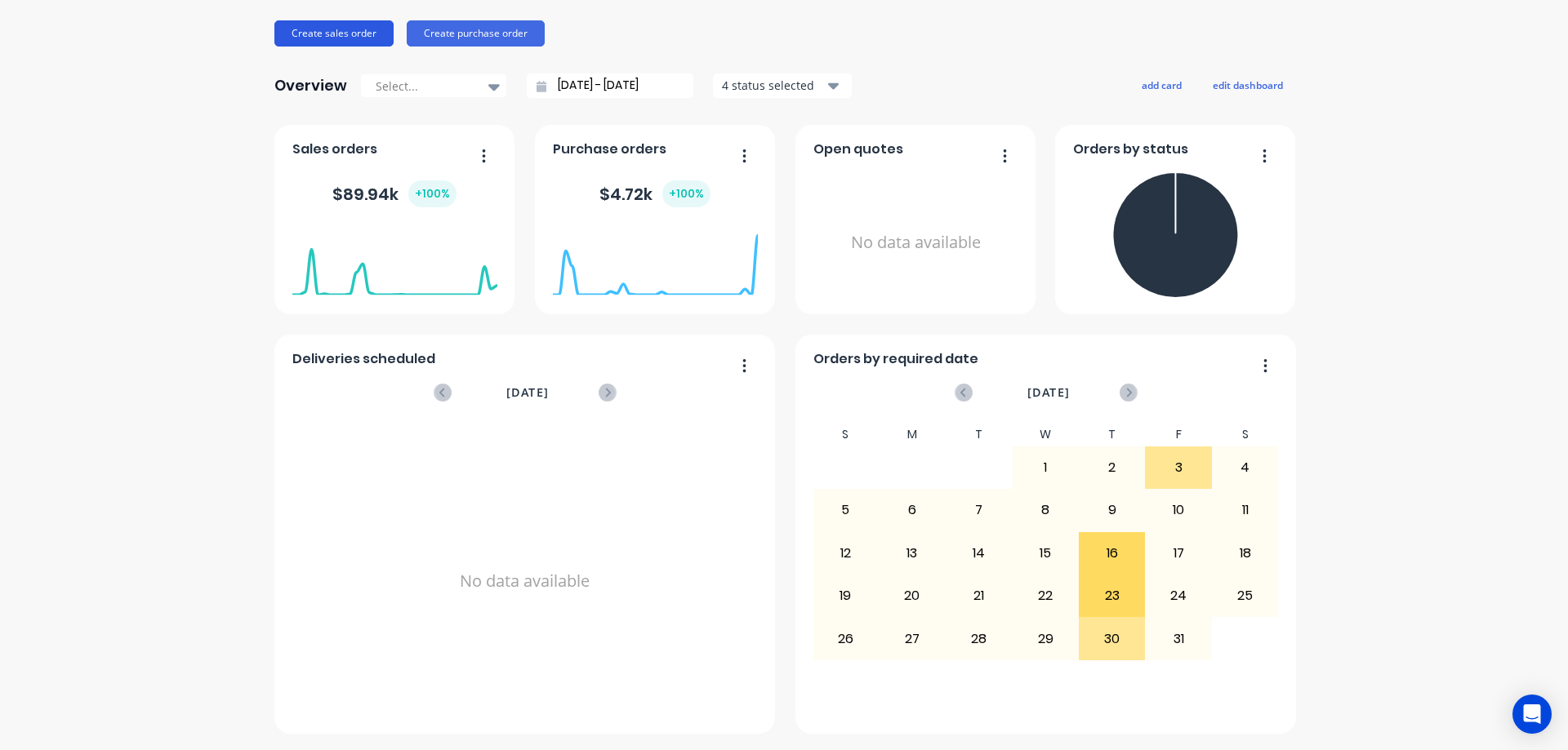
click at [326, 30] on button "Create sales order" at bounding box center [334, 33] width 120 height 26
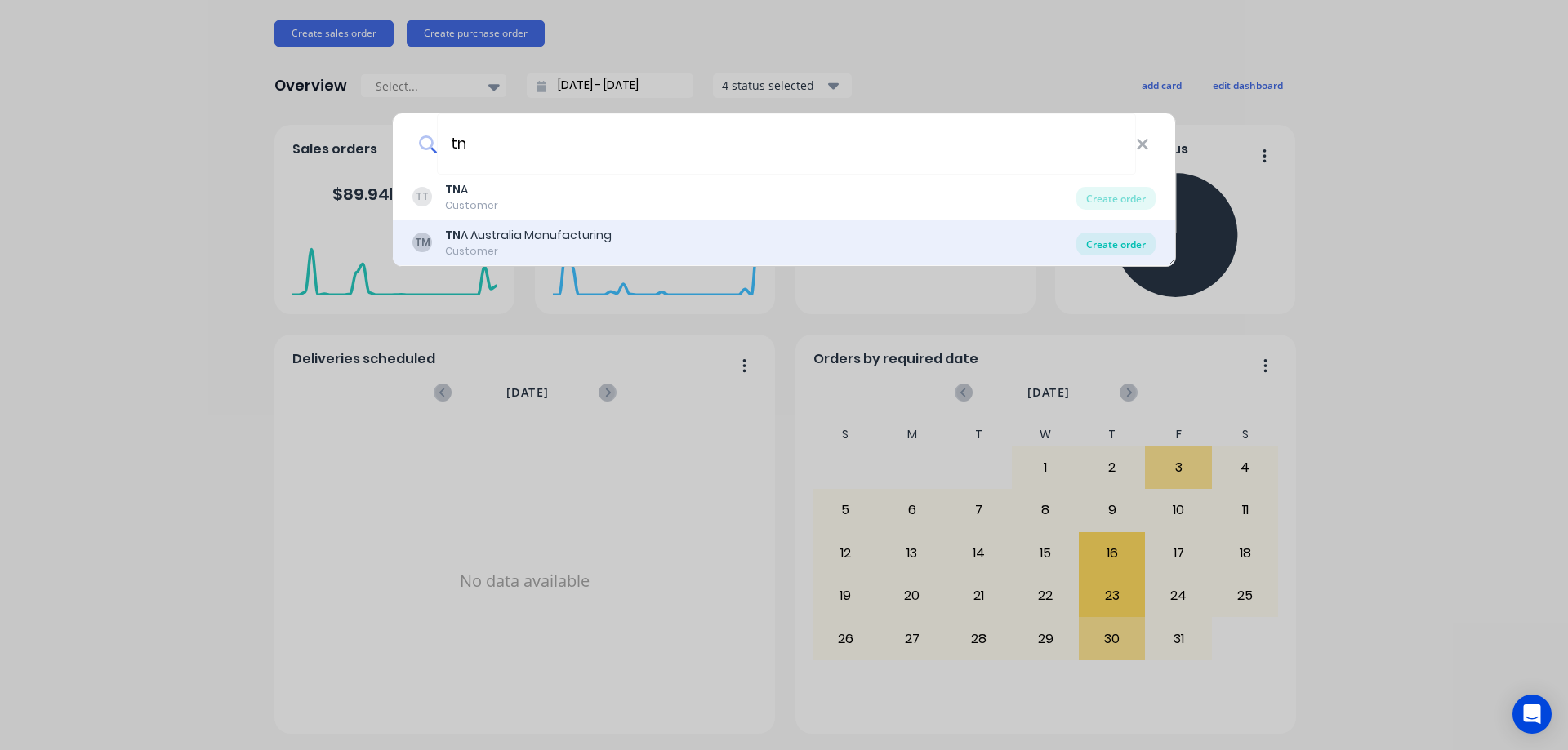
type input "tn"
click at [1113, 243] on div "Create order" at bounding box center [1116, 244] width 79 height 23
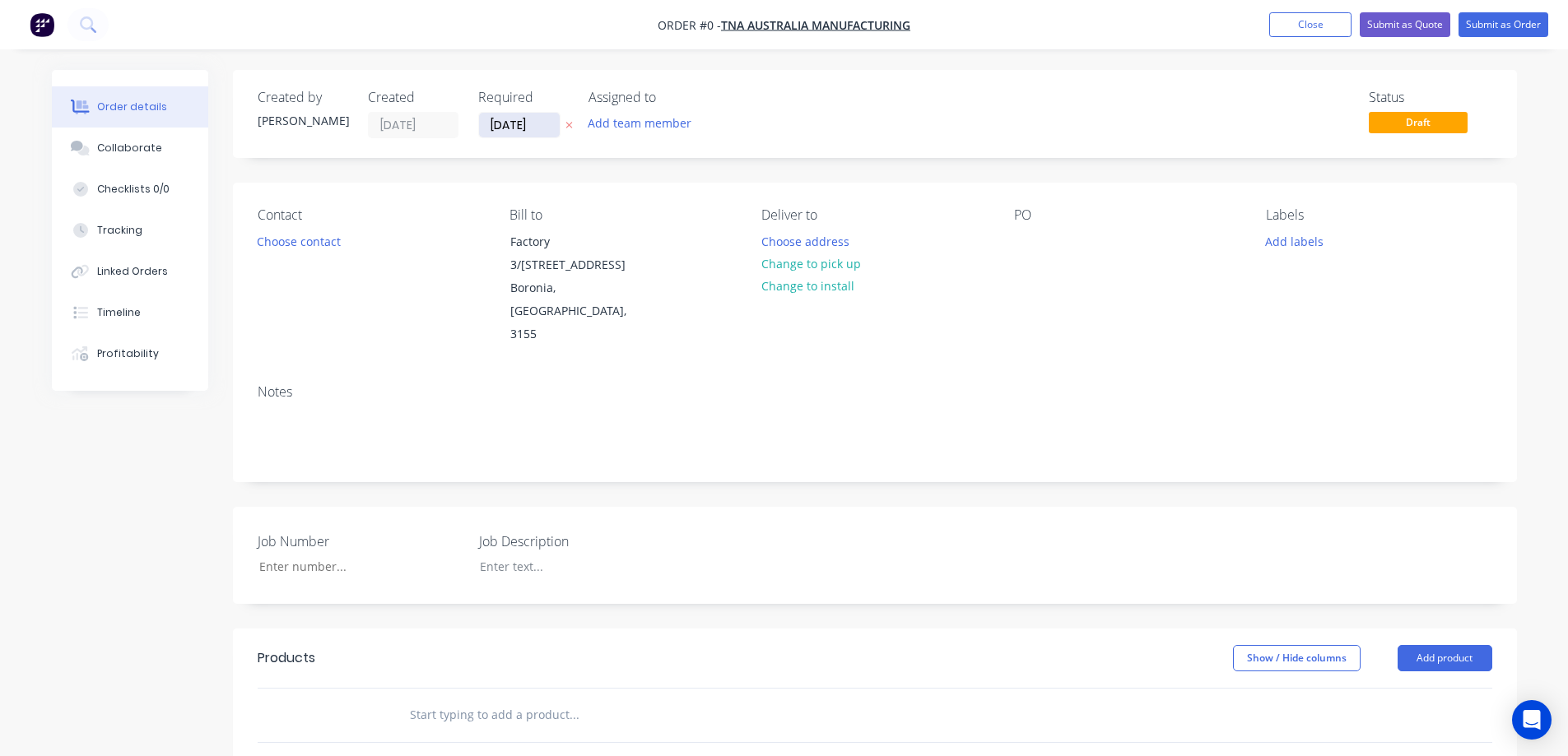
click at [542, 128] on input "[DATE]" at bounding box center [519, 125] width 81 height 25
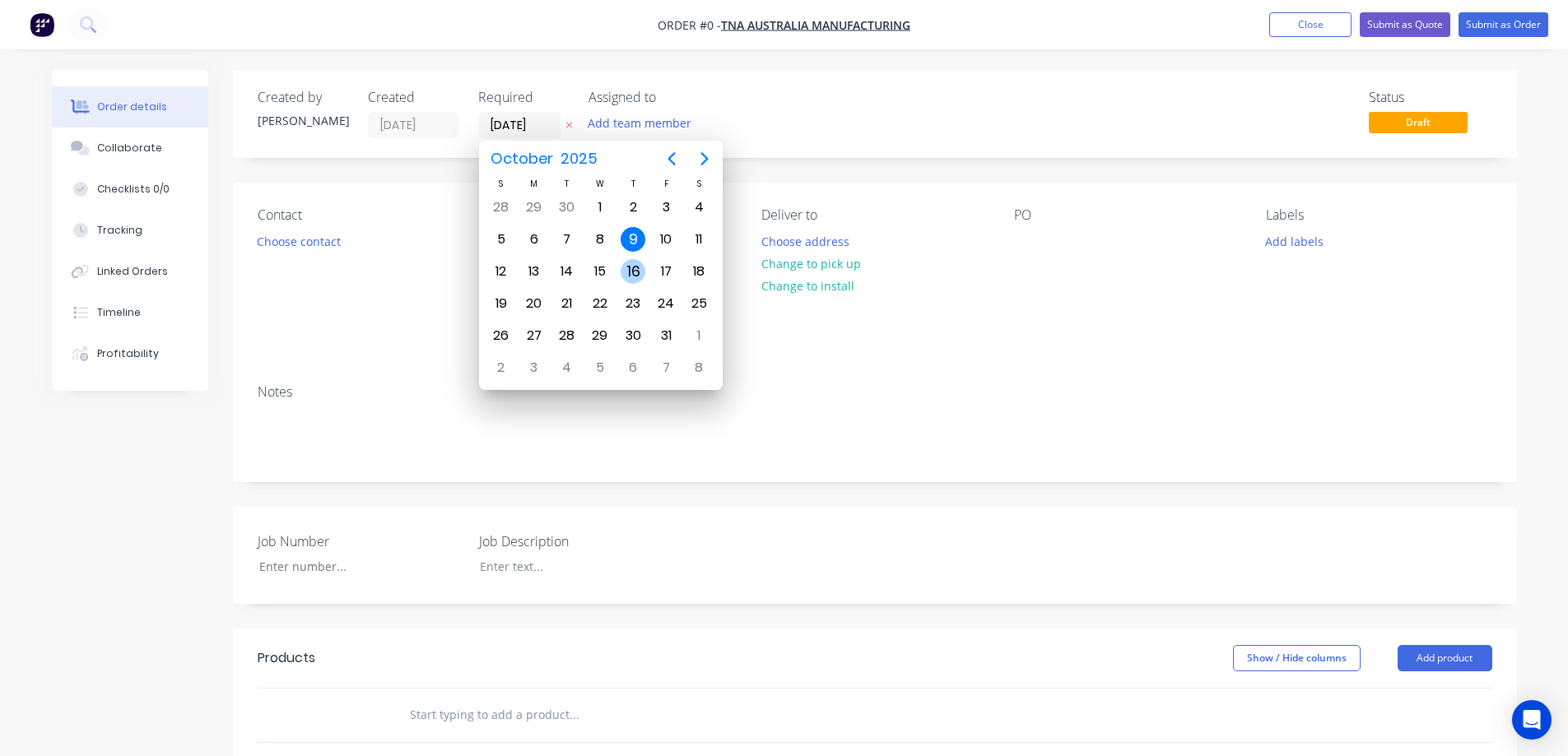
click at [634, 272] on div "16" at bounding box center [633, 271] width 25 height 25
type input "[DATE]"
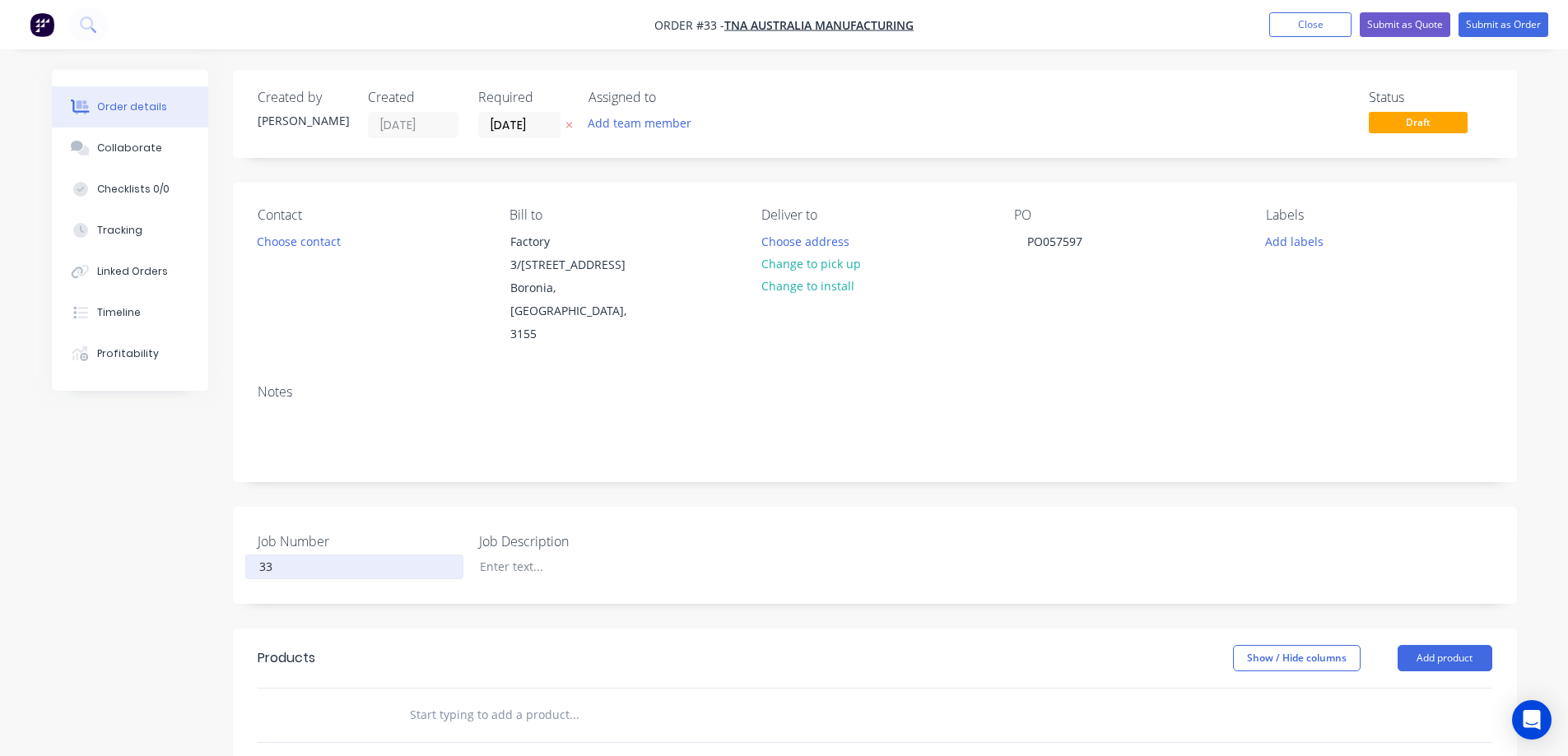
type input "33"
click at [1444, 645] on button "Add product" at bounding box center [1445, 658] width 95 height 26
click at [1391, 687] on div "Product catalogue" at bounding box center [1413, 699] width 127 height 24
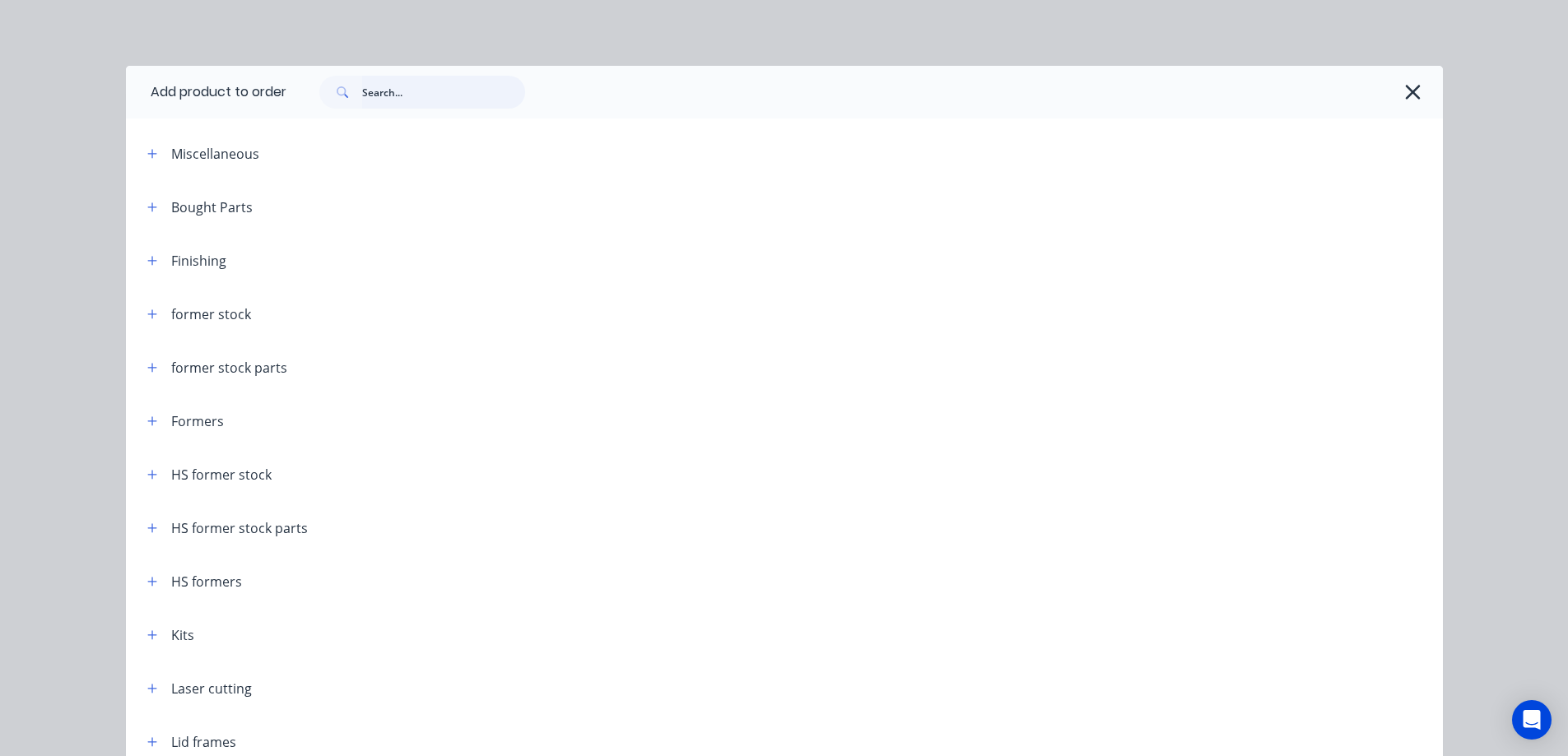
click at [392, 96] on input "text" at bounding box center [444, 93] width 163 height 33
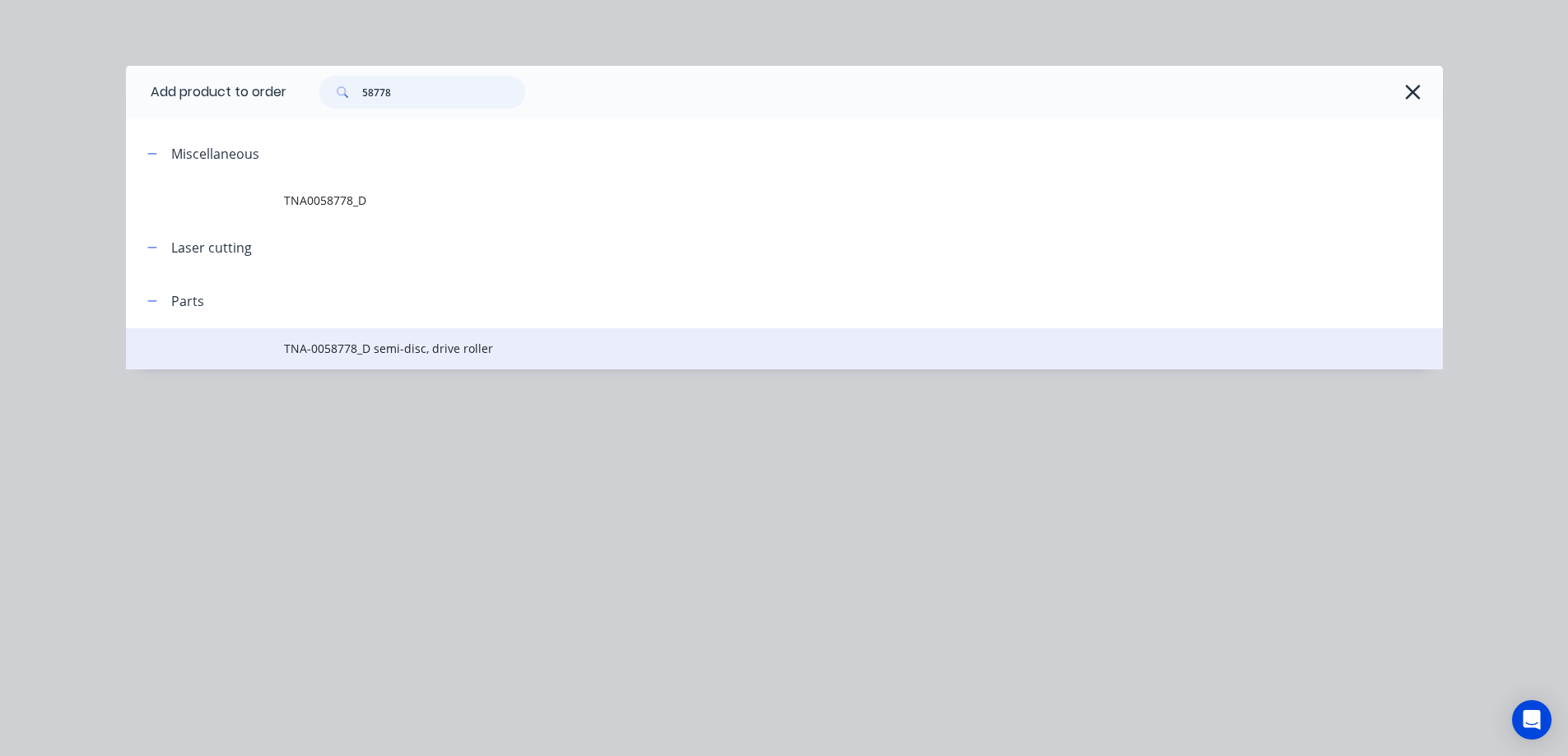
type input "58778"
click at [419, 351] on span "TNA-0058778_D semi-disc, drive roller" at bounding box center [747, 348] width 927 height 18
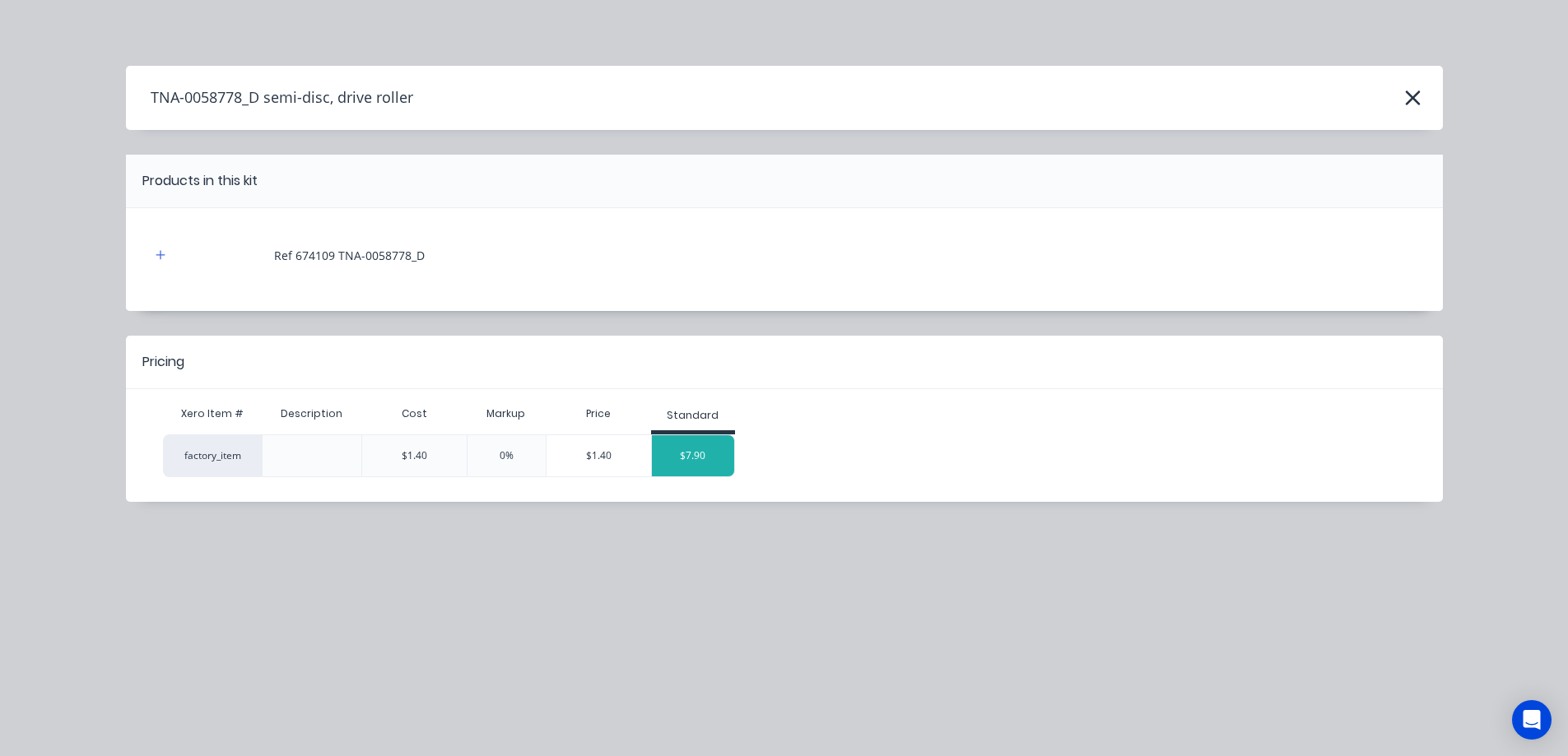
click at [693, 454] on div "$7.90" at bounding box center [692, 456] width 82 height 41
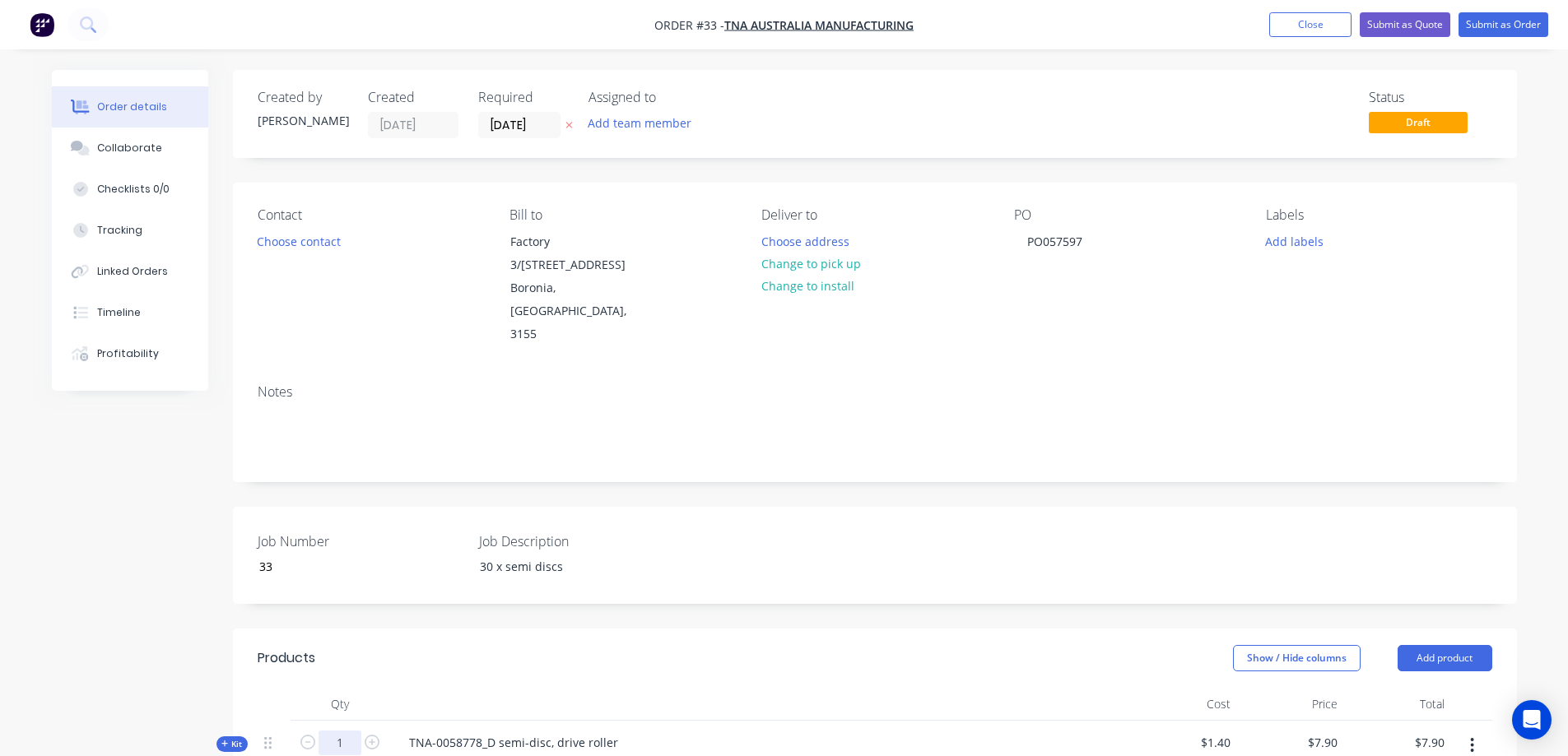
click at [349, 731] on input "1" at bounding box center [340, 743] width 43 height 25
type input "30"
type input "$237.00"
click at [1488, 25] on button "Submit as Order" at bounding box center [1503, 24] width 90 height 25
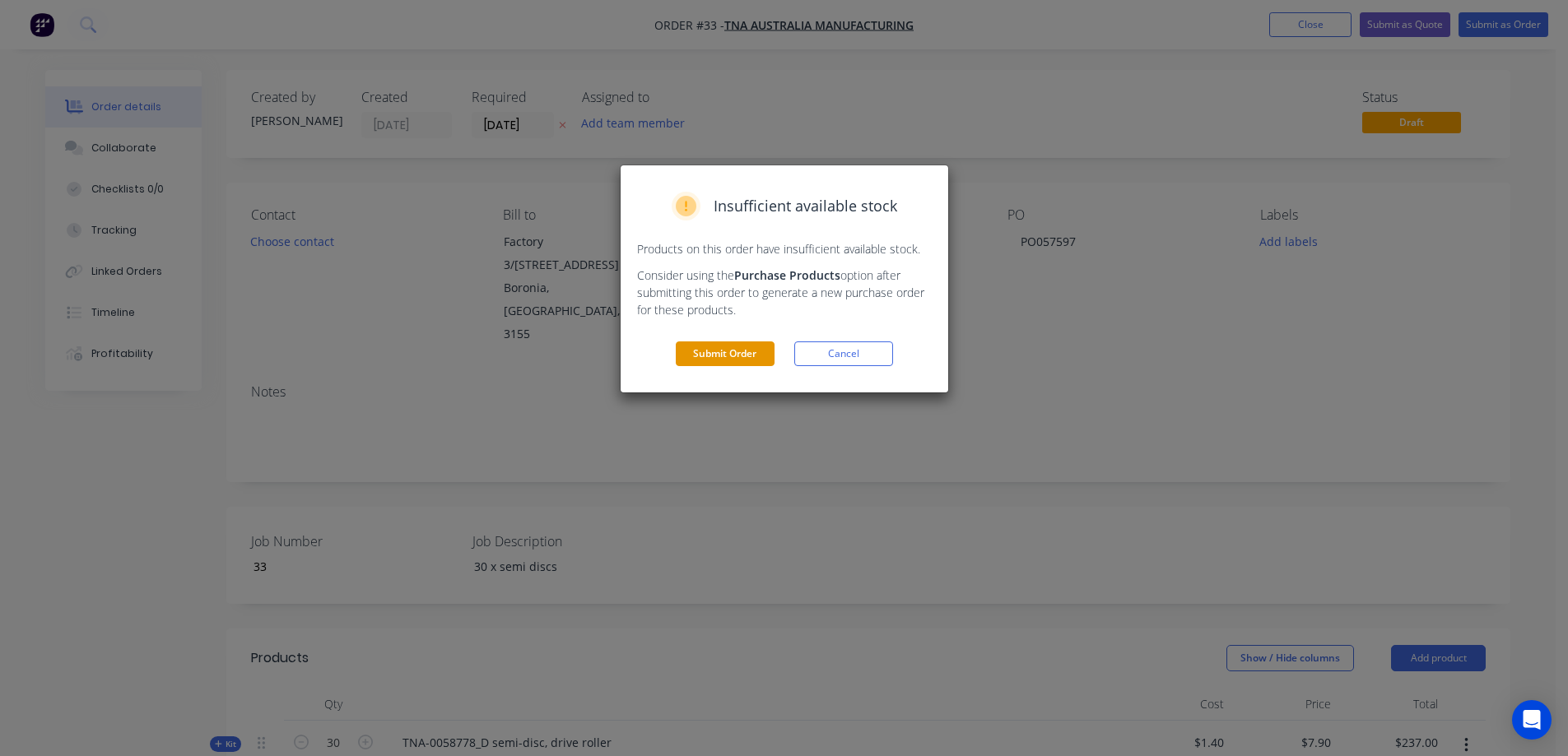
click at [733, 357] on button "Submit Order" at bounding box center [725, 354] width 99 height 25
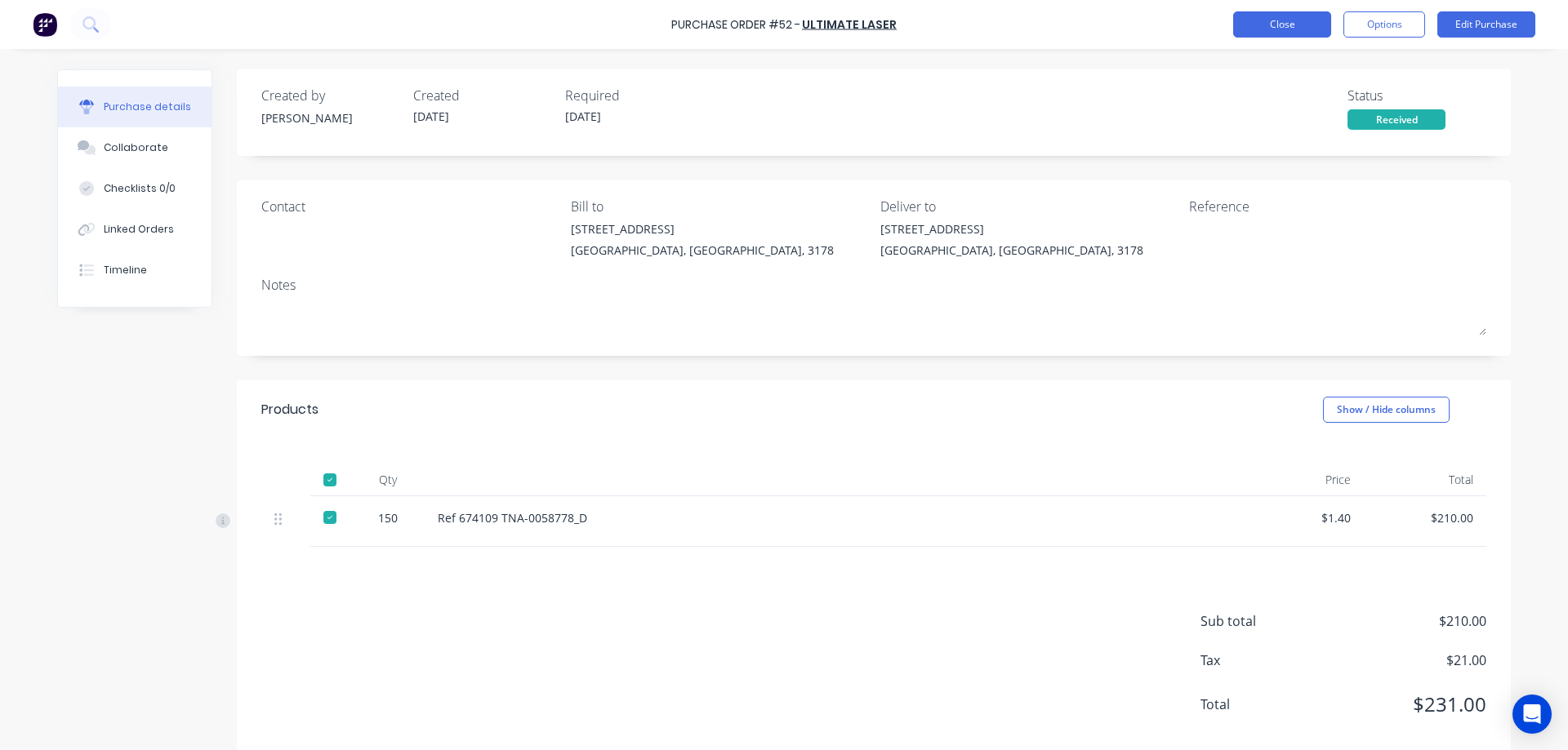
click at [1299, 20] on button "Close" at bounding box center [1282, 24] width 98 height 26
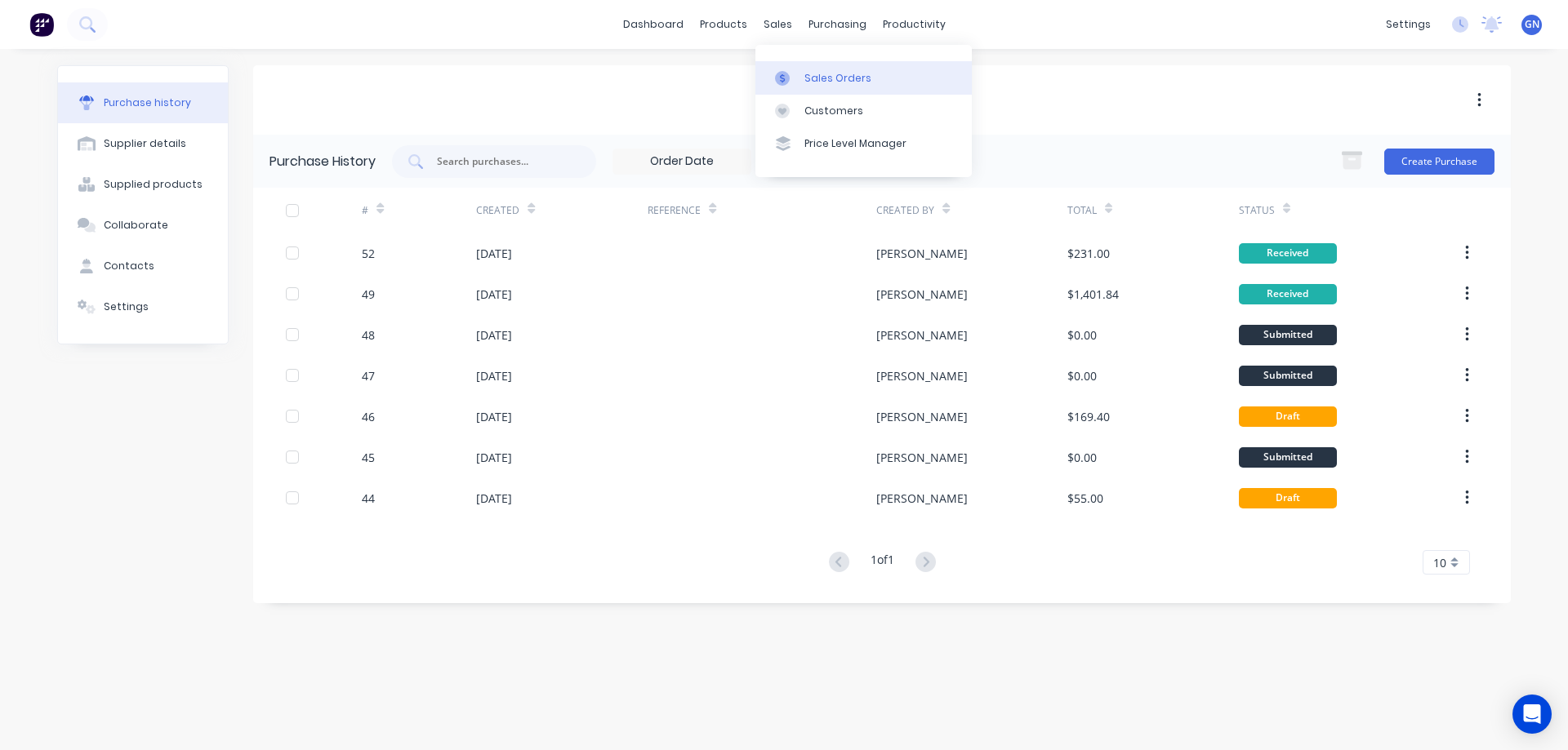
click at [829, 78] on div "Sales Orders" at bounding box center [838, 78] width 67 height 15
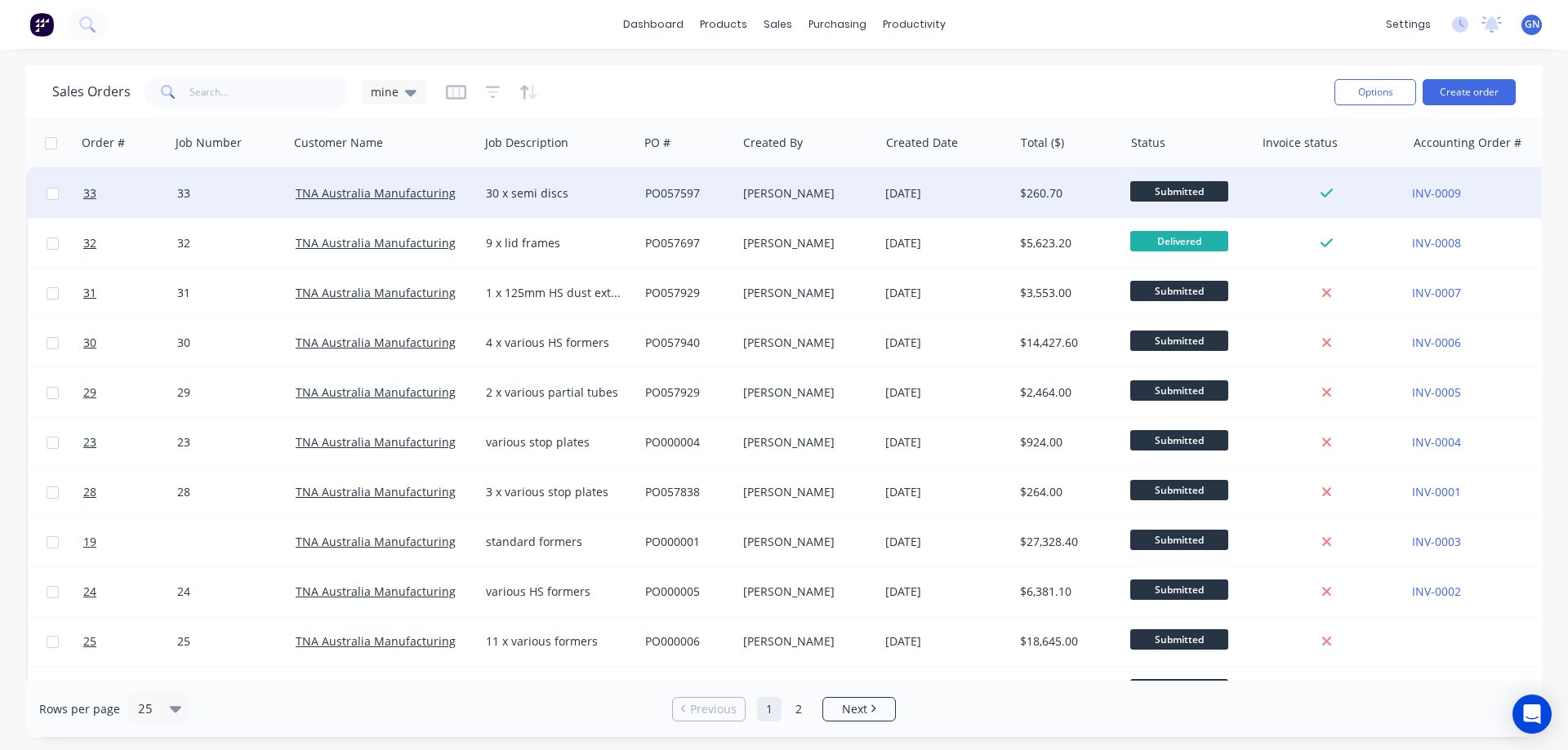
click at [1173, 191] on span "Submitted" at bounding box center [1179, 191] width 98 height 20
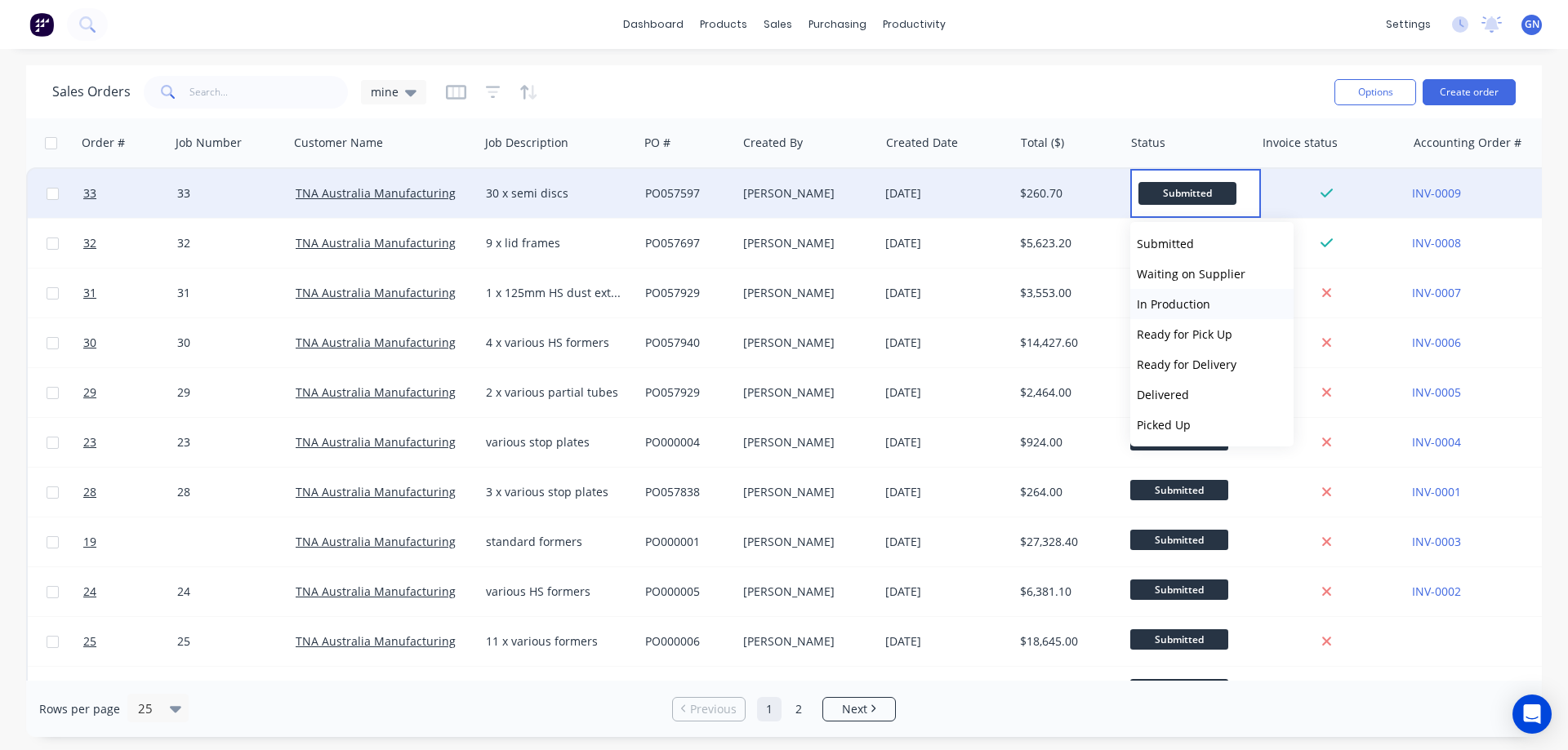
click at [1174, 301] on span "In Production" at bounding box center [1173, 303] width 74 height 16
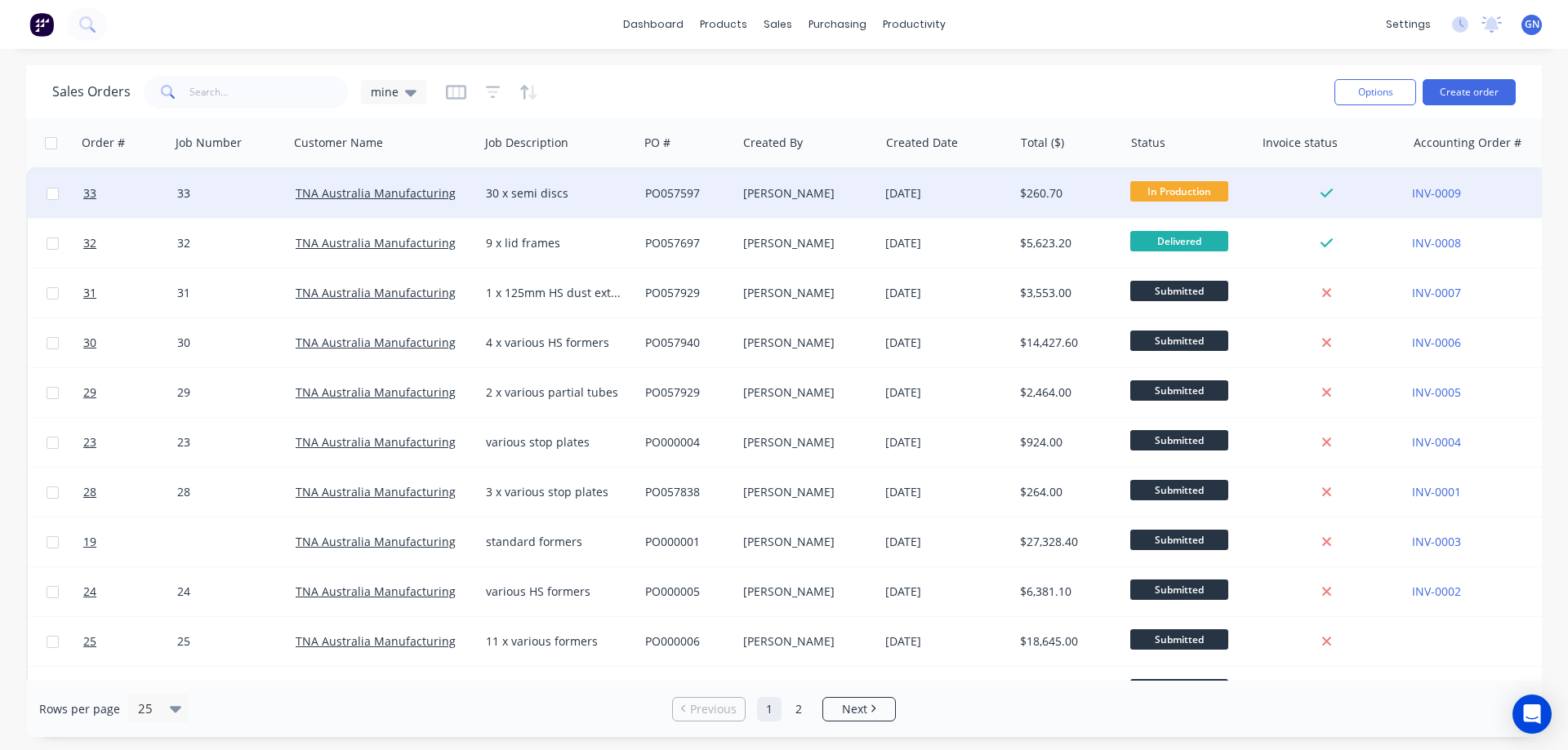
click at [1175, 189] on span "In Production" at bounding box center [1179, 191] width 98 height 20
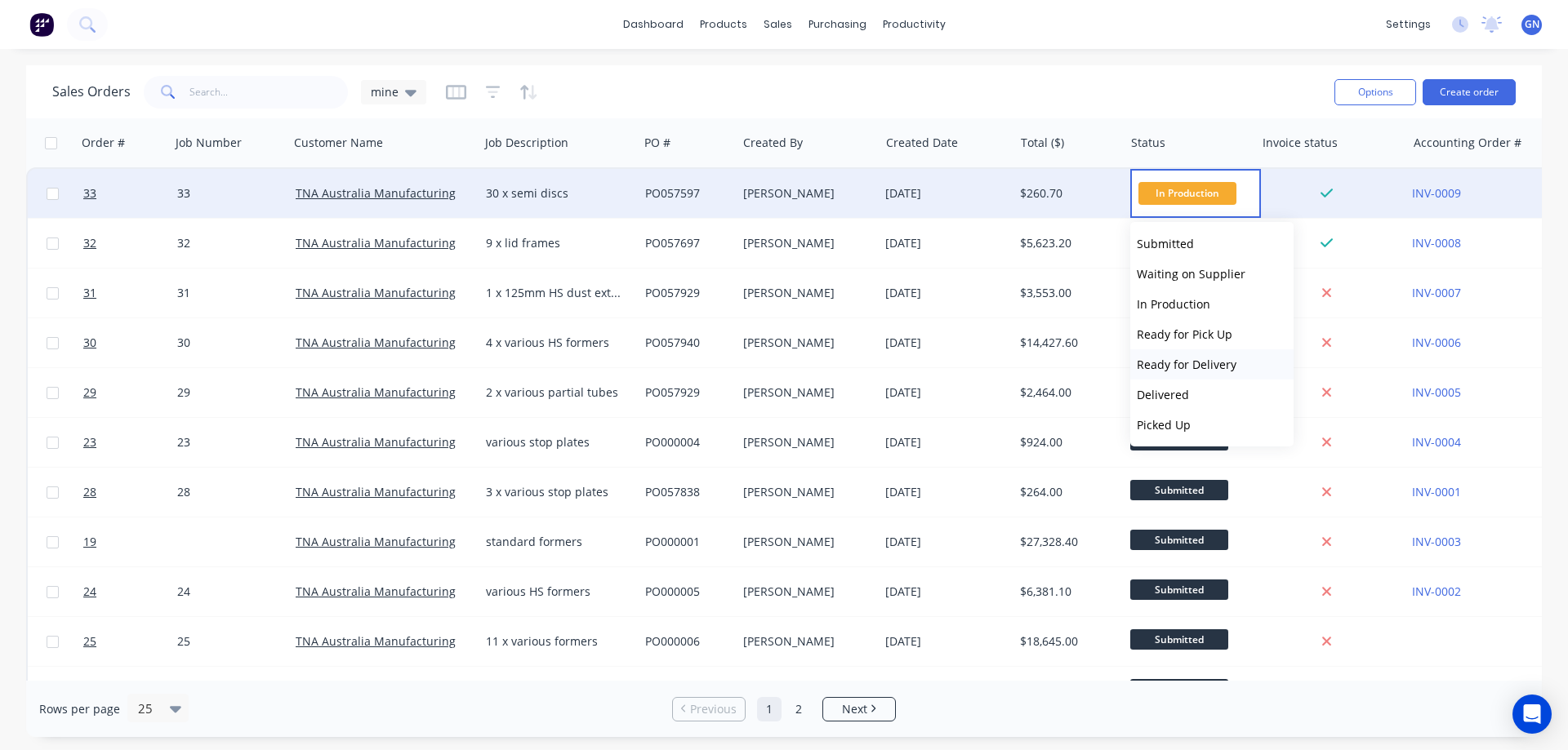
click at [1171, 361] on span "Ready for Delivery" at bounding box center [1186, 364] width 99 height 16
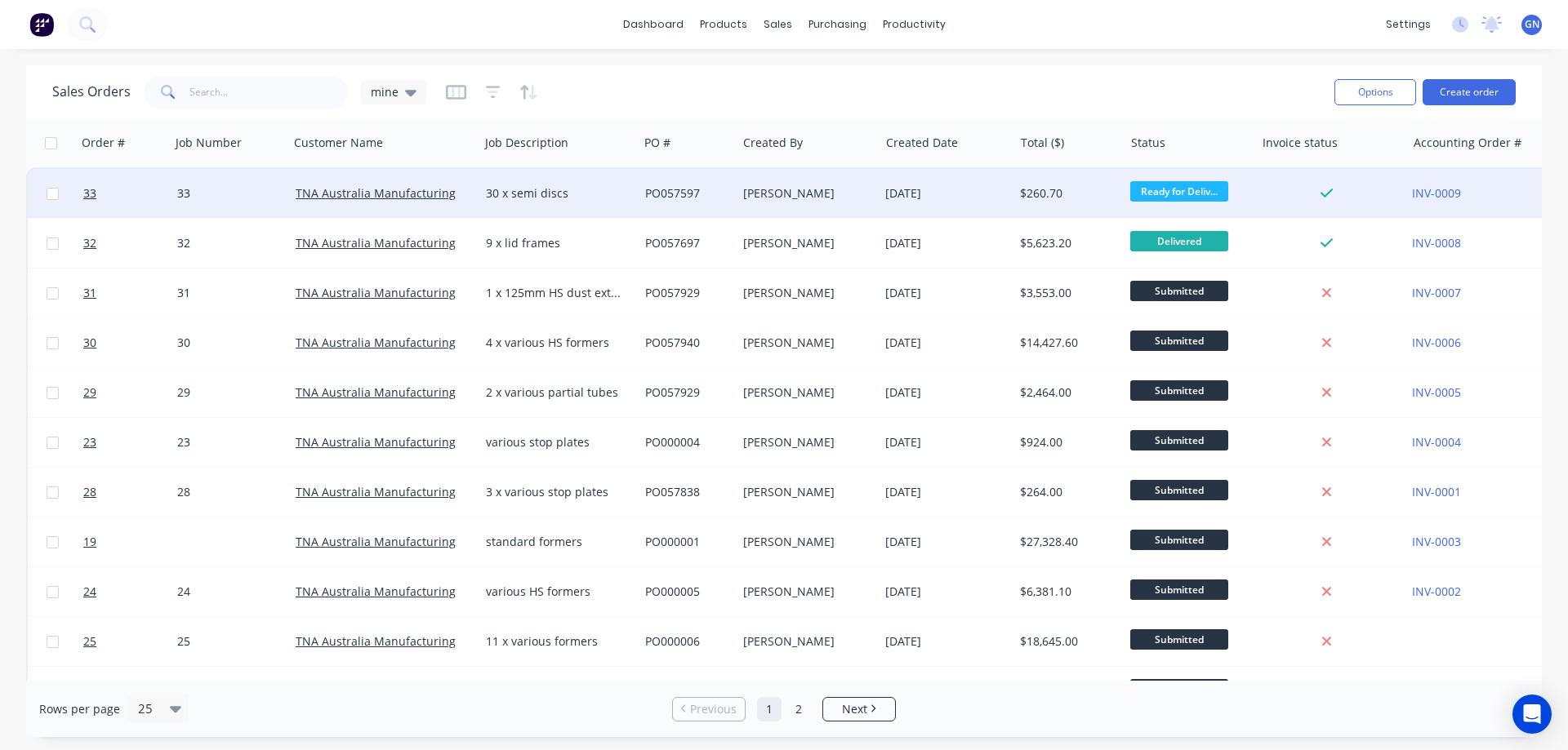
click at [1171, 191] on span "Ready for Deliv..." at bounding box center [1179, 191] width 98 height 20
click at [1380, 90] on button "Options" at bounding box center [1375, 92] width 82 height 26
click at [1211, 90] on div "Sales Orders mine" at bounding box center [687, 92] width 1269 height 40
click at [916, 193] on div "[DATE]" at bounding box center [946, 194] width 121 height 17
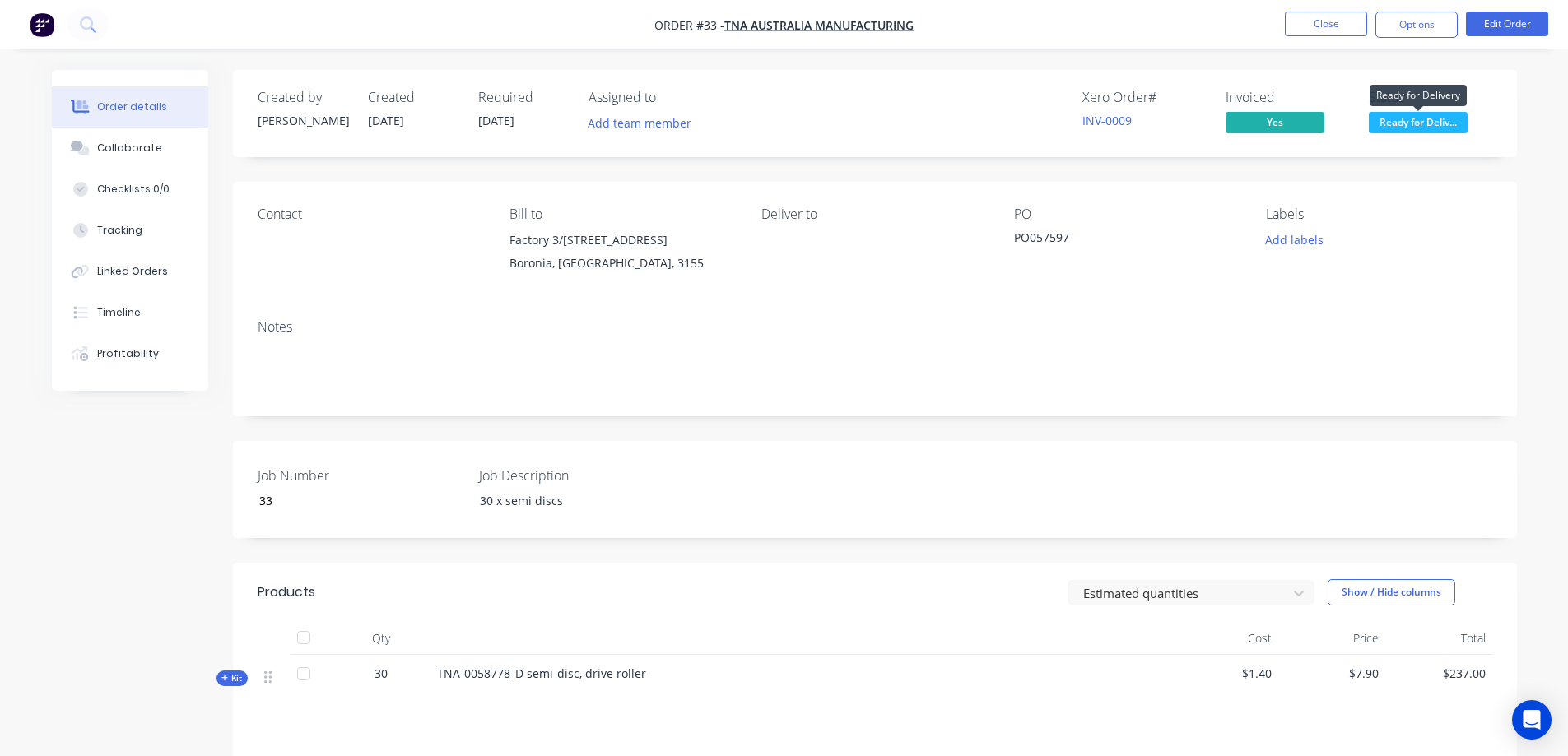
click at [1416, 119] on span "Ready for Deliv..." at bounding box center [1418, 122] width 99 height 20
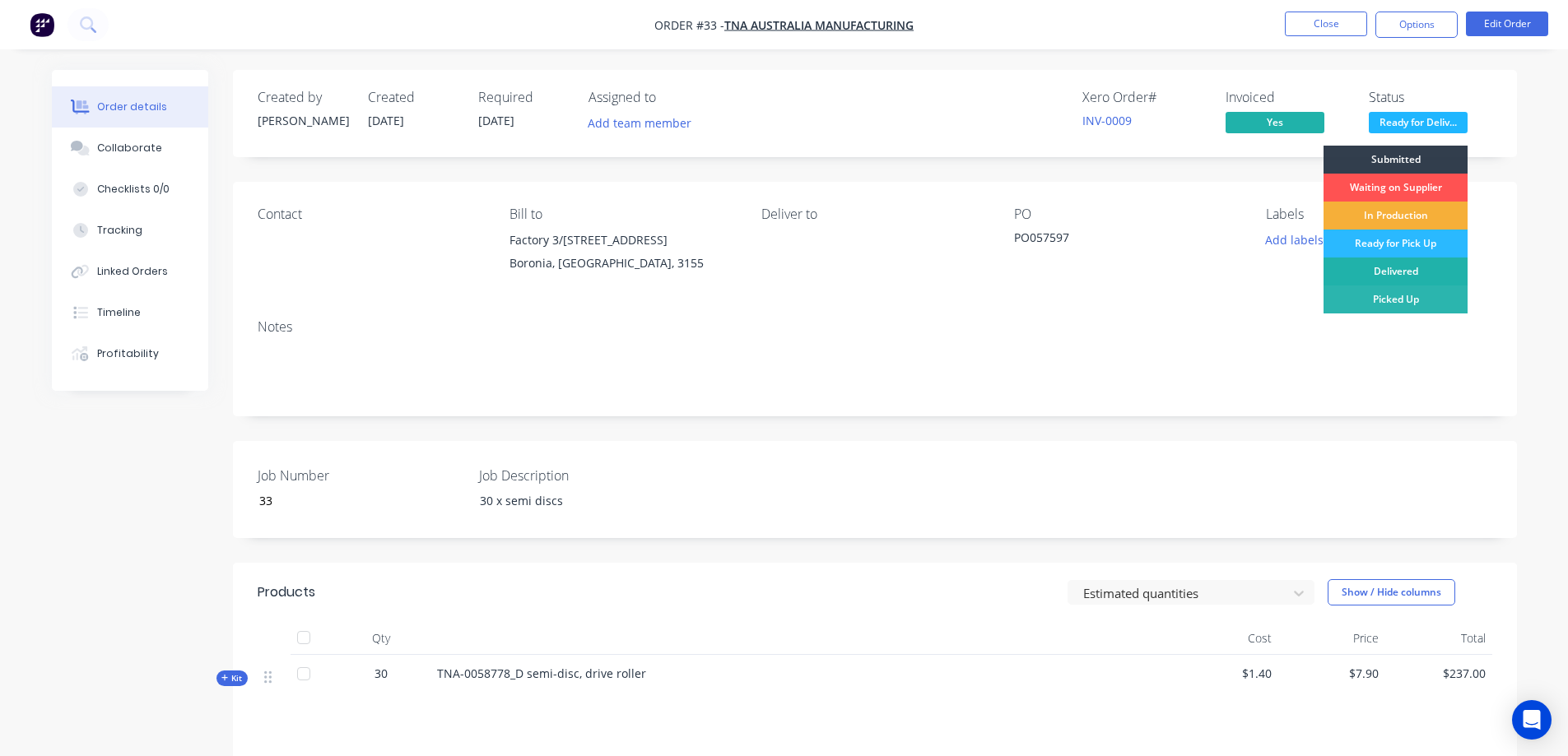
click at [1404, 267] on div "Delivered" at bounding box center [1395, 271] width 144 height 28
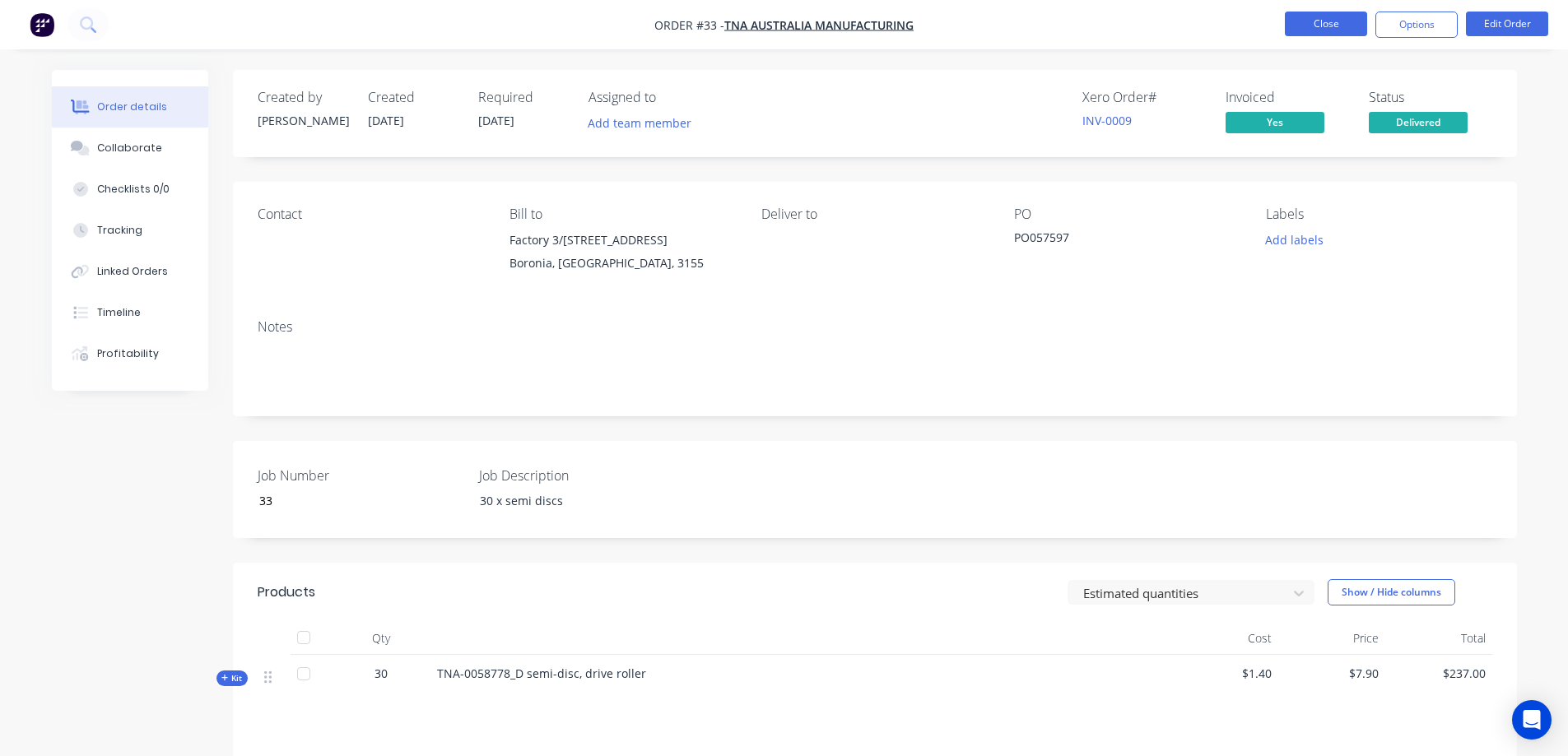
click at [1334, 23] on button "Close" at bounding box center [1325, 23] width 82 height 25
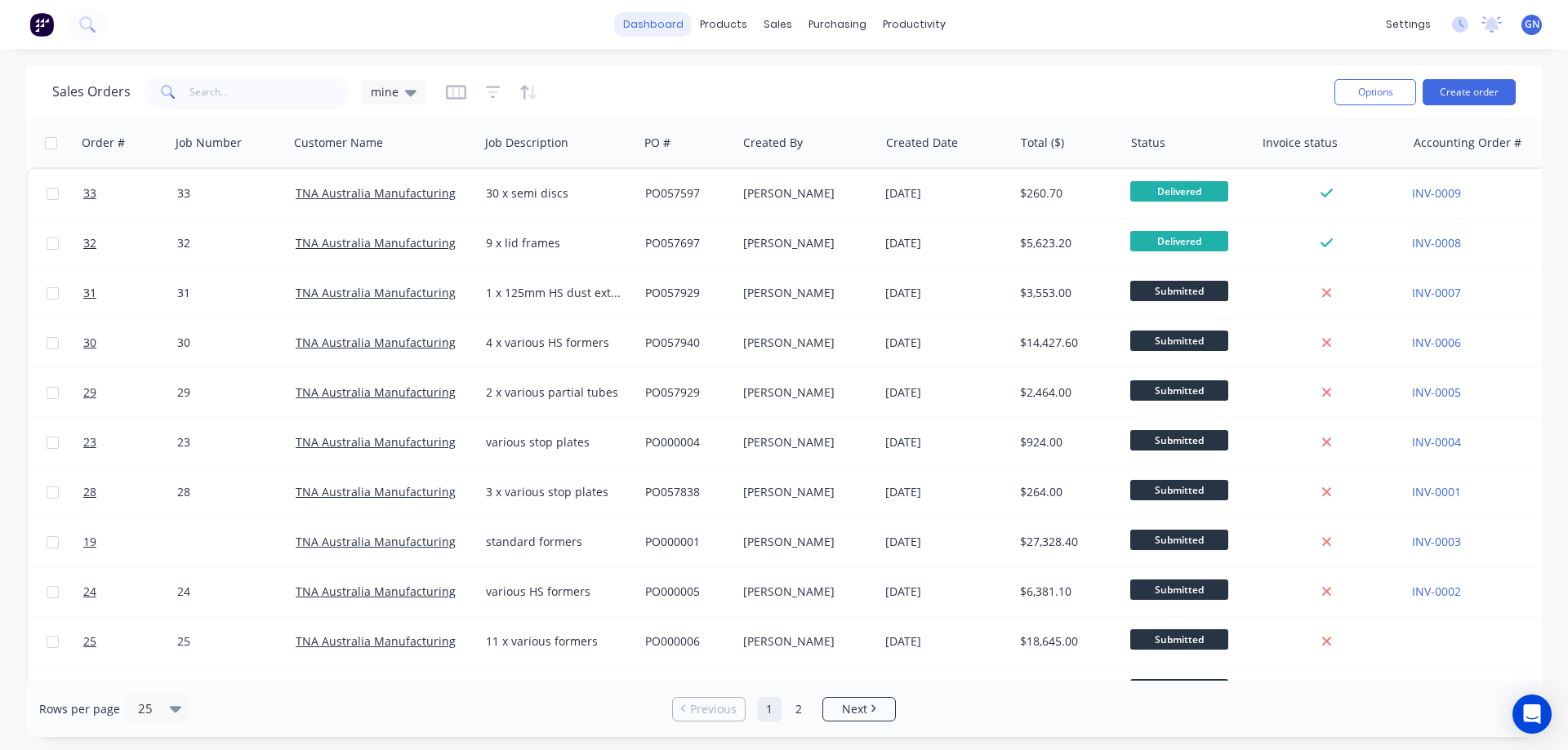
click at [669, 26] on link "dashboard" at bounding box center [653, 24] width 76 height 25
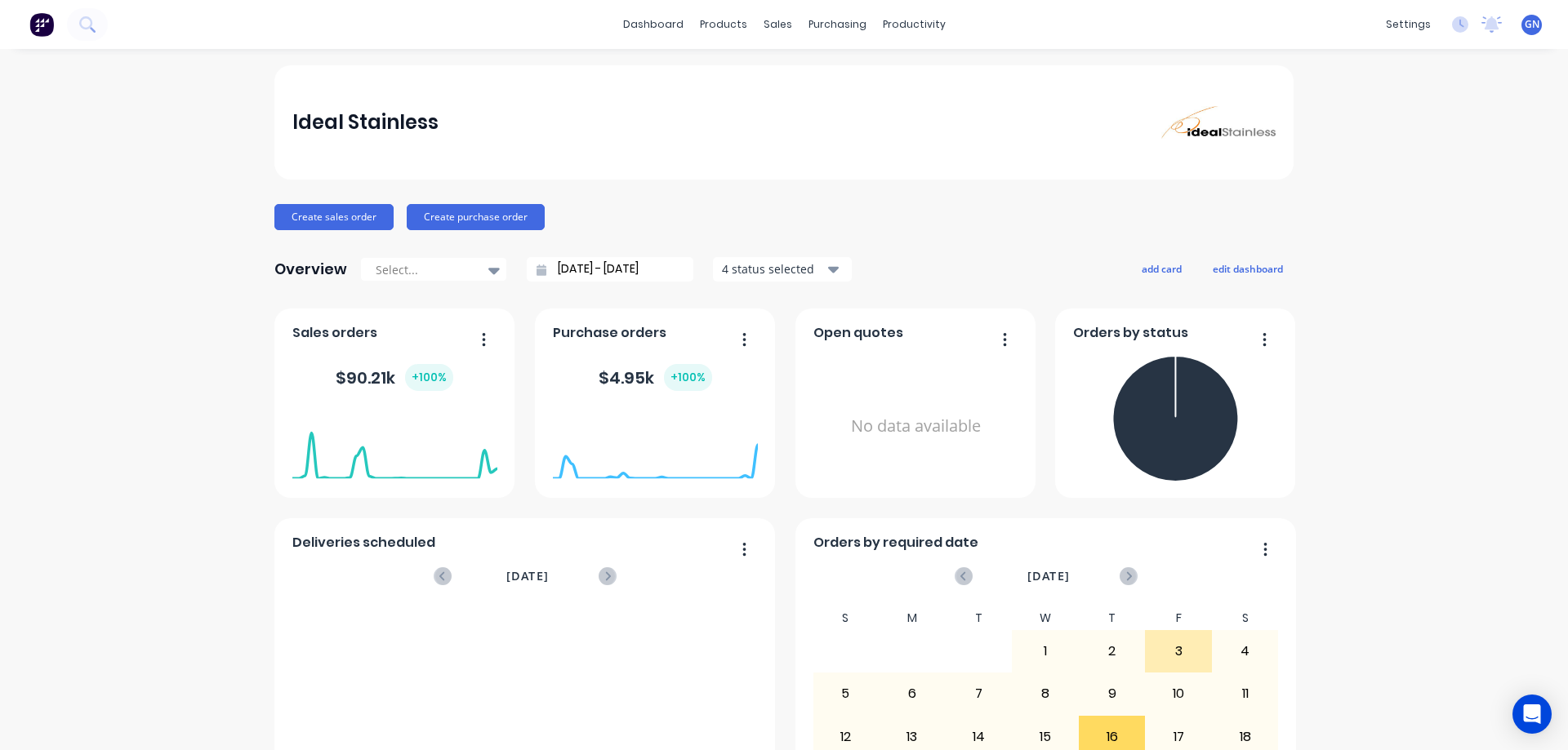
drag, startPoint x: 84, startPoint y: 215, endPoint x: 98, endPoint y: 215, distance: 14.0
click at [84, 215] on div "Ideal Stainless Create sales order Create purchase order Overview Select... [DA…" at bounding box center [784, 491] width 1568 height 852
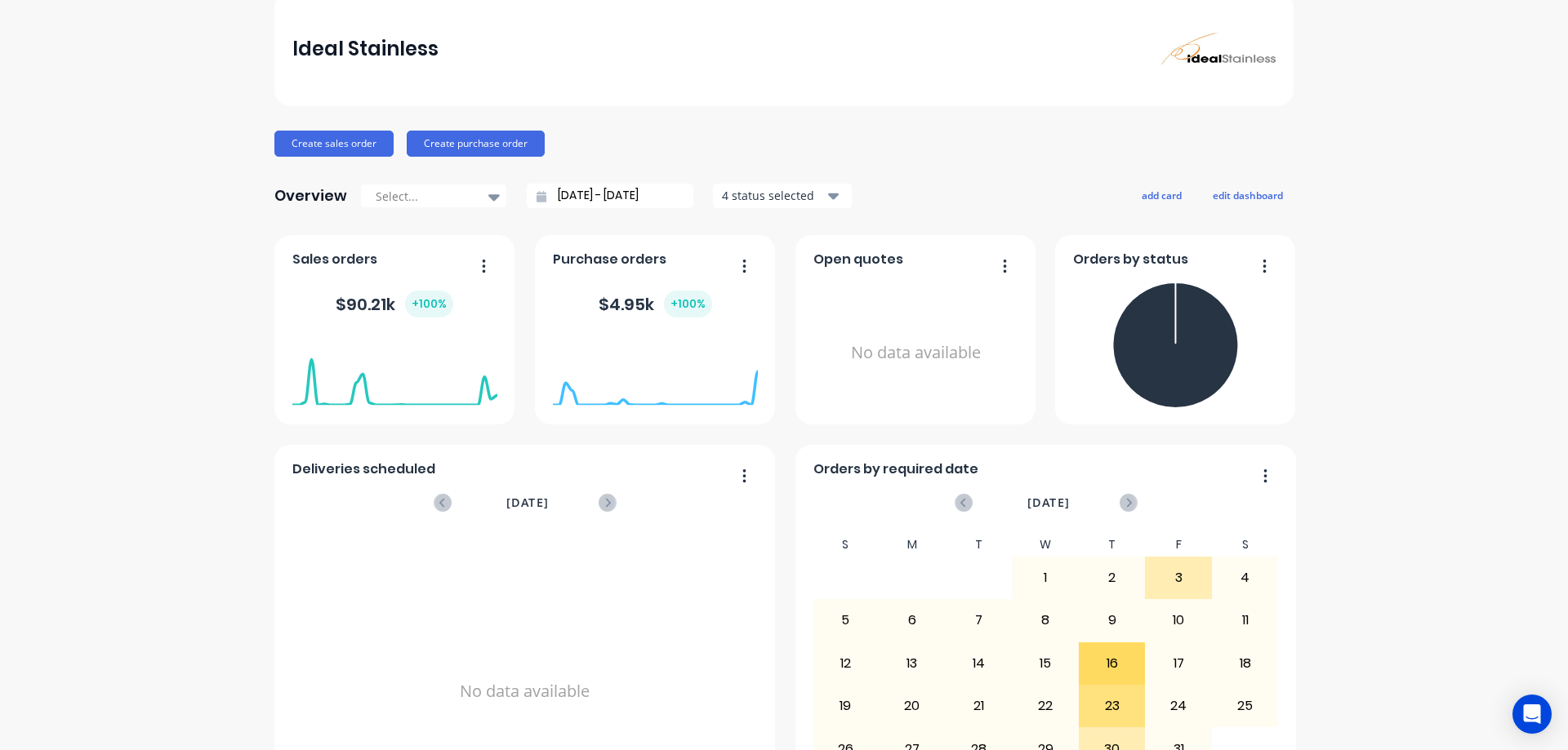
scroll to position [82, 0]
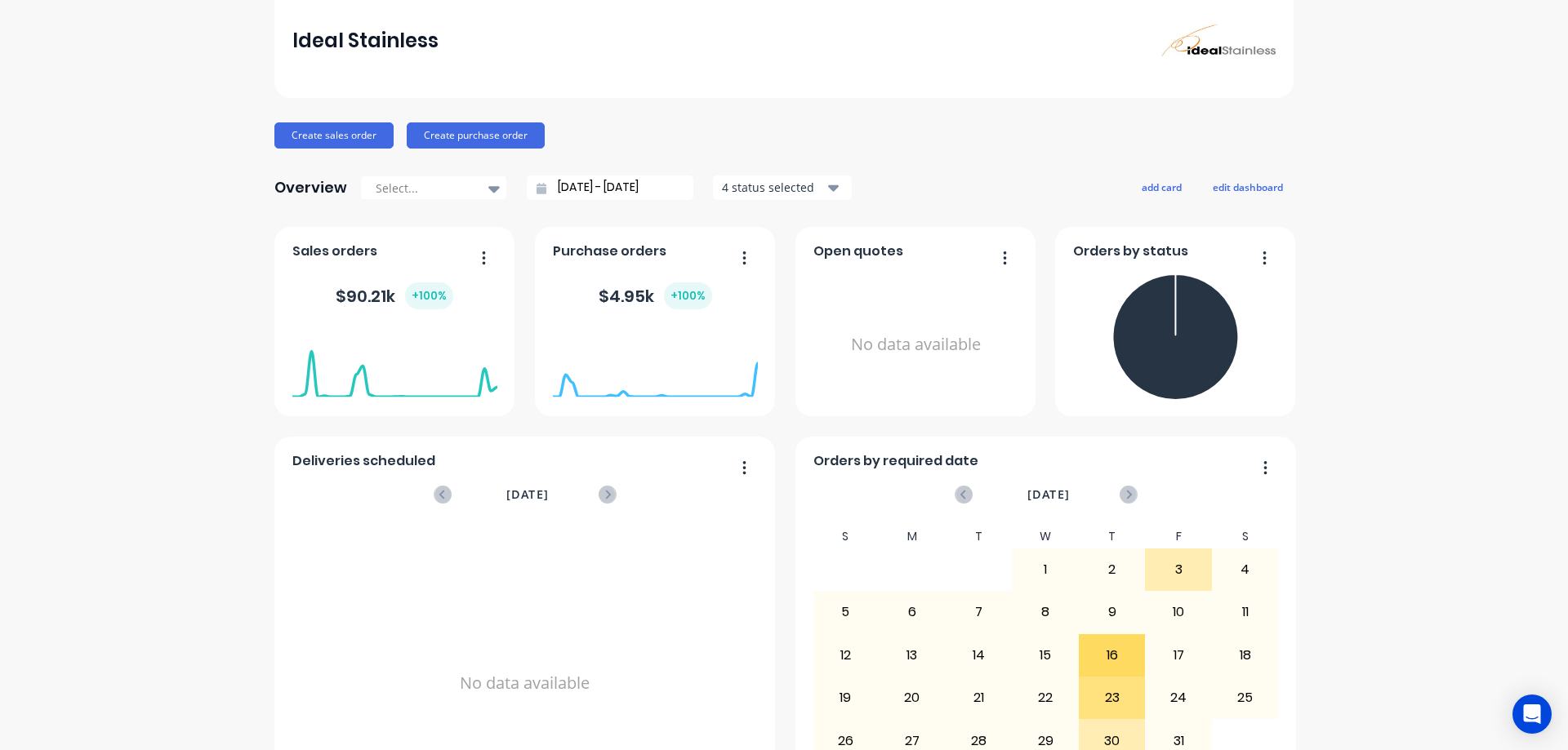
click at [1263, 258] on icon "button" at bounding box center [1265, 258] width 4 height 17
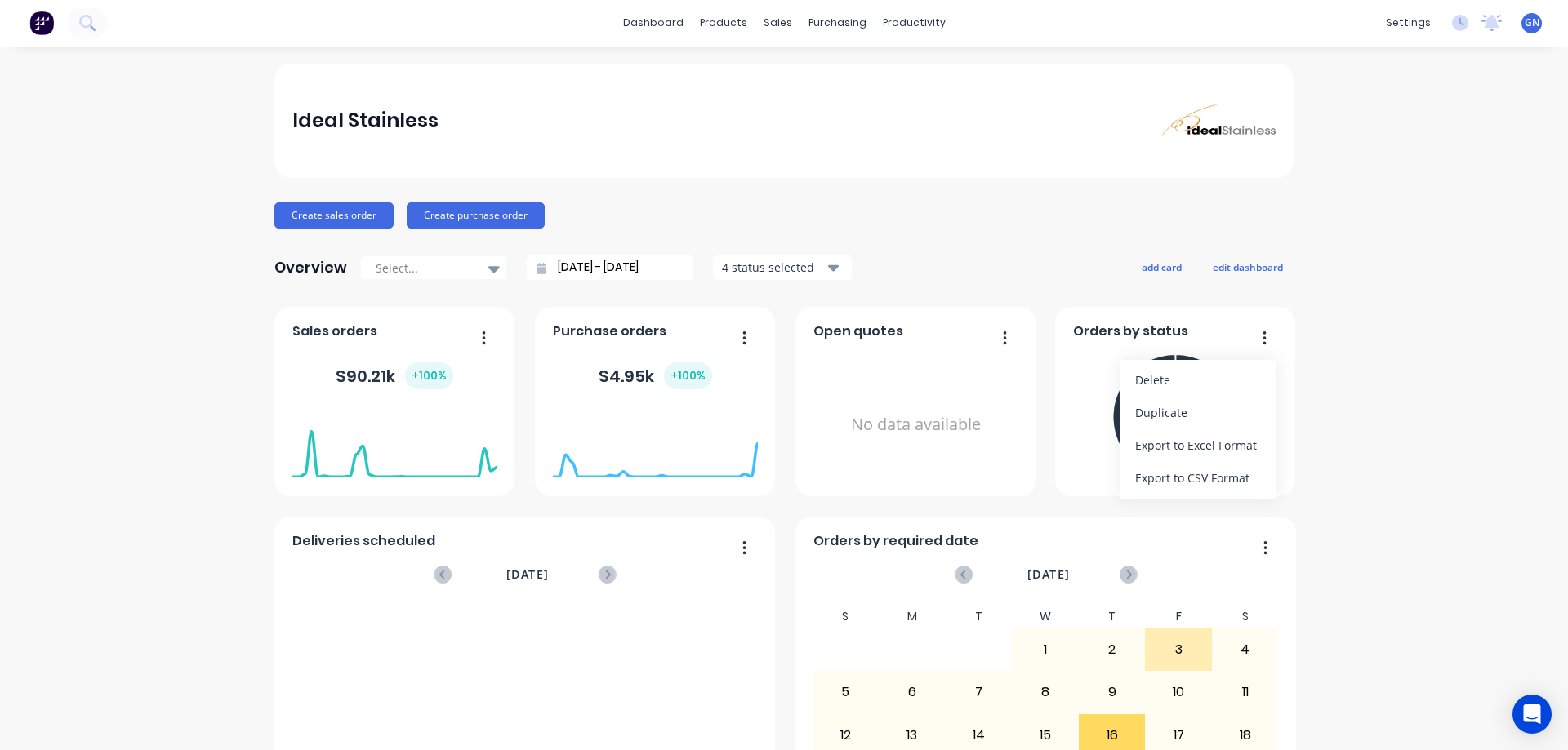
scroll to position [0, 0]
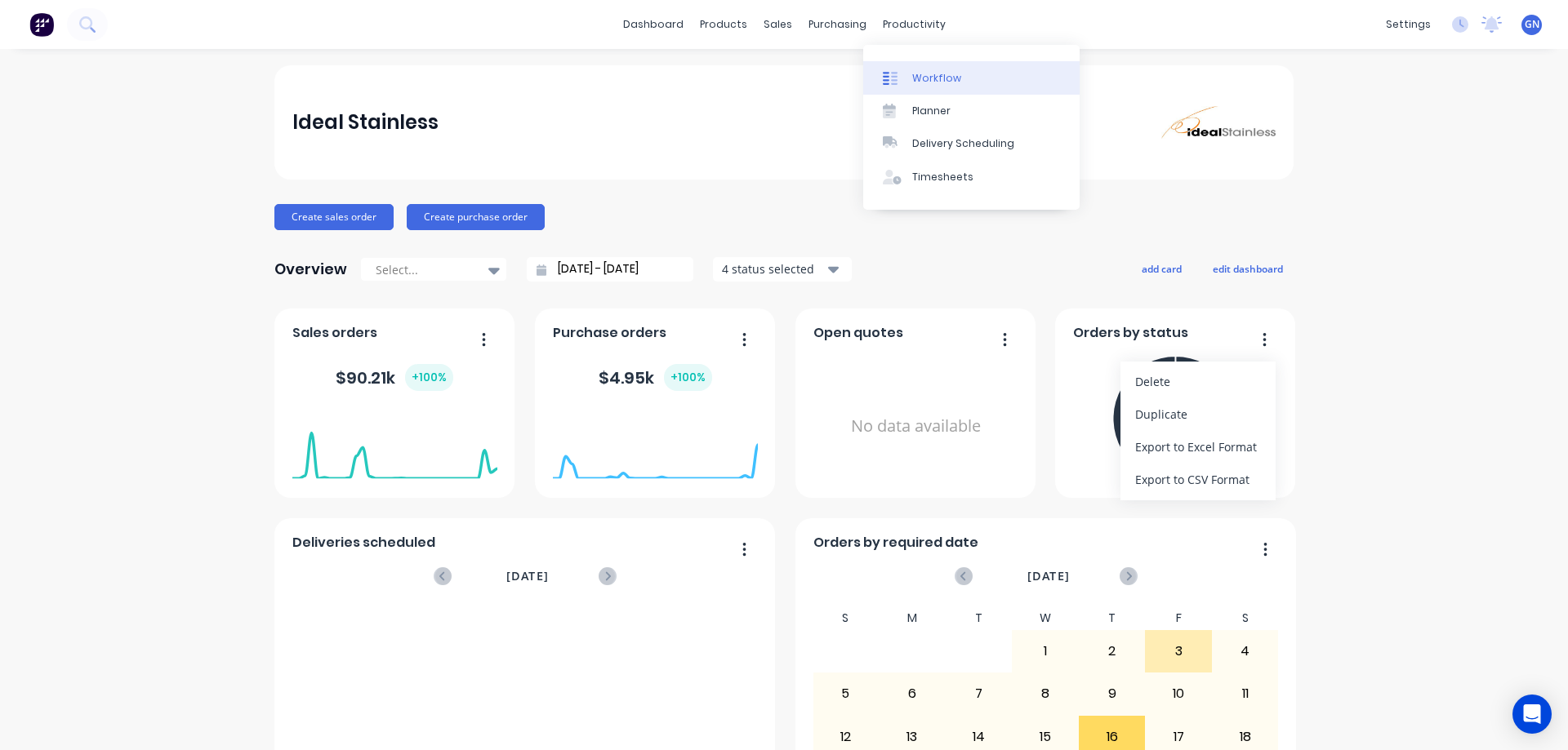
click at [937, 78] on div "Workflow" at bounding box center [936, 78] width 49 height 15
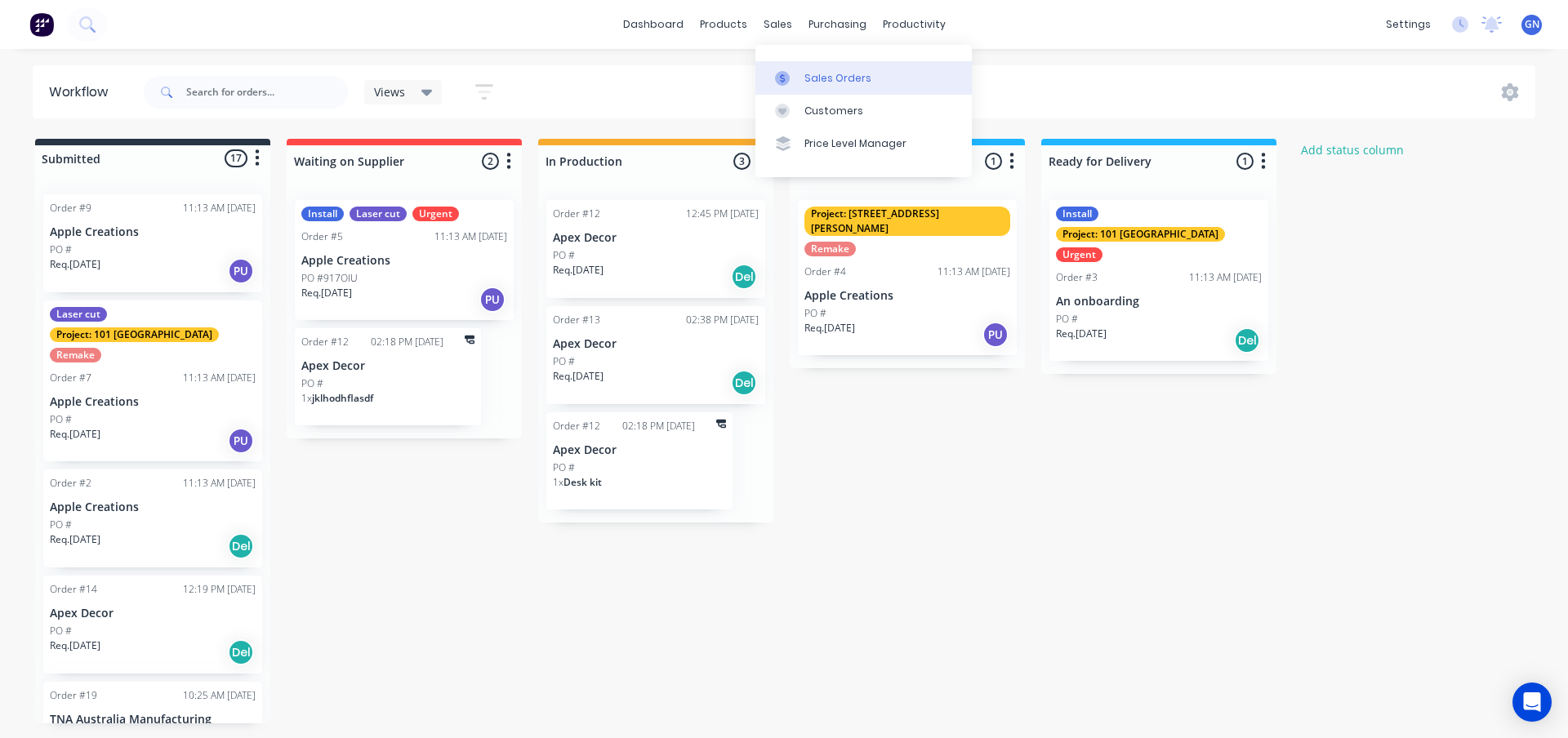
click at [835, 75] on div "Sales Orders" at bounding box center [838, 78] width 67 height 15
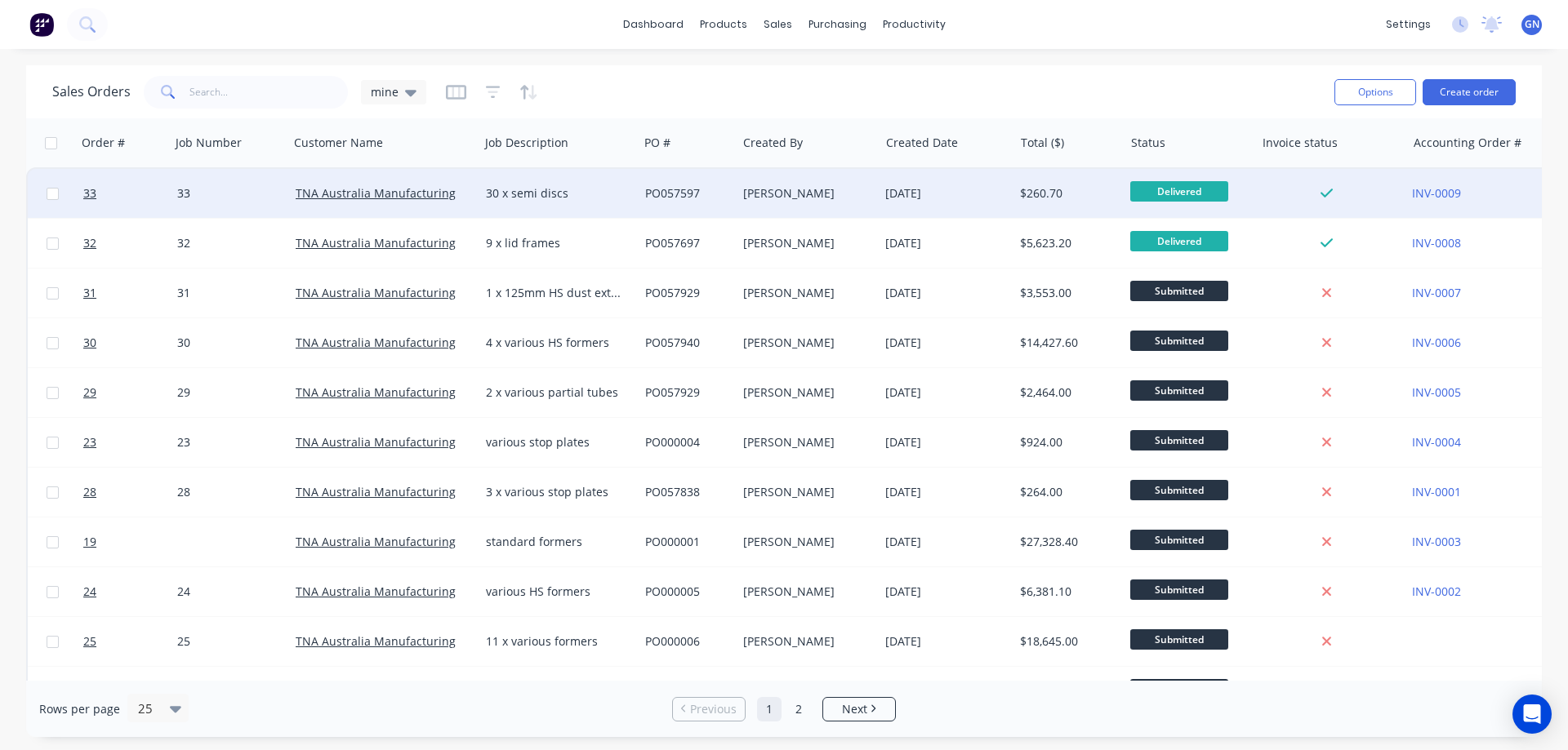
click at [1192, 186] on span "Delivered" at bounding box center [1179, 191] width 98 height 20
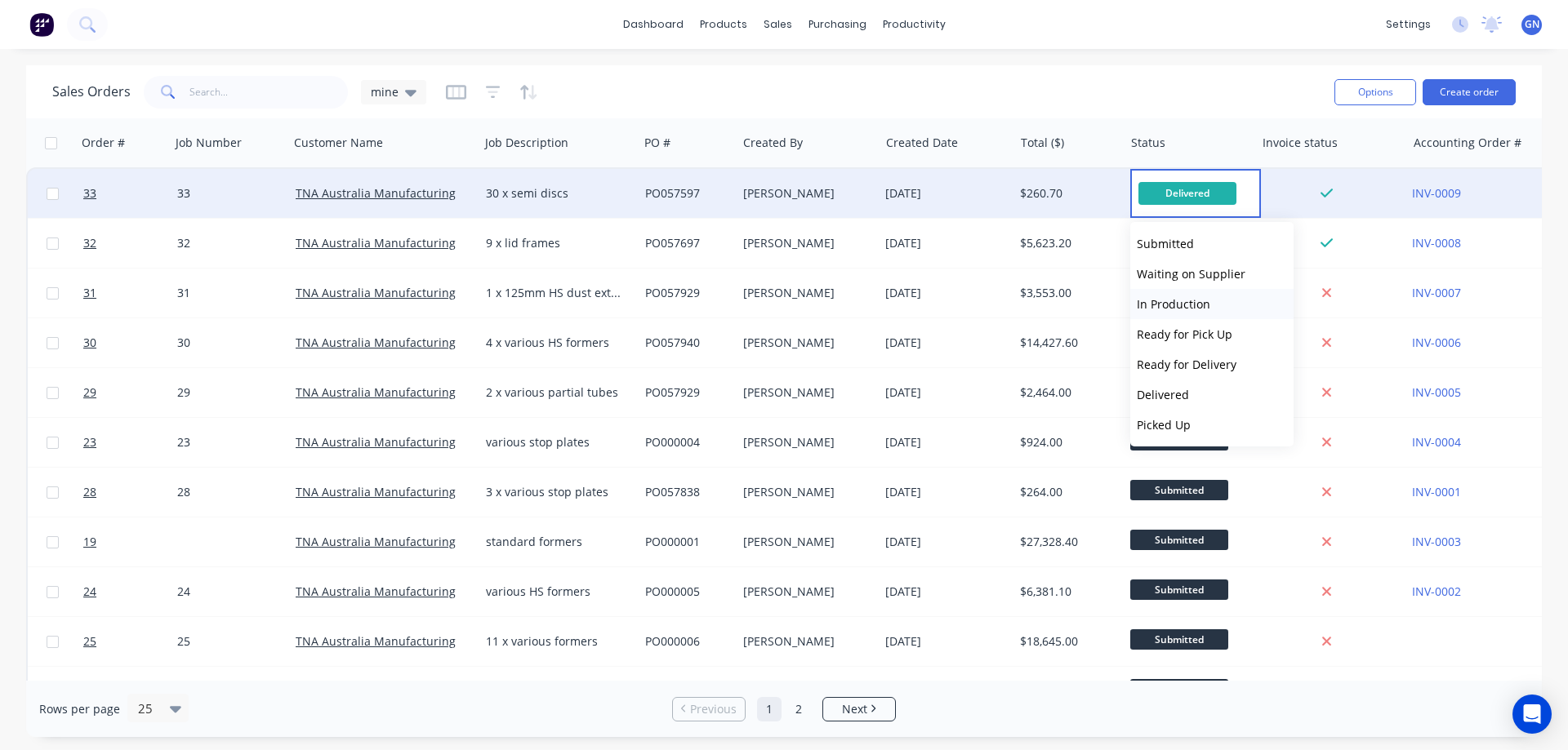
click at [1186, 299] on span "In Production" at bounding box center [1173, 303] width 74 height 16
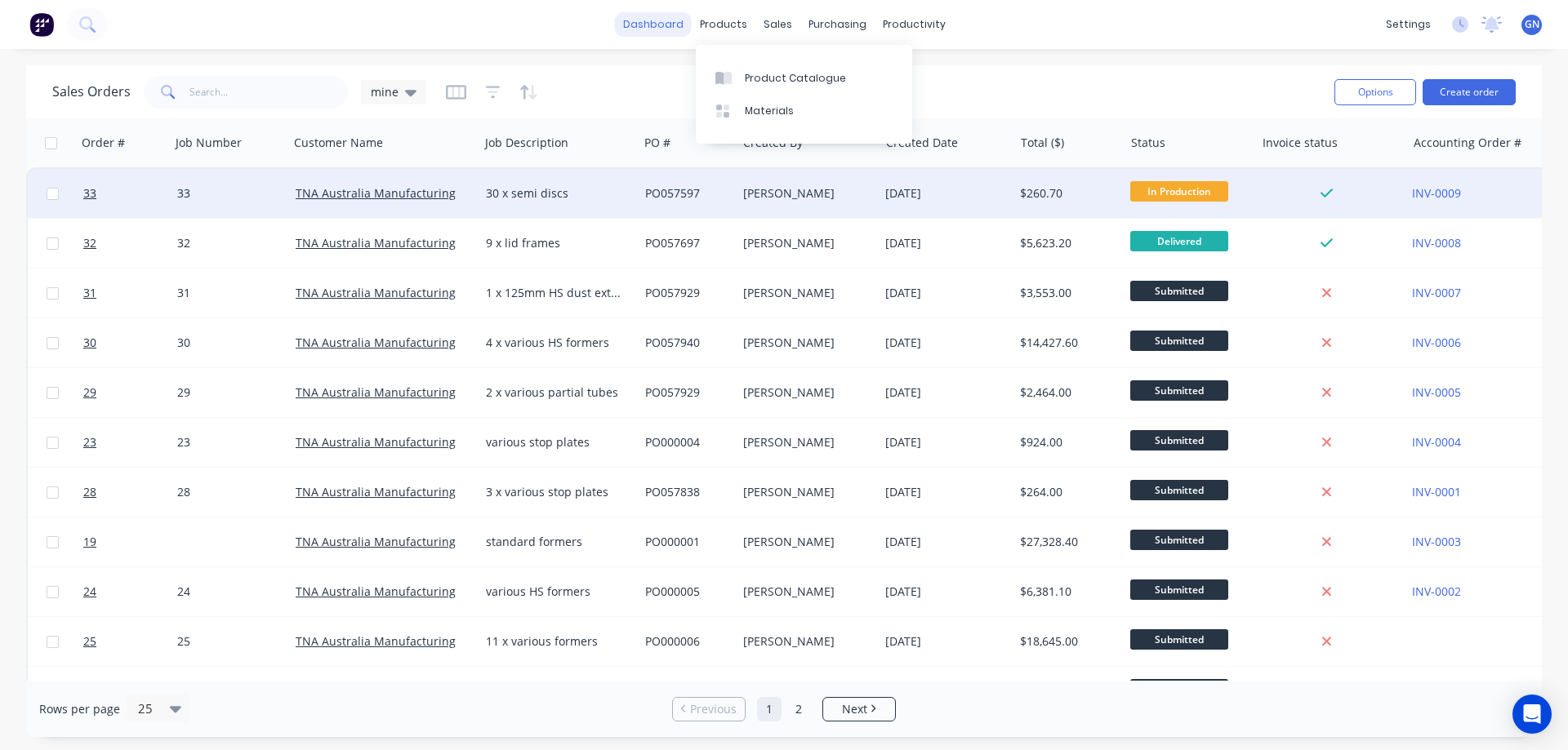
click at [672, 28] on link "dashboard" at bounding box center [653, 24] width 76 height 25
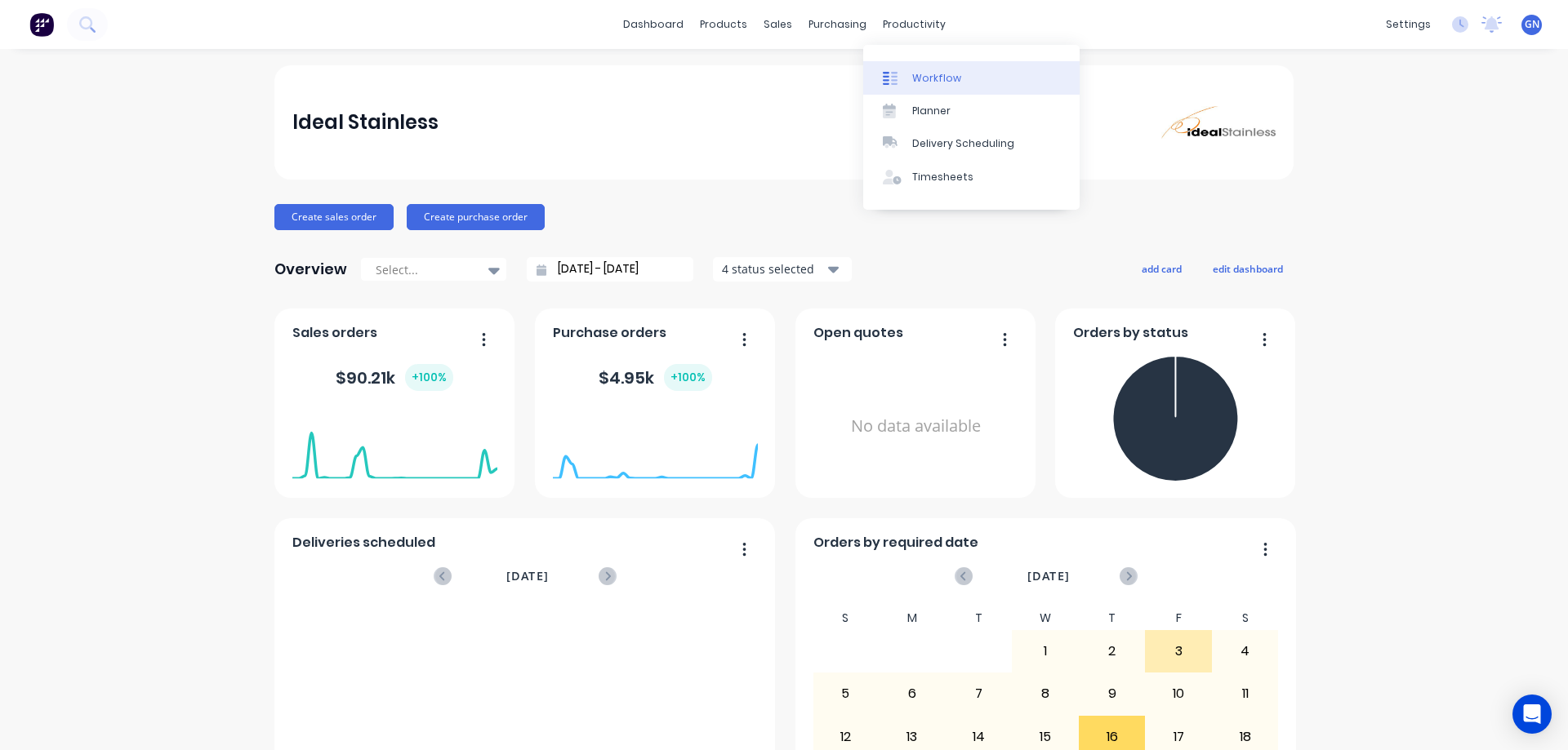
click at [935, 80] on div "Workflow" at bounding box center [936, 78] width 49 height 15
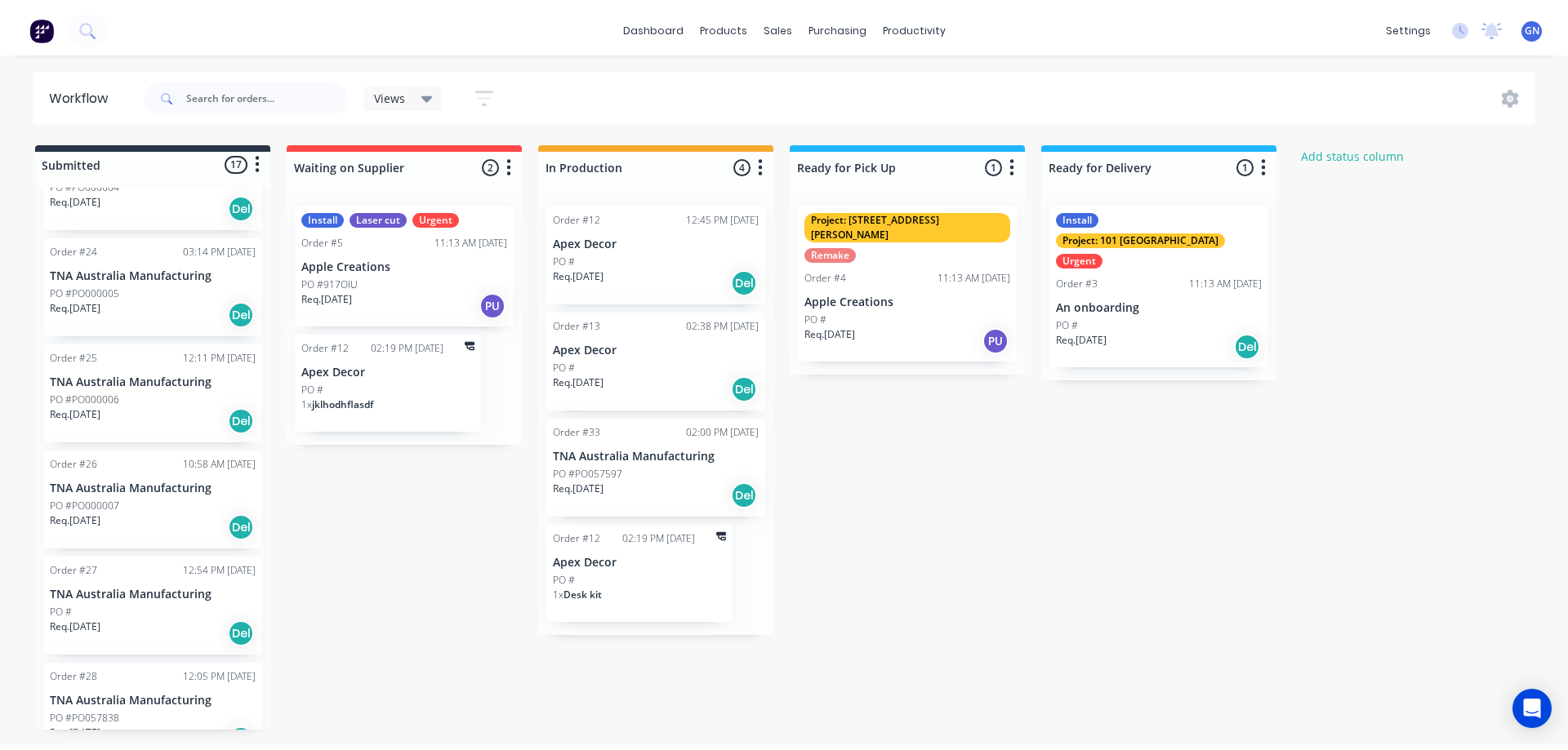
scroll to position [902, 0]
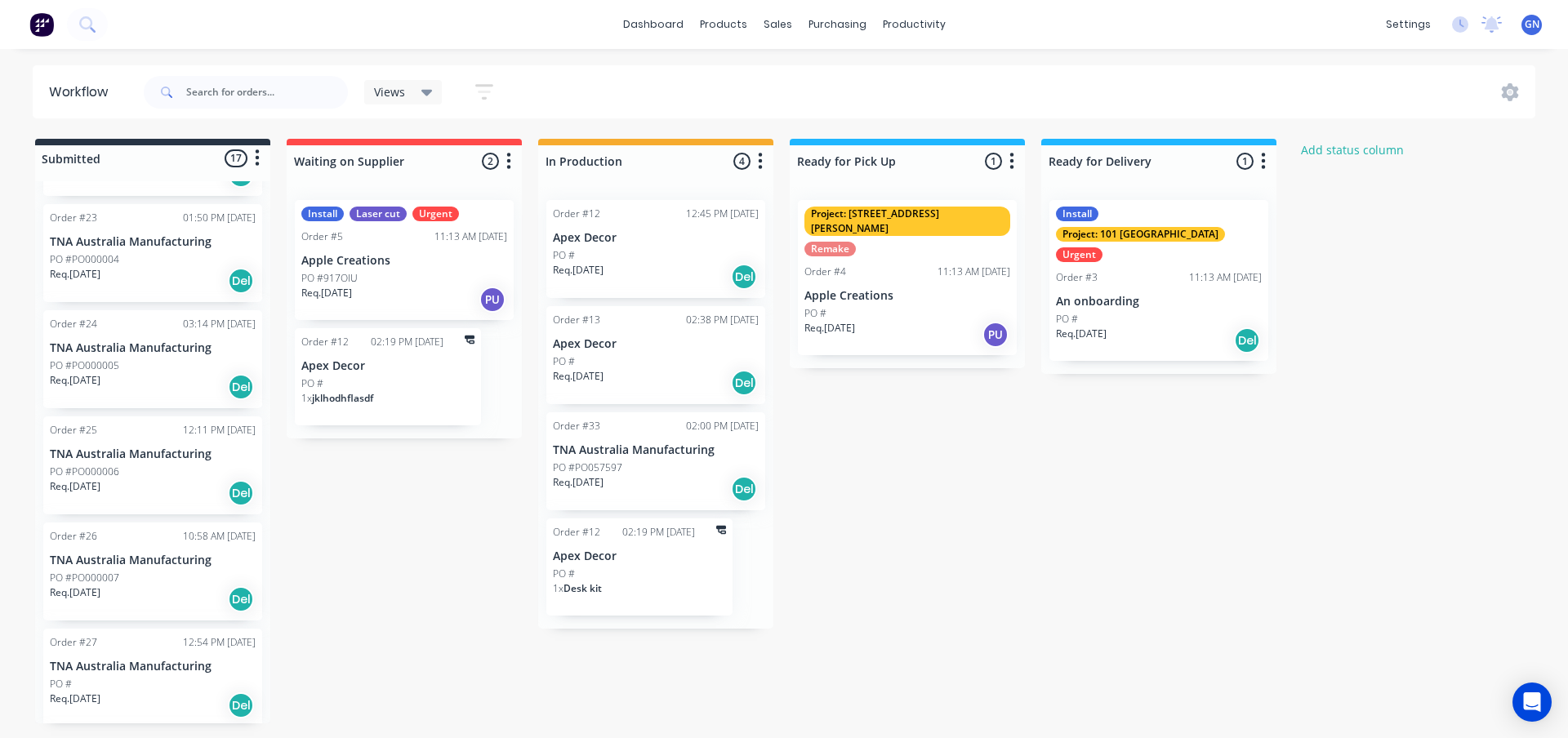
click at [237, 480] on div "Del" at bounding box center [241, 493] width 26 height 26
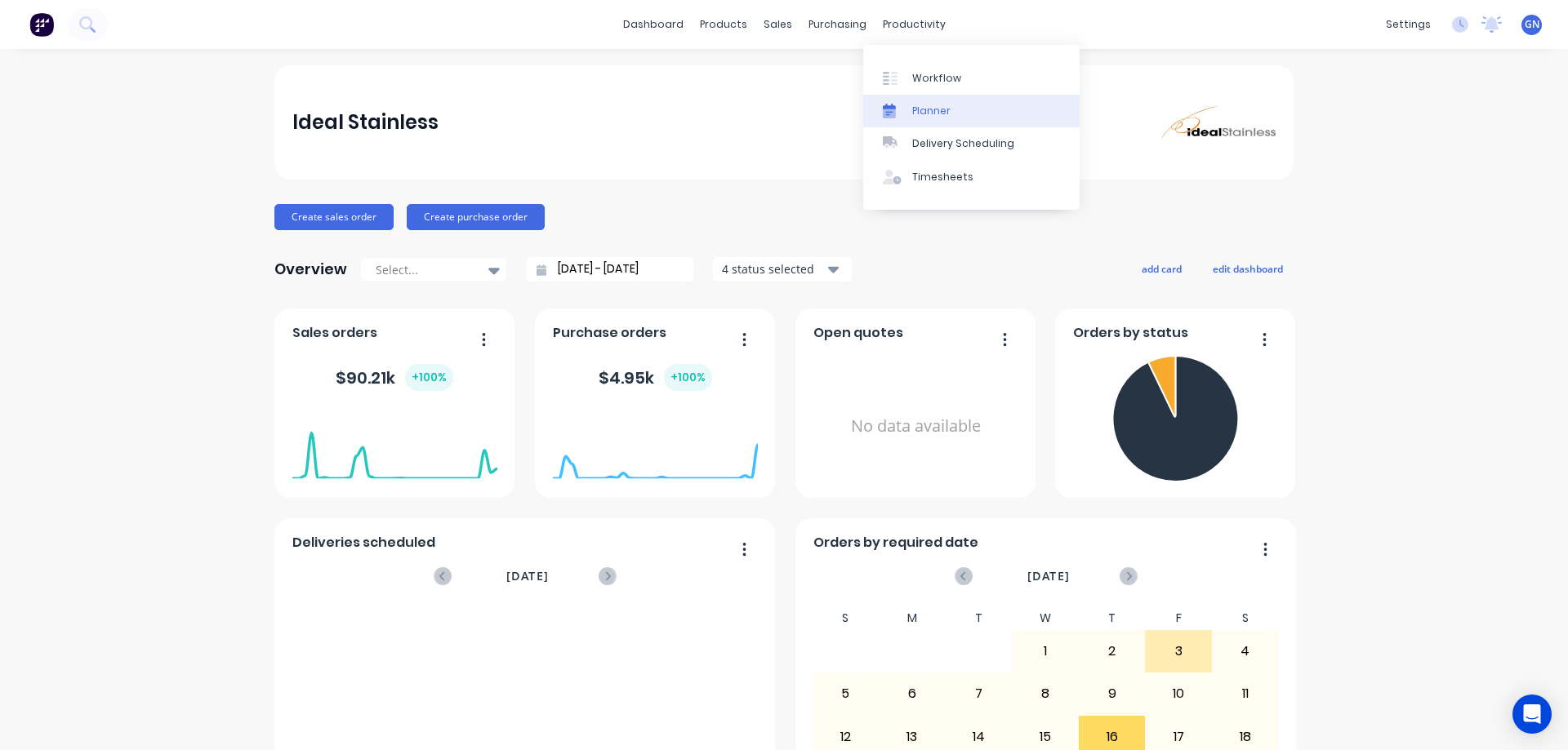
click at [938, 108] on div "Planner" at bounding box center [932, 111] width 39 height 15
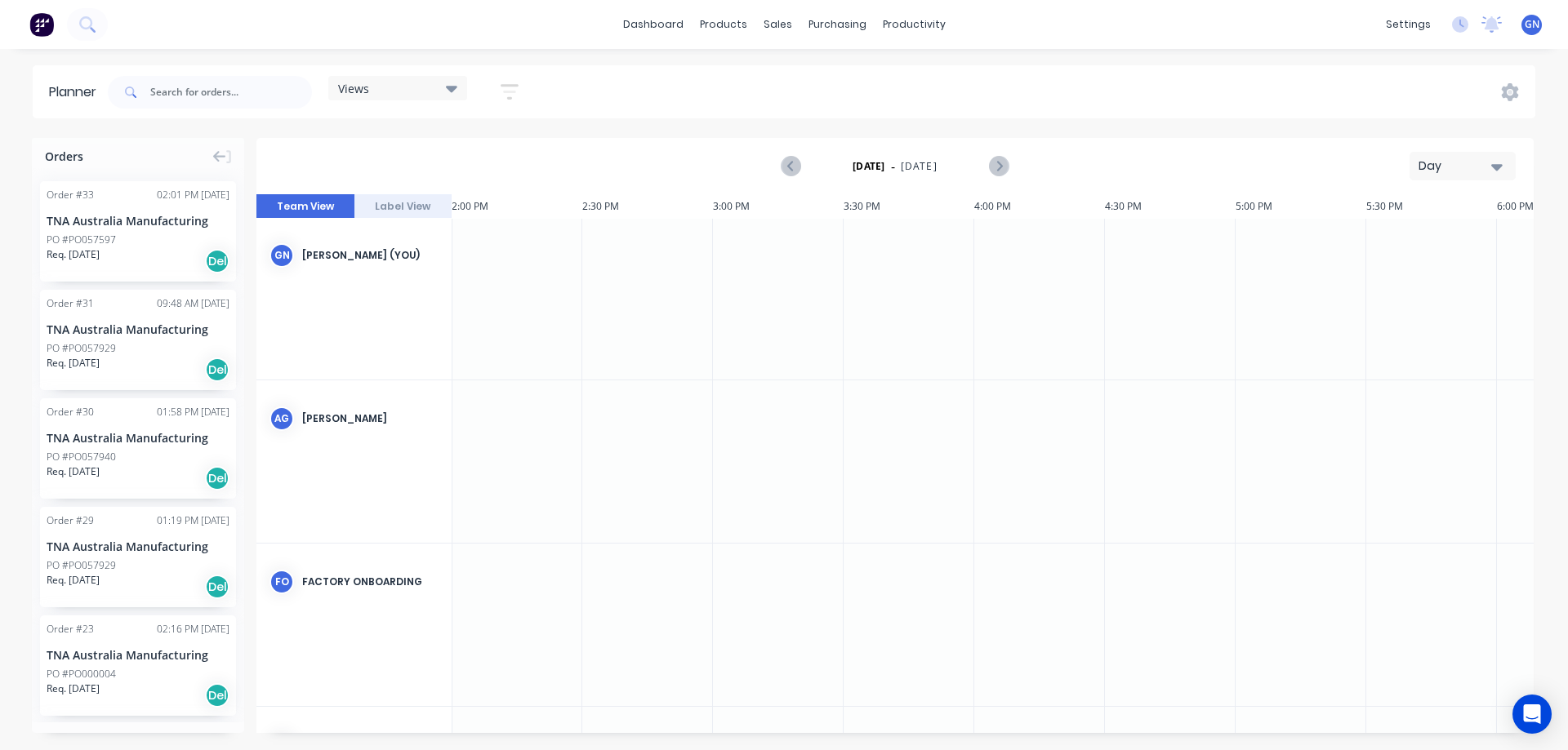
scroll to position [0, 3659]
click at [837, 73] on div "Sales Orders" at bounding box center [838, 78] width 67 height 15
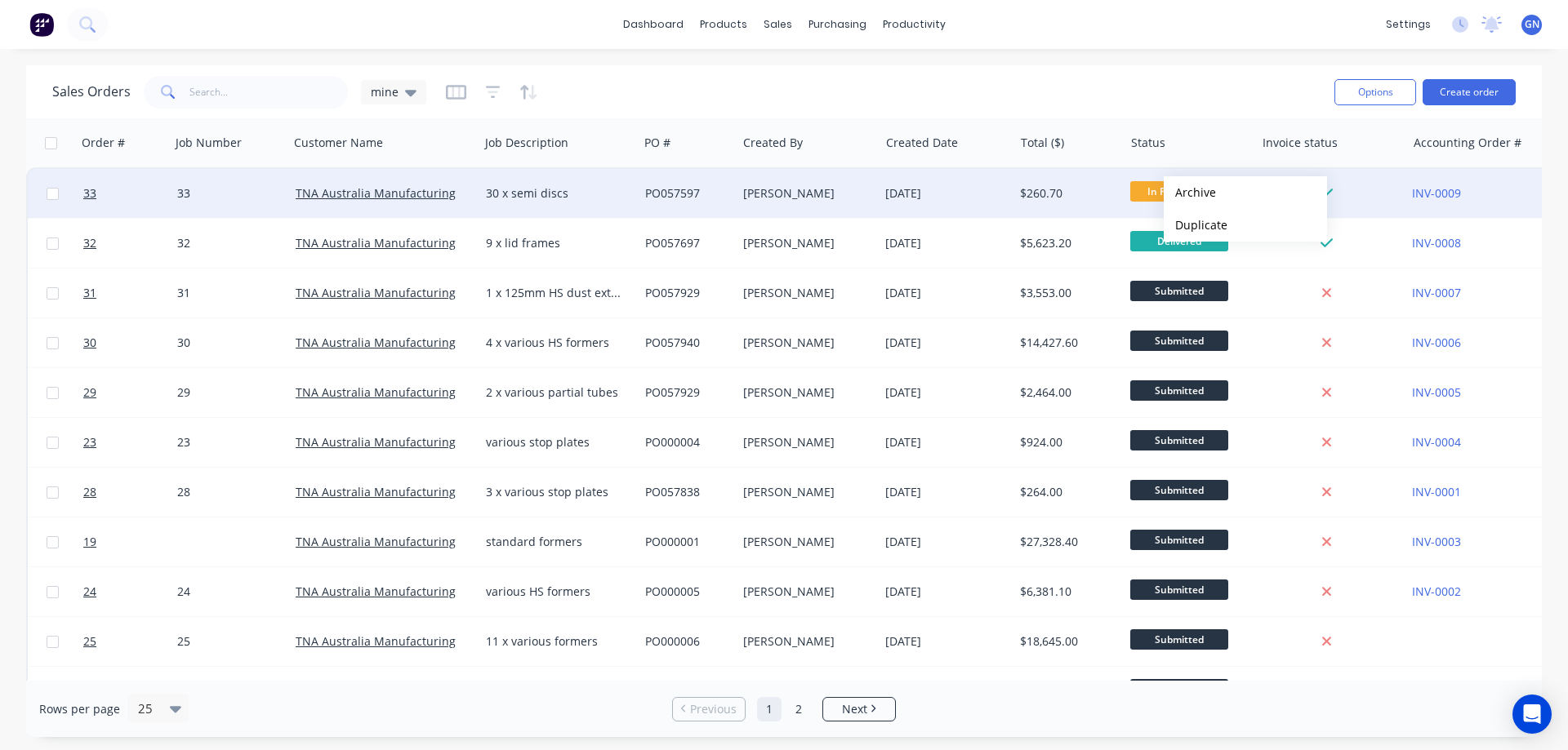
click at [1150, 185] on span "In Production" at bounding box center [1179, 191] width 98 height 20
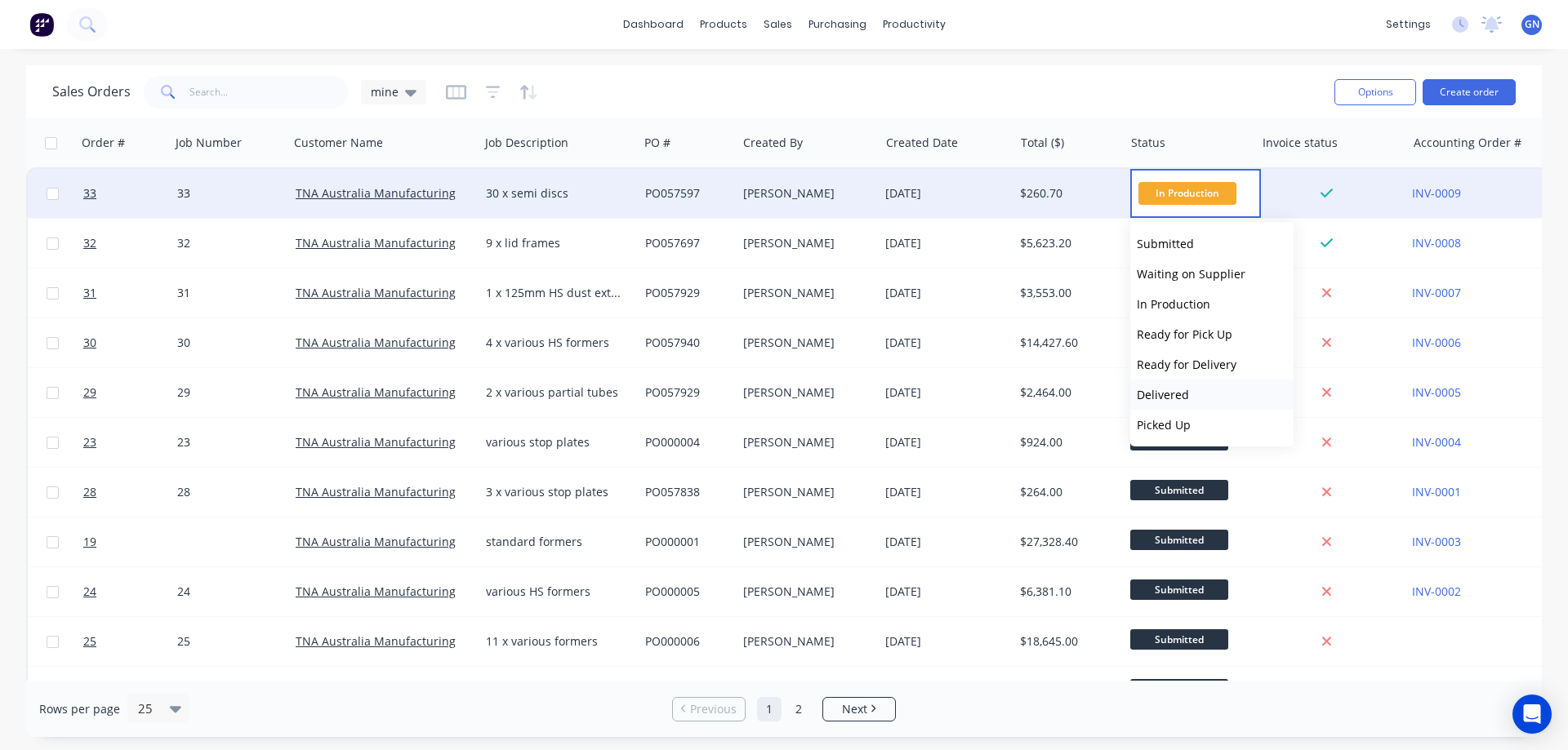
click at [1179, 397] on span "Delivered" at bounding box center [1162, 394] width 52 height 16
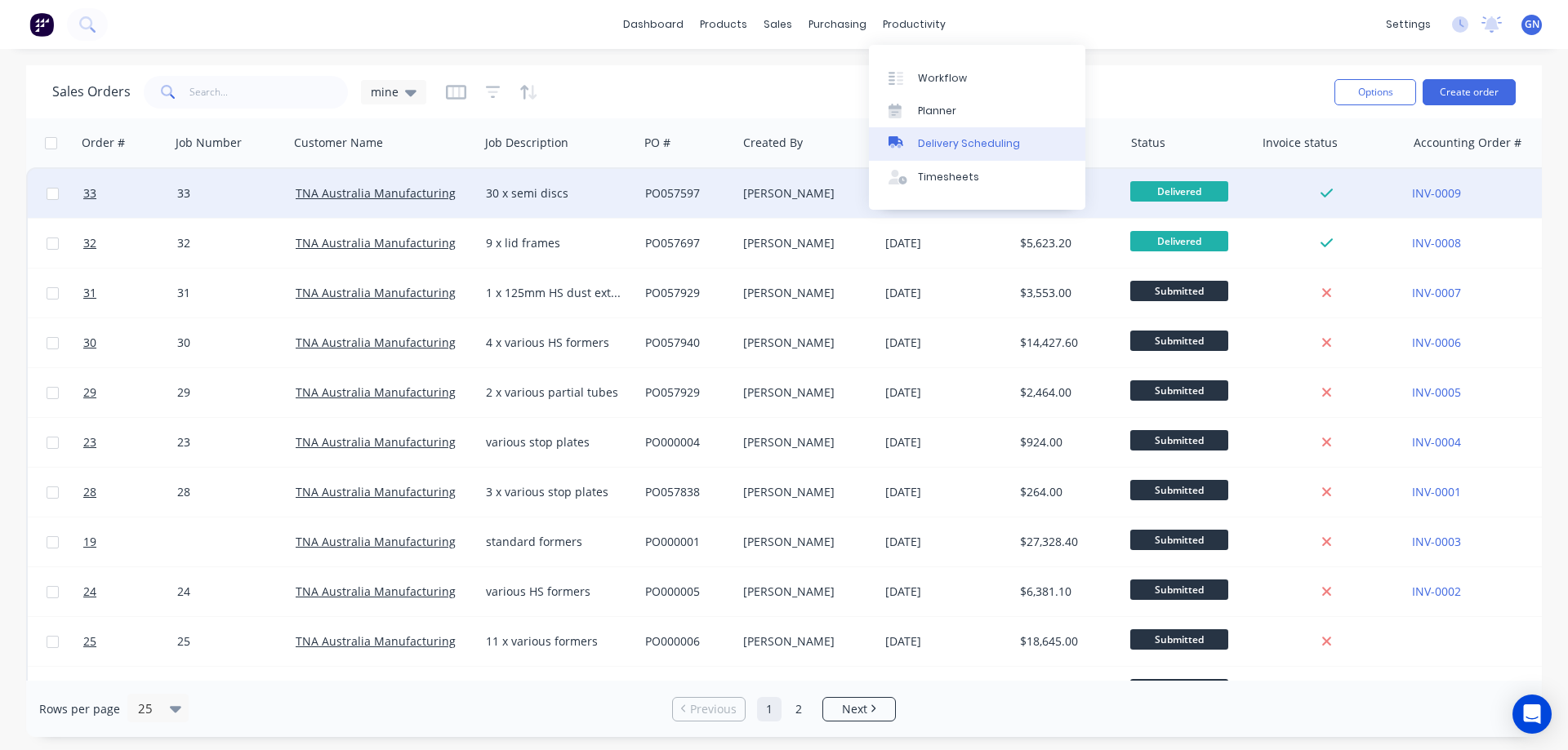
click at [941, 142] on div "Delivery Scheduling" at bounding box center [968, 143] width 102 height 15
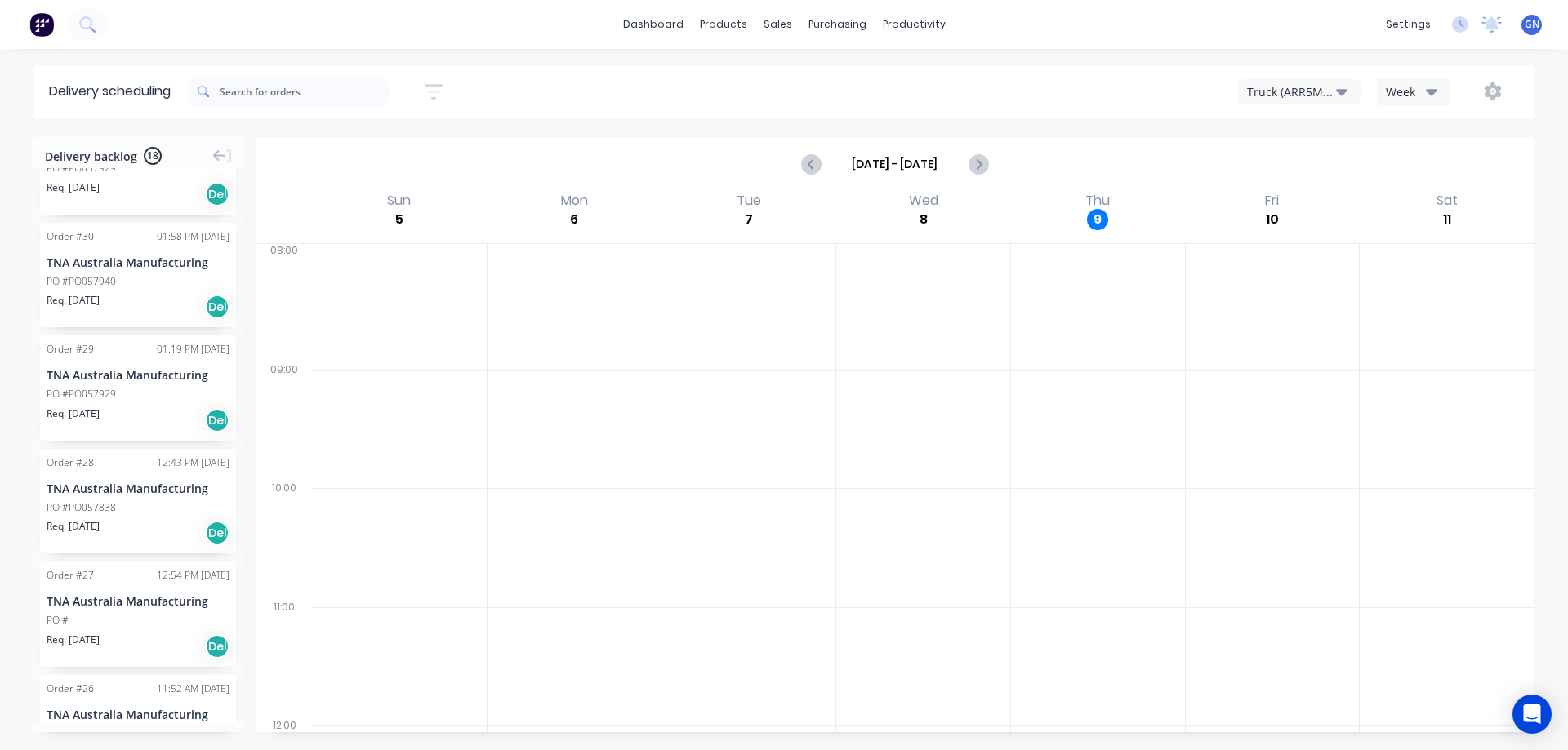
scroll to position [82, 0]
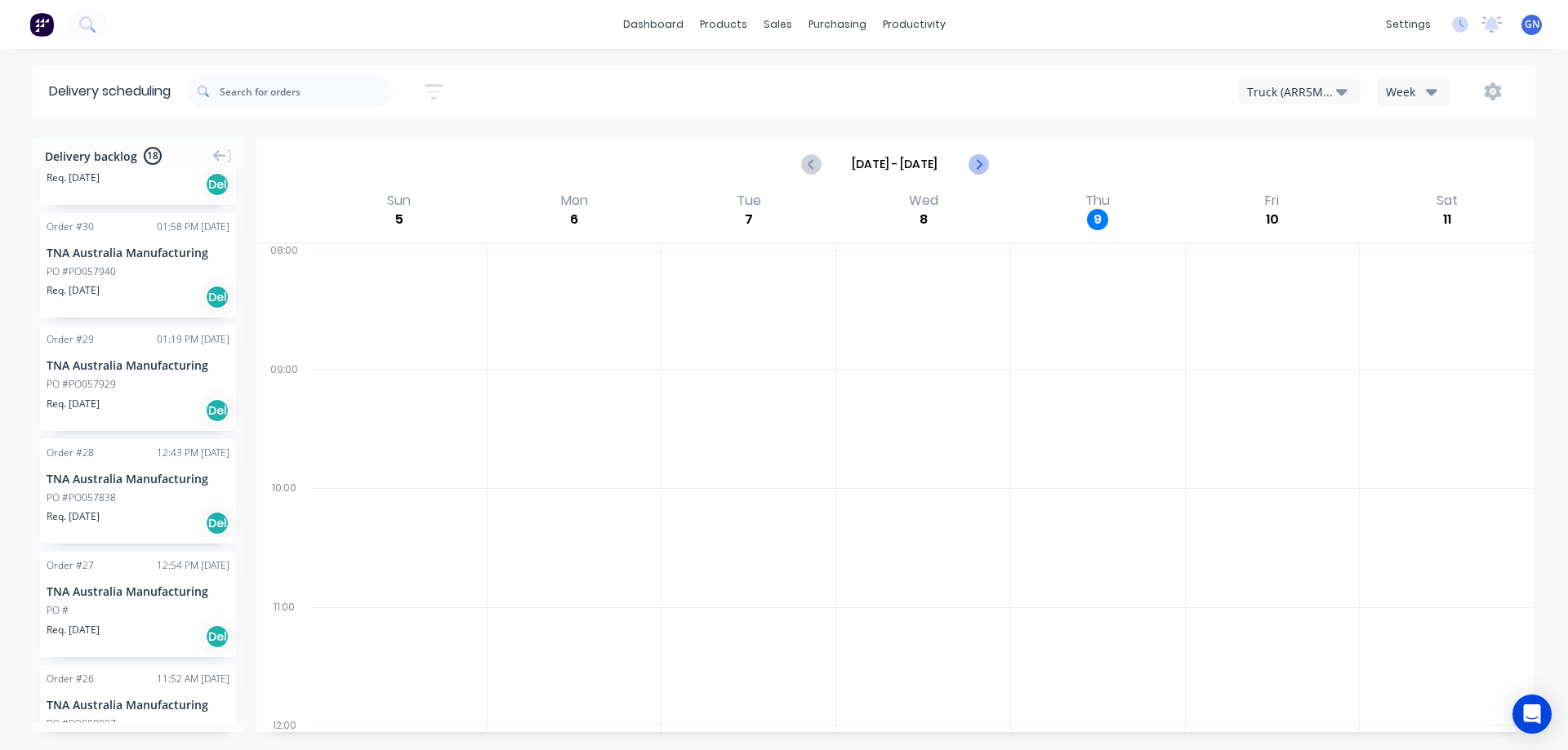
click at [978, 168] on icon "Next page" at bounding box center [978, 164] width 7 height 13
click at [818, 165] on icon "Previous page" at bounding box center [811, 164] width 19 height 19
type input "Oct 5 - Oct 11"
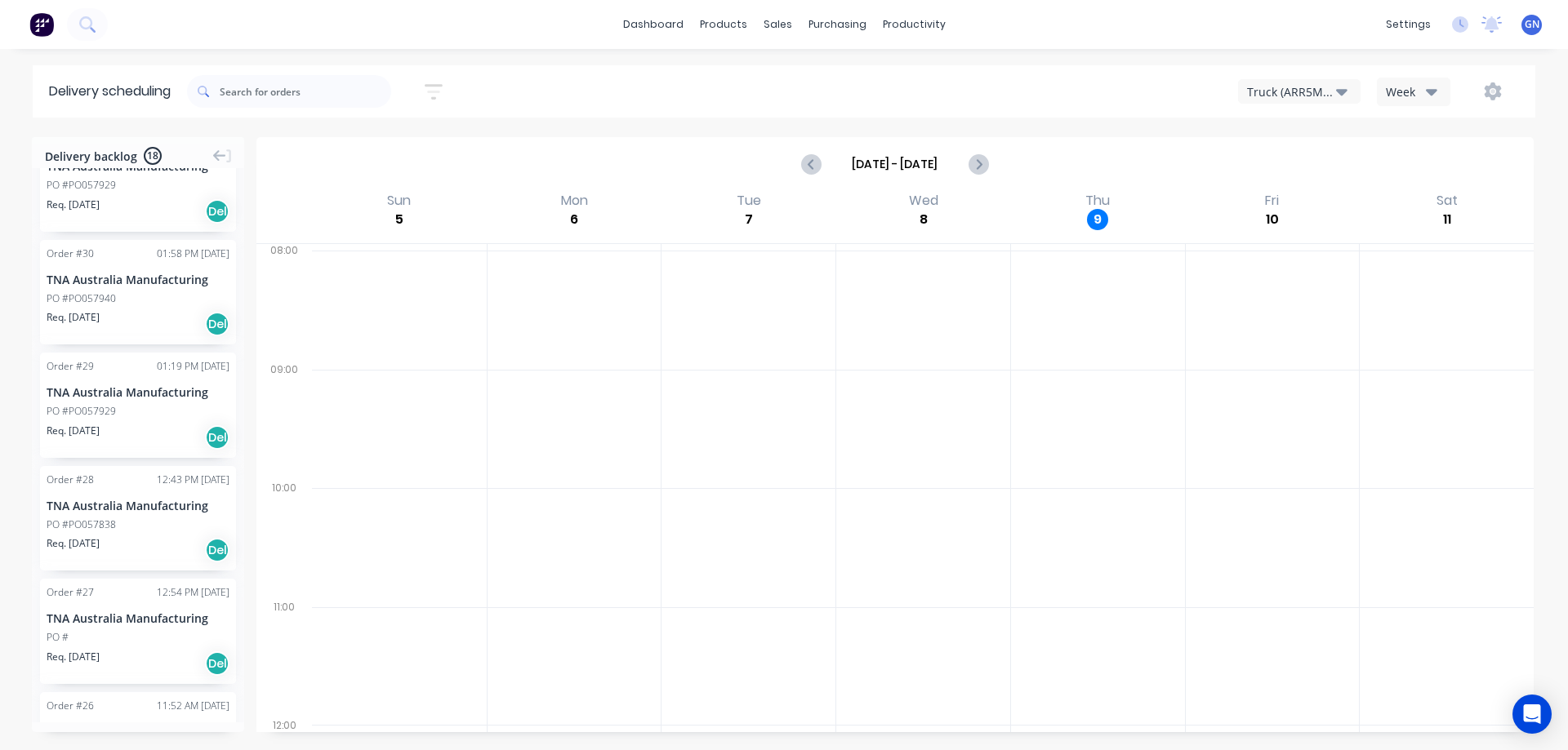
scroll to position [0, 0]
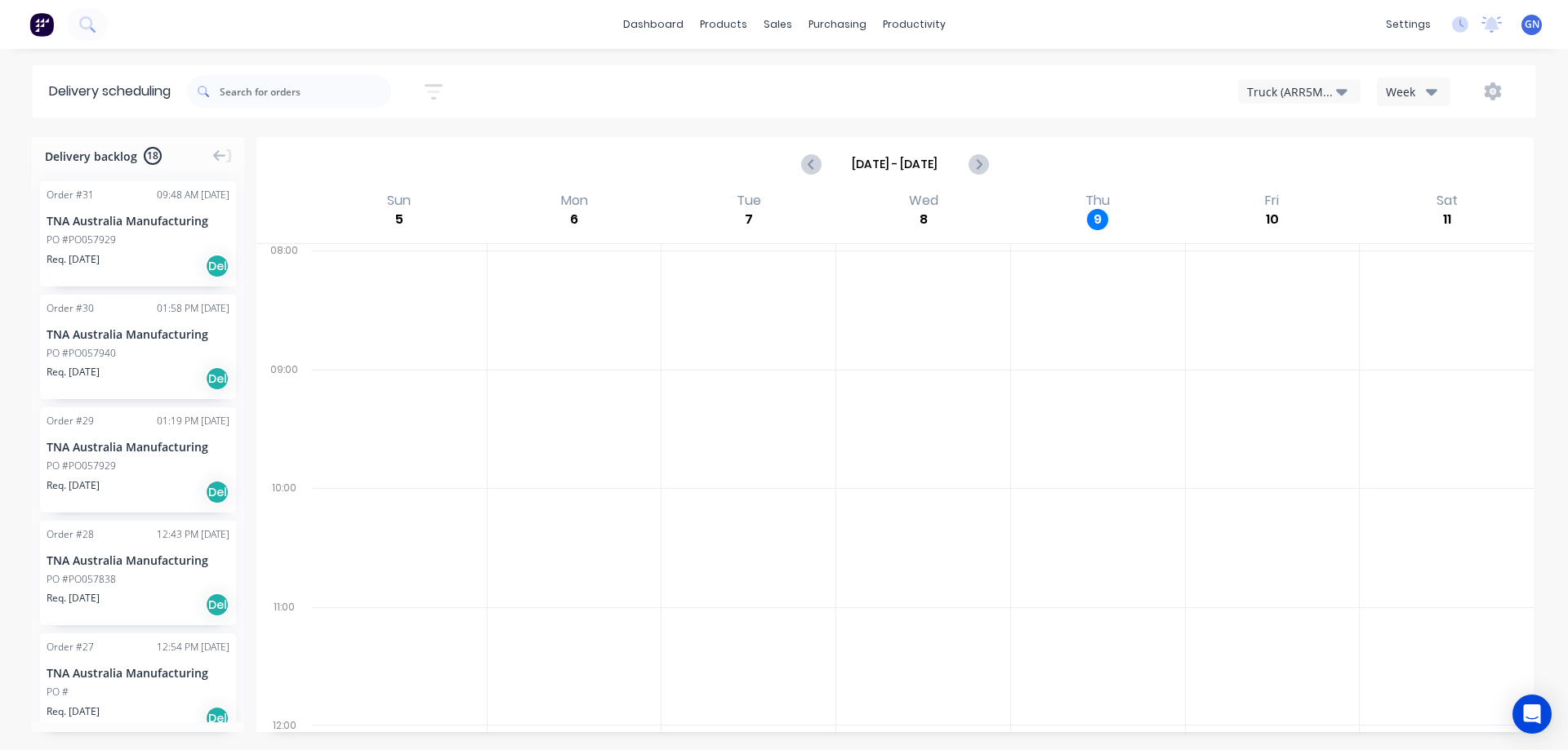
click at [131, 443] on div "TNA Australia Manufacturing" at bounding box center [138, 447] width 183 height 17
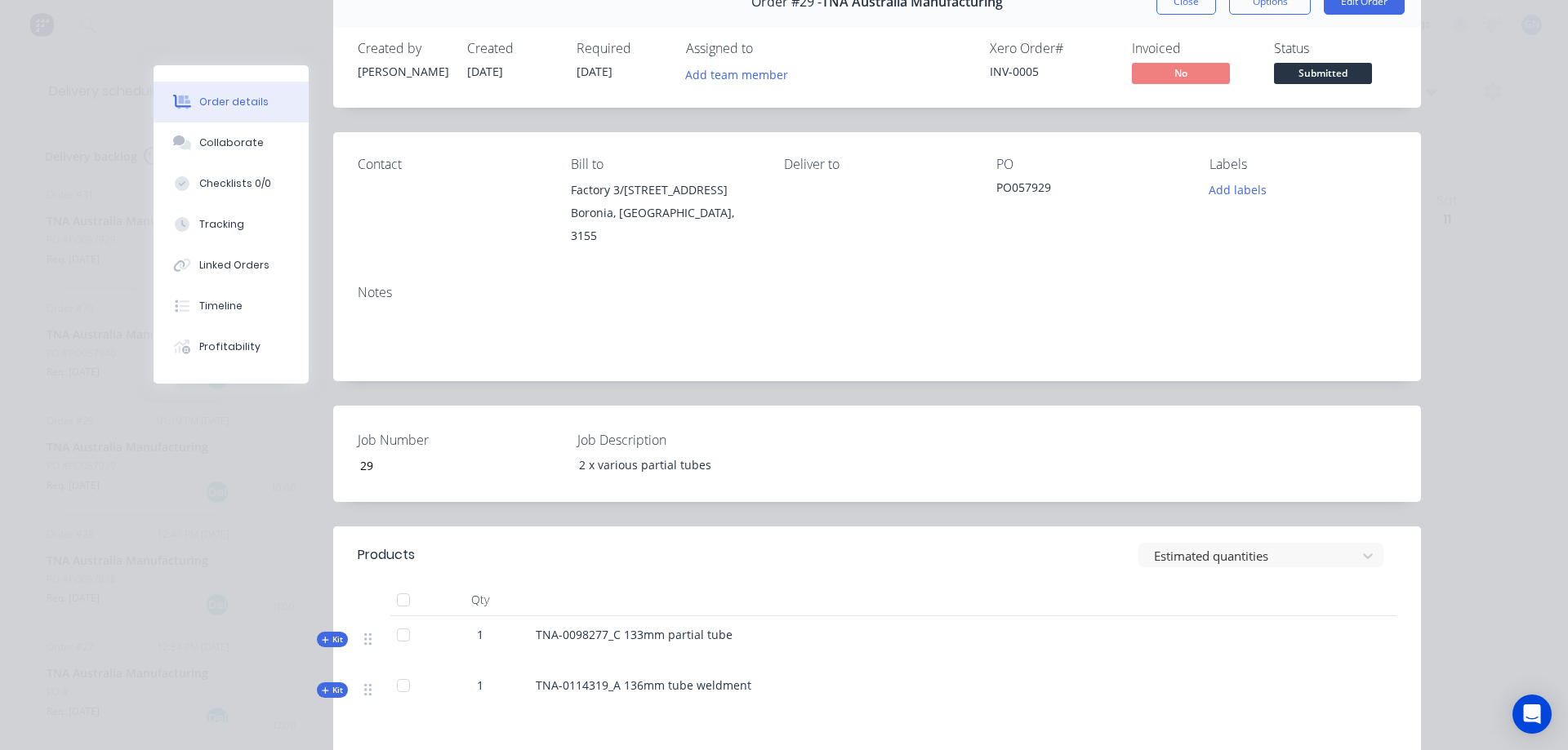
scroll to position [82, 0]
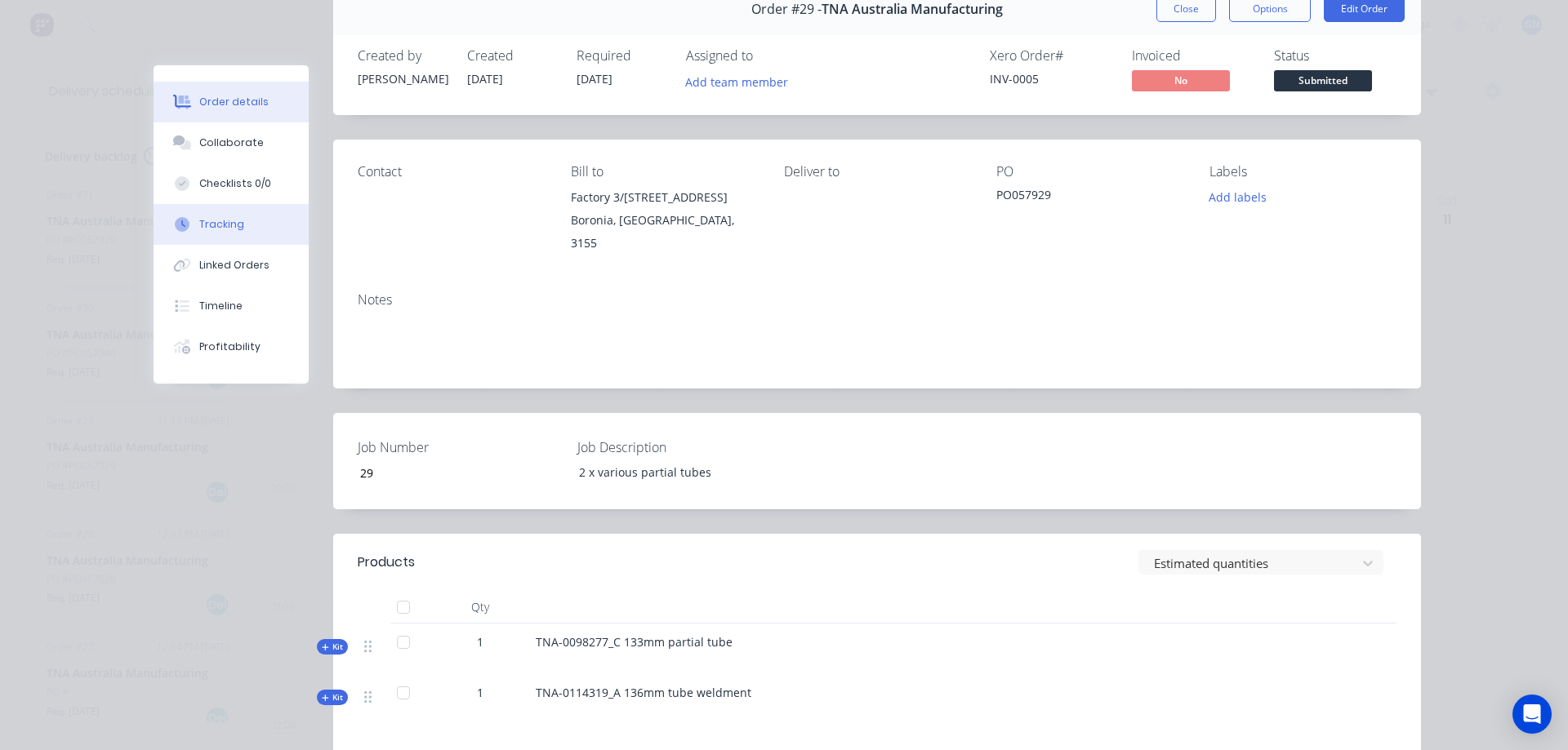
click at [212, 228] on div "Tracking" at bounding box center [222, 224] width 45 height 15
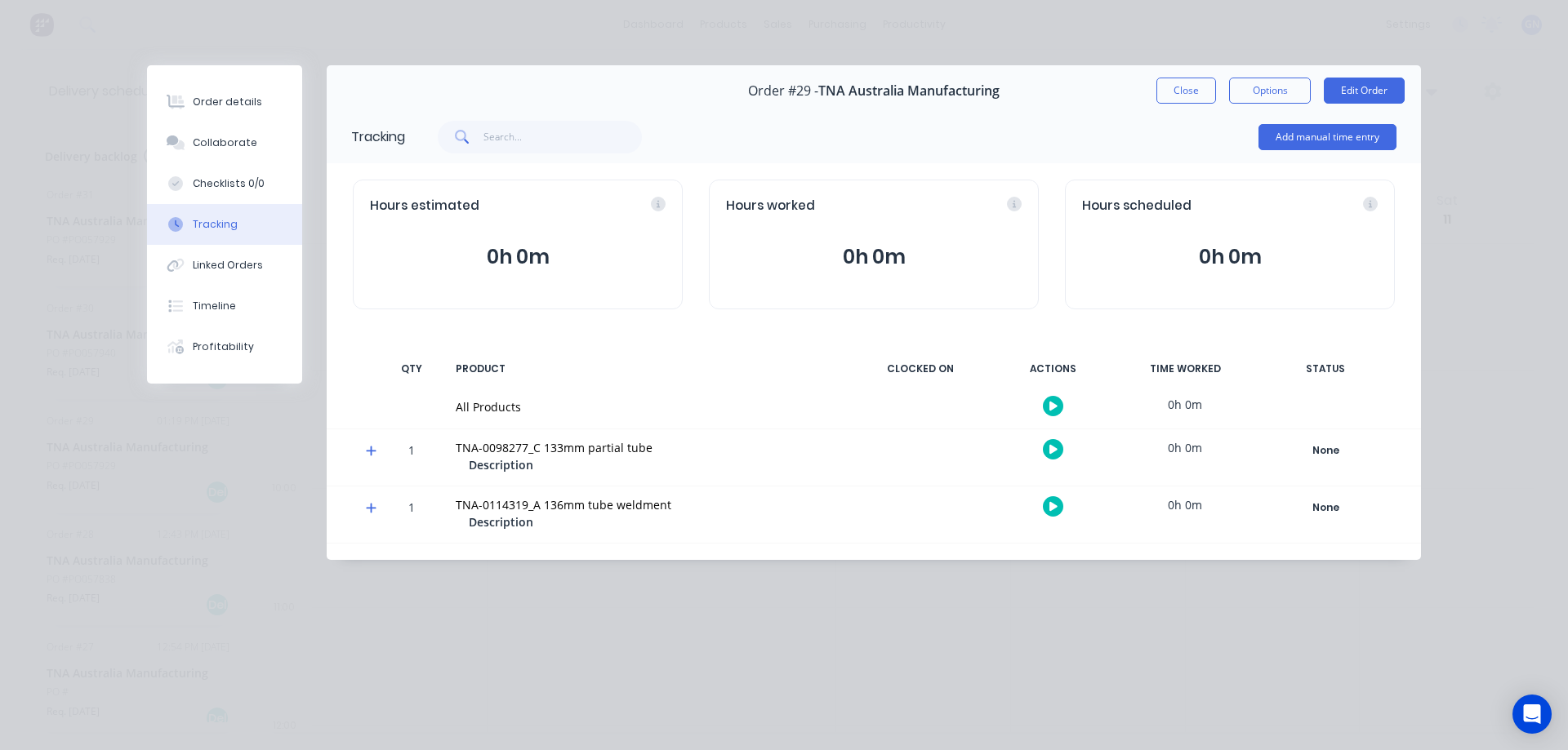
click at [1053, 449] on icon "button" at bounding box center [1053, 449] width 8 height 9
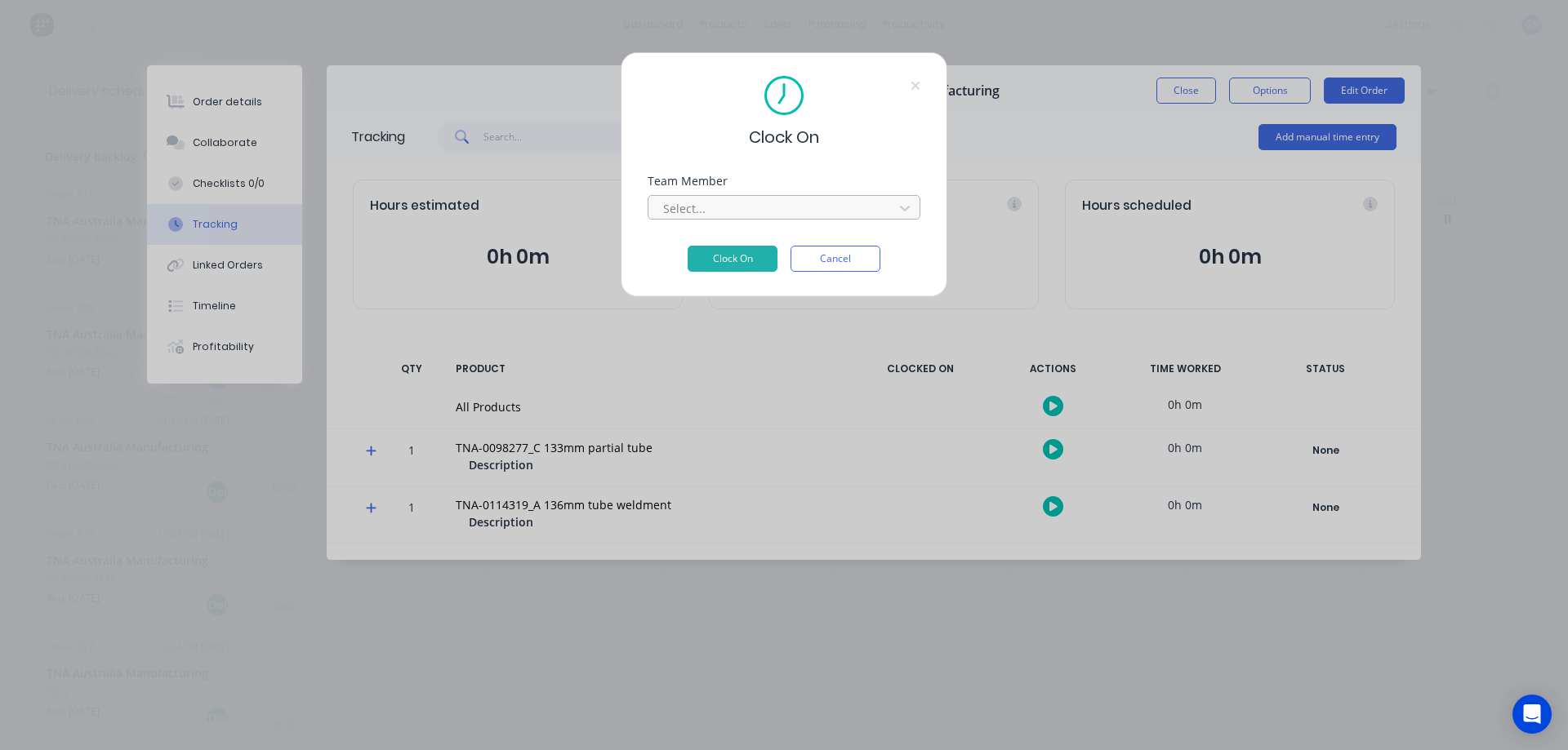
click at [850, 200] on div at bounding box center [773, 209] width 223 height 20
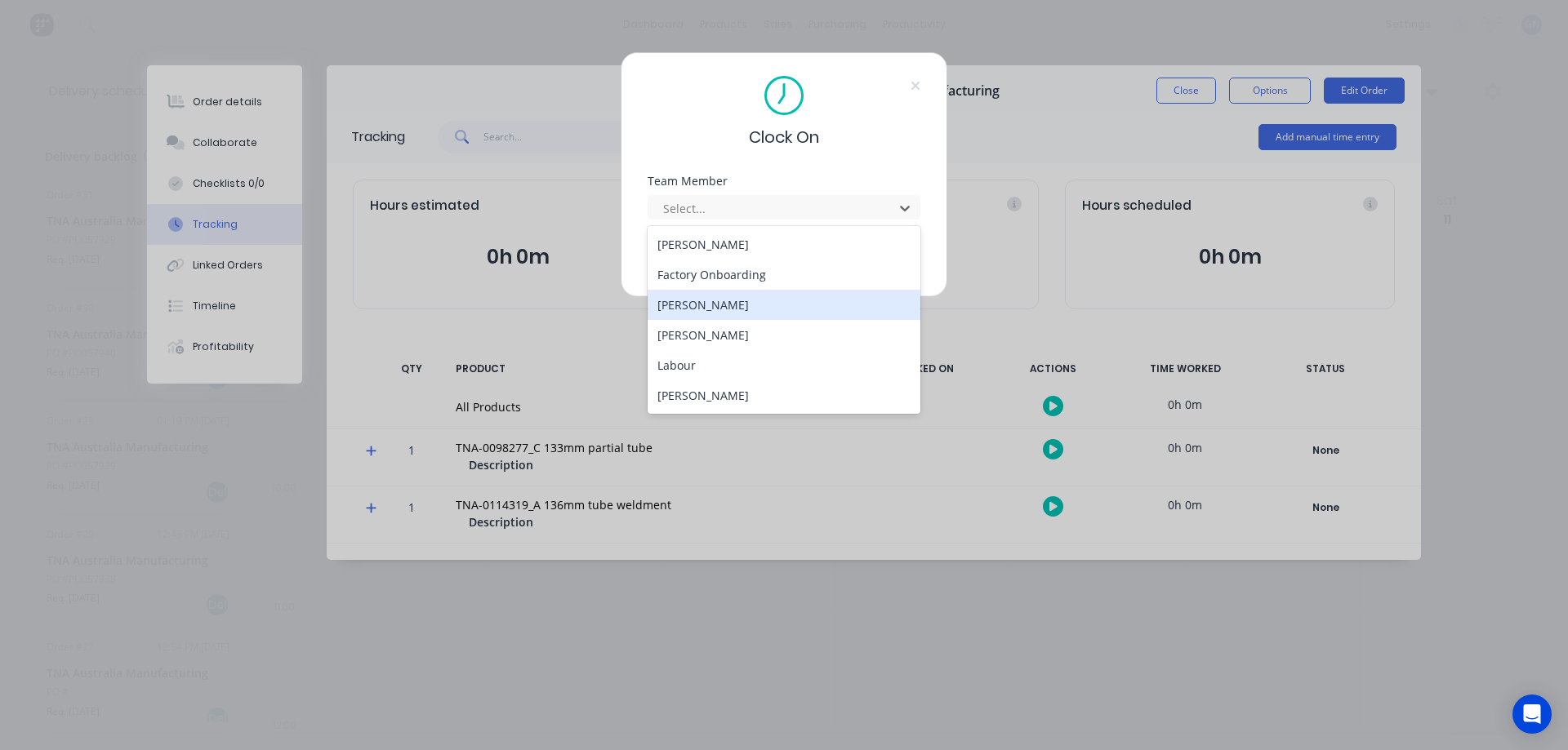
click at [729, 301] on div "[PERSON_NAME]" at bounding box center [784, 304] width 273 height 30
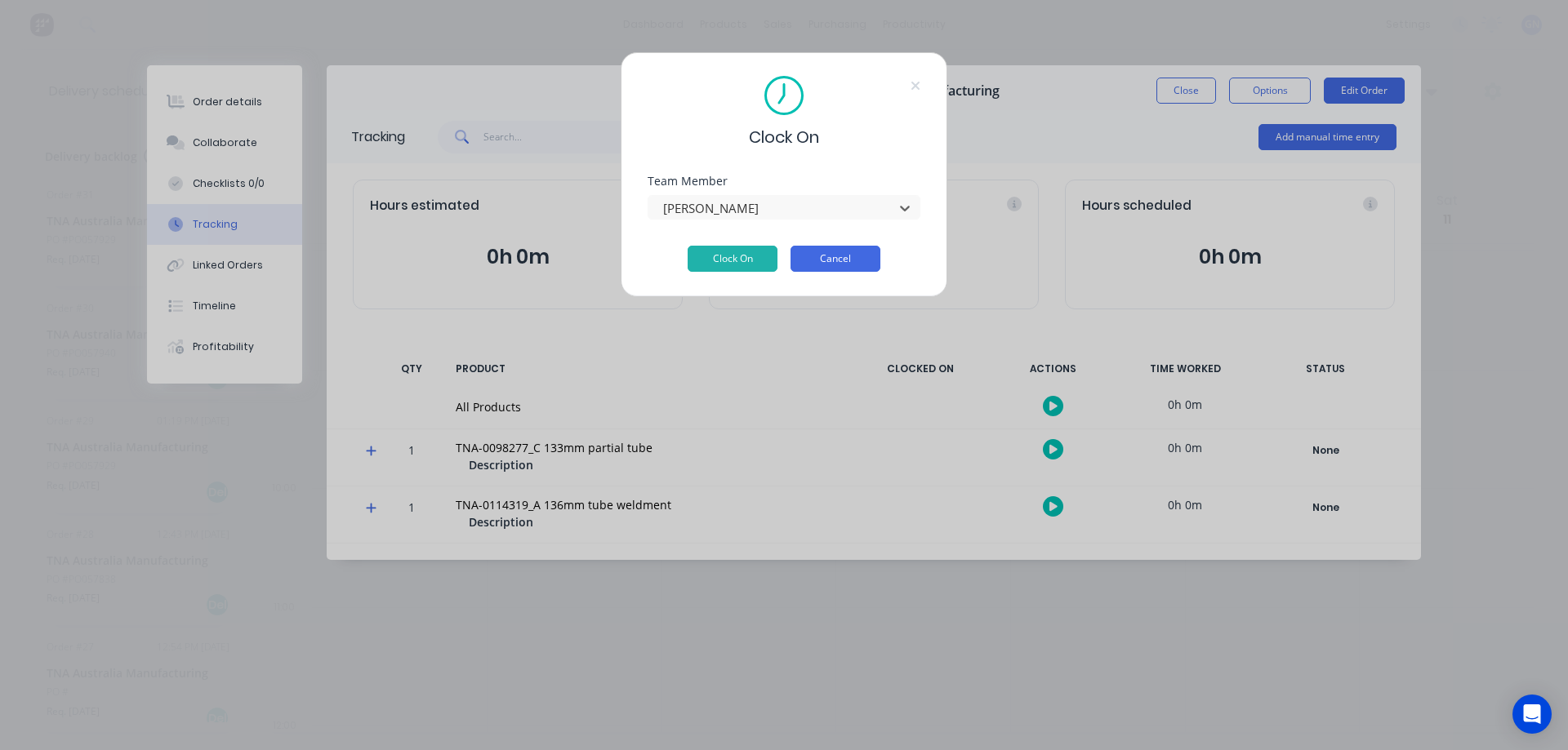
click at [848, 256] on button "Cancel" at bounding box center [836, 258] width 90 height 26
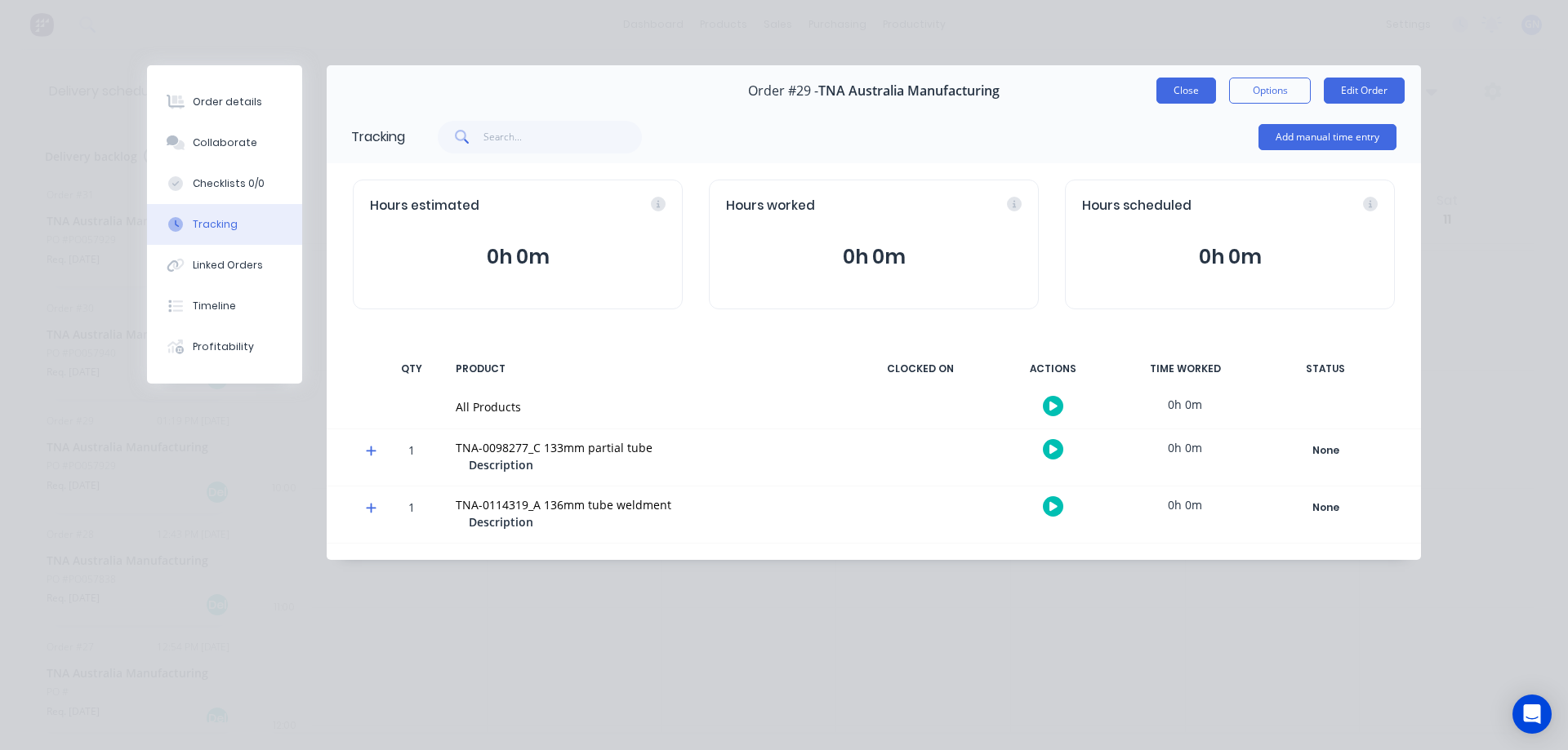
click at [1178, 84] on button "Close" at bounding box center [1185, 90] width 60 height 26
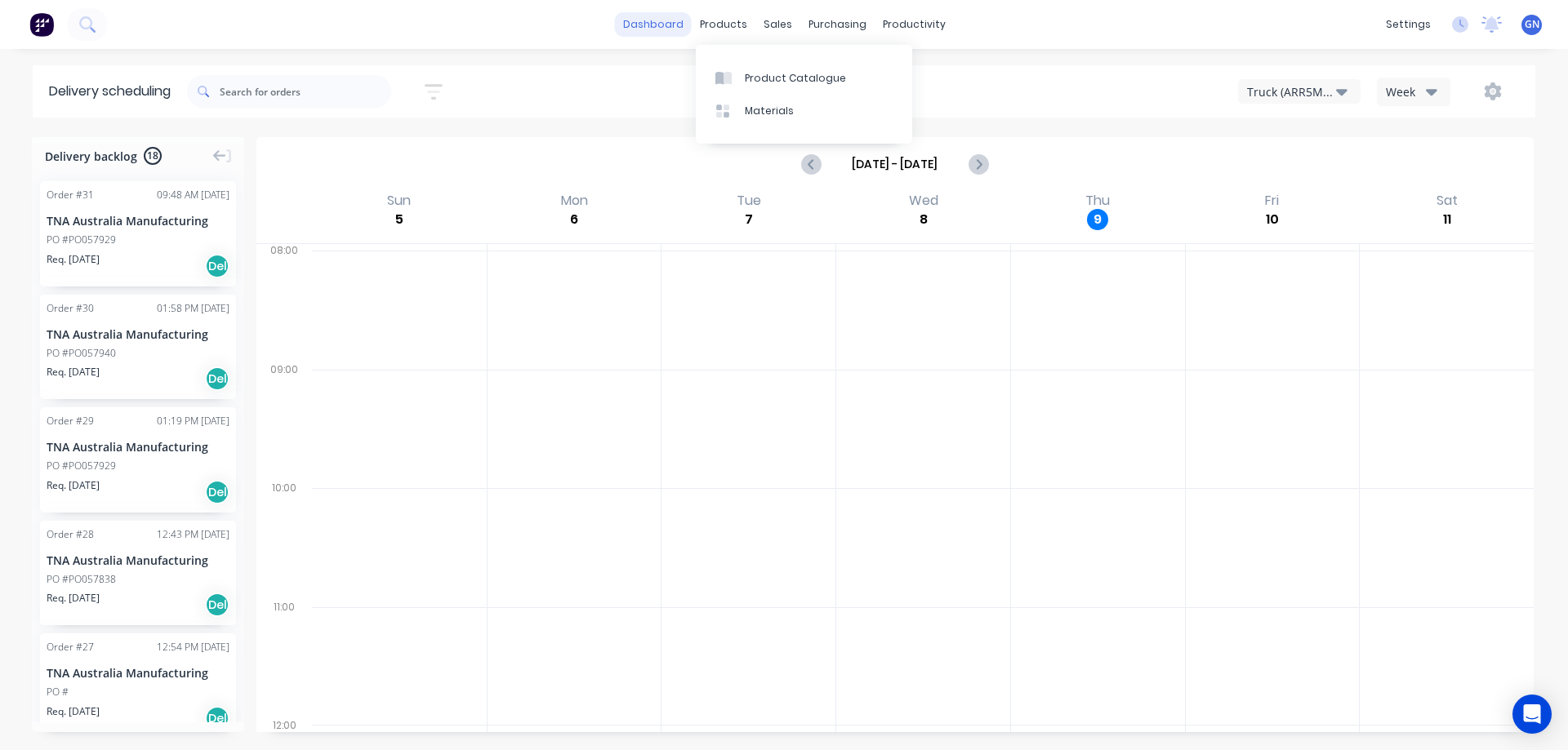
click at [668, 27] on link "dashboard" at bounding box center [653, 24] width 76 height 25
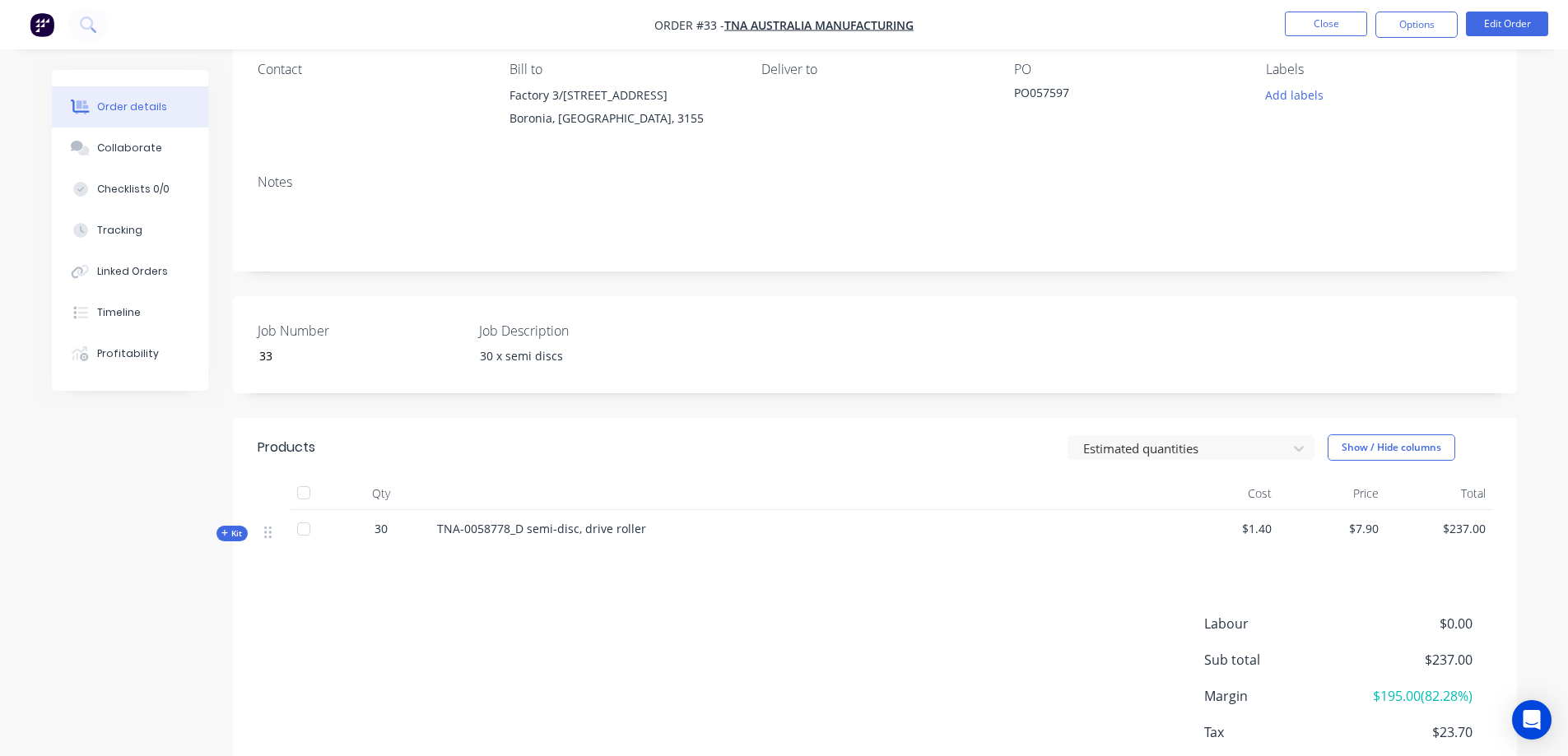
scroll to position [192, 0]
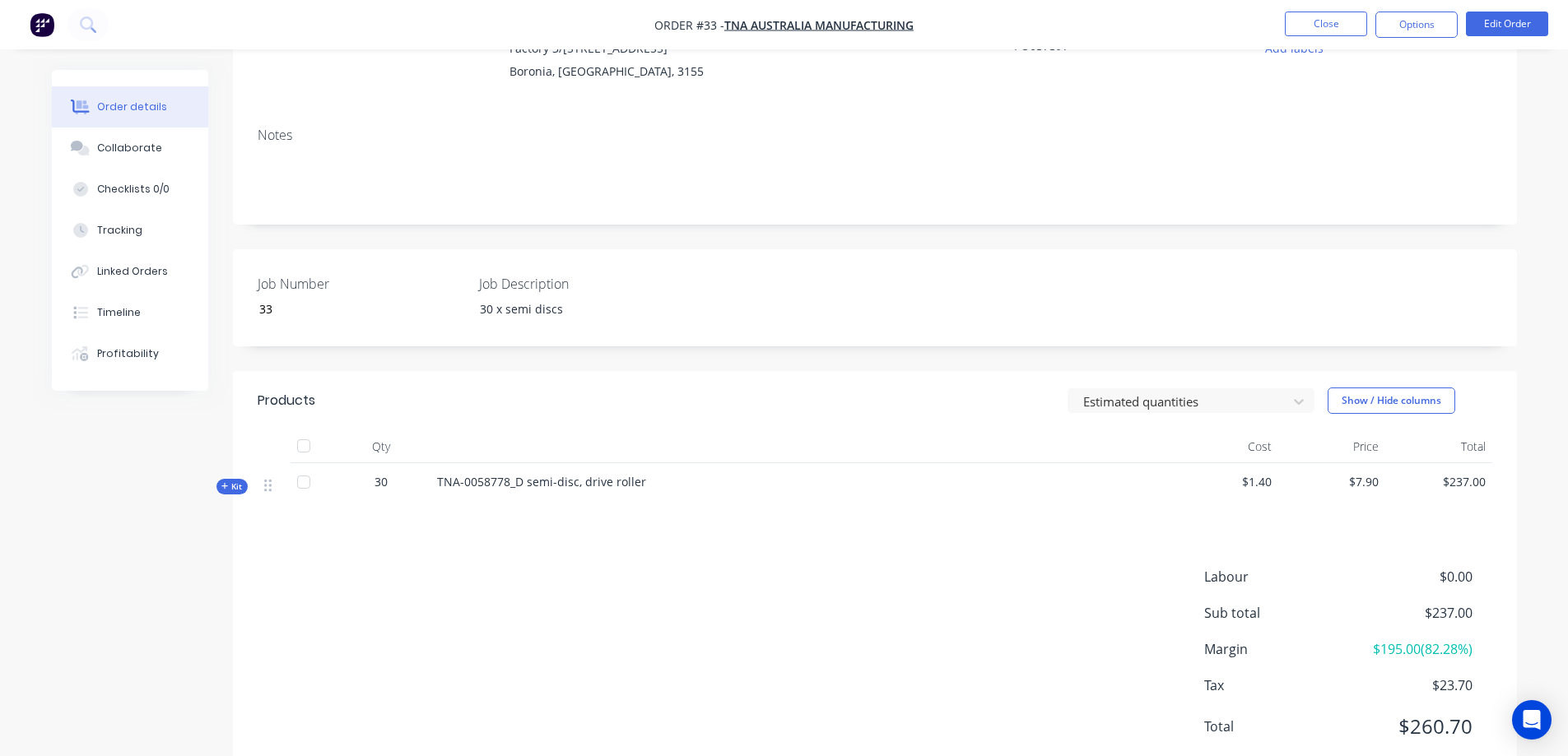
click at [238, 484] on span "Kit" at bounding box center [232, 486] width 21 height 12
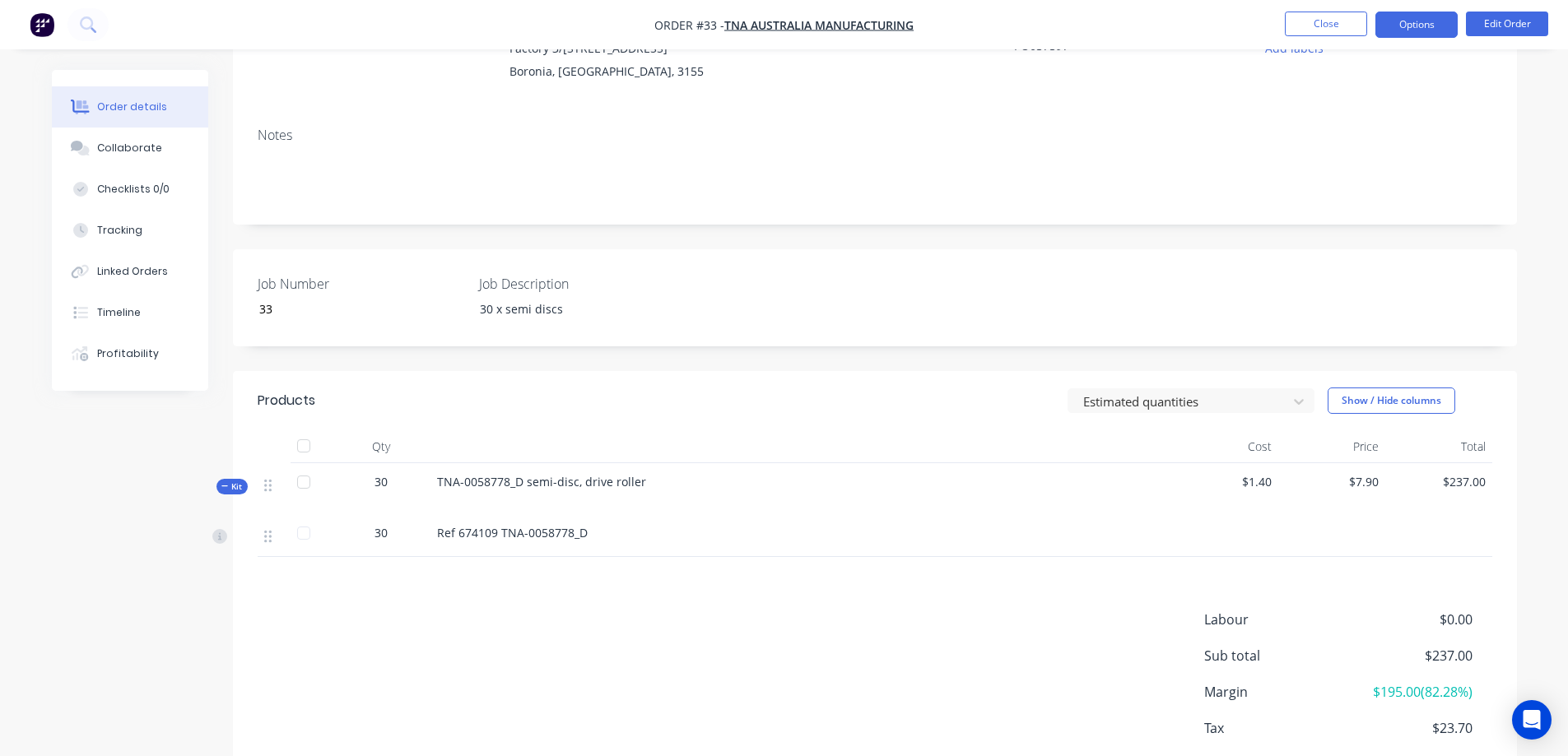
click at [1418, 26] on button "Options" at bounding box center [1416, 24] width 82 height 26
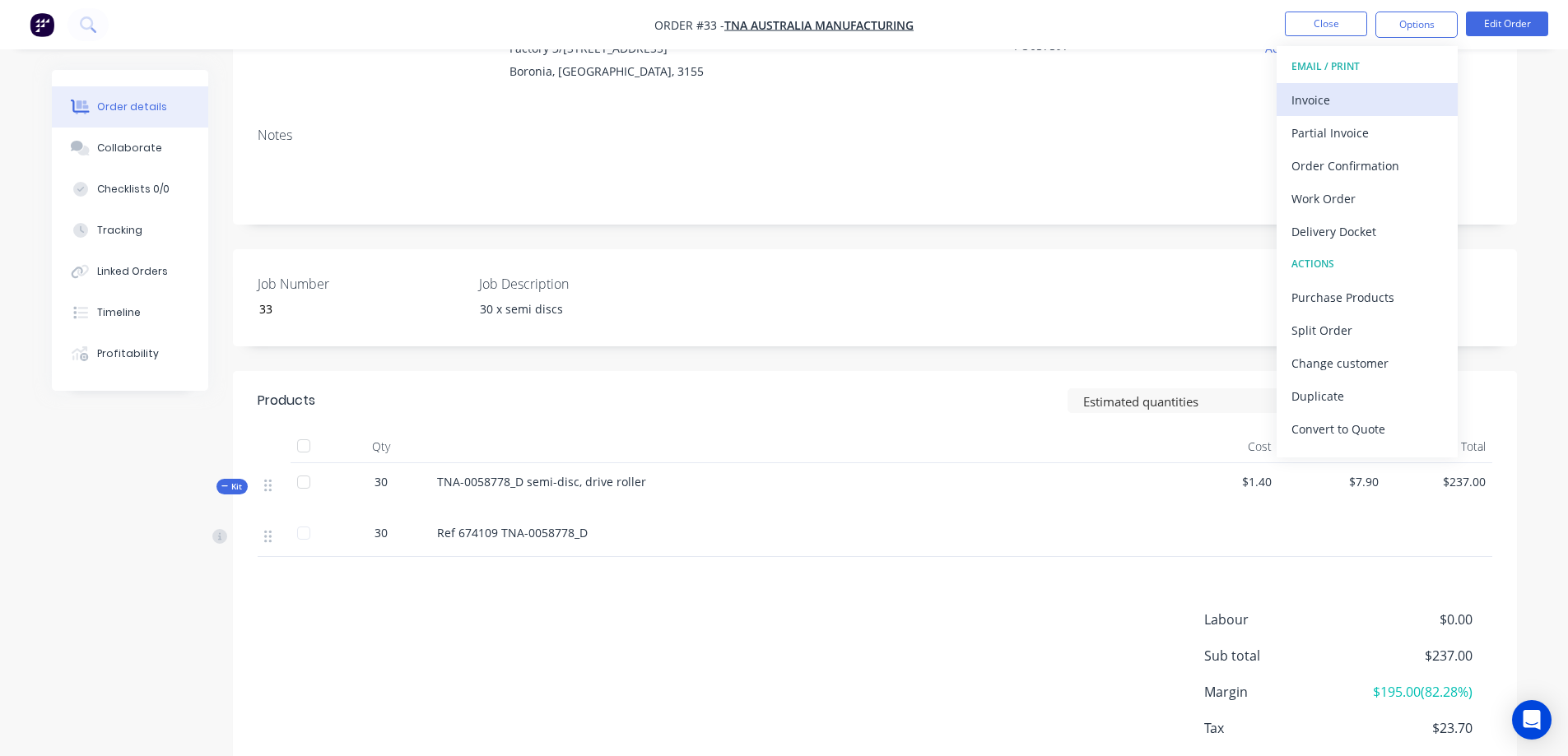
click at [1330, 102] on div "Invoice" at bounding box center [1366, 100] width 151 height 24
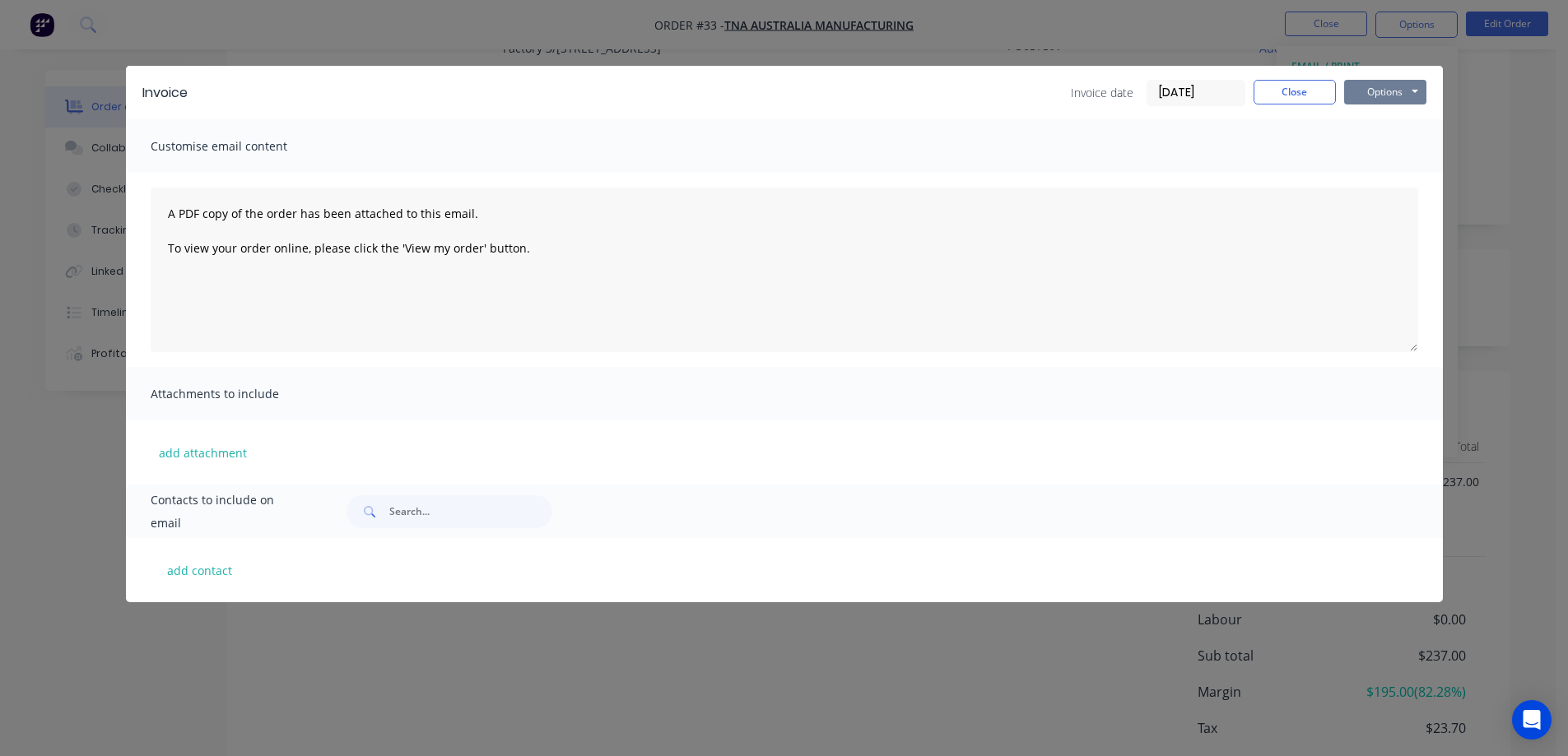
click at [1385, 90] on button "Options" at bounding box center [1385, 92] width 82 height 25
click at [1383, 148] on button "Print" at bounding box center [1397, 148] width 106 height 27
click at [1286, 82] on button "Close" at bounding box center [1294, 92] width 82 height 25
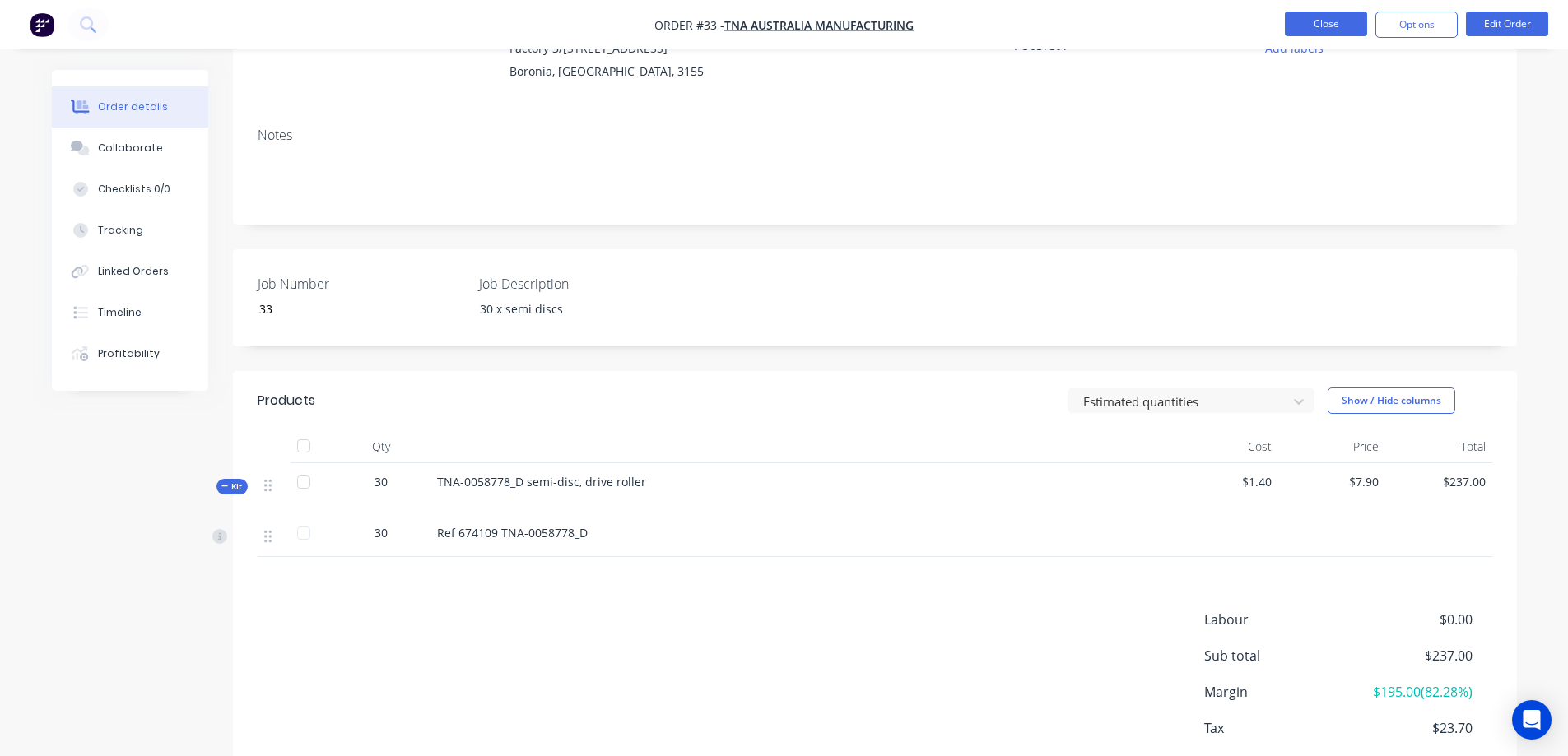
click at [1320, 19] on button "Close" at bounding box center [1325, 23] width 82 height 25
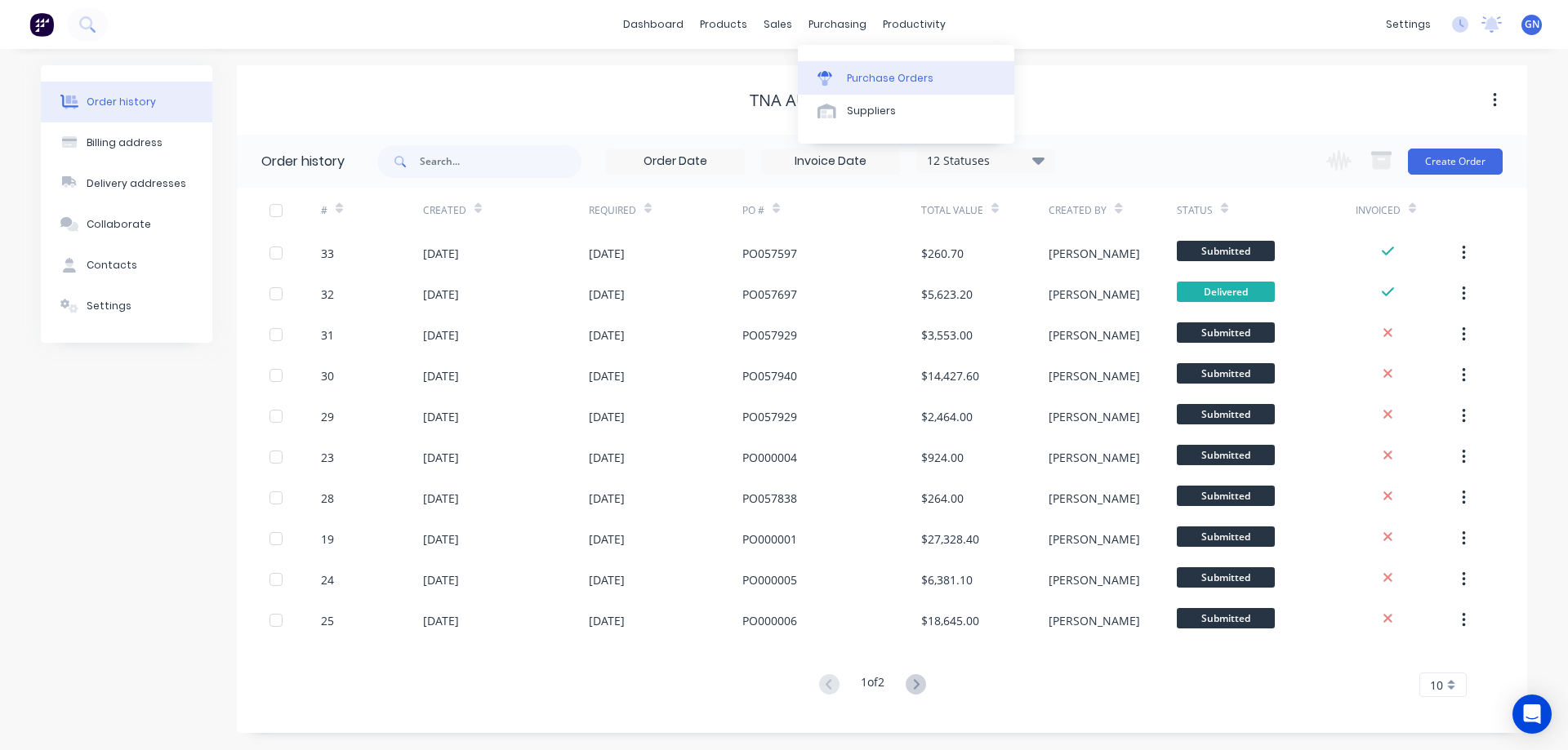
click at [871, 74] on div "Purchase Orders" at bounding box center [890, 78] width 86 height 15
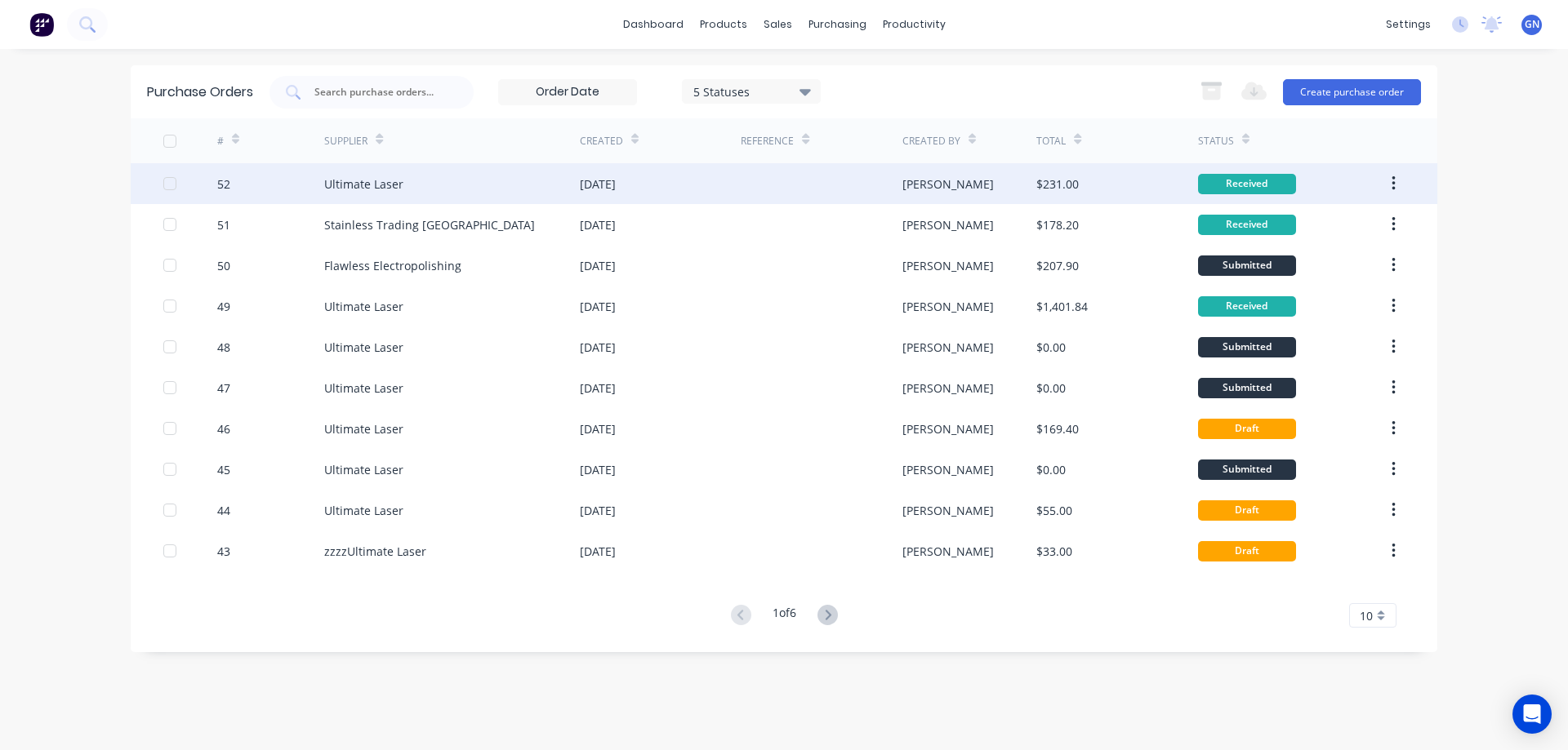
click at [921, 183] on div "[PERSON_NAME]" at bounding box center [947, 184] width 91 height 17
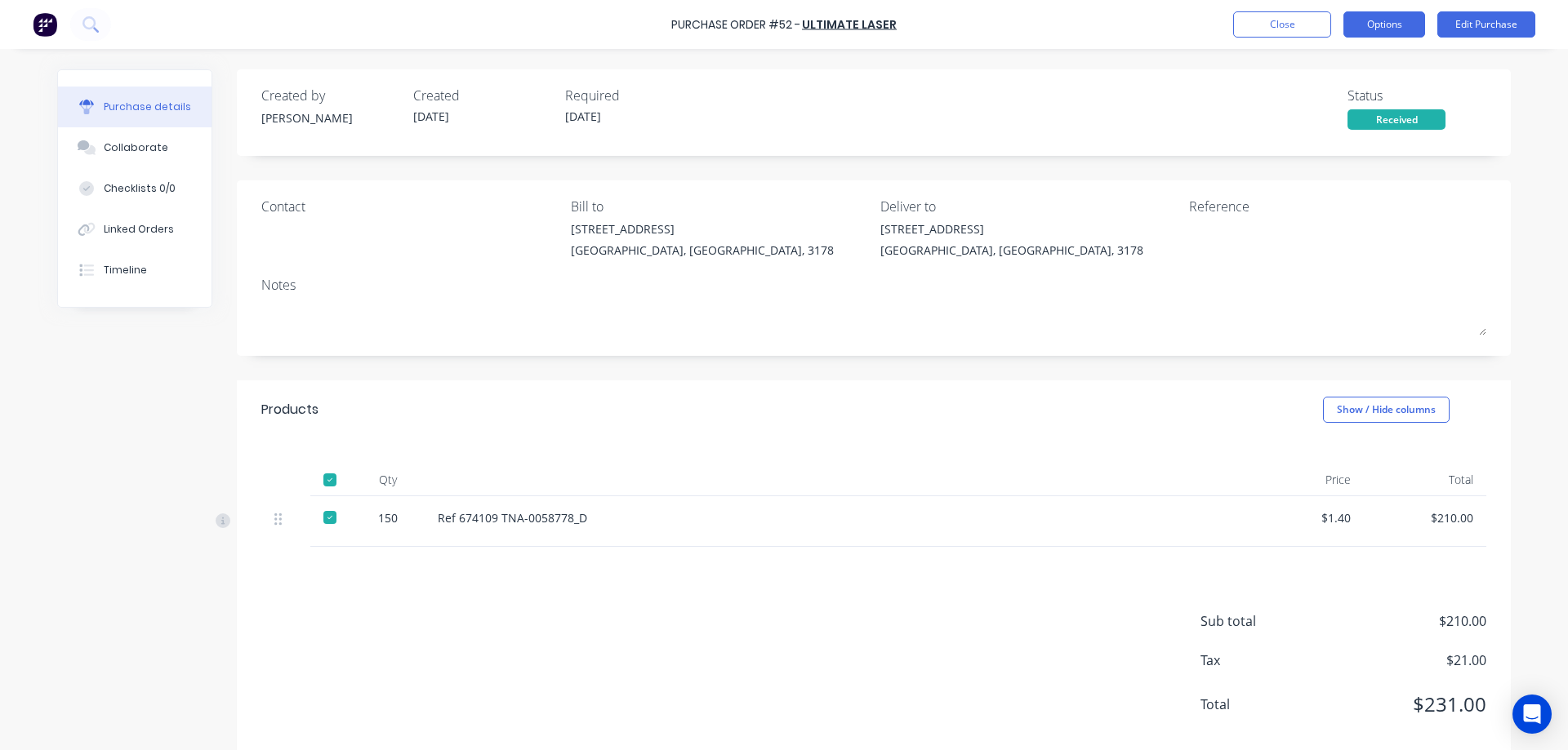
click at [1388, 27] on button "Options" at bounding box center [1384, 24] width 82 height 26
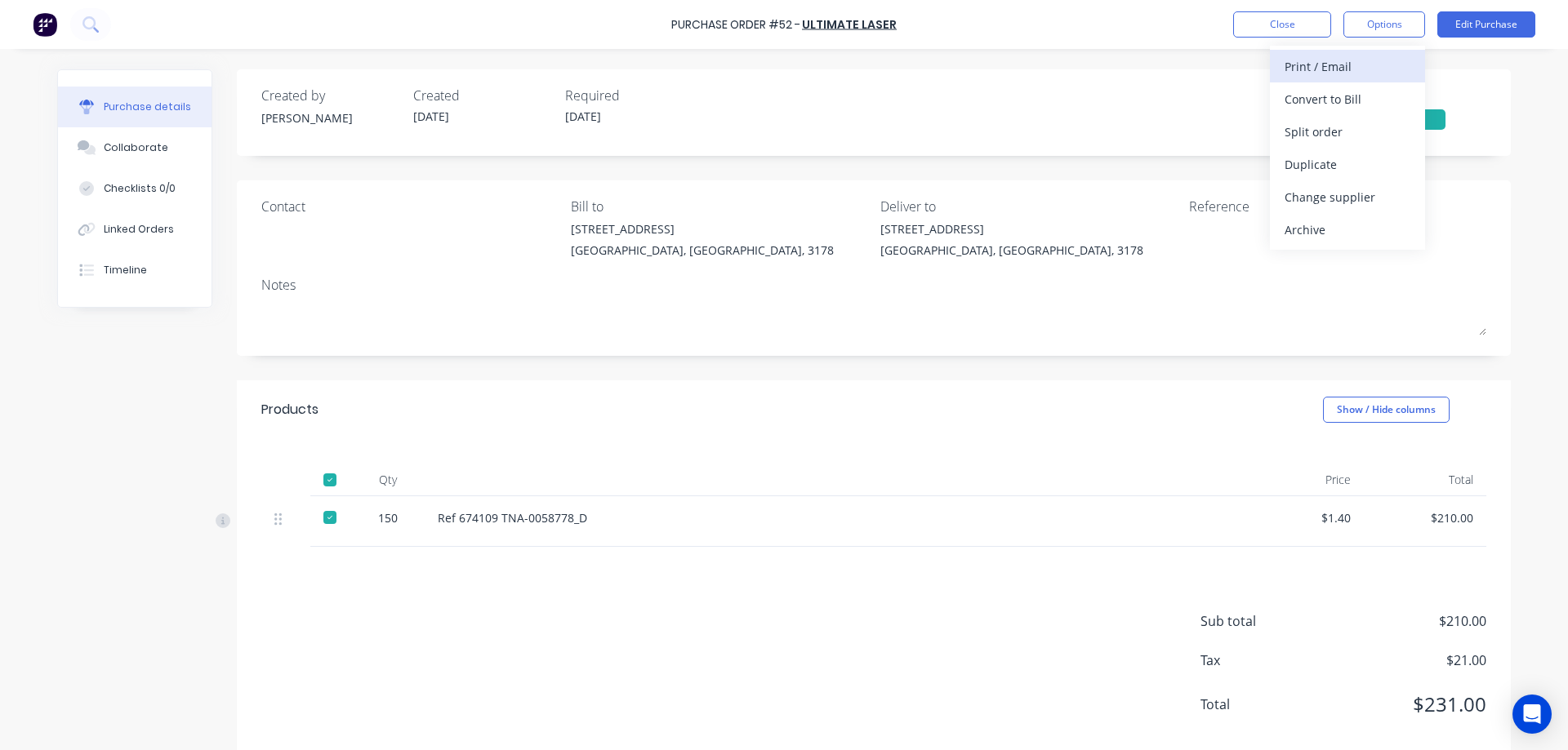
click at [1338, 69] on div "Print / Email" at bounding box center [1347, 66] width 126 height 24
click at [1322, 106] on div "With pricing" at bounding box center [1347, 99] width 126 height 24
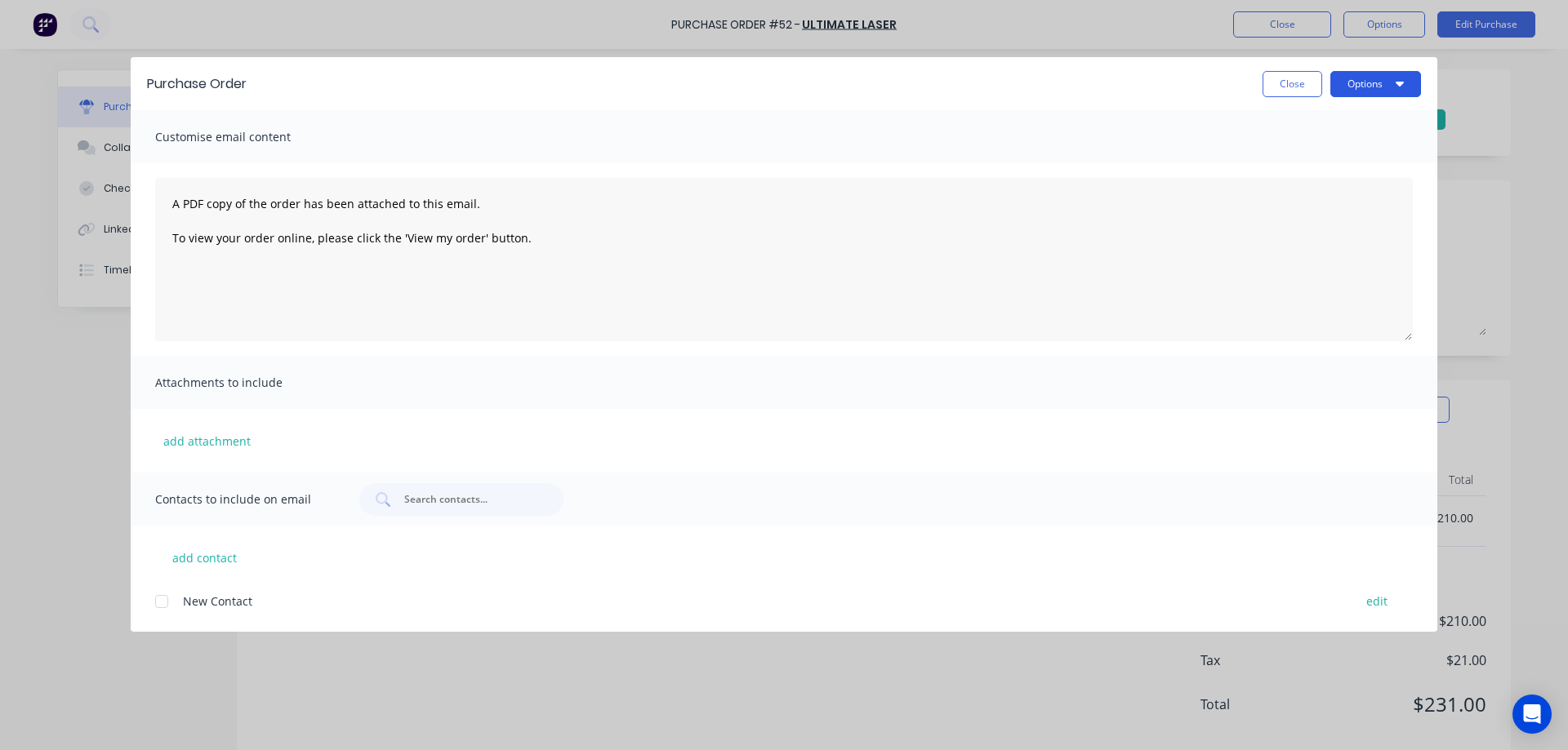
click at [1355, 76] on button "Options" at bounding box center [1376, 84] width 91 height 26
click at [1316, 123] on div "Preview" at bounding box center [1343, 125] width 126 height 24
click at [1295, 84] on button "Close" at bounding box center [1292, 84] width 60 height 26
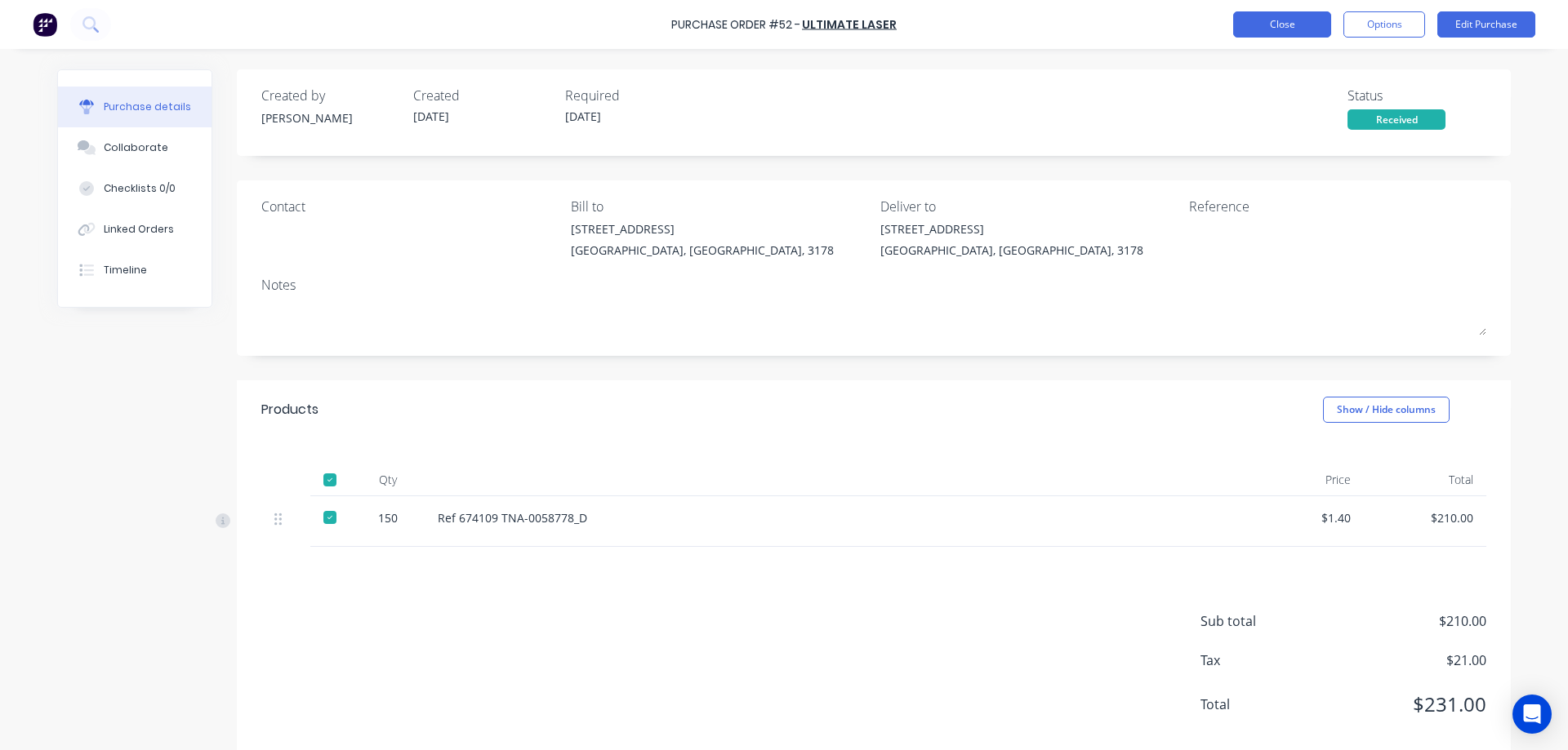
click at [1284, 21] on button "Close" at bounding box center [1282, 24] width 98 height 26
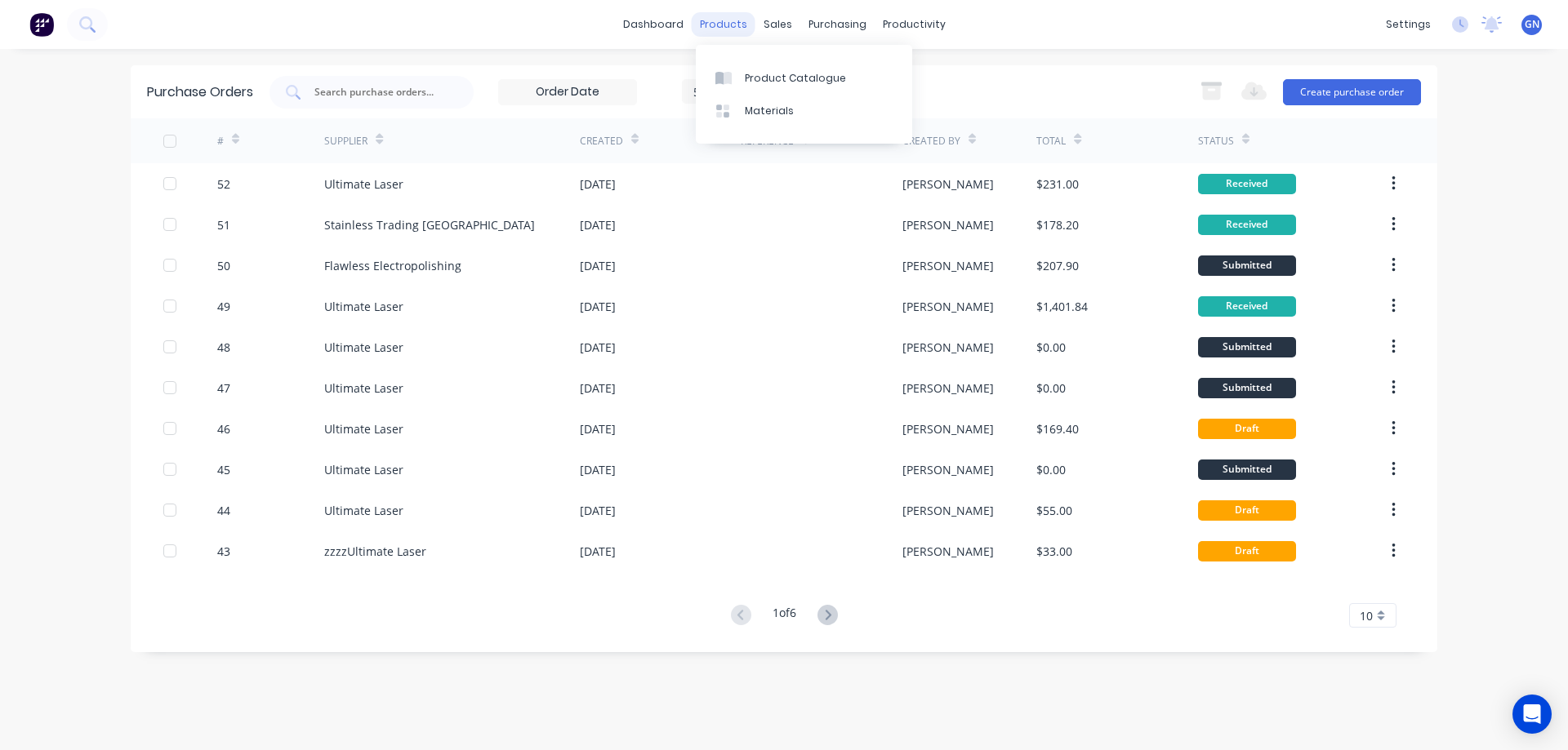
click at [730, 26] on div "products" at bounding box center [723, 24] width 63 height 25
click at [776, 72] on div "Product Catalogue" at bounding box center [795, 78] width 101 height 15
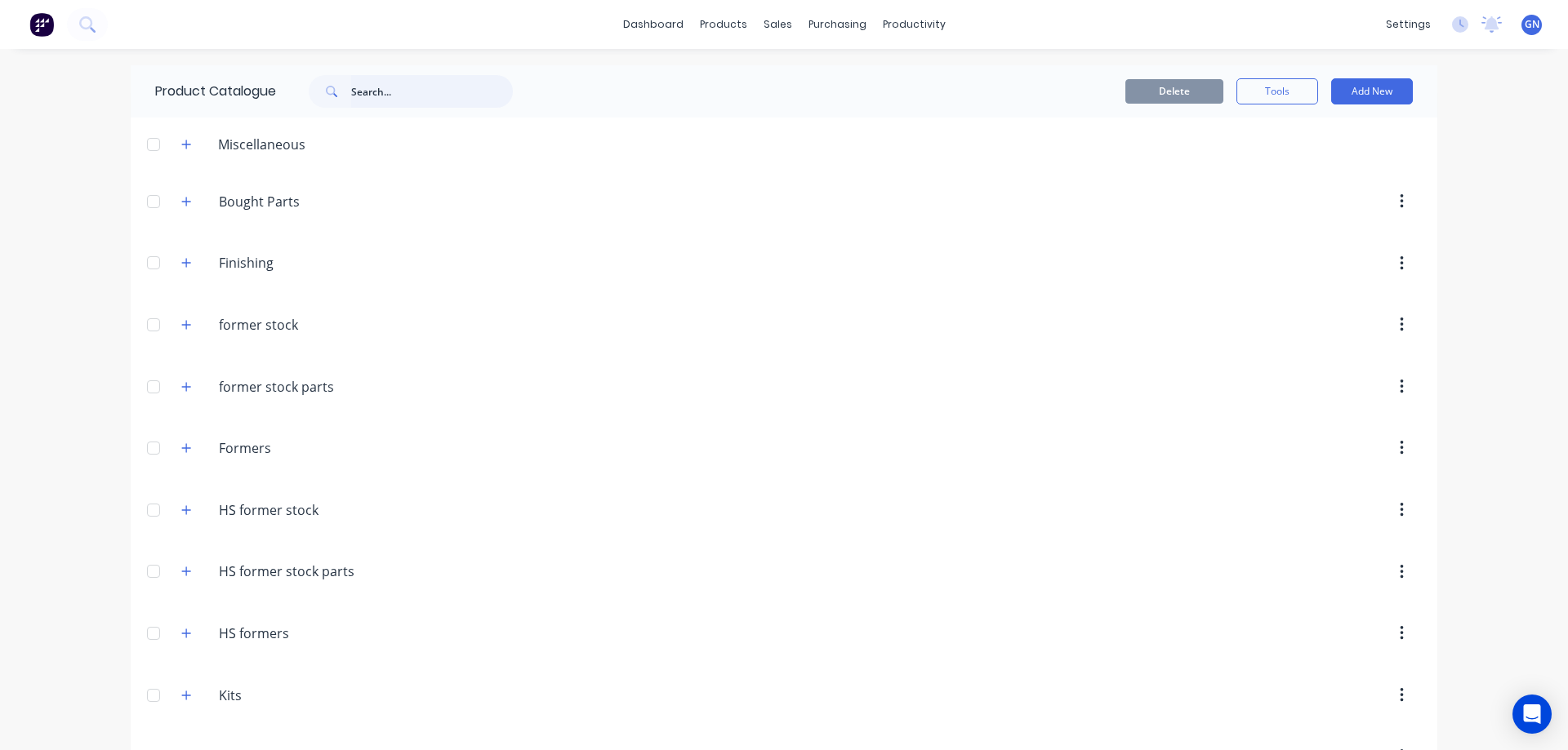
click at [407, 94] on input "text" at bounding box center [432, 92] width 162 height 33
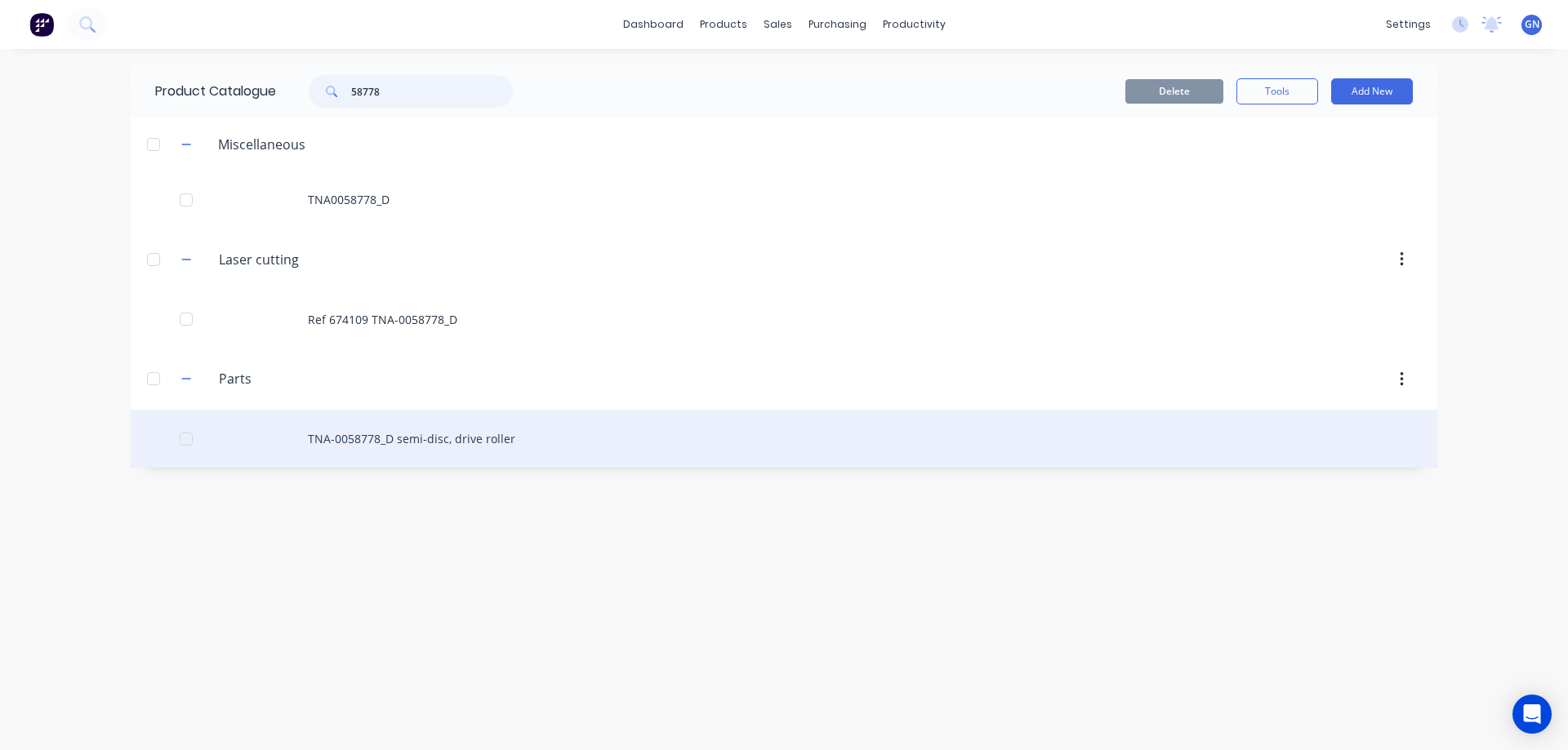
type input "58778"
click at [383, 437] on div "TNA-0058778_D semi-disc, drive roller" at bounding box center [784, 438] width 1307 height 58
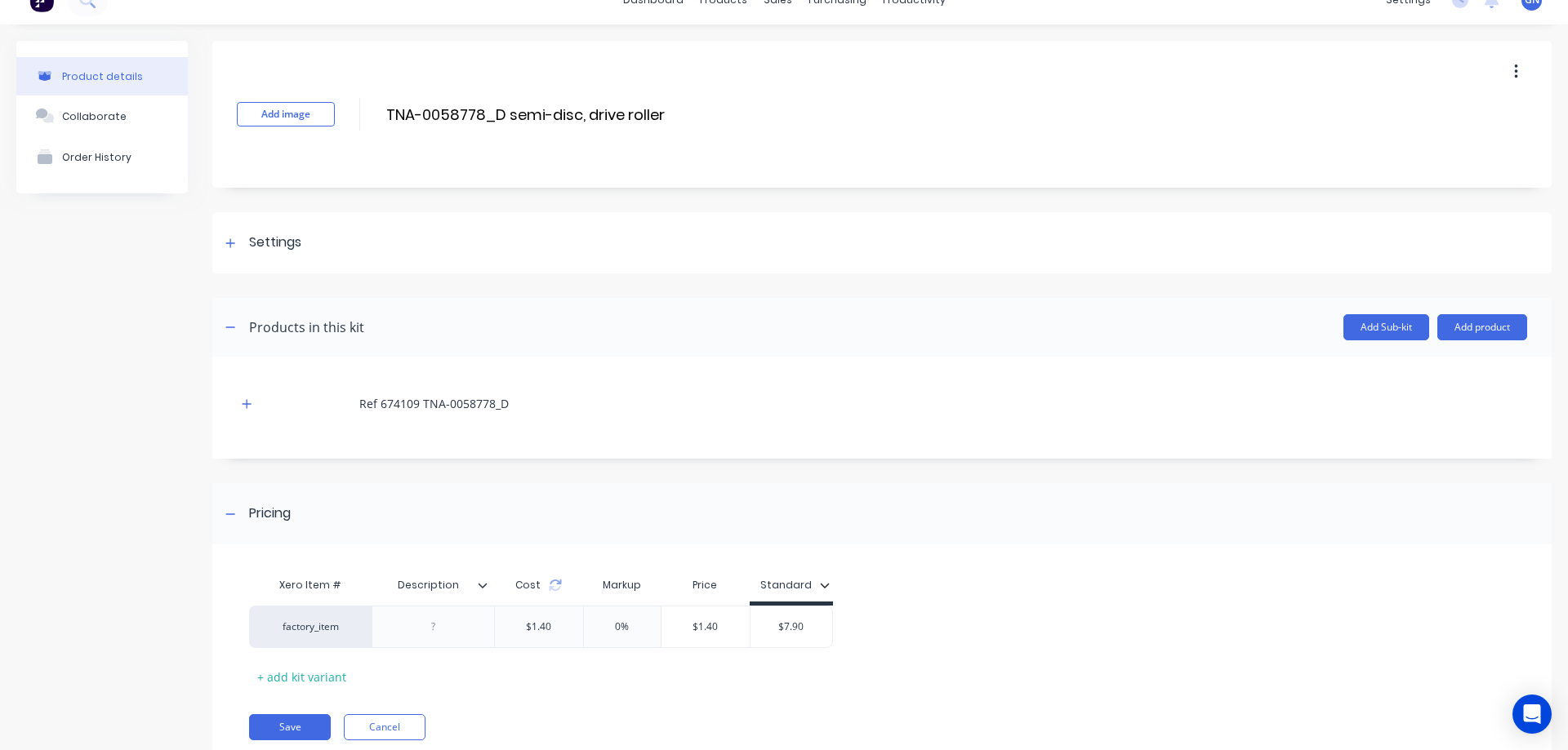
scroll to position [80, 0]
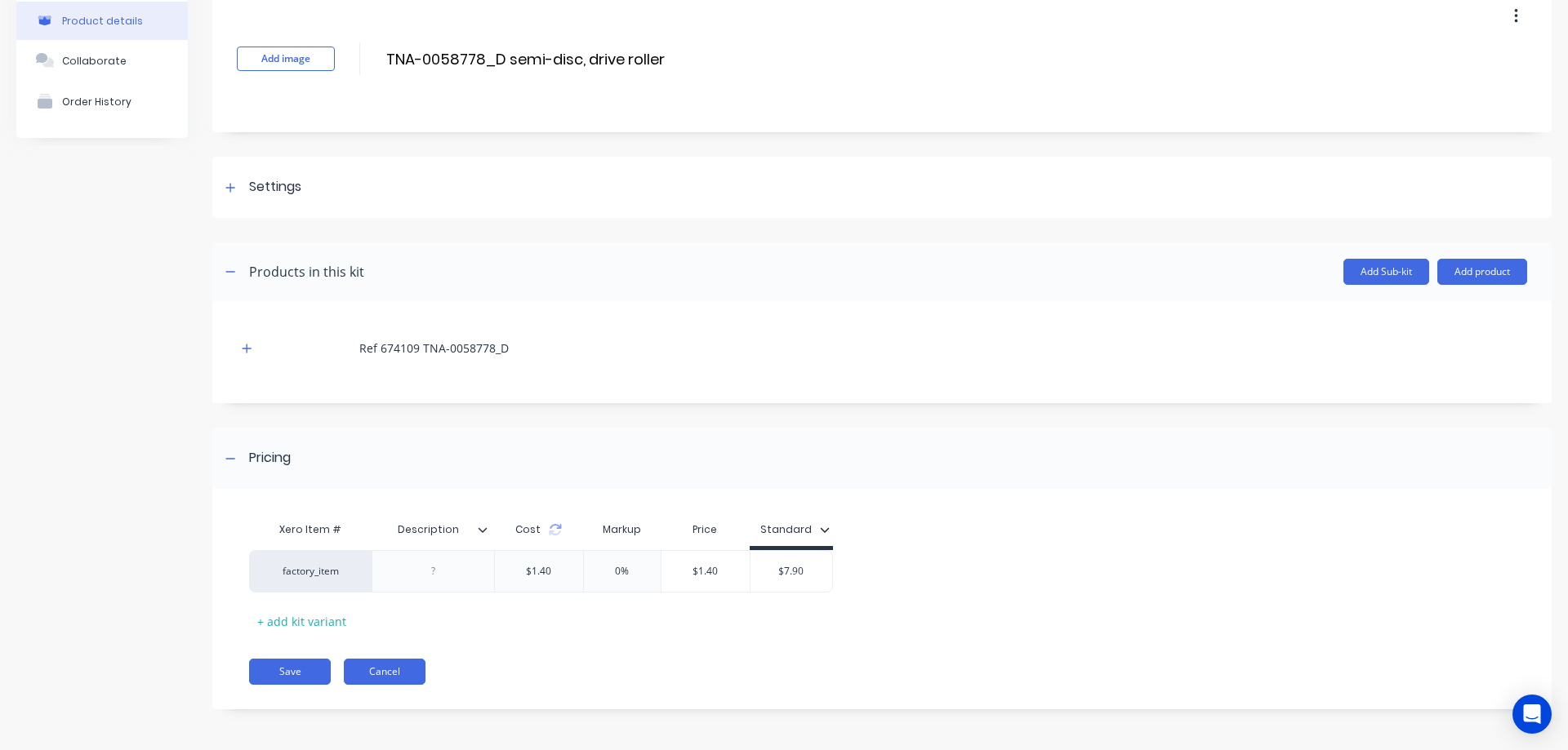
click at [387, 672] on button "Cancel" at bounding box center [384, 672] width 82 height 26
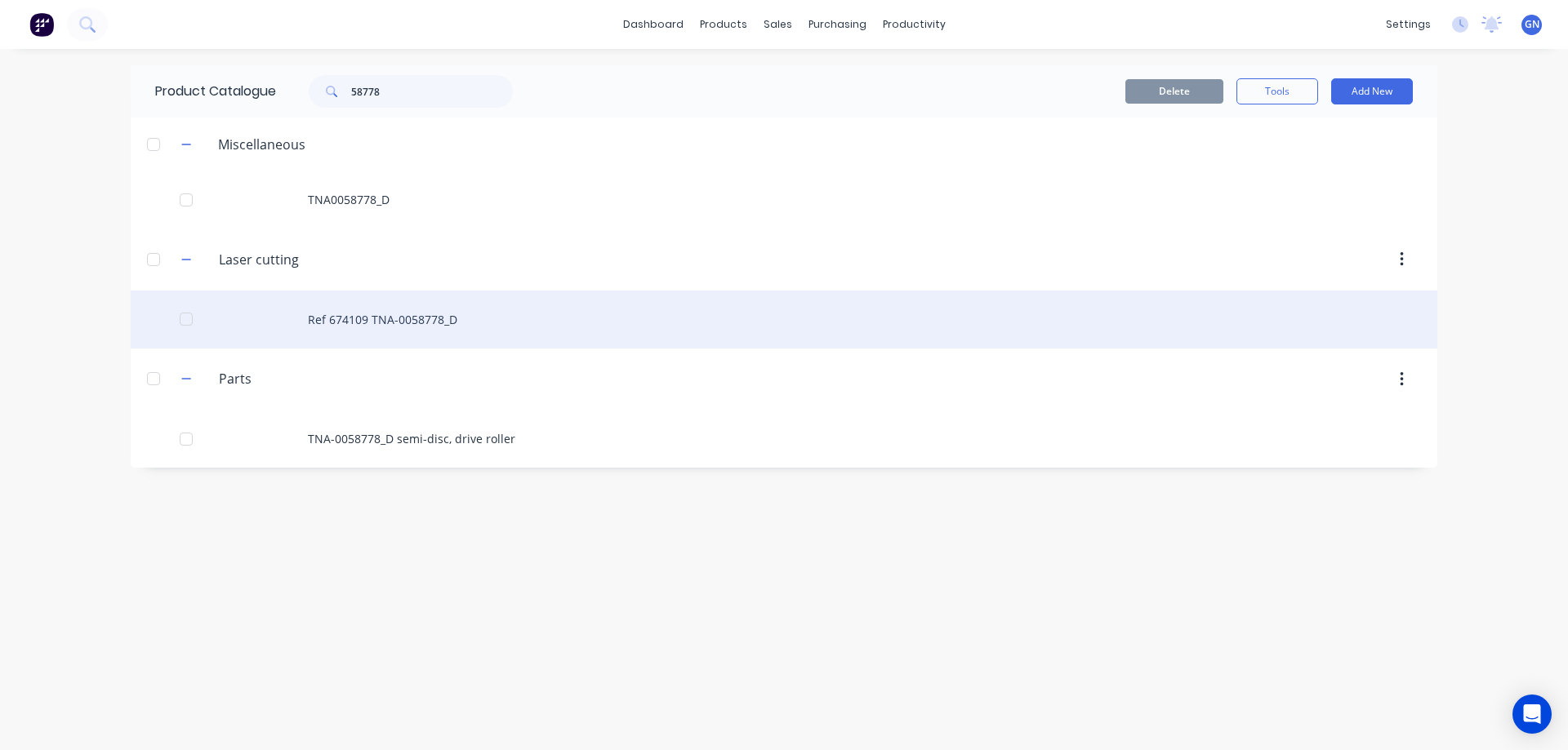
click at [383, 319] on div "Ref 674109 TNA-0058778_D" at bounding box center [784, 319] width 1307 height 58
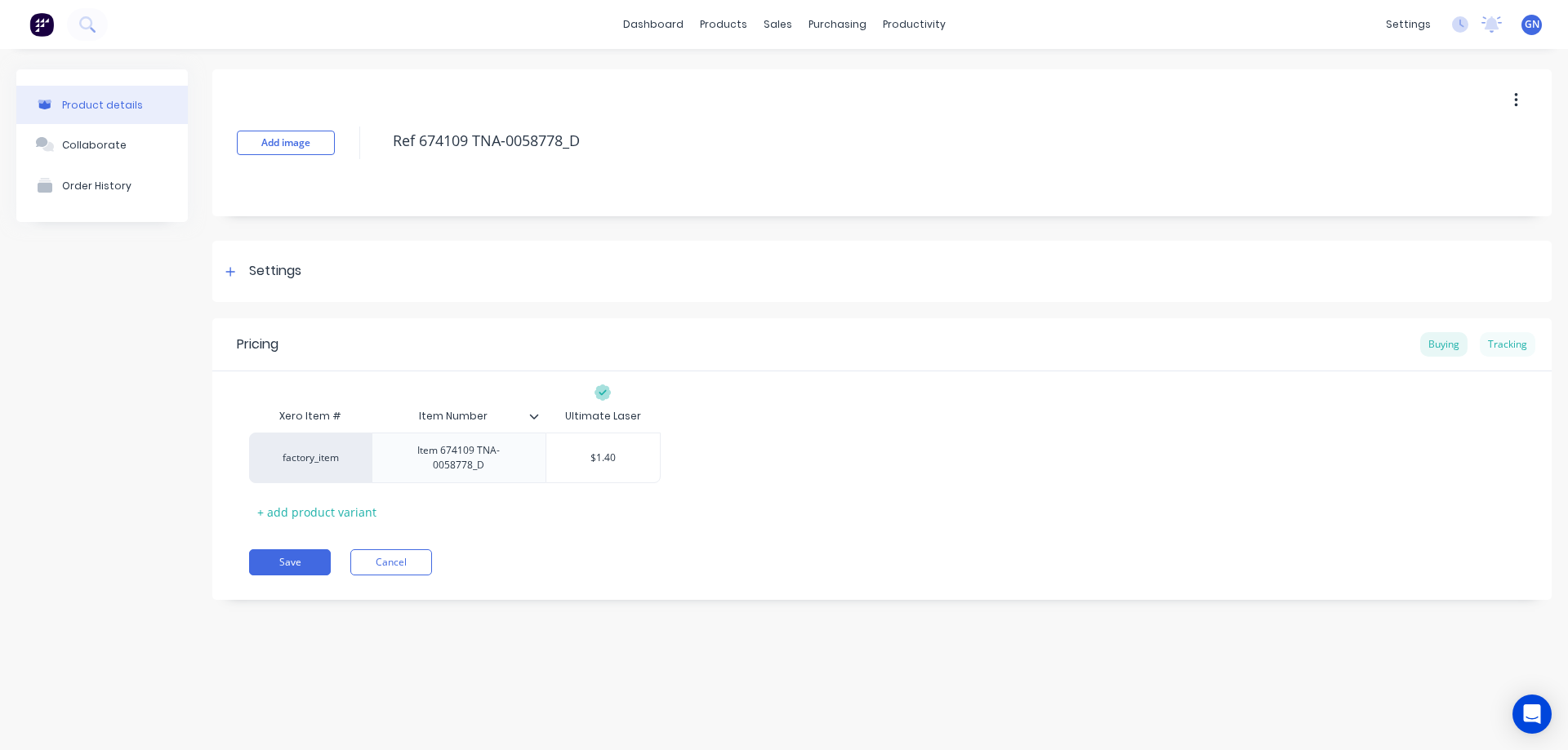
click at [1510, 346] on div "Tracking" at bounding box center [1507, 344] width 55 height 25
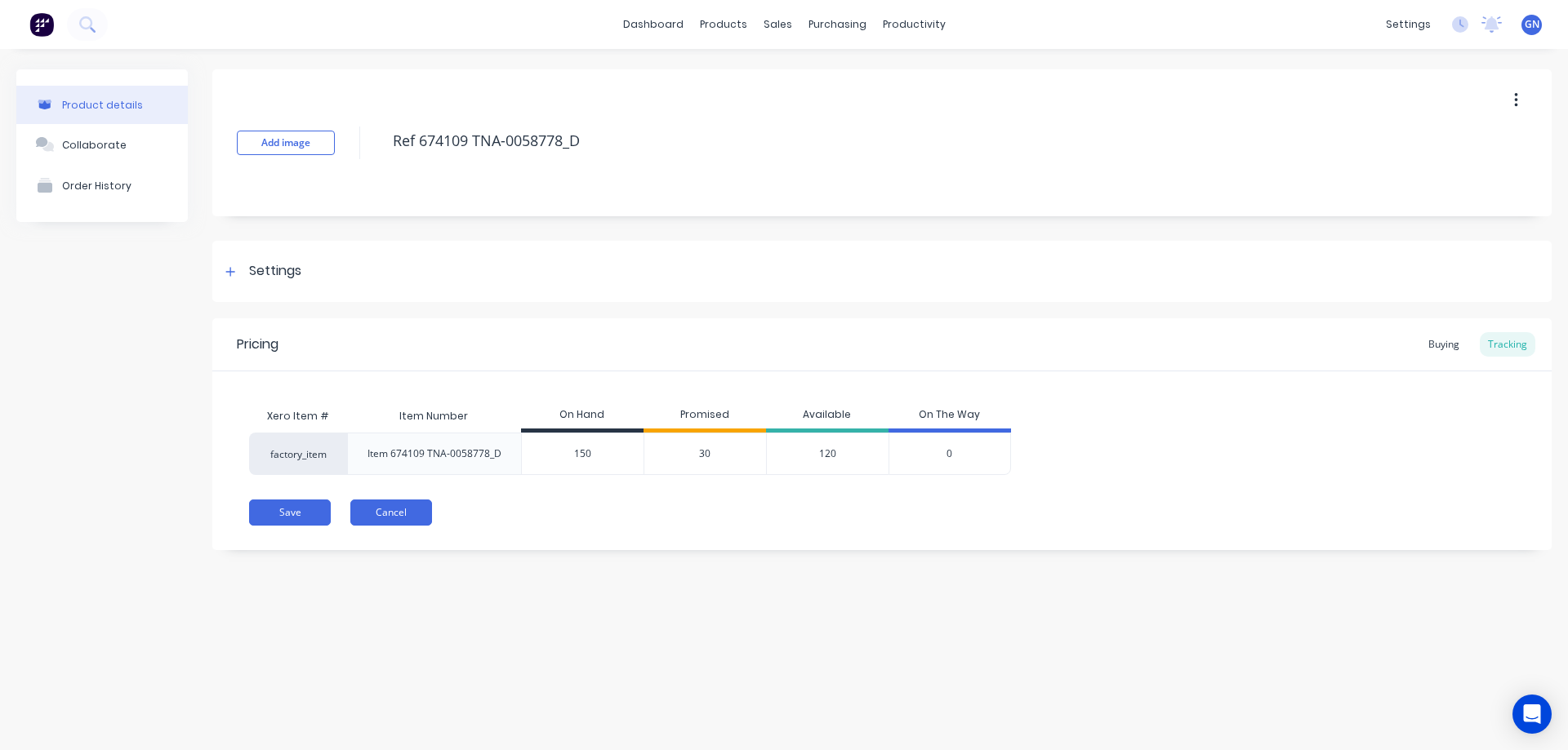
click at [375, 506] on button "Cancel" at bounding box center [391, 512] width 82 height 26
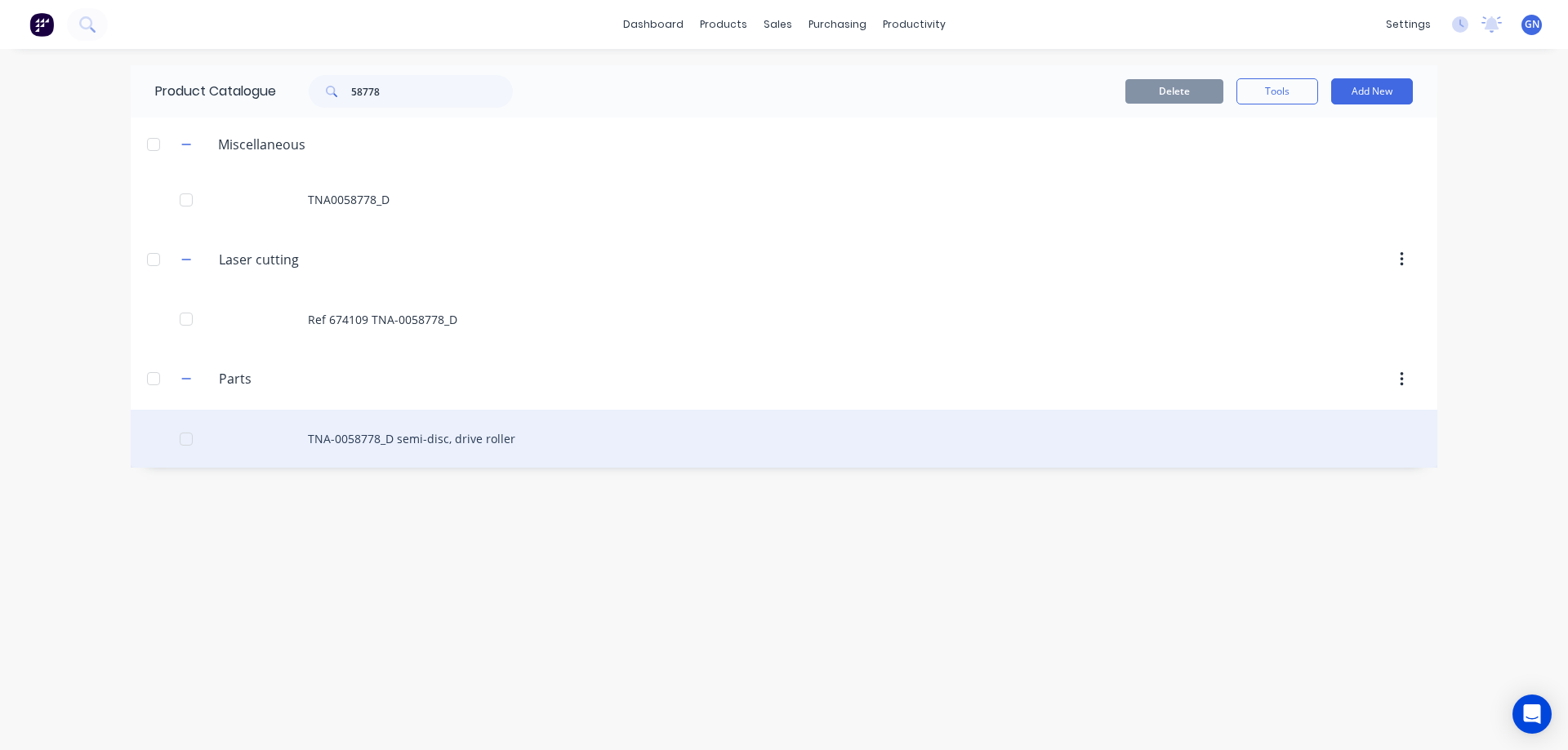
click at [467, 447] on div "TNA-0058778_D semi-disc, drive roller" at bounding box center [784, 438] width 1307 height 58
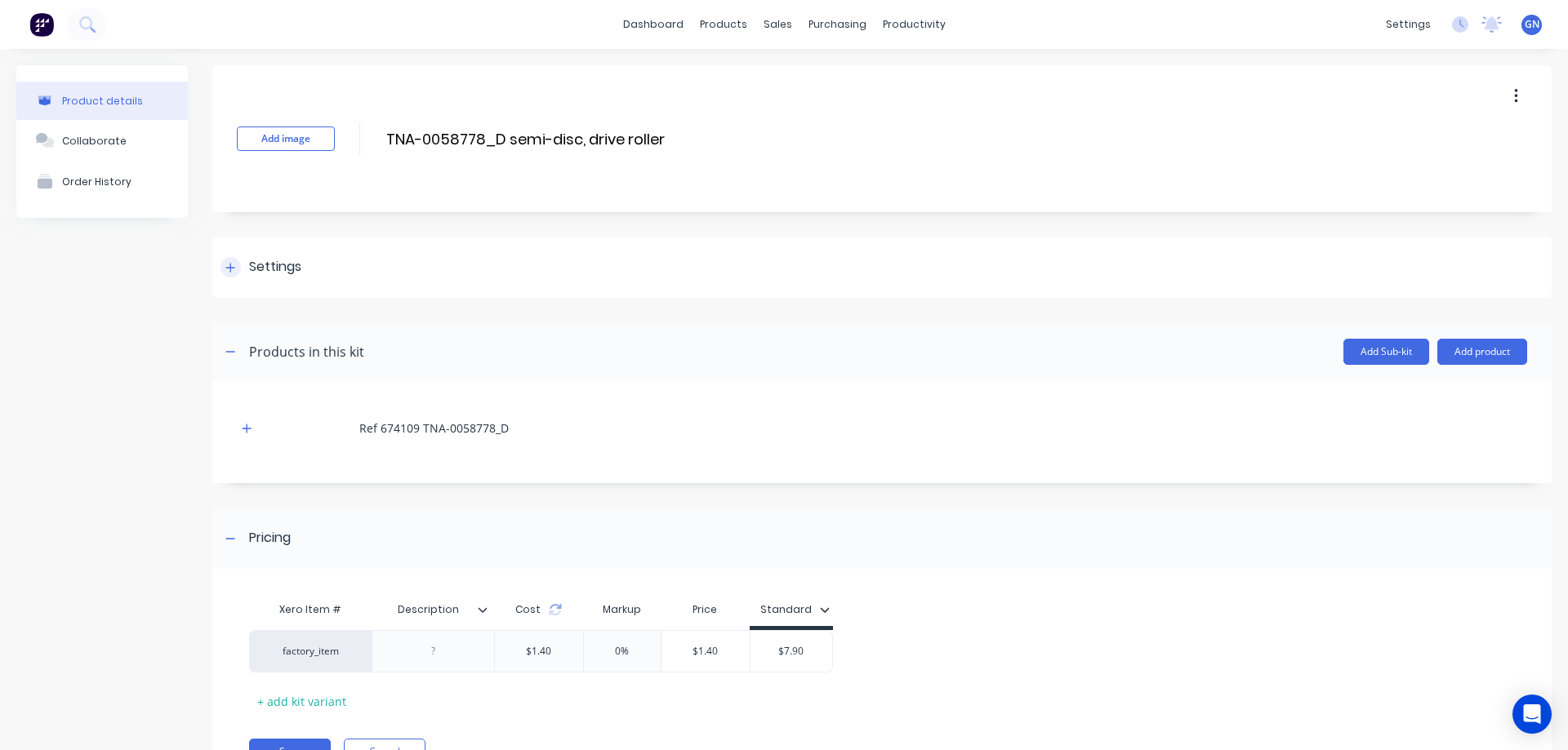
click at [227, 264] on icon at bounding box center [230, 267] width 10 height 11
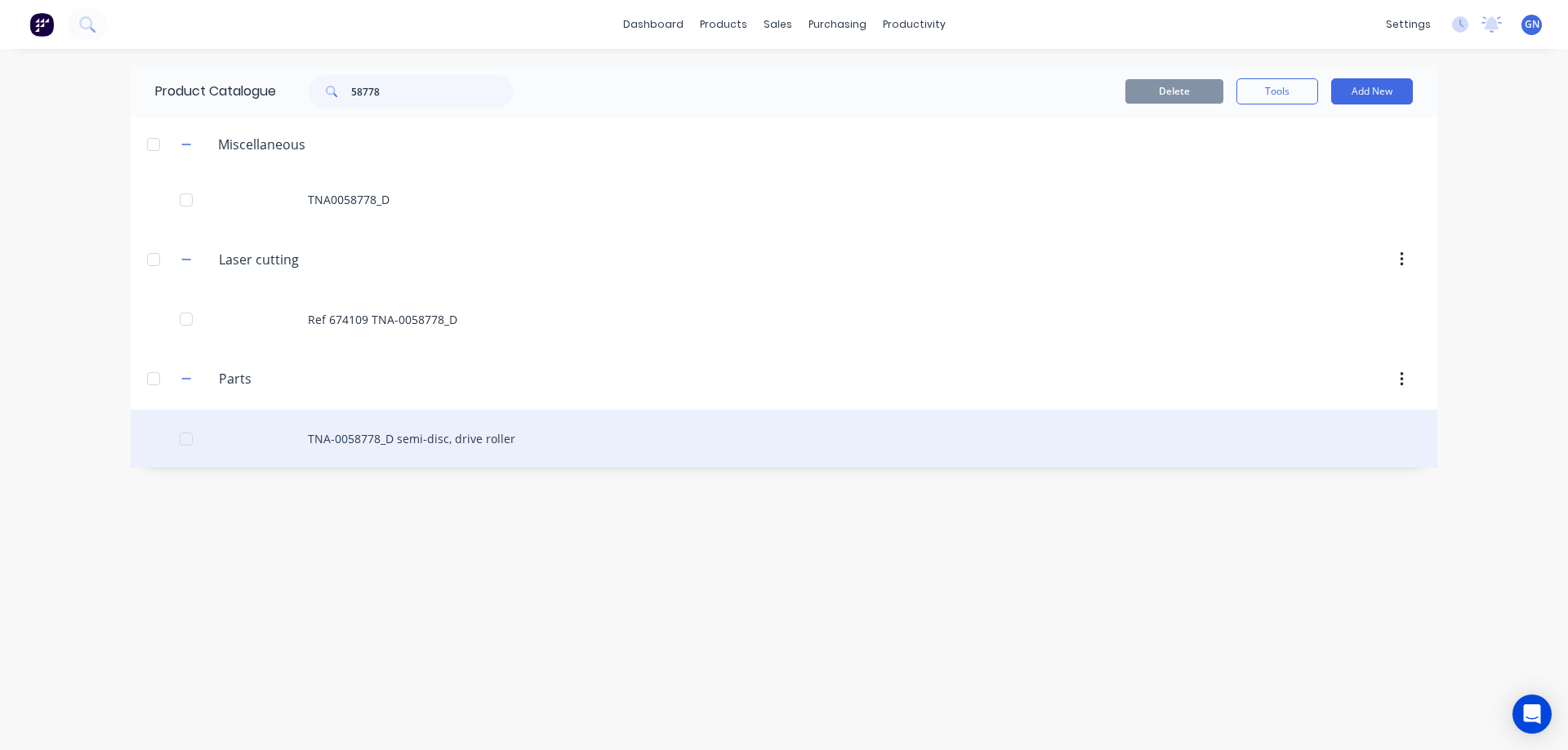
click at [377, 440] on div "TNA-0058778_D semi-disc, drive roller" at bounding box center [784, 438] width 1307 height 58
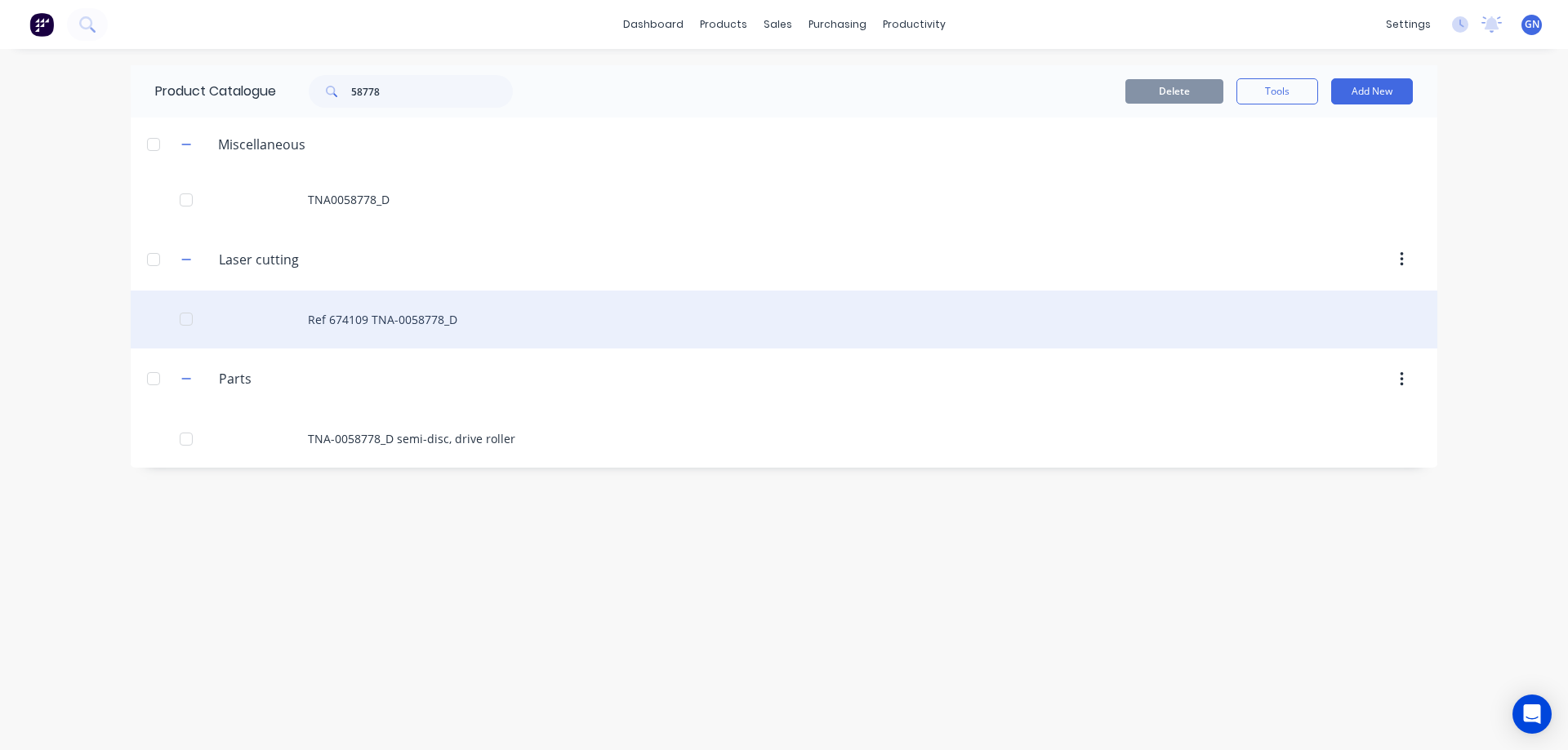
click at [361, 311] on div "Ref 674109 TNA-0058778_D" at bounding box center [784, 319] width 1307 height 58
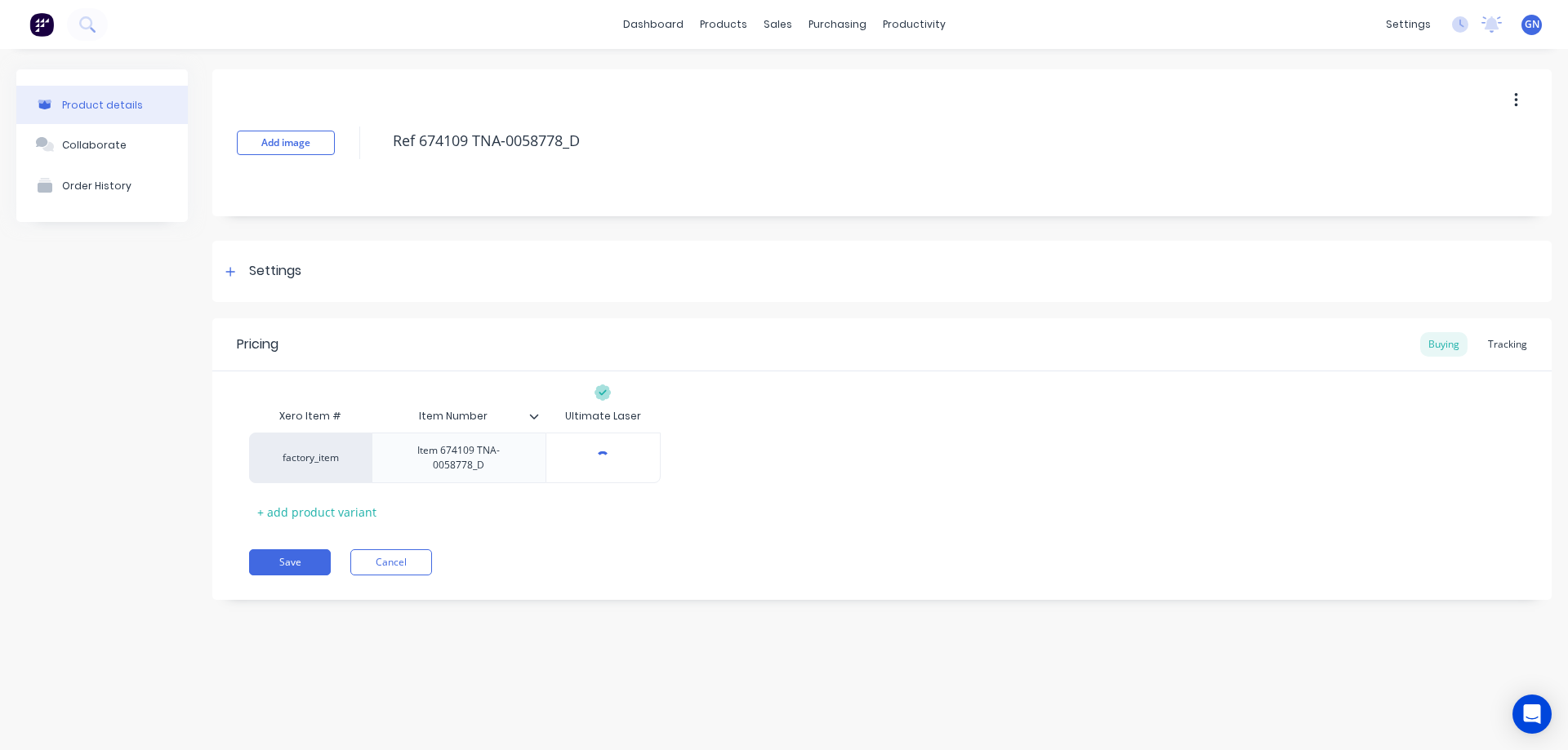
type textarea "x"
click at [1503, 346] on div "Tracking" at bounding box center [1507, 344] width 55 height 25
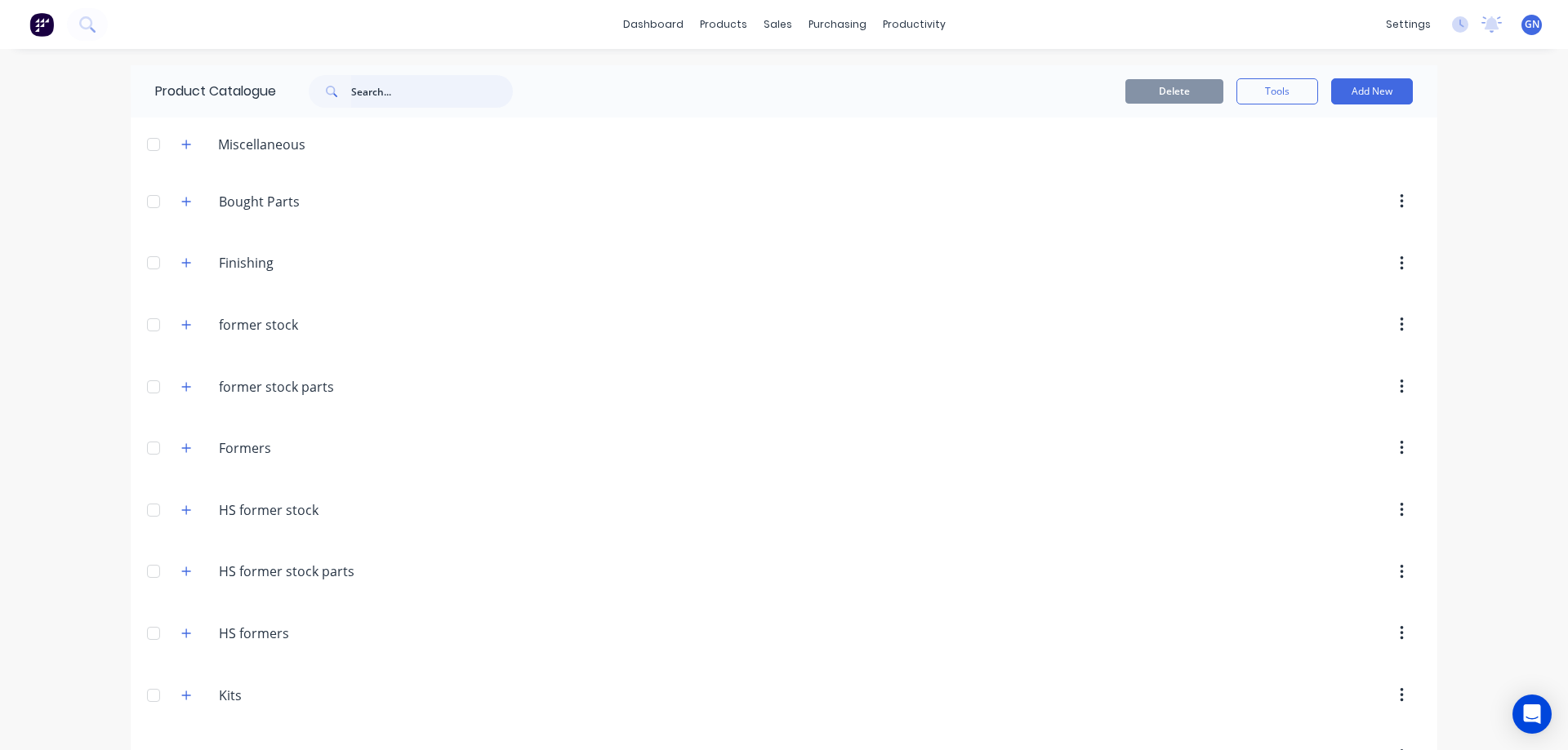
click at [382, 91] on input "text" at bounding box center [432, 92] width 162 height 33
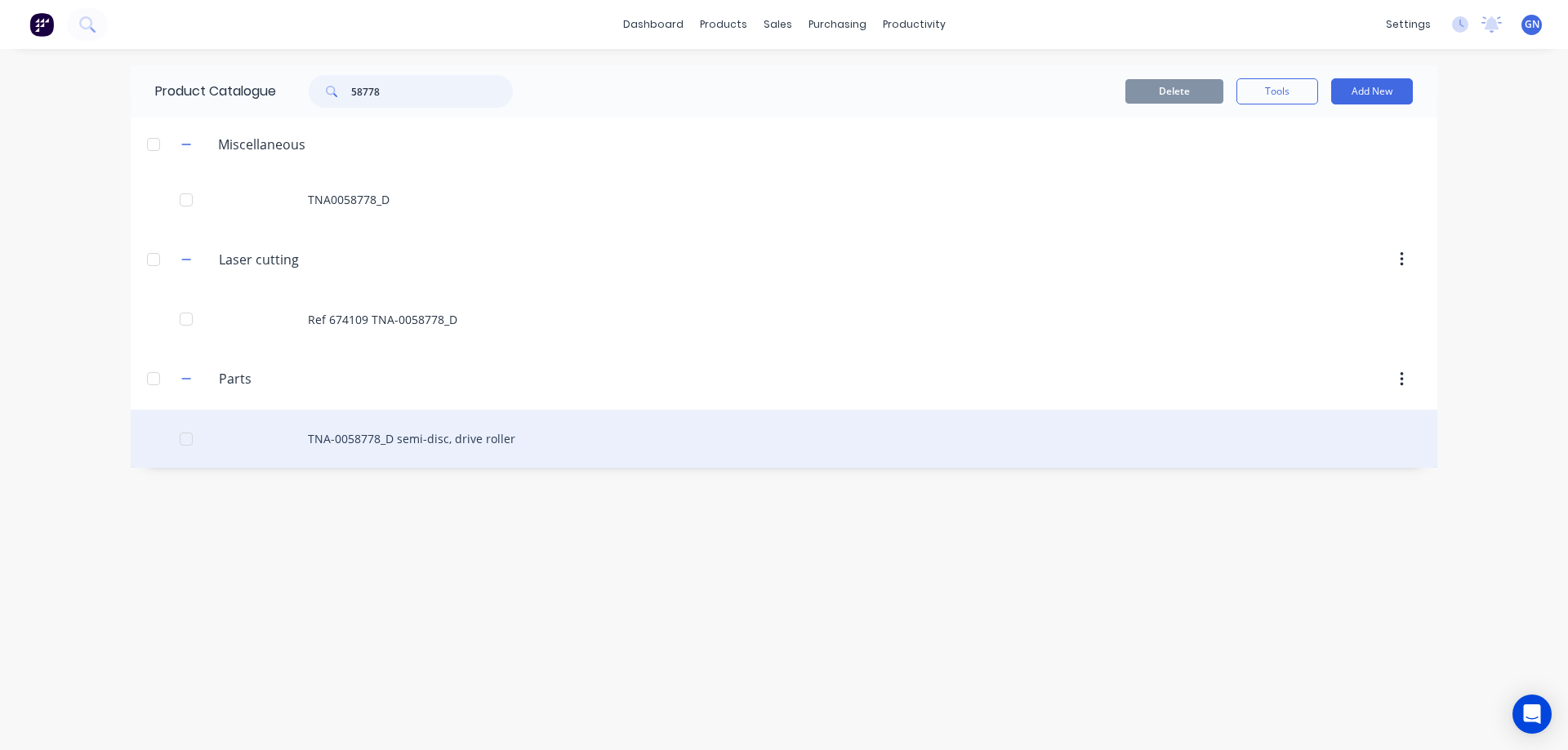
type input "58778"
click at [429, 434] on div "TNA-0058778_D semi-disc, drive roller" at bounding box center [784, 438] width 1307 height 58
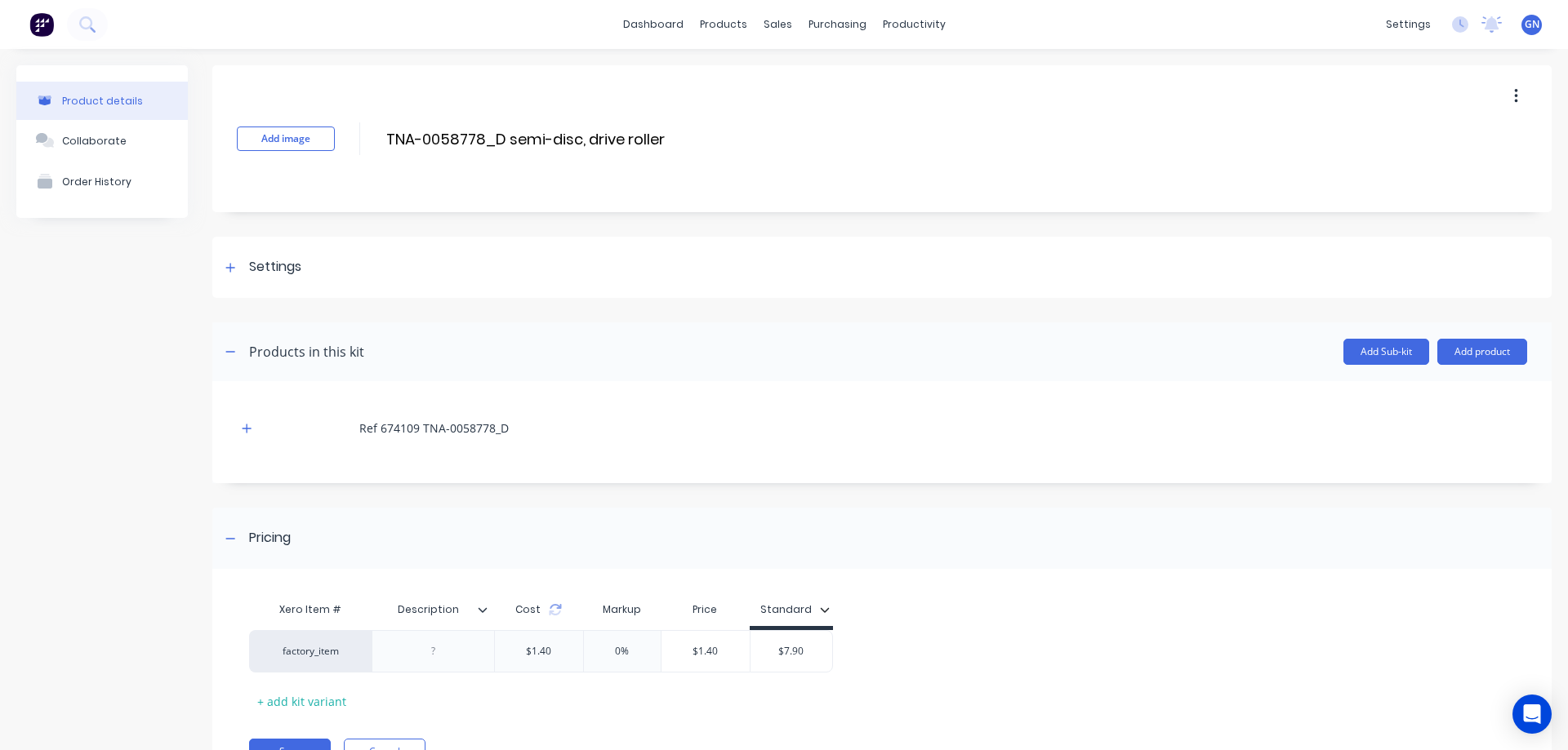
scroll to position [80, 0]
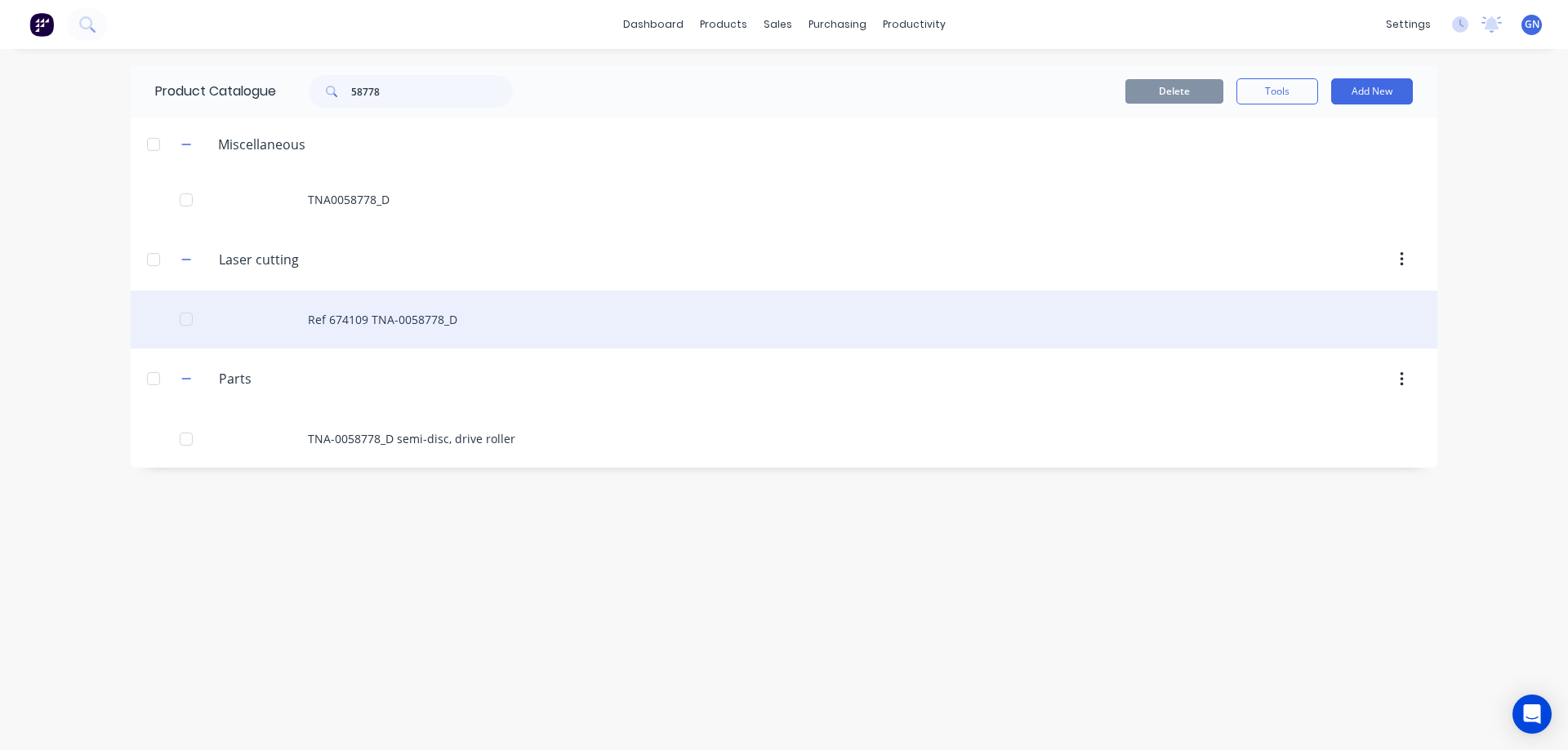
click at [419, 311] on div "Ref 674109 TNA-0058778_D" at bounding box center [784, 319] width 1307 height 58
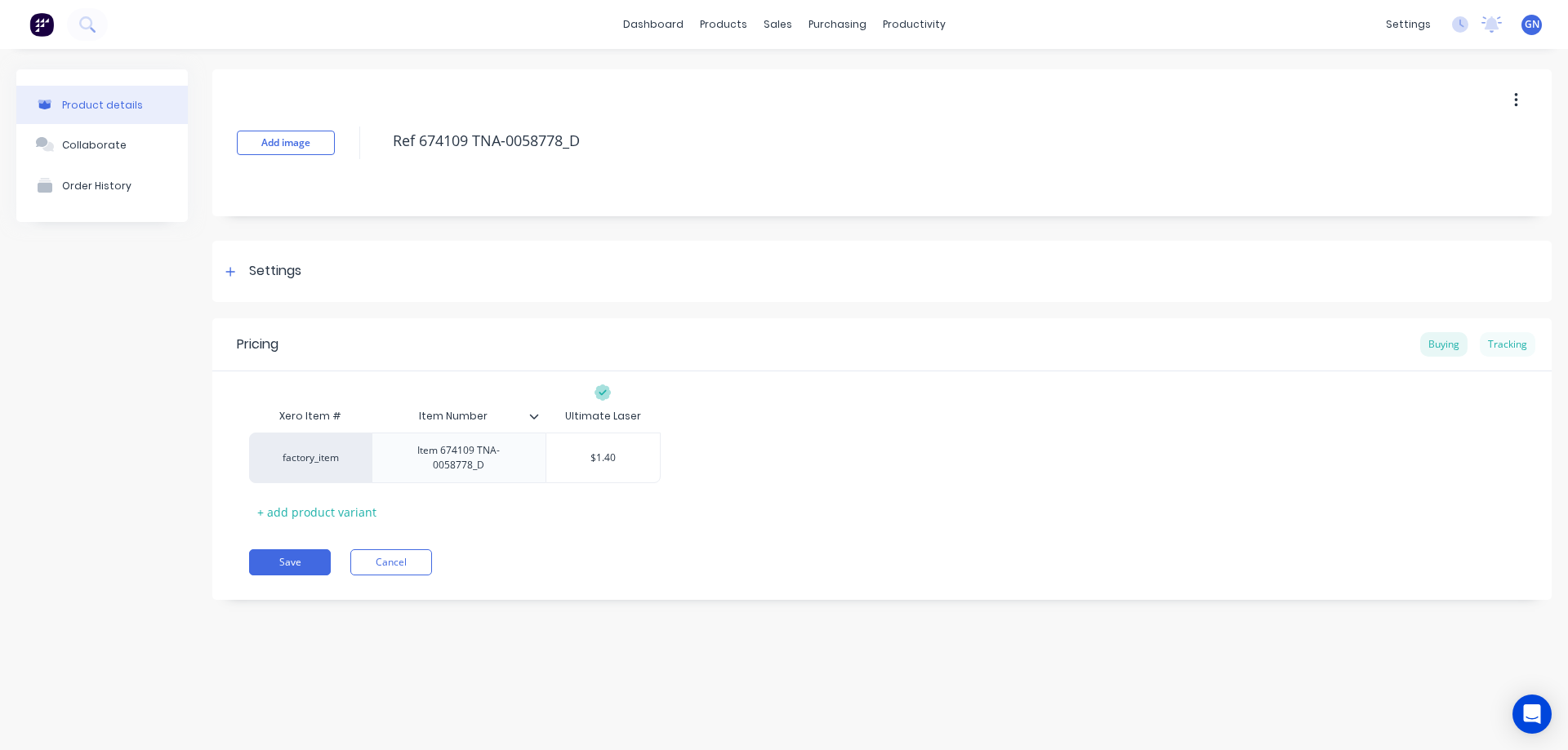
click at [1522, 343] on div "Tracking" at bounding box center [1507, 344] width 55 height 25
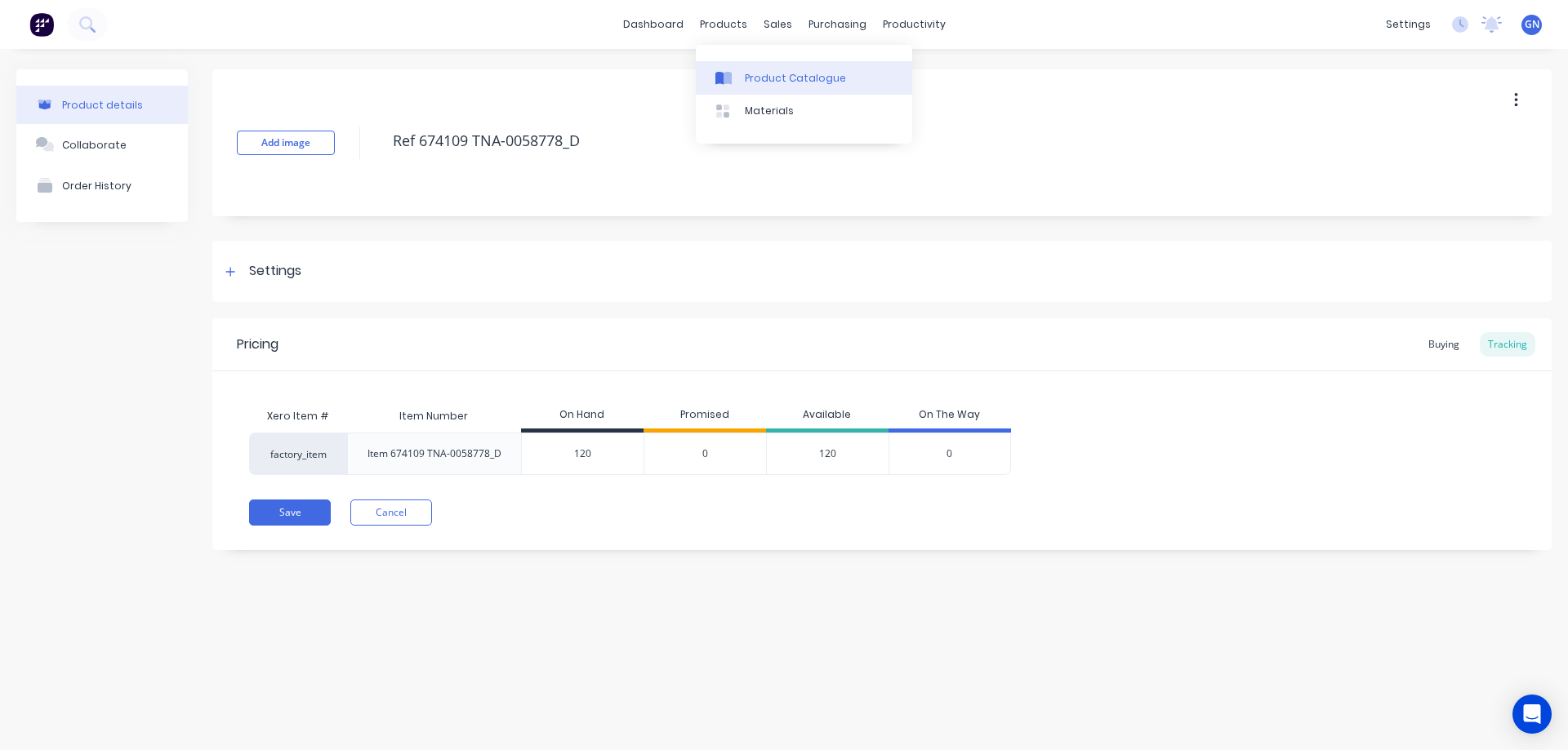
click at [765, 68] on link "Product Catalogue" at bounding box center [804, 78] width 216 height 33
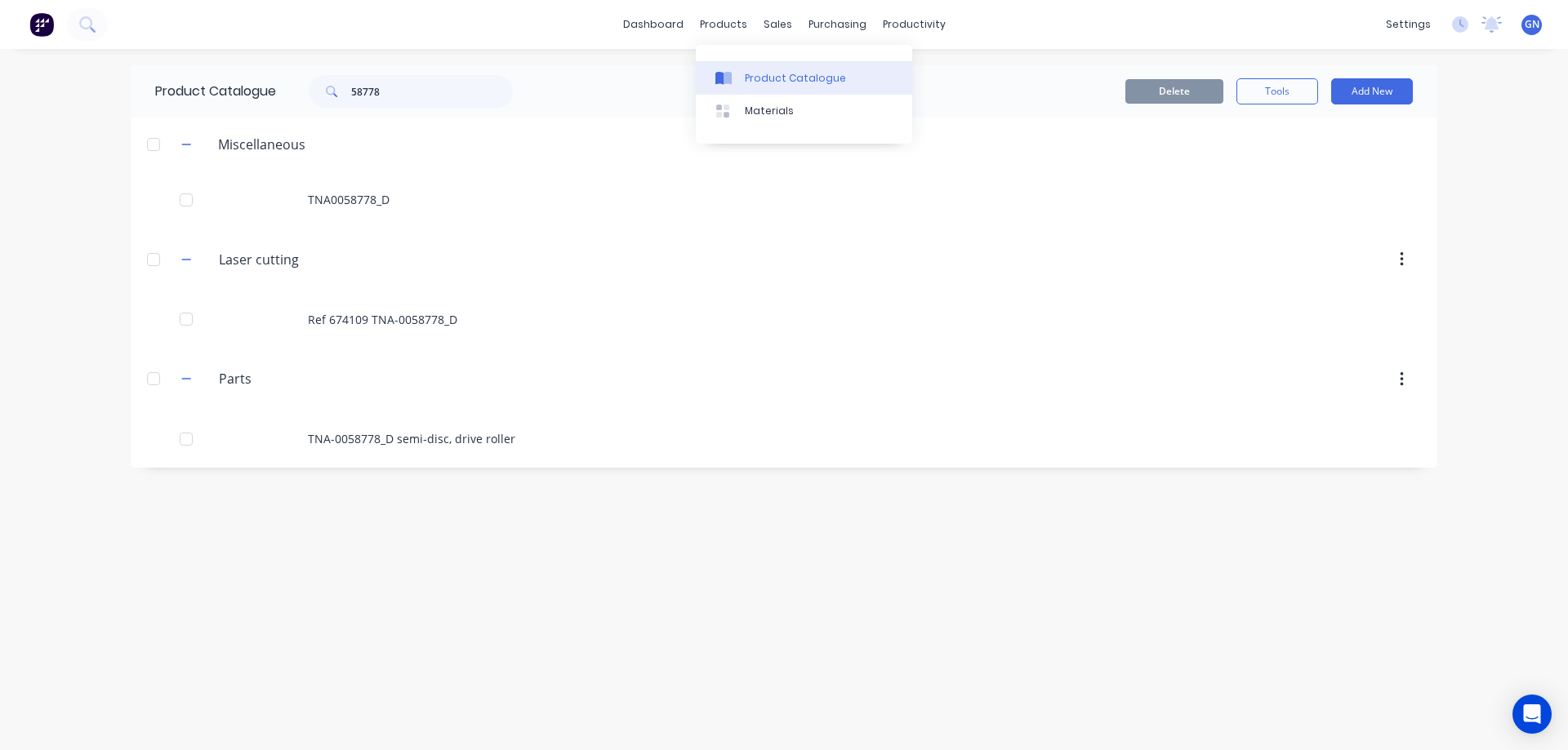
click at [776, 76] on div "Product Catalogue" at bounding box center [795, 78] width 101 height 15
click at [658, 27] on link "dashboard" at bounding box center [653, 24] width 76 height 25
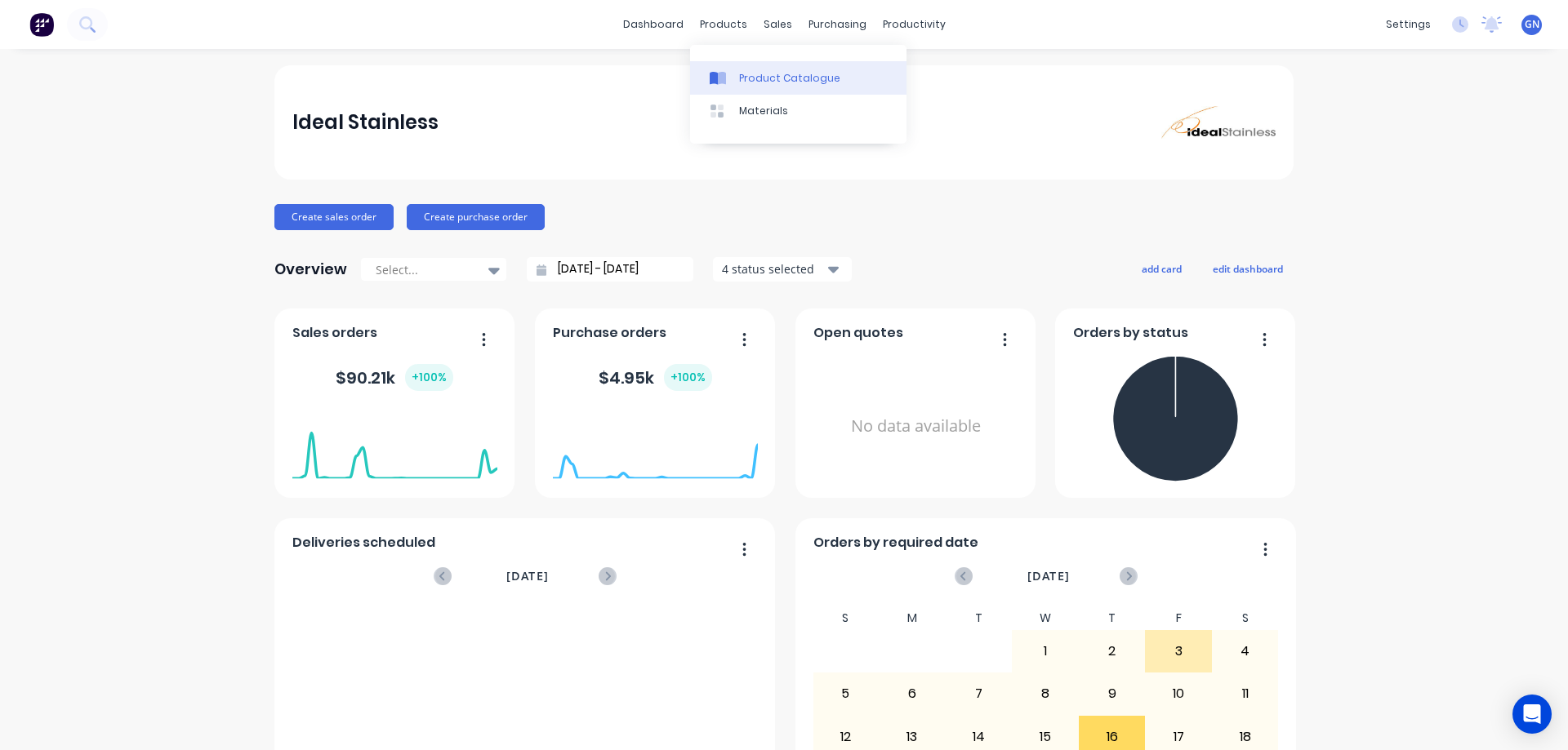
click at [761, 75] on div "Product Catalogue" at bounding box center [790, 78] width 101 height 15
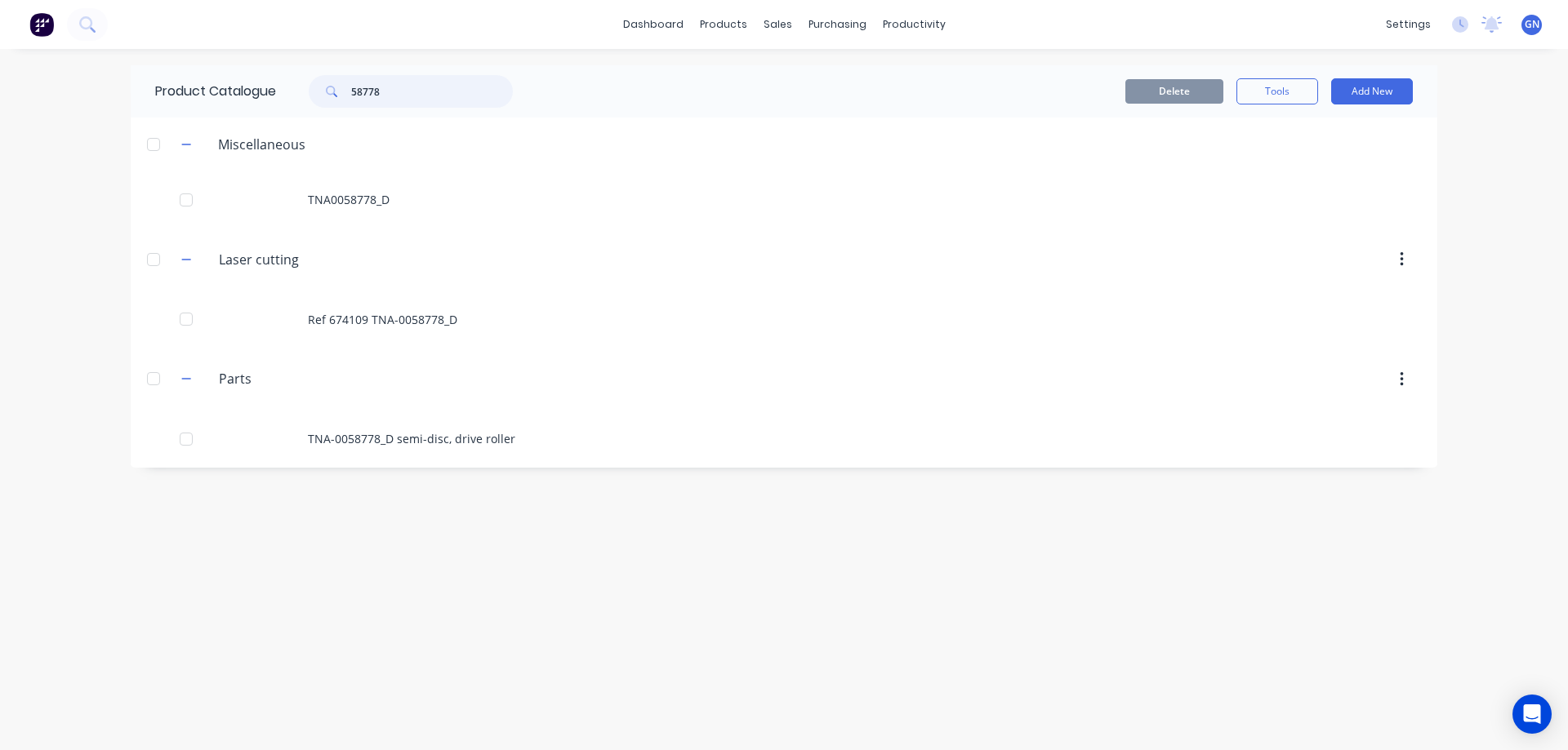
drag, startPoint x: 422, startPoint y: 88, endPoint x: 332, endPoint y: 83, distance: 90.1
click at [332, 83] on div "58778" at bounding box center [411, 92] width 204 height 33
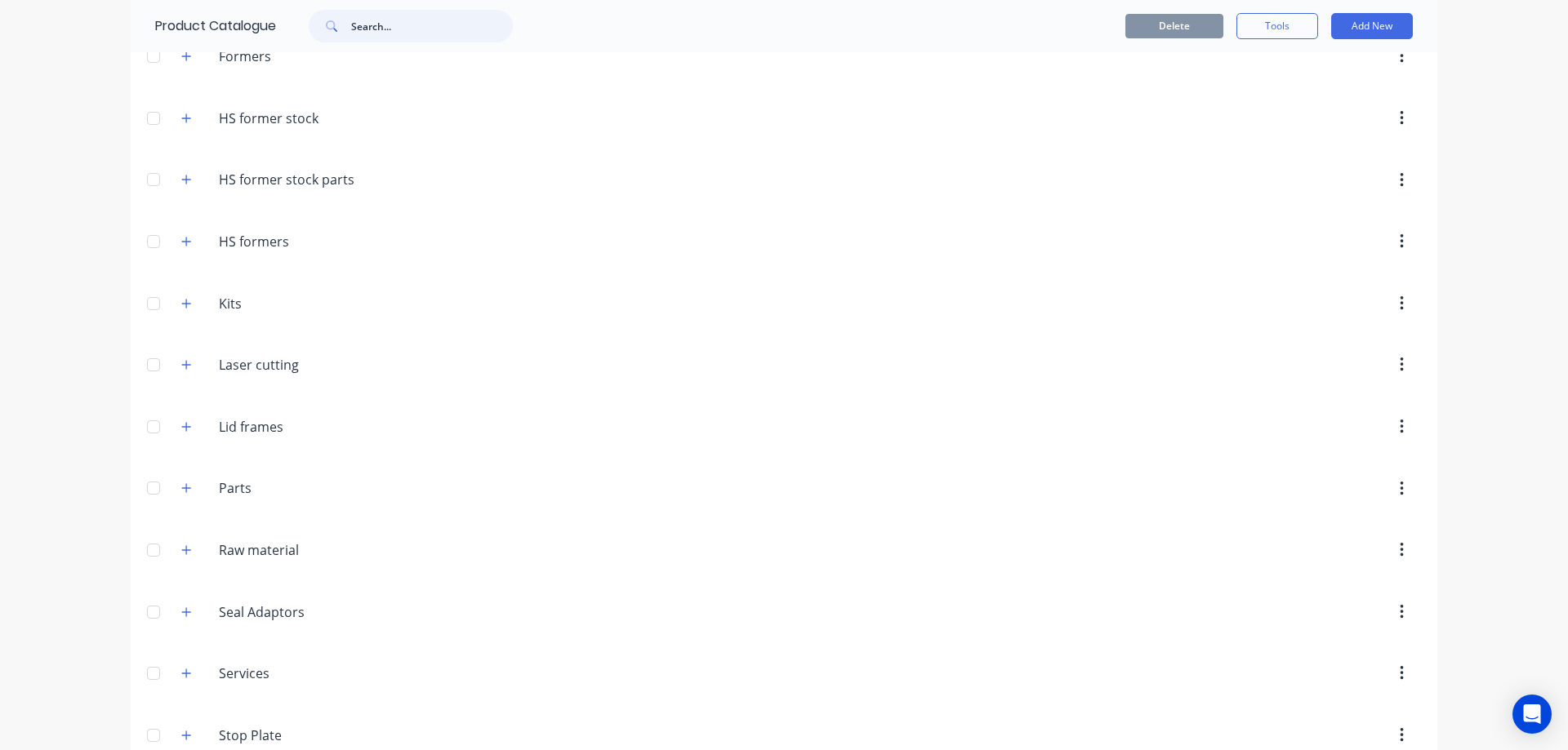
scroll to position [384, 0]
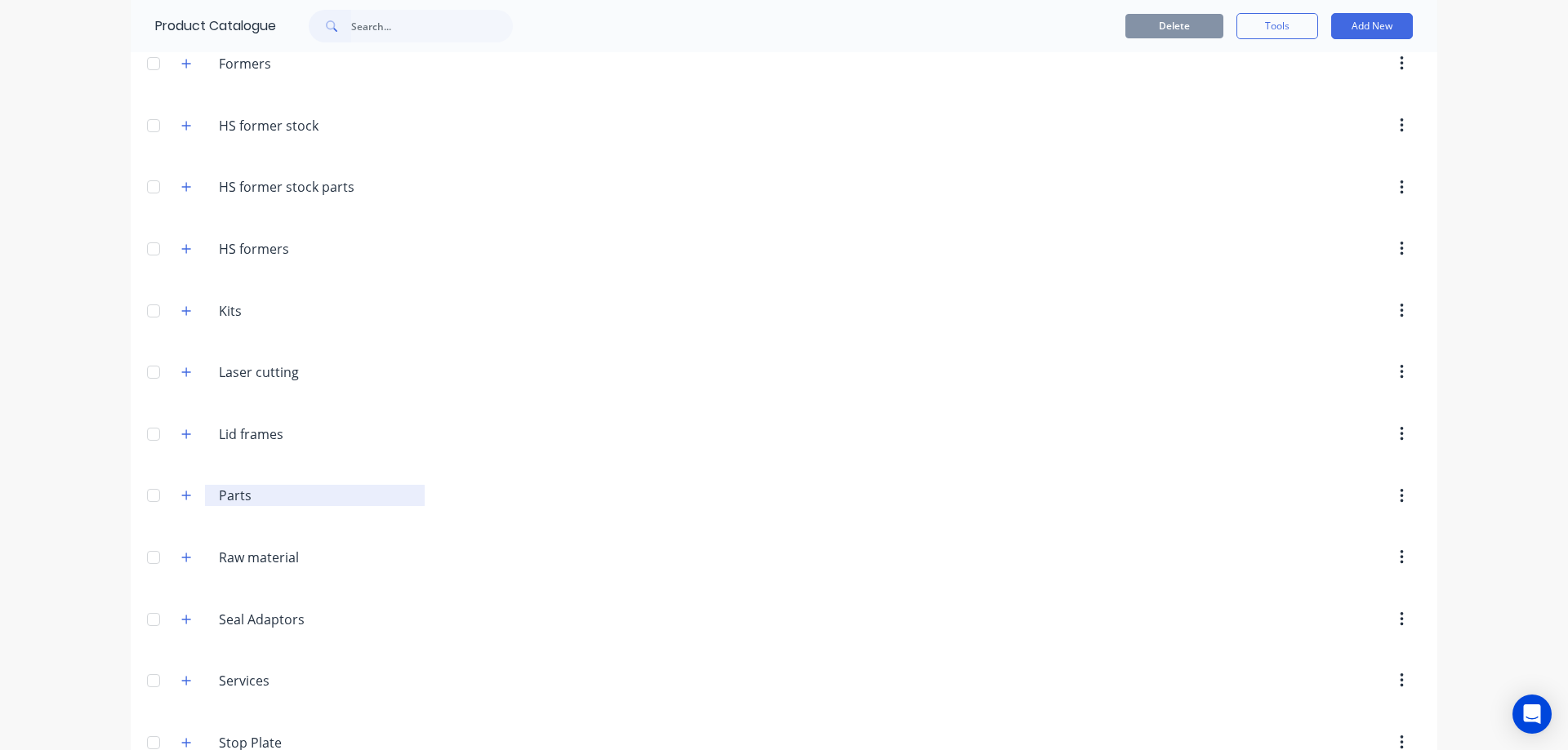
click at [265, 495] on input "Parts" at bounding box center [315, 494] width 193 height 19
click at [219, 496] on input "Parts" at bounding box center [315, 494] width 193 height 19
type input "TNA Parts"
click at [181, 494] on icon "button" at bounding box center [186, 495] width 10 height 11
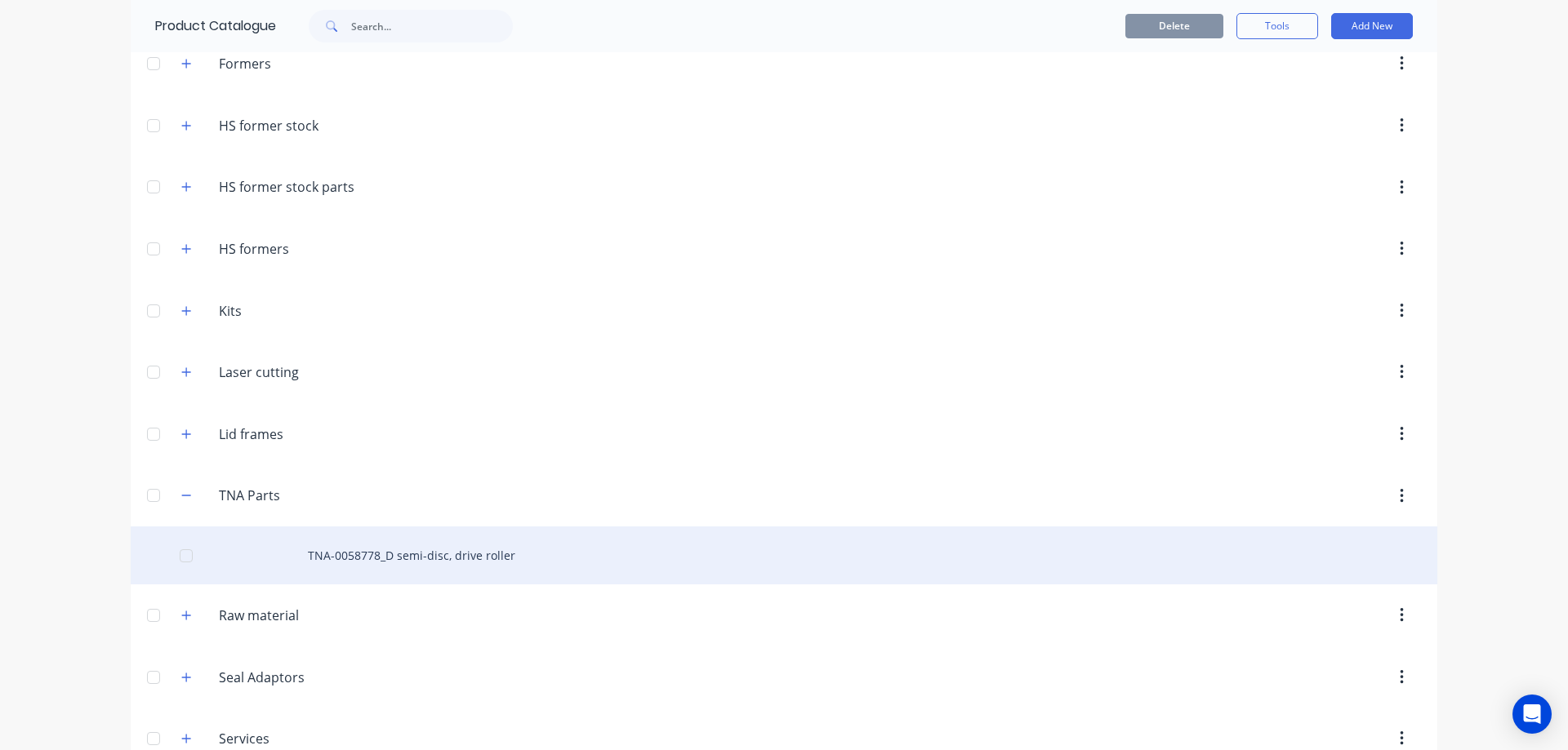
click at [406, 562] on div "TNA-0058778_D semi-disc, drive roller" at bounding box center [784, 555] width 1307 height 58
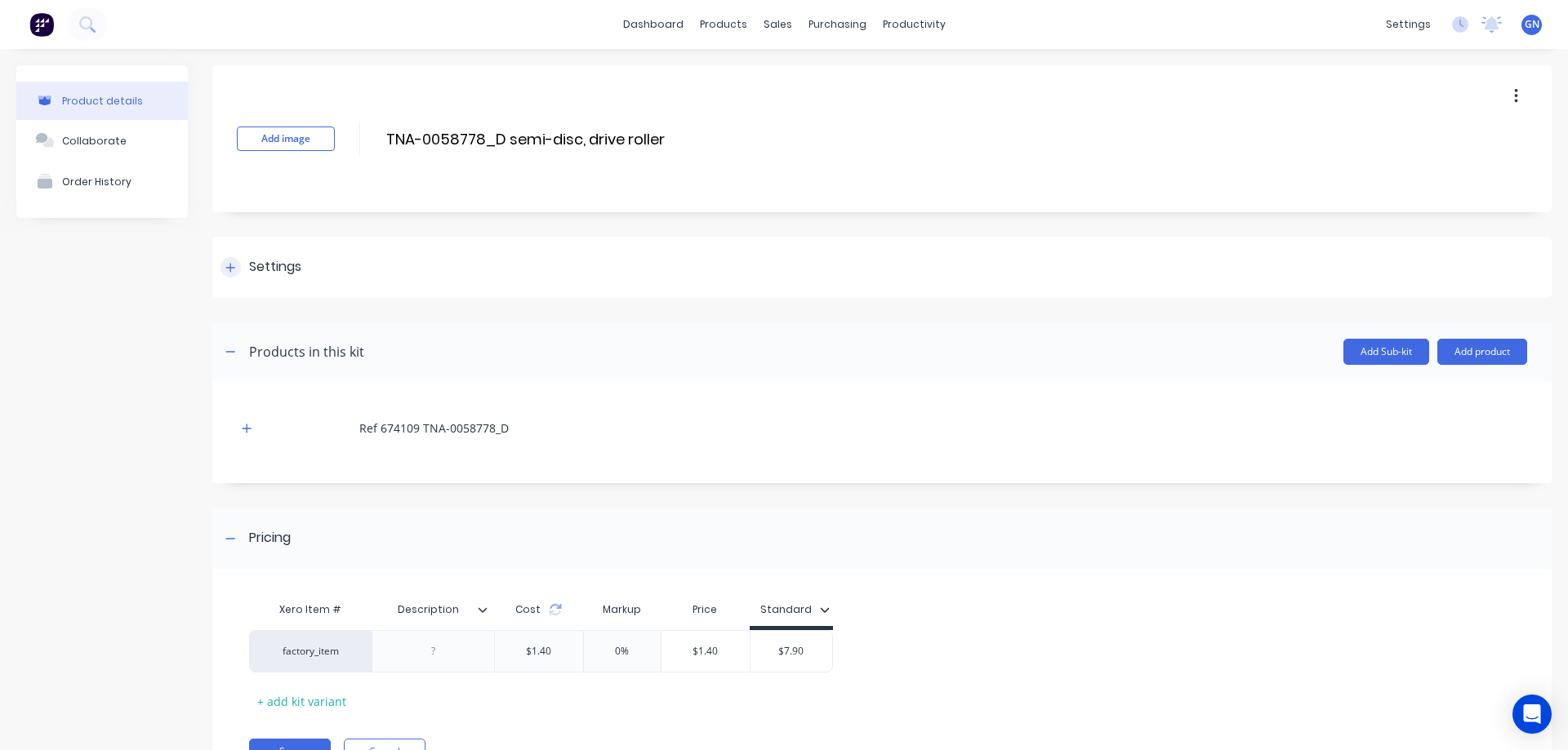
click at [235, 276] on div at bounding box center [231, 267] width 20 height 20
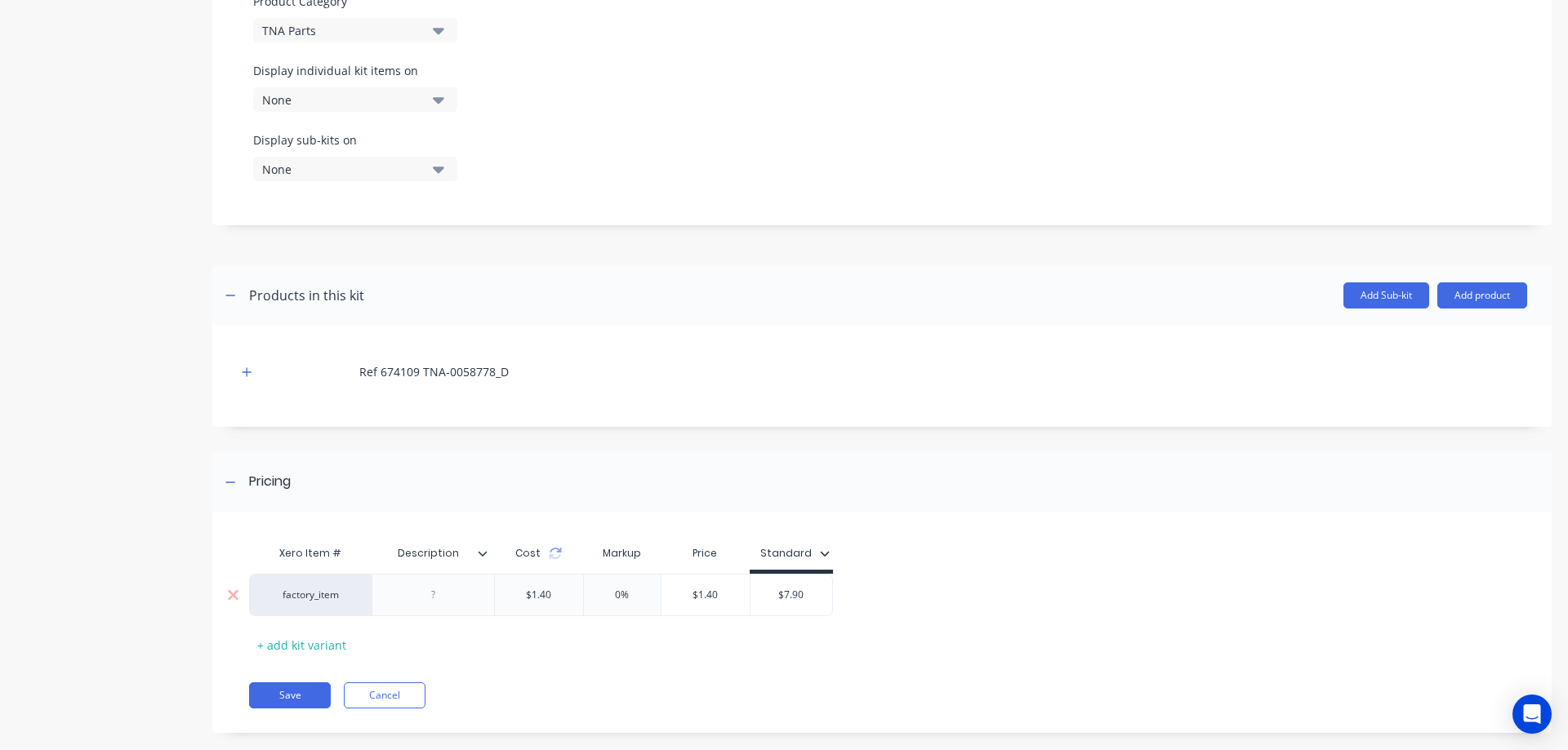
scroll to position [550, 0]
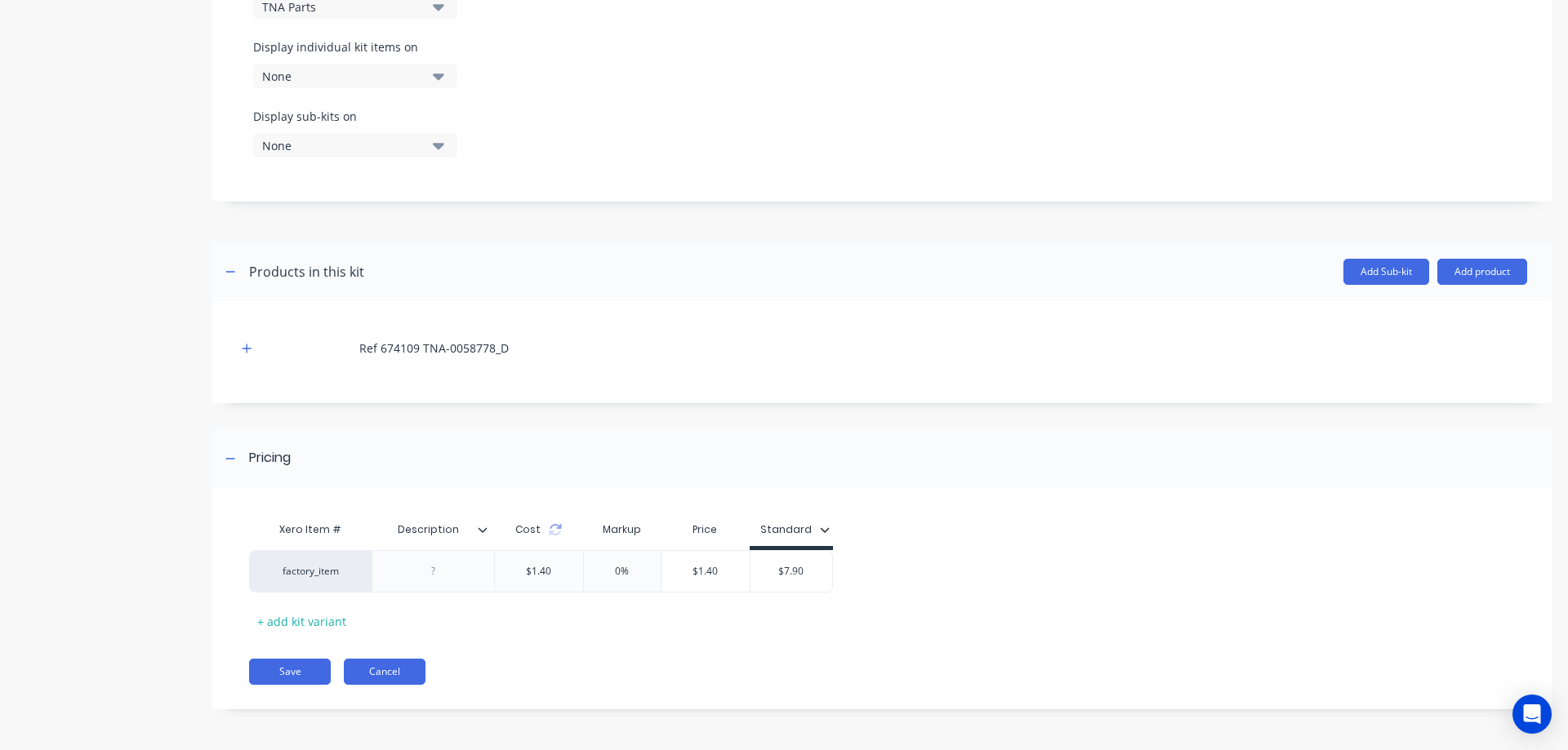
click at [395, 672] on button "Cancel" at bounding box center [384, 672] width 82 height 26
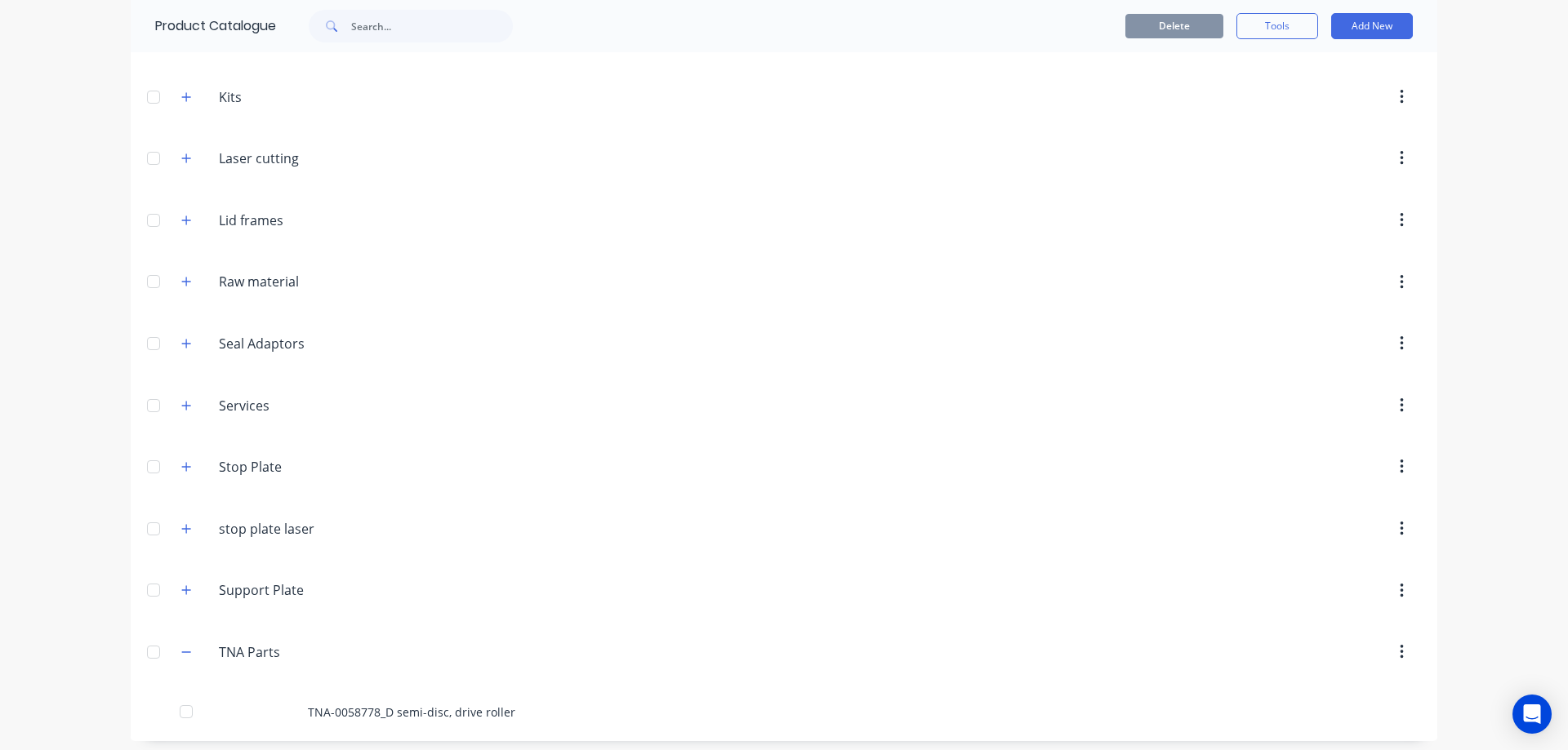
scroll to position [606, 0]
click at [181, 647] on icon "button" at bounding box center [186, 644] width 10 height 11
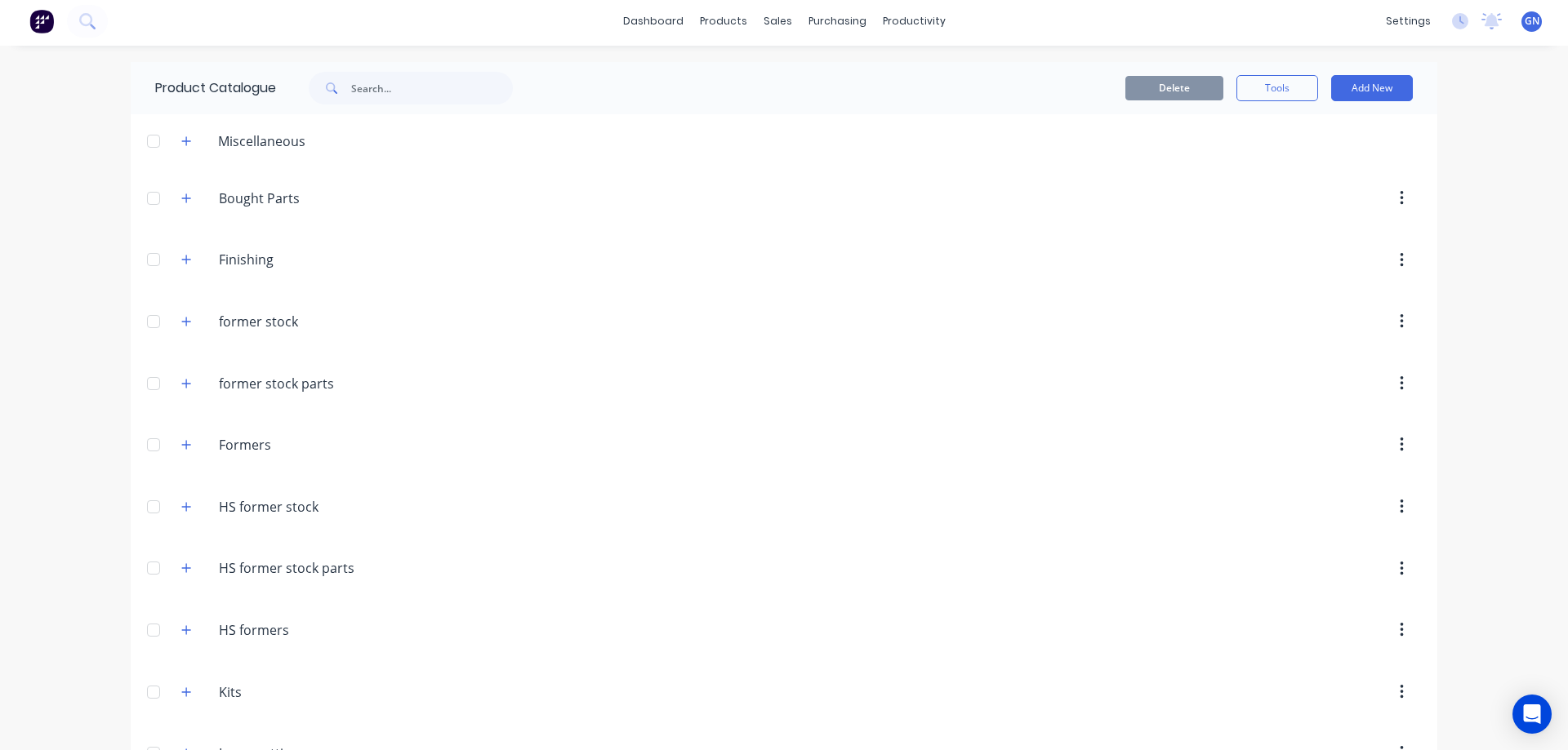
scroll to position [0, 0]
click at [183, 263] on icon "button" at bounding box center [187, 263] width 9 height 9
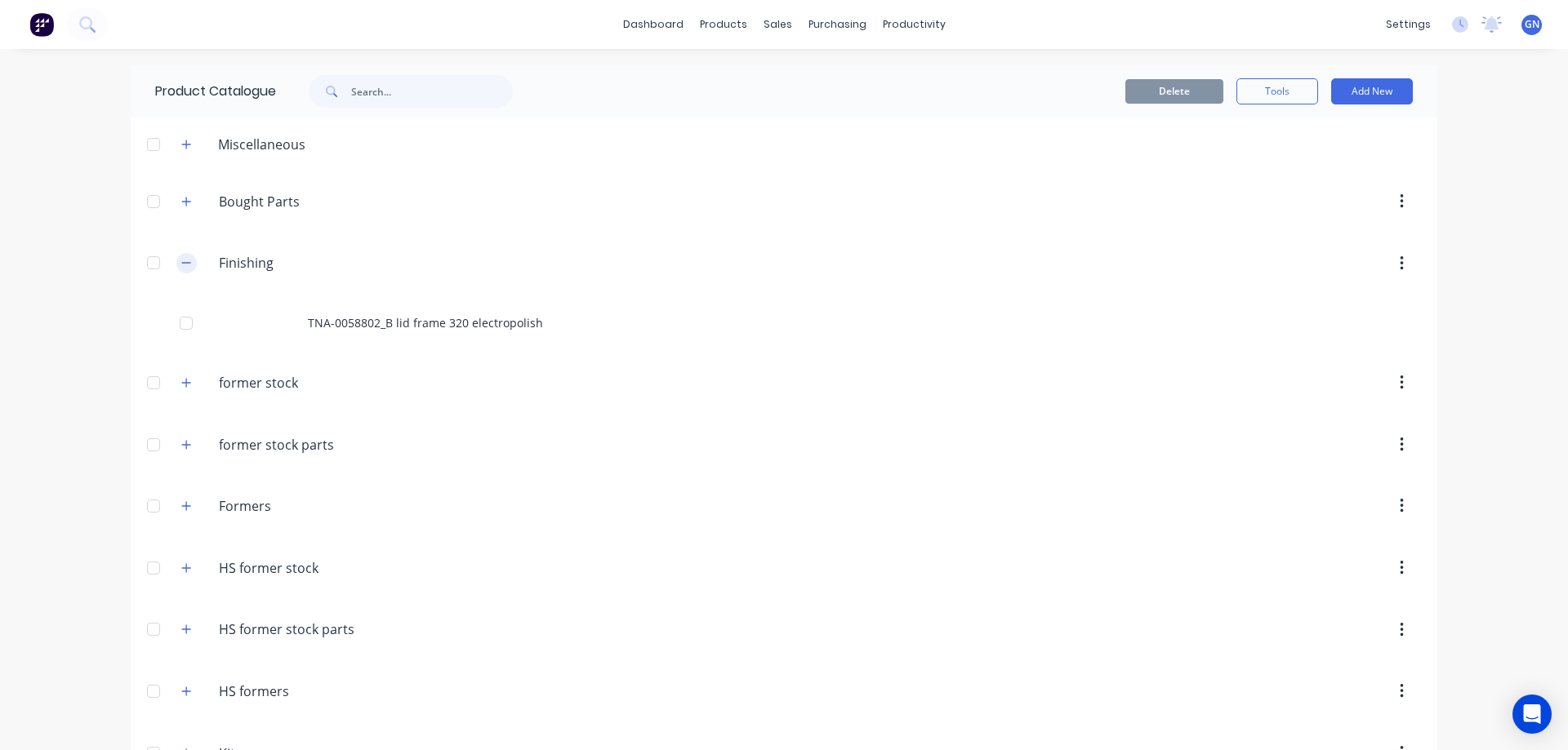
click at [183, 263] on icon "button" at bounding box center [187, 263] width 9 height 1
